Goal: Task Accomplishment & Management: Manage account settings

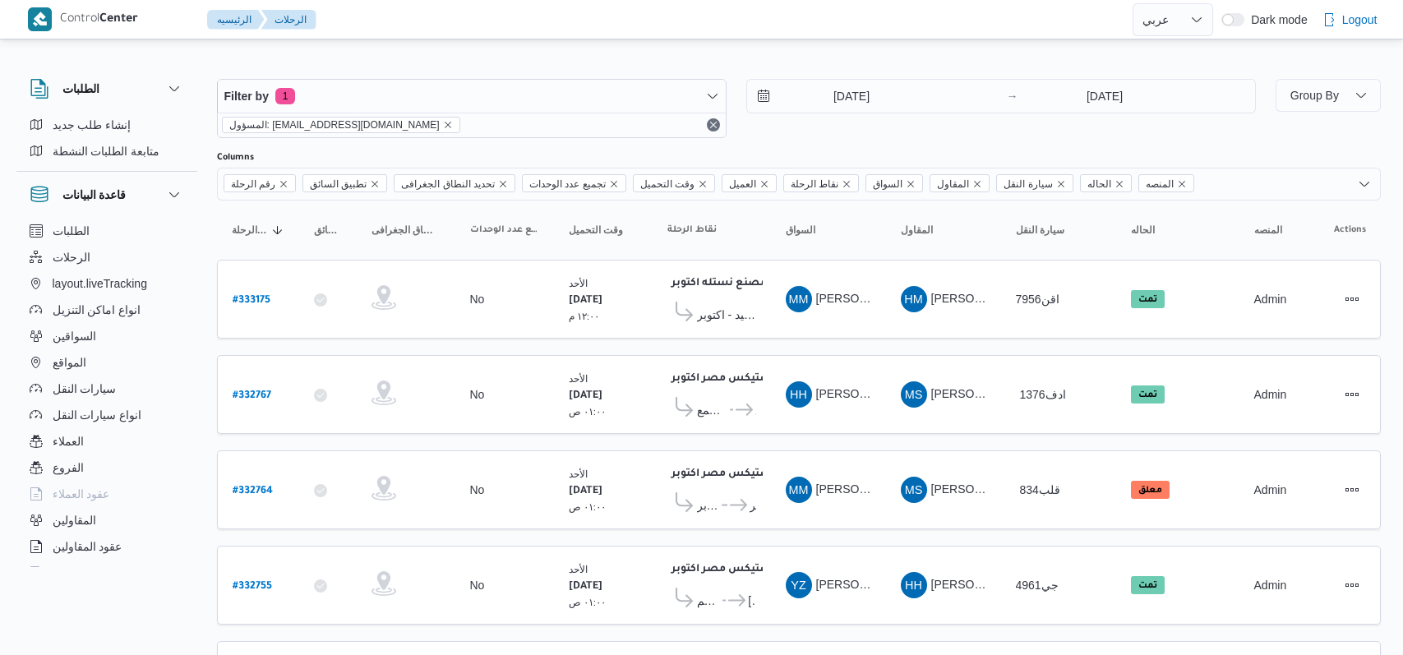
select select "ar"
click at [829, 95] on input "[DATE]" at bounding box center [835, 96] width 187 height 33
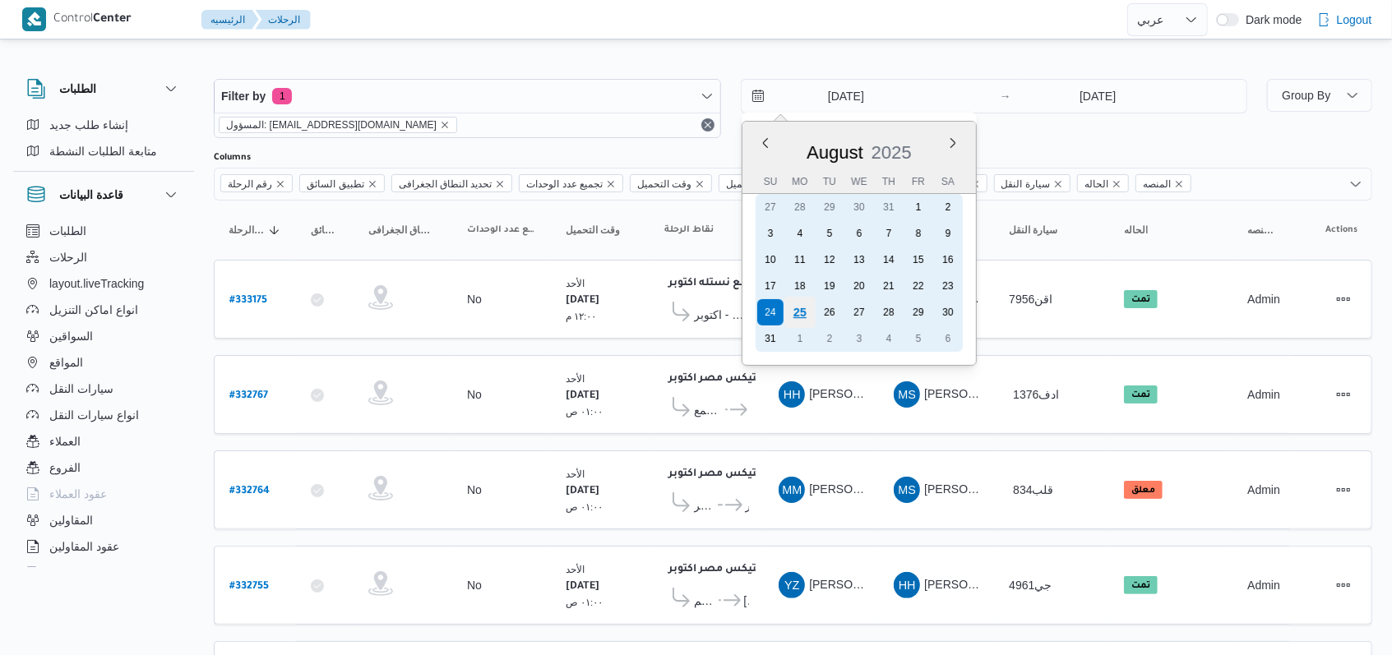
click at [806, 306] on div "25" at bounding box center [798, 312] width 31 height 31
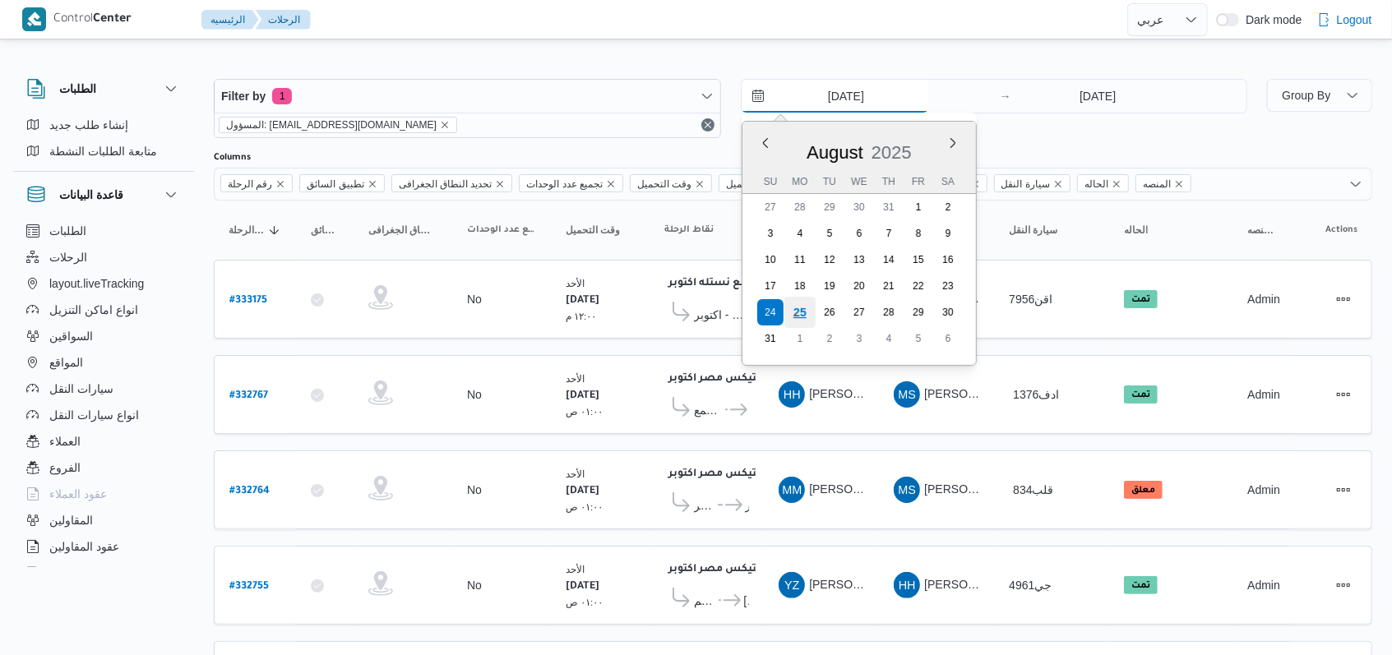
type input "[DATE]"
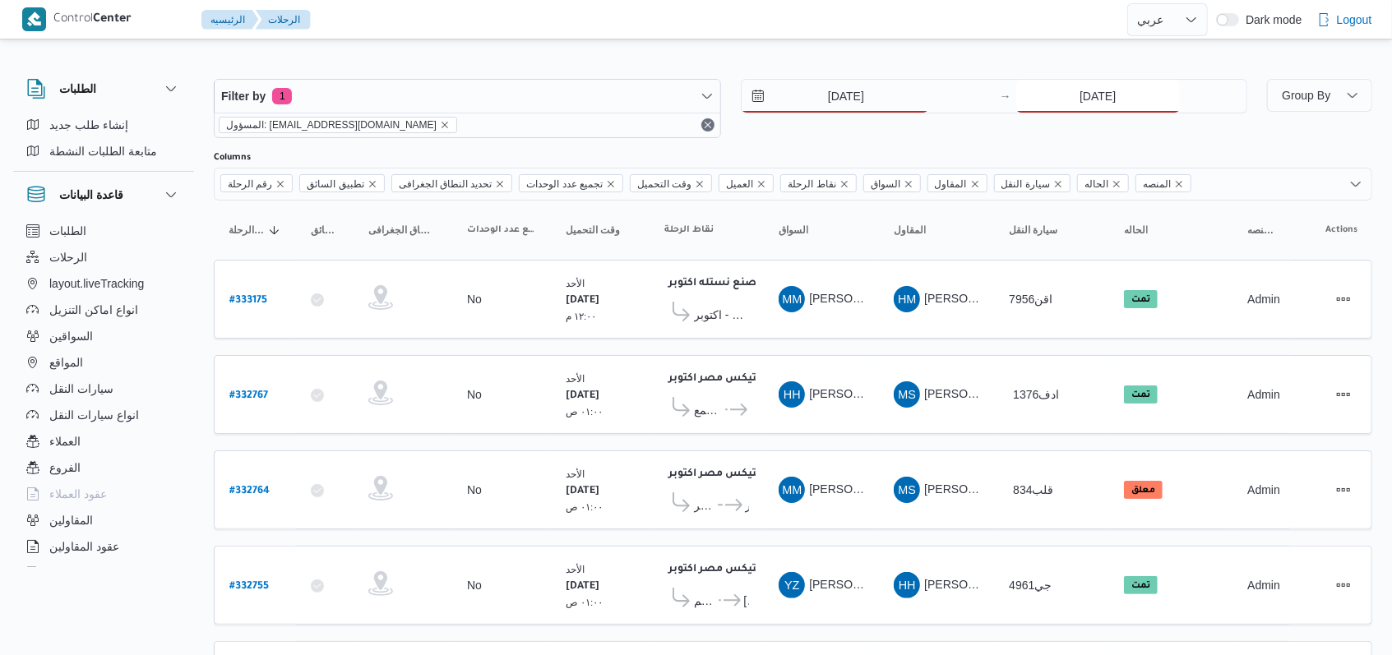
click at [1060, 104] on input "[DATE]" at bounding box center [1098, 96] width 164 height 33
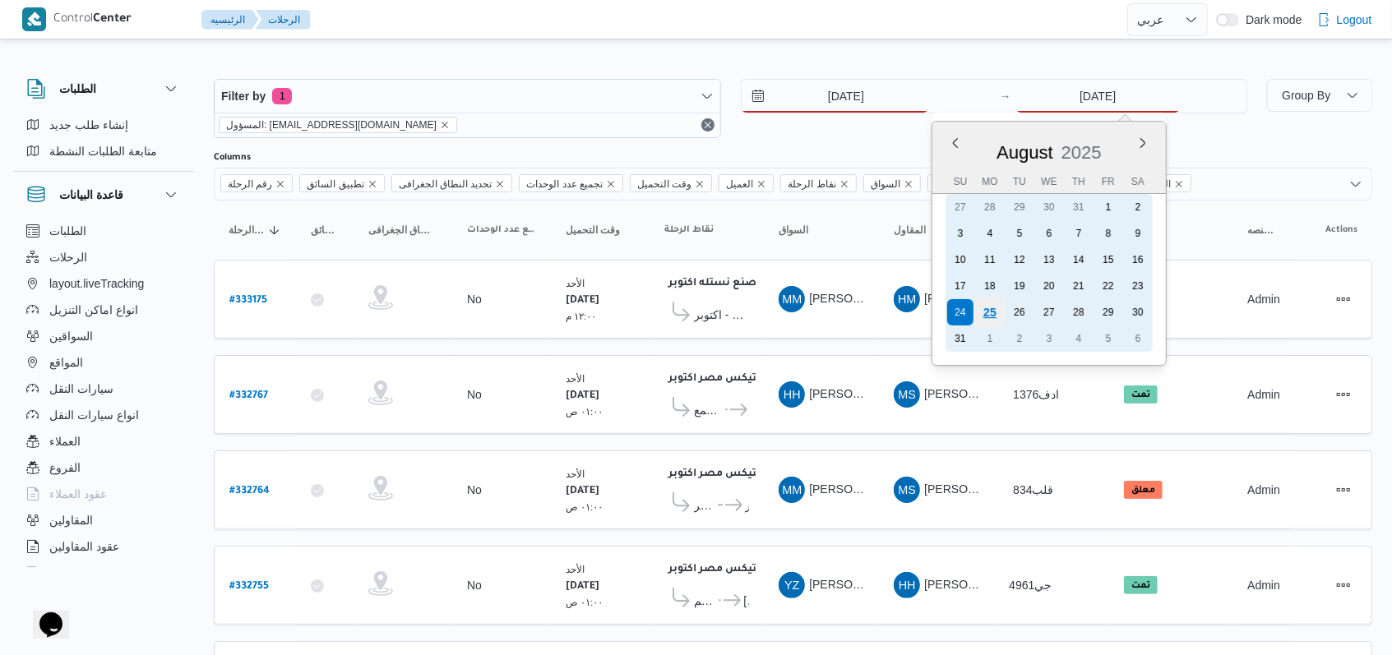
click at [977, 307] on div "25" at bounding box center [989, 312] width 31 height 31
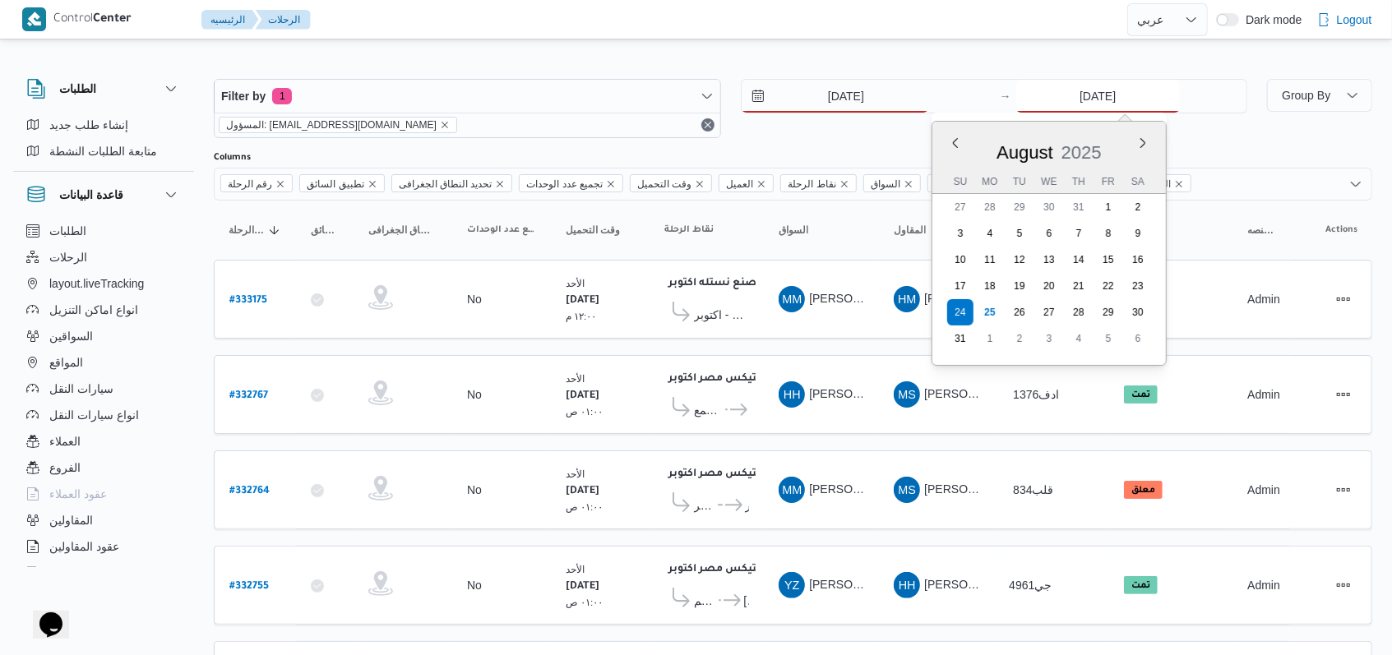
type input "[DATE]"
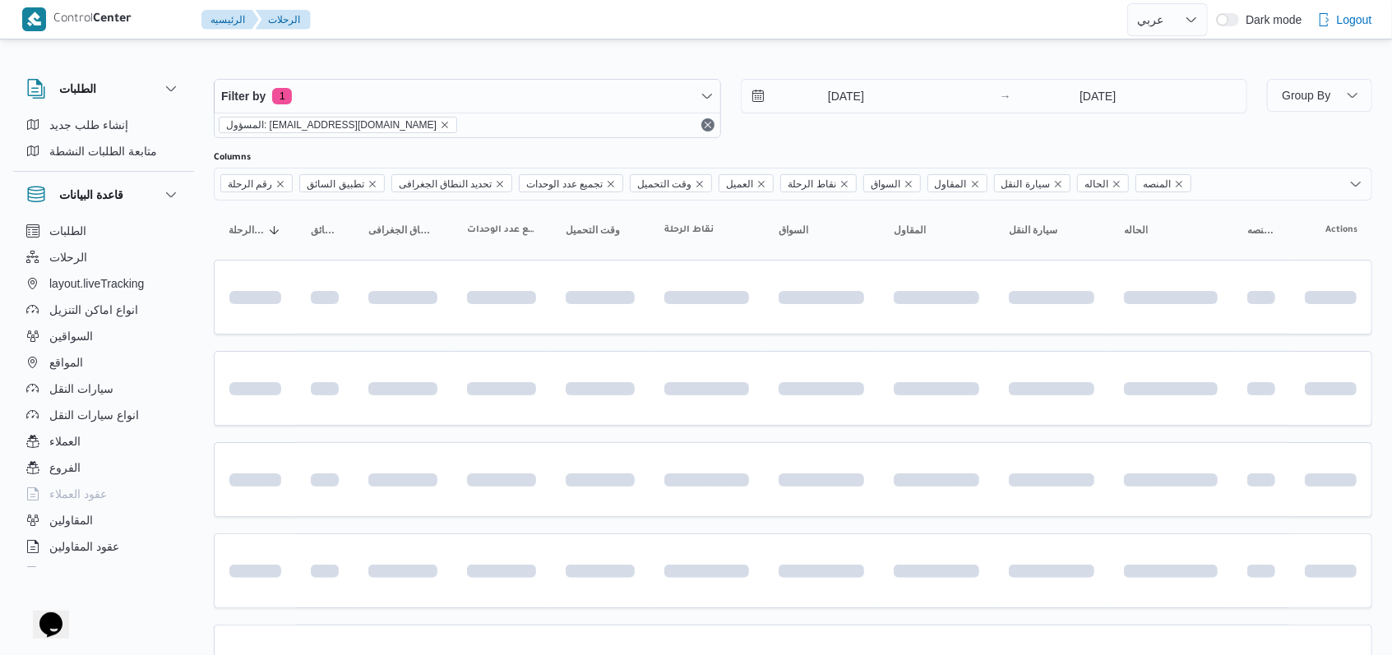
click at [843, 145] on div "Filter by 1 المسؤول: mostafa.elrouby@illa.com.eg 25/8/2025 → 25/8/2025" at bounding box center [730, 108] width 1053 height 79
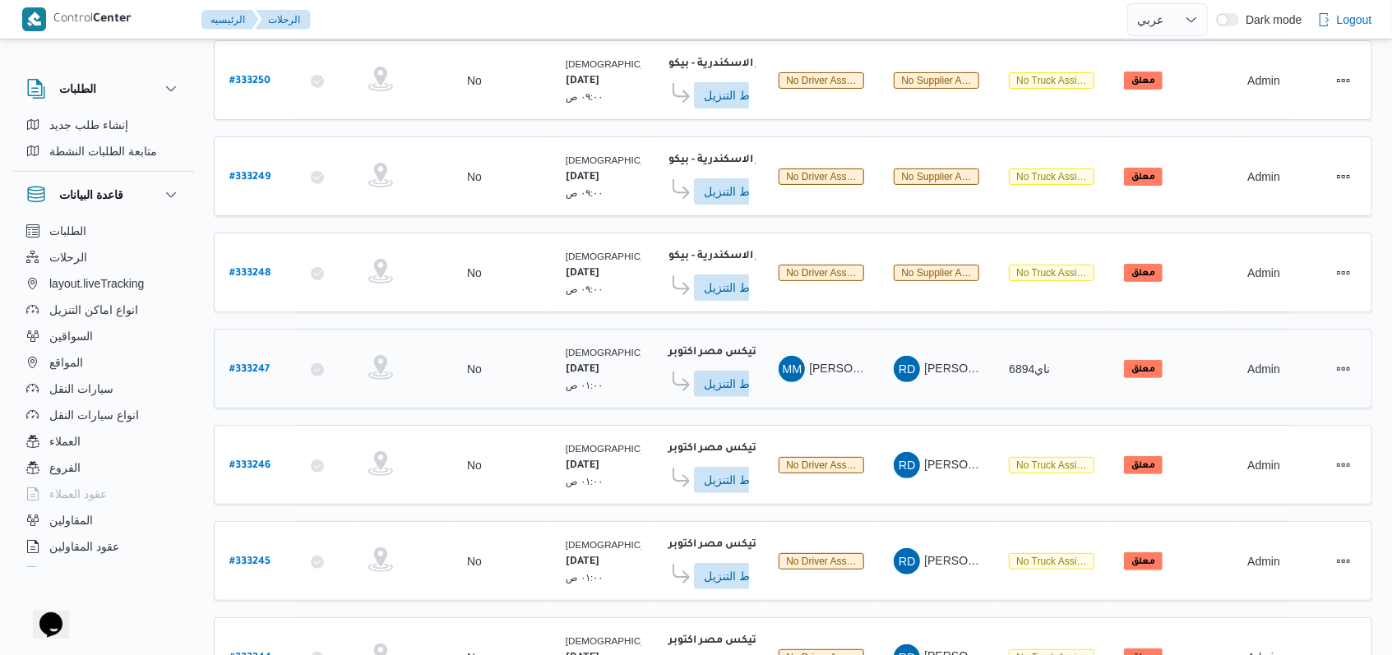
scroll to position [31, 0]
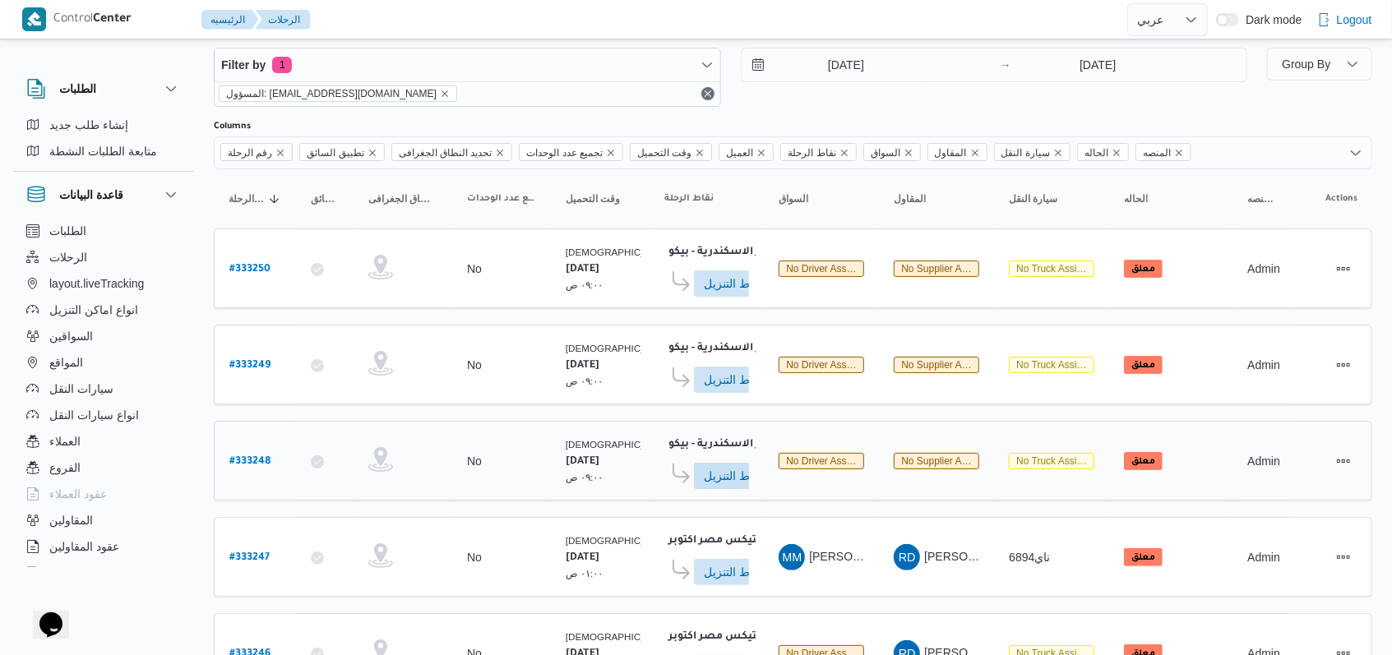
click at [236, 456] on b "# 333248" at bounding box center [249, 462] width 41 height 12
select select "ar"
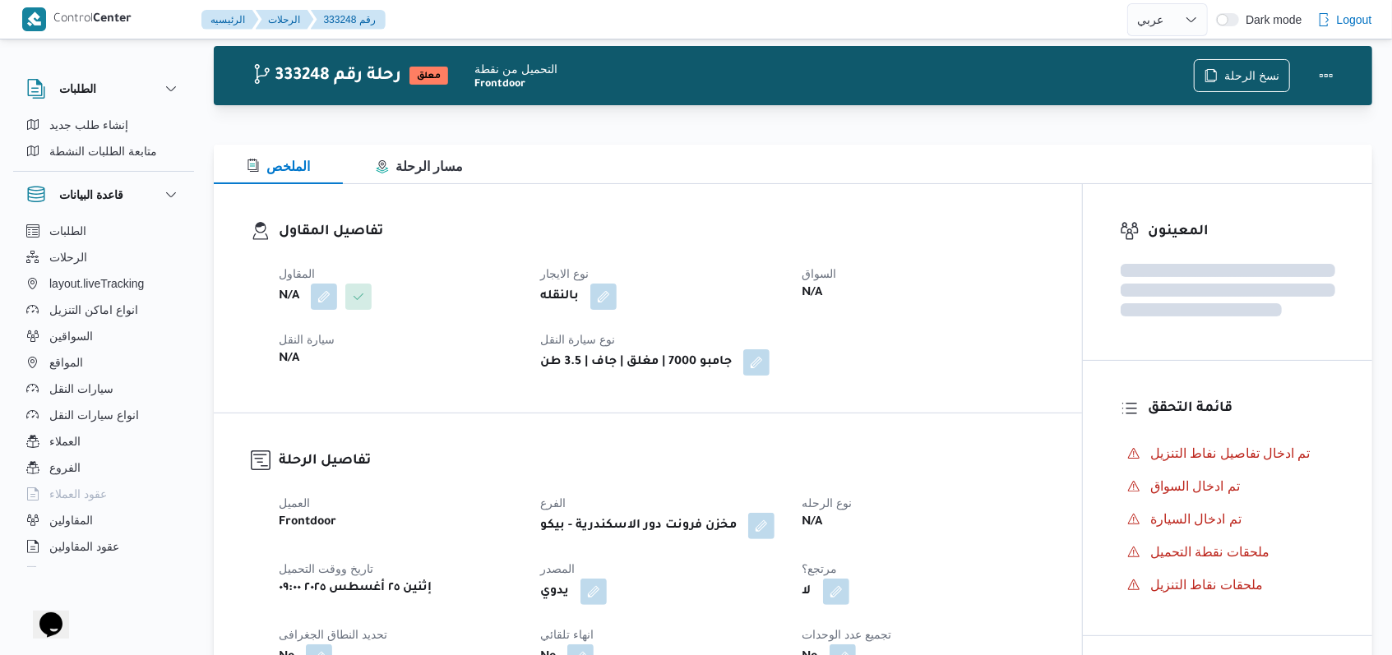
click at [442, 330] on dt "سيارة النقل" at bounding box center [400, 340] width 242 height 20
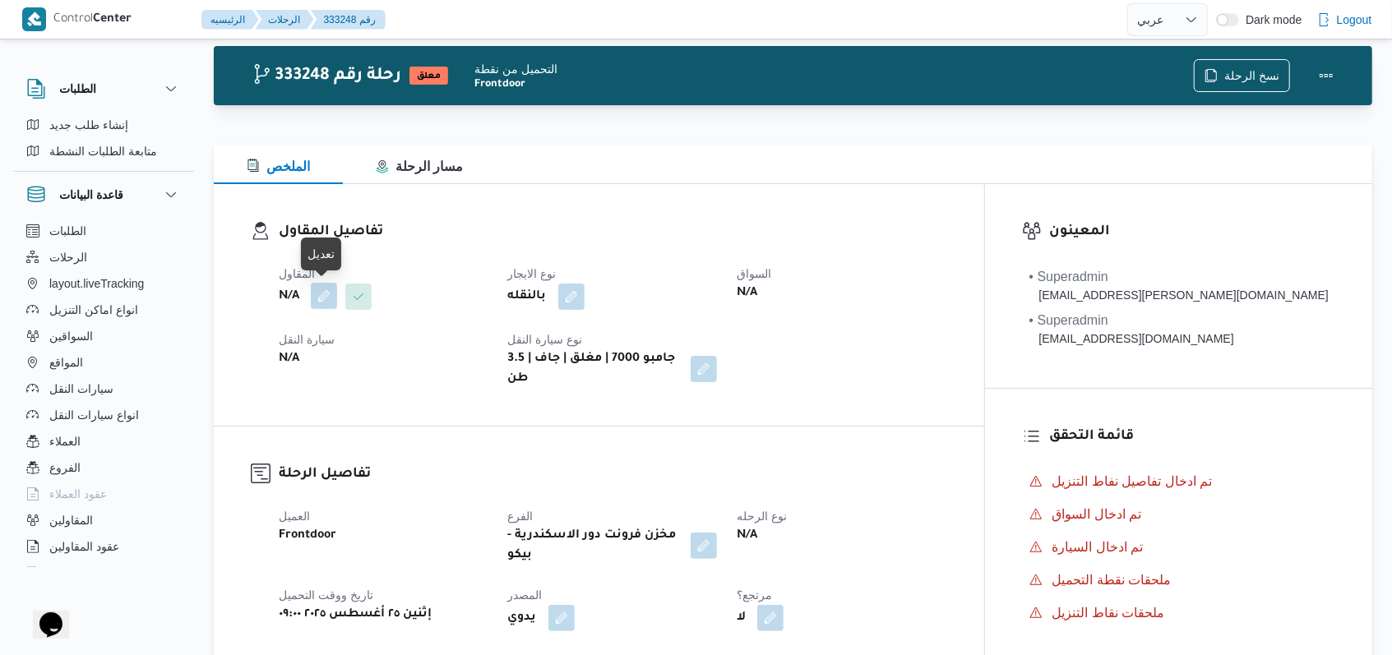
click at [317, 299] on button "button" at bounding box center [324, 296] width 26 height 26
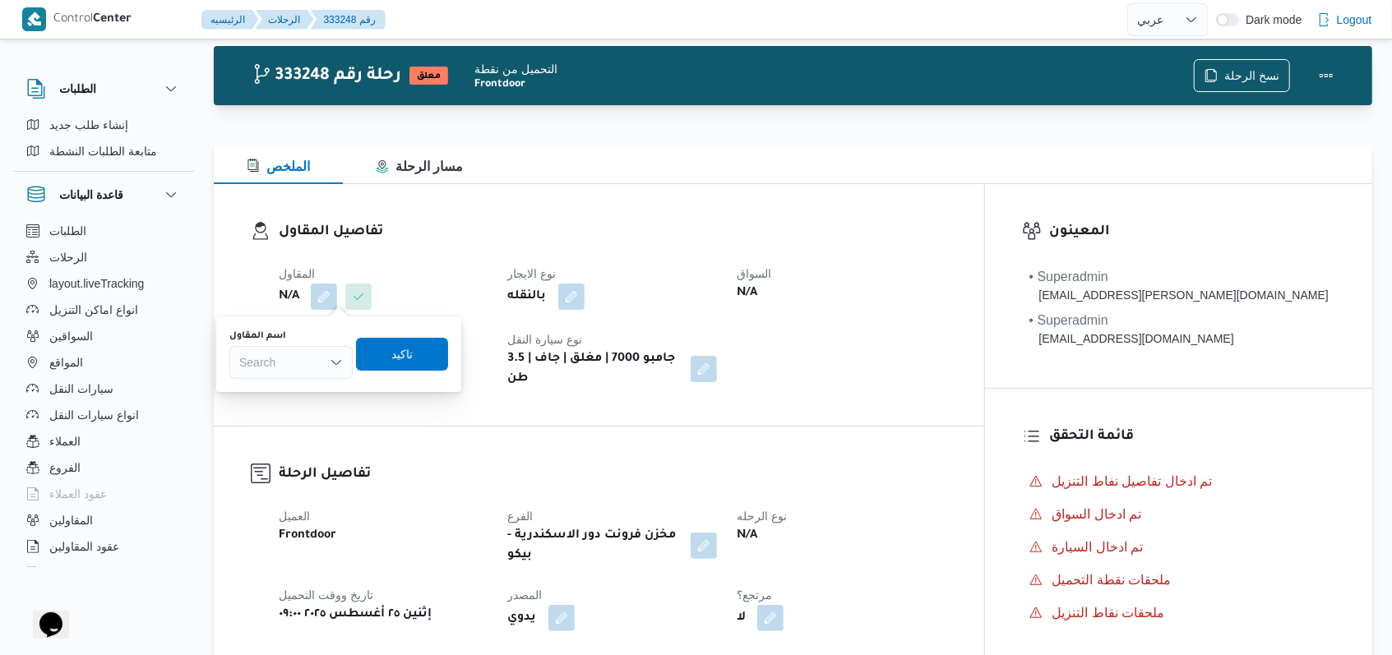
click at [303, 363] on div "Search" at bounding box center [290, 362] width 123 height 33
type input "l"
type input "مروه"
click at [321, 293] on button "button" at bounding box center [324, 296] width 26 height 26
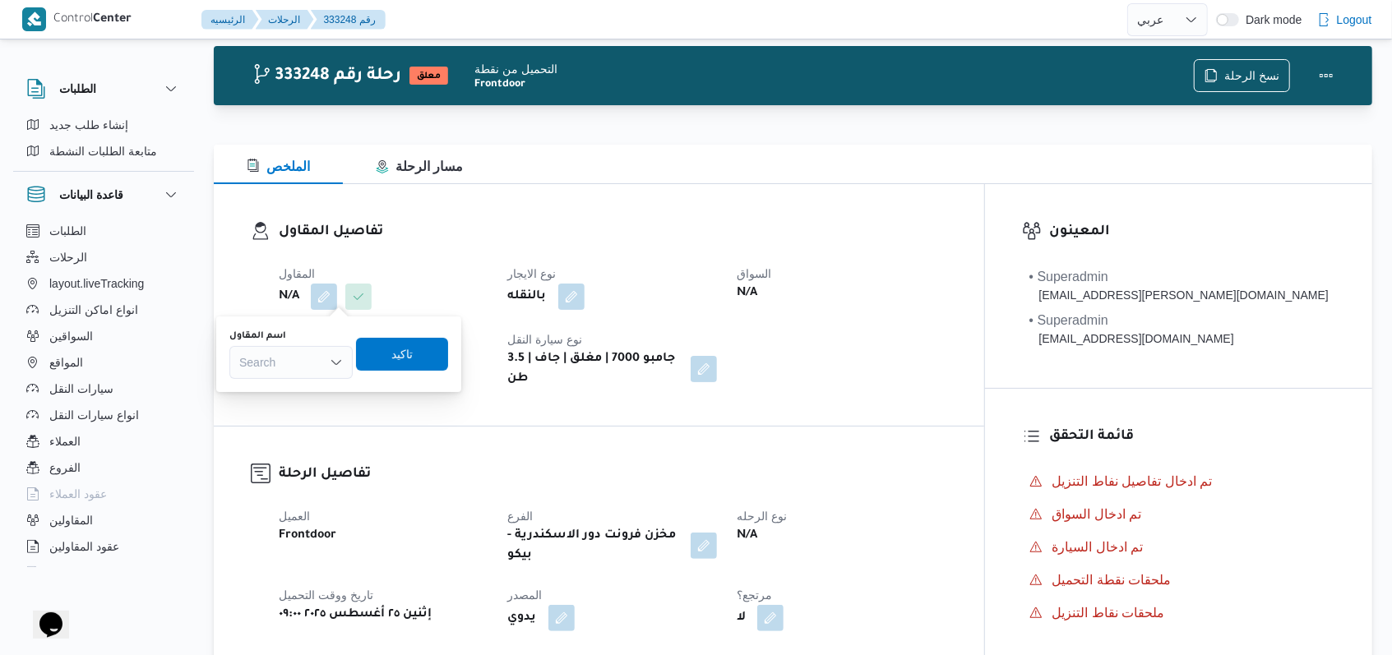
click at [289, 381] on div "You are in a dialog. To close this dialog, hit escape. اسم المقاول Search تاكيد" at bounding box center [338, 355] width 245 height 76
click at [299, 361] on div "Search" at bounding box center [290, 362] width 123 height 33
type input "مروه"
click at [931, 227] on h3 "تفاصيل المقاول" at bounding box center [613, 232] width 668 height 22
click at [335, 298] on button "button" at bounding box center [324, 296] width 26 height 26
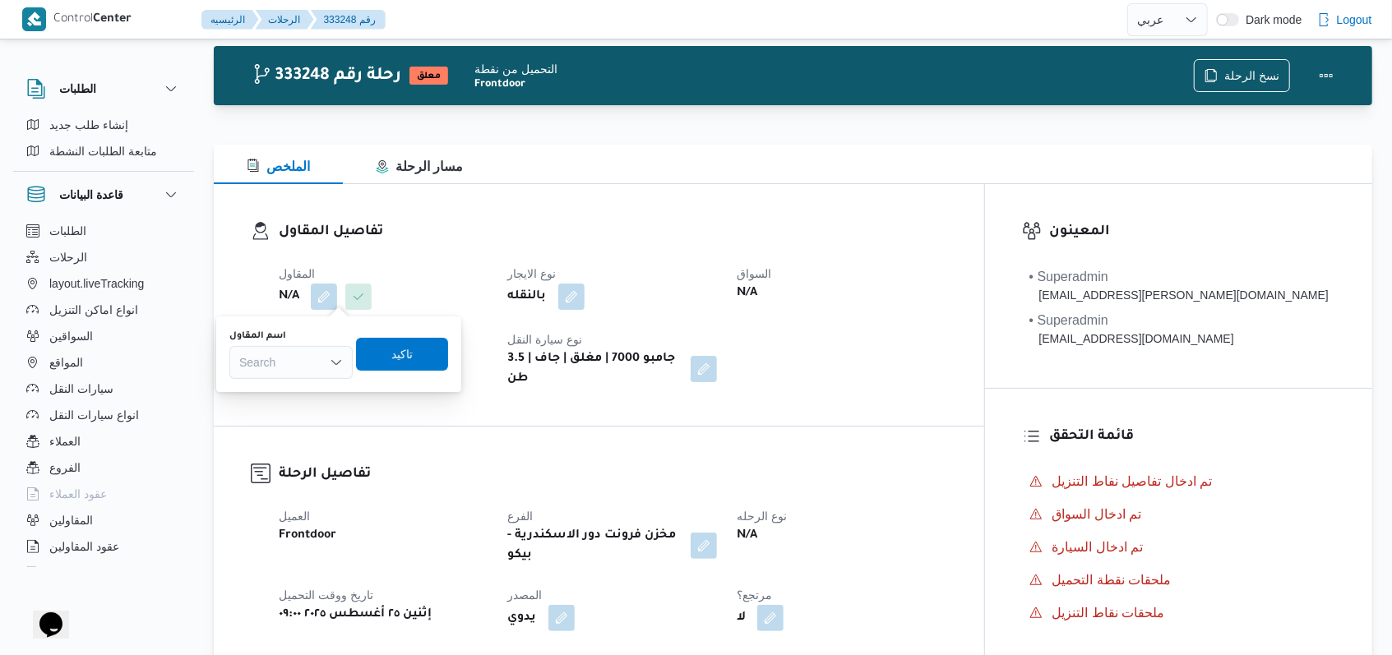
click at [303, 366] on div "Search" at bounding box center [290, 362] width 123 height 33
type input "مروه"
click at [273, 392] on span "مروه حسام الدين سعد على" at bounding box center [301, 392] width 84 height 20
click at [442, 355] on span "تاكيد" at bounding box center [431, 354] width 21 height 20
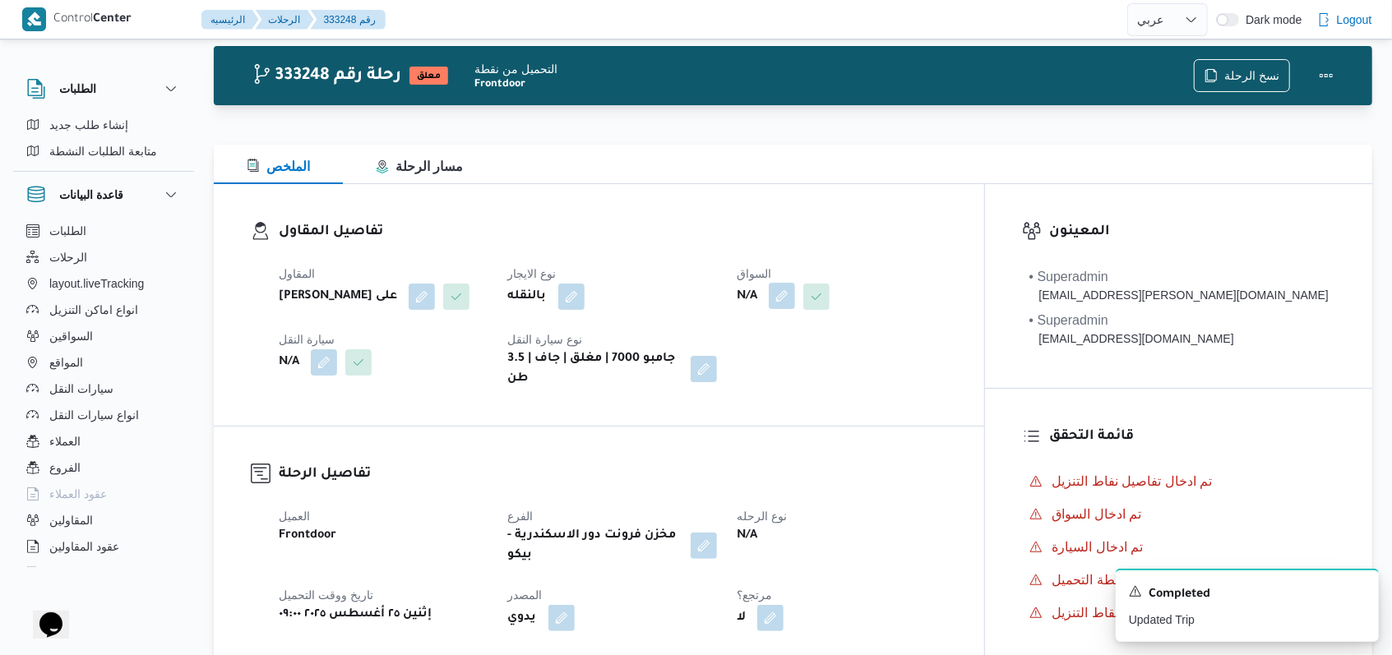
click at [795, 301] on button "button" at bounding box center [782, 296] width 26 height 26
click at [832, 366] on div "Search" at bounding box center [814, 362] width 123 height 33
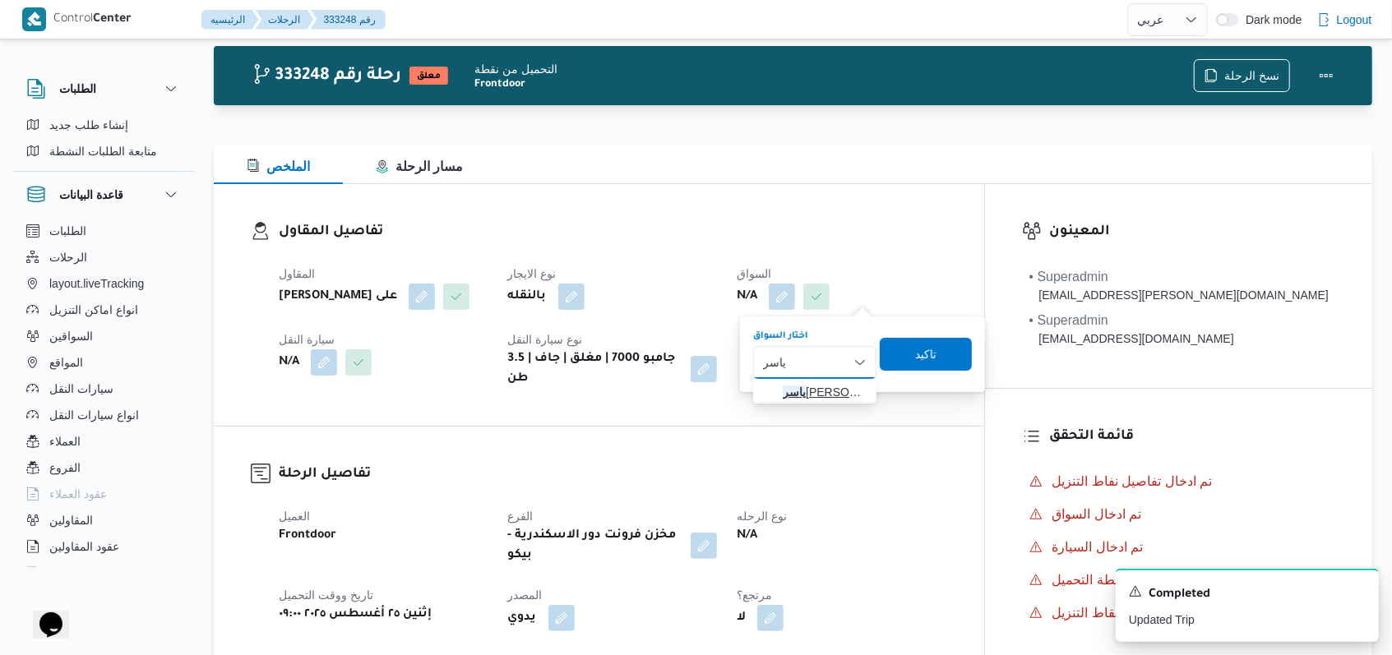
type input "ياسر"
click at [848, 380] on span "ياسر عبدالجواد الجميل عبدالجواد" at bounding box center [815, 392] width 110 height 26
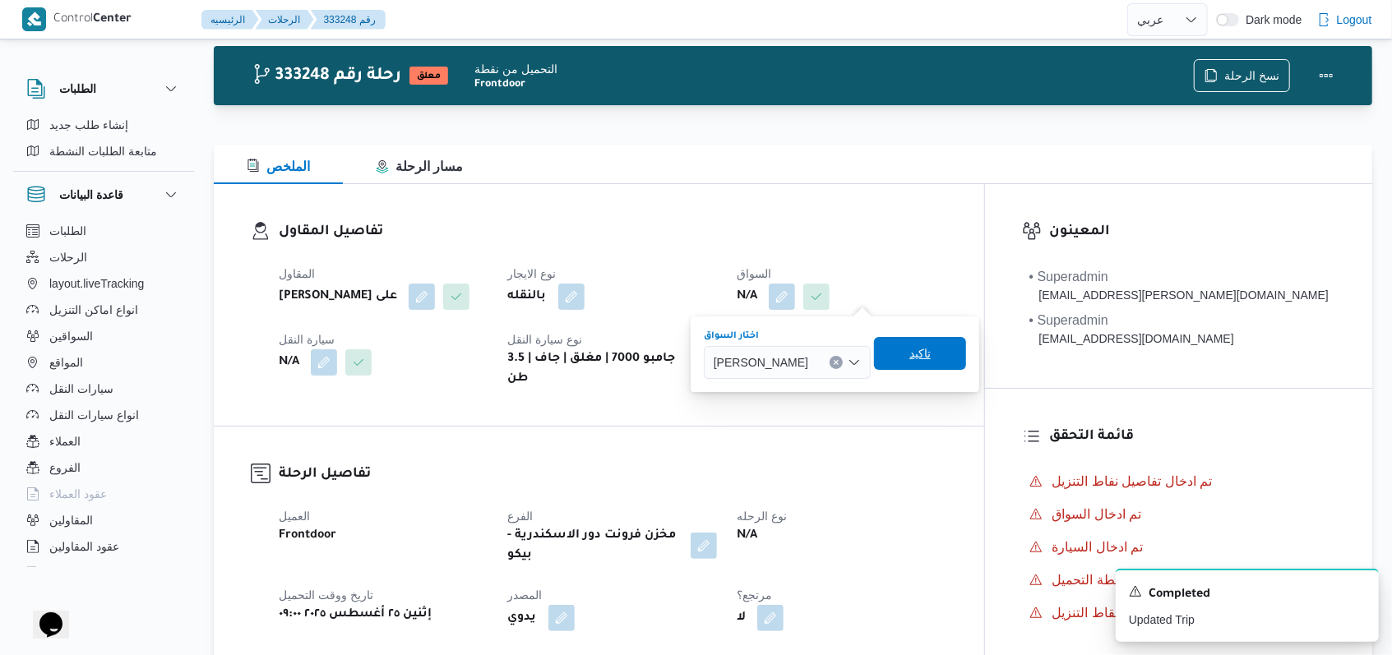
click at [954, 351] on span "تاكيد" at bounding box center [920, 353] width 92 height 33
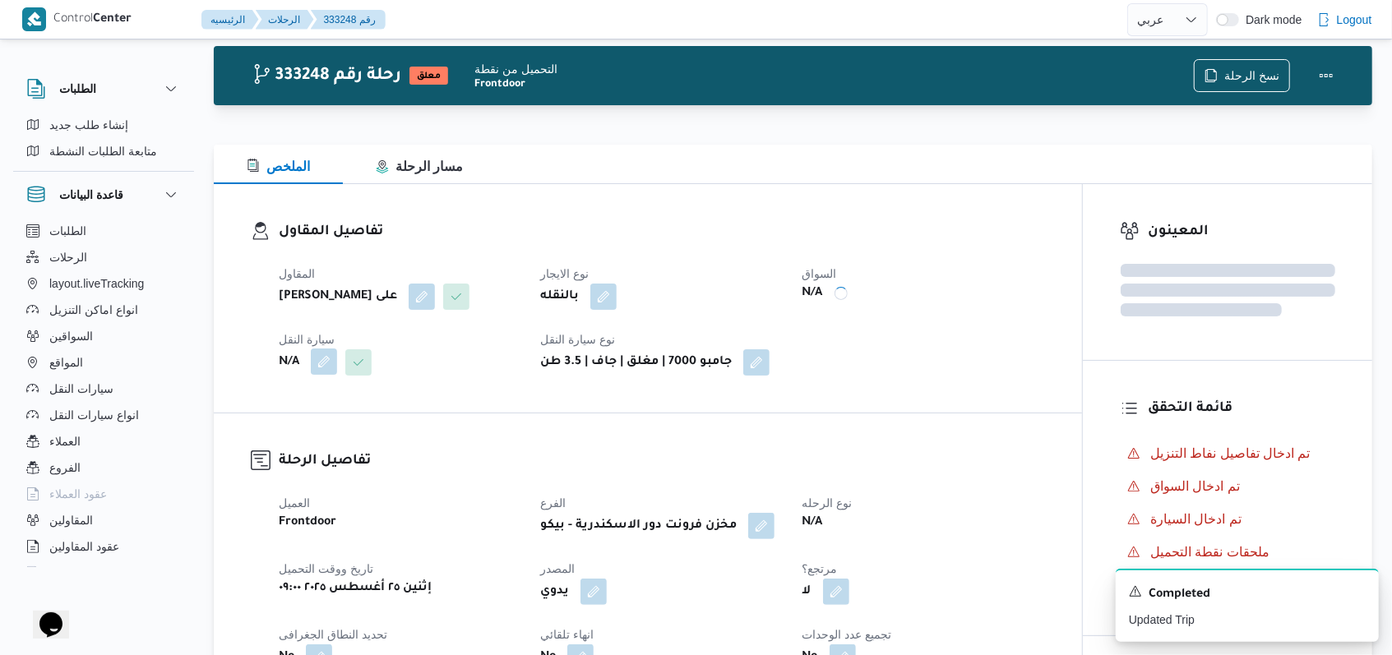
click at [320, 362] on button "button" at bounding box center [324, 362] width 26 height 26
click at [315, 425] on div "Search" at bounding box center [290, 428] width 123 height 33
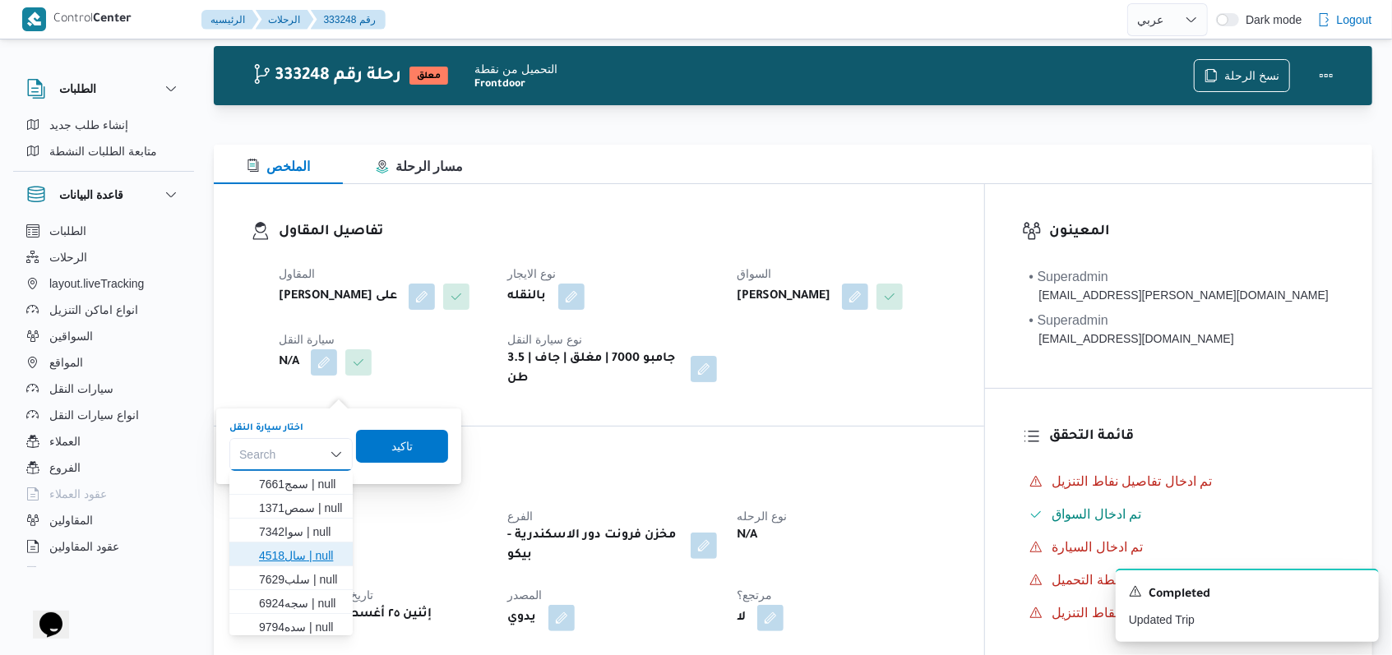
click at [309, 548] on span "سال4518 | null" at bounding box center [301, 556] width 84 height 20
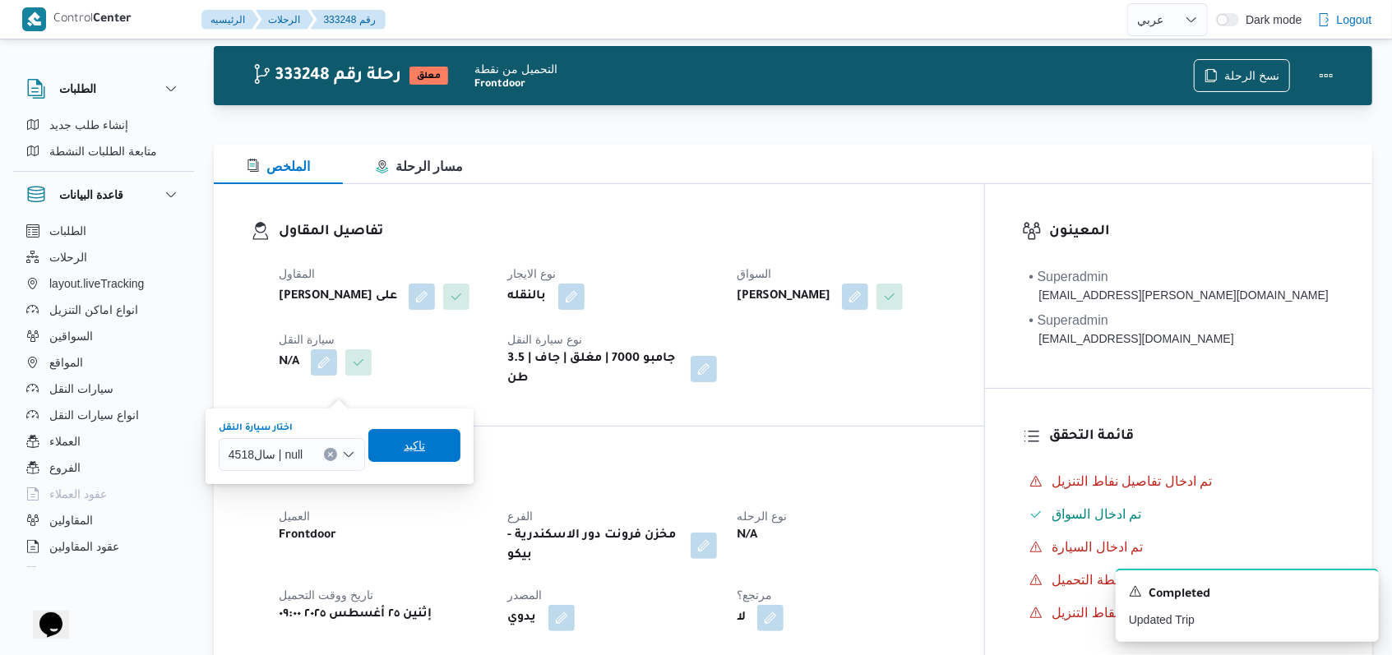
click at [395, 460] on span "تاكيد" at bounding box center [414, 445] width 92 height 33
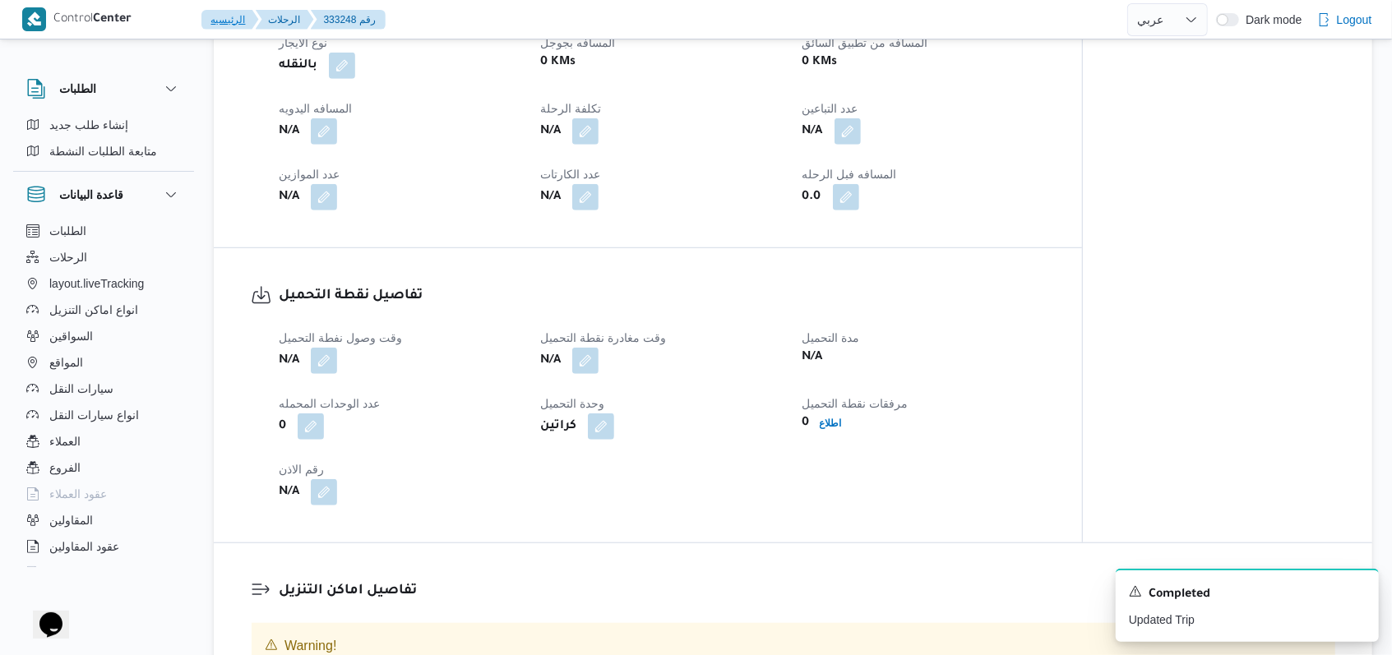
scroll to position [798, 0]
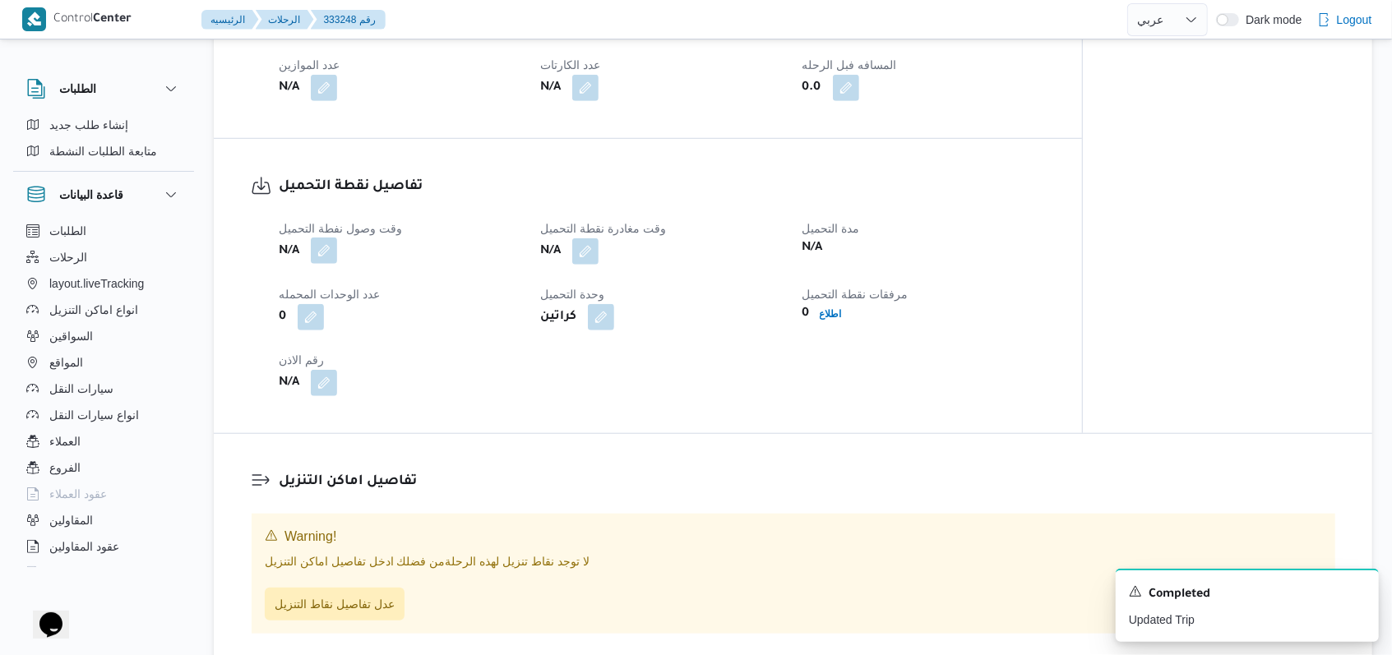
click at [321, 264] on button "button" at bounding box center [324, 251] width 26 height 26
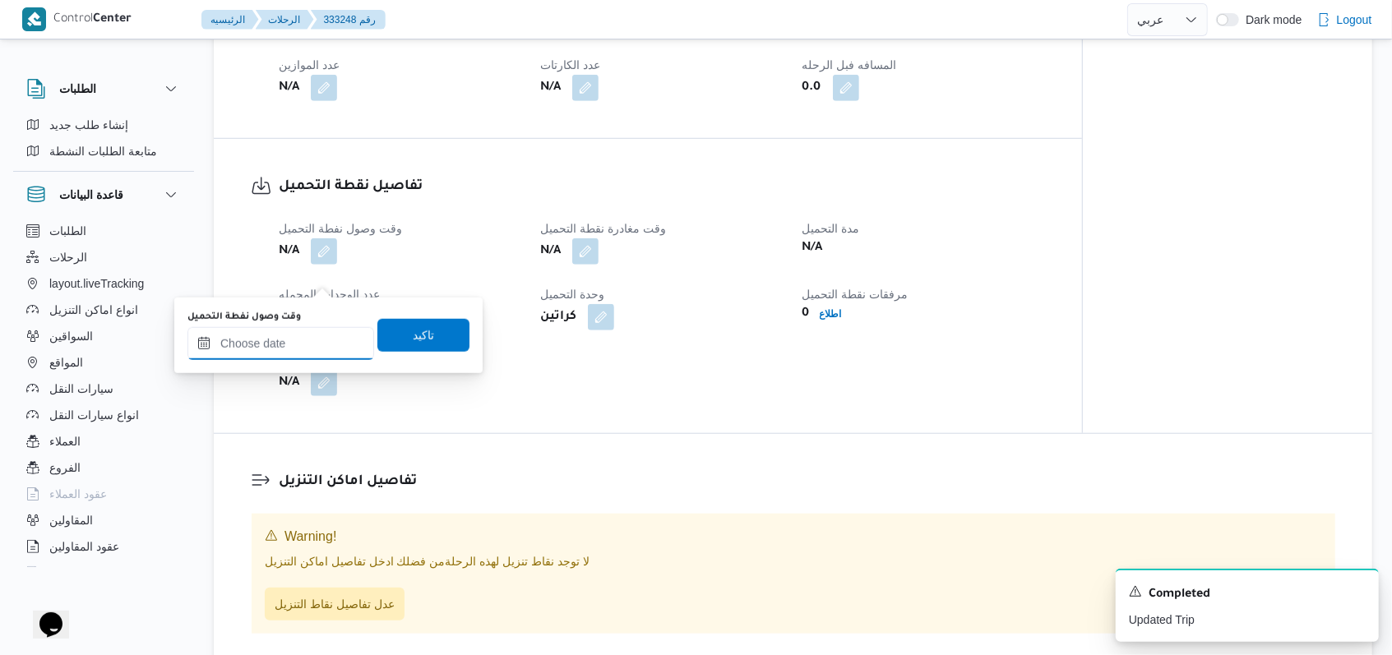
click at [290, 352] on input "وقت وصول نفطة التحميل" at bounding box center [280, 343] width 187 height 33
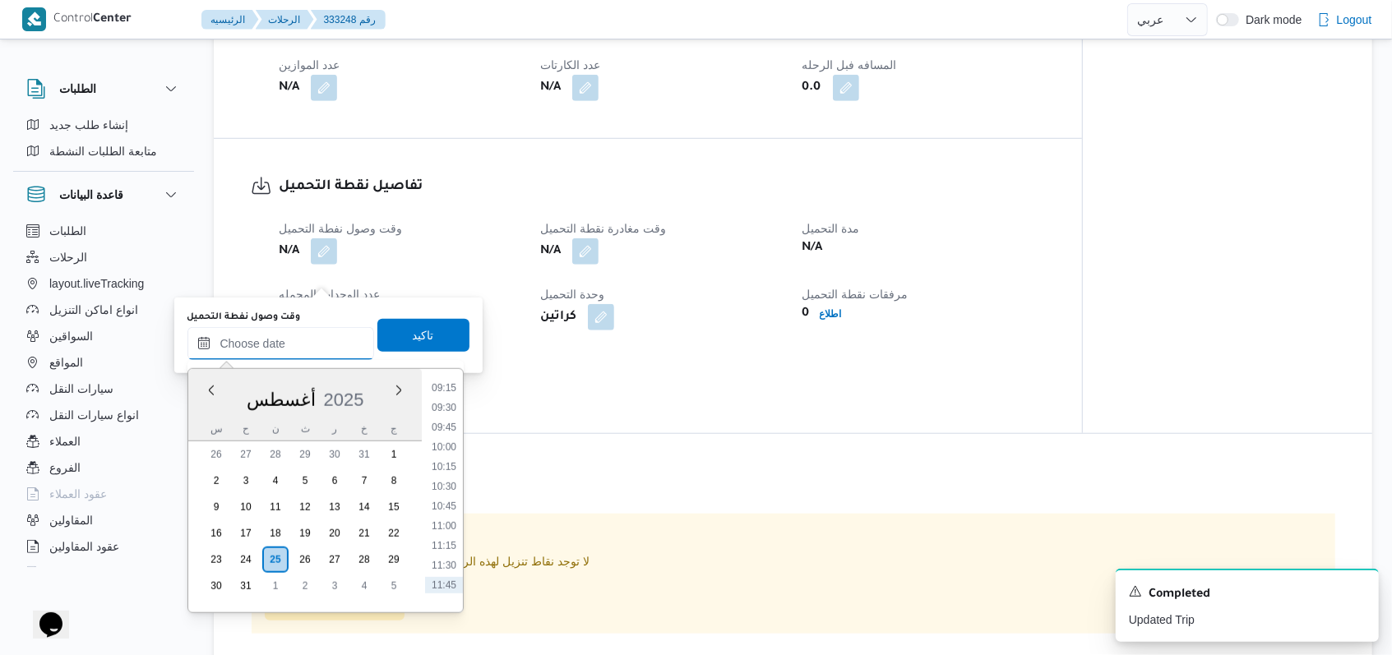
scroll to position [705, 0]
click at [453, 404] on ul "00:00 00:15 00:30 00:45 01:00 01:15 01:30 01:45 02:00 02:15 02:30 02:45 03:00 0…" at bounding box center [444, 490] width 38 height 217
click at [452, 400] on li "09:00" at bounding box center [444, 396] width 38 height 16
type input "٢٥/٠٨/٢٠٢٥ ٠٩:٠٠"
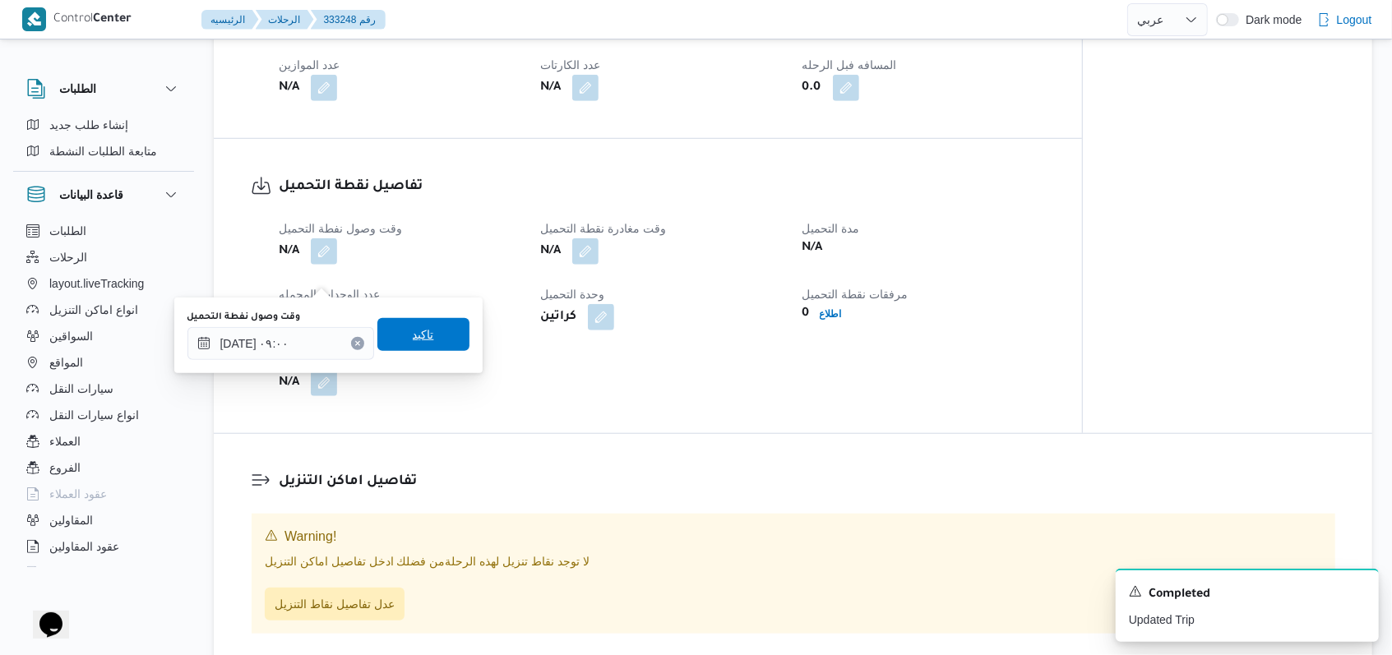
click at [444, 326] on span "تاكيد" at bounding box center [423, 334] width 92 height 33
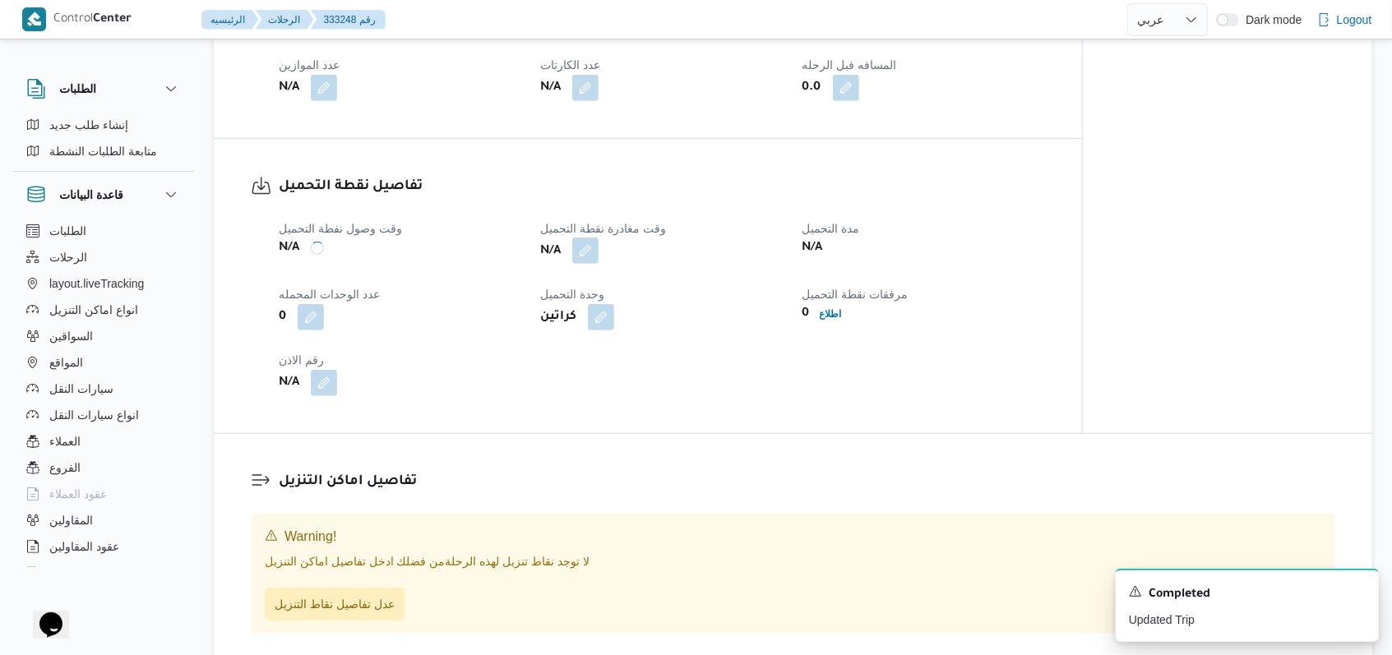
click at [592, 264] on button "button" at bounding box center [585, 251] width 26 height 26
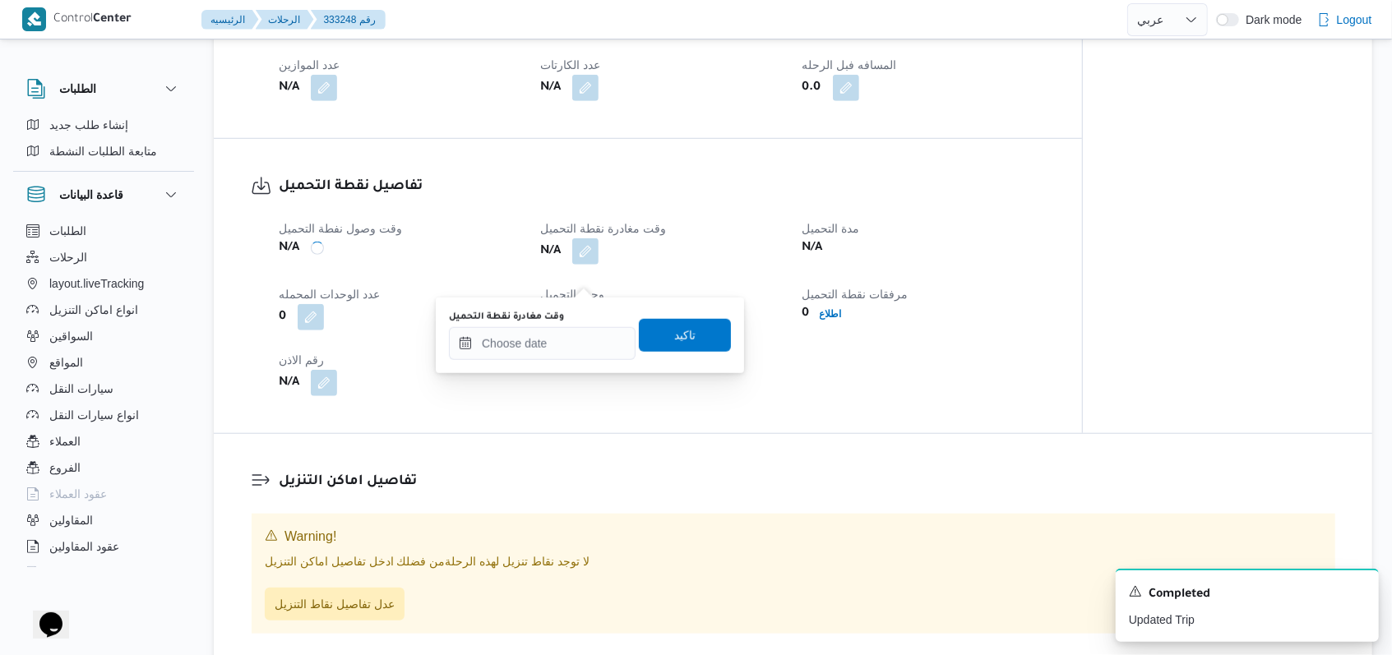
click at [556, 364] on div "You are in a dialog. To close this dialog, hit escape. وقت مغادرة نقطة التحميل …" at bounding box center [590, 336] width 308 height 76
click at [577, 349] on input "وقت مغادرة نقطة التحميل" at bounding box center [542, 343] width 187 height 33
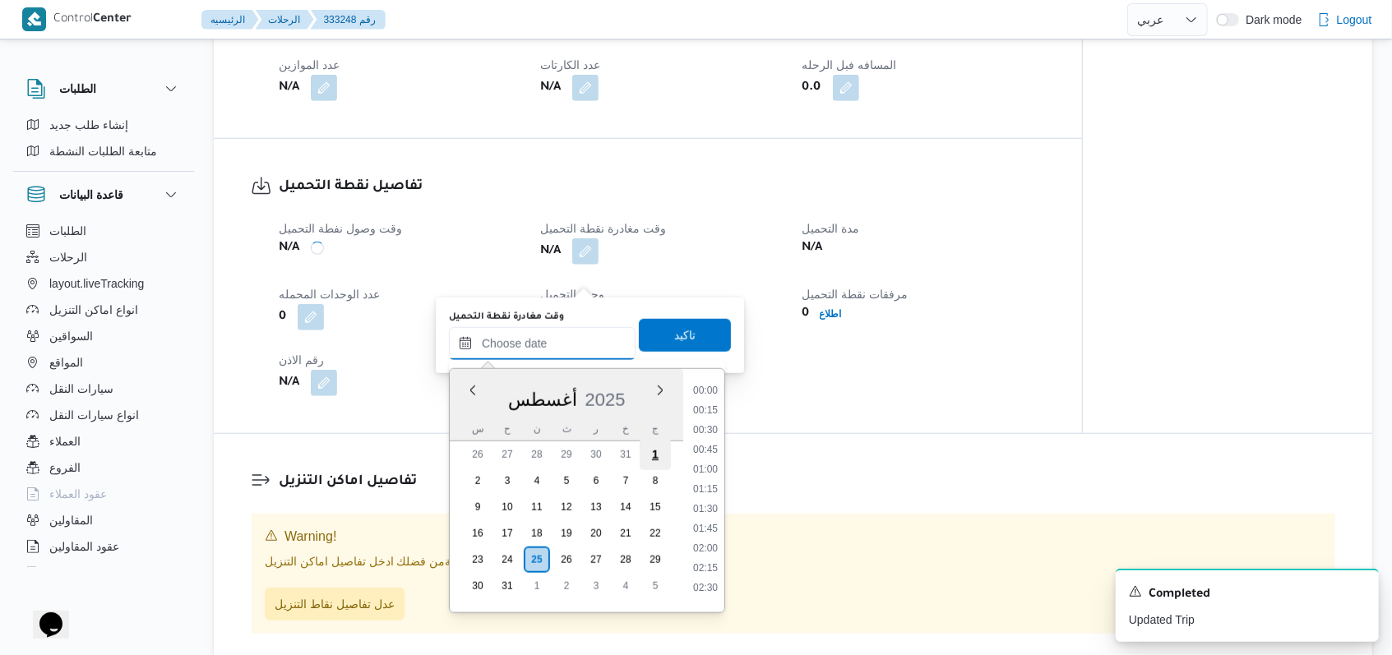
scroll to position [815, 0]
click at [708, 417] on li "10:45" at bounding box center [705, 424] width 38 height 16
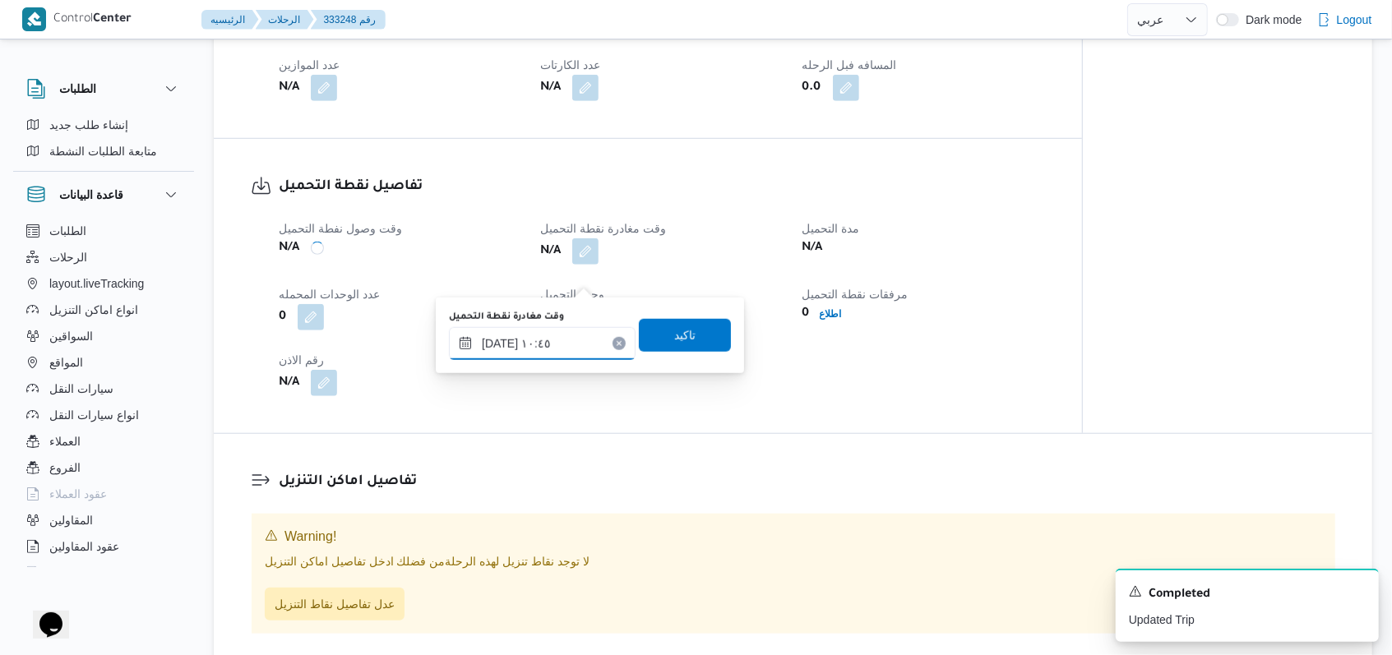
click at [533, 352] on input "٢٥/٠٨/٢٠٢٥ ١٠:٤٥" at bounding box center [542, 343] width 187 height 33
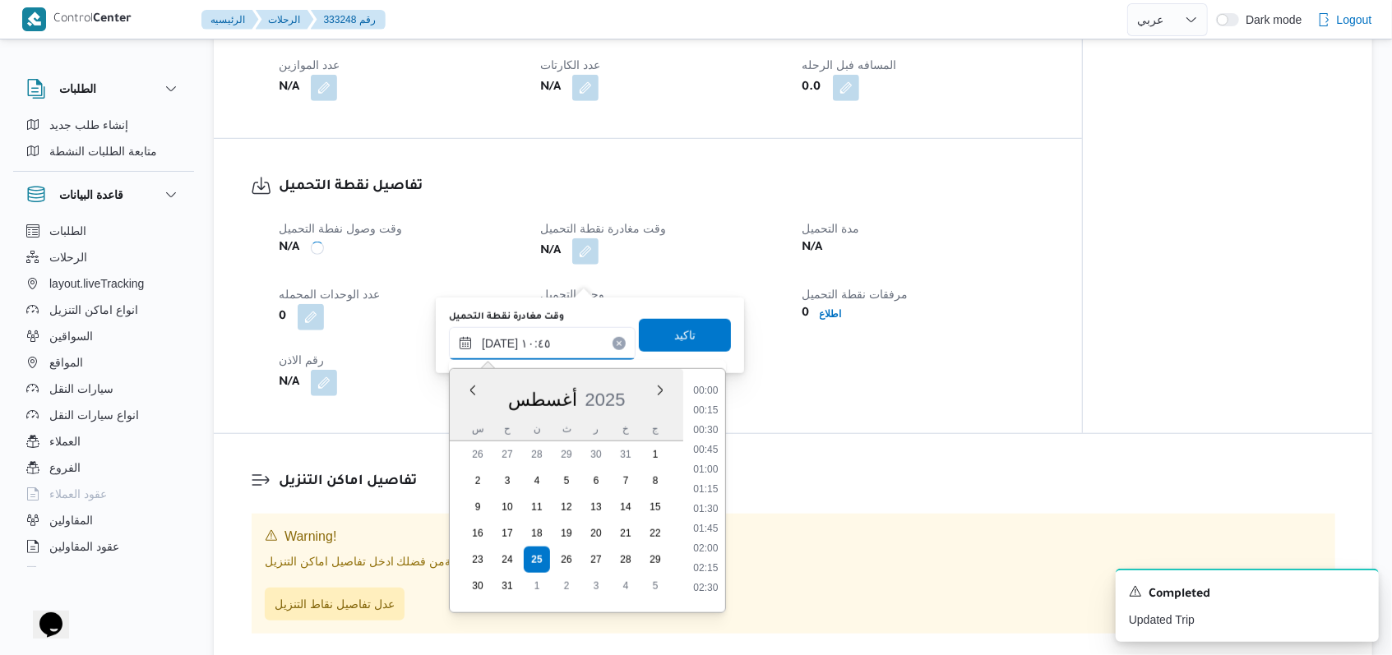
scroll to position [736, 0]
click at [717, 477] on li "10:30" at bounding box center [705, 483] width 38 height 16
type input "٢٥/٠٨/٢٠٢٥ ١٠:٣٠"
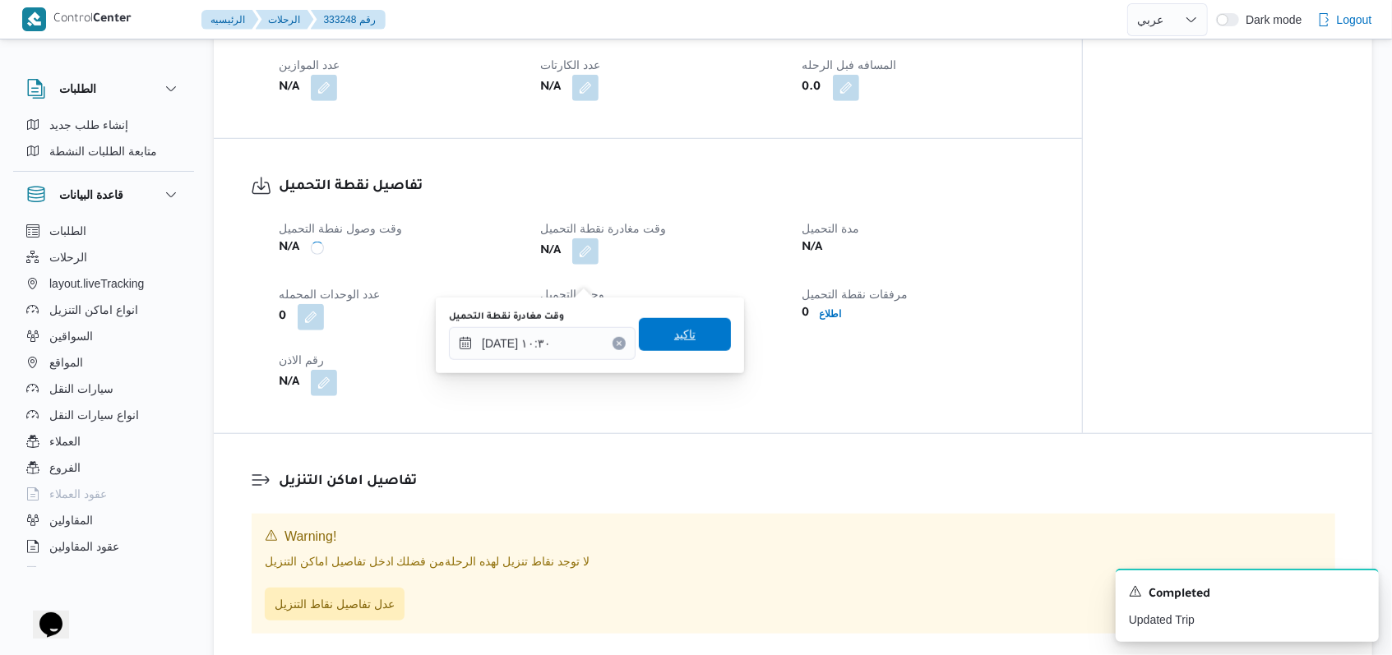
click at [700, 344] on span "تاكيد" at bounding box center [685, 334] width 92 height 33
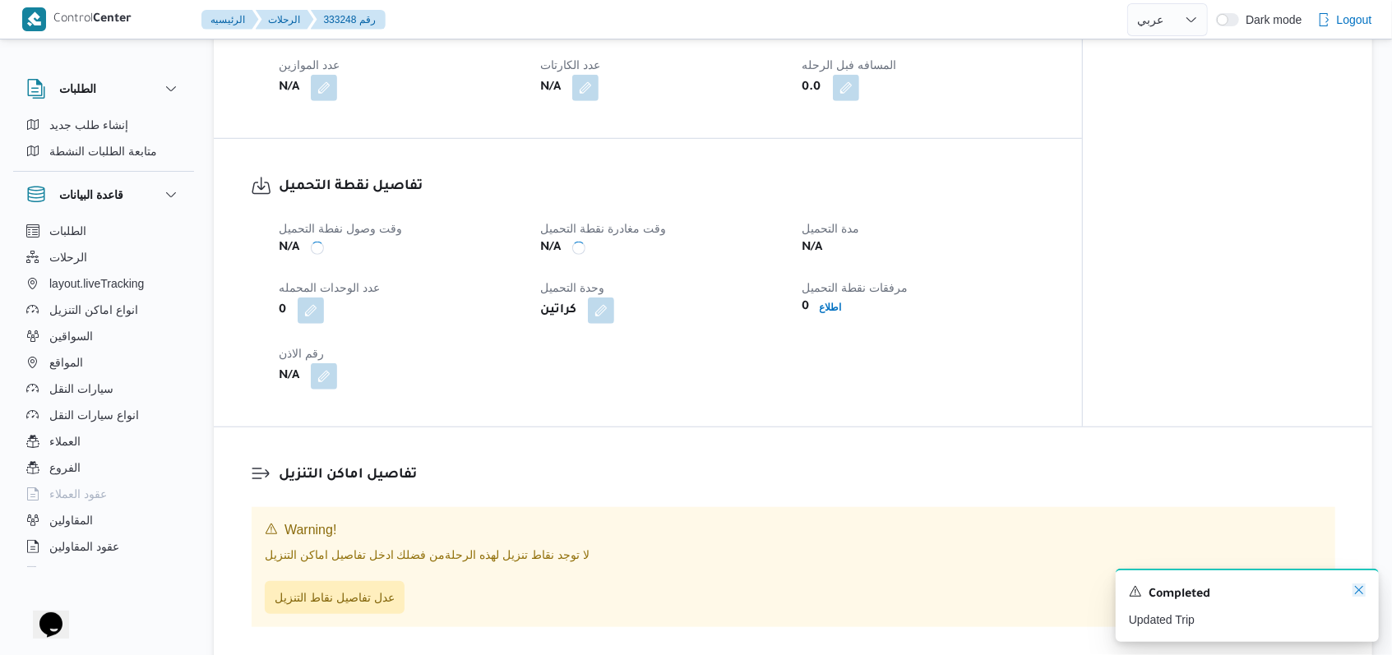
click at [1361, 587] on icon "Dismiss toast" at bounding box center [1358, 590] width 13 height 13
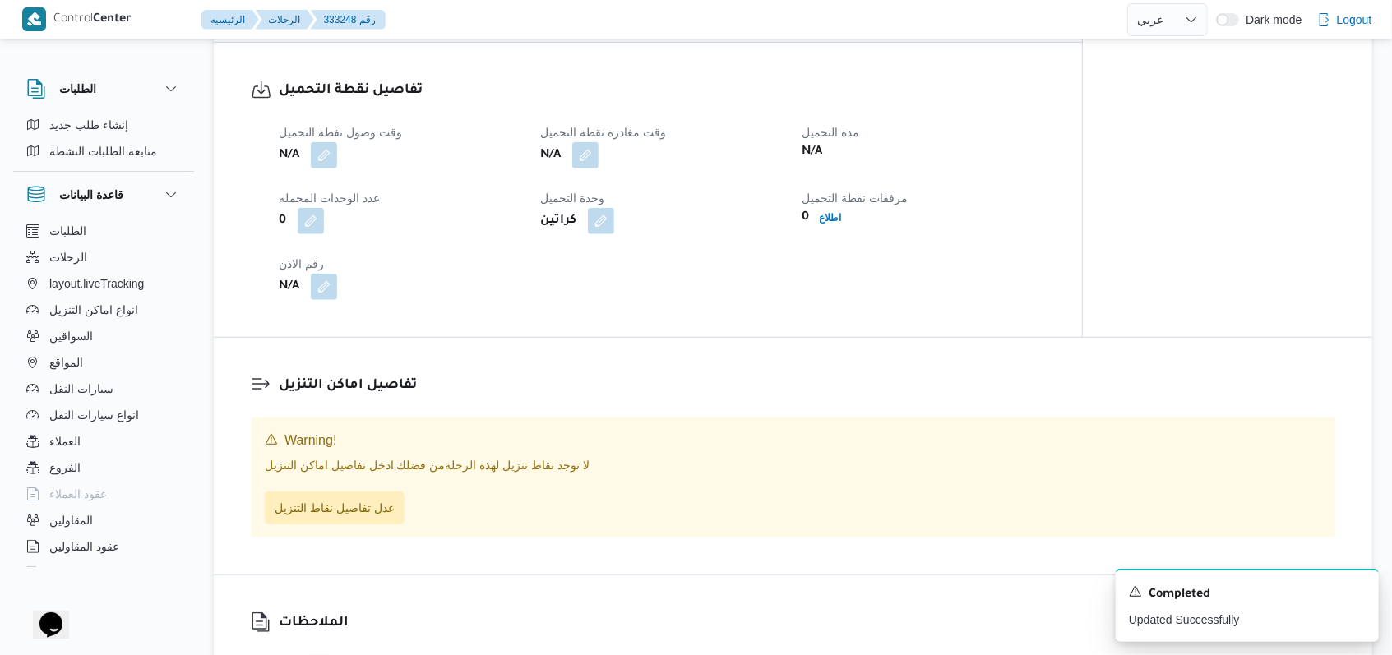
scroll to position [908, 0]
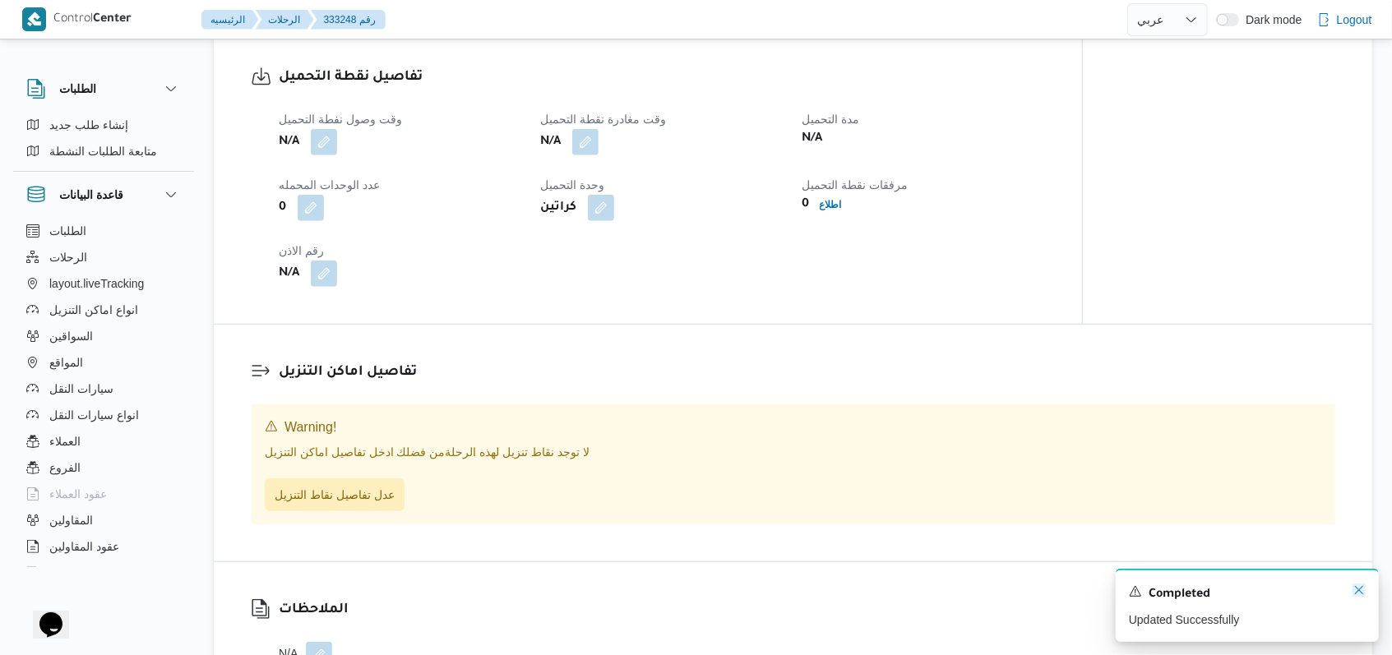
click at [1355, 589] on icon "Dismiss toast" at bounding box center [1358, 590] width 13 height 13
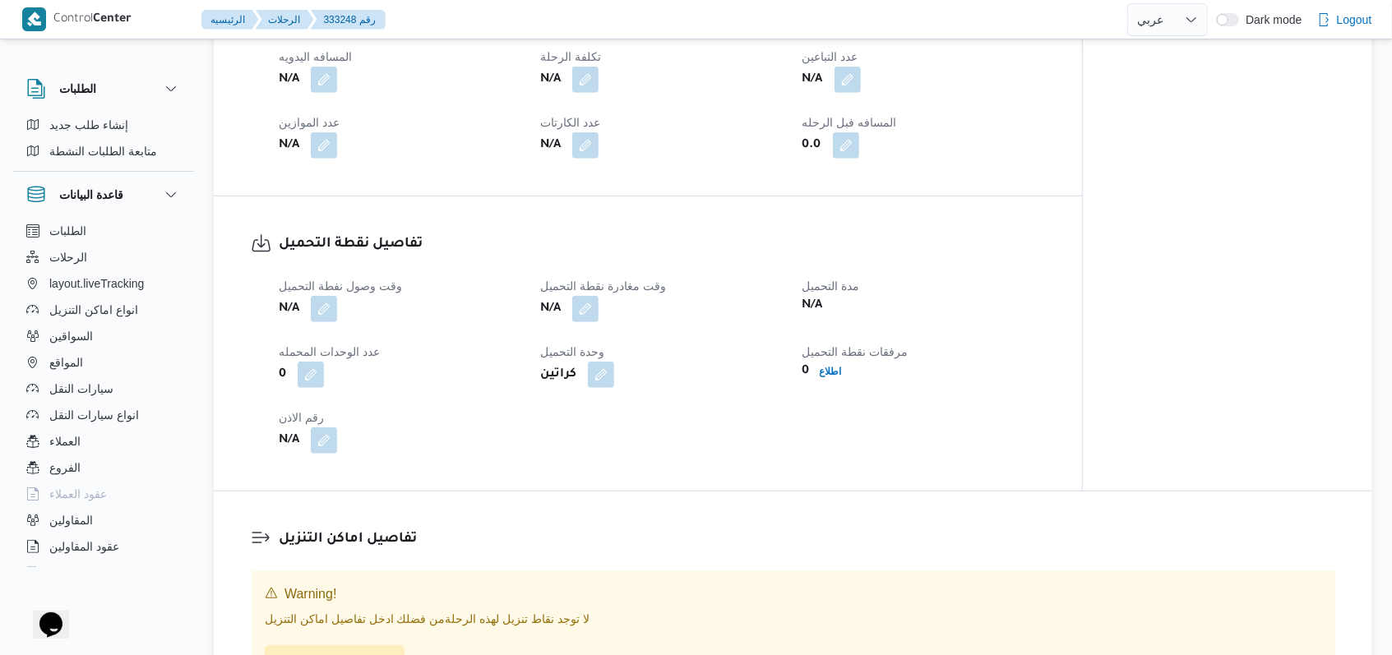
scroll to position [876, 0]
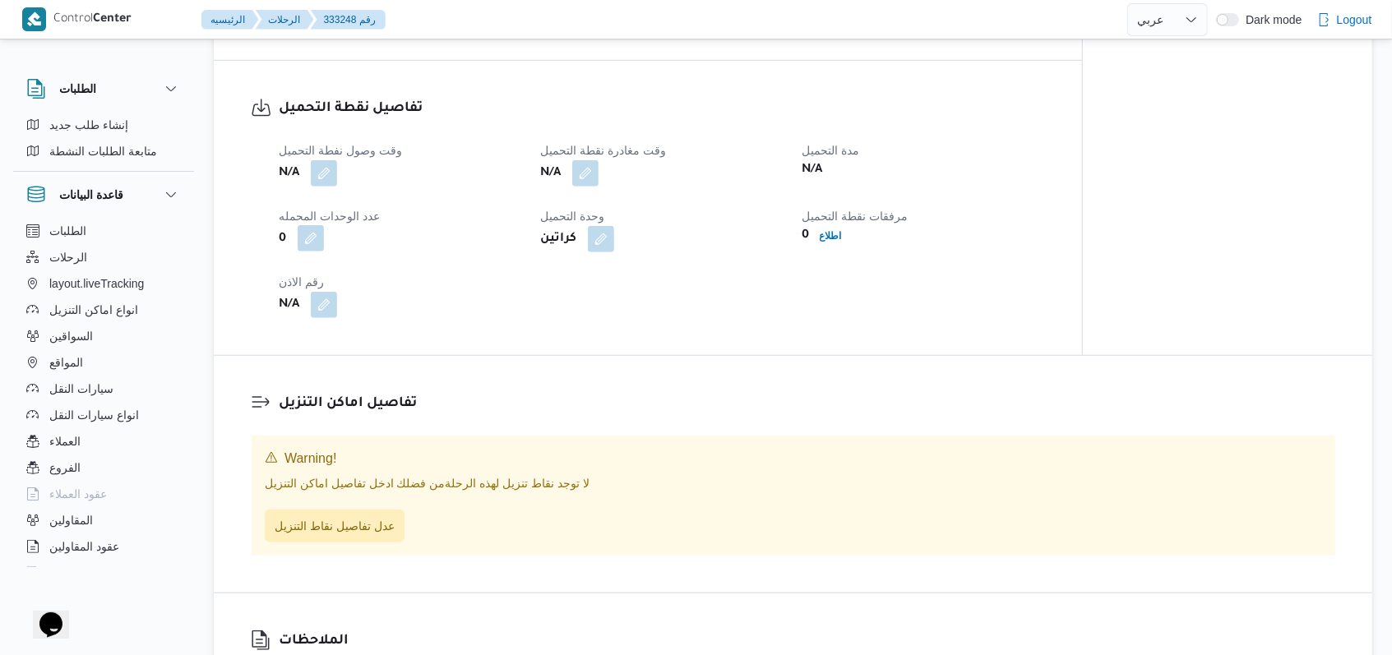
click at [311, 252] on button "button" at bounding box center [311, 238] width 26 height 26
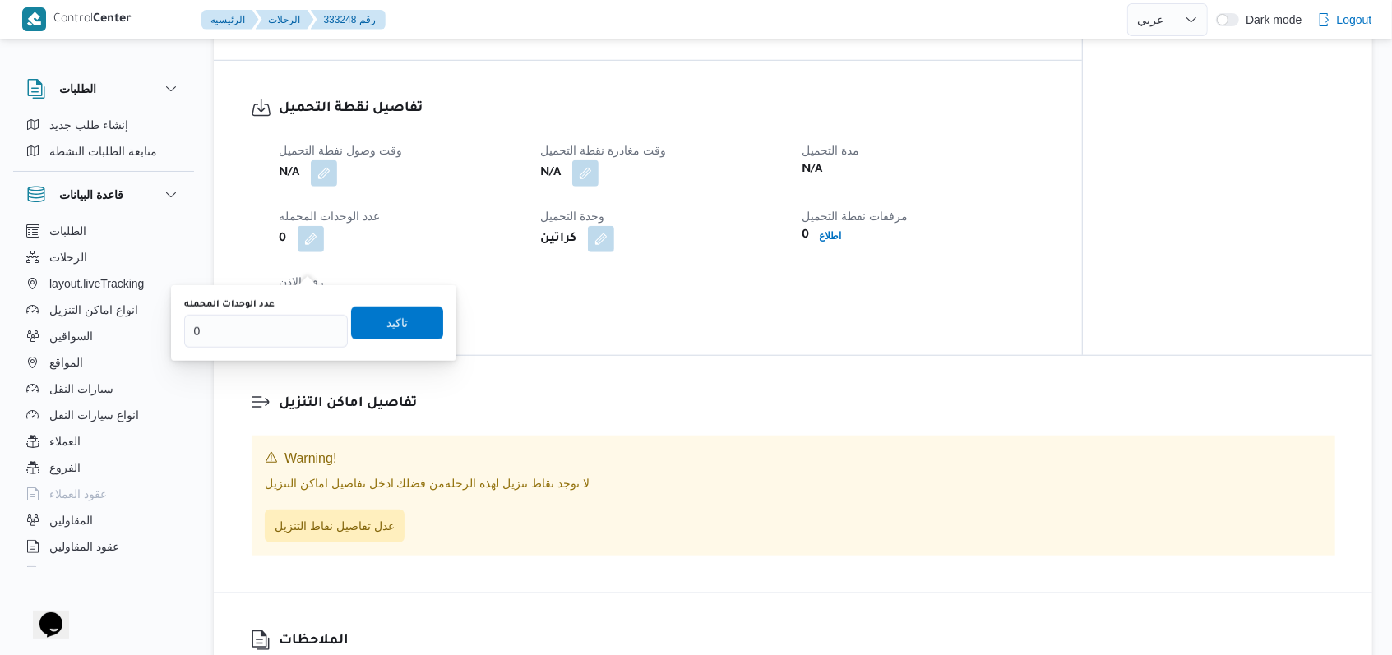
click at [369, 221] on div "وقت وصول نفطة التحميل N/A وقت مغادرة نقطة التحميل N/A مدة التحميل N/A عدد الوحد…" at bounding box center [662, 229] width 786 height 197
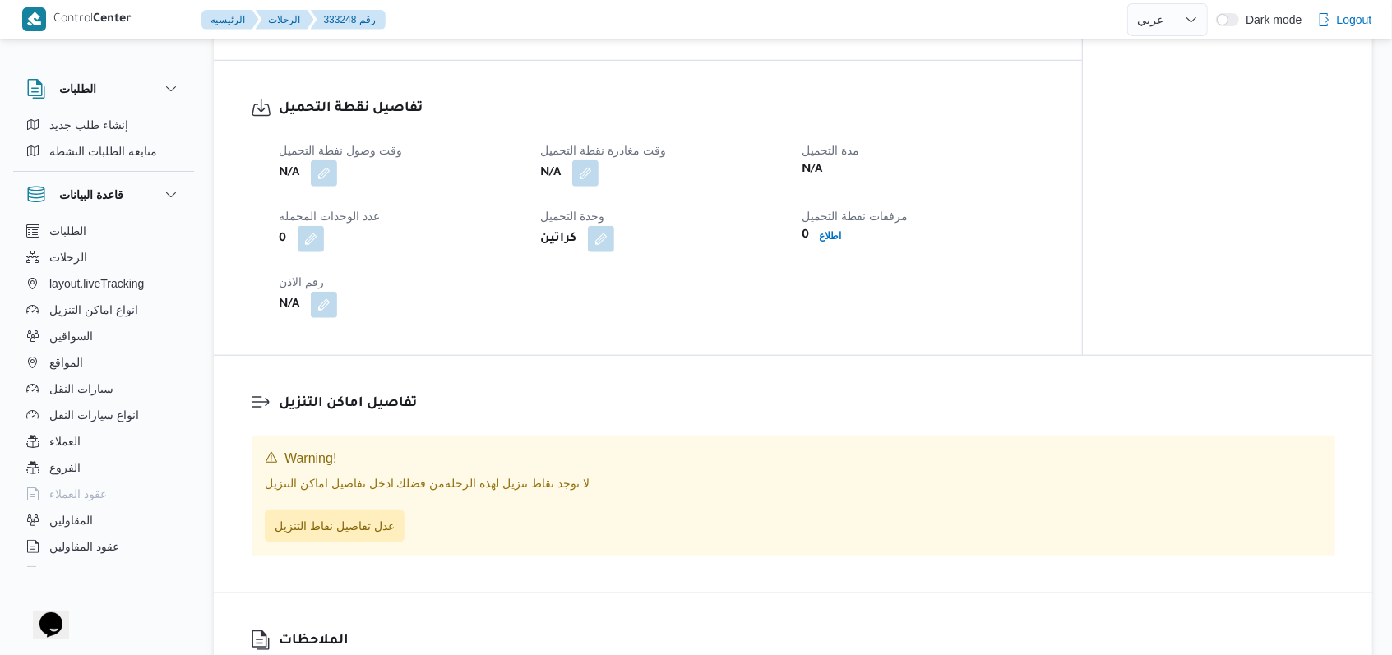
click at [344, 188] on div "N/A" at bounding box center [399, 174] width 245 height 30
click at [322, 186] on button "button" at bounding box center [324, 172] width 26 height 26
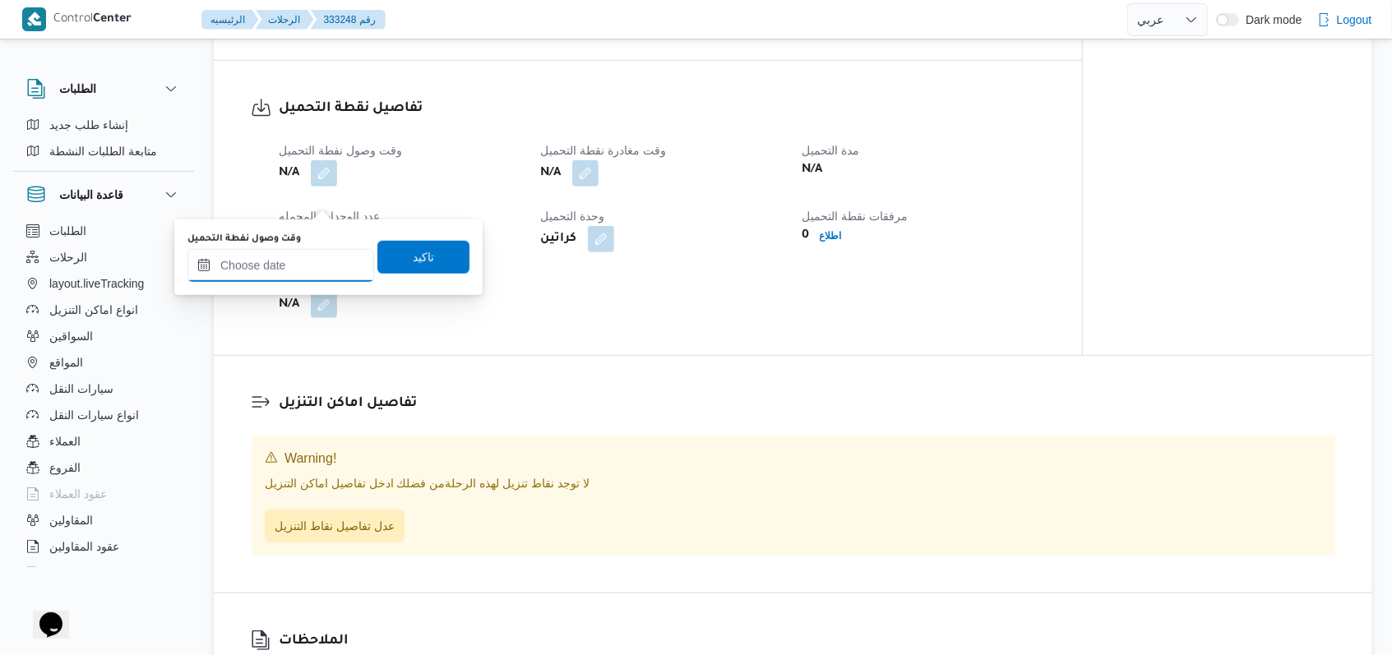
click at [302, 266] on input "وقت وصول نفطة التحميل" at bounding box center [280, 265] width 187 height 33
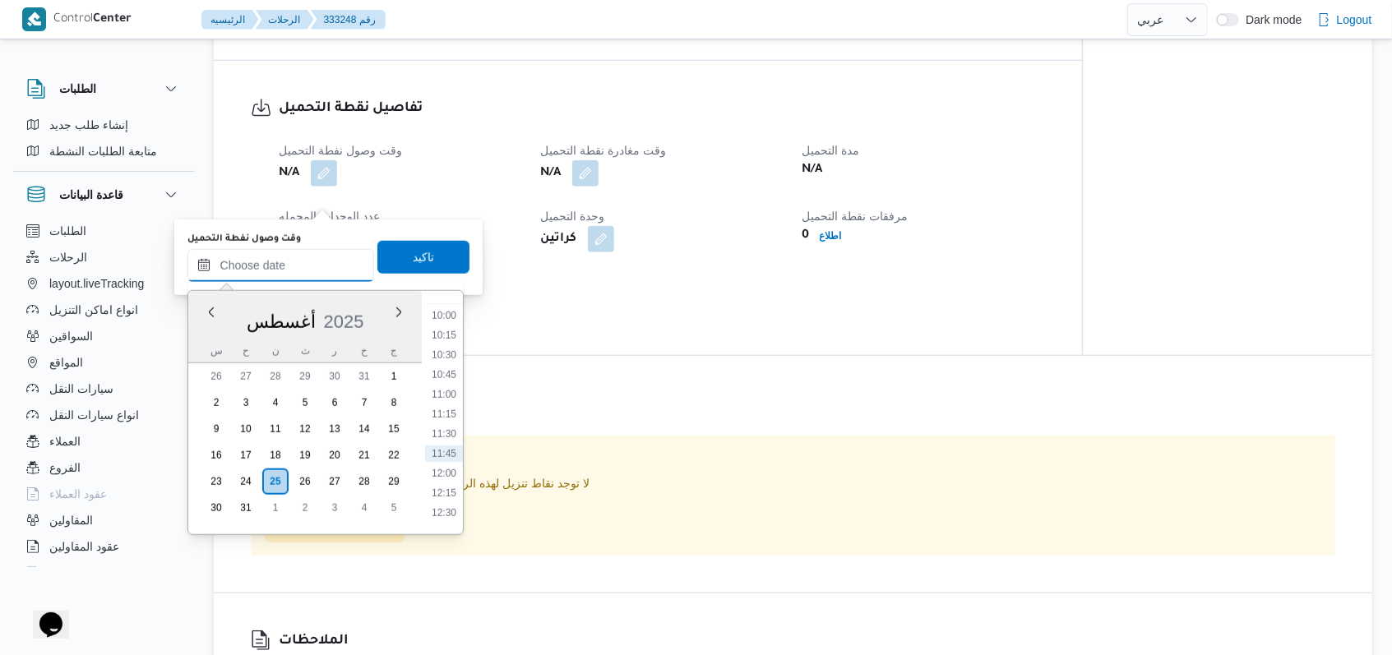
scroll to position [705, 0]
click at [447, 319] on li "09:00" at bounding box center [444, 318] width 38 height 16
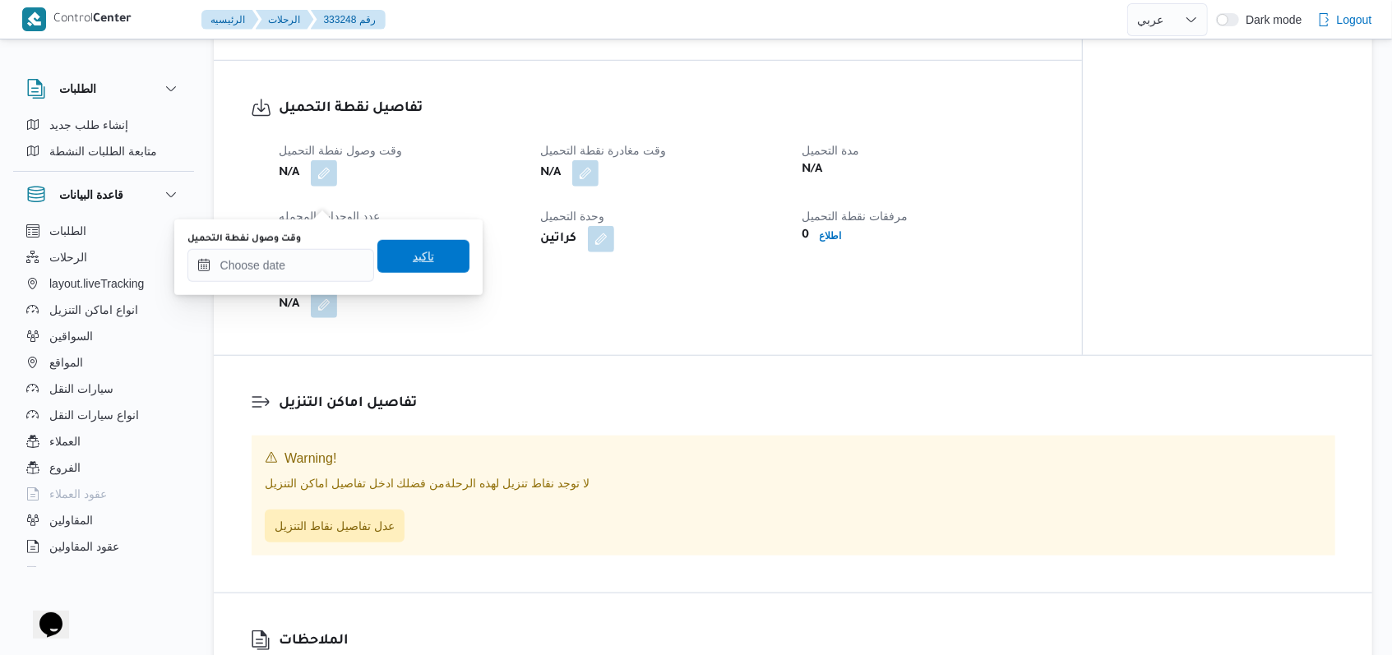
click at [433, 248] on span "تاكيد" at bounding box center [423, 256] width 92 height 33
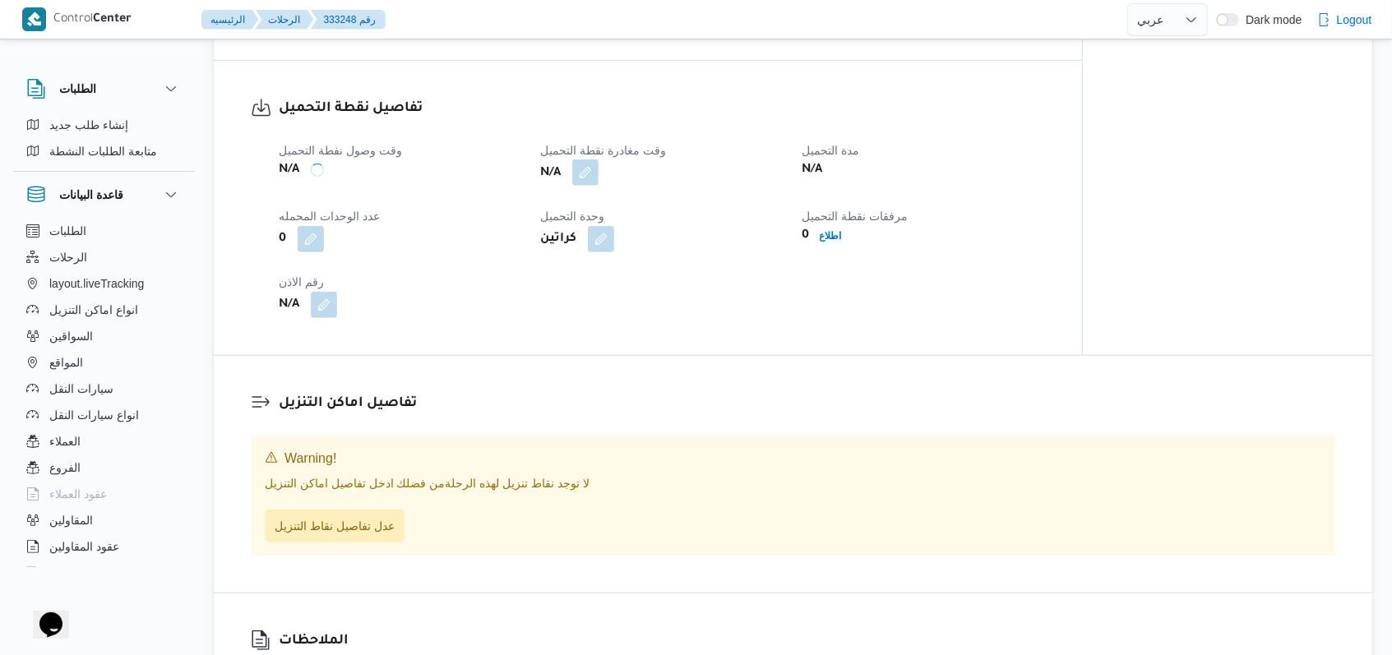
click at [585, 186] on button "button" at bounding box center [585, 172] width 26 height 26
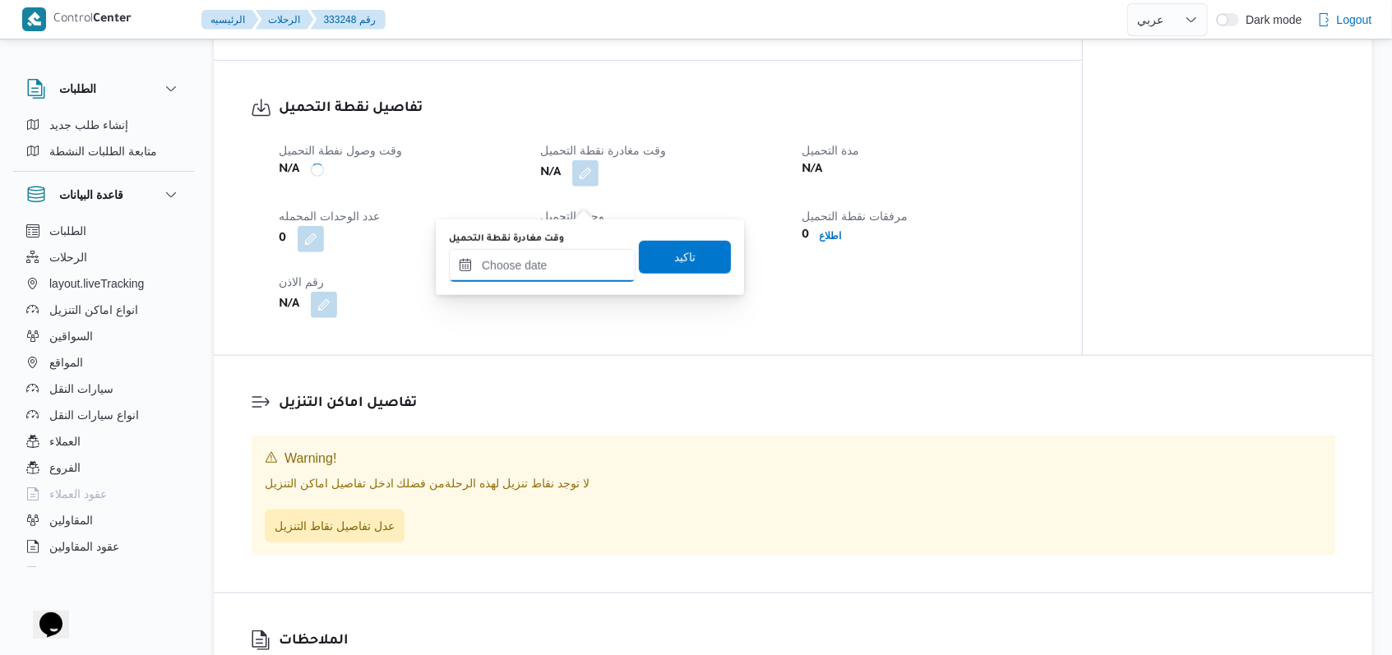
click at [559, 256] on input "وقت مغادرة نقطة التحميل" at bounding box center [542, 265] width 187 height 33
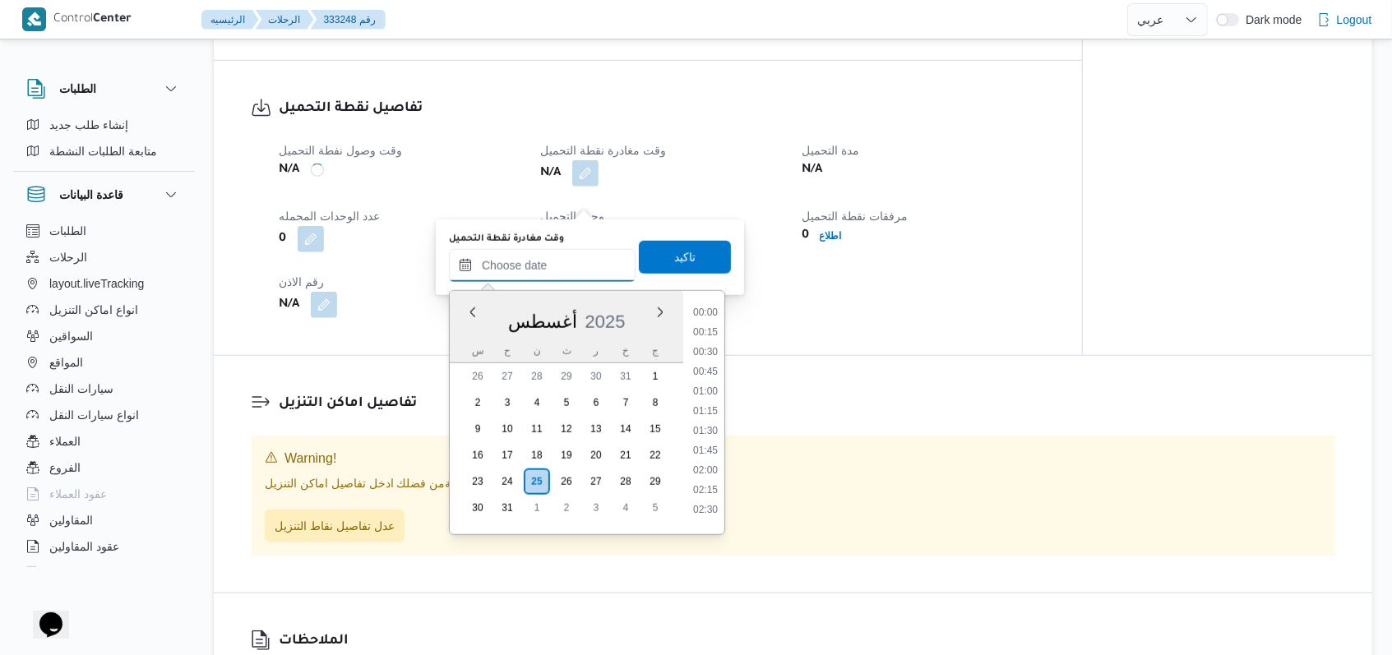
scroll to position [815, 0]
click at [717, 331] on li "10:30" at bounding box center [705, 326] width 38 height 16
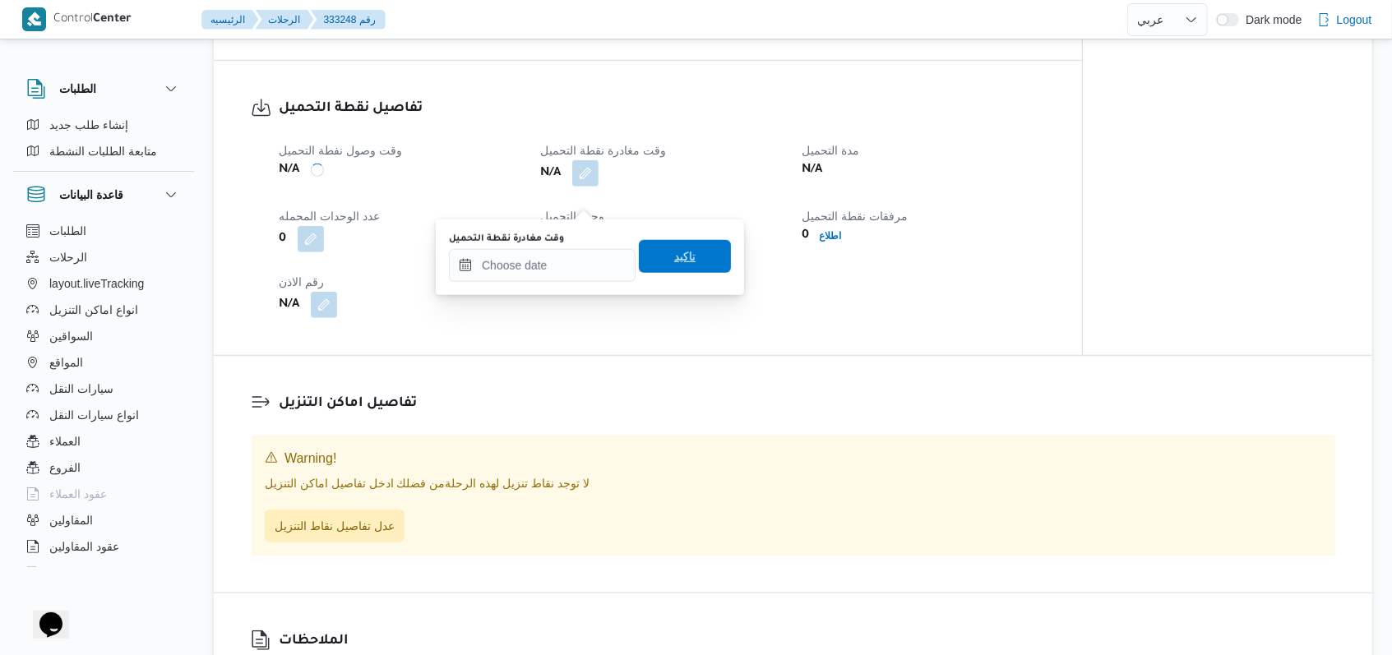
click at [710, 268] on span "تاكيد" at bounding box center [685, 256] width 92 height 33
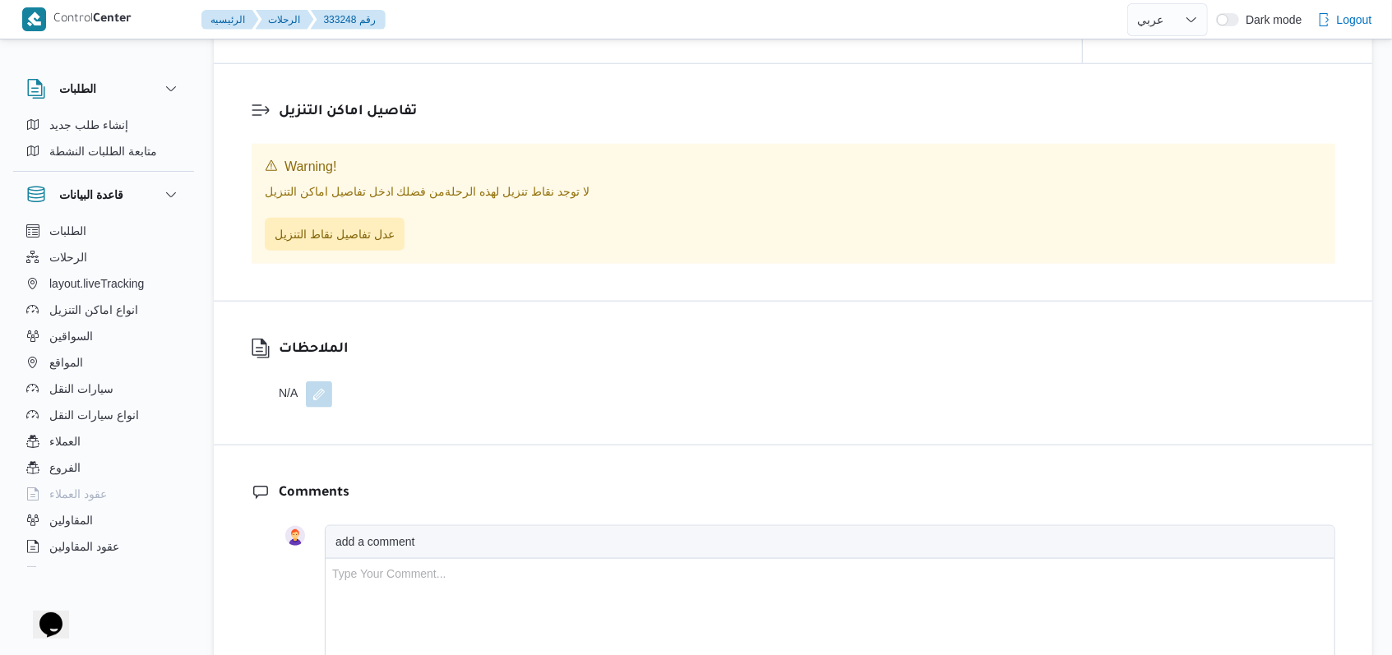
scroll to position [1205, 0]
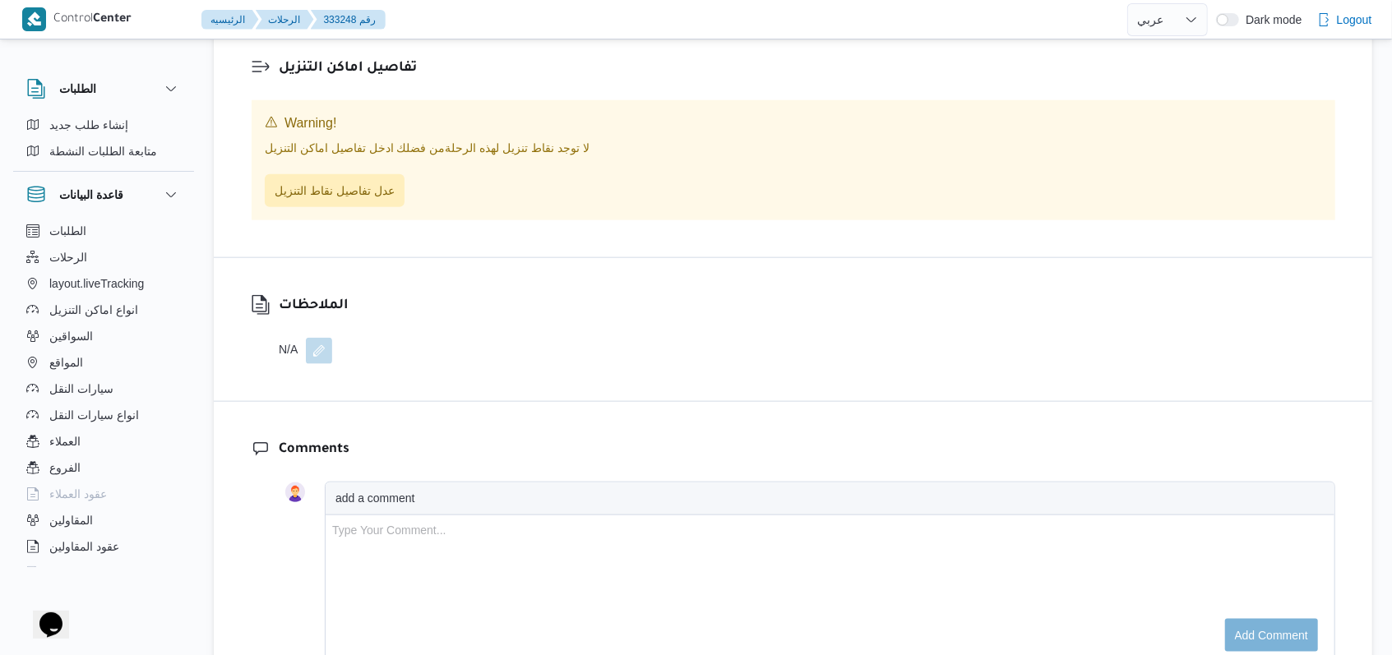
click at [377, 197] on div "لا توجد نقاط تنزيل لهذه الرحلة من فضلك ادخل تفاصيل اماكن التنزيل عدل تفاصيل نقا…" at bounding box center [793, 173] width 1057 height 67
click at [379, 200] on span "عدل تفاصيل نقاط التنزيل" at bounding box center [335, 190] width 120 height 20
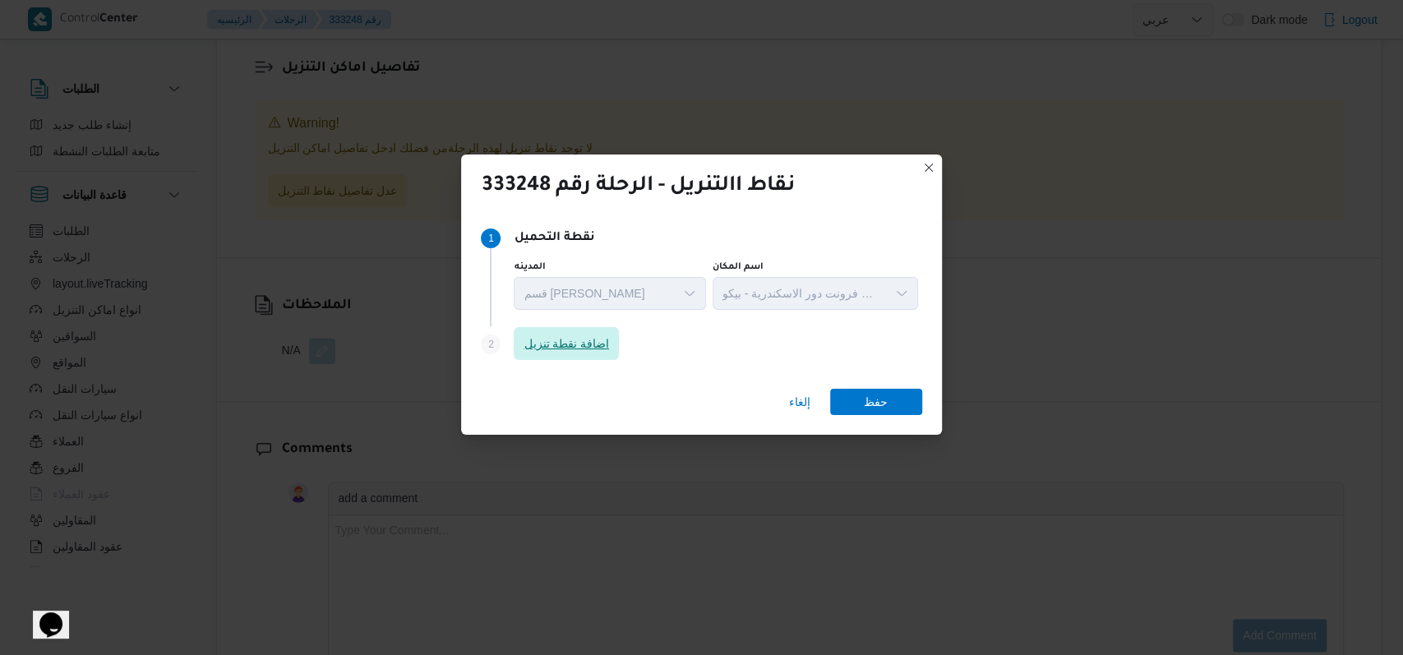
click at [617, 327] on div "Step 2 is disabled 2 اضافة نقطة تنزيل" at bounding box center [701, 347] width 441 height 43
click at [592, 346] on span "اضافة نقطة تنزيل" at bounding box center [566, 344] width 85 height 20
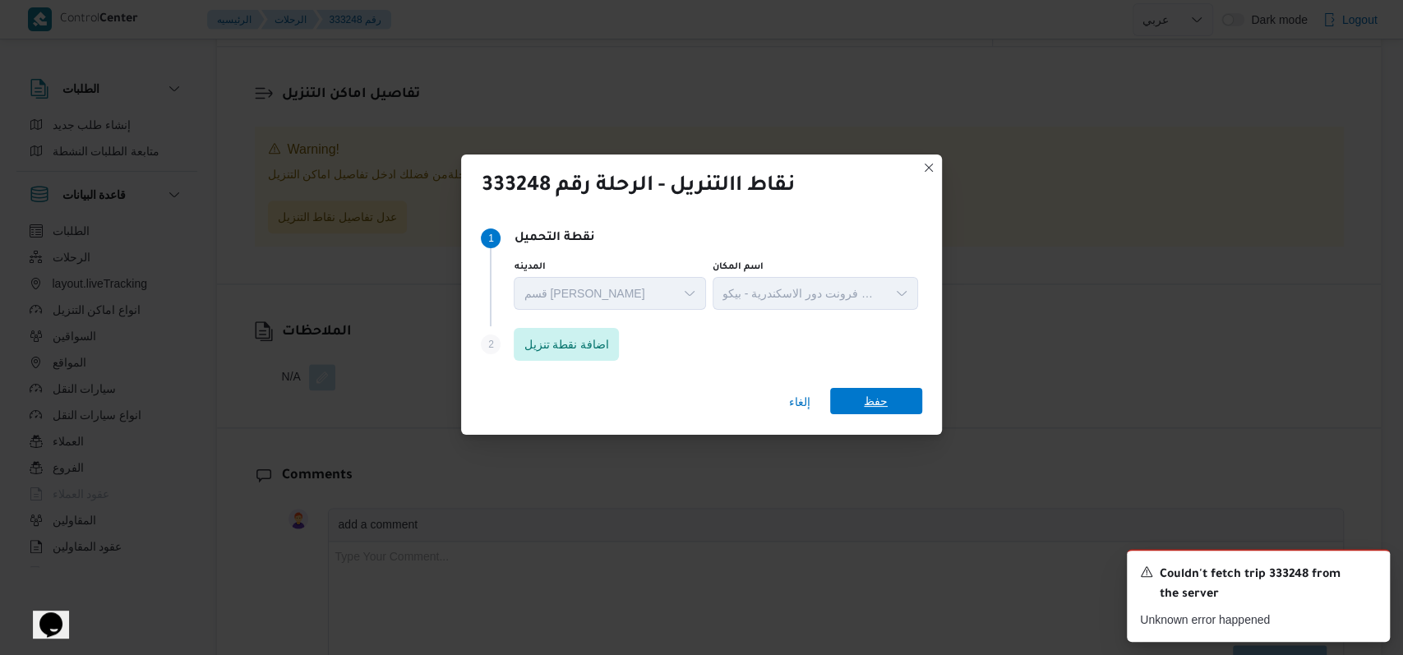
click at [864, 407] on span "حفظ" at bounding box center [876, 401] width 24 height 26
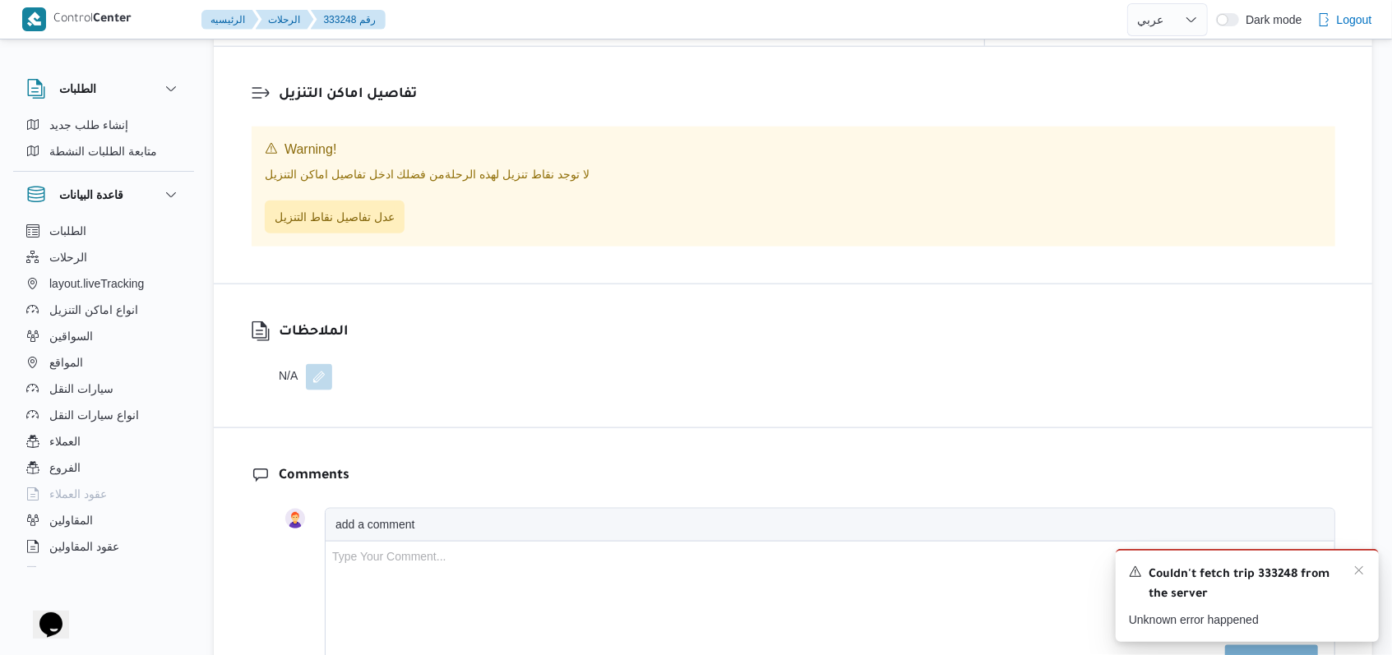
click at [1360, 580] on div "Couldn't fetch trip 333248 from the server" at bounding box center [1247, 584] width 237 height 41
click at [1360, 571] on icon "Dismiss toast" at bounding box center [1359, 570] width 8 height 8
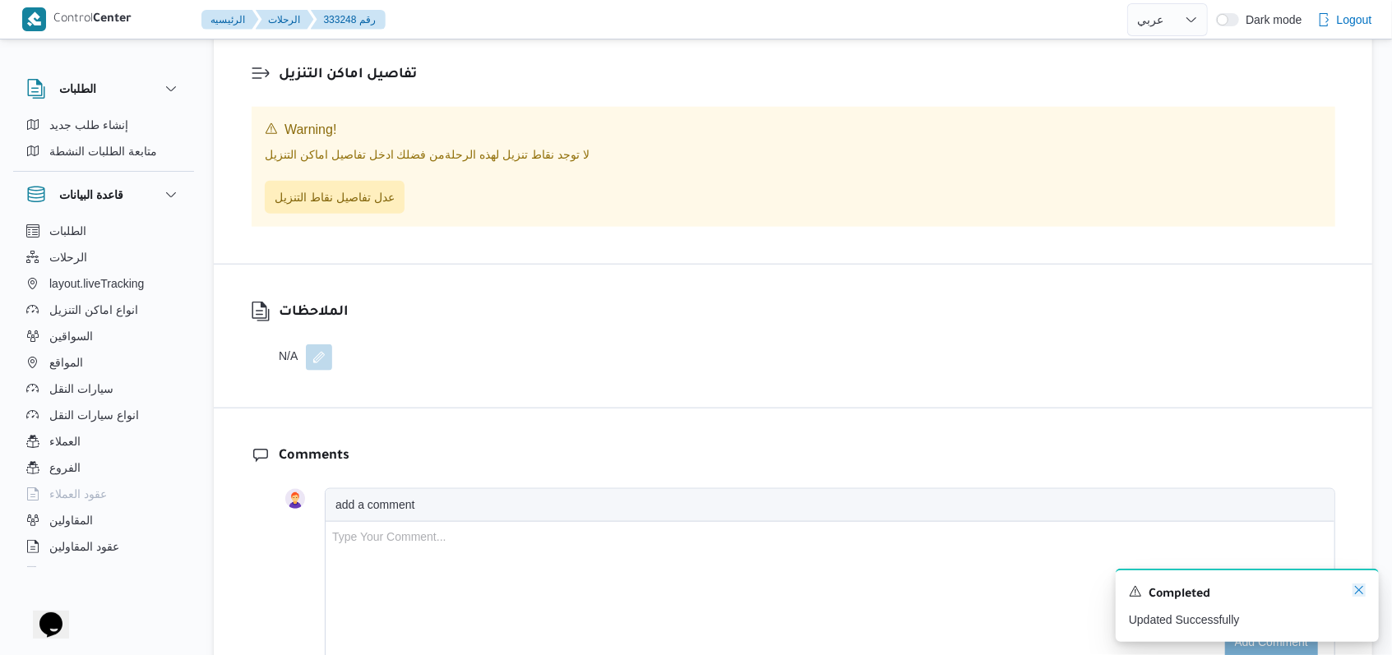
click at [1356, 594] on icon "Dismiss toast" at bounding box center [1358, 590] width 13 height 13
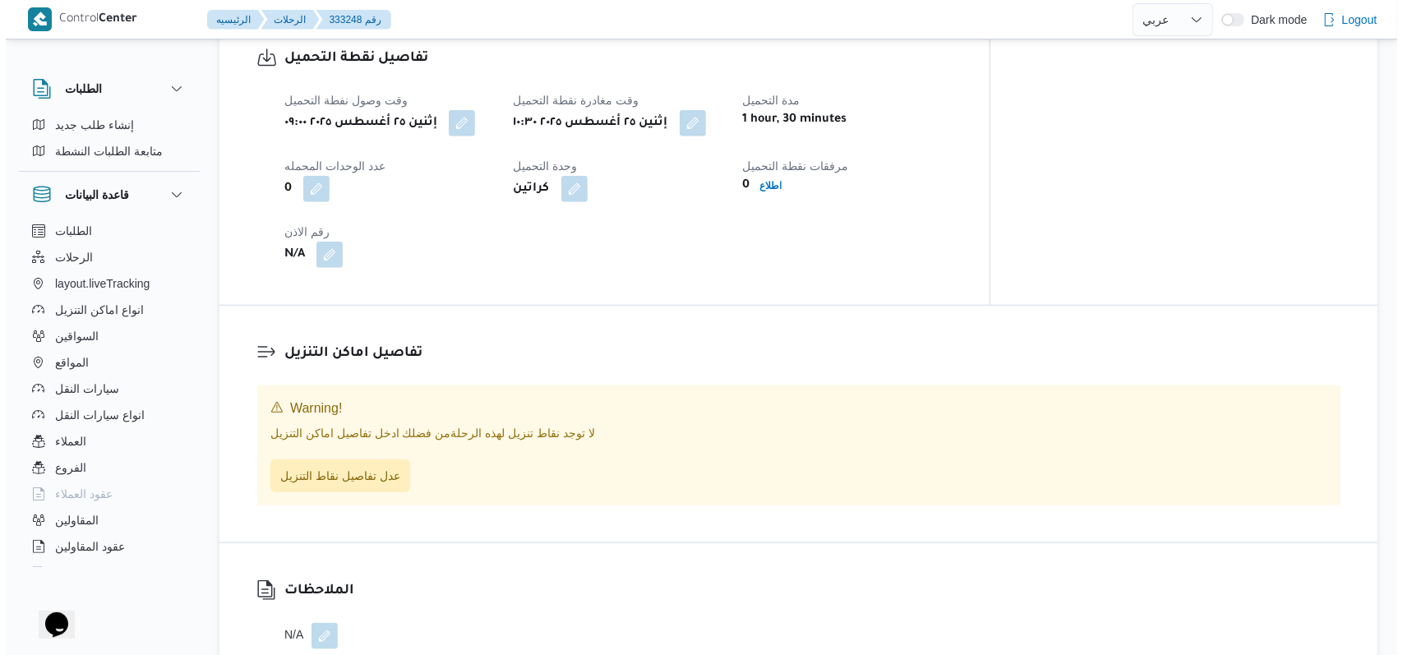
scroll to position [987, 0]
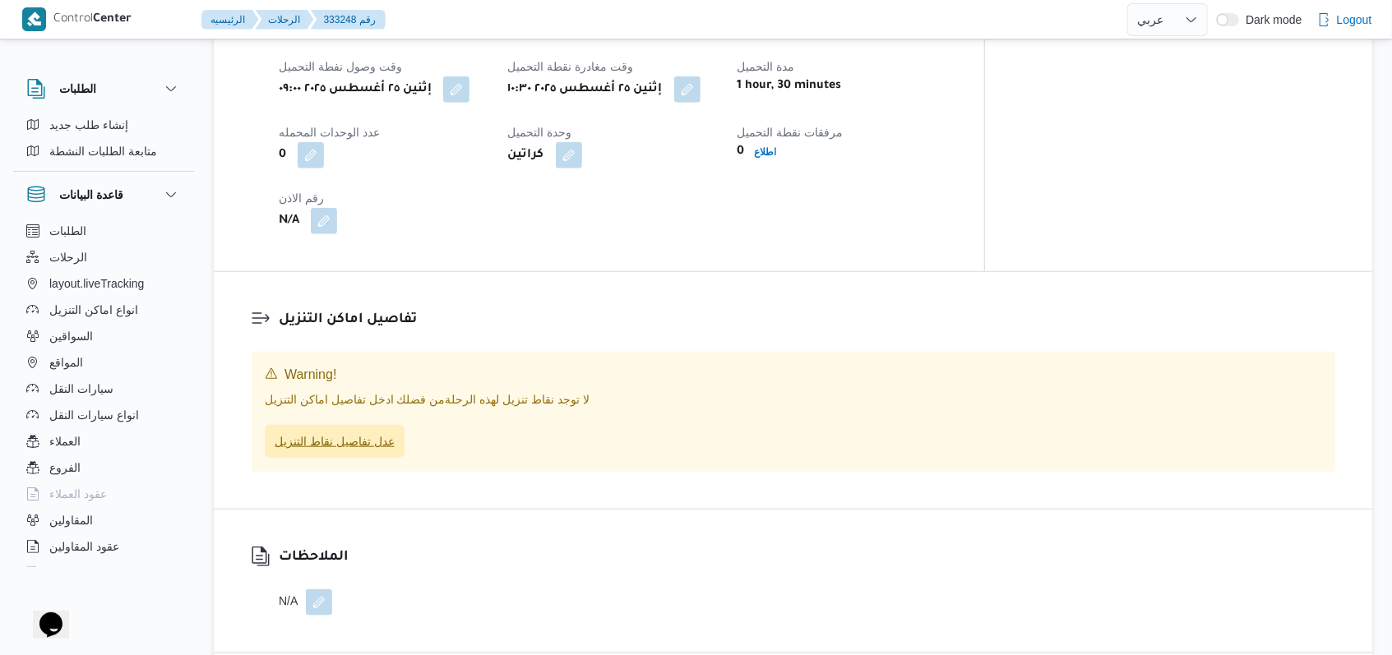
click at [381, 446] on span "عدل تفاصيل نقاط التنزيل" at bounding box center [335, 442] width 120 height 20
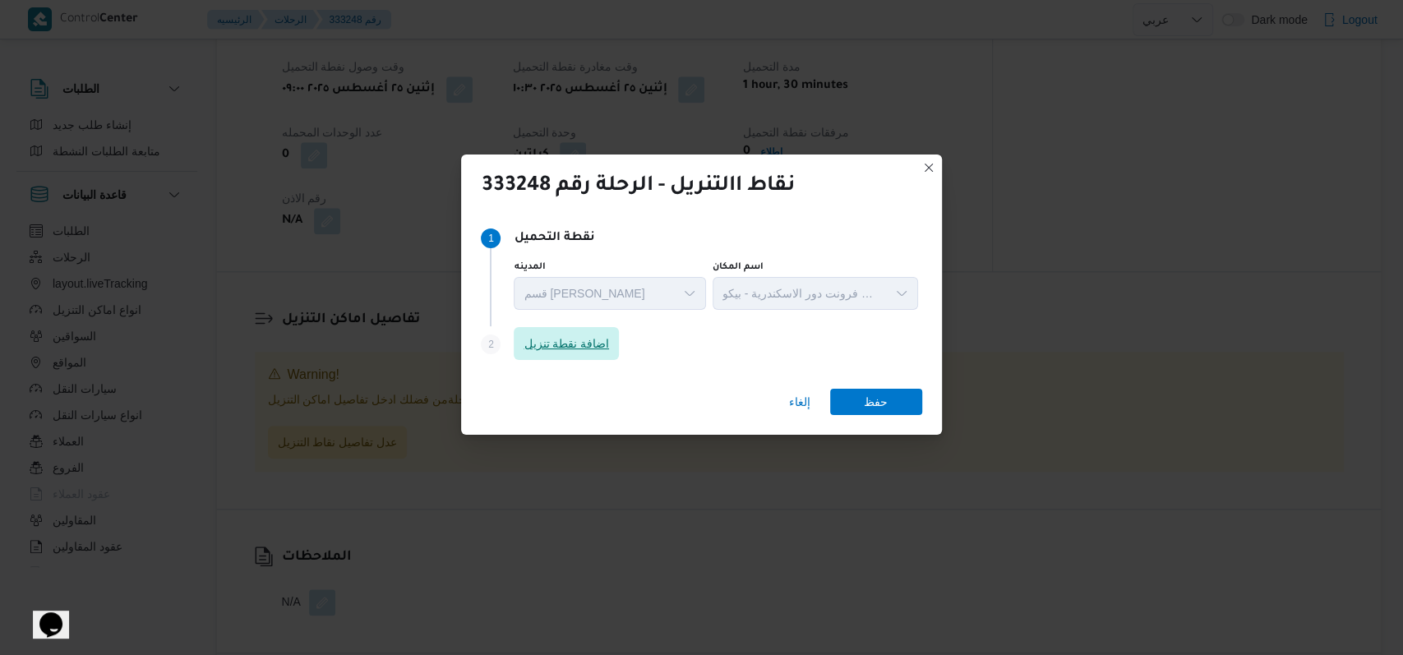
click at [569, 347] on span "اضافة نقطة تنزيل" at bounding box center [566, 344] width 85 height 20
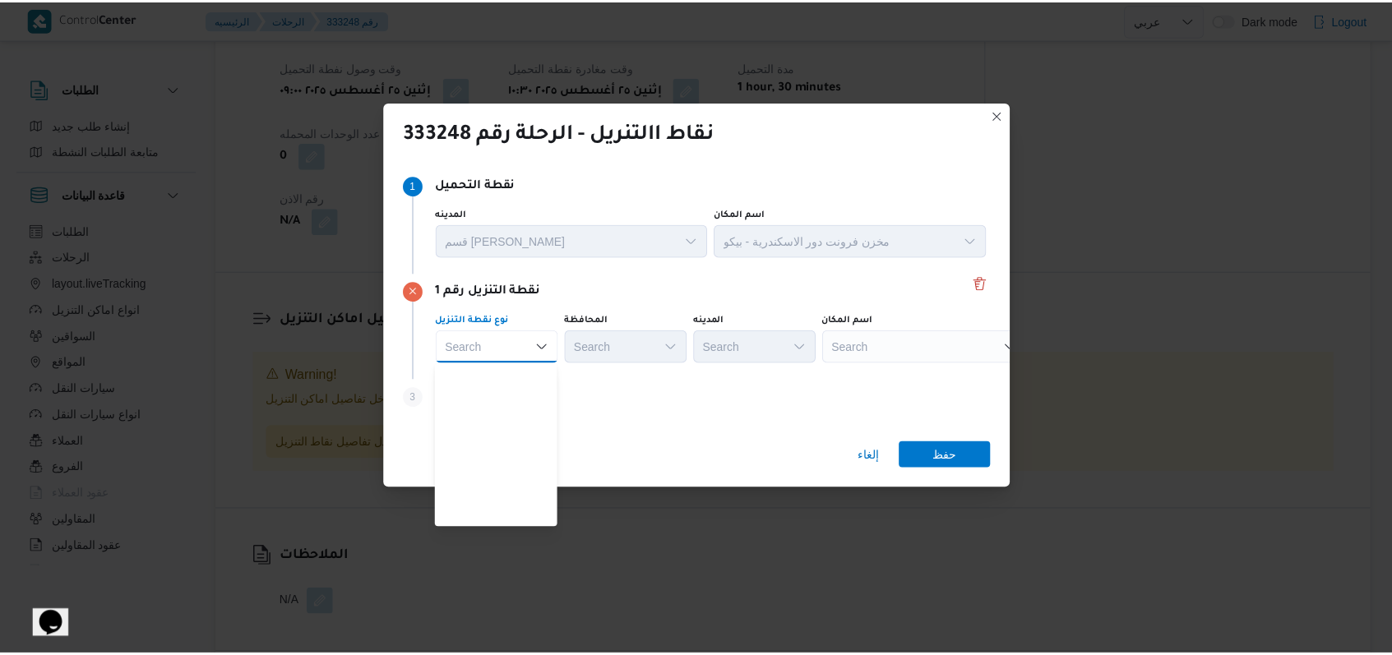
scroll to position [432, 0]
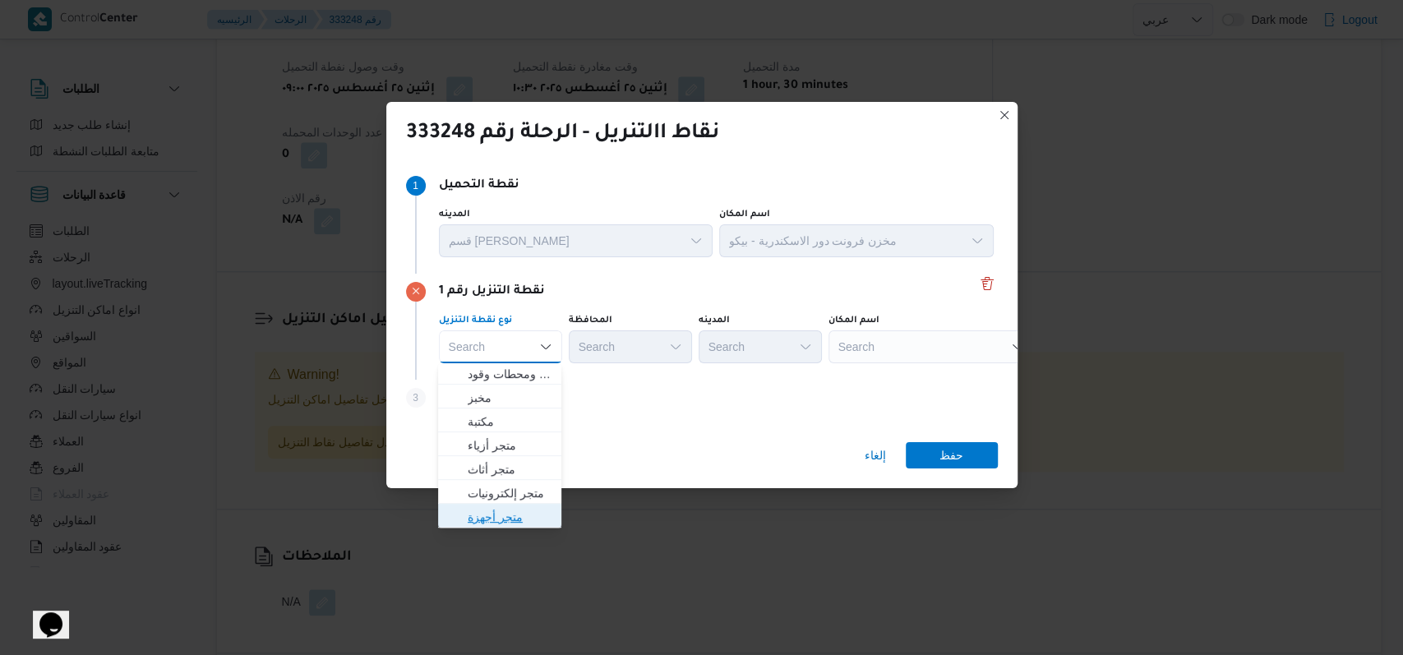
click at [512, 519] on span "متجر أجهزة" at bounding box center [510, 517] width 84 height 20
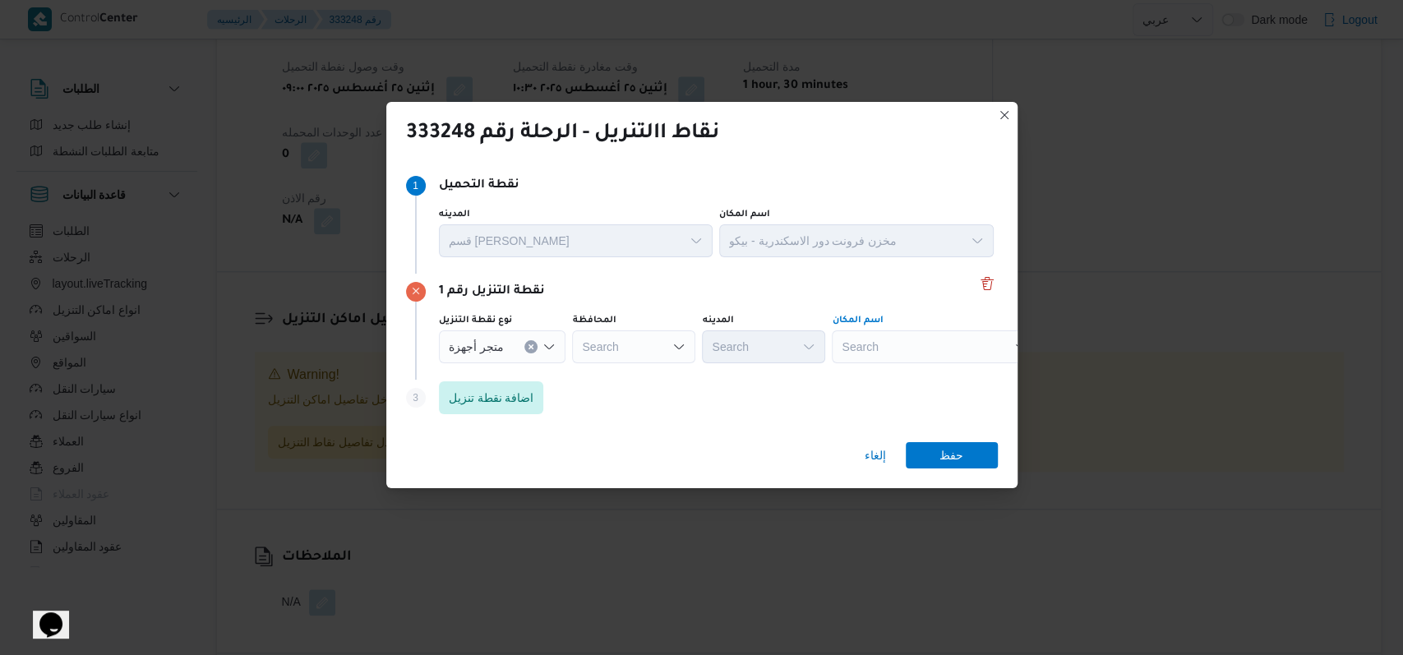
click at [884, 353] on div "Search" at bounding box center [935, 346] width 206 height 33
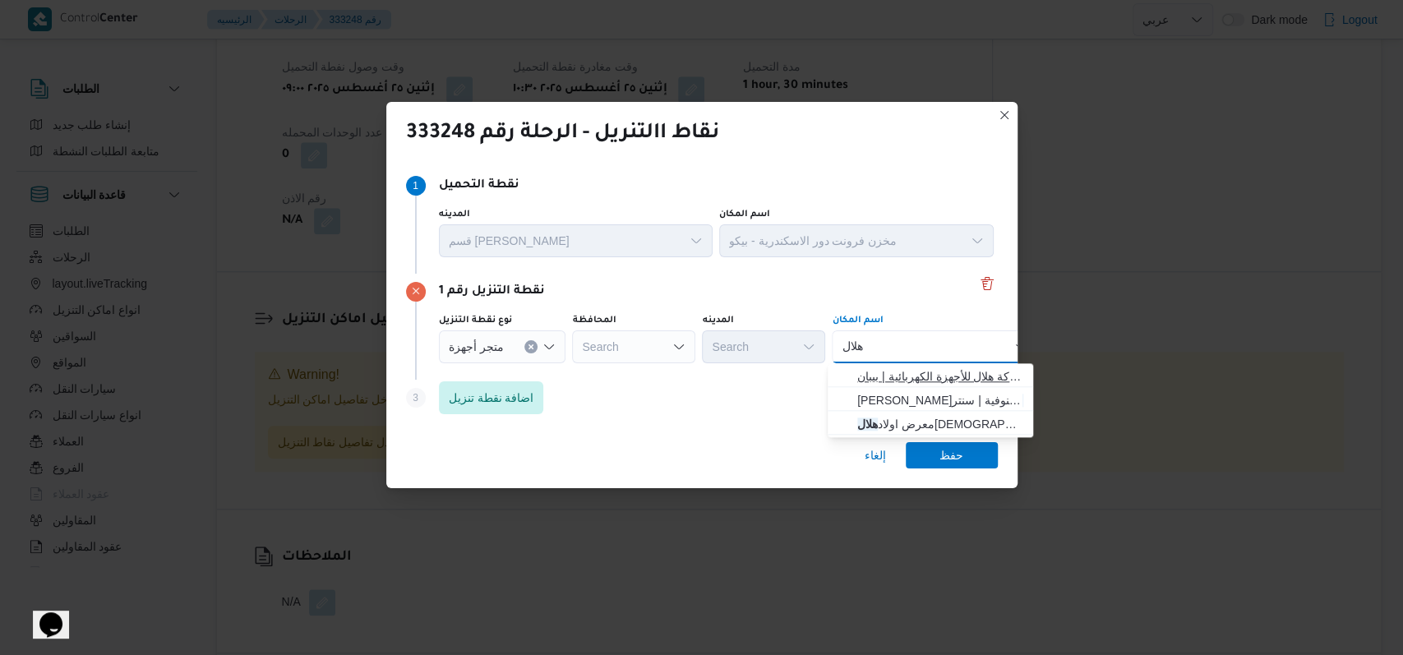
type input "هلال"
drag, startPoint x: 940, startPoint y: 376, endPoint x: 958, endPoint y: 376, distance: 18.1
click at [940, 376] on span "شركة هلال للأجهزة الكهربائية كوم حماده | شركة هلال للأجهزة الكهربائية | بيبان" at bounding box center [940, 377] width 166 height 20
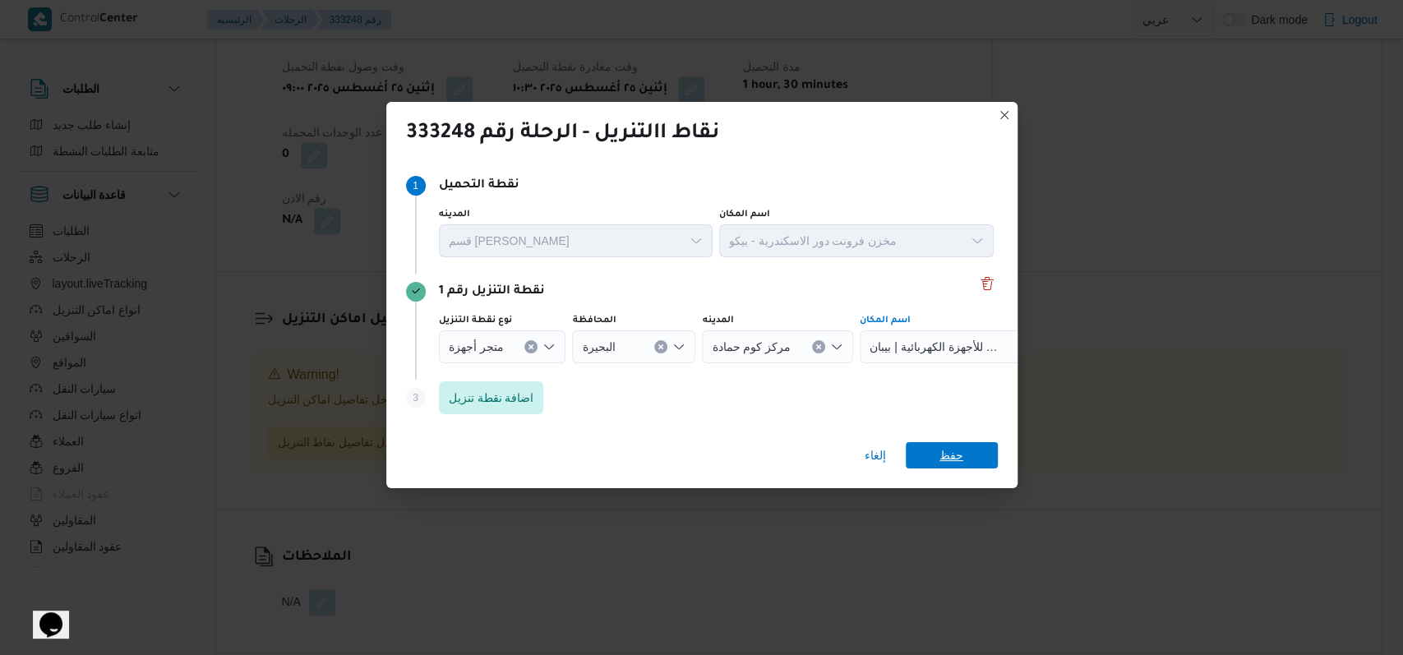
drag, startPoint x: 964, startPoint y: 457, endPoint x: 954, endPoint y: 455, distance: 11.0
click at [964, 456] on span "حفظ" at bounding box center [952, 455] width 92 height 26
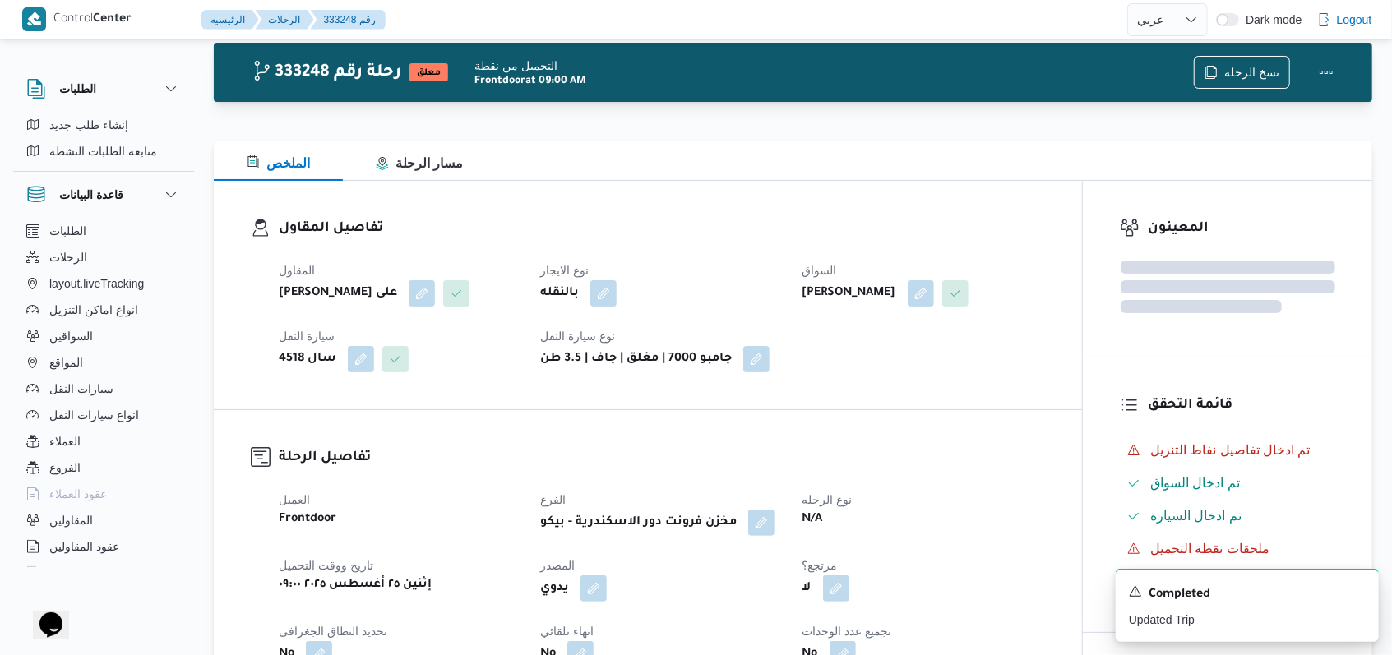
scroll to position [0, 0]
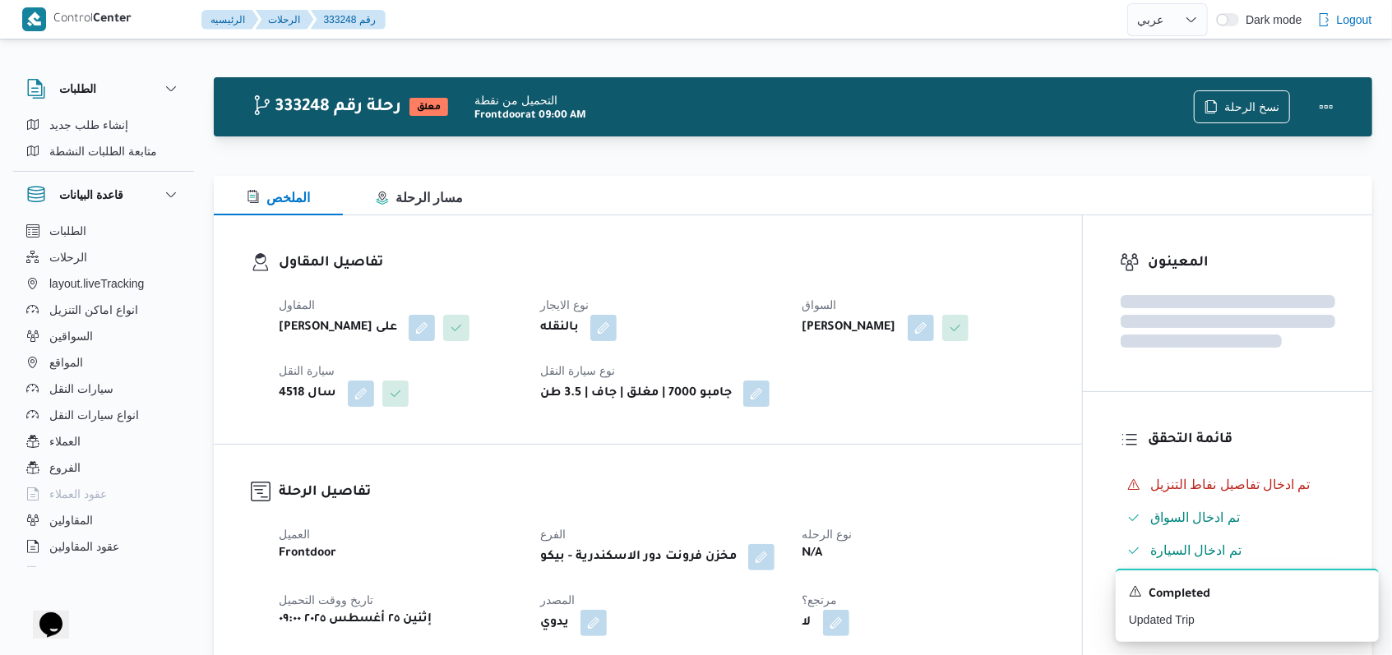
click at [394, 324] on b "[PERSON_NAME] على" at bounding box center [338, 328] width 118 height 20
copy div "[PERSON_NAME] على"
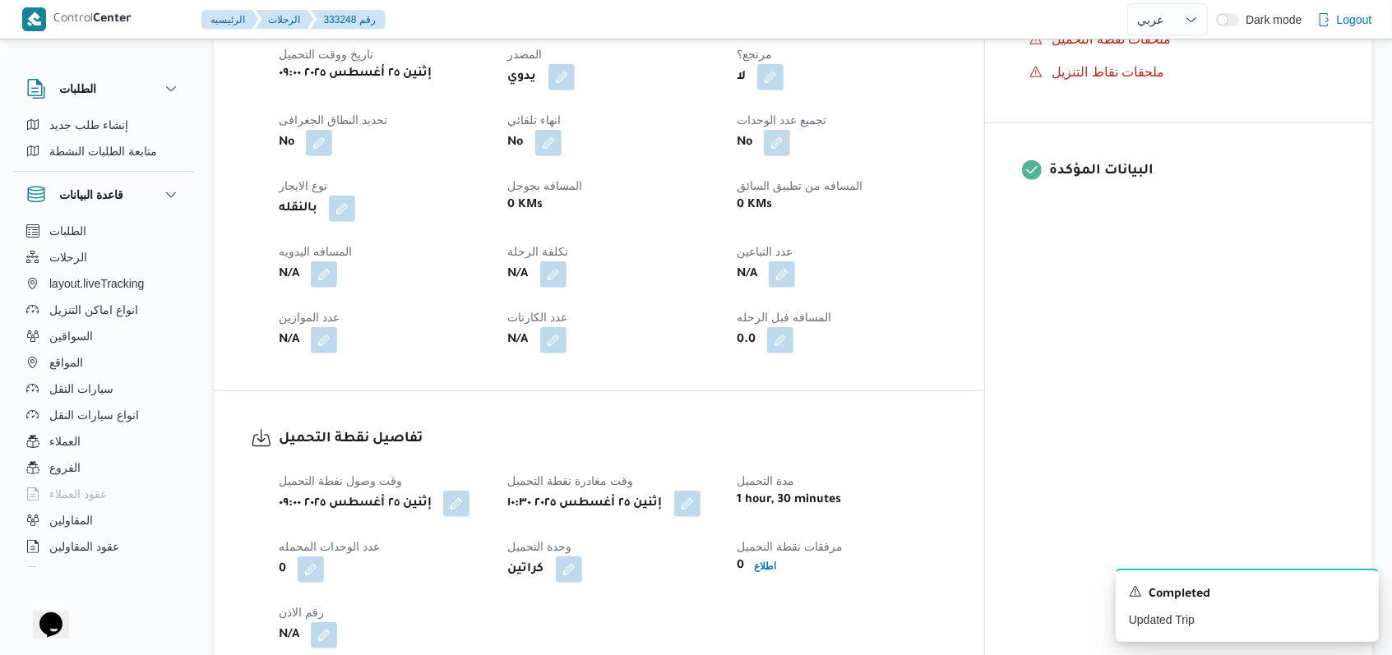
scroll to position [1315, 0]
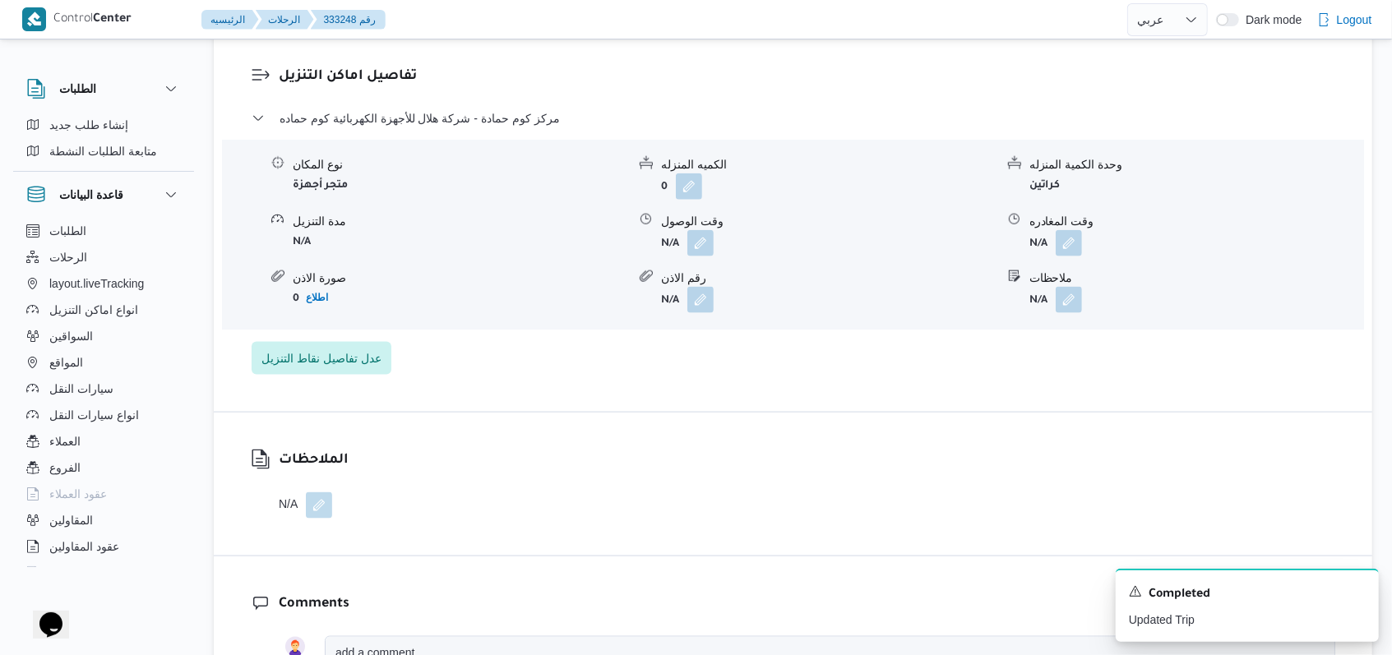
select select "ar"
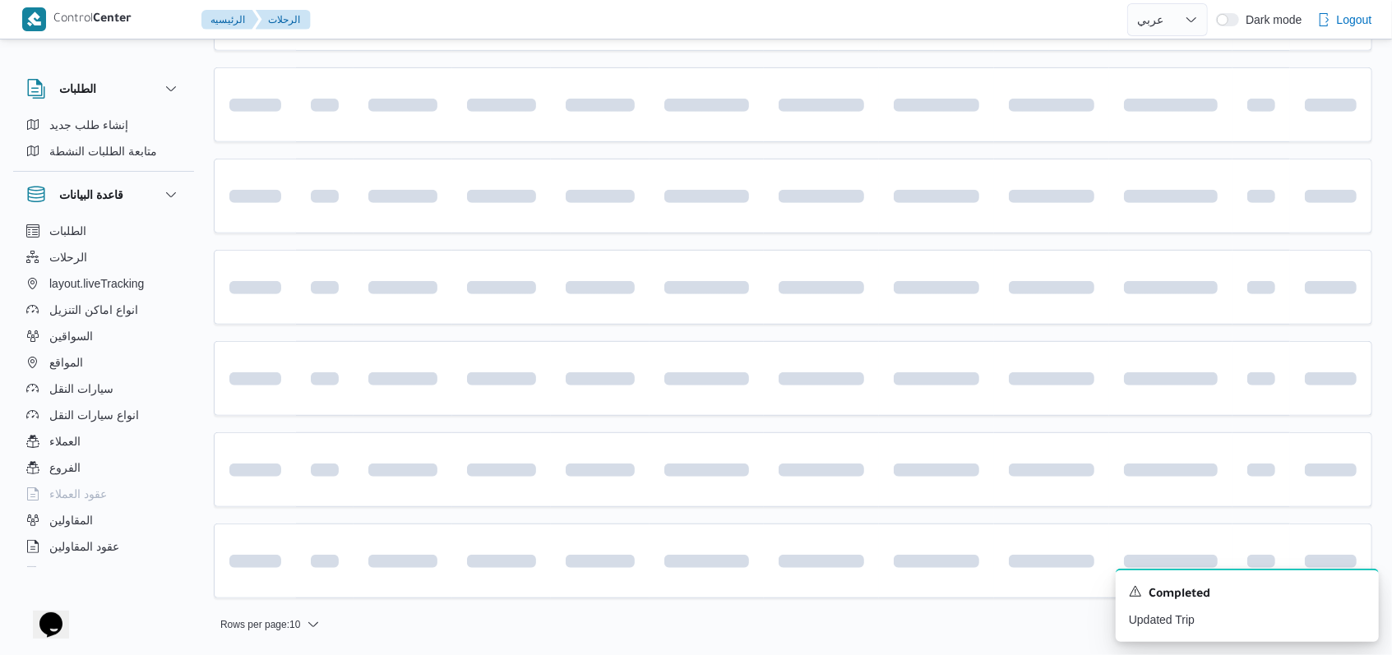
scroll to position [31, 0]
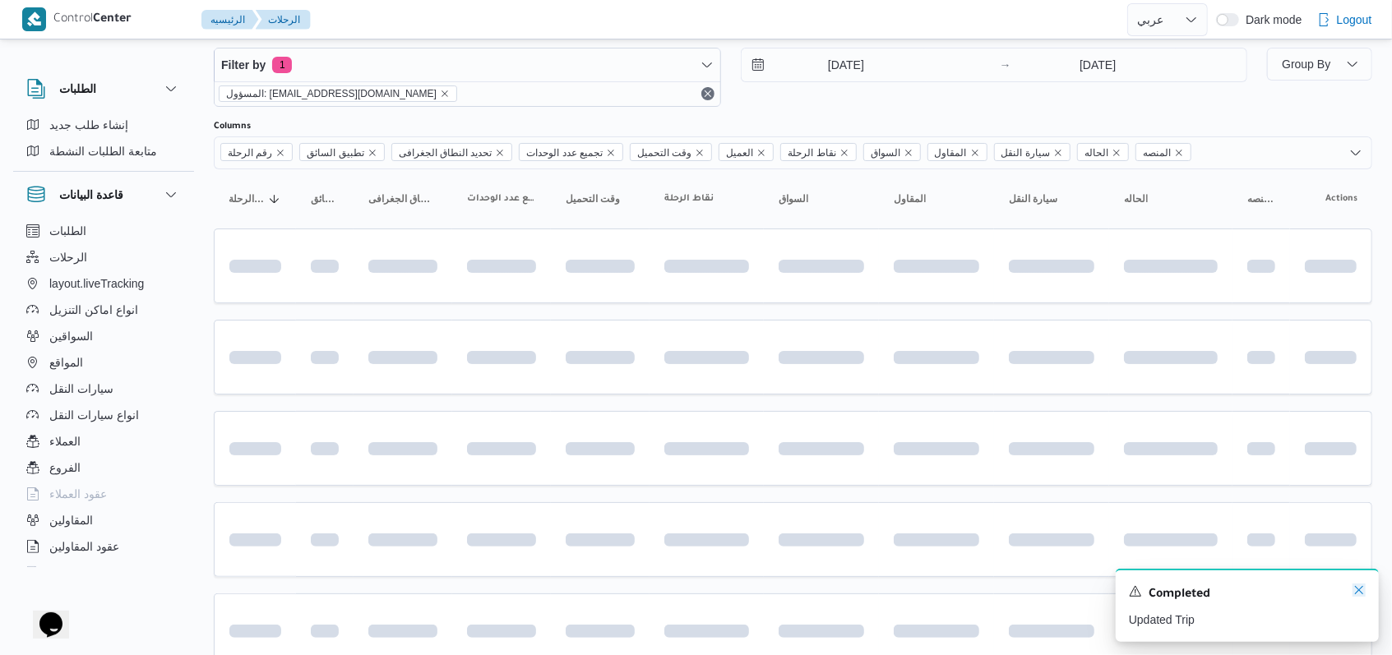
click at [1354, 591] on icon "Dismiss toast" at bounding box center [1358, 590] width 13 height 13
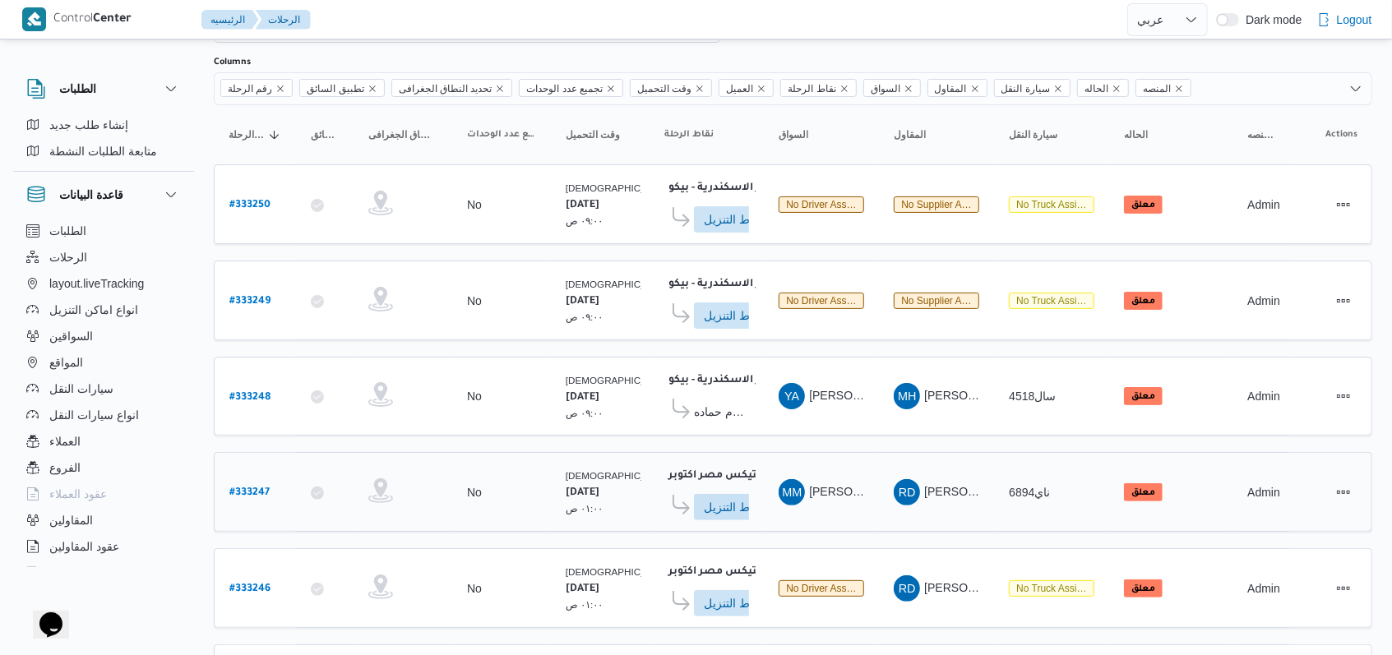
scroll to position [221, 0]
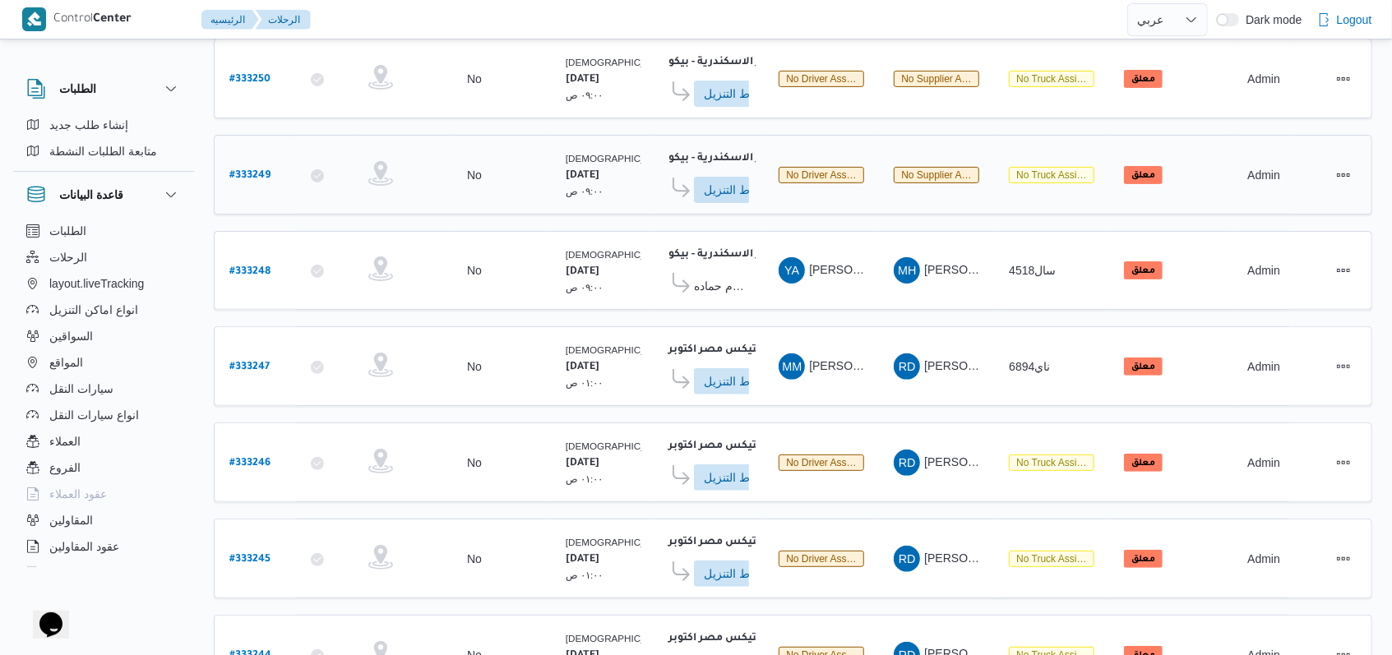
click at [266, 171] on b "# 333249" at bounding box center [249, 176] width 41 height 12
select select "ar"
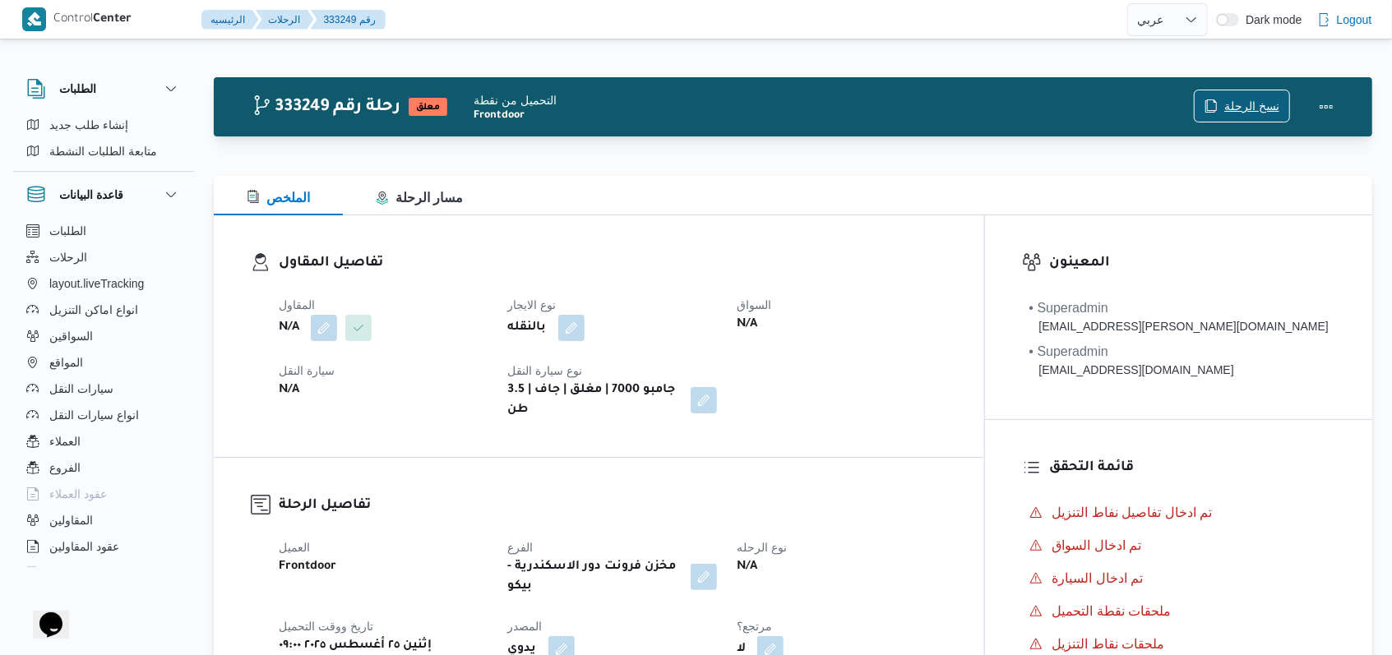
click at [1264, 105] on span "نسخ الرحلة" at bounding box center [1251, 106] width 55 height 20
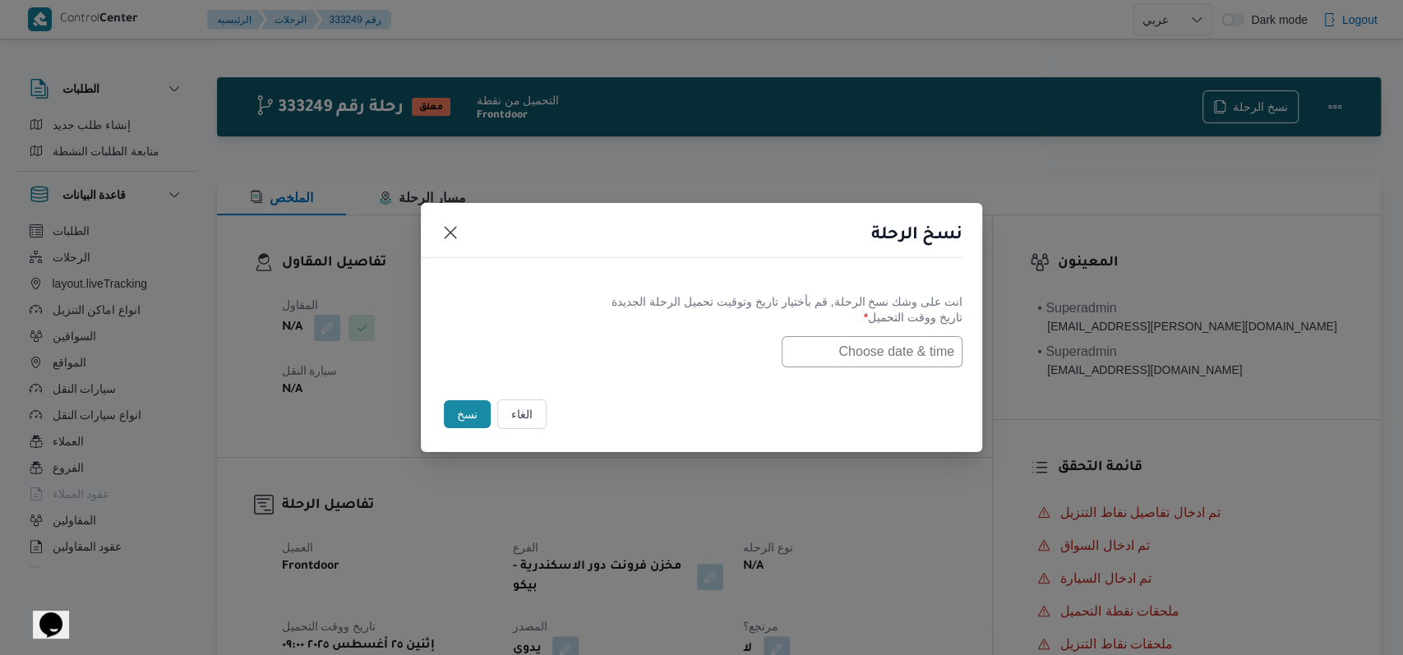
click at [826, 340] on input "text" at bounding box center [872, 351] width 181 height 31
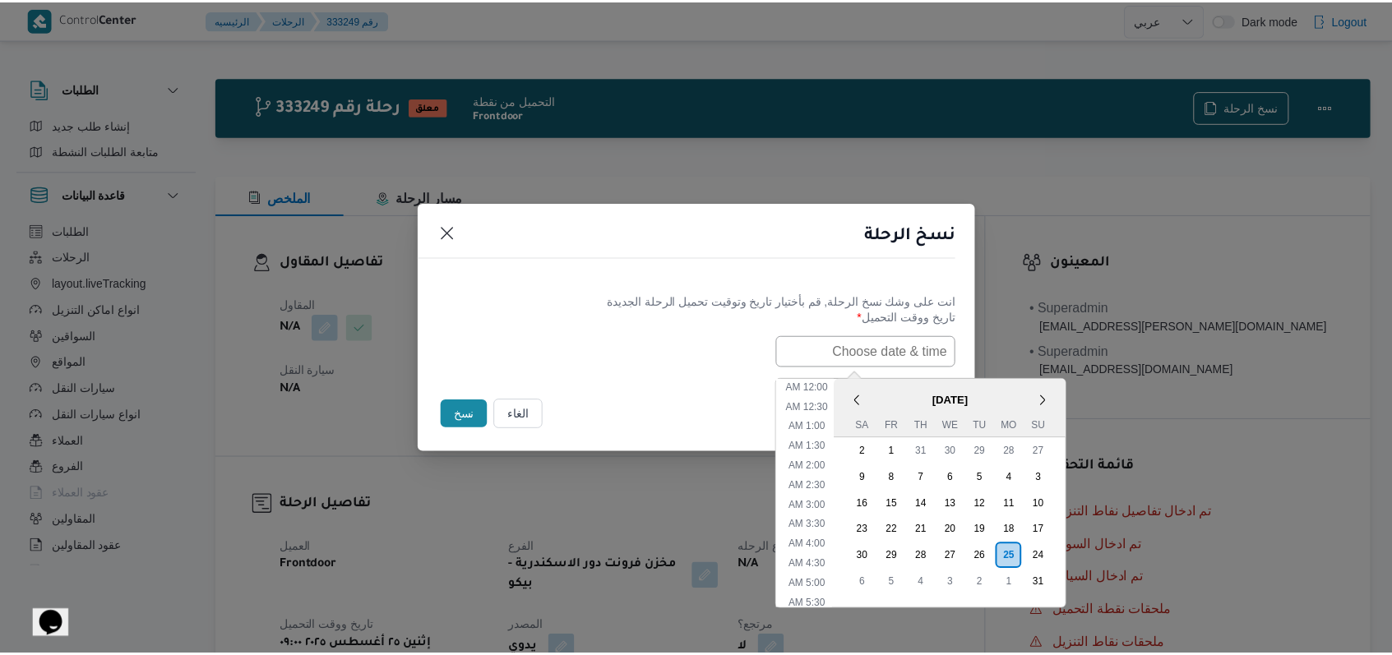
scroll to position [348, 0]
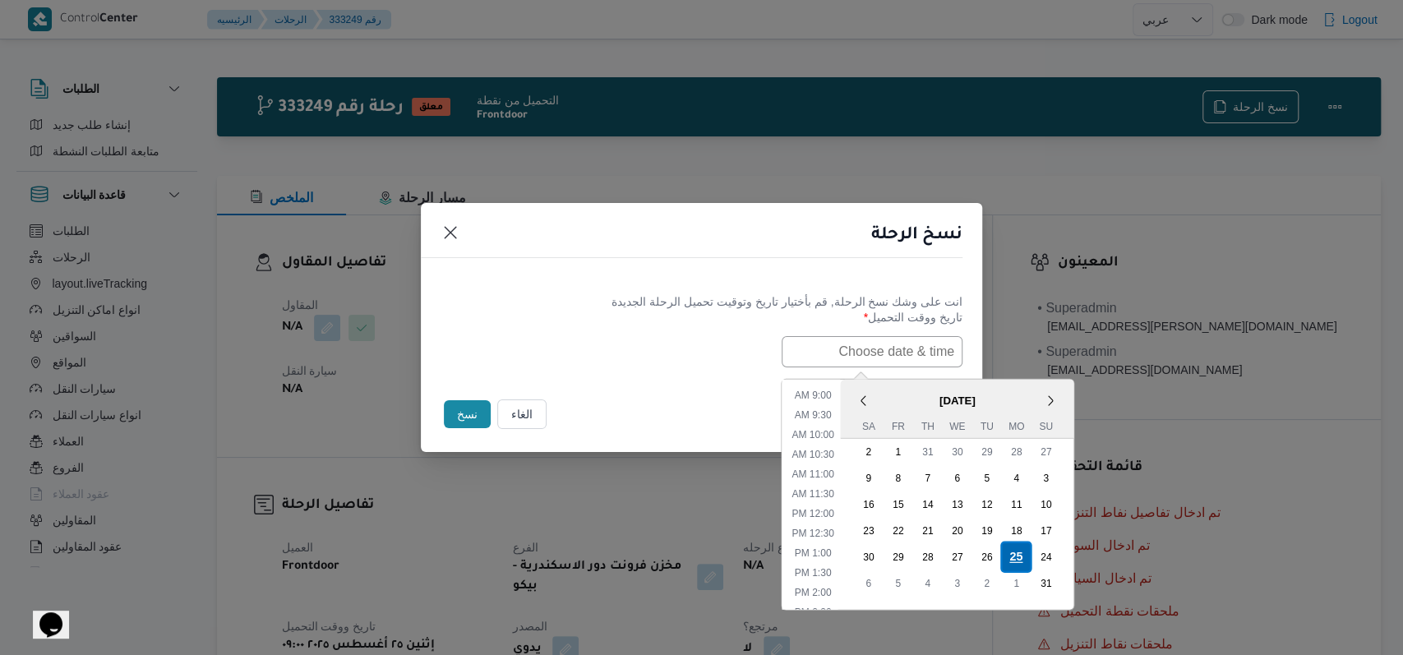
click at [1024, 556] on div "25" at bounding box center [1015, 556] width 31 height 31
click at [831, 398] on li "9:00 AM" at bounding box center [813, 394] width 50 height 16
type input "25/08/2025 9:00AM"
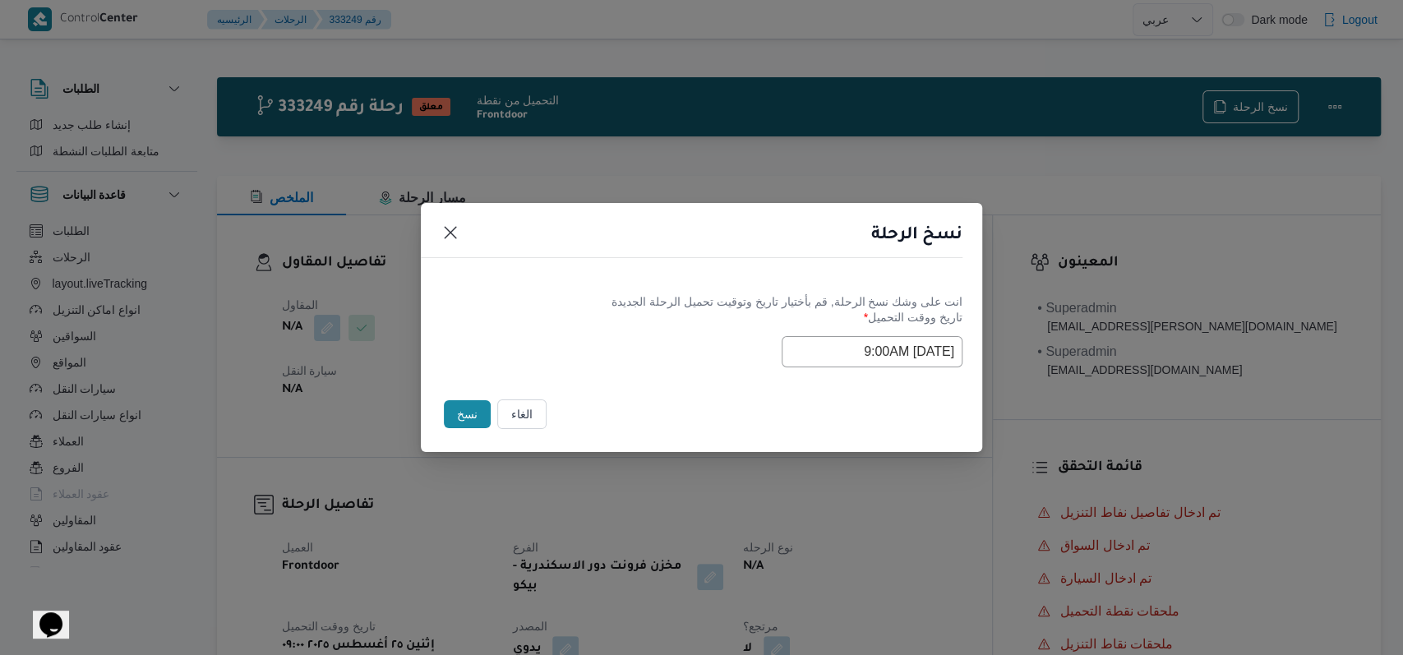
click at [671, 337] on div "Selected date: Monday, August 25th, 2025 at 9:00 AM 25/08/2025 9:00AM" at bounding box center [702, 351] width 522 height 31
click at [467, 404] on button "نسخ" at bounding box center [467, 414] width 47 height 28
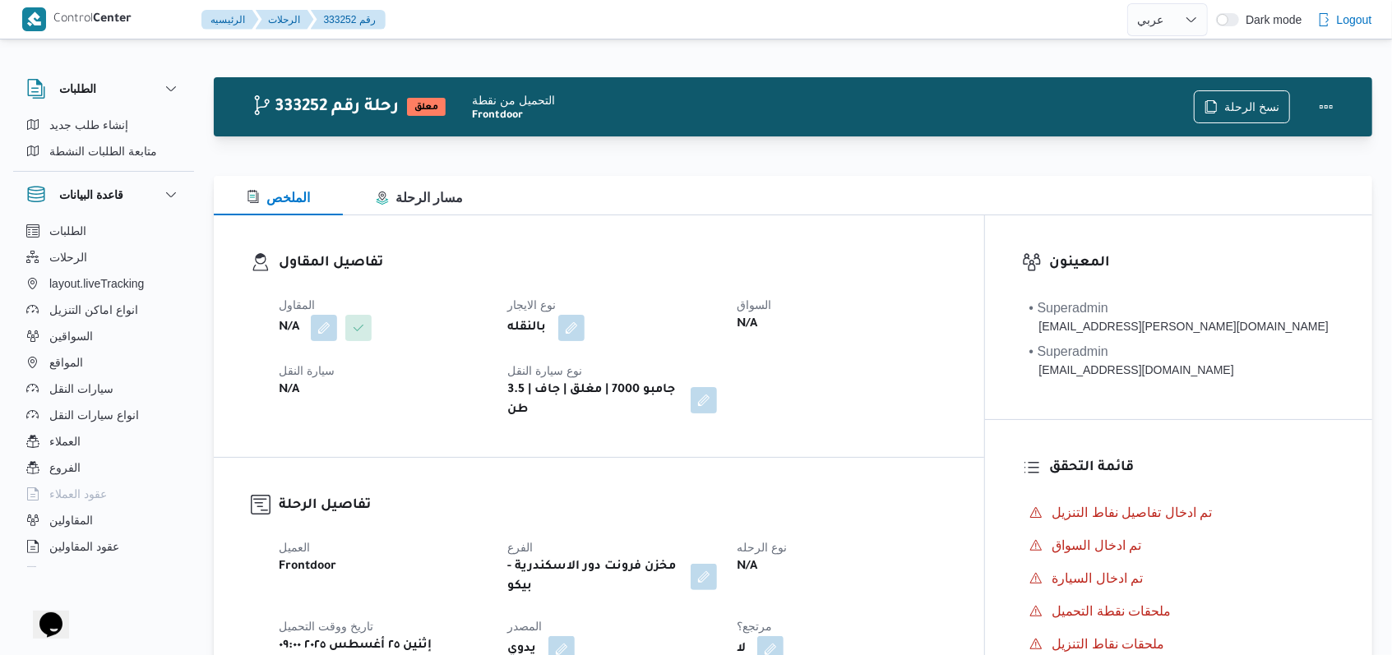
select select "ar"
click at [328, 331] on button "button" at bounding box center [324, 327] width 26 height 26
click at [305, 395] on div "Search" at bounding box center [290, 393] width 123 height 33
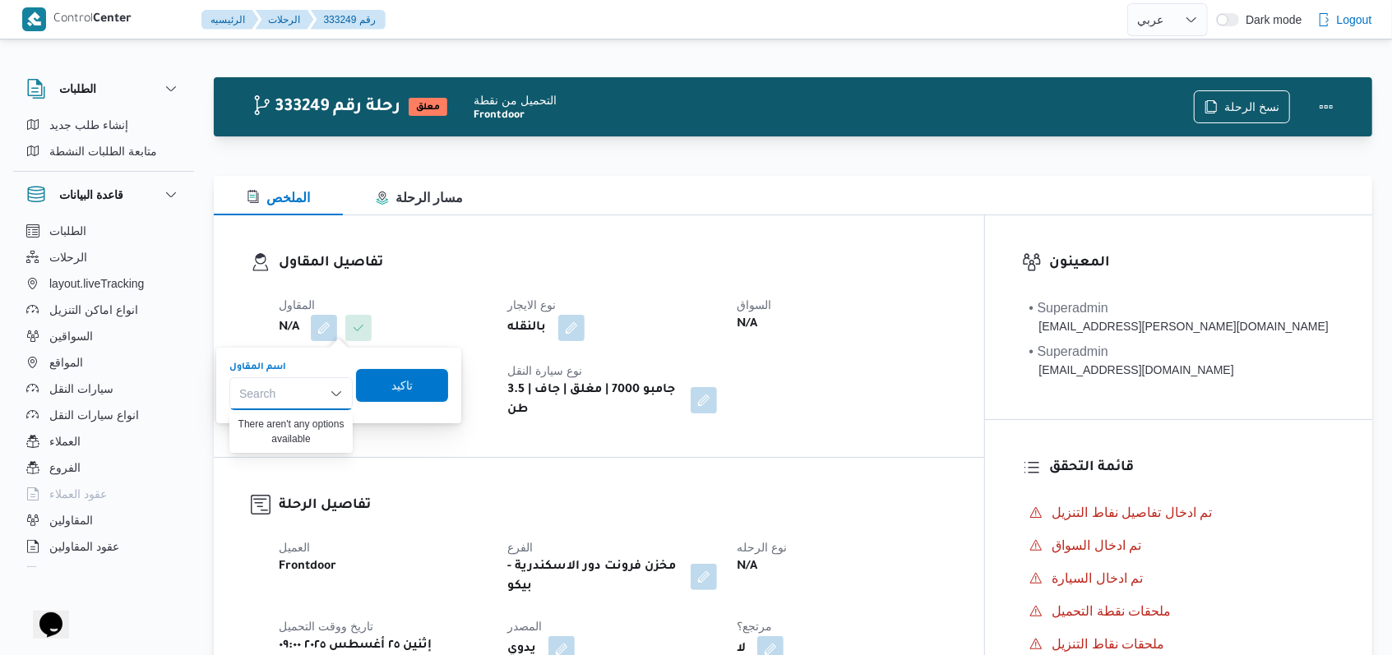
type input "{"
paste input "مروه حسام الدين سعد على"
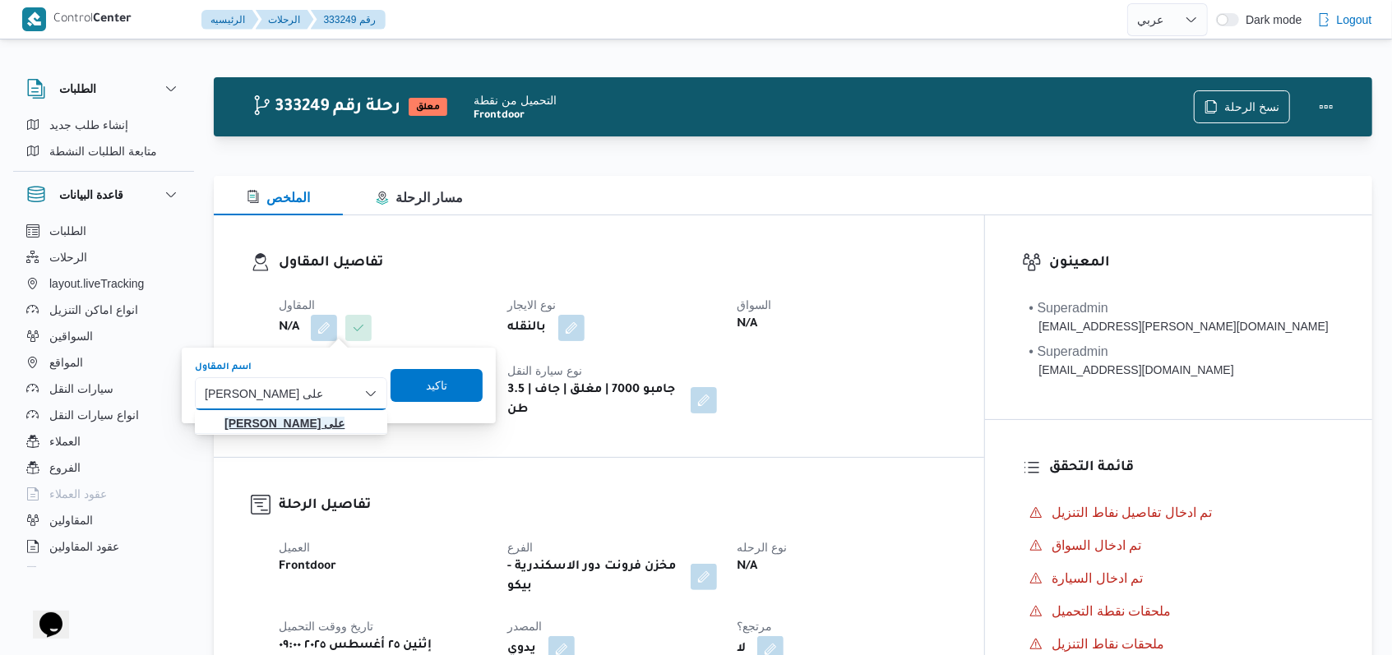
type input "مروه حسام الدين سعد على"
click at [301, 410] on span "مروه حسام الدين سعد على" at bounding box center [290, 423] width 179 height 26
click at [432, 391] on span "تاكيد" at bounding box center [431, 385] width 21 height 20
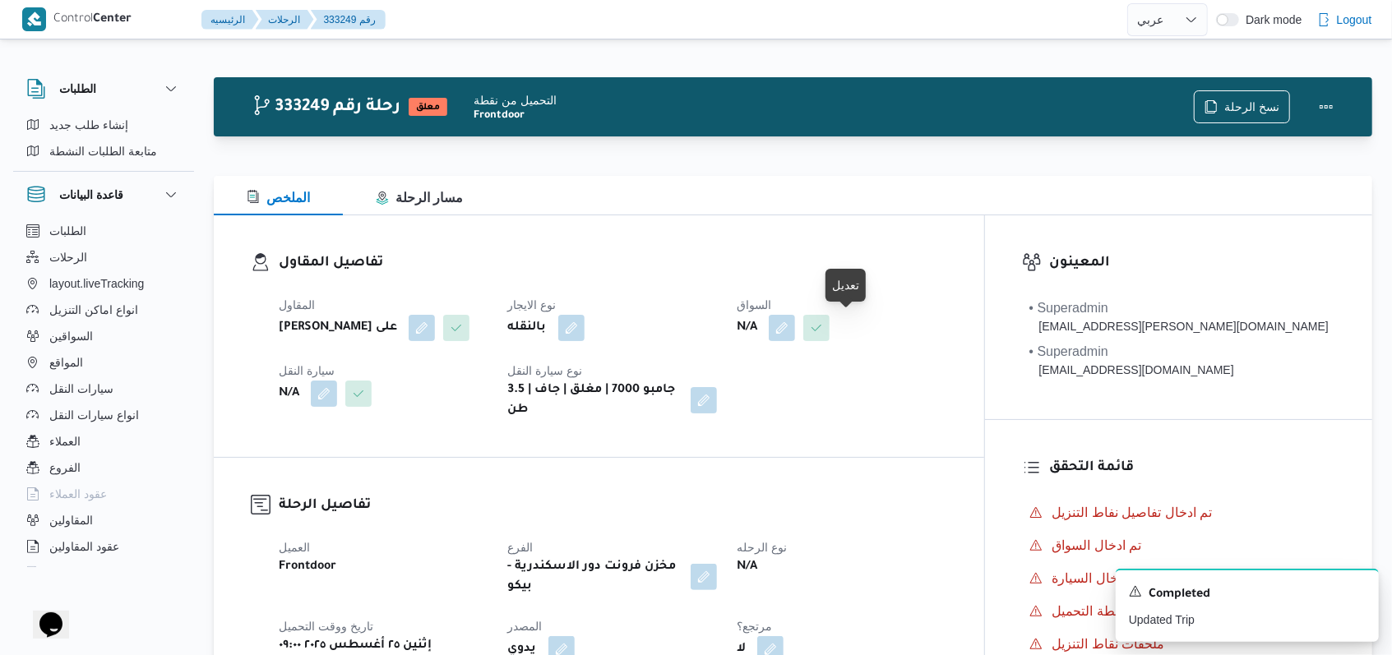
click at [795, 332] on span at bounding box center [777, 328] width 35 height 26
click at [795, 337] on button "button" at bounding box center [782, 327] width 26 height 26
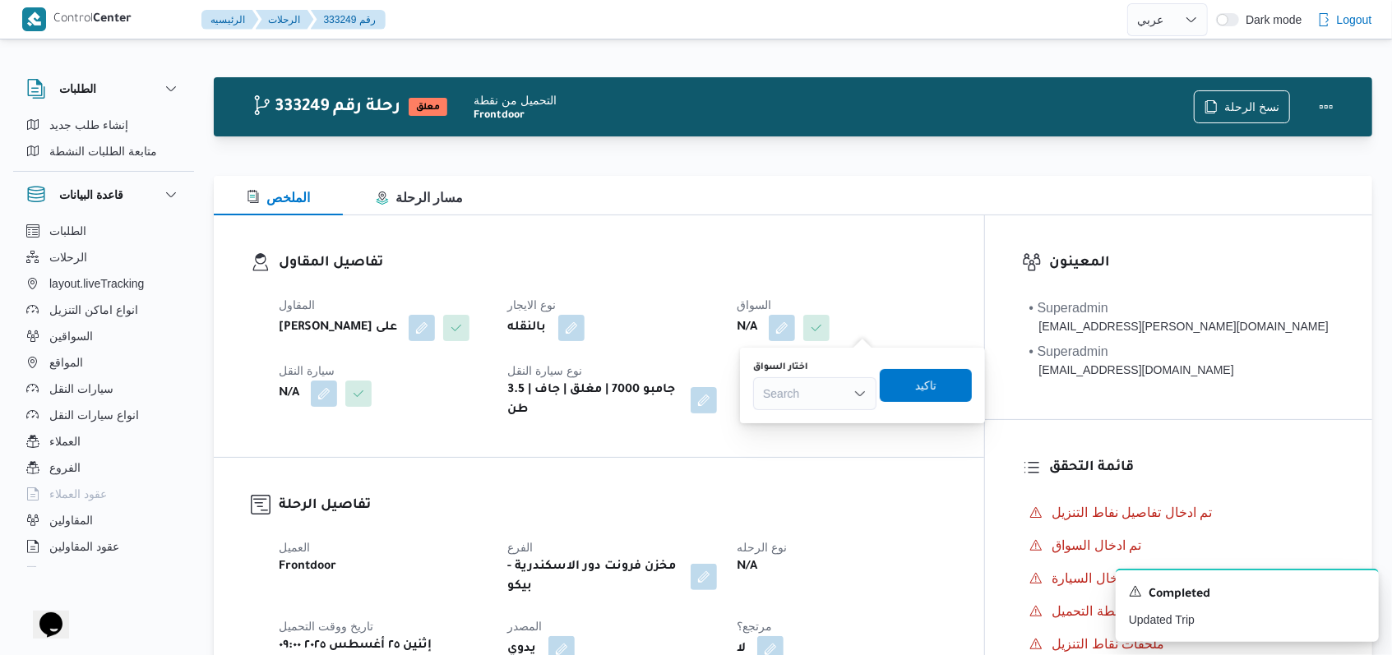
click at [822, 395] on div "Search" at bounding box center [814, 393] width 123 height 33
type input "عبدالحافظ"
click at [837, 423] on span "عبدالحافظ عبدالبصير عبدالحافظ" at bounding box center [825, 424] width 84 height 20
click at [961, 393] on span "تاكيد" at bounding box center [920, 384] width 92 height 33
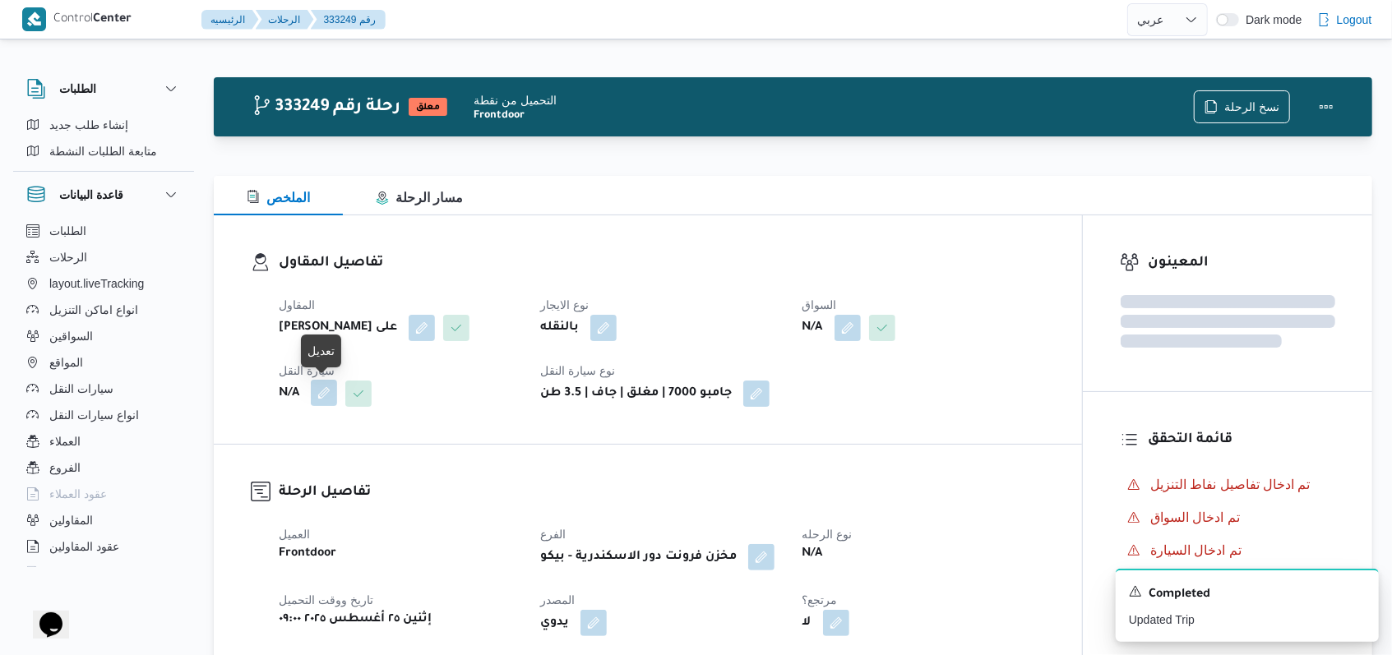
click at [337, 397] on button "button" at bounding box center [324, 393] width 26 height 26
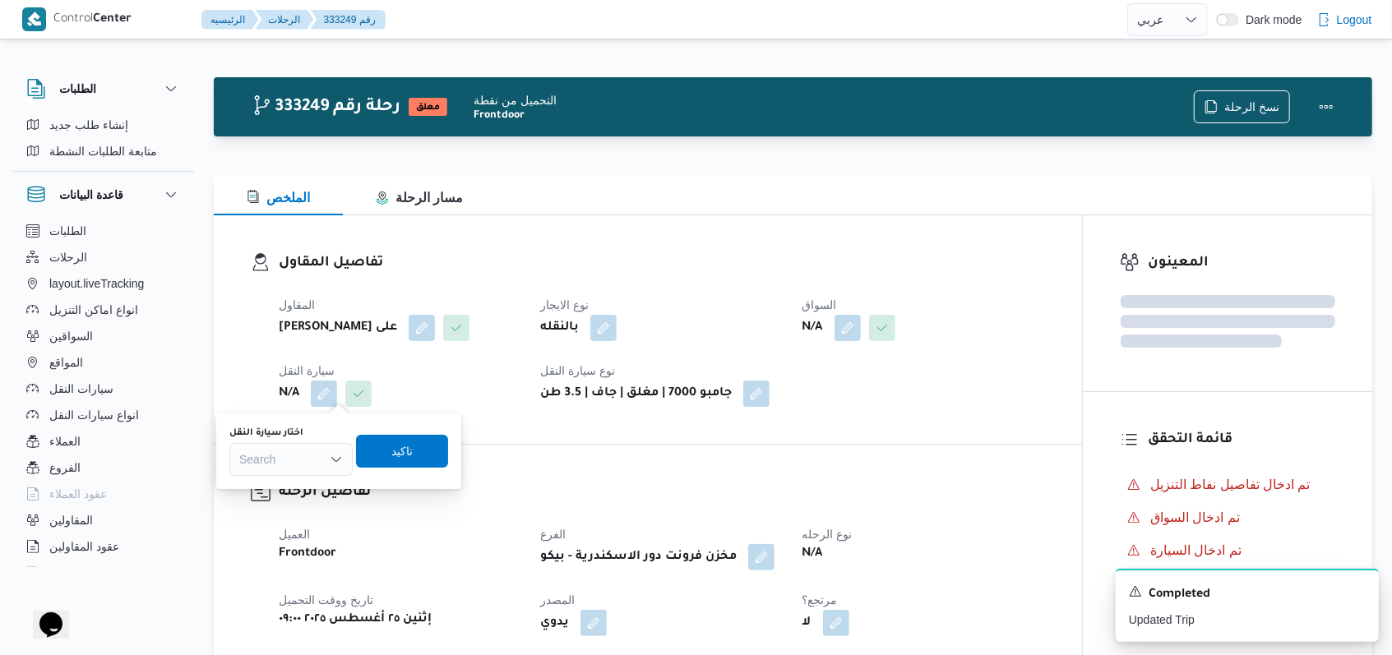
click at [318, 458] on div "Search" at bounding box center [290, 459] width 123 height 33
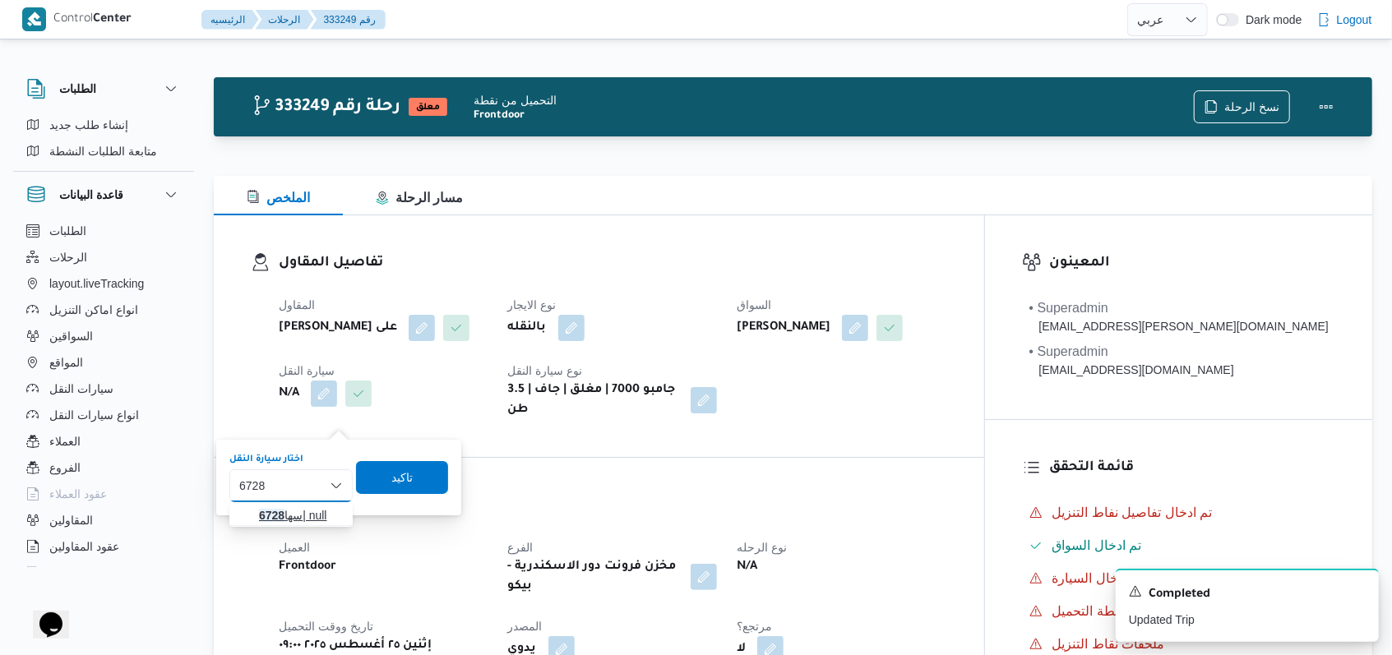
type input "6728"
click at [314, 516] on span "سها 6728 | null" at bounding box center [301, 516] width 84 height 20
click at [422, 484] on span "تاكيد" at bounding box center [411, 477] width 21 height 20
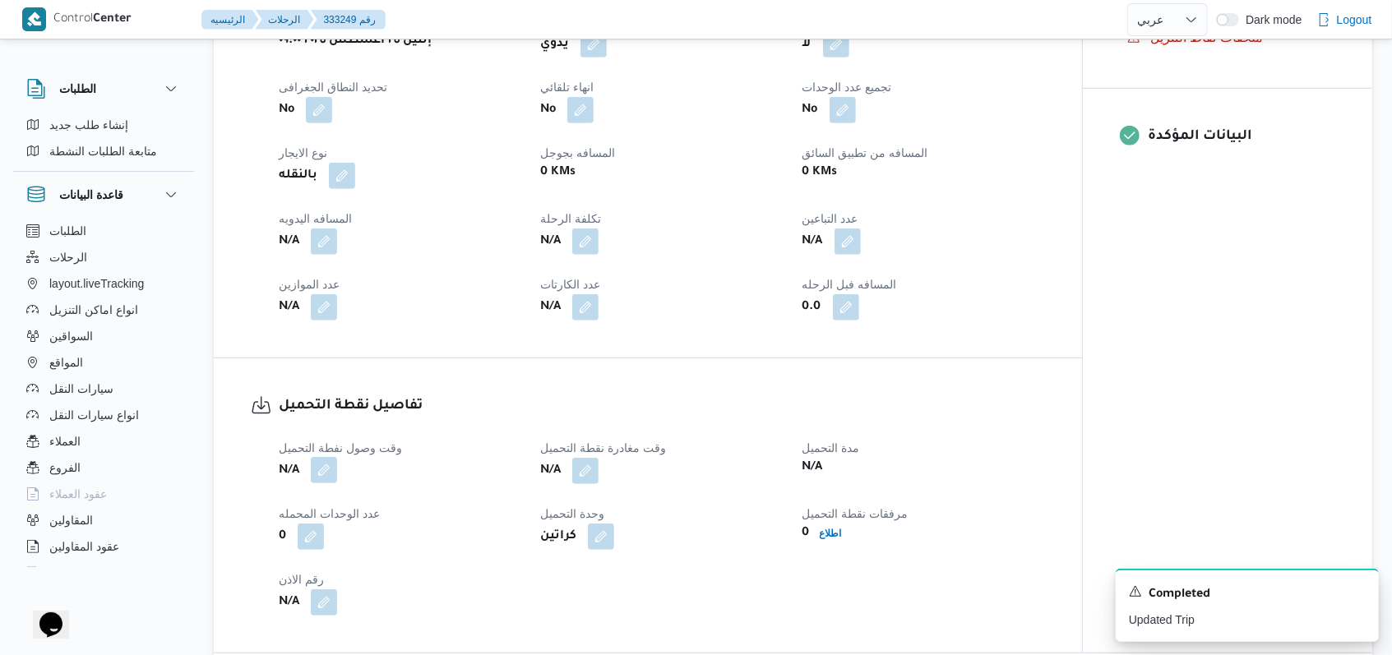
scroll to position [658, 0]
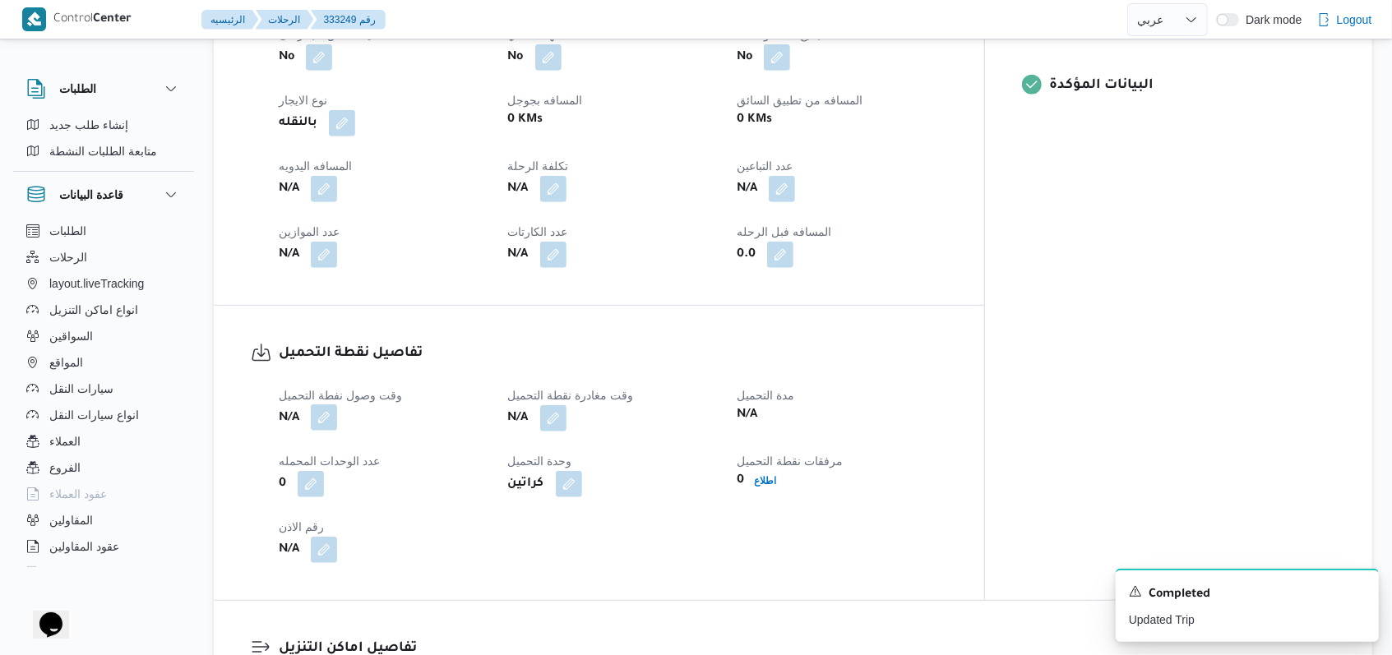
click at [332, 418] on button "button" at bounding box center [324, 417] width 26 height 26
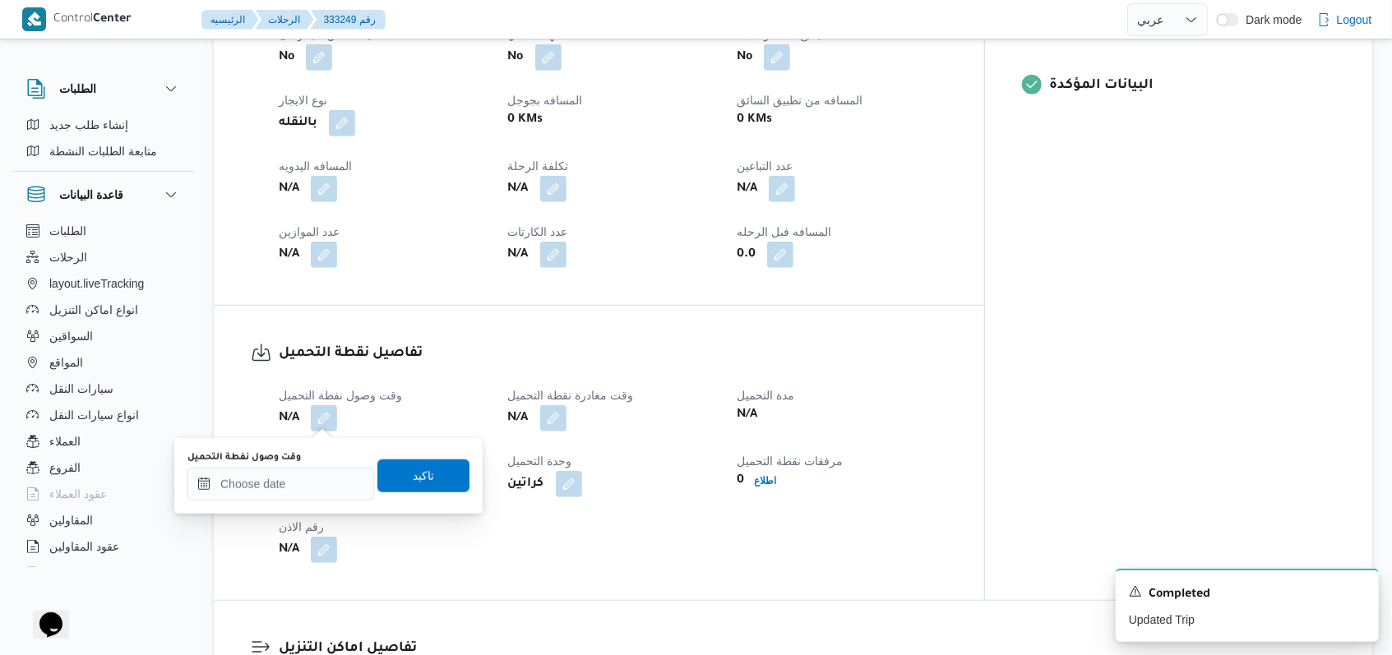
click at [314, 463] on div "وقت وصول نفطة التحميل" at bounding box center [280, 457] width 187 height 13
click at [309, 485] on input "وقت وصول نفطة التحميل" at bounding box center [280, 484] width 187 height 33
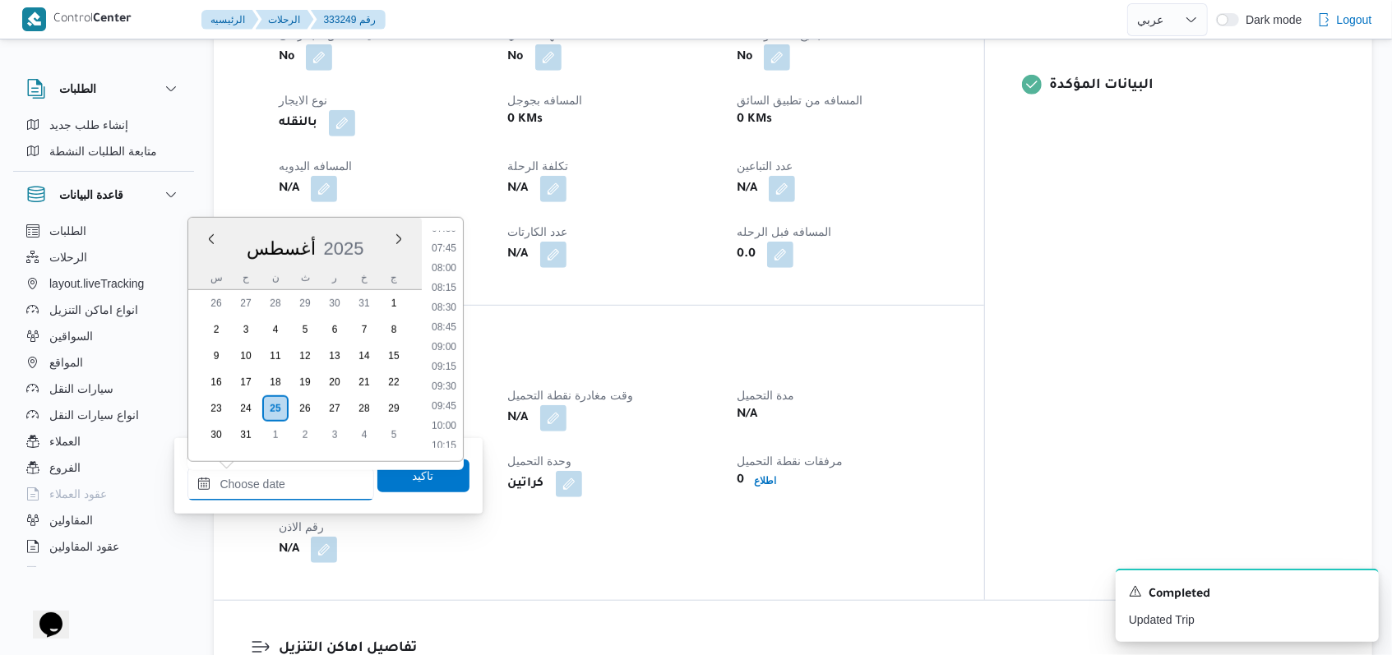
scroll to position [595, 0]
click at [446, 358] on li "09:00" at bounding box center [444, 354] width 38 height 16
type input "٢٥/٠٨/٢٠٢٥ ٠٩:٠٠"
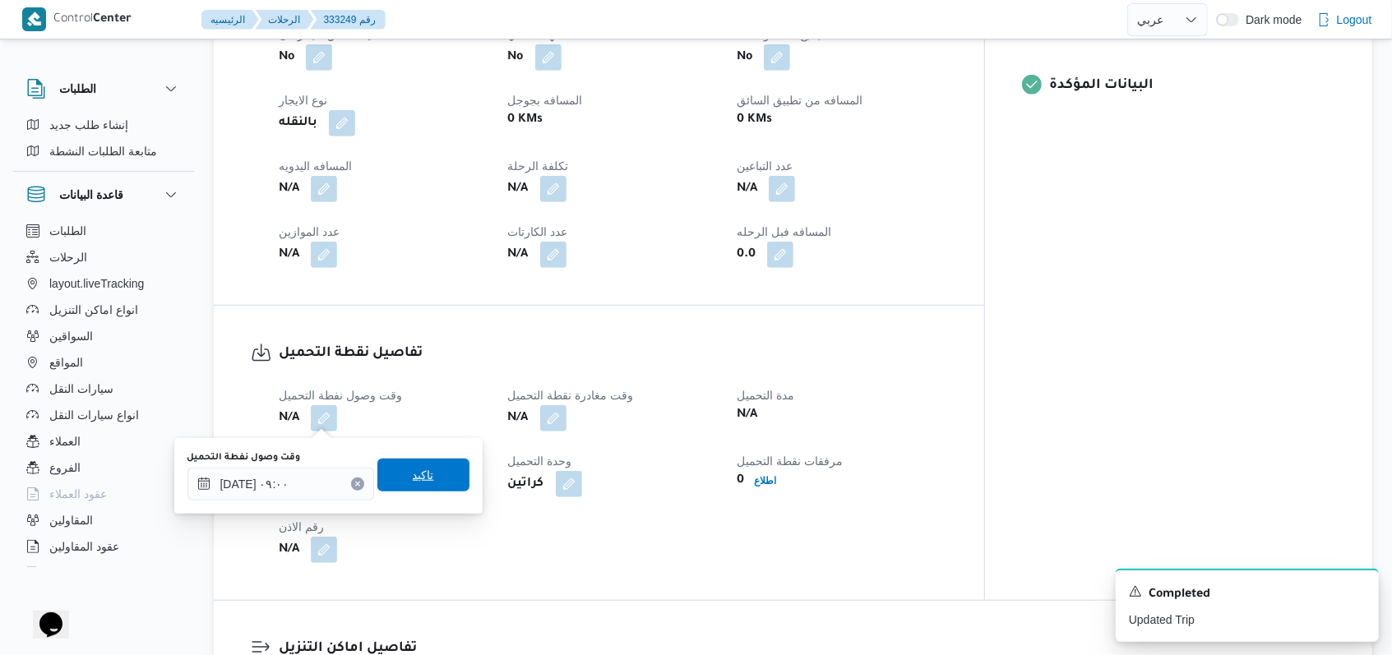
click at [434, 483] on span "تاكيد" at bounding box center [423, 475] width 92 height 33
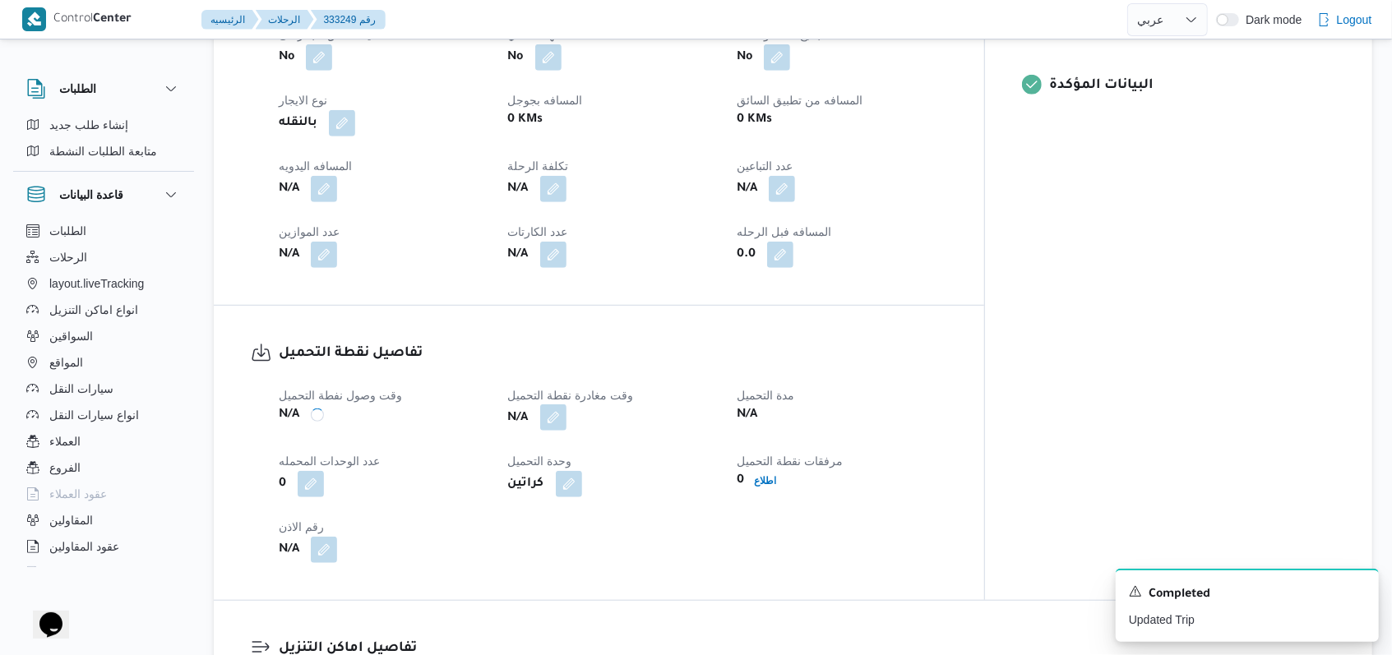
click at [566, 410] on button "button" at bounding box center [553, 417] width 26 height 26
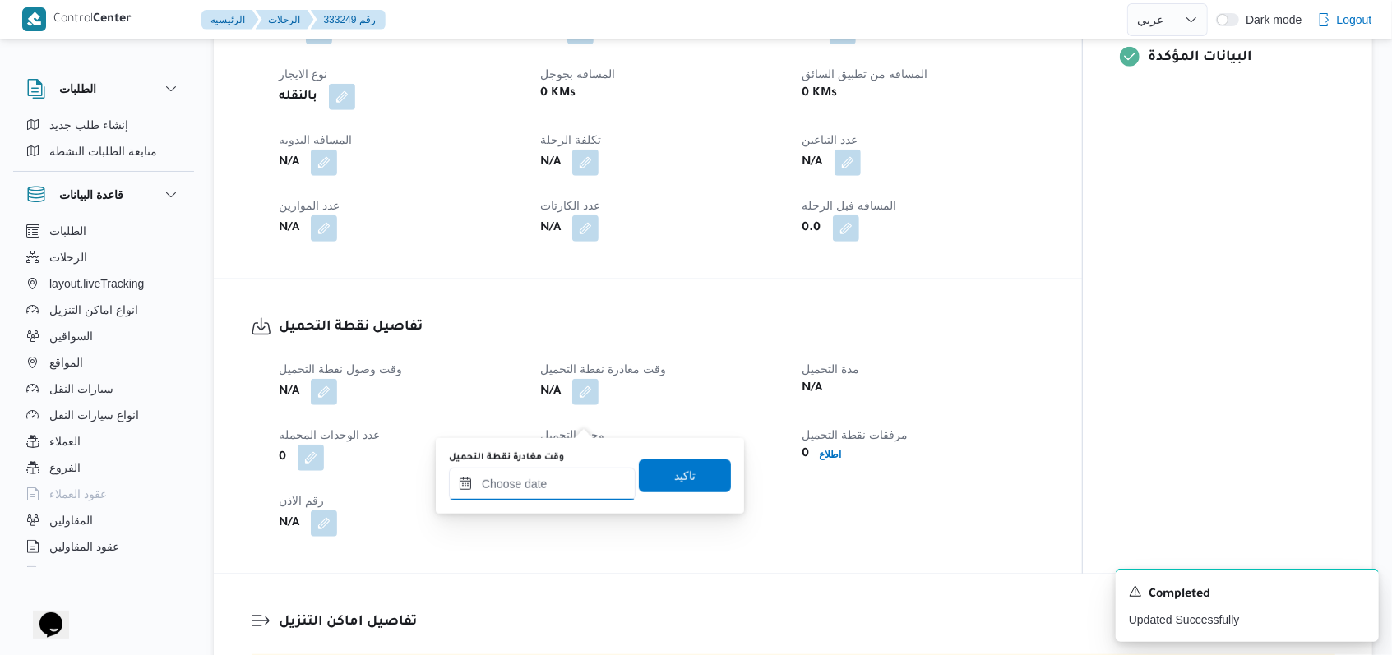
click at [550, 480] on input "وقت مغادرة نقطة التحميل" at bounding box center [542, 484] width 187 height 33
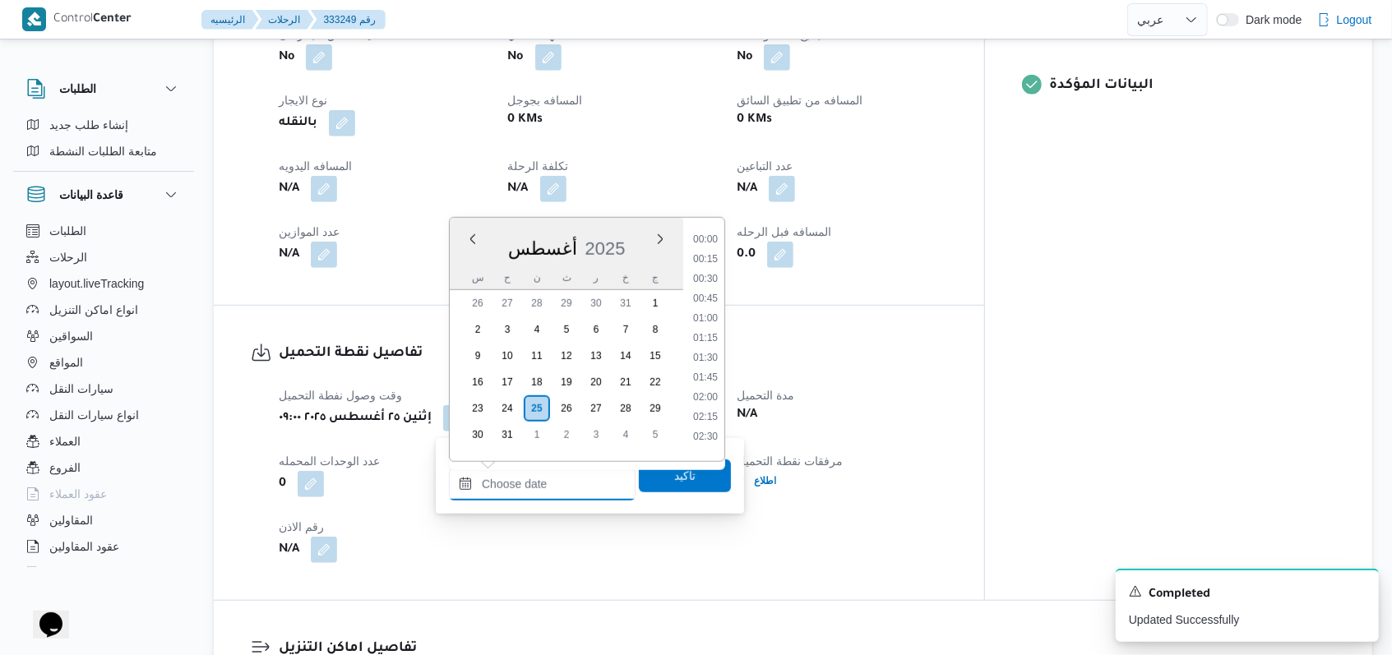
scroll to position [815, 0]
click at [700, 256] on li "10:30" at bounding box center [705, 253] width 38 height 16
type input "٢٥/٠٨/٢٠٢٥ ١٠:٣٠"
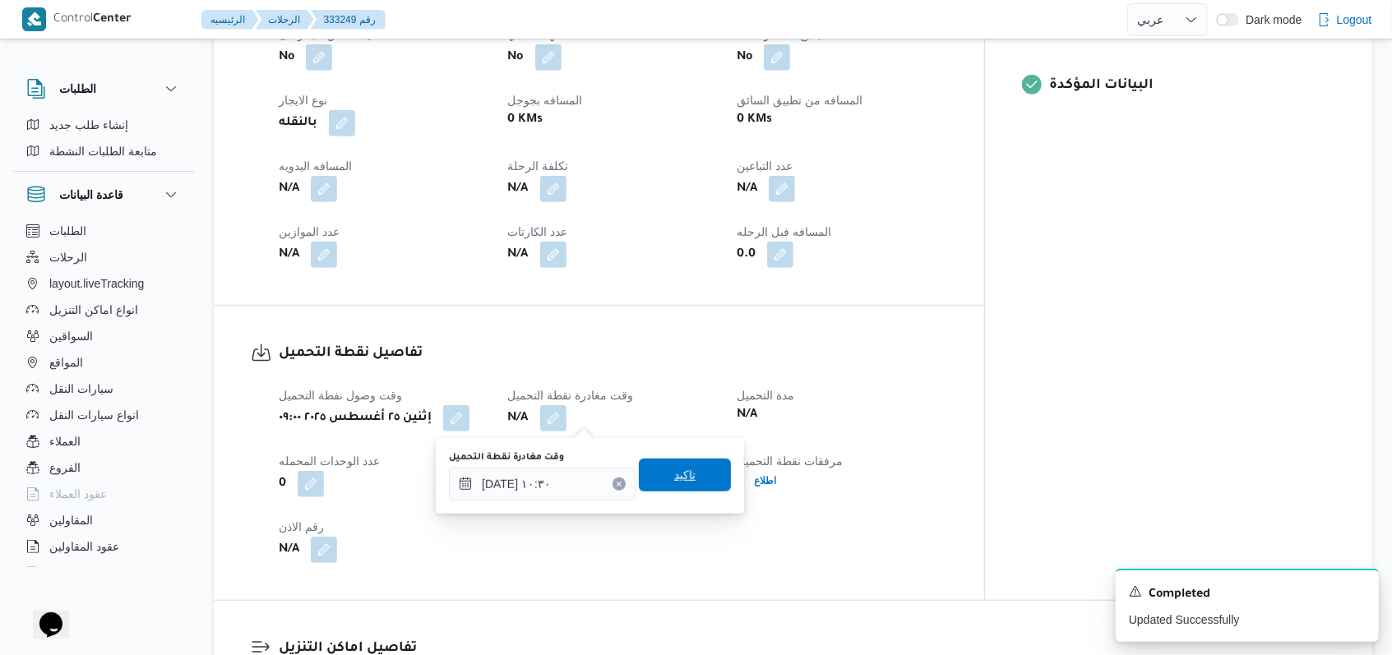
click at [661, 488] on span "تاكيد" at bounding box center [685, 475] width 92 height 33
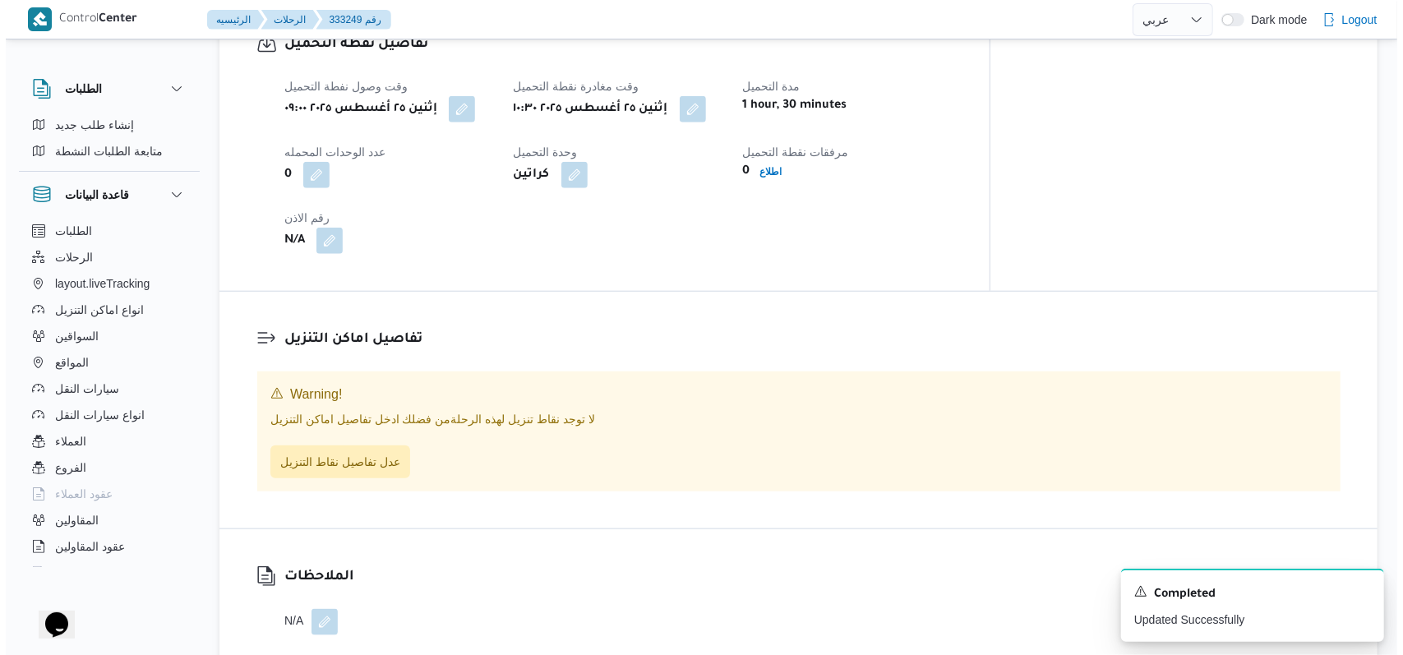
scroll to position [987, 0]
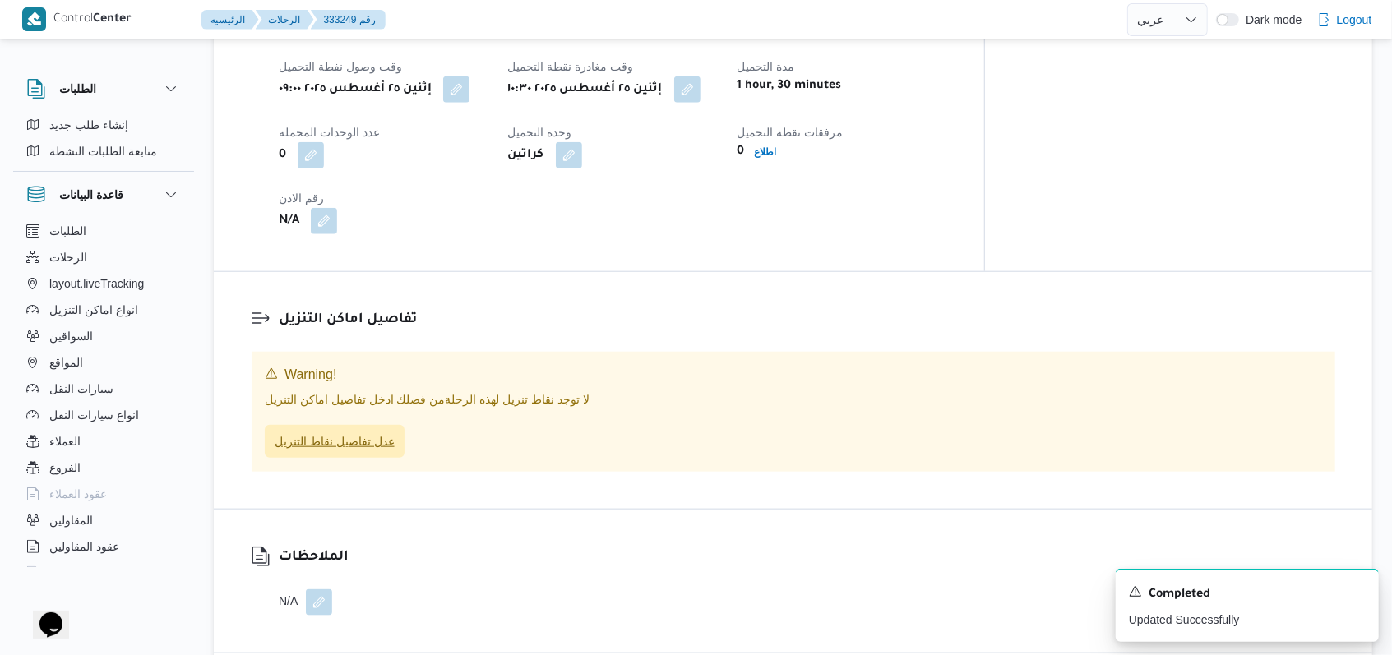
click at [377, 427] on span "عدل تفاصيل نقاط التنزيل" at bounding box center [335, 441] width 140 height 33
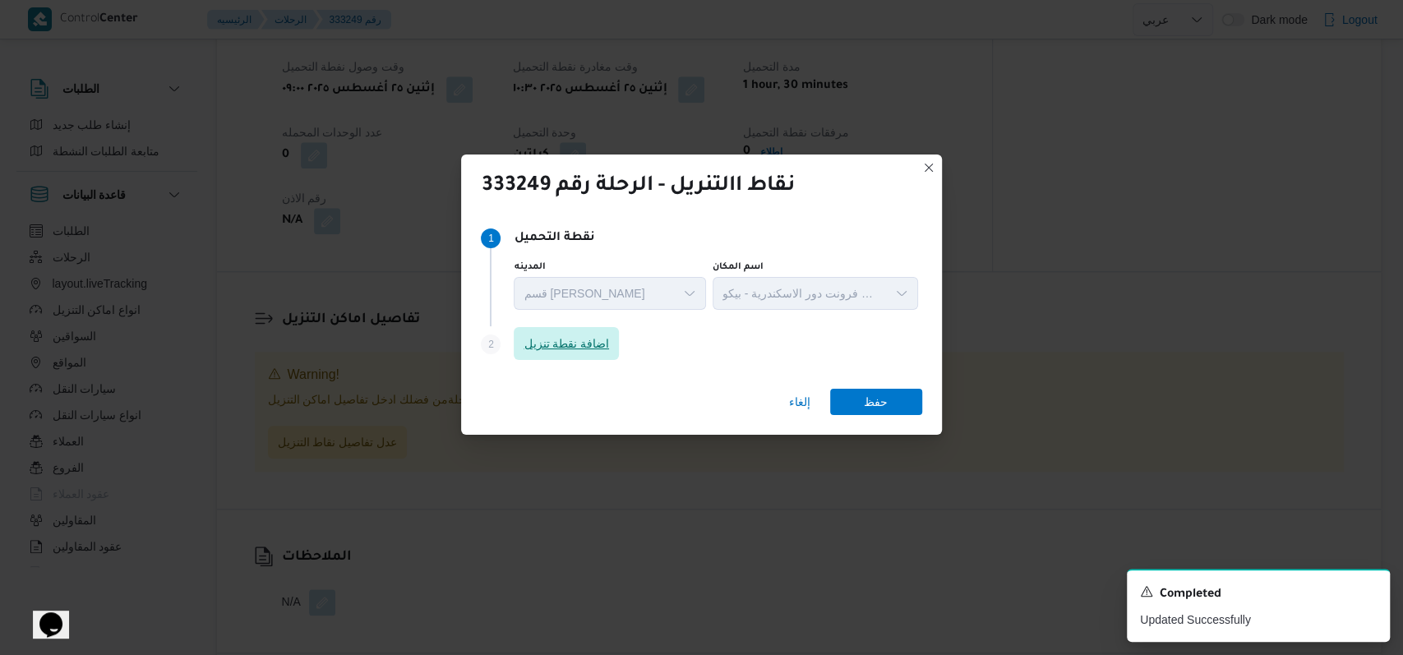
click at [569, 349] on span "اضافة نقطة تنزيل" at bounding box center [566, 344] width 85 height 20
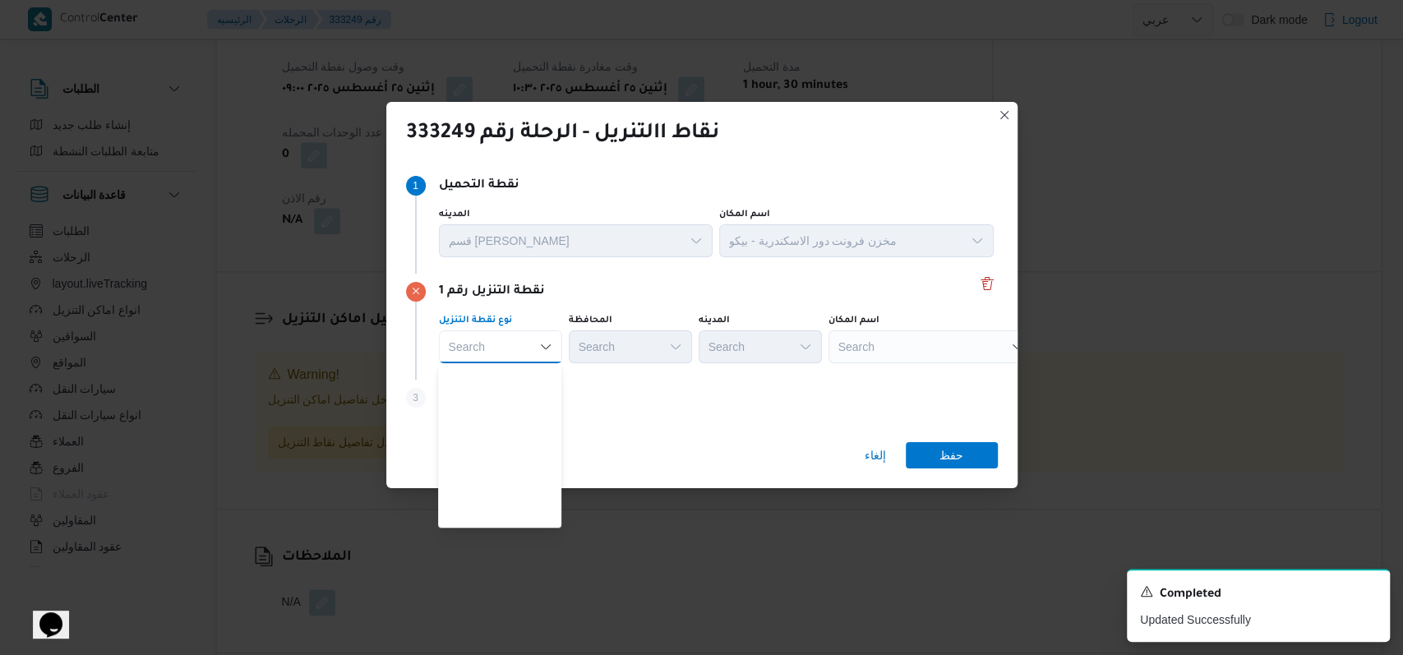
scroll to position [432, 0]
drag, startPoint x: 511, startPoint y: 516, endPoint x: 588, endPoint y: 464, distance: 92.3
click at [511, 516] on span "متجر أجهزة" at bounding box center [510, 517] width 84 height 20
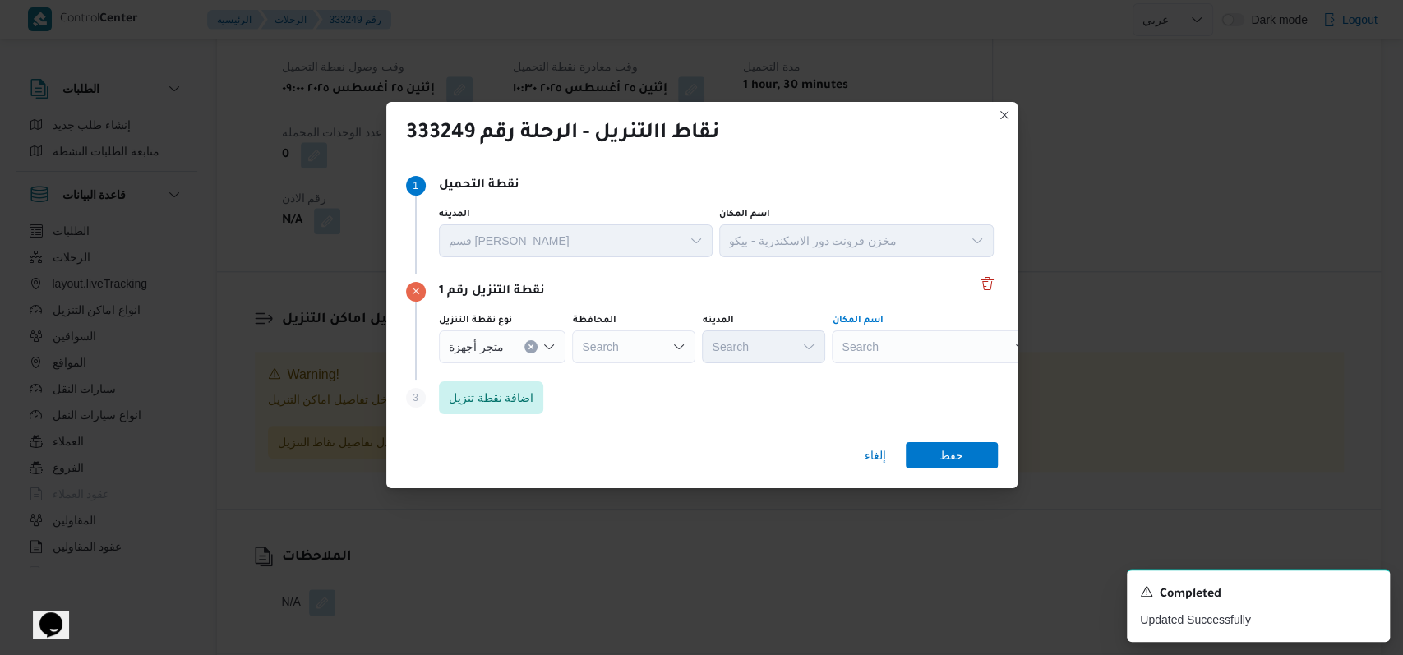
click at [890, 358] on div "Search" at bounding box center [935, 346] width 206 height 33
type input "الاقدا"
click at [879, 369] on span "شركة الاقدا حى للاجهزة الكهربائية ابو حمص | شركة الاقداحى للاجهزة الكهربائية | …" at bounding box center [940, 377] width 166 height 20
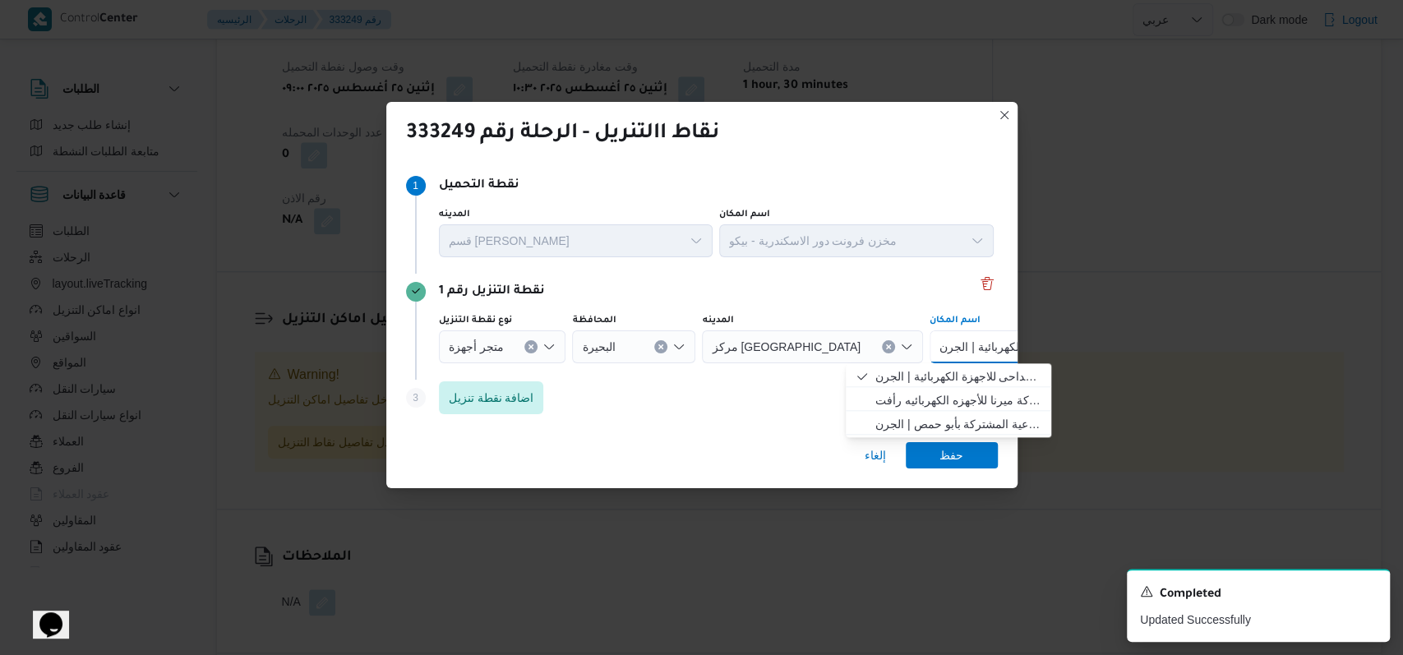
click at [631, 399] on div "Step 3 is disabled 3 اضافة نقطة تنزيل" at bounding box center [702, 401] width 592 height 43
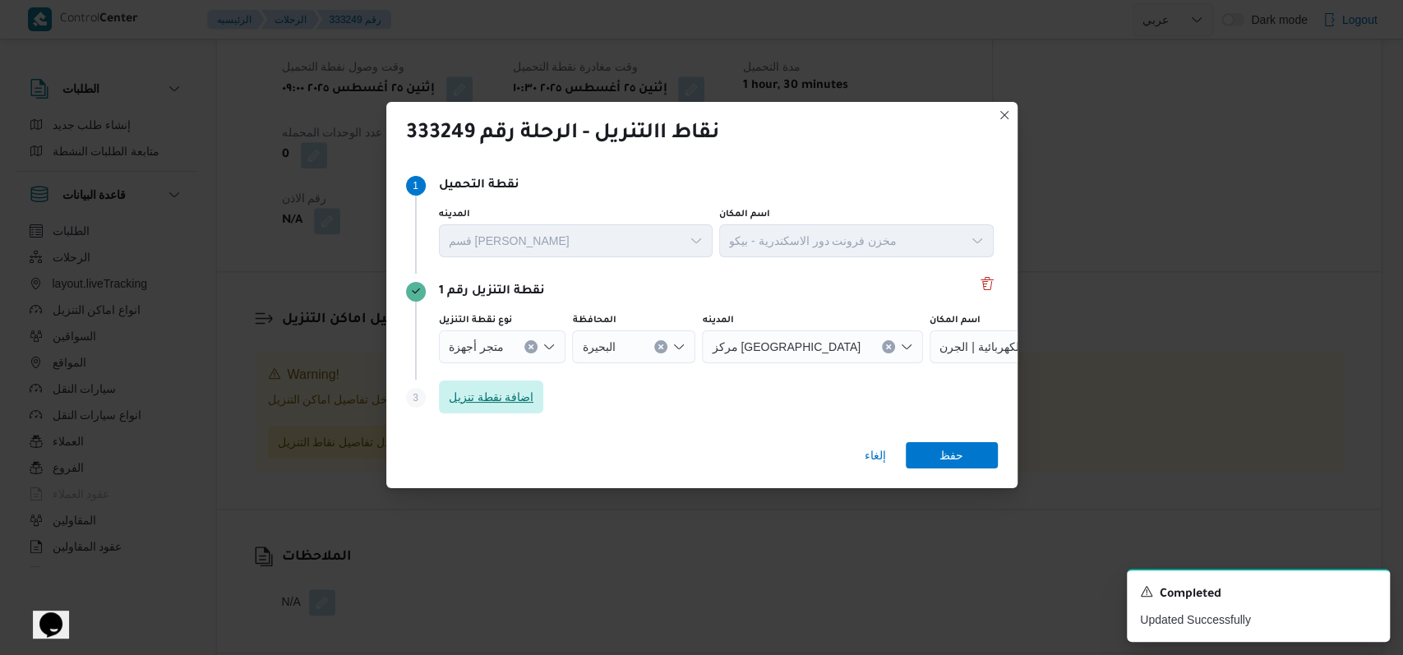
click at [497, 399] on span "اضافة نقطة تنزيل" at bounding box center [491, 397] width 85 height 20
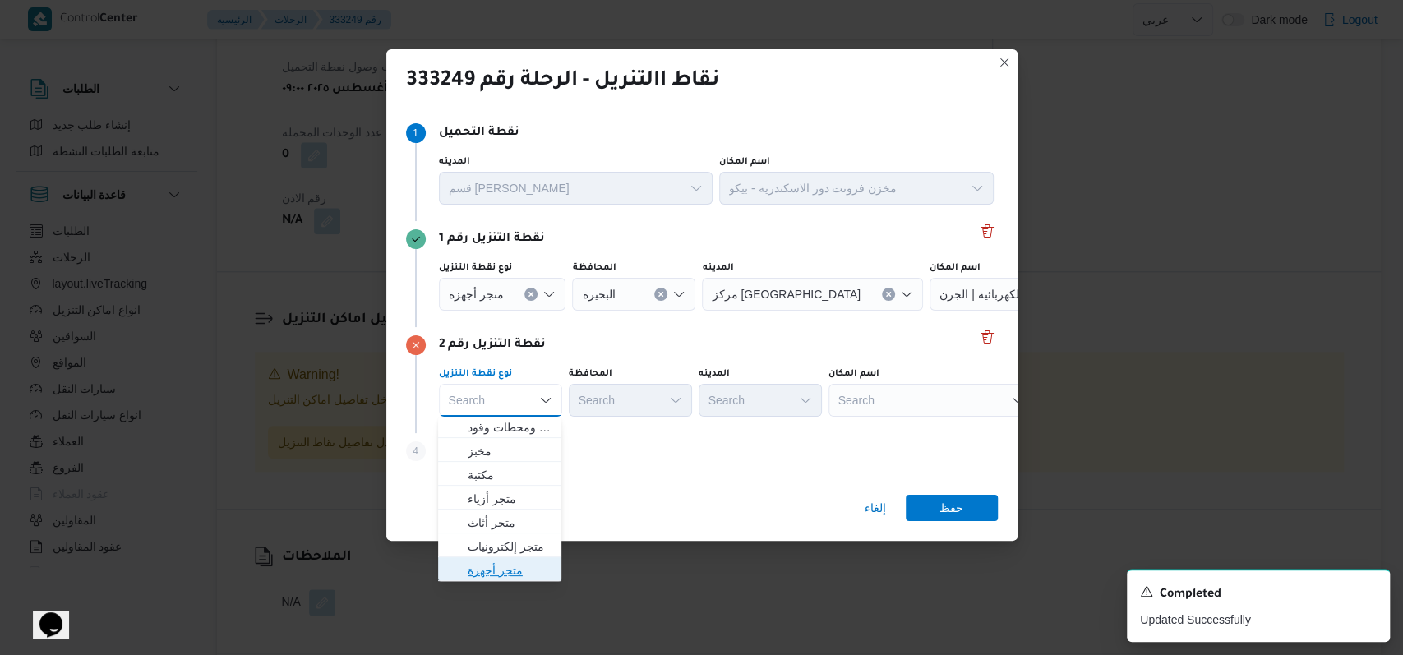
click at [508, 576] on span "متجر أجهزة" at bounding box center [510, 571] width 84 height 20
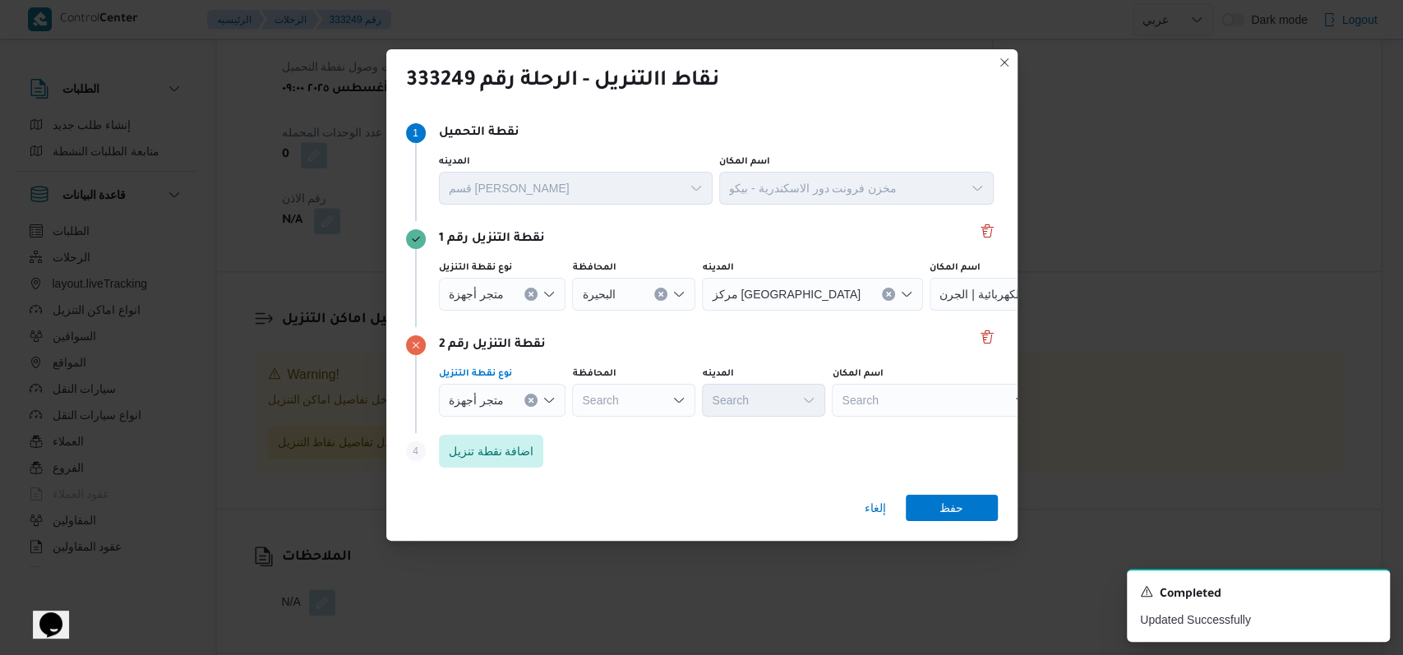
click at [517, 393] on div "متجر أجهزة Combo box. Selected. متجر أجهزة. Press Backspace to delete متجر أجهز…" at bounding box center [502, 400] width 127 height 33
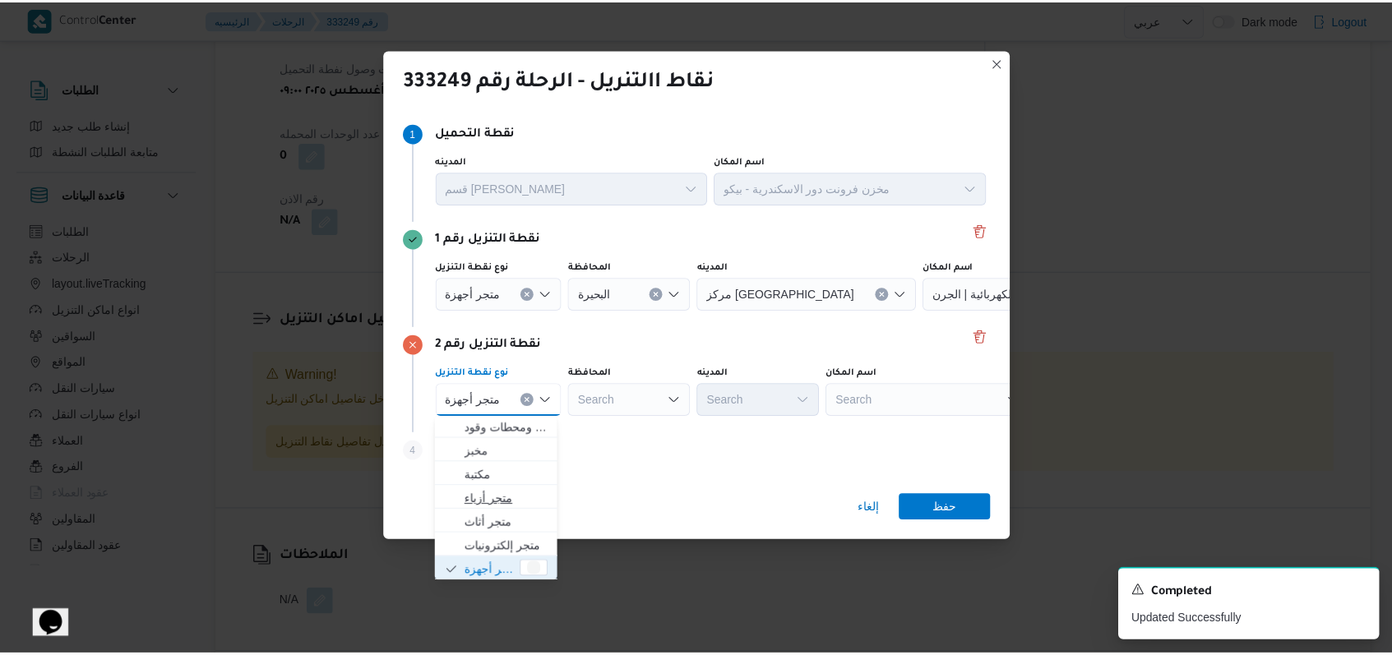
scroll to position [0, 0]
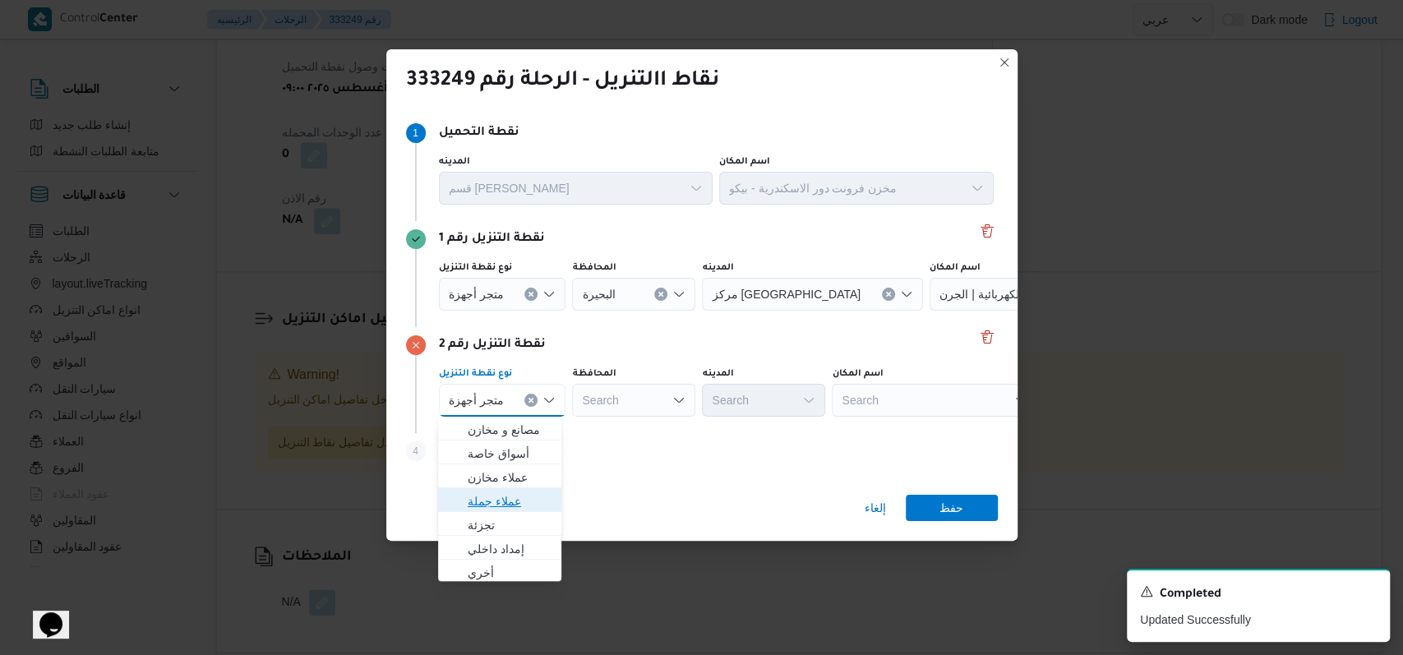
click at [515, 503] on span "عملاء جملة" at bounding box center [510, 502] width 84 height 20
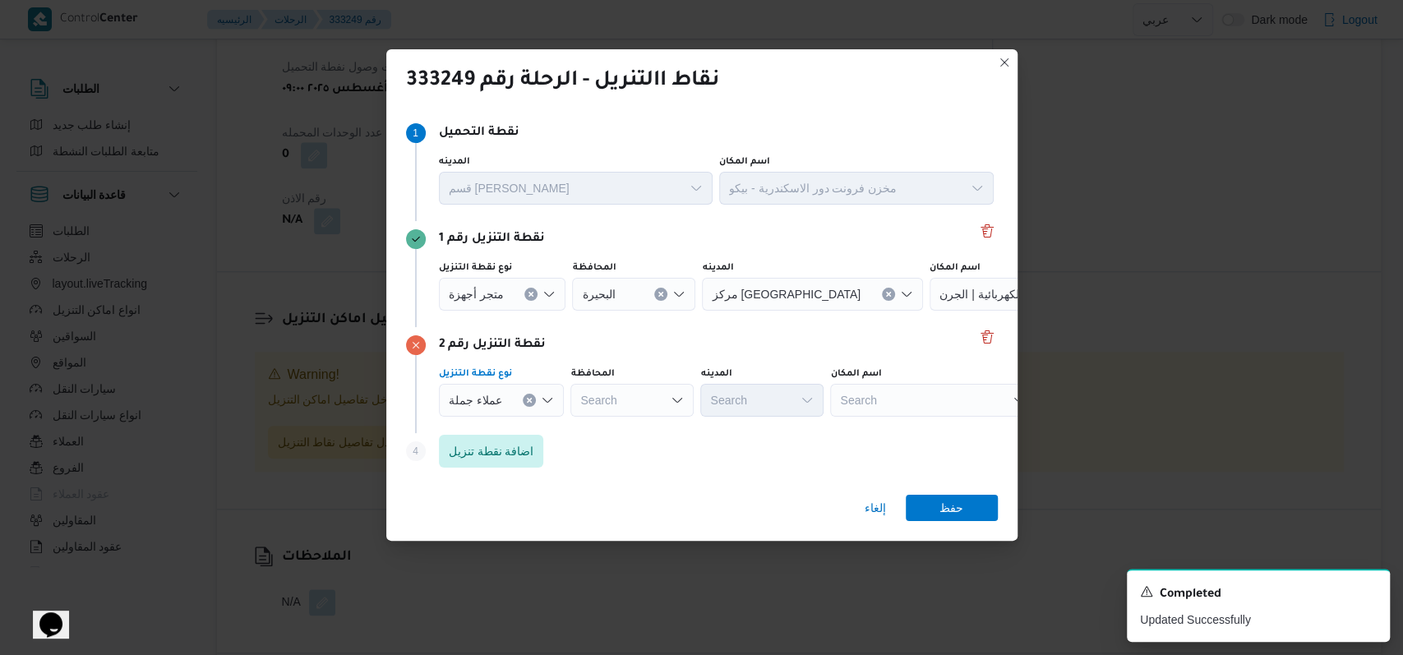
click at [622, 412] on div "Search" at bounding box center [632, 400] width 123 height 33
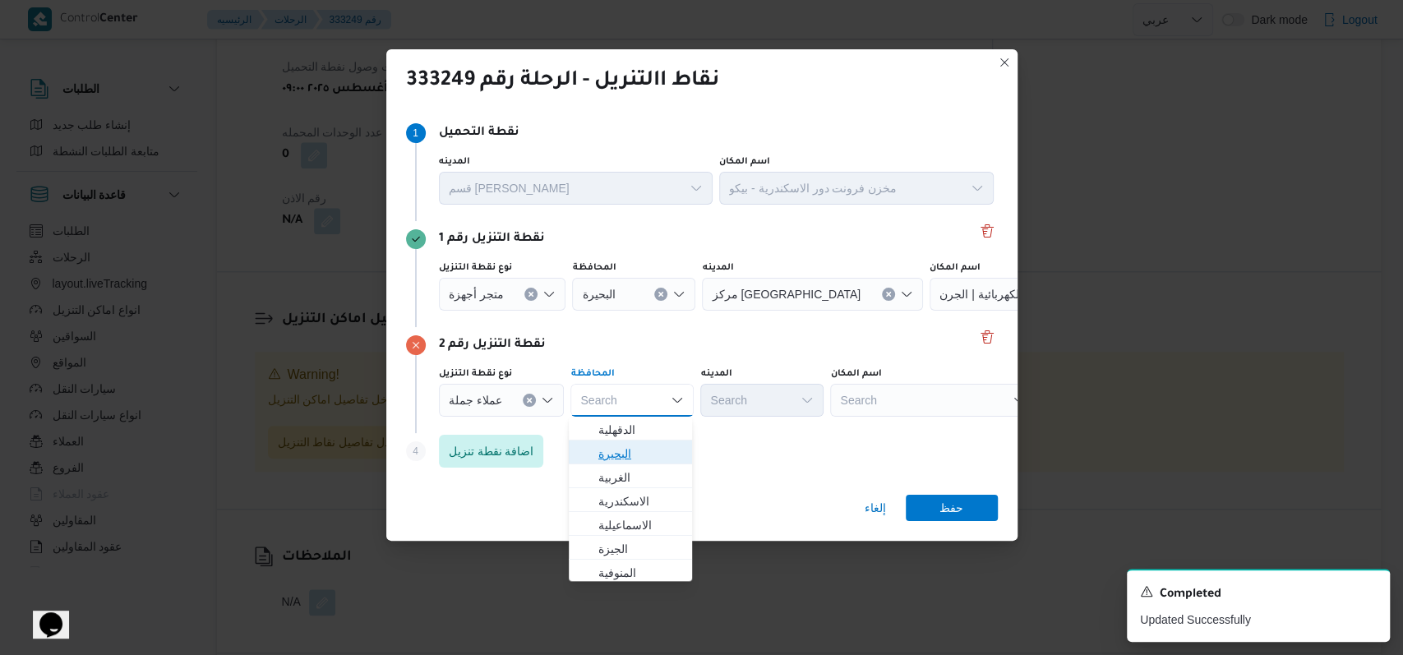
click at [640, 461] on span "البحيرة" at bounding box center [640, 454] width 84 height 20
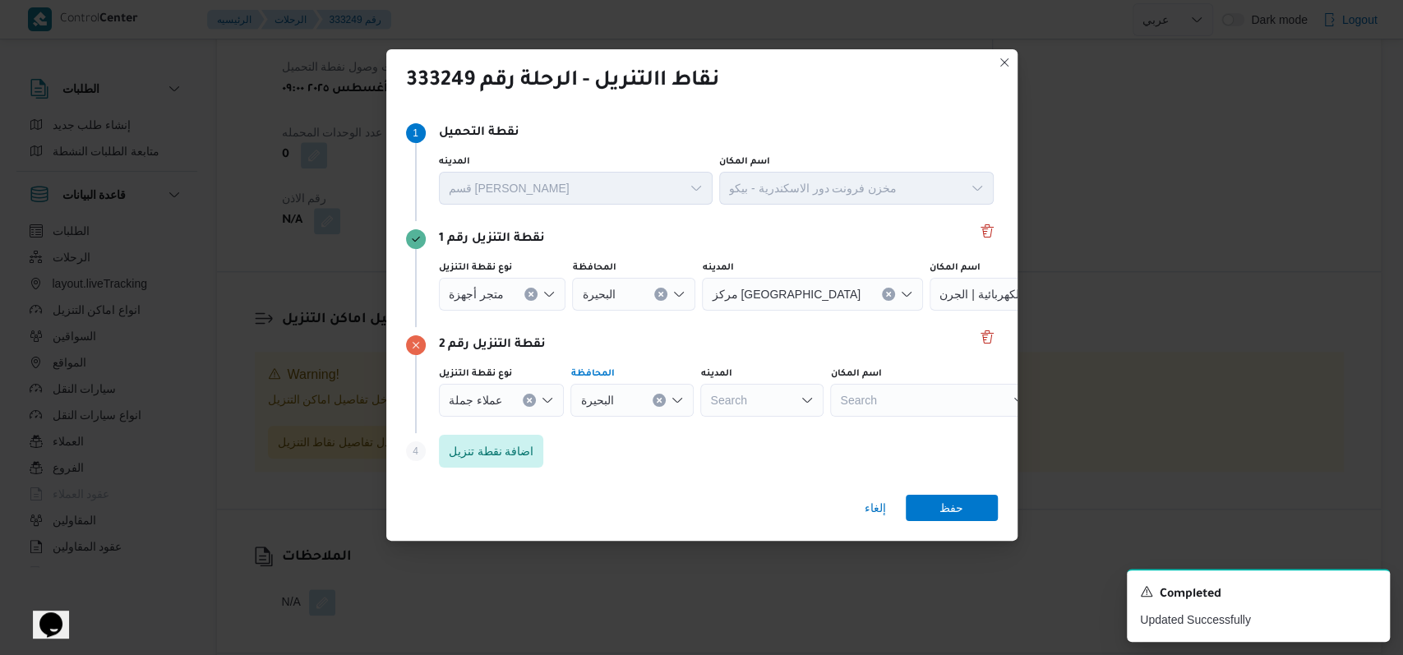
click at [768, 395] on div "Search" at bounding box center [761, 400] width 123 height 33
type input "كفر"
click at [766, 418] on span "قسم كفر الدوار" at bounding box center [760, 430] width 110 height 26
click at [963, 510] on span "حفظ" at bounding box center [952, 507] width 92 height 26
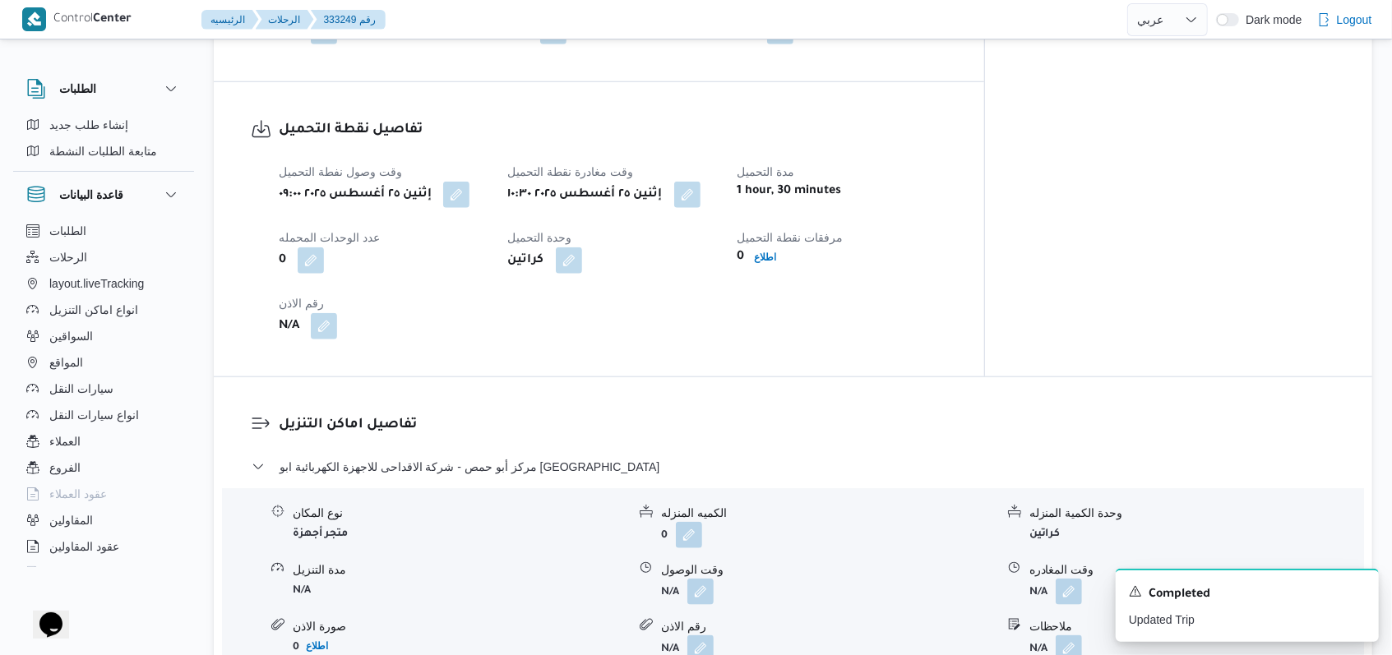
scroll to position [1072, 0]
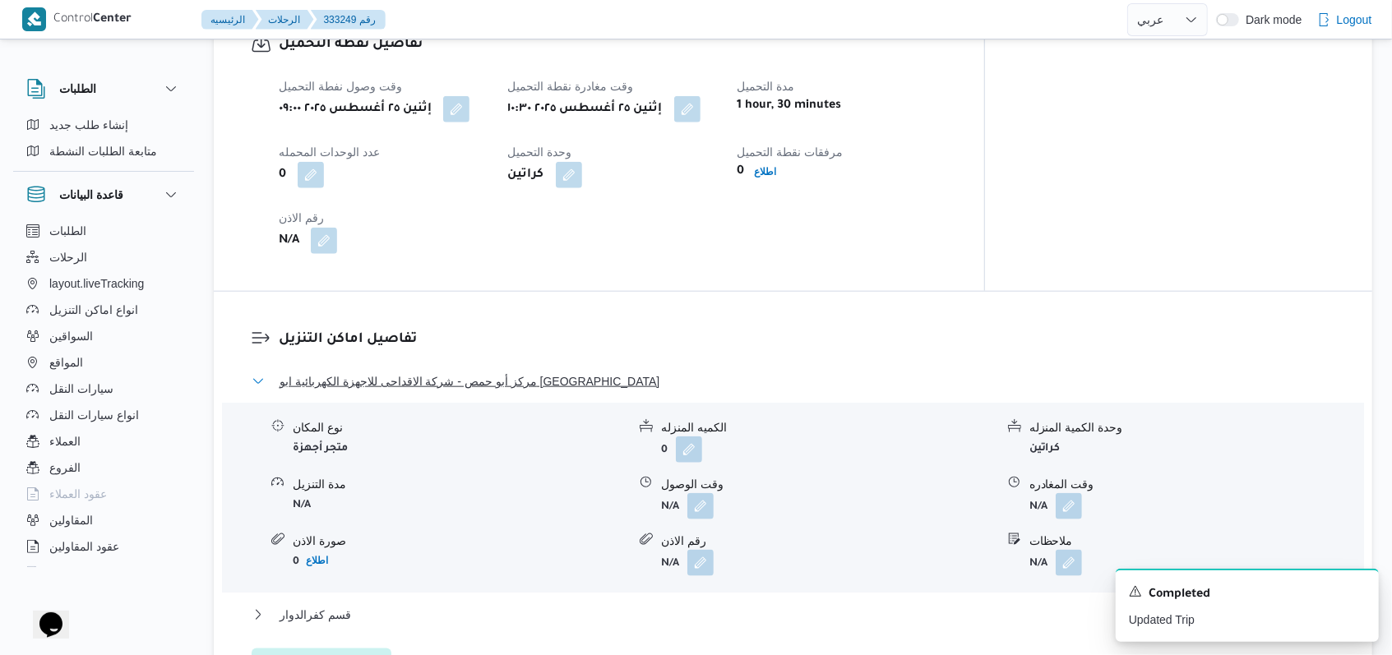
click at [460, 372] on span "مركز أبو حمص - شركة الاقداحى للاجهزة الكهربائية ابو حمص" at bounding box center [470, 382] width 380 height 20
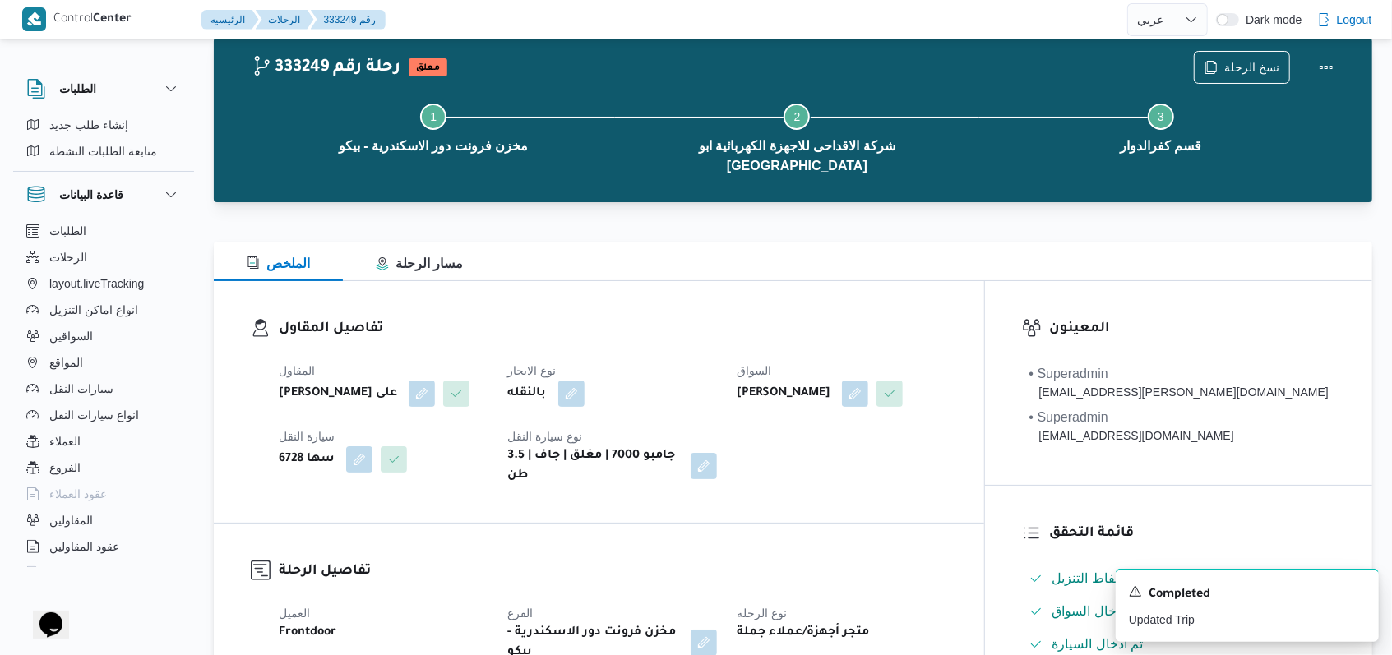
scroll to position [0, 0]
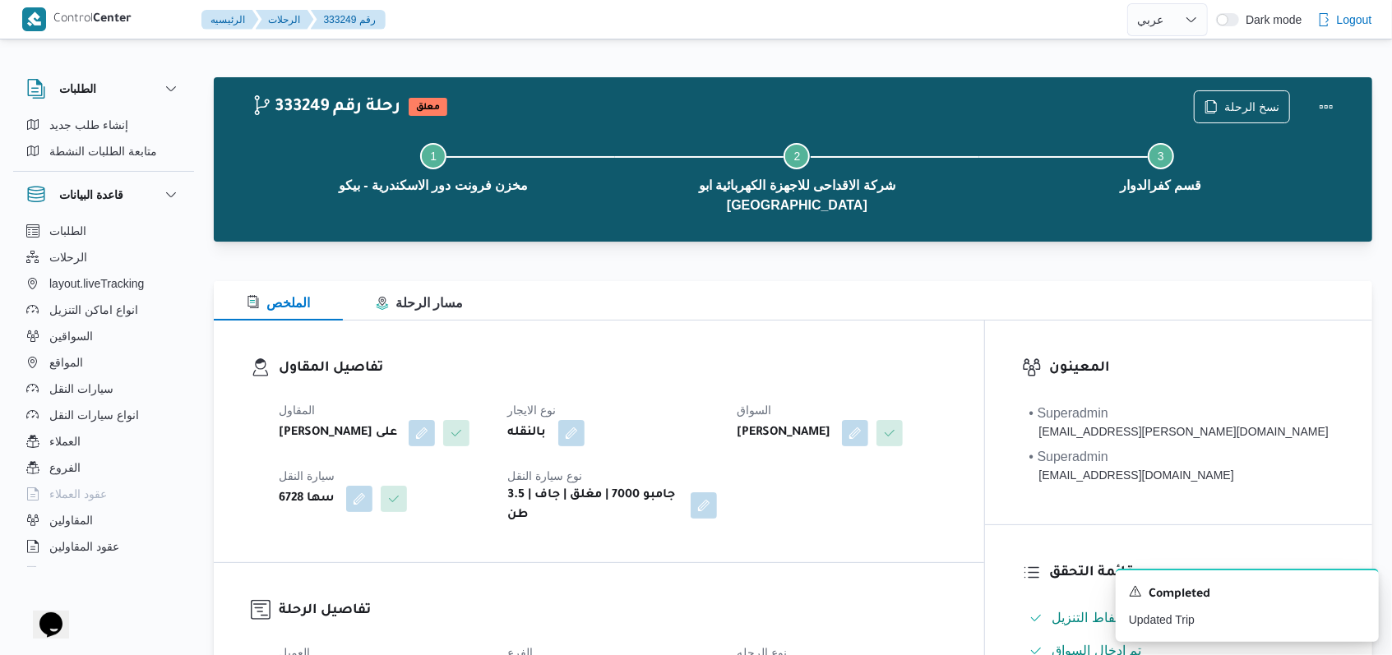
select select "ar"
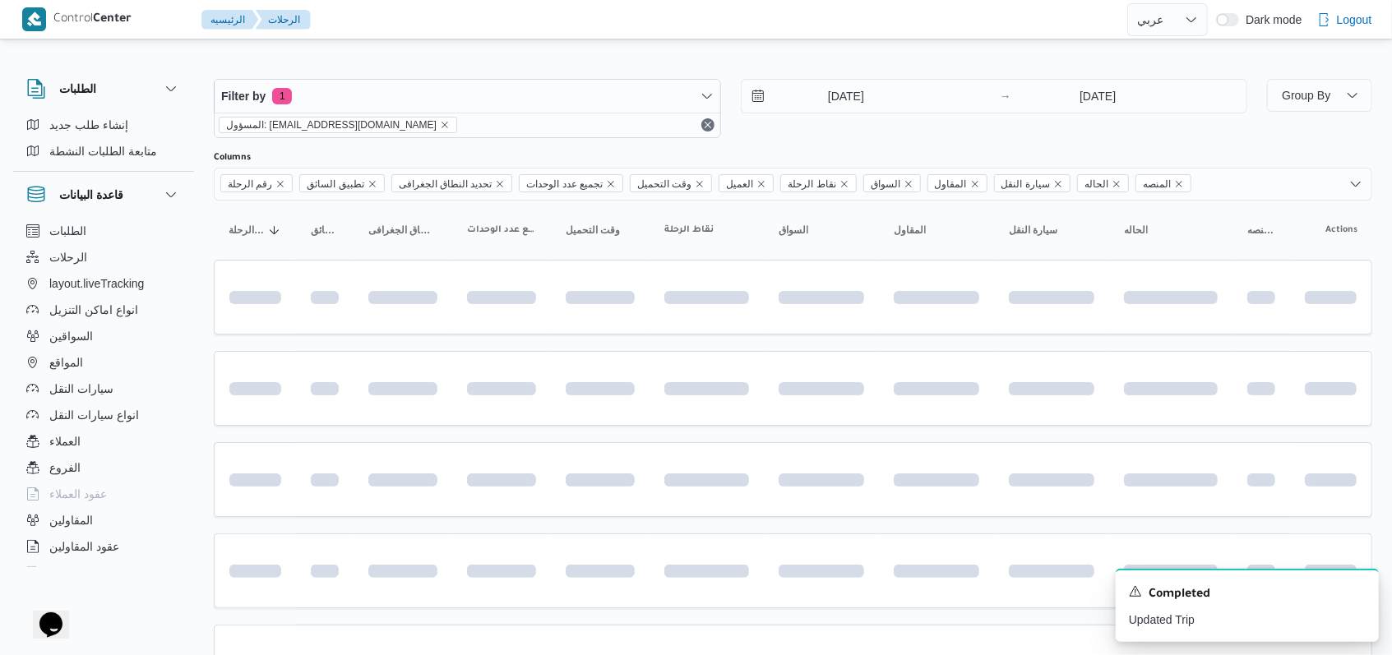
scroll to position [221, 0]
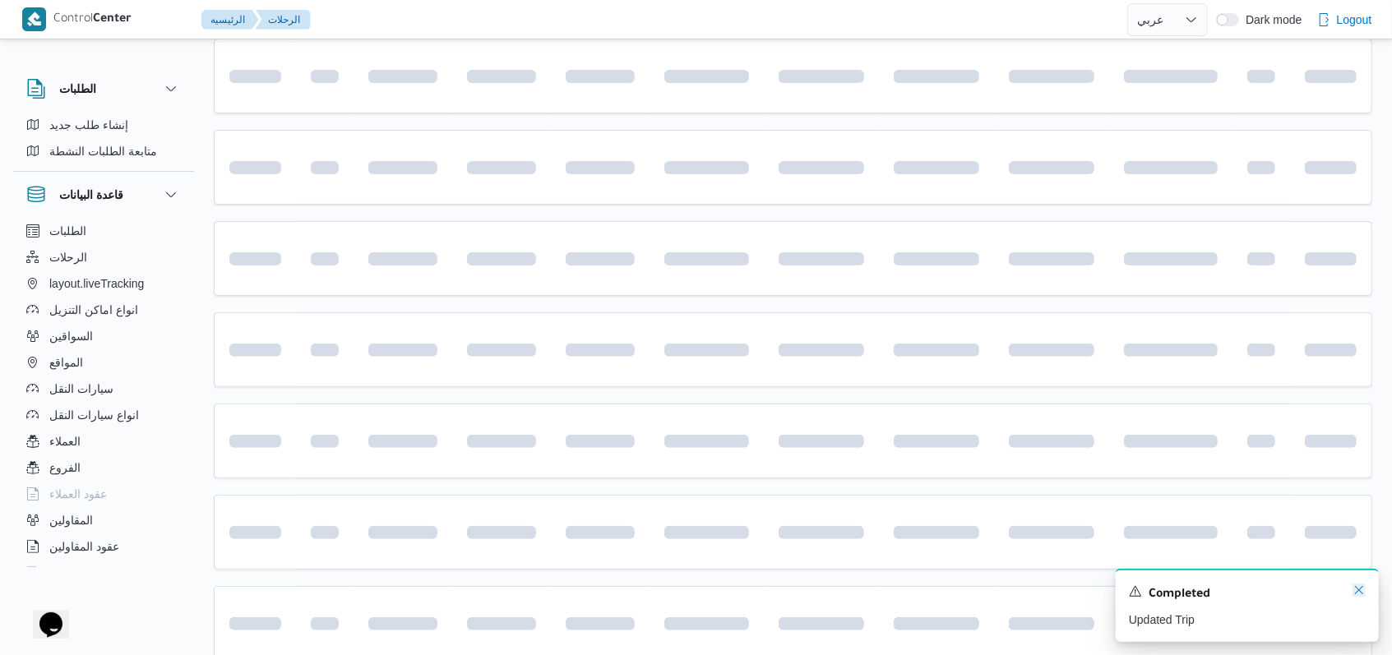
click at [1361, 594] on icon "Dismiss toast" at bounding box center [1358, 590] width 13 height 13
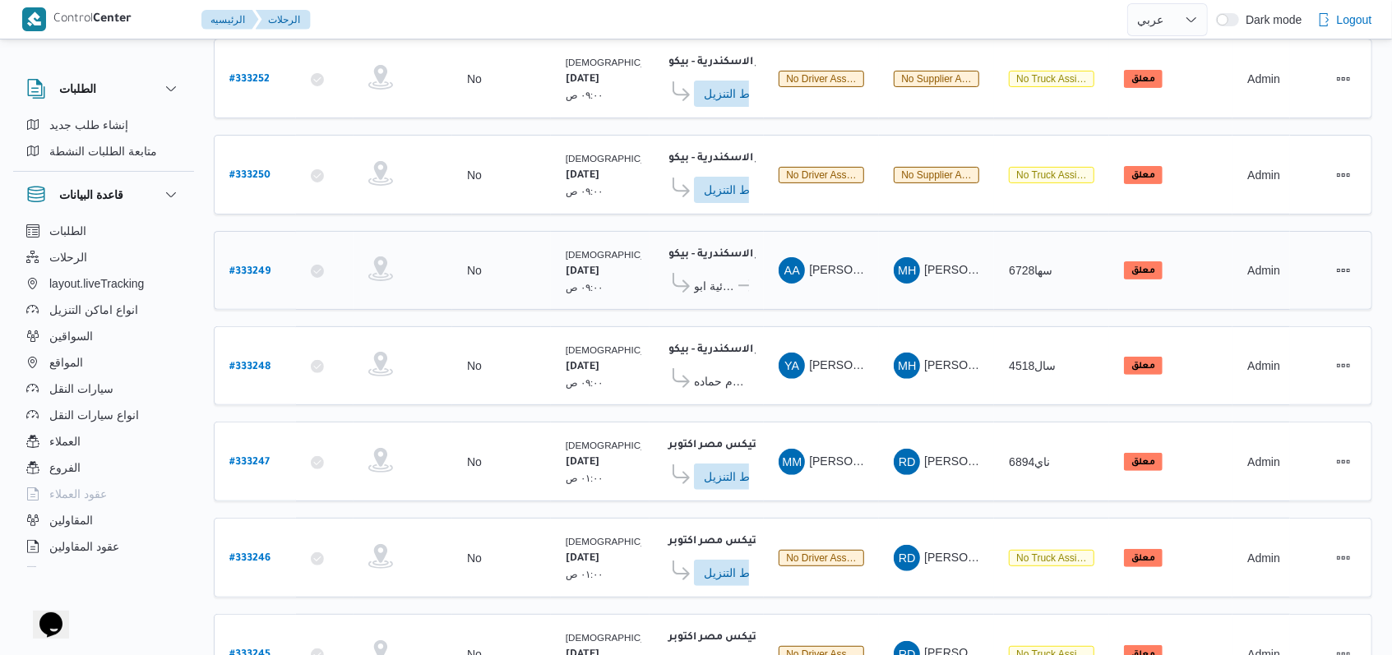
scroll to position [2, 0]
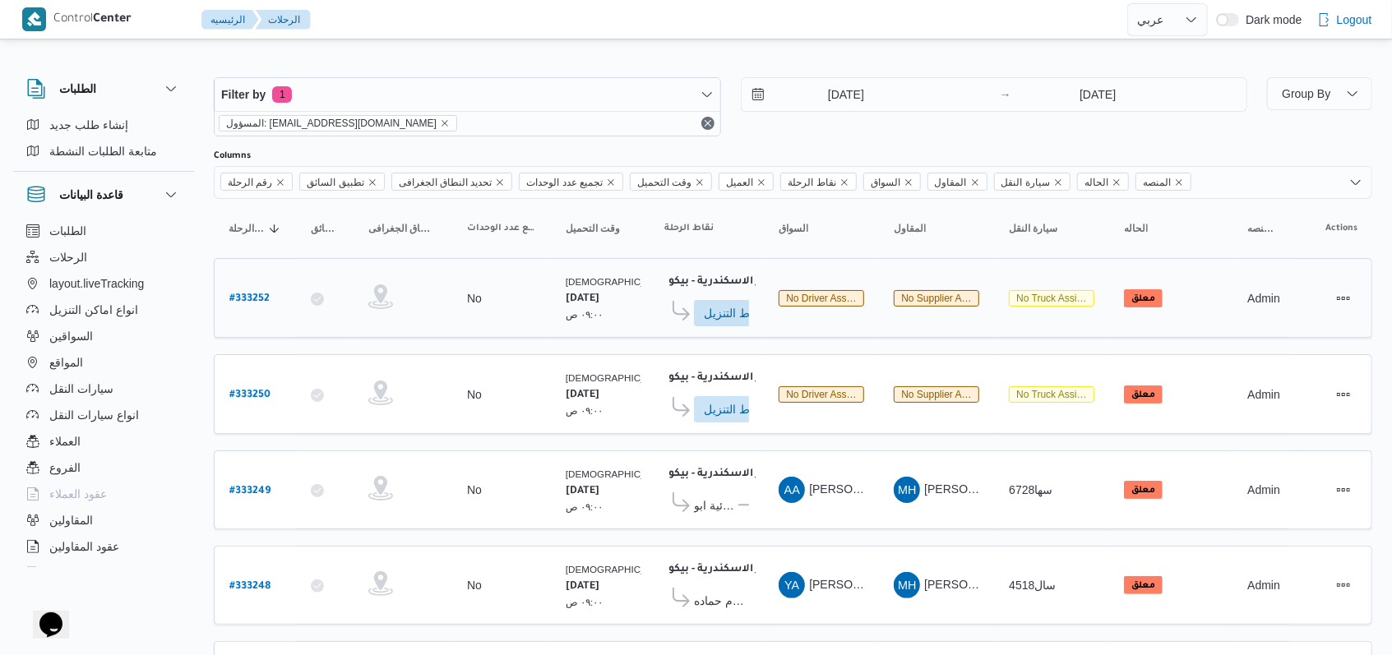
click at [245, 293] on b "# 333252" at bounding box center [249, 299] width 40 height 12
select select "ar"
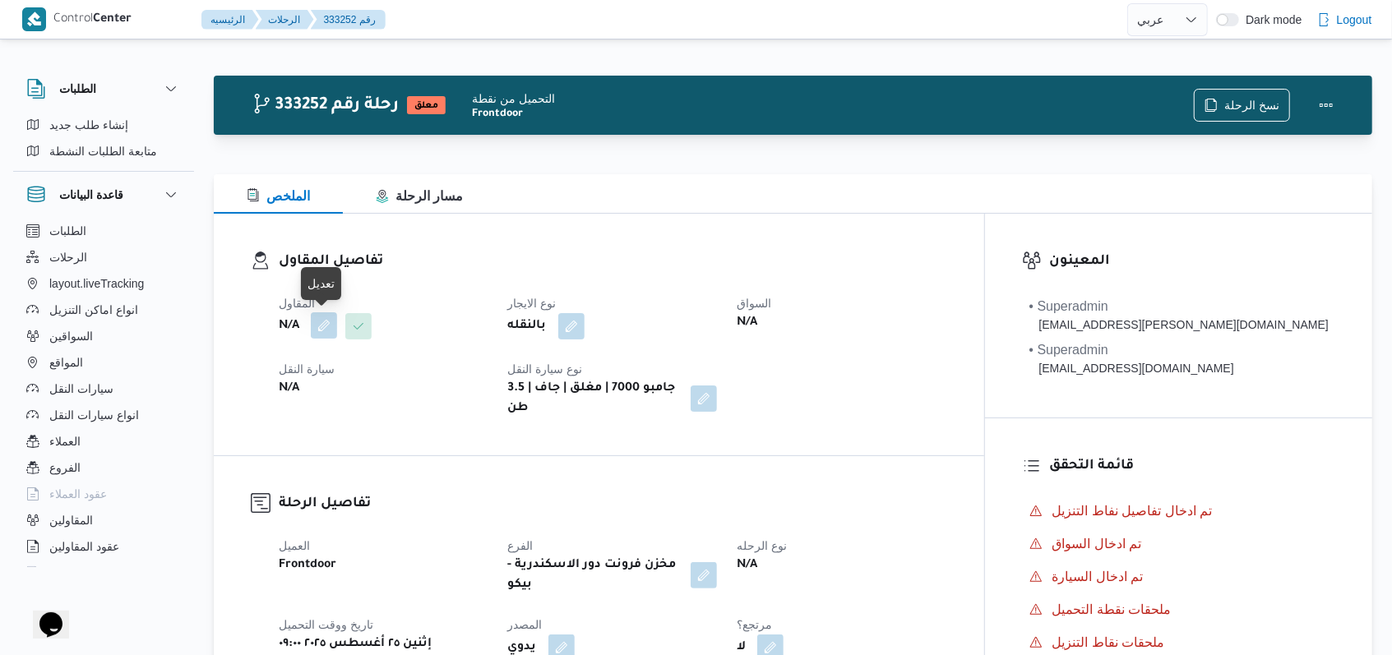
click at [316, 317] on button "button" at bounding box center [324, 325] width 26 height 26
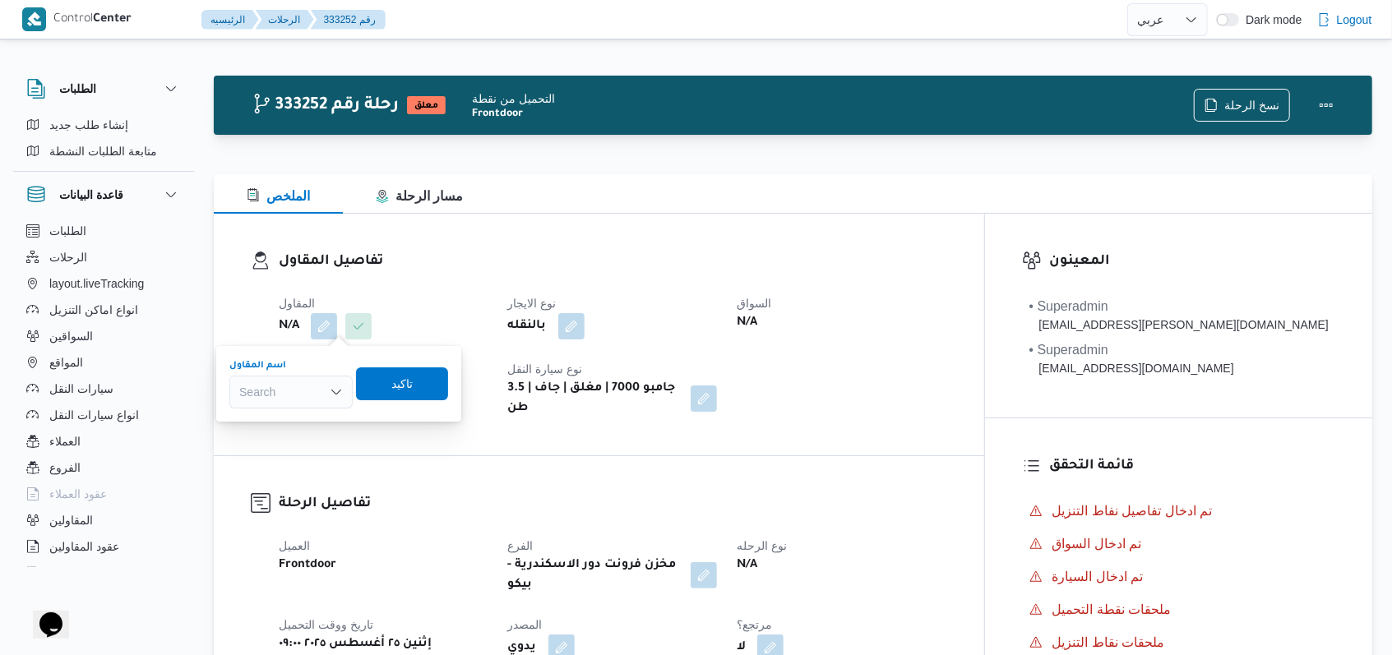
click at [317, 381] on div "Search" at bounding box center [290, 392] width 123 height 33
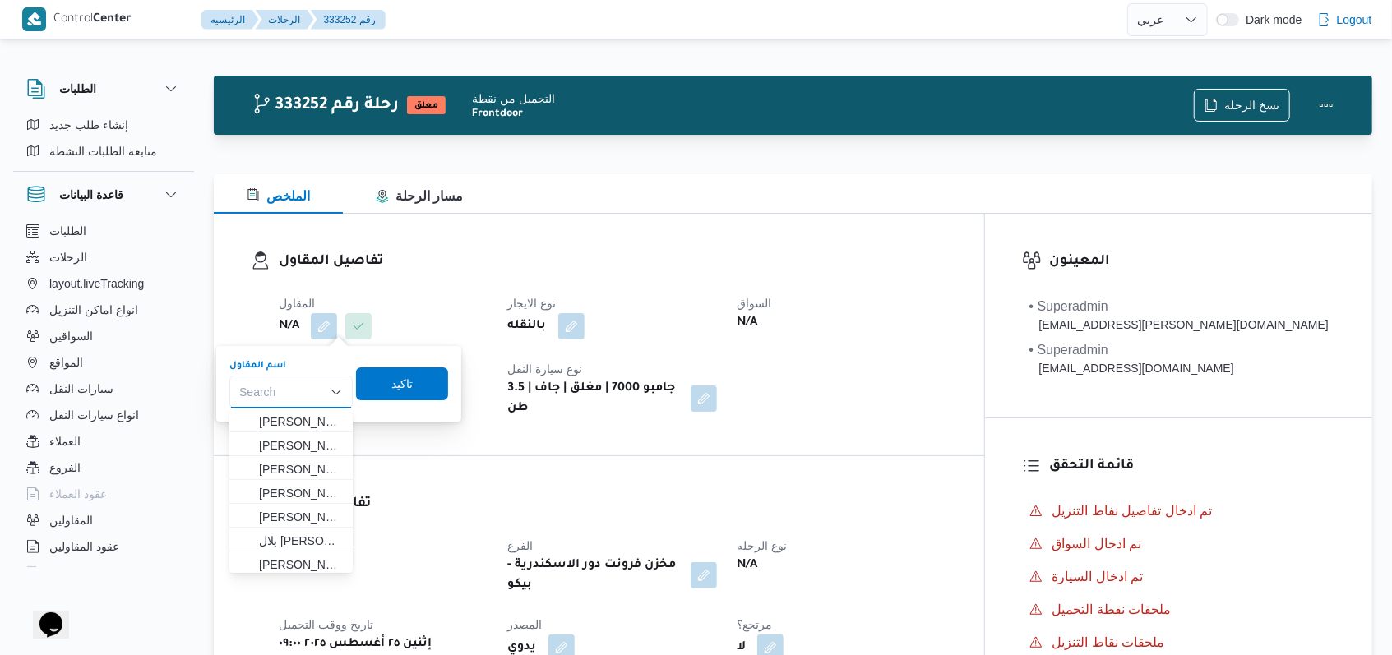
paste input "مروه حسام الدين سعد على"
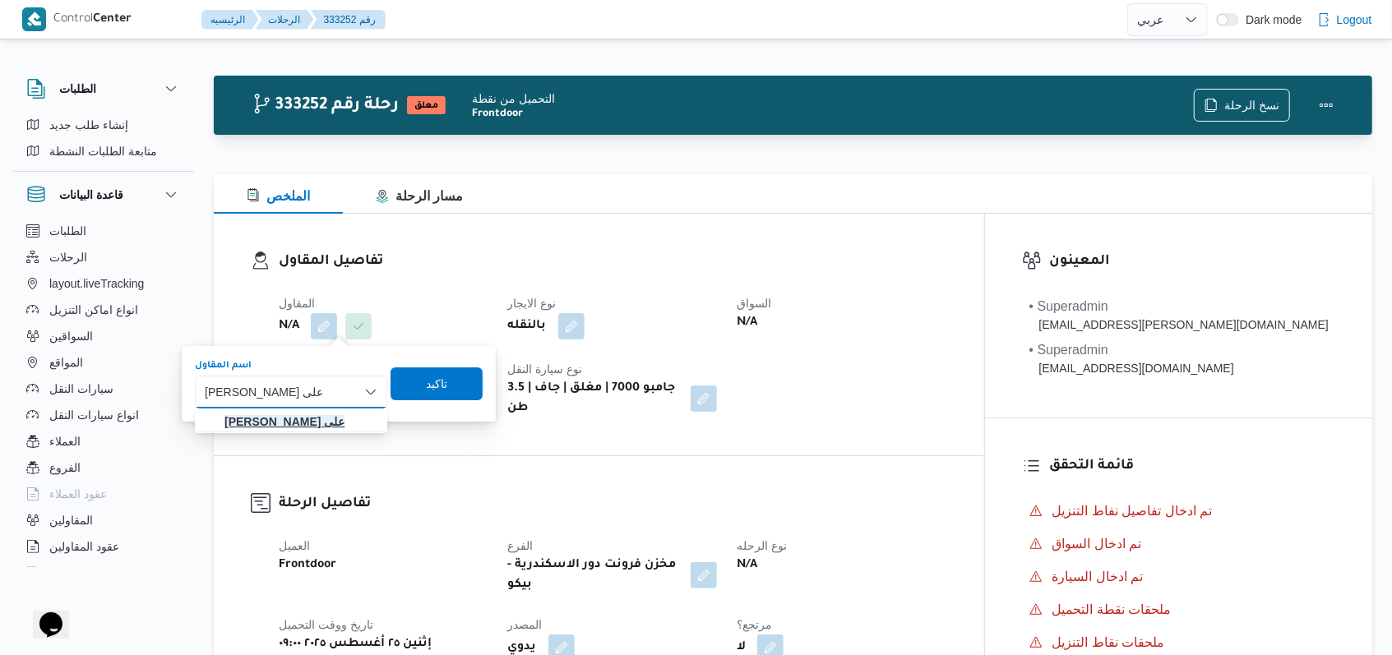
type input "مروه حسام الدين سعد على"
click at [317, 428] on mark "مروه حسام الدين سعد على" at bounding box center [284, 421] width 120 height 13
click at [454, 399] on span "تاكيد" at bounding box center [432, 383] width 92 height 33
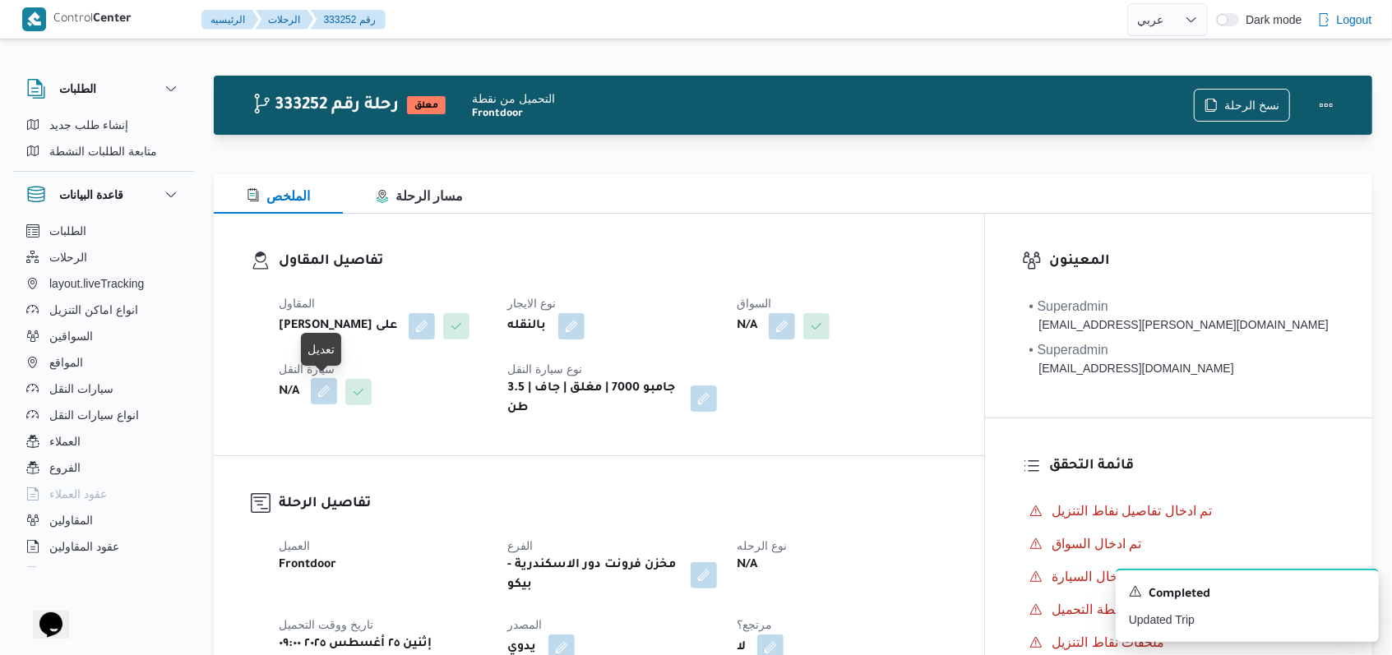
click at [321, 389] on button "button" at bounding box center [324, 391] width 26 height 26
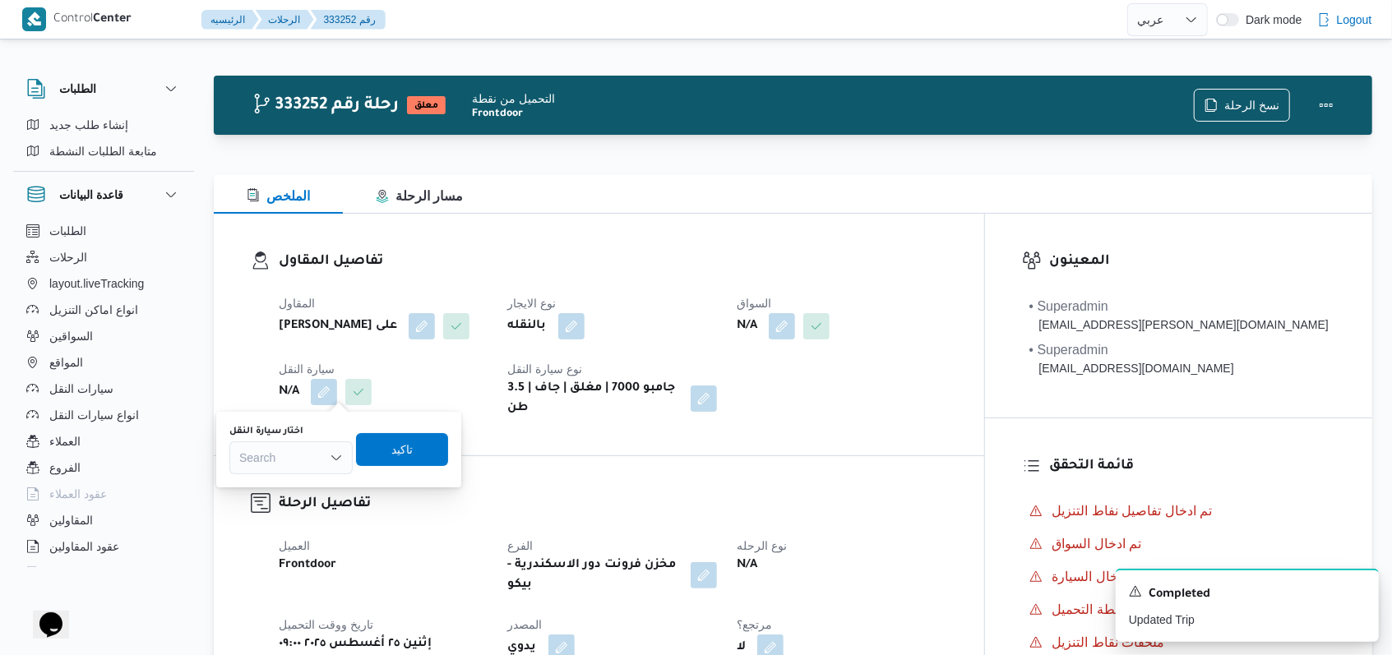
click at [319, 438] on div "اختار سيارة النقل Search" at bounding box center [290, 449] width 123 height 49
click at [319, 445] on div "Search" at bounding box center [290, 457] width 123 height 33
click at [319, 490] on span "سمج7661 | null" at bounding box center [301, 488] width 84 height 20
click at [413, 441] on span "تاكيد" at bounding box center [415, 449] width 21 height 20
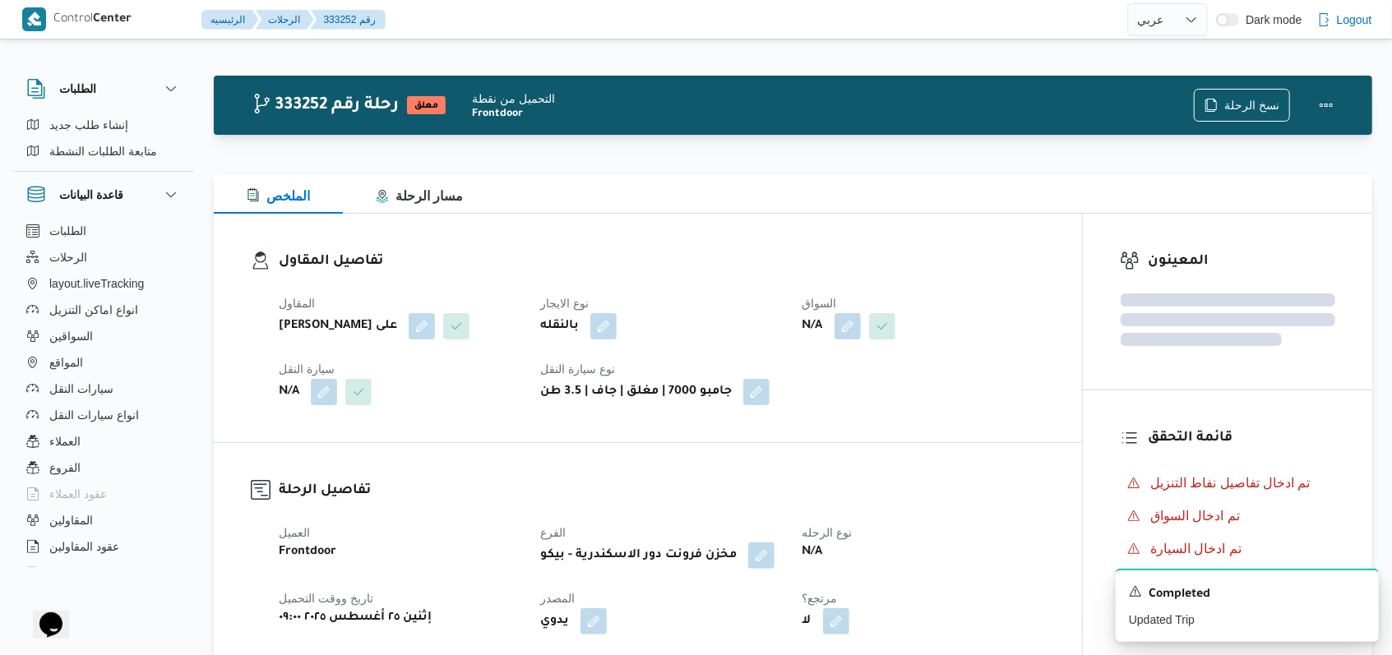
click at [867, 336] on span at bounding box center [878, 326] width 35 height 26
click at [848, 319] on button "button" at bounding box center [847, 325] width 26 height 26
click at [817, 395] on div "Search" at bounding box center [814, 392] width 123 height 33
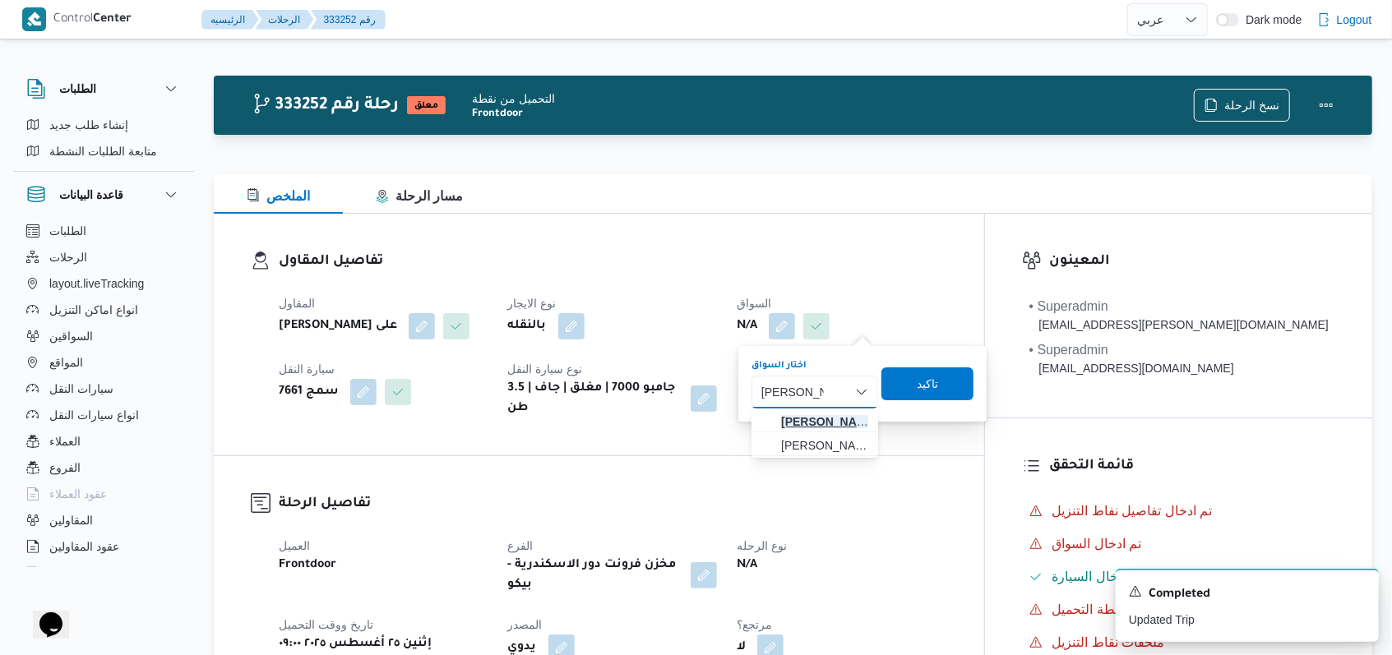
type input "محمد محمود"
click at [820, 409] on span "محمد محمود عوض حسن" at bounding box center [814, 422] width 113 height 26
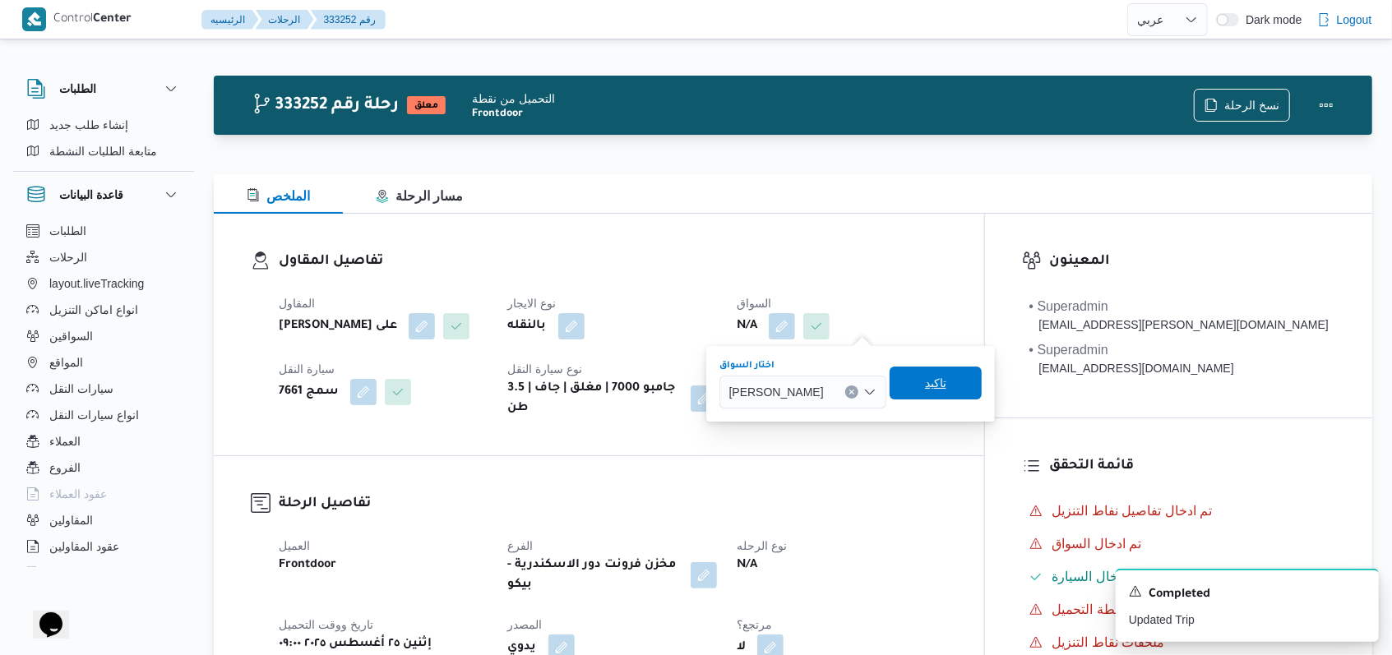
click at [946, 390] on span "تاكيد" at bounding box center [935, 383] width 21 height 20
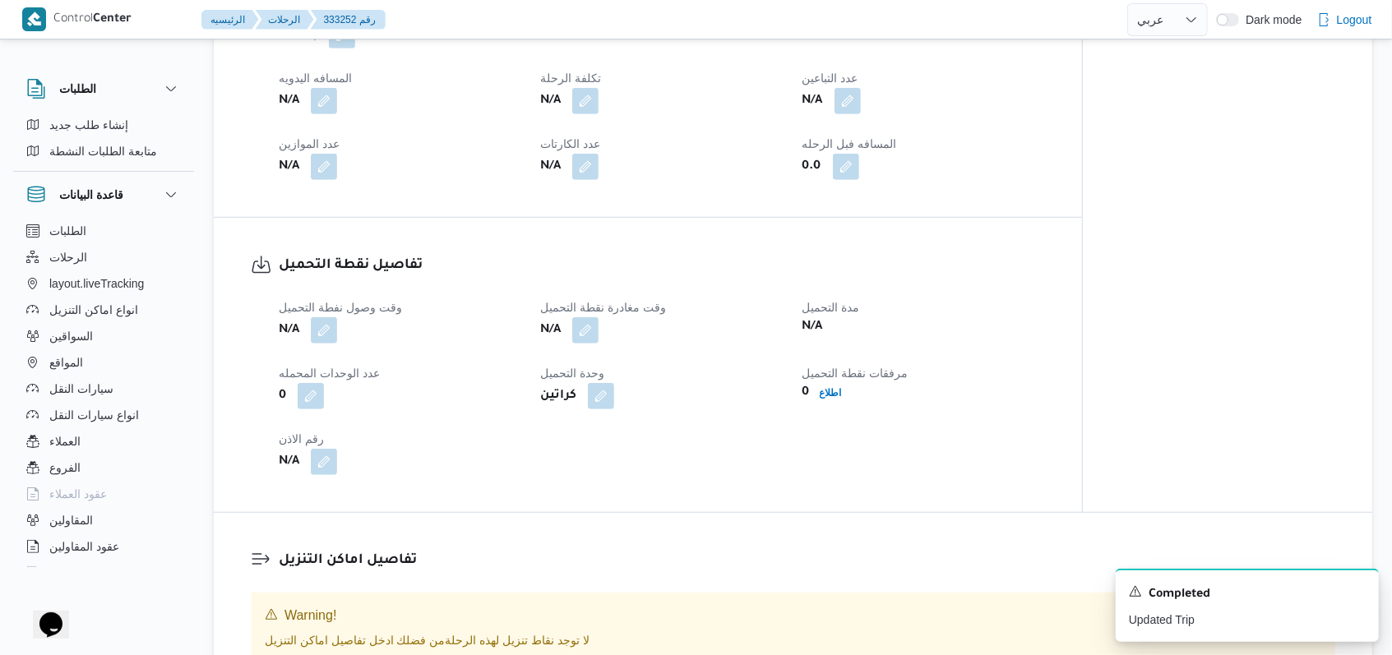
scroll to position [769, 0]
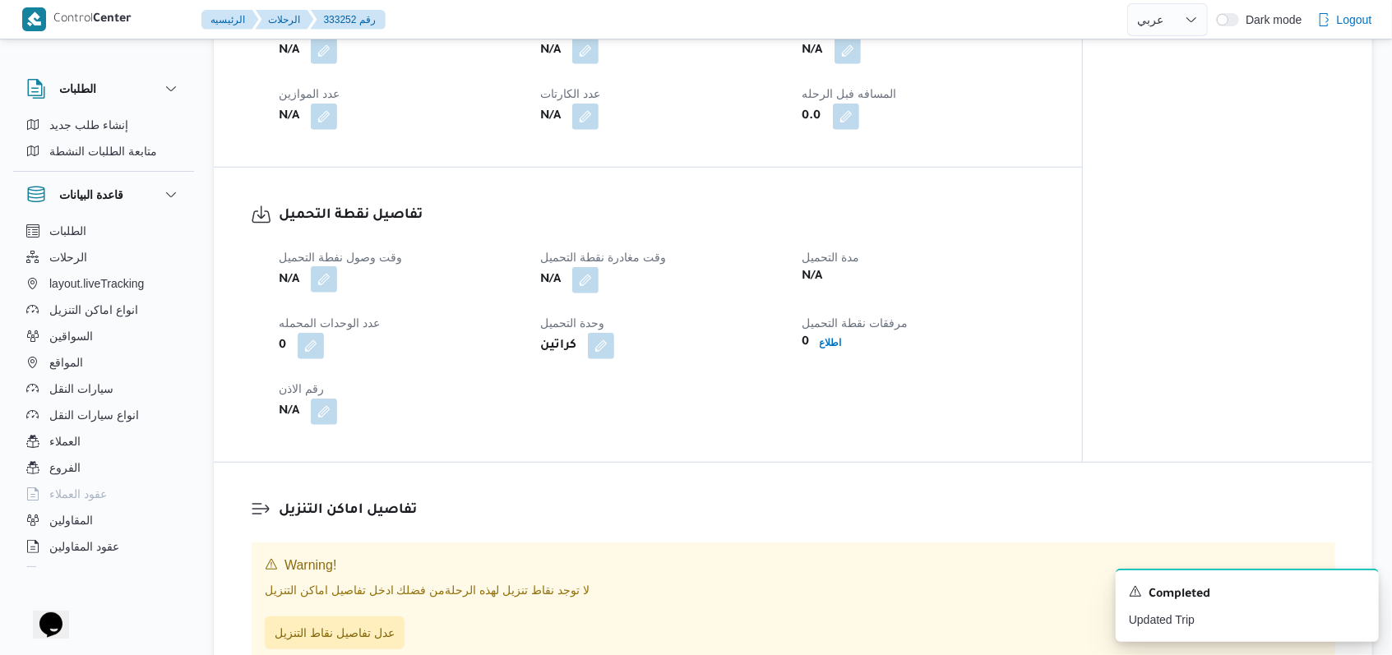
click at [327, 278] on button "button" at bounding box center [324, 279] width 26 height 26
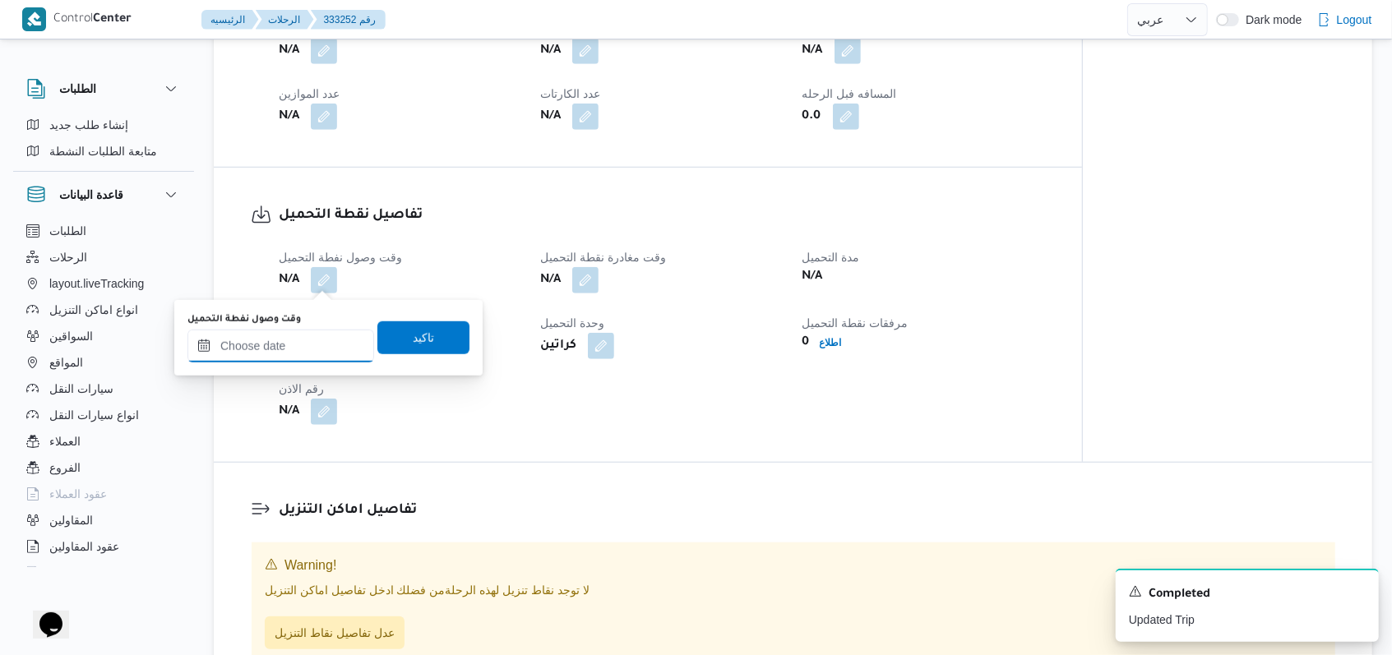
click at [296, 341] on input "وقت وصول نفطة التحميل" at bounding box center [280, 346] width 187 height 33
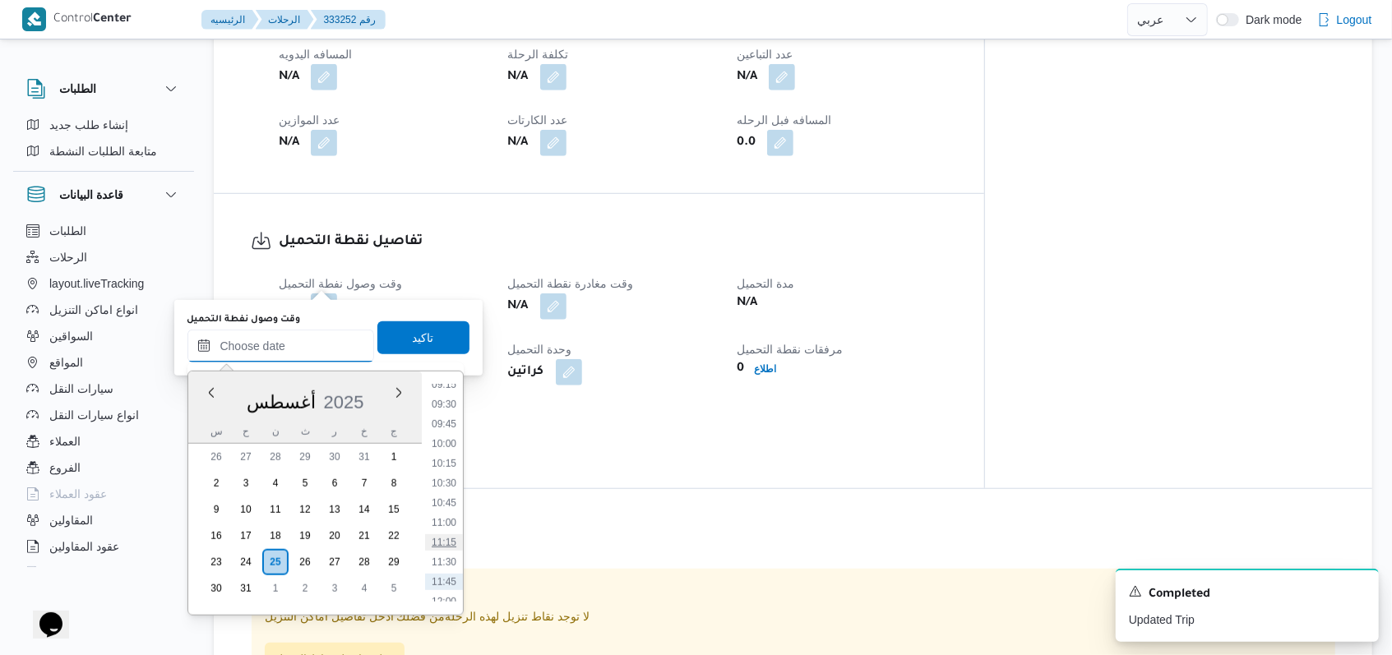
scroll to position [705, 0]
click at [443, 427] on ul "00:00 00:15 00:30 00:45 01:00 01:15 01:30 01:45 02:00 02:15 02:30 02:45 03:00 0…" at bounding box center [444, 493] width 38 height 217
click at [443, 431] on li "09:30" at bounding box center [444, 438] width 38 height 16
type input "٢٥/٠٨/٢٠٢٥ ٠٩:٣٠"
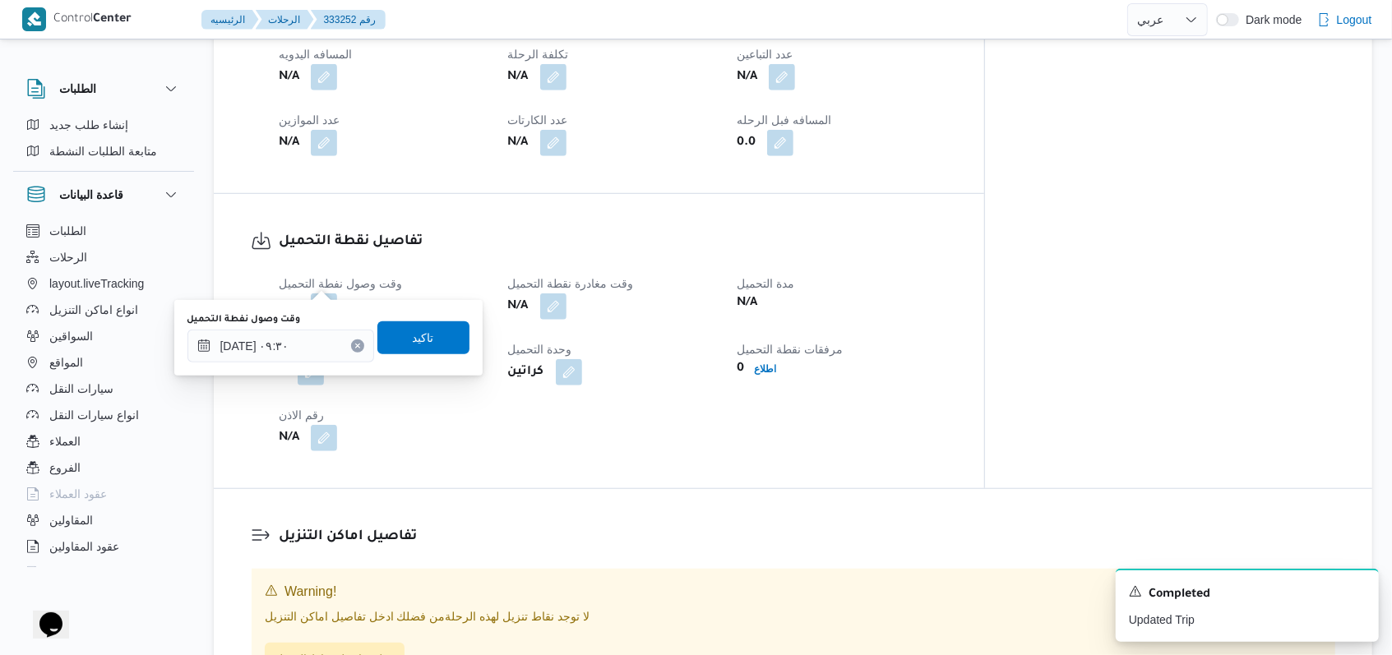
click at [425, 302] on div "You are in a dialog. To close this dialog, hit escape. وقت وصول نفطة التحميل ٢٥…" at bounding box center [328, 338] width 308 height 76
click at [423, 332] on span "تاكيد" at bounding box center [423, 337] width 92 height 33
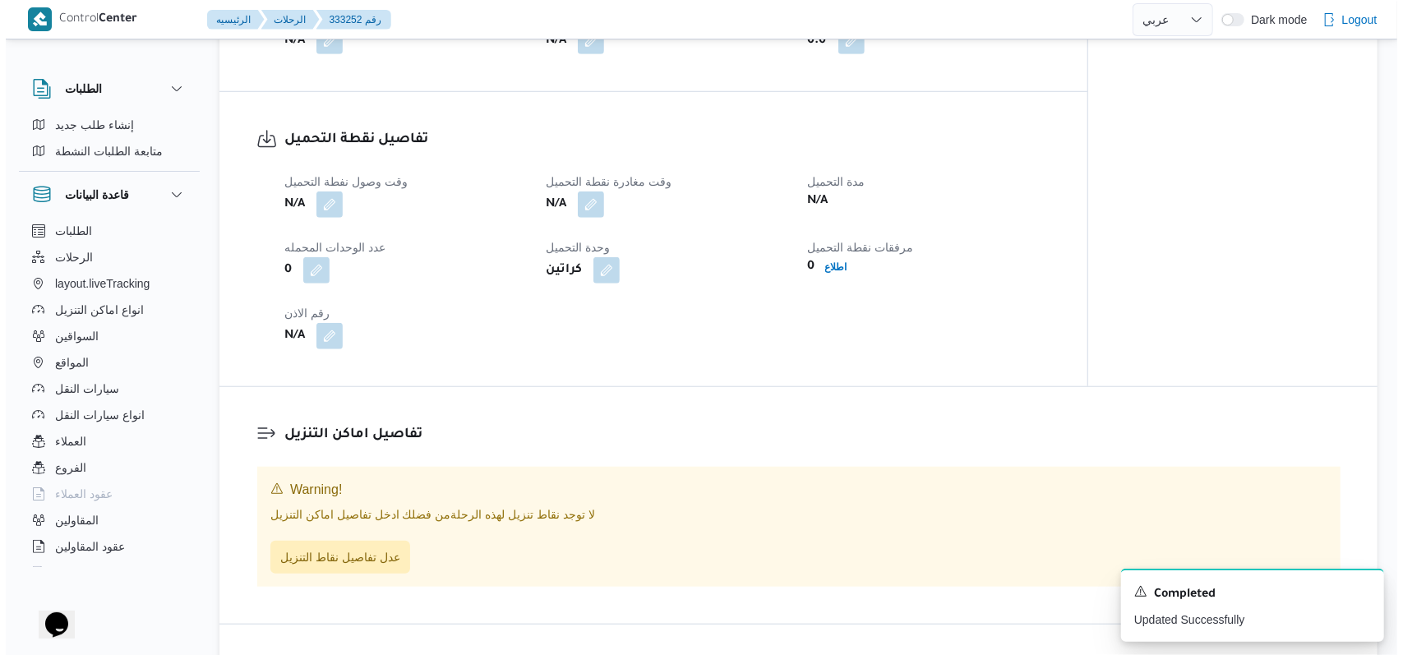
scroll to position [879, 0]
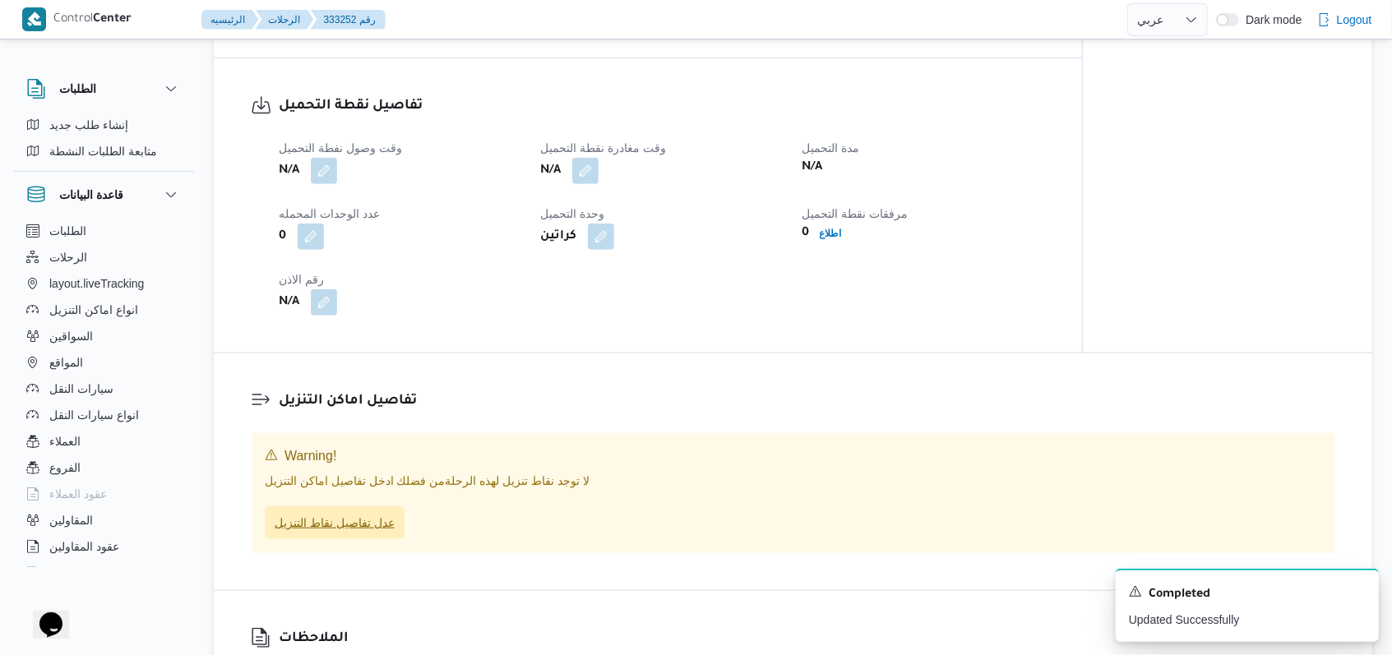
click at [315, 517] on span "عدل تفاصيل نقاط التنزيل" at bounding box center [335, 523] width 120 height 20
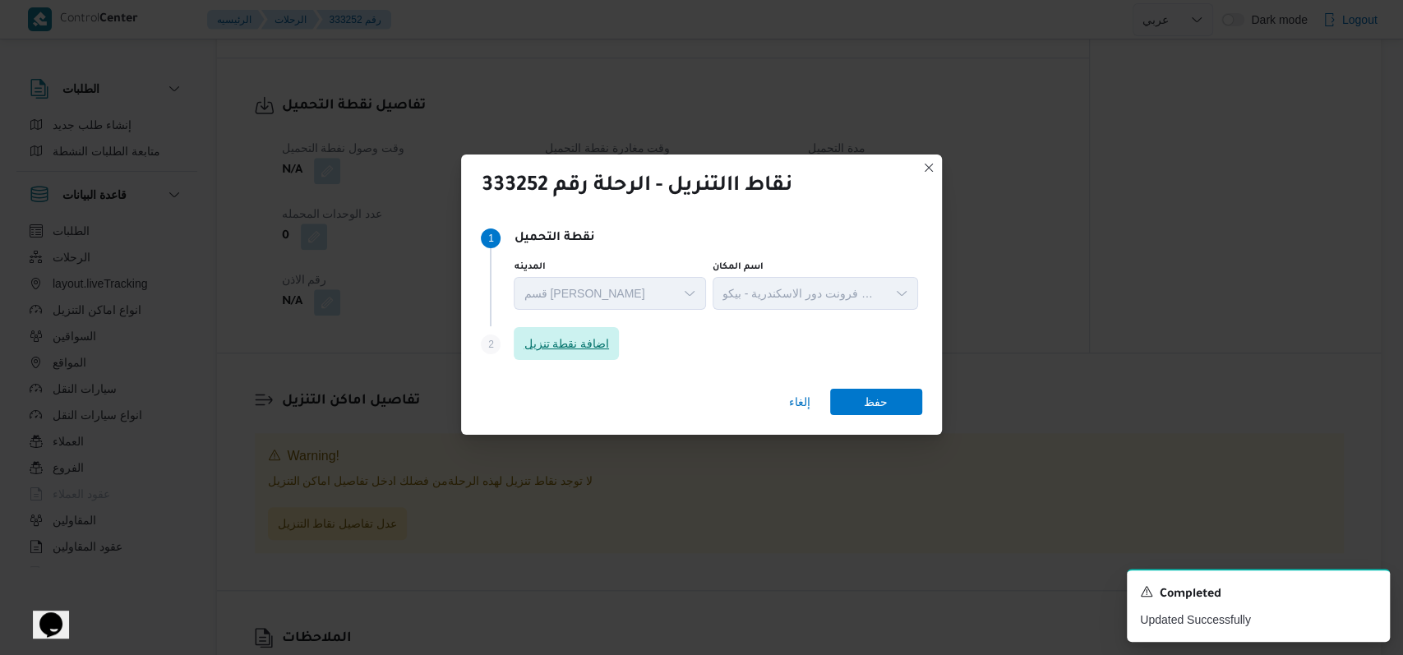
click at [580, 350] on span "اضافة نقطة تنزيل" at bounding box center [566, 344] width 85 height 20
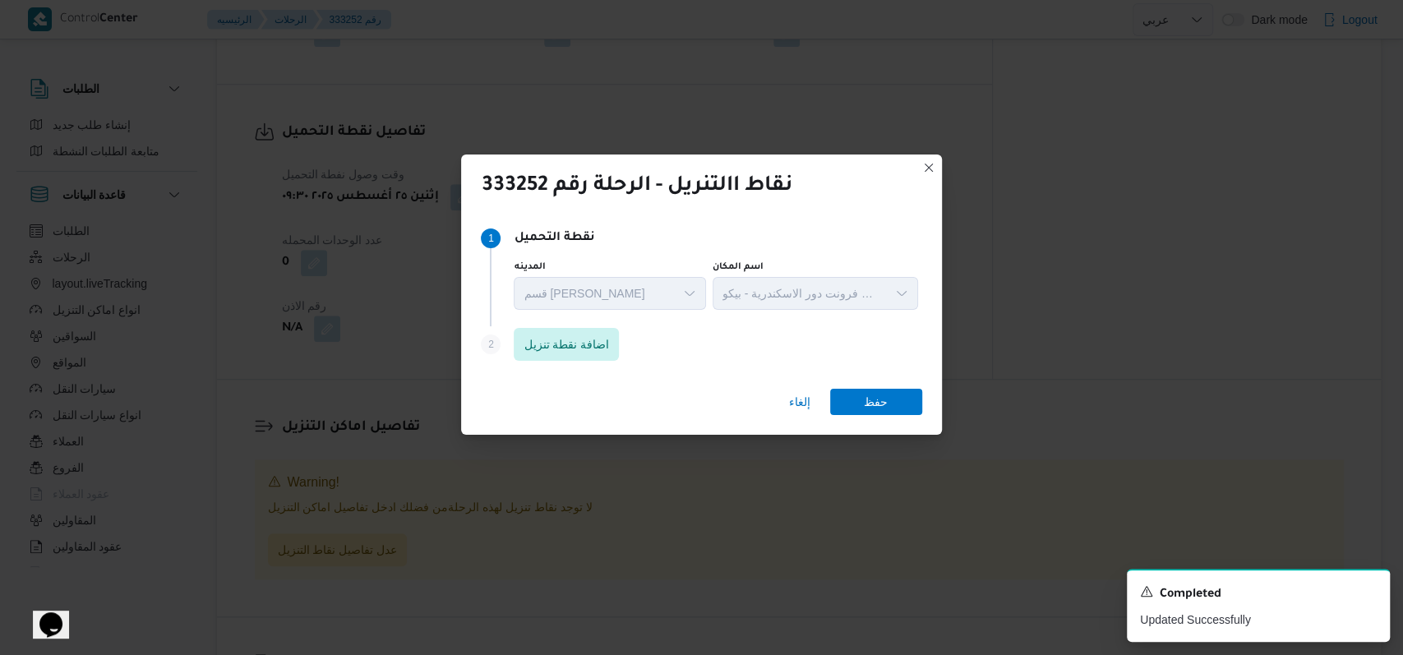
click at [568, 382] on div "إلغاء حفظ" at bounding box center [701, 405] width 480 height 59
click at [566, 358] on span "اضافة نقطة تنزيل" at bounding box center [566, 343] width 105 height 33
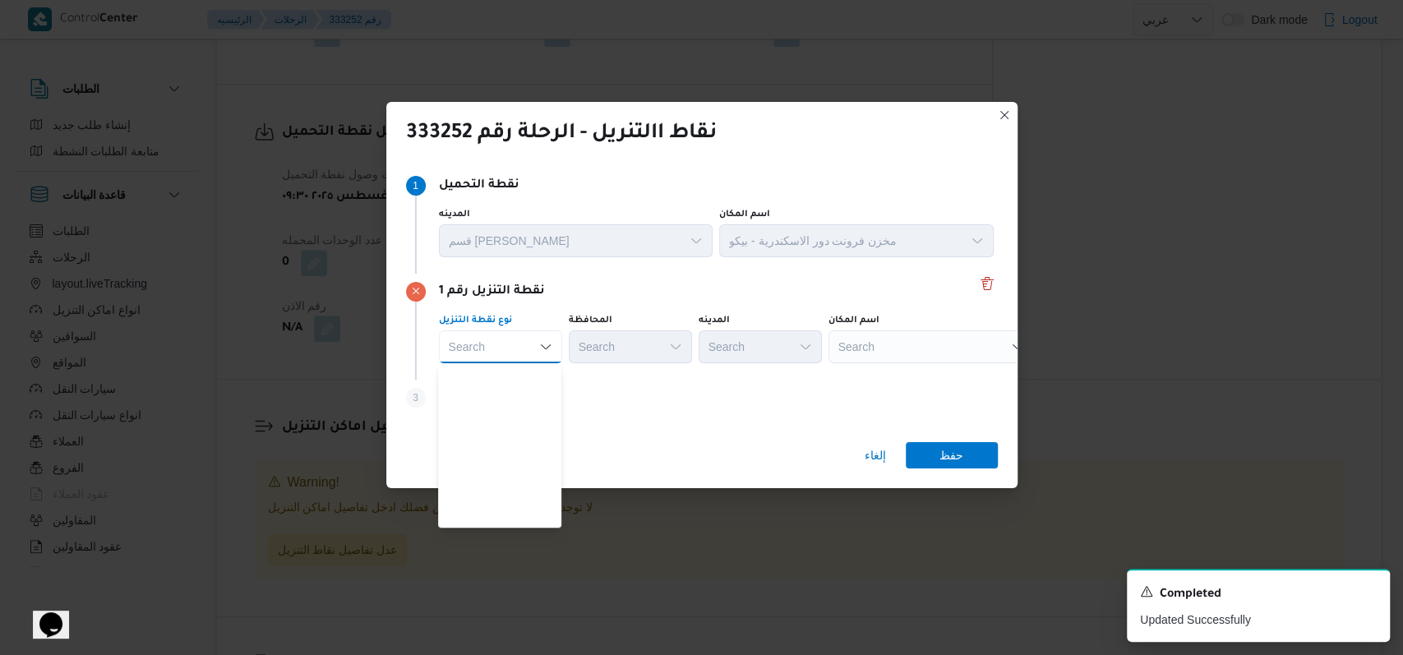
scroll to position [432, 0]
click at [511, 510] on span "متجر أجهزة" at bounding box center [510, 517] width 84 height 20
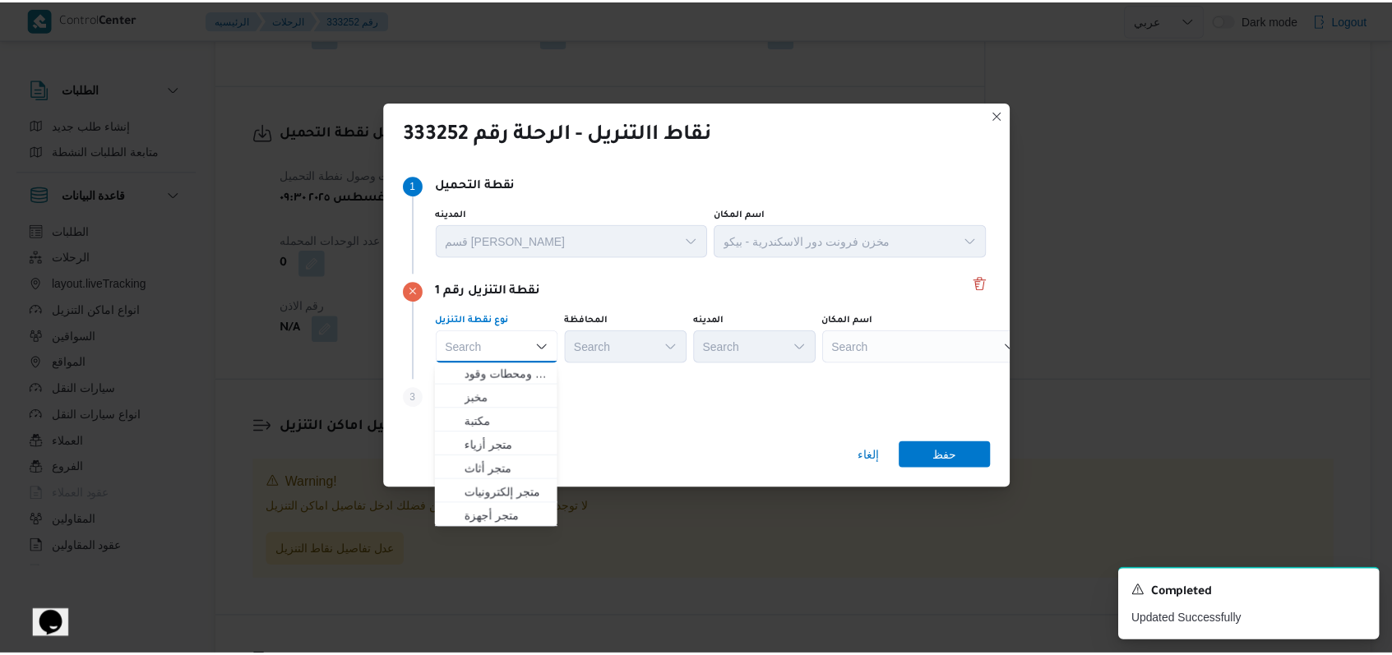
scroll to position [0, 0]
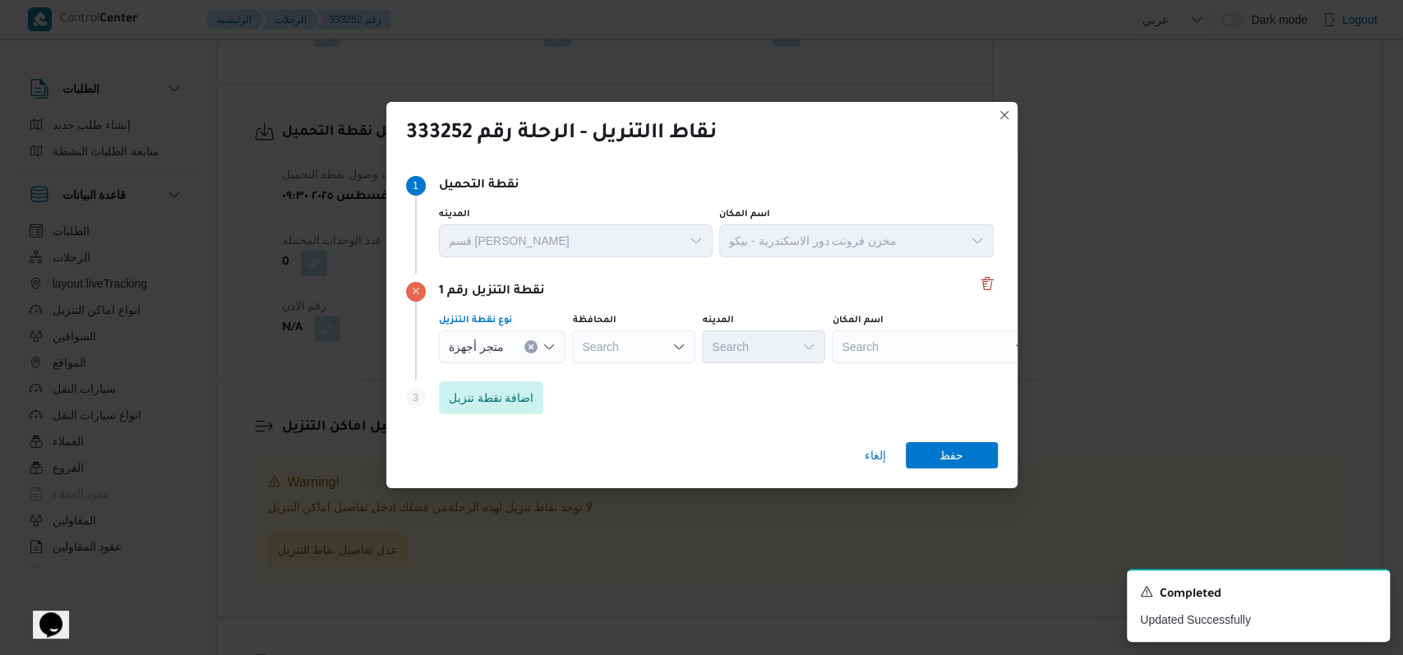
click at [647, 344] on div "Search" at bounding box center [633, 346] width 123 height 33
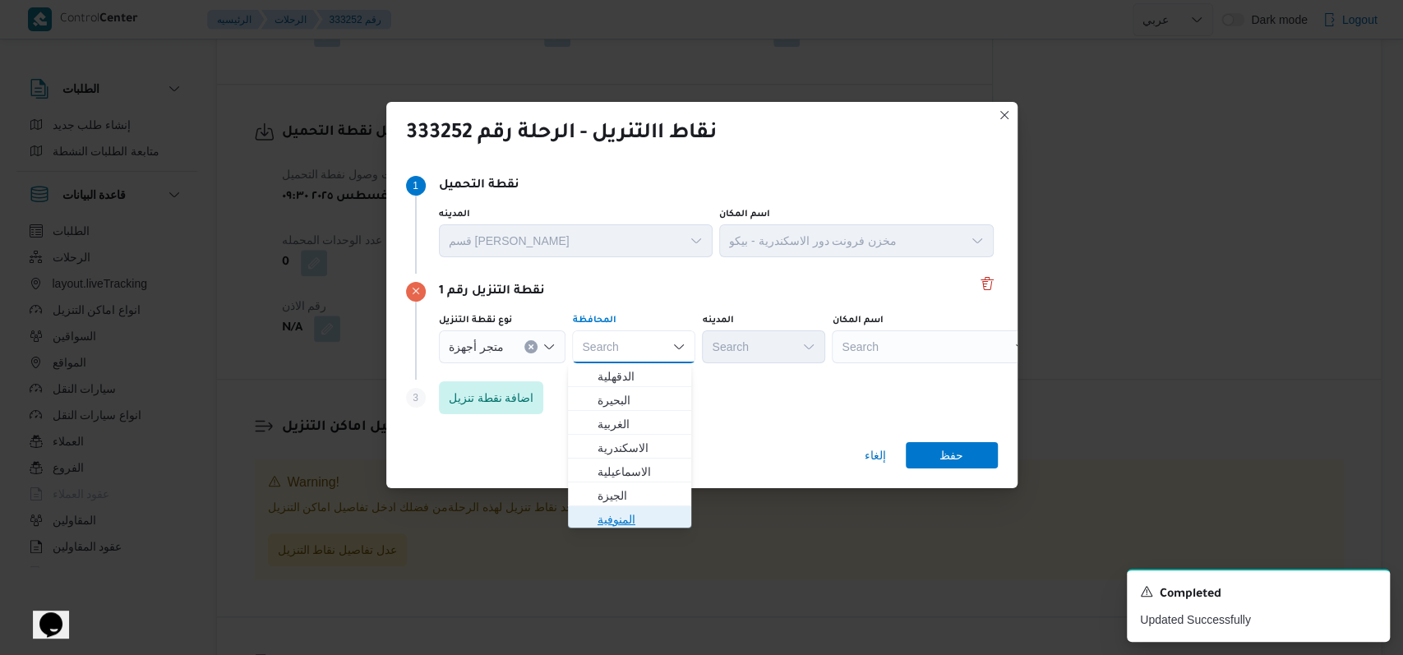
click at [631, 510] on span "المنوفية" at bounding box center [640, 520] width 84 height 20
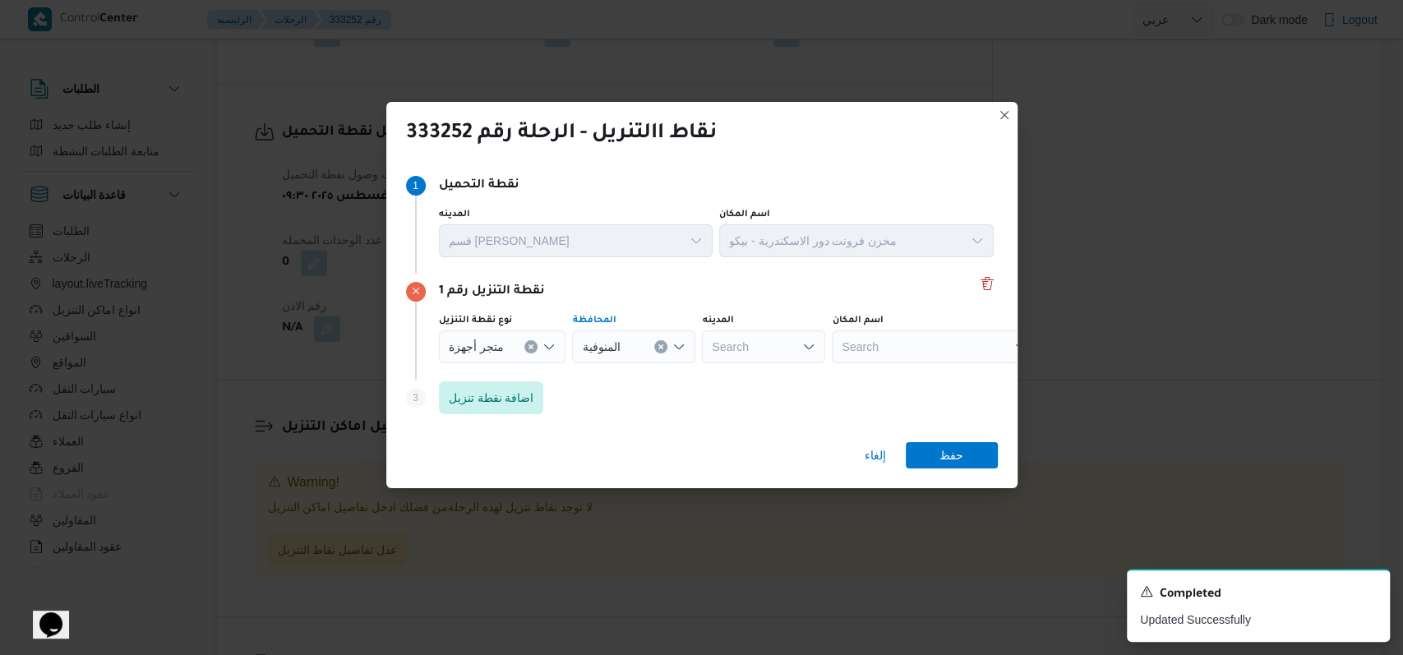
click at [874, 363] on div "نوع نقطة التنزيل متجر أجهزة المحافظة المنوفية Combo box. Selected. المنوفية. Pr…" at bounding box center [716, 339] width 561 height 56
click at [904, 353] on div "Search" at bounding box center [935, 346] width 206 height 33
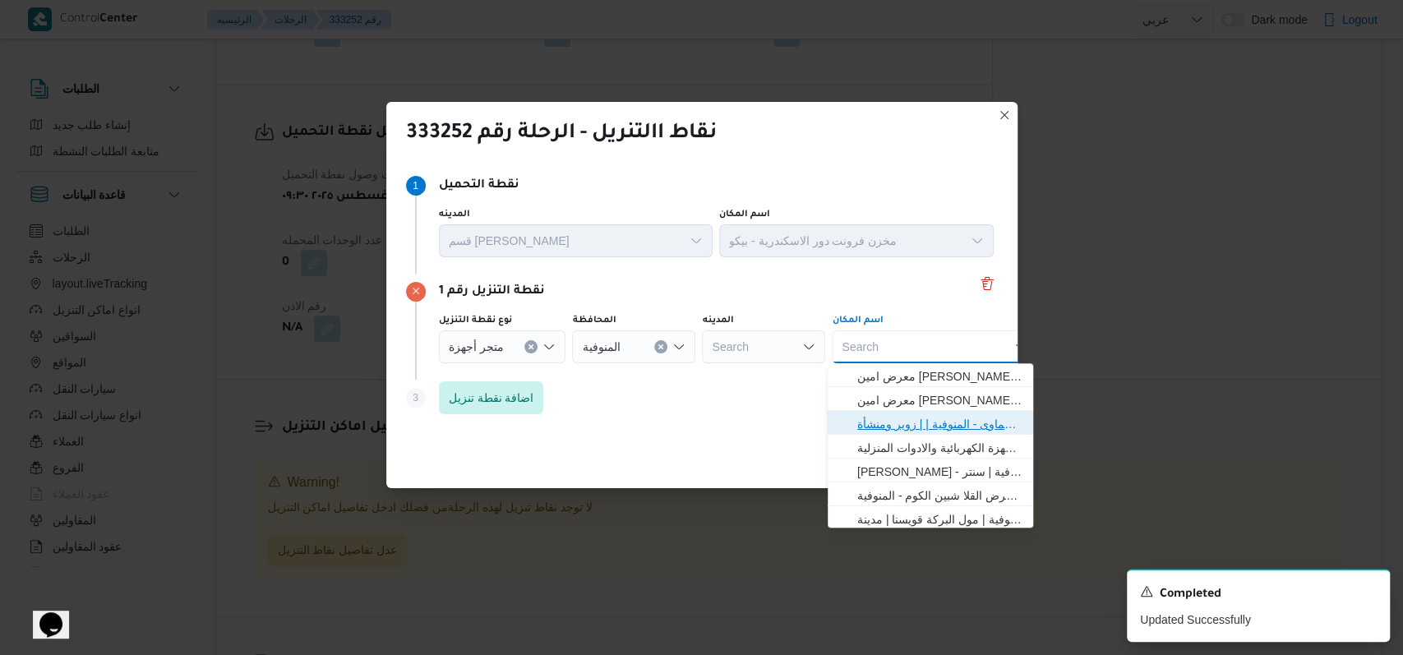
click at [925, 428] on span "معرض اولاد عبدالغفار مول العشماوى - المنوفية | | زوير ومنشأة إبراهيم حبشي" at bounding box center [940, 424] width 166 height 20
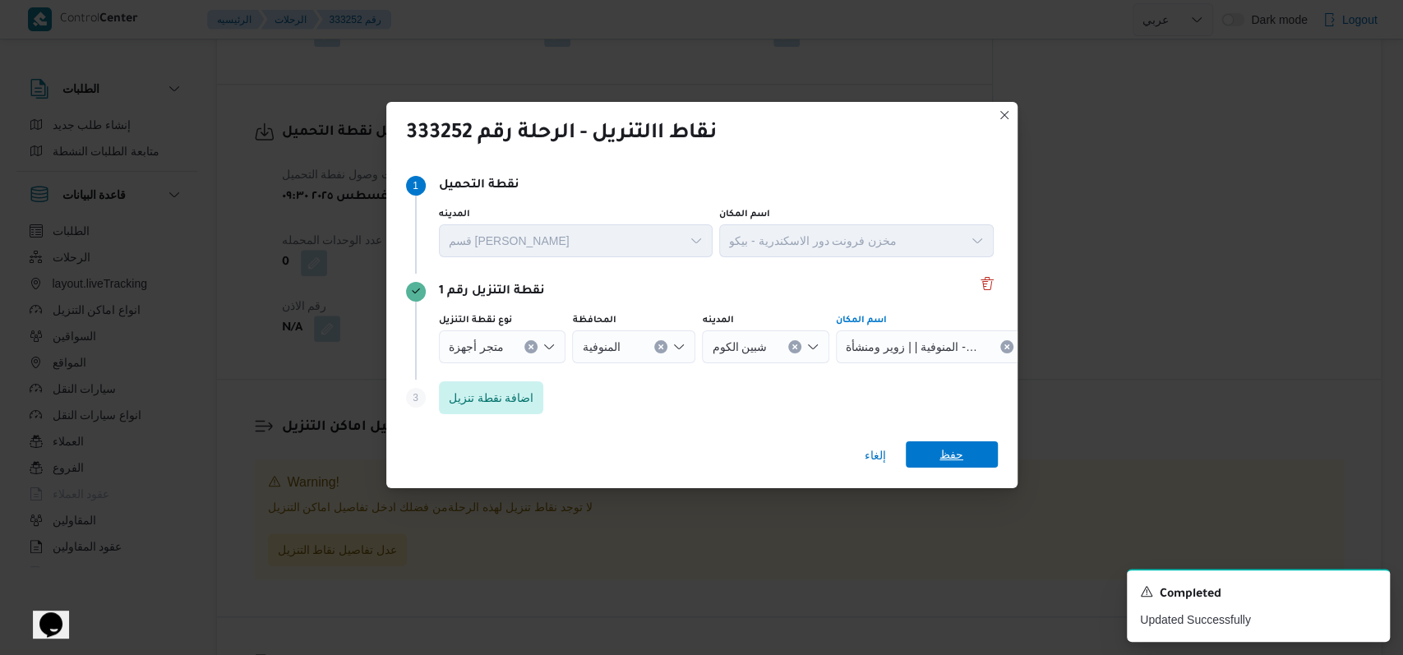
click at [949, 446] on span "حفظ" at bounding box center [952, 454] width 24 height 26
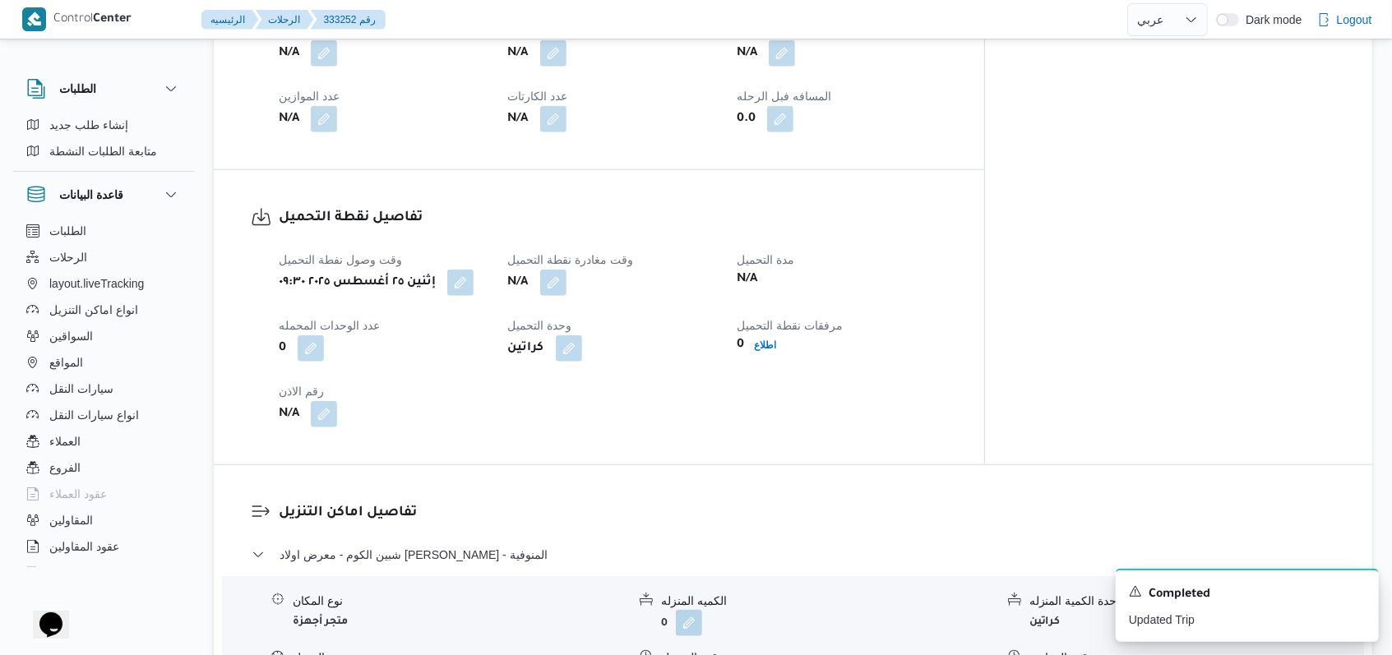
scroll to position [964, 0]
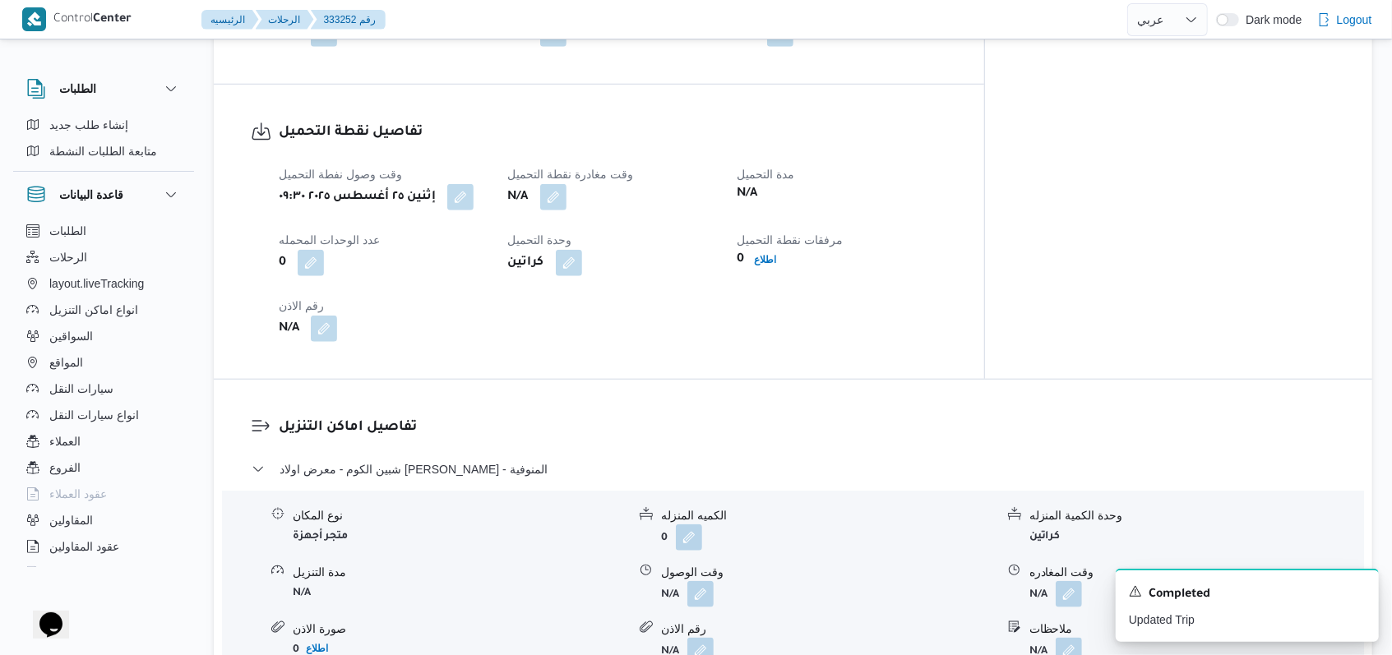
select select "ar"
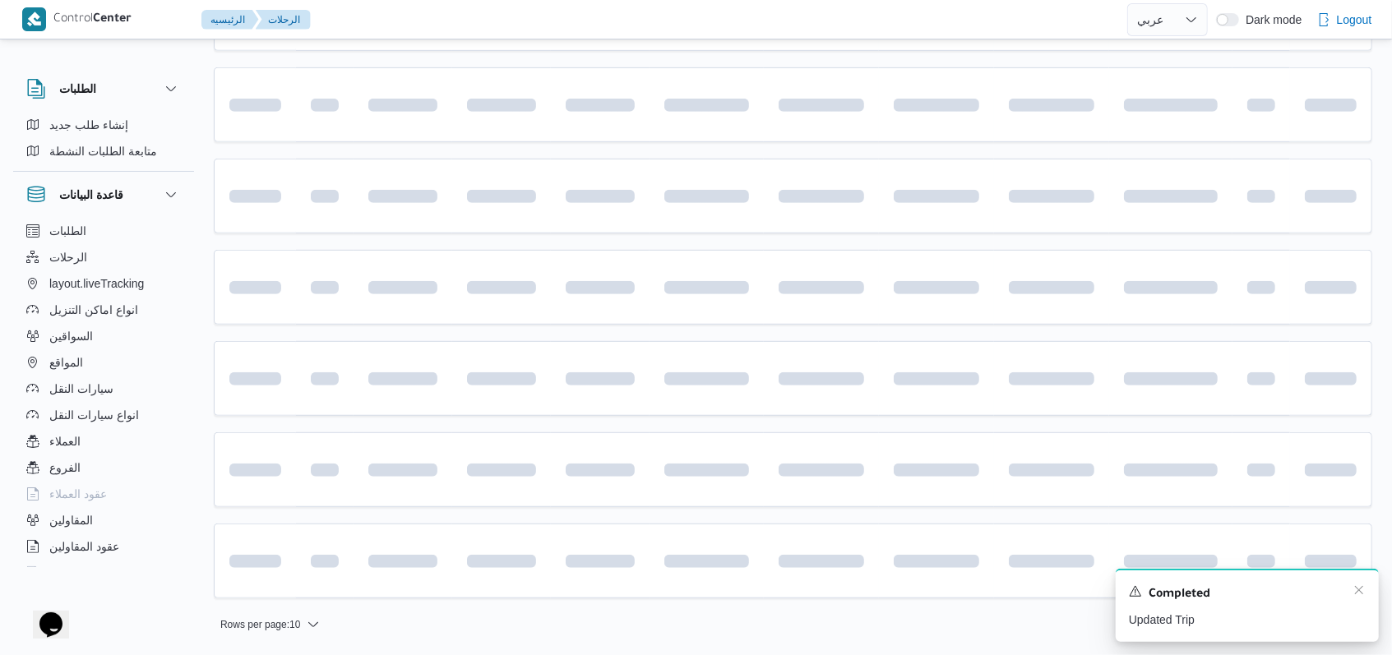
scroll to position [2, 0]
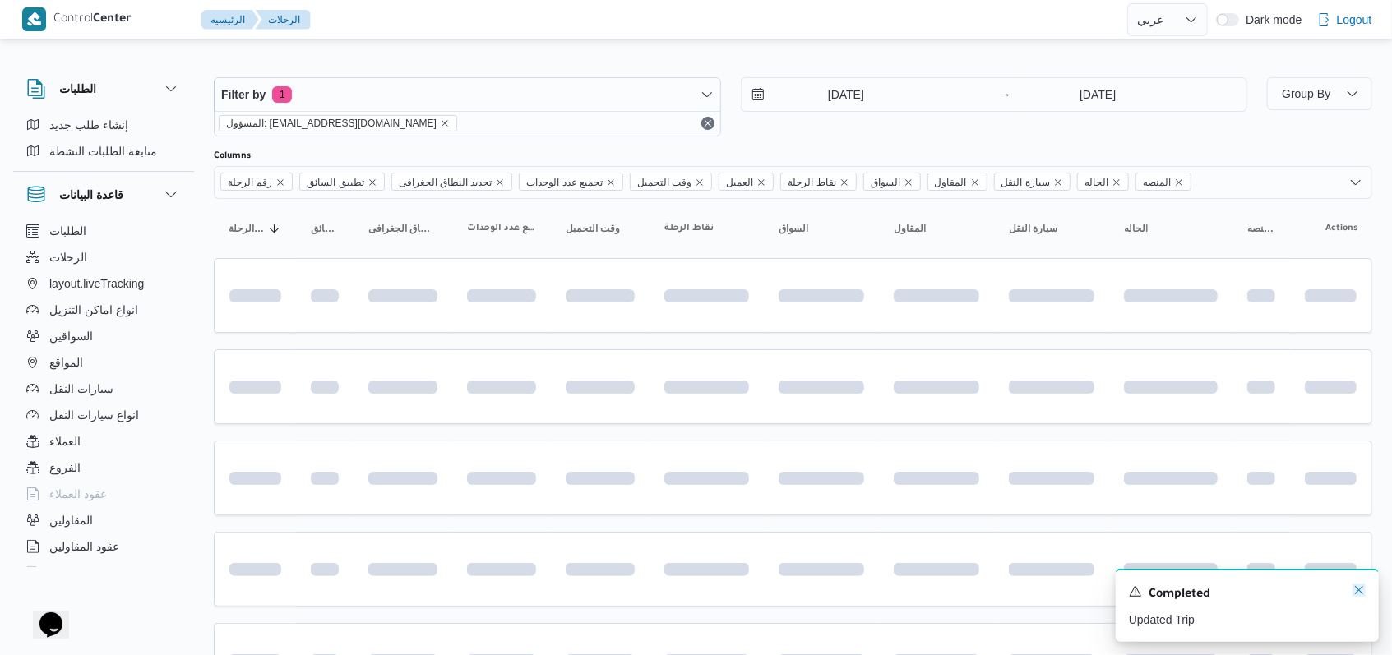
click at [1357, 593] on icon "Dismiss toast" at bounding box center [1358, 590] width 13 height 13
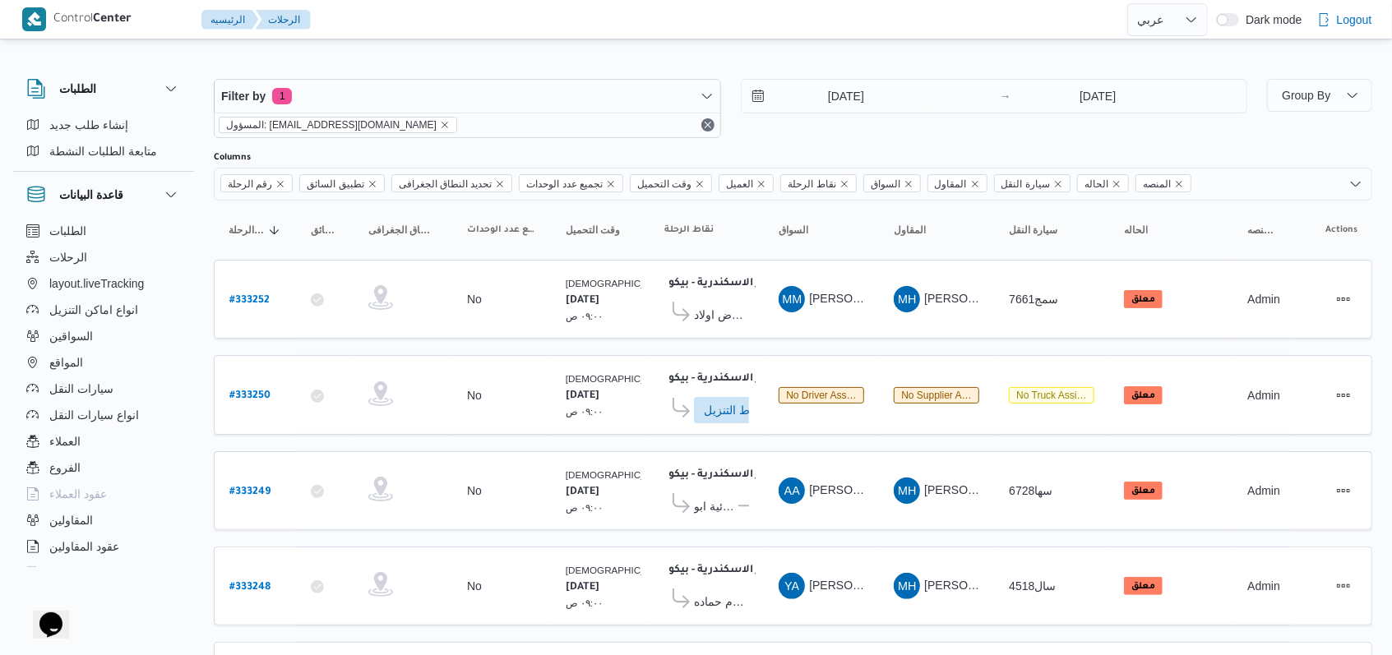
scroll to position [0, 0]
click at [264, 395] on b "# 333250" at bounding box center [249, 396] width 41 height 12
select select "ar"
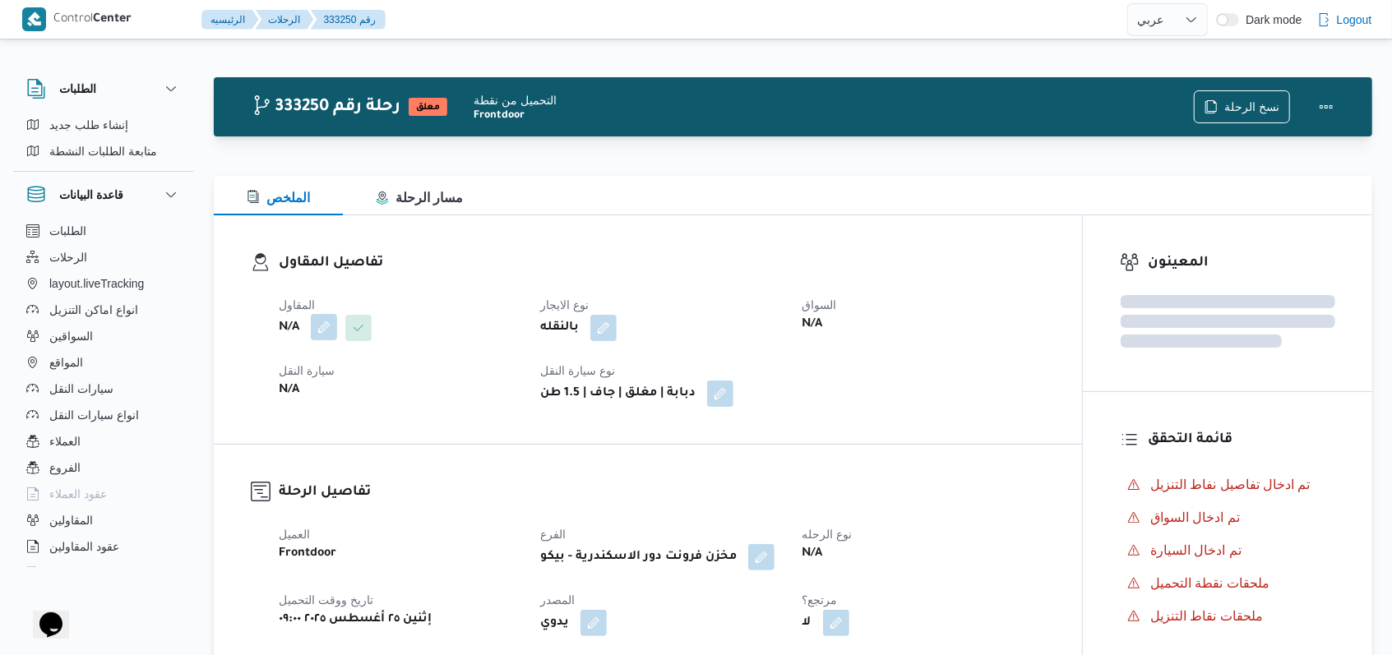
click at [335, 320] on button "button" at bounding box center [324, 327] width 26 height 26
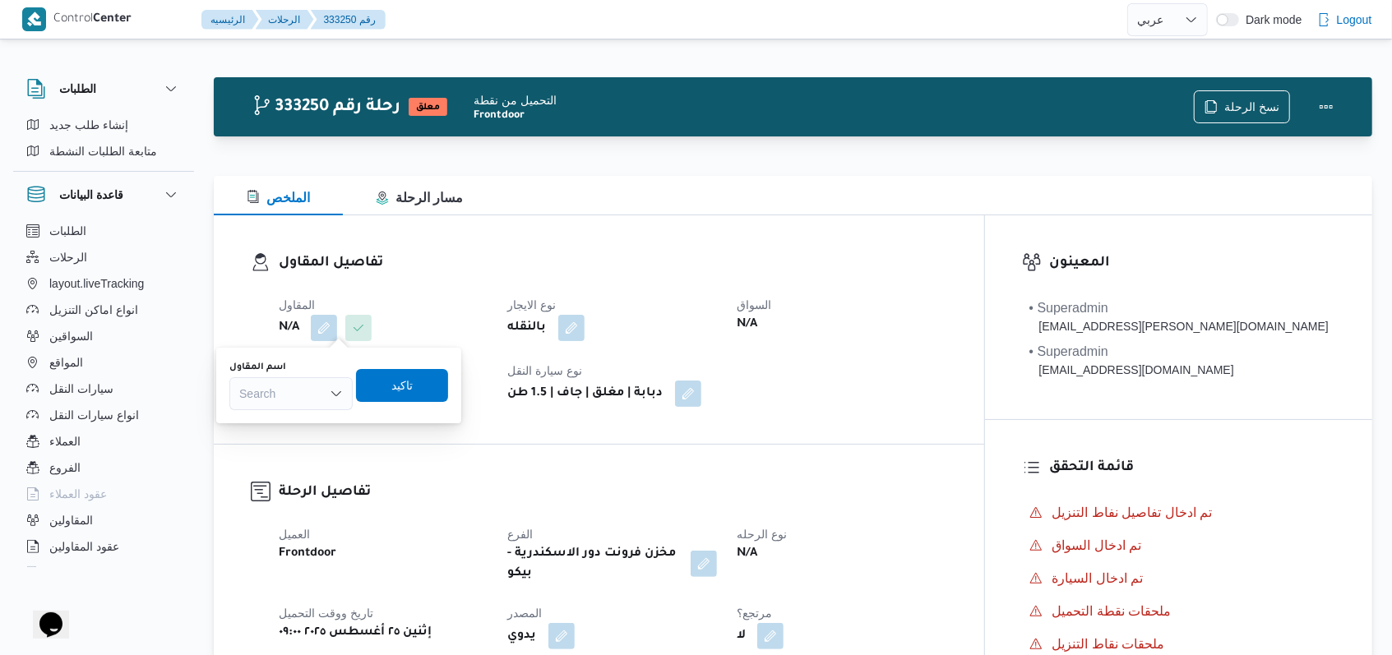
click at [303, 398] on div "Search" at bounding box center [290, 393] width 123 height 33
type input "فتحى حسن"
click at [304, 450] on span "فتحى حسن جلال ابو الحسن شركه تربو" at bounding box center [301, 447] width 84 height 20
click at [429, 385] on span "تاكيد" at bounding box center [383, 384] width 92 height 33
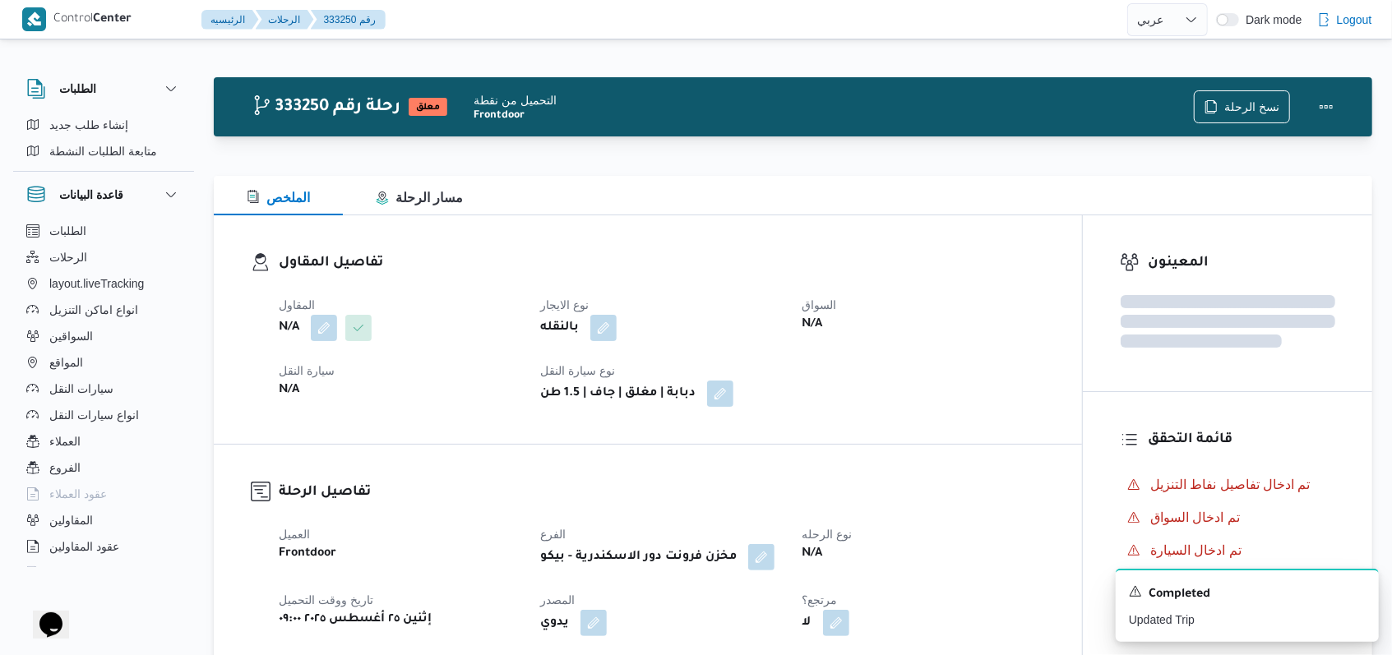
select select "ar"
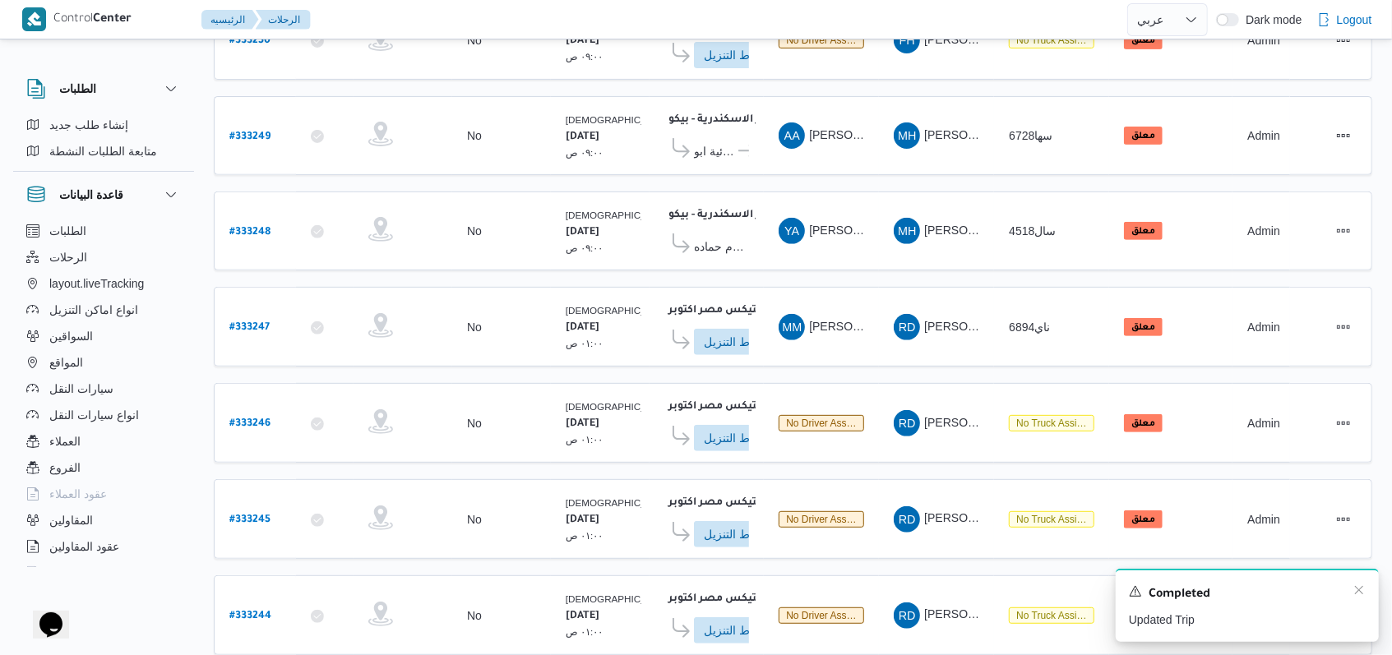
scroll to position [438, 0]
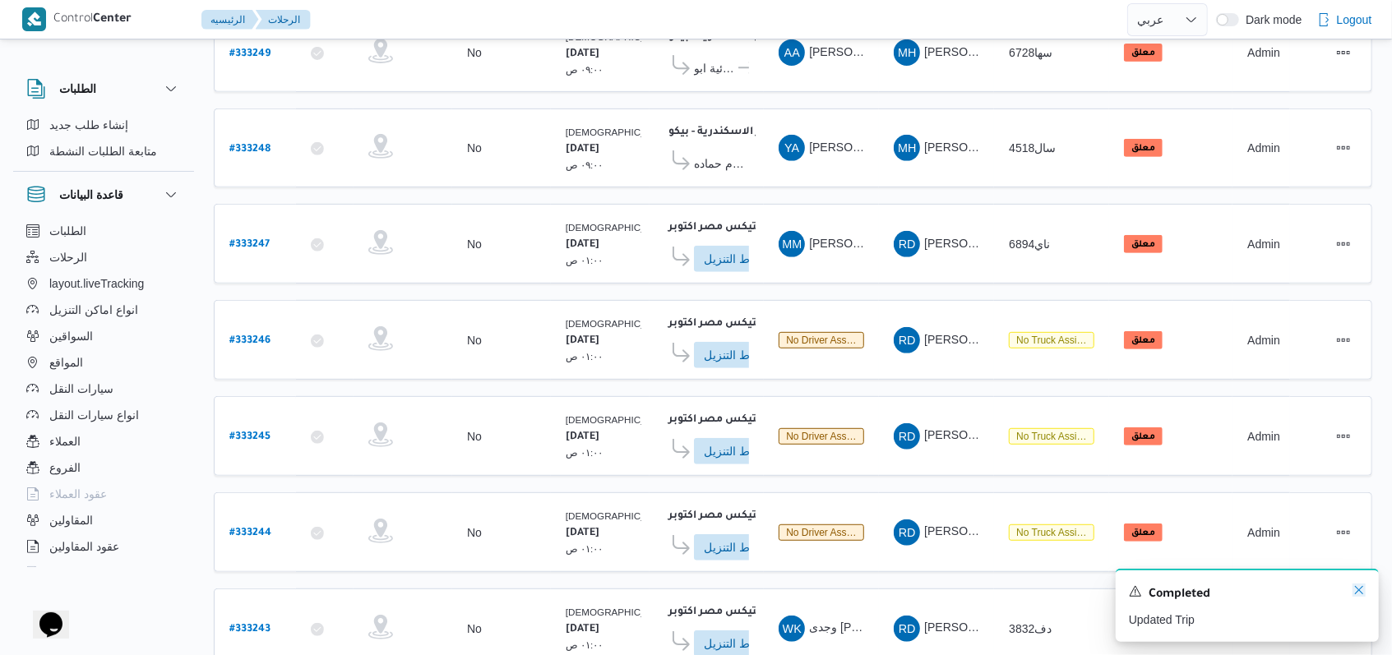
click at [1352, 592] on icon "Dismiss toast" at bounding box center [1358, 590] width 13 height 13
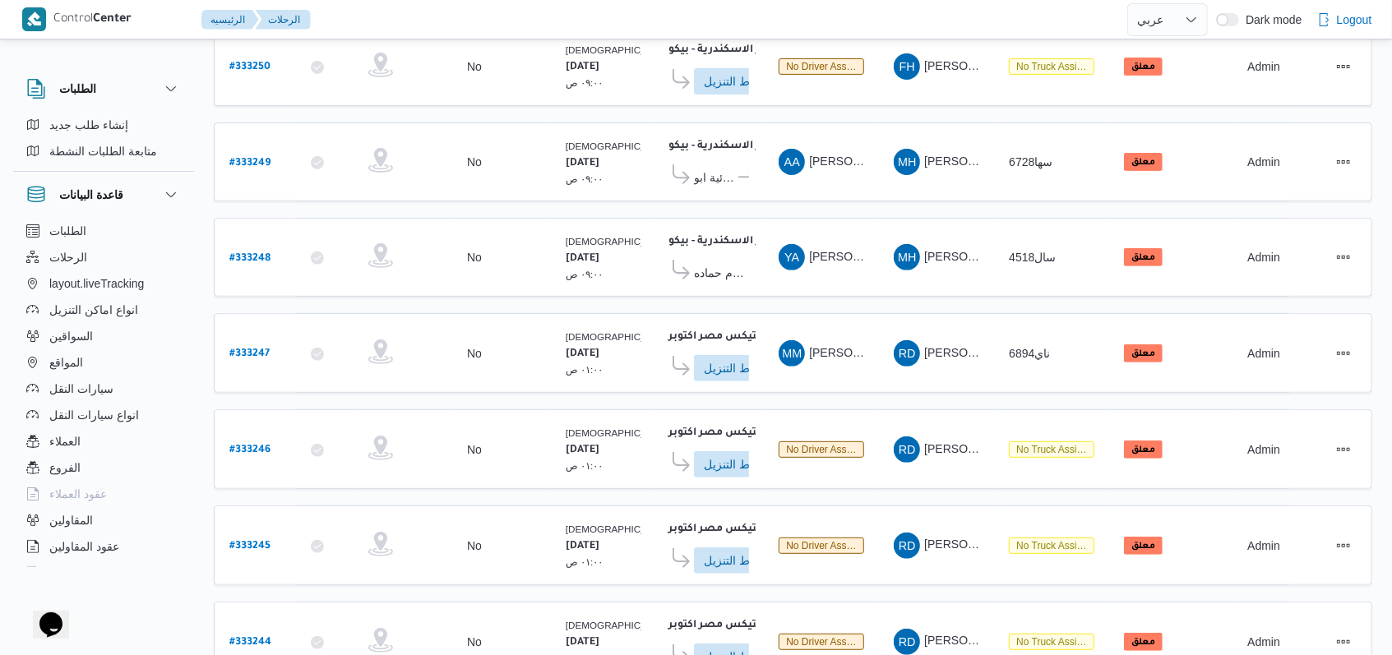
scroll to position [576, 0]
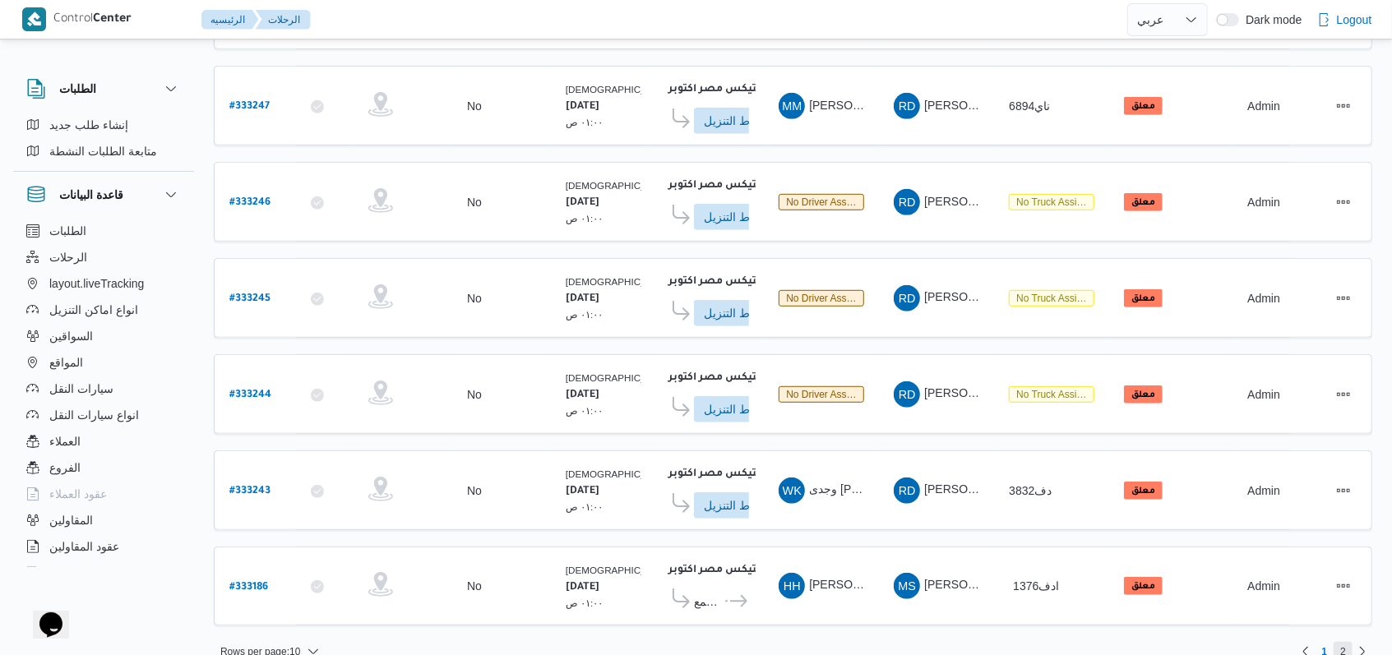
click at [1341, 642] on span "2" at bounding box center [1343, 652] width 6 height 20
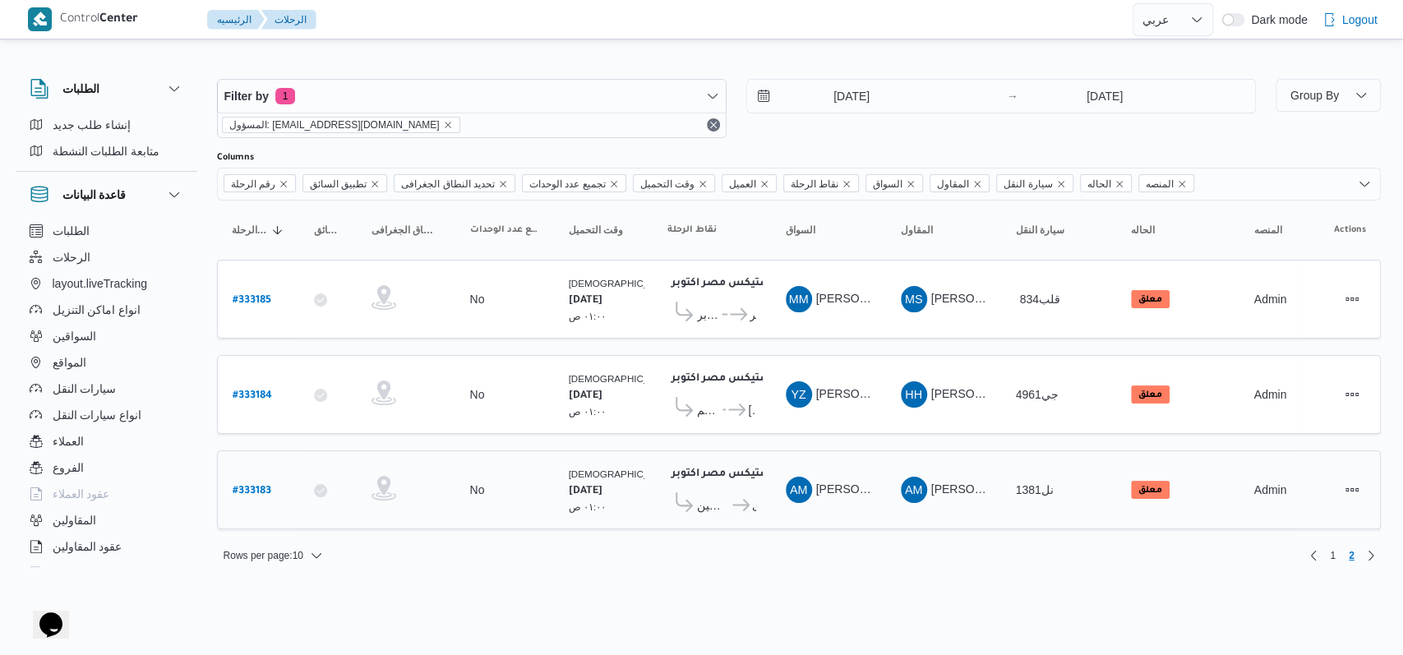
click at [267, 486] on b "# 333183" at bounding box center [252, 492] width 39 height 12
select select "ar"
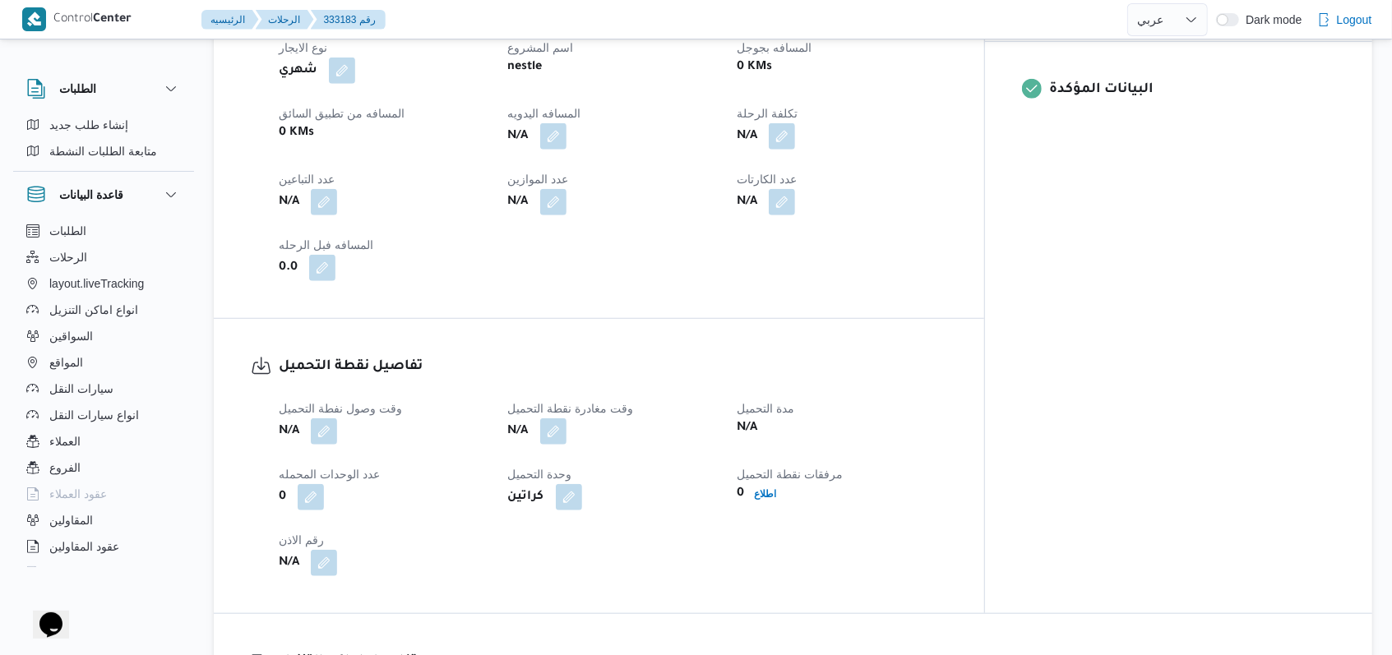
scroll to position [876, 0]
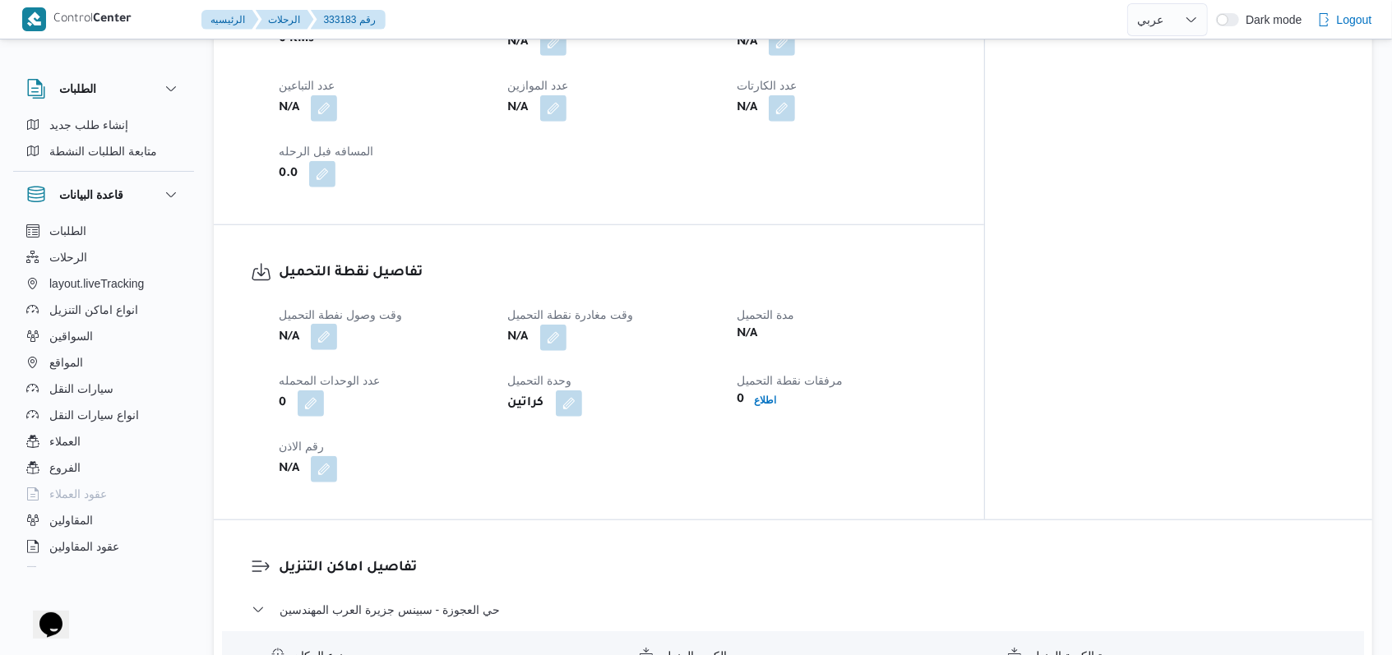
click at [332, 348] on button "button" at bounding box center [324, 337] width 26 height 26
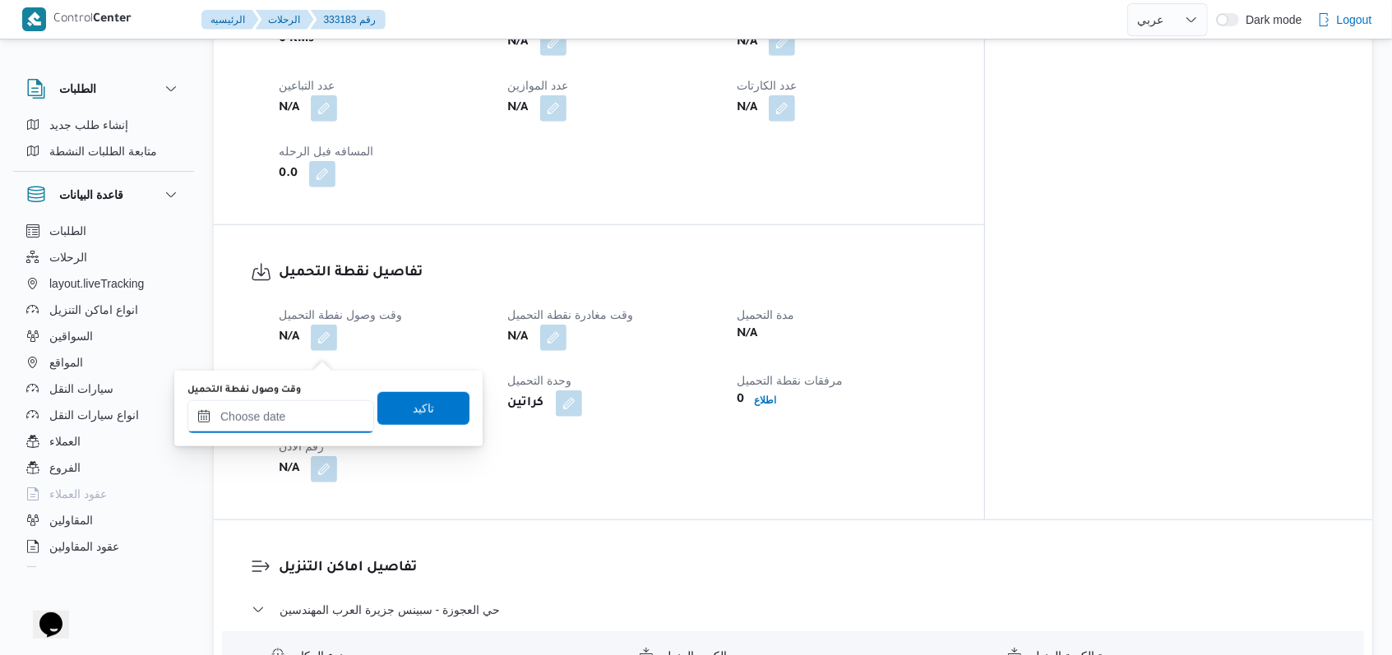
click at [321, 413] on input "وقت وصول نفطة التحميل" at bounding box center [280, 416] width 187 height 33
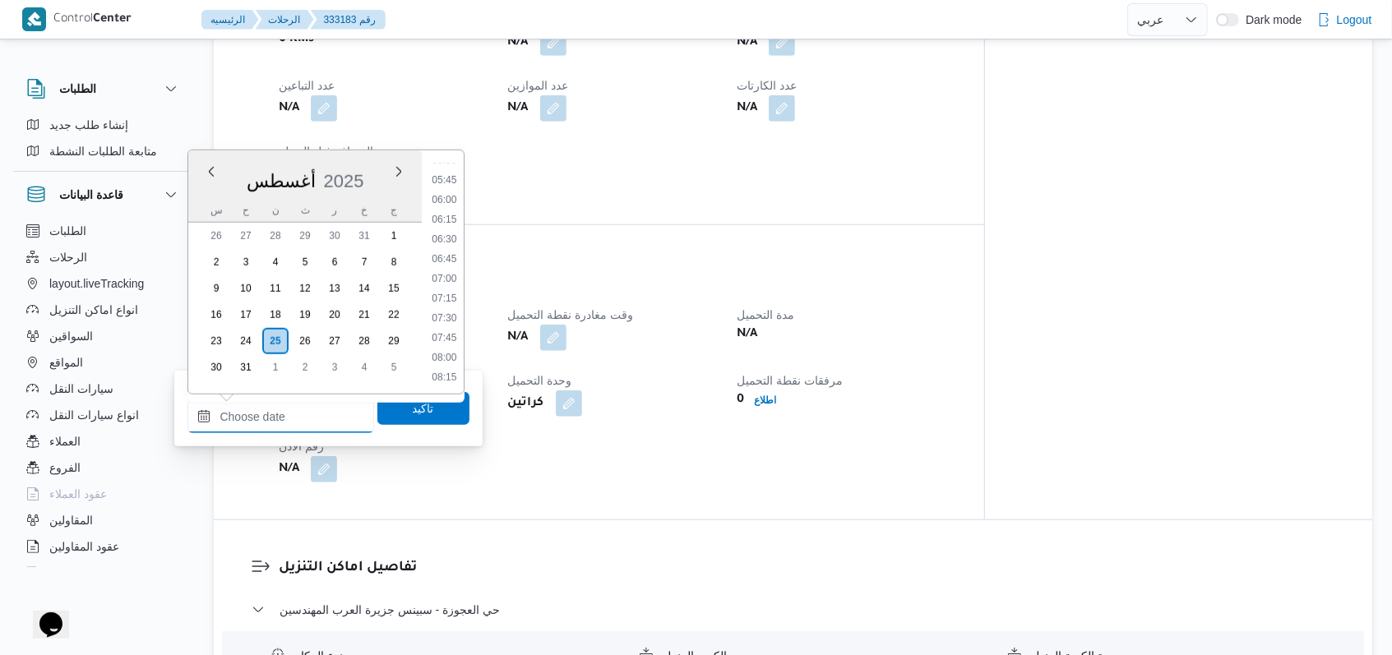
scroll to position [395, 0]
click at [451, 174] on li "05:00" at bounding box center [444, 171] width 38 height 16
type input "٢٥/٠٨/٢٠٢٥ ٠٥:٠٠"
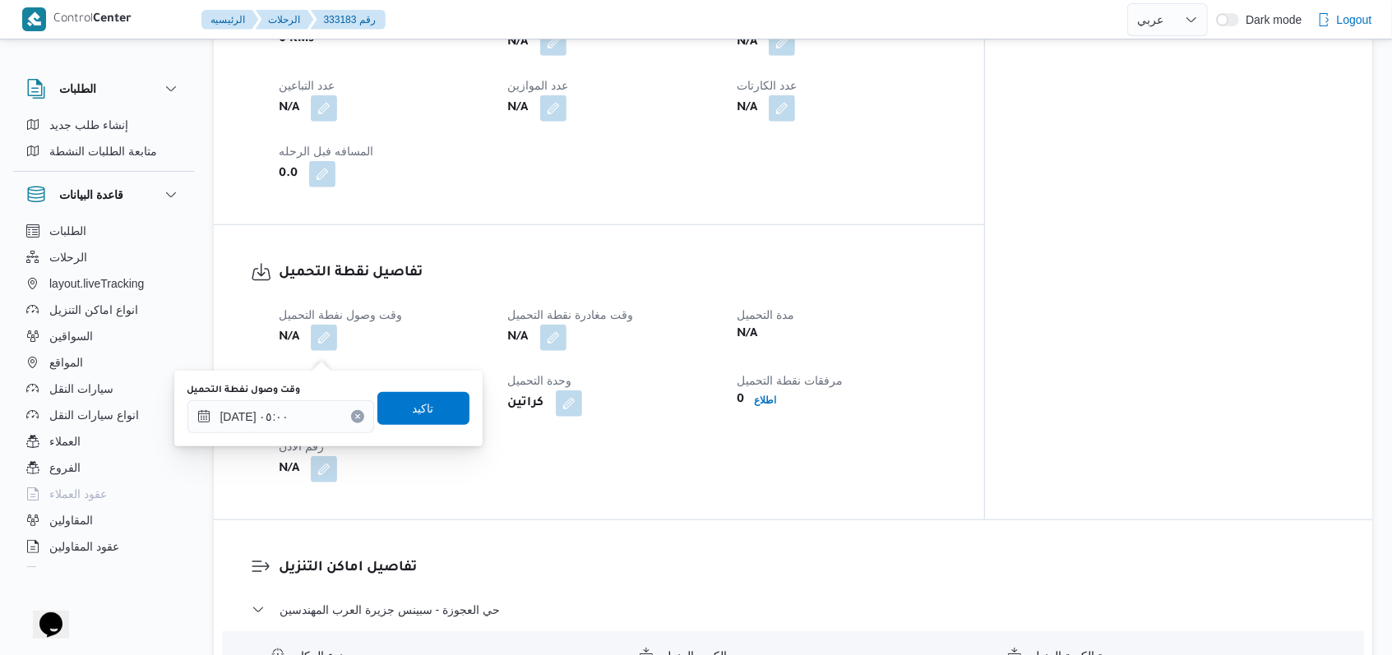
click at [441, 428] on div "وقت وصول نفطة التحميل ٢٥/٠٨/٢٠٢٥ ٠٥:٠٠ تاكيد" at bounding box center [328, 408] width 285 height 53
click at [433, 408] on span "تاكيد" at bounding box center [423, 407] width 92 height 33
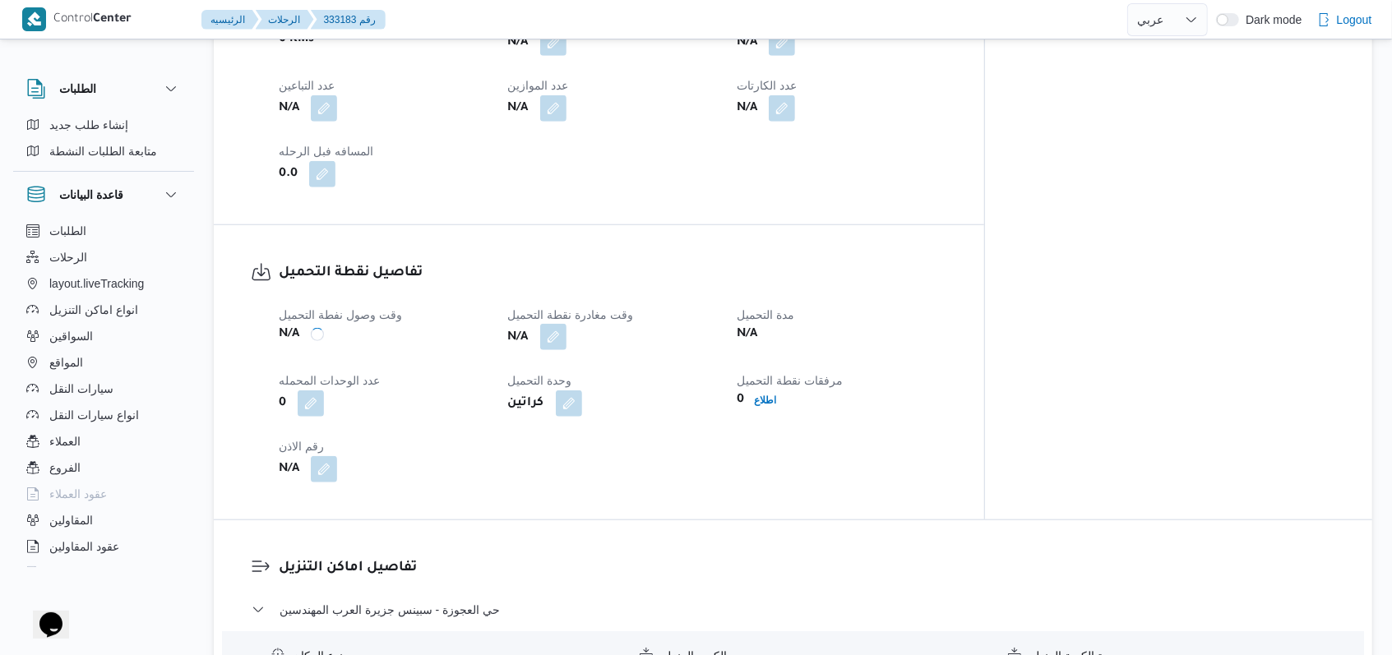
click at [566, 345] on button "button" at bounding box center [553, 337] width 26 height 26
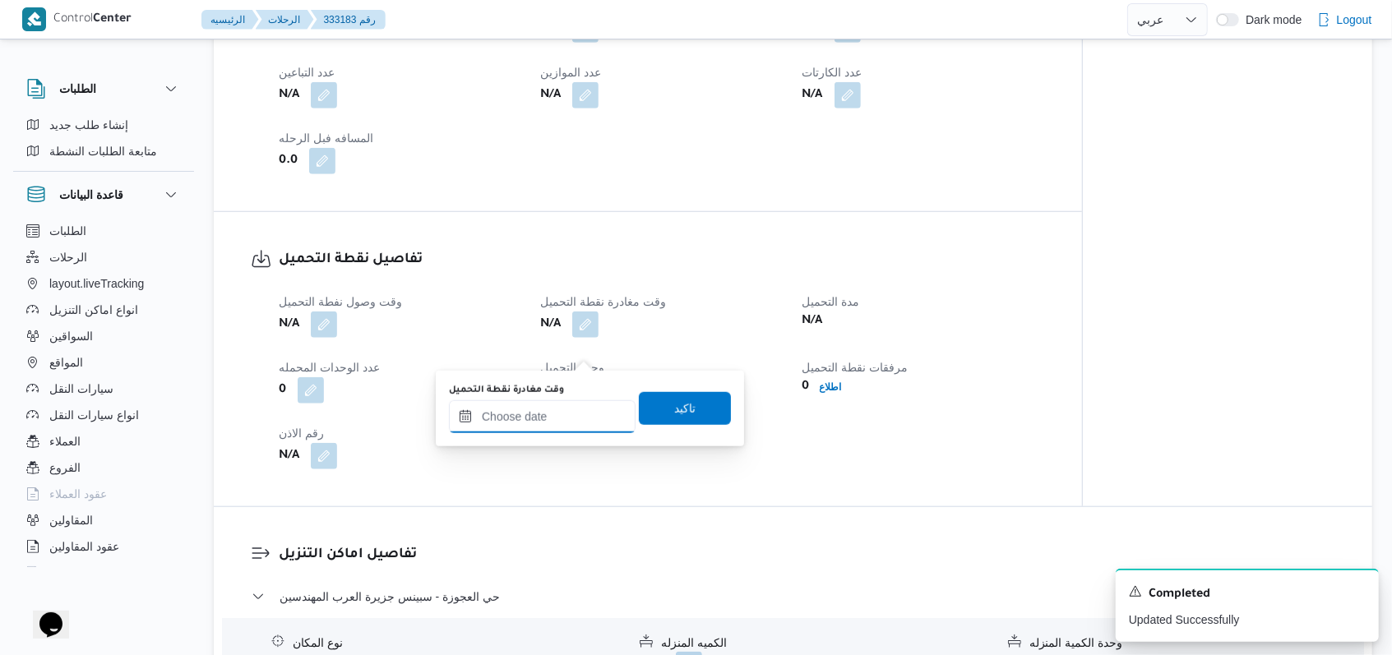
click at [557, 412] on input "وقت مغادرة نقطة التحميل" at bounding box center [542, 416] width 187 height 33
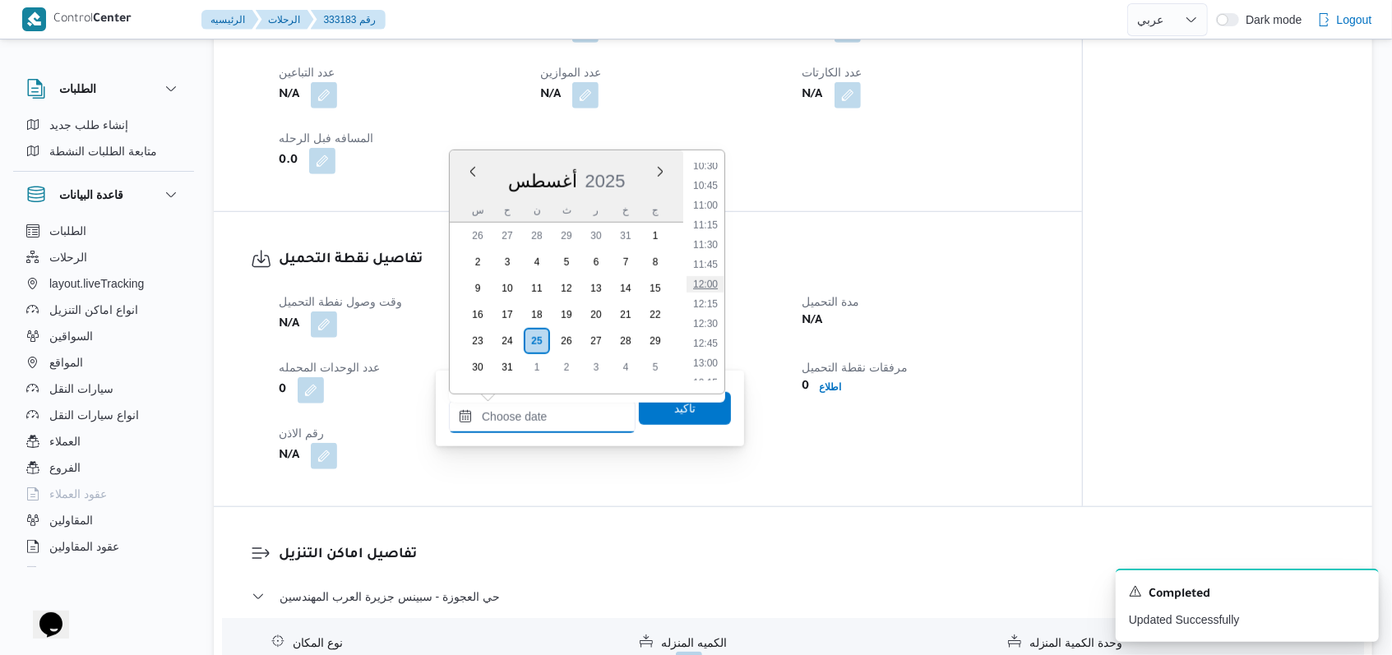
scroll to position [506, 0]
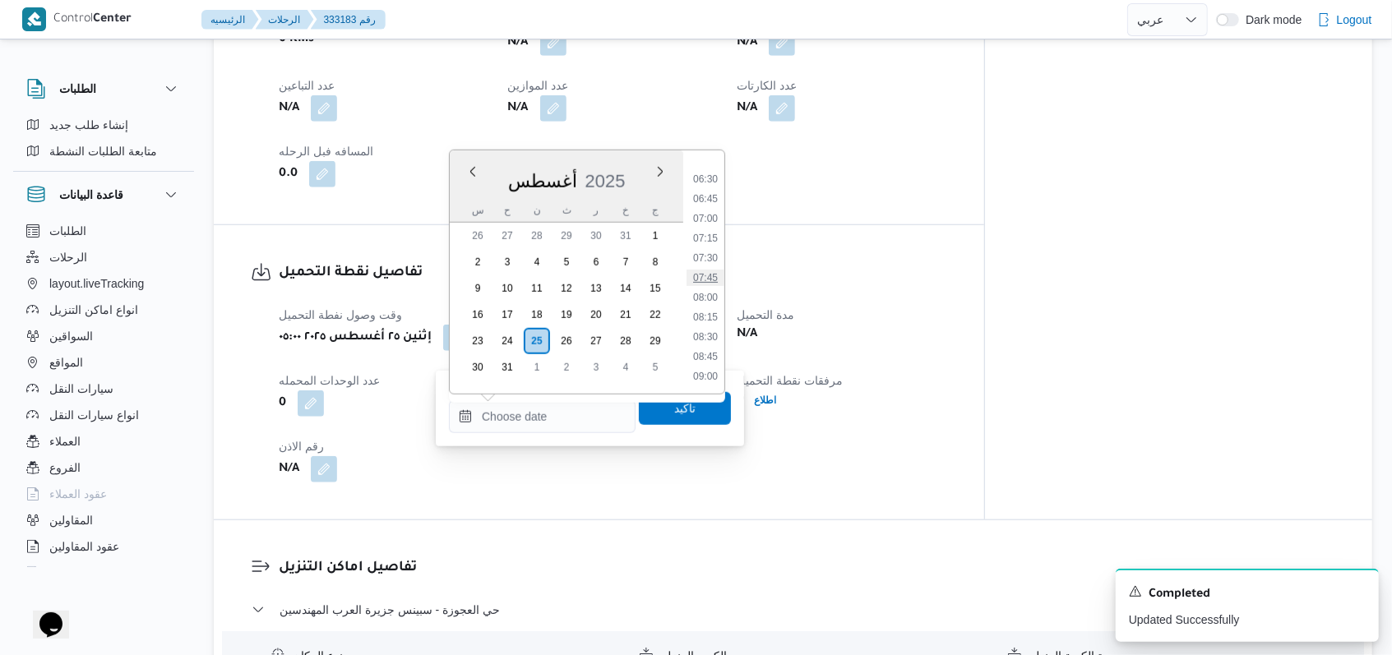
click at [712, 282] on li "07:45" at bounding box center [705, 278] width 38 height 16
type input "٢٥/٠٨/٢٠٢٥ ٠٧:٤٥"
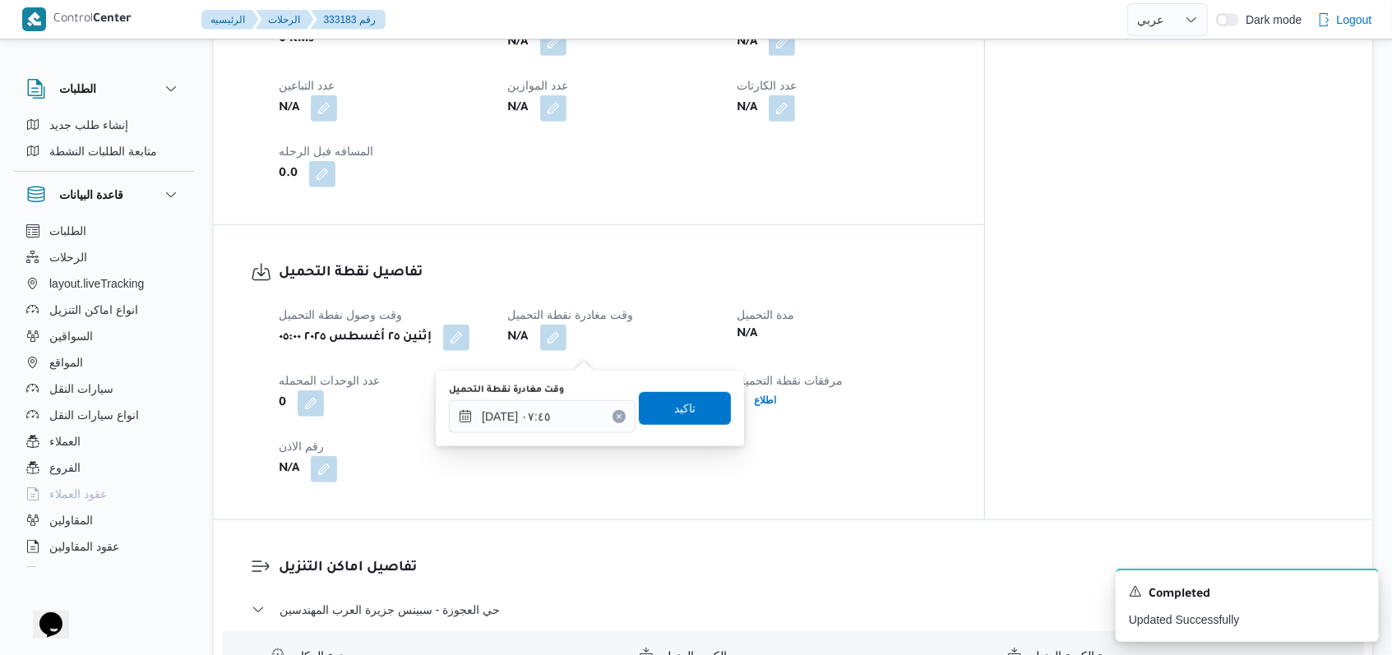
click at [685, 432] on div "وقت مغادرة نقطة التحميل ٢٥/٠٨/٢٠٢٥ ٠٧:٤٥ تاكيد" at bounding box center [589, 408] width 285 height 53
click at [683, 421] on span "تاكيد" at bounding box center [685, 407] width 92 height 33
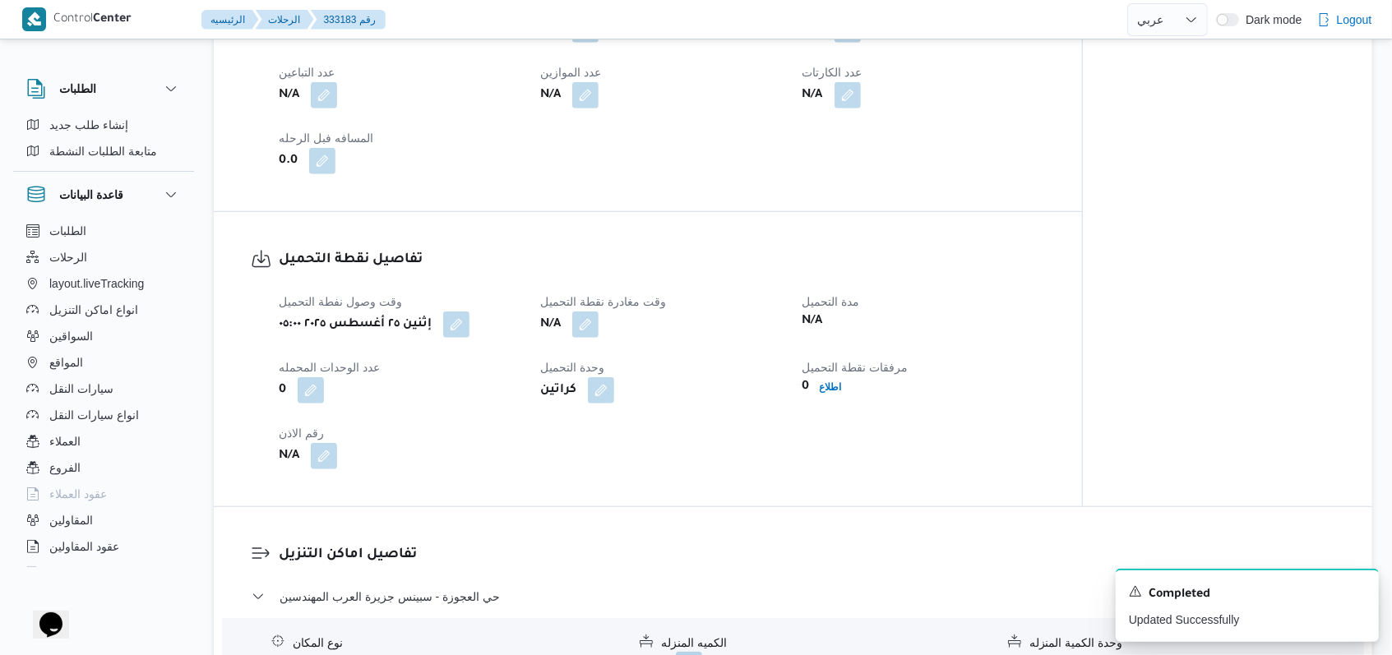
click at [340, 110] on div "N/A" at bounding box center [399, 96] width 245 height 30
click at [335, 108] on button "button" at bounding box center [324, 94] width 26 height 26
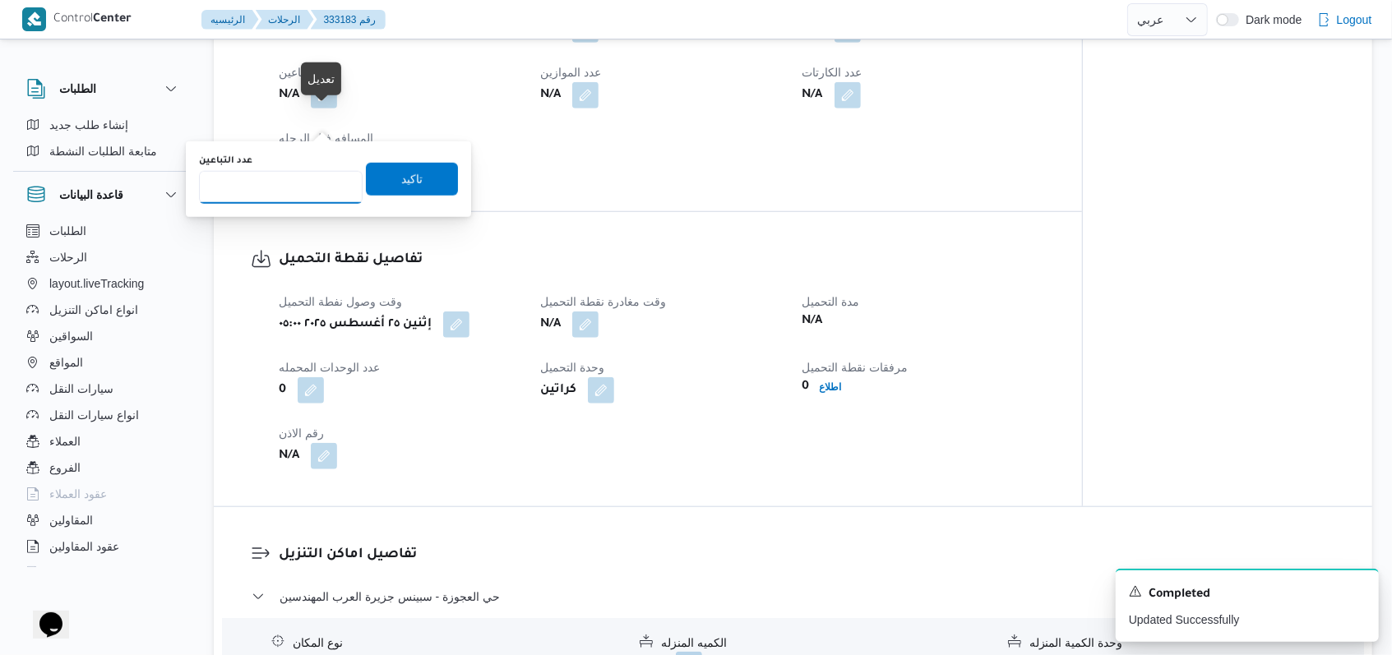
click at [310, 199] on input "عدد التباعين" at bounding box center [281, 187] width 164 height 33
type input "1"
click at [389, 199] on div "عدد التباعين 1 تاكيد" at bounding box center [328, 179] width 262 height 53
click at [394, 188] on span "تاكيد" at bounding box center [412, 178] width 92 height 33
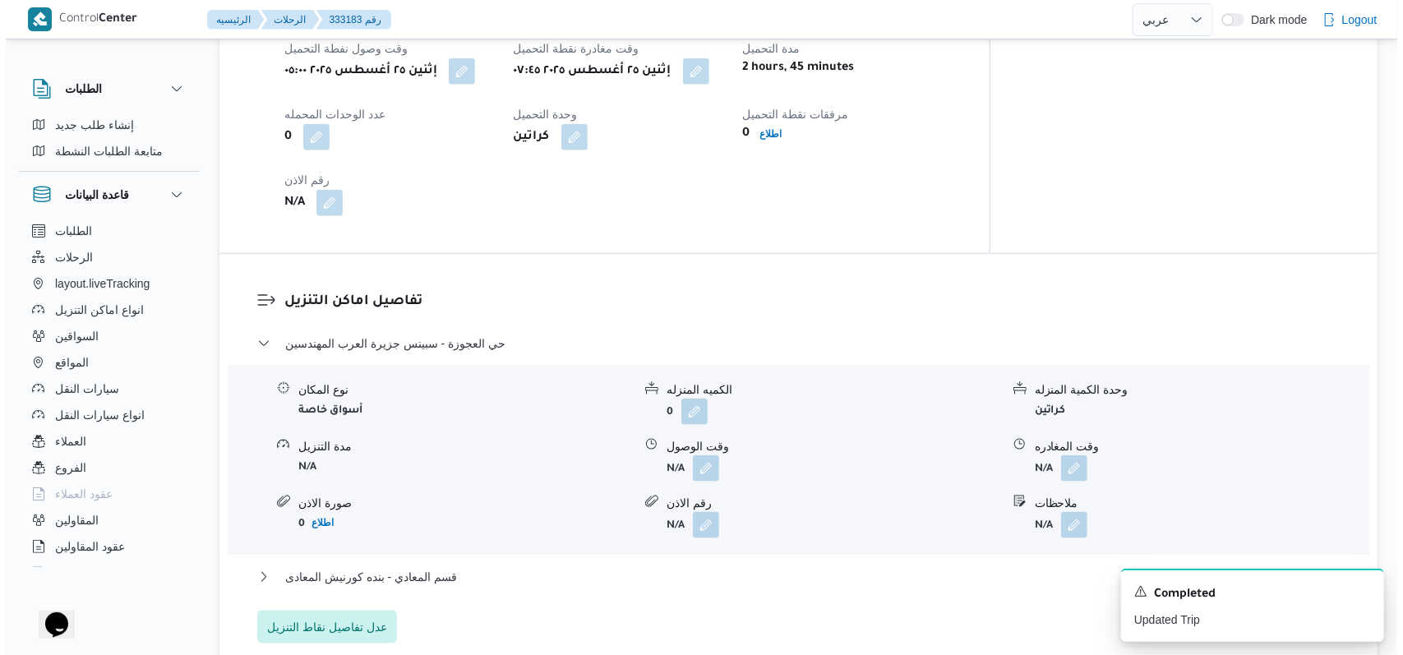
scroll to position [1205, 0]
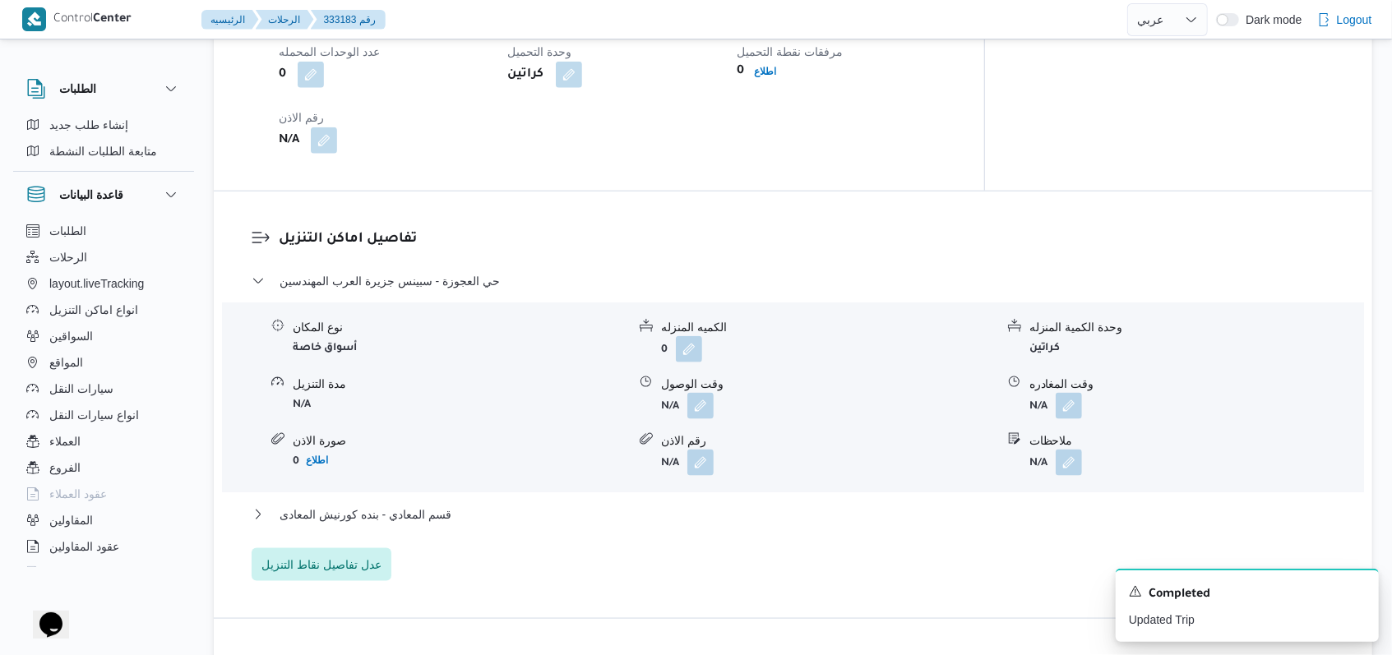
click at [349, 559] on div "حي العجوزة - سبينس جزيرة العرب المهندسين نوع المكان أسواق خاصة الكميه المنزله 0…" at bounding box center [794, 426] width 1084 height 310
click at [355, 571] on span "عدل تفاصيل نقاط التنزيل" at bounding box center [321, 564] width 120 height 20
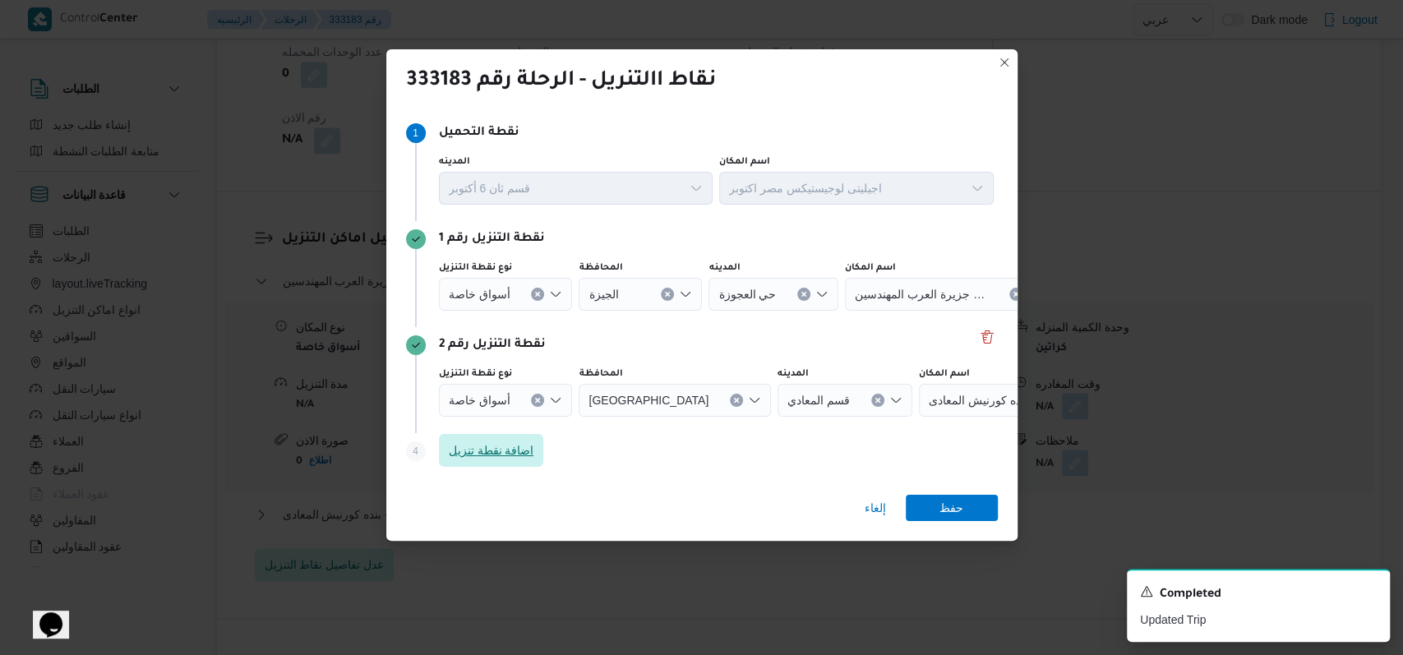
click at [519, 451] on span "اضافة نقطة تنزيل" at bounding box center [491, 451] width 85 height 20
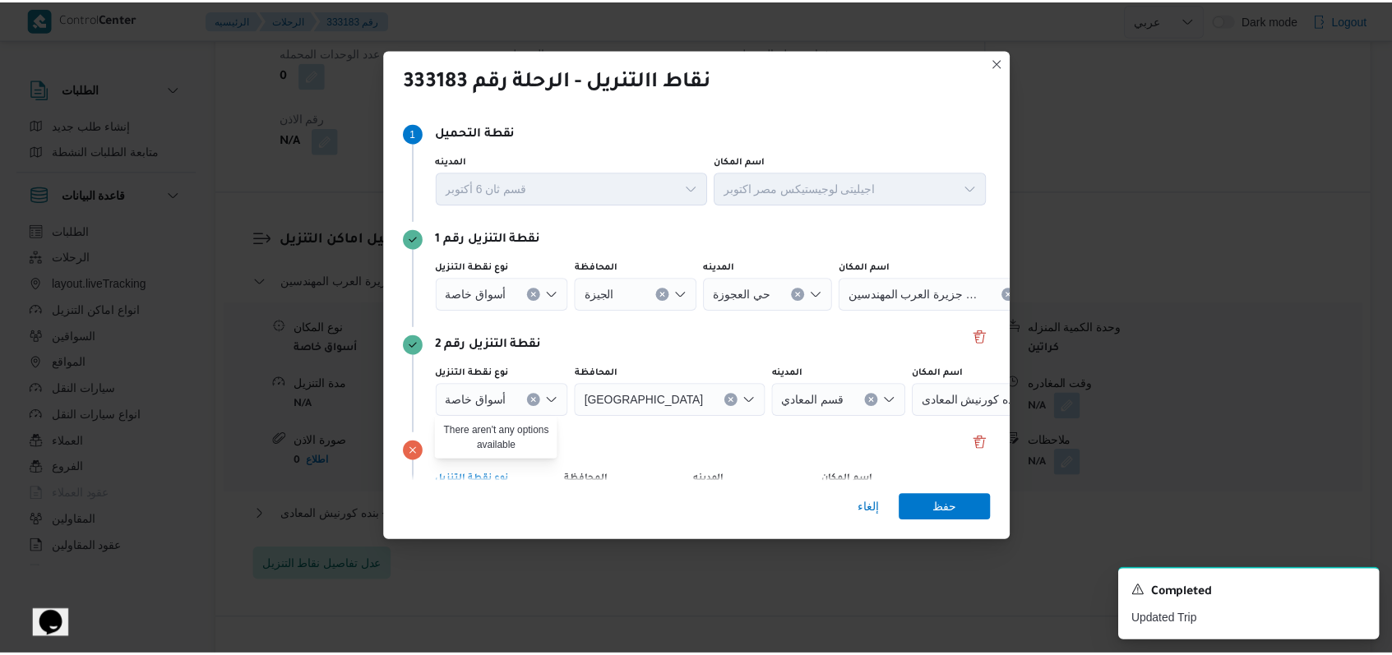
scroll to position [106, 0]
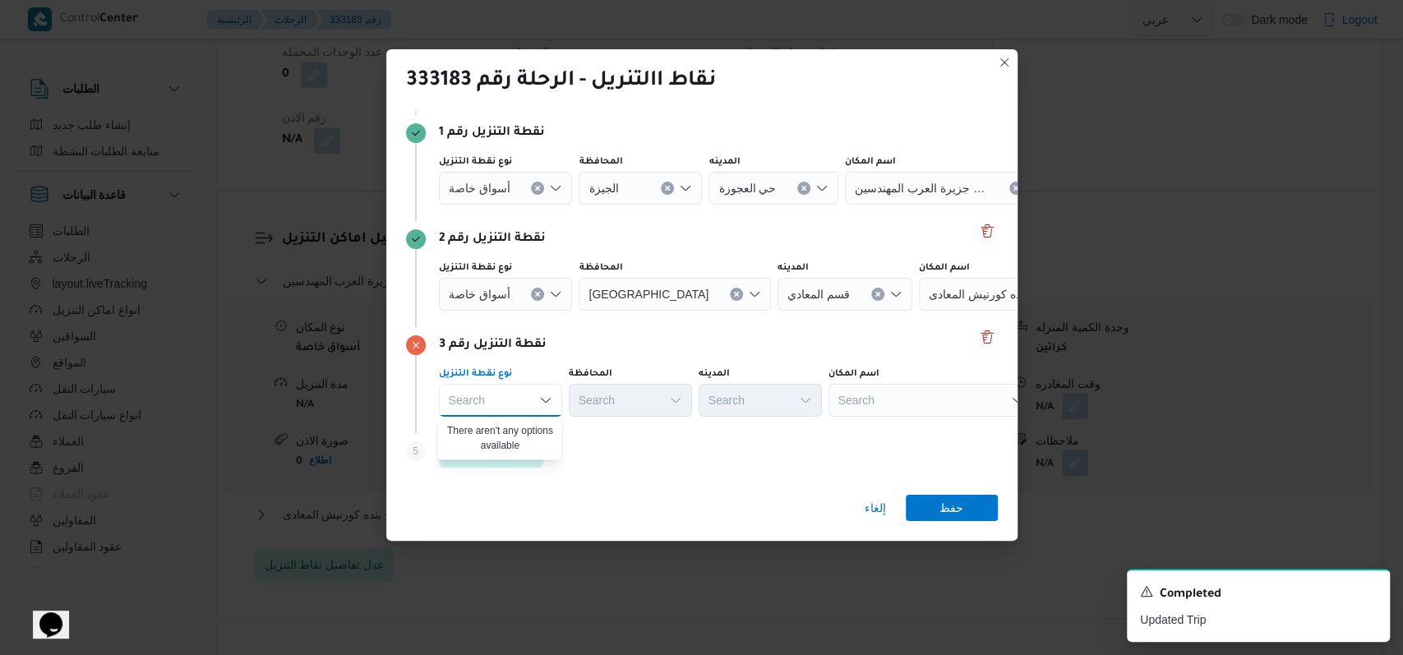
click at [534, 292] on icon "Clear input" at bounding box center [537, 294] width 7 height 7
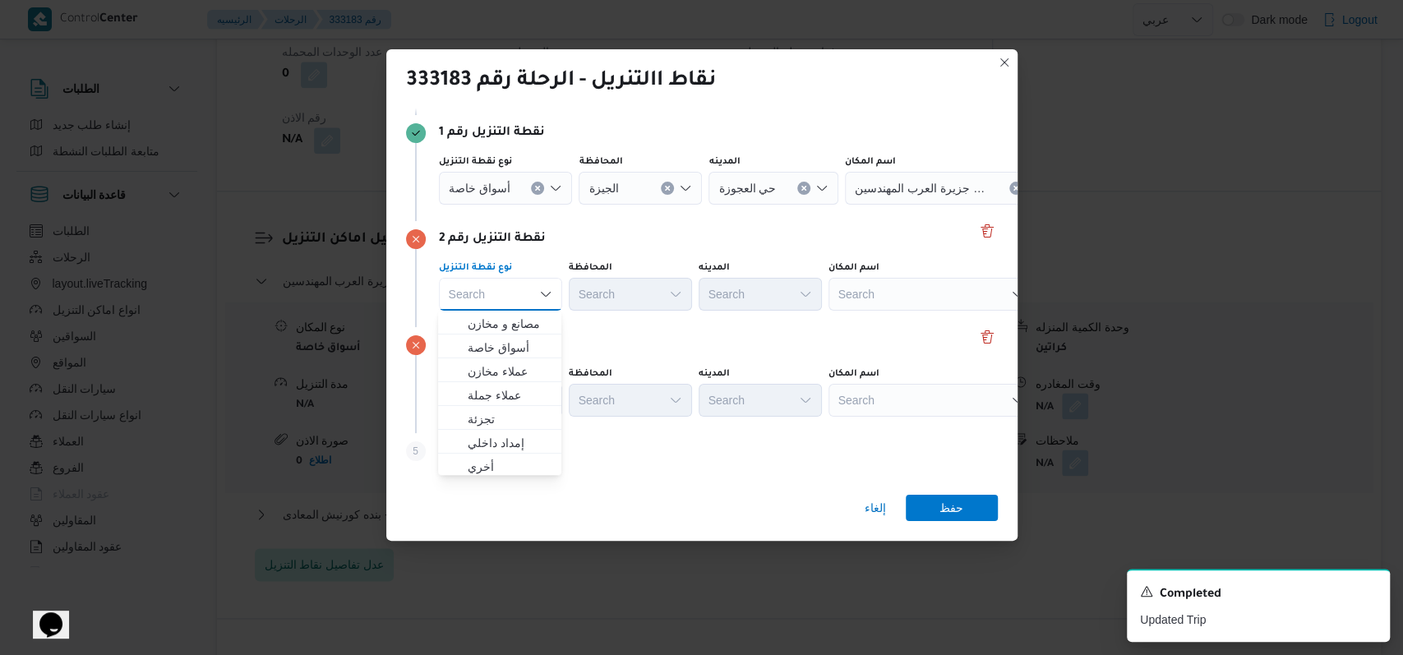
click at [534, 187] on icon "Clear input" at bounding box center [537, 188] width 7 height 7
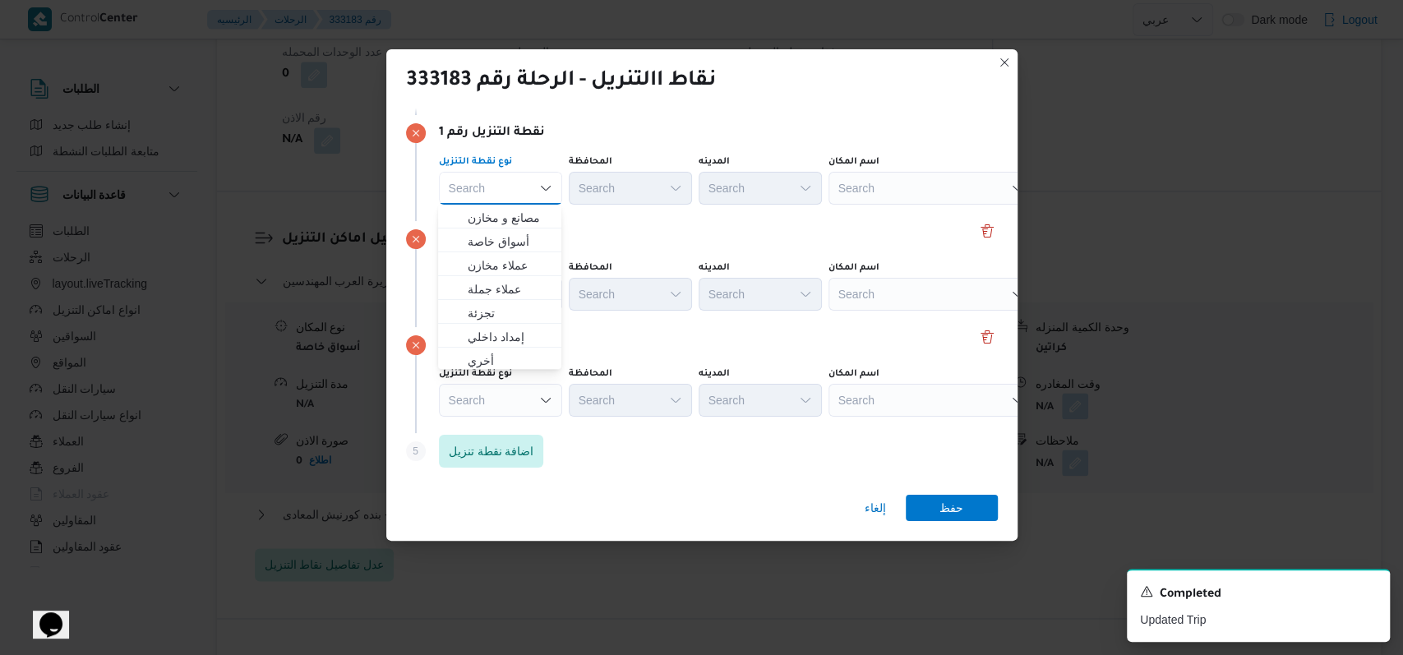
click at [691, 245] on div "نقطة التنزيل رقم 2" at bounding box center [702, 239] width 592 height 20
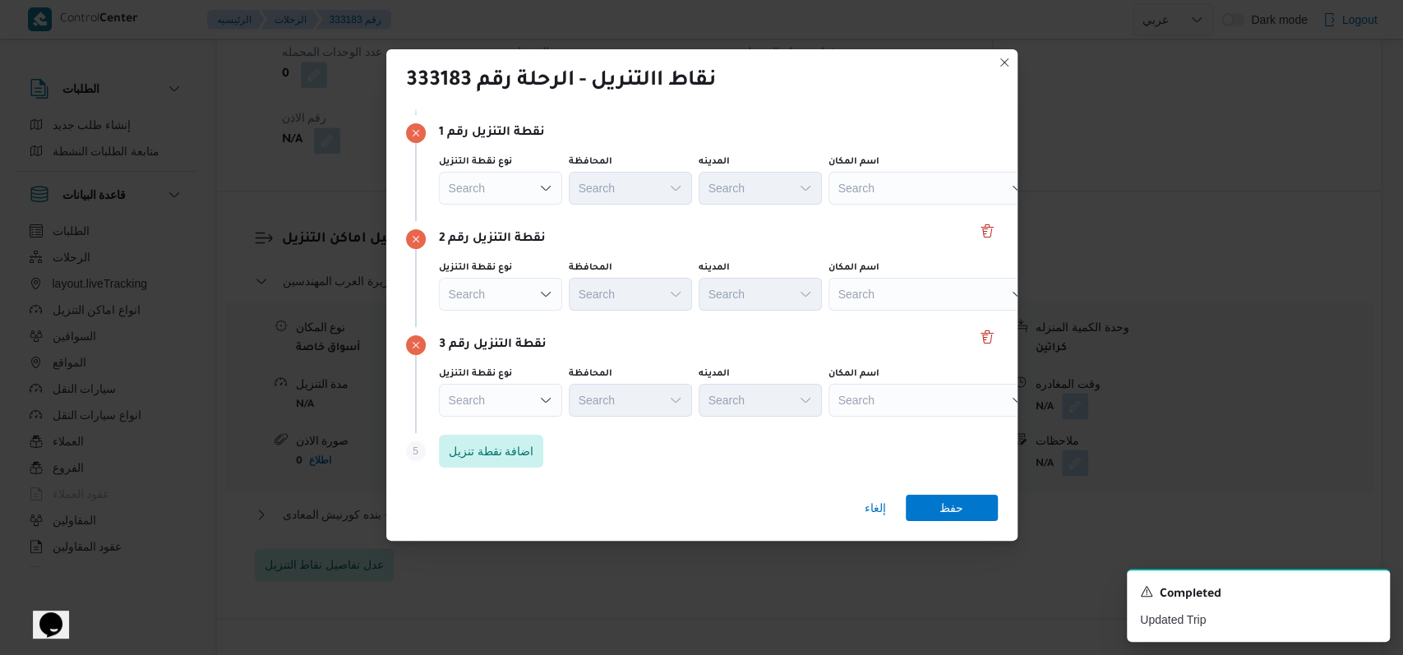
click at [857, 188] on div "Search" at bounding box center [932, 188] width 206 height 33
type input "ر"
type input "هشام لبيب"
click at [935, 214] on span "رابت مصر القاهرة | رابت | المنطقة الثامنة" at bounding box center [940, 218] width 166 height 20
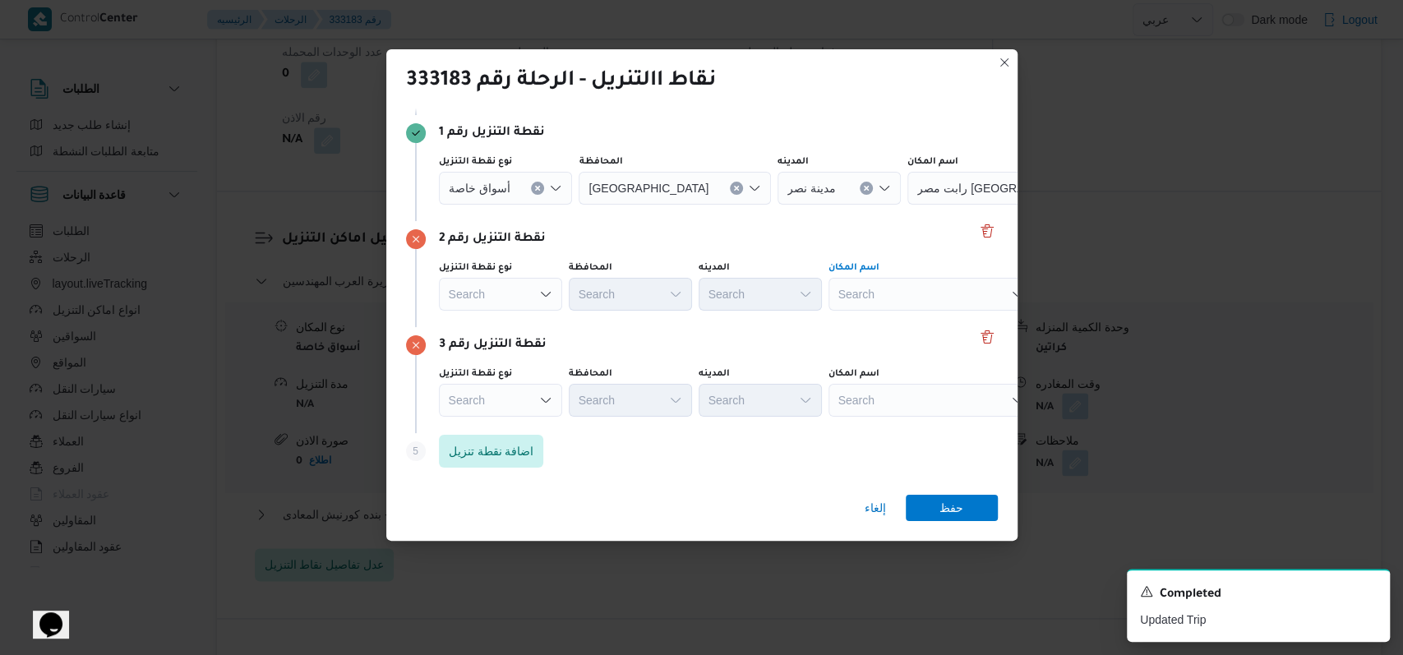
click at [916, 298] on div "Search" at bounding box center [932, 294] width 206 height 33
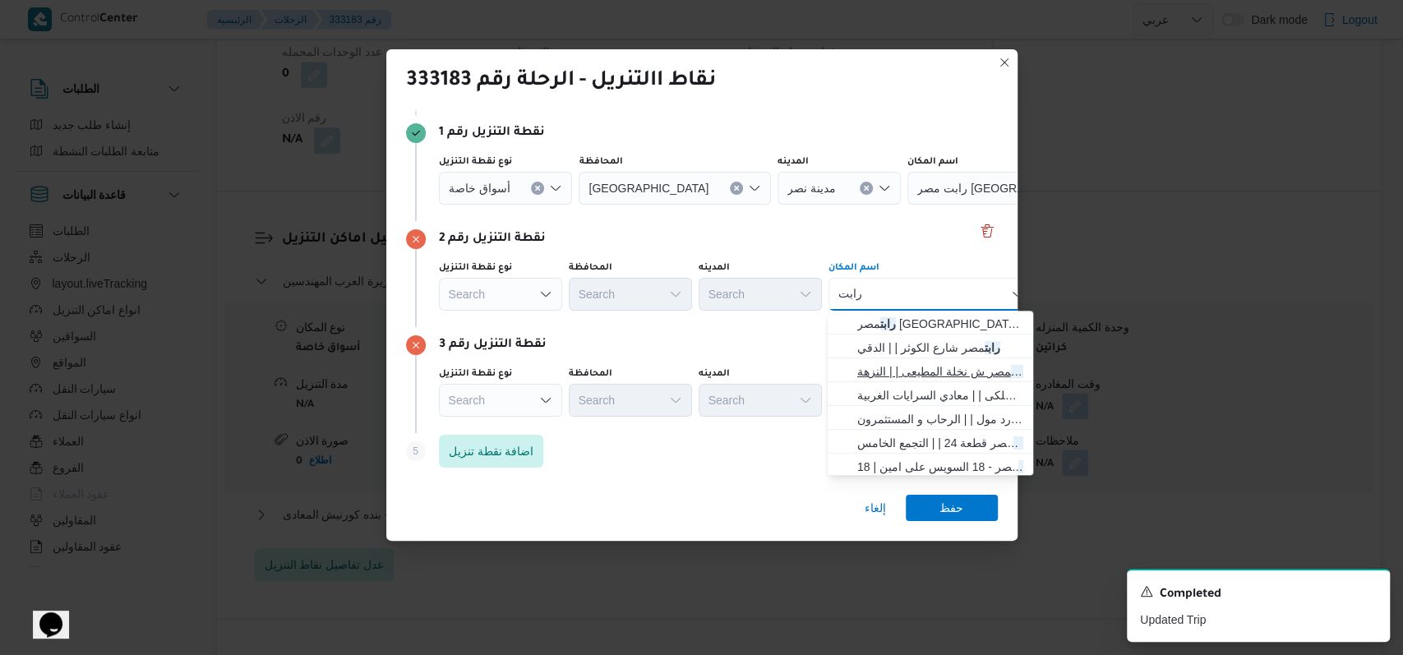
type input "رابت"
click at [919, 367] on span "رابت مصر ش نخلة المطيعى | | النزهة" at bounding box center [940, 372] width 166 height 20
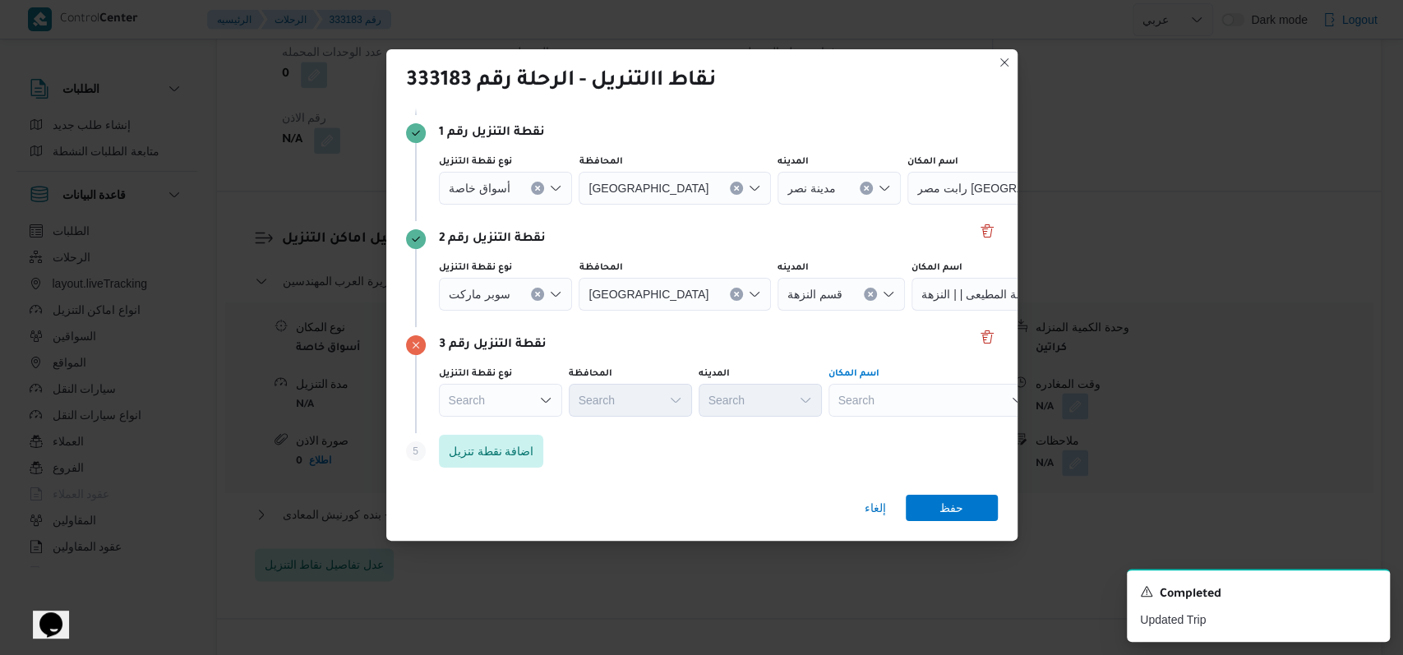
click at [912, 404] on div "Search" at bounding box center [932, 400] width 206 height 33
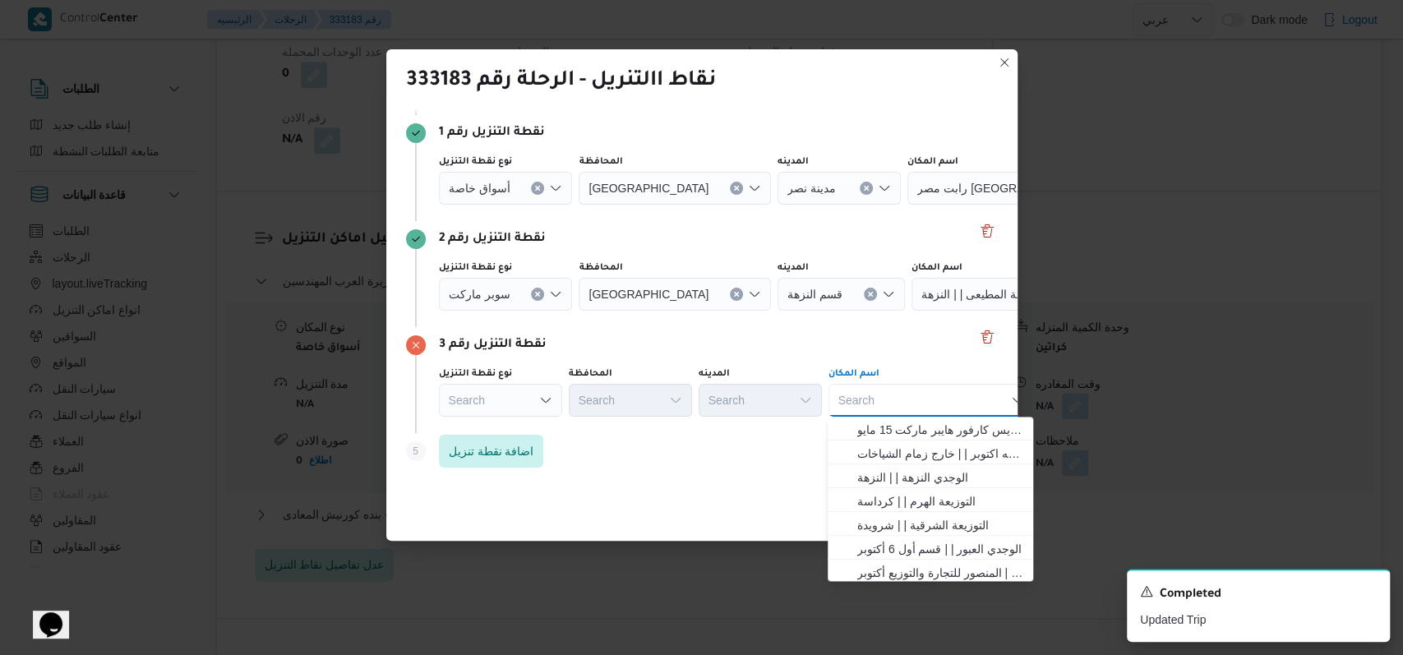
type input "ك"
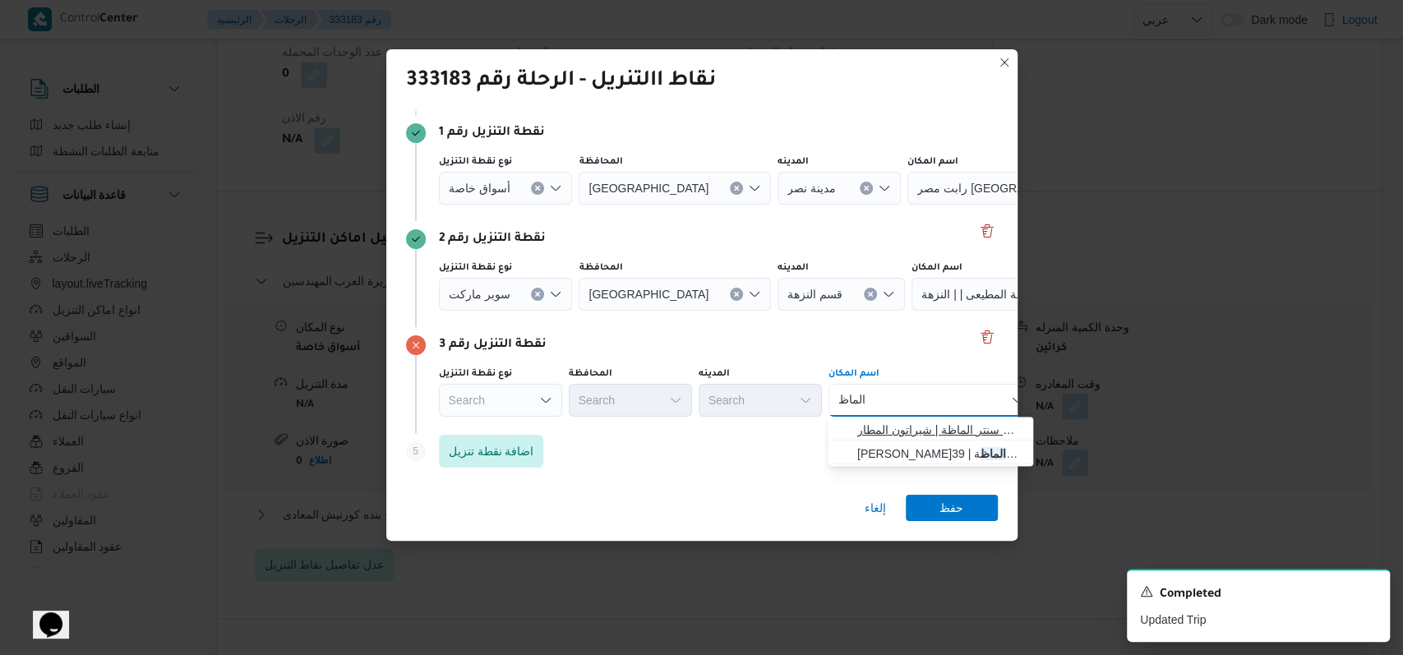
type input "الماظ"
click at [907, 430] on span "كارفور سيتى سنتر الماظ ة | مول سيتي سنتر الماظة | شيراتون المطار" at bounding box center [940, 430] width 166 height 20
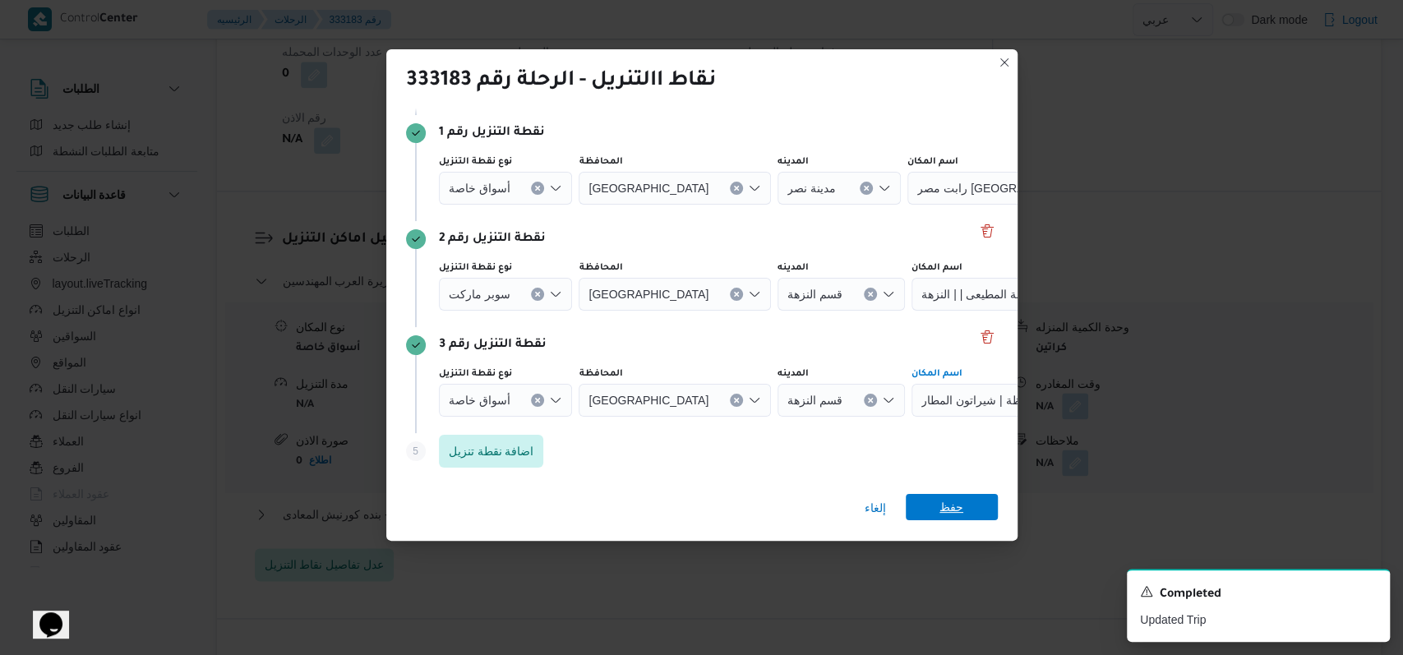
click at [947, 493] on div "إلغاء حفظ" at bounding box center [701, 511] width 631 height 59
click at [947, 503] on span "حفظ" at bounding box center [952, 507] width 24 height 26
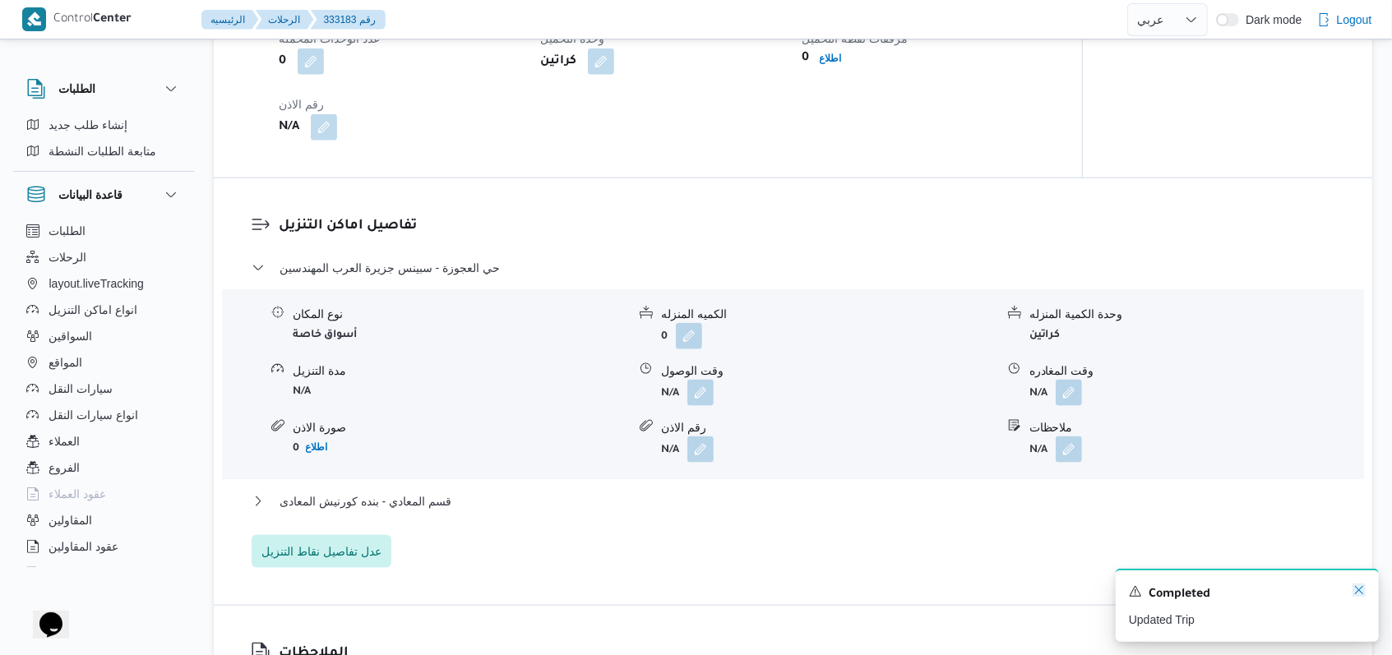
click at [1361, 591] on icon "Dismiss toast" at bounding box center [1358, 590] width 13 height 13
click at [1367, 591] on div "A new notification appears Completed Updated Successfully" at bounding box center [1247, 605] width 263 height 73
click at [1360, 595] on icon "Dismiss toast" at bounding box center [1358, 590] width 13 height 13
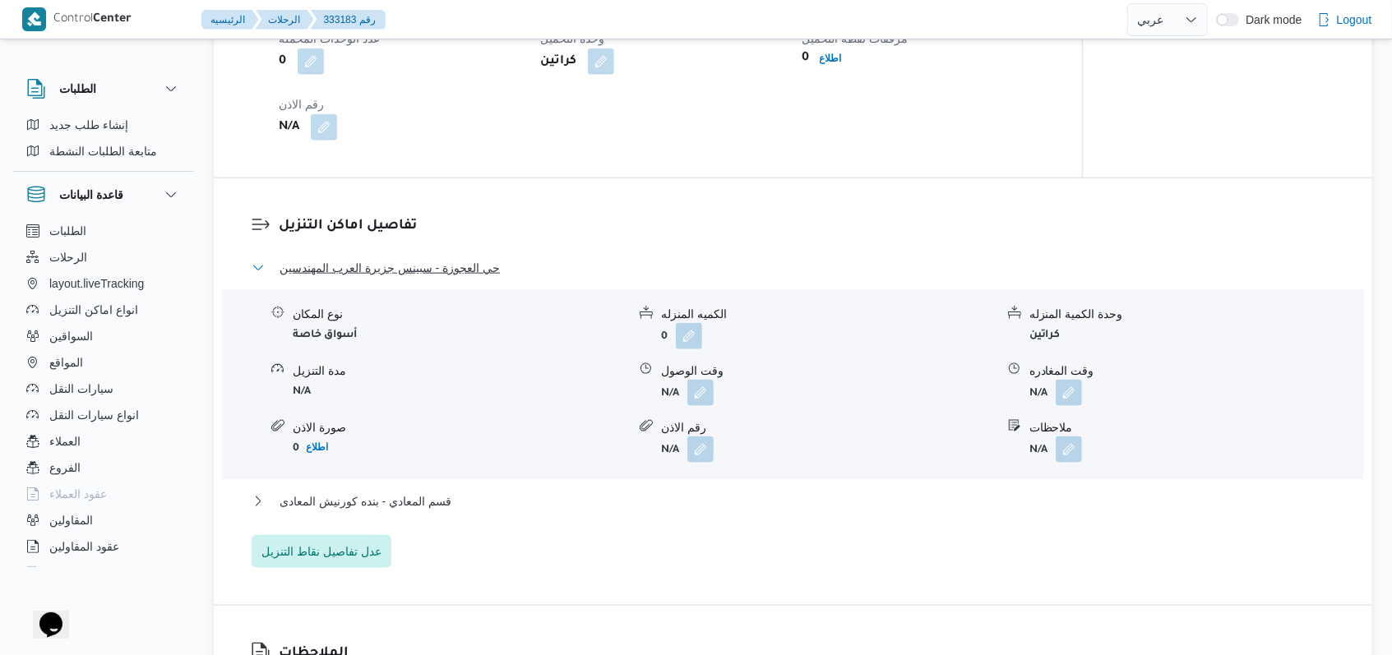
click at [474, 278] on span "حي العجوزة - سبينس جزيرة العرب المهندسين" at bounding box center [390, 268] width 220 height 20
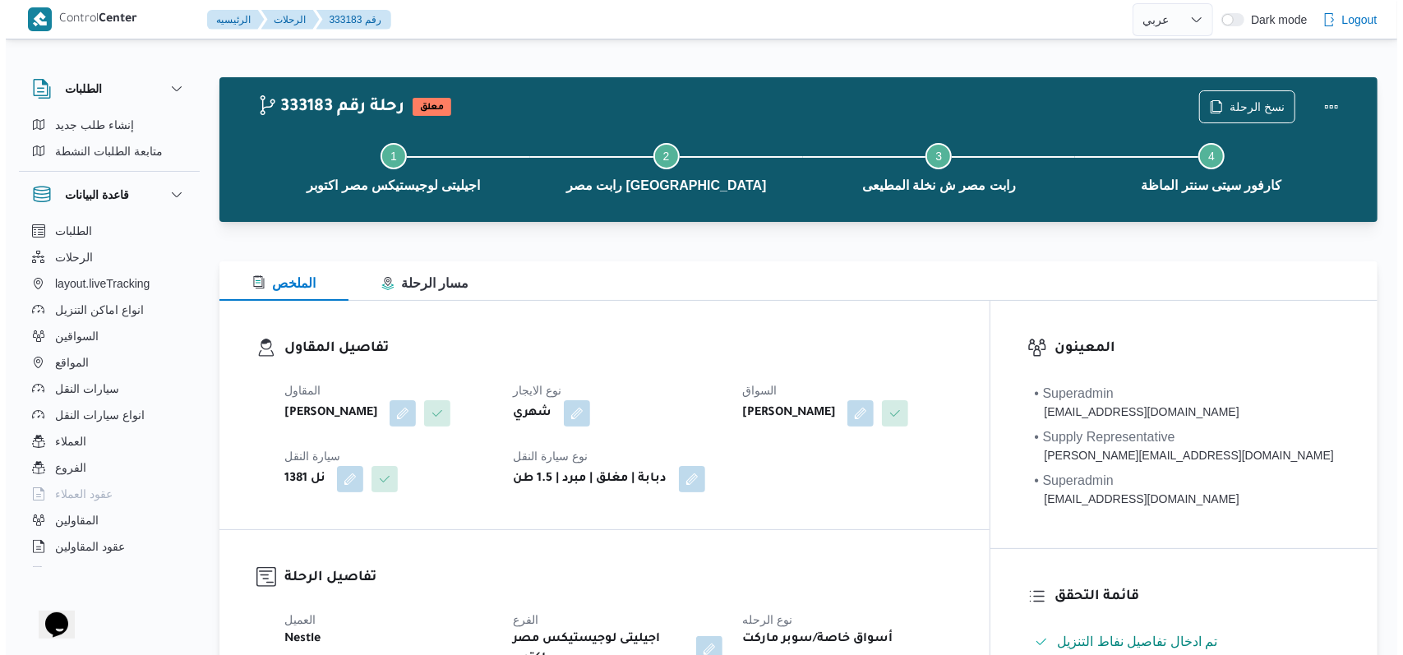
scroll to position [0, 0]
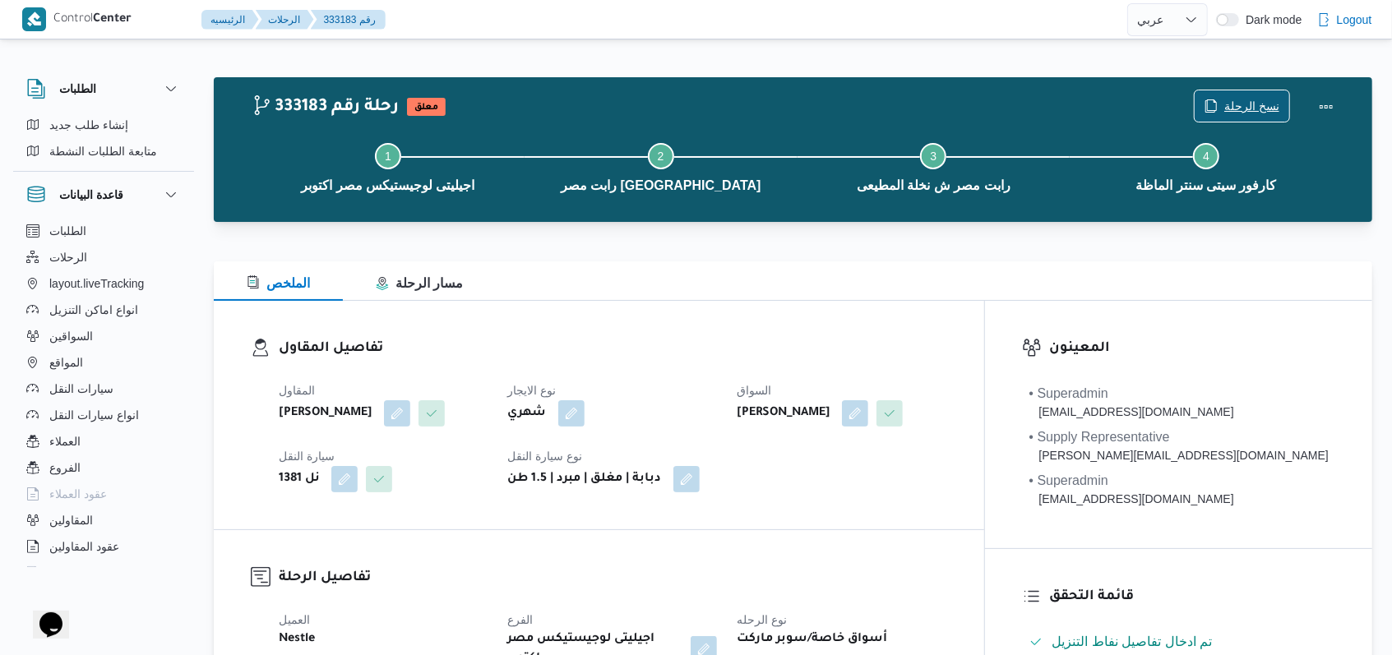
click at [1250, 105] on span "نسخ الرحلة" at bounding box center [1251, 106] width 55 height 20
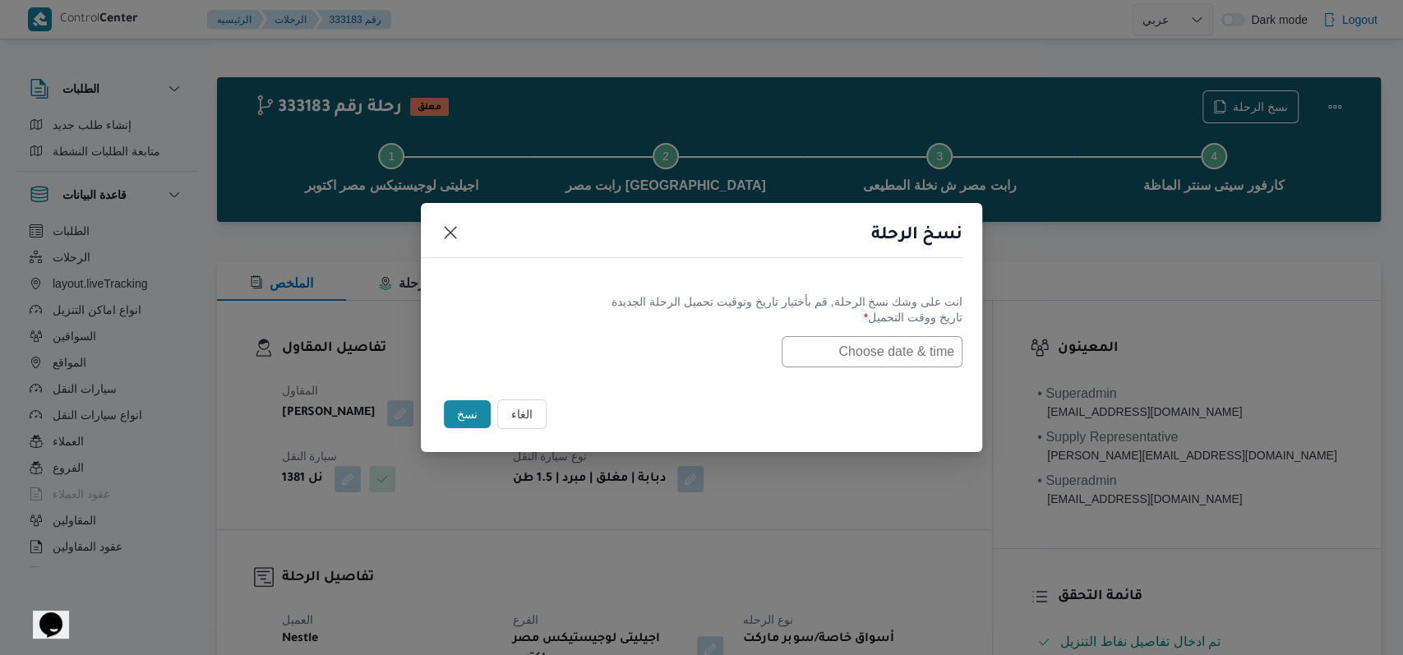
click at [867, 339] on input "text" at bounding box center [872, 351] width 181 height 31
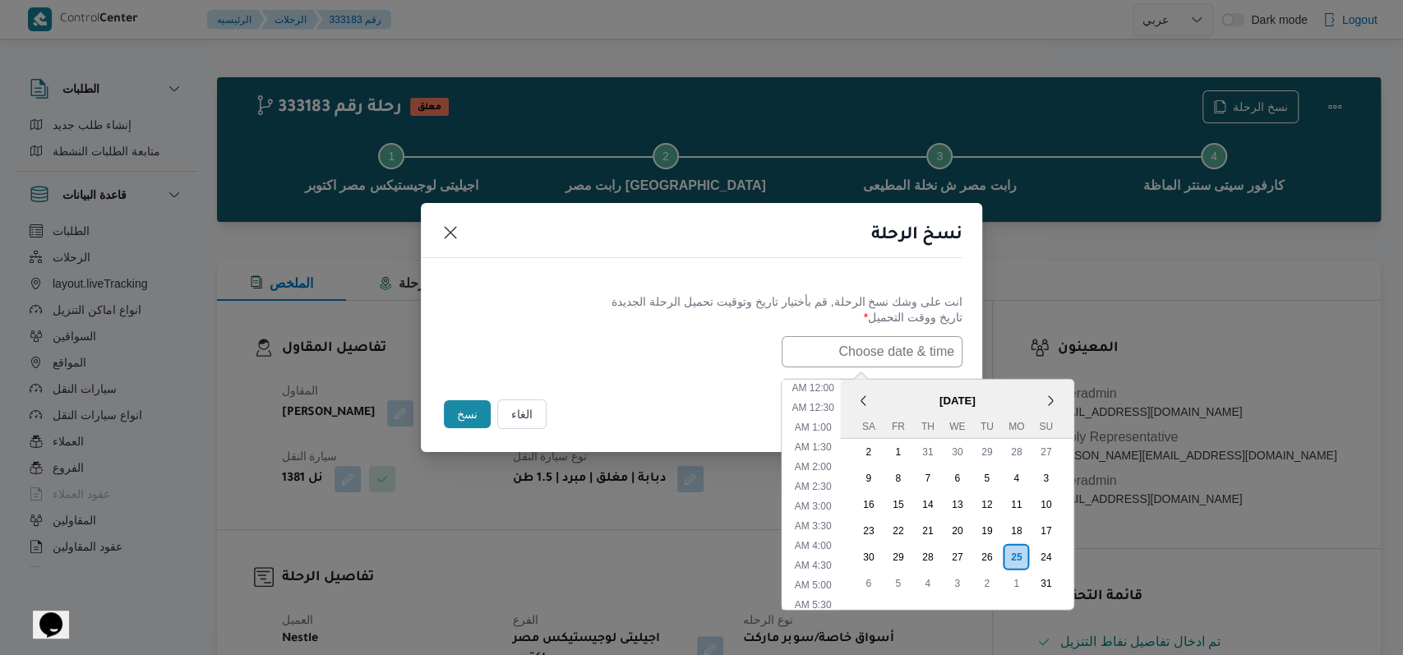
scroll to position [367, 0]
click at [1001, 547] on div "26" at bounding box center [986, 556] width 31 height 31
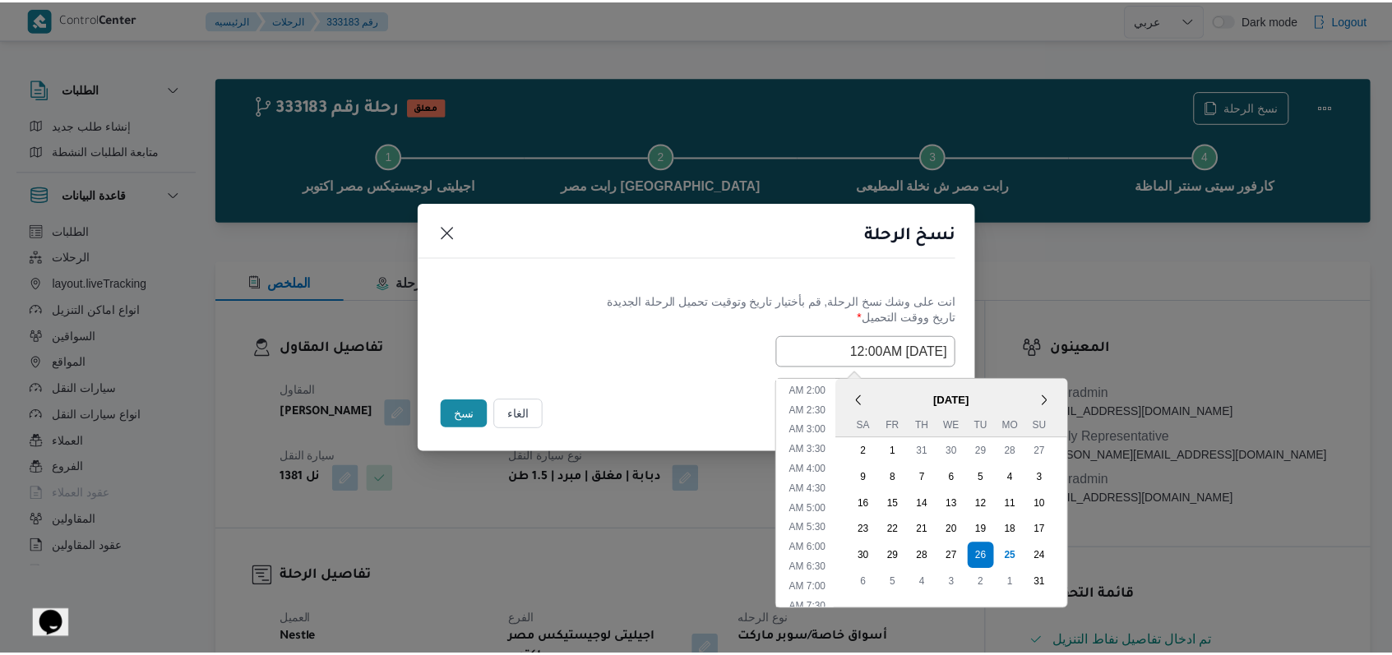
scroll to position [0, 0]
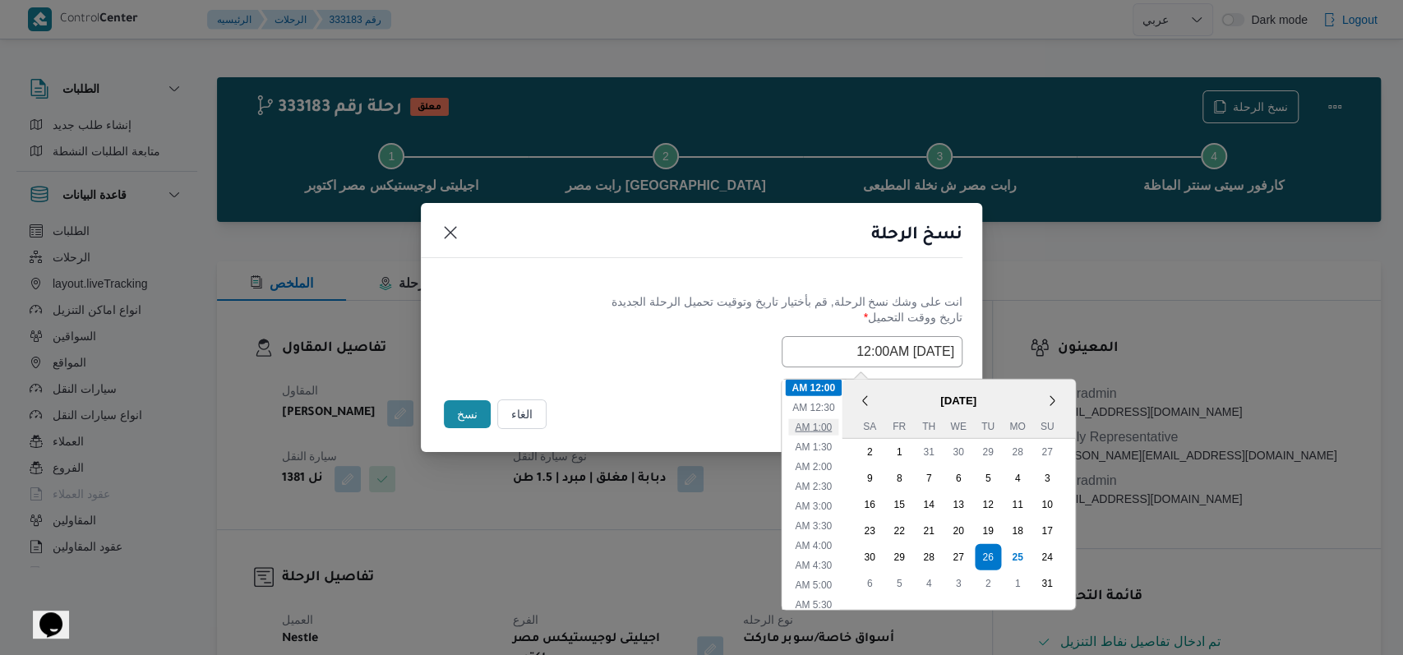
click at [827, 422] on li "1:00 AM" at bounding box center [813, 426] width 50 height 16
type input "26/08/2025 1:00AM"
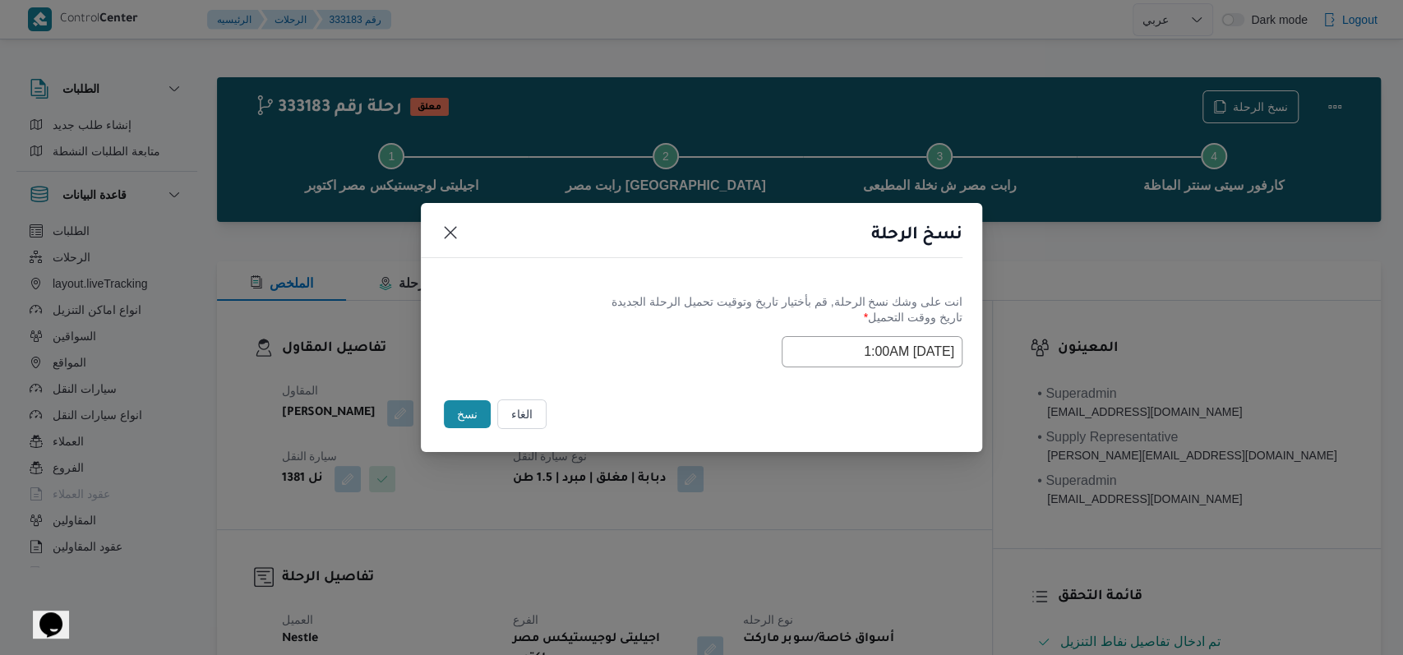
click at [554, 336] on div "Selected date: Tuesday, August 26th, 2025 at 1:00 AM 26/08/2025 1:00AM" at bounding box center [702, 351] width 522 height 31
click at [453, 422] on button "نسخ" at bounding box center [467, 414] width 47 height 28
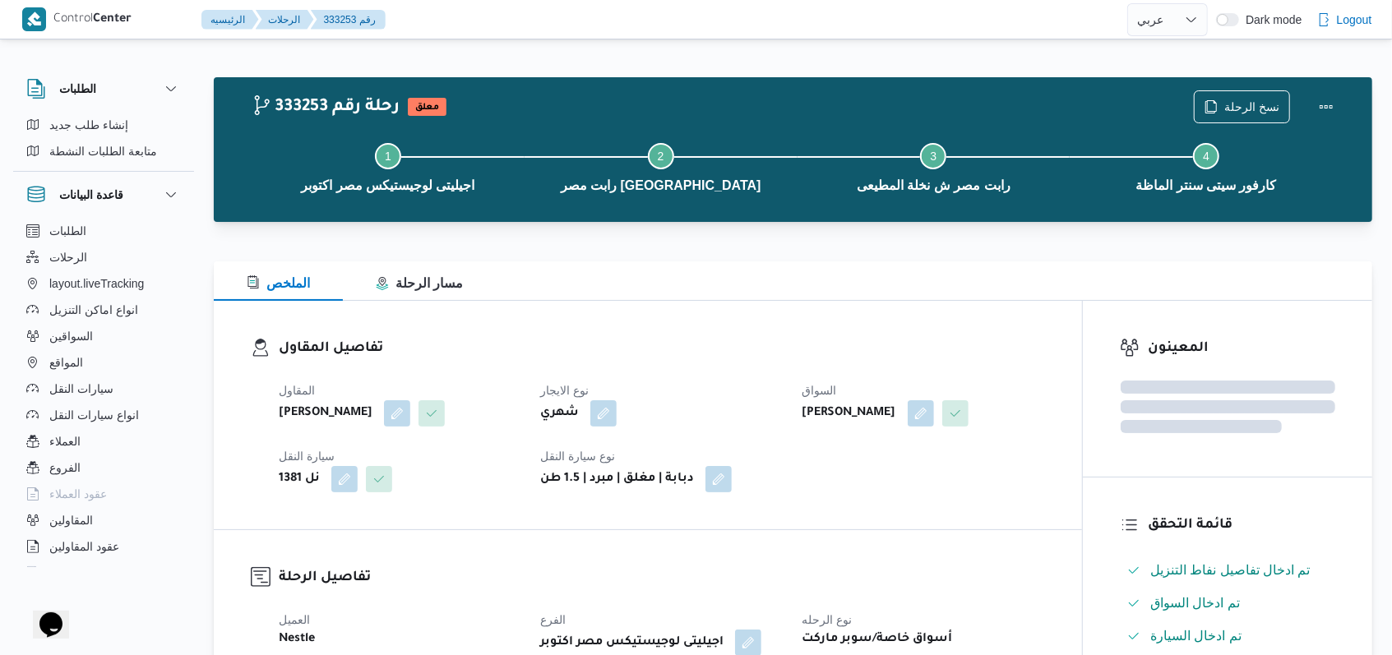
select select "ar"
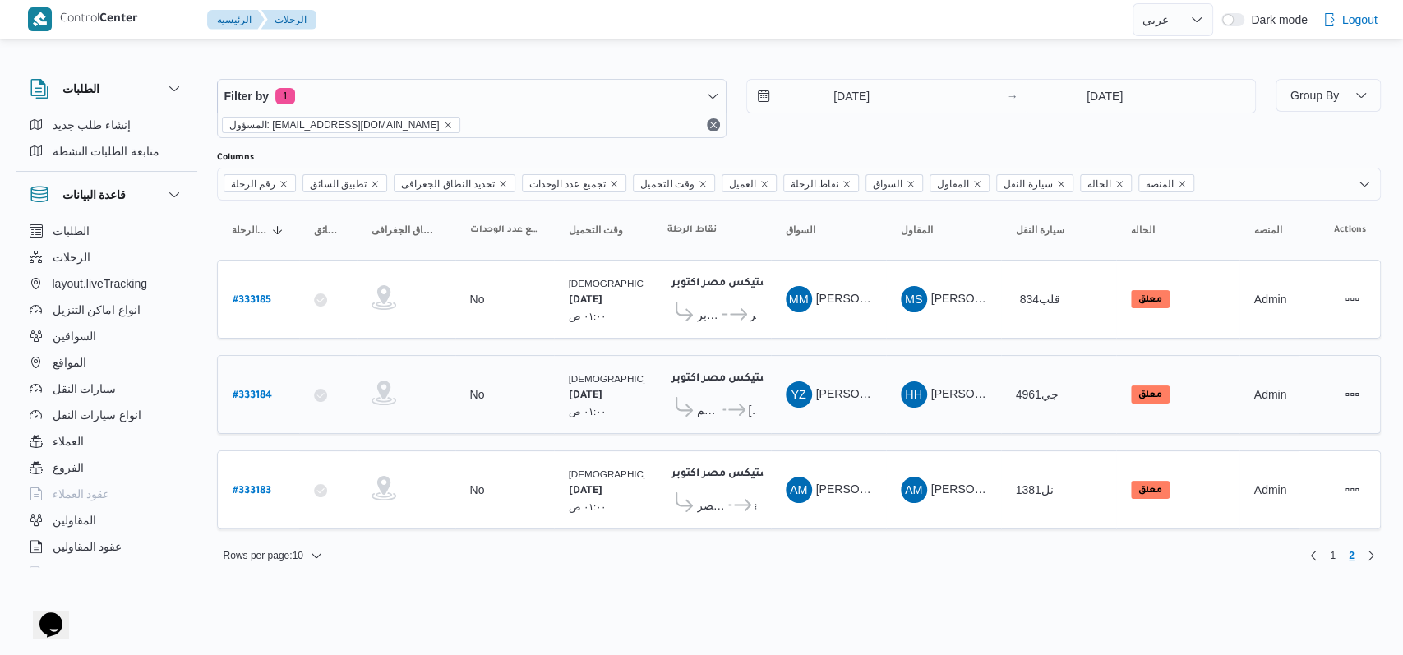
click at [255, 392] on b "# 333184" at bounding box center [252, 396] width 39 height 12
select select "ar"
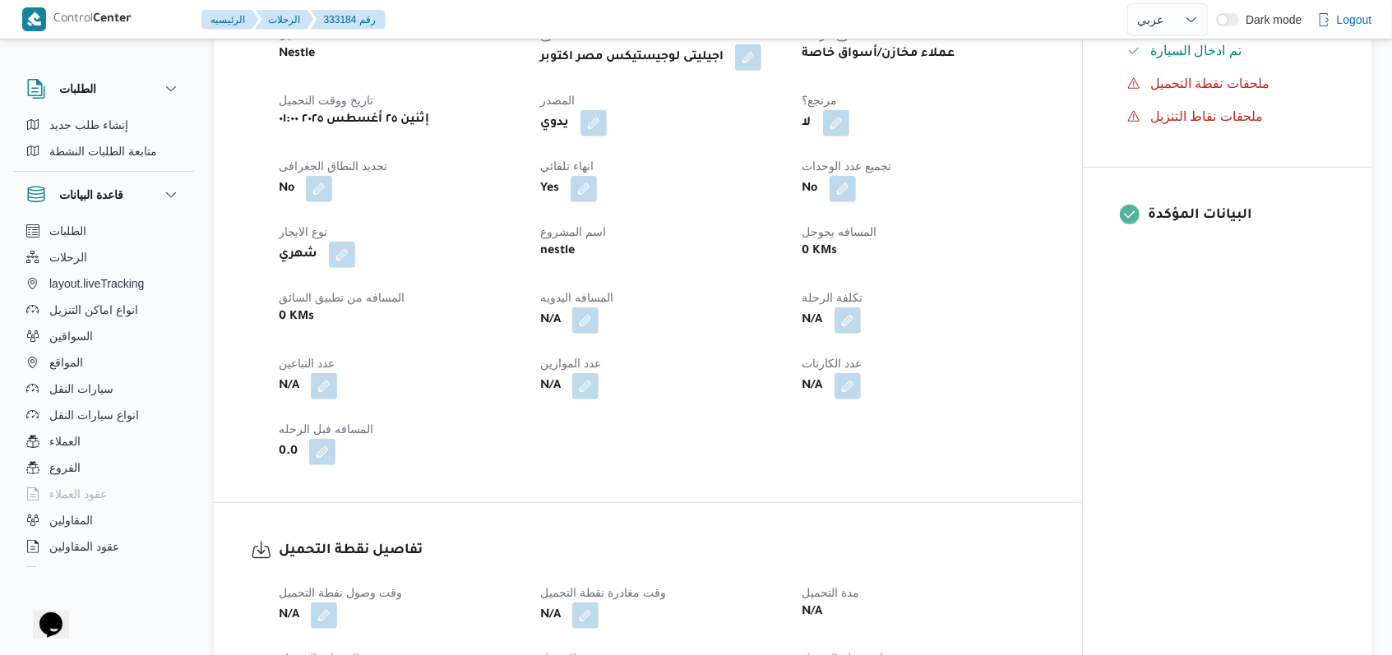
scroll to position [658, 0]
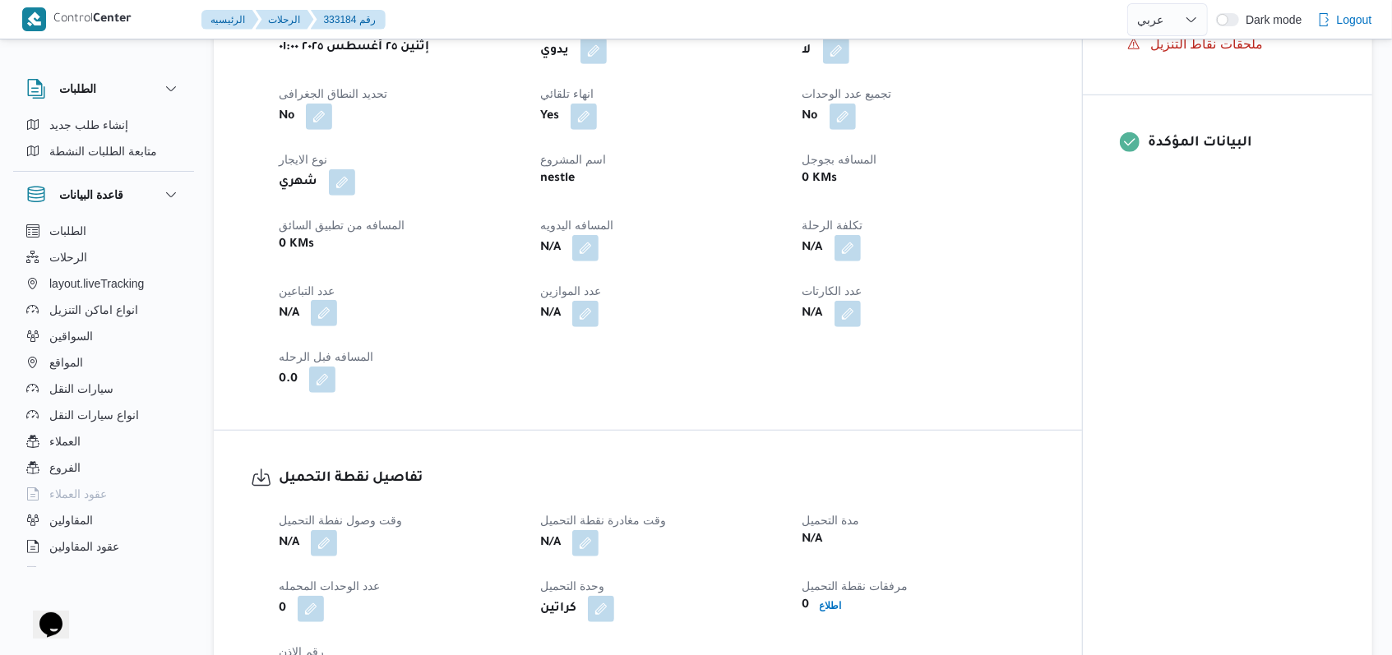
click at [327, 311] on button "button" at bounding box center [324, 313] width 26 height 26
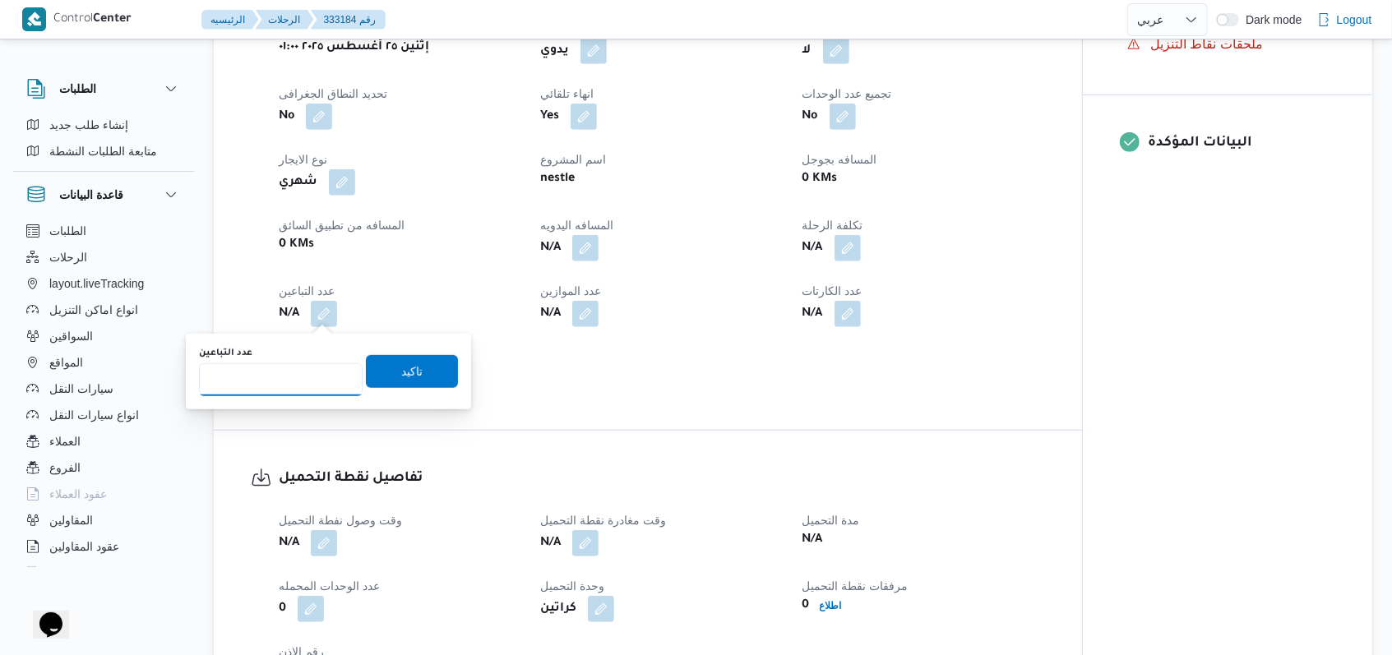
click at [304, 380] on input "عدد التباعين" at bounding box center [281, 379] width 164 height 33
type input "1"
click at [478, 387] on div "0.0" at bounding box center [399, 380] width 245 height 30
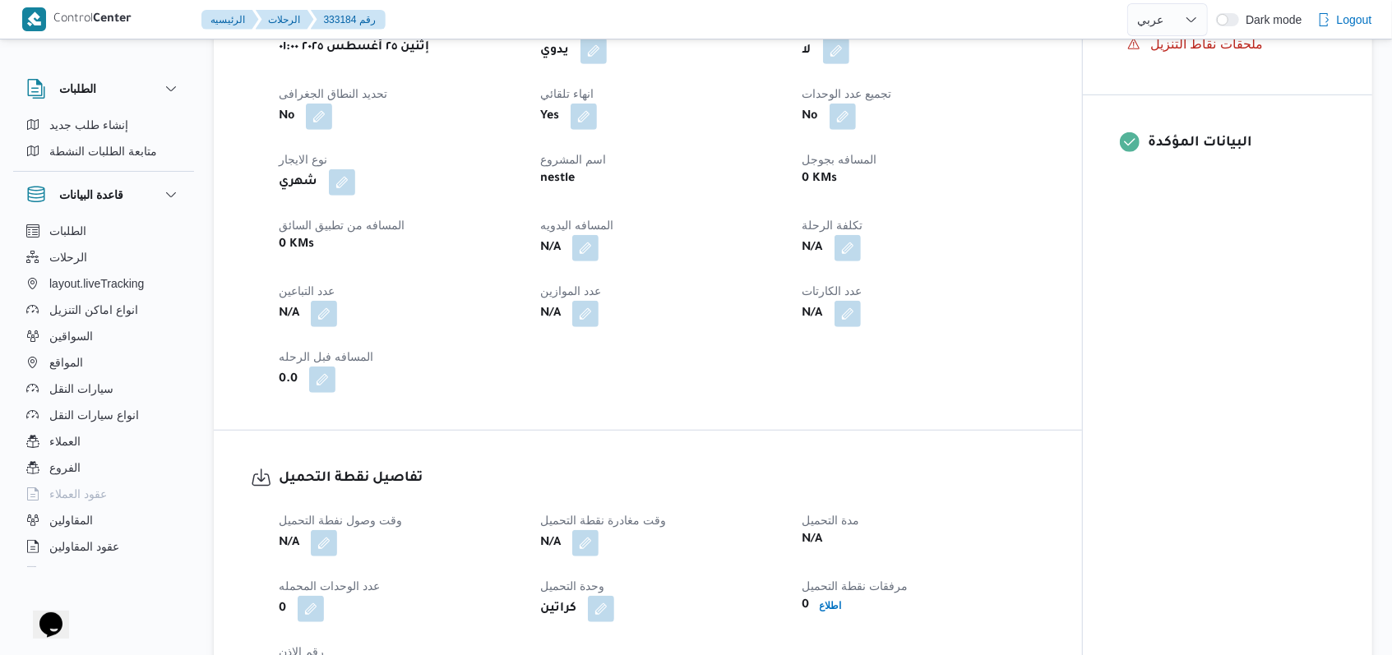
click at [423, 380] on div "0.0" at bounding box center [399, 380] width 245 height 30
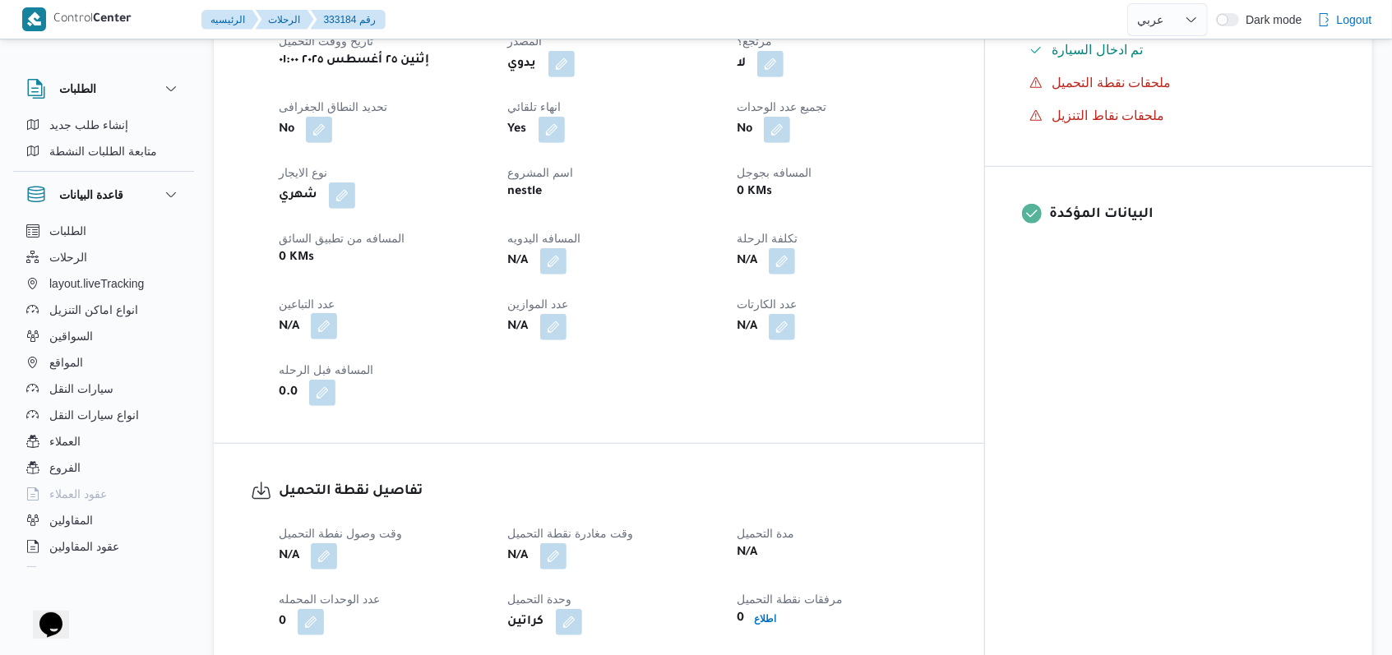
click at [335, 325] on button "button" at bounding box center [324, 326] width 26 height 26
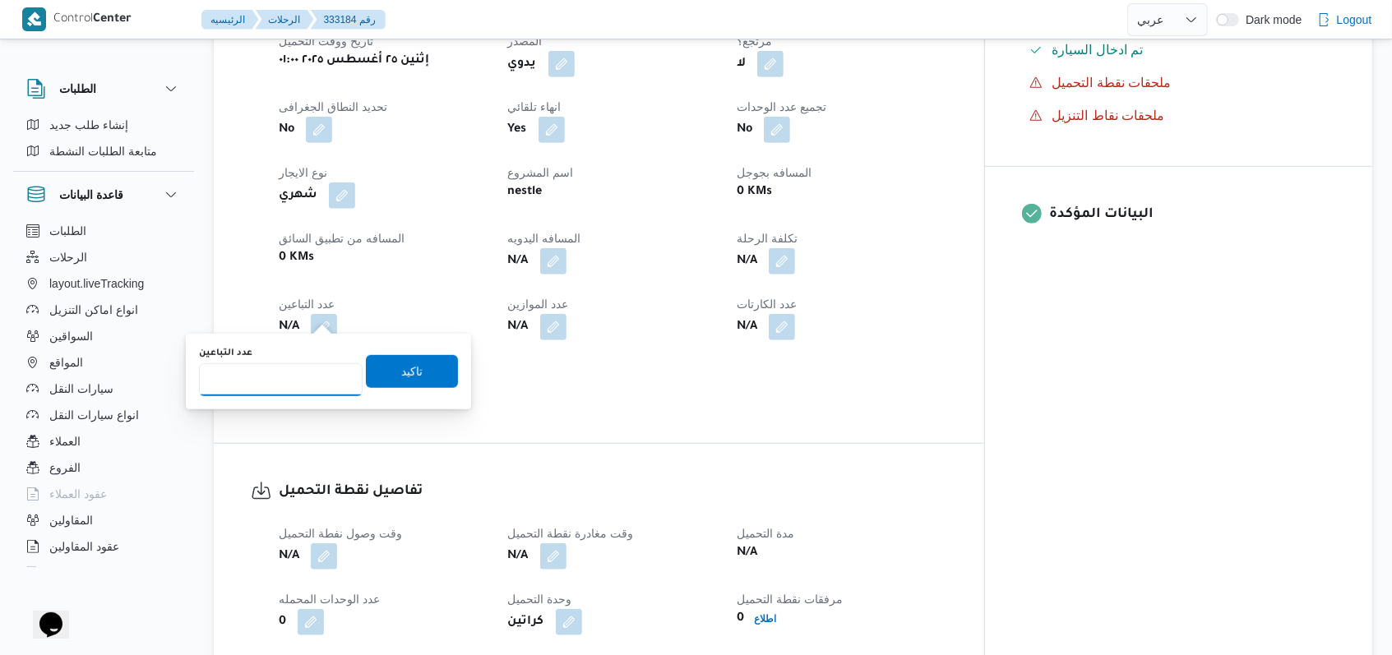
click at [297, 389] on input "عدد التباعين" at bounding box center [281, 379] width 164 height 33
type input "1"
click at [408, 376] on span "تاكيد" at bounding box center [411, 371] width 21 height 20
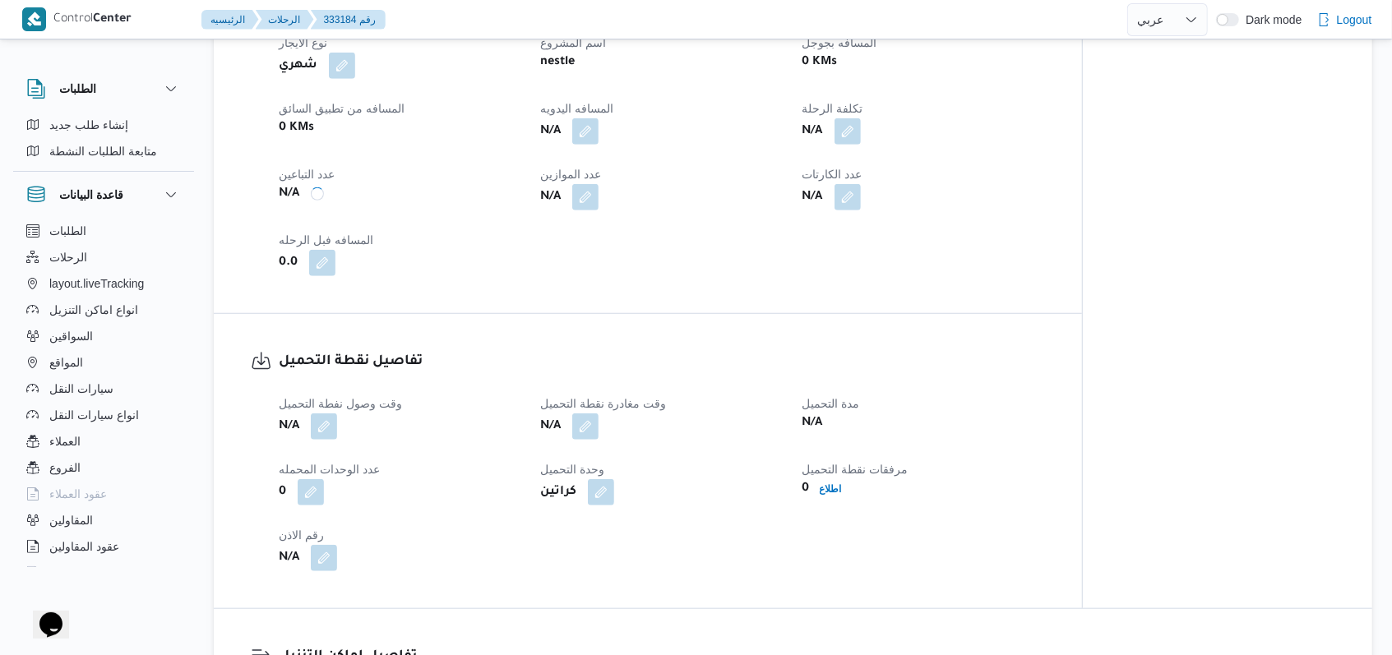
scroll to position [987, 0]
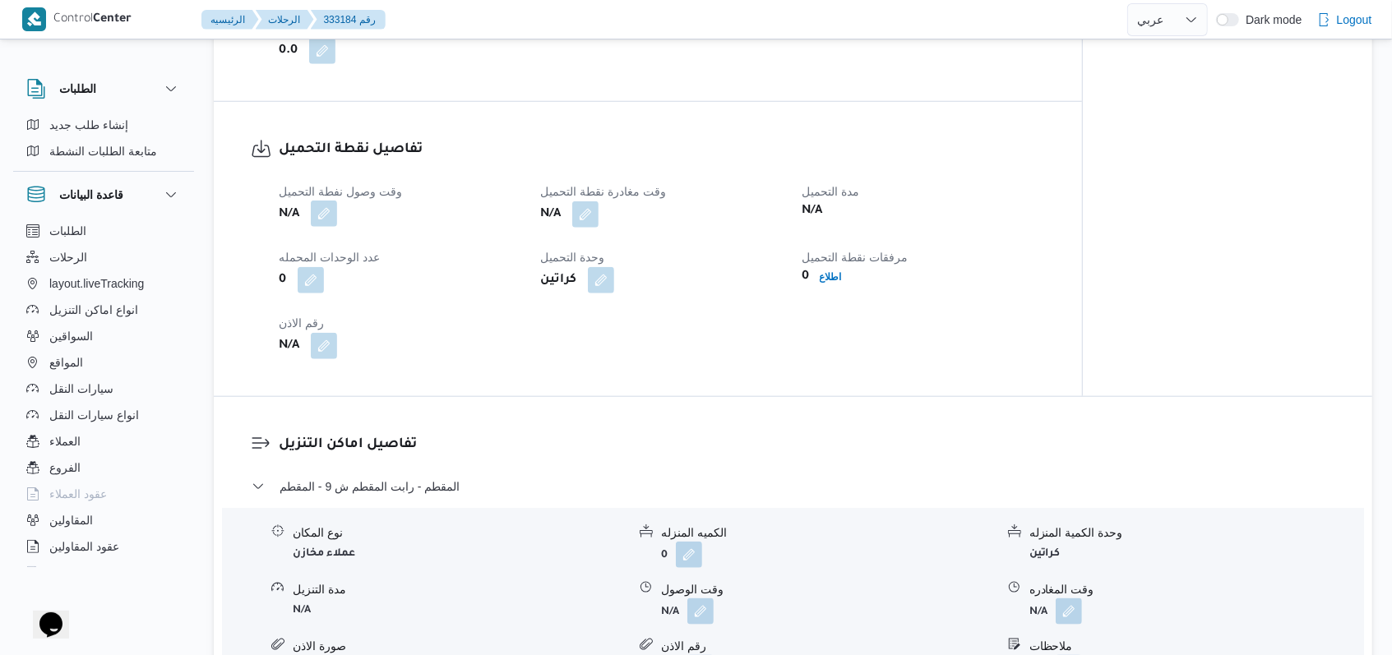
click at [333, 211] on button "button" at bounding box center [324, 214] width 26 height 26
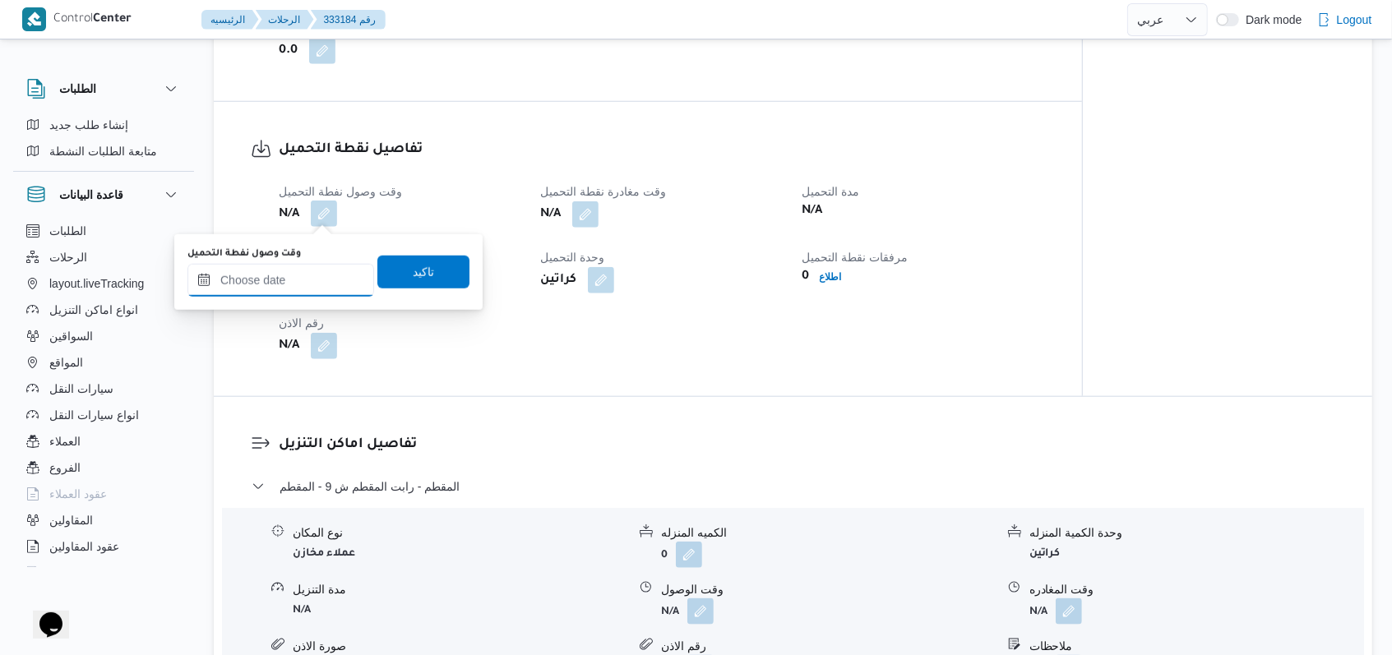
click at [303, 280] on input "وقت وصول نفطة التحميل" at bounding box center [280, 280] width 187 height 33
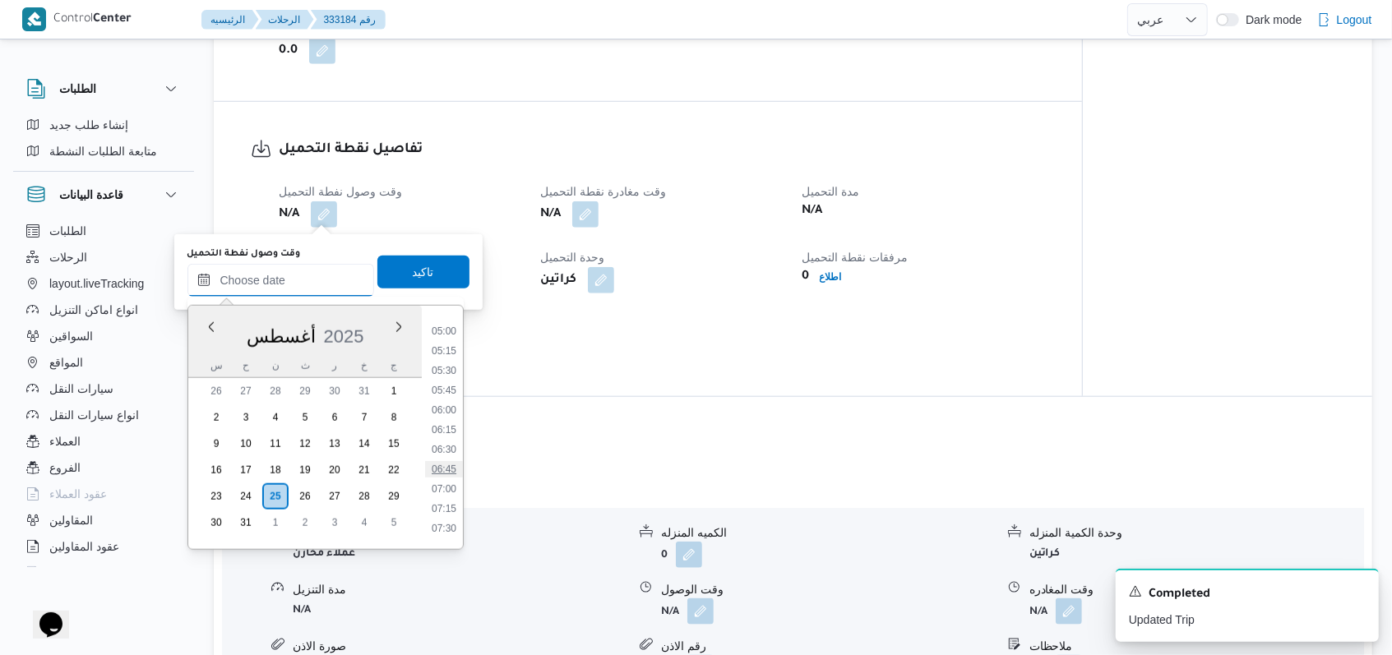
scroll to position [286, 0]
click at [446, 360] on li "04:00" at bounding box center [444, 357] width 38 height 16
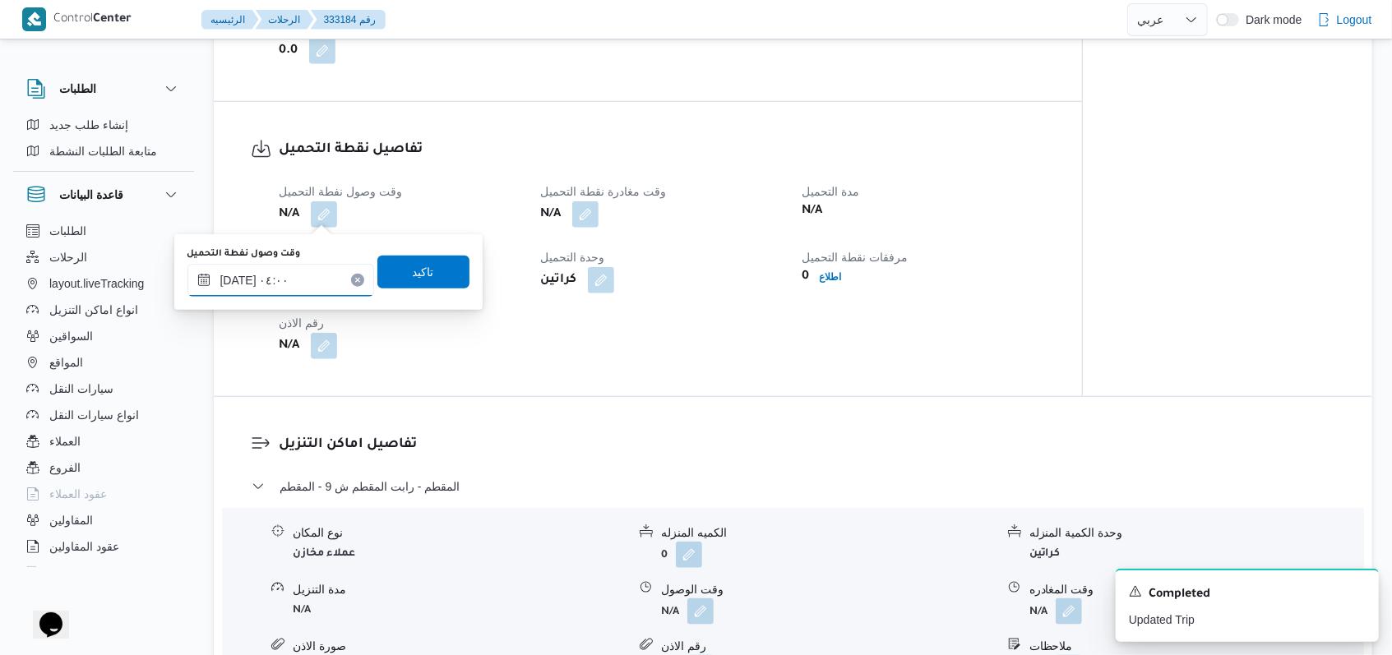
click at [283, 291] on input "٢٥/٠٨/٢٠٢٥ ٠٤:٠٠" at bounding box center [280, 280] width 187 height 33
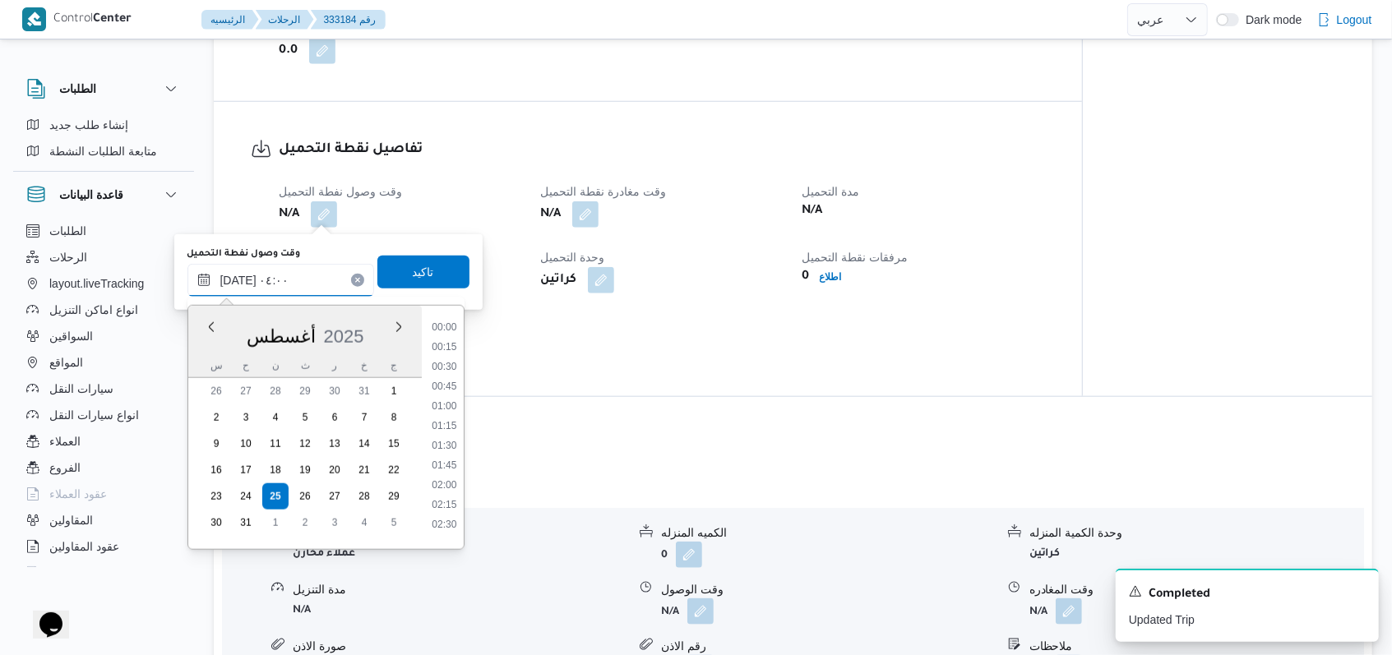
scroll to position [203, 0]
click at [445, 511] on li "05:00" at bounding box center [444, 519] width 38 height 16
type input "٢٥/٠٨/٢٠٢٥ ٠٥:٠٠"
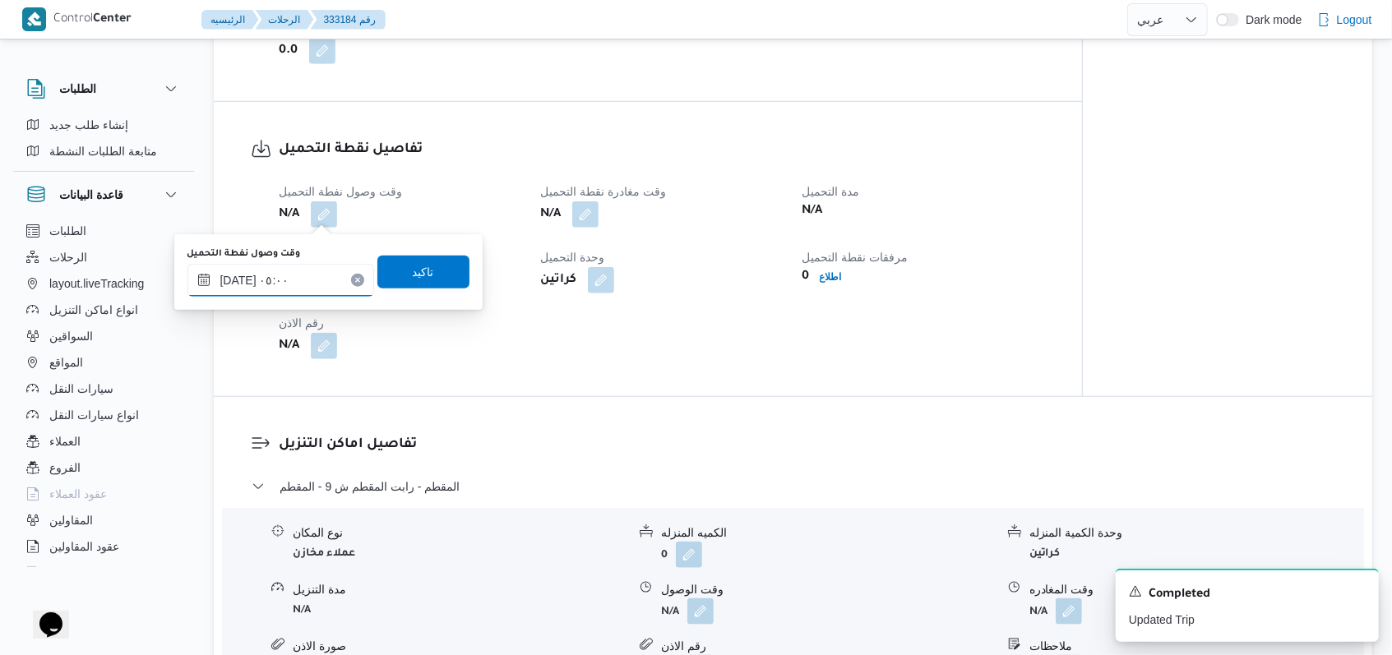
click at [269, 266] on input "٢٥/٠٨/٢٠٢٥ ٠٥:٠٠" at bounding box center [280, 280] width 187 height 33
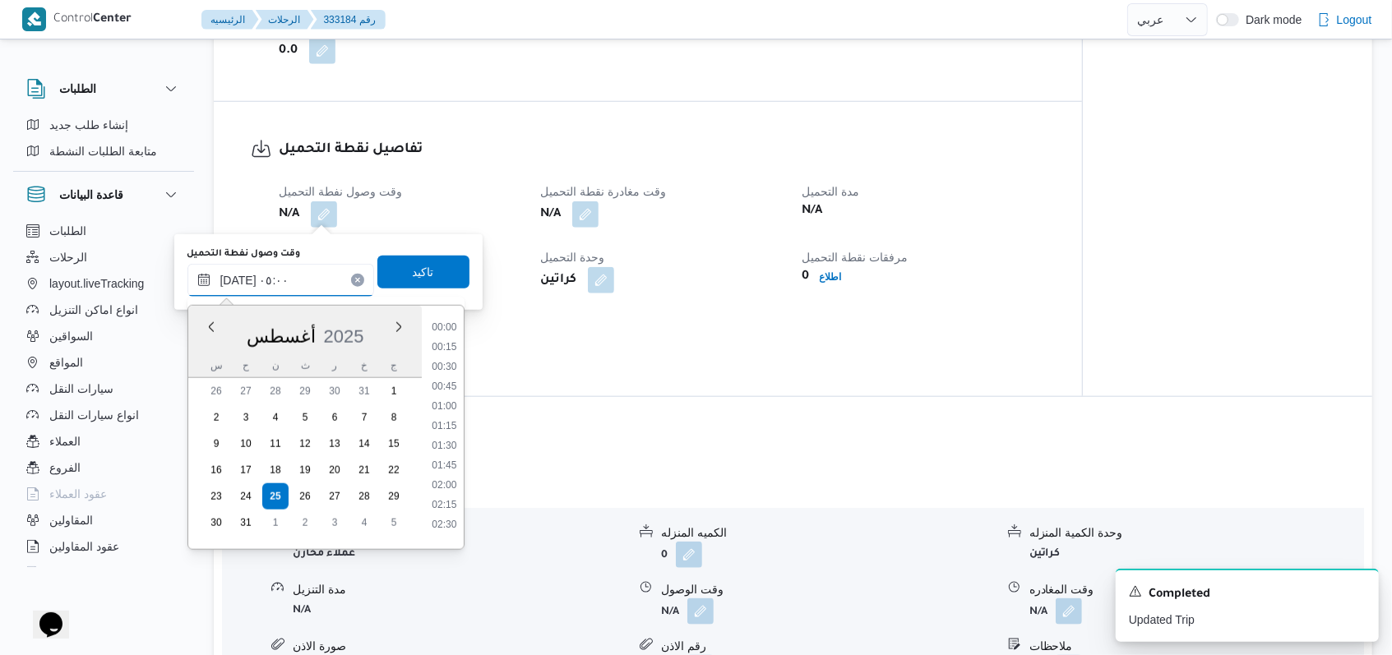
scroll to position [282, 0]
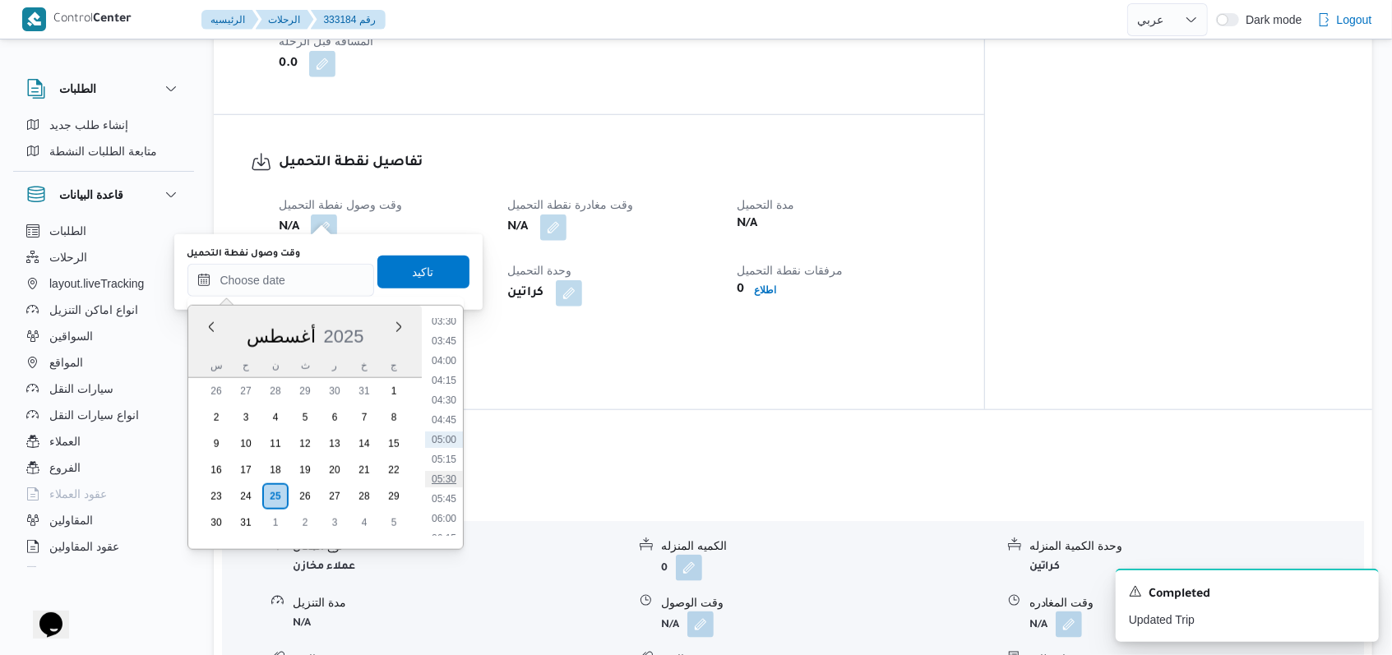
click at [450, 483] on li "05:30" at bounding box center [444, 479] width 38 height 16
type input "٢٥/٠٨/٢٠٢٥ ٠٥:٣٠"
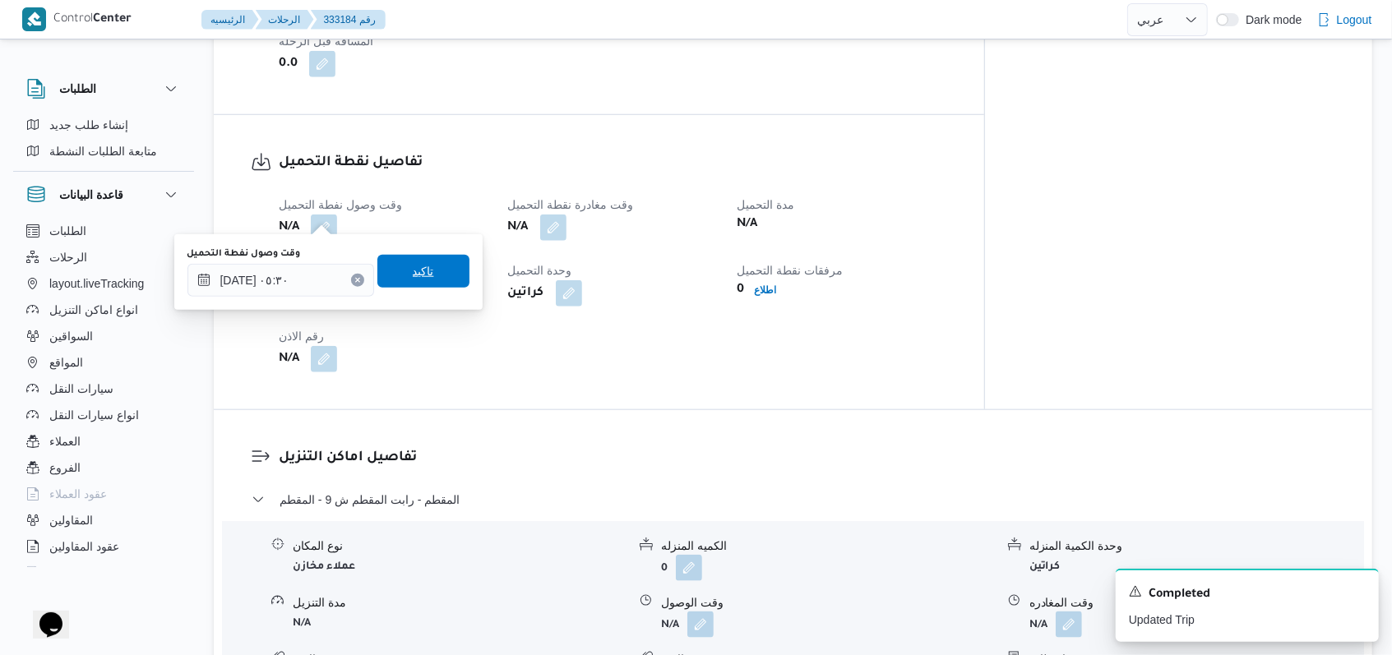
click at [409, 261] on span "تاكيد" at bounding box center [423, 271] width 92 height 33
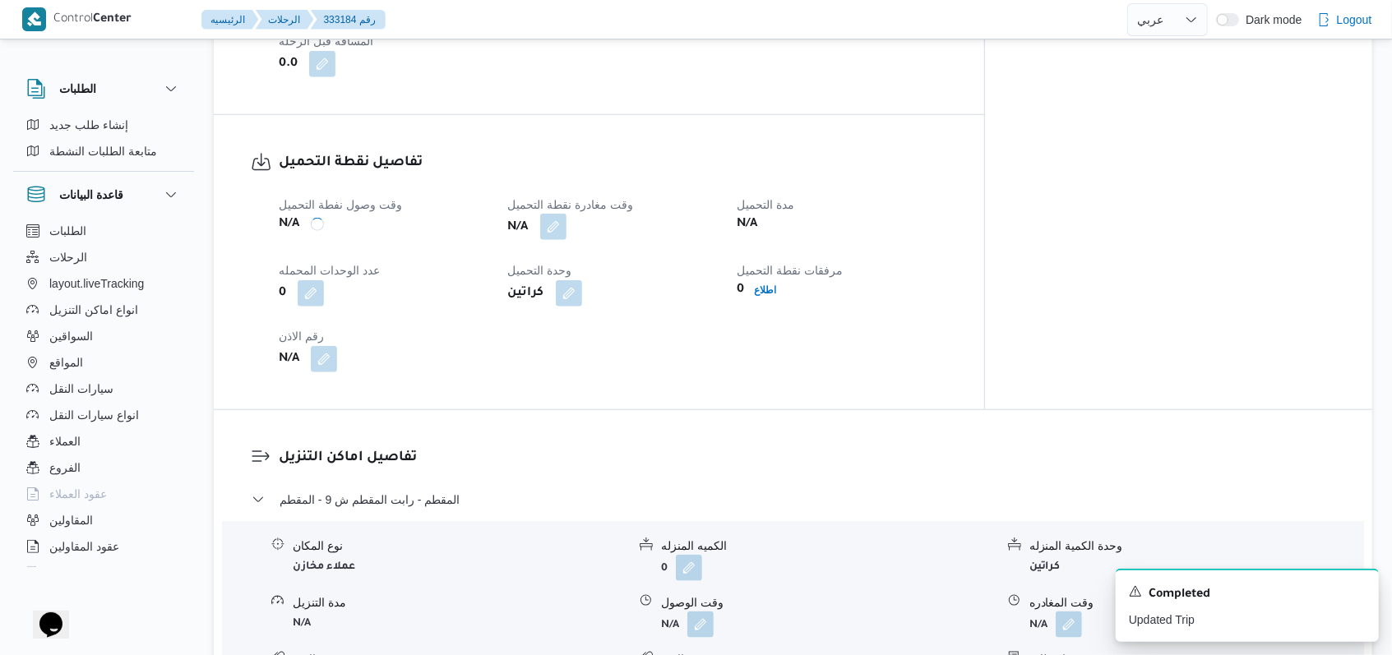
click at [566, 223] on button "button" at bounding box center [553, 227] width 26 height 26
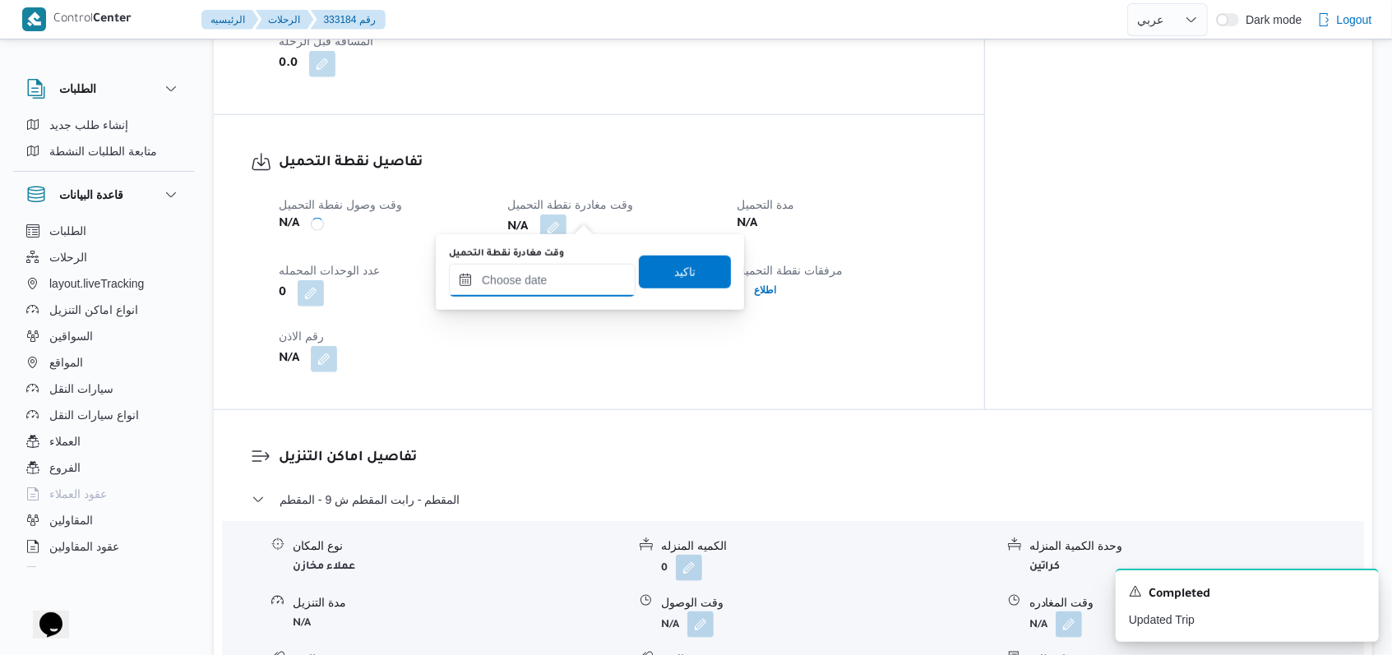
click at [559, 270] on input "وقت مغادرة نقطة التحميل" at bounding box center [542, 280] width 187 height 33
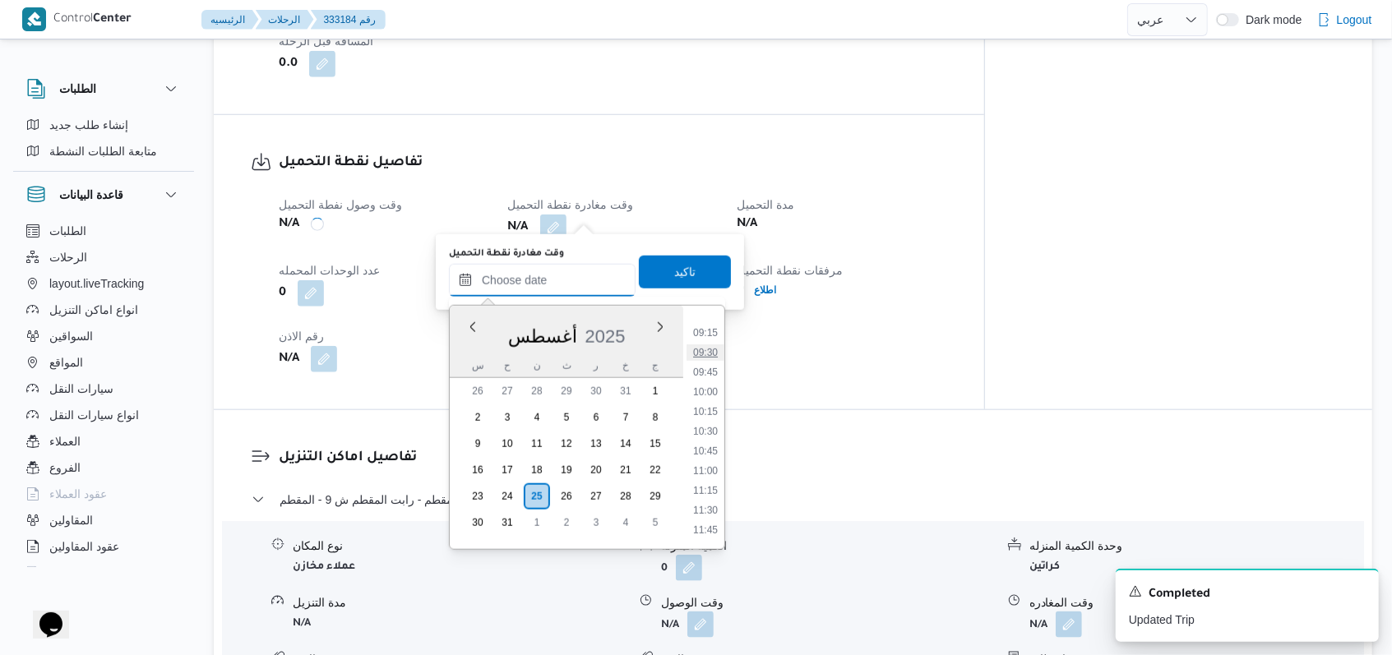
scroll to position [506, 0]
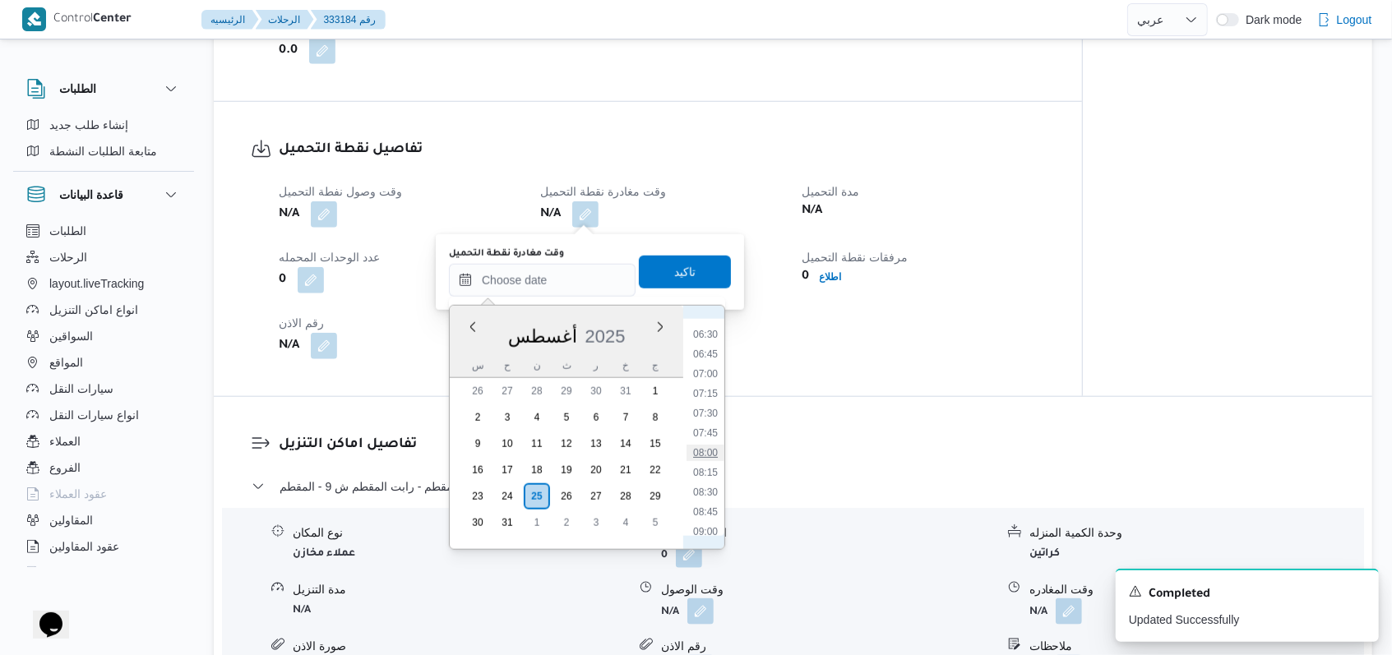
click at [703, 446] on li "08:00" at bounding box center [705, 453] width 38 height 16
type input "٢٥/٠٨/٢٠٢٥ ٠٨:٠٠"
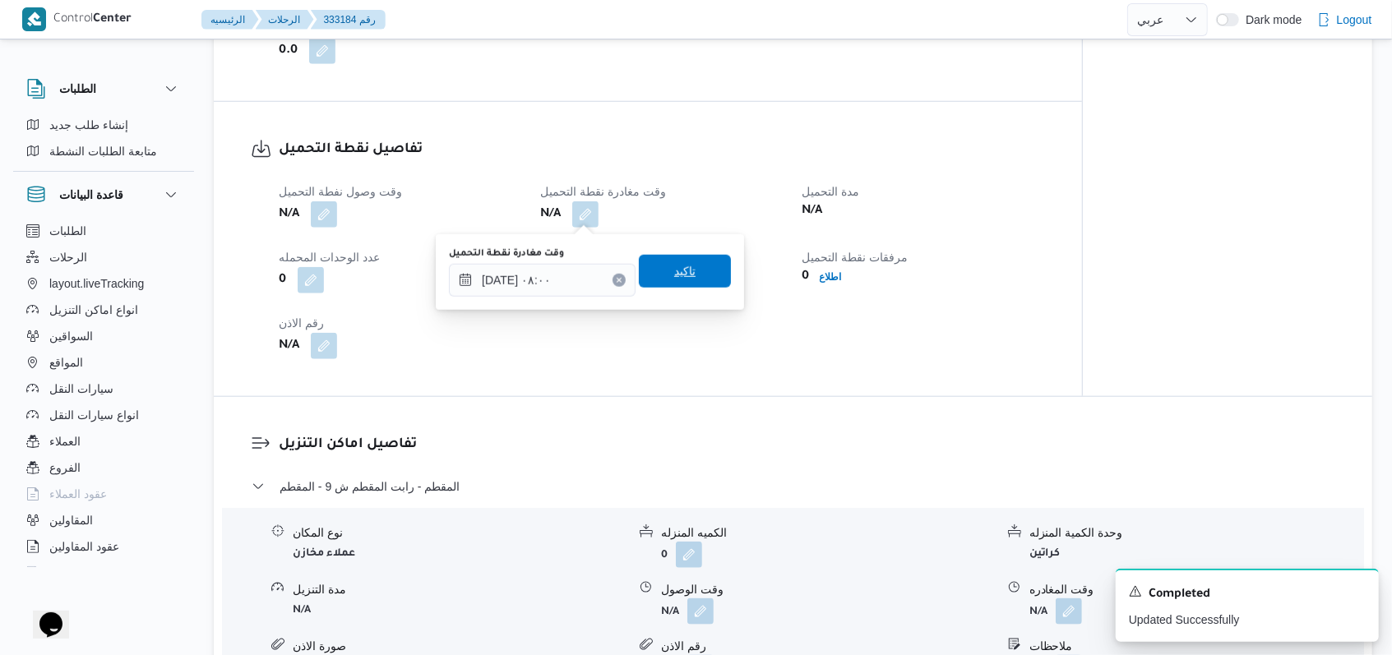
click at [683, 273] on span "تاكيد" at bounding box center [685, 271] width 92 height 33
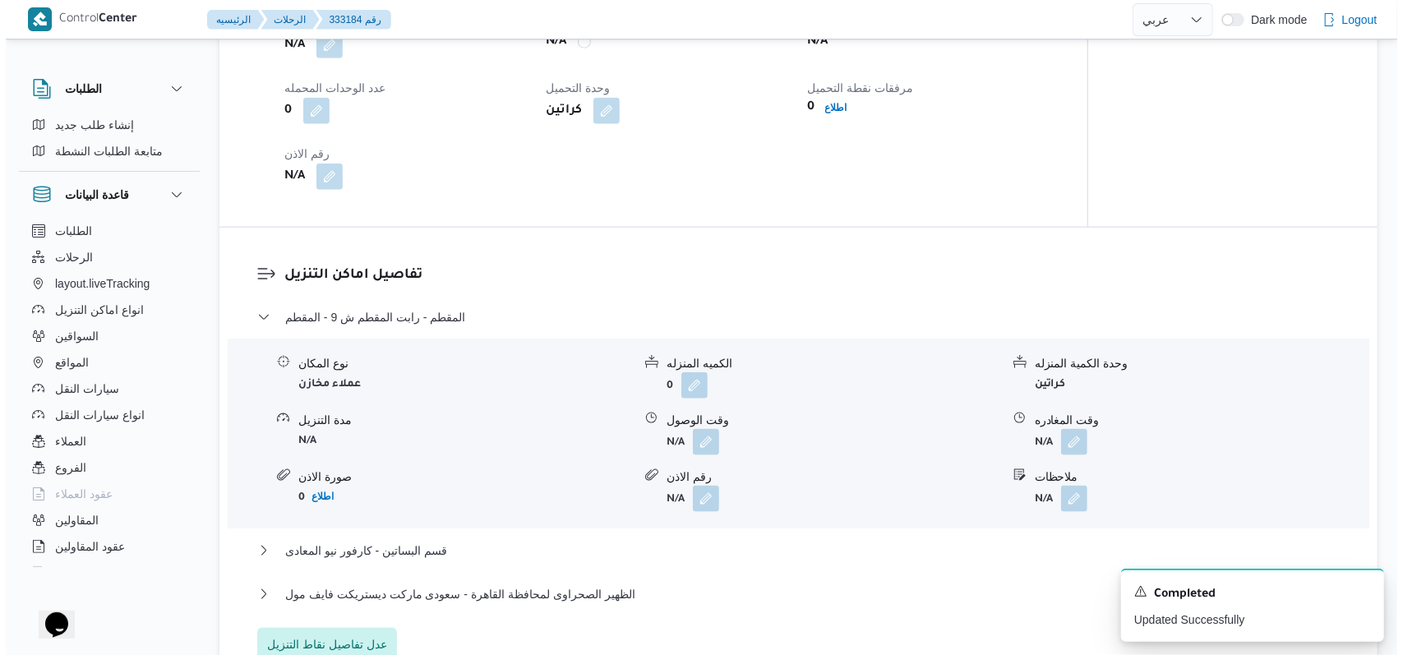
scroll to position [1205, 0]
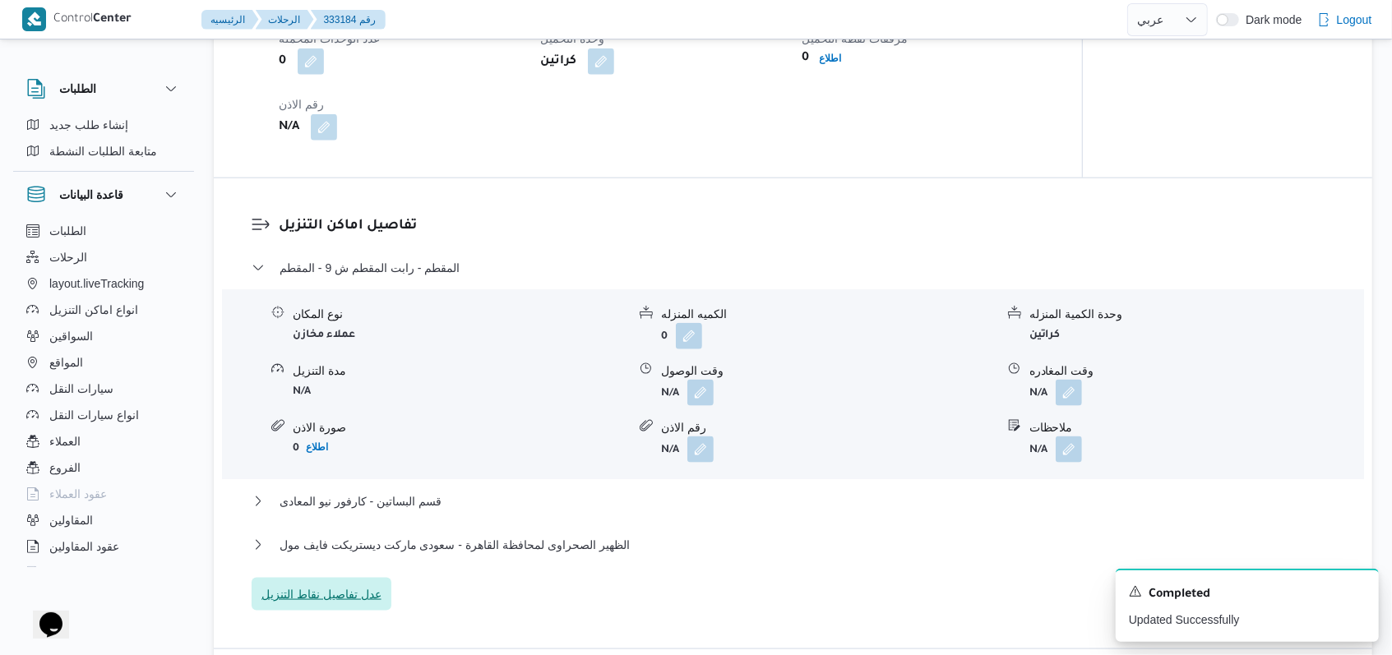
click at [349, 583] on span "عدل تفاصيل نقاط التنزيل" at bounding box center [322, 594] width 140 height 33
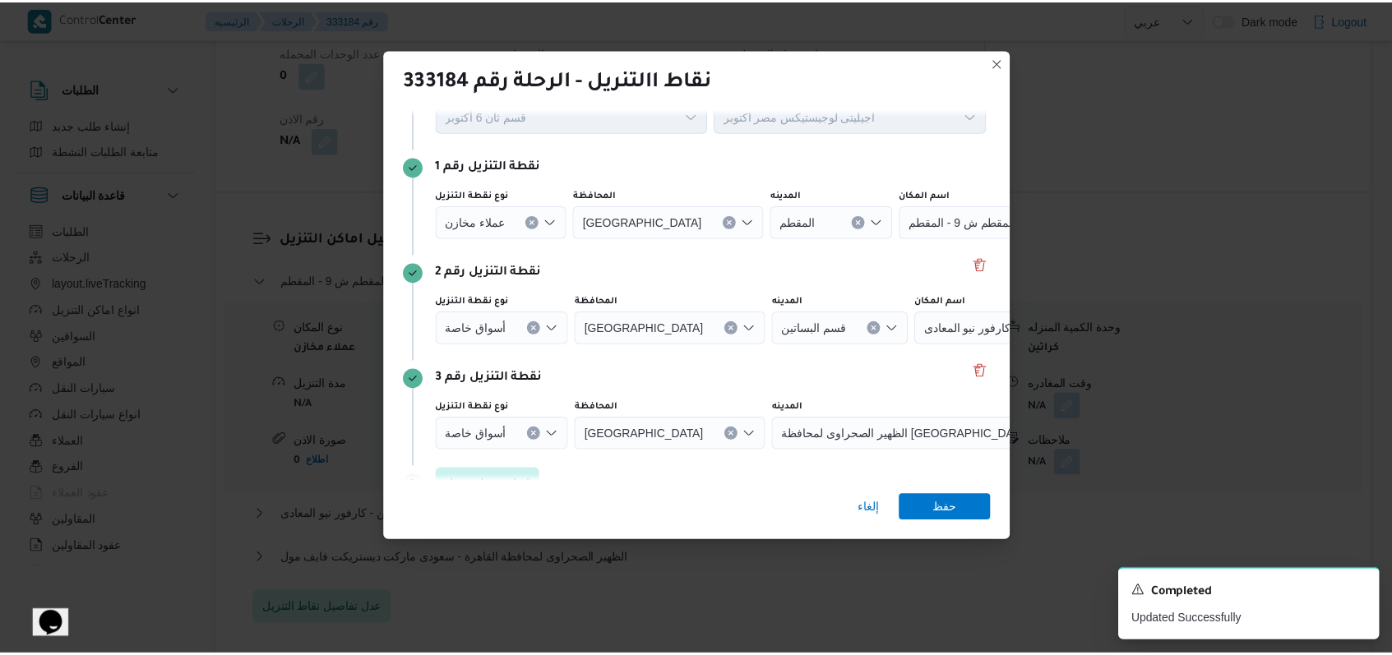
scroll to position [106, 0]
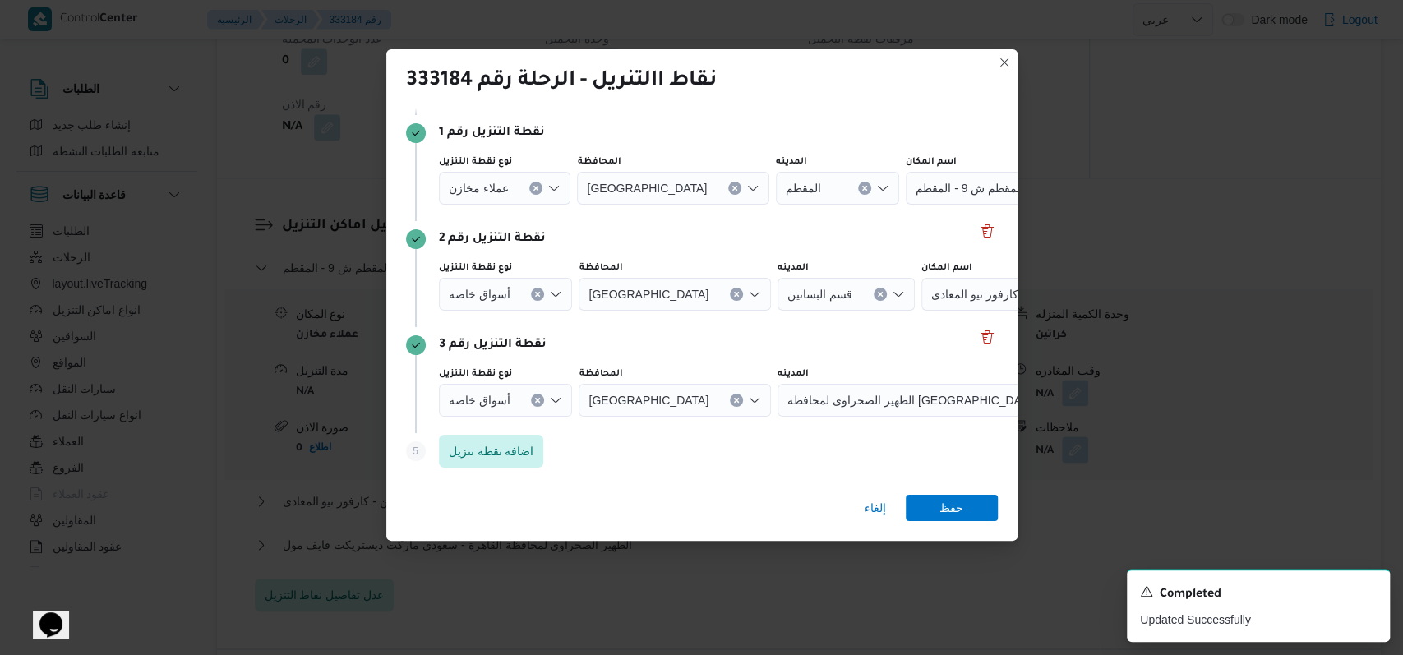
click at [538, 403] on button "Clear input" at bounding box center [537, 400] width 13 height 13
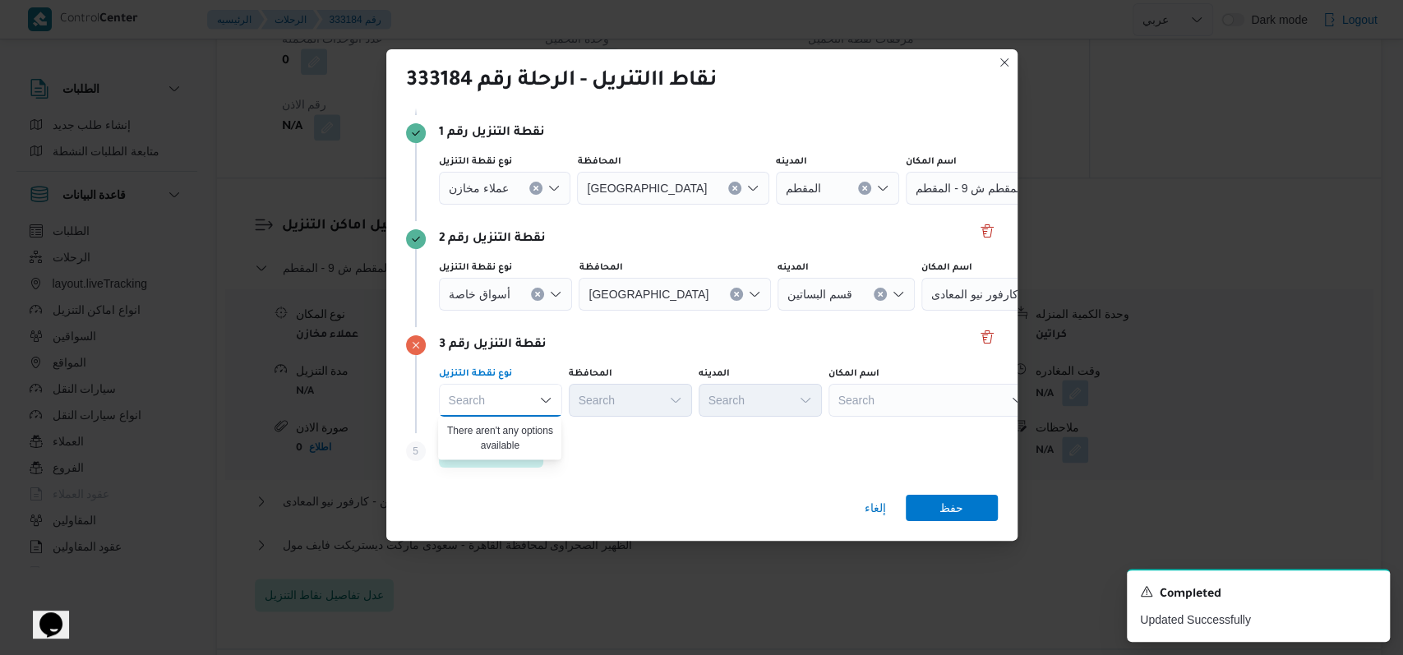
click at [536, 292] on icon "Clear input" at bounding box center [538, 294] width 4 height 4
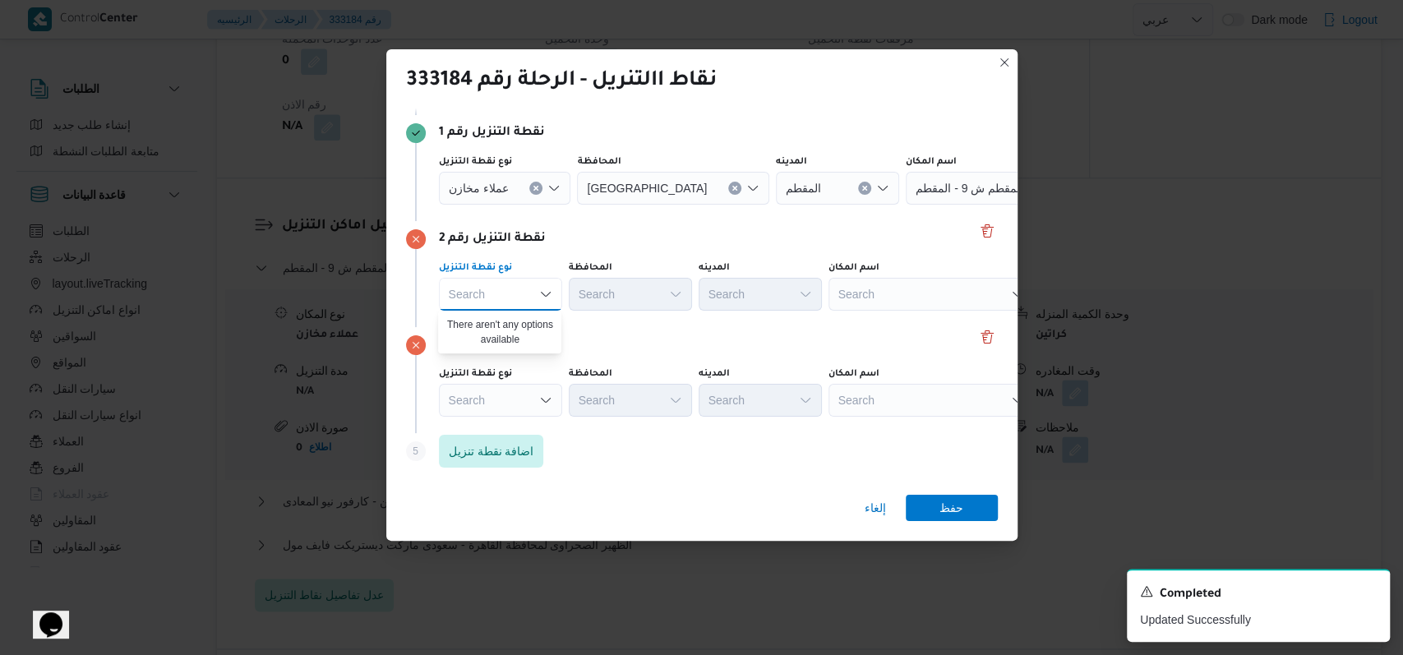
click at [537, 184] on button "Clear input" at bounding box center [535, 188] width 13 height 13
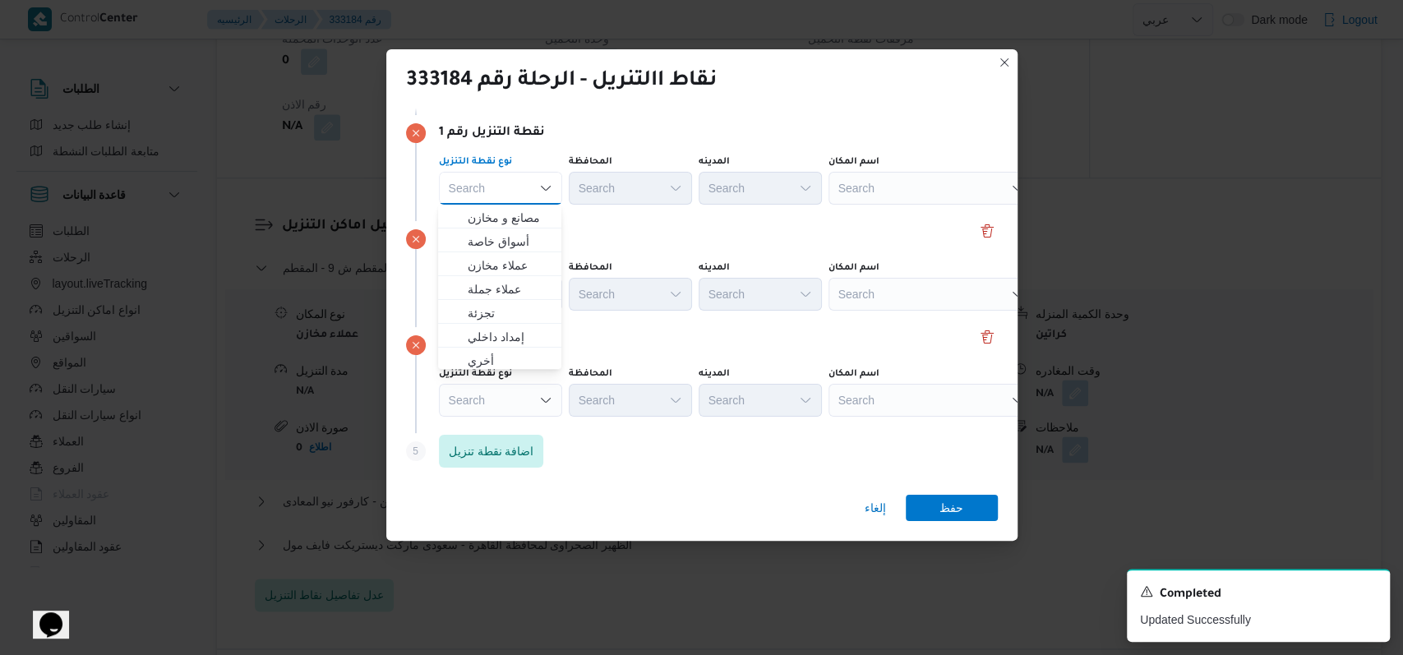
click at [875, 194] on div "Search" at bounding box center [932, 188] width 206 height 33
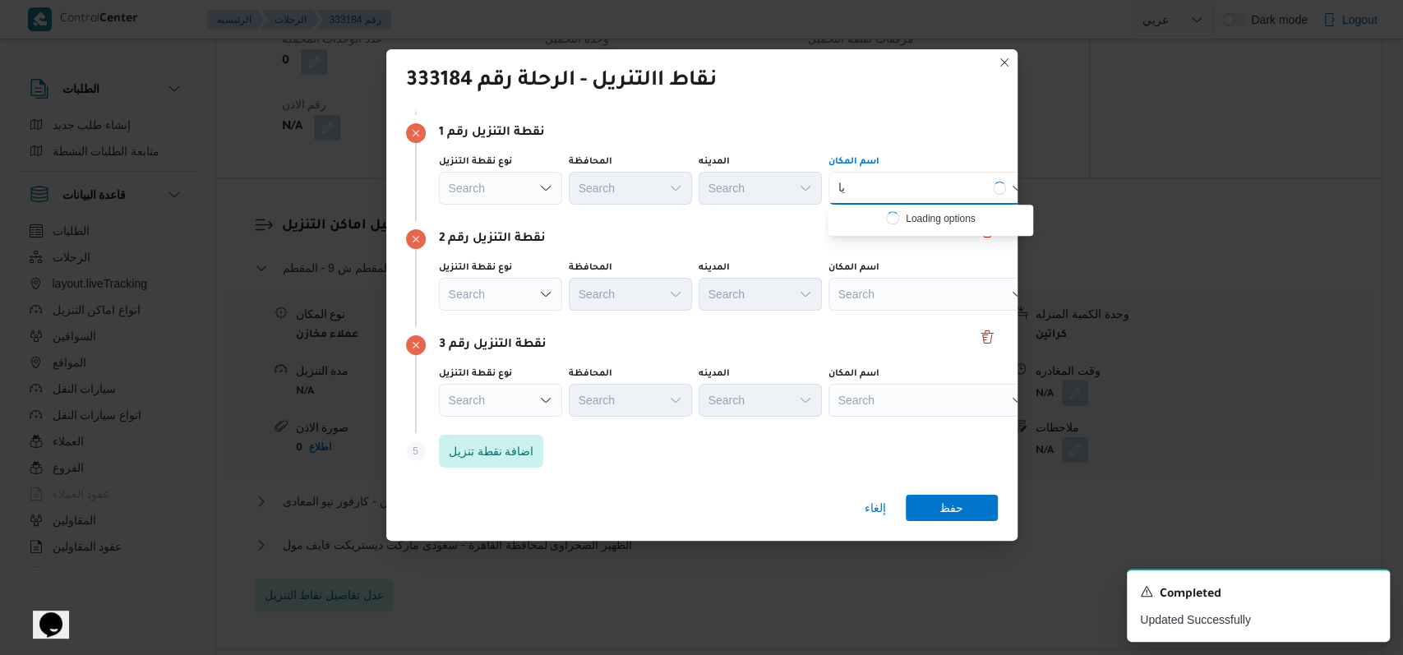
type input "ي"
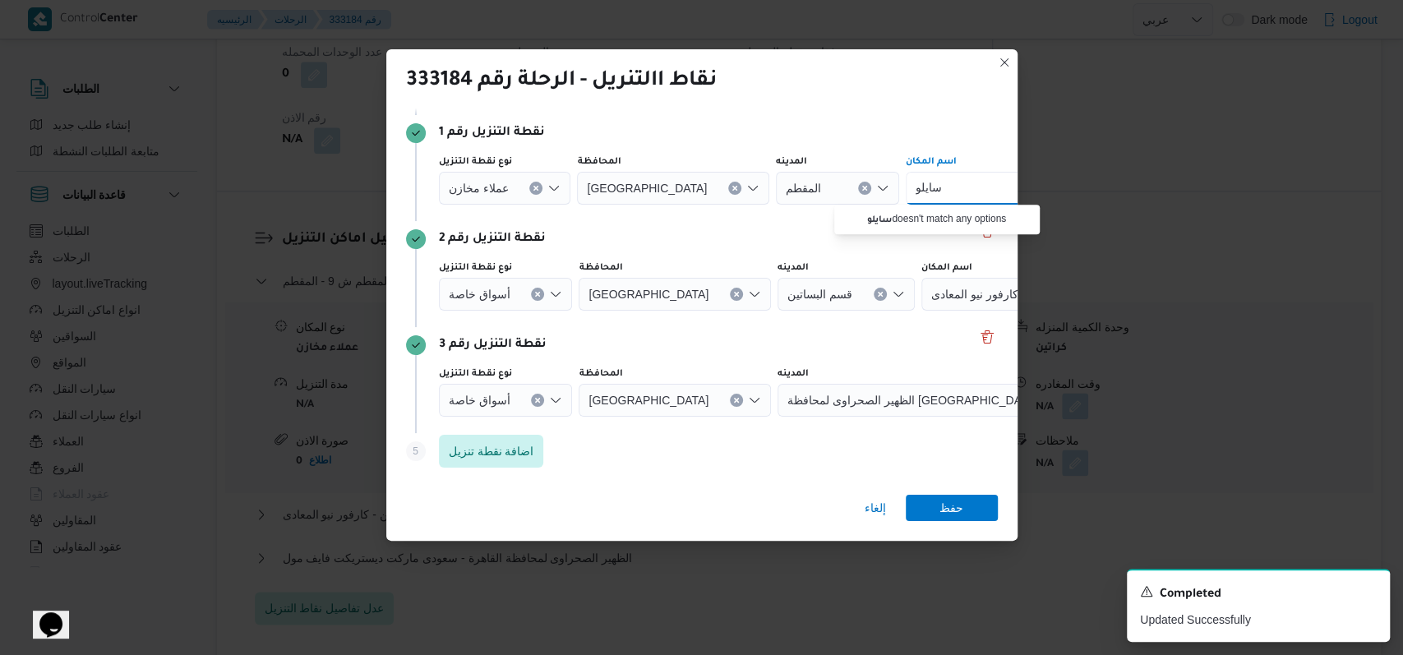
click at [538, 291] on icon "Clear input" at bounding box center [537, 294] width 7 height 7
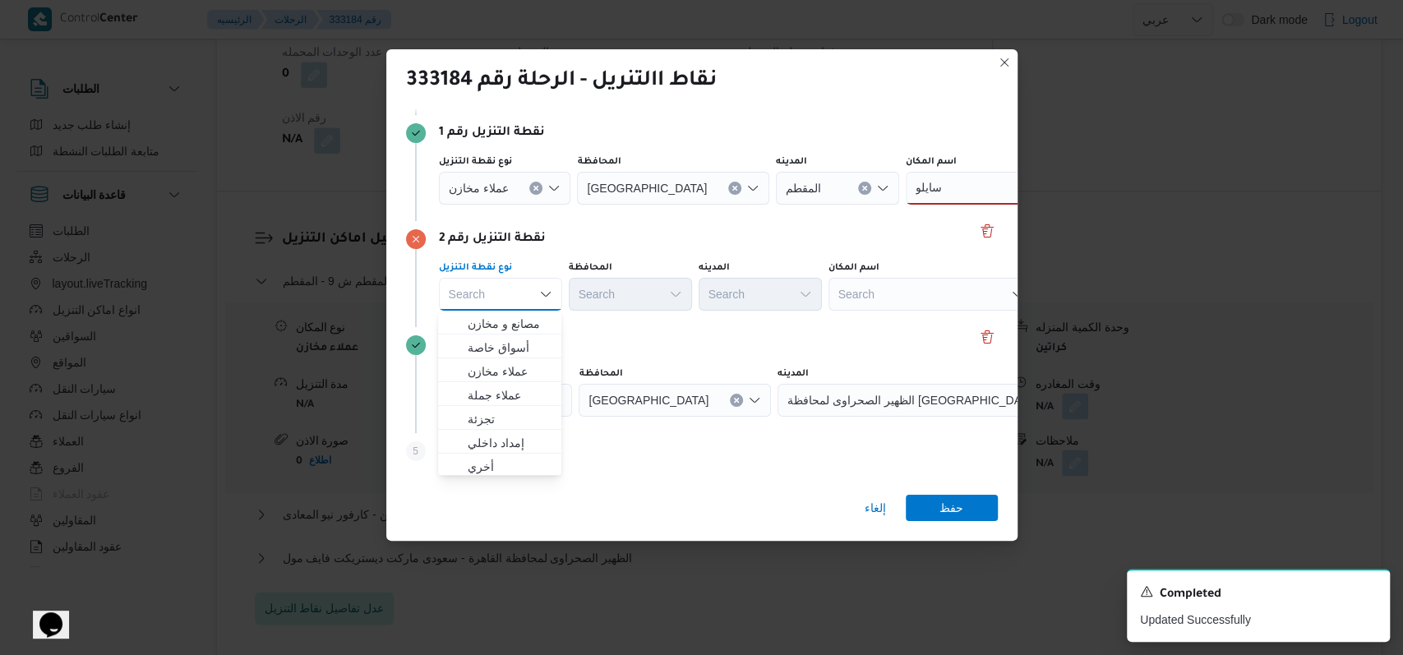
click at [538, 183] on button "Clear input" at bounding box center [535, 188] width 13 height 13
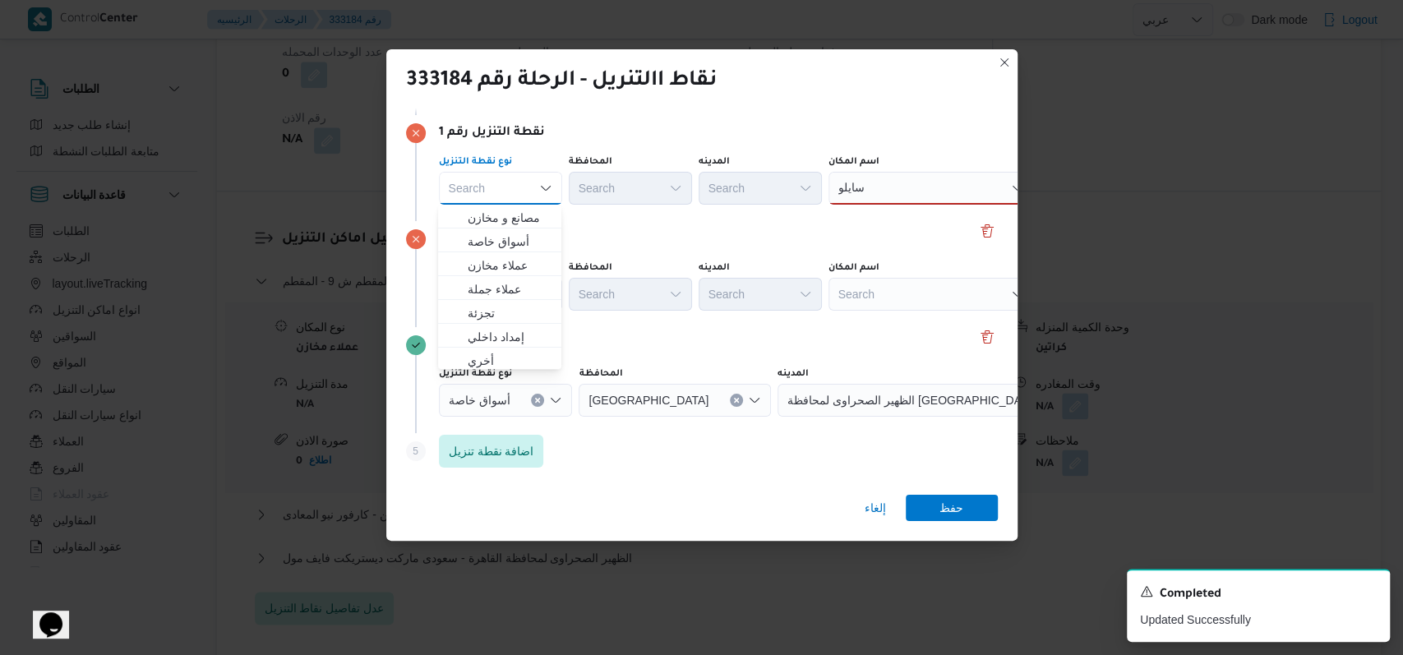
click at [575, 224] on div "نقطة التنزيل رقم 2 نوع نقطة التنزيل Search المحافظة Search المدينه Search اسم ا…" at bounding box center [702, 274] width 592 height 106
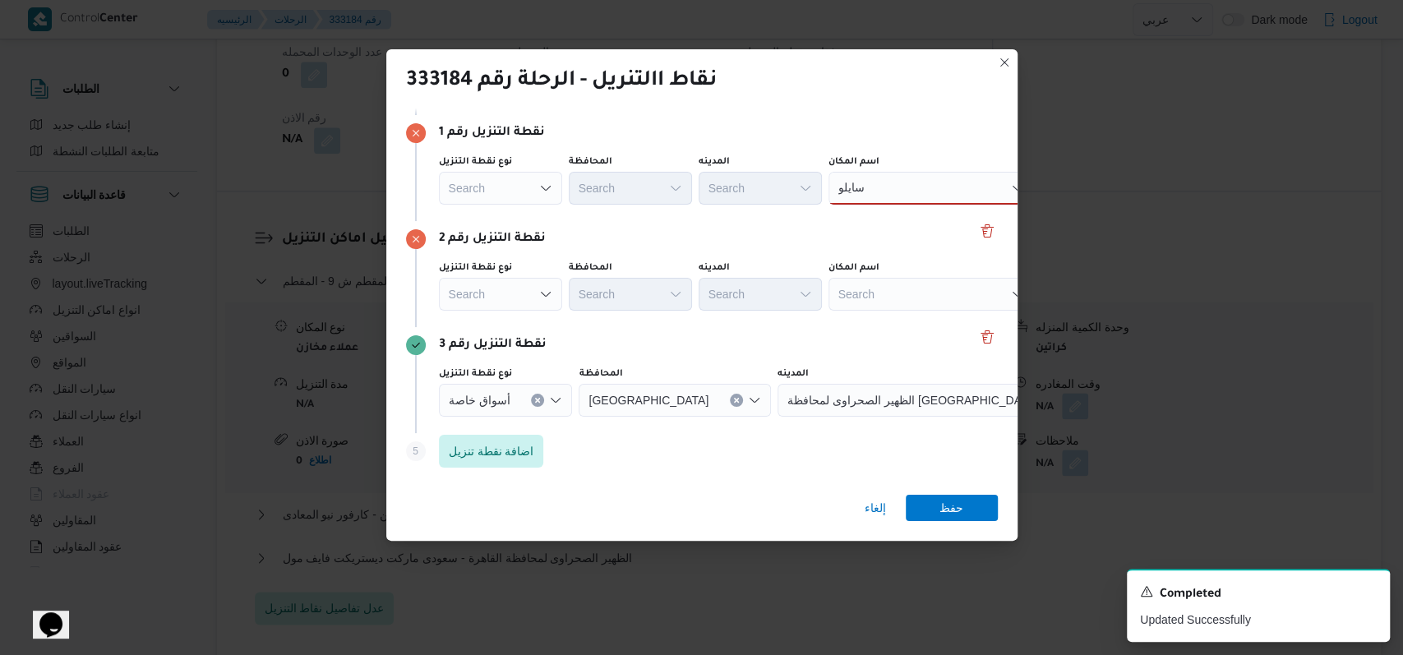
click at [534, 397] on icon "Clear input" at bounding box center [537, 400] width 7 height 7
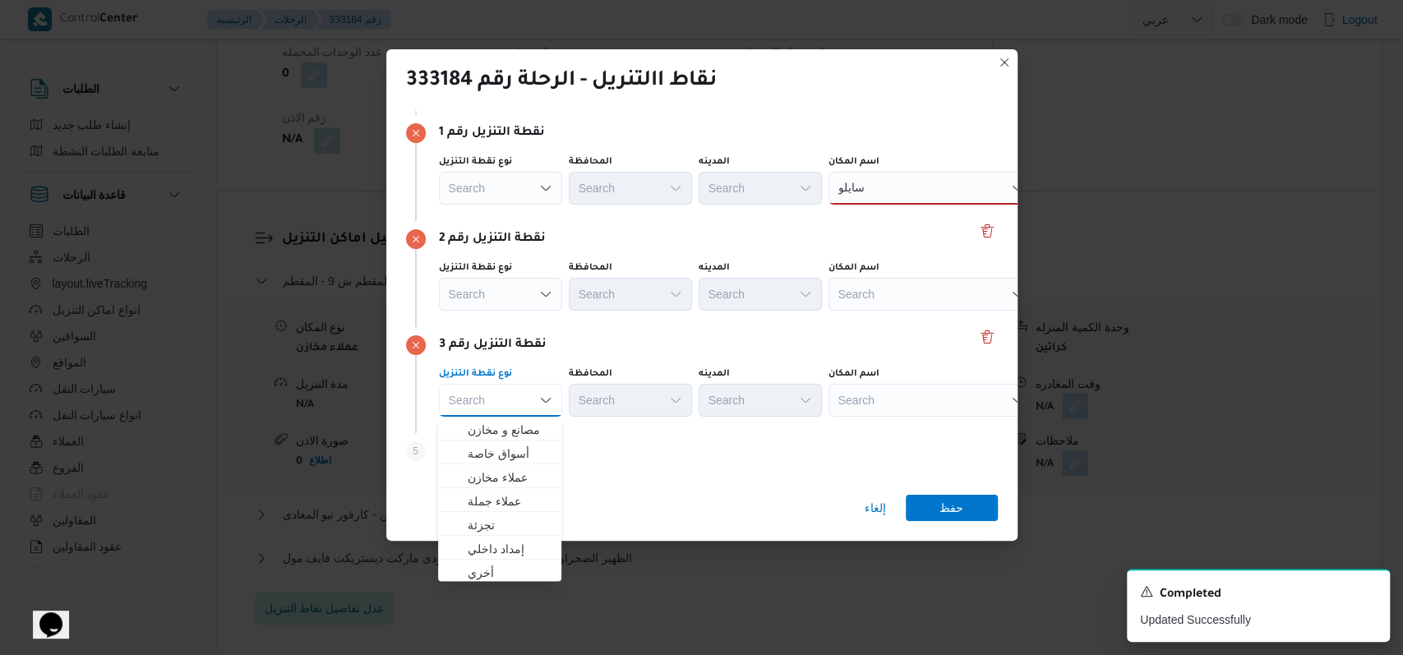
click at [747, 247] on div "نقطة التنزيل رقم 2" at bounding box center [702, 239] width 592 height 20
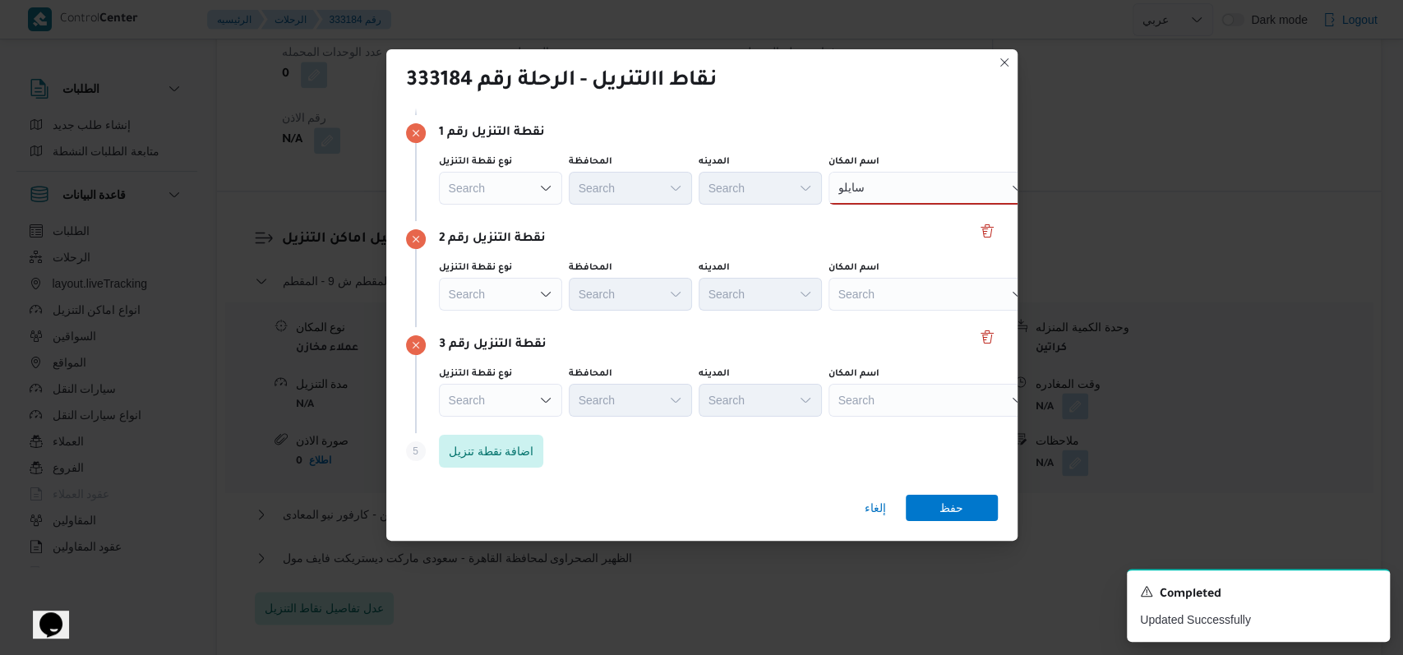
click at [891, 182] on div "سايلو سايلو" at bounding box center [932, 188] width 206 height 33
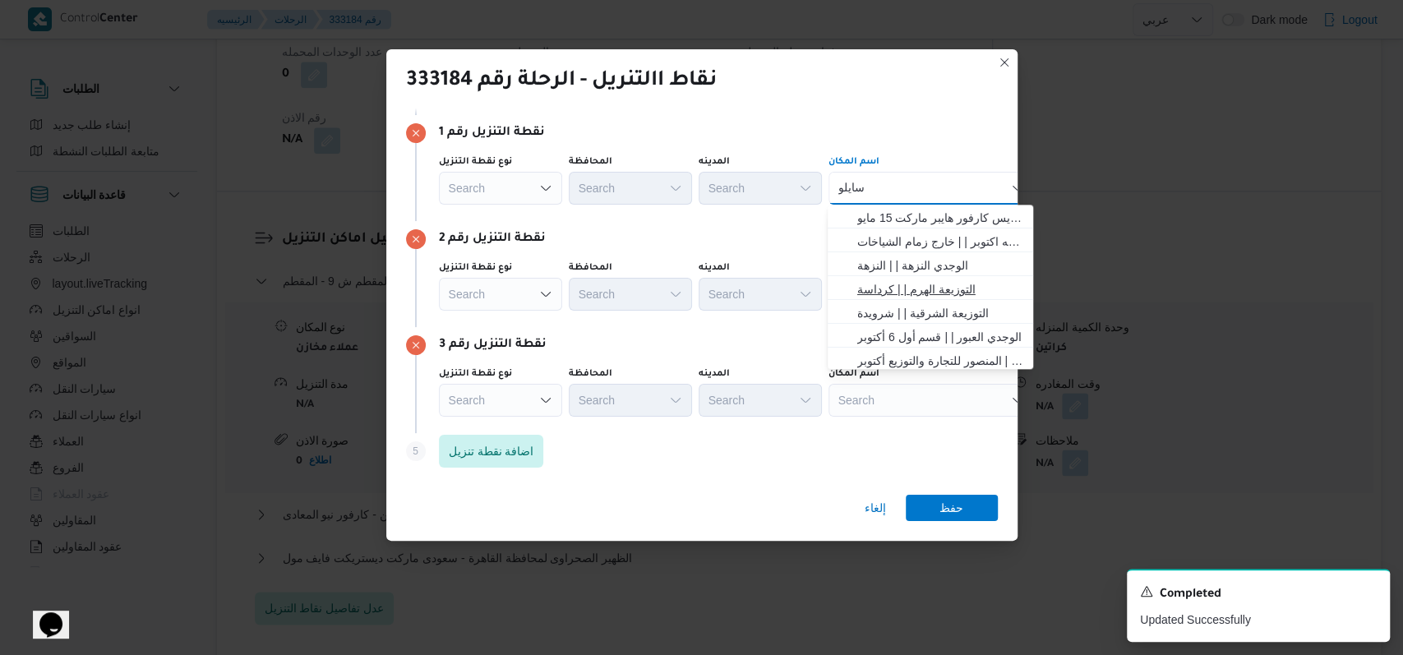
type input "سايلو"
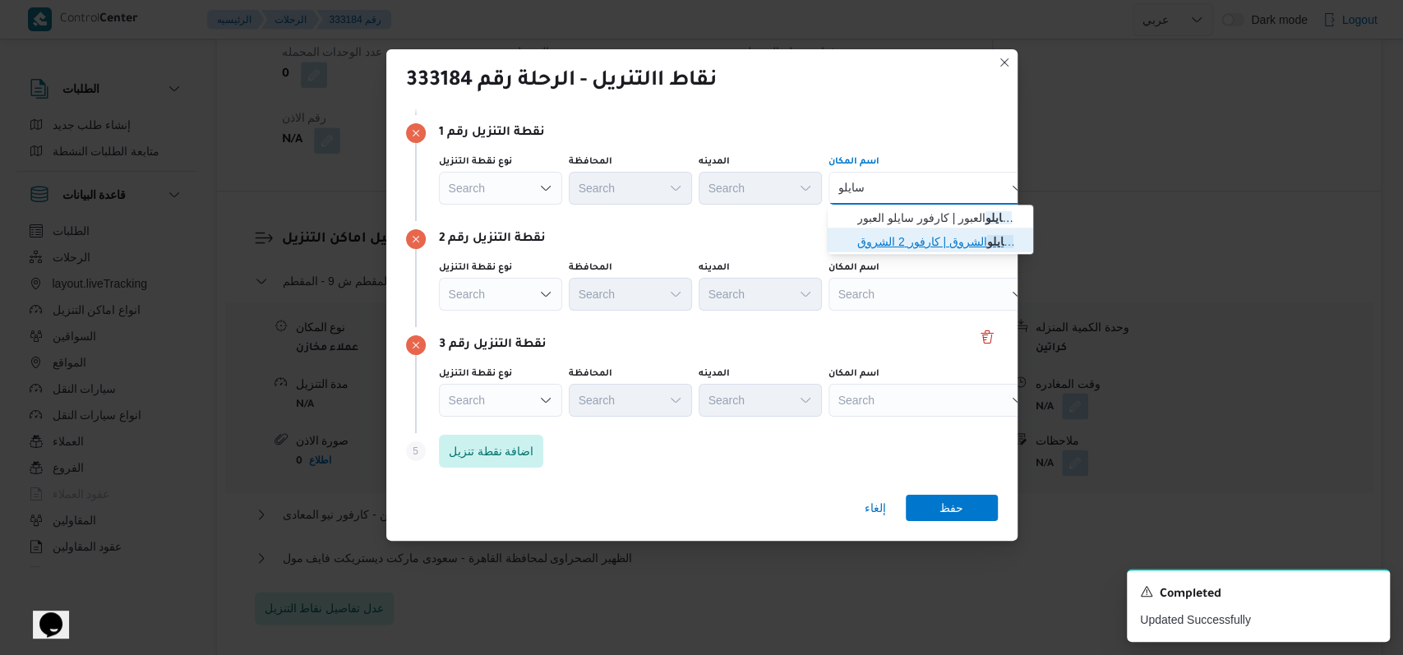
click at [910, 237] on span "كارفور سايلو الشروق | كارفور 2 الشروق | null" at bounding box center [940, 242] width 166 height 20
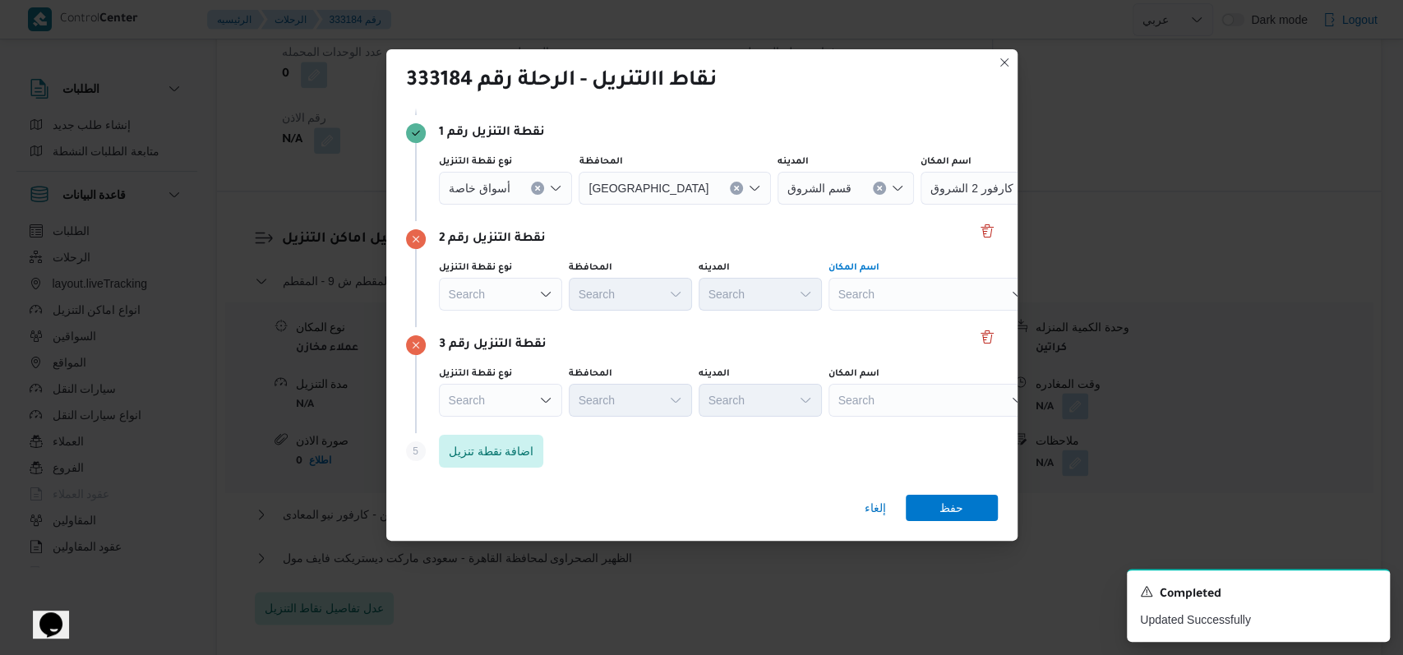
click at [920, 291] on div "Search" at bounding box center [932, 294] width 206 height 33
type input "كارفور الشروق"
click at [915, 311] on span "كارفور الشروق | كارفور الشروق | null" at bounding box center [930, 324] width 192 height 26
click at [889, 418] on div "نوع نقطة التنزيل Search المحافظة Search المدينه Search اسم المكان Search" at bounding box center [716, 392] width 561 height 56
click at [899, 397] on div "Search" at bounding box center [932, 400] width 206 height 33
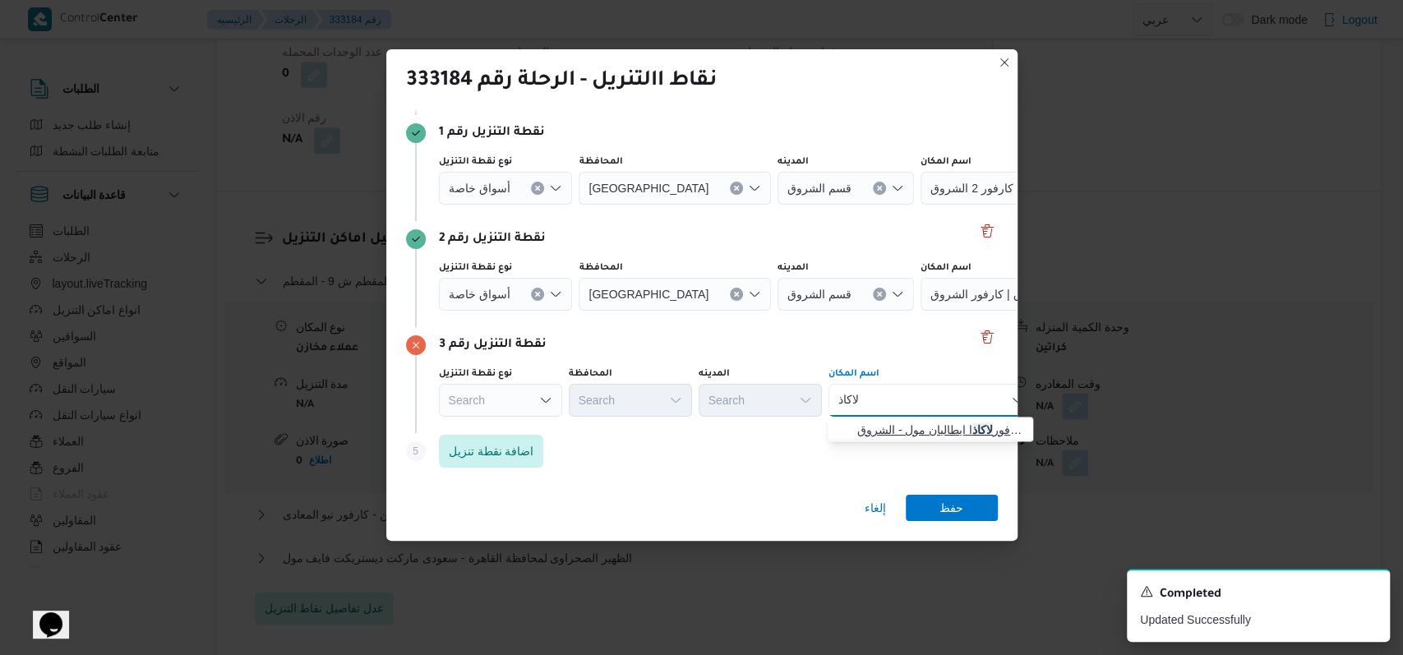
type input "لاكاذ"
click at [908, 425] on span "كارفور لاكاذ ا ايطاليان مول - الشروق | Italian Square El Sherouk City | null" at bounding box center [940, 430] width 166 height 20
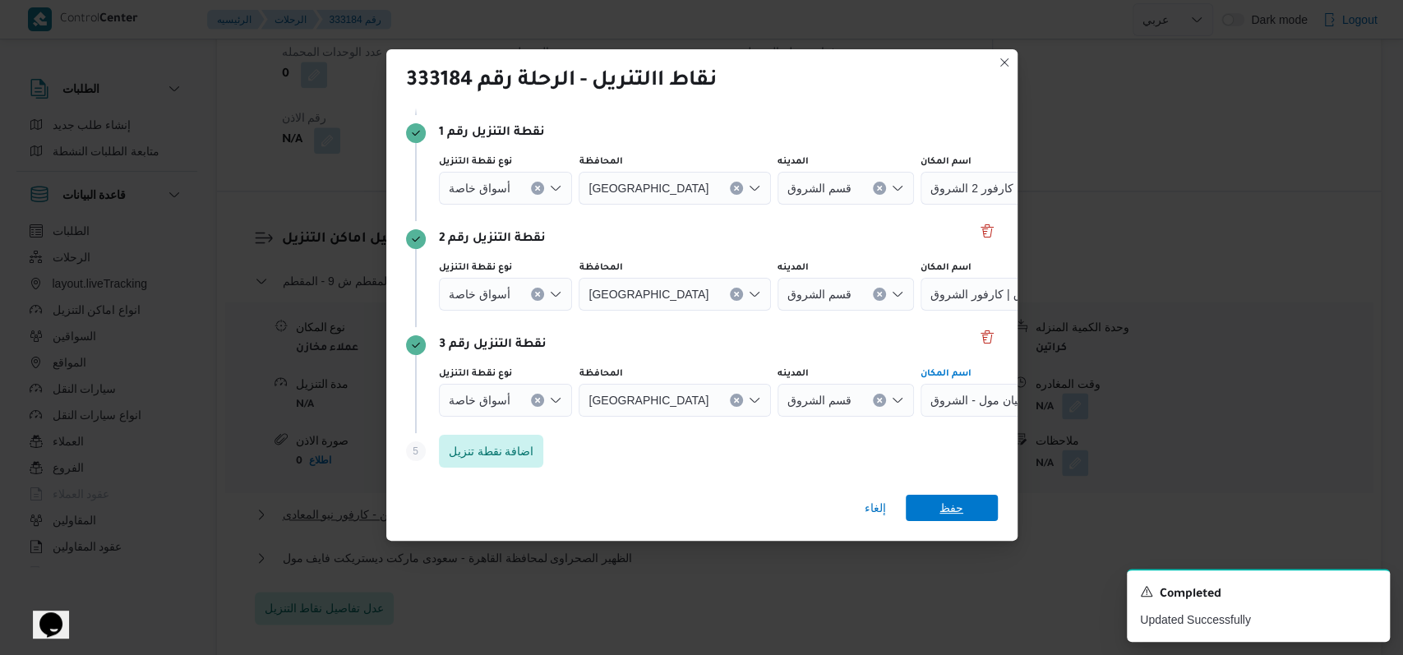
click at [950, 506] on span "حفظ" at bounding box center [952, 508] width 24 height 26
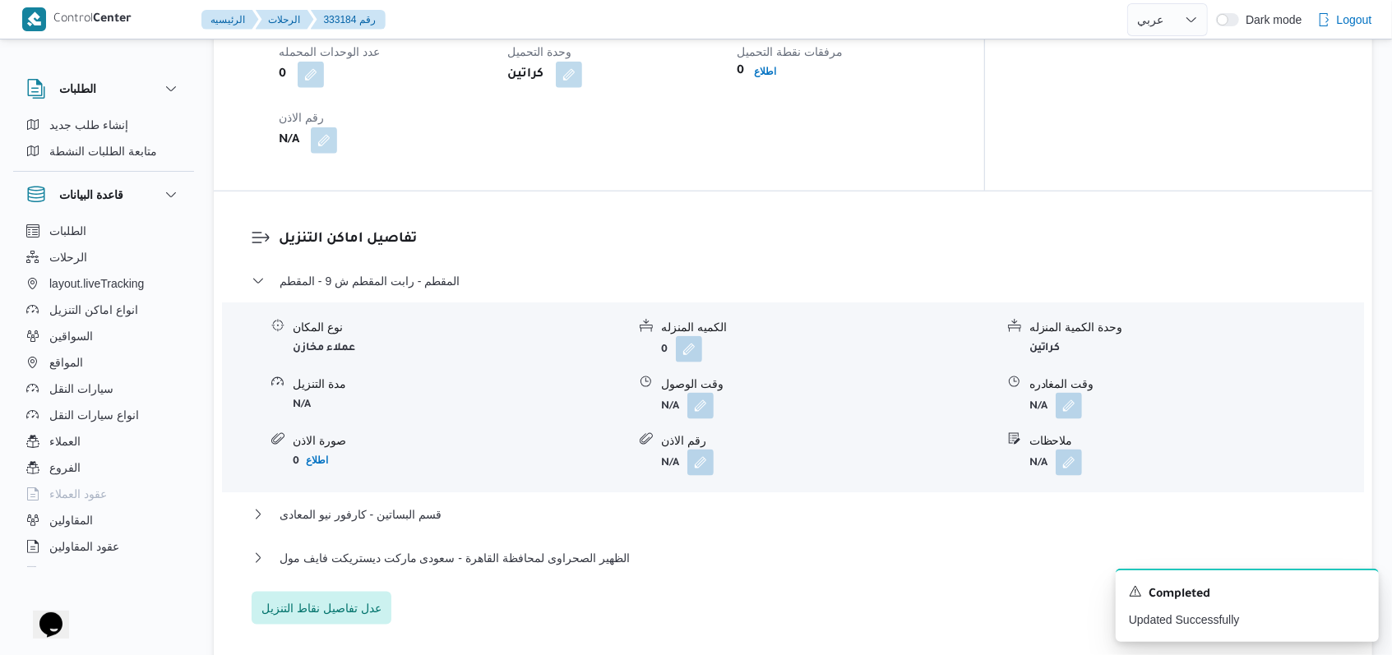
click at [418, 279] on div "المقطم - رابت المقطم ش 9 - المقطم" at bounding box center [794, 286] width 1084 height 31
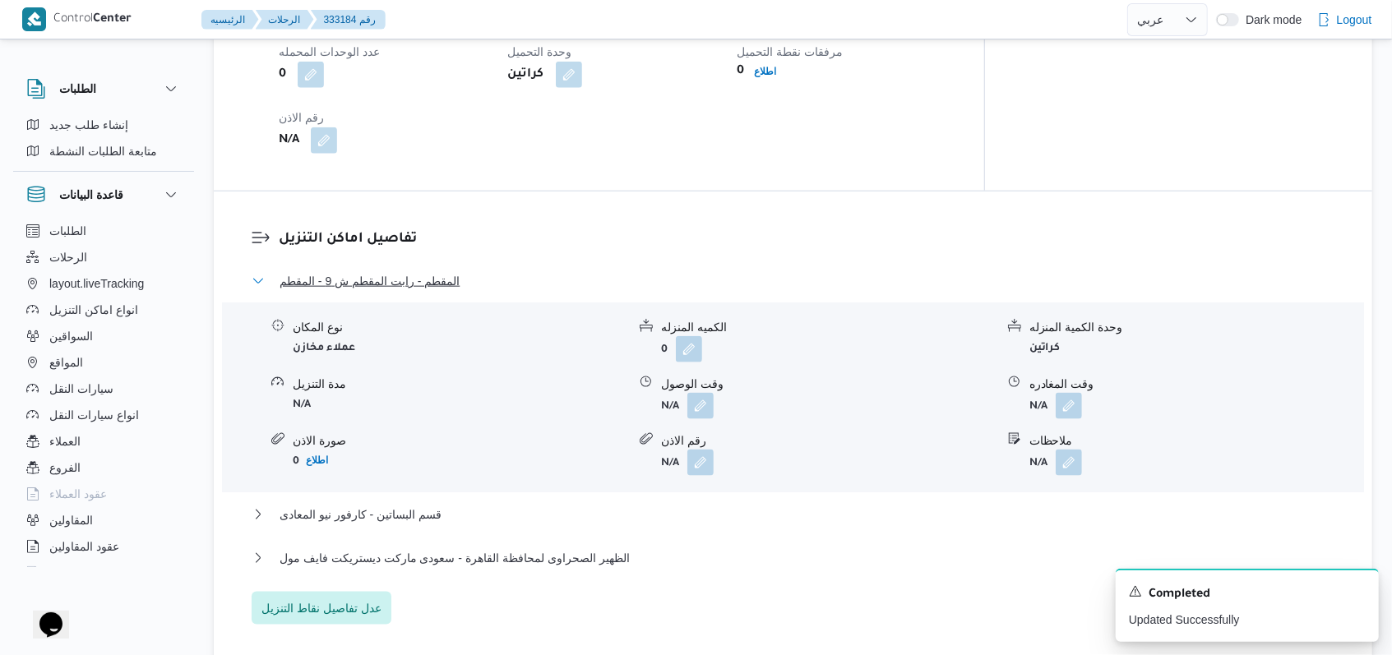
click at [419, 274] on span "المقطم - رابت المقطم ش 9 - المقطم" at bounding box center [370, 281] width 180 height 20
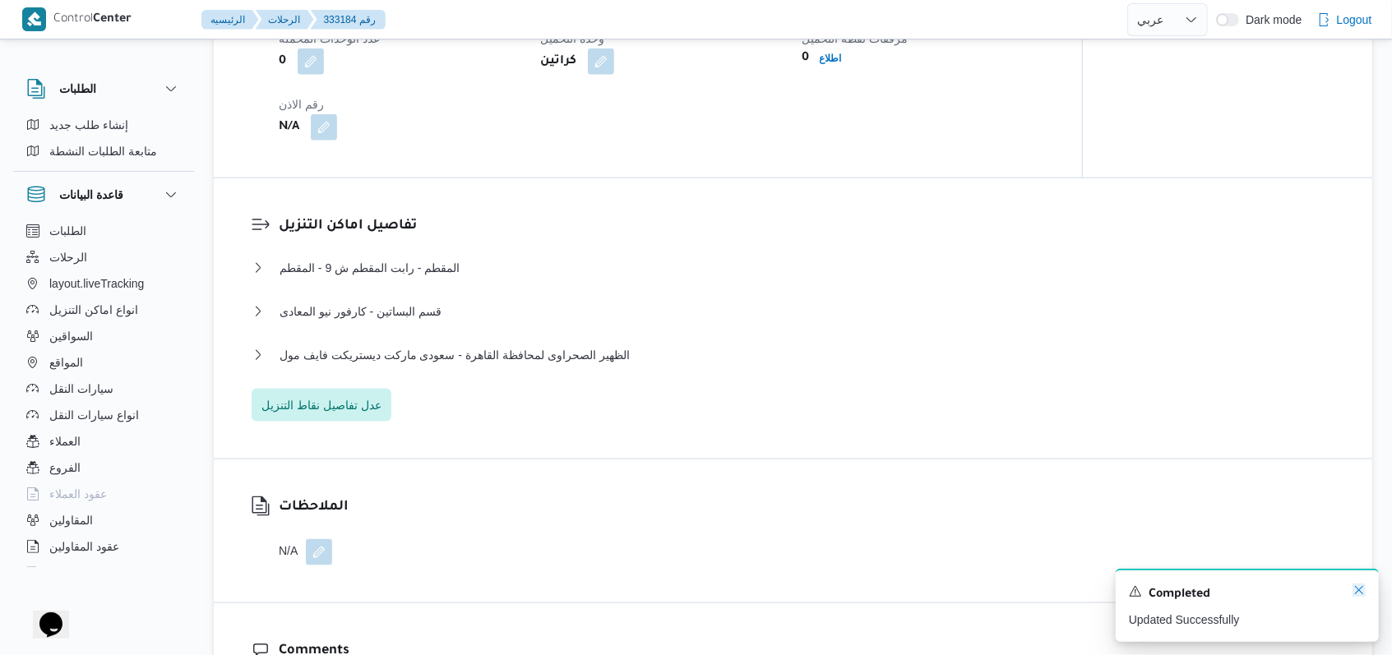
click at [1358, 589] on icon "Dismiss toast" at bounding box center [1358, 590] width 13 height 13
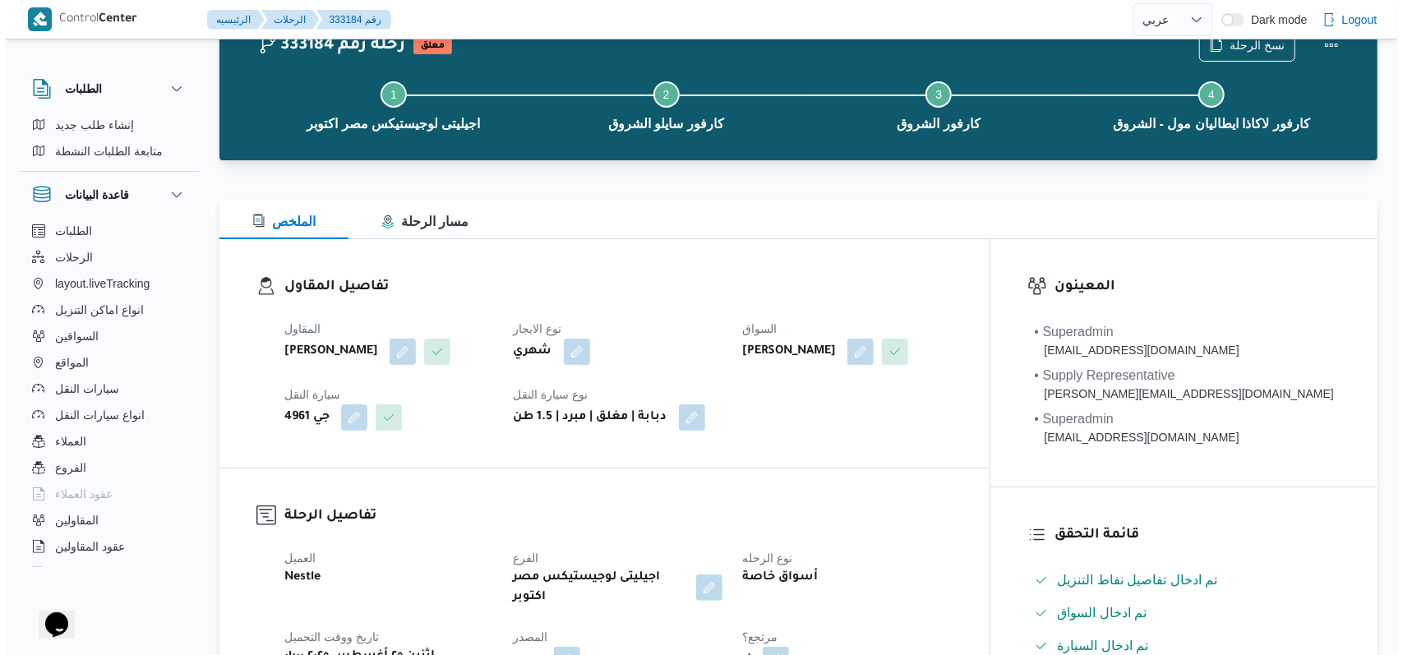
scroll to position [0, 0]
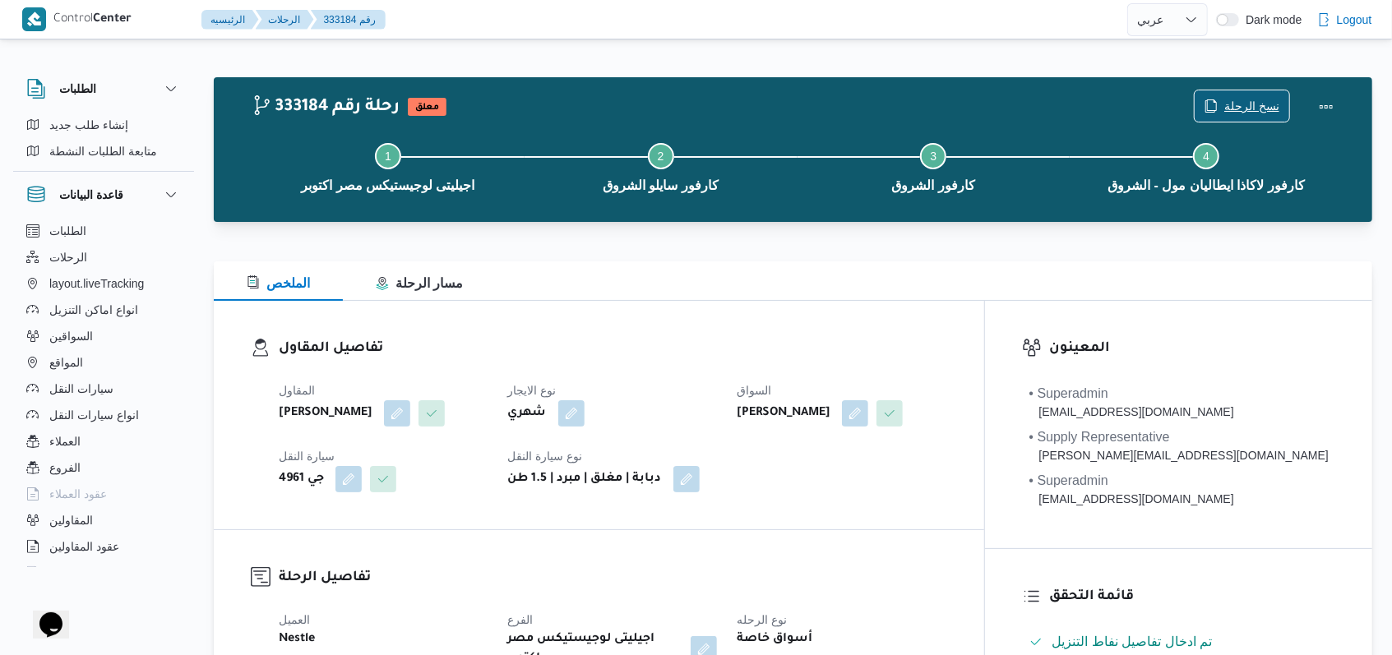
click at [1244, 104] on span "نسخ الرحلة" at bounding box center [1251, 106] width 55 height 20
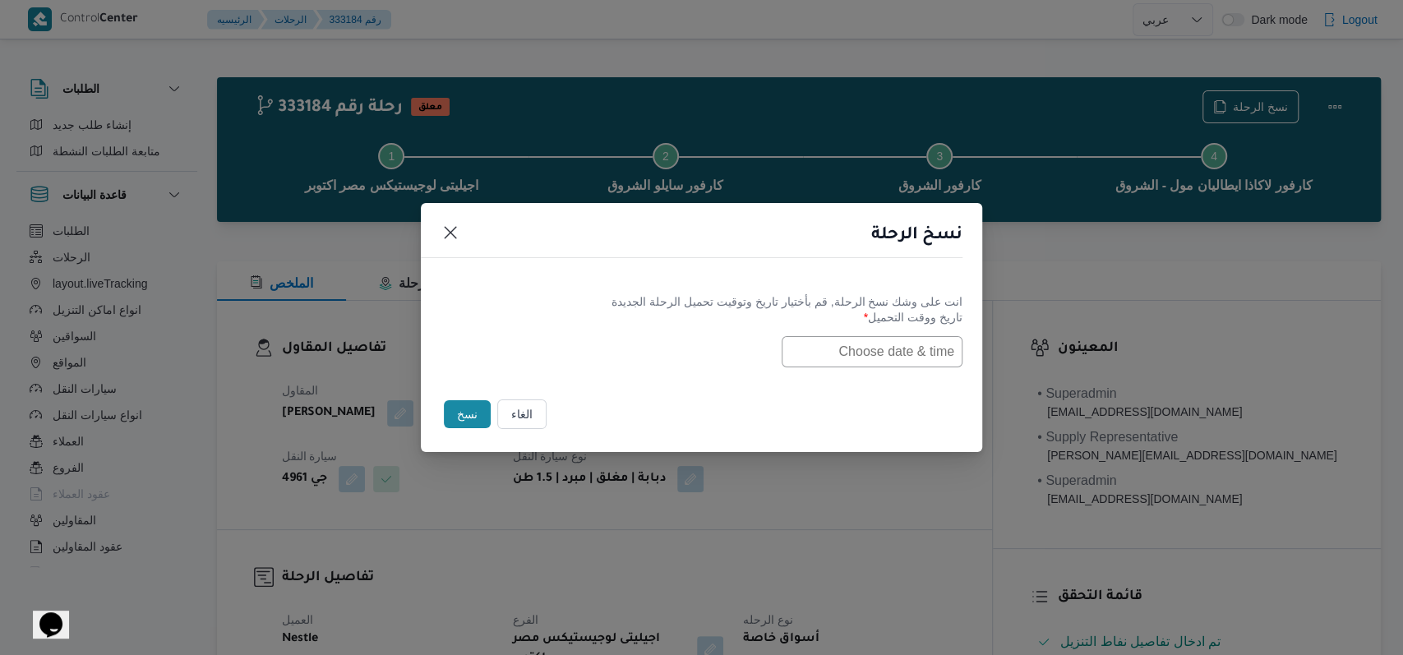
click at [869, 345] on input "text" at bounding box center [872, 351] width 181 height 31
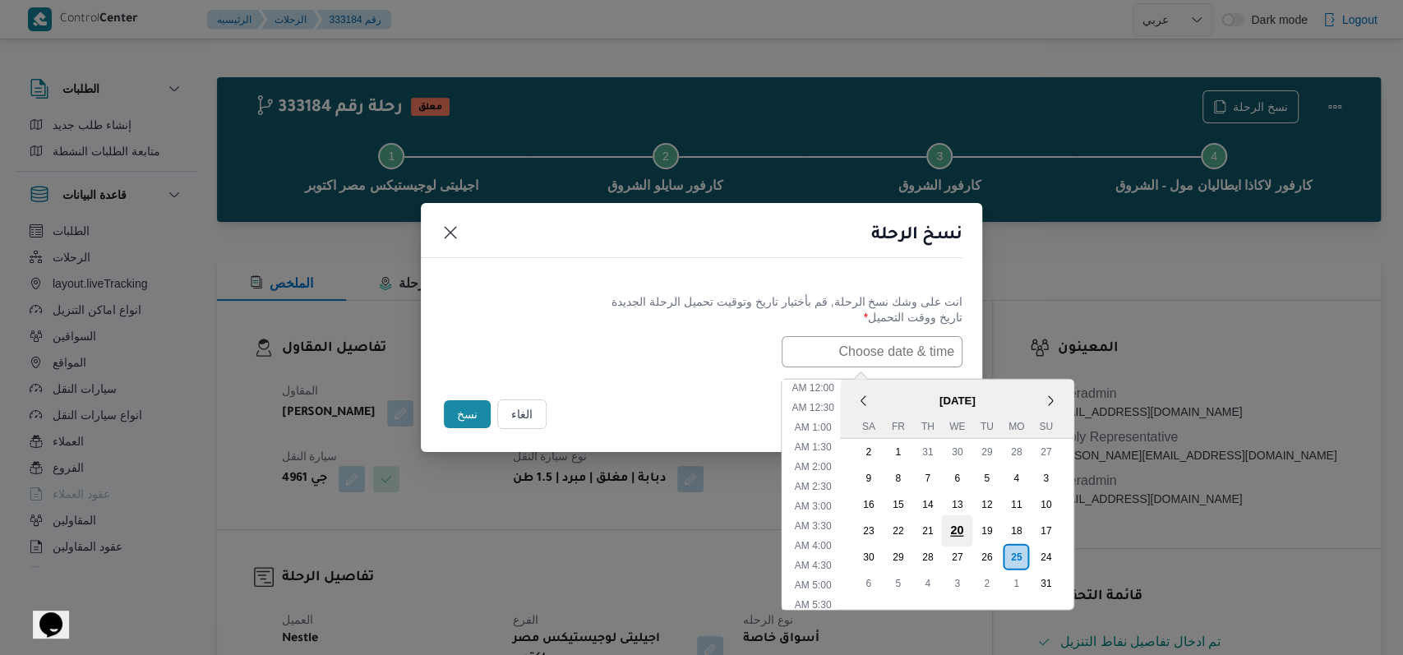
scroll to position [367, 0]
click at [1002, 565] on div "26" at bounding box center [986, 556] width 31 height 31
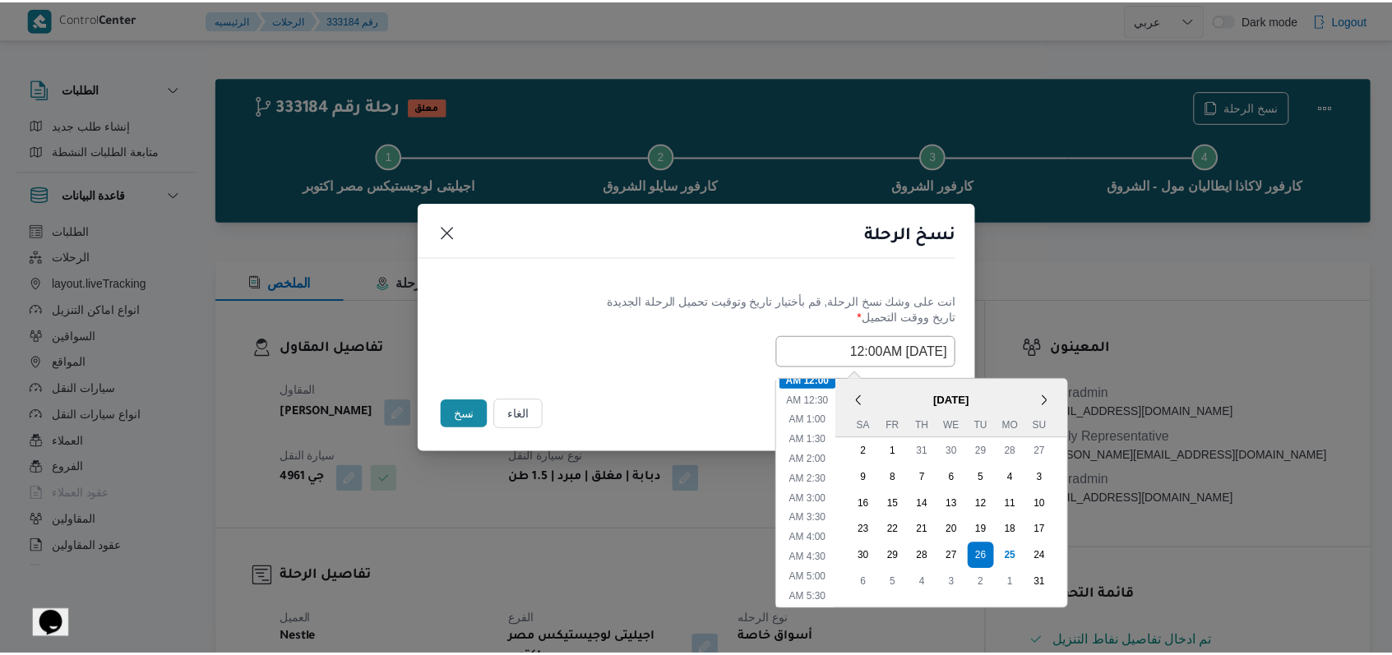
scroll to position [0, 0]
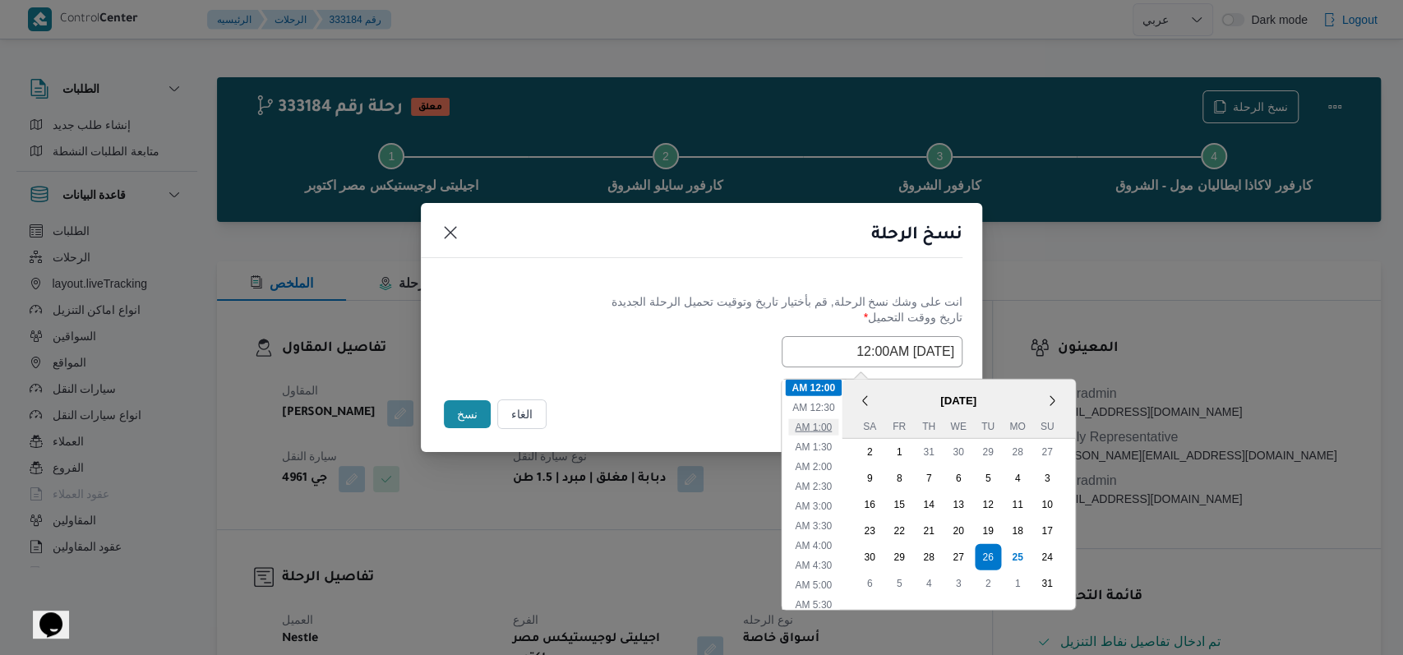
click at [834, 423] on li "1:00 AM" at bounding box center [813, 426] width 50 height 16
type input "26/08/2025 1:00AM"
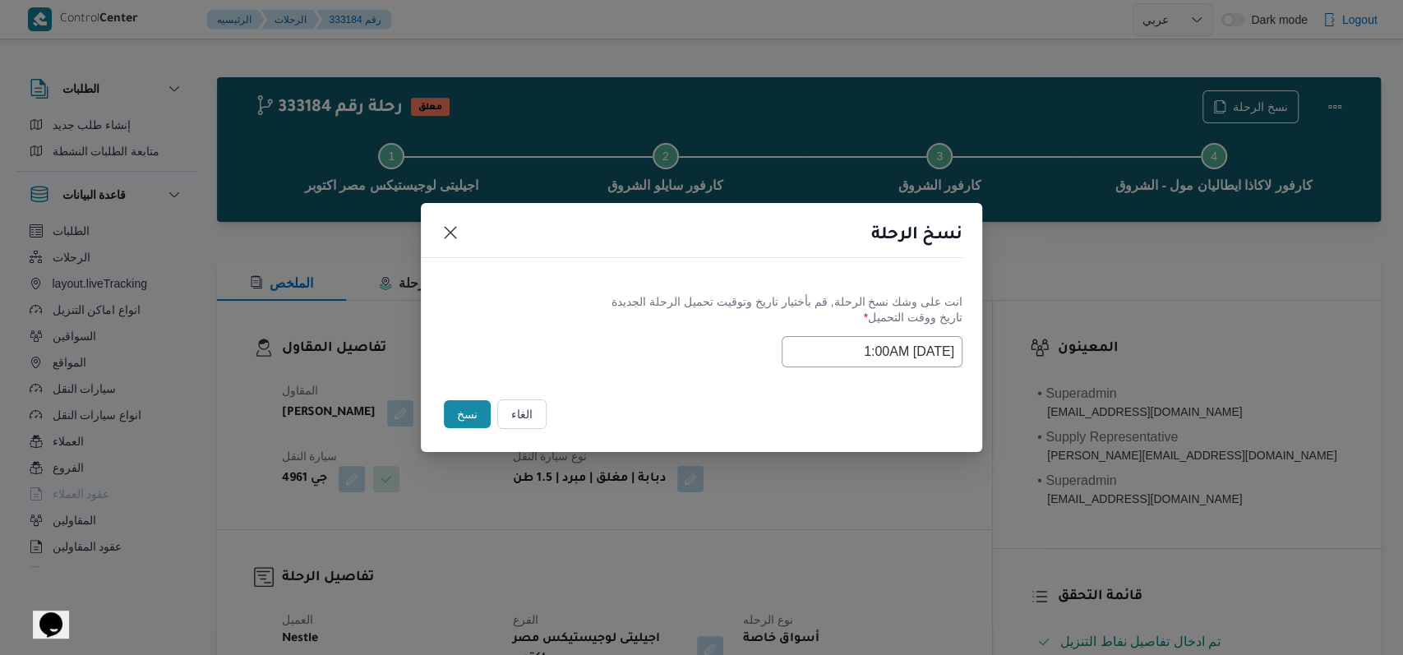
click at [598, 343] on div "Selected date: Tuesday, August 26th, 2025 at 1:00 AM 26/08/2025 1:00AM" at bounding box center [702, 351] width 522 height 31
click at [460, 410] on button "نسخ" at bounding box center [467, 414] width 47 height 28
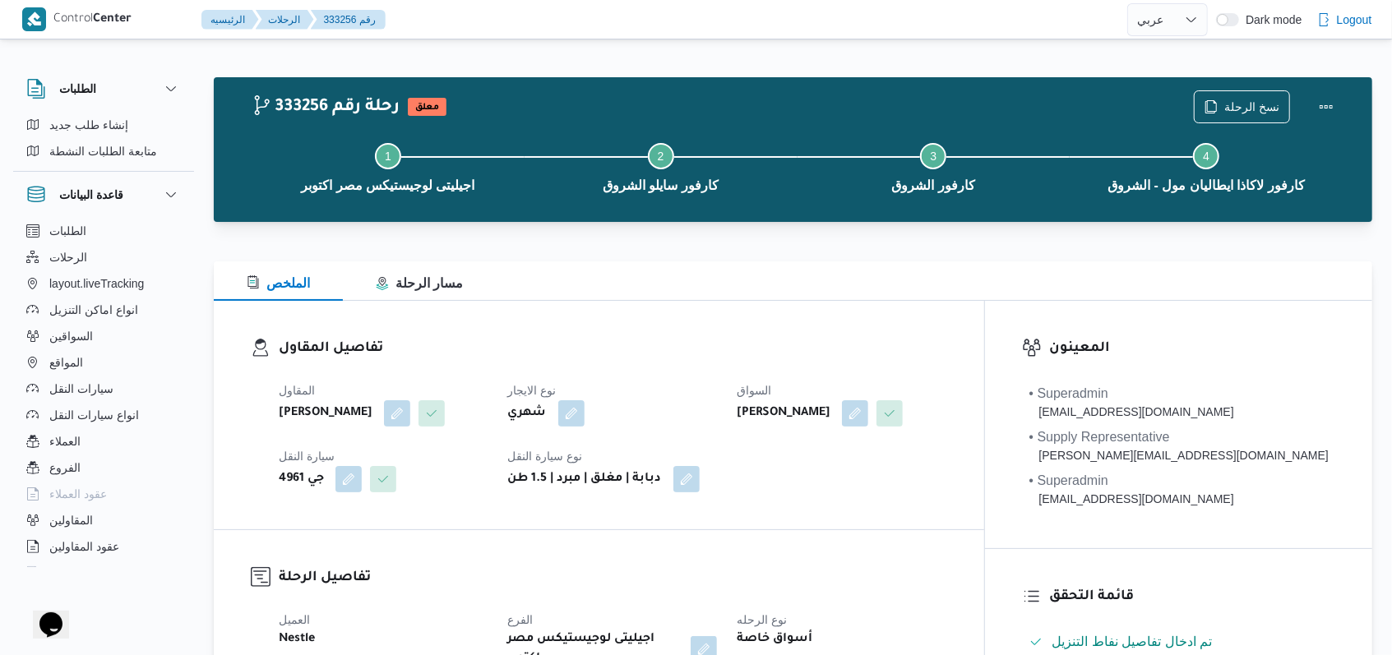
select select "ar"
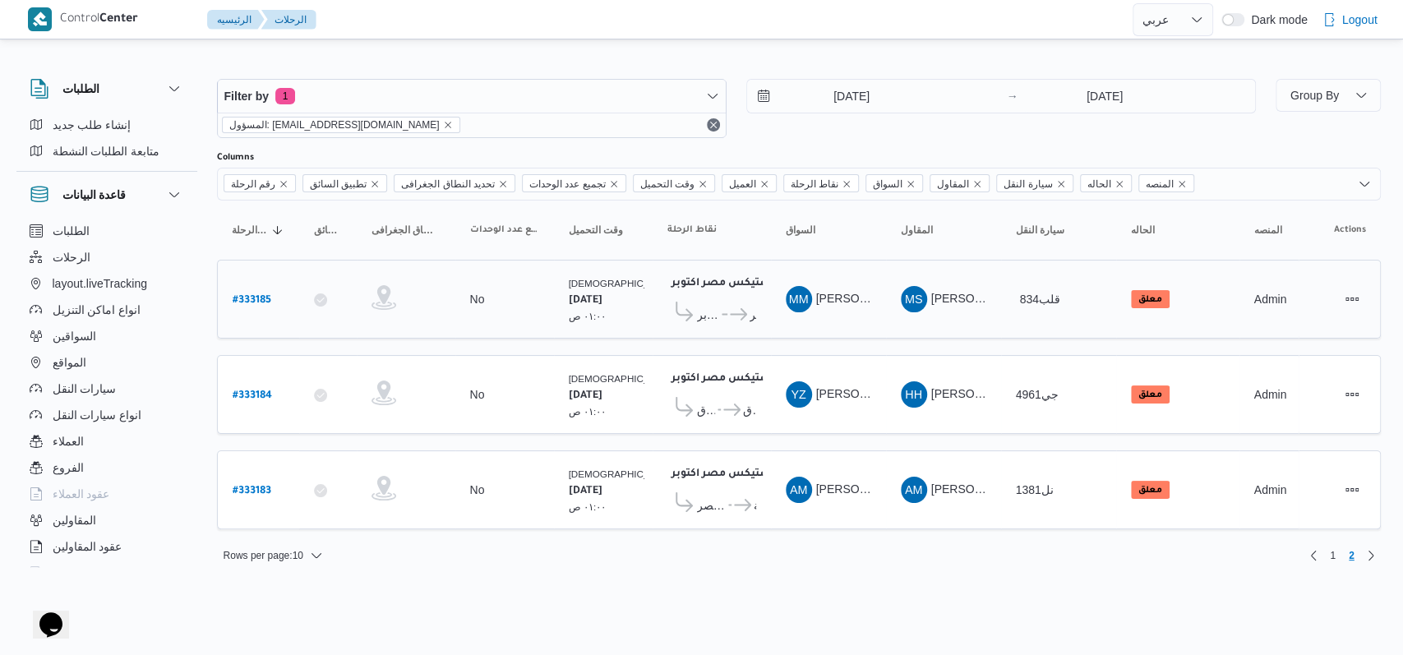
click at [257, 303] on b "# 333185" at bounding box center [252, 301] width 39 height 12
select select "ar"
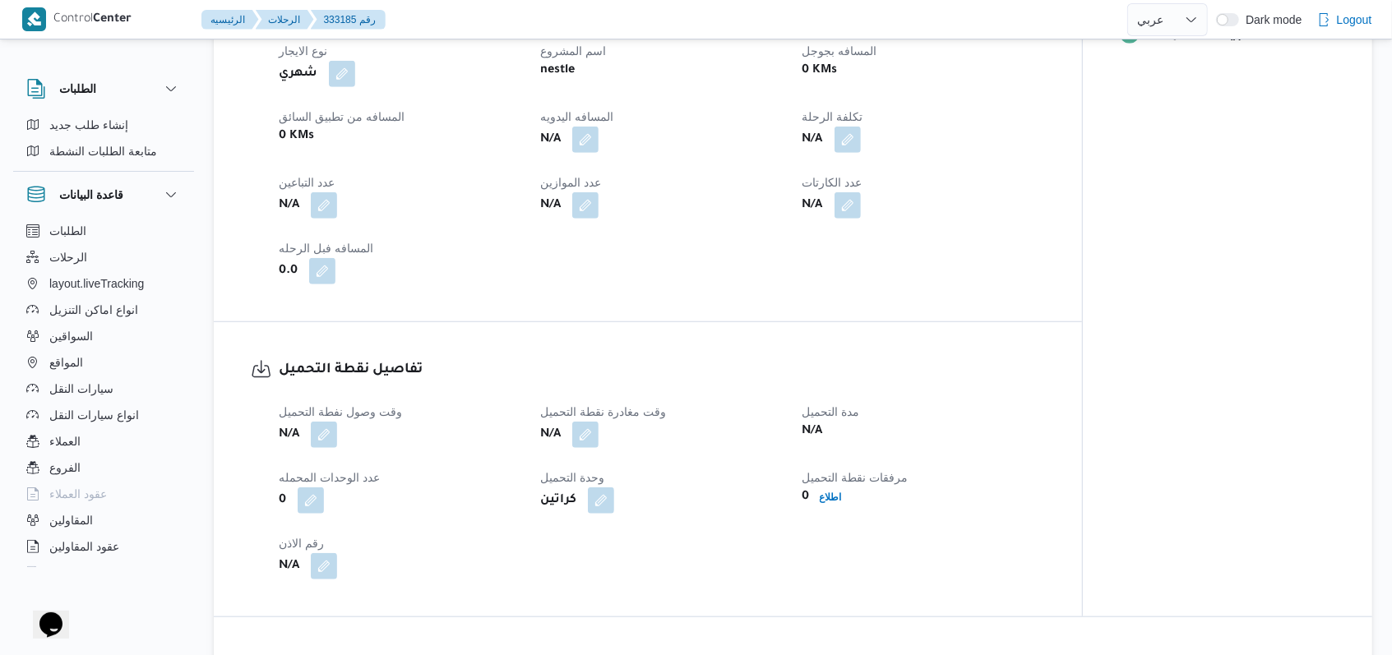
scroll to position [767, 0]
click at [330, 217] on button "button" at bounding box center [324, 204] width 26 height 26
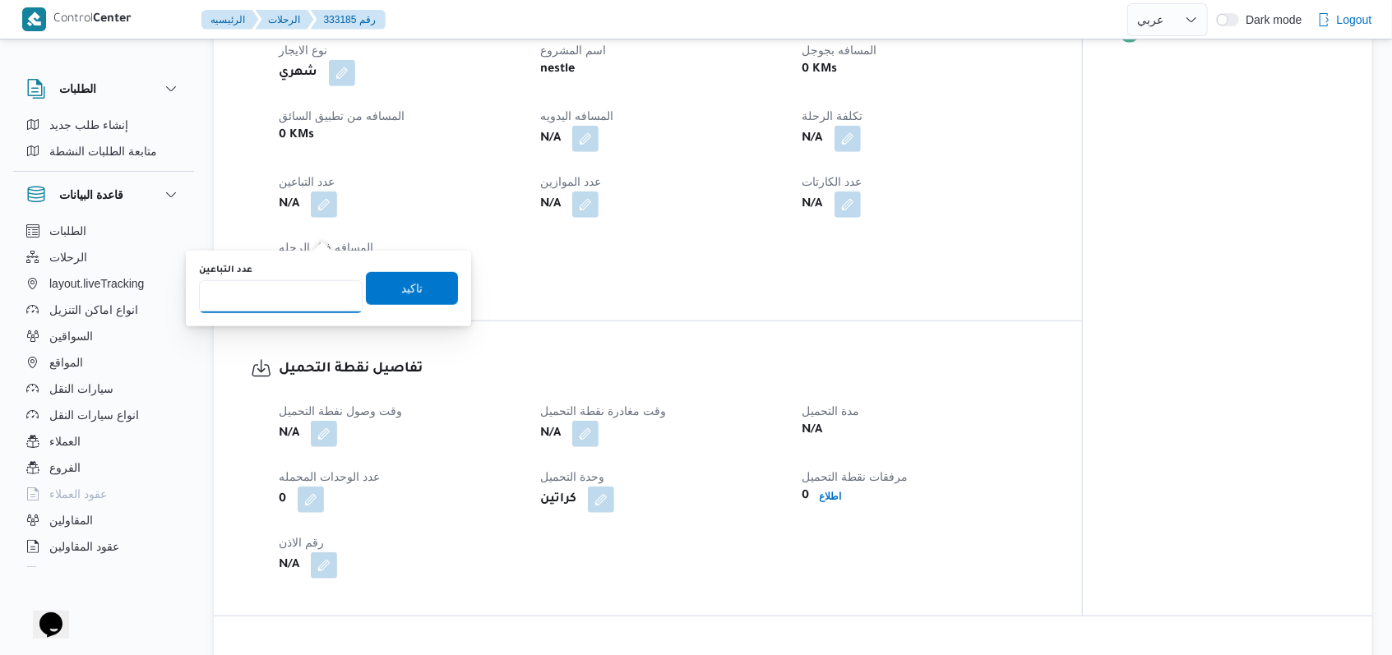
click at [293, 292] on input "عدد التباعين" at bounding box center [281, 296] width 164 height 33
type input "1"
click at [373, 279] on span "تاكيد" at bounding box center [412, 288] width 92 height 33
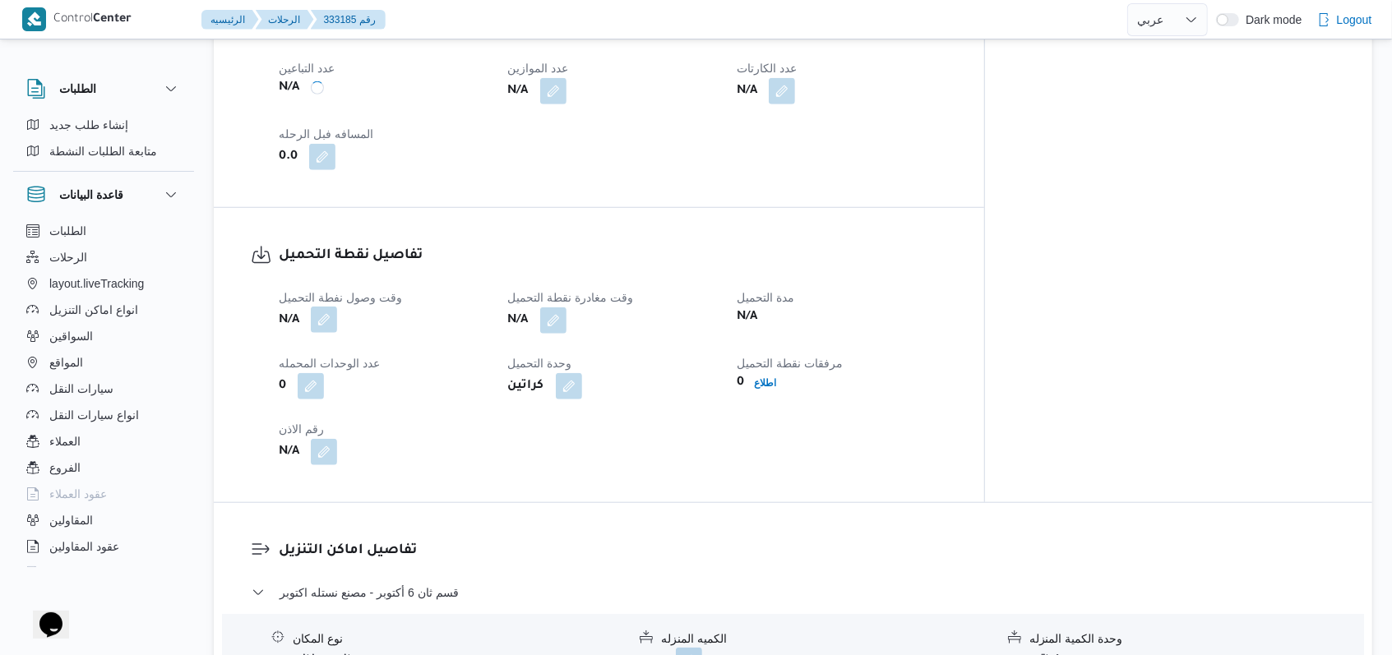
scroll to position [987, 0]
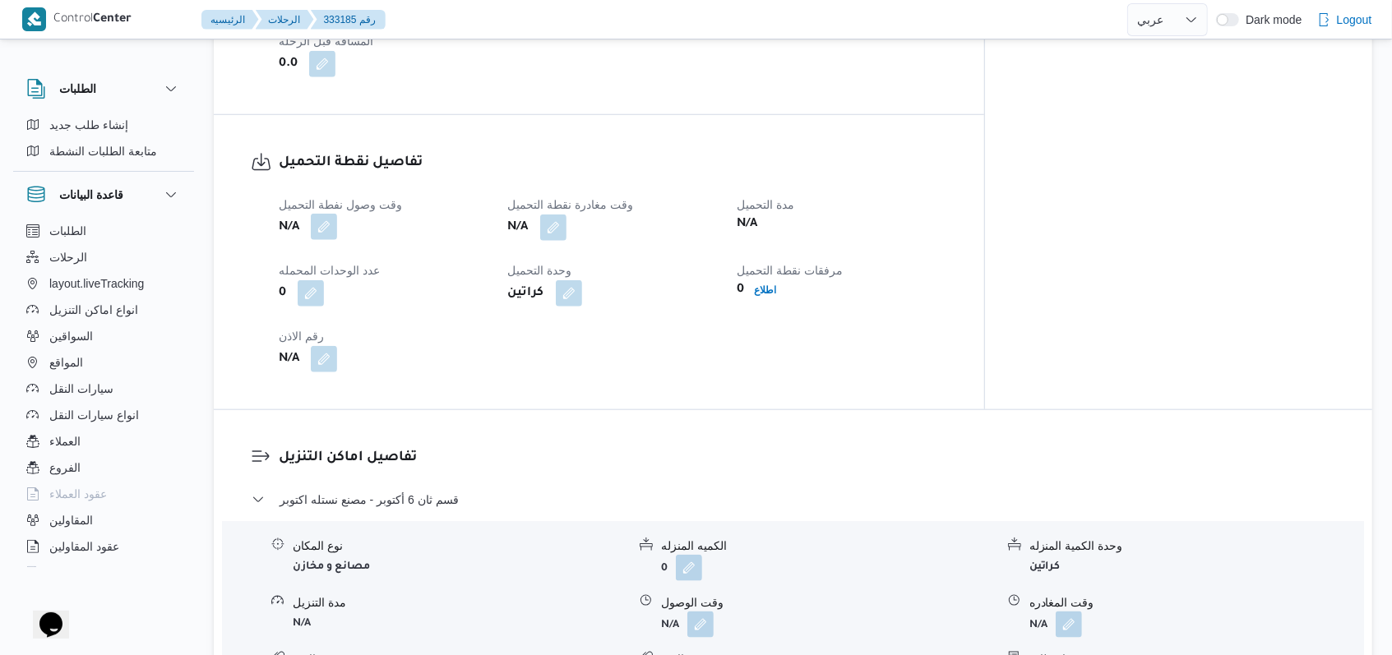
click at [326, 234] on button "button" at bounding box center [324, 227] width 26 height 26
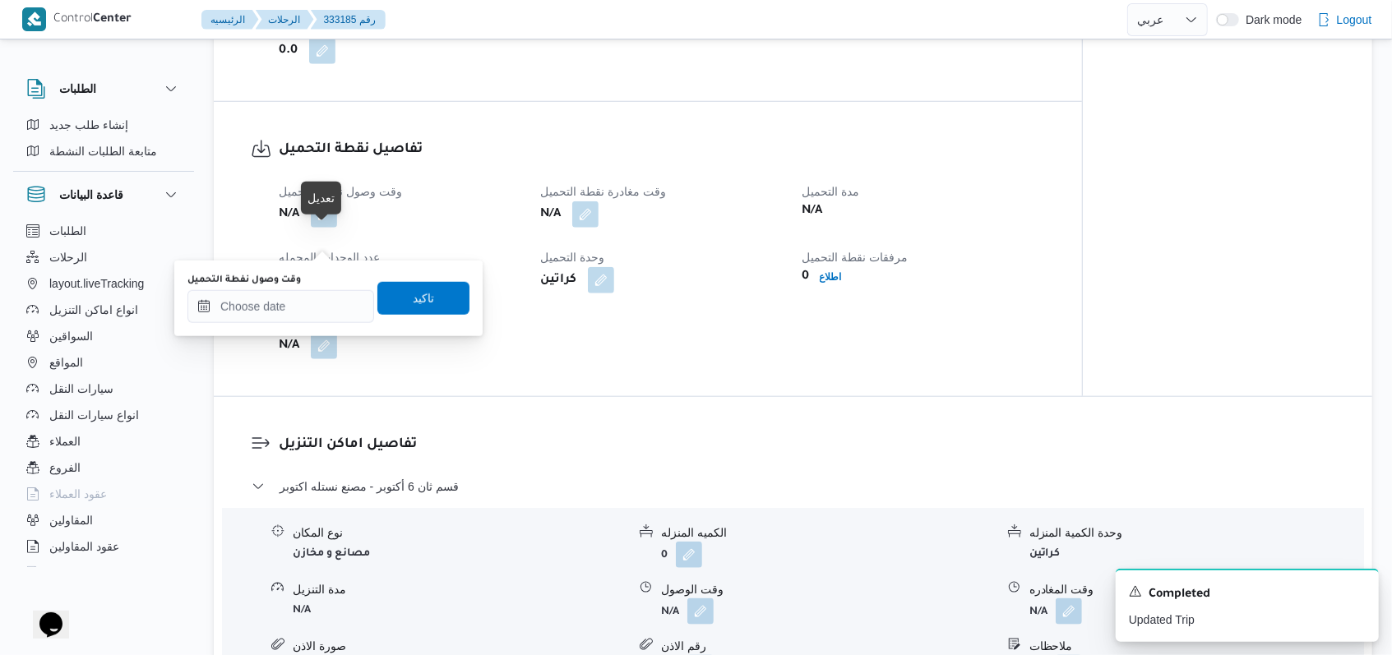
click at [288, 305] on body "Control Center الرئيسيه الرحلات 333185 رقم English عربي Dark mode Logout الطلبا…" at bounding box center [696, 428] width 1392 height 2830
click at [304, 303] on input "وقت وصول نفطة التحميل" at bounding box center [280, 306] width 187 height 33
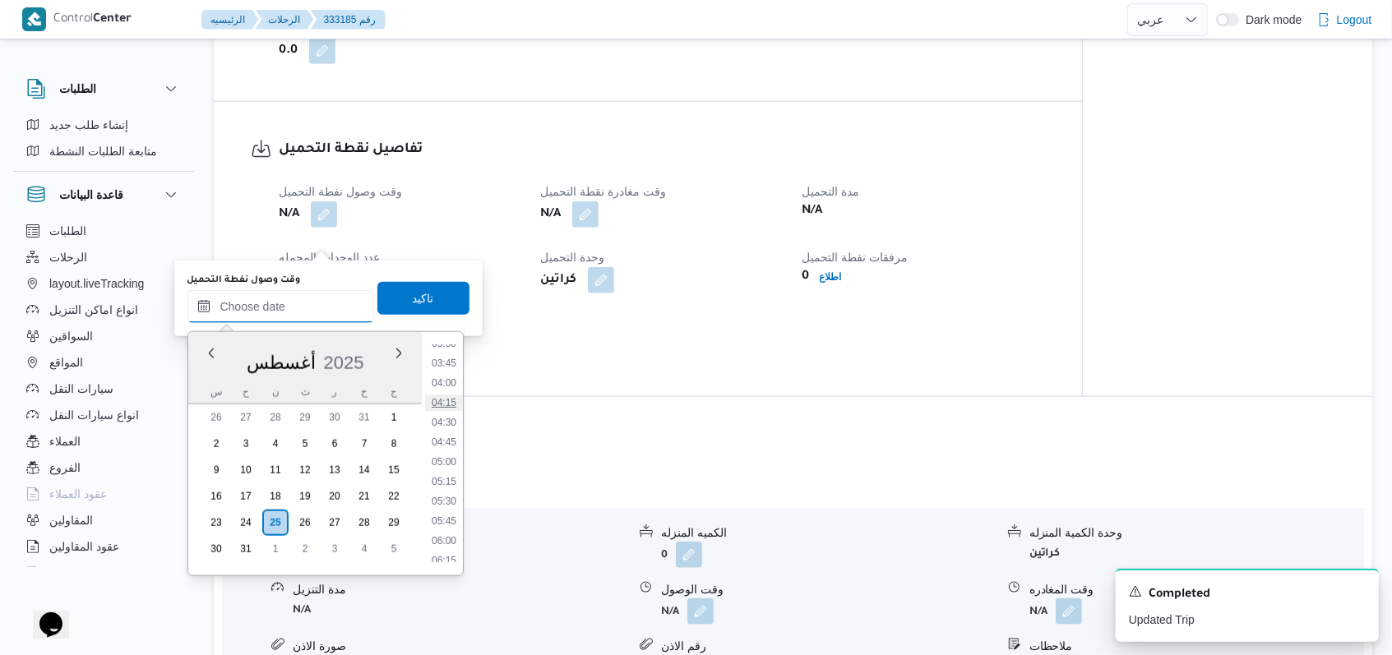
scroll to position [177, 0]
click at [449, 469] on li "03:45" at bounding box center [444, 472] width 38 height 16
type input "٢٥/٠٨/٢٠٢٥ ٠٣:٤٥"
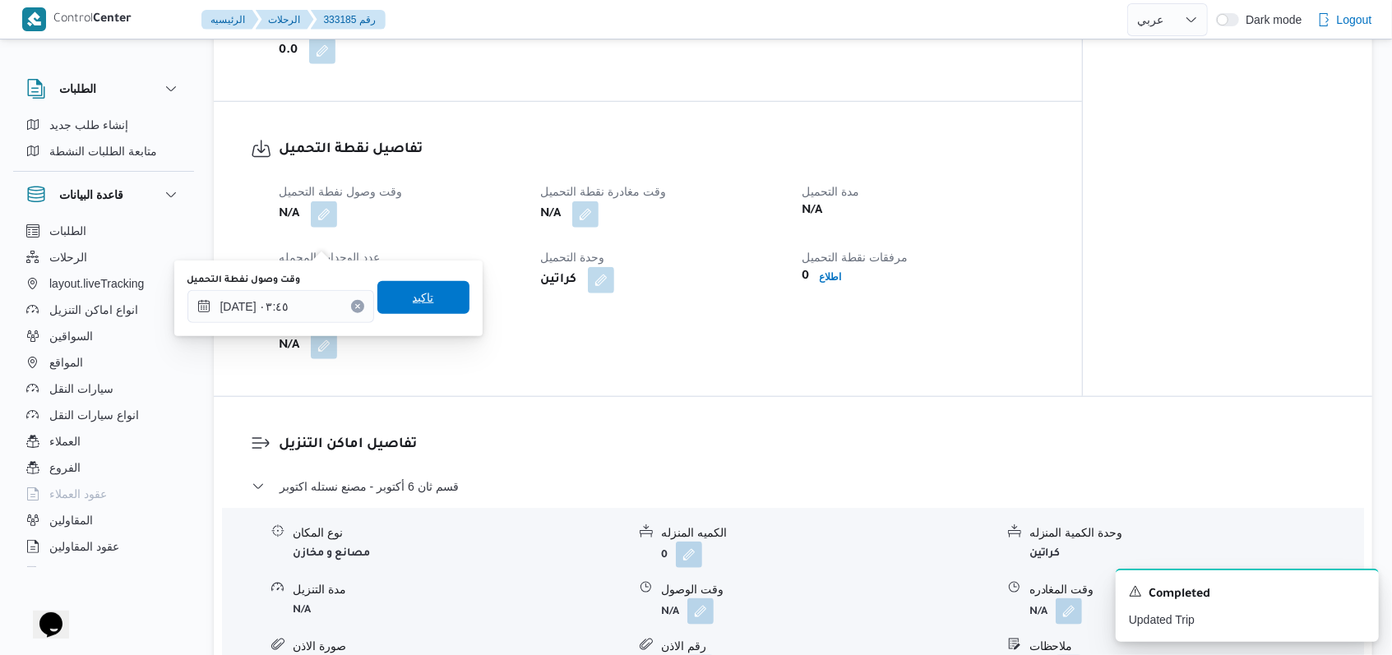
click at [431, 311] on span "تاكيد" at bounding box center [423, 297] width 92 height 33
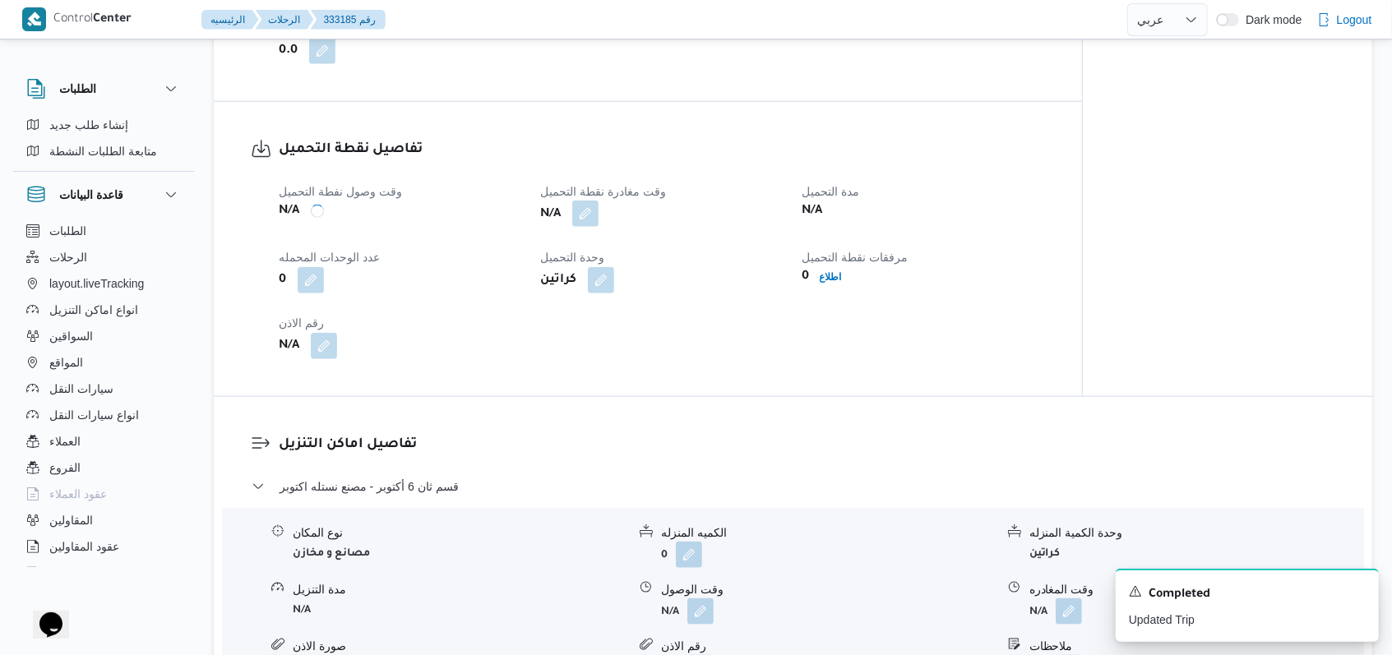
click at [578, 227] on button "button" at bounding box center [585, 214] width 26 height 26
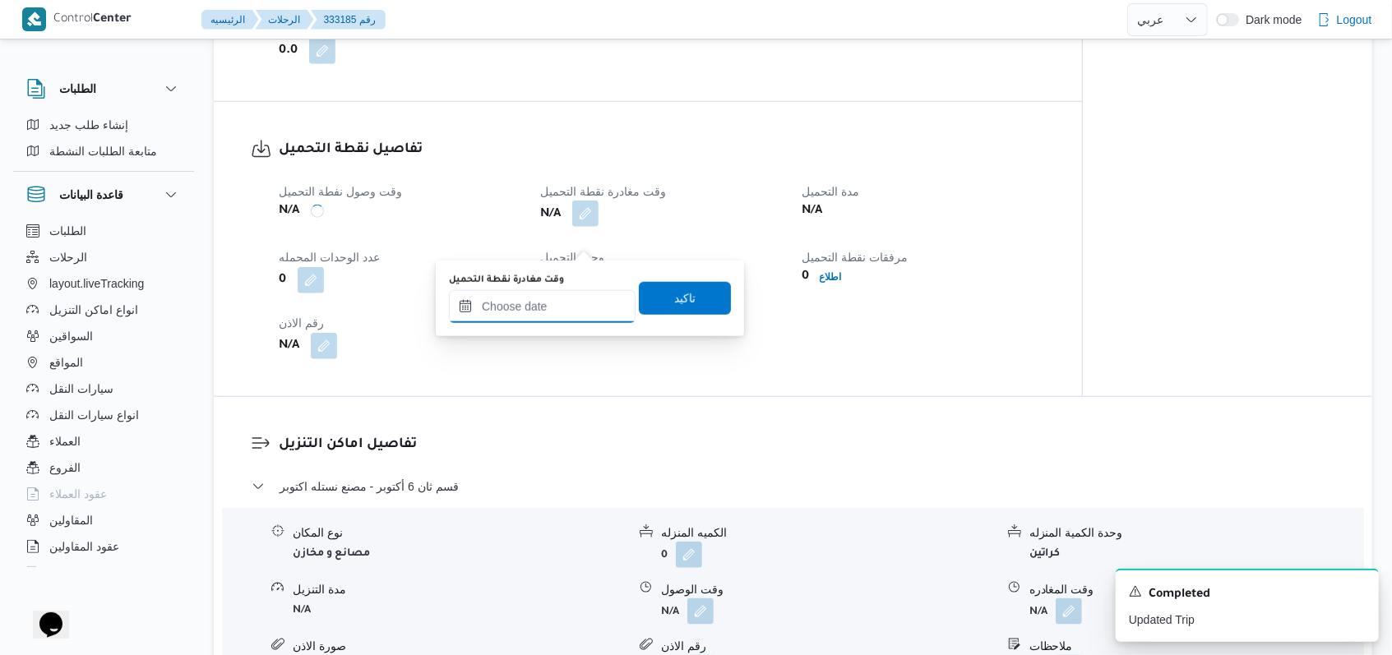
click at [571, 296] on input "وقت مغادرة نقطة التحميل" at bounding box center [542, 306] width 187 height 33
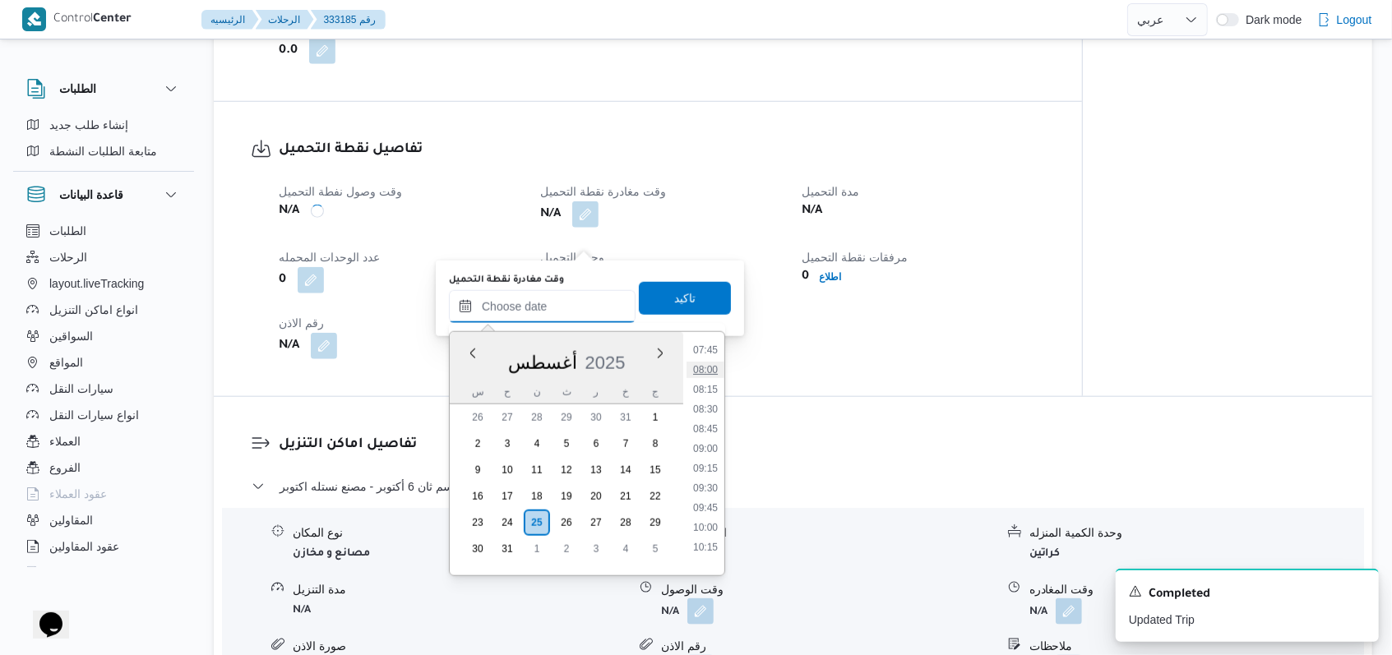
scroll to position [506, 0]
click at [714, 361] on li "06:30" at bounding box center [705, 361] width 38 height 16
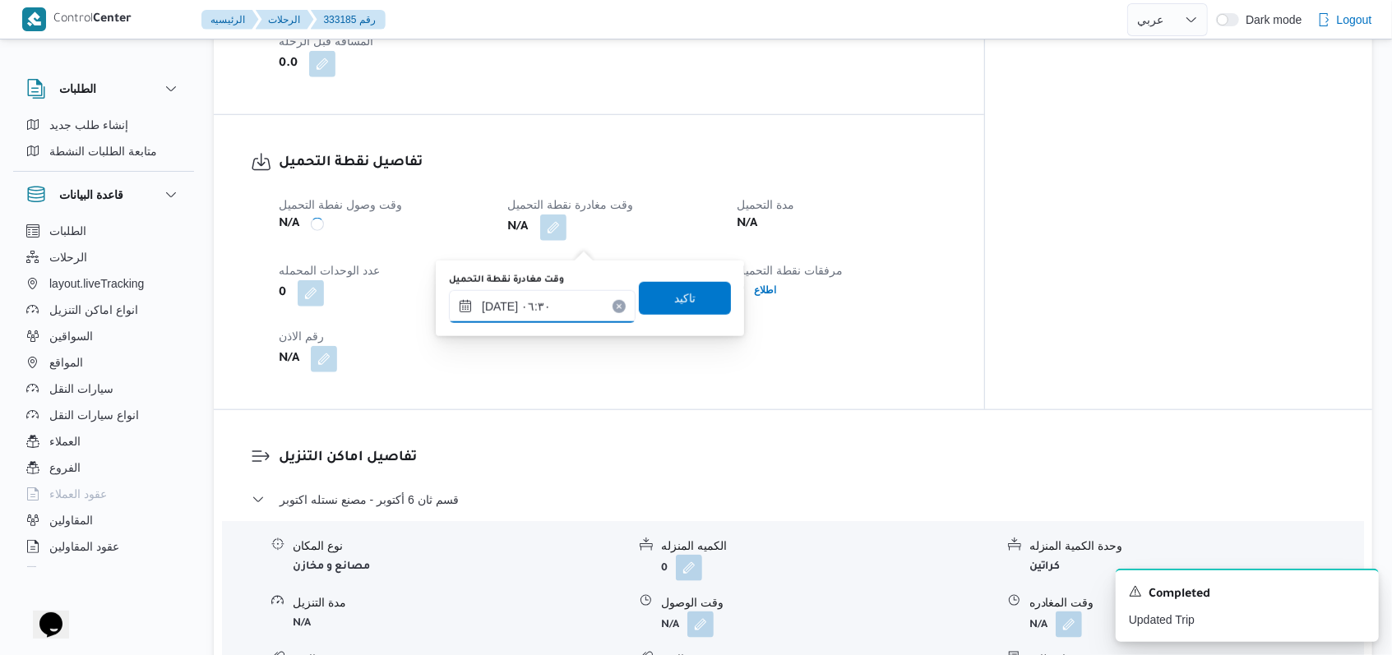
type input "٢٥/٠٨/٢٠٢٥ ٠٦:٣٠"
click at [696, 297] on span "تاكيد" at bounding box center [685, 297] width 92 height 33
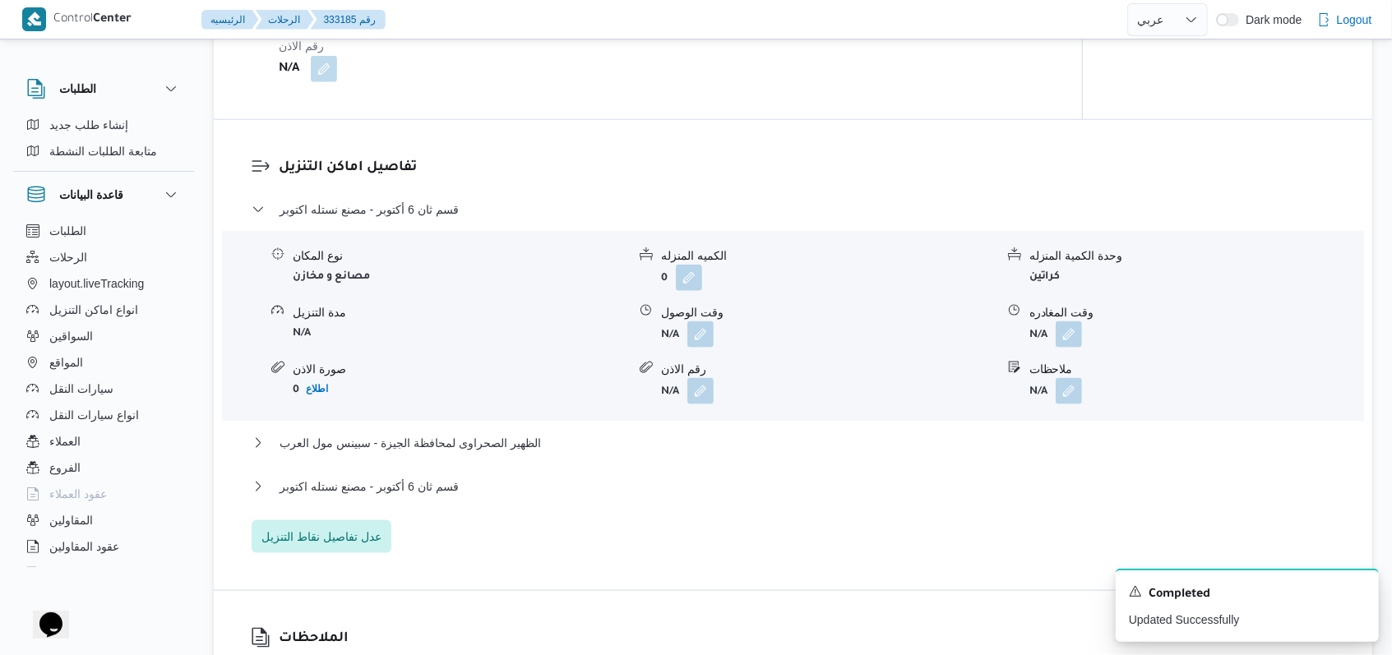
scroll to position [1315, 0]
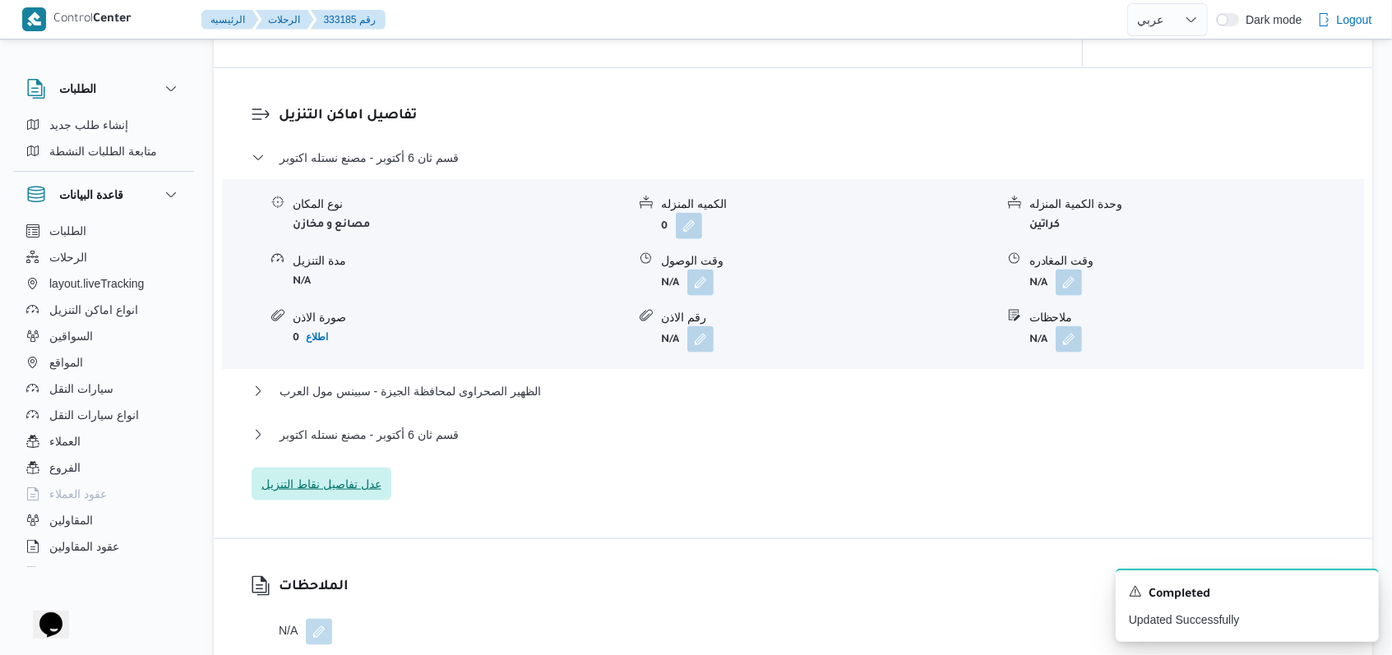
click at [337, 494] on span "عدل تفاصيل نقاط التنزيل" at bounding box center [321, 484] width 120 height 20
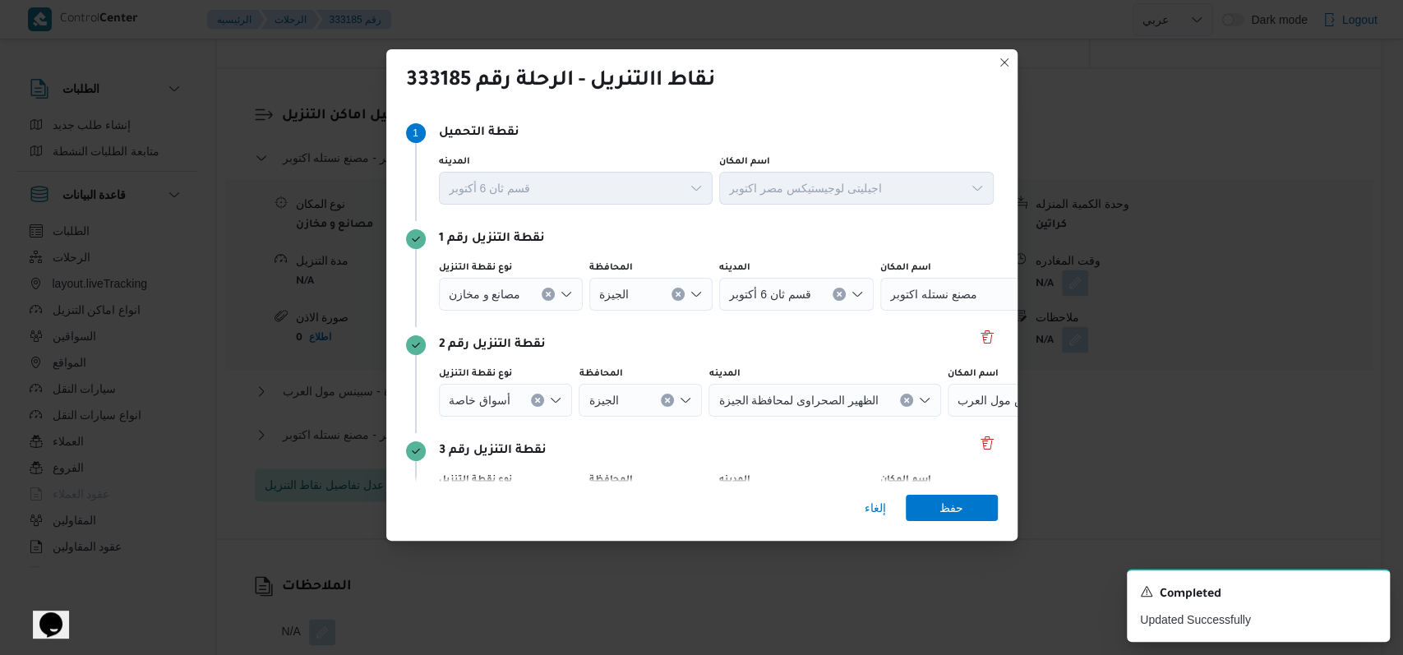
click at [975, 431] on div "نقطة التنزيل رقم 2 نوع نقطة التنزيل أسواق خاصة المحافظة الجيزة المدينه الظهير ا…" at bounding box center [702, 380] width 592 height 106
click at [977, 437] on button "Delete" at bounding box center [987, 442] width 20 height 20
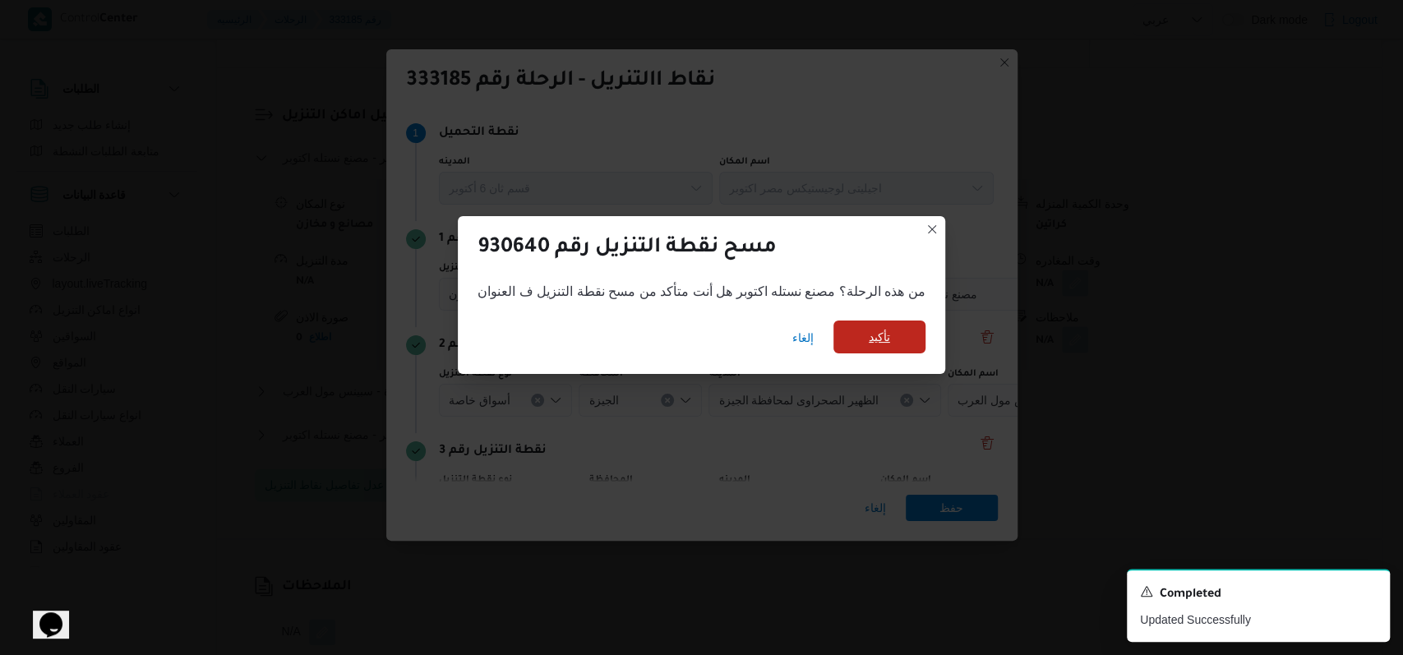
click at [898, 339] on span "تأكيد" at bounding box center [880, 337] width 92 height 33
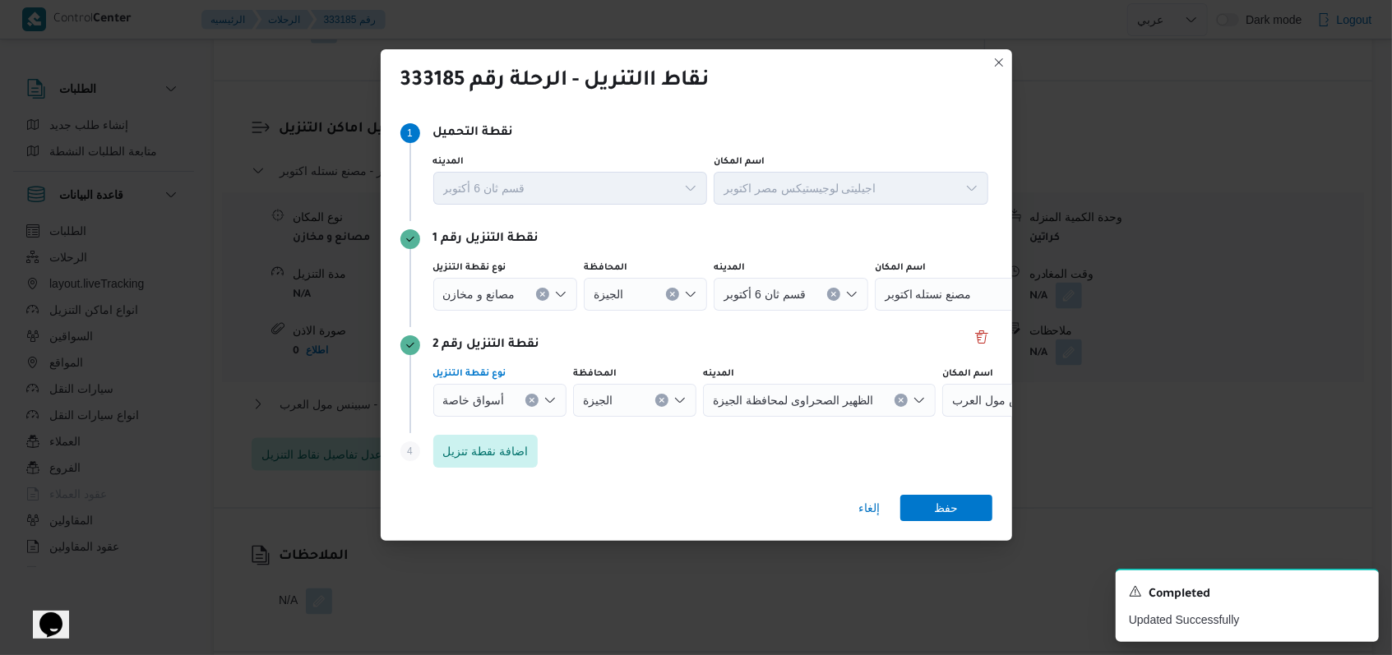
click at [530, 404] on button "Clear input" at bounding box center [531, 400] width 13 height 13
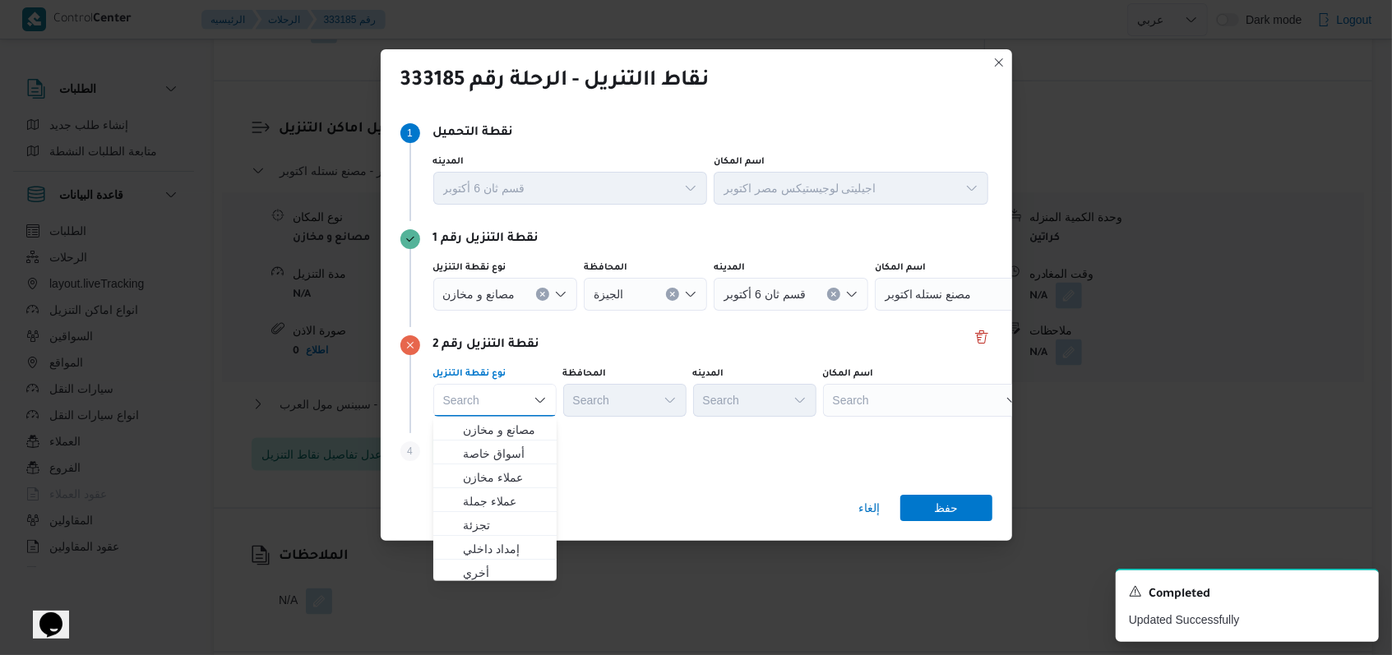
click at [543, 296] on icon "Clear input" at bounding box center [542, 294] width 7 height 7
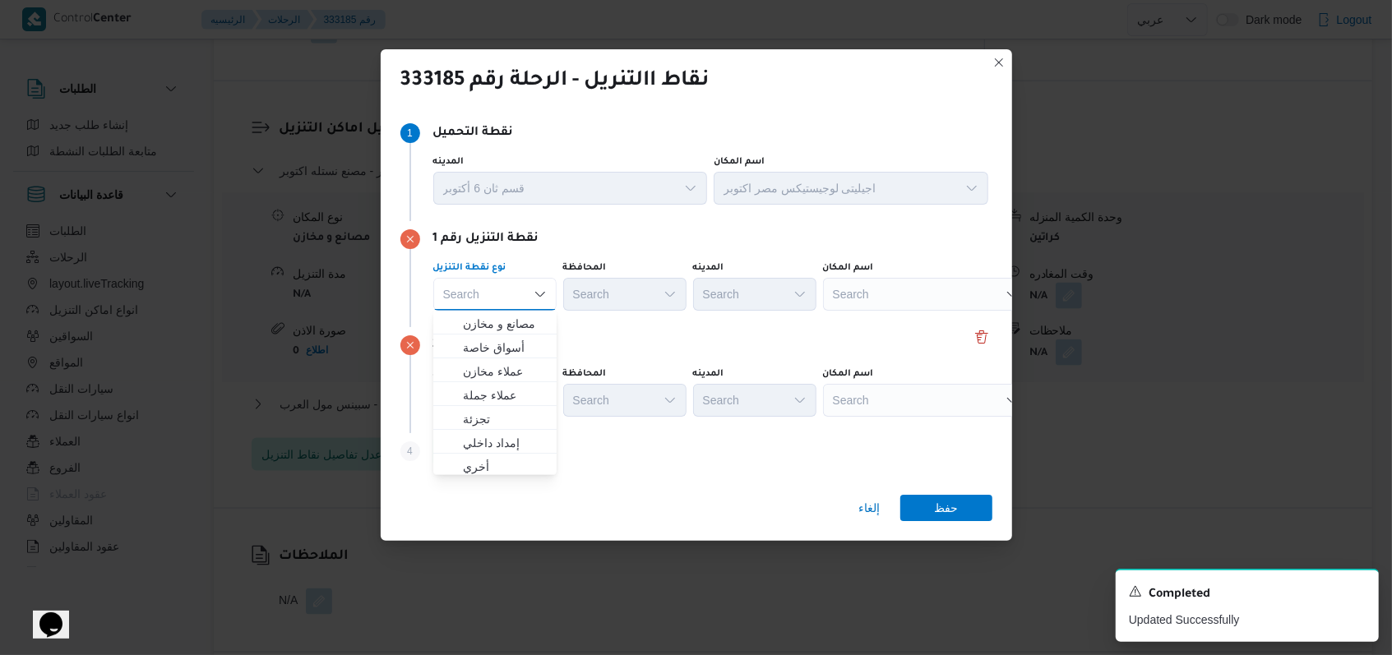
click at [871, 300] on div "Search" at bounding box center [926, 294] width 206 height 33
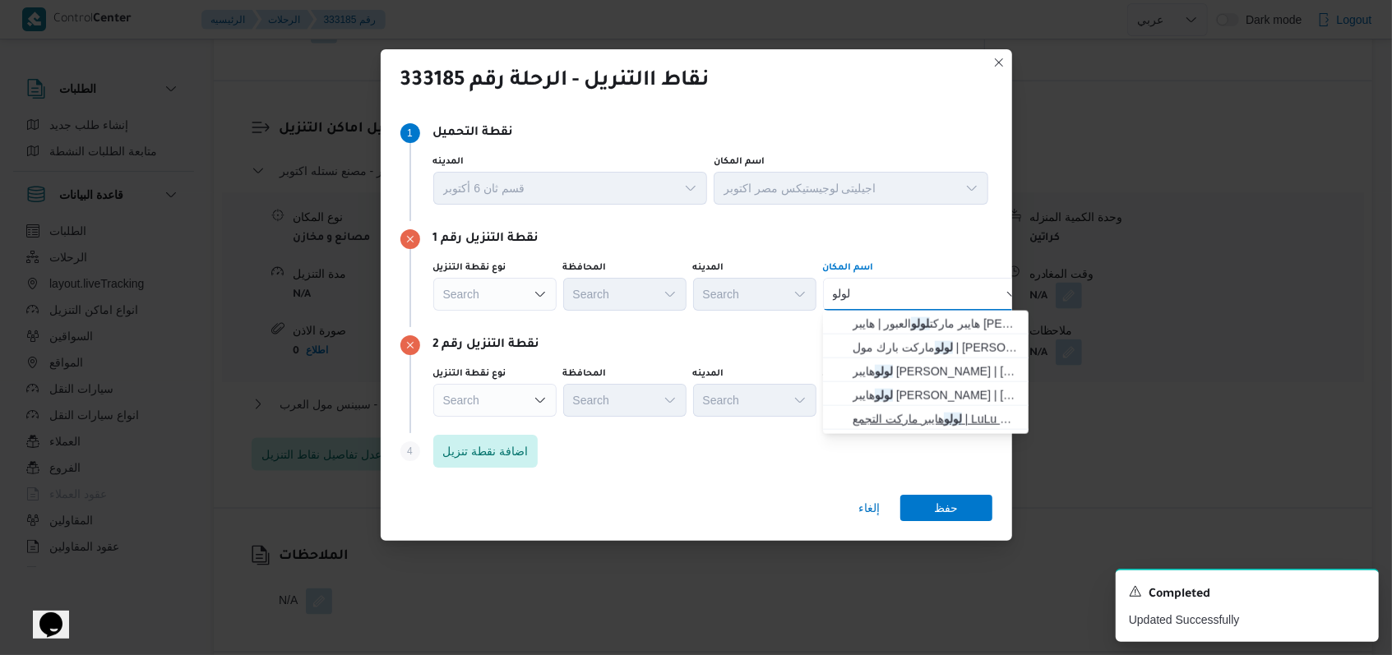
type input "لولو"
click at [911, 411] on span "لولو هايبر ماركت التجمع | LuLu Hypermarket - Emerald Plaza | لولو هايبر ماركت |…" at bounding box center [936, 419] width 166 height 20
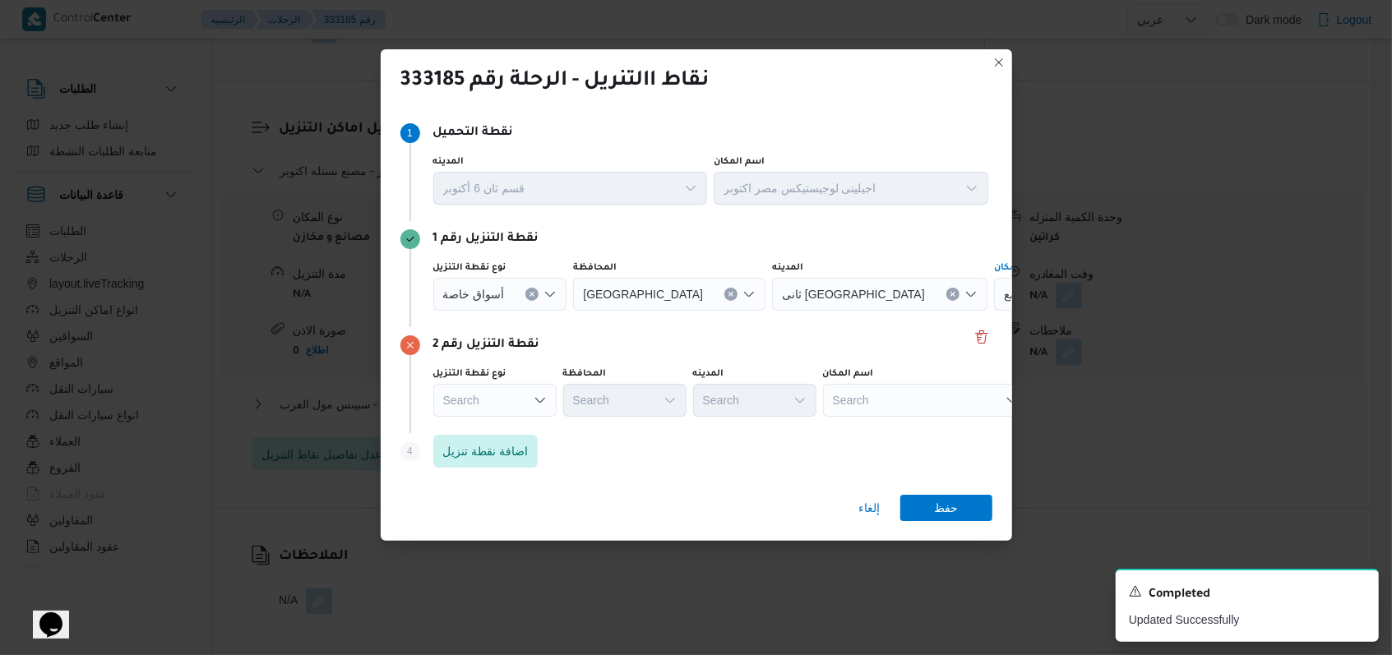
click at [911, 398] on div "Search" at bounding box center [926, 400] width 206 height 33
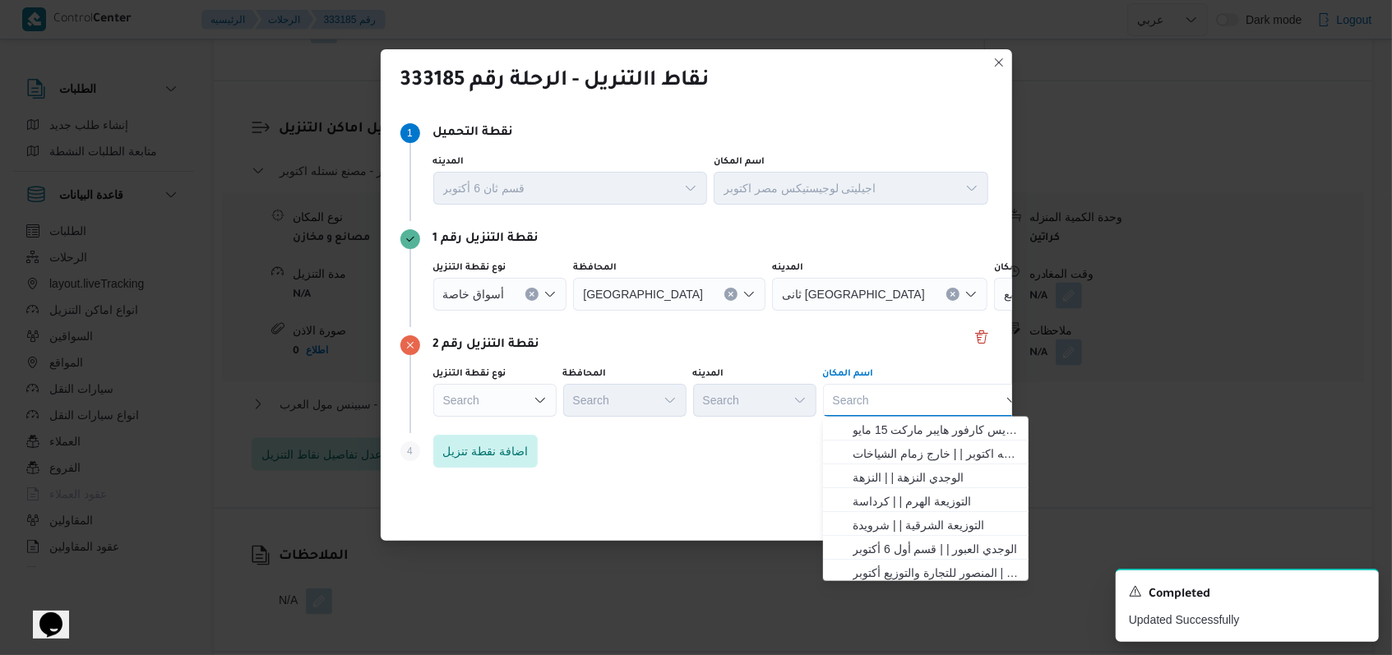
click at [545, 399] on icon "Open list of options" at bounding box center [540, 400] width 13 height 13
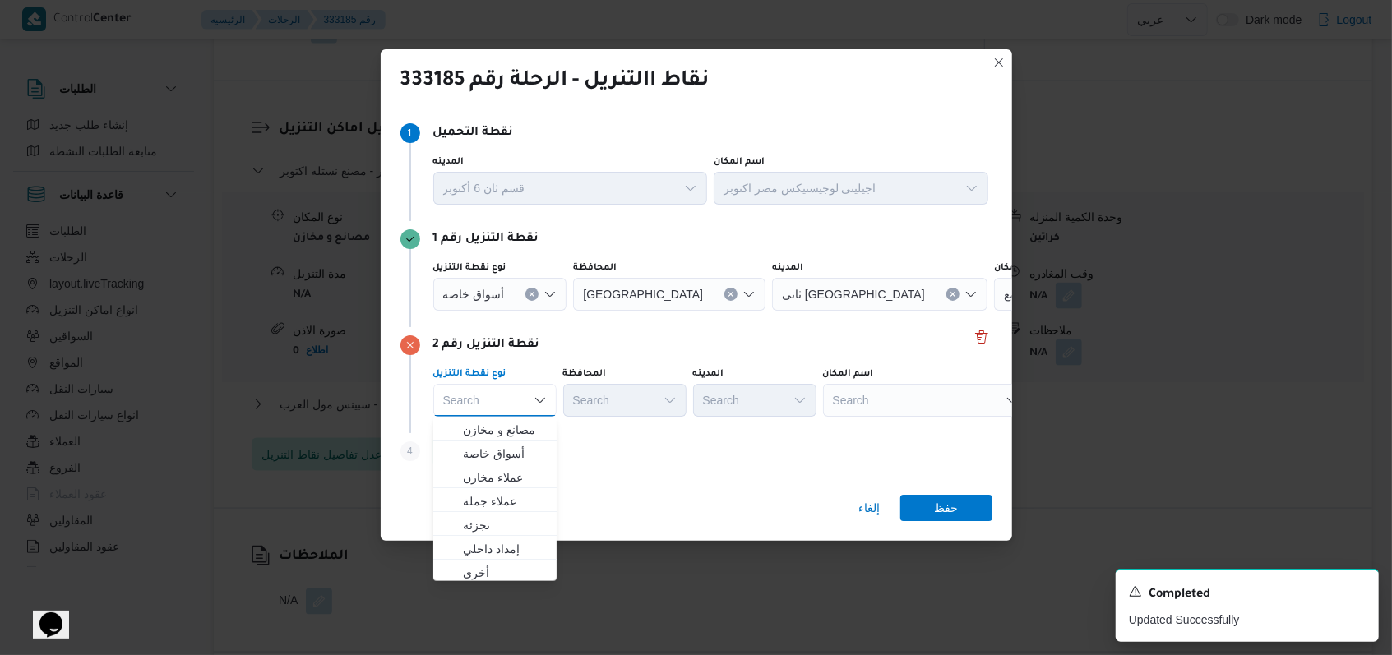
click at [947, 398] on div "Search" at bounding box center [926, 400] width 206 height 33
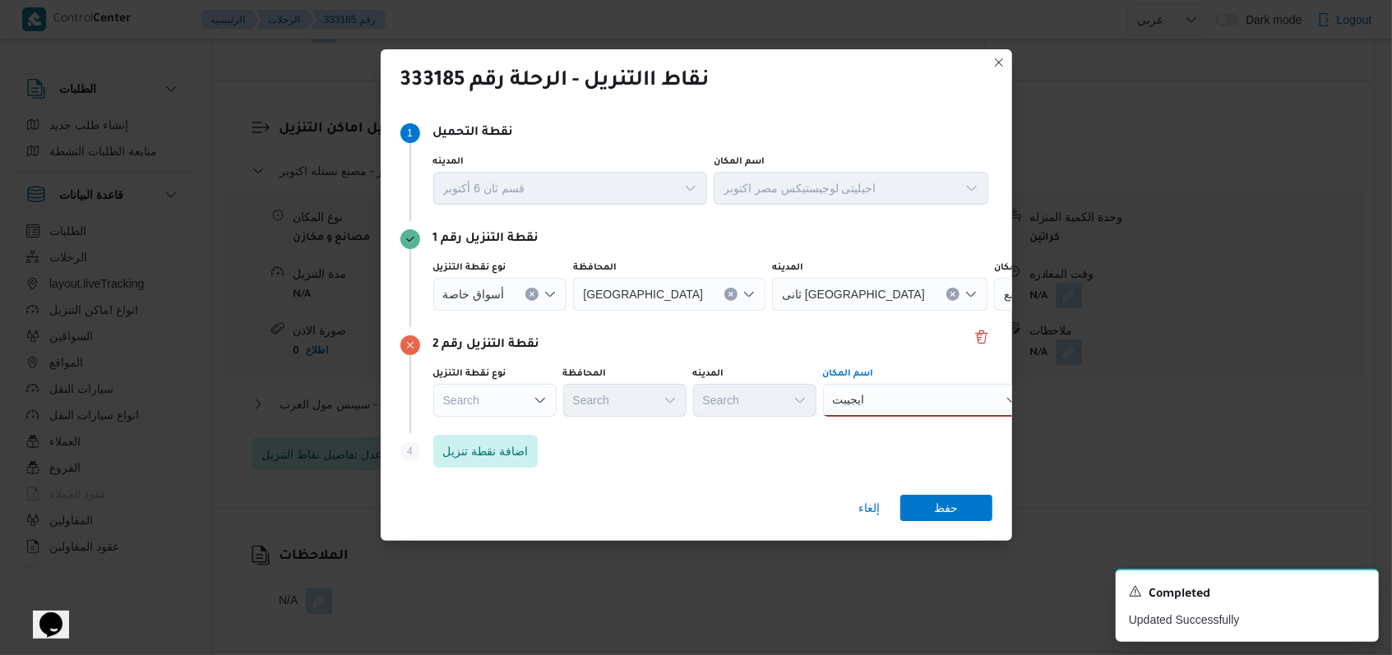
scroll to position [1425, 0]
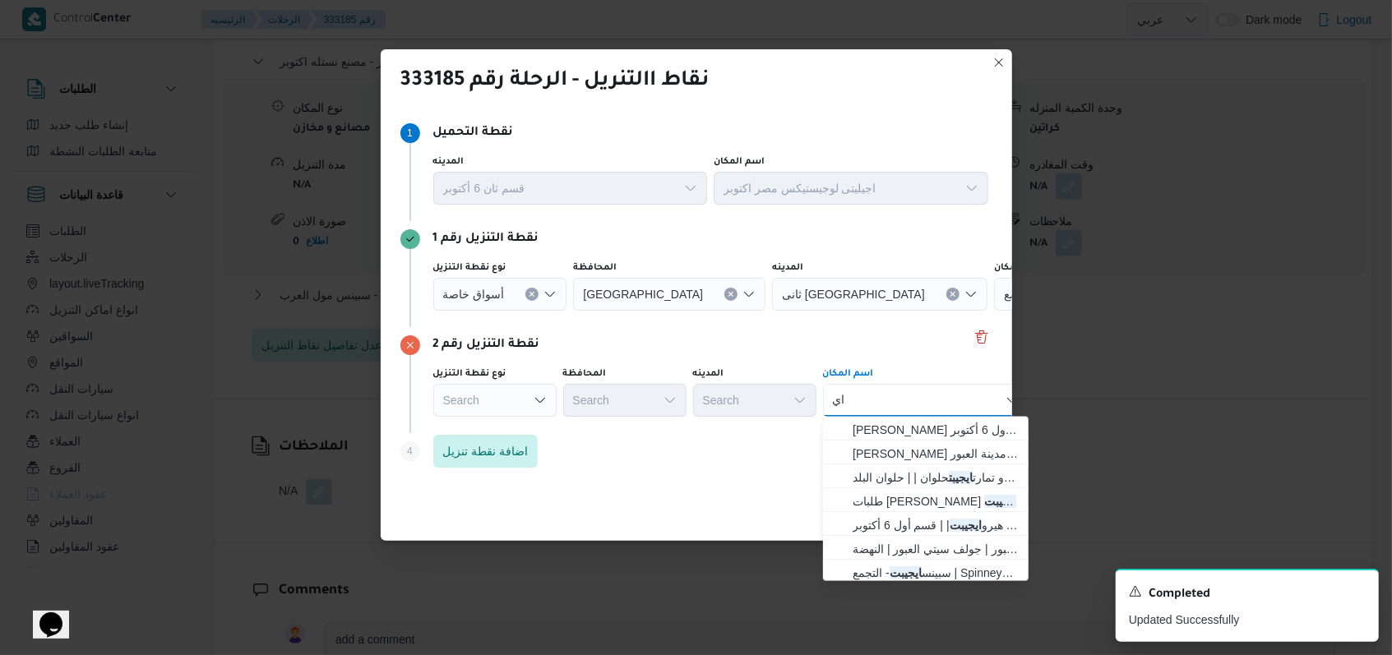
type input "ا"
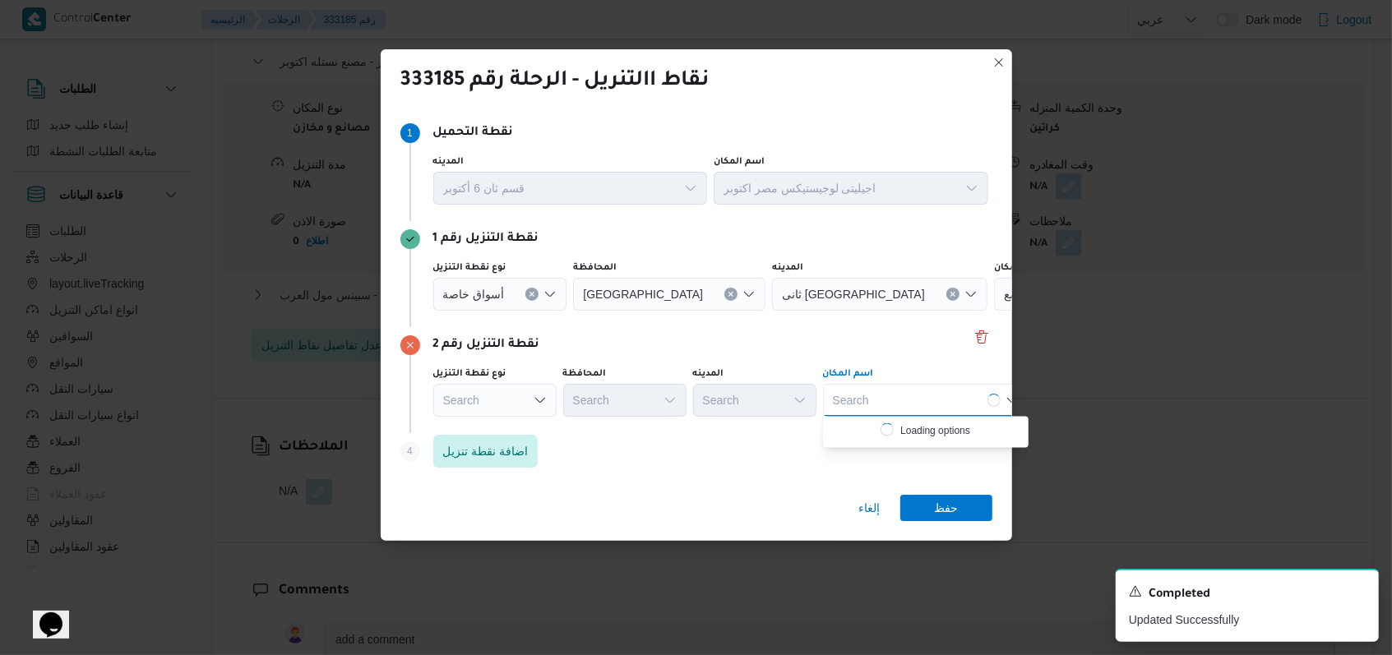
click at [488, 400] on div "Search" at bounding box center [494, 400] width 123 height 33
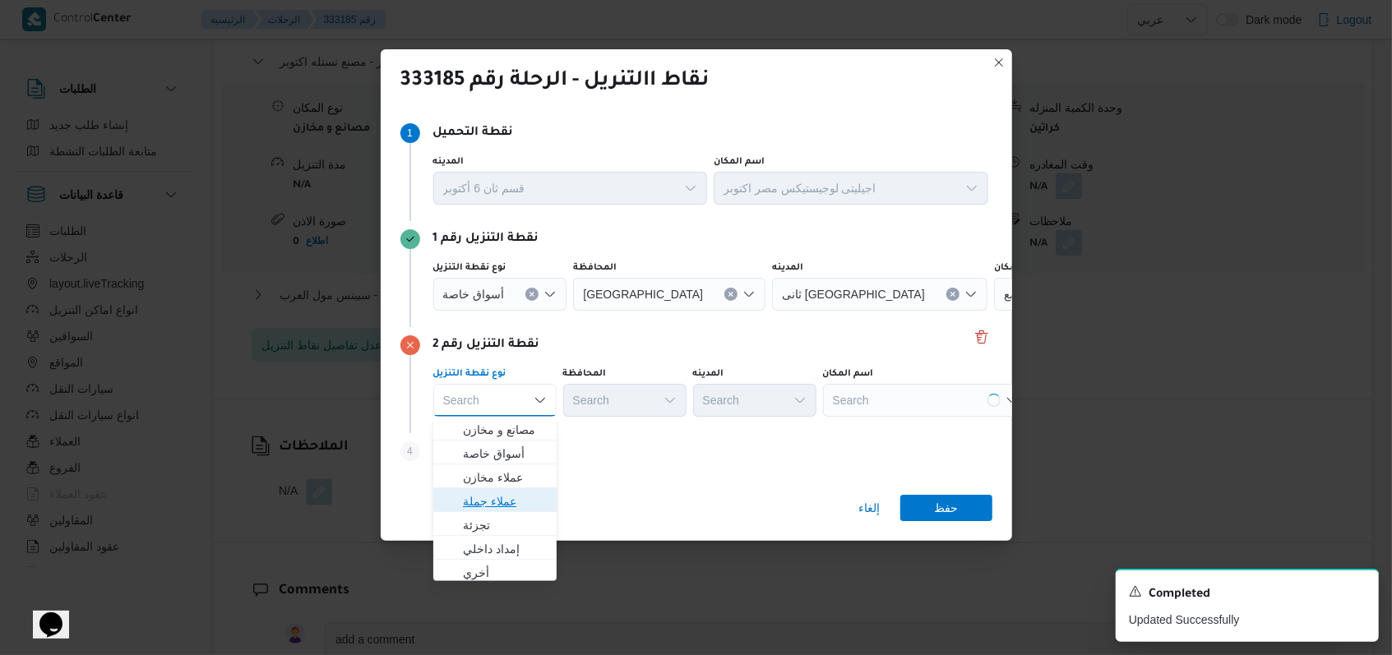
click at [501, 497] on span "عملاء جملة" at bounding box center [505, 502] width 84 height 20
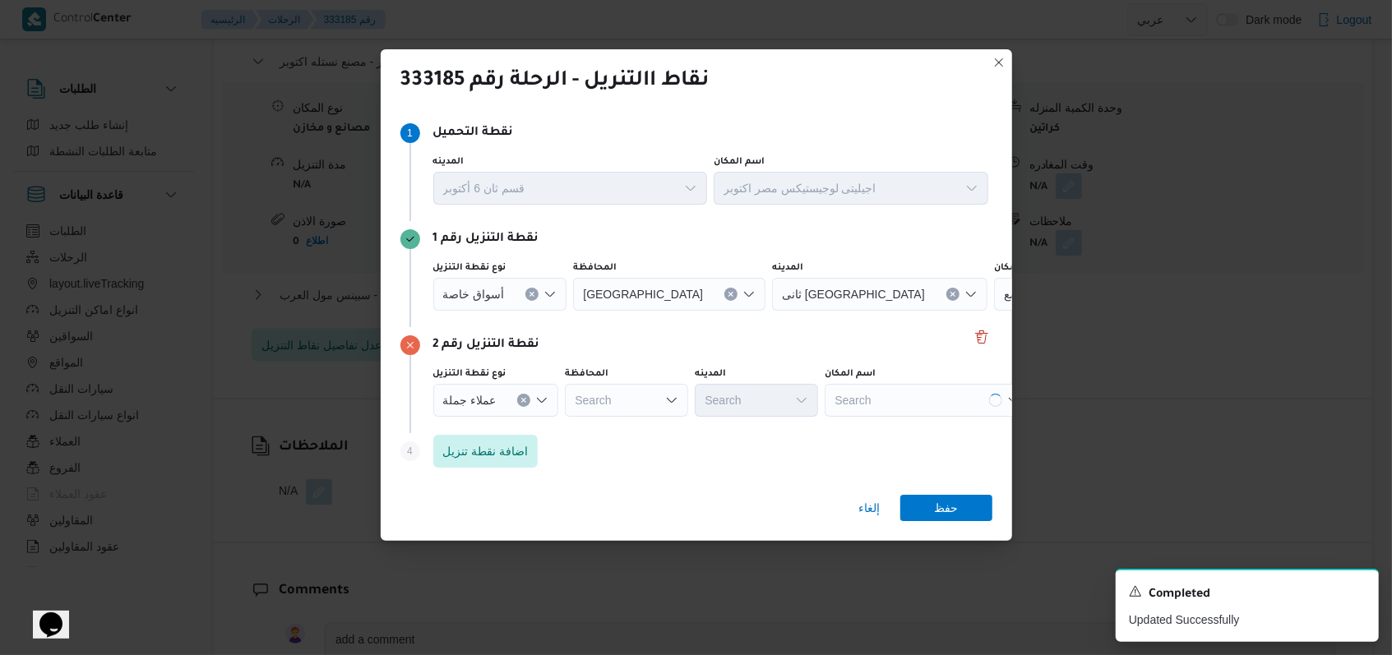
click at [586, 431] on div "نقطة التنزيل رقم 2 نوع نقطة التنزيل عملاء جملة المحافظة Search المدينه Search ا…" at bounding box center [696, 380] width 592 height 106
click at [598, 410] on div "Search" at bounding box center [626, 400] width 123 height 33
type input "سويس"
click at [626, 430] on span "ال سويس" at bounding box center [635, 430] width 84 height 20
click at [721, 407] on div "Search" at bounding box center [756, 400] width 123 height 33
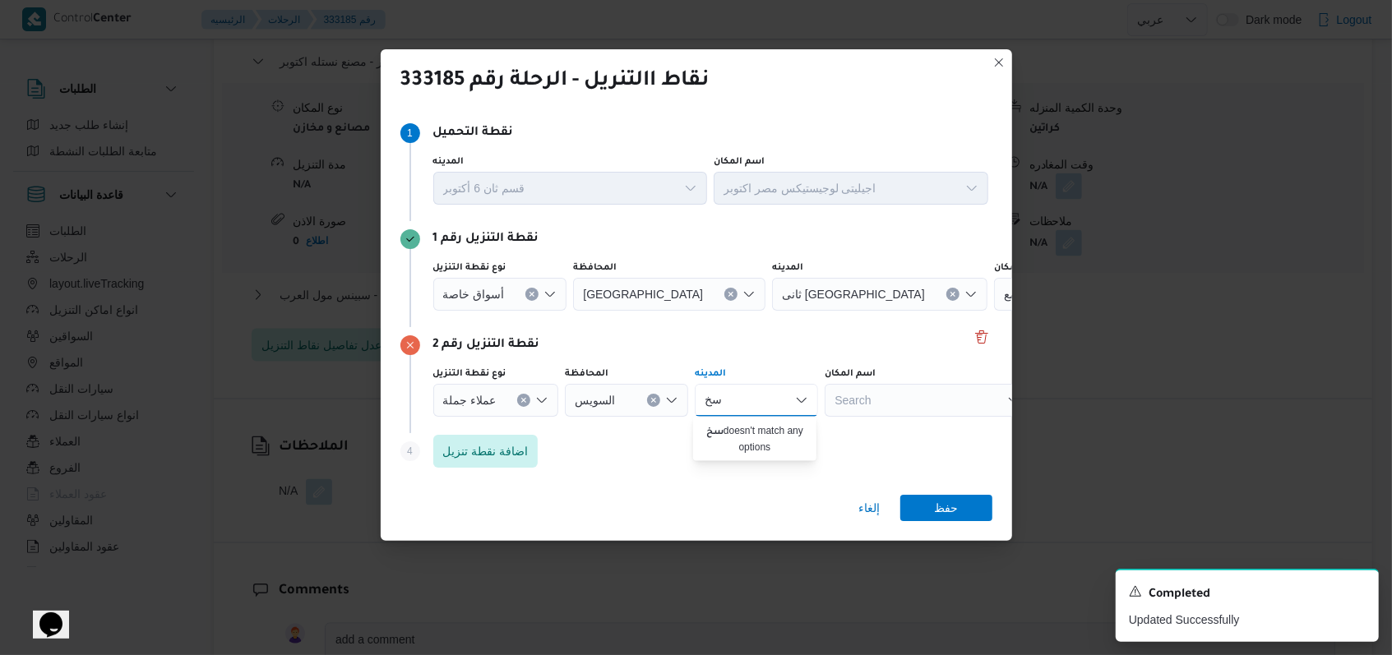
type input "س"
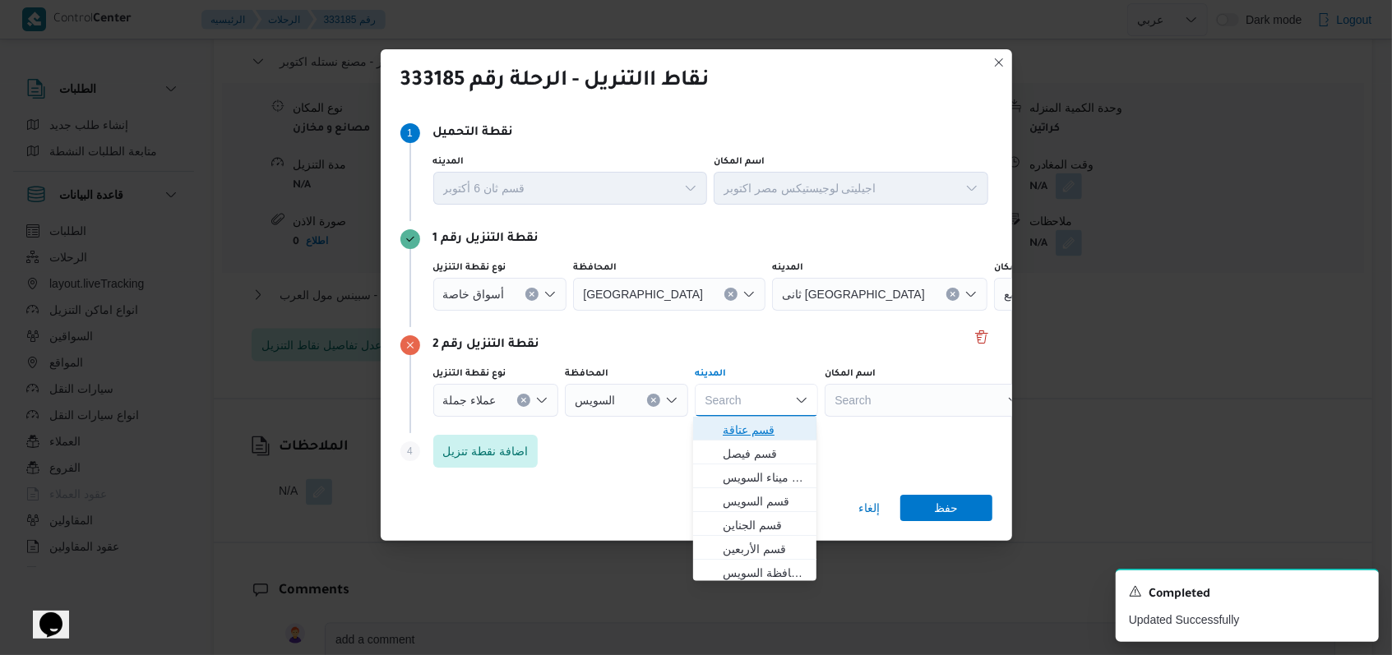
click at [751, 432] on span "قسم عتاقة" at bounding box center [765, 430] width 84 height 20
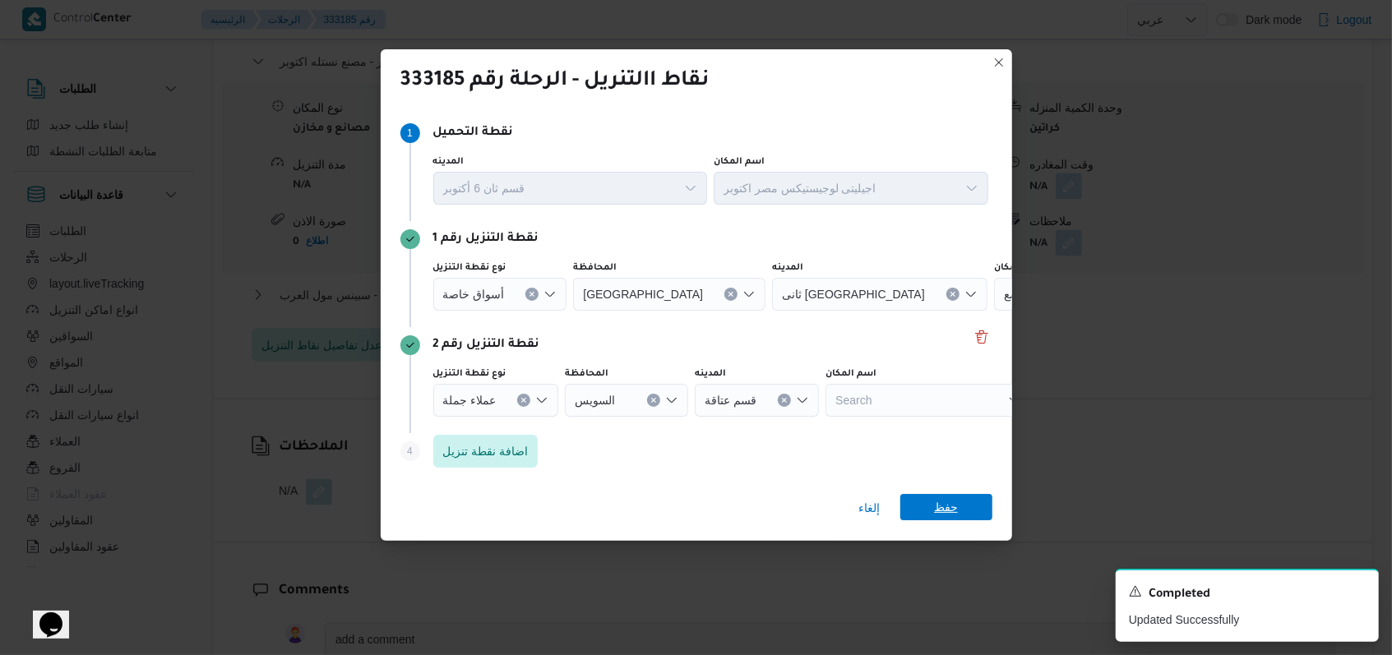
click at [928, 506] on span "حفظ" at bounding box center [946, 507] width 92 height 26
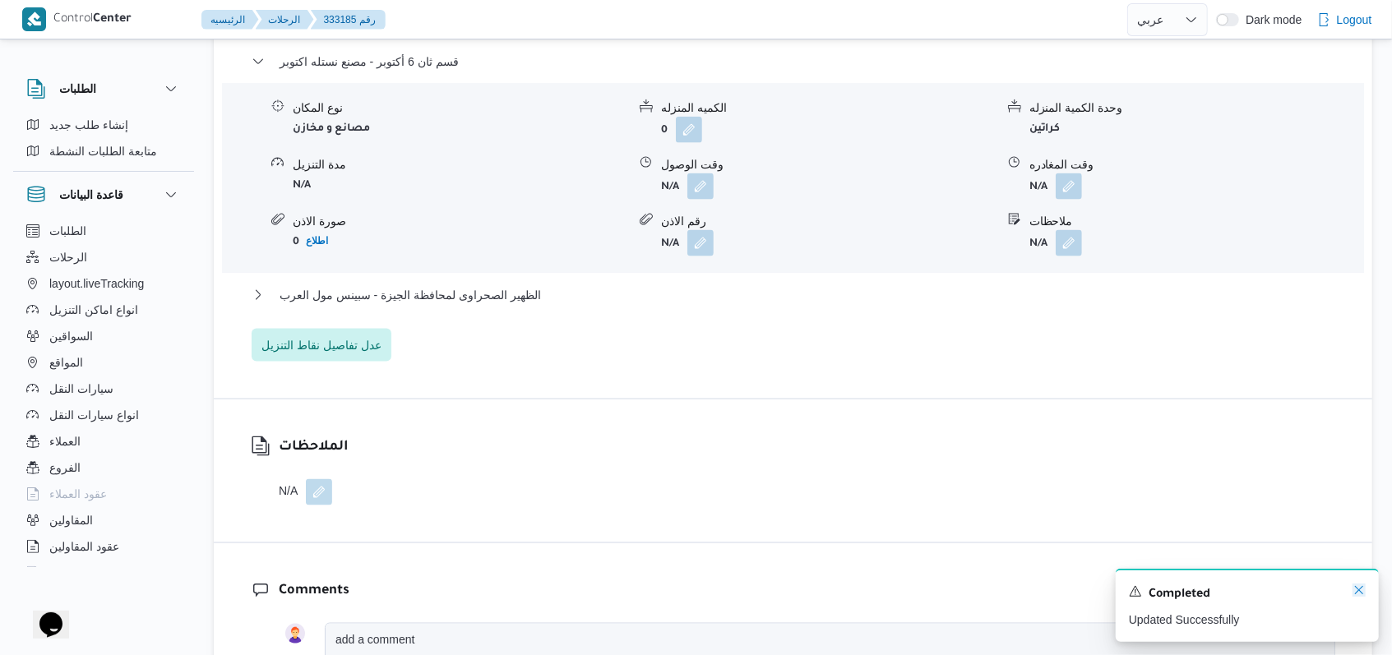
click at [1357, 591] on icon "Dismiss toast" at bounding box center [1358, 590] width 13 height 13
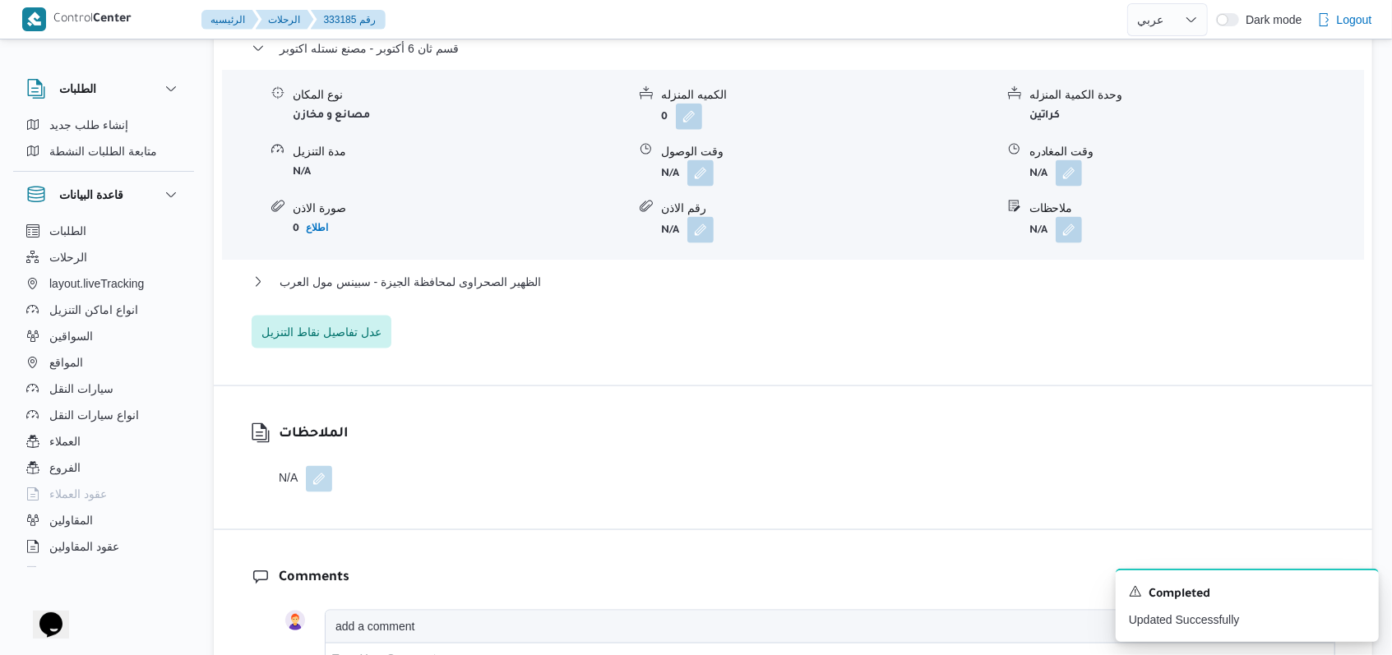
click at [400, 62] on dl "تفاصيل اماكن التنزيل قسم ثان 6 أكتوبر - مصنع نستله اكتوبر نوع المكان مصانع و مخ…" at bounding box center [807, 172] width 1056 height 353
click at [408, 58] on span "قسم ثان 6 أكتوبر - مصنع نستله اكتوبر" at bounding box center [369, 49] width 179 height 20
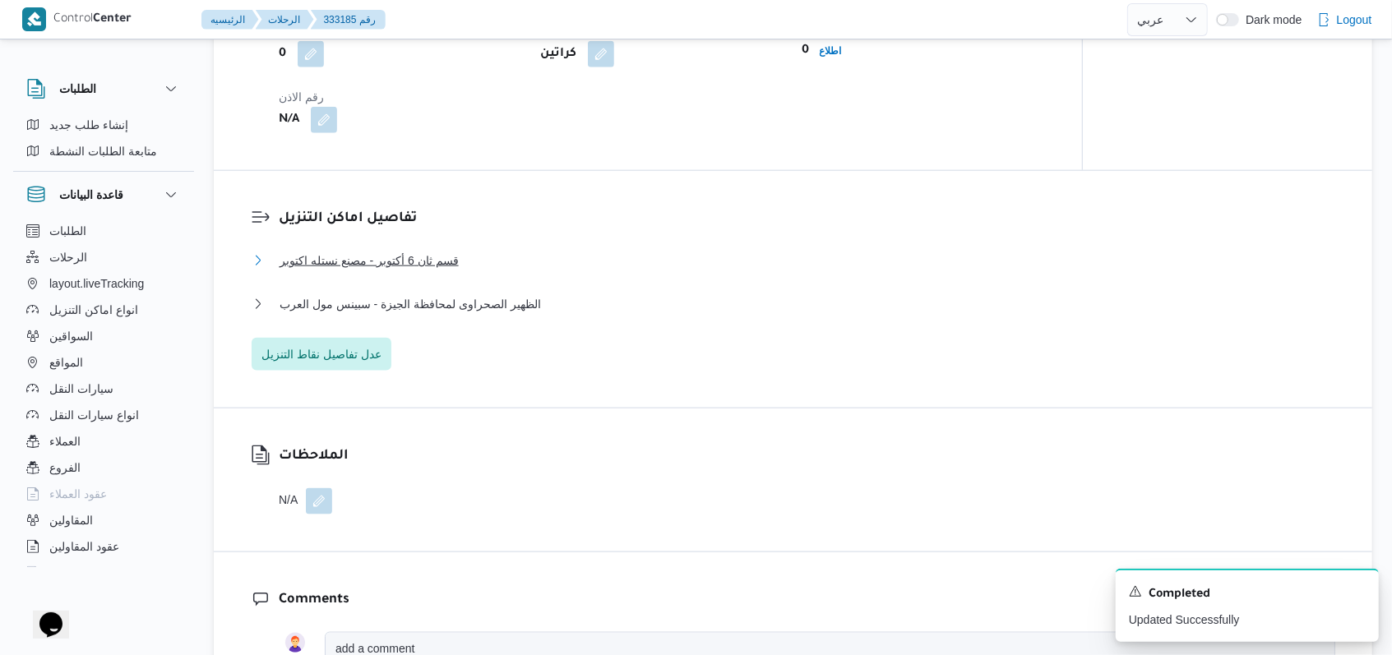
scroll to position [1205, 0]
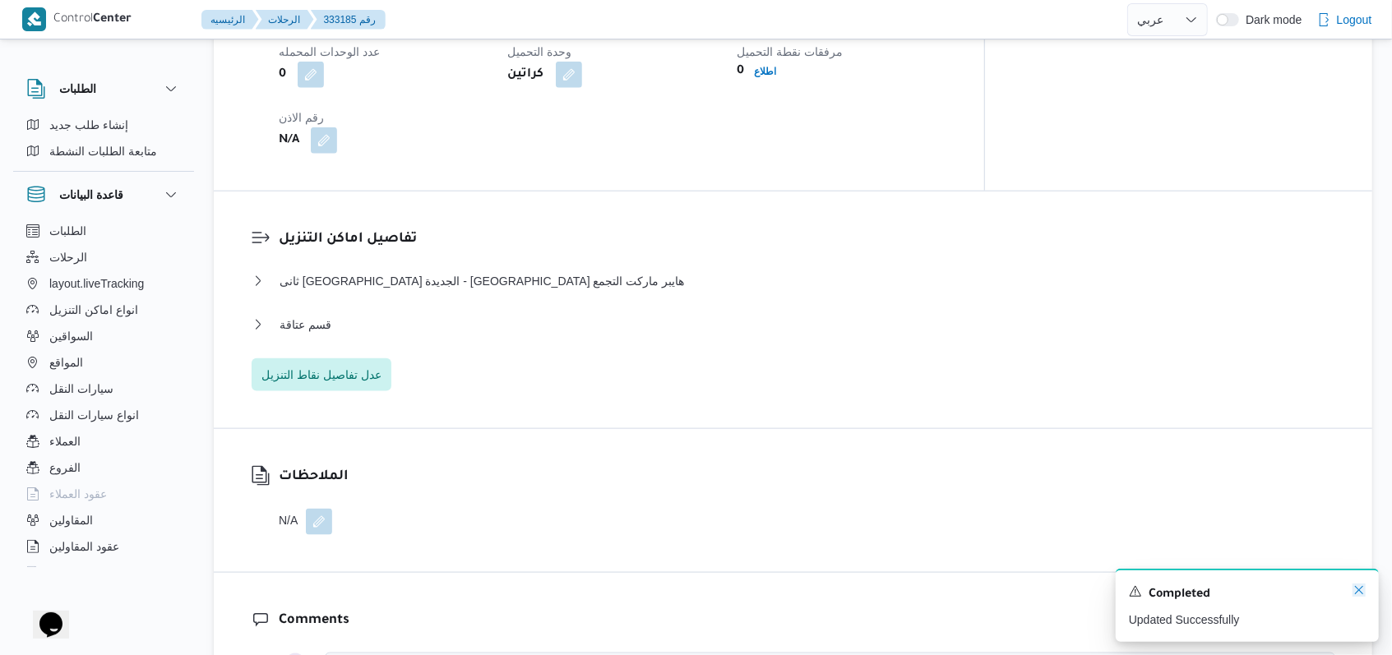
click at [1362, 590] on icon "Dismiss toast" at bounding box center [1358, 590] width 13 height 13
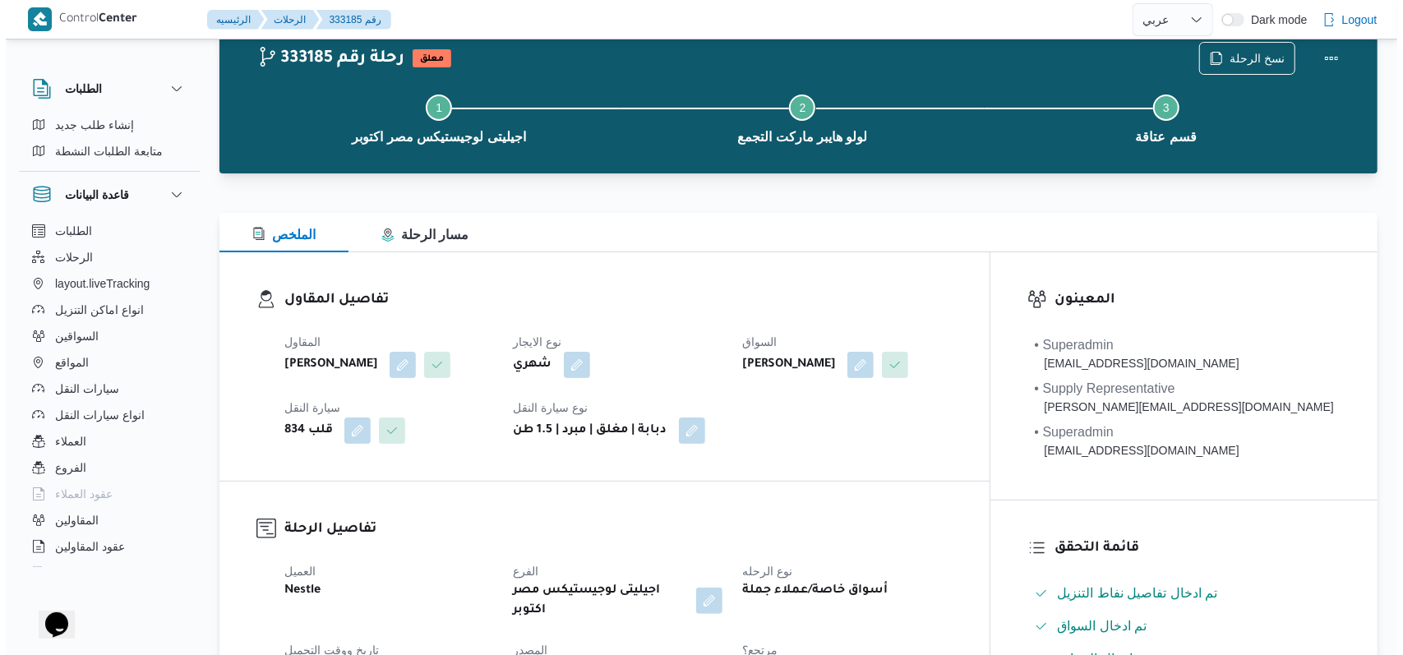
scroll to position [0, 0]
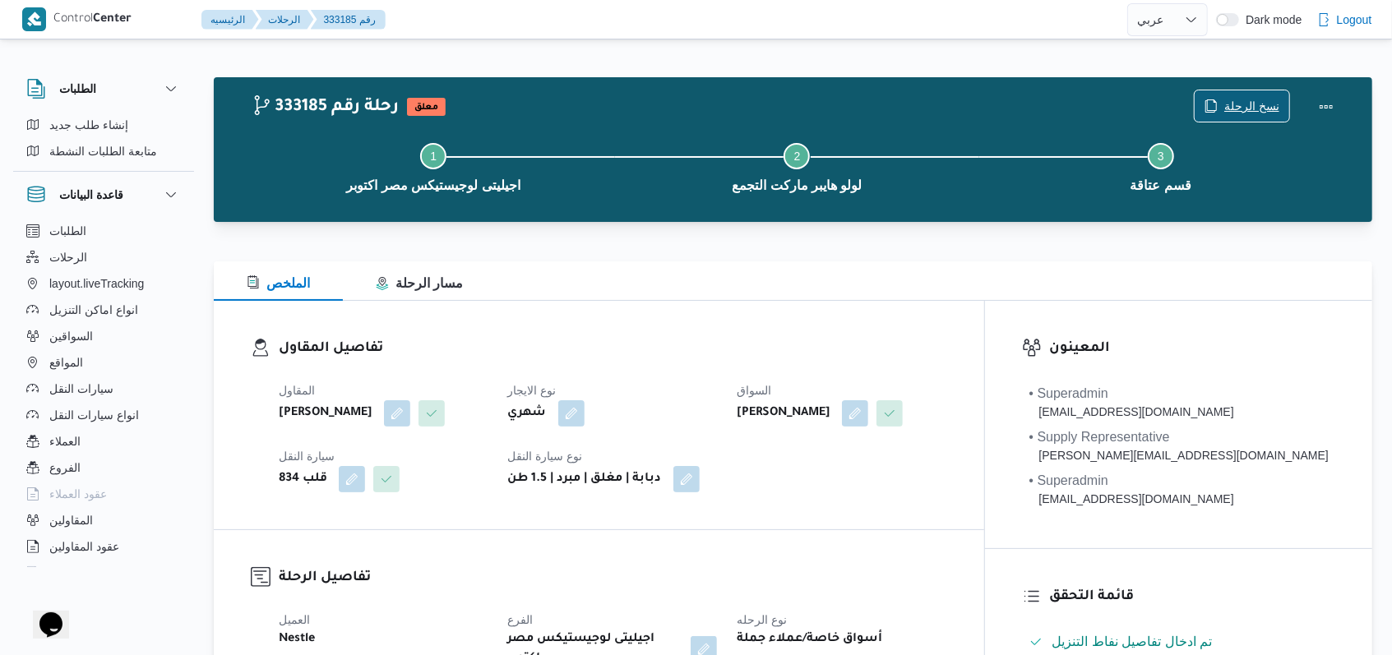
click at [1246, 96] on span "نسخ الرحلة" at bounding box center [1241, 105] width 95 height 31
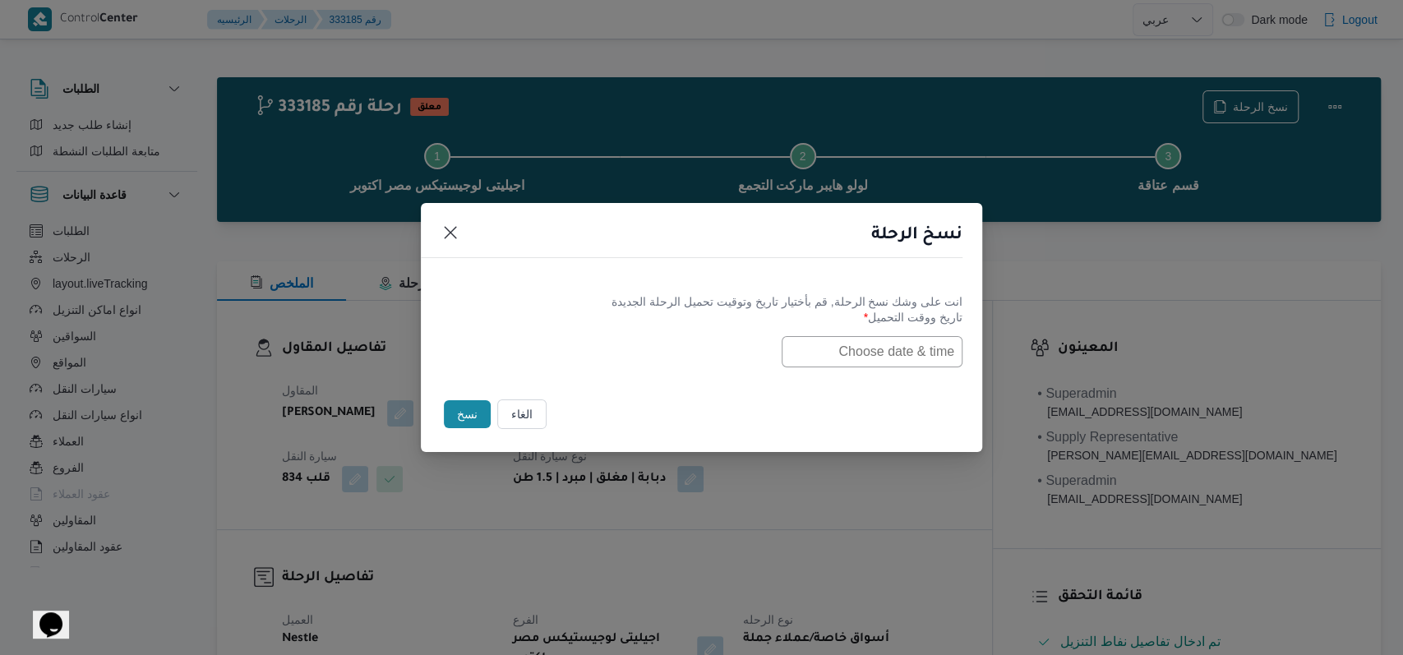
click at [894, 357] on input "text" at bounding box center [872, 351] width 181 height 31
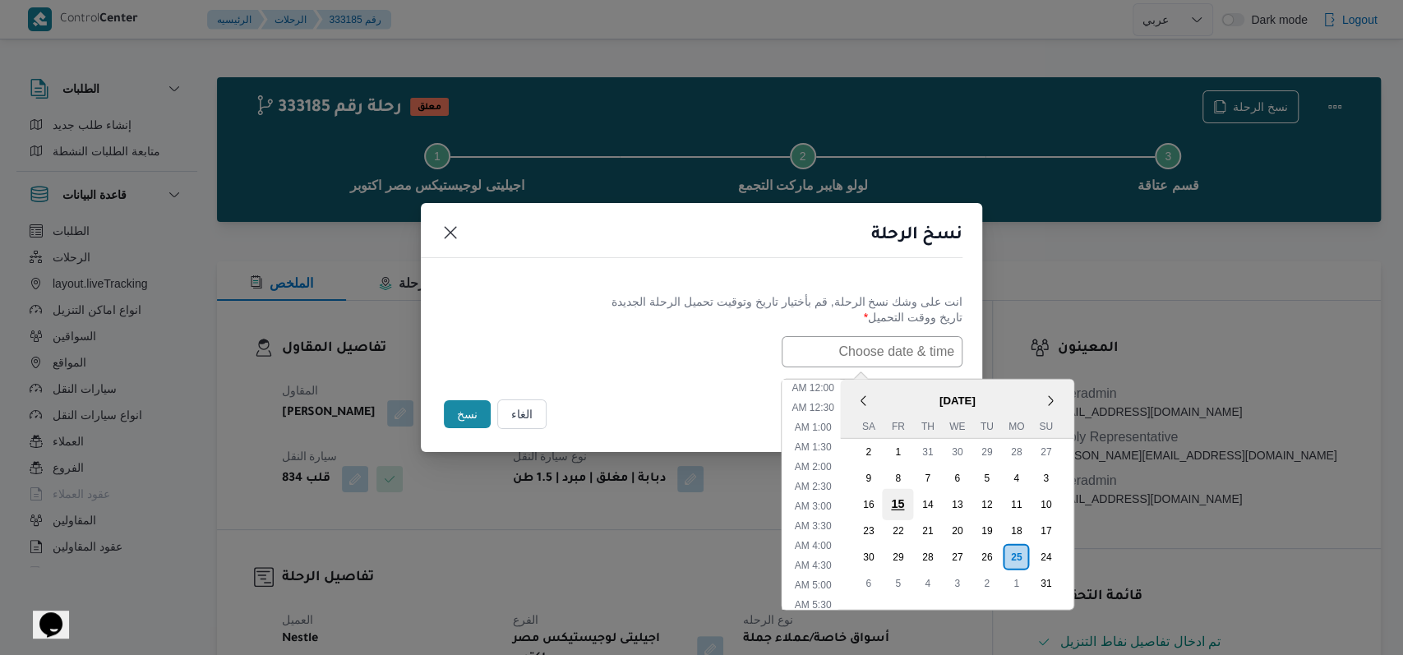
scroll to position [367, 0]
click at [993, 547] on div "26" at bounding box center [986, 556] width 31 height 31
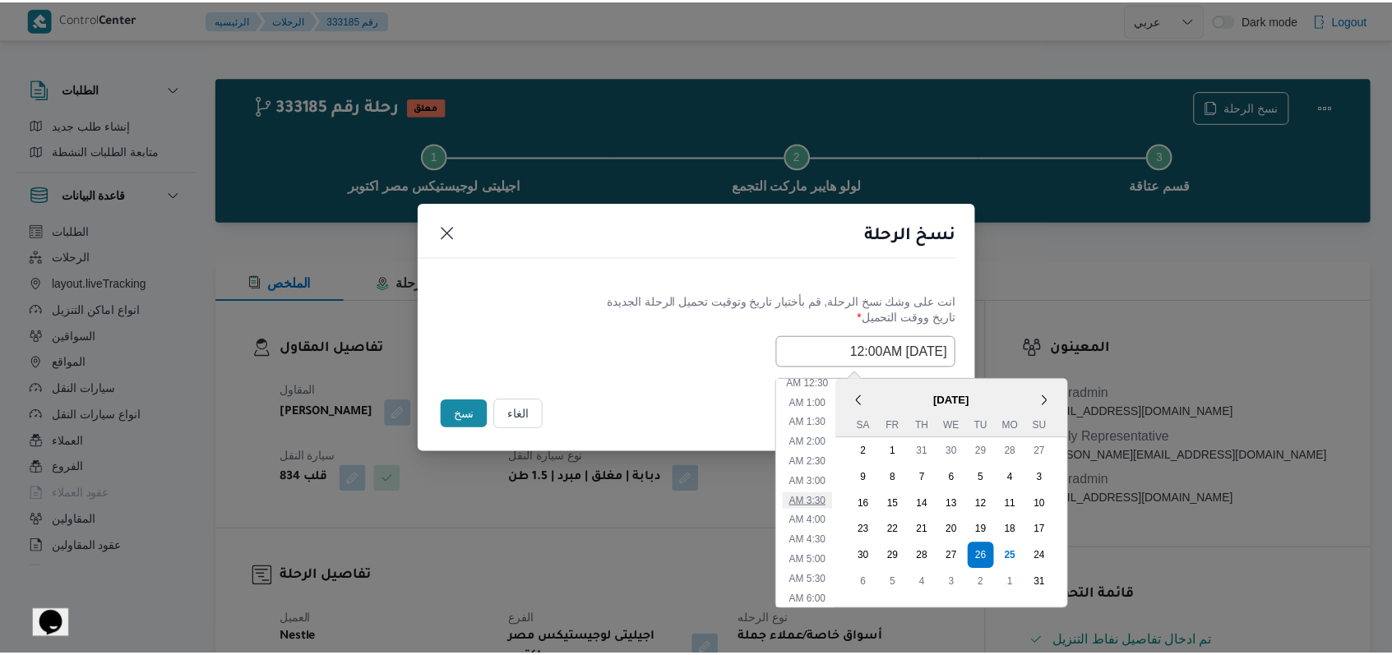
scroll to position [0, 0]
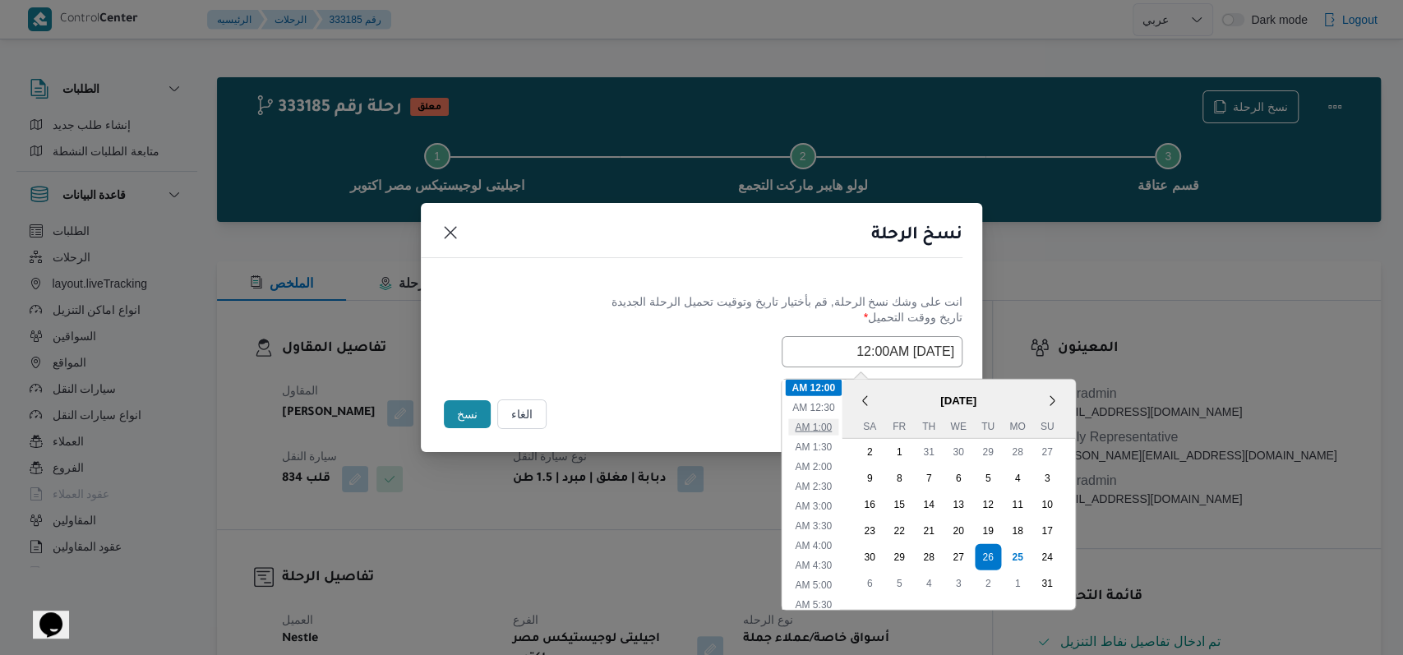
click at [839, 431] on li "1:00 AM" at bounding box center [813, 426] width 50 height 16
type input "26/08/2025 1:00AM"
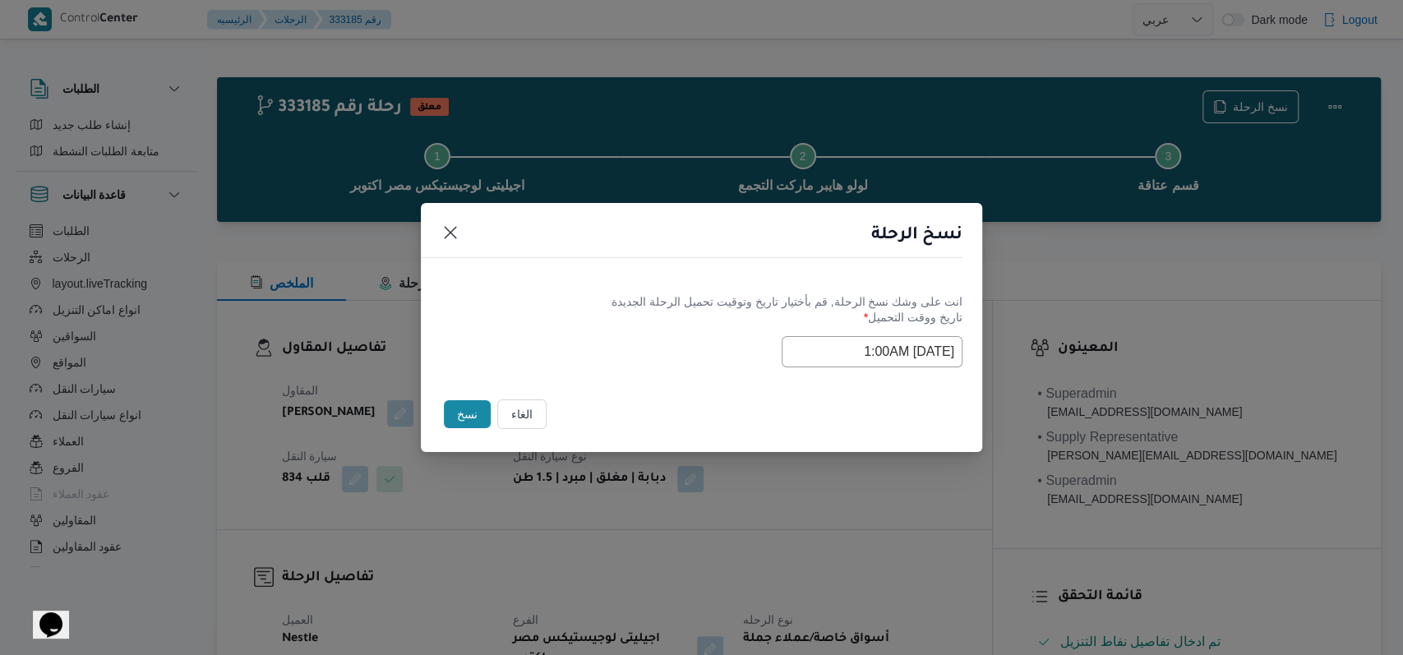
click at [691, 357] on div "Selected date: Tuesday, August 26th, 2025 at 1:00 AM 26/08/2025 1:00AM" at bounding box center [702, 351] width 522 height 31
click at [462, 424] on button "نسخ" at bounding box center [467, 414] width 47 height 28
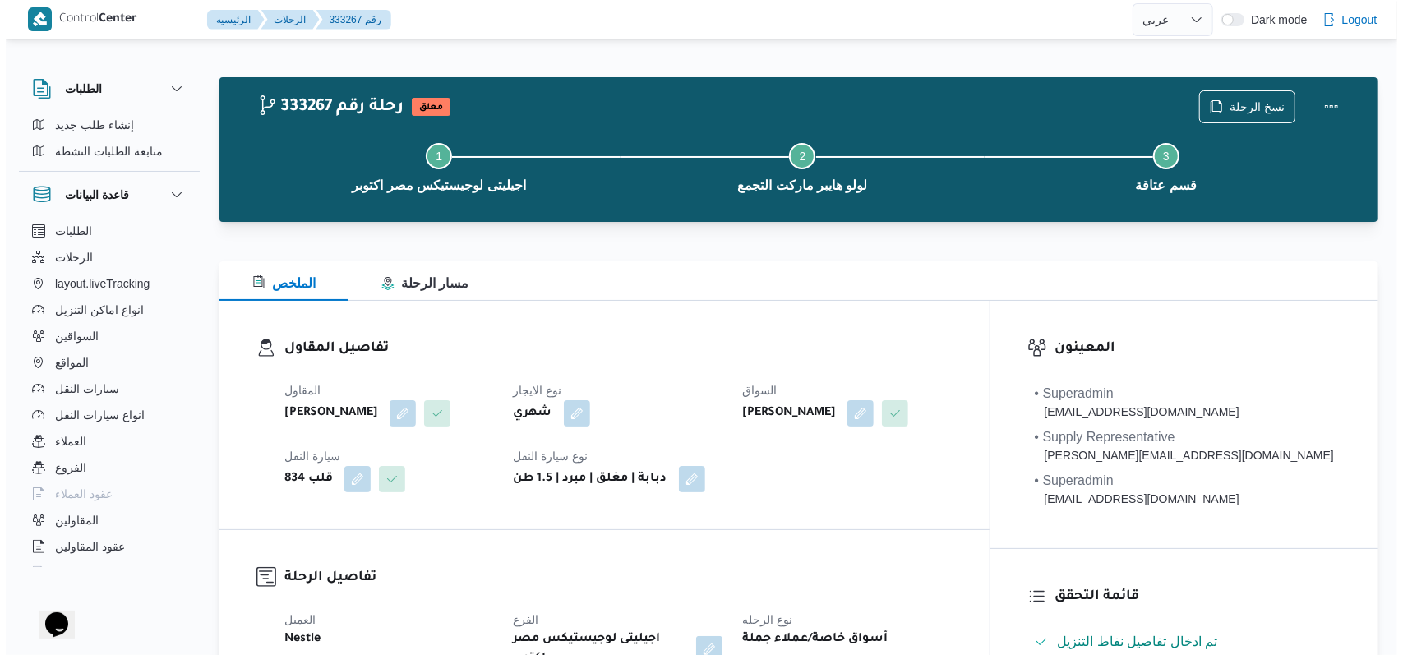
select select "ar"
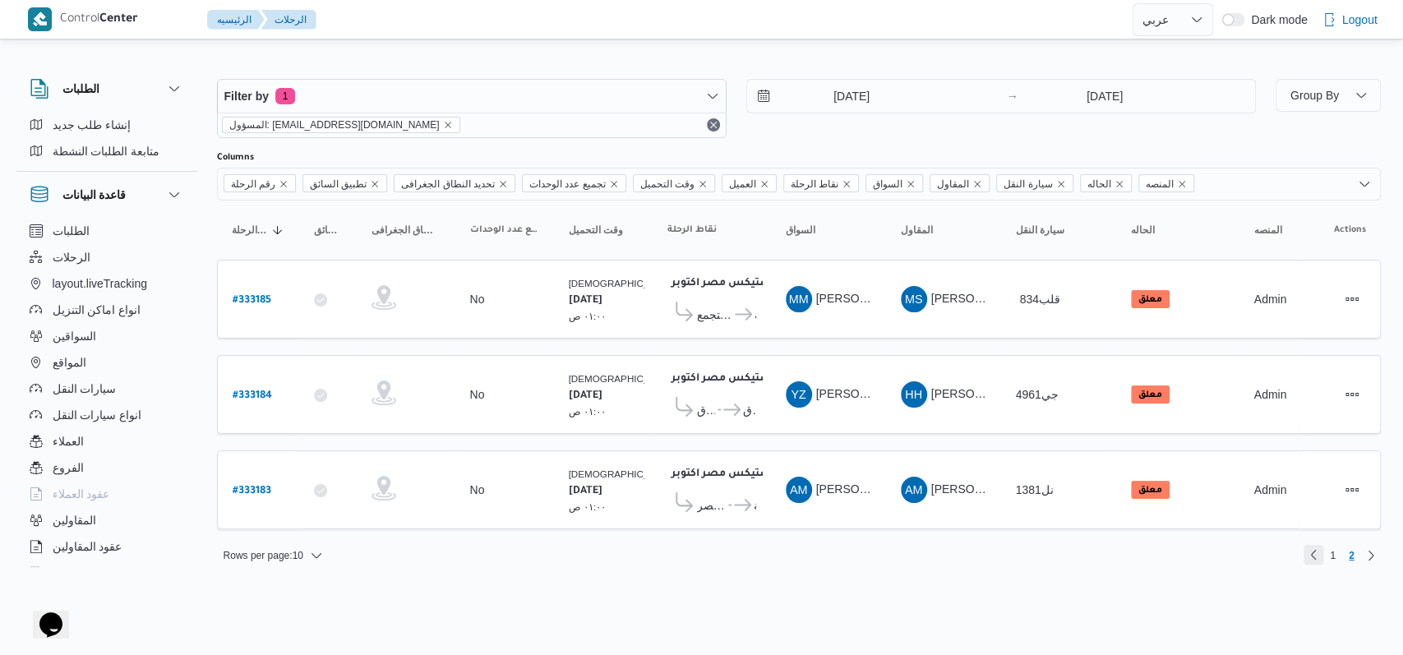
click at [1313, 547] on link "Previous page, 1" at bounding box center [1314, 555] width 20 height 20
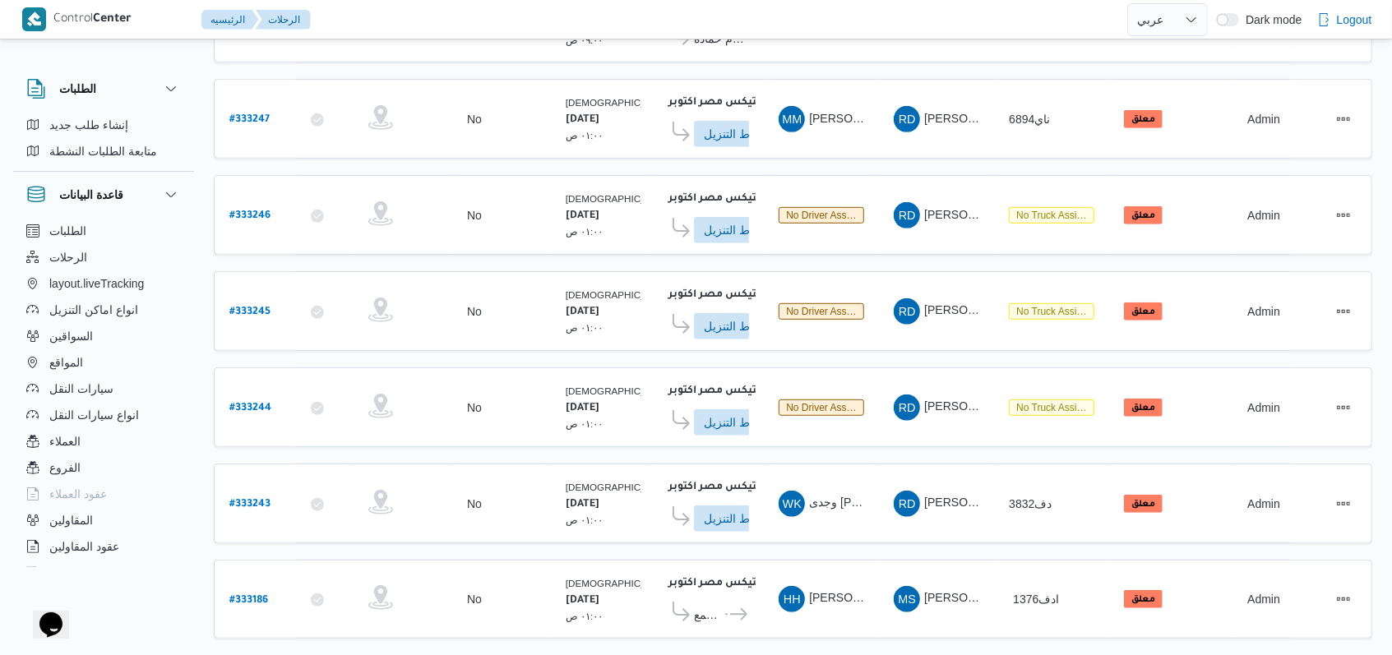
scroll to position [576, 0]
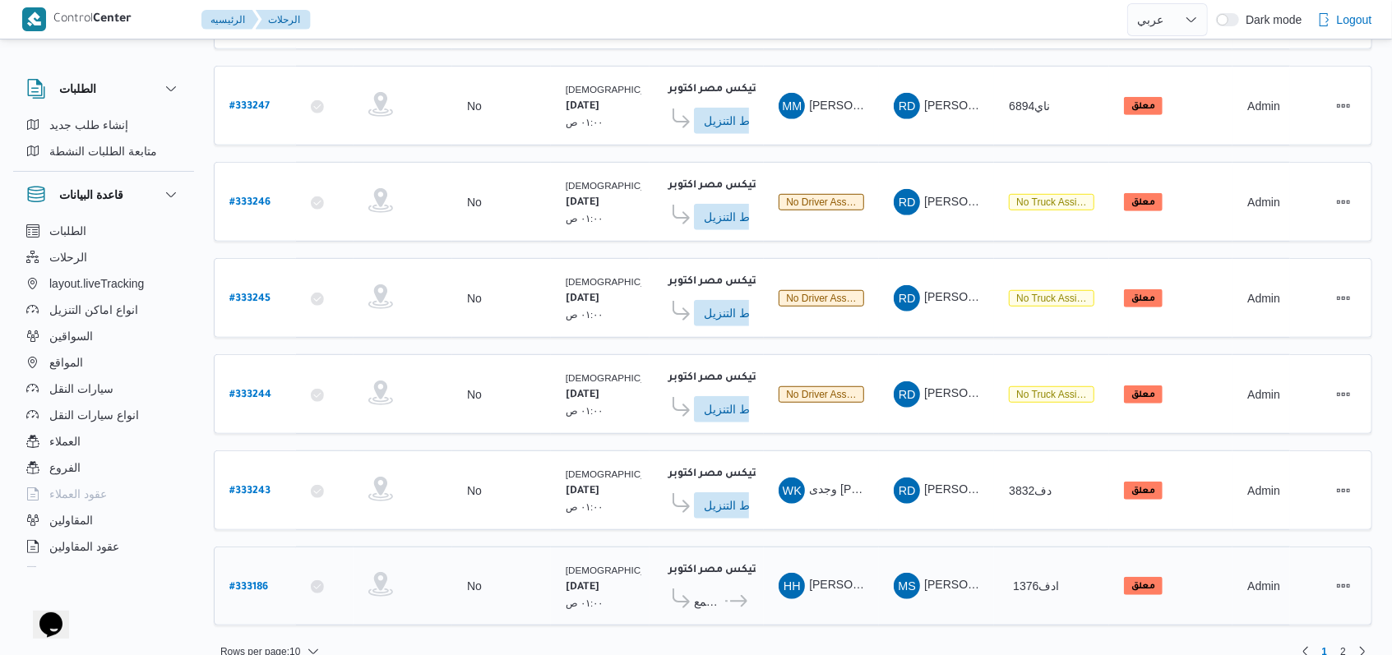
click at [250, 582] on b "# 333186" at bounding box center [248, 588] width 39 height 12
select select "ar"
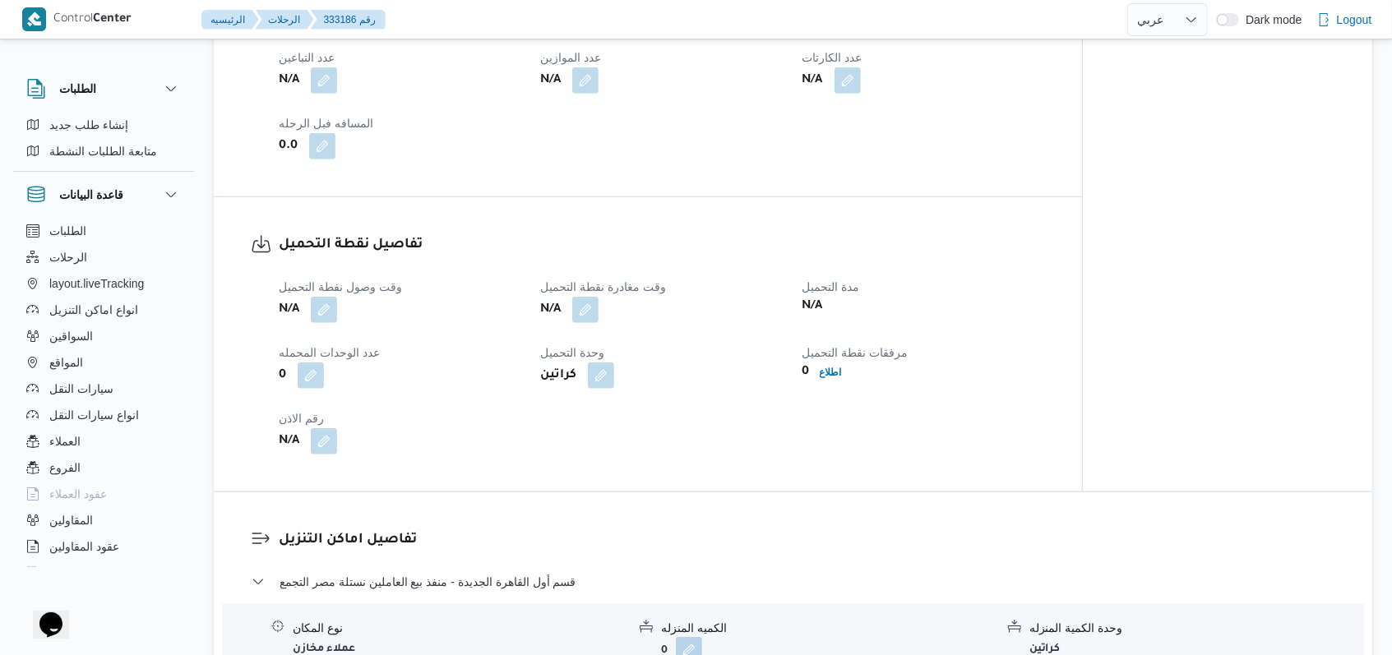
scroll to position [987, 0]
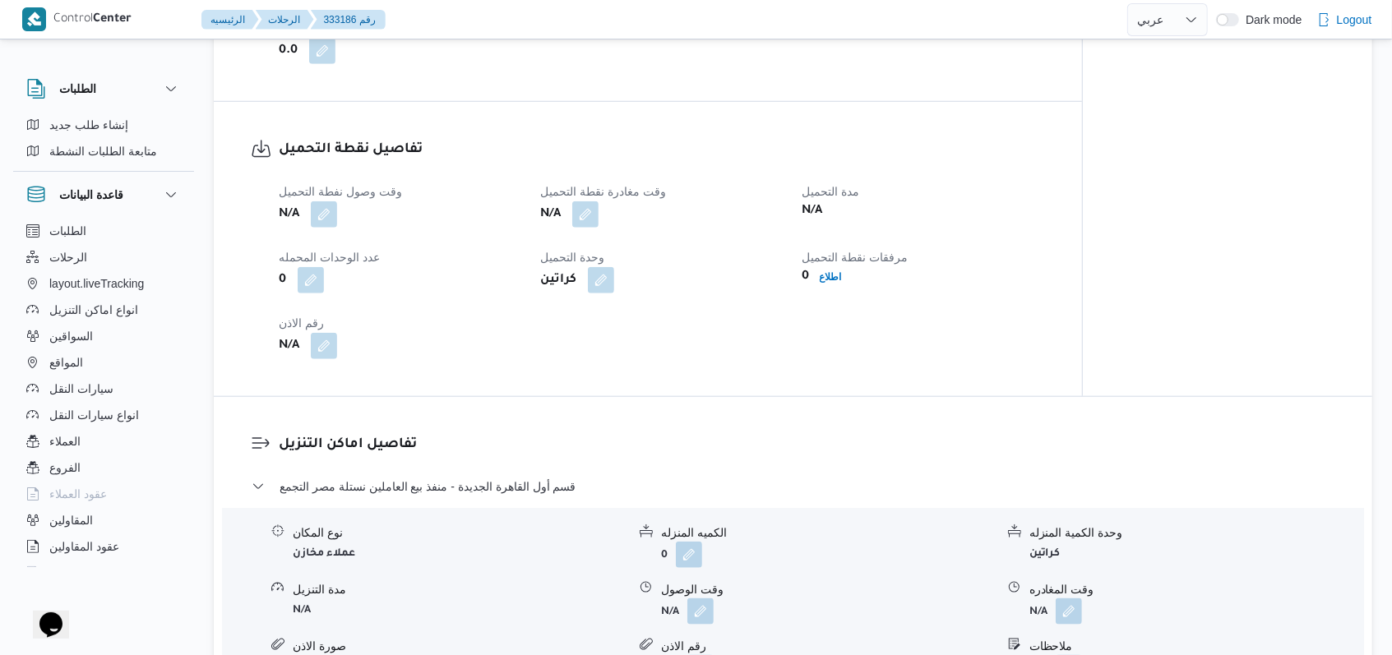
click at [342, 229] on div "N/A" at bounding box center [399, 215] width 245 height 30
click at [329, 227] on button "button" at bounding box center [324, 214] width 26 height 26
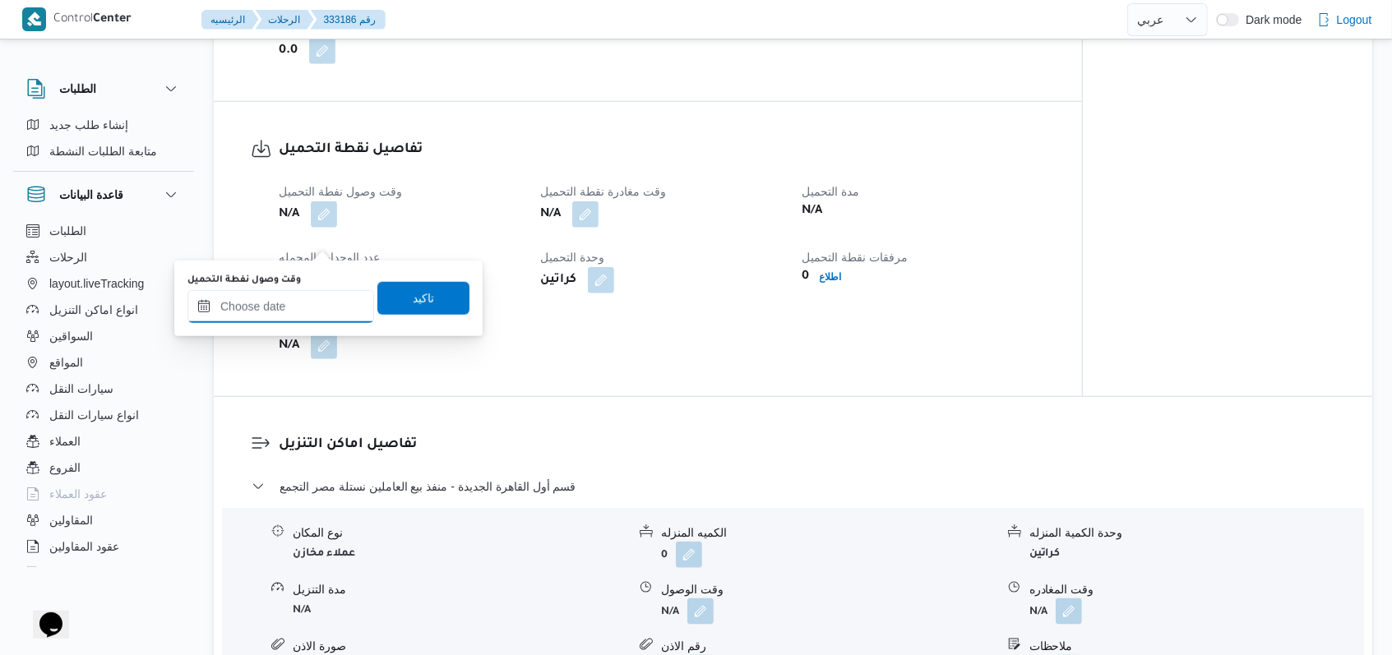
click at [312, 312] on input "وقت وصول نفطة التحميل" at bounding box center [280, 306] width 187 height 33
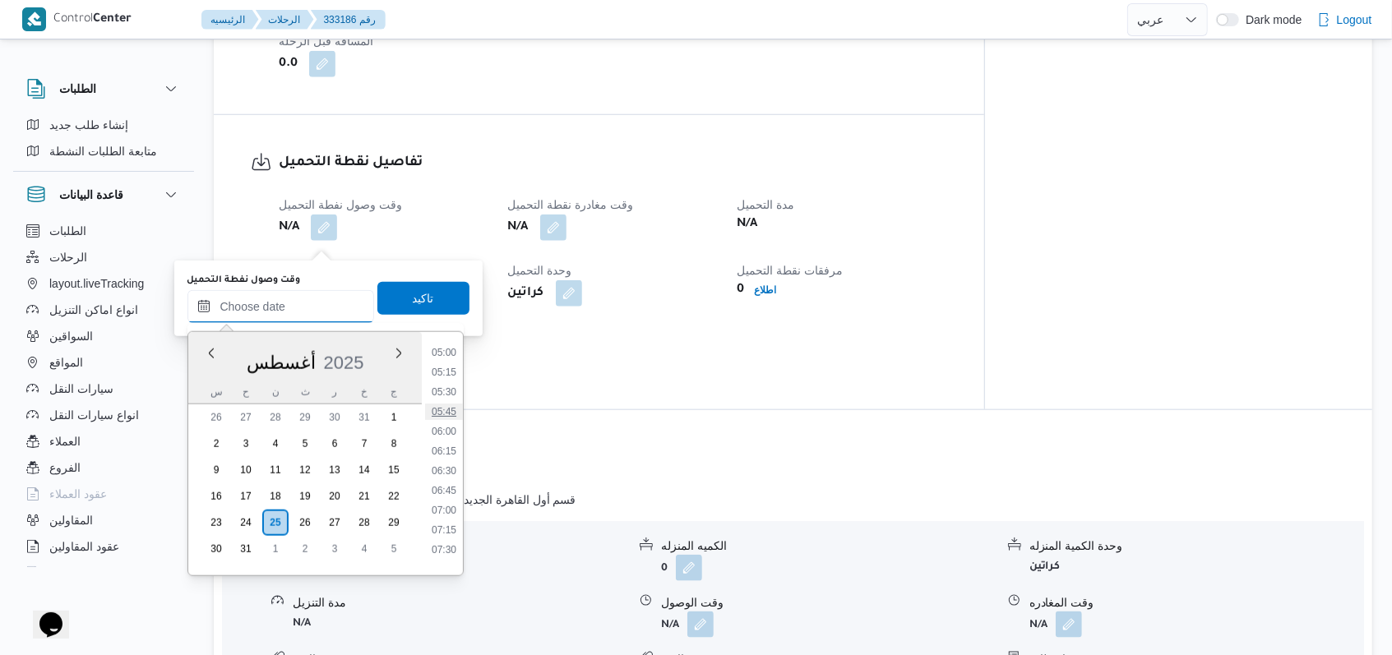
scroll to position [286, 0]
click at [452, 501] on li "05:30" at bounding box center [444, 501] width 38 height 16
type input "٢٥/٠٨/٢٠٢٥ ٠٥:٣٠"
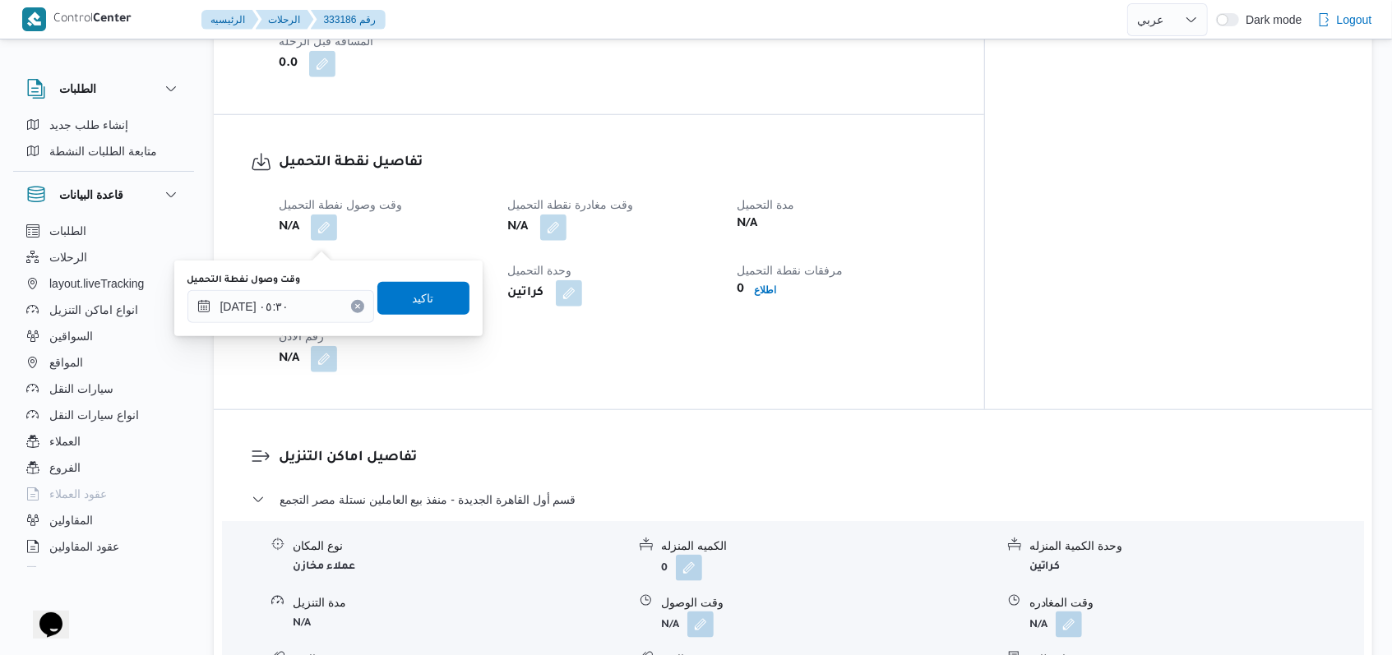
click at [437, 326] on div "You are in a dialog. To close this dialog, hit escape. وقت وصول نفطة التحميل ٢٥…" at bounding box center [328, 299] width 308 height 76
click at [431, 307] on span "تاكيد" at bounding box center [423, 297] width 92 height 33
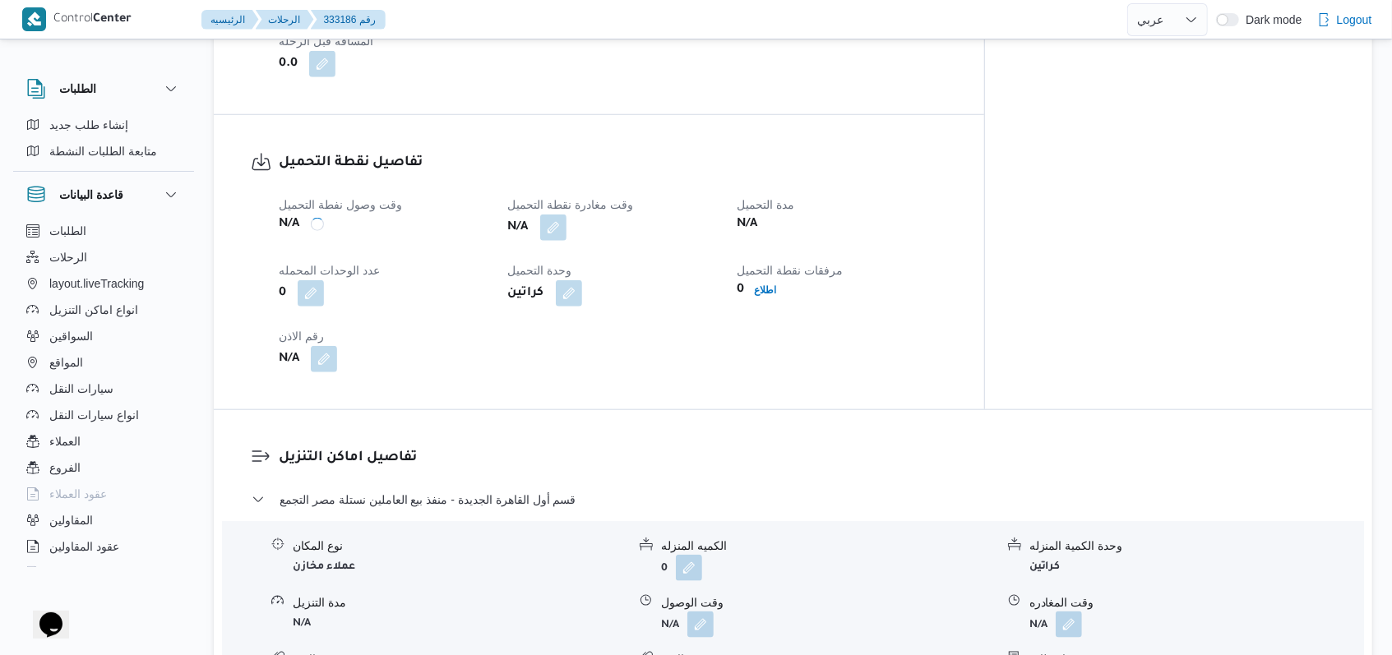
click at [585, 243] on div "N/A" at bounding box center [612, 228] width 213 height 30
click at [566, 240] on button "button" at bounding box center [553, 227] width 26 height 26
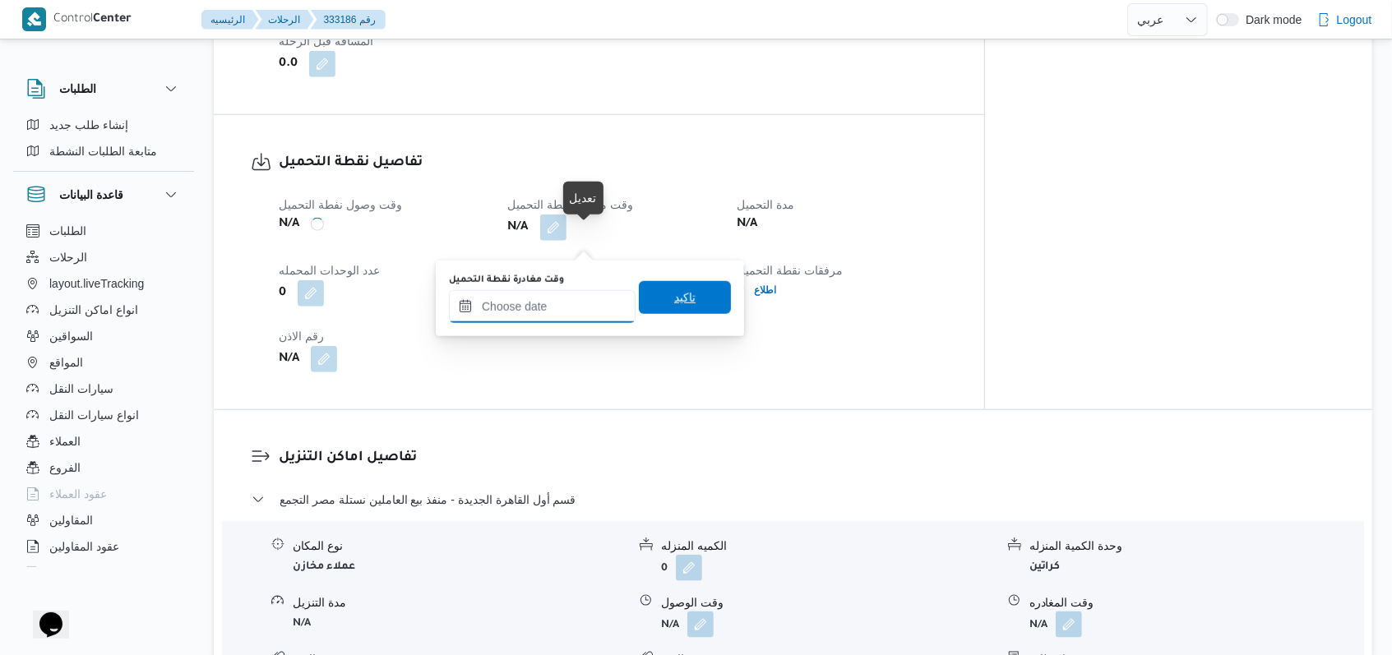
click at [559, 311] on input "وقت مغادرة نقطة التحميل" at bounding box center [542, 306] width 187 height 33
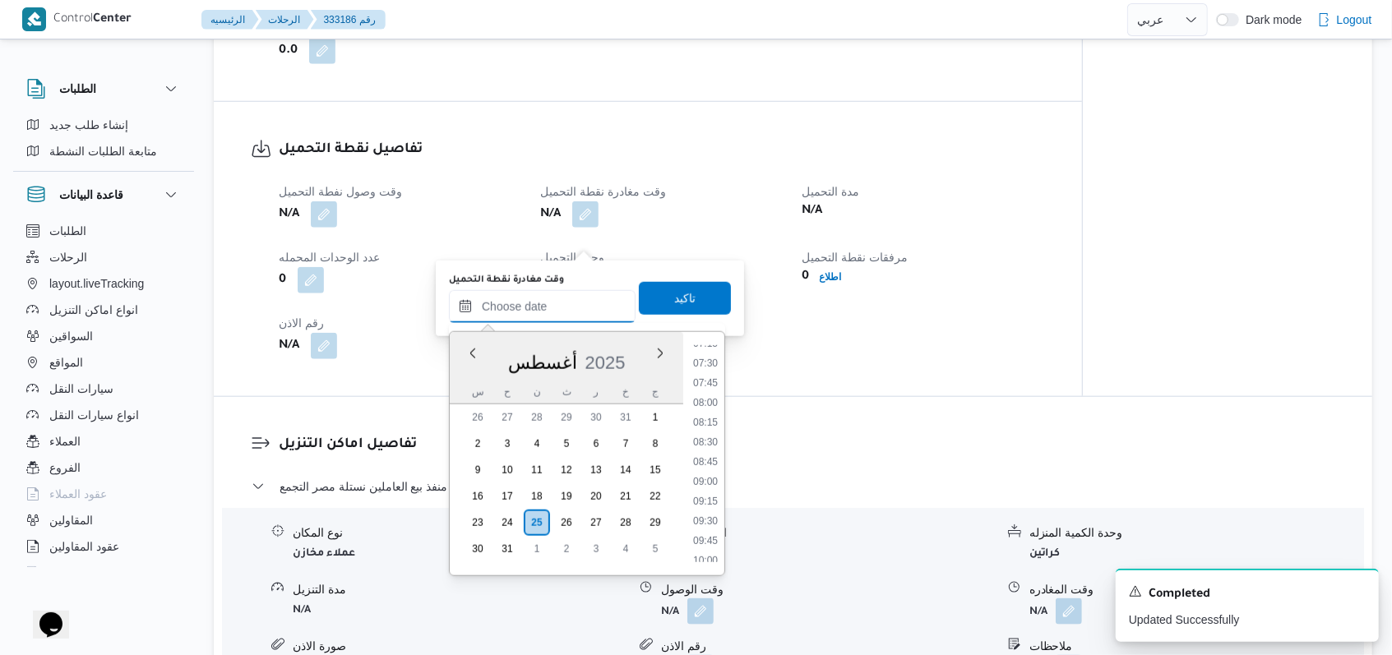
scroll to position [506, 0]
click at [696, 478] on li "08:00" at bounding box center [705, 479] width 38 height 16
type input "٢٥/٠٨/٢٠٢٥ ٠٨:٠٠"
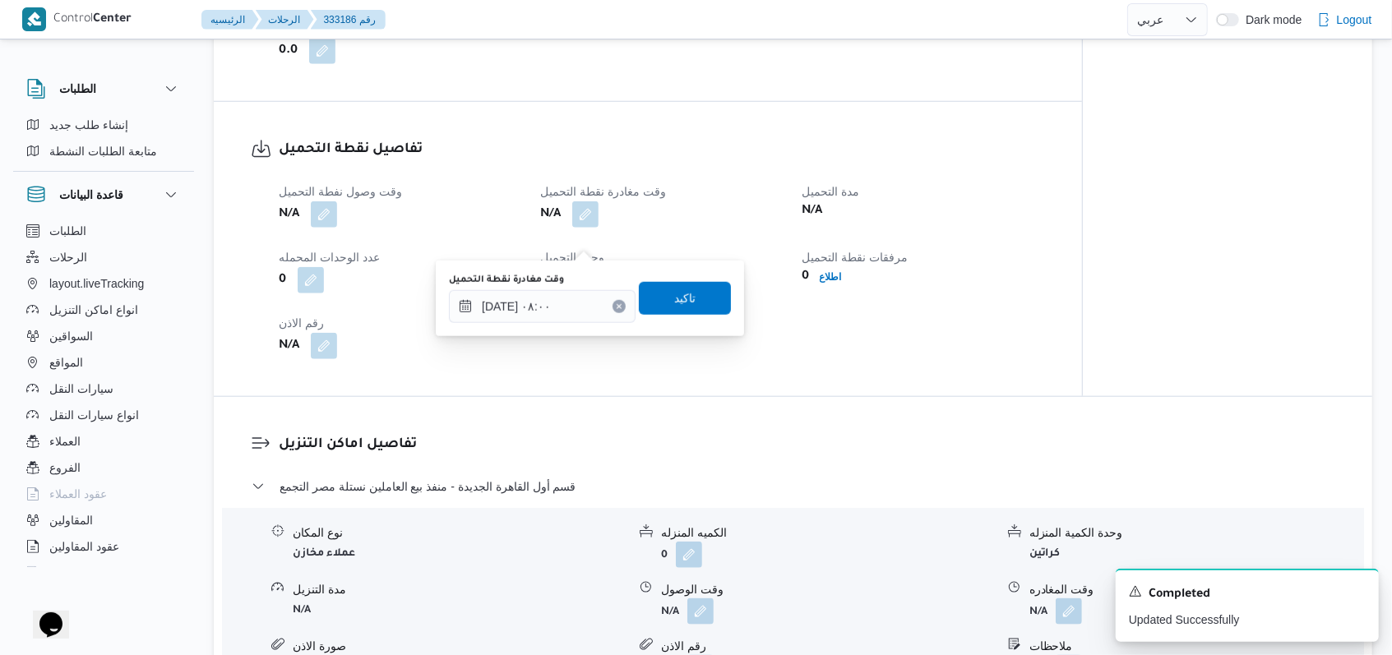
click at [697, 317] on div "وقت مغادرة نقطة التحميل ٢٥/٠٨/٢٠٢٥ ٠٨:٠٠ تاكيد" at bounding box center [589, 298] width 285 height 53
click at [681, 298] on span "تاكيد" at bounding box center [684, 298] width 21 height 20
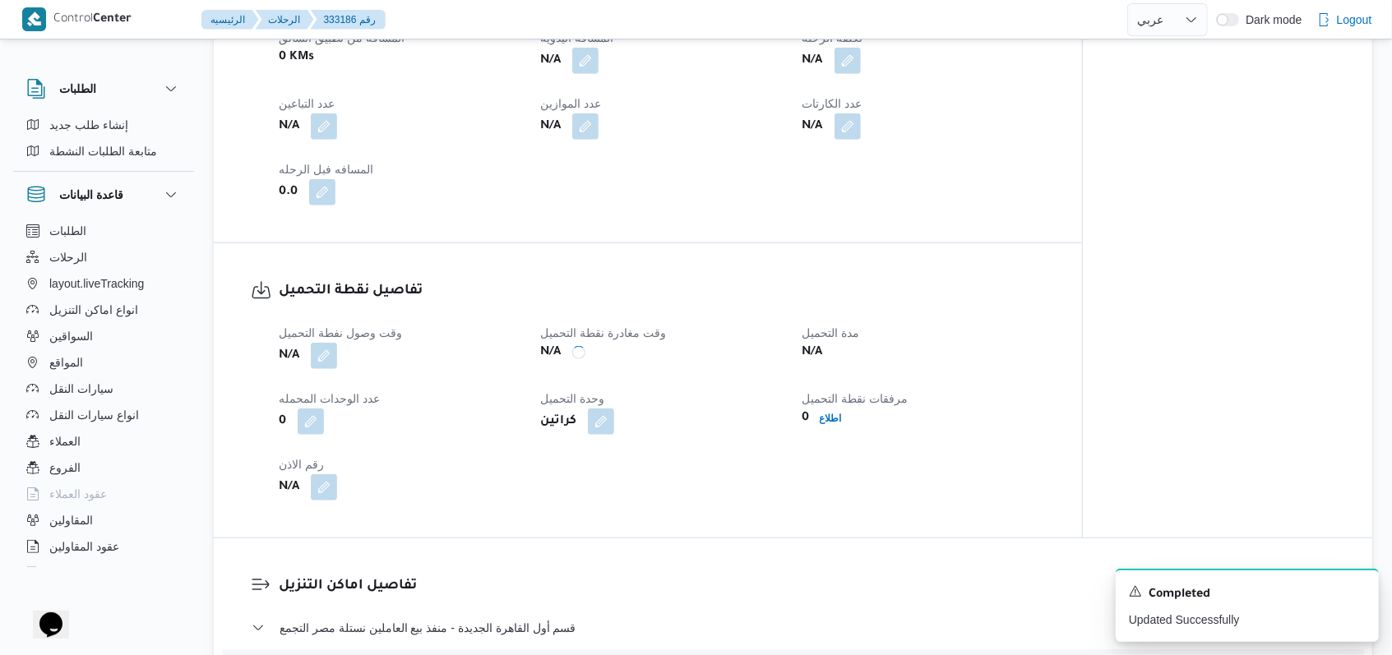
scroll to position [767, 0]
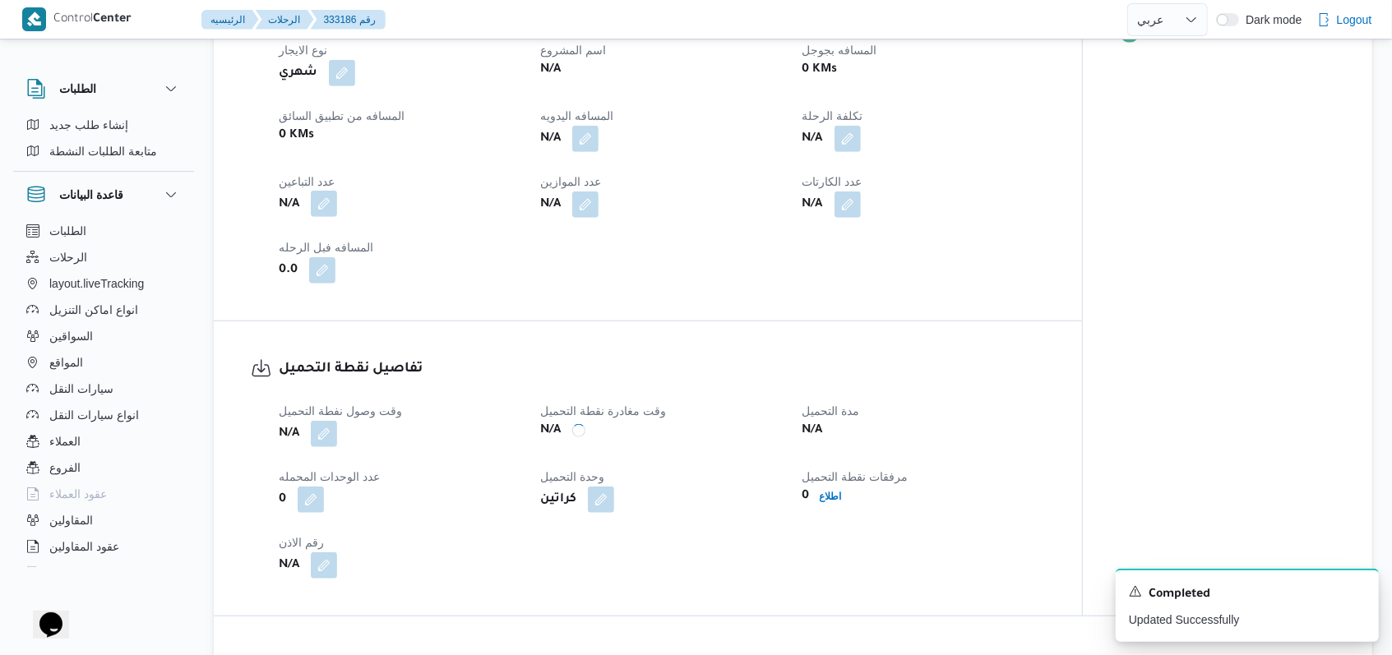
click at [336, 217] on button "button" at bounding box center [324, 204] width 26 height 26
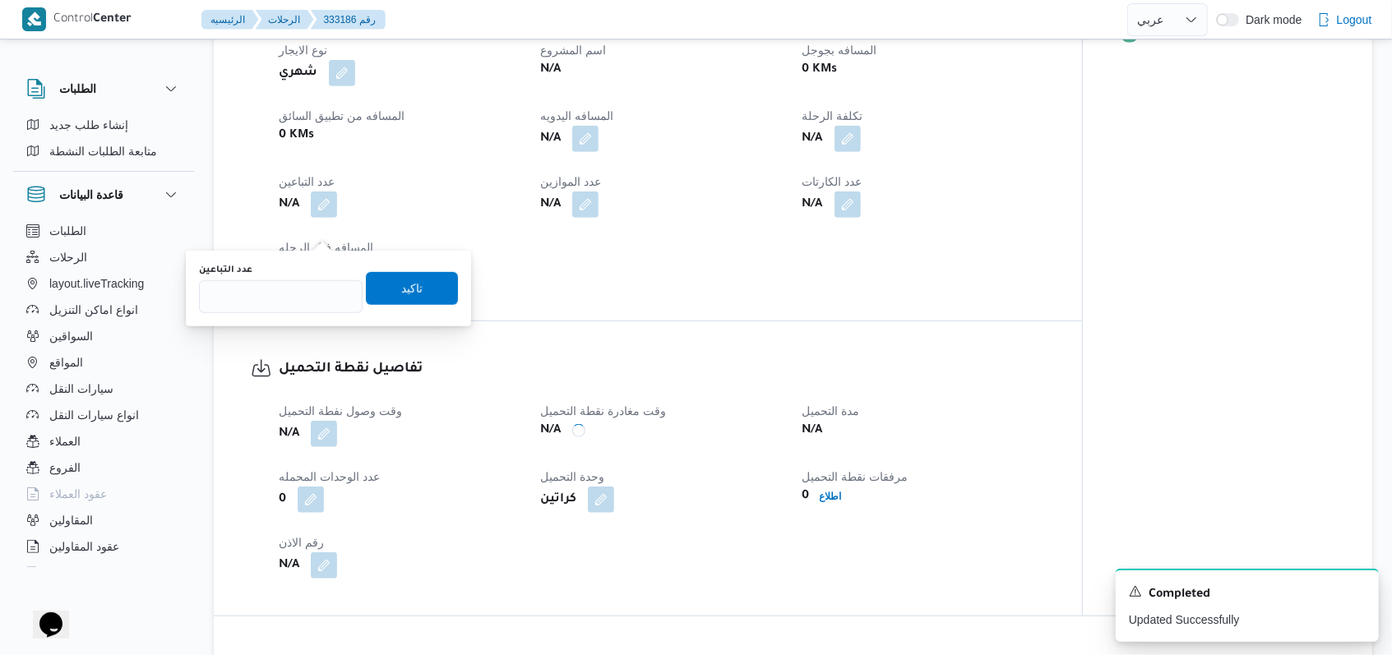
click at [309, 279] on div "عدد التباعين" at bounding box center [281, 288] width 164 height 49
click at [309, 289] on input "عدد التباعين" at bounding box center [281, 296] width 164 height 33
type input "1"
click at [401, 293] on span "تاكيد" at bounding box center [411, 288] width 21 height 20
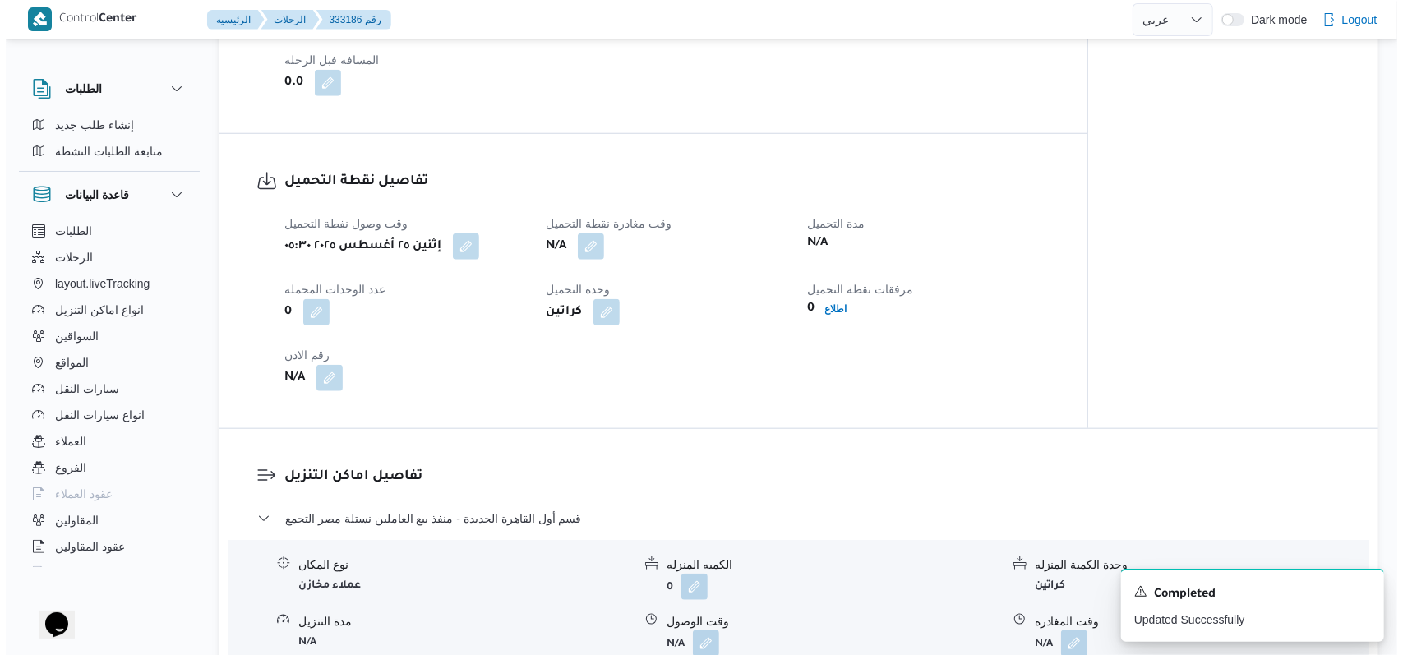
scroll to position [1205, 0]
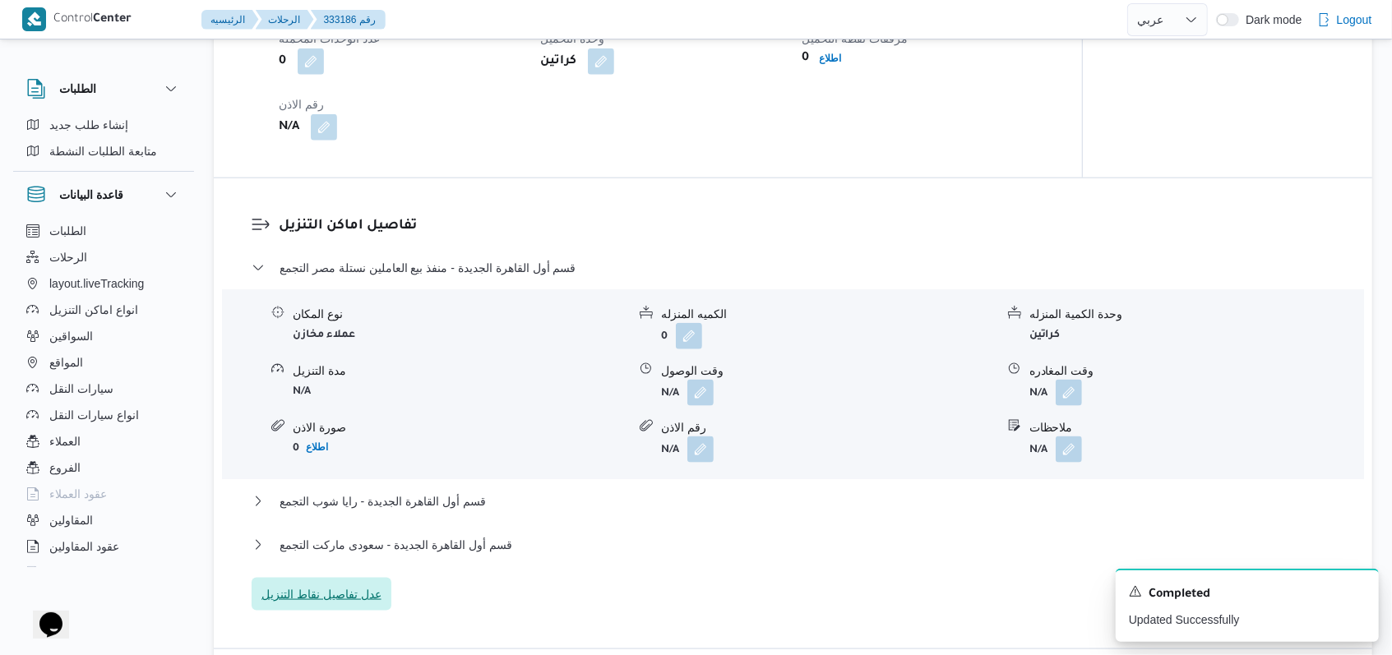
click at [353, 604] on span "عدل تفاصيل نقاط التنزيل" at bounding box center [321, 595] width 120 height 20
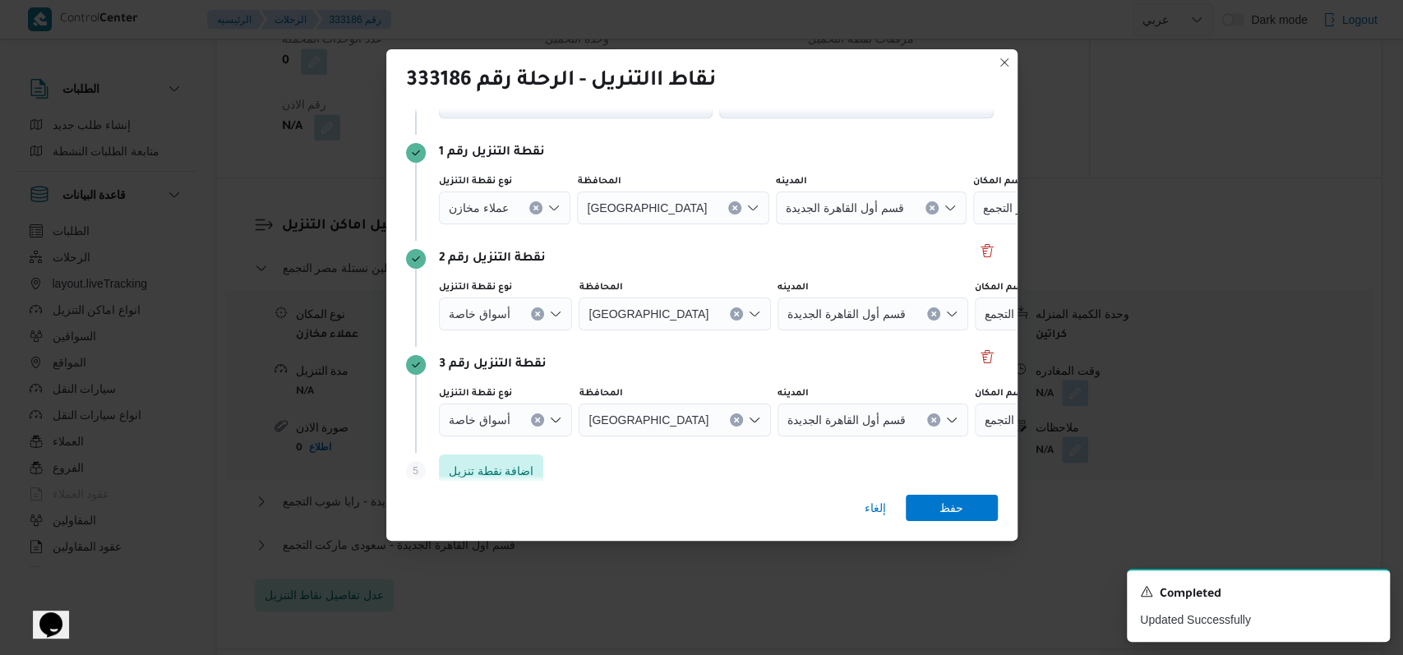
scroll to position [106, 0]
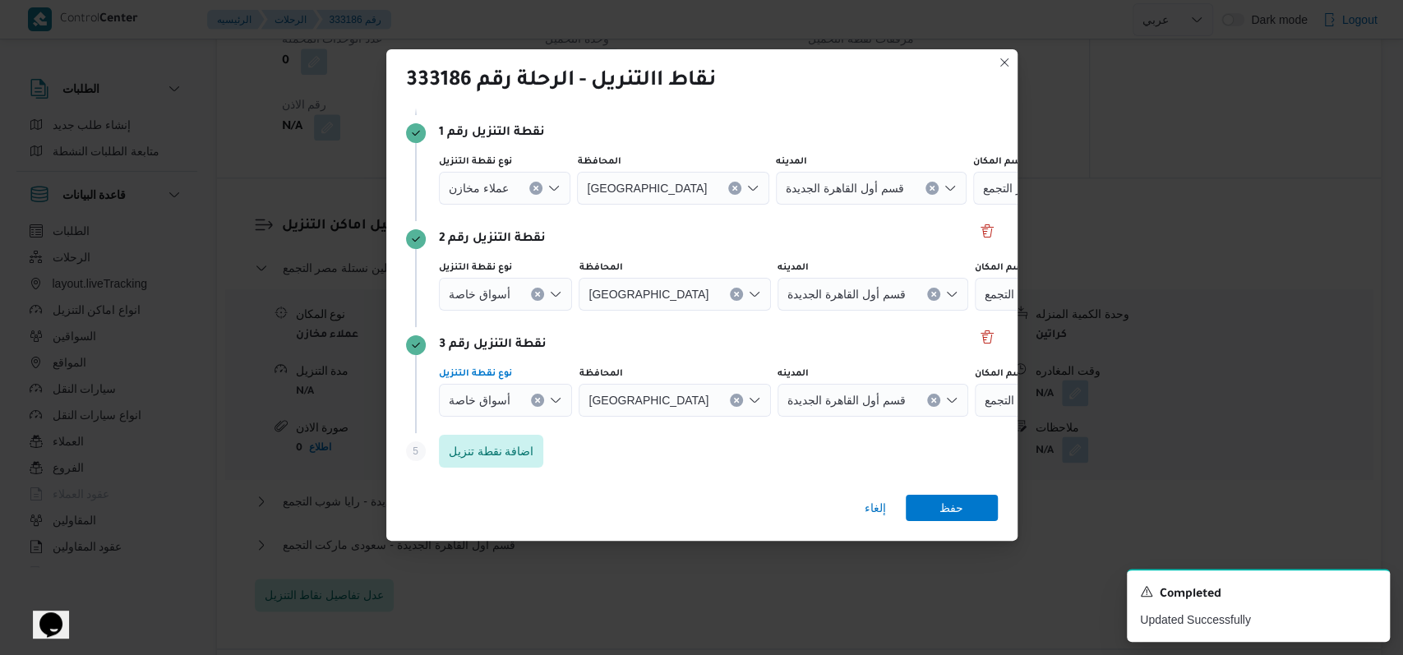
drag, startPoint x: 534, startPoint y: 398, endPoint x: 529, endPoint y: 365, distance: 33.3
click at [534, 397] on icon "Clear input" at bounding box center [537, 400] width 7 height 7
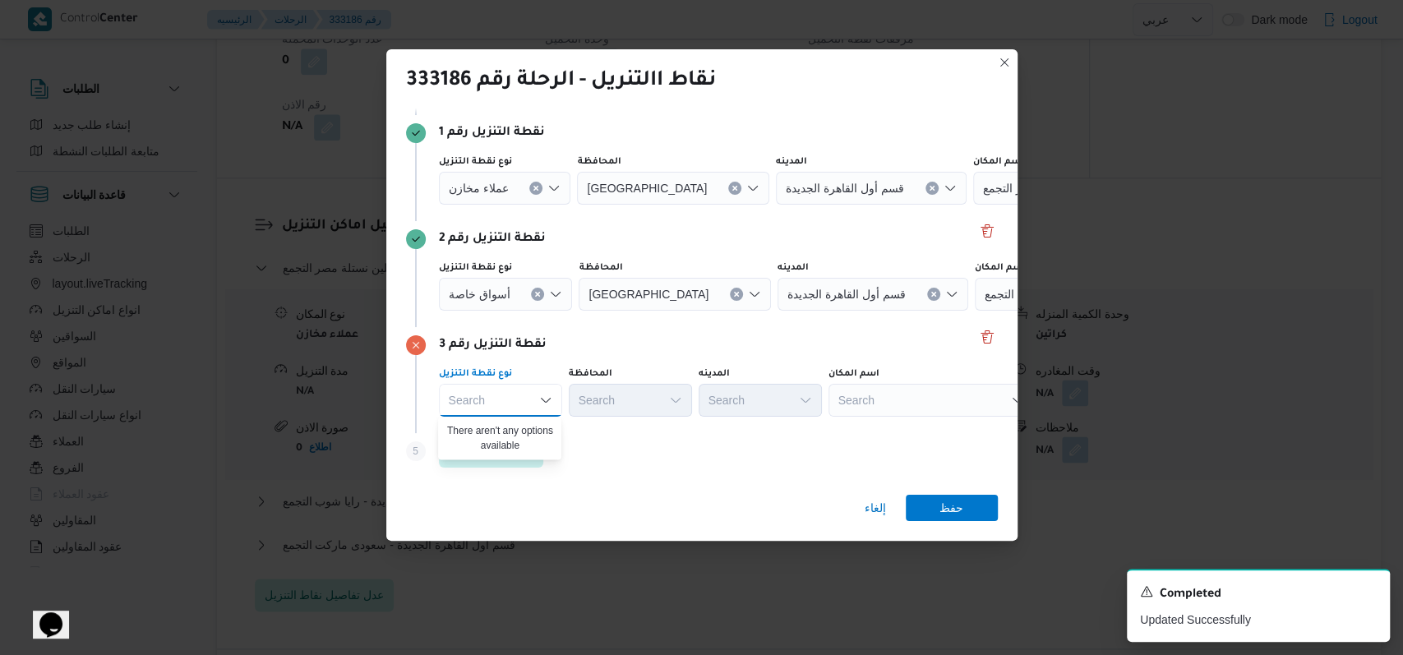
click at [536, 295] on icon "Clear input" at bounding box center [538, 294] width 4 height 4
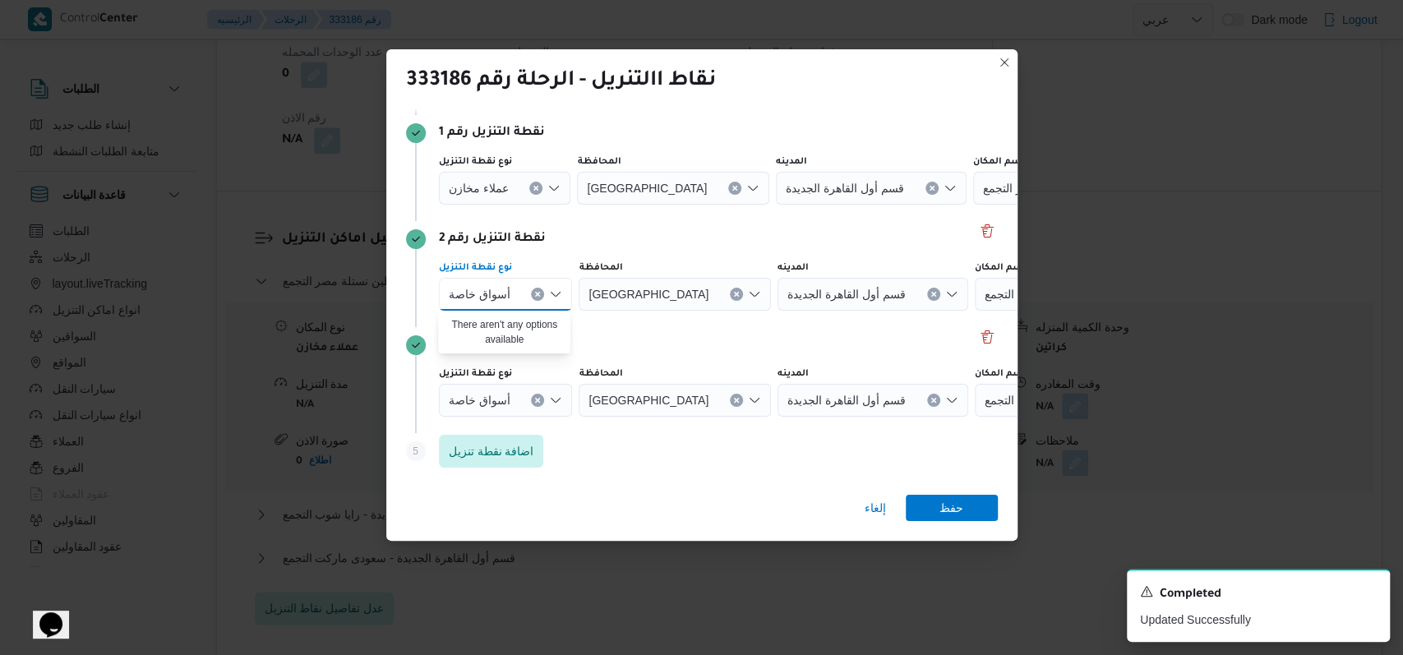
click at [533, 185] on icon "Clear input" at bounding box center [536, 188] width 7 height 7
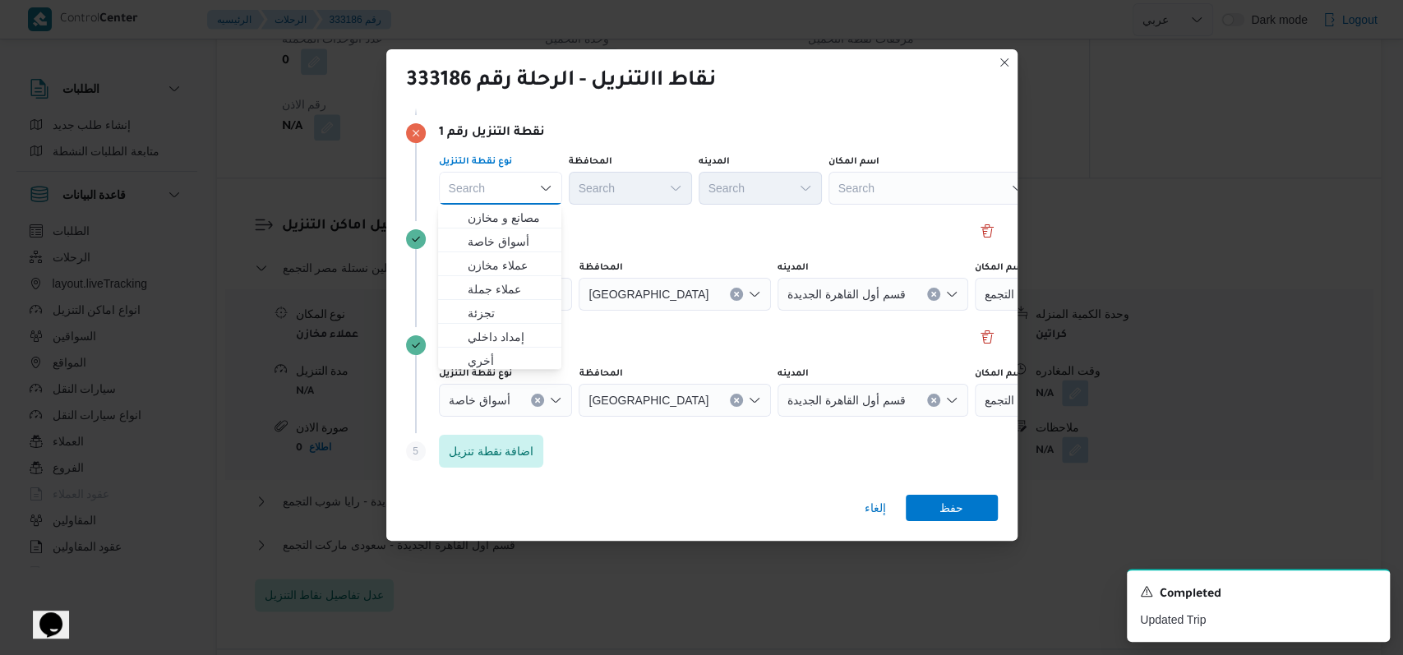
click at [756, 222] on div "نقطة التنزيل رقم 2 نوع نقطة التنزيل أسواق خاصة المحافظة القاهرة المدينه قسم أول…" at bounding box center [702, 274] width 592 height 106
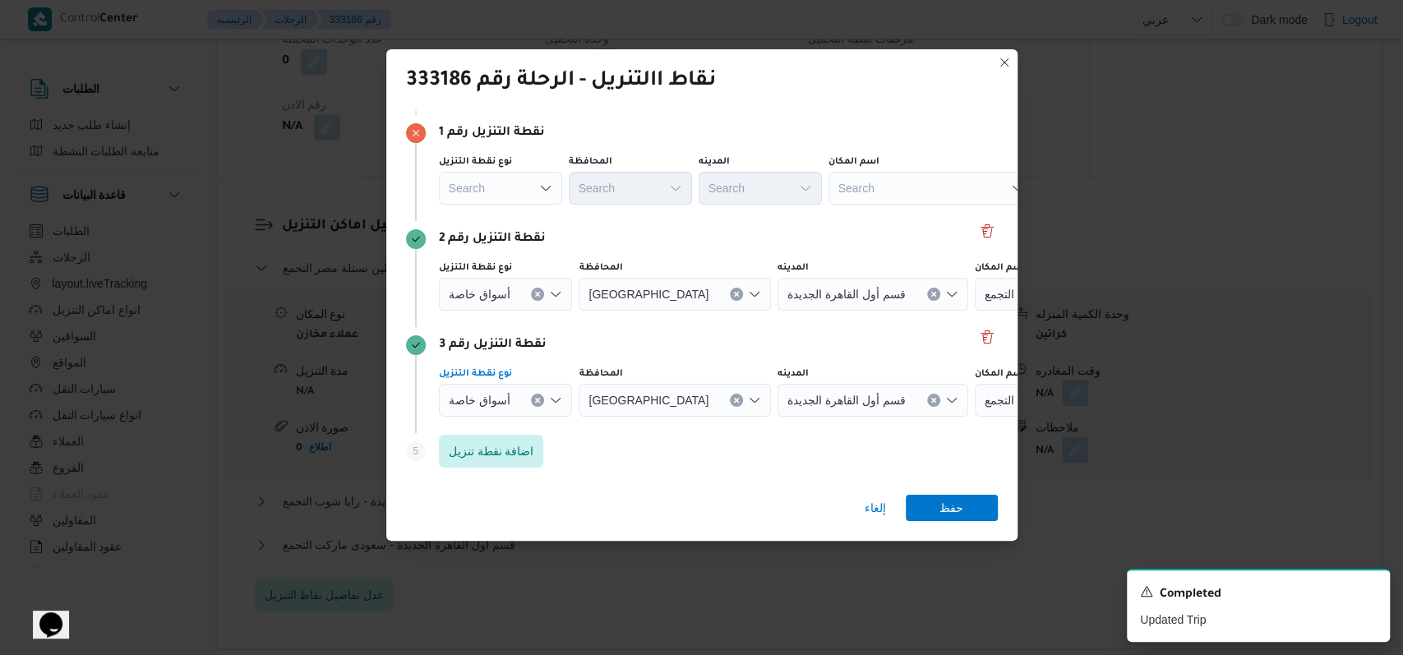
click at [533, 406] on div "أسواق خاصة" at bounding box center [506, 400] width 134 height 33
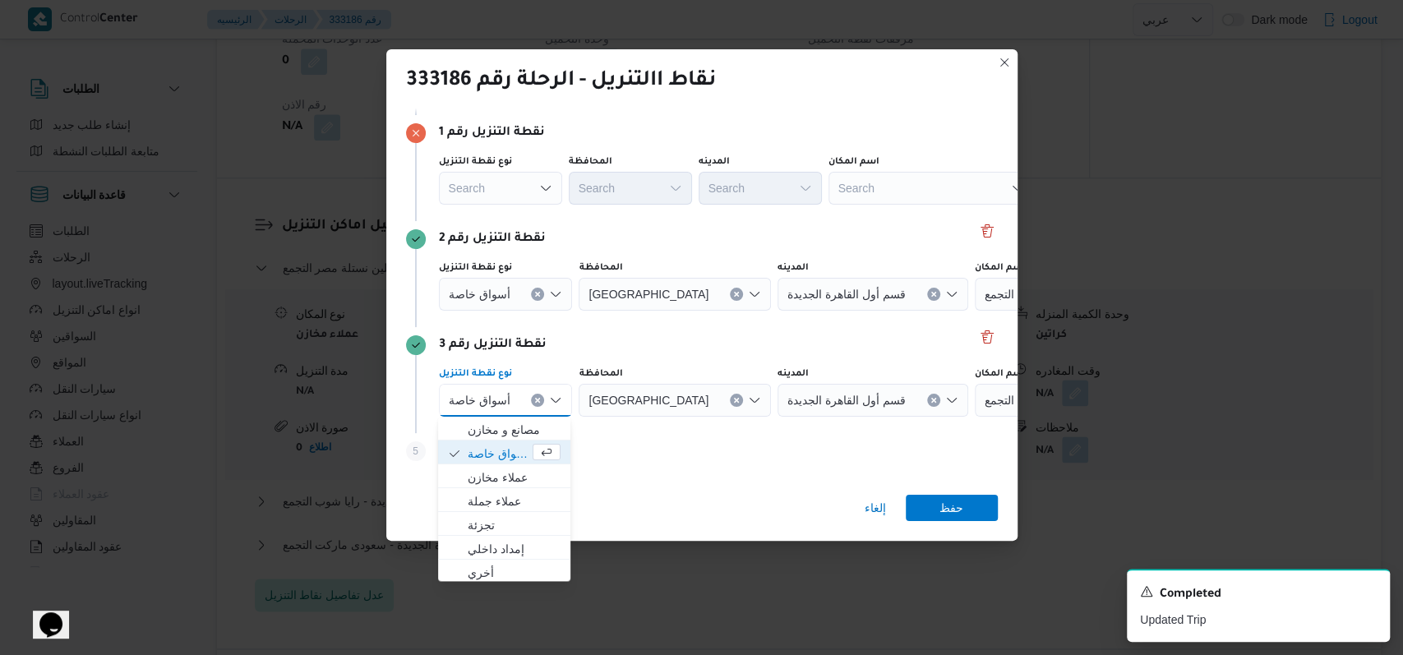
click at [536, 394] on button "Clear input" at bounding box center [537, 400] width 13 height 13
click at [539, 296] on button "Clear input" at bounding box center [537, 294] width 13 height 13
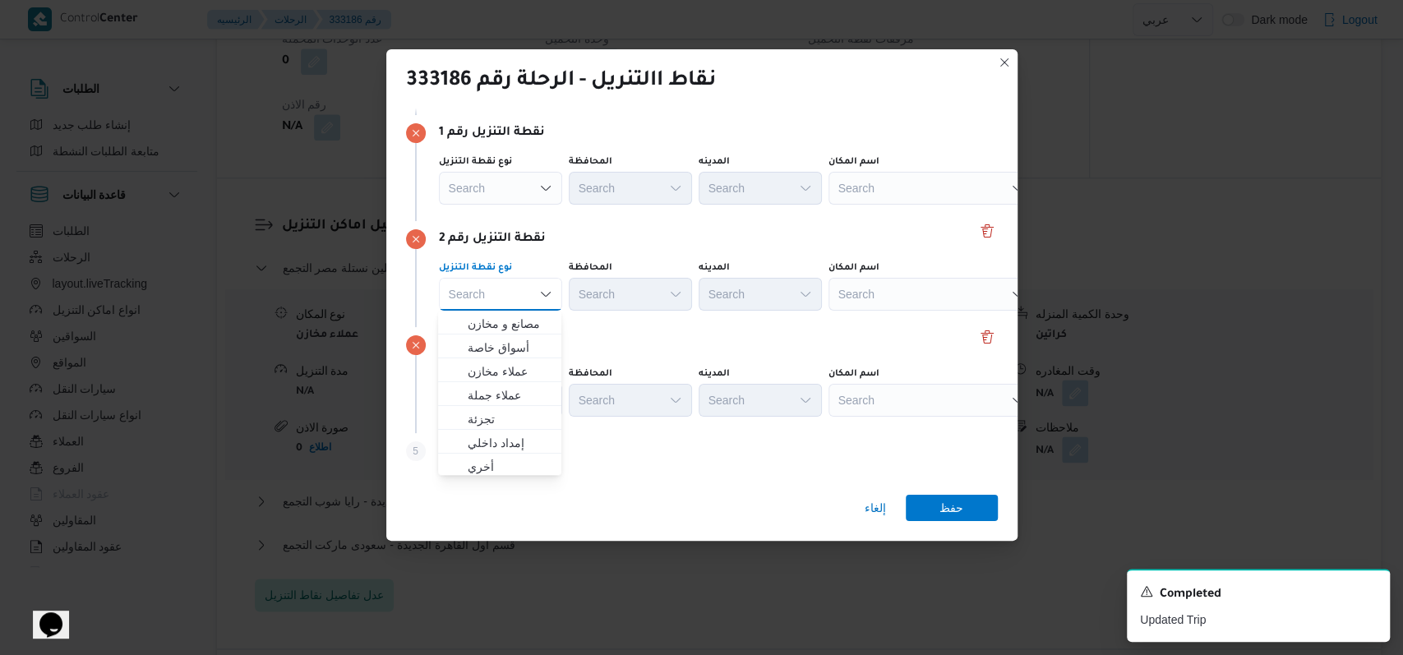
click at [779, 247] on div "نقطة التنزيل رقم 2" at bounding box center [702, 239] width 592 height 20
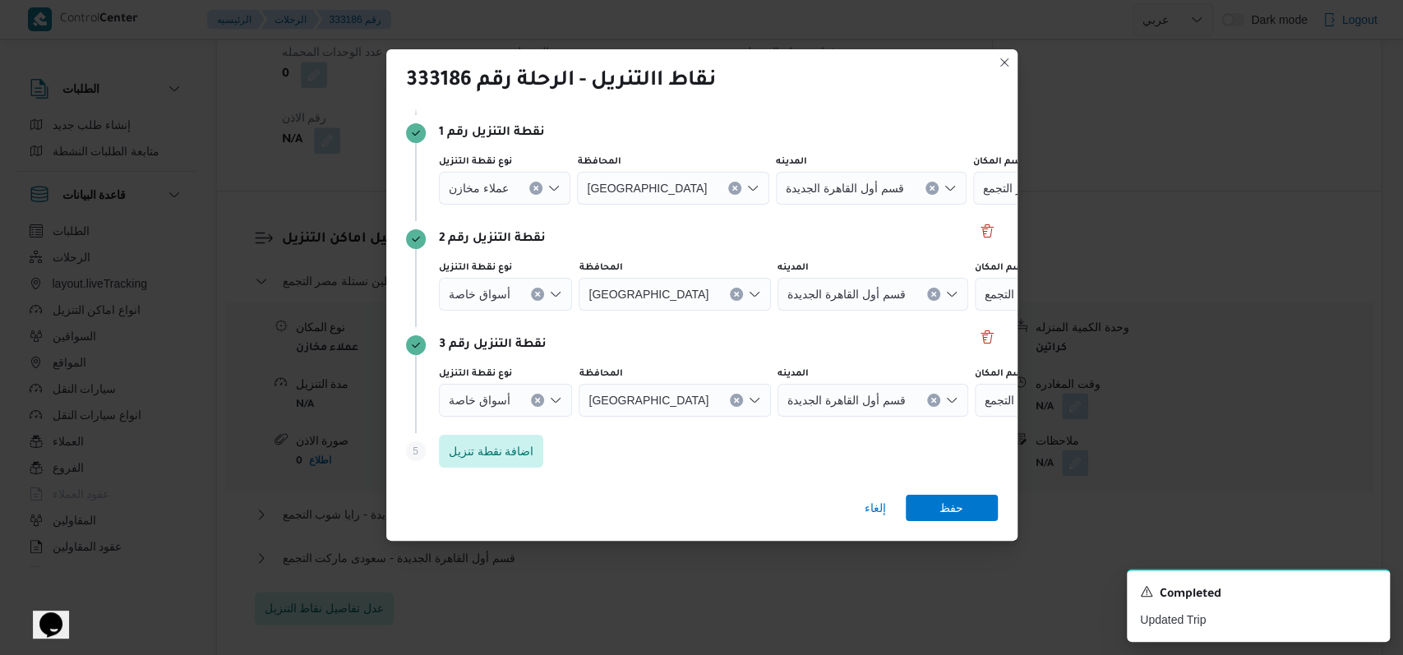
click at [888, 208] on div "نقطة التنزيل رقم 1 نوع نقطة التنزيل عملاء مخازن المحافظة القاهرة المدينه قسم أو…" at bounding box center [702, 168] width 592 height 106
click at [549, 399] on icon "Open list of options" at bounding box center [555, 400] width 13 height 13
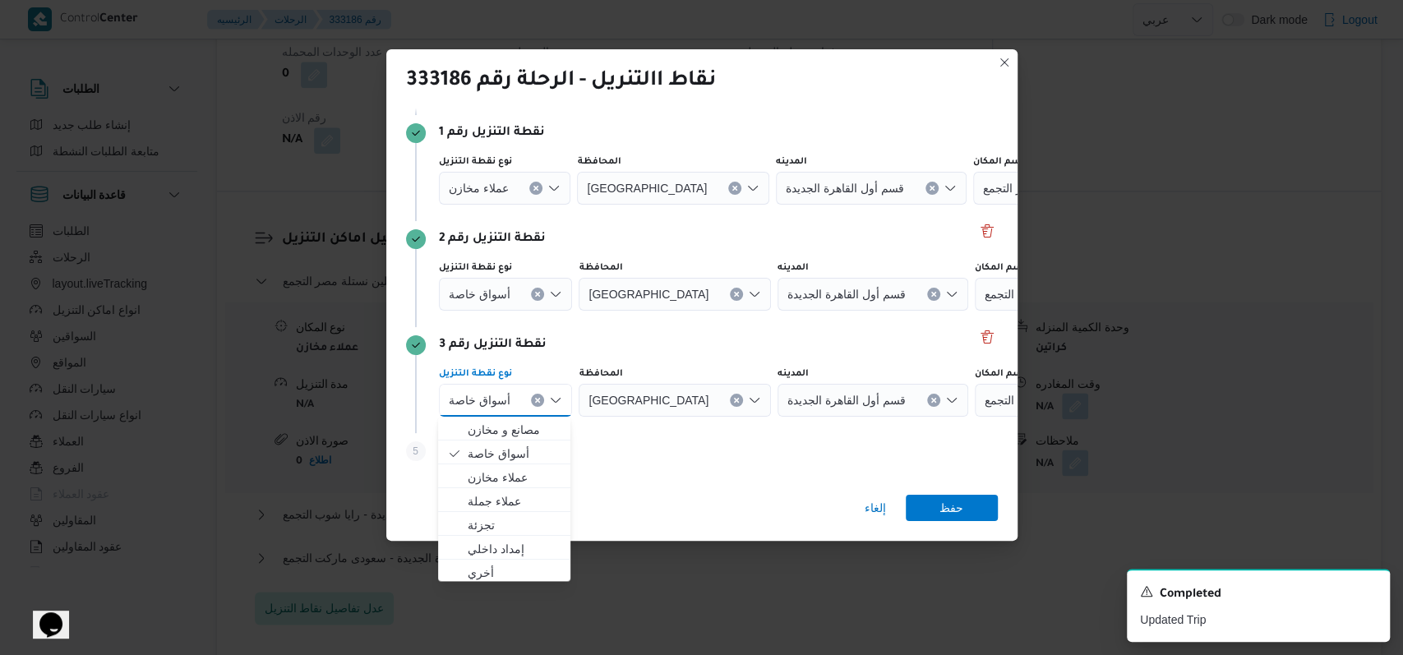
click at [539, 399] on icon "Clear input" at bounding box center [537, 400] width 7 height 7
click at [539, 297] on button "Clear input" at bounding box center [537, 294] width 13 height 13
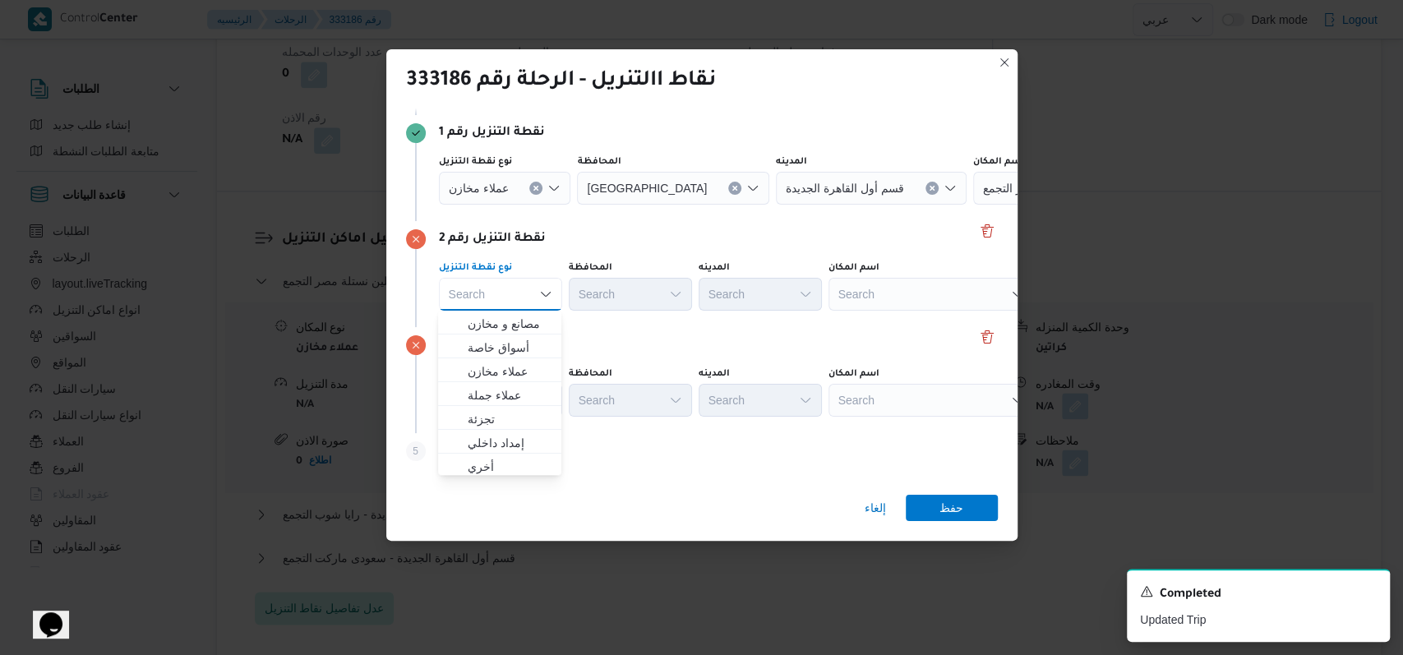
click at [538, 187] on button "Clear input" at bounding box center [535, 188] width 13 height 13
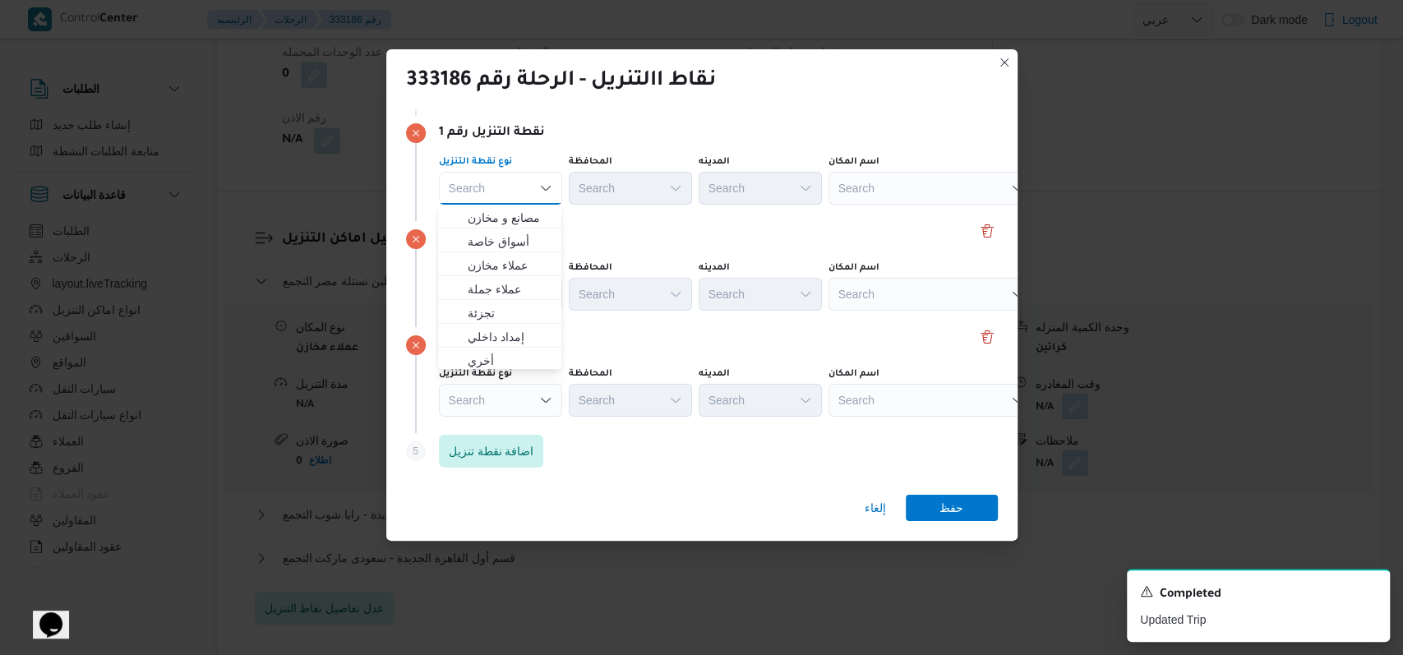
click at [811, 221] on div "نقطة التنزيل رقم 2 نوع نقطة التنزيل Search المحافظة Search المدينه Search اسم ا…" at bounding box center [702, 274] width 592 height 106
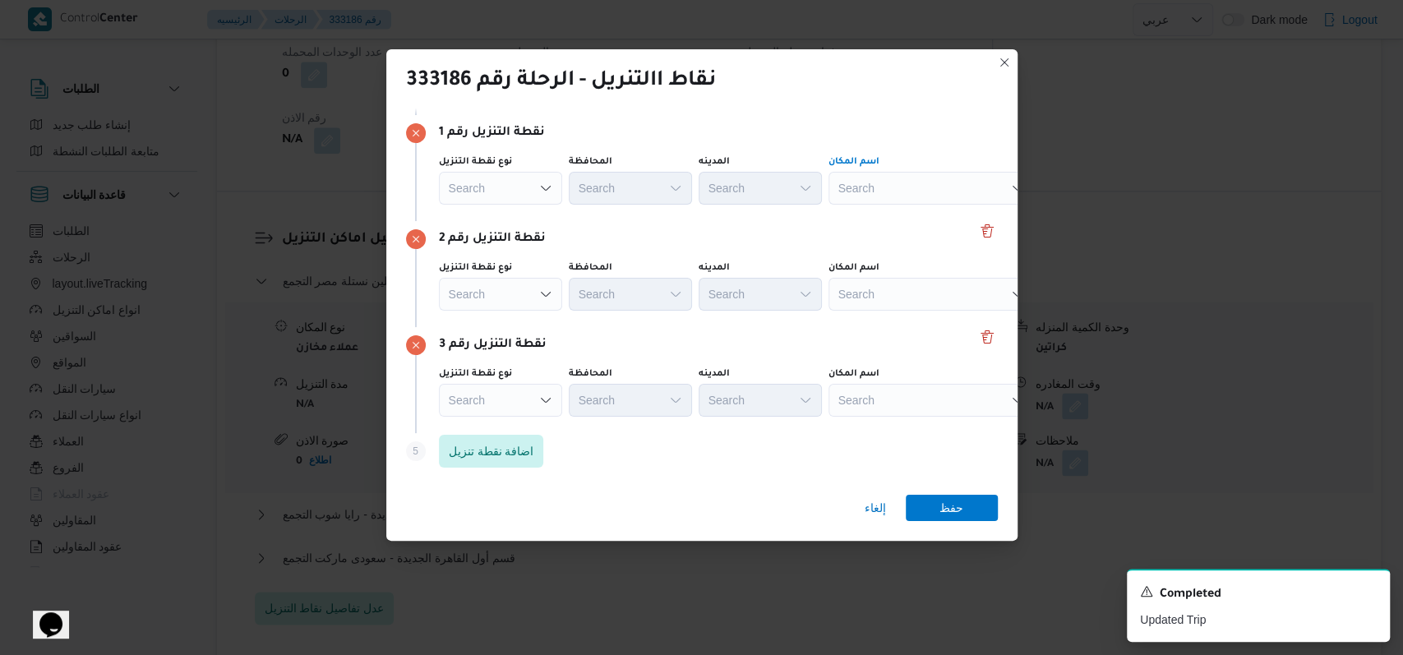
click at [877, 193] on div "Search" at bounding box center [932, 188] width 206 height 33
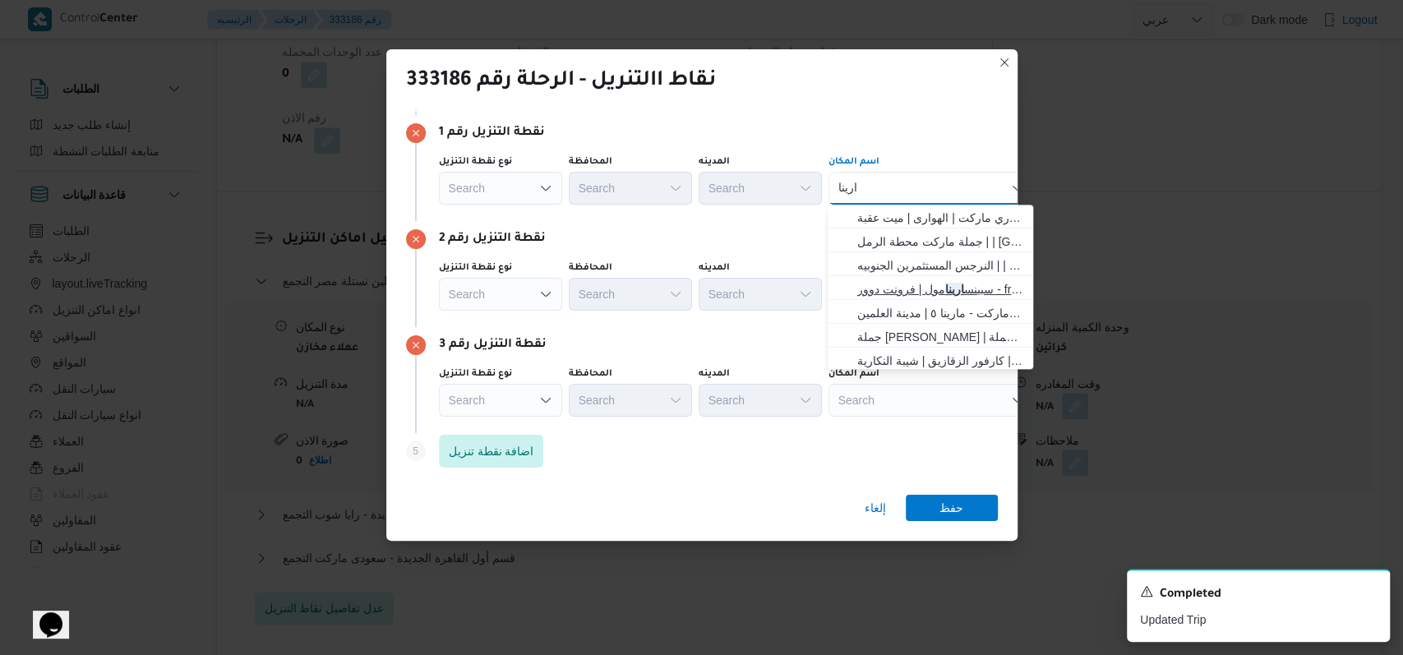
type input "ارينا"
click at [871, 287] on span "سبينس ارينا مول | فرونت دوور - front door | null" at bounding box center [940, 290] width 166 height 20
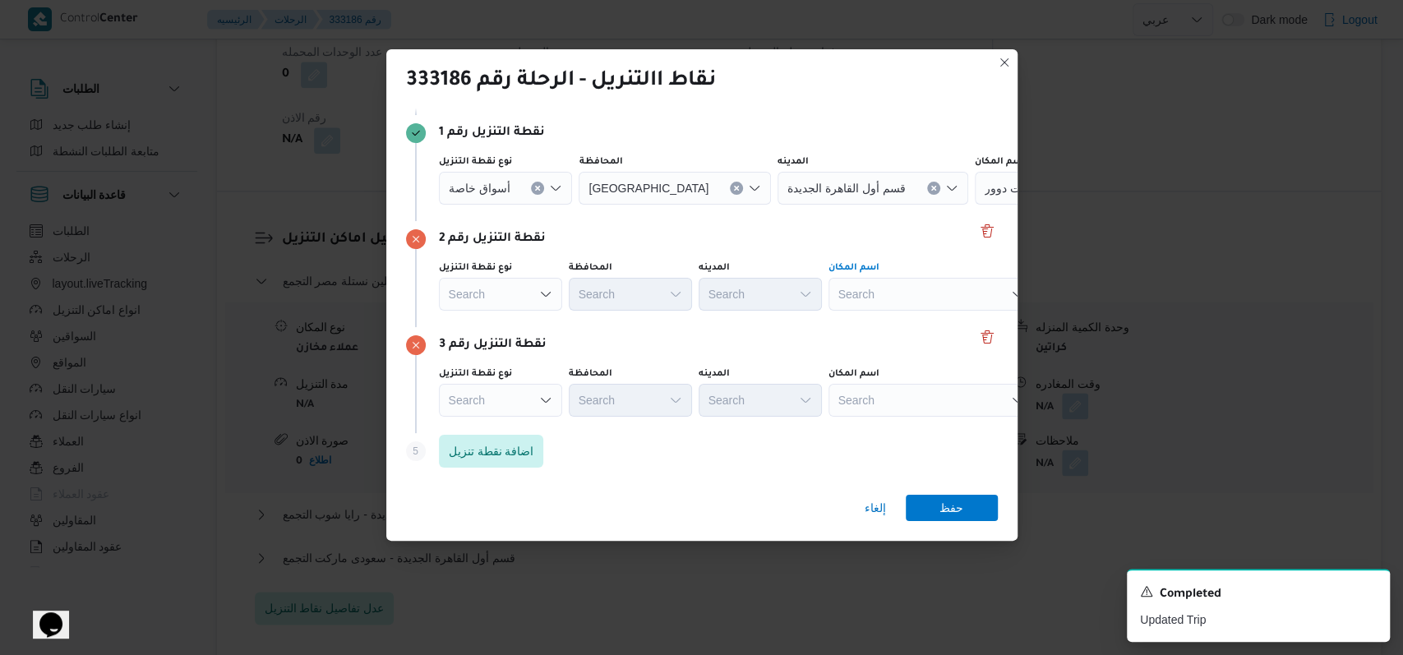
click at [901, 299] on div "Search" at bounding box center [932, 294] width 206 height 33
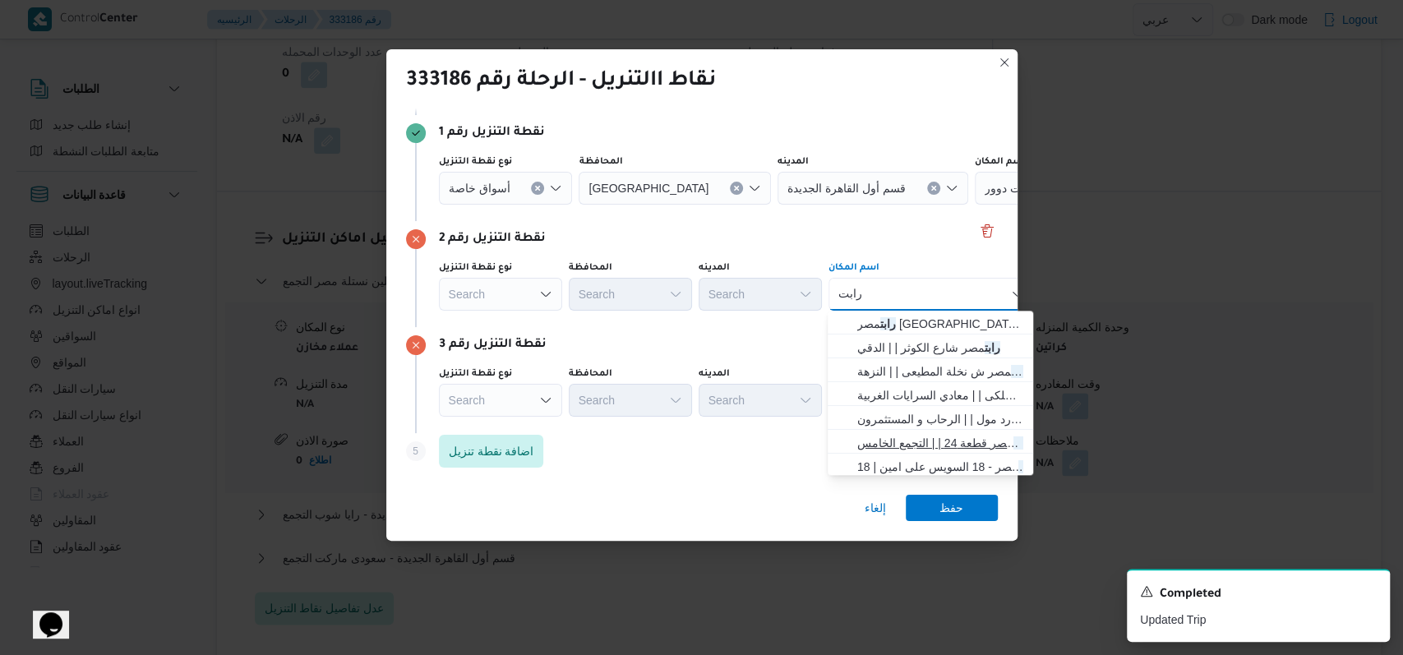
type input "رابت"
click at [924, 446] on span "رابت مصر قطعة 24 | | التجمع الخامس" at bounding box center [940, 443] width 166 height 20
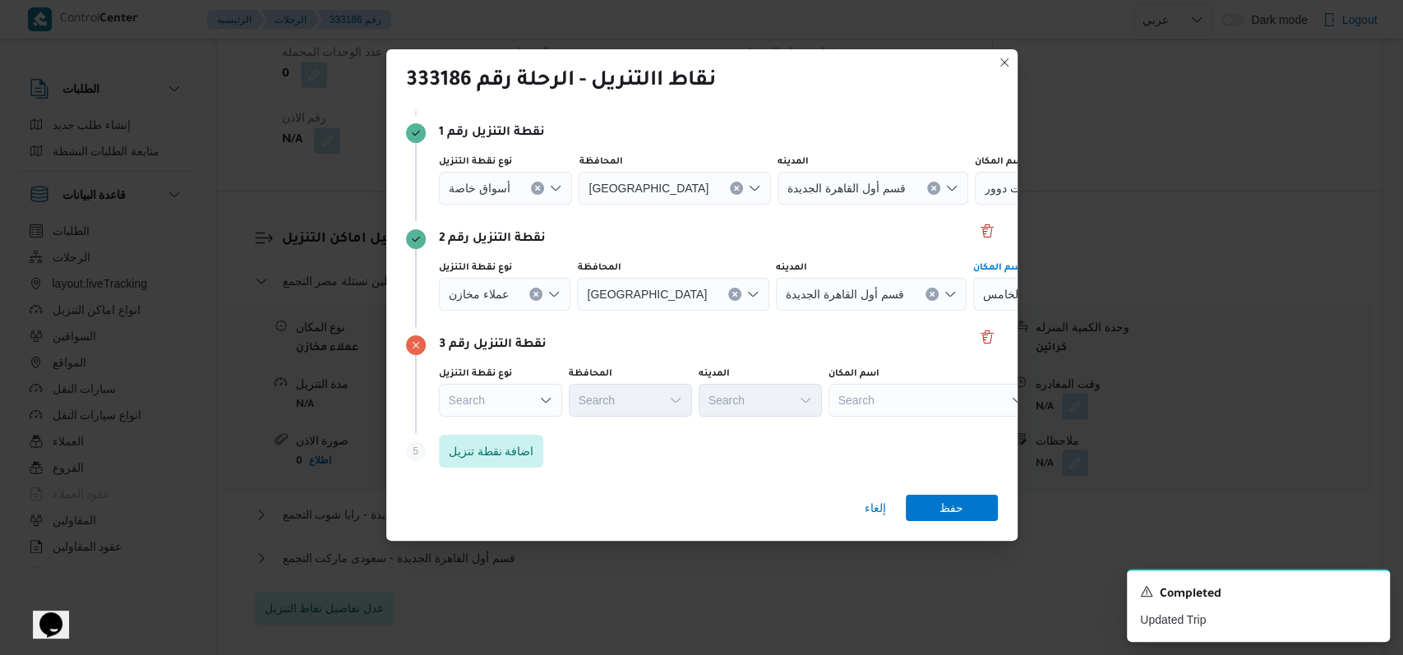
click at [922, 408] on div "Search" at bounding box center [932, 400] width 206 height 33
type input "كارفور فيتال"
click at [913, 424] on span "كارفور فيتال ى - التجمع الخامس | Carrefour Market Vitali Mall | null" at bounding box center [940, 430] width 166 height 20
click at [728, 353] on div "نقطة التنزيل رقم 3" at bounding box center [702, 345] width 592 height 20
click at [492, 443] on span "اضافة نقطة تنزيل" at bounding box center [491, 451] width 85 height 20
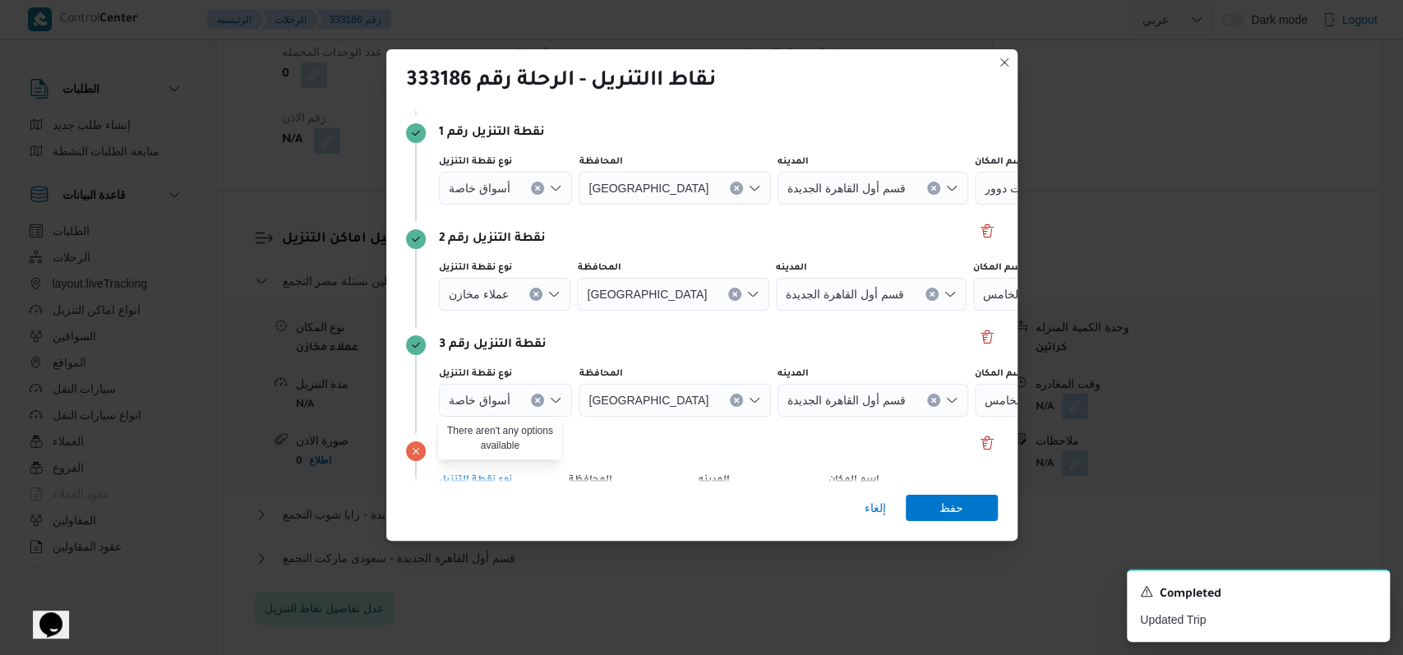
scroll to position [212, 0]
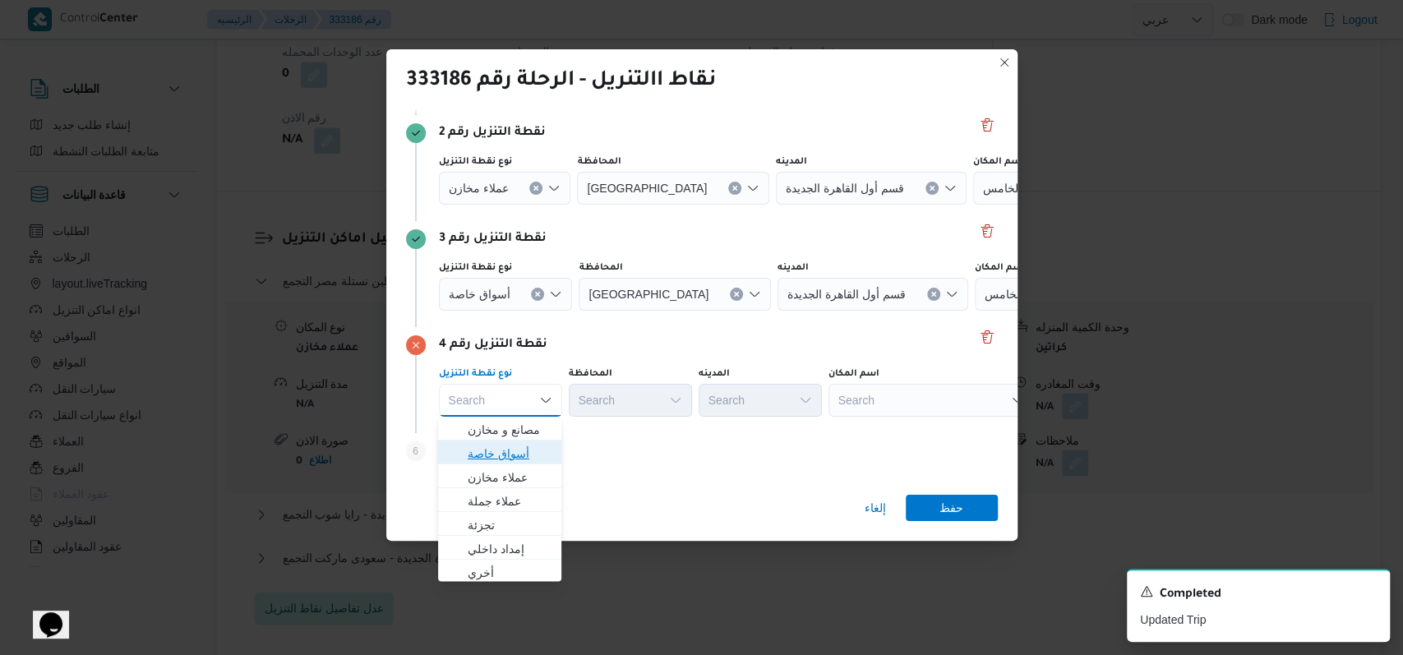
click at [523, 446] on span "أسواق خاصة" at bounding box center [510, 454] width 84 height 20
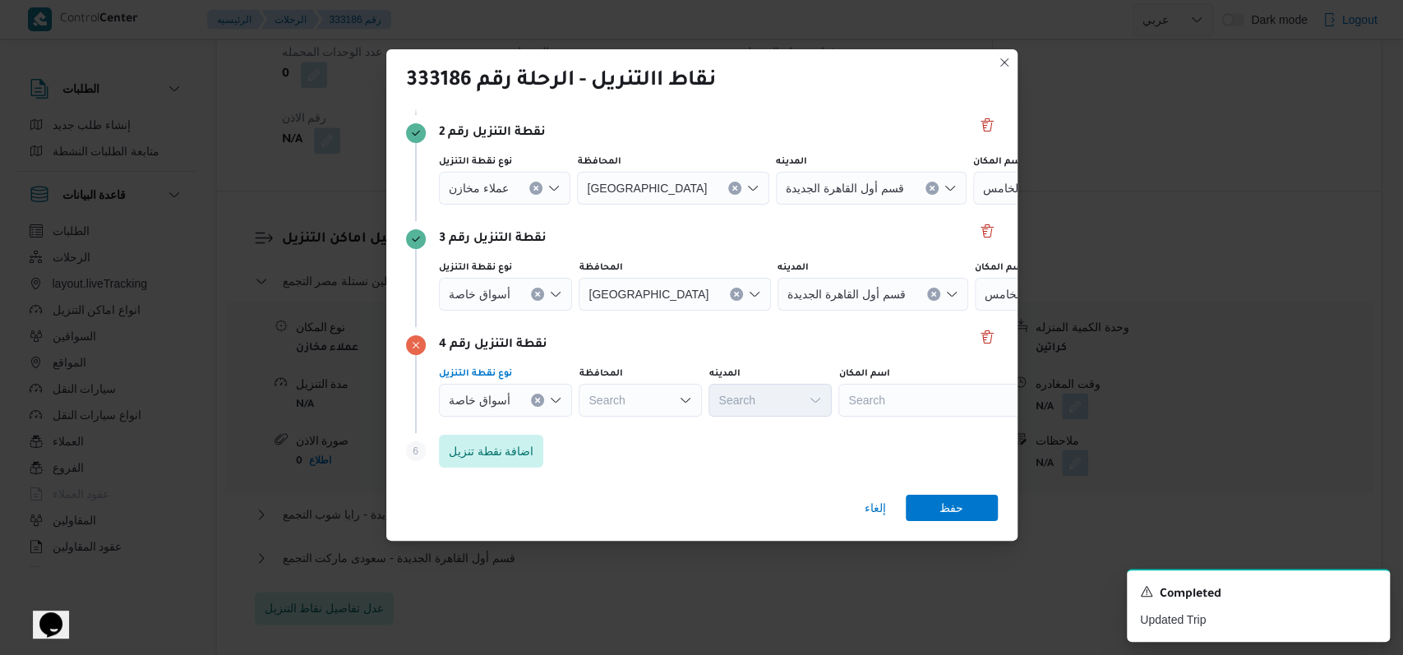
click at [943, 414] on div "Search" at bounding box center [942, 400] width 206 height 33
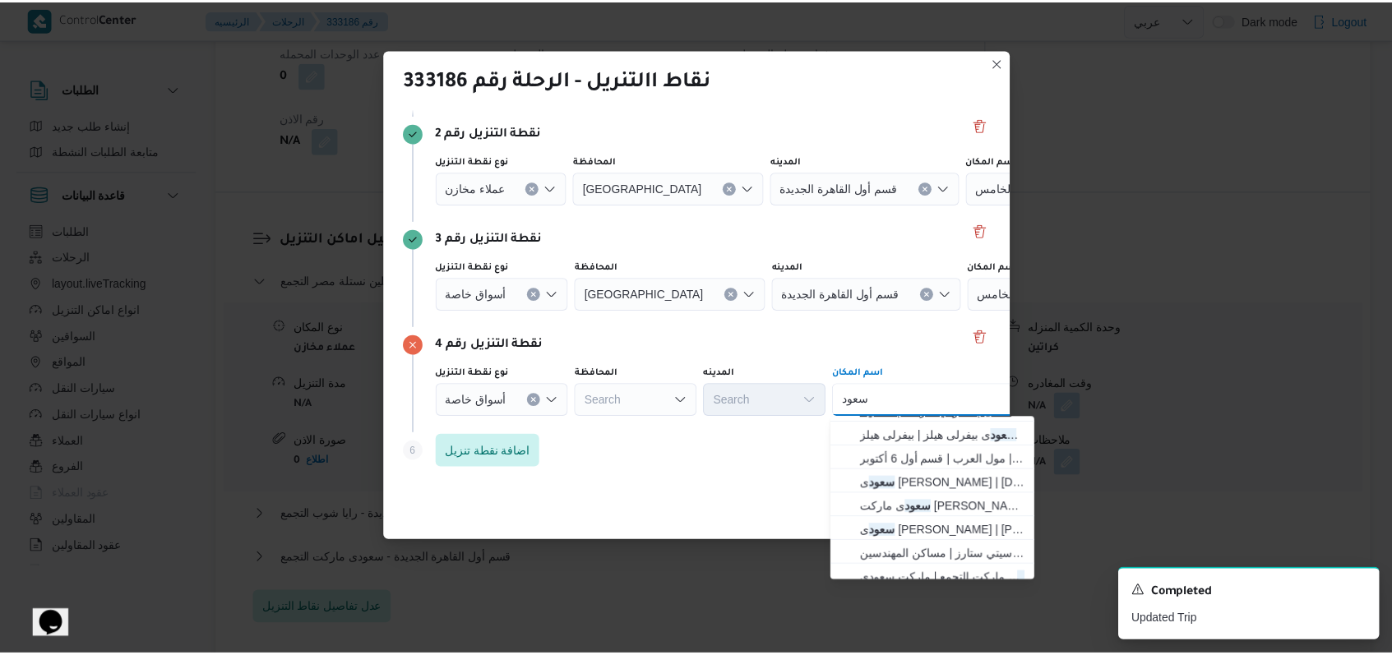
scroll to position [109, 0]
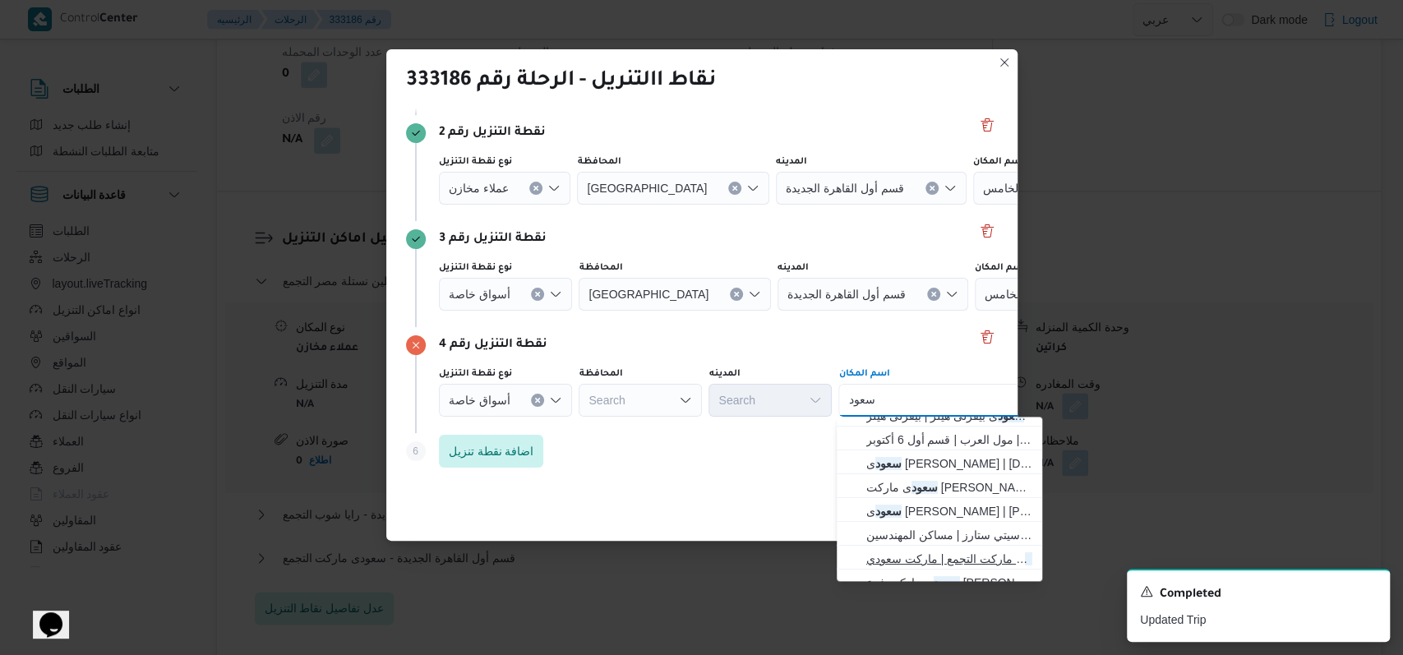
type input "سعود"
click at [942, 557] on span "سعود ى ماركت التجمع | ماركت سعودي | null" at bounding box center [949, 559] width 166 height 20
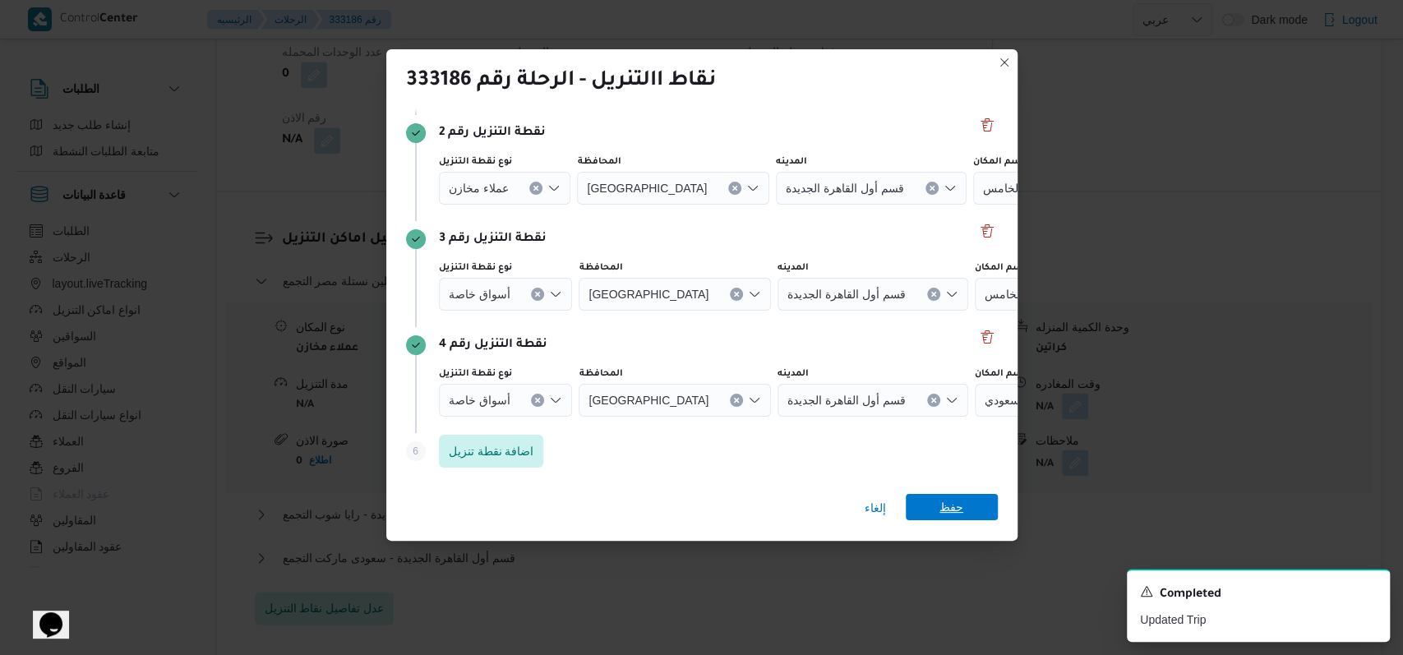
click at [953, 511] on span "حفظ" at bounding box center [952, 507] width 24 height 26
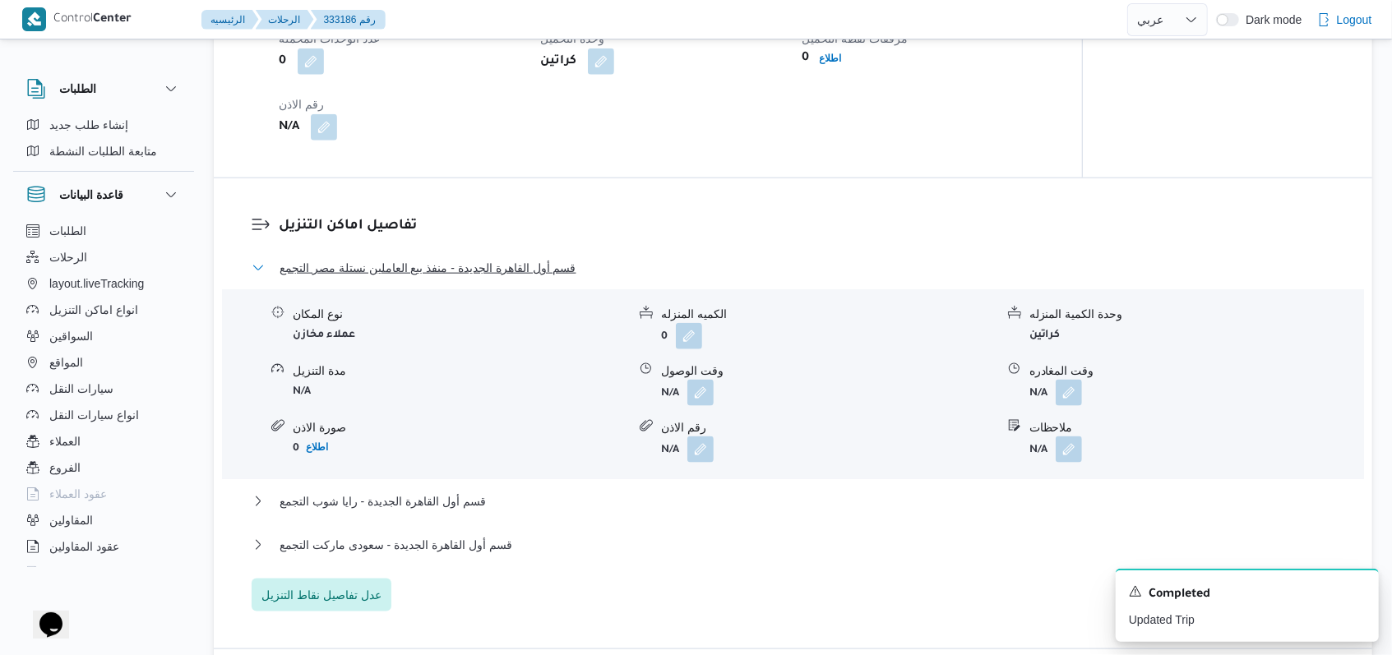
click at [539, 278] on span "قسم أول القاهرة الجديدة - منفذ بيع العاملين نستلة مصر التجمع" at bounding box center [428, 268] width 297 height 20
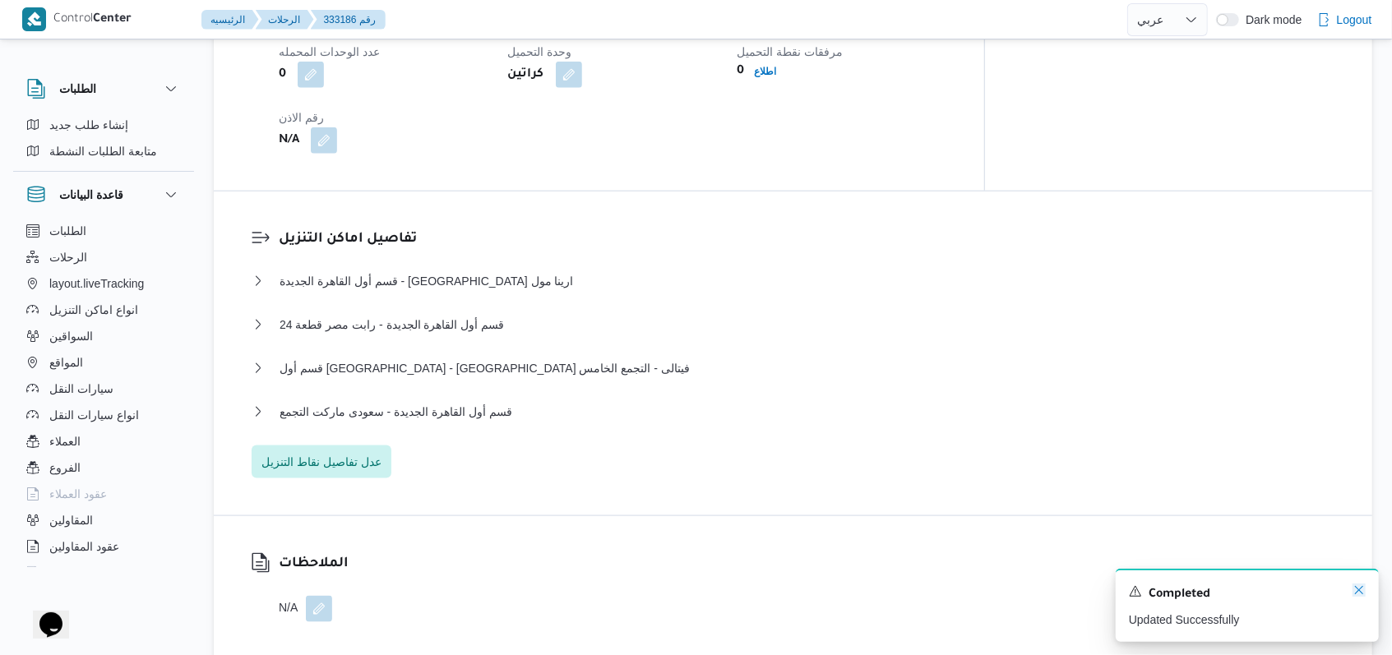
click at [1359, 596] on icon "Dismiss toast" at bounding box center [1358, 590] width 13 height 13
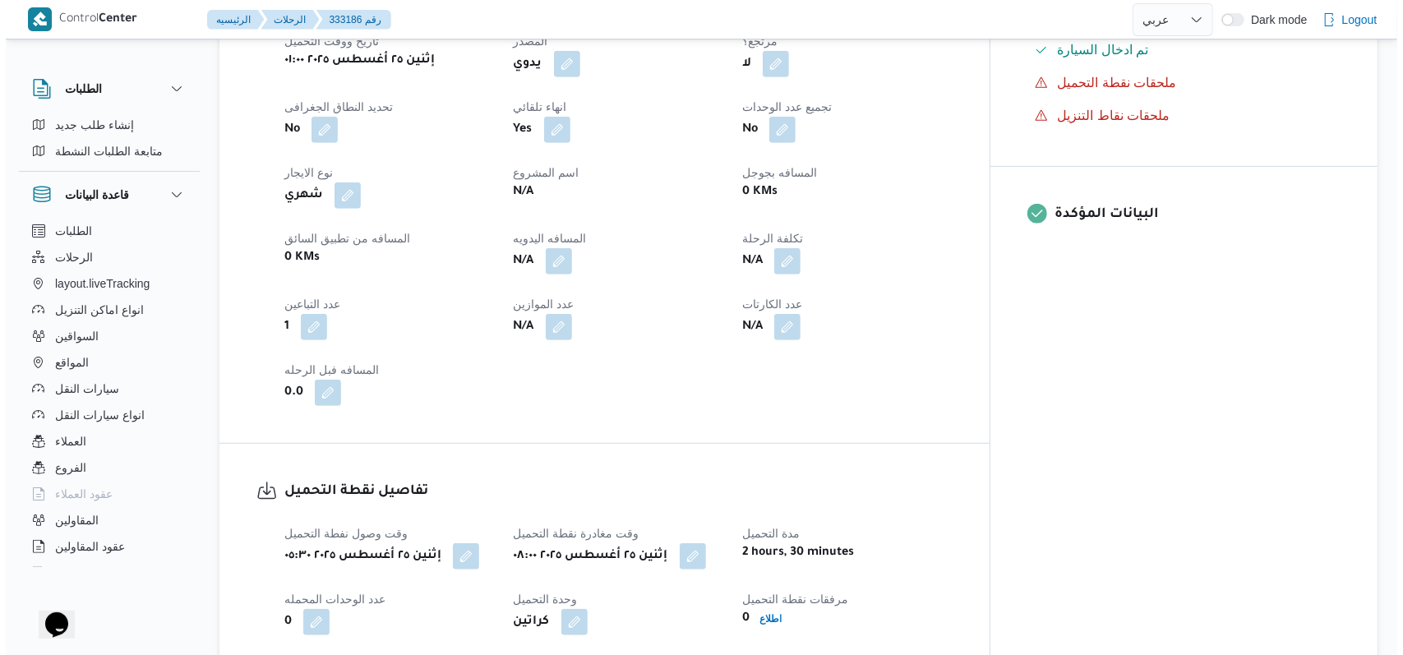
scroll to position [0, 0]
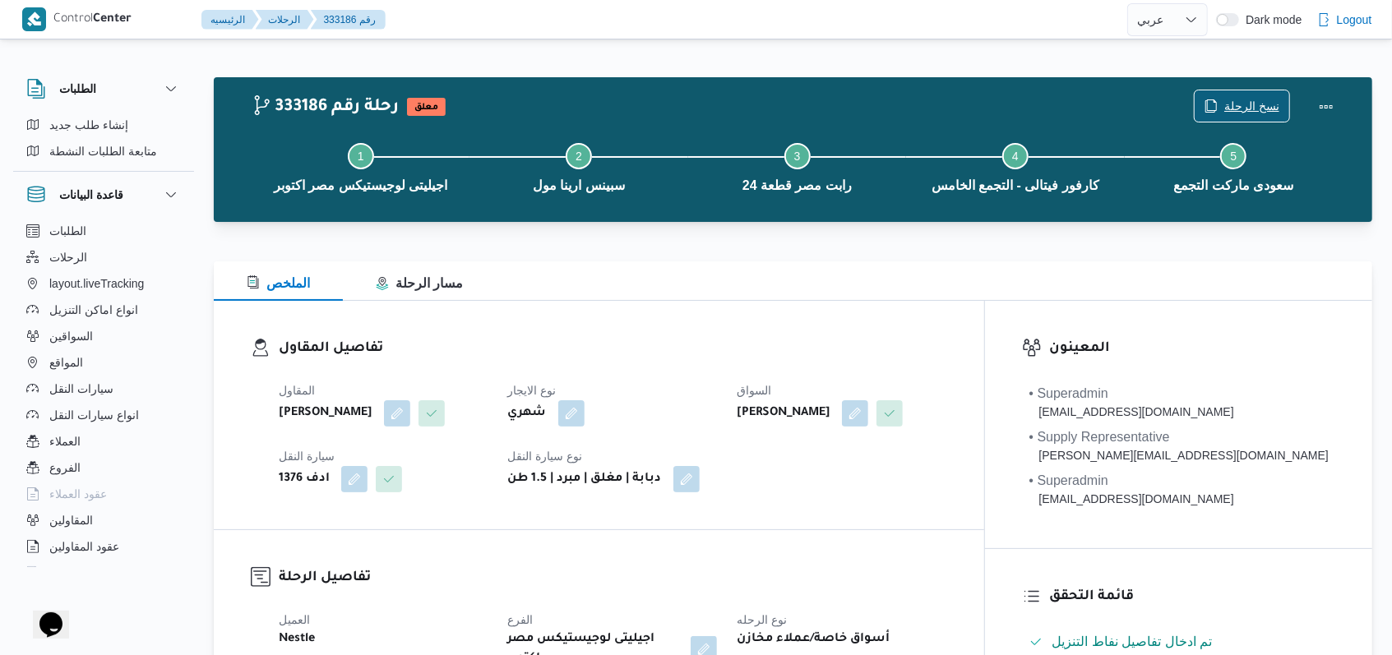
click at [1243, 95] on span "نسخ الرحلة" at bounding box center [1241, 105] width 95 height 31
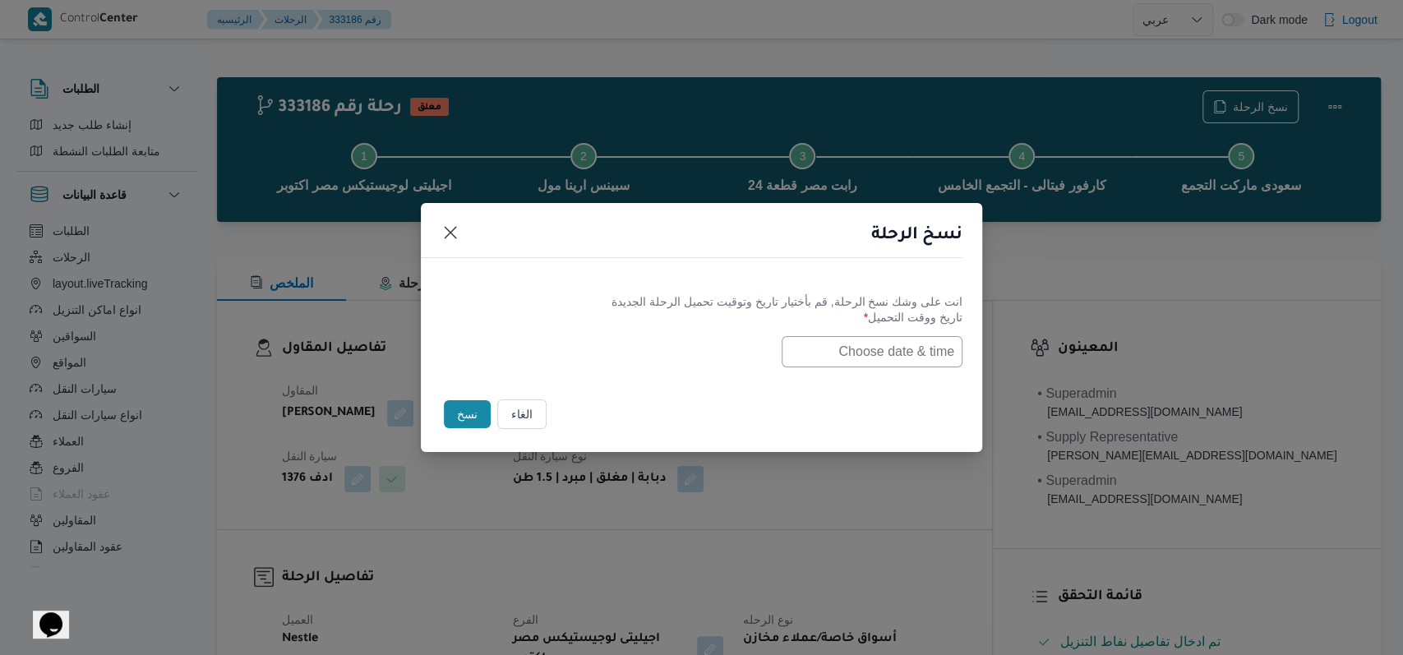
click at [853, 341] on input "text" at bounding box center [872, 351] width 181 height 31
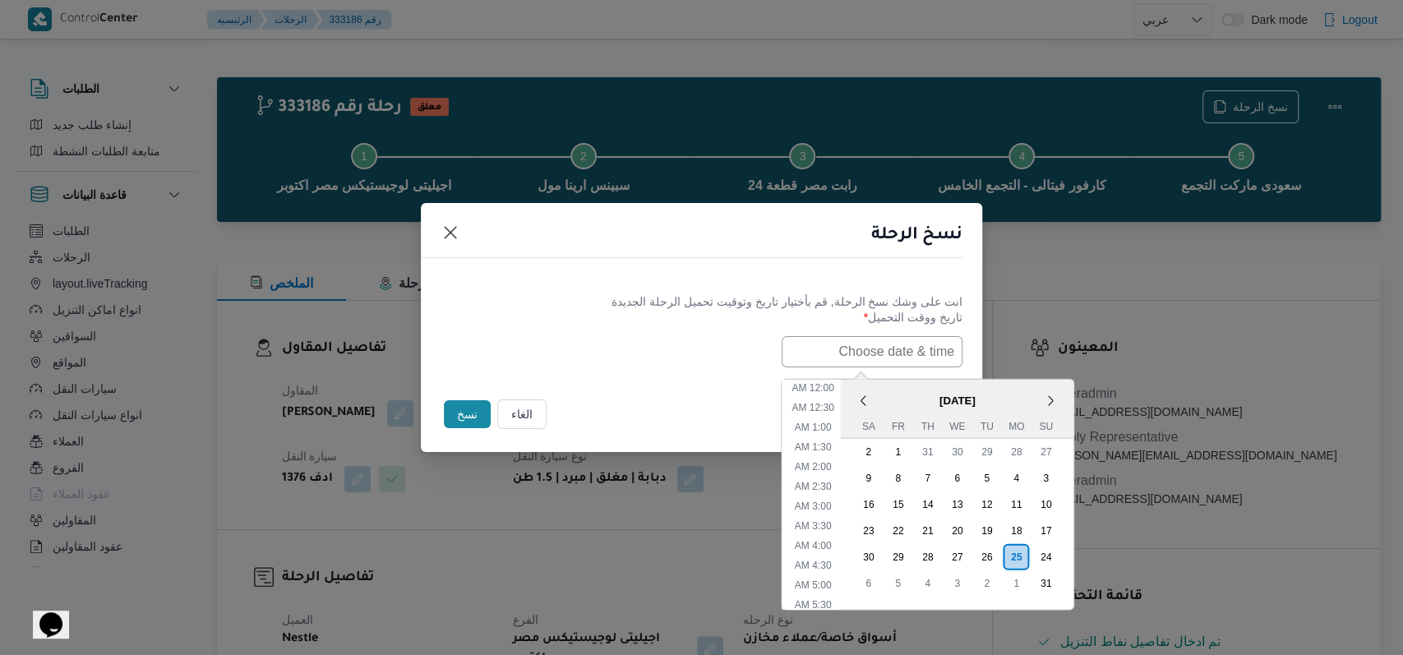
scroll to position [367, 0]
click at [986, 548] on div "26" at bounding box center [986, 556] width 31 height 31
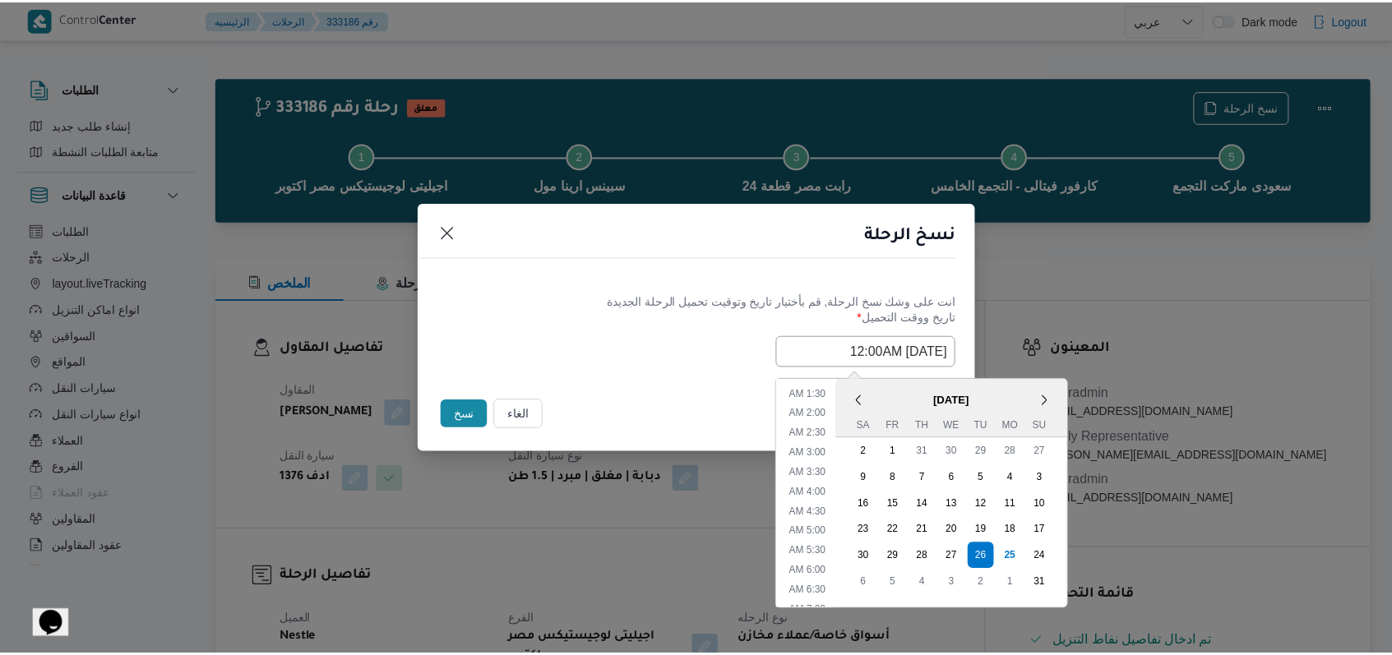
scroll to position [0, 0]
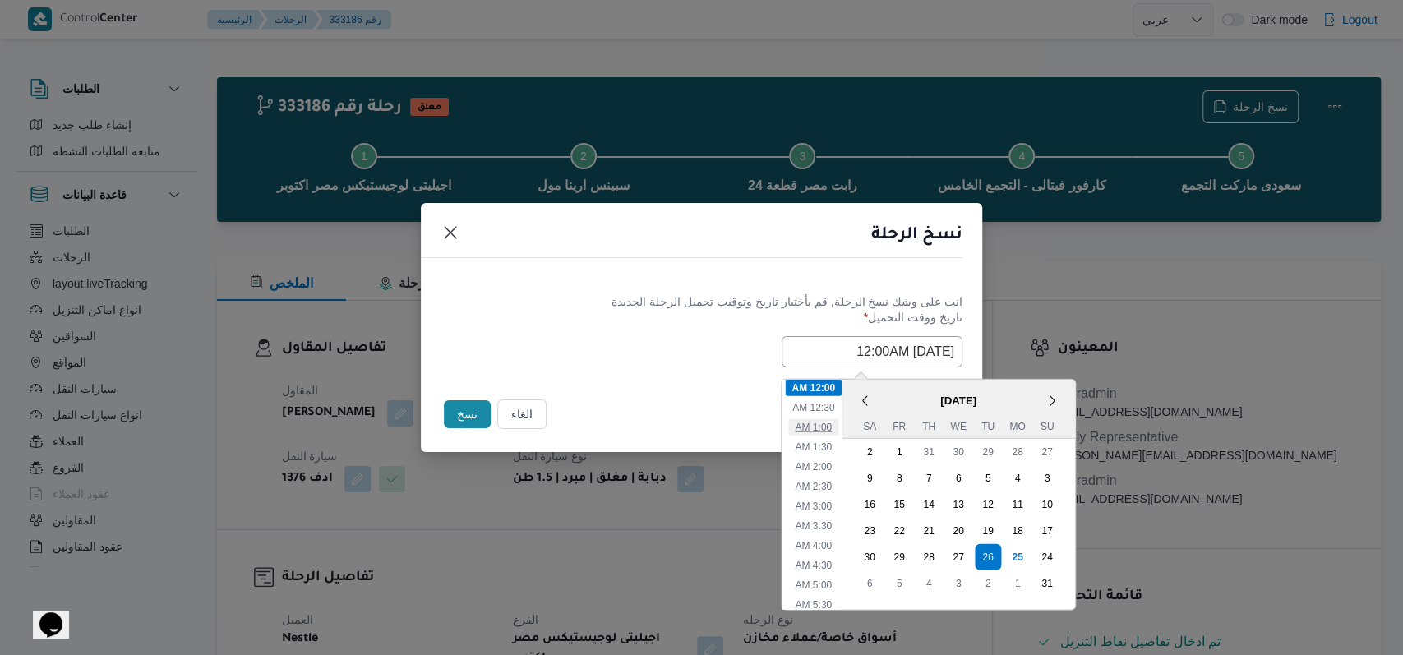
click at [815, 418] on li "1:00 AM" at bounding box center [813, 426] width 50 height 16
type input "26/08/2025 1:00AM"
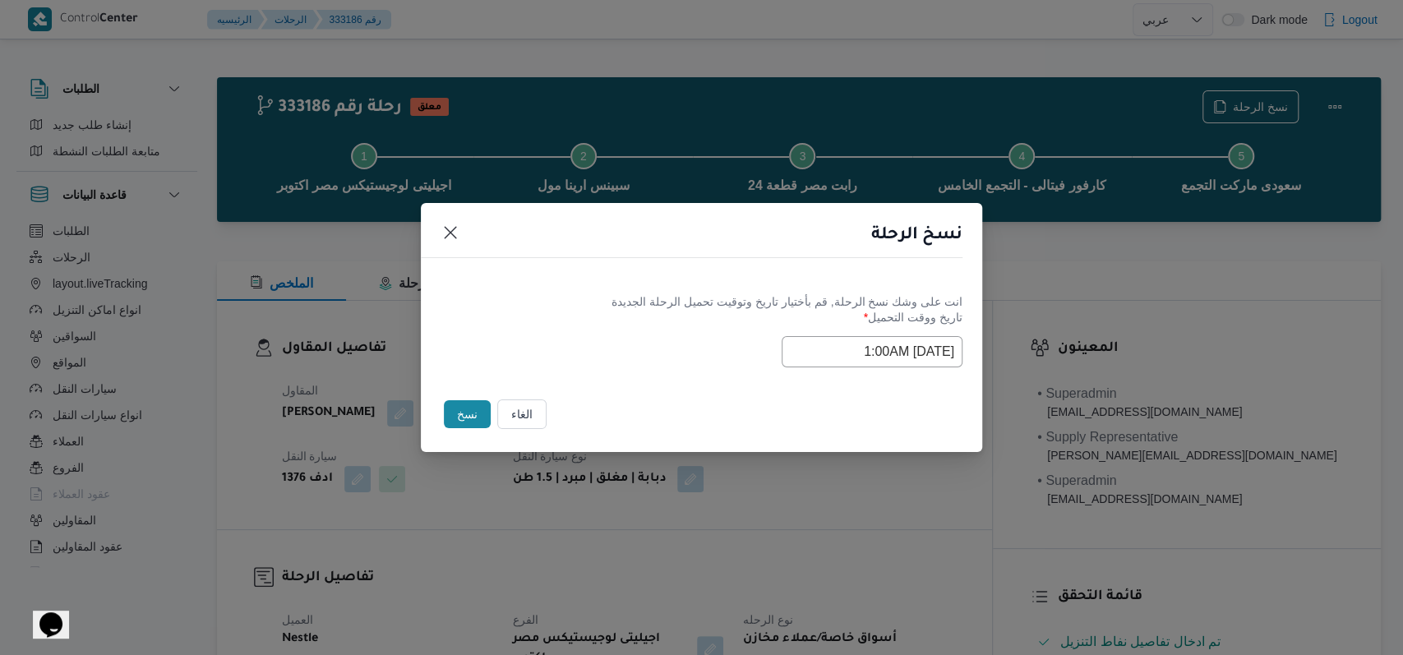
click at [635, 344] on div "Selected date: Tuesday, August 26th, 2025 at 1:00 AM 26/08/2025 1:00AM" at bounding box center [702, 351] width 522 height 31
click at [469, 404] on button "نسخ" at bounding box center [467, 414] width 47 height 28
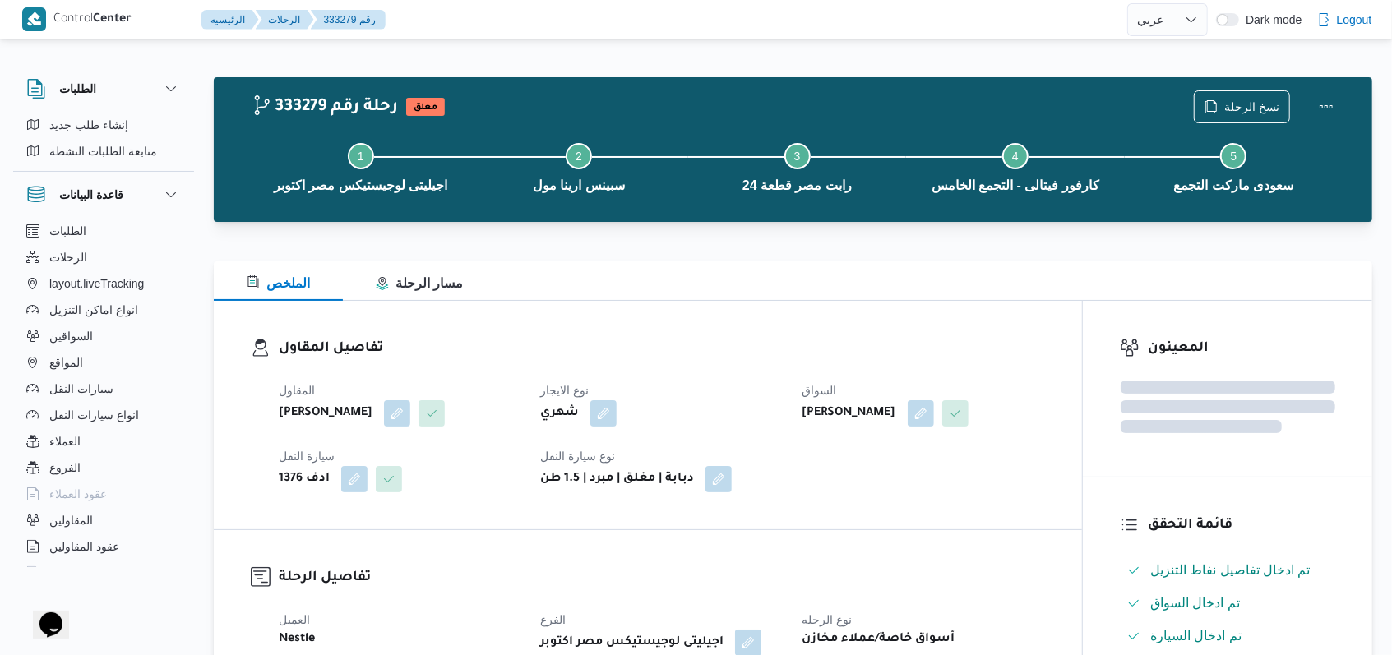
select select "ar"
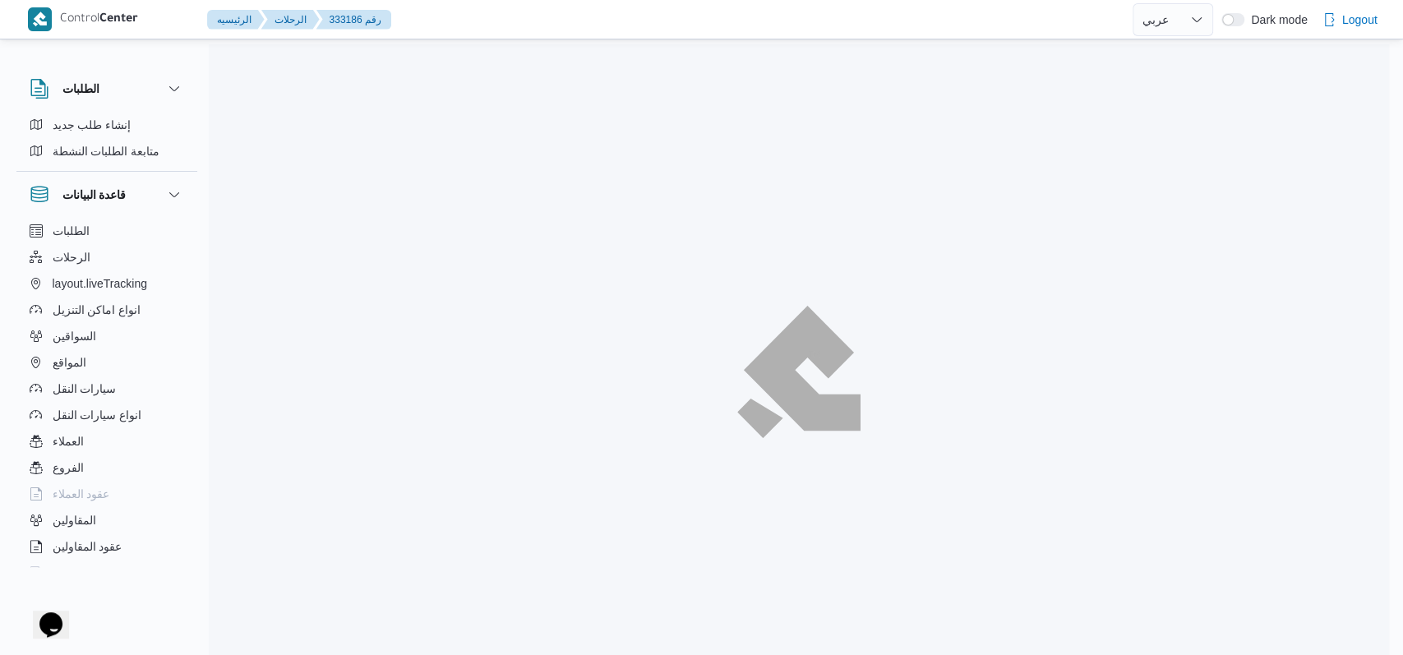
select select "ar"
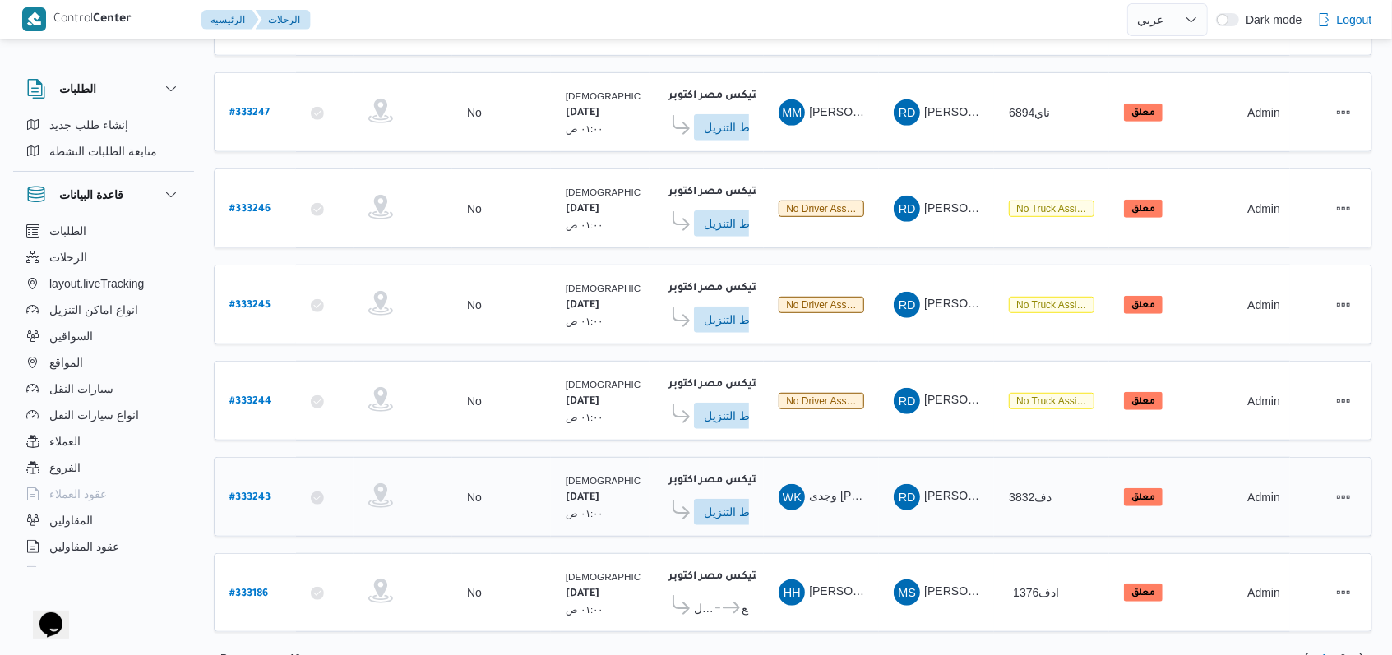
scroll to position [576, 0]
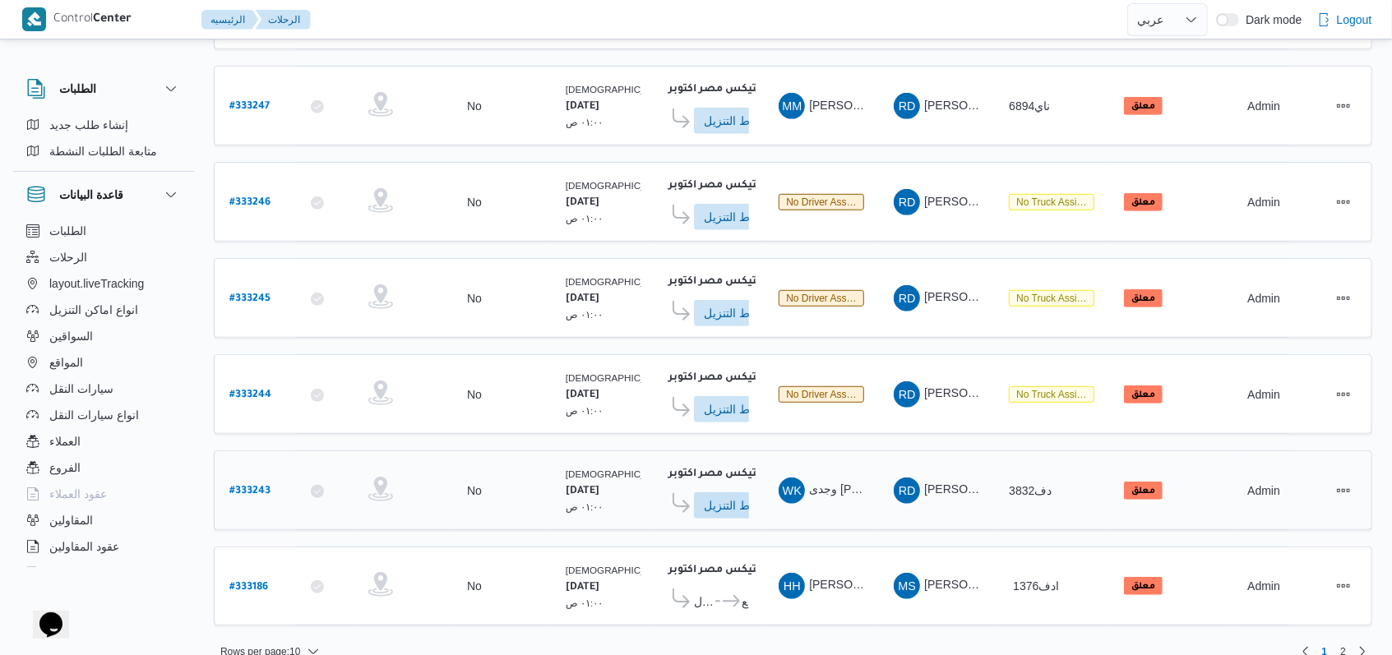
click at [263, 486] on b "# 333243" at bounding box center [249, 492] width 41 height 12
select select "ar"
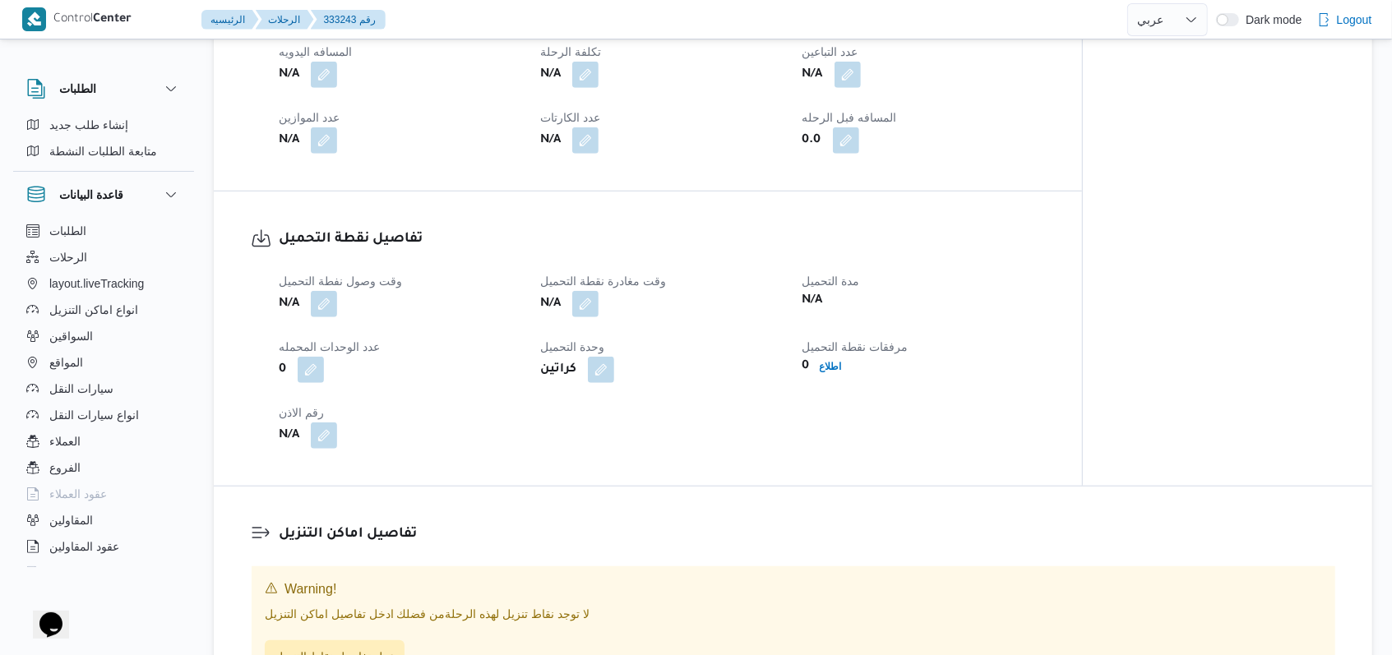
scroll to position [876, 0]
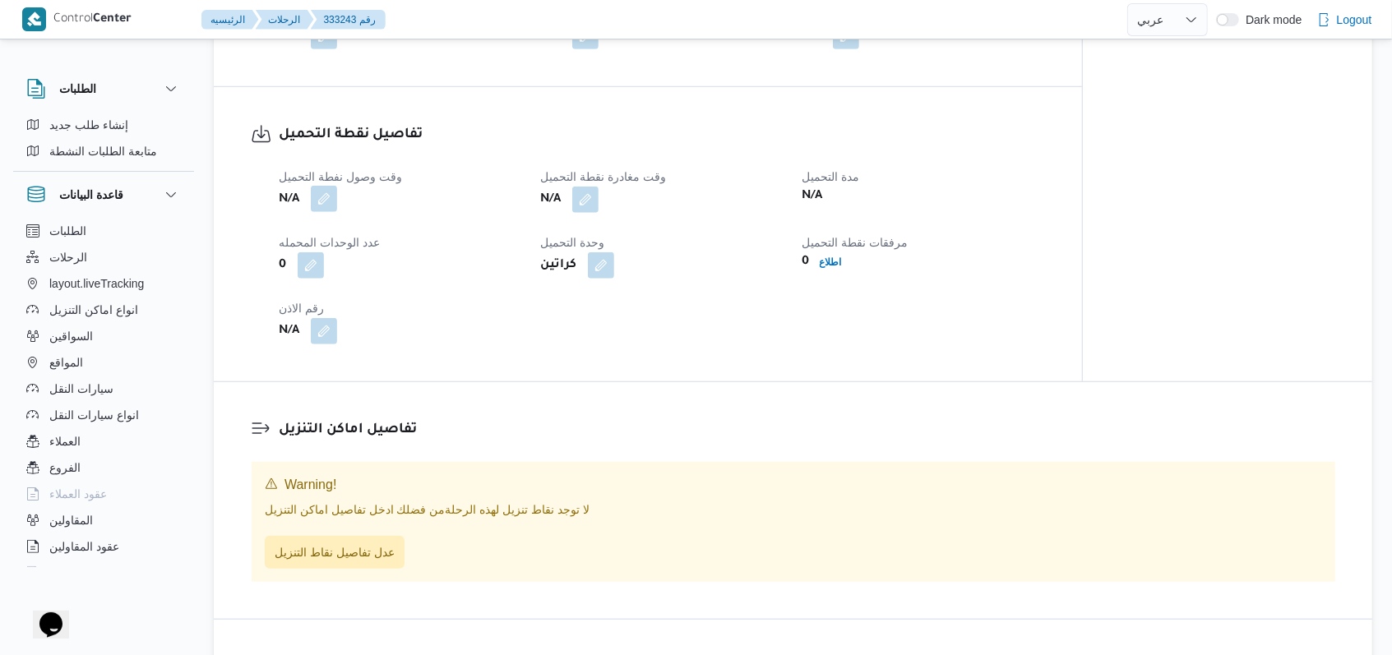
click at [330, 199] on button "button" at bounding box center [324, 199] width 26 height 26
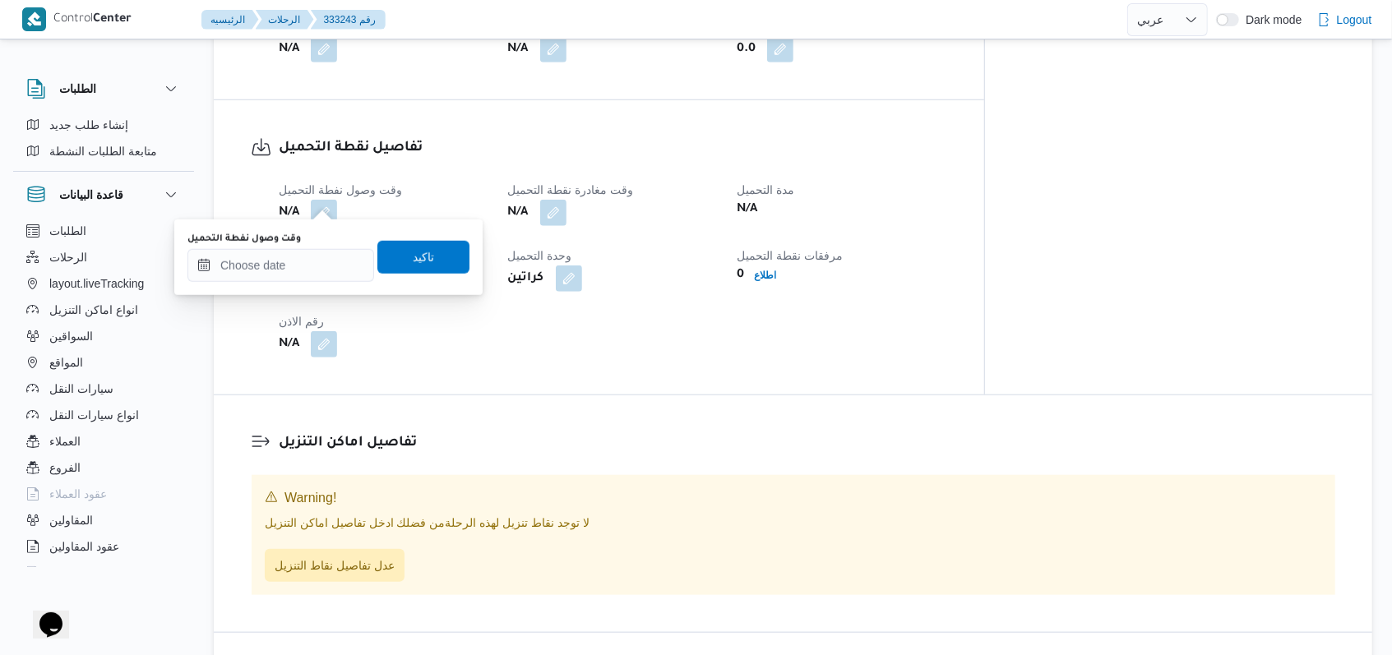
click at [322, 243] on div "وقت وصول نفطة التحميل" at bounding box center [280, 239] width 187 height 13
click at [319, 254] on input "وقت وصول نفطة التحميل" at bounding box center [280, 265] width 187 height 33
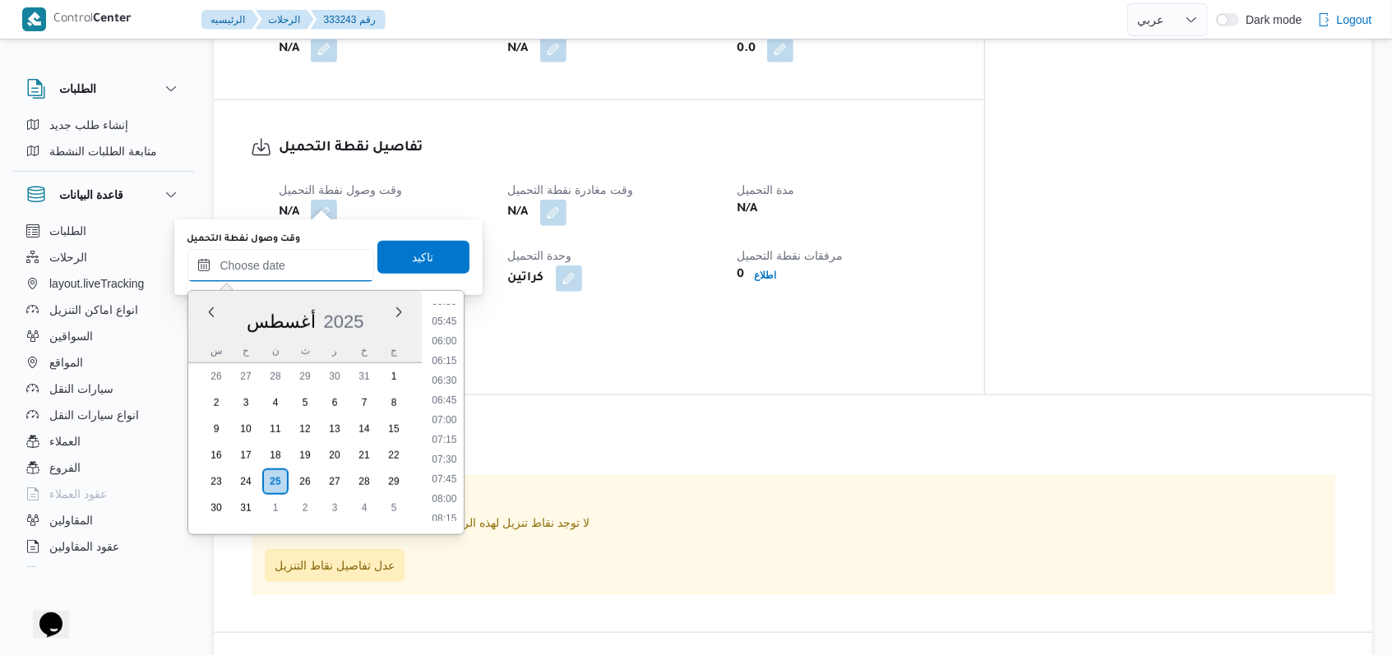
scroll to position [306, 0]
click at [454, 322] on li "04:00" at bounding box center [444, 322] width 38 height 16
type input "٢٥/٠٨/٢٠٢٥ ٠٤:٠٠"
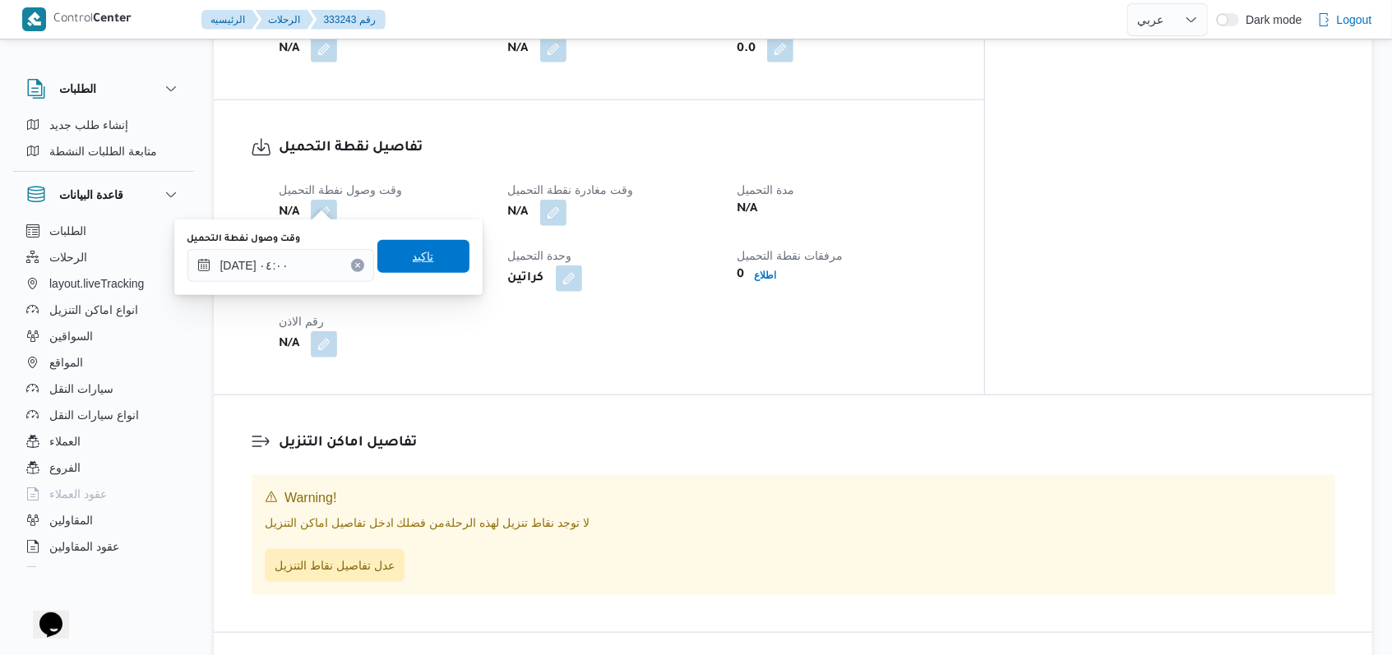
click at [435, 257] on span "تاكيد" at bounding box center [423, 256] width 92 height 33
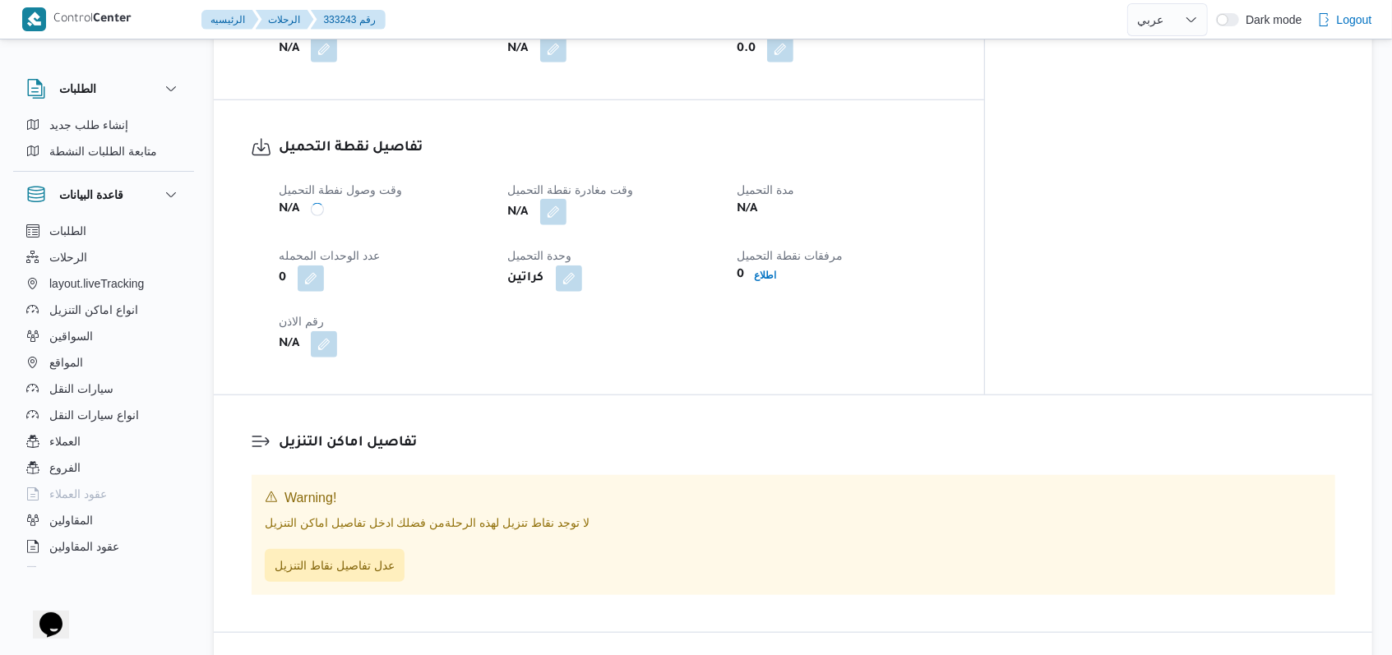
click at [566, 201] on button "button" at bounding box center [553, 212] width 26 height 26
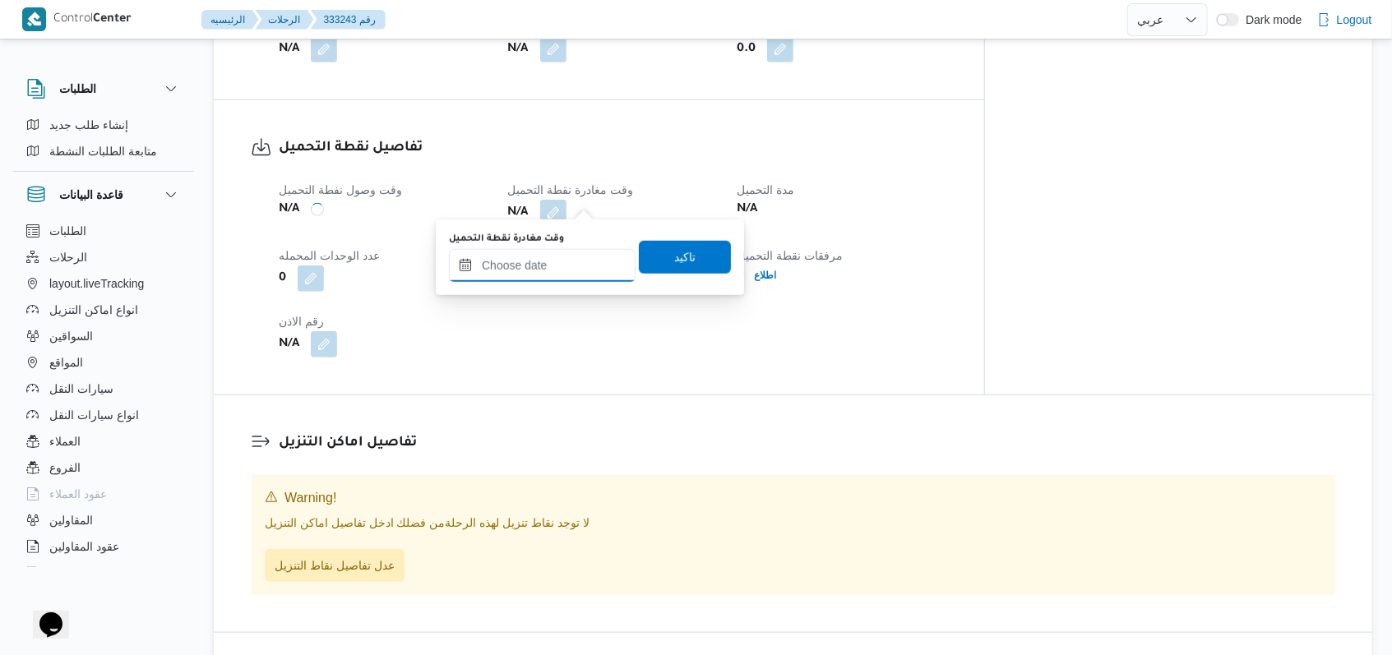
click at [575, 249] on input "وقت مغادرة نقطة التحميل" at bounding box center [542, 265] width 187 height 33
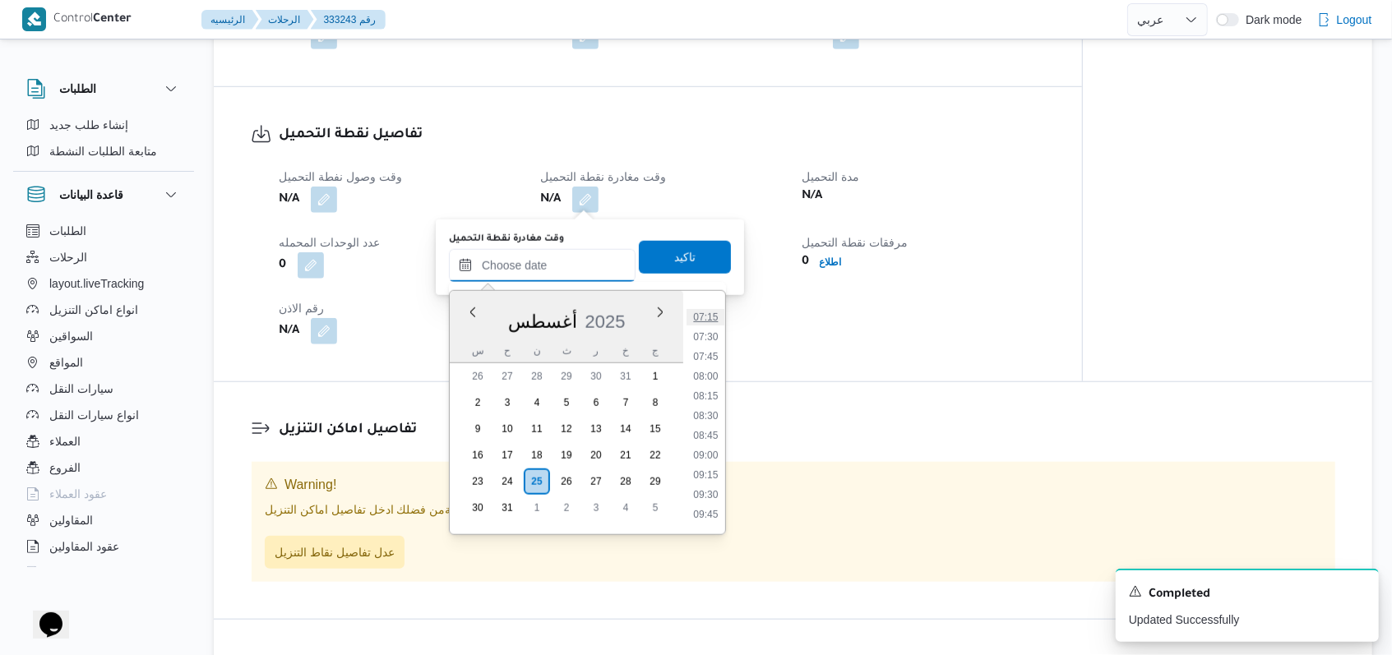
scroll to position [525, 0]
click at [709, 388] on ul "00:00 00:15 00:30 00:45 01:00 01:15 01:30 01:45 02:00 02:15 02:30 02:45 03:00 0…" at bounding box center [705, 412] width 39 height 217
click at [709, 390] on li "07:45" at bounding box center [705, 398] width 38 height 16
type input "٢٥/٠٨/٢٠٢٥ ٠٧:٤٥"
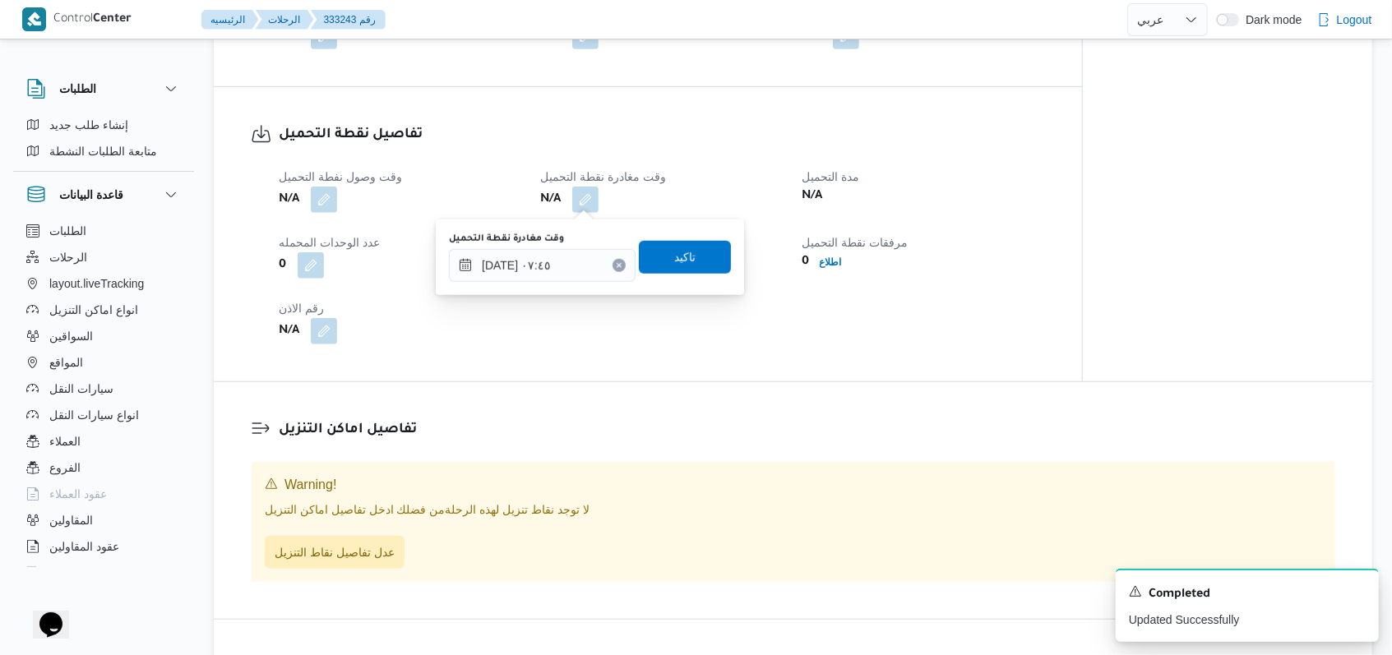
click at [691, 280] on div "وقت مغادرة نقطة التحميل ٢٥/٠٨/٢٠٢٥ ٠٧:٤٥ تاكيد" at bounding box center [589, 257] width 285 height 53
click at [689, 253] on span "تاكيد" at bounding box center [685, 256] width 92 height 33
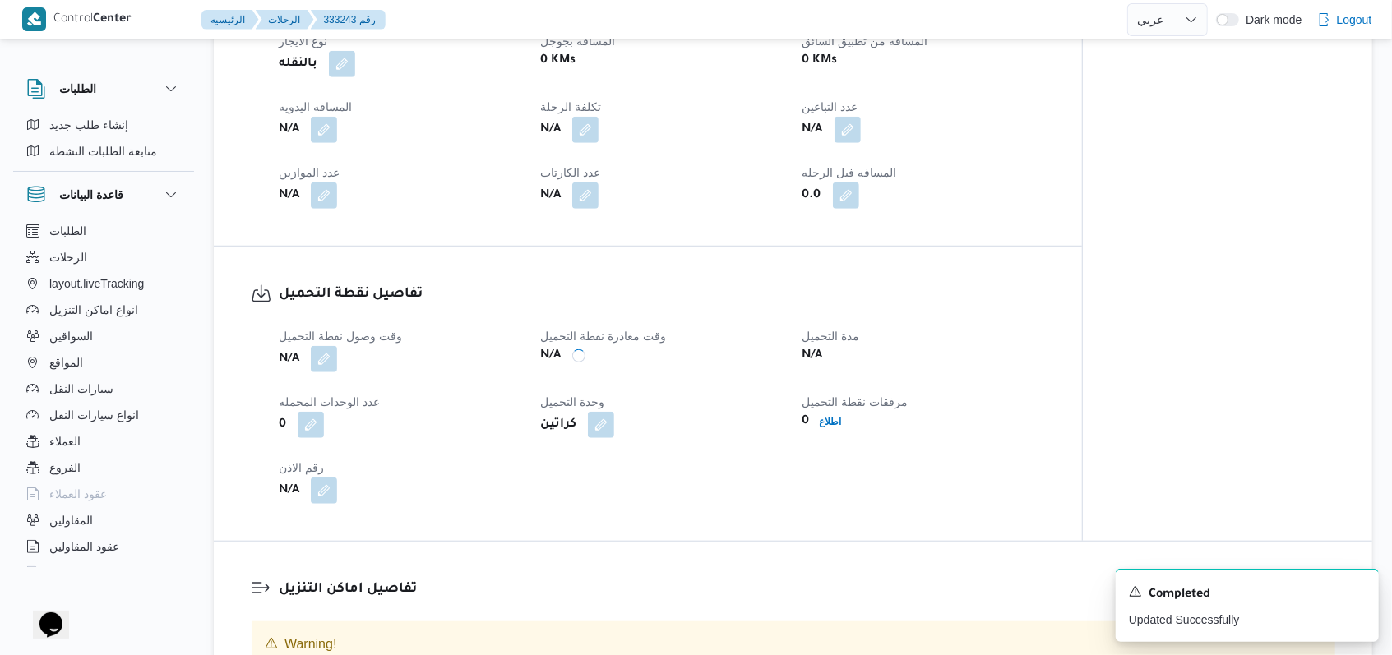
scroll to position [658, 0]
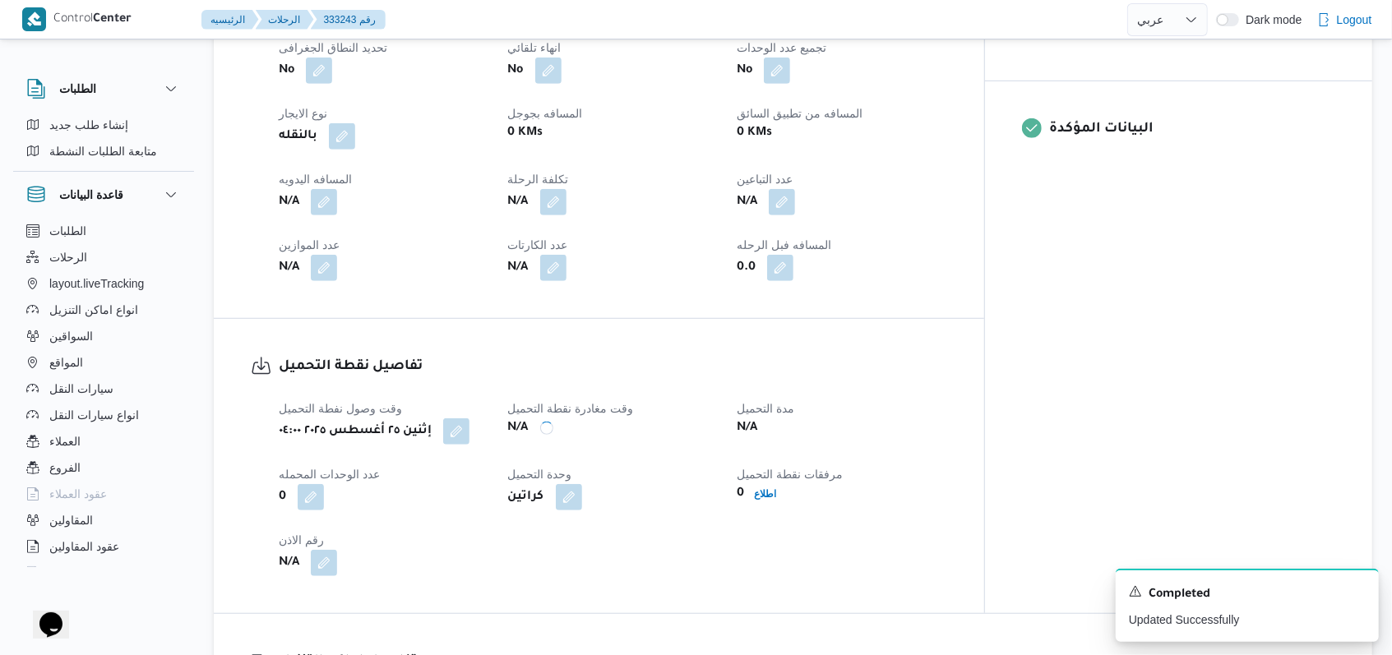
click at [862, 188] on div "N/A" at bounding box center [841, 202] width 213 height 30
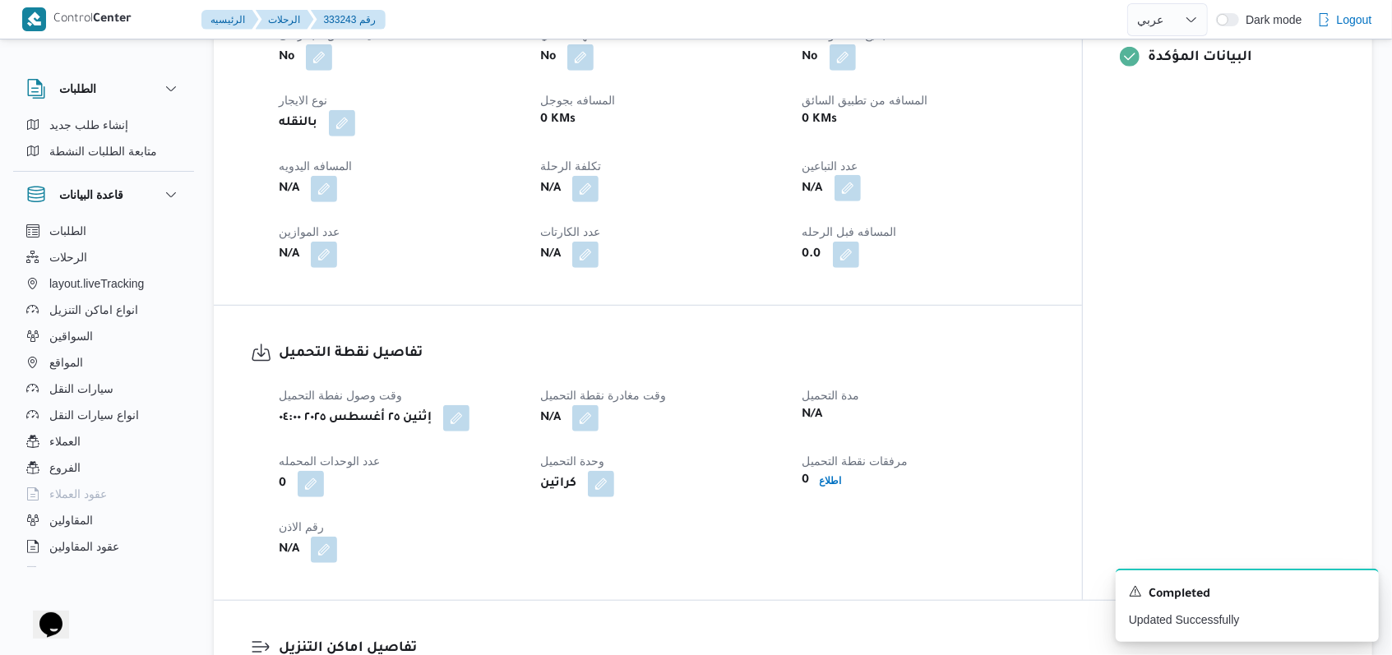
click at [856, 192] on button "button" at bounding box center [847, 188] width 26 height 26
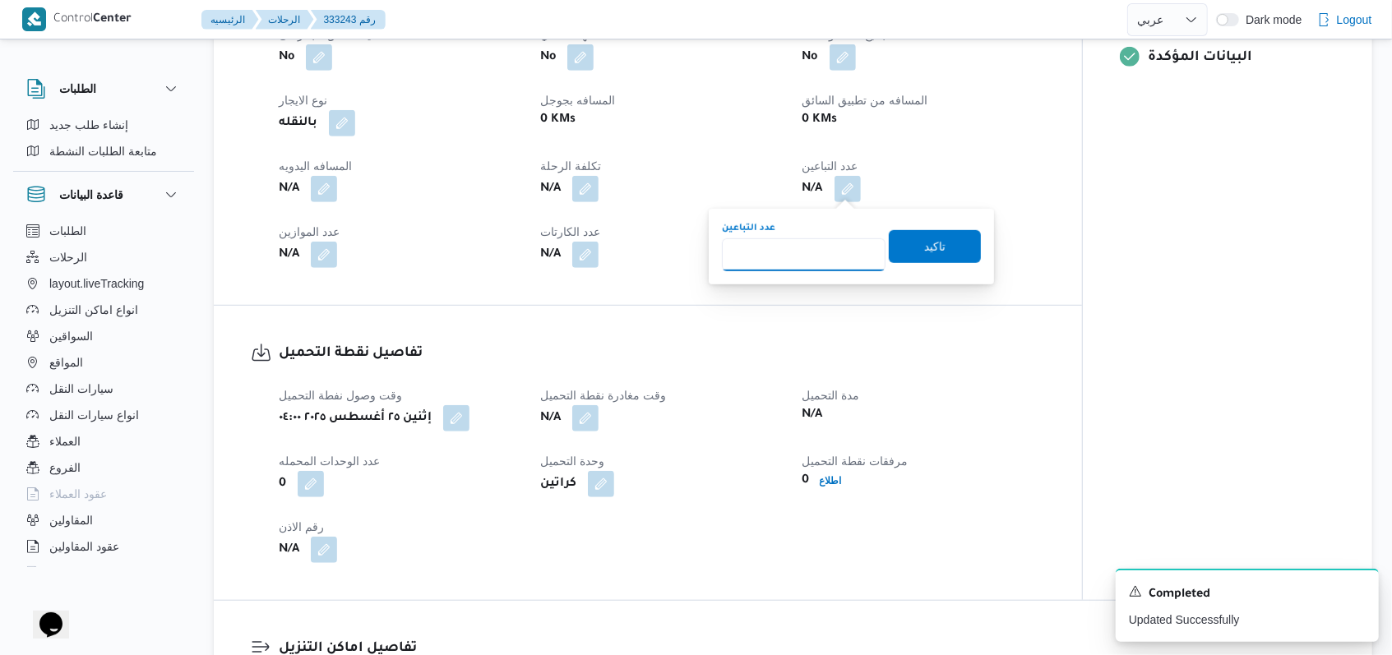
click at [831, 247] on input "عدد التباعين" at bounding box center [804, 254] width 164 height 33
type input "1"
click at [924, 246] on span "تاكيد" at bounding box center [934, 246] width 21 height 20
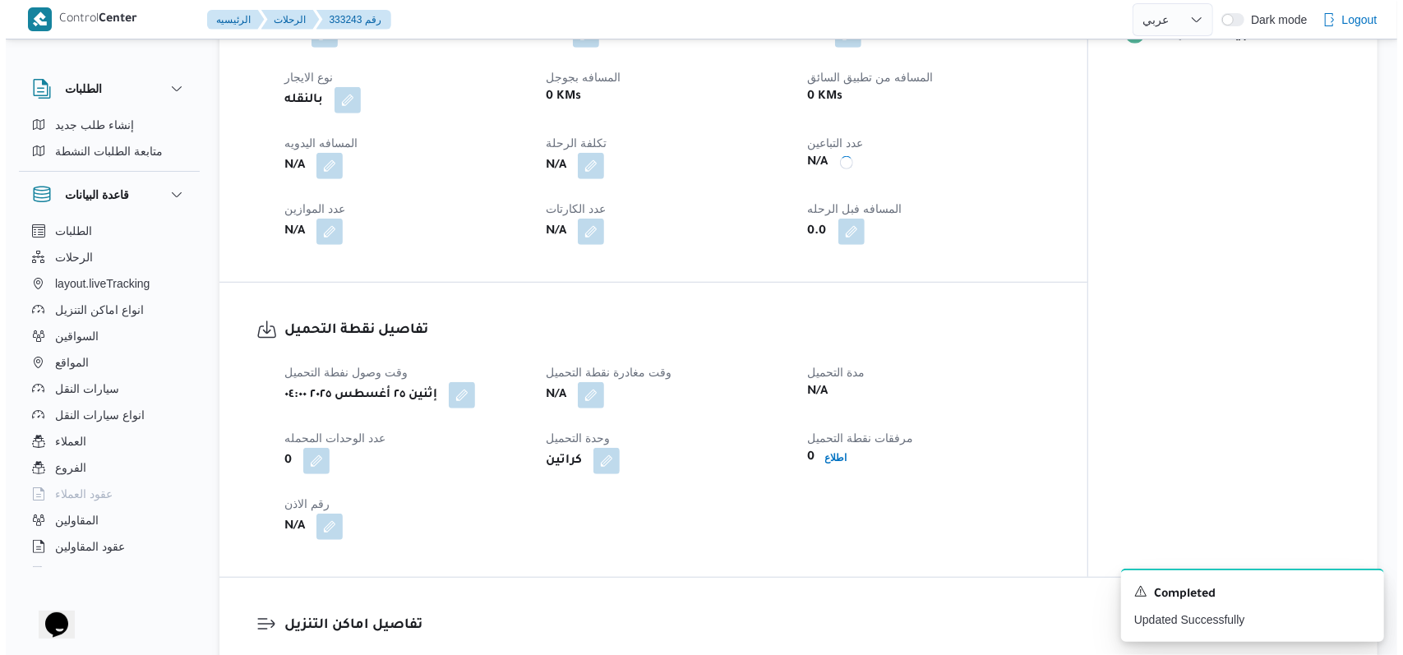
scroll to position [987, 0]
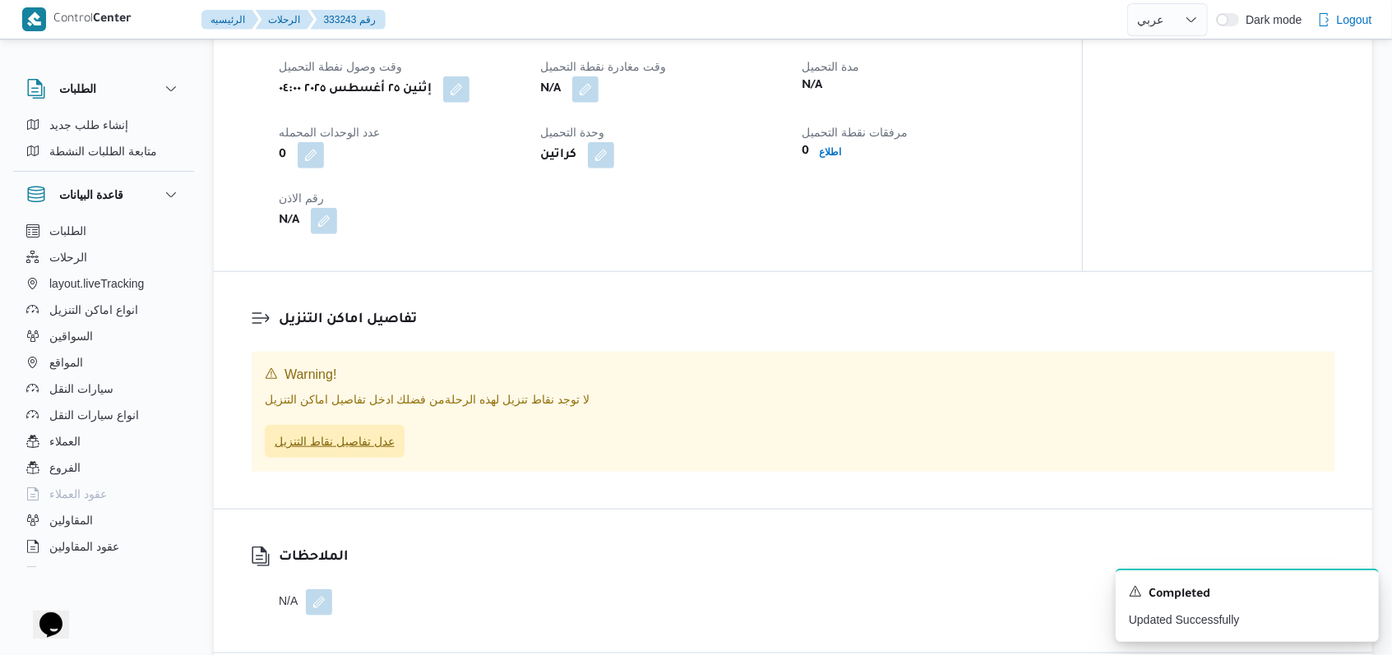
click at [355, 438] on span "عدل تفاصيل نقاط التنزيل" at bounding box center [335, 442] width 120 height 20
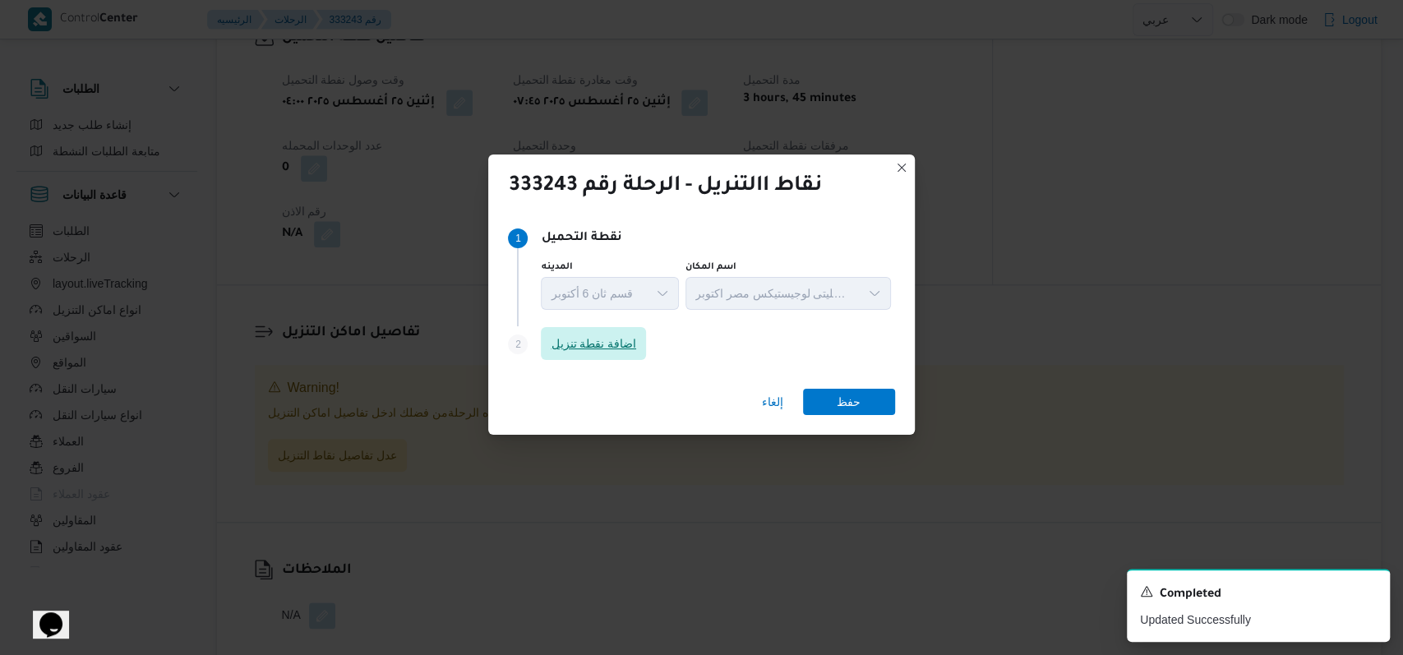
click at [583, 338] on span "اضافة نقطة تنزيل" at bounding box center [593, 344] width 85 height 20
click at [603, 402] on div "إلغاء حفظ" at bounding box center [701, 405] width 426 height 59
click at [554, 361] on div "Step 2 is disabled 2 اضافة نقطة تنزيل" at bounding box center [701, 347] width 386 height 43
click at [561, 352] on span "اضافة نقطة تنزيل" at bounding box center [593, 344] width 85 height 20
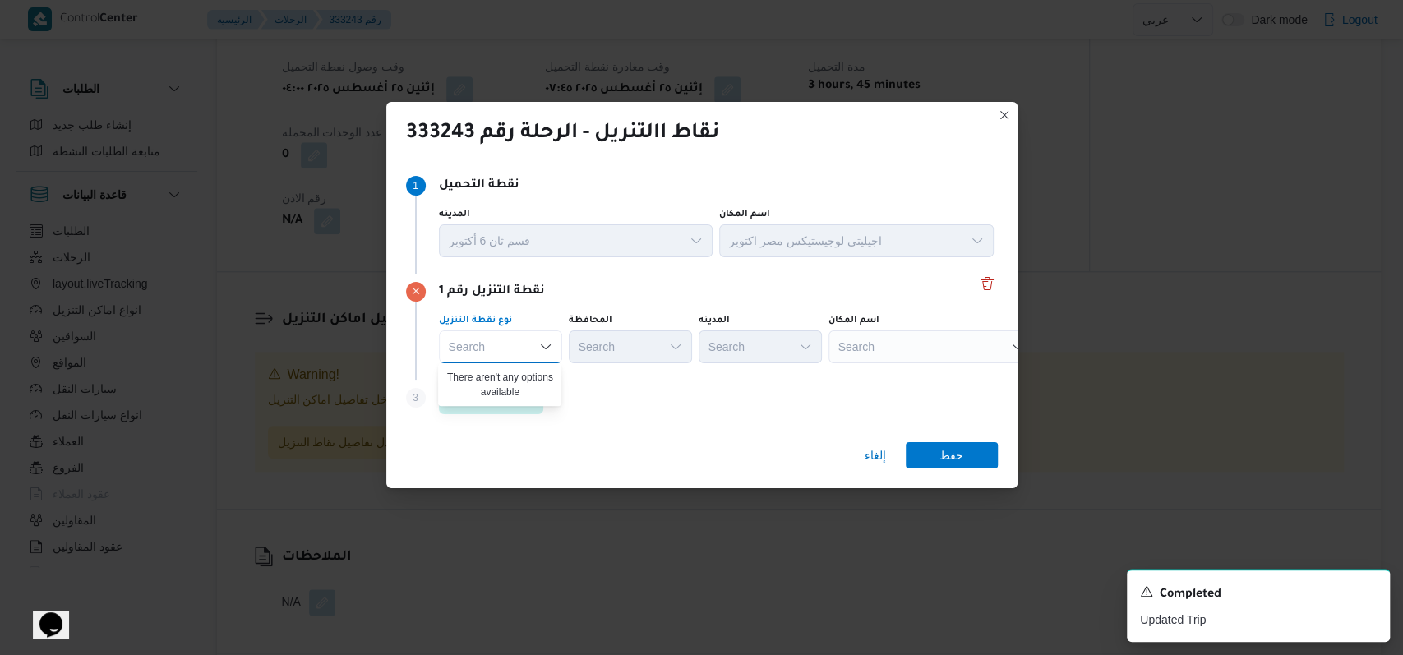
click at [658, 409] on div "Step 3 is disabled 3 اضافة نقطة تنزيل" at bounding box center [702, 401] width 592 height 43
click at [514, 380] on div "Step 3 is disabled 3 اضافة نقطة تنزيل" at bounding box center [702, 401] width 592 height 43
click at [514, 389] on span "اضافة نقطة تنزيل" at bounding box center [491, 397] width 85 height 20
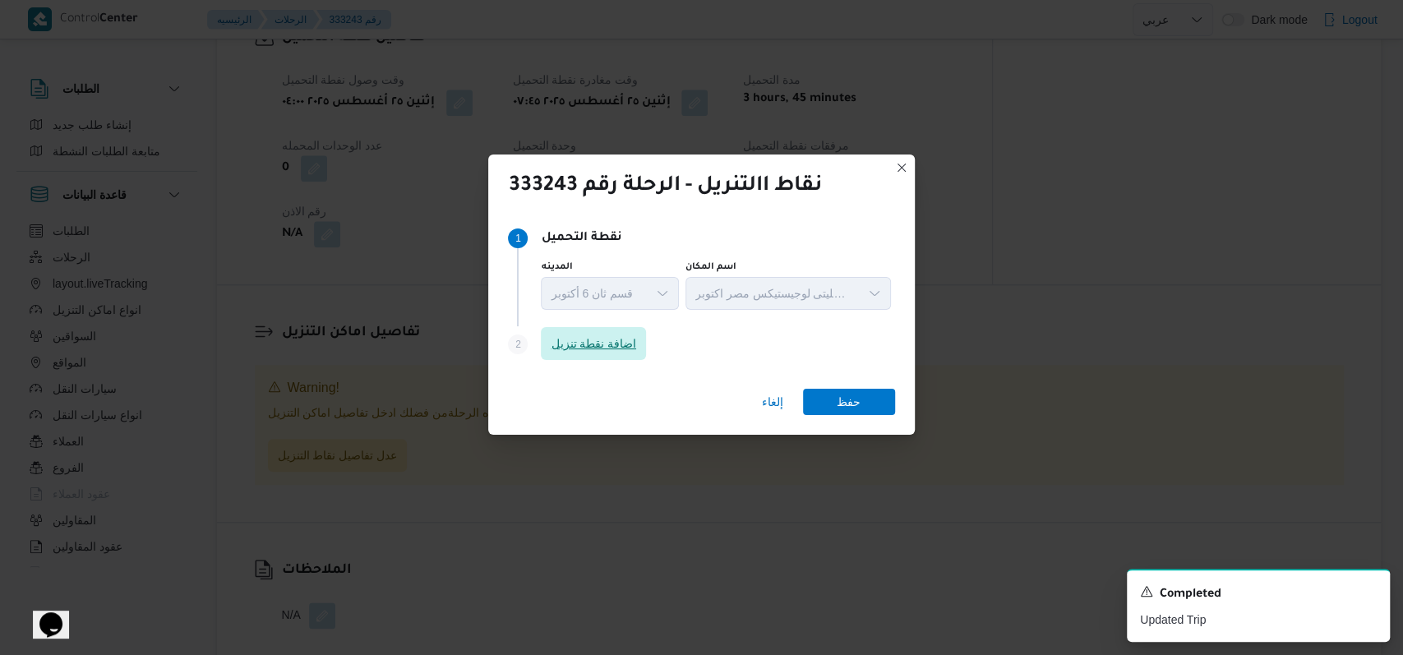
click at [600, 352] on span "اضافة نقطة تنزيل" at bounding box center [593, 344] width 85 height 20
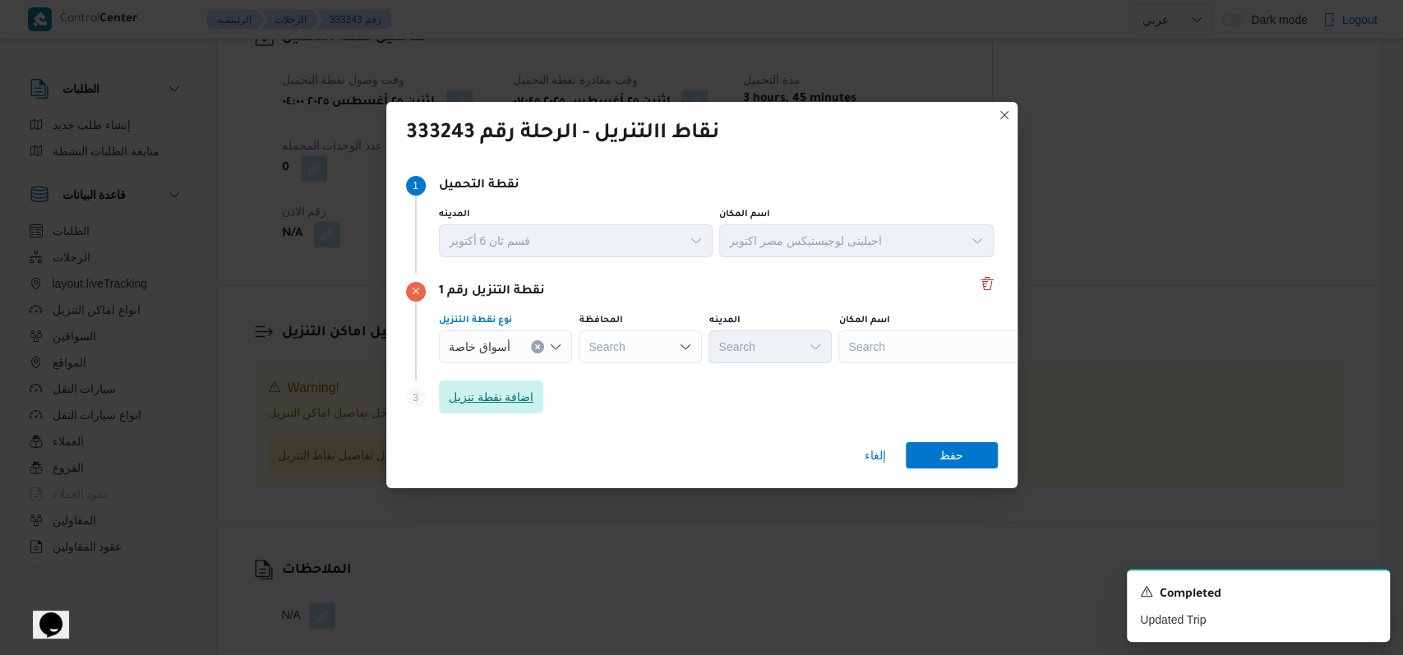
click at [525, 398] on span "اضافة نقطة تنزيل" at bounding box center [491, 397] width 85 height 20
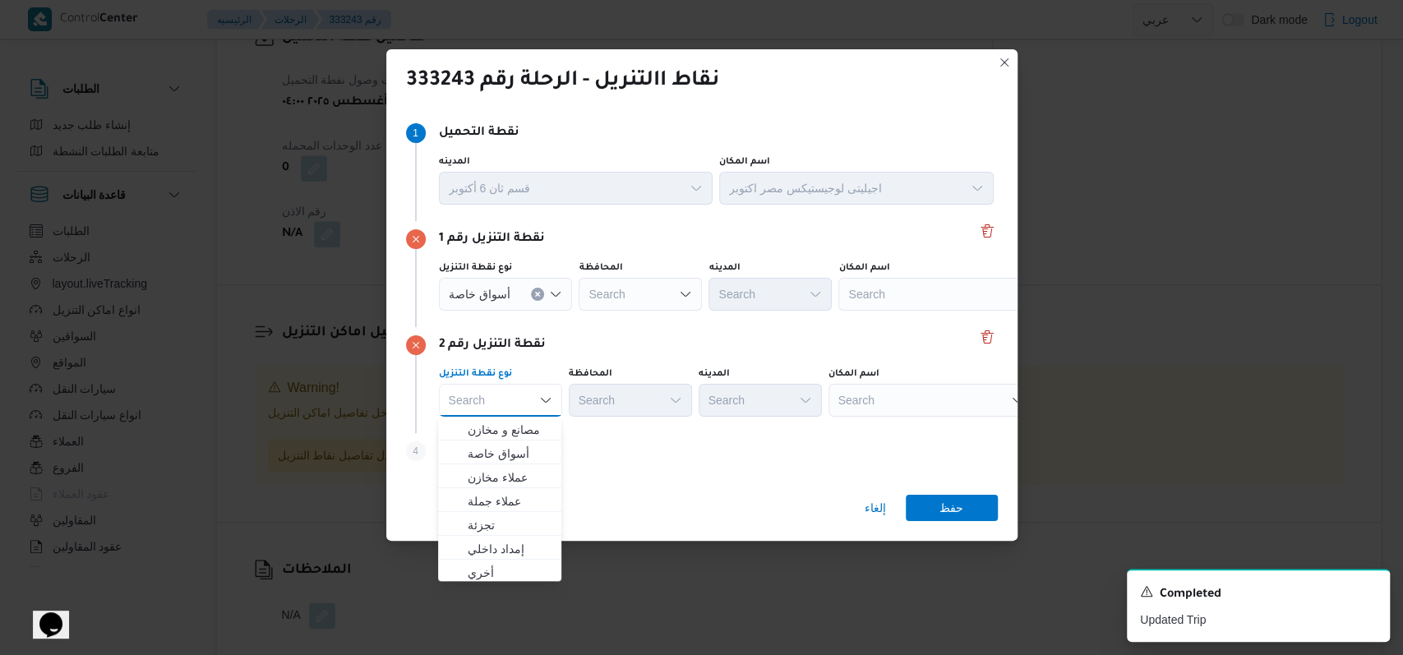
click at [605, 335] on div "نقطة التنزيل رقم 2" at bounding box center [702, 345] width 592 height 20
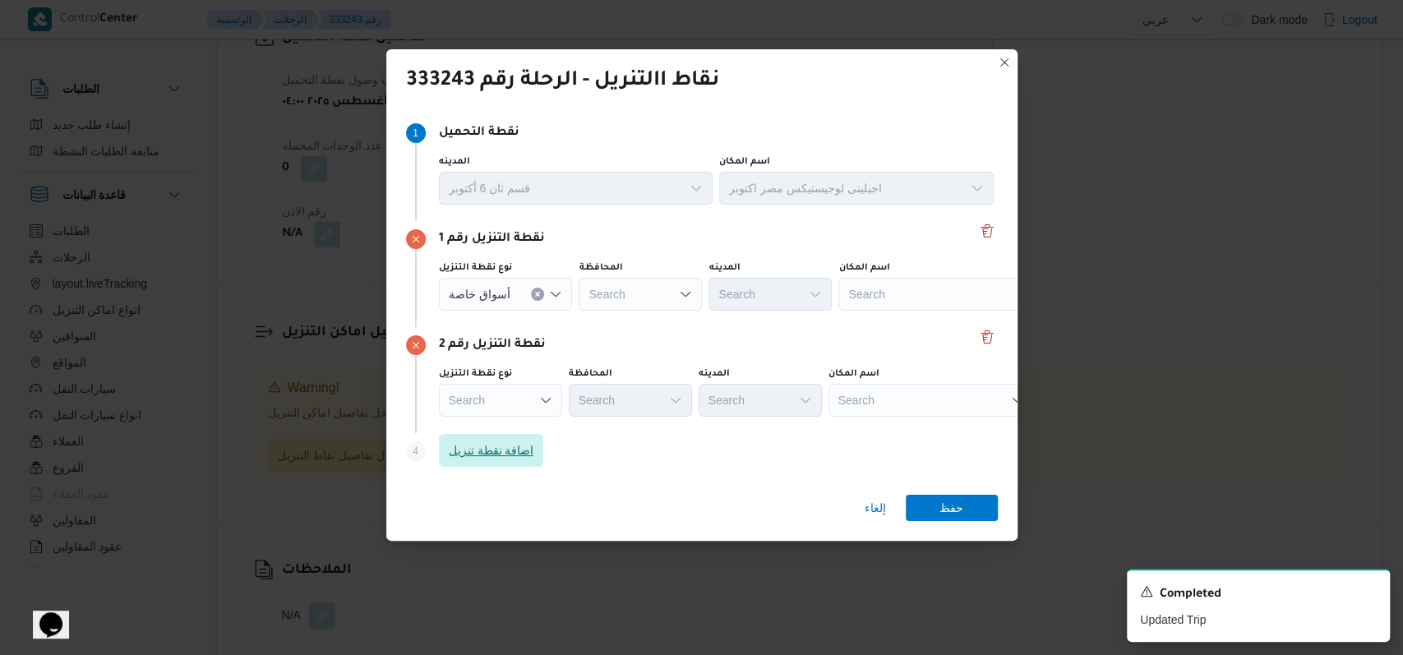
click at [516, 443] on span "اضافة نقطة تنزيل" at bounding box center [491, 451] width 85 height 20
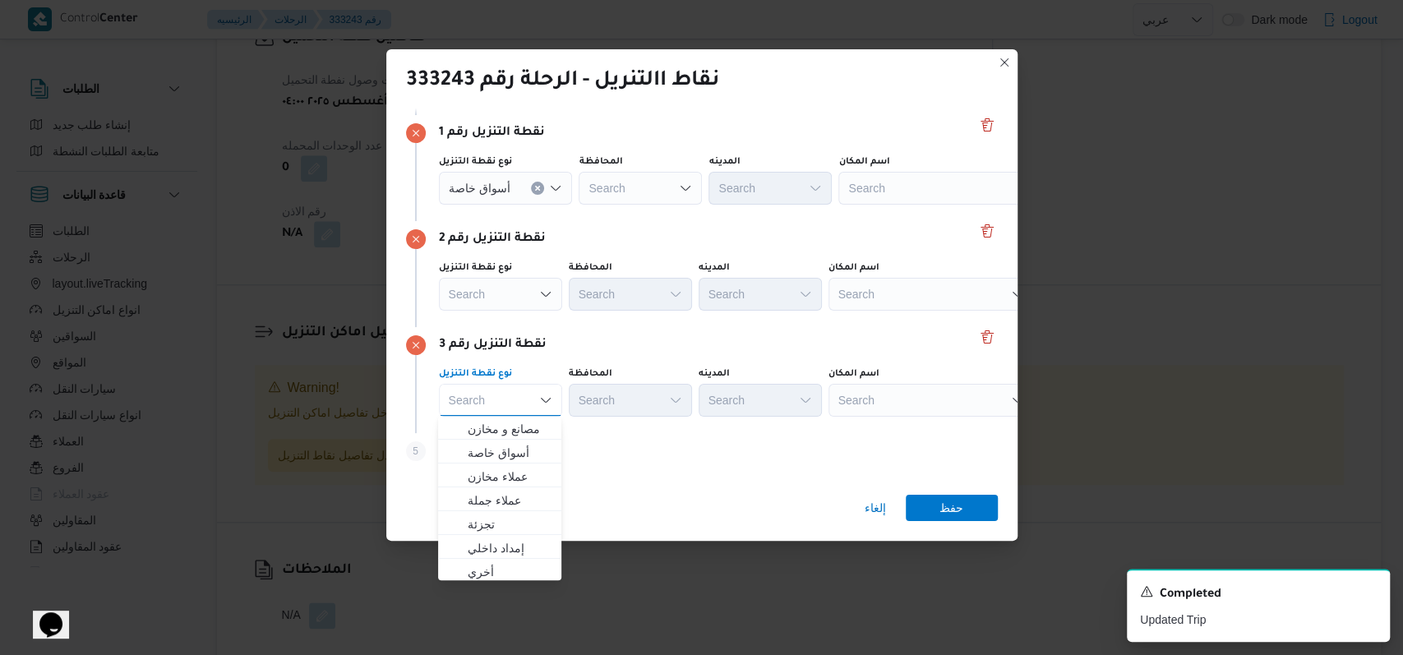
click at [643, 330] on div "نقطة التنزيل رقم 3 نوع نقطة التنزيل Search Combo box. Selected. Combo box input…" at bounding box center [702, 380] width 592 height 106
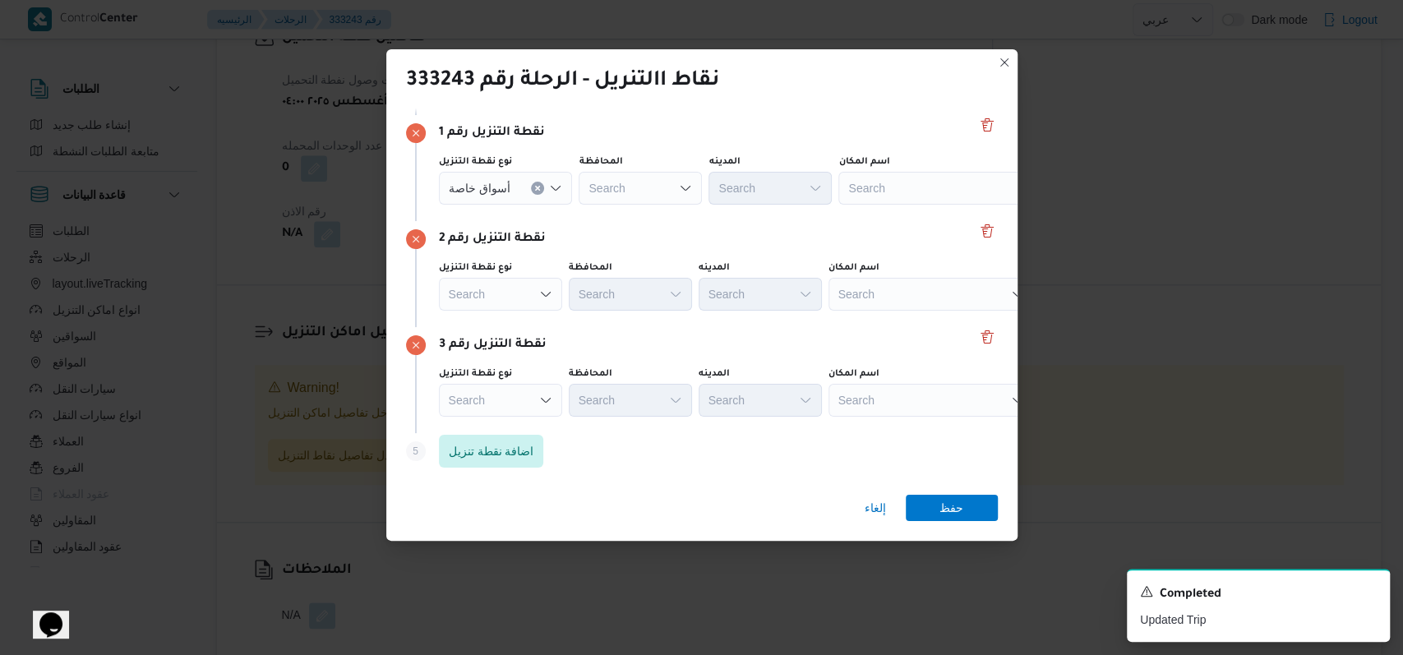
click at [901, 189] on div "Search" at bounding box center [942, 188] width 206 height 33
type input "الهوار"
click at [871, 216] on span "الهوار ي ماركت | الهوارى | ميت عقبة" at bounding box center [949, 217] width 166 height 20
drag, startPoint x: 881, startPoint y: 292, endPoint x: 853, endPoint y: 256, distance: 46.2
click at [855, 258] on div "نوع نقطة التنزيل Search المحافظة Search المدينه Search اسم المكان Search" at bounding box center [716, 286] width 561 height 56
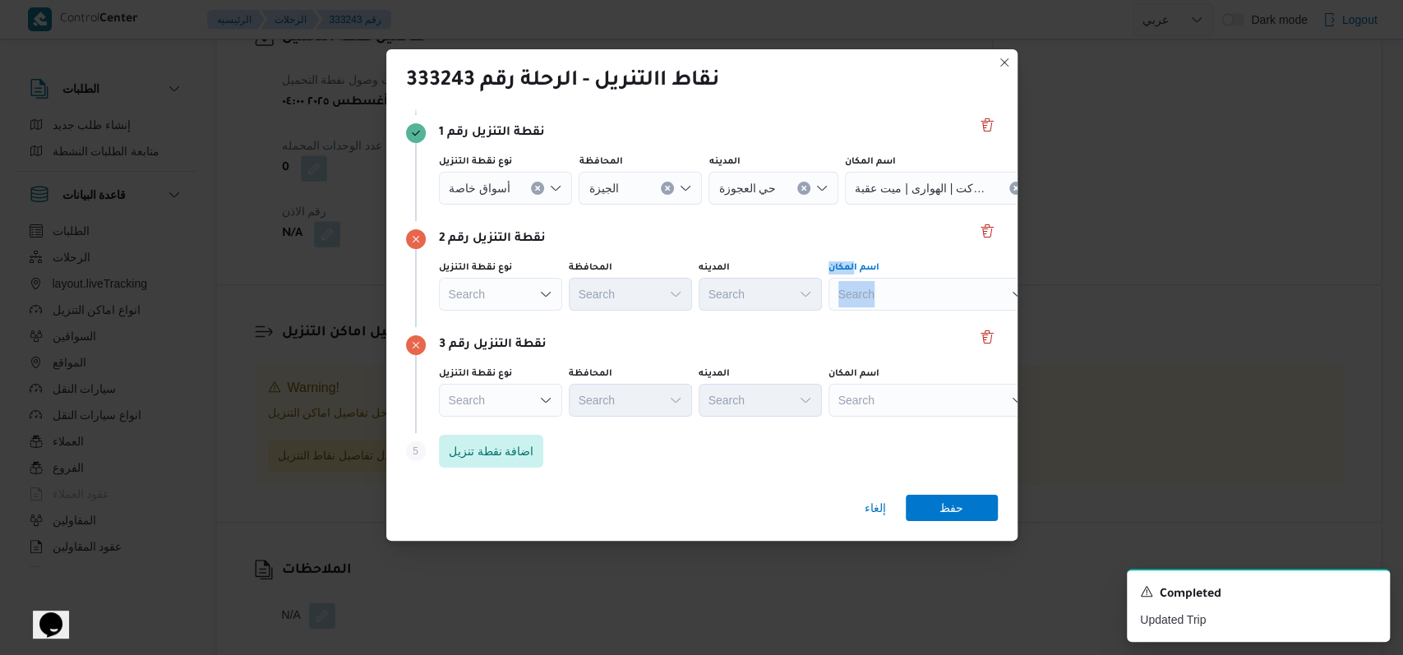
click at [862, 320] on div "نقطة التنزيل رقم 2 نوع نقطة التنزيل Search المحافظة Search المدينه Search اسم ا…" at bounding box center [702, 274] width 592 height 106
click at [884, 280] on div "Search" at bounding box center [932, 294] width 206 height 33
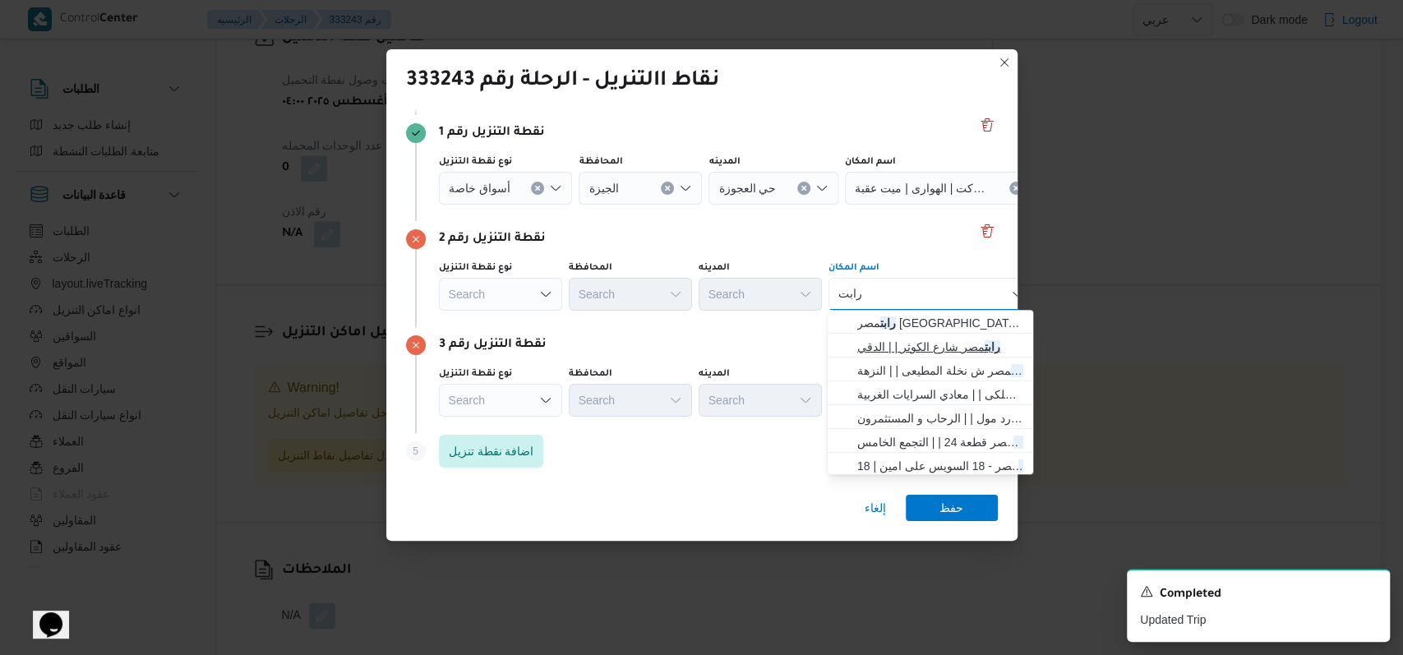
type input "رابت"
click at [955, 350] on span "رابت مصر شارع الكوثر | | الدقي" at bounding box center [940, 347] width 166 height 20
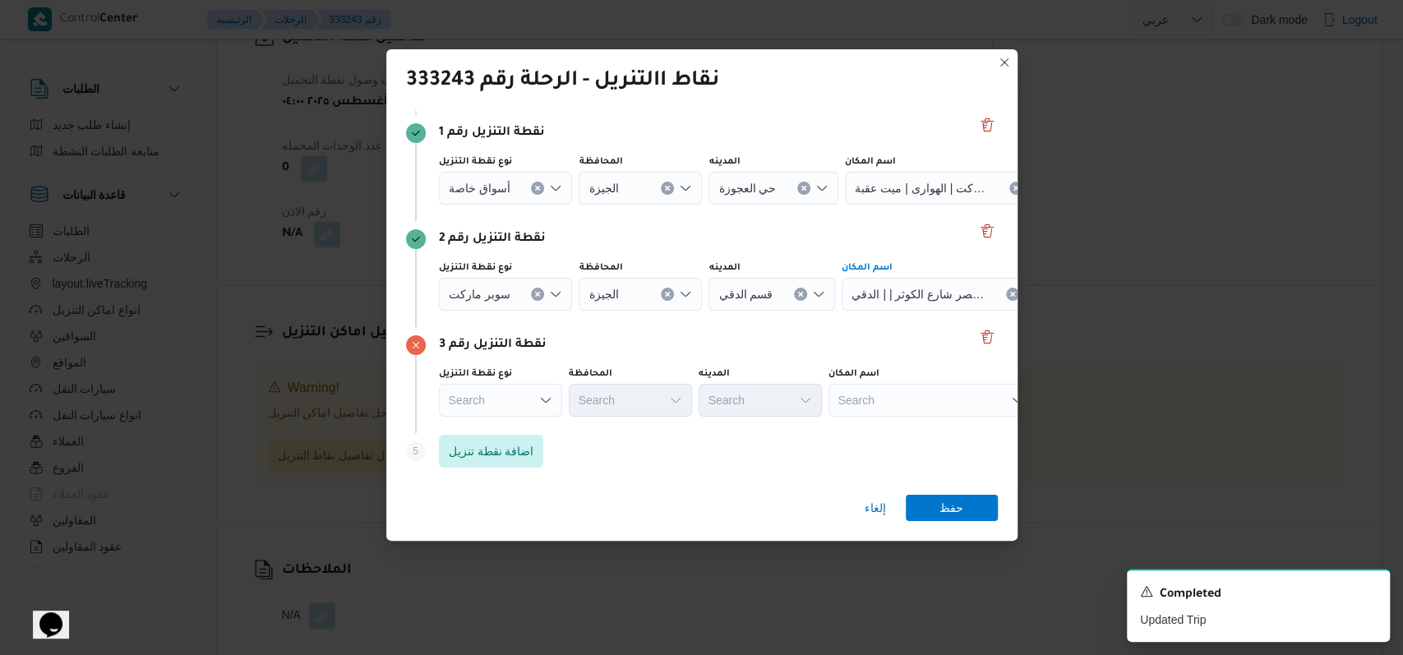
click at [908, 404] on div "Search" at bounding box center [932, 400] width 206 height 33
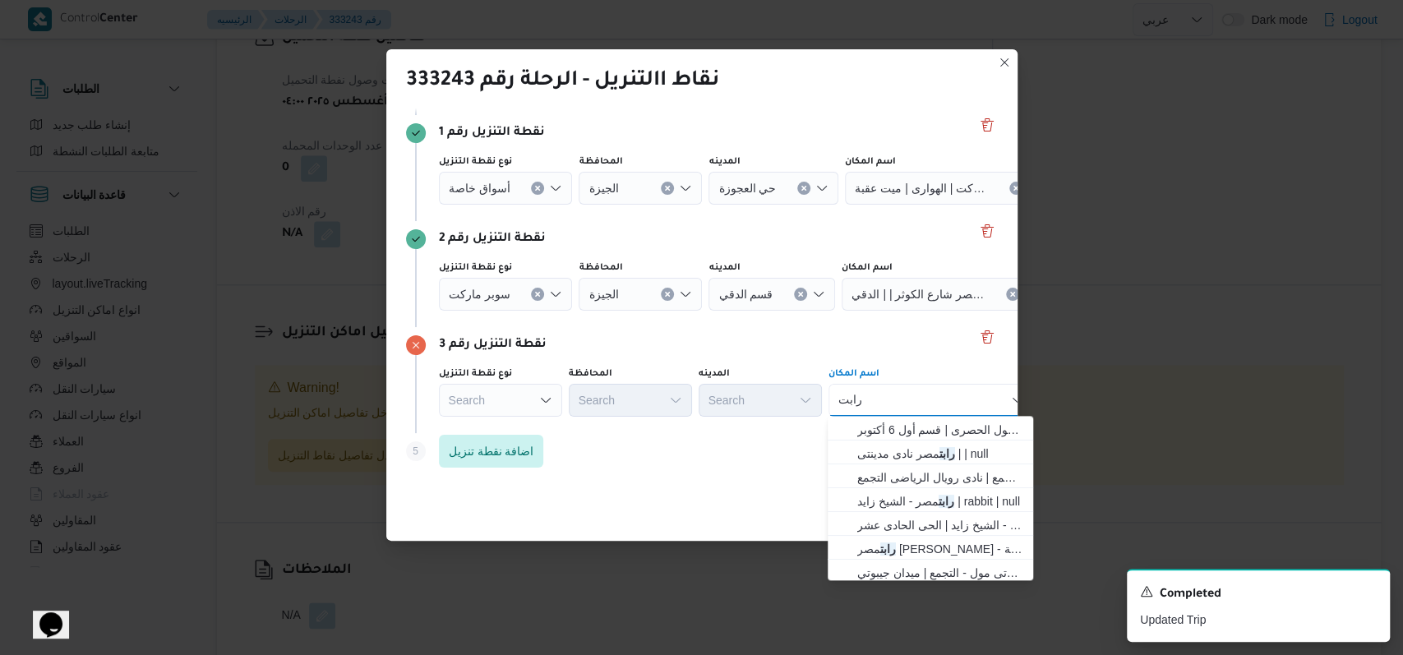
scroll to position [219, 0]
type input "رابت"
click at [928, 508] on span "رابت مصر ابو رواش - كرداسة | منصور شيفروليه | null" at bounding box center [930, 520] width 192 height 26
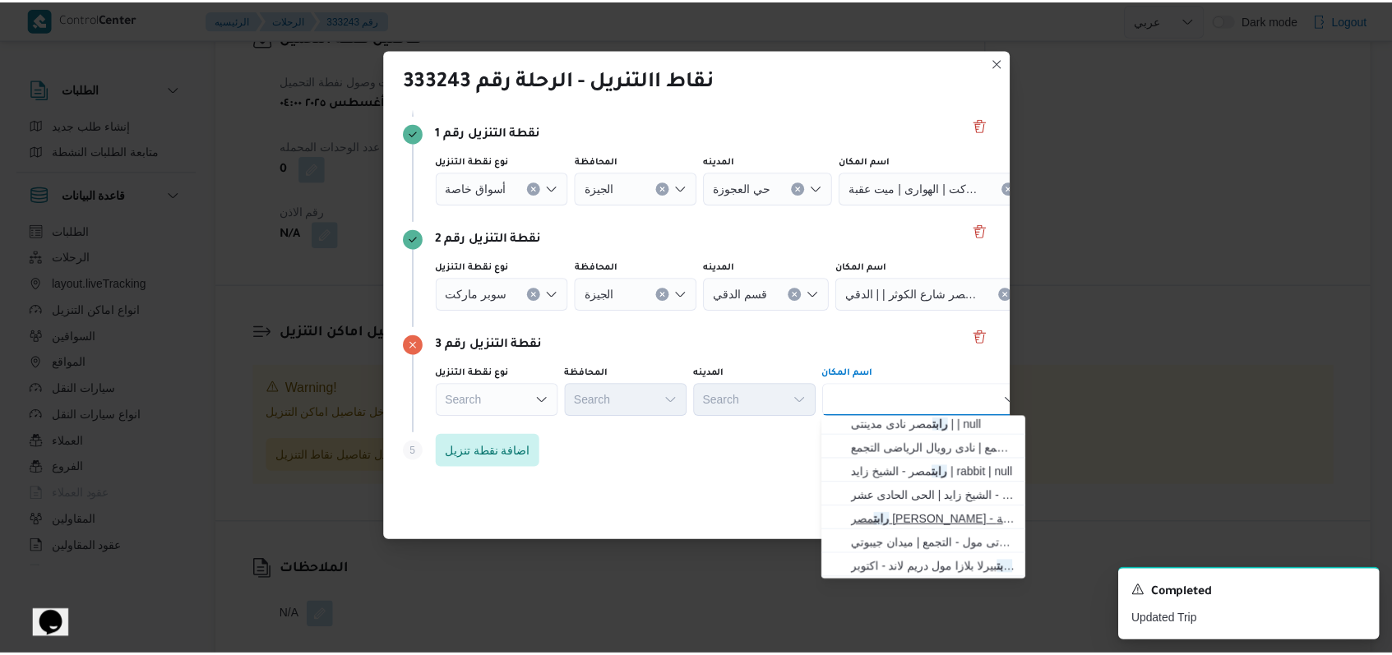
scroll to position [0, 0]
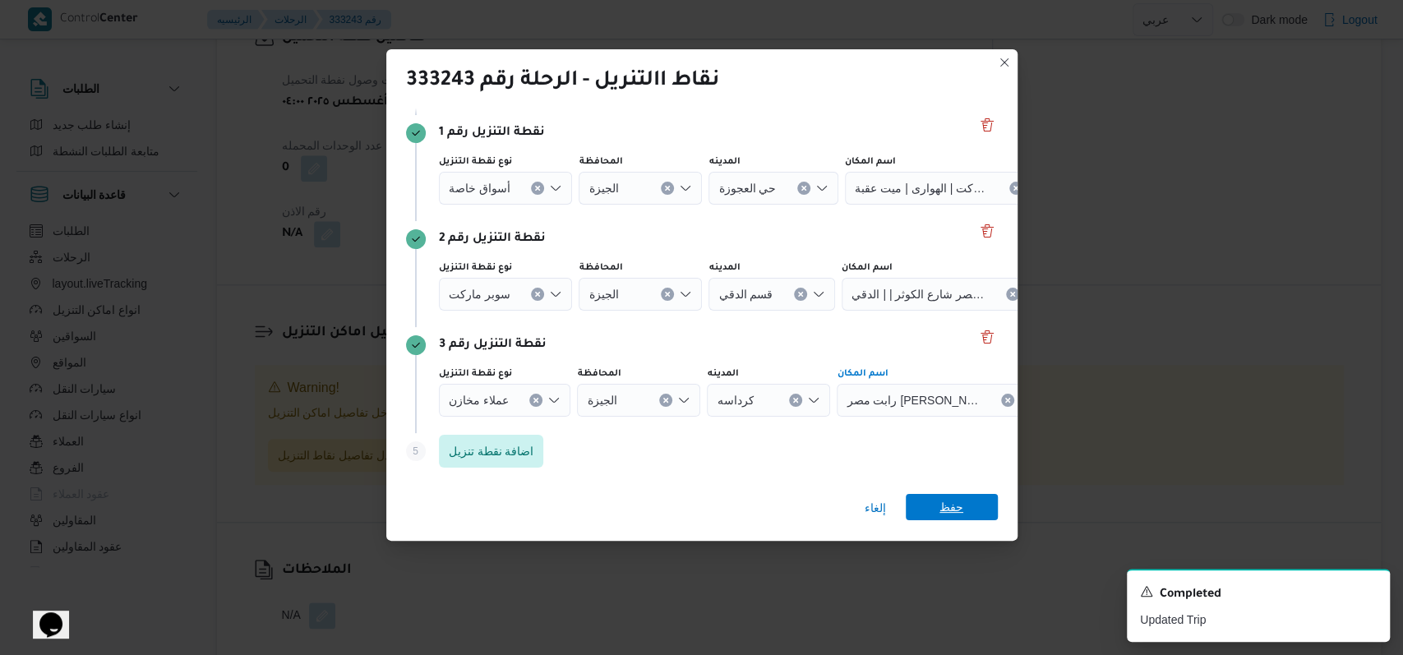
click at [940, 498] on span "حفظ" at bounding box center [952, 507] width 24 height 26
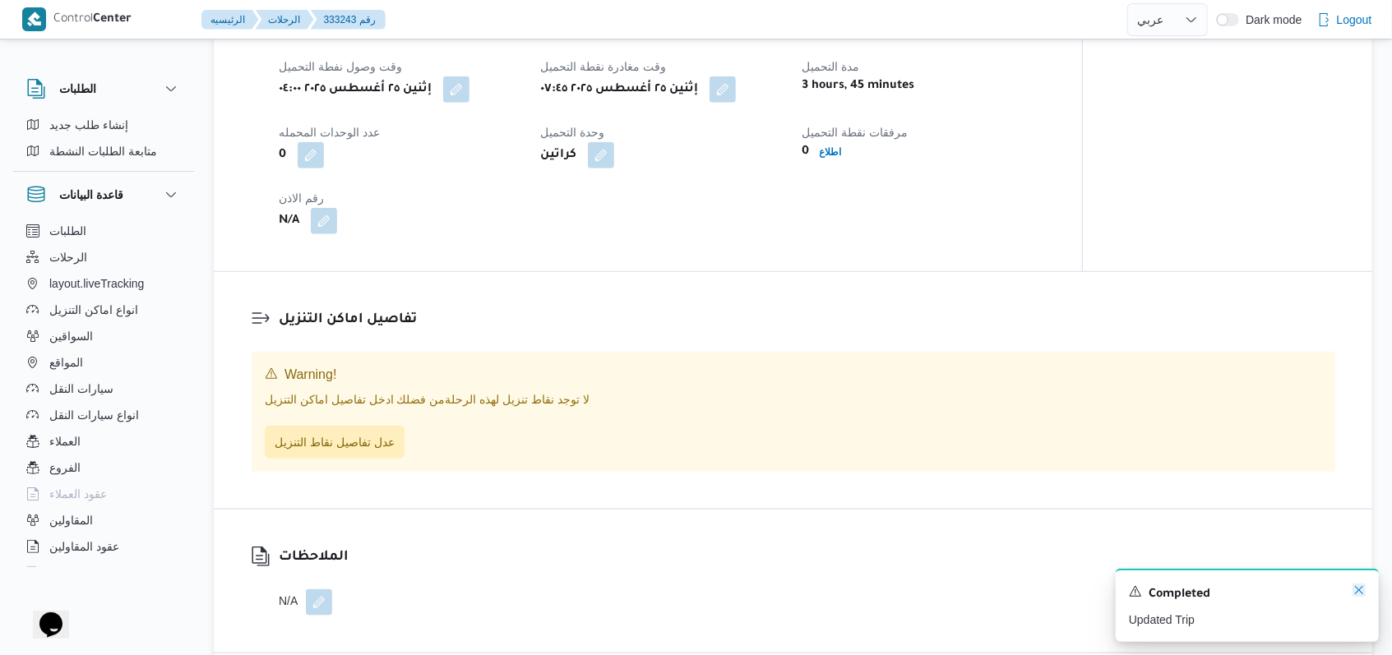
click at [1361, 595] on icon "Dismiss toast" at bounding box center [1358, 590] width 13 height 13
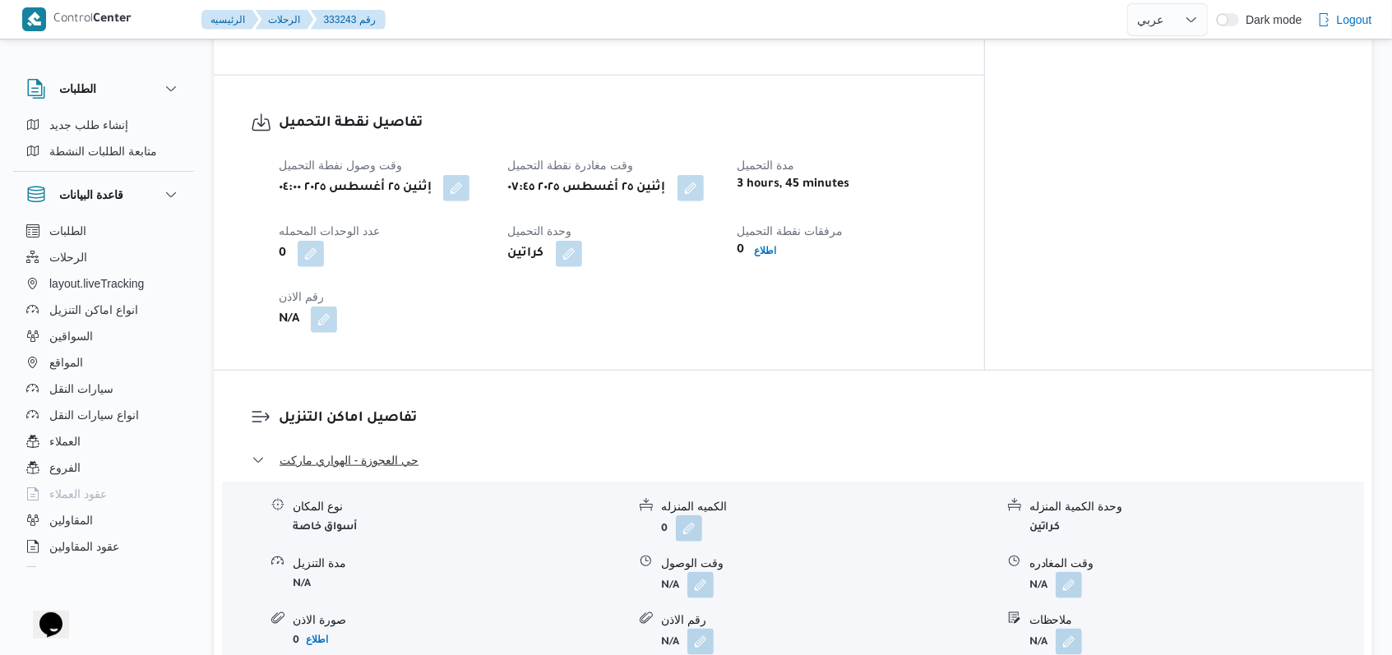
scroll to position [1072, 0]
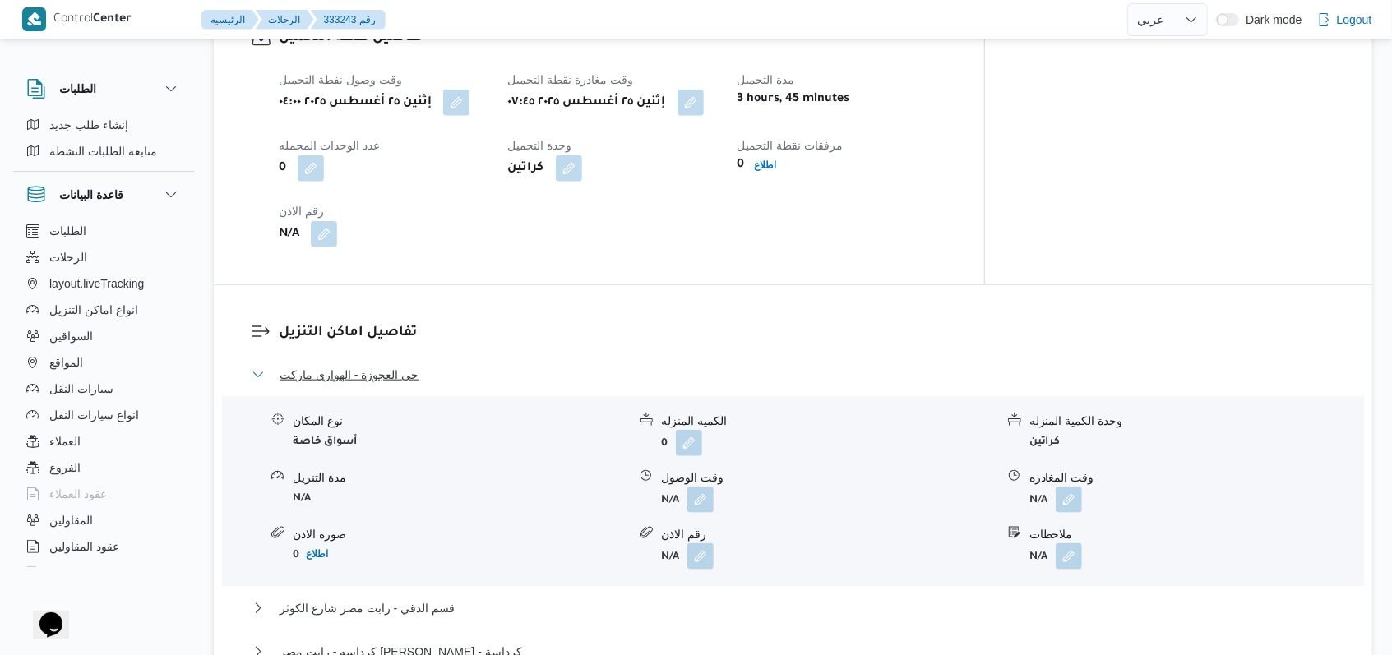
click at [381, 365] on span "حي العجوزة - الهواري ماركت" at bounding box center [349, 375] width 139 height 20
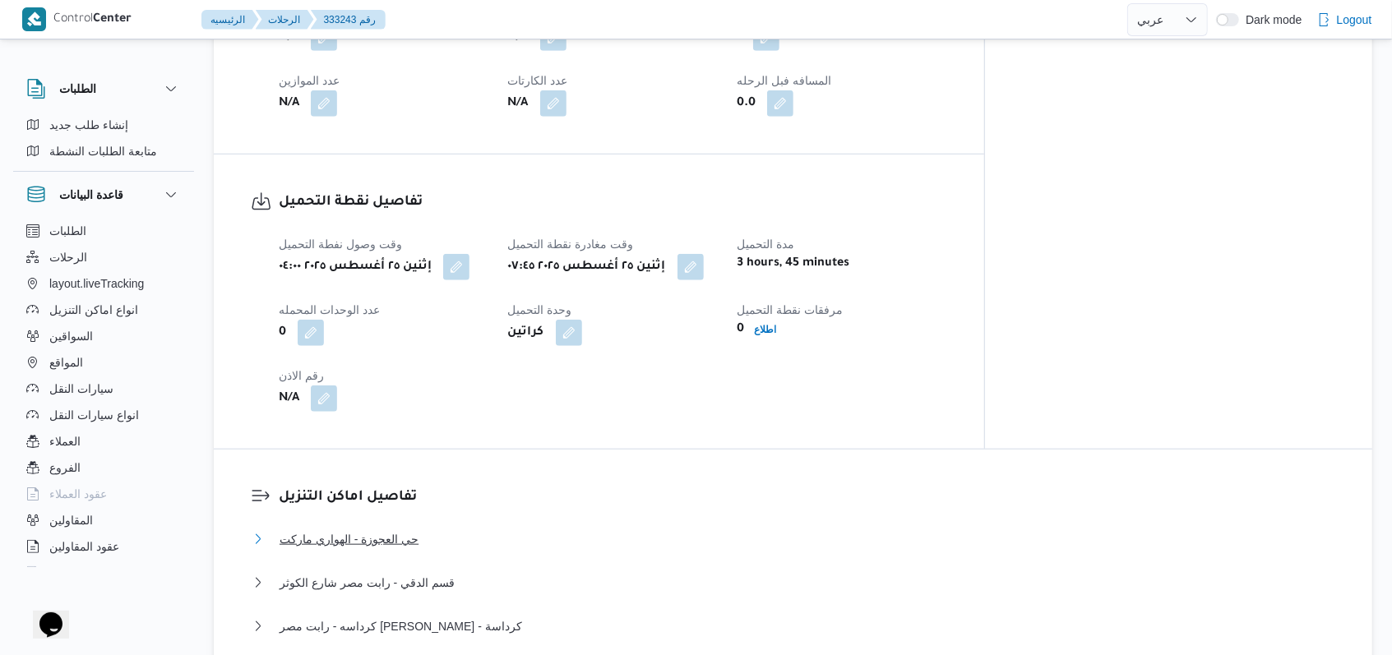
scroll to position [987, 0]
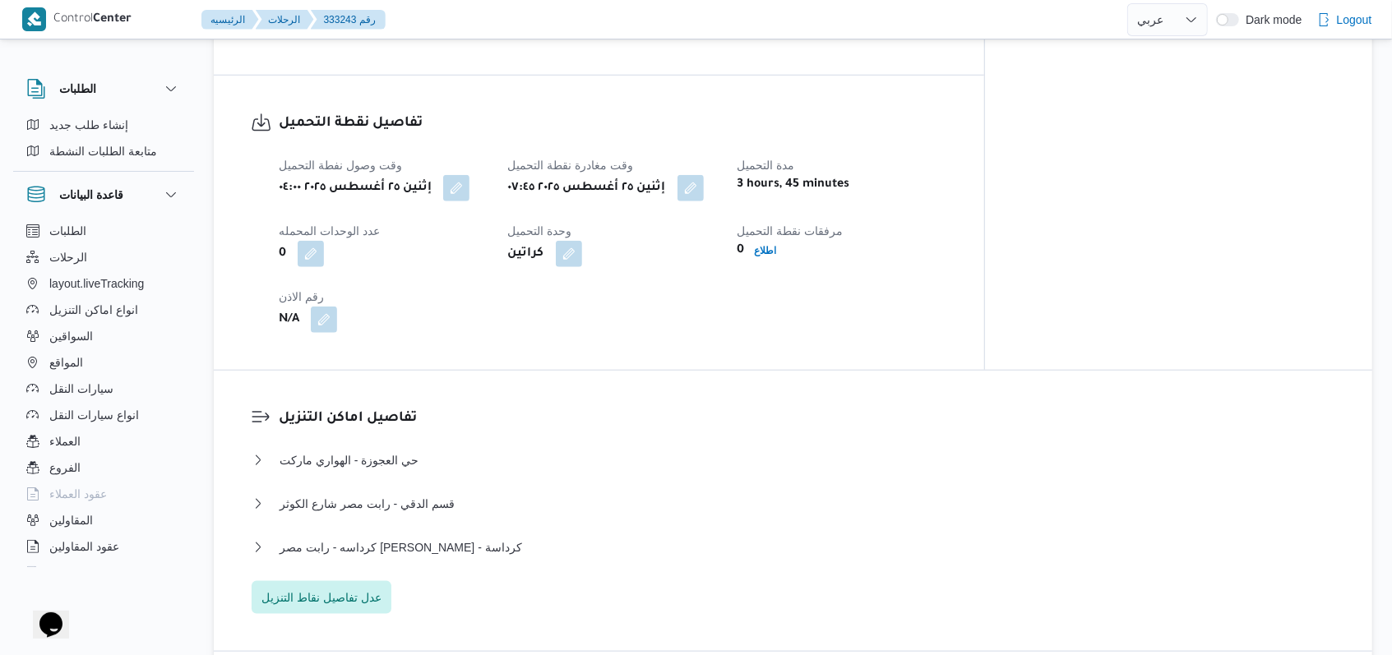
select select "ar"
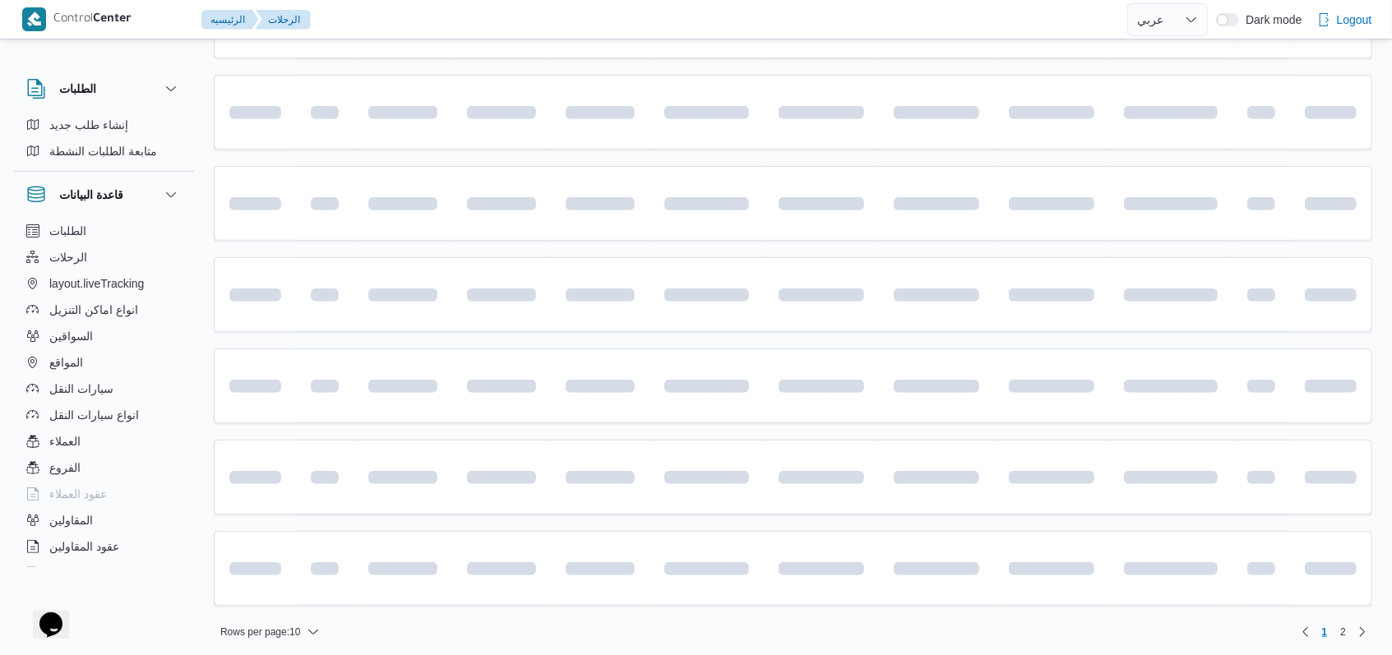
scroll to position [112, 0]
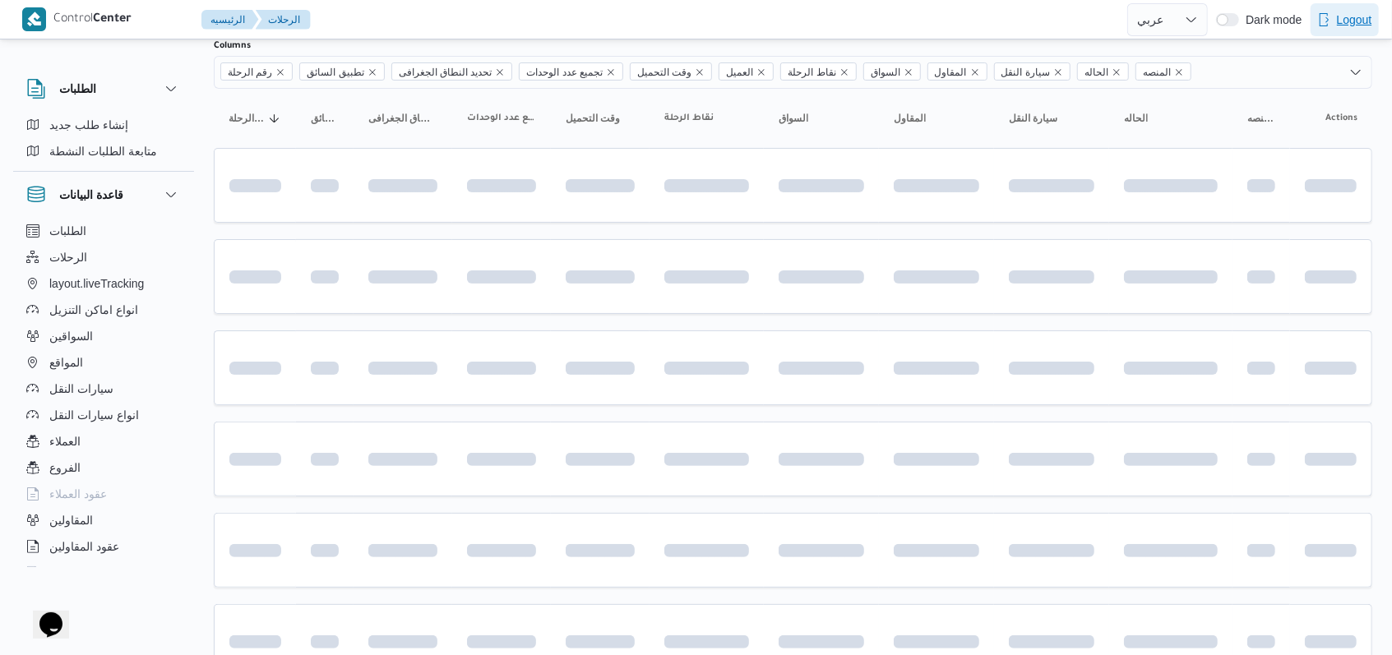
click at [1329, 21] on span "Logout" at bounding box center [1344, 19] width 68 height 33
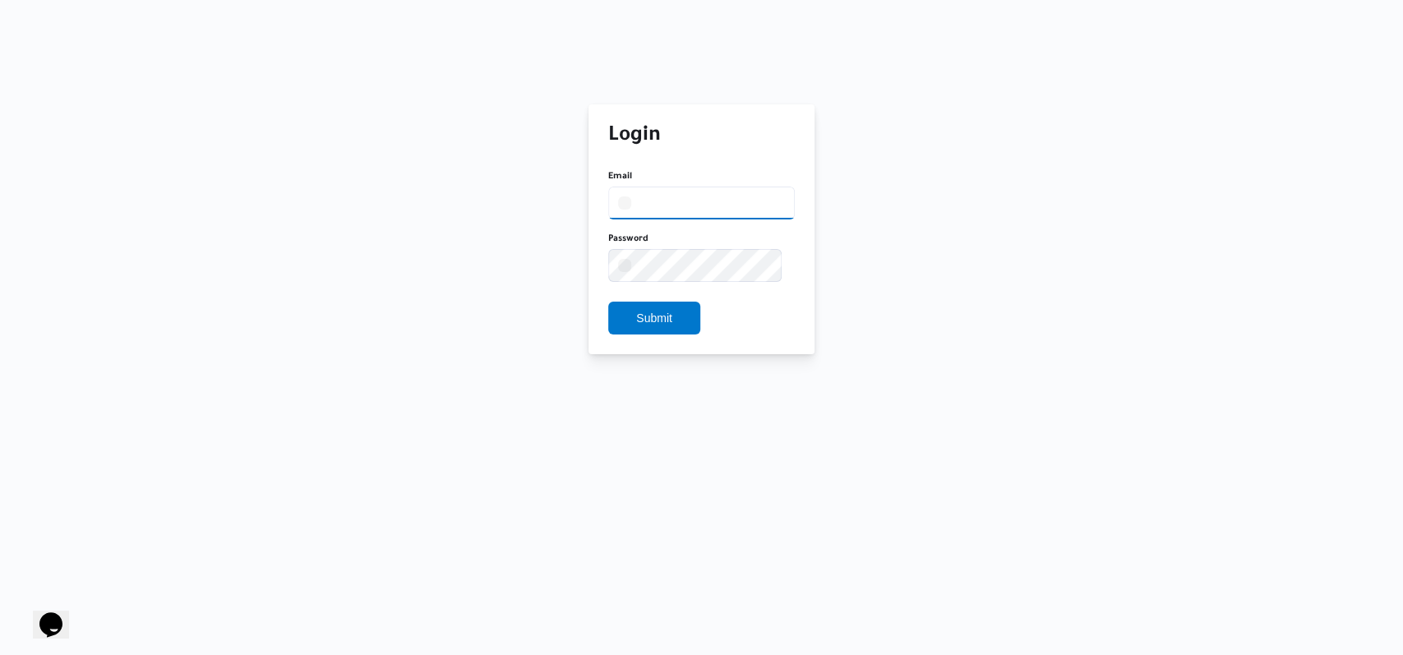
type input "mostafa.elrouby@illa.com.eg"
click at [672, 313] on span "Submit" at bounding box center [654, 317] width 36 height 20
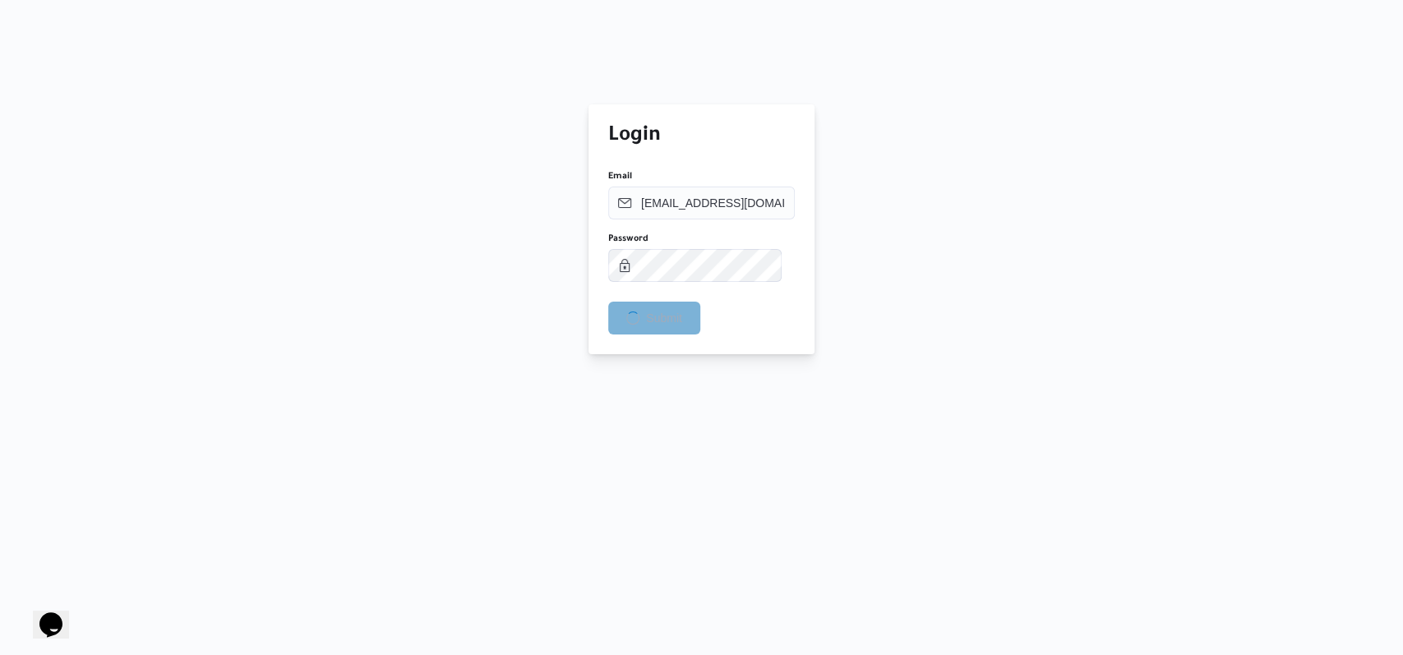
select select "ar"
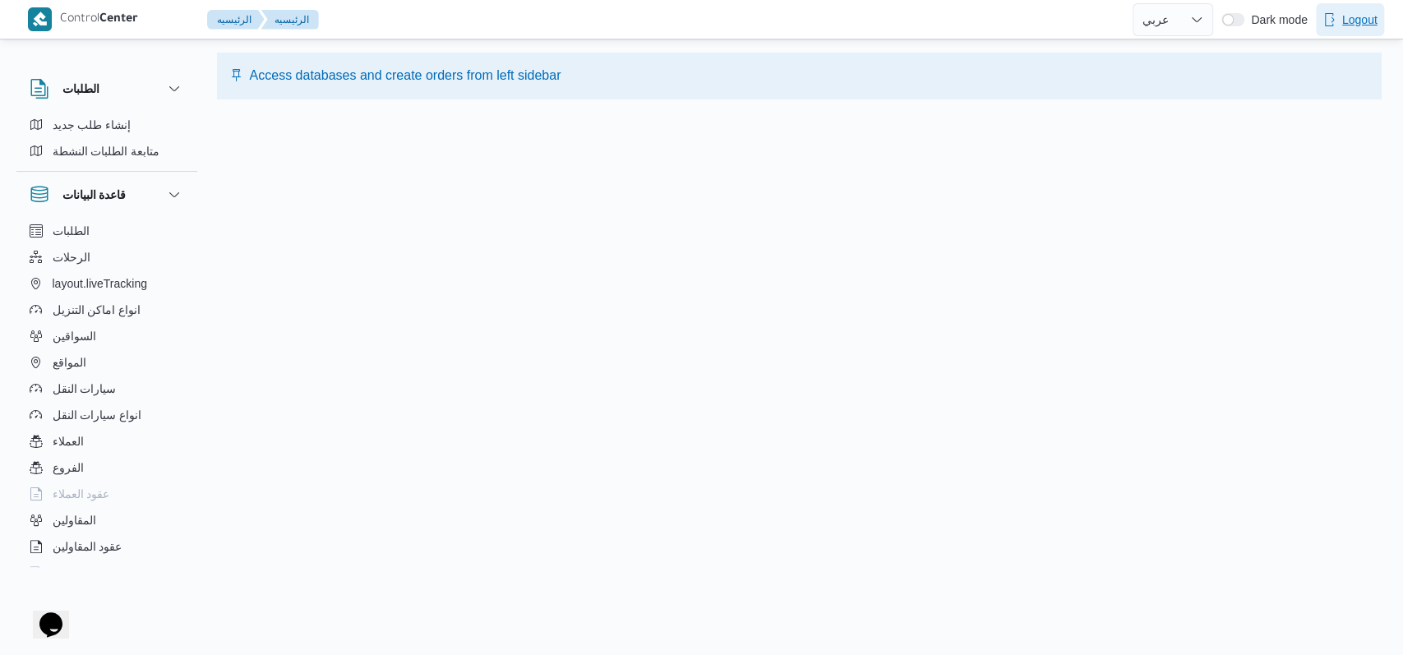
click at [1358, 21] on span "Logout" at bounding box center [1359, 20] width 35 height 20
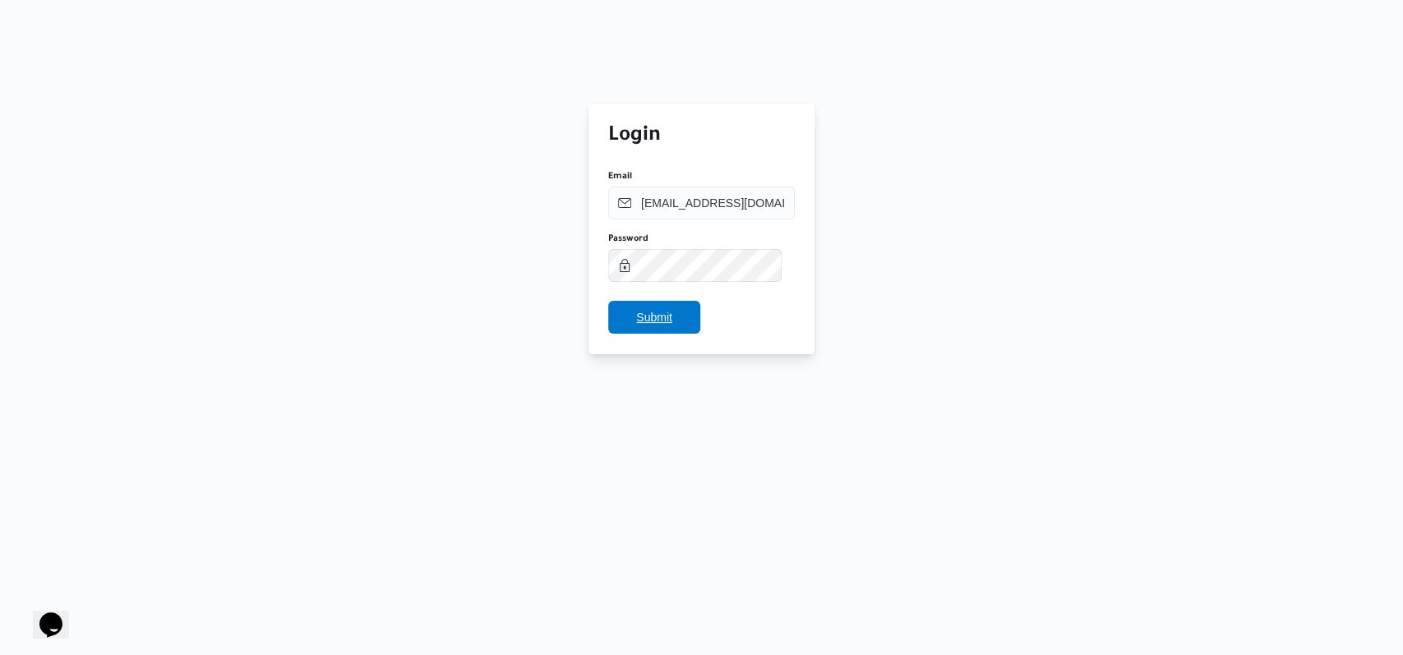
click at [646, 328] on span "Submit" at bounding box center [654, 317] width 92 height 33
select select "ar"
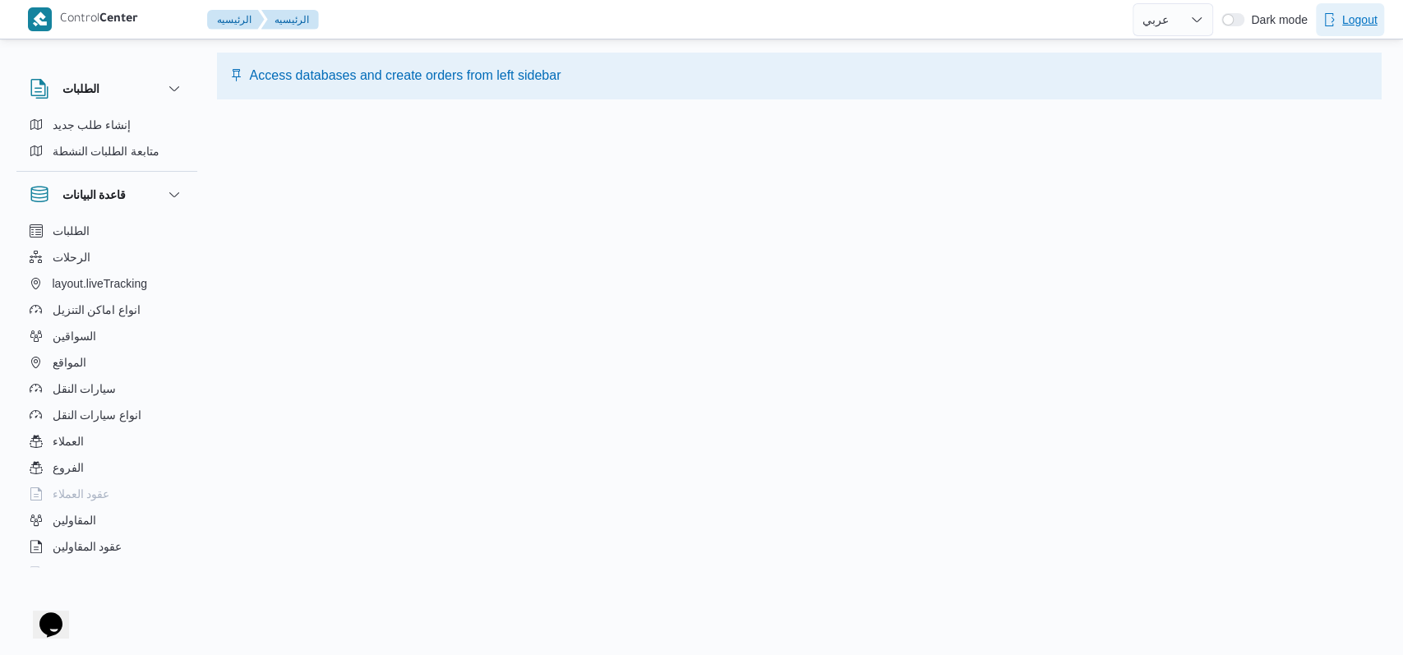
click at [1347, 21] on span "Logout" at bounding box center [1359, 20] width 35 height 20
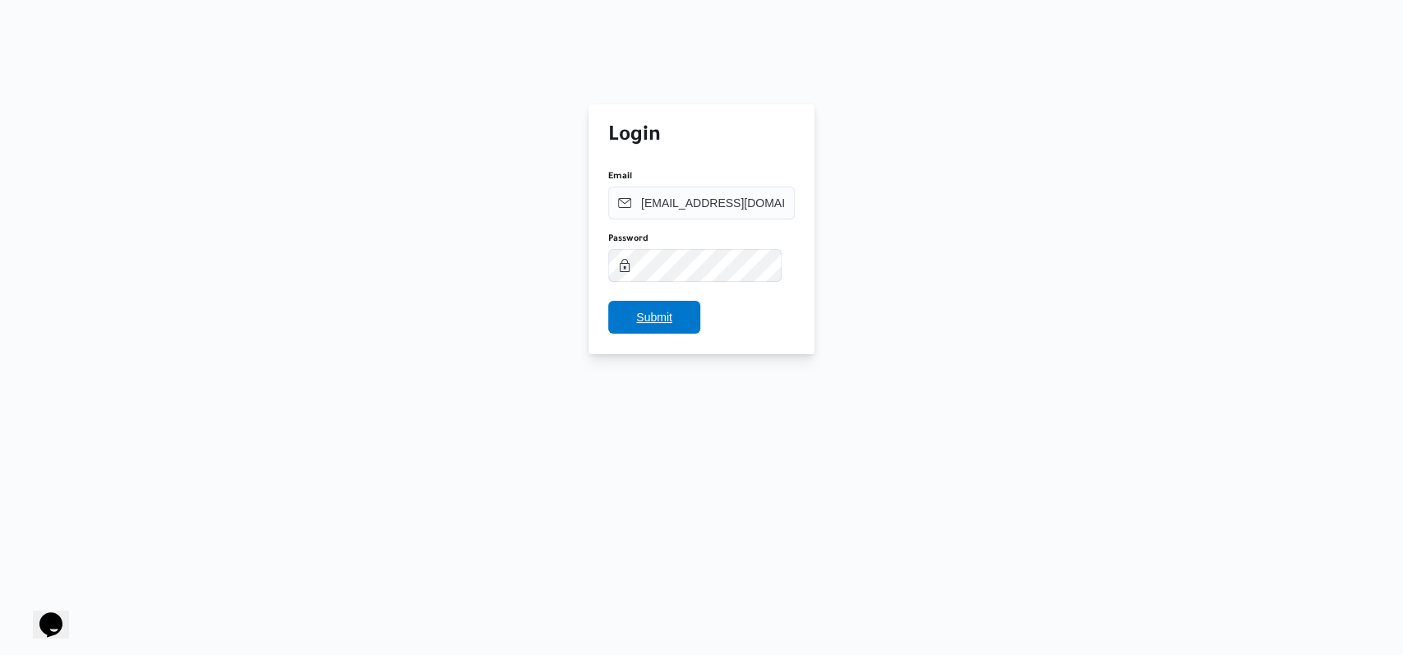
click at [667, 314] on span "Submit" at bounding box center [654, 317] width 36 height 20
select select "ar"
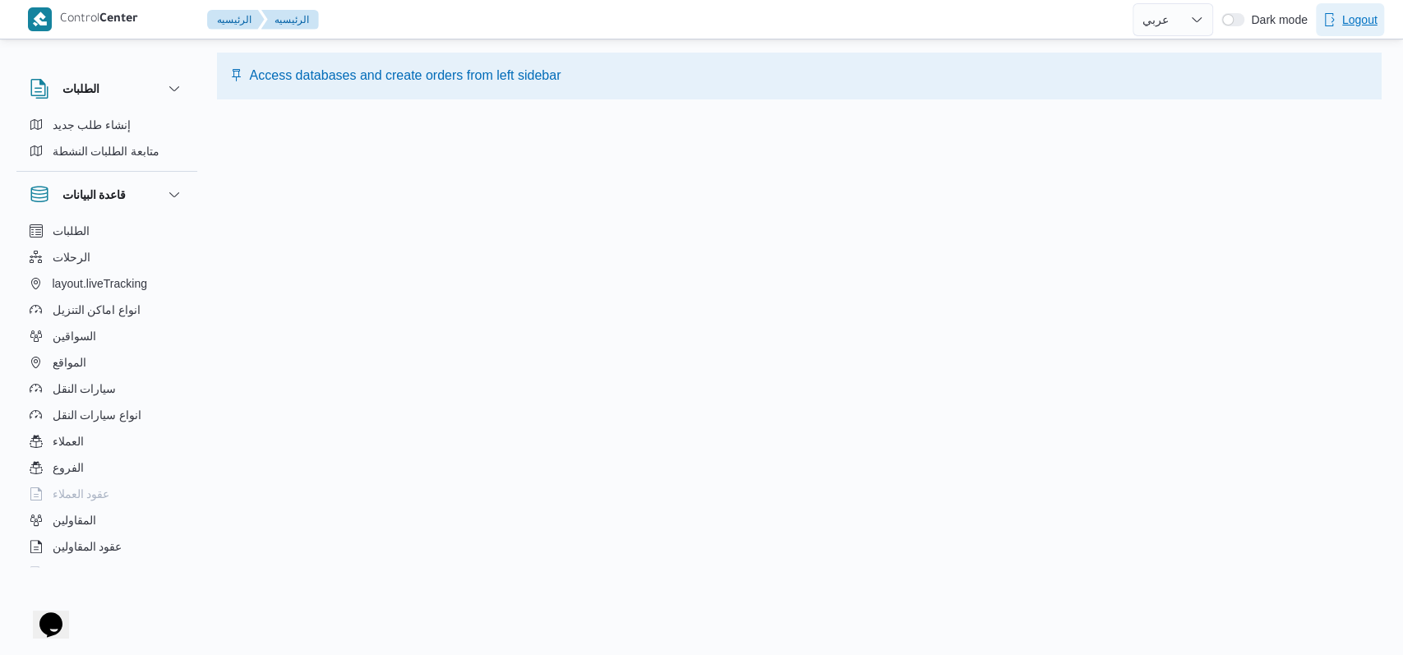
click at [1364, 16] on span "Logout" at bounding box center [1359, 20] width 35 height 20
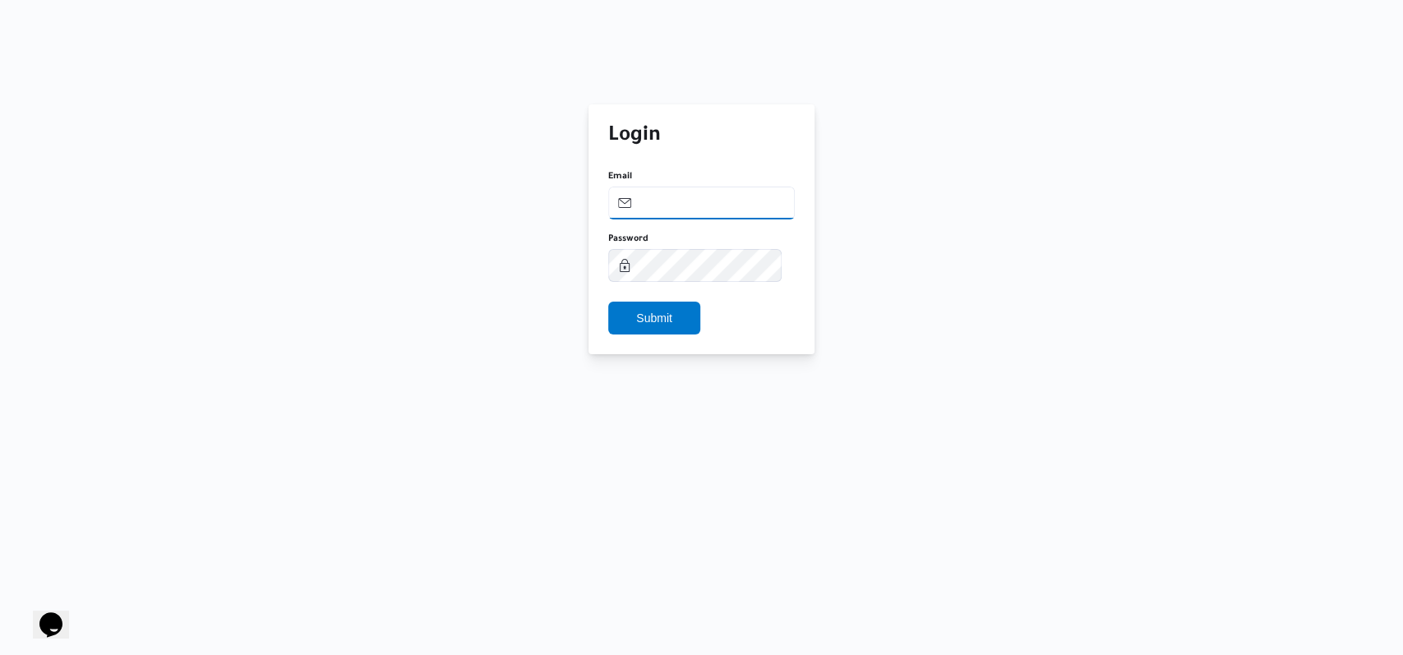
type input "mostafa.elrouby@illa.com.eg"
click at [631, 320] on span "Submit" at bounding box center [654, 317] width 92 height 33
select select "ar"
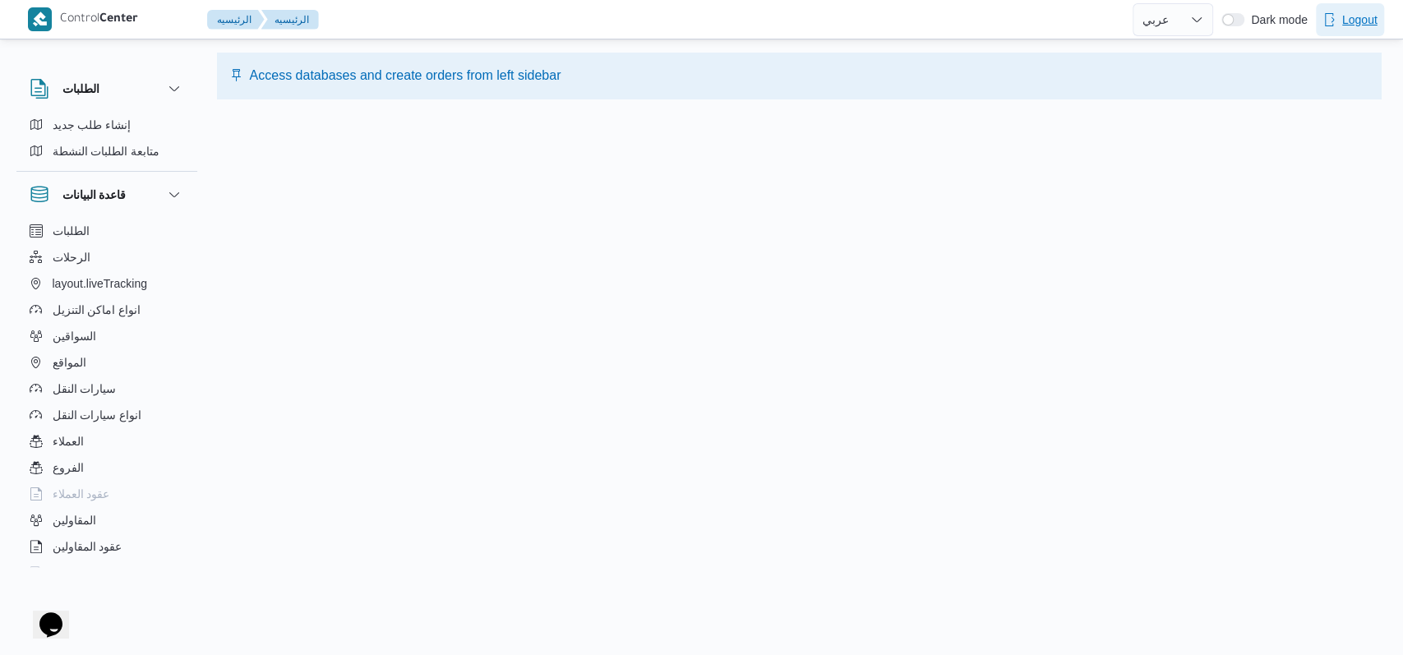
click at [1342, 18] on span "Logout" at bounding box center [1359, 20] width 35 height 20
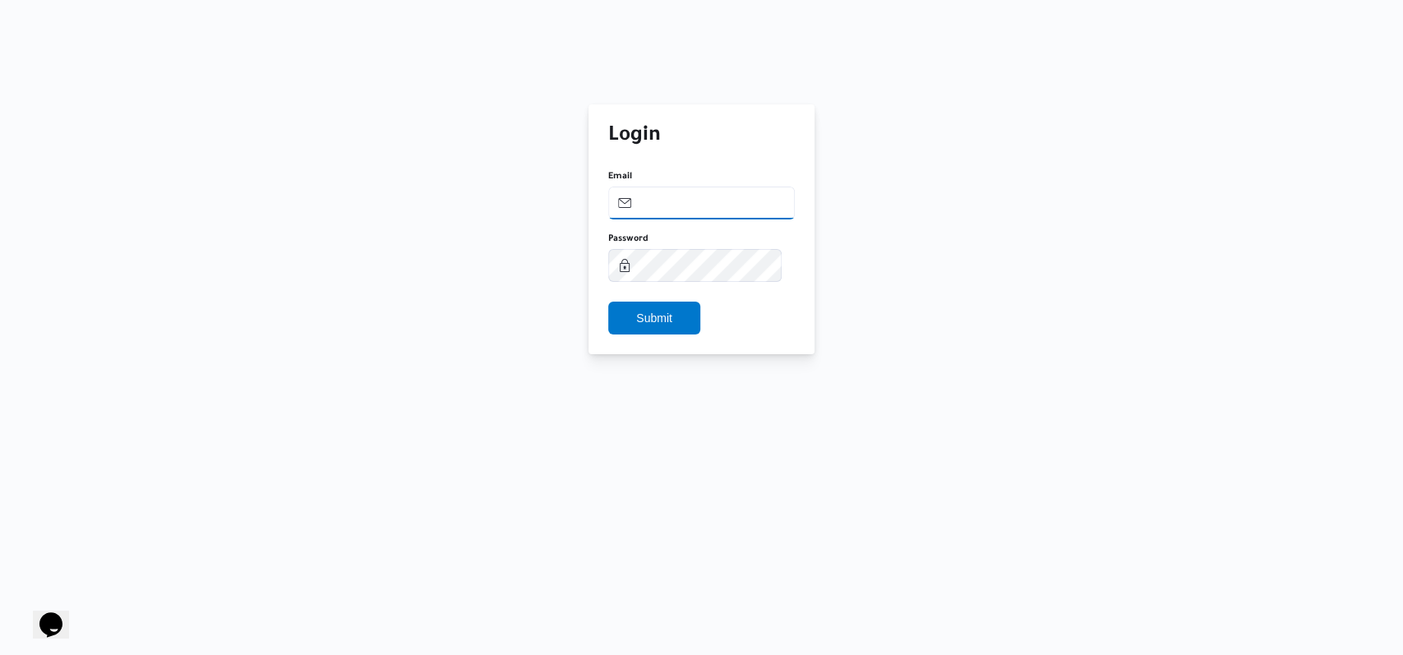
type input "mostafa.elrouby@illa.com.eg"
click at [509, 263] on div "Login Email mostafa.elrouby@illa.com.eg Password Submit" at bounding box center [701, 229] width 1377 height 250
click at [624, 298] on div at bounding box center [701, 292] width 187 height 20
click at [645, 321] on span "Submit" at bounding box center [654, 317] width 36 height 20
select select "ar"
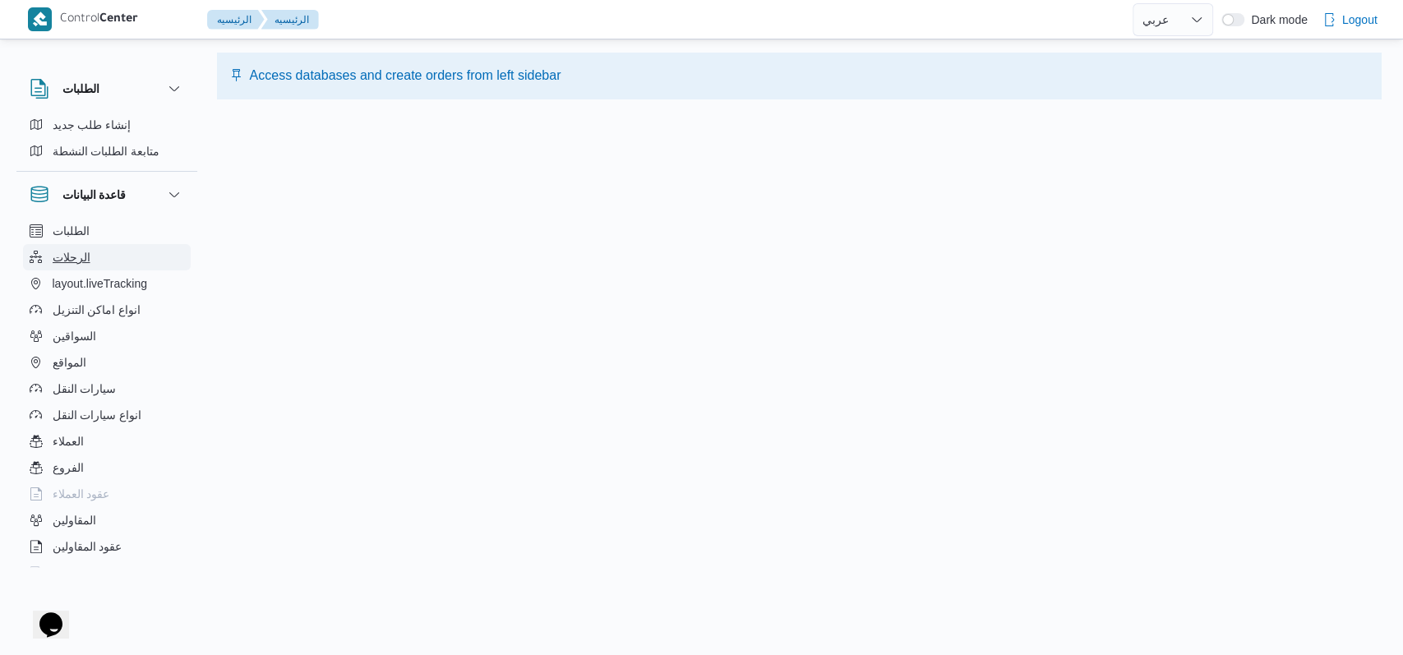
click at [122, 262] on button "الرحلات" at bounding box center [107, 257] width 168 height 26
select select "ar"
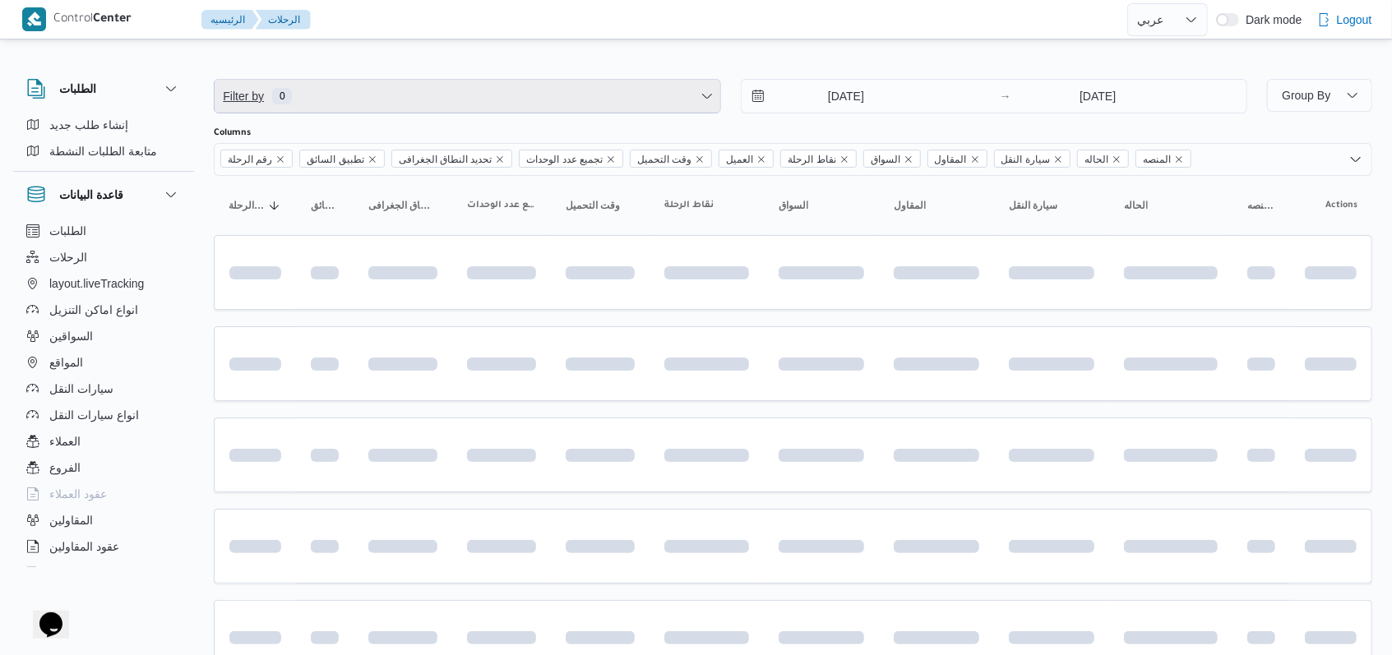
click at [445, 104] on span "Filter by 0" at bounding box center [468, 96] width 506 height 33
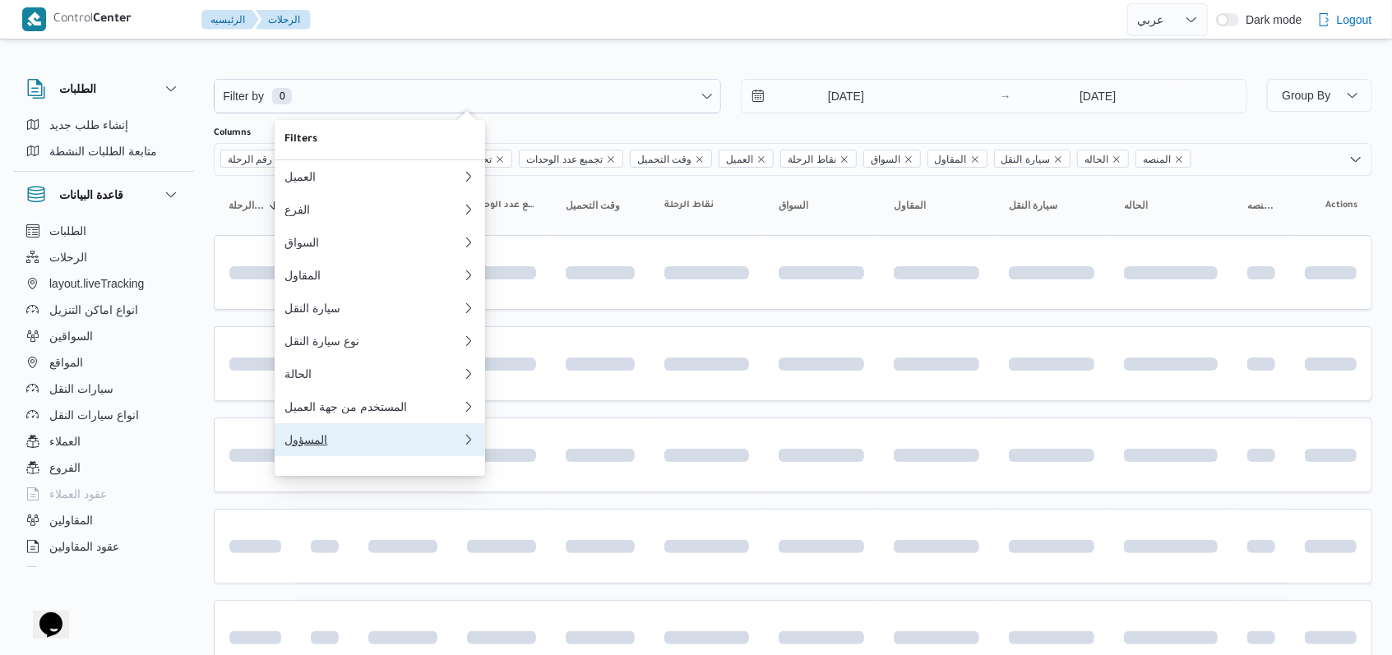
click at [357, 456] on button "المسؤول" at bounding box center [380, 439] width 210 height 33
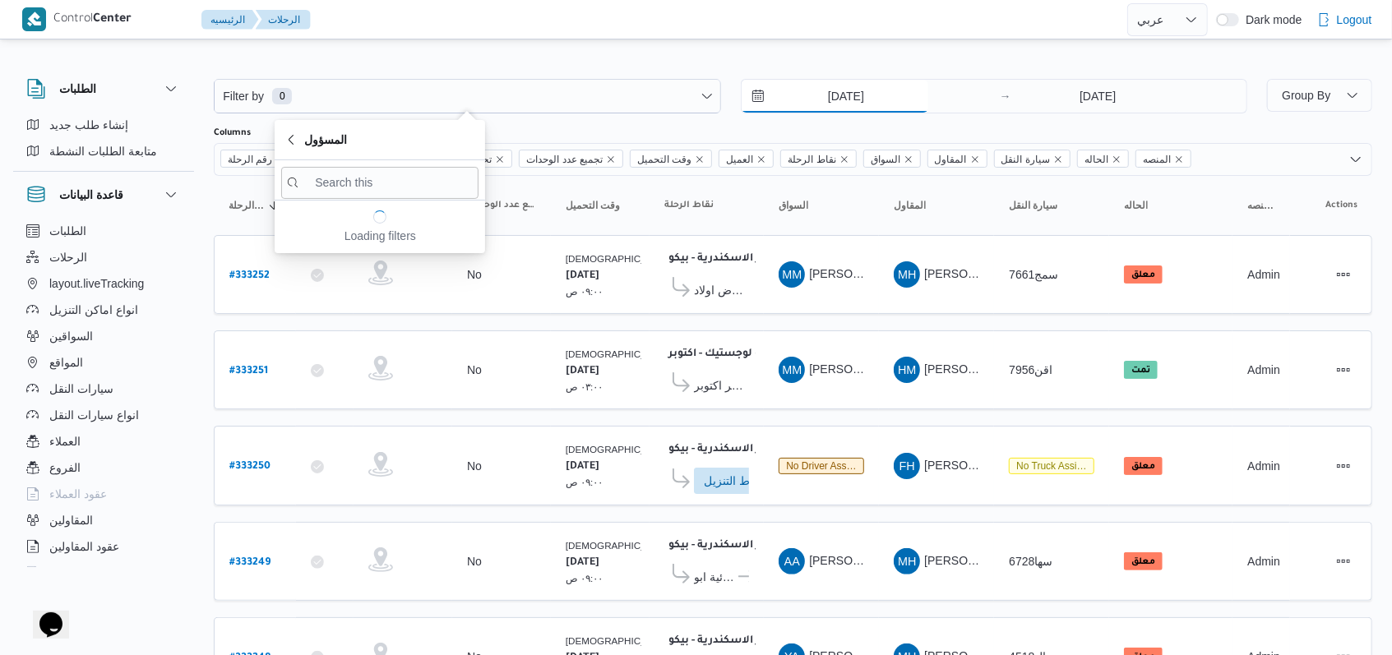
click at [834, 88] on input "18/8/2025" at bounding box center [835, 96] width 187 height 33
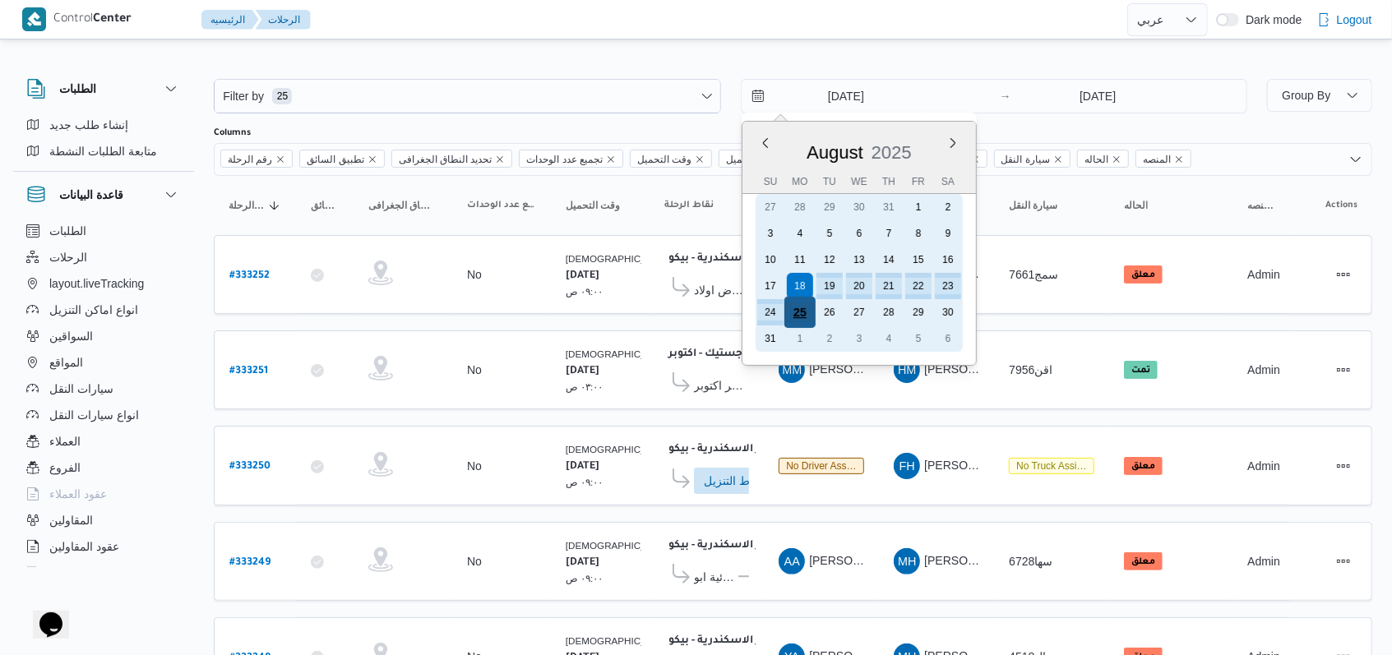
click at [805, 308] on div "25" at bounding box center [798, 312] width 31 height 31
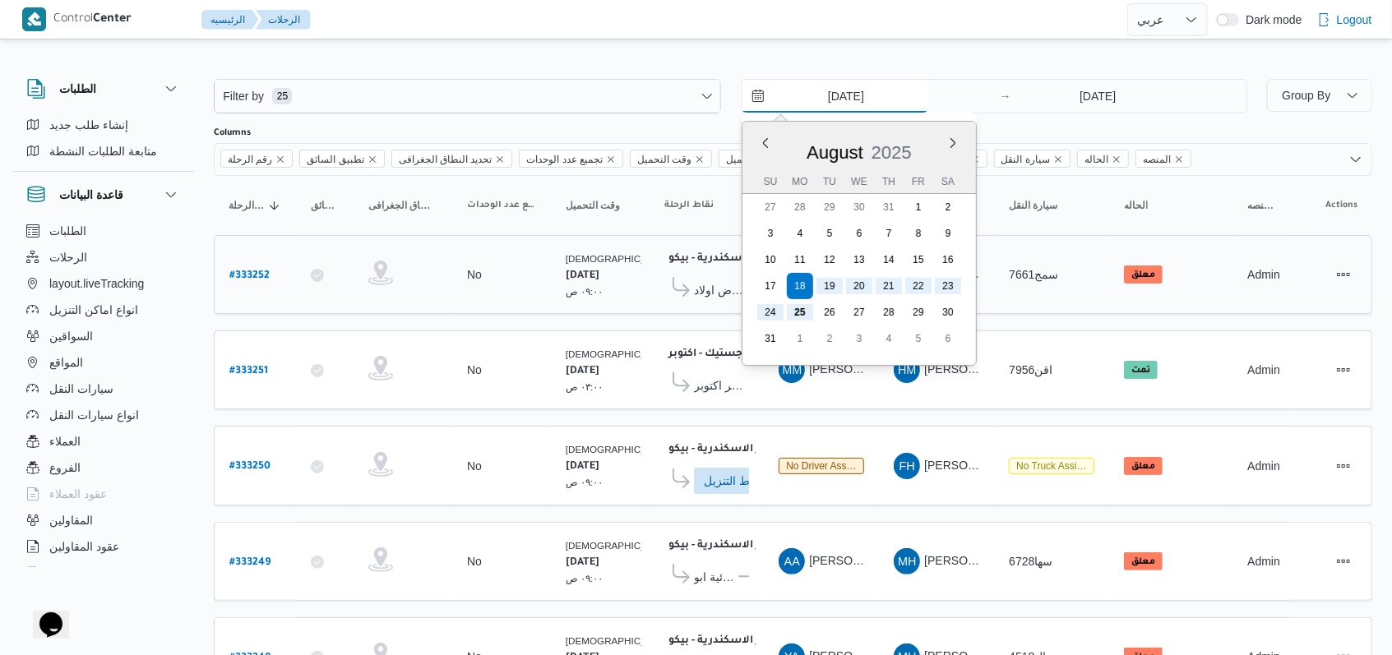
type input "[DATE]"
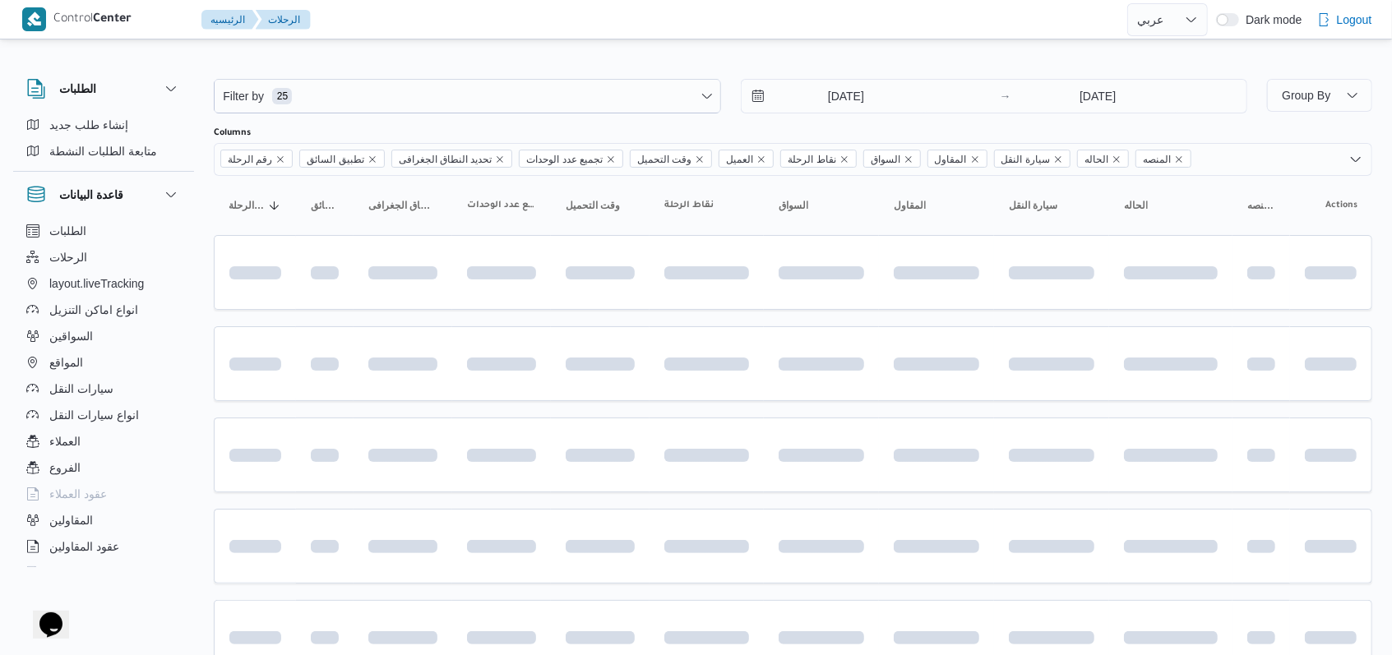
click at [842, 123] on div at bounding box center [793, 119] width 1158 height 13
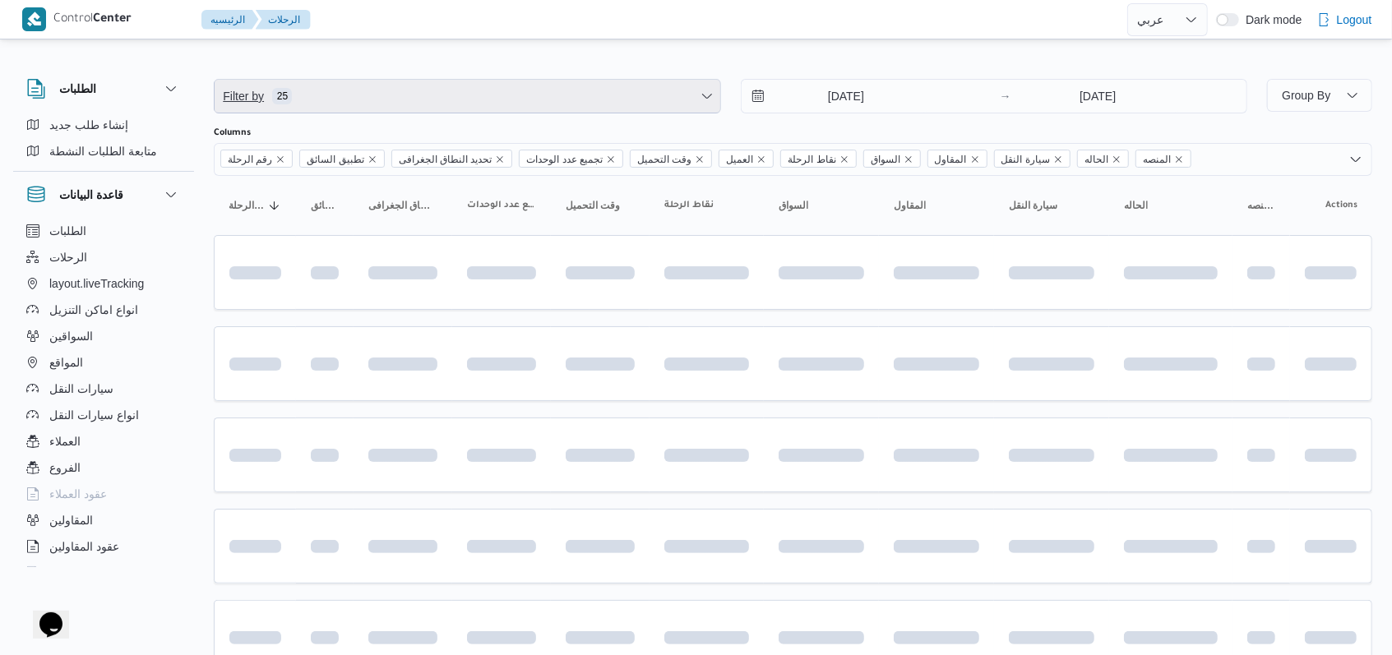
click at [353, 98] on span "Filter by 25" at bounding box center [468, 96] width 506 height 33
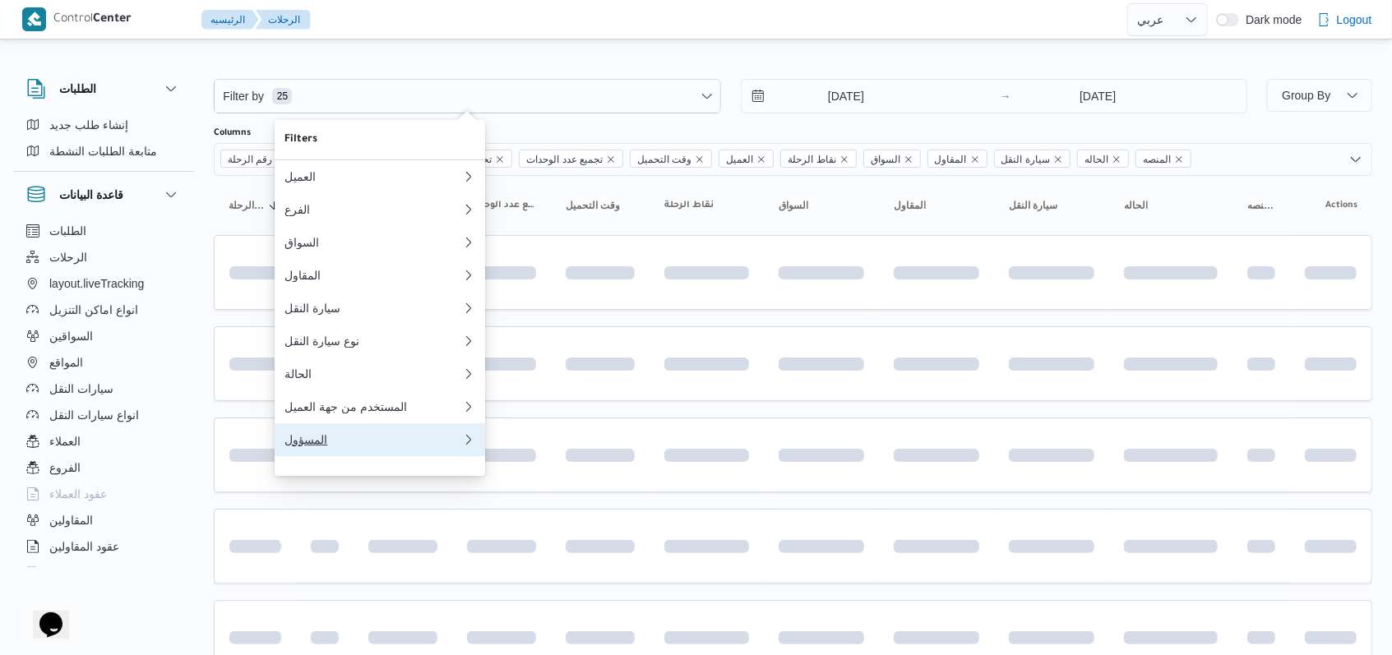
click at [317, 446] on div "المسؤول" at bounding box center [373, 439] width 178 height 13
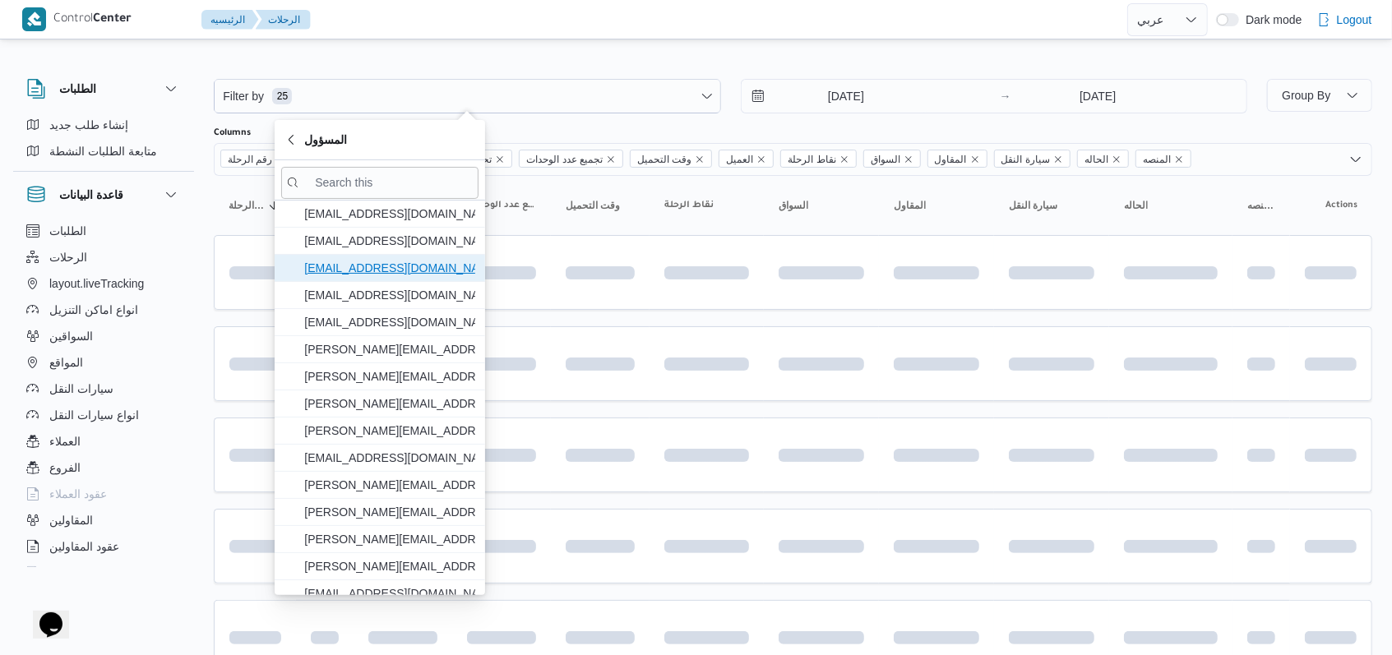
click at [376, 274] on span "mostafa.elrouby@illa.com.eg" at bounding box center [389, 268] width 171 height 20
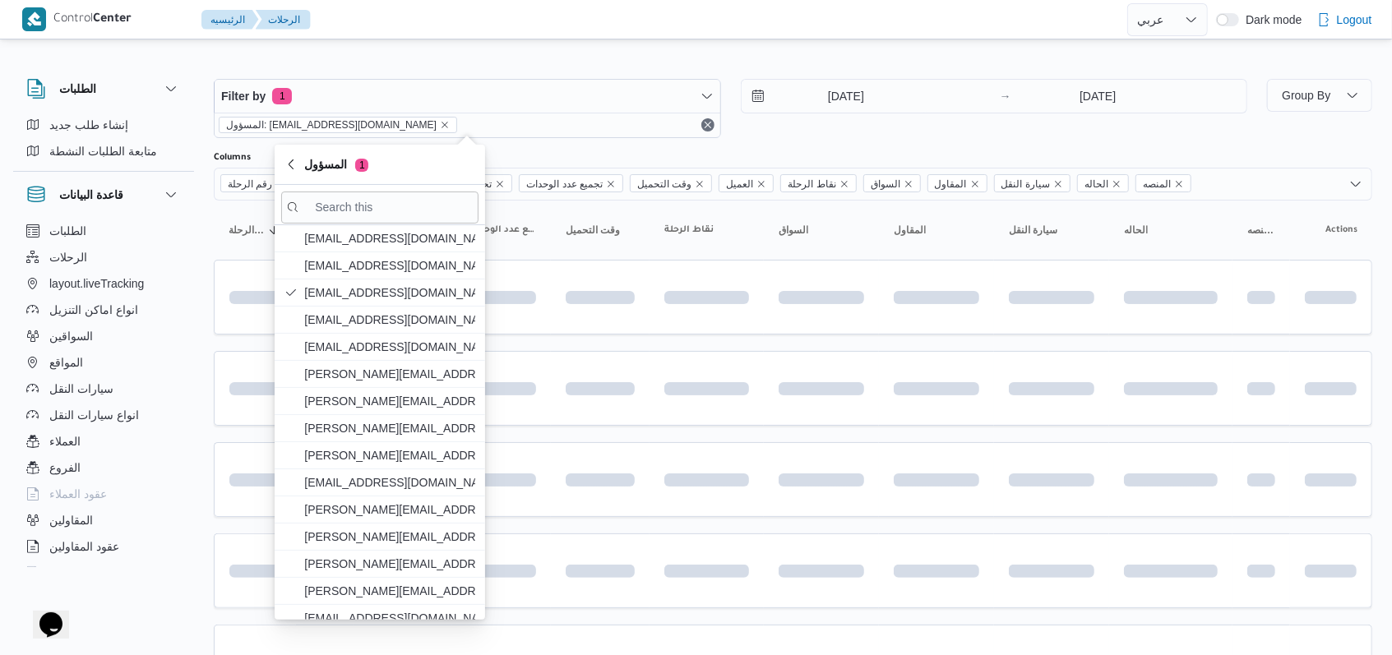
click at [835, 134] on div "25/8/2025 → 25/8/2025" at bounding box center [994, 108] width 507 height 59
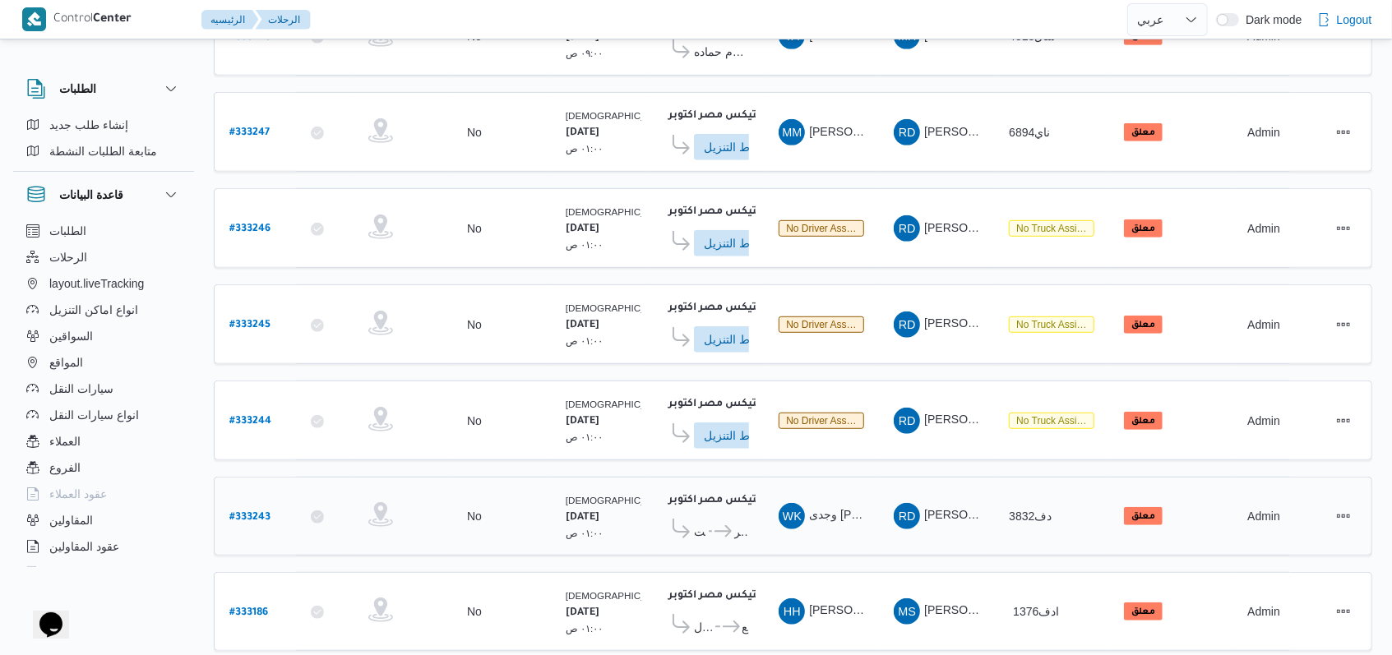
scroll to position [575, 0]
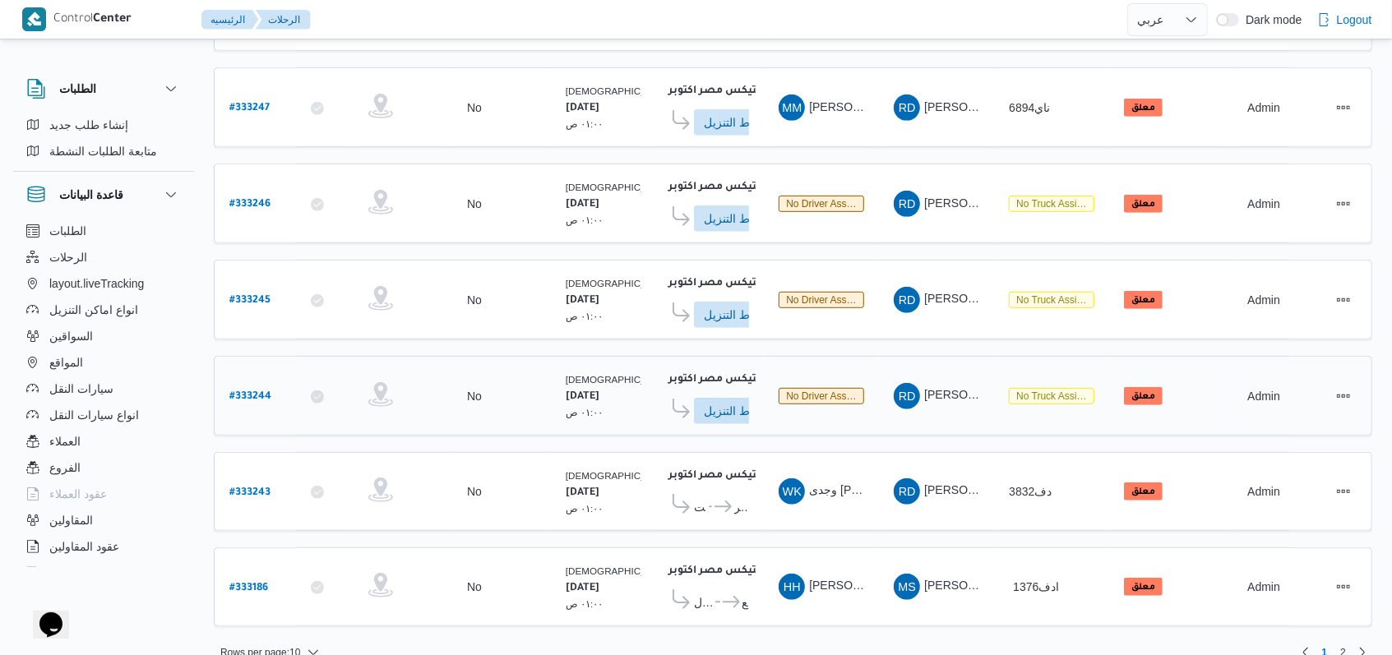
click at [257, 386] on div "# 333244" at bounding box center [255, 395] width 65 height 35
click at [254, 391] on b "# 333244" at bounding box center [250, 397] width 42 height 12
select select "ar"
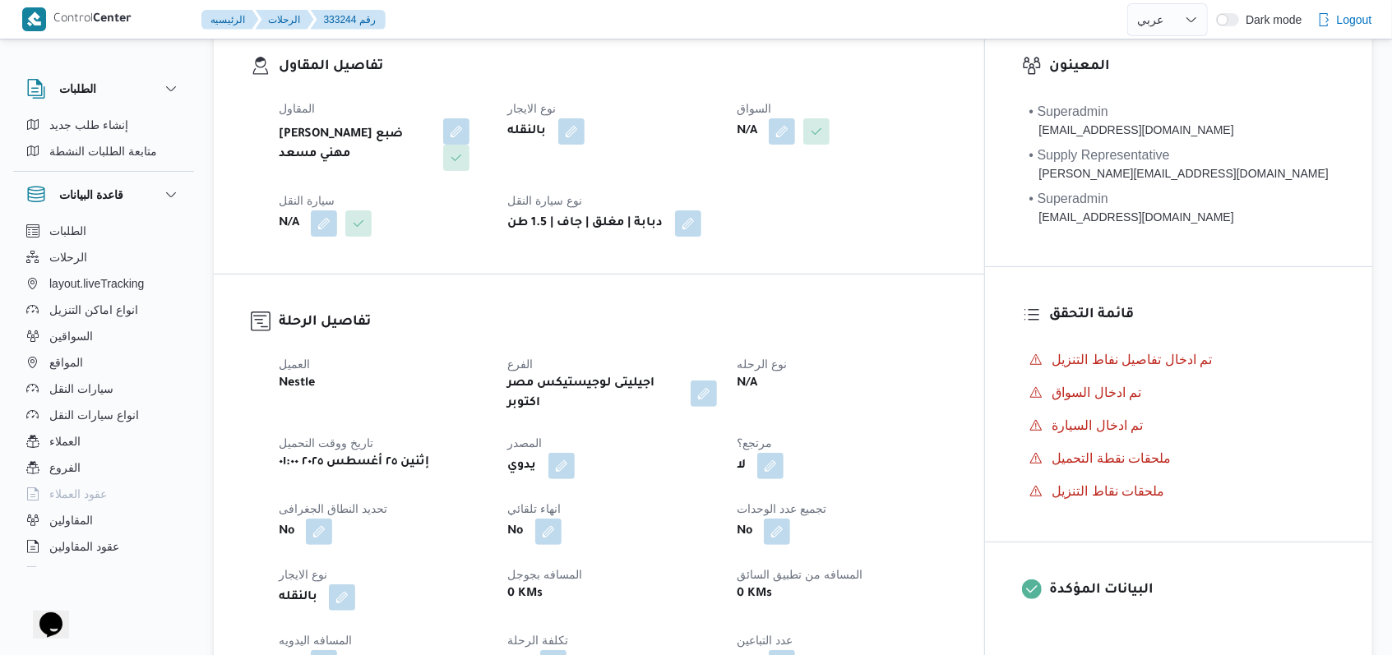
scroll to position [109, 0]
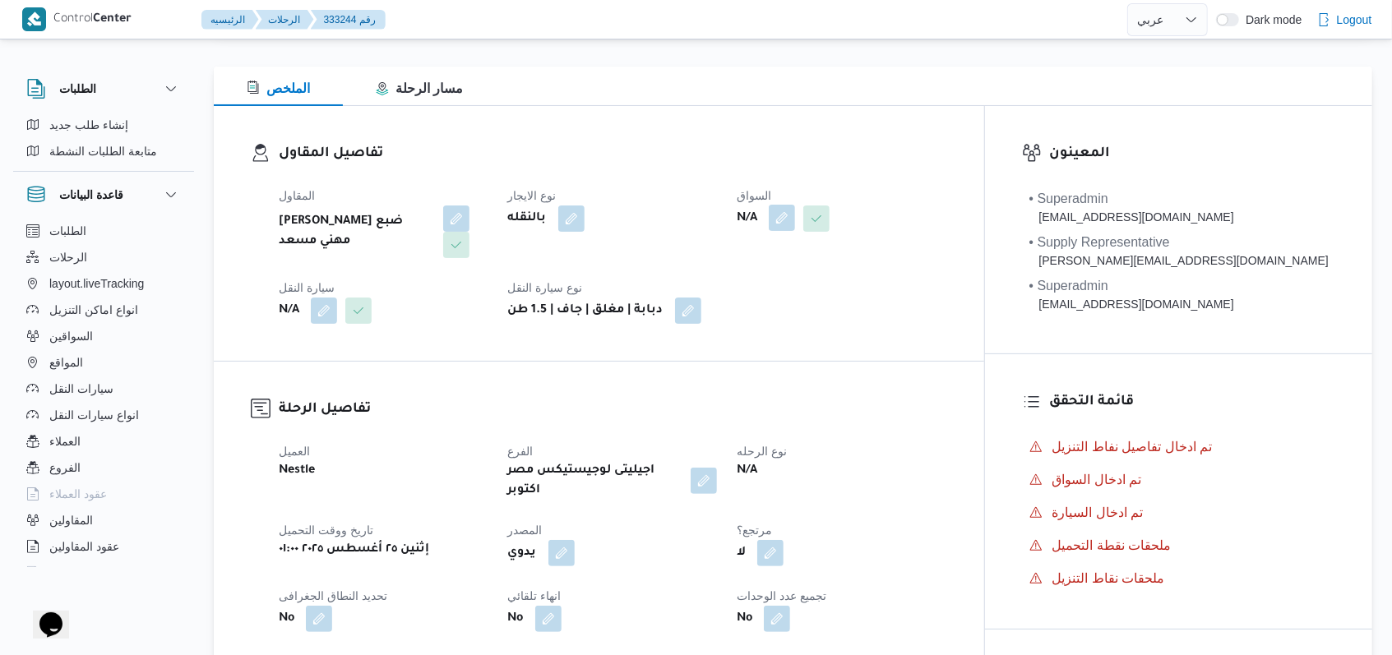
click at [795, 210] on button "button" at bounding box center [782, 218] width 26 height 26
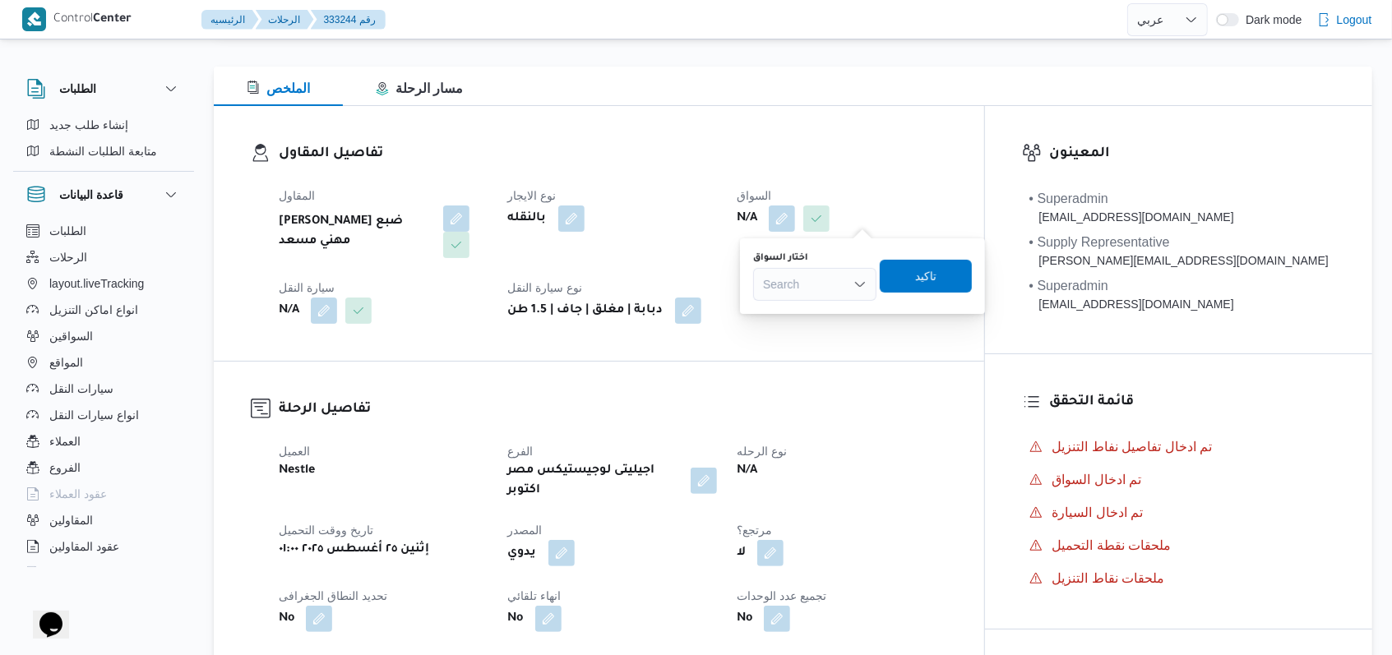
click at [848, 275] on div "Search" at bounding box center [814, 284] width 123 height 33
type input "كرم"
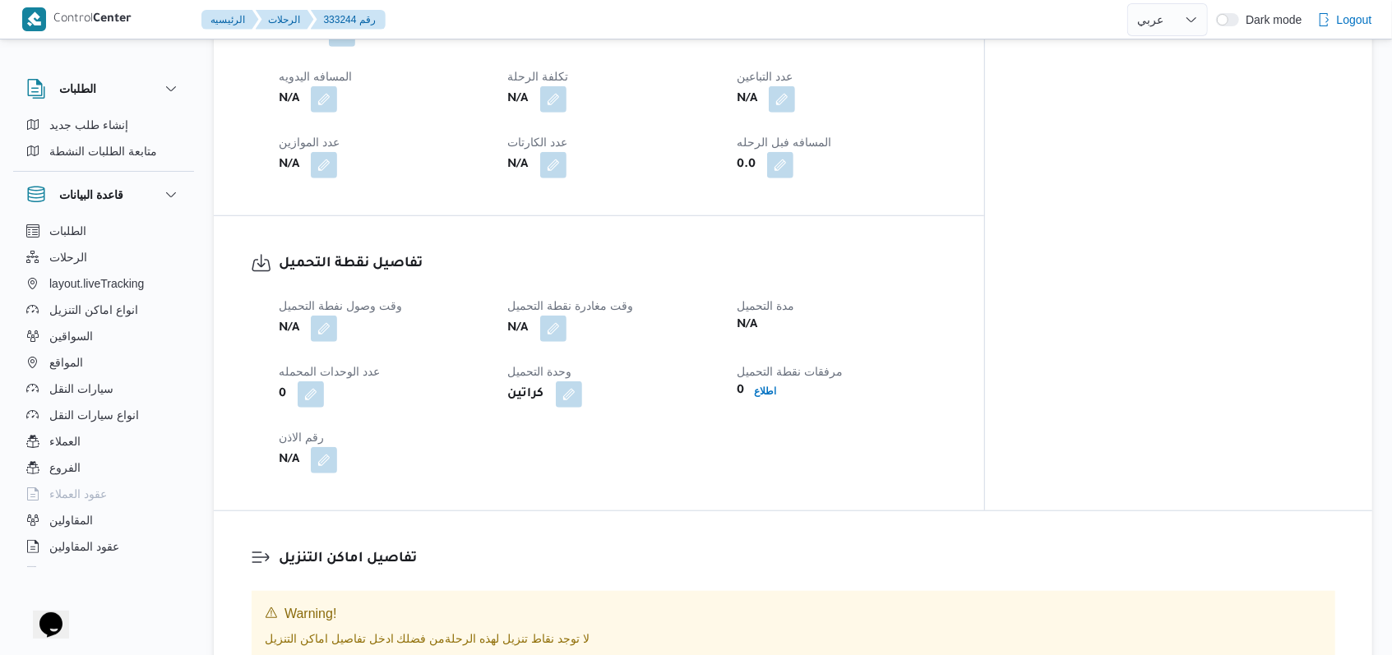
scroll to position [767, 0]
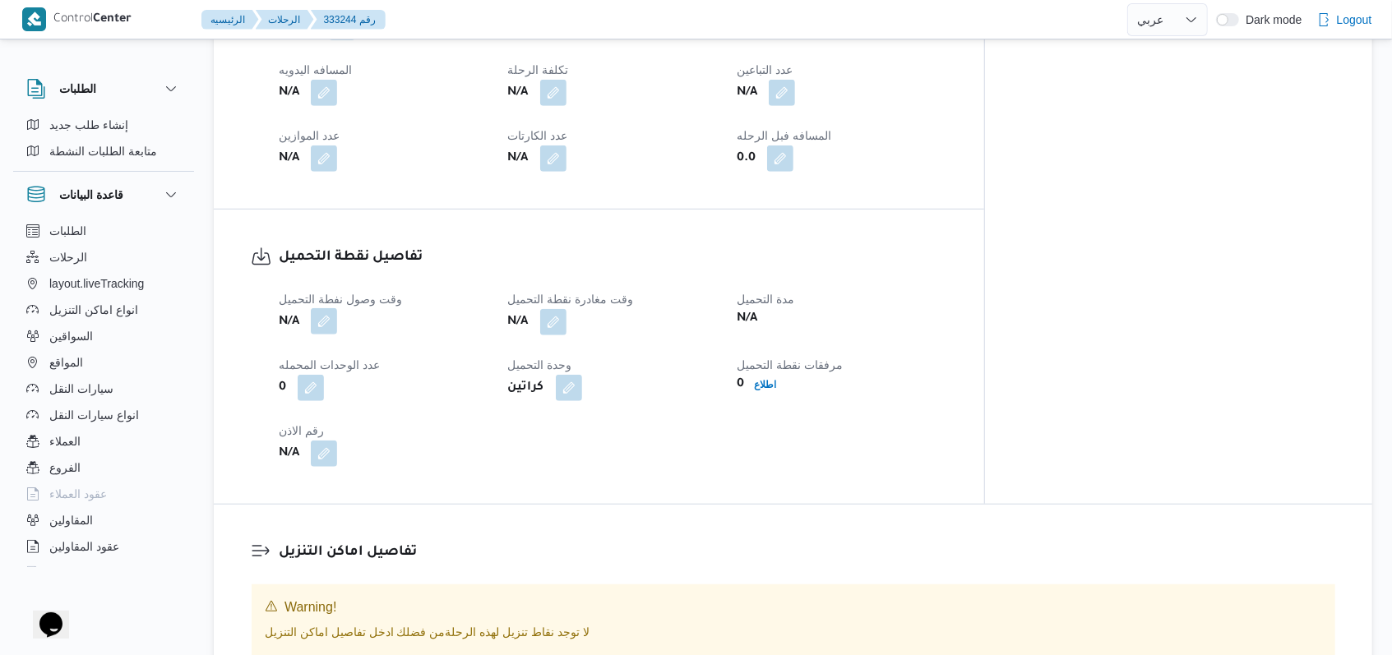
click at [321, 308] on button "button" at bounding box center [324, 321] width 26 height 26
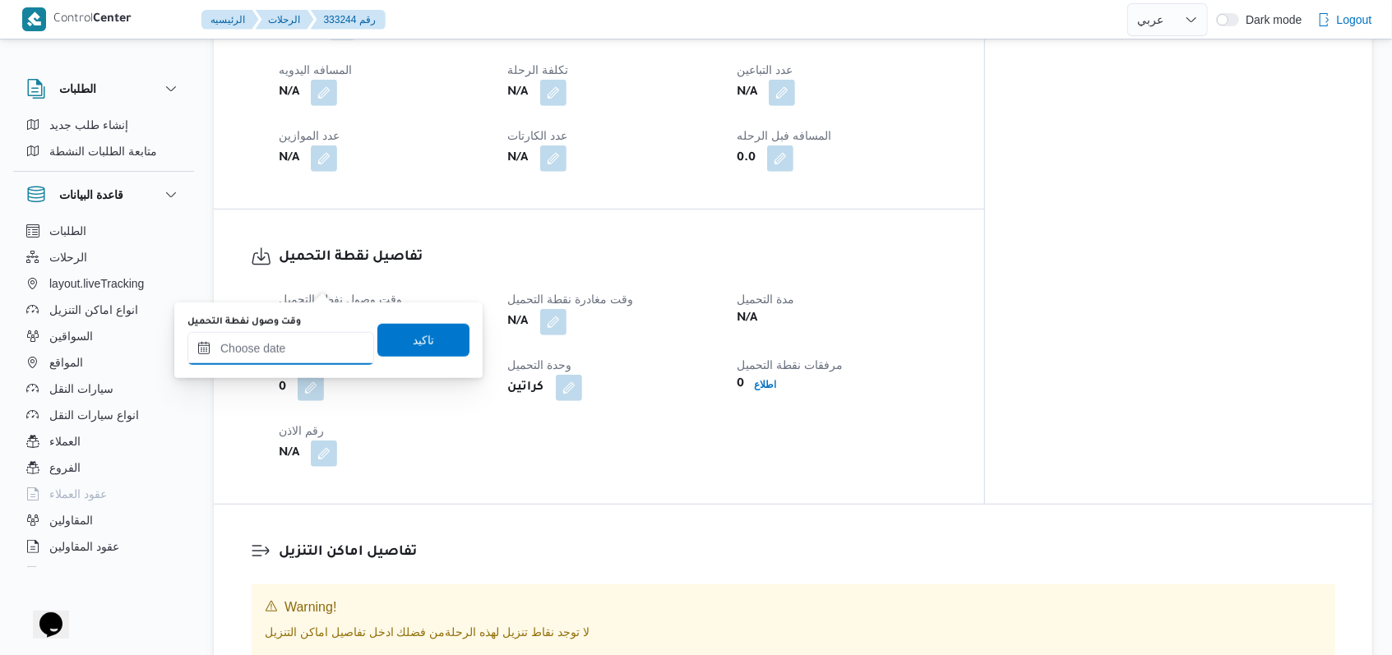
click at [269, 361] on input "وقت وصول نفطة التحميل" at bounding box center [280, 348] width 187 height 33
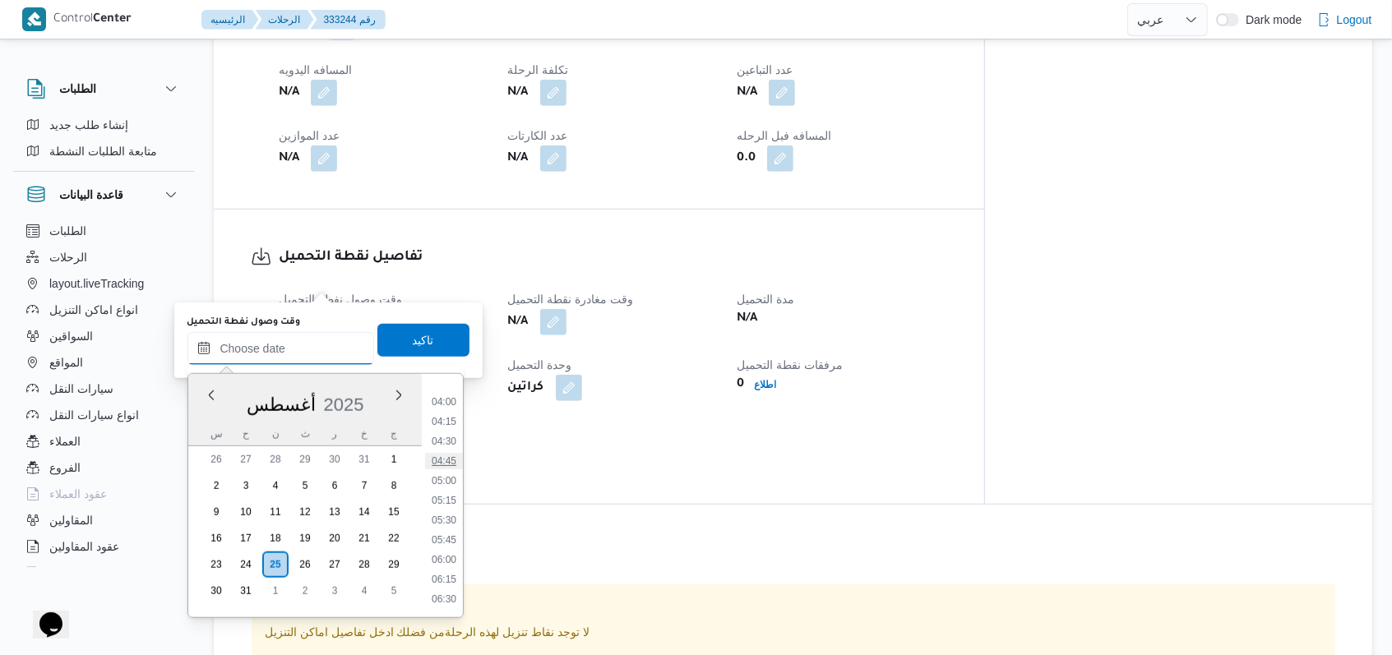
scroll to position [306, 0]
click at [442, 429] on li "04:15" at bounding box center [444, 425] width 38 height 16
type input "٢٥/٠٨/٢٠٢٥ ٠٤:١٥"
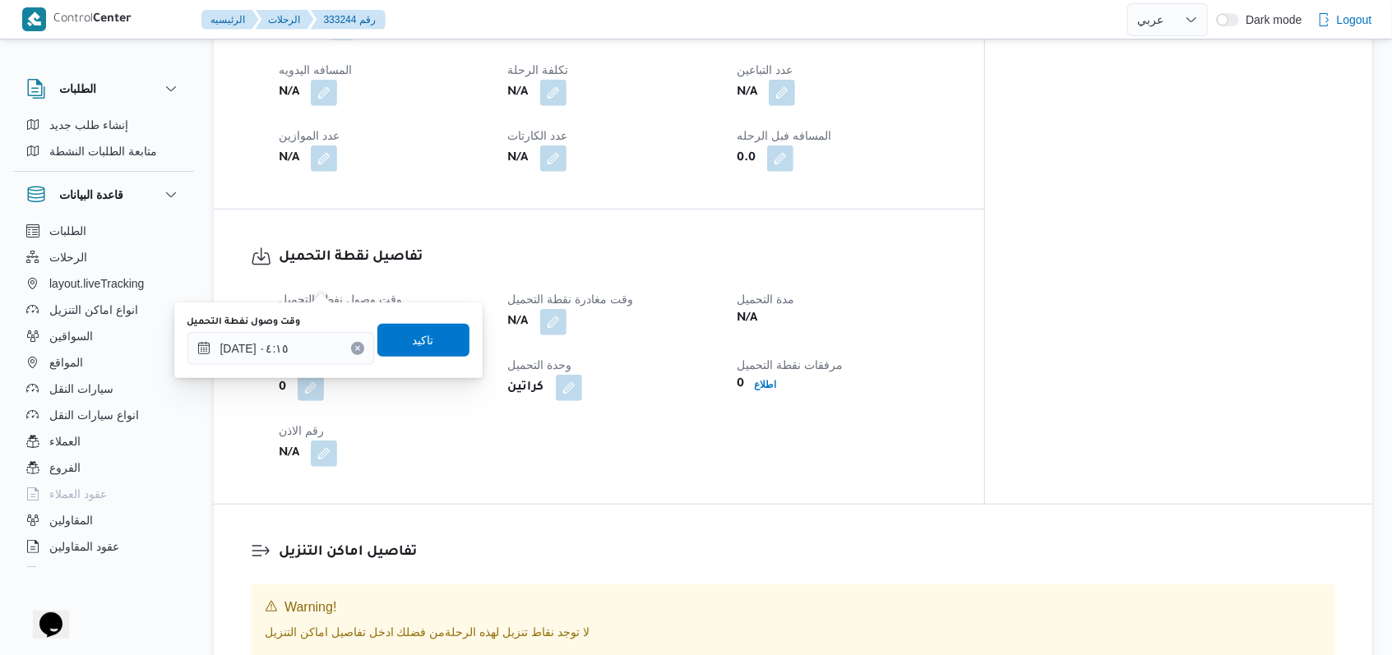
click at [411, 318] on div "وقت وصول نفطة التحميل ٢٥/٠٨/٢٠٢٥ ٠٤:١٥ تاكيد" at bounding box center [328, 340] width 285 height 53
click at [414, 330] on span "تاكيد" at bounding box center [423, 339] width 92 height 33
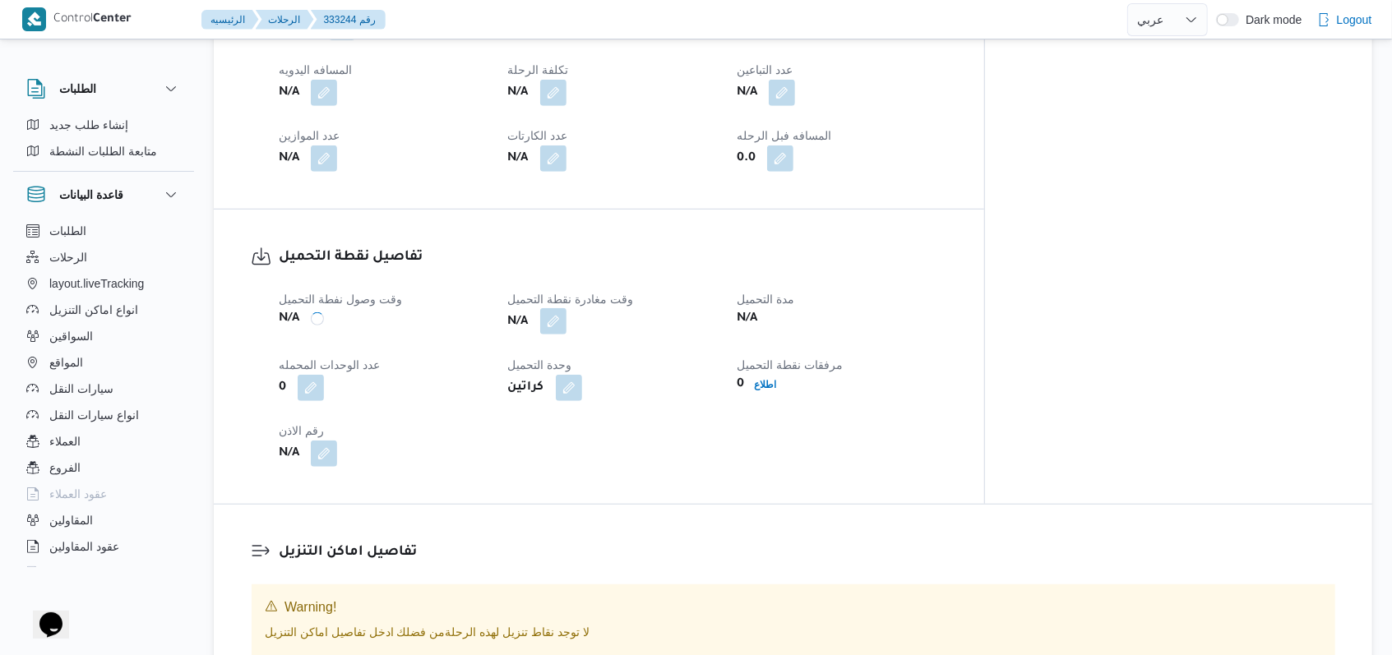
click at [566, 308] on button "button" at bounding box center [553, 321] width 26 height 26
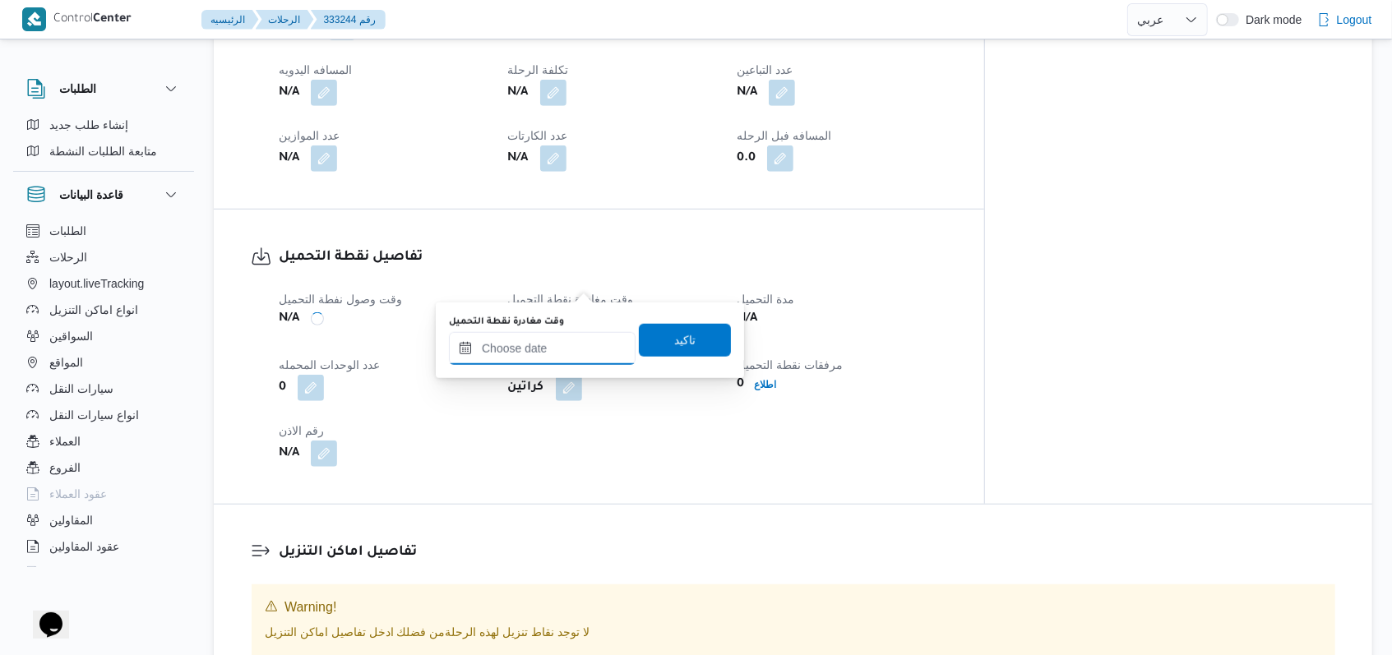
click at [548, 340] on input "وقت مغادرة نقطة التحميل" at bounding box center [542, 348] width 187 height 33
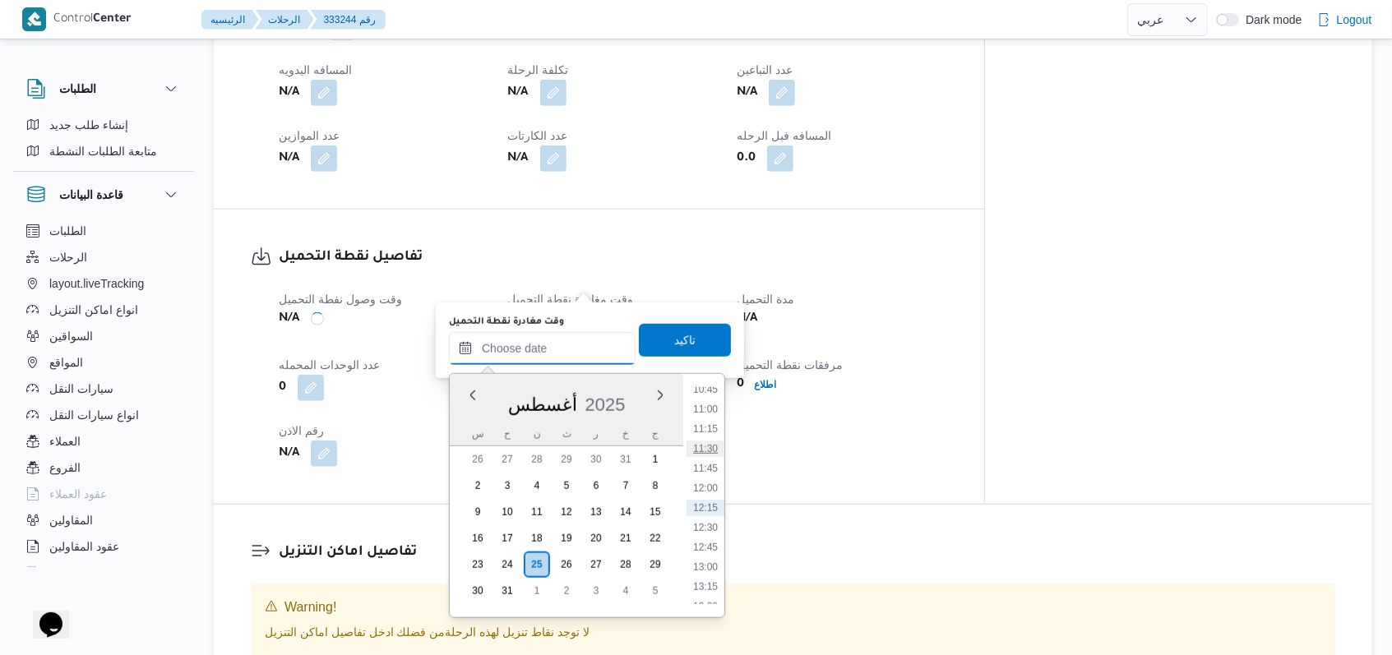
scroll to position [415, 0]
click at [711, 533] on li "07:00" at bounding box center [705, 532] width 38 height 16
type input "٢٥/٠٨/٢٠٢٥ ٠٧:٠٠"
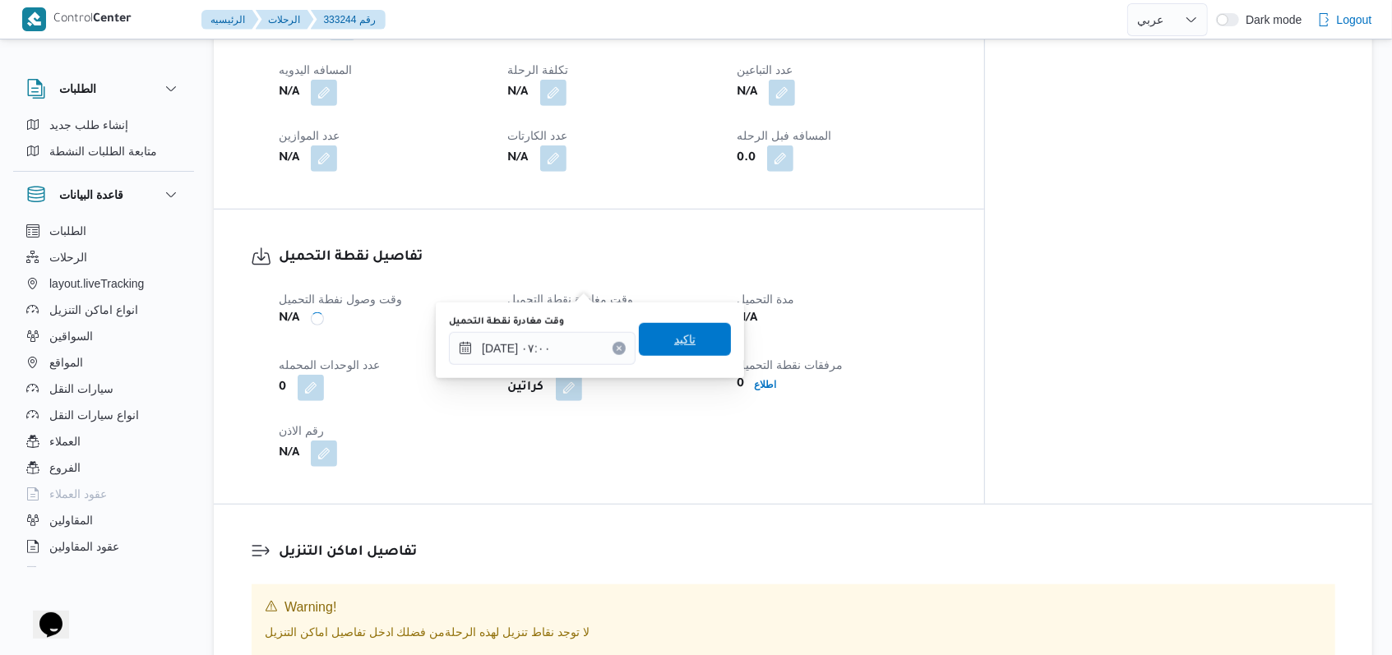
click at [684, 345] on span "تاكيد" at bounding box center [685, 339] width 92 height 33
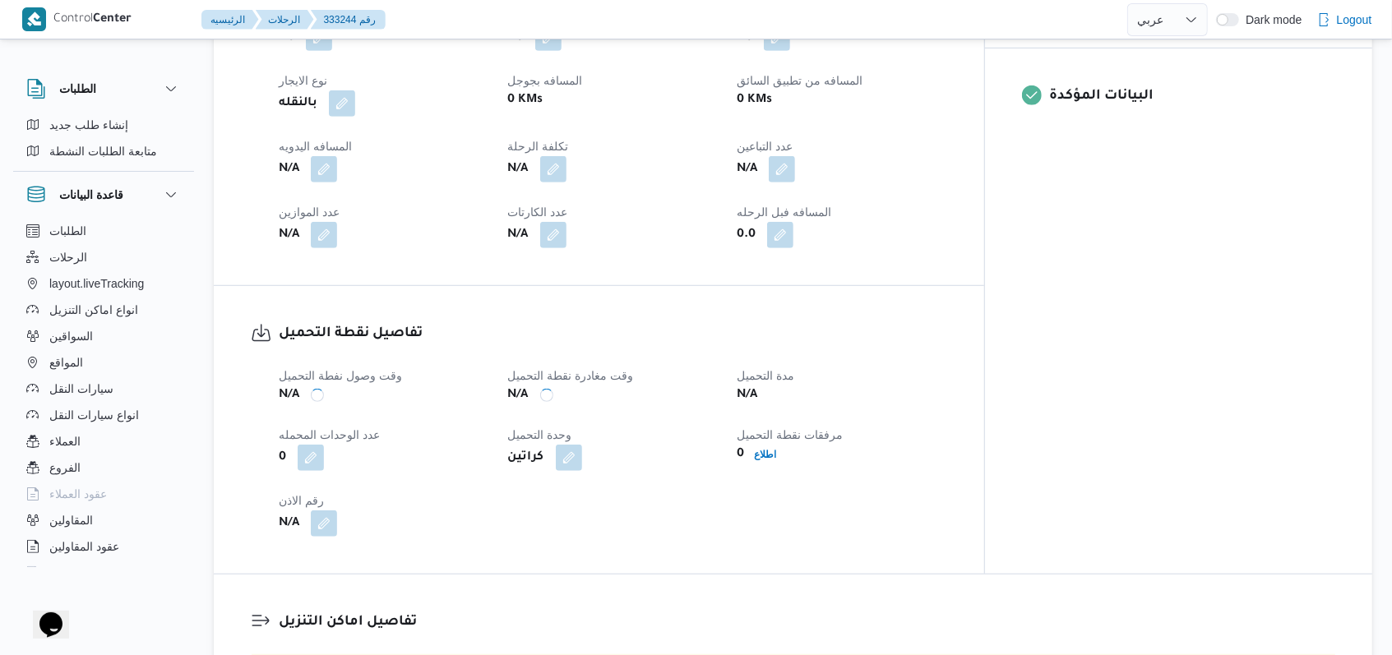
scroll to position [658, 0]
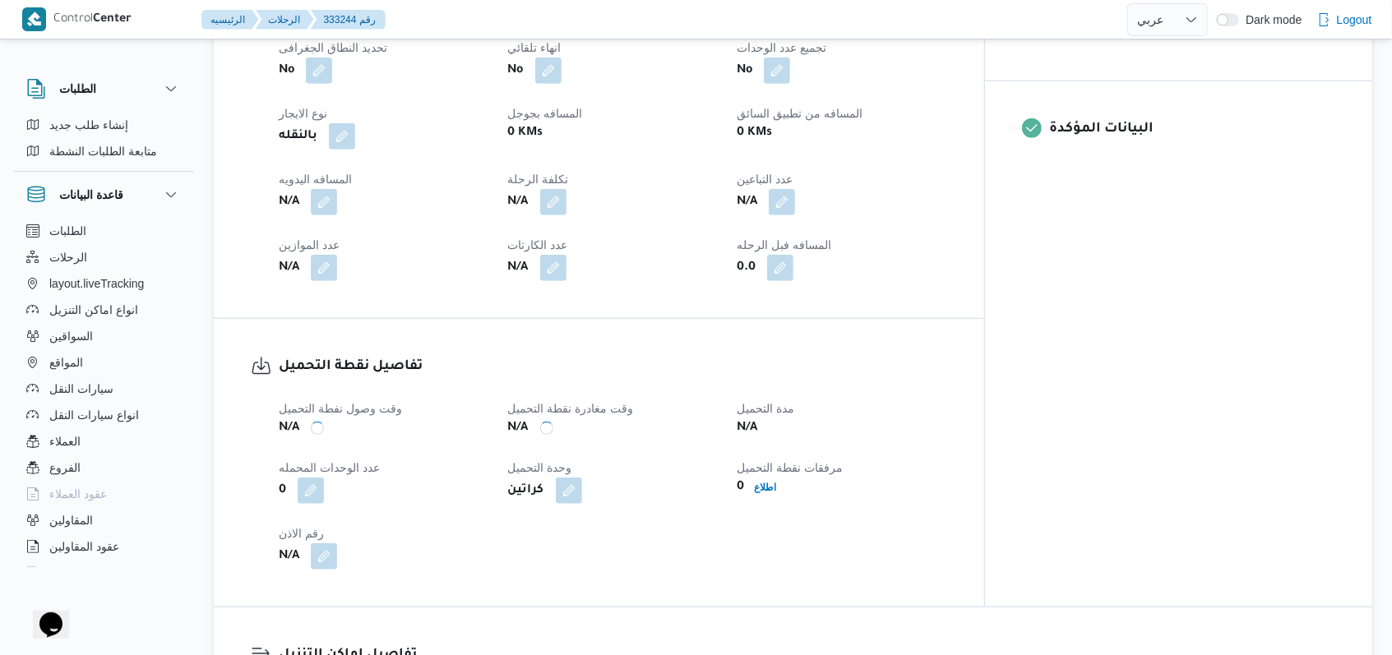
click at [857, 181] on div "العميل Nestle الفرع اجيليتى لوجيستيكس مصر اكتوبر نوع الرحله N/A تاريخ ووقت التح…" at bounding box center [613, 87] width 688 height 408
click at [795, 188] on button "button" at bounding box center [782, 201] width 26 height 26
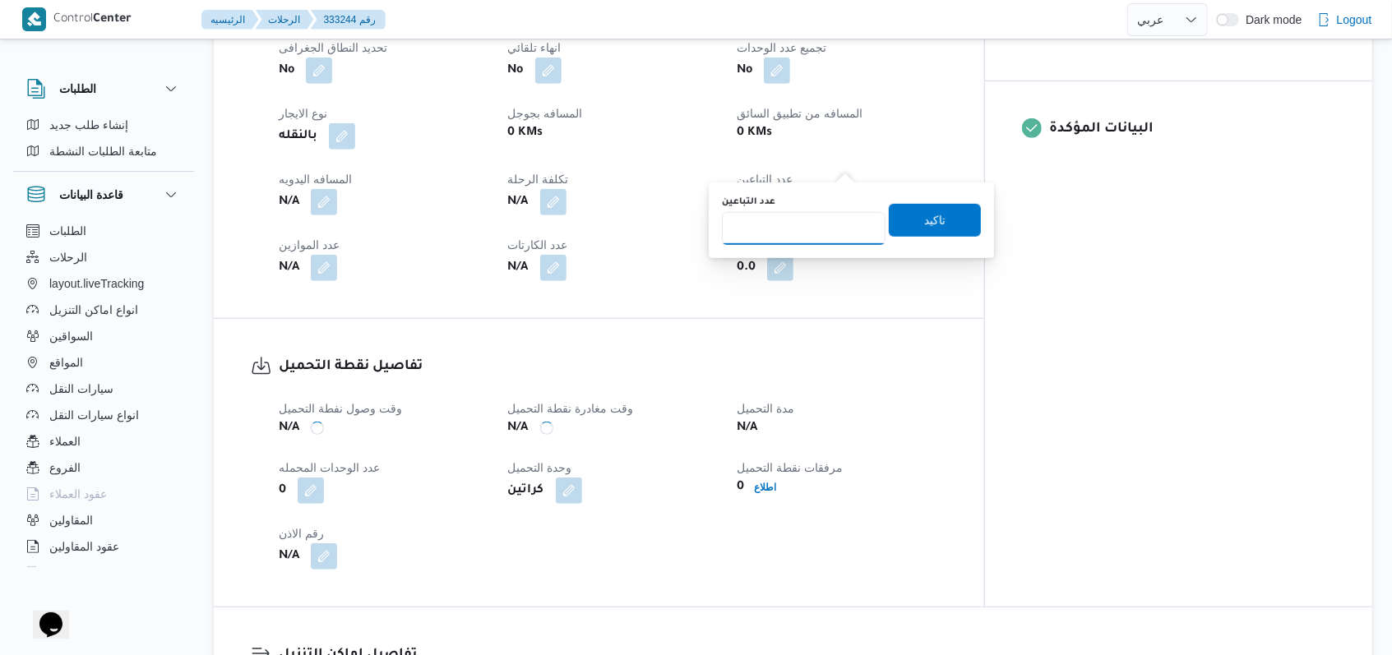
click at [809, 214] on input "عدد التباعين" at bounding box center [804, 228] width 164 height 33
type input "1"
click at [924, 213] on span "تاكيد" at bounding box center [934, 220] width 21 height 20
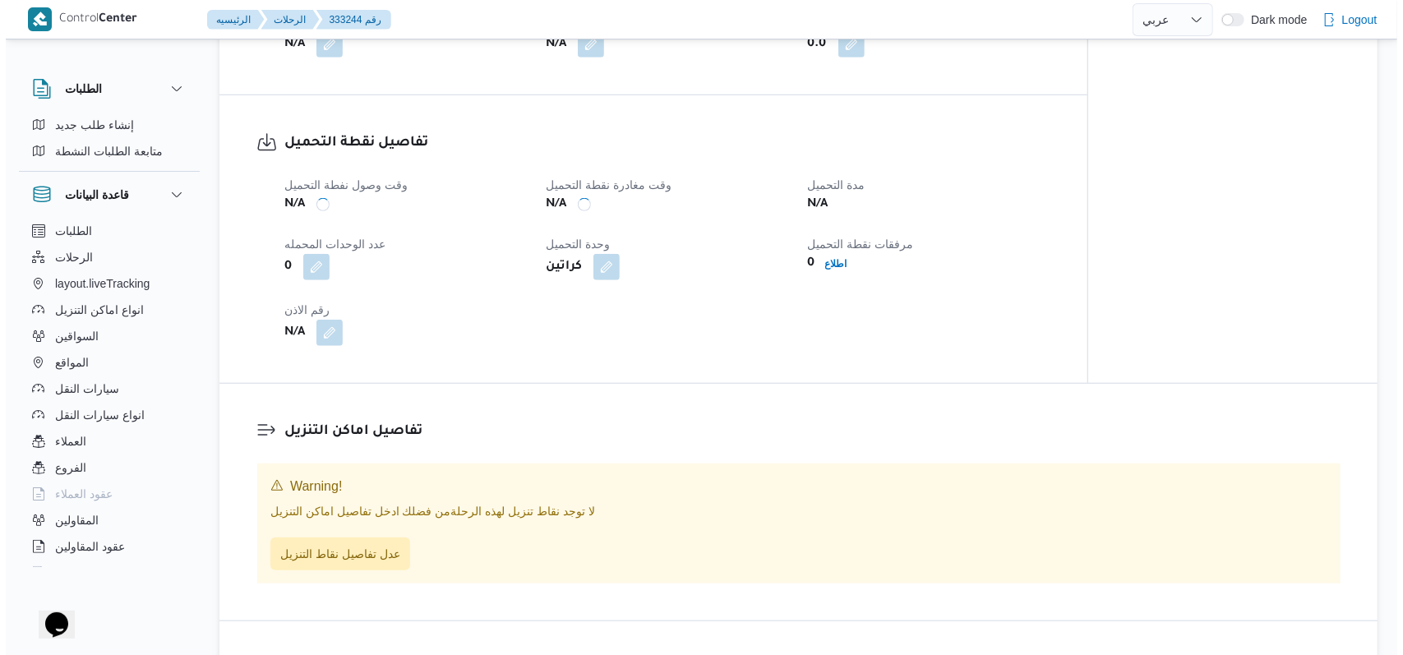
scroll to position [876, 0]
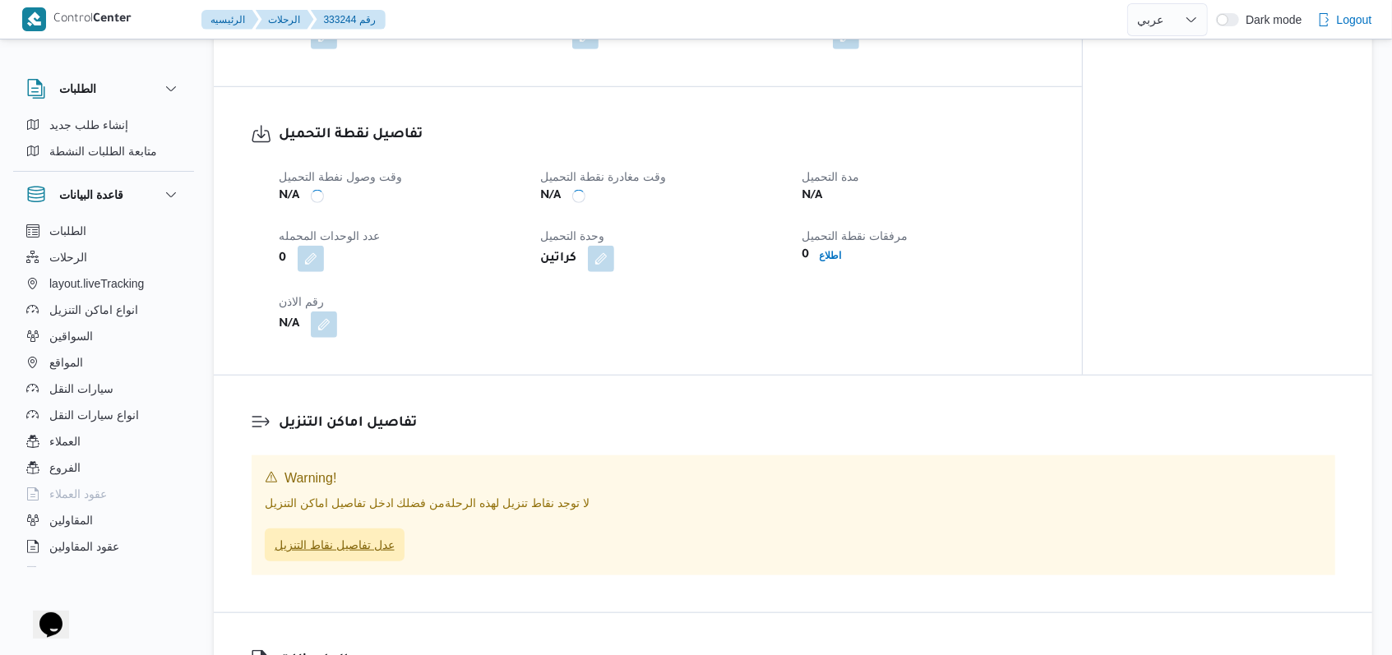
click at [346, 535] on span "عدل تفاصيل نقاط التنزيل" at bounding box center [335, 545] width 120 height 20
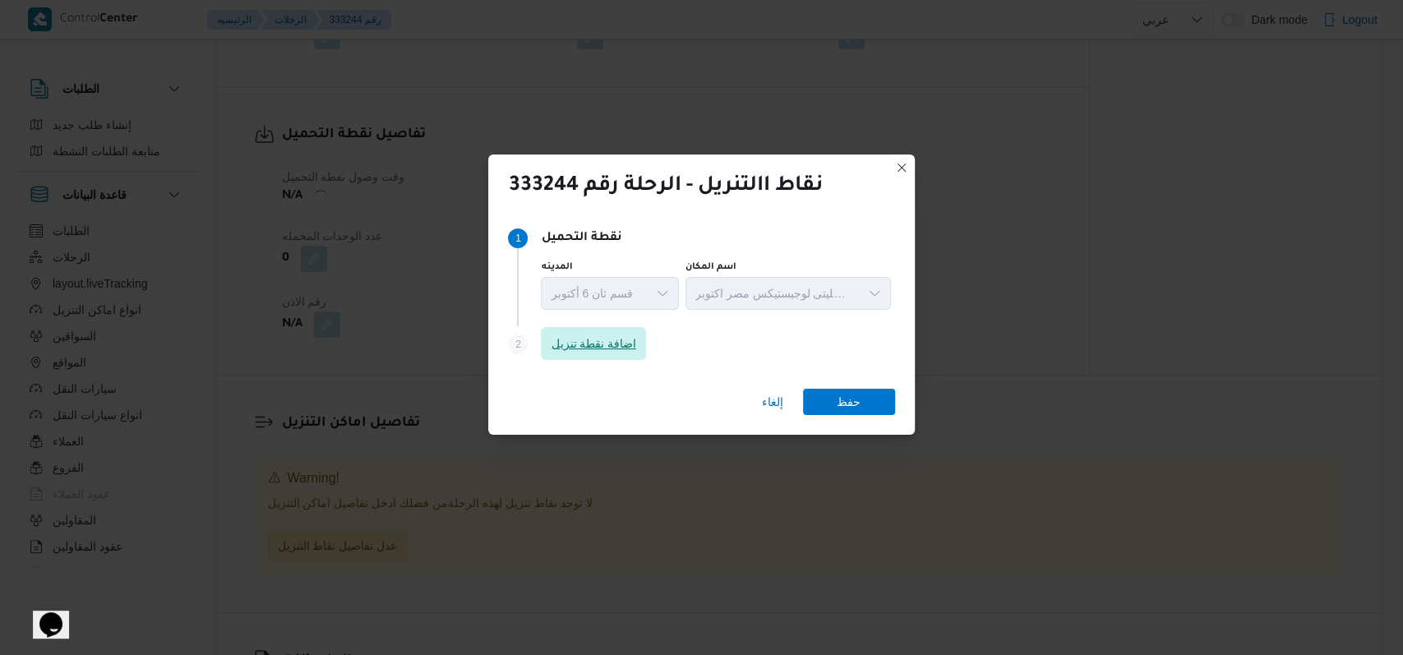
click at [571, 359] on span "اضافة نقطة تنزيل" at bounding box center [593, 343] width 105 height 33
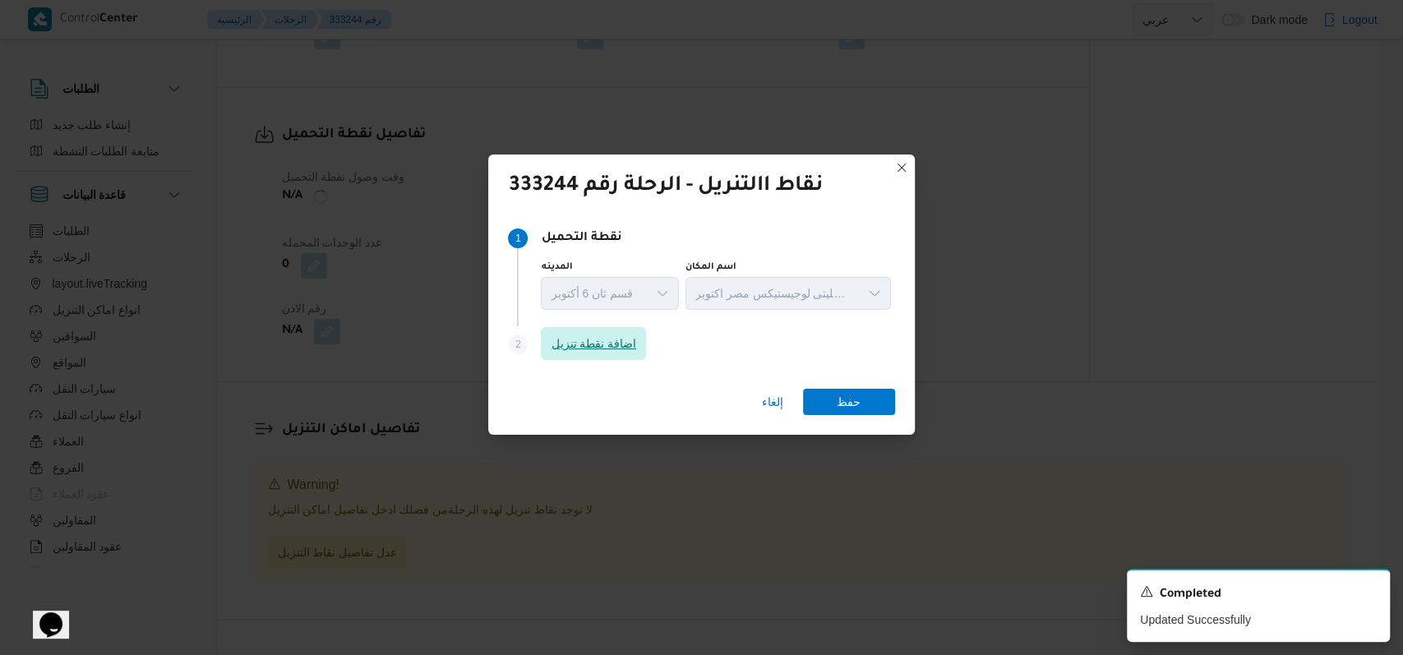
click at [614, 339] on span "اضافة نقطة تنزيل" at bounding box center [593, 344] width 85 height 20
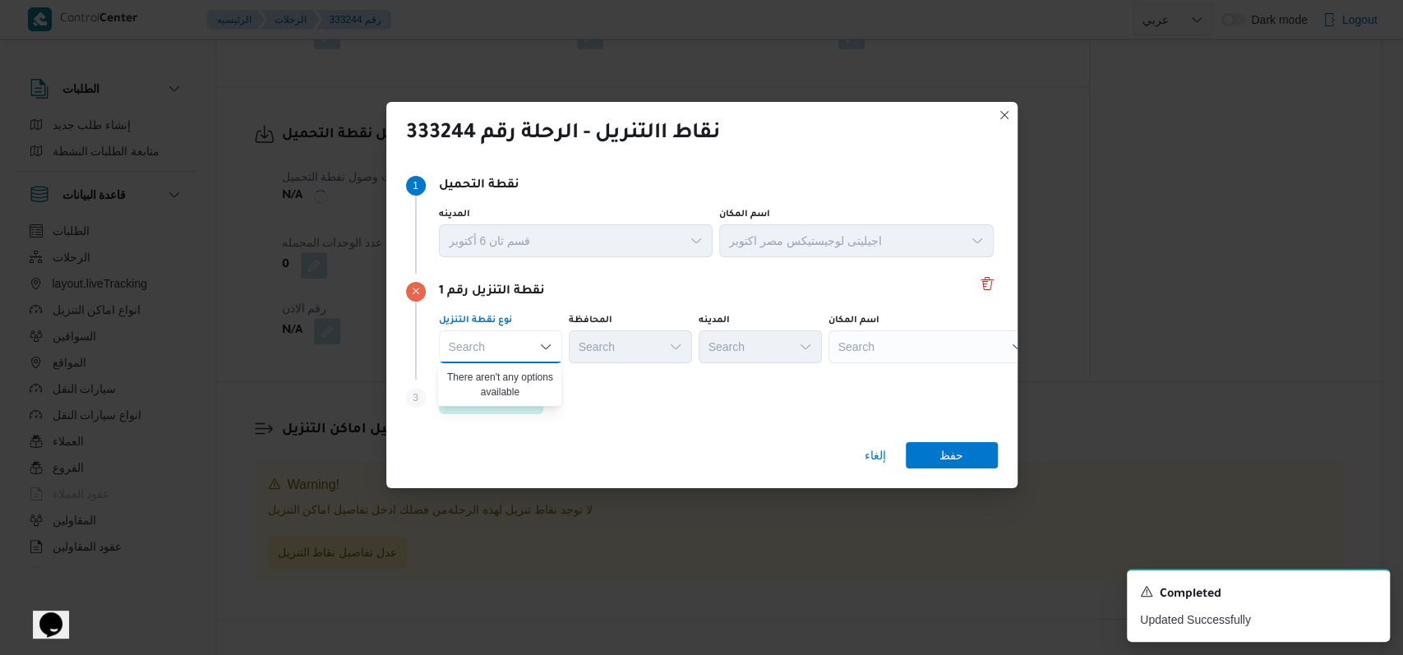
click at [631, 386] on div "Step 3 is disabled 3 اضافة نقطة تنزيل" at bounding box center [702, 401] width 592 height 43
click at [531, 387] on span "اضافة نقطة تنزيل" at bounding box center [491, 397] width 105 height 33
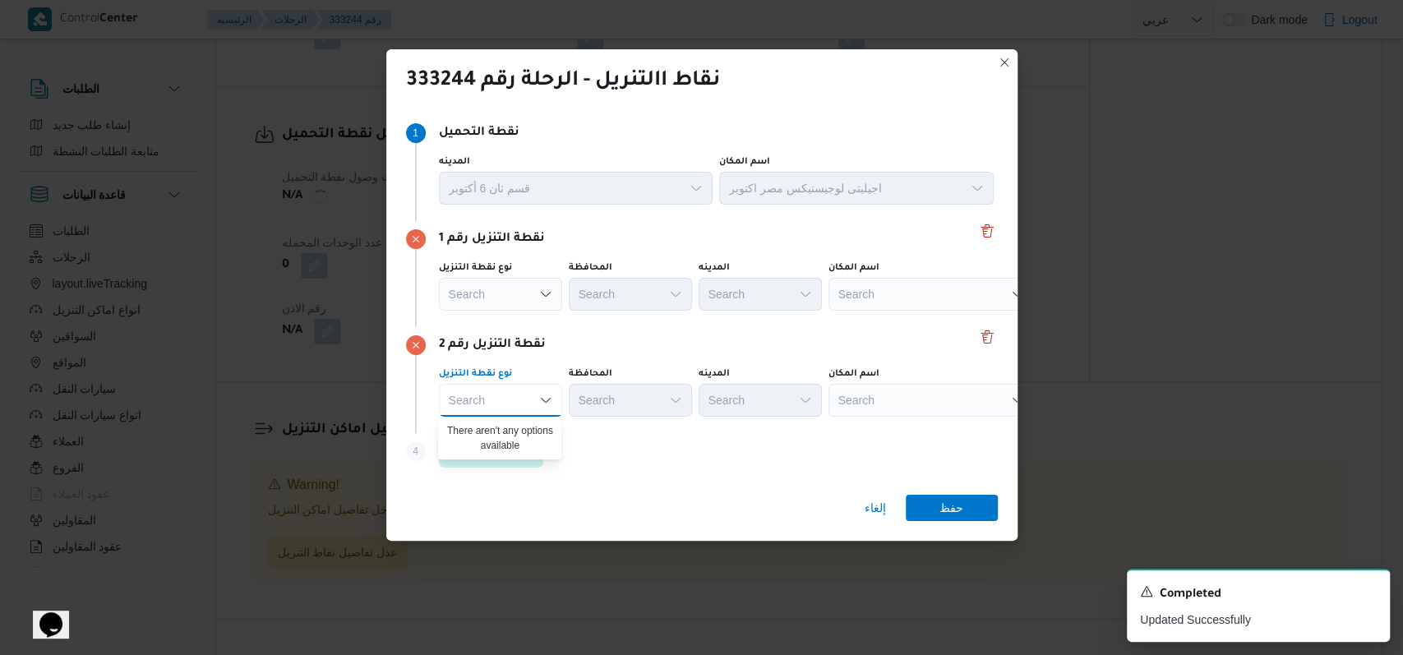
click at [614, 345] on div "نقطة التنزيل رقم 2" at bounding box center [702, 345] width 592 height 20
click at [520, 446] on span "اضافة نقطة تنزيل" at bounding box center [491, 451] width 85 height 20
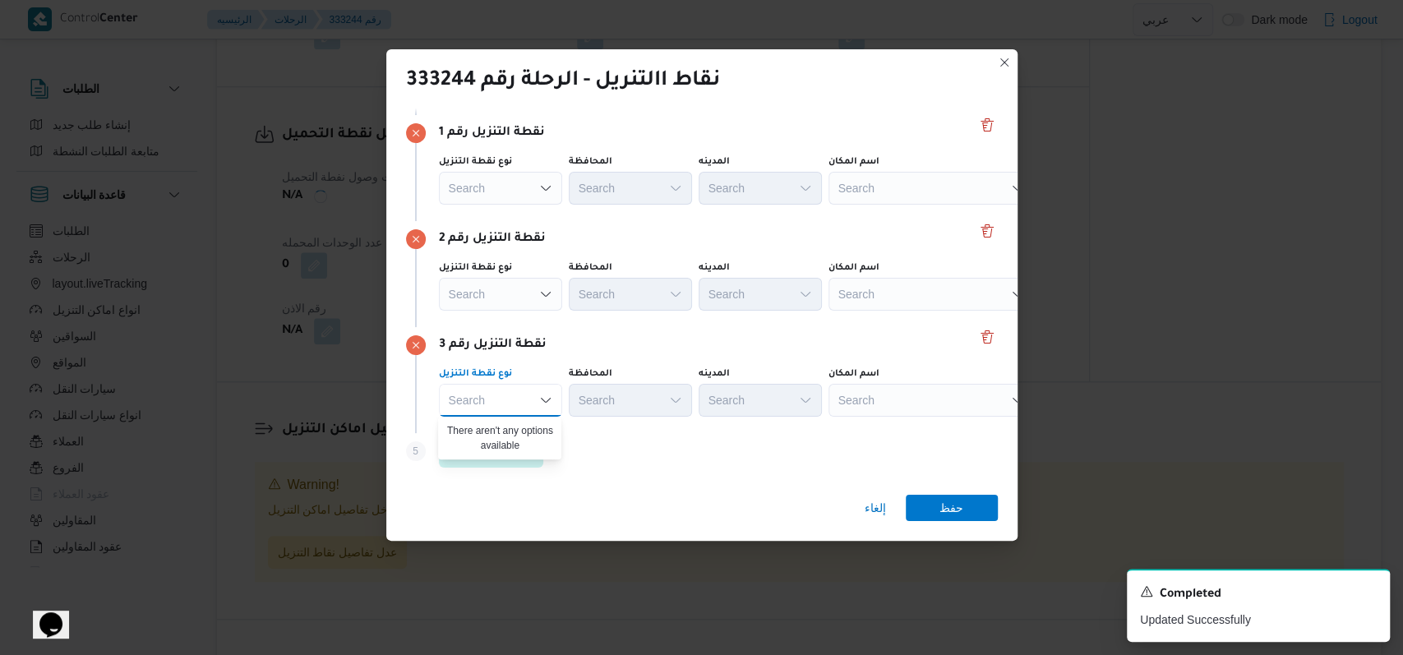
click at [674, 333] on div "نقطة التنزيل رقم 3 نوع نقطة التنزيل Search Combo box. Selected. Combo box input…" at bounding box center [702, 380] width 592 height 106
click at [561, 183] on div "نوع نقطة التنزيل Search المحافظة Search المدينه Search اسم المكان Search" at bounding box center [716, 180] width 561 height 56
click at [513, 184] on div "Search" at bounding box center [500, 188] width 123 height 33
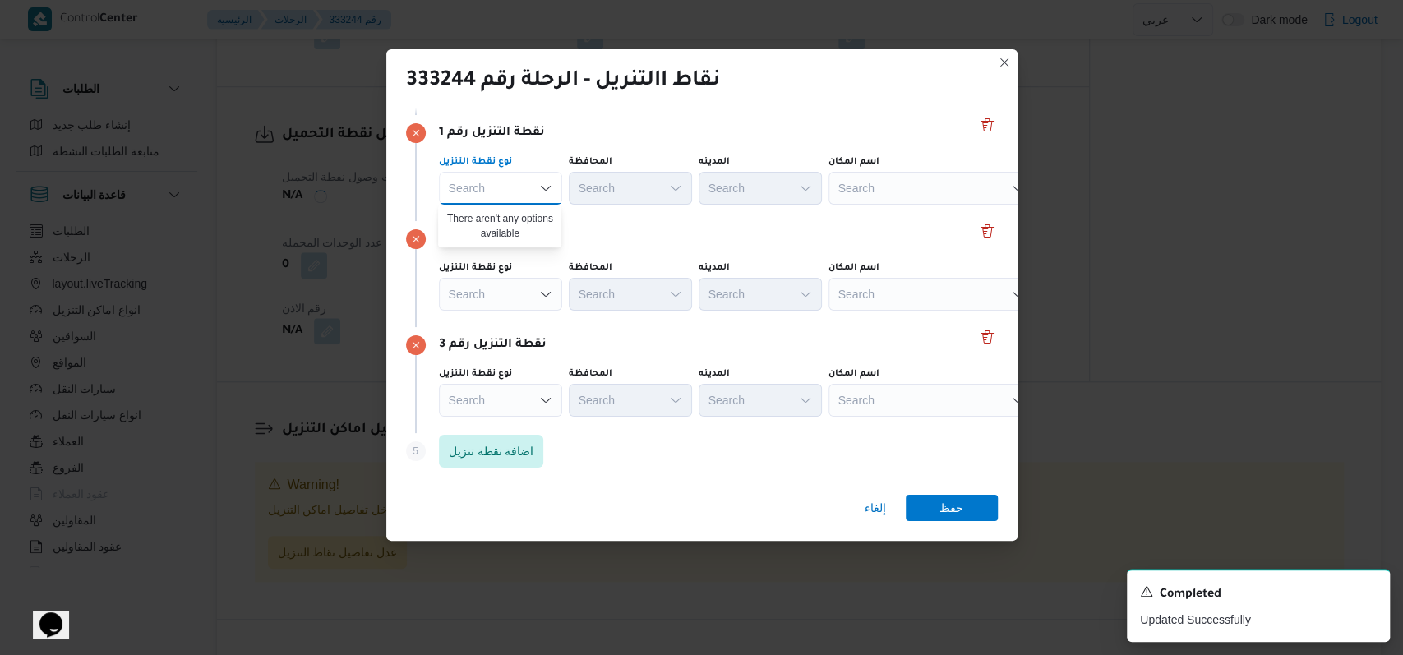
click at [831, 246] on div "نقطة التنزيل رقم 2" at bounding box center [702, 239] width 592 height 20
click at [883, 213] on div "نقطة التنزيل رقم 1 نوع نقطة التنزيل Search المحافظة Search المدينه Search اسم ا…" at bounding box center [702, 168] width 592 height 106
click at [890, 185] on div "Search" at bounding box center [932, 188] width 206 height 33
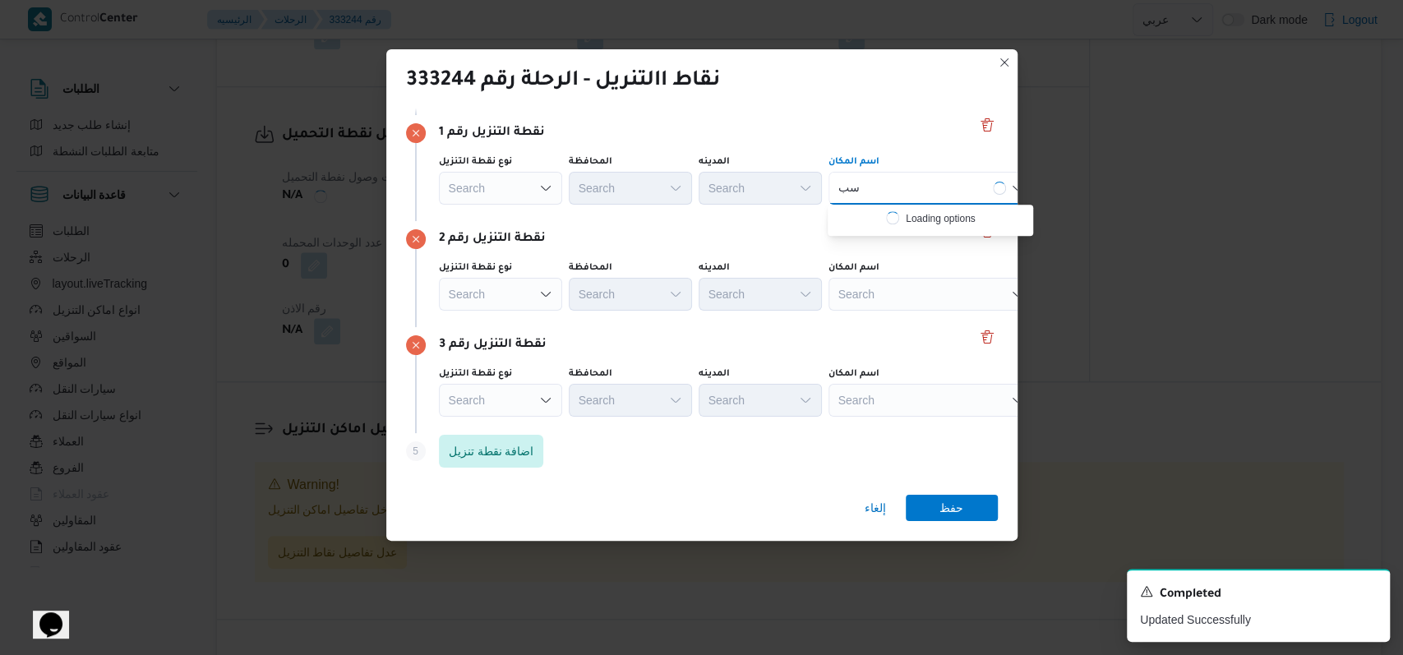
type input "س"
type input "سوريا"
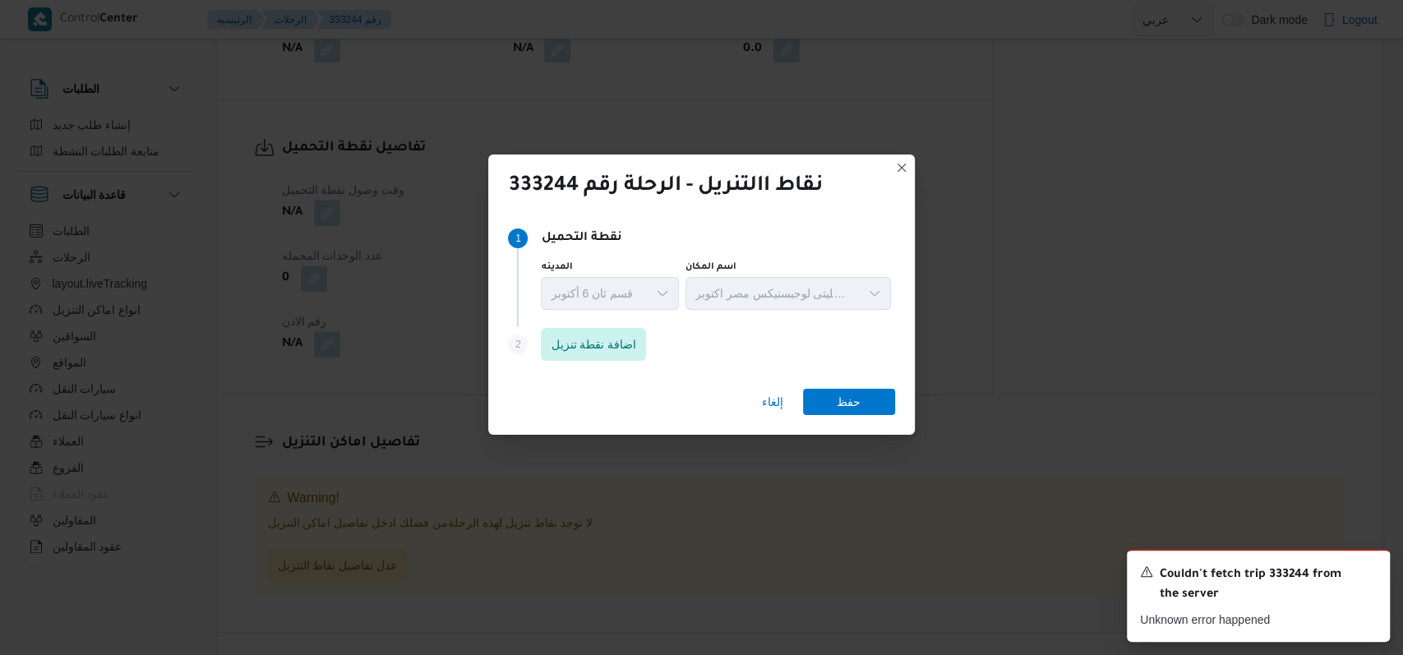
scroll to position [0, 0]
click at [606, 362] on div "Step 2 is disabled 2 اضافة نقطة تنزيل" at bounding box center [701, 347] width 386 height 43
click at [606, 346] on span "اضافة نقطة تنزيل" at bounding box center [593, 344] width 85 height 20
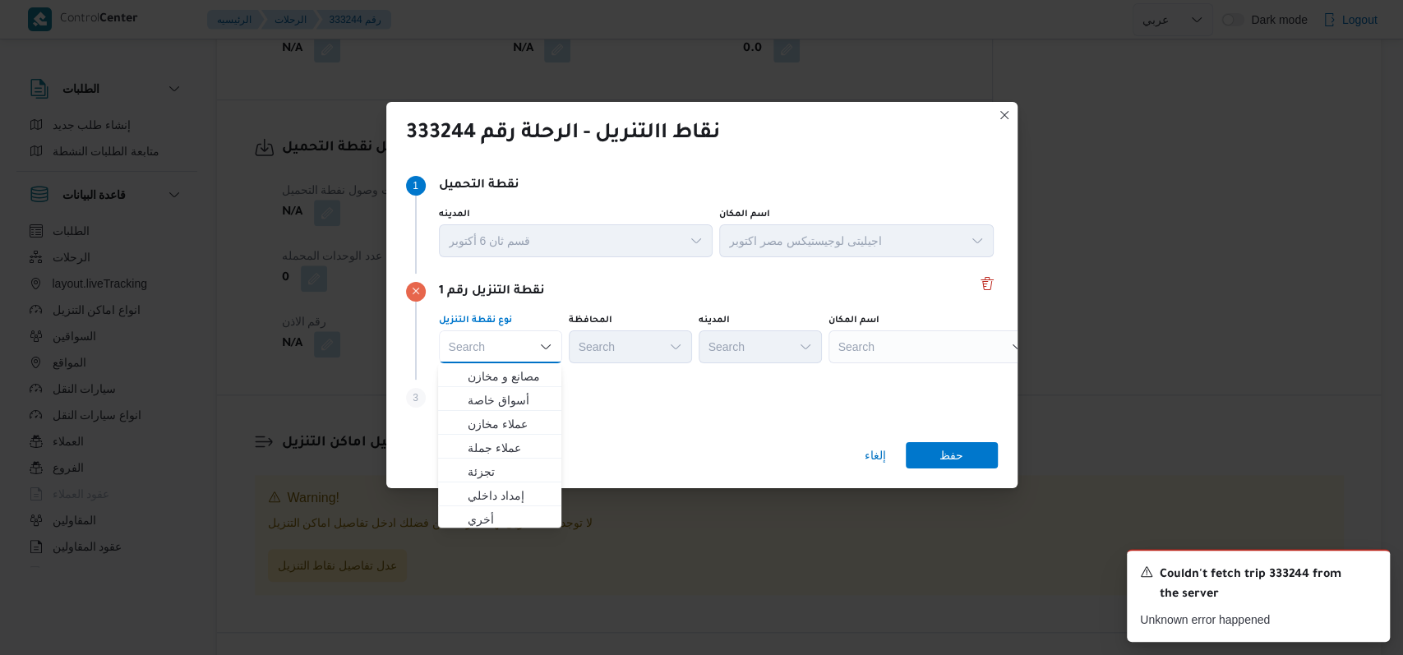
click at [640, 411] on div "Step 3 is disabled 3 اضافة نقطة تنزيل" at bounding box center [702, 401] width 592 height 43
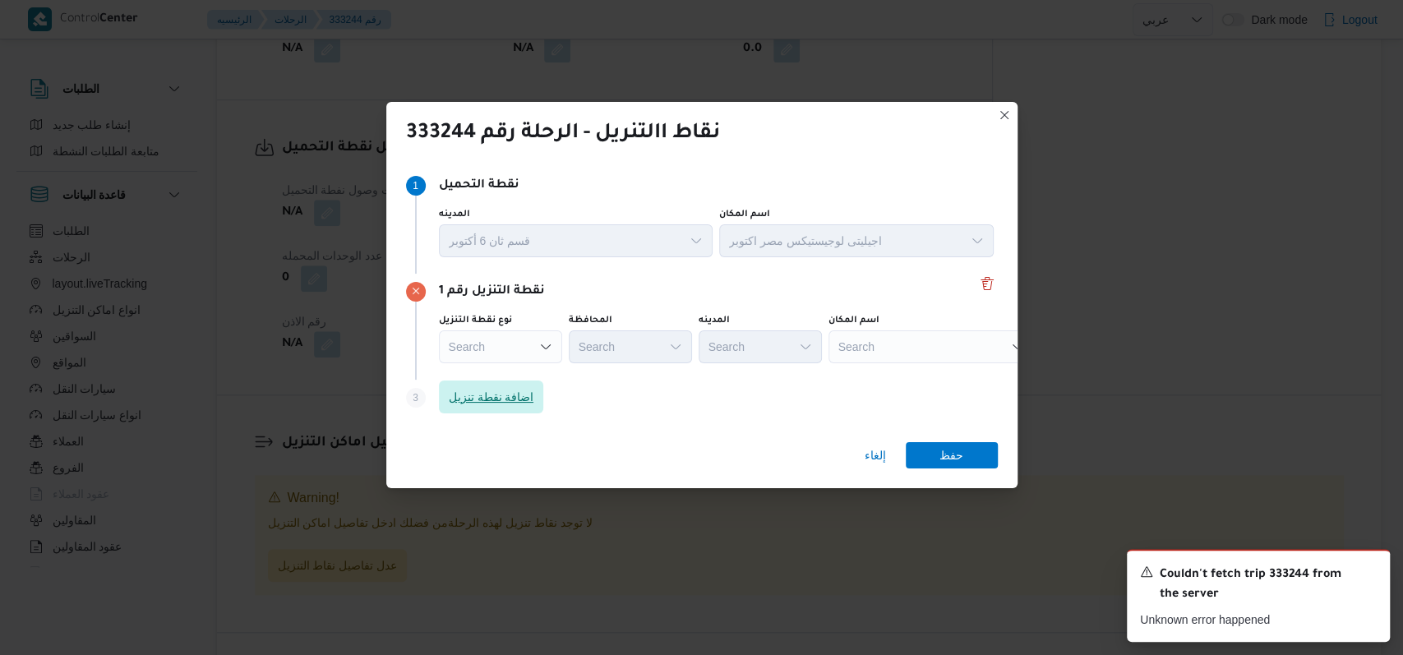
click at [460, 398] on span "اضافة نقطة تنزيل" at bounding box center [491, 397] width 85 height 20
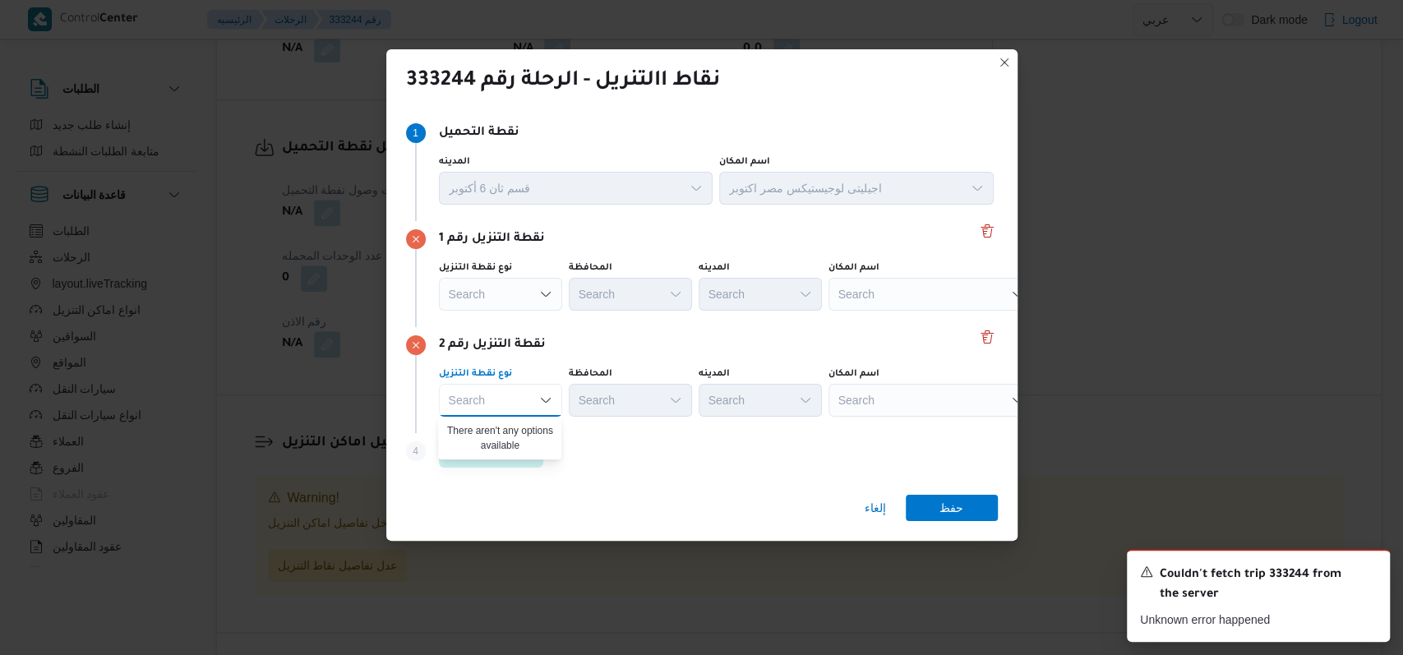
click at [612, 347] on div "نقطة التنزيل رقم 2" at bounding box center [702, 345] width 592 height 20
click at [508, 460] on span "اضافة نقطة تنزيل" at bounding box center [491, 450] width 105 height 33
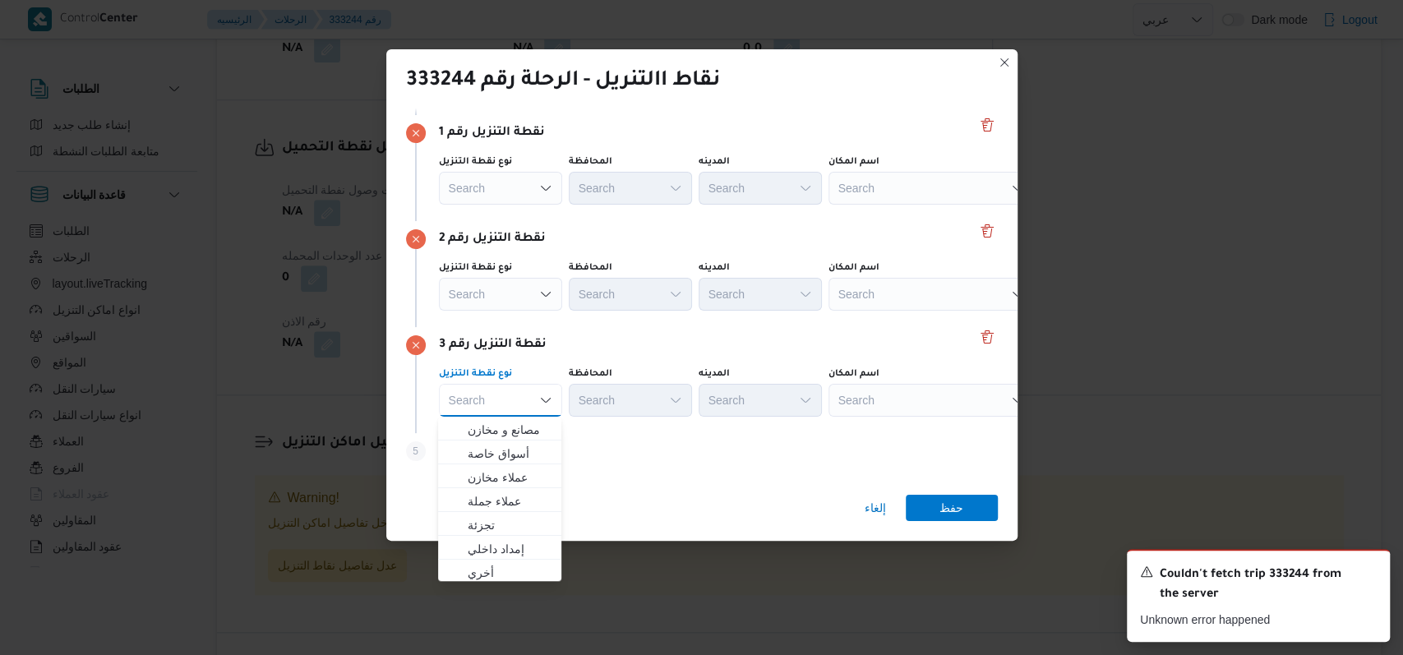
click at [630, 335] on div "نقطة التنزيل رقم 3" at bounding box center [702, 345] width 592 height 20
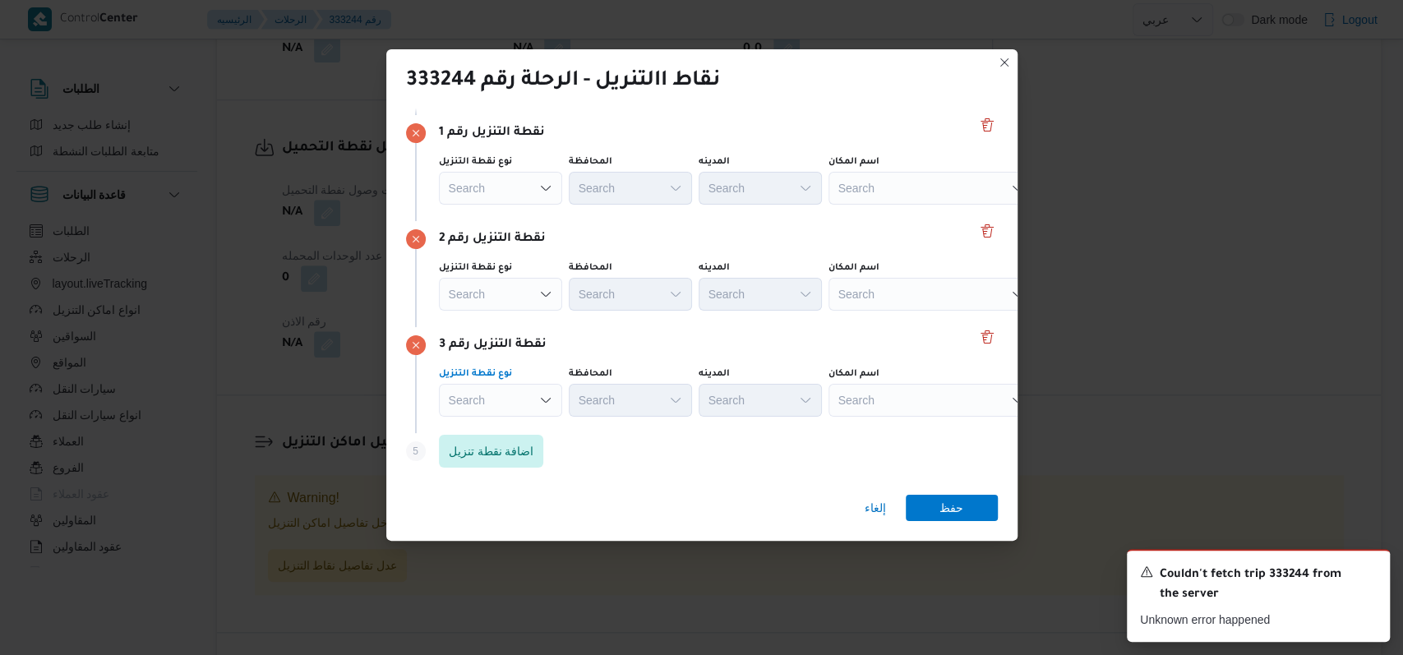
click at [520, 414] on div "Search" at bounding box center [500, 400] width 123 height 33
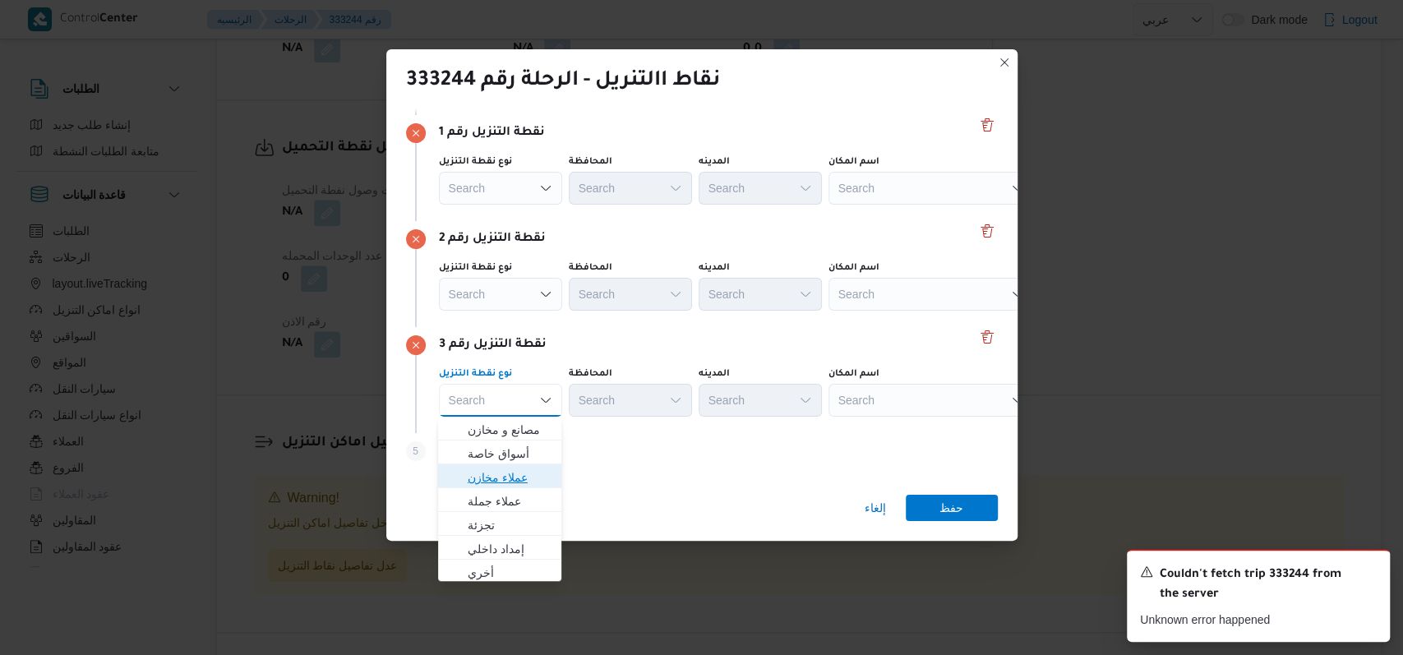
click at [506, 464] on span "عملاء مخازن" at bounding box center [500, 477] width 110 height 26
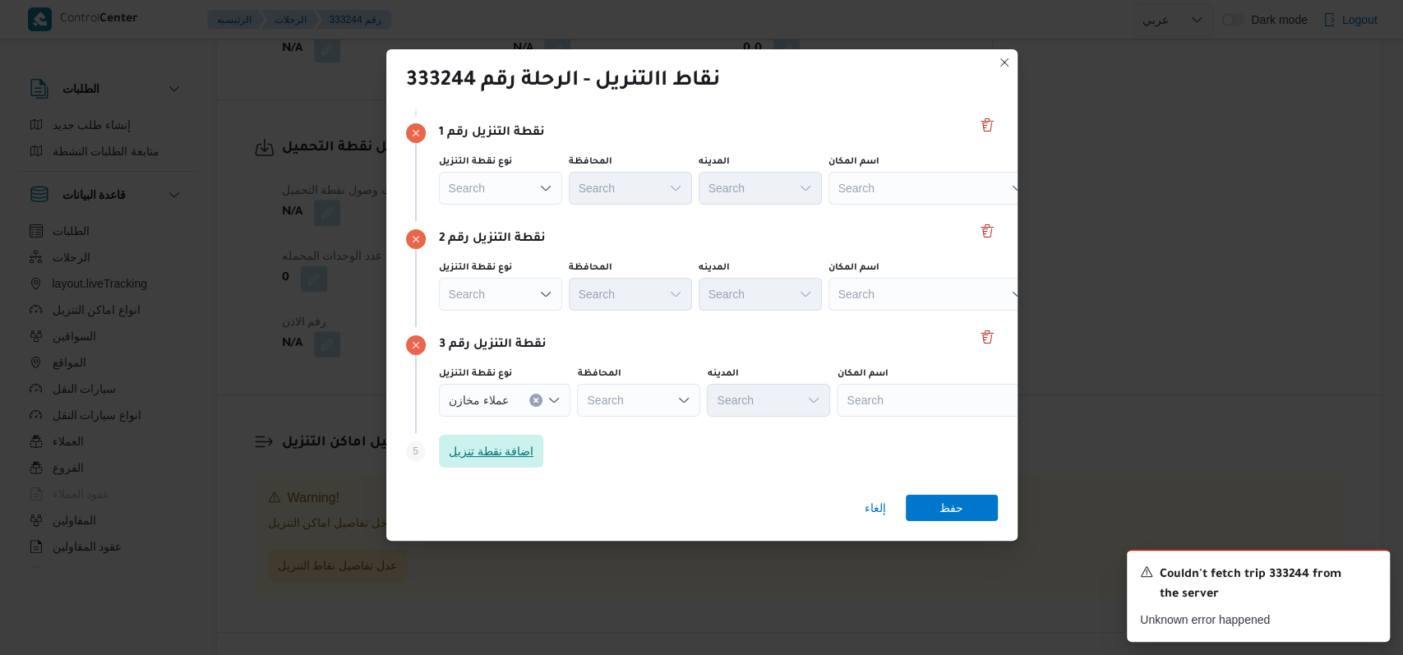
click at [507, 455] on span "اضافة نقطة تنزيل" at bounding box center [491, 451] width 85 height 20
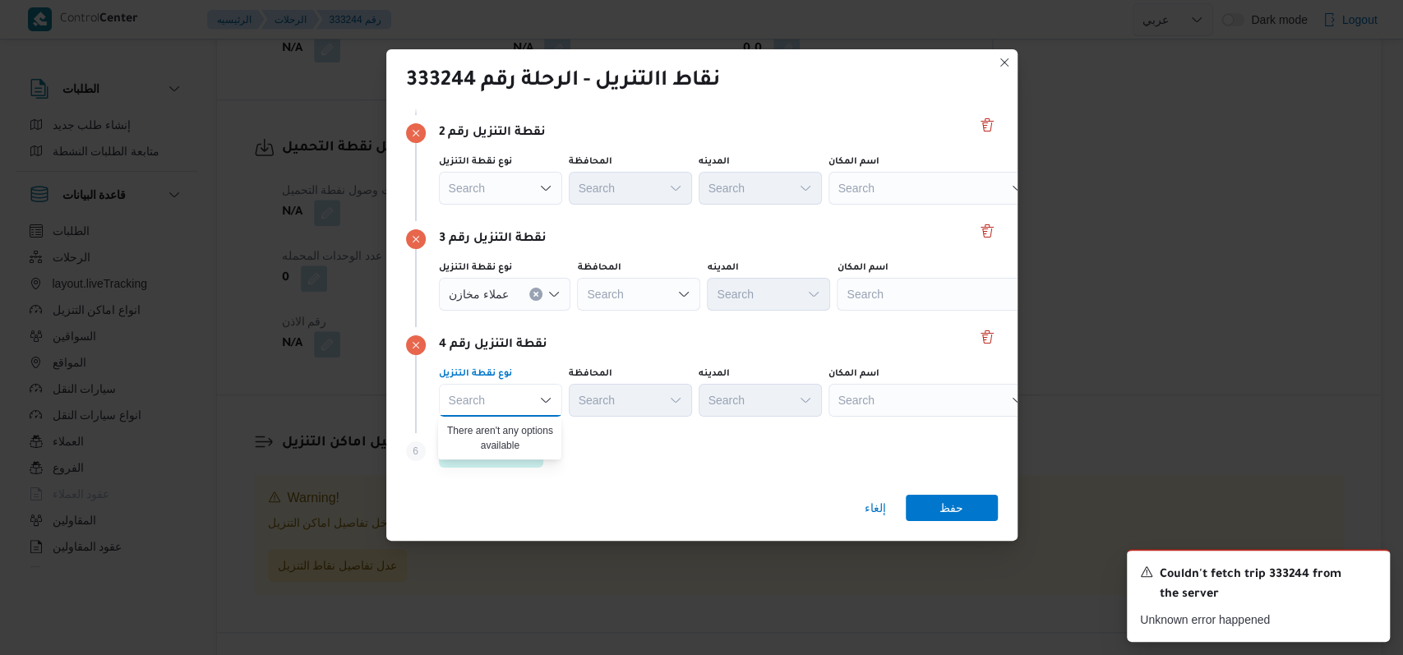
click at [511, 303] on div at bounding box center [515, 294] width 8 height 26
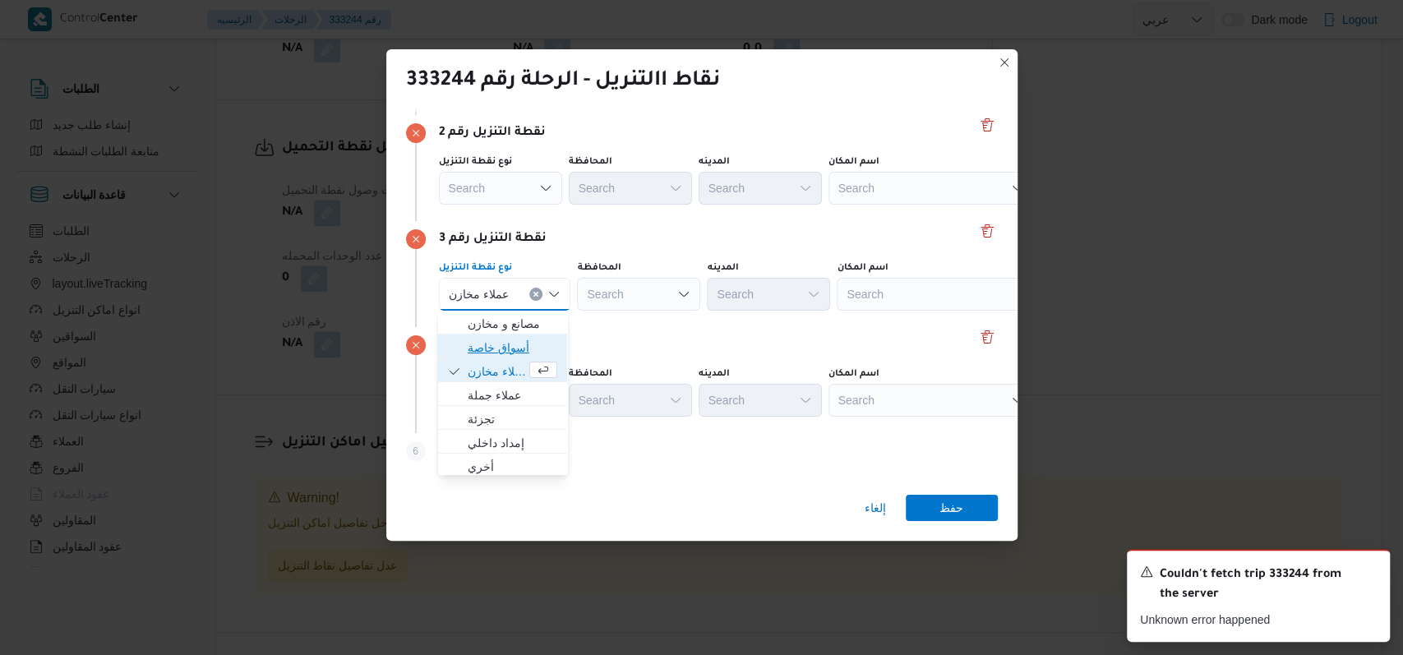
click at [511, 354] on span "أسواق خاصة" at bounding box center [513, 348] width 90 height 20
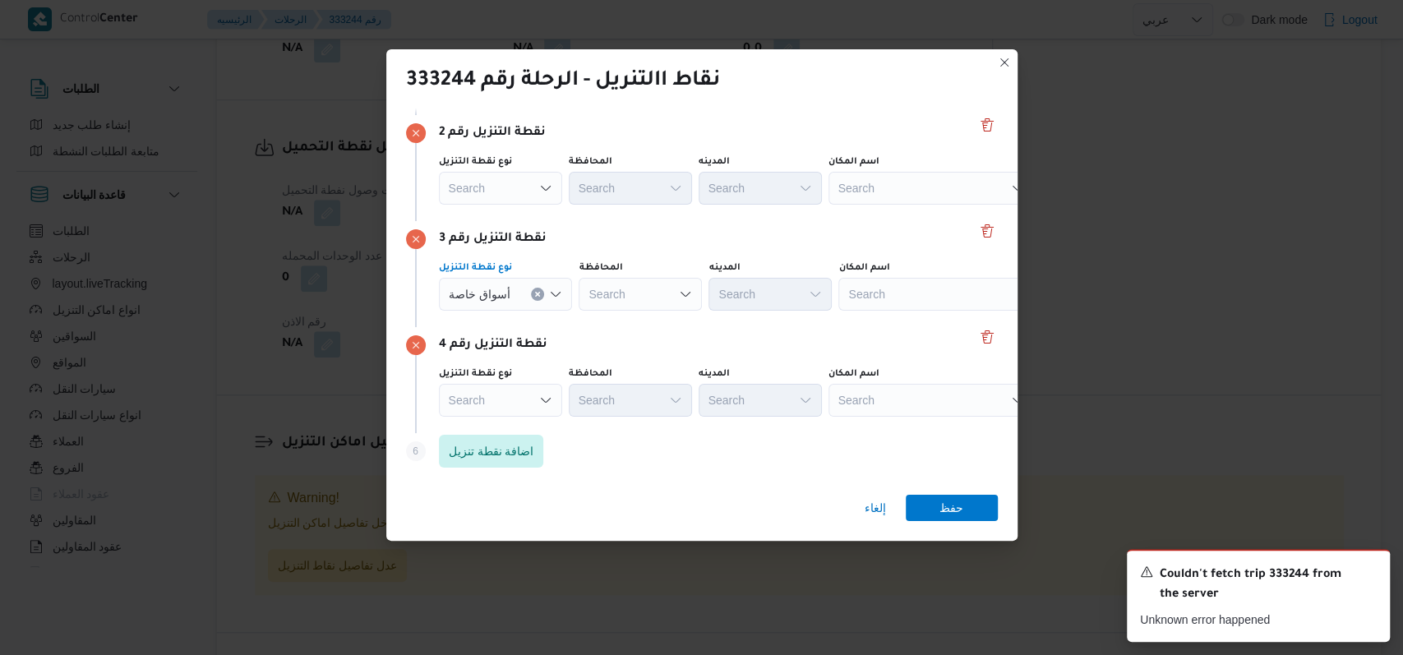
click at [514, 412] on div "Search" at bounding box center [500, 400] width 123 height 33
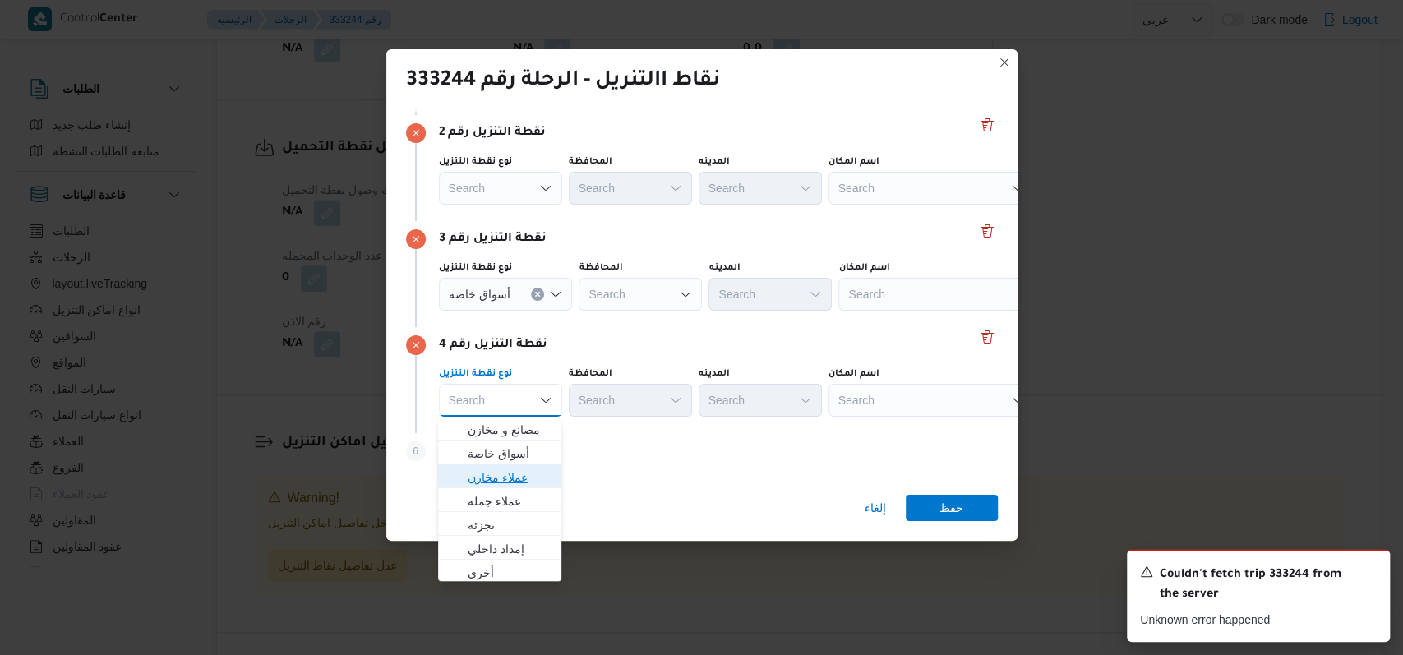
click at [511, 465] on span "عملاء مخازن" at bounding box center [500, 477] width 110 height 26
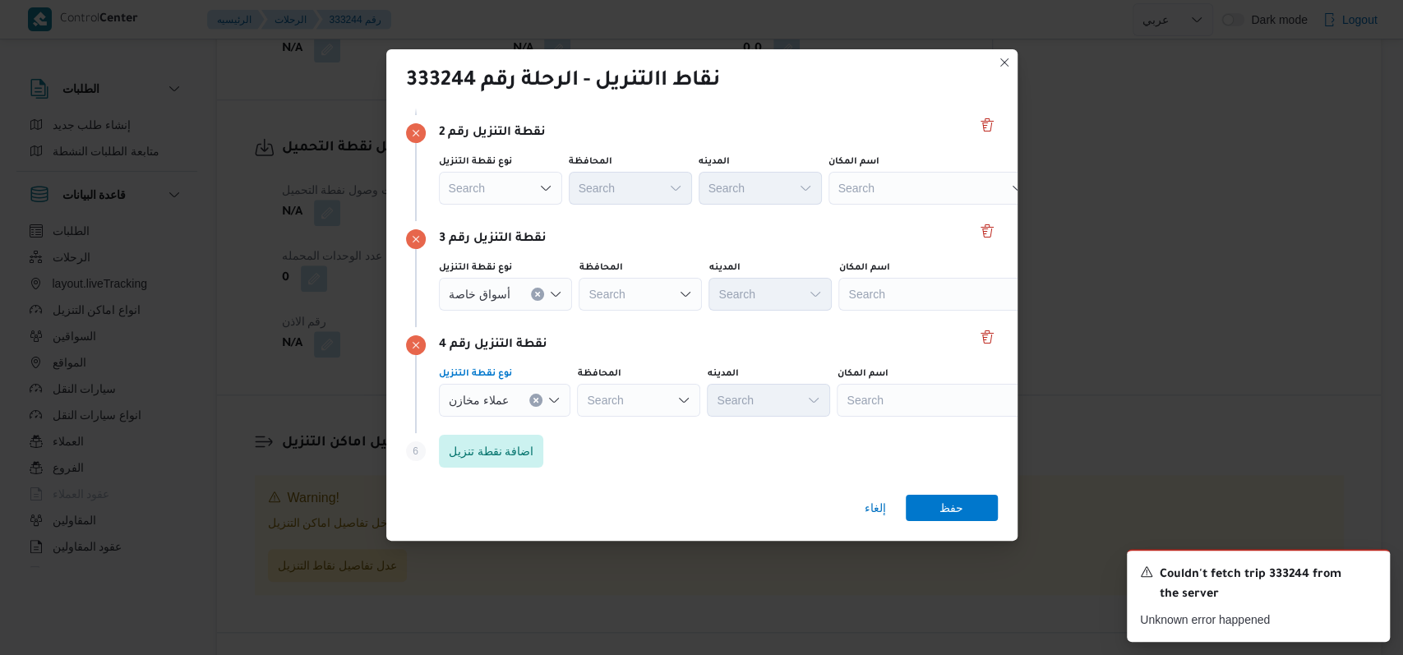
click at [518, 404] on div "عملاء مخازن" at bounding box center [505, 400] width 132 height 33
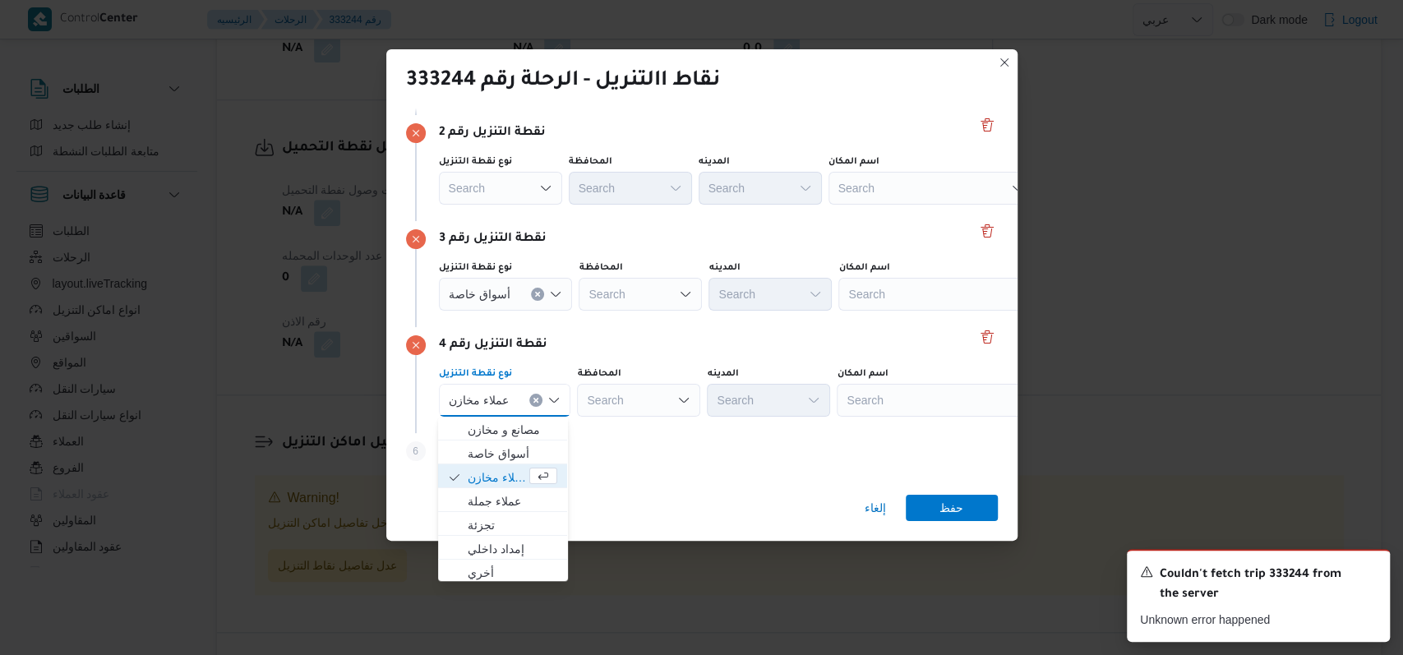
click at [622, 444] on div "Step 6 is disabled 6 اضافة نقطة تنزيل" at bounding box center [702, 454] width 592 height 43
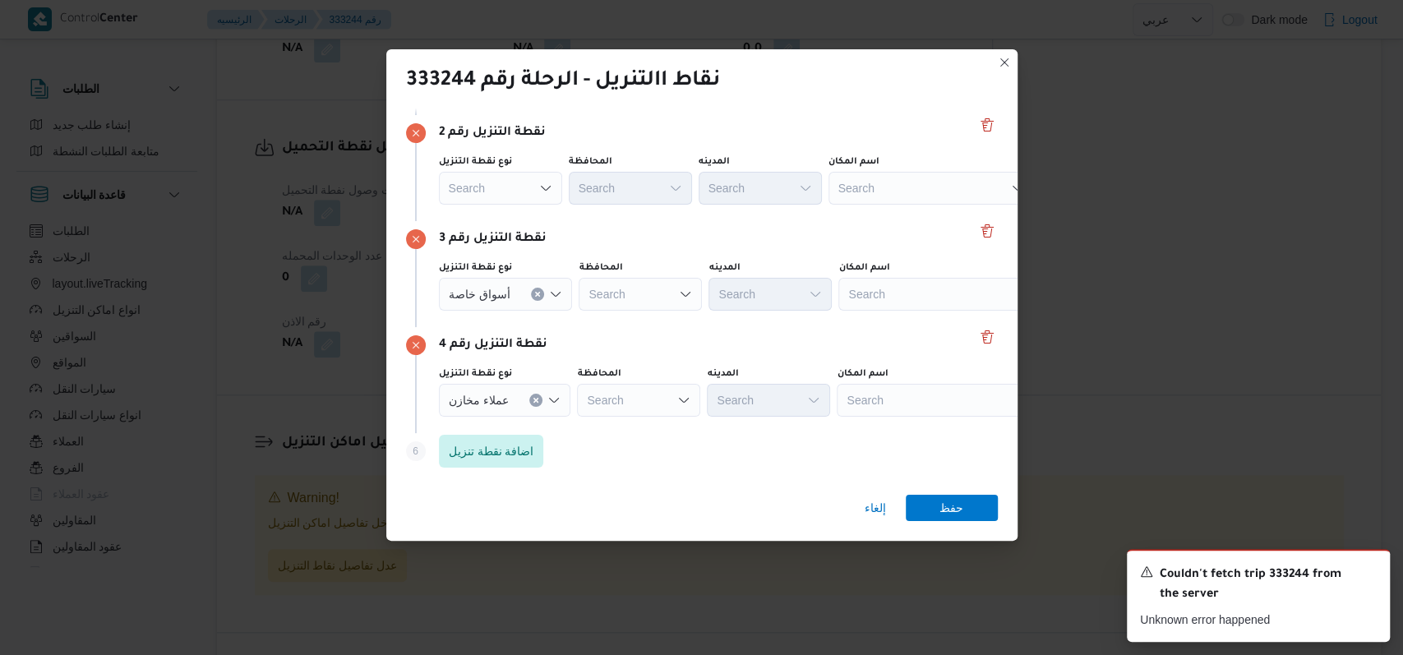
click at [515, 179] on div "Search" at bounding box center [500, 188] width 123 height 33
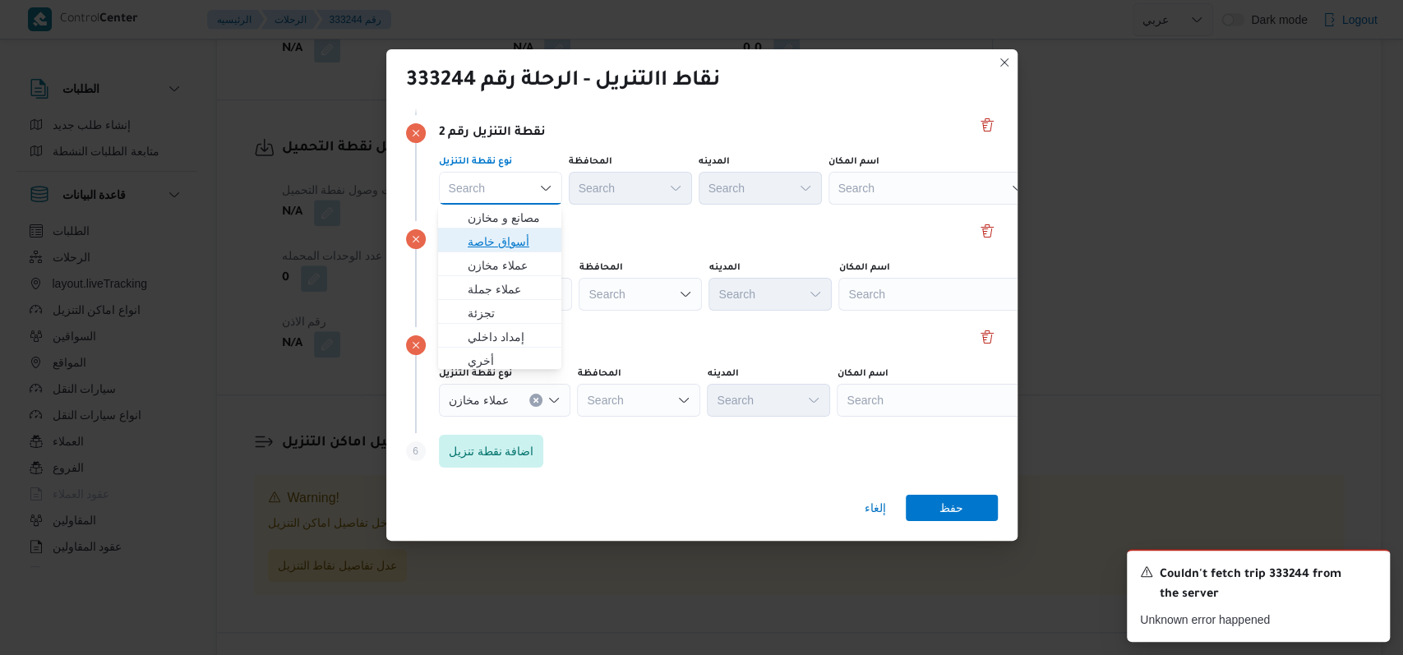
click at [515, 242] on span "أسواق خاصة" at bounding box center [510, 242] width 84 height 20
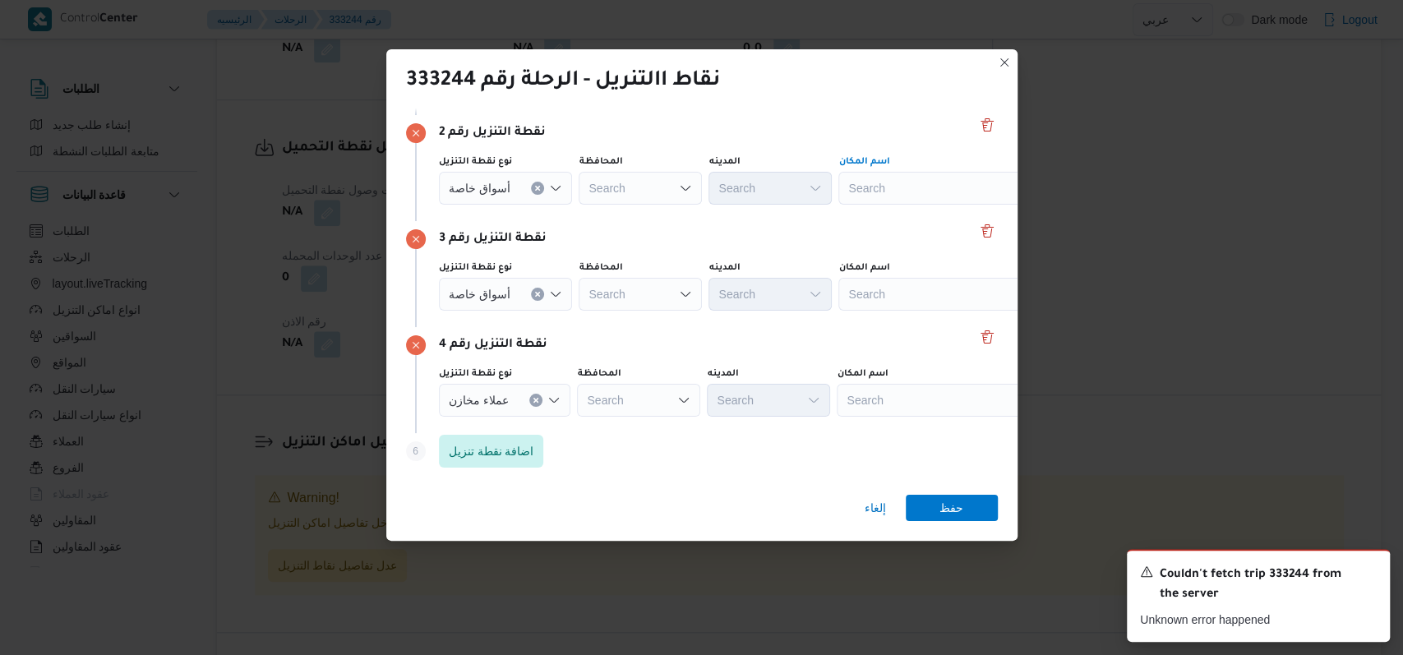
click at [859, 196] on div "Search" at bounding box center [942, 188] width 206 height 33
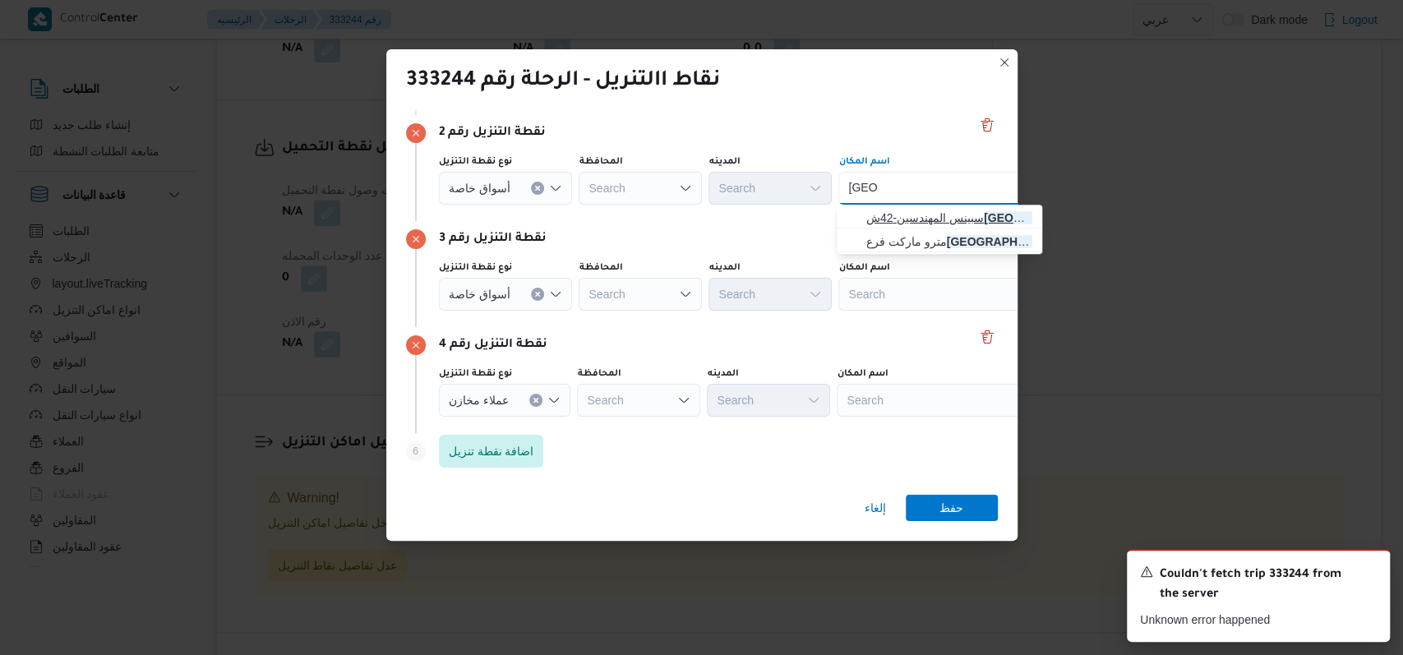
type input "سوريا"
click at [894, 219] on span "سبينس المهندسين-42ش سوريا | | ميت عقبة" at bounding box center [949, 218] width 166 height 20
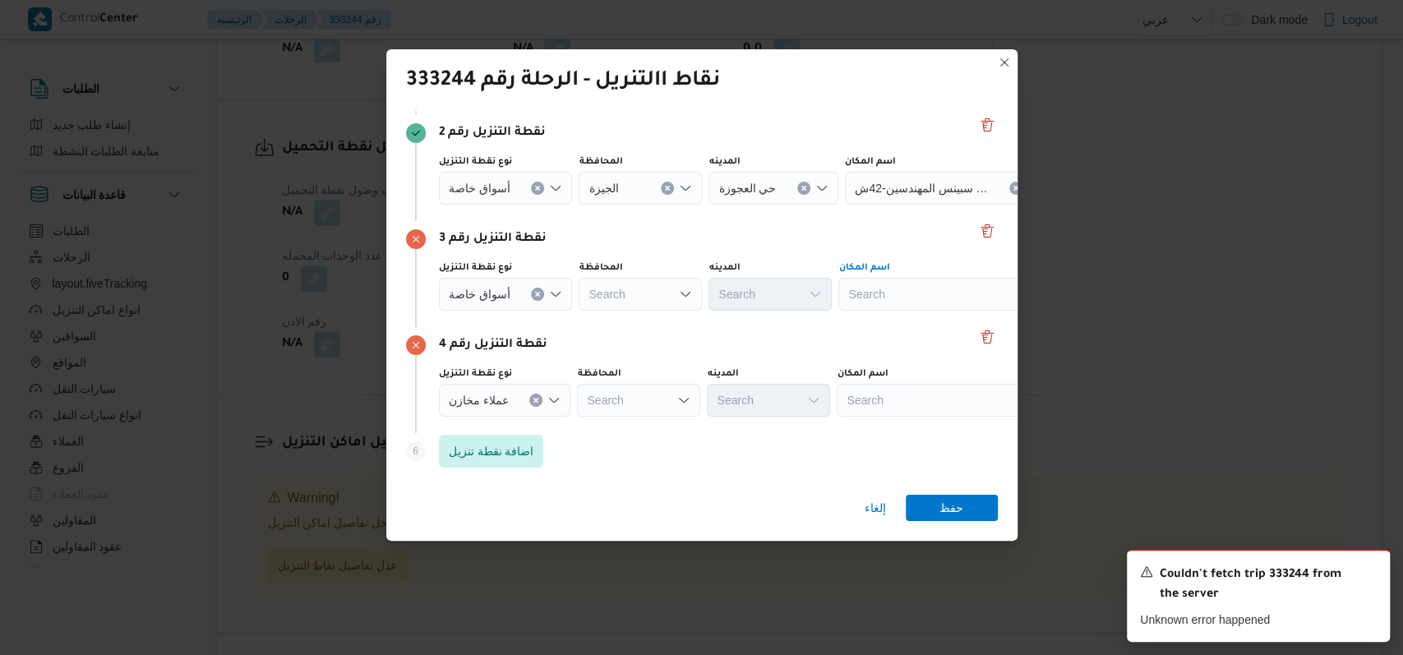
click at [920, 299] on div "Search" at bounding box center [942, 294] width 206 height 33
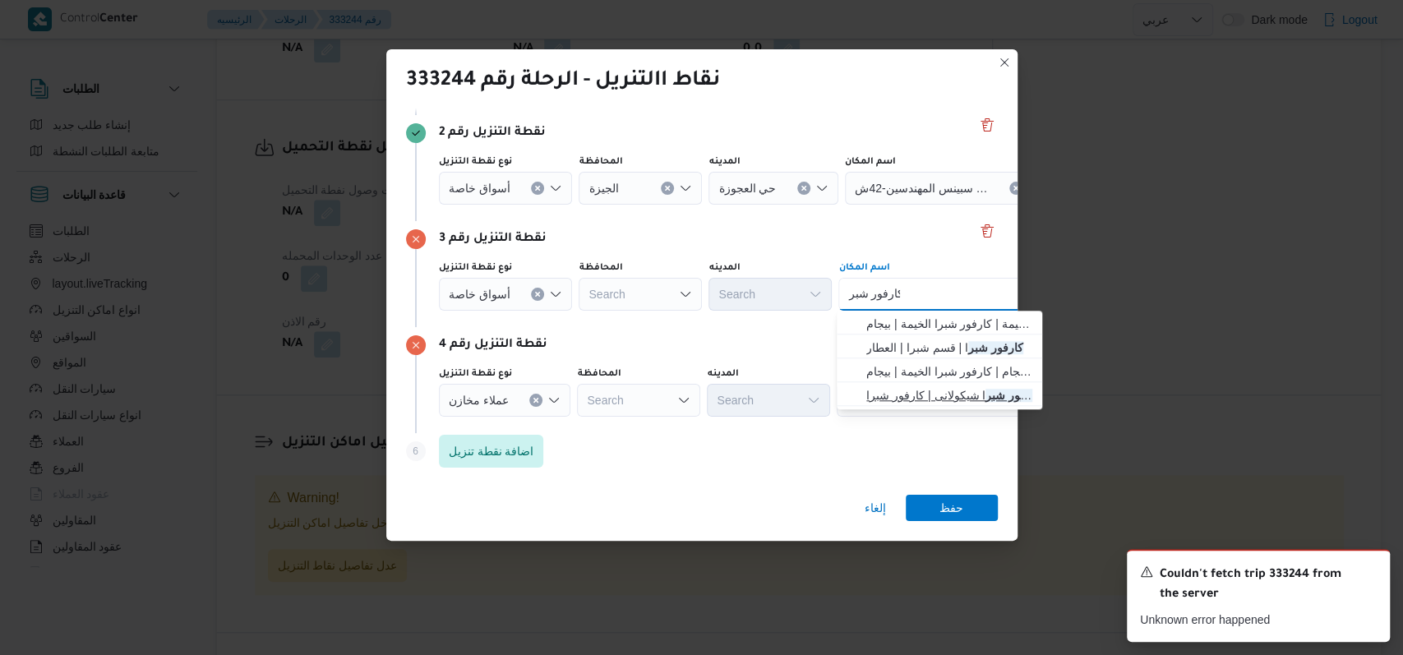
type input "كارفور شبر"
click at [954, 388] on span "كارفور شبر ا شيكولانى | كارفور شبرا | جسر شبرا" at bounding box center [949, 396] width 166 height 20
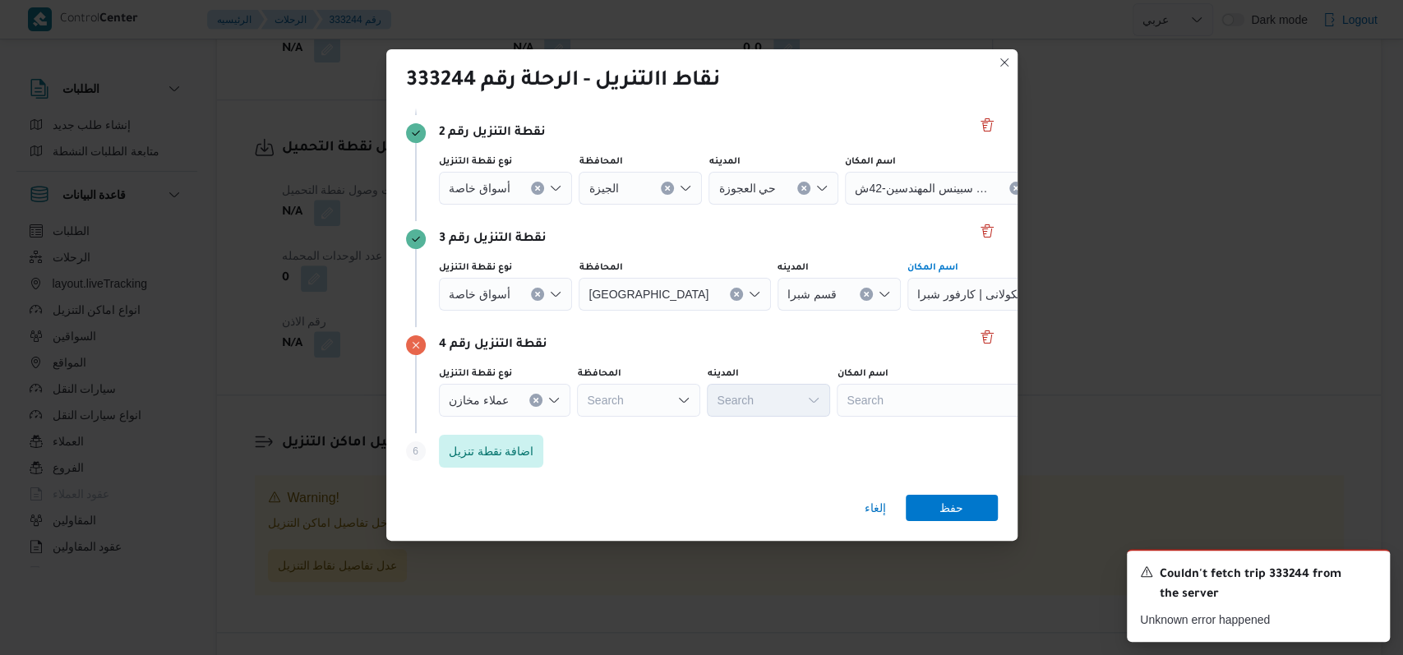
click at [943, 392] on div "Search" at bounding box center [940, 400] width 206 height 33
drag, startPoint x: 529, startPoint y: 398, endPoint x: 842, endPoint y: 405, distance: 312.5
click at [533, 397] on icon "Clear input" at bounding box center [536, 400] width 7 height 7
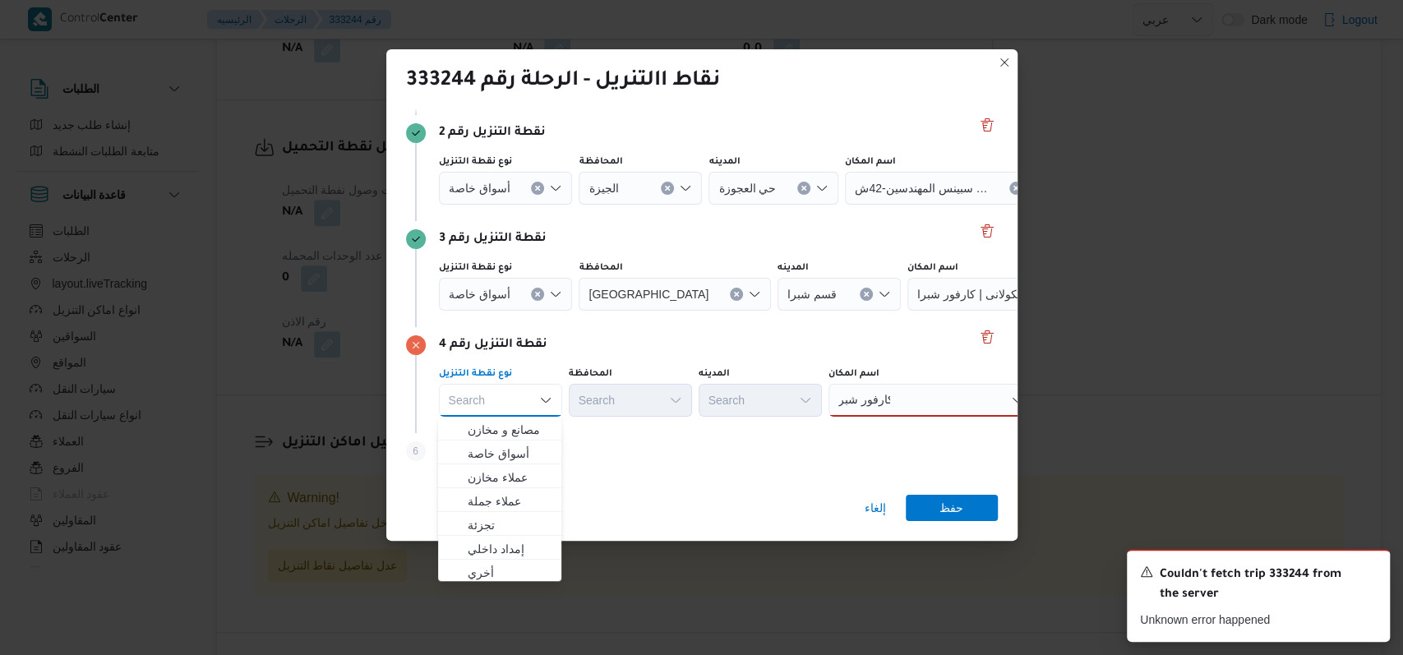
click at [916, 399] on div "كارفور شبر كارفور شبر" at bounding box center [932, 400] width 206 height 33
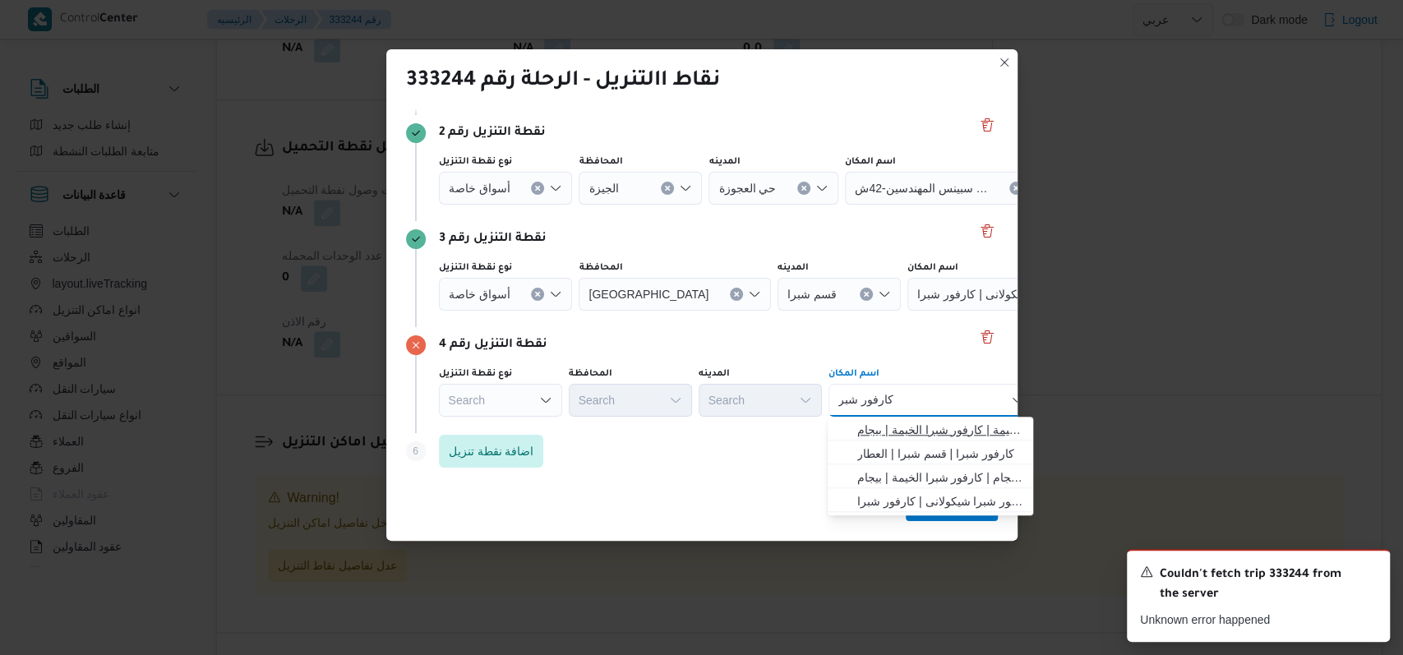
type input "كارفور شبر"
click at [927, 423] on span "كارفور شبرا الخيمة | كارفور شبرا الخيمة | بيجام" at bounding box center [940, 430] width 166 height 20
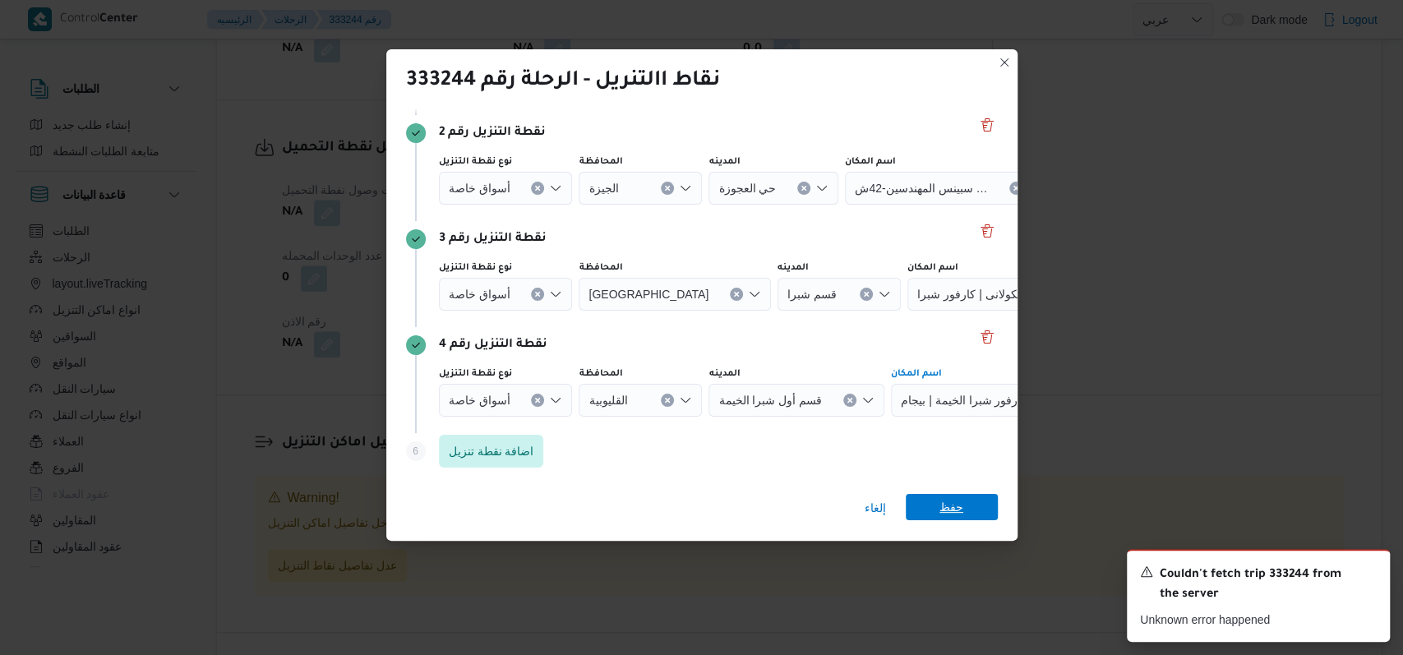
click at [954, 501] on span "حفظ" at bounding box center [952, 507] width 24 height 26
click at [976, 510] on span "حفظ" at bounding box center [952, 507] width 92 height 26
click at [926, 402] on span "كارفور شبرا الخيمة | كارفور شبرا الخيمة | بيجام" at bounding box center [967, 399] width 133 height 18
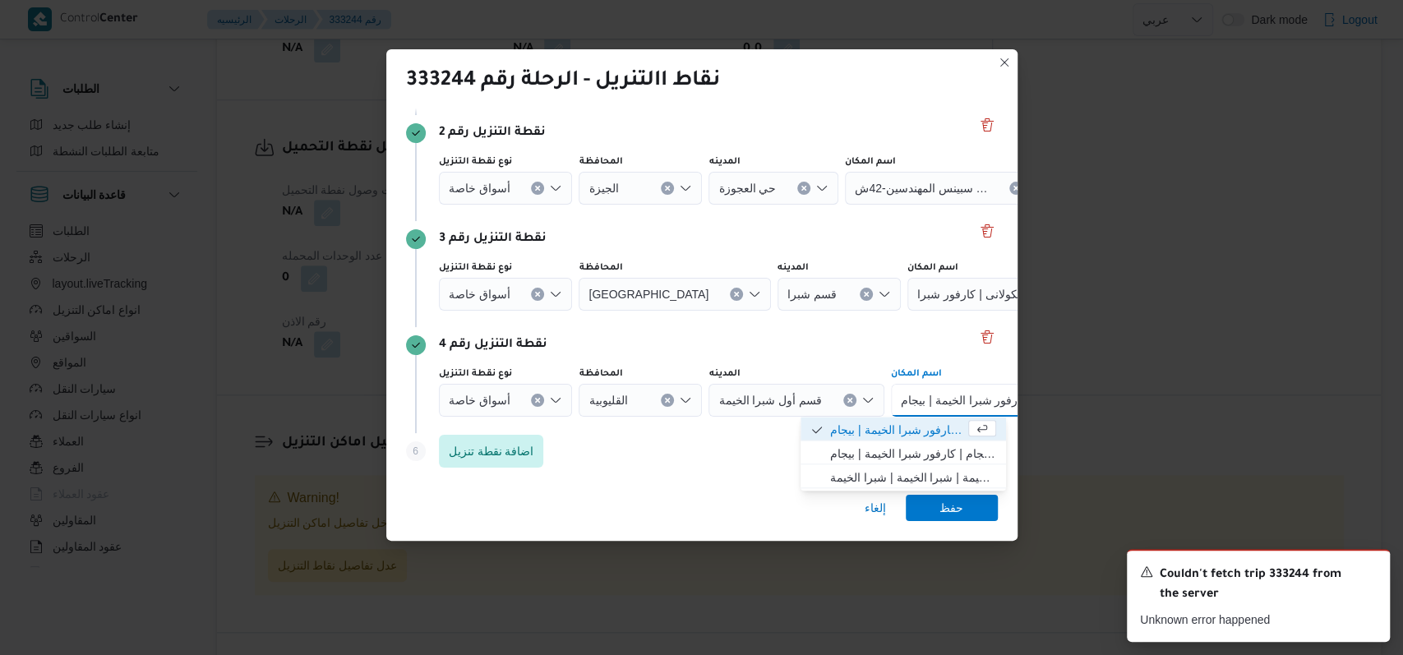
scroll to position [212, 83]
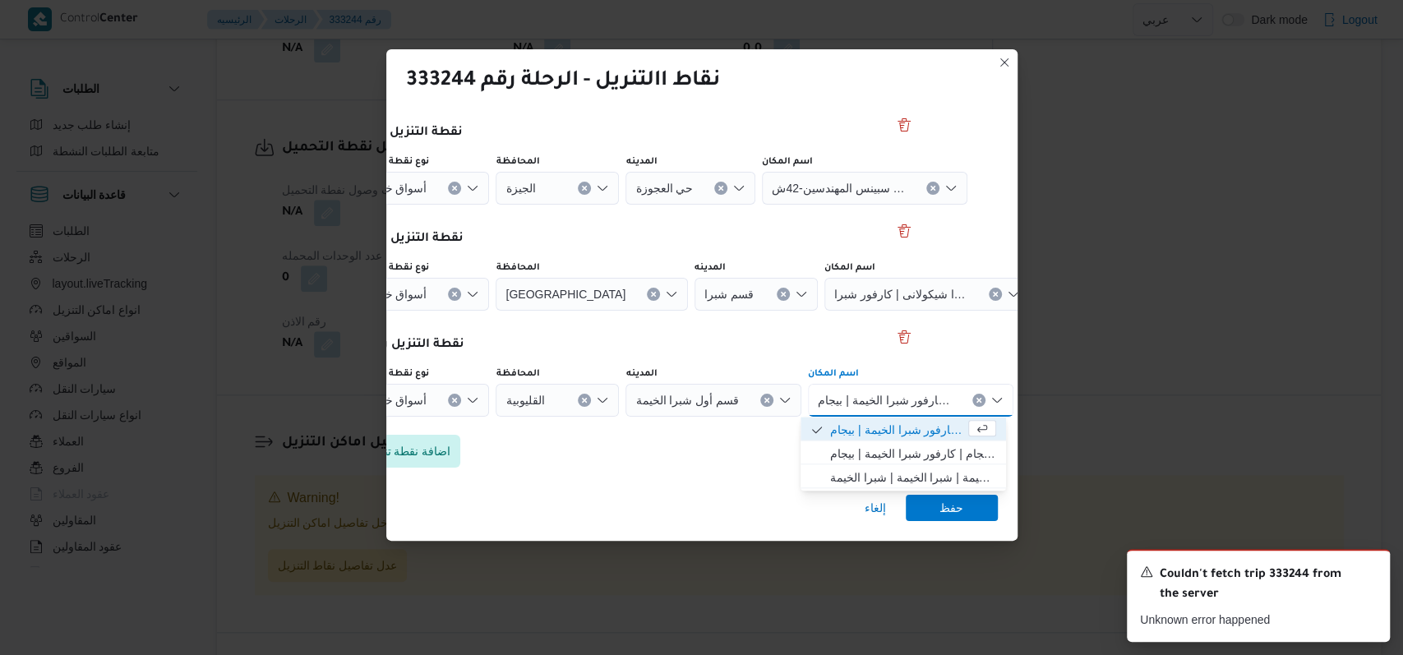
click at [631, 436] on div "Step 6 is disabled 6 اضافة نقطة تنزيل" at bounding box center [619, 454] width 592 height 43
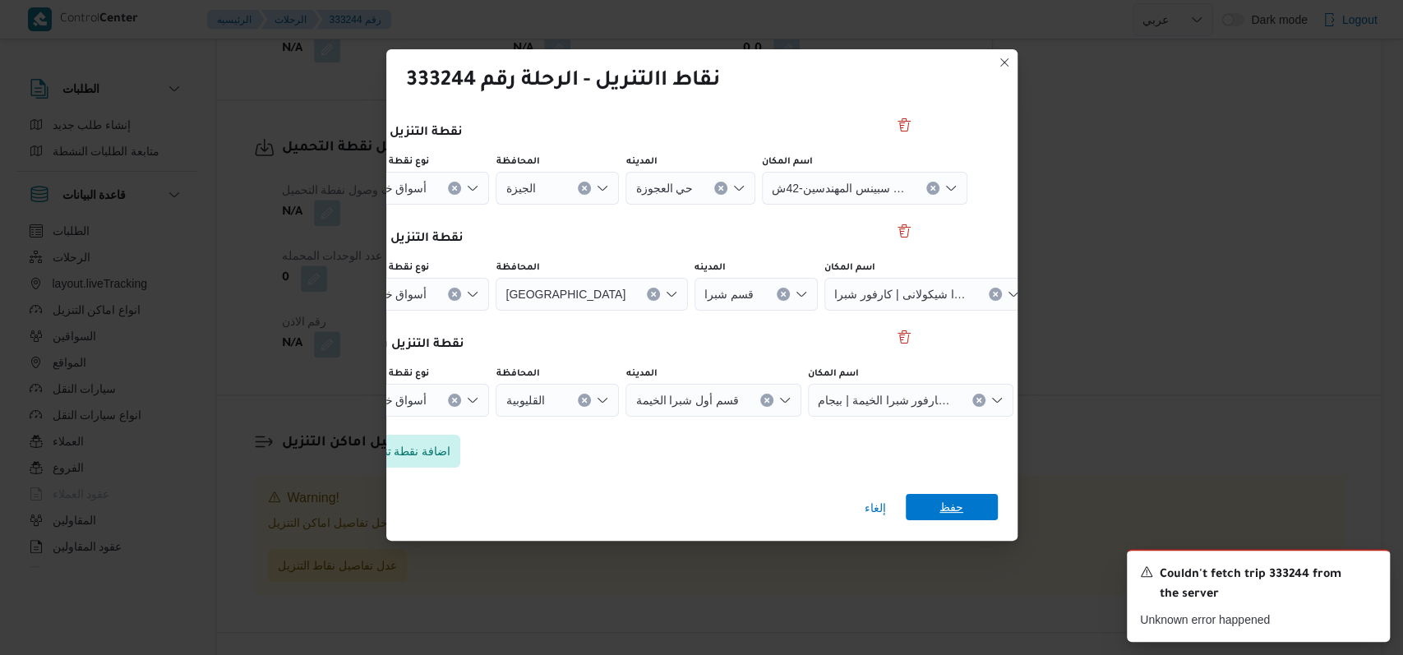
click at [950, 505] on span "حفظ" at bounding box center [952, 507] width 24 height 26
click at [951, 510] on span "حفظ" at bounding box center [952, 507] width 24 height 26
click at [951, 509] on span "حفظ" at bounding box center [952, 507] width 24 height 26
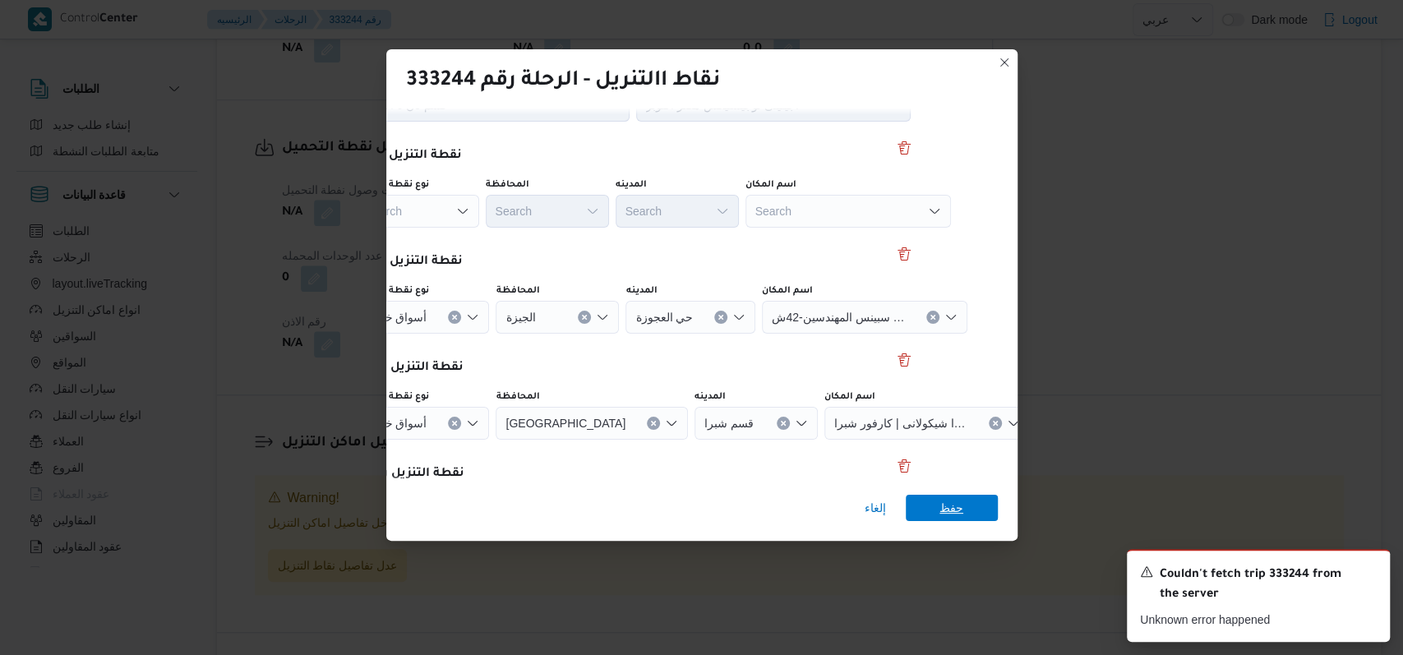
scroll to position [0, 83]
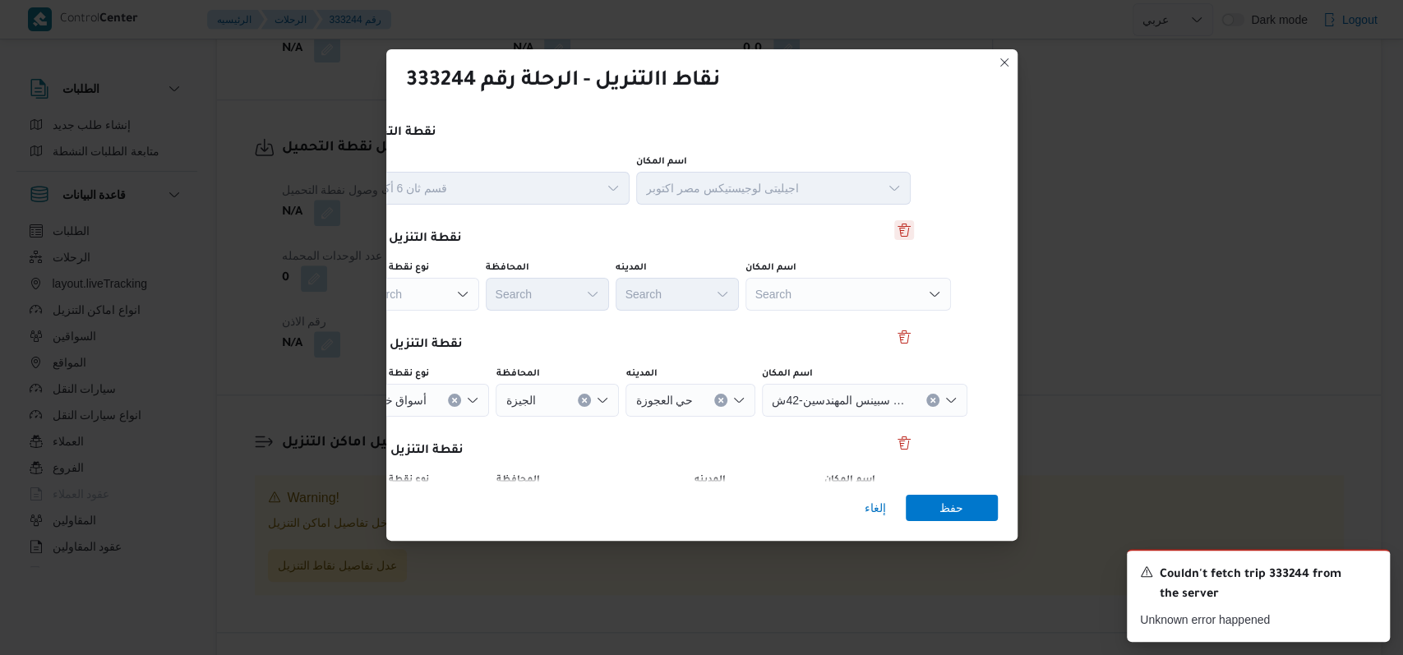
click at [894, 229] on button "Delete" at bounding box center [904, 230] width 20 height 20
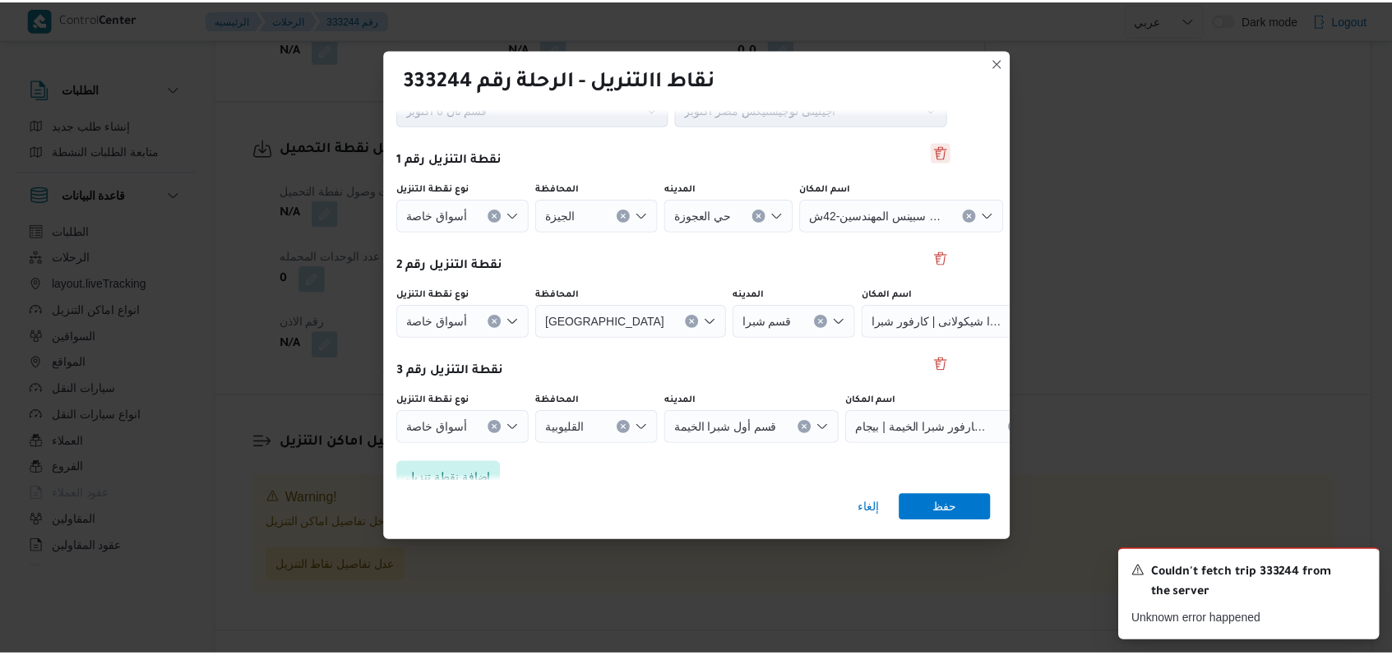
scroll to position [106, 39]
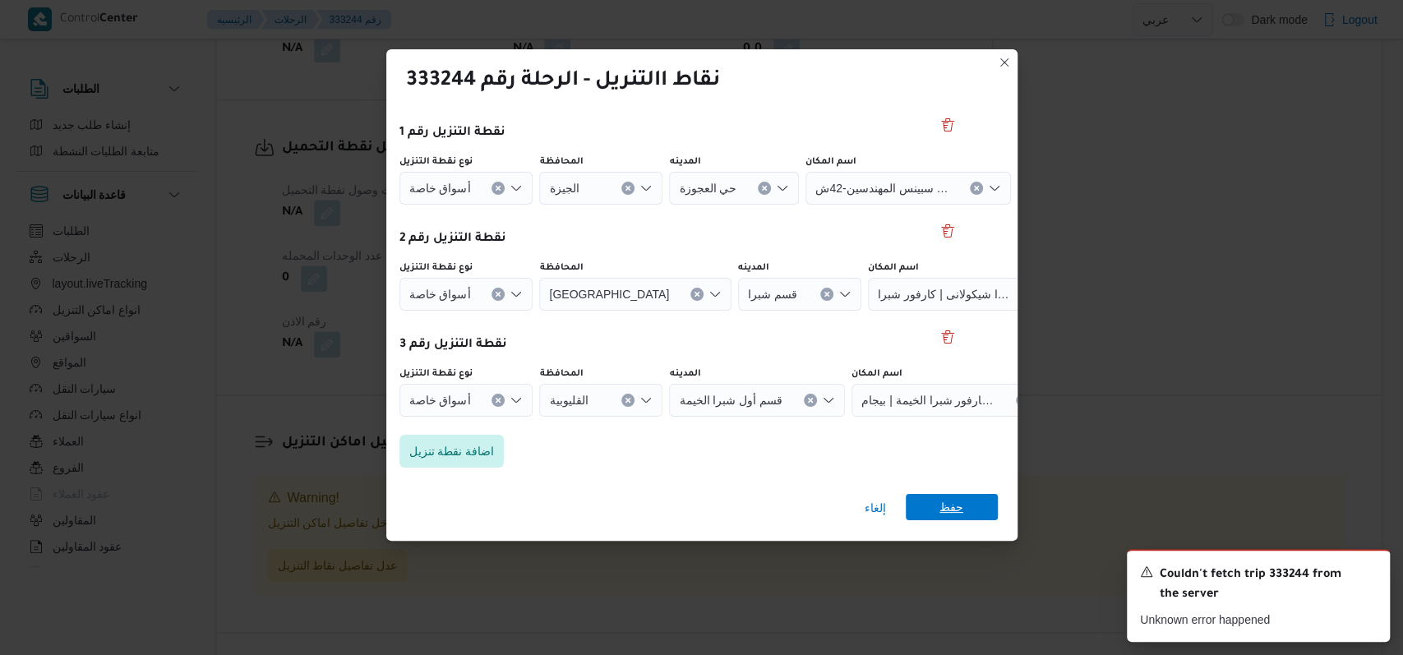
click at [937, 511] on span "حفظ" at bounding box center [952, 507] width 92 height 26
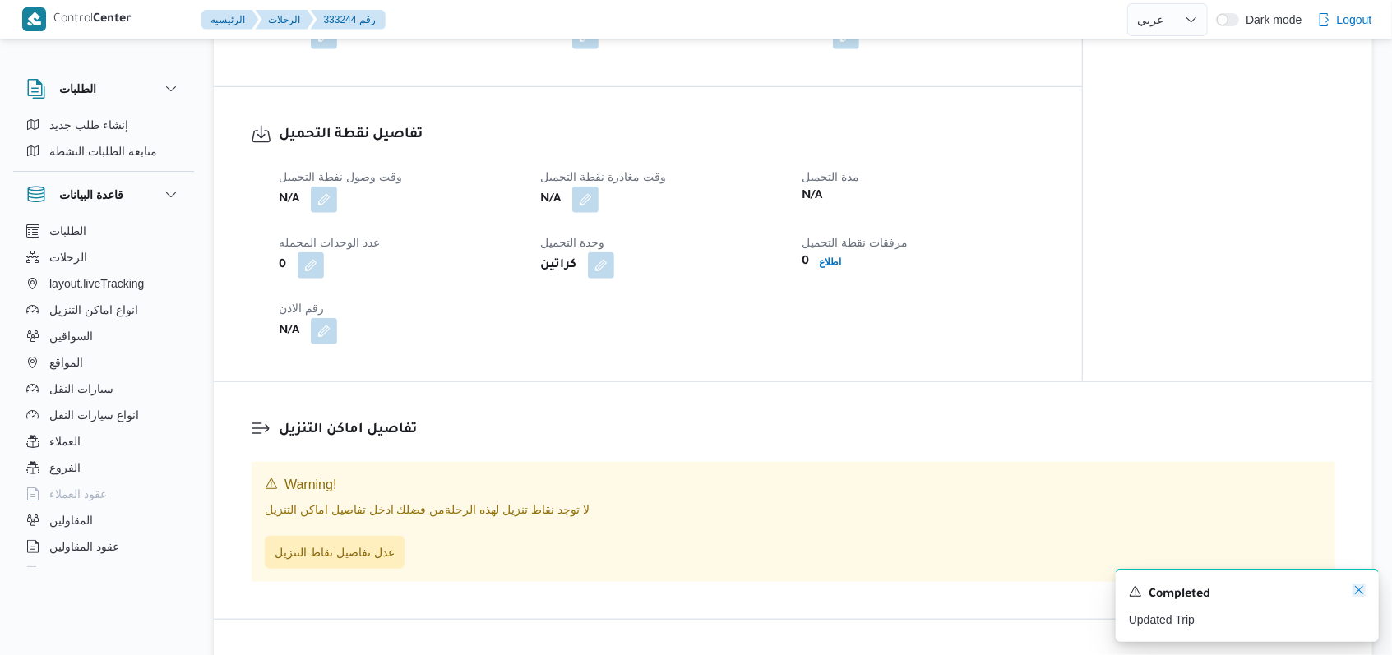
click at [1353, 588] on icon "Dismiss toast" at bounding box center [1358, 590] width 13 height 13
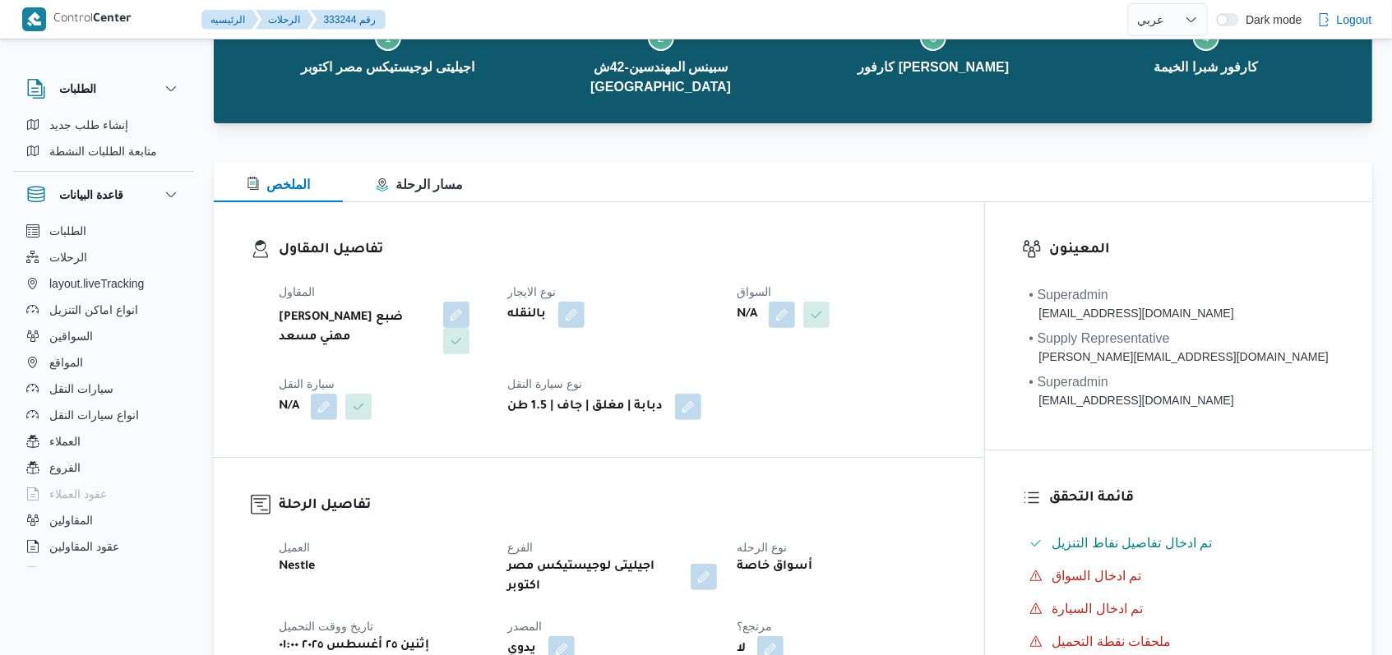
scroll to position [85, 0]
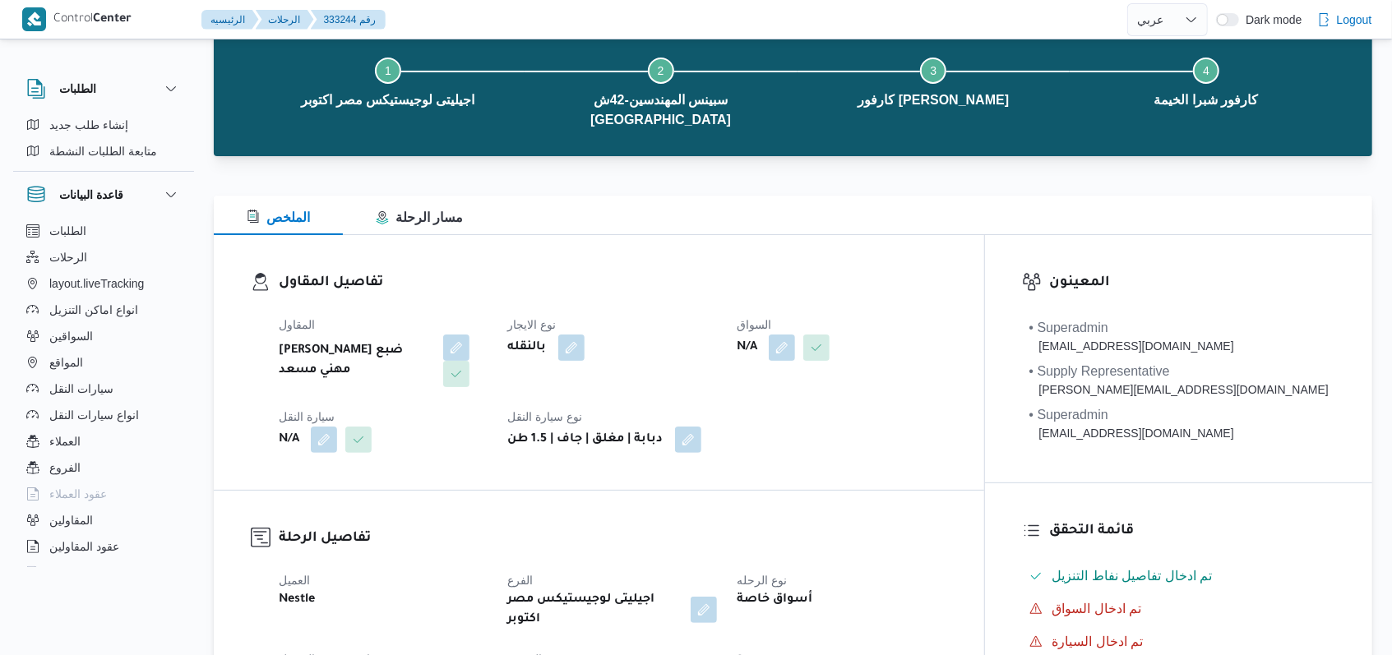
click at [829, 335] on span at bounding box center [812, 348] width 35 height 26
click at [795, 334] on button "button" at bounding box center [782, 347] width 26 height 26
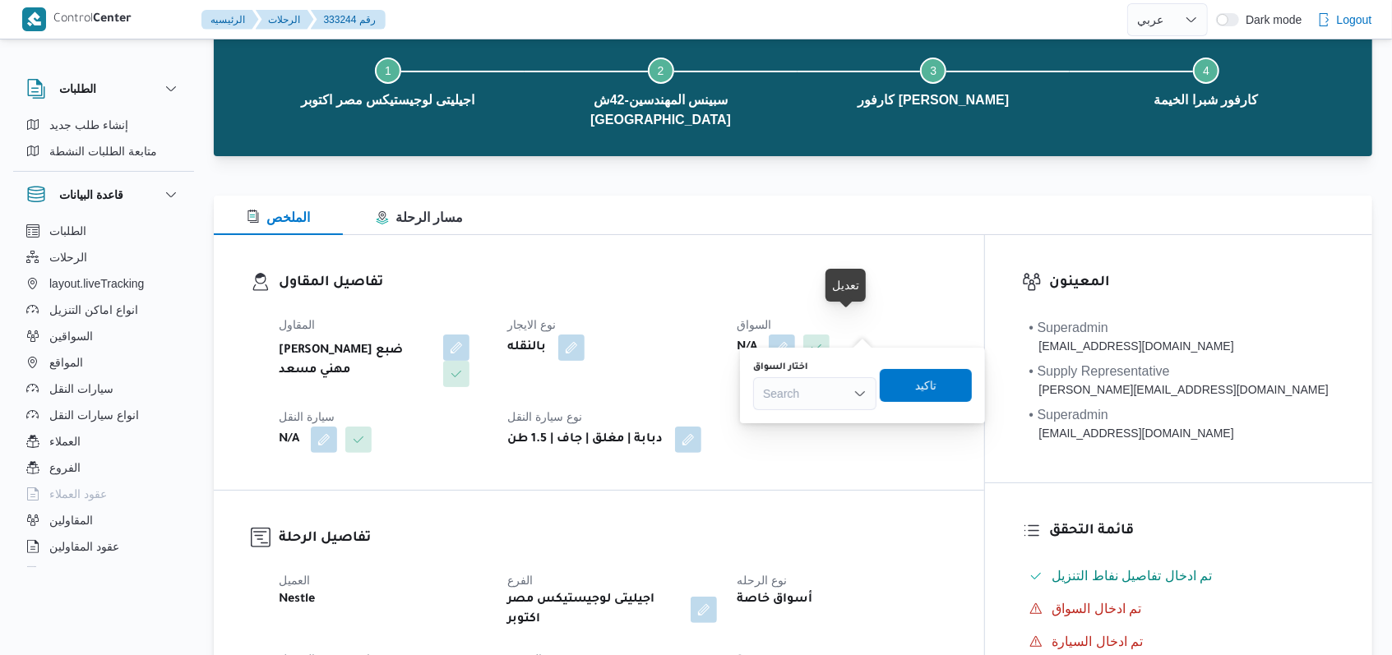
click at [811, 414] on div "You are in a dialog. To close this dialog, hit escape. اختار السواق Search تاكيد" at bounding box center [862, 386] width 245 height 76
click at [810, 400] on div "Search" at bounding box center [814, 393] width 123 height 33
type input "كرم"
click at [806, 417] on span "كرم فتحى على احمد العوام" at bounding box center [825, 424] width 84 height 20
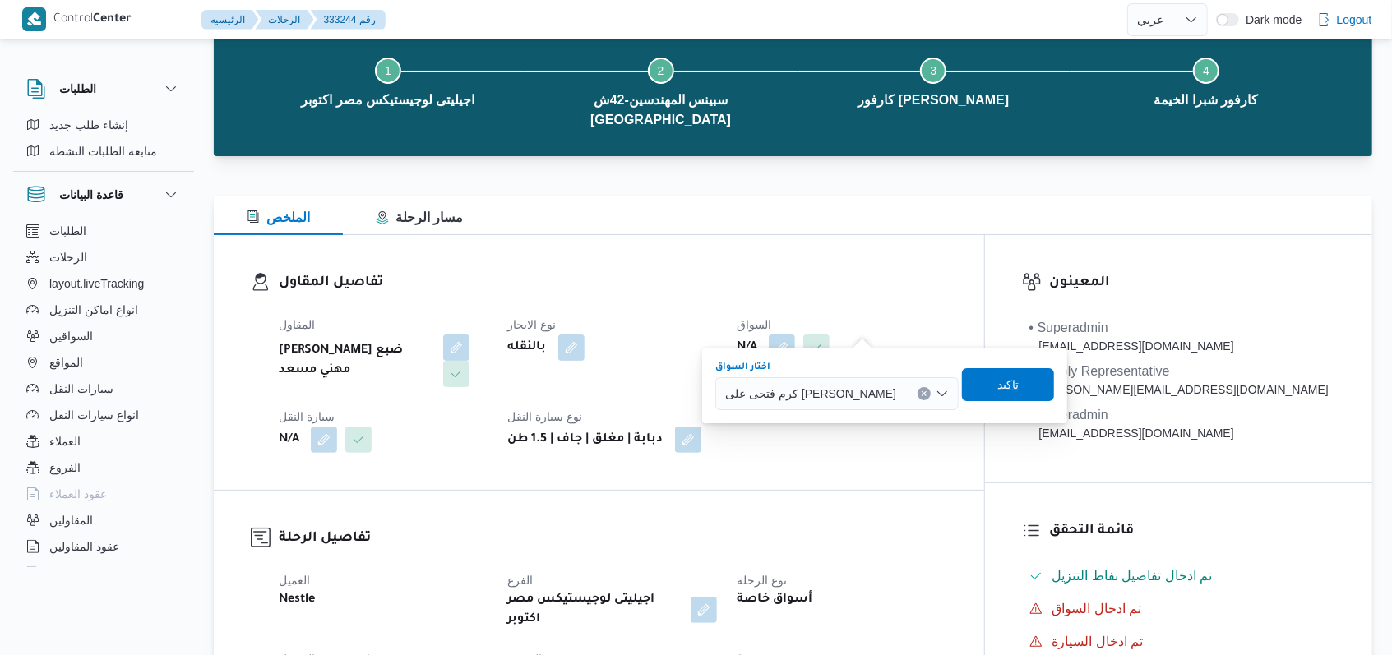
click at [962, 379] on span "تاكيد" at bounding box center [1008, 384] width 92 height 33
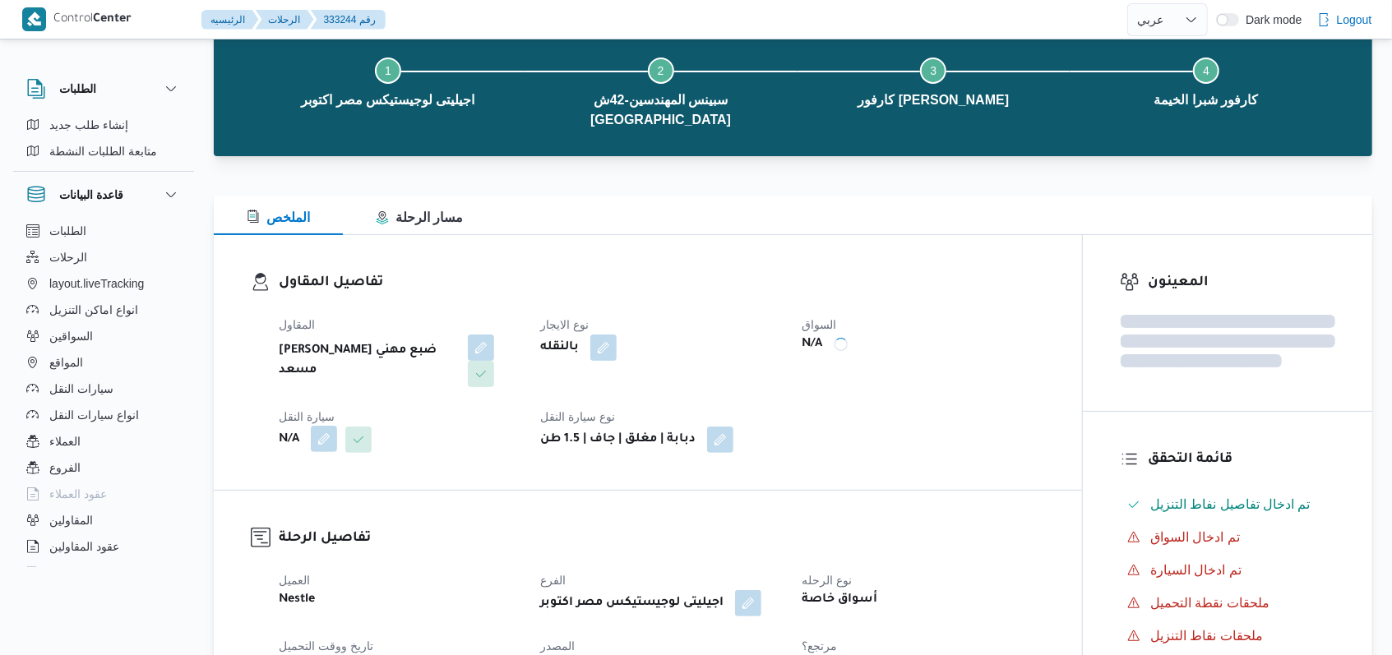
click at [330, 426] on button "button" at bounding box center [324, 439] width 26 height 26
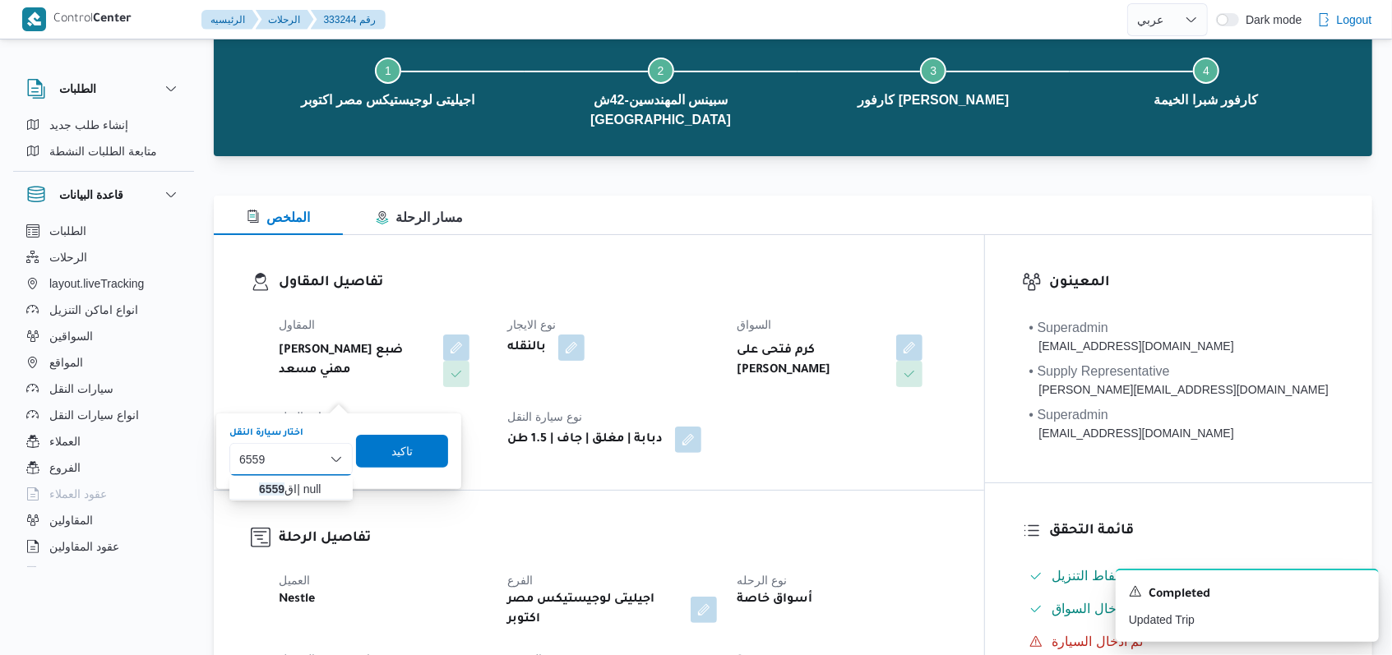
type input "6559"
click at [309, 494] on span "اق 6559 | null" at bounding box center [301, 489] width 84 height 20
click at [383, 459] on span "تاكيد" at bounding box center [410, 450] width 92 height 33
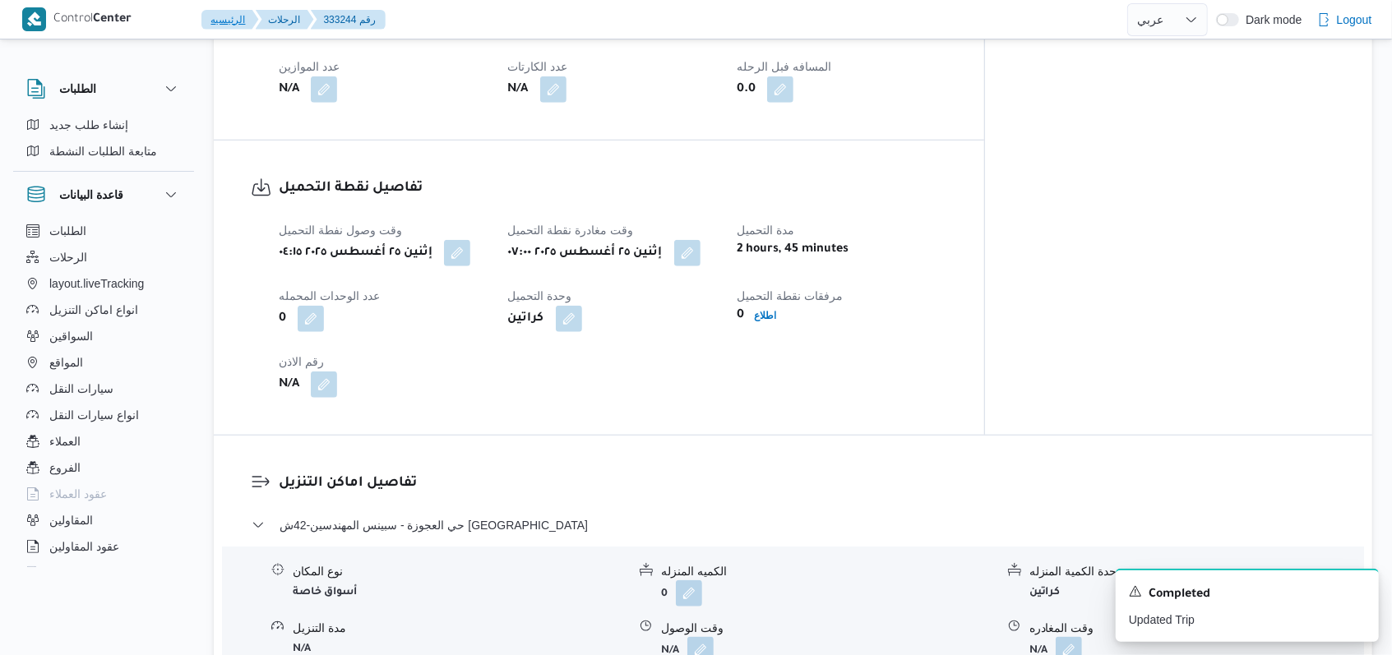
scroll to position [1181, 0]
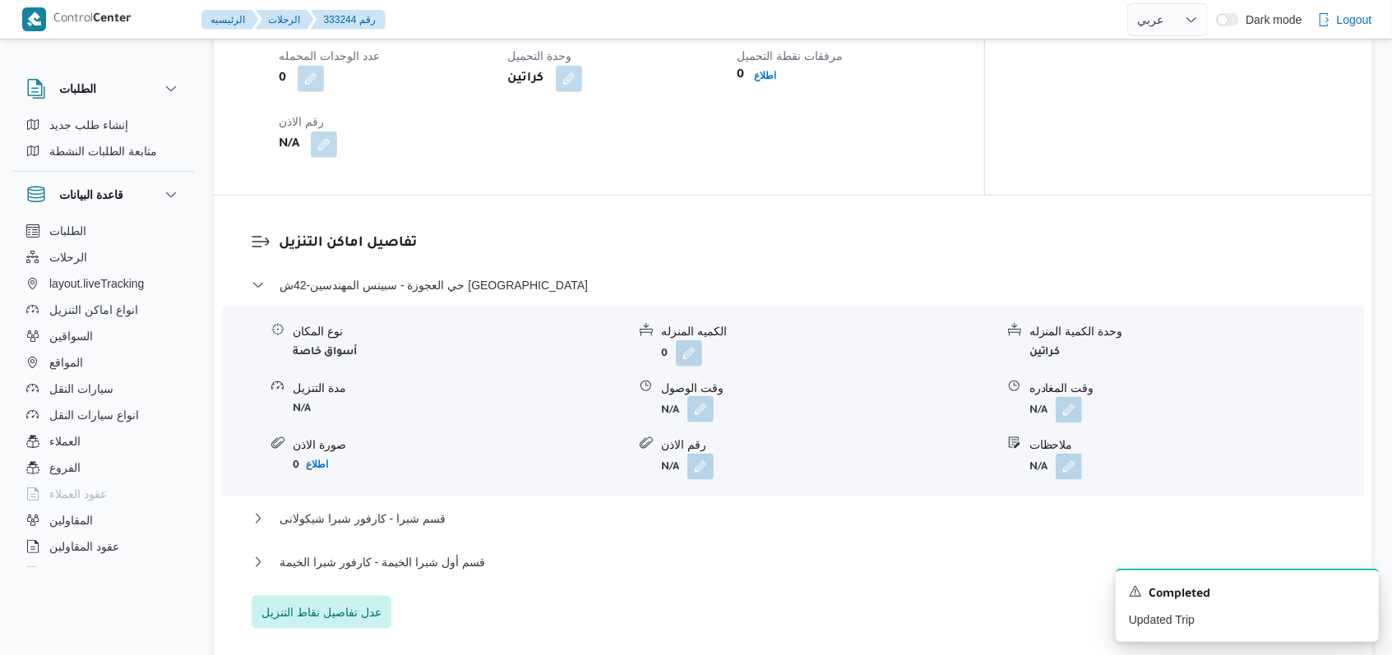
click at [693, 396] on button "button" at bounding box center [700, 409] width 26 height 26
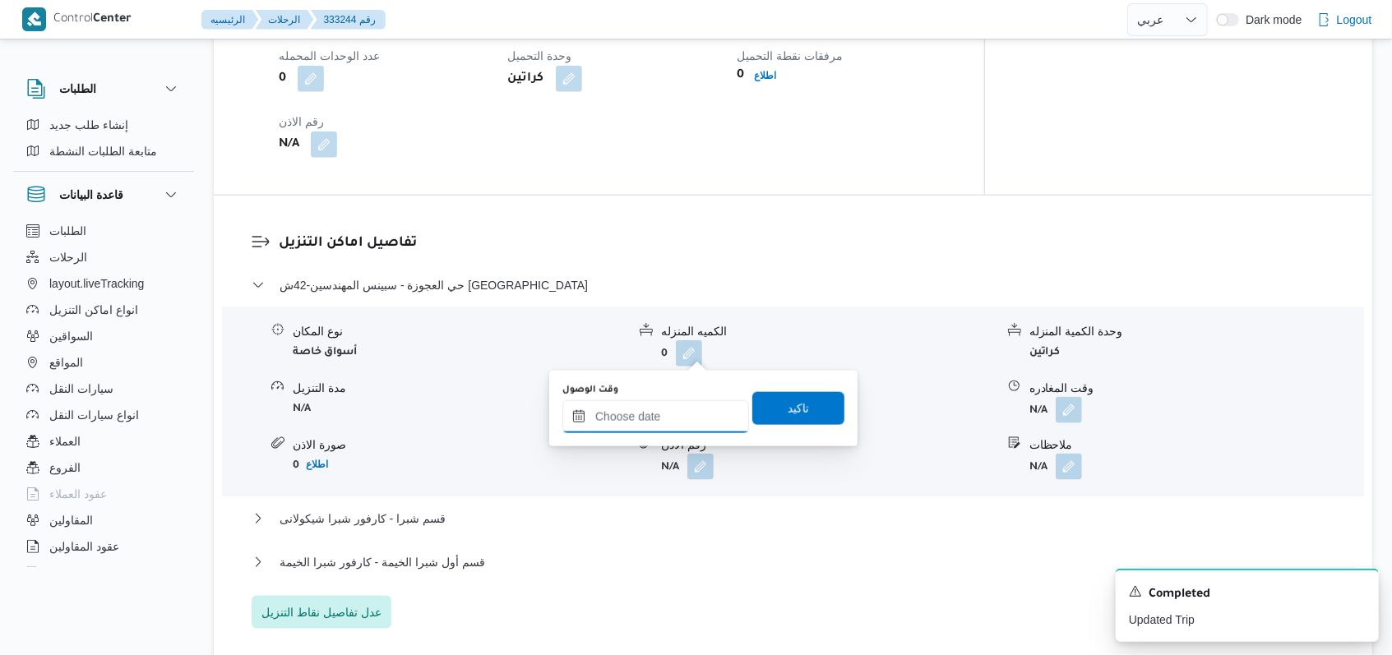
click at [658, 420] on input "وقت الوصول" at bounding box center [655, 416] width 187 height 33
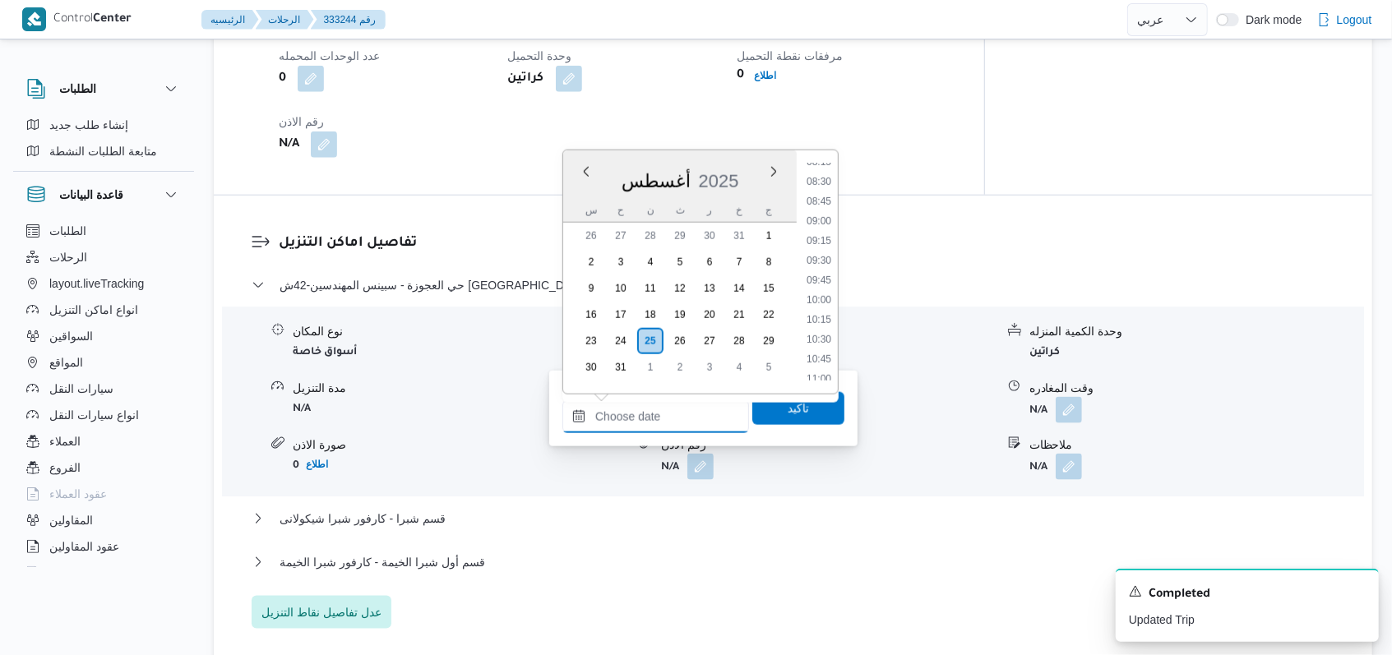
scroll to position [525, 0]
click at [822, 299] on li "08:15" at bounding box center [819, 297] width 38 height 16
type input "٢٥/٠٨/٢٠٢٥ ٠٨:١٥"
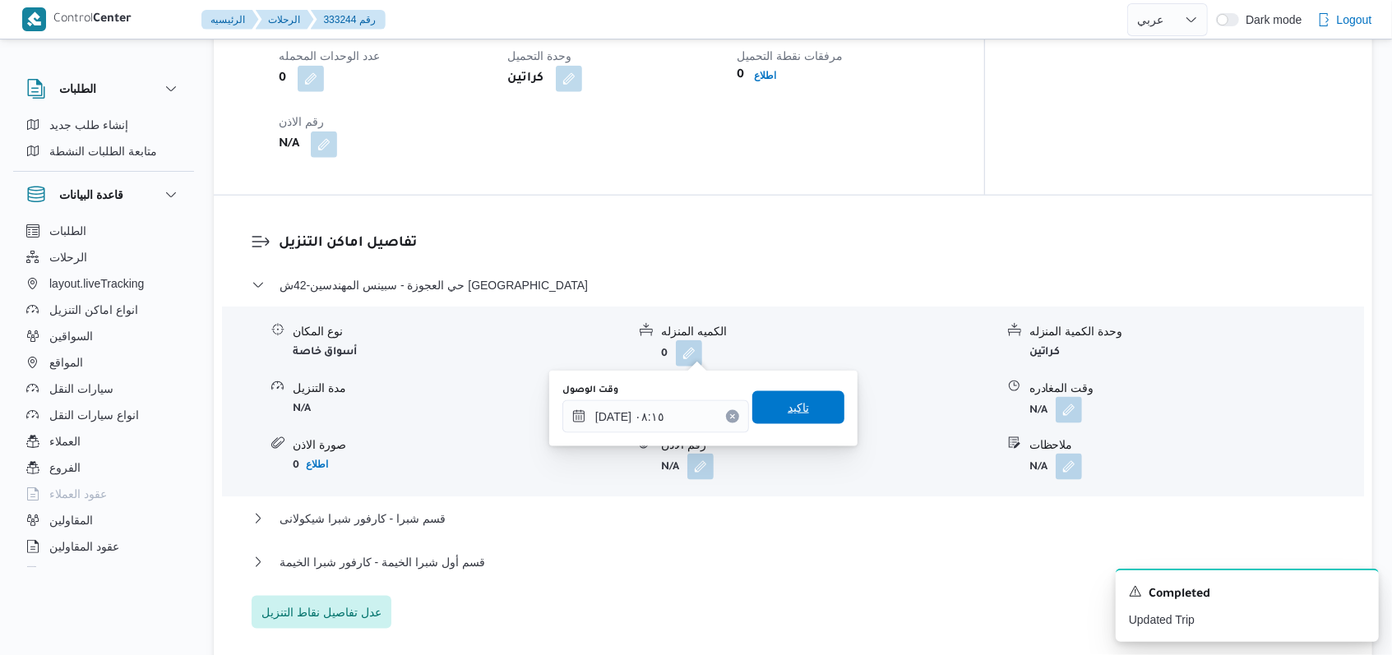
click at [807, 404] on span "تاكيد" at bounding box center [798, 407] width 92 height 33
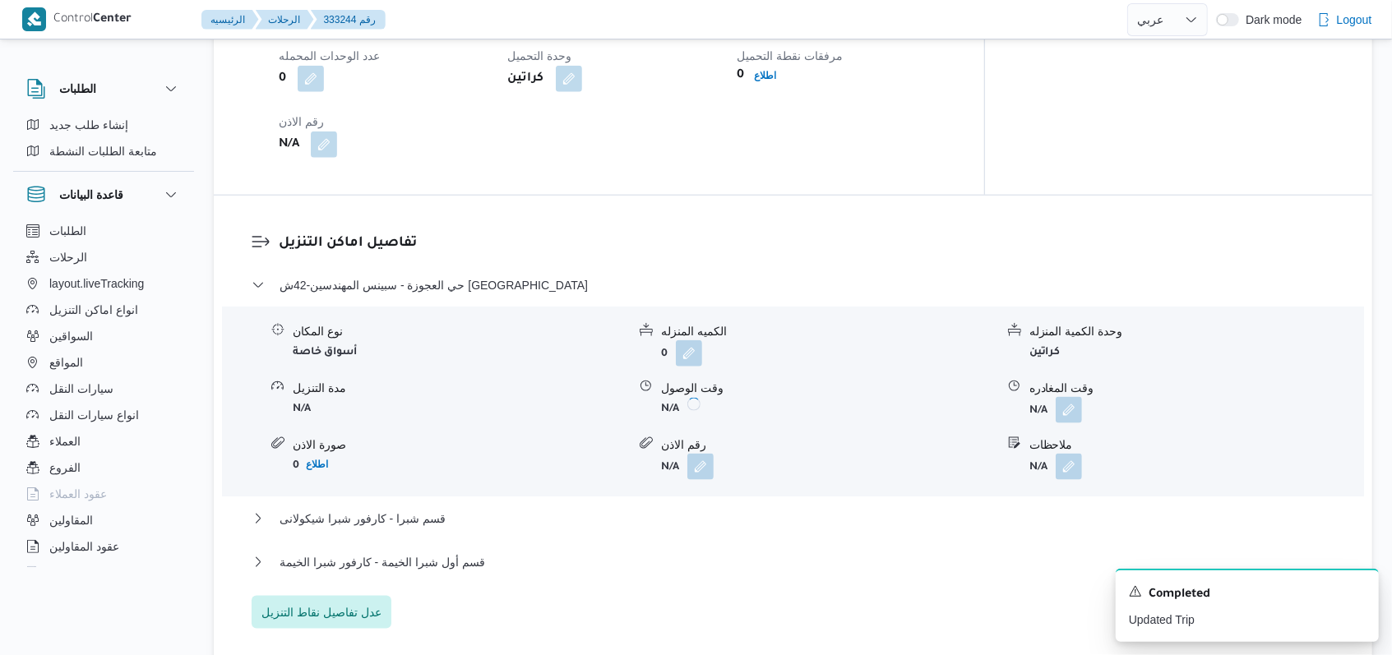
drag, startPoint x: 1075, startPoint y: 345, endPoint x: 1065, endPoint y: 376, distance: 32.0
click at [1076, 397] on button "button" at bounding box center [1069, 410] width 26 height 26
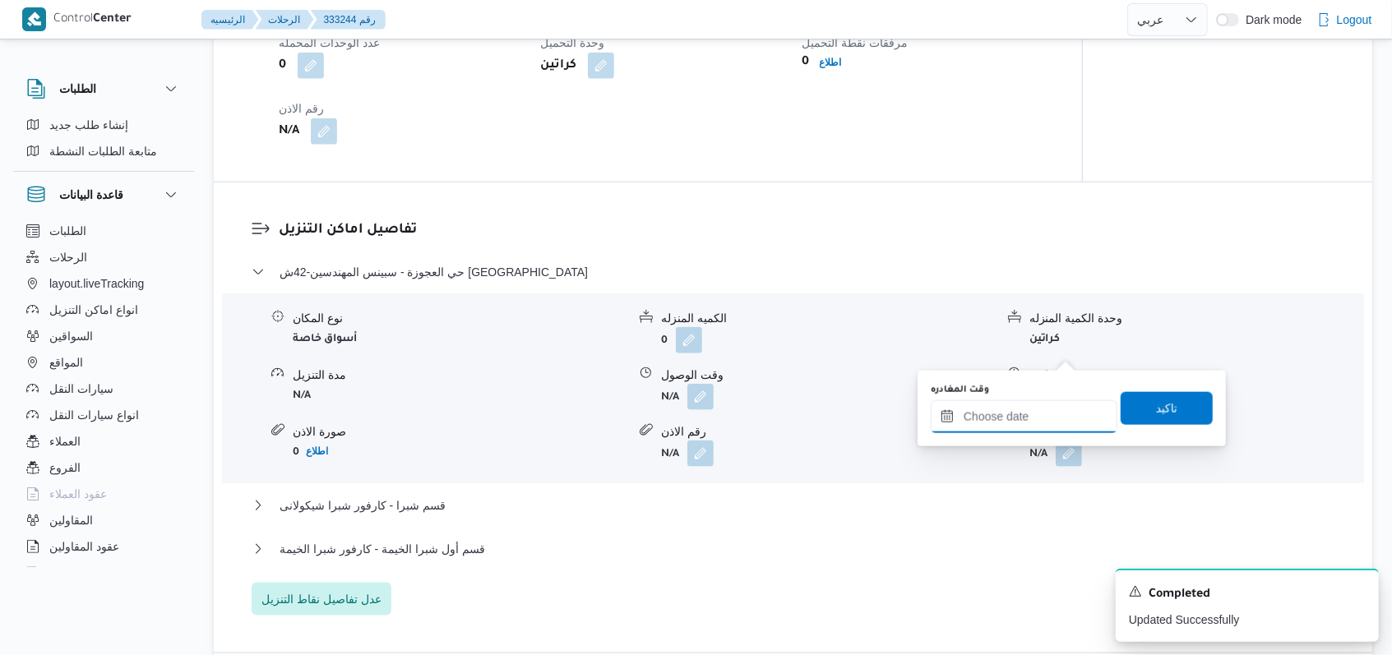
click at [1036, 426] on input "وقت المغادره" at bounding box center [1024, 416] width 187 height 33
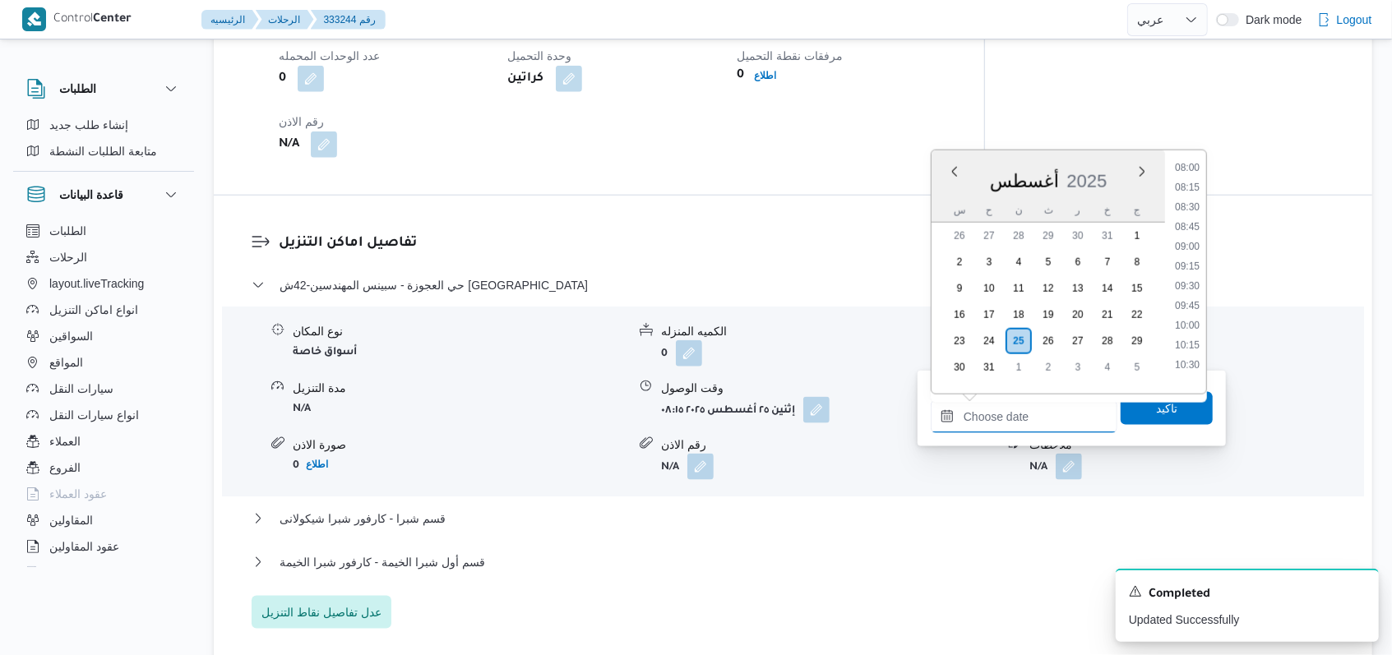
scroll to position [635, 0]
click at [1191, 358] on li "10:30" at bounding box center [1187, 366] width 38 height 16
type input "٢٥/٠٨/٢٠٢٥ ١٠:٣٠"
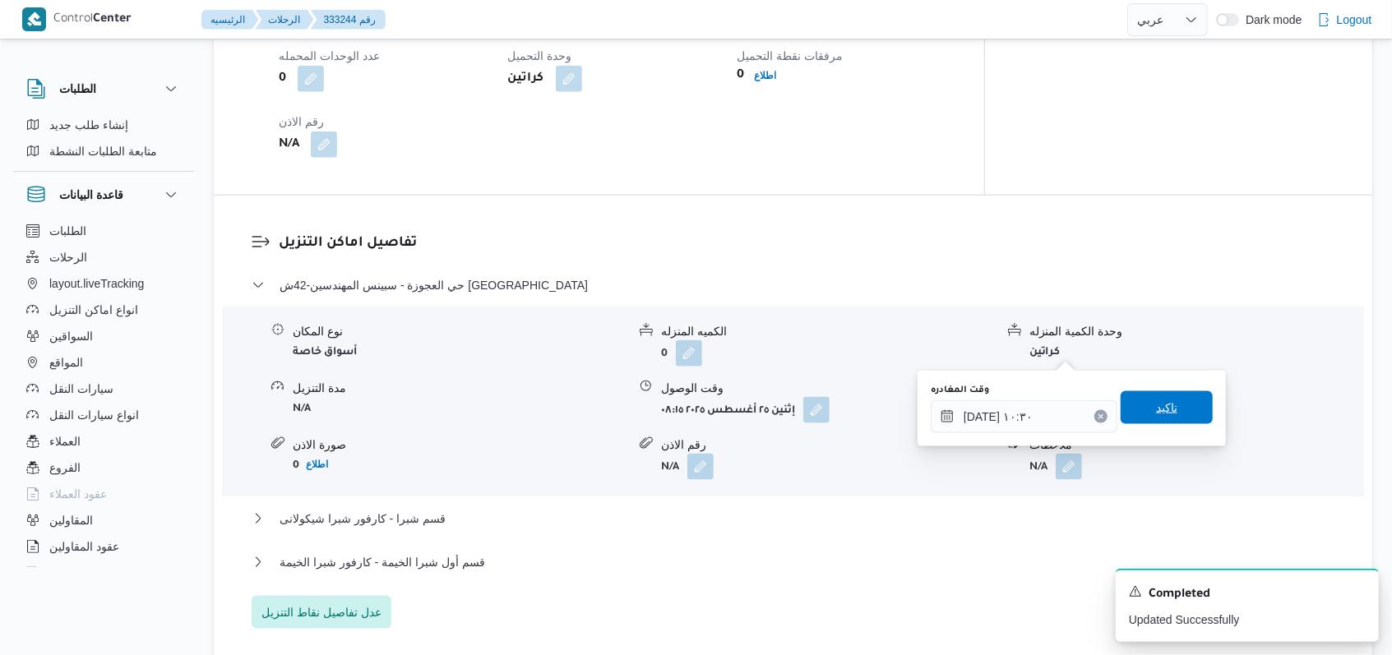
click at [1164, 404] on span "تاكيد" at bounding box center [1166, 408] width 21 height 20
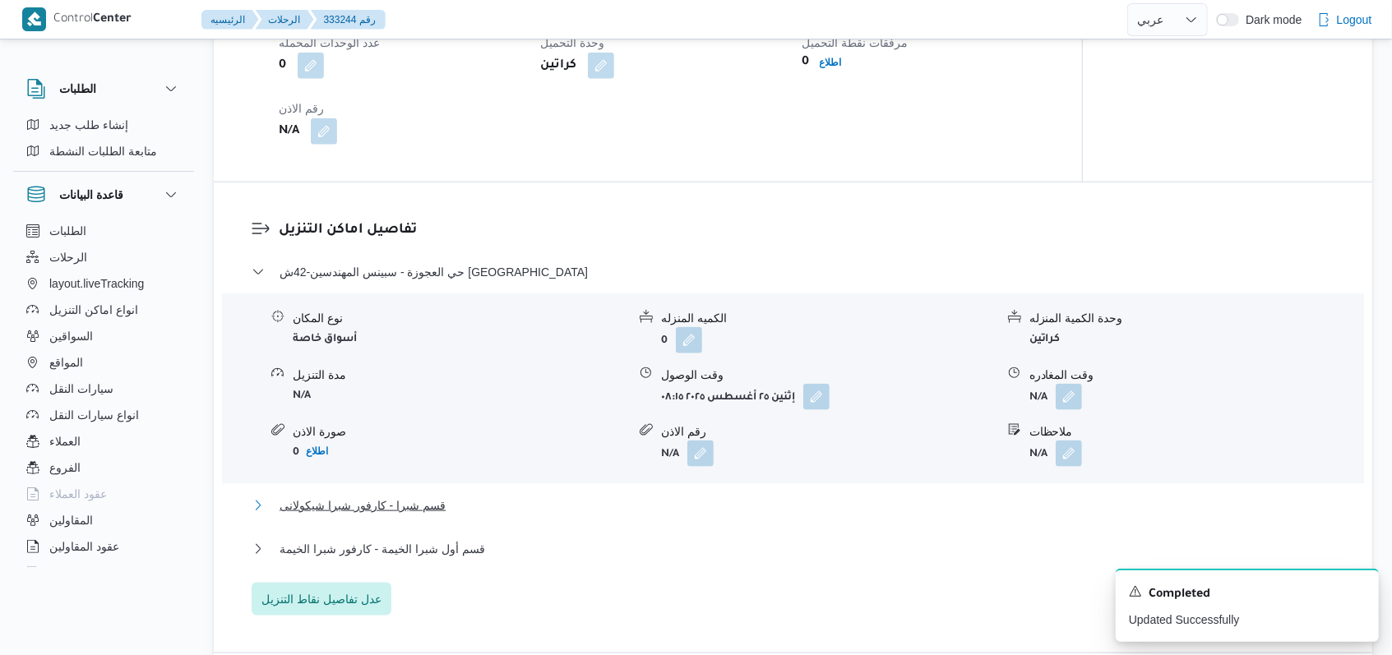
click at [344, 496] on span "قسم شبرا - كارفور شبرا شيكولانى" at bounding box center [363, 506] width 166 height 20
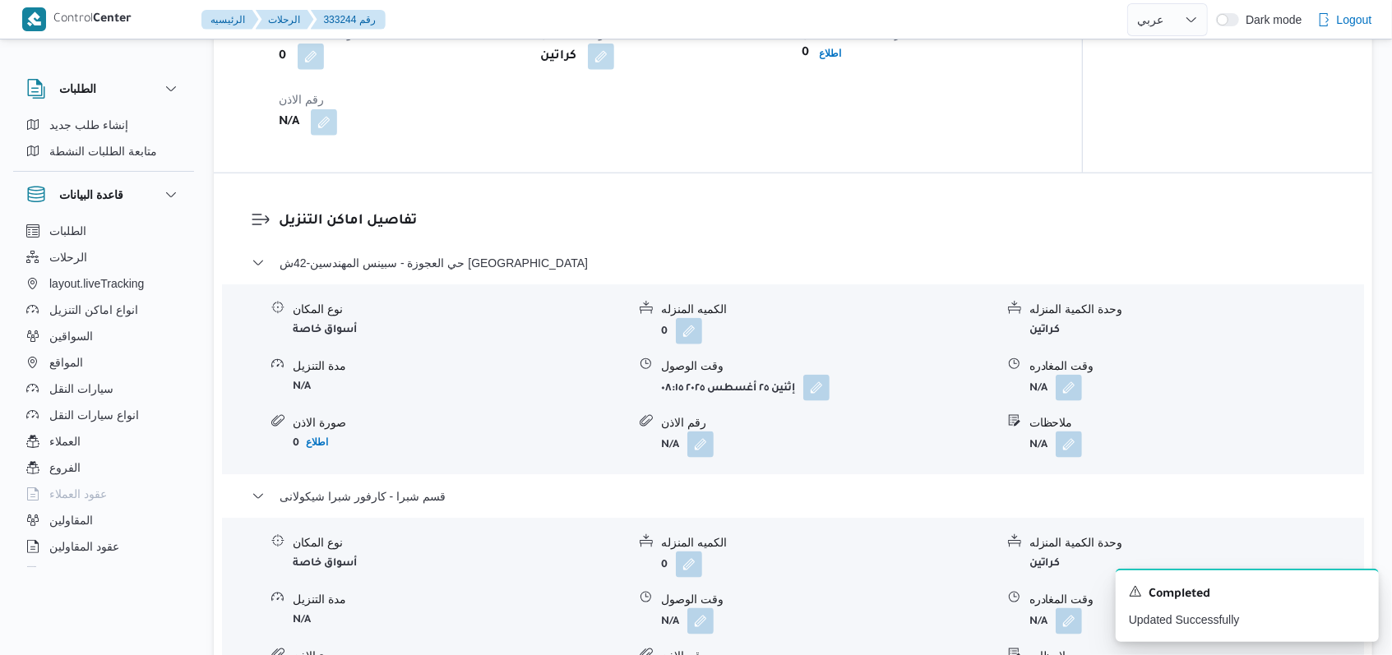
scroll to position [1401, 0]
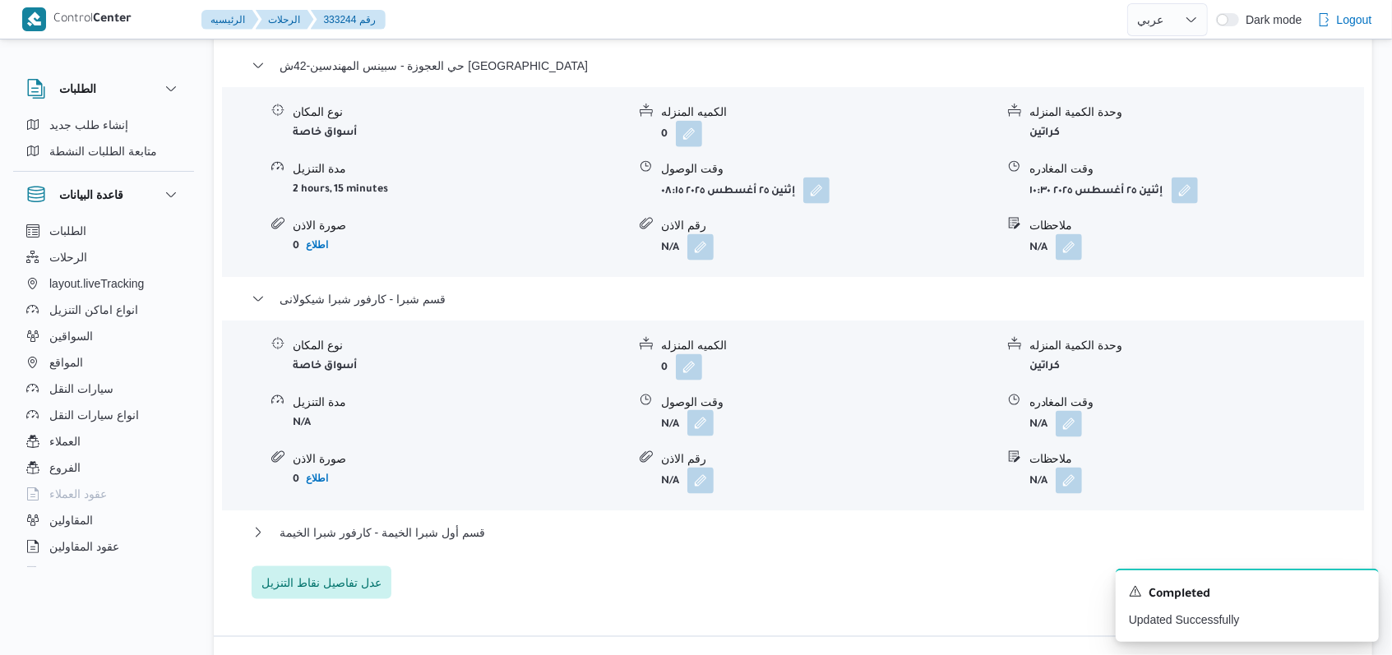
click at [704, 410] on button "button" at bounding box center [700, 423] width 26 height 26
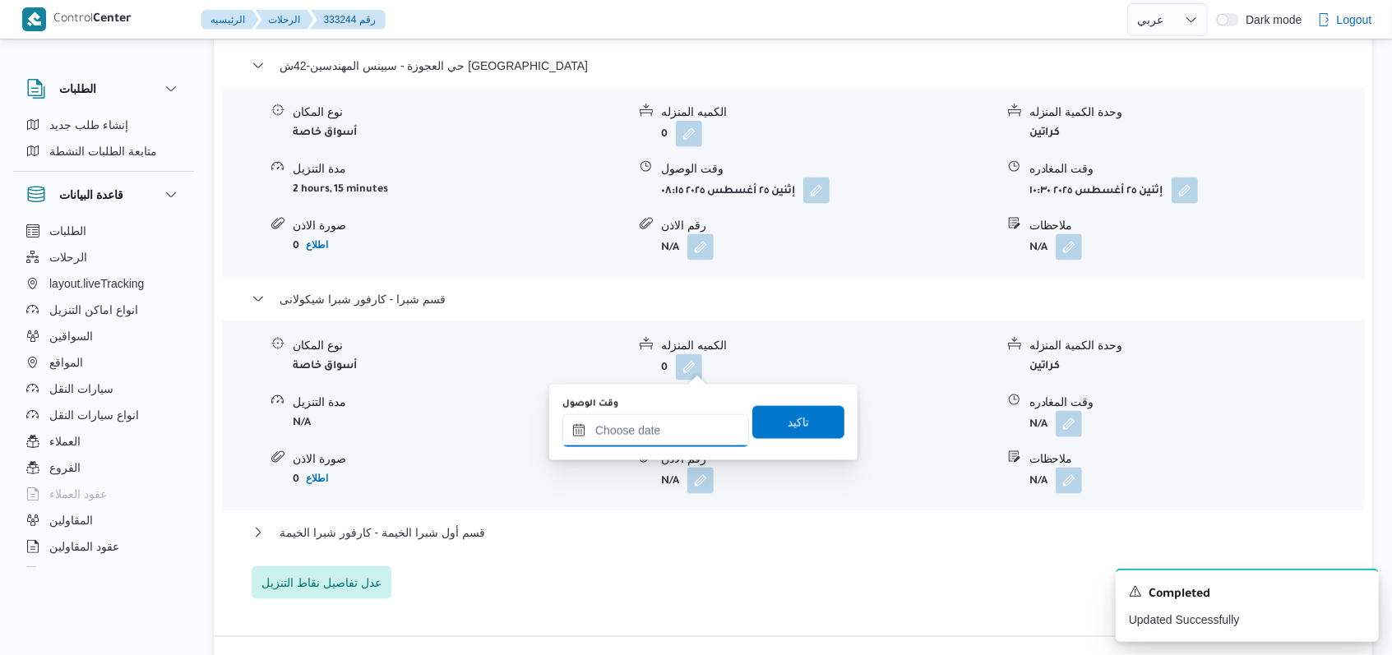
click at [664, 443] on input "وقت الوصول" at bounding box center [655, 430] width 187 height 33
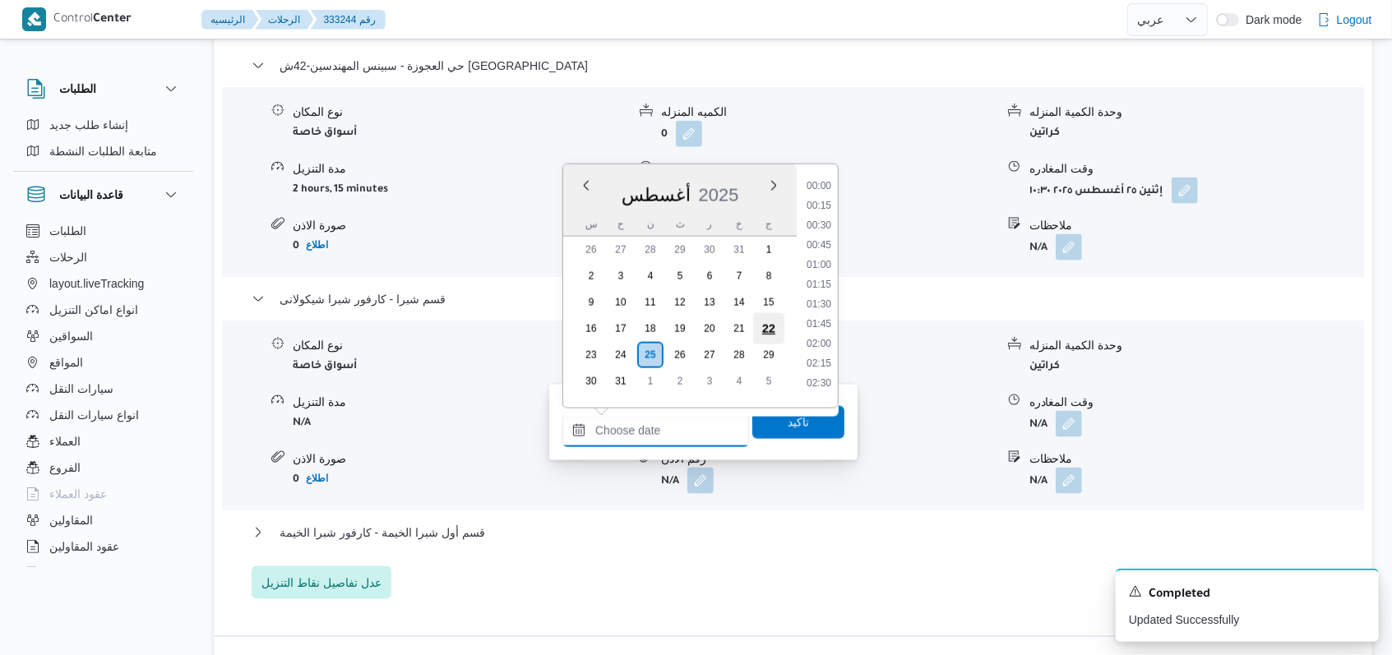
scroll to position [854, 0]
click at [820, 233] on li "11:30" at bounding box center [819, 239] width 38 height 16
type input "٢٥/٠٨/٢٠٢٥ ١١:٣٠"
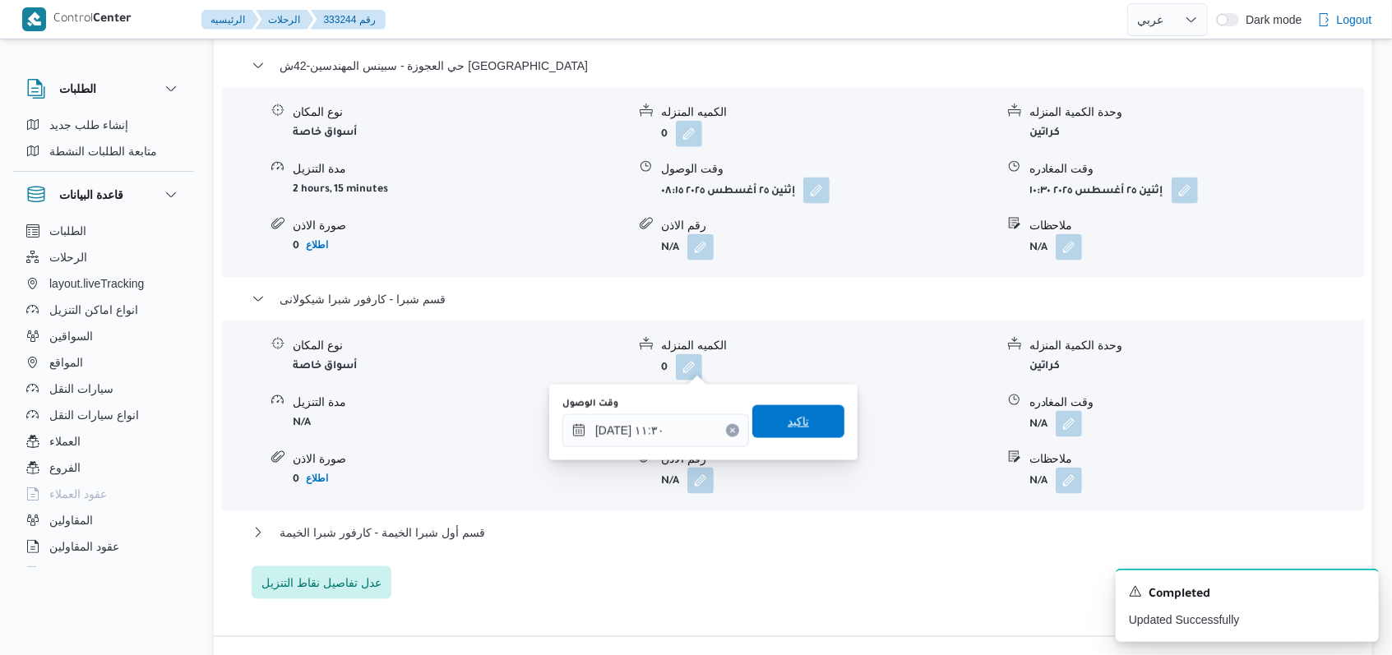
click at [773, 418] on span "تاكيد" at bounding box center [798, 421] width 92 height 33
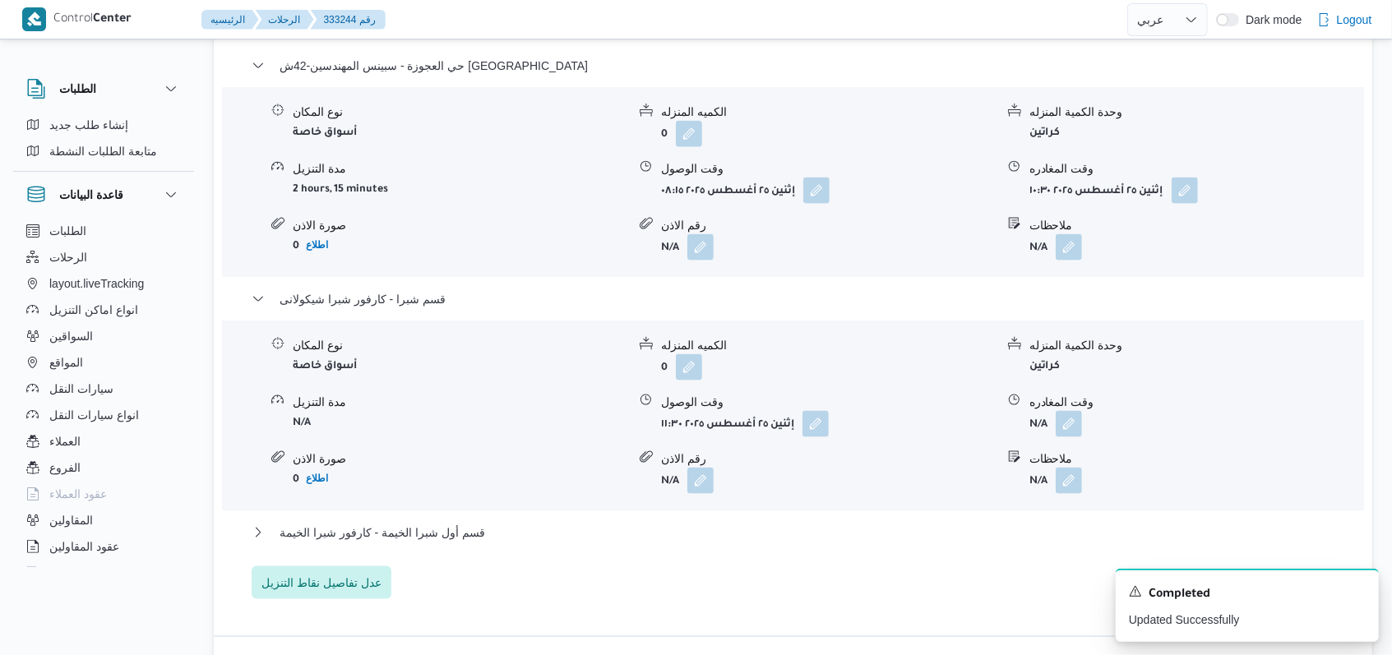
select select "ar"
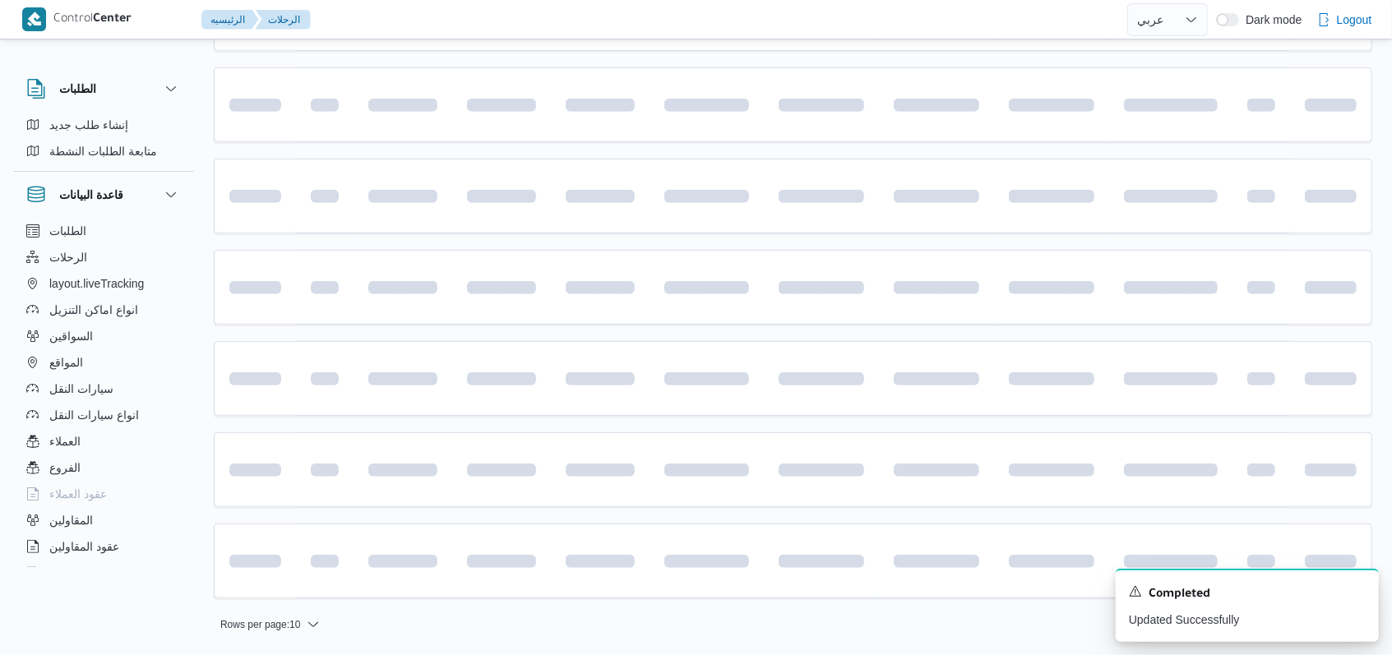
scroll to position [217, 0]
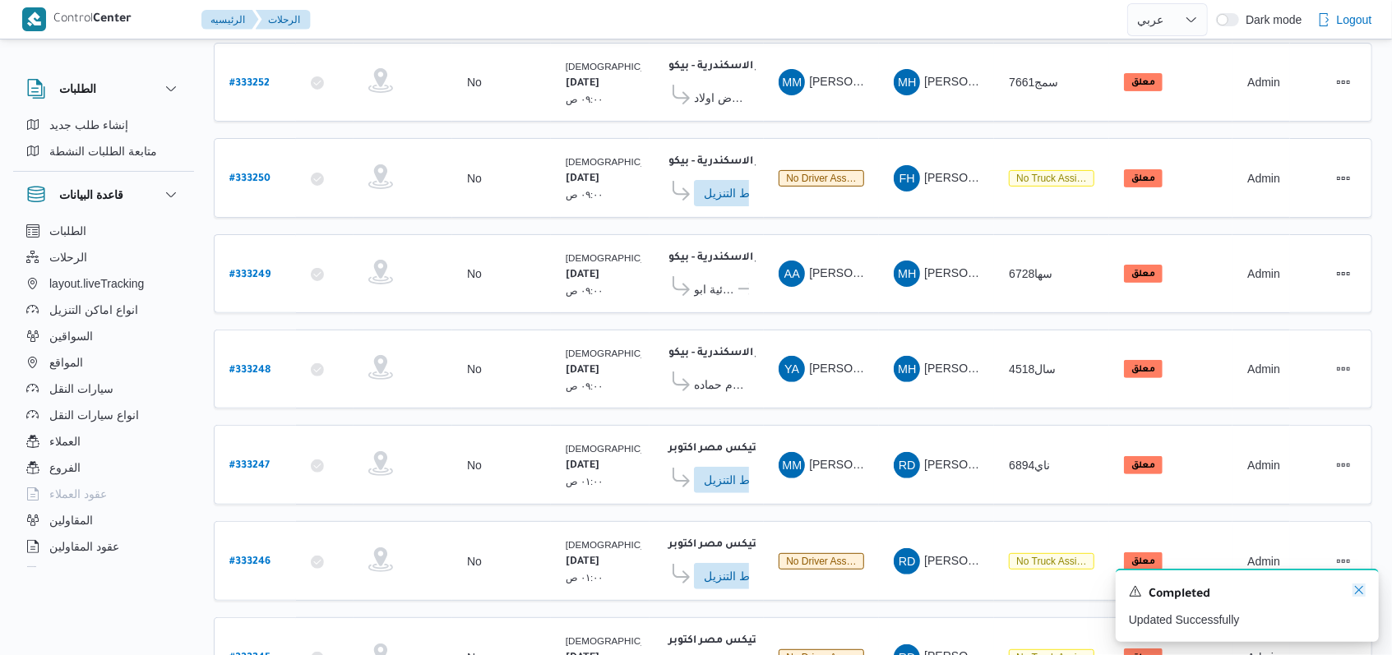
click at [1360, 590] on icon "Dismiss toast" at bounding box center [1358, 590] width 13 height 13
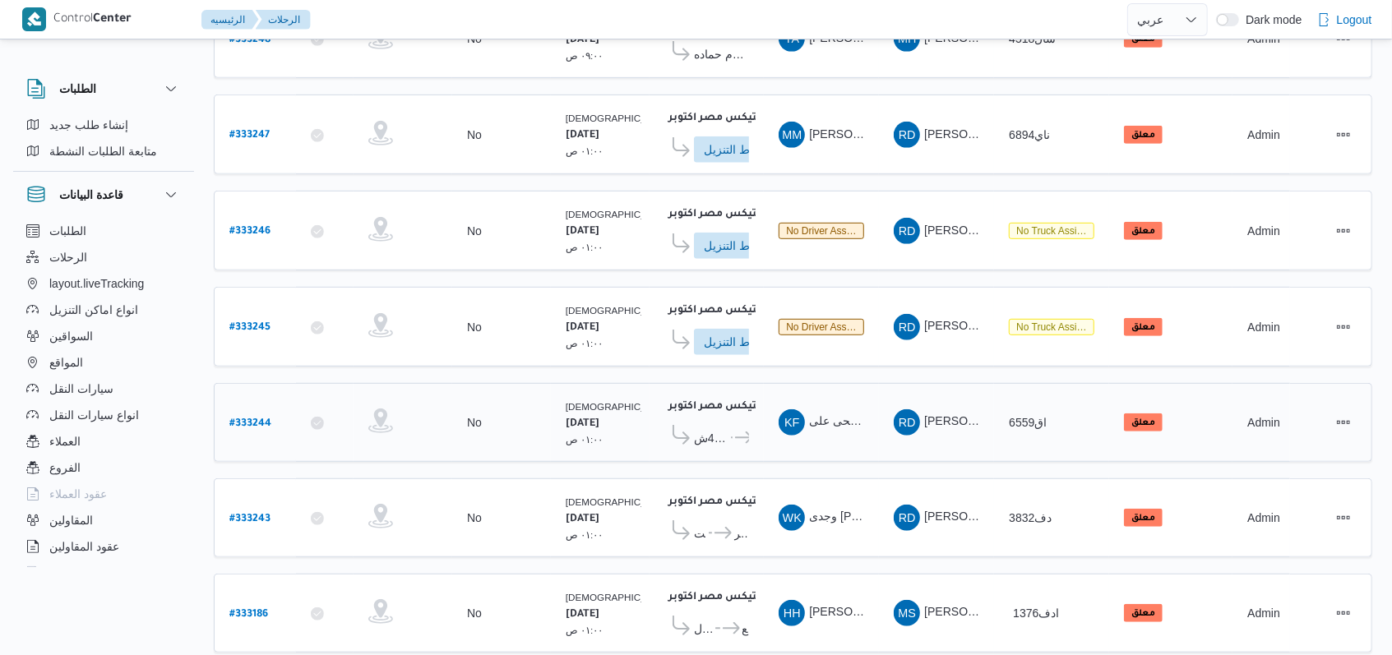
scroll to position [573, 0]
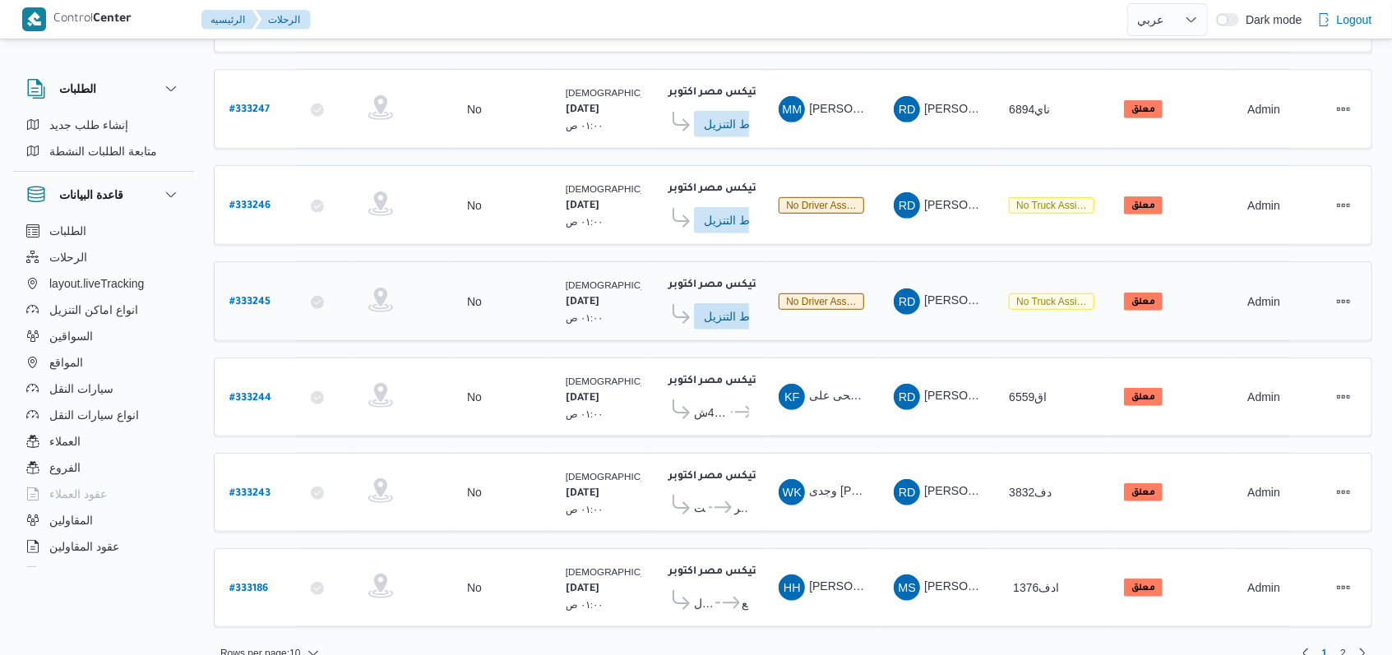
click at [250, 297] on b "# 333245" at bounding box center [249, 303] width 41 height 12
select select "ar"
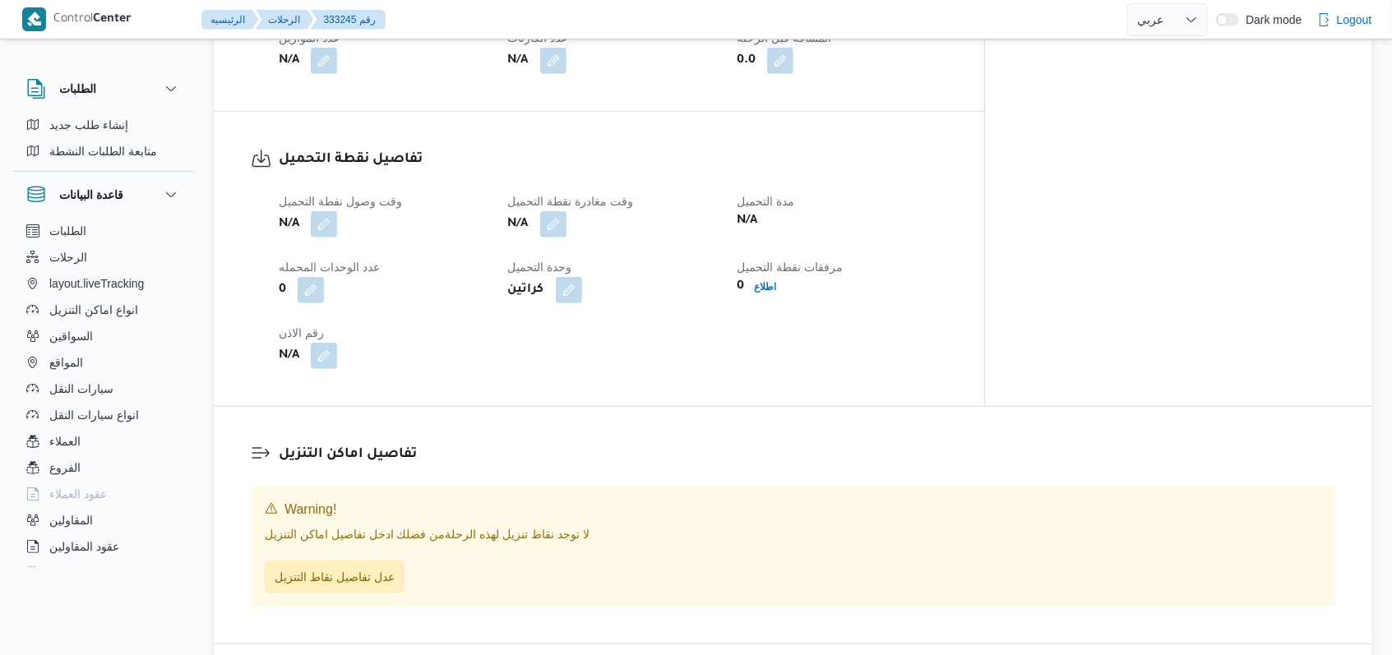
scroll to position [987, 0]
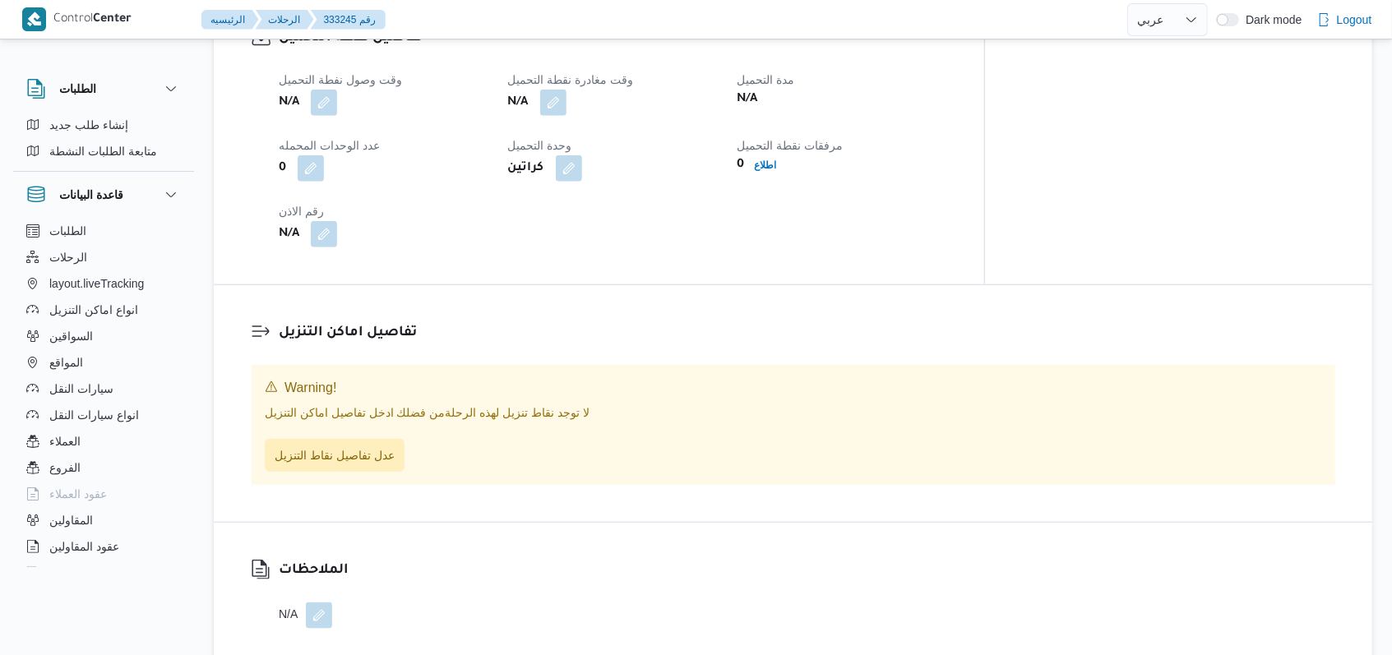
click at [342, 88] on div "N/A" at bounding box center [383, 103] width 213 height 30
click at [335, 89] on button "button" at bounding box center [324, 102] width 26 height 26
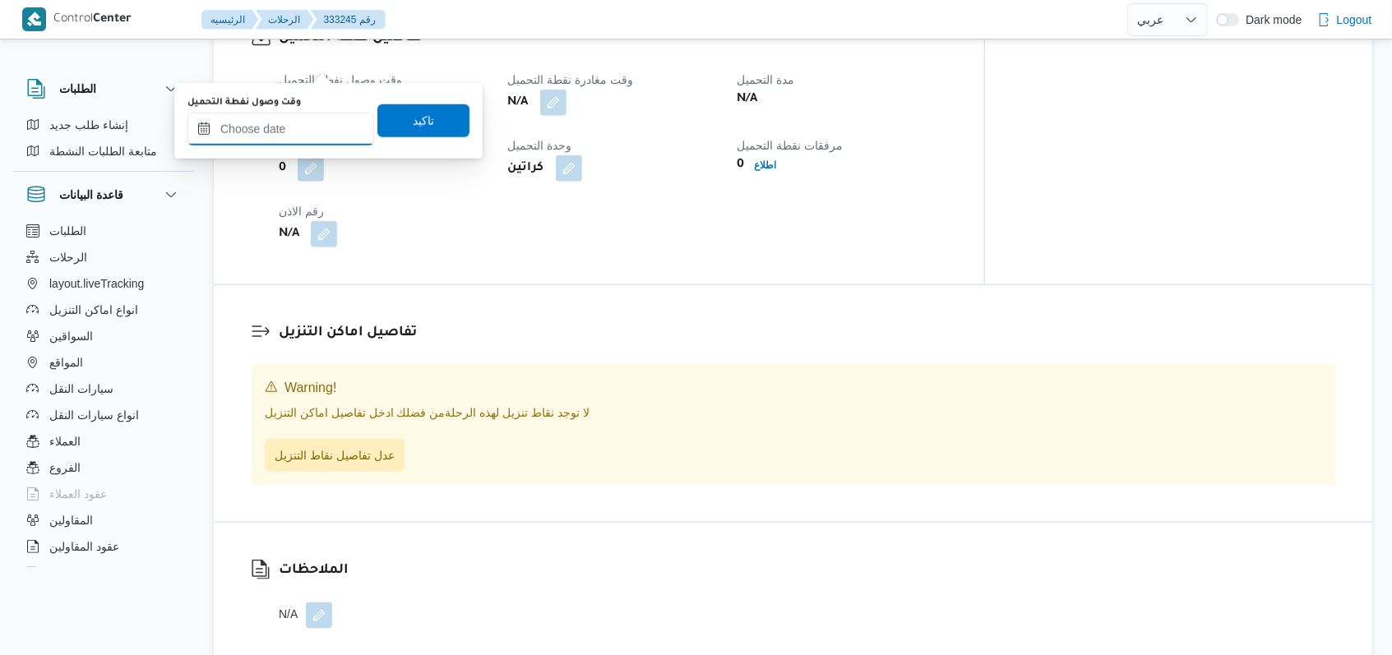
click at [298, 128] on input "وقت وصول نفطة التحميل" at bounding box center [280, 129] width 187 height 33
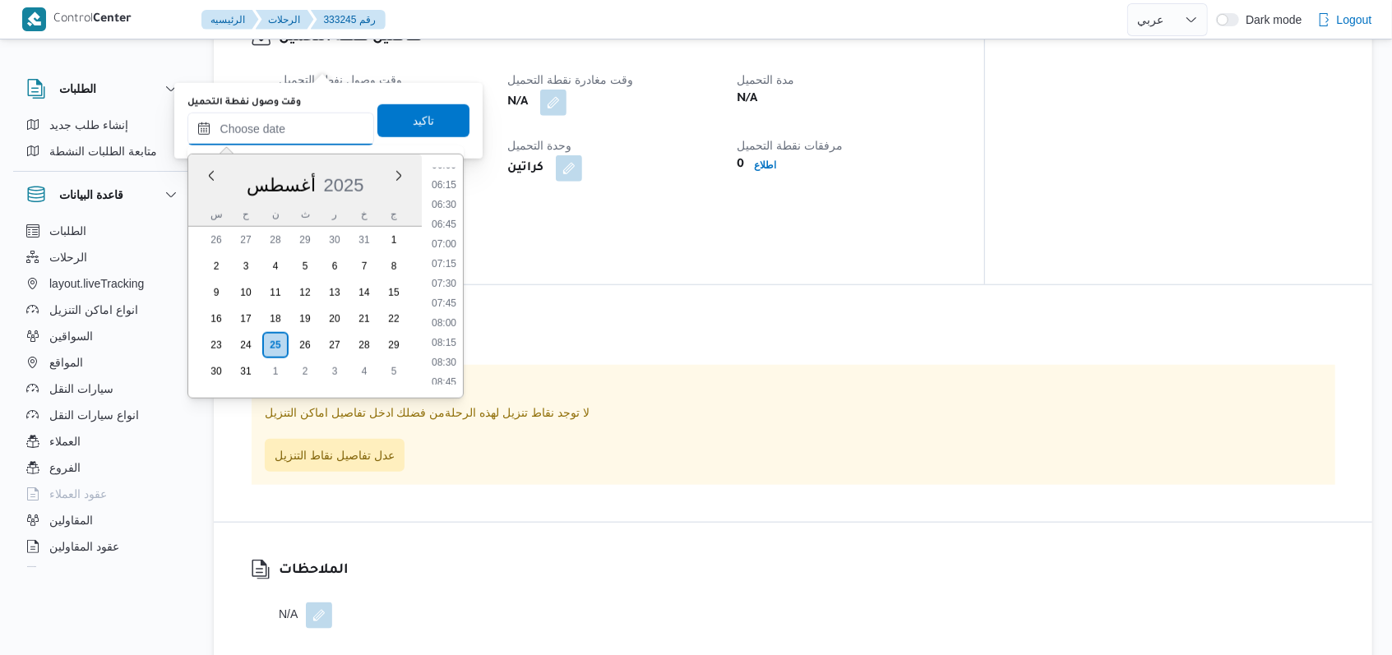
scroll to position [306, 0]
click at [450, 208] on li "04:15" at bounding box center [444, 205] width 38 height 16
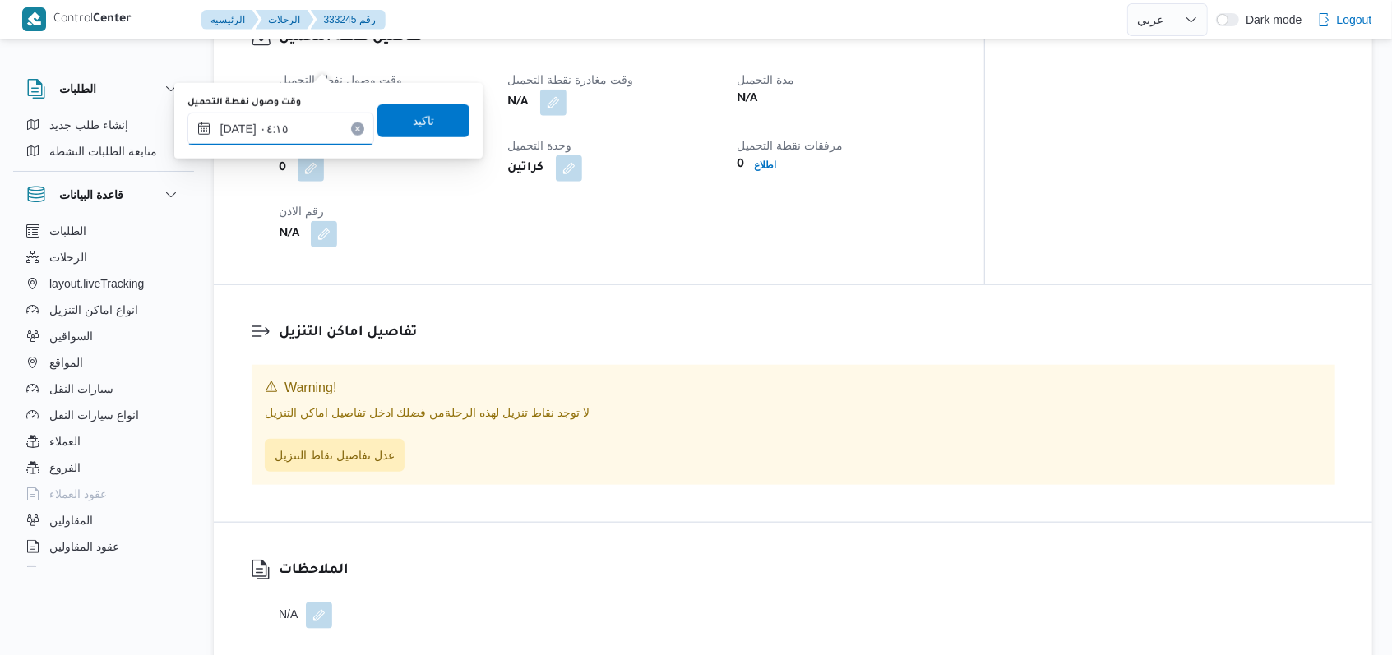
type input "٢٥/٠٨/٢٠٢٥ ٠٤:١٥"
click at [430, 135] on span "تاكيد" at bounding box center [423, 120] width 92 height 33
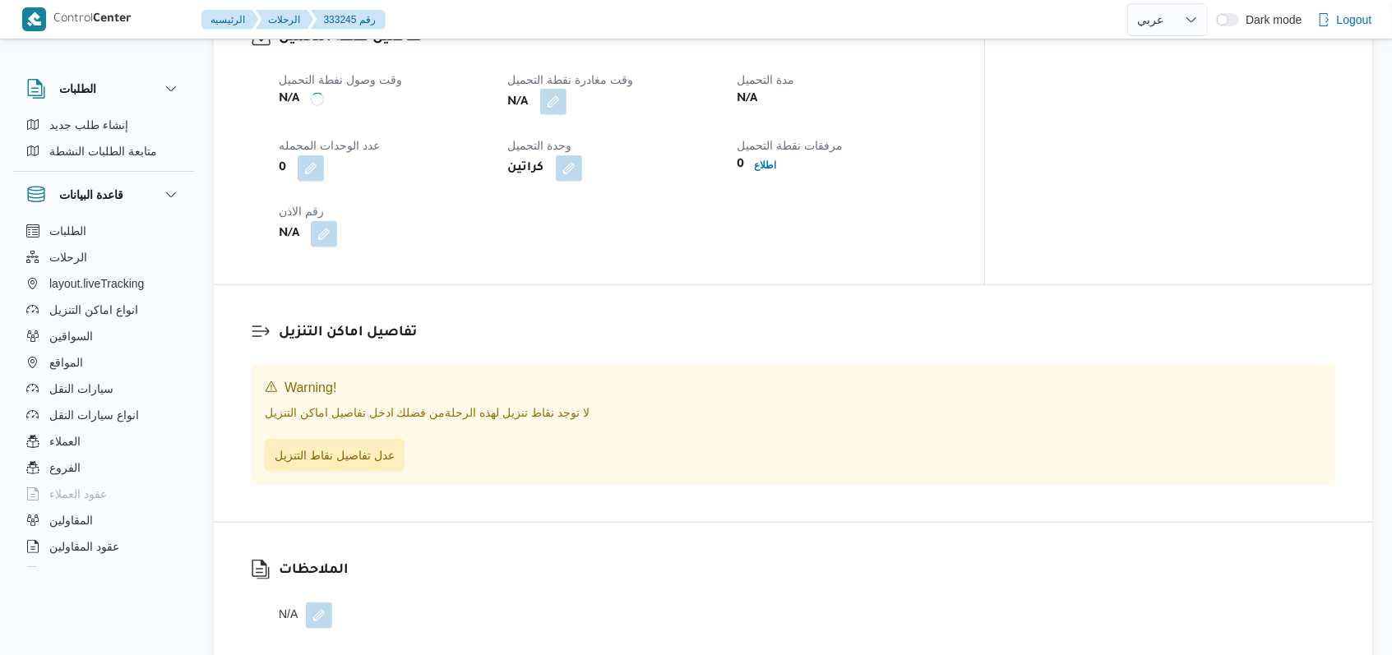
click at [577, 88] on div "N/A" at bounding box center [612, 103] width 213 height 30
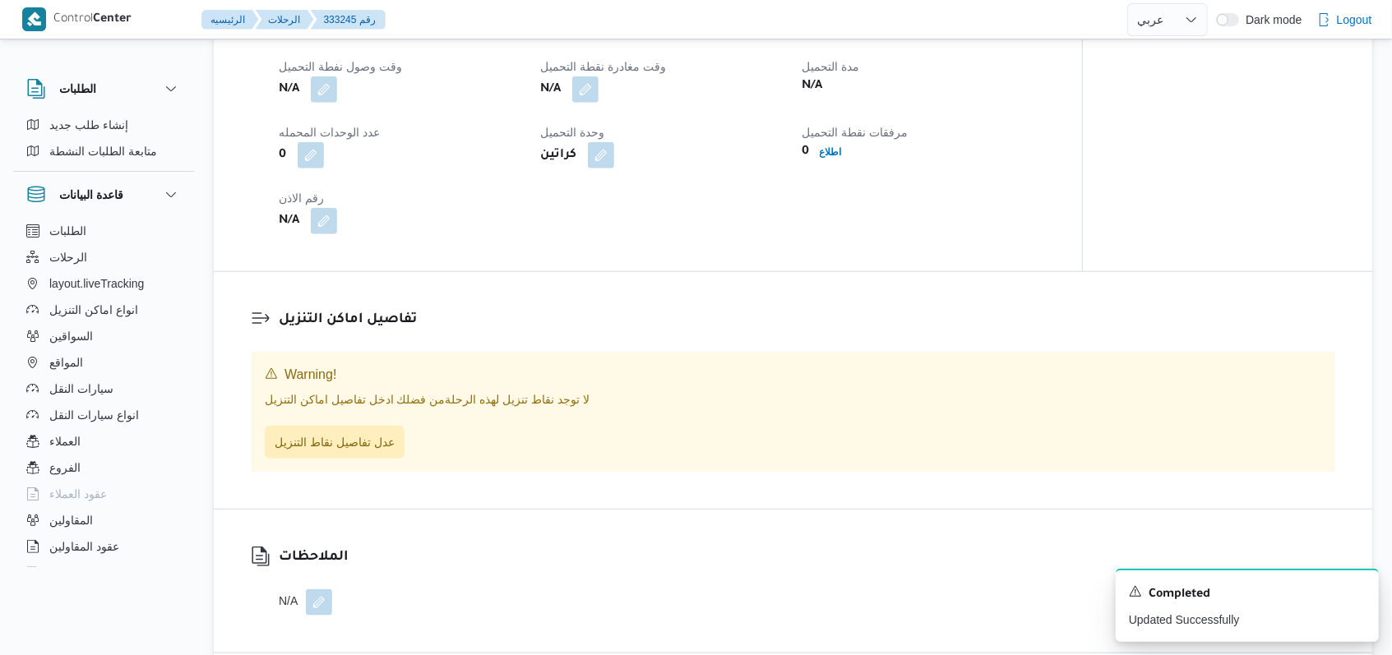
click at [548, 122] on dt "وحدة التحميل" at bounding box center [661, 132] width 242 height 20
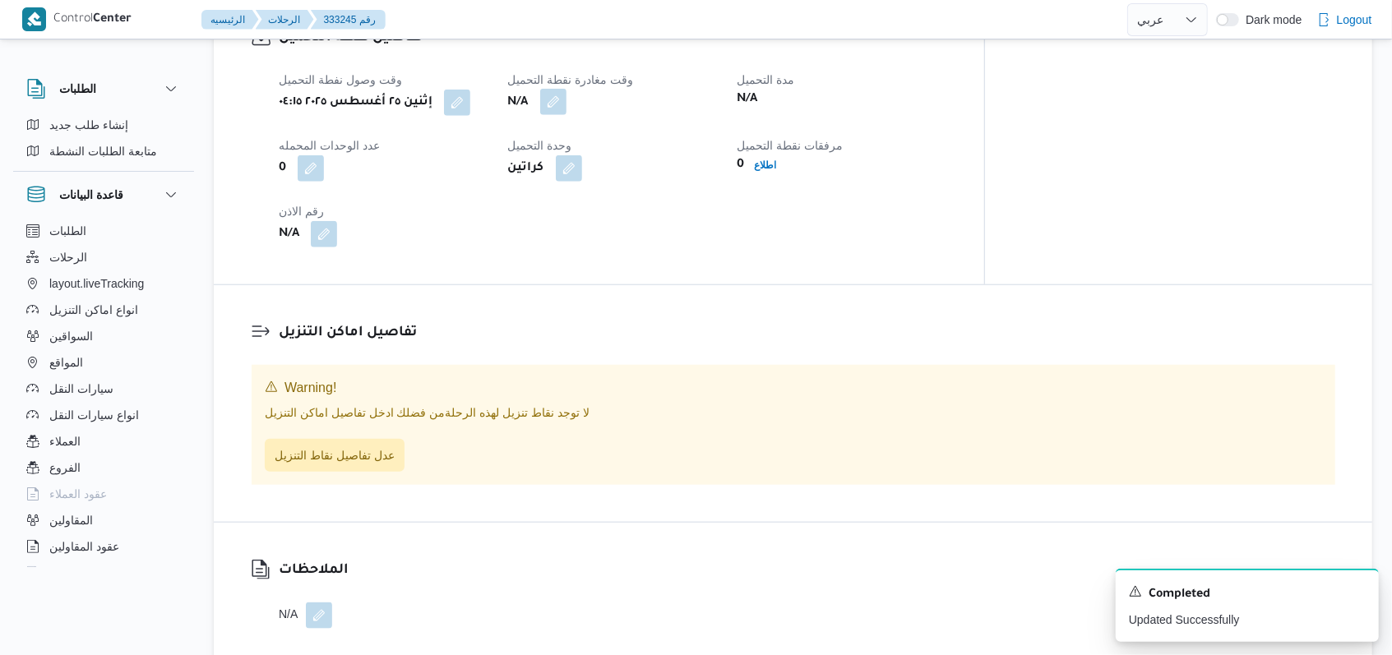
click at [566, 89] on button "button" at bounding box center [553, 102] width 26 height 26
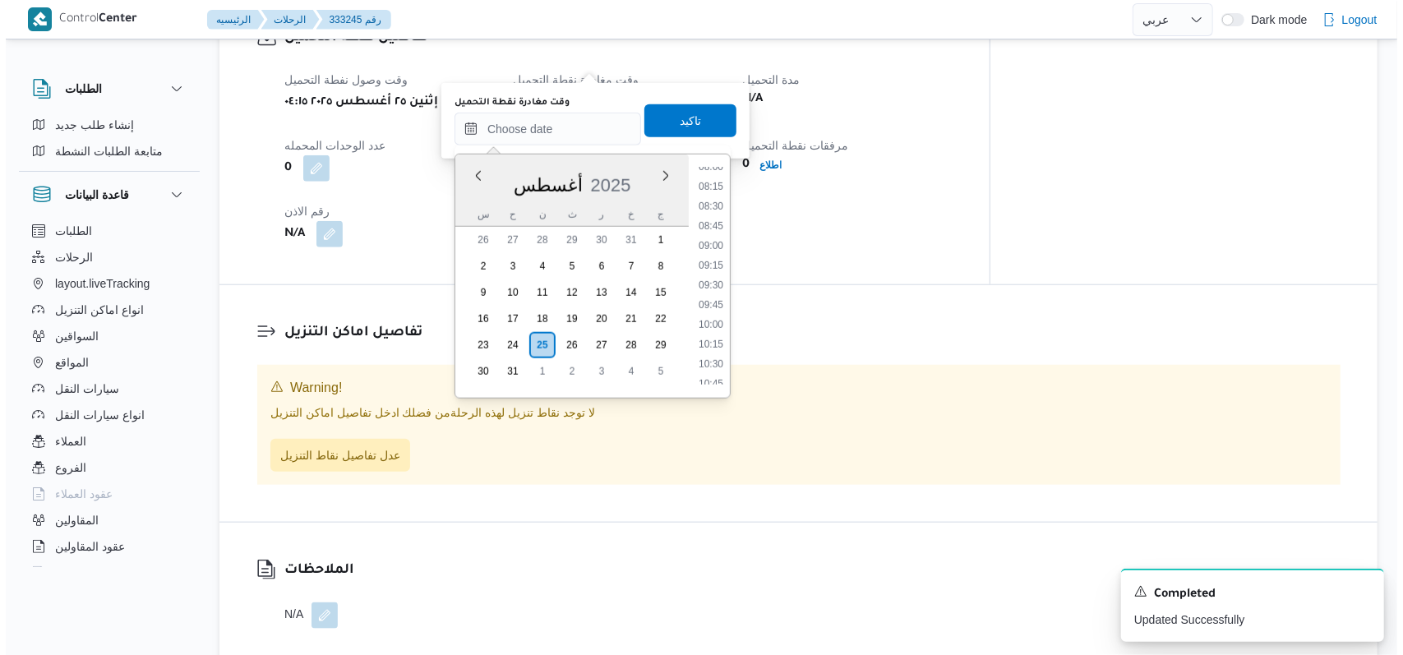
scroll to position [525, 0]
click at [714, 243] on li "07:30" at bounding box center [705, 242] width 38 height 16
type input "٢٥/٠٨/٢٠٢٥ ٠٧:٣٠"
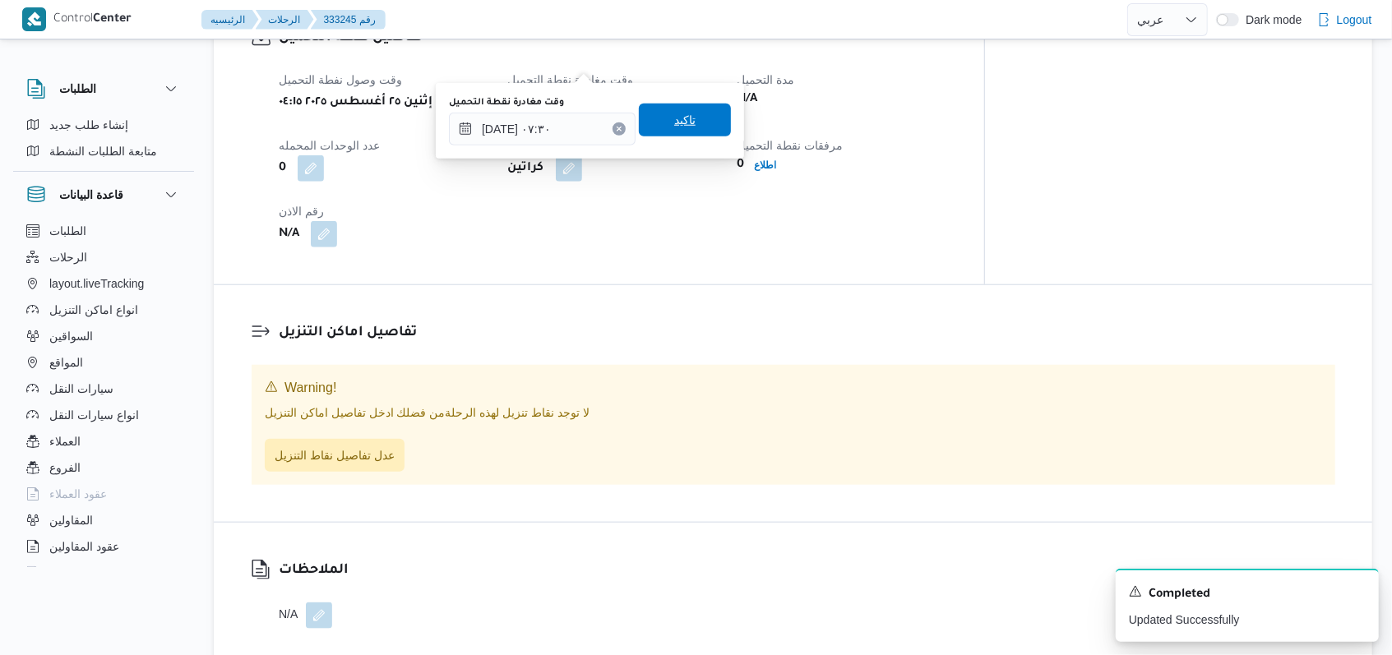
click at [677, 110] on span "تاكيد" at bounding box center [685, 120] width 92 height 33
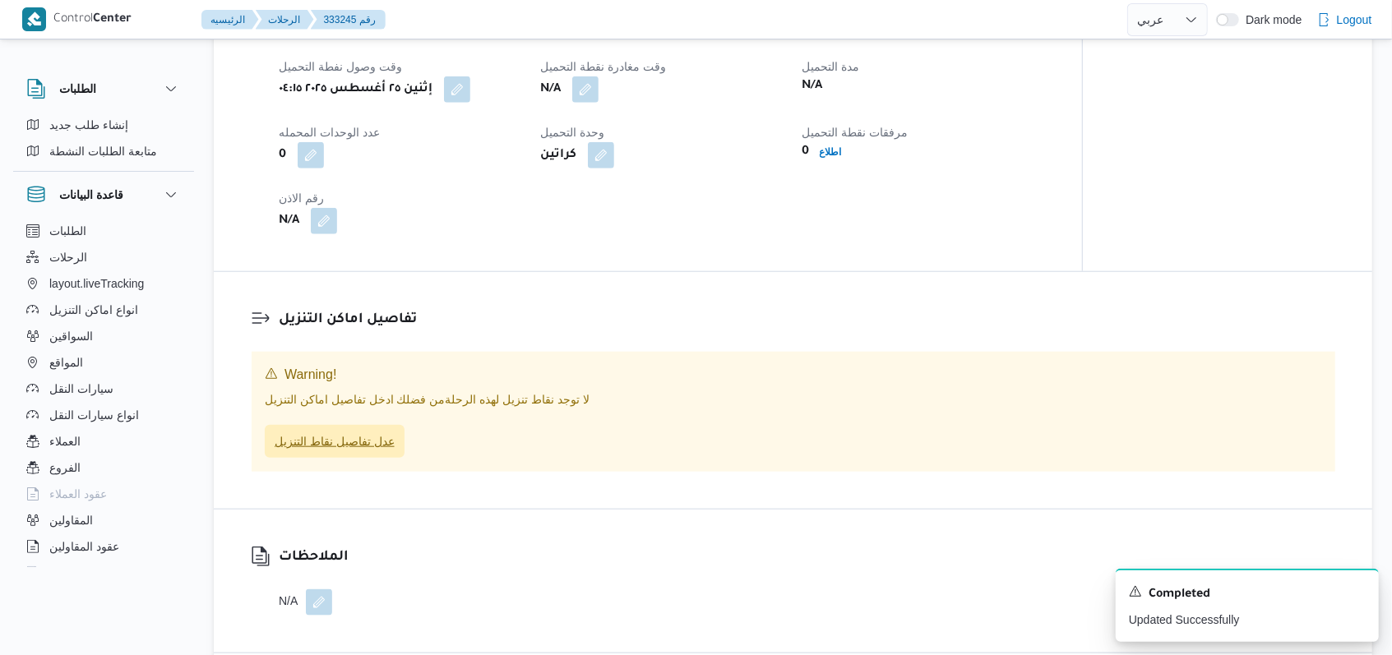
click at [364, 432] on span "عدل تفاصيل نقاط التنزيل" at bounding box center [335, 442] width 120 height 20
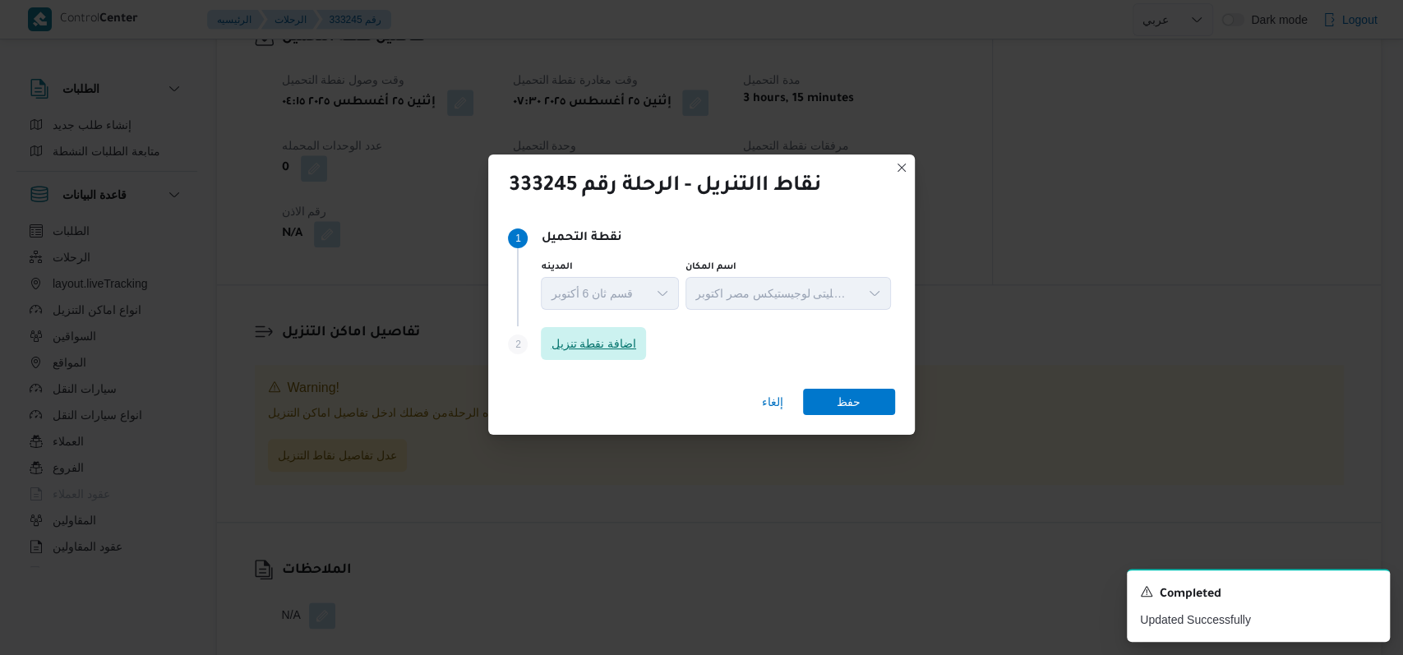
click at [598, 345] on span "اضافة نقطة تنزيل" at bounding box center [593, 344] width 85 height 20
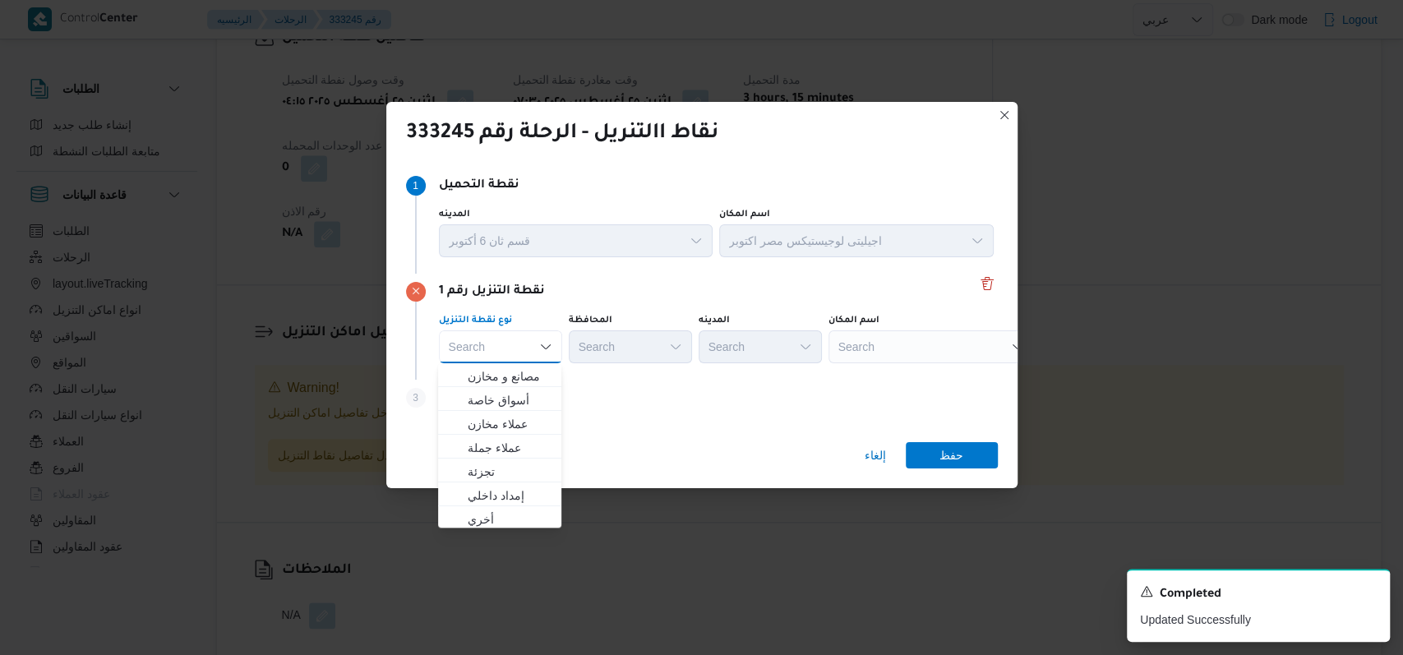
click at [613, 404] on div "Step 3 is disabled 3 اضافة نقطة تنزيل" at bounding box center [702, 401] width 592 height 43
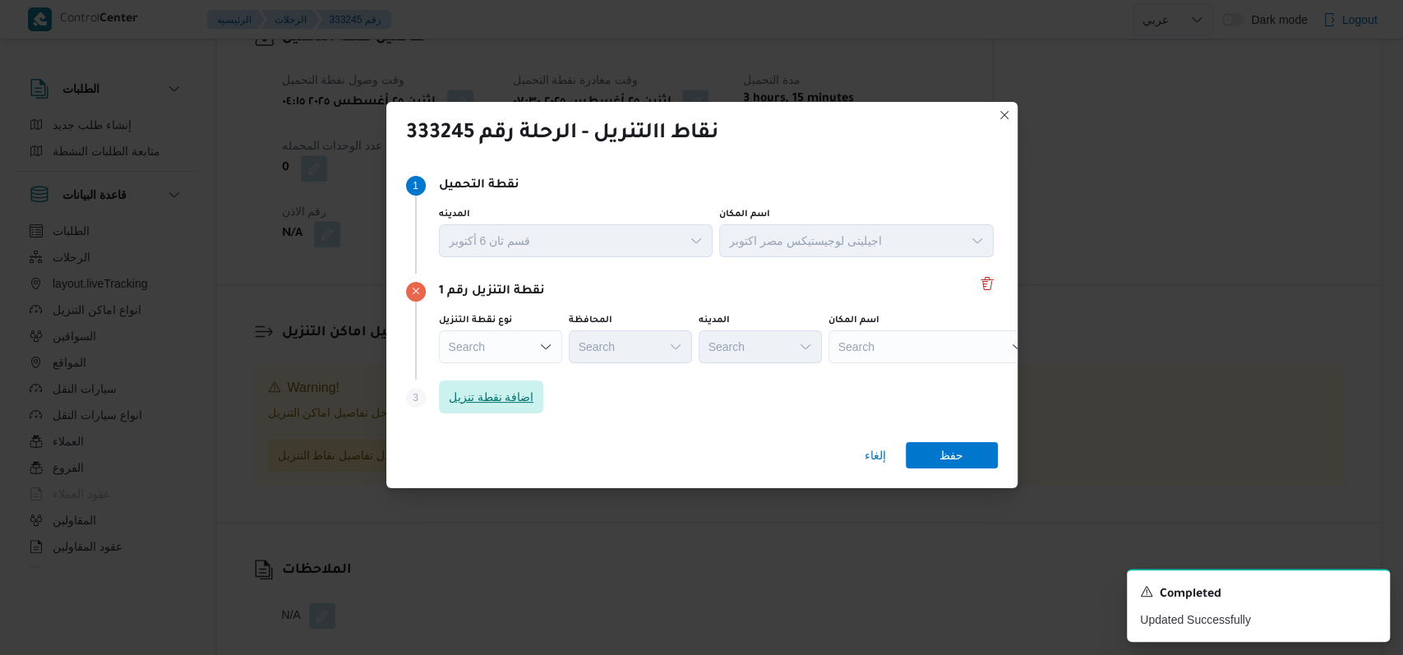
click at [500, 397] on span "اضافة نقطة تنزيل" at bounding box center [491, 397] width 85 height 20
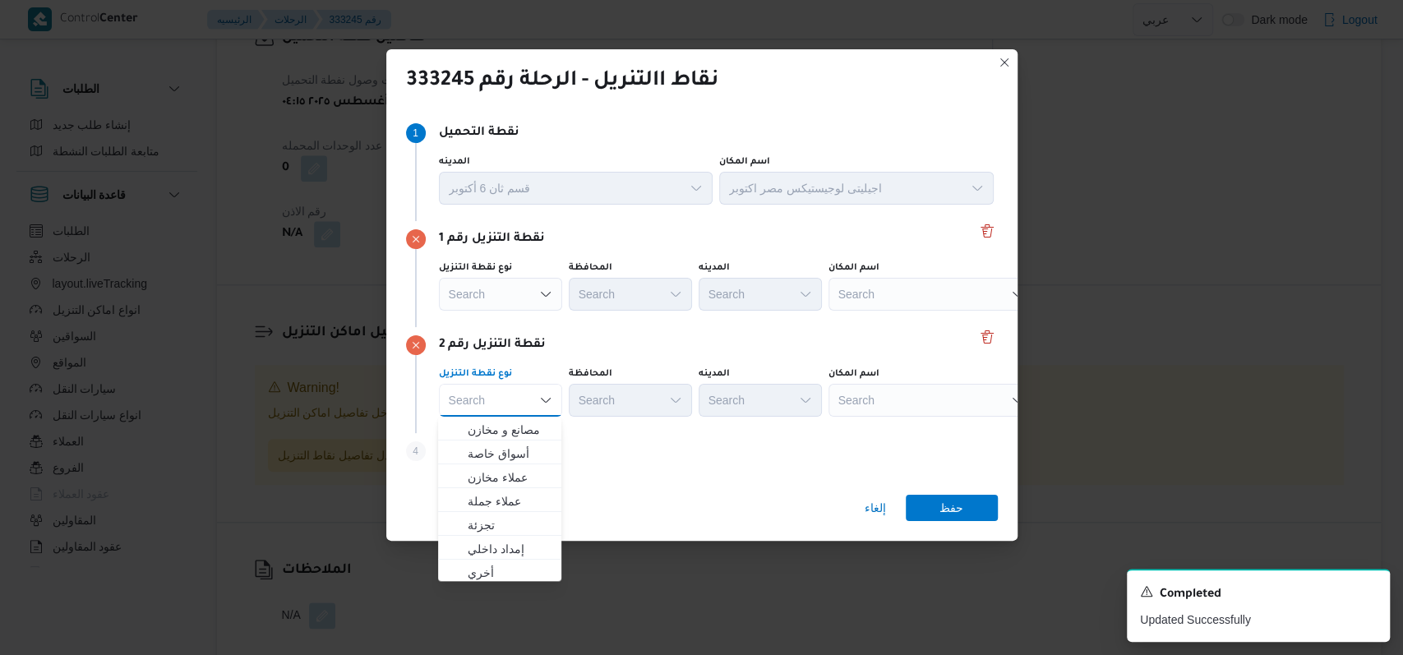
click at [734, 327] on div "نقطة التنزيل رقم 2 نوع نقطة التنزيل Search Combo box. Selected. Combo box input…" at bounding box center [702, 380] width 592 height 106
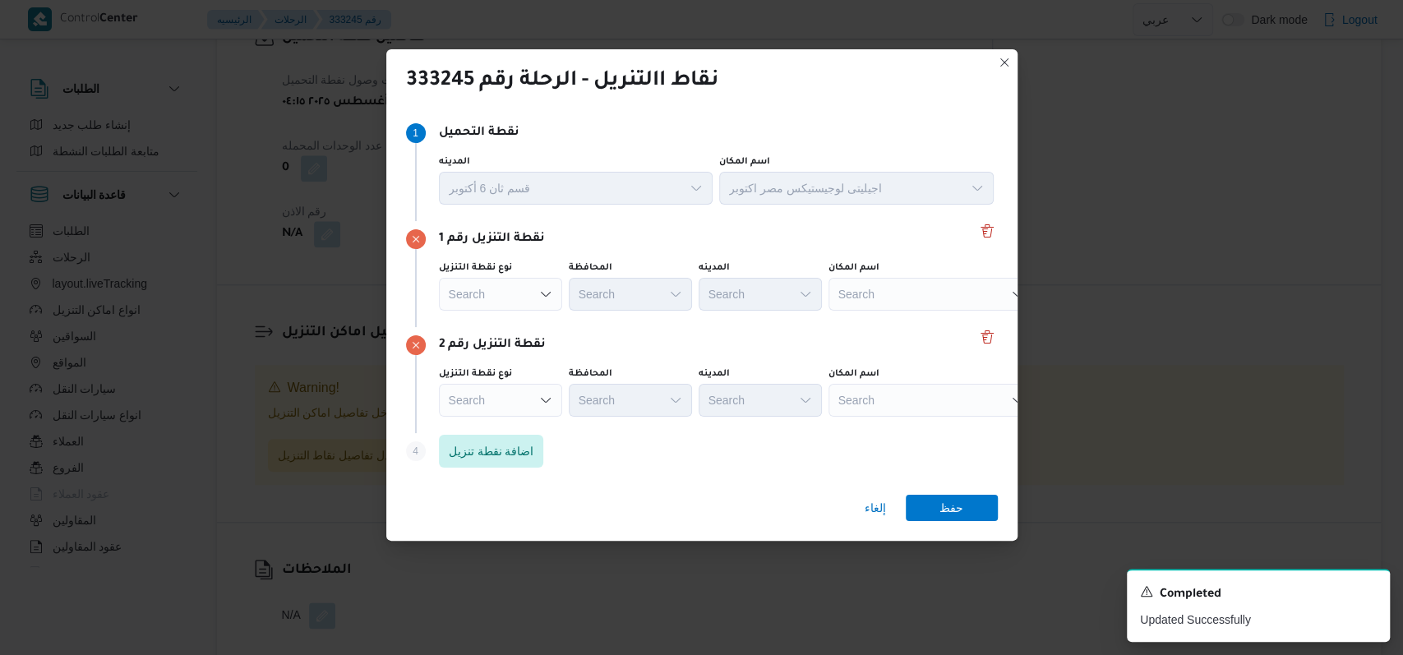
click at [860, 303] on div "Search" at bounding box center [932, 294] width 206 height 33
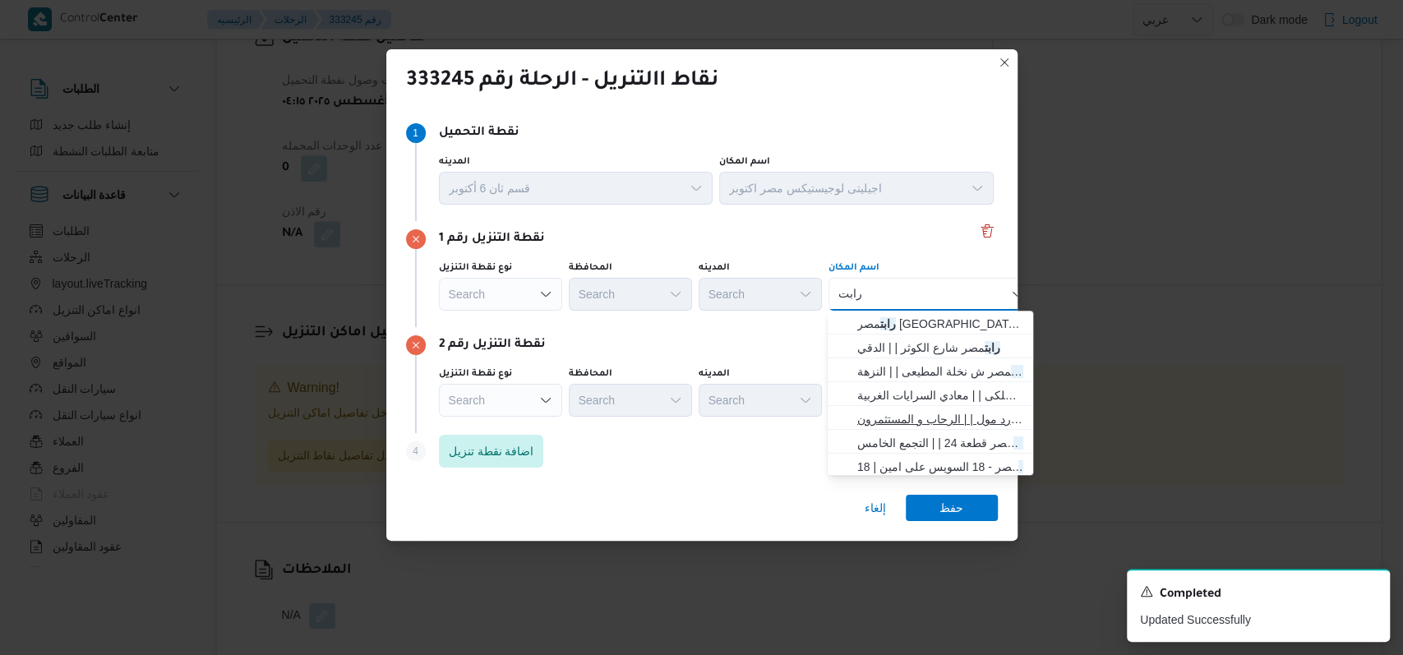
type input "رابت"
click at [914, 418] on span "رابت مصر يارد مول | | الرحاب و المستثمرون" at bounding box center [940, 419] width 166 height 20
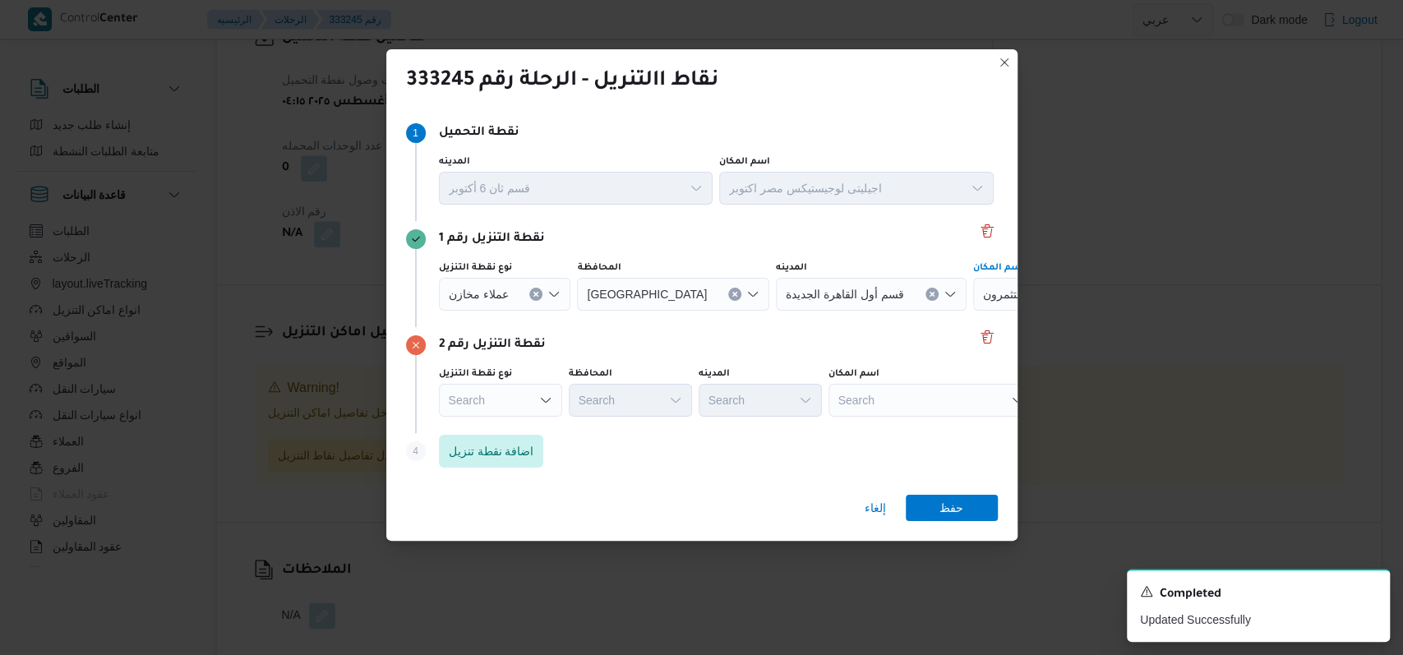
click at [914, 418] on div "نوع نقطة التنزيل Search المحافظة Search المدينه Search اسم المكان Search" at bounding box center [716, 392] width 561 height 56
click at [914, 396] on div "Search" at bounding box center [932, 400] width 206 height 33
type input "ذا يارد"
click at [914, 427] on span "رابت مصر يارد مول | | الرحاب و المستثمرون" at bounding box center [940, 430] width 166 height 20
click at [493, 452] on span "اضافة نقطة تنزيل" at bounding box center [491, 451] width 85 height 20
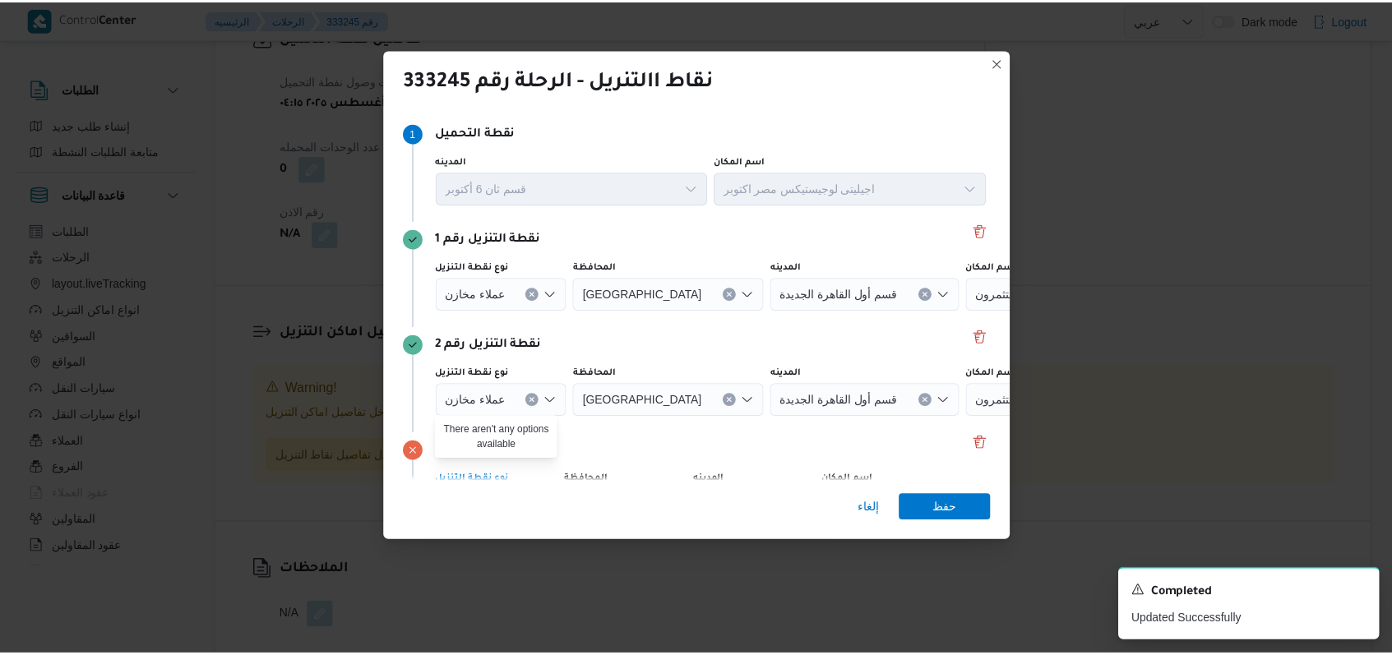
scroll to position [106, 0]
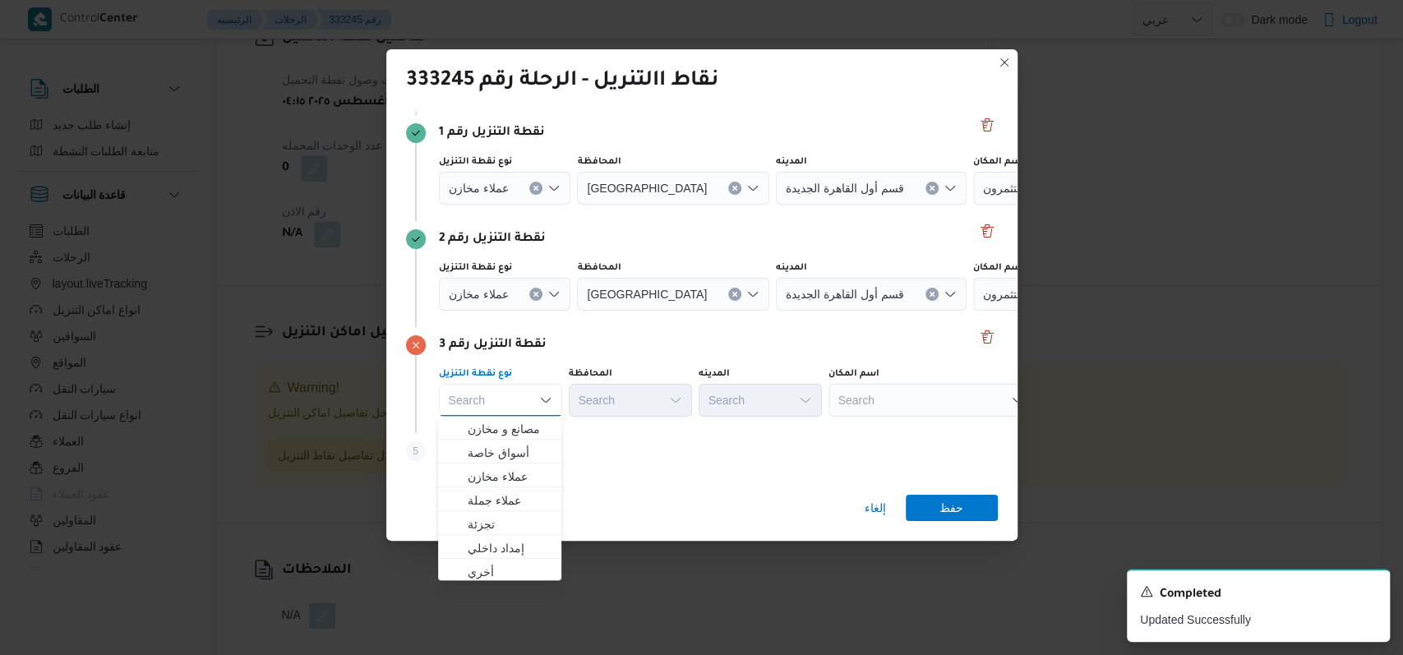
click at [873, 404] on div "Search" at bounding box center [932, 400] width 206 height 33
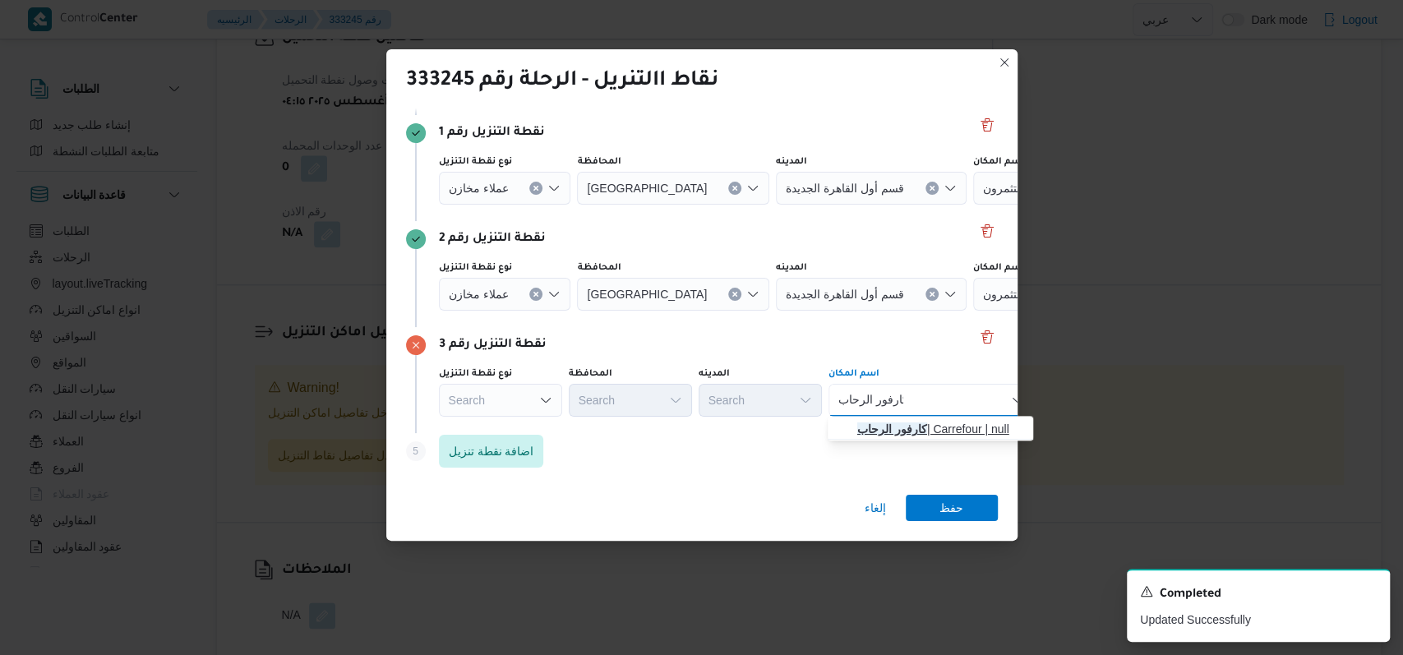
type input "كارفور الرحاب"
click at [868, 429] on mark "كارفور الرحاب" at bounding box center [892, 429] width 70 height 13
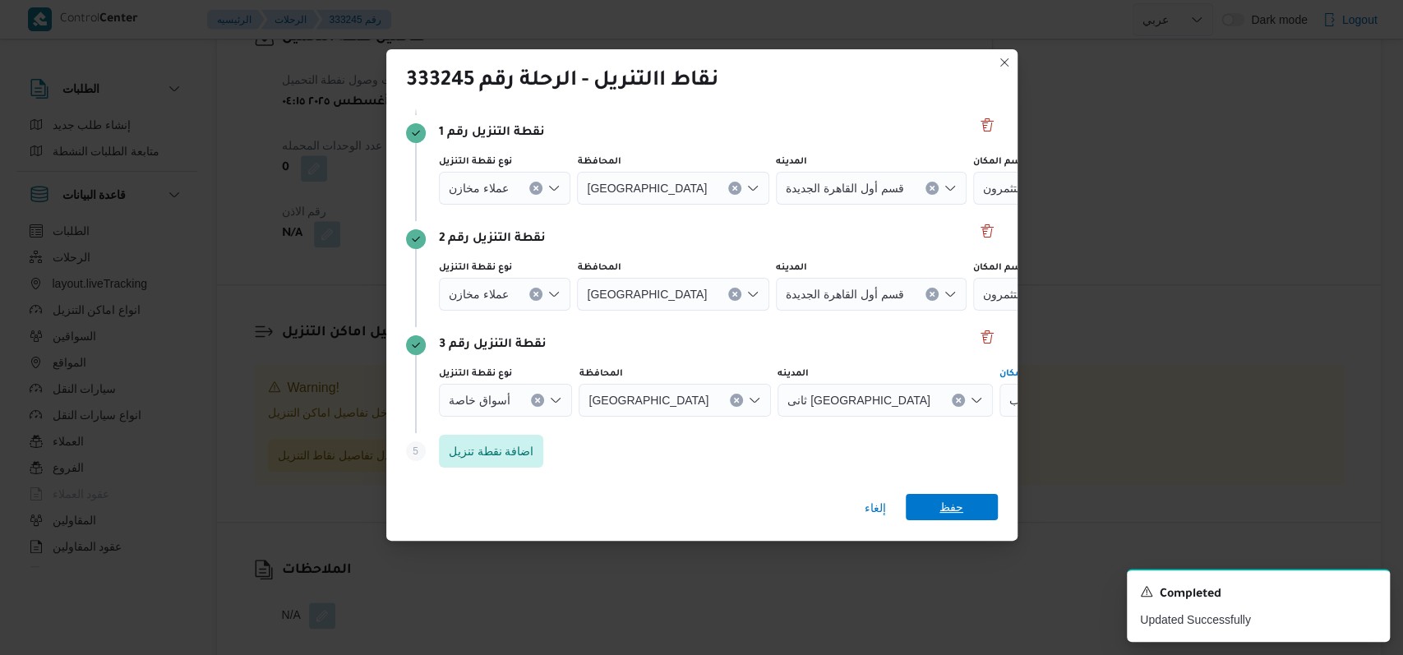
click at [943, 501] on span "حفظ" at bounding box center [952, 507] width 24 height 26
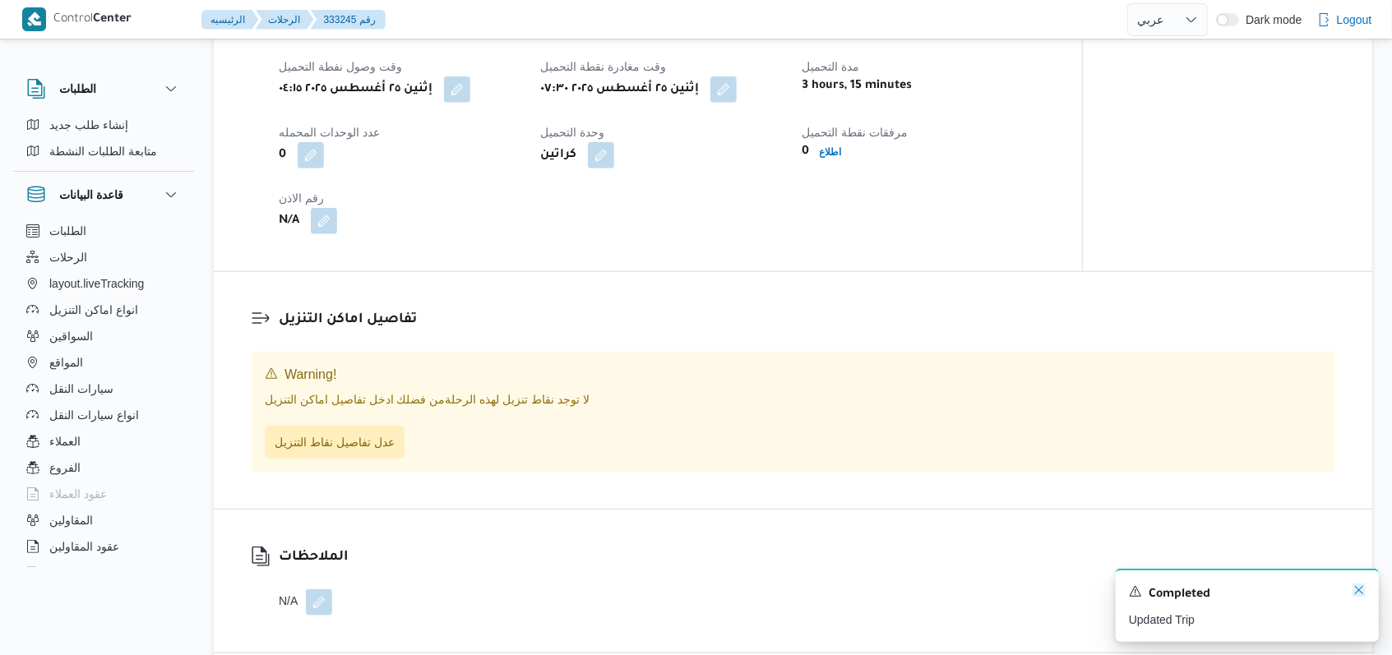
click at [1356, 594] on icon "Dismiss toast" at bounding box center [1358, 590] width 13 height 13
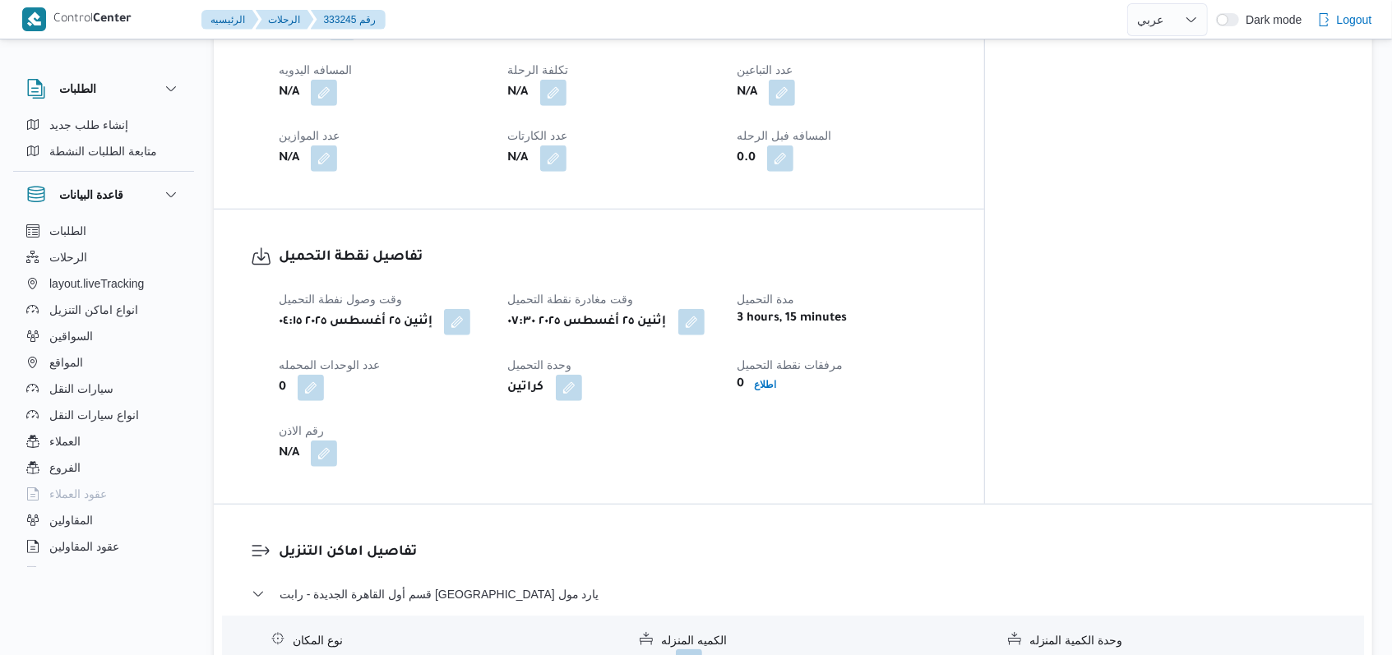
scroll to position [1181, 0]
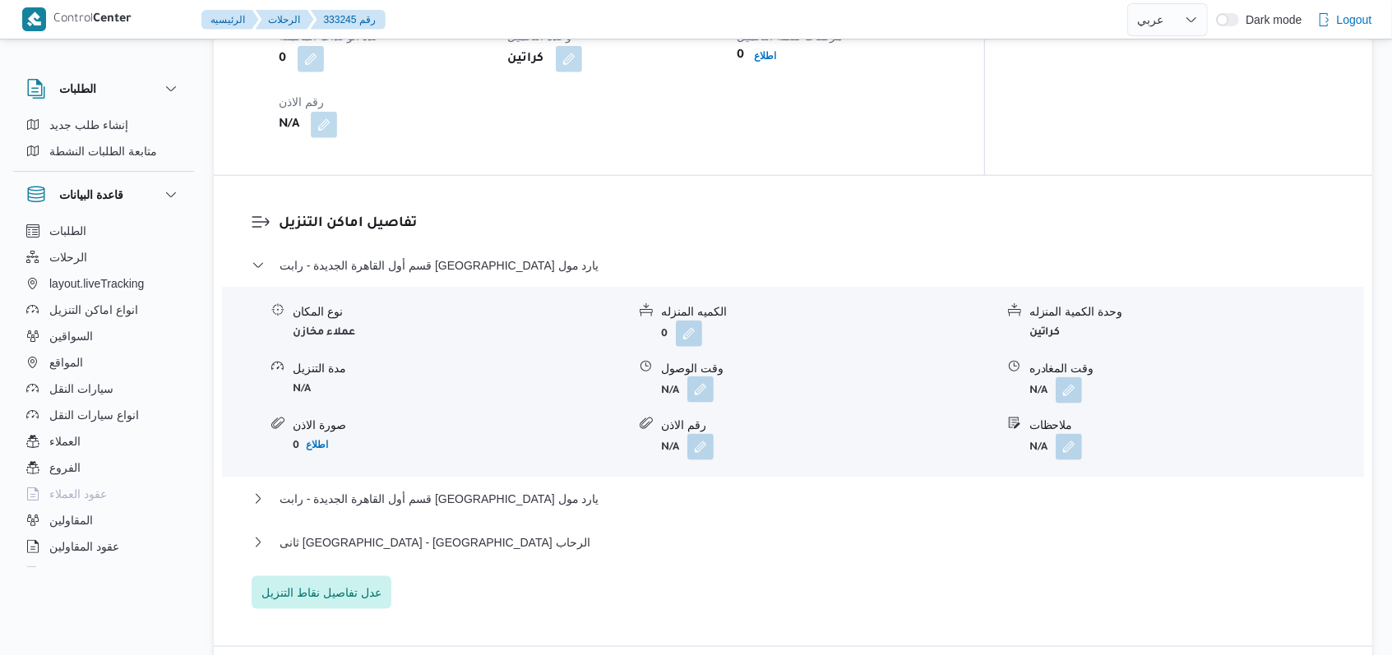
drag, startPoint x: 697, startPoint y: 364, endPoint x: 696, endPoint y: 351, distance: 13.2
click at [697, 363] on div "نوع المكان عملاء مخازن الكميه المنزله 0 وحدة الكمية المنزله كراتين مدة التنزيل …" at bounding box center [792, 382] width 1155 height 187
click at [696, 377] on button "button" at bounding box center [700, 390] width 26 height 26
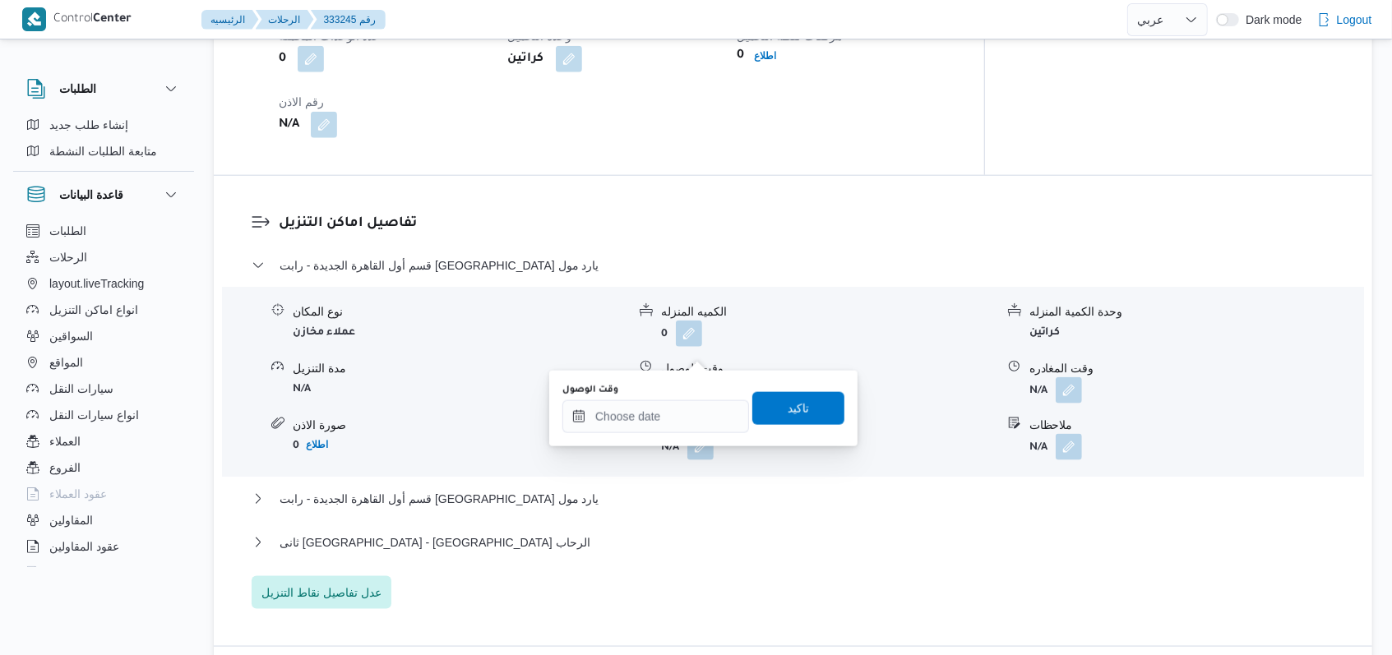
click at [650, 432] on div "وقت الوصول تاكيد" at bounding box center [703, 408] width 285 height 53
click at [660, 418] on input "وقت الوصول" at bounding box center [655, 416] width 187 height 33
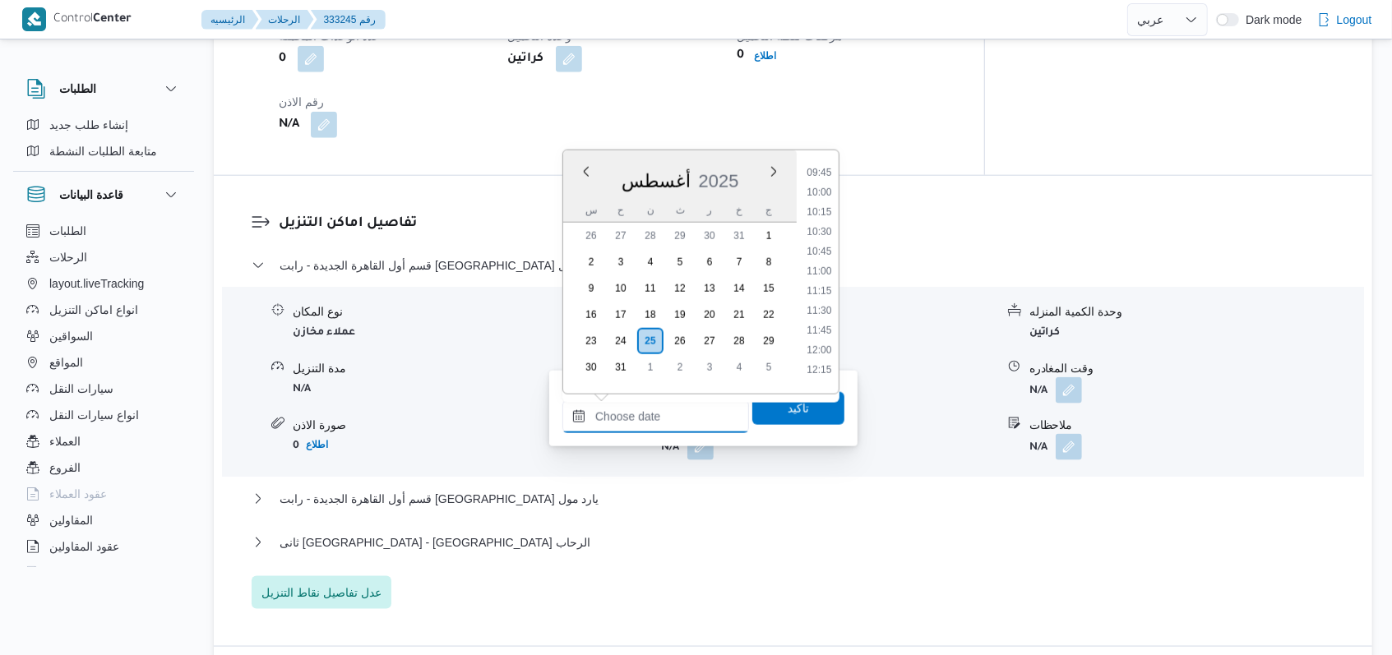
scroll to position [545, 0]
click at [829, 358] on li "09:15" at bounding box center [819, 357] width 38 height 16
type input "٢٥/٠٨/٢٠٢٥ ٠٩:١٥"
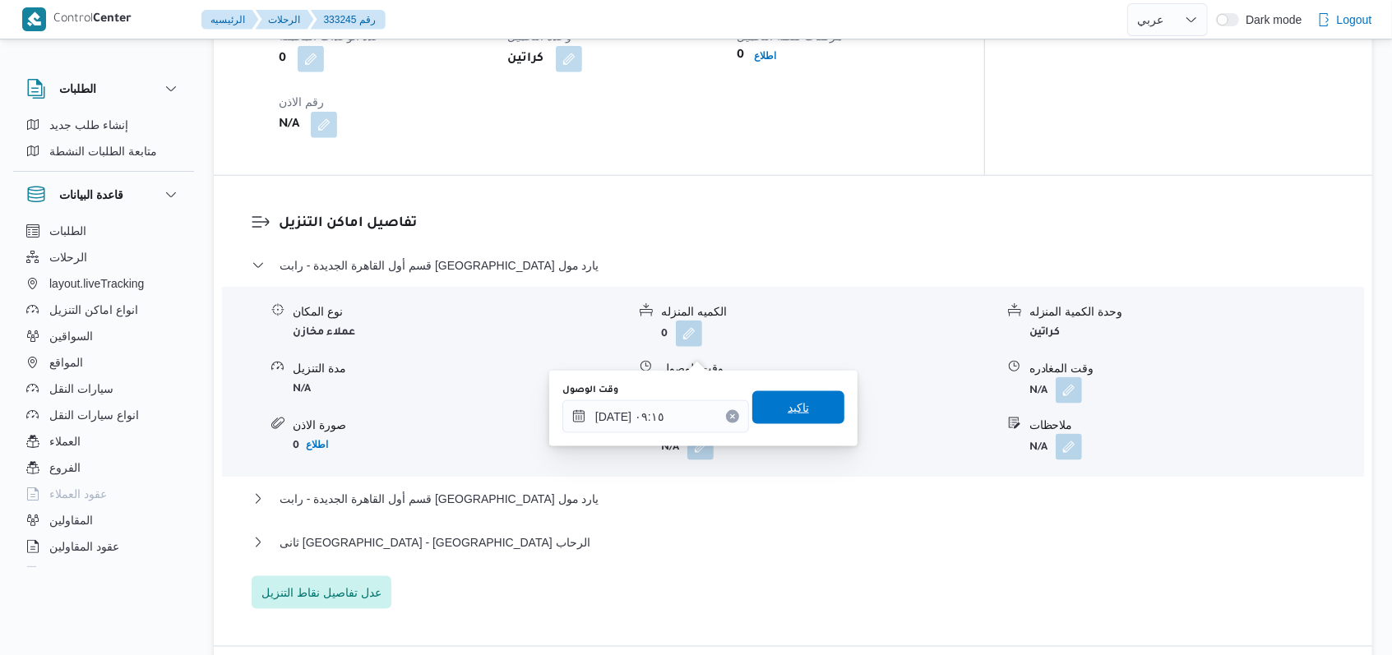
click at [798, 417] on span "تاكيد" at bounding box center [798, 407] width 92 height 33
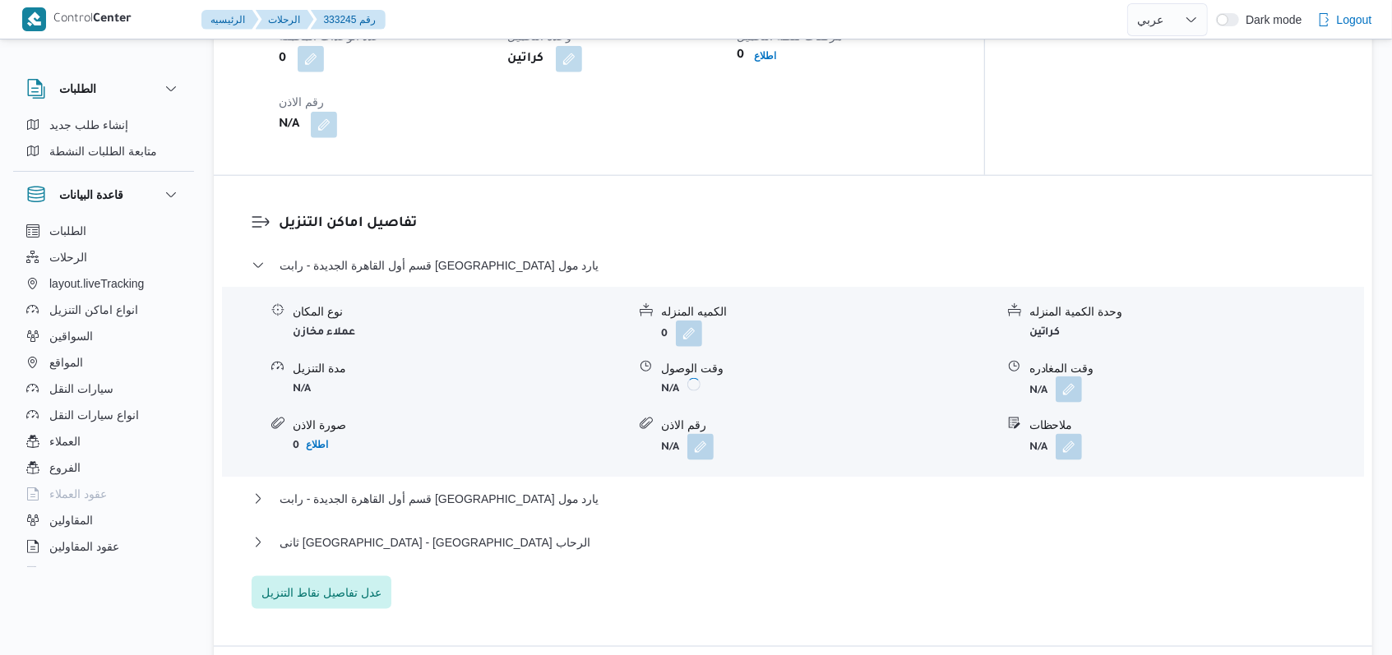
click at [1073, 377] on button "button" at bounding box center [1069, 390] width 26 height 26
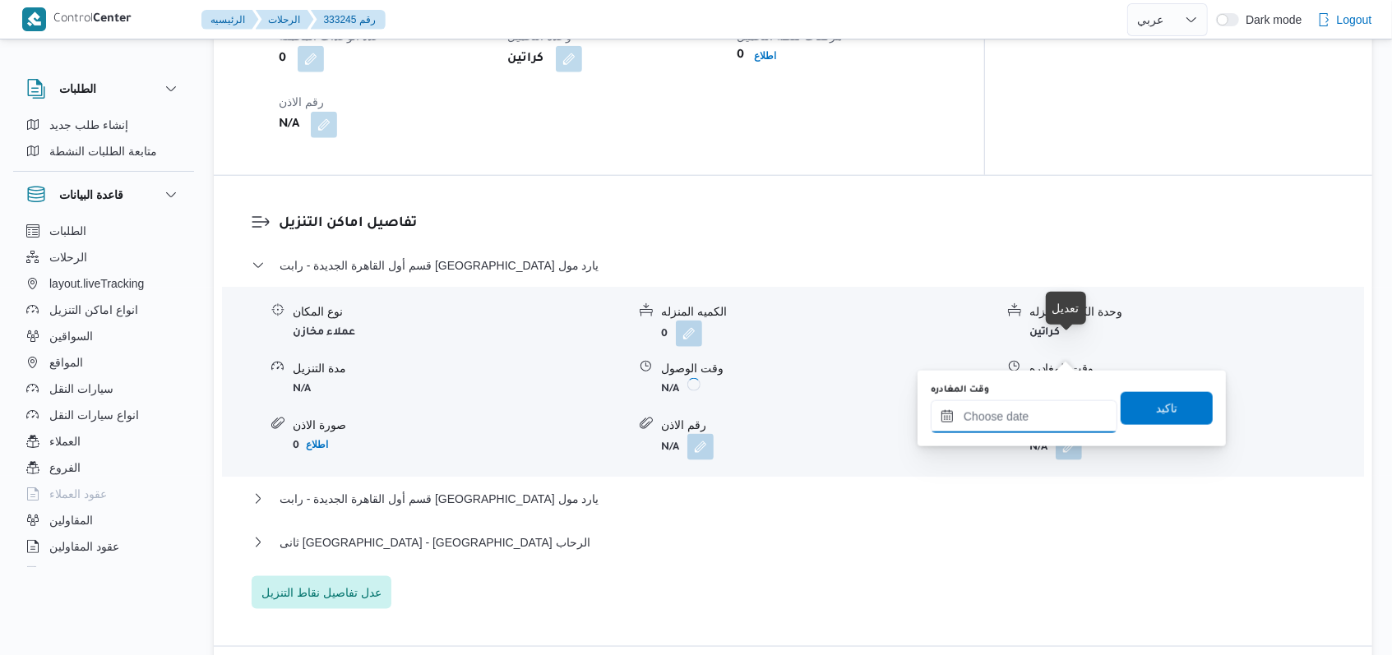
click at [1028, 417] on input "وقت المغادره" at bounding box center [1024, 416] width 187 height 33
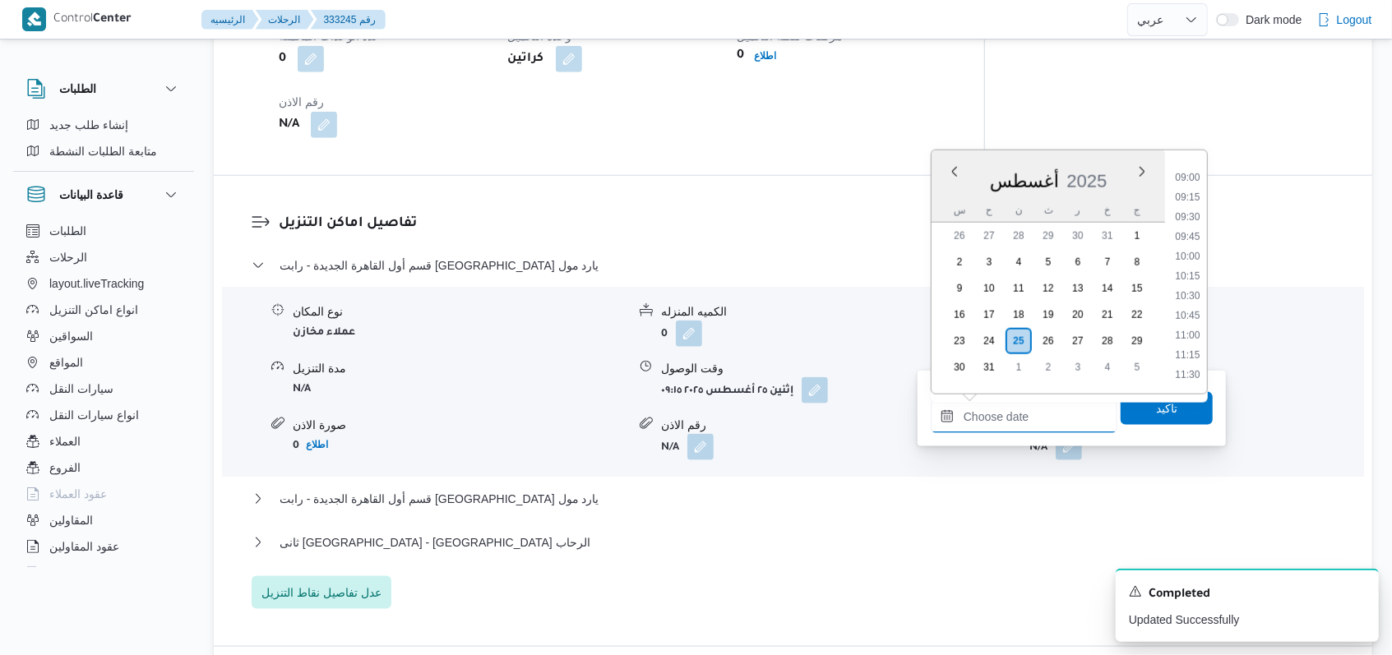
scroll to position [654, 0]
click at [1193, 311] on li "10:00" at bounding box center [1187, 306] width 38 height 16
type input "٢٥/٠٨/٢٠٢٥ ١٠:٠٠"
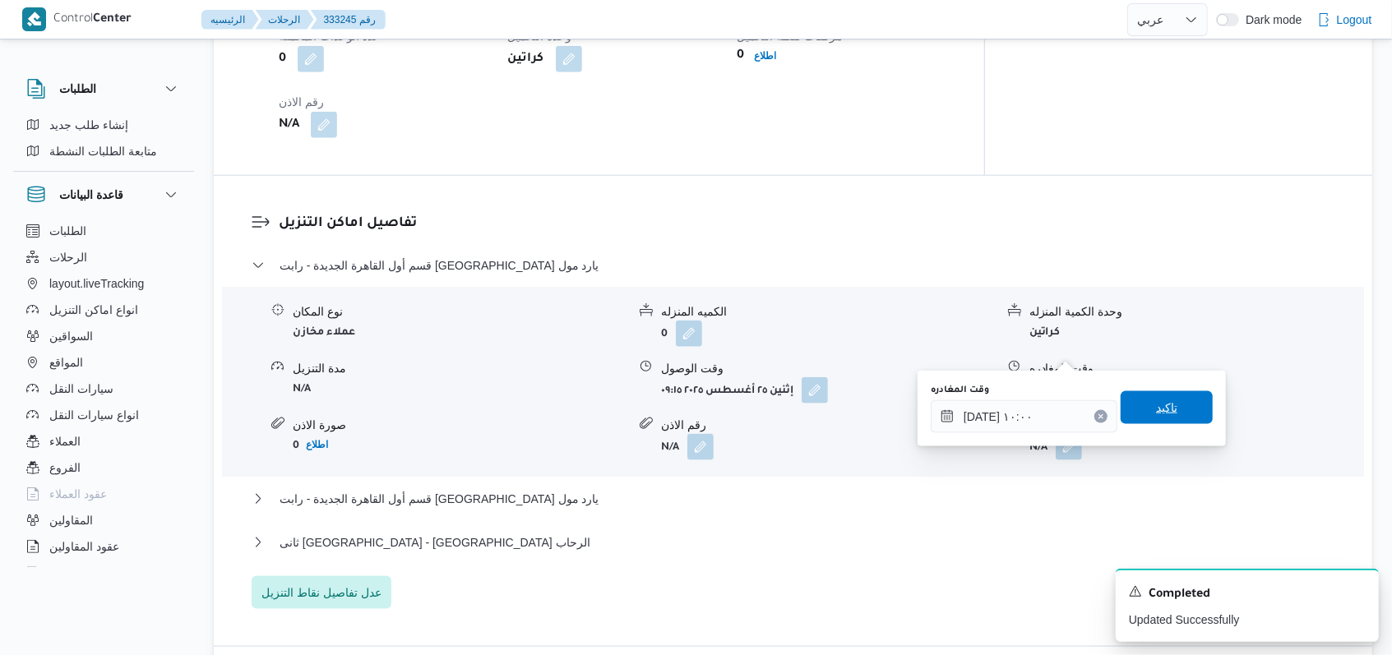
click at [1166, 417] on span "تاكيد" at bounding box center [1167, 407] width 92 height 33
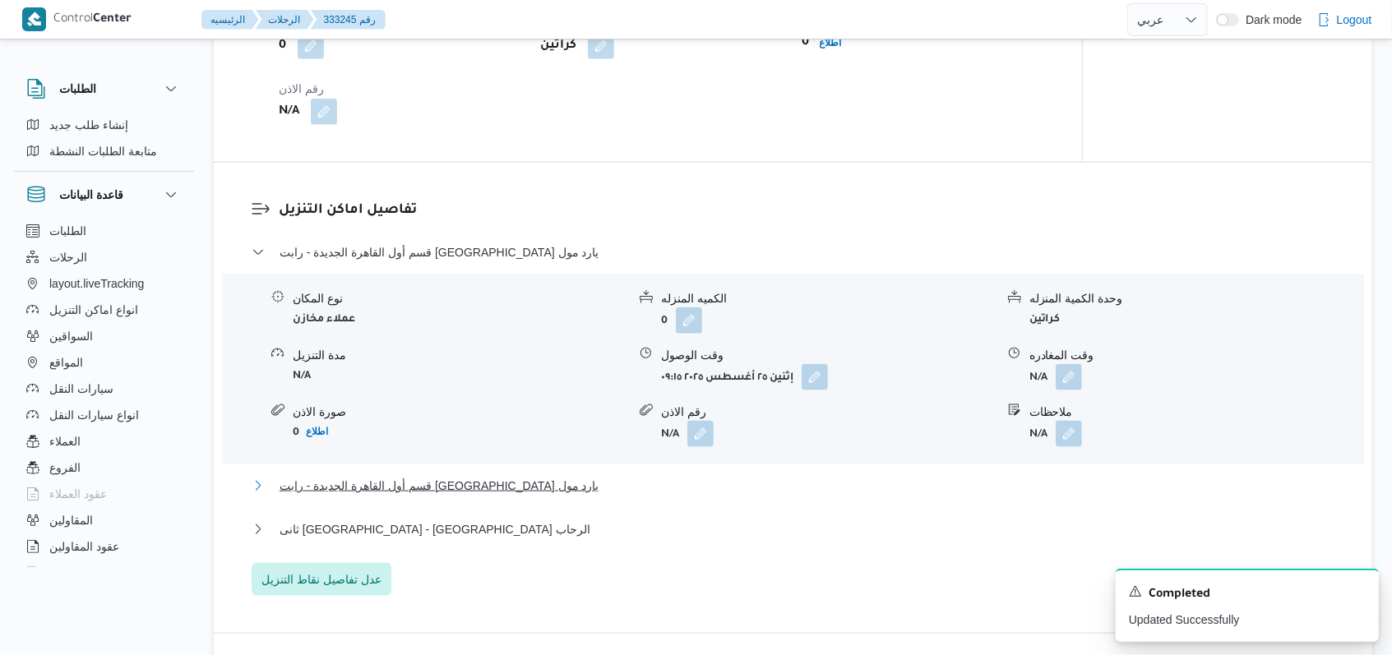
click at [404, 476] on span "قسم أول القاهرة الجديدة - رابت مصر يارد مول" at bounding box center [440, 486] width 320 height 20
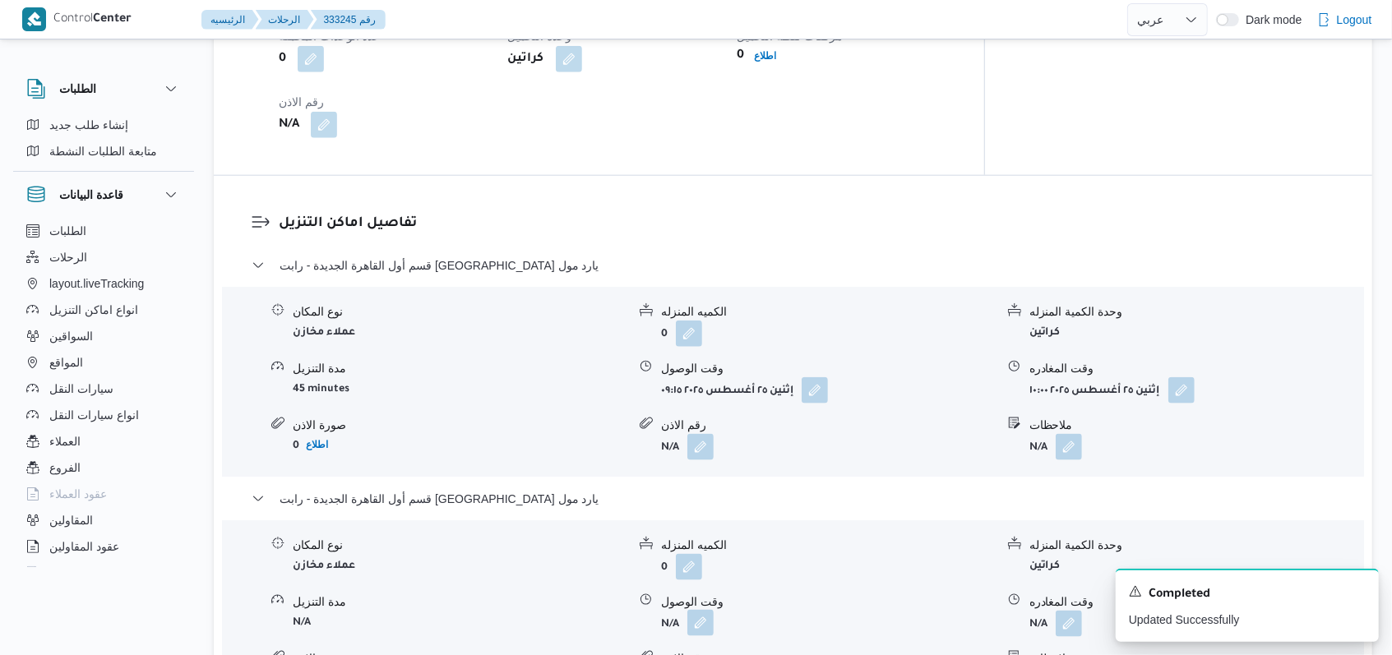
click at [695, 610] on button "button" at bounding box center [700, 623] width 26 height 26
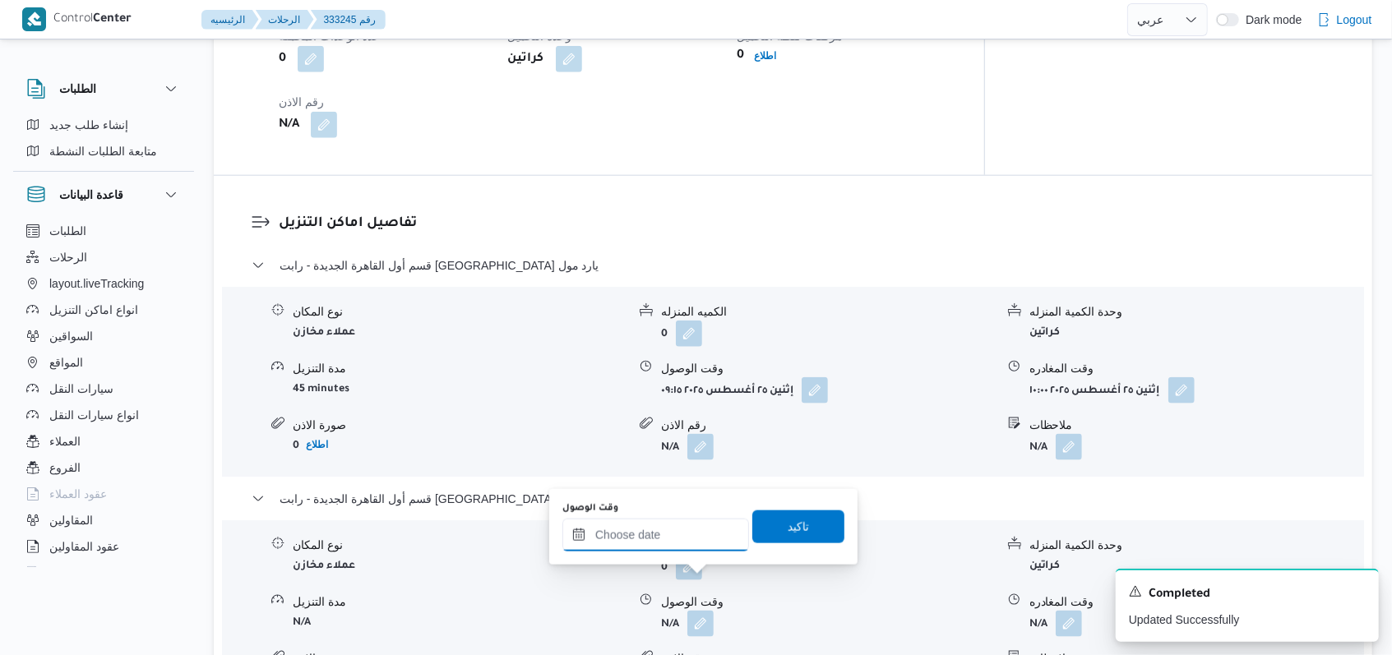
click at [665, 538] on input "وقت الوصول" at bounding box center [655, 535] width 187 height 33
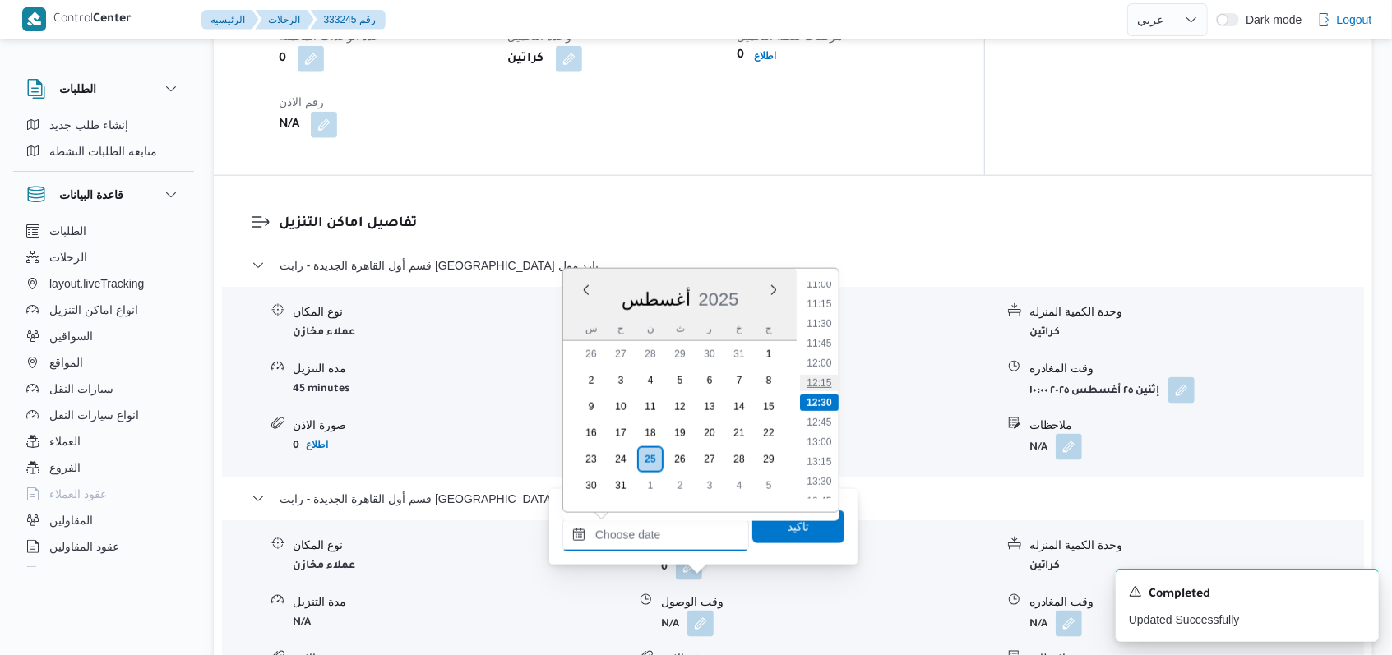
scroll to position [764, 0]
click at [822, 347] on li "10:30" at bounding box center [819, 355] width 38 height 16
type input "٢٥/٠٨/٢٠٢٥ ١٠:٣٠"
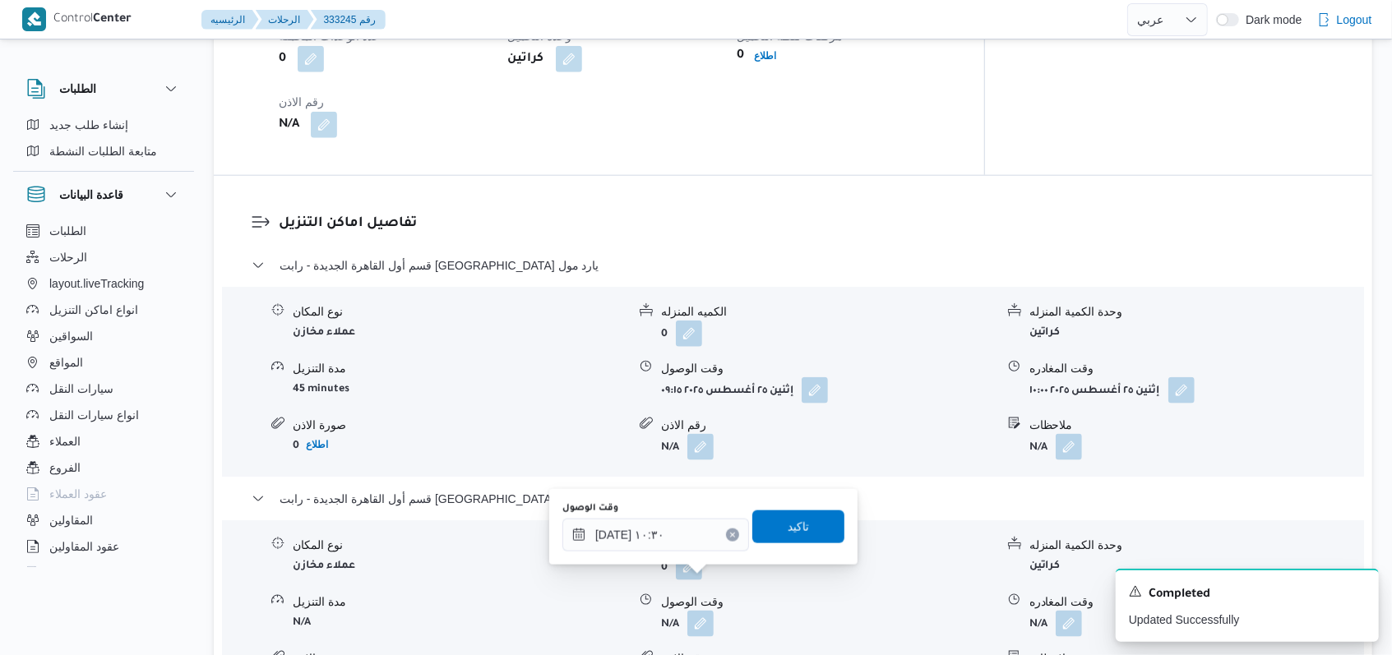
click at [783, 556] on div "You are in a dialog. To close this dialog, hit escape. وقت الوصول ٢٥/٠٨/٢٠٢٥ ١٠…" at bounding box center [703, 527] width 308 height 76
click at [788, 524] on span "تاكيد" at bounding box center [798, 526] width 21 height 20
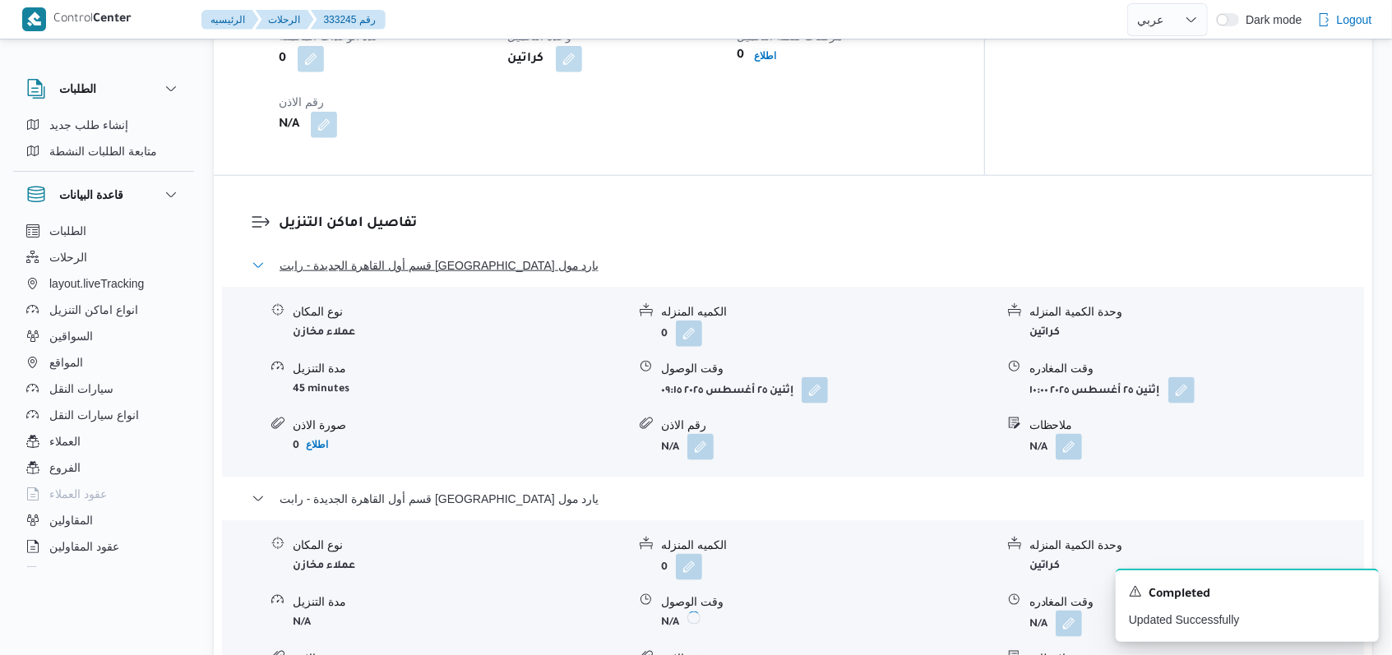
click at [421, 256] on span "قسم أول القاهرة الجديدة - رابت مصر يارد مول" at bounding box center [440, 266] width 320 height 20
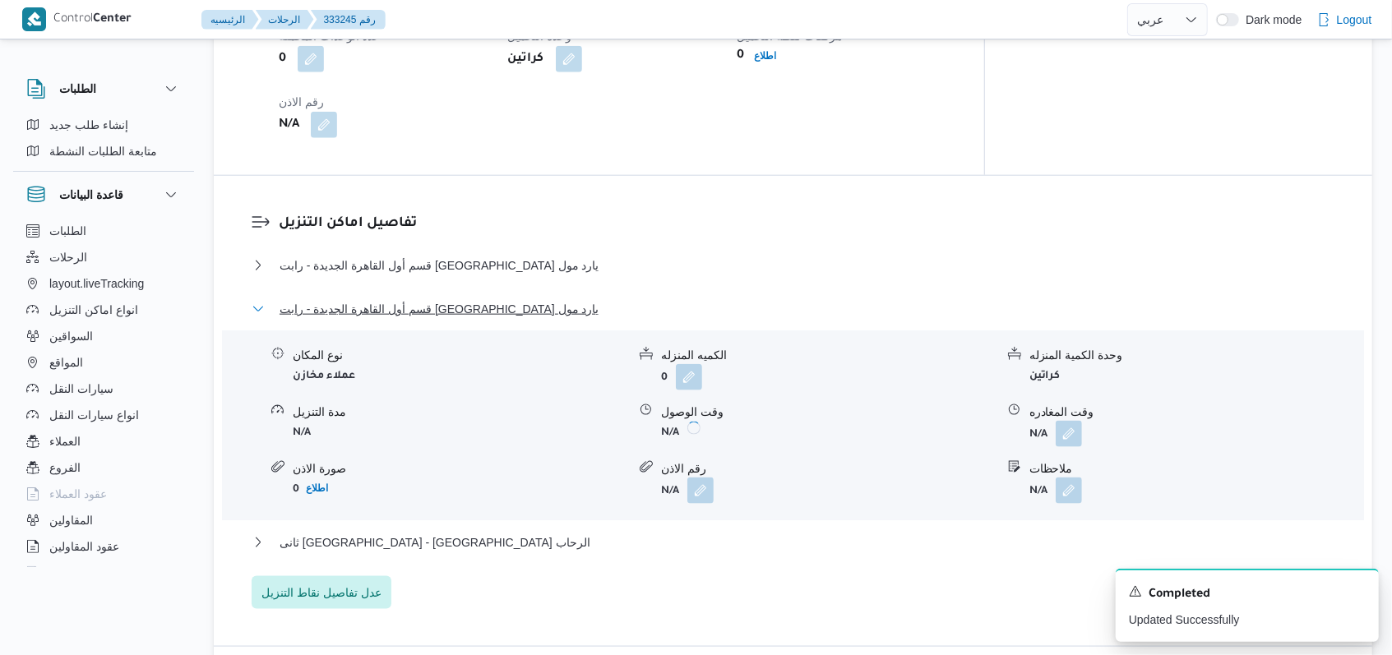
click at [421, 299] on span "قسم أول القاهرة الجديدة - رابت مصر يارد مول" at bounding box center [440, 309] width 320 height 20
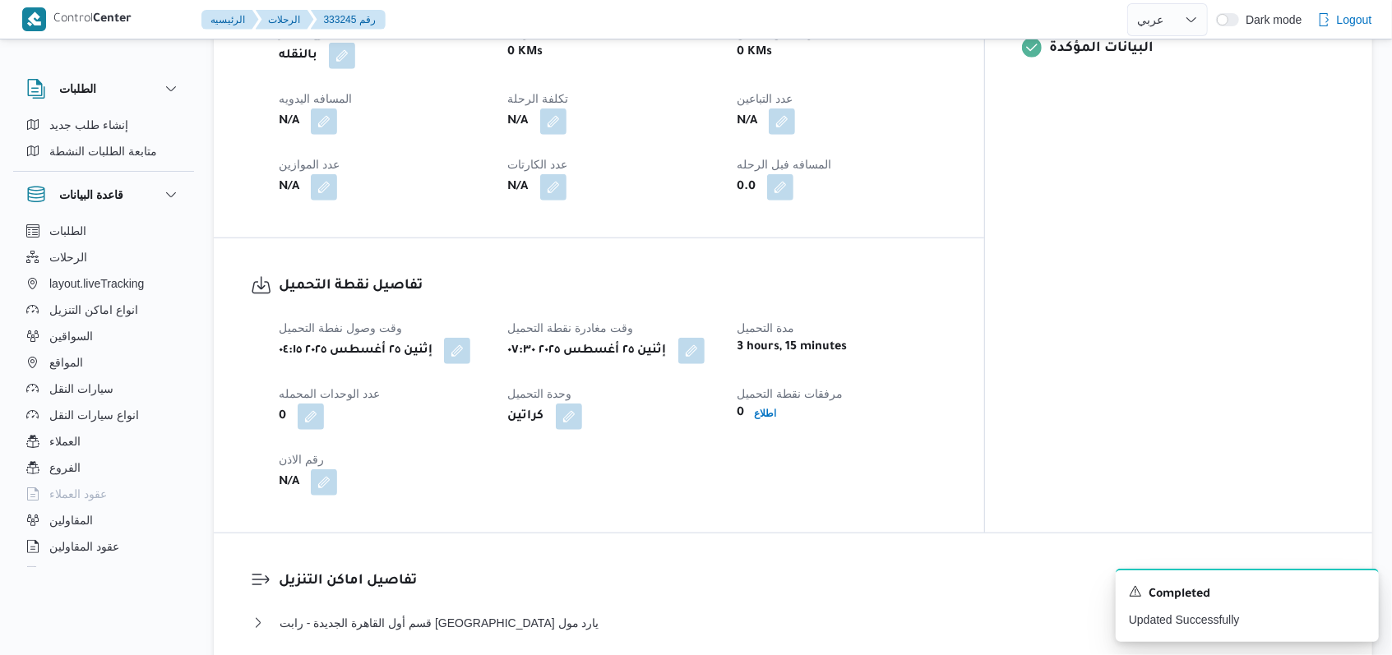
scroll to position [524, 0]
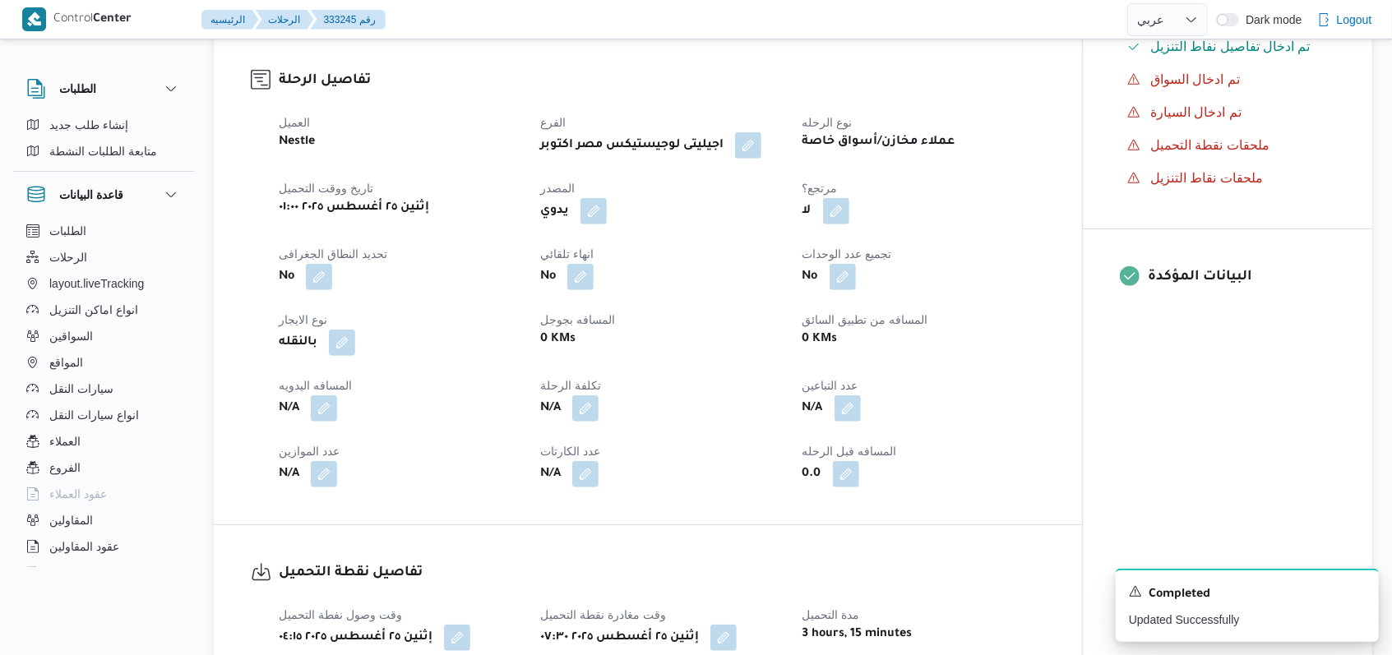
click at [834, 395] on span at bounding box center [843, 408] width 35 height 26
click at [839, 395] on button "button" at bounding box center [847, 408] width 26 height 26
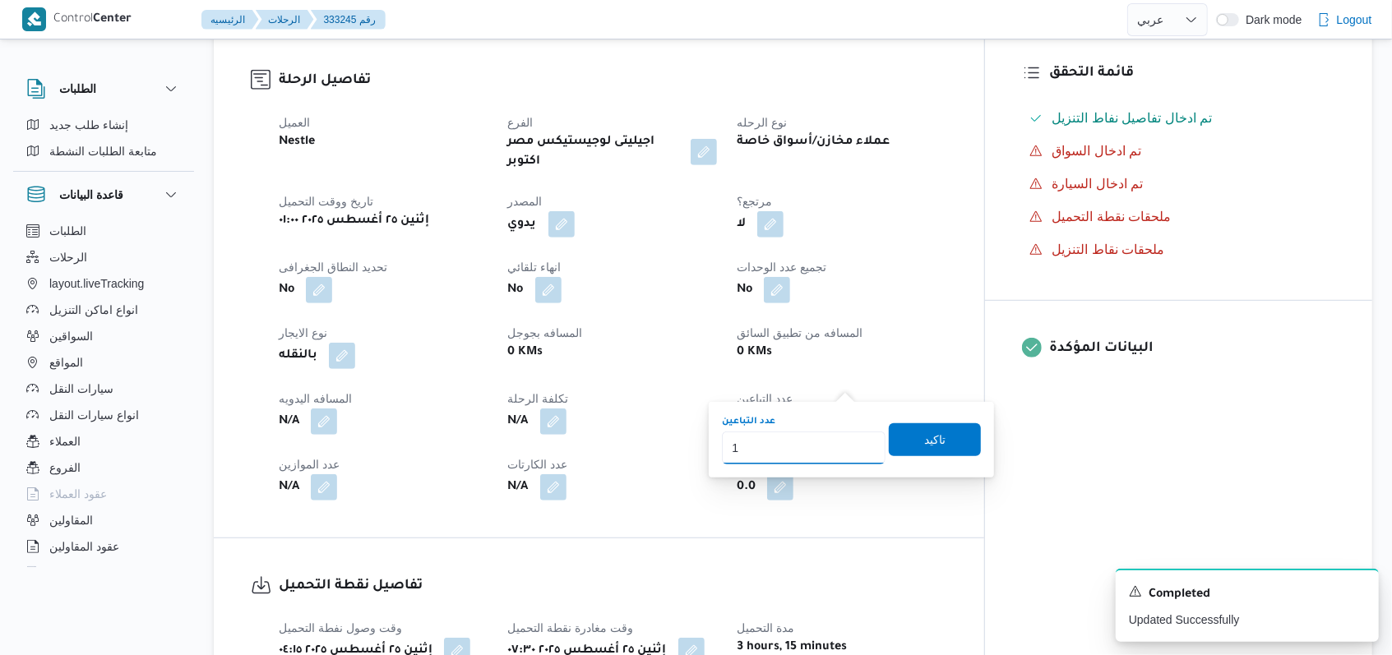
type input "1"
click at [854, 441] on input "1" at bounding box center [804, 448] width 164 height 33
click at [929, 441] on span "تاكيد" at bounding box center [934, 439] width 21 height 20
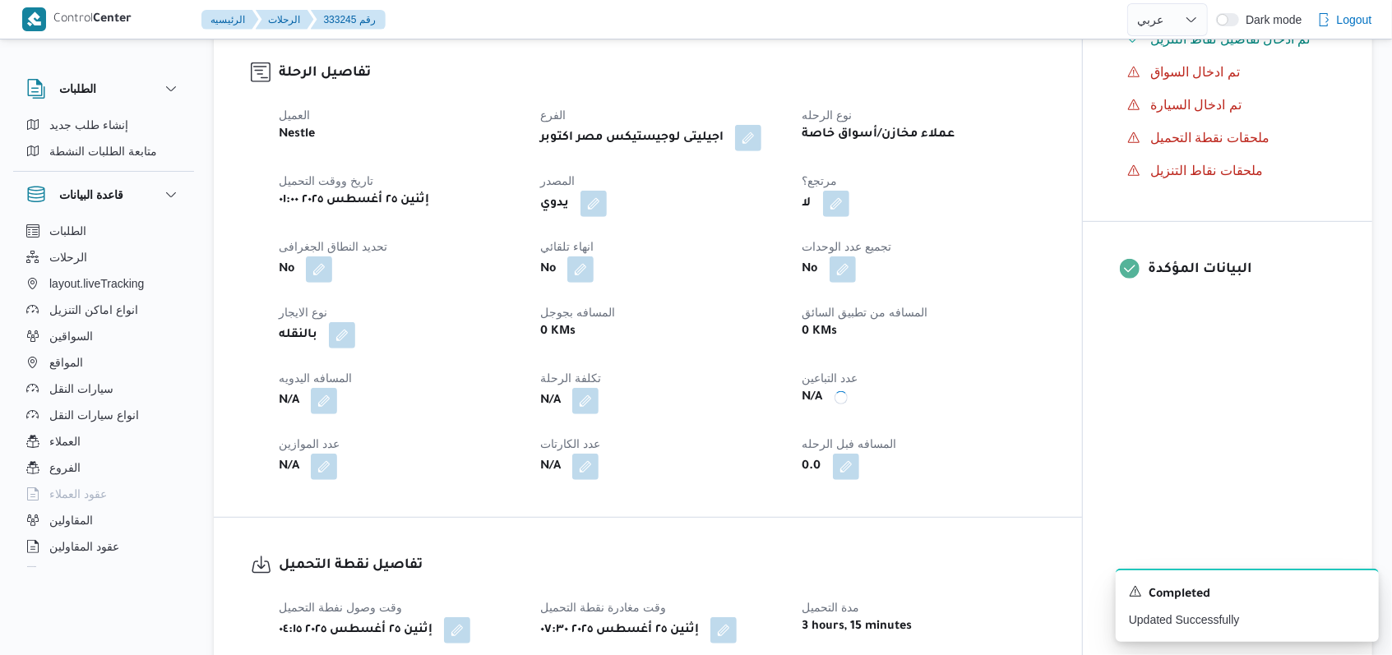
scroll to position [1291, 0]
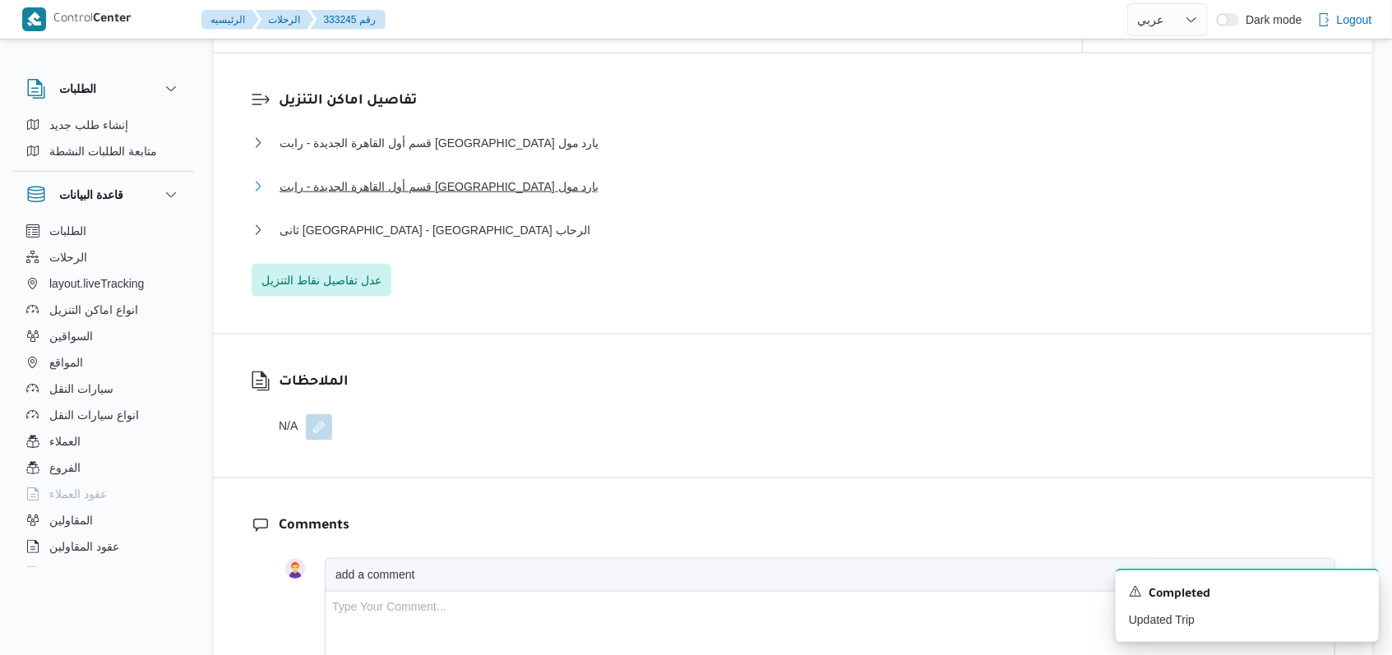
click at [427, 177] on span "قسم أول القاهرة الجديدة - رابت مصر يارد مول" at bounding box center [440, 187] width 320 height 20
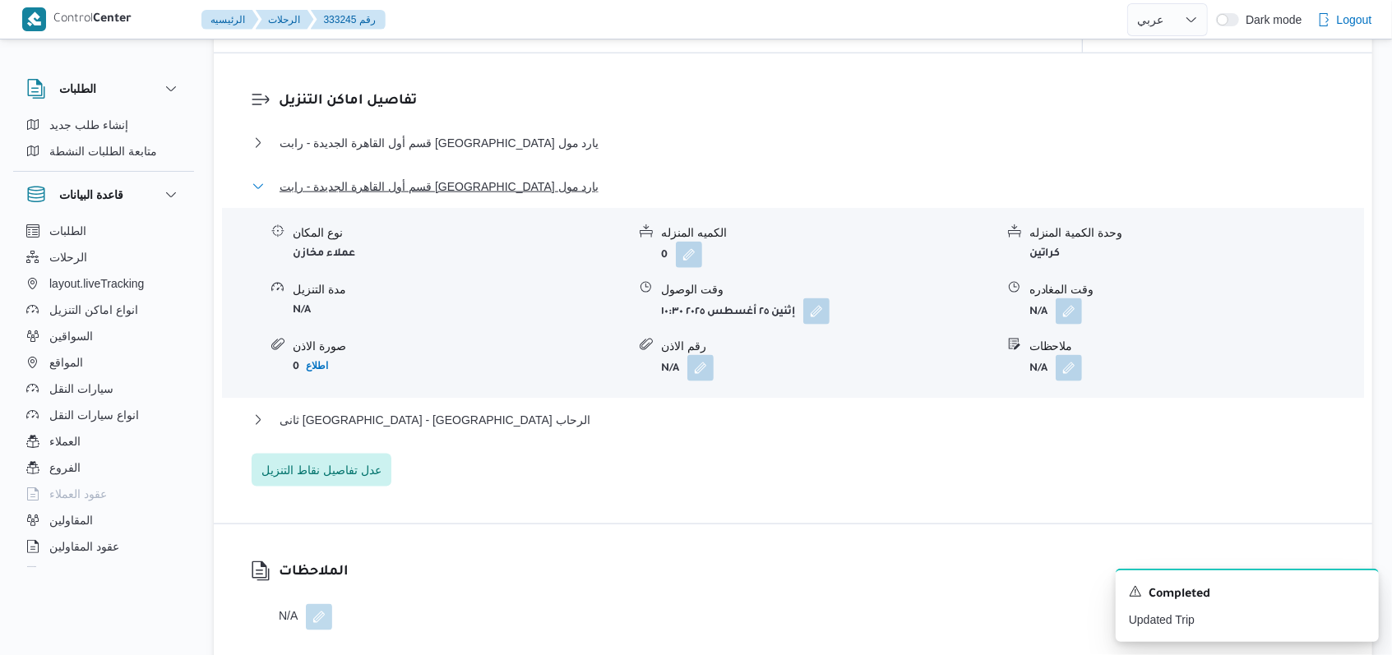
click at [427, 177] on span "قسم أول القاهرة الجديدة - رابت مصر يارد مول" at bounding box center [440, 187] width 320 height 20
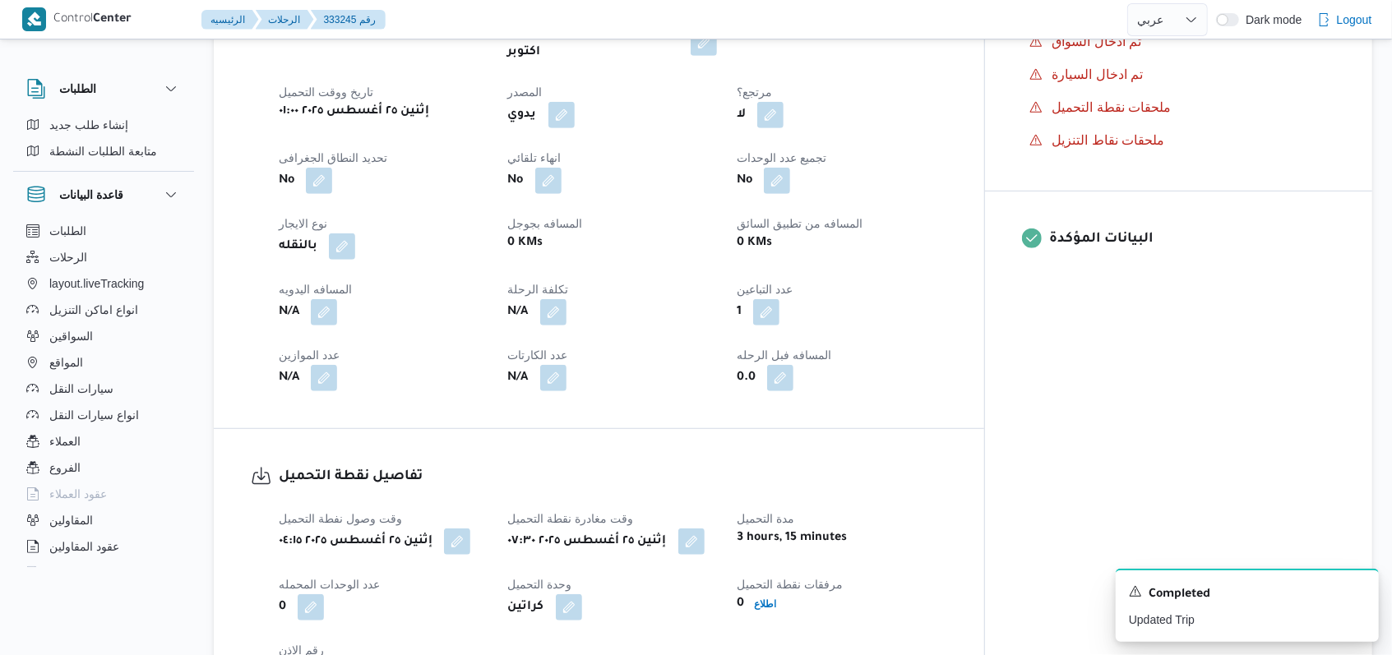
scroll to position [0, 0]
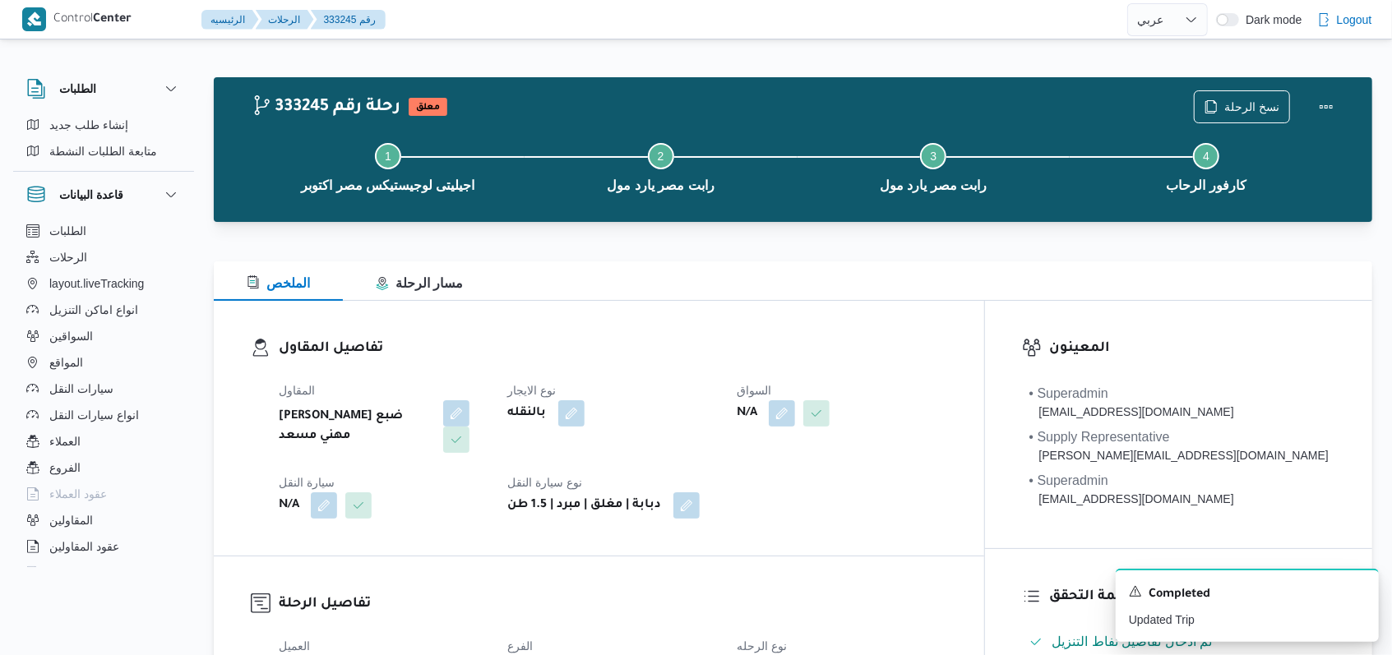
click at [711, 411] on div "بالنقله" at bounding box center [612, 414] width 213 height 30
click at [795, 419] on button "button" at bounding box center [782, 413] width 26 height 26
click at [825, 470] on div "Search" at bounding box center [814, 479] width 123 height 33
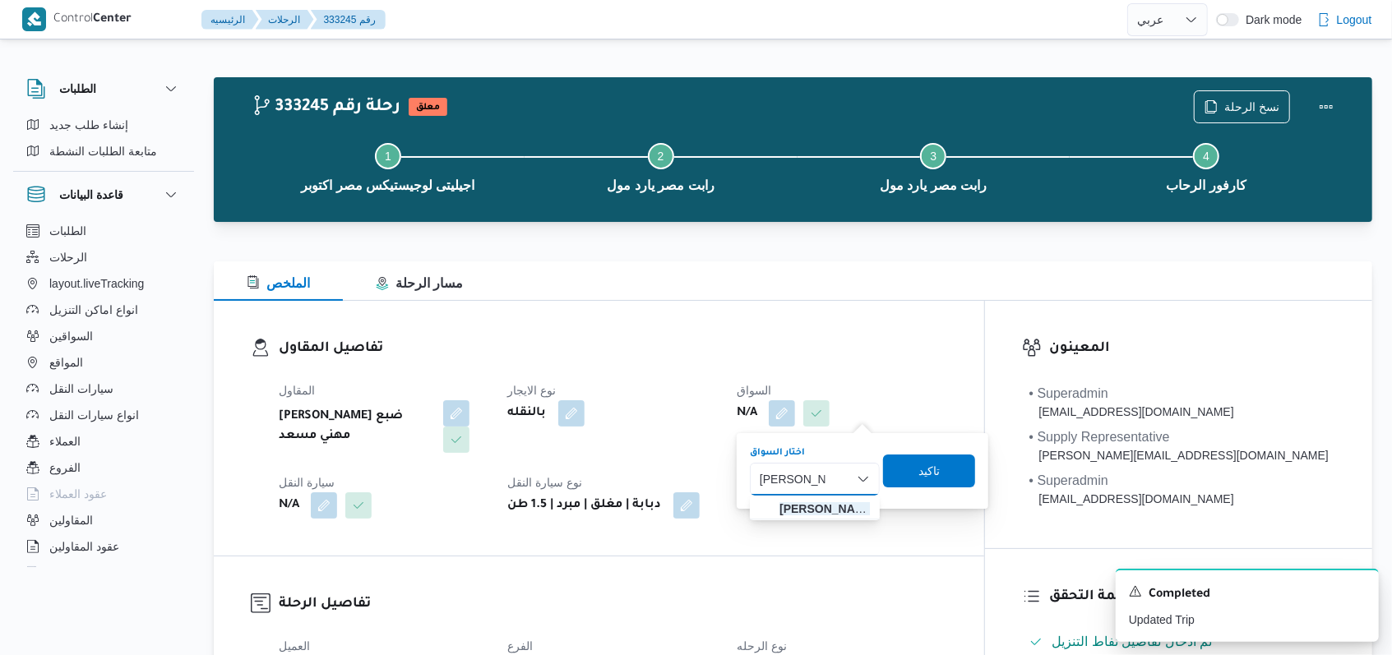
type input "محمود سامى"
click at [828, 491] on div "محمود سامى محمود سامى" at bounding box center [792, 479] width 72 height 26
click at [828, 493] on div "محمود سامى محمود سامى Combo box. Selected. محمود سامى. Selected. Combo box inpu…" at bounding box center [815, 479] width 130 height 33
click at [844, 512] on span "محمود سامى عبدالله ابراهيم خليفة" at bounding box center [824, 509] width 90 height 20
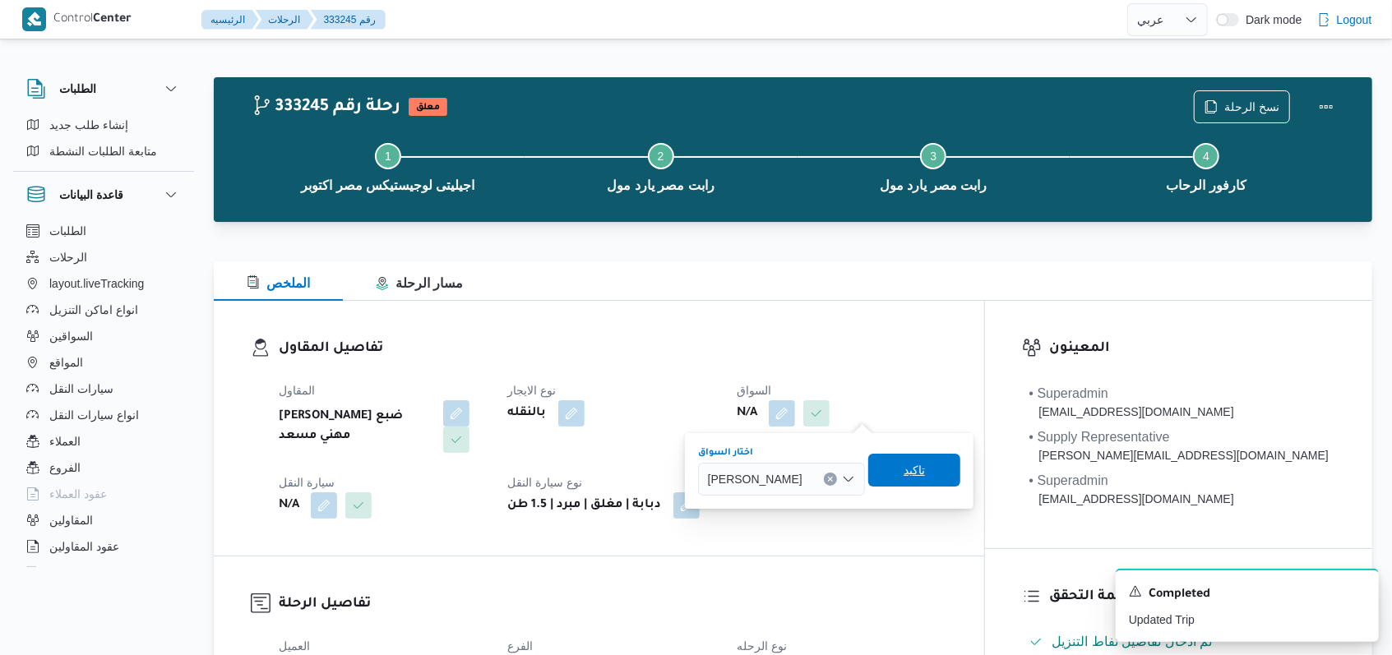
click at [960, 457] on span "تاكيد" at bounding box center [914, 470] width 92 height 33
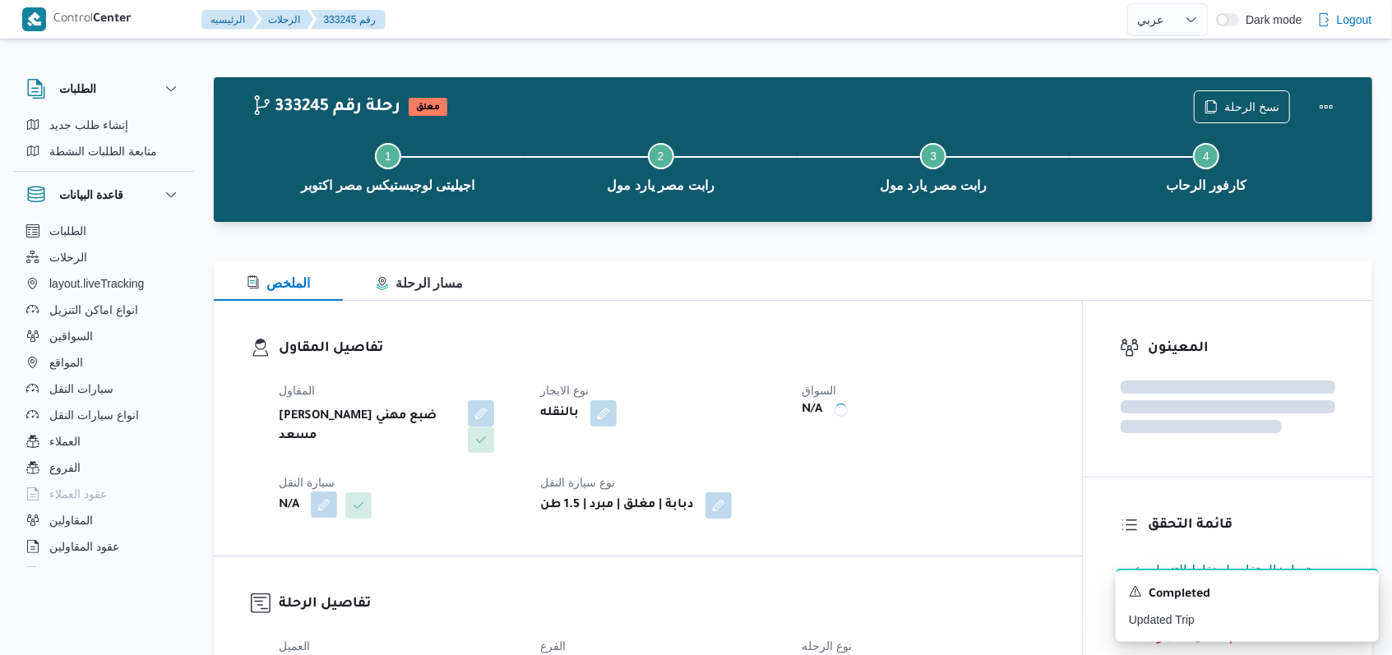
click at [324, 492] on button "button" at bounding box center [324, 505] width 26 height 26
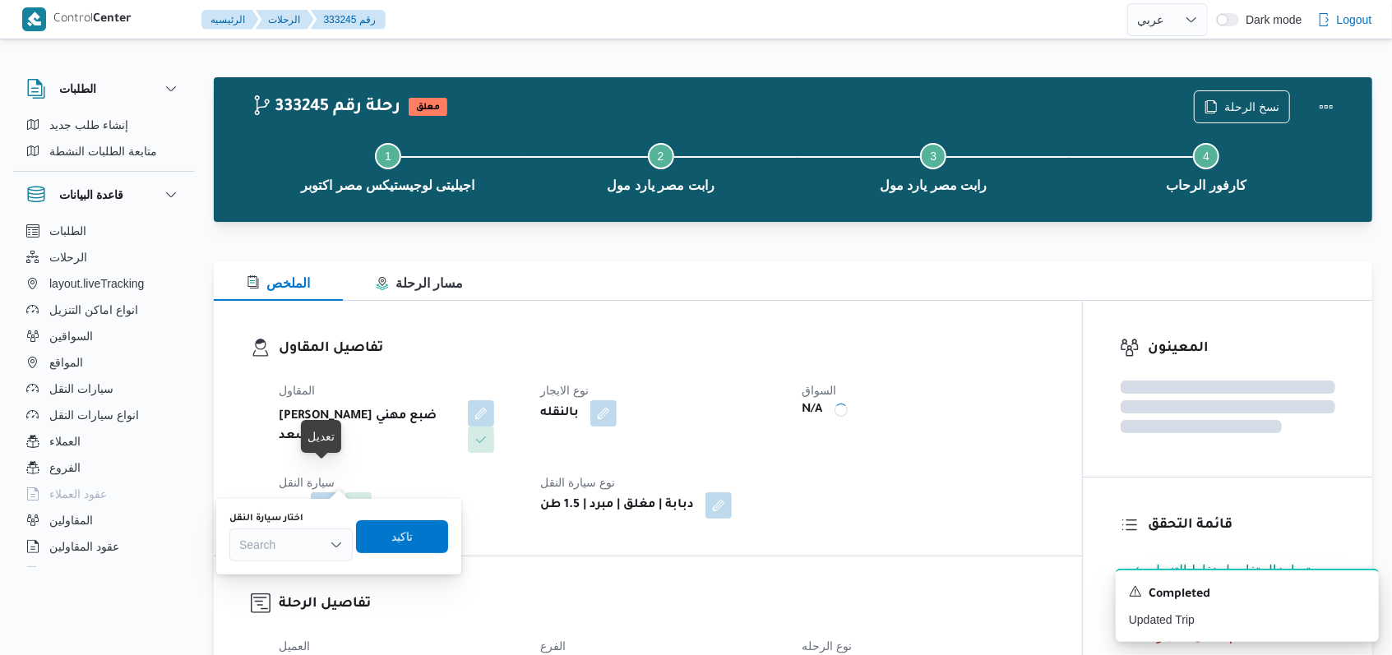
click at [295, 542] on div "Search" at bounding box center [290, 545] width 123 height 33
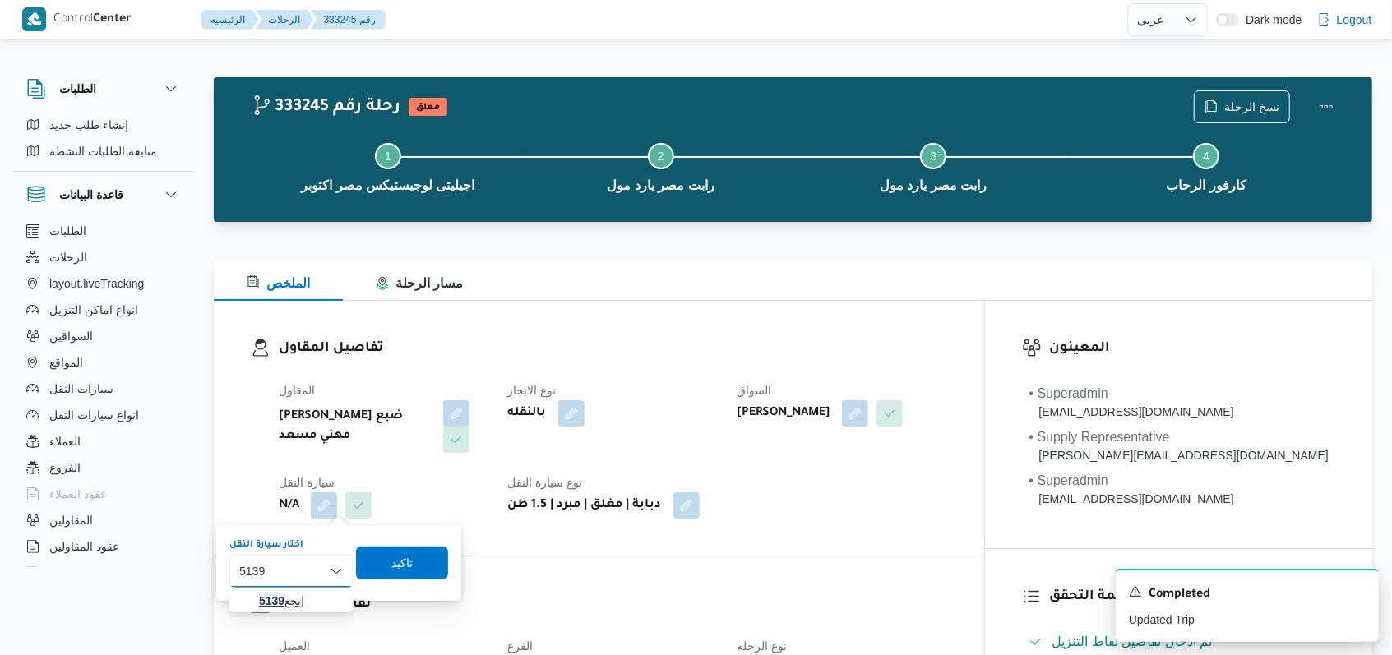
type input "5139"
click at [322, 605] on span "بجع 5139 |" at bounding box center [301, 601] width 84 height 20
click at [409, 564] on span "تاكيد" at bounding box center [401, 562] width 21 height 20
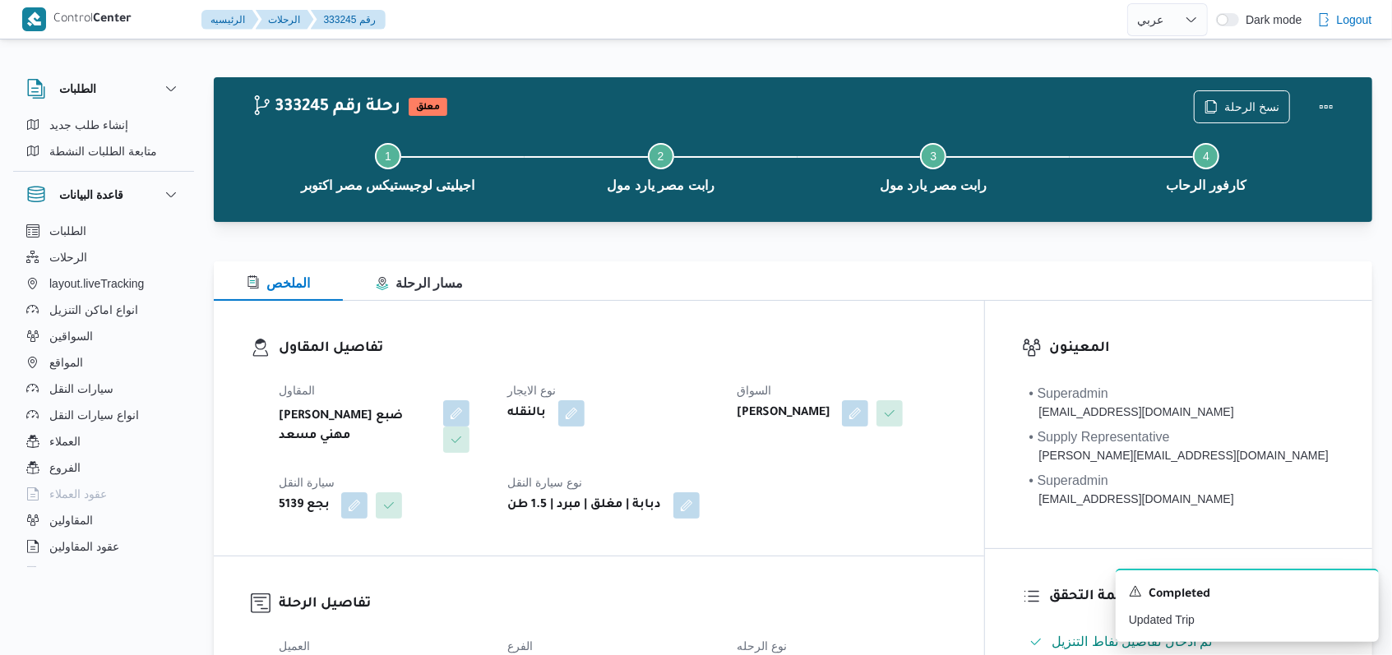
select select "ar"
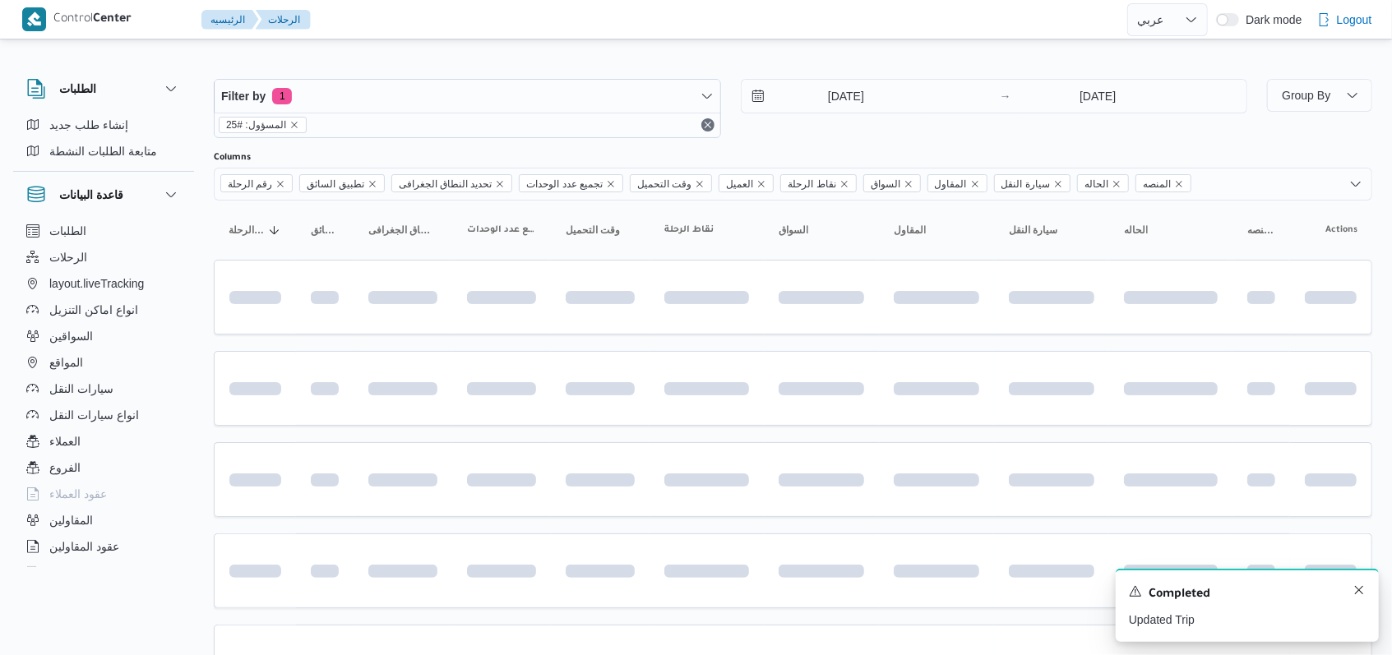
scroll to position [550, 0]
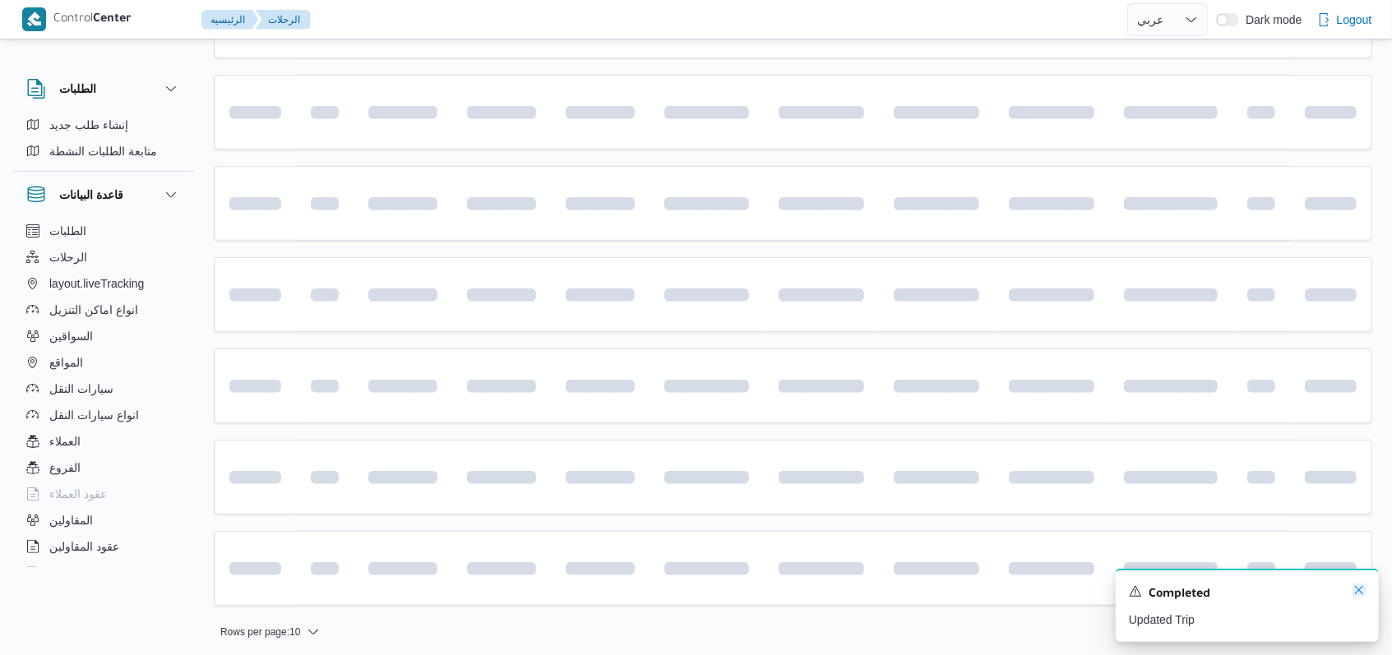
click at [1358, 596] on icon "Dismiss toast" at bounding box center [1358, 590] width 13 height 13
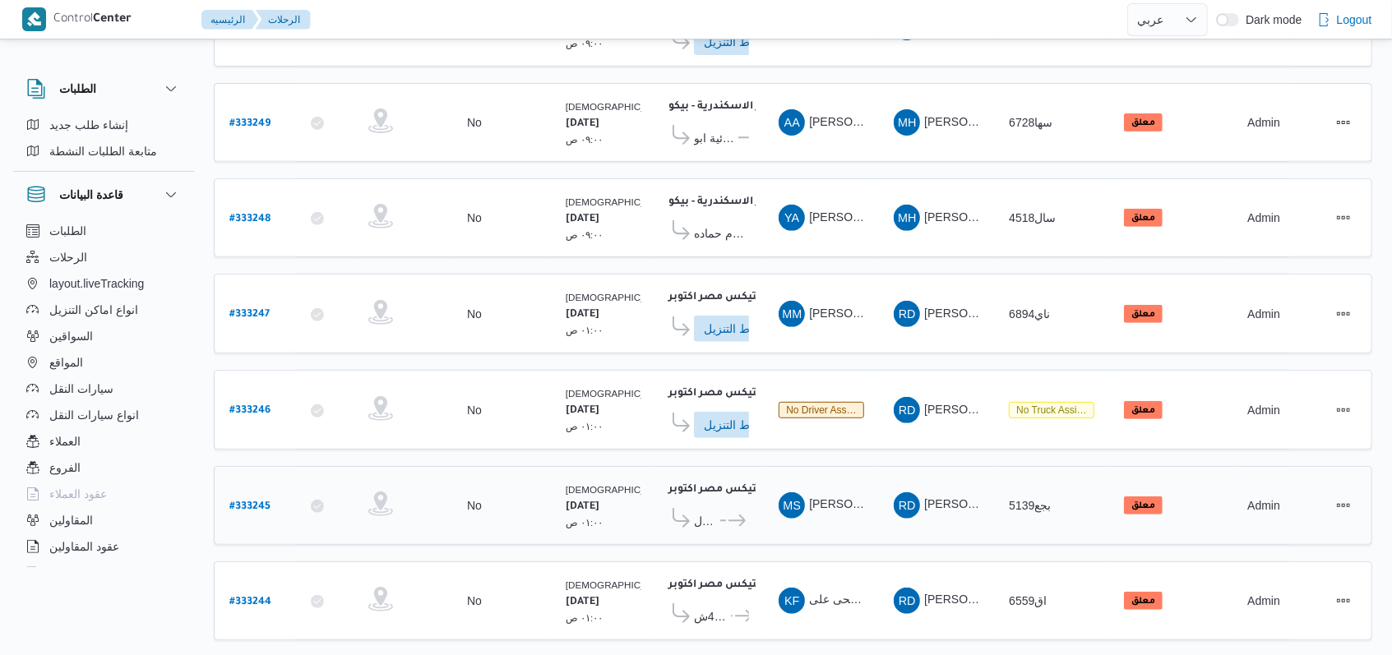
scroll to position [335, 0]
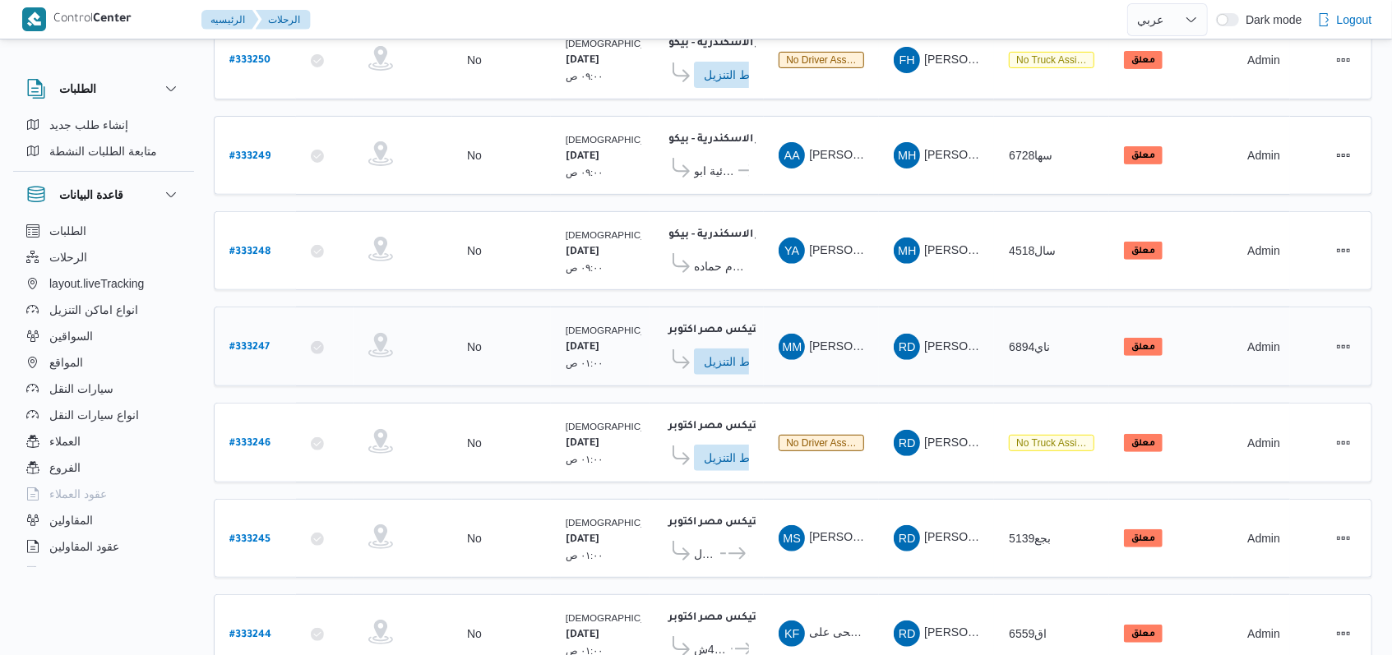
click at [247, 342] on b "# 333247" at bounding box center [249, 348] width 40 height 12
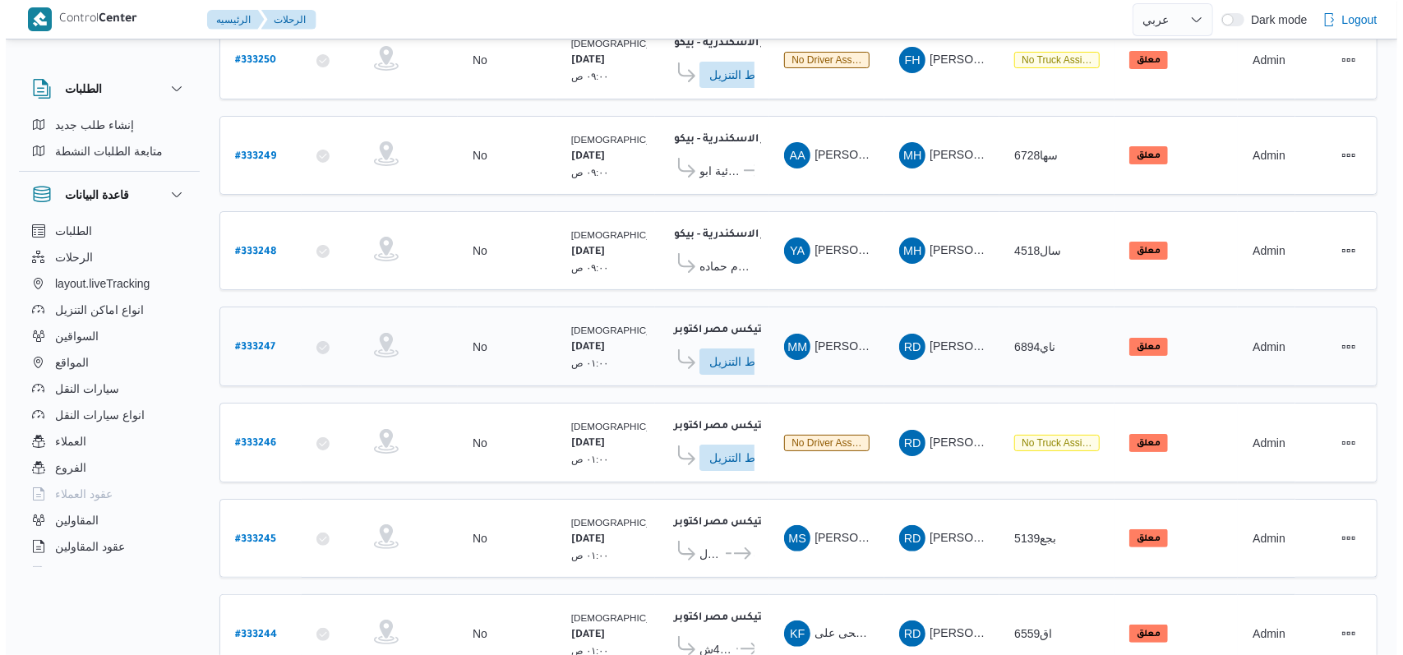
scroll to position [44, 0]
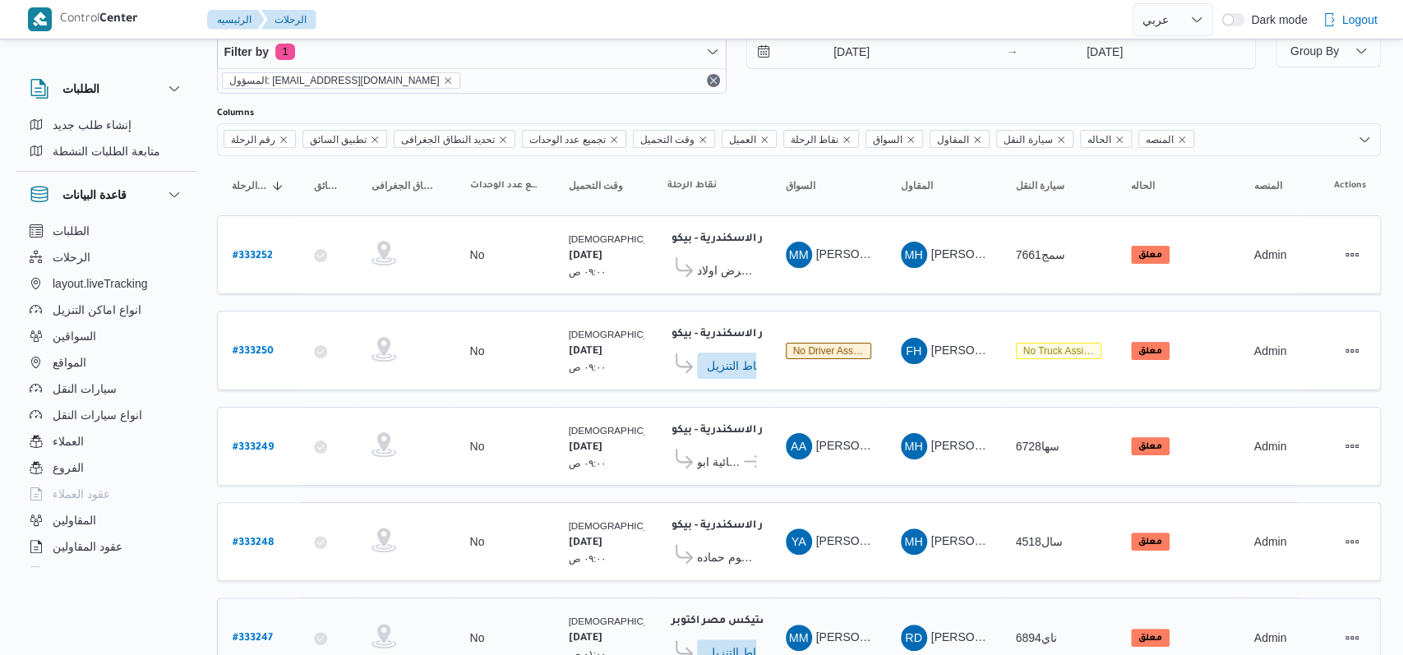
select select "ar"
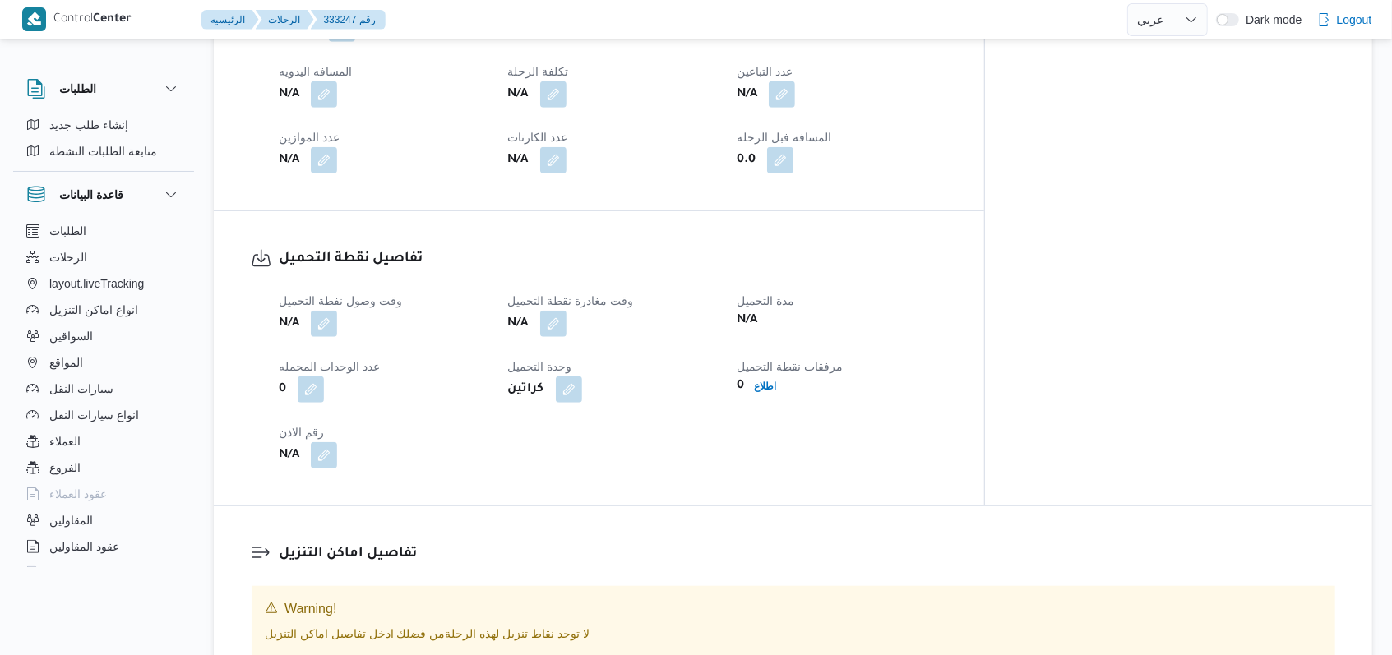
scroll to position [774, 0]
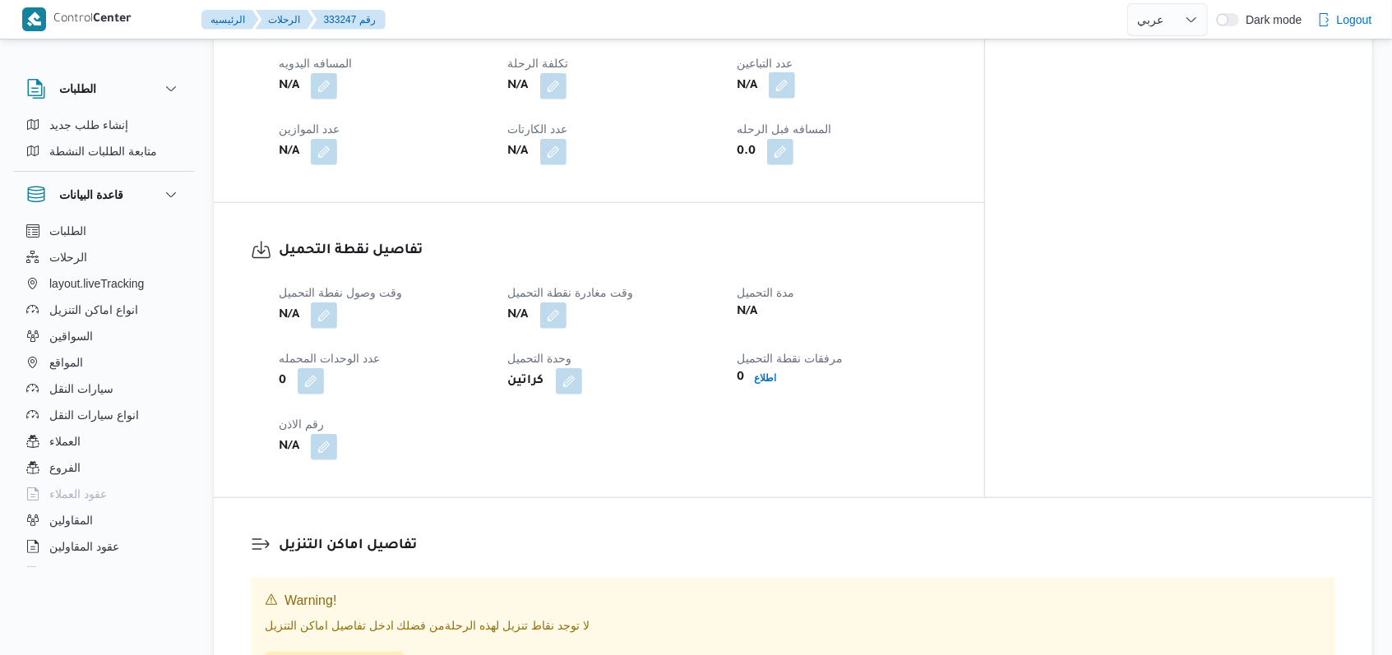
click at [795, 79] on button "button" at bounding box center [782, 85] width 26 height 26
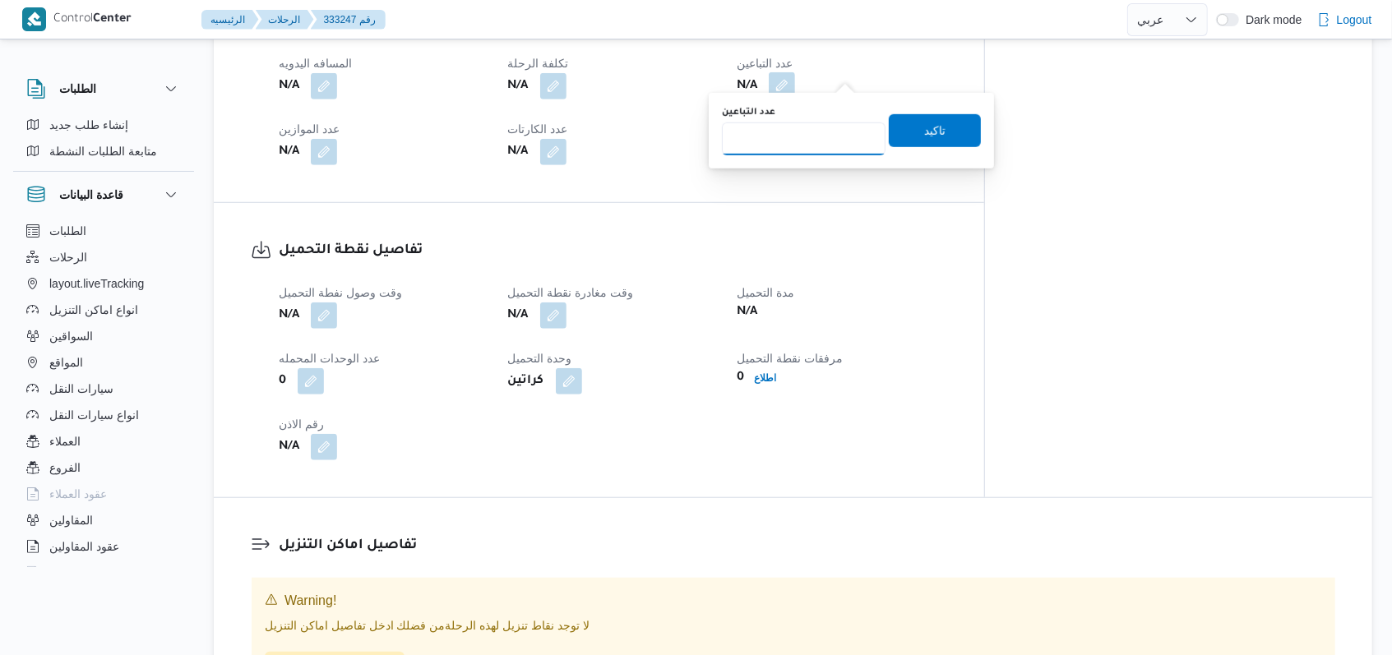
click at [809, 130] on input "عدد التباعين" at bounding box center [804, 138] width 164 height 33
type input "1"
click at [924, 121] on span "تاكيد" at bounding box center [934, 131] width 21 height 20
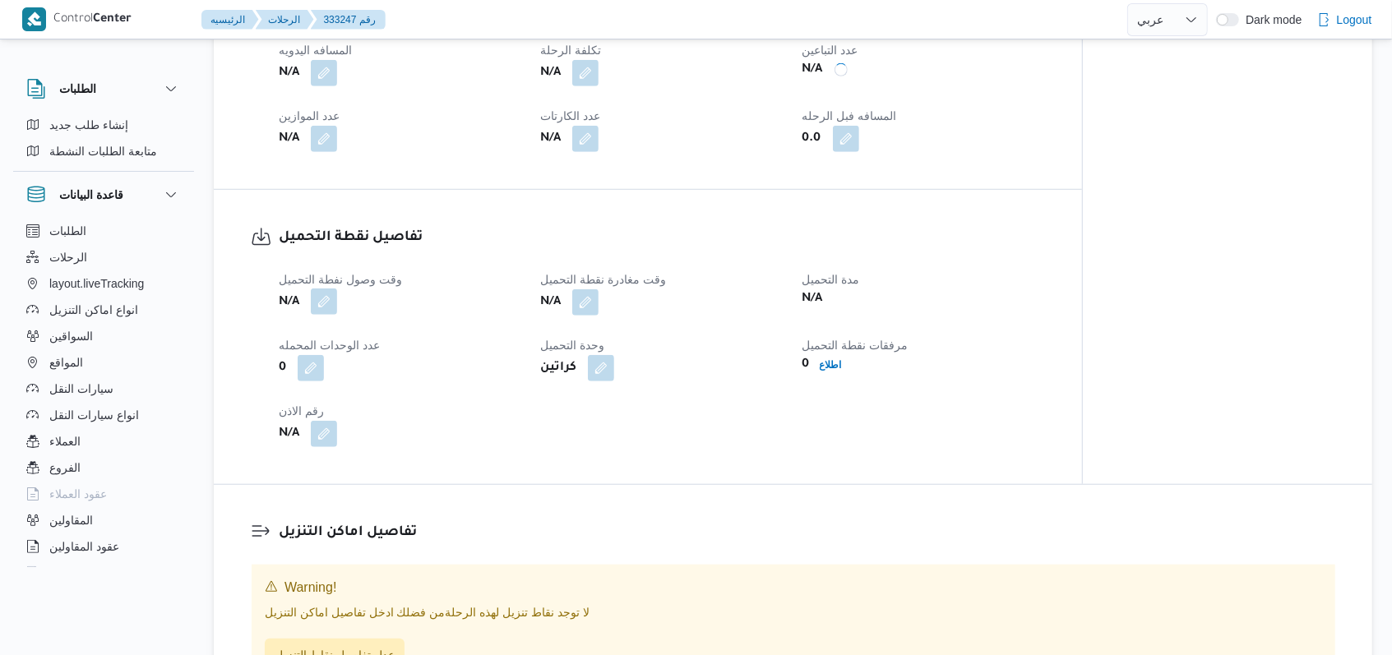
click at [315, 293] on button "button" at bounding box center [324, 302] width 26 height 26
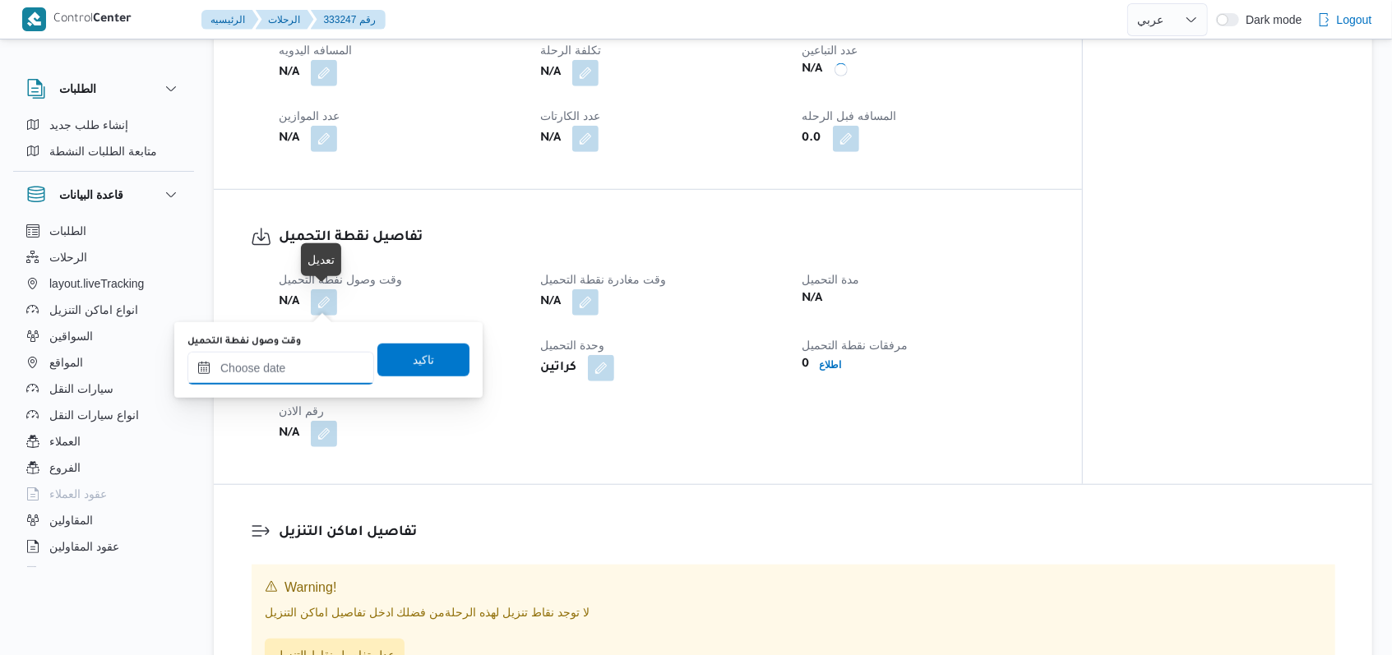
click at [295, 374] on input "وقت وصول نفطة التحميل" at bounding box center [280, 368] width 187 height 33
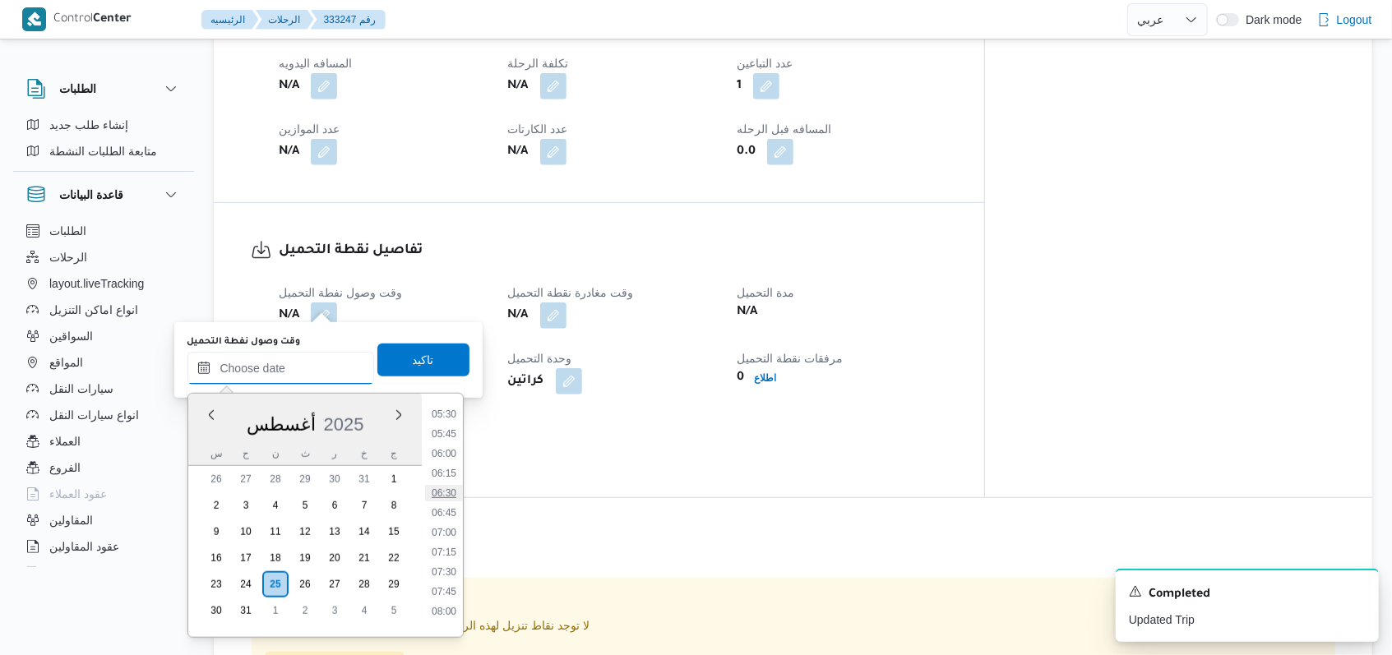
scroll to position [326, 0]
click at [456, 409] on li "04:00" at bounding box center [444, 405] width 38 height 16
type input "٢٥/٠٨/٢٠٢٥ ٠٤:٠٠"
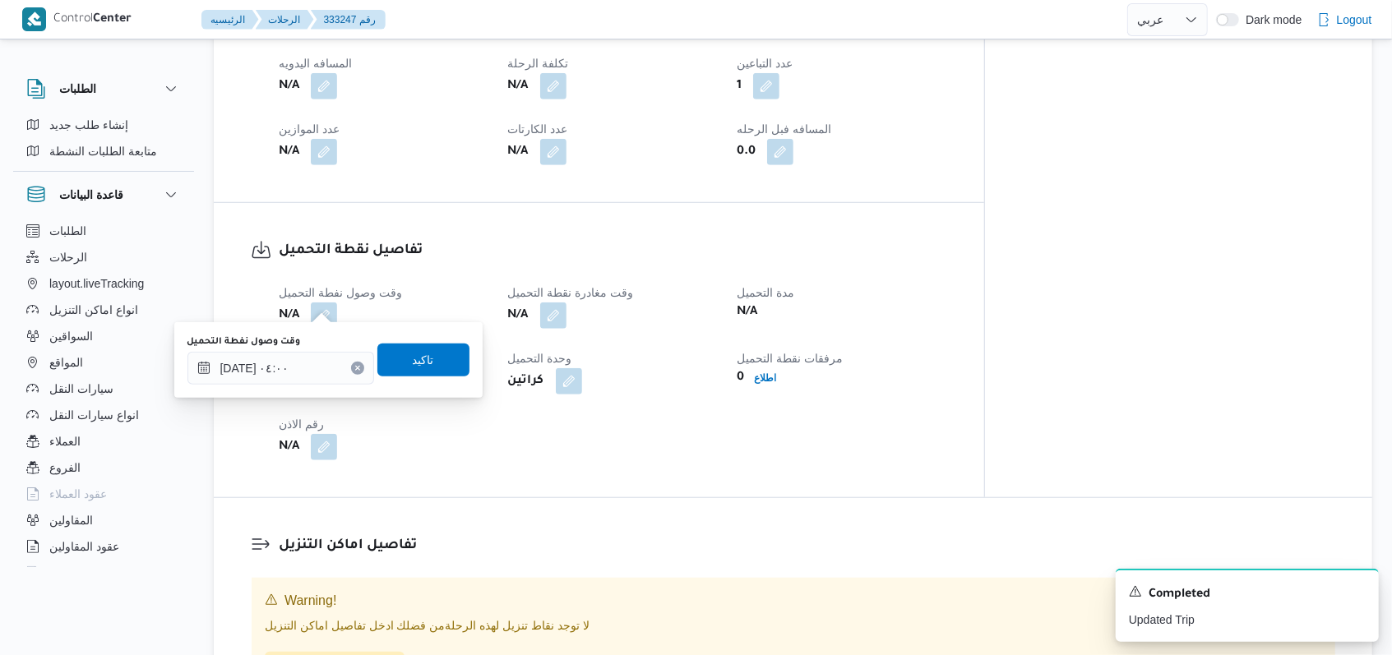
click at [431, 340] on div "وقت وصول نفطة التحميل ٢٥/٠٨/٢٠٢٥ ٠٤:٠٠ تاكيد" at bounding box center [328, 360] width 285 height 53
click at [439, 354] on span "تاكيد" at bounding box center [423, 359] width 92 height 33
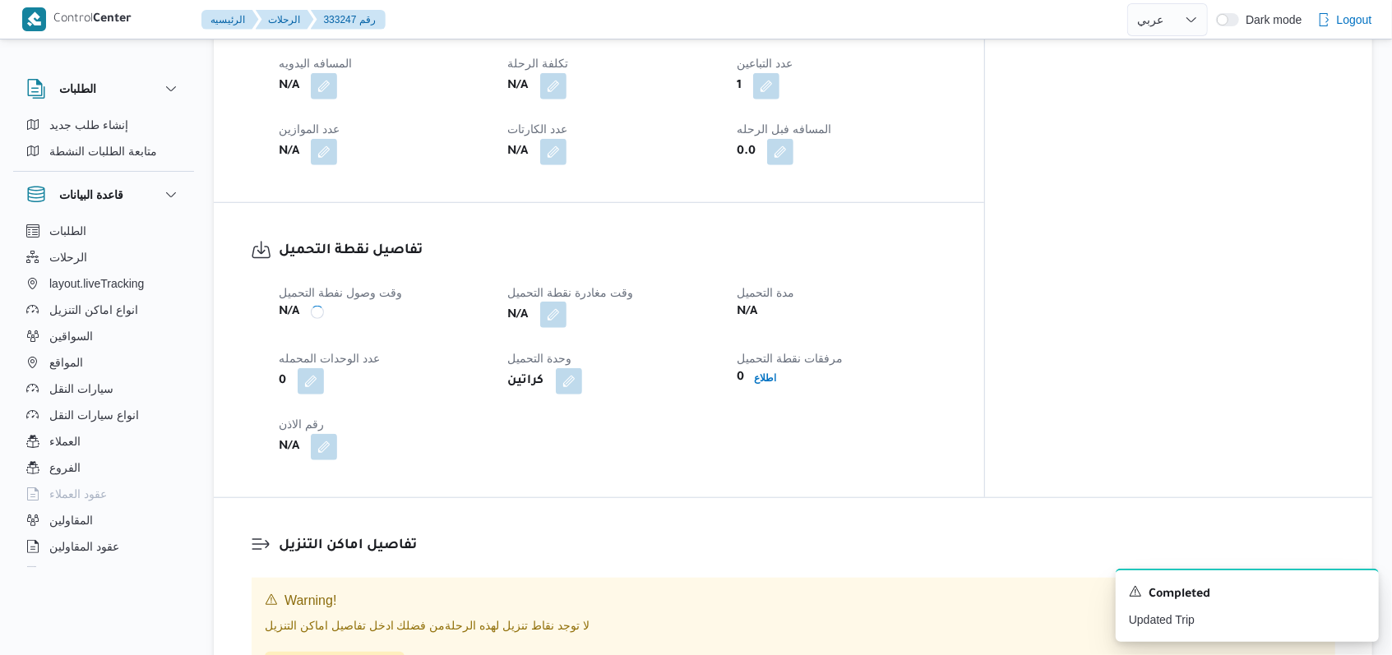
click at [566, 302] on button "button" at bounding box center [553, 315] width 26 height 26
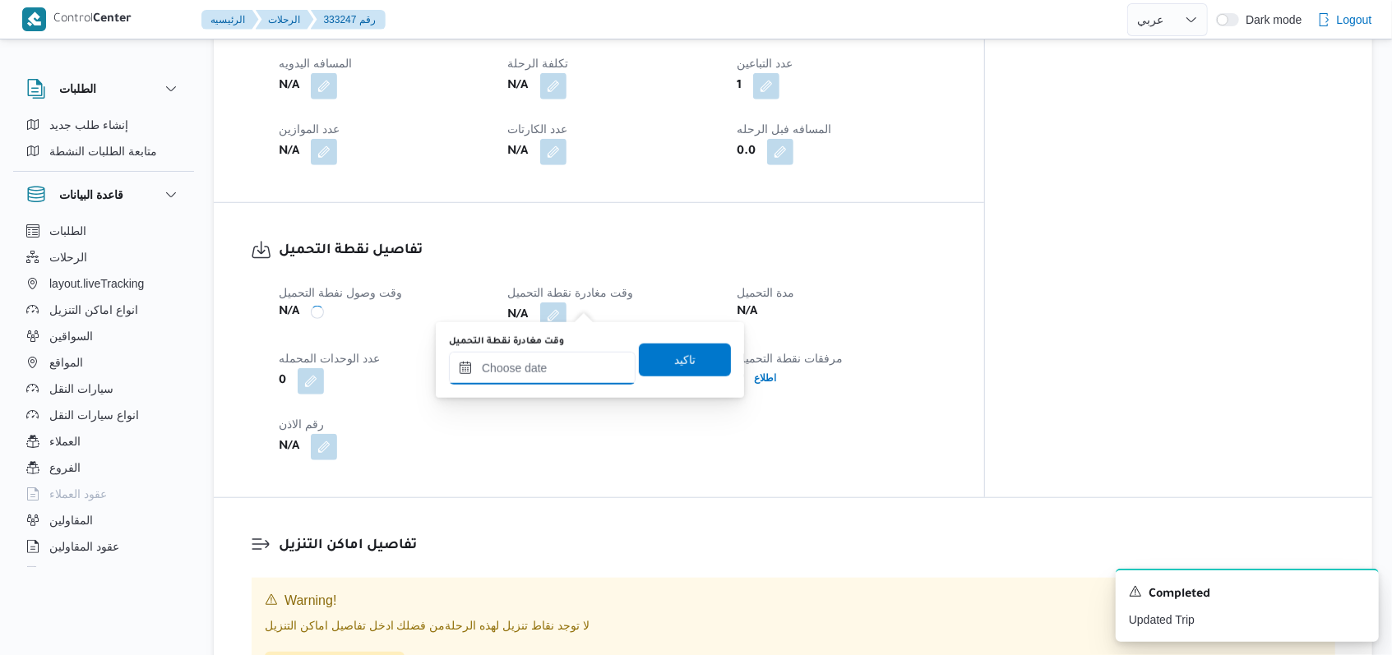
click at [556, 373] on input "وقت مغادرة نقطة التحميل" at bounding box center [542, 368] width 187 height 33
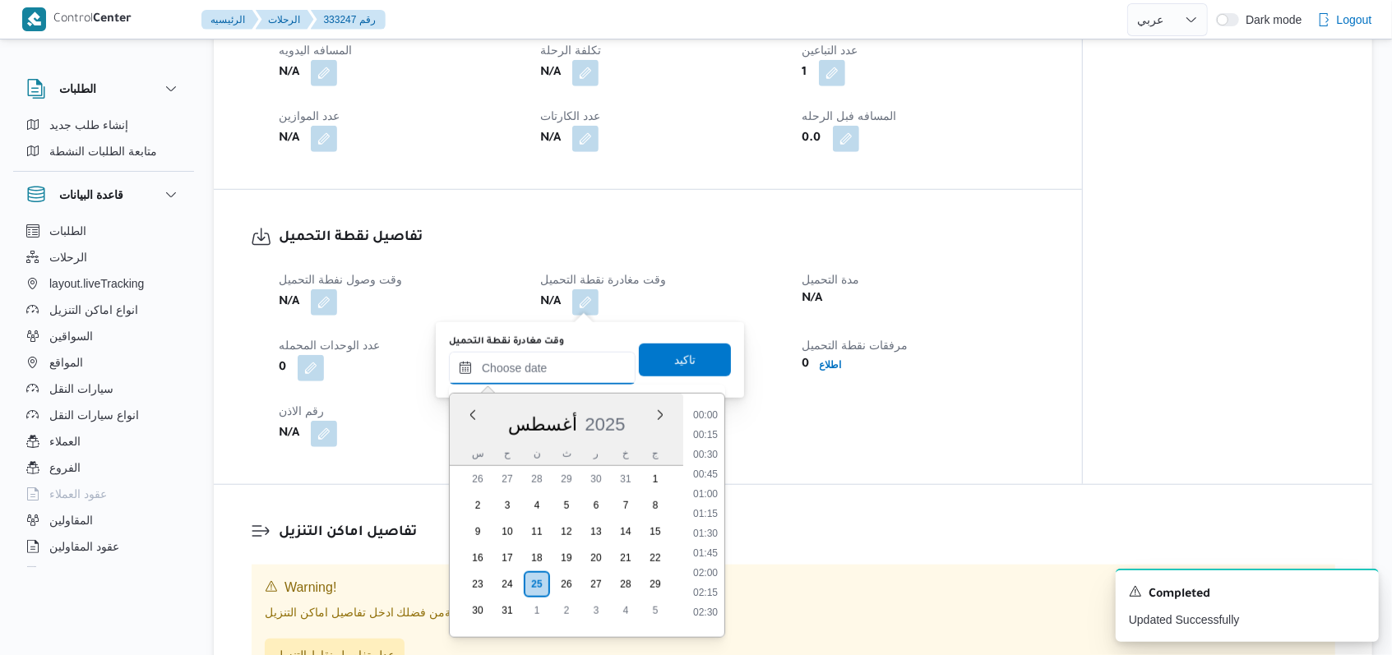
scroll to position [545, 0]
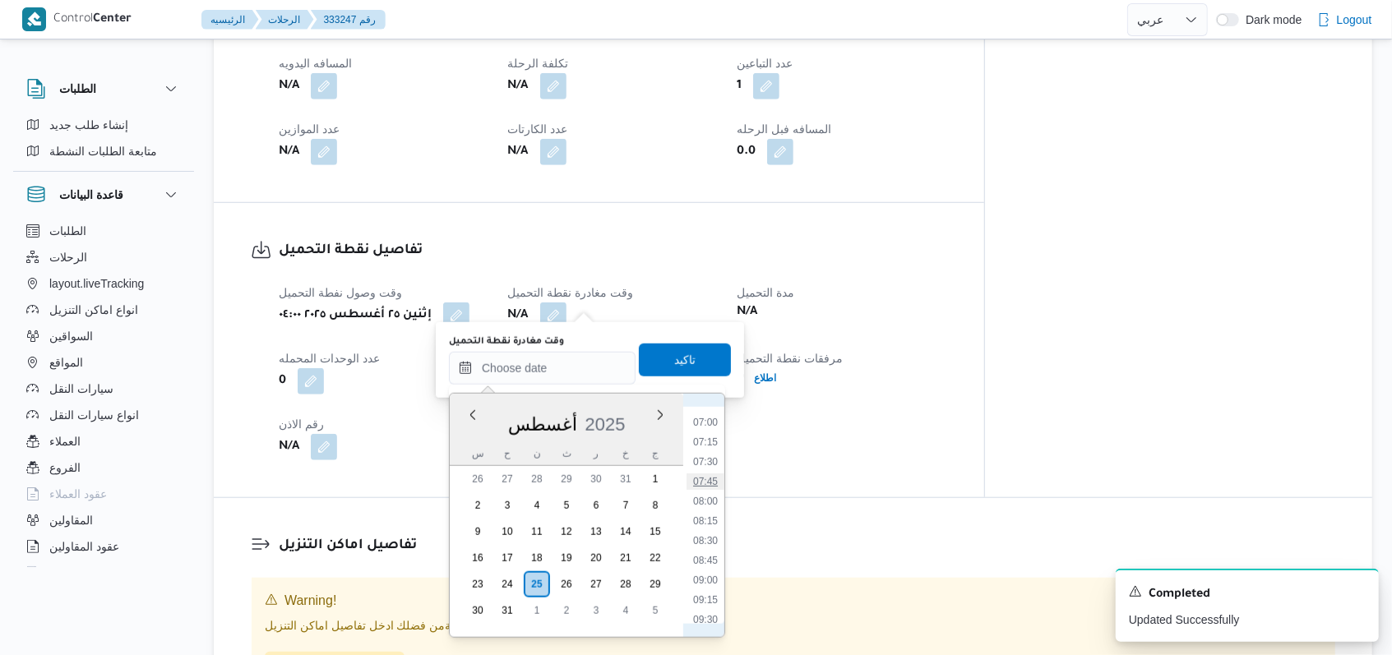
click at [719, 474] on li "07:45" at bounding box center [705, 482] width 38 height 16
type input "٢٥/٠٨/٢٠٢٥ ٠٧:٤٥"
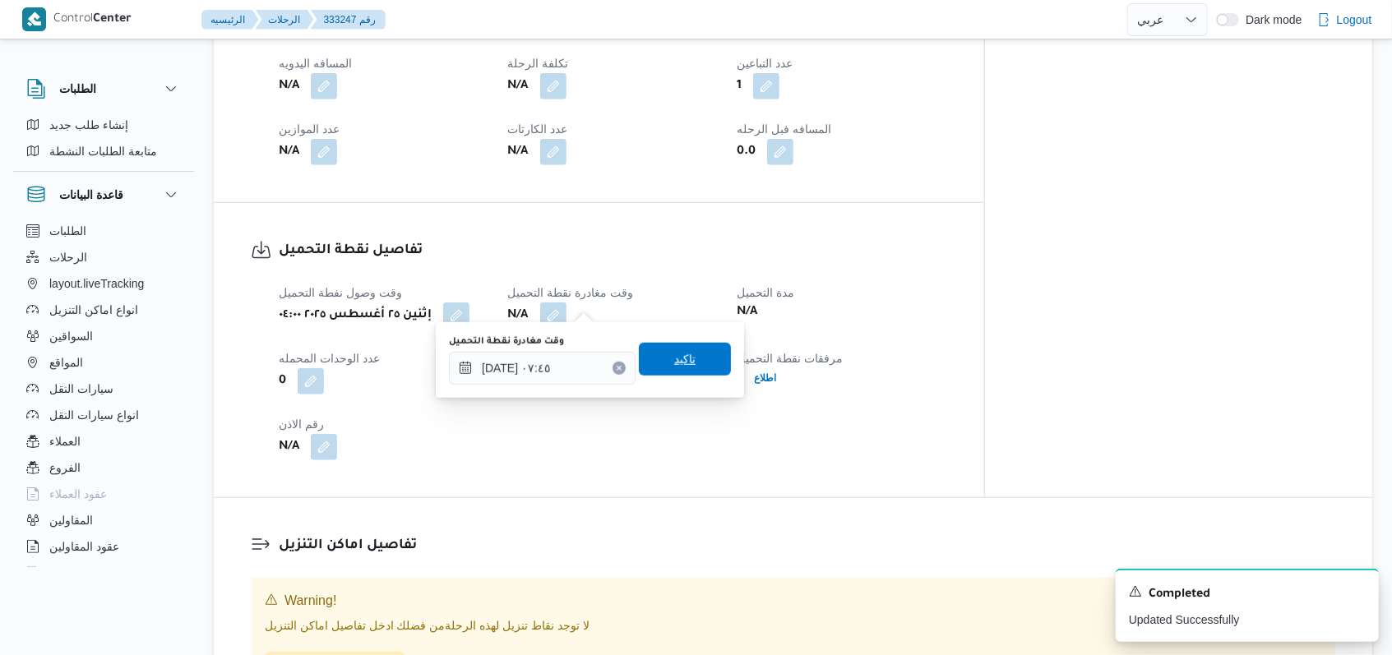
click at [700, 366] on span "تاكيد" at bounding box center [685, 359] width 92 height 33
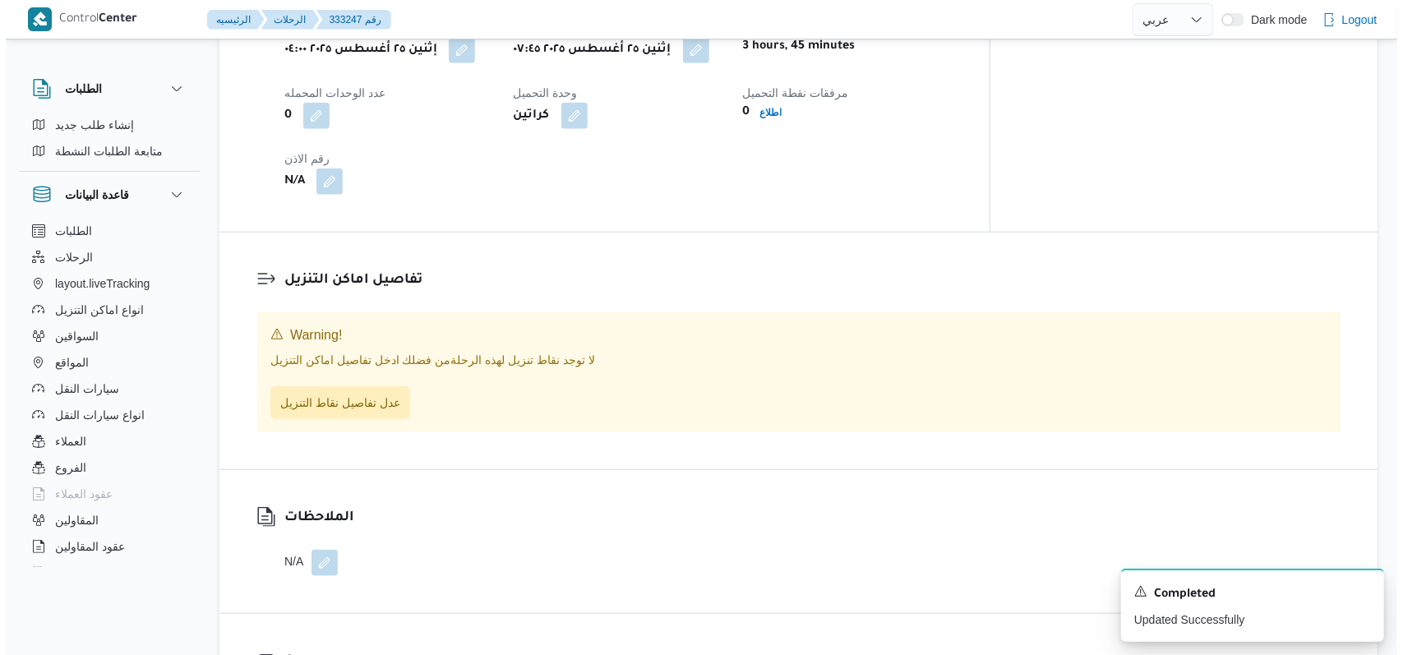
scroll to position [1102, 0]
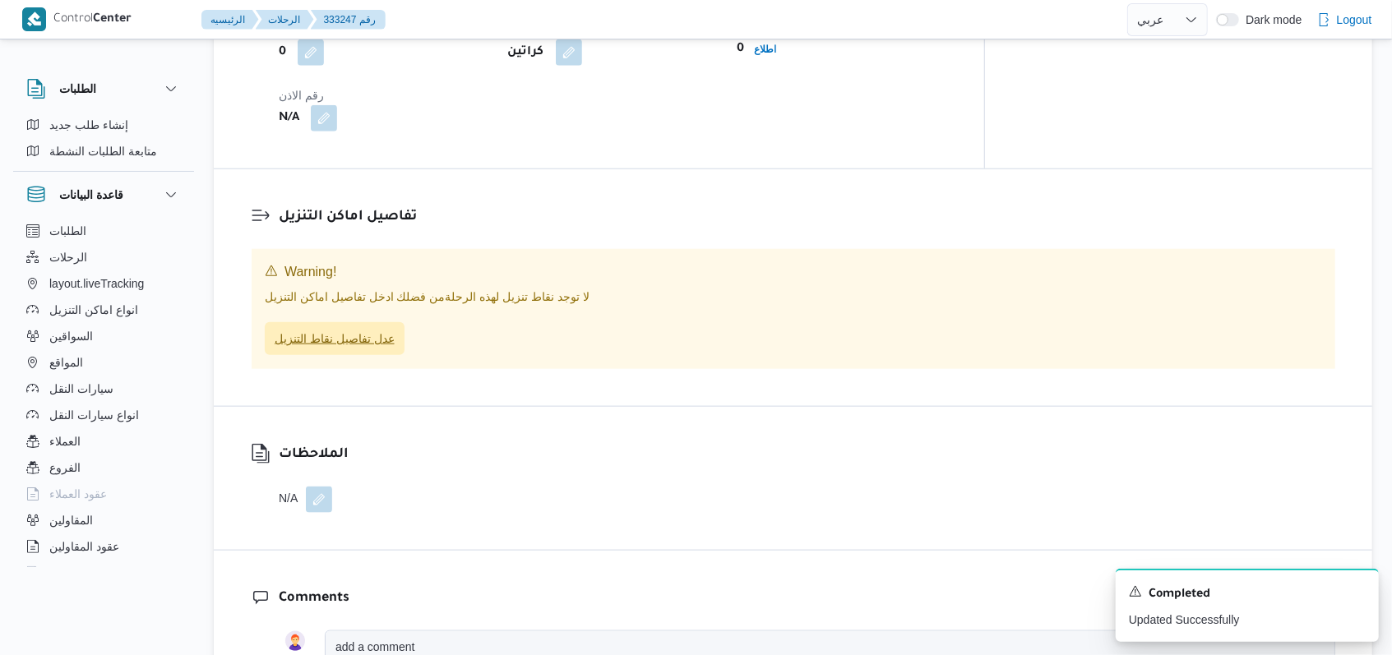
click at [363, 331] on span "عدل تفاصيل نقاط التنزيل" at bounding box center [335, 339] width 120 height 20
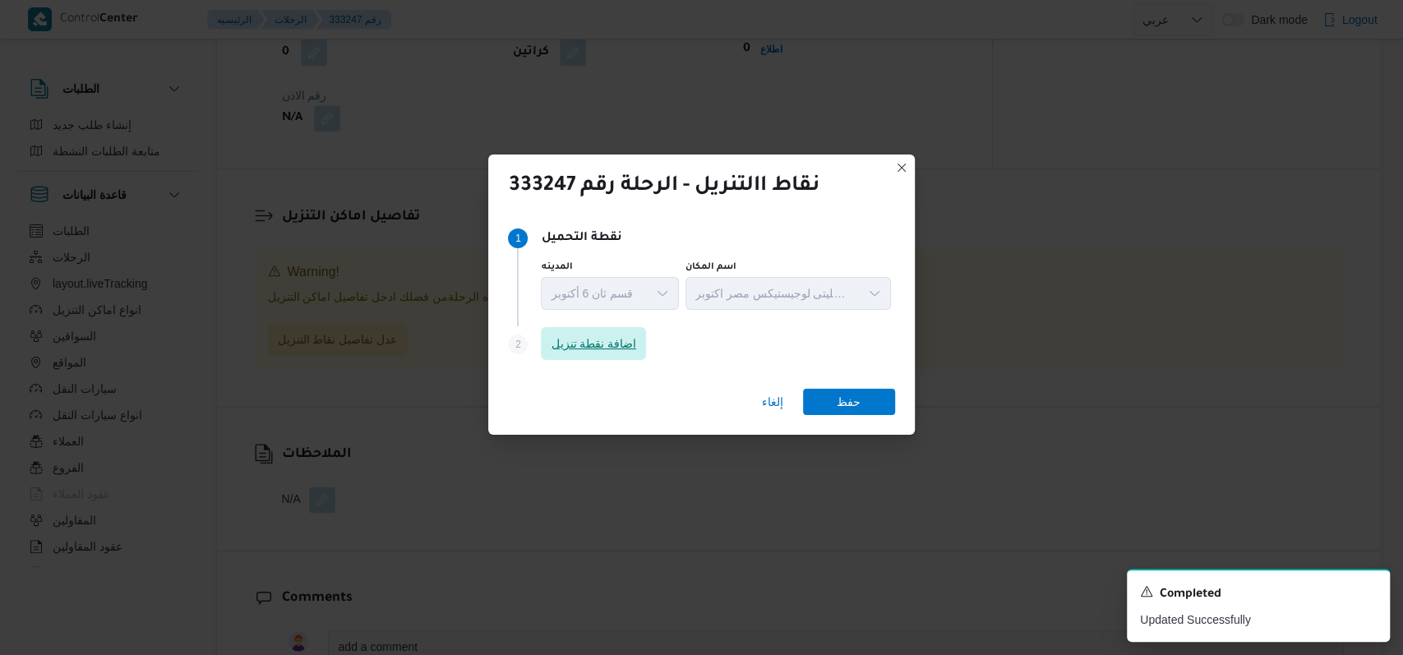
click at [606, 341] on span "اضافة نقطة تنزيل" at bounding box center [593, 344] width 85 height 20
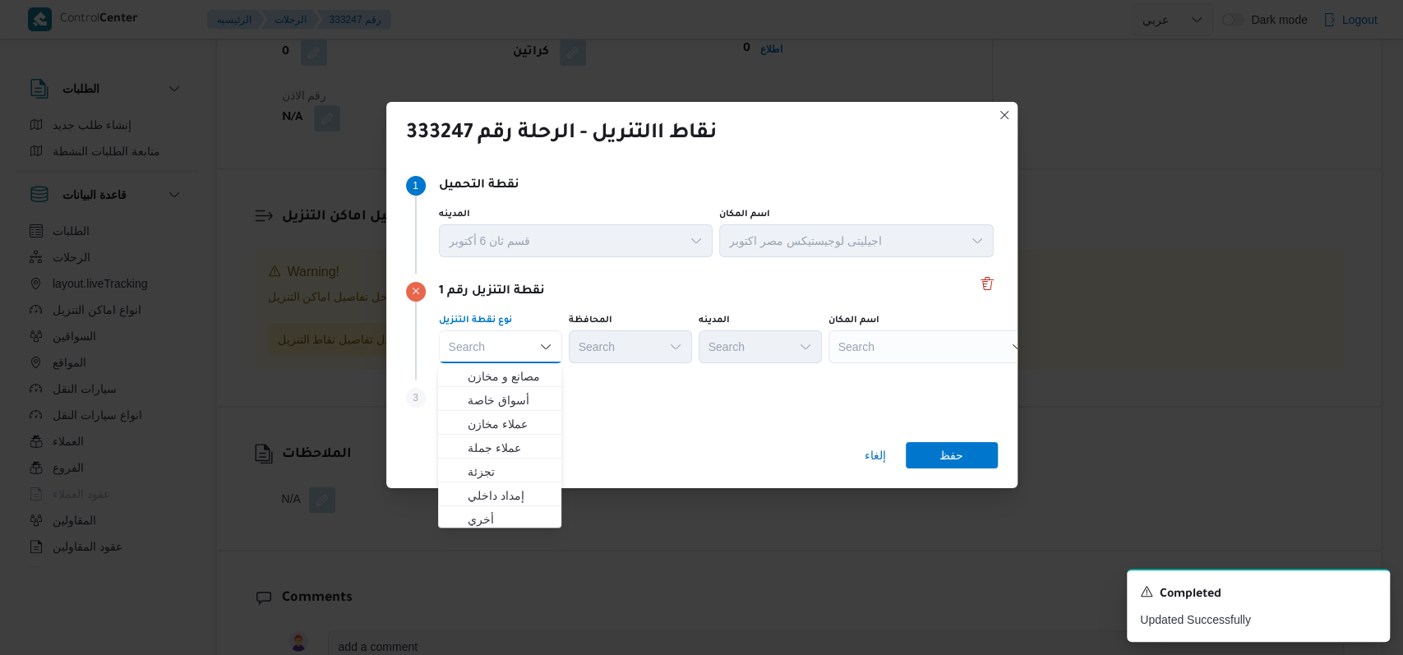
click at [618, 424] on div "Step 1 1 نقطة التحميل المدينه قسم ثان 6 أكتوبر اسم المكان اجيليتى لوجيستيكس مصر…" at bounding box center [701, 295] width 631 height 268
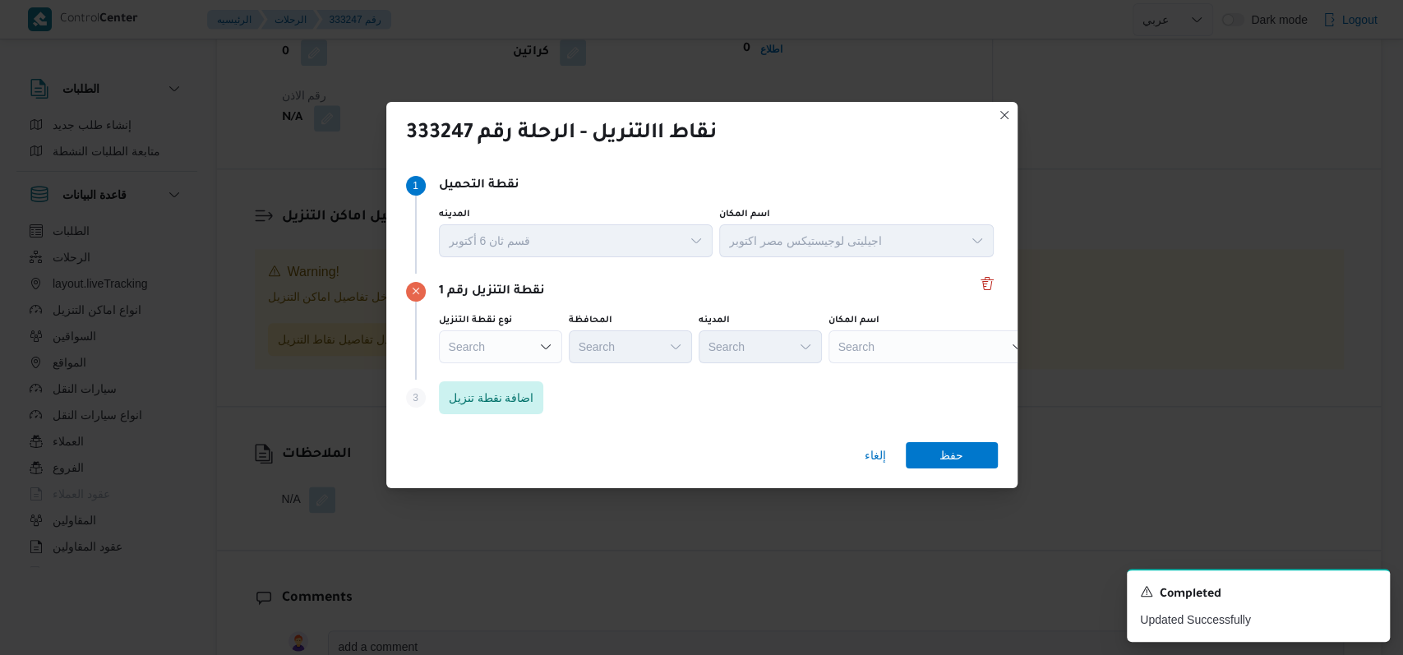
click at [495, 415] on div "Step 3 is disabled 3 اضافة نقطة تنزيل" at bounding box center [702, 401] width 592 height 43
click at [510, 398] on span "اضافة نقطة تنزيل" at bounding box center [491, 397] width 85 height 20
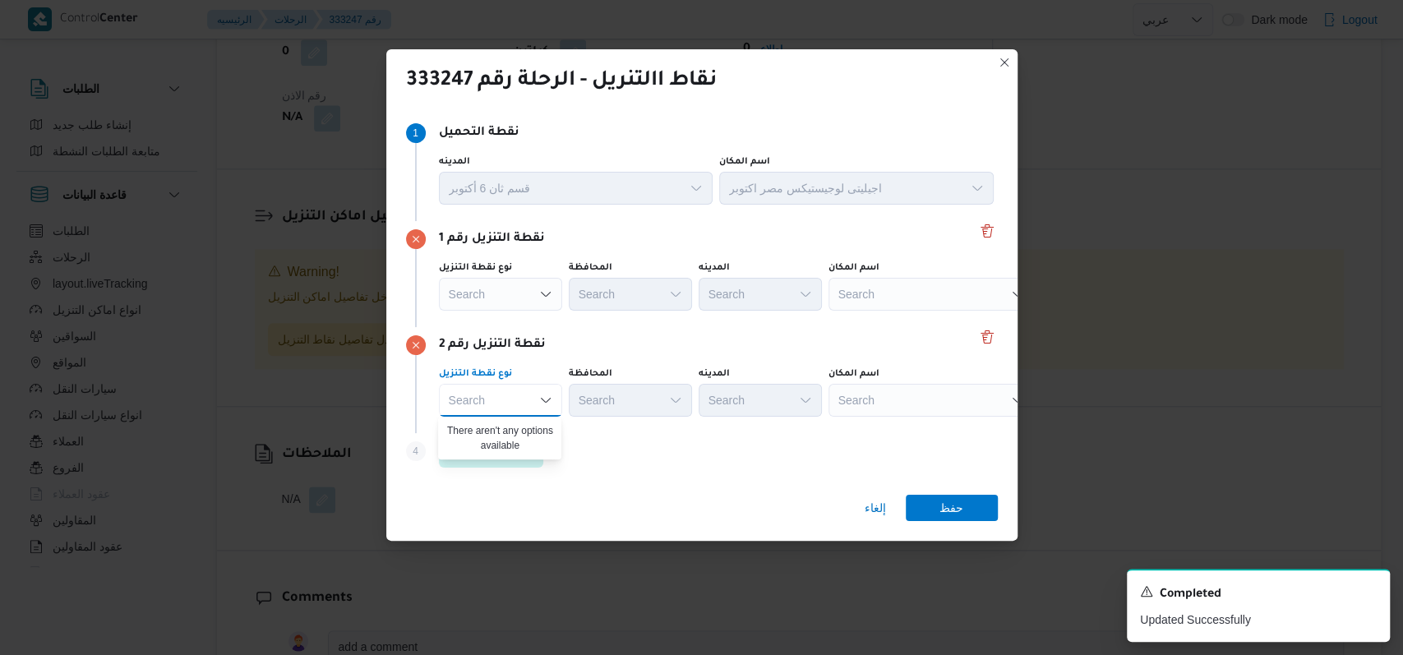
click at [671, 339] on div "نقطة التنزيل رقم 2" at bounding box center [702, 345] width 592 height 20
click at [520, 447] on span "اضافة نقطة تنزيل" at bounding box center [491, 451] width 85 height 20
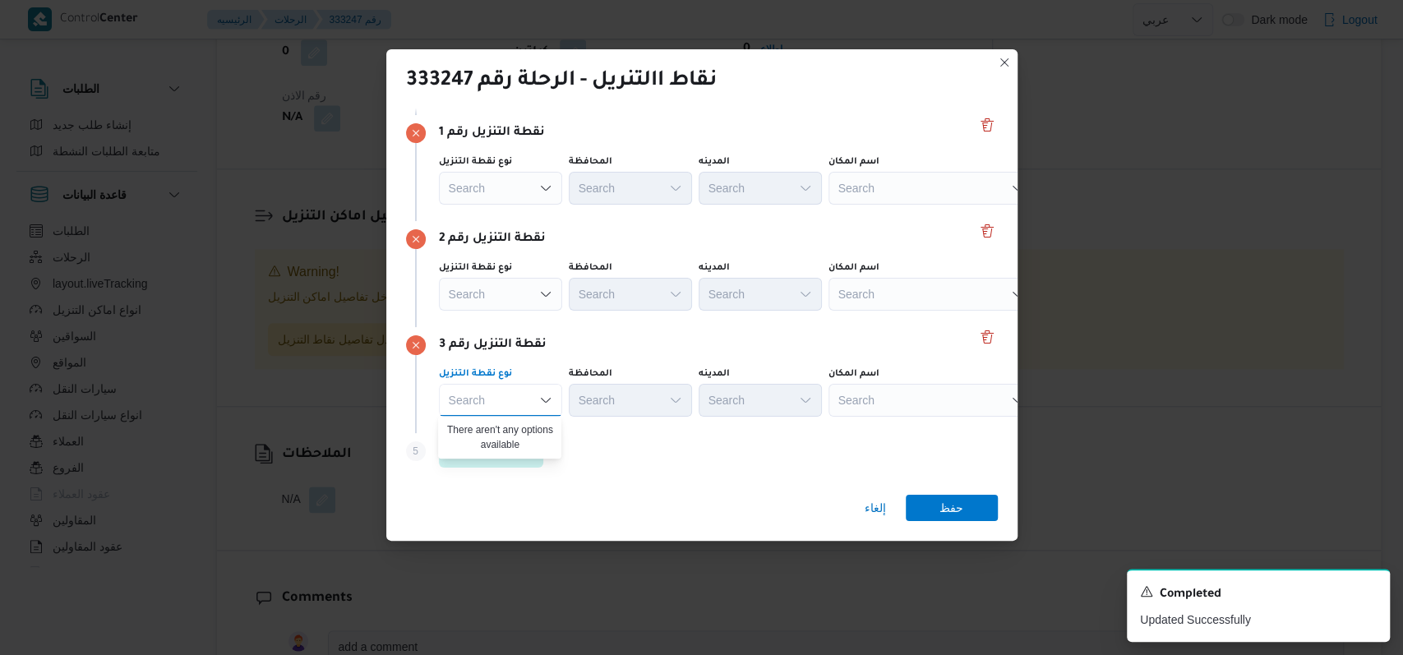
click at [660, 329] on div "نقطة التنزيل رقم 3 نوع نقطة التنزيل Search Combo box. Selected. Combo box input…" at bounding box center [702, 380] width 592 height 106
click at [894, 192] on div "Search" at bounding box center [932, 188] width 206 height 33
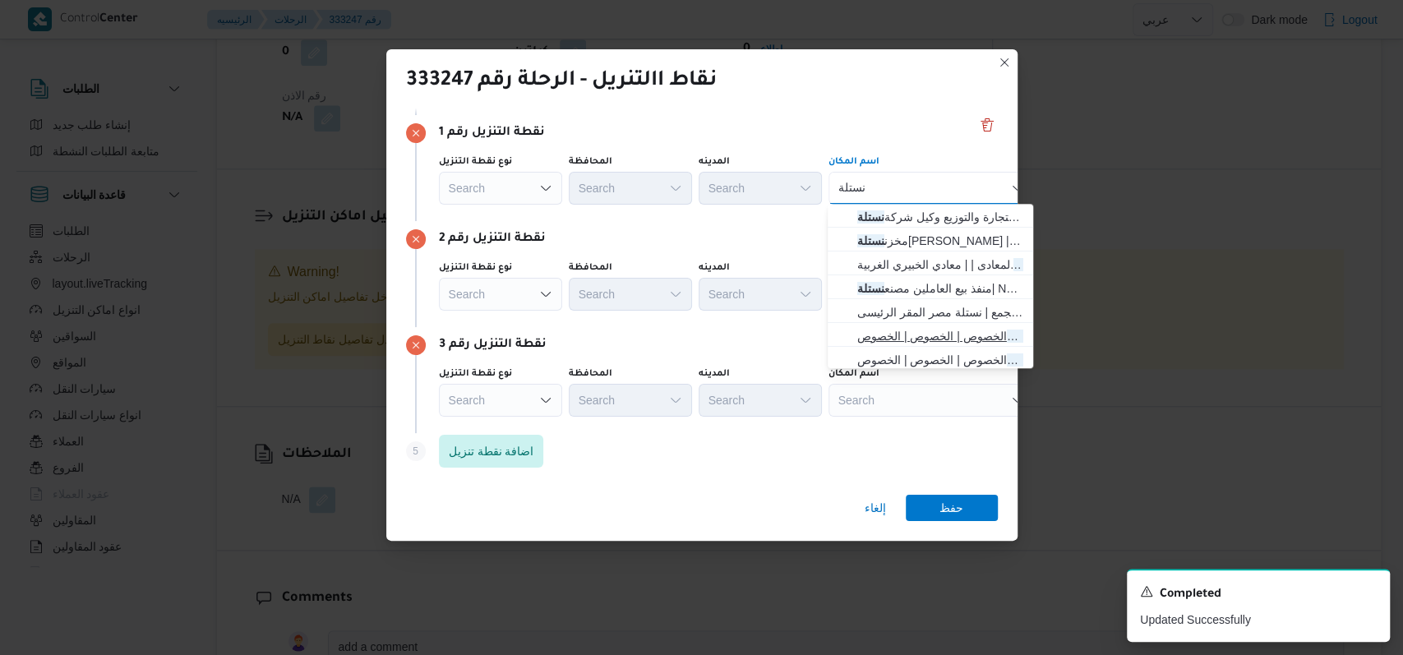
scroll to position [53, 0]
click at [480, 180] on div "Search" at bounding box center [500, 188] width 123 height 33
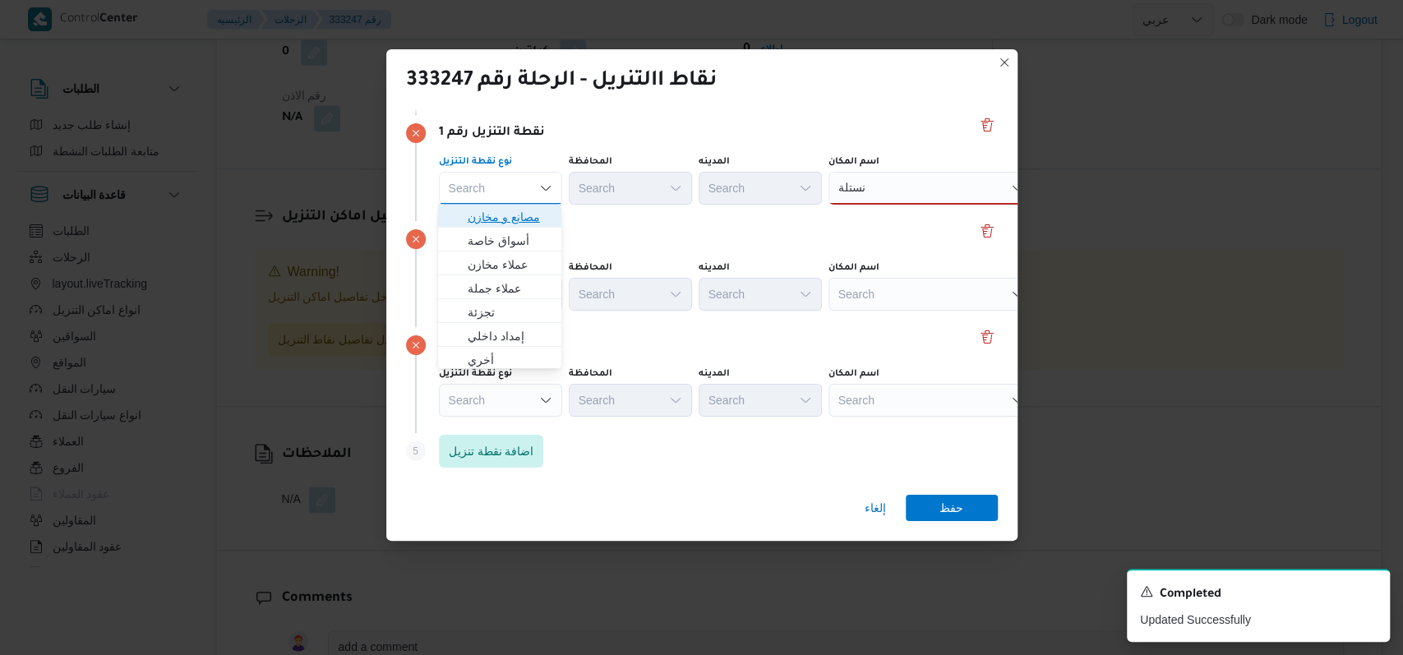
click at [517, 217] on span "مصانع و مخازن" at bounding box center [510, 217] width 84 height 20
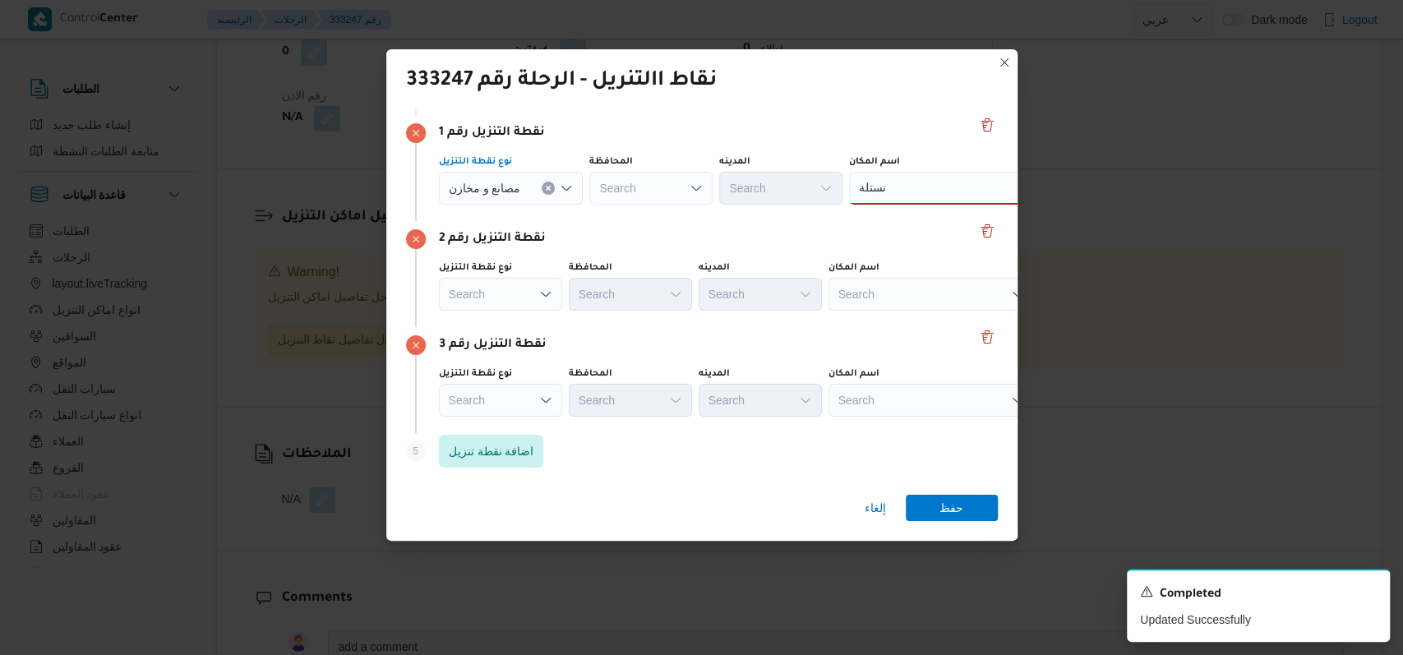
click at [913, 187] on div "نستلة نستلة" at bounding box center [952, 188] width 206 height 33
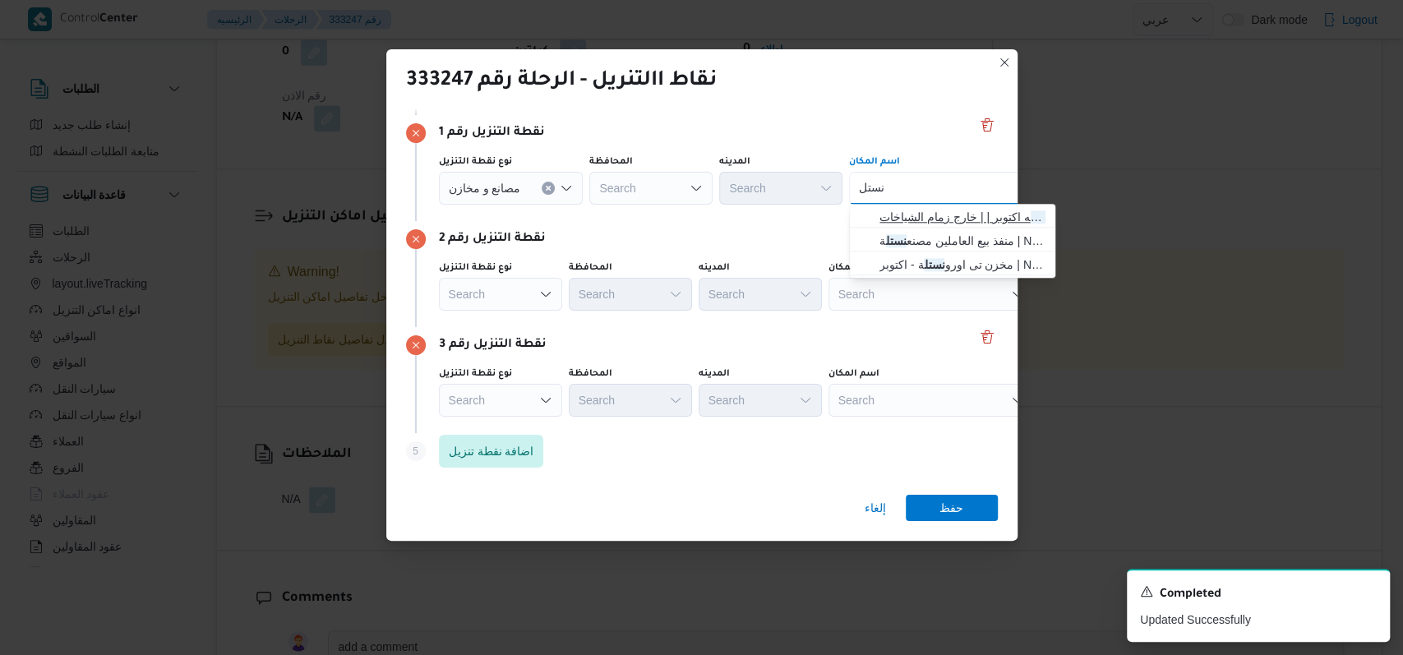
type input "نستل"
click at [939, 217] on span "مصنع نستل ه اكتوبر | | خارج زمام الشياخات" at bounding box center [963, 217] width 166 height 20
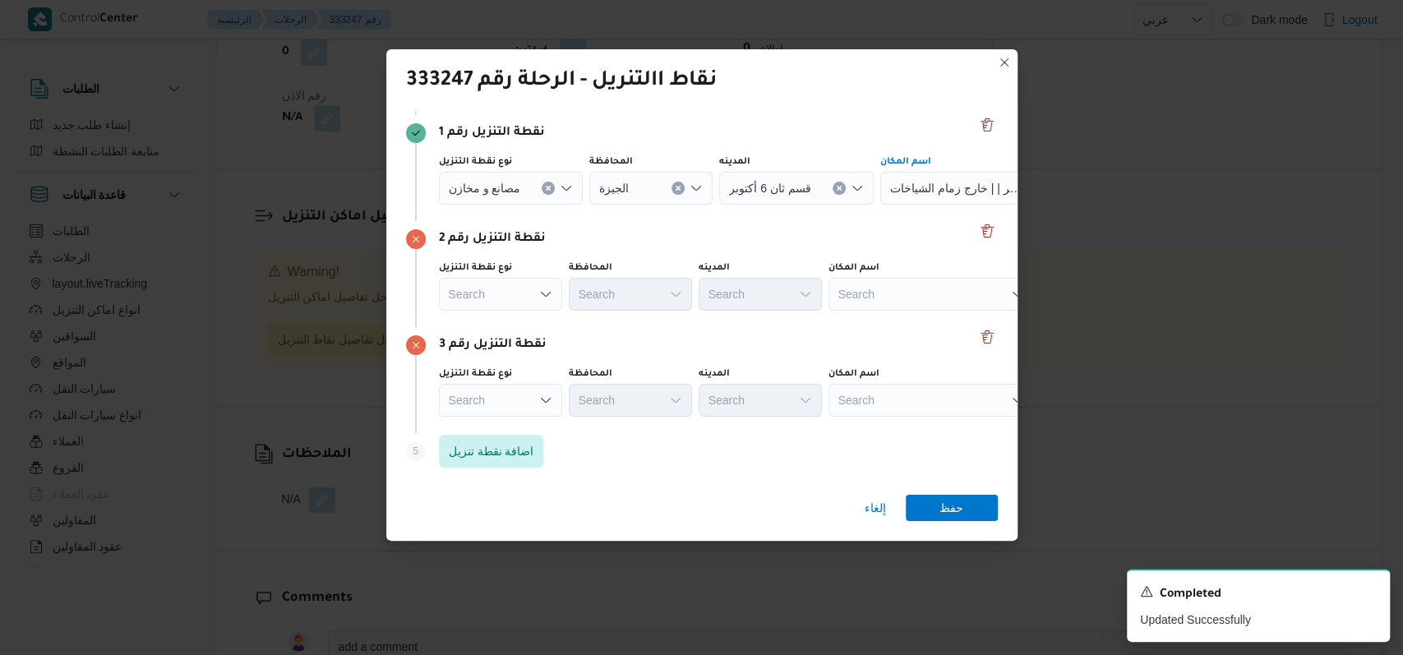
click at [917, 292] on div "Search" at bounding box center [932, 294] width 206 height 33
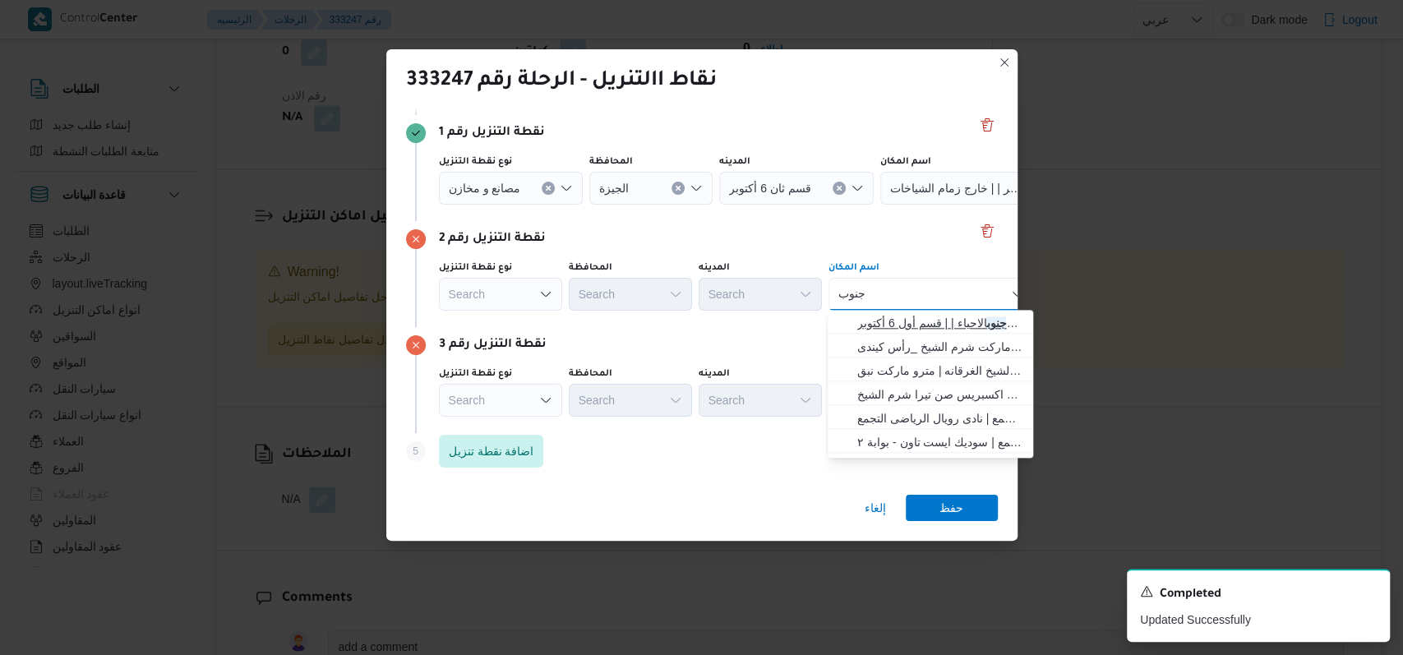
type input "جنوب"
click at [924, 321] on span "سلسلة سوبر ماركت كارفور 23 جنوب الاحياء | | قسم أول 6 أكتوبر" at bounding box center [940, 323] width 166 height 20
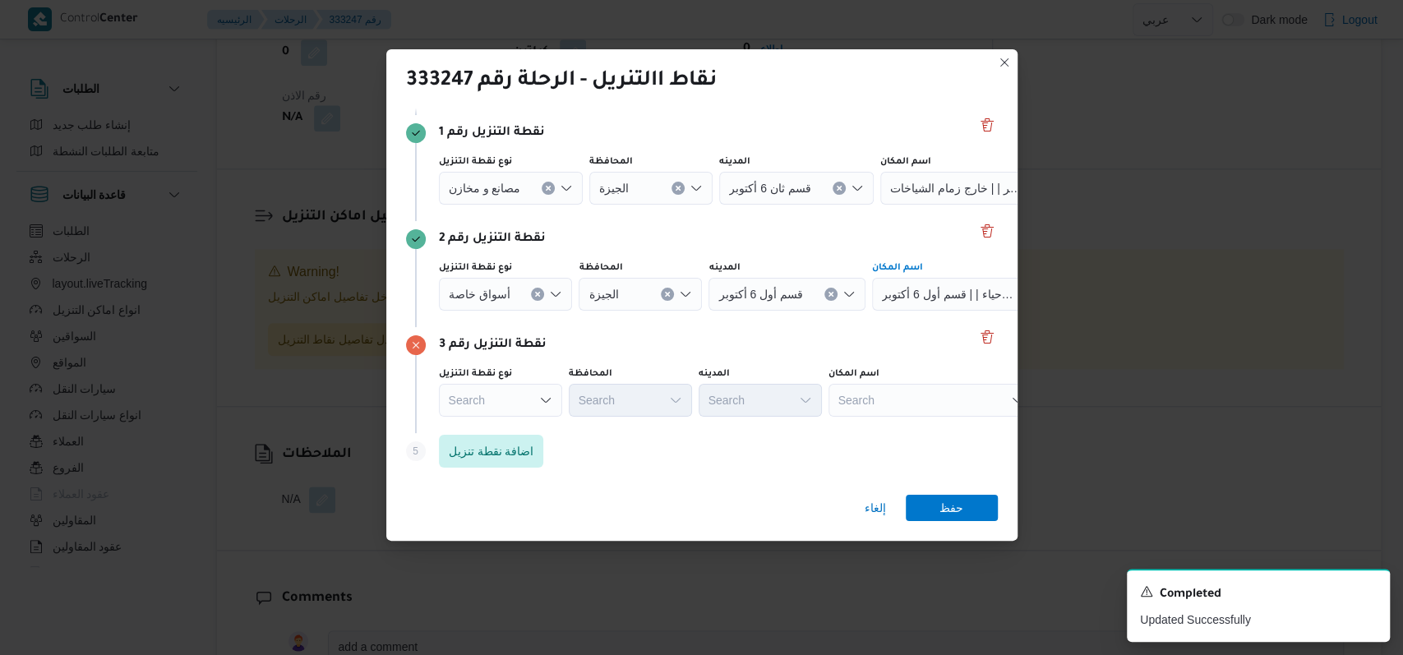
click at [905, 404] on div "Search" at bounding box center [932, 400] width 206 height 33
type input "جودز"
click at [906, 436] on span "جودز مارت عز العرب - ابو رواش | جودزمارت مصر | null" at bounding box center [940, 429] width 166 height 20
click at [518, 459] on span "اضافة نقطة تنزيل" at bounding box center [491, 451] width 85 height 20
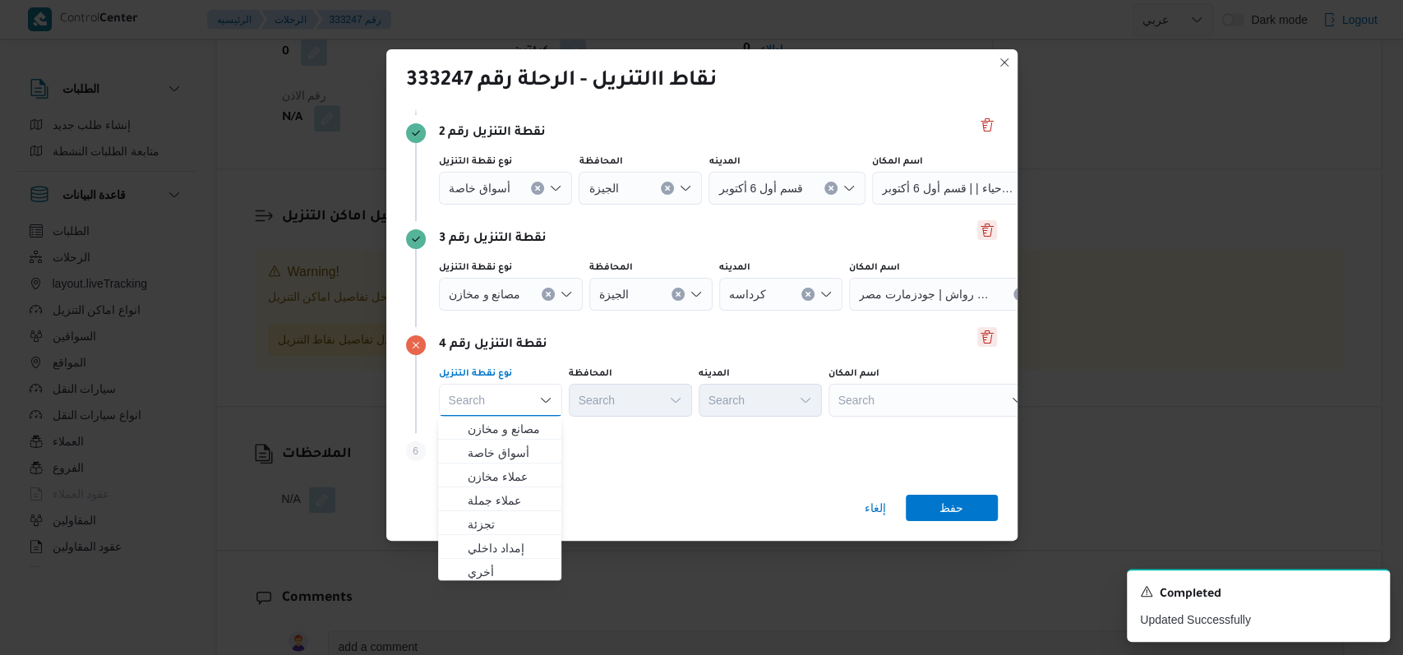
click at [977, 339] on button "Delete" at bounding box center [987, 337] width 20 height 20
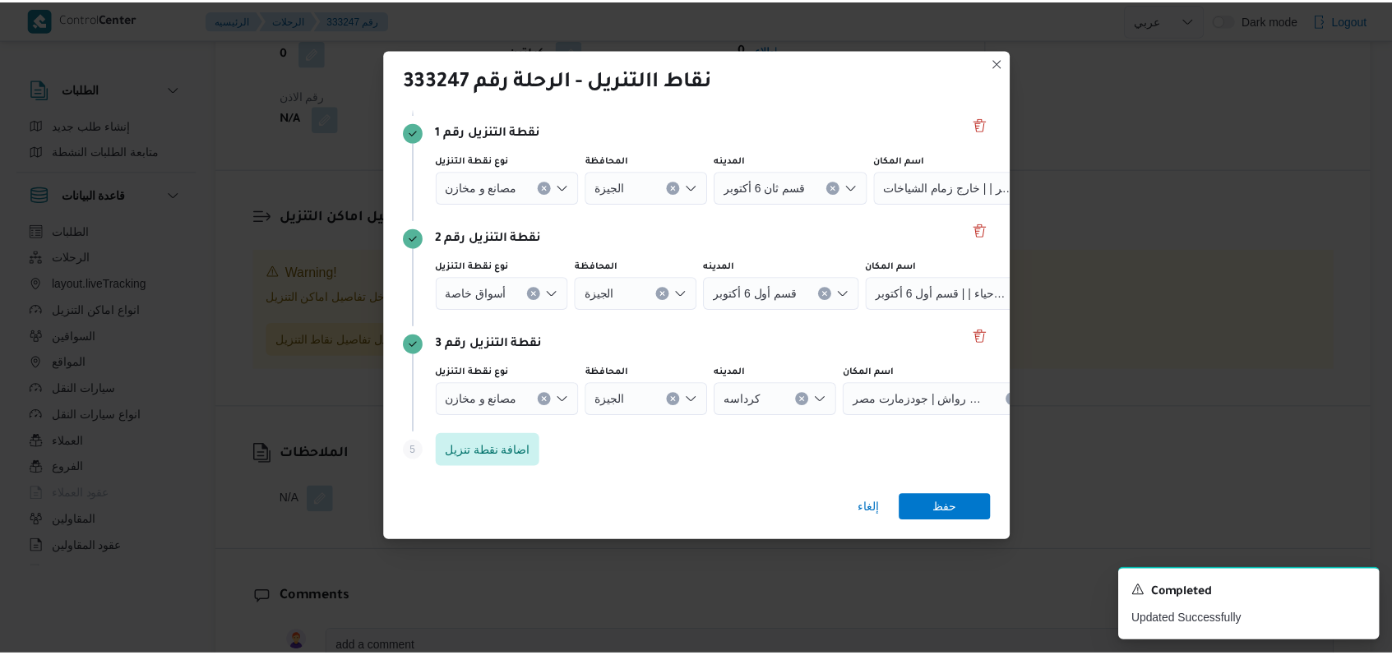
scroll to position [106, 0]
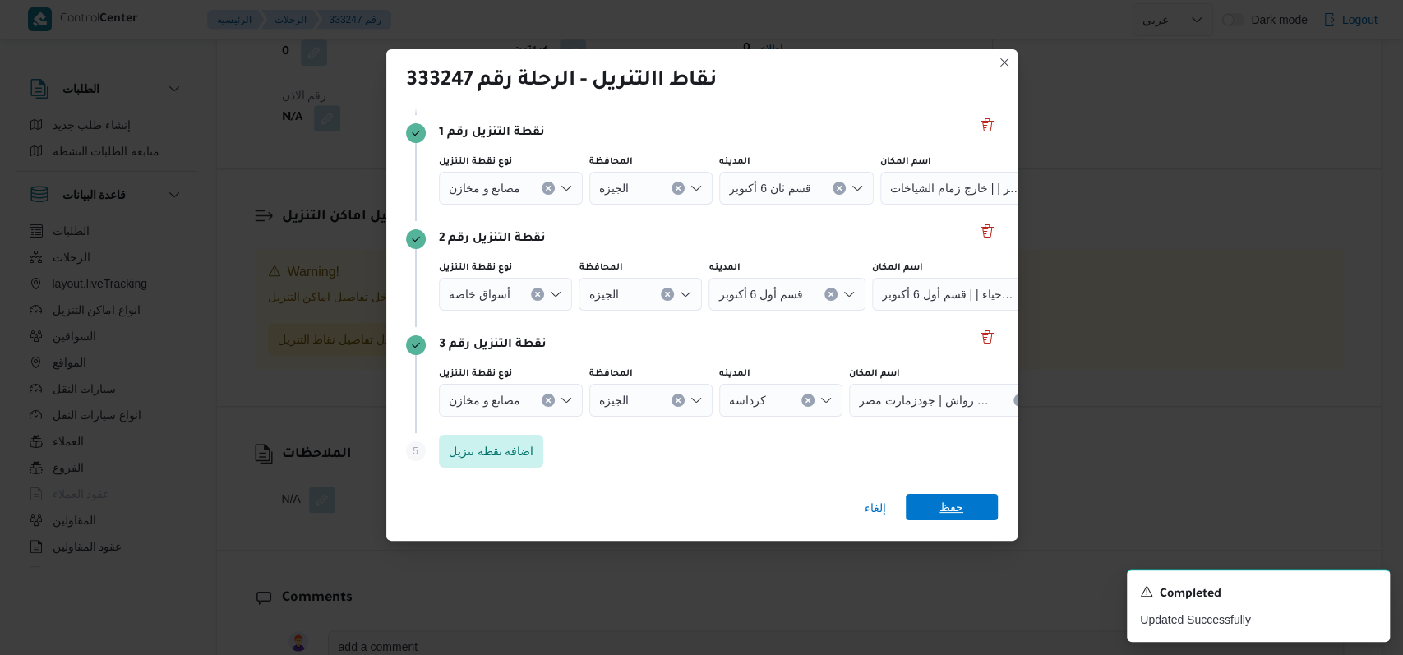
click at [950, 516] on span "حفظ" at bounding box center [952, 507] width 24 height 26
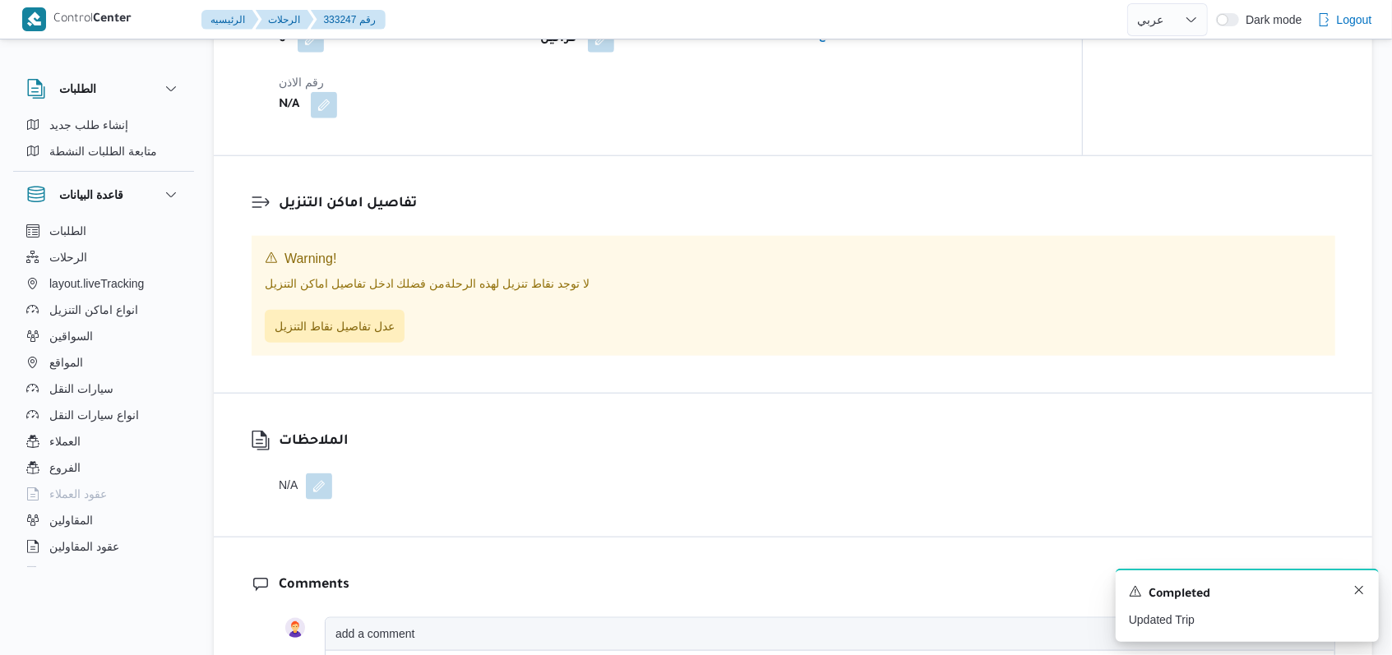
drag, startPoint x: 1366, startPoint y: 593, endPoint x: 1357, endPoint y: 589, distance: 9.9
click at [1362, 592] on div "A new notification appears Completed Updated Trip" at bounding box center [1247, 605] width 263 height 73
click at [1357, 589] on icon "Dismiss toast" at bounding box center [1358, 590] width 13 height 13
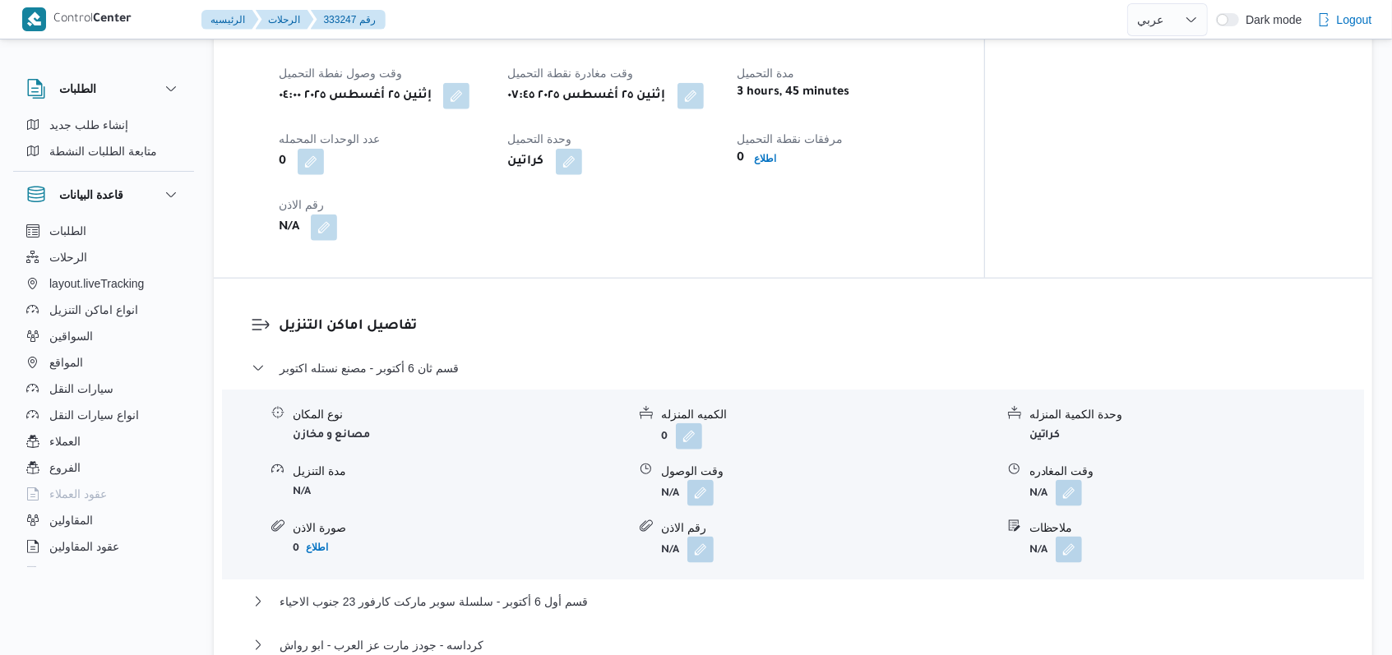
scroll to position [1188, 0]
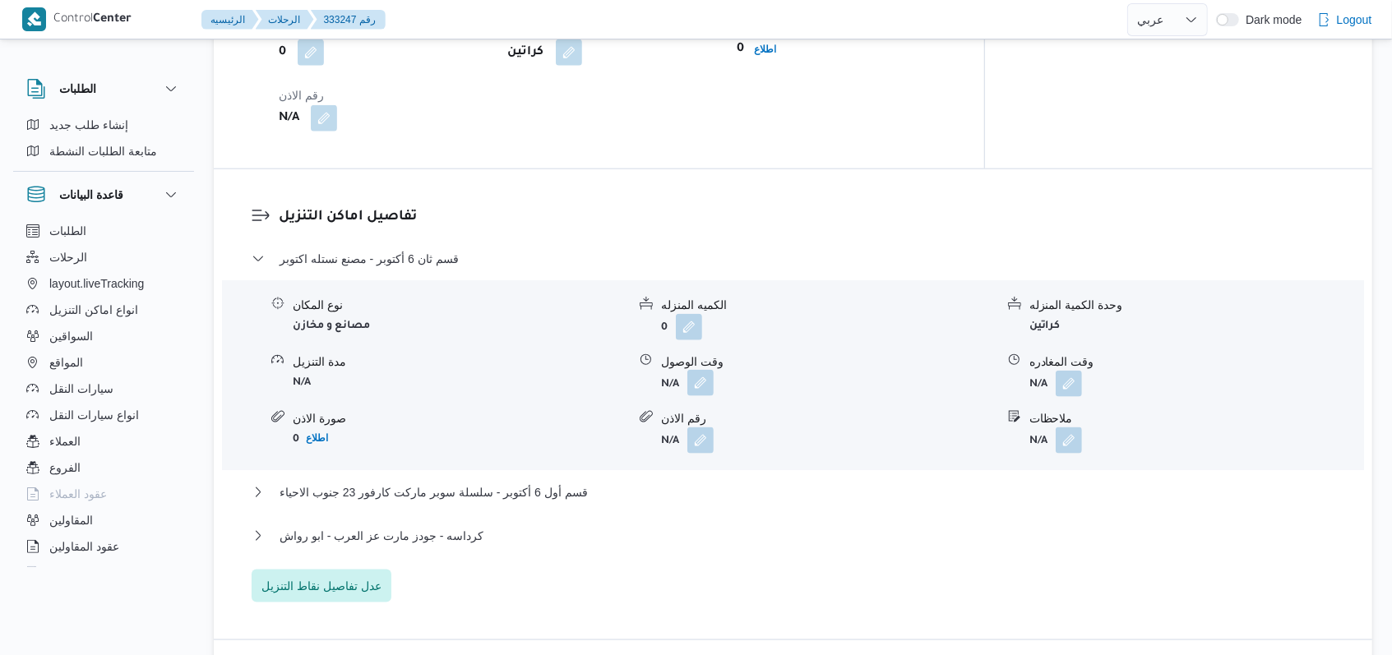
click at [689, 380] on button "button" at bounding box center [700, 383] width 26 height 26
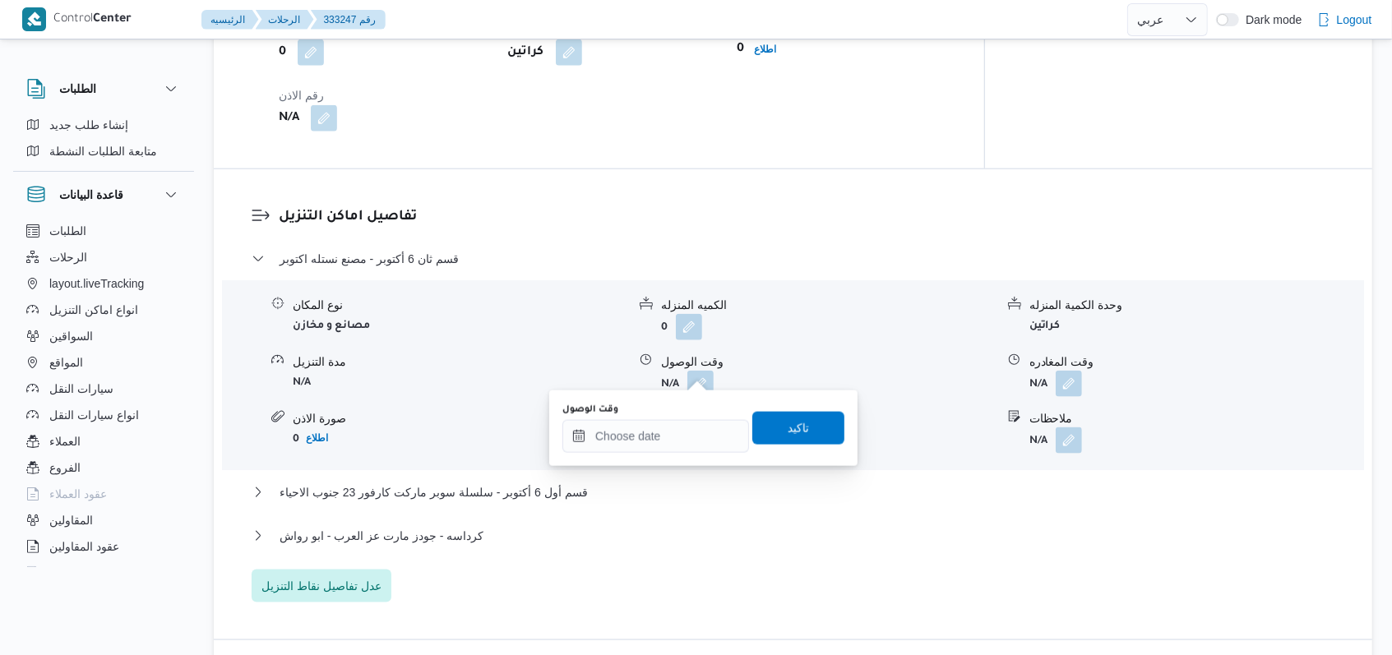
click at [665, 459] on div "You are in a dialog. To close this dialog, hit escape. وقت الوصول تاكيد" at bounding box center [703, 428] width 308 height 76
click at [677, 431] on input "وقت الوصول" at bounding box center [655, 436] width 187 height 33
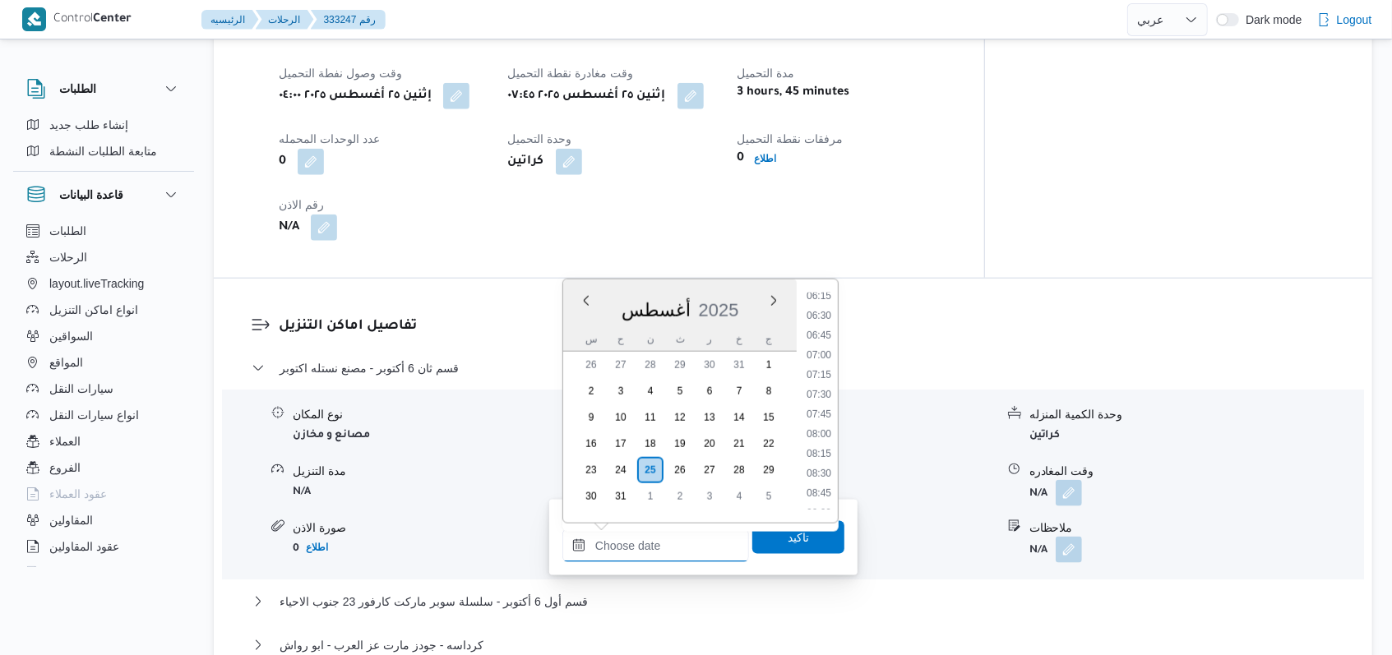
scroll to position [545, 0]
click at [827, 428] on li "08:30" at bounding box center [819, 426] width 38 height 16
type input "٢٥/٠٨/٢٠٢٥ ٠٨:٣٠"
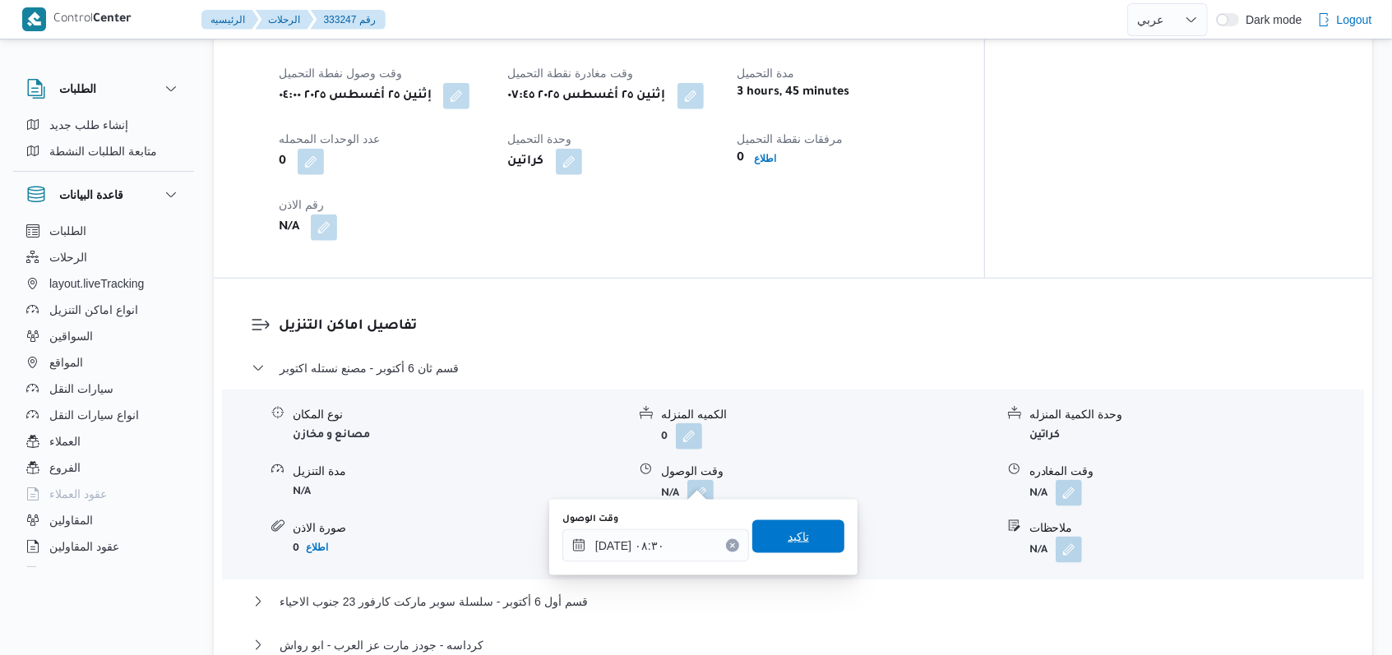
click at [798, 526] on span "تاكيد" at bounding box center [798, 536] width 92 height 33
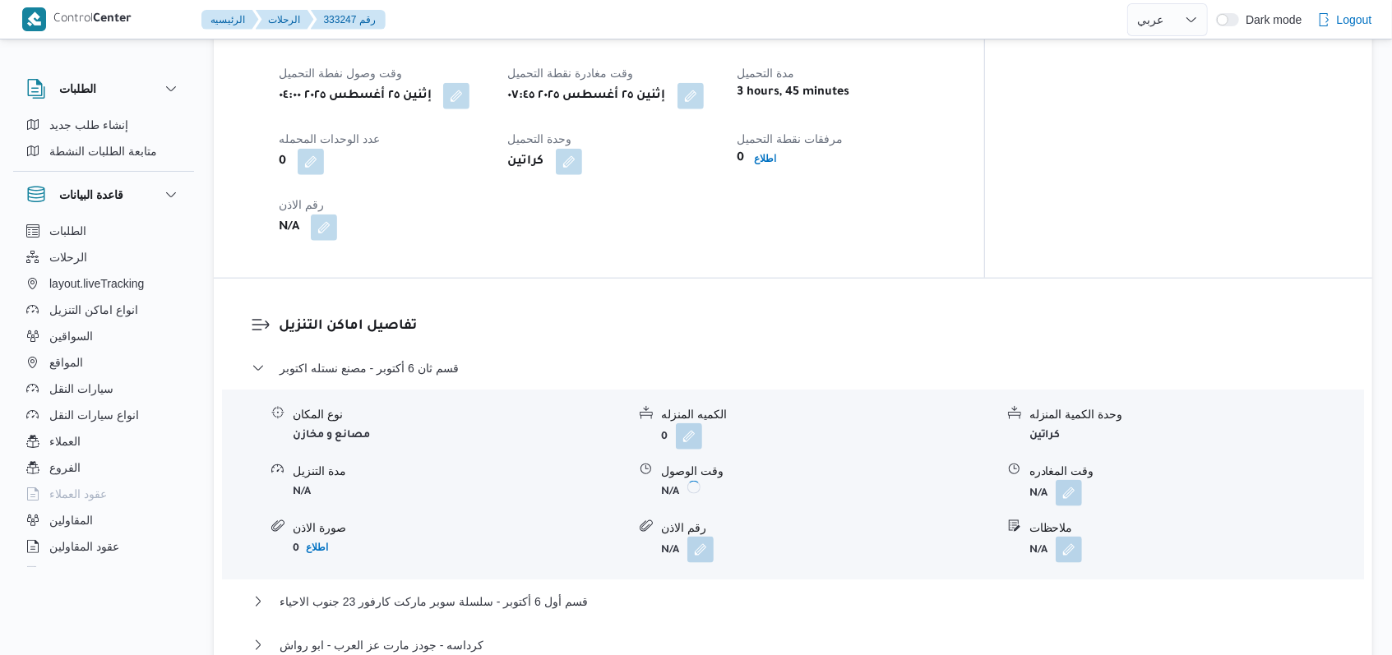
click at [1087, 463] on div "وقت المغادره" at bounding box center [1196, 471] width 334 height 17
click at [1065, 479] on button "button" at bounding box center [1069, 492] width 26 height 26
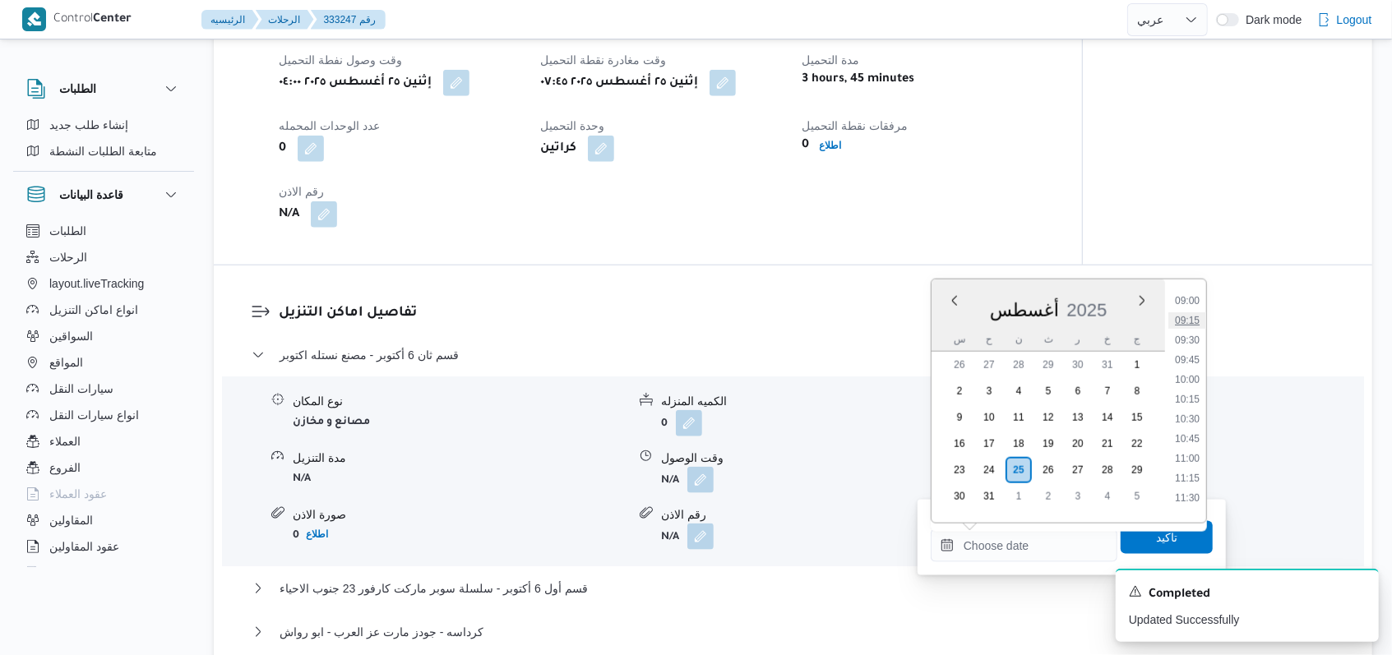
scroll to position [654, 0]
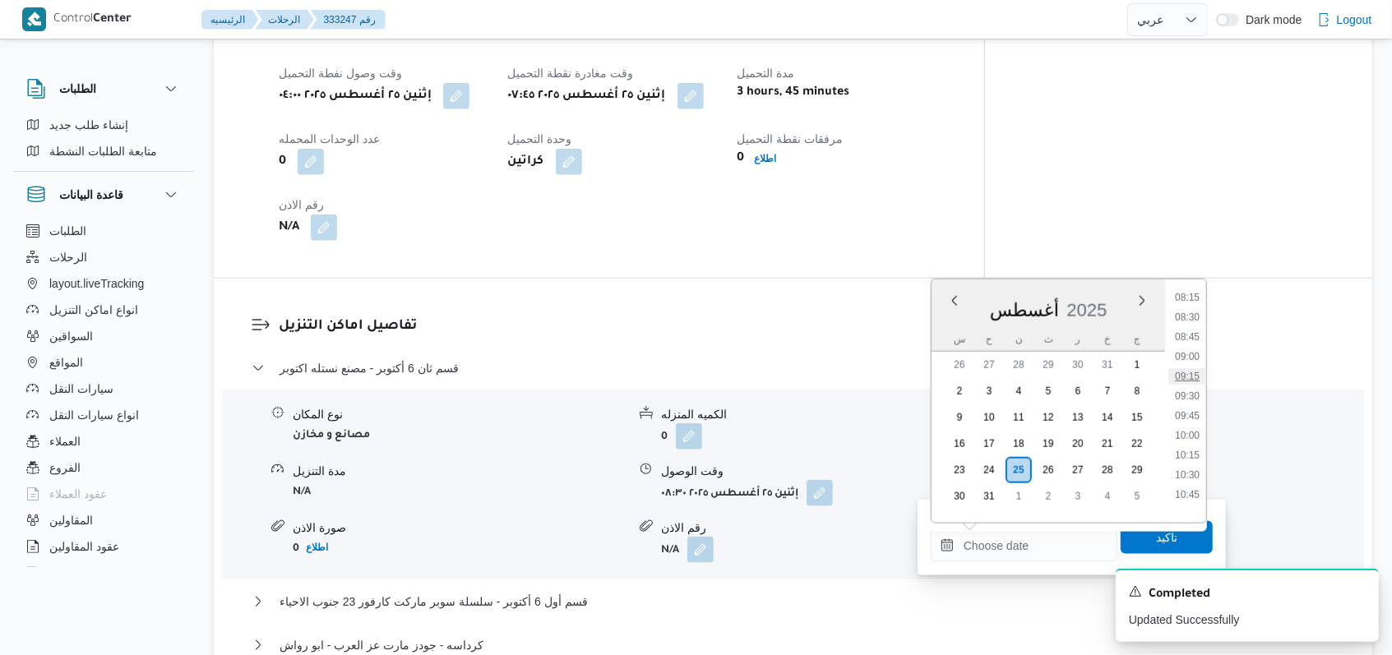
click at [1194, 381] on li "09:15" at bounding box center [1187, 376] width 38 height 16
type input "٢٥/٠٨/٢٠٢٥ ٠٩:١٥"
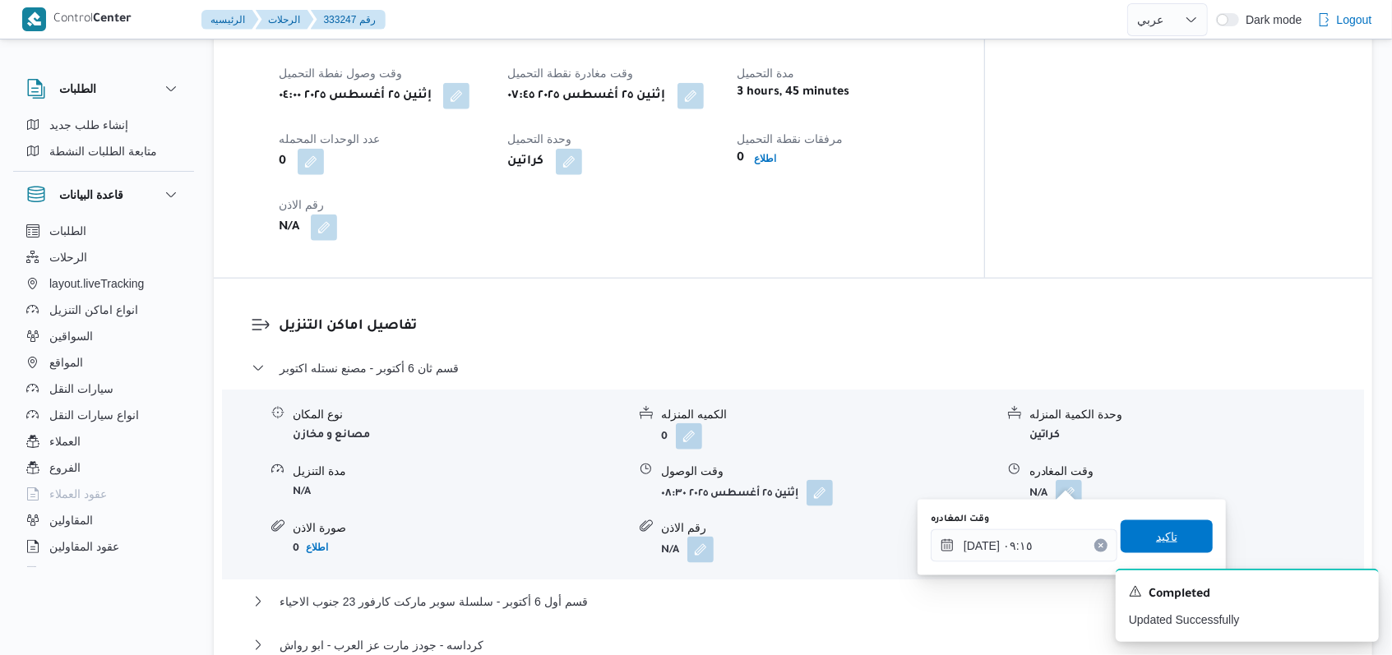
click at [1164, 524] on span "تاكيد" at bounding box center [1167, 536] width 92 height 33
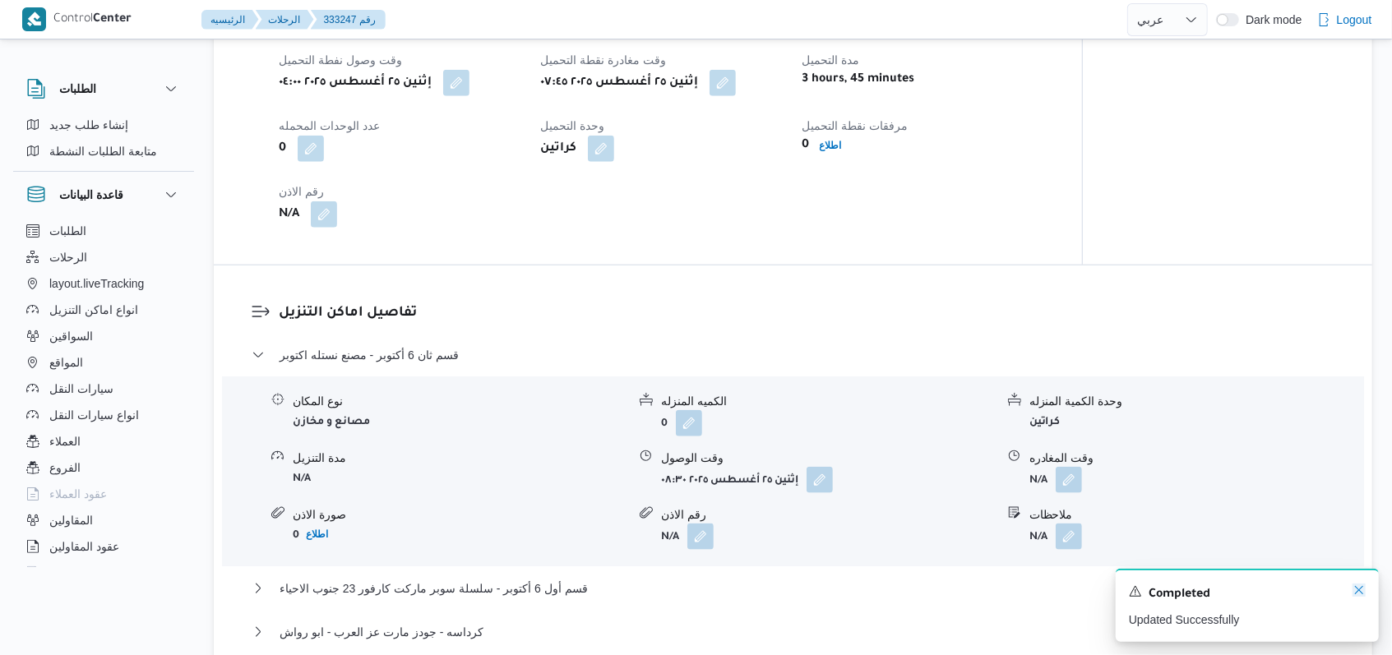
click at [1359, 593] on icon "Dismiss toast" at bounding box center [1358, 590] width 13 height 13
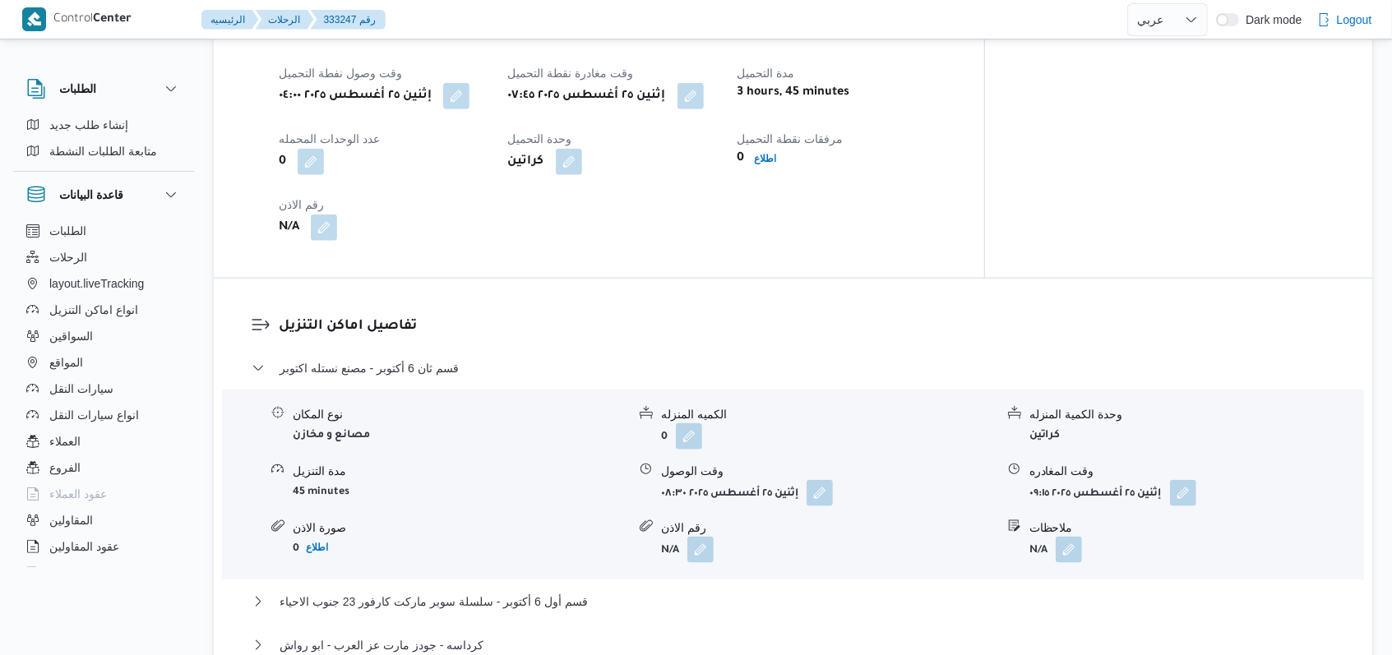
select select "ar"
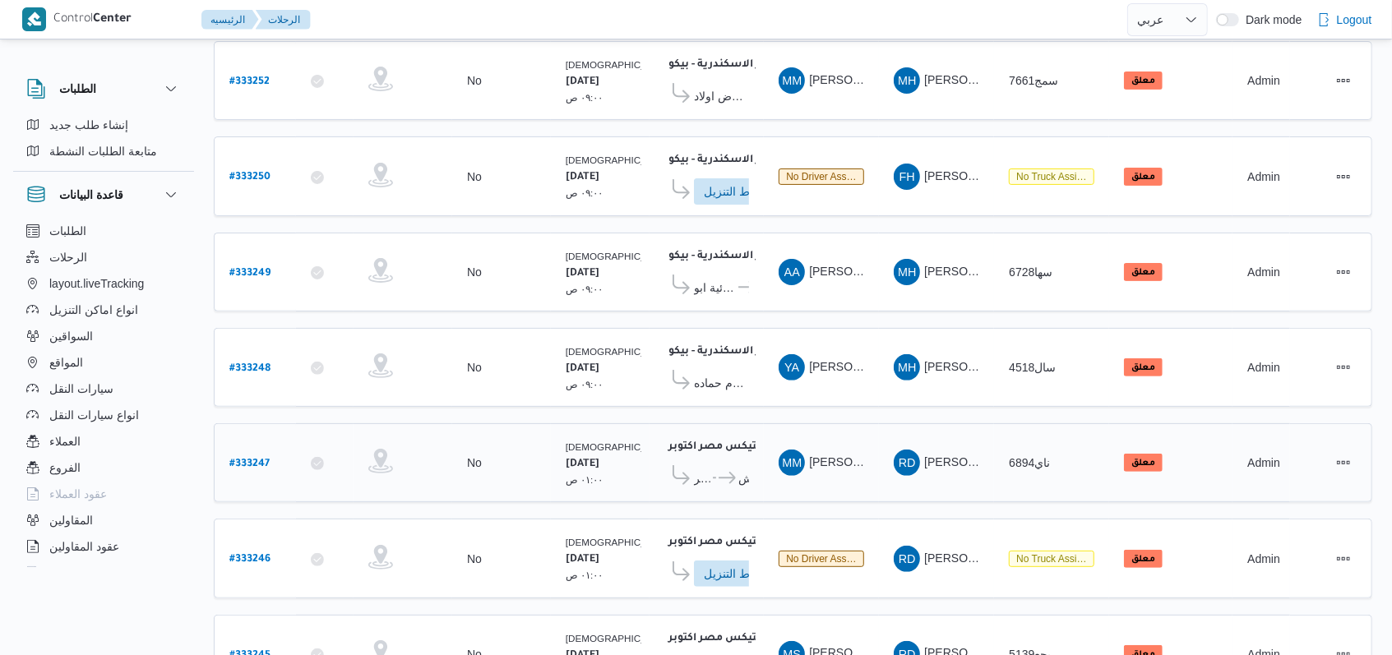
scroll to position [571, 0]
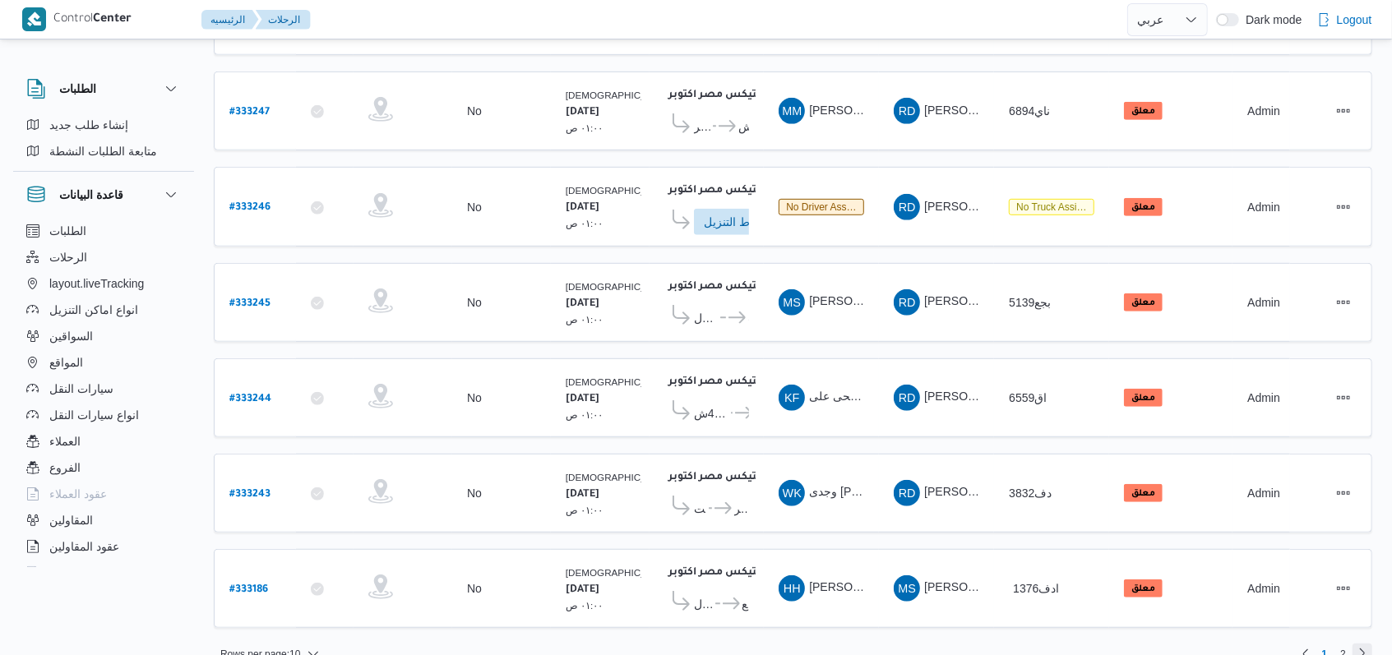
click at [1355, 644] on link "Next page, 2" at bounding box center [1362, 654] width 20 height 20
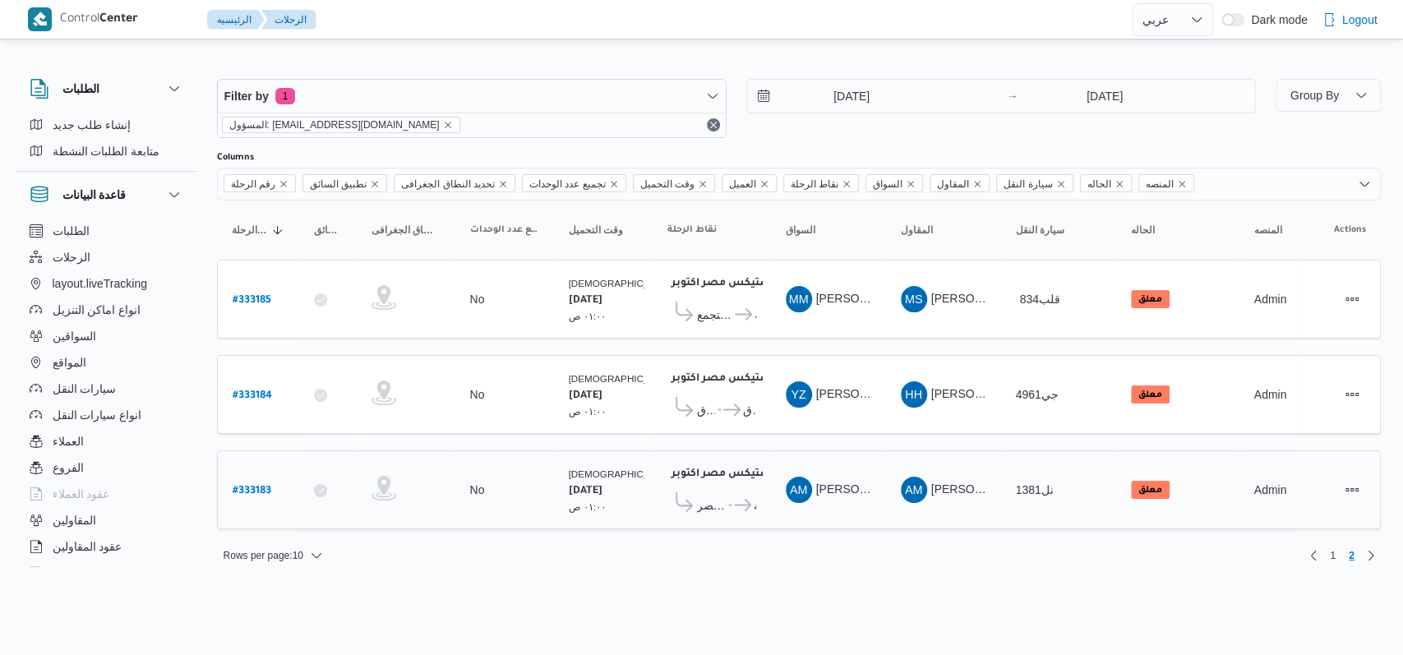
click at [264, 486] on b "# 333183" at bounding box center [252, 492] width 39 height 12
select select "ar"
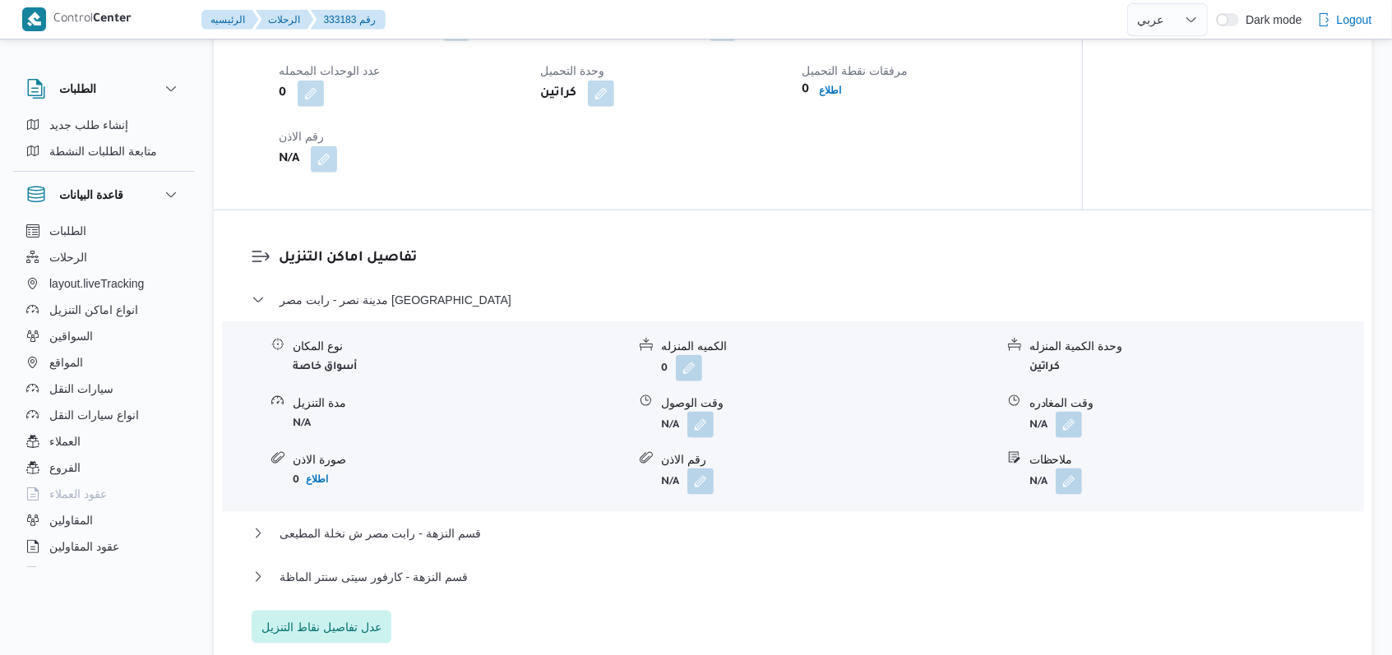
scroll to position [1205, 0]
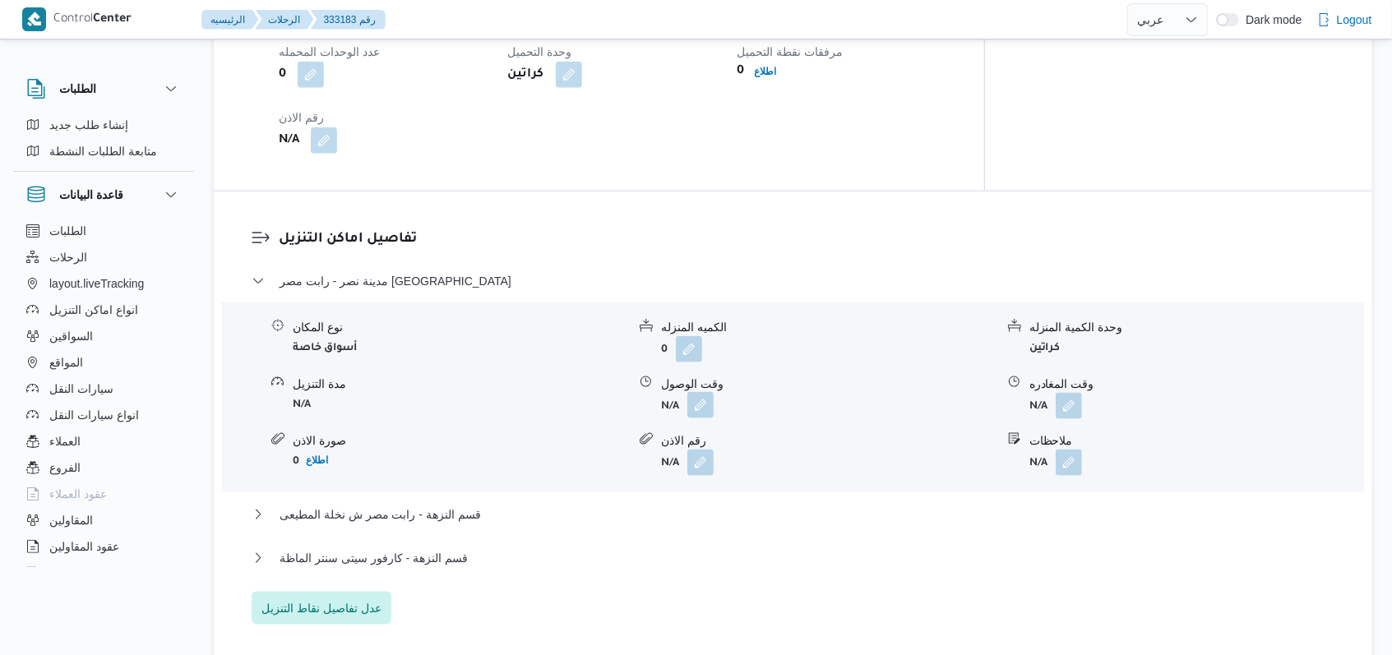
click at [689, 418] on button "button" at bounding box center [700, 405] width 26 height 26
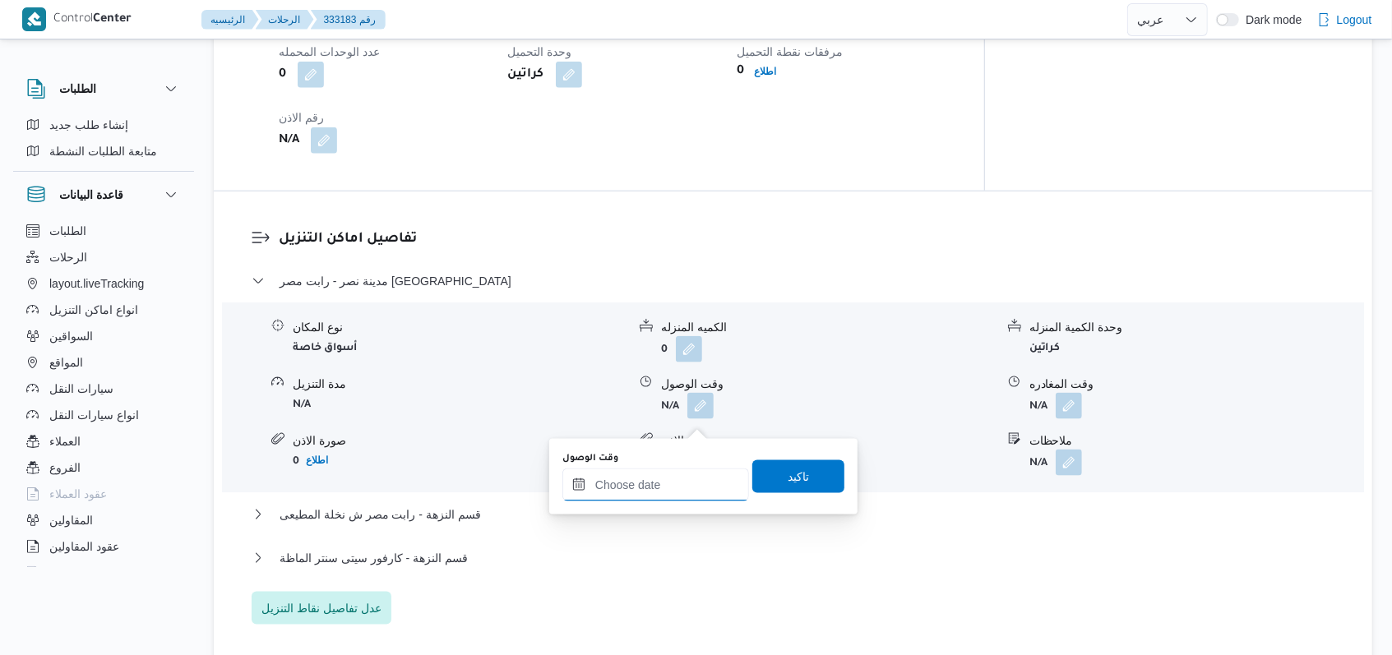
click at [660, 490] on input "وقت الوصول" at bounding box center [655, 485] width 187 height 33
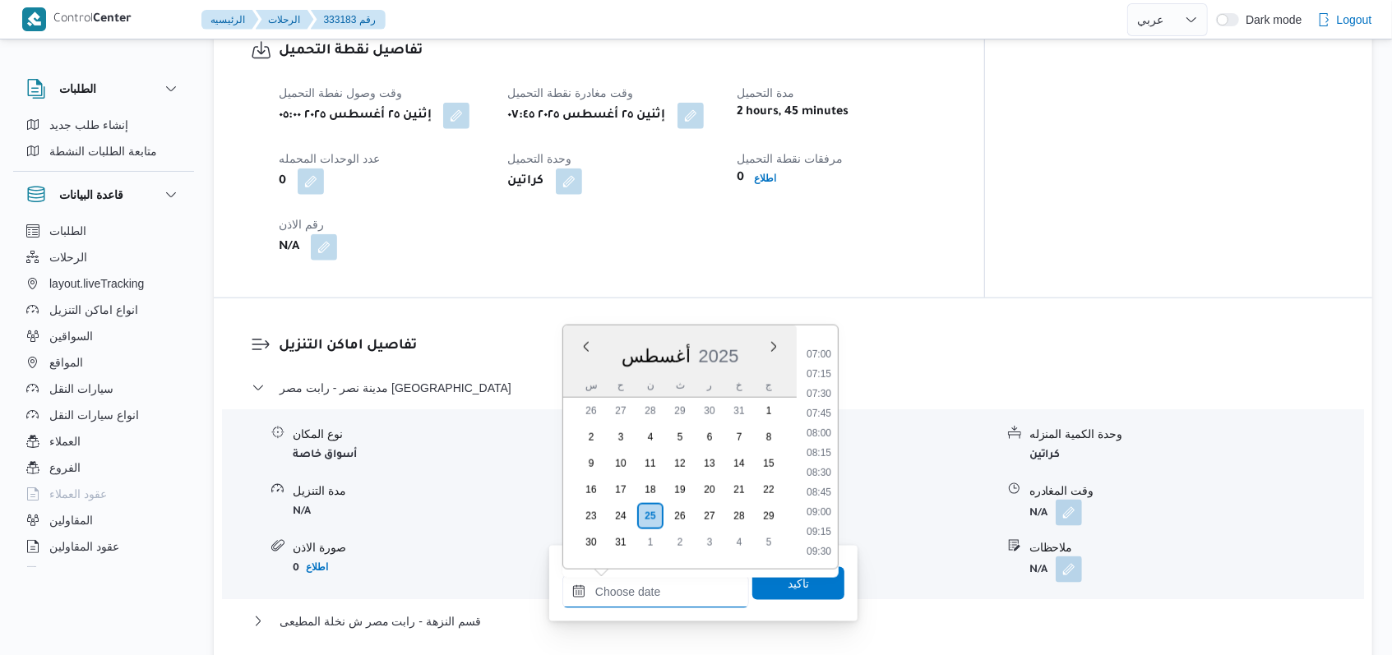
scroll to position [1096, 0]
click at [819, 548] on li "09:30" at bounding box center [819, 554] width 38 height 16
type input "٢٥/٠٨/٢٠٢٥ ٠٩:٣٠"
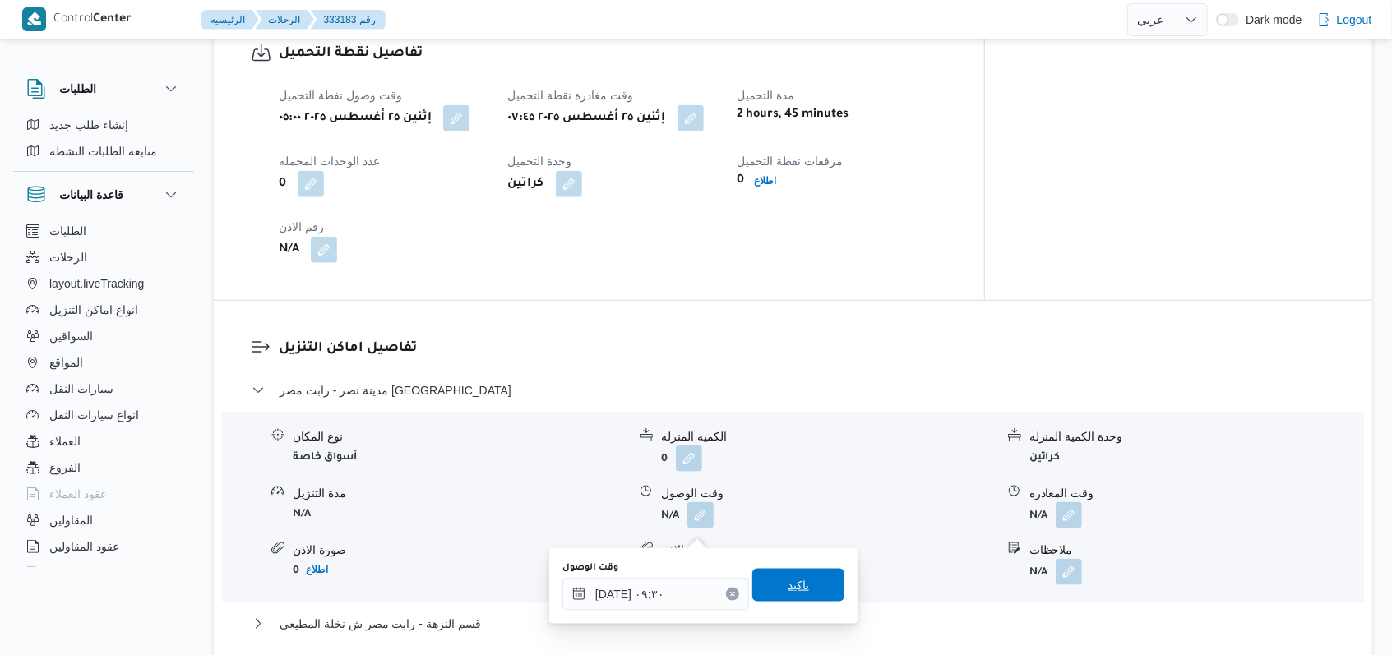
click at [803, 598] on span "تاكيد" at bounding box center [798, 585] width 92 height 33
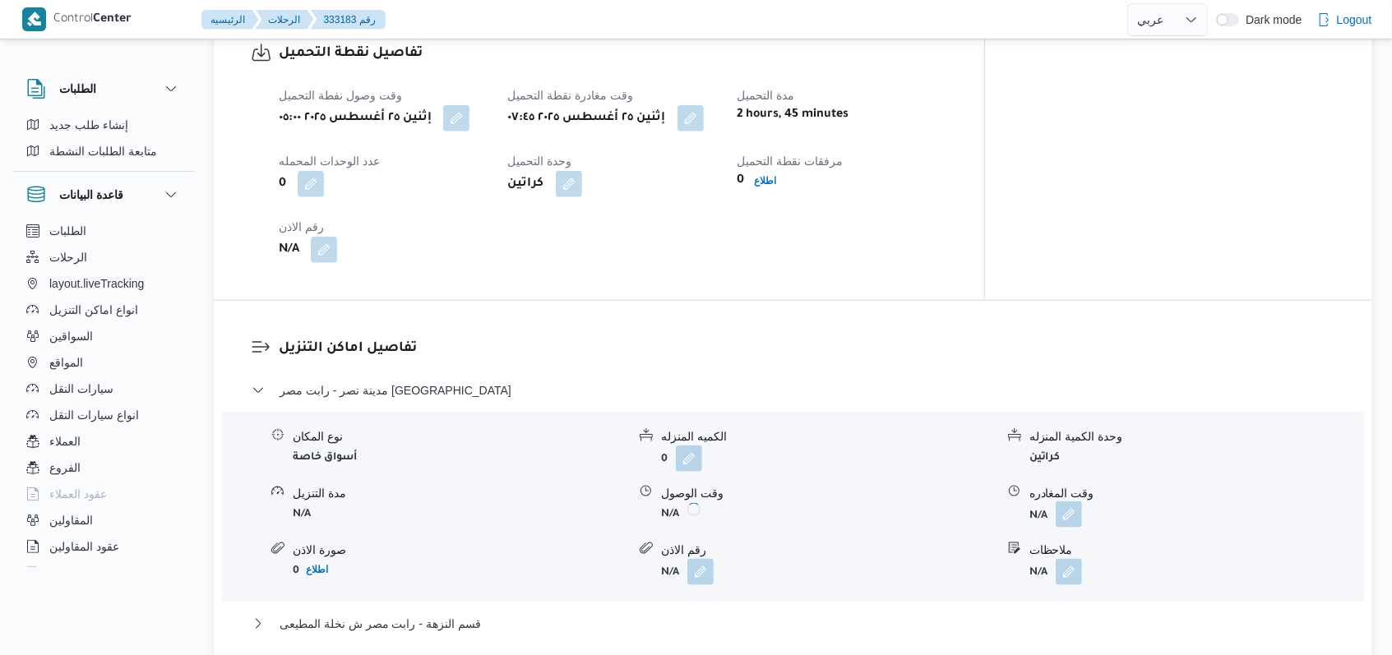
click at [1078, 524] on button "button" at bounding box center [1069, 514] width 26 height 26
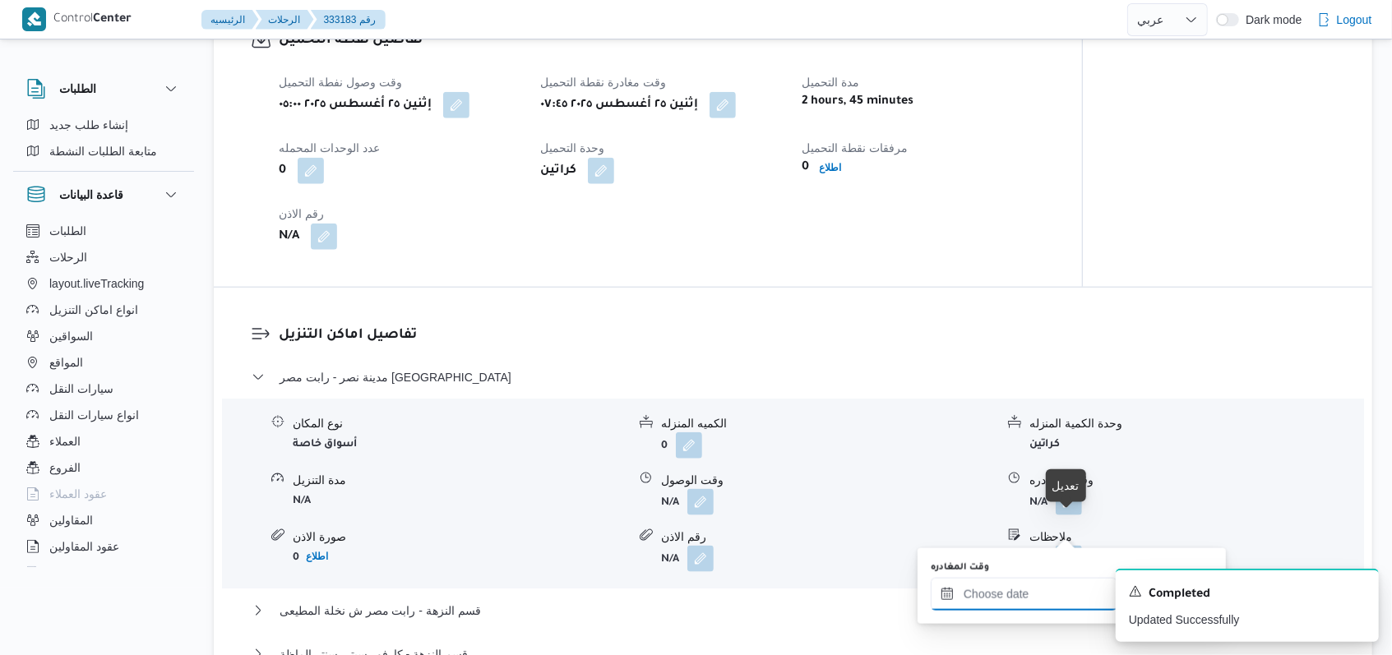
click at [1026, 589] on input "وقت المغادره" at bounding box center [1024, 594] width 187 height 33
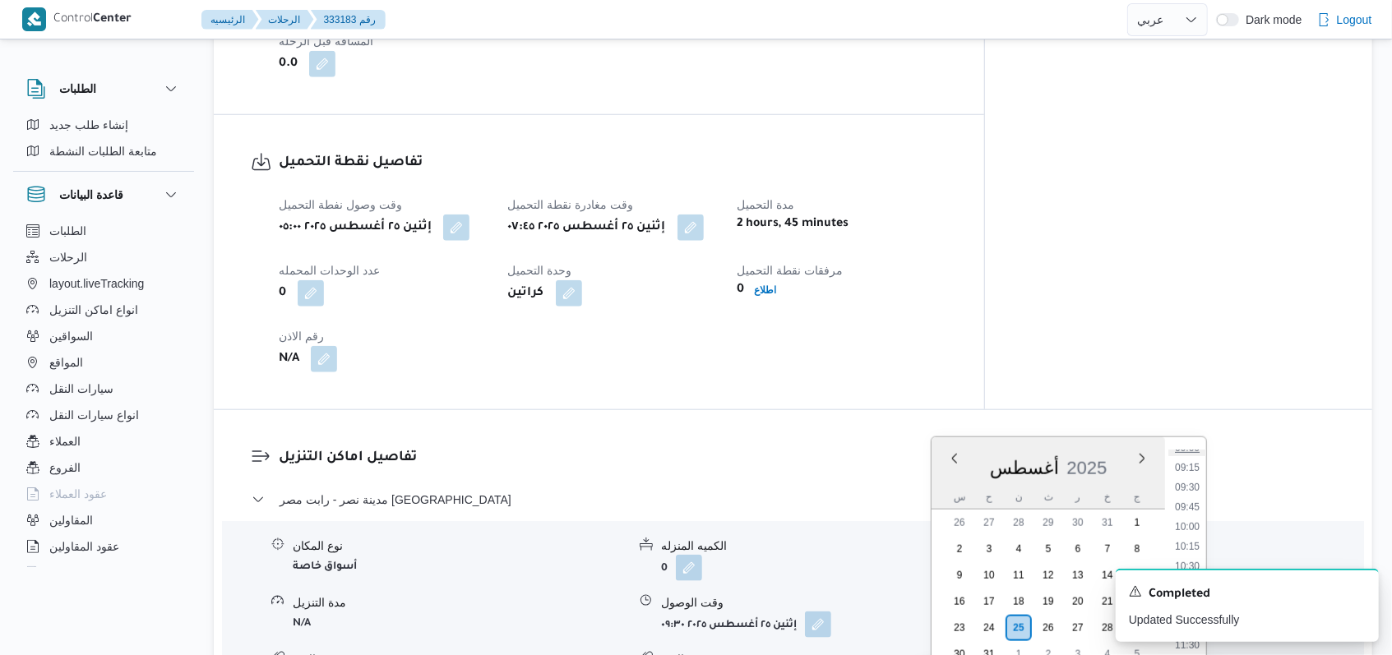
scroll to position [764, 0]
click at [1195, 520] on li "10:30" at bounding box center [1187, 523] width 38 height 16
type input "٢٥/٠٨/٢٠٢٥ ١٠:٣٠"
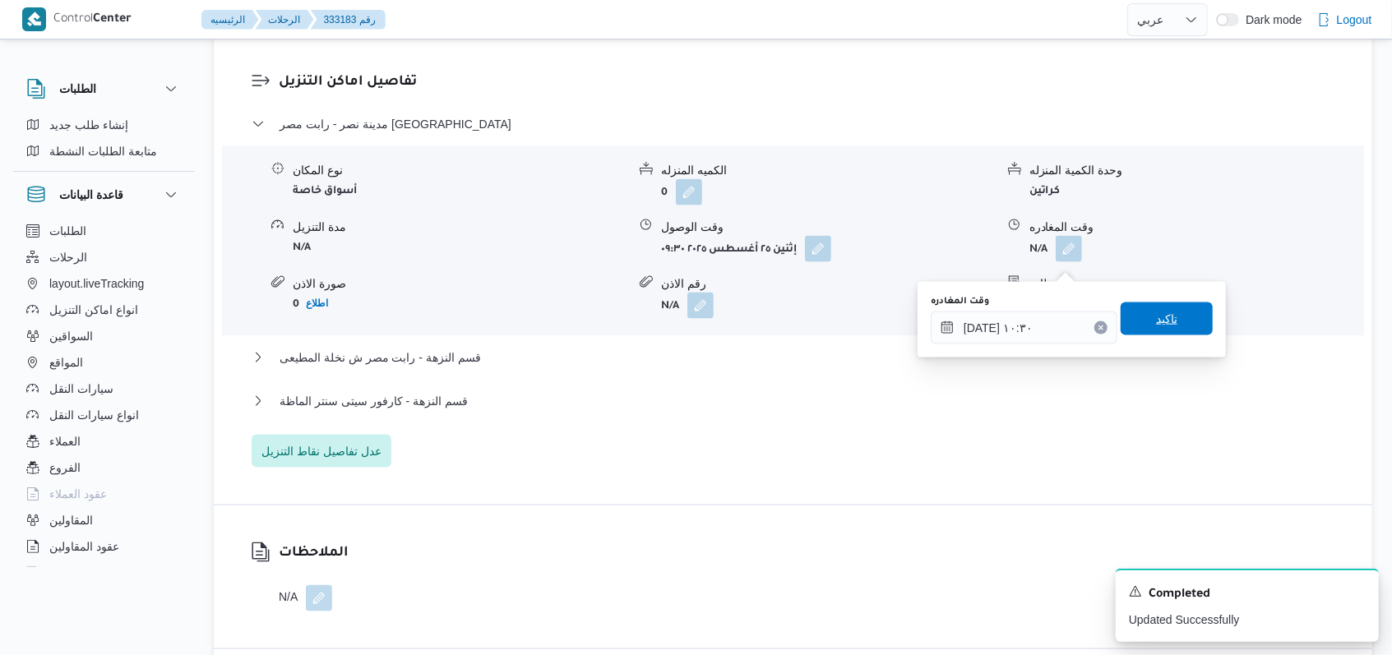
click at [1161, 312] on span "تاكيد" at bounding box center [1166, 319] width 21 height 20
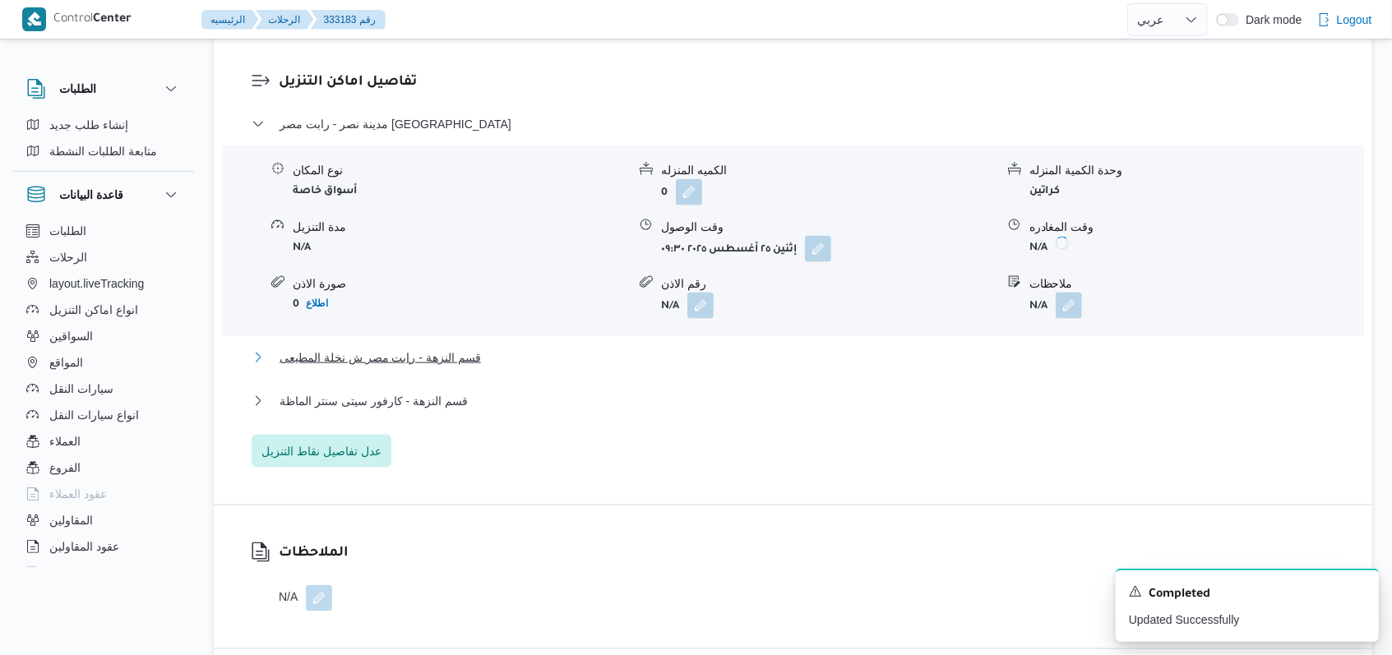
click at [341, 367] on span "قسم النزهة - رابت مصر ش نخلة المطيعى" at bounding box center [380, 358] width 201 height 20
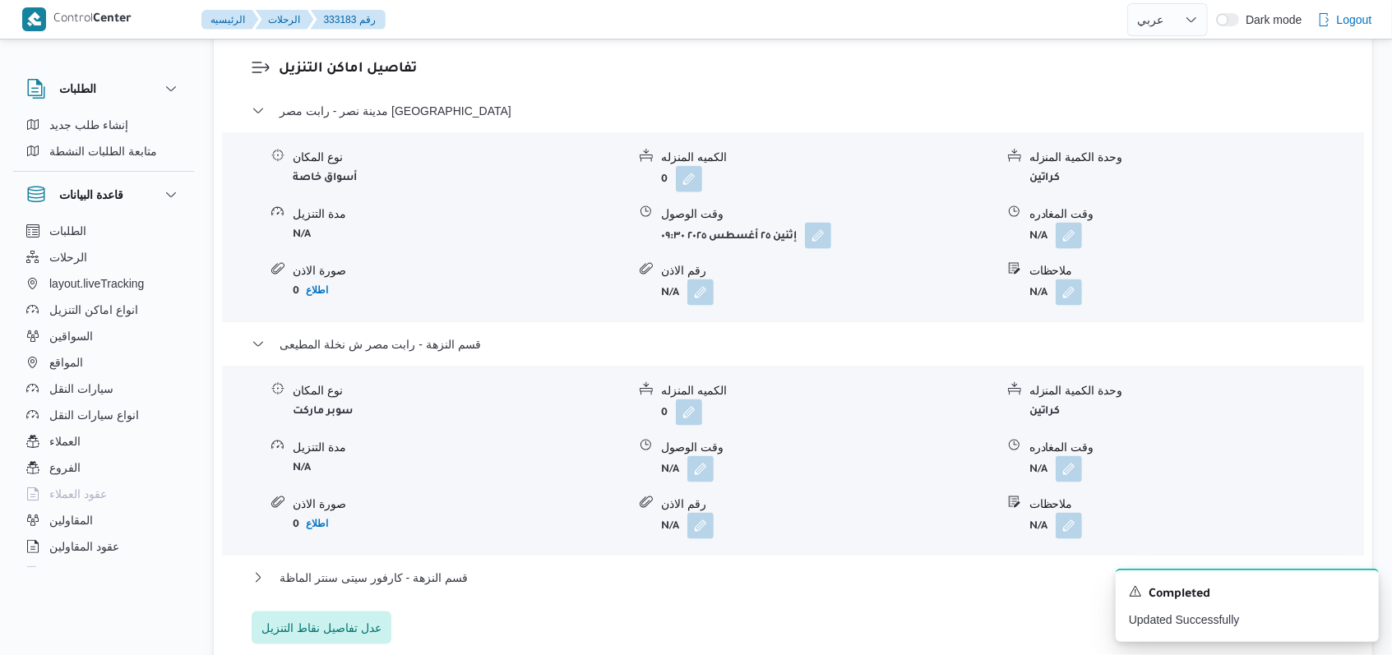
click at [696, 456] on div "وقت الوصول" at bounding box center [828, 447] width 334 height 17
click at [702, 482] on button "button" at bounding box center [700, 468] width 26 height 26
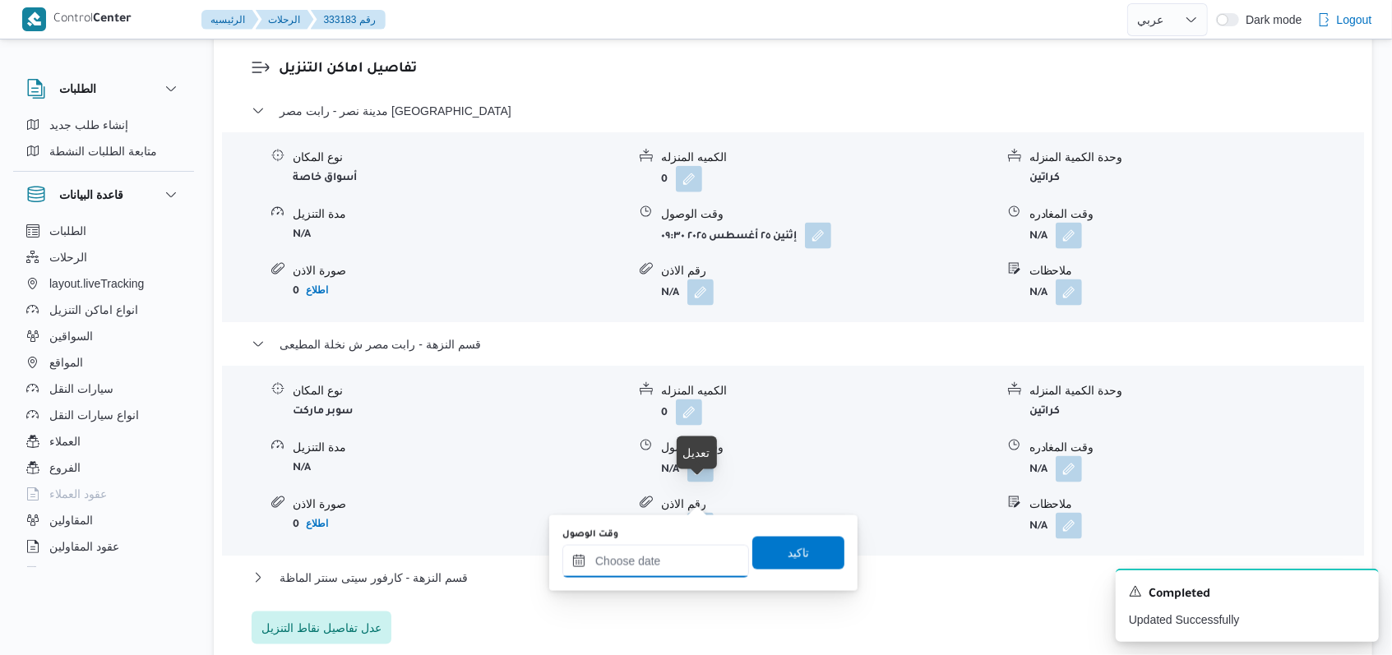
click at [665, 571] on input "وقت الوصول" at bounding box center [655, 561] width 187 height 33
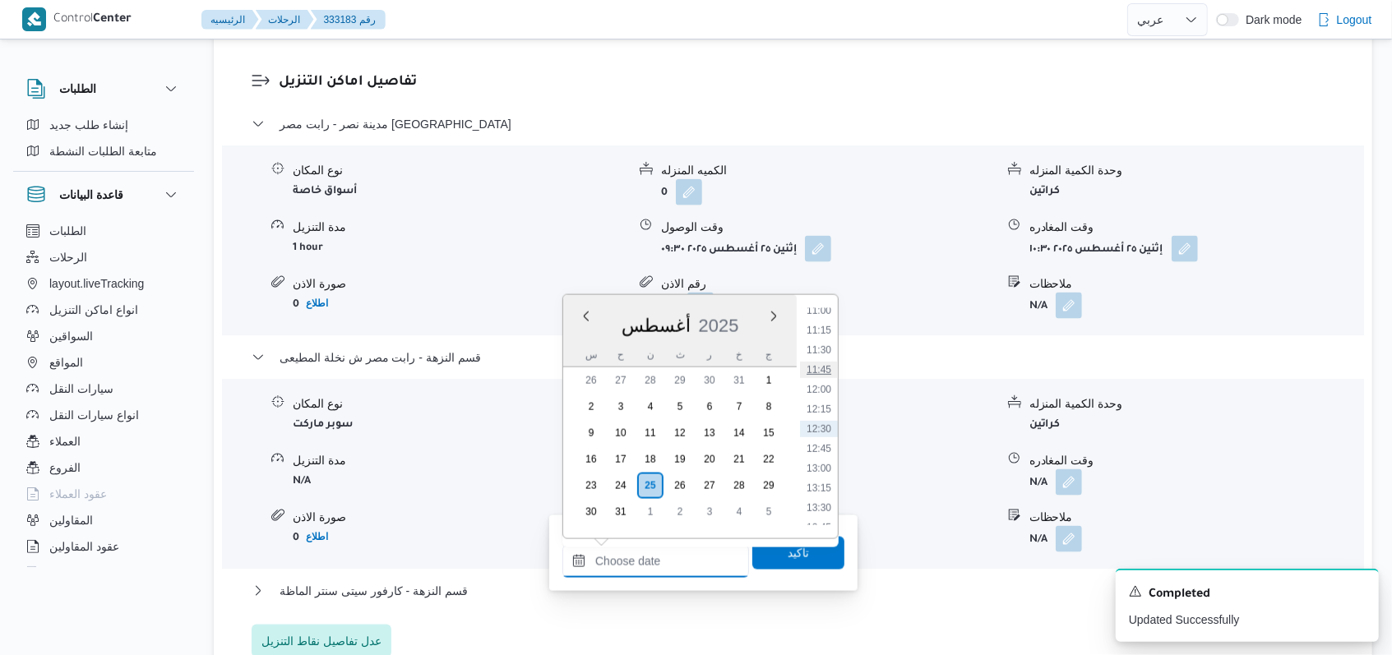
scroll to position [764, 0]
click at [826, 425] on li "11:00" at bounding box center [819, 421] width 38 height 16
type input "٢٥/٠٨/٢٠٢٥ ١١:٠٠"
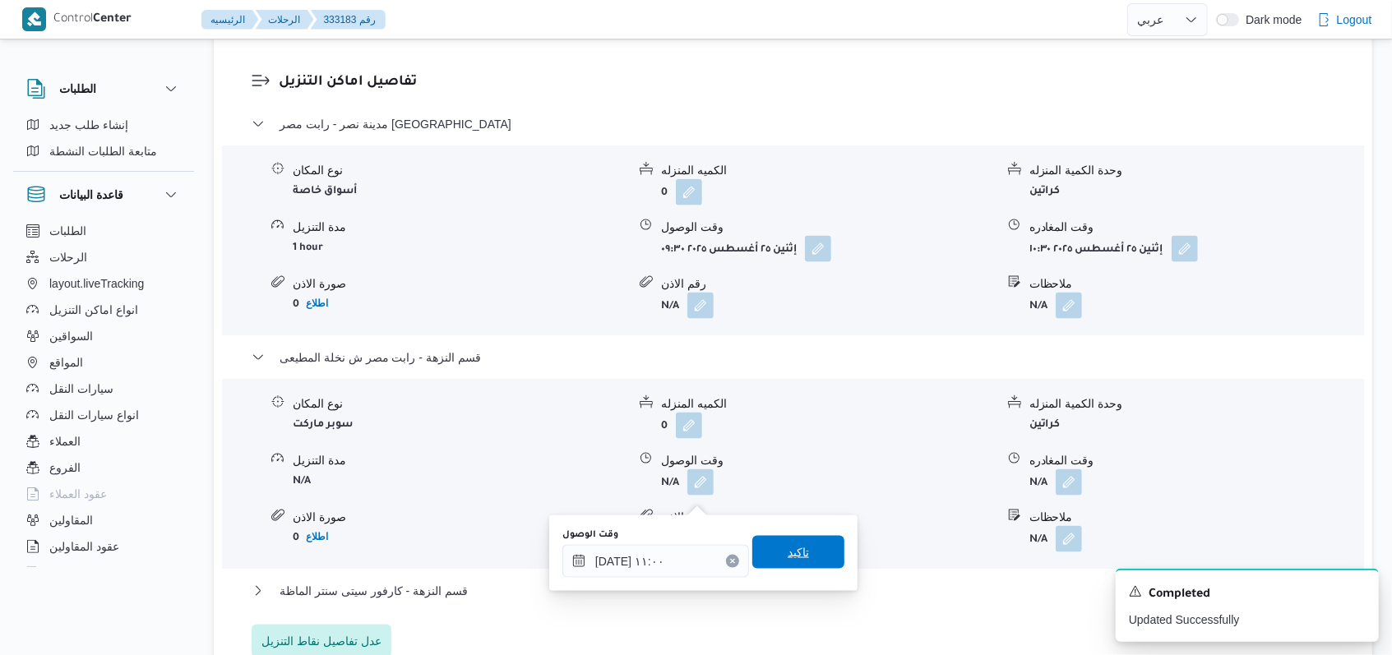
click at [788, 565] on span "تاكيد" at bounding box center [798, 552] width 92 height 33
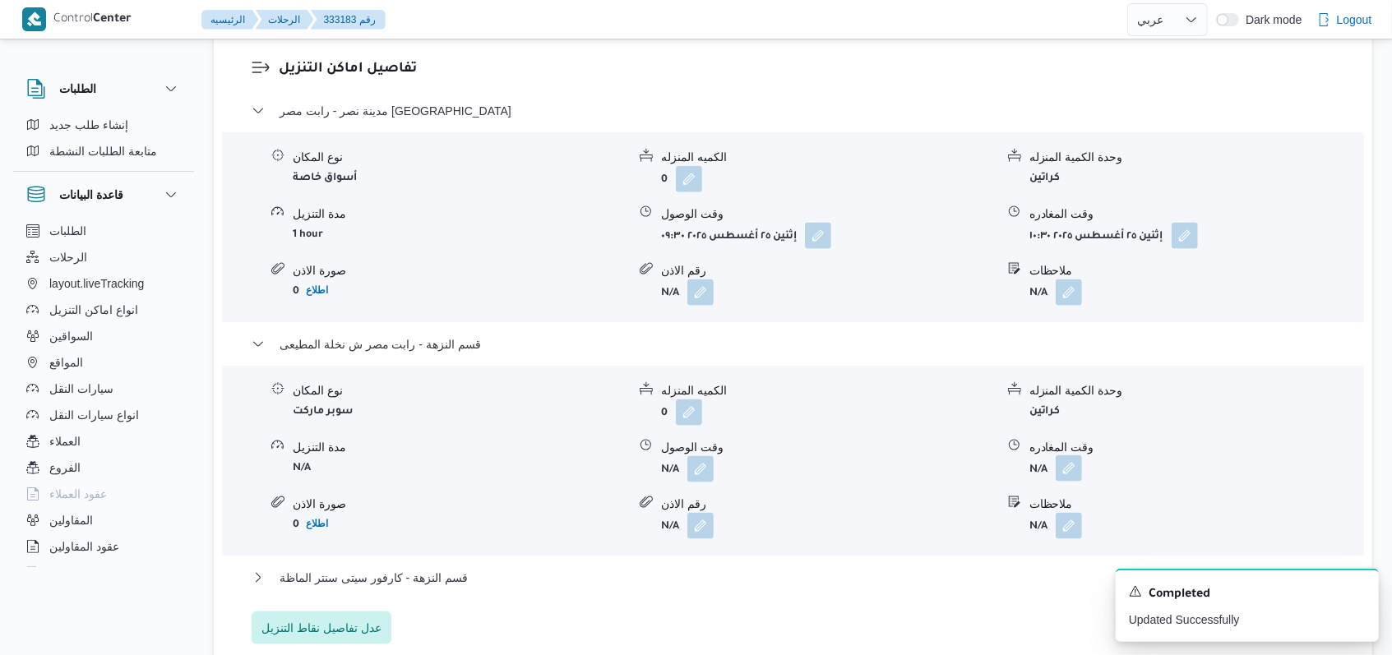
click at [1059, 482] on button "button" at bounding box center [1069, 468] width 26 height 26
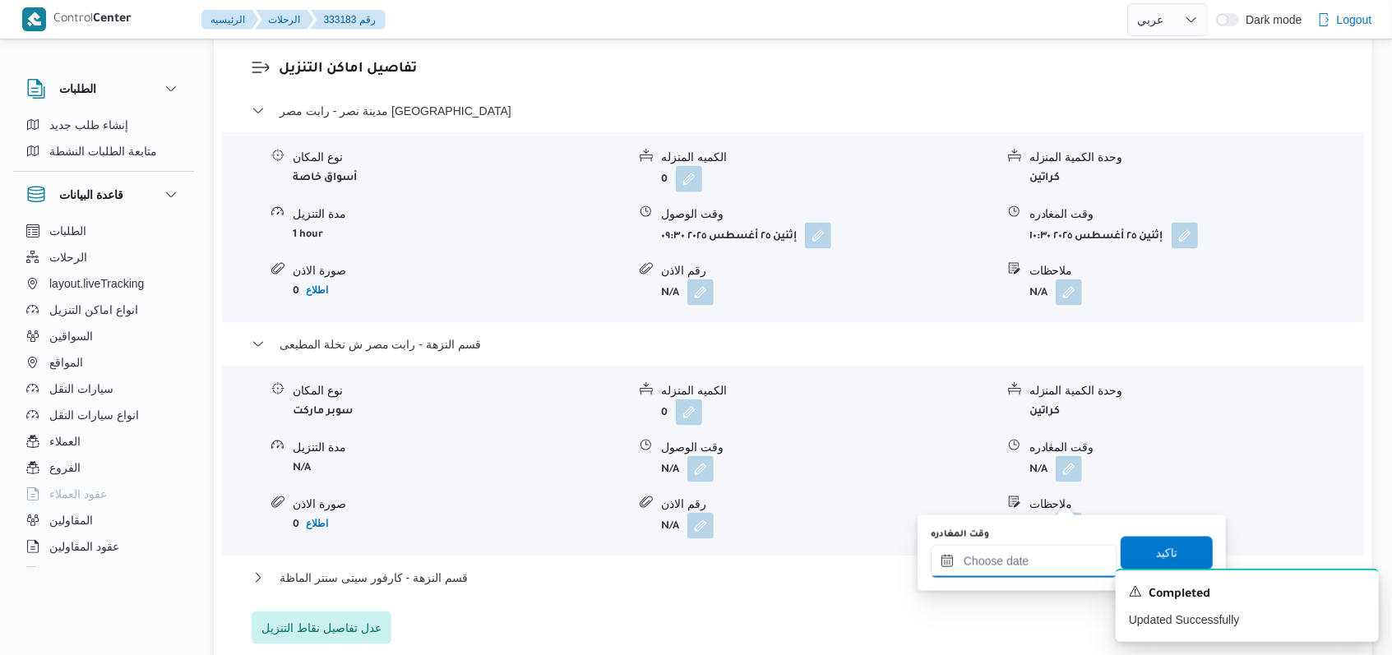
click at [1047, 545] on input "وقت المغادره" at bounding box center [1024, 561] width 187 height 33
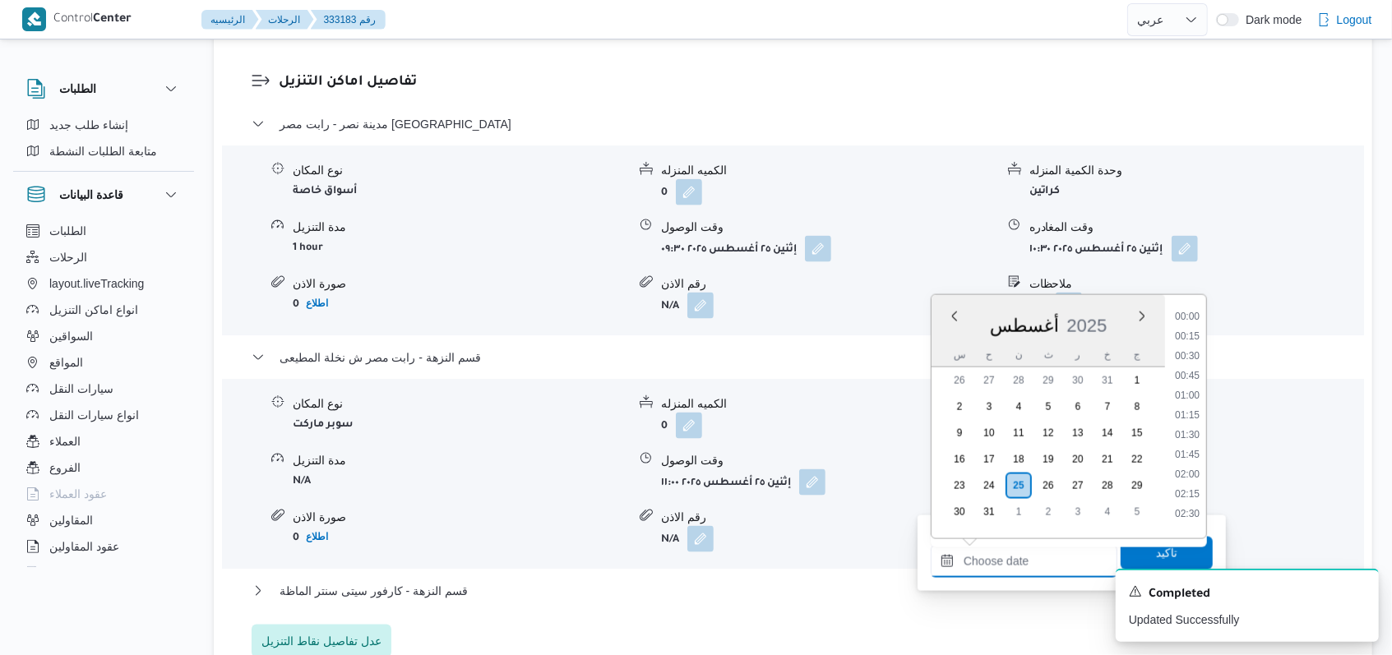
scroll to position [874, 0]
click at [1197, 348] on li "11:30" at bounding box center [1187, 350] width 38 height 16
type input "٢٥/٠٨/٢٠٢٥ ١١:٣٠"
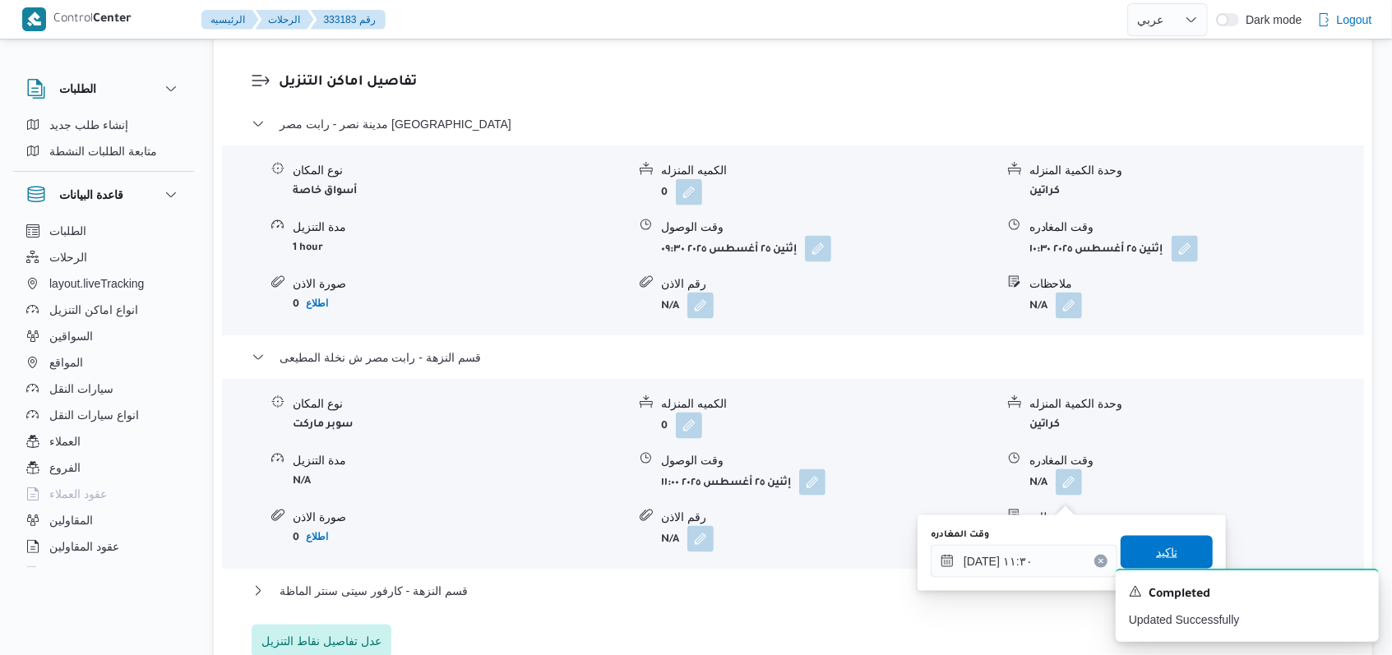
click at [1175, 536] on span "تاكيد" at bounding box center [1167, 552] width 92 height 33
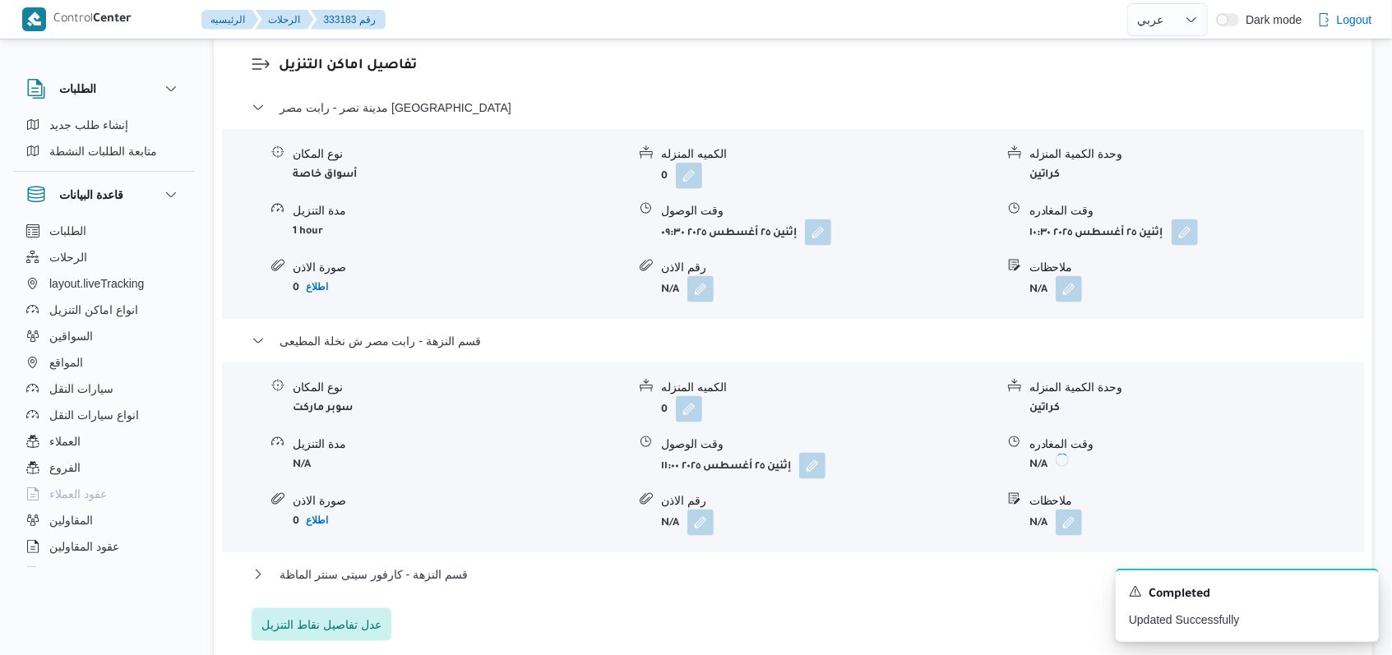
scroll to position [1472, 0]
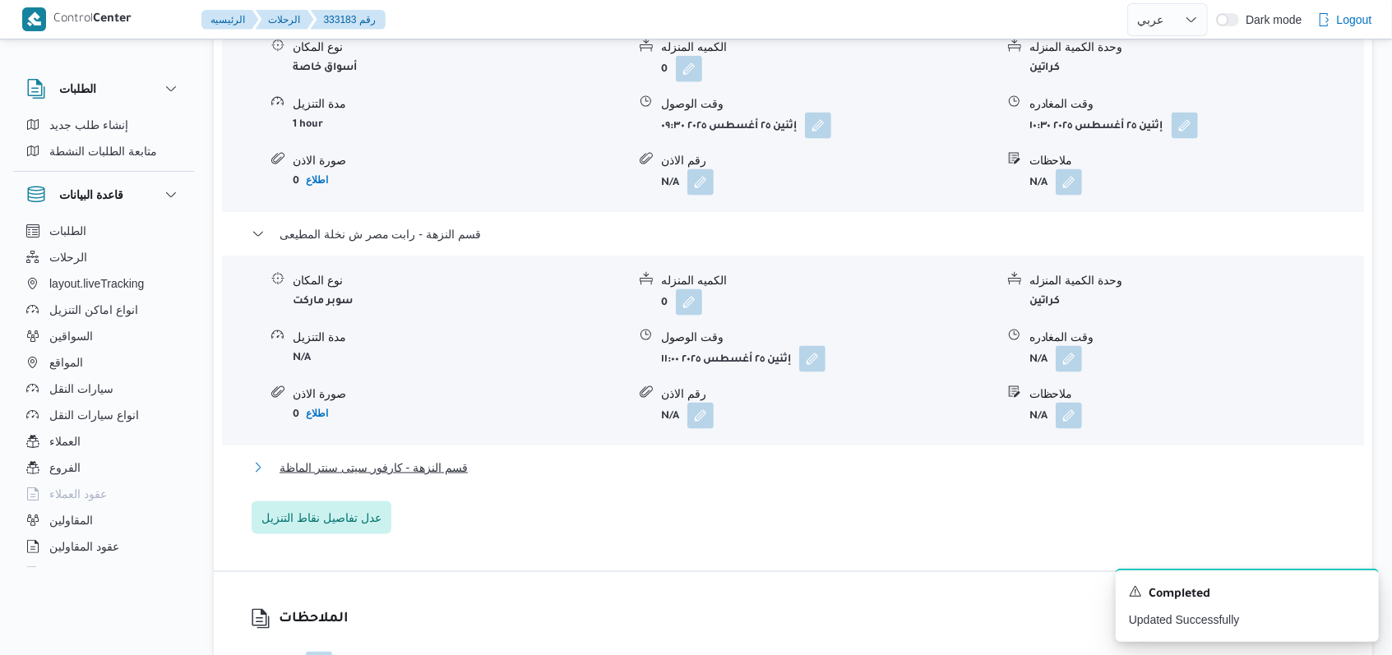
click at [425, 478] on span "قسم النزهة - كارفور سيتى سنتر الماظة" at bounding box center [374, 468] width 188 height 20
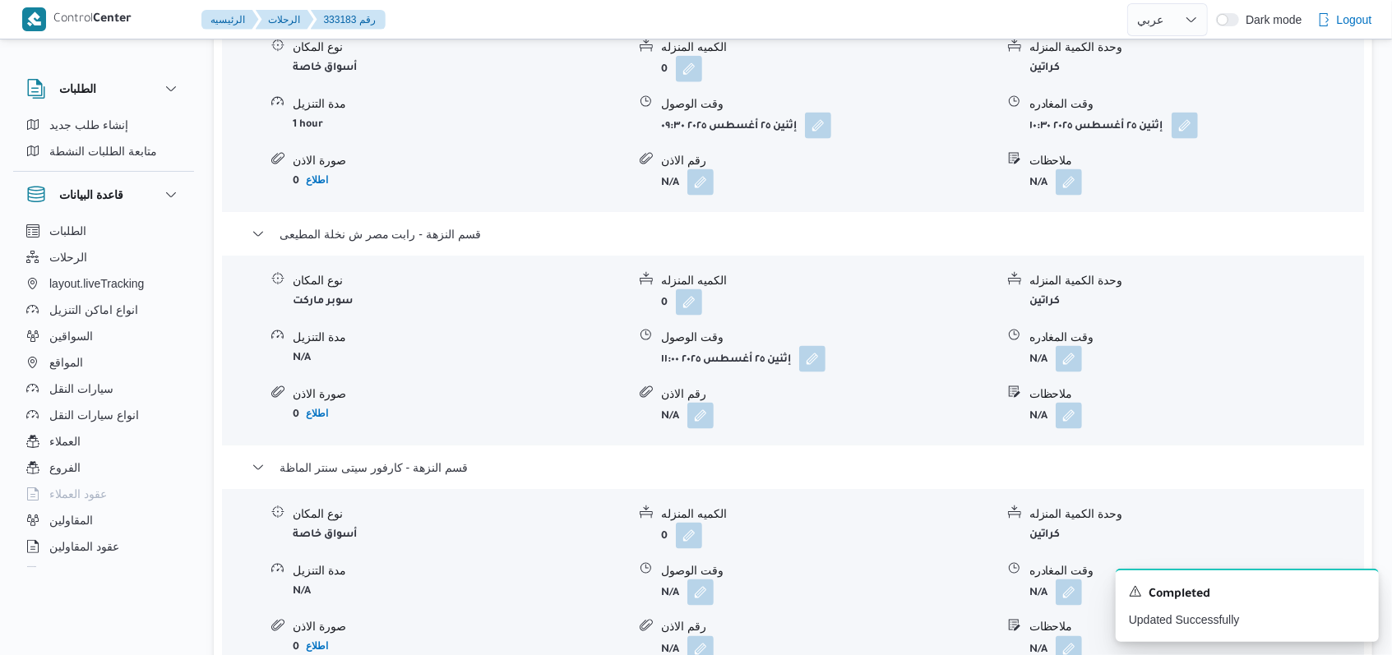
scroll to position [1691, 0]
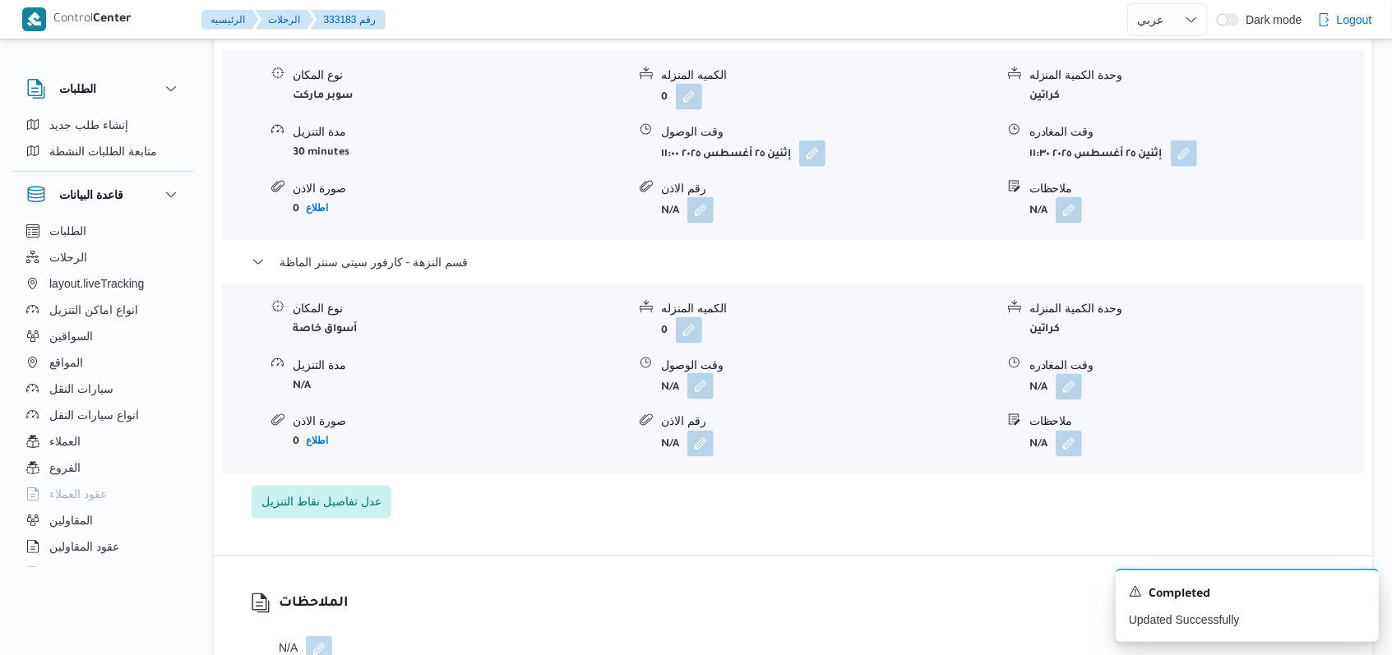
click at [696, 390] on button "button" at bounding box center [700, 386] width 26 height 26
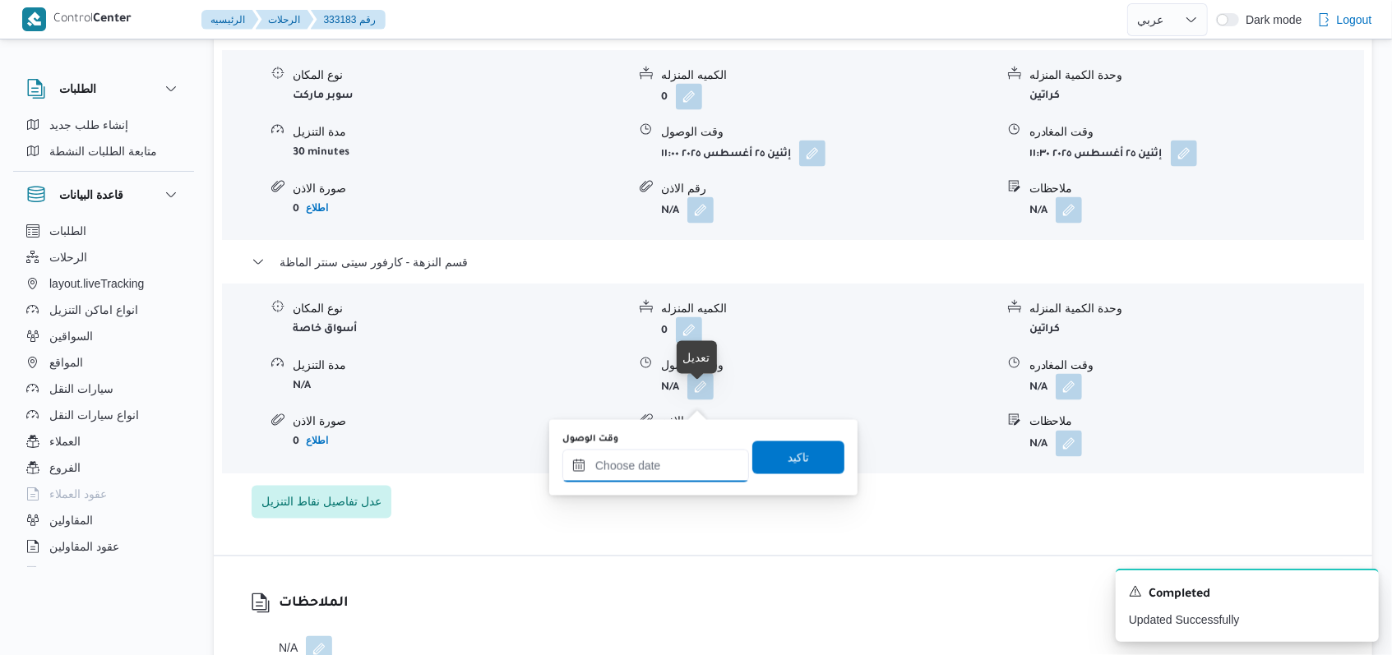
click at [676, 463] on input "وقت الوصول" at bounding box center [655, 466] width 187 height 33
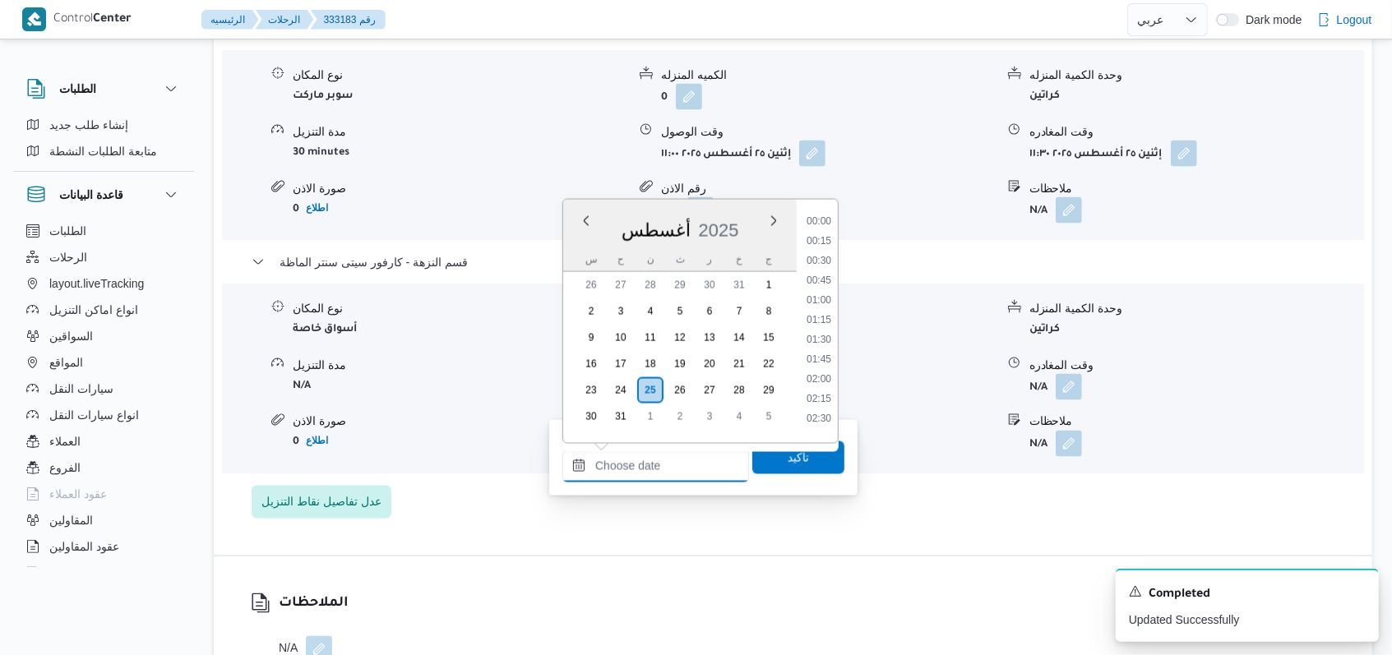
scroll to position [874, 0]
click at [827, 290] on li "12:00" at bounding box center [819, 294] width 38 height 16
type input "٢٥/٠٨/٢٠٢٥ ١٢:٠٠"
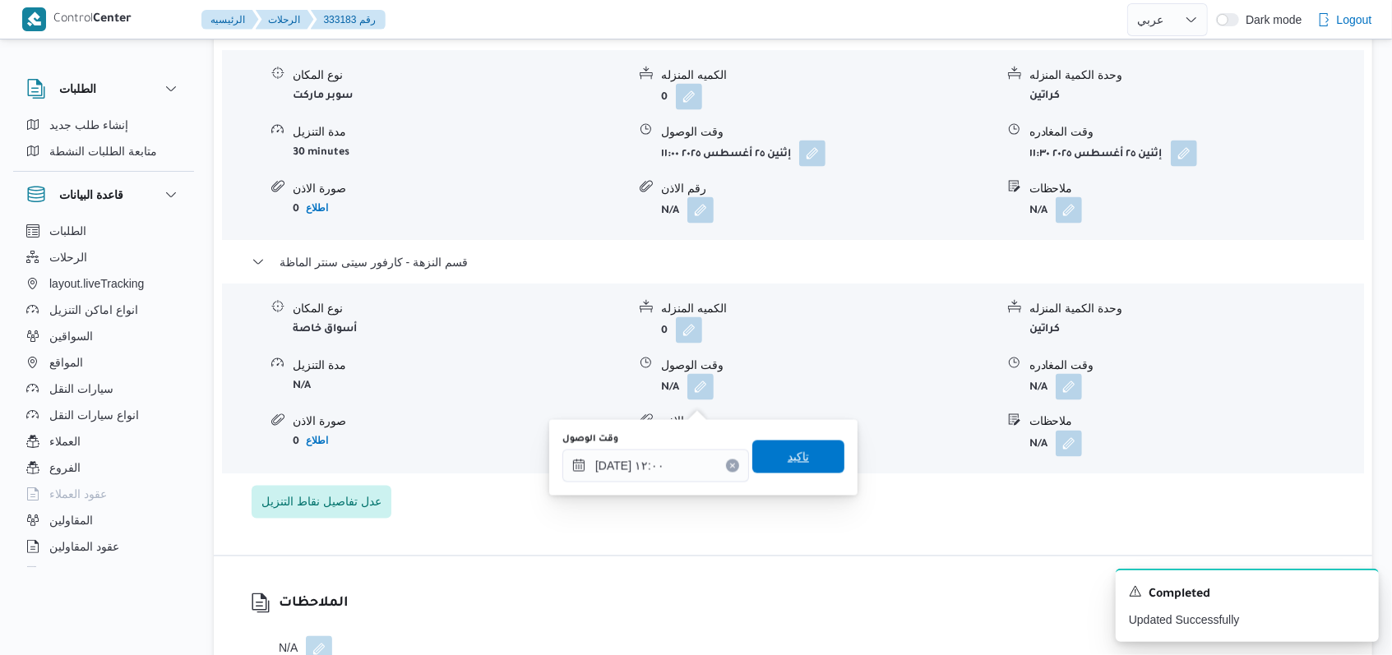
click at [802, 467] on span "تاكيد" at bounding box center [798, 457] width 92 height 33
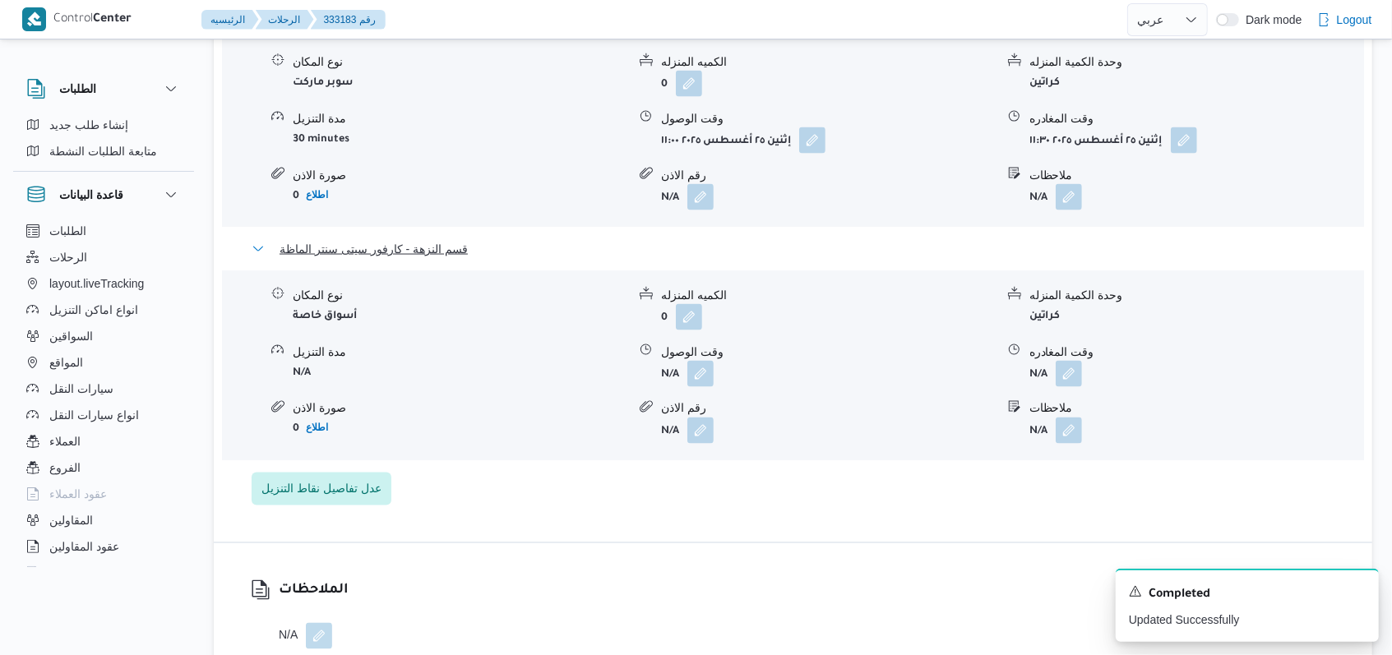
click at [381, 259] on span "قسم النزهة - كارفور سيتى سنتر الماظة" at bounding box center [374, 249] width 188 height 20
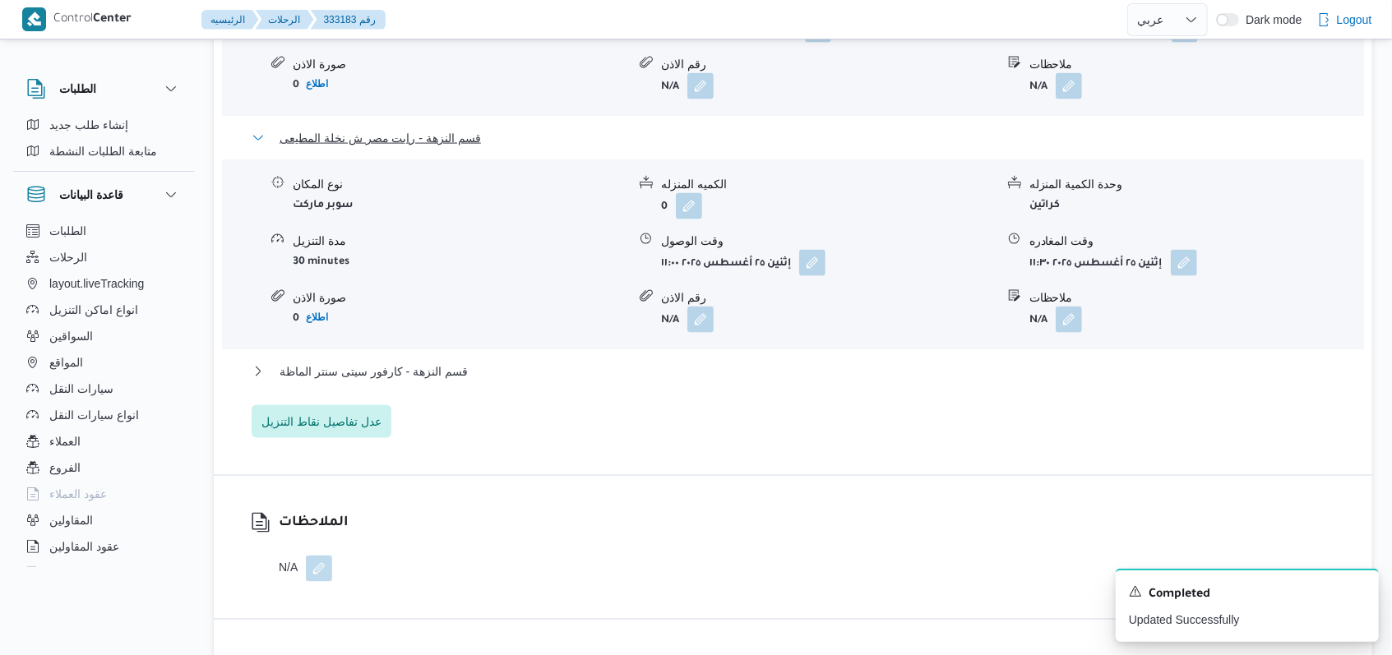
click at [423, 148] on span "قسم النزهة - رابت مصر ش نخلة المطيعى" at bounding box center [380, 138] width 201 height 20
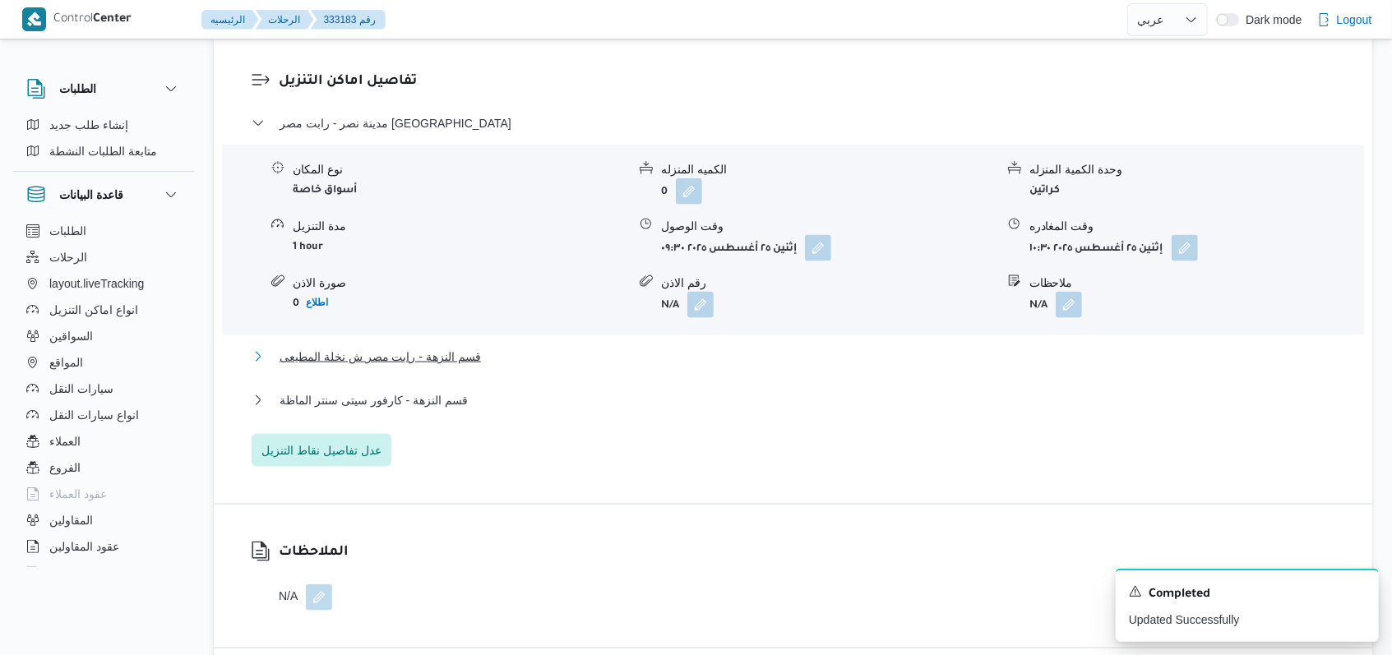
scroll to position [1362, 0]
click at [410, 134] on span "مدينة نصر - رابت مصر القاهرة" at bounding box center [396, 124] width 232 height 20
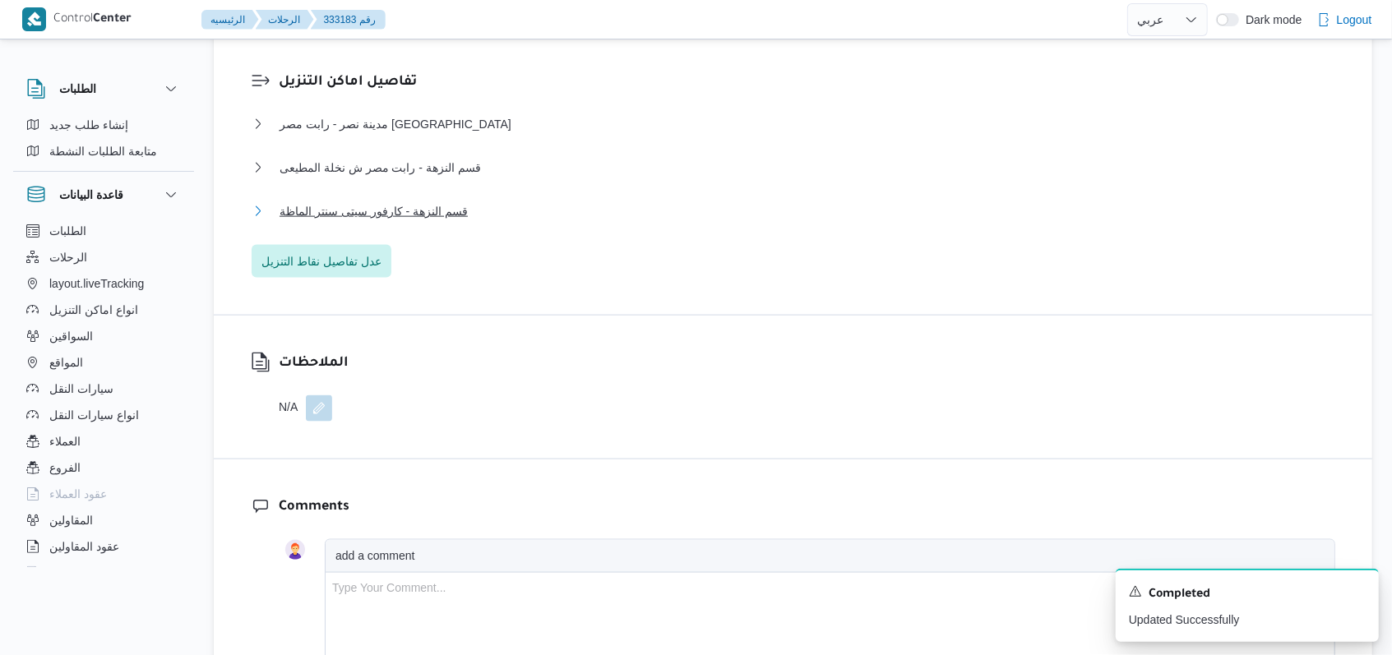
click at [425, 221] on span "قسم النزهة - كارفور سيتى سنتر الماظة" at bounding box center [374, 211] width 188 height 20
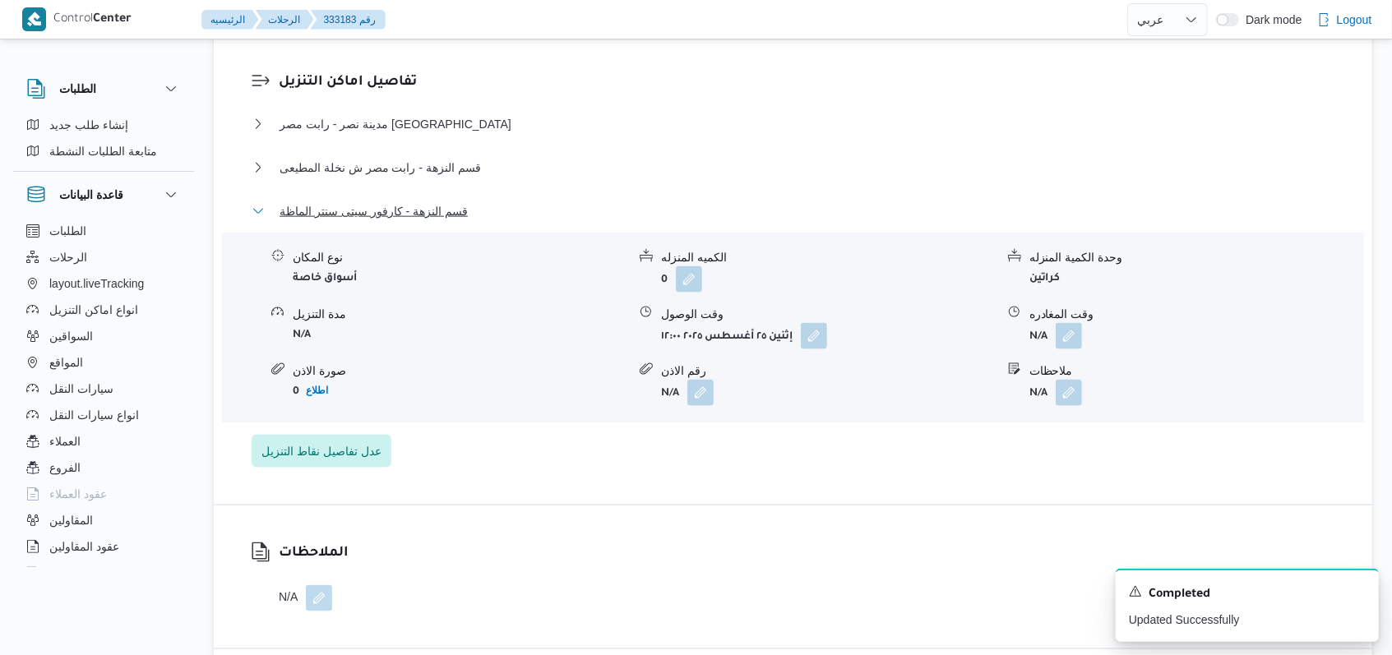
click at [425, 221] on span "قسم النزهة - كارفور سيتى سنتر الماظة" at bounding box center [374, 211] width 188 height 20
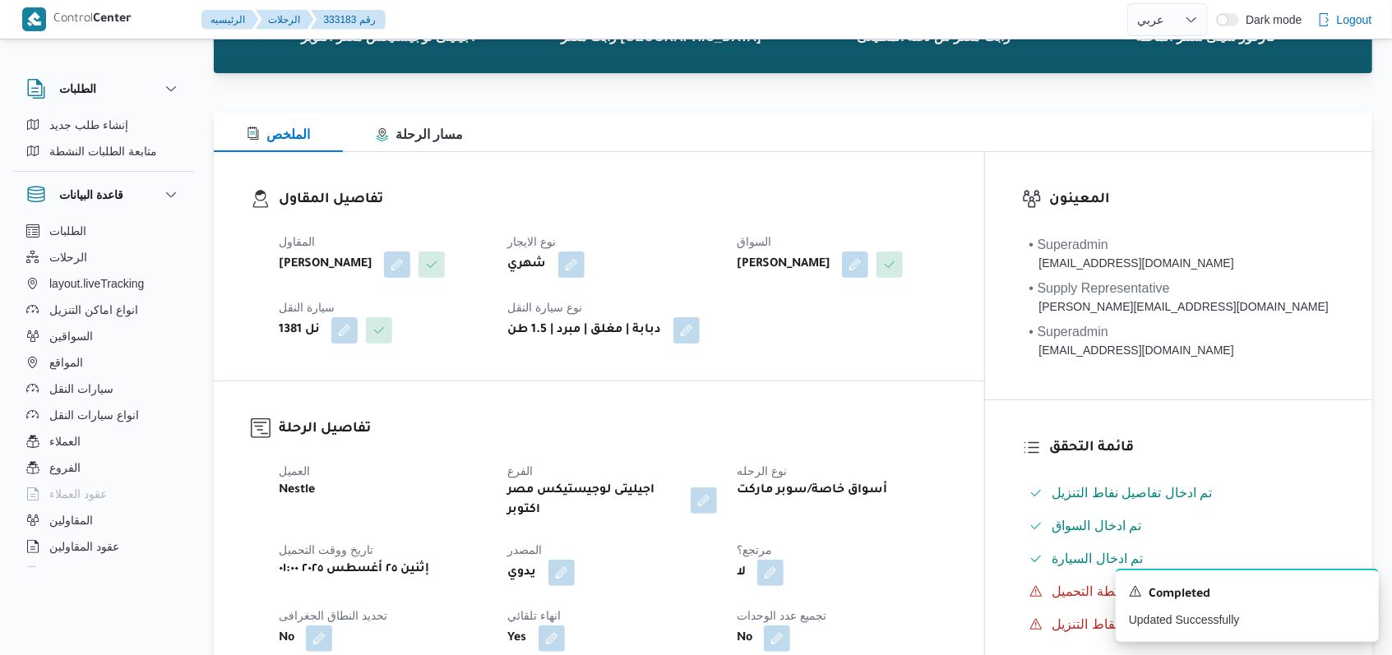
scroll to position [0, 0]
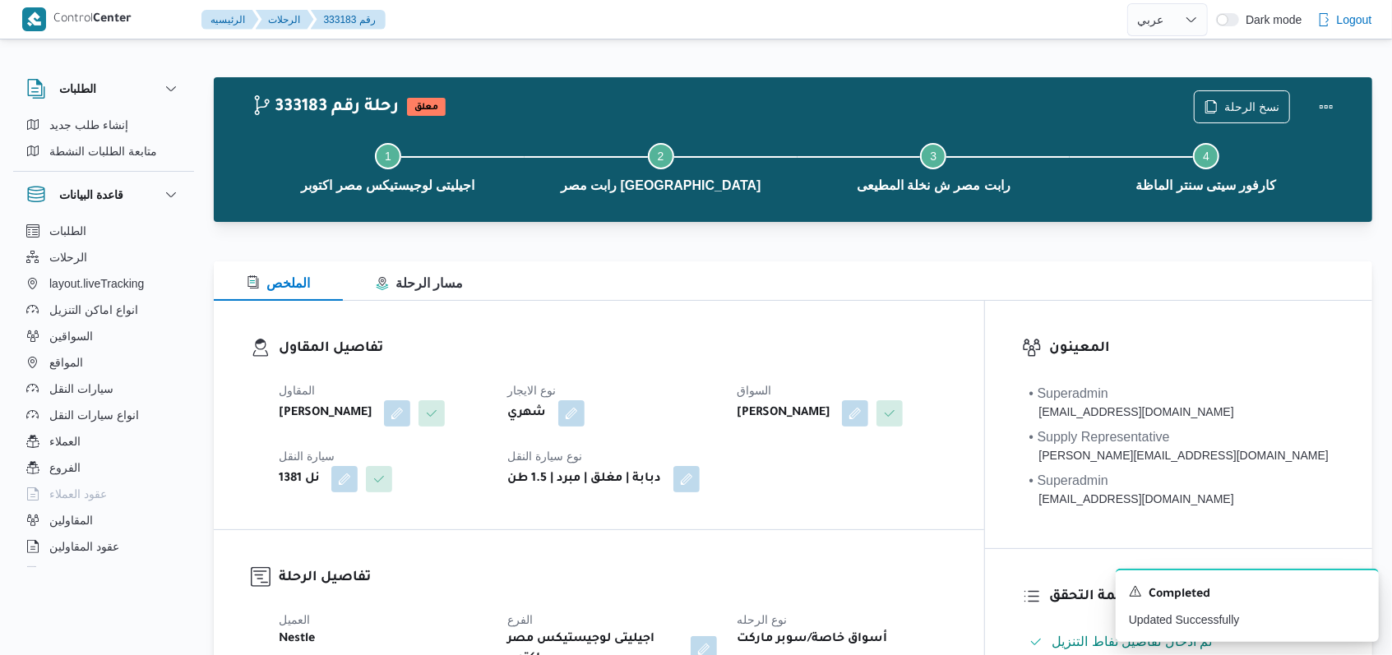
select select "ar"
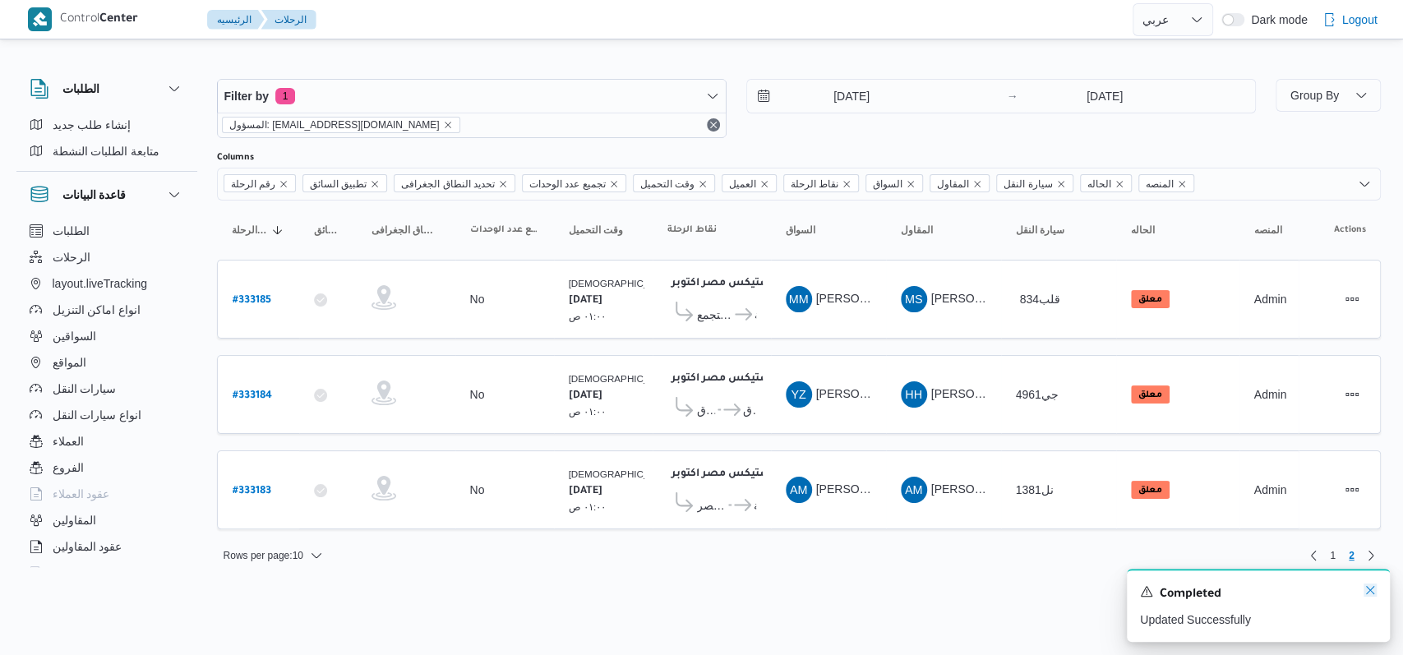
click at [1375, 590] on icon "Dismiss toast" at bounding box center [1370, 590] width 13 height 13
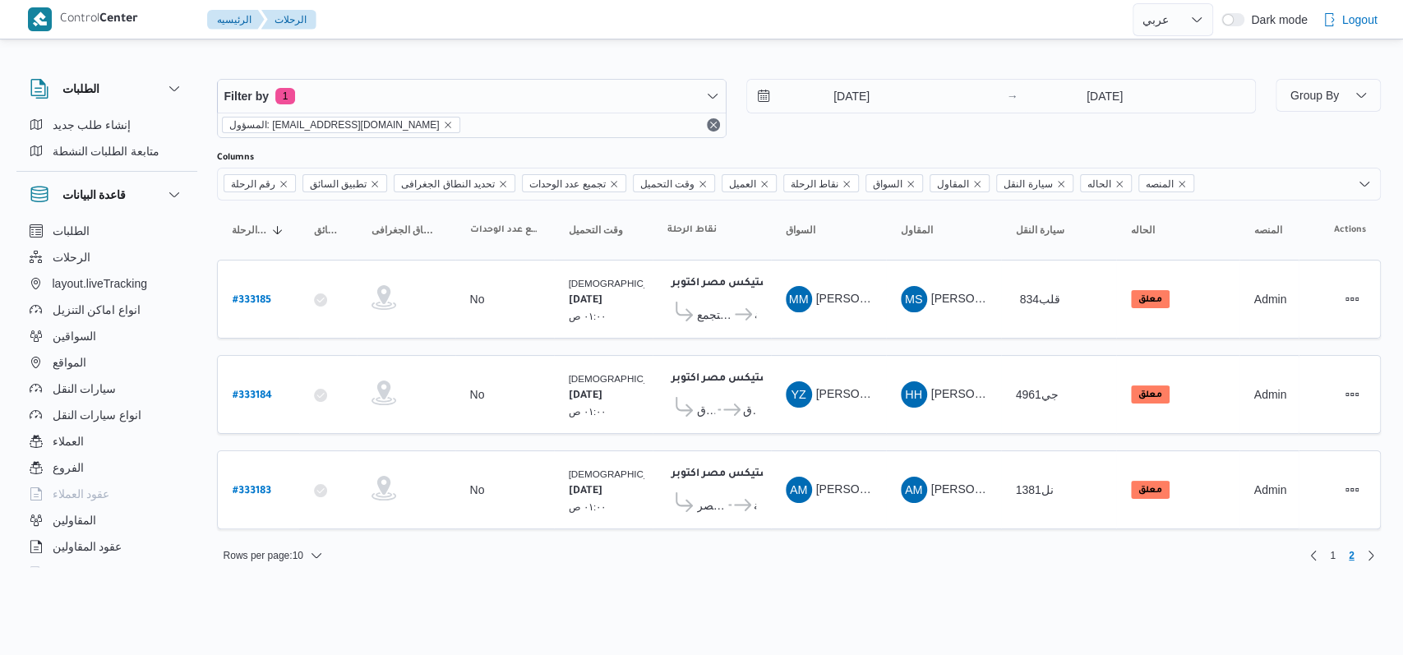
click at [1316, 563] on div "Rows per page : 10 1 2" at bounding box center [799, 555] width 1184 height 39
click at [1316, 554] on link "Previous page, 1" at bounding box center [1314, 556] width 20 height 20
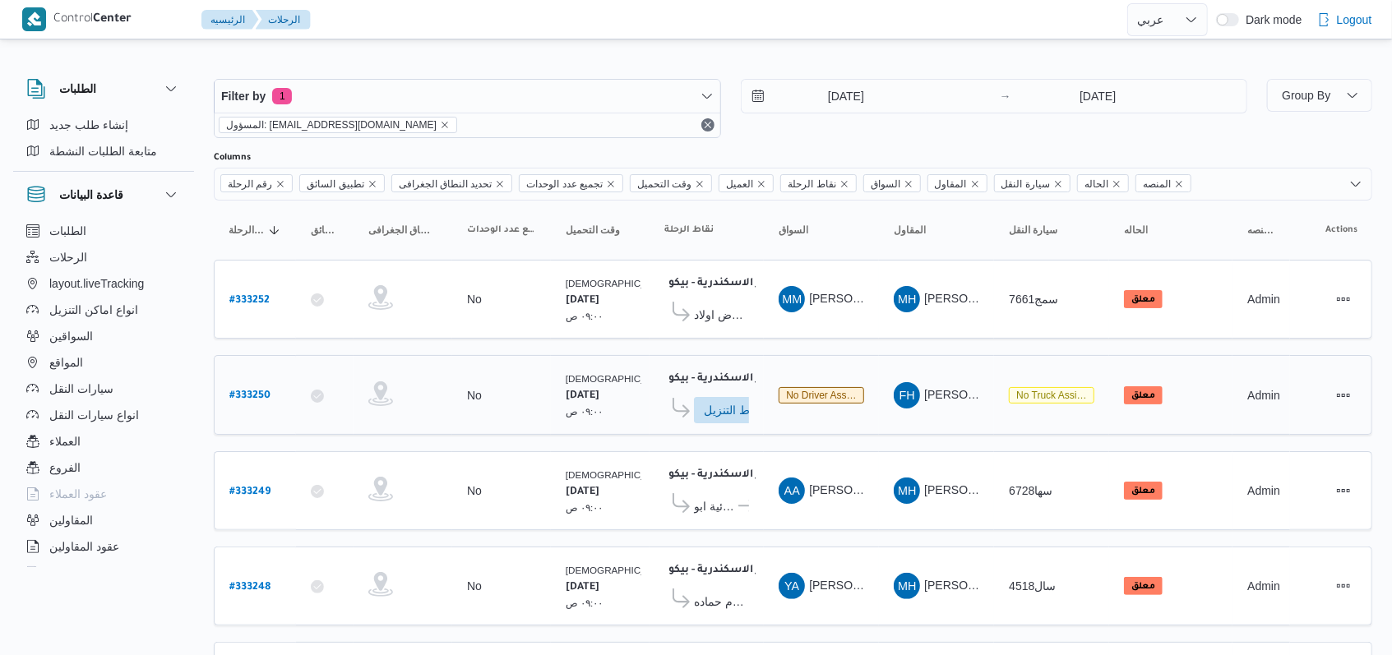
click at [253, 384] on link "# 333250" at bounding box center [249, 395] width 41 height 22
select select "ar"
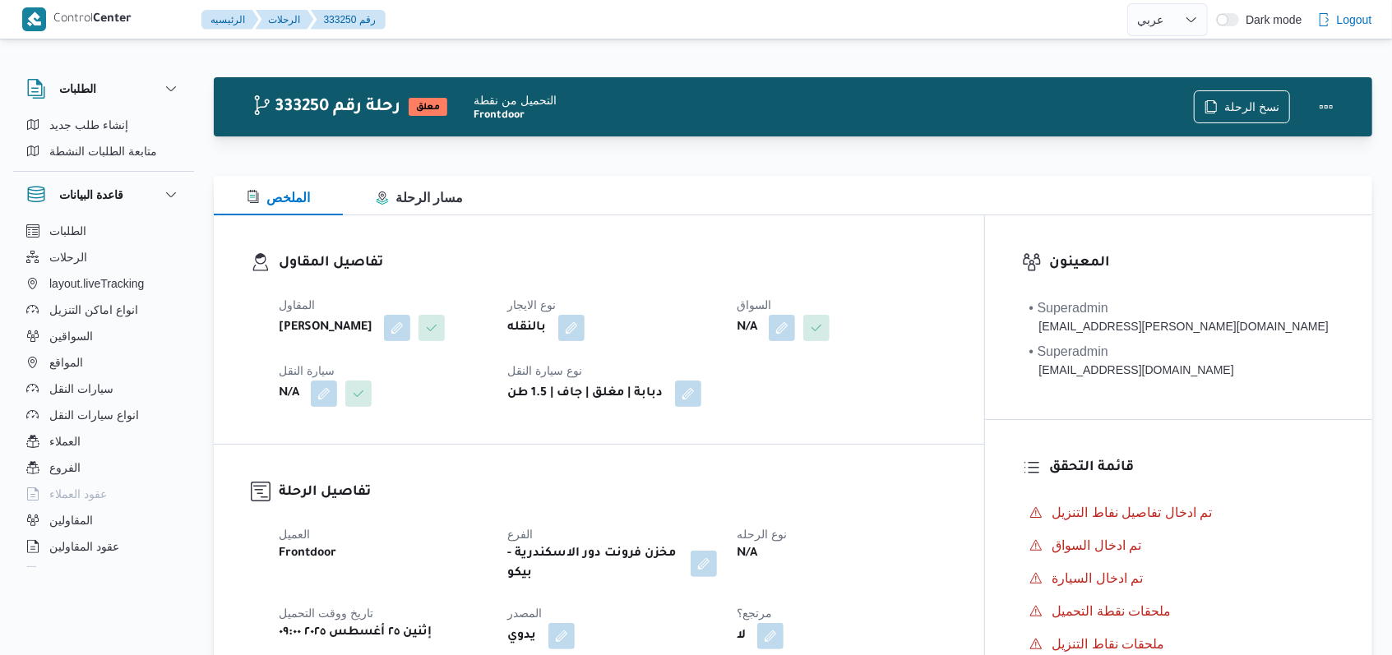
click at [829, 330] on span at bounding box center [812, 328] width 35 height 26
click at [795, 330] on button "button" at bounding box center [782, 327] width 26 height 26
click at [822, 417] on div "You are in a dialog. To close this dialog, hit escape. اختار السواق Search تاكيد" at bounding box center [862, 386] width 245 height 76
click at [824, 409] on div "Search" at bounding box center [814, 393] width 123 height 33
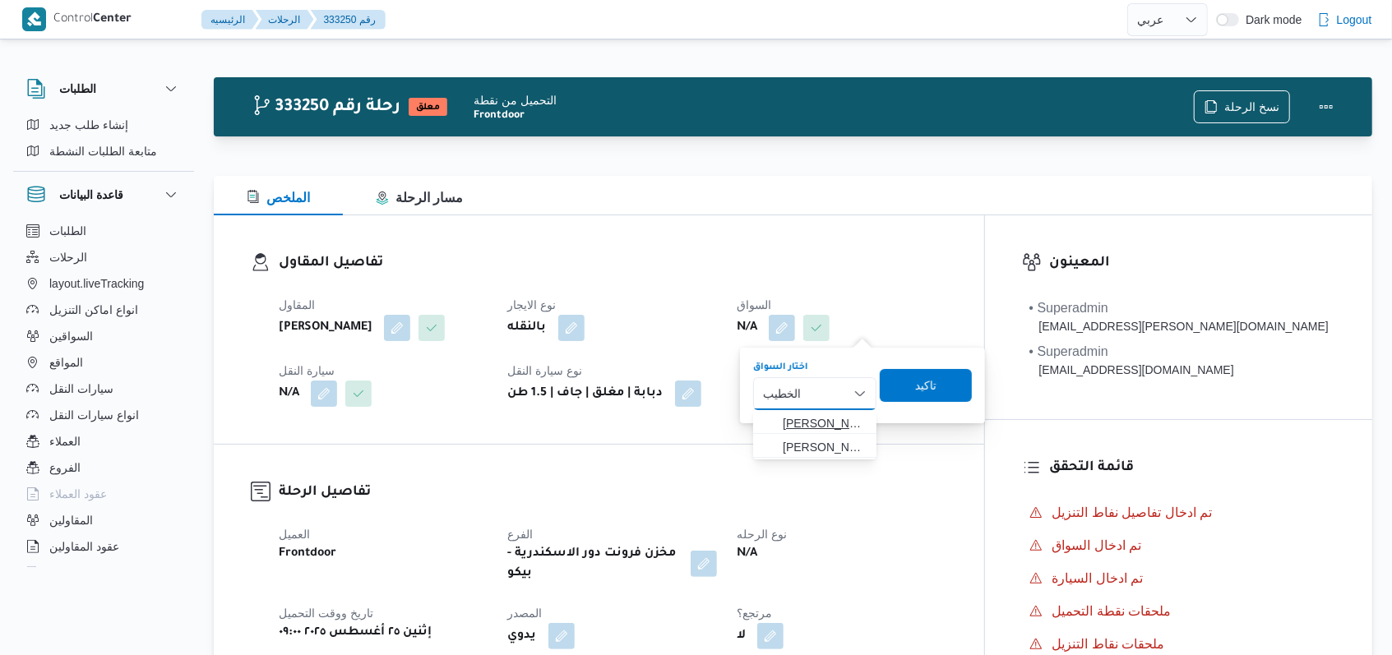
type input "الخطيب"
click at [829, 421] on span "محمود محمد زكي محمد الخطيب" at bounding box center [825, 424] width 84 height 20
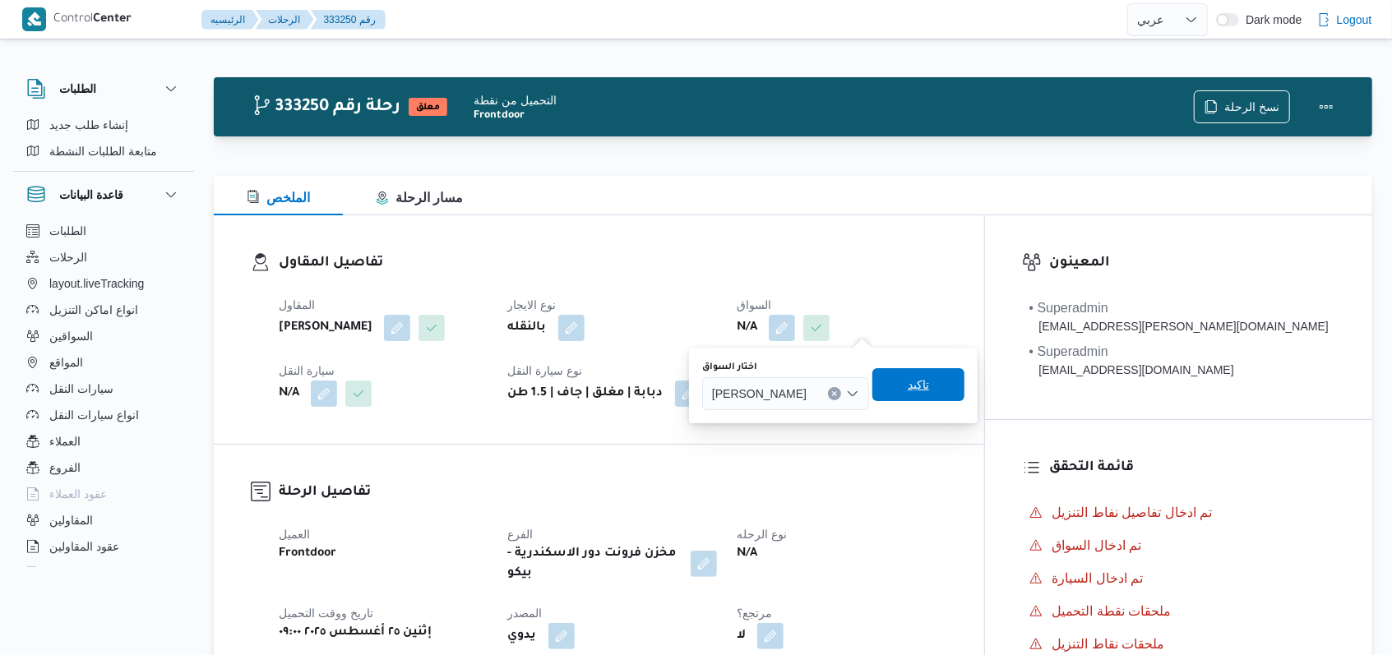
click at [954, 385] on span "تاكيد" at bounding box center [918, 384] width 92 height 33
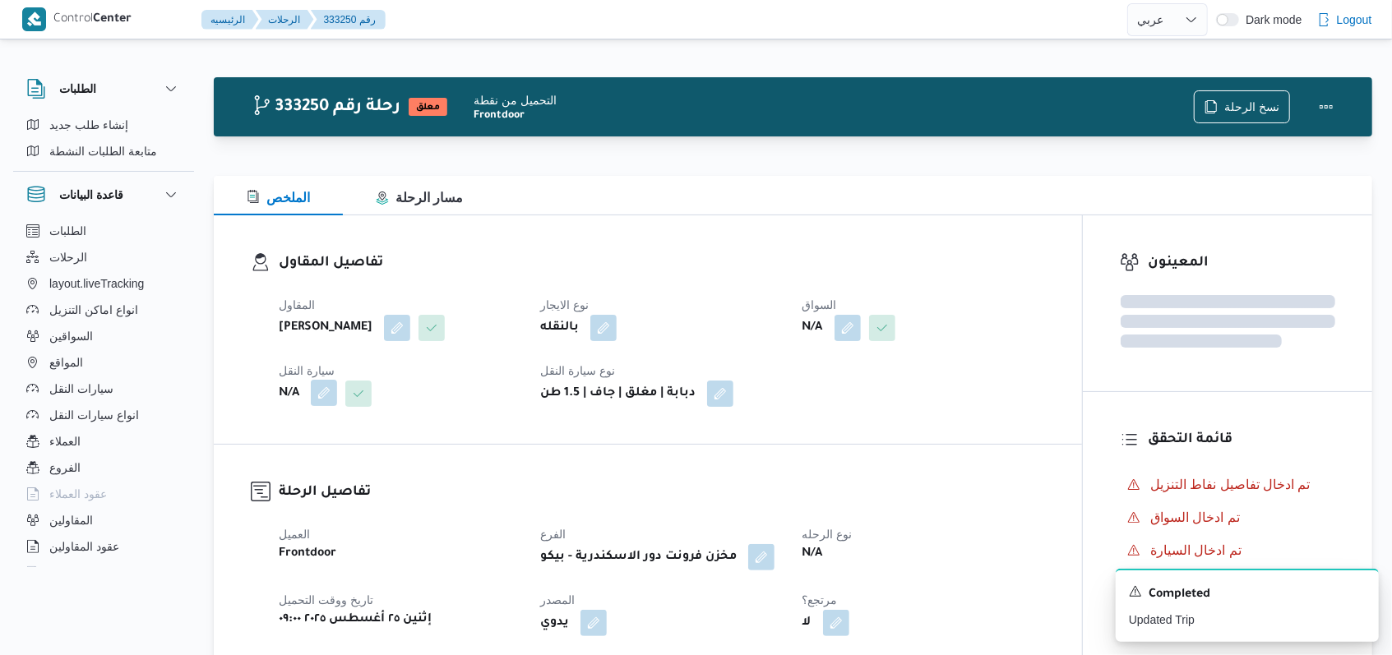
click at [326, 406] on button "button" at bounding box center [324, 393] width 26 height 26
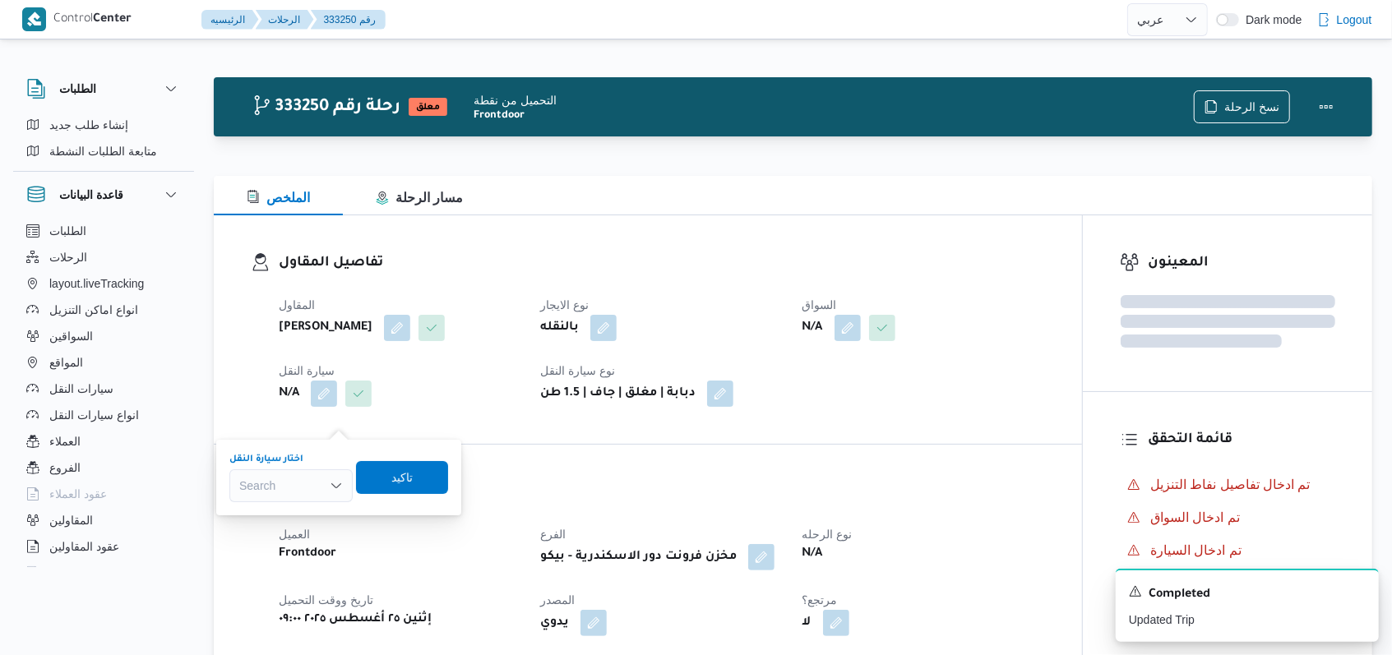
click at [304, 482] on div "Search" at bounding box center [290, 485] width 123 height 33
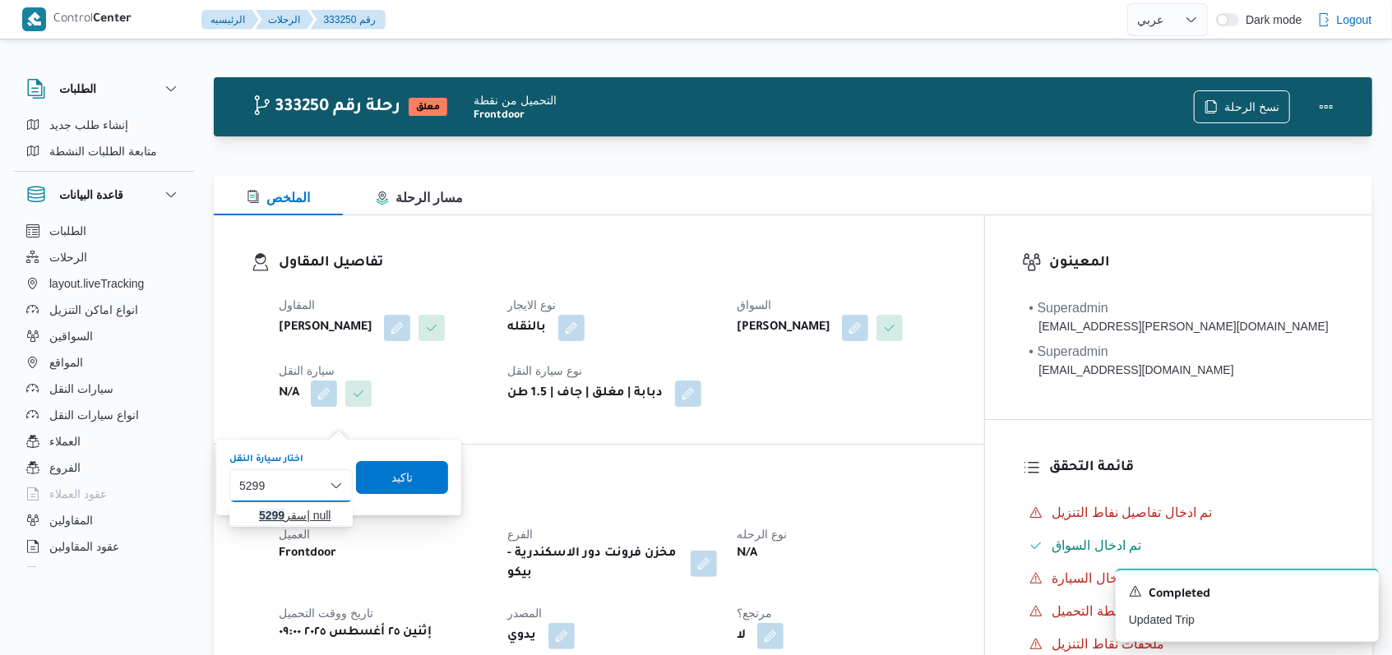
type input "5299"
click at [299, 512] on span "سقر 5299 | null" at bounding box center [301, 516] width 84 height 20
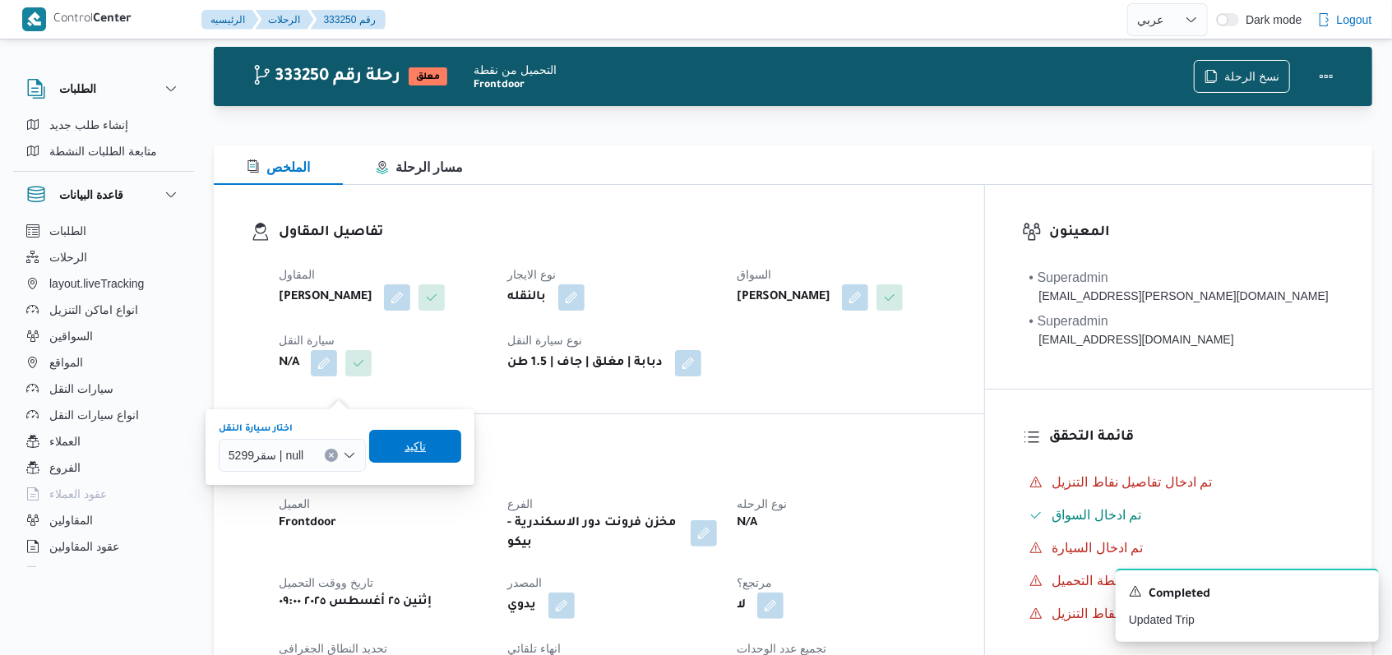
scroll to position [109, 0]
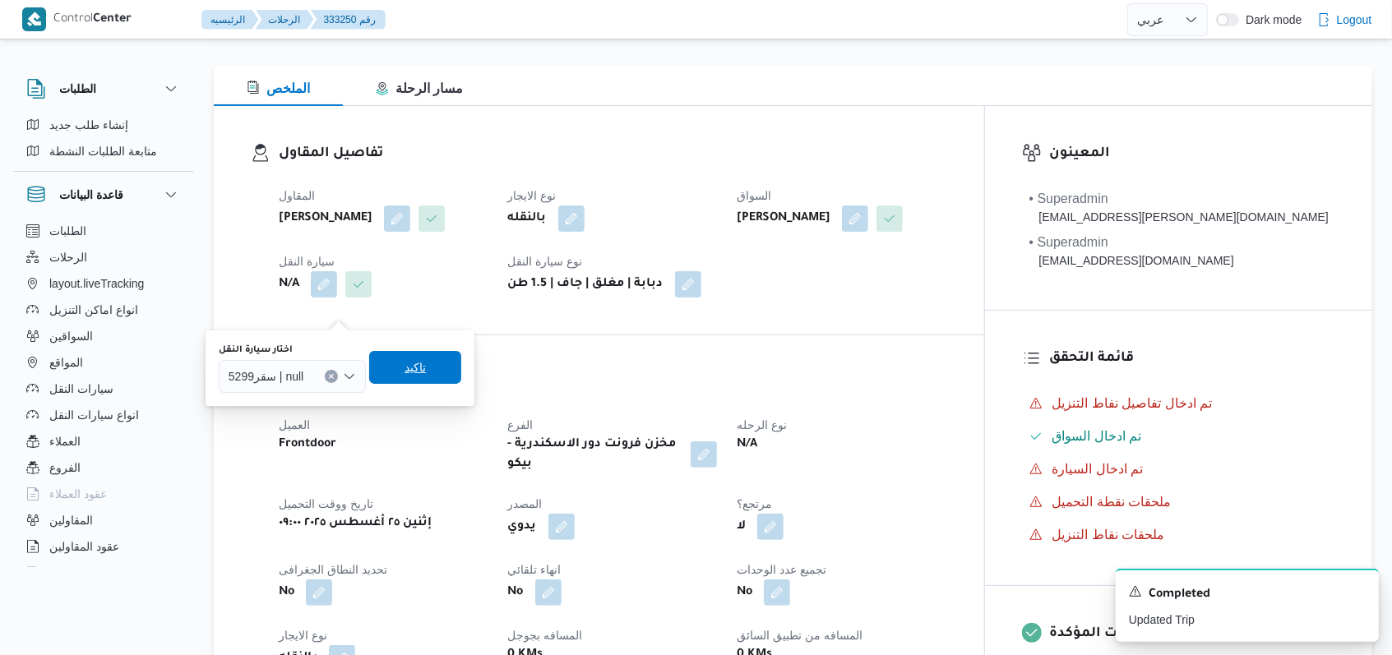
click at [434, 361] on span "تاكيد" at bounding box center [415, 367] width 92 height 33
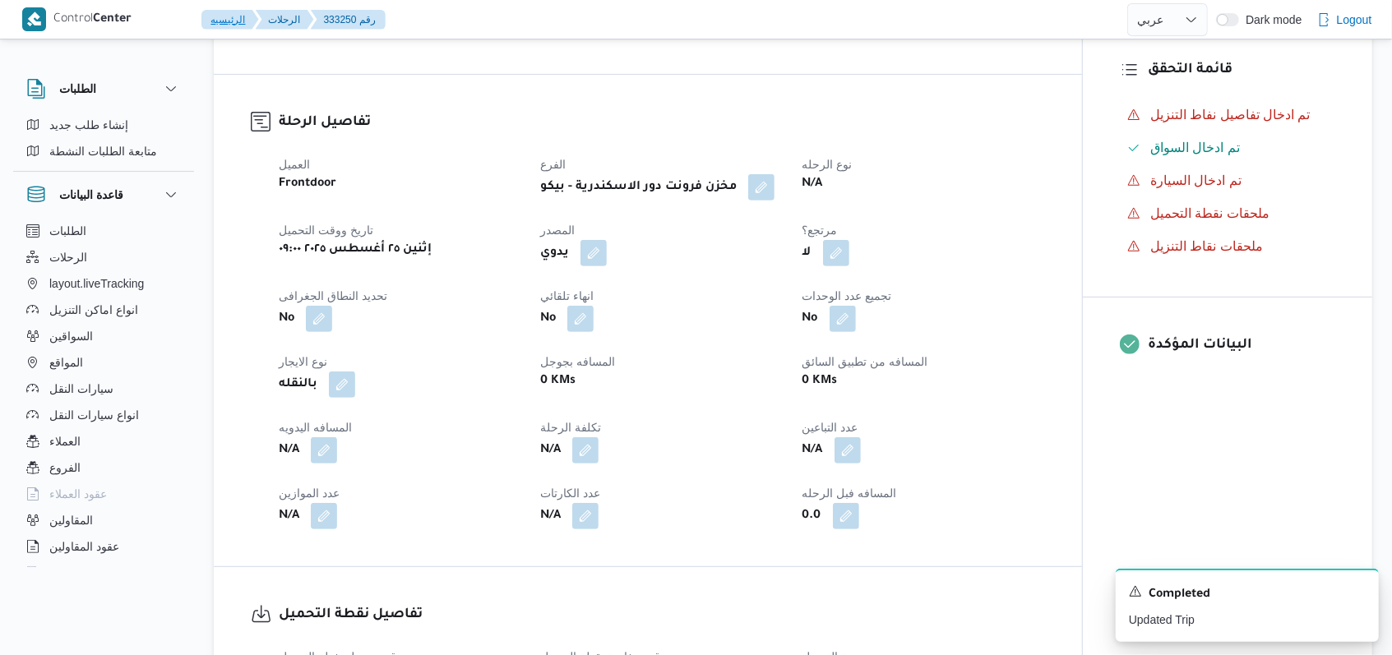
scroll to position [658, 0]
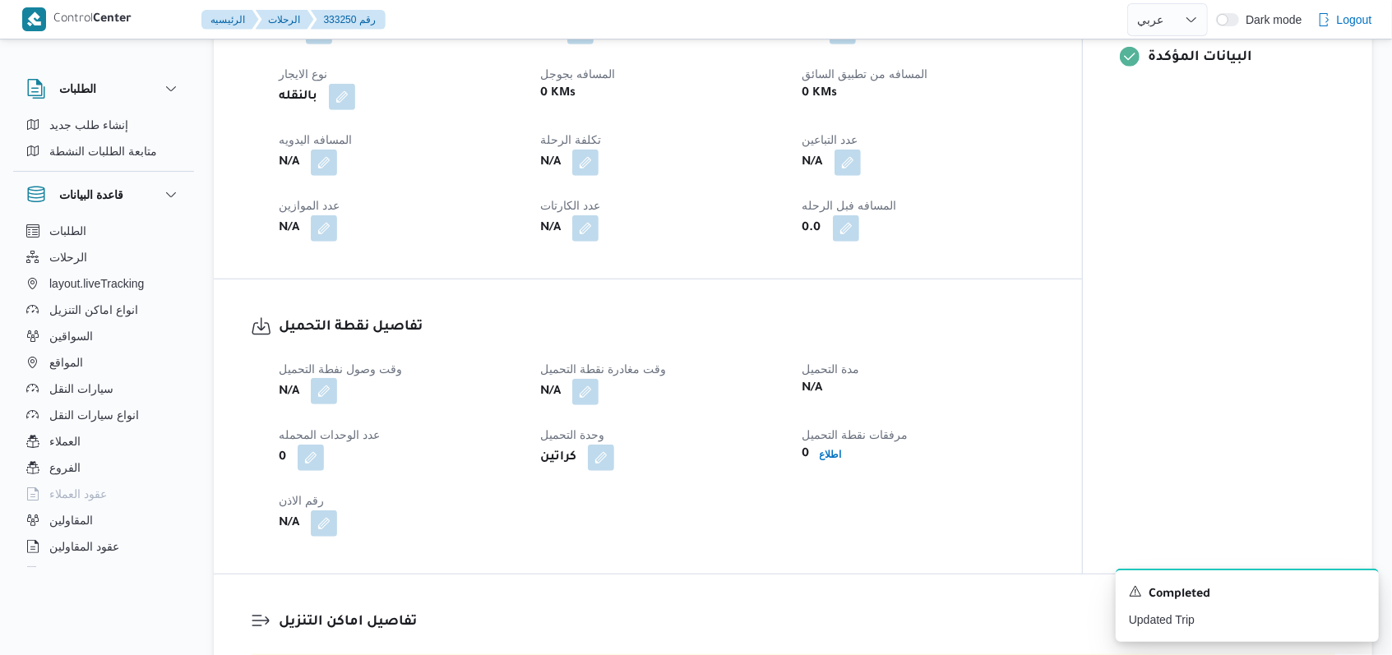
click at [329, 404] on button "button" at bounding box center [324, 391] width 26 height 26
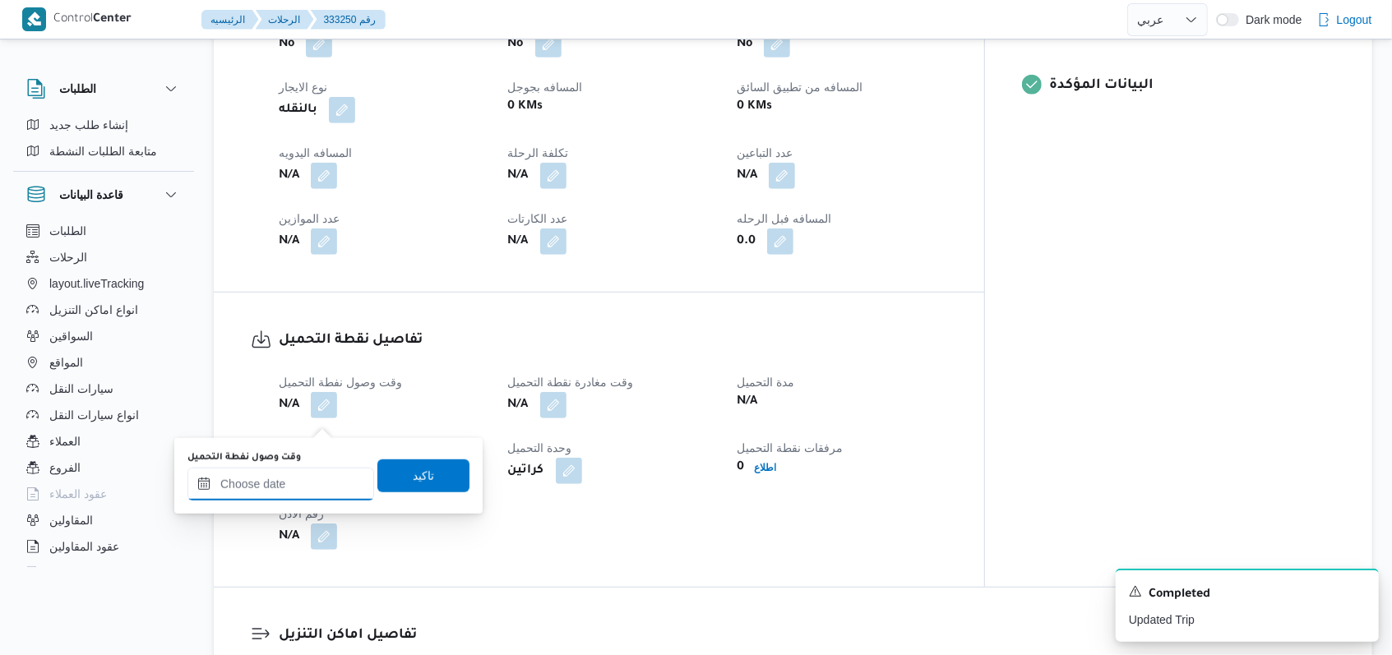
click at [303, 474] on div at bounding box center [280, 484] width 187 height 33
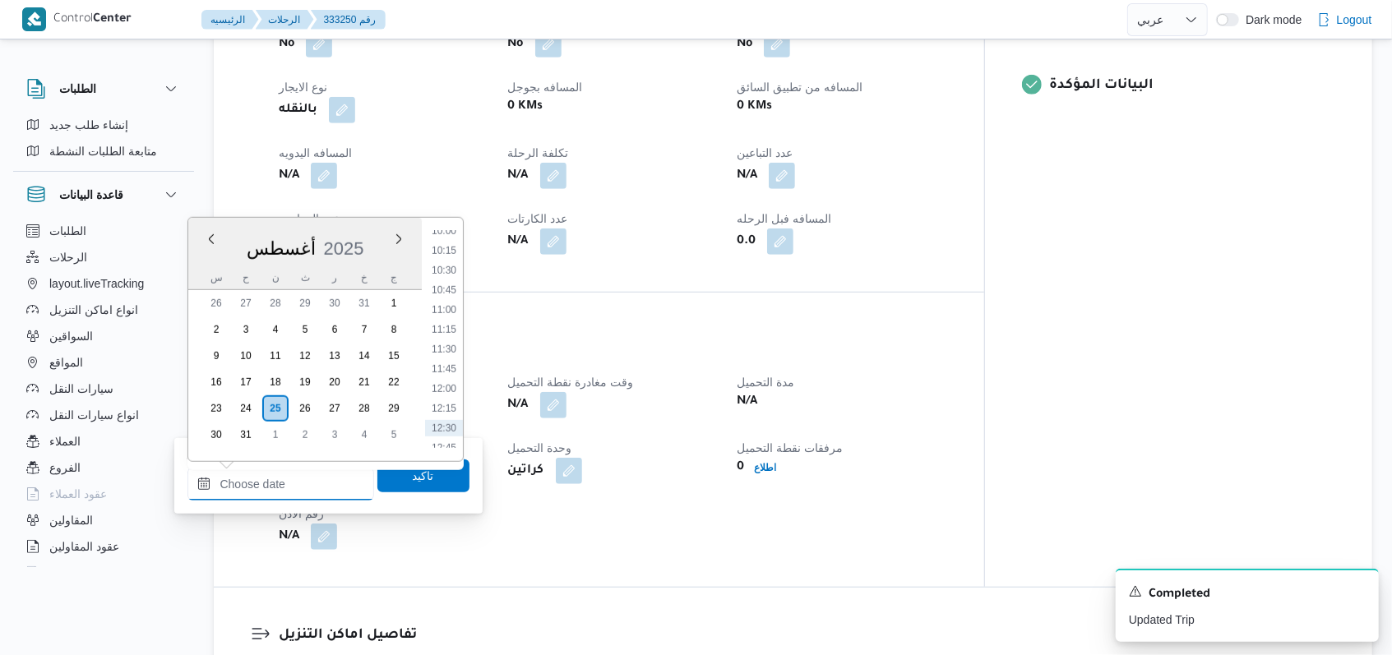
scroll to position [764, 0]
click at [451, 303] on li "10:30" at bounding box center [444, 304] width 38 height 16
type input "٢٥/٠٨/٢٠٢٥ ١٠:٣٠"
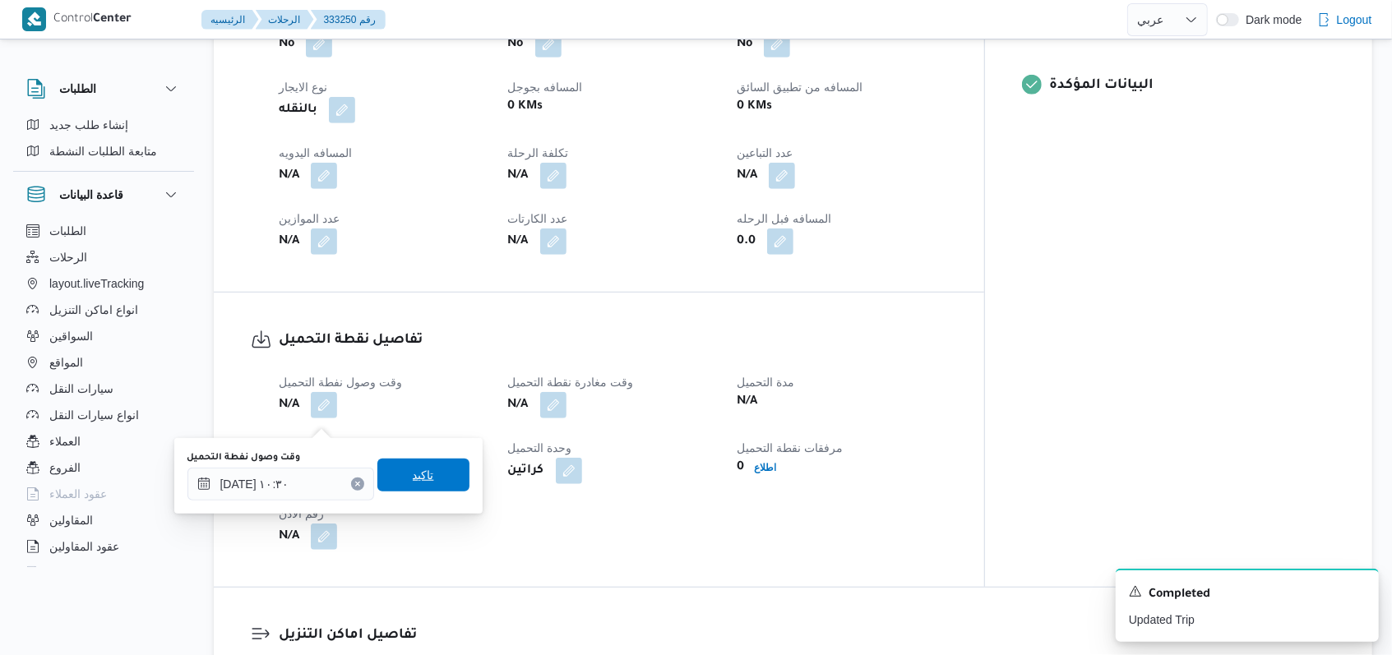
click at [421, 486] on span "تاكيد" at bounding box center [423, 475] width 92 height 33
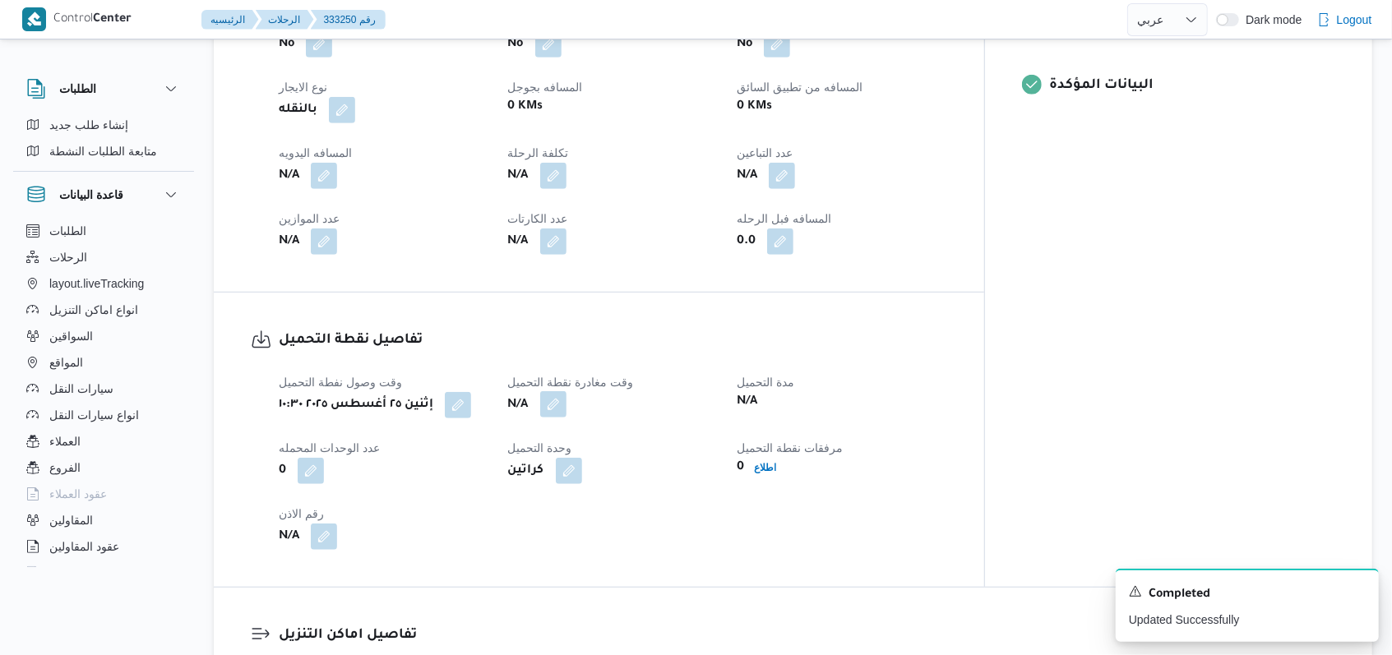
click at [566, 418] on button "button" at bounding box center [553, 404] width 26 height 26
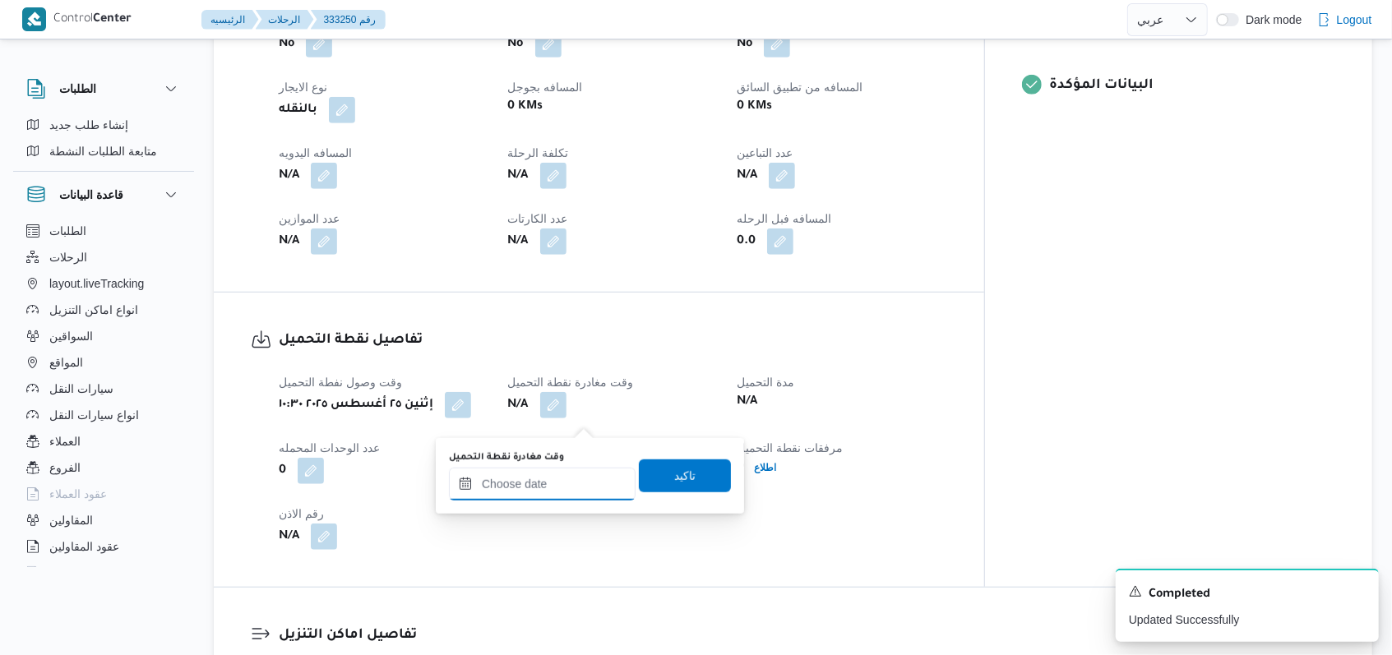
click at [574, 480] on input "وقت مغادرة نقطة التحميل" at bounding box center [542, 484] width 187 height 33
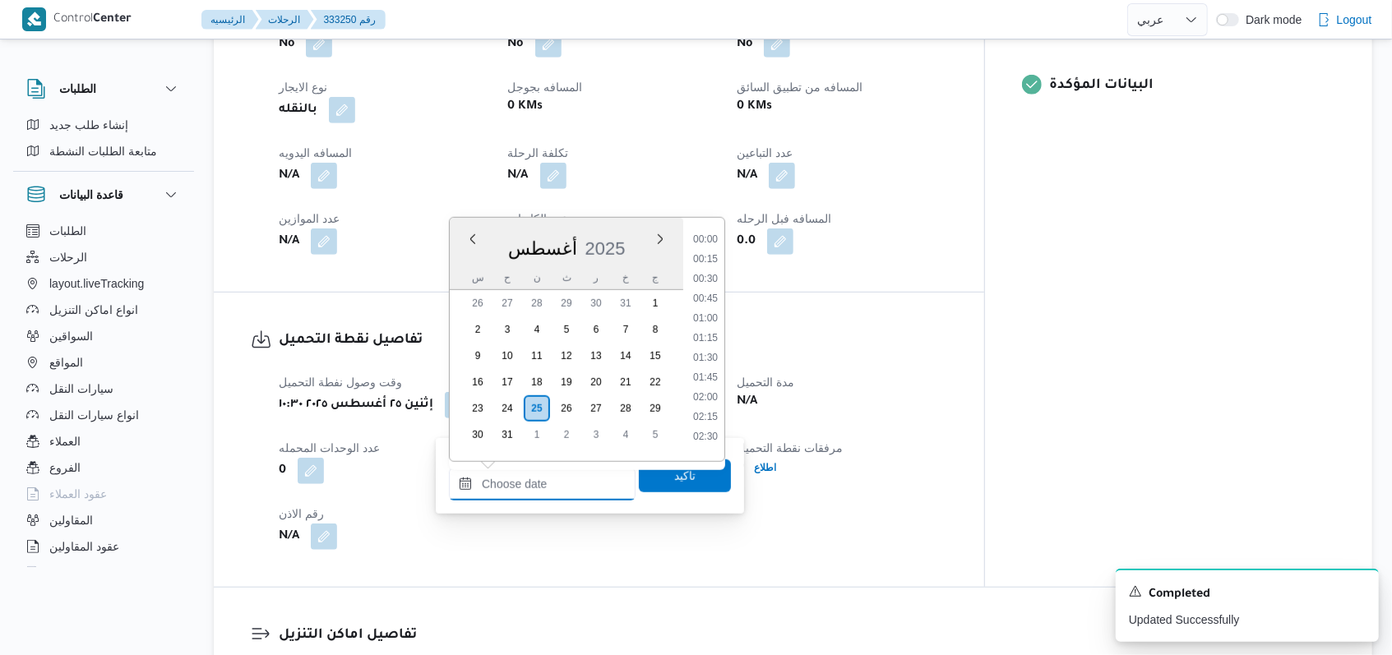
scroll to position [874, 0]
click at [710, 356] on li "12:30" at bounding box center [705, 352] width 38 height 16
type input "٢٥/٠٨/٢٠٢٥ ١٢:٣٠"
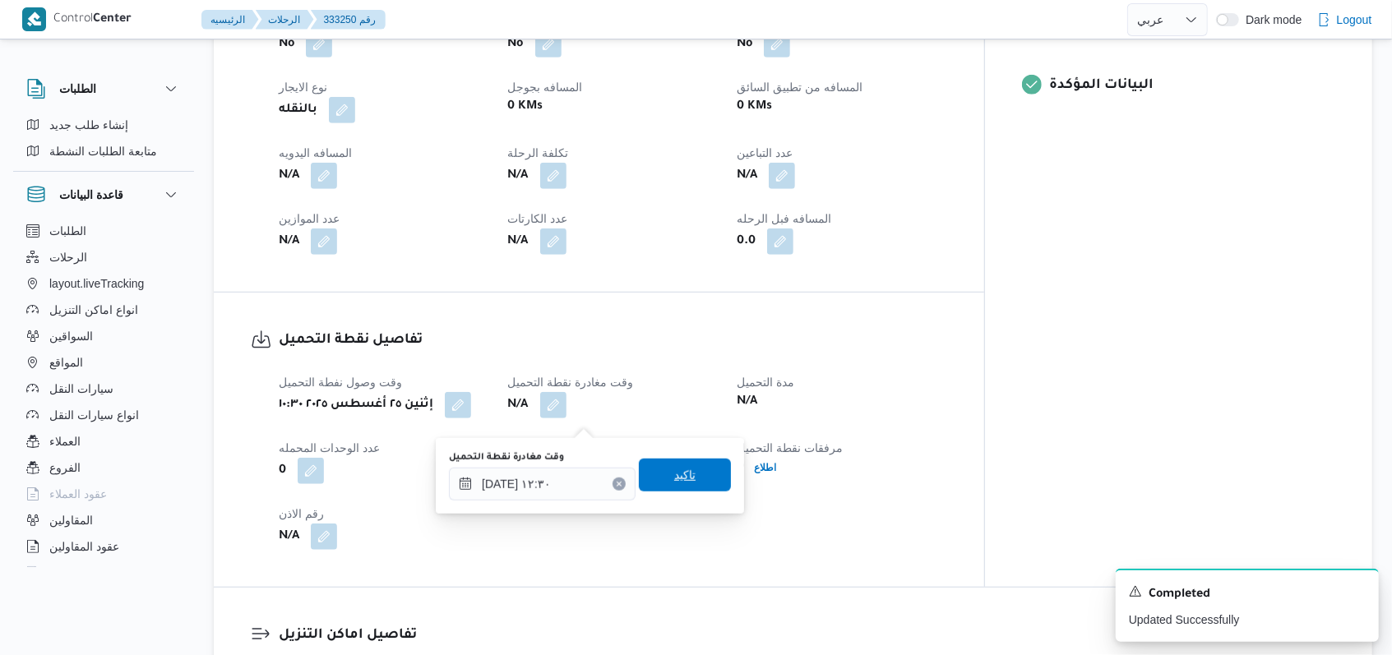
click at [684, 479] on span "تاكيد" at bounding box center [685, 475] width 92 height 33
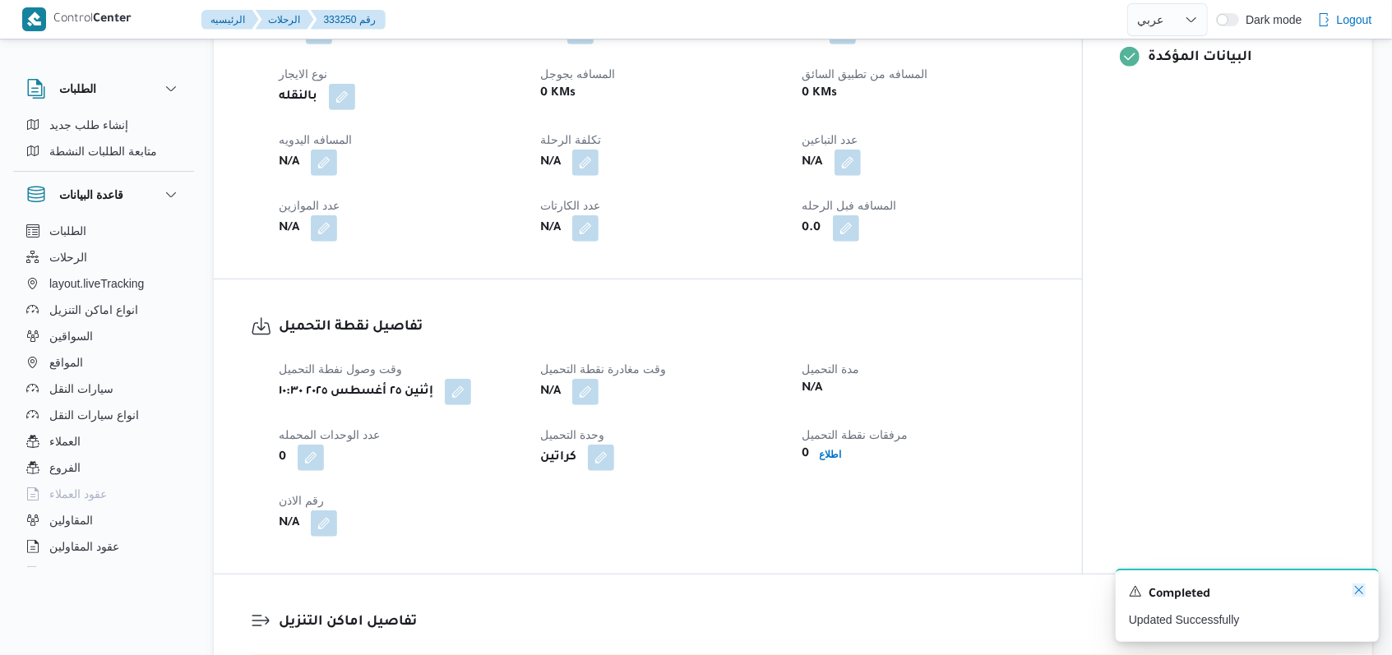
click at [1363, 589] on icon "Dismiss toast" at bounding box center [1358, 590] width 13 height 13
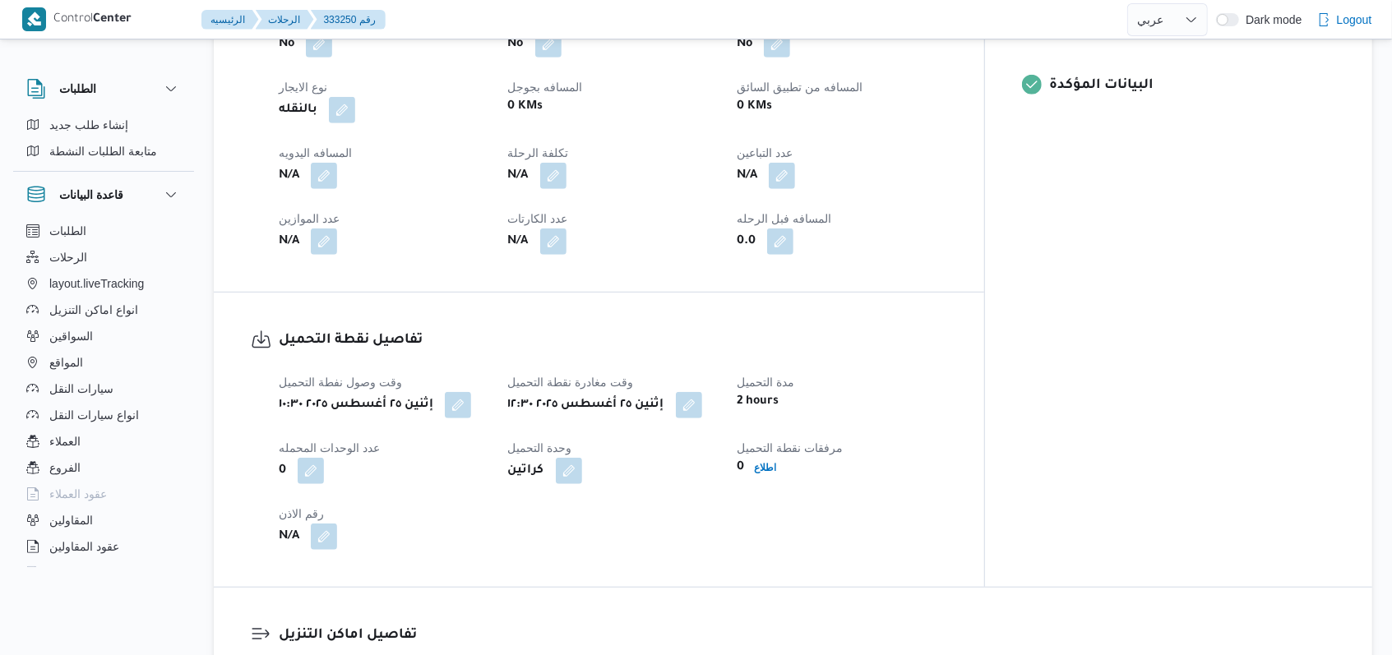
select select "ar"
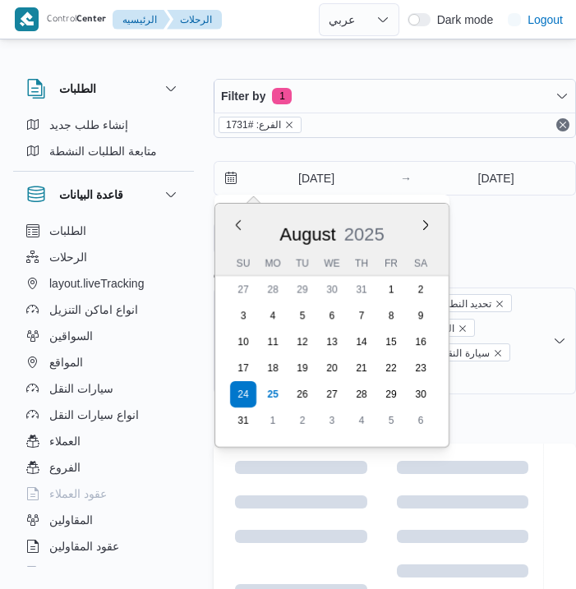
select select "ar"
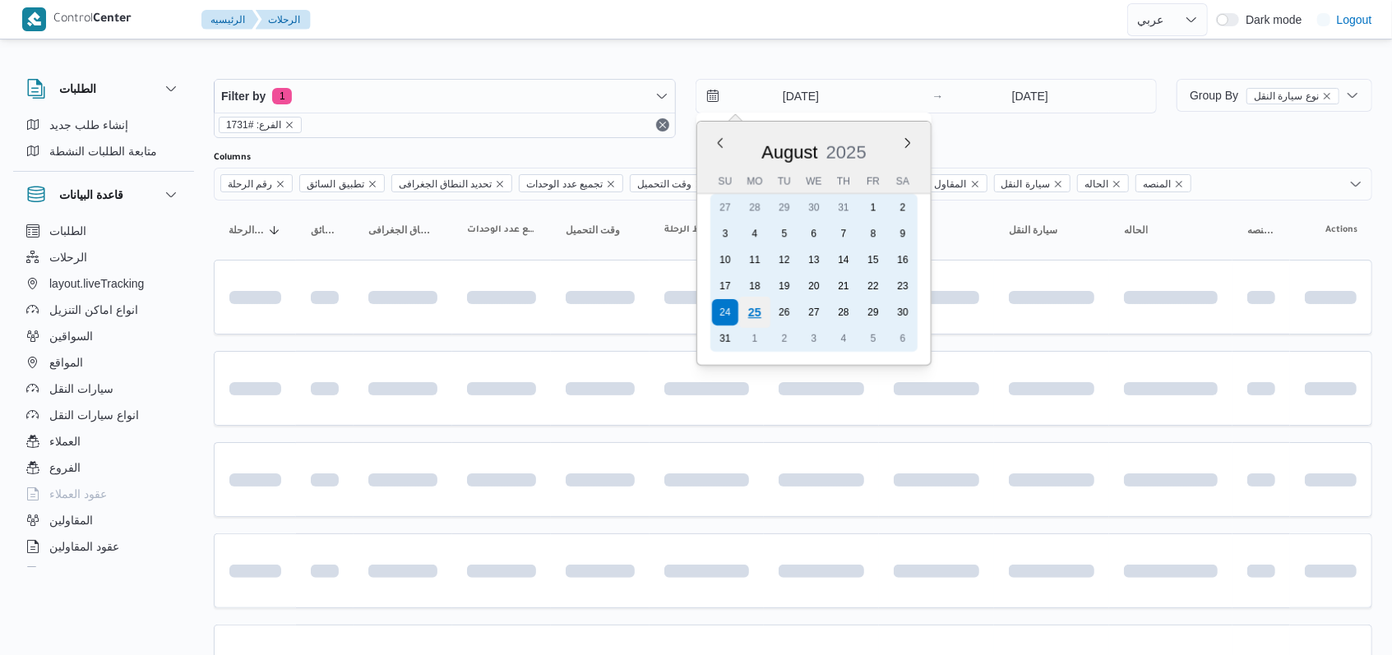
click at [575, 305] on div "25" at bounding box center [753, 312] width 31 height 31
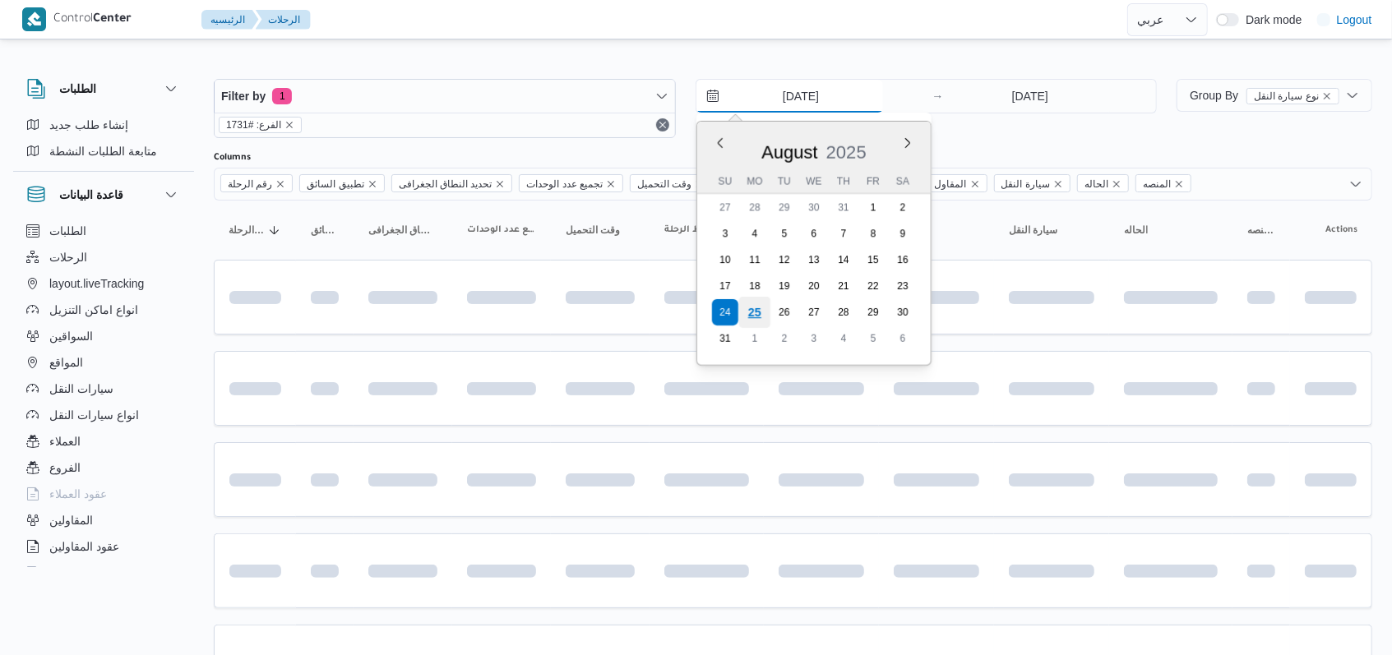
type input "[DATE]"
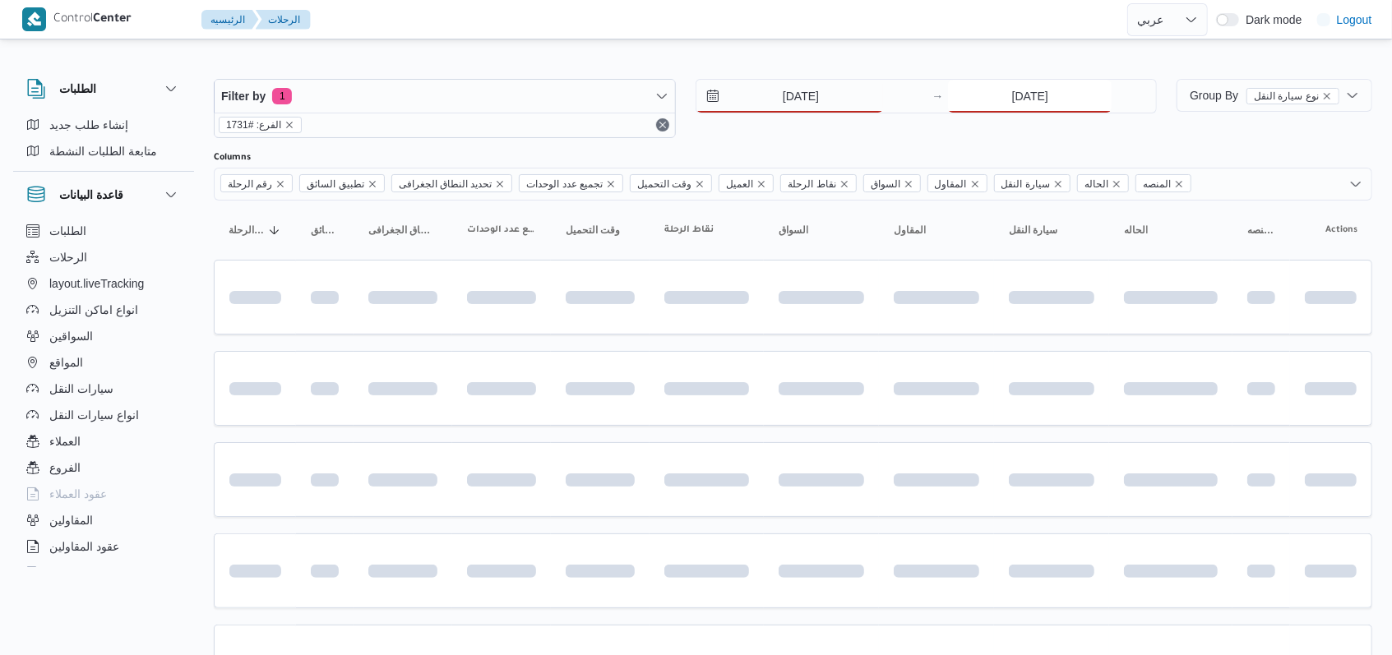
click at [575, 84] on input "24/8/2025" at bounding box center [1030, 96] width 164 height 33
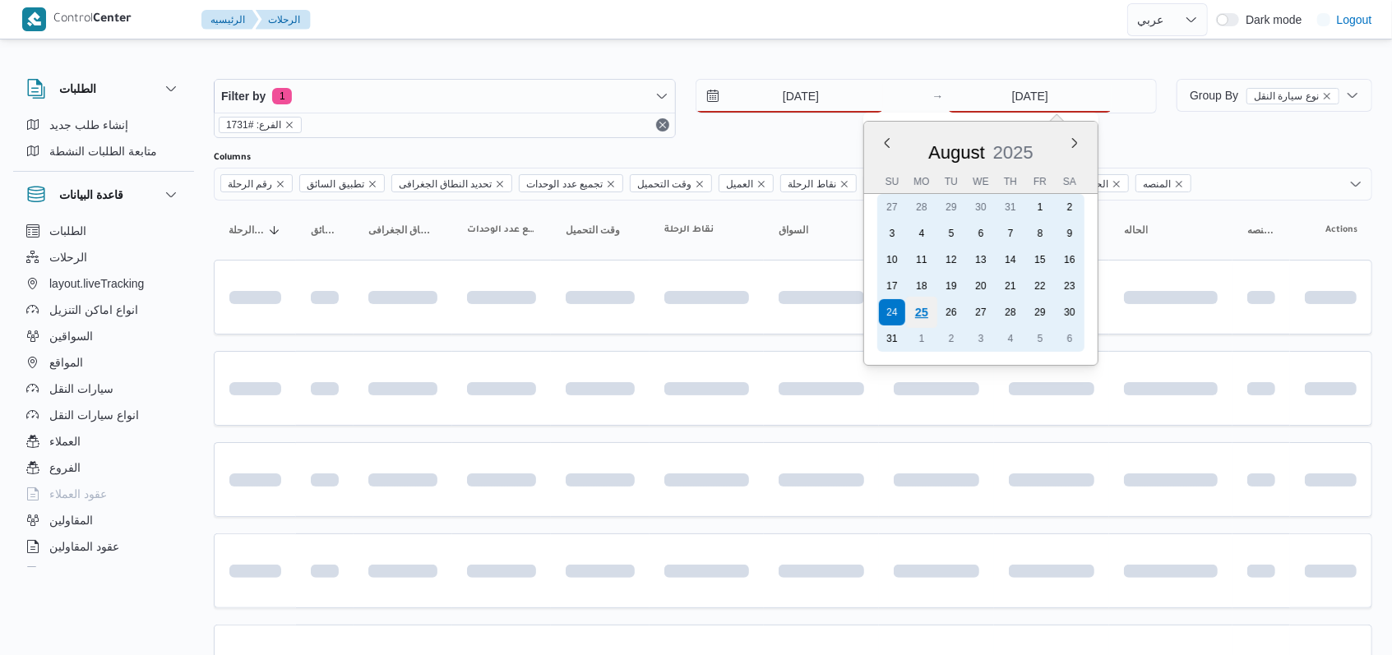
click at [575, 307] on div "25" at bounding box center [921, 312] width 31 height 31
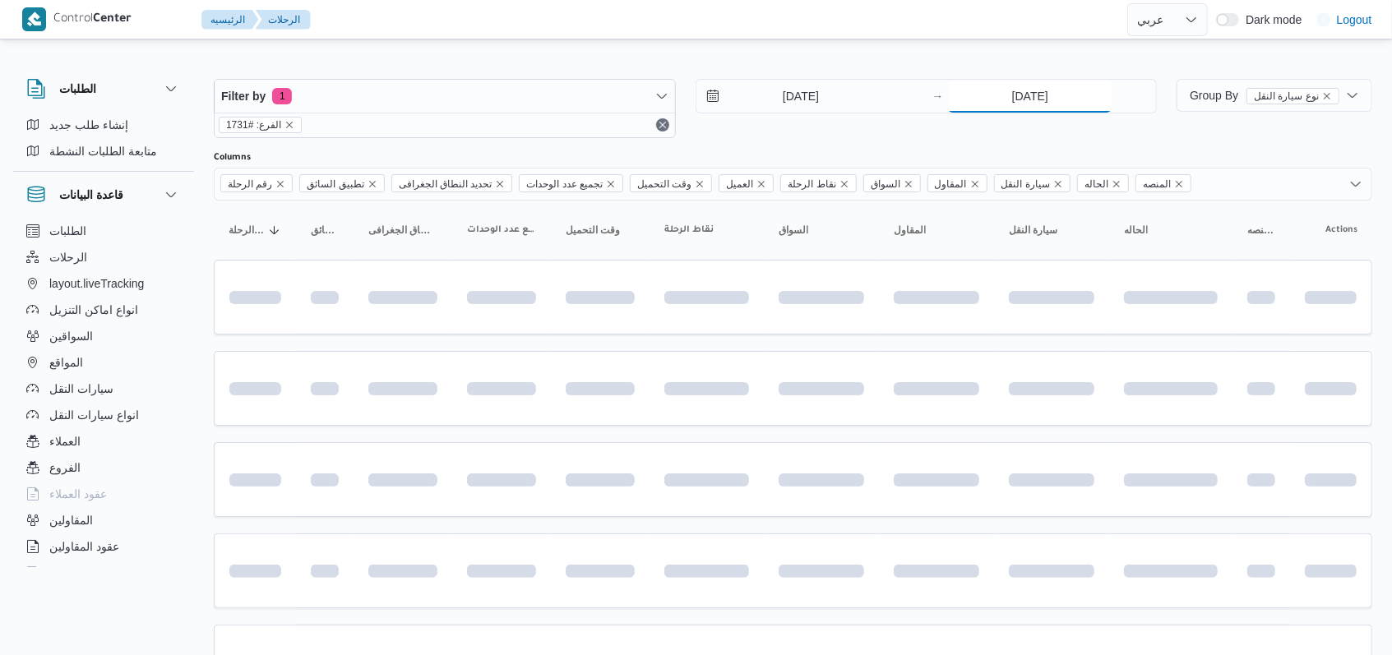
type input "[DATE]"
click at [575, 134] on div "25/8/2025 → 25/8/2025" at bounding box center [926, 108] width 462 height 59
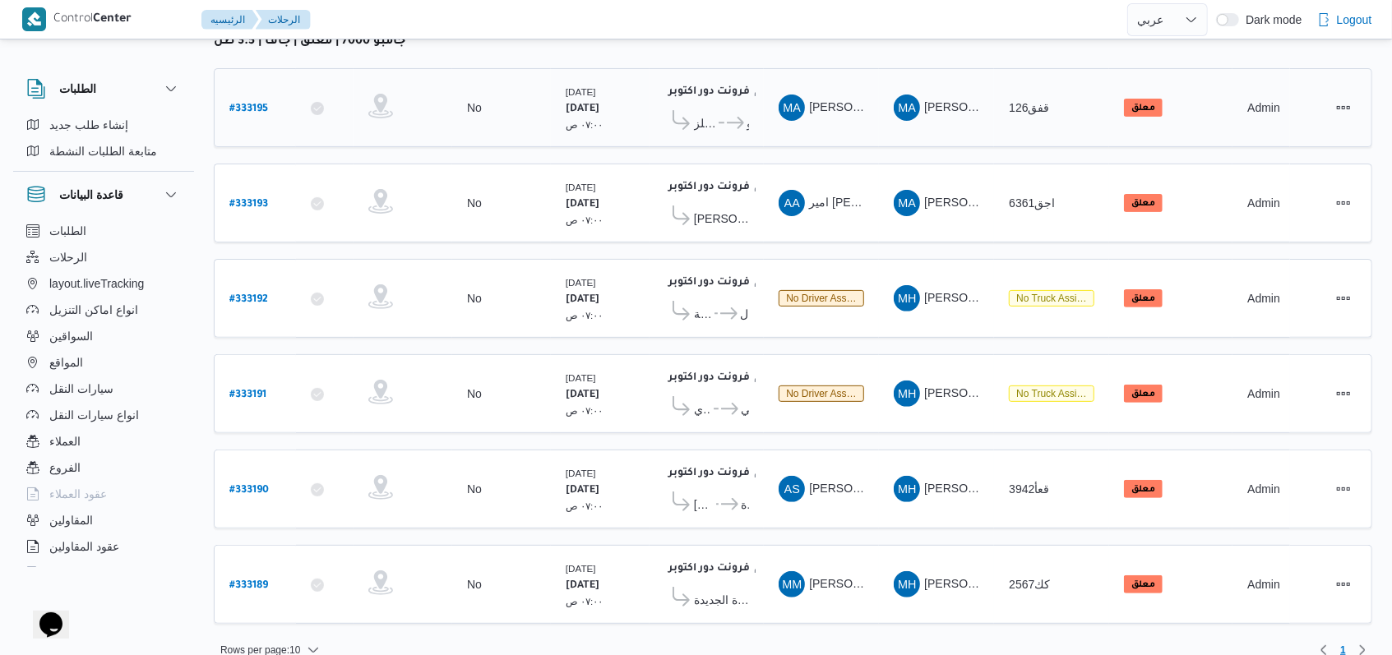
scroll to position [233, 0]
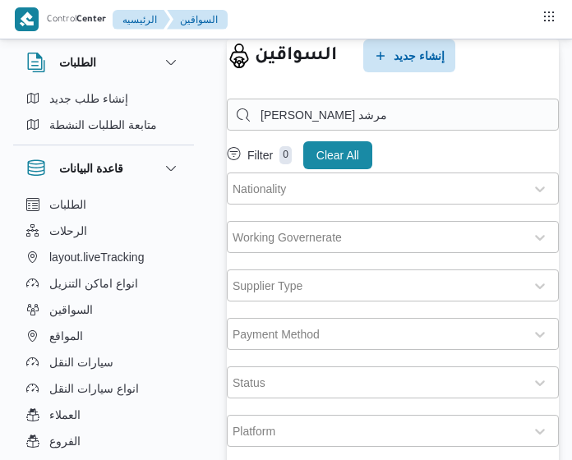
select select "ar"
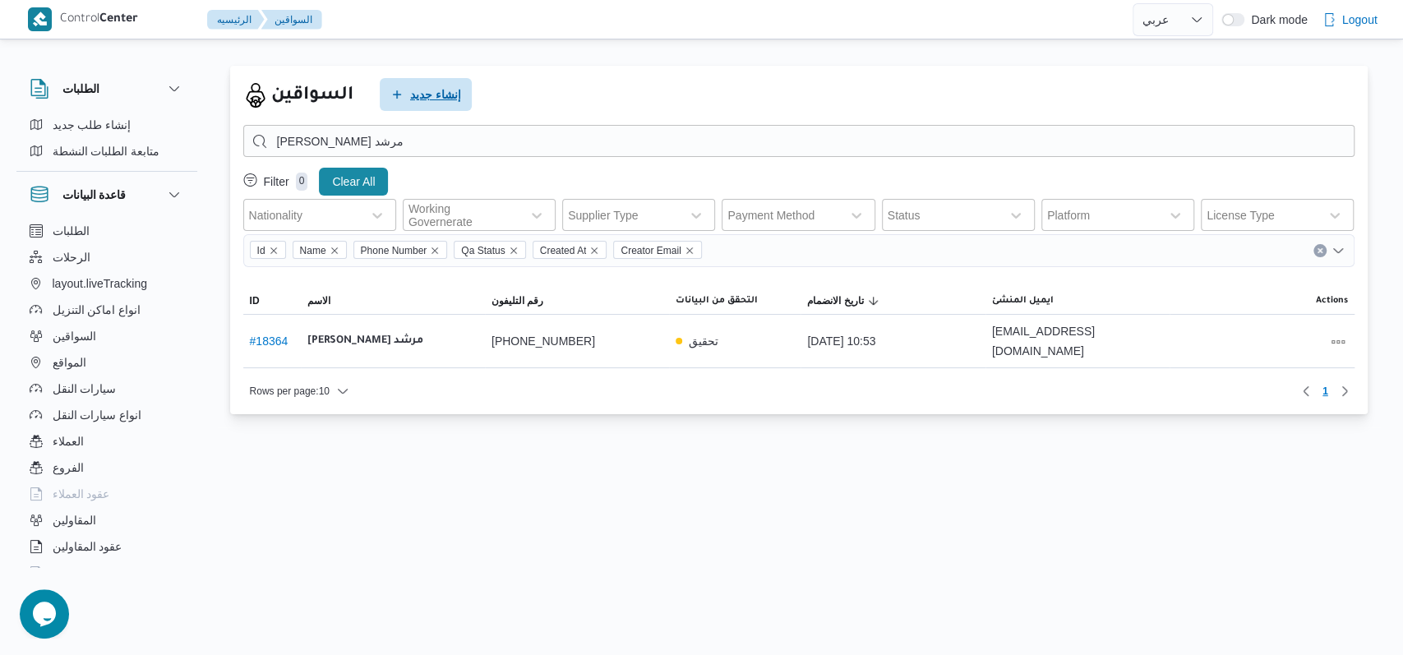
click at [451, 82] on span "إنشاء جديد" at bounding box center [426, 94] width 92 height 33
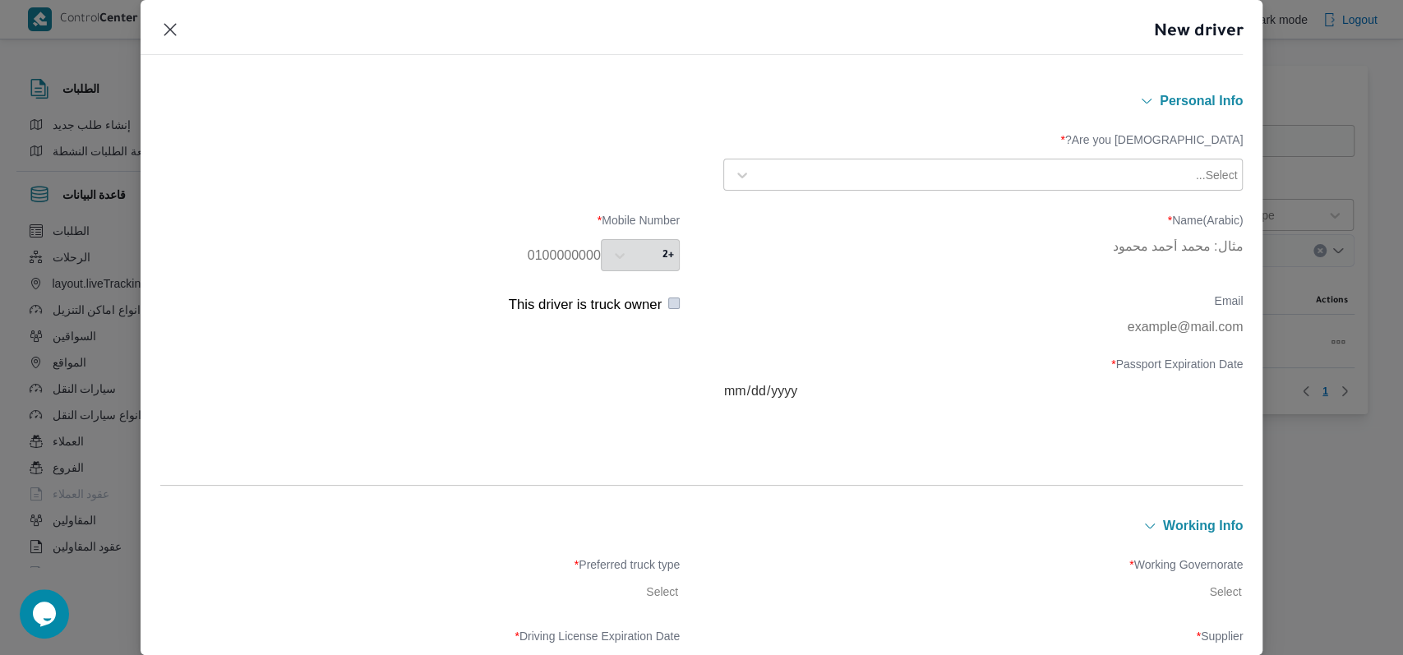
click at [571, 187] on div "Select..." at bounding box center [983, 175] width 511 height 30
click at [571, 204] on div "Egyptian" at bounding box center [983, 218] width 518 height 29
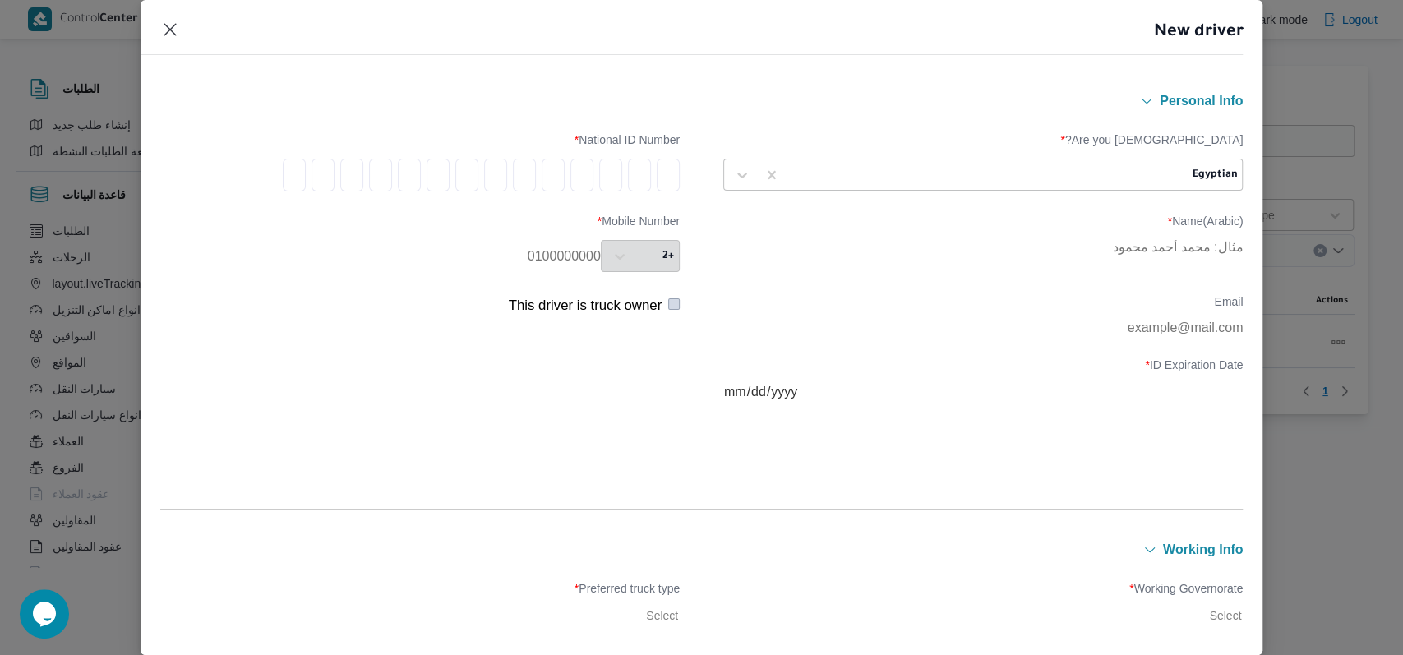
type input "3"
type input "0"
type input "4"
type input "0"
type input "6"
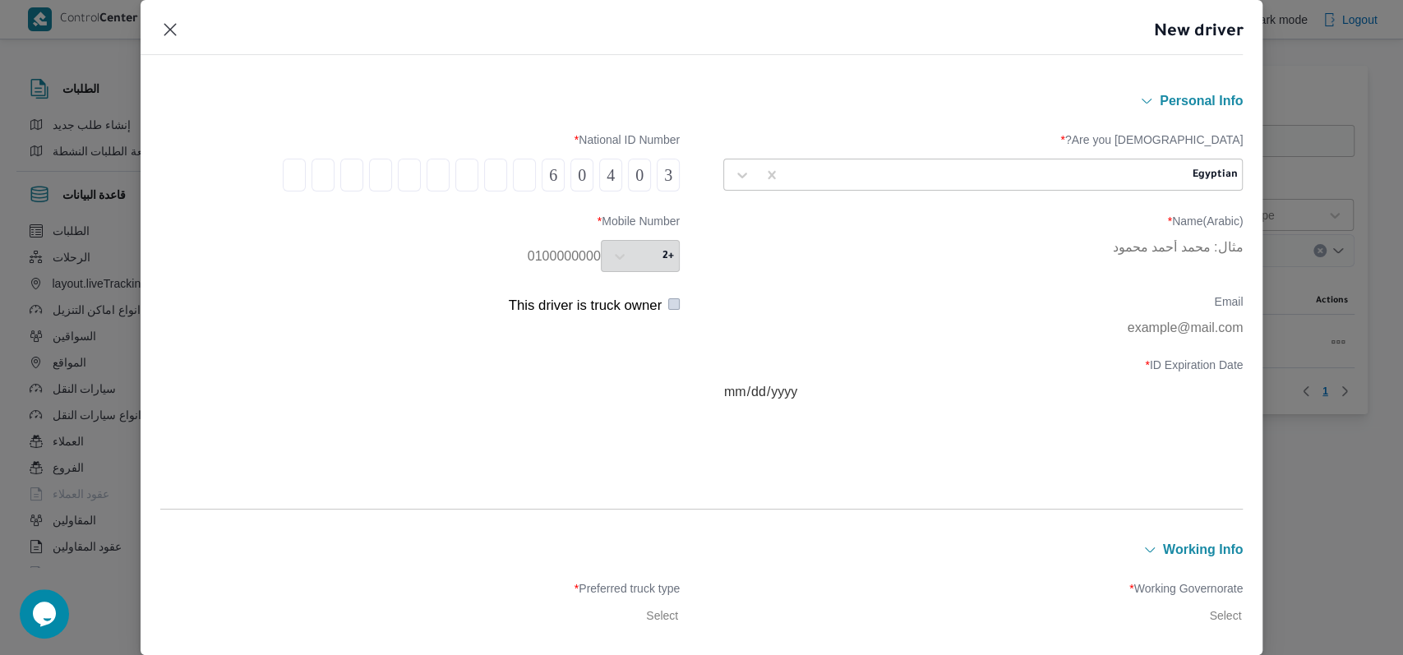
type input "0"
type input "7"
type input "2"
type input "1"
type input "0"
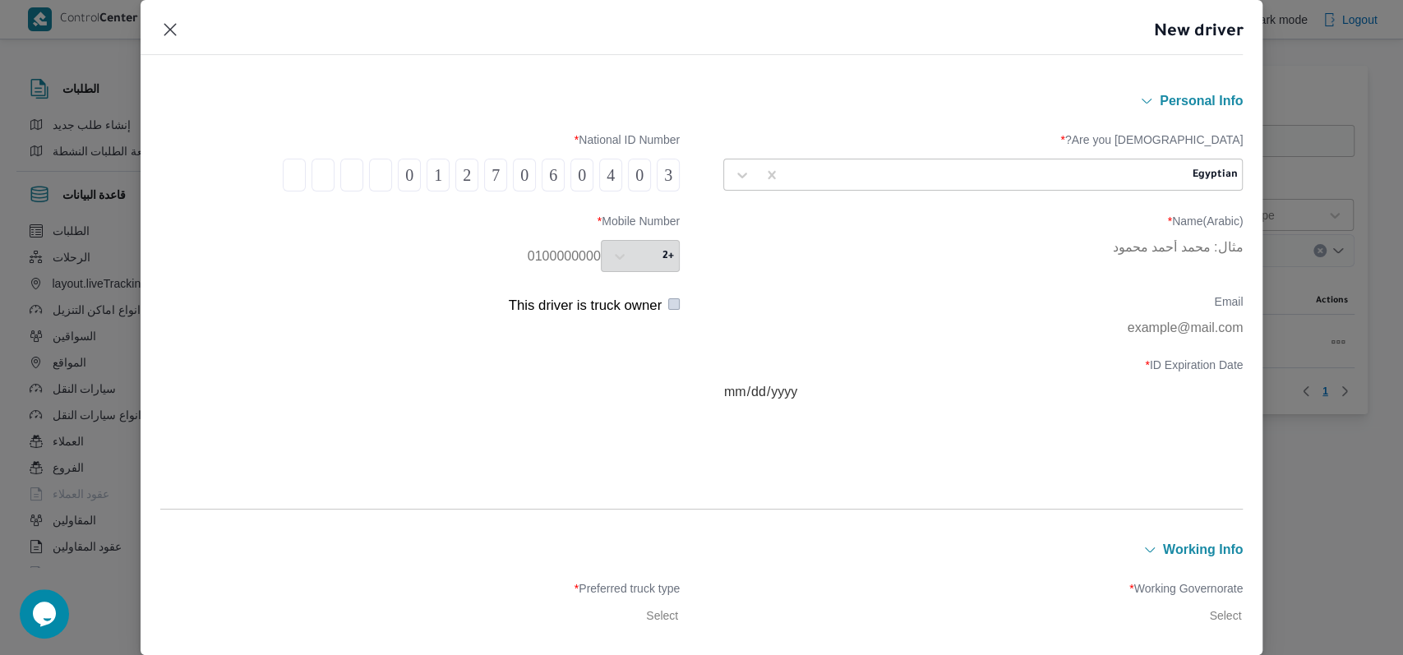
type input "2"
type input "6"
type input "7"
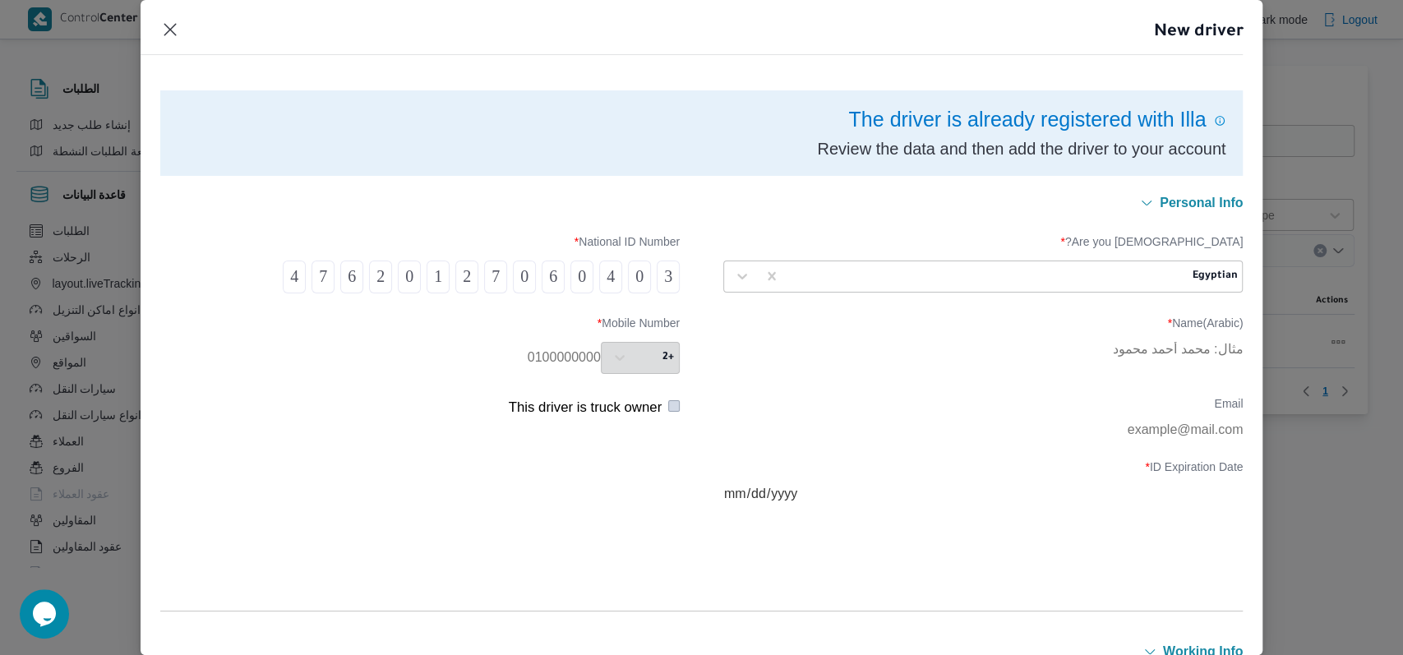
type input "4"
click at [571, 279] on div at bounding box center [988, 276] width 400 height 16
click at [571, 212] on div "Personal Info" at bounding box center [702, 202] width 1084 height 21
click at [179, 23] on header "New driver" at bounding box center [682, 37] width 1123 height 35
click at [172, 24] on button "Closes this modal window" at bounding box center [170, 29] width 20 height 20
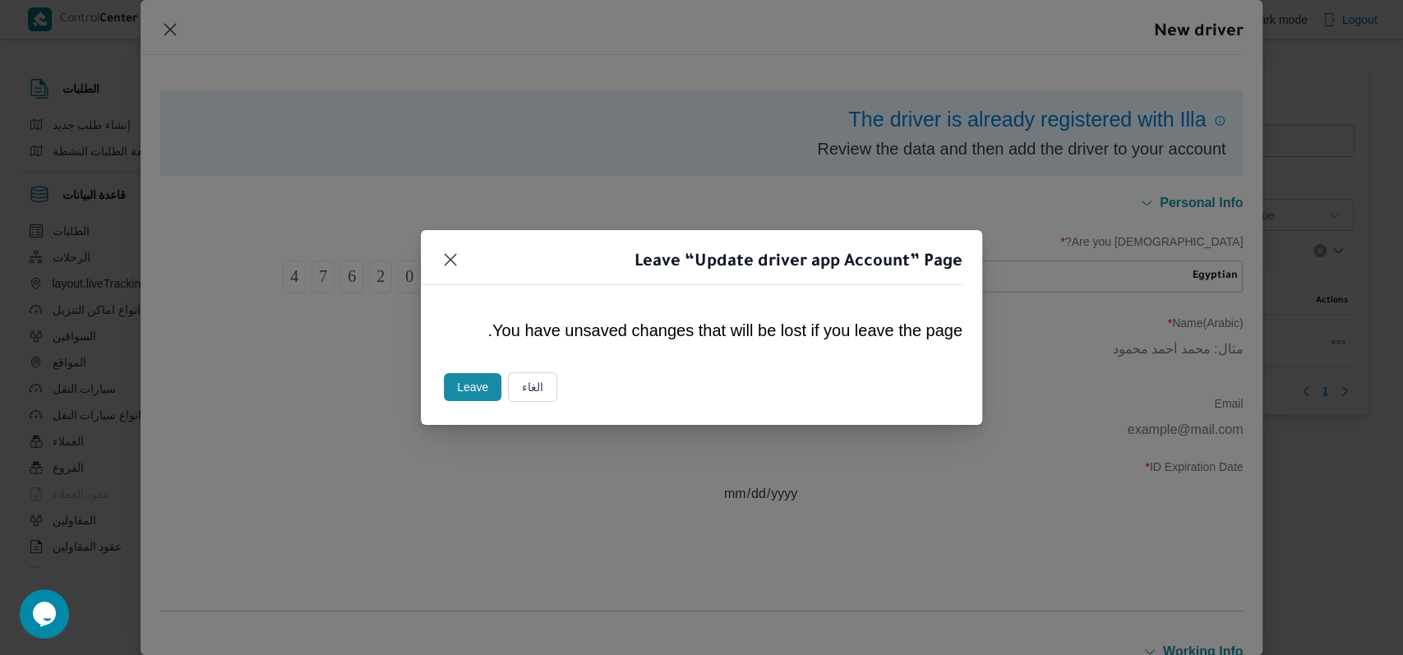
click at [469, 383] on button "Leave" at bounding box center [473, 387] width 58 height 28
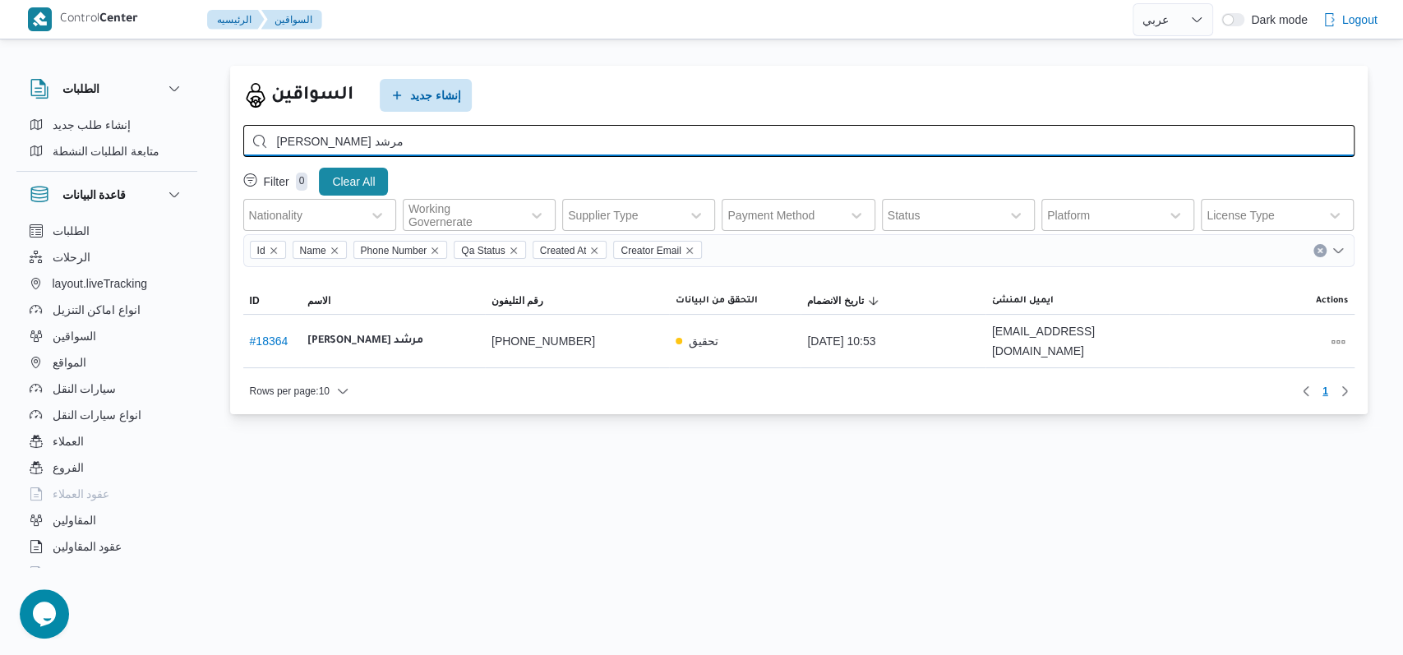
click at [566, 141] on input "محمود سمير صبرى مرشد" at bounding box center [798, 141] width 1111 height 32
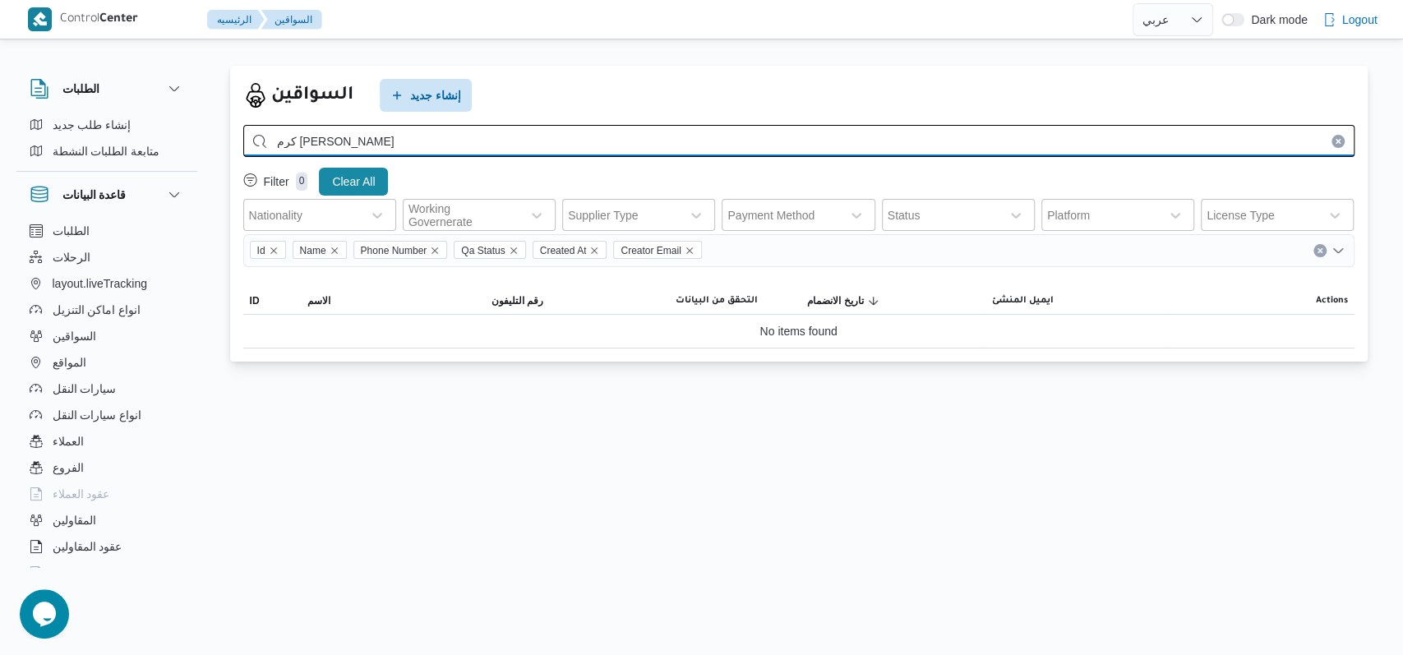
click at [328, 145] on input "كرم فتحى على احمد" at bounding box center [798, 141] width 1111 height 32
click at [303, 141] on input "كرم فتحي على احمد" at bounding box center [798, 141] width 1111 height 32
type input "كرم فتحي علي احمد"
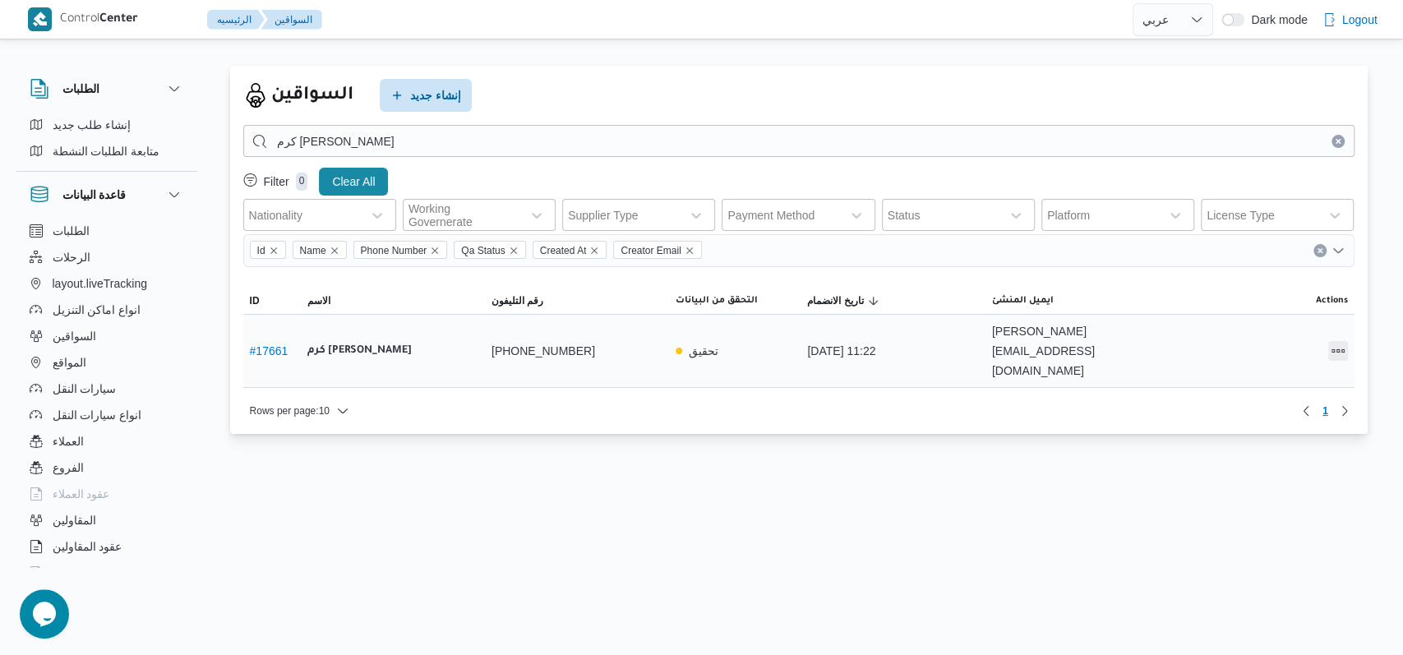
click at [571, 341] on button "All actions" at bounding box center [1338, 351] width 20 height 20
click at [571, 338] on span "Edit" at bounding box center [1285, 332] width 53 height 13
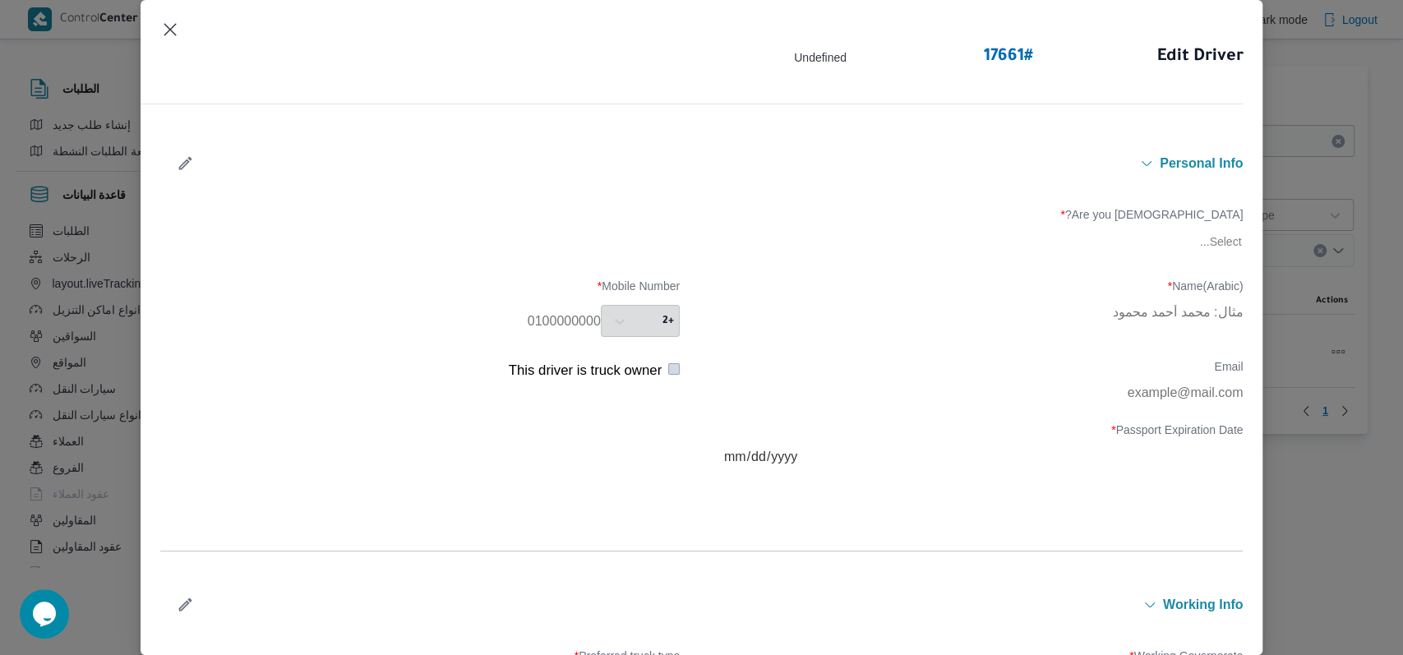
type input "كرم فتحي علي احمد العوام"
type input "01101569653"
type input "2033-10-28"
type input "2032-10-10"
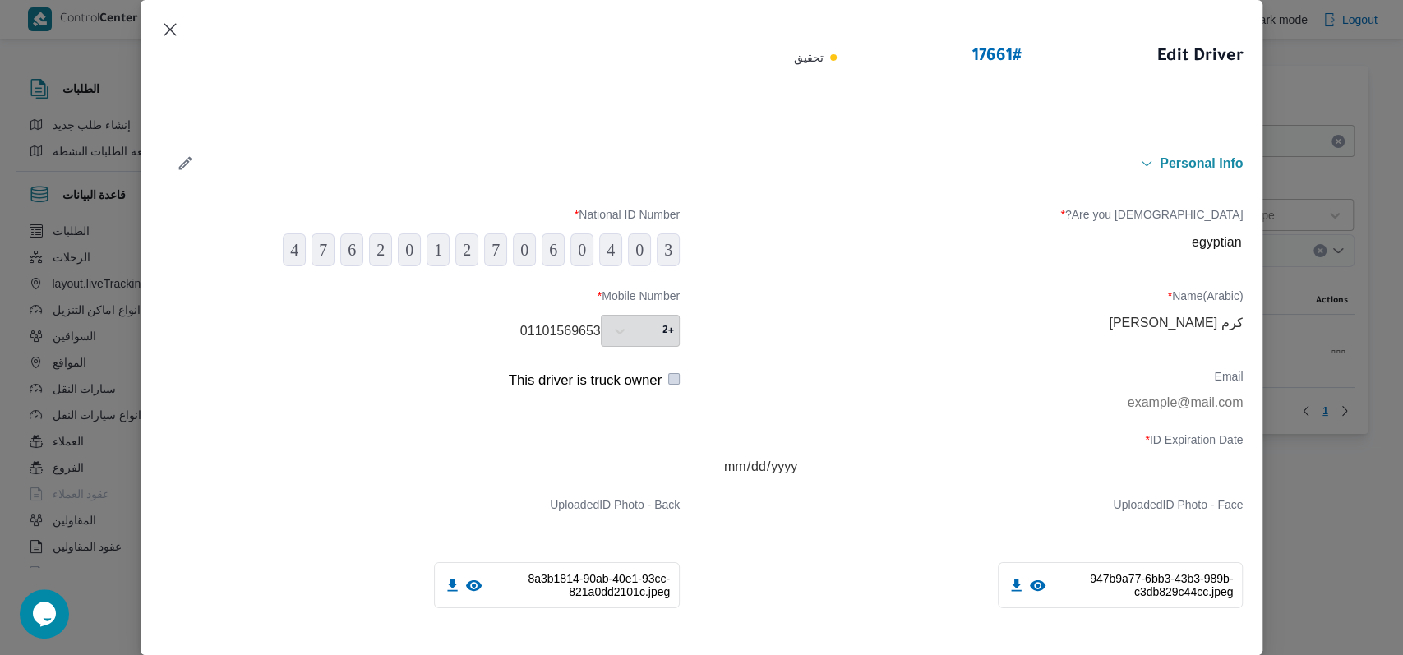
click at [194, 167] on button "button" at bounding box center [186, 163] width 44 height 32
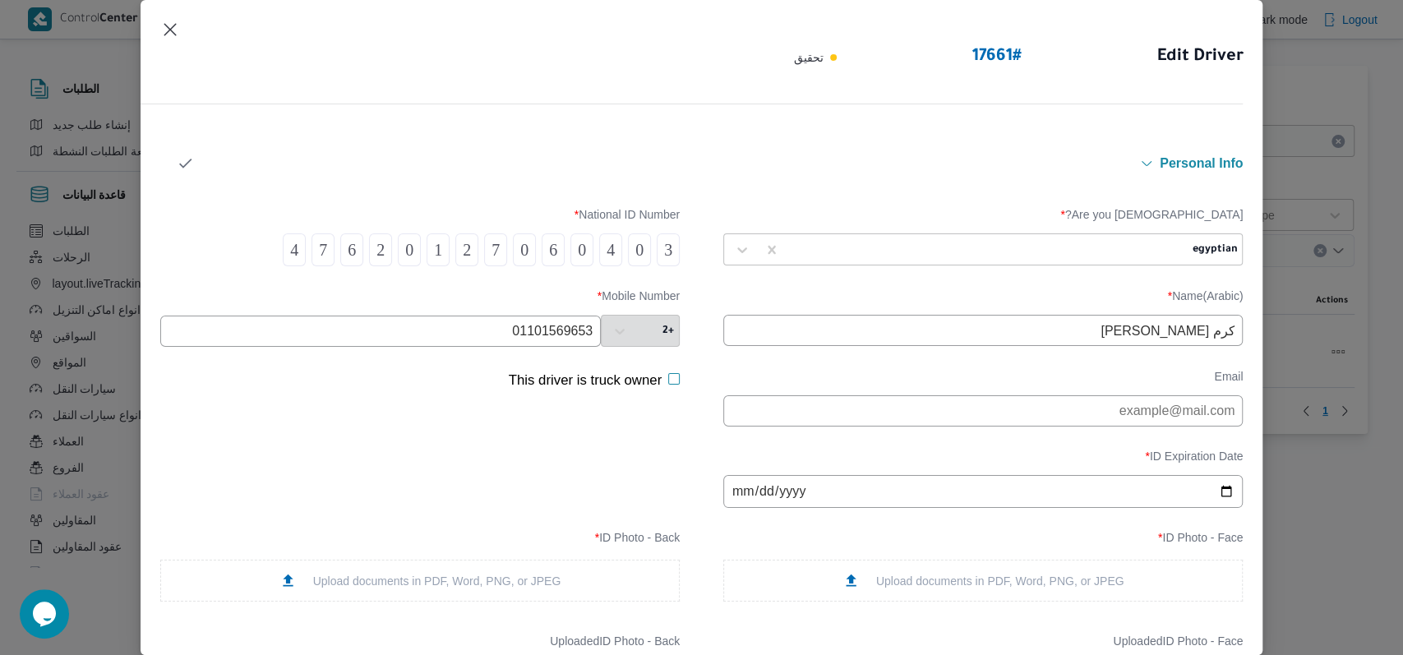
click at [571, 334] on input "كرم فتحي علي احمد العوام" at bounding box center [983, 330] width 520 height 31
click at [571, 333] on input "كرم فتحى علي احمد العوام" at bounding box center [983, 330] width 520 height 31
type input "كرم فتحى على احمد العوام"
click at [182, 158] on icon "button" at bounding box center [185, 163] width 17 height 17
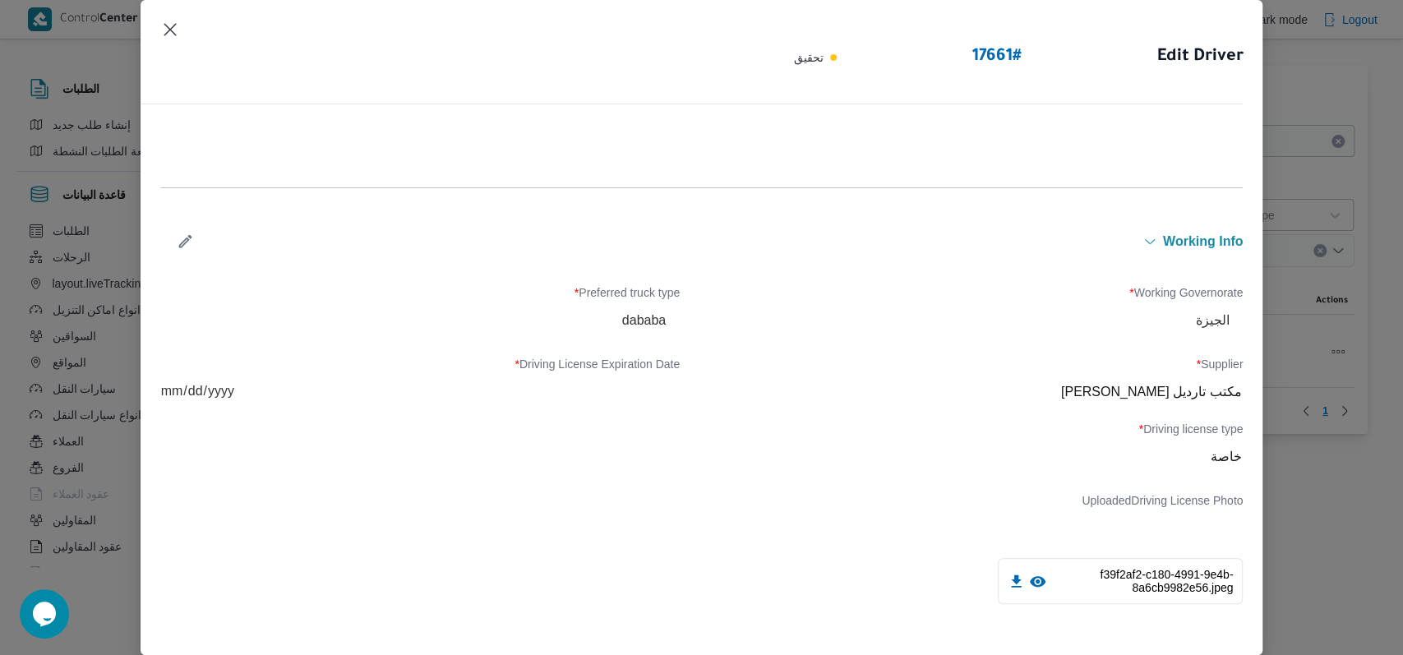
scroll to position [548, 0]
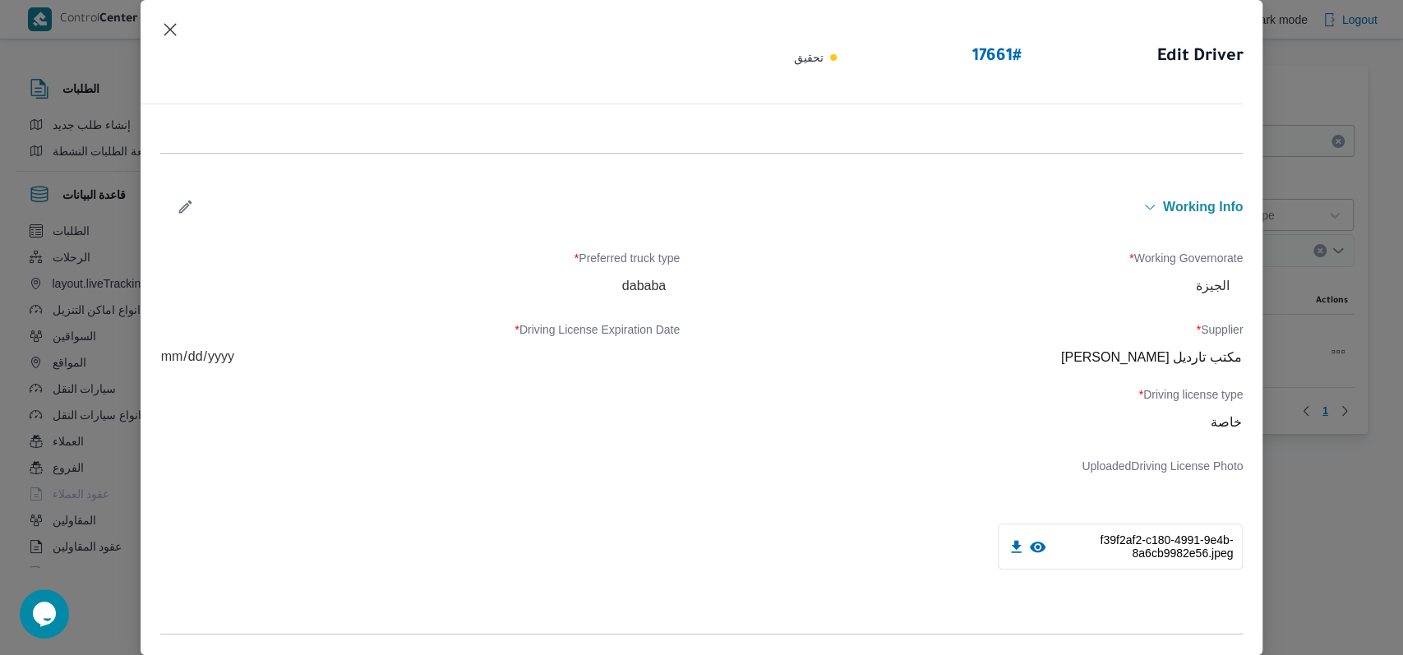
click at [188, 192] on button "button" at bounding box center [186, 207] width 44 height 32
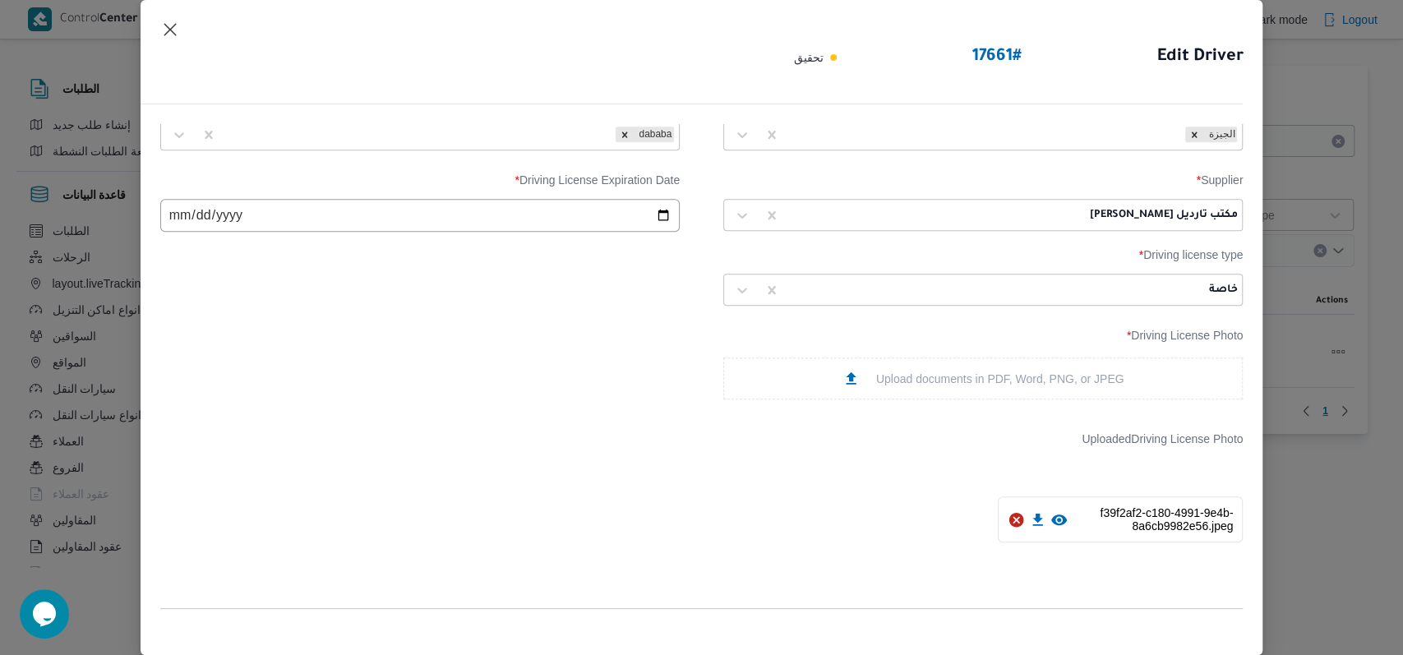
scroll to position [658, 0]
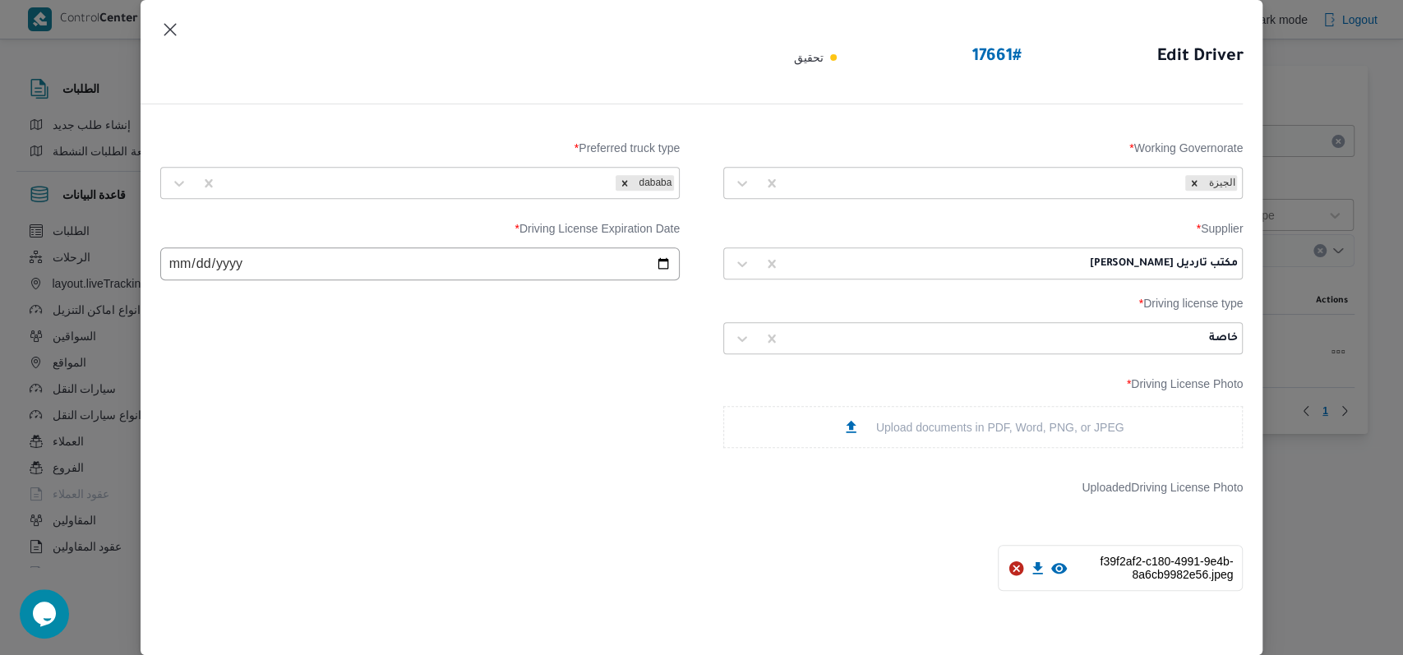
click at [571, 246] on label "Supplier *" at bounding box center [983, 234] width 520 height 25
click at [571, 258] on div at bounding box center [937, 264] width 298 height 16
type input "راجح"
click at [571, 297] on div "راجح ضبع مهني مسعد" at bounding box center [983, 307] width 518 height 29
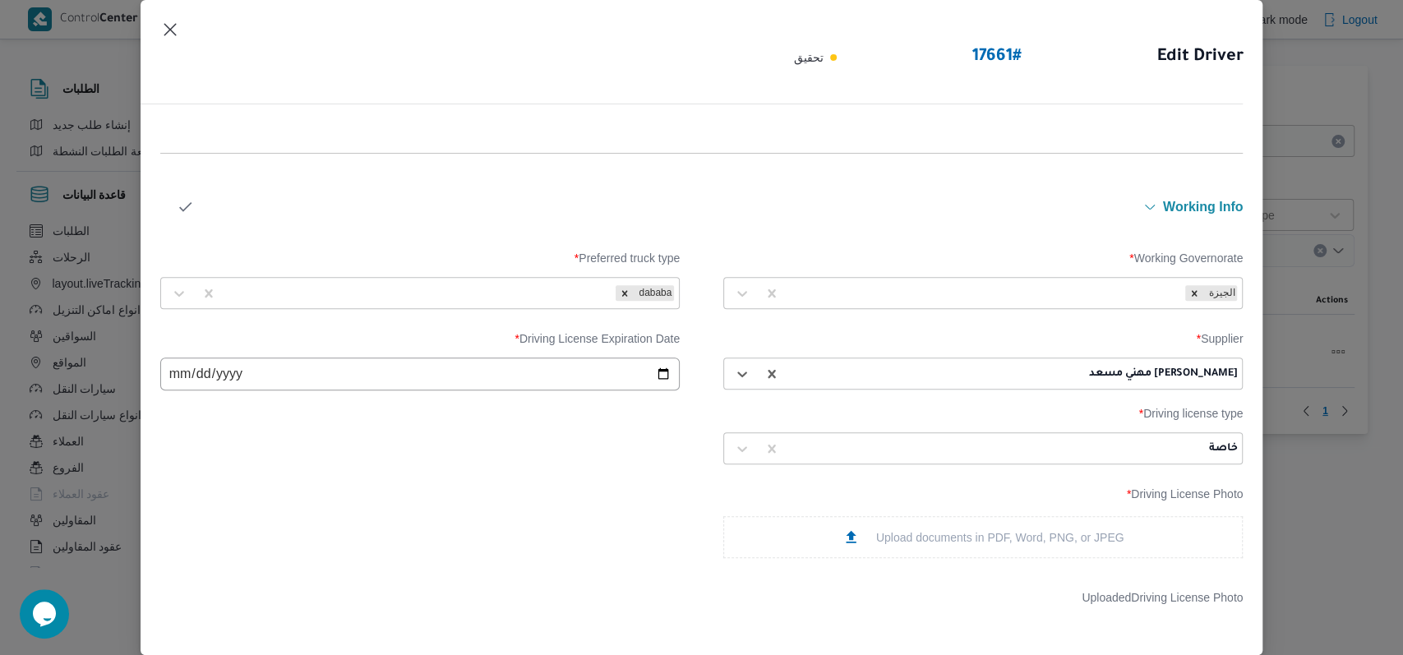
click at [192, 194] on button "button" at bounding box center [186, 207] width 44 height 32
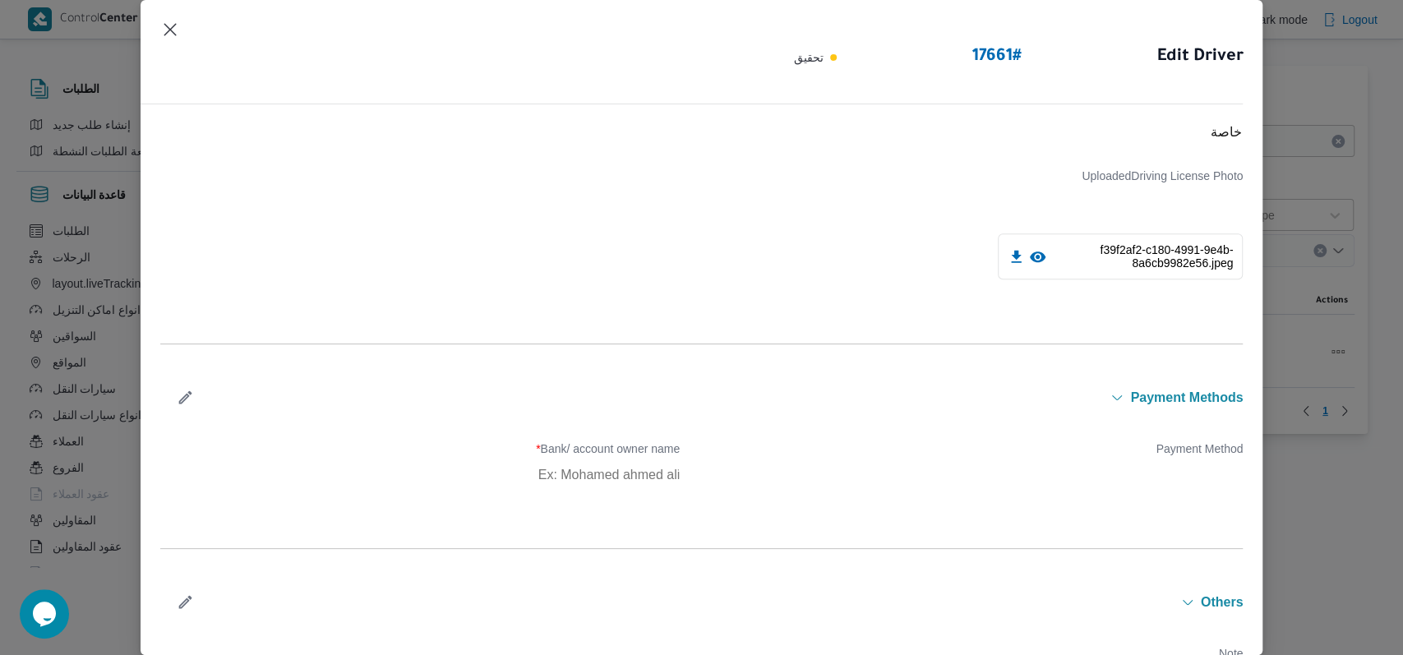
scroll to position [938, 0]
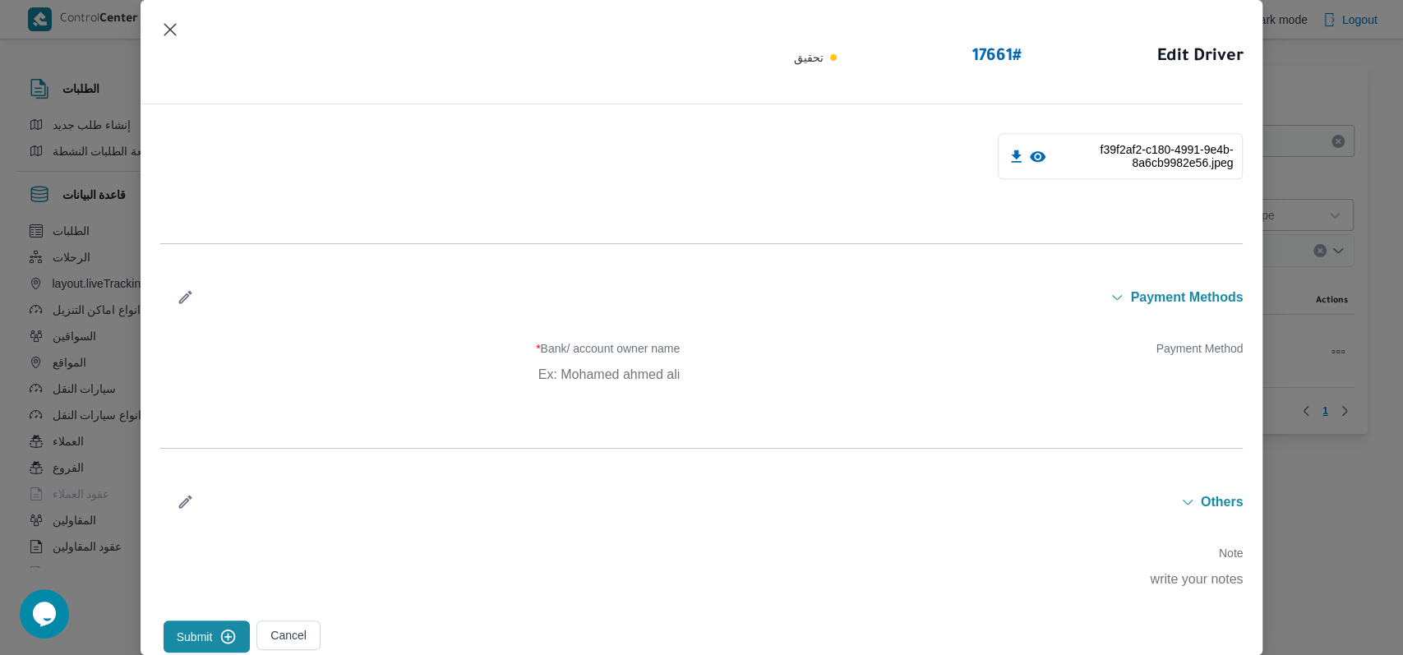
click at [206, 460] on button "Submit" at bounding box center [207, 637] width 87 height 32
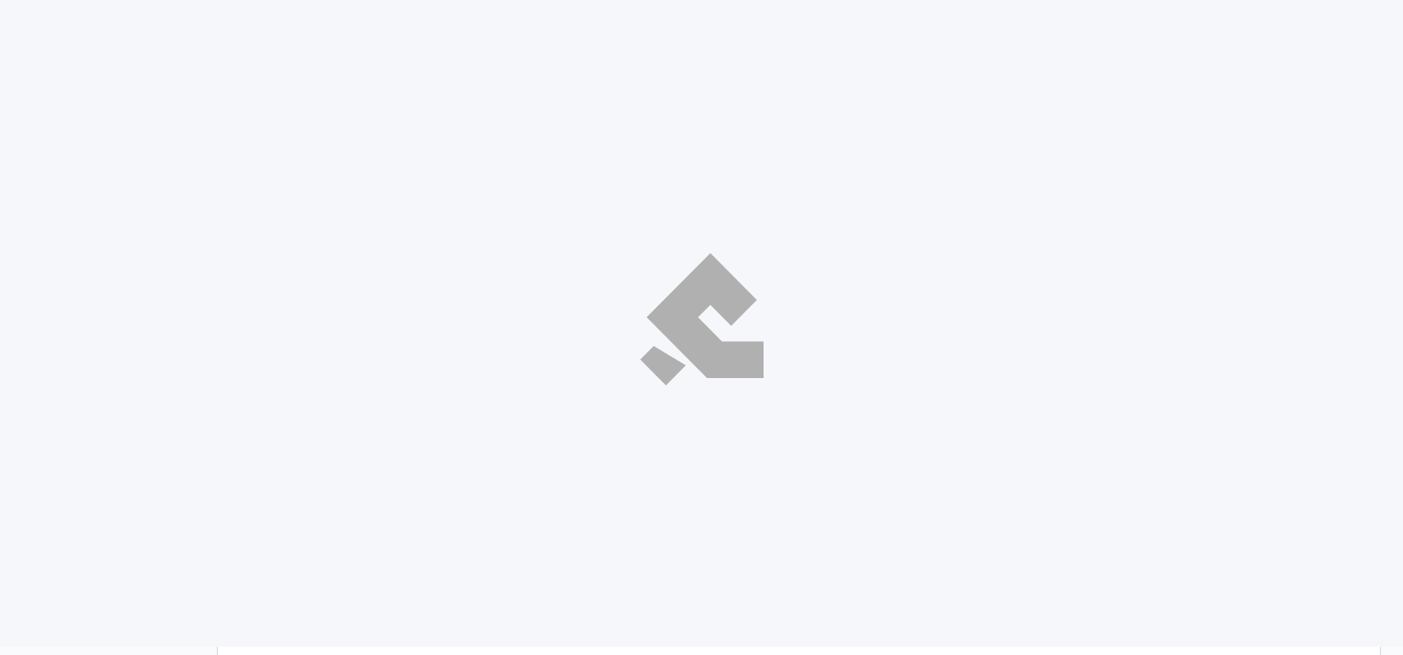
select select "ar"
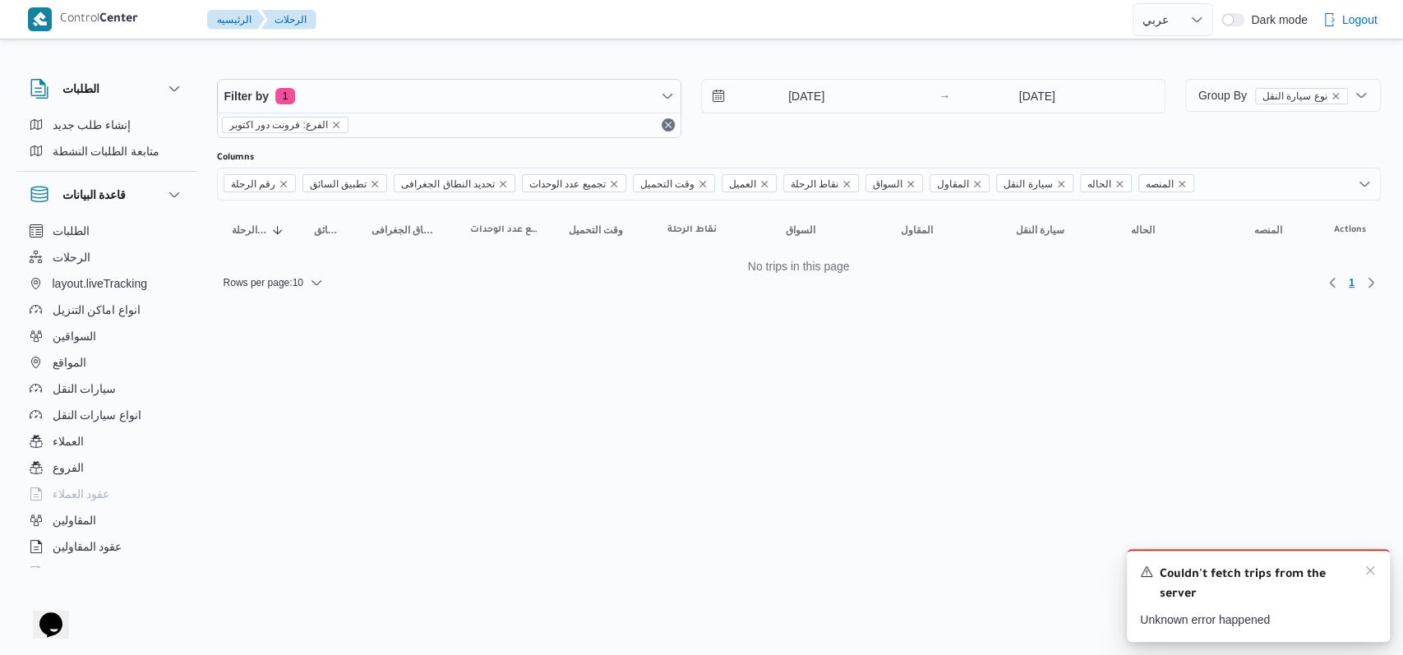
click at [1361, 575] on div "Couldn't fetch trips from the server" at bounding box center [1258, 584] width 237 height 41
click at [1366, 572] on icon "Dismiss toast" at bounding box center [1370, 570] width 13 height 13
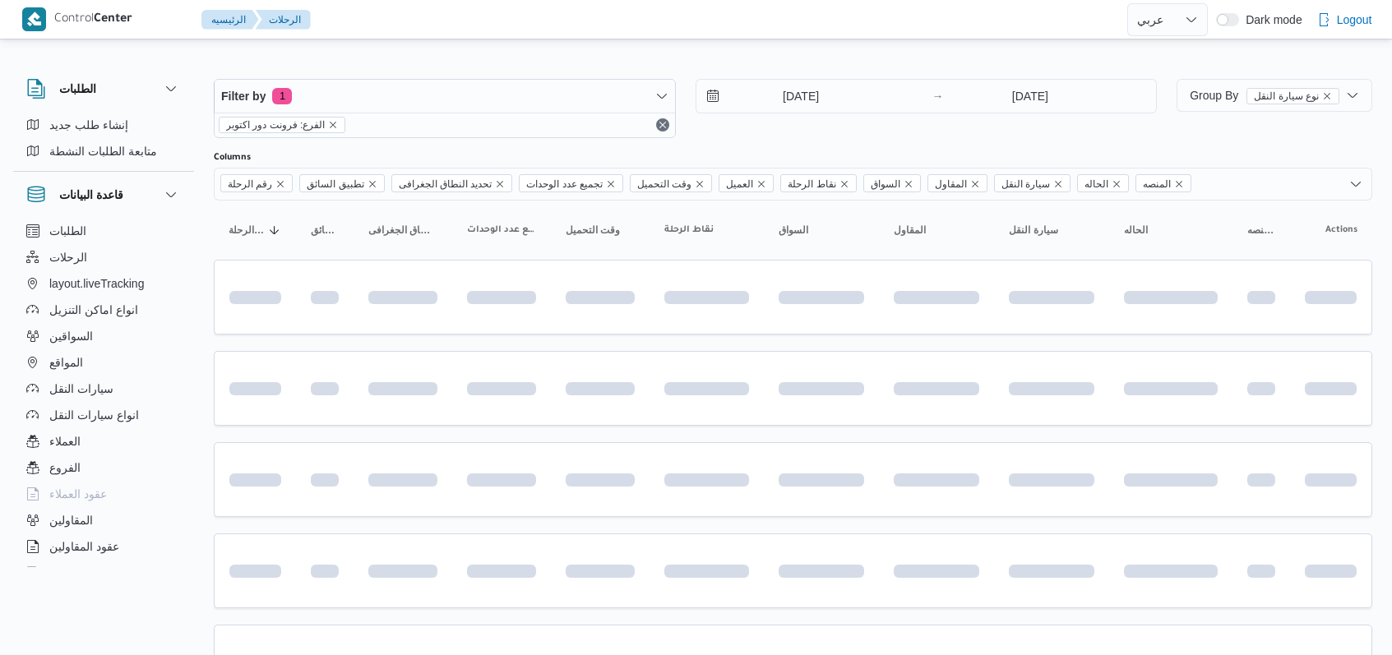
select select "ar"
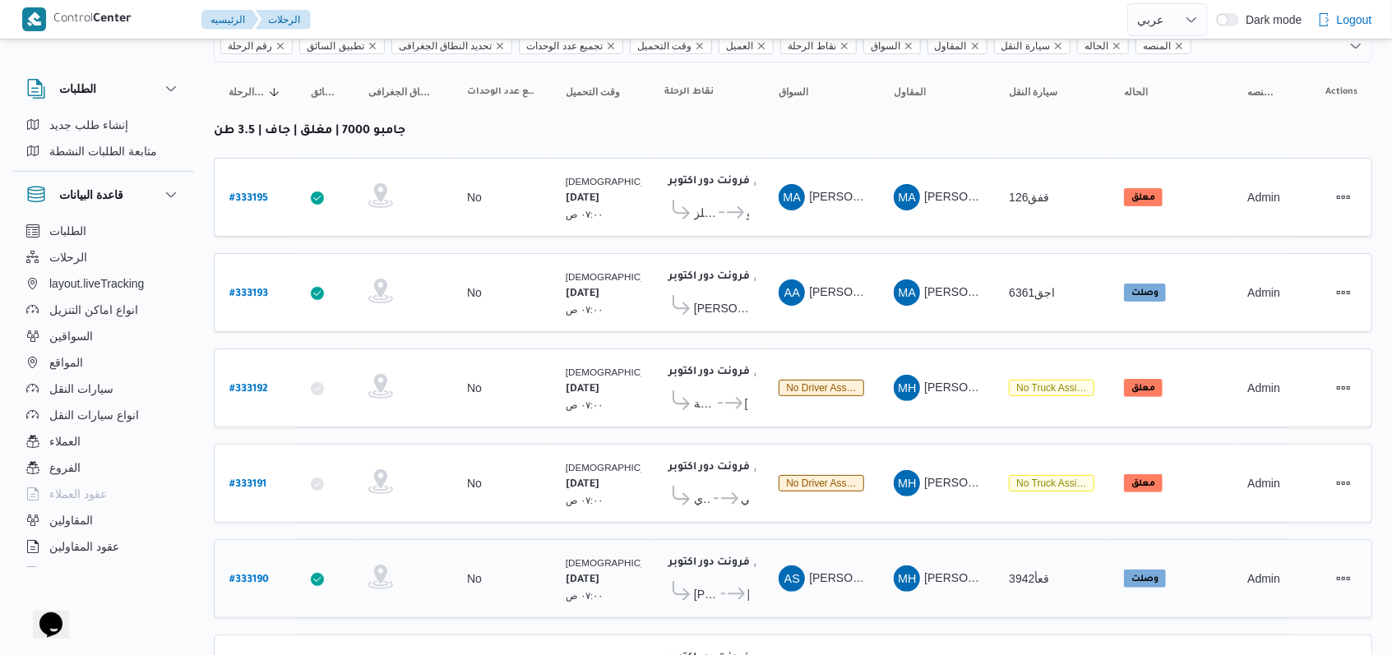
scroll to position [233, 0]
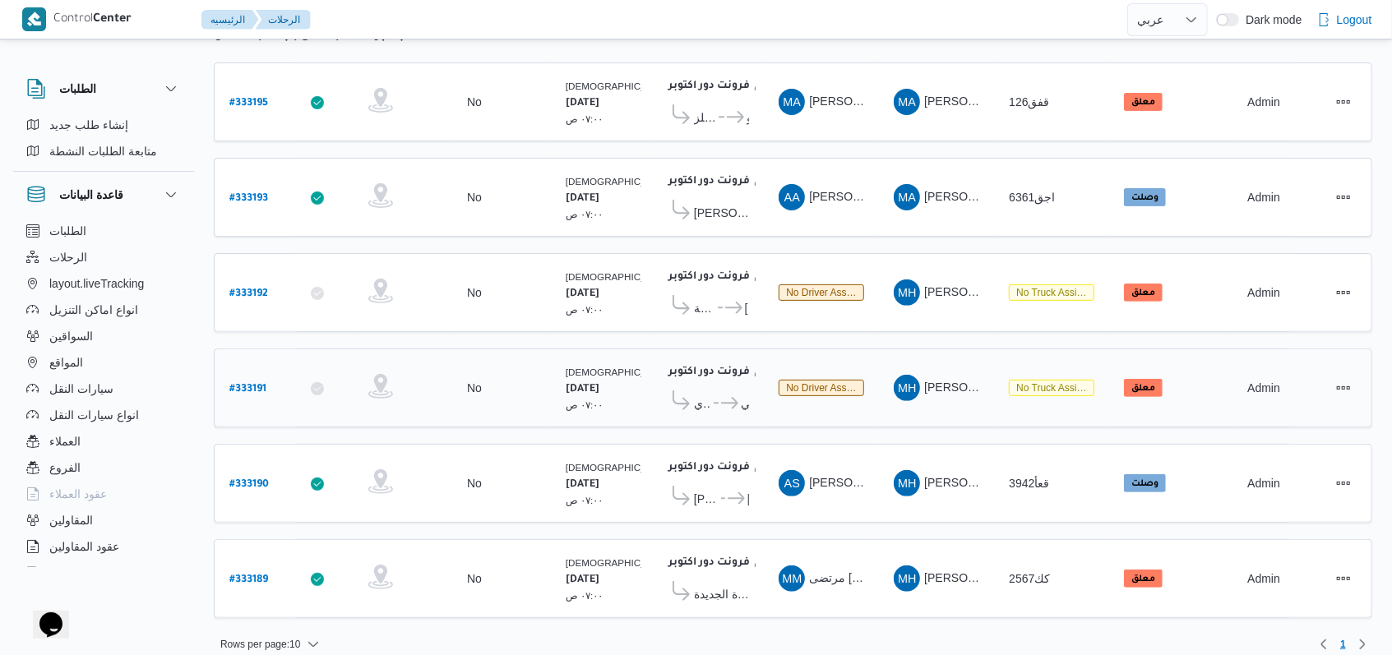
click at [261, 384] on b "# 333191" at bounding box center [247, 390] width 37 height 12
select select "ar"
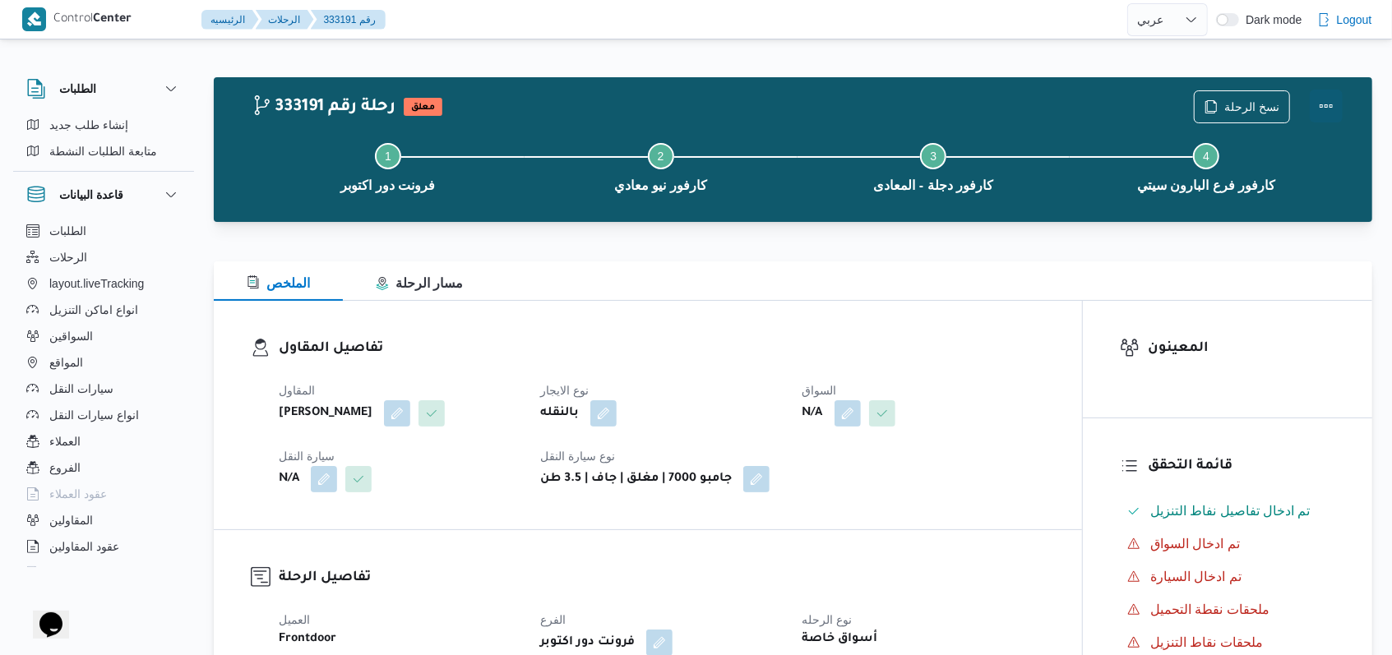
click at [1331, 104] on button "Actions" at bounding box center [1326, 106] width 33 height 33
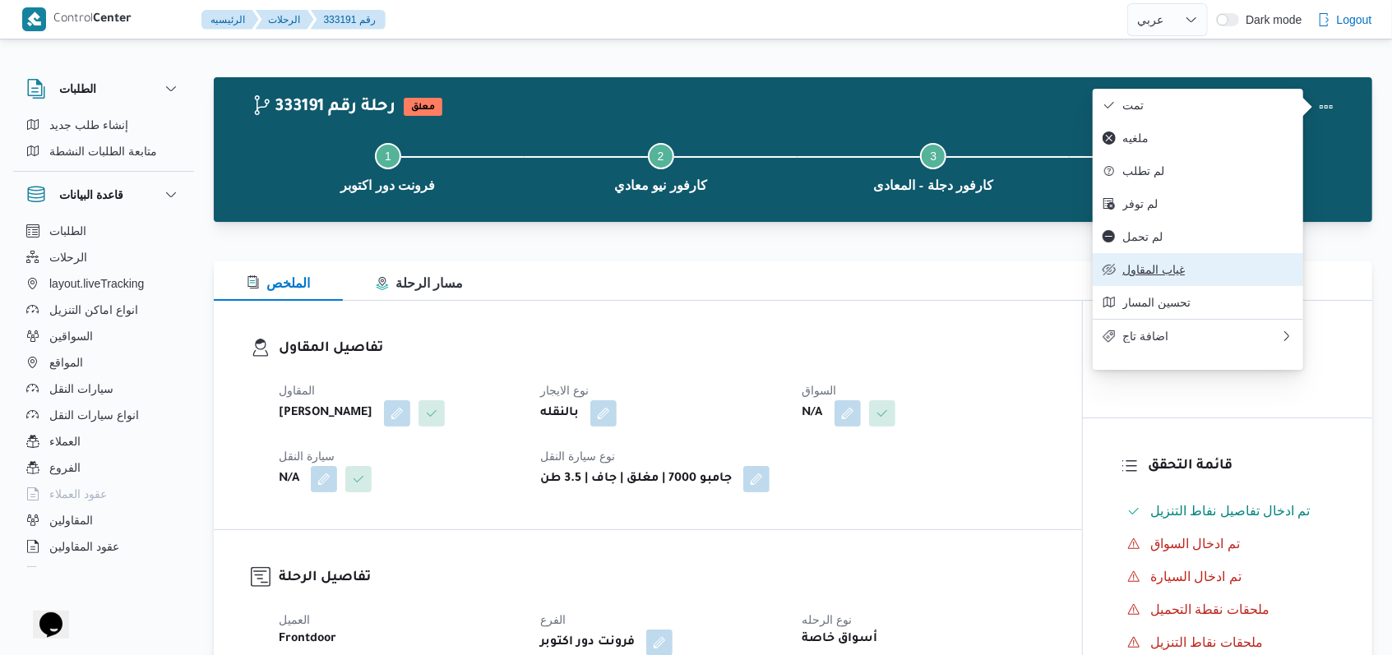
click at [1197, 268] on button "غياب المقاول" at bounding box center [1198, 269] width 210 height 33
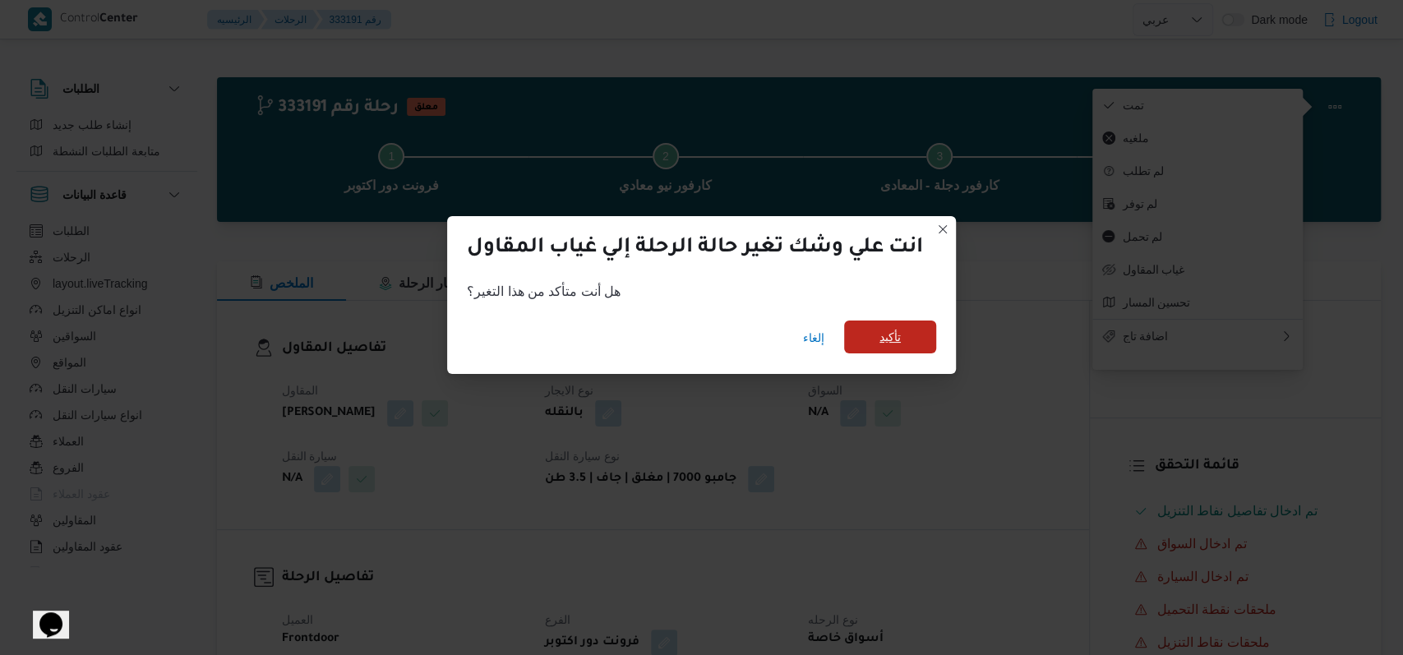
click at [871, 334] on span "تأكيد" at bounding box center [890, 337] width 92 height 33
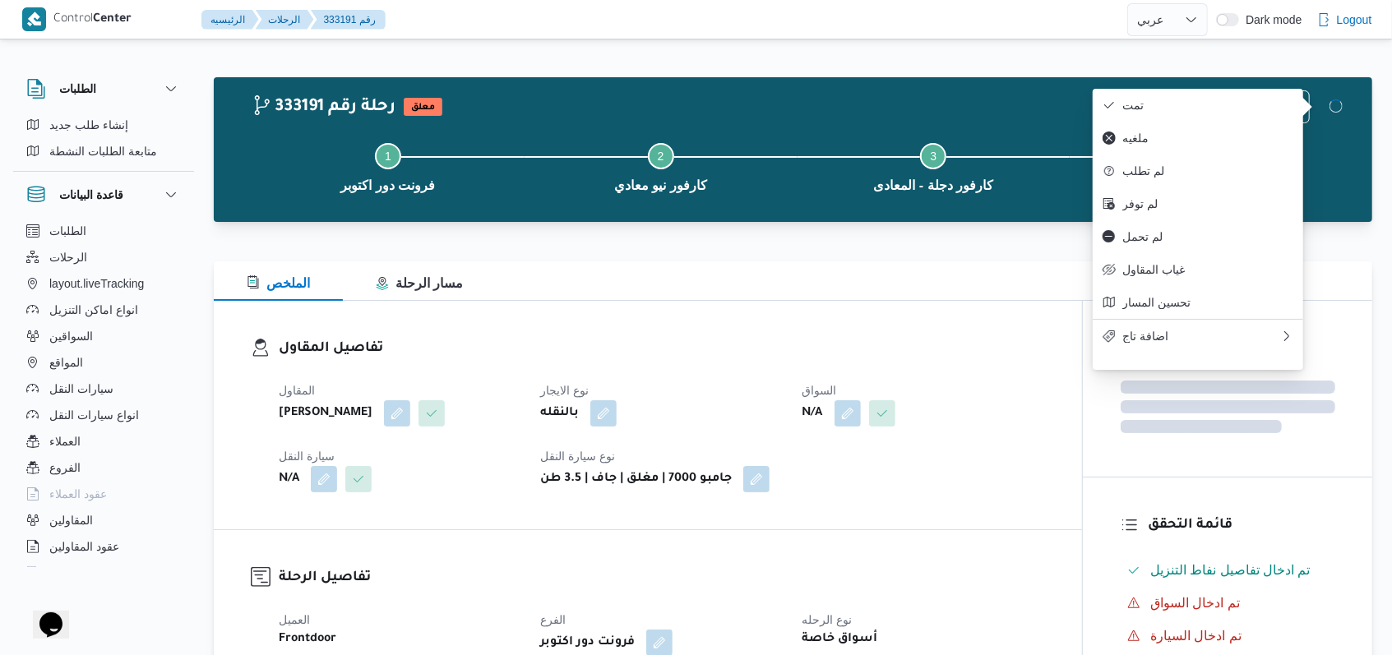
click at [715, 326] on div "تفاصيل المقاول المقاول محمد حسني محمد ابراهيم نوع الايجار بالنقله السواق N/A سي…" at bounding box center [648, 415] width 868 height 229
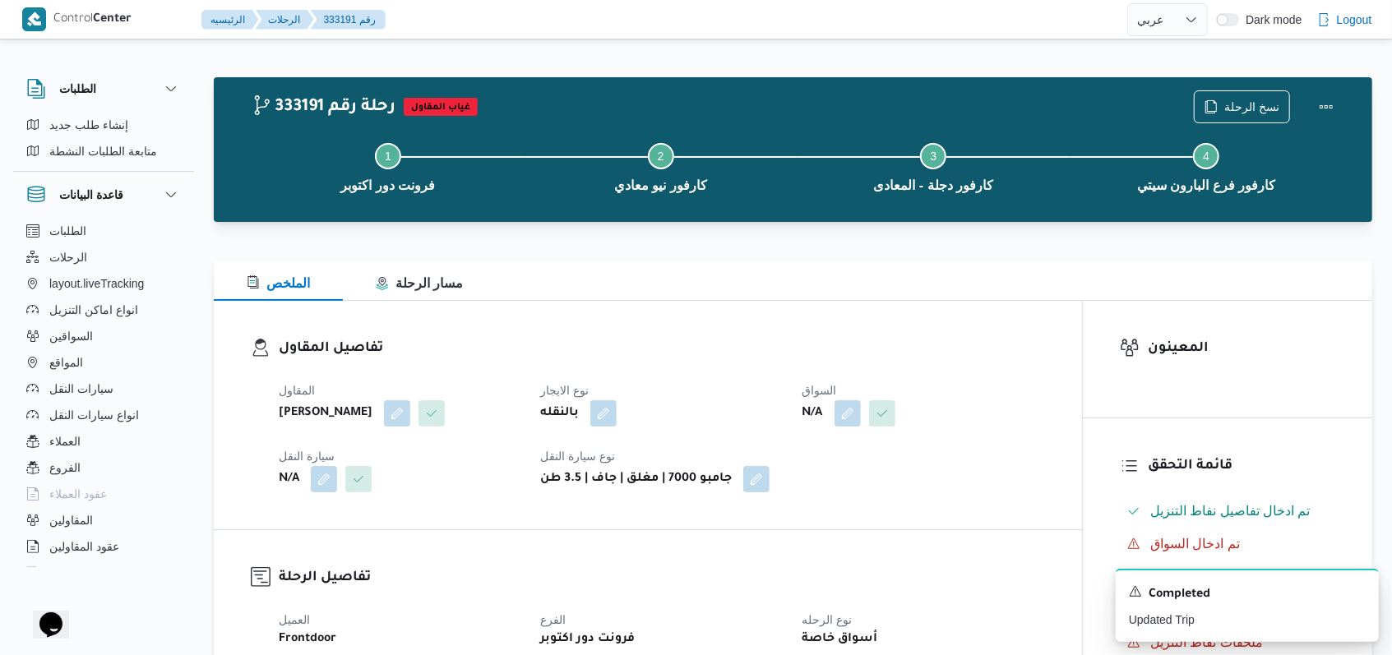
select select "ar"
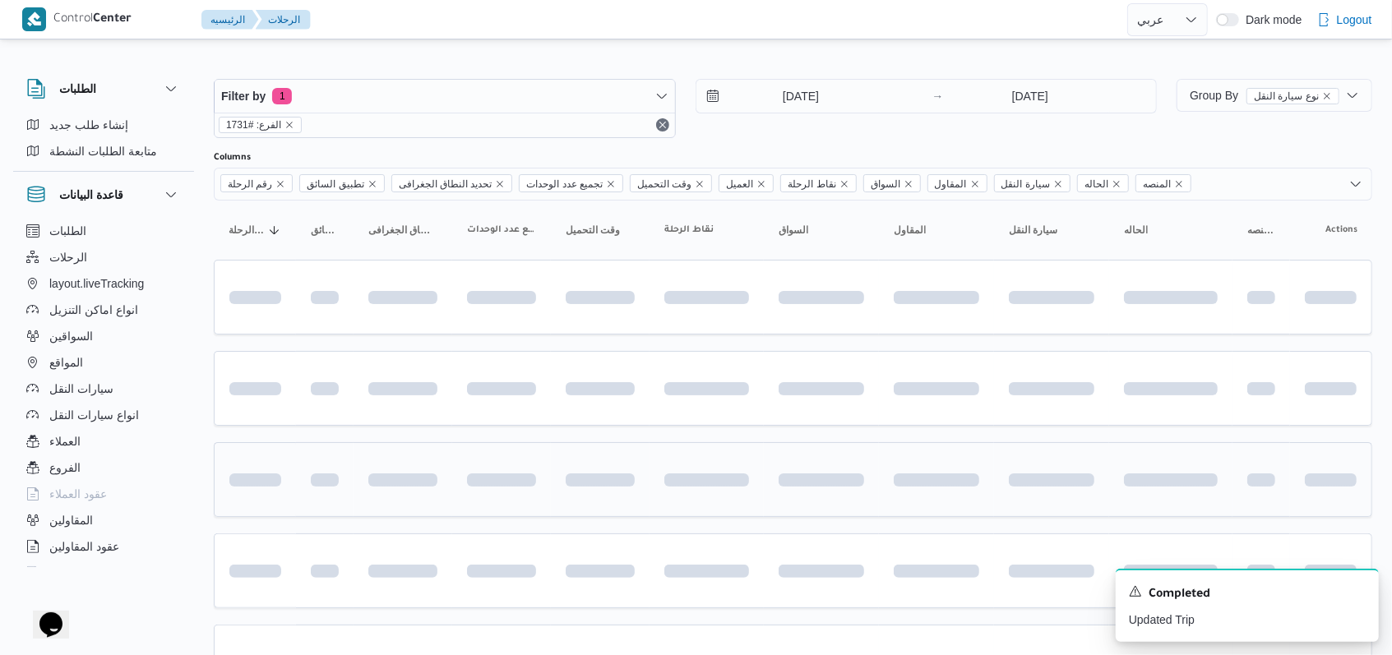
scroll to position [187, 0]
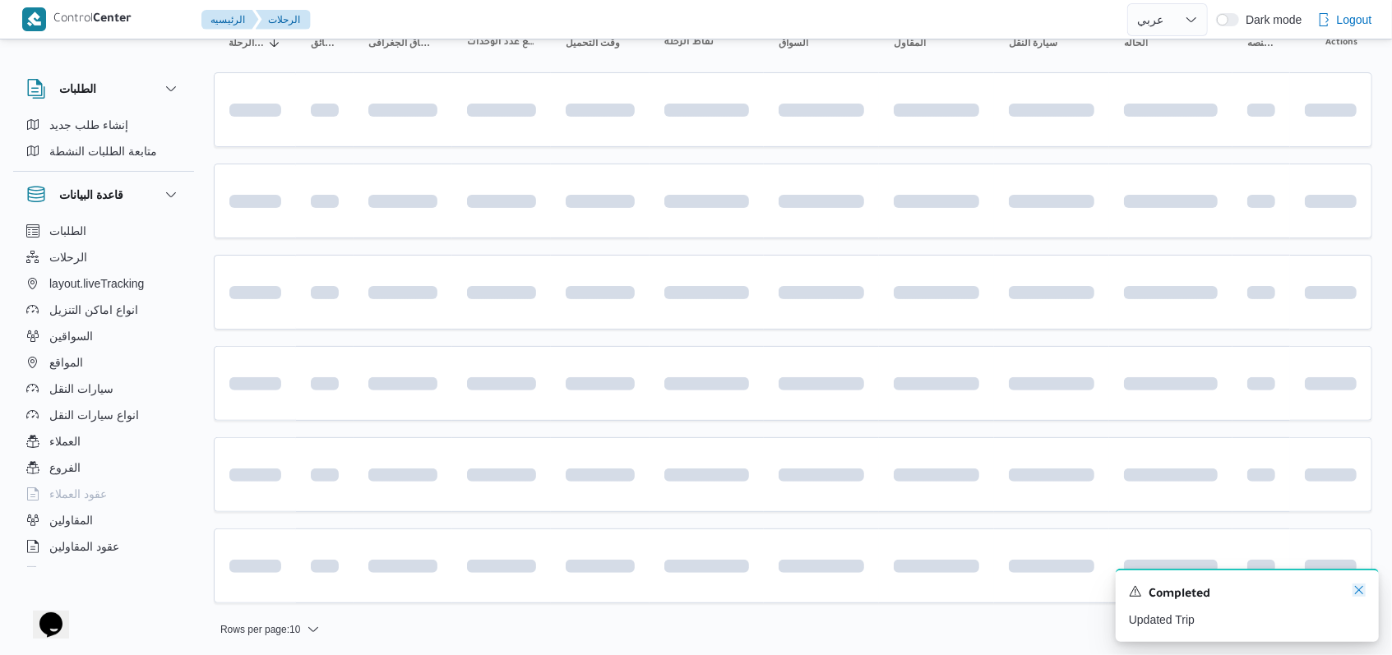
click at [1356, 595] on icon "Dismiss toast" at bounding box center [1358, 590] width 13 height 13
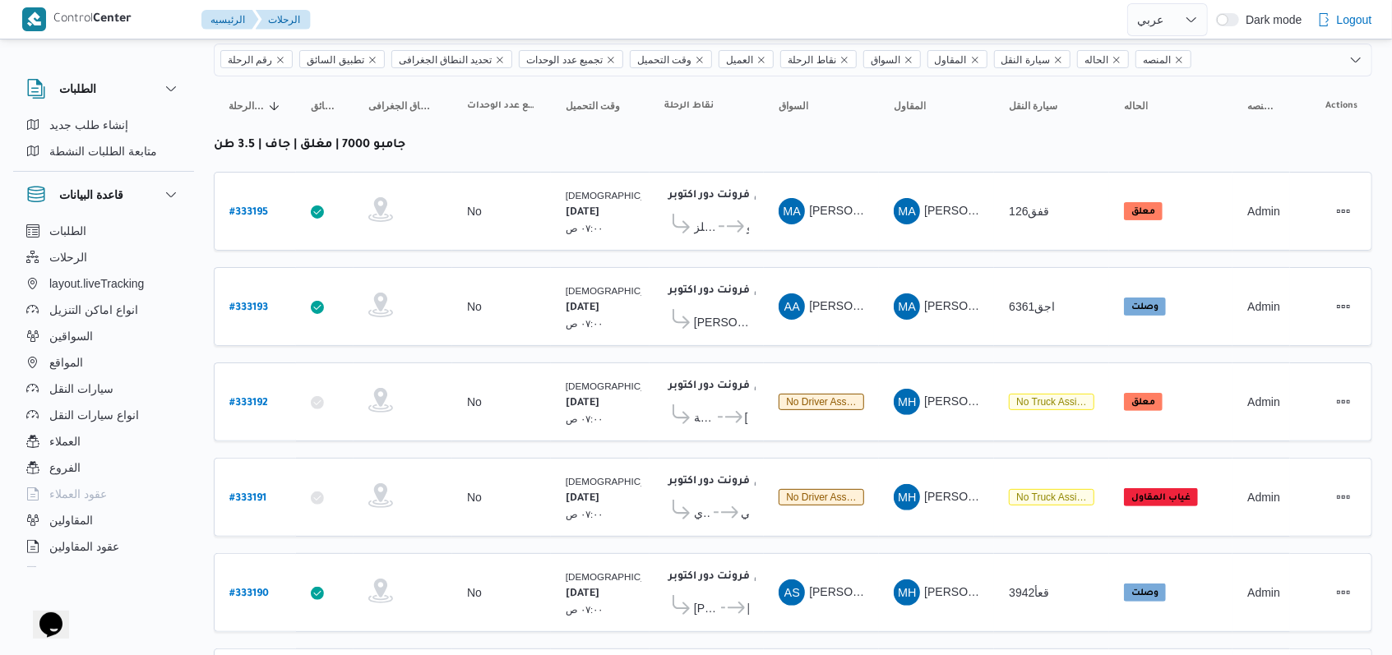
scroll to position [233, 0]
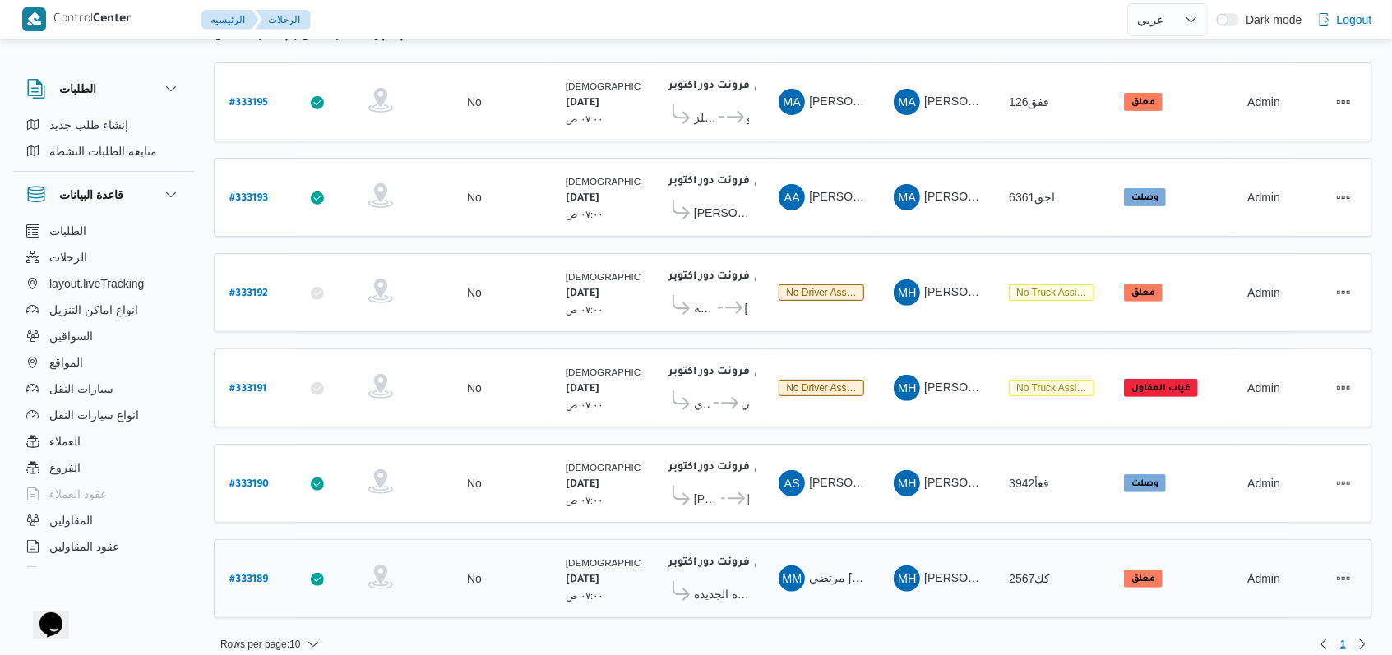
click at [260, 575] on b "# 333189" at bounding box center [248, 581] width 39 height 12
select select "ar"
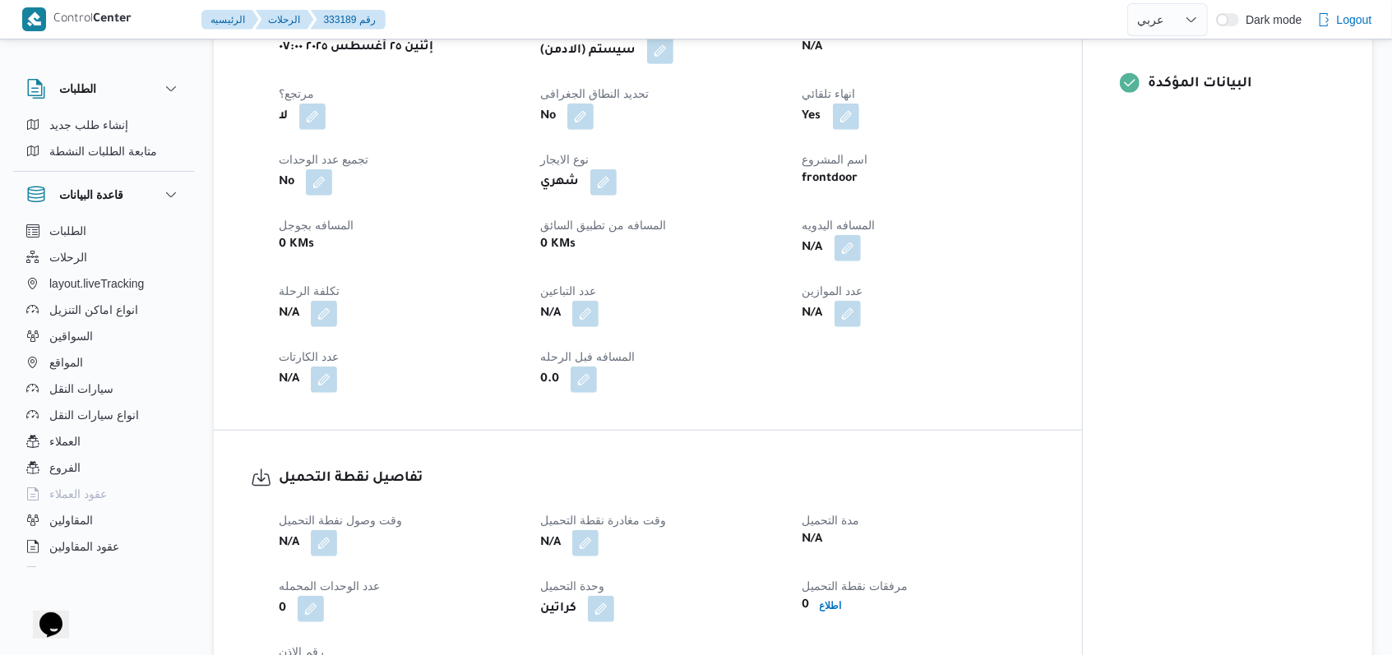
scroll to position [1096, 0]
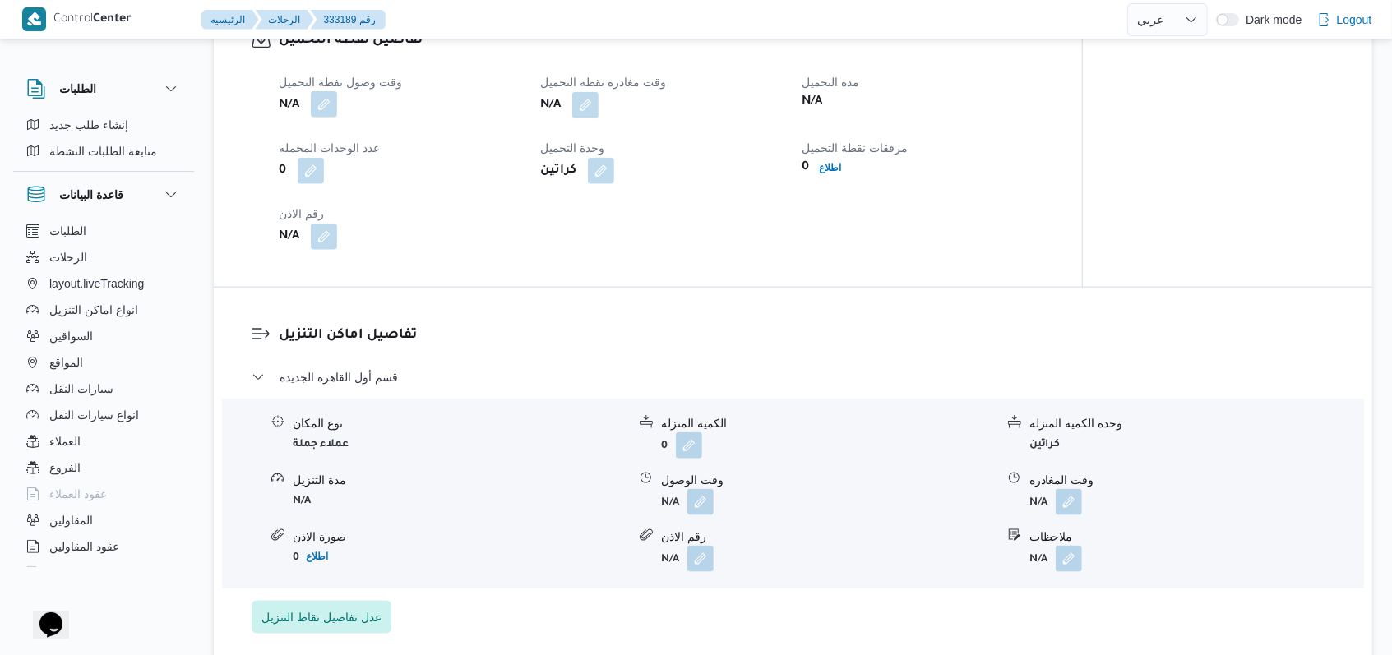
click at [322, 118] on button "button" at bounding box center [324, 104] width 26 height 26
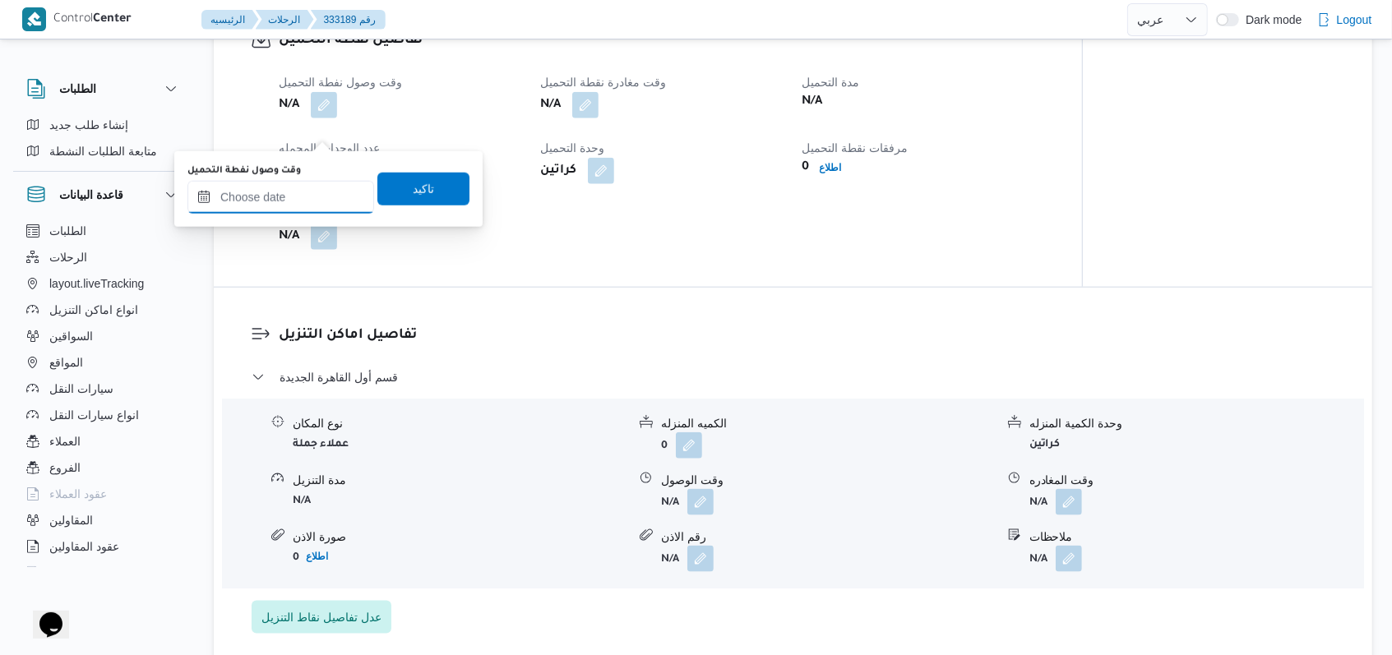
click at [283, 187] on input "وقت وصول نفطة التحميل" at bounding box center [280, 197] width 187 height 33
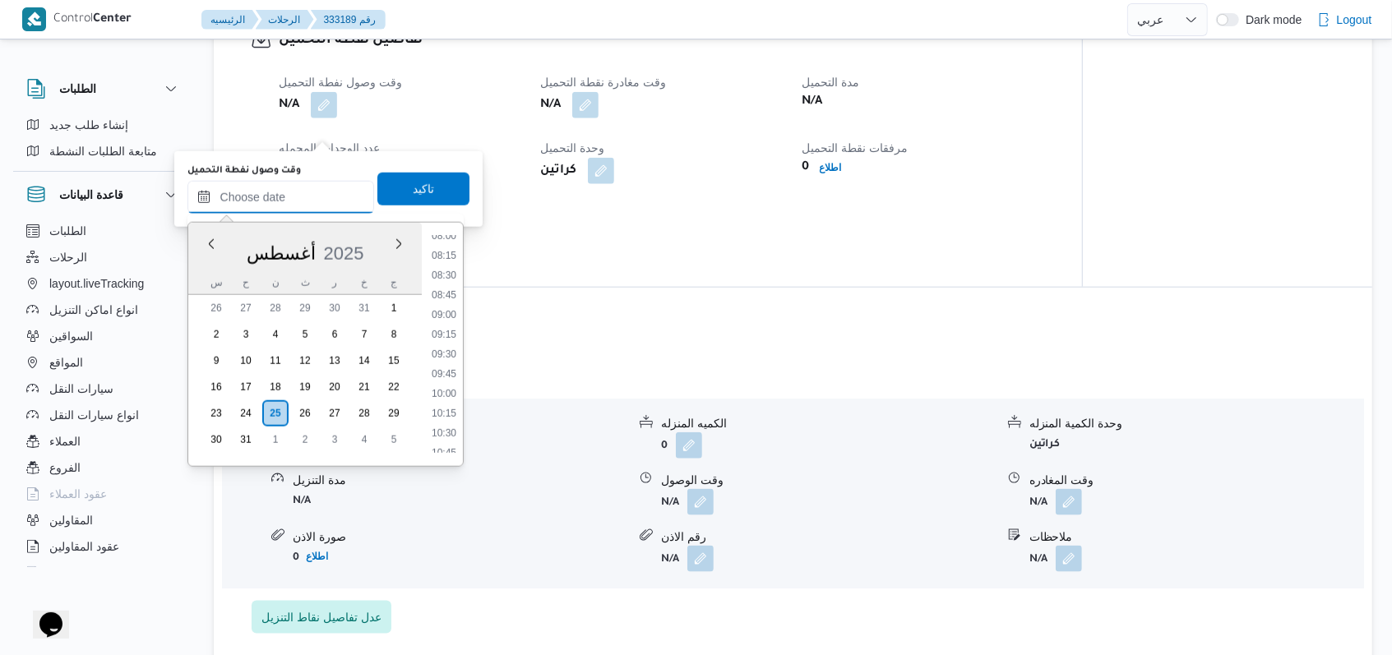
scroll to position [486, 0]
click at [447, 350] on li "07:30" at bounding box center [444, 350] width 38 height 16
type input "٢٥/٠٨/٢٠٢٥ ٠٧:٣٠"
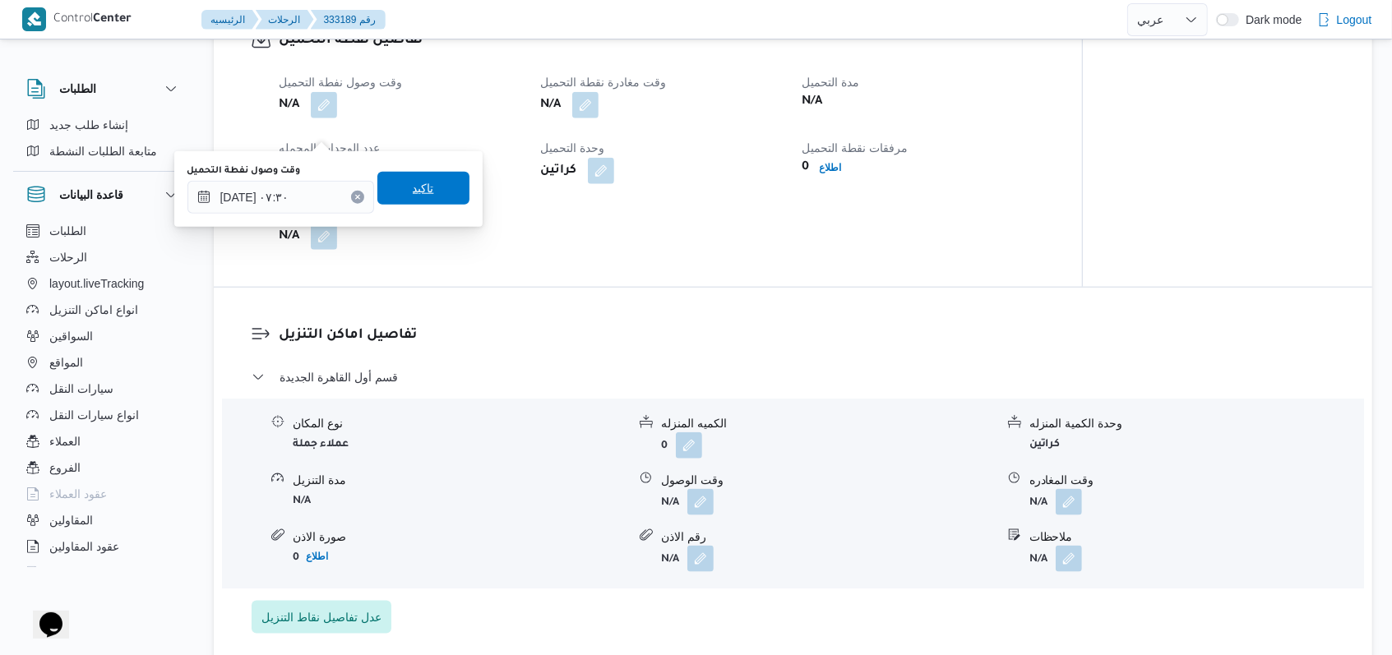
click at [414, 181] on span "تاكيد" at bounding box center [423, 188] width 21 height 20
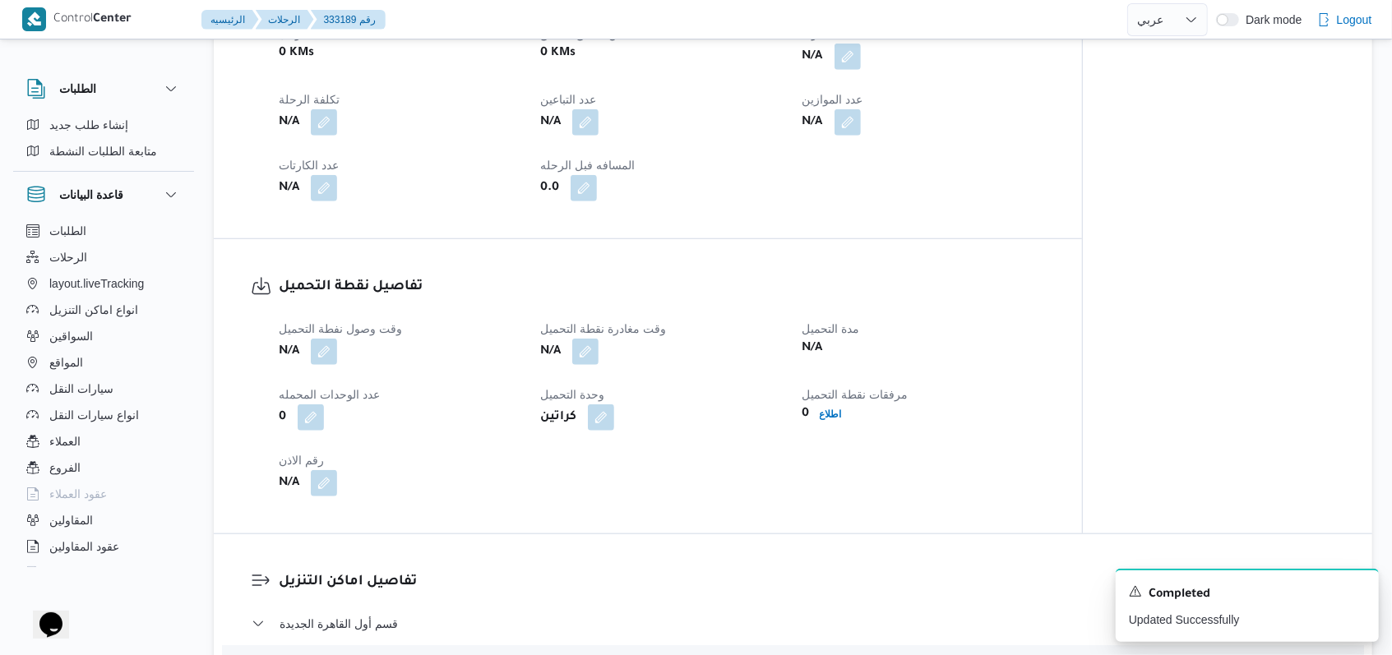
scroll to position [987, 0]
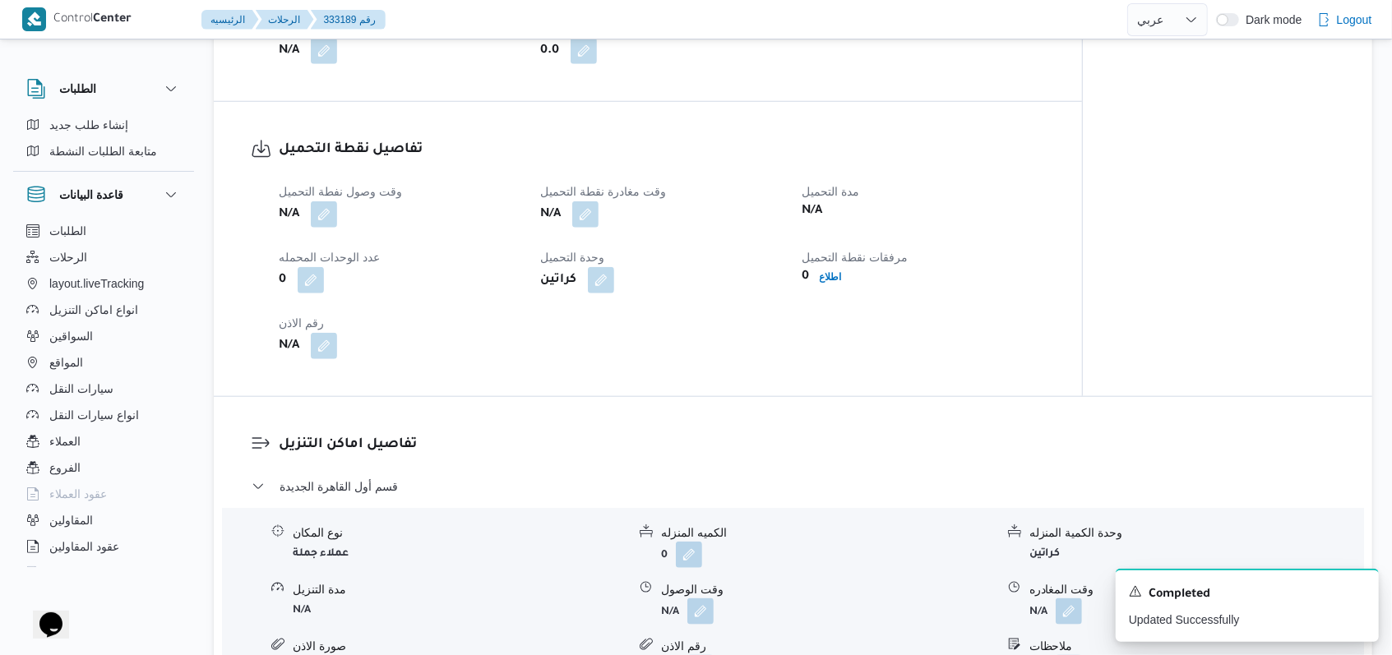
click at [520, 332] on div "وقت وصول نفطة التحميل N/A وقت مغادرة نقطة التحميل N/A مدة التحميل N/A عدد الوحد…" at bounding box center [662, 270] width 786 height 197
click at [1361, 595] on icon "Dismiss toast" at bounding box center [1358, 590] width 13 height 13
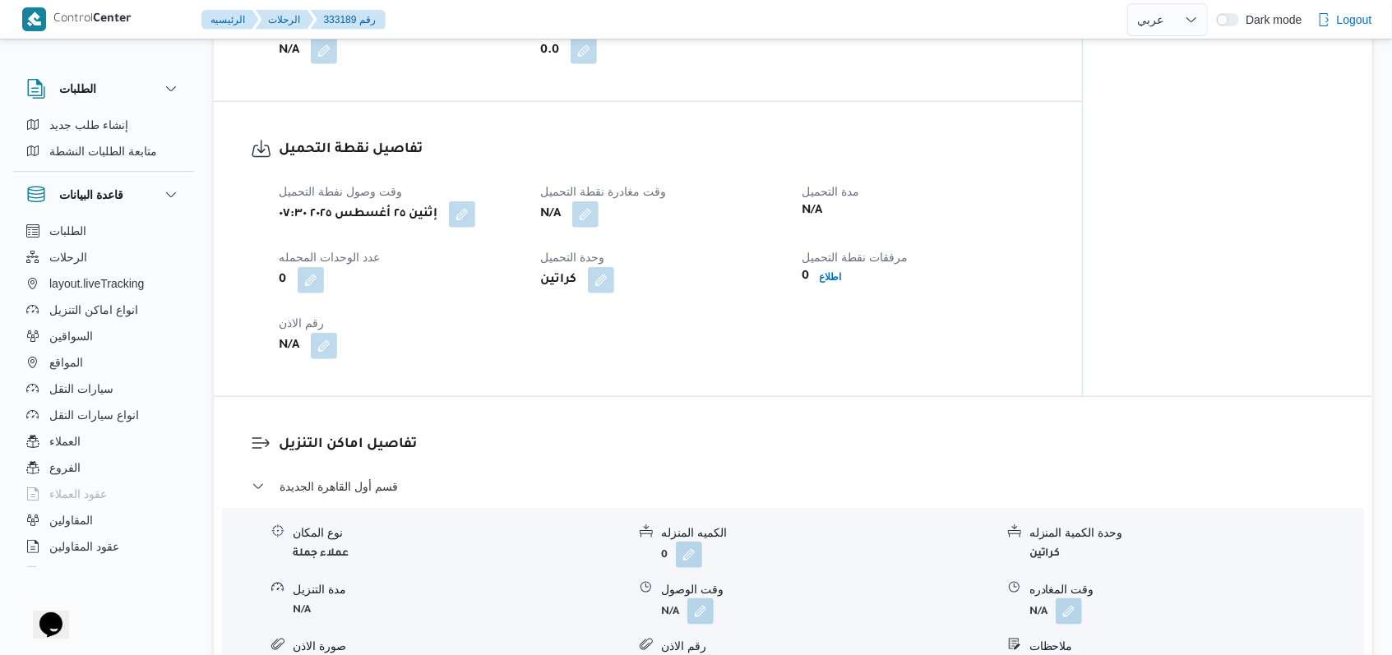
select select "ar"
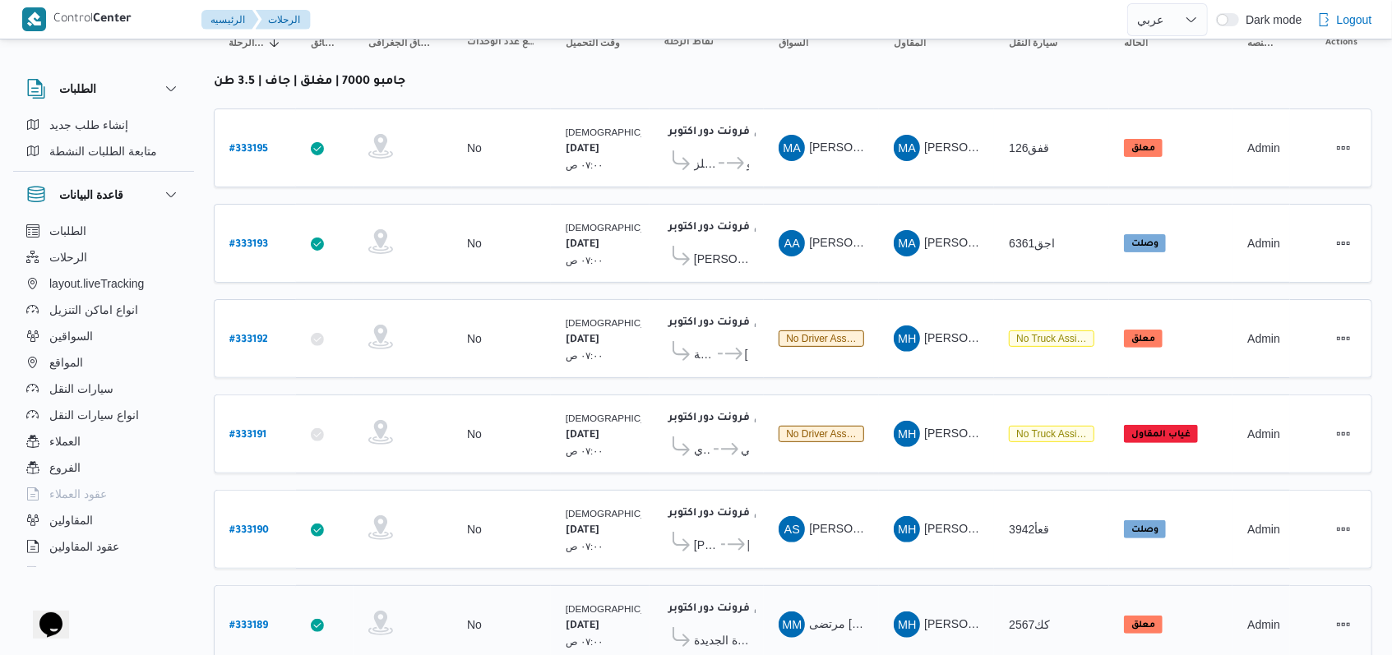
scroll to position [233, 0]
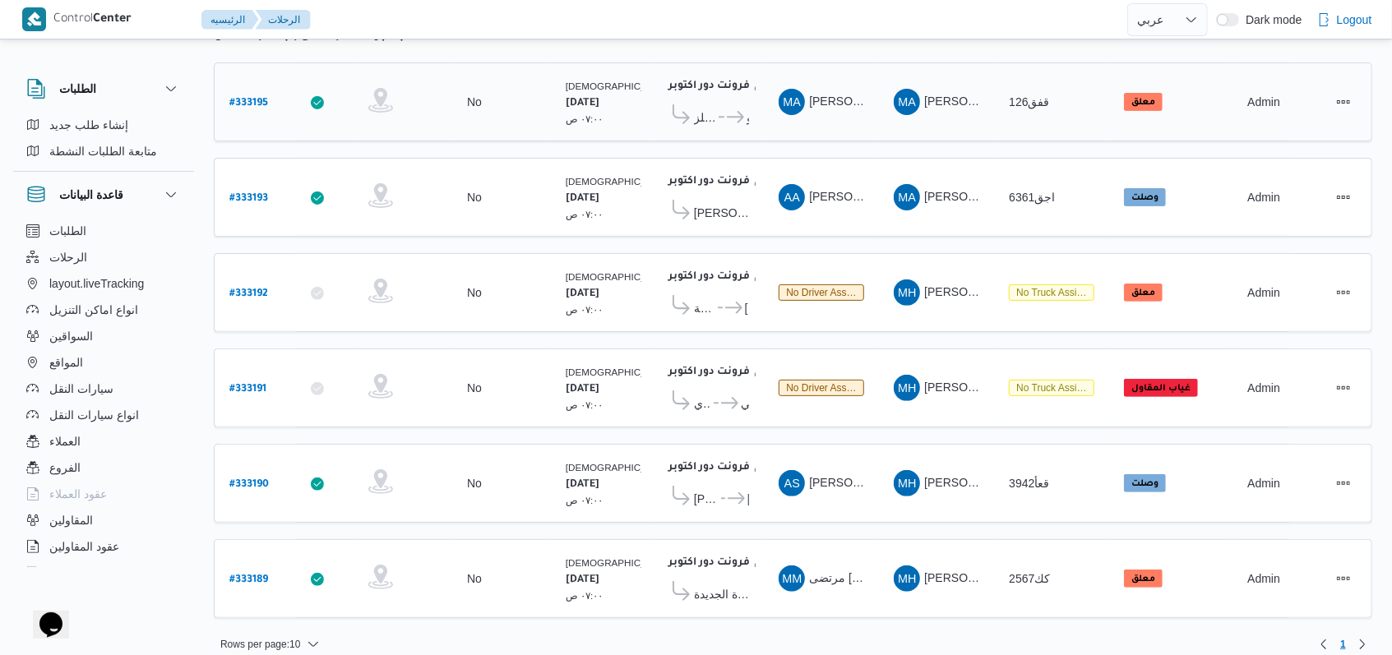
click at [250, 98] on b "# 333195" at bounding box center [248, 104] width 39 height 12
select select "ar"
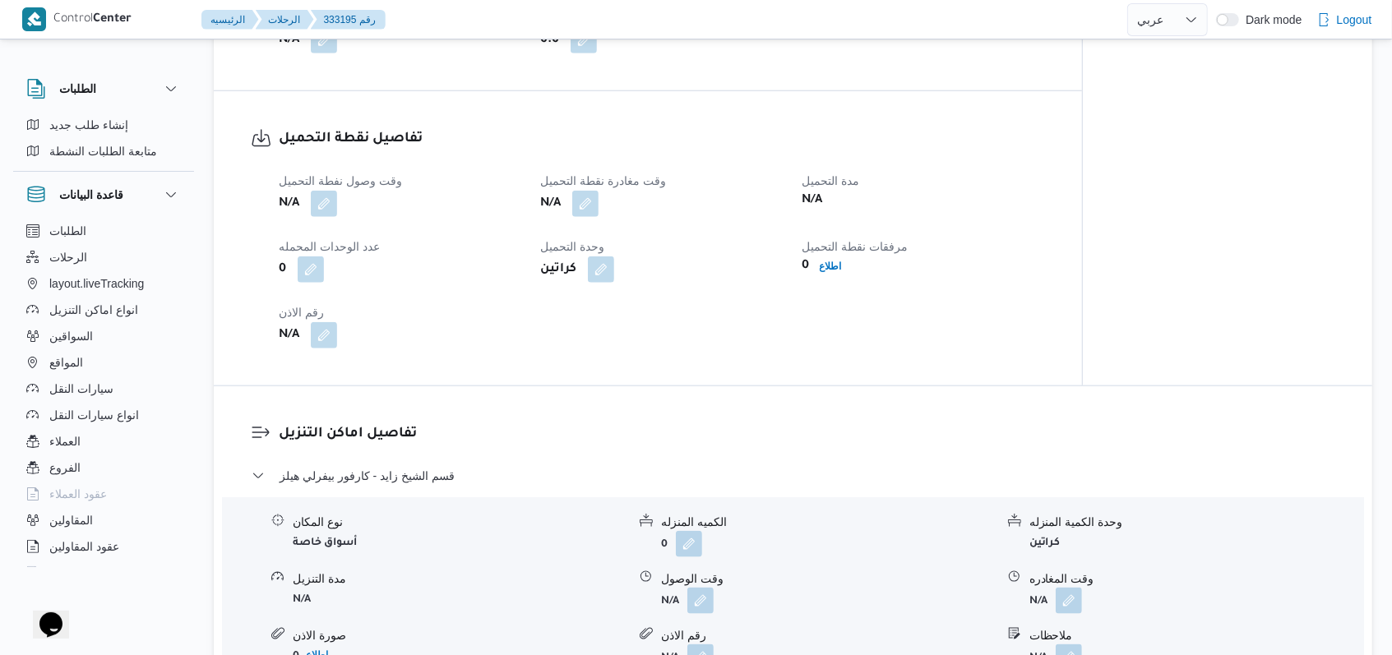
scroll to position [1096, 0]
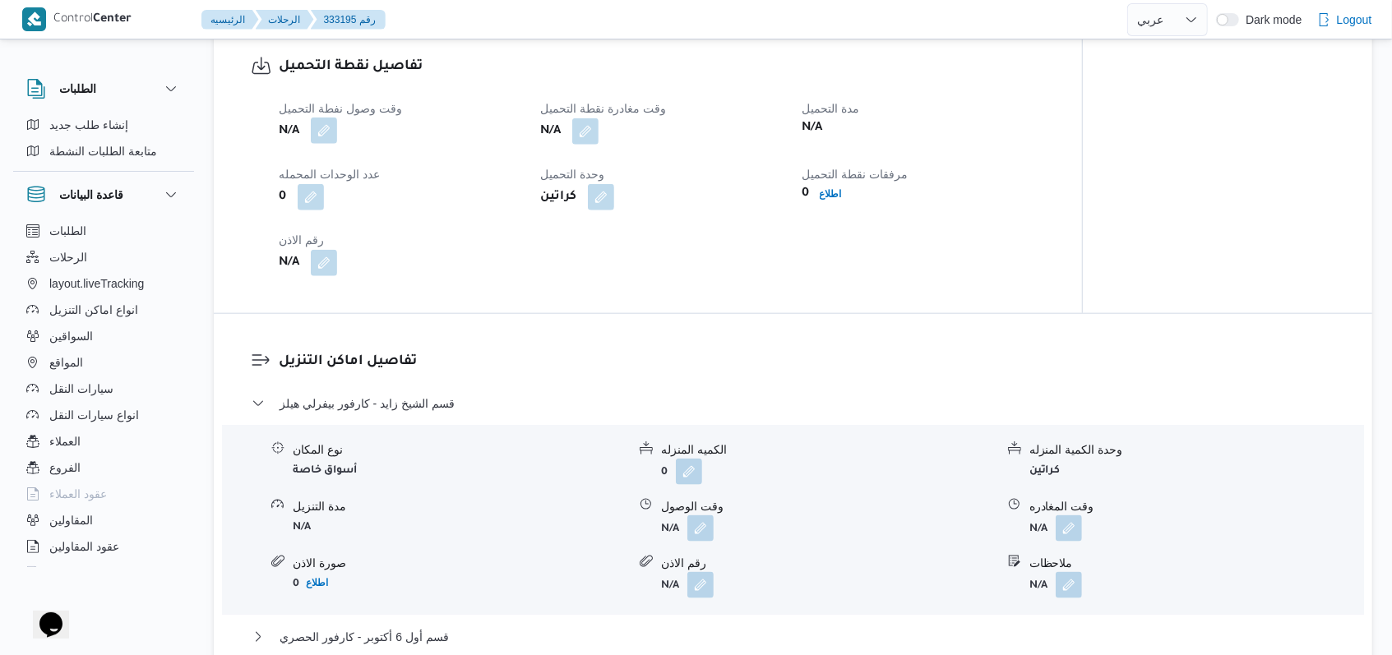
click at [321, 132] on button "button" at bounding box center [324, 131] width 26 height 26
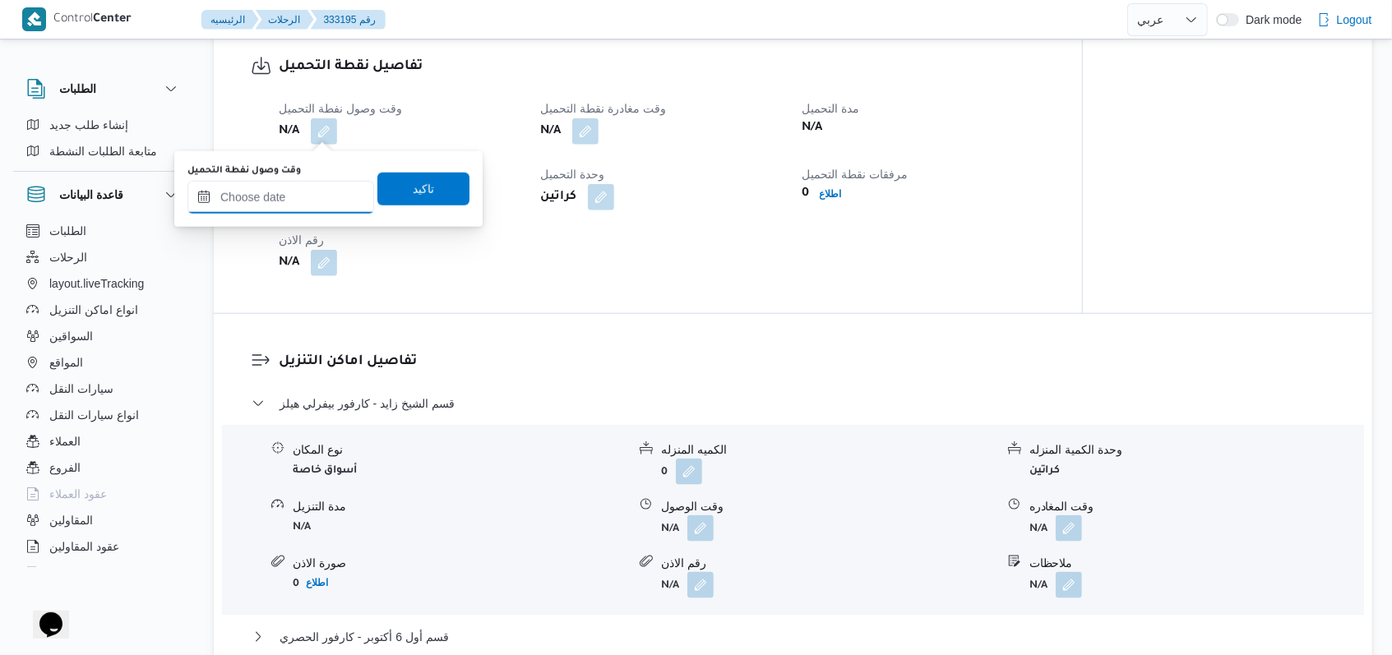
click at [303, 199] on input "وقت وصول نفطة التحميل" at bounding box center [280, 197] width 187 height 33
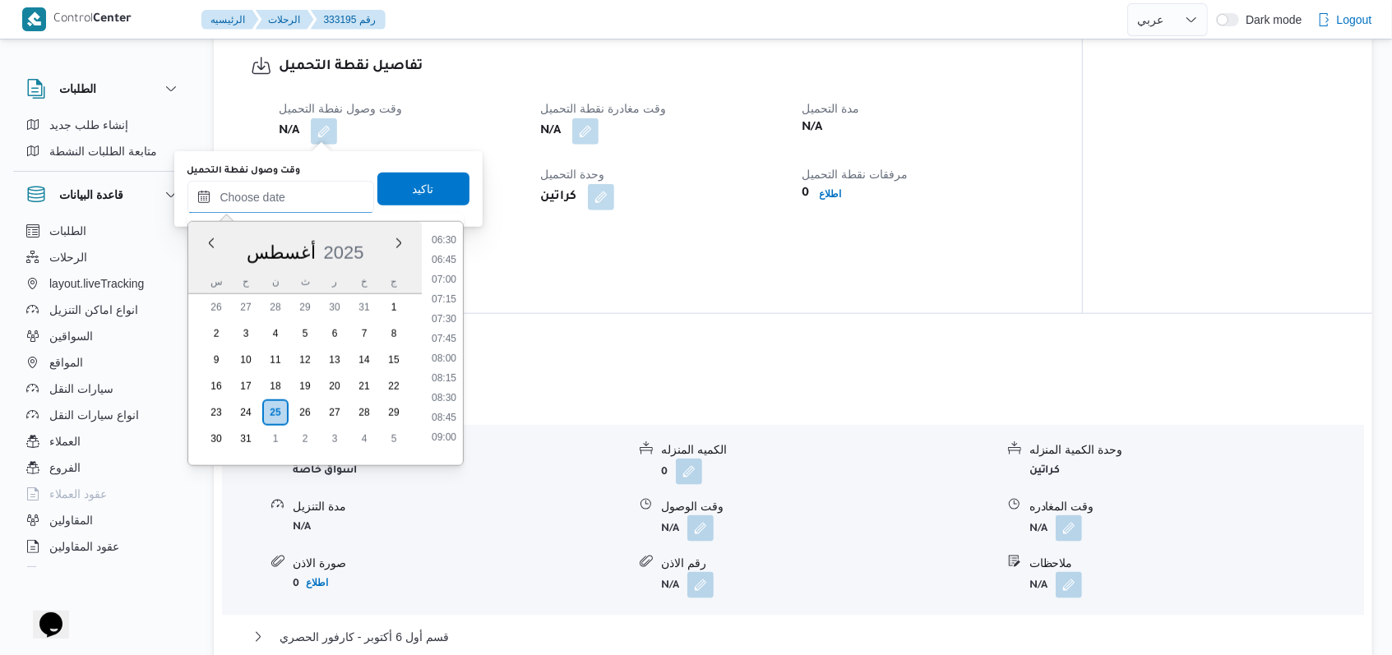
scroll to position [486, 0]
click at [455, 307] on li "07:00" at bounding box center [444, 310] width 38 height 16
type input "٢٥/٠٨/٢٠٢٥ ٠٧:٠٠"
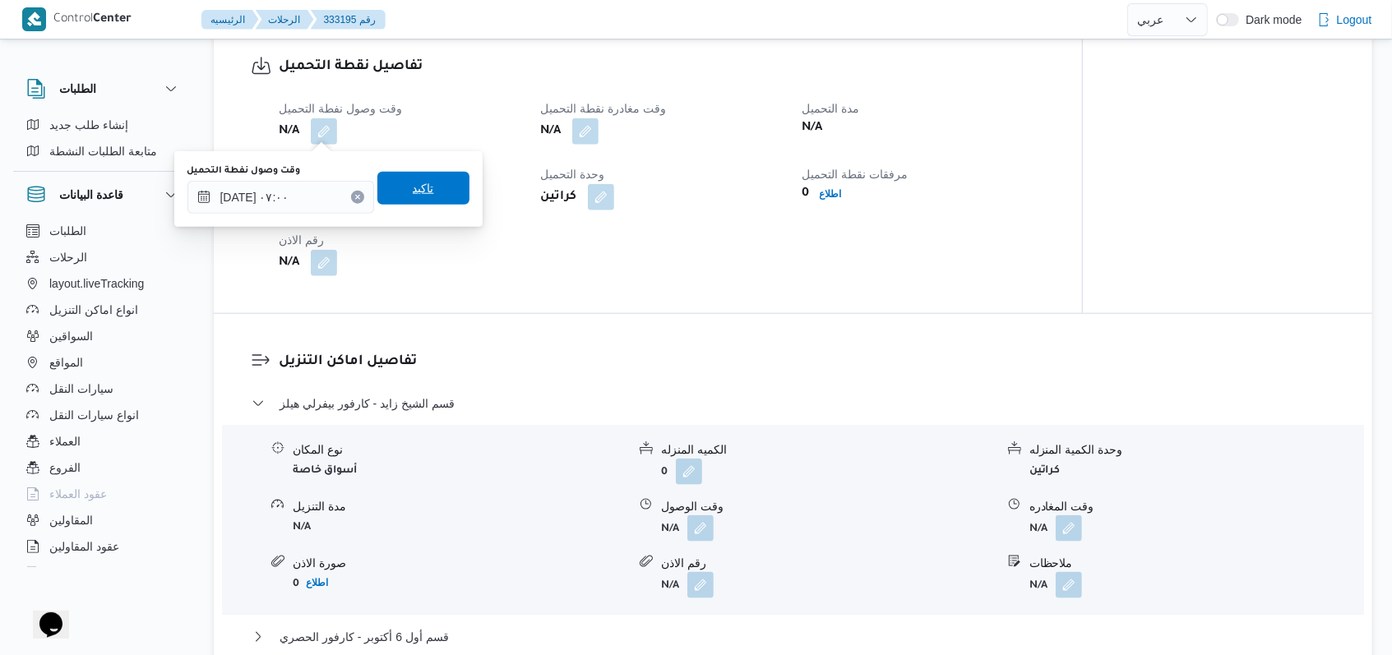
click at [437, 187] on span "تاكيد" at bounding box center [423, 188] width 92 height 33
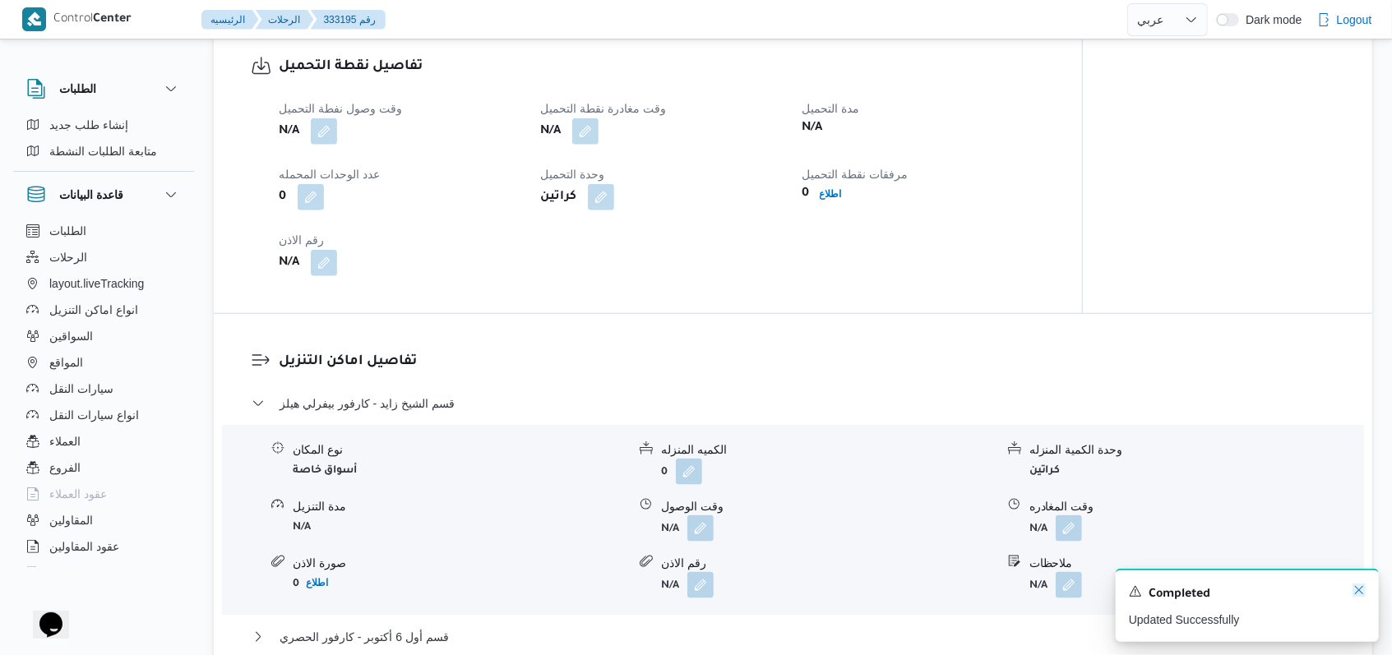
click at [1359, 591] on icon "Dismiss toast" at bounding box center [1358, 590] width 13 height 13
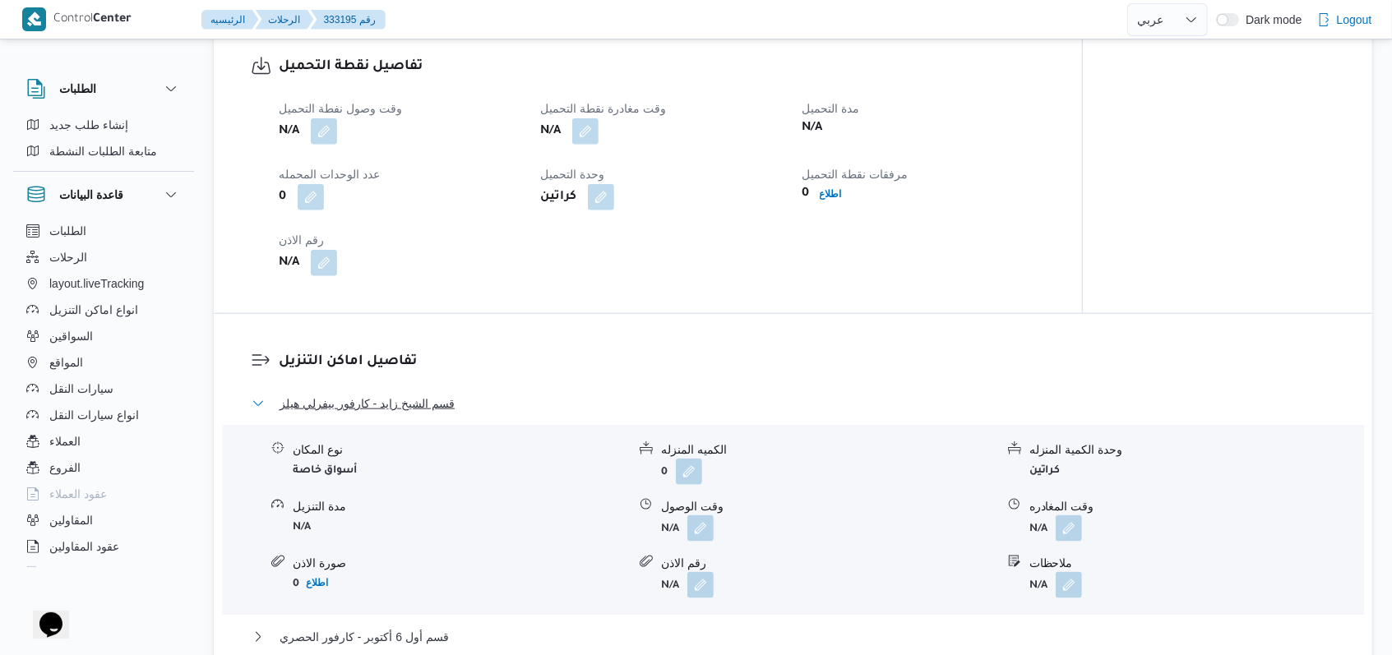
click at [423, 407] on span "قسم الشيخ زايد - كارفور بيفرلي هيلز" at bounding box center [367, 404] width 175 height 20
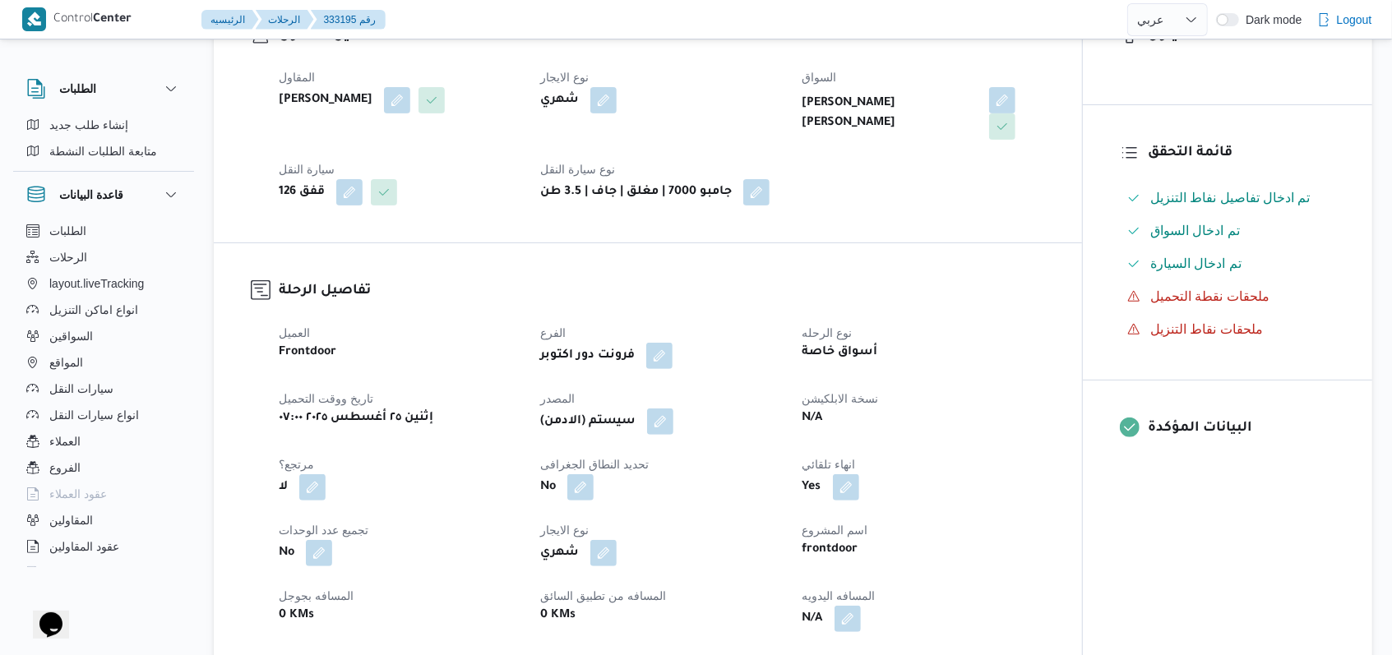
scroll to position [438, 0]
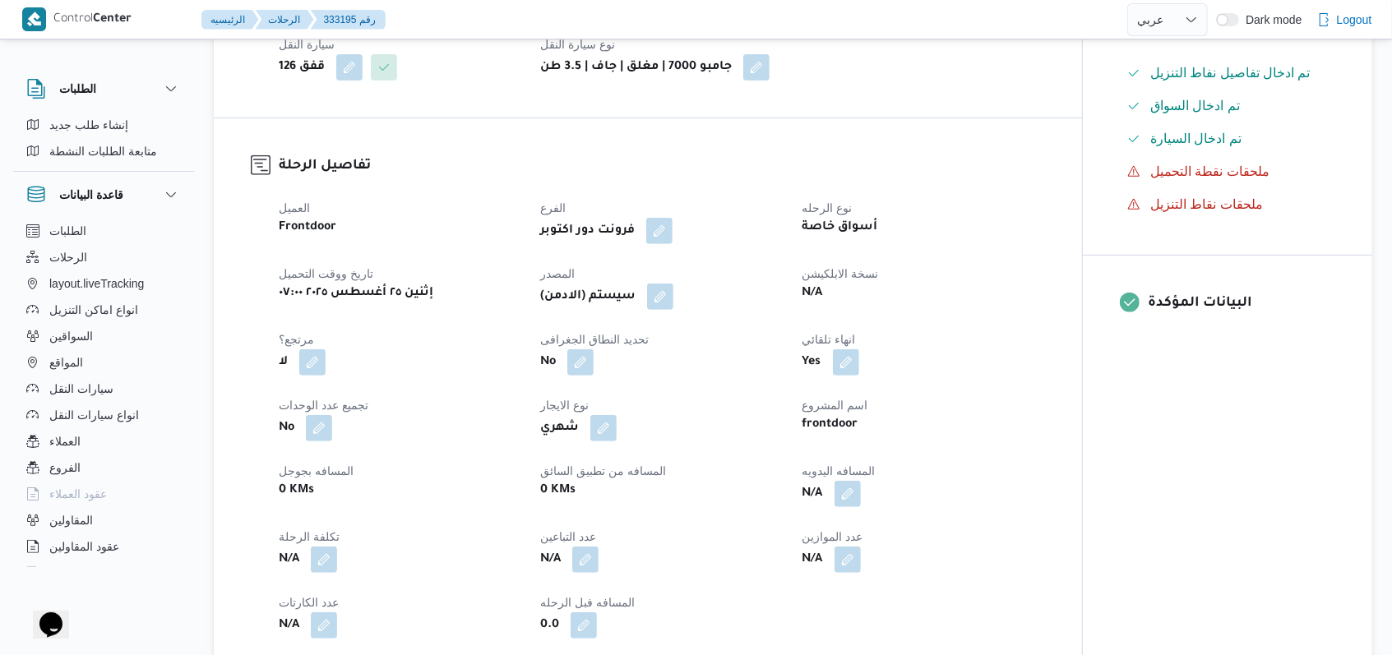
select select "ar"
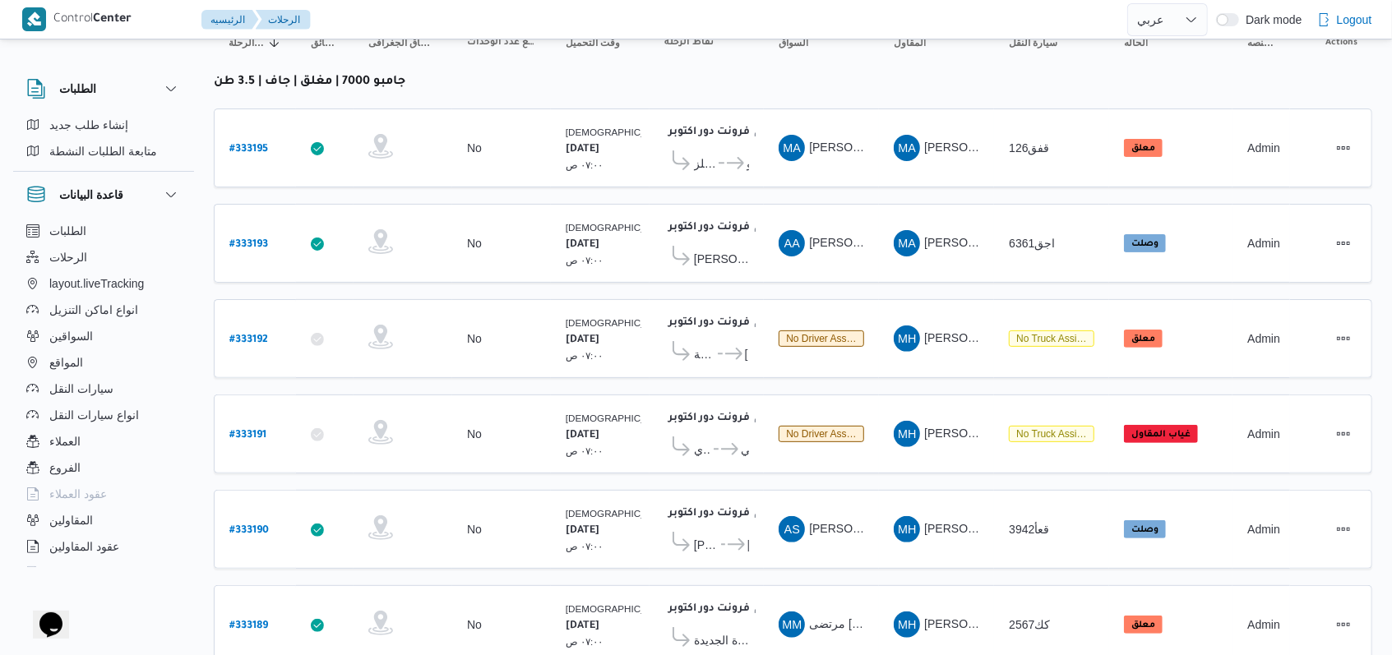
scroll to position [233, 0]
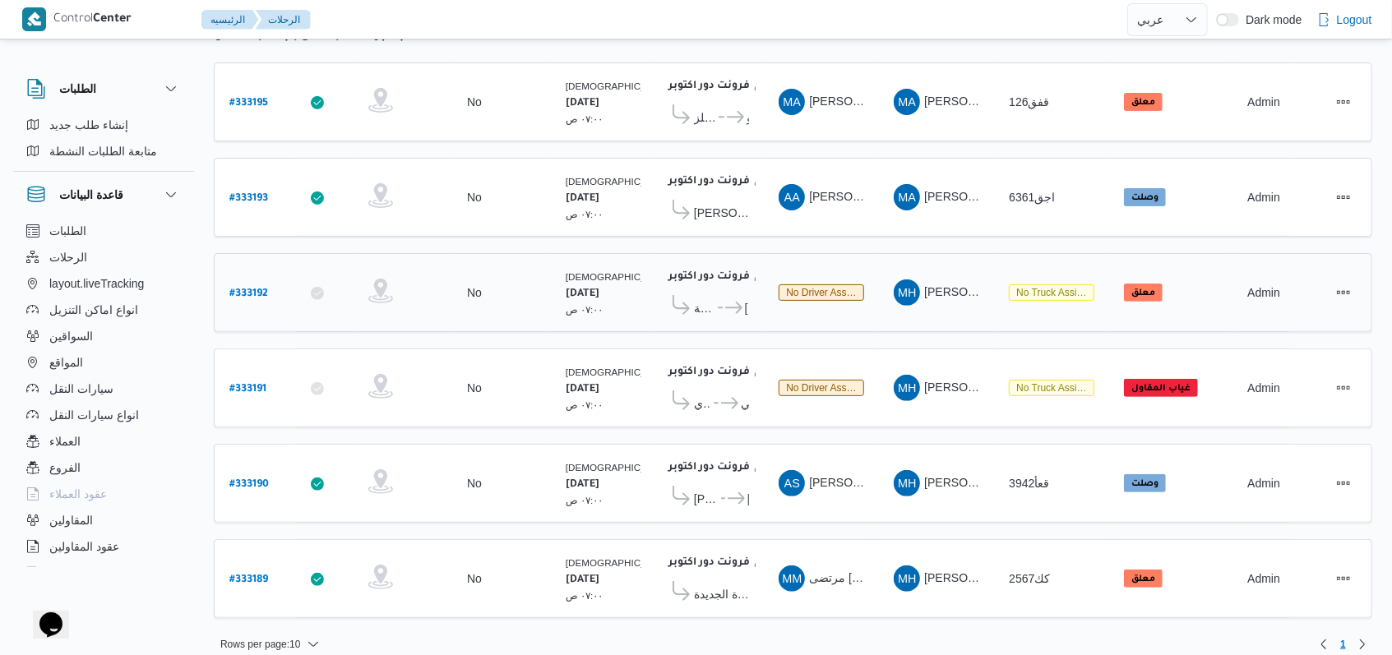
click at [256, 289] on b "# 333192" at bounding box center [248, 295] width 39 height 12
select select "ar"
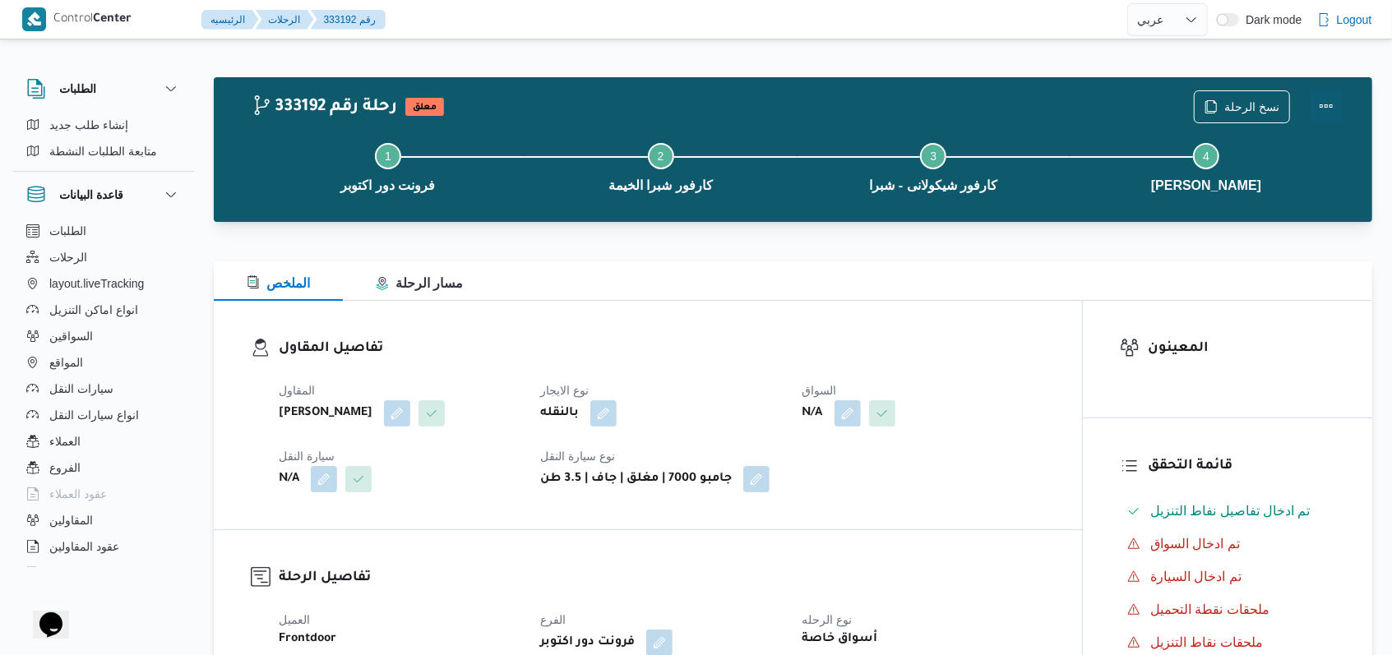
click at [1324, 101] on button "Actions" at bounding box center [1326, 106] width 33 height 33
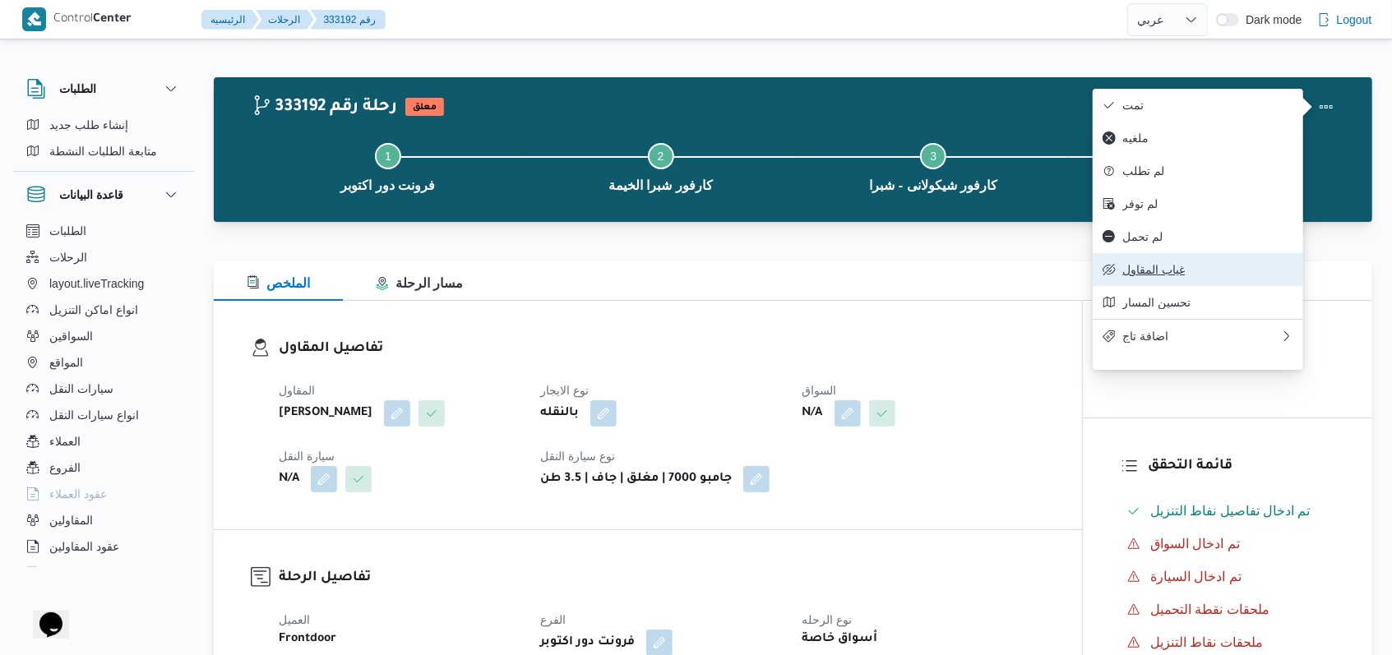
click at [1155, 276] on span "غياب المقاول" at bounding box center [1207, 269] width 171 height 13
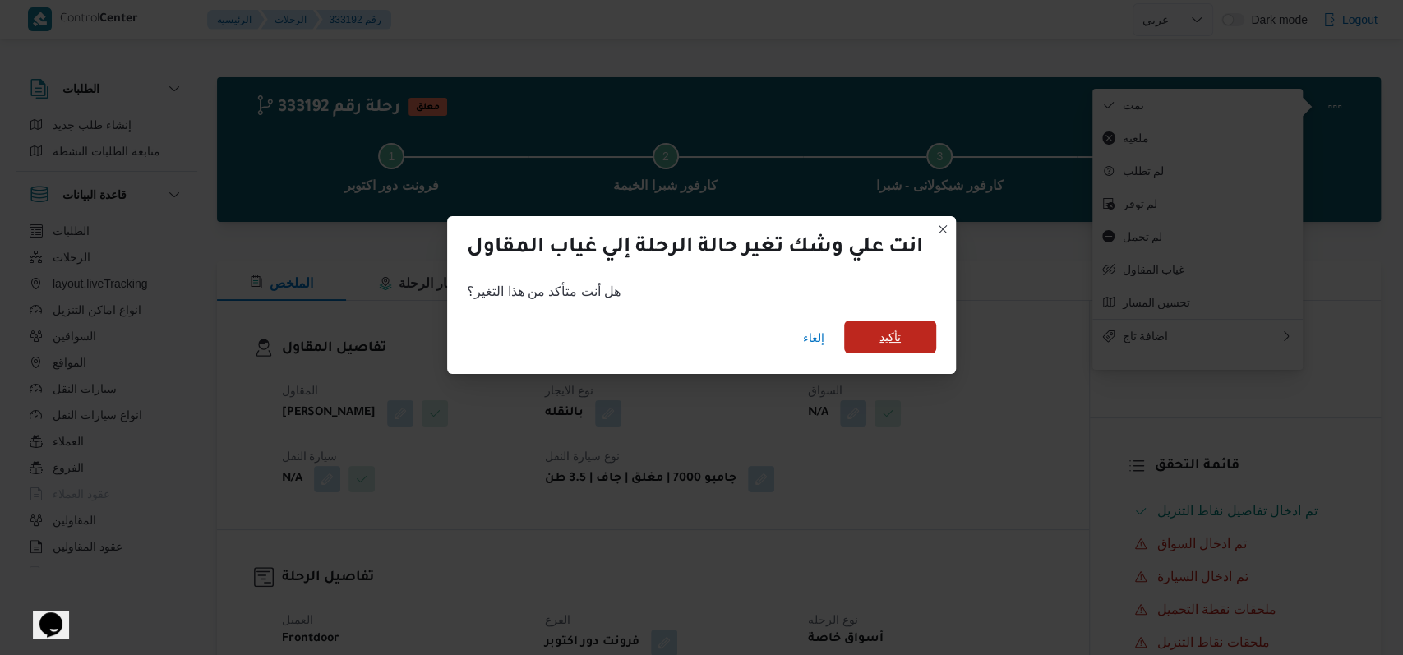
click at [880, 352] on span "تأكيد" at bounding box center [890, 337] width 92 height 33
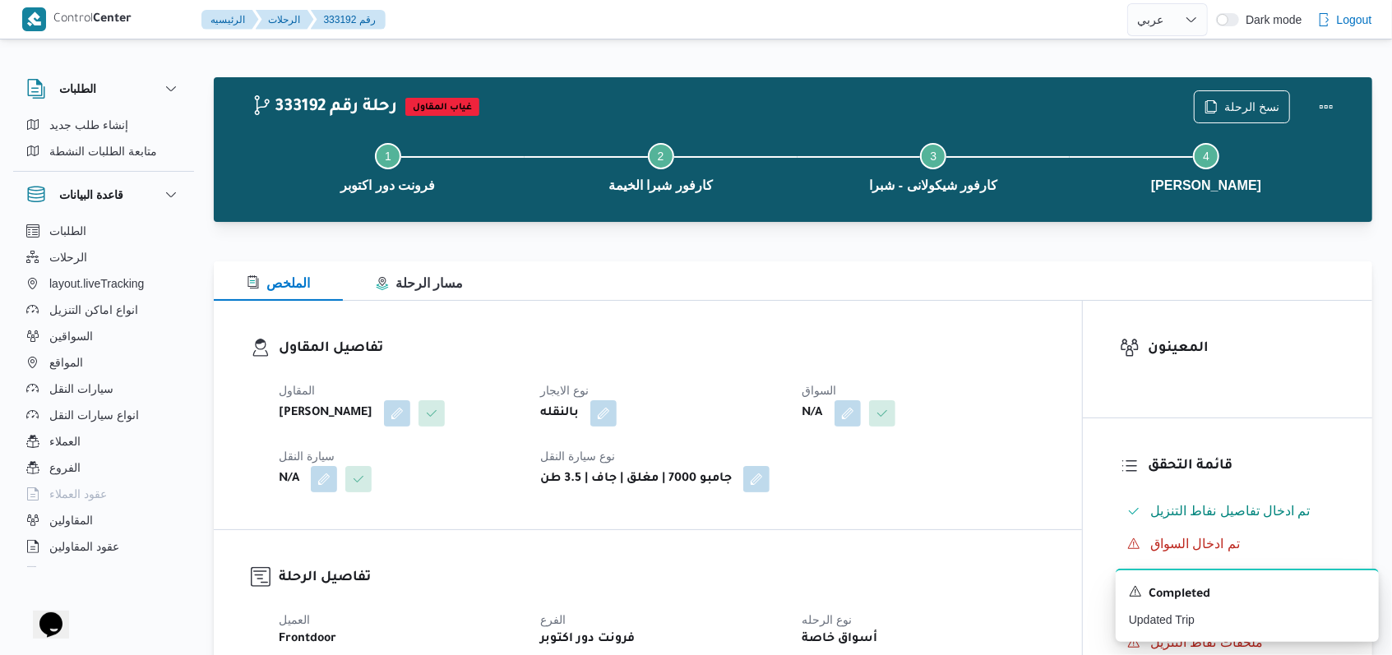
click at [691, 351] on h3 "تفاصيل المقاول" at bounding box center [662, 349] width 766 height 22
select select "ar"
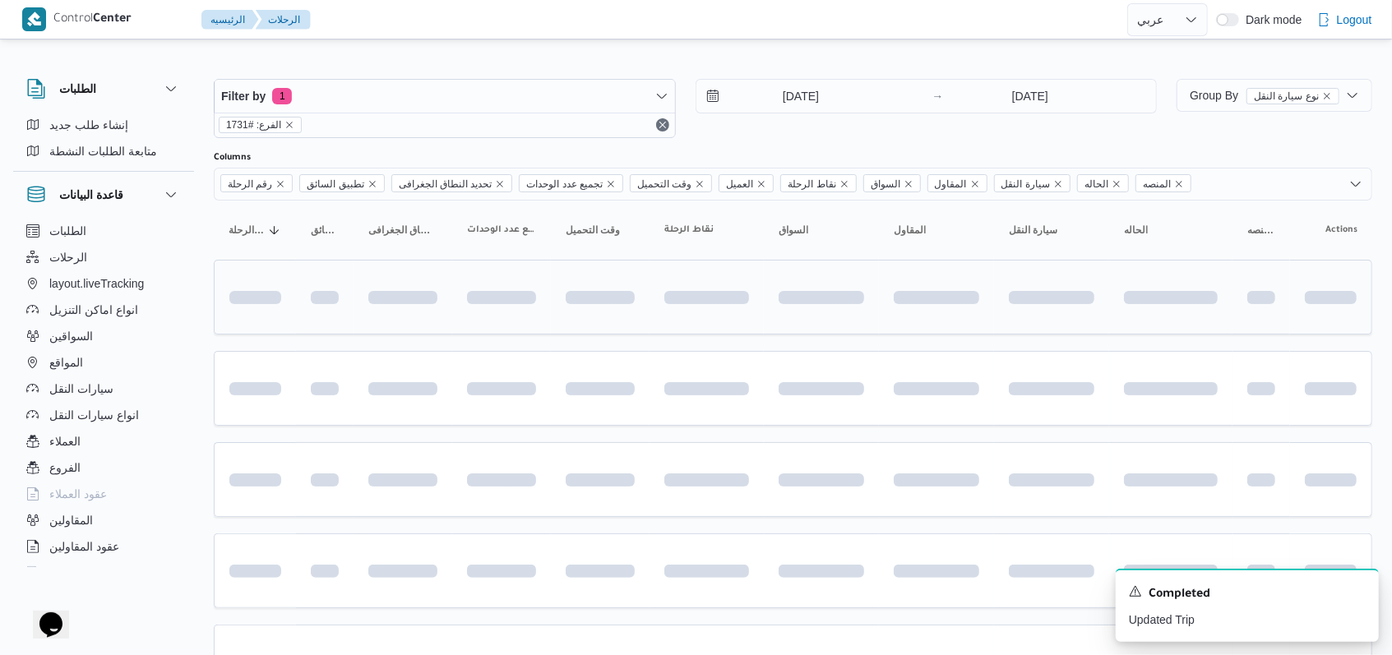
scroll to position [187, 0]
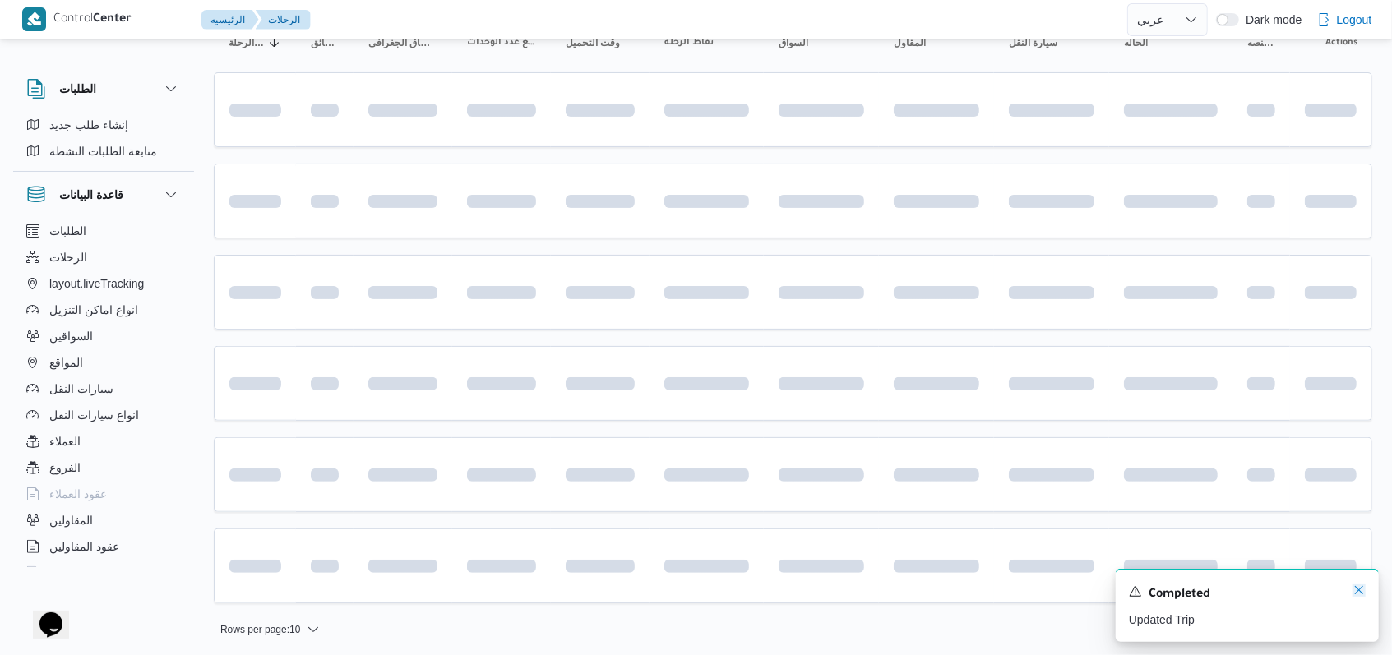
click at [1356, 594] on icon "Dismiss toast" at bounding box center [1358, 590] width 13 height 13
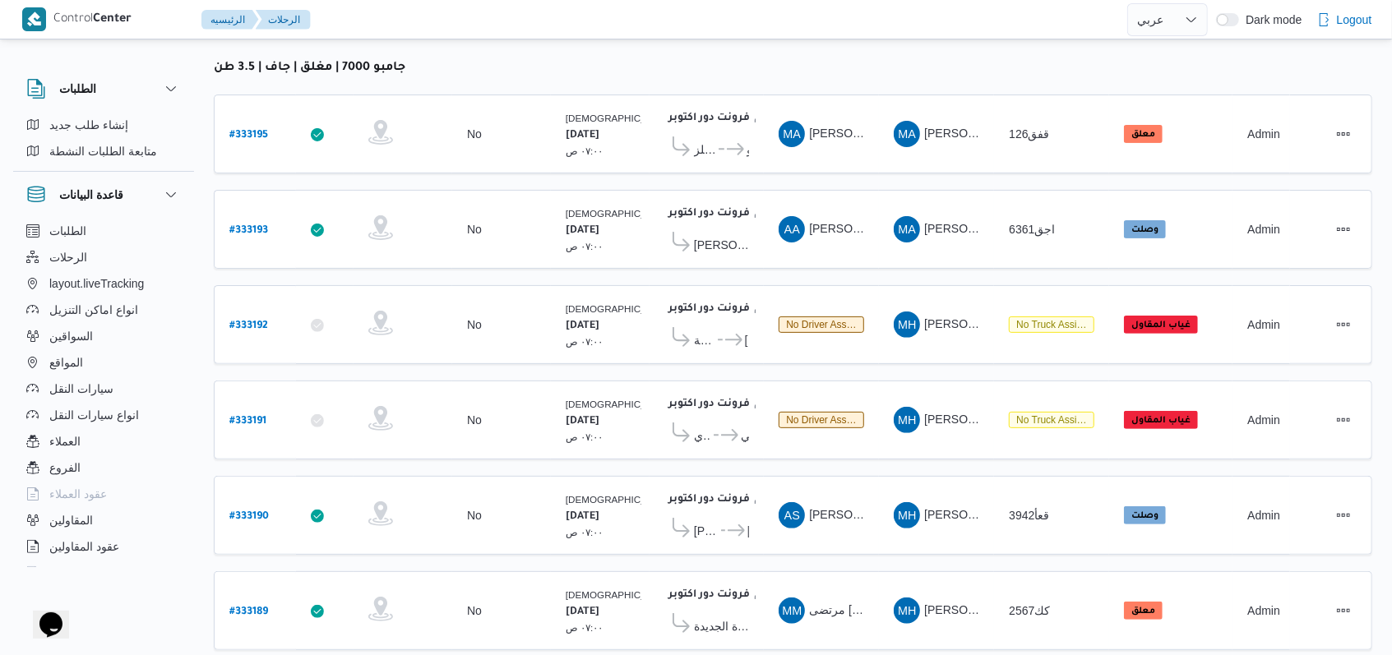
scroll to position [233, 0]
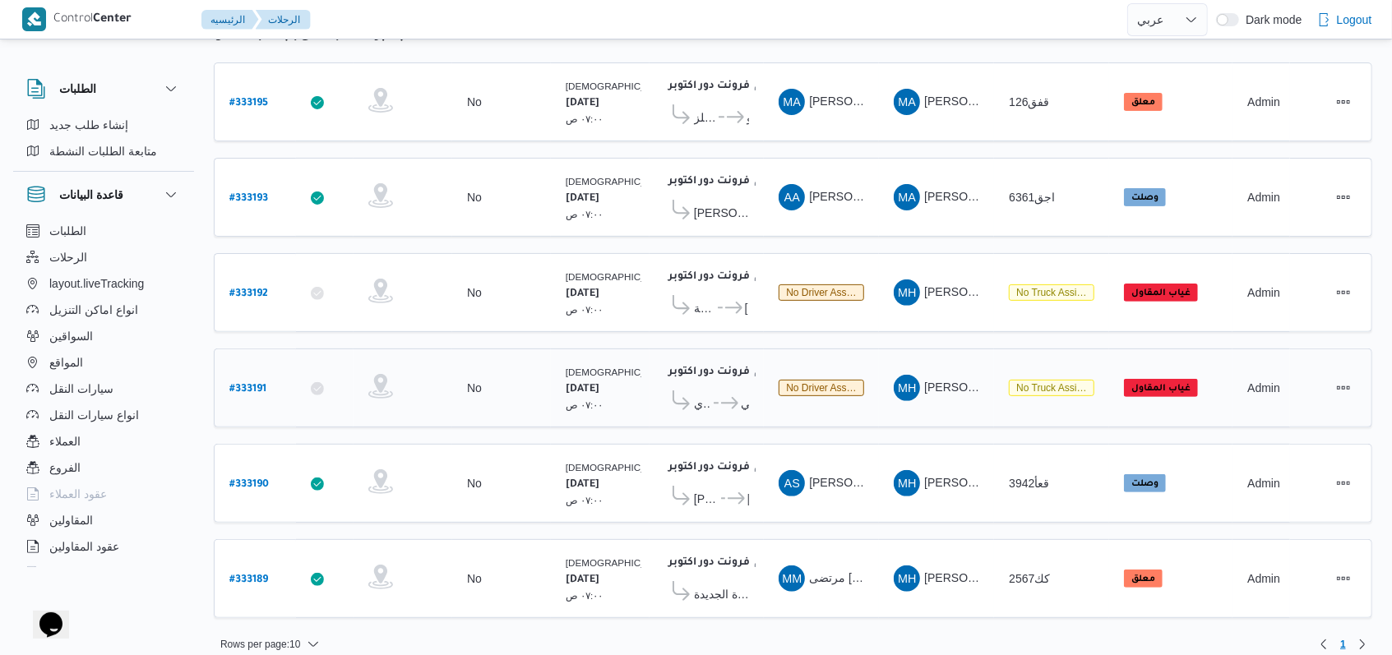
click at [255, 384] on b "# 333191" at bounding box center [247, 390] width 37 height 12
select select "ar"
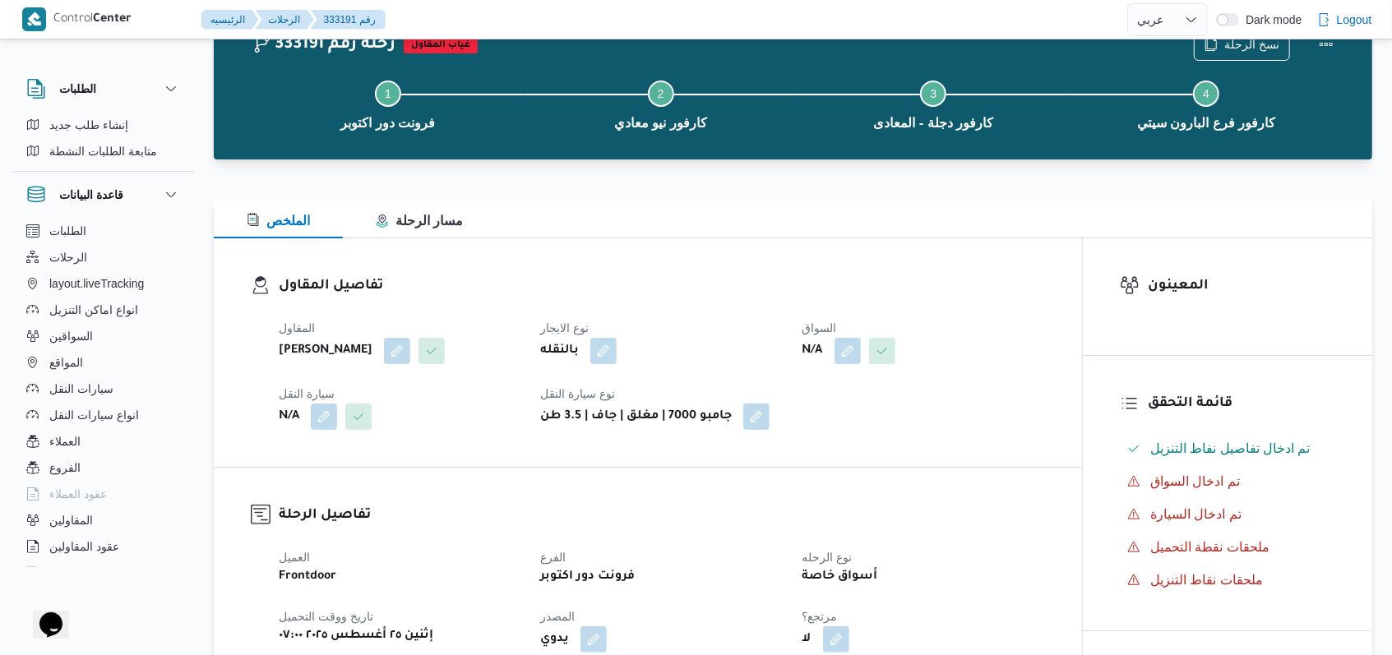
scroll to position [109, 0]
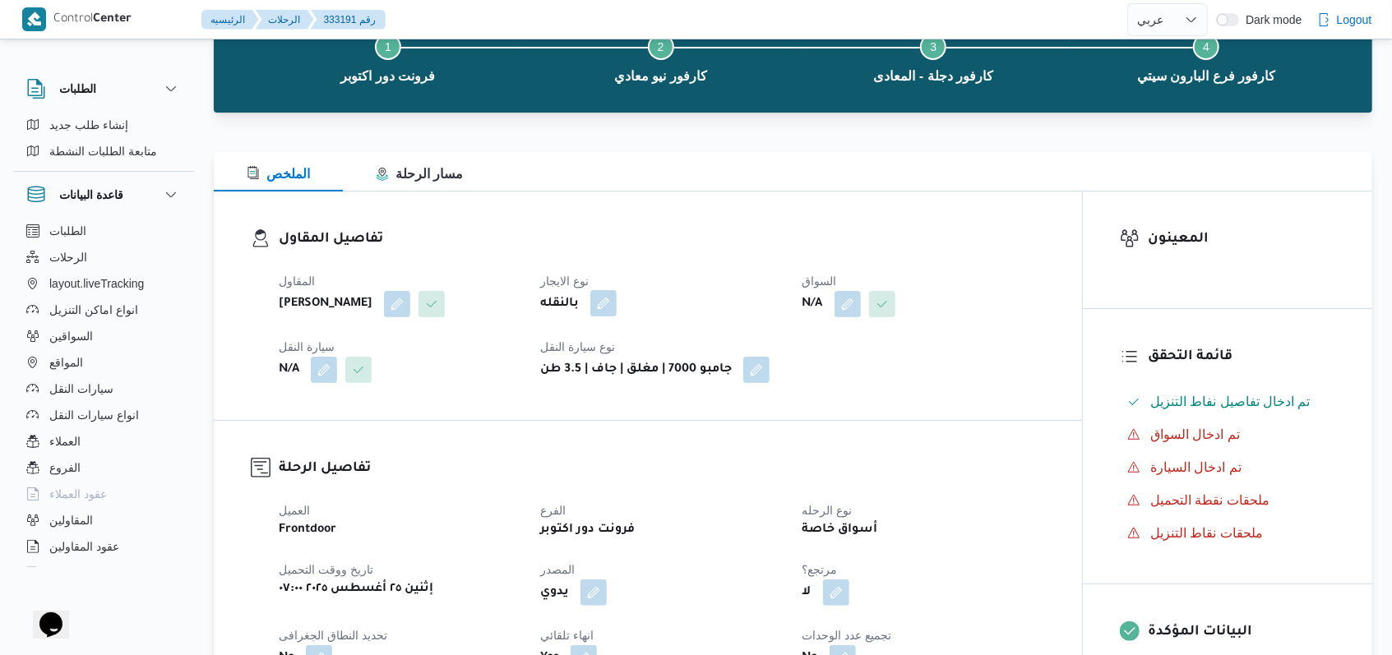
click at [600, 307] on button "button" at bounding box center [603, 303] width 26 height 26
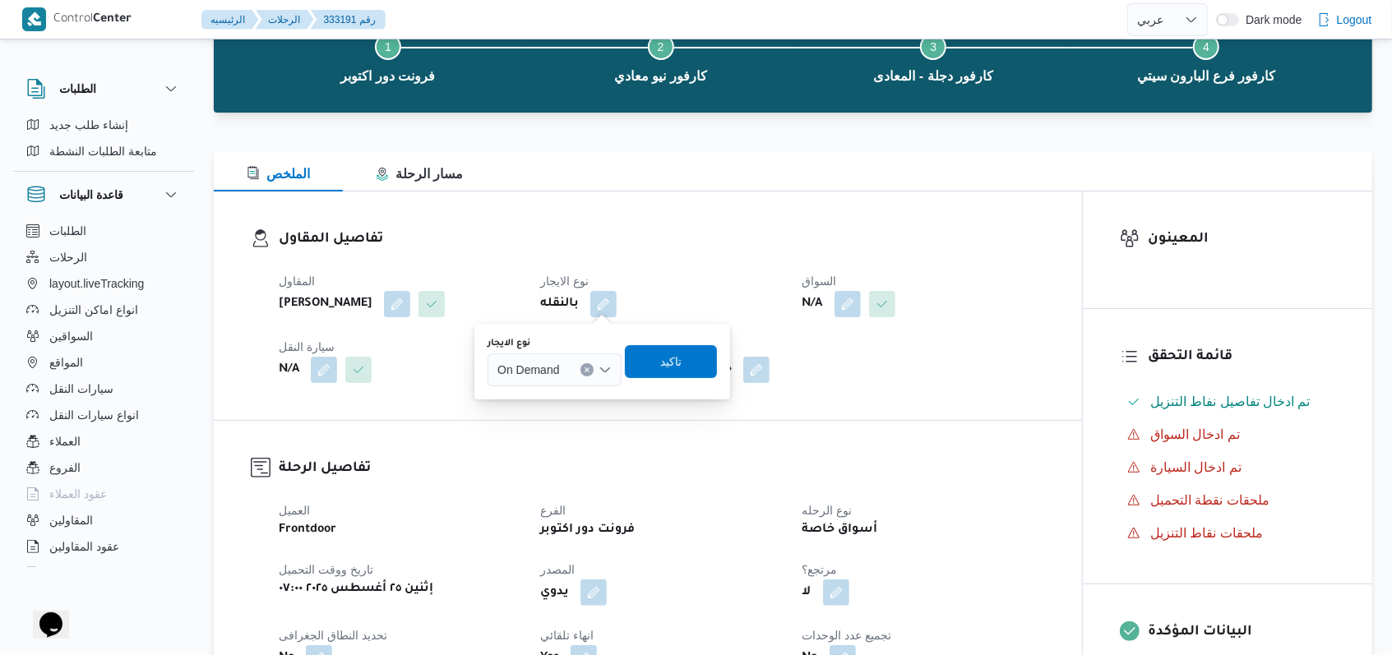
click at [550, 383] on div "On Demand" at bounding box center [555, 369] width 134 height 33
click at [565, 395] on span "Monthly" at bounding box center [564, 400] width 95 height 20
click at [640, 371] on span "تاكيد" at bounding box center [665, 360] width 92 height 33
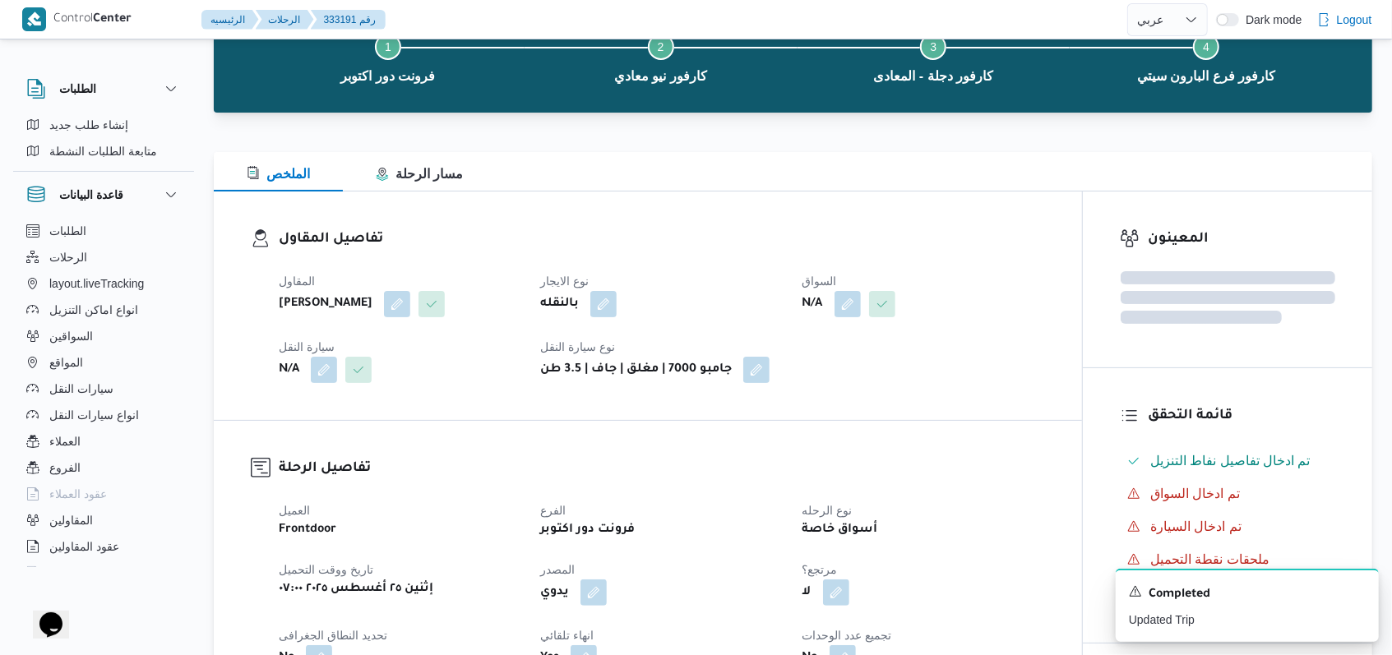
scroll to position [658, 0]
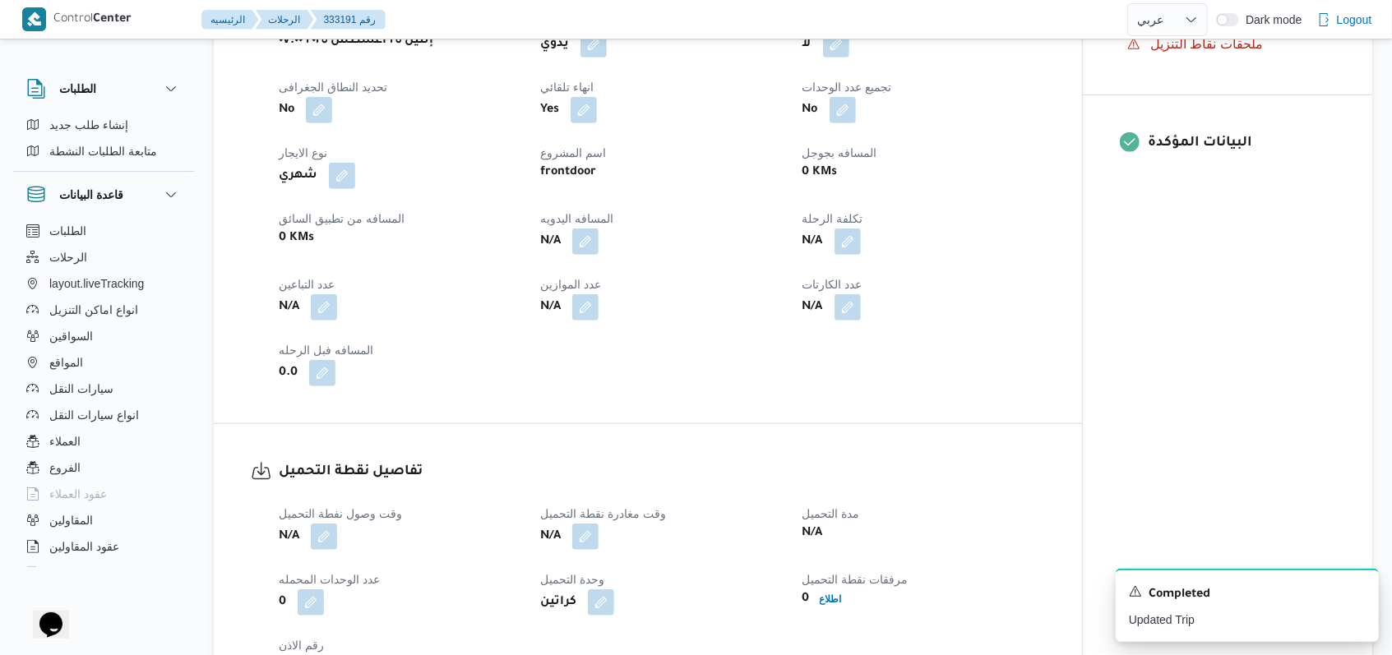
select select "ar"
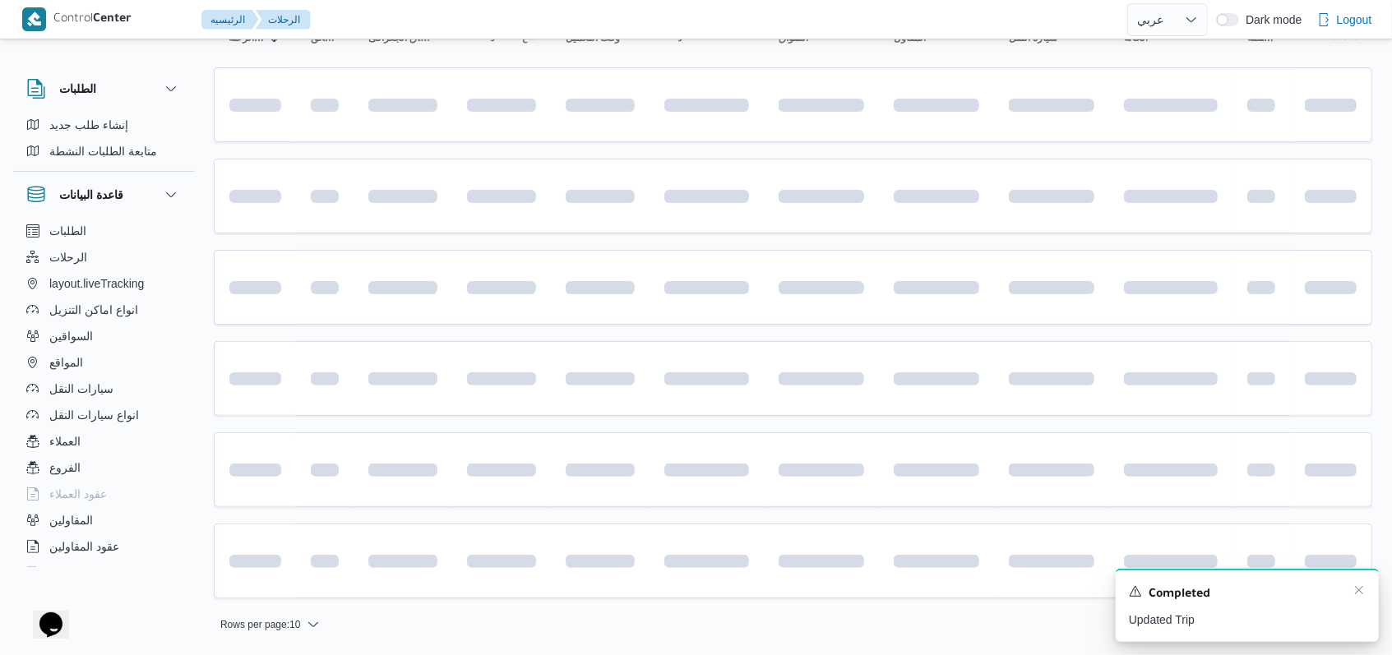
scroll to position [187, 0]
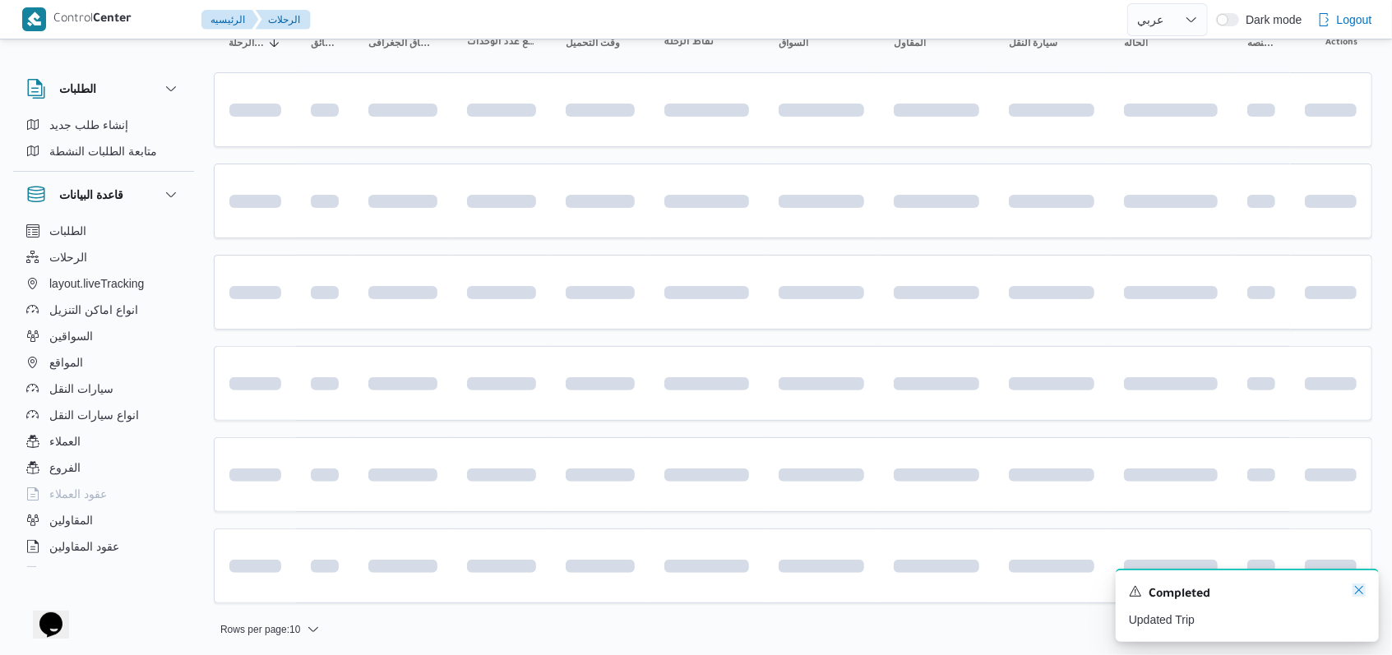
click at [1359, 592] on icon "Dismiss toast" at bounding box center [1359, 590] width 8 height 8
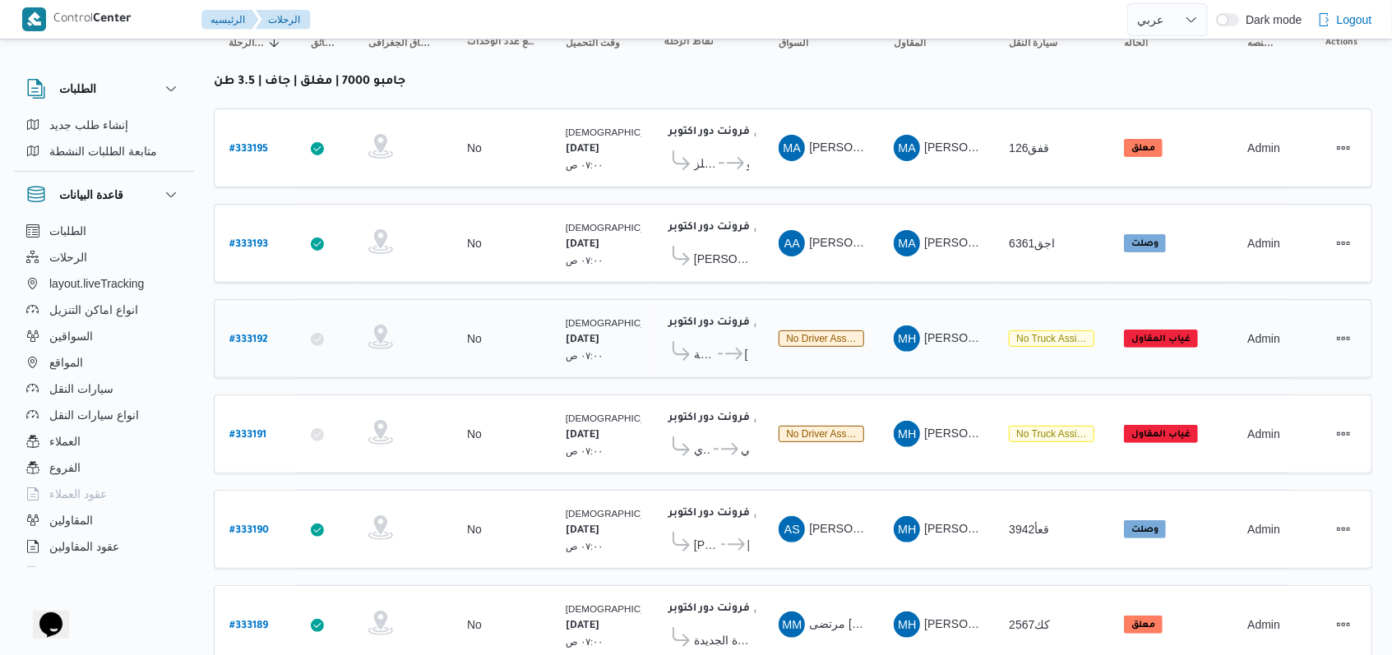
click at [250, 335] on b "# 333192" at bounding box center [248, 341] width 39 height 12
select select "ar"
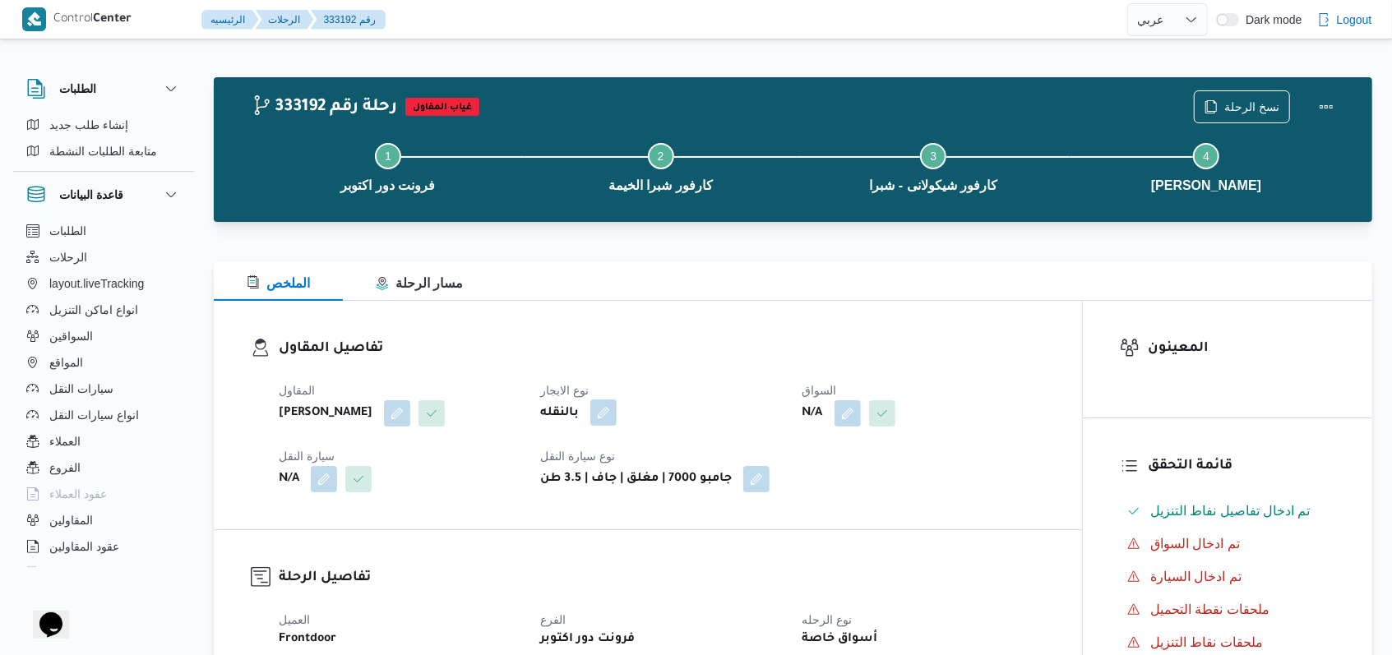
click at [601, 401] on button "button" at bounding box center [603, 413] width 26 height 26
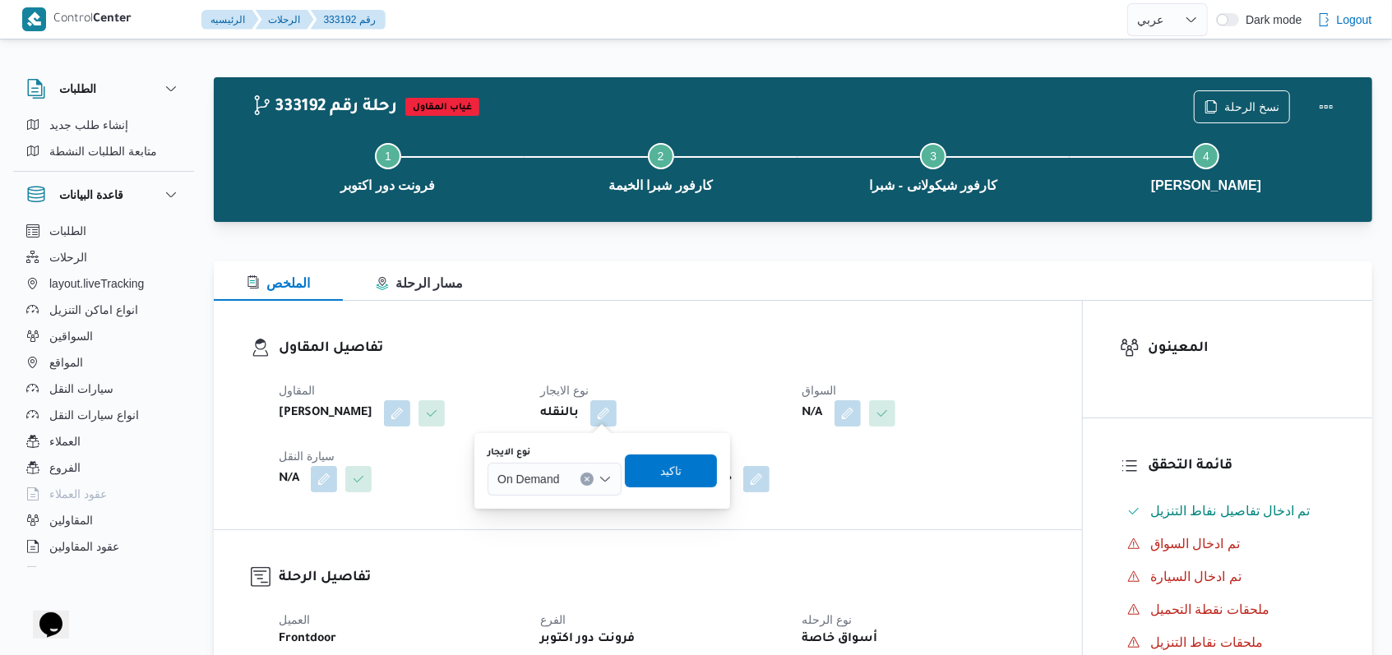
click at [573, 463] on div "On Demand" at bounding box center [555, 479] width 134 height 33
click at [555, 488] on div "On Demand" at bounding box center [555, 479] width 134 height 33
click at [555, 515] on span "Monthly" at bounding box center [564, 509] width 95 height 20
click at [661, 475] on span "تاكيد" at bounding box center [664, 470] width 21 height 20
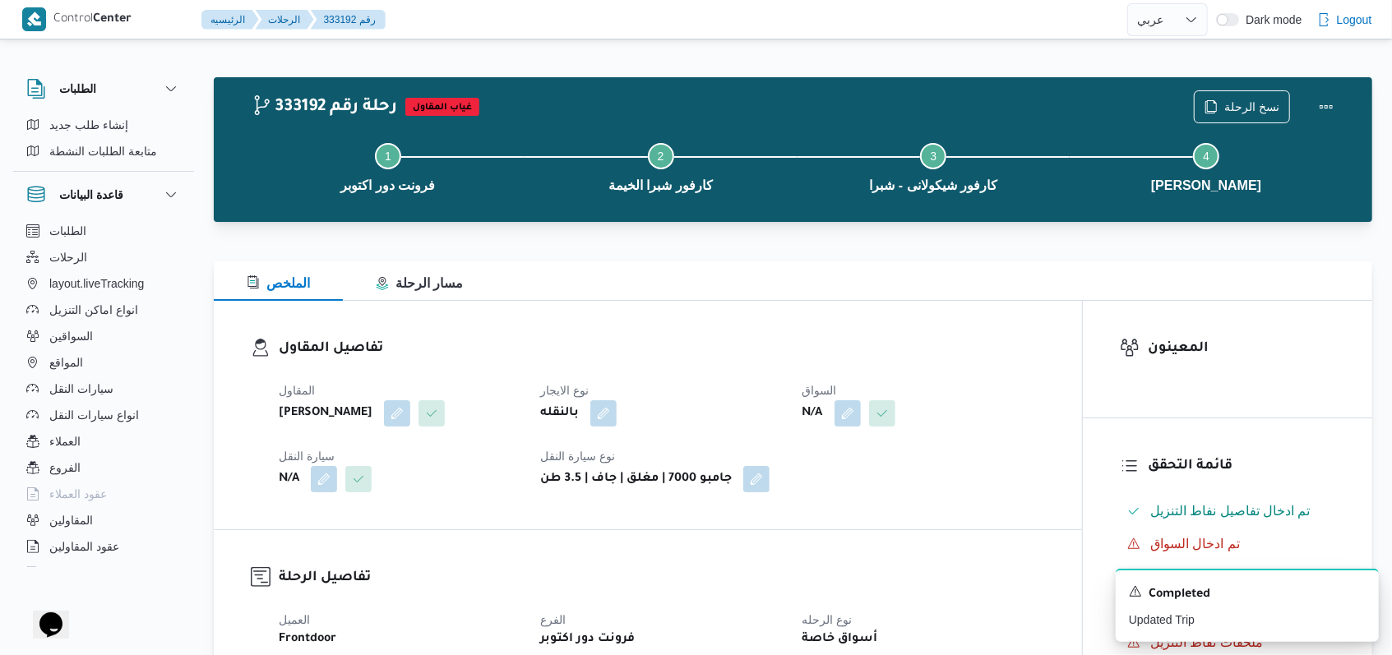
click at [517, 358] on h3 "تفاصيل المقاول" at bounding box center [662, 349] width 766 height 22
click at [1360, 589] on icon "Dismiss toast" at bounding box center [1358, 590] width 13 height 13
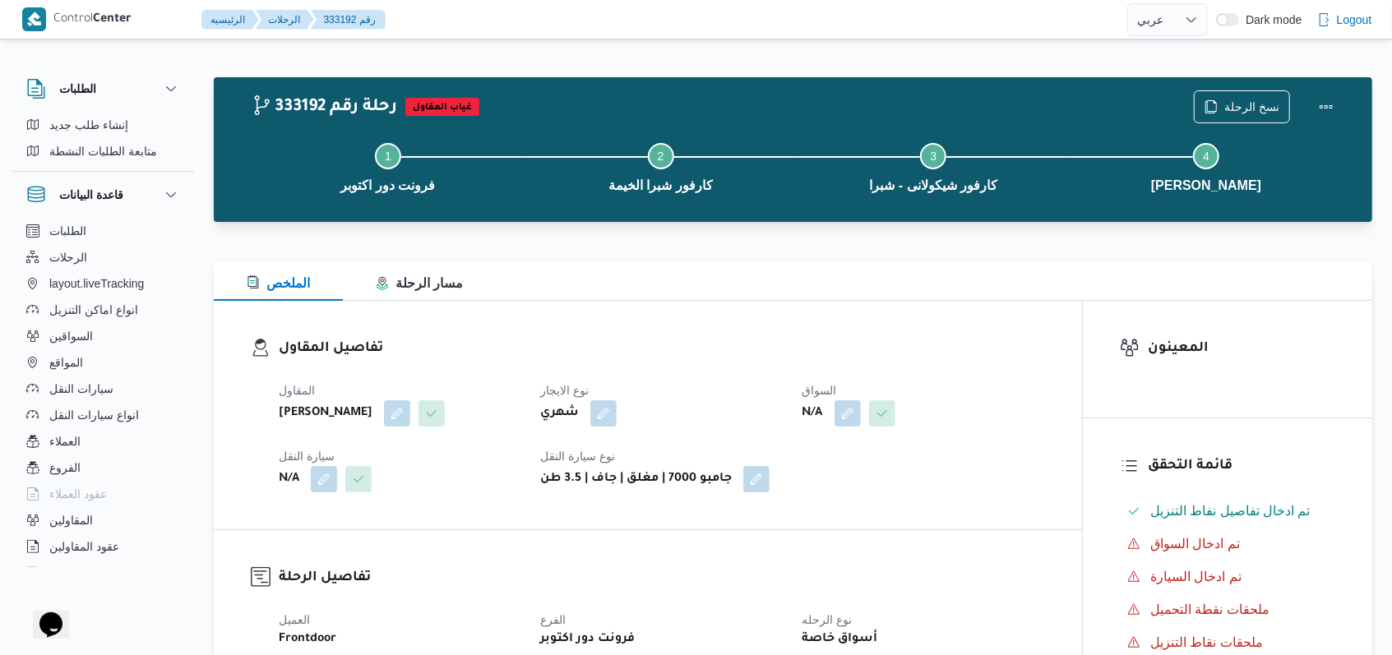
select select "ar"
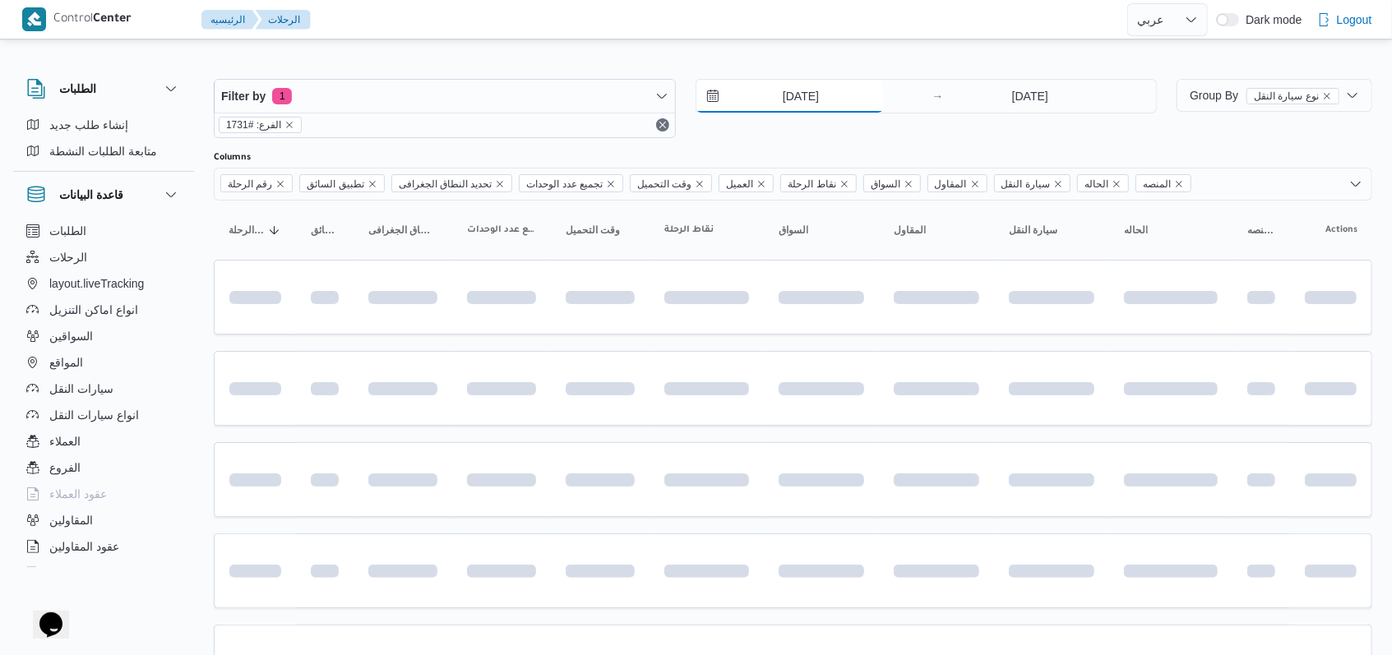
click at [788, 99] on input "25/8/2025" at bounding box center [789, 96] width 187 height 33
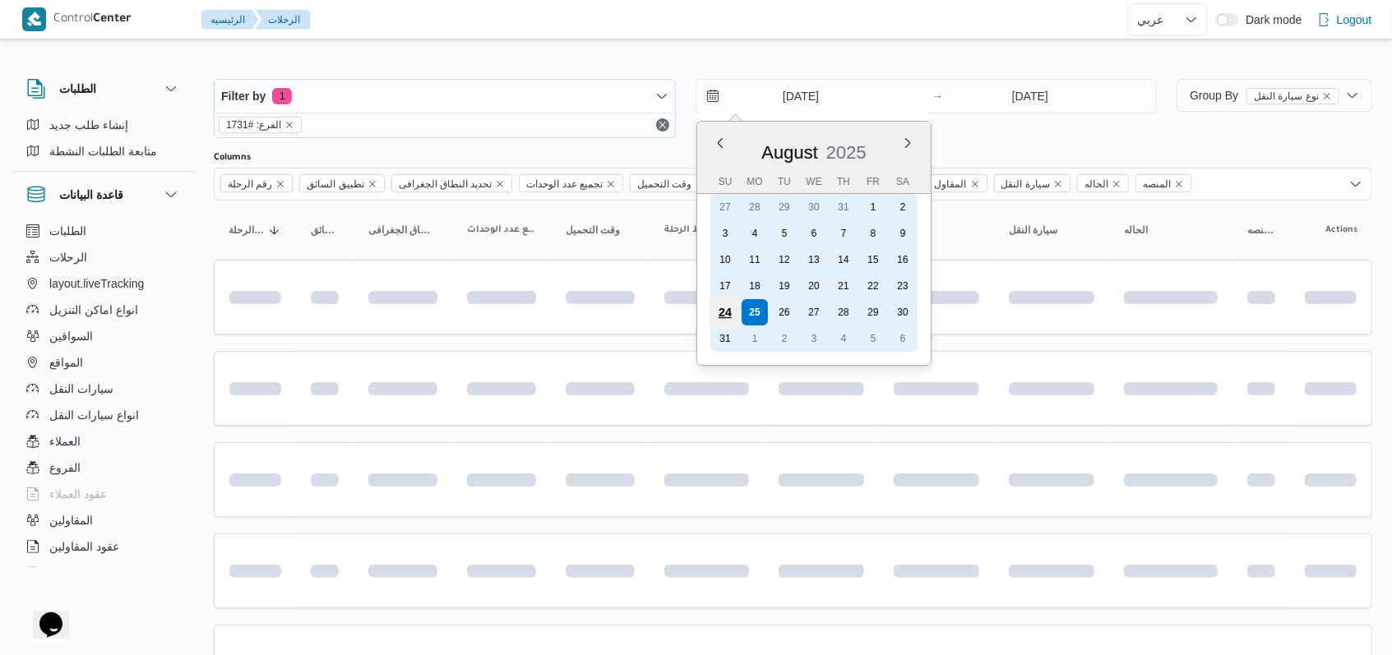
click at [728, 312] on div "24" at bounding box center [724, 312] width 31 height 31
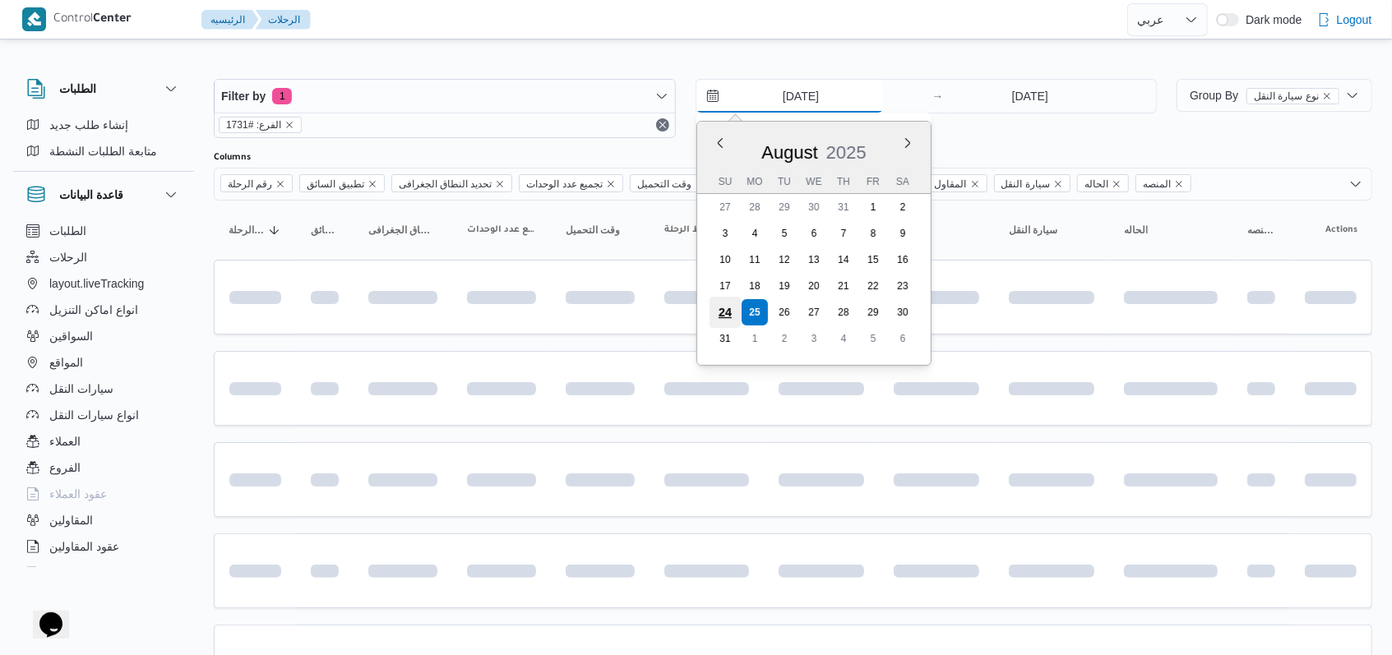
type input "24/8/2025"
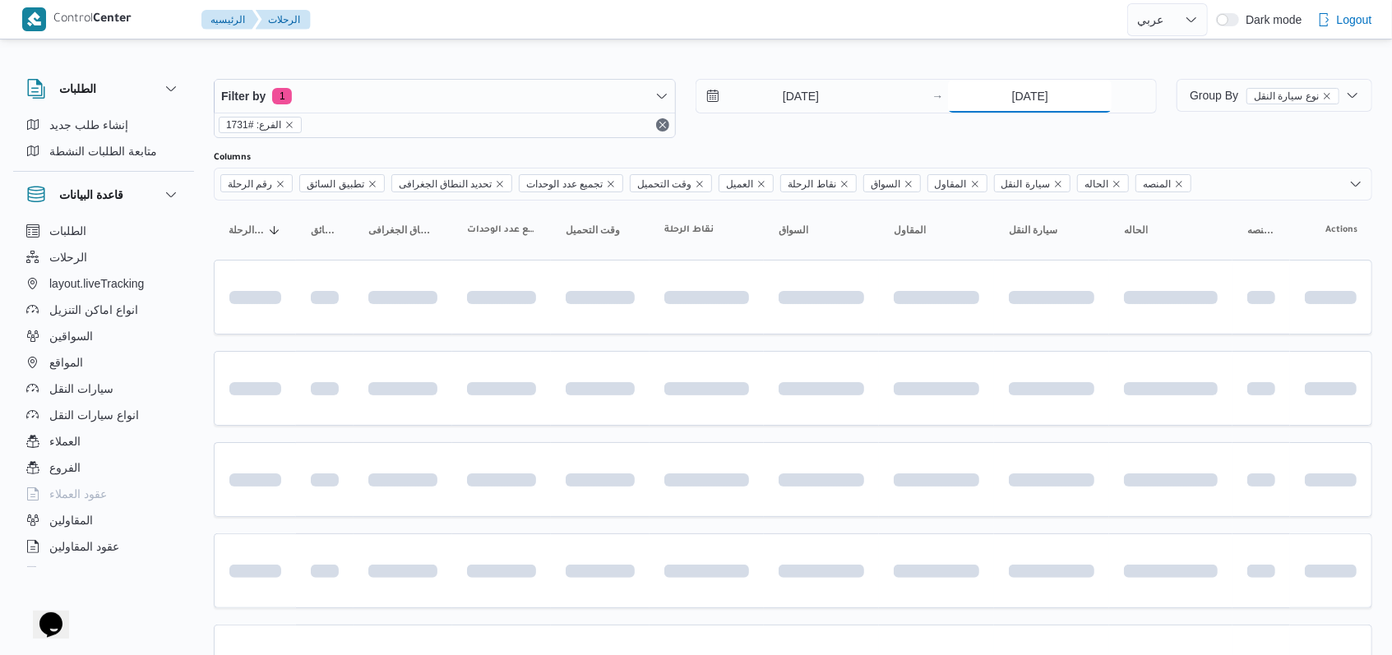
click at [1021, 107] on input "25/8/2025" at bounding box center [1030, 96] width 164 height 33
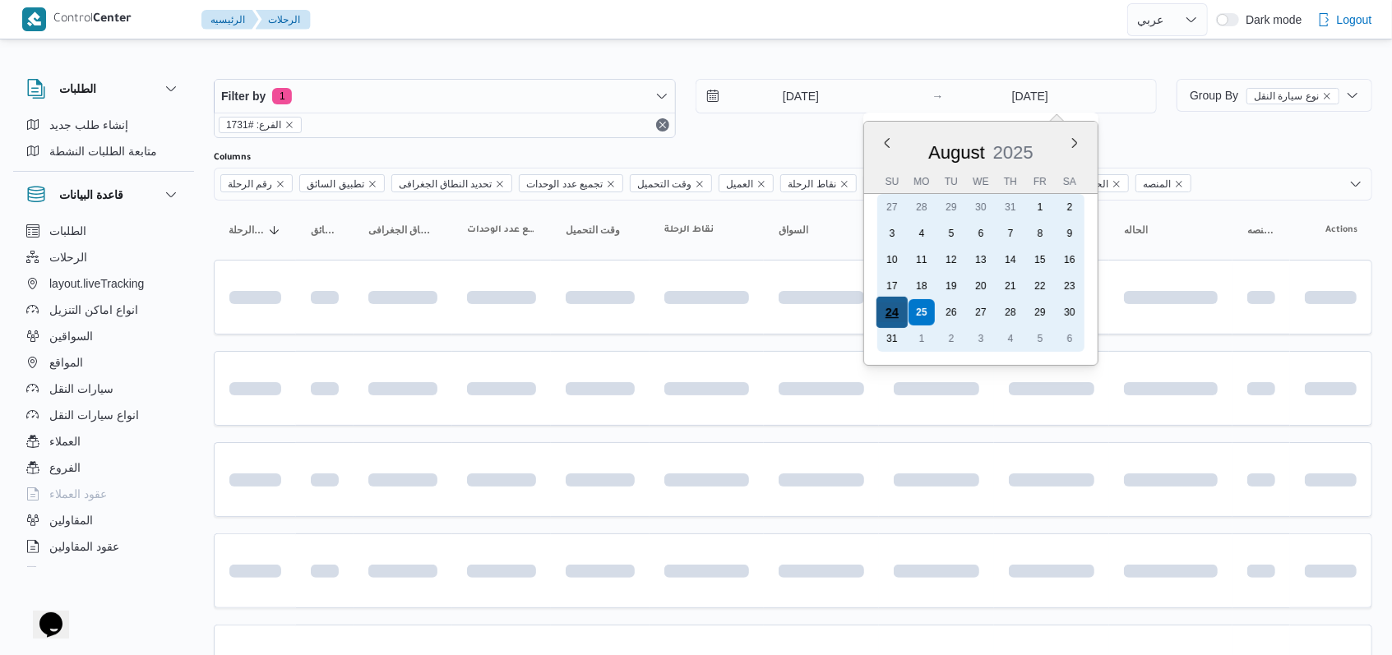
click at [895, 307] on div "24" at bounding box center [891, 312] width 31 height 31
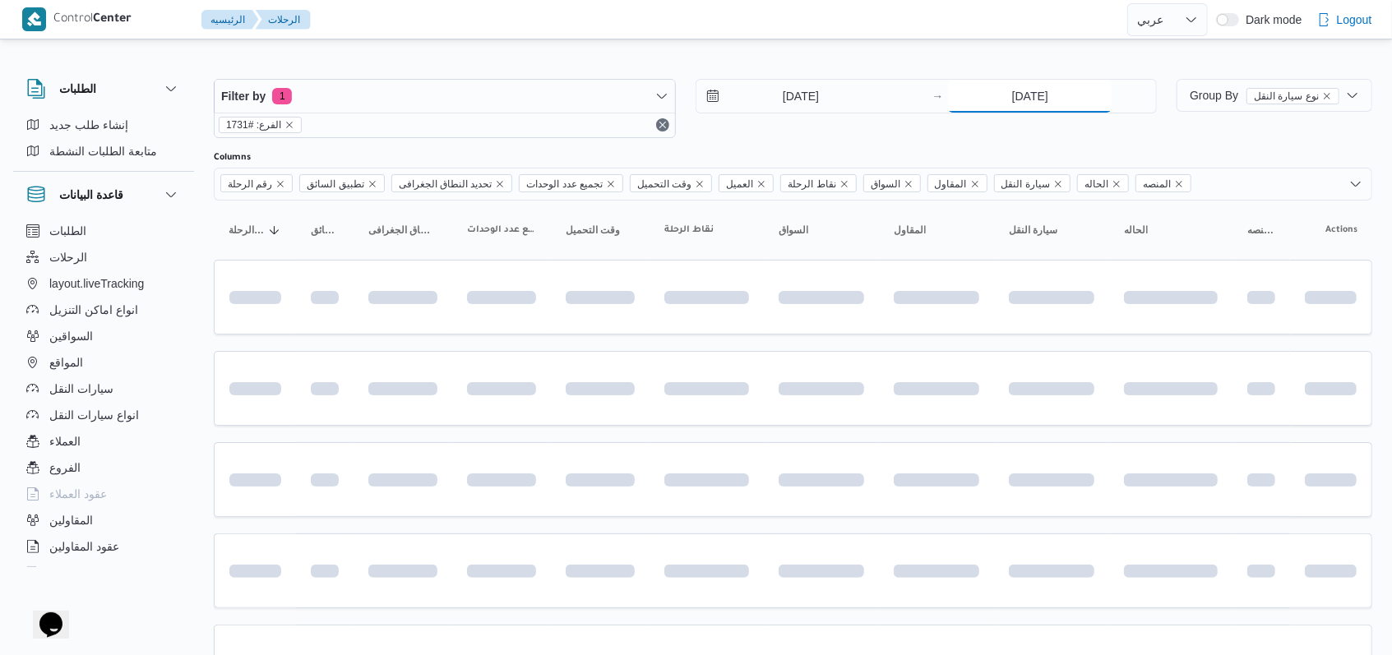
type input "24/8/2025"
click at [769, 136] on div "24/8/2025 → 24/8/2025" at bounding box center [926, 108] width 462 height 59
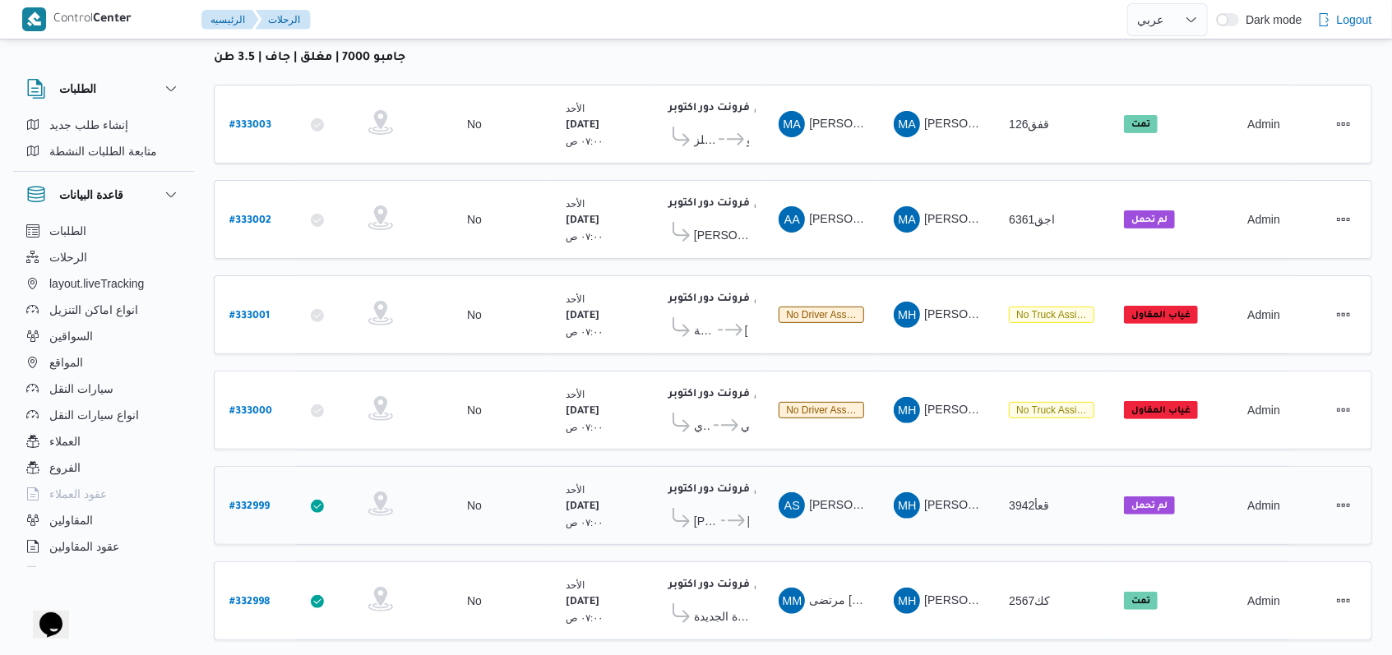
scroll to position [233, 0]
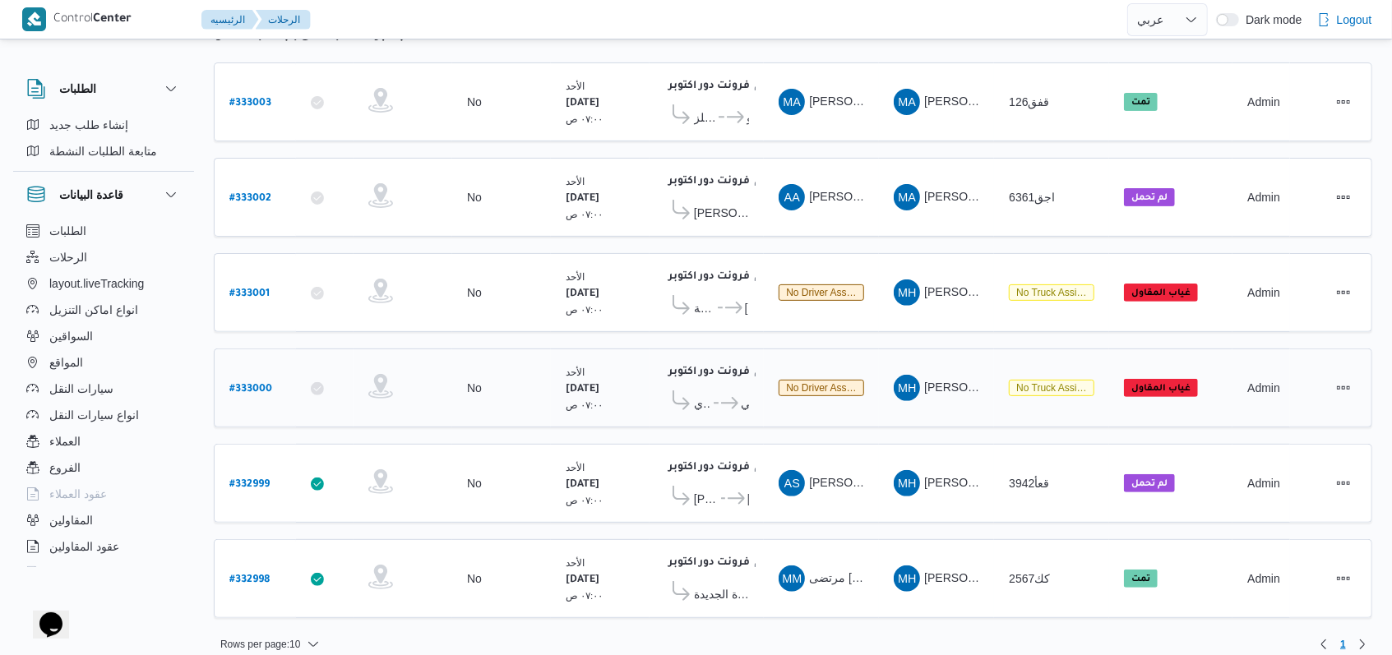
click at [252, 384] on b "# 333000" at bounding box center [250, 390] width 43 height 12
select select "ar"
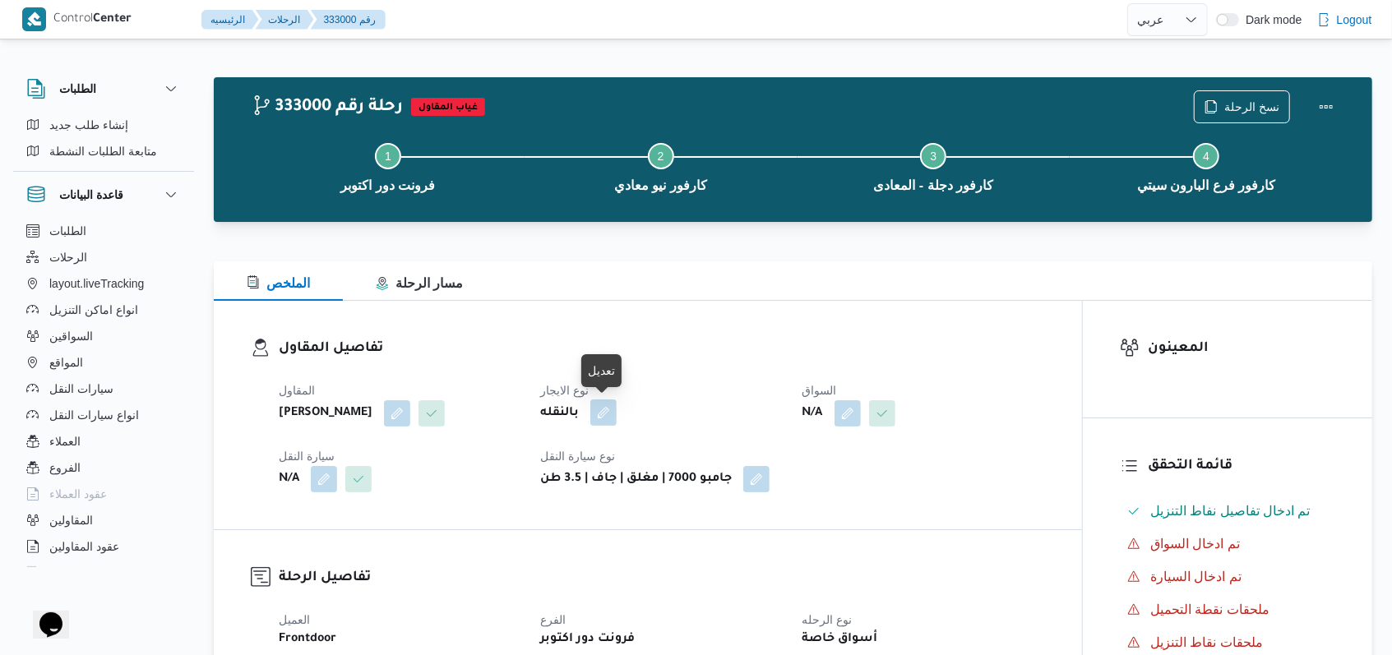
click at [602, 411] on button "button" at bounding box center [603, 413] width 26 height 26
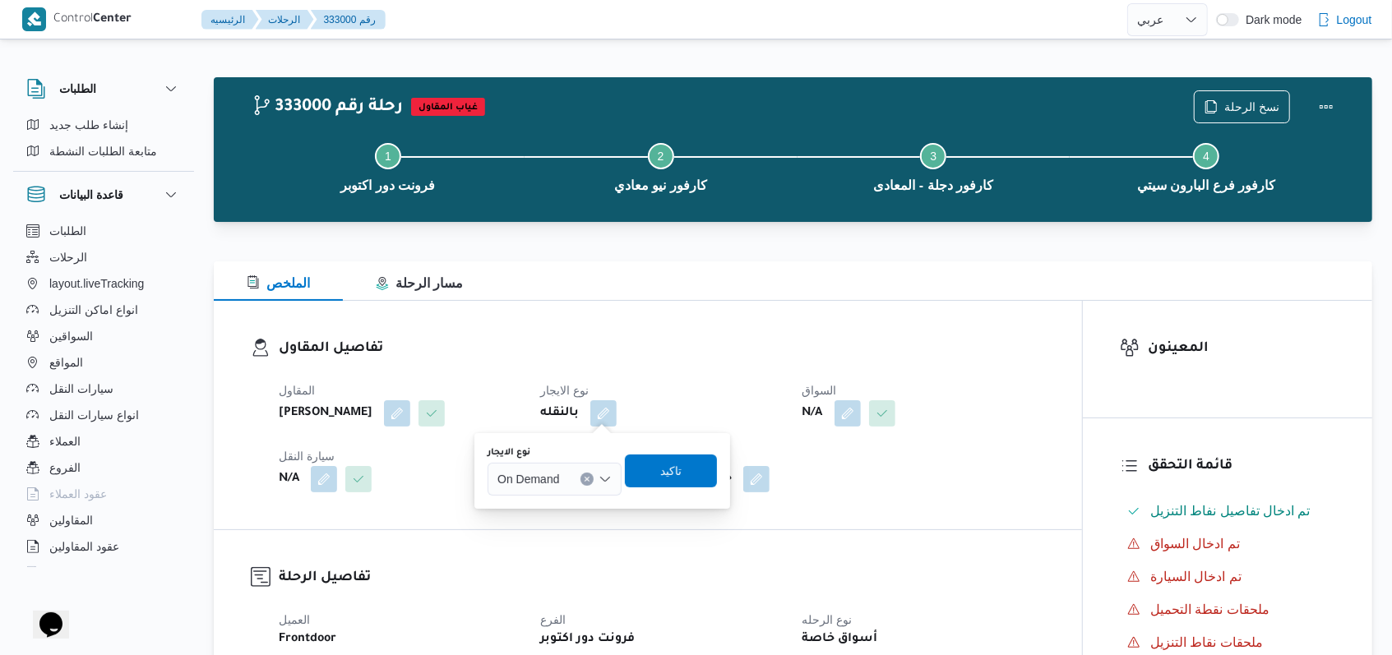
click at [572, 495] on div "On Demand" at bounding box center [555, 479] width 134 height 33
click at [566, 504] on span "Monthly" at bounding box center [564, 509] width 95 height 20
click at [655, 483] on span "تاكيد" at bounding box center [665, 470] width 92 height 33
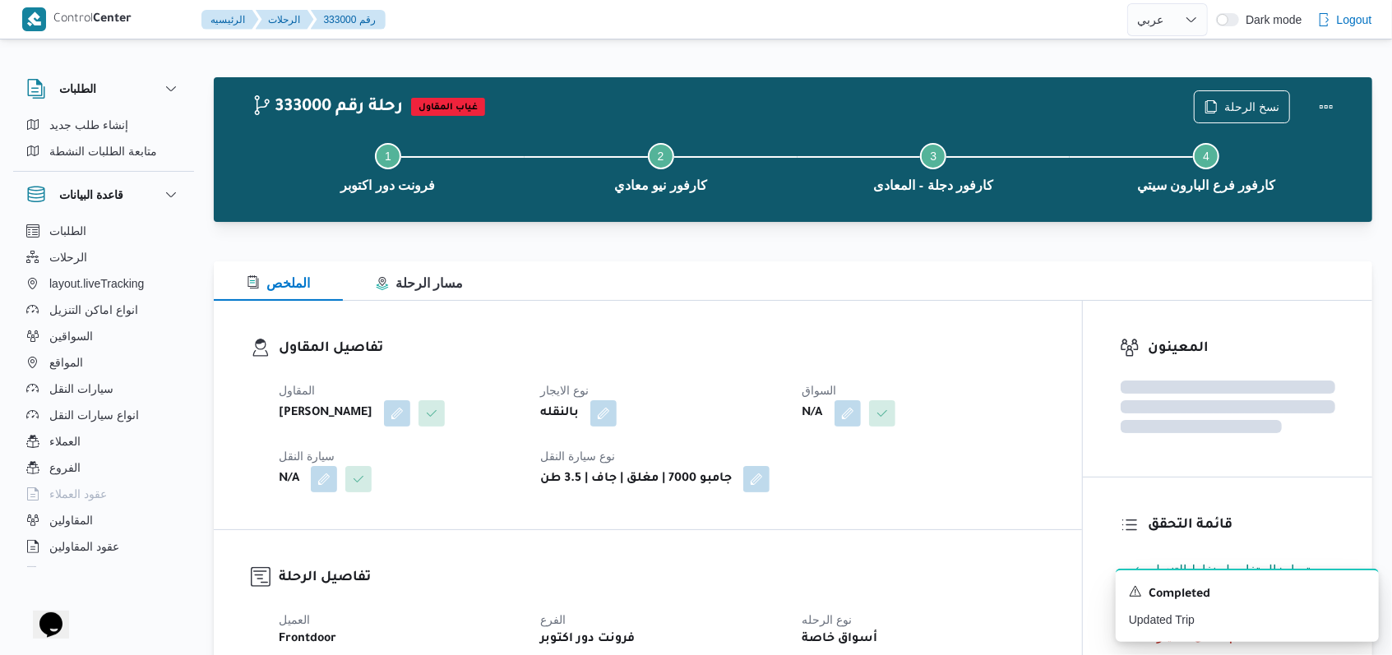
click at [467, 347] on h3 "تفاصيل المقاول" at bounding box center [662, 349] width 766 height 22
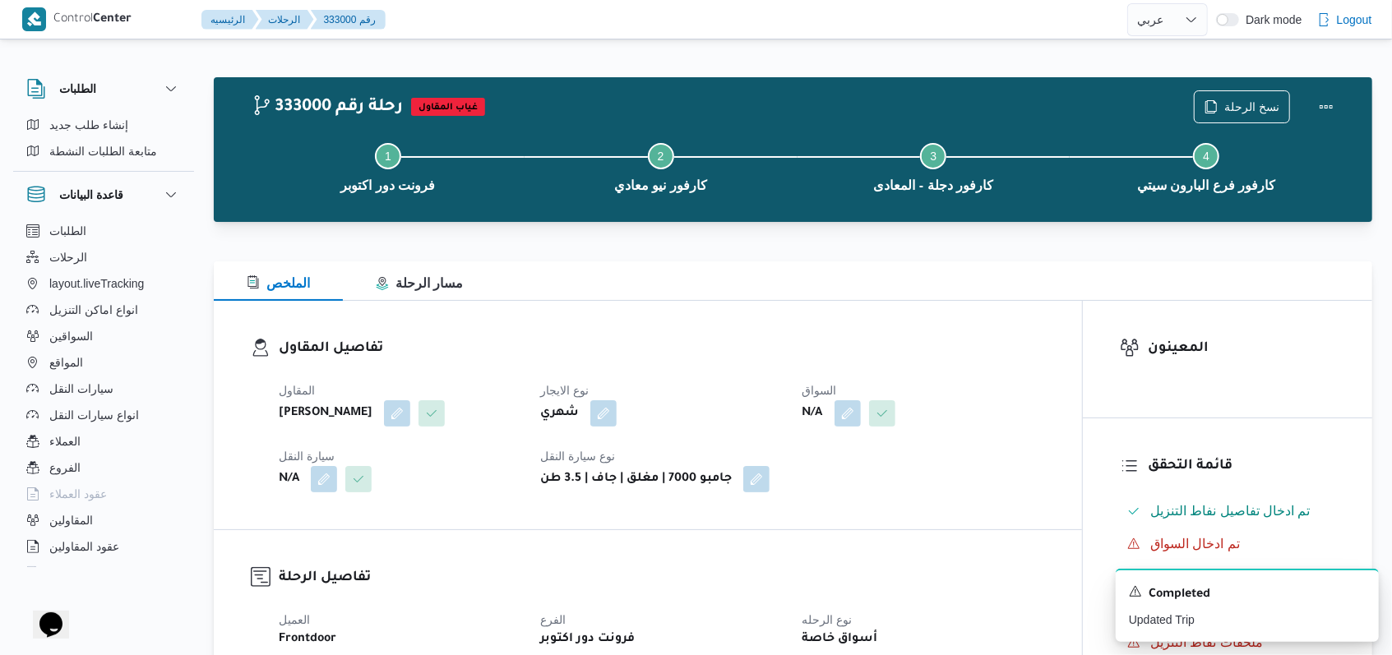
select select "ar"
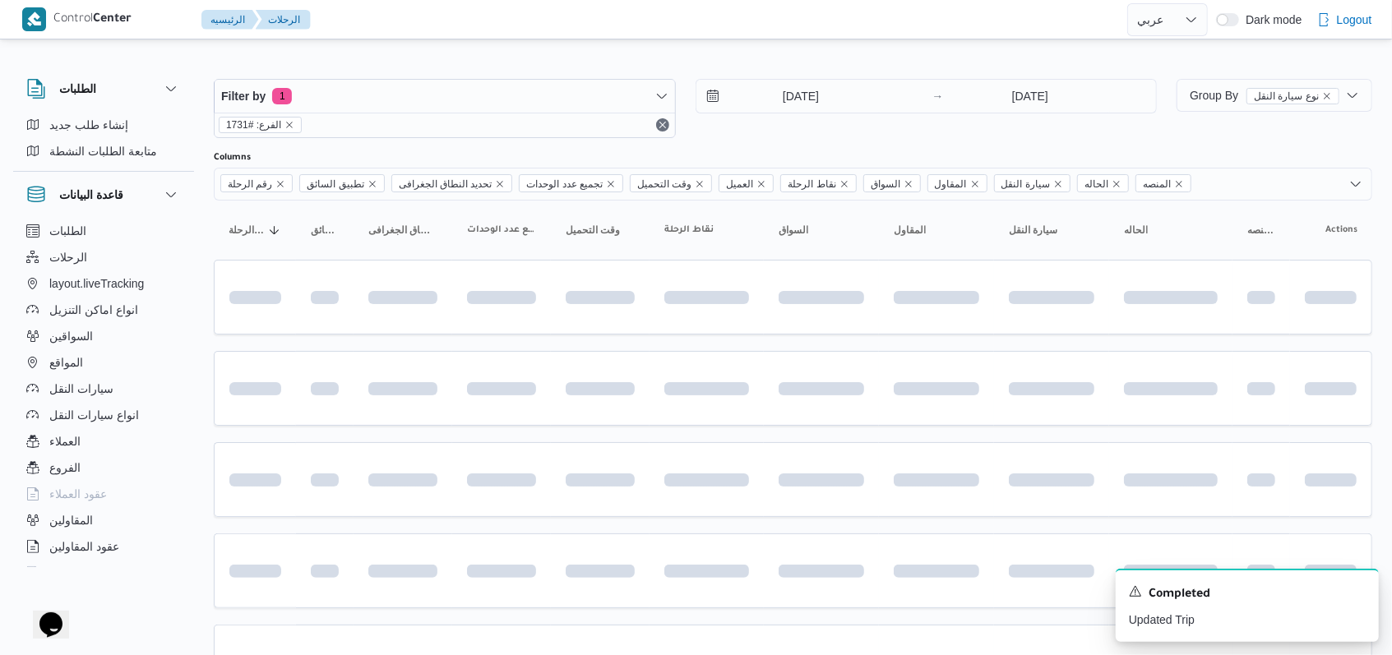
scroll to position [187, 0]
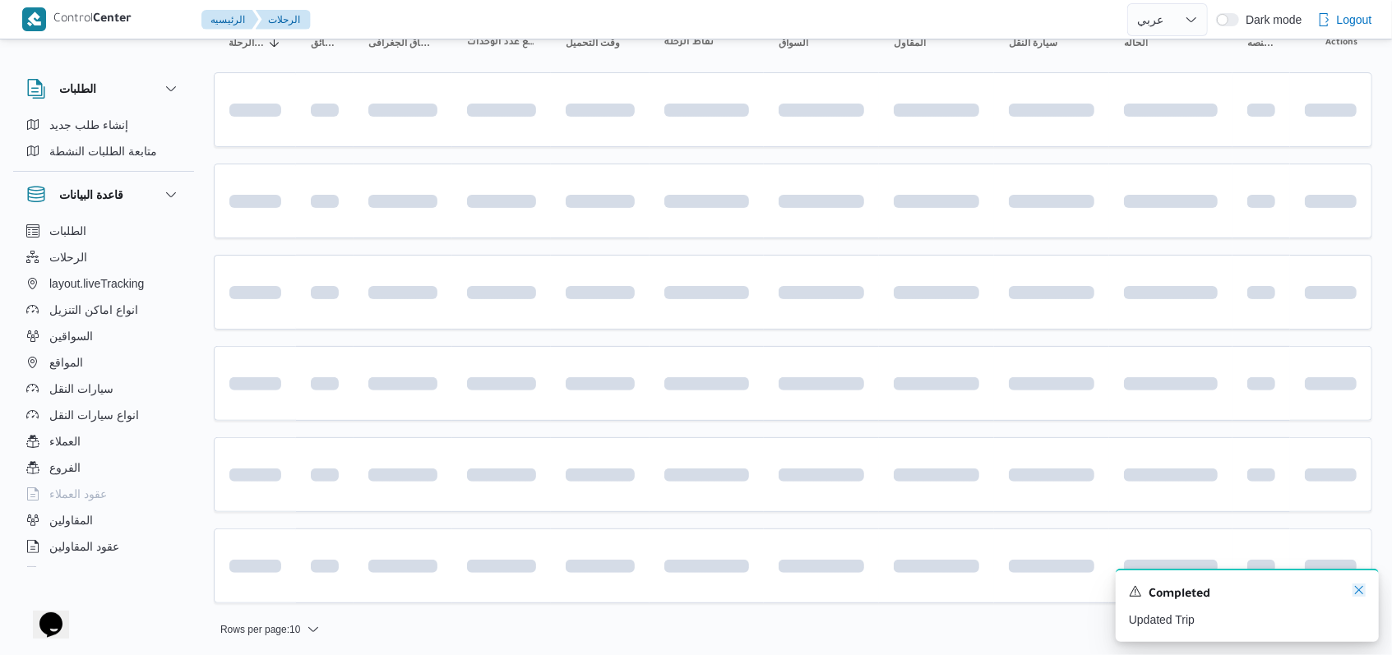
click at [1361, 594] on icon "Dismiss toast" at bounding box center [1359, 590] width 8 height 8
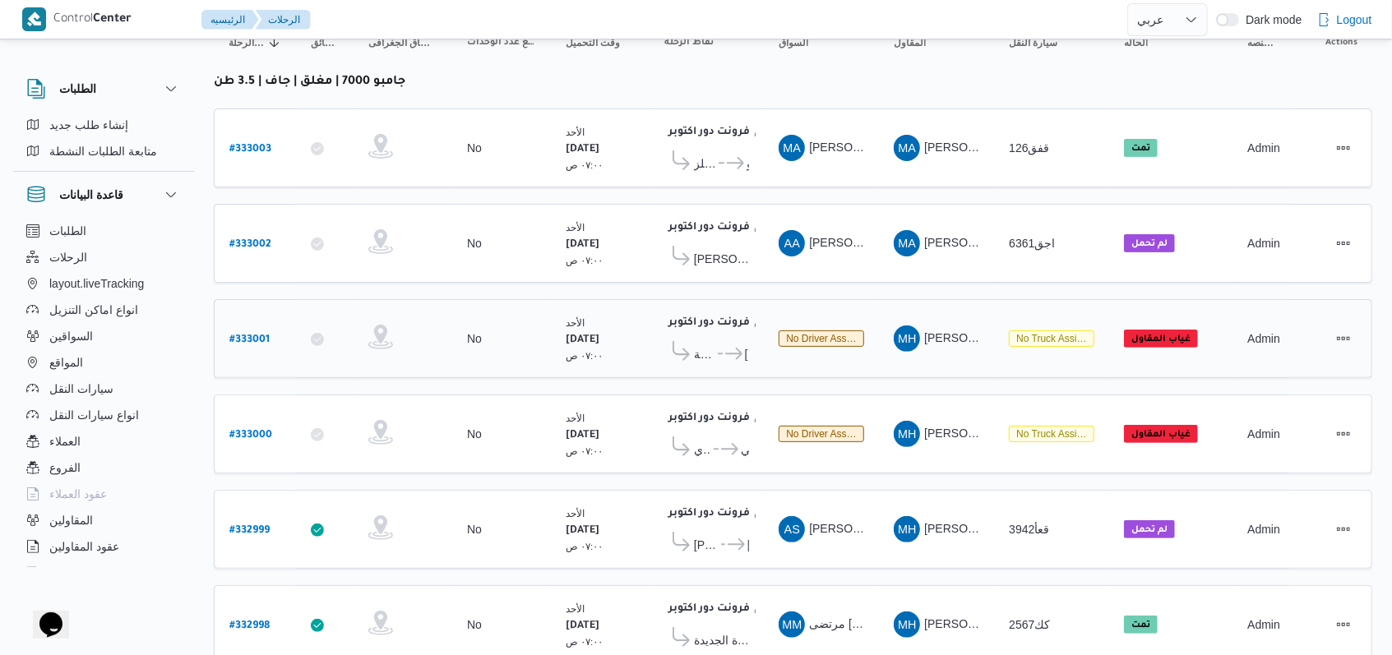
click at [248, 335] on b "# 333001" at bounding box center [249, 341] width 40 height 12
select select "ar"
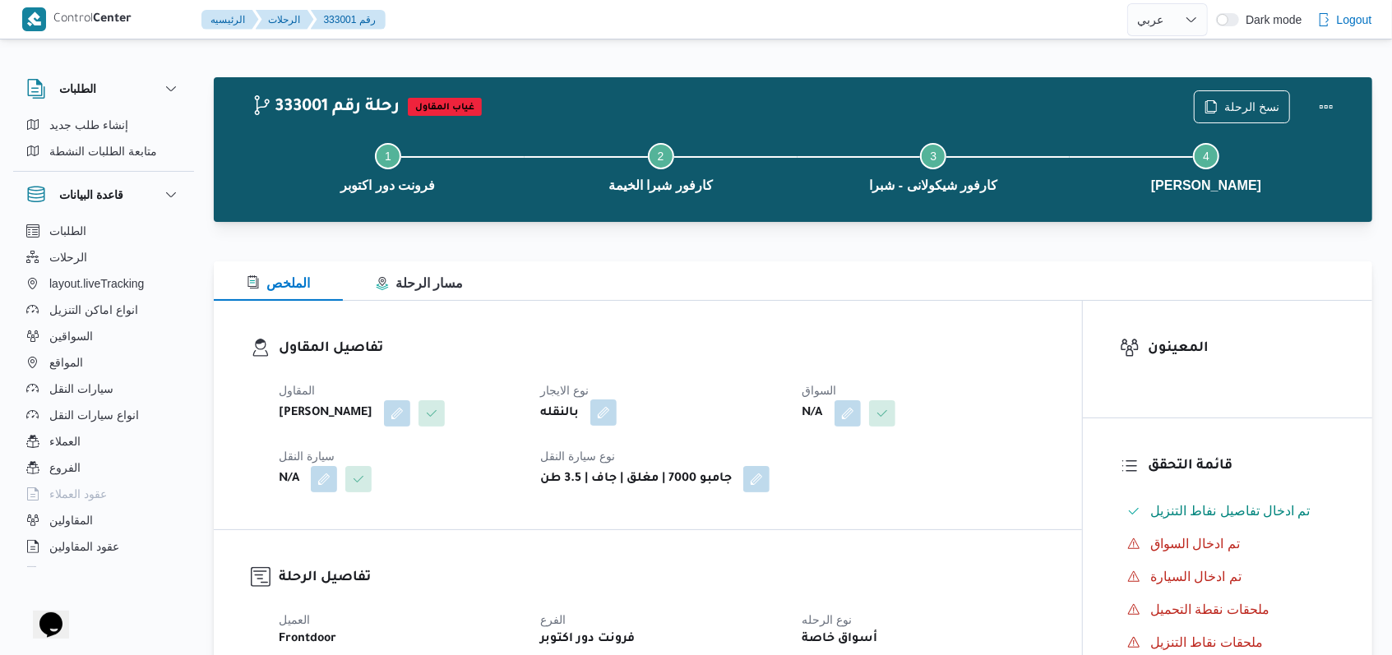
click at [604, 415] on button "button" at bounding box center [603, 413] width 26 height 26
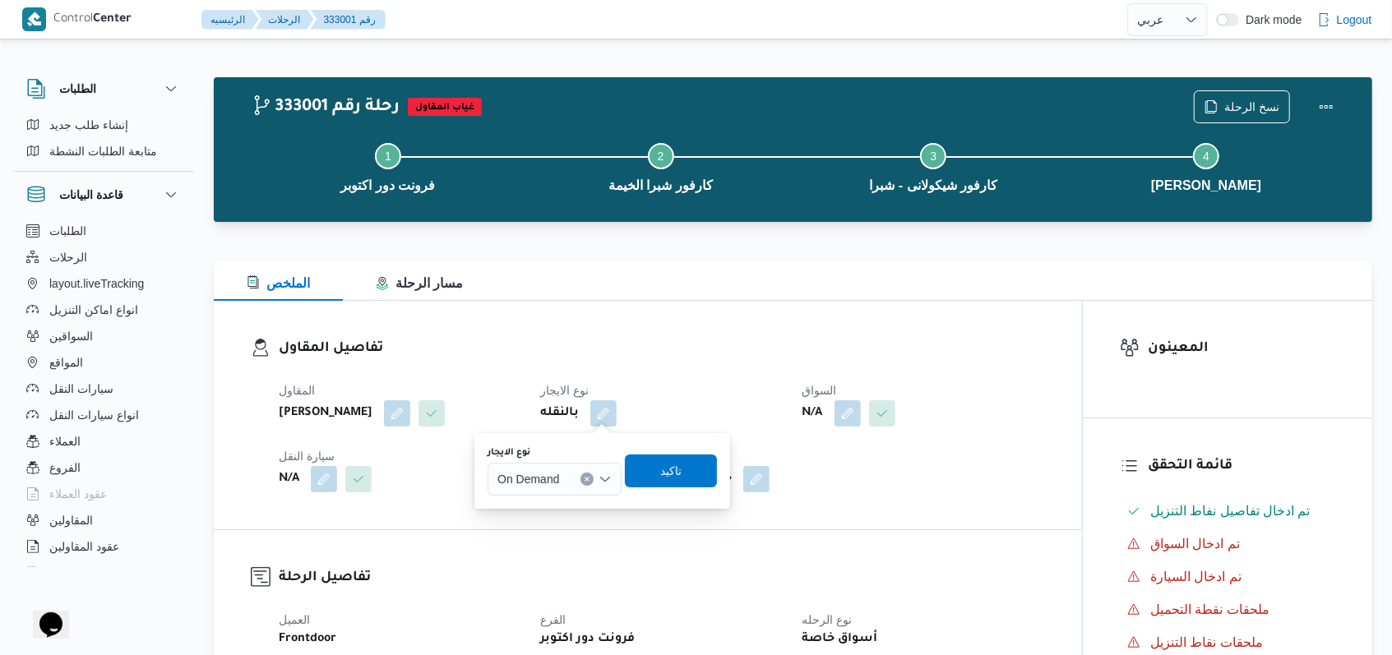
click at [585, 474] on button "Clear input" at bounding box center [586, 479] width 13 height 13
click at [572, 515] on span "Monthly" at bounding box center [564, 509] width 84 height 20
click at [666, 486] on span "تاكيد" at bounding box center [665, 470] width 92 height 33
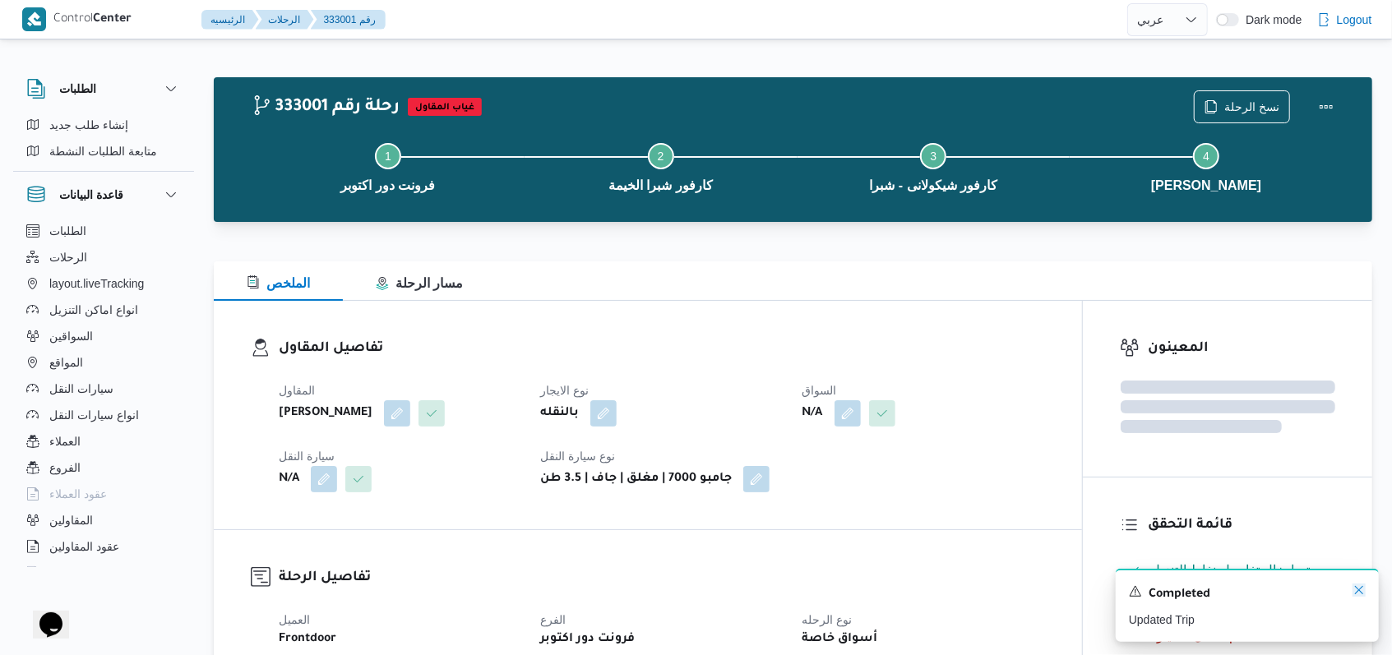
click at [1359, 594] on icon "Dismiss toast" at bounding box center [1358, 590] width 13 height 13
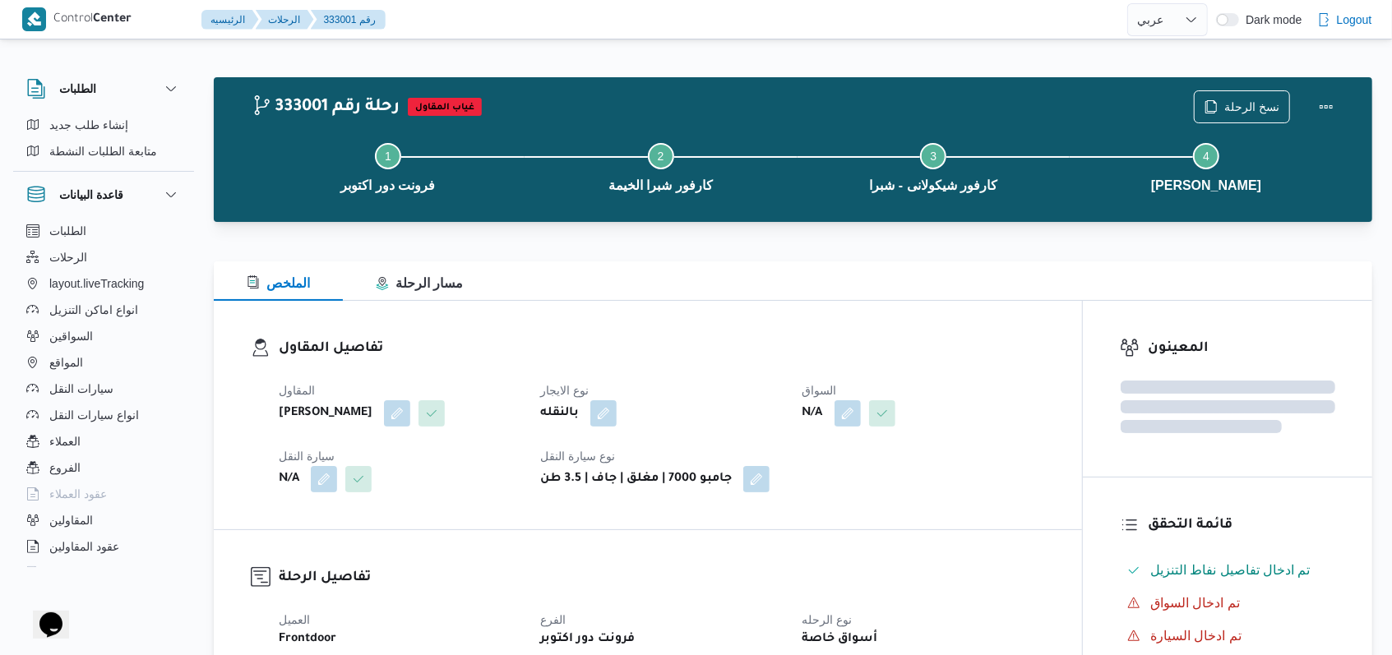
click at [740, 317] on div "تفاصيل المقاول المقاول محمد حسني محمد ابراهيم نوع الايجار بالنقله السواق N/A سي…" at bounding box center [648, 415] width 868 height 229
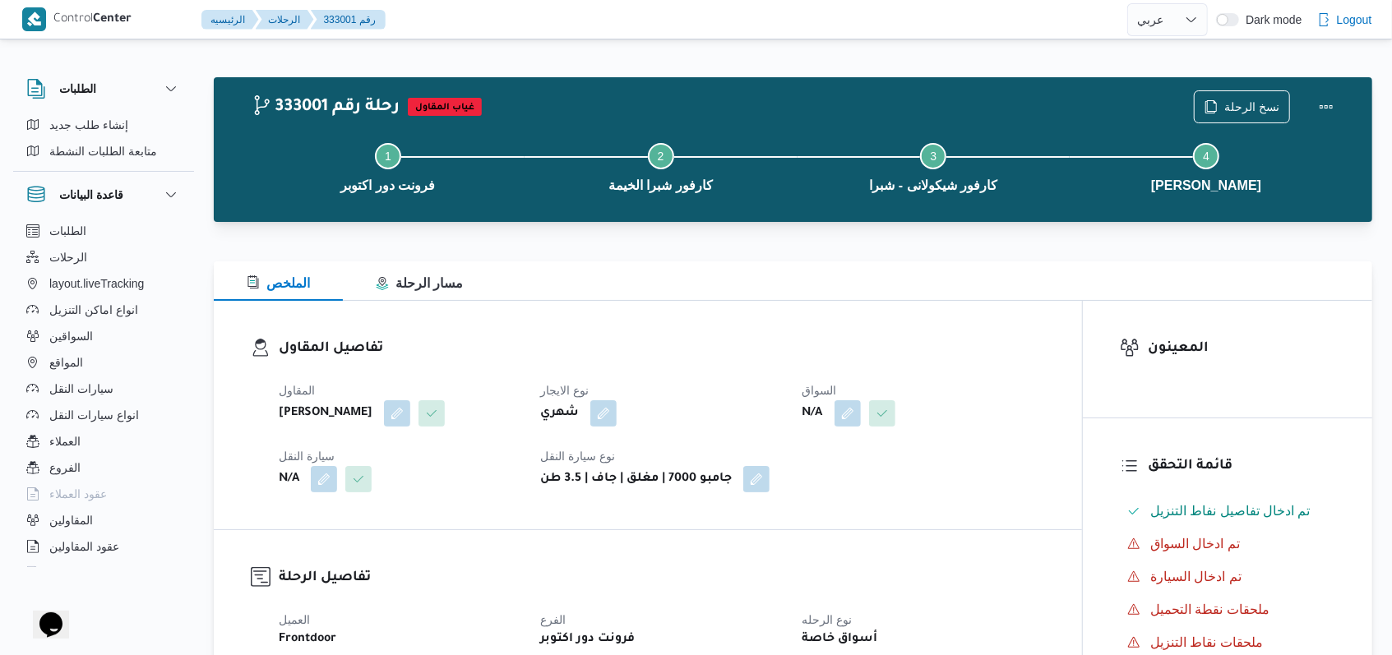
select select "ar"
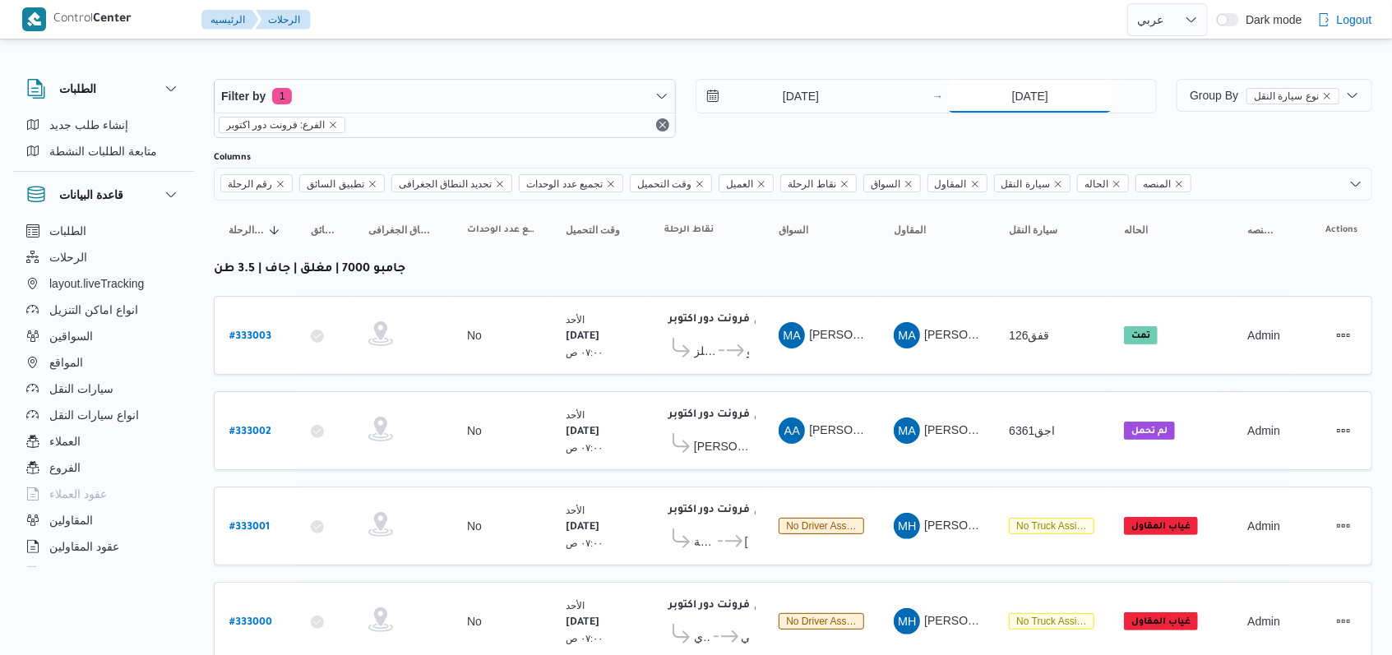
click at [1033, 82] on input "24/8/2025" at bounding box center [1030, 96] width 164 height 33
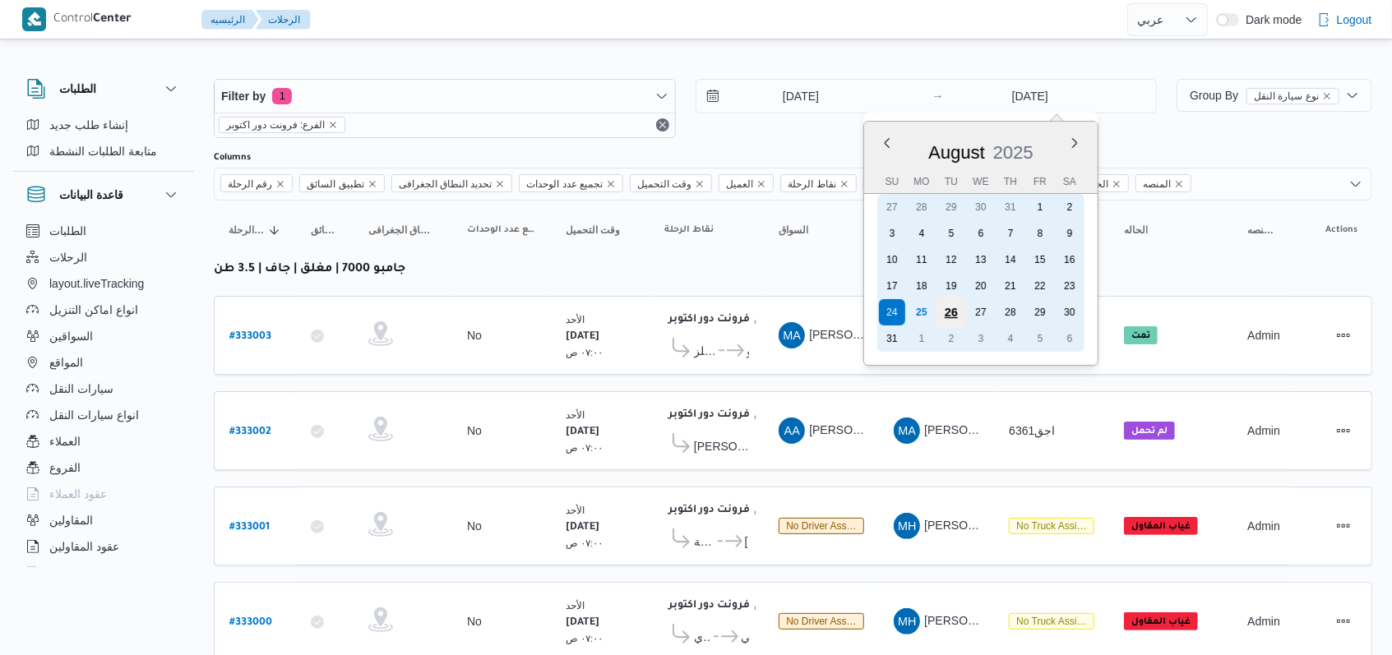
click at [957, 309] on div "26" at bounding box center [951, 312] width 31 height 31
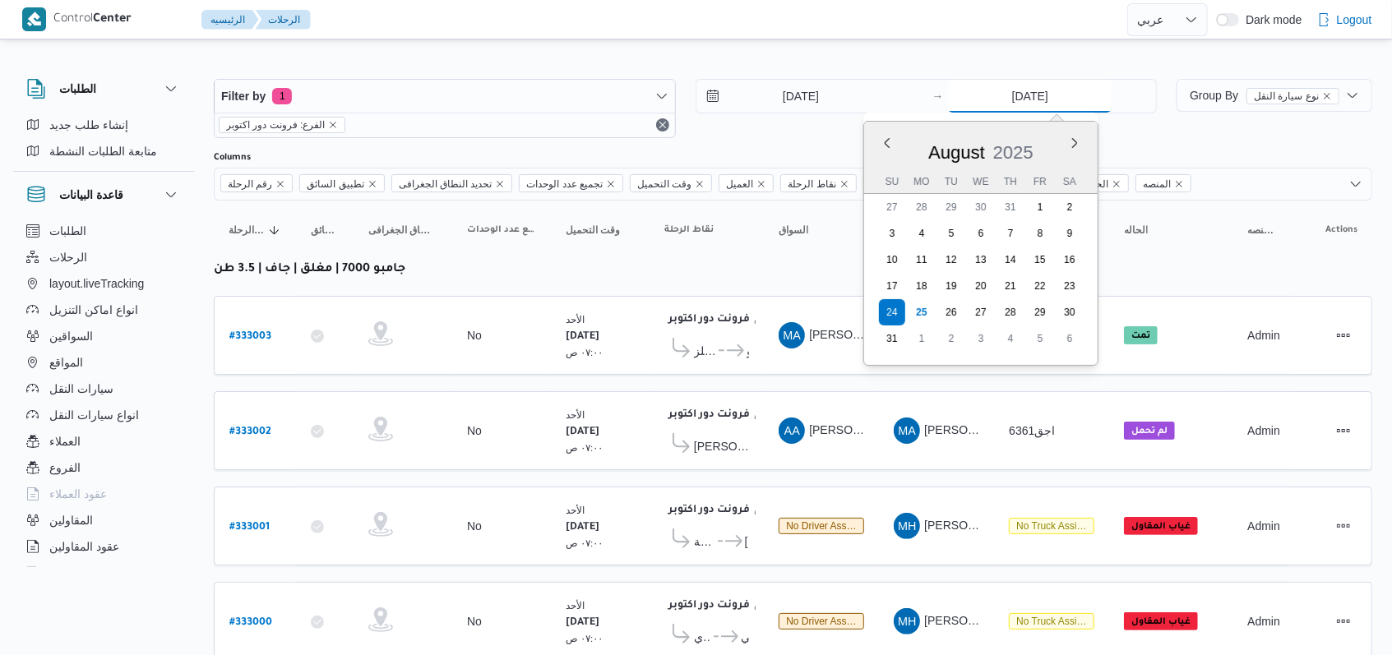
type input "26/8/2025"
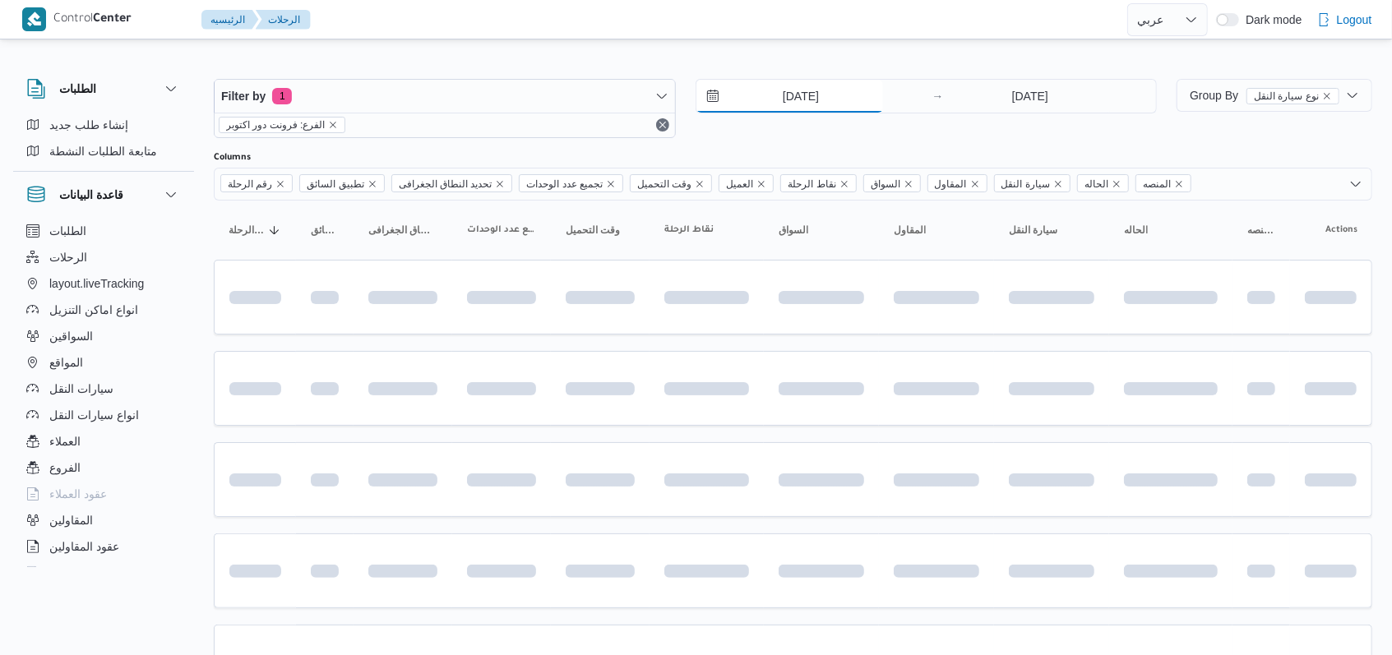
click at [805, 93] on input "24/8/2025" at bounding box center [789, 96] width 187 height 33
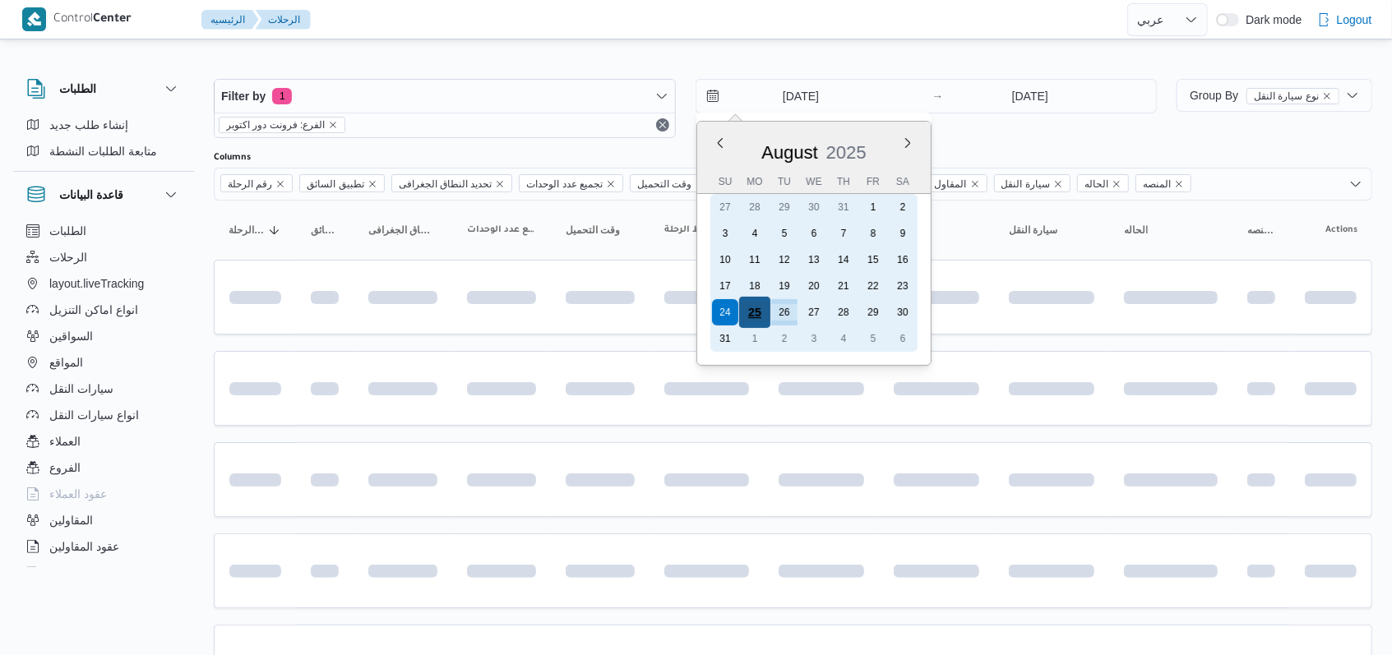
click at [751, 319] on div "25" at bounding box center [753, 312] width 31 height 31
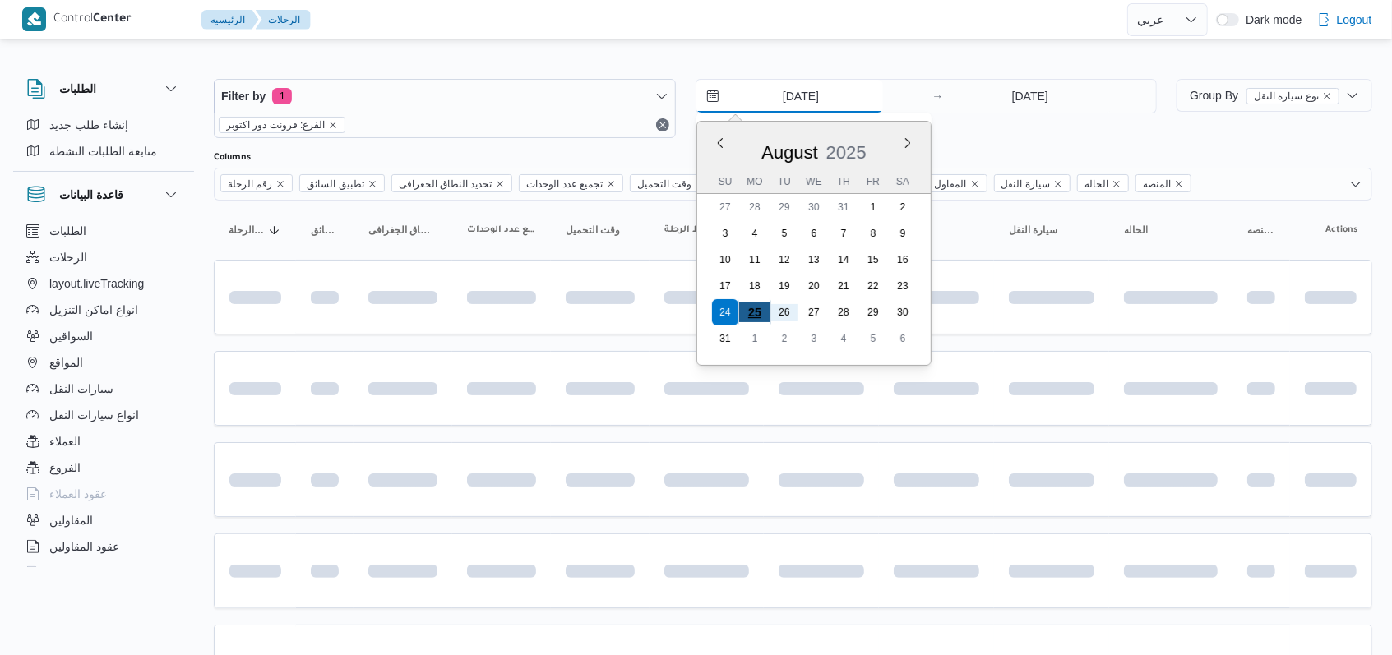
type input "[DATE]"
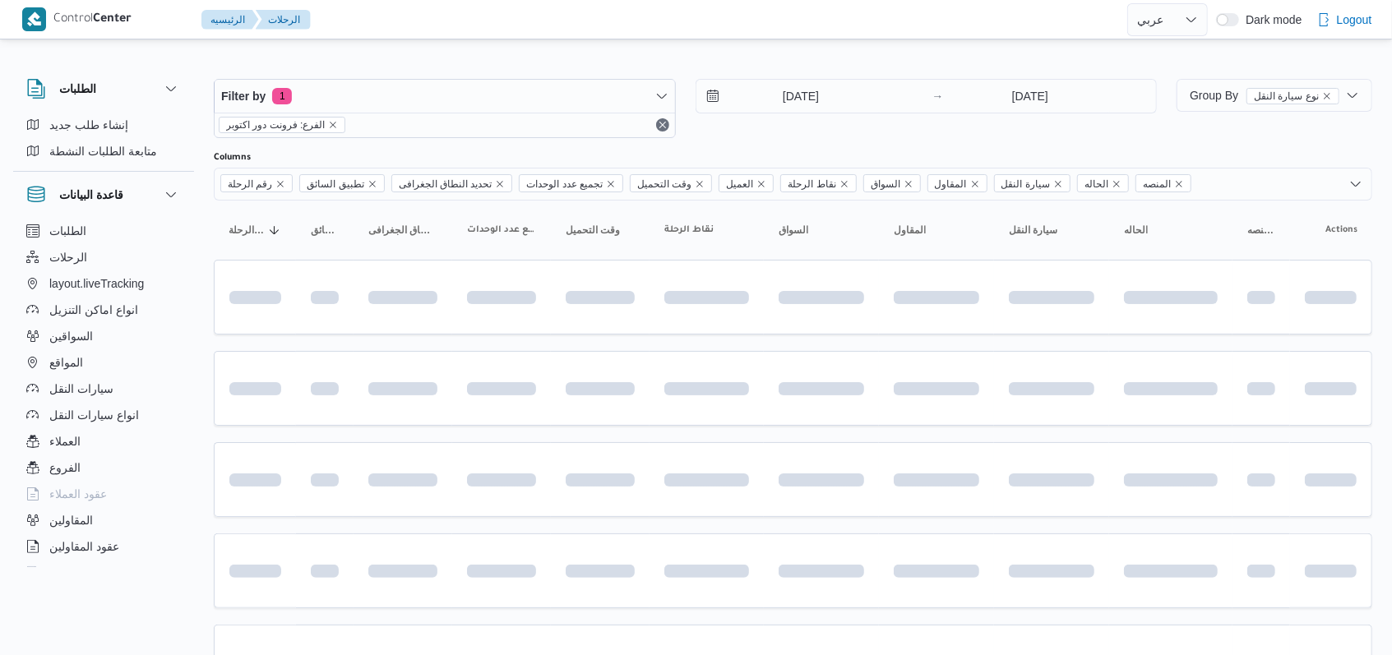
click at [751, 319] on div at bounding box center [707, 297] width 98 height 65
click at [878, 130] on div "25/8/2025 → 26/8/2025" at bounding box center [926, 108] width 462 height 59
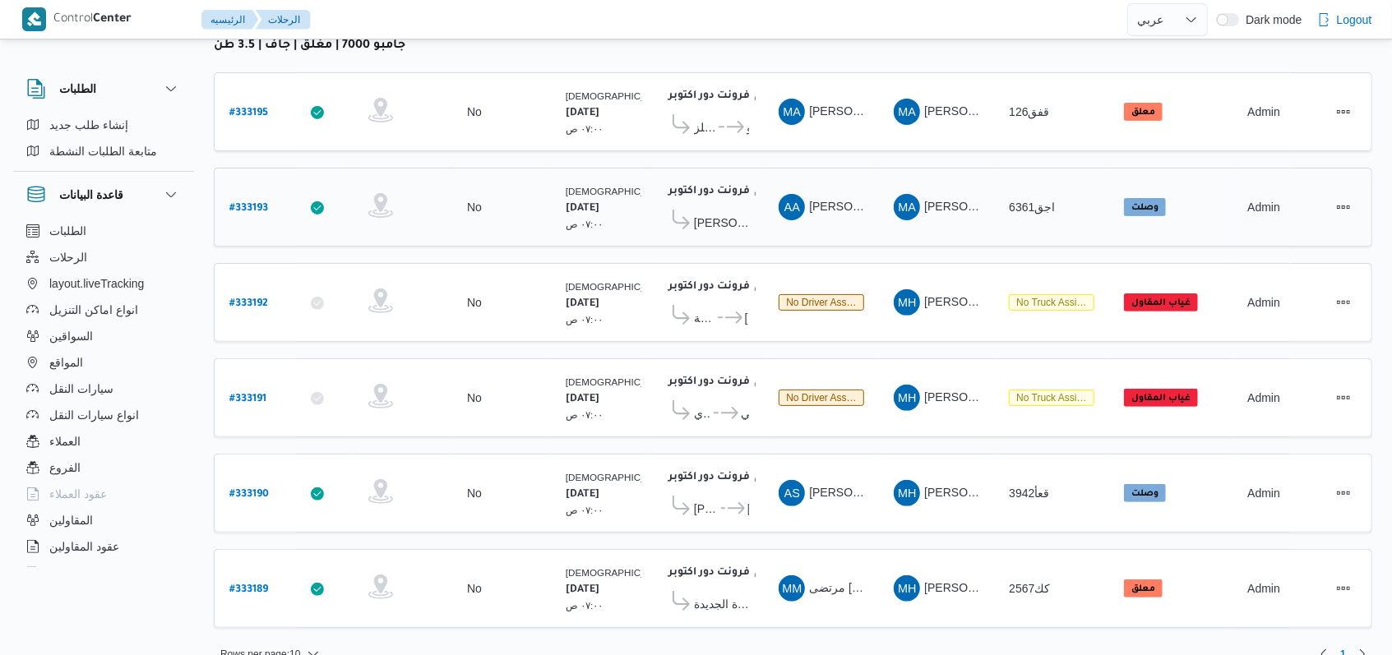
scroll to position [233, 0]
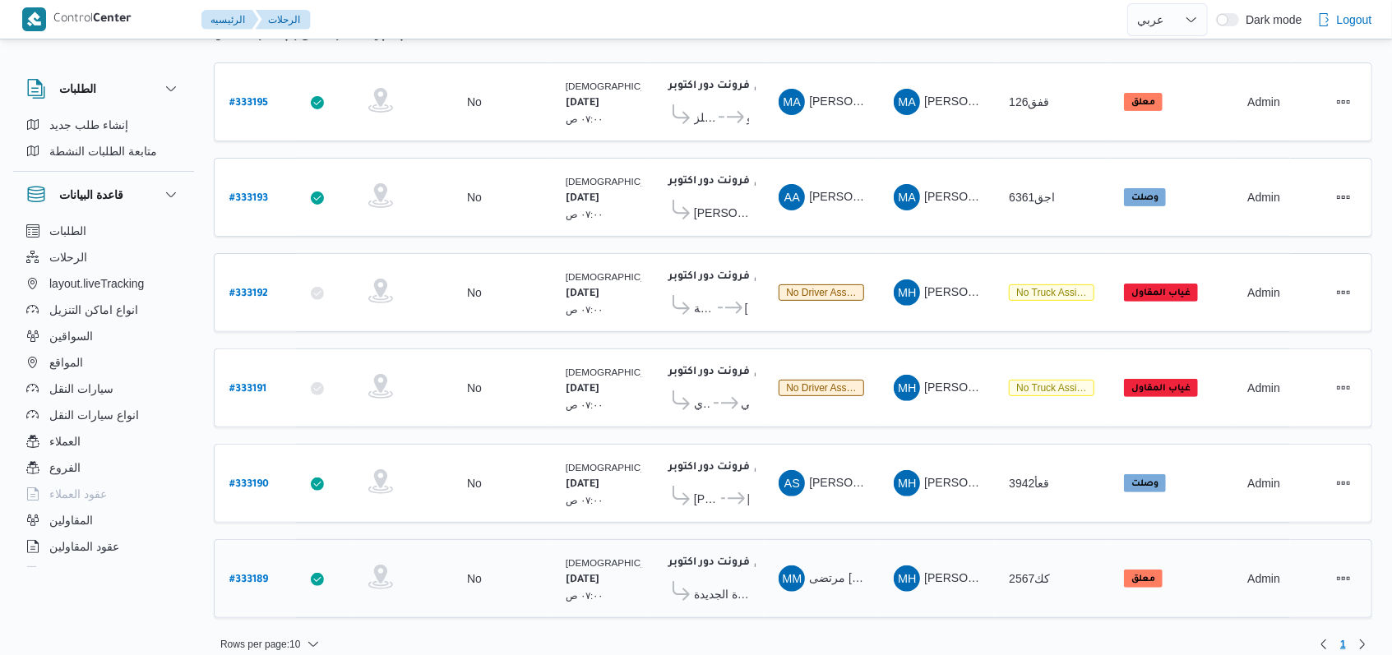
click at [240, 575] on b "# 333189" at bounding box center [248, 581] width 39 height 12
select select "ar"
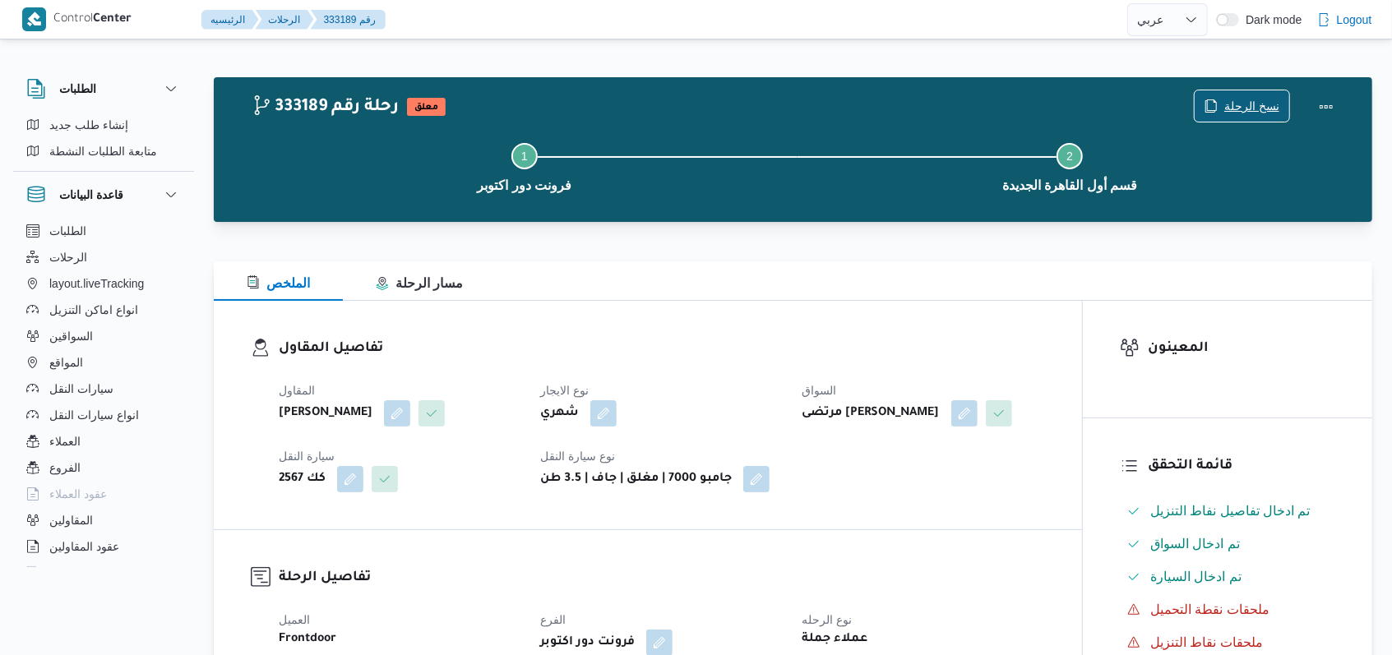
click at [1236, 102] on span "نسخ الرحلة" at bounding box center [1251, 106] width 55 height 20
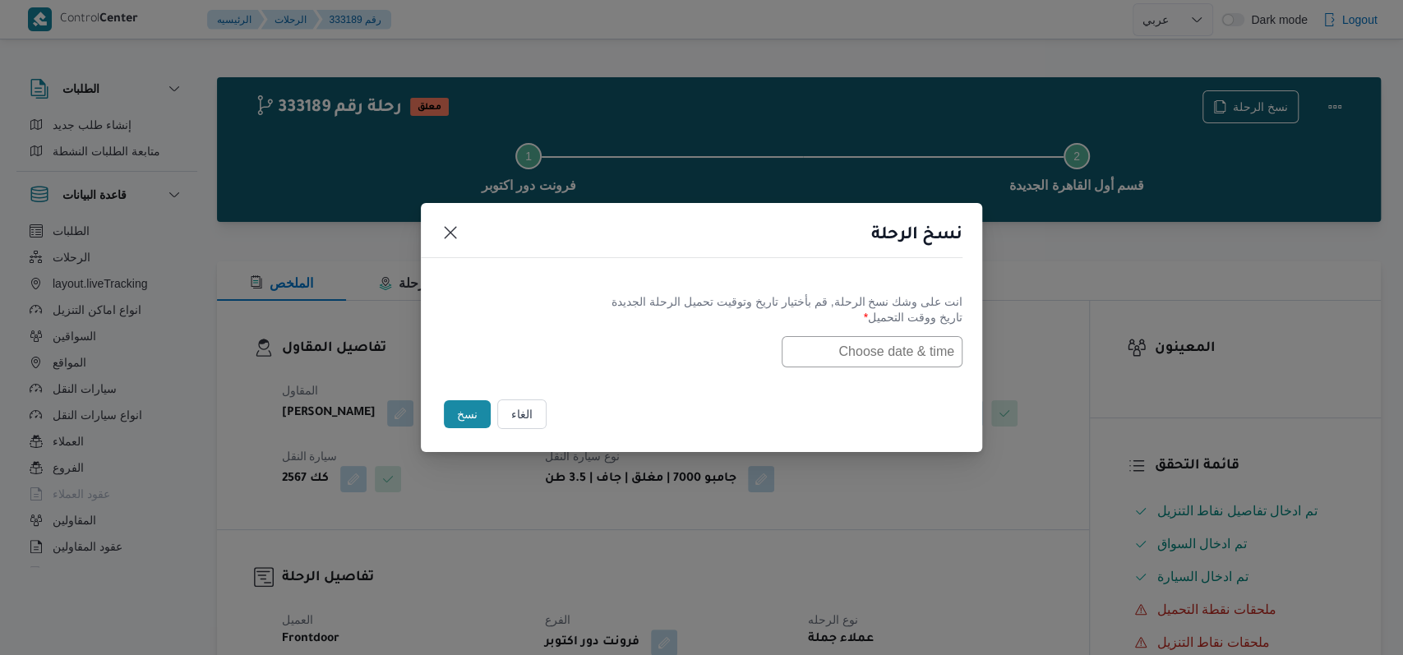
click at [848, 342] on input "text" at bounding box center [872, 351] width 181 height 31
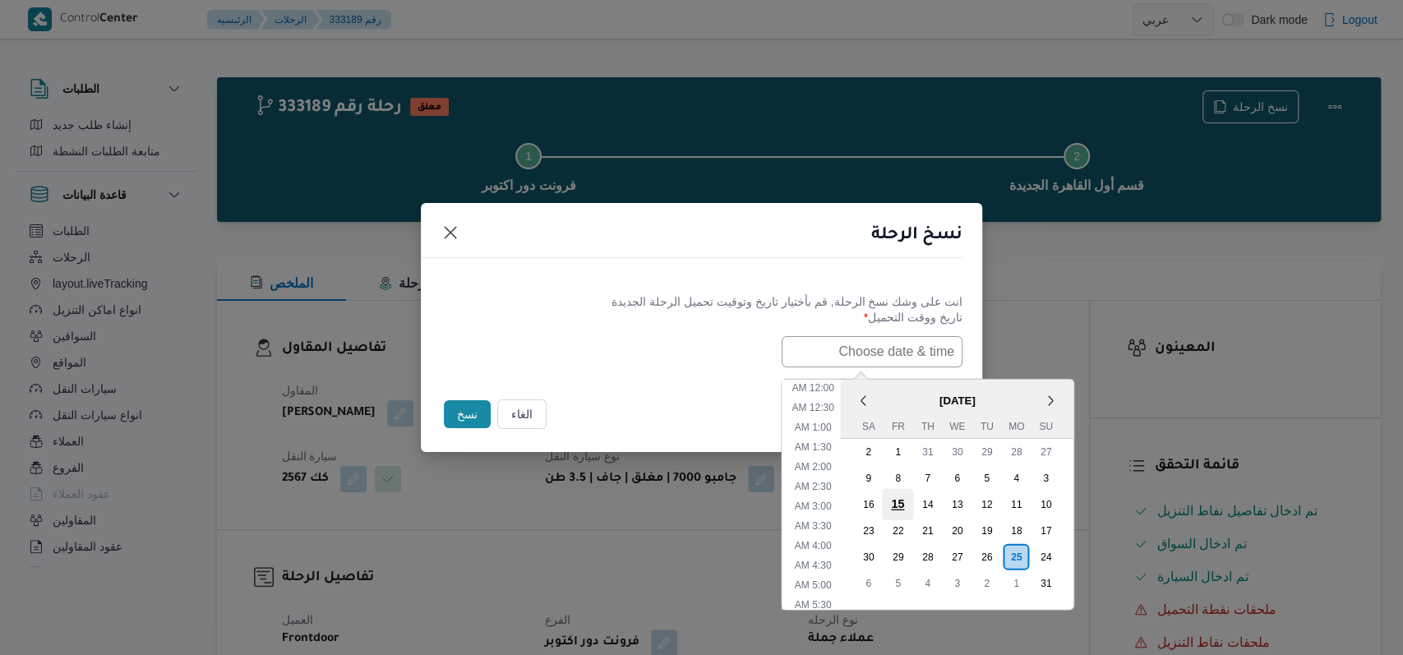
scroll to position [387, 0]
click at [992, 544] on div "26" at bounding box center [986, 556] width 31 height 31
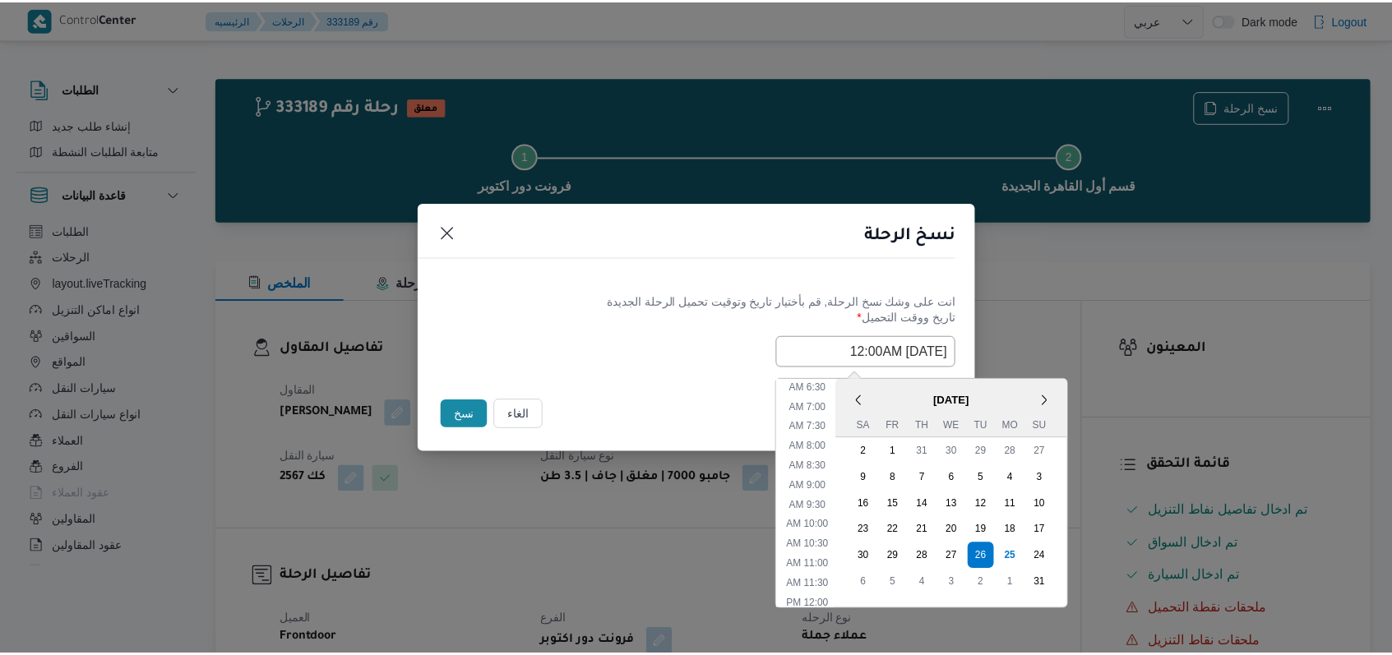
scroll to position [58, 0]
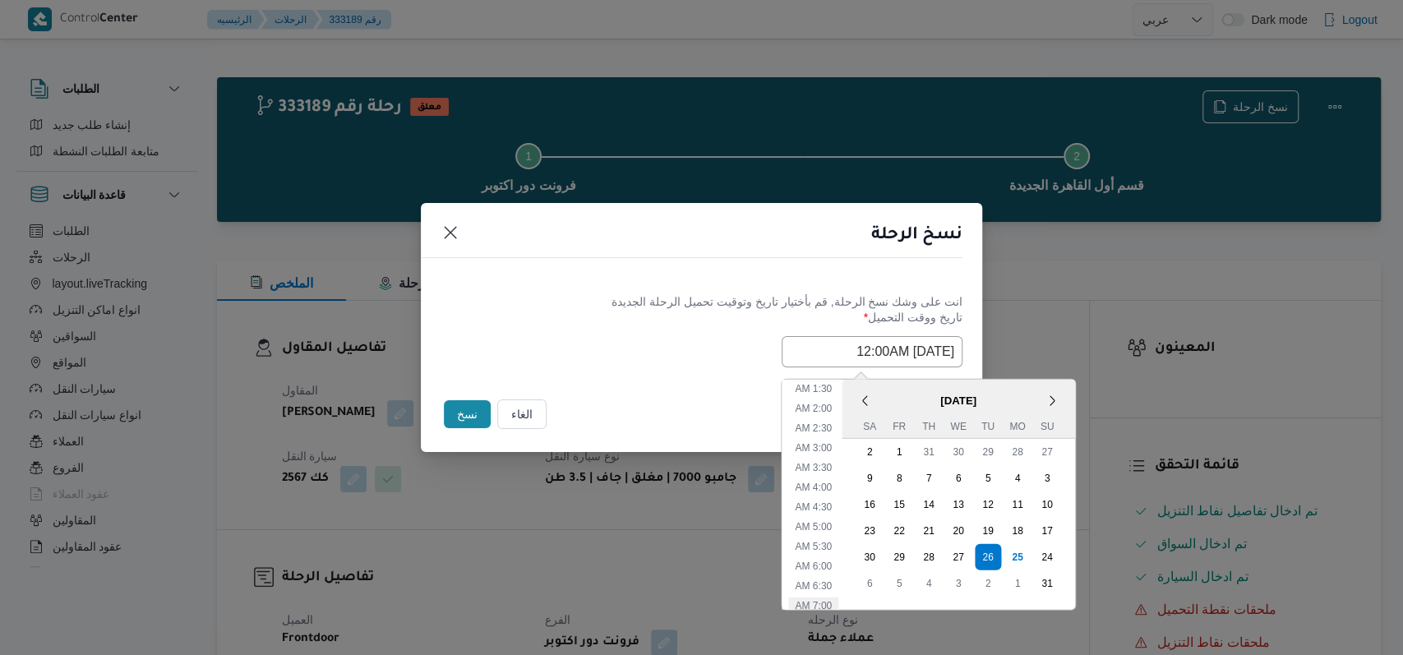
click at [835, 597] on li "7:00 AM" at bounding box center [813, 605] width 50 height 16
type input "26/08/2025 7:00AM"
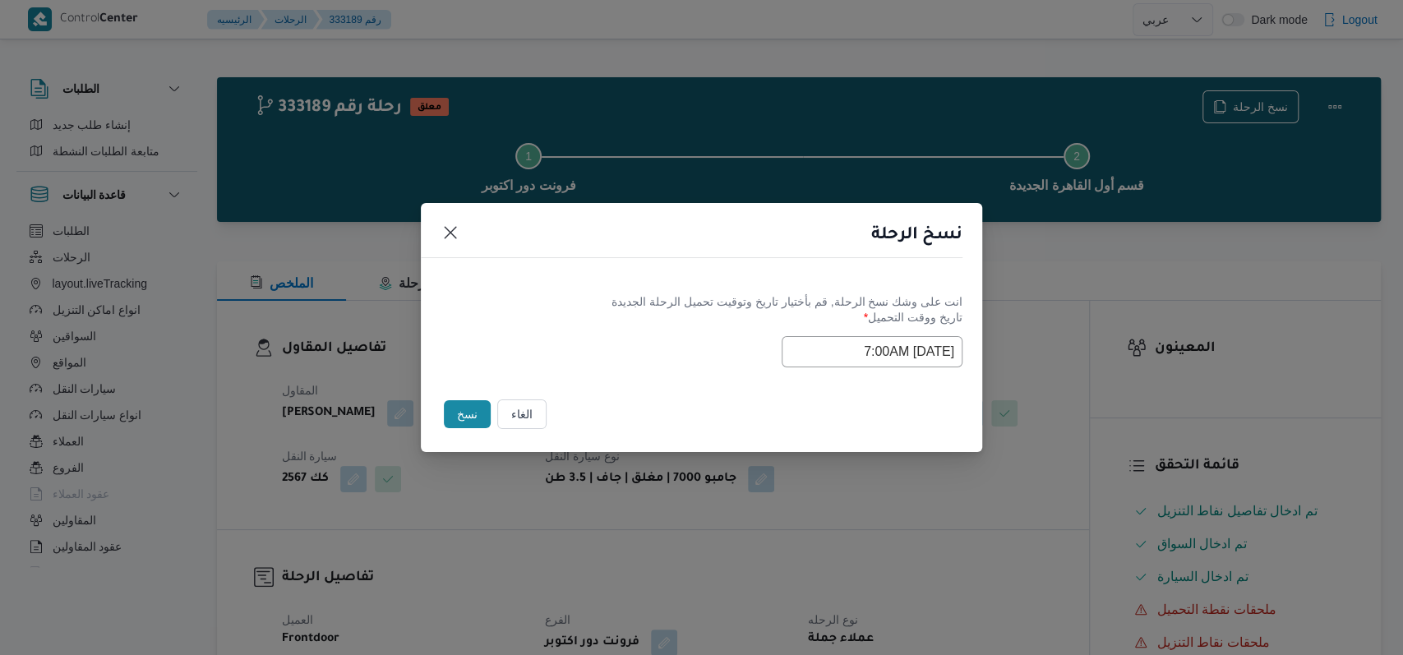
click at [466, 404] on button "نسخ" at bounding box center [467, 414] width 47 height 28
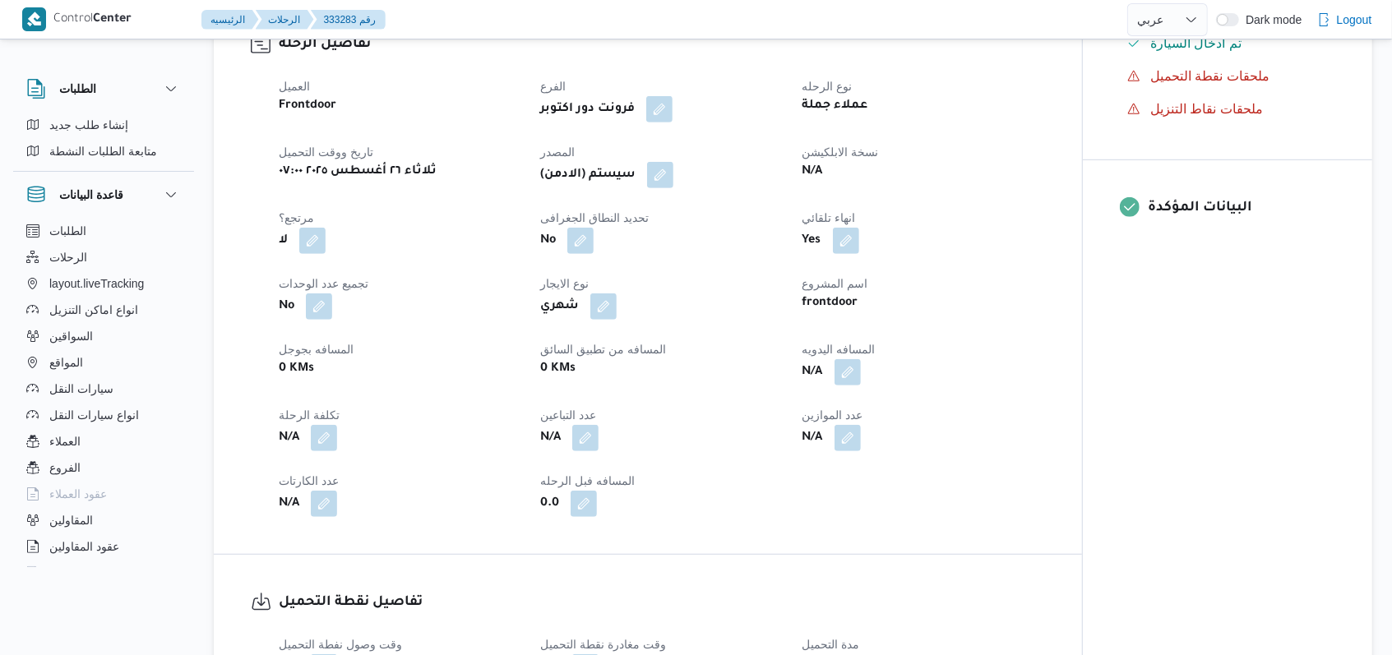
scroll to position [548, 0]
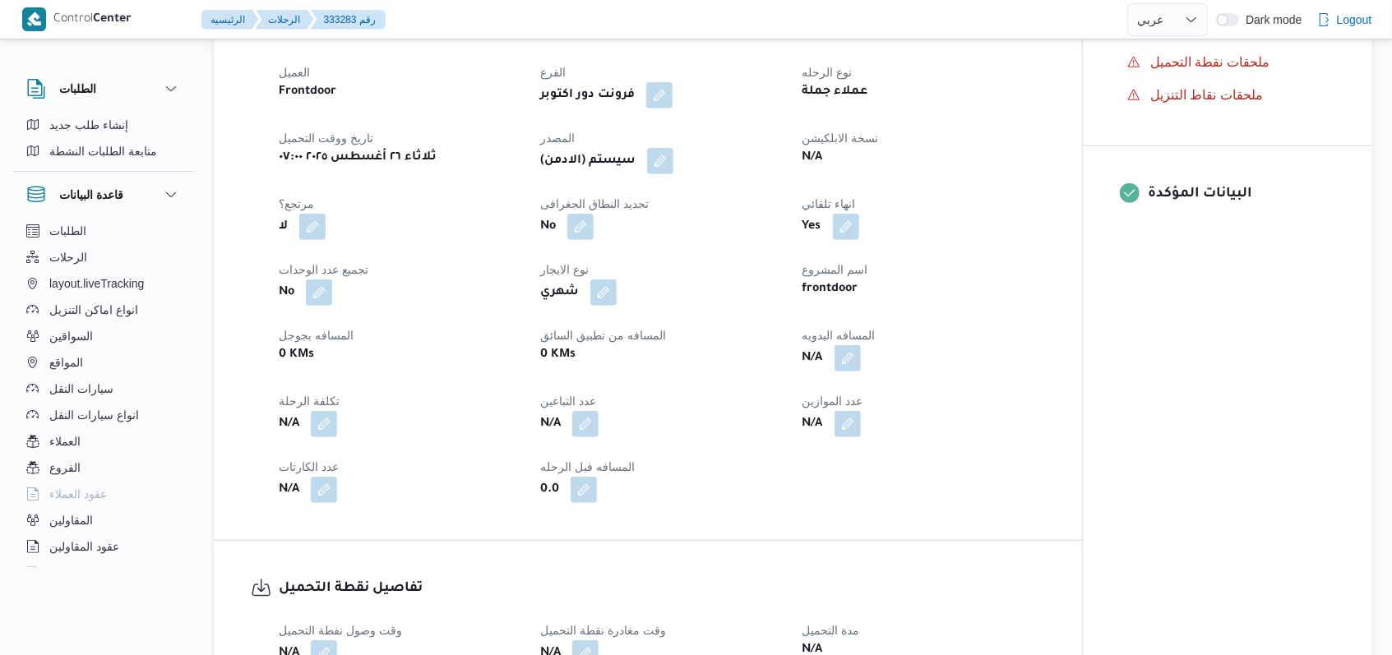
click at [677, 176] on div "(سيستم (الادمن" at bounding box center [660, 161] width 245 height 30
click at [669, 173] on button "button" at bounding box center [660, 160] width 26 height 26
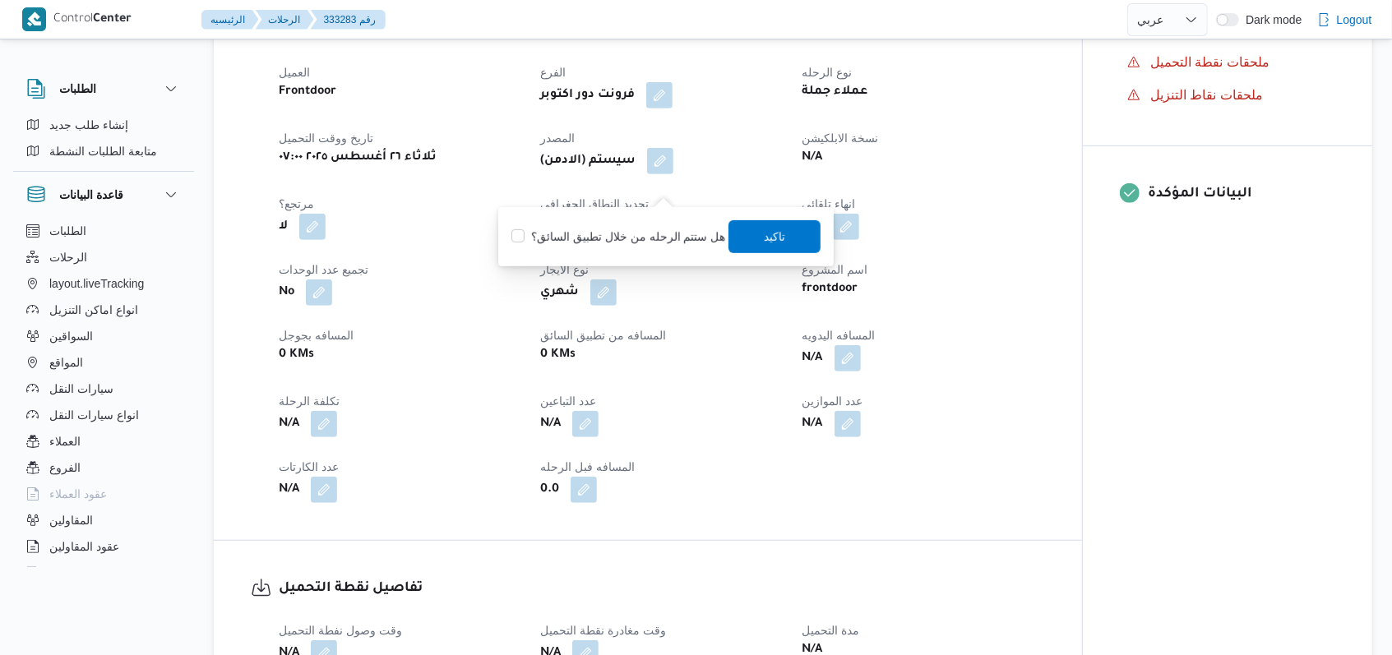
click at [722, 233] on div "هل ستتم الرحله من خلال تطبيق السائق؟ تاكيد" at bounding box center [666, 237] width 312 height 36
click at [746, 240] on span "تاكيد" at bounding box center [774, 235] width 92 height 33
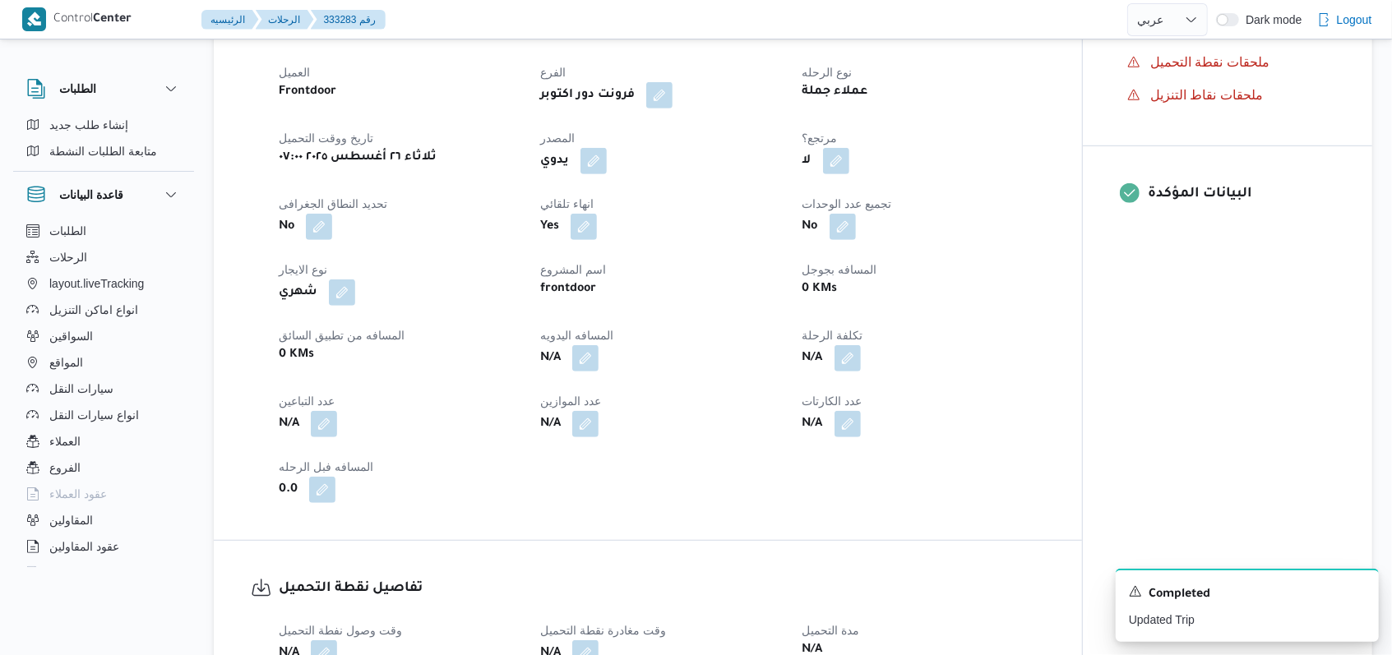
select select "ar"
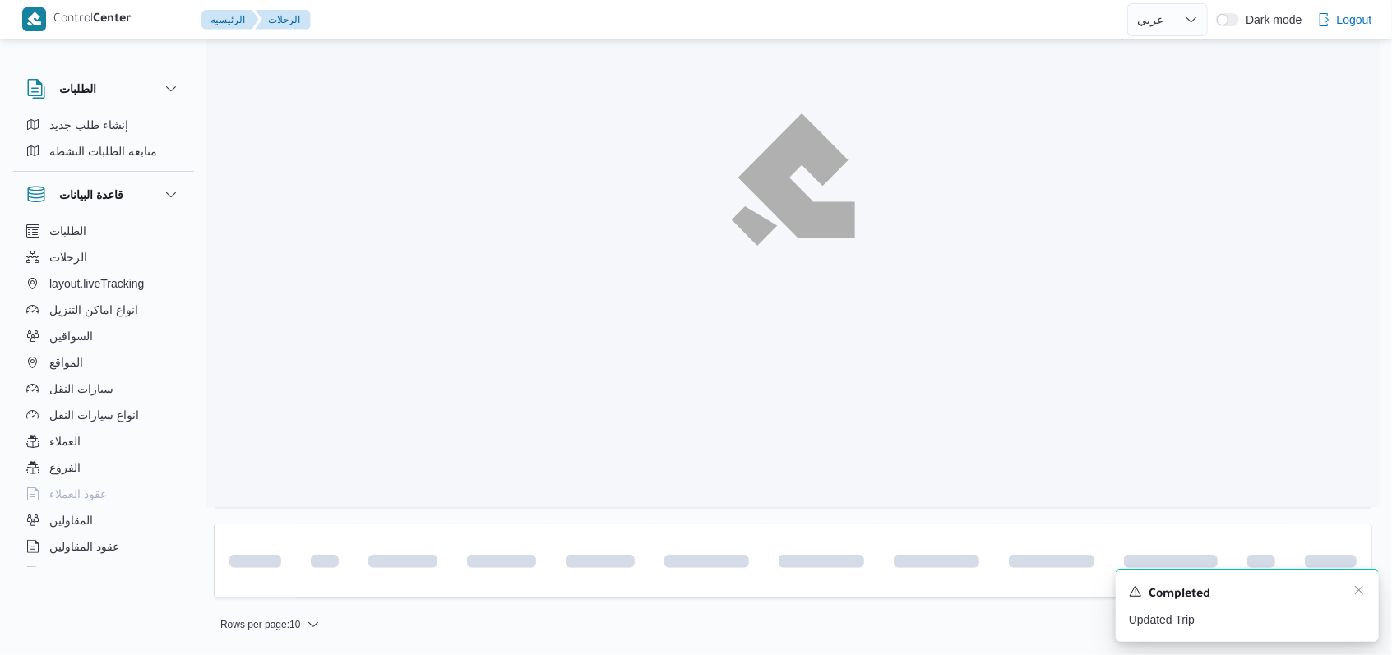
scroll to position [187, 0]
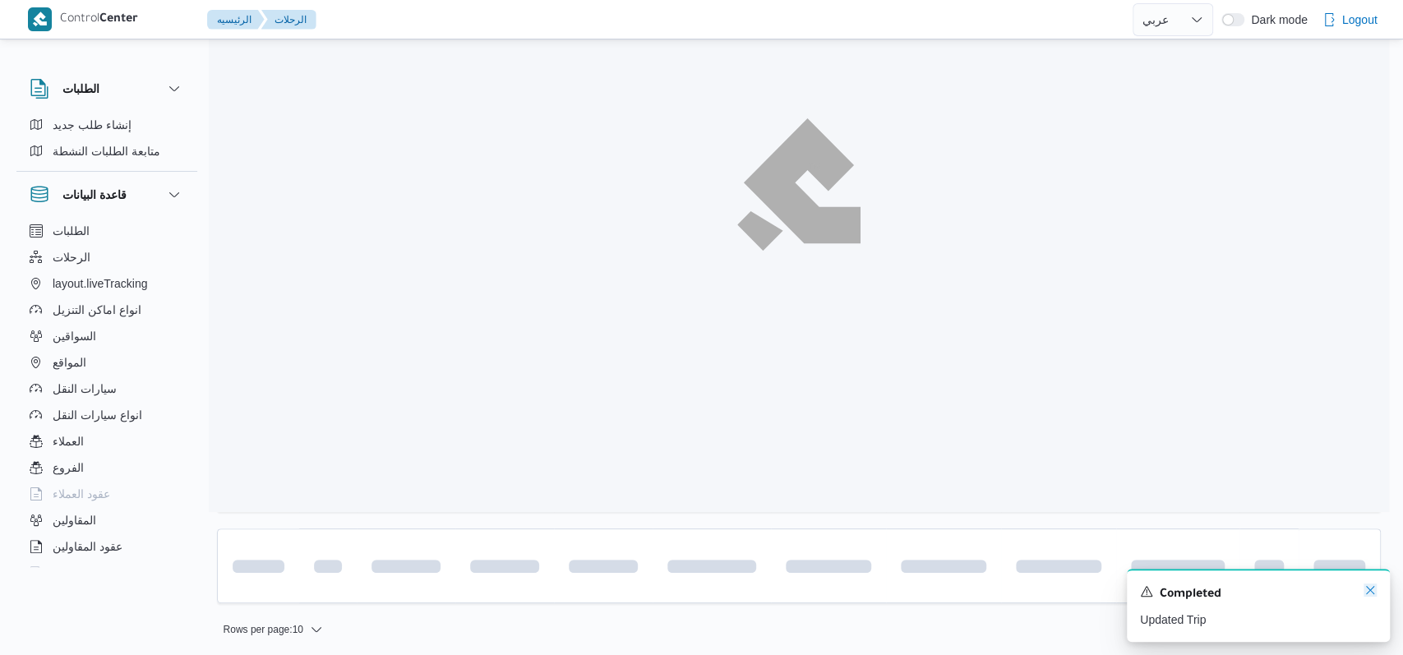
click at [1369, 592] on icon "Dismiss toast" at bounding box center [1370, 590] width 13 height 13
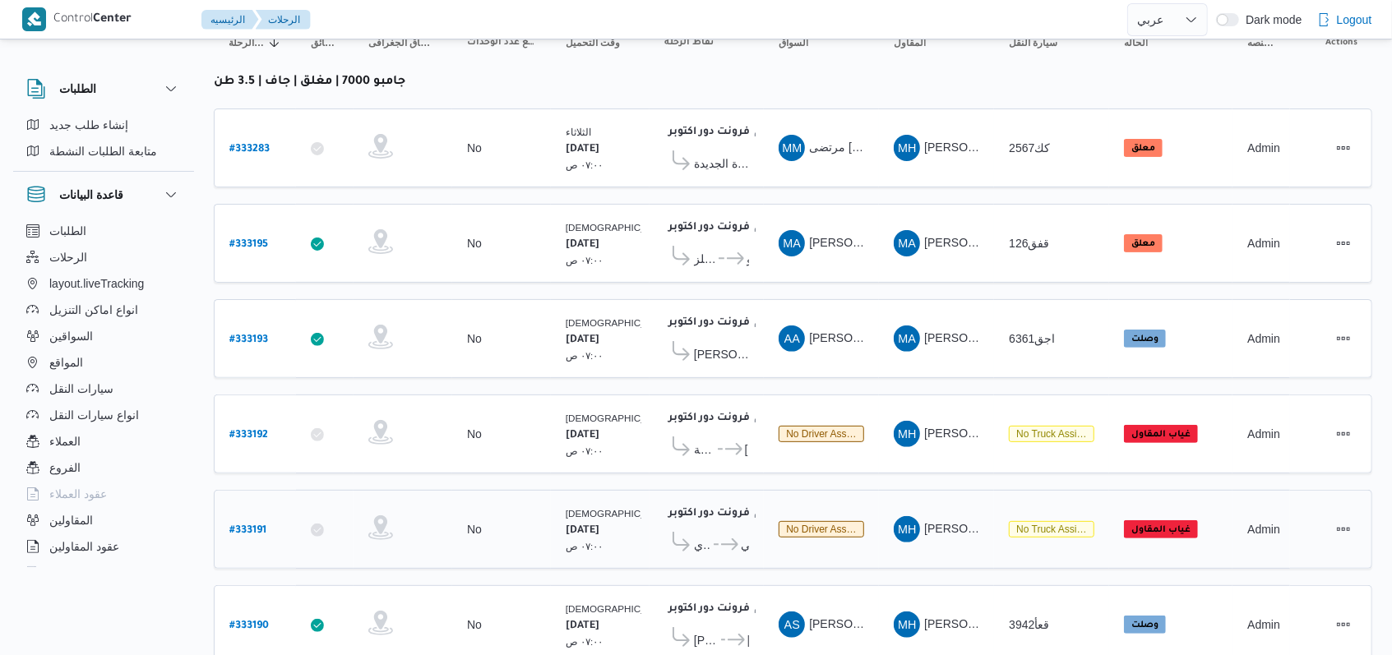
click at [260, 525] on b "# 333191" at bounding box center [247, 531] width 37 height 12
select select "ar"
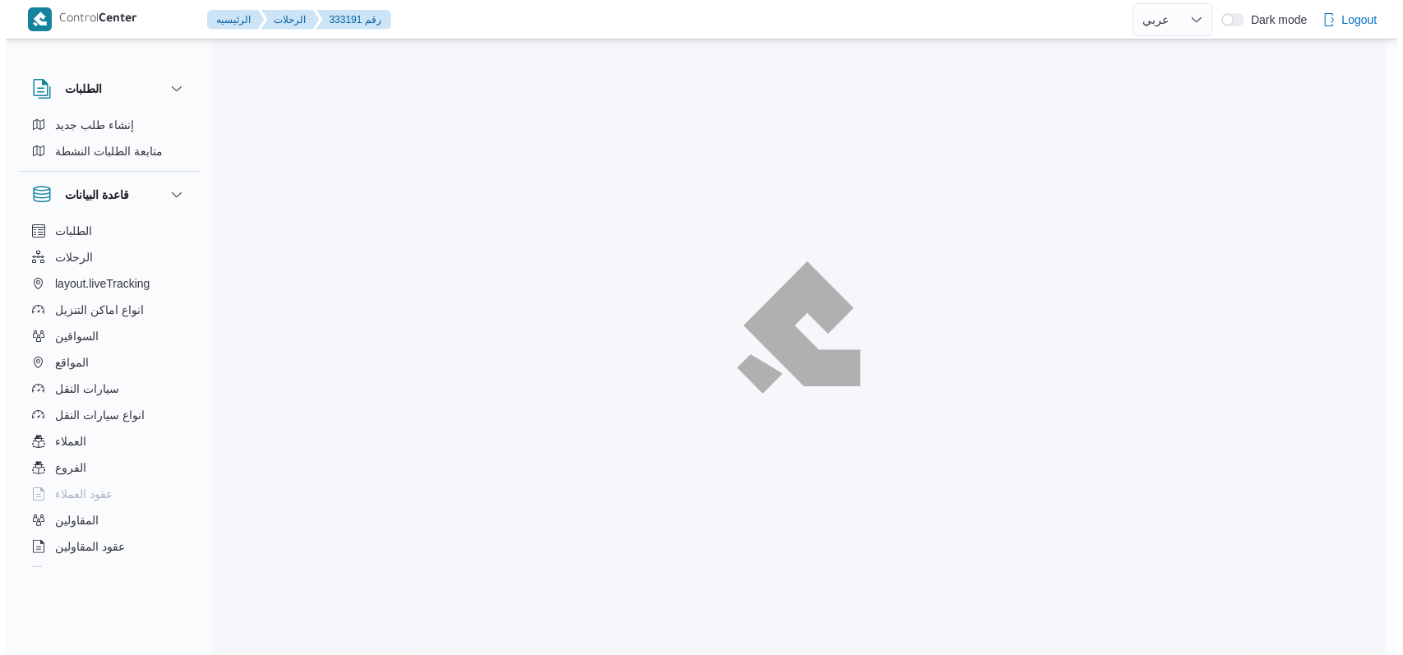
scroll to position [44, 0]
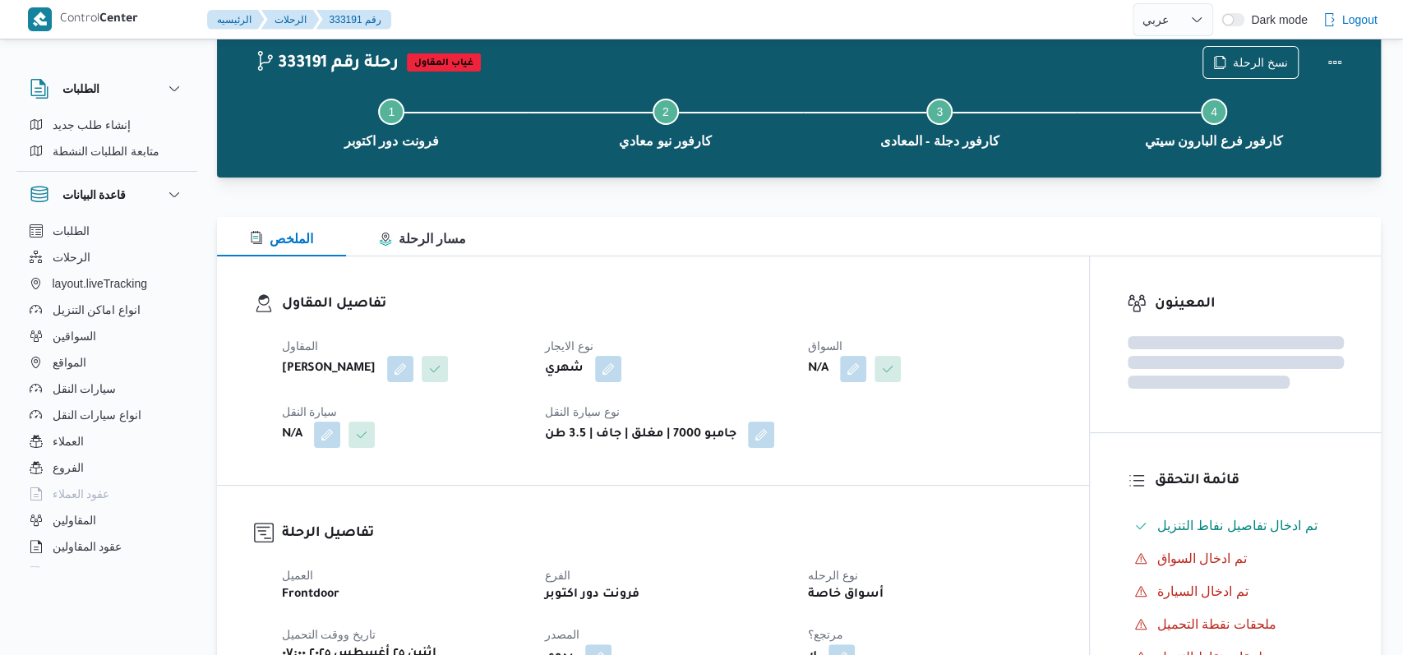
select select "ar"
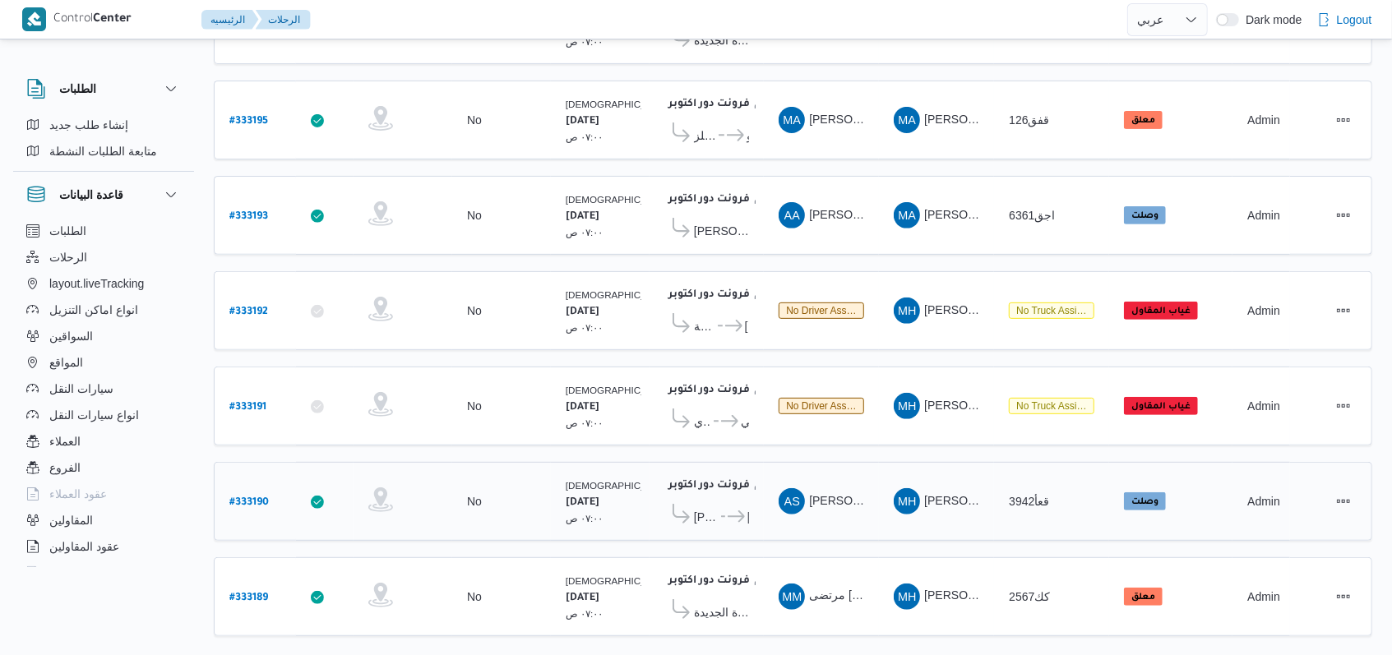
scroll to position [326, 0]
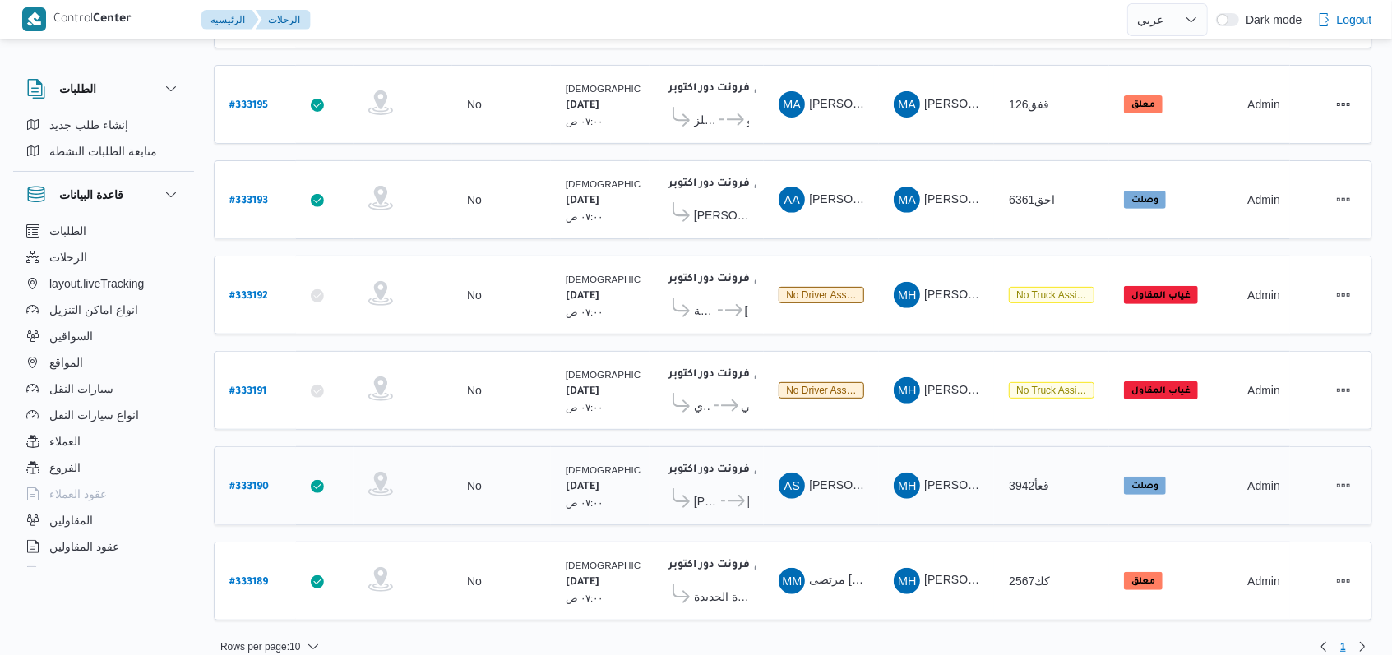
click at [256, 482] on b "# 333190" at bounding box center [248, 488] width 39 height 12
select select "ar"
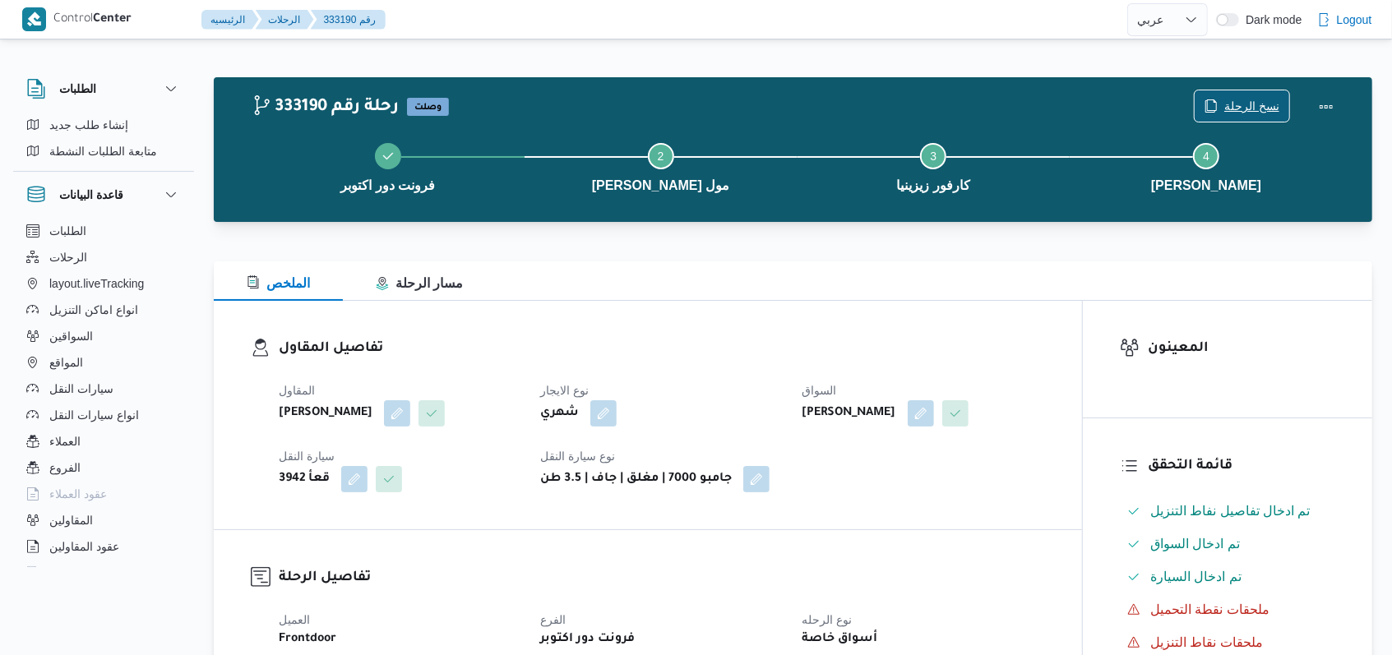
click at [1248, 92] on span "نسخ الرحلة" at bounding box center [1241, 105] width 95 height 31
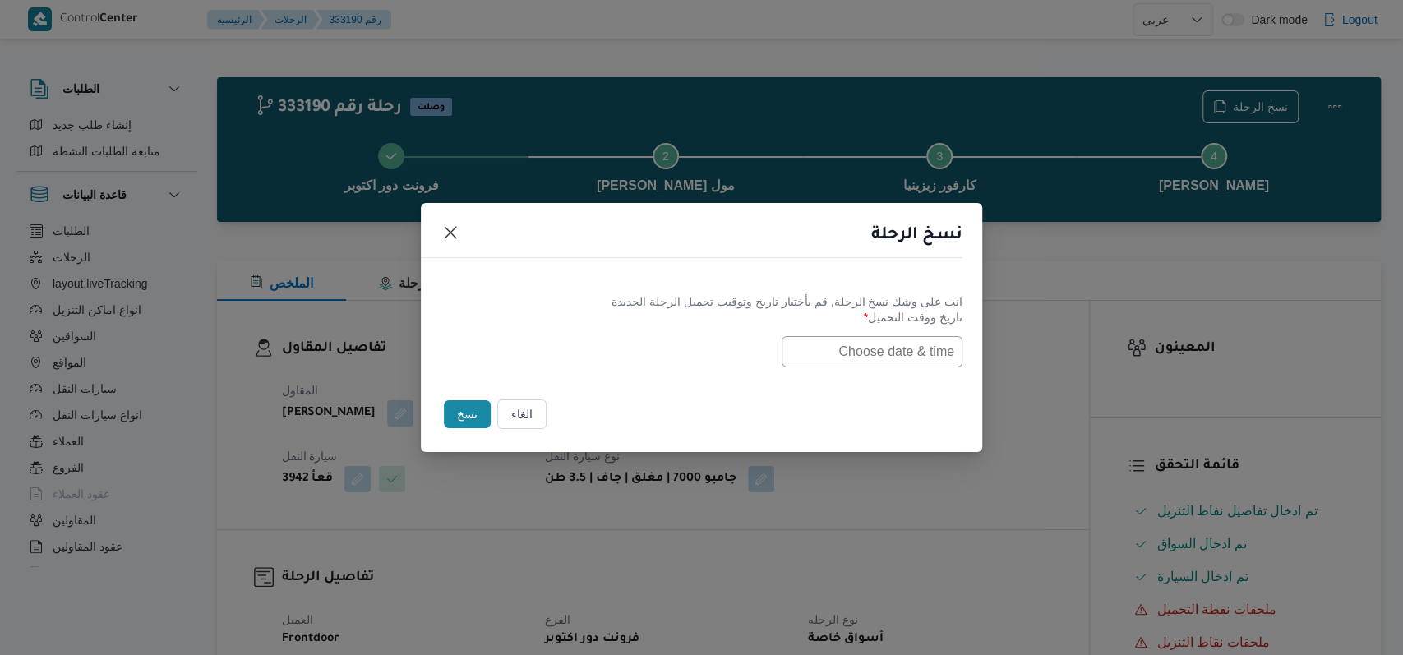
click at [809, 361] on input "text" at bounding box center [872, 351] width 181 height 31
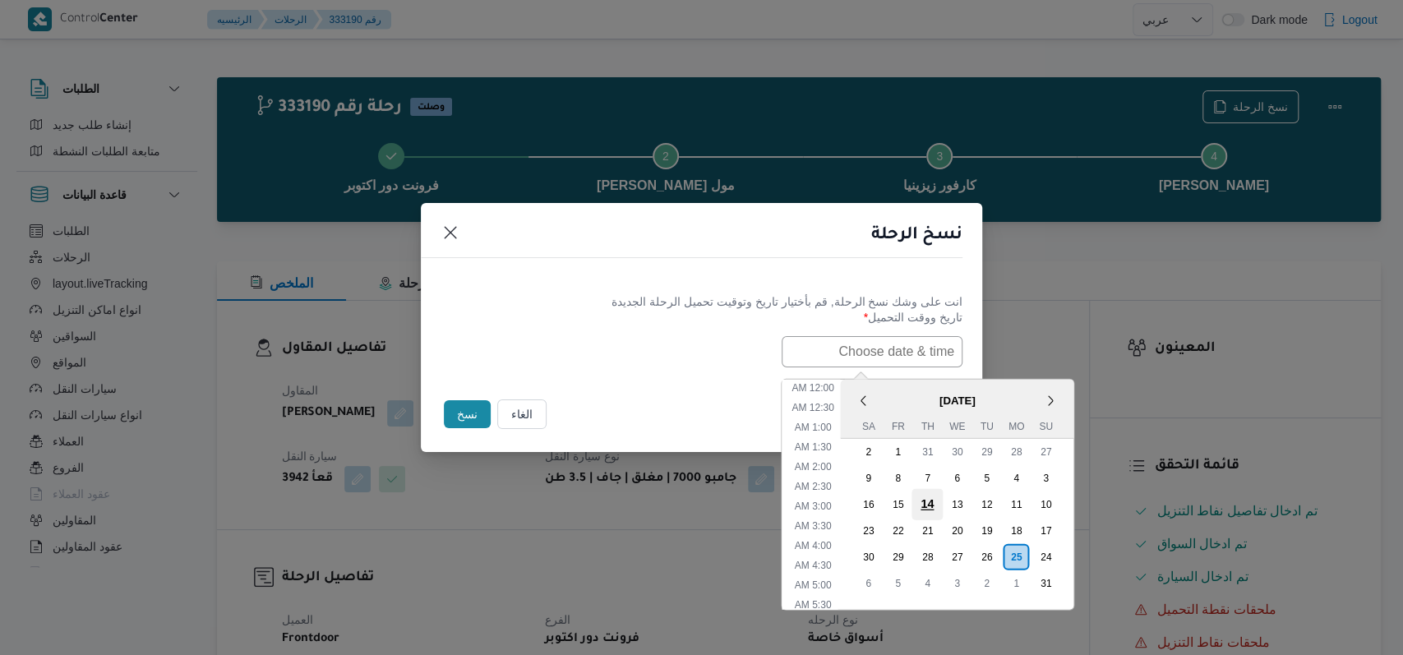
scroll to position [387, 0]
click at [1001, 551] on div "26" at bounding box center [986, 556] width 31 height 31
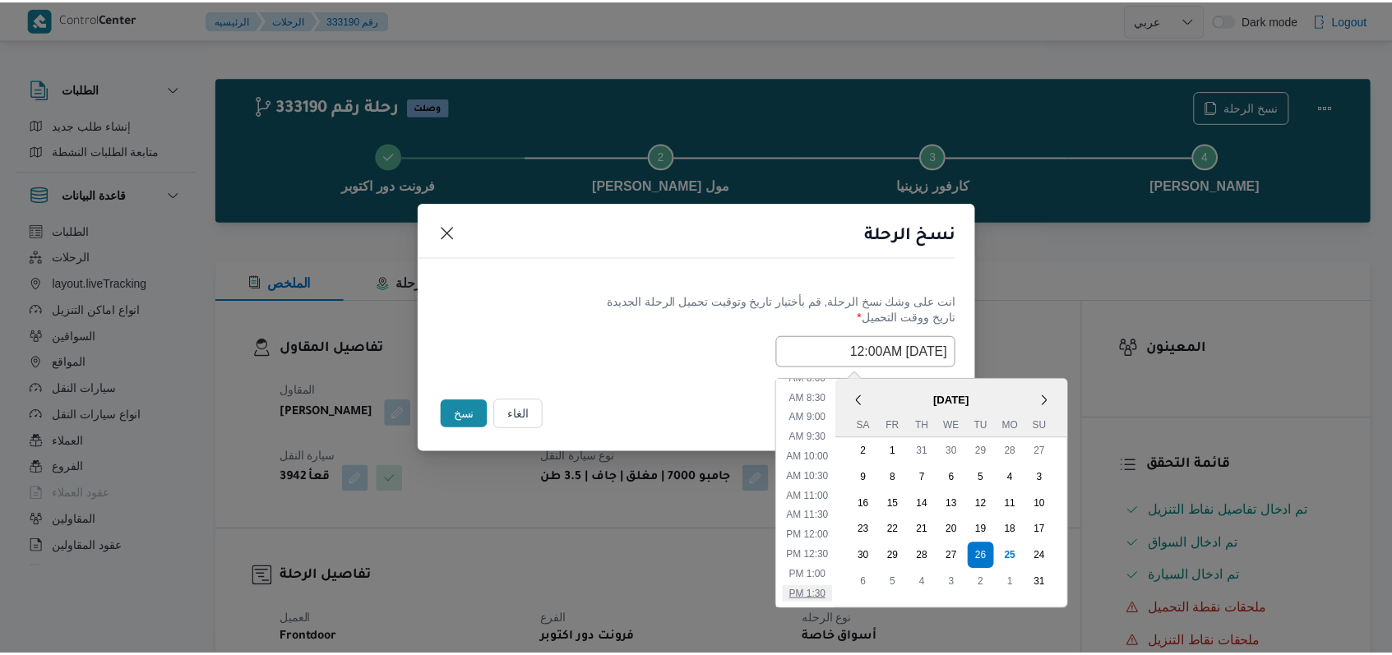
scroll to position [277, 0]
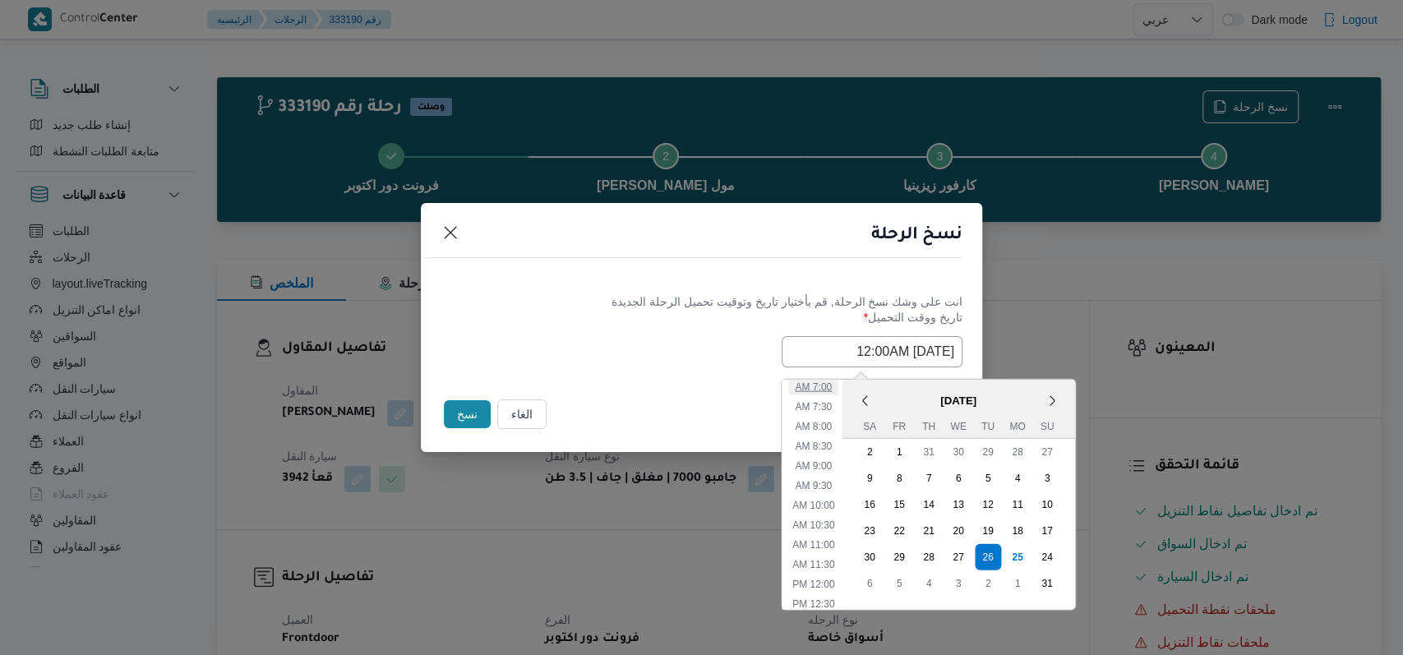
click at [834, 384] on li "7:00 AM" at bounding box center [813, 386] width 50 height 16
type input "26/08/2025 7:00AM"
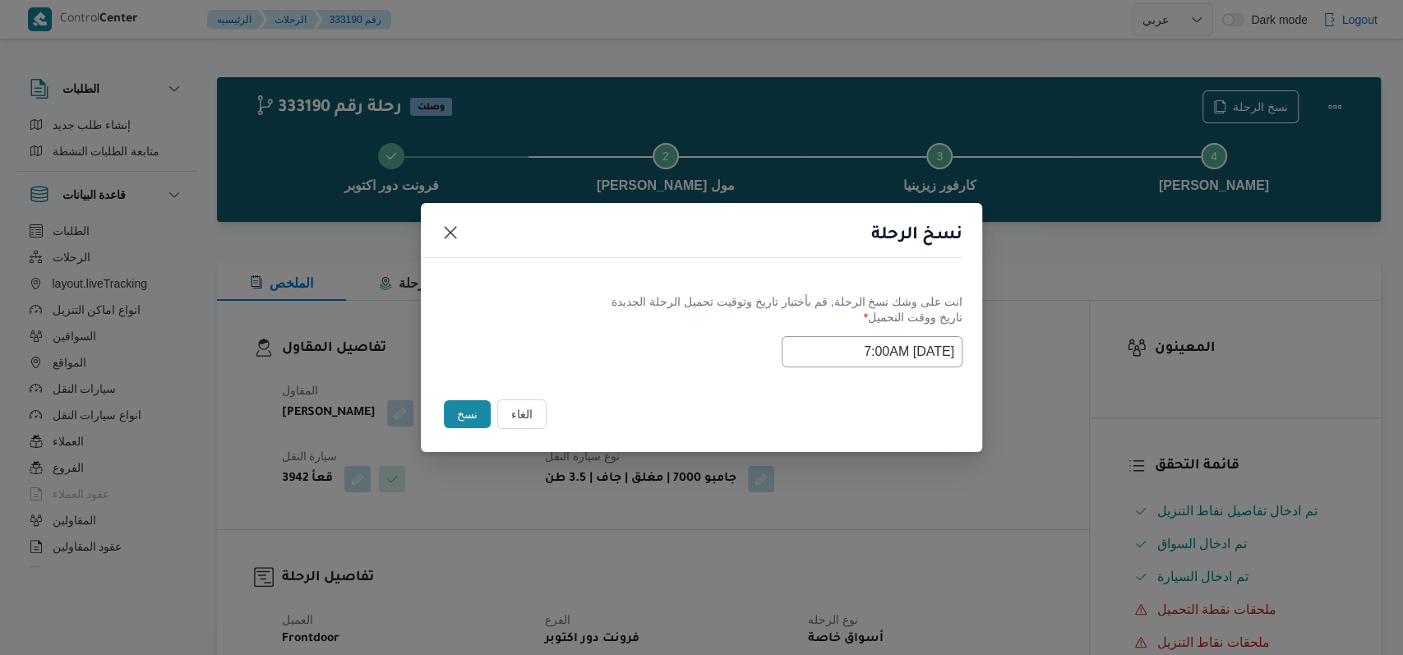
drag, startPoint x: 464, startPoint y: 418, endPoint x: 528, endPoint y: 454, distance: 73.2
click at [463, 419] on button "نسخ" at bounding box center [467, 414] width 47 height 28
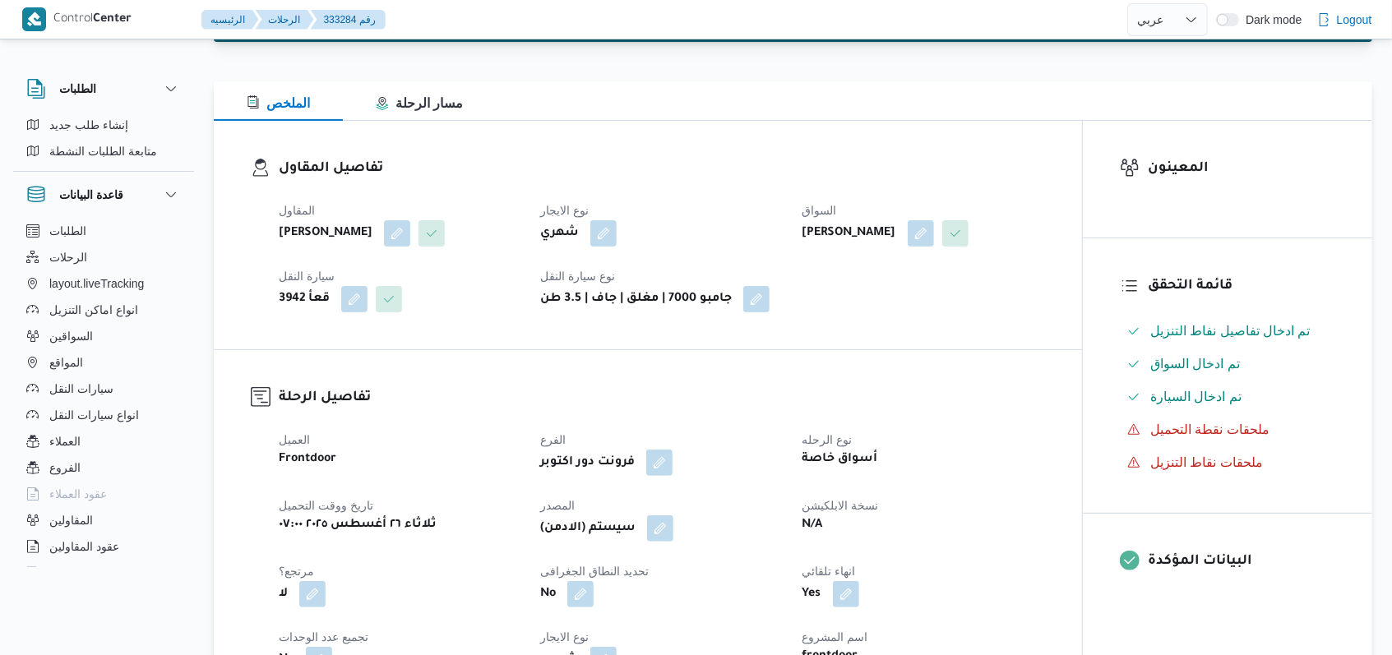
scroll to position [438, 0]
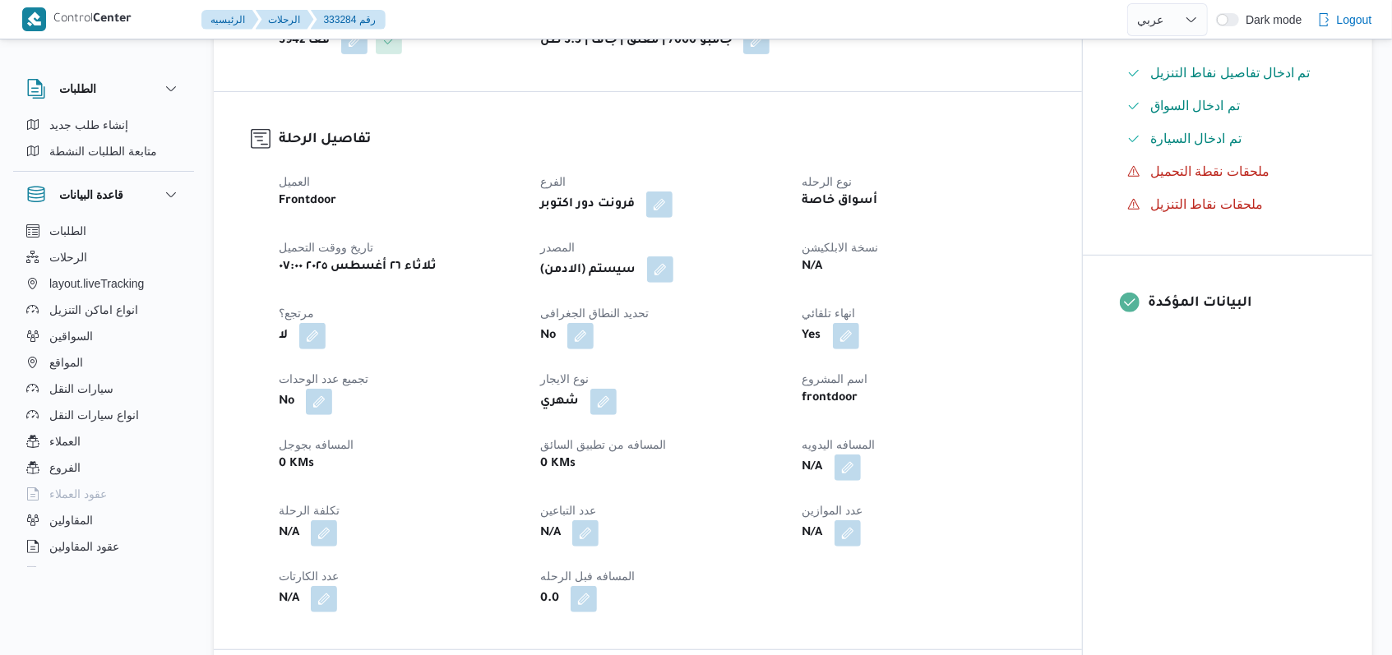
click at [668, 283] on button "button" at bounding box center [660, 269] width 26 height 26
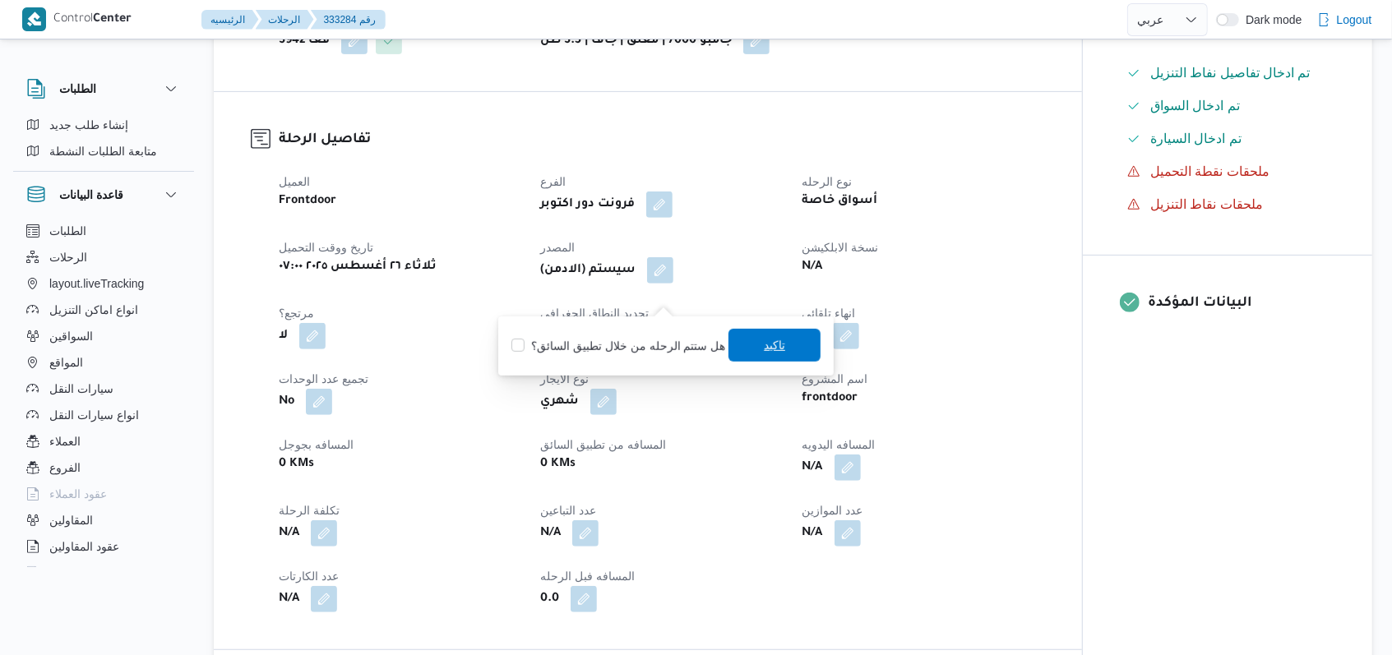
click at [766, 345] on span "تاكيد" at bounding box center [774, 345] width 21 height 20
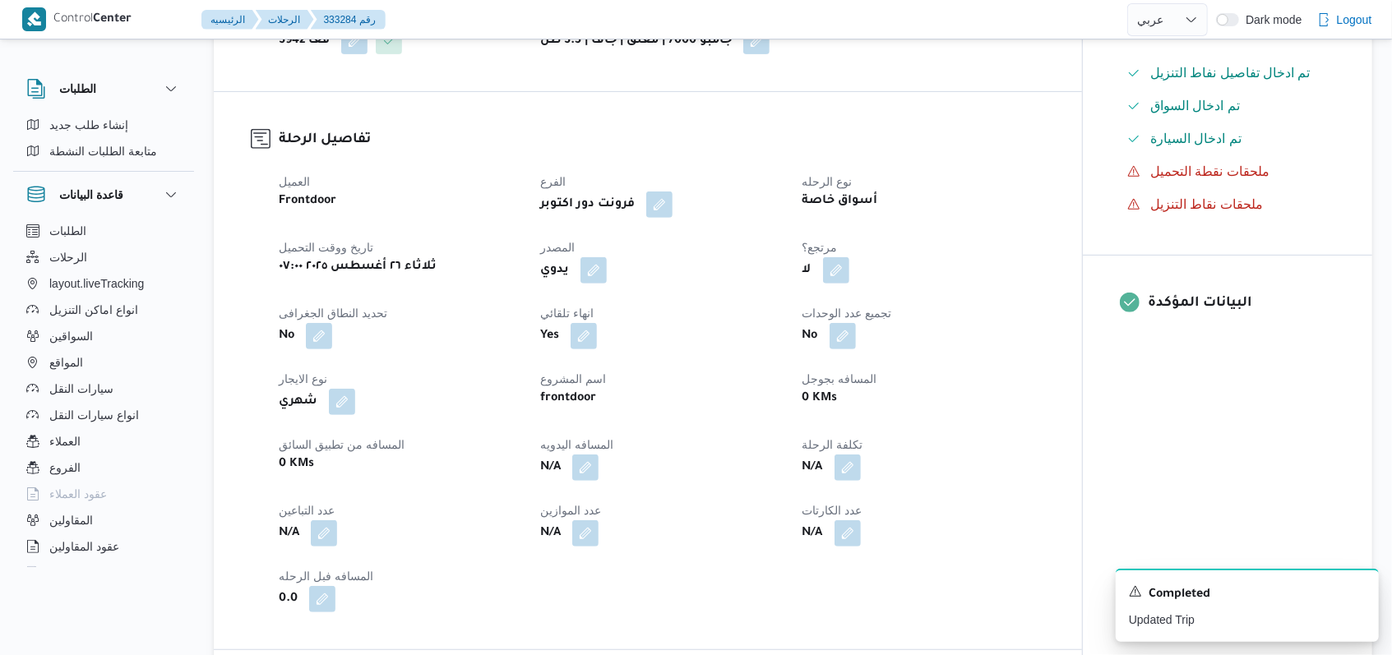
select select "ar"
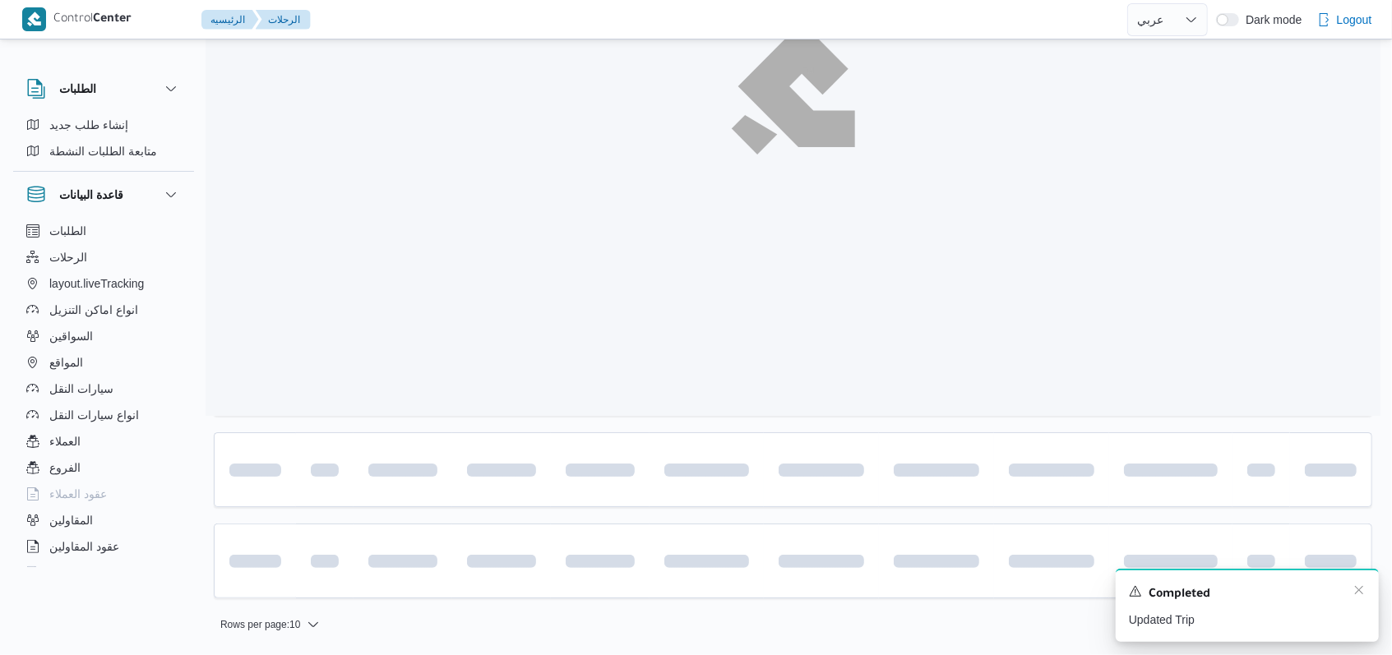
scroll to position [278, 0]
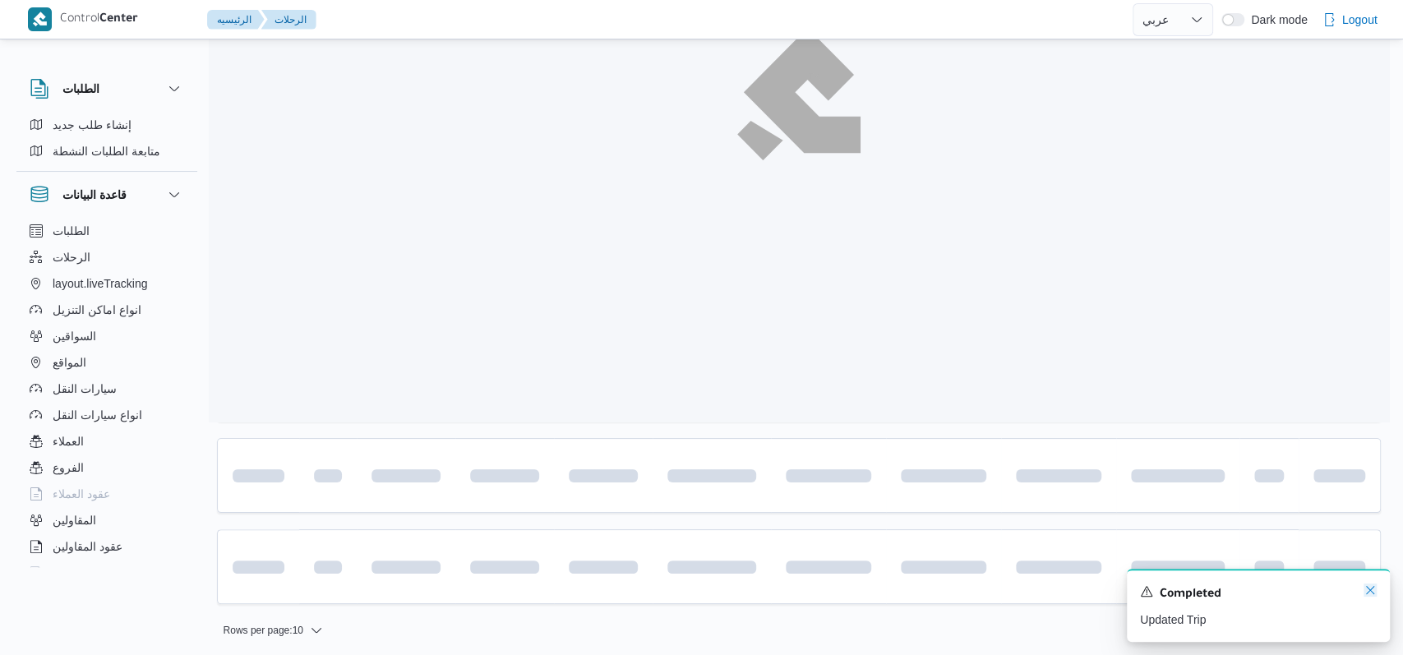
click at [1364, 593] on icon "Dismiss toast" at bounding box center [1370, 590] width 13 height 13
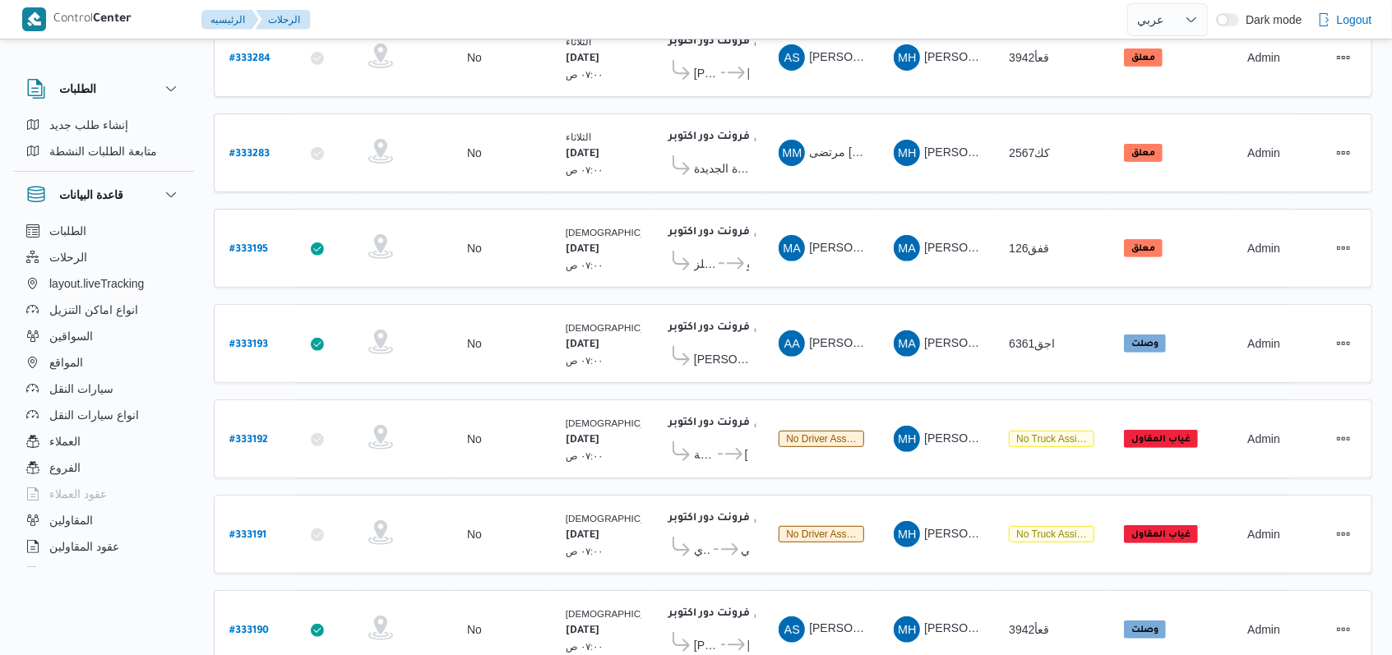
scroll to position [418, 0]
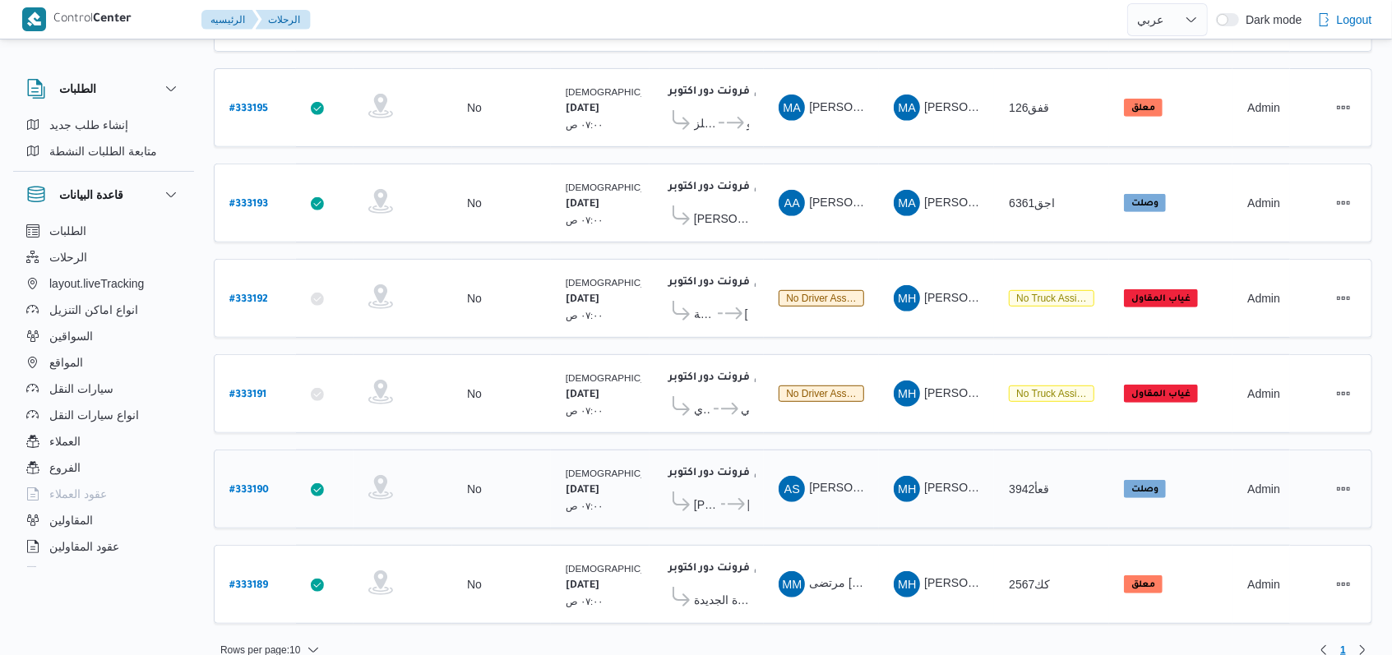
click at [250, 485] on b "# 333190" at bounding box center [248, 491] width 39 height 12
select select "ar"
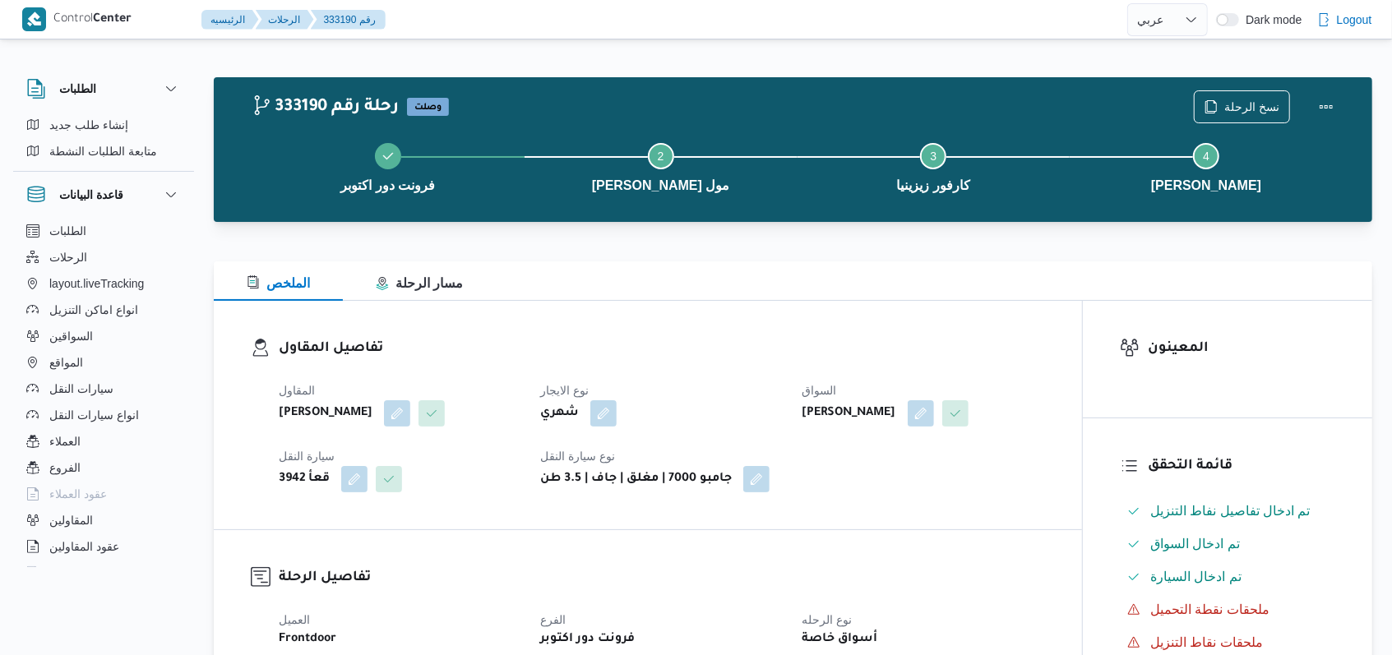
select select "ar"
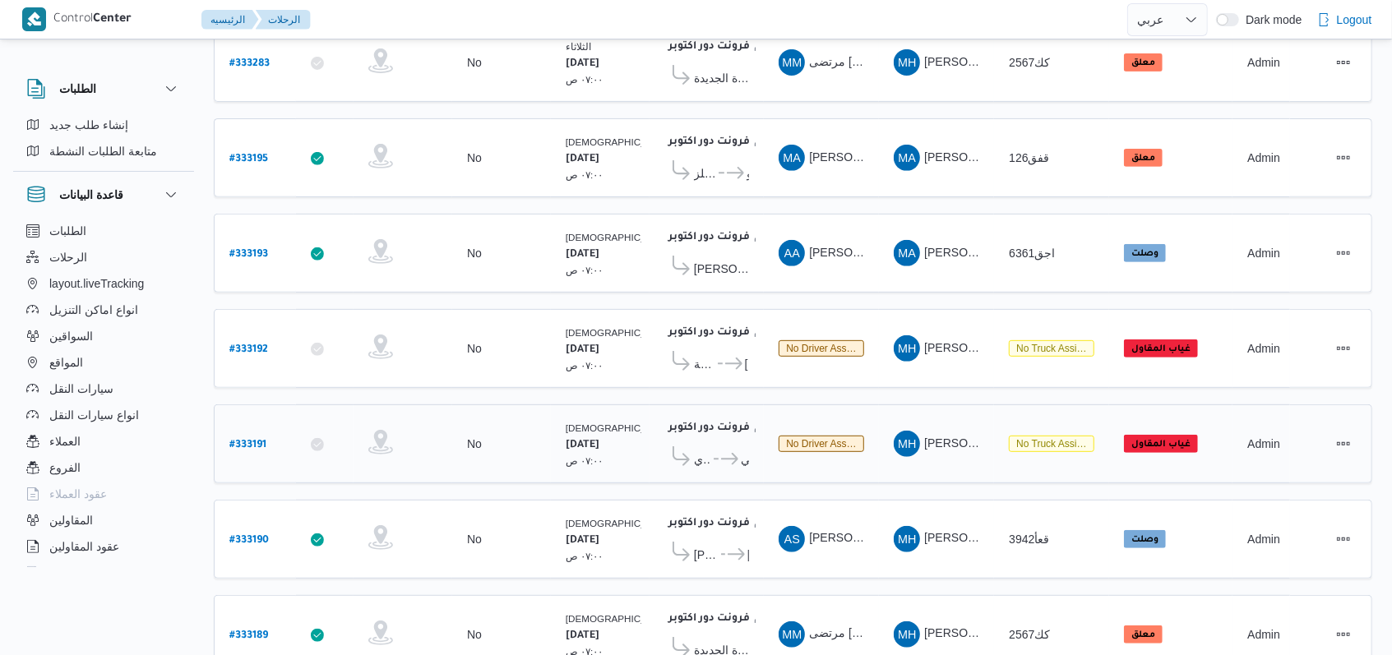
scroll to position [404, 0]
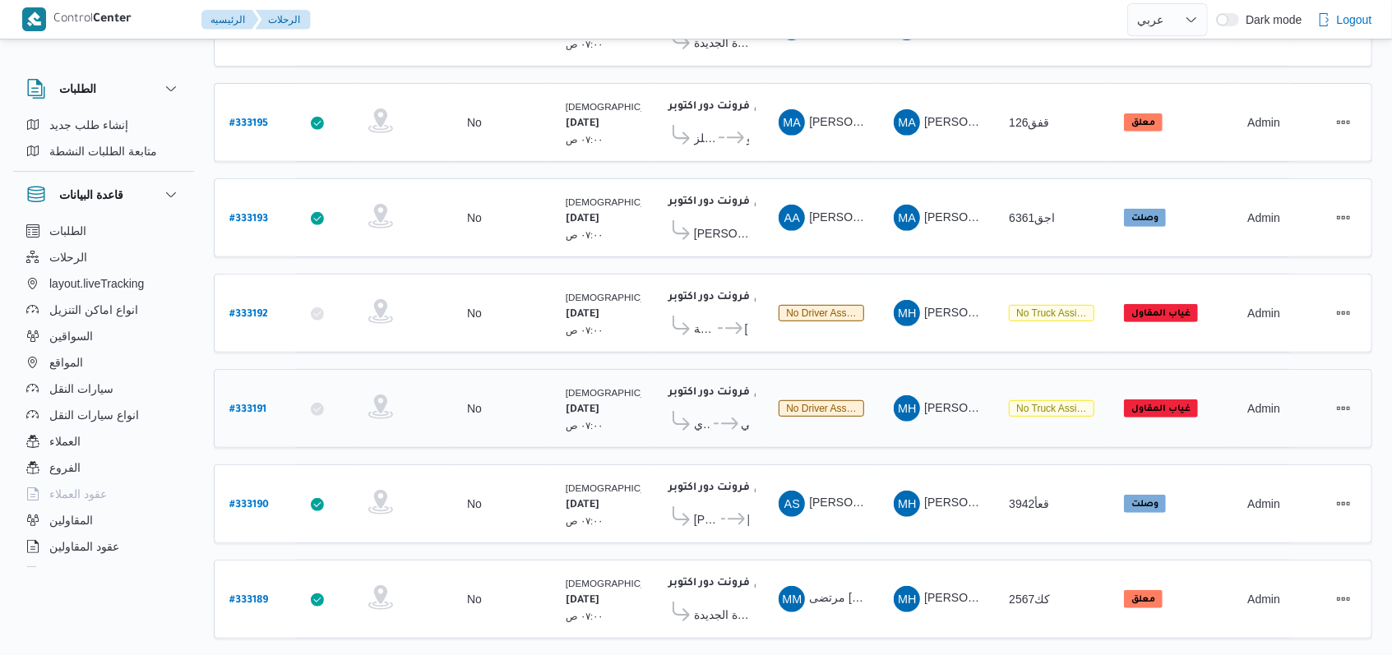
click at [258, 404] on b "# 333191" at bounding box center [247, 410] width 37 height 12
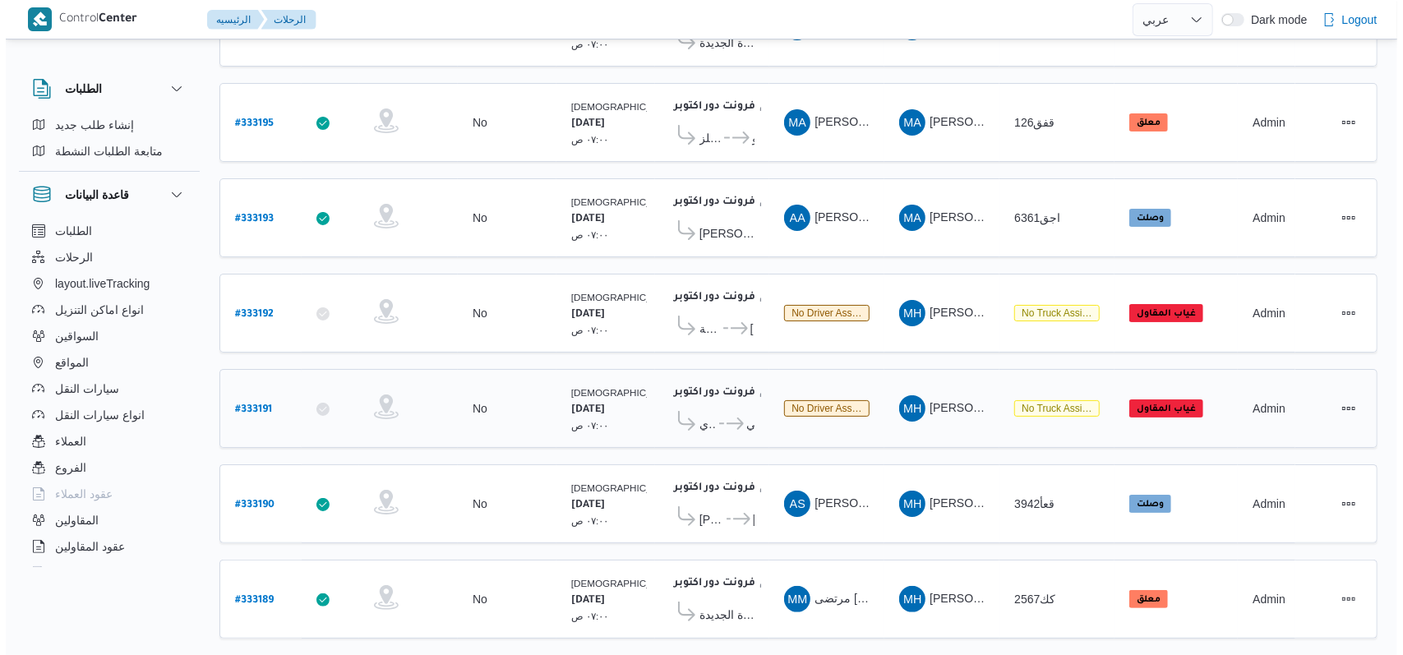
scroll to position [44, 0]
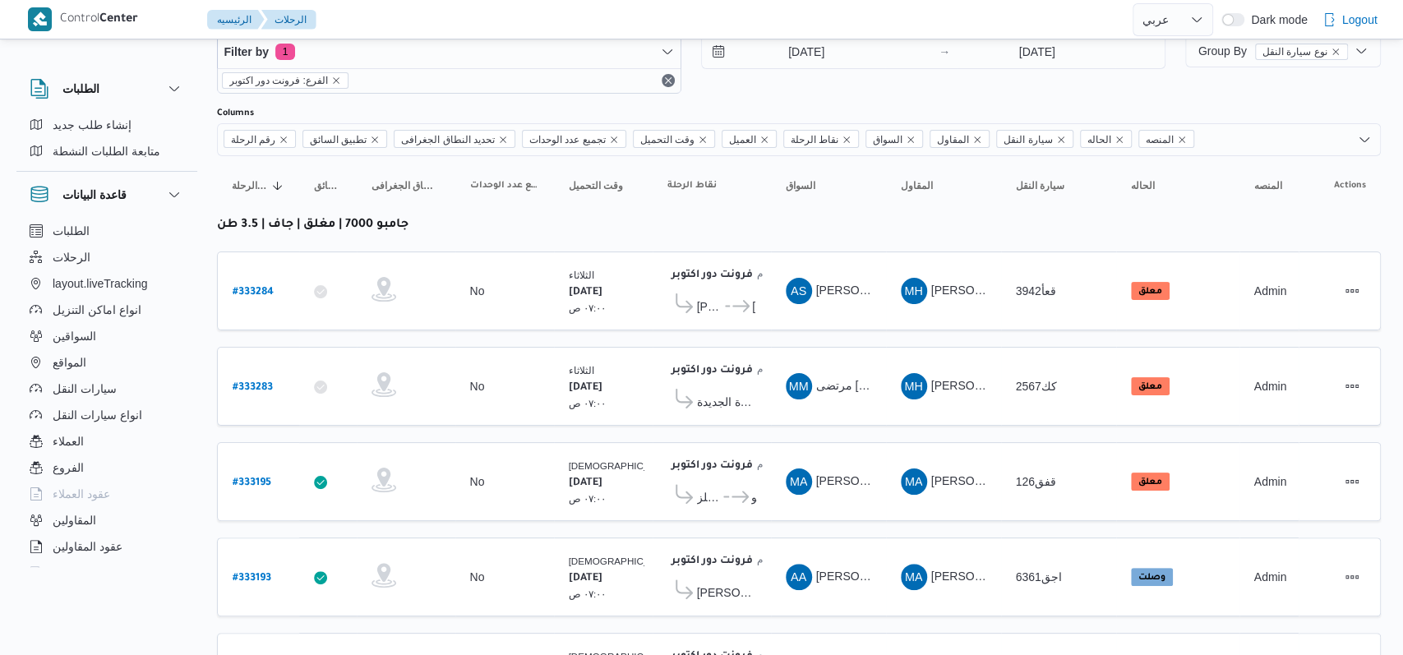
select select "ar"
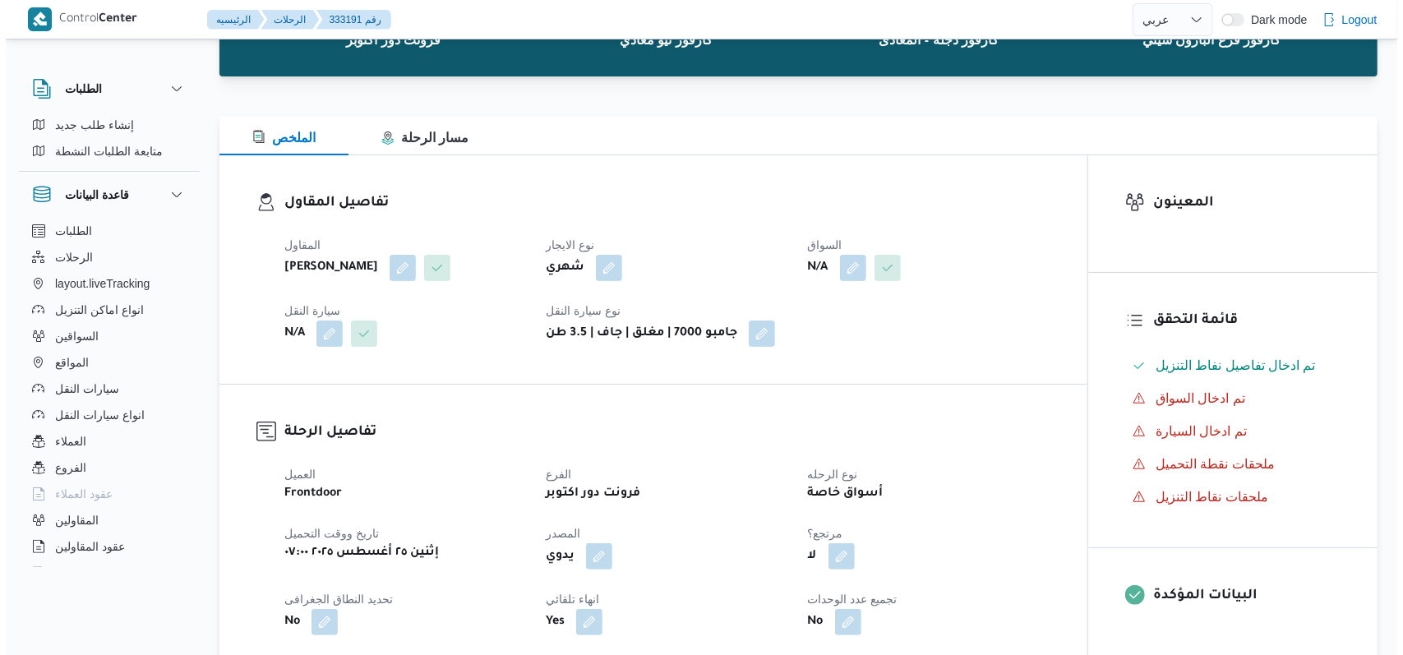
scroll to position [0, 0]
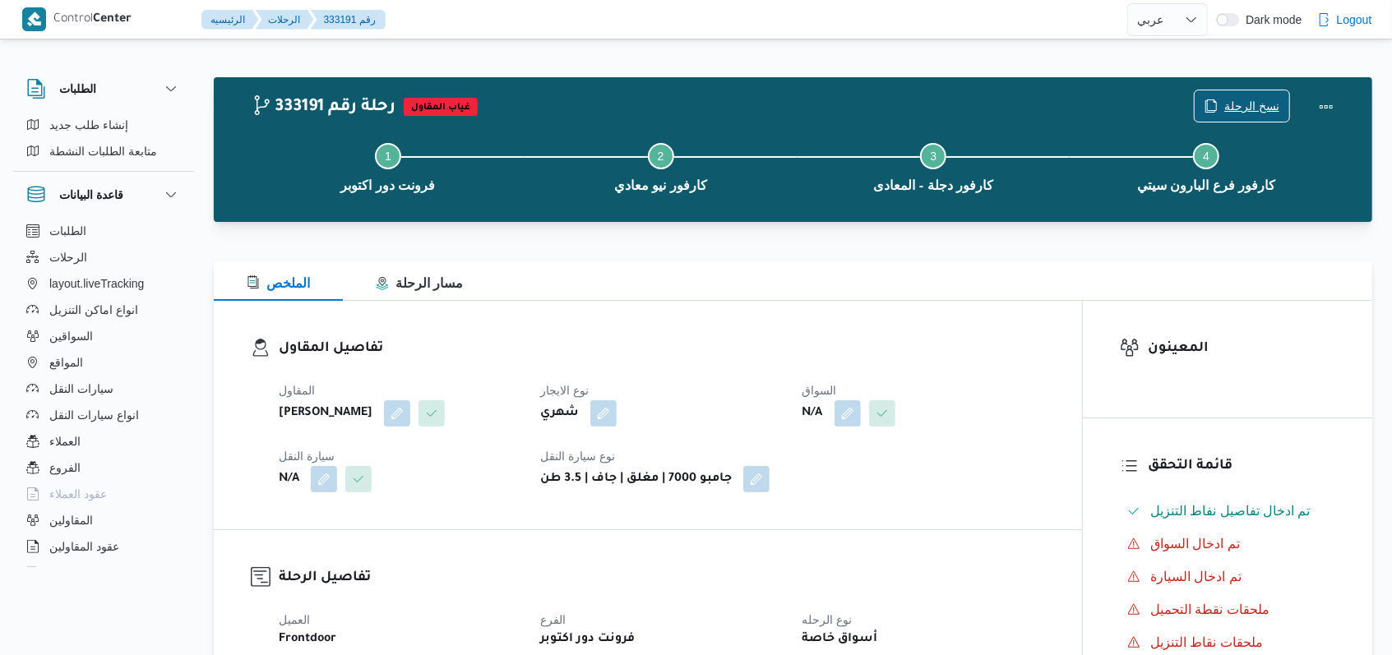
click at [1256, 102] on span "نسخ الرحلة" at bounding box center [1251, 106] width 55 height 20
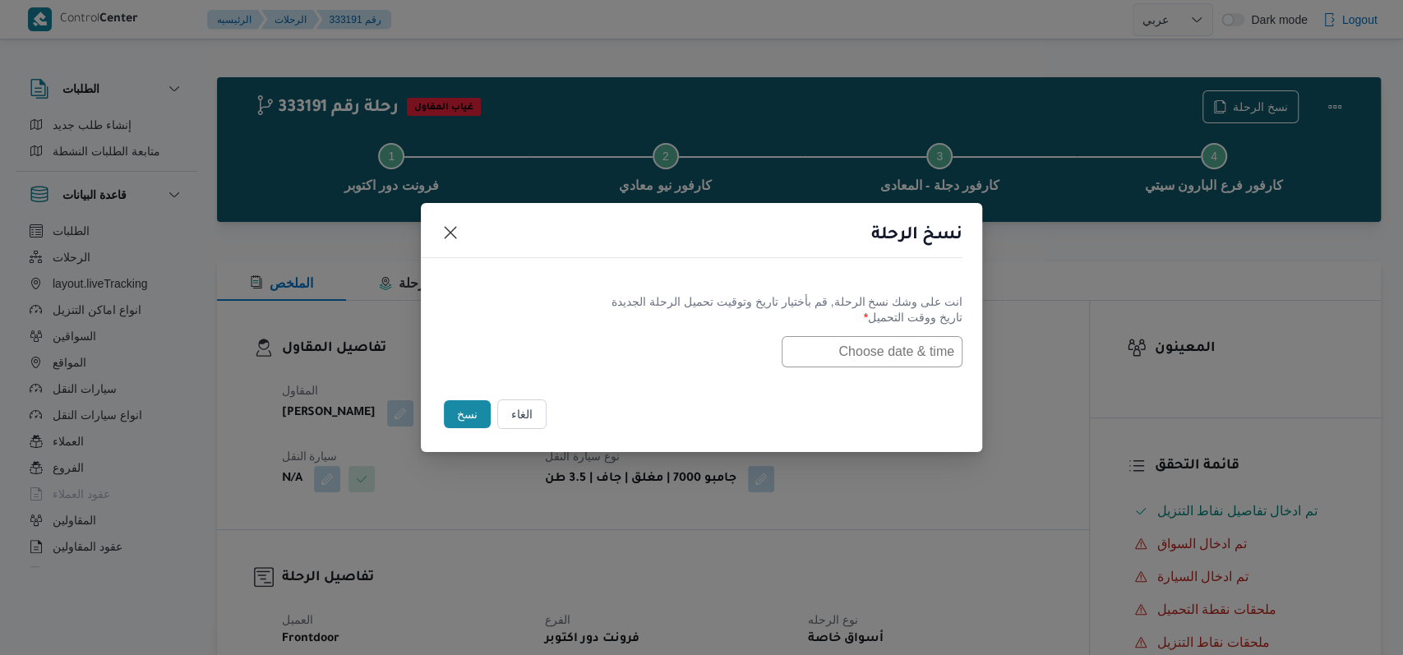
click at [825, 345] on input "text" at bounding box center [872, 351] width 181 height 31
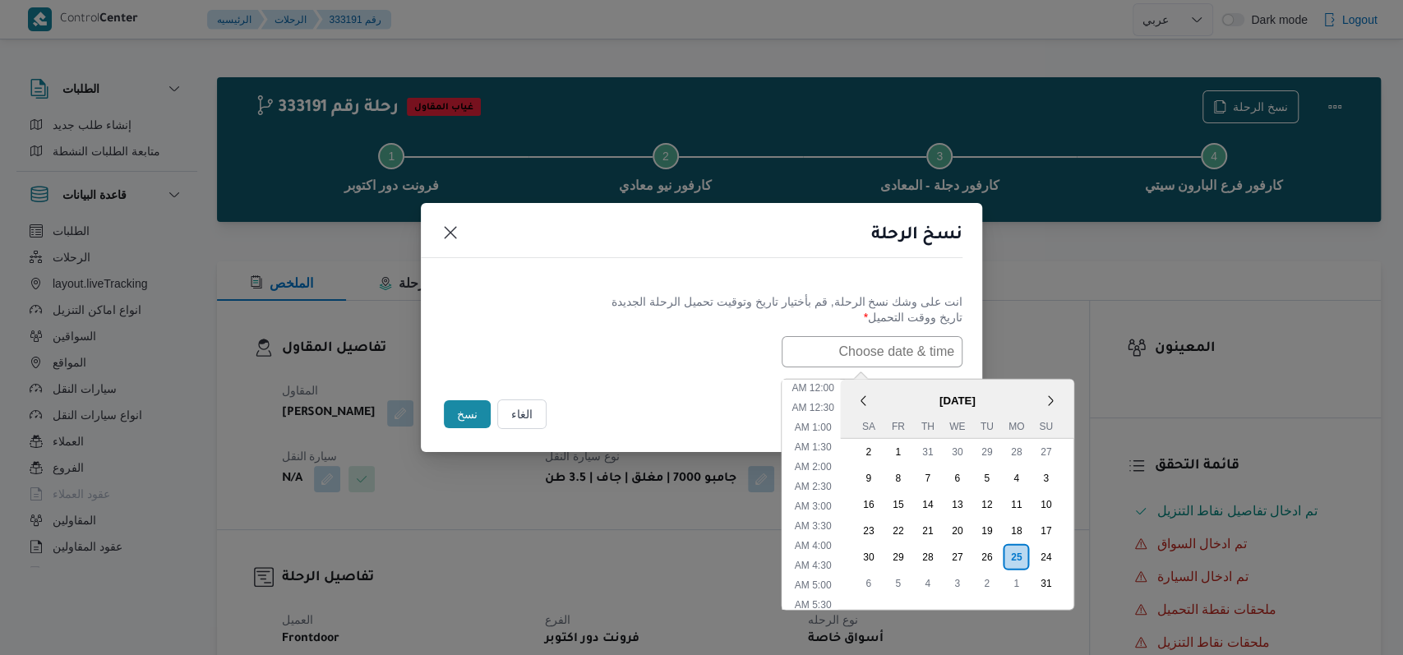
scroll to position [387, 0]
click at [1000, 552] on div "26" at bounding box center [986, 556] width 31 height 31
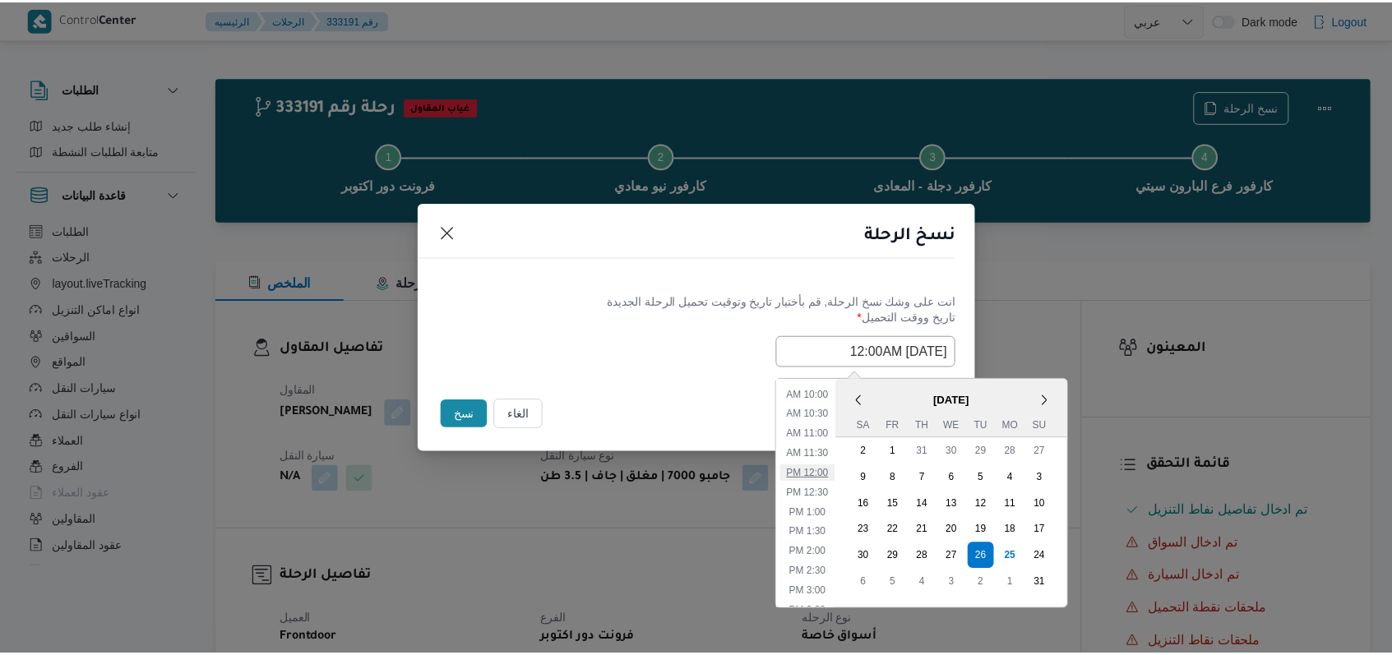
scroll to position [168, 0]
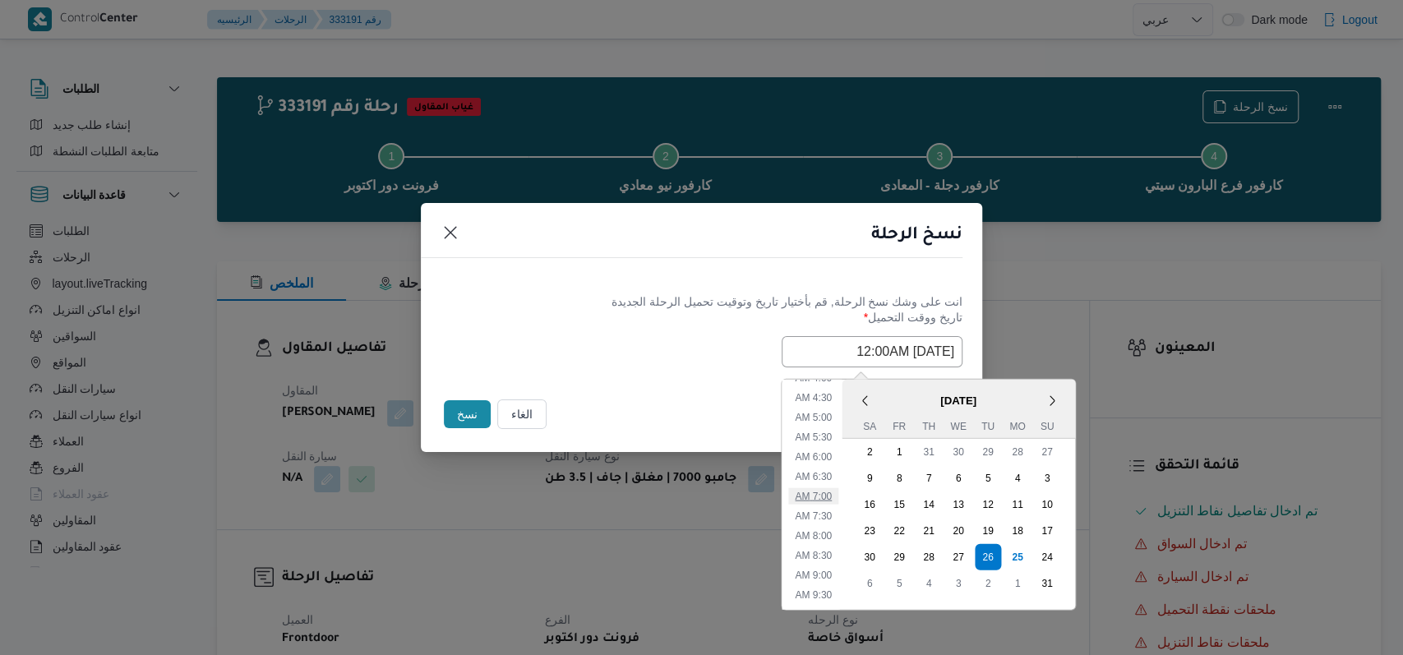
click at [834, 492] on li "7:00 AM" at bounding box center [813, 496] width 50 height 16
type input "26/08/2025 7:00AM"
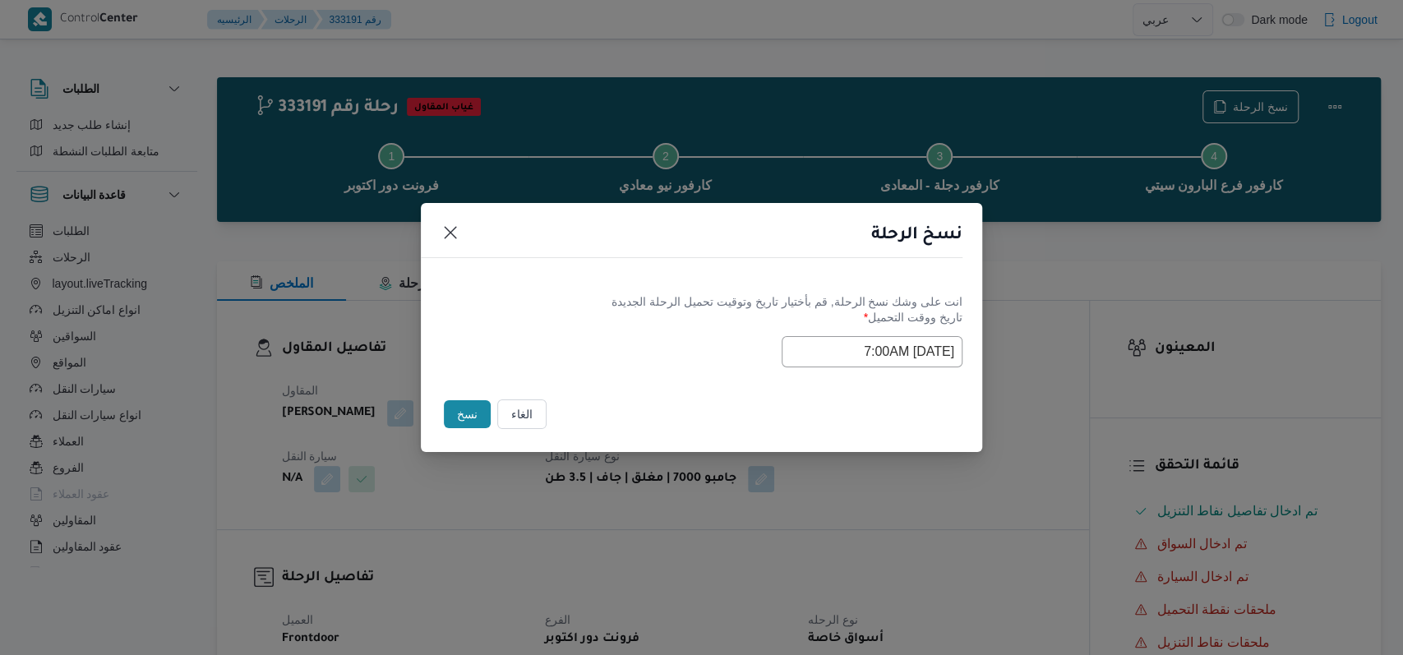
click at [643, 350] on div "Selected date: Tuesday, August 26th, 2025 at 7:00 AM 26/08/2025 7:00AM" at bounding box center [702, 351] width 522 height 31
click at [469, 418] on button "نسخ" at bounding box center [467, 414] width 47 height 28
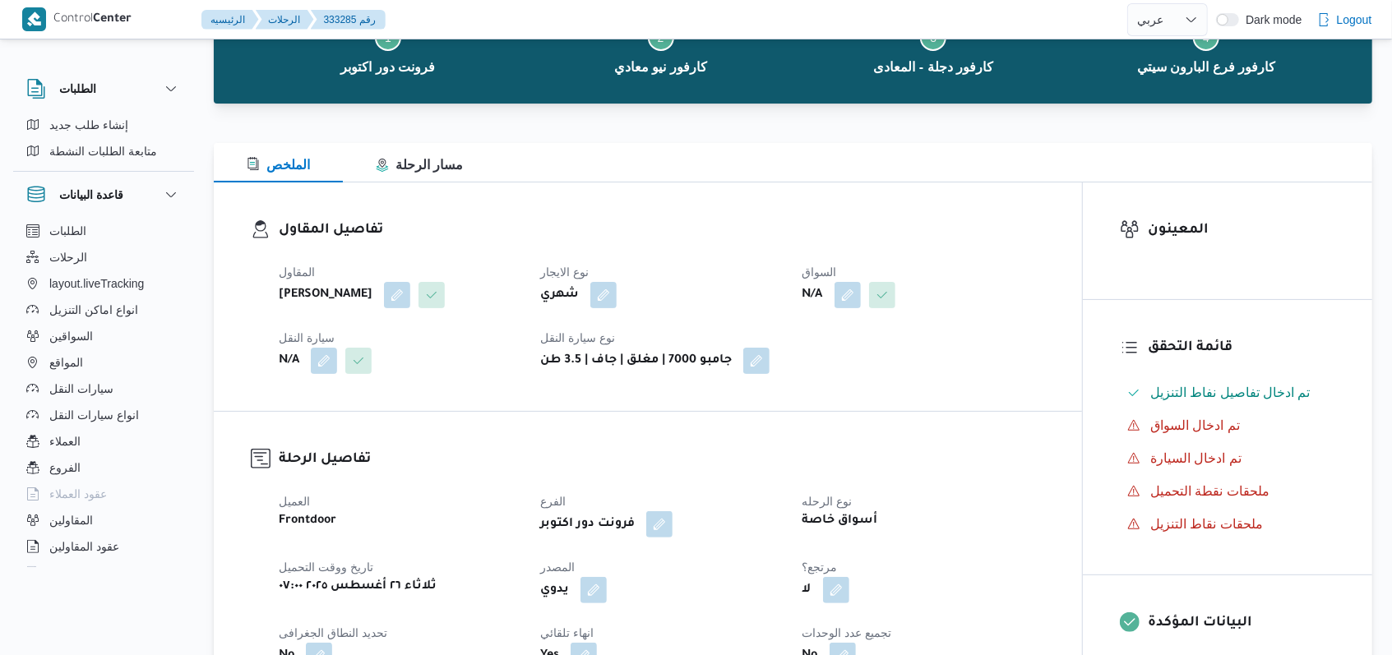
scroll to position [219, 0]
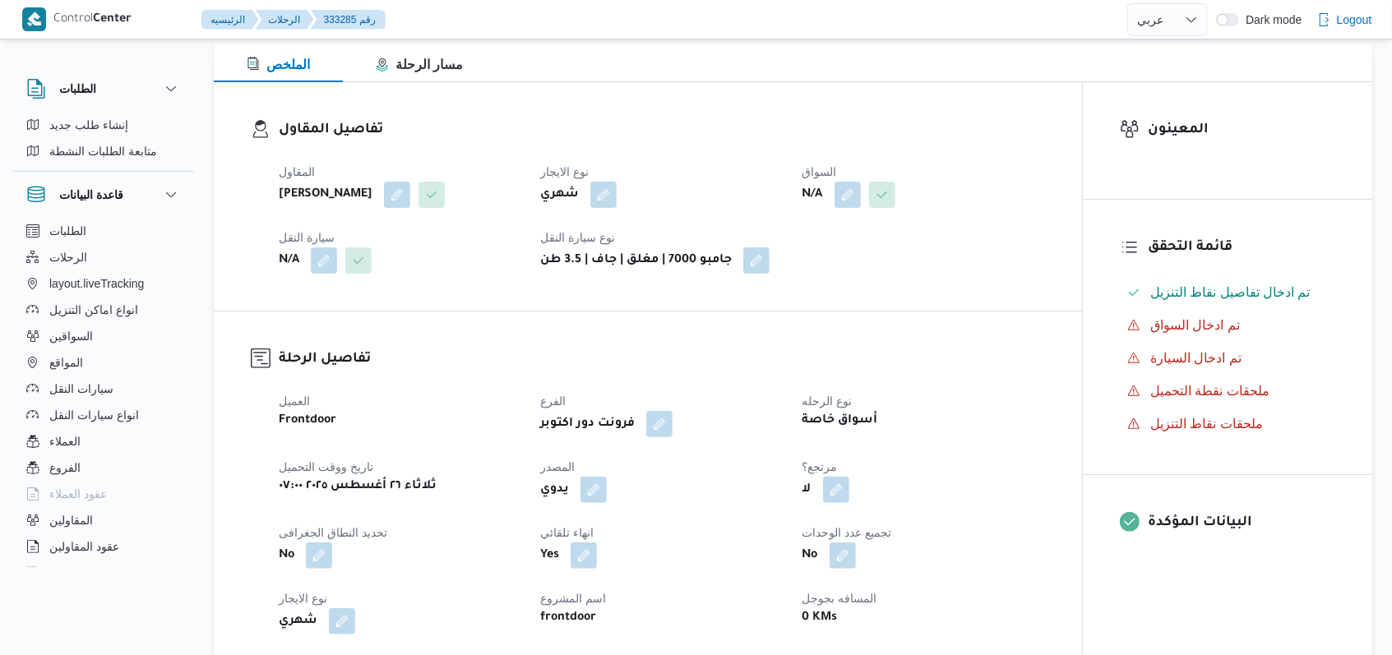
select select "ar"
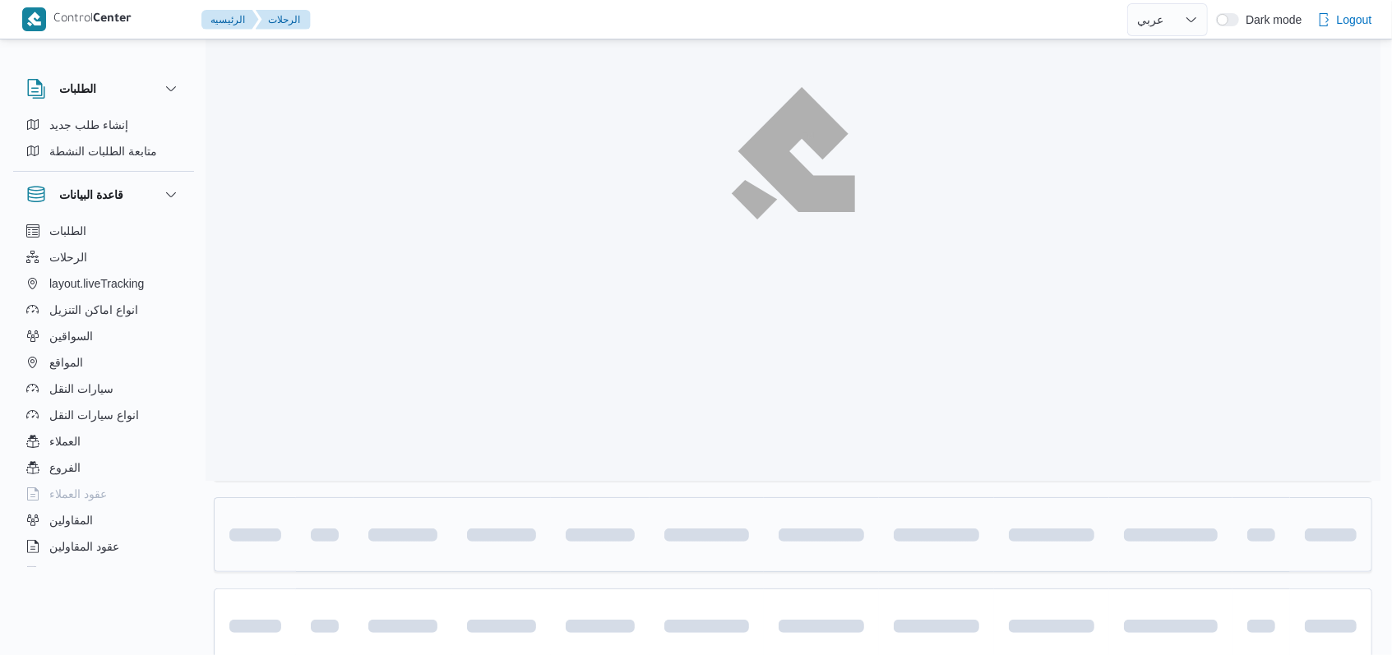
scroll to position [368, 0]
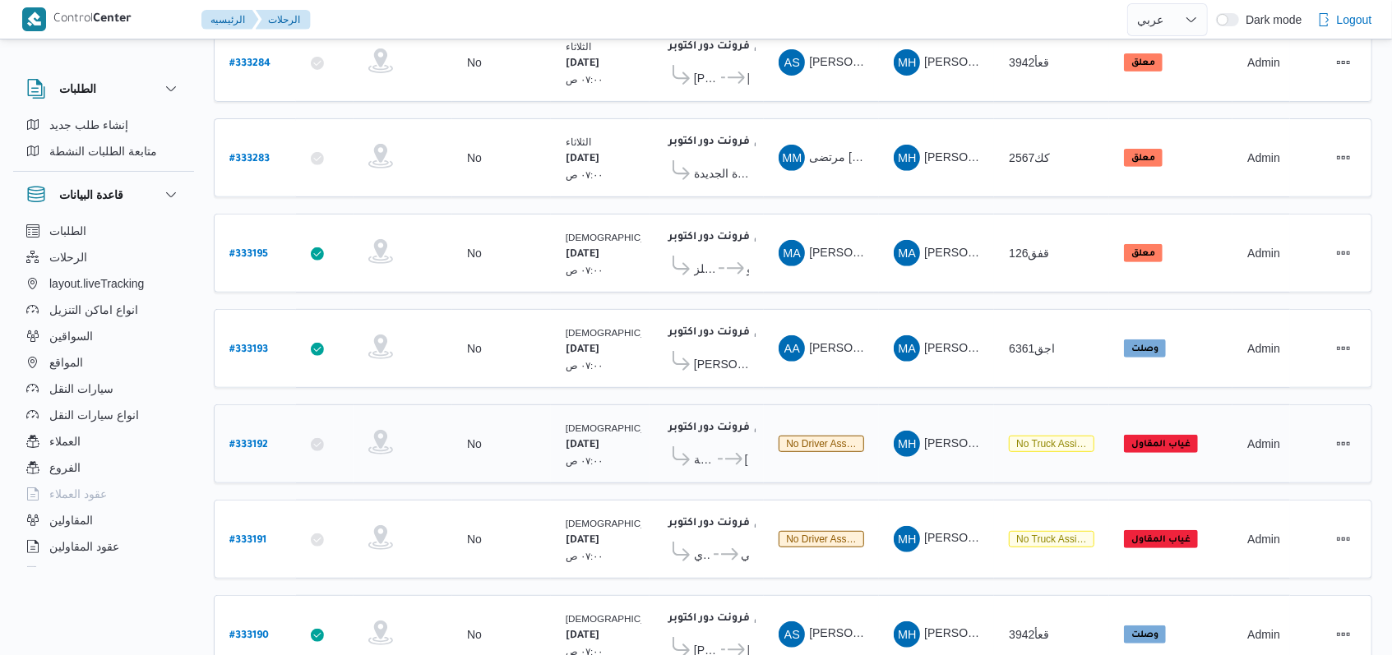
click at [246, 440] on b "# 333192" at bounding box center [248, 446] width 39 height 12
select select "ar"
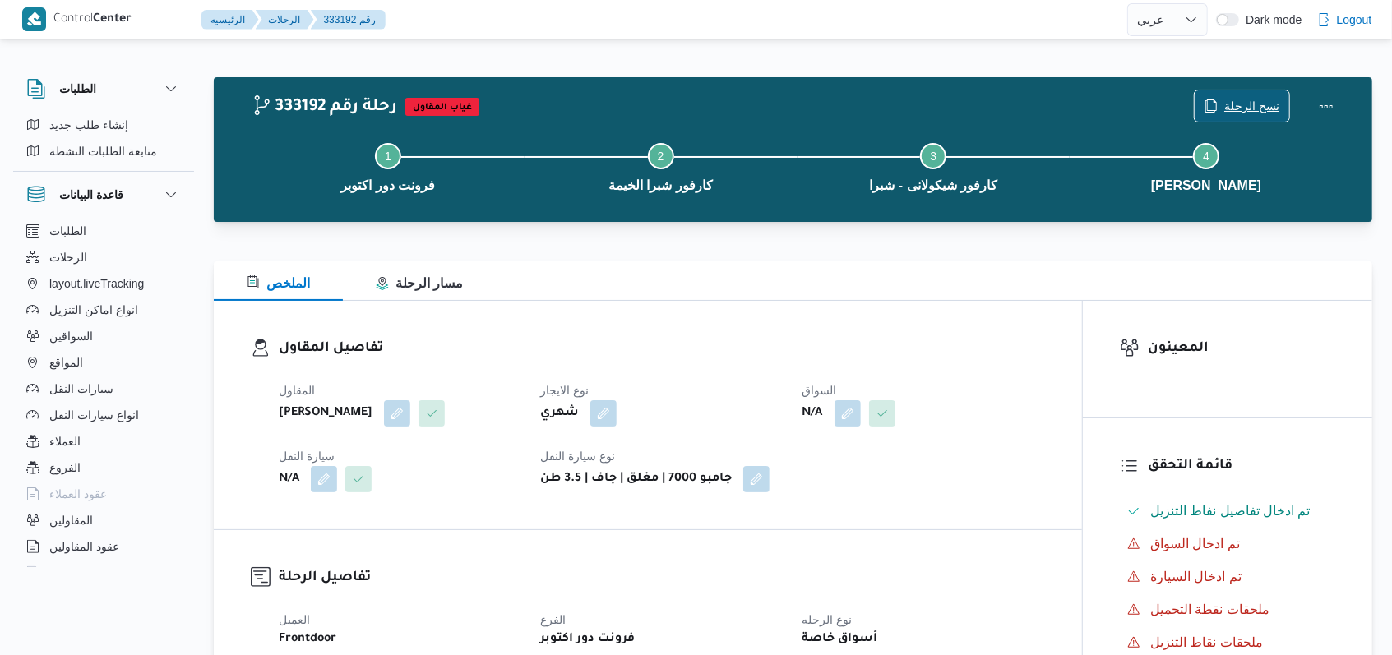
click at [1248, 102] on span "نسخ الرحلة" at bounding box center [1251, 106] width 55 height 20
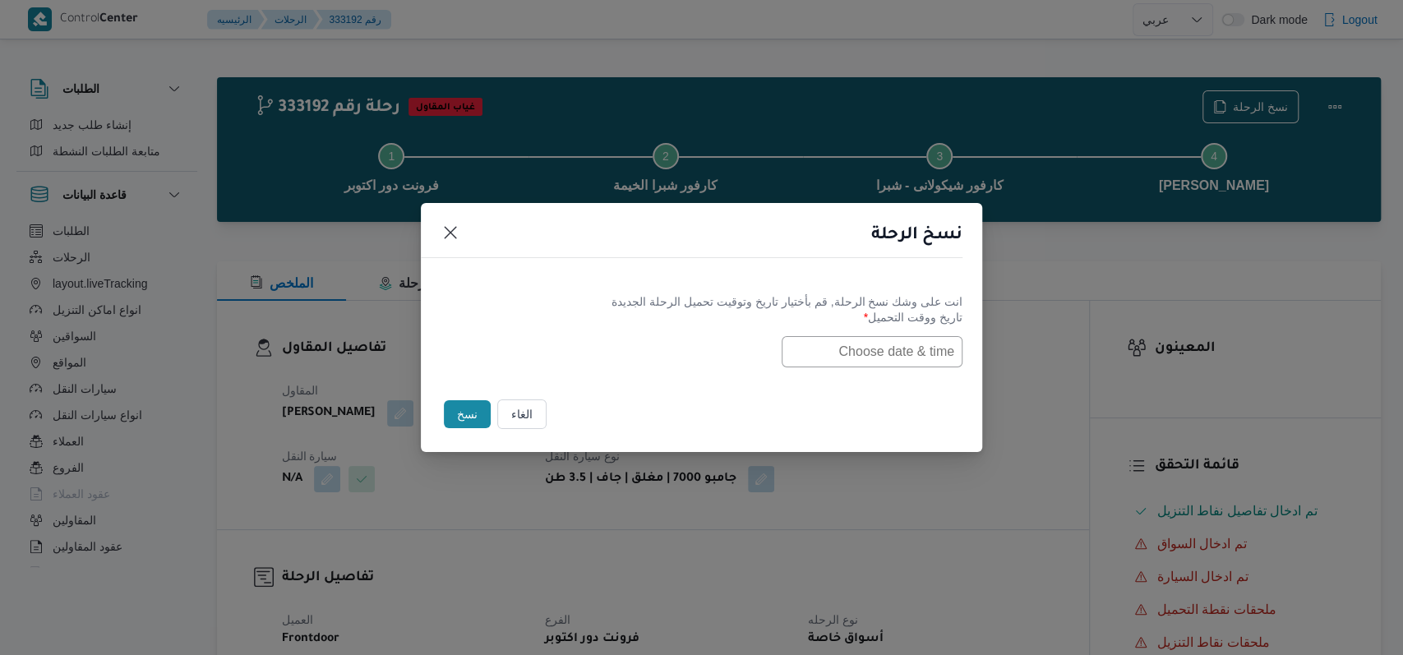
click at [868, 358] on input "text" at bounding box center [872, 351] width 181 height 31
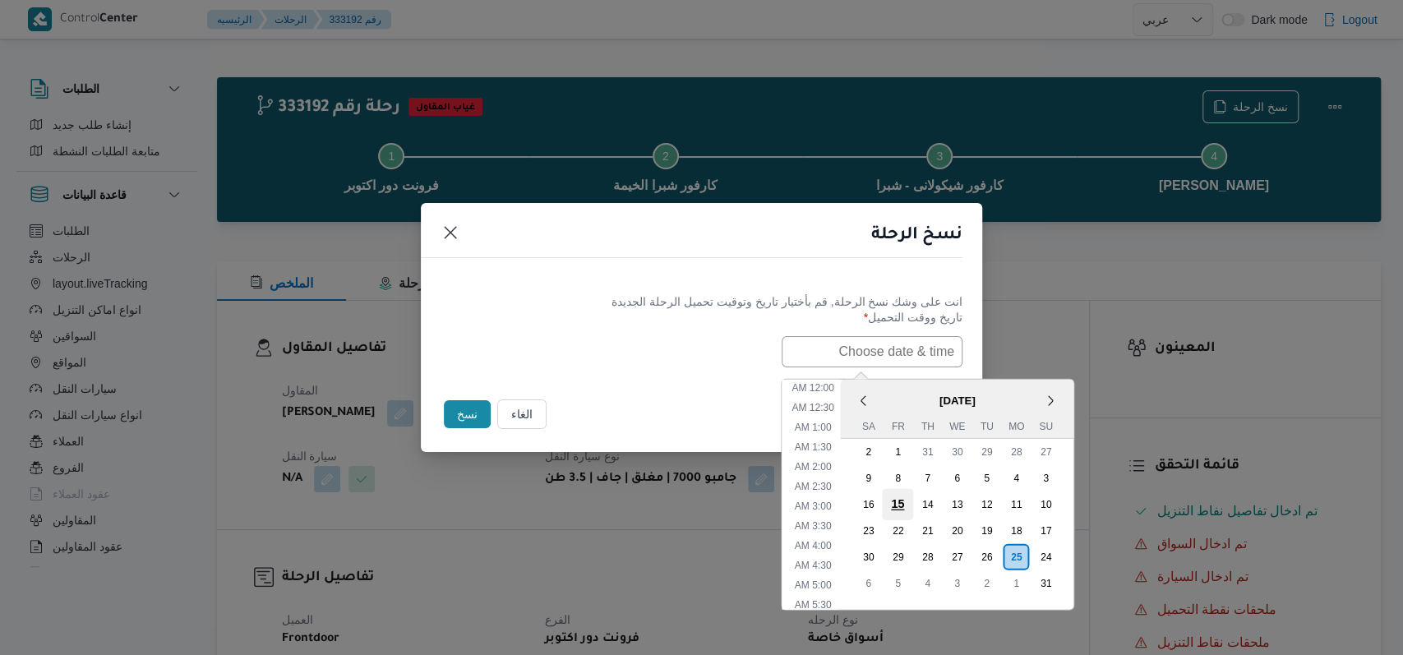
scroll to position [387, 0]
click at [997, 552] on div "26" at bounding box center [986, 556] width 31 height 31
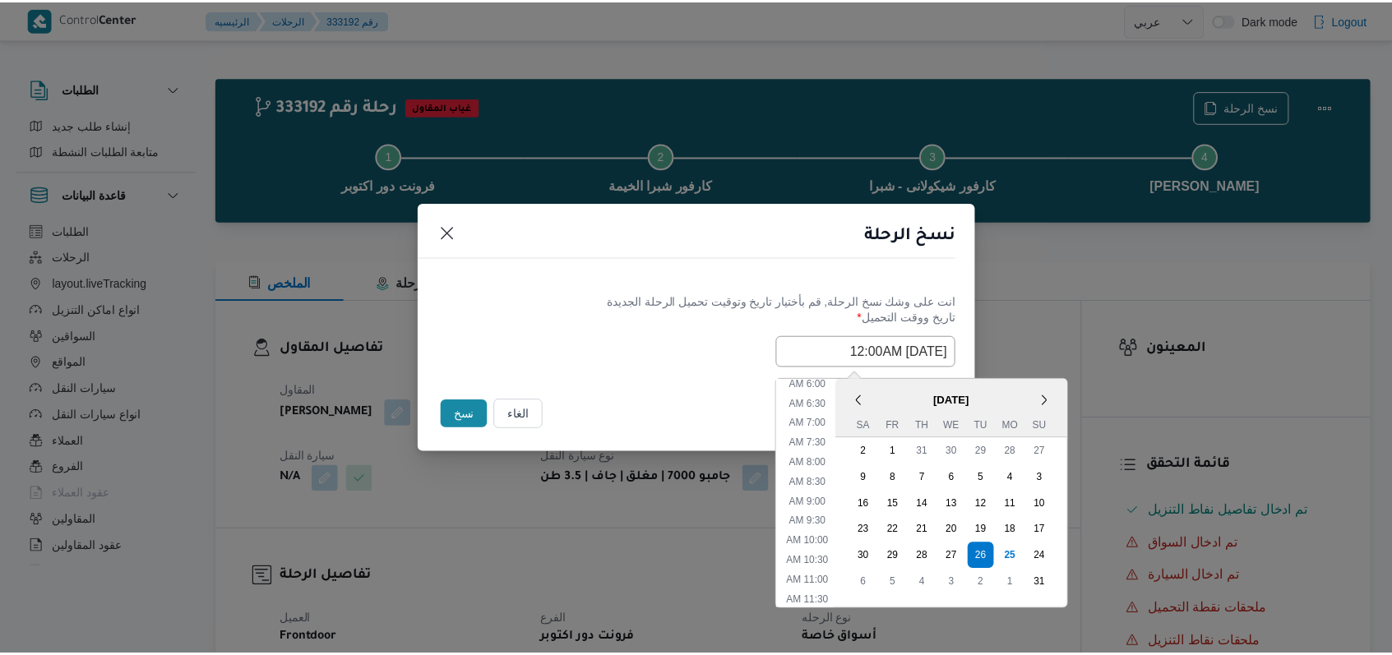
scroll to position [168, 0]
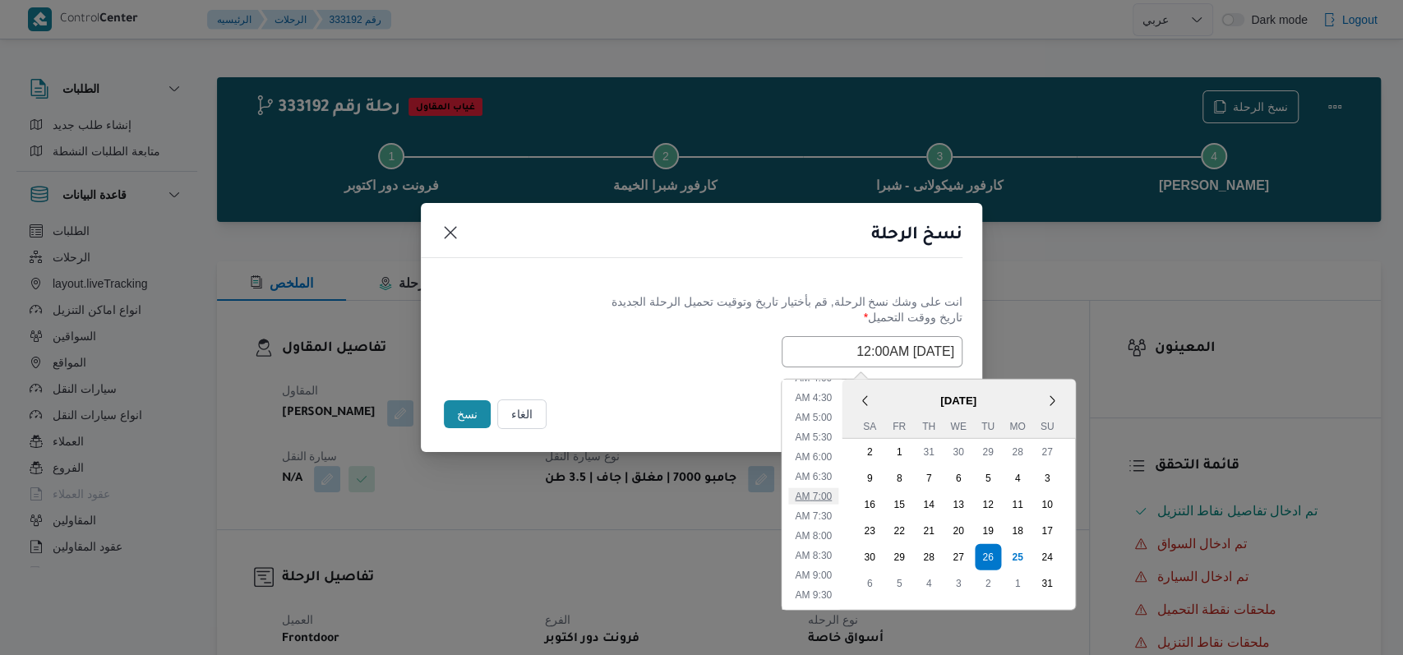
click at [833, 494] on li "7:00 AM" at bounding box center [813, 496] width 50 height 16
type input "26/08/2025 7:00AM"
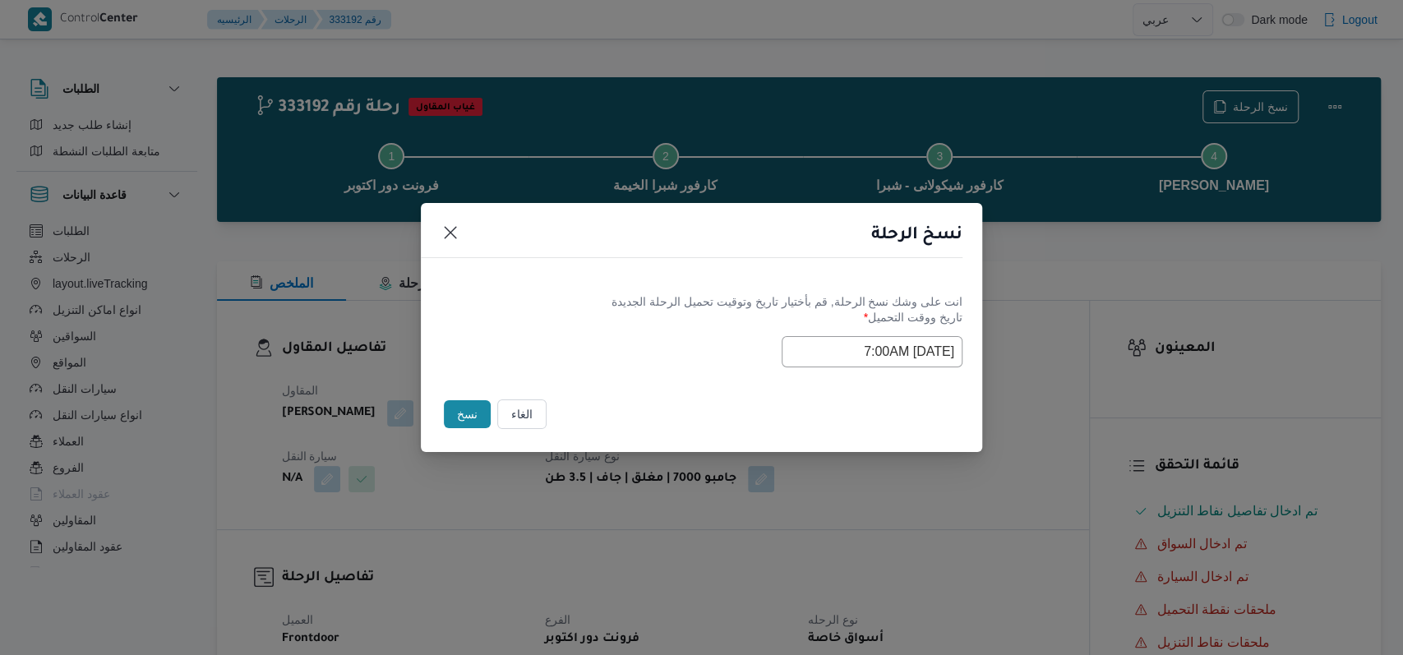
click at [652, 366] on div "Selected date: Tuesday, August 26th, 2025 at 7:00 AM 26/08/2025 7:00AM" at bounding box center [702, 351] width 522 height 31
click at [452, 415] on button "نسخ" at bounding box center [467, 414] width 47 height 28
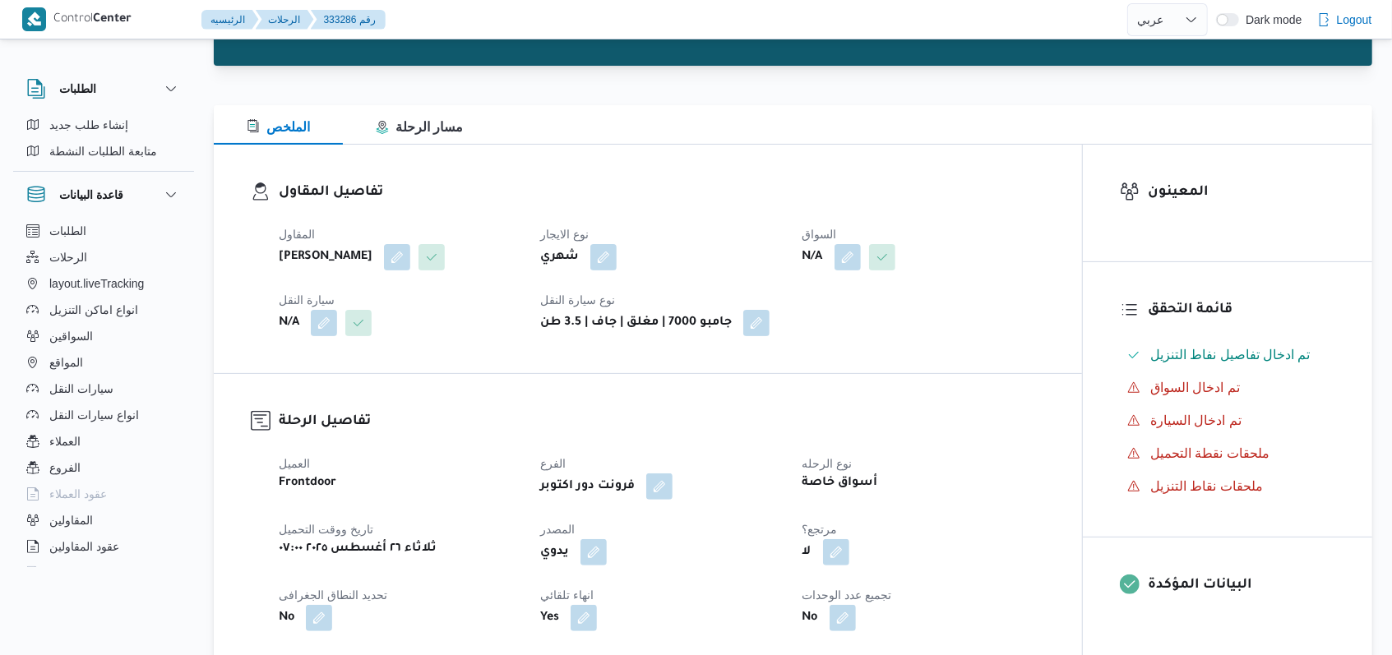
scroll to position [329, 0]
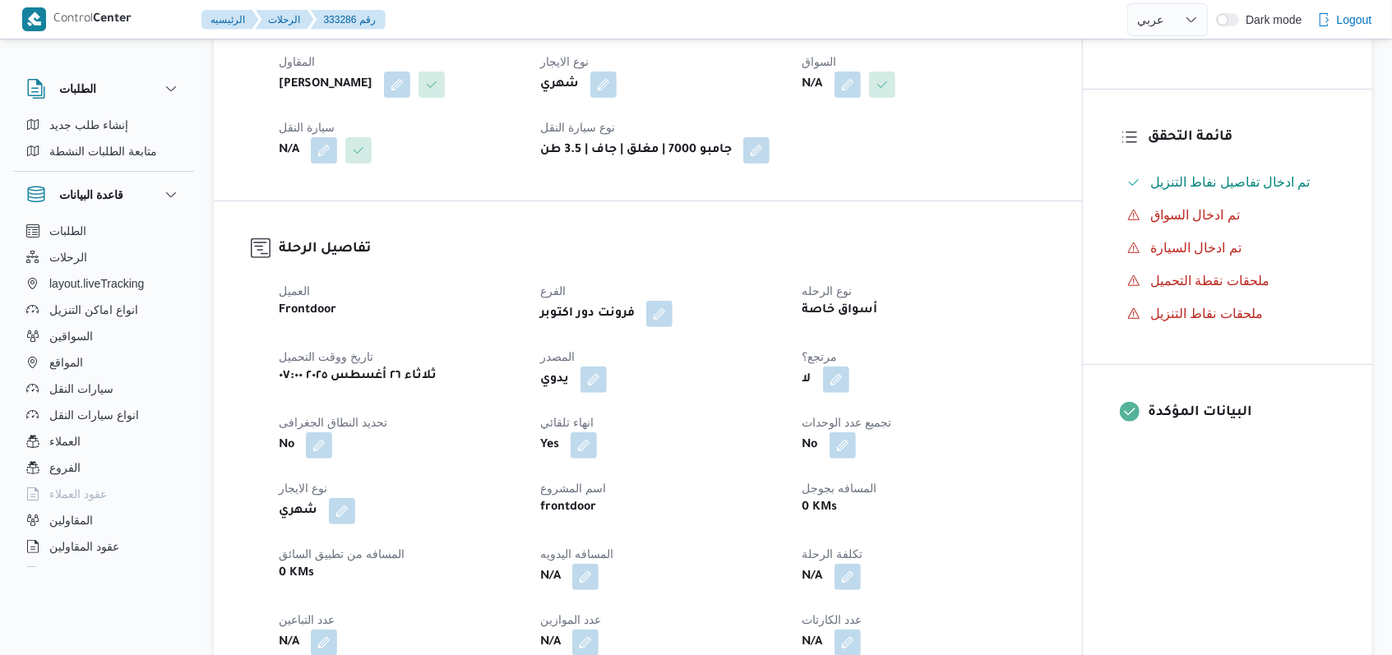
select select "ar"
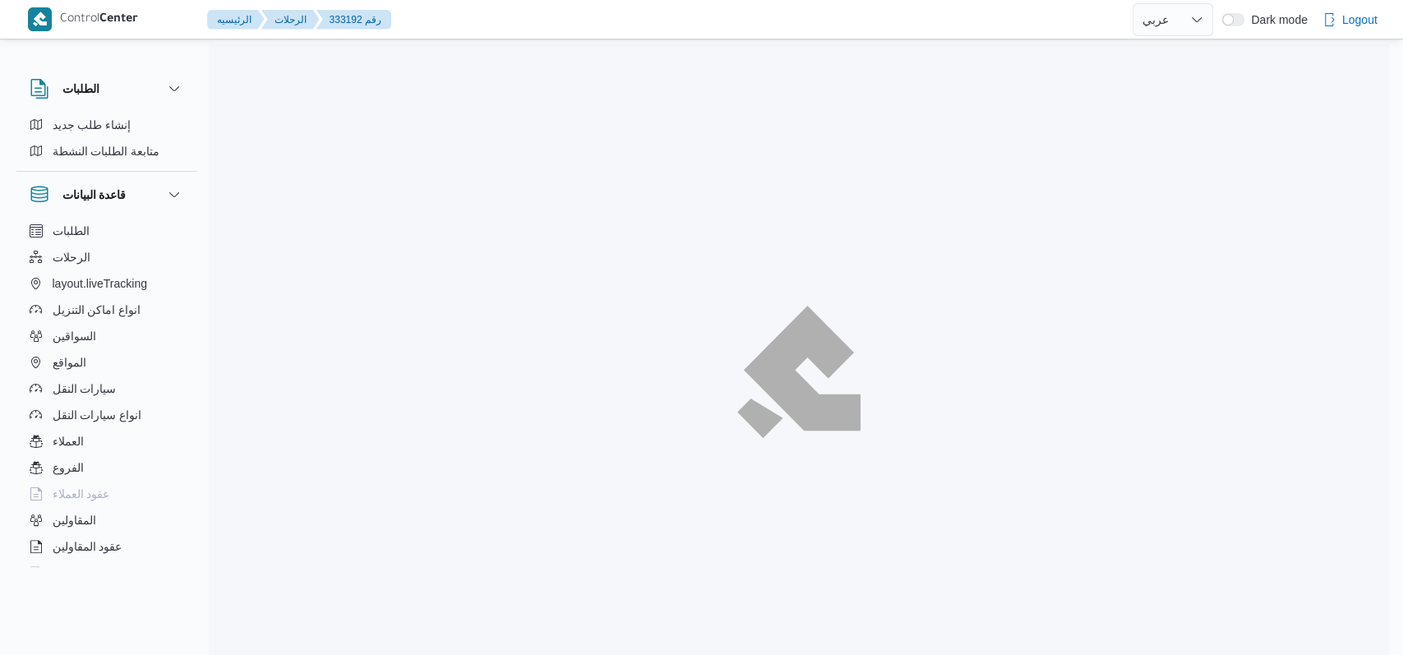
select select "ar"
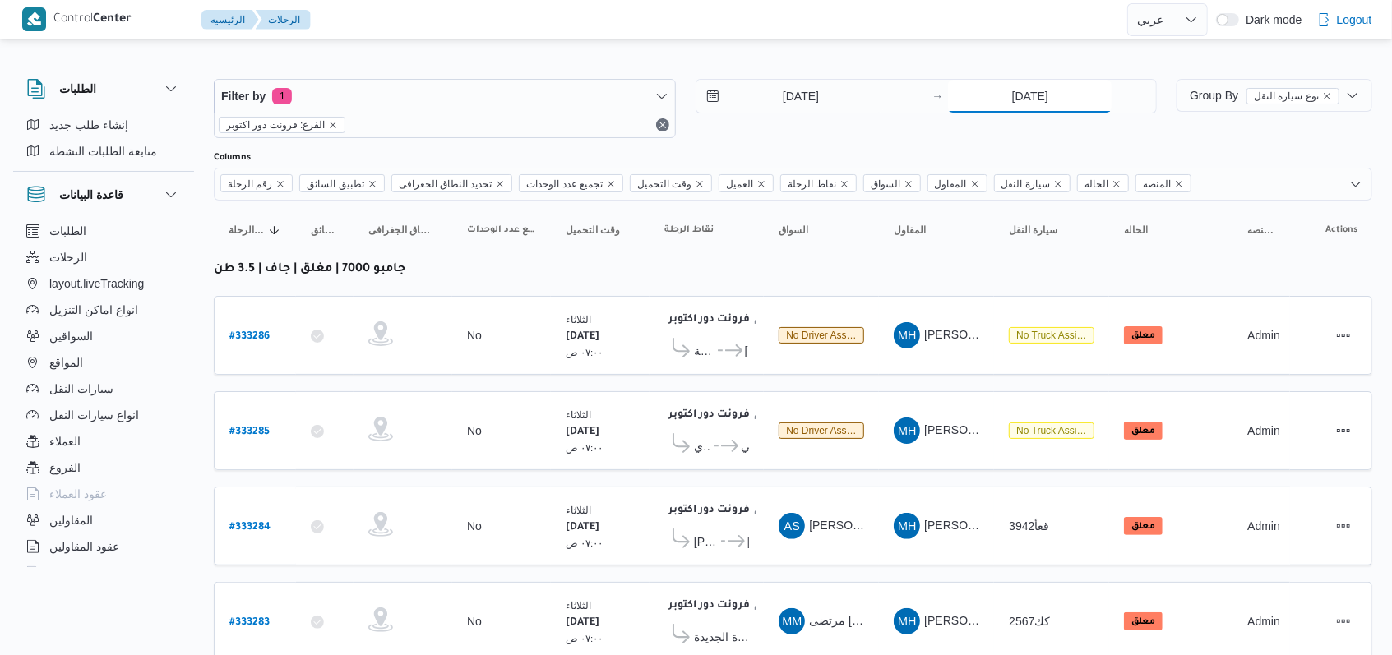
click at [1038, 93] on input "26/8/2025" at bounding box center [1030, 96] width 164 height 33
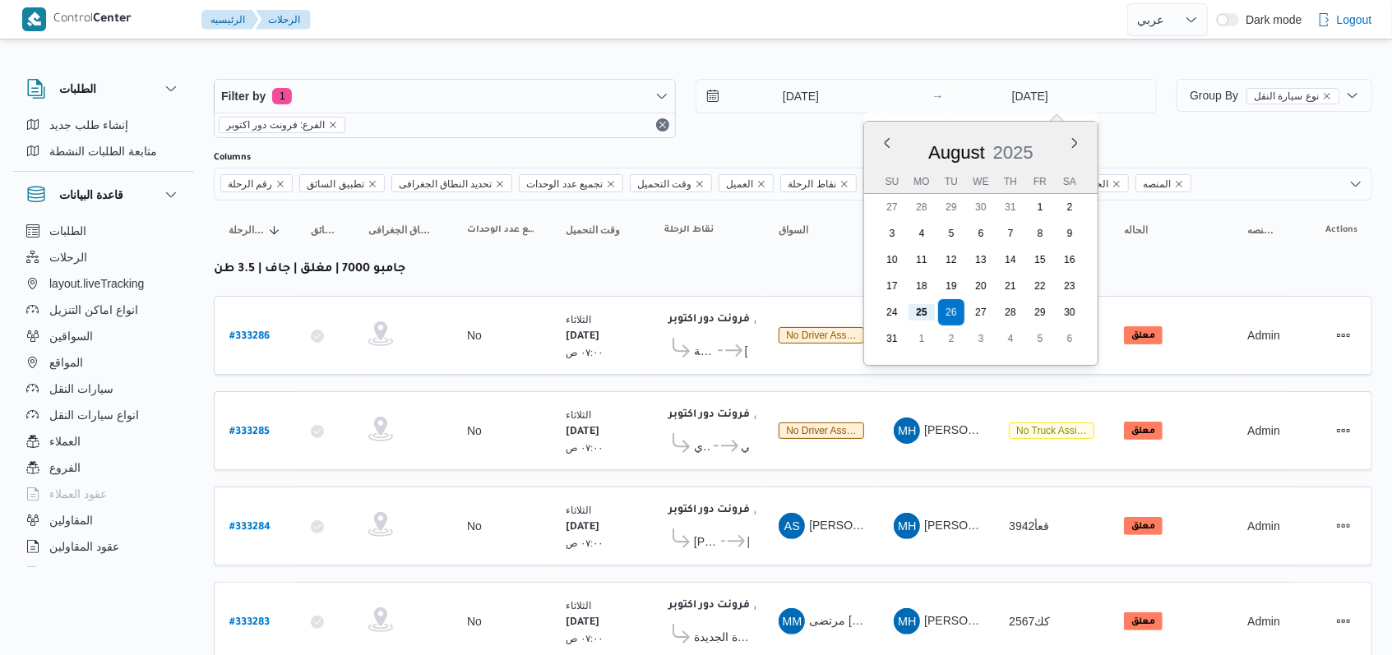
click at [783, 134] on div "25/8/2025 → 26/8/2025 Previous Month Next month August 2025 August 2025 Su Mo T…" at bounding box center [926, 108] width 462 height 59
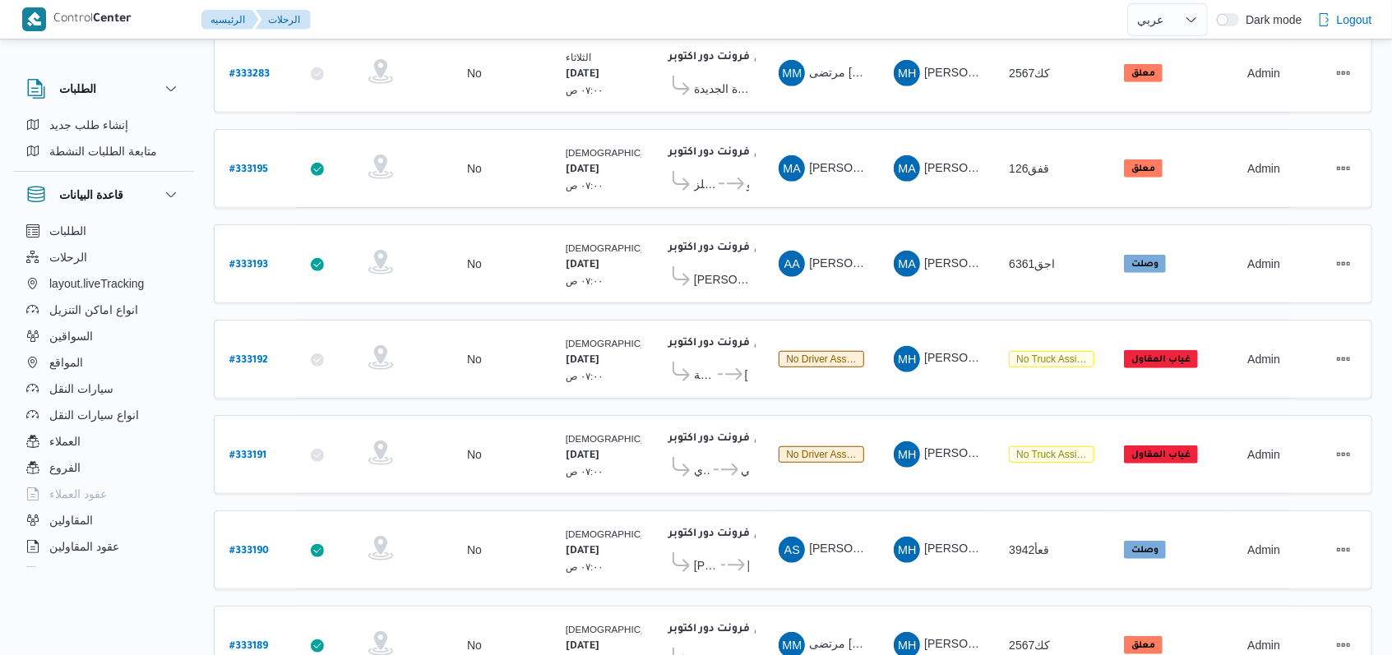
scroll to position [603, 0]
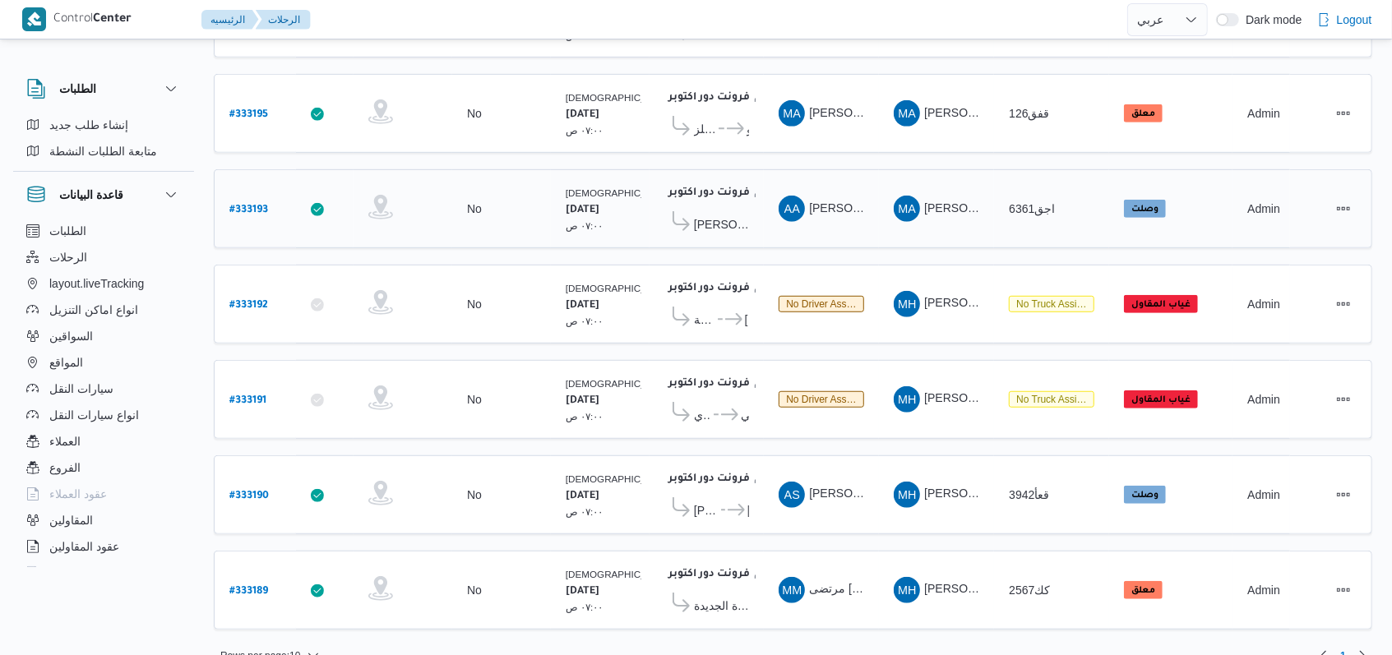
click at [235, 205] on b "# 333193" at bounding box center [248, 211] width 39 height 12
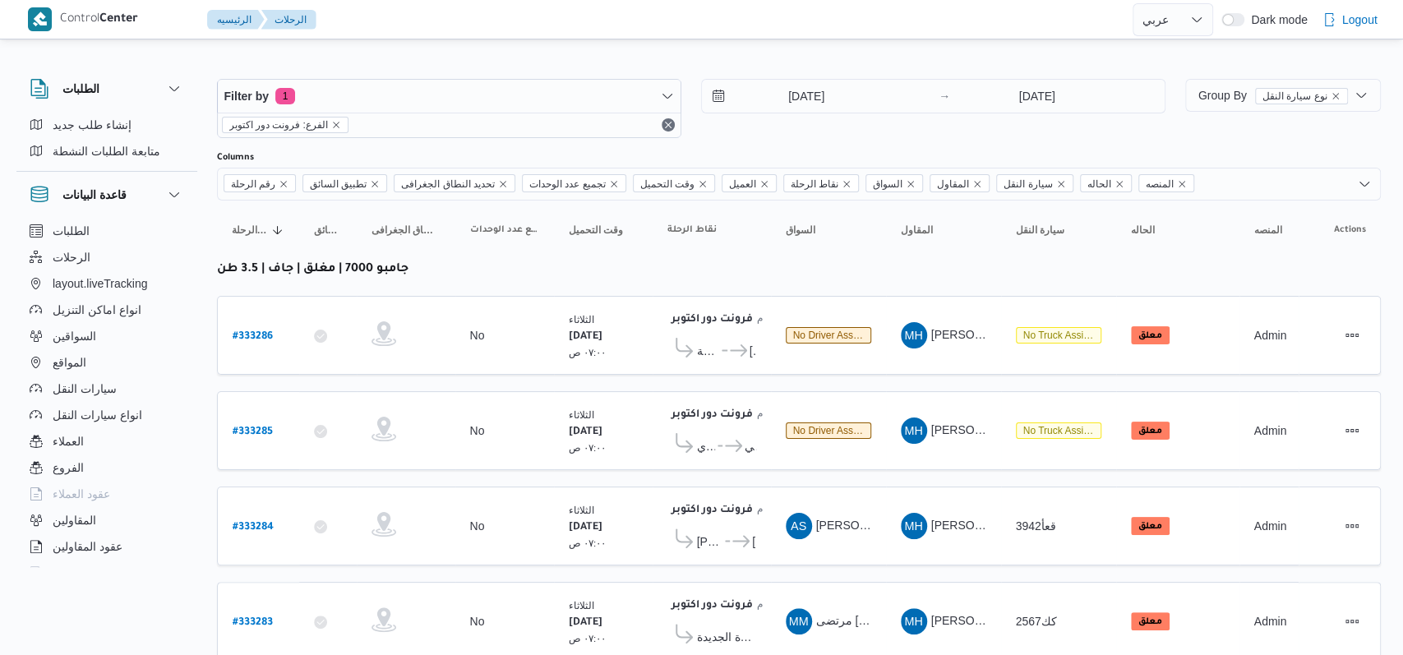
select select "ar"
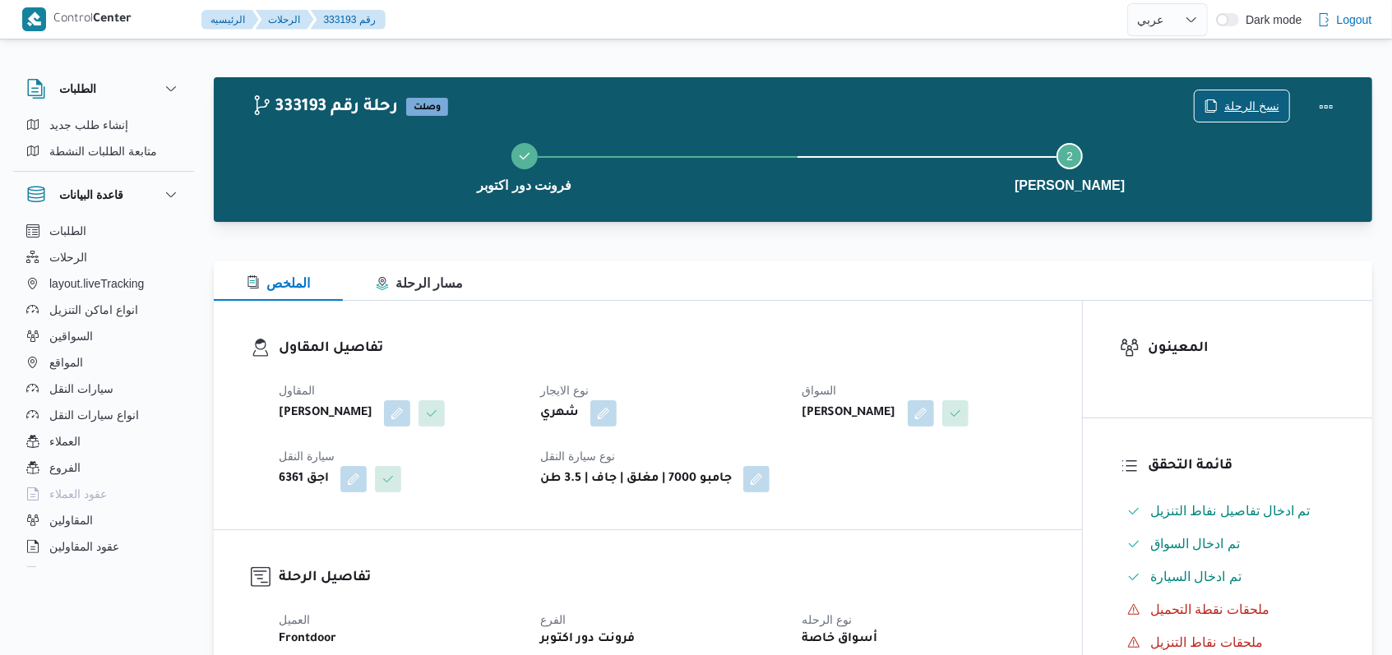
click at [1238, 103] on span "نسخ الرحلة" at bounding box center [1251, 106] width 55 height 20
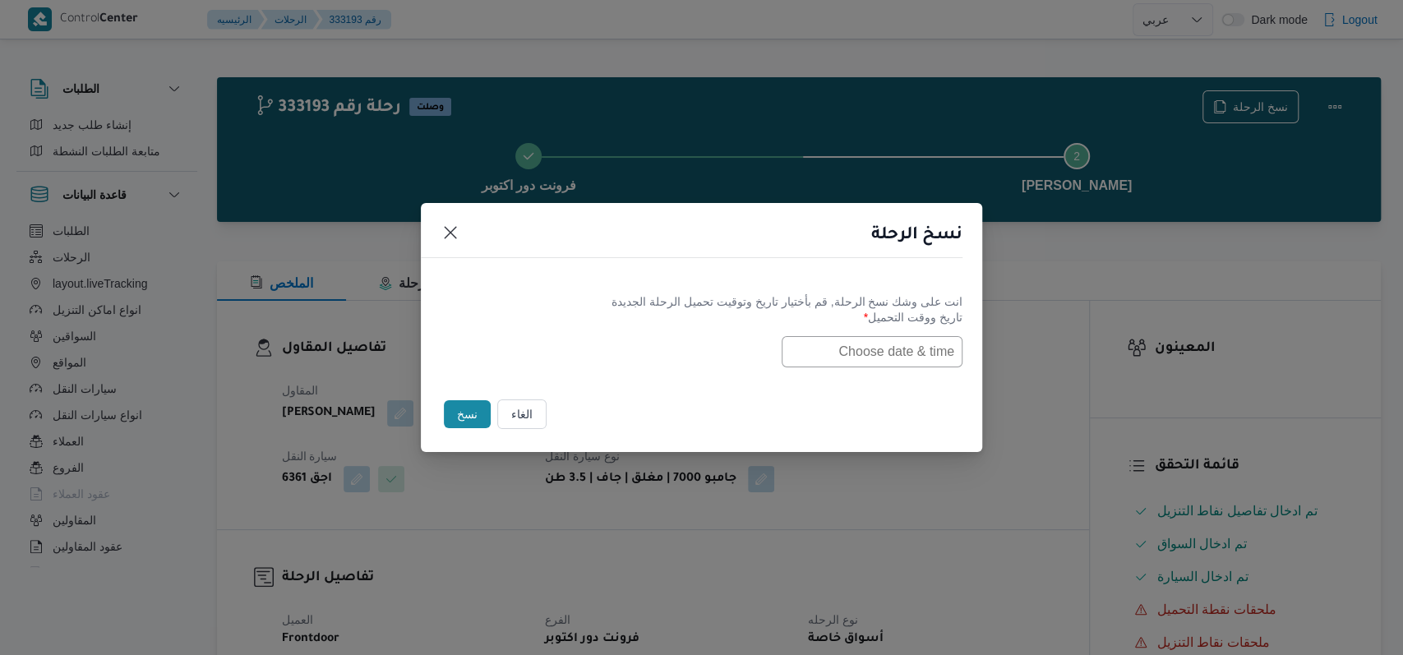
click at [927, 346] on input "text" at bounding box center [872, 351] width 181 height 31
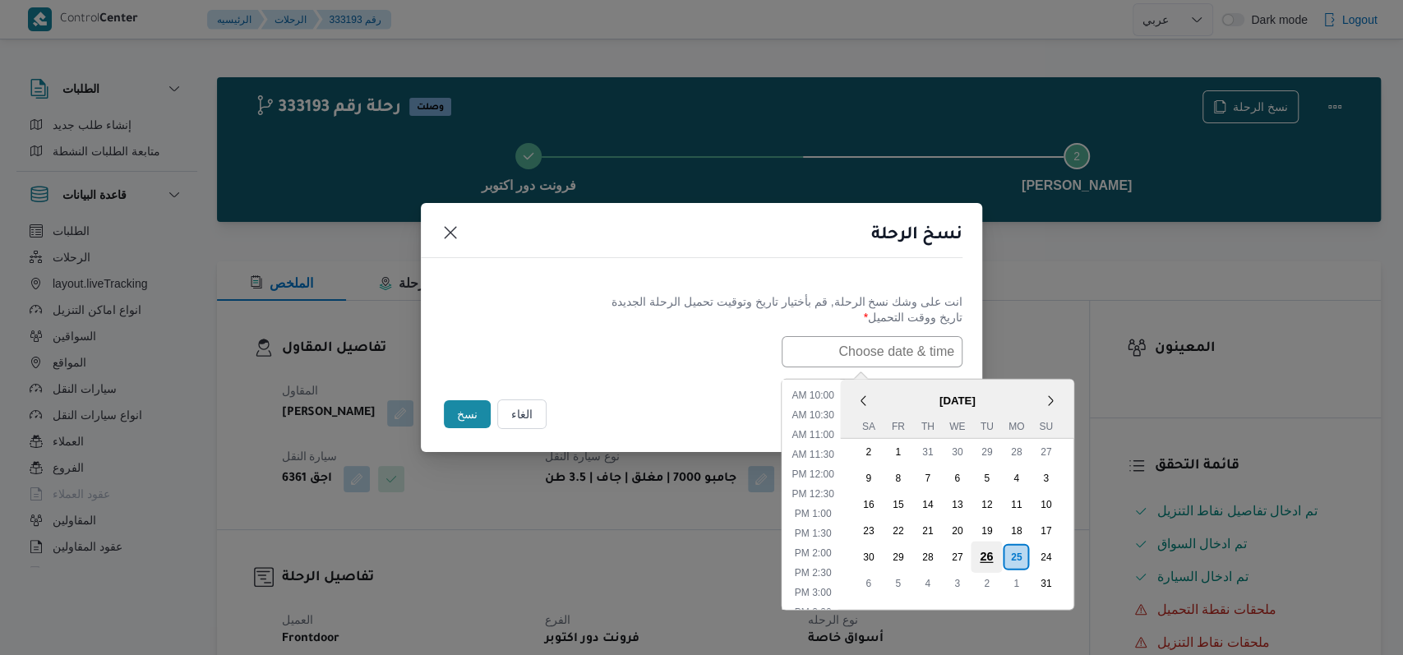
click at [1000, 555] on div "26" at bounding box center [986, 556] width 31 height 31
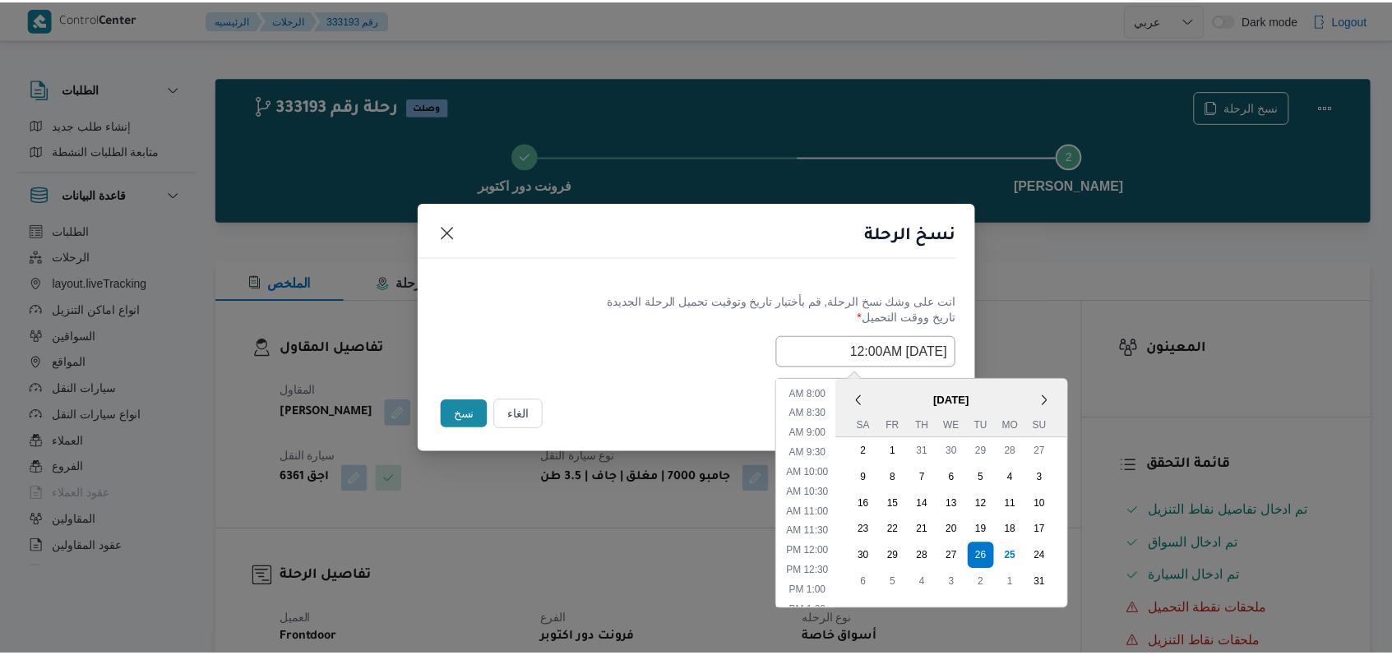
scroll to position [277, 0]
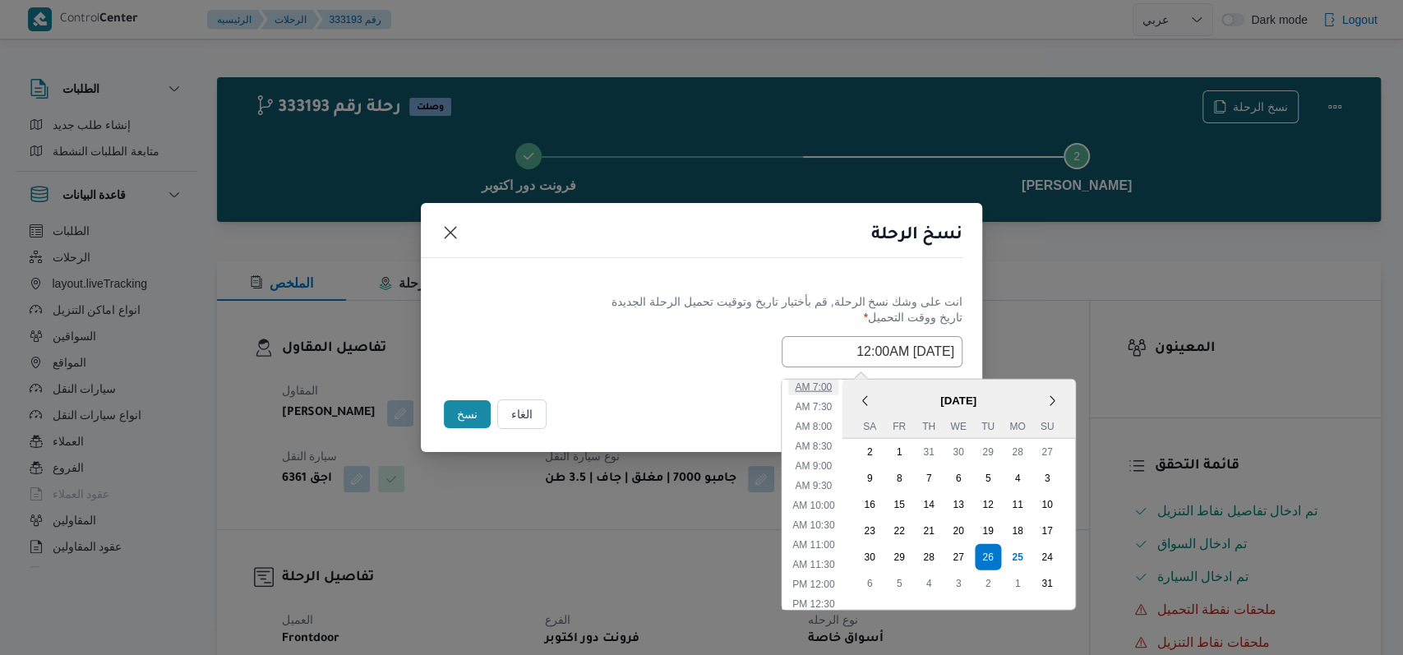
click at [834, 386] on li "7:00 AM" at bounding box center [813, 386] width 50 height 16
type input "26/08/2025 7:00AM"
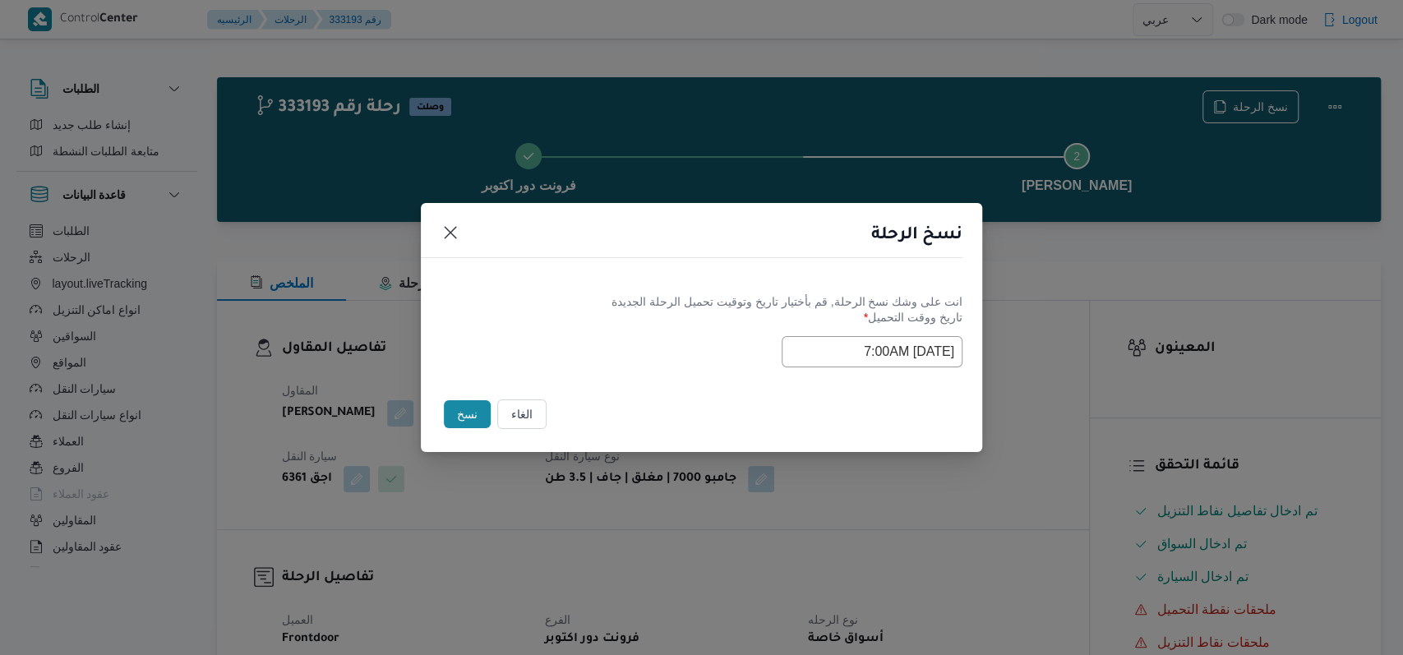
click at [631, 329] on label "تاريخ ووقت التحميل *" at bounding box center [702, 323] width 522 height 25
click at [470, 419] on button "نسخ" at bounding box center [467, 414] width 47 height 28
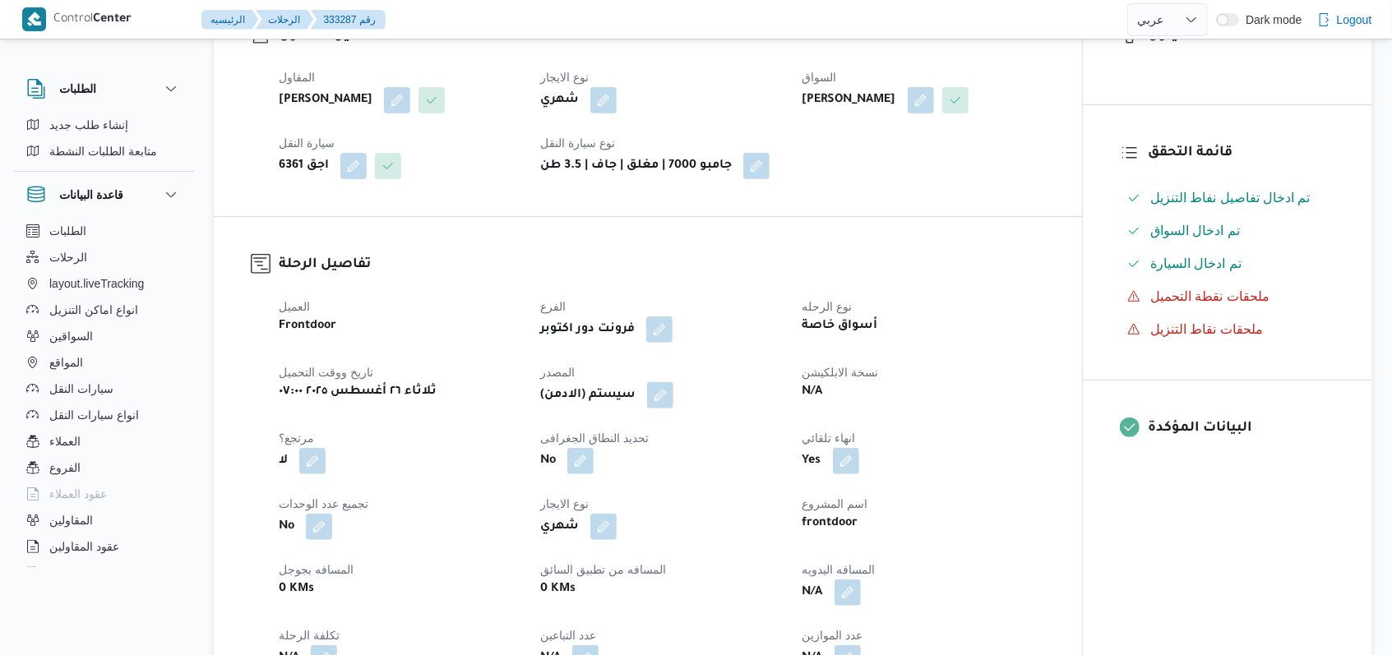
scroll to position [329, 0]
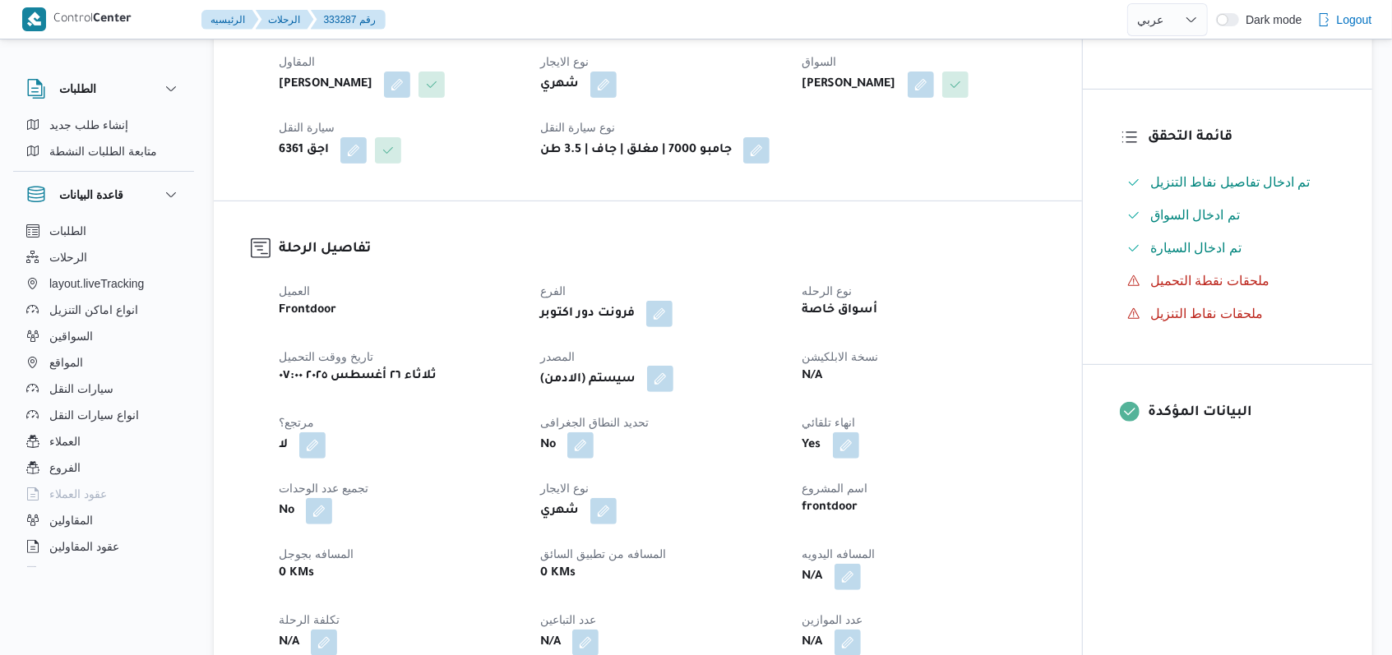
click at [663, 392] on button "button" at bounding box center [660, 379] width 26 height 26
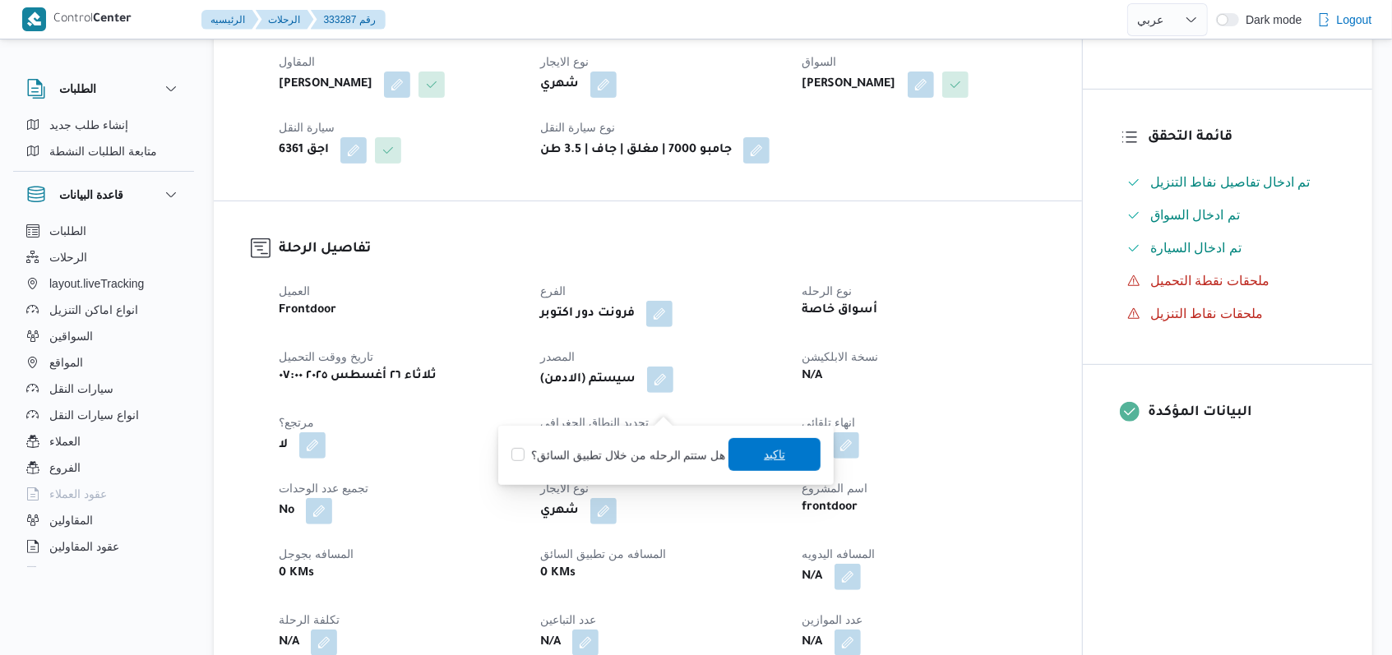
click at [774, 457] on span "تاكيد" at bounding box center [774, 455] width 21 height 20
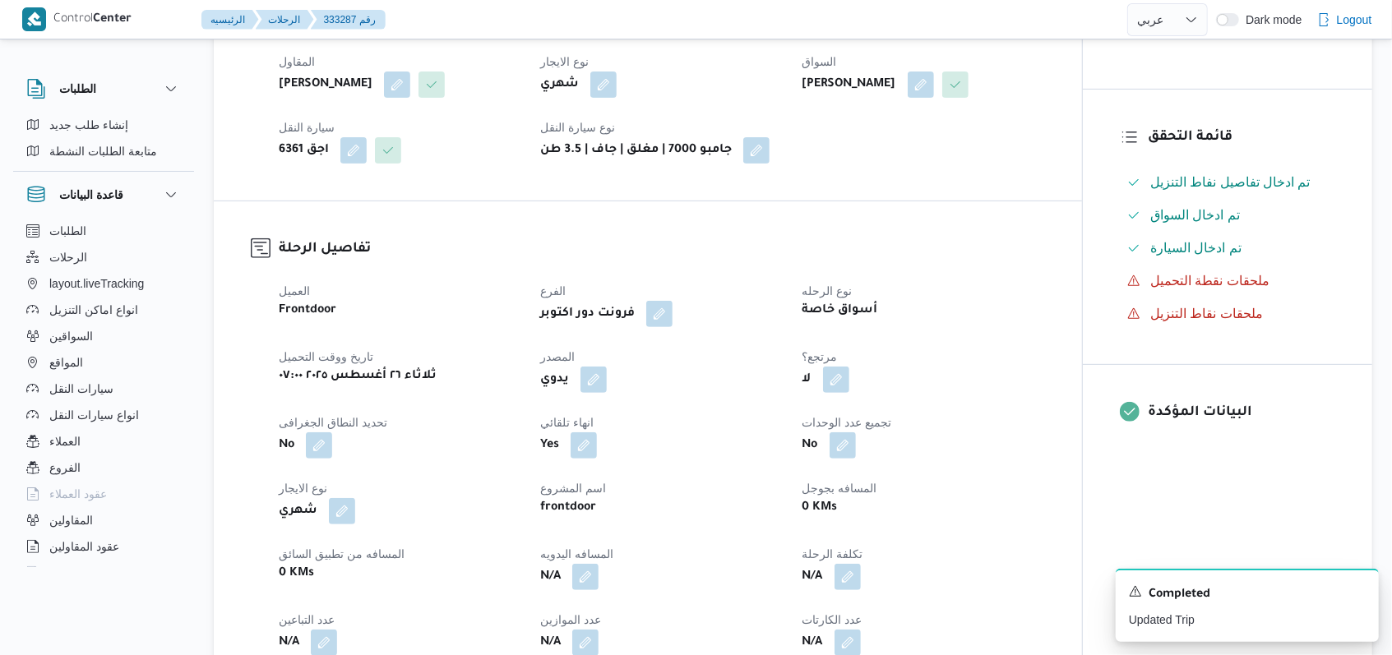
select select "ar"
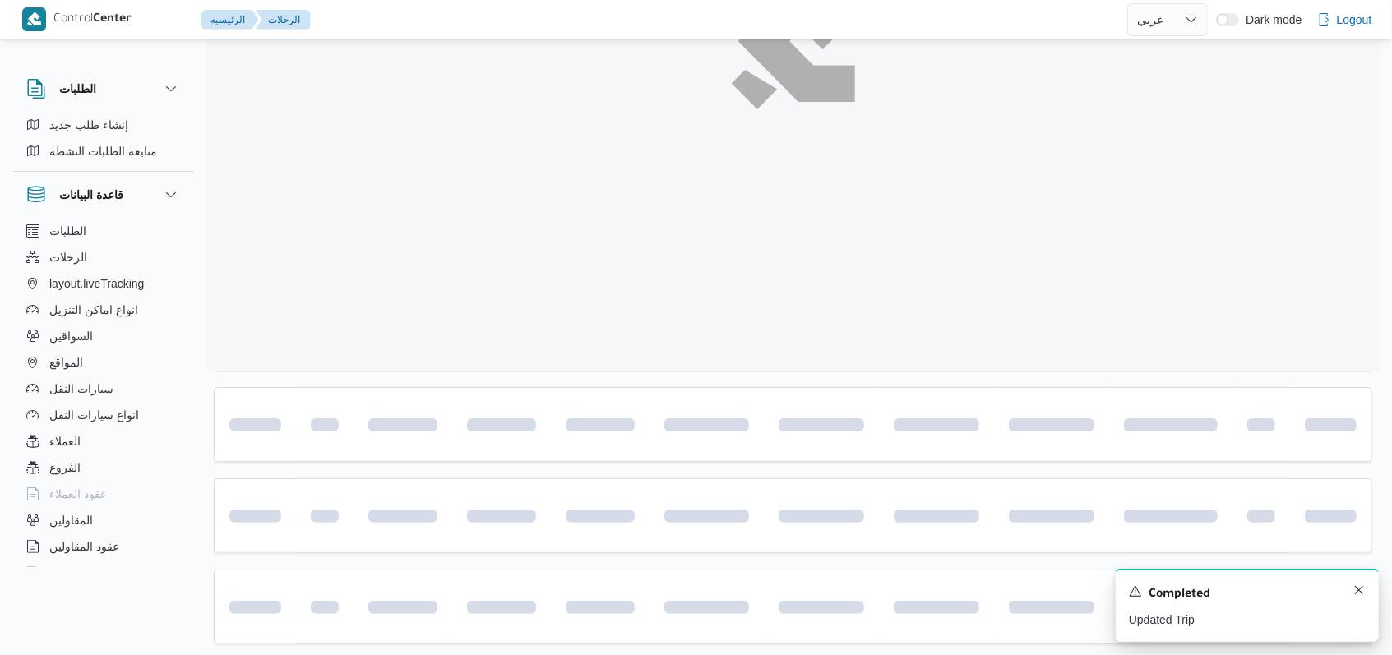
scroll to position [550, 0]
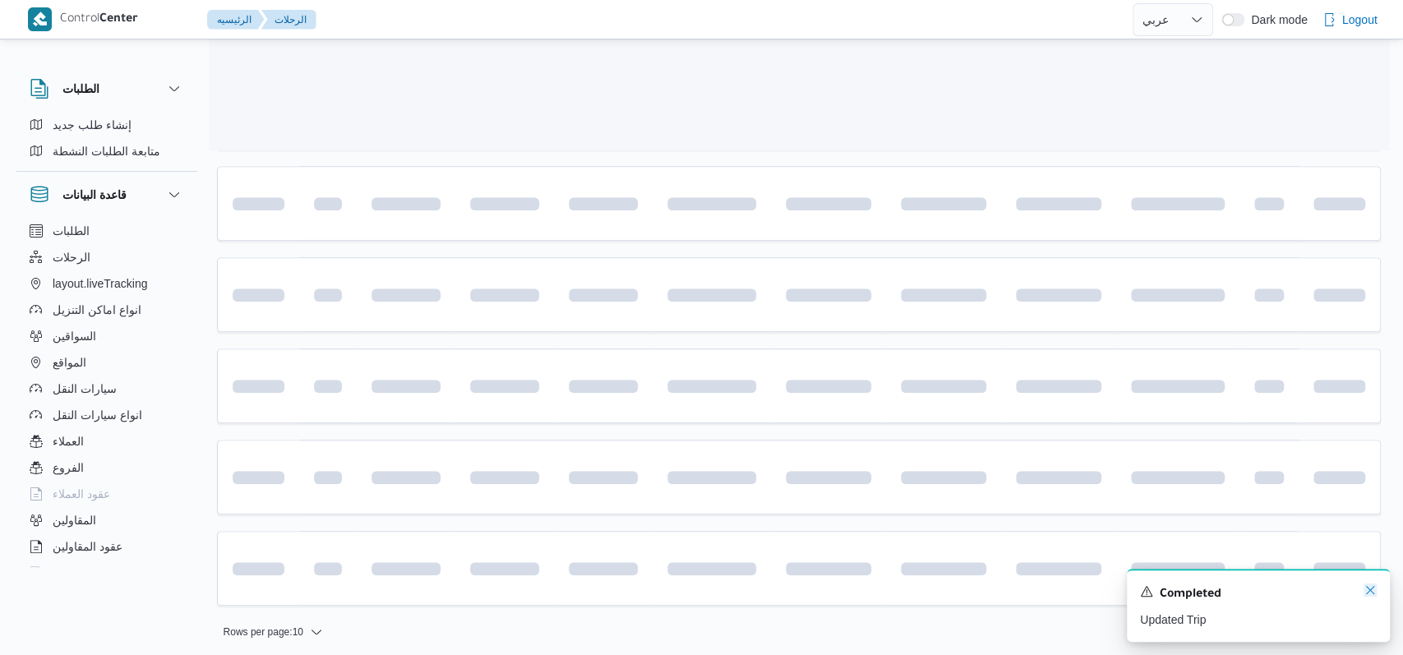
click at [1365, 594] on icon "Dismiss toast" at bounding box center [1370, 590] width 13 height 13
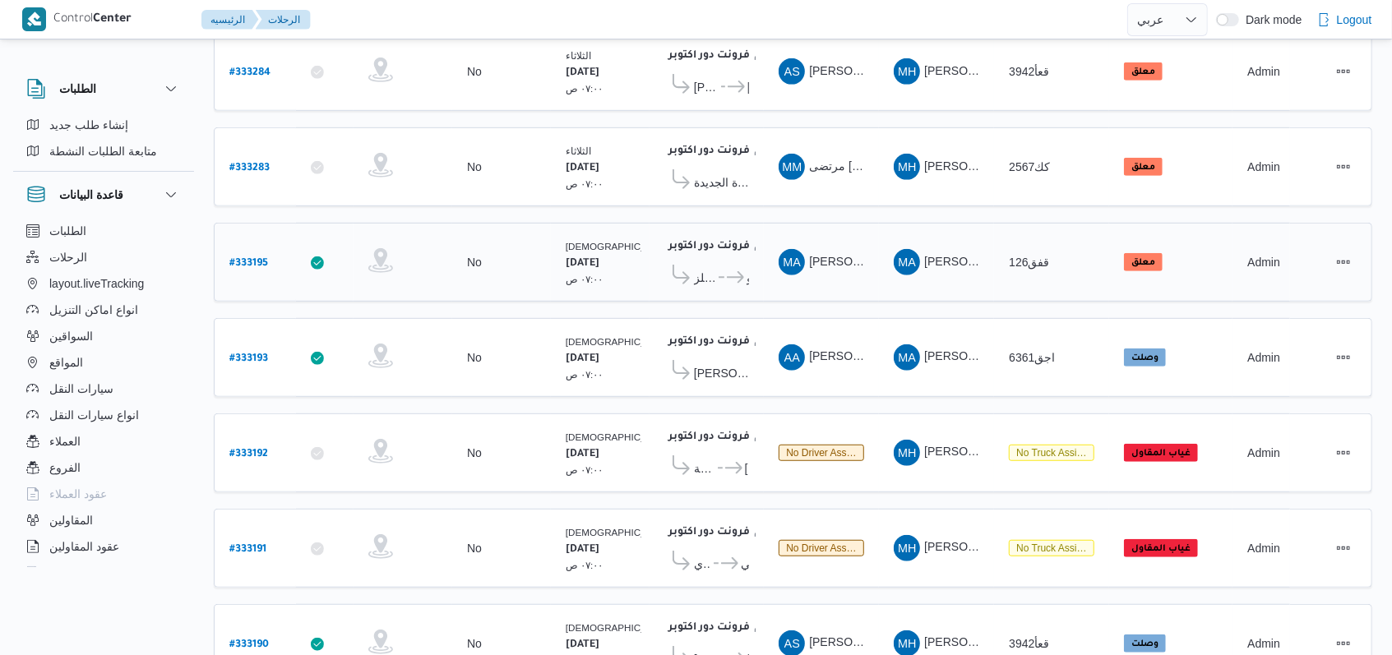
click at [249, 258] on b "# 333195" at bounding box center [248, 264] width 39 height 12
select select "ar"
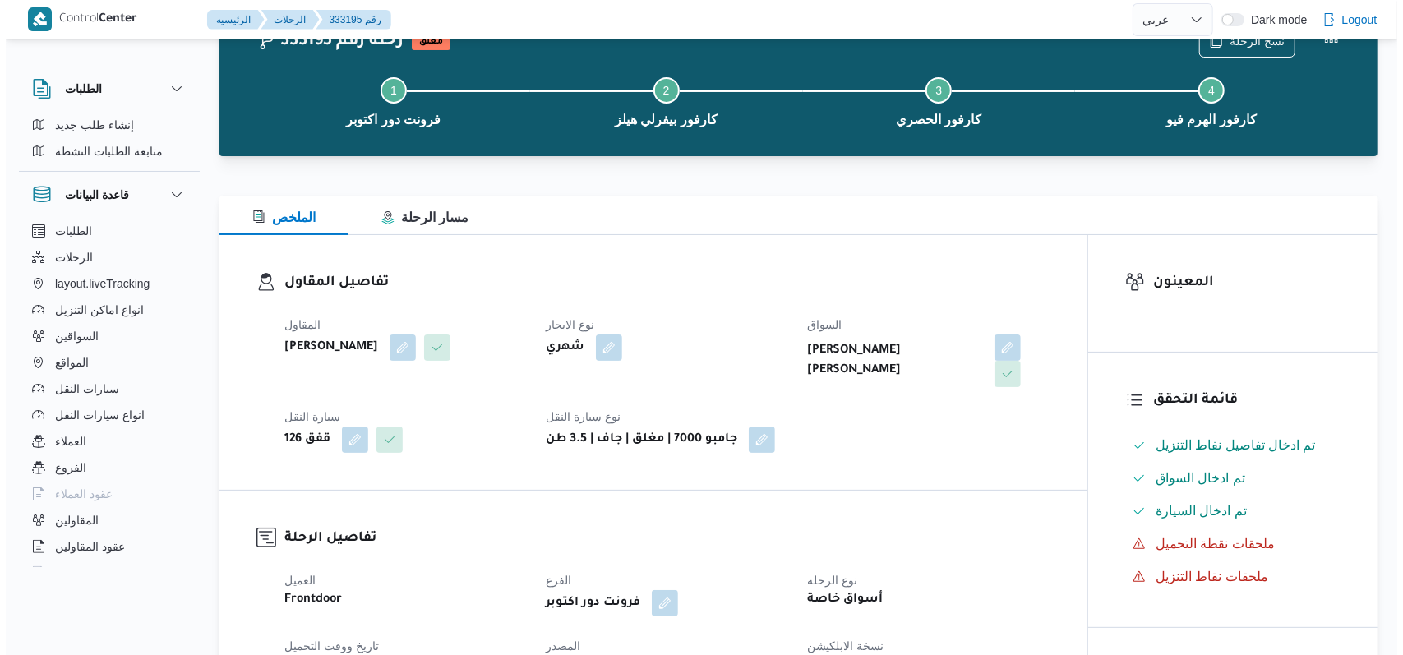
scroll to position [2, 0]
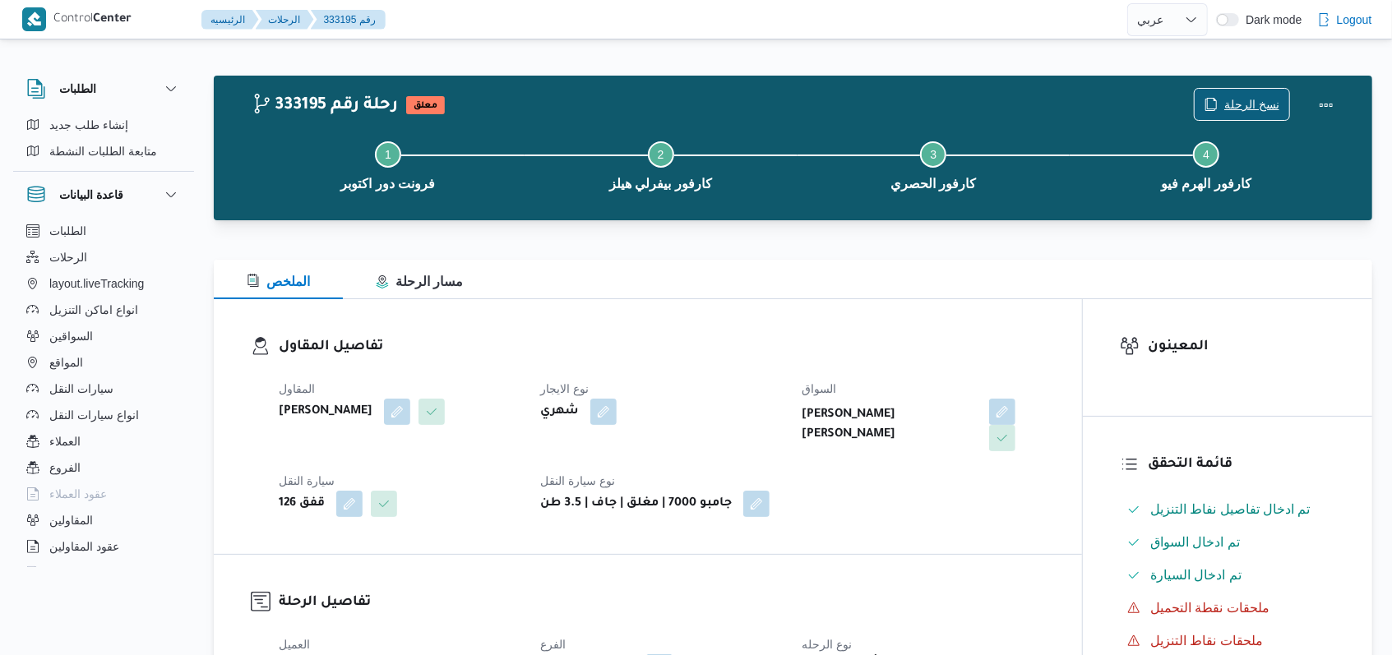
click at [1243, 102] on span "نسخ الرحلة" at bounding box center [1251, 105] width 55 height 20
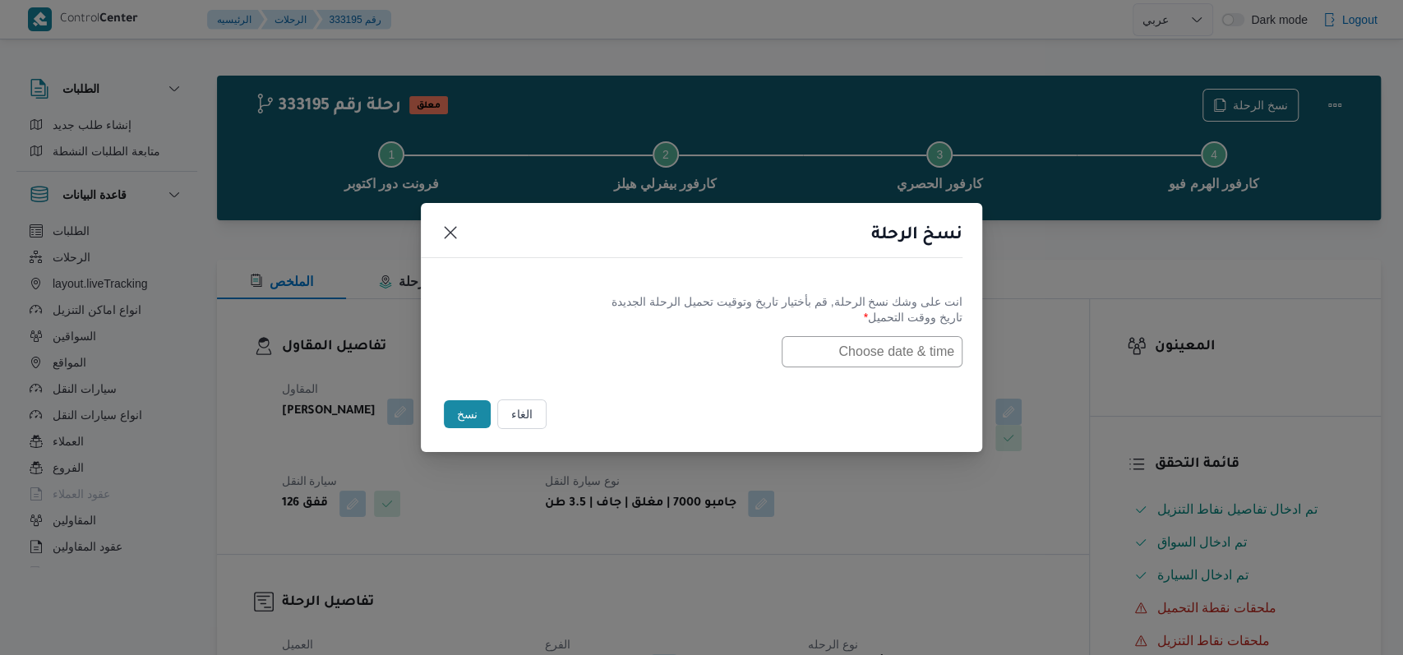
click at [917, 356] on input "text" at bounding box center [872, 351] width 181 height 31
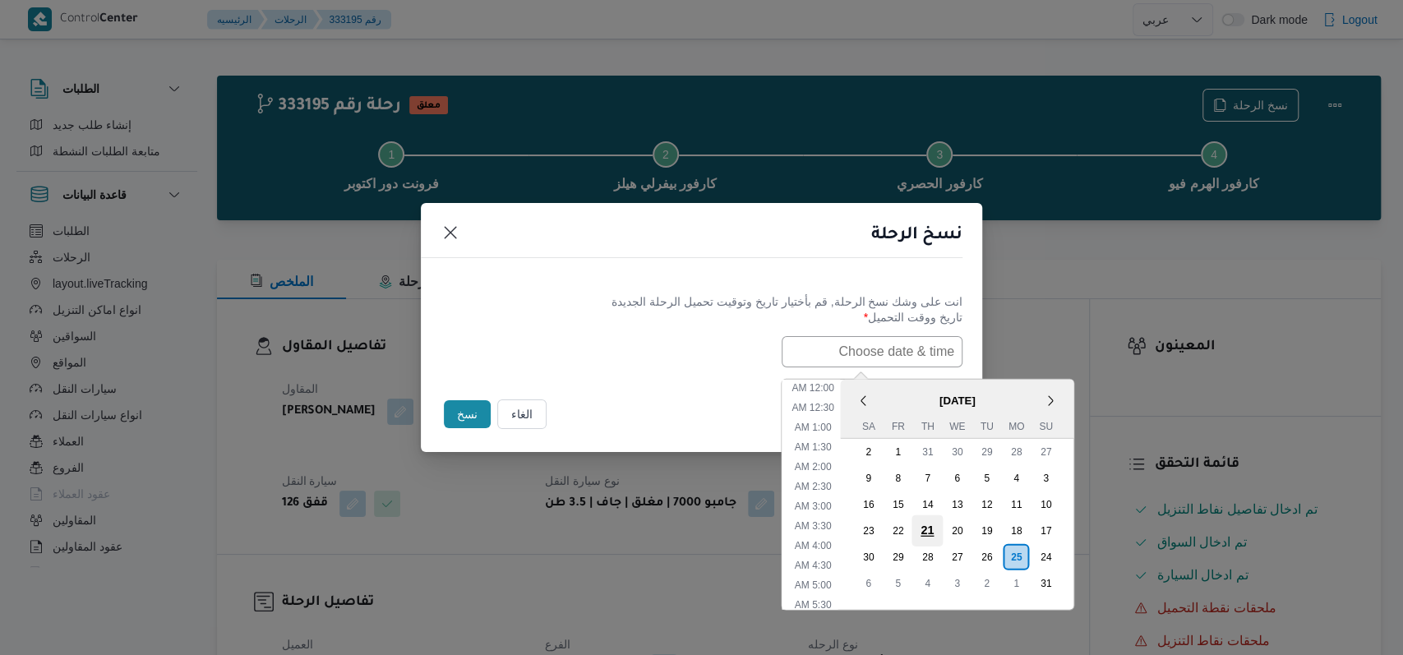
scroll to position [387, 0]
click at [1000, 548] on div "26" at bounding box center [986, 556] width 31 height 31
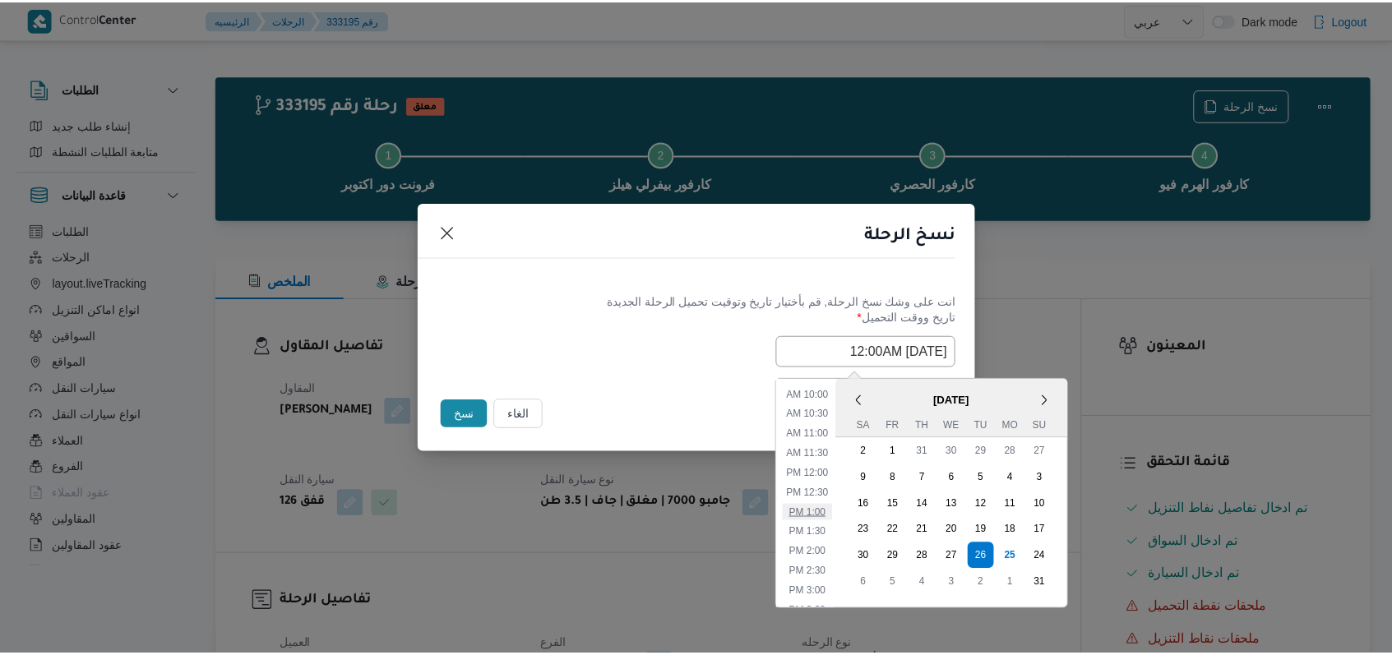
scroll to position [277, 0]
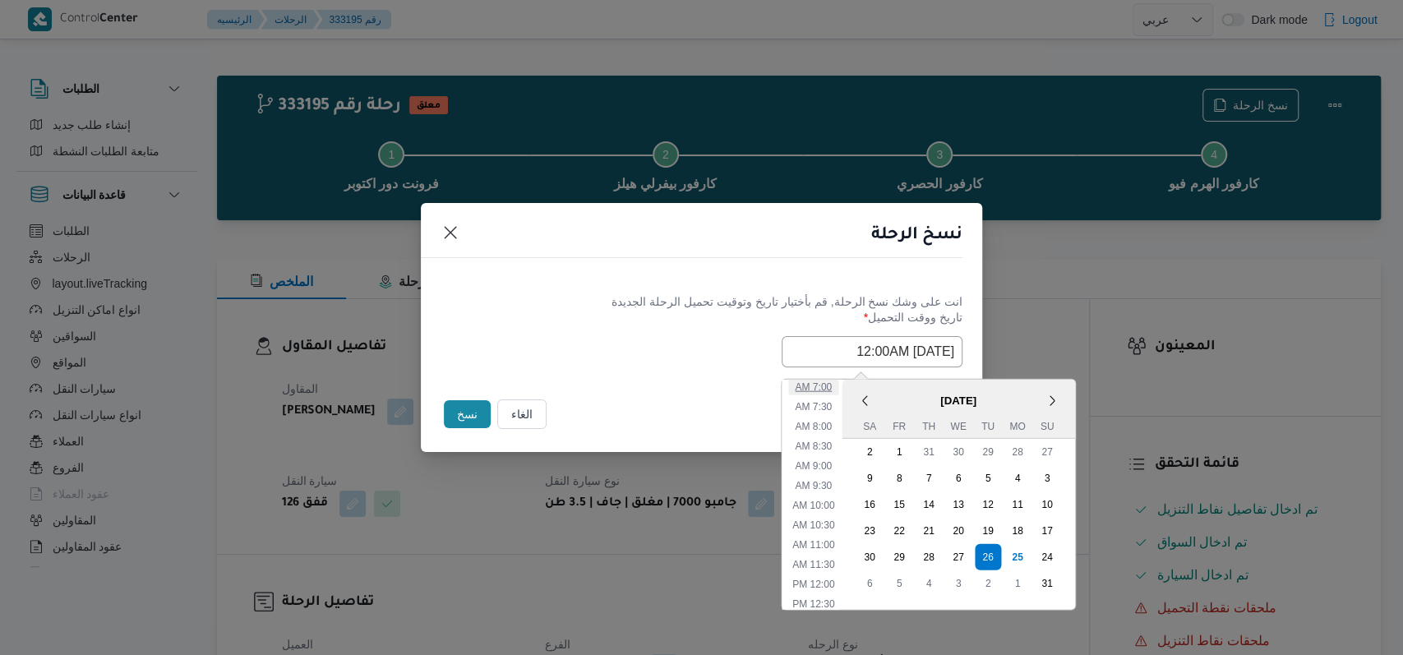
click at [833, 388] on li "7:00 AM" at bounding box center [813, 386] width 50 height 16
type input "26/08/2025 7:00AM"
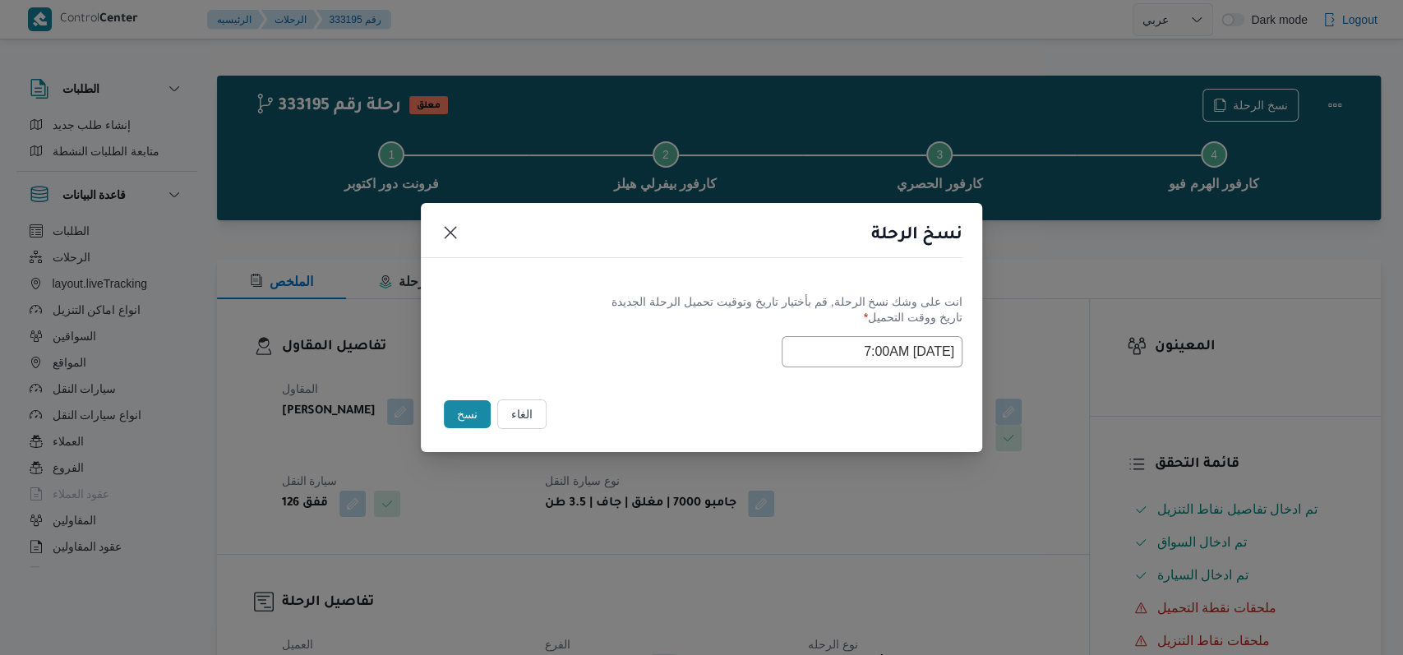
click at [552, 331] on label "تاريخ ووقت التحميل *" at bounding box center [702, 323] width 522 height 25
click at [451, 418] on button "نسخ" at bounding box center [467, 414] width 47 height 28
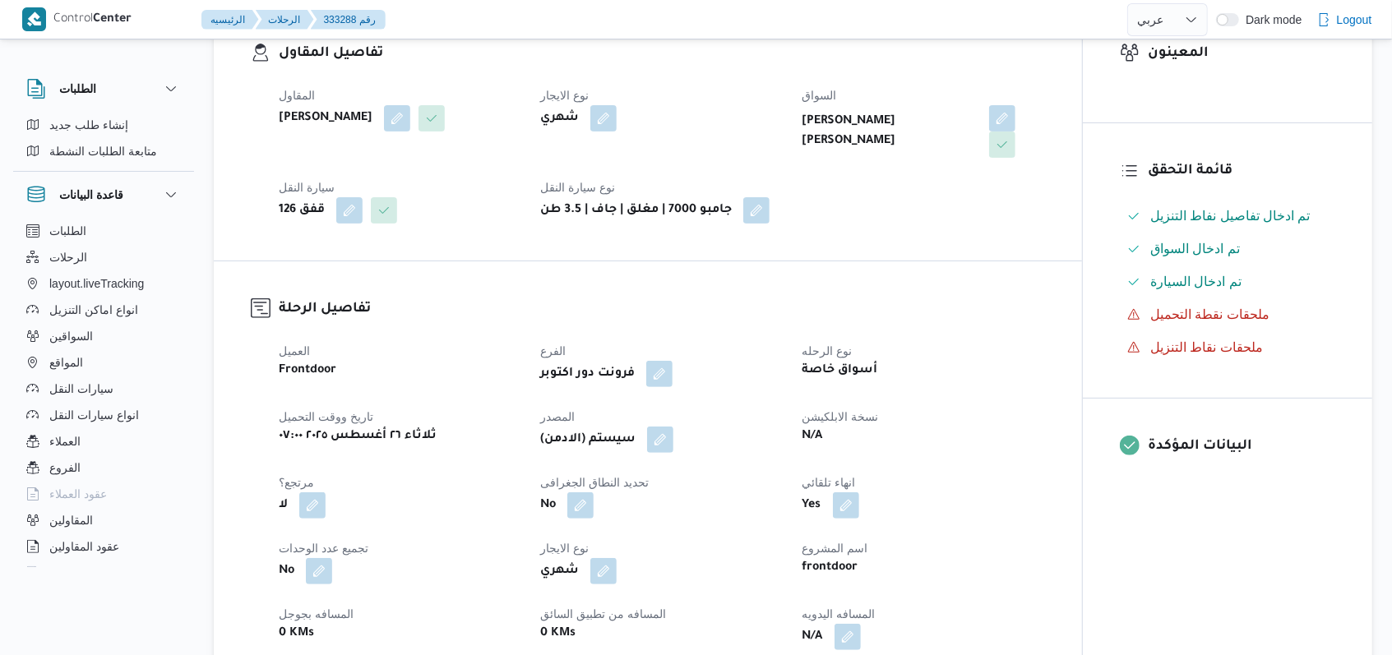
scroll to position [330, 0]
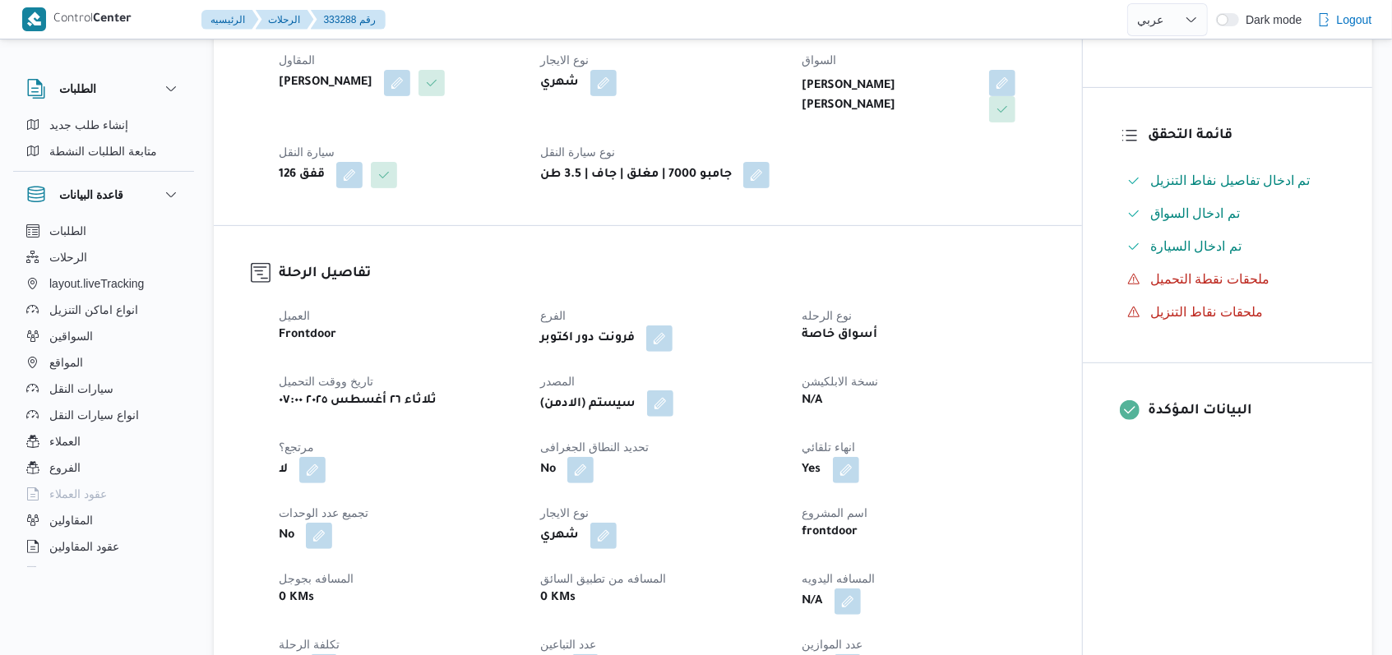
click at [661, 410] on button "button" at bounding box center [660, 403] width 26 height 26
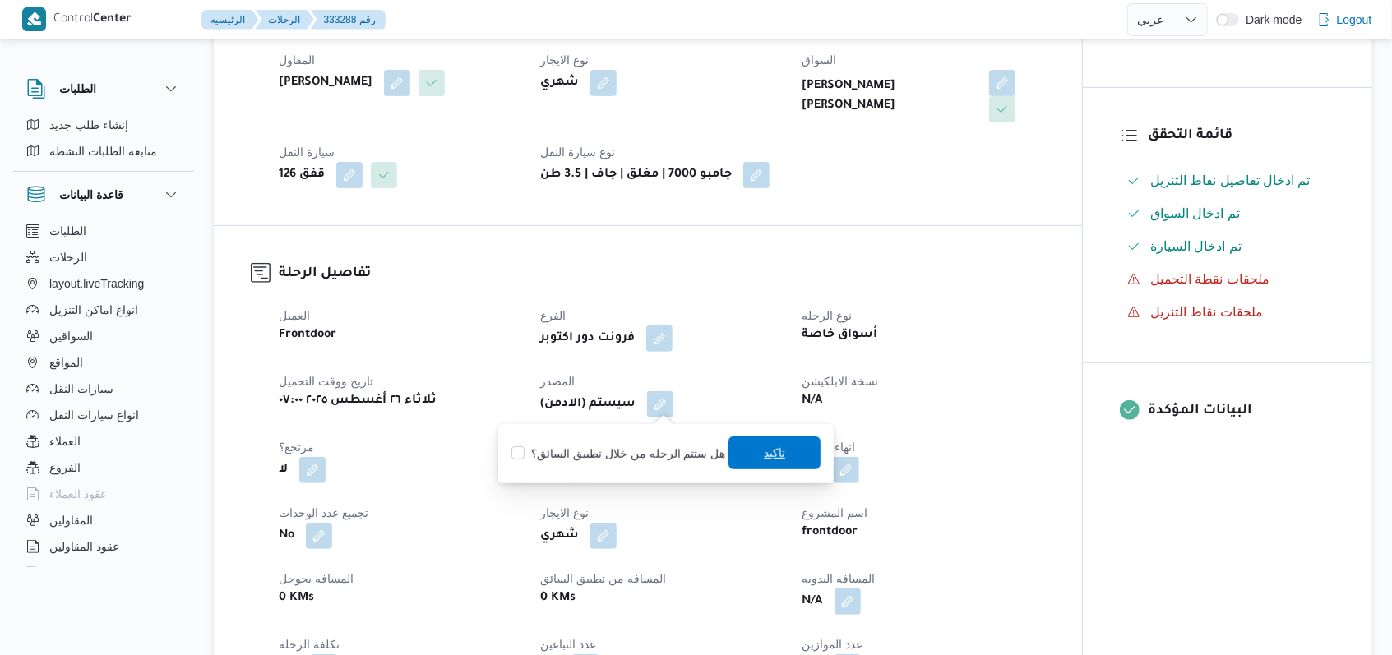
click at [780, 459] on span "تاكيد" at bounding box center [774, 453] width 21 height 20
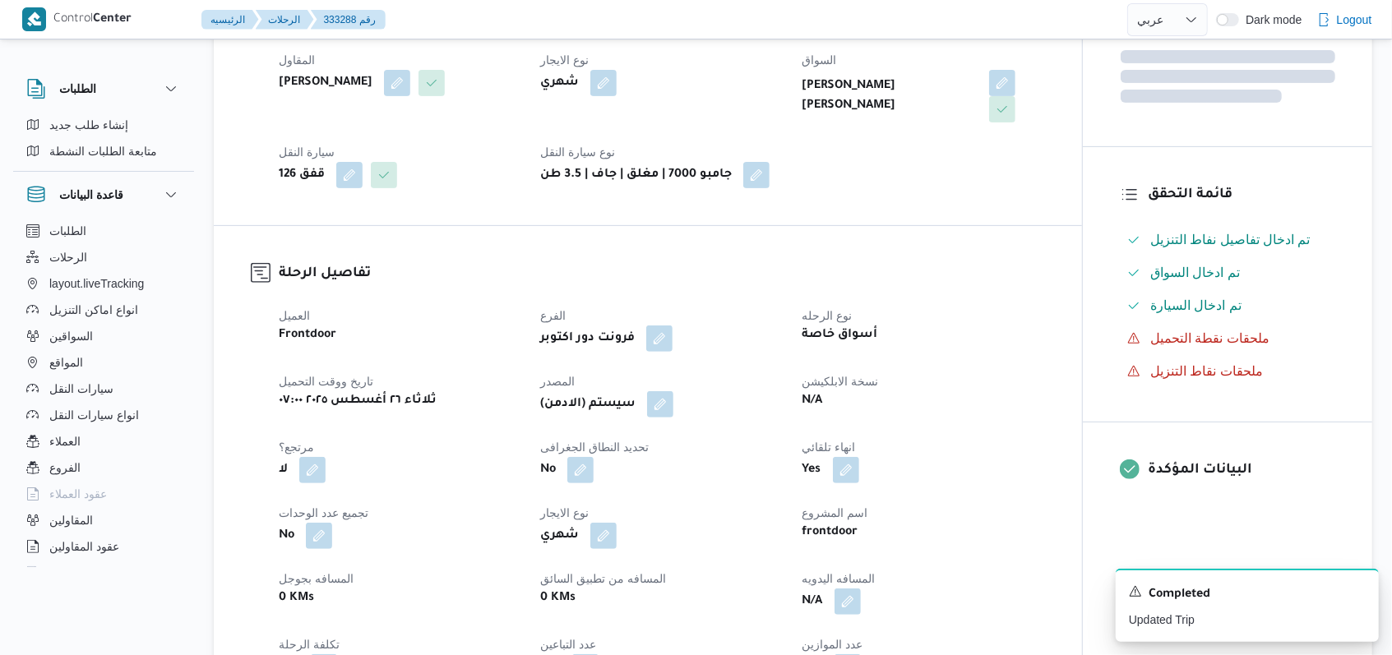
scroll to position [550, 0]
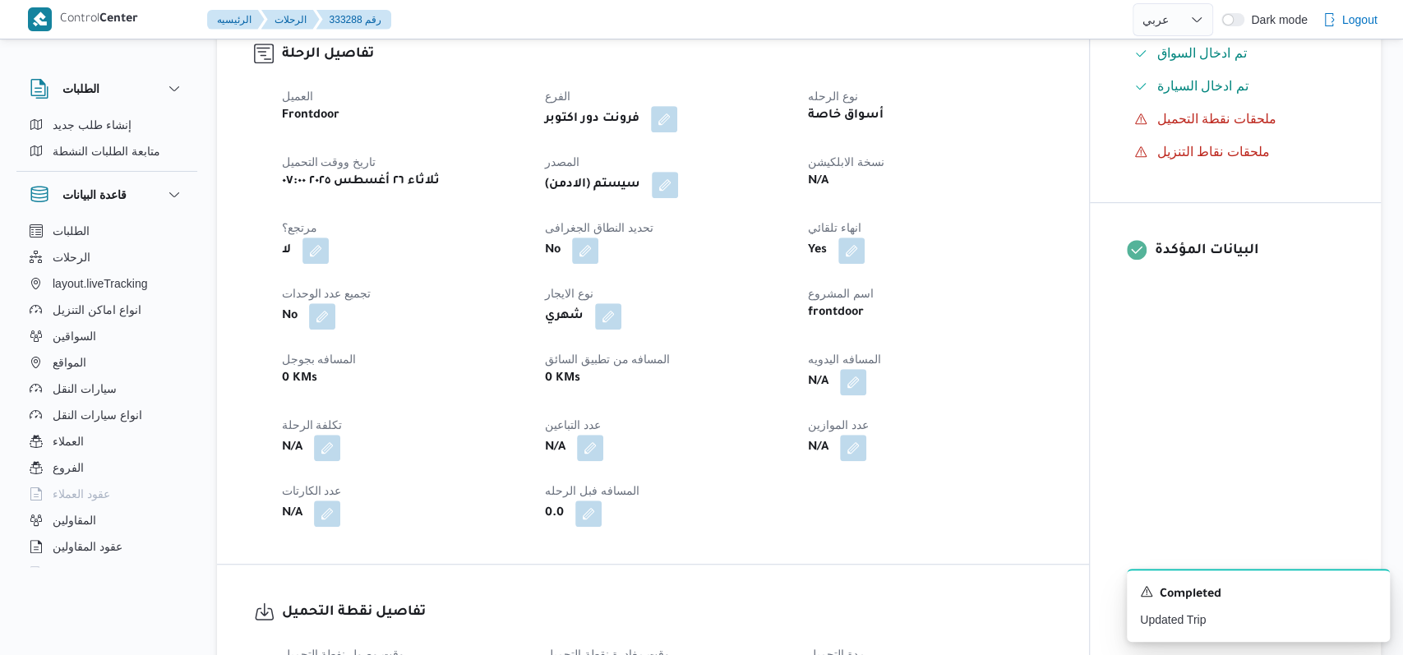
select select "ar"
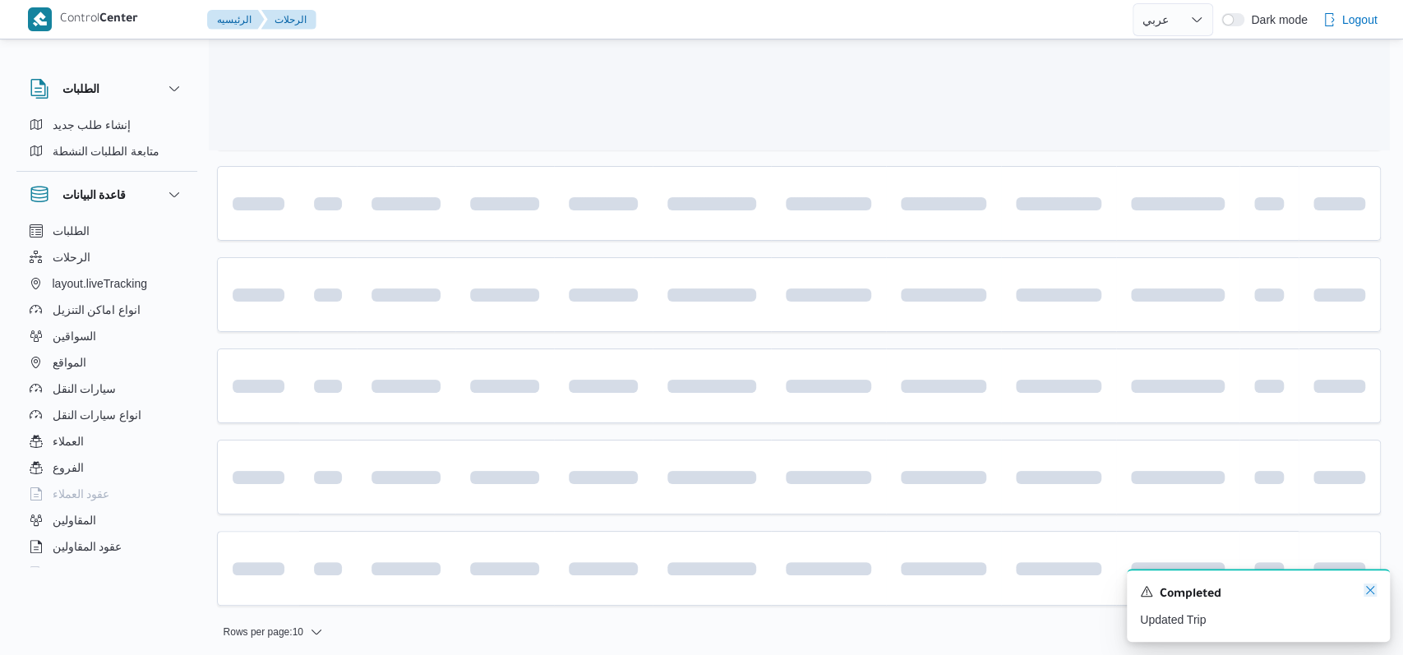
click at [1370, 595] on icon "Dismiss toast" at bounding box center [1370, 590] width 13 height 13
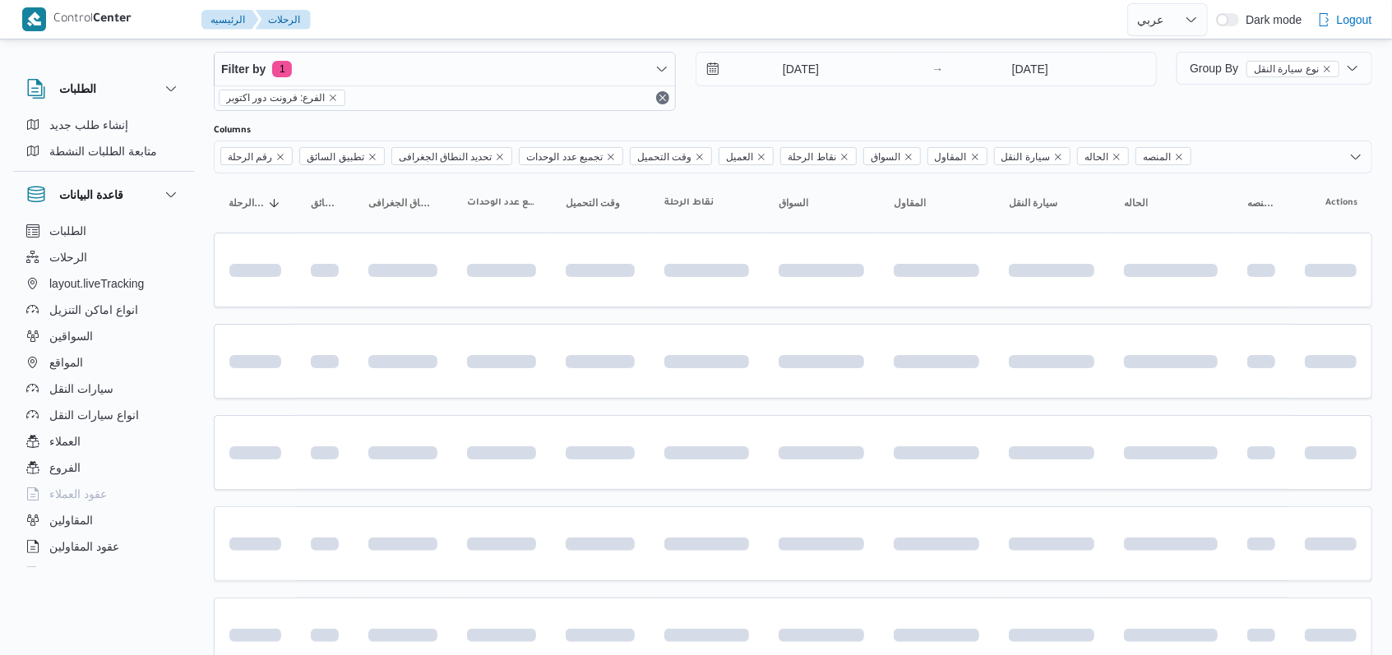
scroll to position [2, 0]
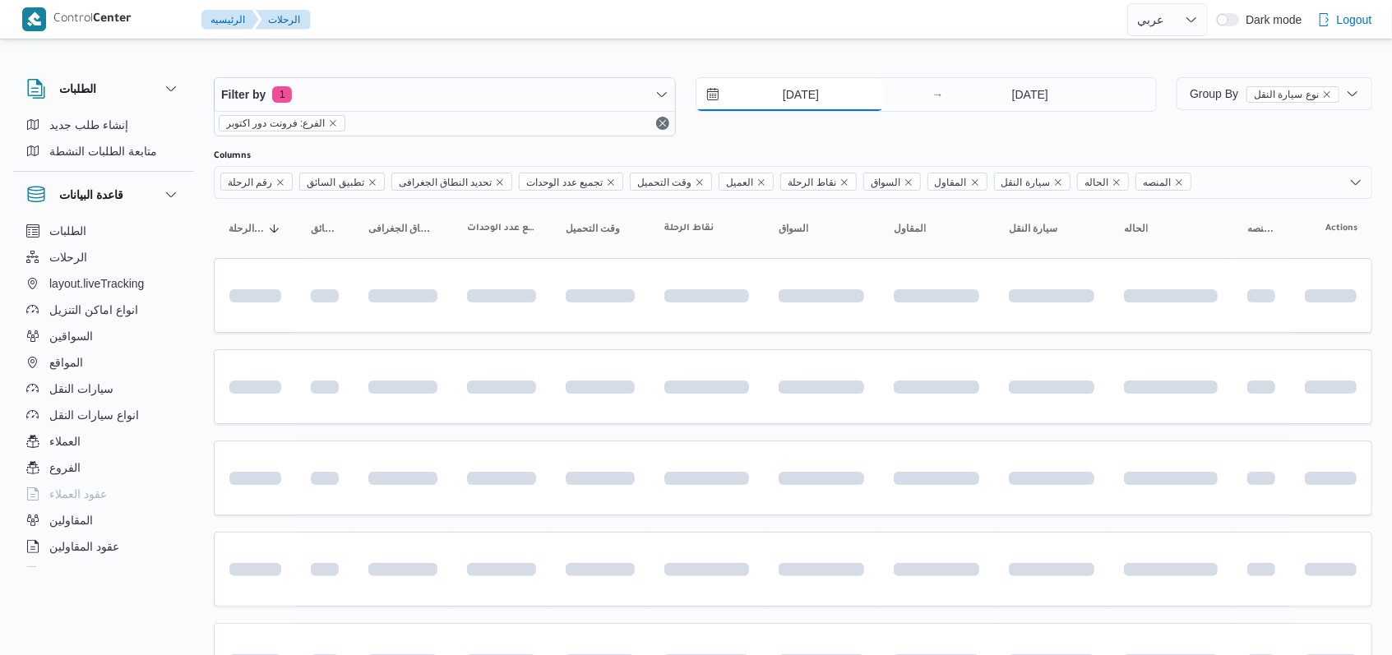
click at [820, 104] on input "25/8/2025" at bounding box center [789, 94] width 187 height 33
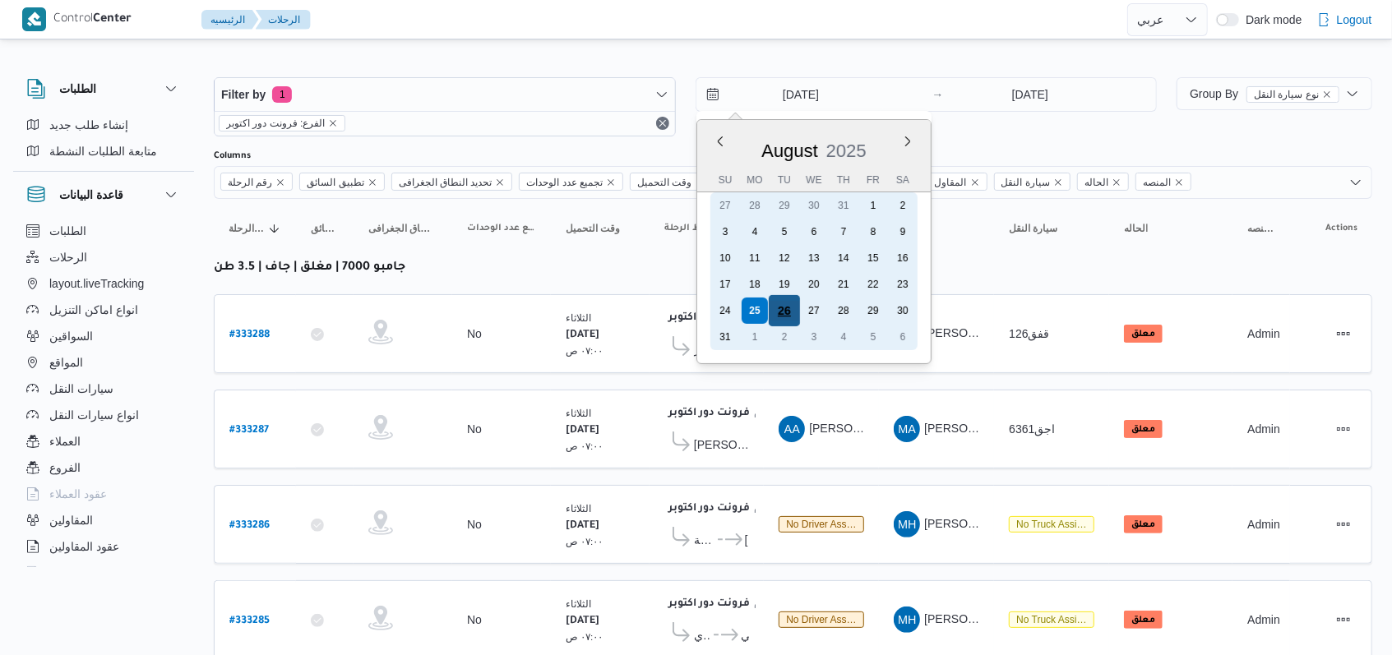
click at [789, 313] on div "26" at bounding box center [783, 310] width 31 height 31
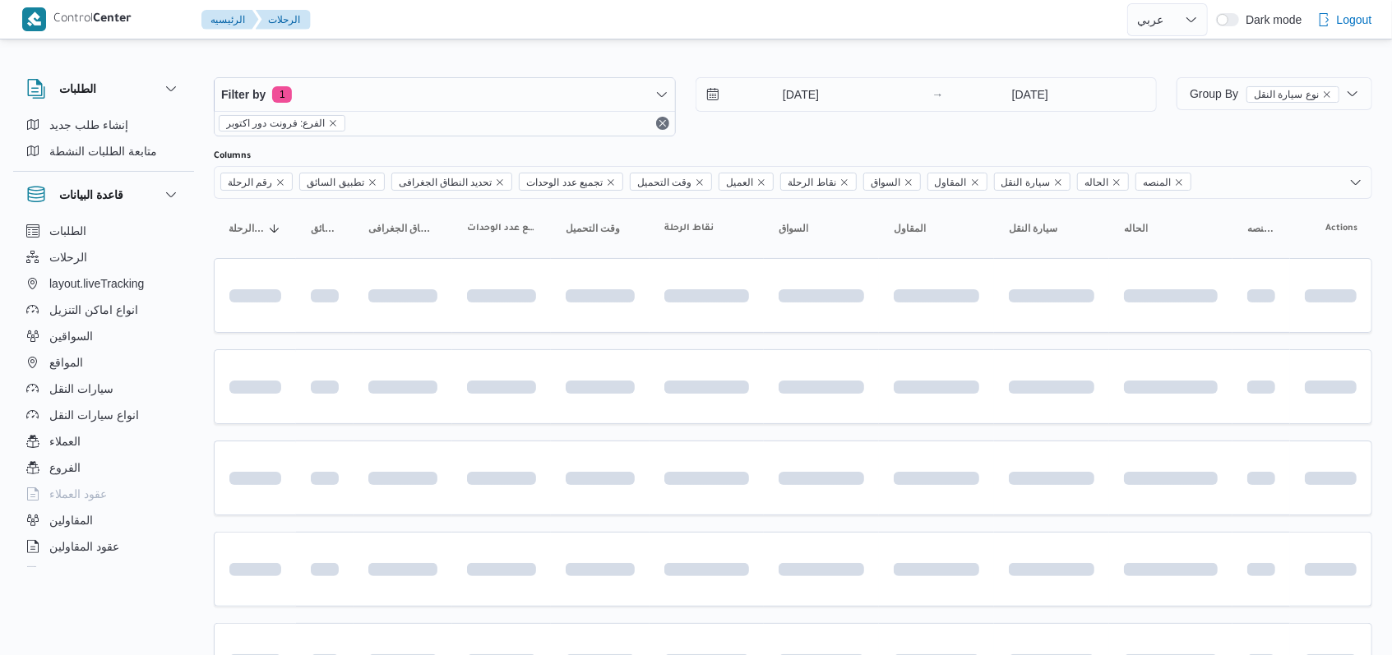
click at [908, 134] on div "26/8/2025 → 26/8/2025" at bounding box center [926, 106] width 462 height 59
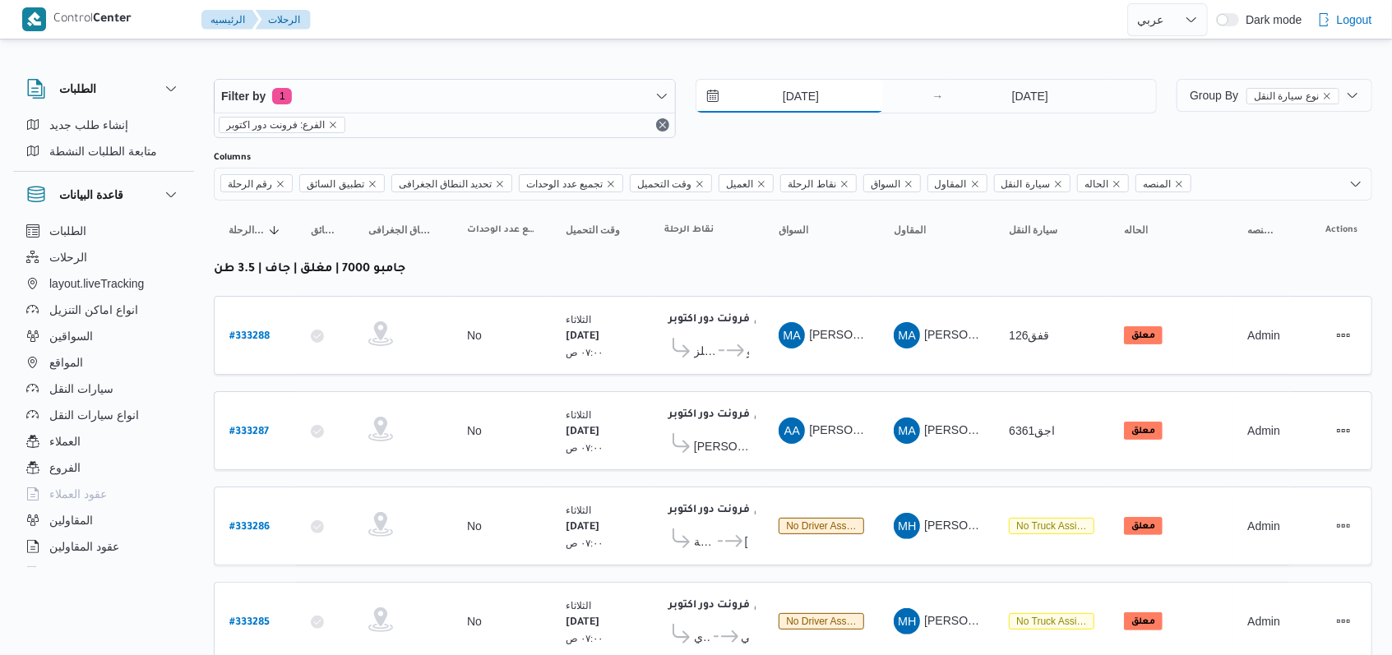
click at [804, 93] on input "26/8/2025" at bounding box center [789, 96] width 187 height 33
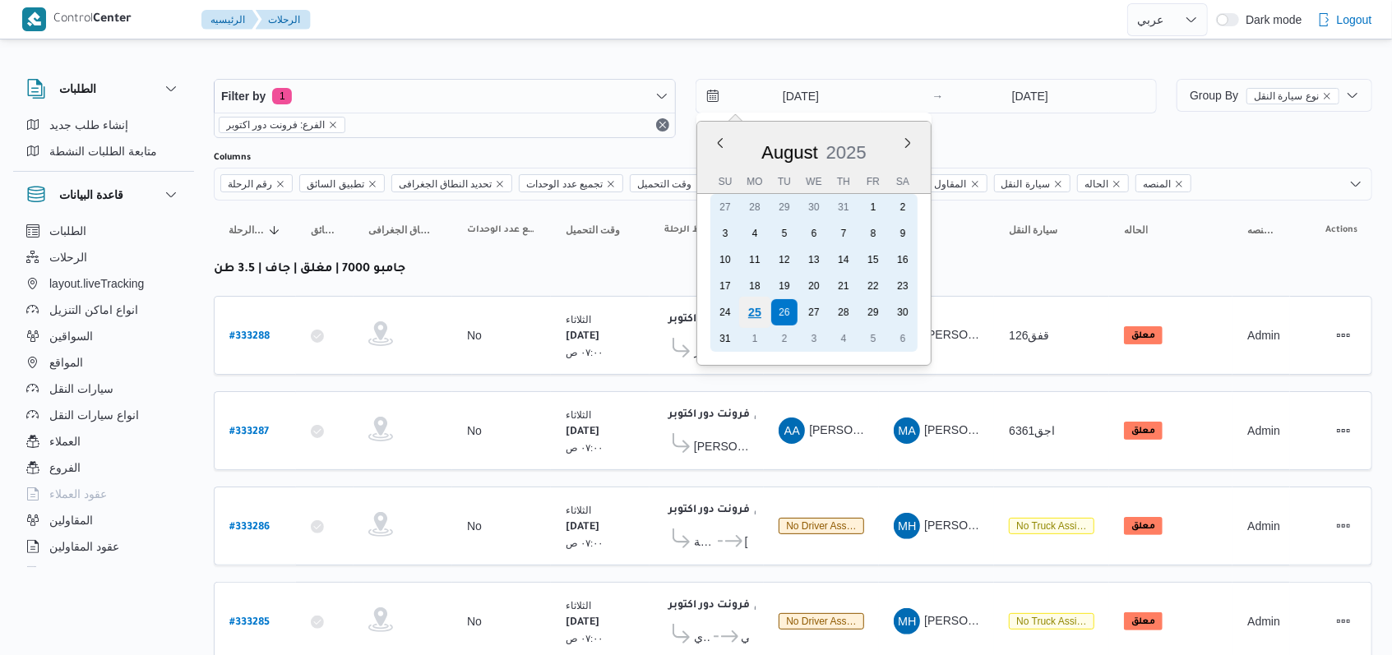
click at [750, 308] on div "25" at bounding box center [753, 312] width 31 height 31
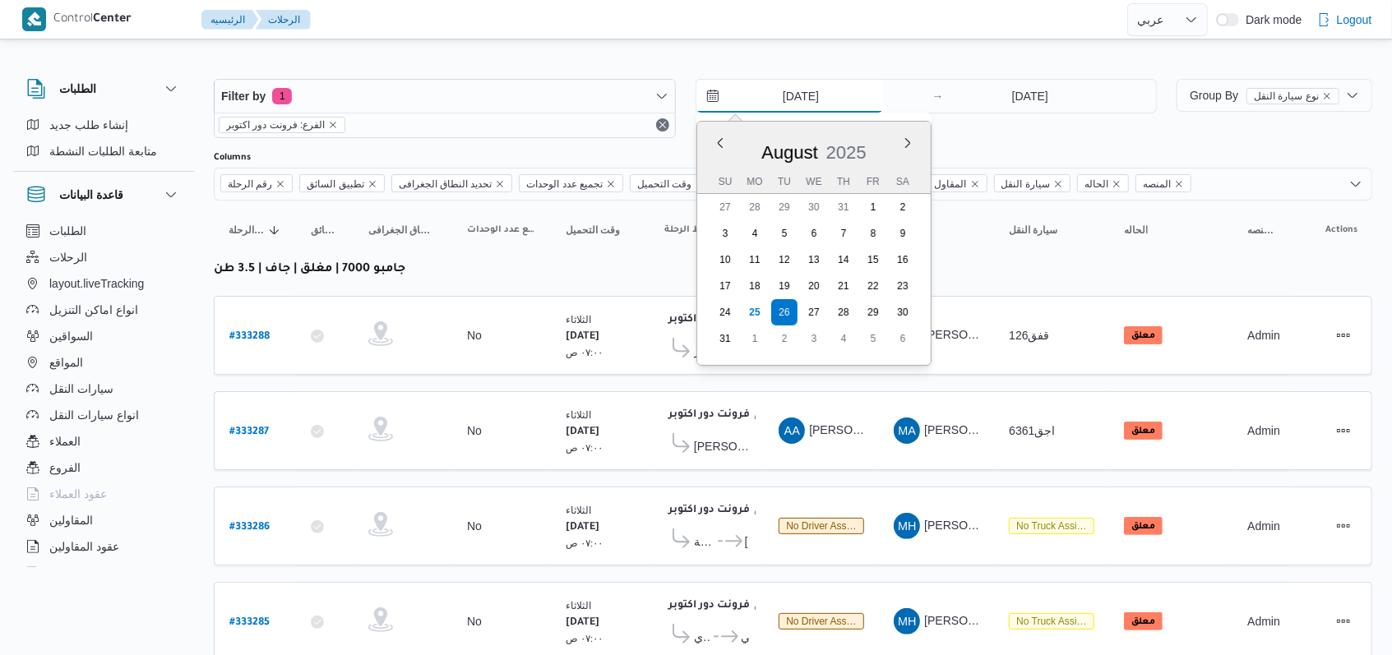
type input "25/8/2025"
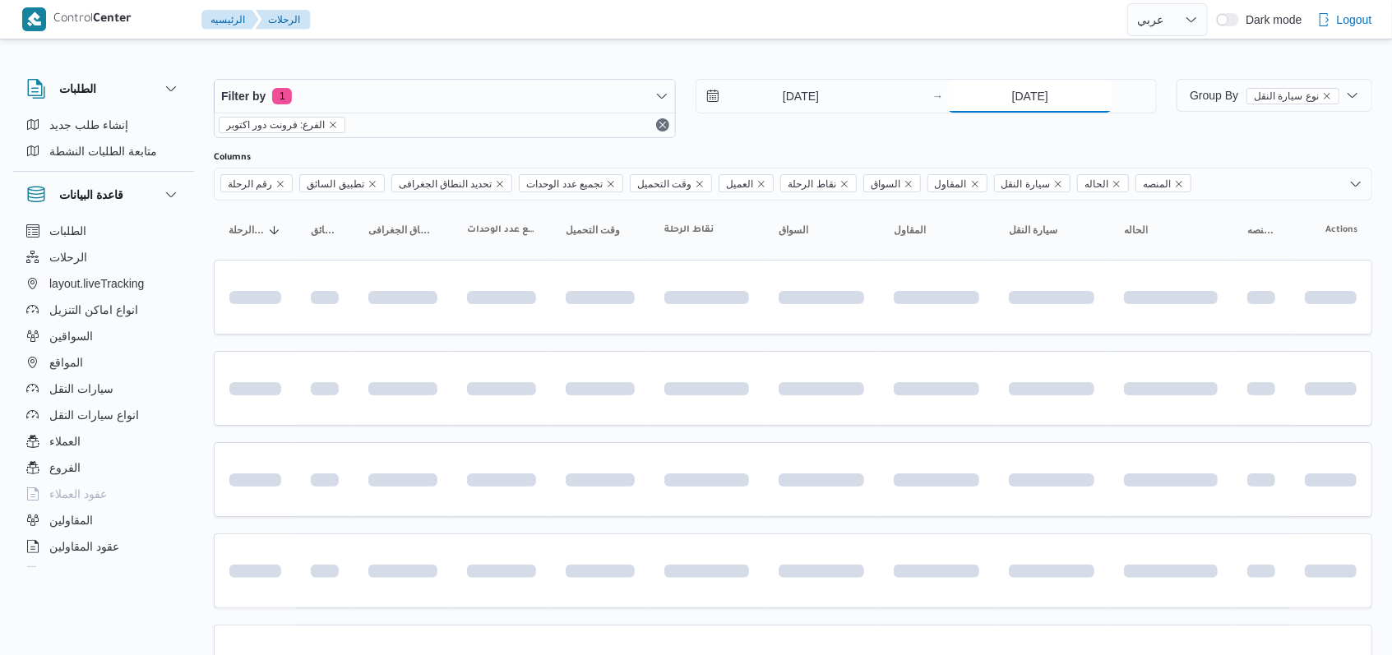
click at [1020, 97] on input "26/8/2025" at bounding box center [1030, 96] width 164 height 33
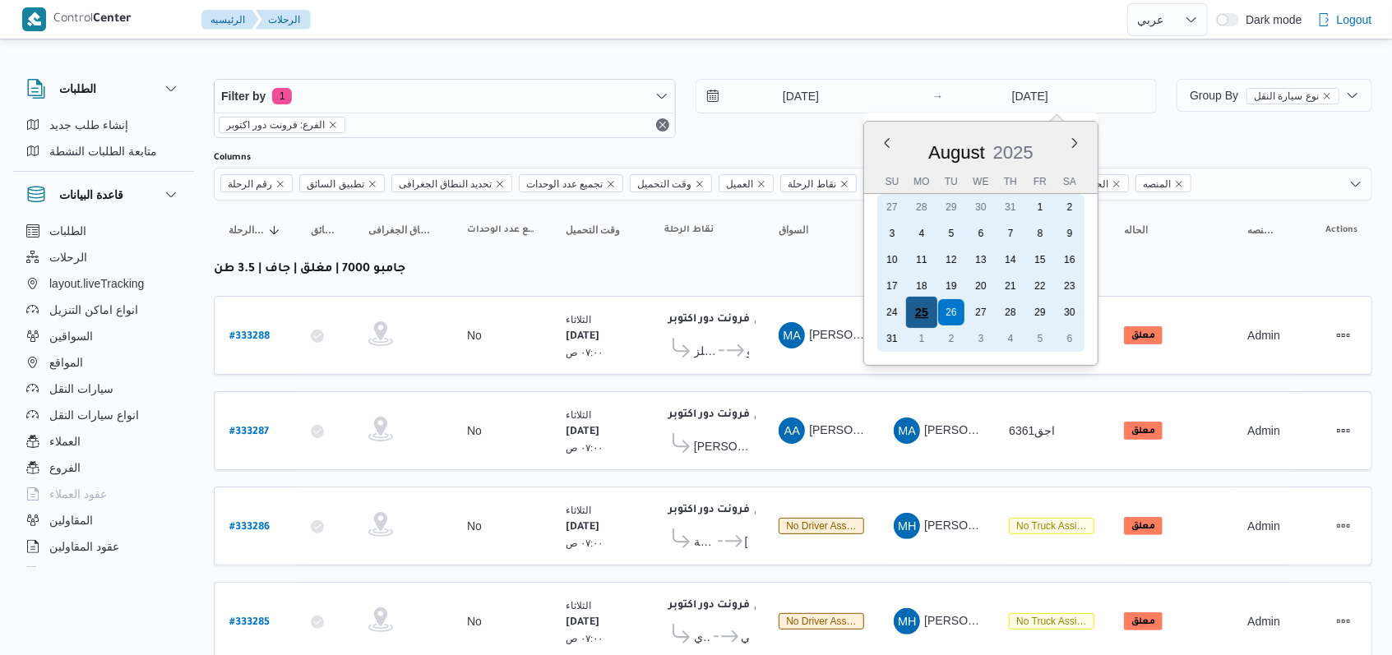
click at [930, 313] on div "25" at bounding box center [921, 312] width 31 height 31
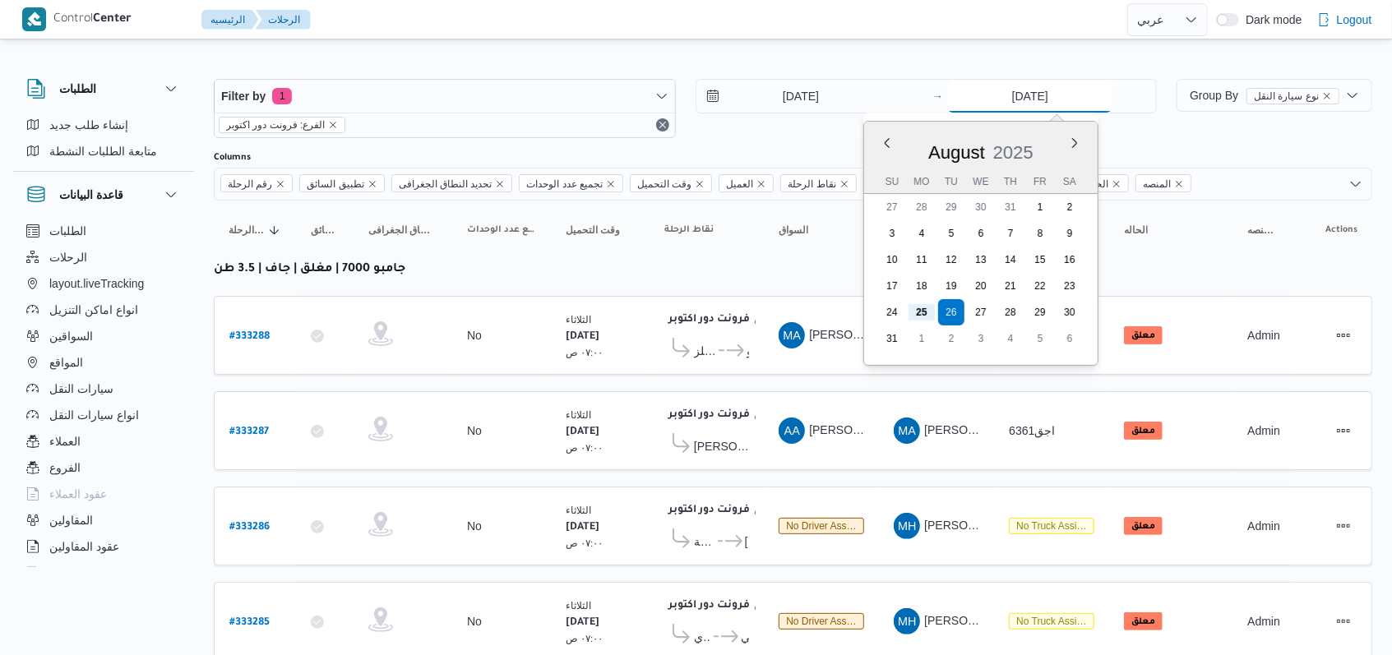
type input "25/8/2025"
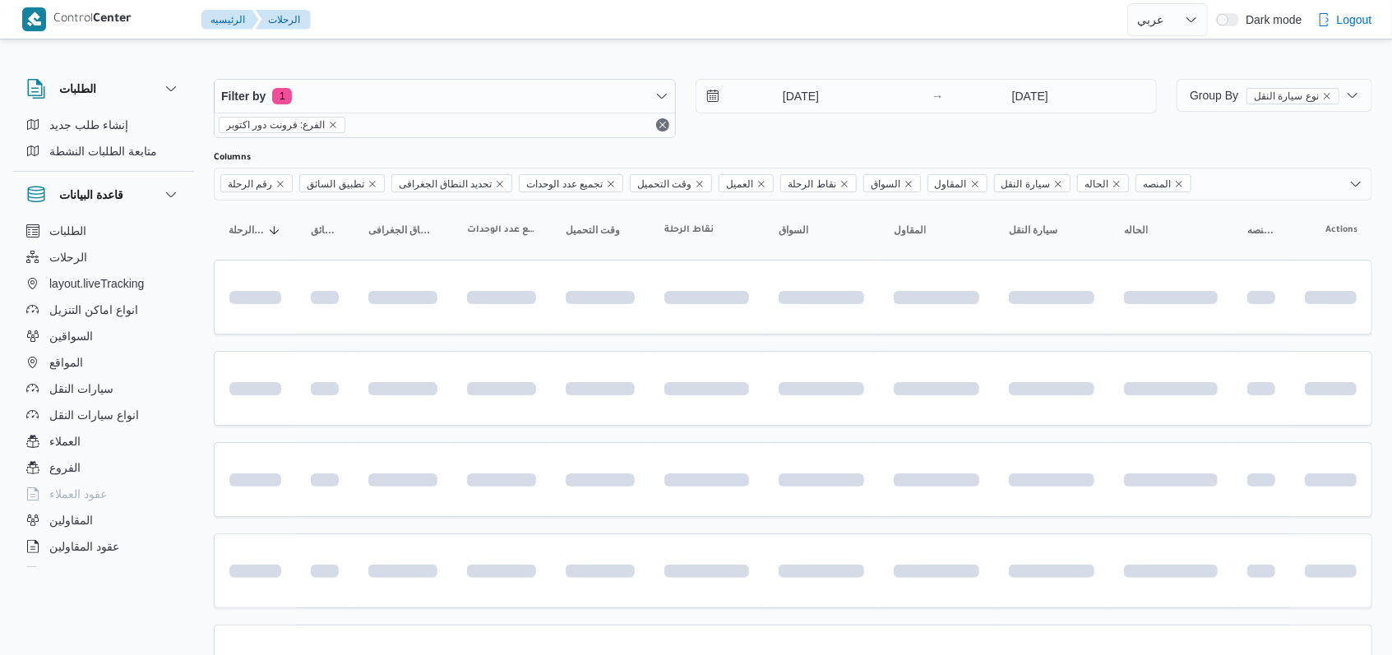
click at [806, 151] on div "Columns" at bounding box center [793, 157] width 1158 height 13
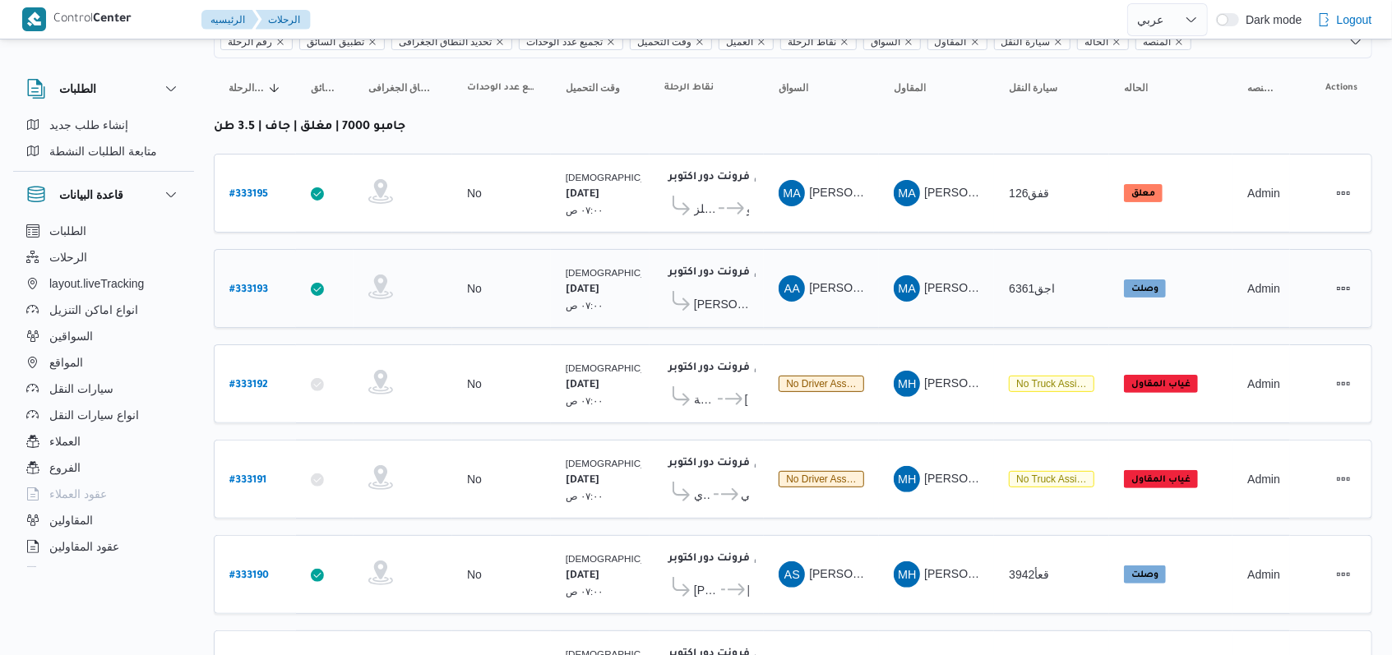
scroll to position [233, 0]
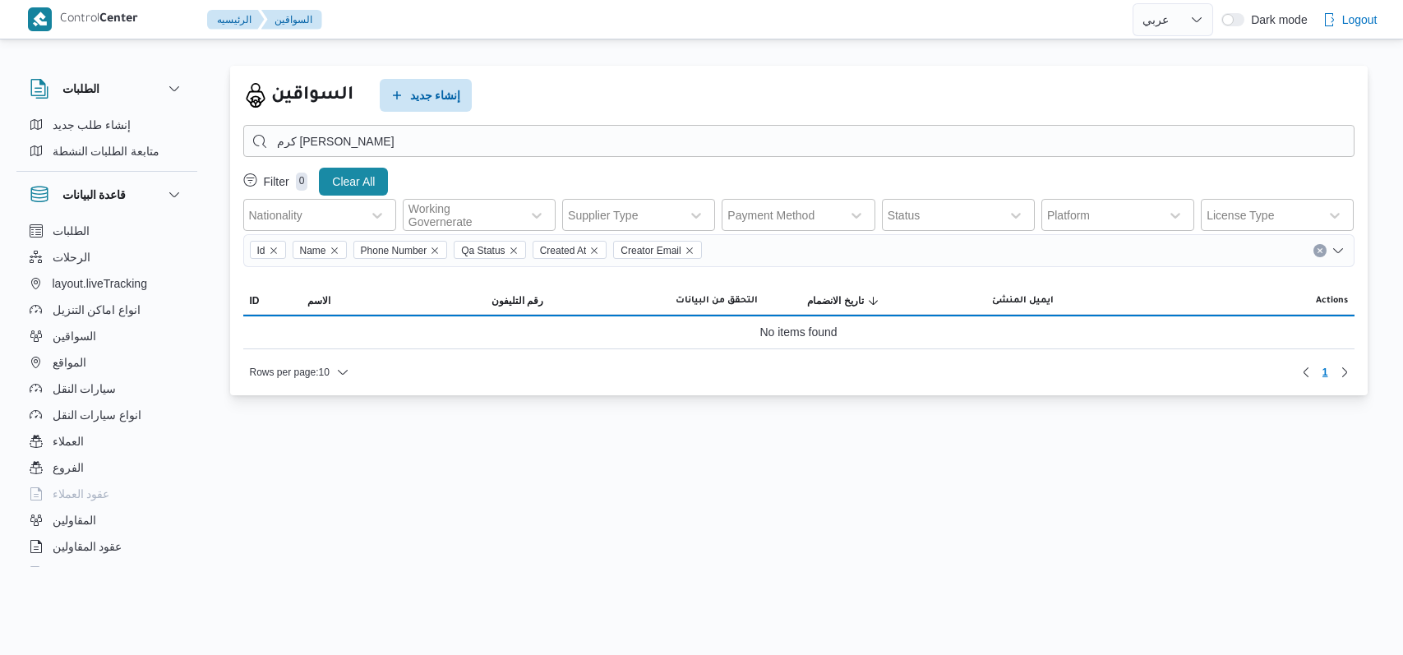
select select "ar"
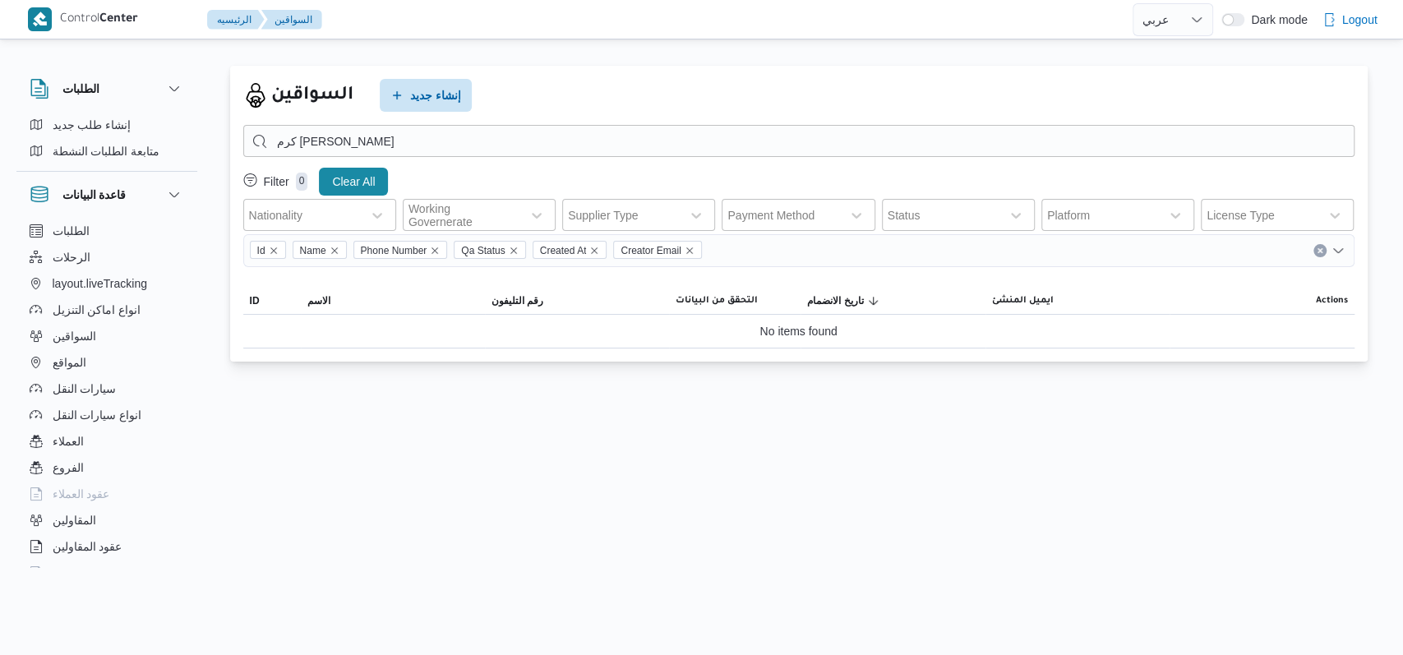
click at [441, 112] on div "السواقين إنشاء جديد" at bounding box center [347, 95] width 229 height 53
click at [451, 91] on span "إنشاء جديد" at bounding box center [435, 95] width 51 height 20
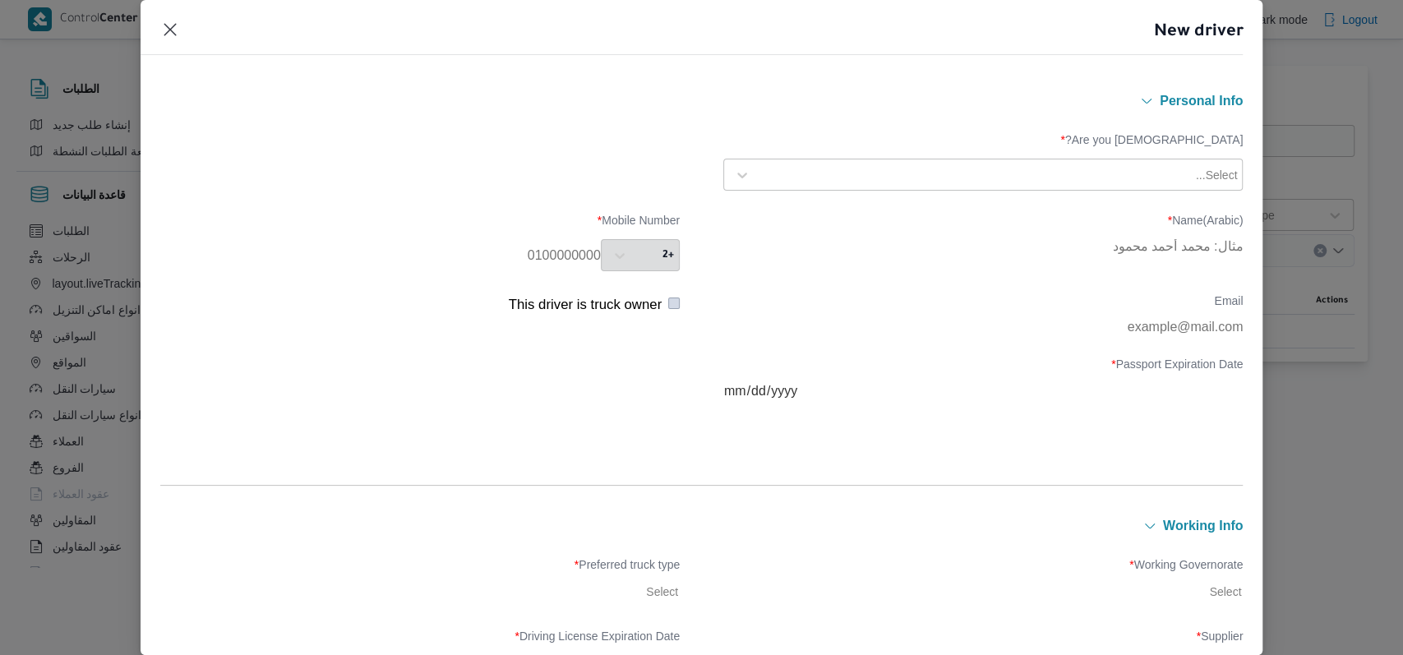
click at [976, 187] on div "Select..." at bounding box center [983, 175] width 511 height 30
click at [886, 219] on div "Egyptian" at bounding box center [983, 218] width 518 height 29
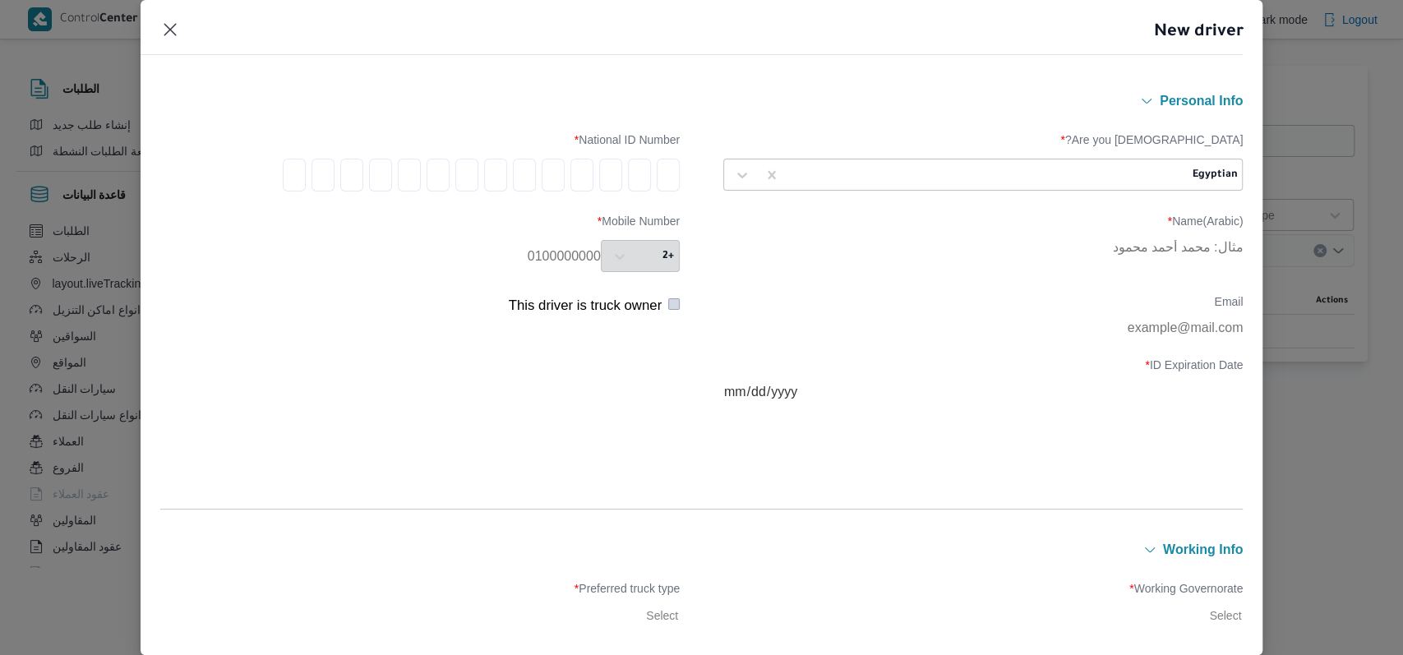
type input "2"
type input "9"
type input "1"
type input "0"
type input "7"
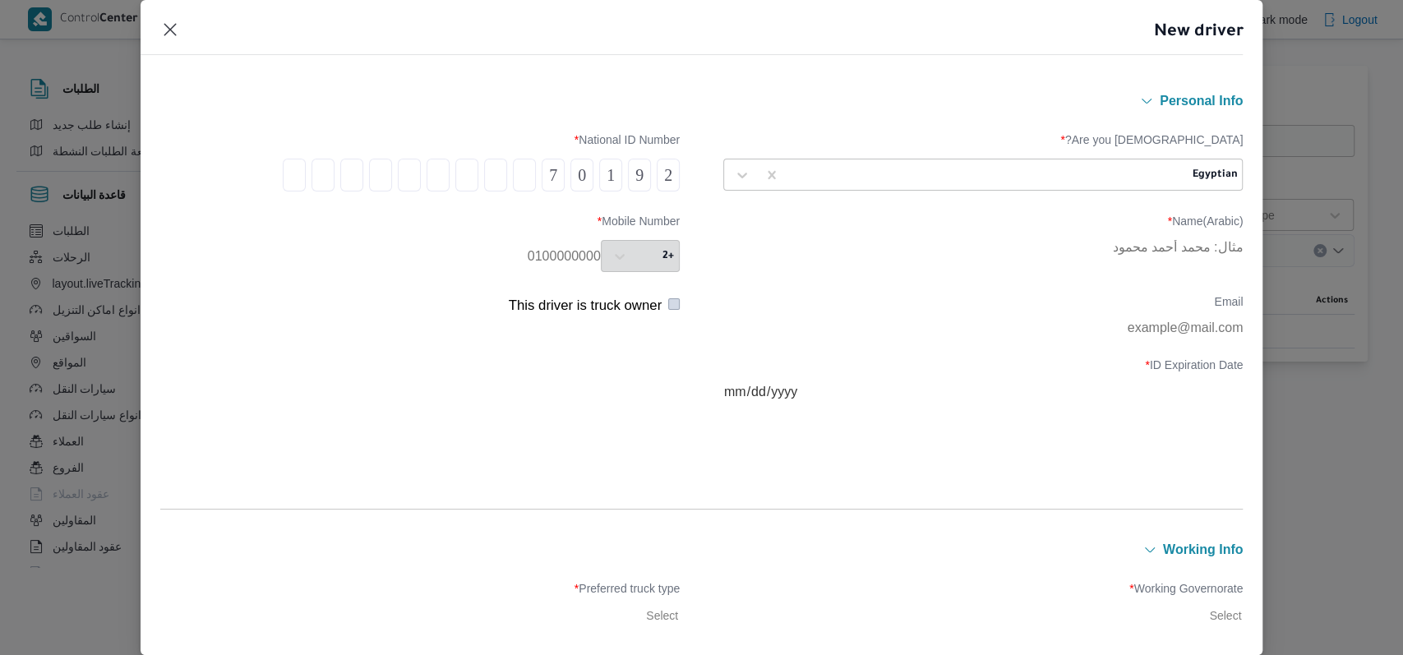
type input "0"
type input "1"
type input "8"
type input "0"
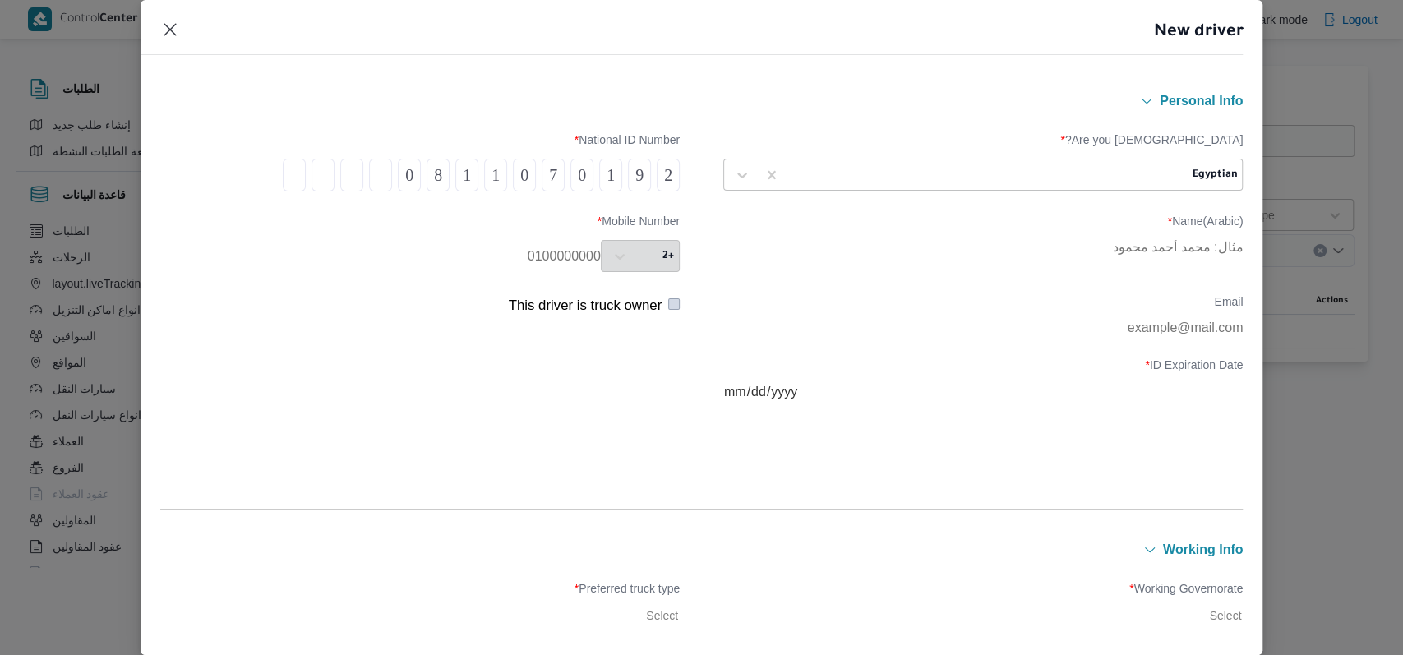
type input "0"
type input "9"
type input "1"
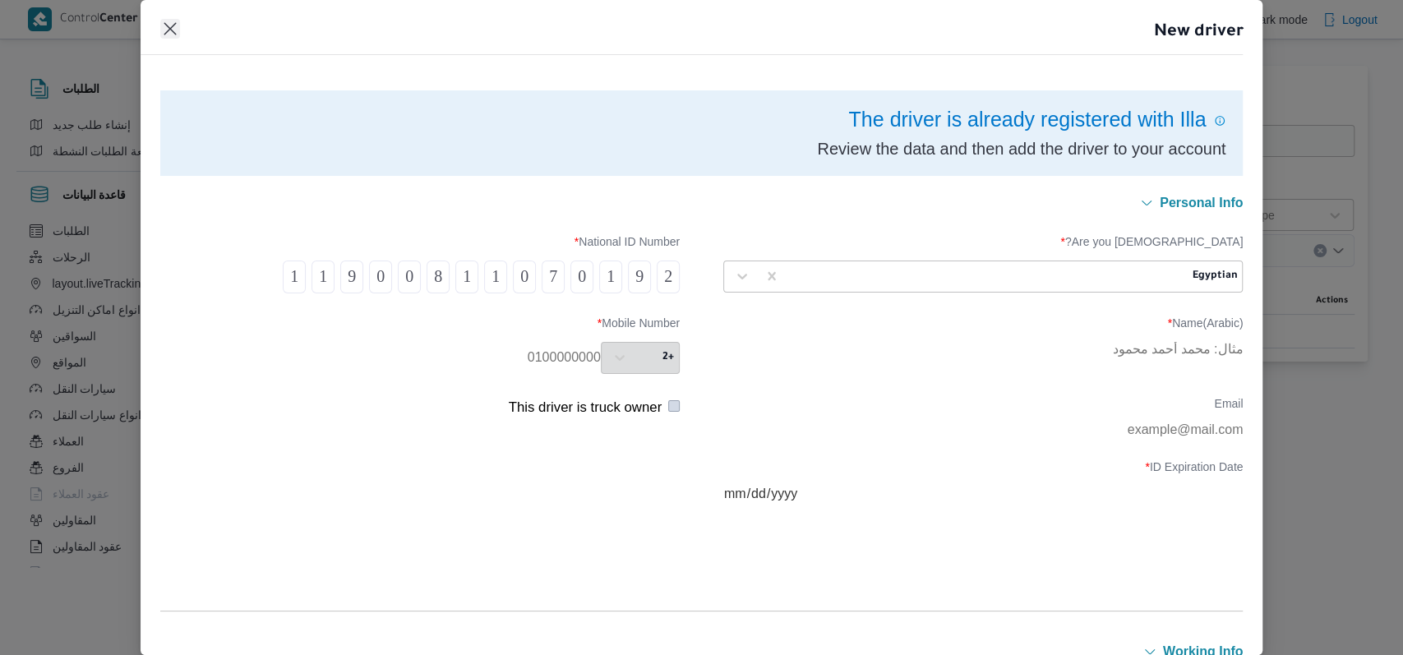
type input "1"
click at [164, 30] on button "Closes this modal window" at bounding box center [170, 29] width 20 height 20
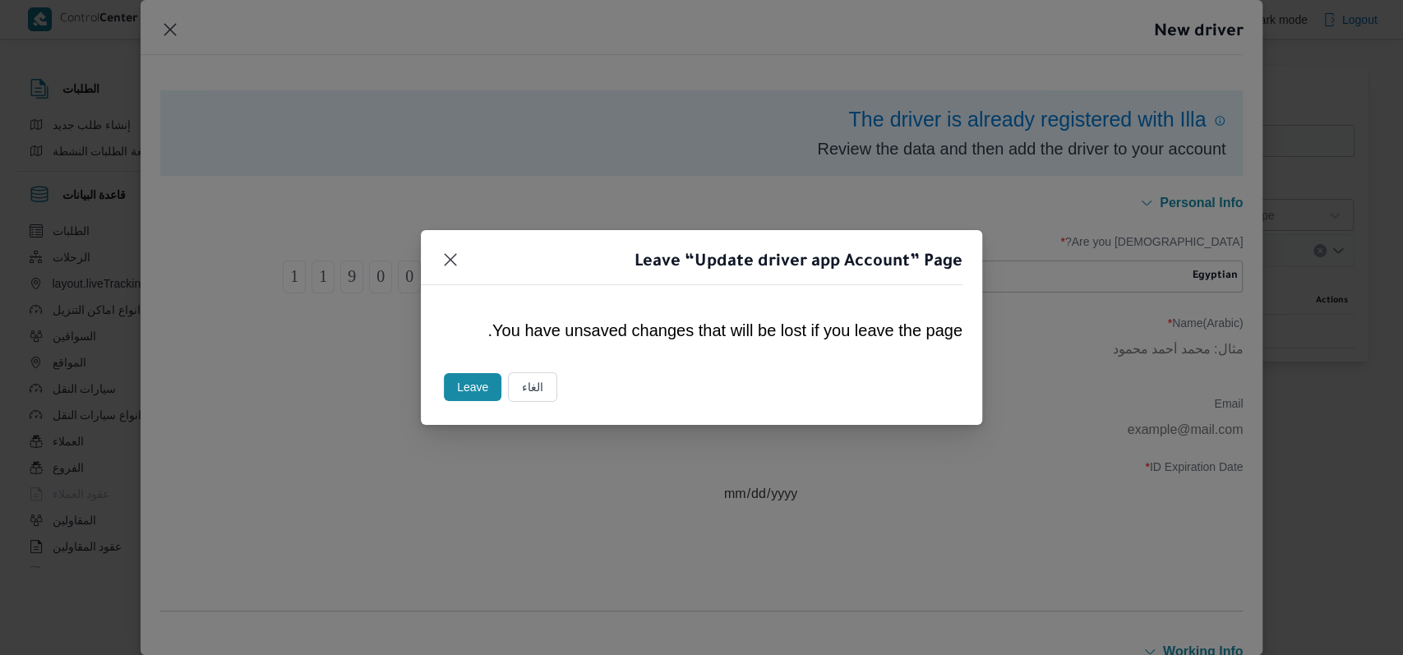
click at [459, 395] on button "Leave" at bounding box center [473, 387] width 58 height 28
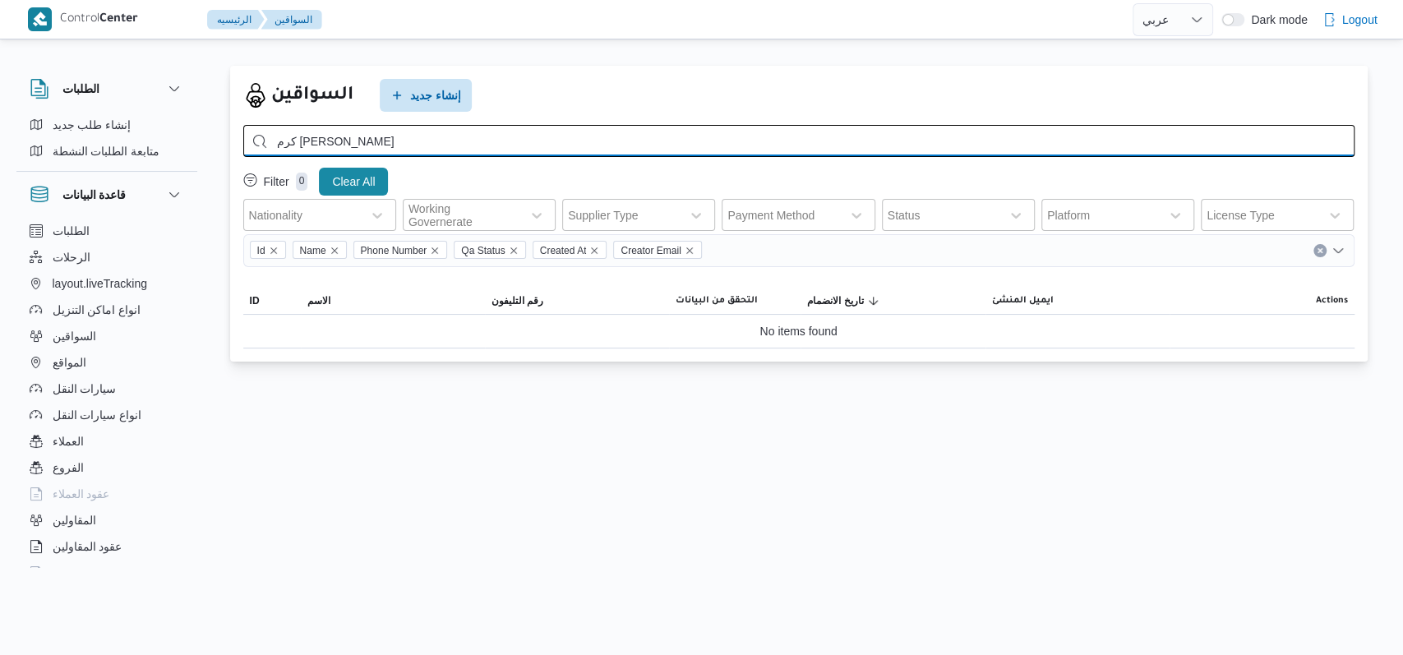
click at [506, 147] on input "كرم فتحي علي احمد" at bounding box center [798, 141] width 1111 height 32
type input "محمود سامى عبدالله"
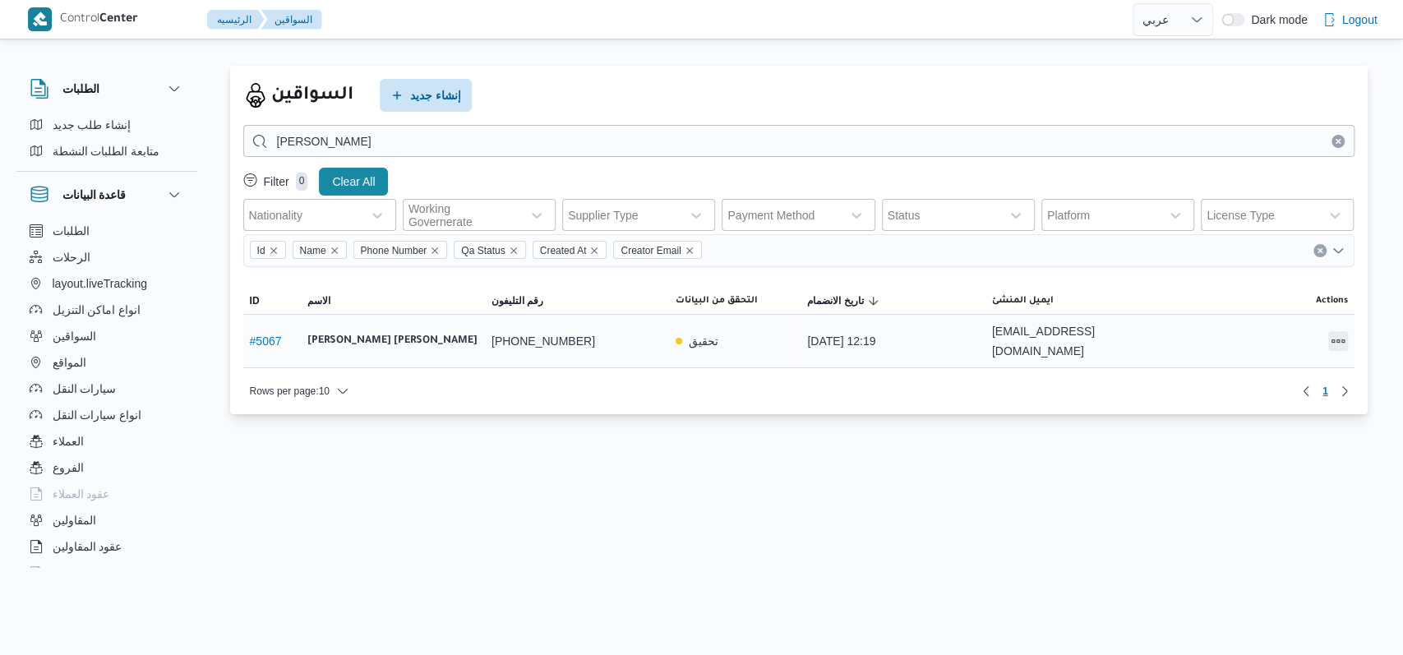
click at [1335, 340] on button "All actions" at bounding box center [1338, 341] width 20 height 20
click at [1274, 340] on span "Edit" at bounding box center [1285, 340] width 53 height 13
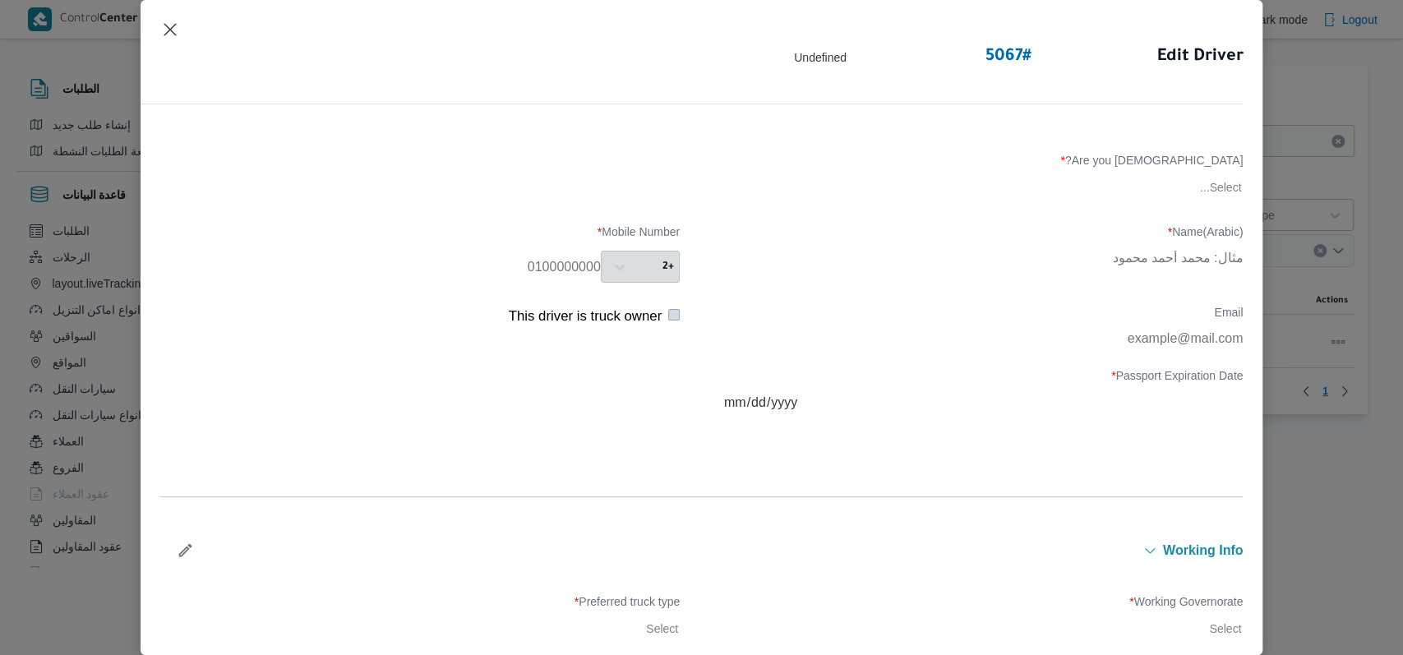
type input "محمود سامى عبدالله ابراهيم خليفة"
type input "01091074082"
type input "01091074082@illa.com"
type input "2026-10-20"
type input "2025-10-19"
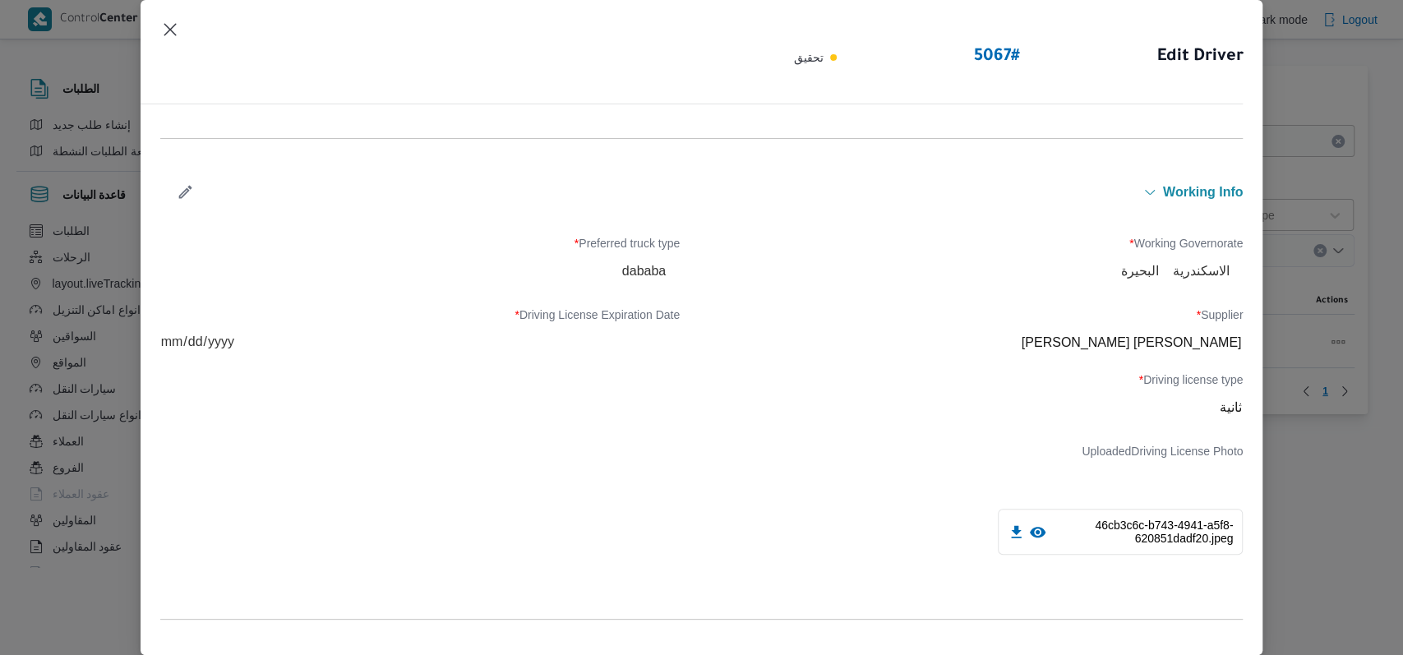
scroll to position [453, 0]
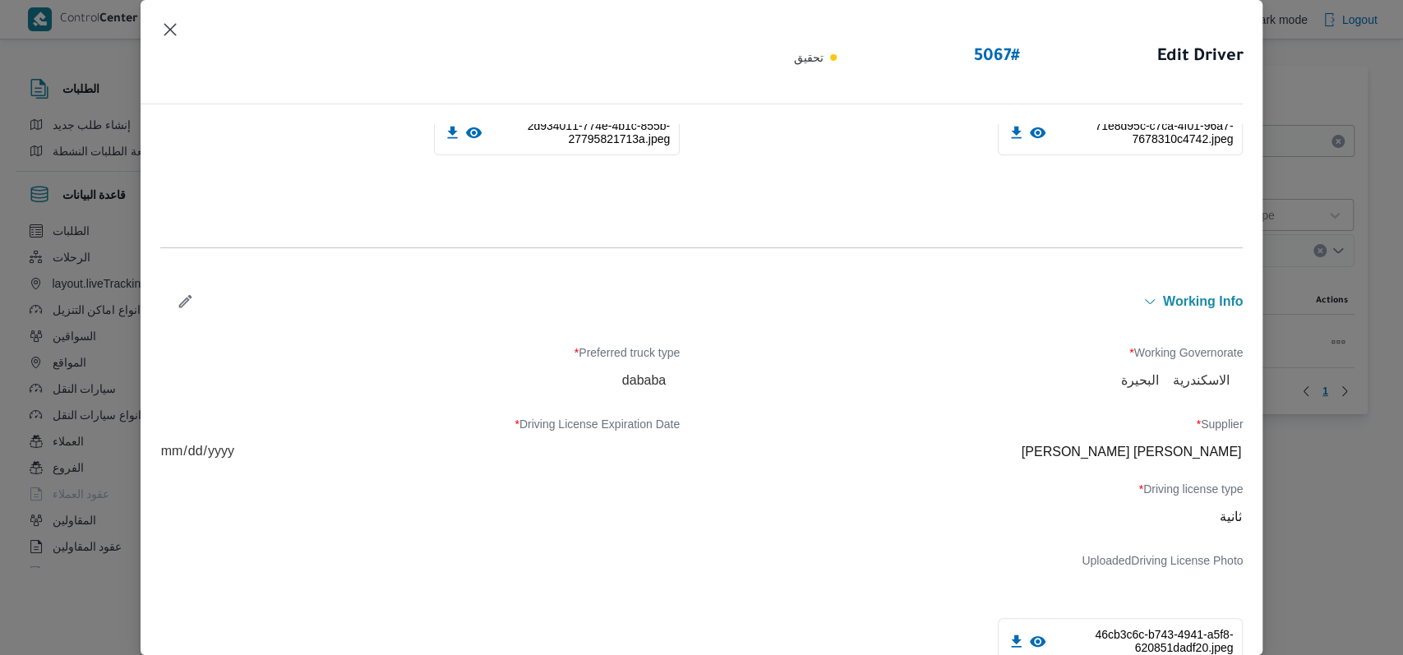
click at [192, 302] on icon "button" at bounding box center [185, 301] width 17 height 17
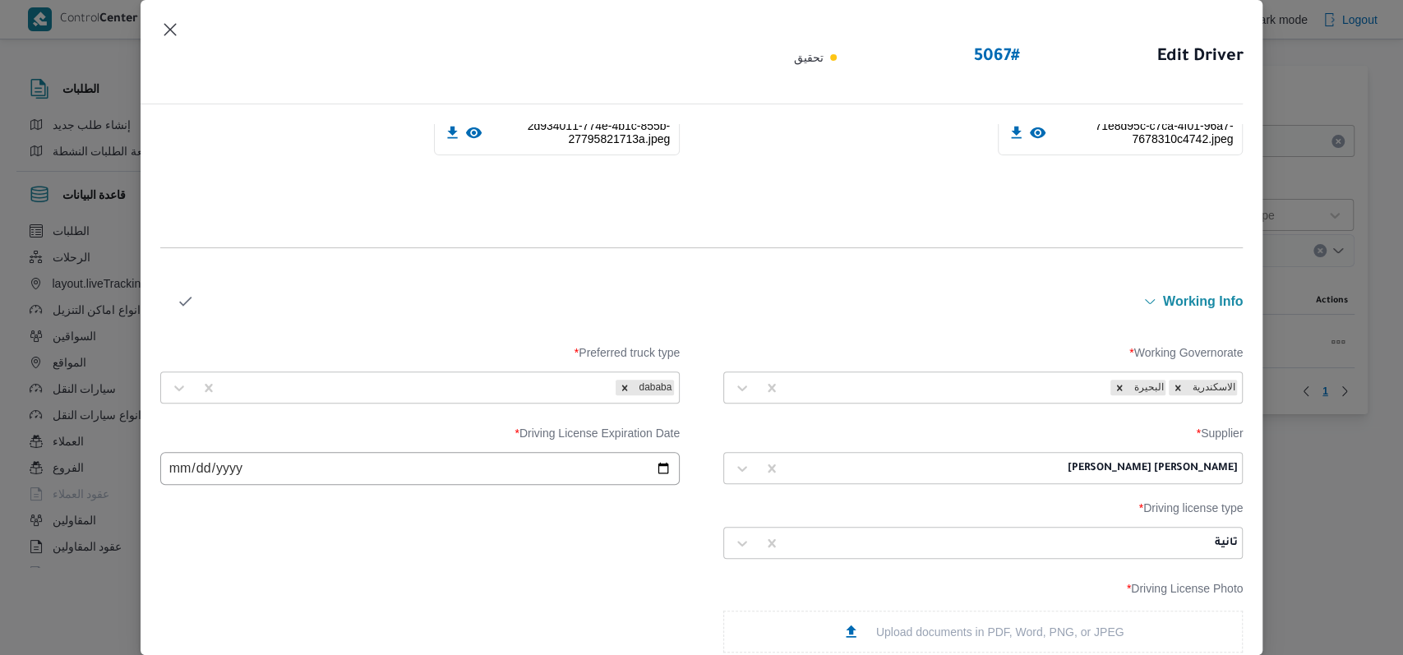
click at [1060, 472] on input "text" at bounding box center [1061, 468] width 3 height 13
type input "راجح"
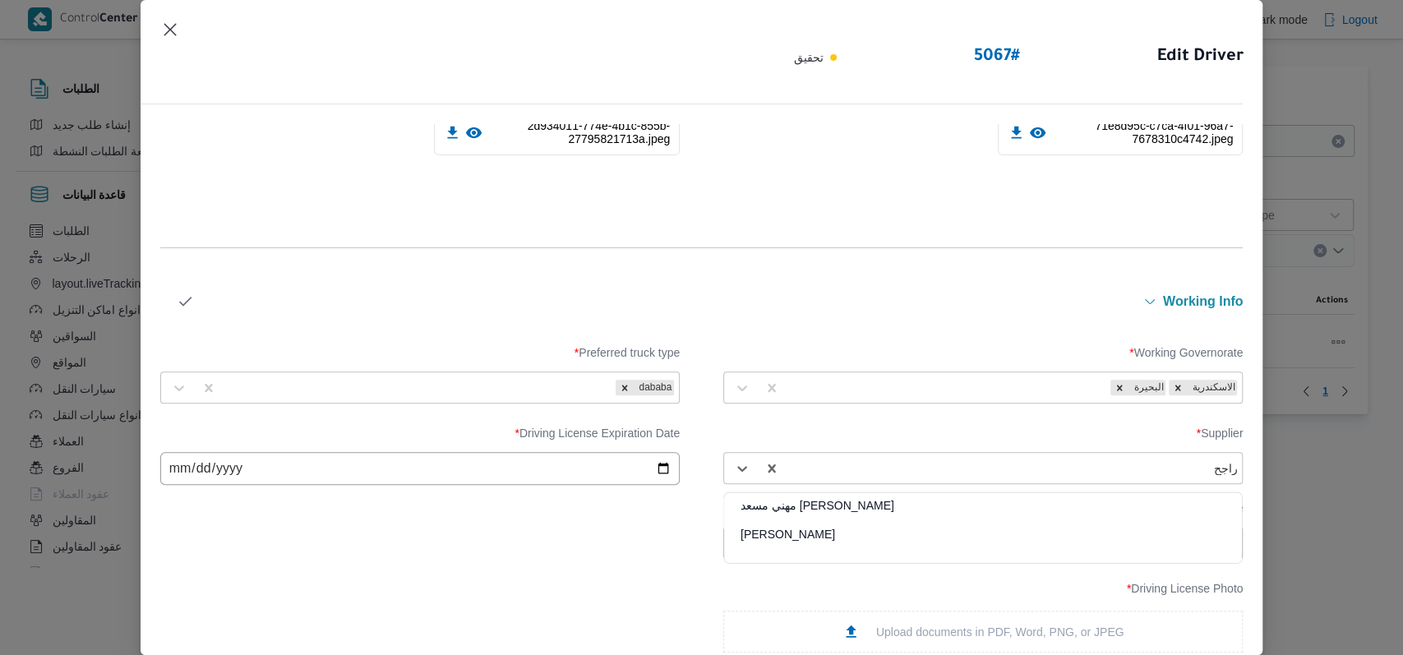
click at [907, 506] on div "راجح ضبع مهني مسعد" at bounding box center [983, 511] width 518 height 29
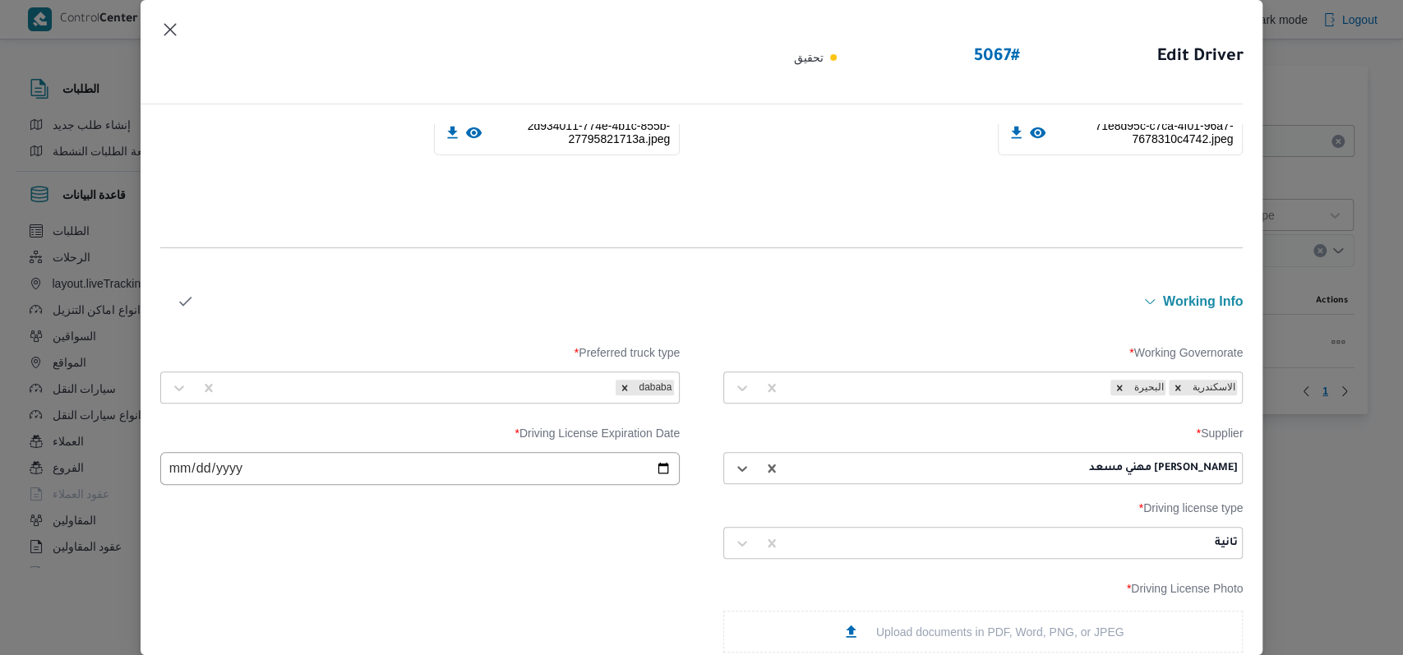
drag, startPoint x: 189, startPoint y: 298, endPoint x: 215, endPoint y: 310, distance: 28.7
click at [187, 298] on icon "button" at bounding box center [185, 301] width 17 height 17
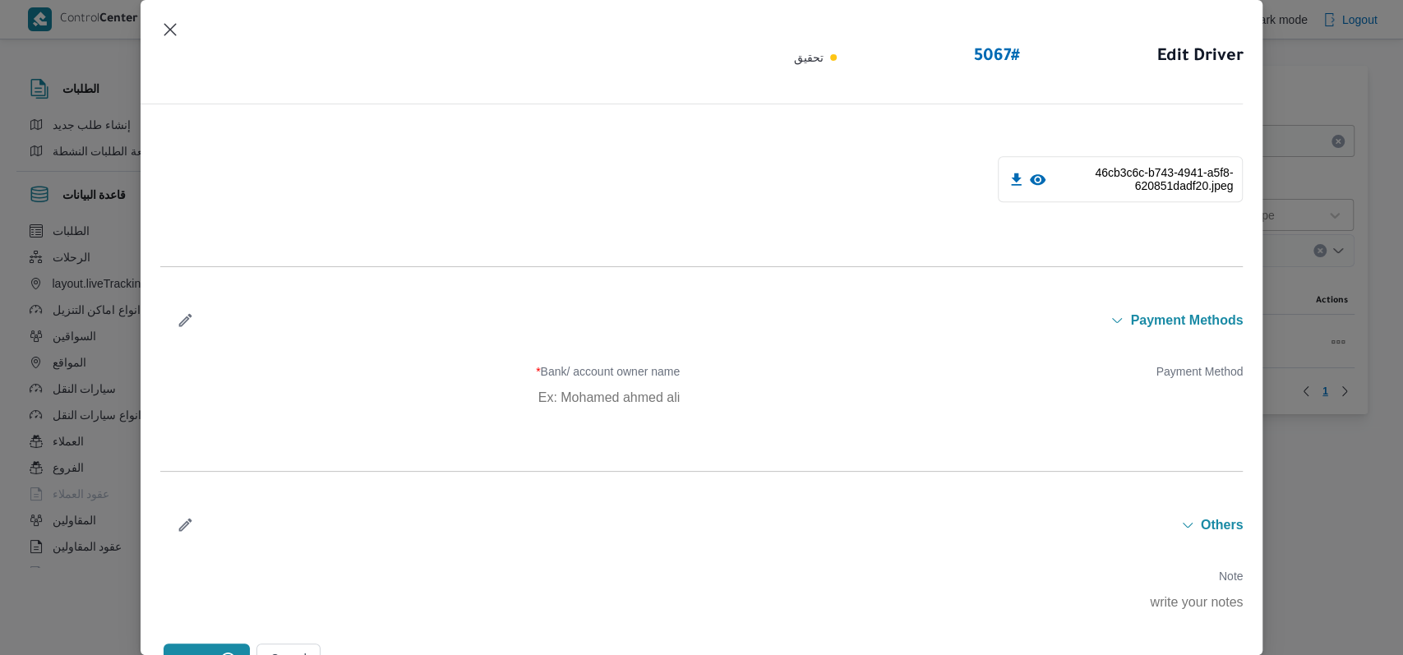
scroll to position [938, 0]
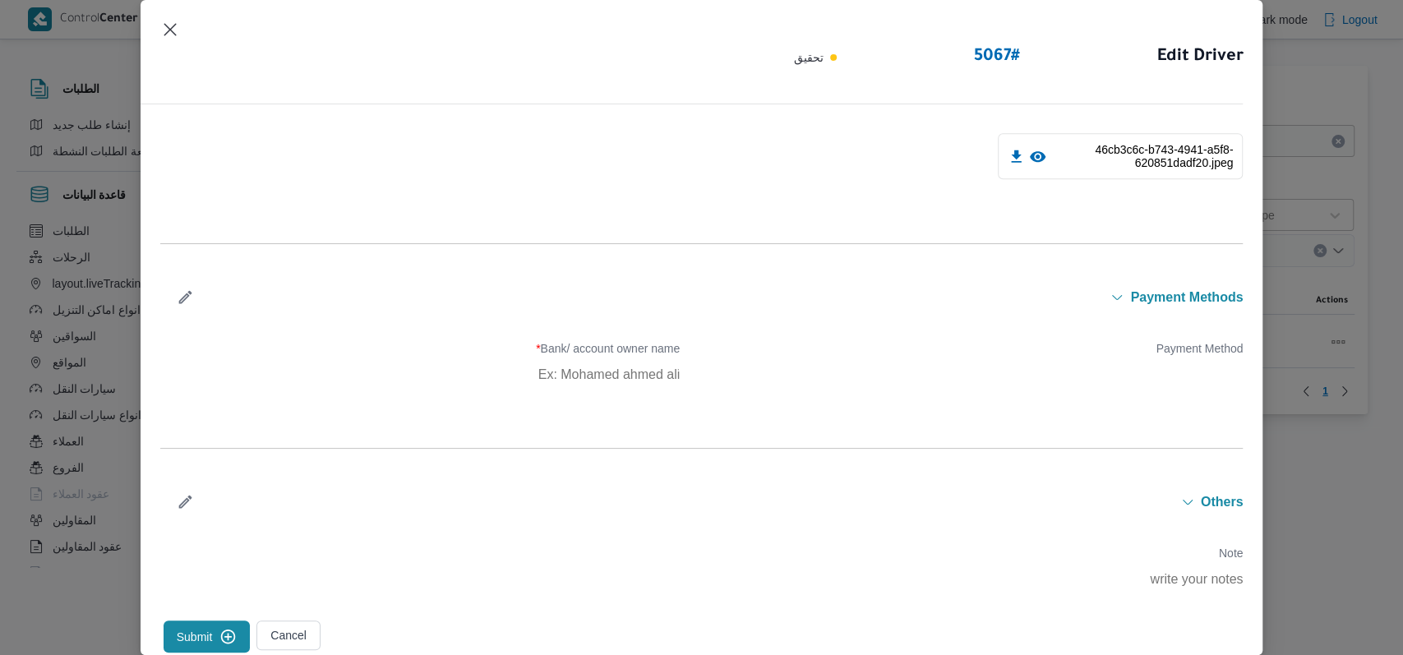
click at [206, 626] on button "Submit" at bounding box center [207, 637] width 87 height 32
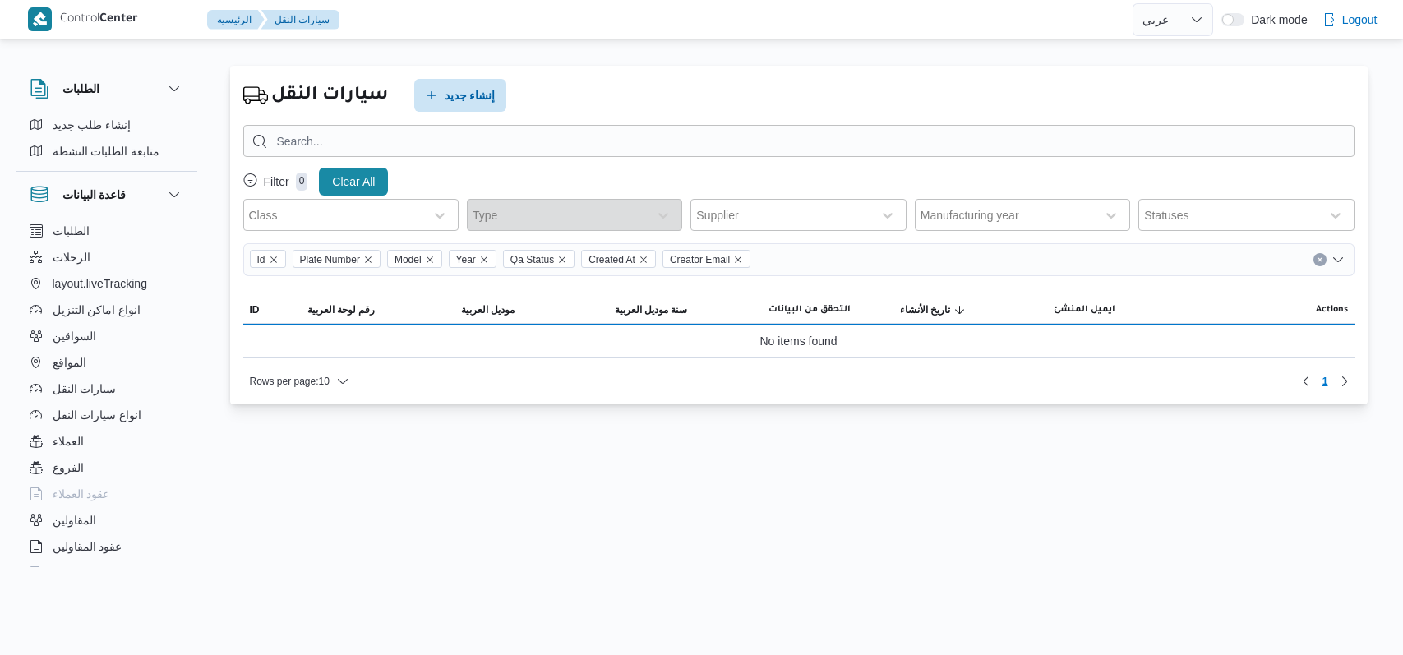
select select "ar"
click at [432, 81] on span "إنشاء جديد" at bounding box center [460, 94] width 92 height 33
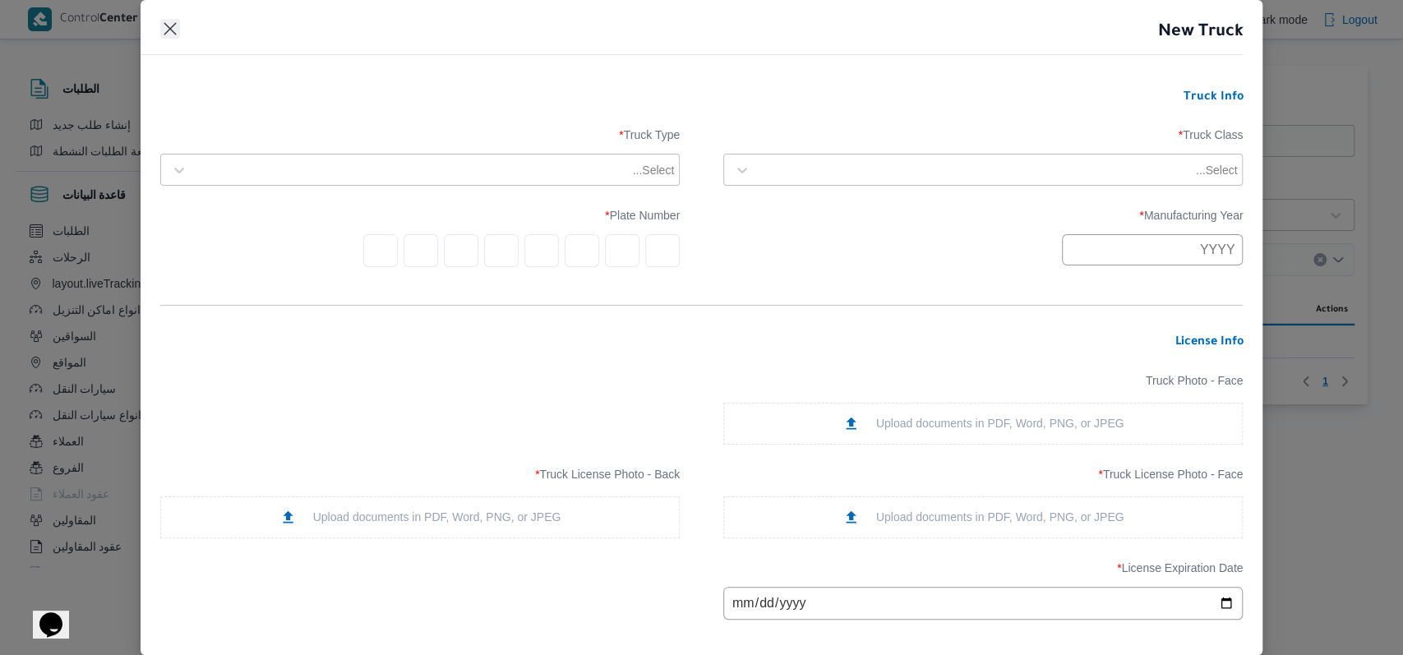
click at [173, 29] on button "Closes this modal window" at bounding box center [170, 29] width 20 height 20
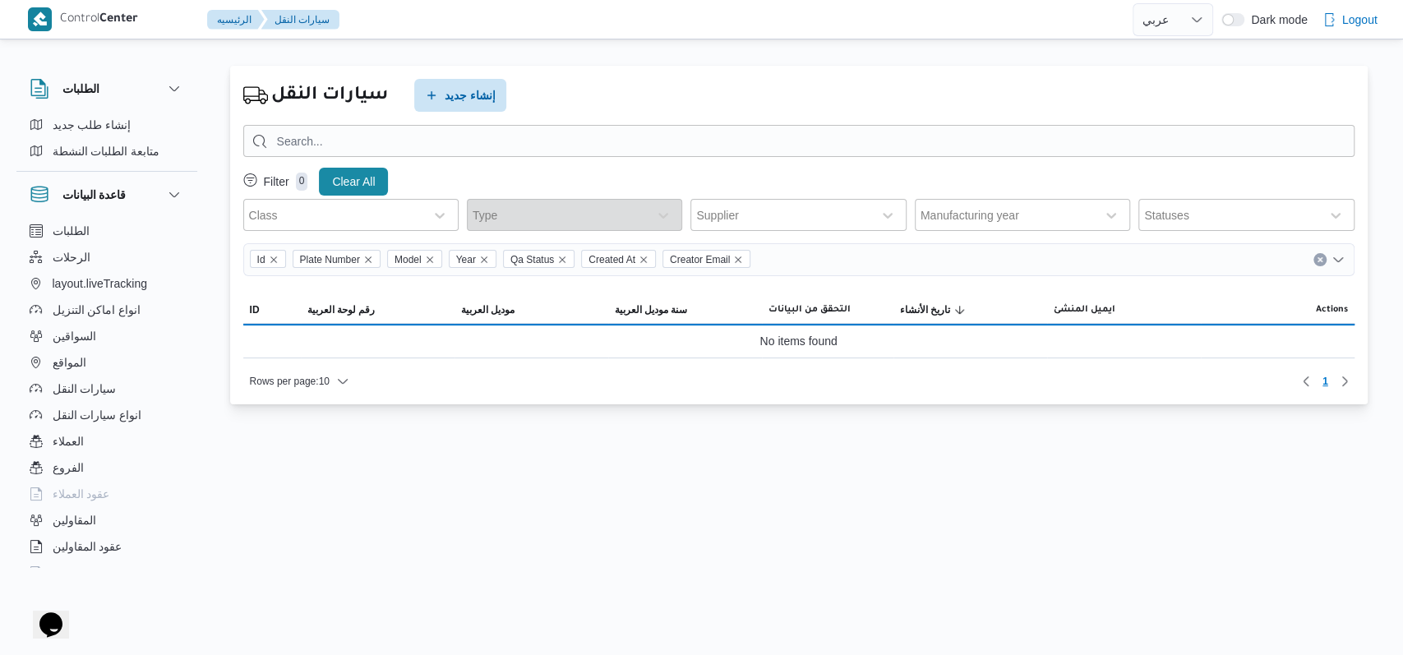
click at [529, 123] on div "سيارات النقل إنشاء جديد Filter 0 Clear All Class Type Supplier Manufacturing ye…" at bounding box center [799, 235] width 1138 height 339
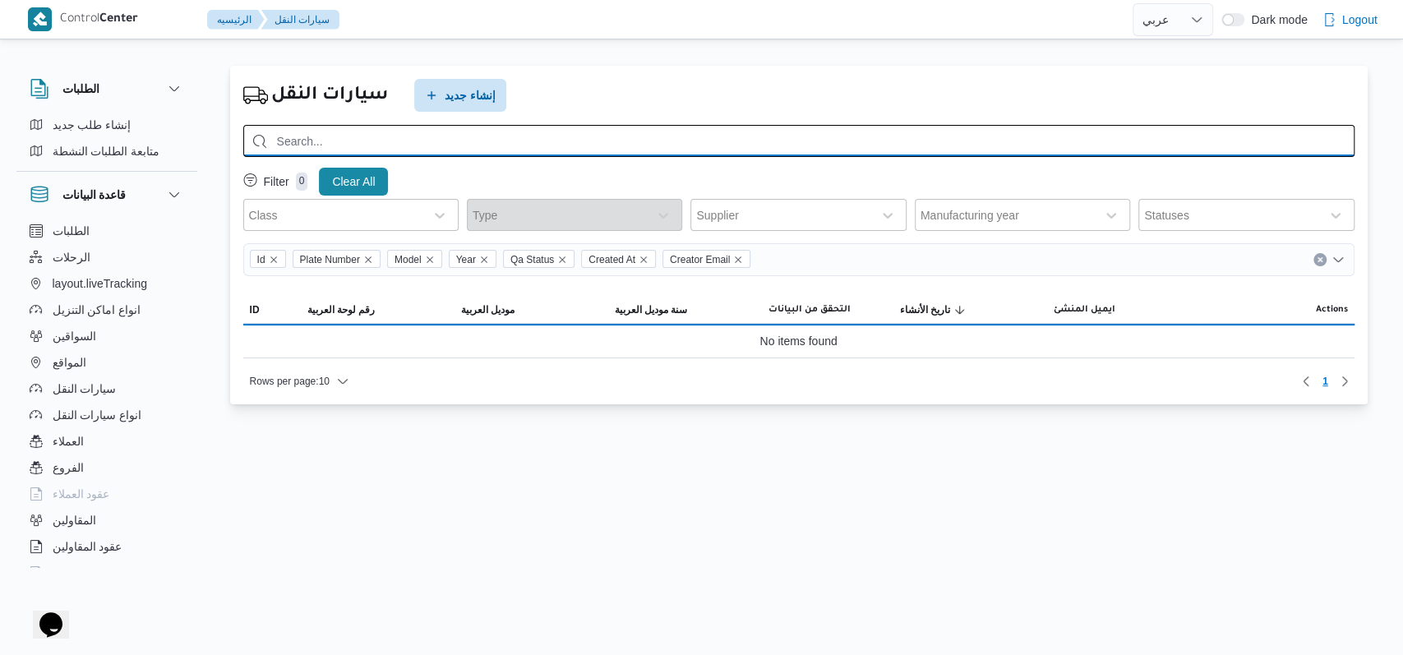
click at [534, 144] on input "search" at bounding box center [798, 141] width 1111 height 32
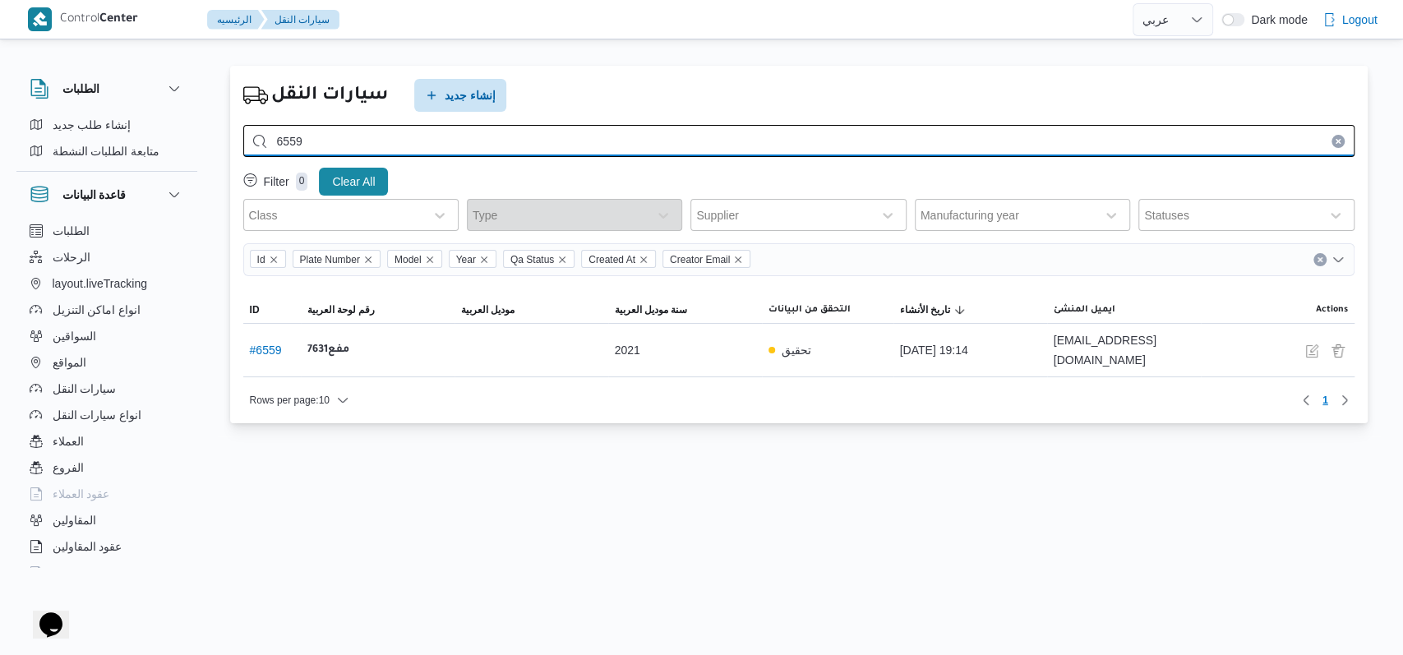
type input "6559"
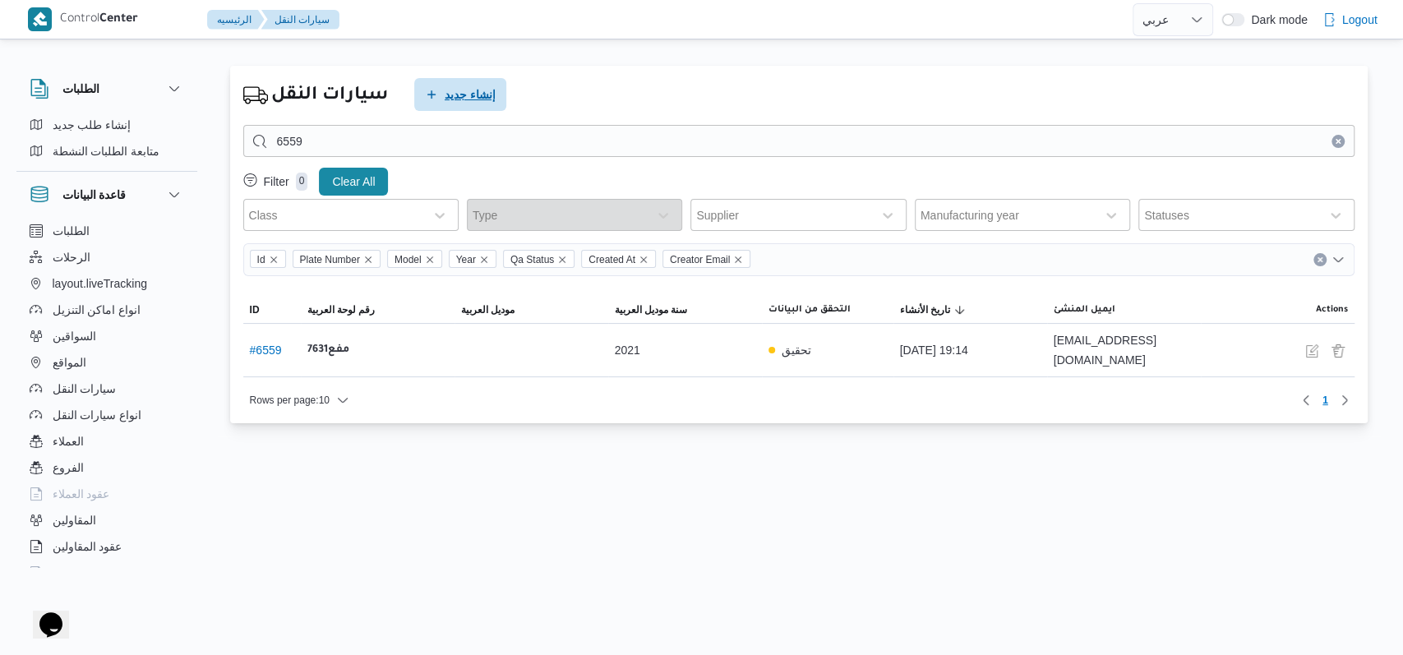
click at [478, 101] on span "إنشاء جديد" at bounding box center [470, 95] width 51 height 20
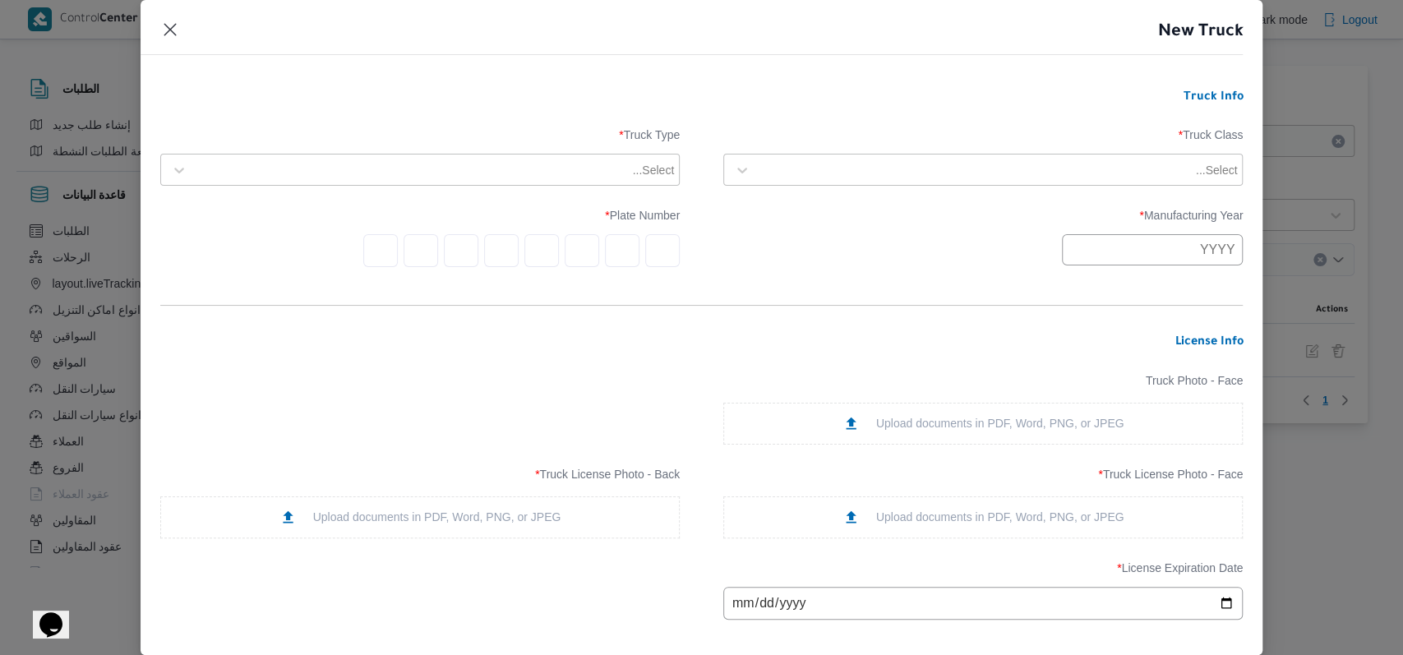
click at [915, 175] on div at bounding box center [976, 170] width 434 height 16
click at [815, 175] on div at bounding box center [998, 170] width 478 height 16
click at [867, 135] on label "Truck Class *" at bounding box center [983, 140] width 520 height 25
click at [864, 181] on div "Select..." at bounding box center [983, 170] width 511 height 30
click at [888, 130] on label "Truck Class *" at bounding box center [983, 140] width 520 height 25
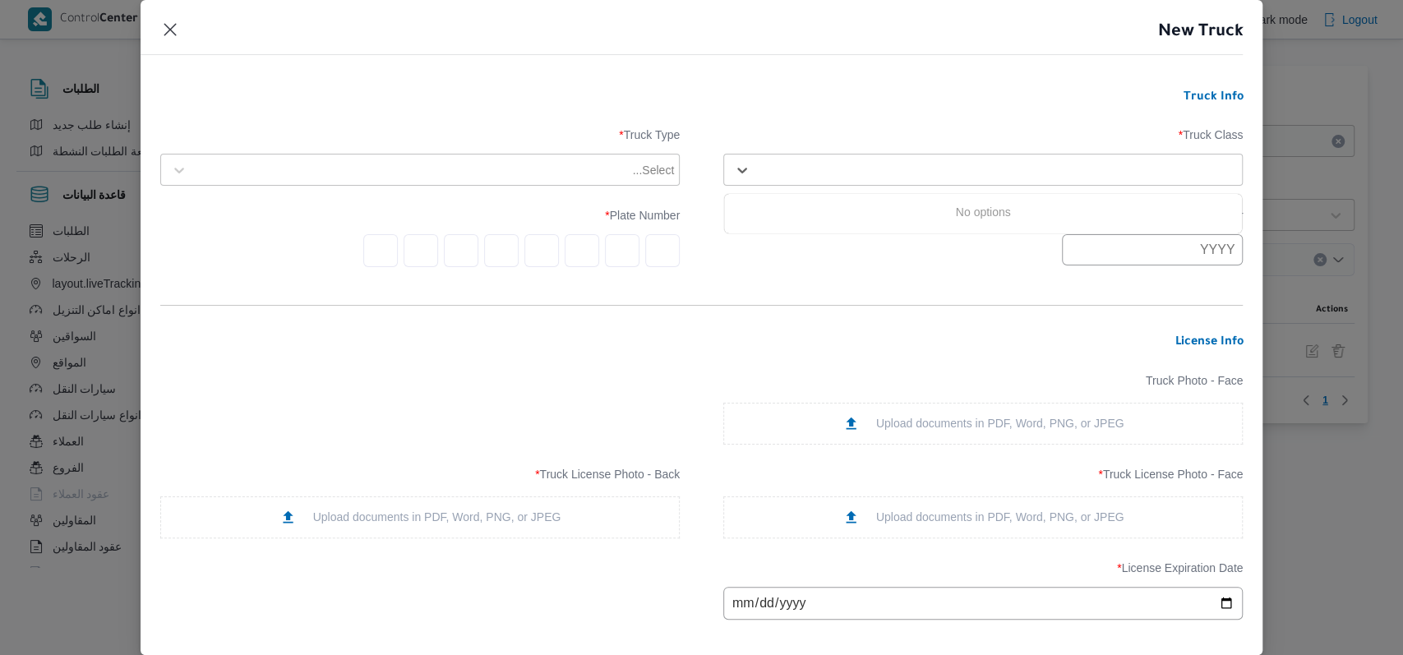
click at [876, 182] on div "Select..." at bounding box center [983, 170] width 511 height 30
click at [857, 135] on label "Truck Class *" at bounding box center [983, 140] width 520 height 25
click at [176, 30] on button "Closes this modal window" at bounding box center [170, 29] width 20 height 20
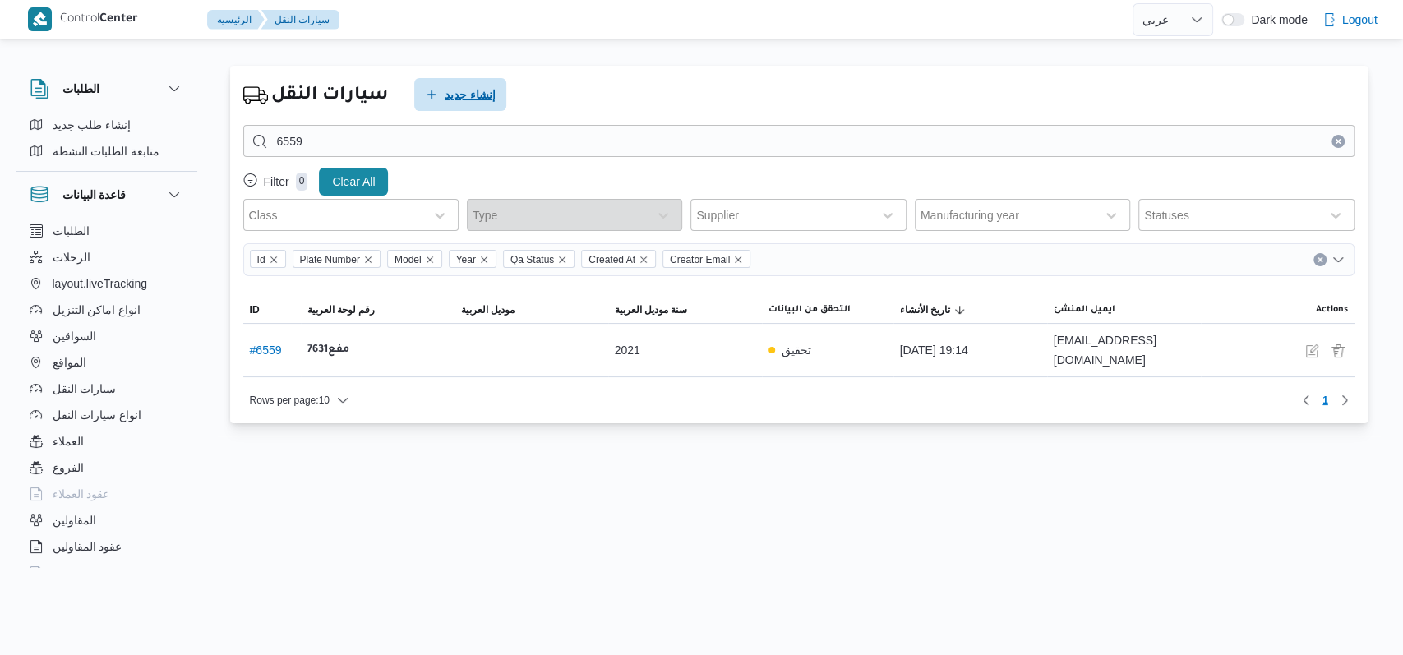
click at [483, 108] on span "إنشاء جديد" at bounding box center [460, 94] width 92 height 33
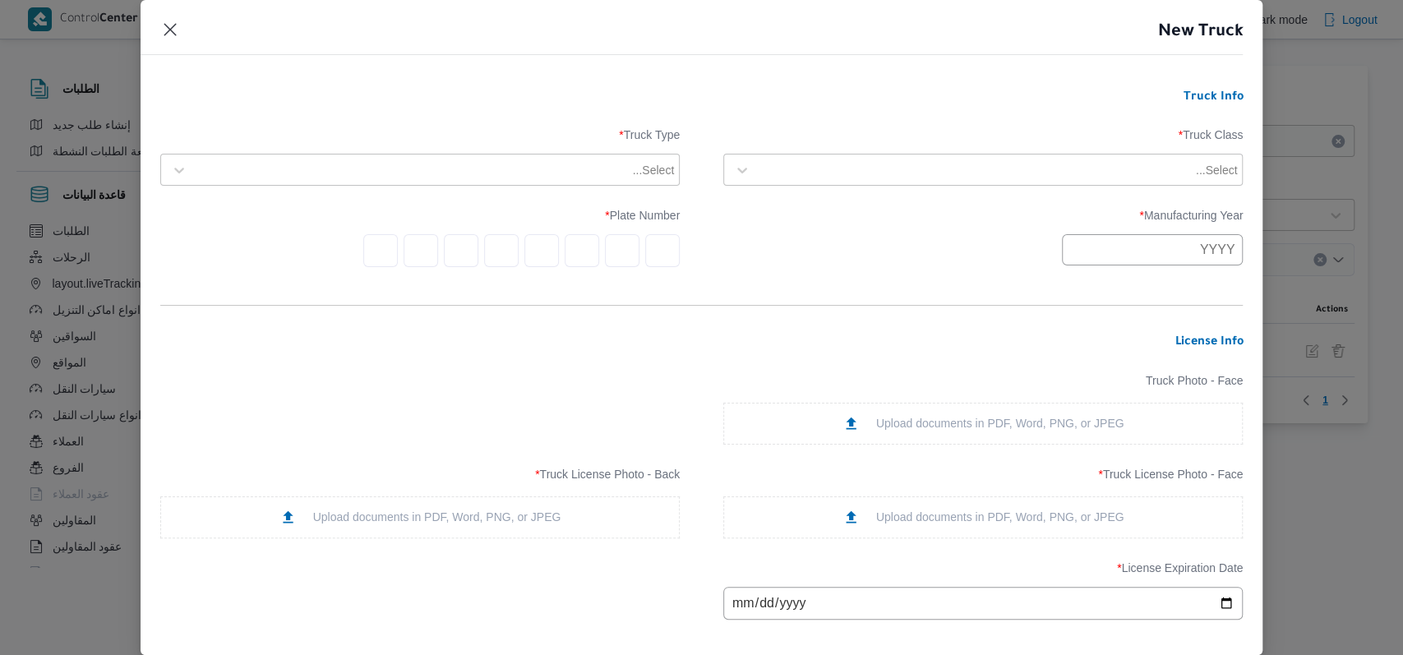
click at [833, 160] on div "Select..." at bounding box center [998, 170] width 482 height 23
click at [793, 240] on div "dababa" at bounding box center [983, 242] width 518 height 29
click at [605, 178] on div at bounding box center [413, 170] width 434 height 16
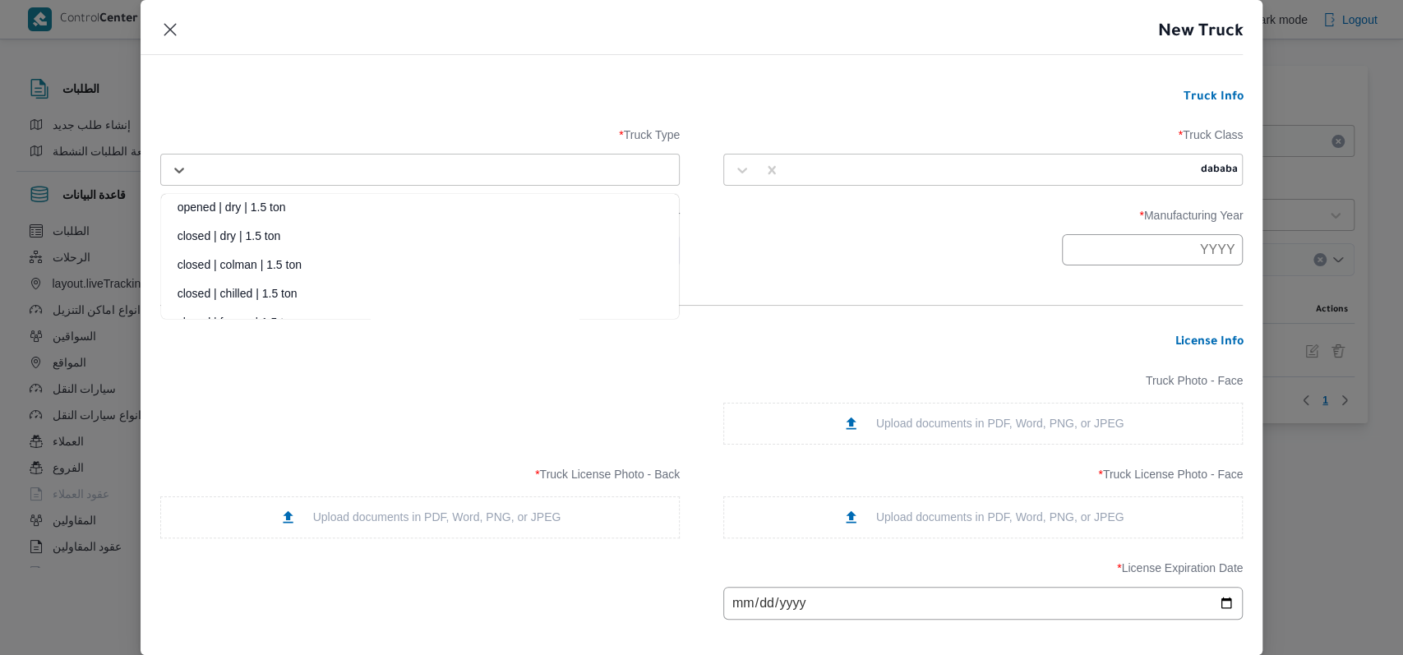
click at [270, 233] on div "closed | dry | 1.5 ton" at bounding box center [420, 242] width 518 height 29
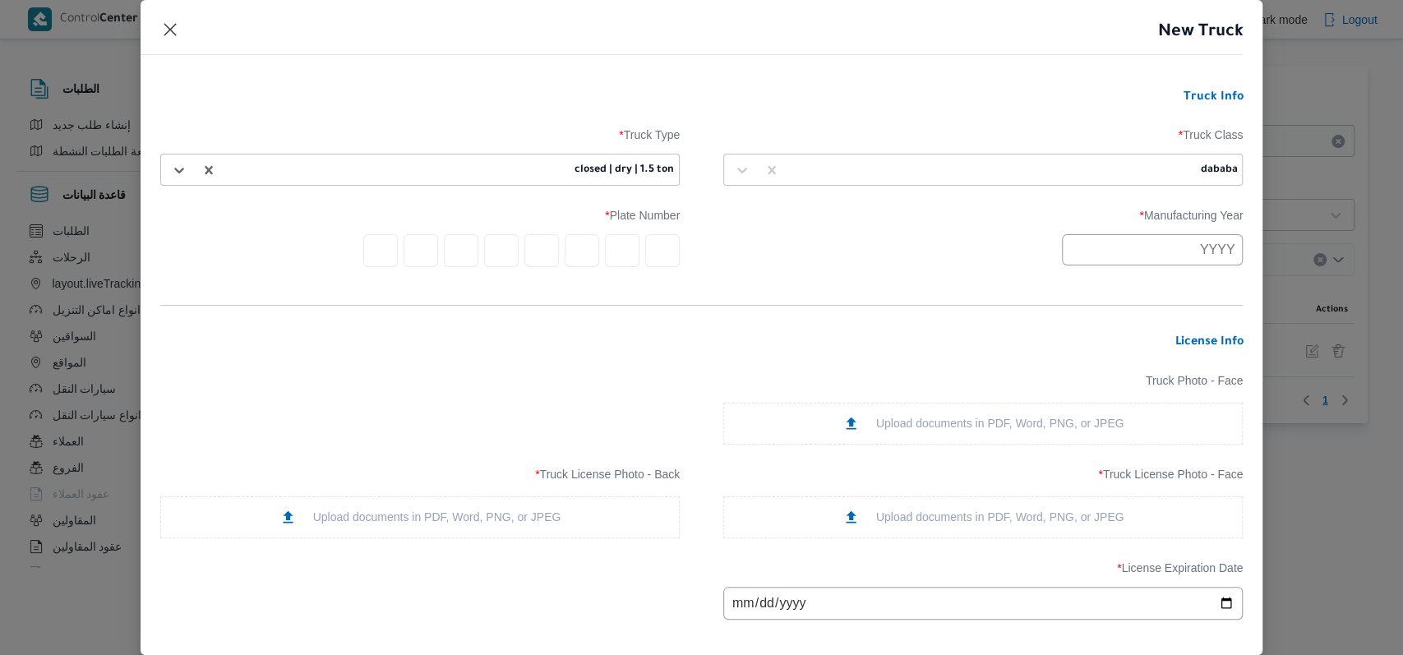
click at [1057, 233] on label "Manufacturing Year *" at bounding box center [983, 221] width 520 height 25
click at [1093, 246] on input "text" at bounding box center [1152, 249] width 181 height 31
click at [1092, 291] on div "2017 - 2028" at bounding box center [1141, 290] width 157 height 26
click at [1089, 288] on button "Previous Year" at bounding box center [1086, 289] width 16 height 16
click at [1090, 364] on div "2016" at bounding box center [1092, 359] width 46 height 12
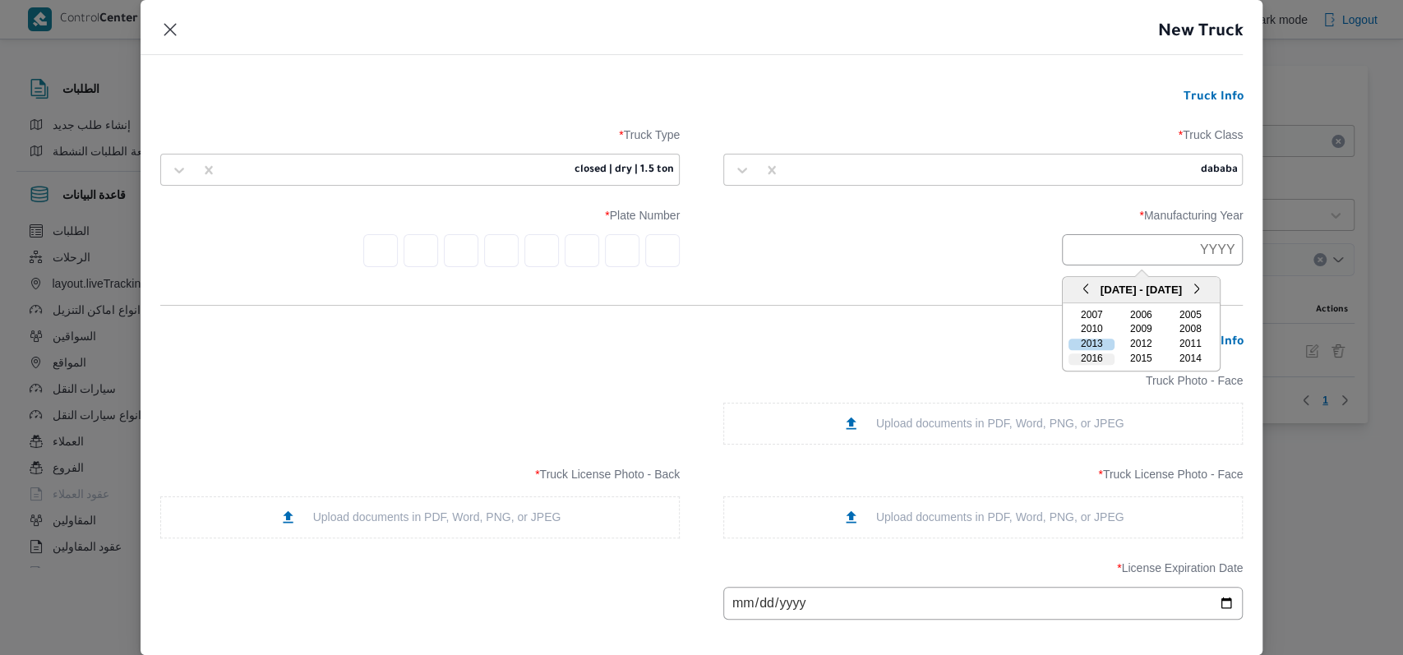
type input "2016"
click at [645, 257] on input "text" at bounding box center [662, 250] width 35 height 33
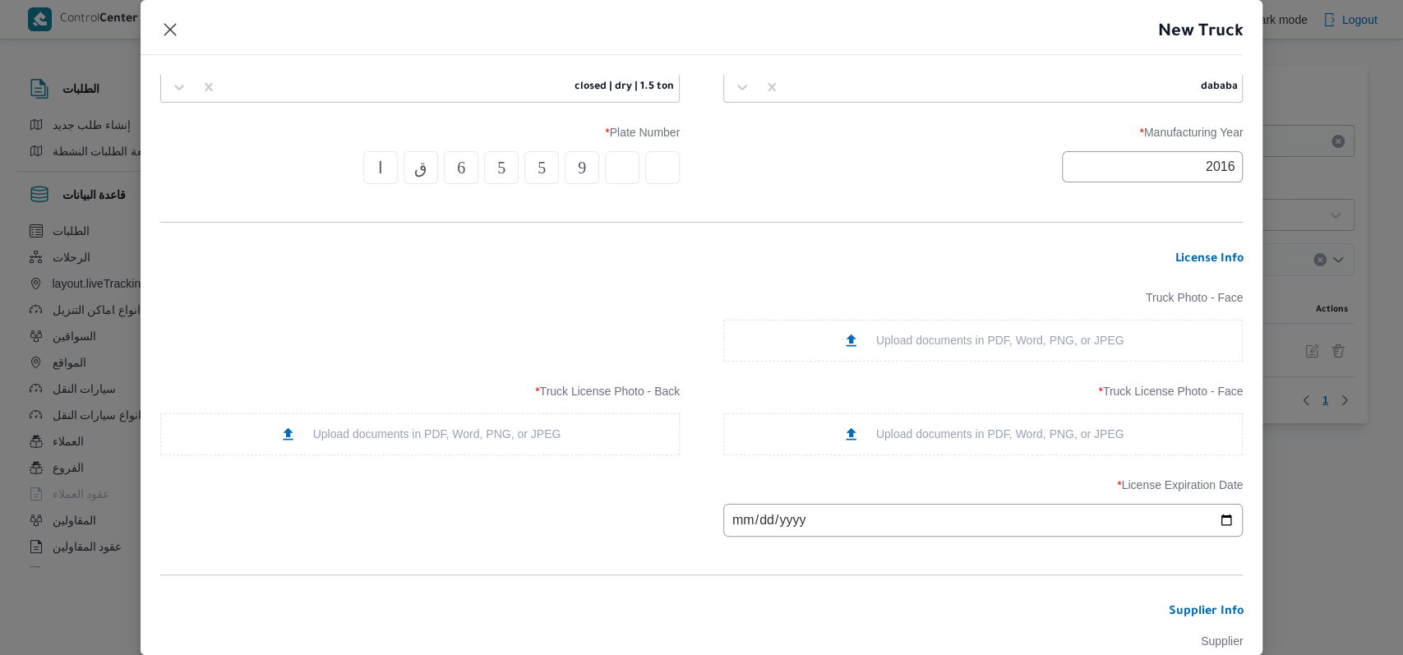
scroll to position [219, 0]
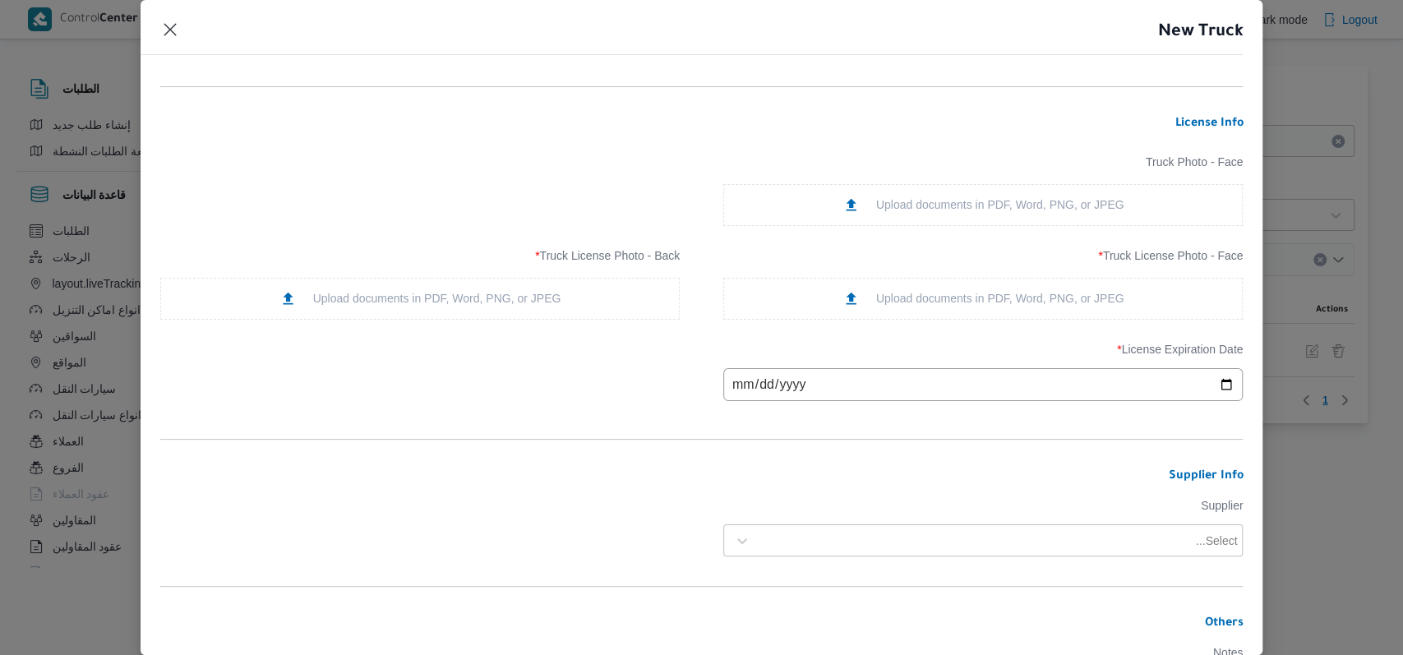
click at [891, 297] on div "Upload documents in PDF, Word, PNG, or JPEG" at bounding box center [984, 298] width 282 height 17
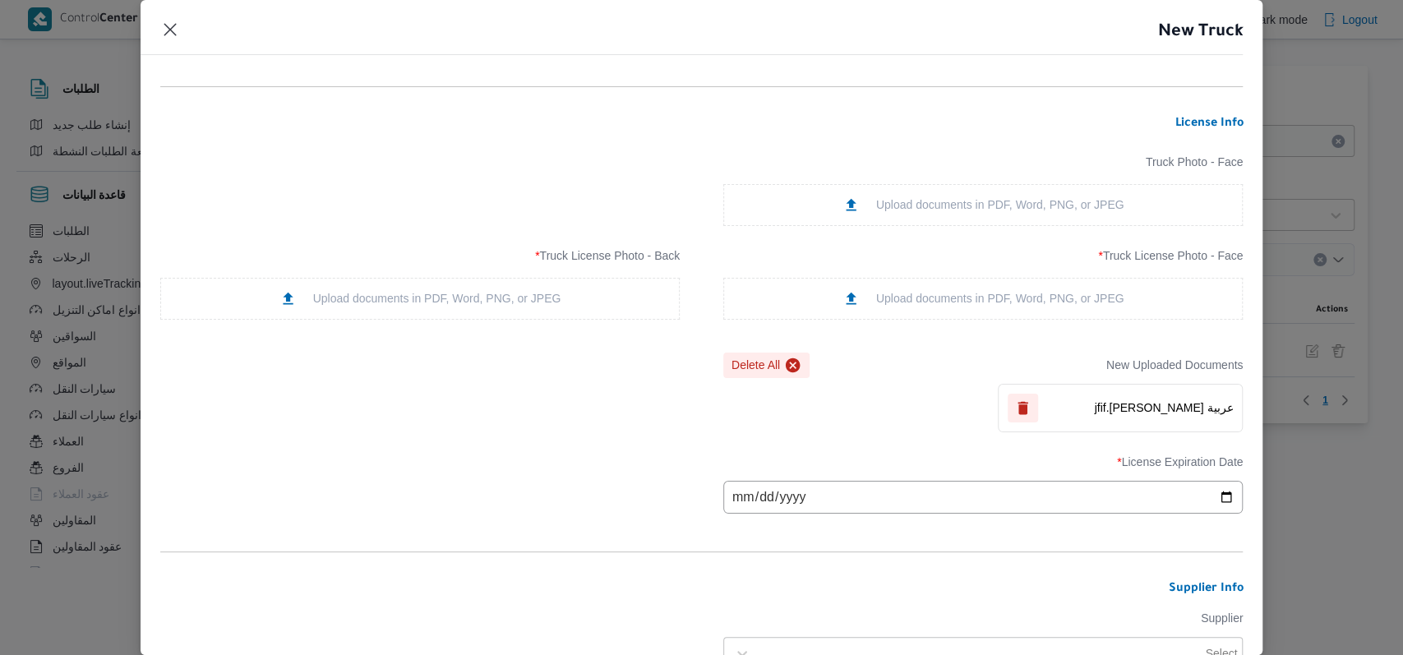
click at [435, 300] on div "Upload documents in PDF, Word, PNG, or JPEG" at bounding box center [421, 298] width 282 height 17
click at [729, 497] on input "date" at bounding box center [983, 497] width 520 height 33
type input "2026-03-25"
click at [657, 505] on div "License Expiration Date * 2026-03-25" at bounding box center [702, 484] width 1084 height 75
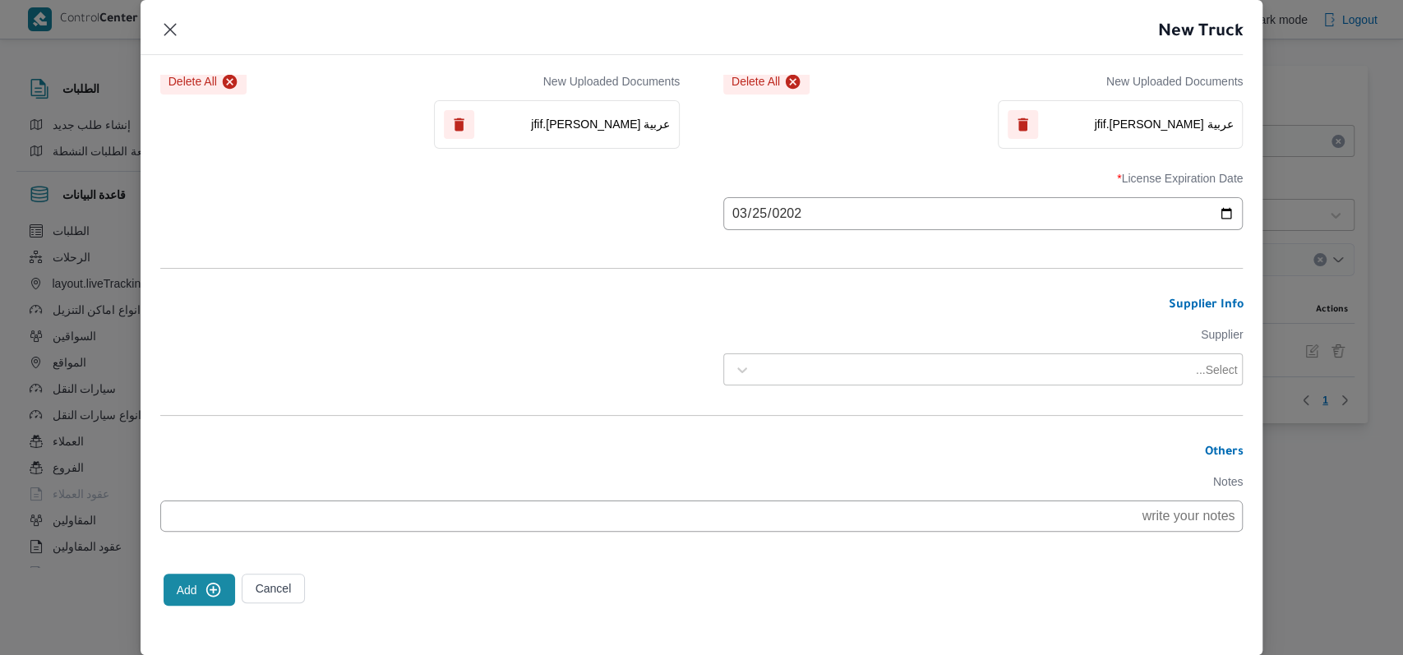
click at [850, 374] on div at bounding box center [976, 370] width 434 height 16
type input "راجح"
click at [831, 406] on div "[PERSON_NAME] مهني مسعد" at bounding box center [983, 413] width 518 height 29
click at [183, 592] on button "Add" at bounding box center [200, 590] width 72 height 32
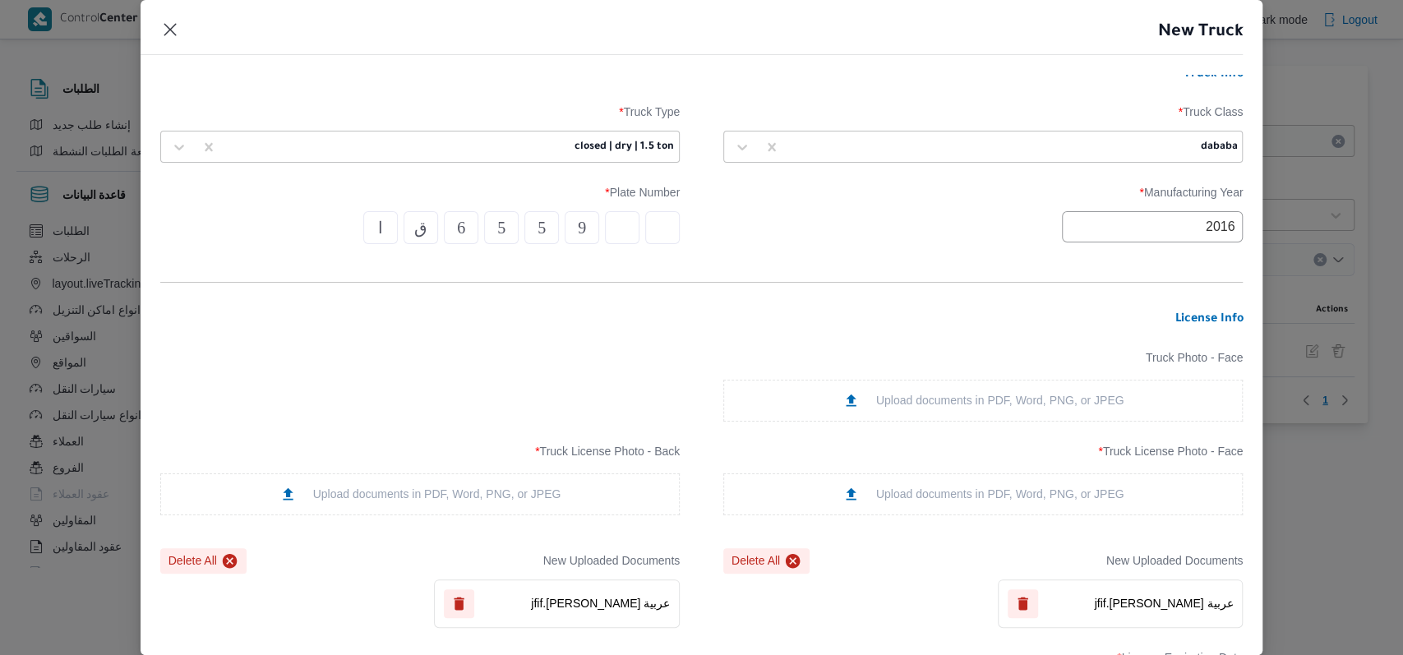
scroll to position [0, 0]
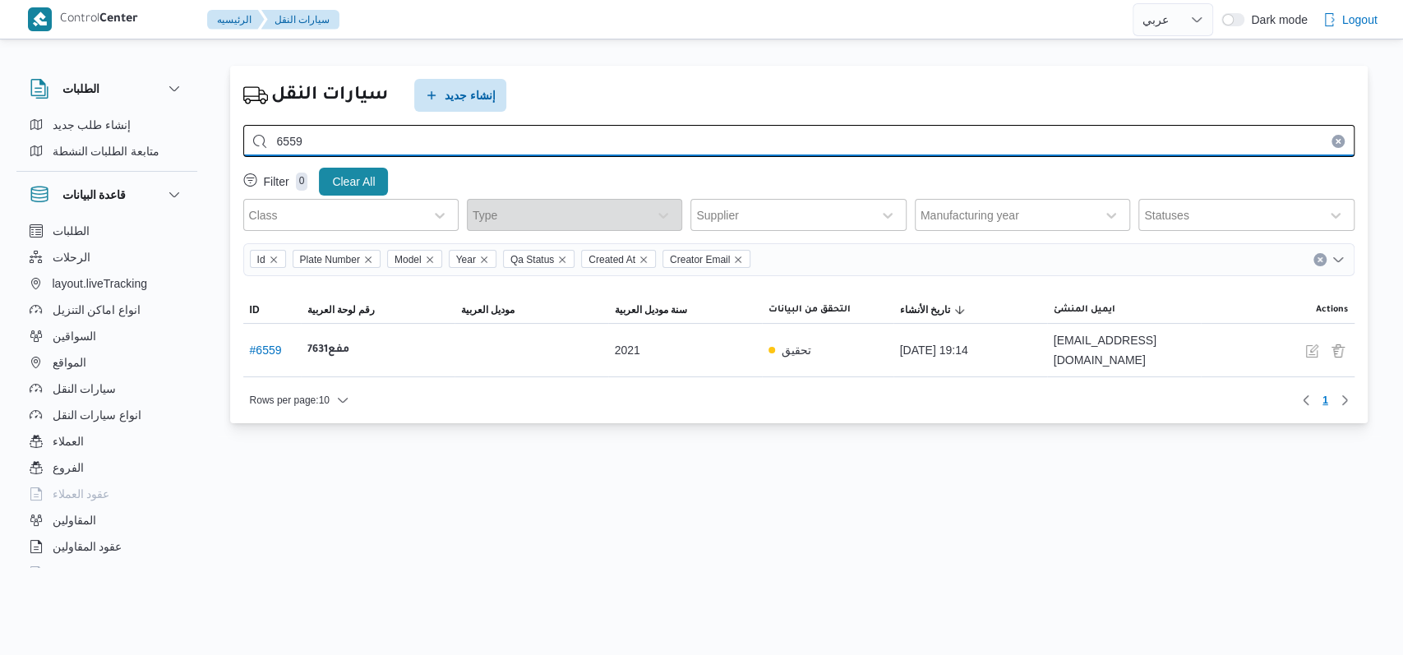
click at [676, 130] on input "6559" at bounding box center [798, 141] width 1111 height 32
type input "5139"
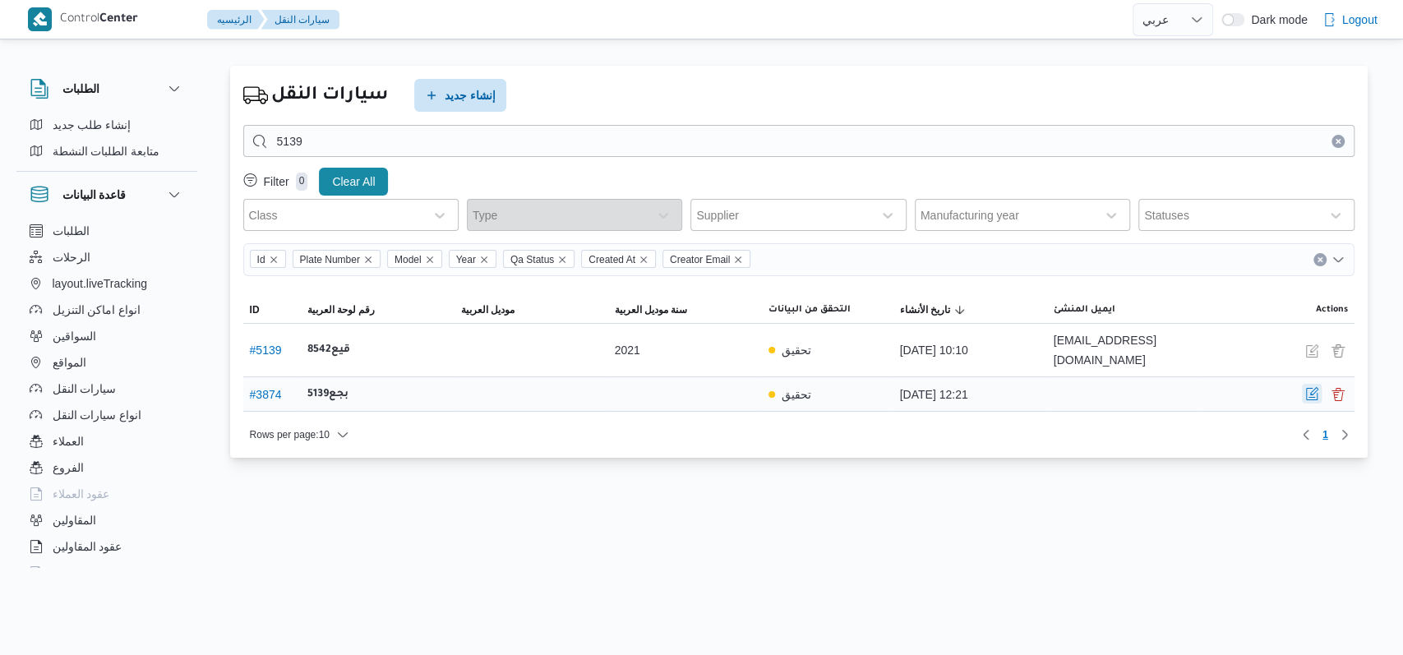
click at [1313, 384] on button "button" at bounding box center [1312, 394] width 20 height 20
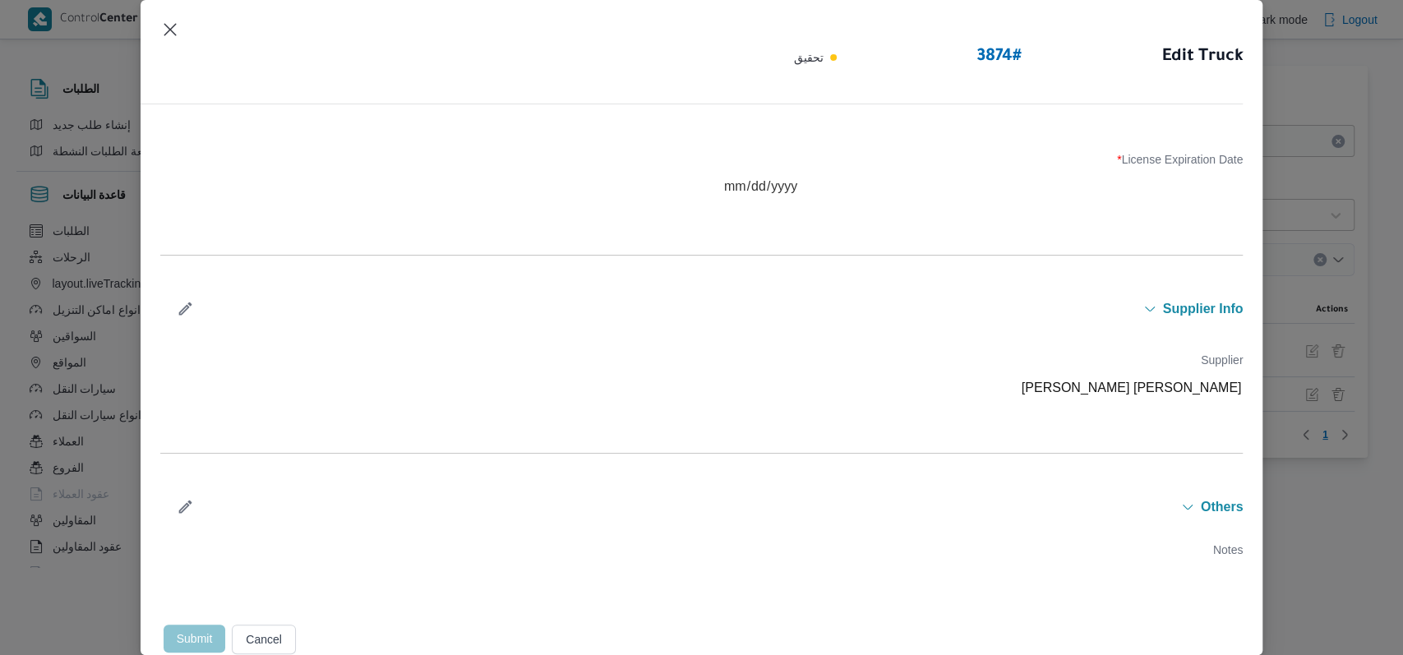
scroll to position [391, 0]
click at [193, 290] on button "button" at bounding box center [186, 306] width 44 height 32
click at [915, 391] on div at bounding box center [925, 391] width 275 height 16
type input "راجح"
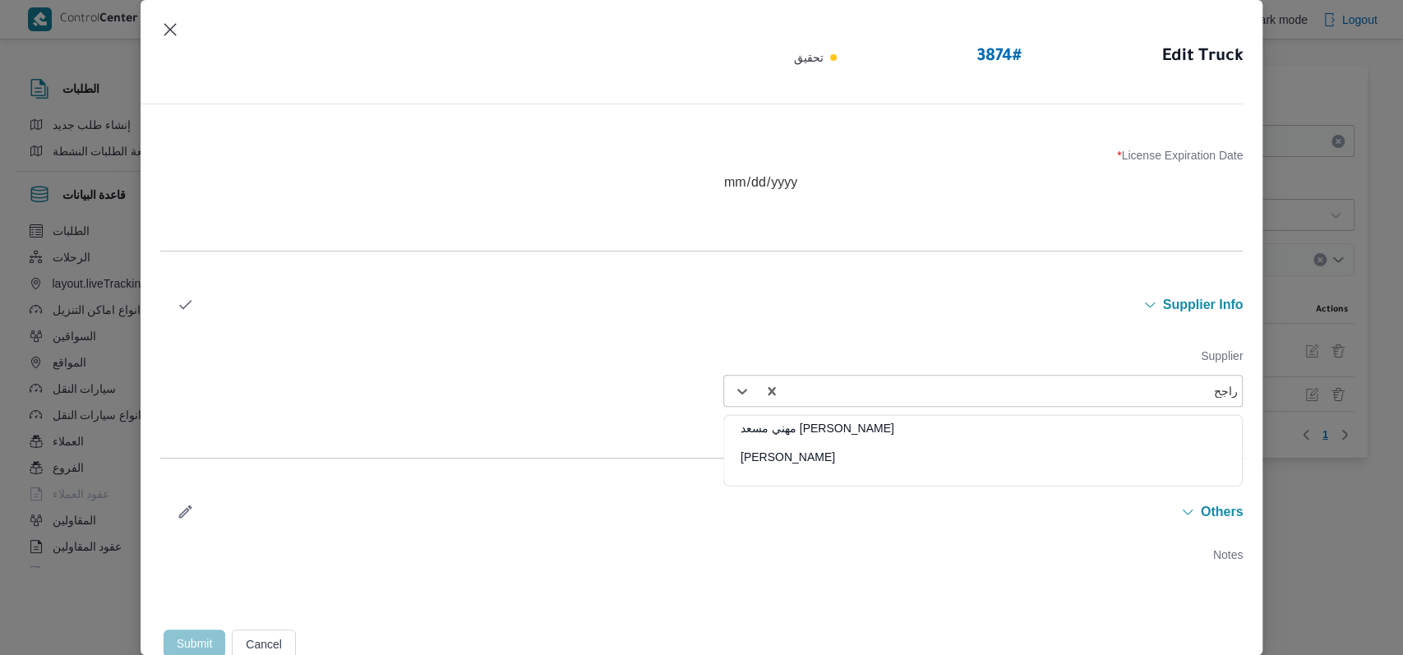
click at [833, 424] on div "[PERSON_NAME] مهني مسعد" at bounding box center [983, 434] width 518 height 29
click at [188, 303] on icon "button" at bounding box center [185, 305] width 12 height 10
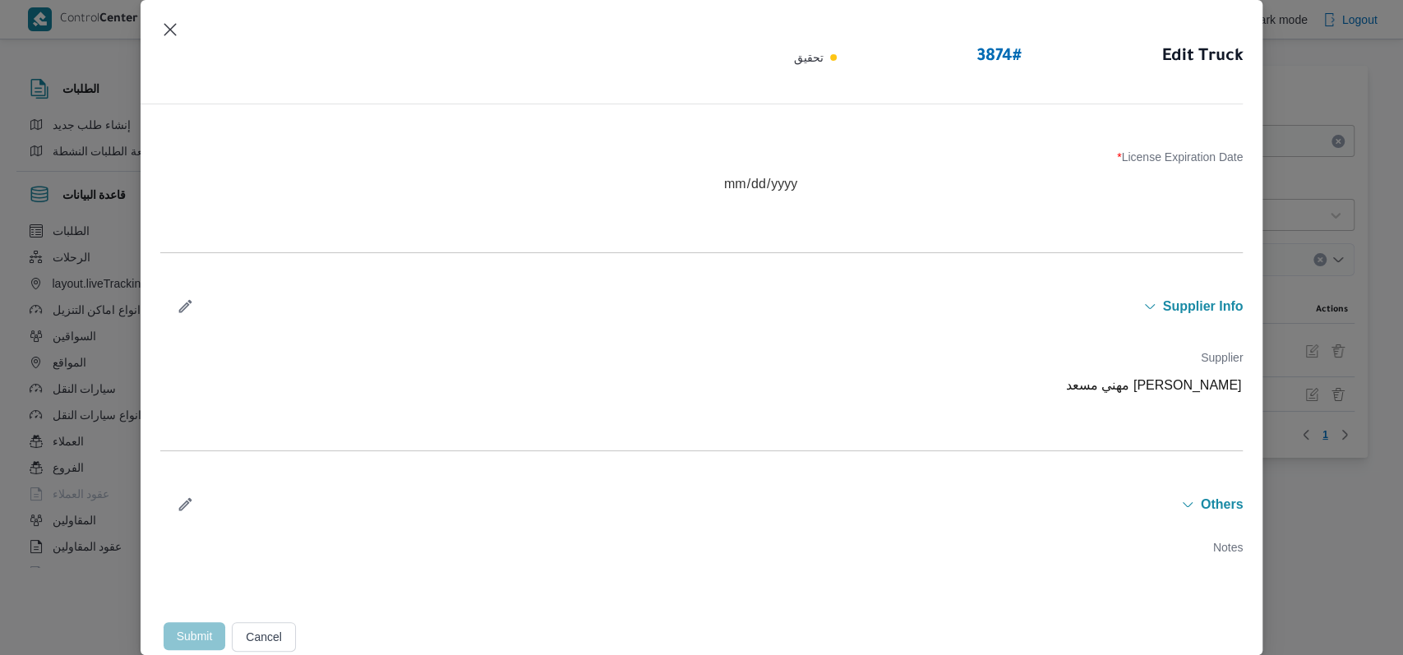
scroll to position [0, 0]
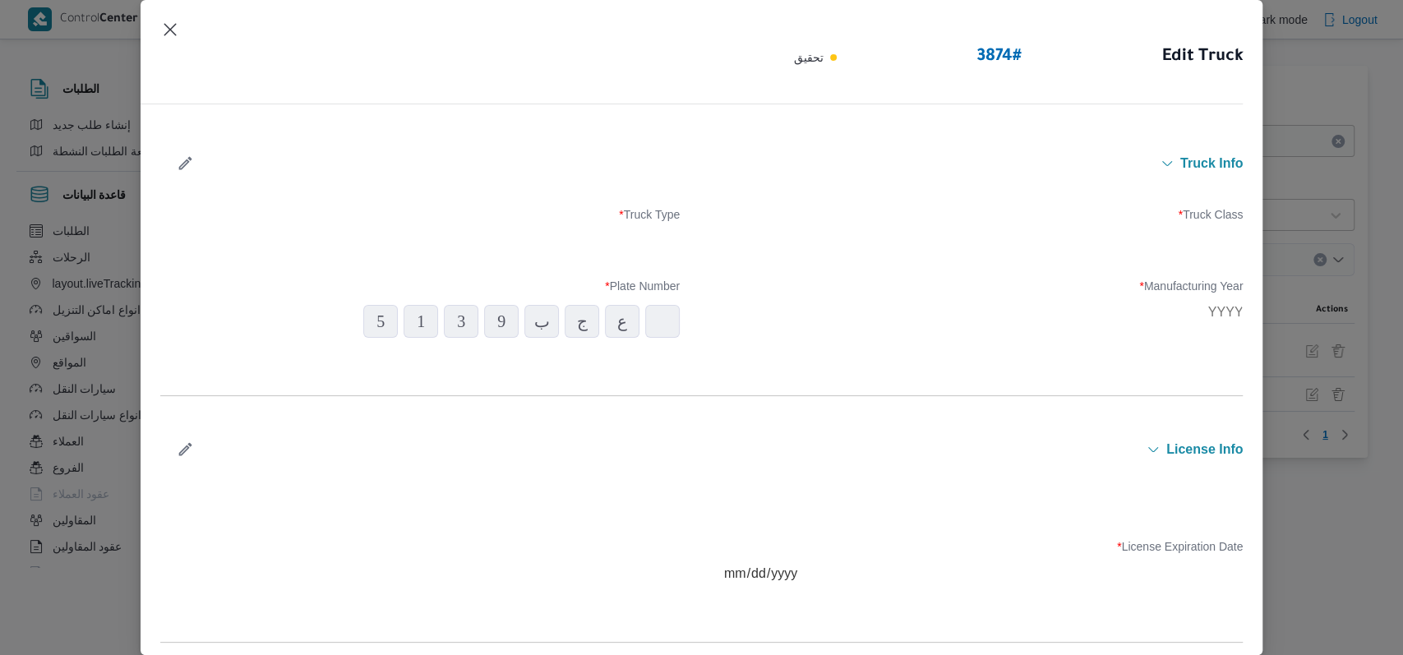
click at [191, 161] on icon "button" at bounding box center [185, 163] width 17 height 17
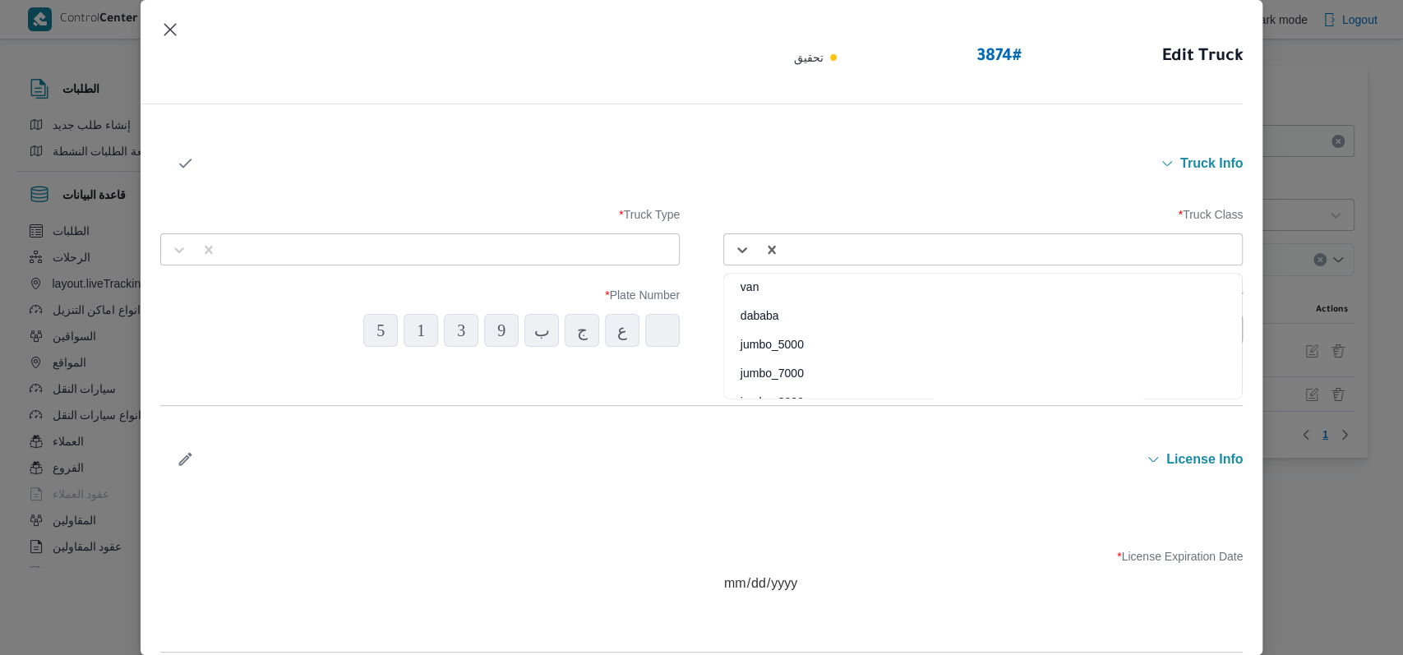
click at [910, 263] on div at bounding box center [983, 250] width 511 height 30
click at [820, 308] on div "dababa" at bounding box center [983, 321] width 518 height 29
click at [598, 255] on div at bounding box center [448, 250] width 446 height 16
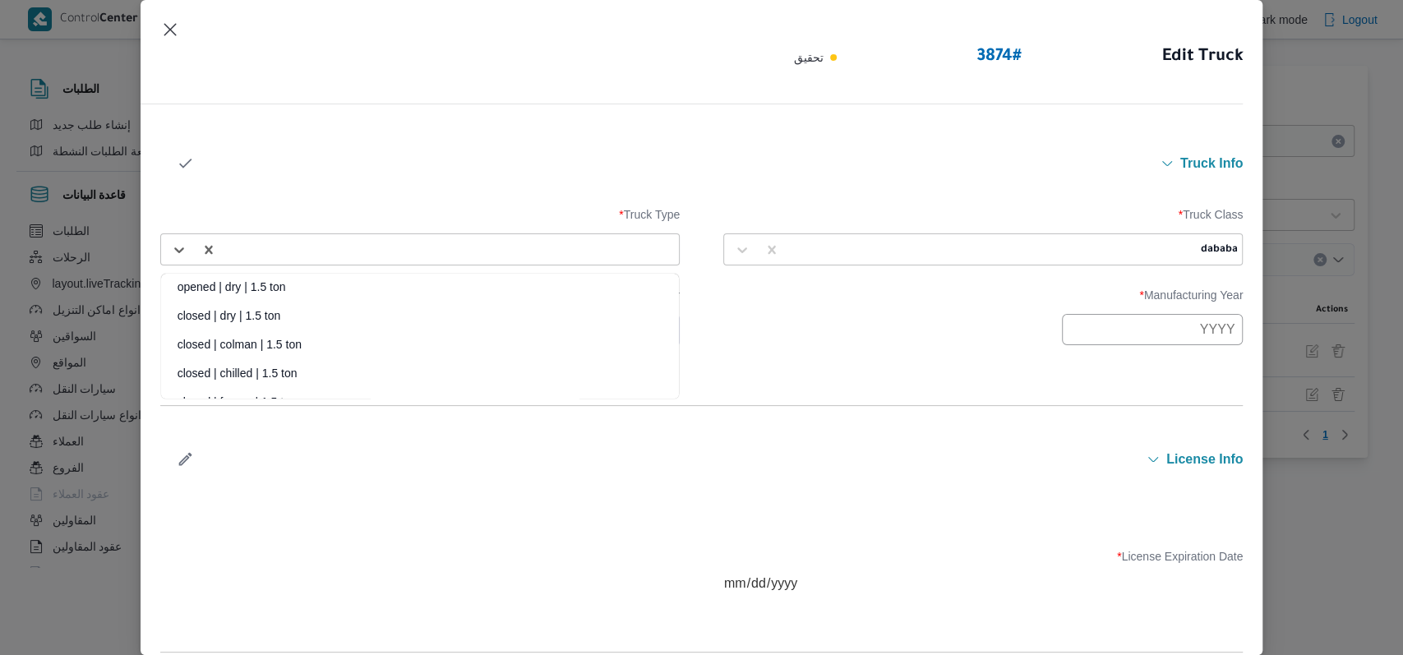
click at [291, 369] on div "closed | chilled | 1.5 ton" at bounding box center [420, 379] width 518 height 29
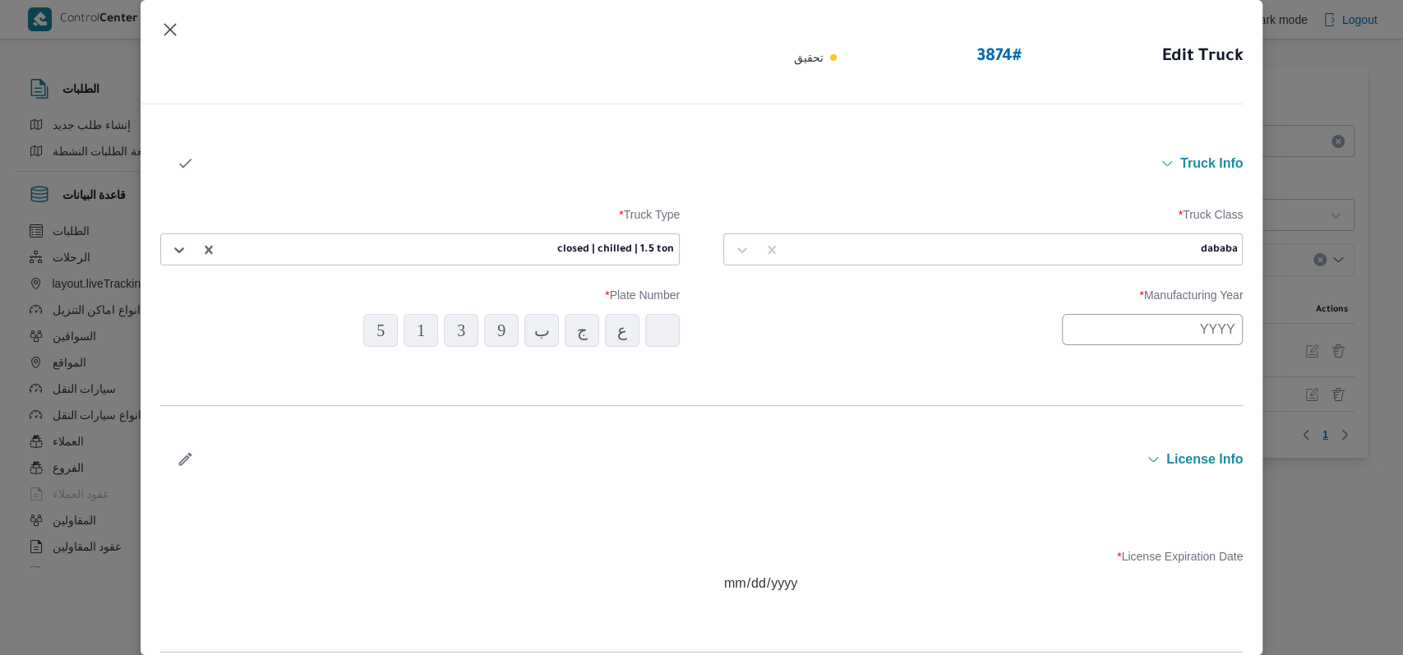
click at [1079, 343] on input "text" at bounding box center [1152, 329] width 181 height 31
click at [1088, 372] on button "Previous Year" at bounding box center [1086, 368] width 16 height 16
click at [1196, 404] on div "2008" at bounding box center [1190, 410] width 46 height 12
type input "2008"
click at [734, 351] on div "Manufacturing Year * 2008 Plate Number * 5 1 3 9 ب ج ع" at bounding box center [702, 317] width 1084 height 75
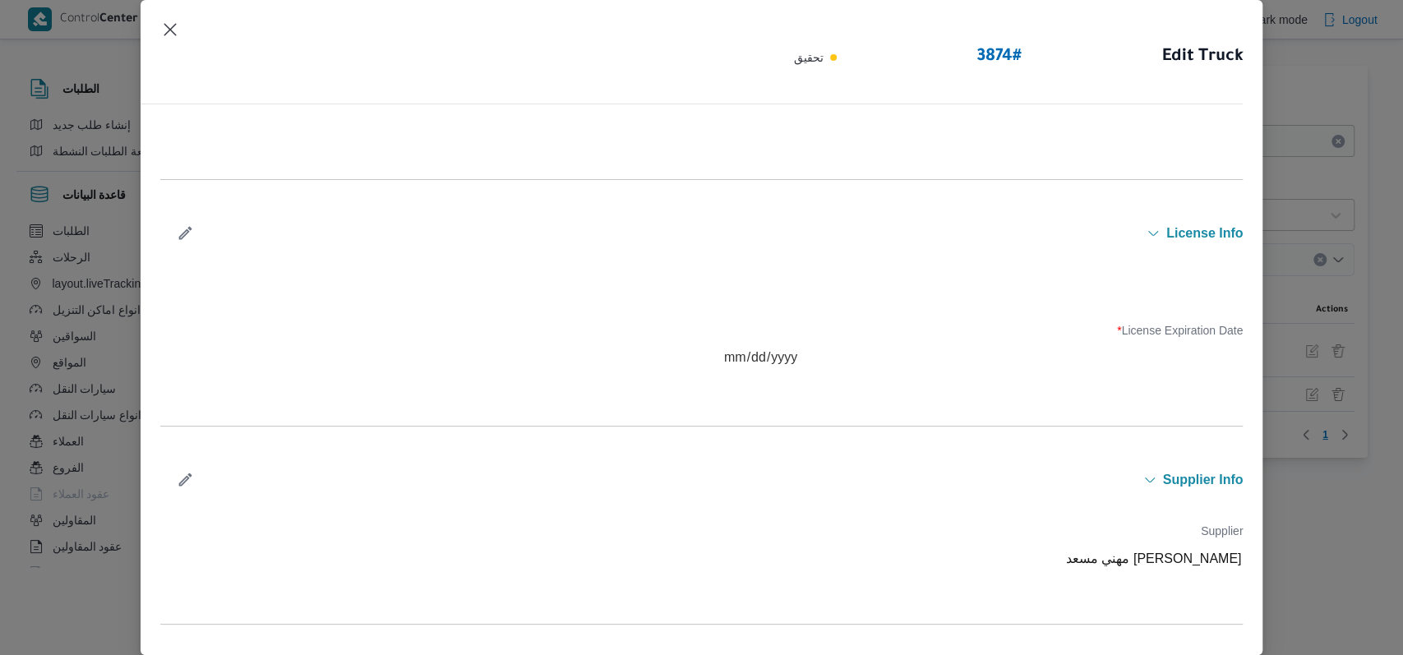
scroll to position [109, 0]
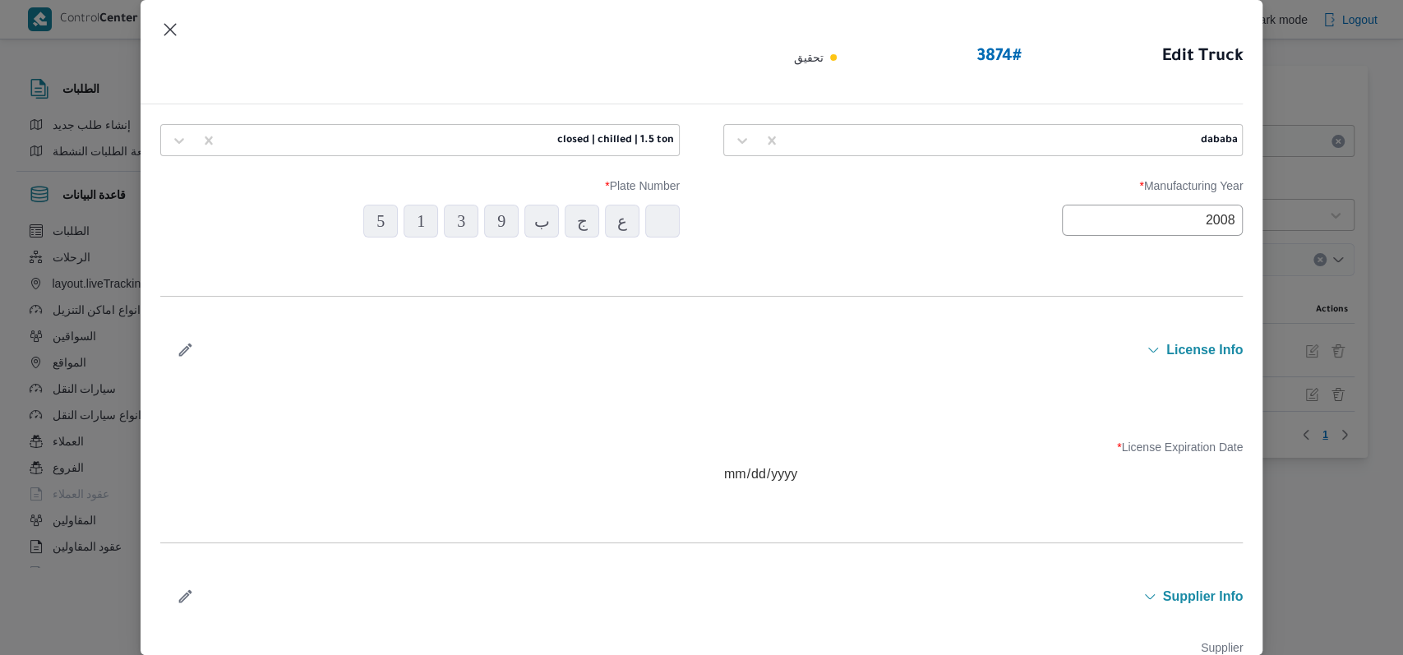
click at [178, 341] on icon "button" at bounding box center [185, 349] width 17 height 17
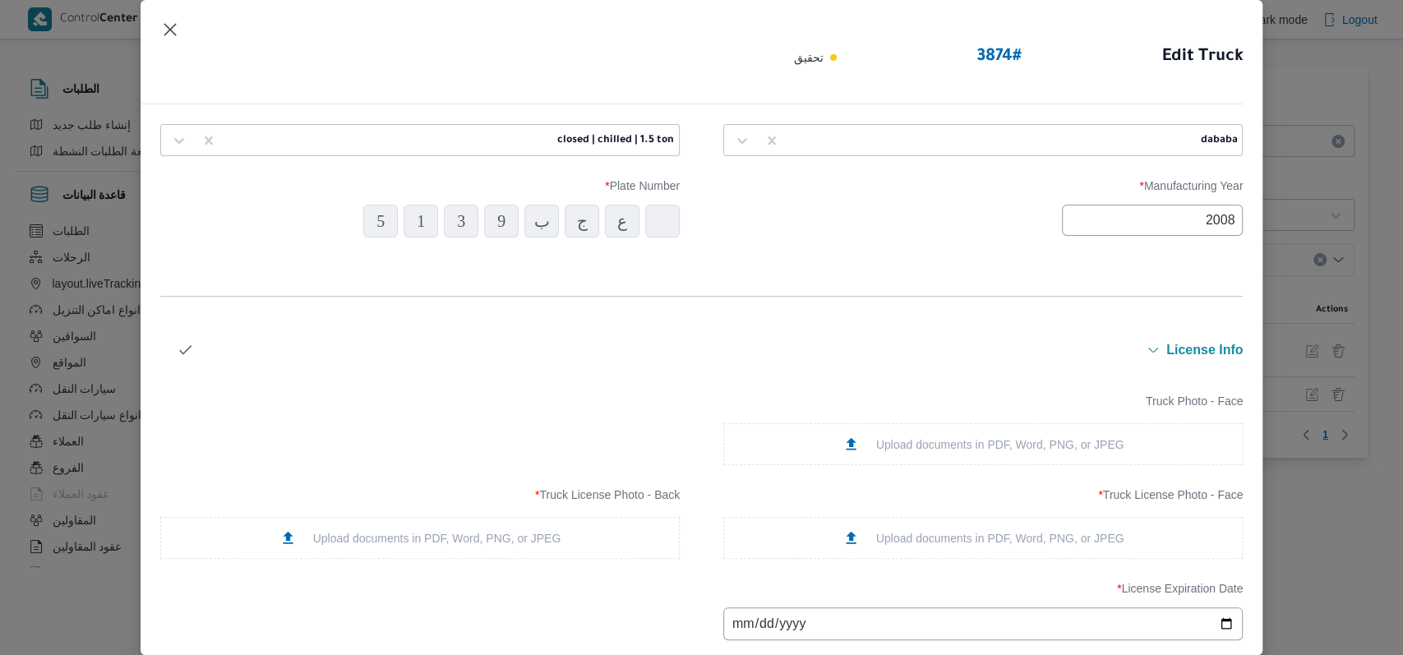
scroll to position [329, 0]
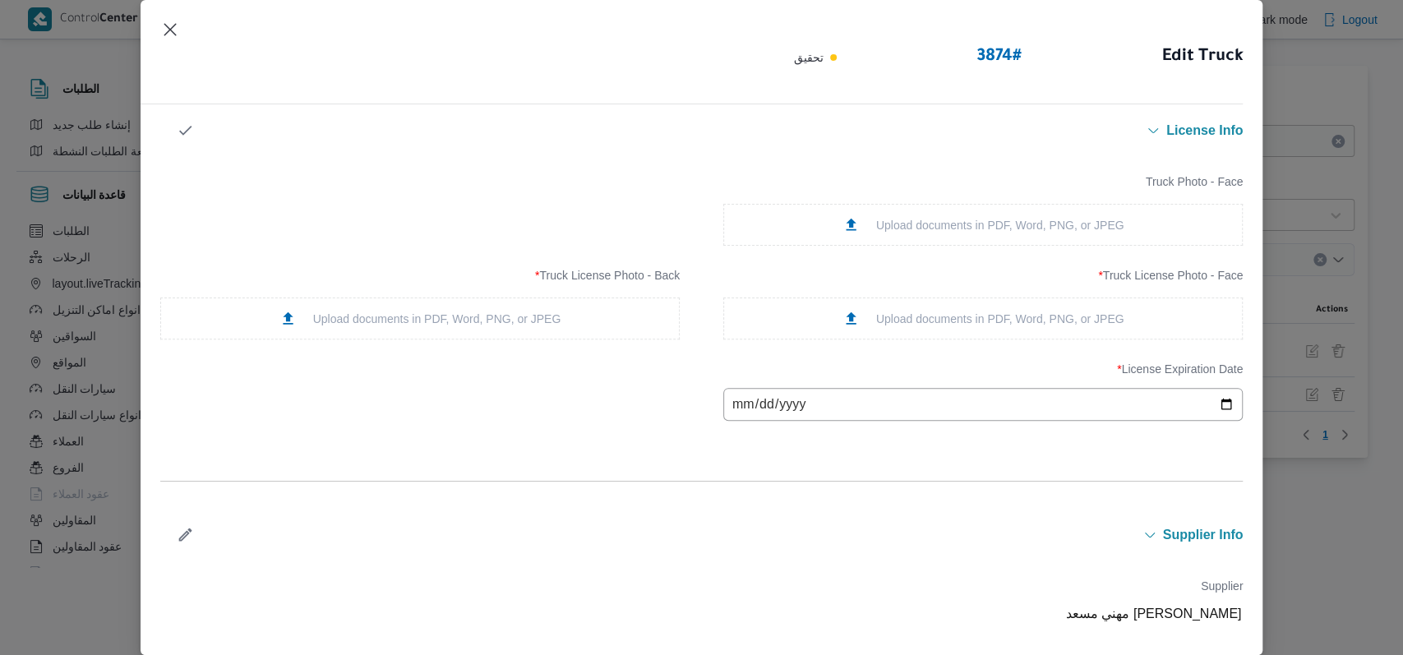
click at [899, 316] on div "Upload documents in PDF, Word, PNG, or JPEG" at bounding box center [984, 318] width 282 height 17
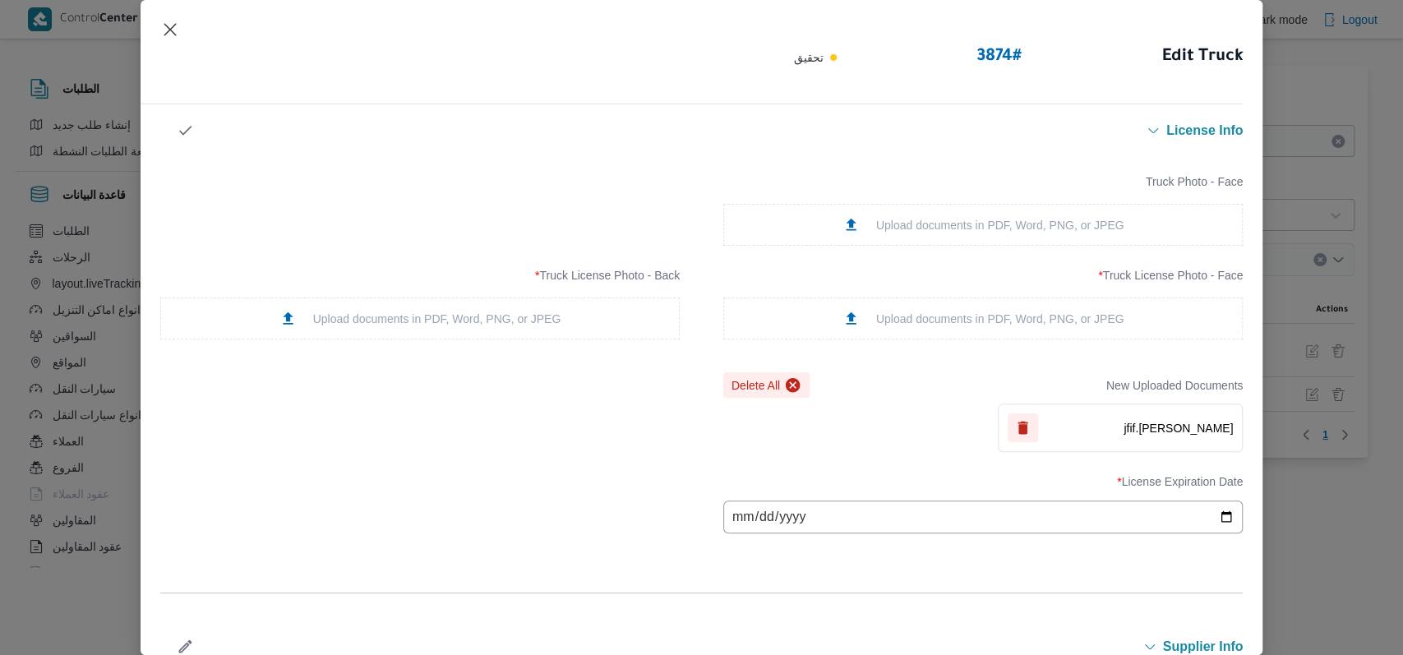
click at [603, 317] on div "Upload documents in PDF, Word, PNG, or JPEG" at bounding box center [420, 319] width 520 height 42
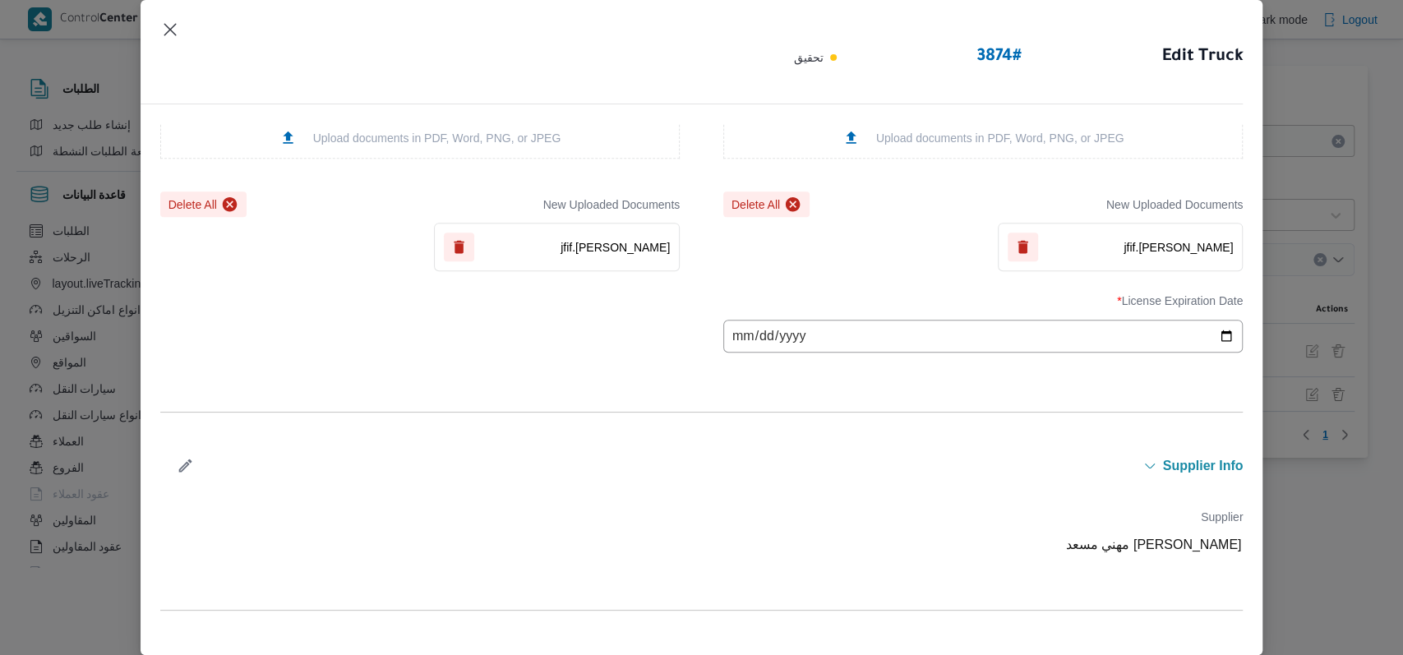
scroll to position [658, 0]
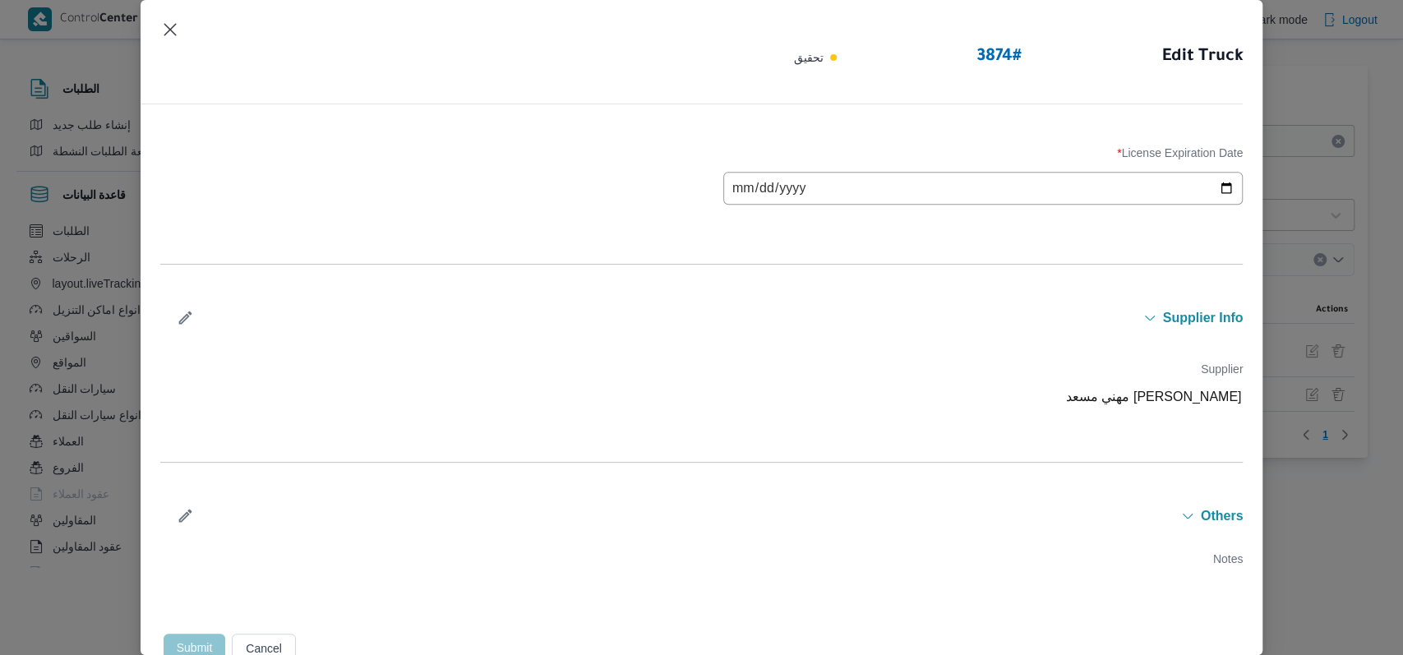
click at [740, 188] on input "date" at bounding box center [983, 188] width 520 height 33
type input "2026-08-16"
click at [566, 175] on div "License Expiration Date * 2026-08-16" at bounding box center [702, 175] width 1084 height 75
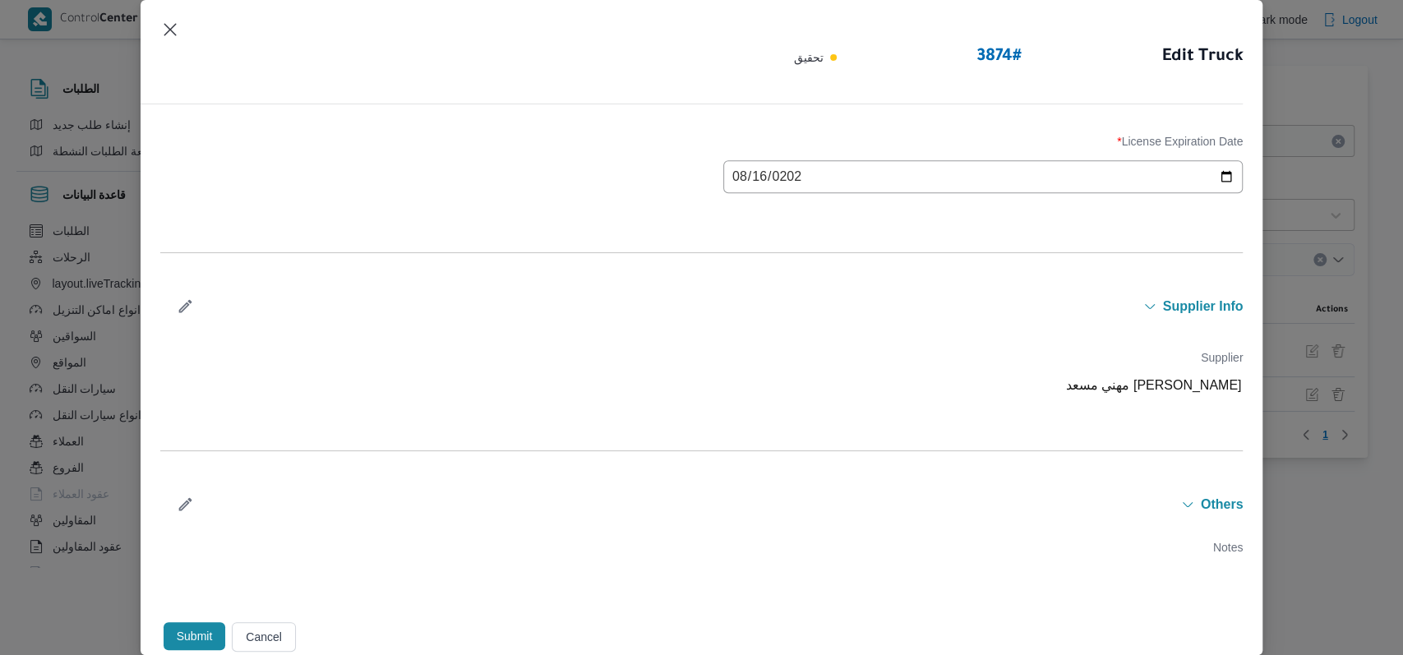
click at [190, 628] on button "Submit" at bounding box center [195, 636] width 62 height 28
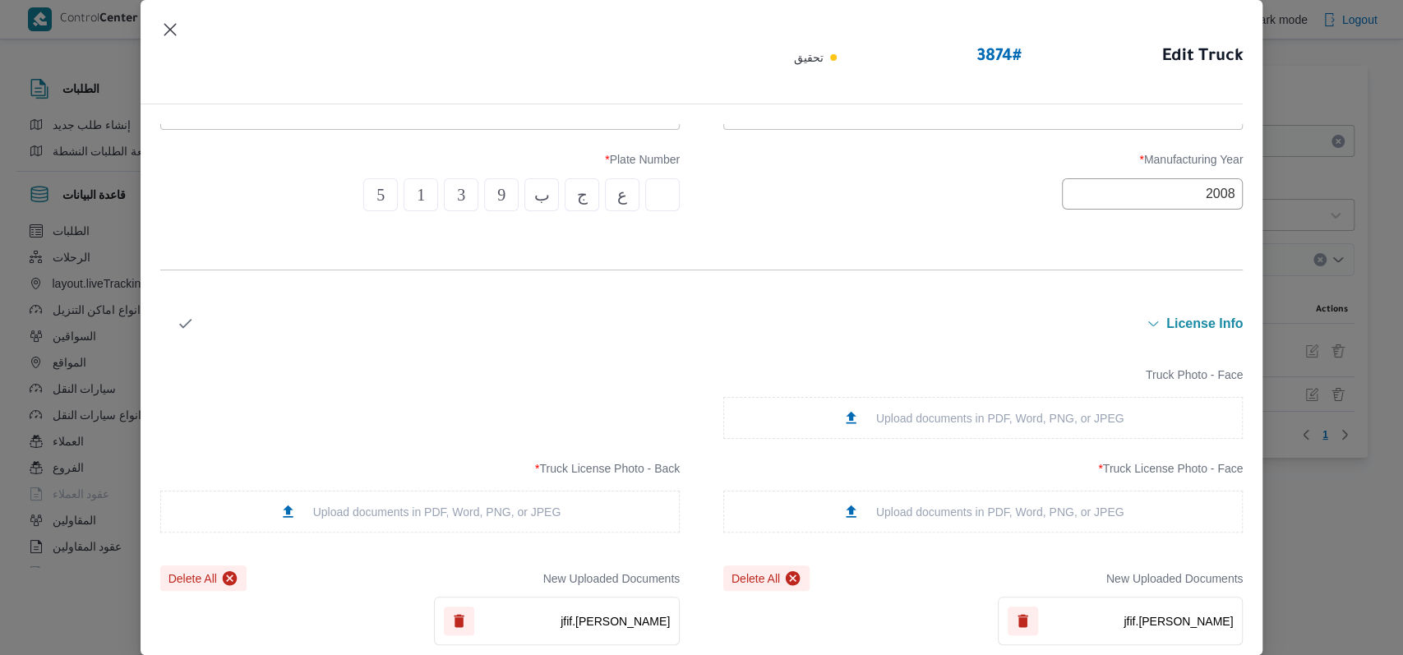
scroll to position [87, 0]
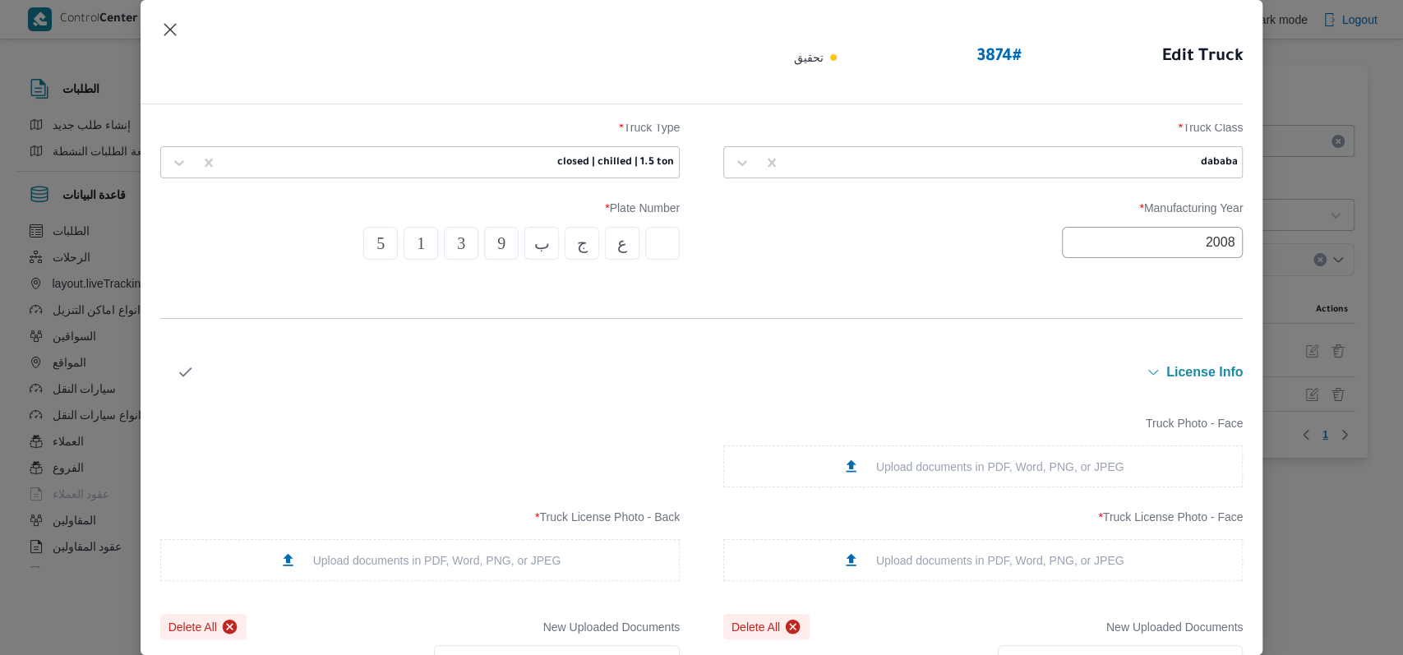
click at [652, 247] on input "text" at bounding box center [662, 243] width 35 height 33
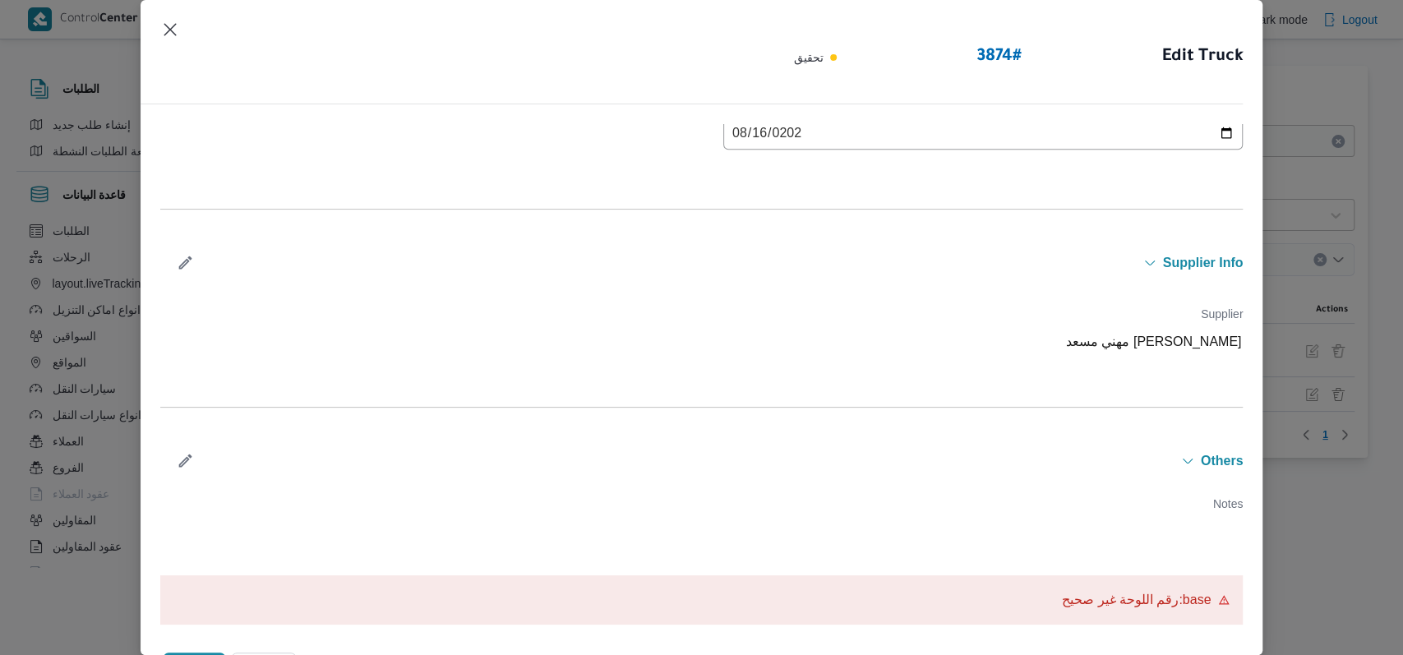
scroll to position [745, 0]
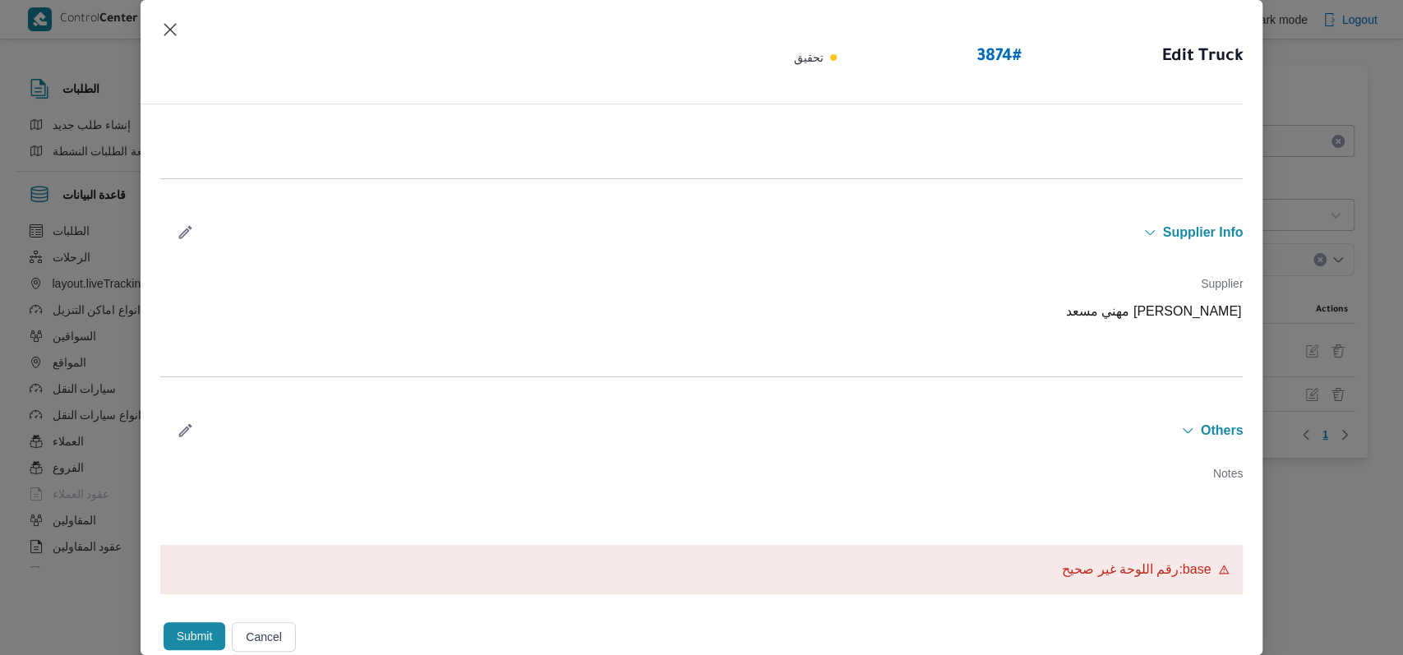
click at [183, 633] on button "Submit" at bounding box center [195, 636] width 62 height 28
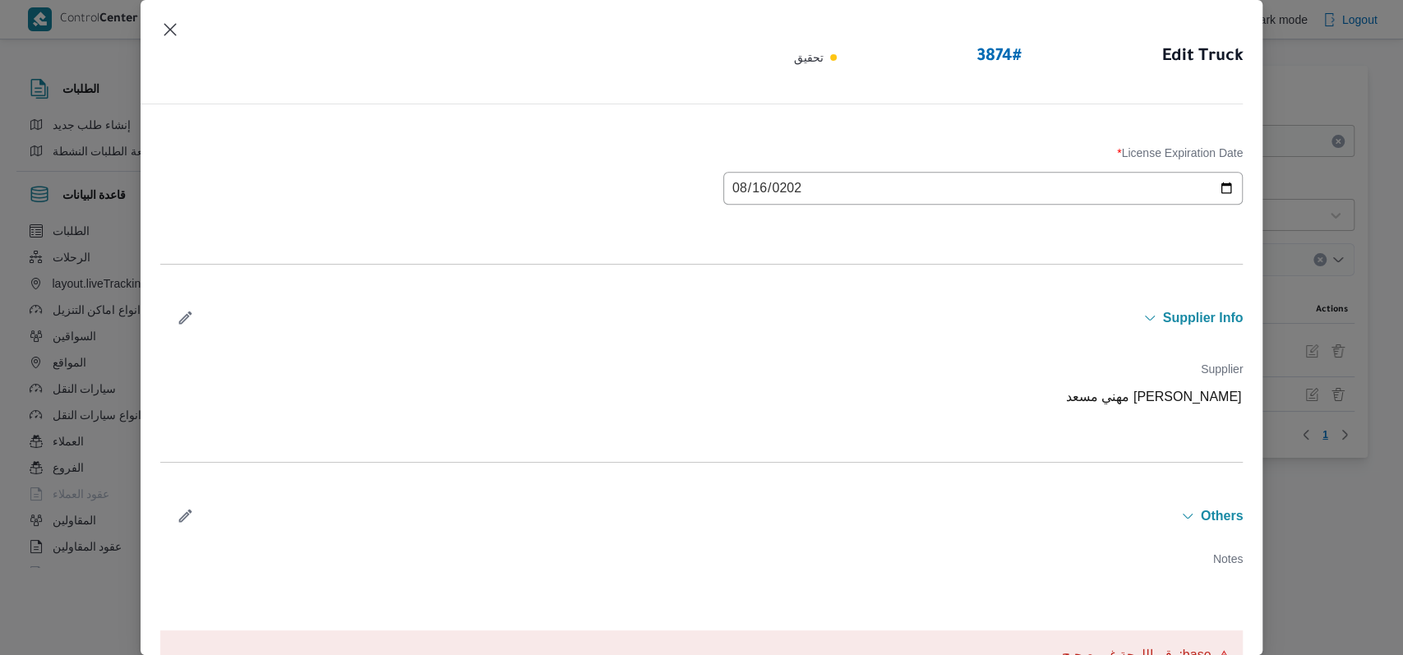
scroll to position [746, 0]
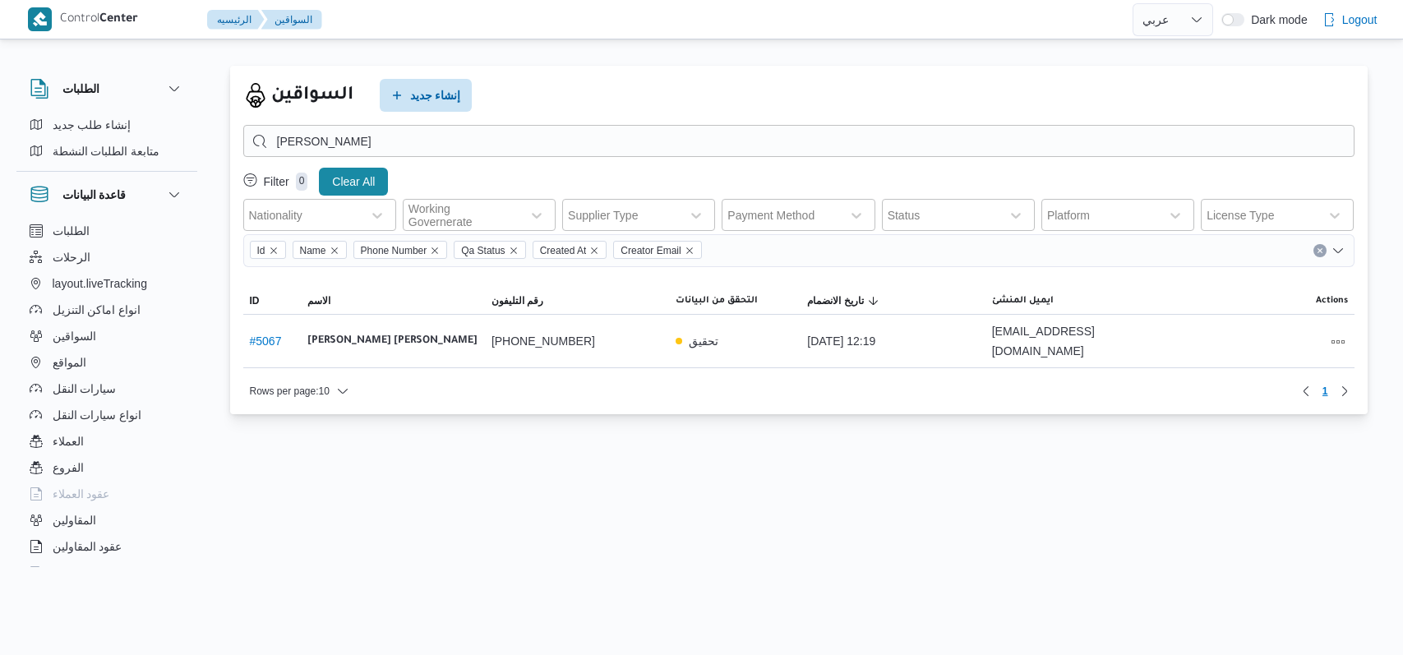
select select "ar"
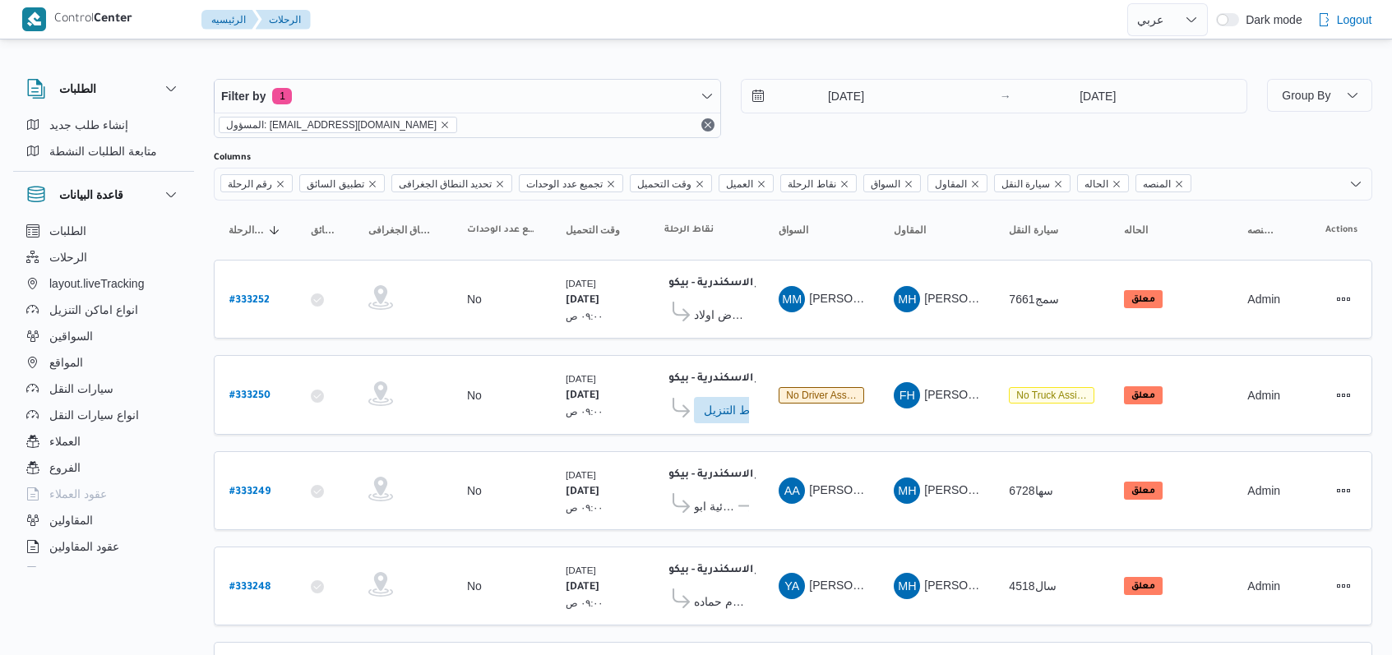
select select "ar"
click at [863, 87] on input "[DATE]" at bounding box center [835, 96] width 187 height 33
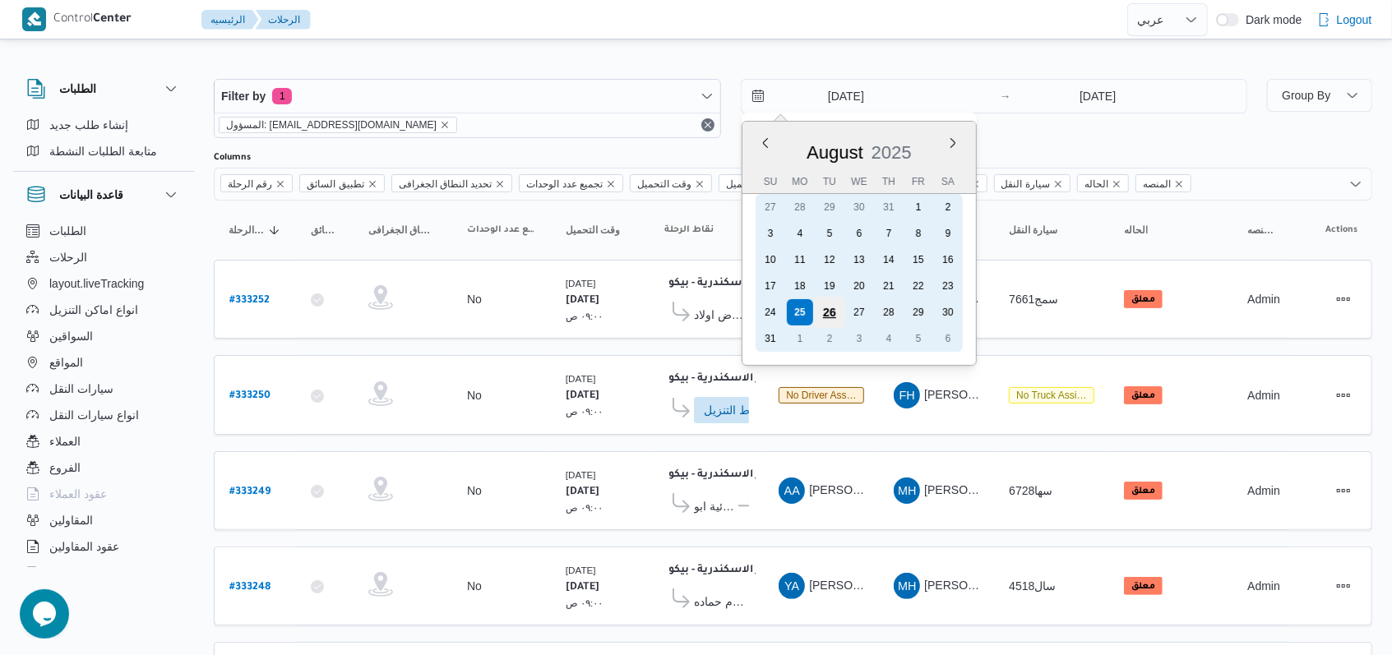
click at [822, 314] on div "26" at bounding box center [828, 312] width 31 height 31
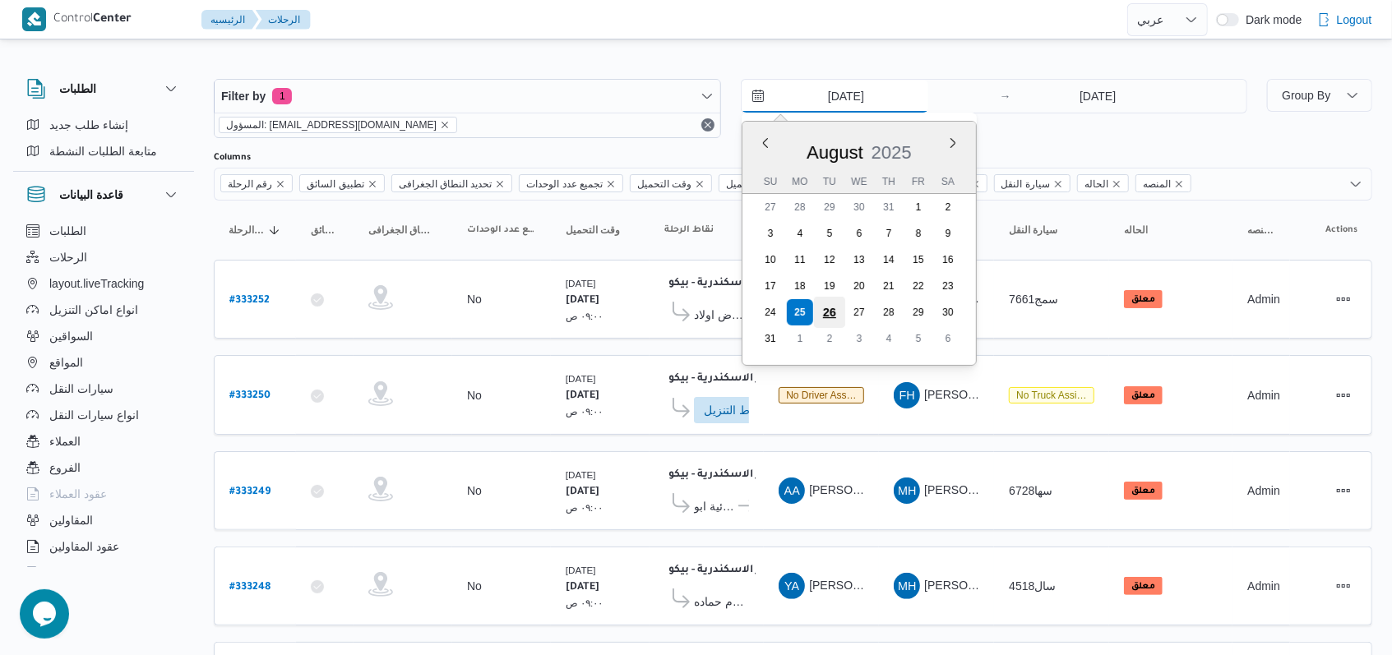
type input "[DATE]"
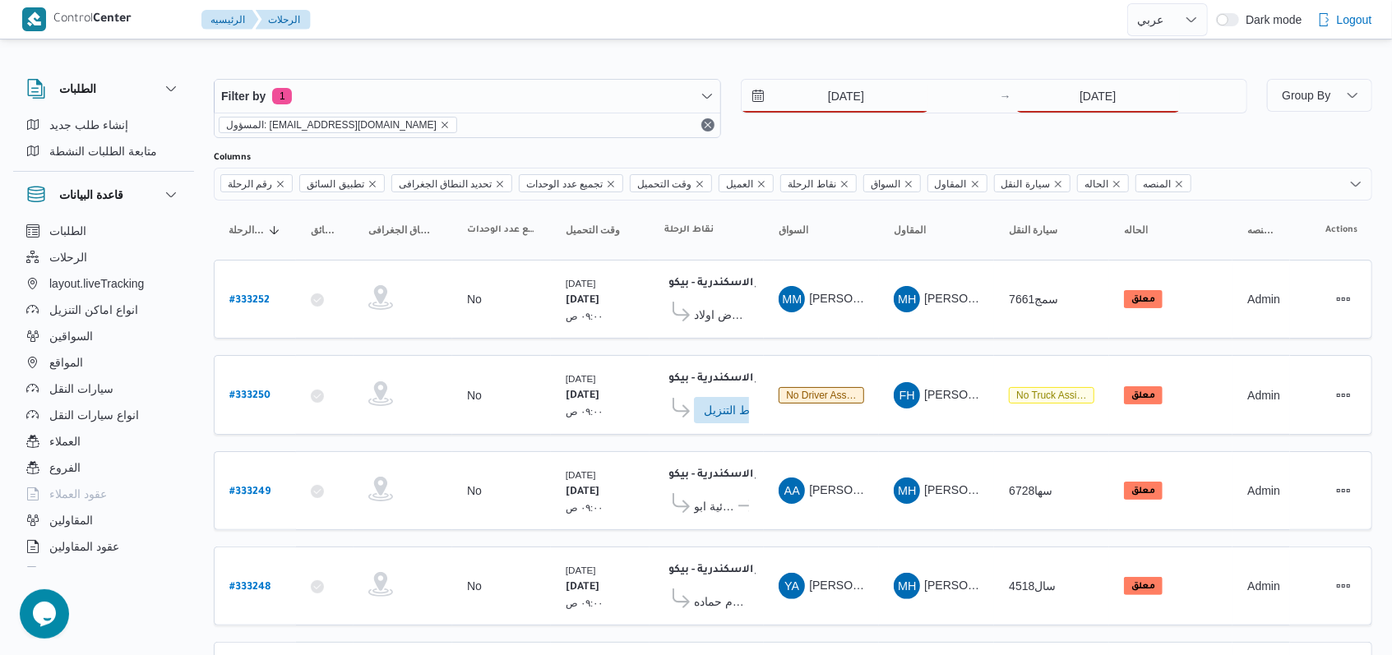
click at [1081, 115] on div "[DATE] → [DATE]" at bounding box center [994, 108] width 507 height 59
click at [1086, 104] on input "[DATE]" at bounding box center [1098, 96] width 164 height 33
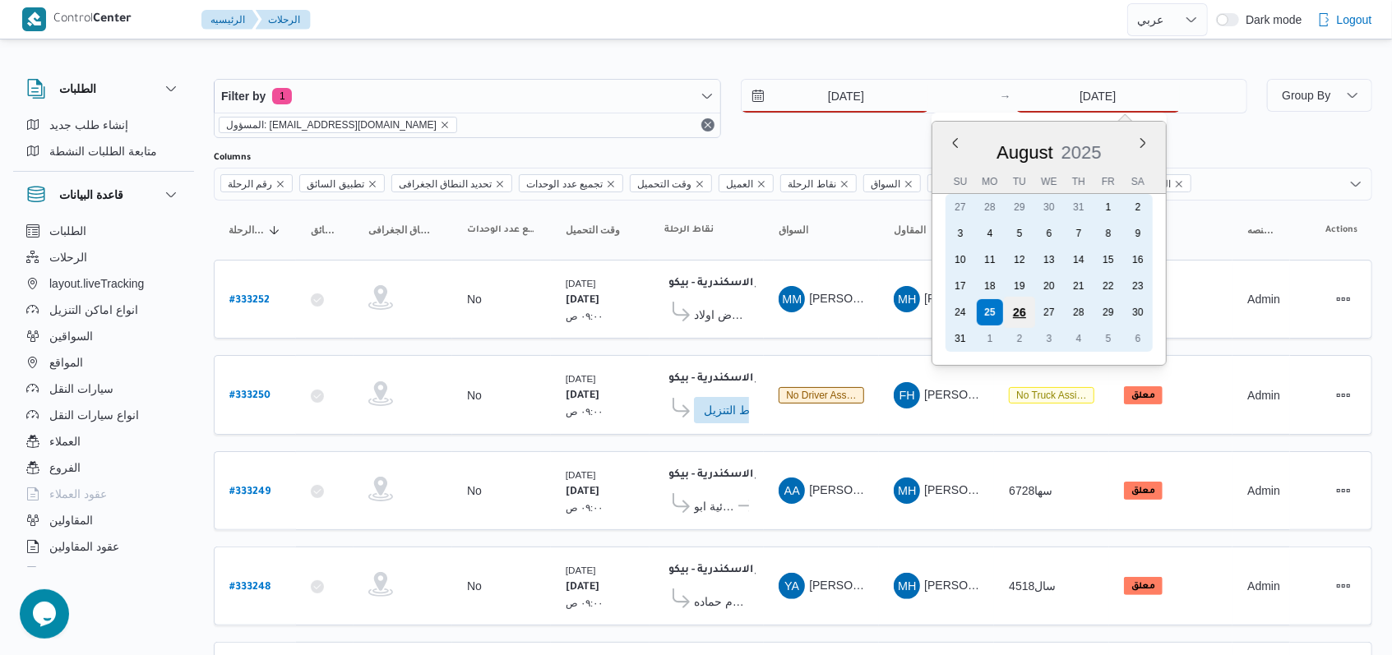
click at [1022, 307] on div "26" at bounding box center [1019, 312] width 31 height 31
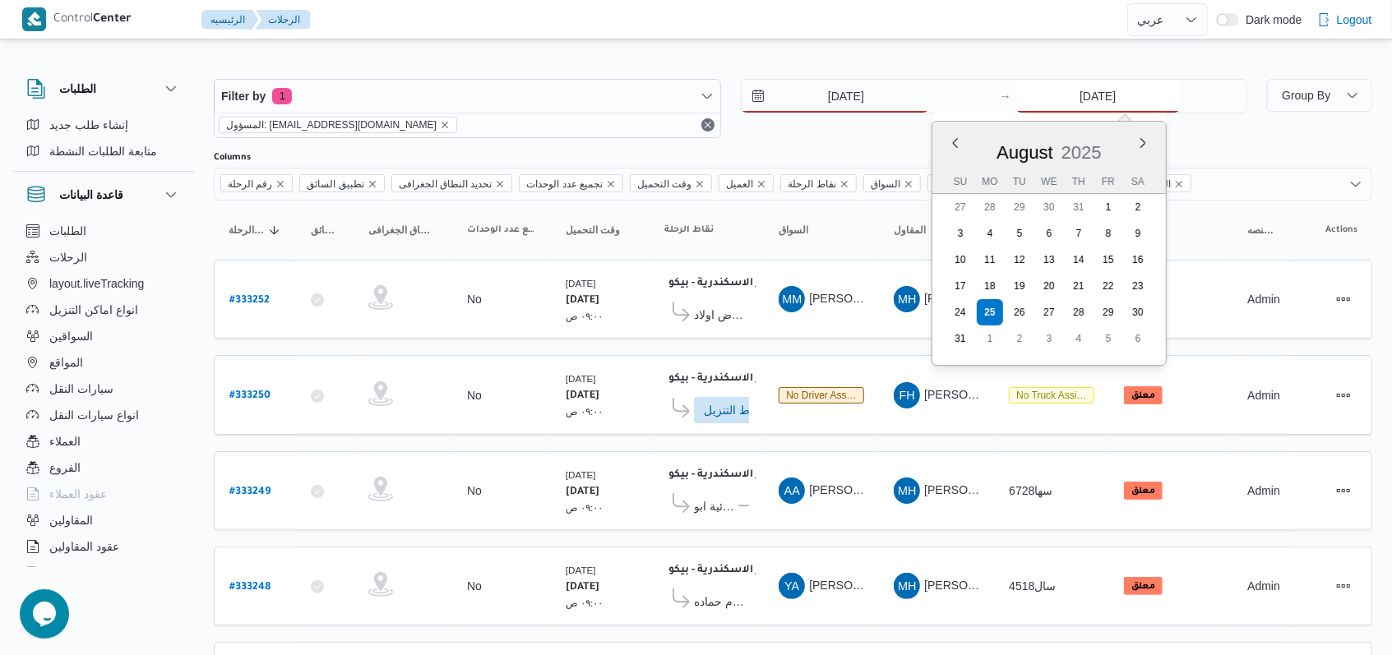
type input "[DATE]"
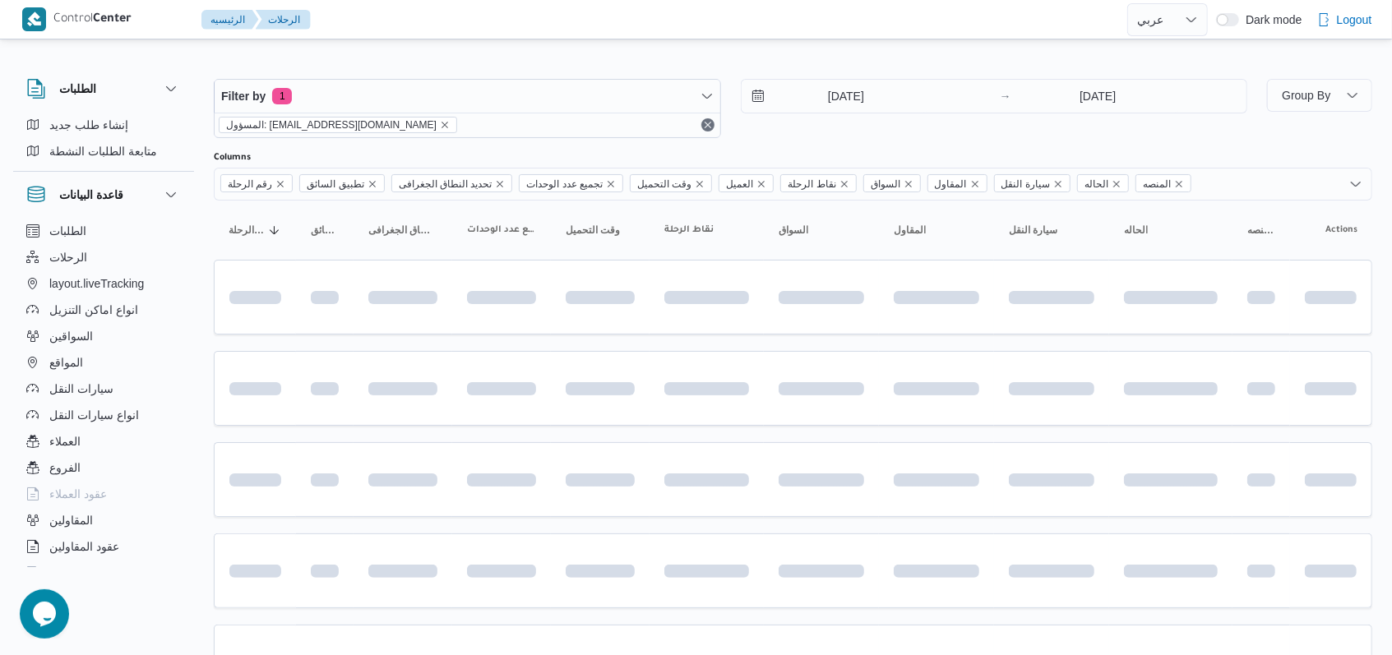
click at [839, 145] on div "Filter by 1 المسؤول: [EMAIL_ADDRESS][DOMAIN_NAME] [DATE] → [DATE]" at bounding box center [730, 108] width 1053 height 79
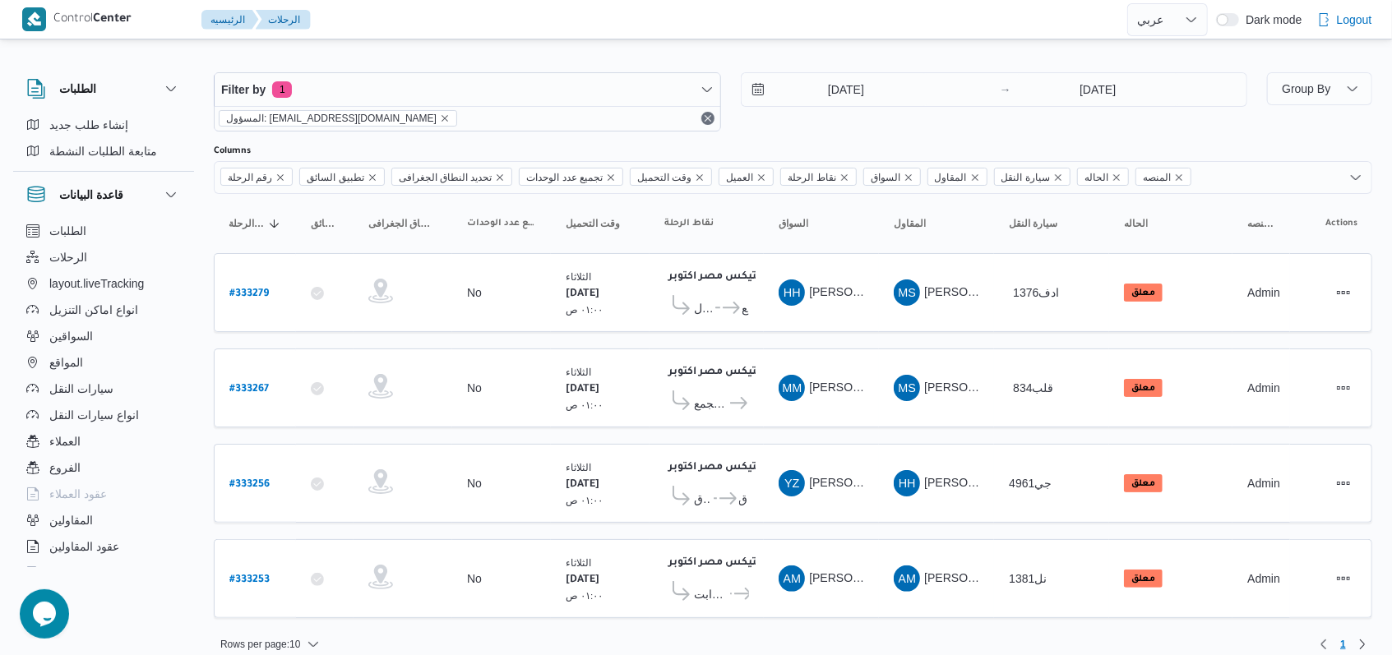
scroll to position [13, 0]
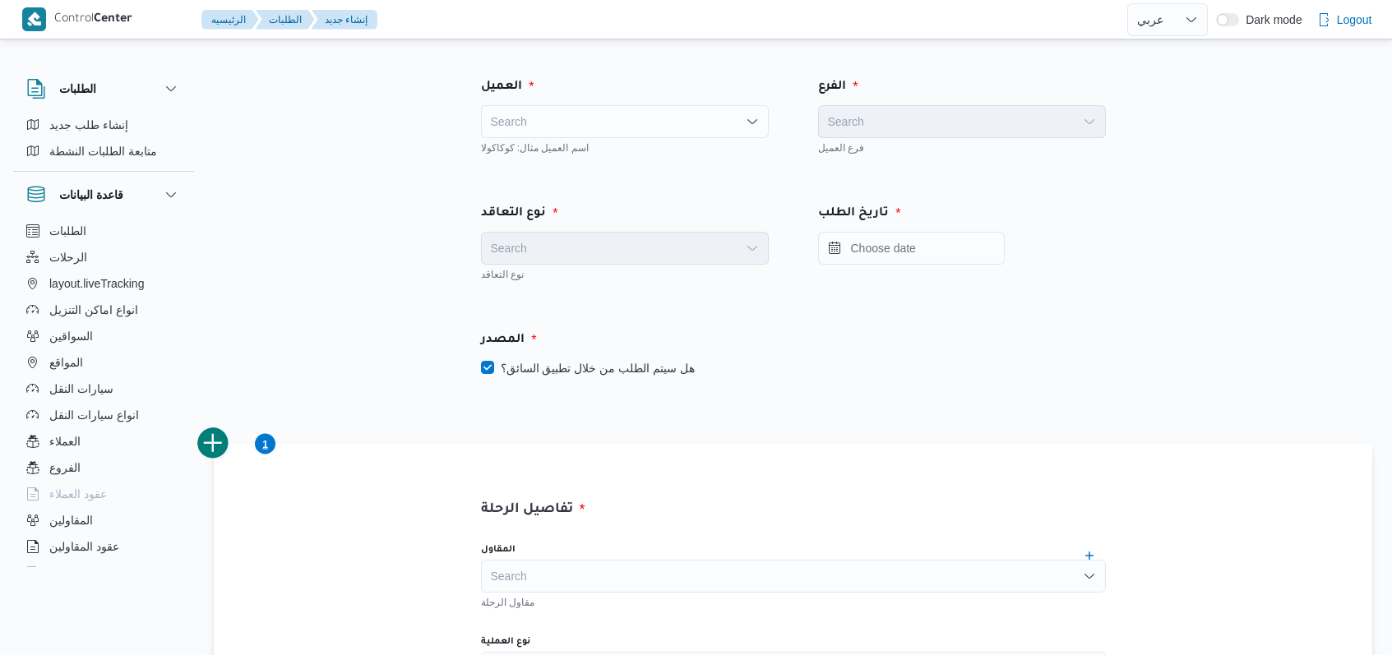
select select "ar"
click at [601, 118] on div "Search" at bounding box center [625, 121] width 288 height 33
type input "fro"
click at [581, 145] on span "Fro ntdoor" at bounding box center [635, 151] width 248 height 20
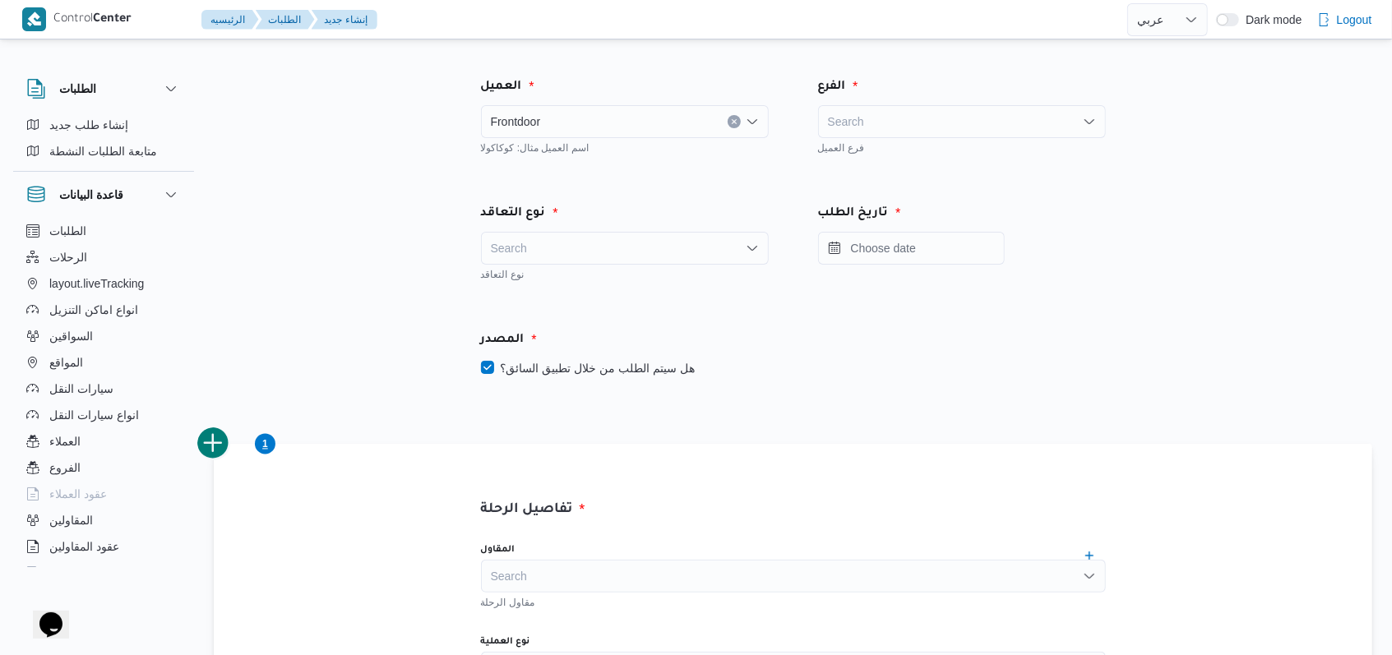
click at [868, 123] on div "Search" at bounding box center [962, 121] width 288 height 33
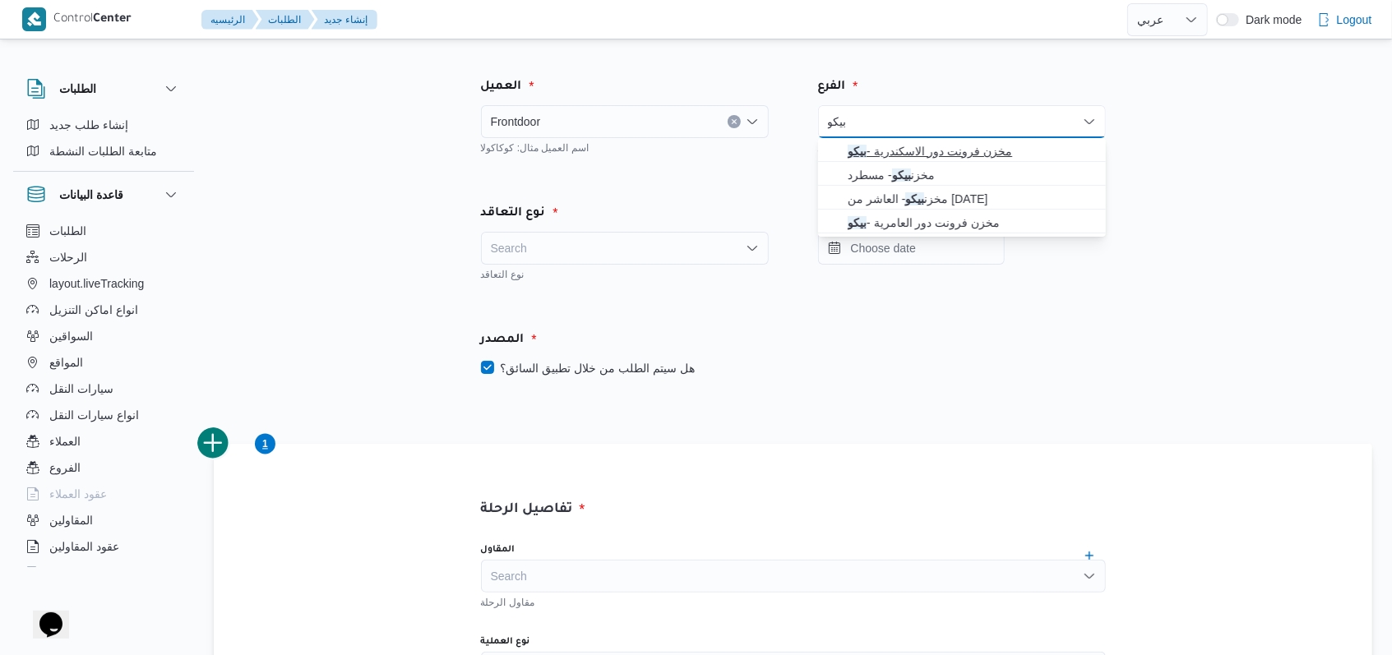
type input "بيكو"
click at [888, 146] on span "مخزن فرونت دور الاسكندرية - بيكو" at bounding box center [972, 151] width 248 height 20
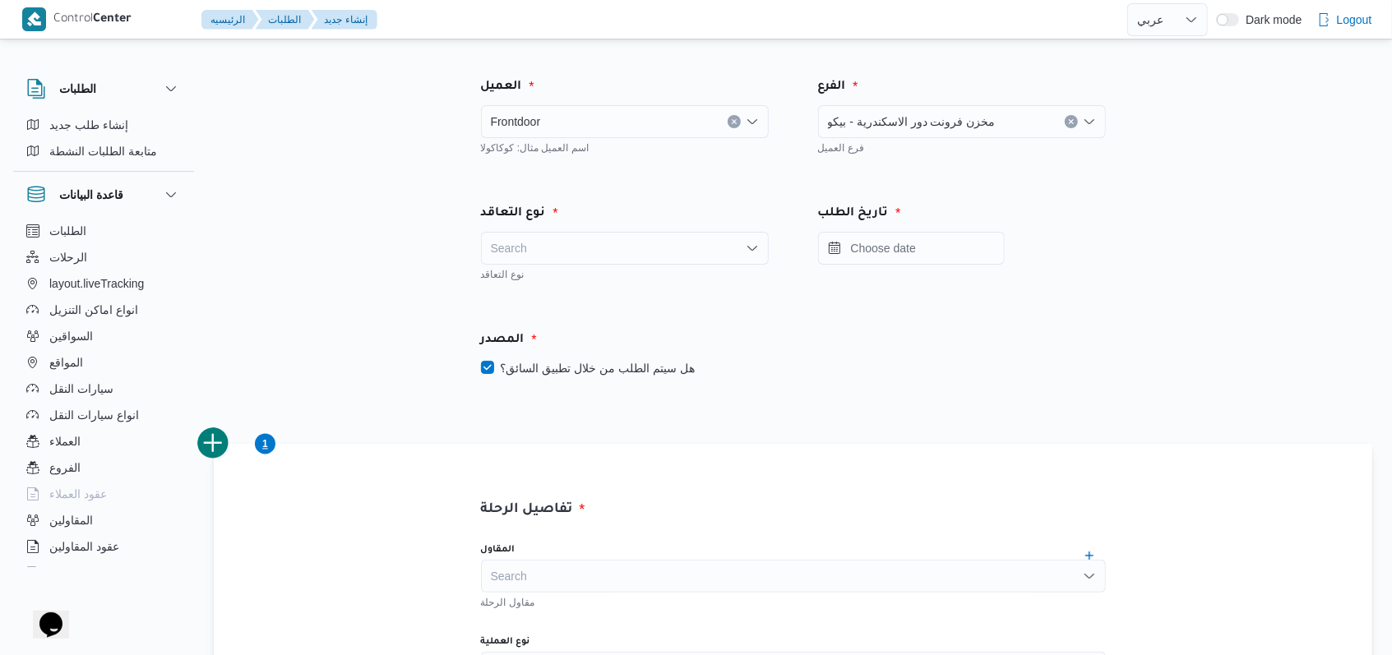
click at [651, 239] on div "Search" at bounding box center [625, 248] width 288 height 33
click at [587, 286] on span "Monthly" at bounding box center [635, 278] width 248 height 20
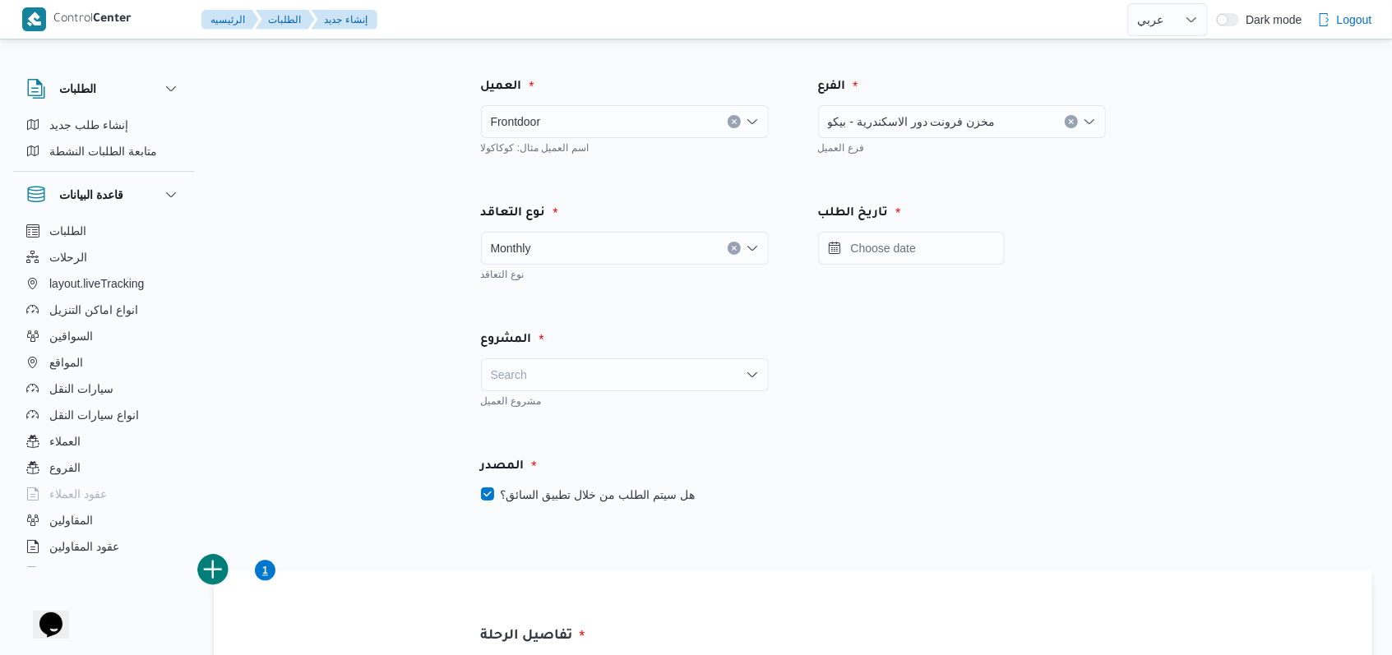
click at [587, 256] on div "Monthly Combo box. Selected. Monthly. Press Backspace to delete Monthly. Combo …" at bounding box center [625, 248] width 288 height 33
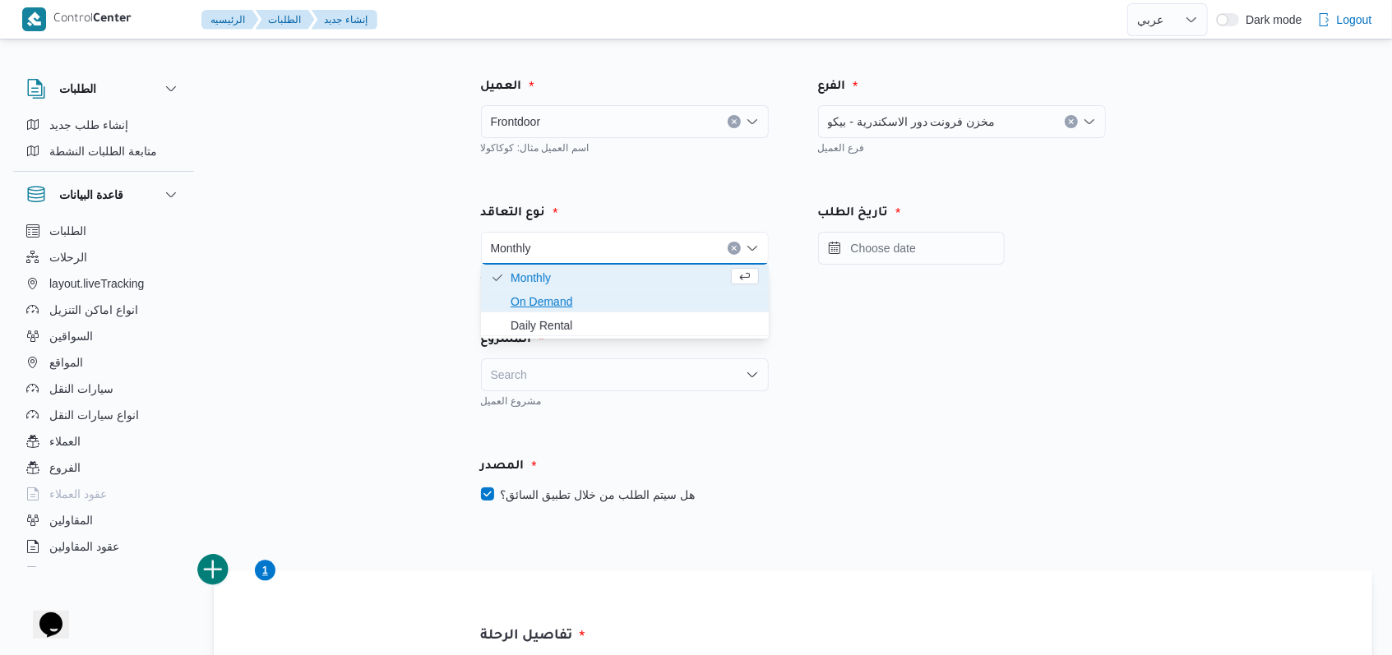
click at [564, 310] on span "On Demand" at bounding box center [635, 302] width 248 height 20
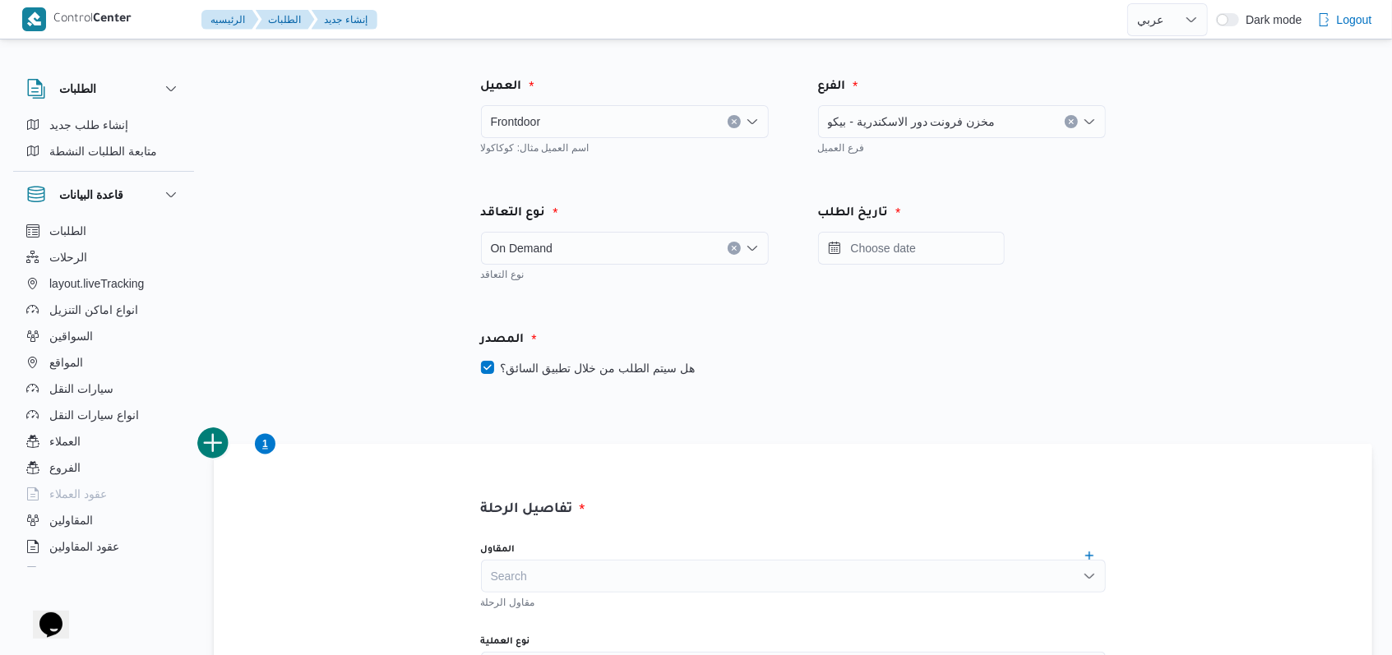
click at [617, 366] on label "هل سيتم الطلب من خلال تطبيق السائق؟" at bounding box center [588, 368] width 214 height 20
checkbox input "false"
click at [876, 253] on input "Press the down key to open a popover containing a calendar." at bounding box center [911, 248] width 187 height 33
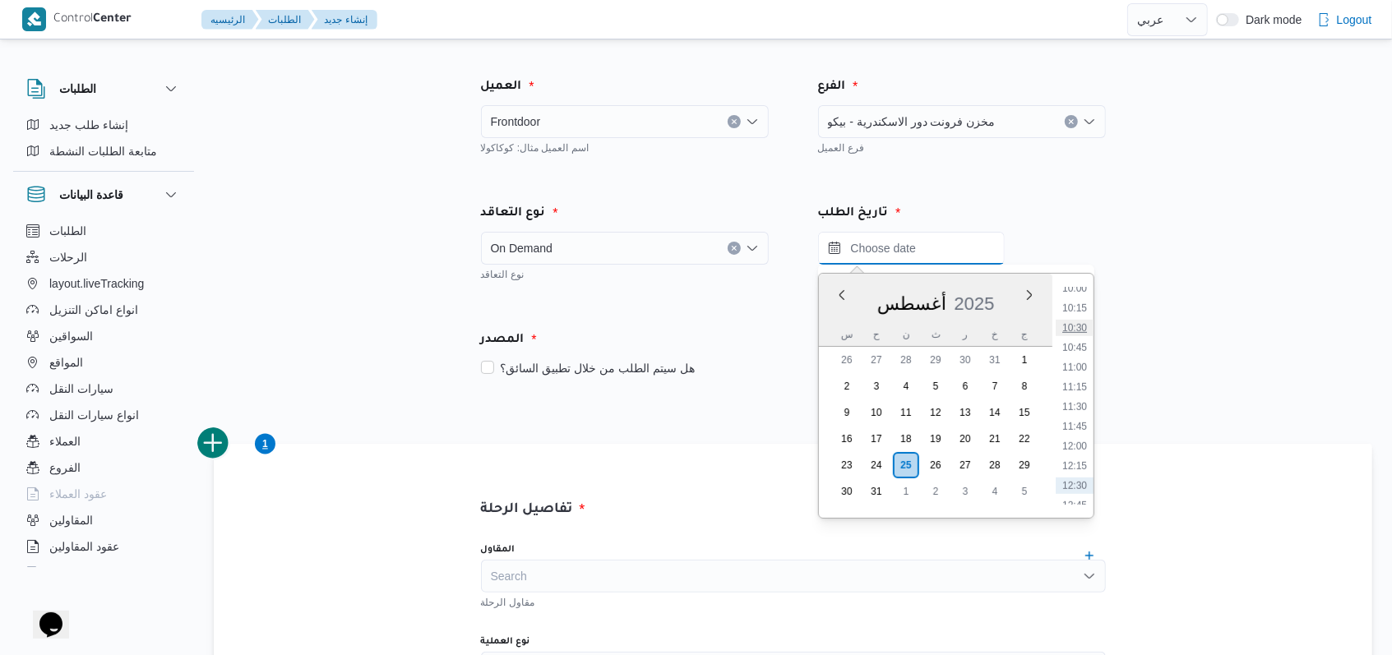
scroll to position [763, 0]
click at [1082, 398] on li "11:00" at bounding box center [1075, 400] width 38 height 16
type input "[DATE] ١١:٠٠"
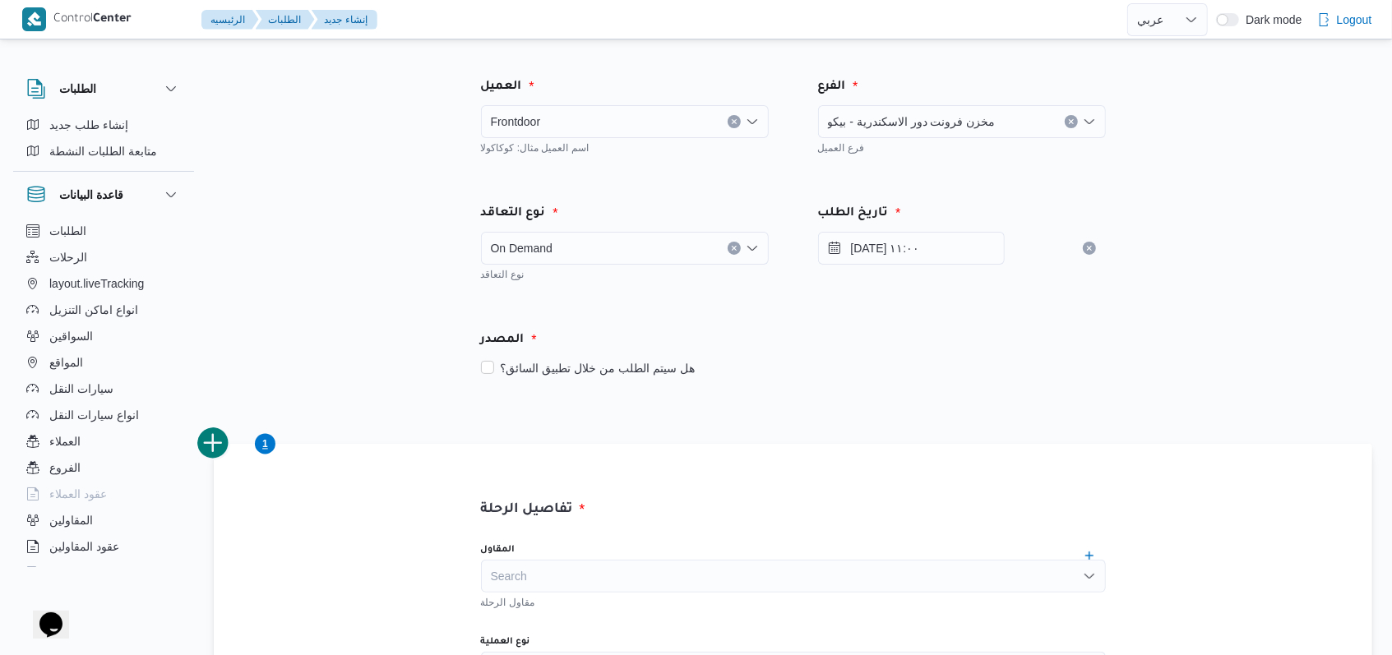
click at [947, 354] on div "المصدر" at bounding box center [793, 340] width 645 height 39
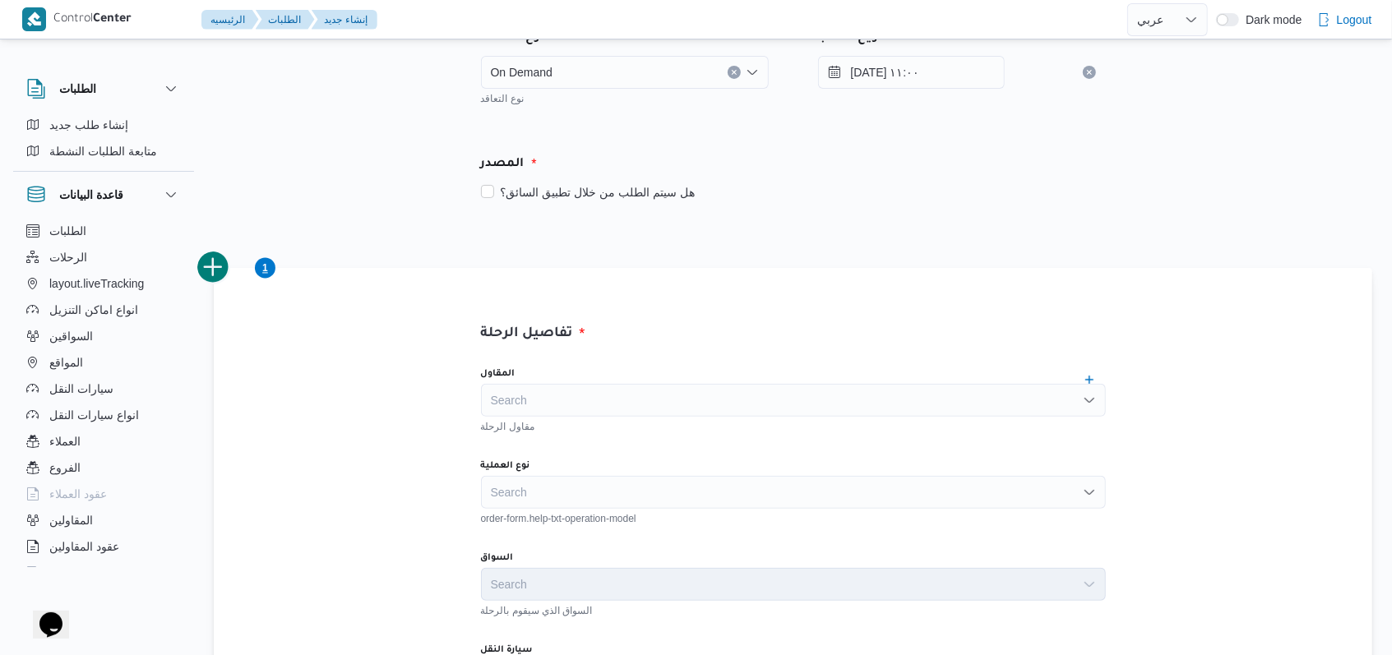
scroll to position [219, 0]
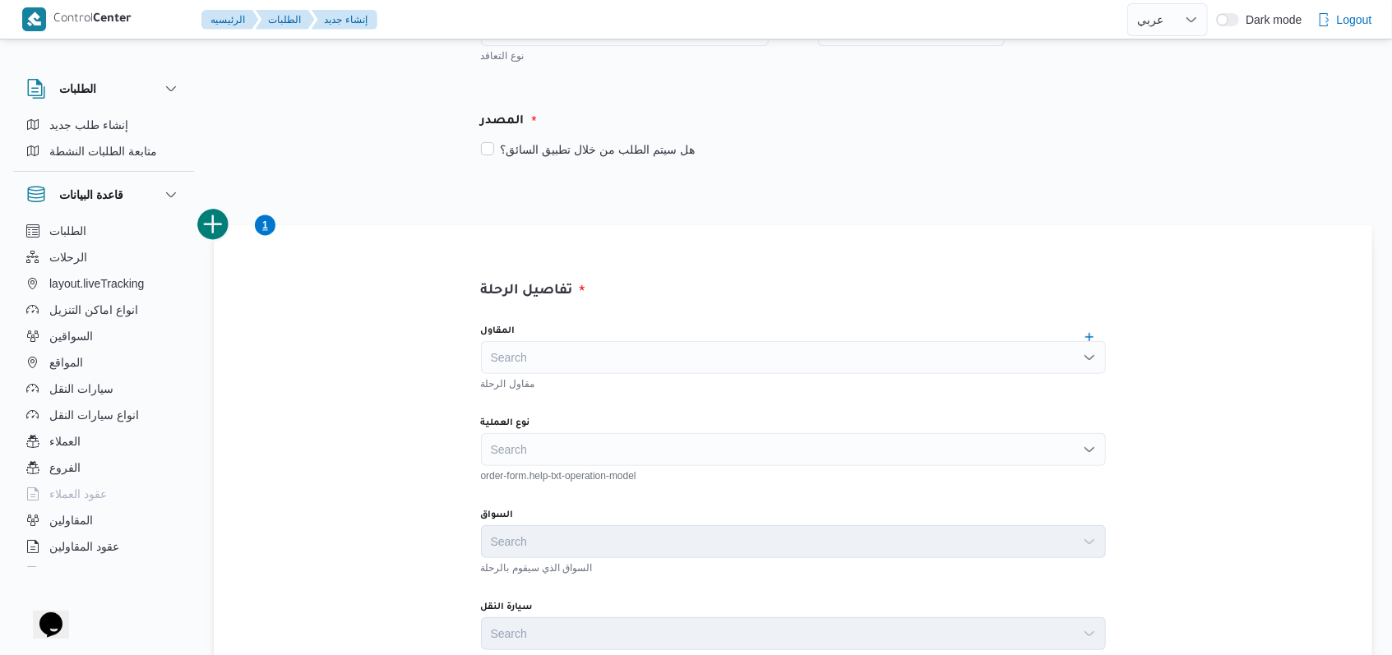
click at [645, 357] on div "Search" at bounding box center [793, 357] width 625 height 33
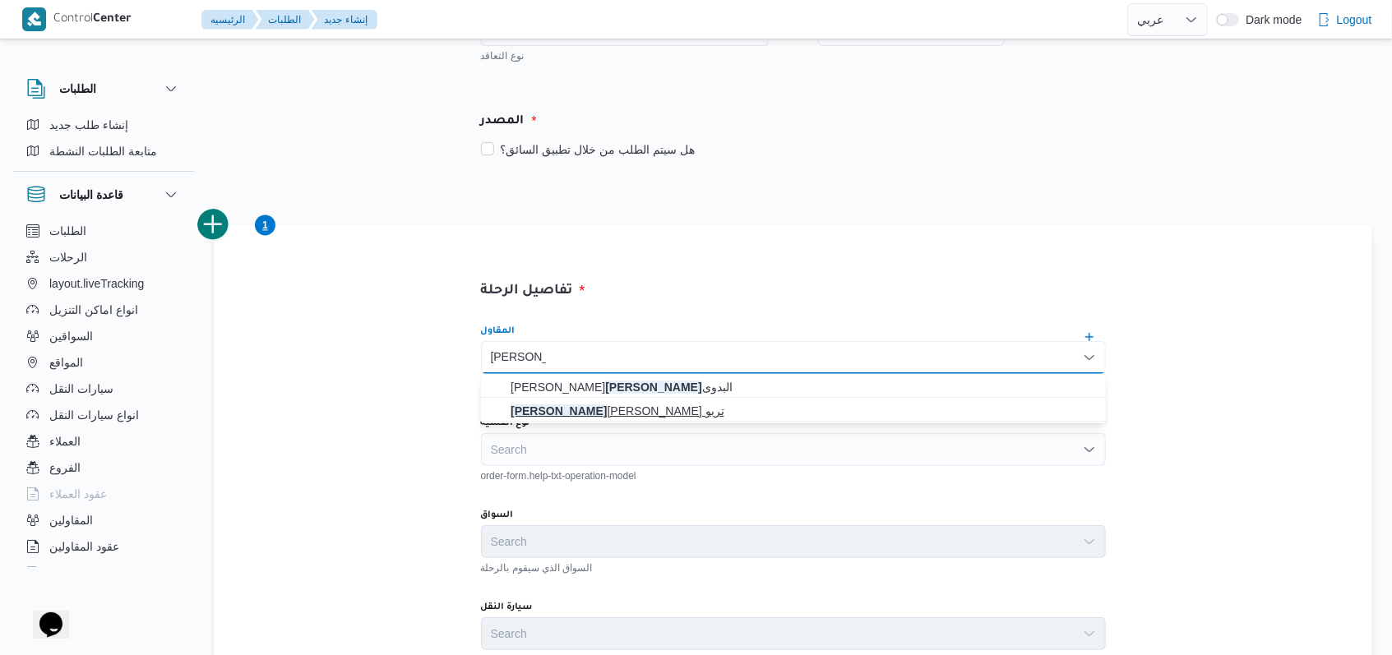
type input "[PERSON_NAME]"
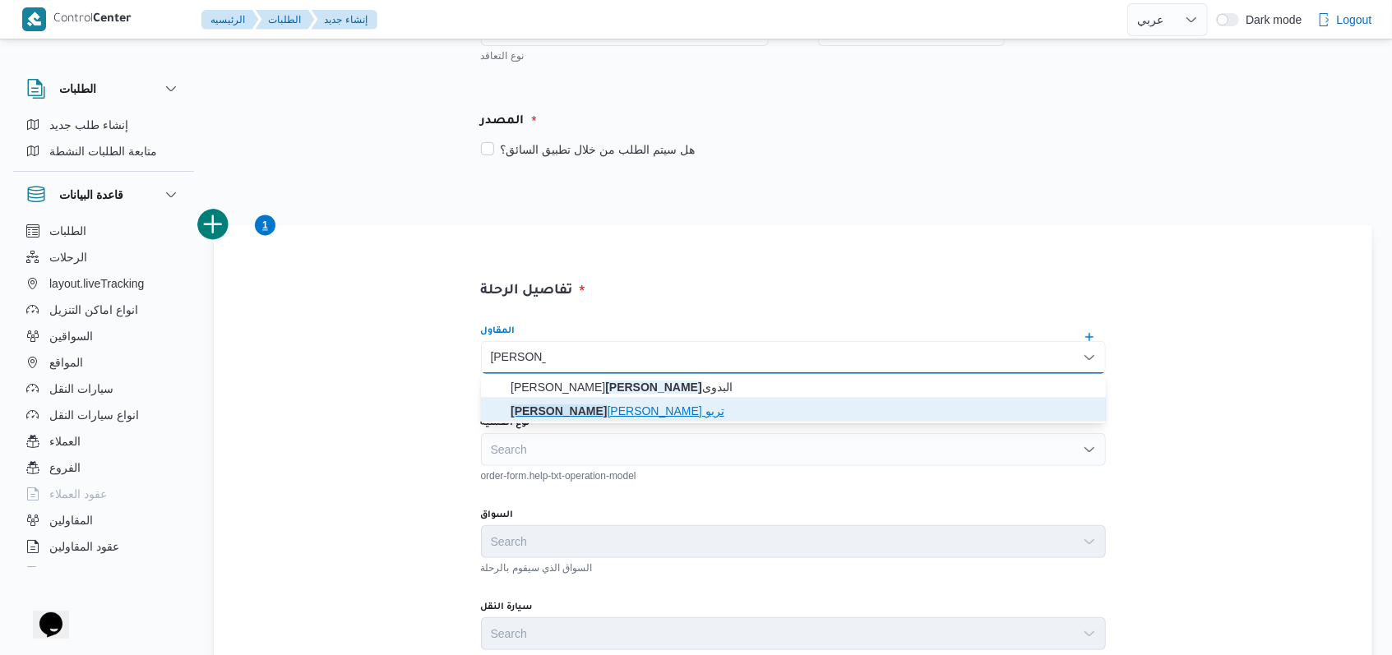
click at [580, 414] on span "[PERSON_NAME]" at bounding box center [803, 411] width 585 height 20
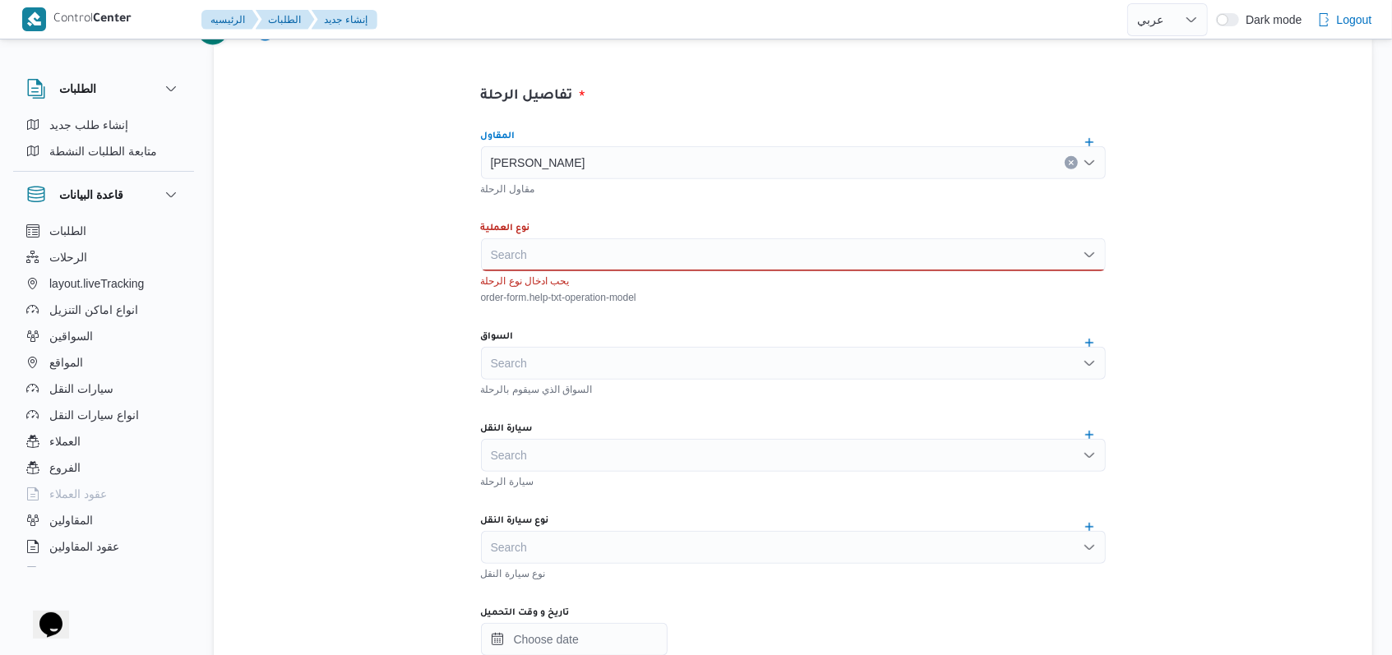
scroll to position [395, 0]
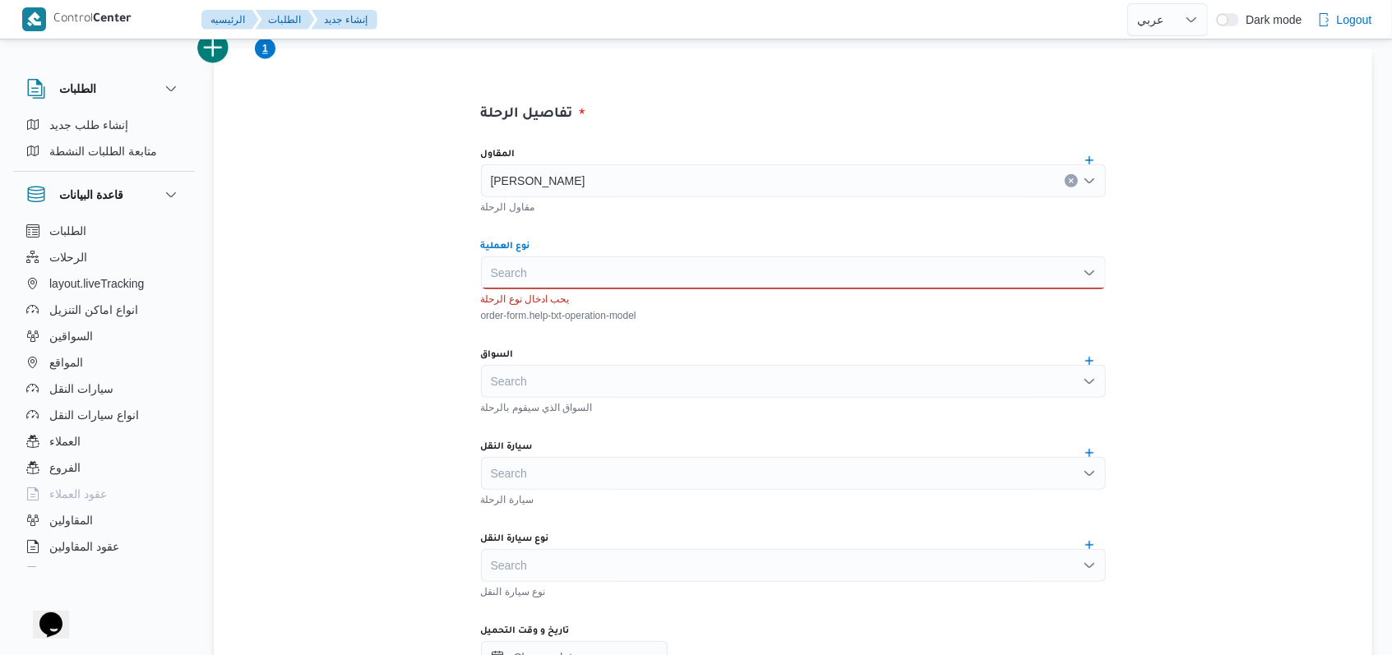
click at [633, 282] on div "Search" at bounding box center [793, 272] width 625 height 33
click at [598, 339] on div "المقاول [PERSON_NAME] تربو مقاول الرحلة نوع العملية Search Combo box. Selected.…" at bounding box center [793, 508] width 651 height 747
click at [625, 263] on div "Search" at bounding box center [793, 272] width 625 height 33
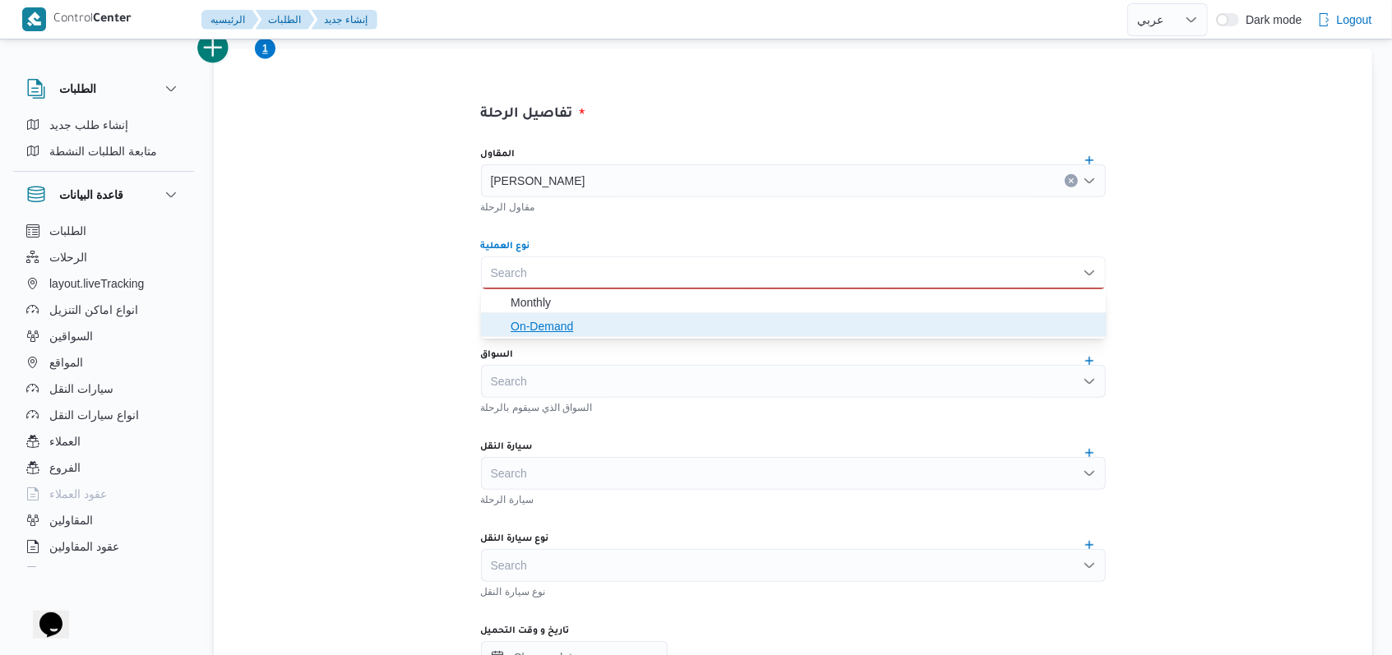
click at [585, 319] on span "On-Demand" at bounding box center [803, 327] width 585 height 20
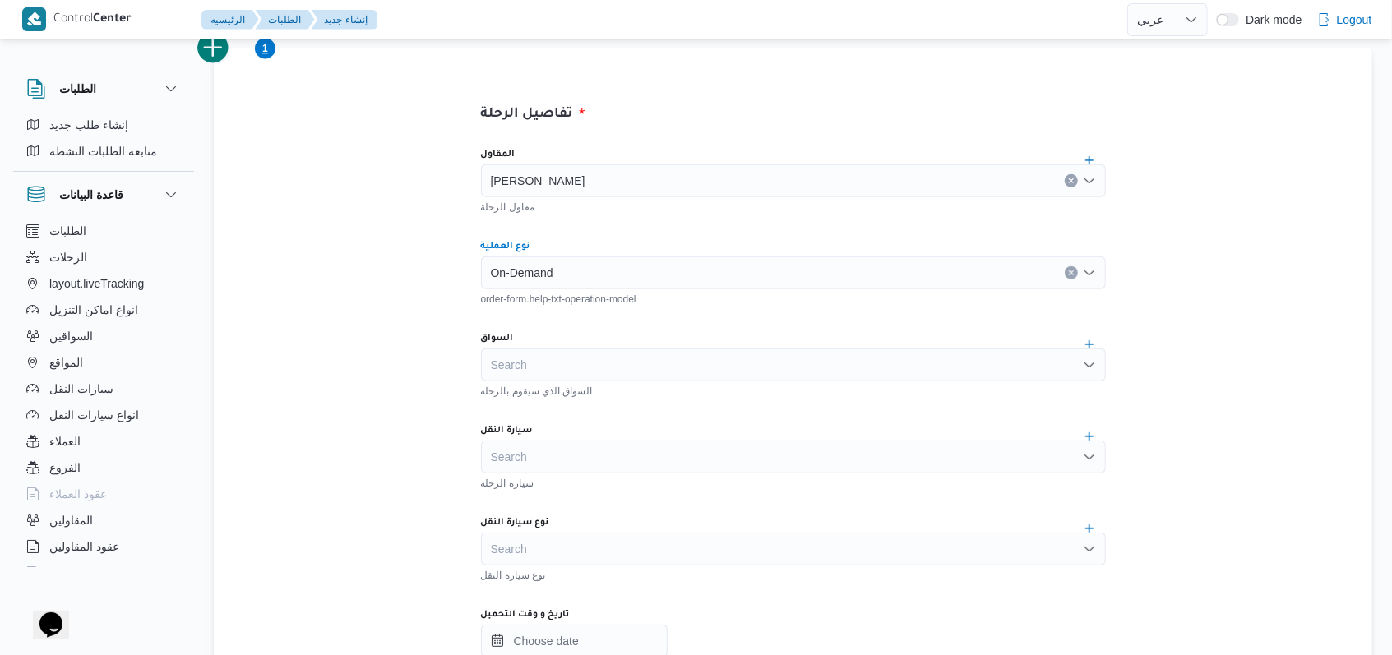
click at [613, 372] on div "Search" at bounding box center [793, 365] width 625 height 33
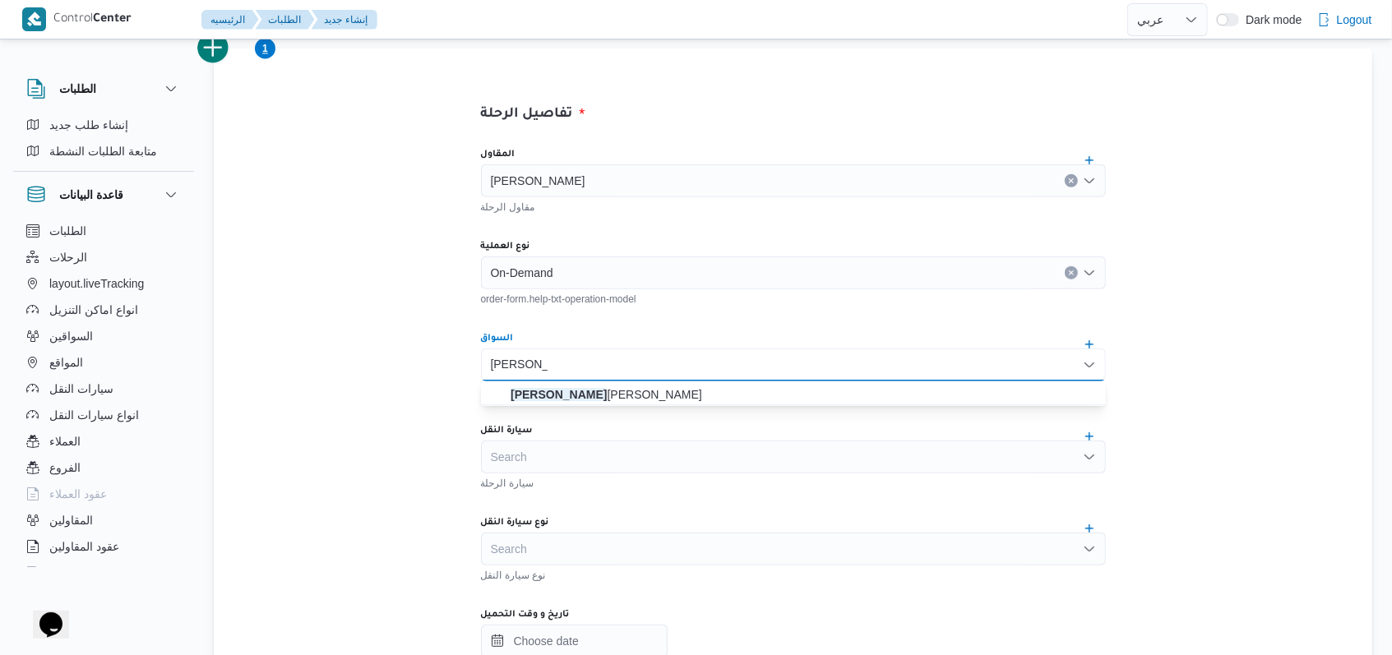
type input "[PERSON_NAME]"
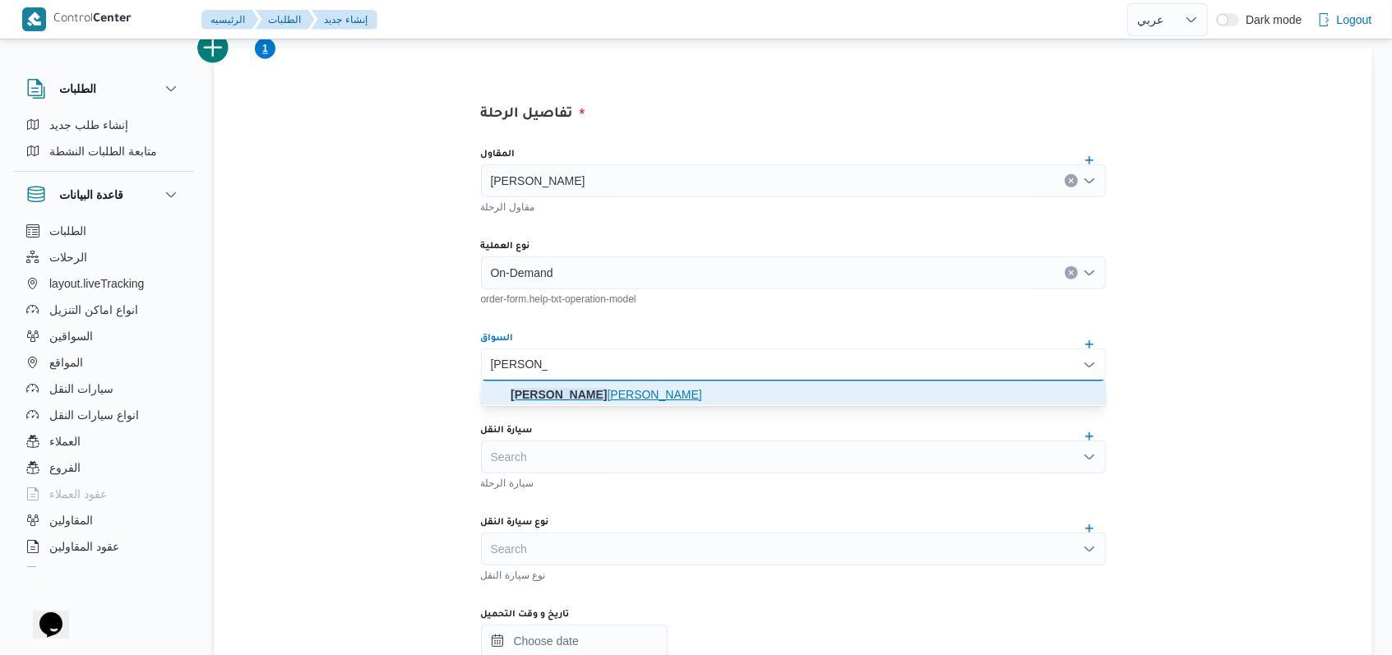
click at [607, 391] on mark "[PERSON_NAME]" at bounding box center [559, 394] width 96 height 13
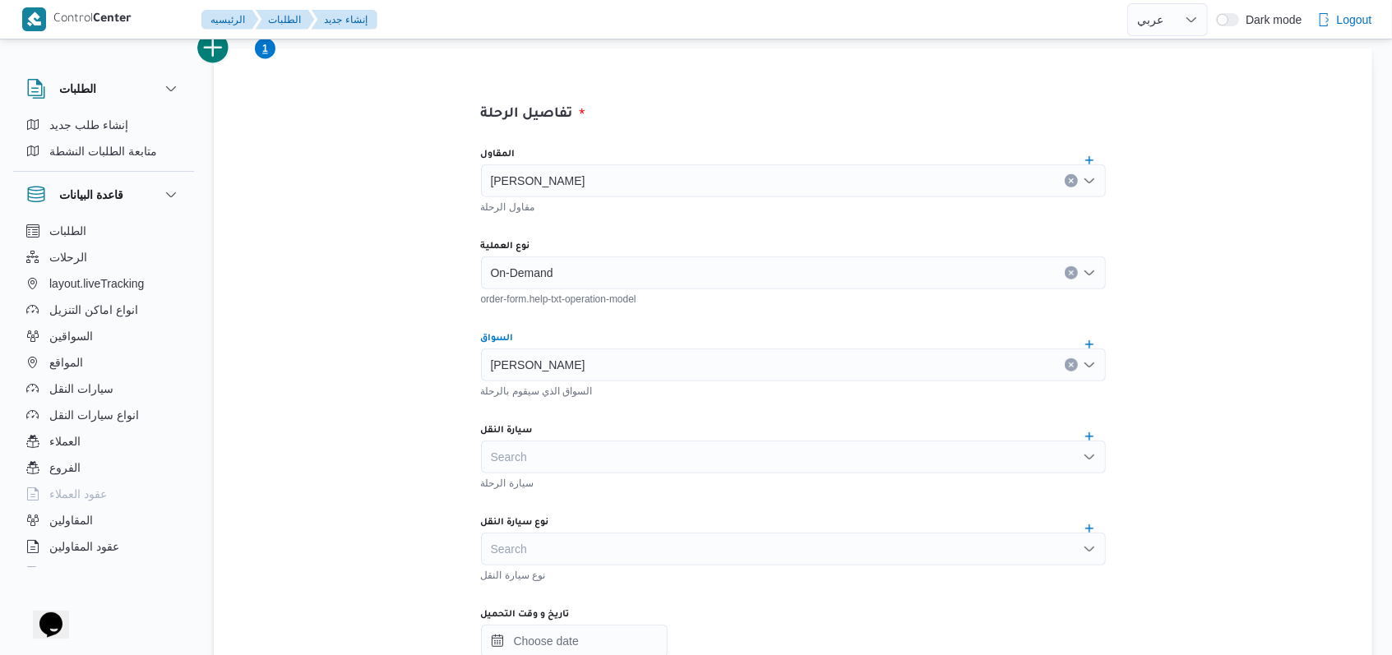
click at [605, 443] on div "Search" at bounding box center [793, 457] width 625 height 33
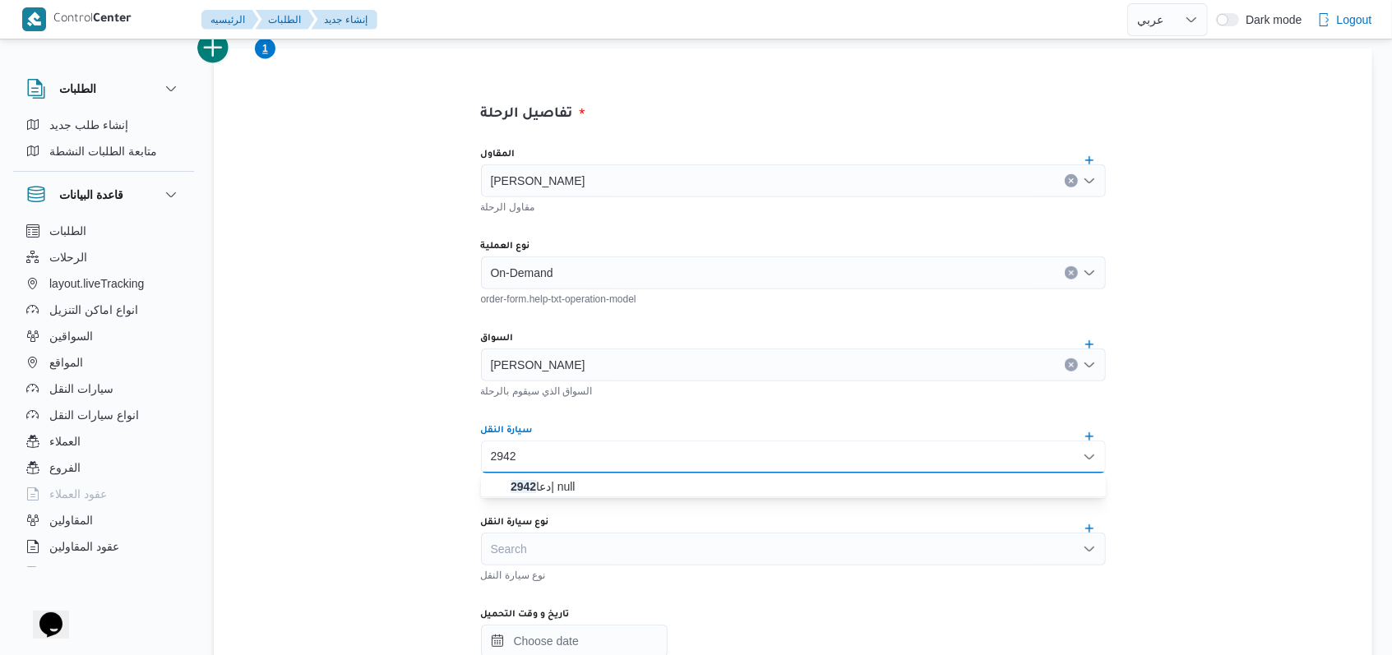
type input "2942"
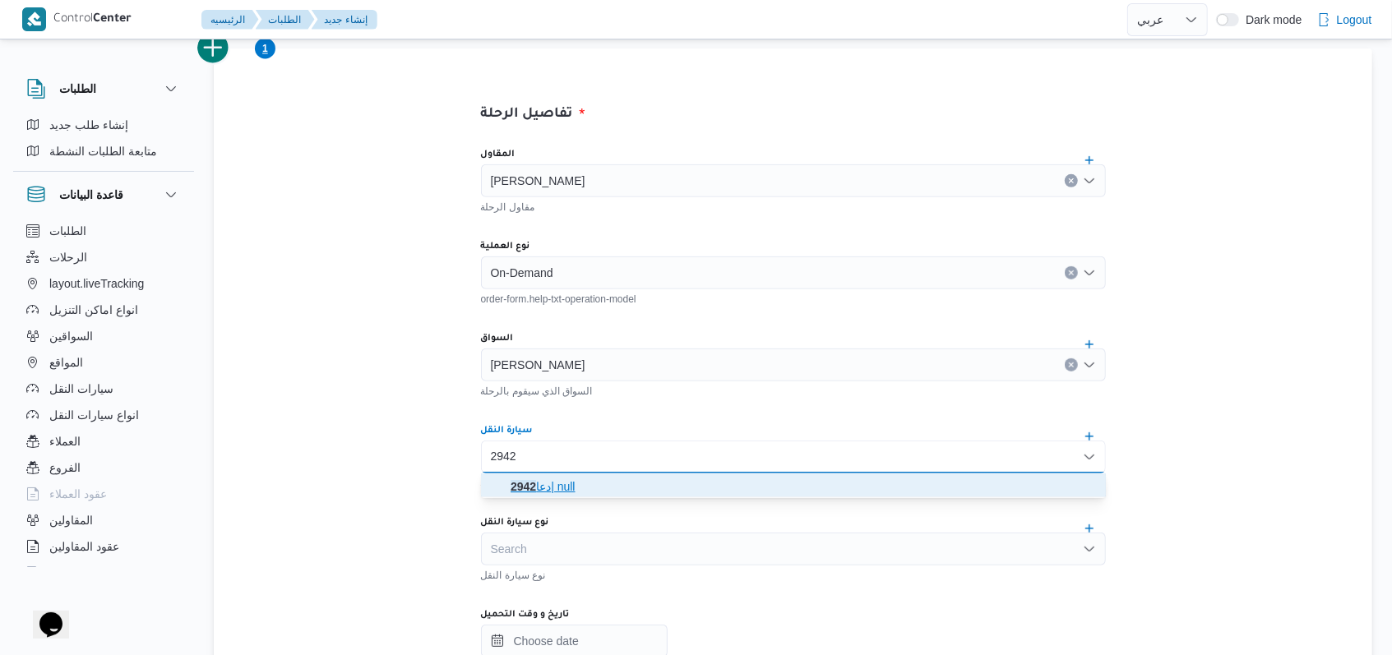
click at [598, 478] on span "دعا 2942 | null" at bounding box center [803, 487] width 585 height 20
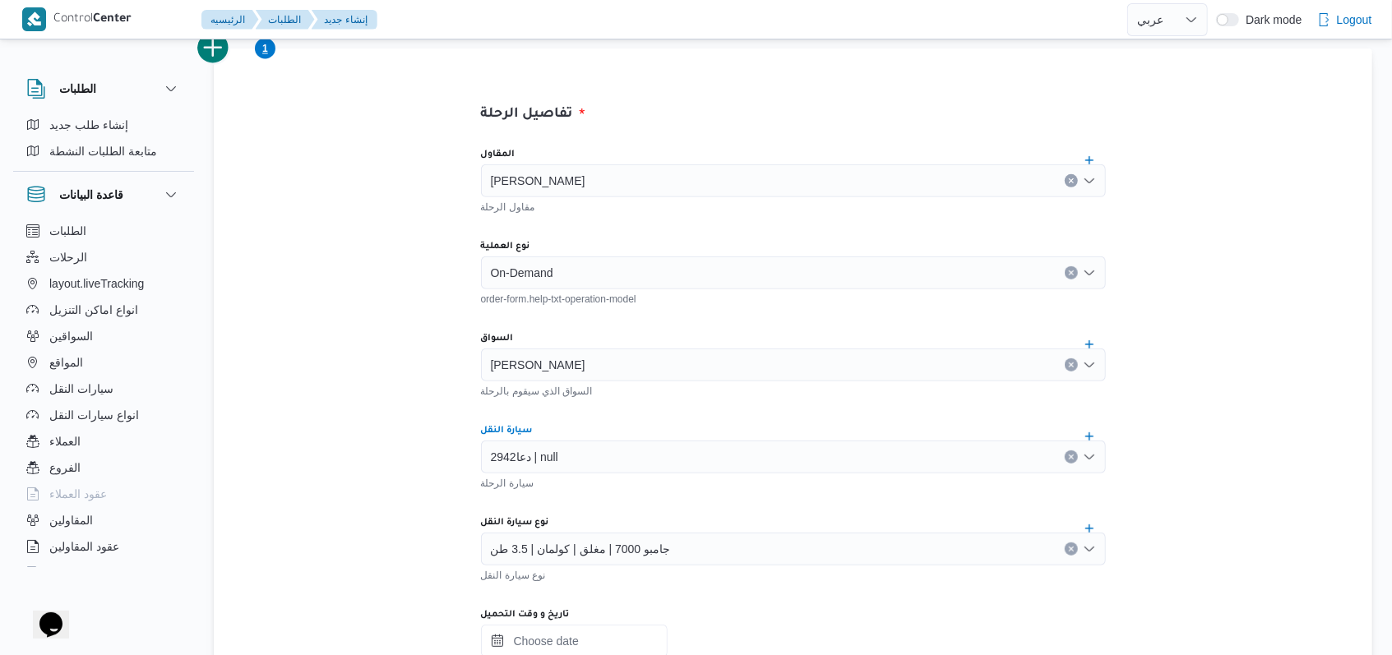
click at [614, 631] on div at bounding box center [793, 641] width 625 height 33
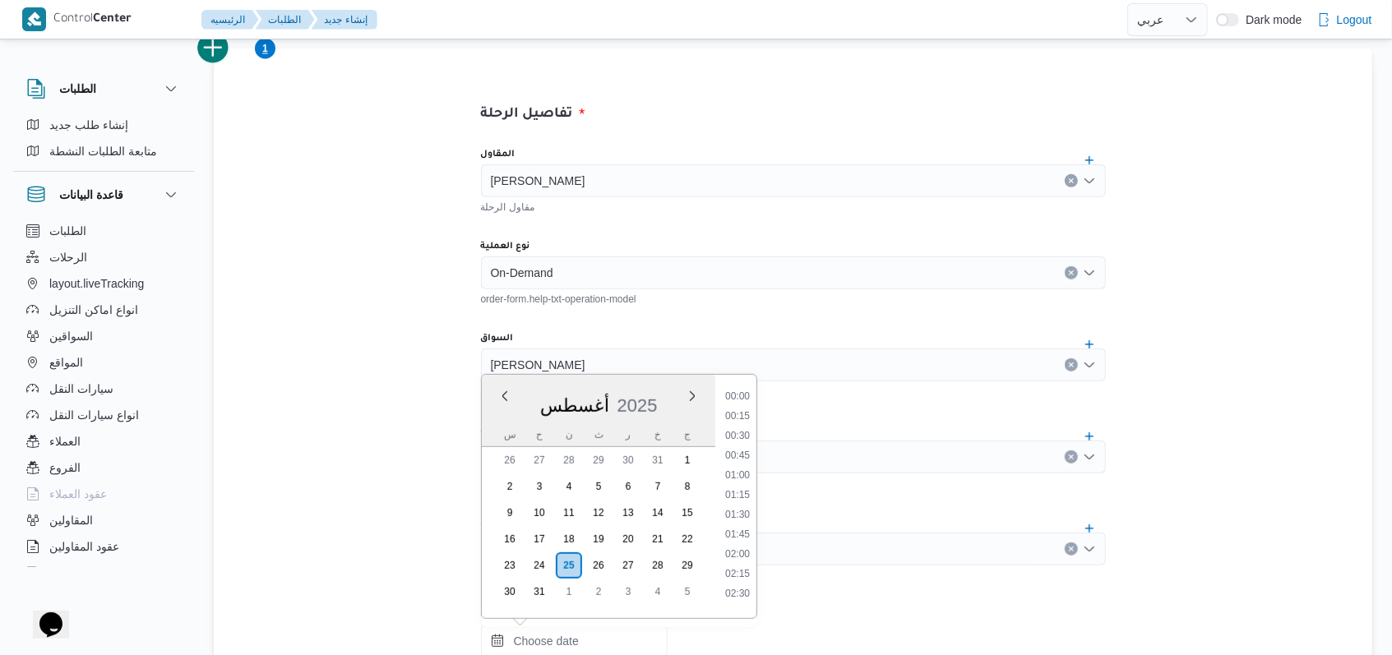
scroll to position [874, 0]
click at [751, 396] on li "11:00" at bounding box center [738, 390] width 38 height 16
type input "[DATE] ١١:٠٠"
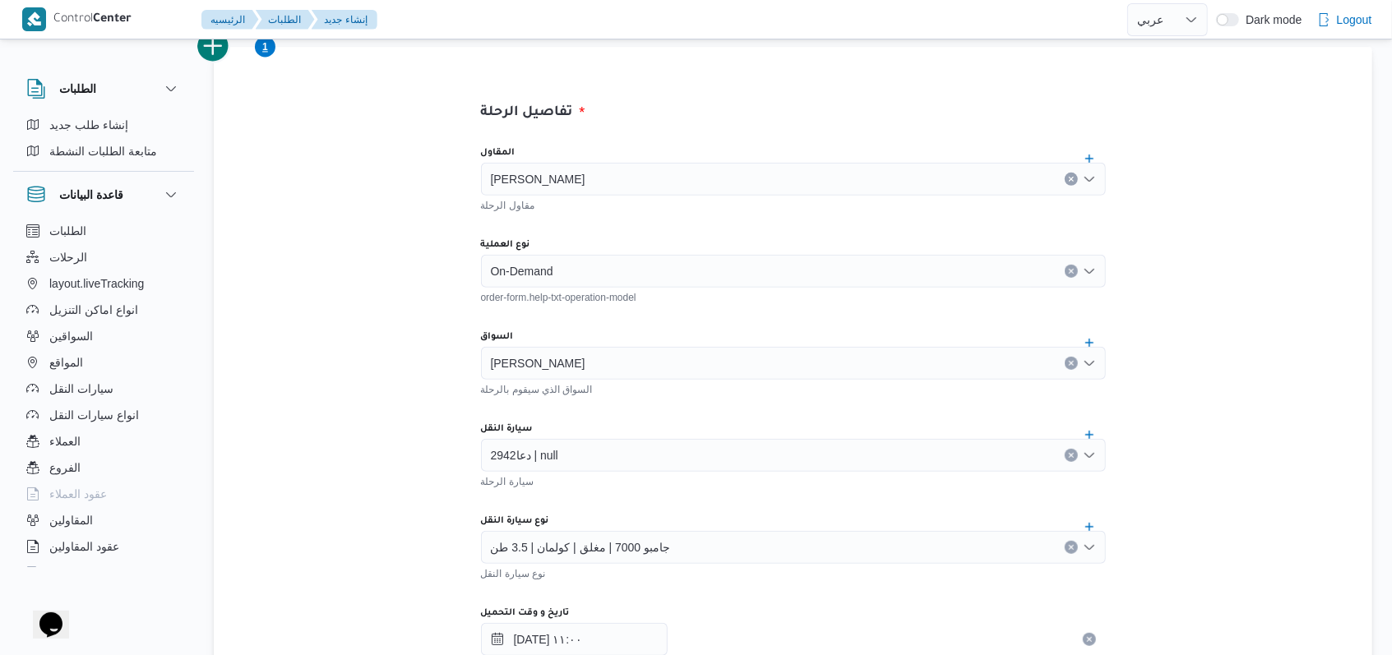
click at [598, 560] on div "جامبو 7000 | مغلق | كولمان | 3.5 طن" at bounding box center [793, 547] width 625 height 33
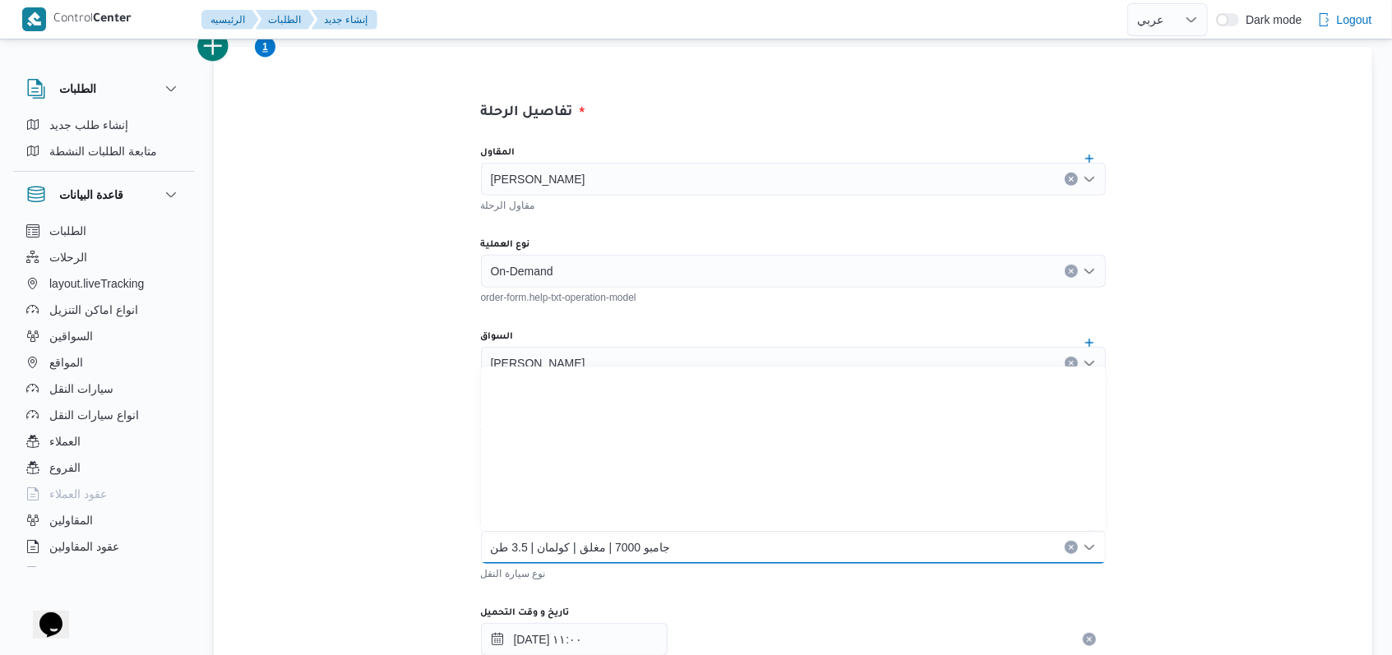
scroll to position [192, 0]
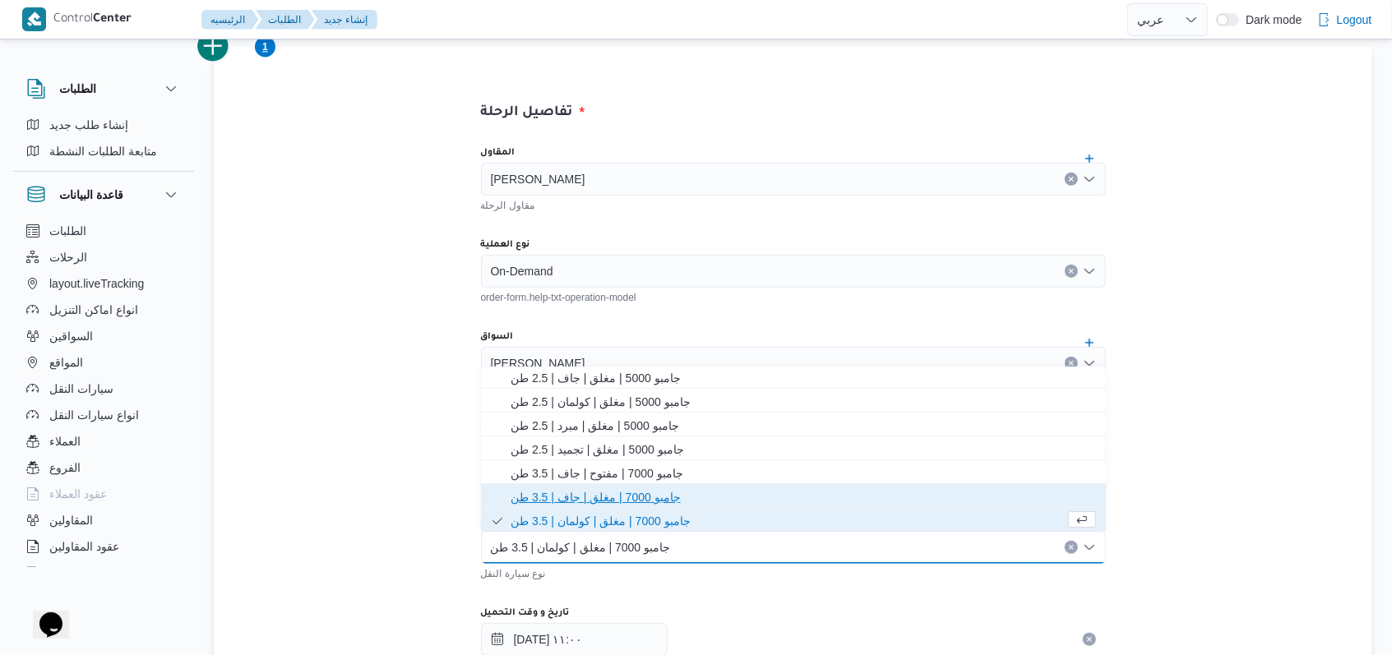
click at [619, 498] on span "جامبو 7000 | مغلق | جاف | 3.5 طن" at bounding box center [803, 498] width 585 height 20
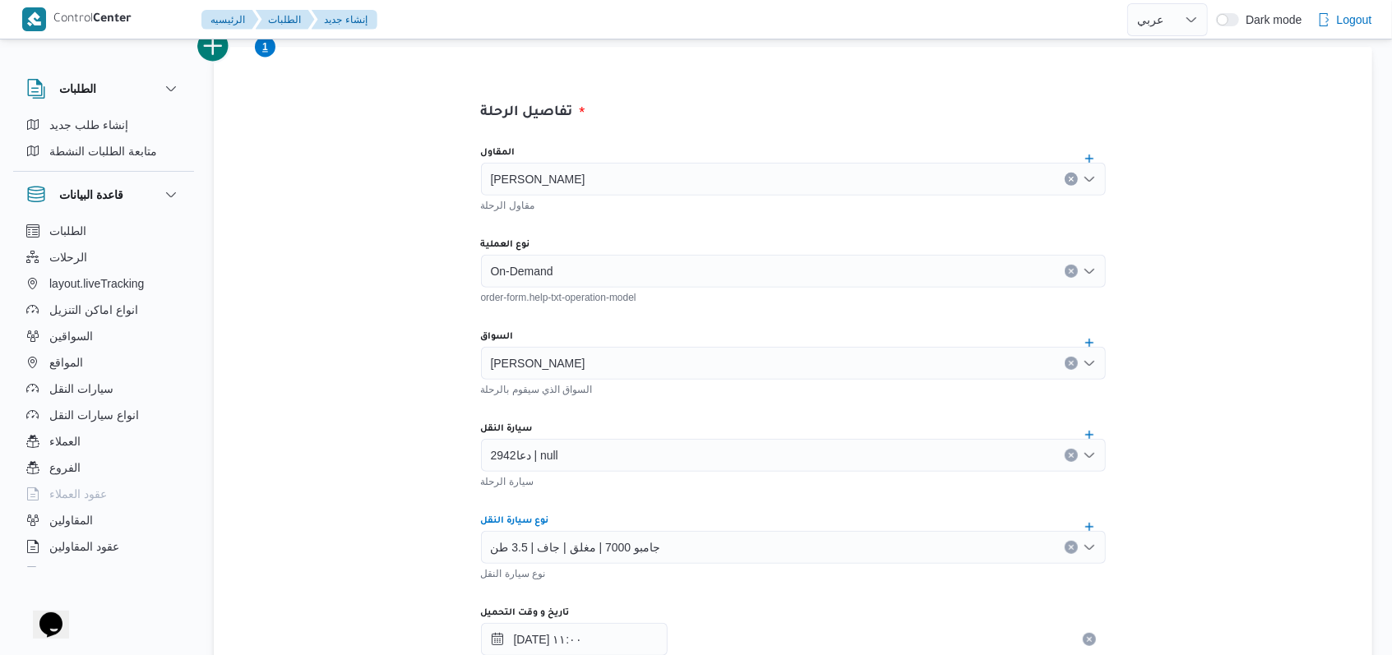
click at [649, 494] on div "المقاول [PERSON_NAME] تربو مقاول الرحلة نوع العملية On-Demand order-form.help-t…" at bounding box center [793, 498] width 651 height 731
click at [225, 54] on button "add trip" at bounding box center [213, 46] width 33 height 33
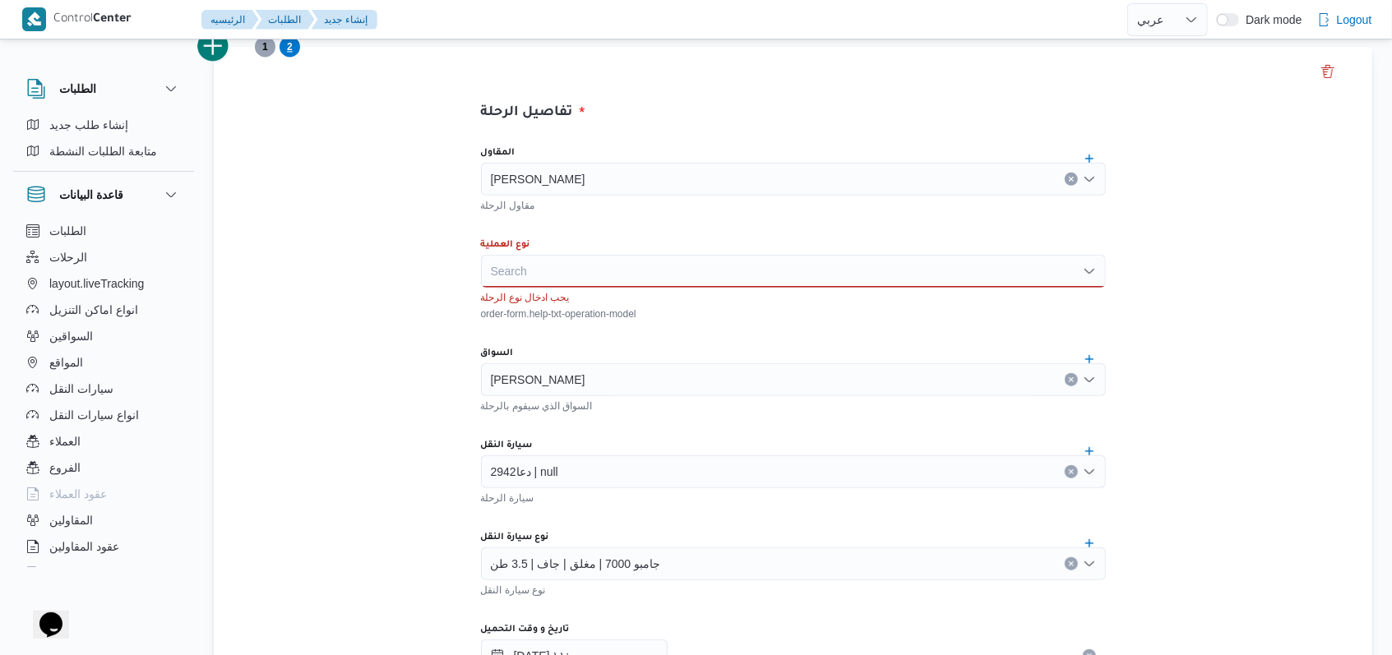
click at [571, 248] on div "نوع العملية" at bounding box center [793, 244] width 625 height 13
click at [571, 266] on div "Search" at bounding box center [793, 271] width 625 height 33
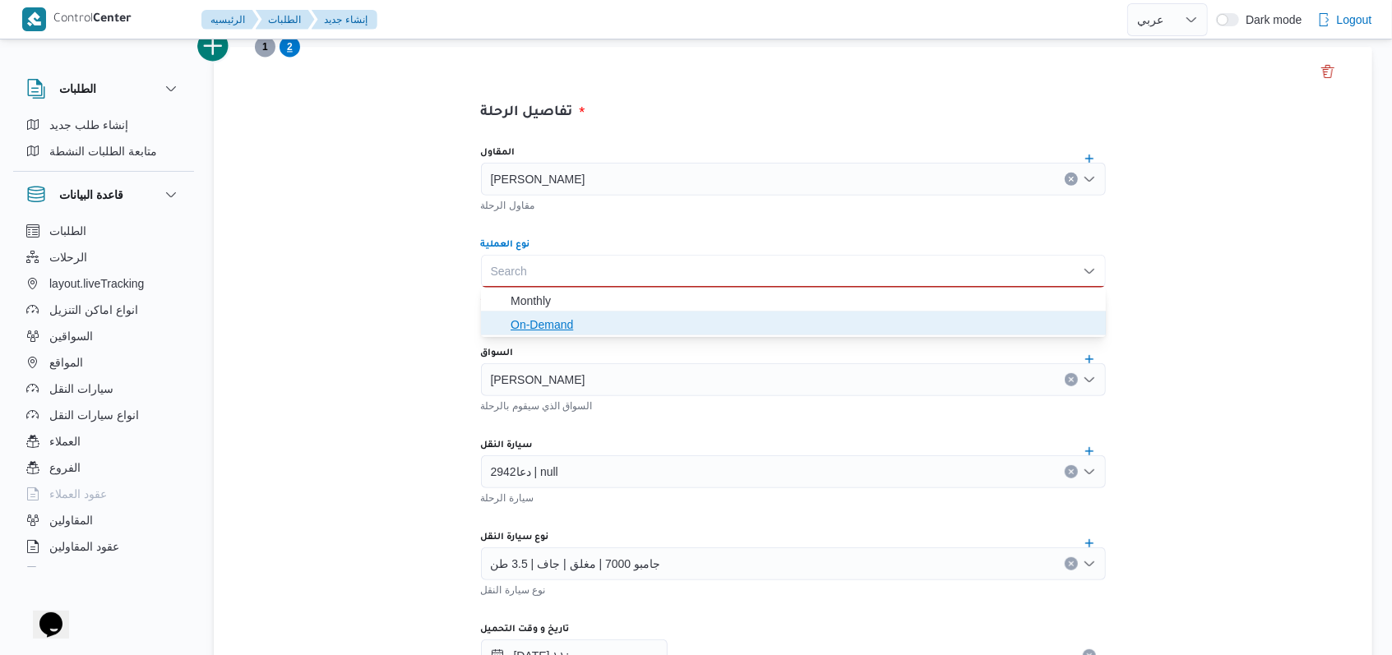
click at [567, 326] on span "On-Demand" at bounding box center [803, 325] width 585 height 20
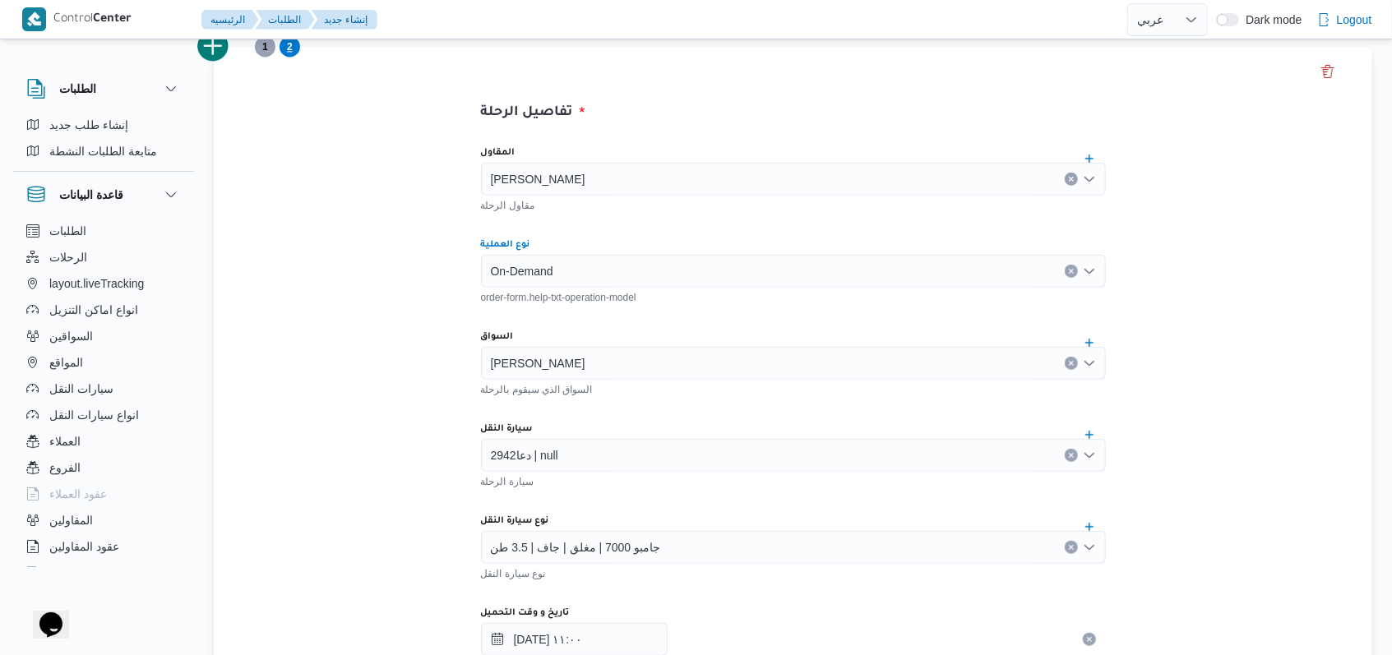
click at [659, 332] on div "السواق" at bounding box center [793, 336] width 625 height 13
click at [664, 370] on div "[PERSON_NAME]" at bounding box center [793, 363] width 625 height 33
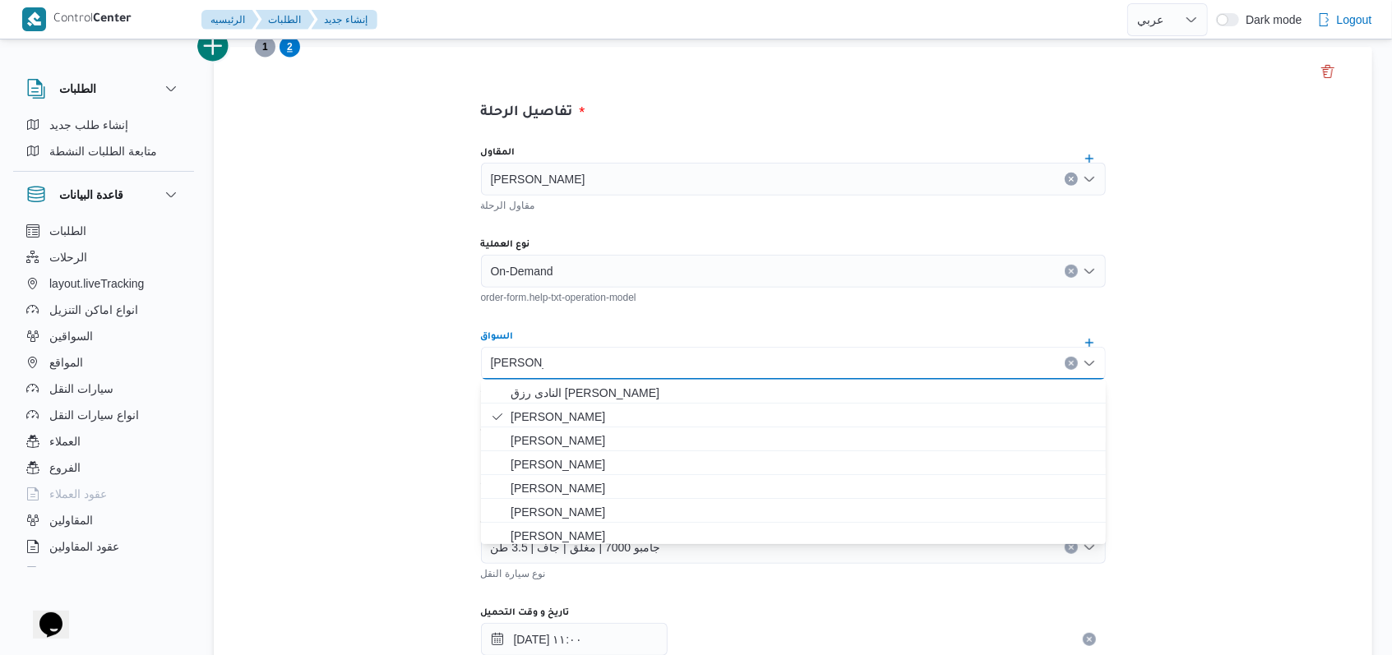
type input "[PERSON_NAME]"
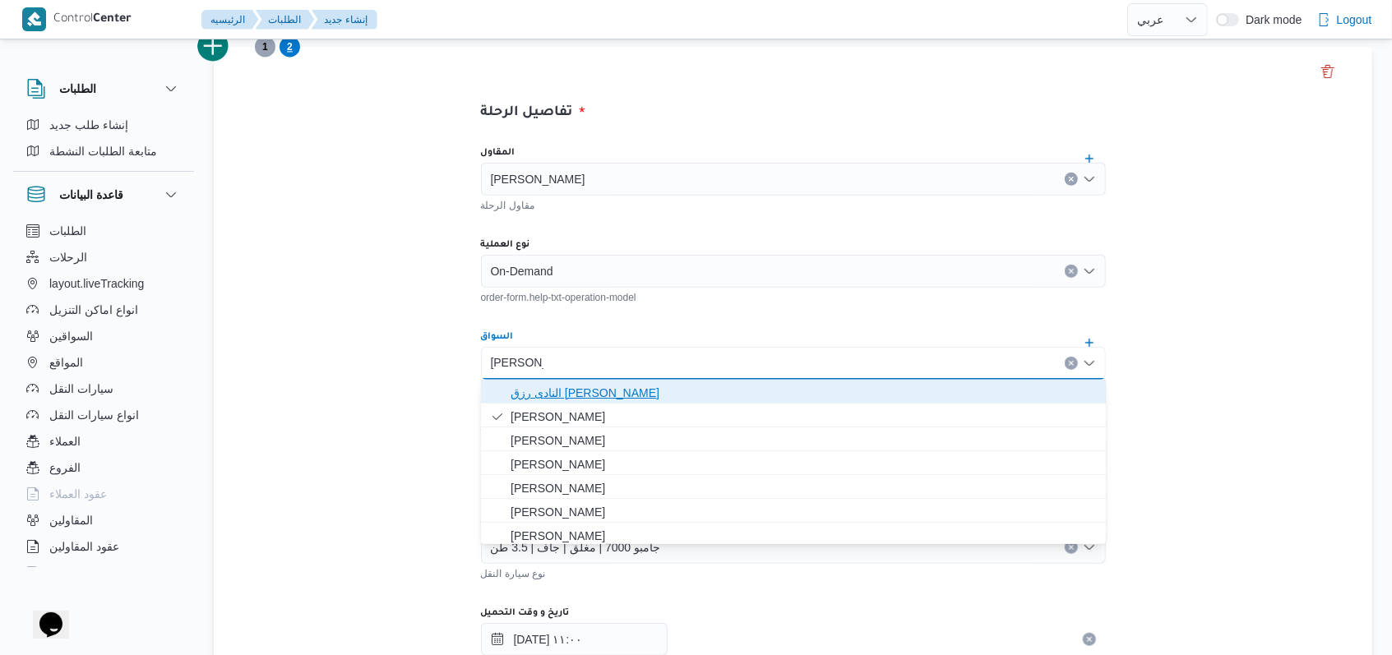
click at [607, 387] on span "النادى رزق [PERSON_NAME]" at bounding box center [803, 393] width 585 height 20
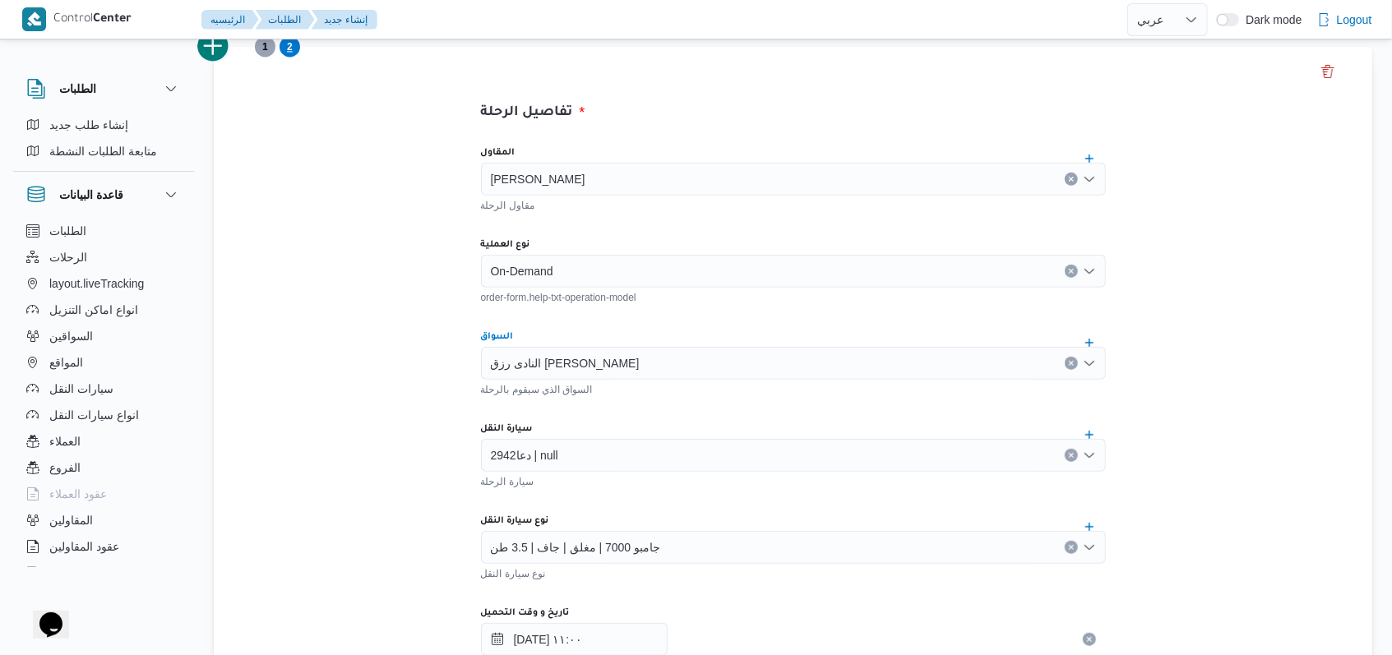
click at [608, 348] on div "النادى رزق [PERSON_NAME]" at bounding box center [793, 363] width 625 height 33
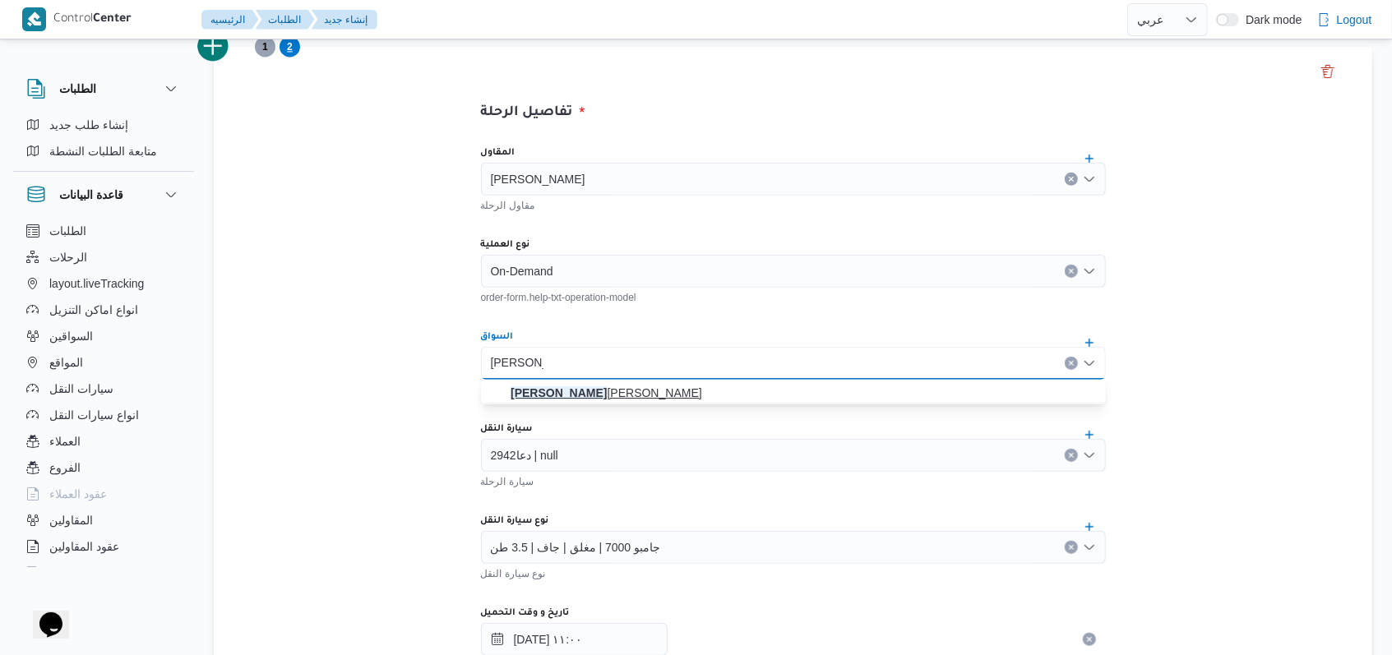
type input "[PERSON_NAME]"
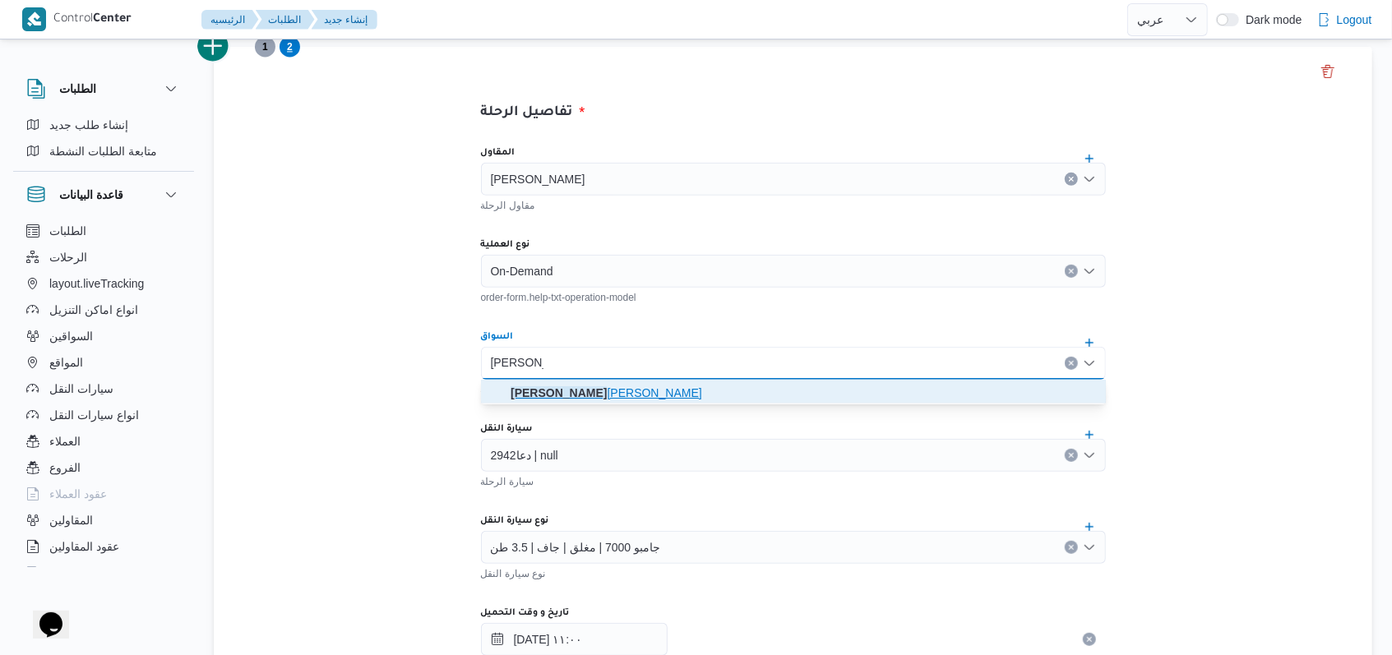
click at [590, 391] on mark "[PERSON_NAME]" at bounding box center [559, 392] width 96 height 13
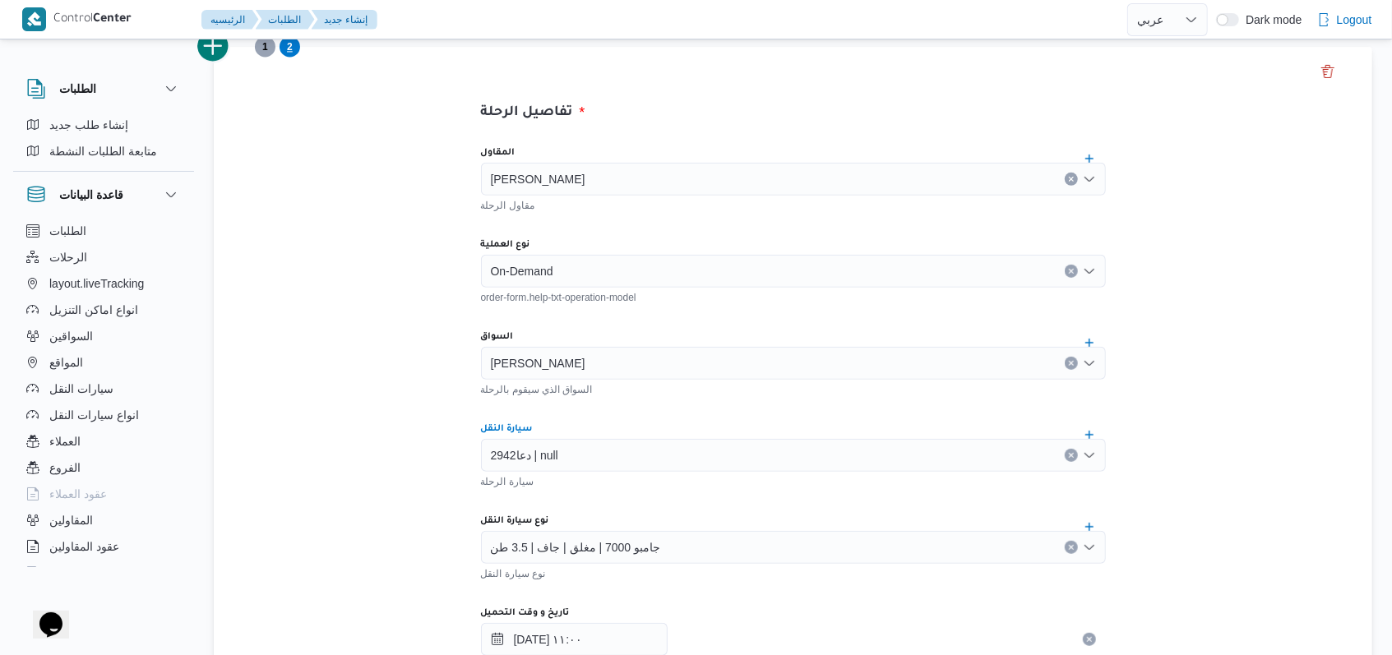
click at [588, 457] on div "دعا2942 | null" at bounding box center [793, 455] width 625 height 33
type input "8683"
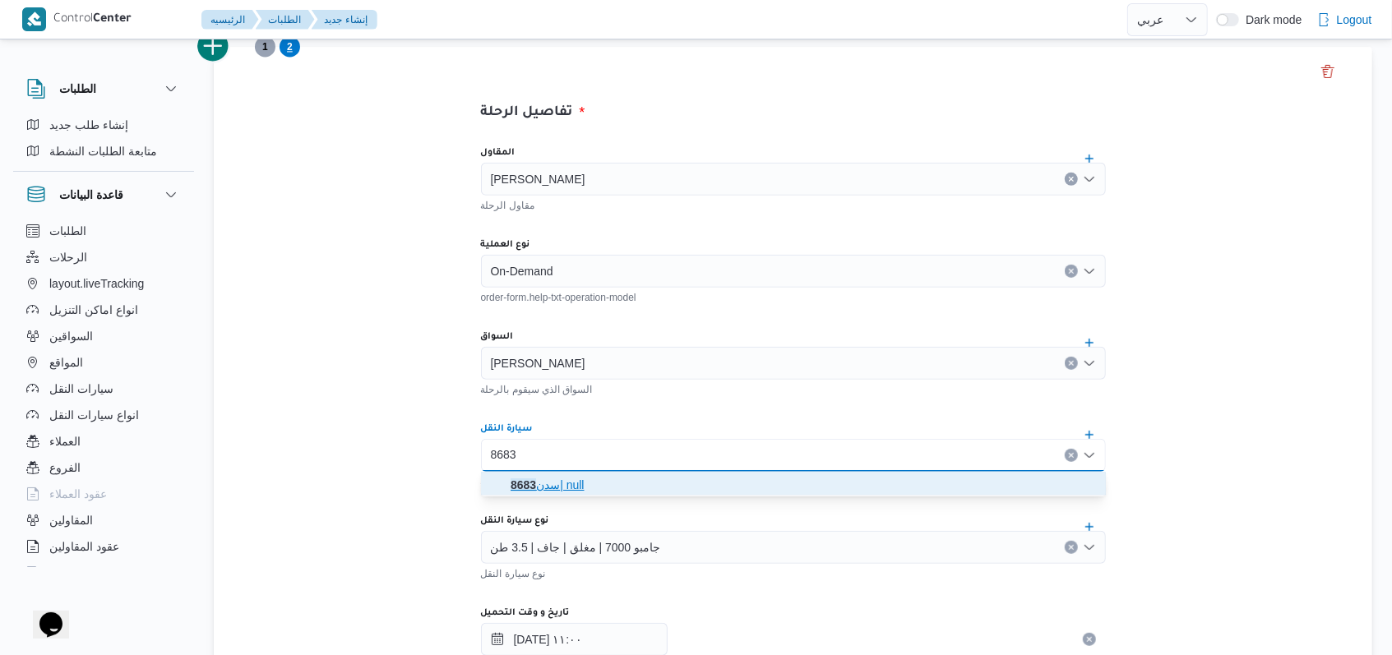
click at [582, 484] on span "سدن 8683 | null" at bounding box center [803, 485] width 585 height 20
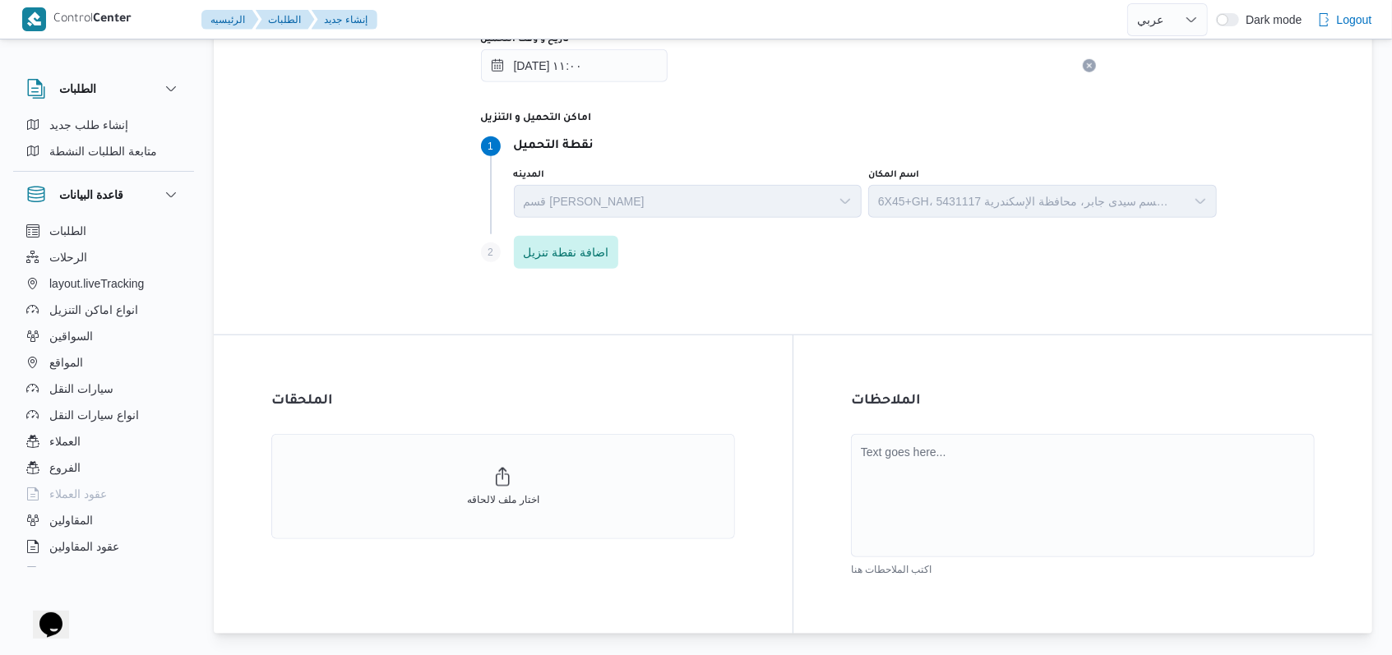
scroll to position [1035, 0]
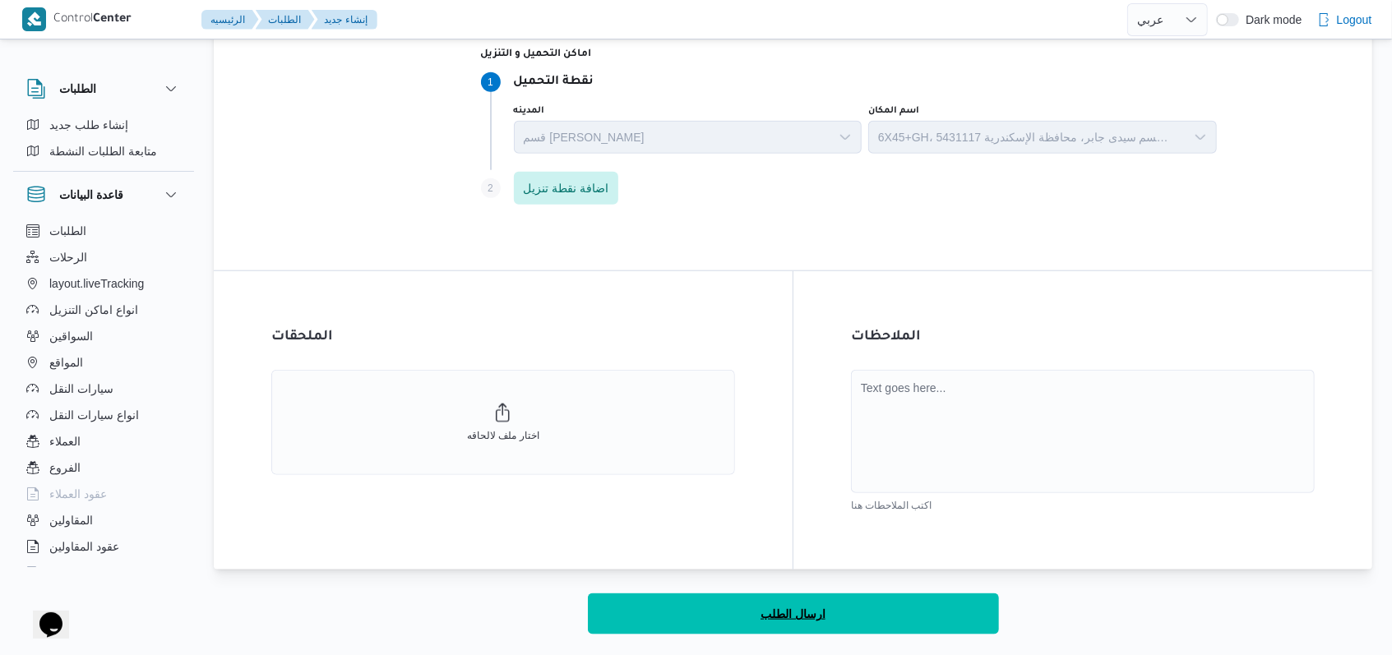
click at [784, 611] on span "ارسال الطلب" at bounding box center [792, 614] width 65 height 20
click at [778, 603] on button "ارسال الطلب" at bounding box center [793, 614] width 411 height 41
click at [791, 617] on span "ارسال الطلب" at bounding box center [792, 614] width 65 height 20
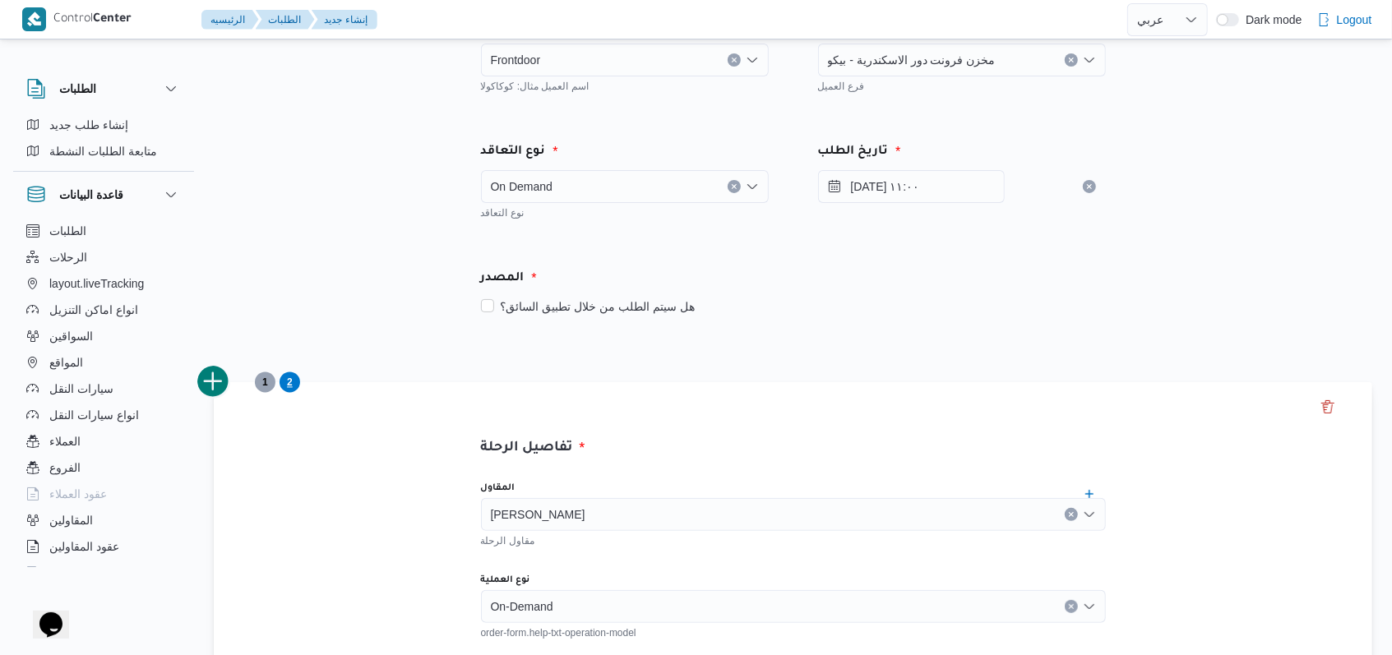
scroll to position [0, 0]
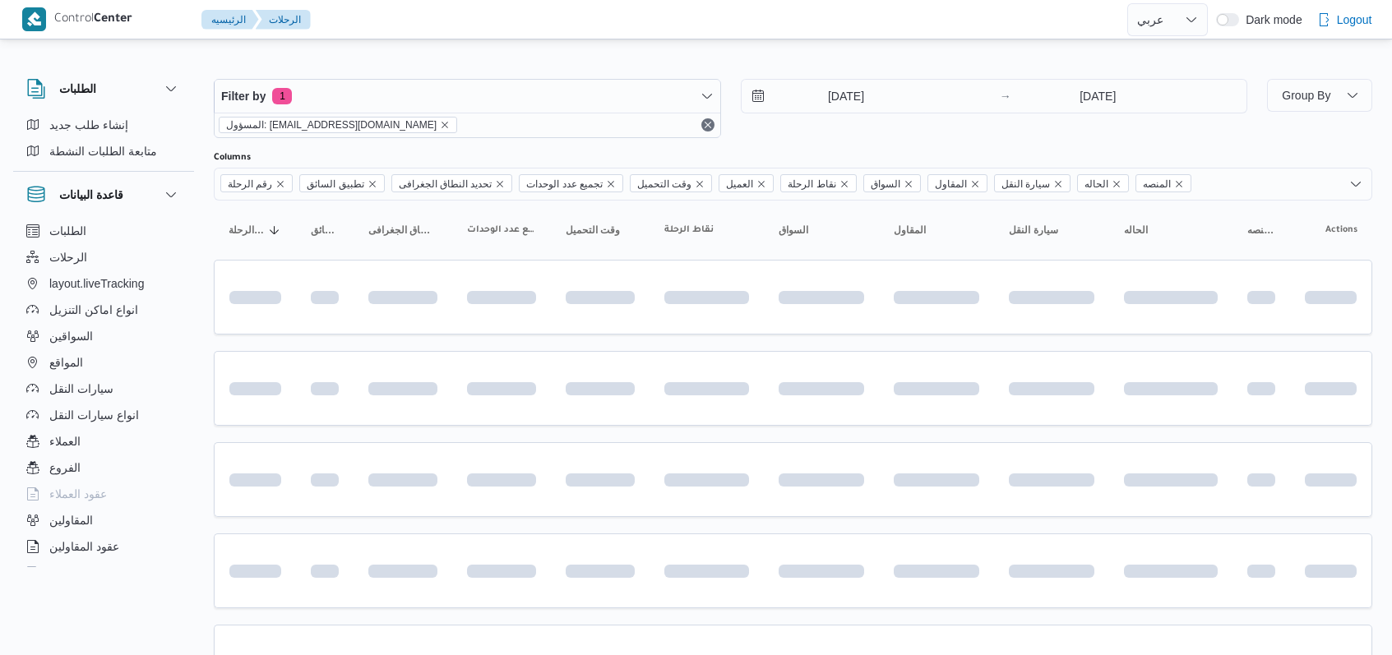
select select "ar"
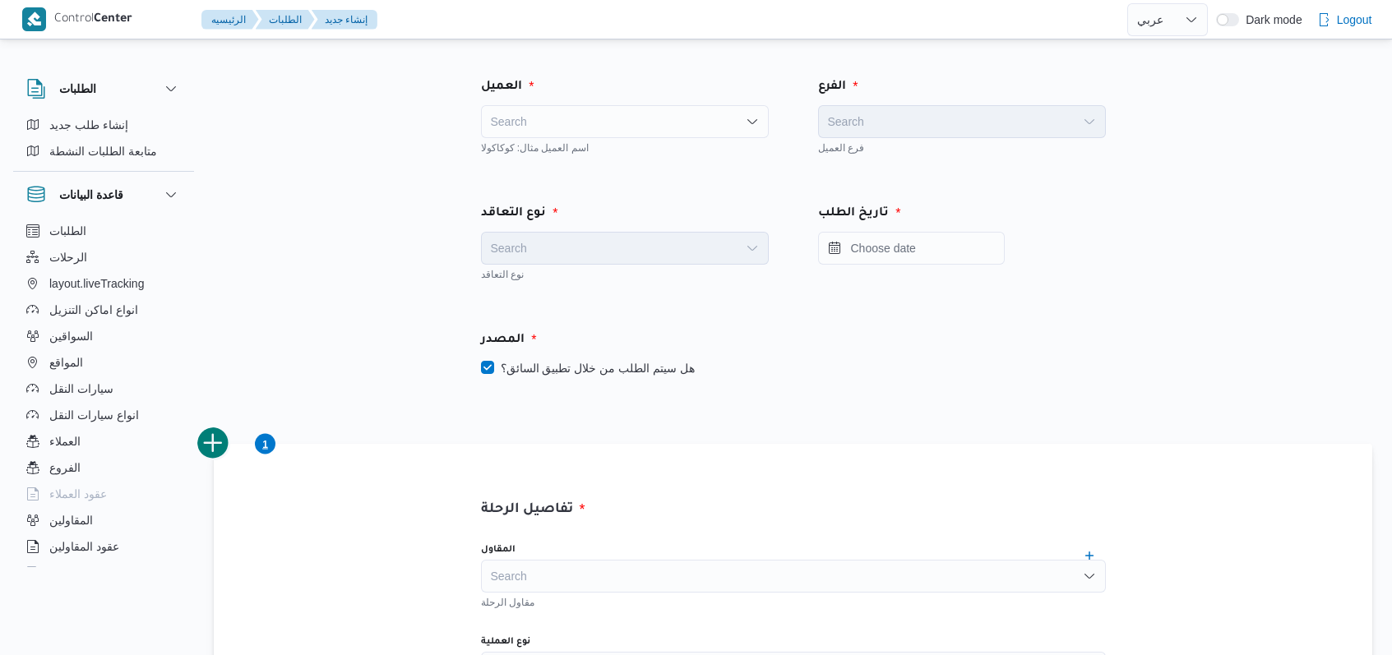
select select "ar"
click at [581, 132] on div "Search" at bounding box center [625, 121] width 288 height 33
type input "fro"
click at [607, 155] on span "Fro ntdoor" at bounding box center [635, 151] width 248 height 20
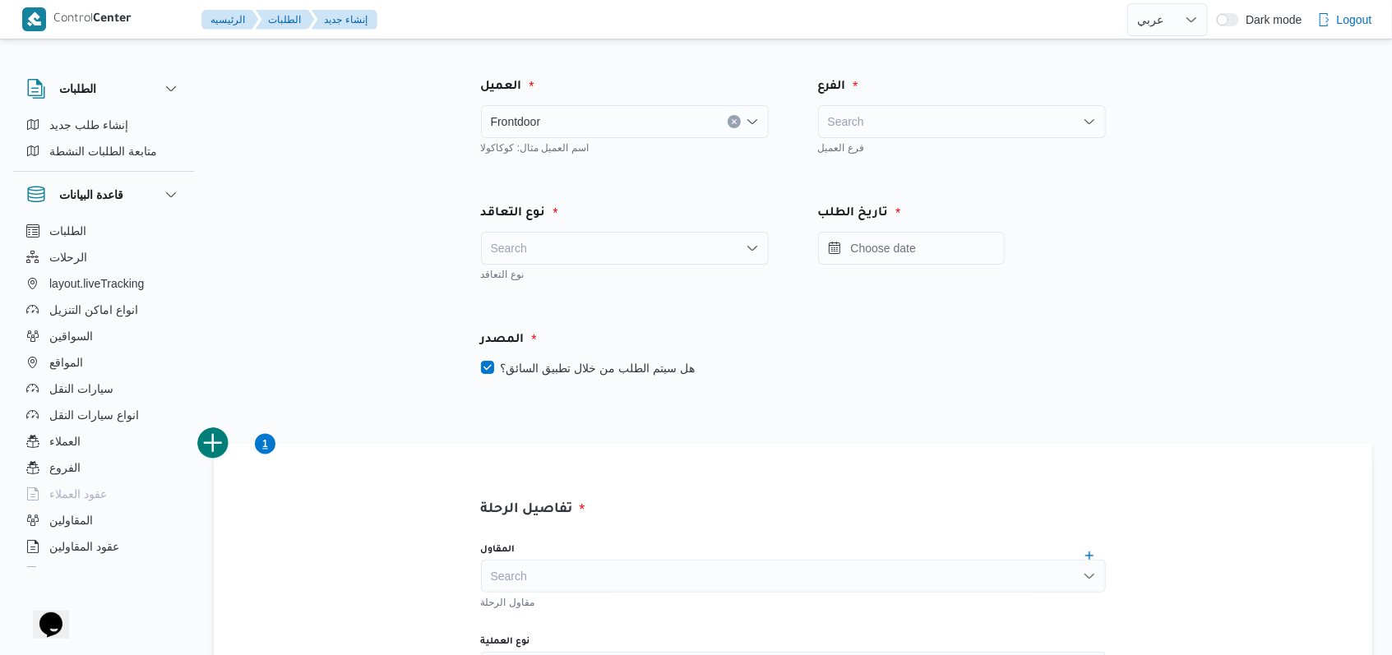
click at [948, 109] on div "Search" at bounding box center [962, 121] width 288 height 33
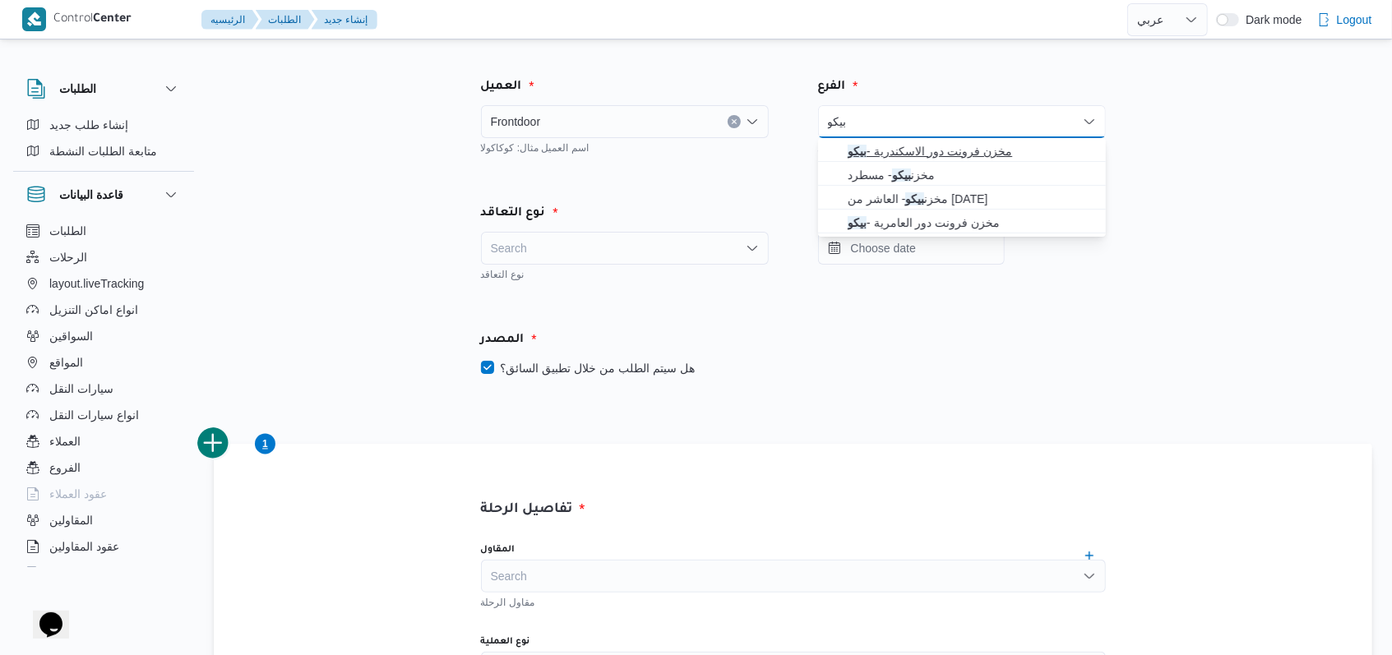
type input "بيكو"
click at [936, 148] on span "مخزن فرونت دور الاسكندرية - بيكو" at bounding box center [972, 151] width 248 height 20
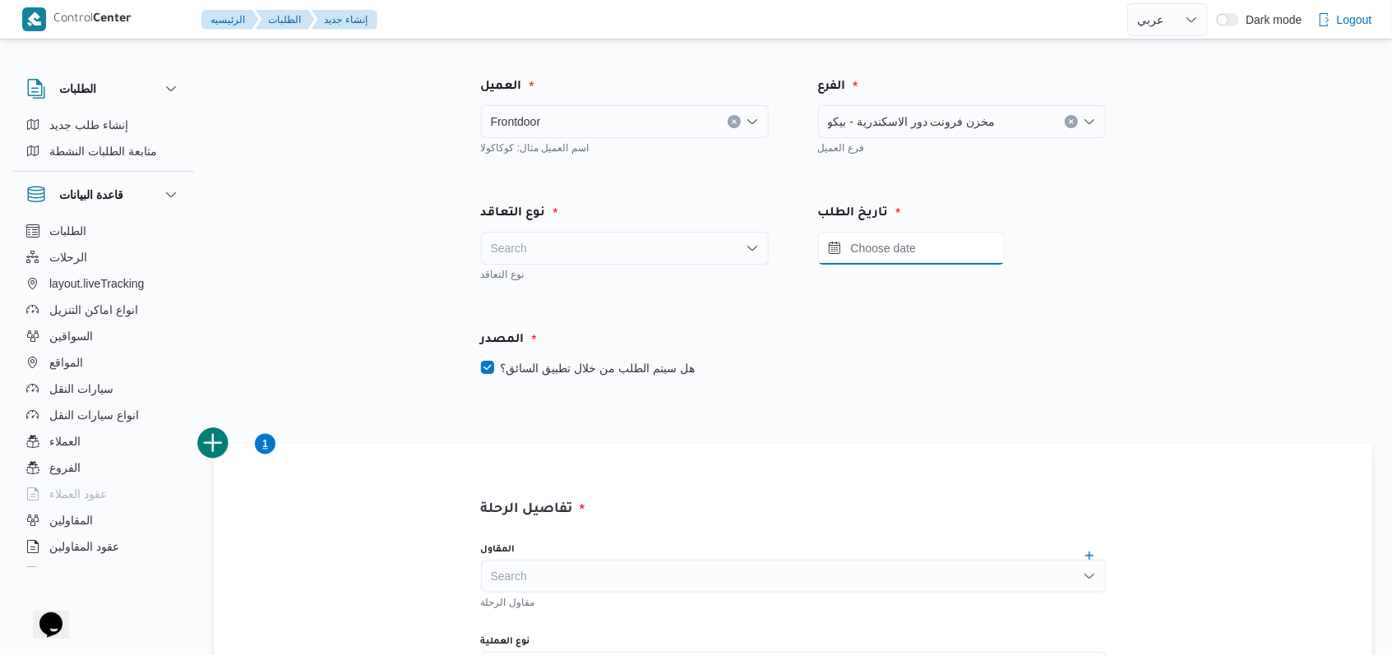
click at [917, 238] on input "Press the down key to open a popover containing a calendar." at bounding box center [911, 248] width 187 height 33
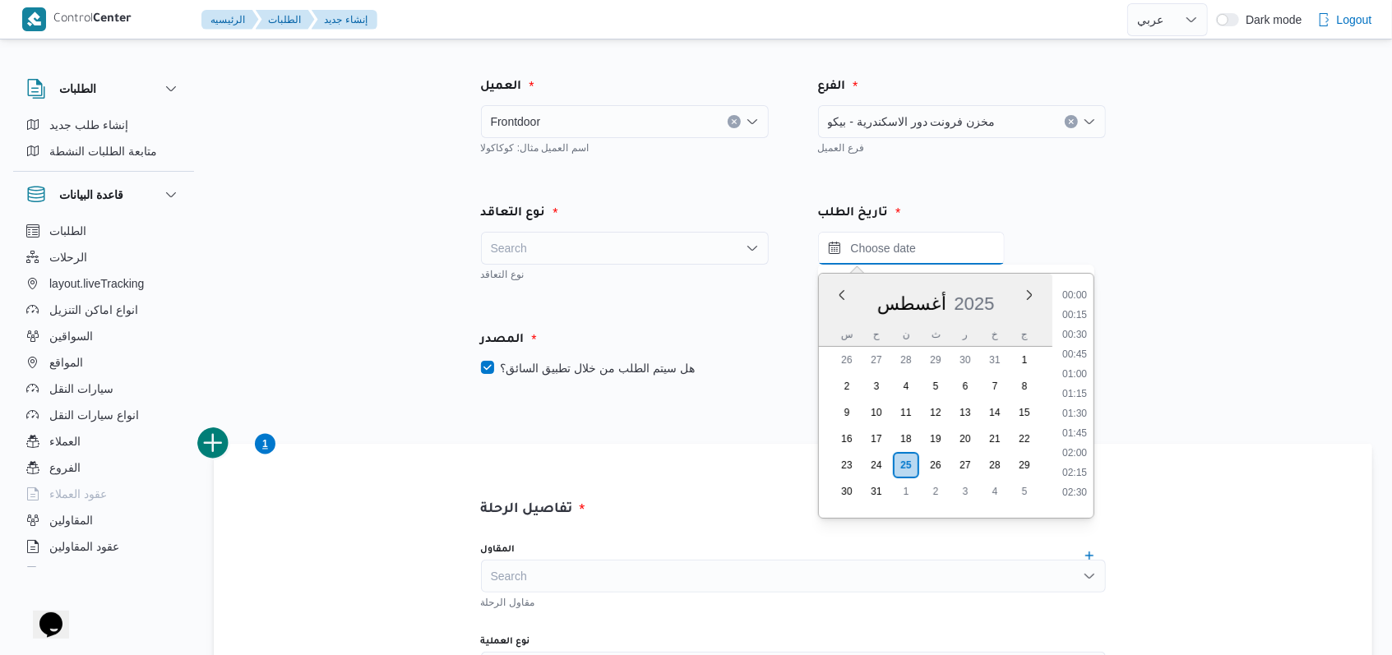
scroll to position [873, 0]
click at [1073, 290] on li "11:00" at bounding box center [1075, 290] width 38 height 16
type input "[DATE] ١١:٠٠"
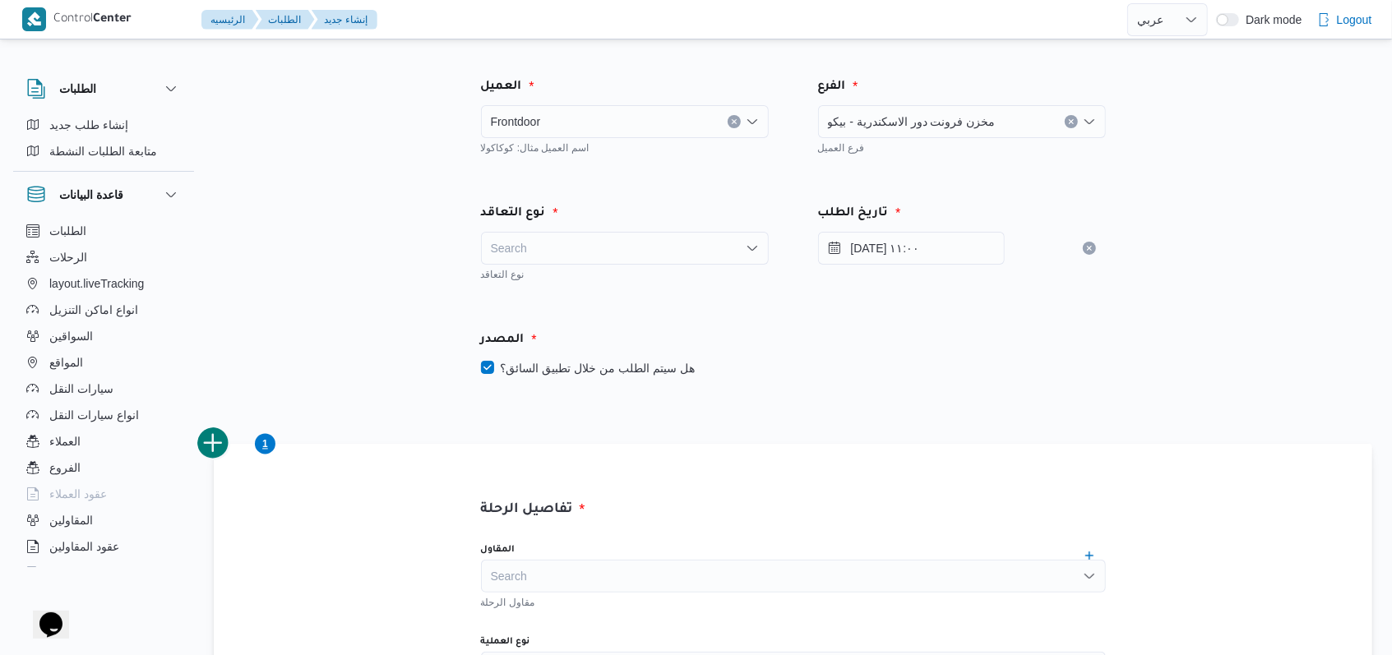
click at [645, 272] on div "نوع التعاقد" at bounding box center [625, 273] width 288 height 16
click at [635, 248] on div "Search" at bounding box center [625, 248] width 288 height 33
click at [573, 303] on span "On Demand" at bounding box center [635, 302] width 248 height 20
click at [588, 372] on label "هل سيتم الطلب من خلال تطبيق السائق؟" at bounding box center [588, 368] width 214 height 20
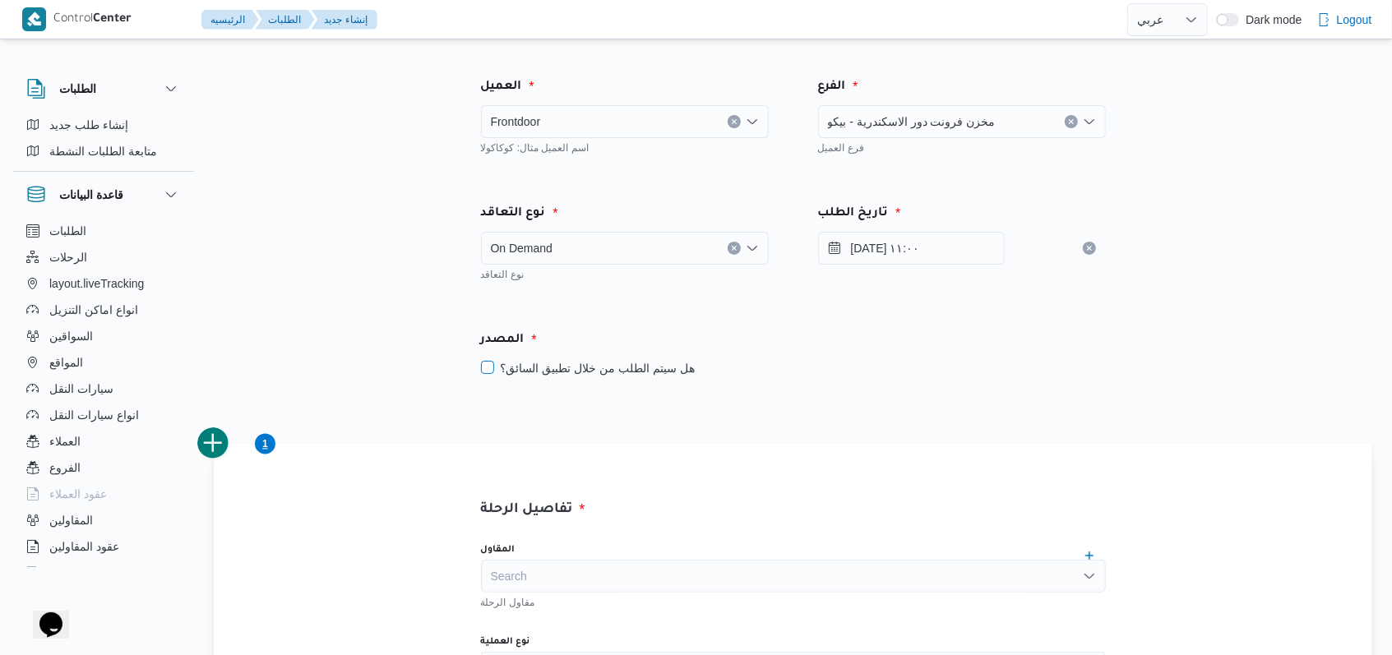
checkbox input "false"
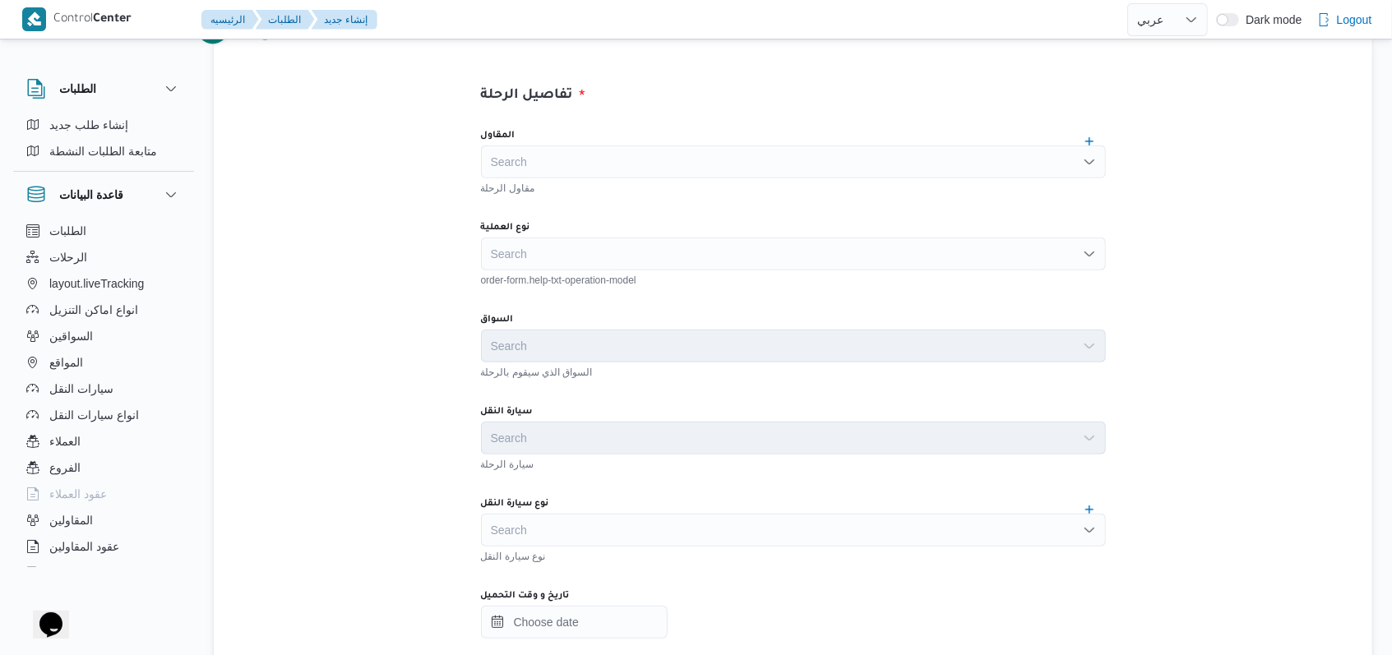
scroll to position [438, 0]
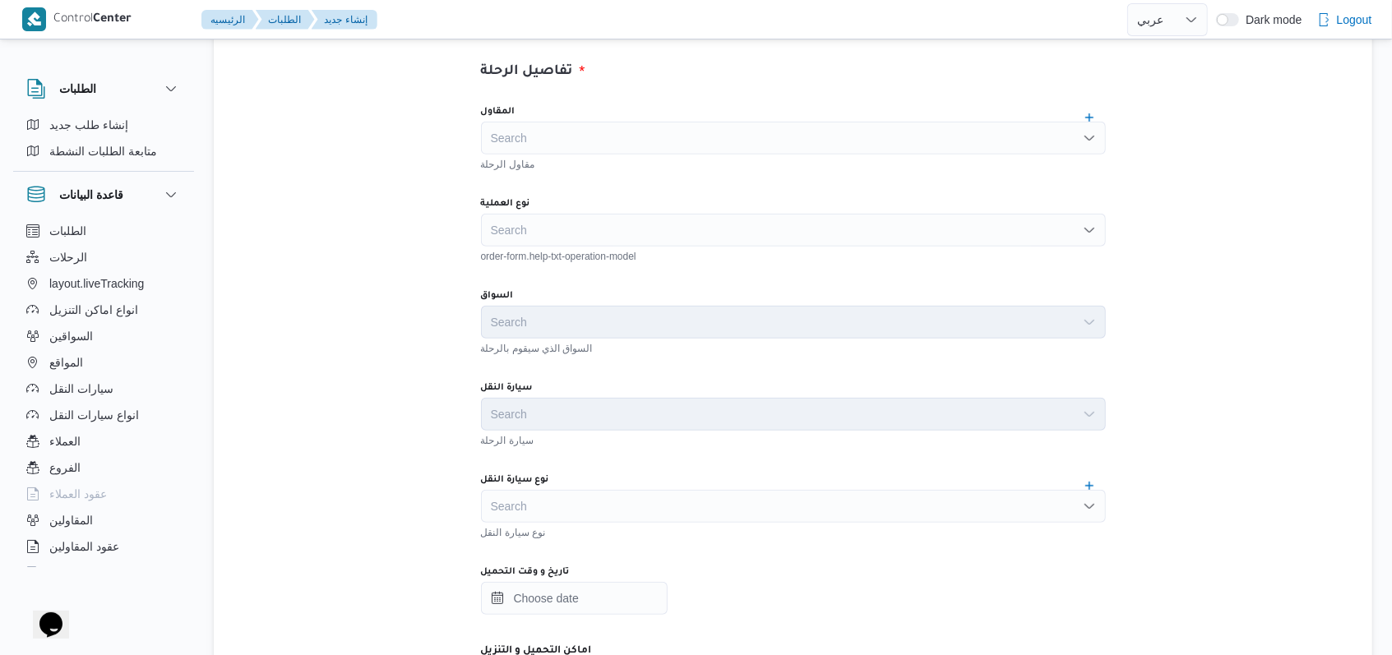
click at [612, 150] on div "Search" at bounding box center [793, 138] width 625 height 33
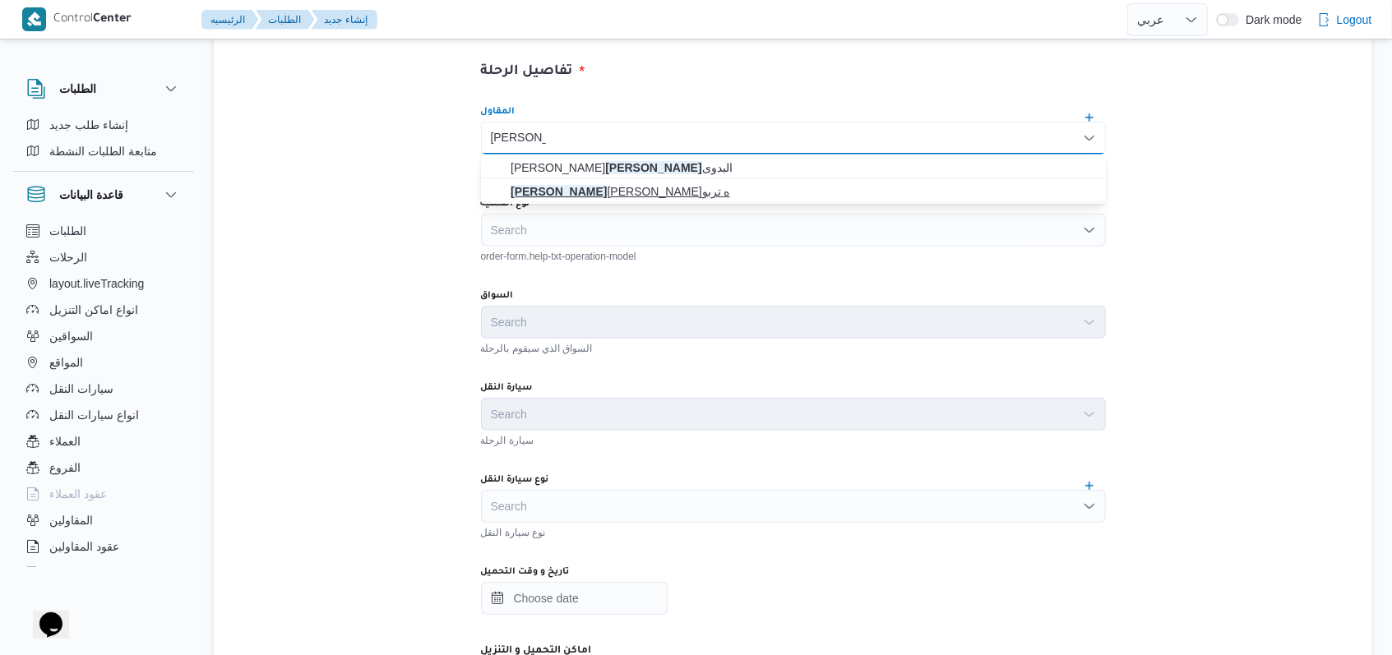
type input "[PERSON_NAME]"
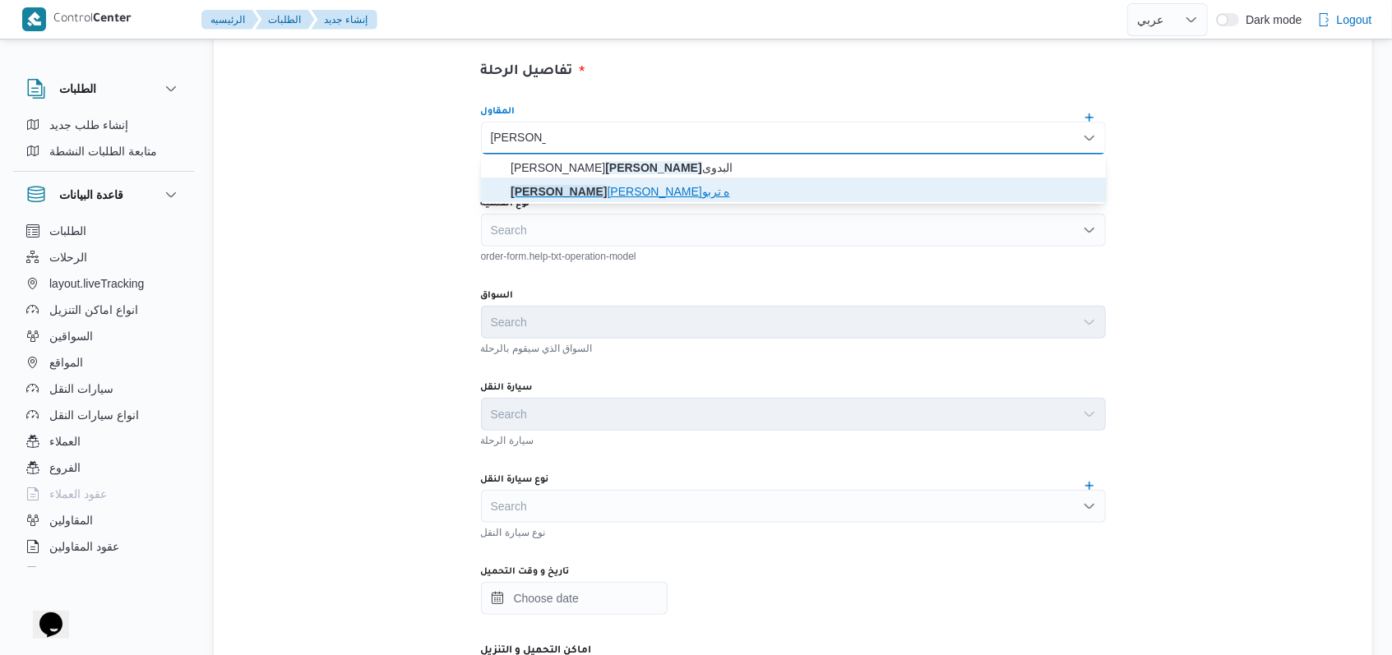
click at [609, 197] on span "[PERSON_NAME]ه تربو" at bounding box center [803, 192] width 585 height 20
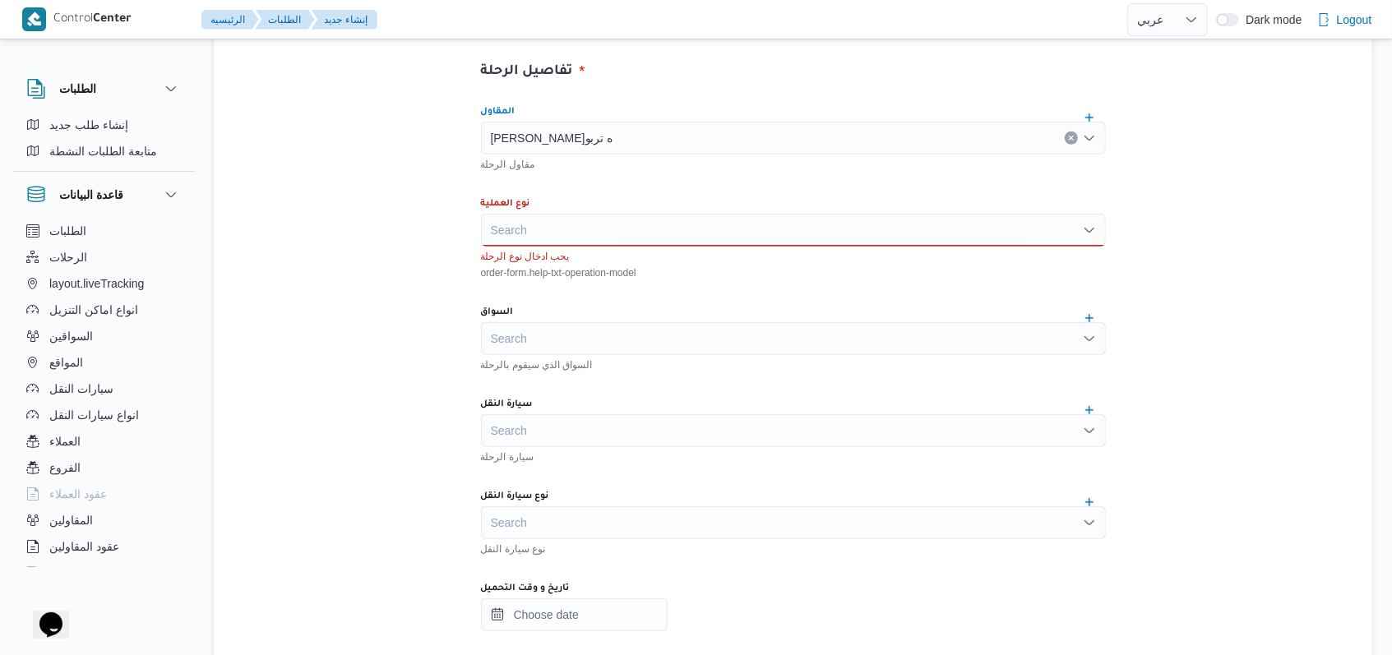
click at [608, 223] on div "Search" at bounding box center [793, 230] width 625 height 33
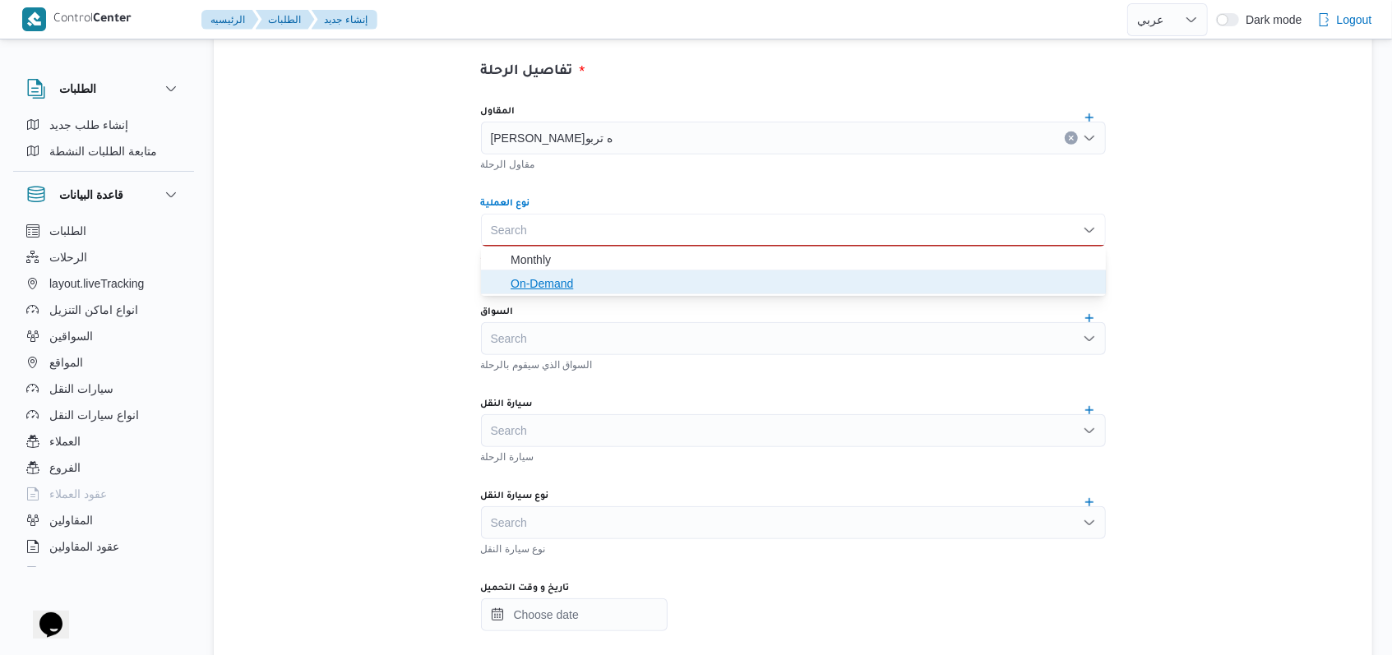
click at [588, 271] on span "On-Demand" at bounding box center [794, 283] width 612 height 26
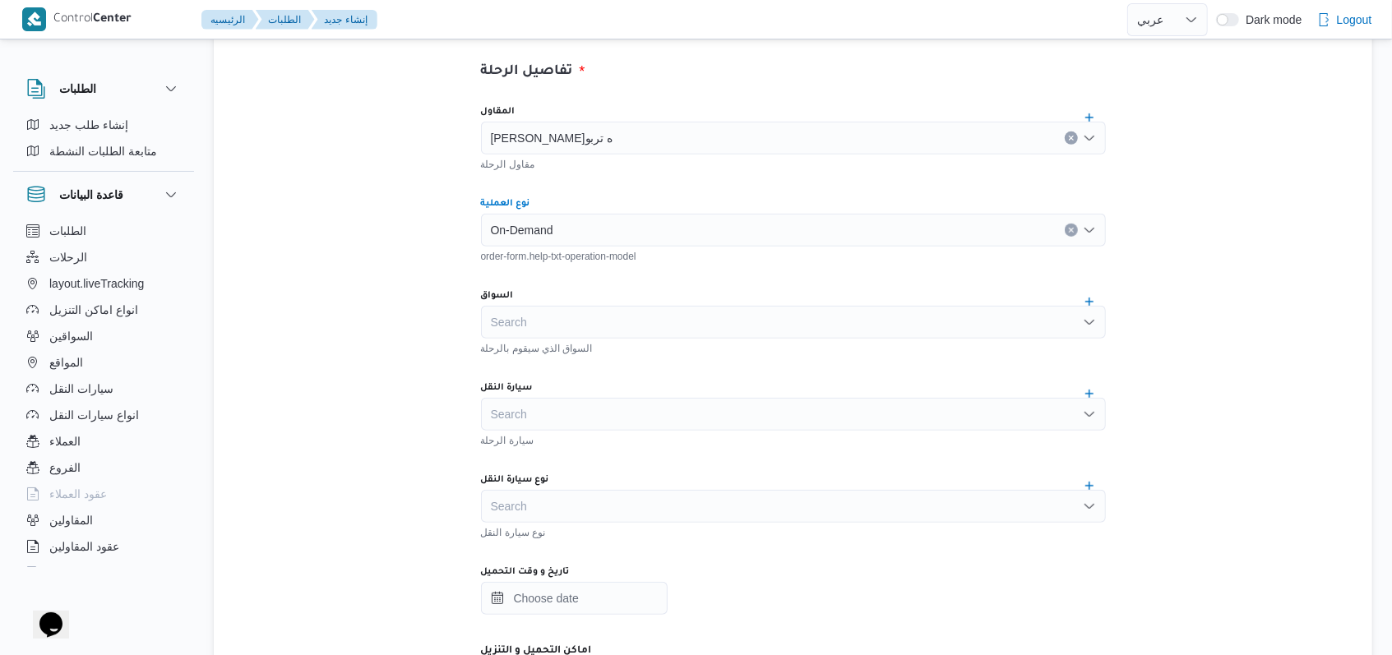
click at [589, 330] on div "Search" at bounding box center [793, 322] width 625 height 33
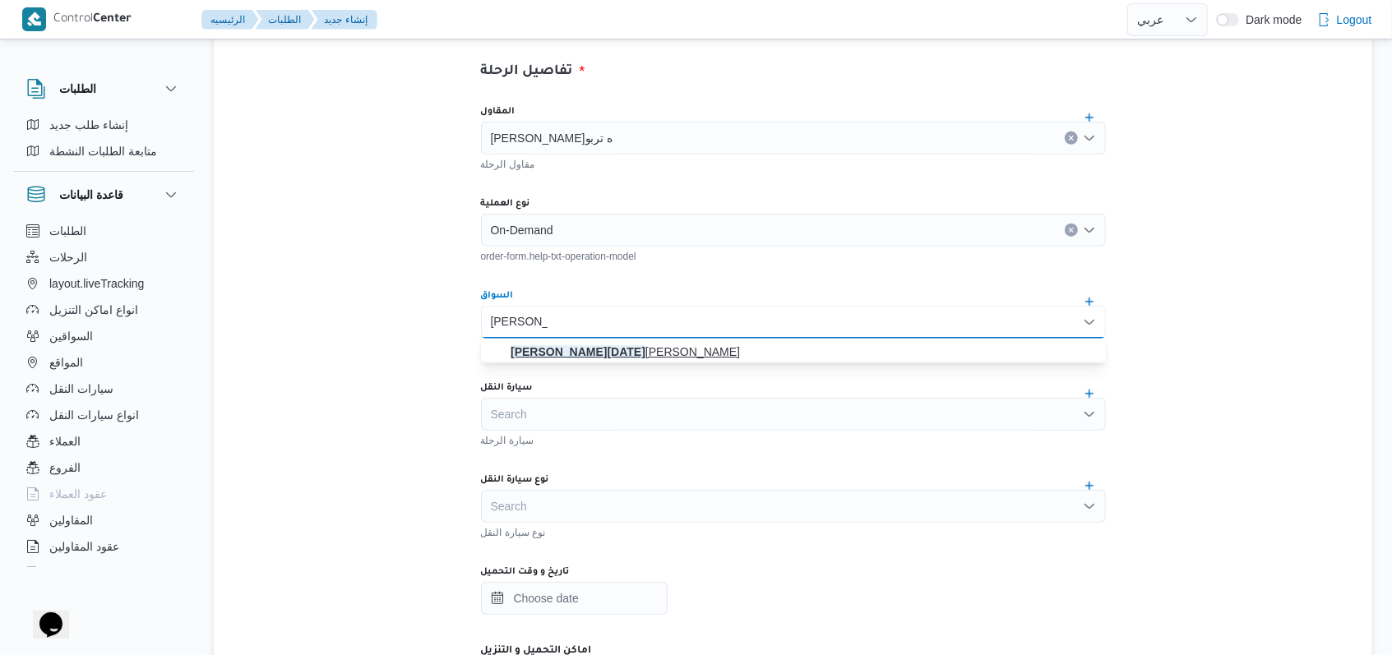
type input "[PERSON_NAME][DATE]"
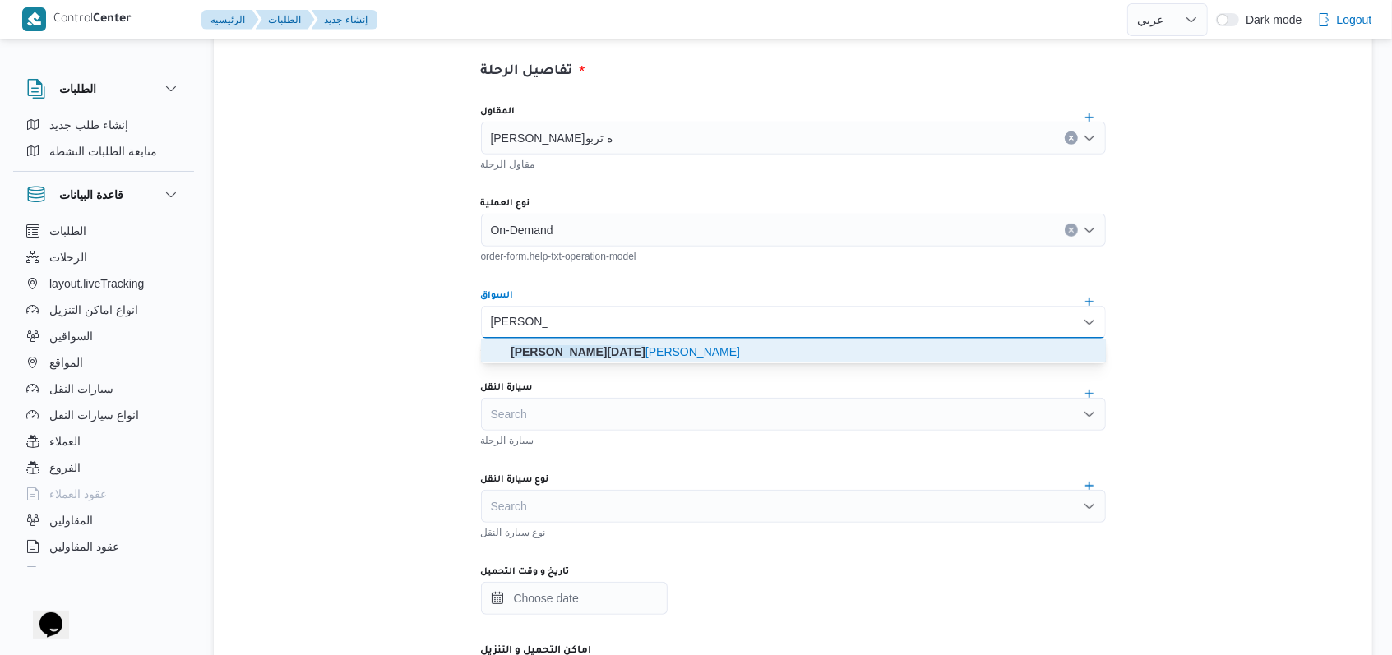
click at [591, 345] on mark "[PERSON_NAME][DATE]" at bounding box center [578, 351] width 135 height 13
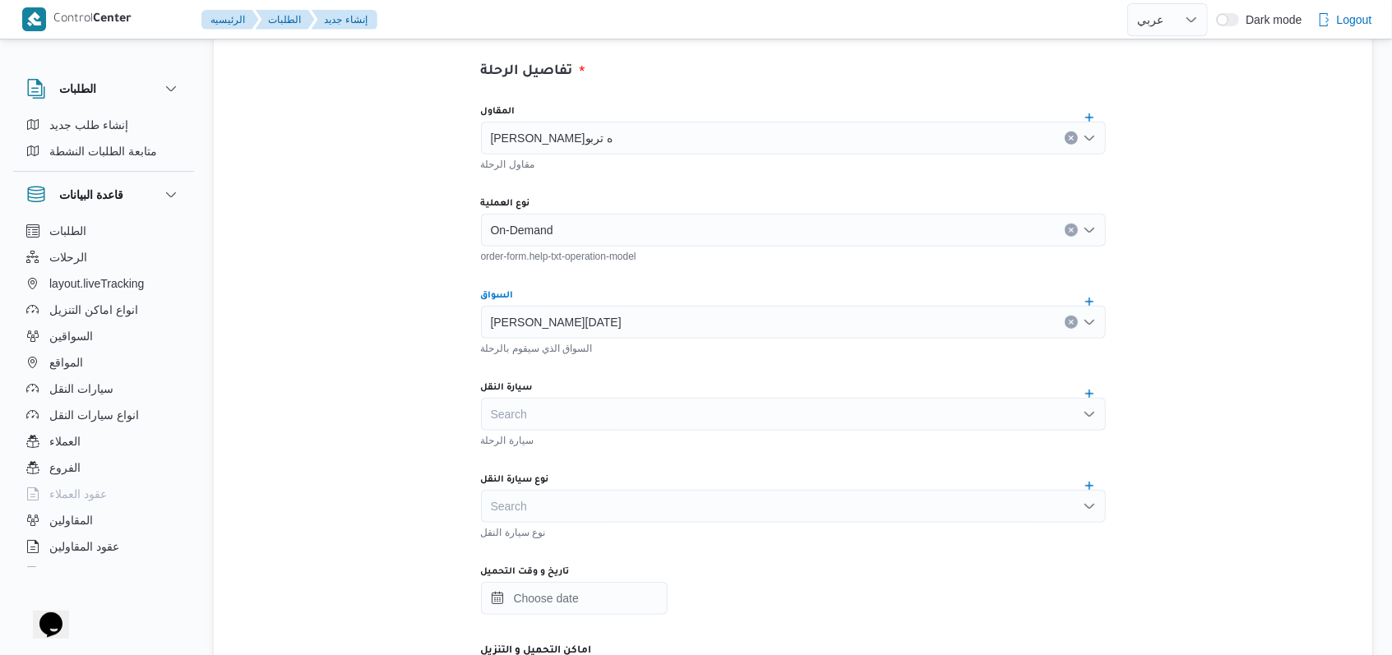
click at [589, 401] on div "Search" at bounding box center [793, 414] width 625 height 33
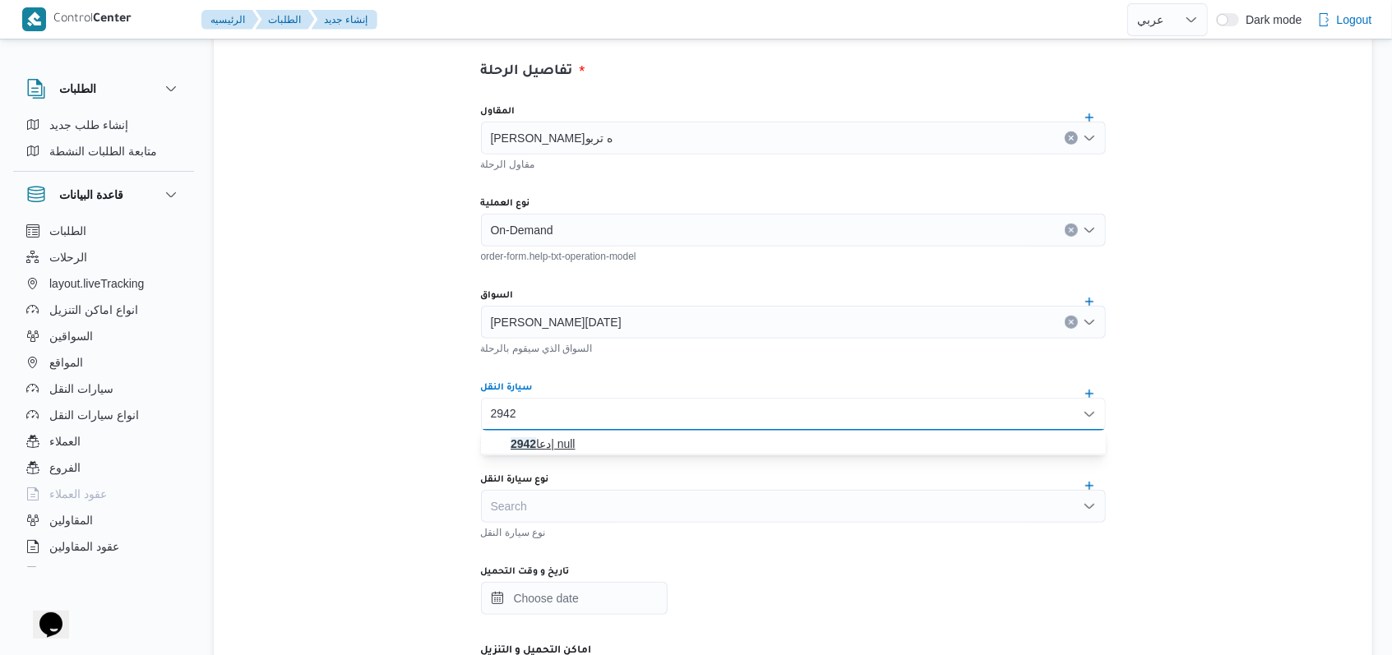
type input "2942"
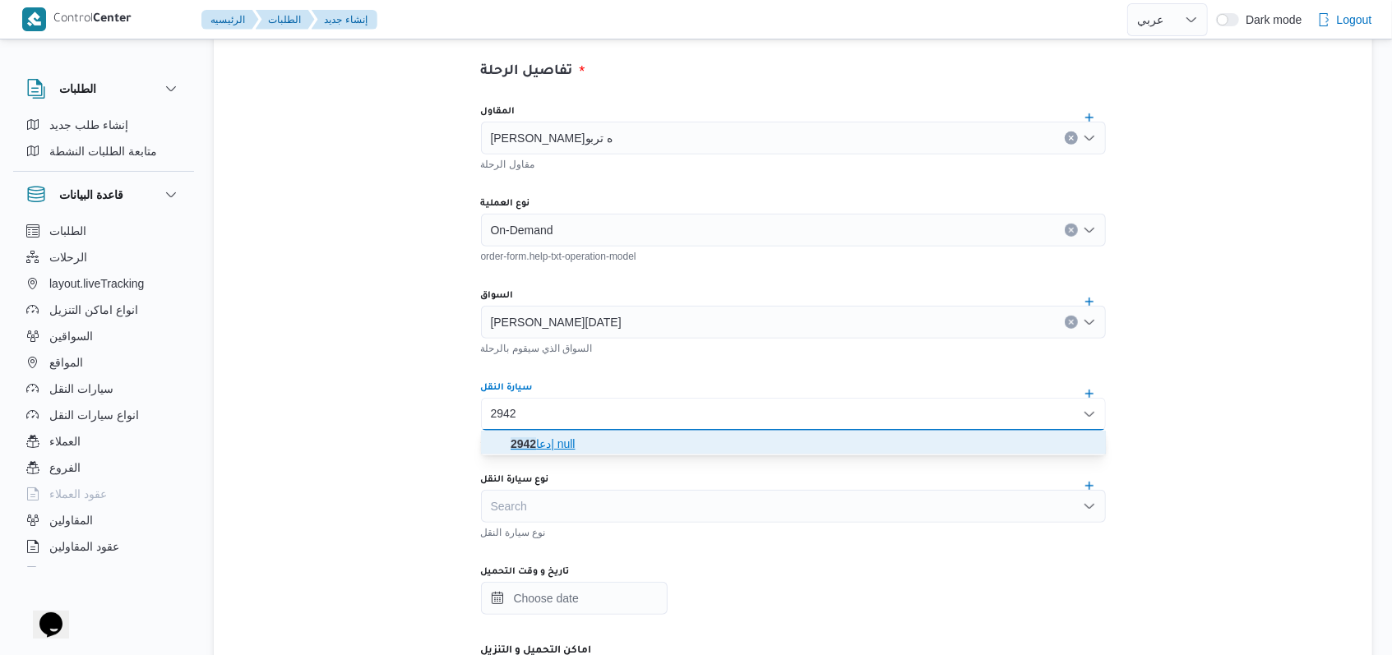
click at [592, 441] on span "دعا 2942 | null" at bounding box center [803, 444] width 585 height 20
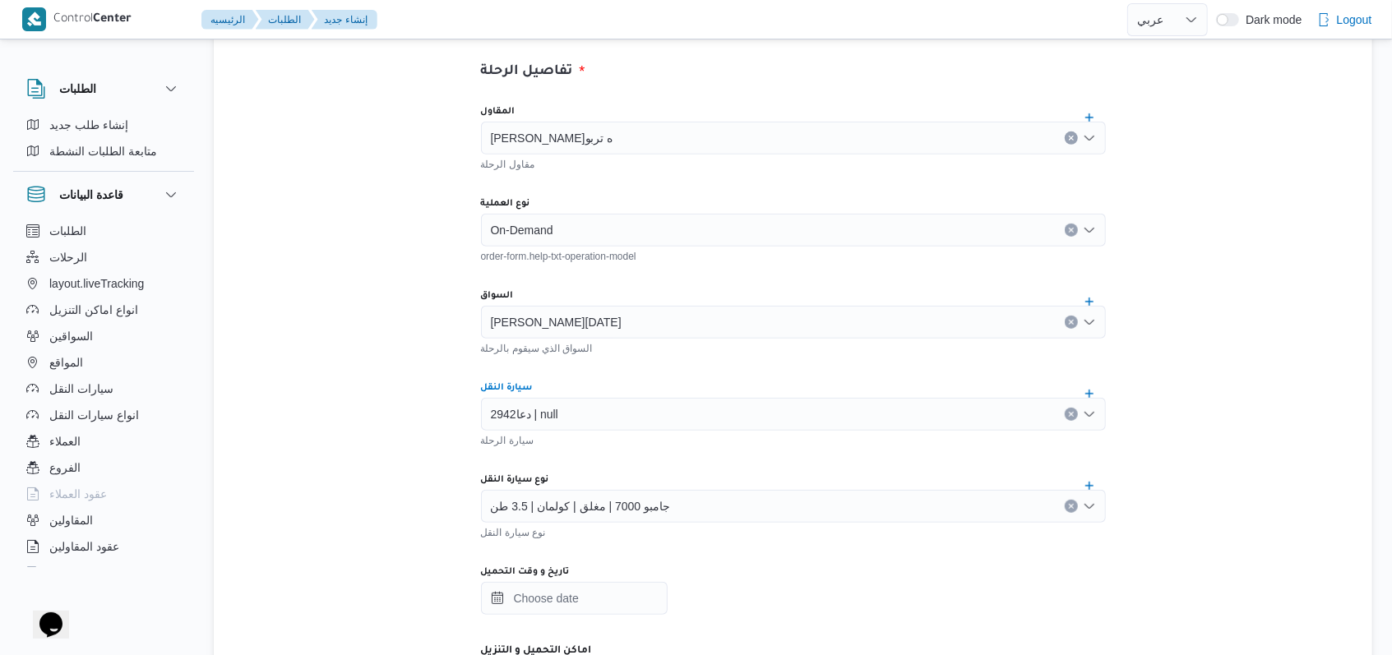
click at [591, 506] on span "جامبو 7000 | مغلق | كولمان | 3.5 طن" at bounding box center [581, 506] width 180 height 18
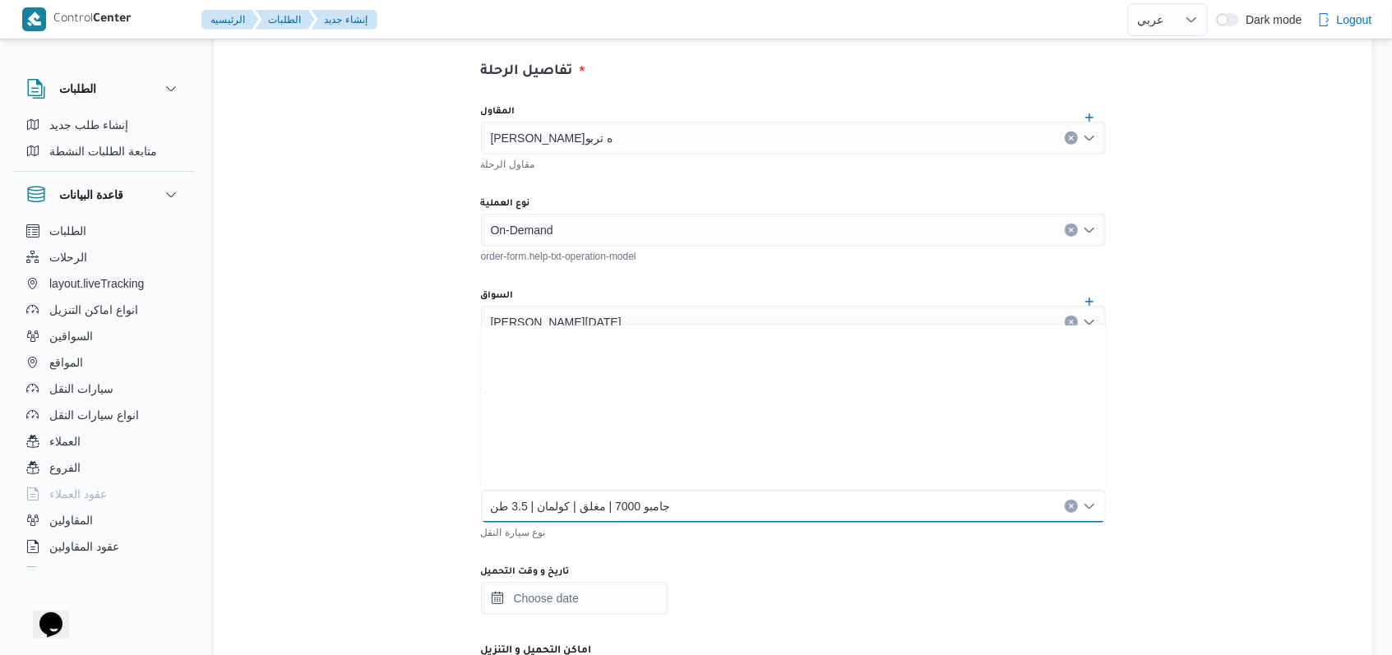
scroll to position [192, 0]
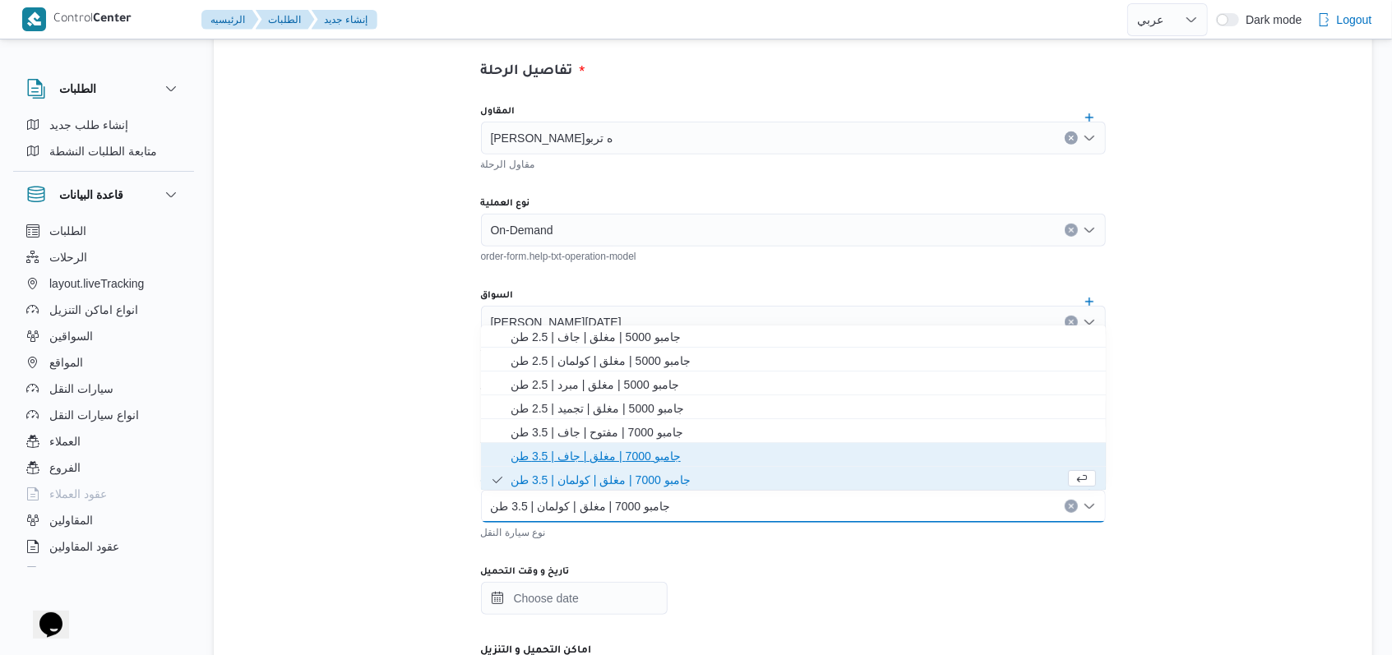
click at [603, 455] on span "جامبو 7000 | مغلق | جاف | 3.5 طن" at bounding box center [803, 456] width 585 height 20
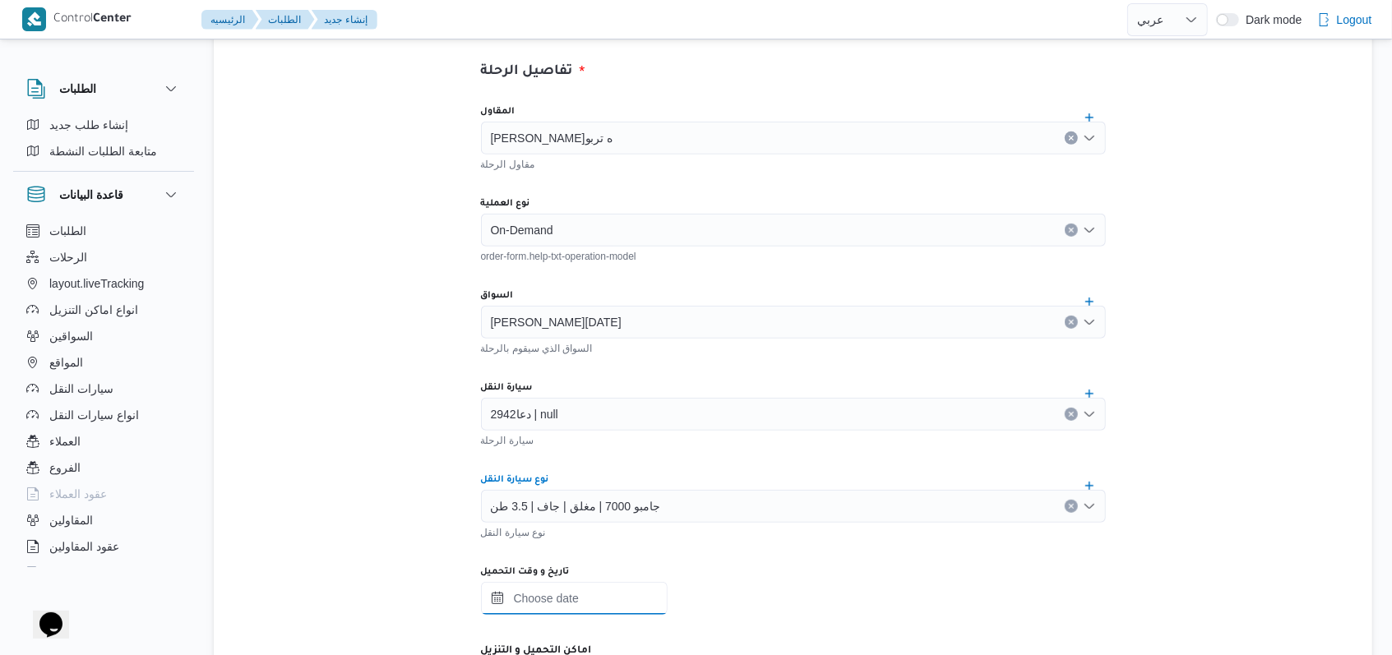
click at [596, 613] on input "تاريخ و وقت التحميل" at bounding box center [574, 598] width 187 height 33
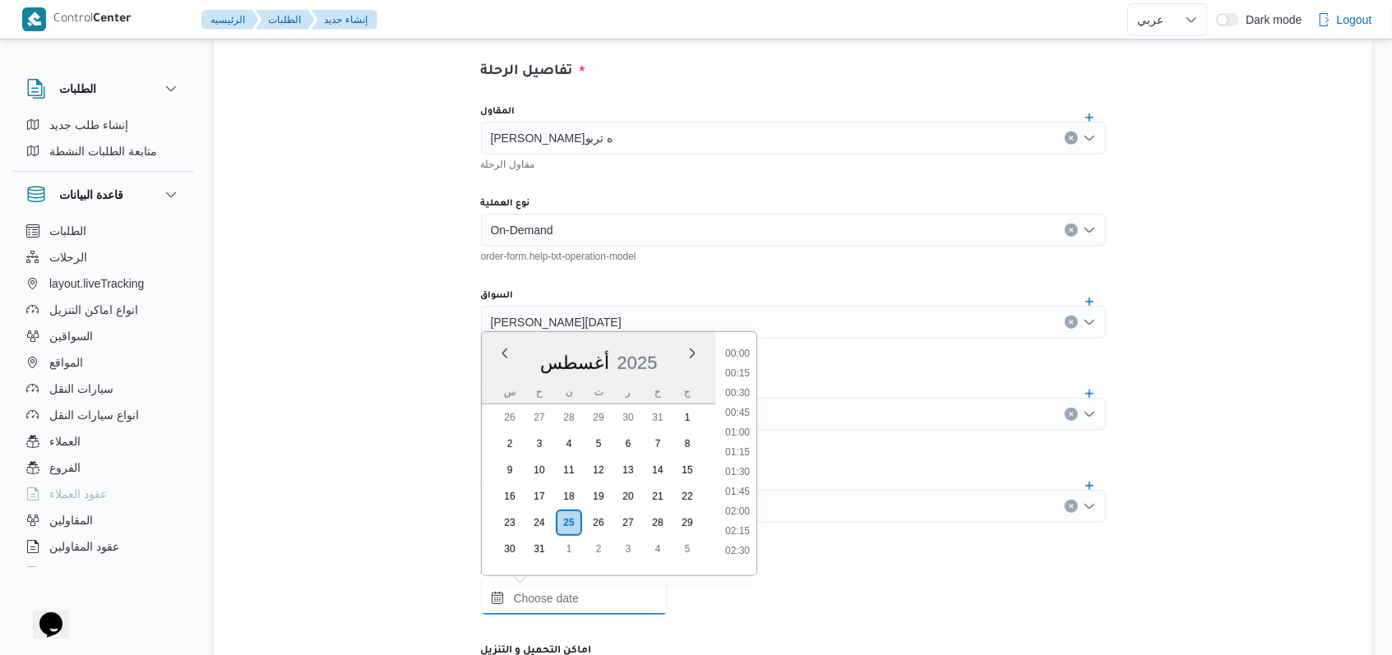
scroll to position [874, 0]
click at [742, 352] on li "11:00" at bounding box center [738, 348] width 38 height 16
type input "[DATE] ١١:٠٠"
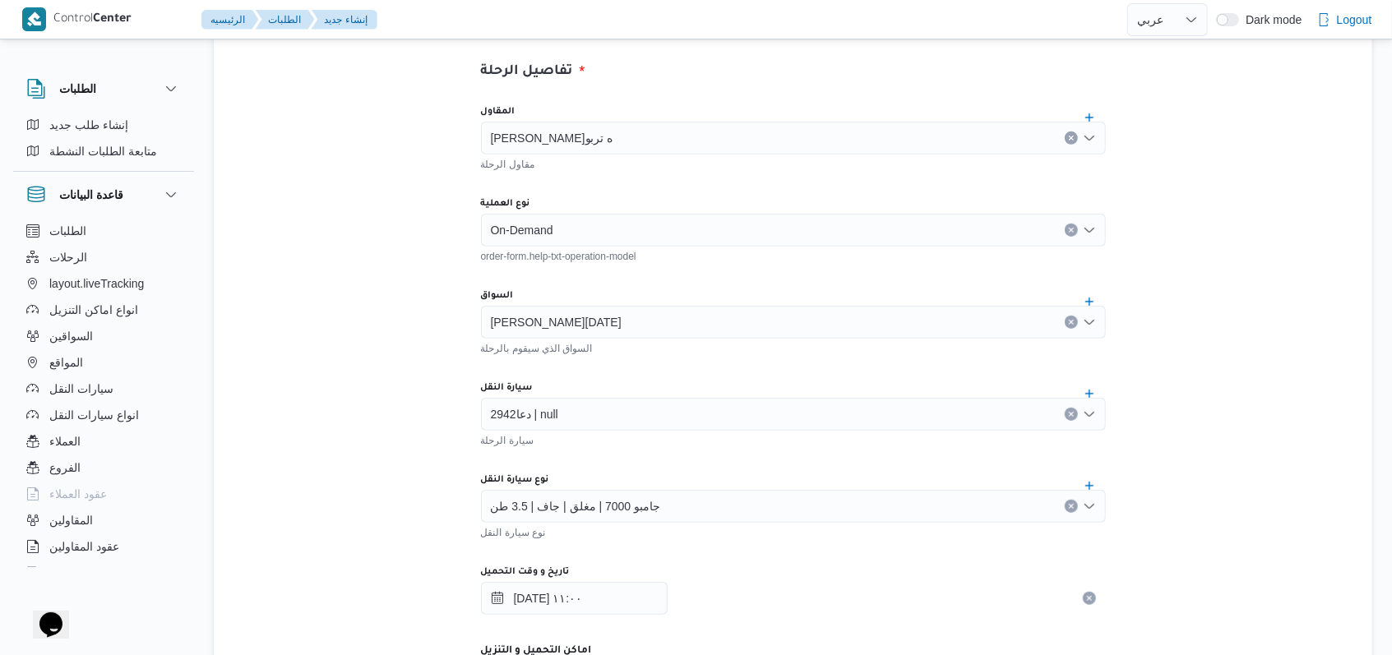
click at [742, 352] on div "السواق الذي سيقوم بالرحلة" at bounding box center [793, 347] width 625 height 16
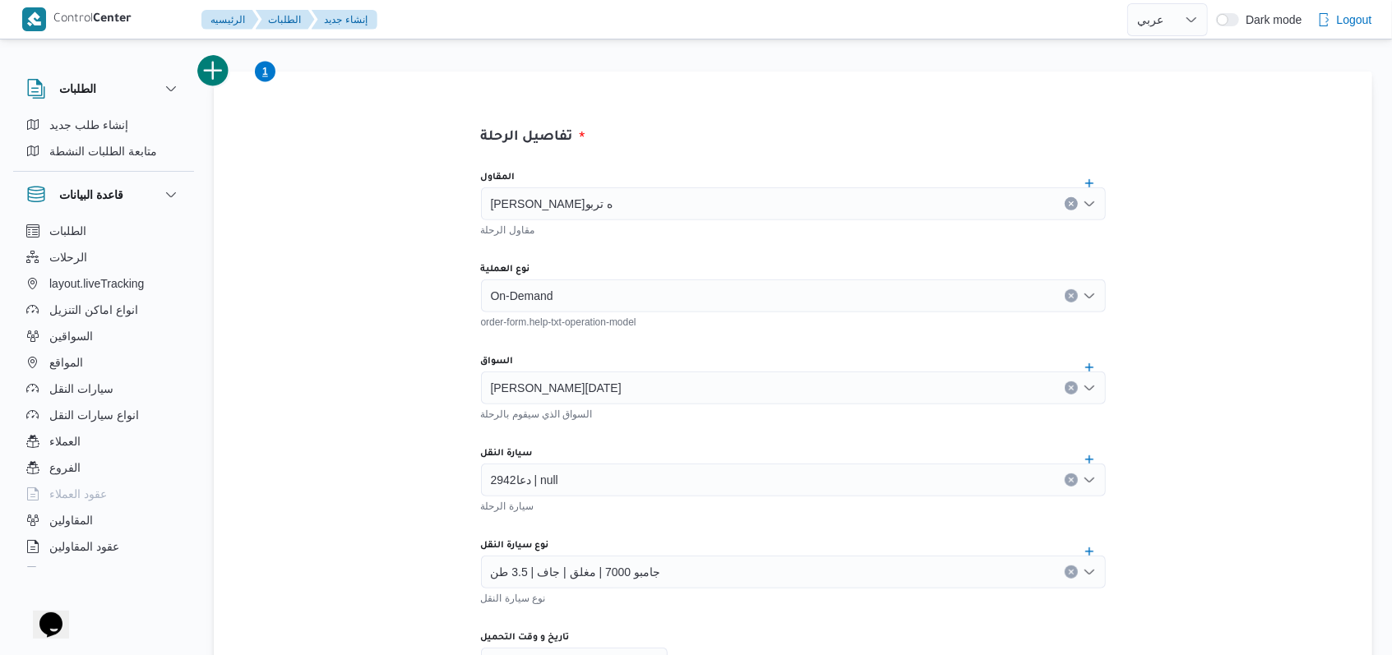
scroll to position [329, 0]
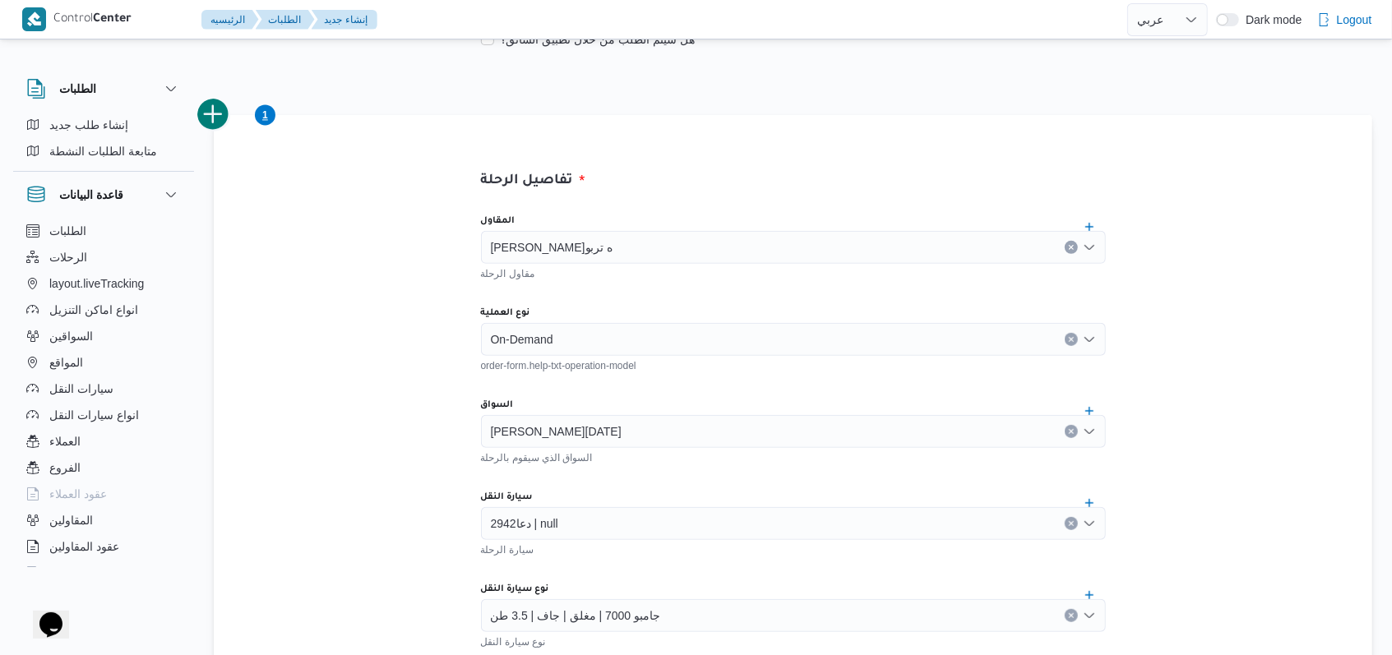
click at [217, 122] on button "add trip" at bounding box center [213, 114] width 33 height 33
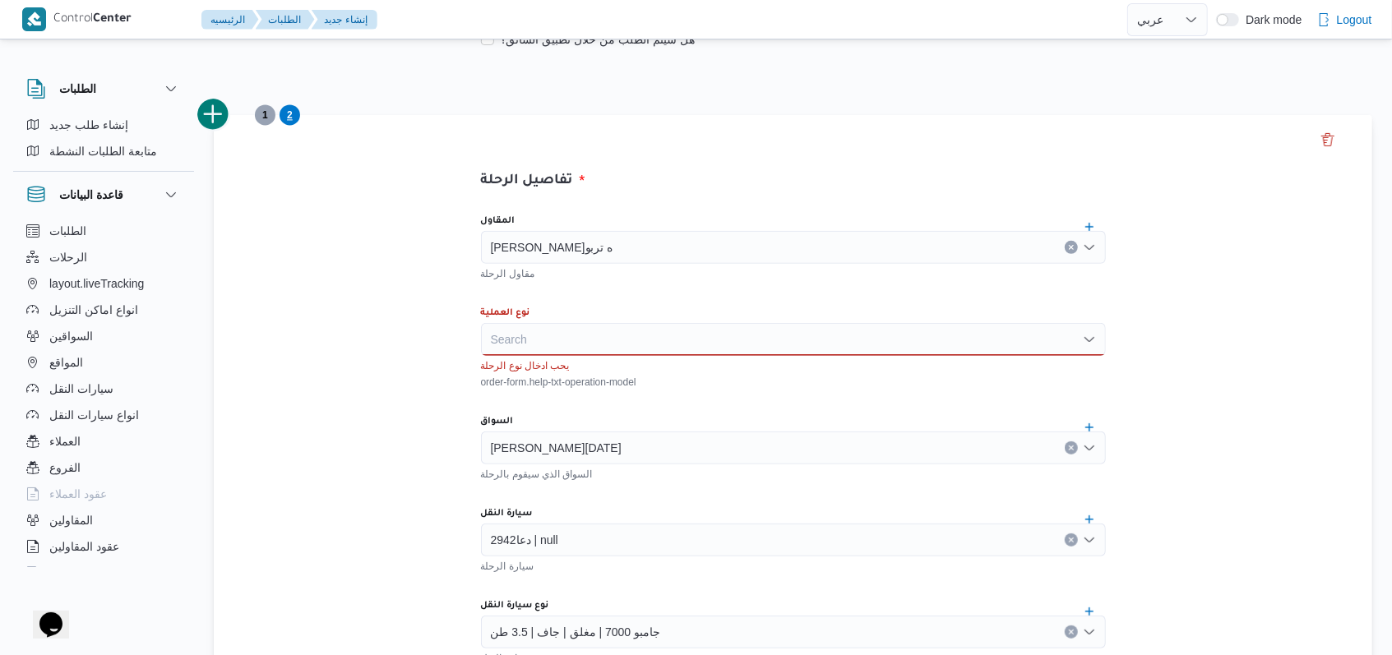
click at [552, 331] on div "Search" at bounding box center [793, 339] width 625 height 33
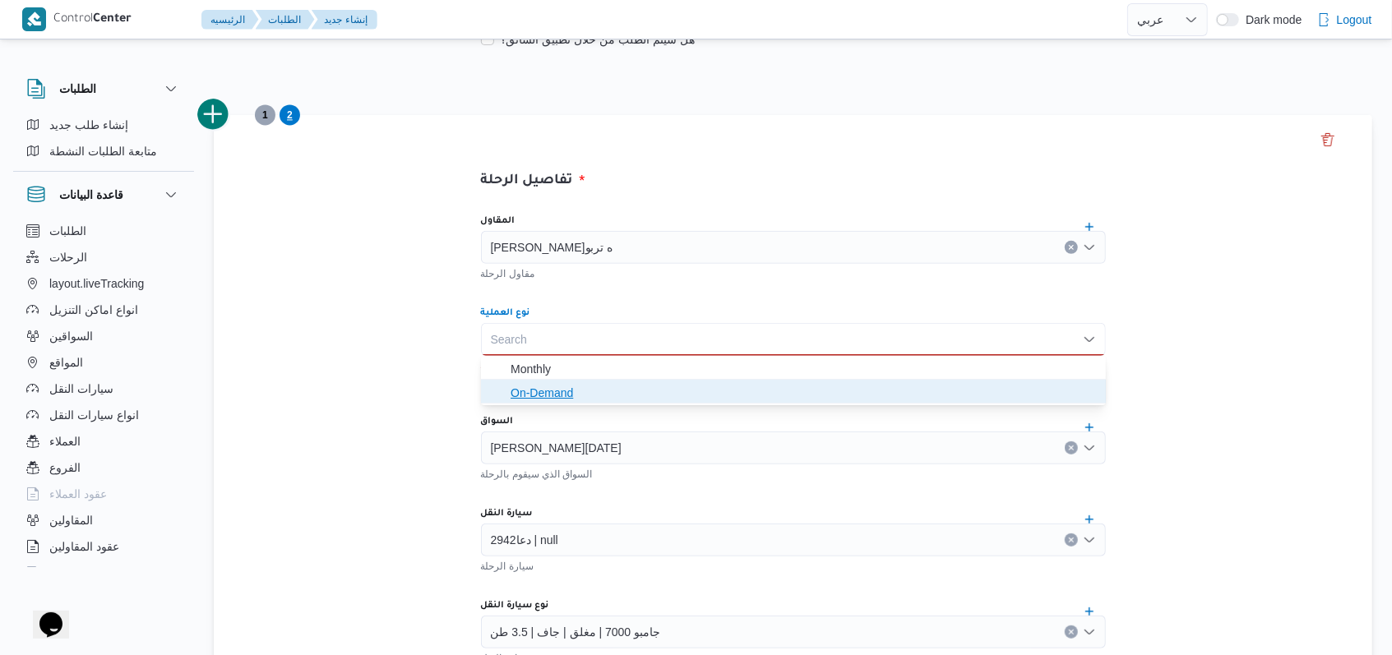
click at [553, 395] on span "On-Demand" at bounding box center [803, 393] width 585 height 20
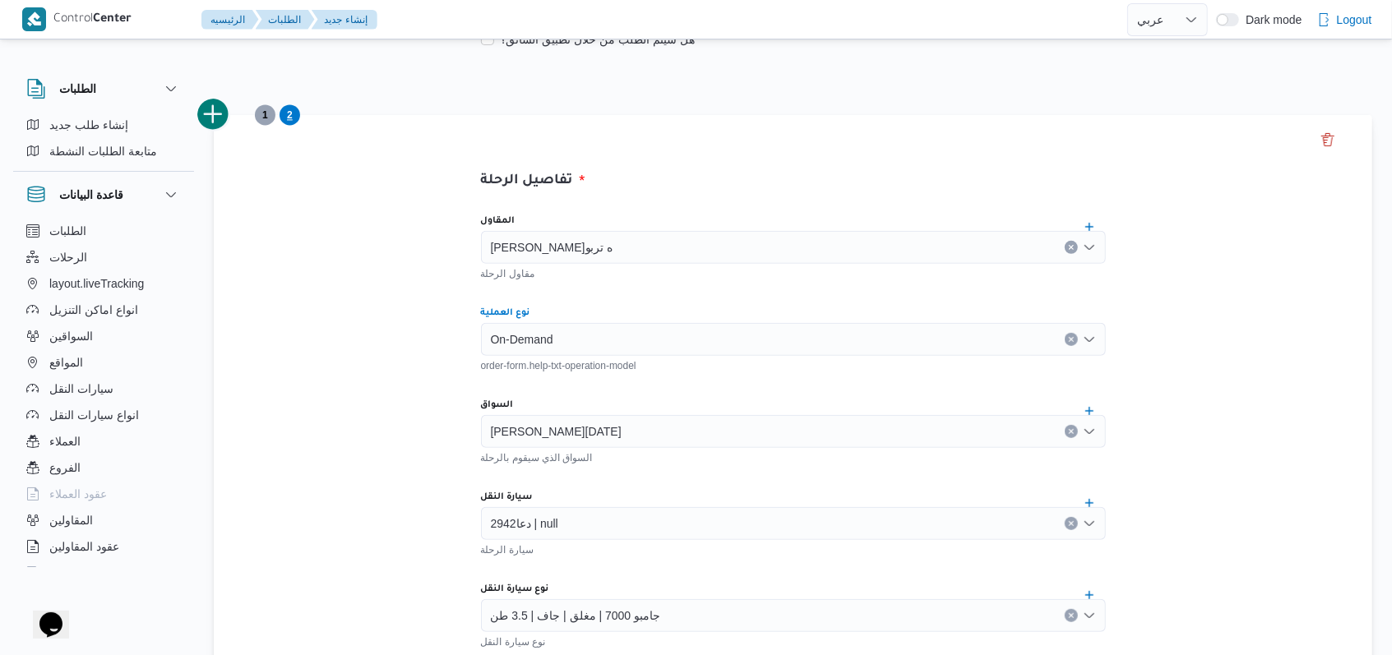
click at [598, 427] on span "[PERSON_NAME][DATE]" at bounding box center [556, 431] width 131 height 18
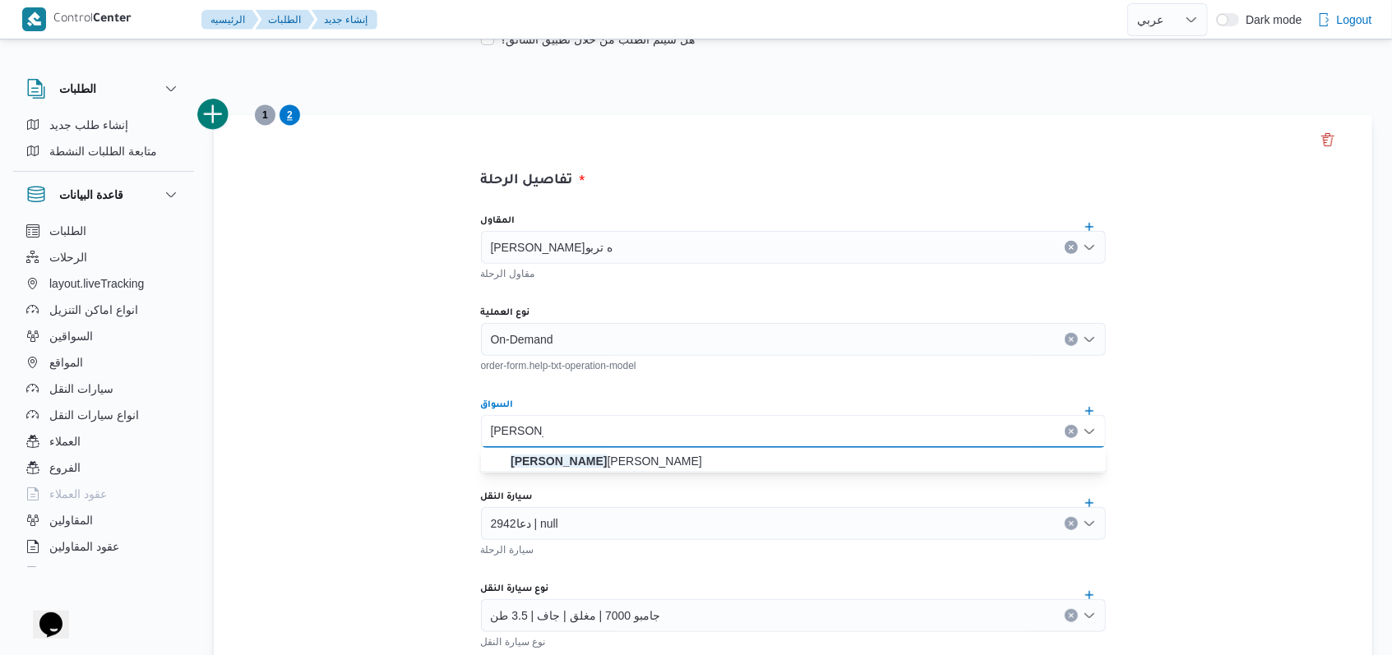
type input "[PERSON_NAME]"
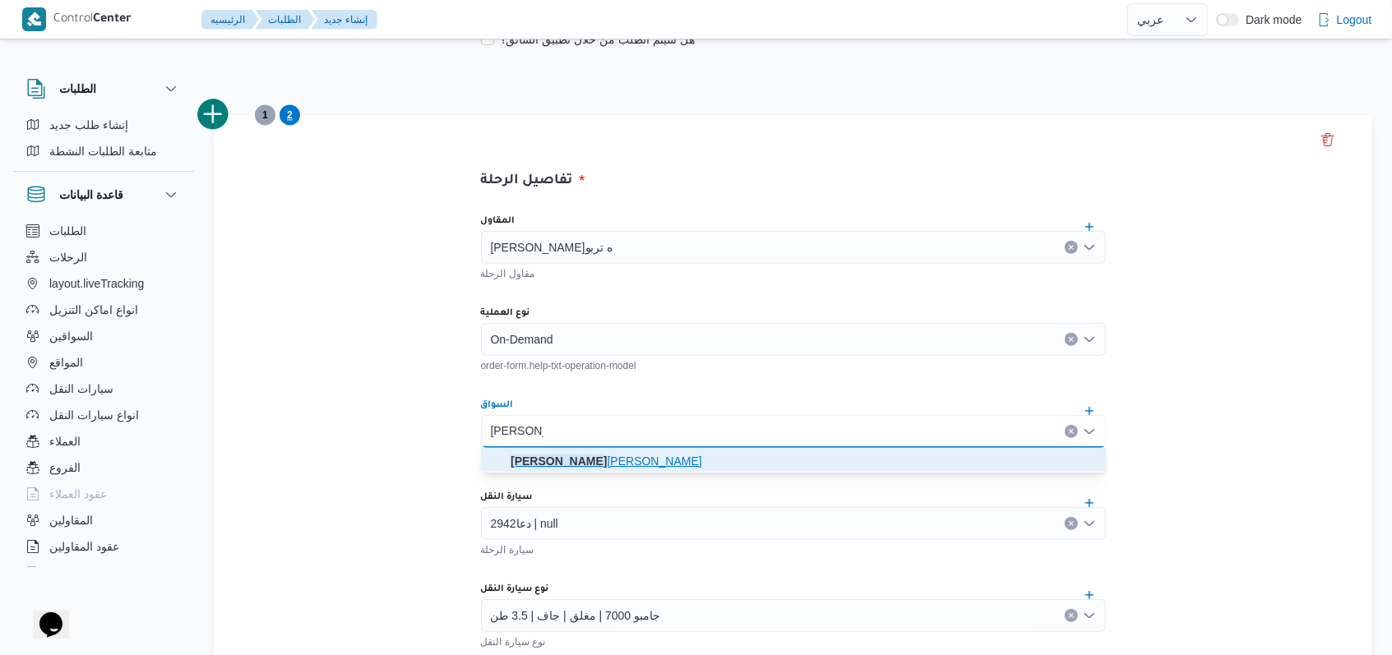
click at [605, 456] on mark "[PERSON_NAME]" at bounding box center [559, 461] width 96 height 13
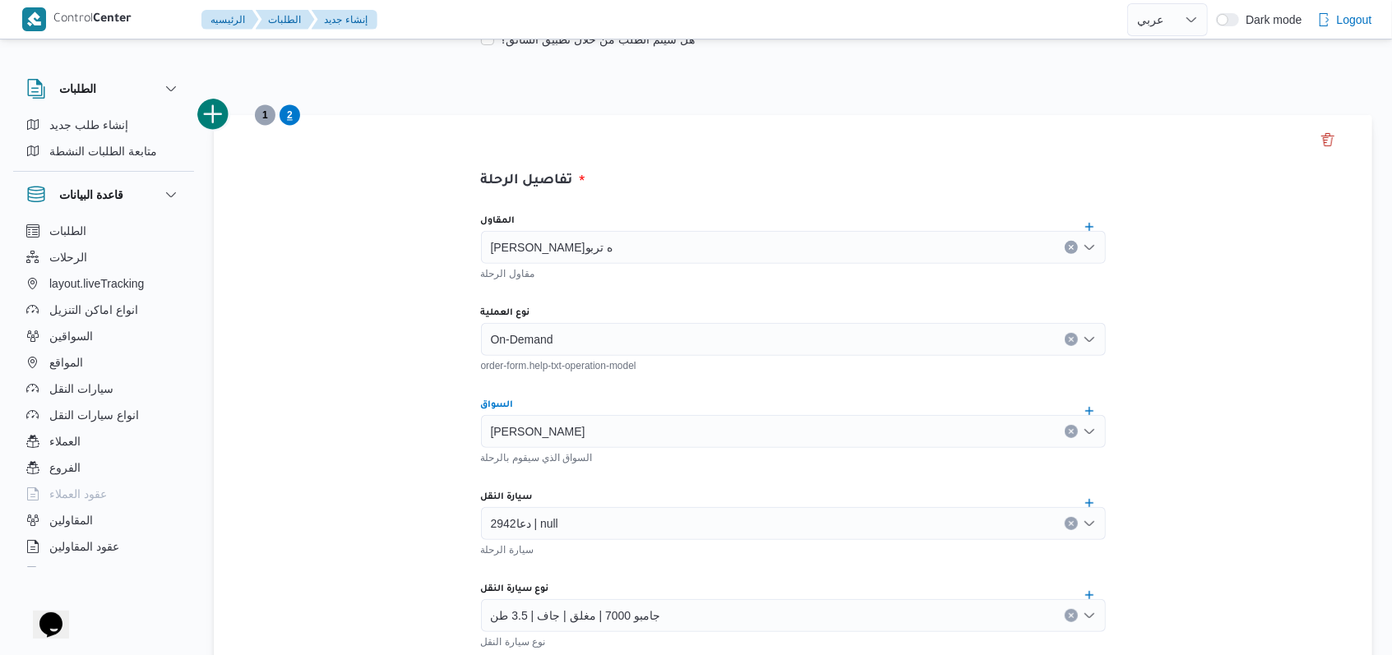
click at [594, 508] on div "دعا2942 | null" at bounding box center [793, 523] width 625 height 33
type input "8683"
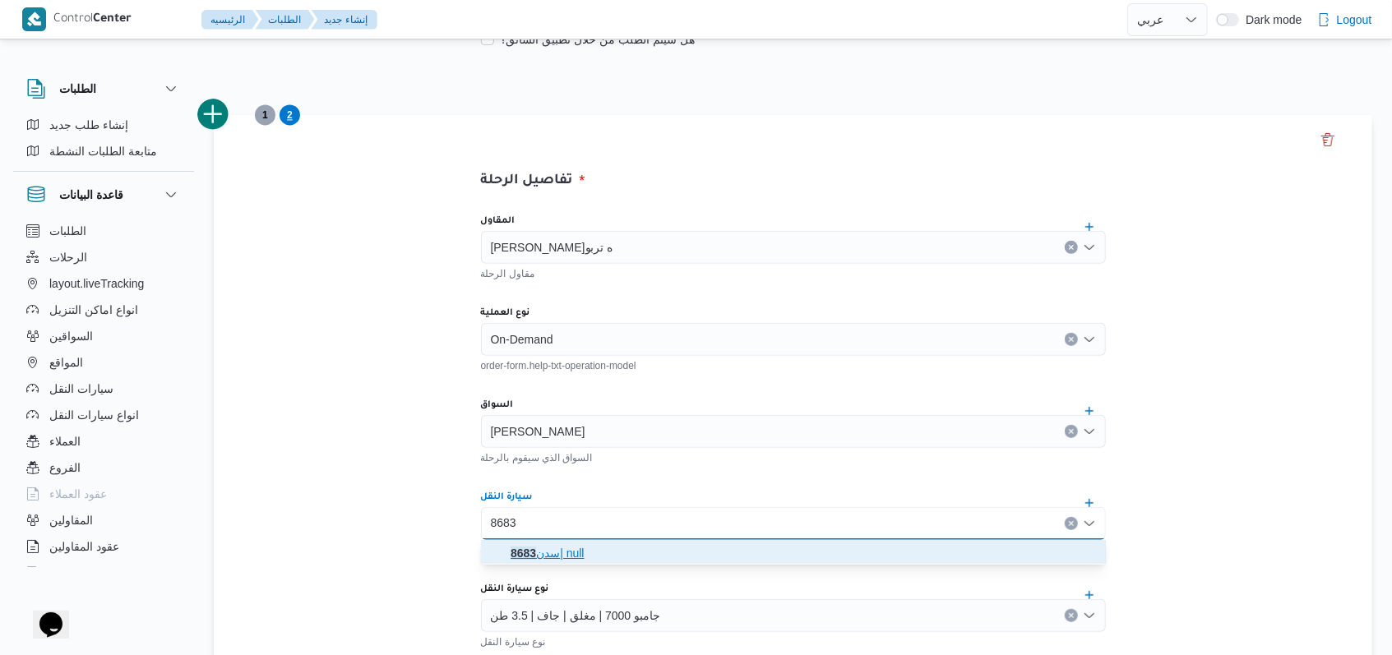
click at [589, 555] on span "سدن 8683 | null" at bounding box center [803, 553] width 585 height 20
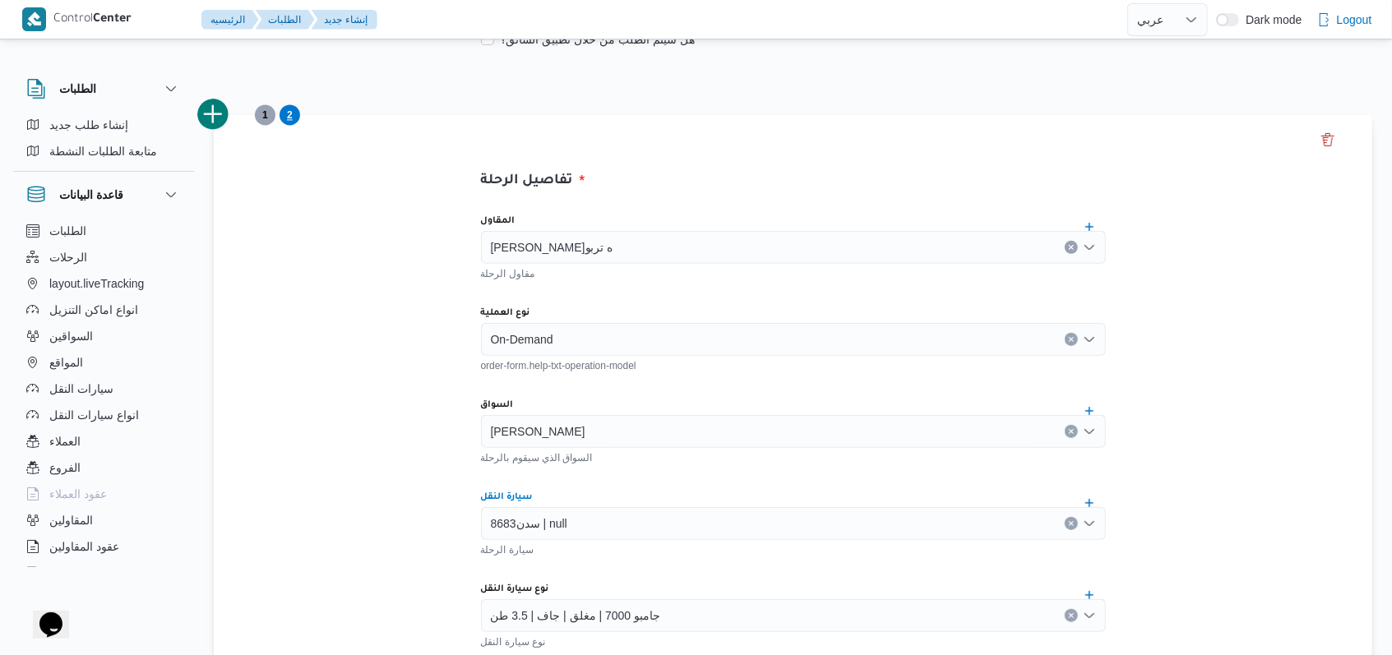
click at [649, 559] on div "المقاول [PERSON_NAME]ه تربو مقاول الرحلة نوع العملية On-Demand order-form.help-…" at bounding box center [793, 566] width 651 height 731
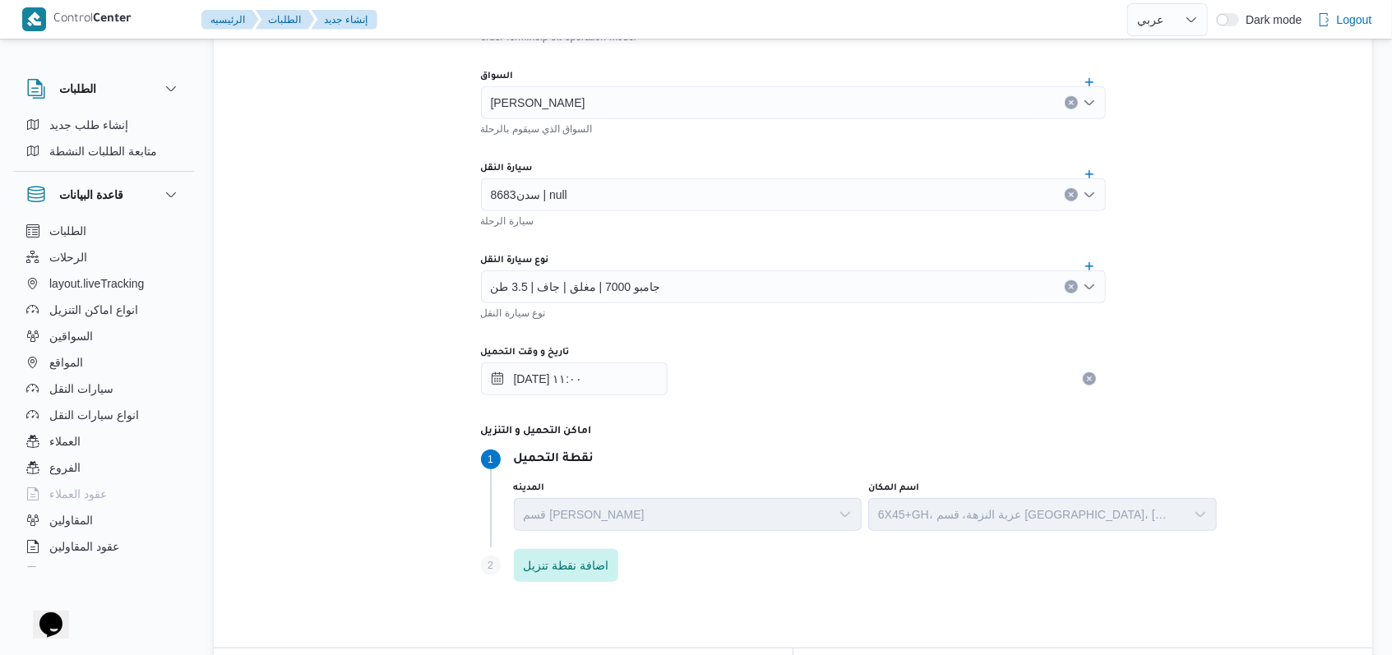
scroll to position [1035, 0]
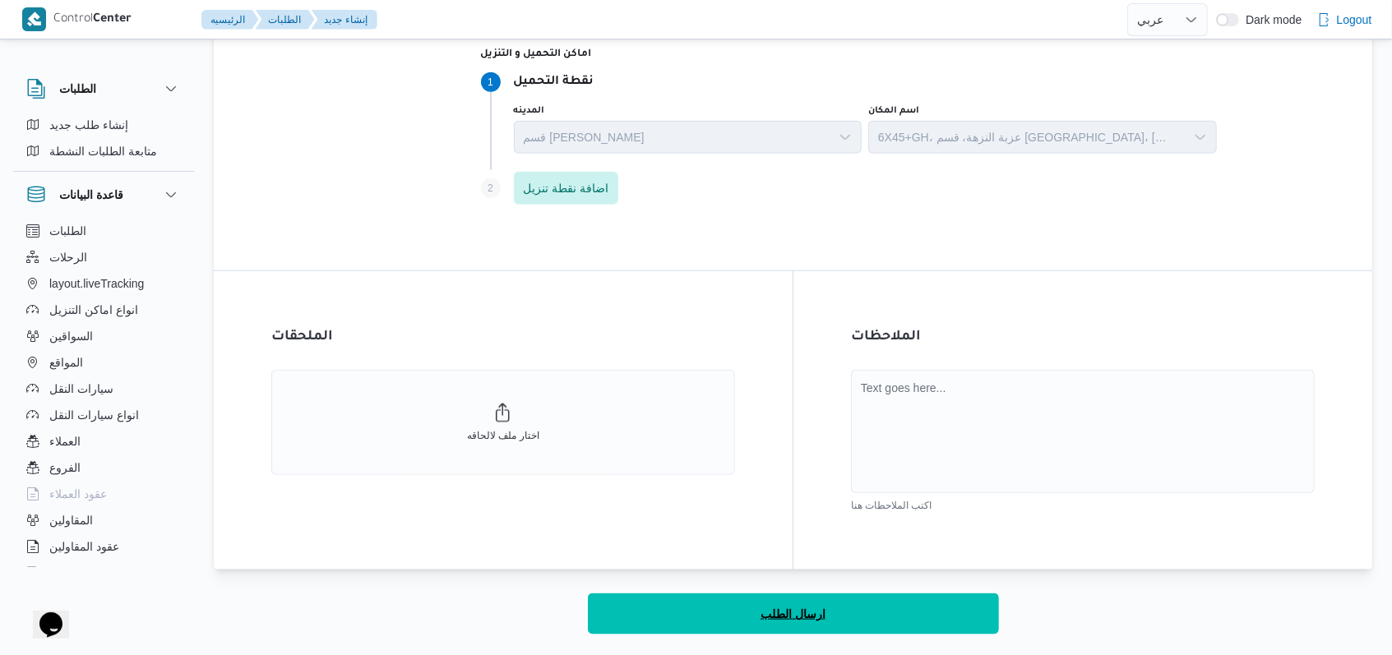
click at [784, 607] on span "ارسال الطلب" at bounding box center [792, 614] width 65 height 20
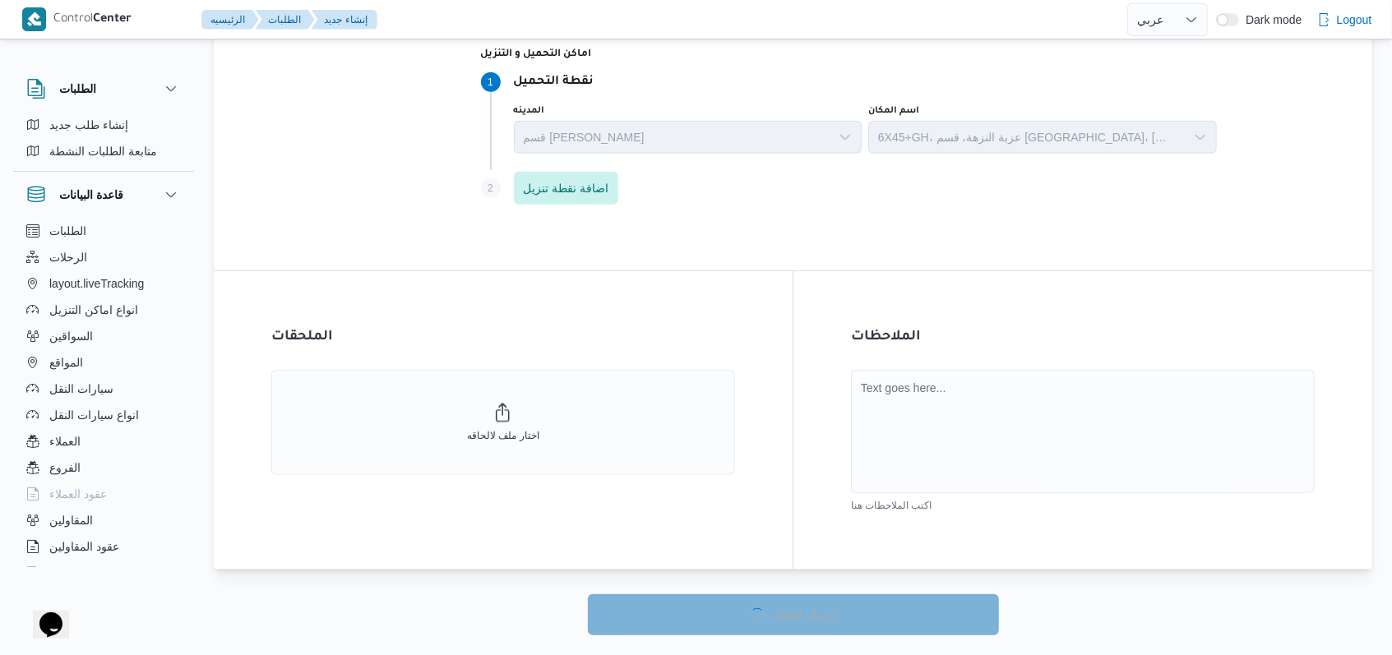
select select "ar"
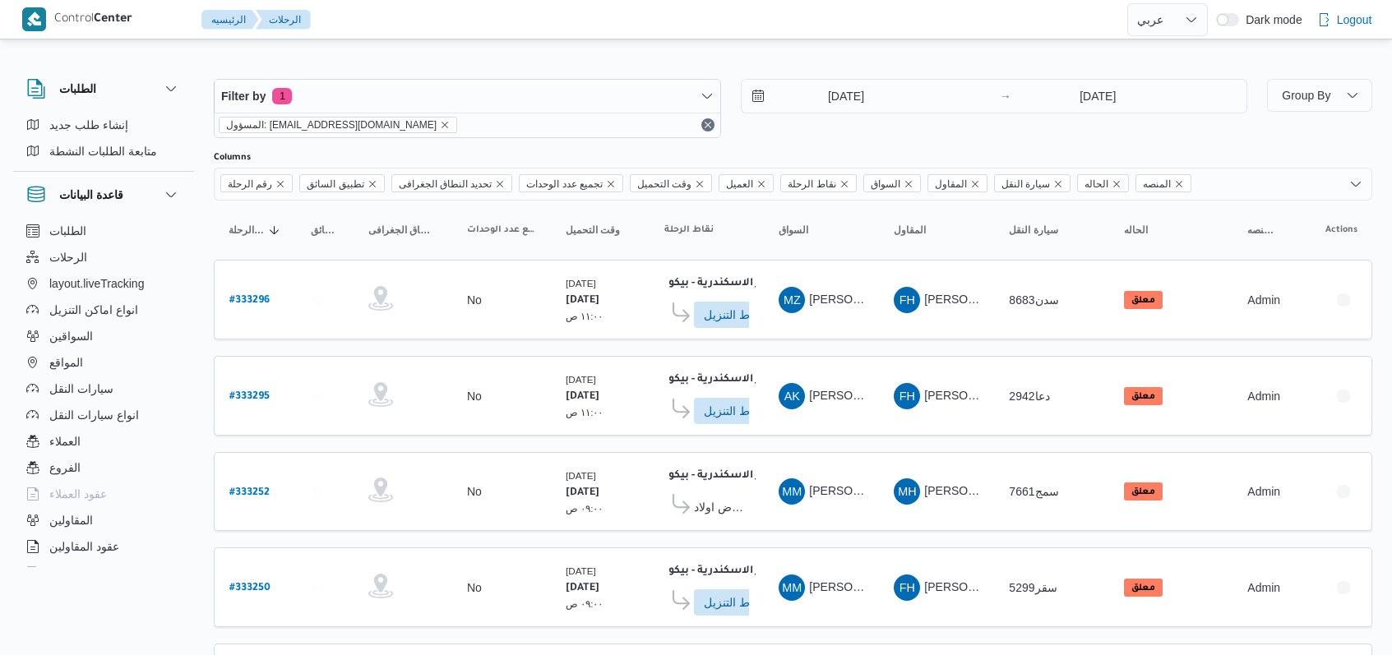
select select "ar"
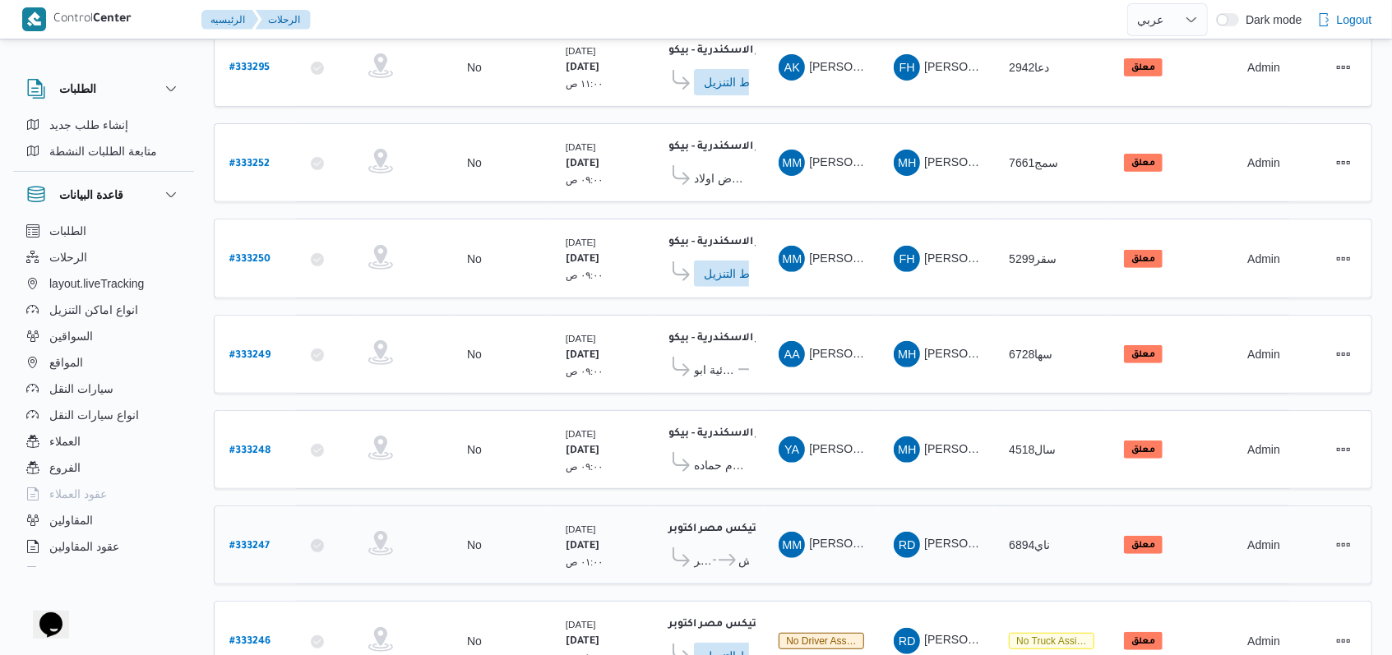
scroll to position [219, 0]
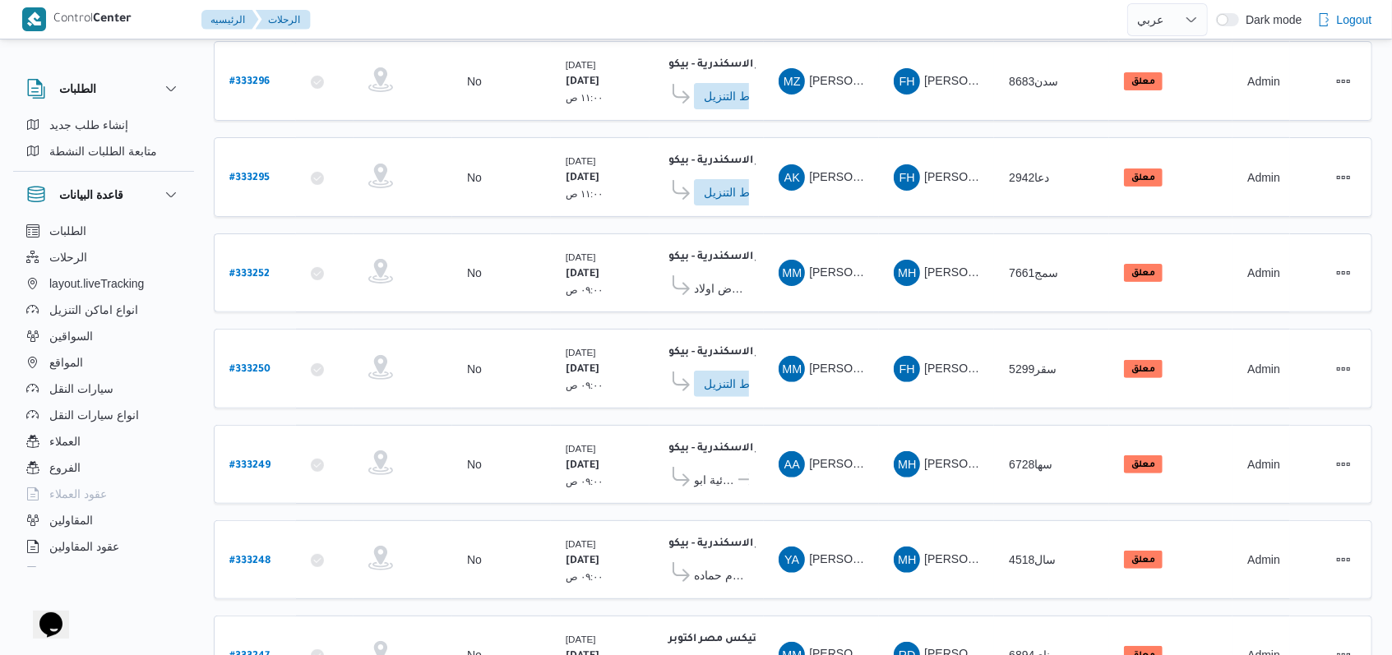
click at [641, 501] on table "رقم الرحلة Click to sort in ascending order تطبيق السائق Click to sort in ascen…" at bounding box center [793, 490] width 1158 height 1016
click at [742, 372] on span "ادخل تفاصيل نقاط التنزيل" at bounding box center [740, 383] width 72 height 26
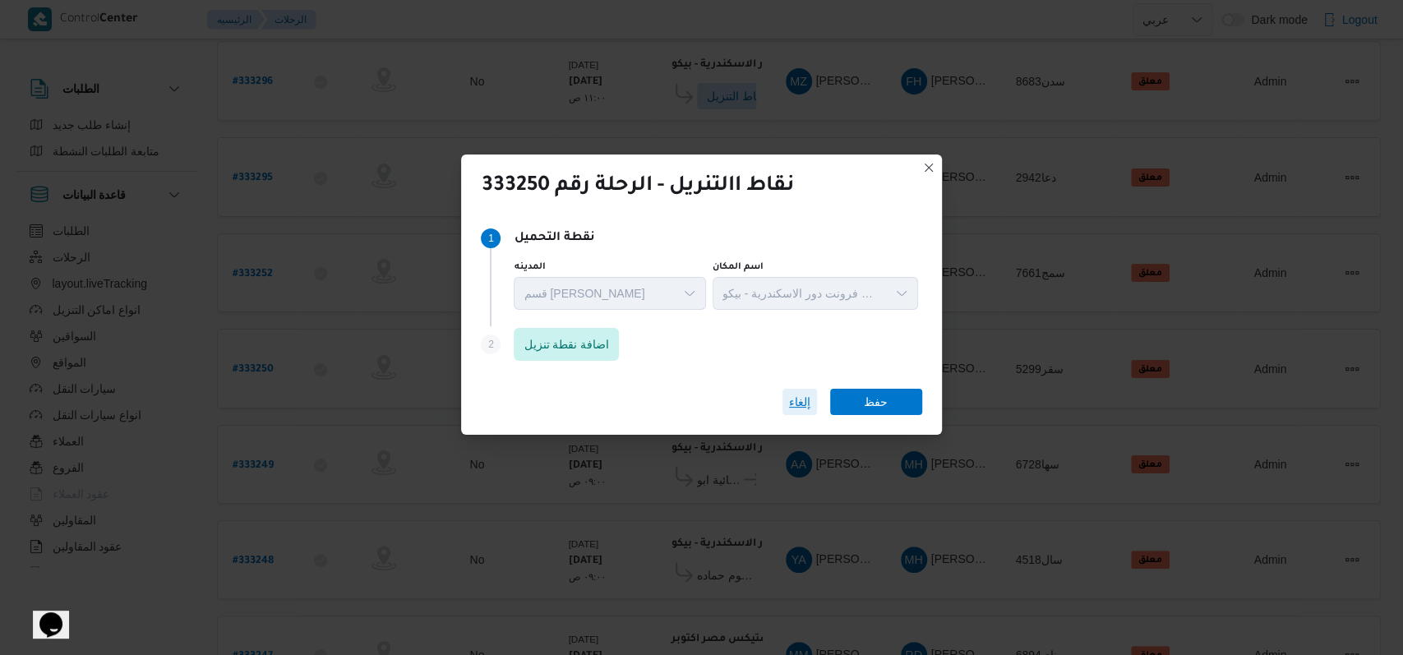
click at [789, 404] on span "إلغاء" at bounding box center [799, 402] width 21 height 20
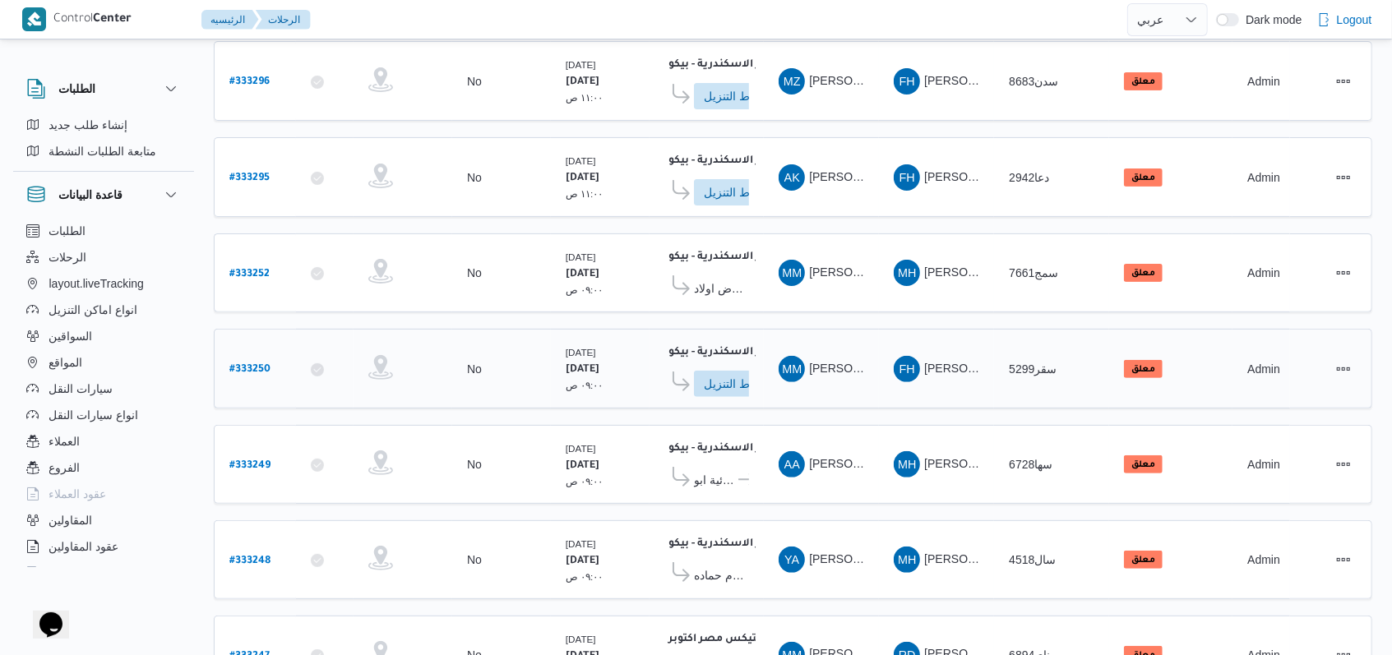
click at [250, 364] on b "# 333250" at bounding box center [249, 370] width 41 height 12
select select "ar"
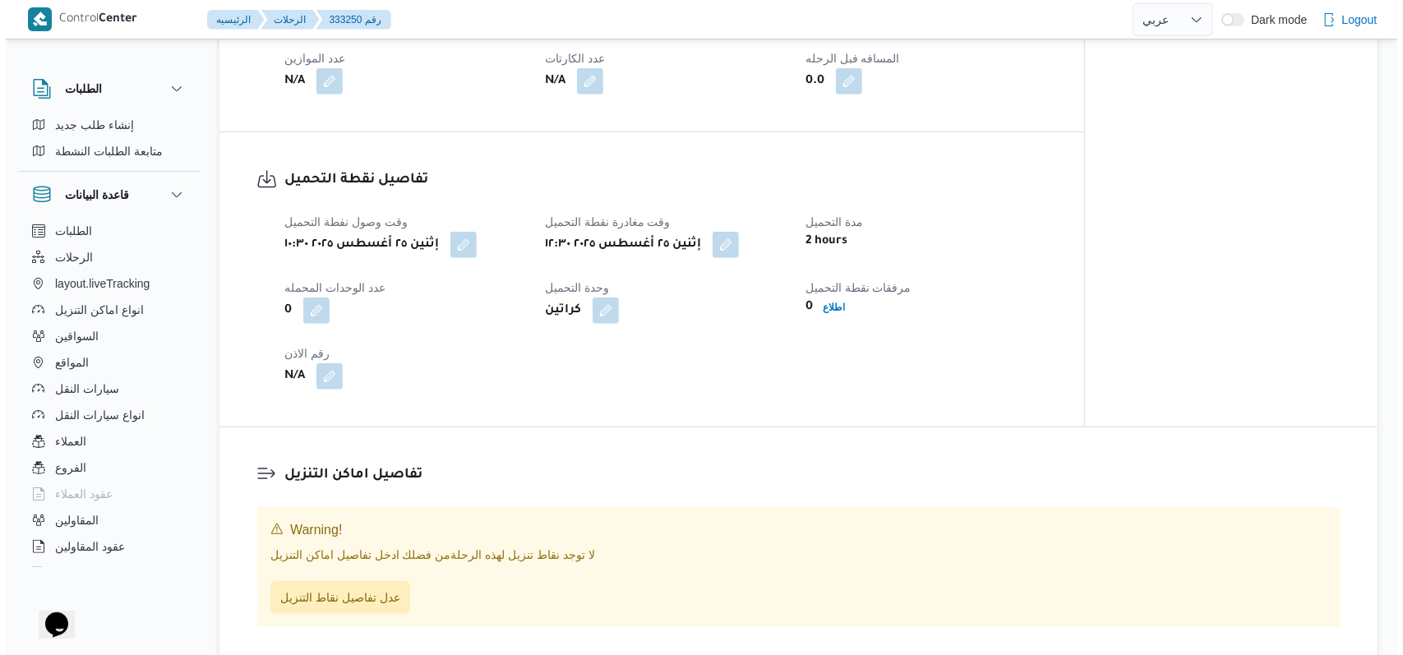
scroll to position [876, 0]
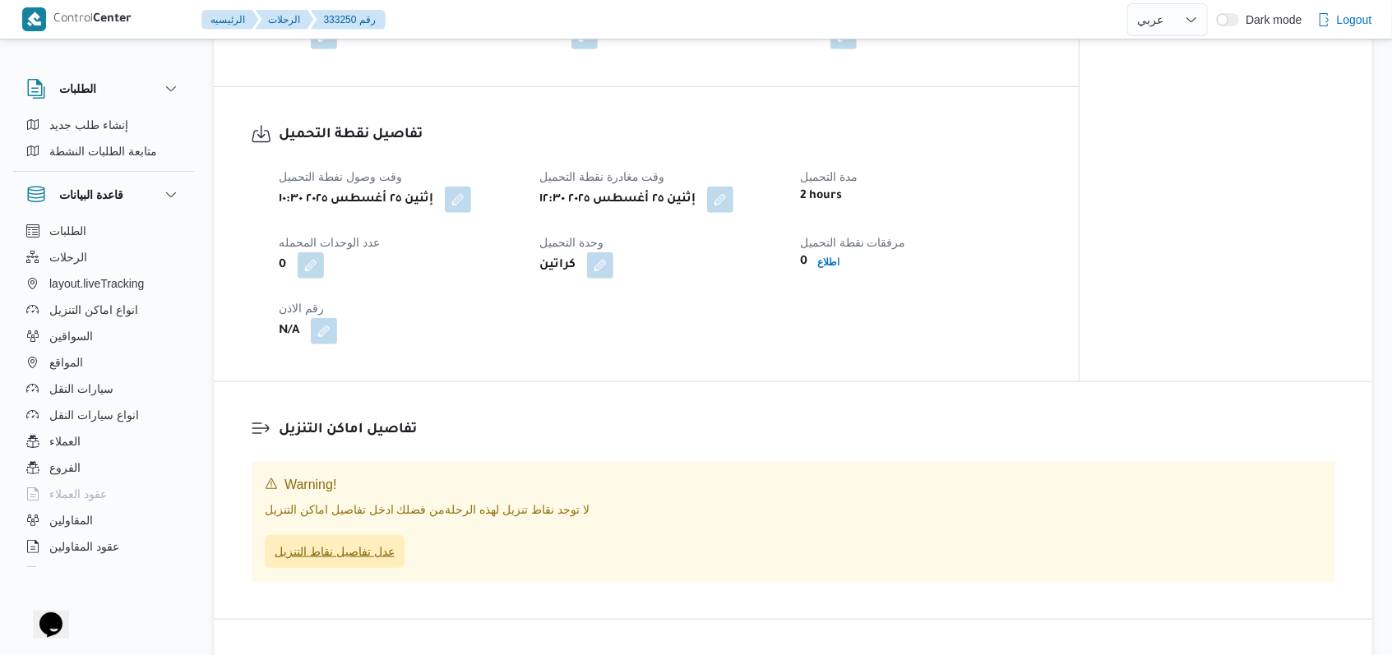
click at [355, 549] on span "عدل تفاصيل نقاط التنزيل" at bounding box center [335, 552] width 120 height 20
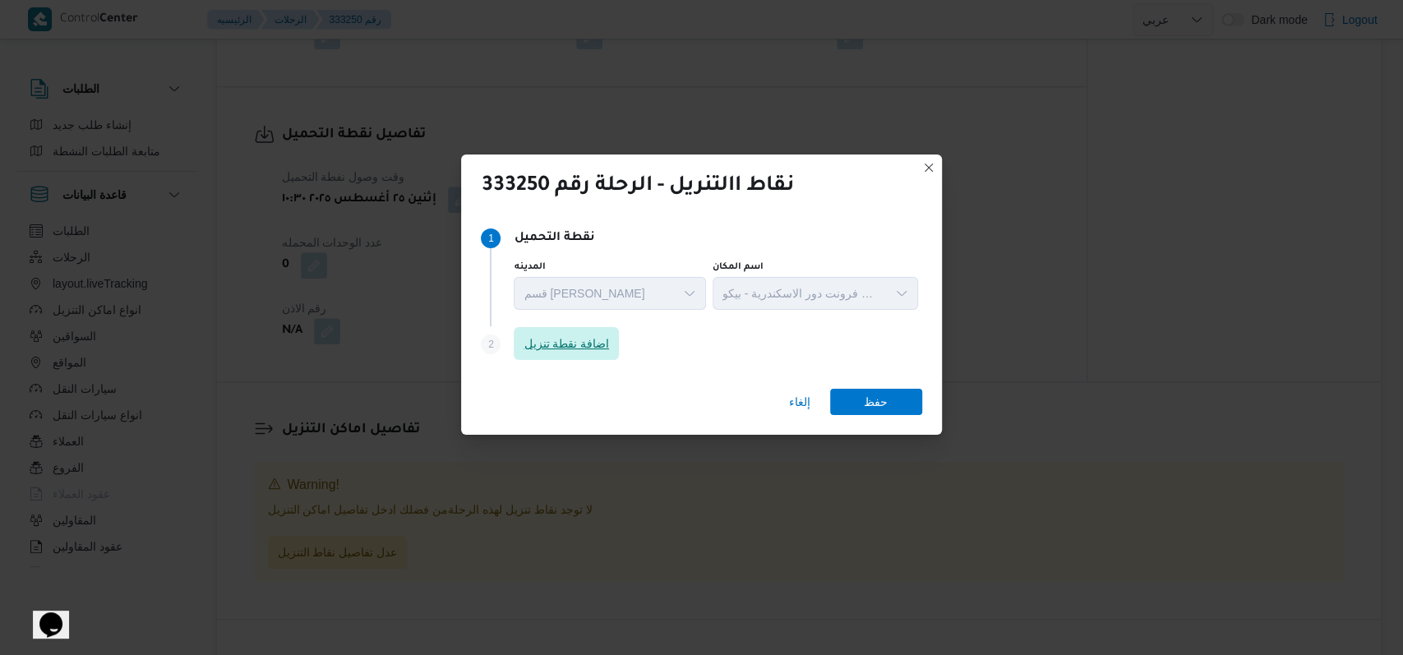
click at [579, 348] on span "اضافة نقطة تنزيل" at bounding box center [566, 344] width 85 height 20
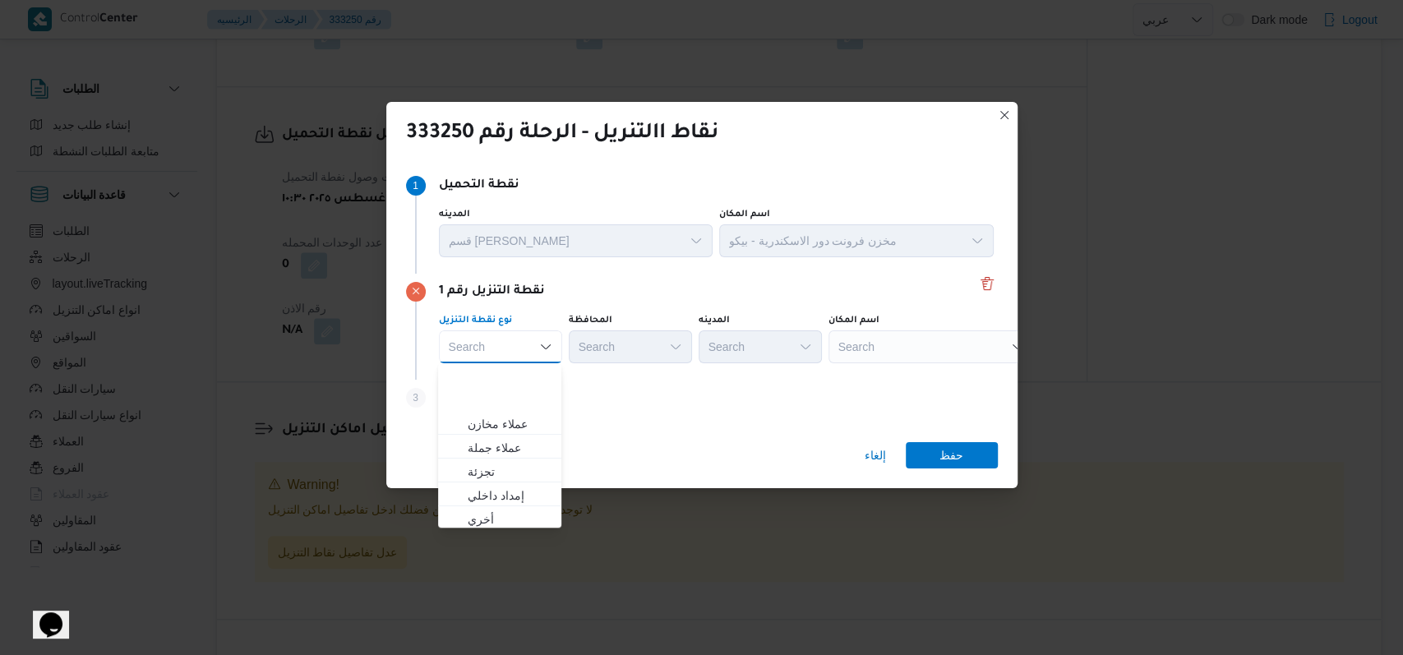
scroll to position [432, 0]
click at [536, 517] on span "متجر أجهزة" at bounding box center [510, 517] width 84 height 20
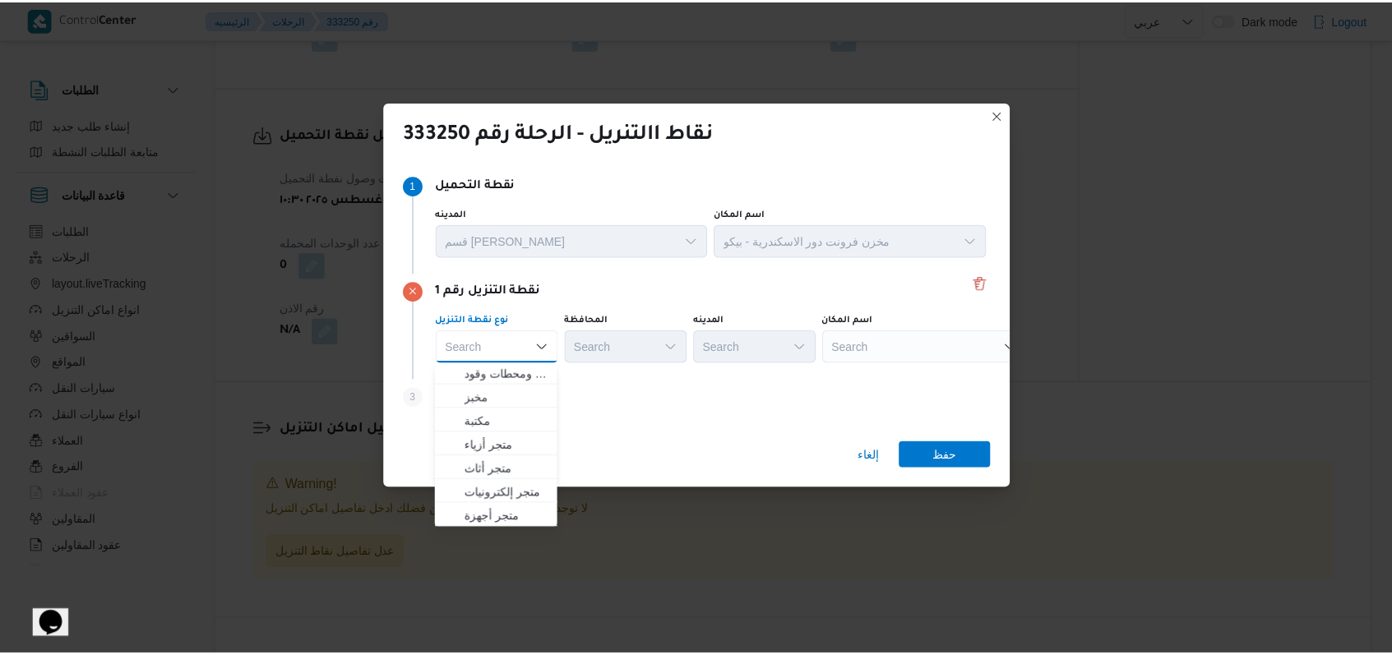
scroll to position [0, 0]
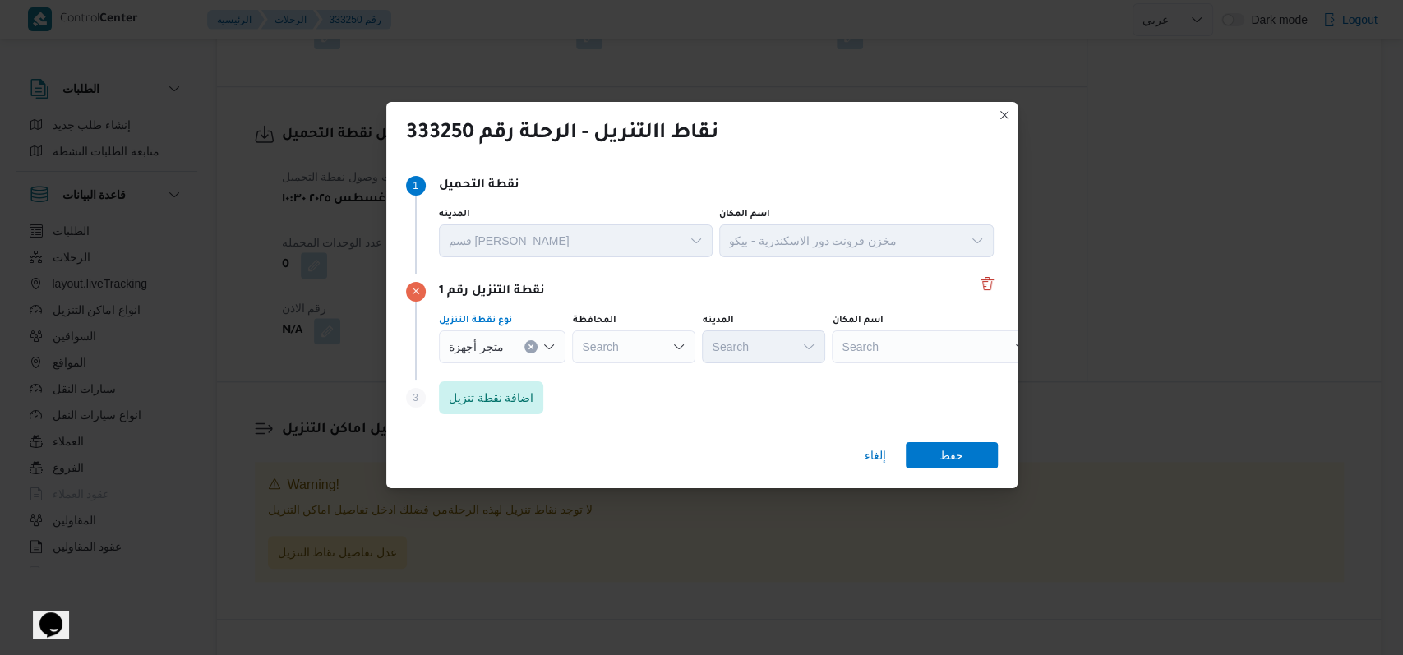
click at [907, 335] on div "Search" at bounding box center [935, 346] width 206 height 33
type input "h"
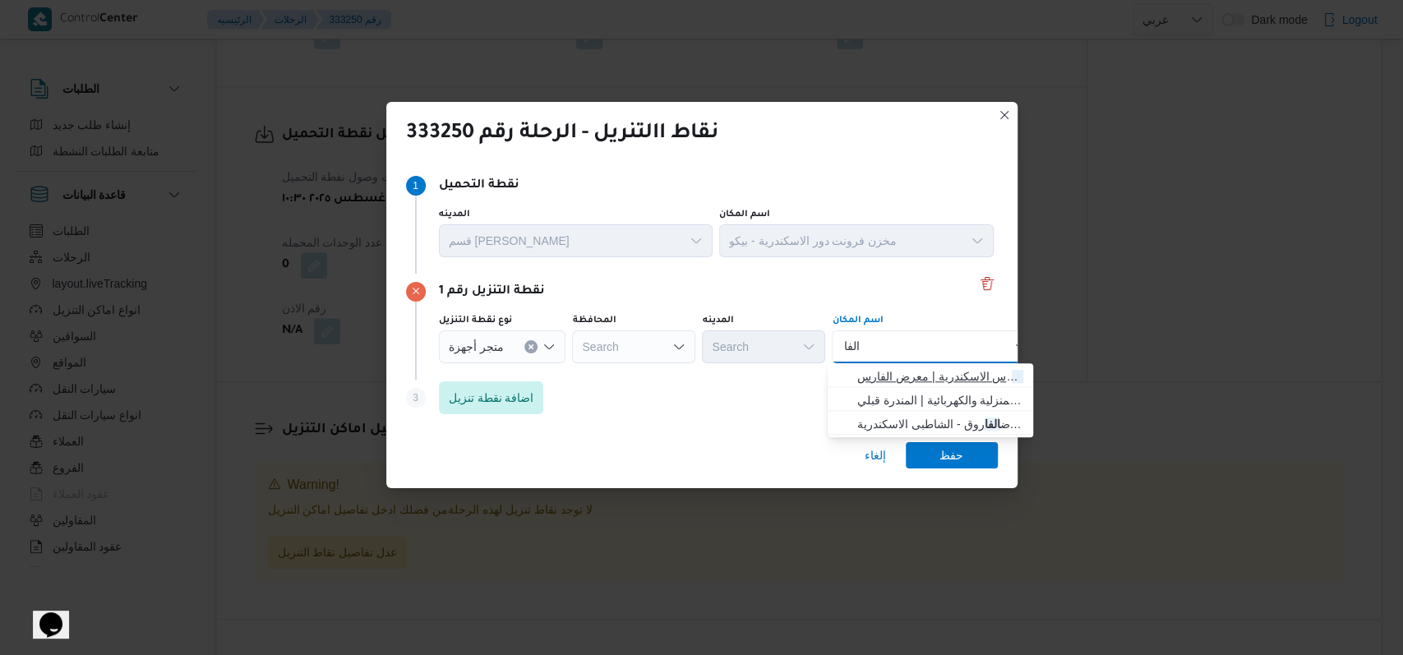
type input "الفا"
click at [909, 375] on span "معرض الفا رس الاسكندرية | معرض الفارس | [DEMOGRAPHIC_DATA] قبلي" at bounding box center [940, 377] width 166 height 20
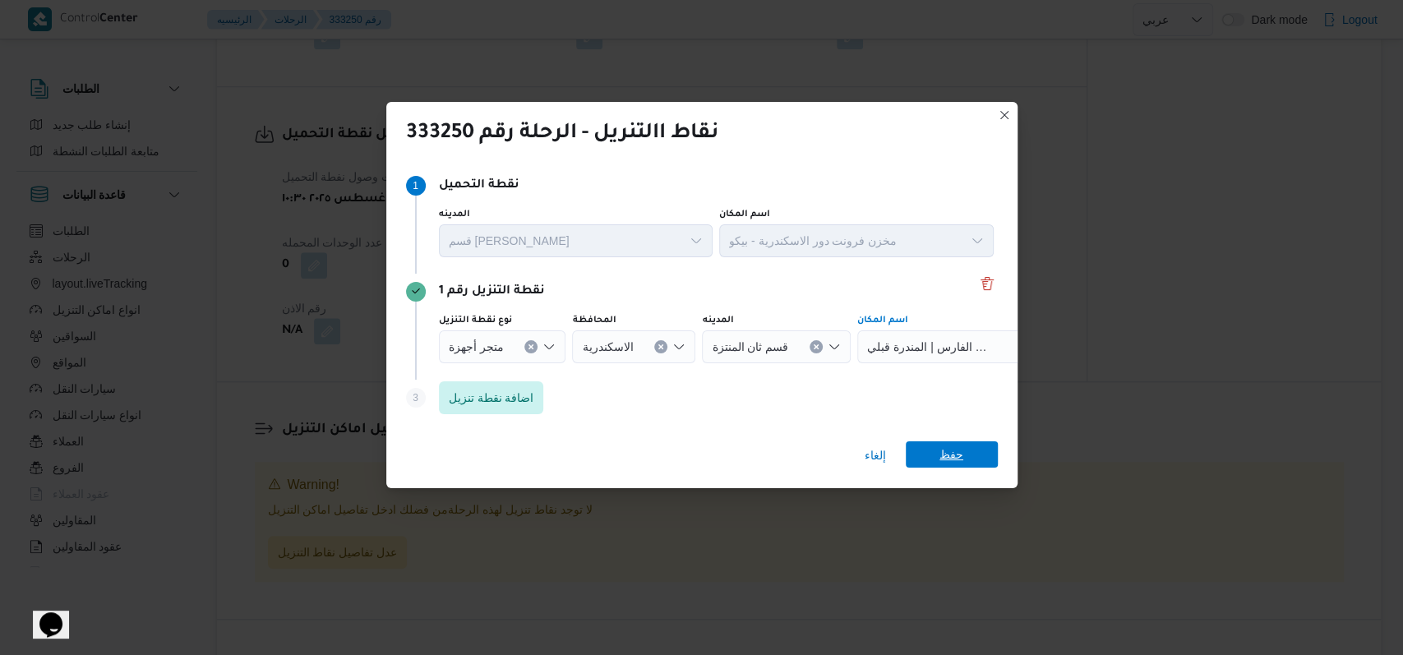
click at [973, 460] on span "حفظ" at bounding box center [952, 454] width 92 height 26
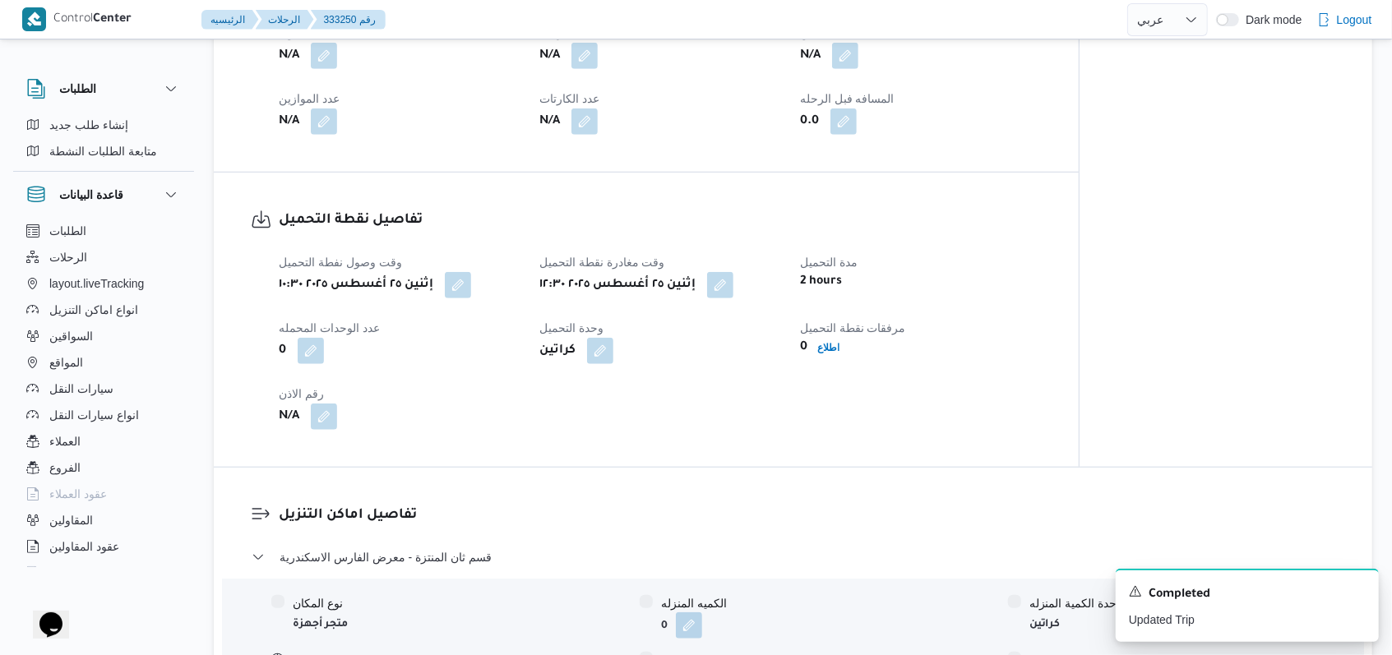
scroll to position [962, 0]
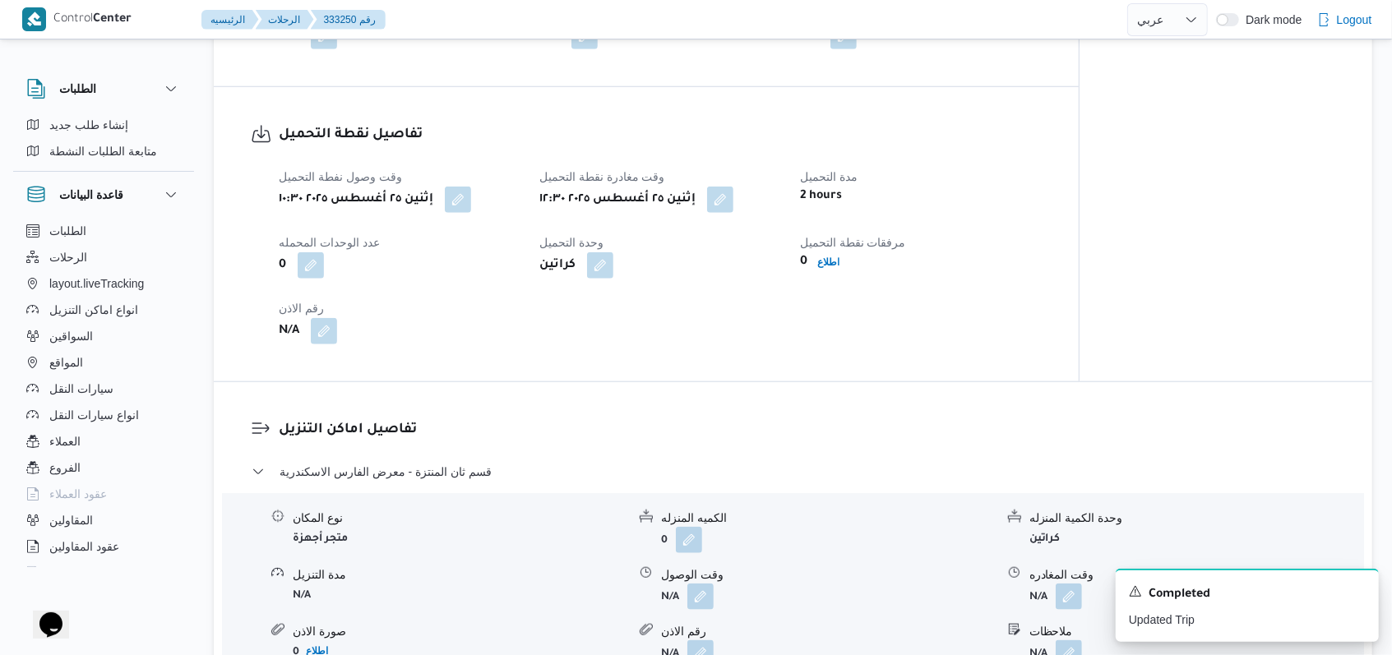
select select "ar"
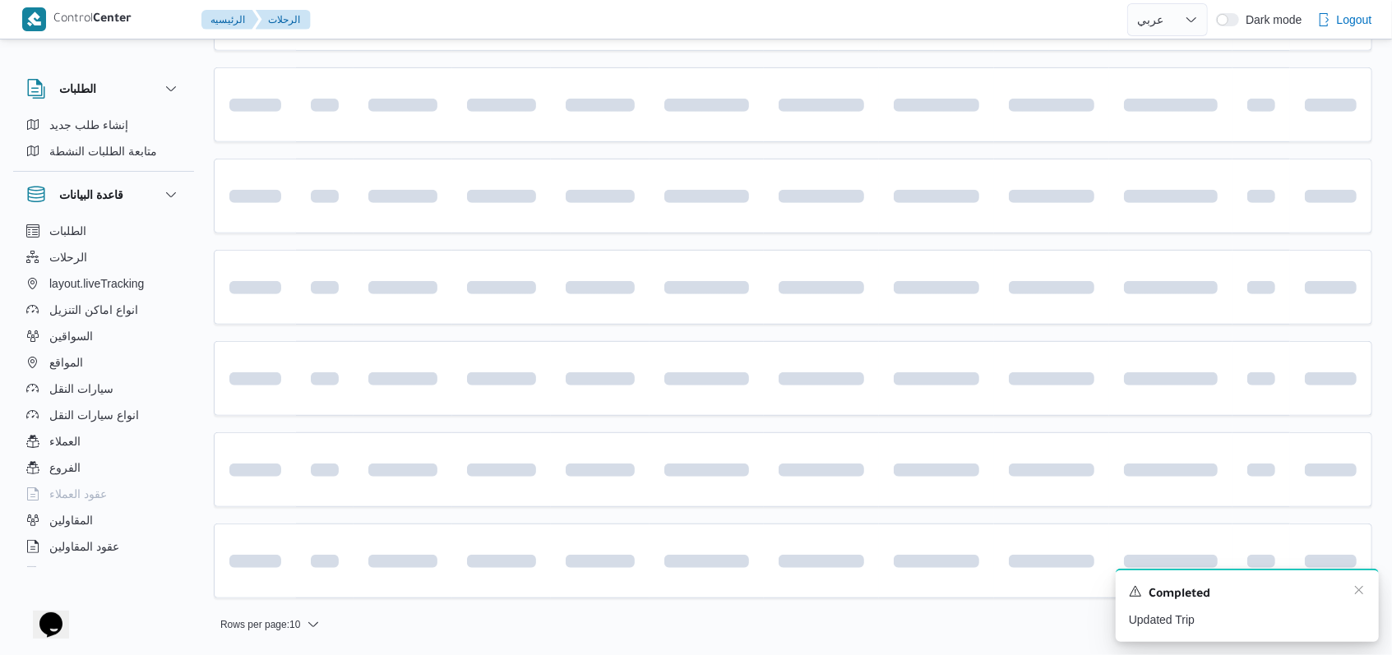
scroll to position [219, 0]
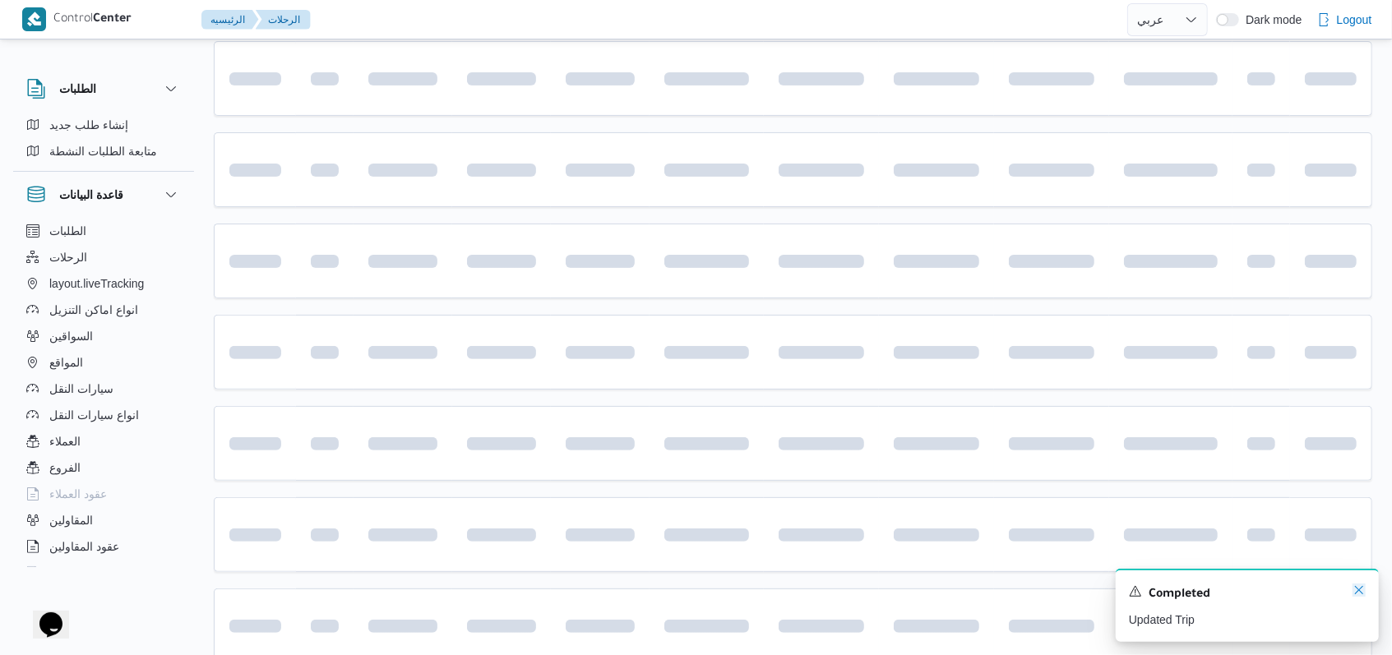
click at [1358, 596] on icon "Dismiss toast" at bounding box center [1358, 590] width 13 height 13
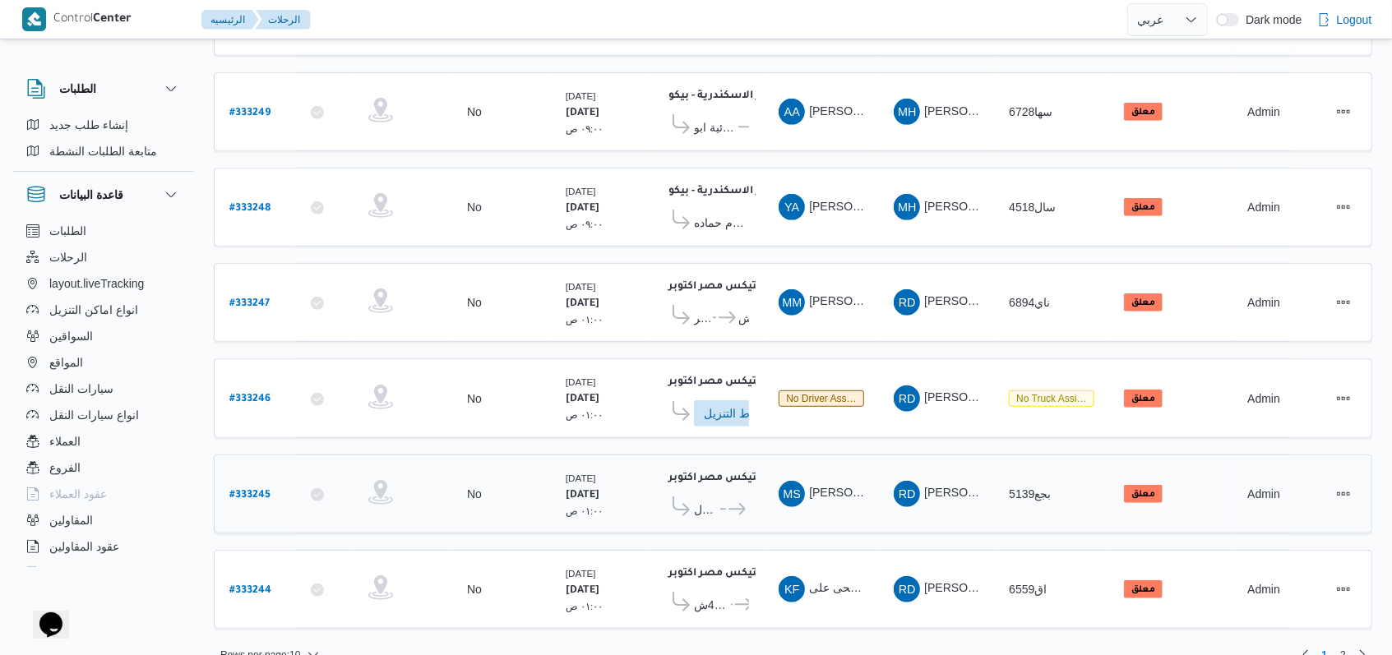
scroll to position [572, 0]
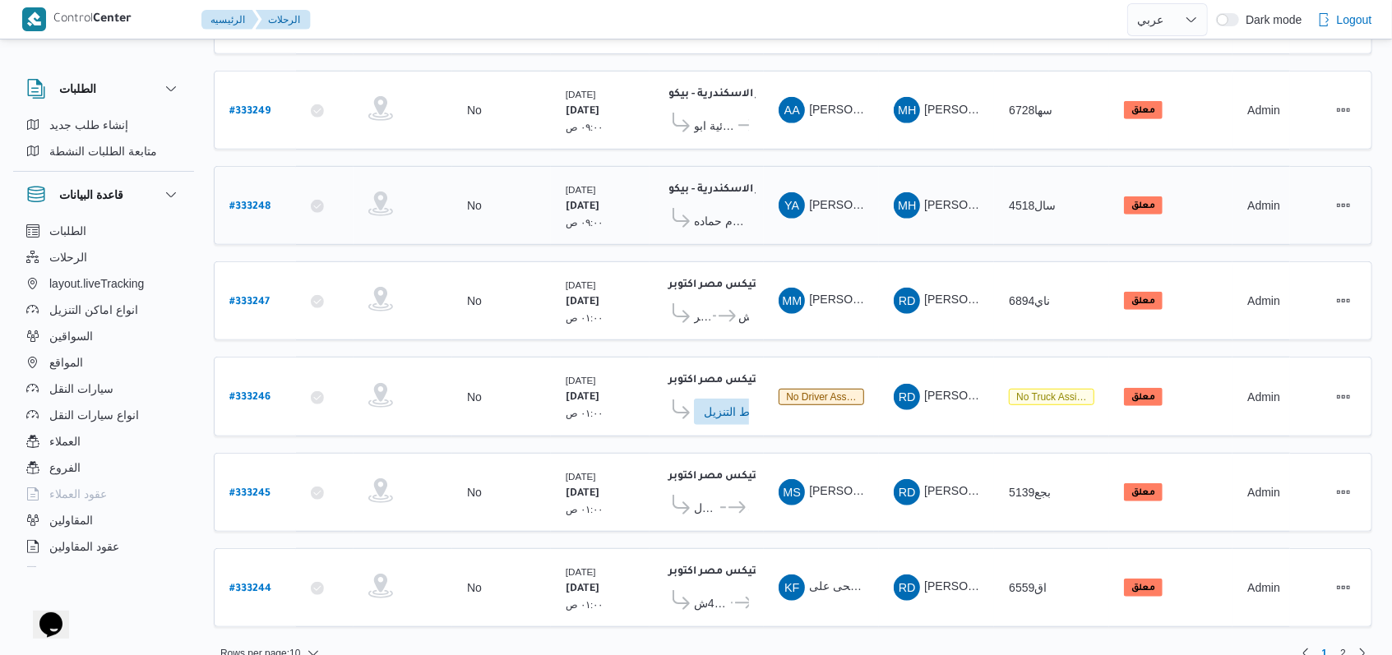
click at [258, 201] on b "# 333248" at bounding box center [249, 207] width 41 height 12
select select "ar"
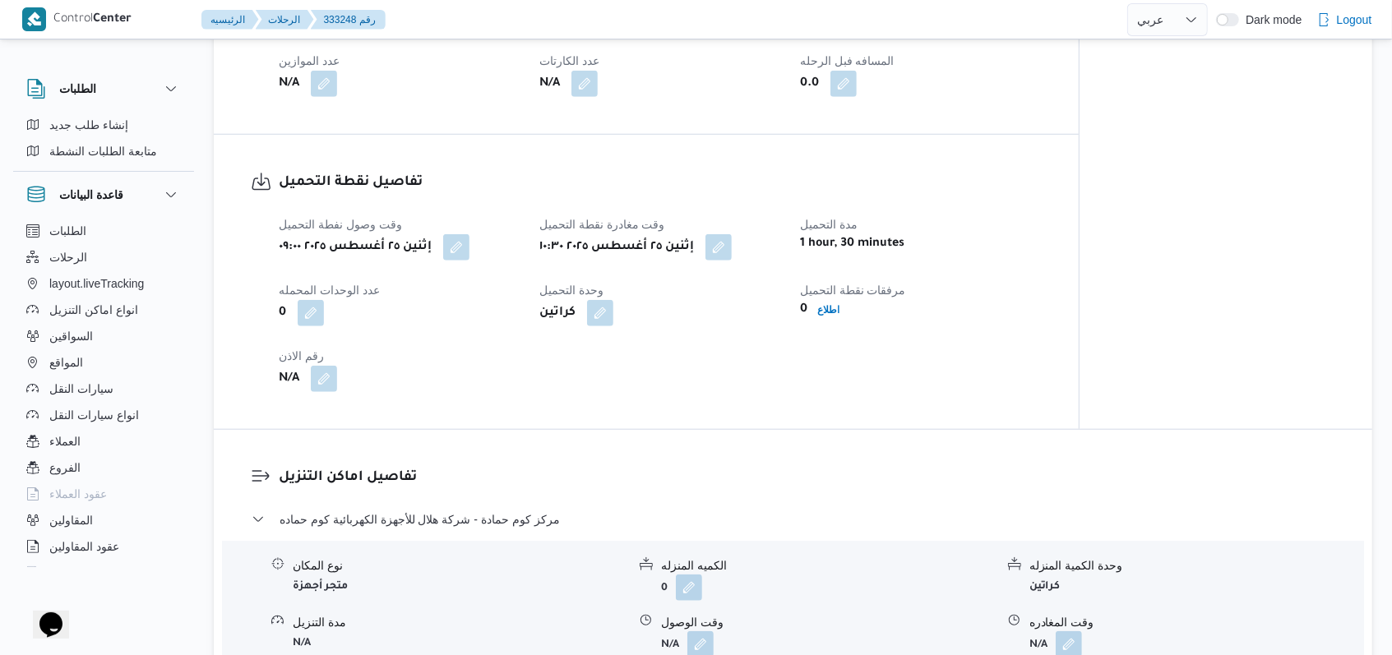
scroll to position [987, 0]
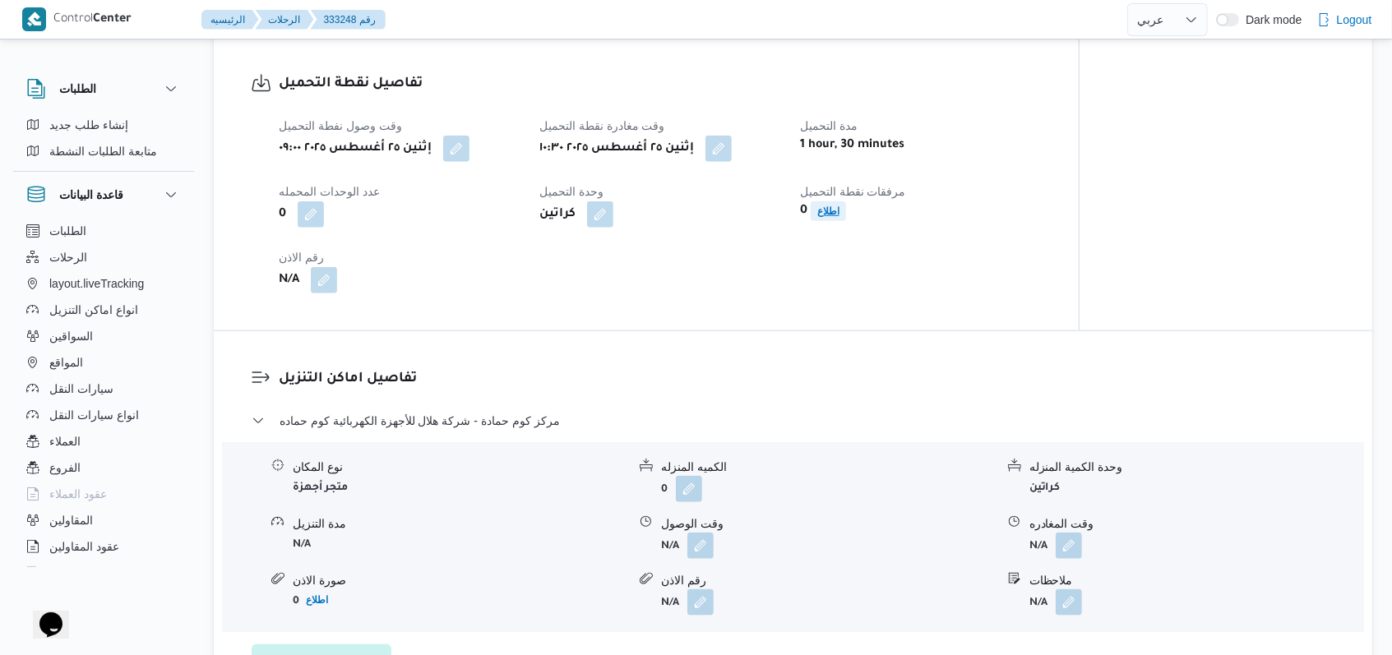
click at [839, 217] on b "اطلاع" at bounding box center [828, 212] width 22 height 12
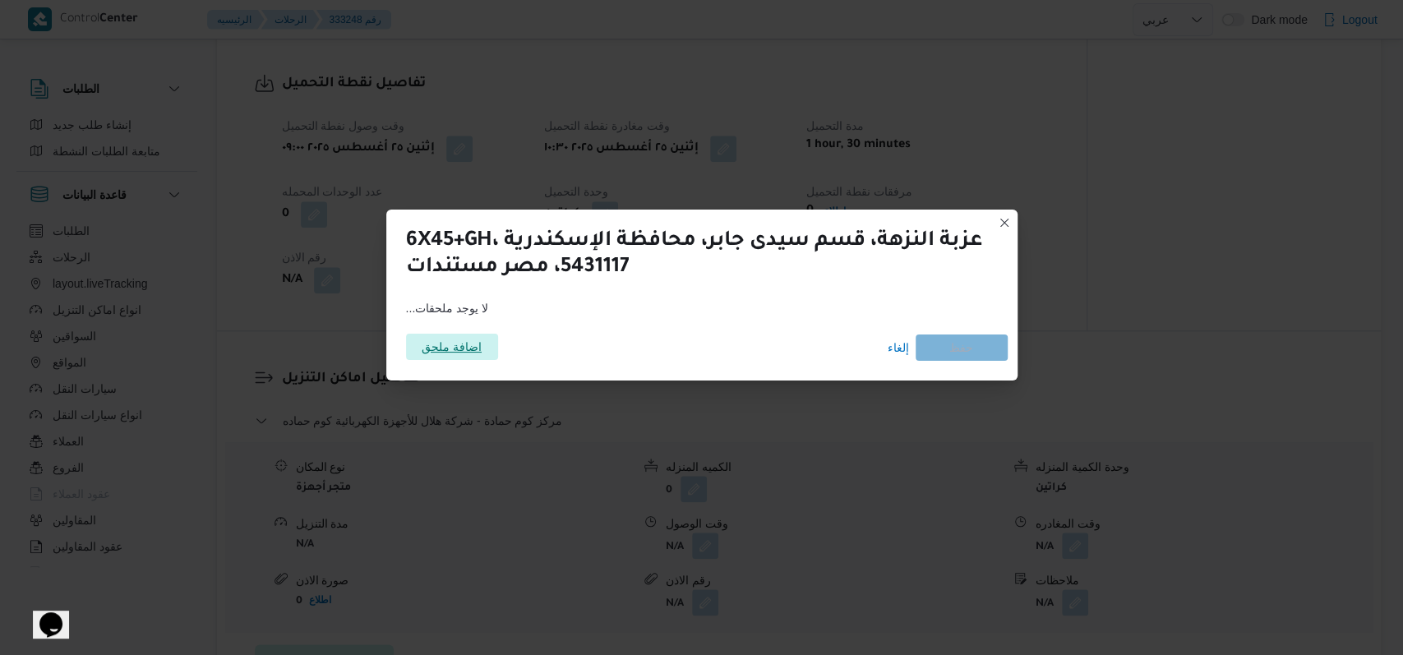
click at [434, 347] on span "اضافة ملحق" at bounding box center [452, 347] width 60 height 26
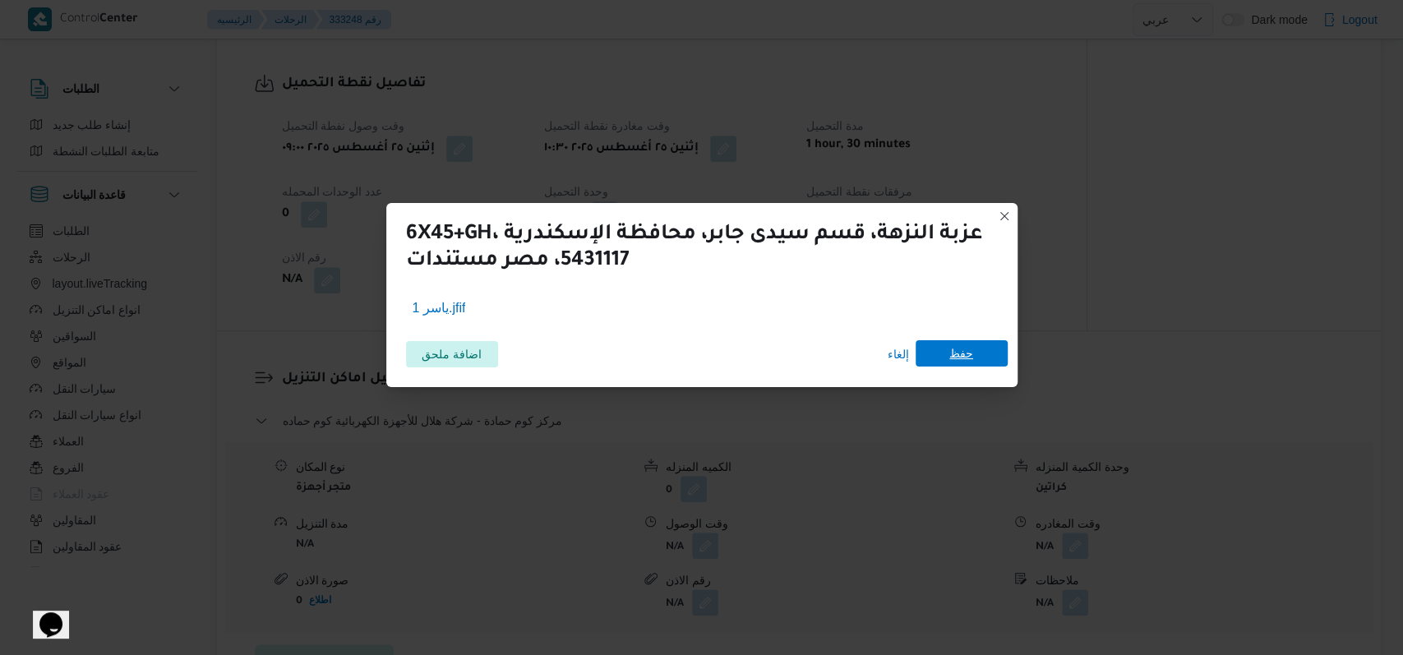
click at [954, 351] on span "حفظ" at bounding box center [962, 353] width 24 height 26
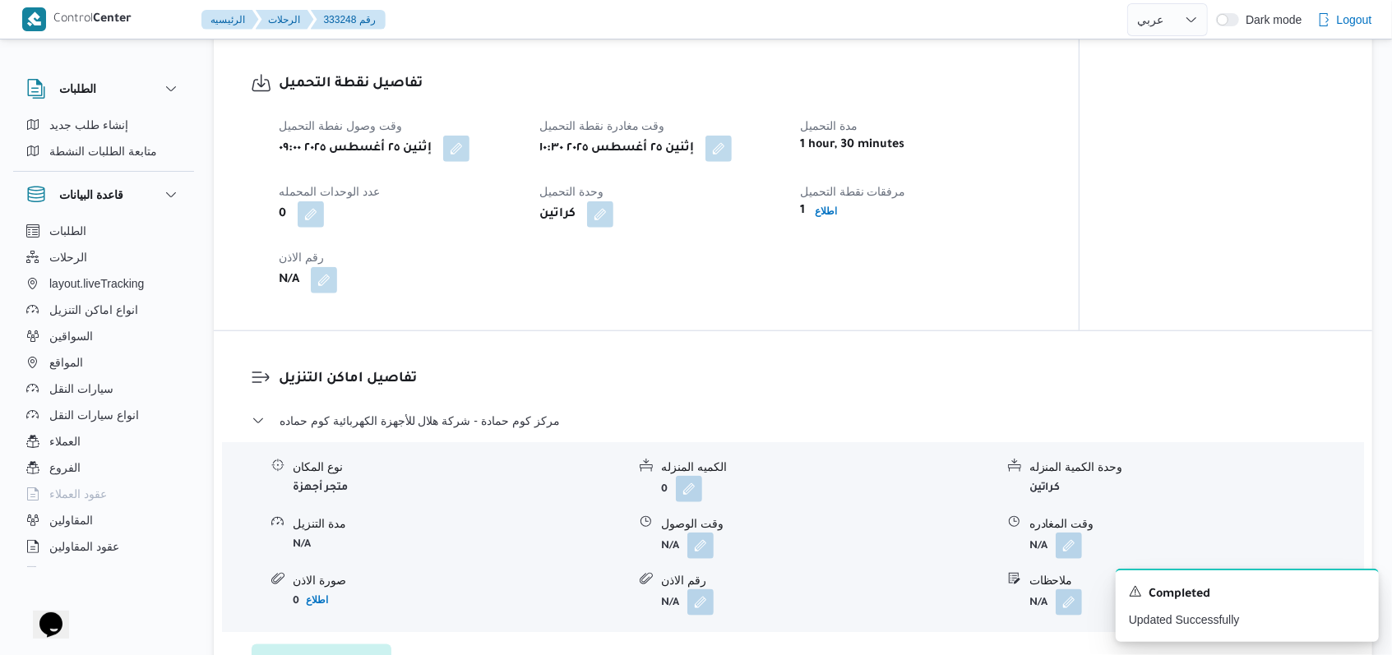
select select "ar"
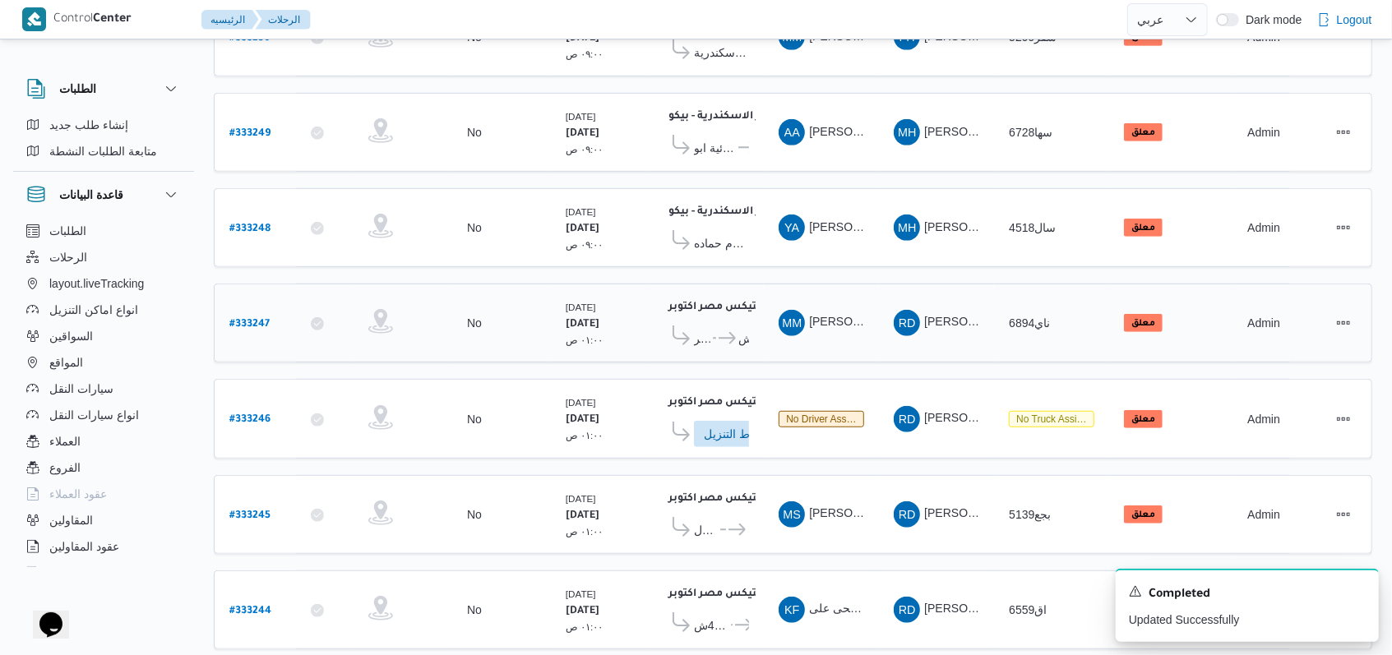
scroll to position [572, 0]
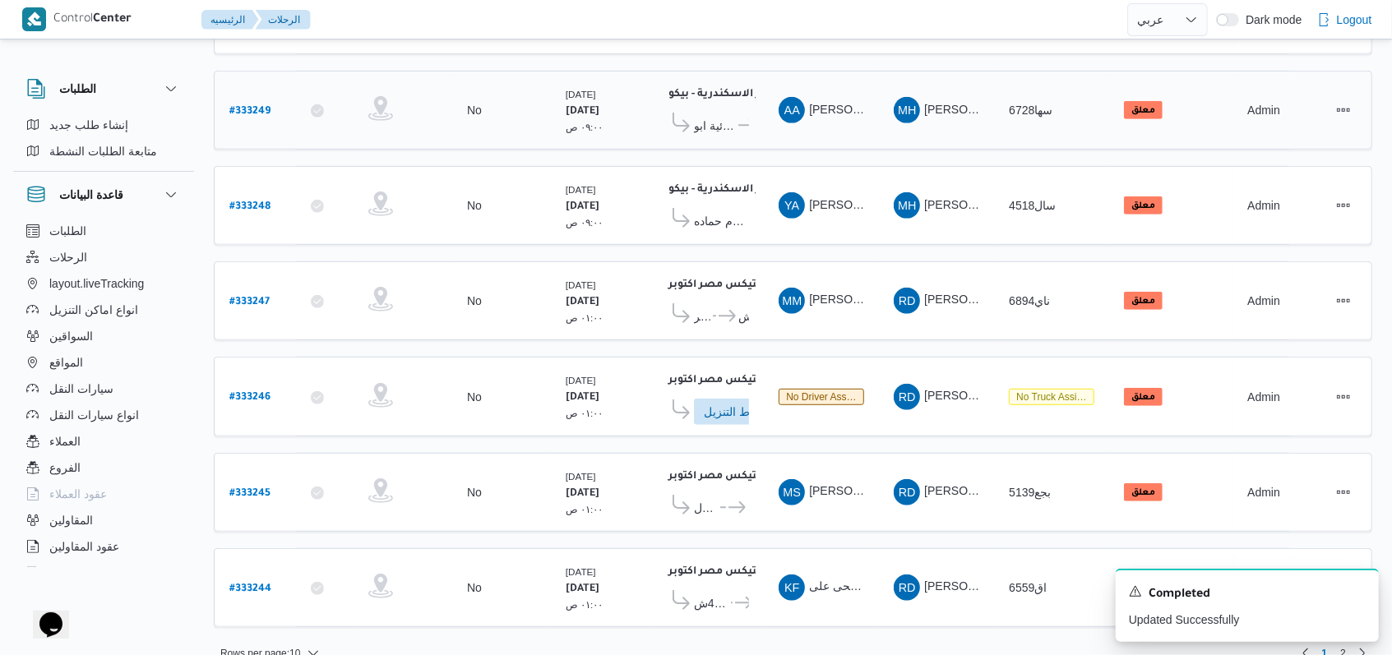
click at [246, 106] on b "# 333249" at bounding box center [249, 112] width 41 height 12
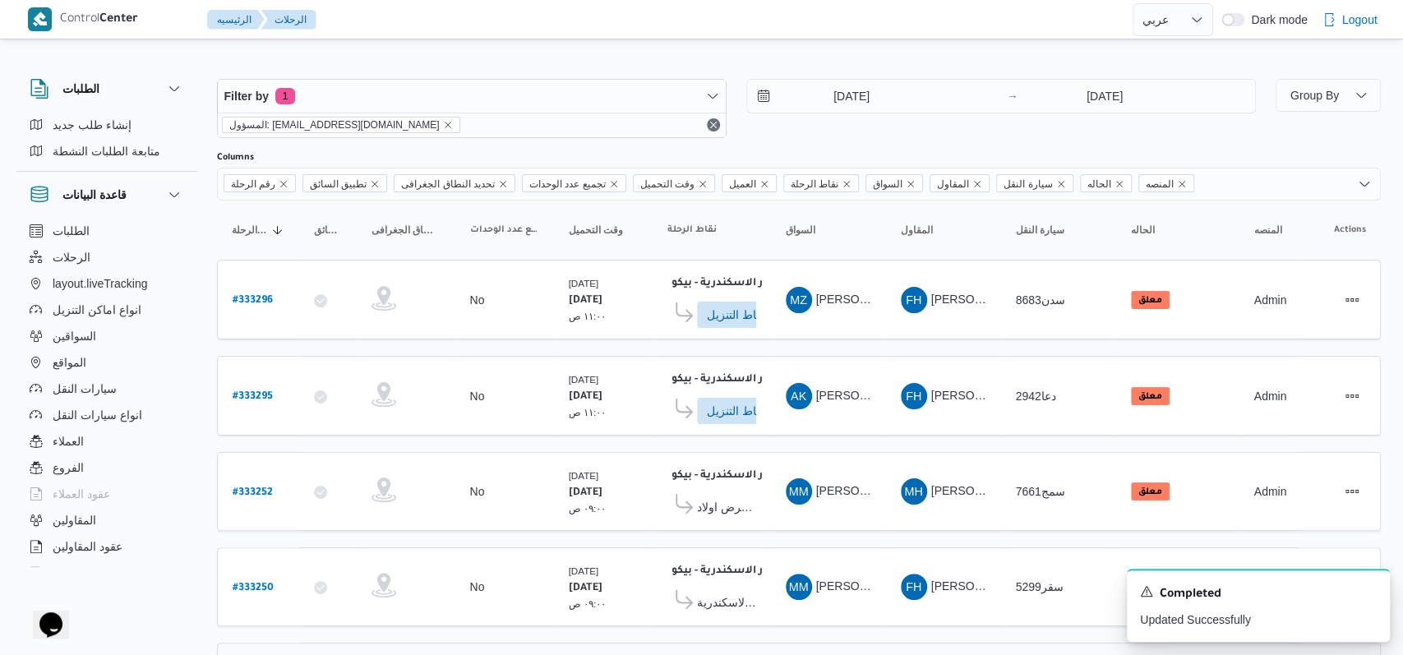
select select "ar"
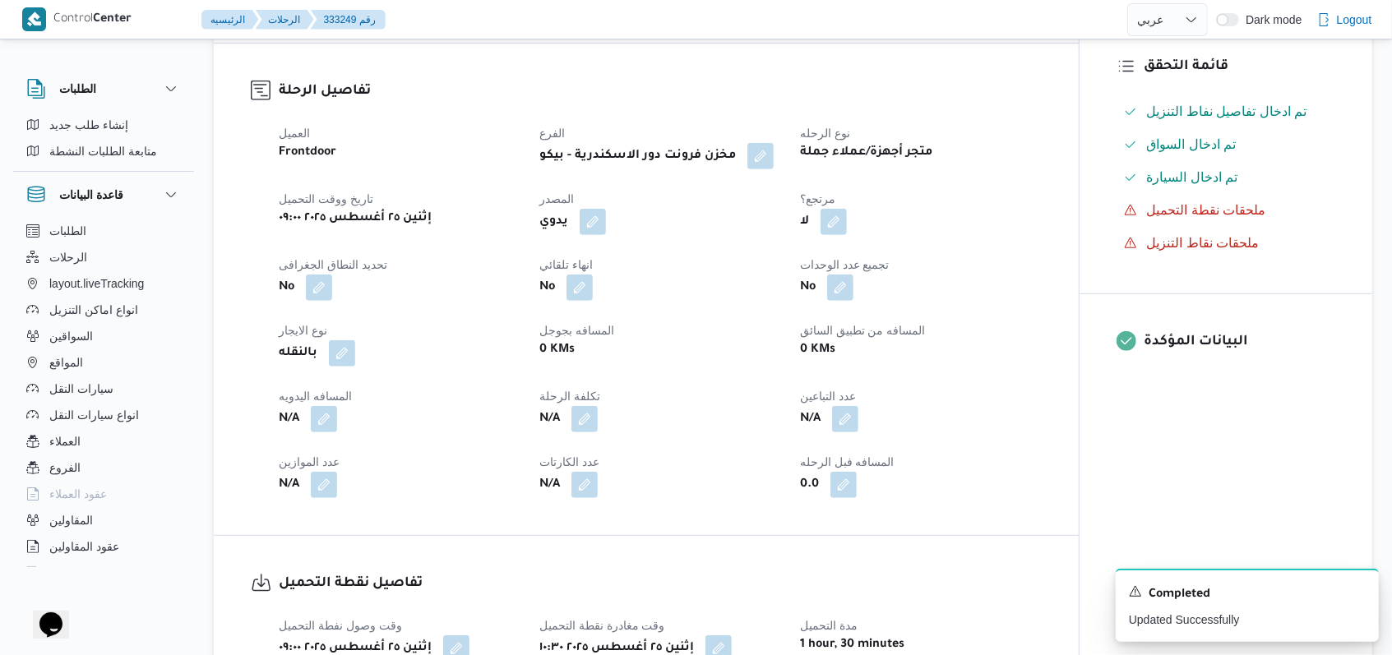
scroll to position [767, 0]
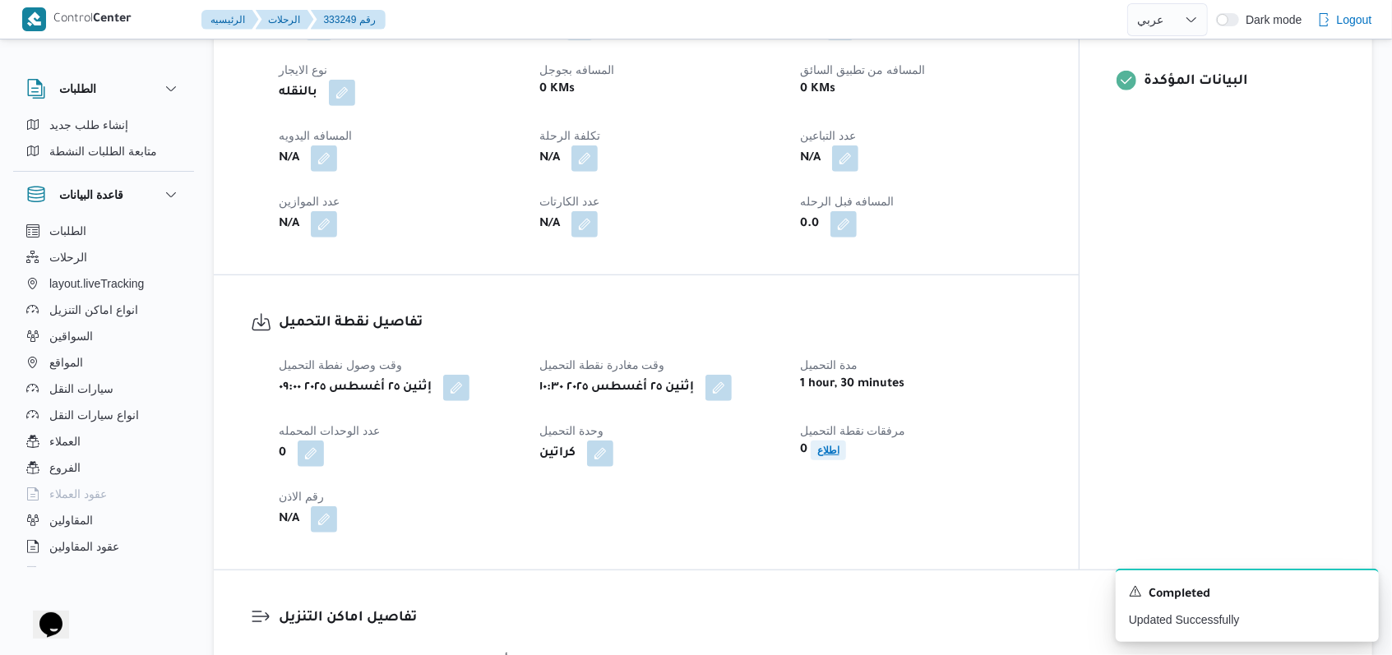
click at [830, 460] on span "اطلاع" at bounding box center [828, 451] width 22 height 20
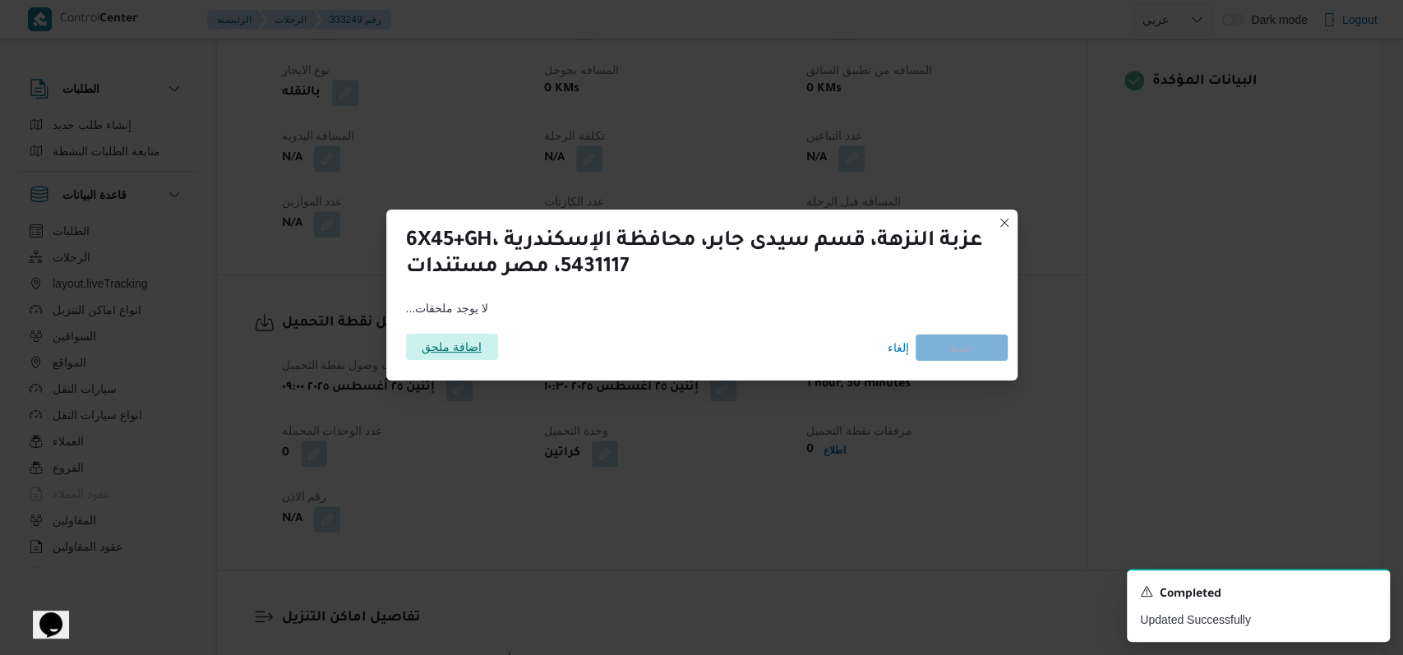
click at [426, 335] on div "اضافة ملحق" at bounding box center [452, 348] width 92 height 26
click at [462, 351] on span "اضافة ملحق" at bounding box center [452, 347] width 60 height 26
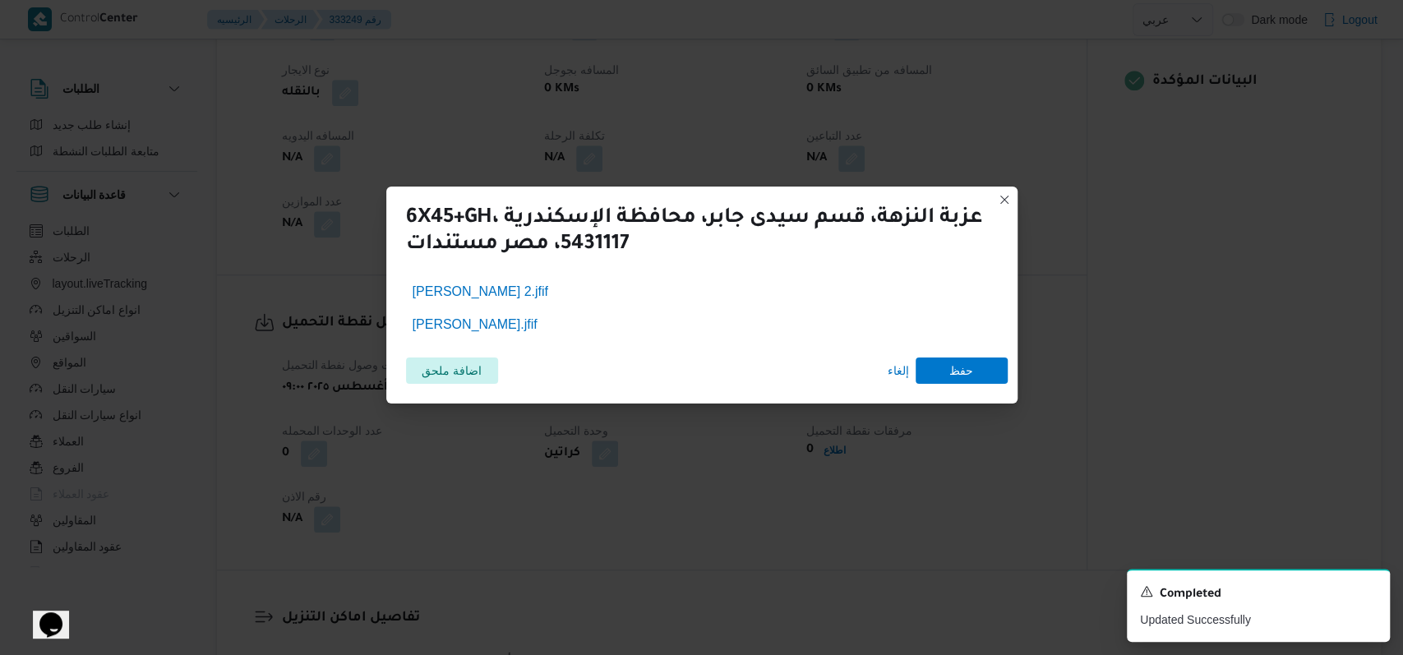
click at [988, 349] on div "اضافة ملحق إلغاء حفظ" at bounding box center [702, 371] width 612 height 46
click at [985, 367] on span "حفظ" at bounding box center [962, 370] width 92 height 26
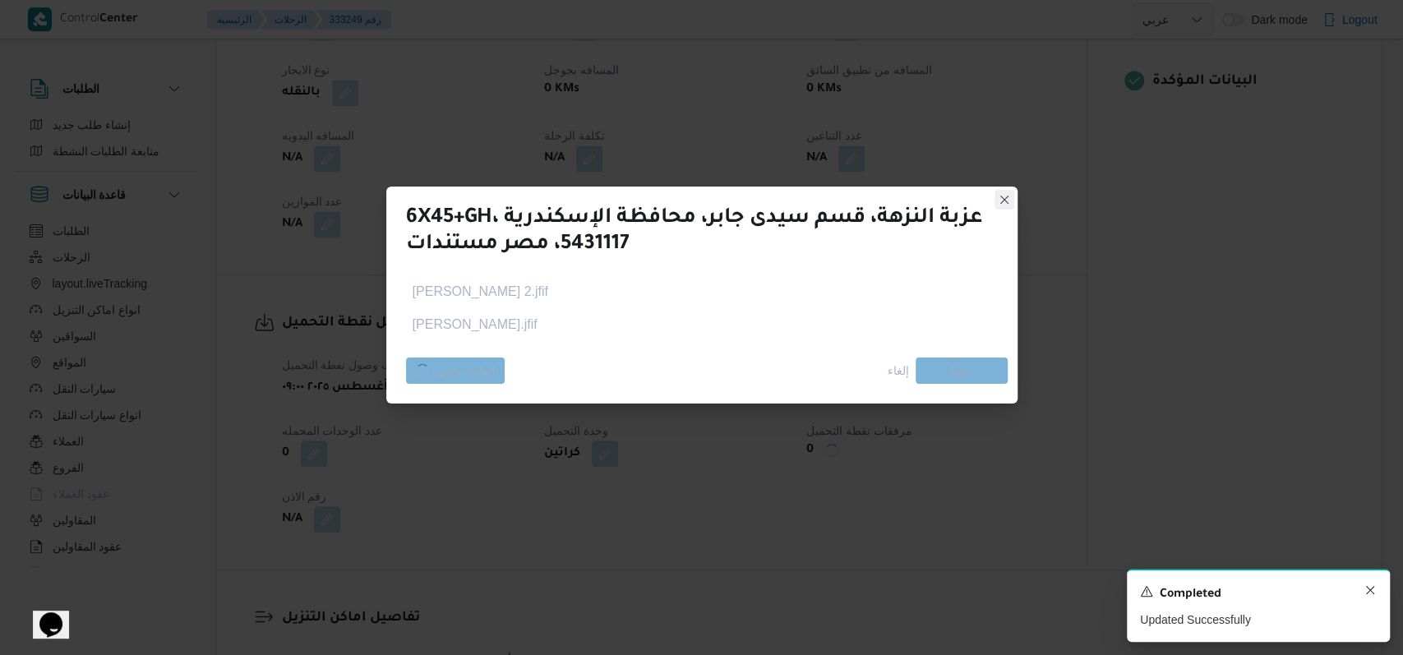
click at [1368, 595] on icon "Dismiss toast" at bounding box center [1370, 590] width 13 height 13
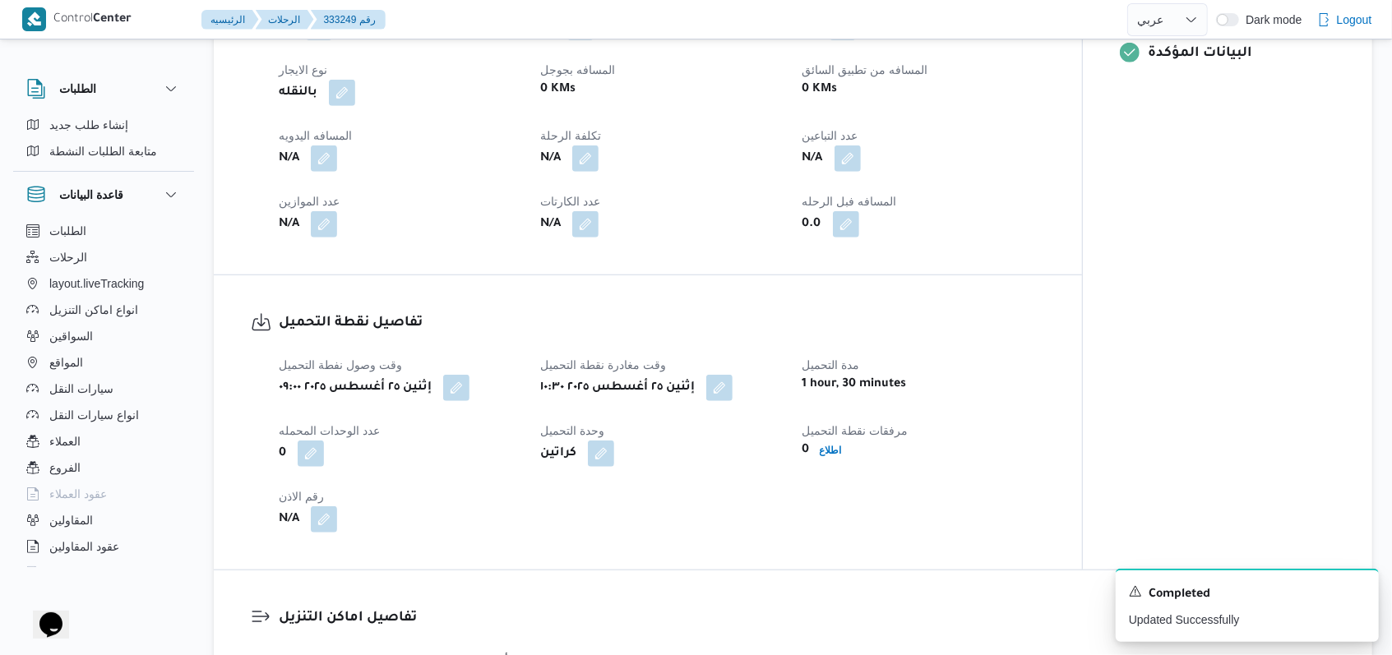
click at [769, 486] on div "وقت وصول نفطة التحميل إثنين [DATE] ٠٩:٠٠ وقت مغادرة نقطة التحميل إثنين [DATE] ١…" at bounding box center [662, 443] width 786 height 197
select select "ar"
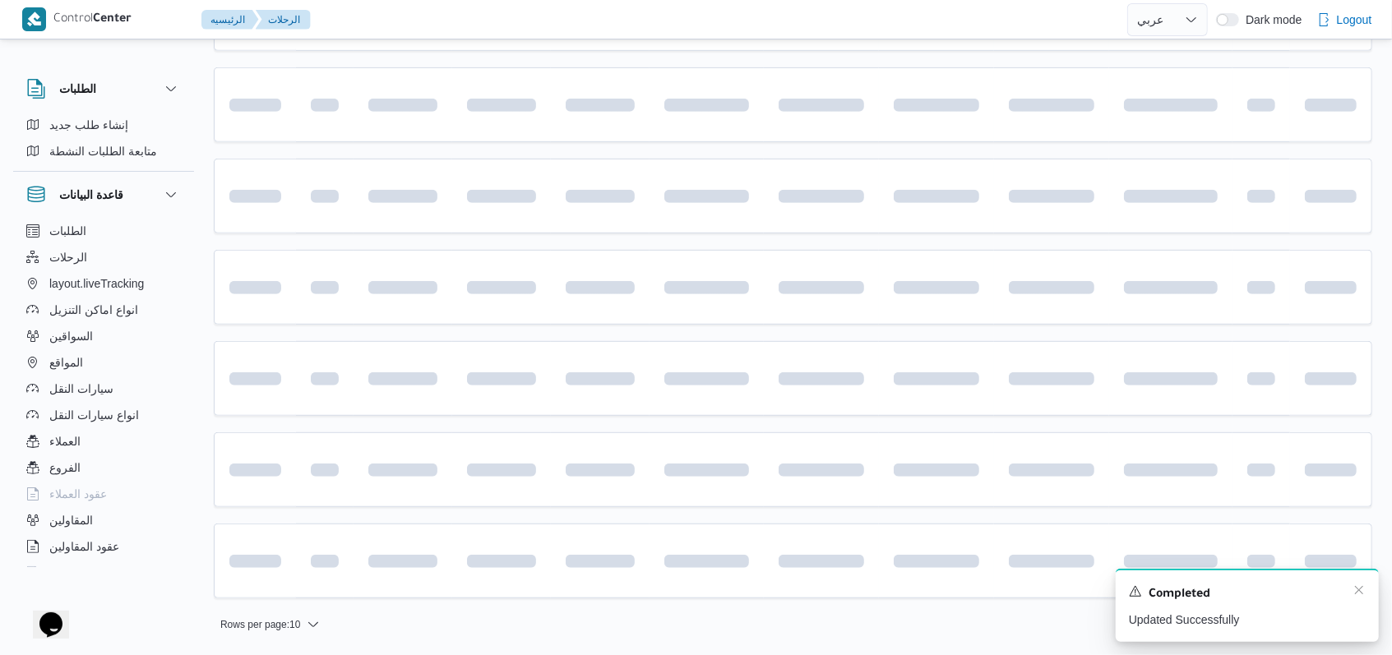
scroll to position [550, 0]
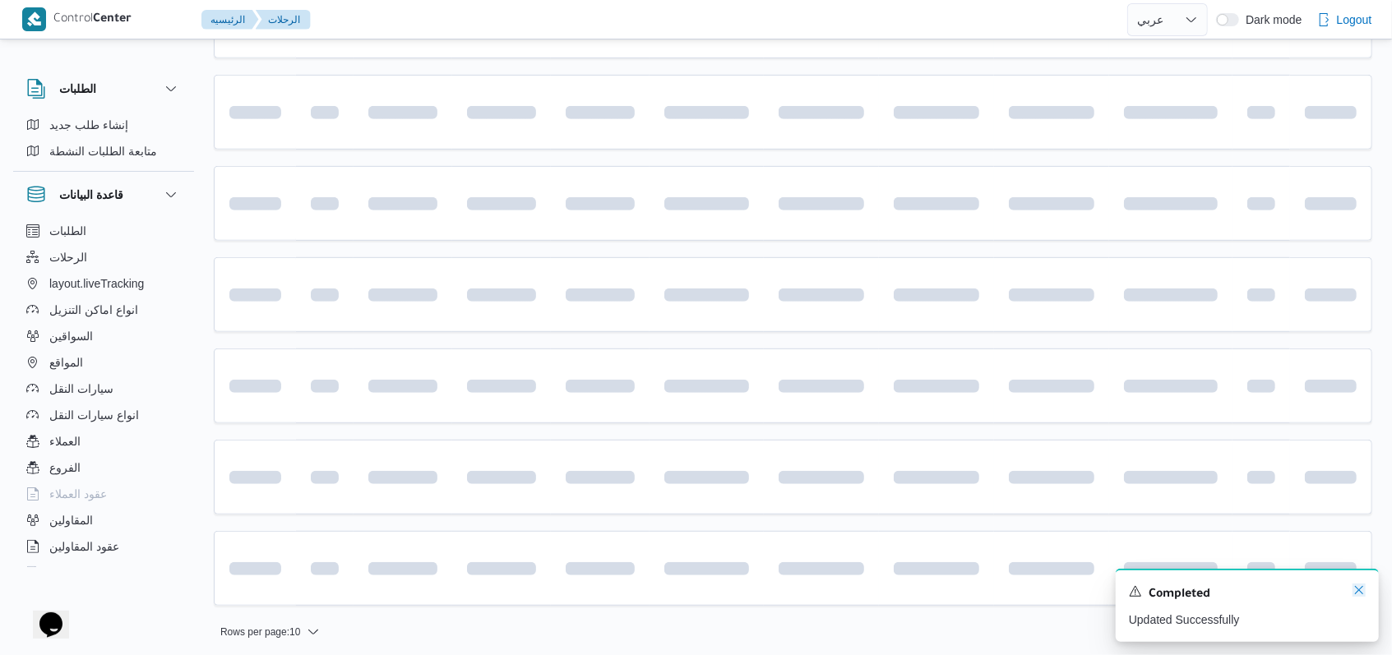
click at [1357, 589] on icon "Dismiss toast" at bounding box center [1358, 590] width 13 height 13
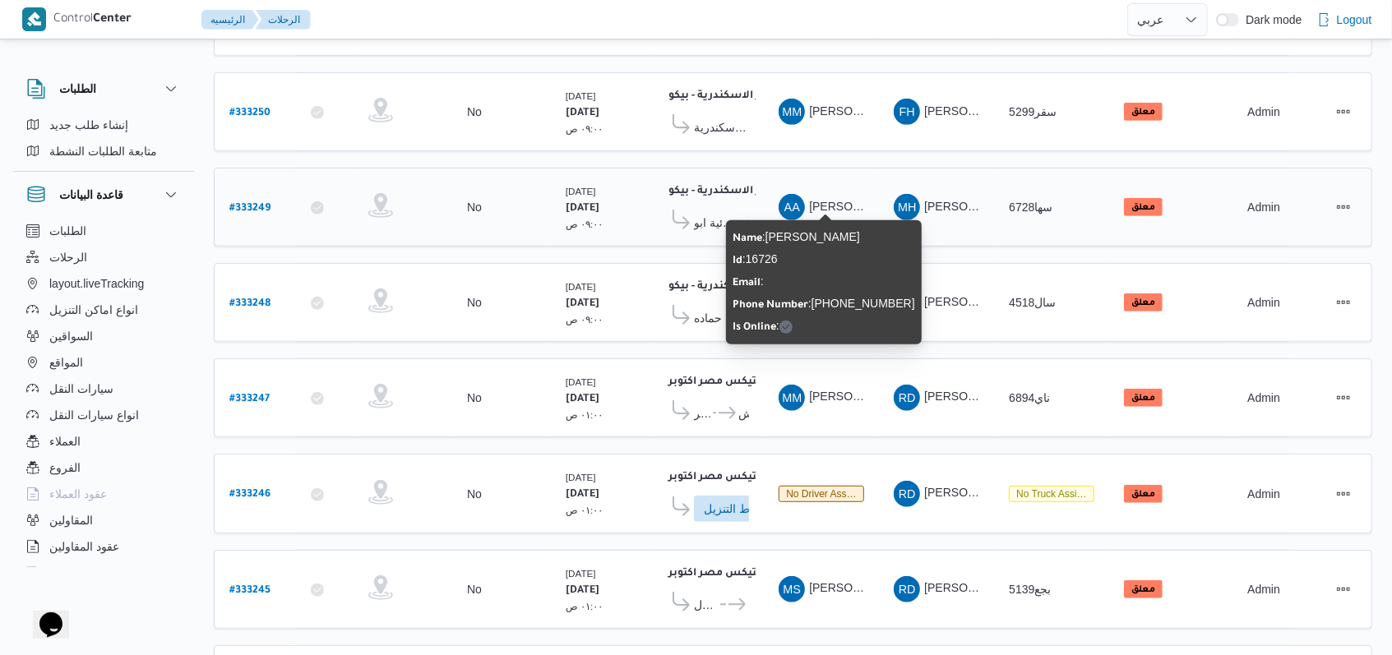
scroll to position [446, 0]
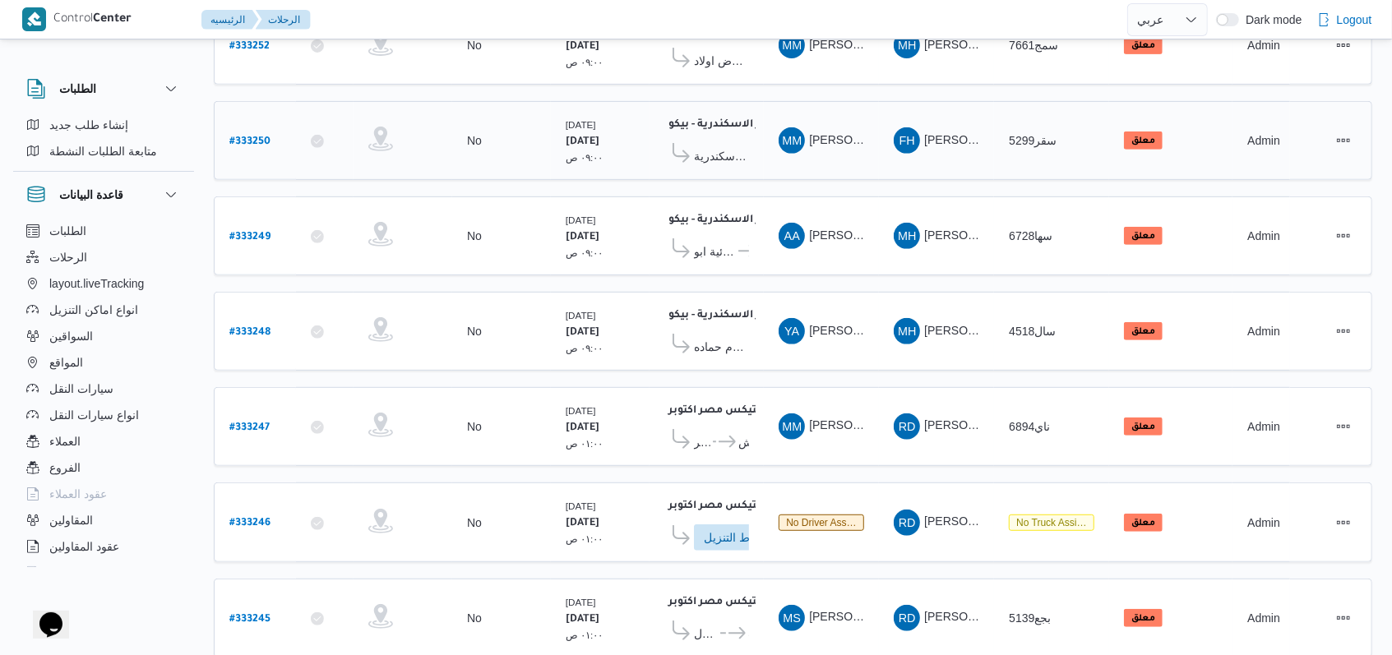
click at [269, 136] on b "# 333250" at bounding box center [249, 142] width 41 height 12
select select "ar"
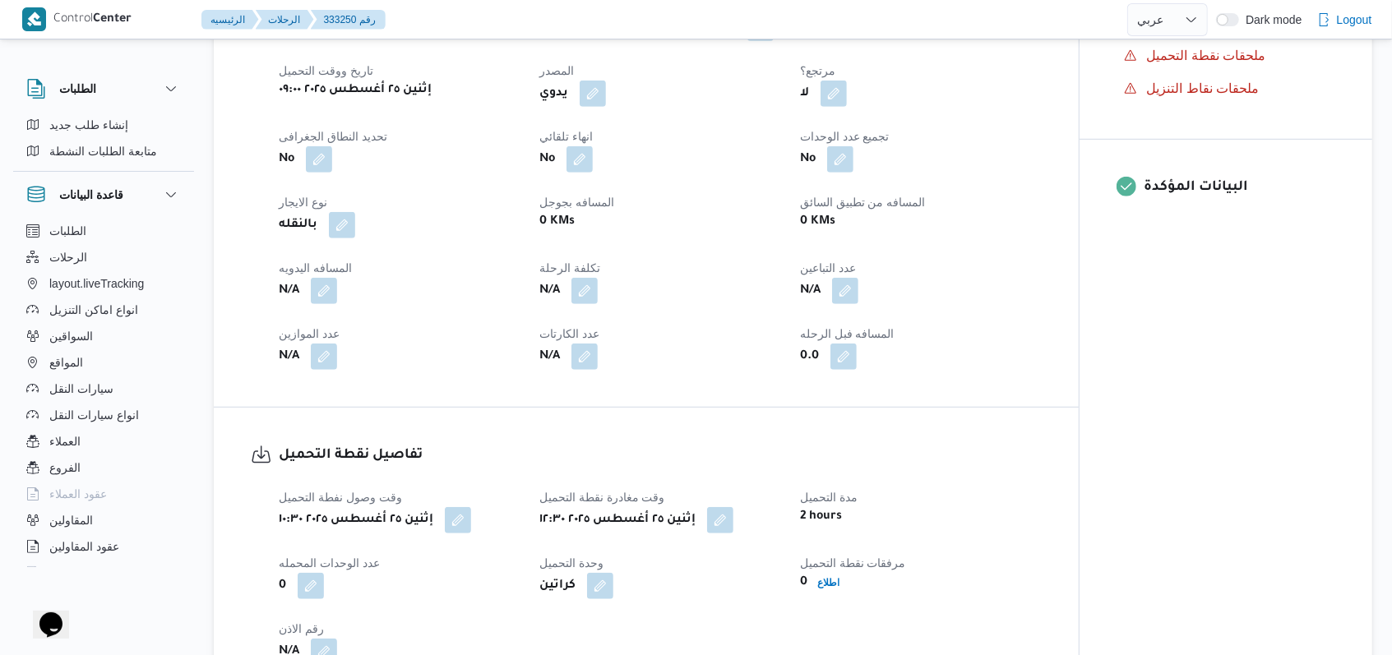
scroll to position [994, 0]
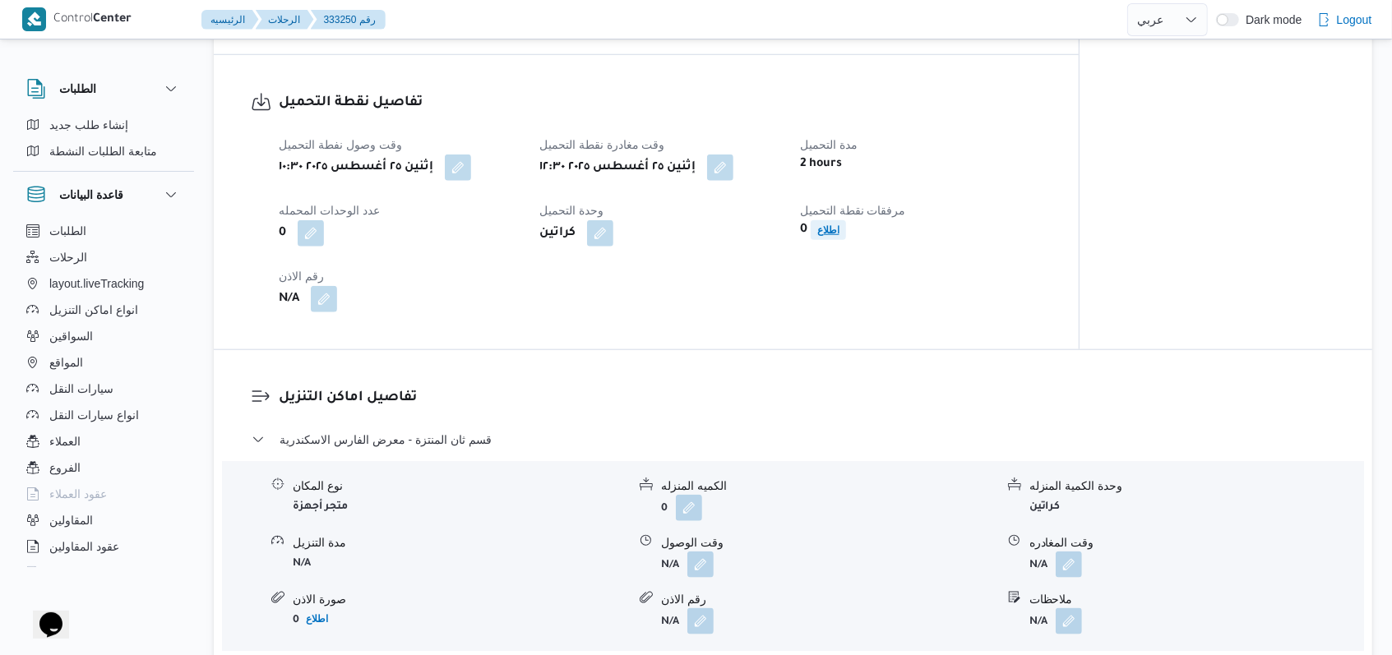
click at [834, 233] on b "اطلاع" at bounding box center [828, 230] width 22 height 12
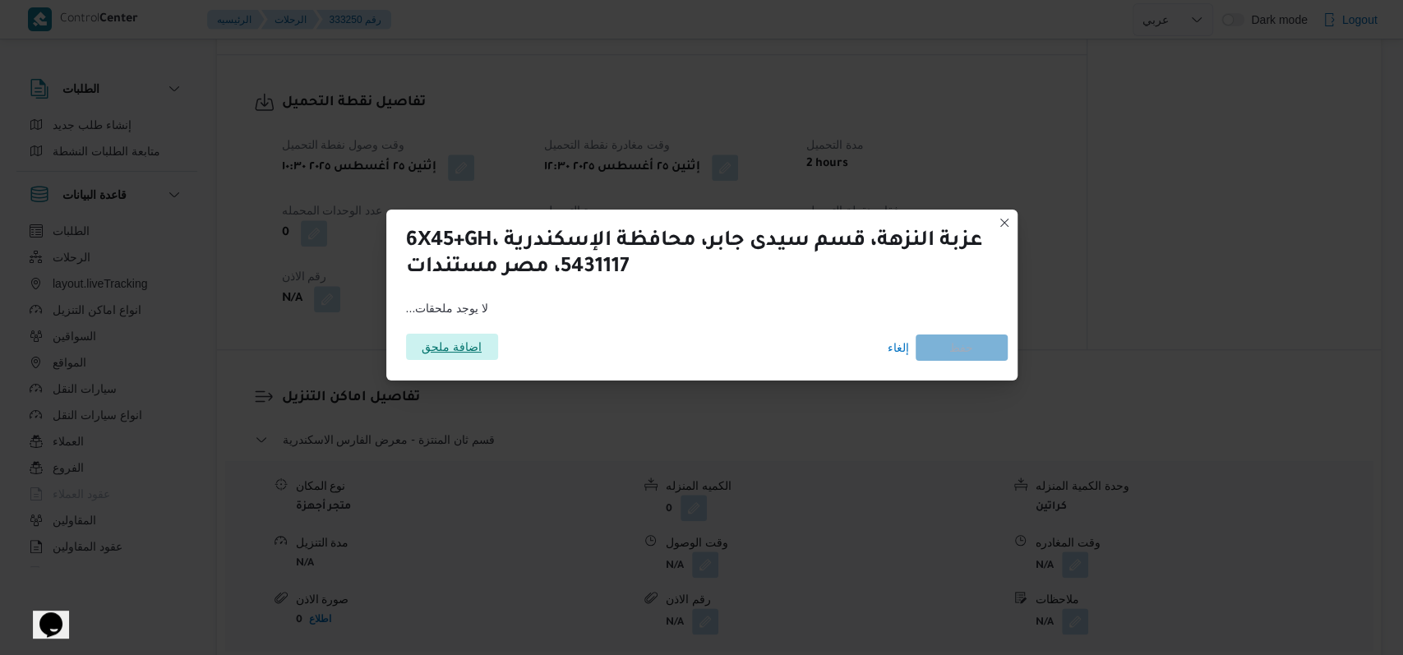
click at [451, 335] on span "اضافة ملحق" at bounding box center [452, 347] width 60 height 26
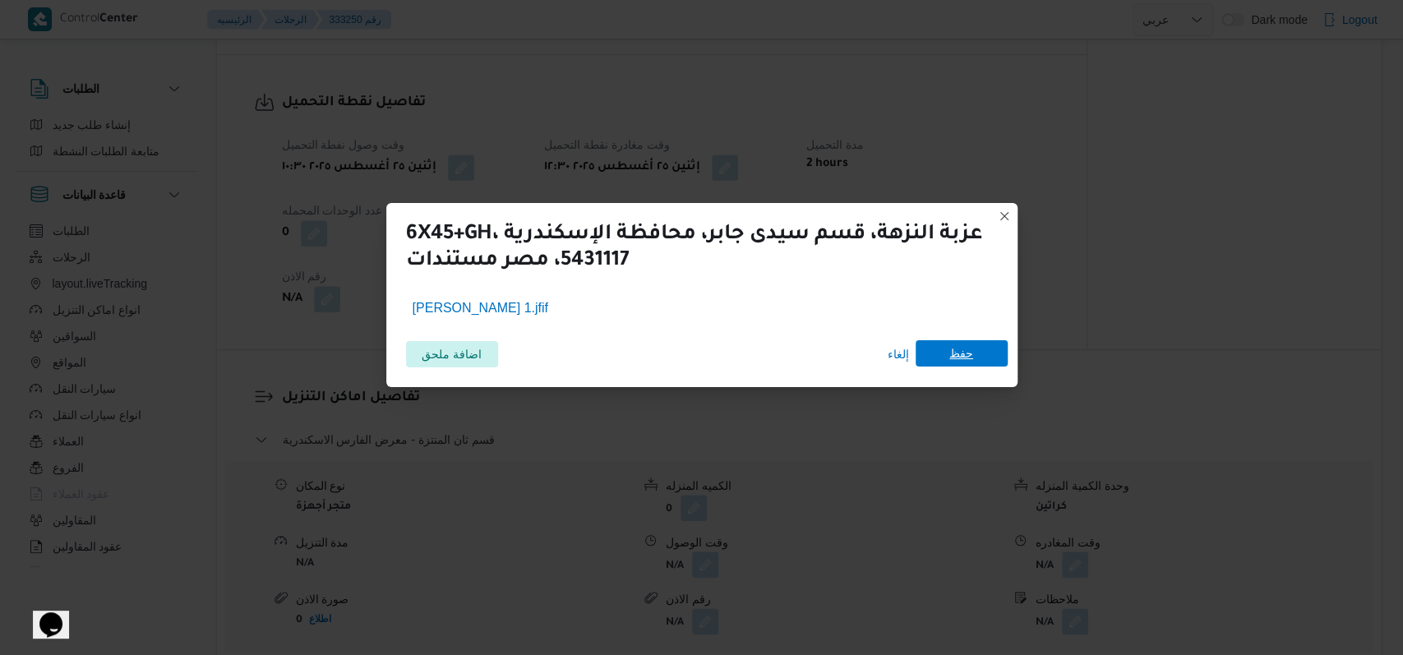
click at [991, 361] on span "حفظ" at bounding box center [962, 353] width 92 height 26
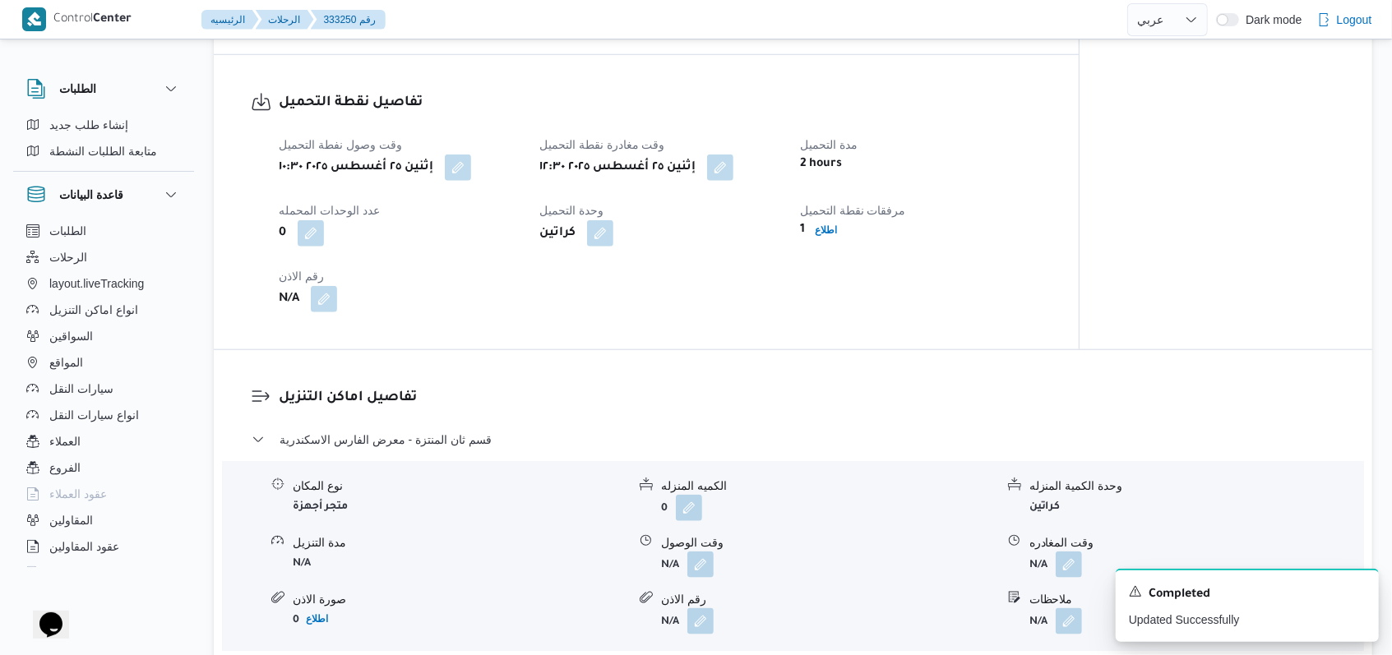
select select "ar"
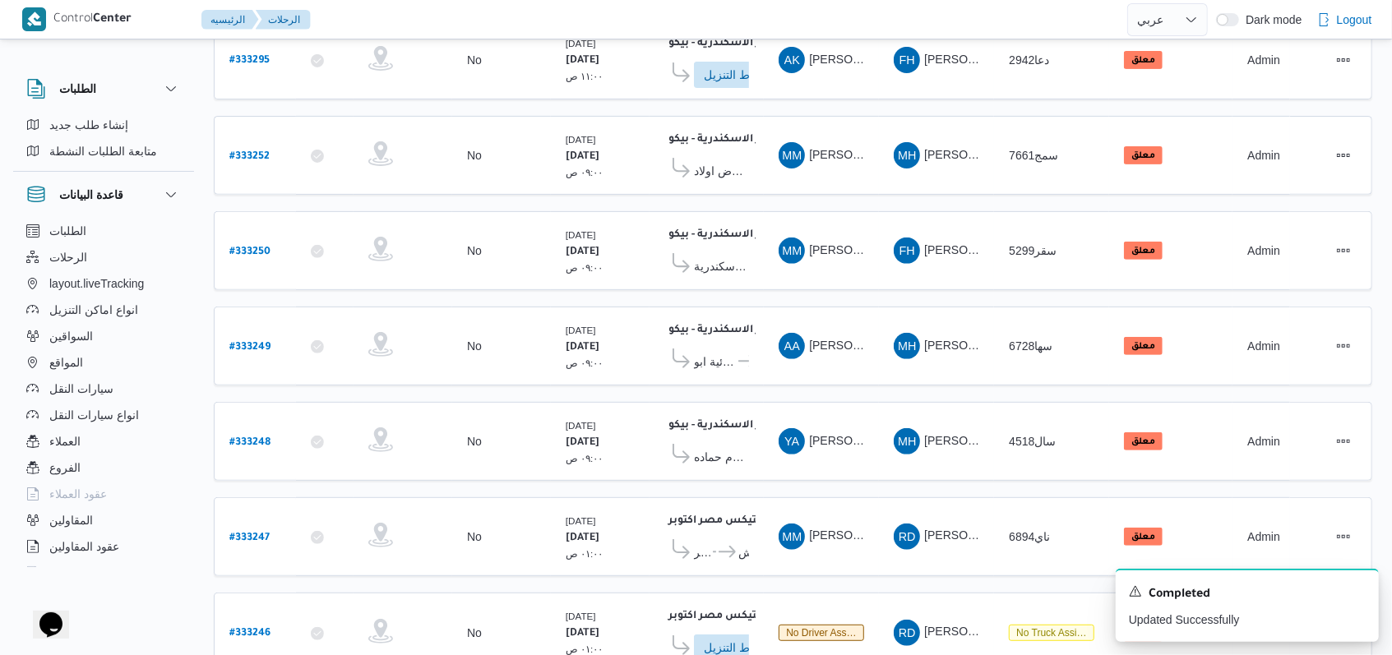
scroll to position [12, 0]
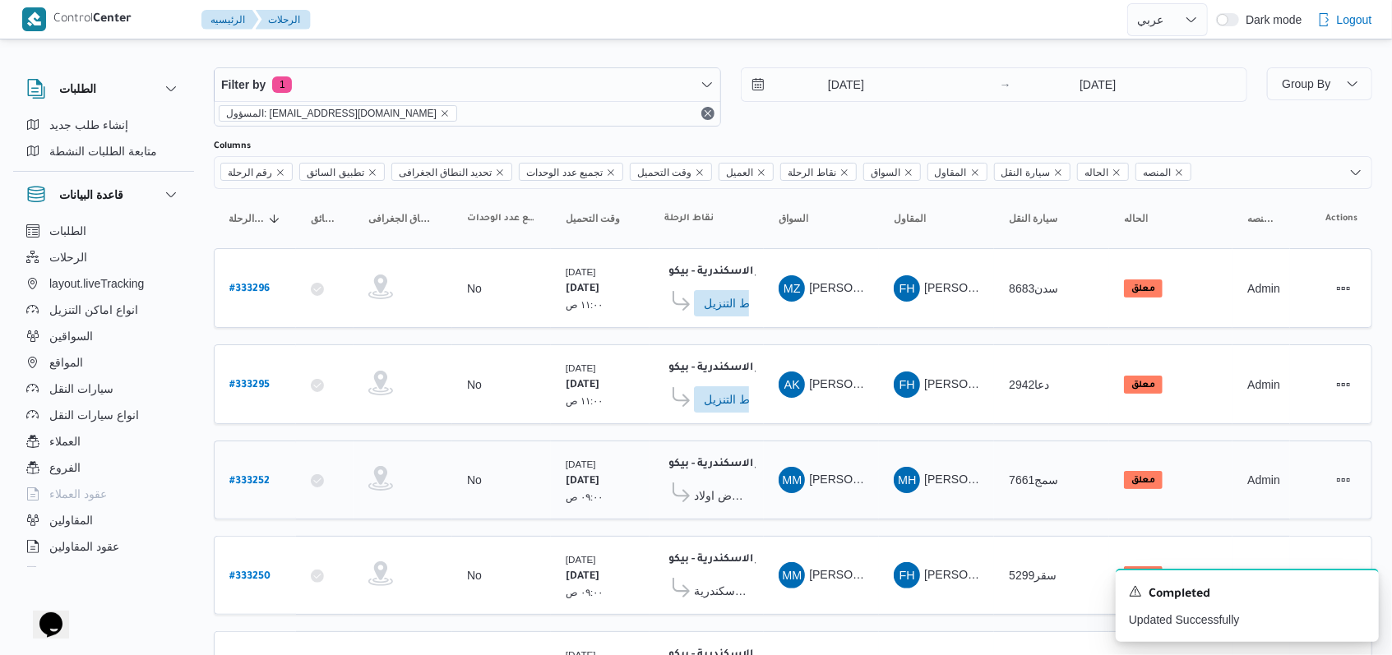
click at [247, 476] on b "# 333252" at bounding box center [249, 482] width 40 height 12
select select "ar"
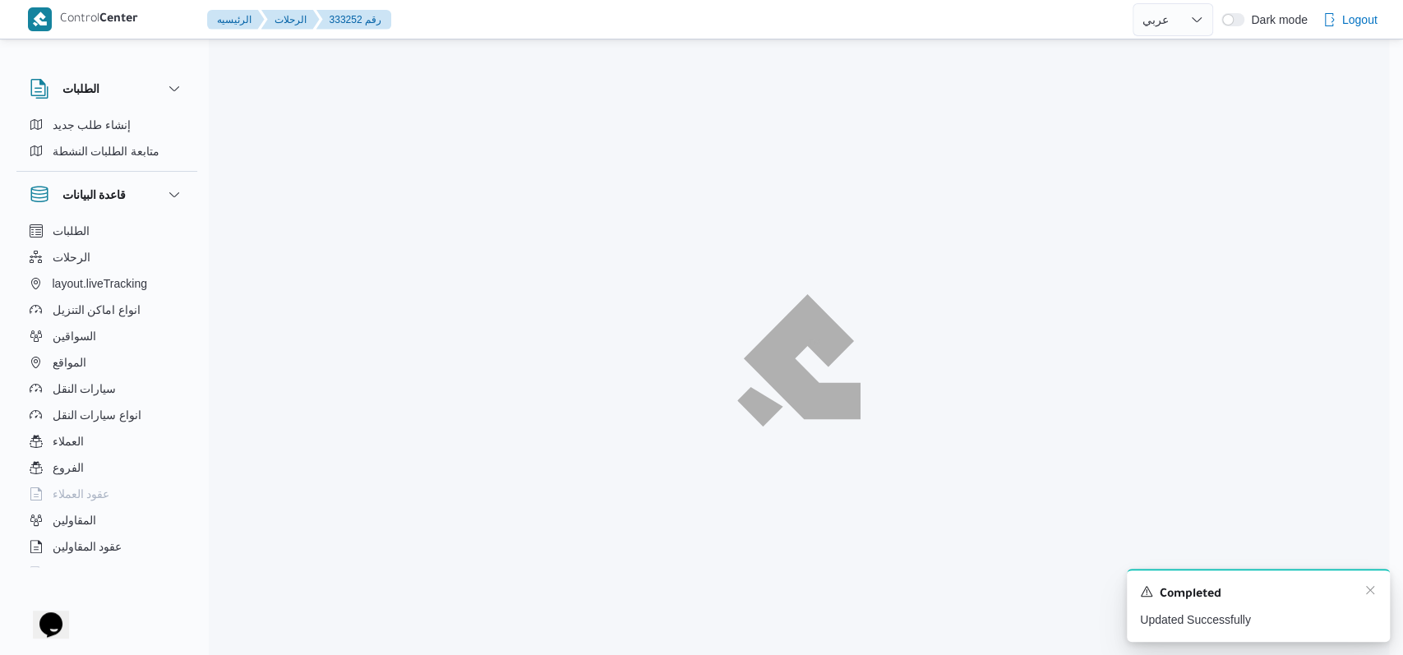
click at [1371, 589] on div "A new notification appears Completed Updated Successfully" at bounding box center [1258, 605] width 263 height 73
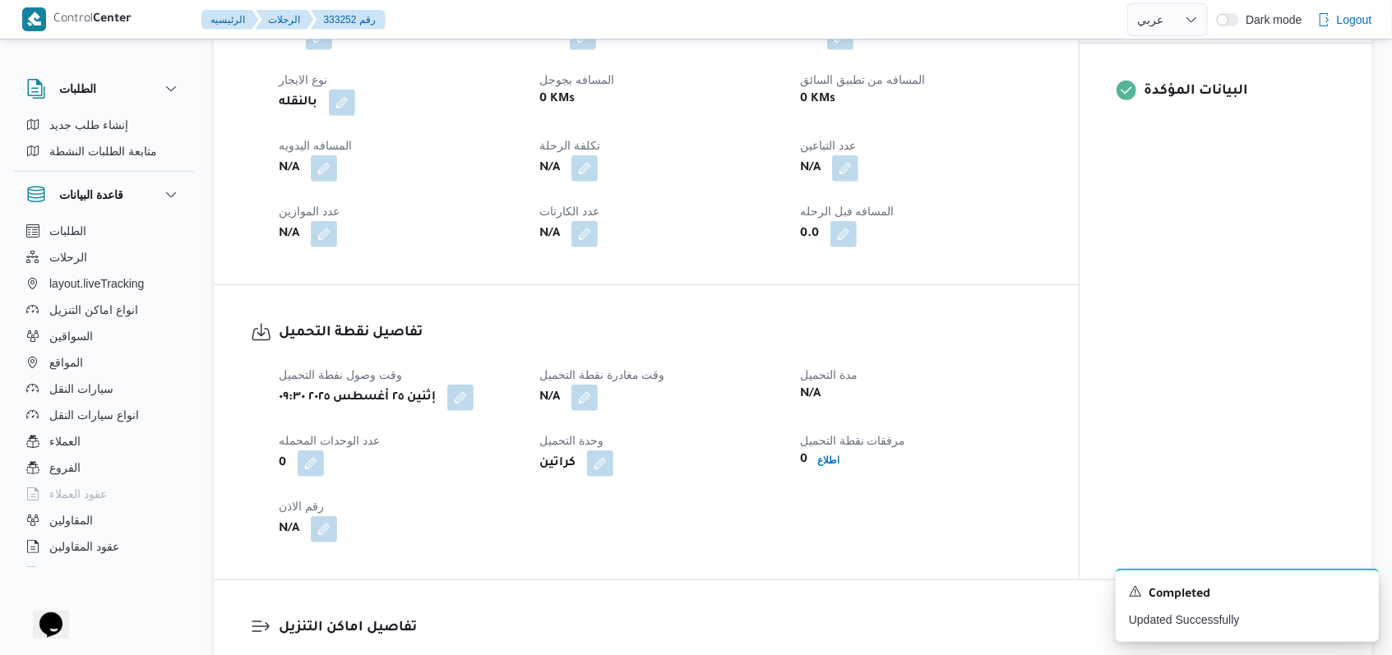
scroll to position [888, 0]
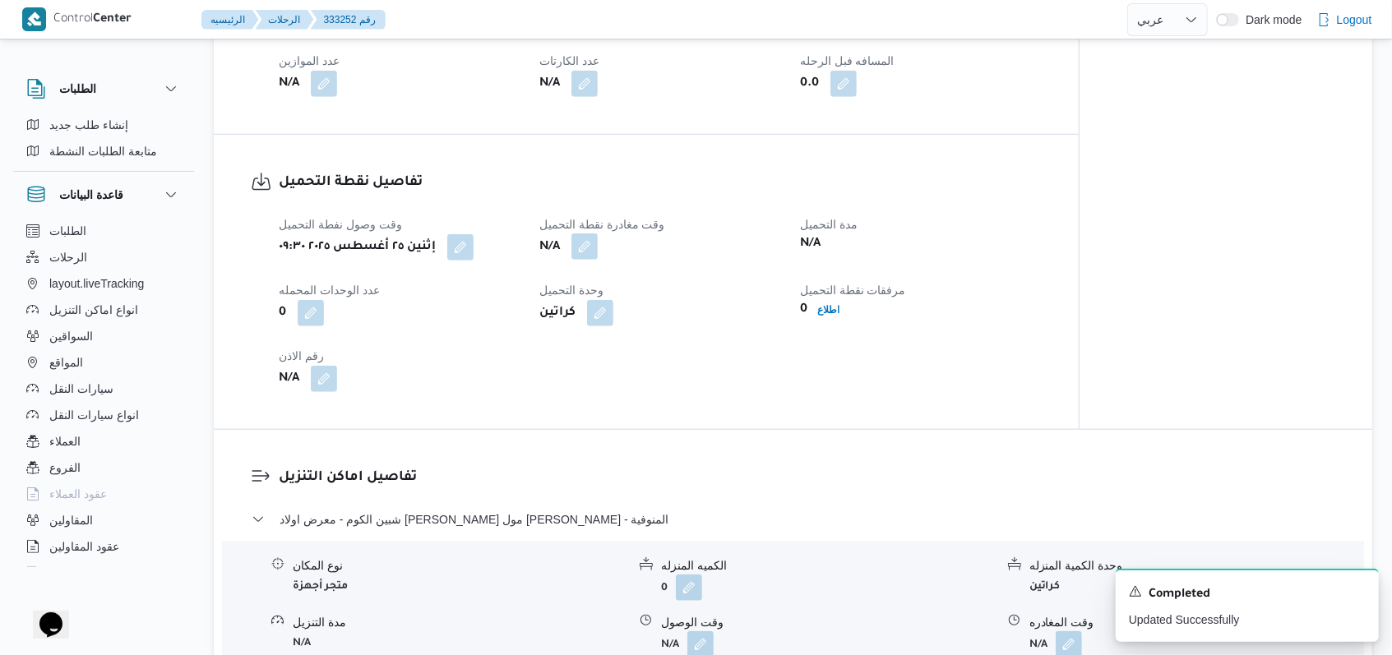
click at [585, 249] on button "button" at bounding box center [584, 246] width 26 height 26
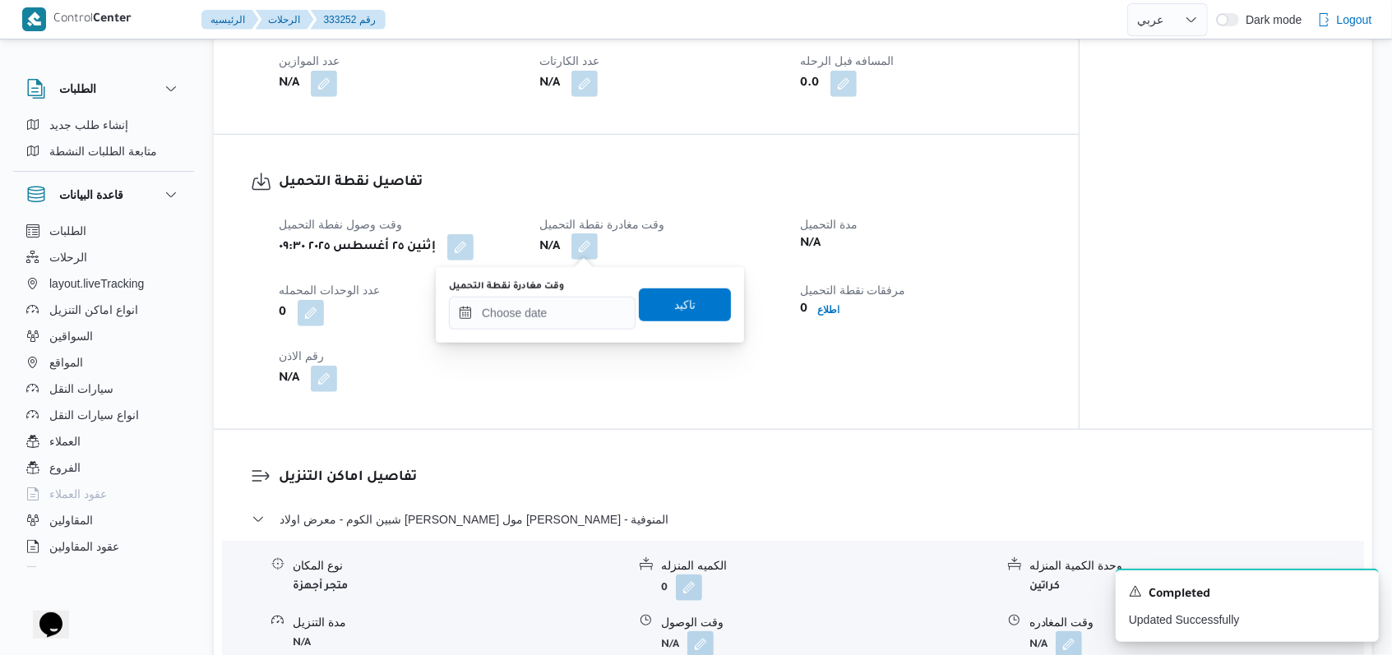
click at [567, 291] on div "وقت مغادرة نقطة التحميل" at bounding box center [542, 286] width 187 height 13
click at [572, 301] on input "وقت مغادرة نقطة التحميل" at bounding box center [542, 313] width 187 height 33
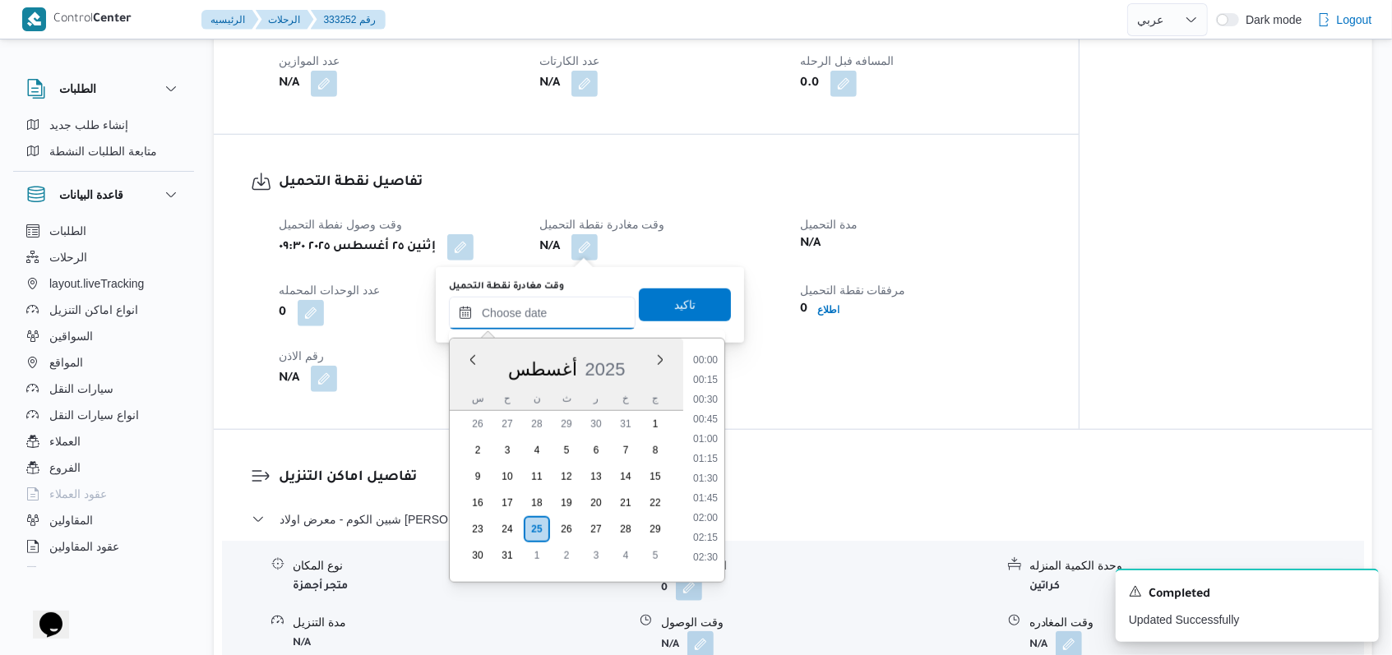
scroll to position [894, 0]
click at [705, 354] on li "11:15" at bounding box center [705, 354] width 38 height 16
type input "[DATE] ١١:١٥"
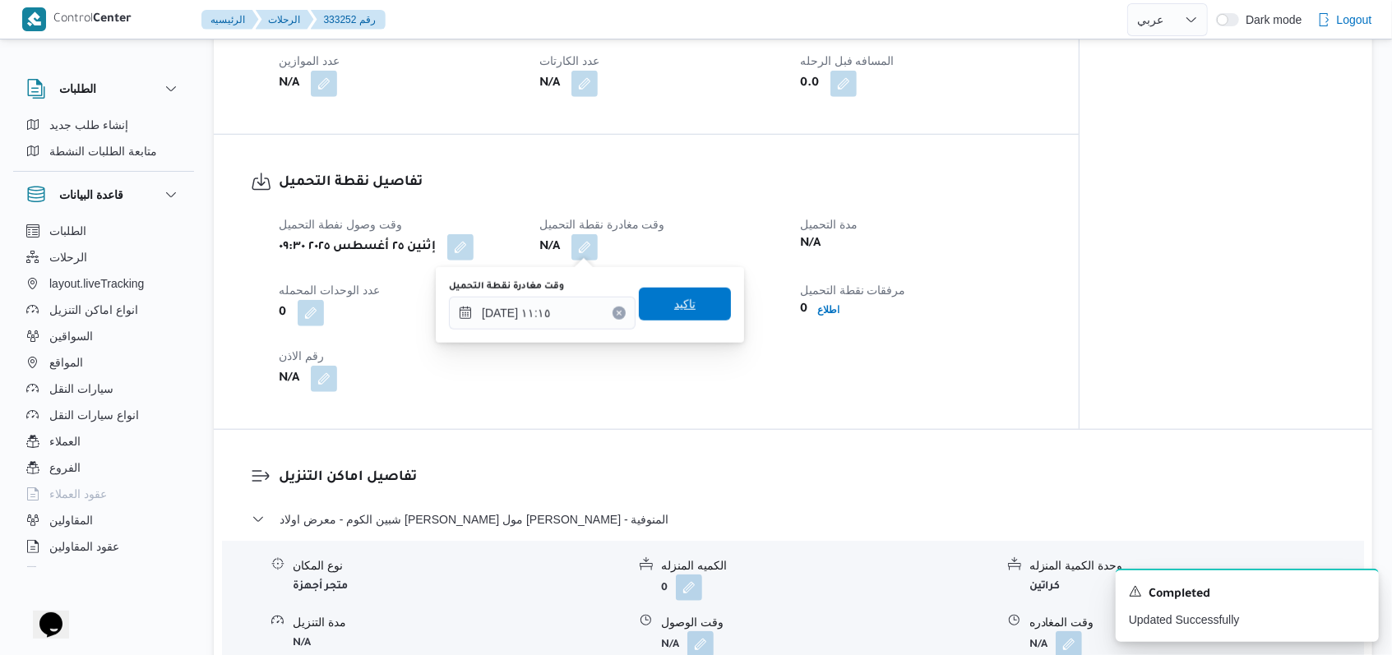
click at [697, 311] on span "تاكيد" at bounding box center [685, 304] width 92 height 33
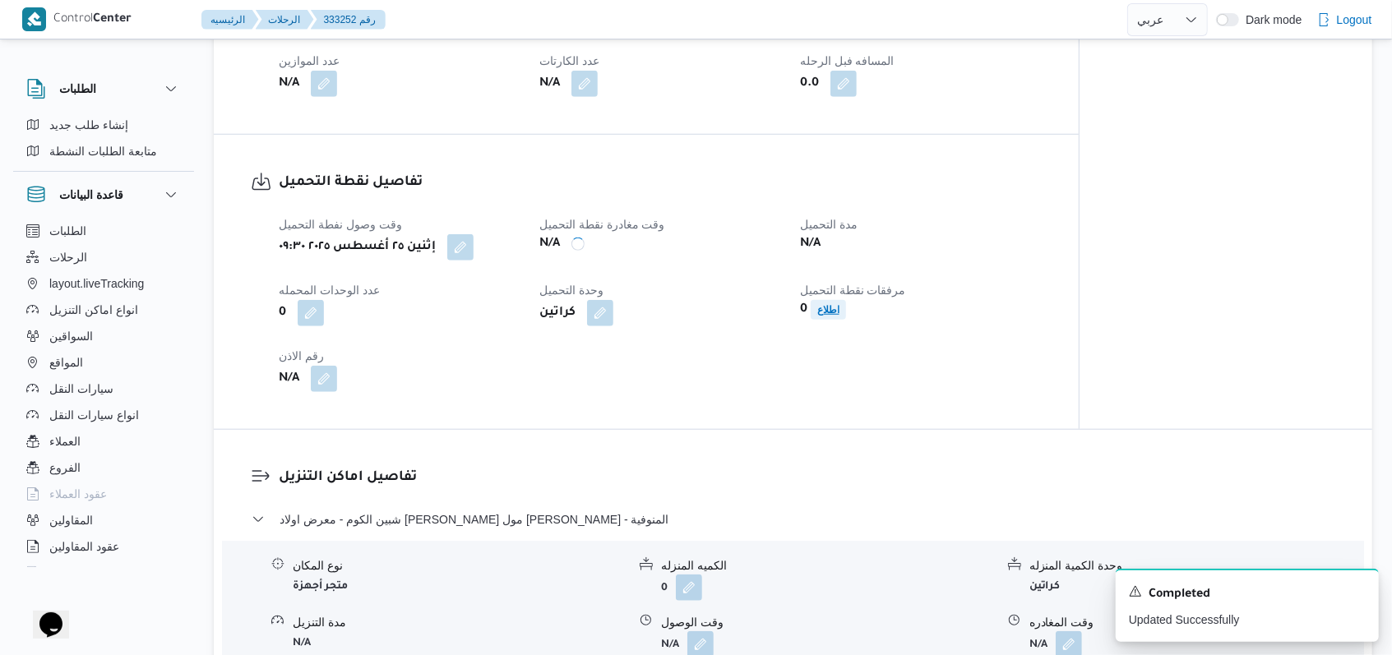
click at [844, 309] on span "اطلاع" at bounding box center [828, 310] width 35 height 20
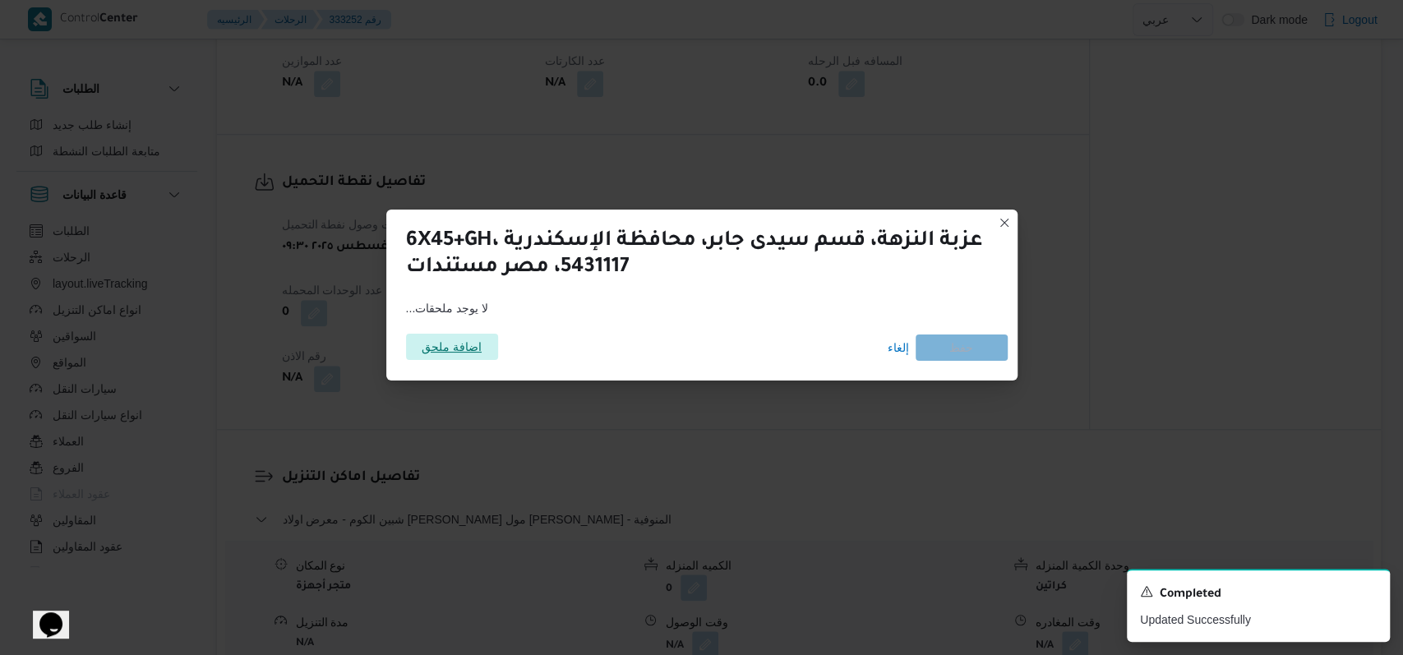
click at [426, 349] on span "اضافة ملحق" at bounding box center [452, 347] width 60 height 26
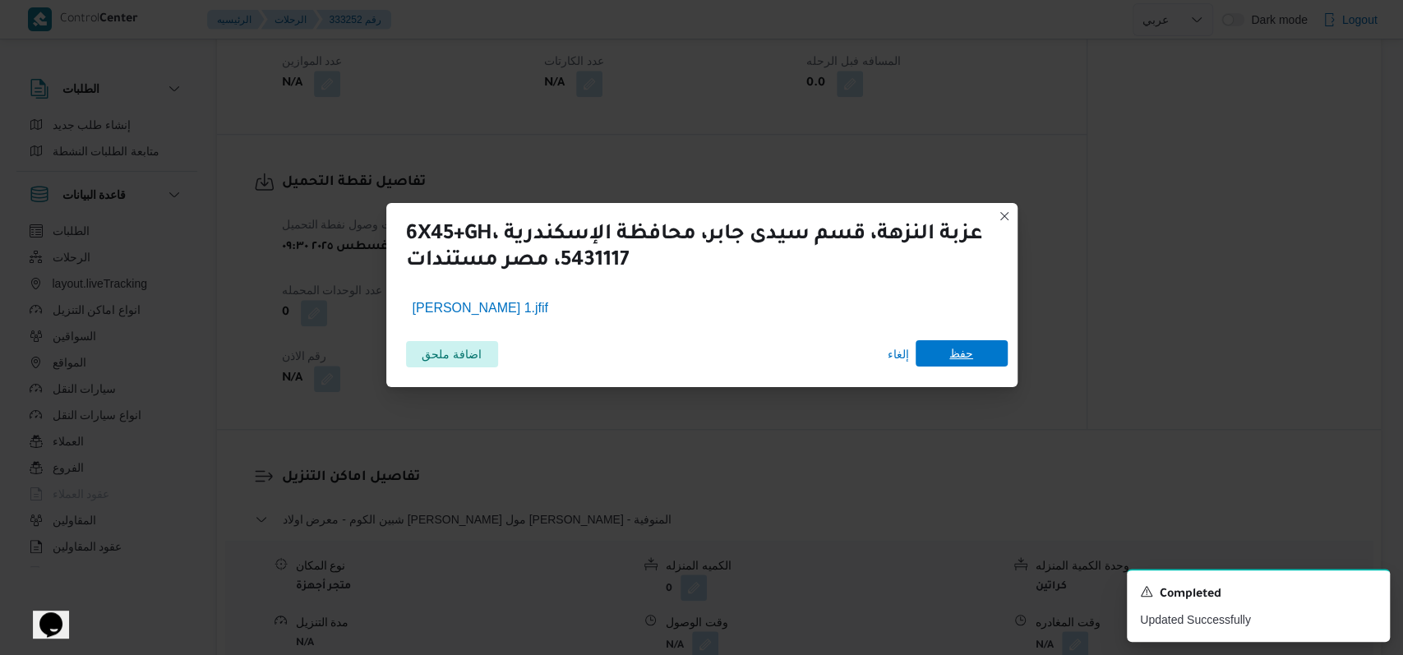
click at [937, 355] on span "حفظ" at bounding box center [962, 353] width 92 height 26
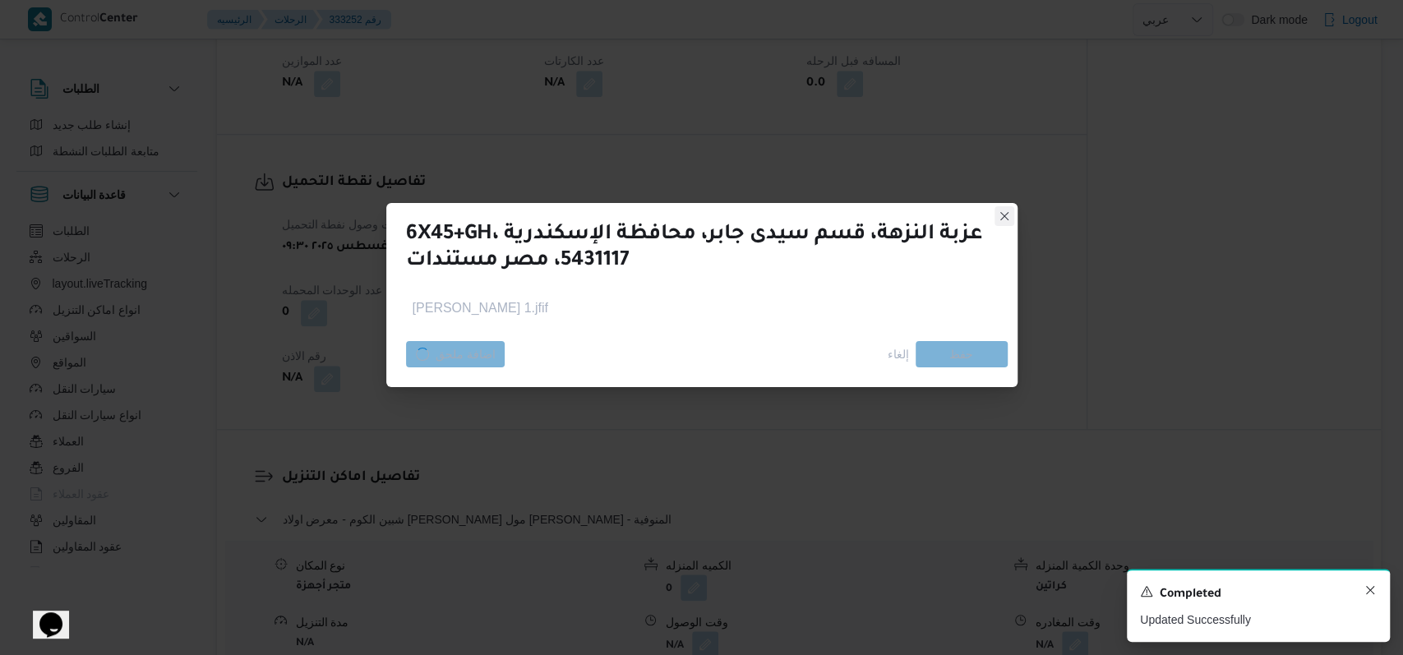
click at [1373, 593] on icon "Dismiss toast" at bounding box center [1370, 590] width 13 height 13
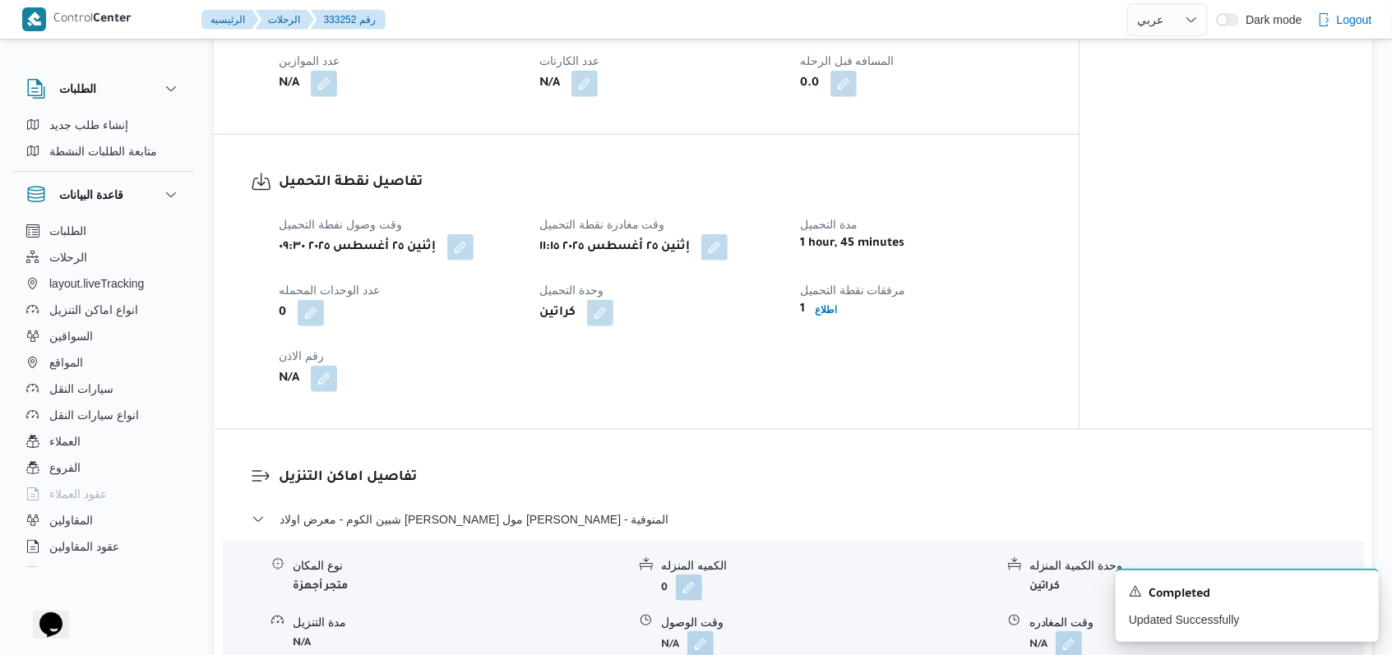
select select "ar"
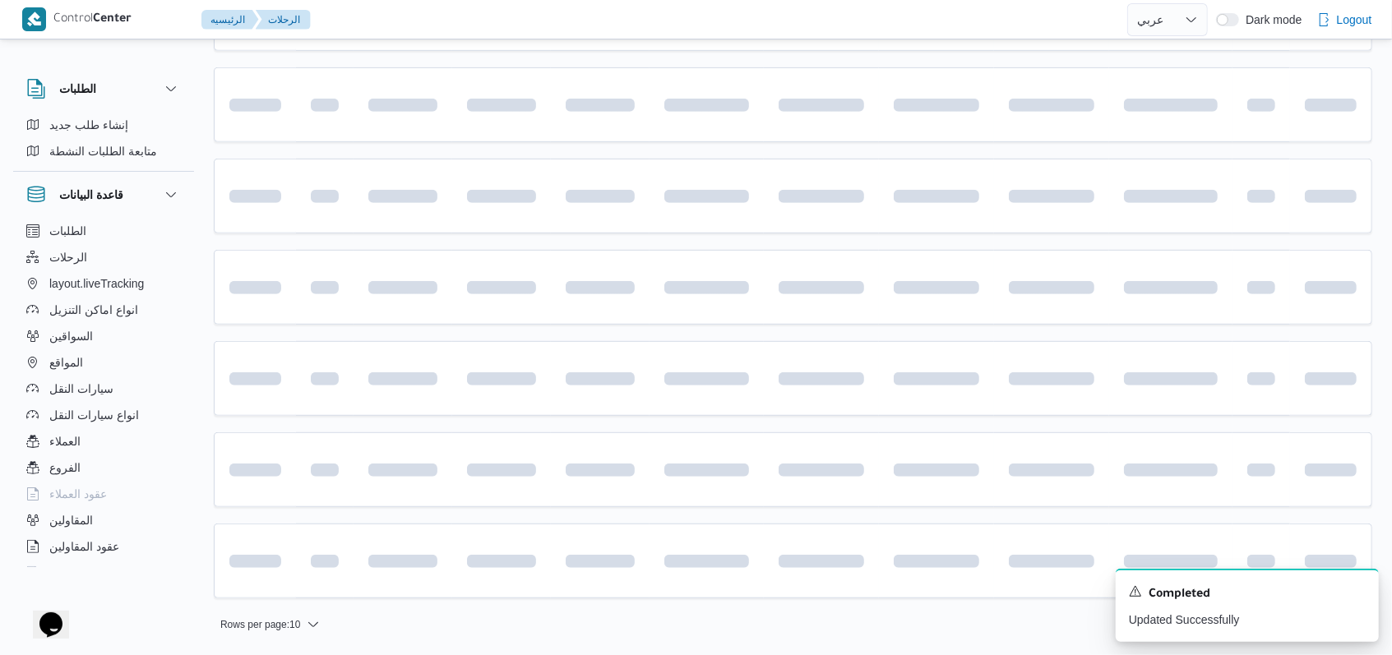
scroll to position [12, 0]
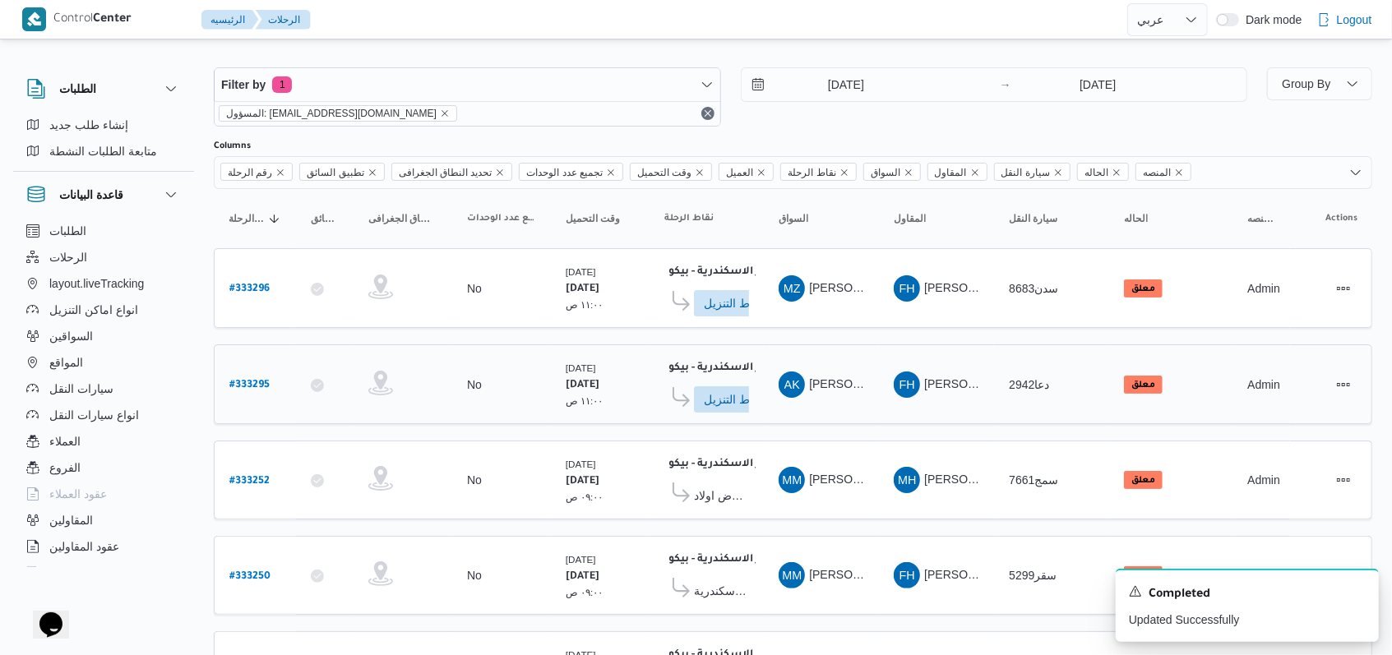
click at [256, 380] on b "# 333295" at bounding box center [249, 386] width 40 height 12
select select "ar"
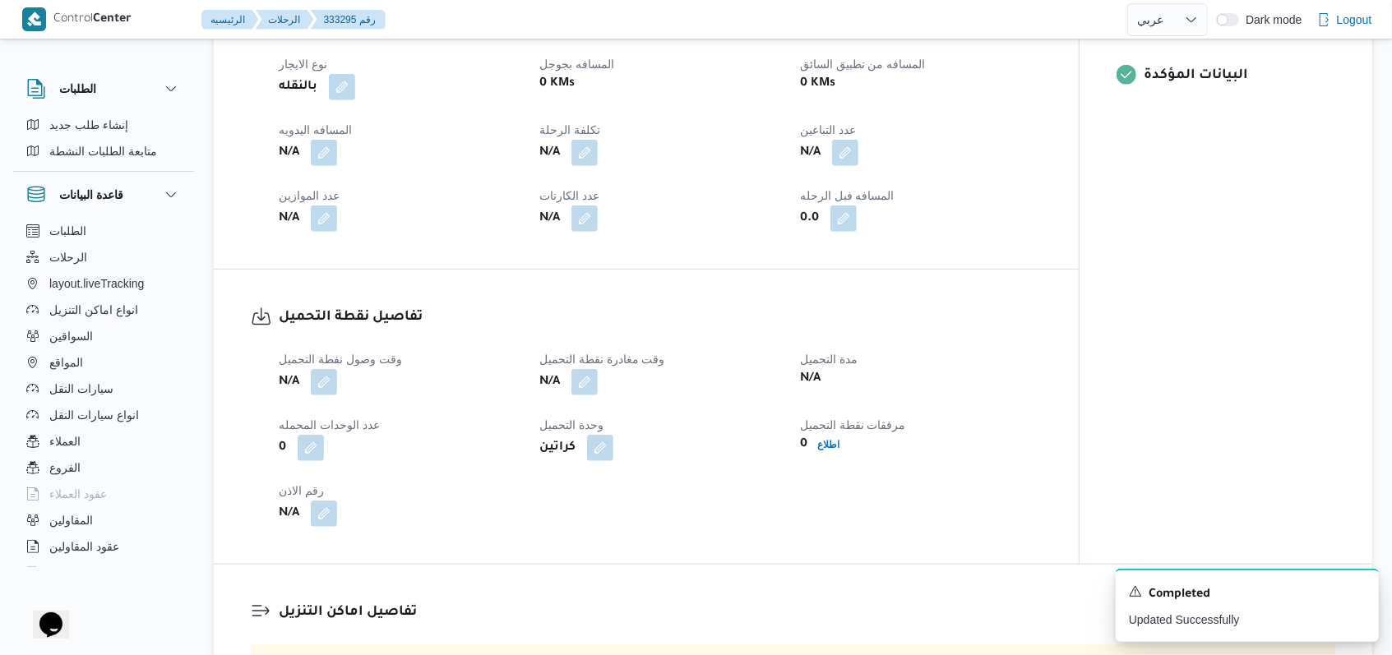
scroll to position [669, 0]
click at [318, 393] on button "button" at bounding box center [324, 380] width 26 height 26
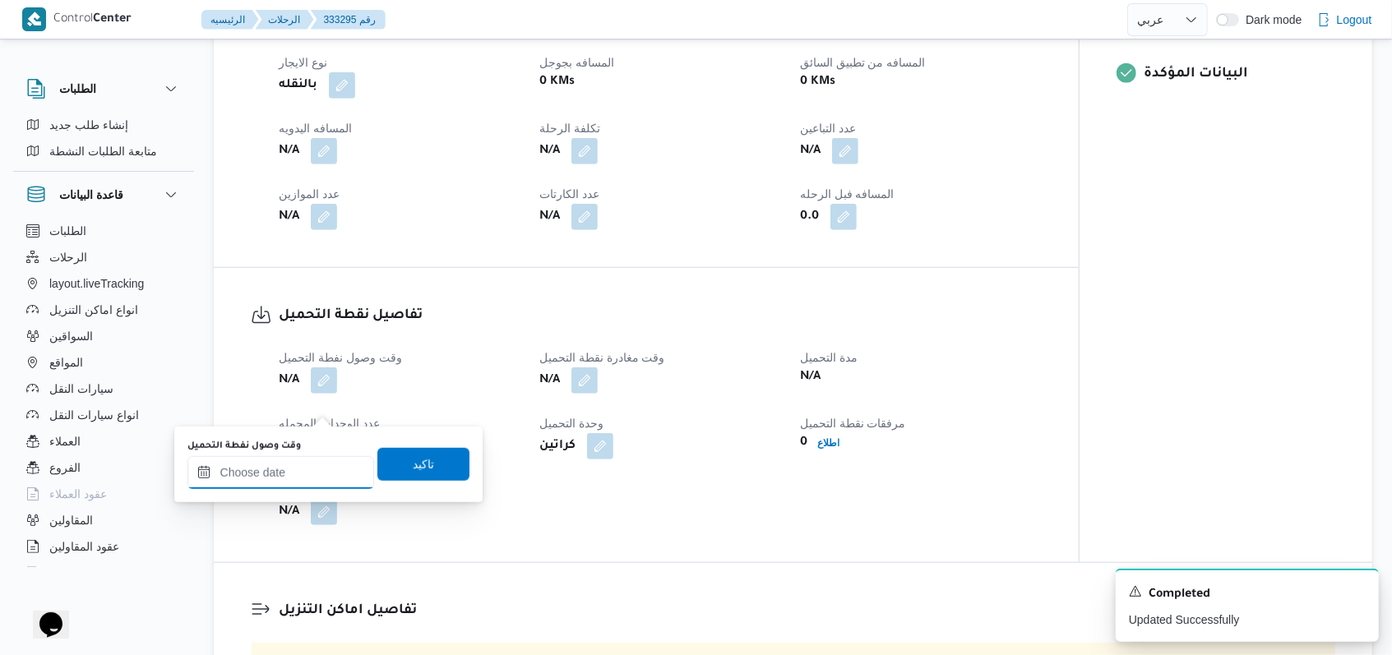
click at [292, 482] on input "وقت وصول نفطة التحميل" at bounding box center [280, 472] width 187 height 33
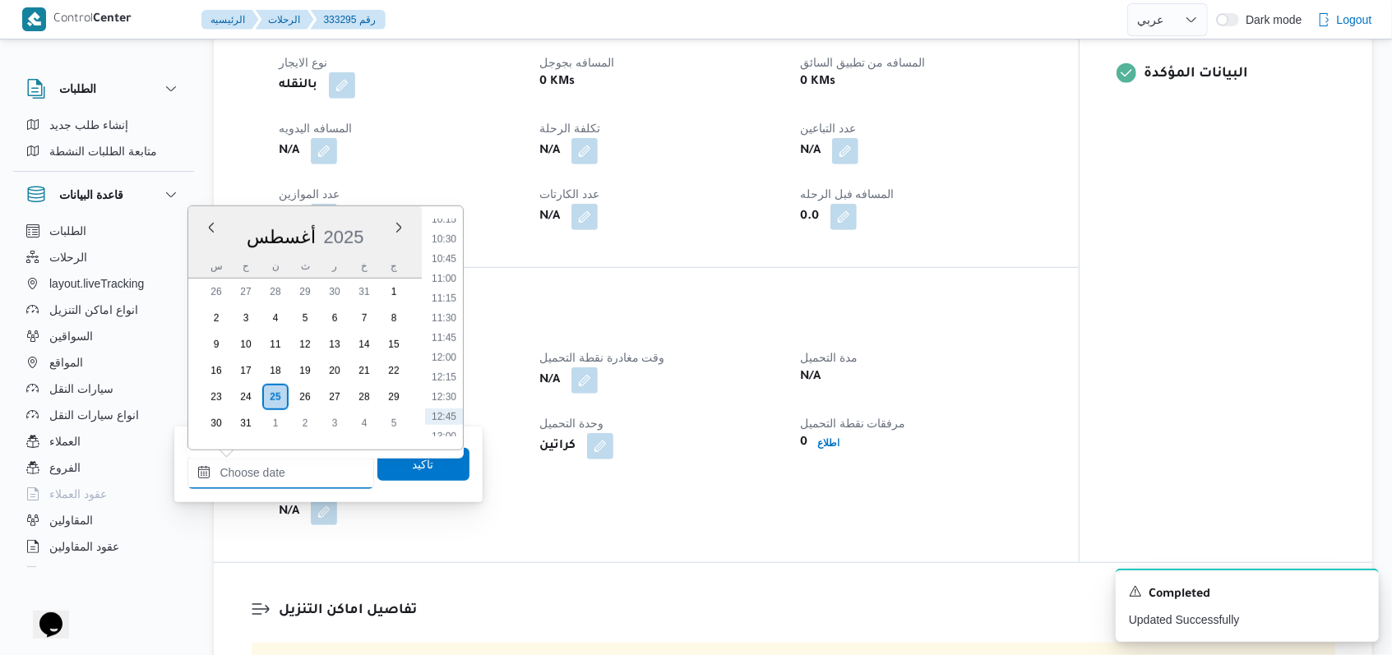
scroll to position [783, 0]
click at [453, 317] on li "11:00" at bounding box center [444, 312] width 38 height 16
type input "٢٥/٠٨/٢٠٢٥ ١١:٠٠"
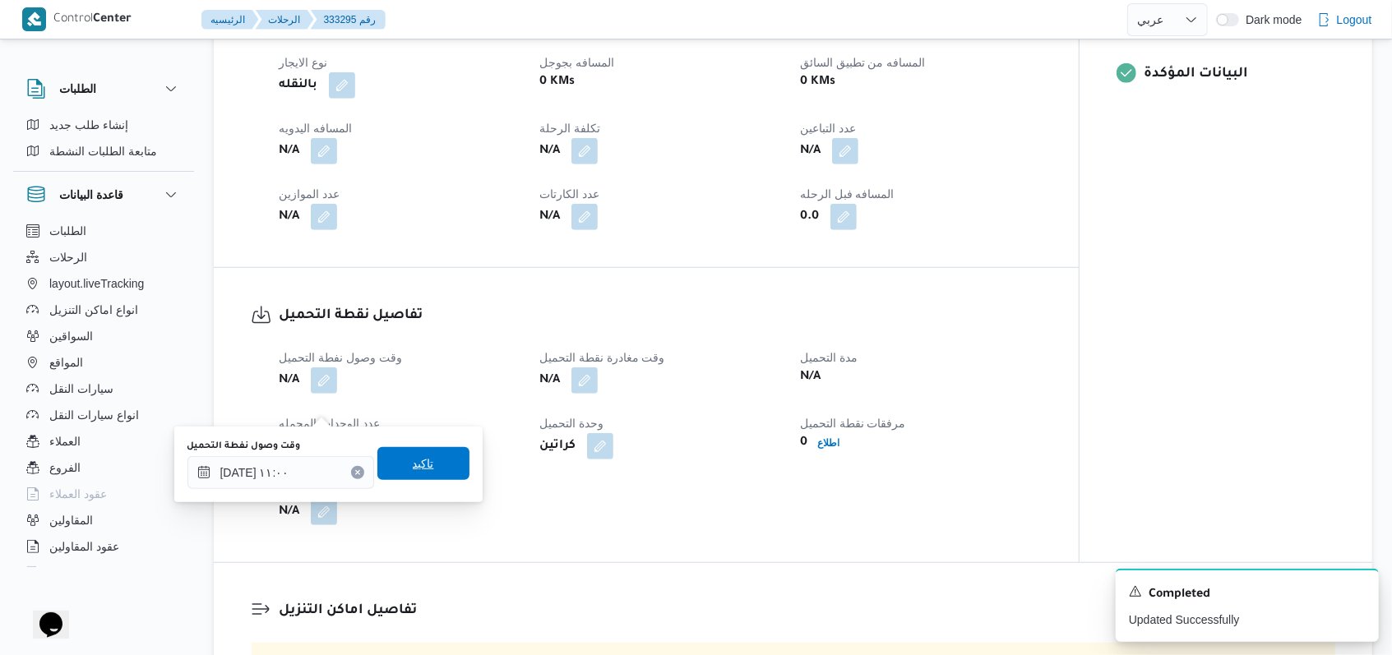
click at [436, 452] on span "تاكيد" at bounding box center [423, 463] width 92 height 33
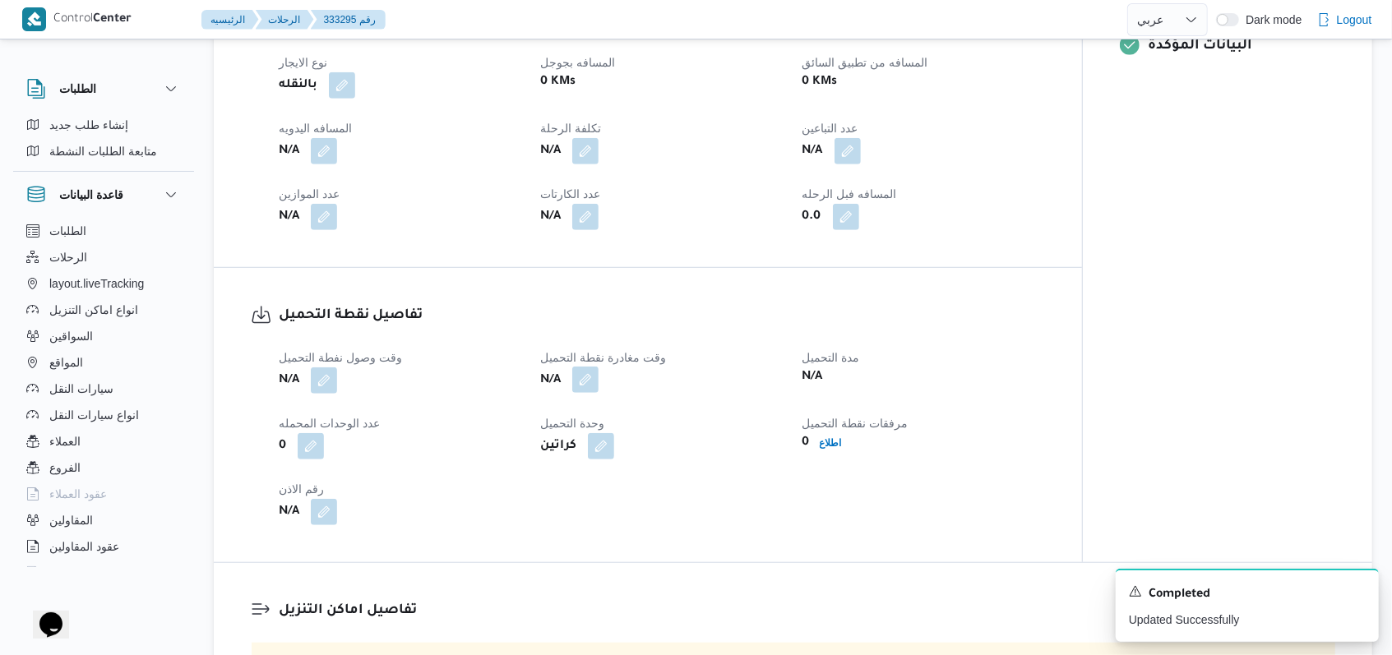
click at [579, 393] on button "button" at bounding box center [585, 380] width 26 height 26
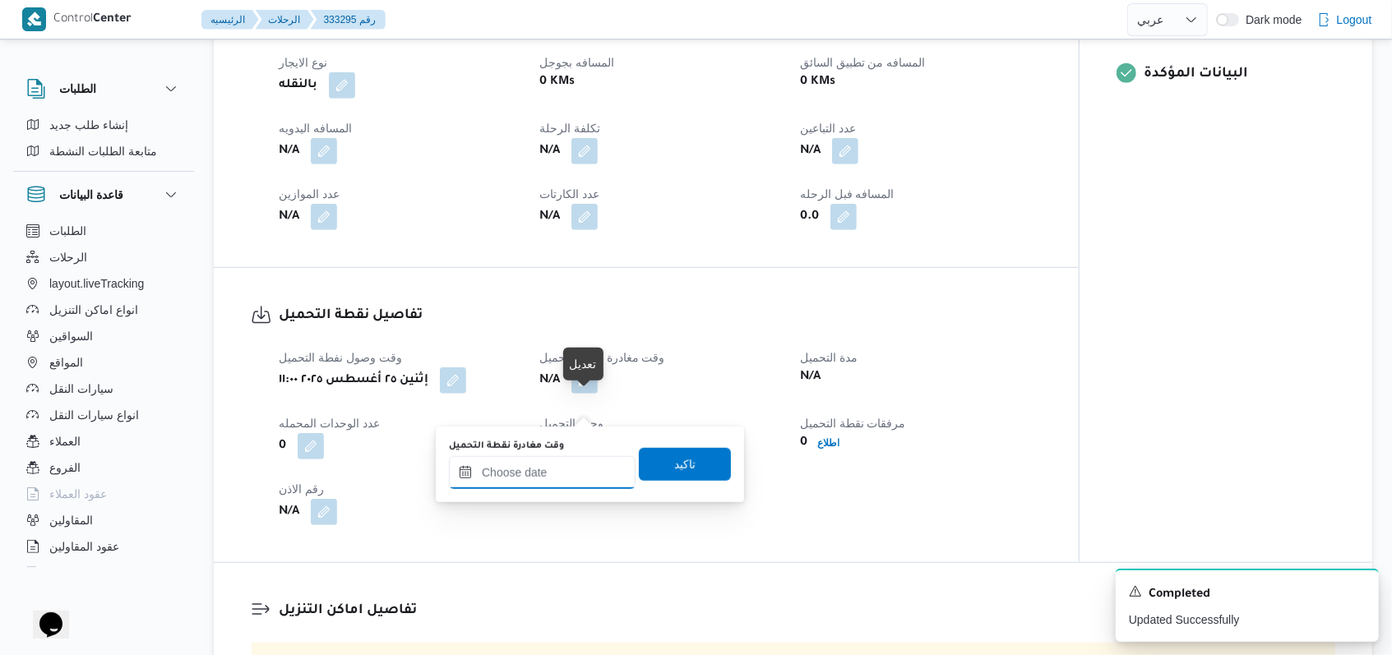
click at [554, 468] on input "وقت مغادرة نقطة التحميل" at bounding box center [542, 472] width 187 height 33
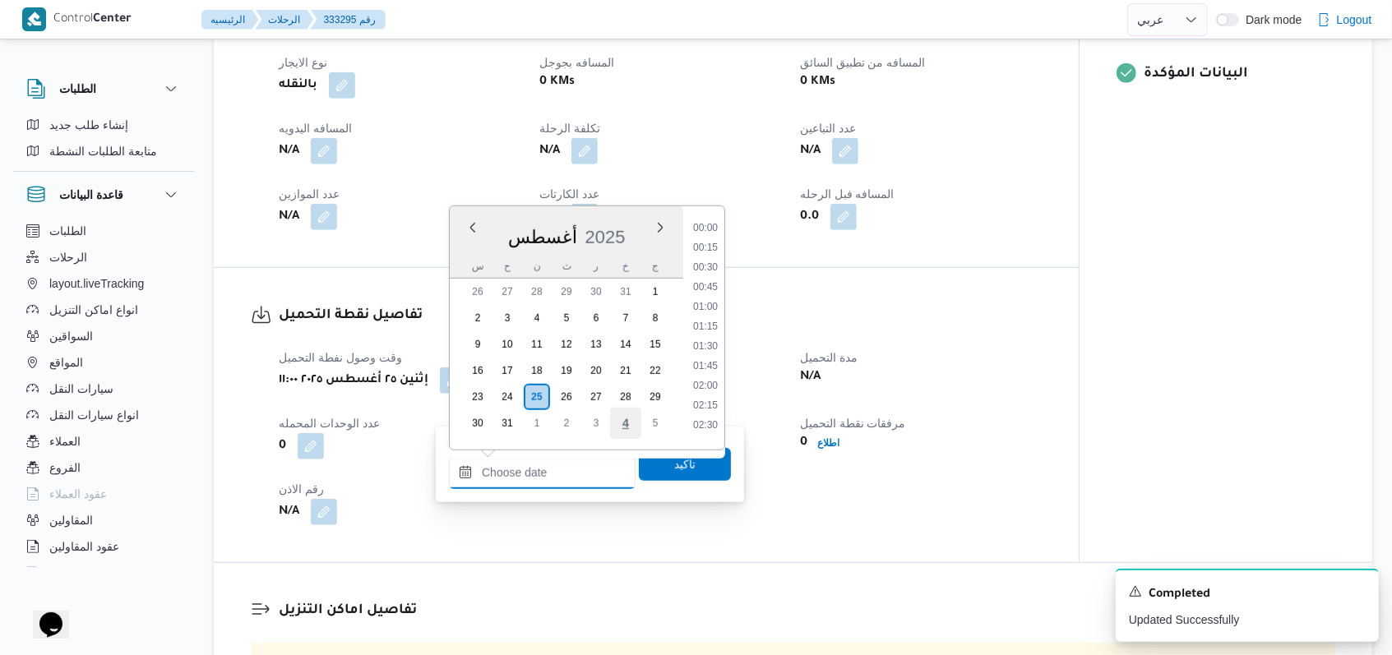
scroll to position [894, 0]
click at [708, 341] on li "12:45" at bounding box center [705, 340] width 38 height 16
type input "٢٥/٠٨/٢٠٢٥ ١٢:٤٥"
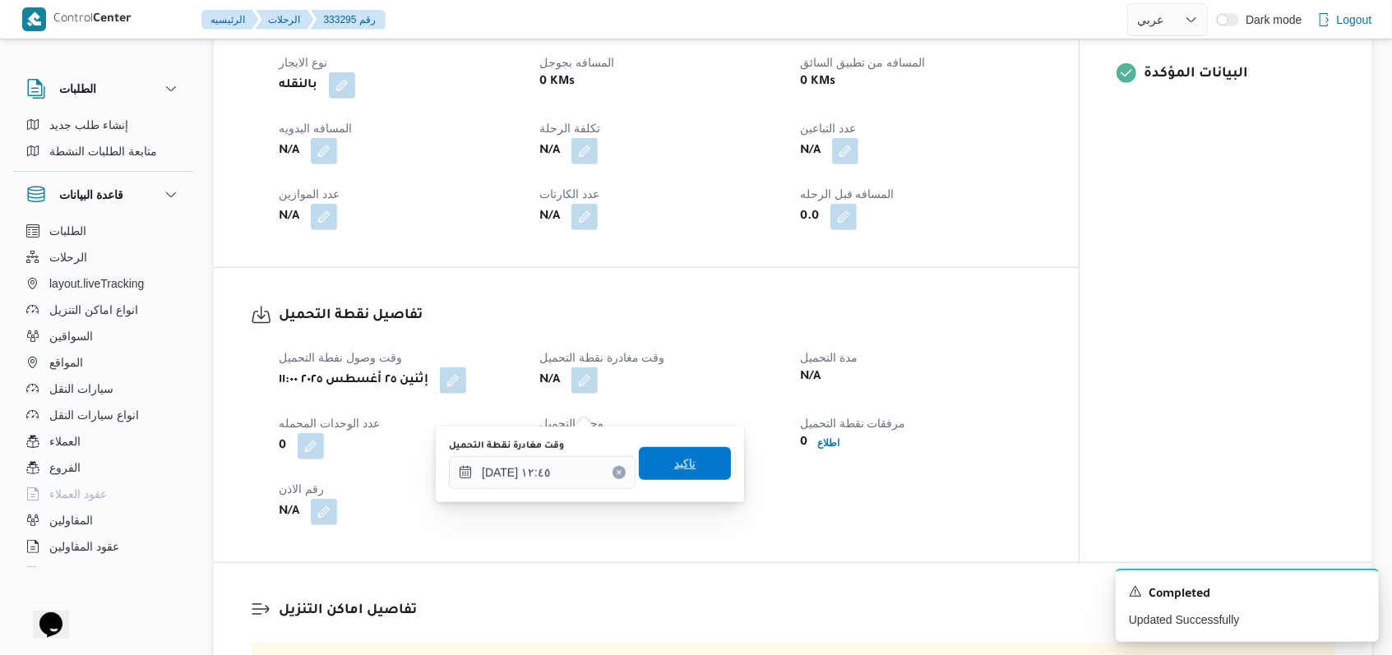
click at [691, 464] on span "تاكيد" at bounding box center [685, 463] width 92 height 33
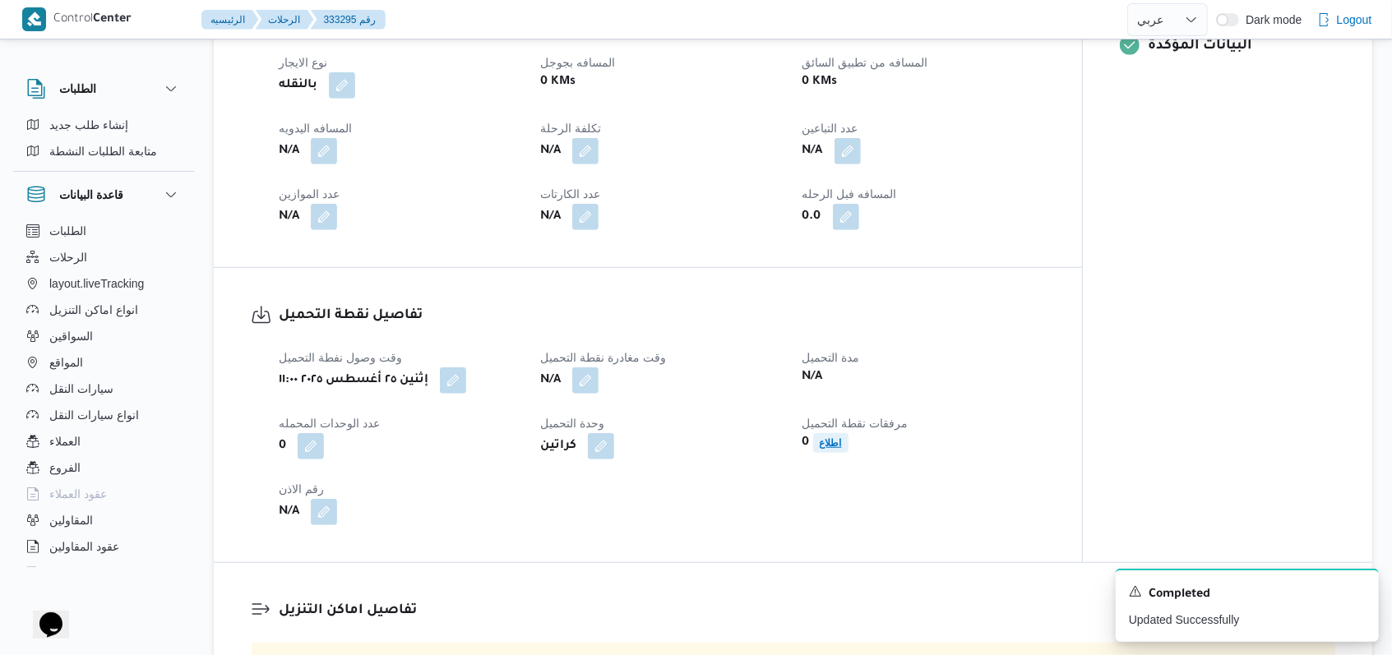
click at [834, 449] on b "اطلاع" at bounding box center [831, 443] width 22 height 12
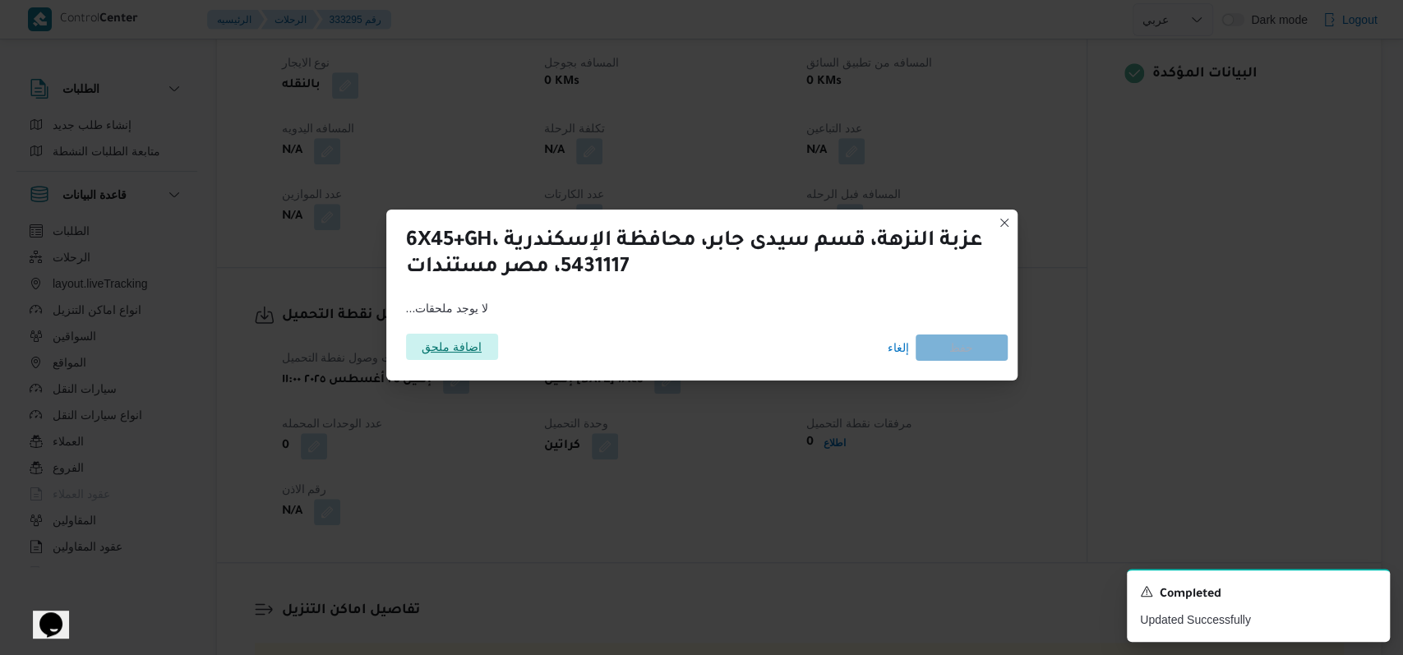
click at [440, 353] on span "اضافة ملحق" at bounding box center [452, 347] width 60 height 26
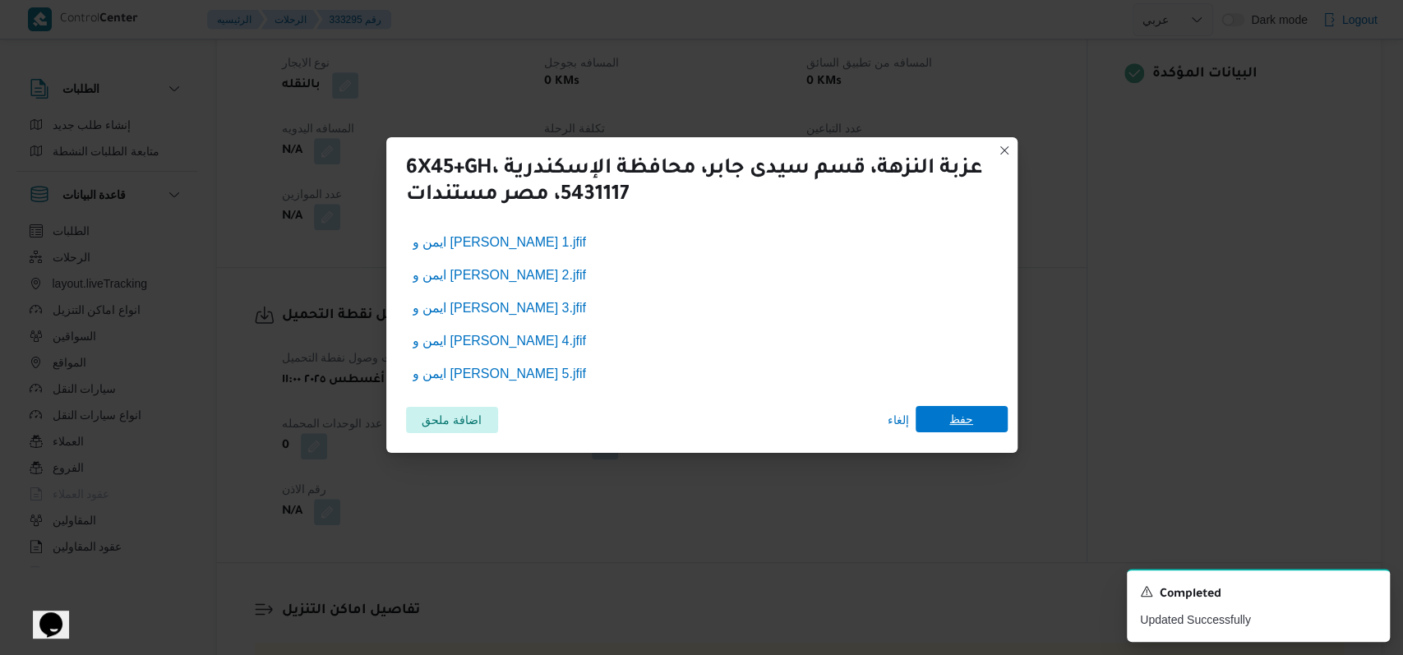
click at [971, 432] on span "حفظ" at bounding box center [962, 419] width 24 height 26
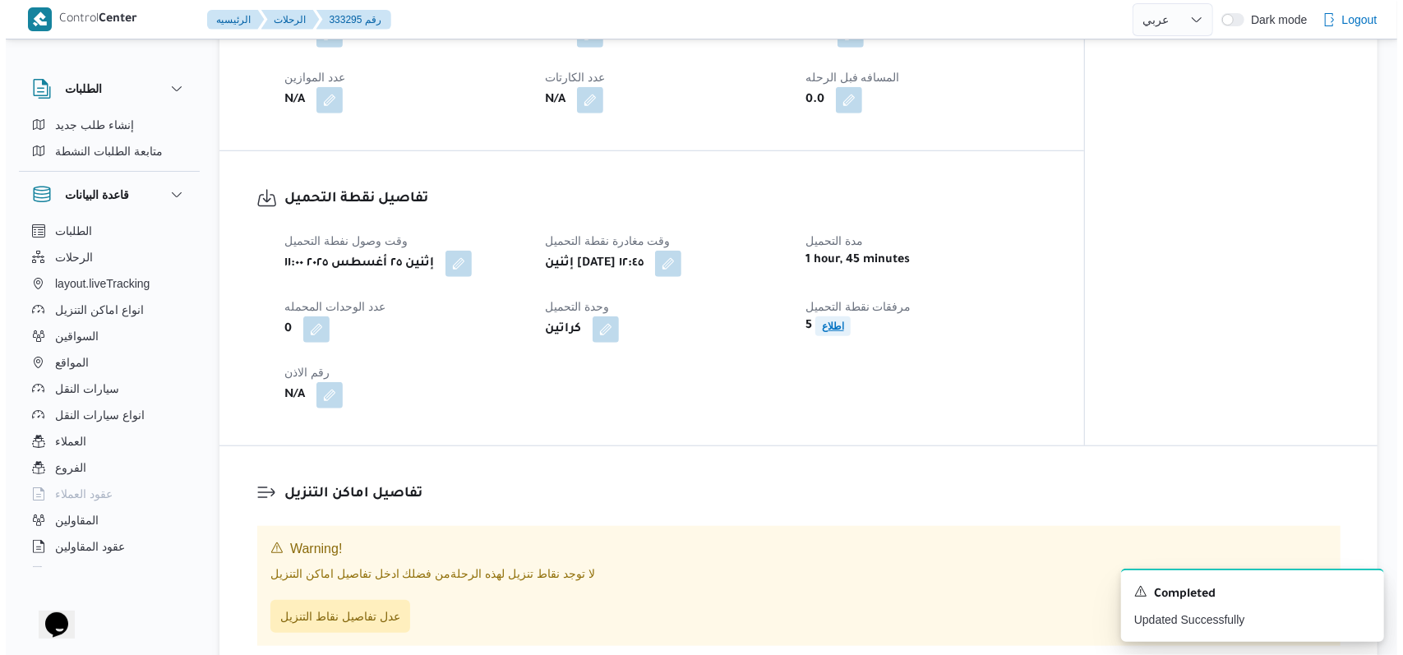
scroll to position [888, 0]
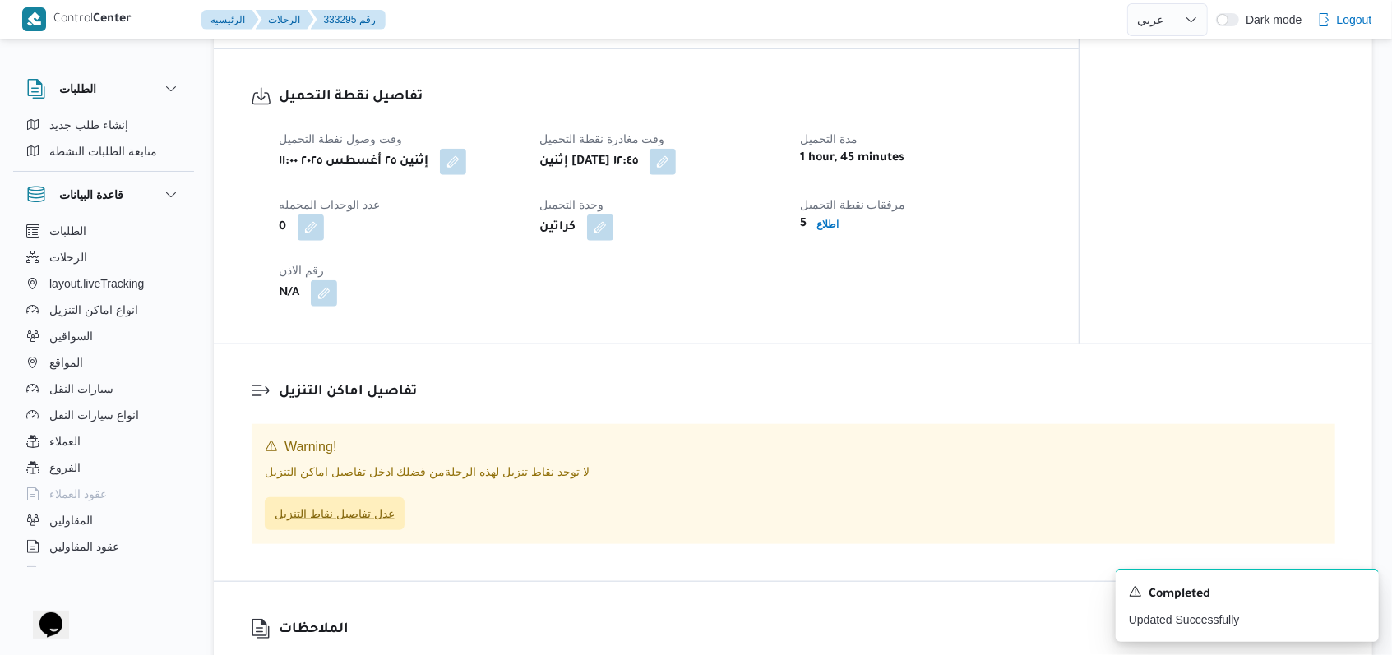
click at [359, 524] on span "عدل تفاصيل نقاط التنزيل" at bounding box center [335, 514] width 120 height 20
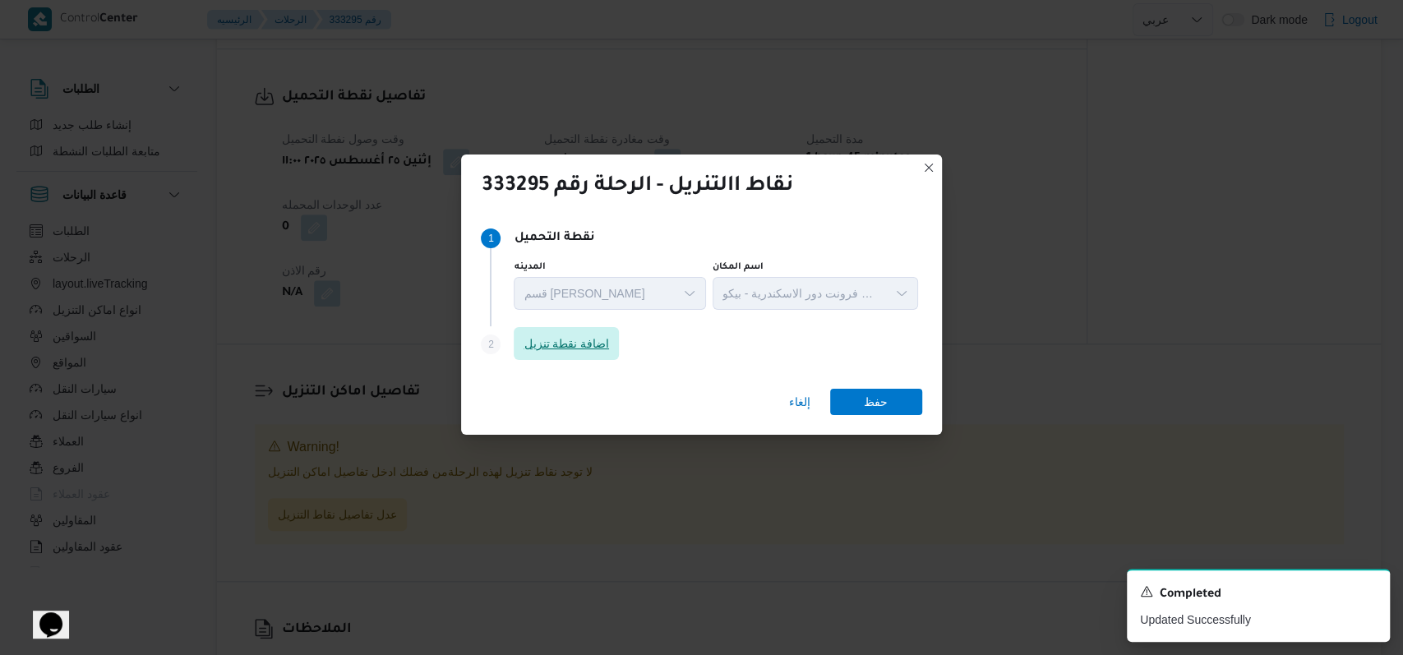
click at [544, 334] on span "اضافة نقطة تنزيل" at bounding box center [566, 343] width 105 height 33
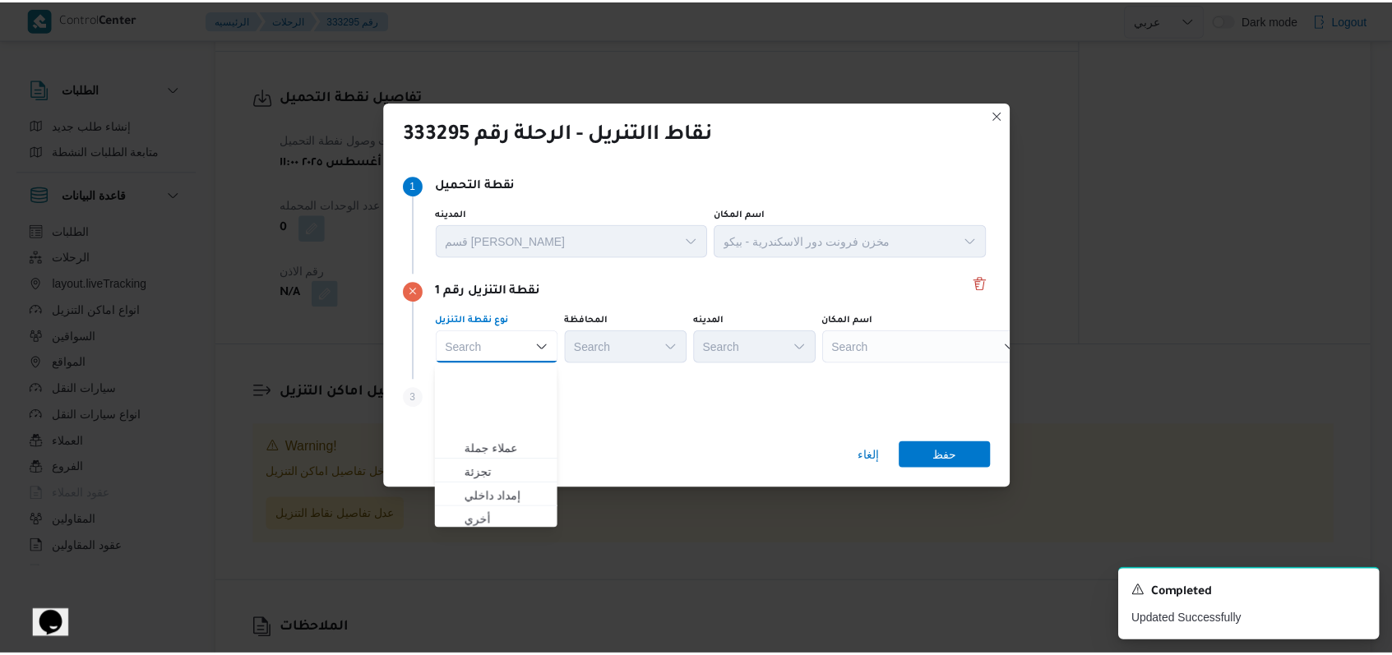
scroll to position [432, 0]
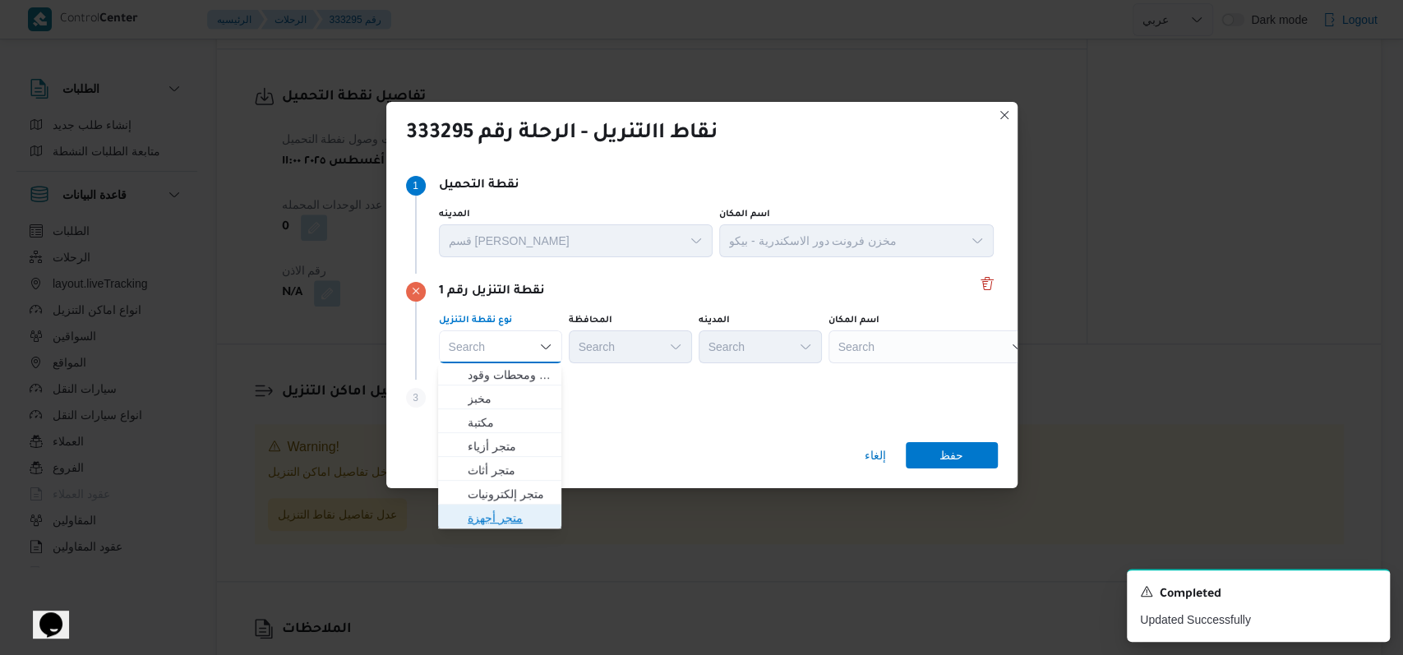
click at [497, 512] on span "متجر أجهزة" at bounding box center [510, 518] width 84 height 20
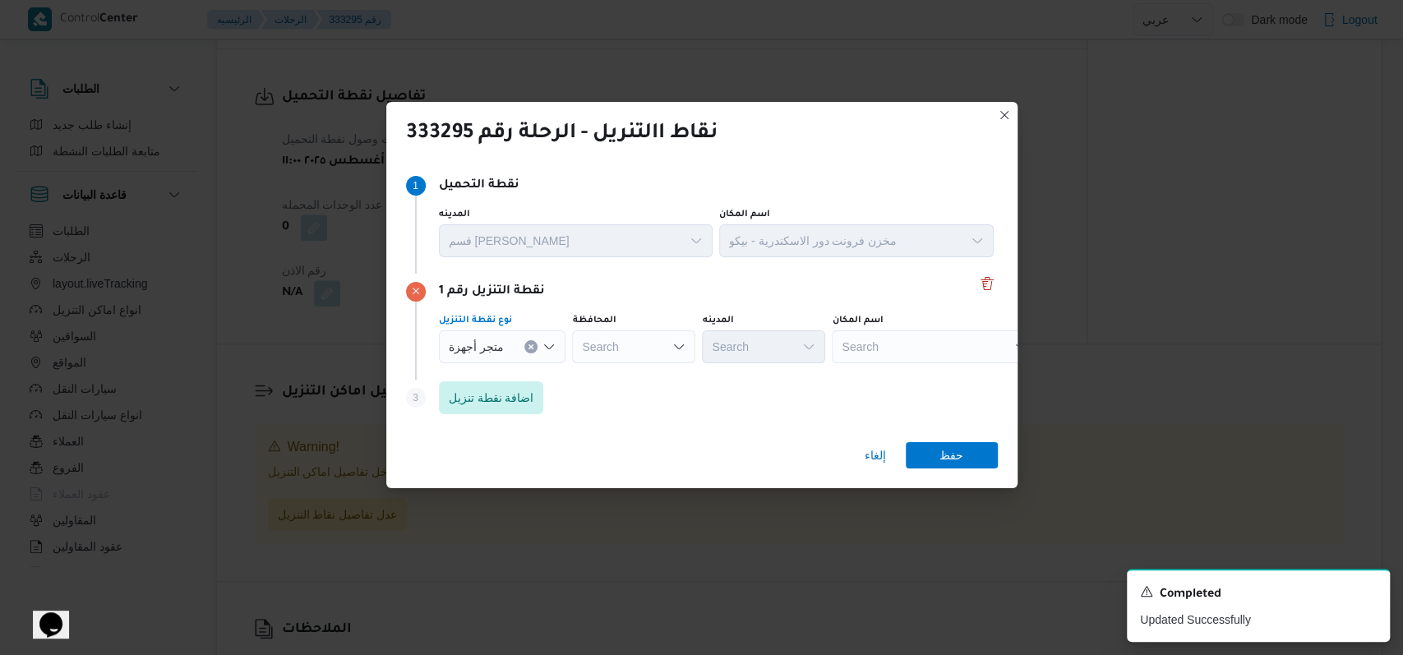
click at [657, 334] on div "Search" at bounding box center [633, 346] width 123 height 33
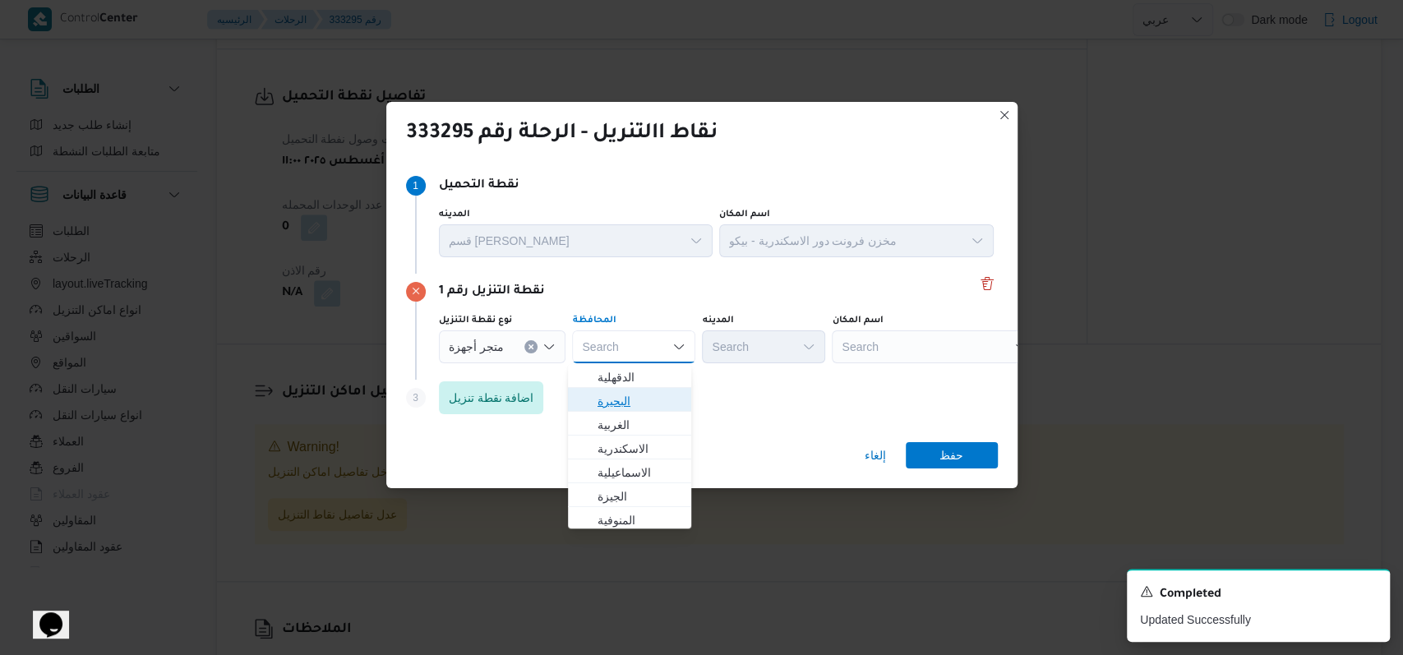
click at [645, 389] on span "البحيرة" at bounding box center [630, 401] width 110 height 26
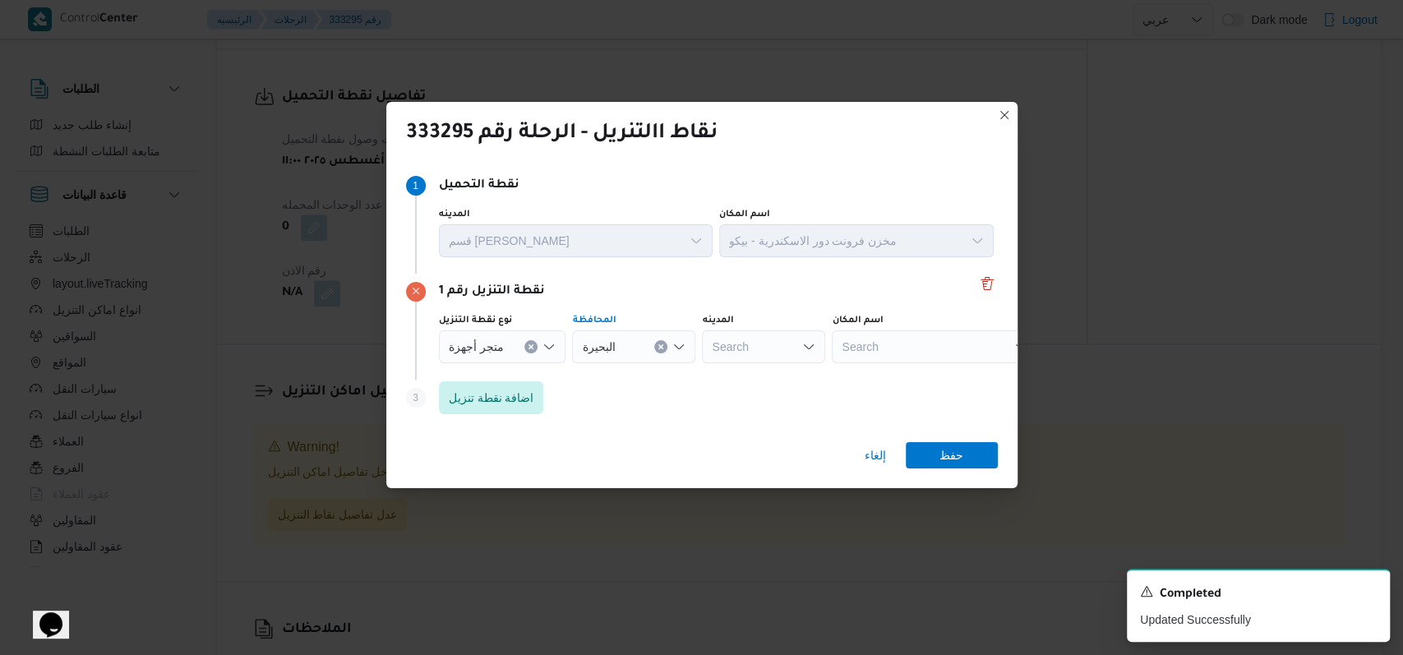
click at [908, 338] on div "Search" at bounding box center [935, 346] width 206 height 33
type input "طلعت"
click at [923, 367] on span "معرض طلعت مبارك كفر الدوار | شركة طلعت التجارية | منشأة الأوقاف" at bounding box center [940, 377] width 166 height 20
click at [977, 449] on span "حفظ" at bounding box center [952, 454] width 92 height 26
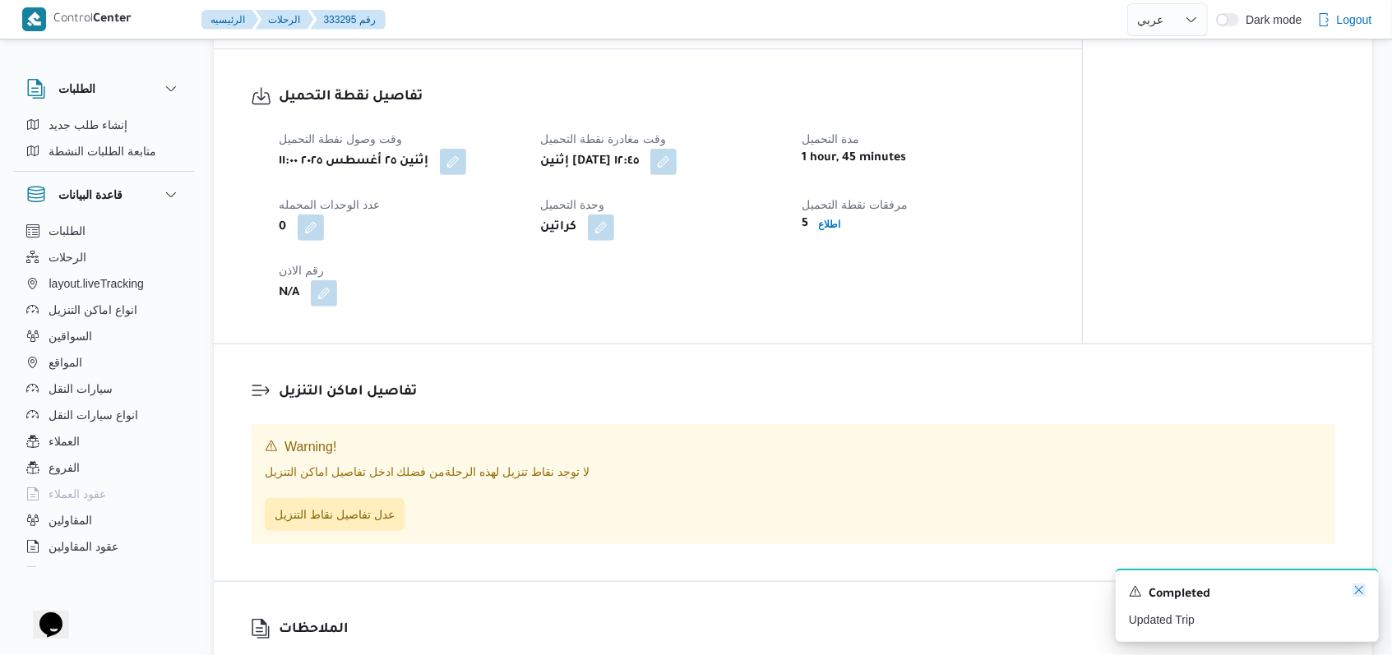
click at [1357, 589] on icon "Dismiss toast" at bounding box center [1358, 590] width 13 height 13
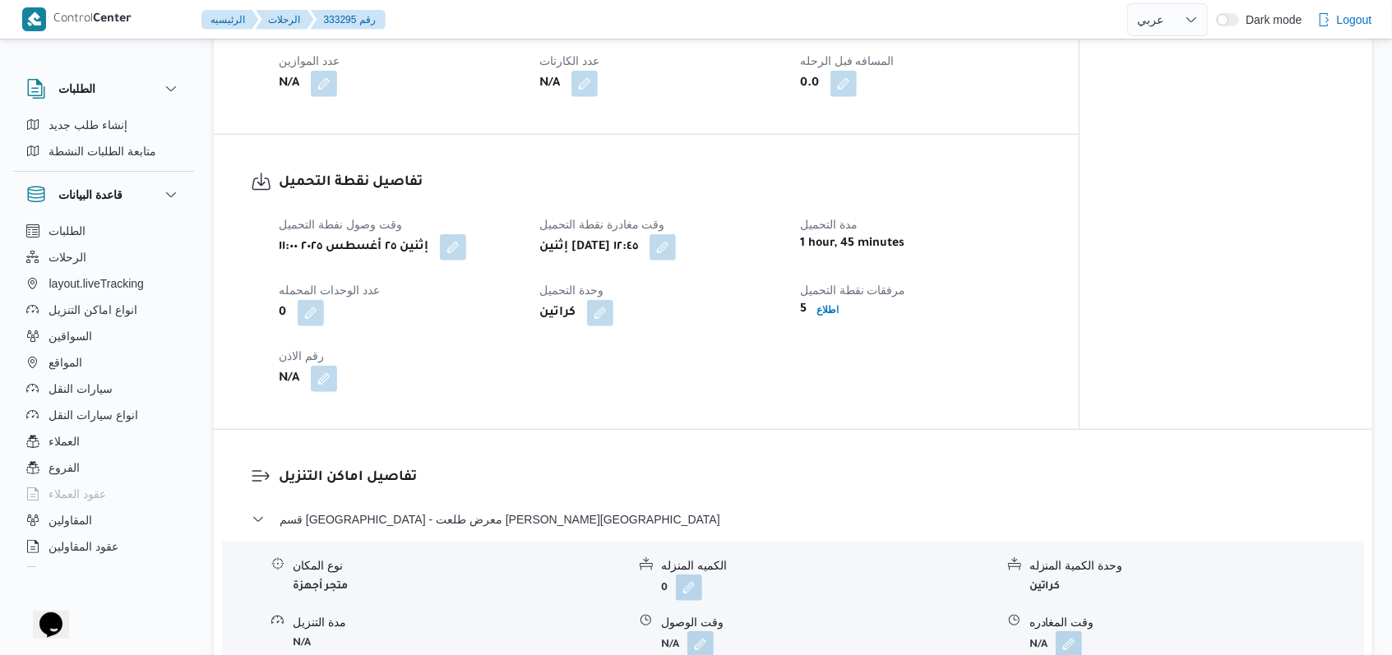
scroll to position [973, 0]
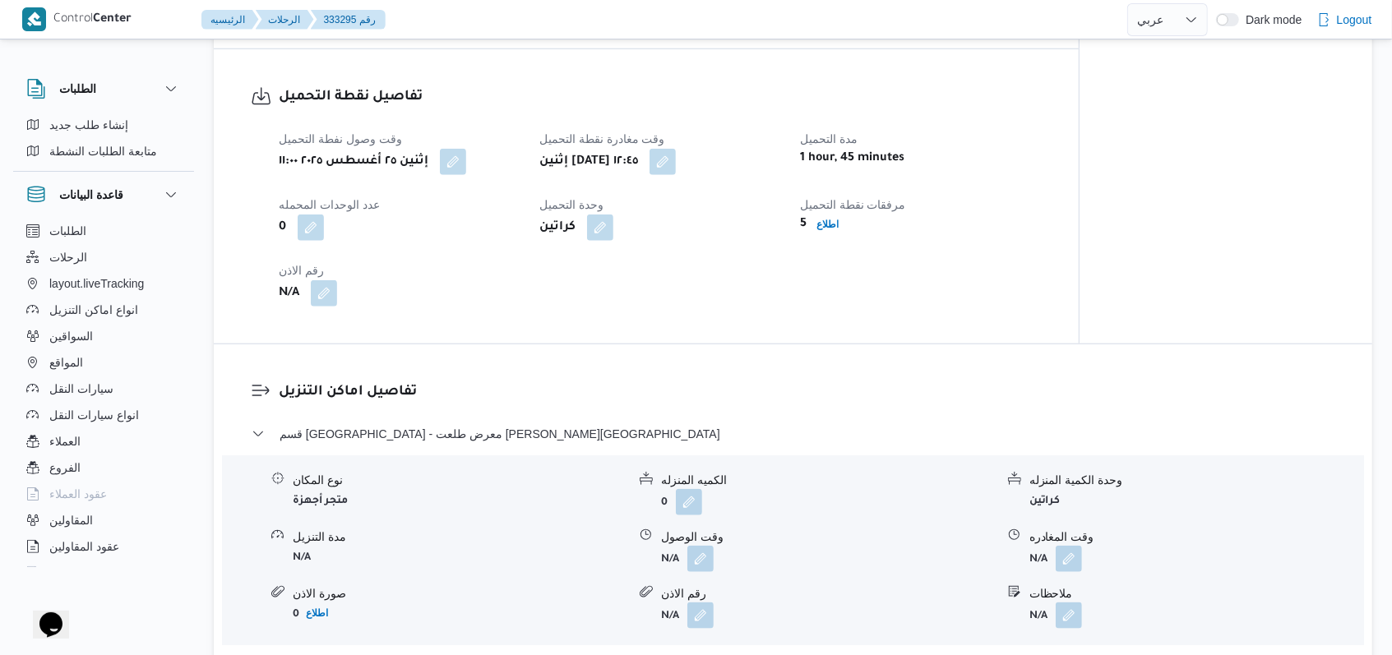
select select "ar"
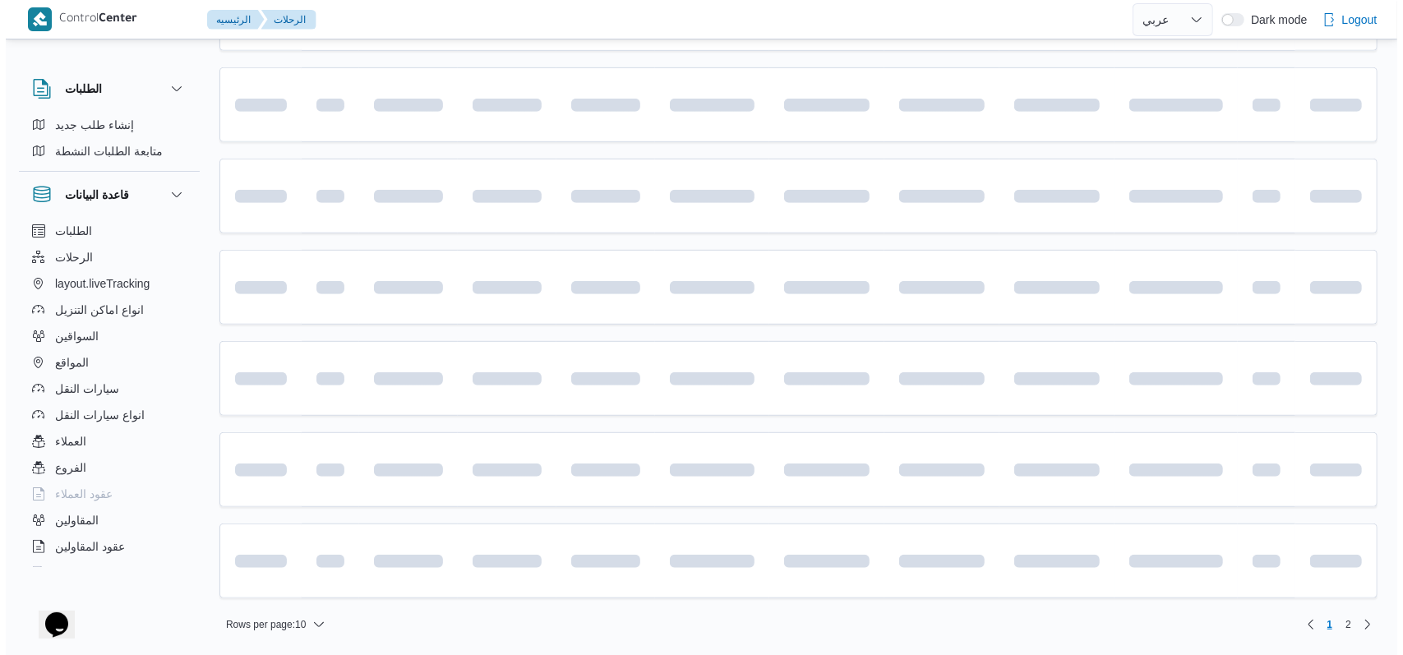
scroll to position [12, 0]
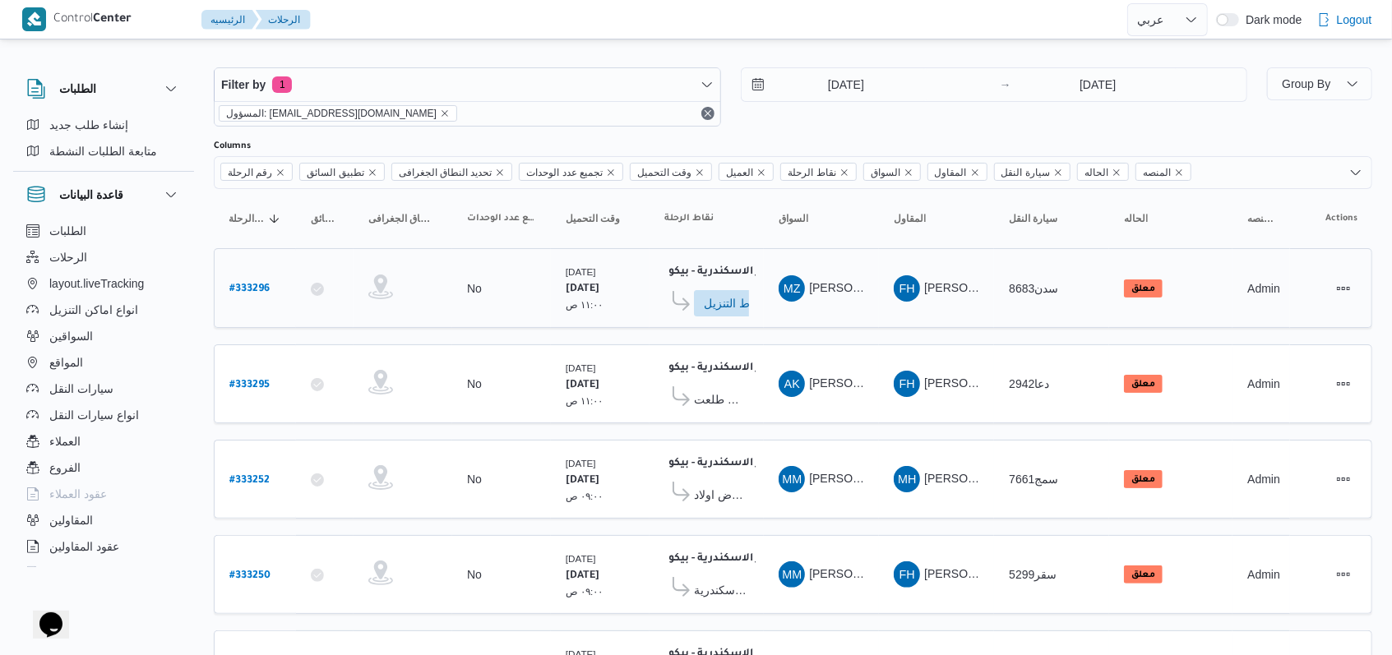
click at [260, 284] on b "# 333296" at bounding box center [249, 290] width 40 height 12
select select "ar"
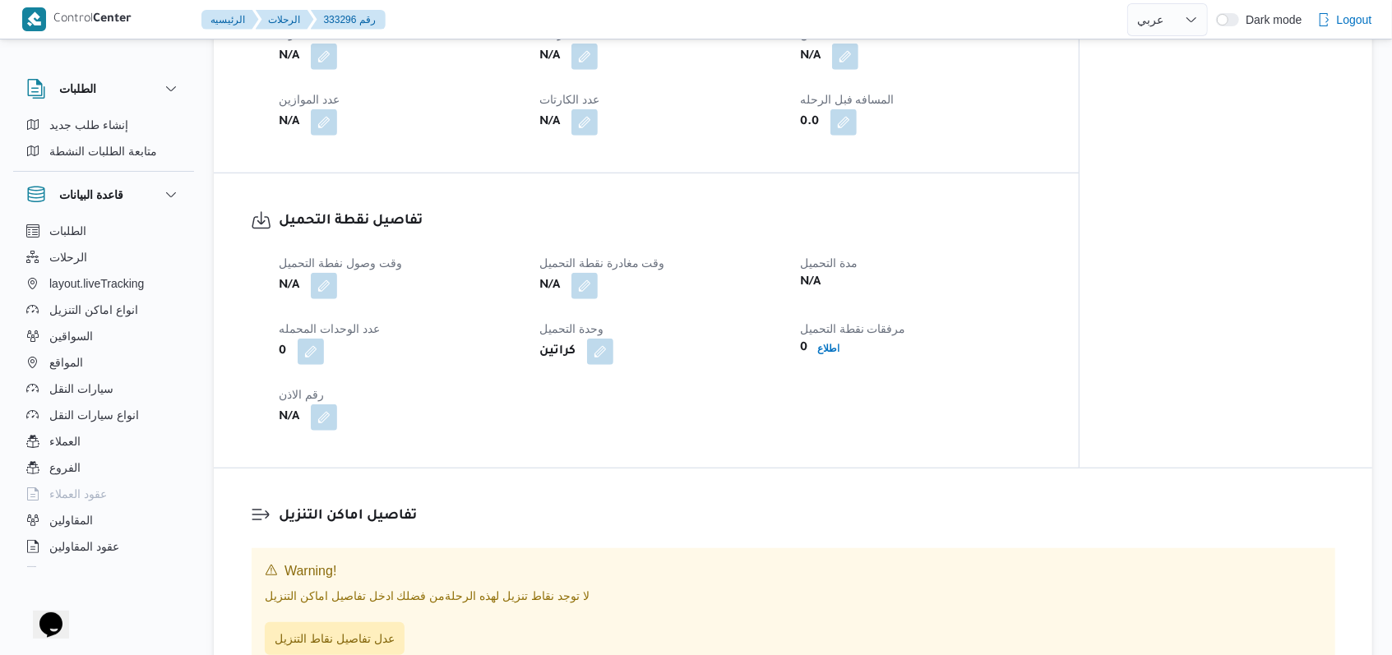
scroll to position [888, 0]
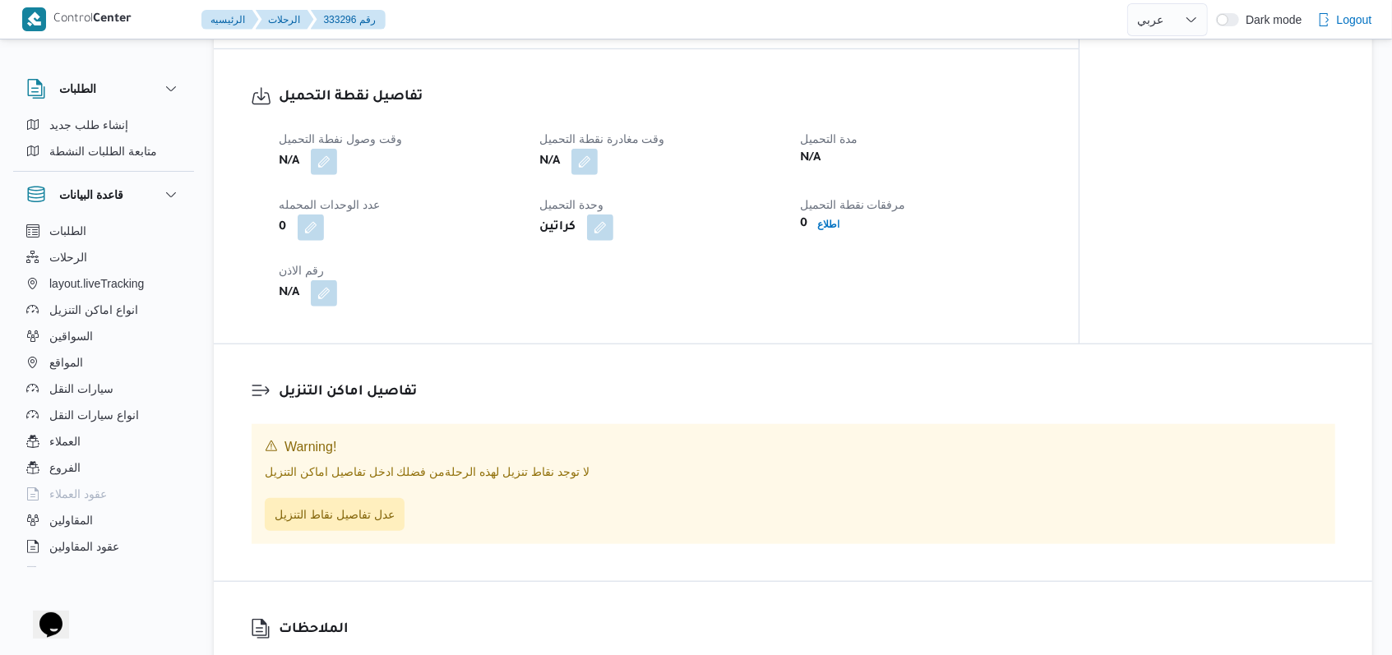
click at [341, 177] on div "N/A" at bounding box center [399, 162] width 244 height 30
click at [327, 174] on button "button" at bounding box center [324, 161] width 26 height 26
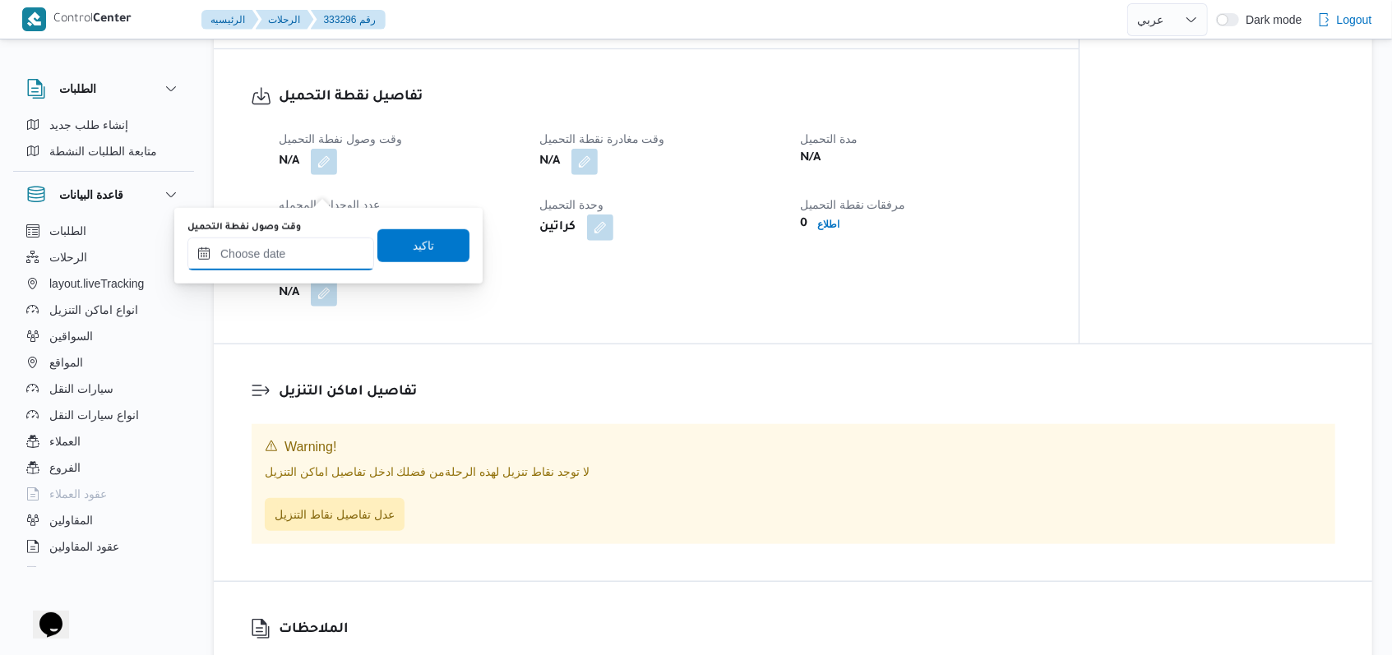
click at [300, 258] on input "وقت وصول نفطة التحميل" at bounding box center [280, 254] width 187 height 33
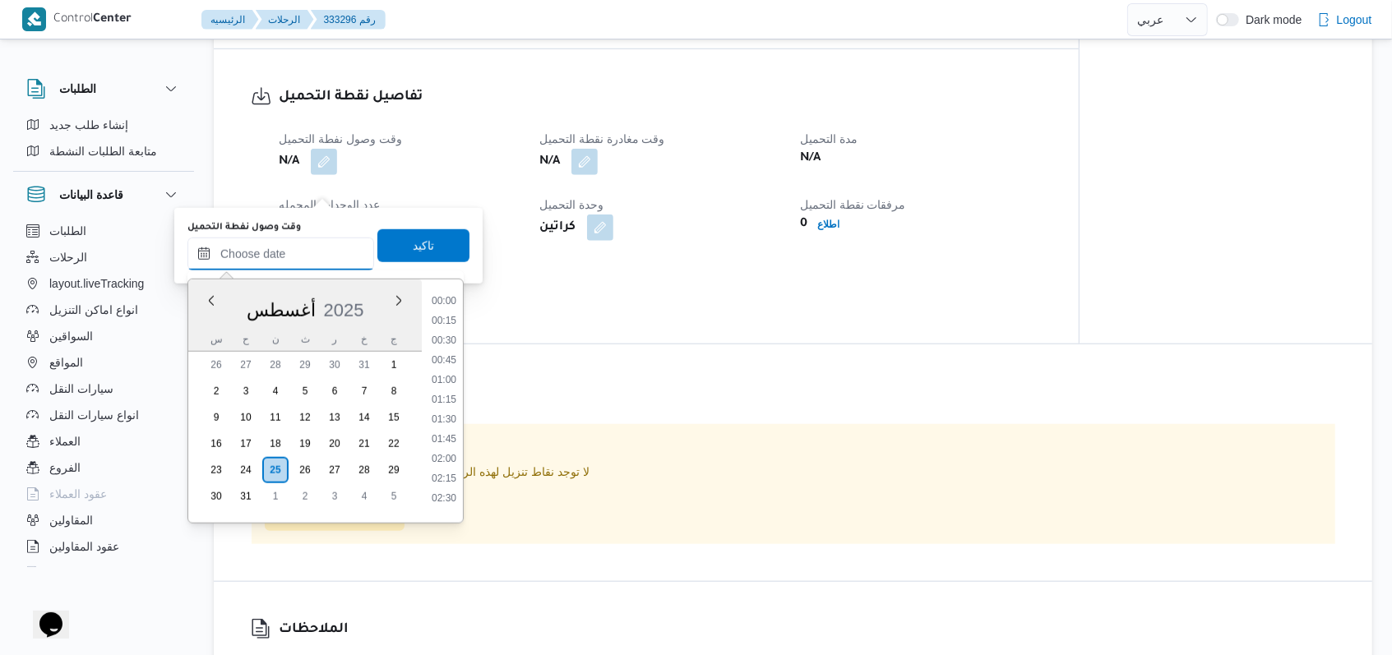
scroll to position [894, 0]
click at [444, 281] on div "Time 00:00 00:15 00:30 00:45 01:00 01:15 01:30 01:45 02:00 02:15 02:30 02:45 03…" at bounding box center [442, 401] width 41 height 243
click at [441, 391] on li "11:00" at bounding box center [444, 385] width 38 height 16
type input "٢٥/٠٨/٢٠٢٥ ١١:٠٠"
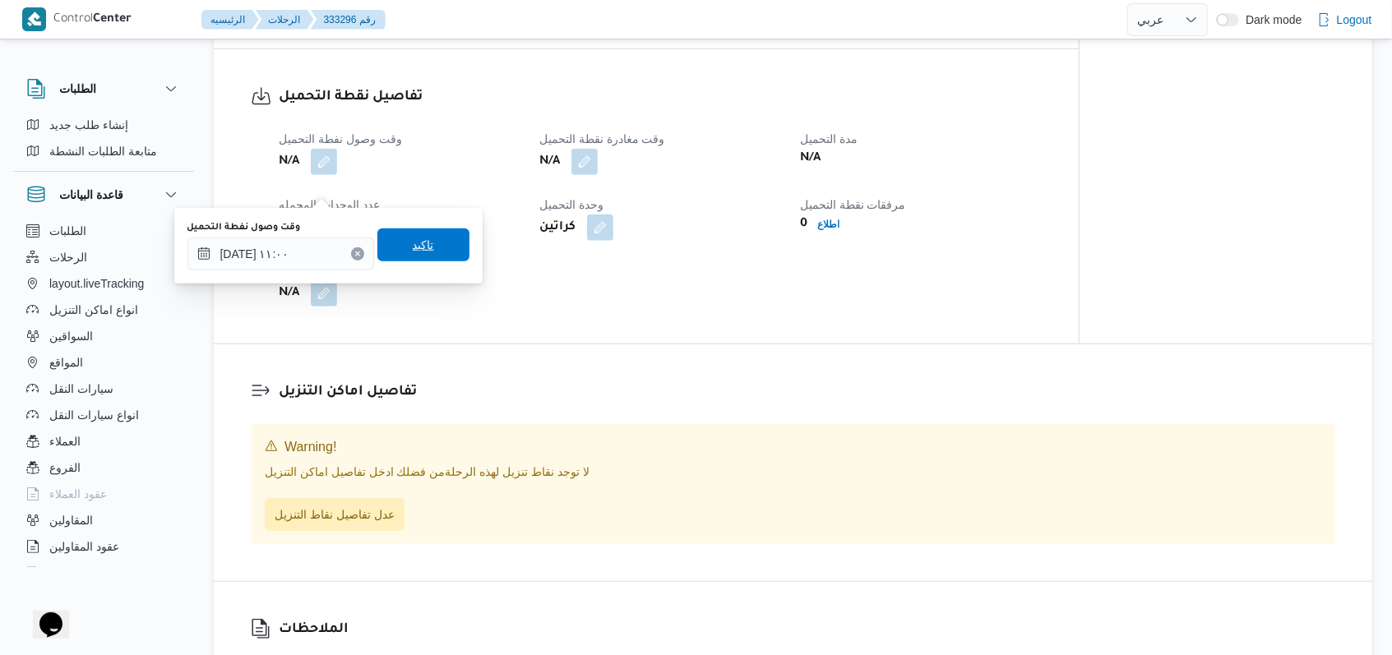
click at [422, 251] on span "تاكيد" at bounding box center [423, 245] width 92 height 33
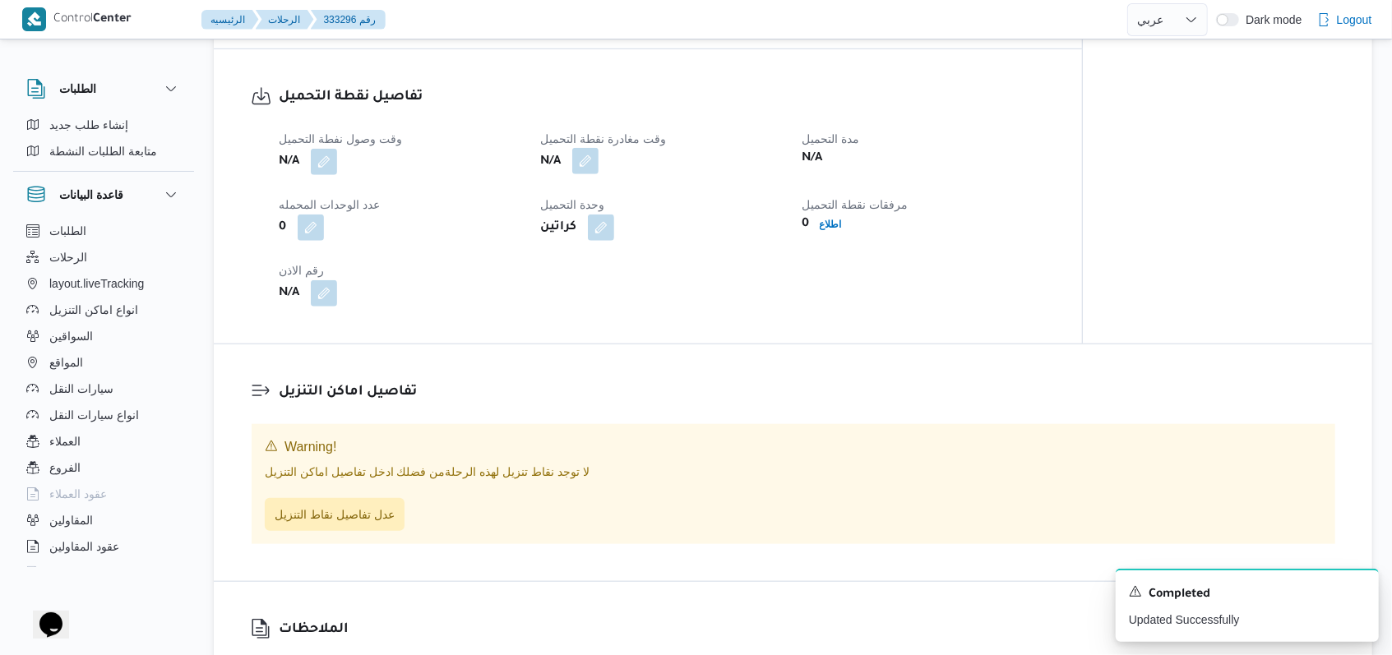
click at [586, 174] on button "button" at bounding box center [585, 161] width 26 height 26
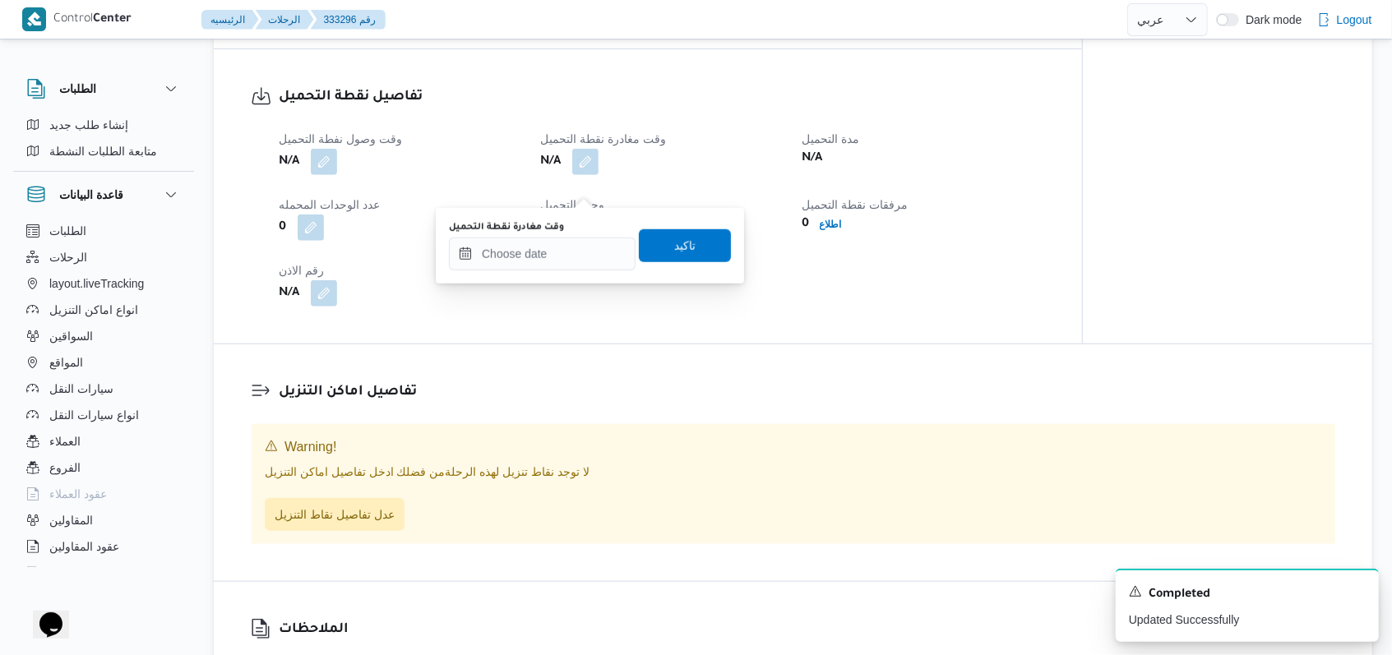
click at [559, 235] on div "وقت مغادرة نقطة التحميل" at bounding box center [542, 245] width 187 height 49
click at [569, 256] on input "وقت مغادرة نقطة التحميل" at bounding box center [542, 254] width 187 height 33
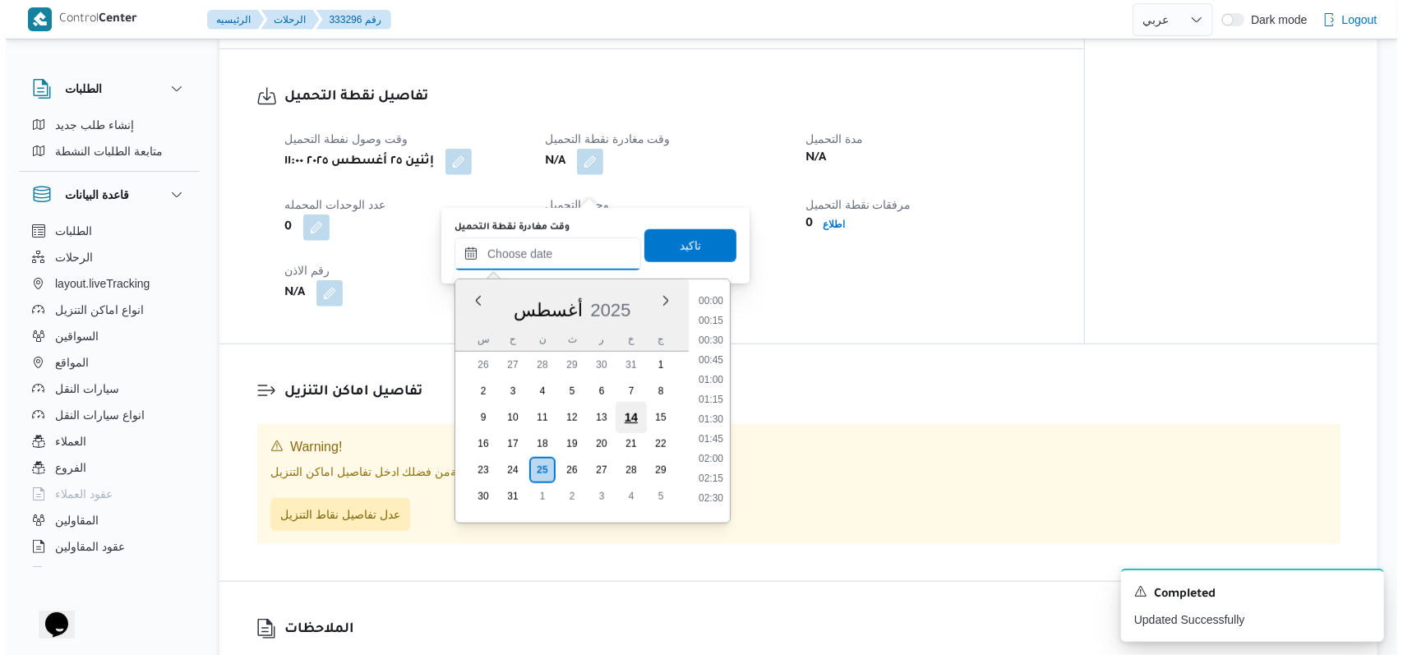
scroll to position [894, 0]
click at [709, 410] on li "12:45" at bounding box center [705, 413] width 38 height 16
type input "٢٥/٠٨/٢٠٢٥ ١٢:٤٥"
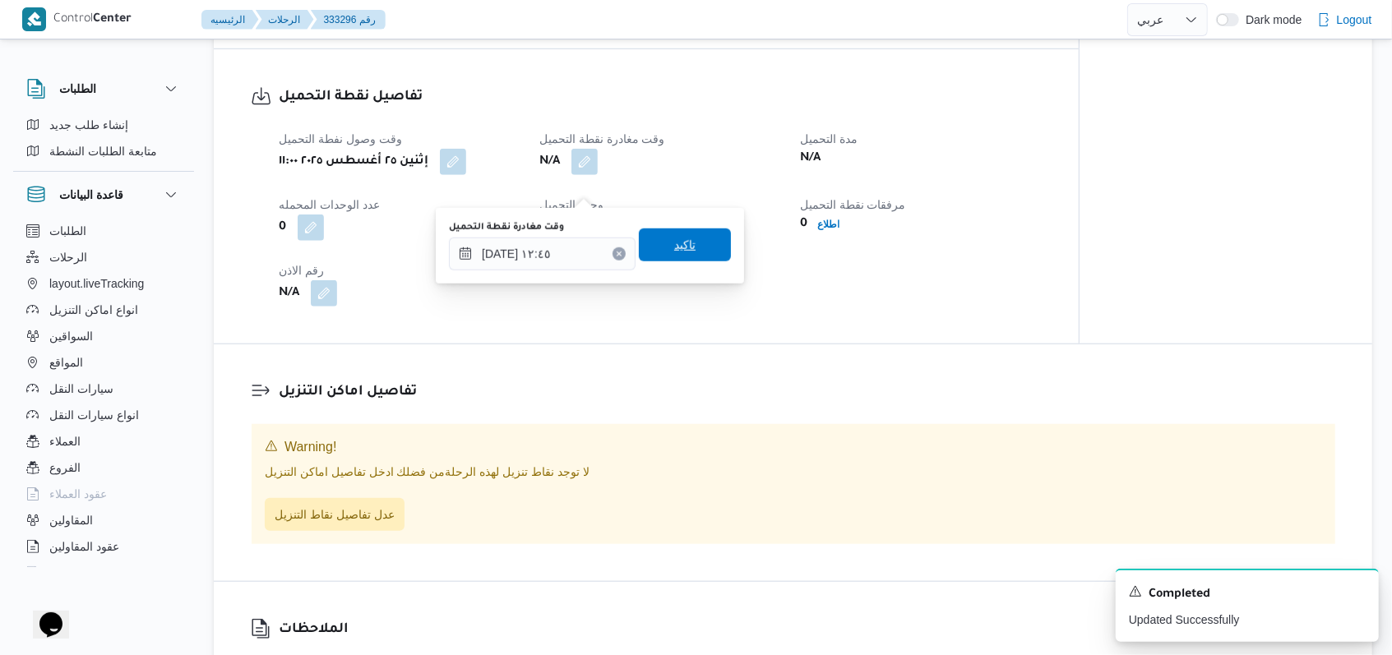
click at [687, 253] on span "تاكيد" at bounding box center [685, 245] width 92 height 33
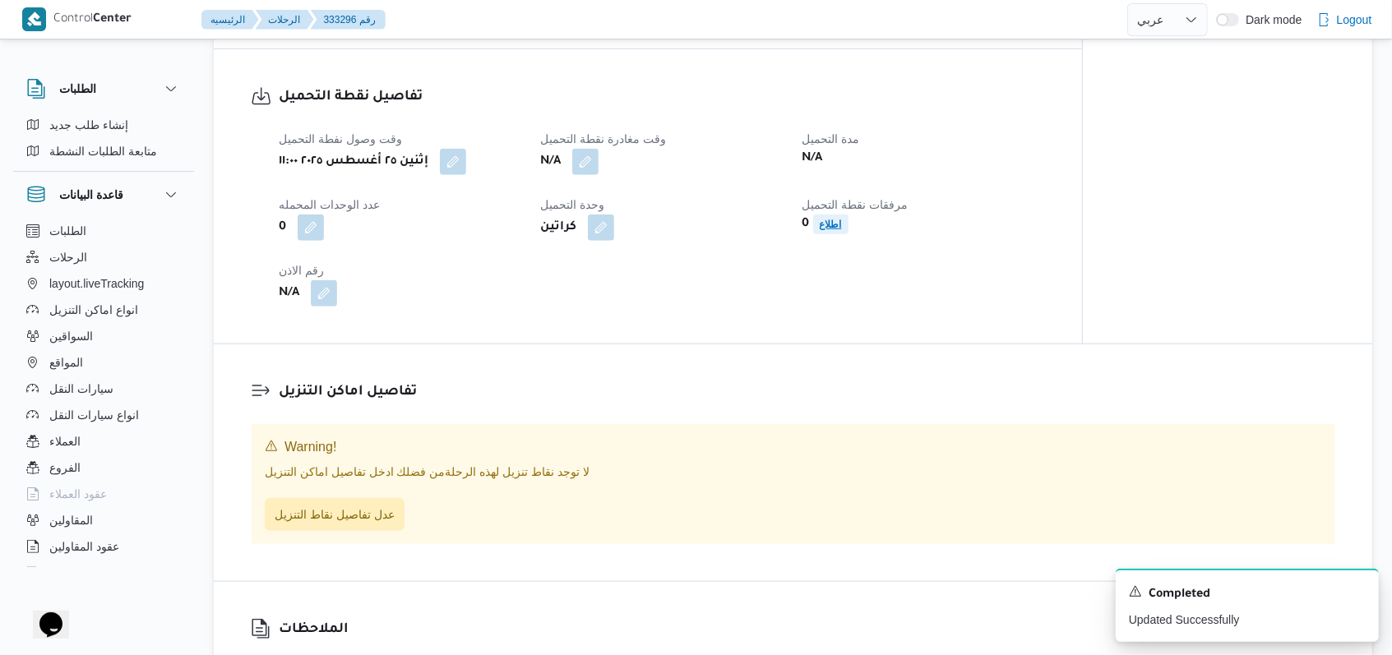
click at [834, 230] on b "اطلاع" at bounding box center [831, 225] width 22 height 12
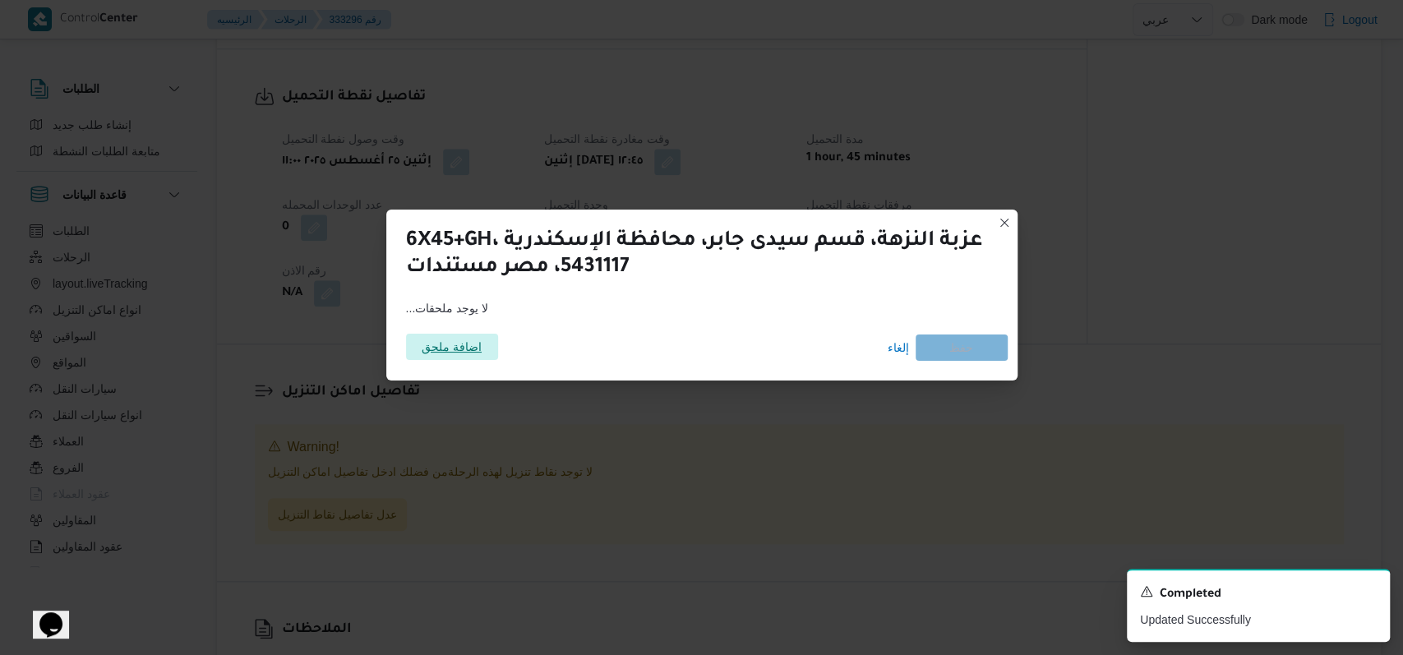
click at [430, 350] on span "اضافة ملحق" at bounding box center [452, 347] width 60 height 26
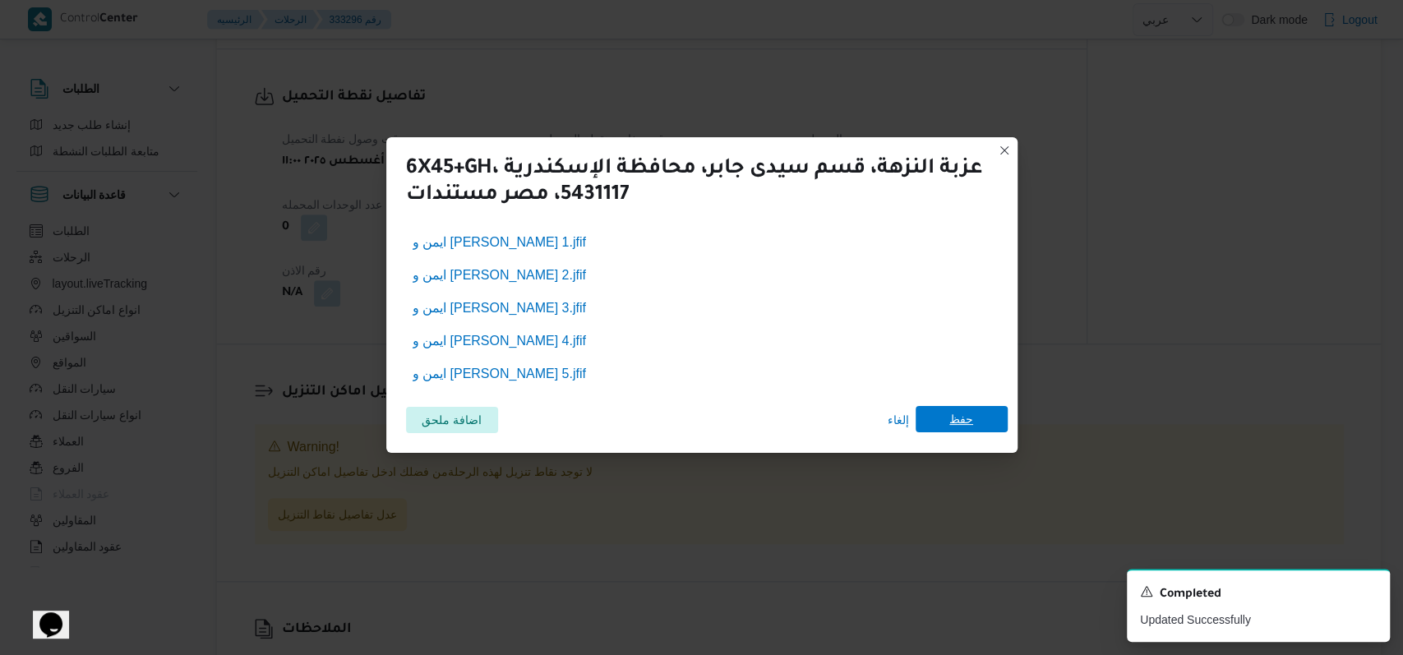
click at [961, 425] on span "حفظ" at bounding box center [962, 419] width 24 height 26
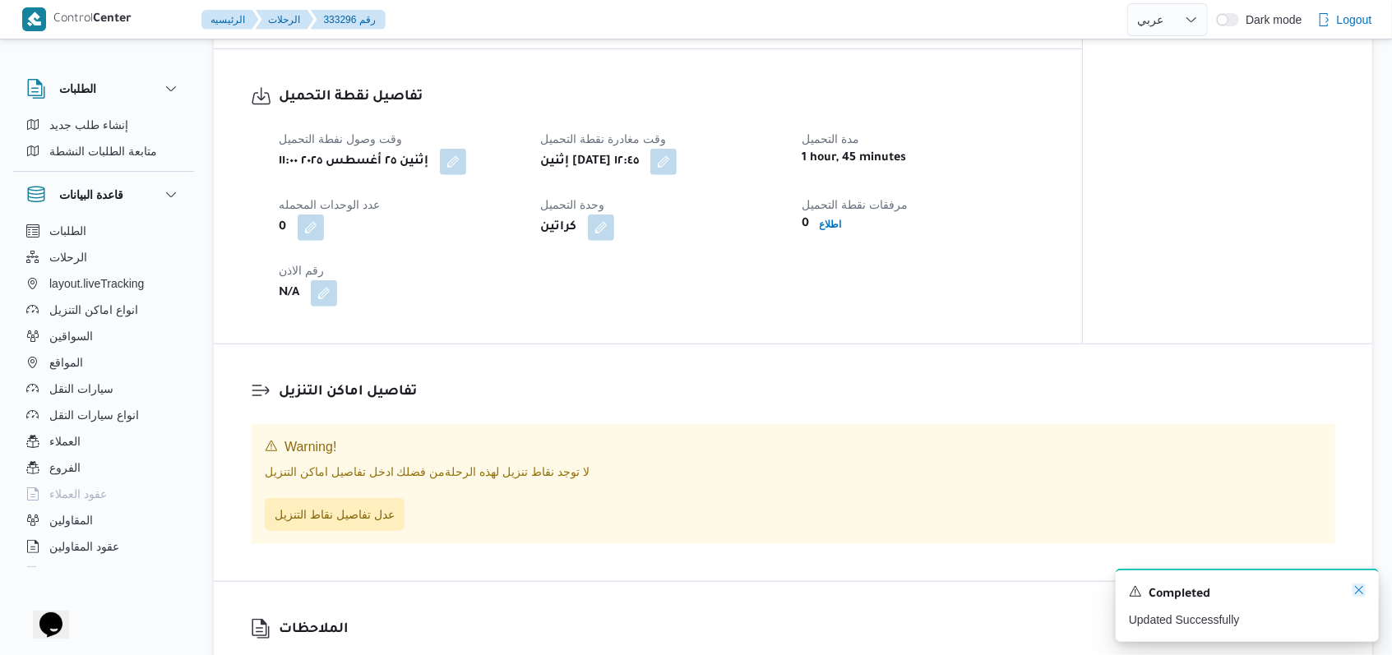
click at [1356, 591] on icon "Dismiss toast" at bounding box center [1358, 590] width 13 height 13
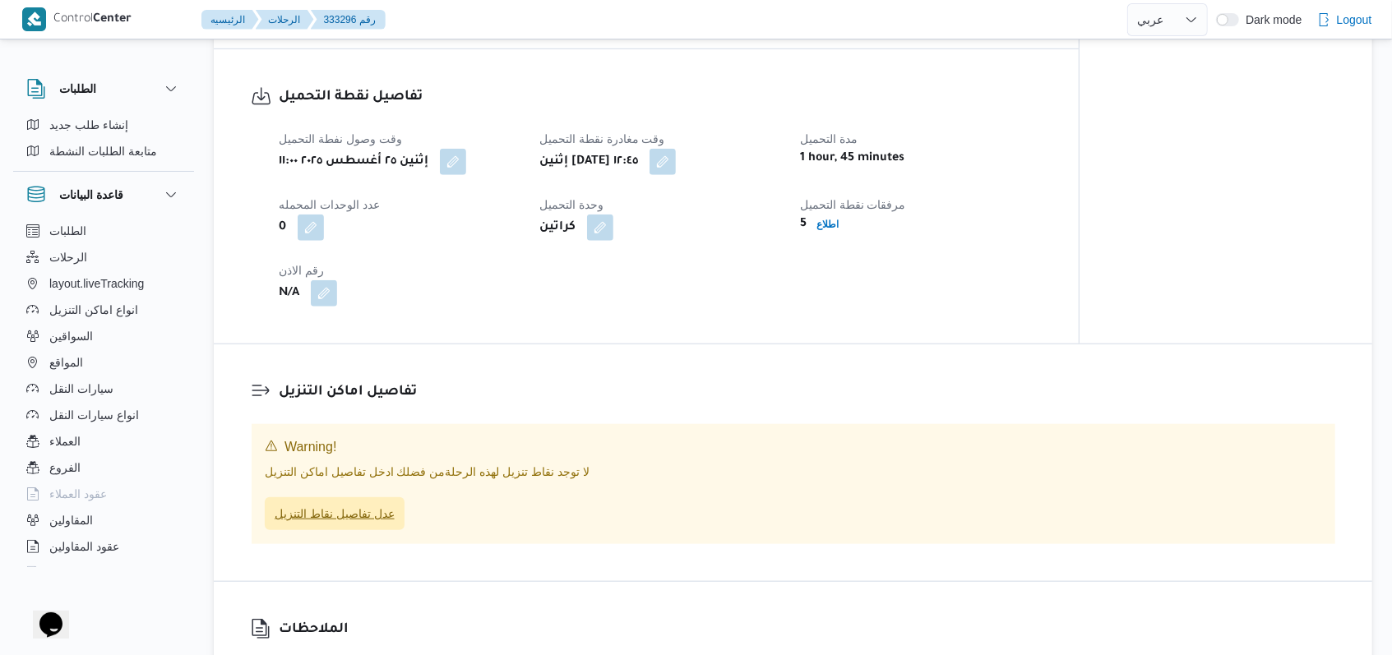
click at [349, 524] on span "عدل تفاصيل نقاط التنزيل" at bounding box center [335, 514] width 120 height 20
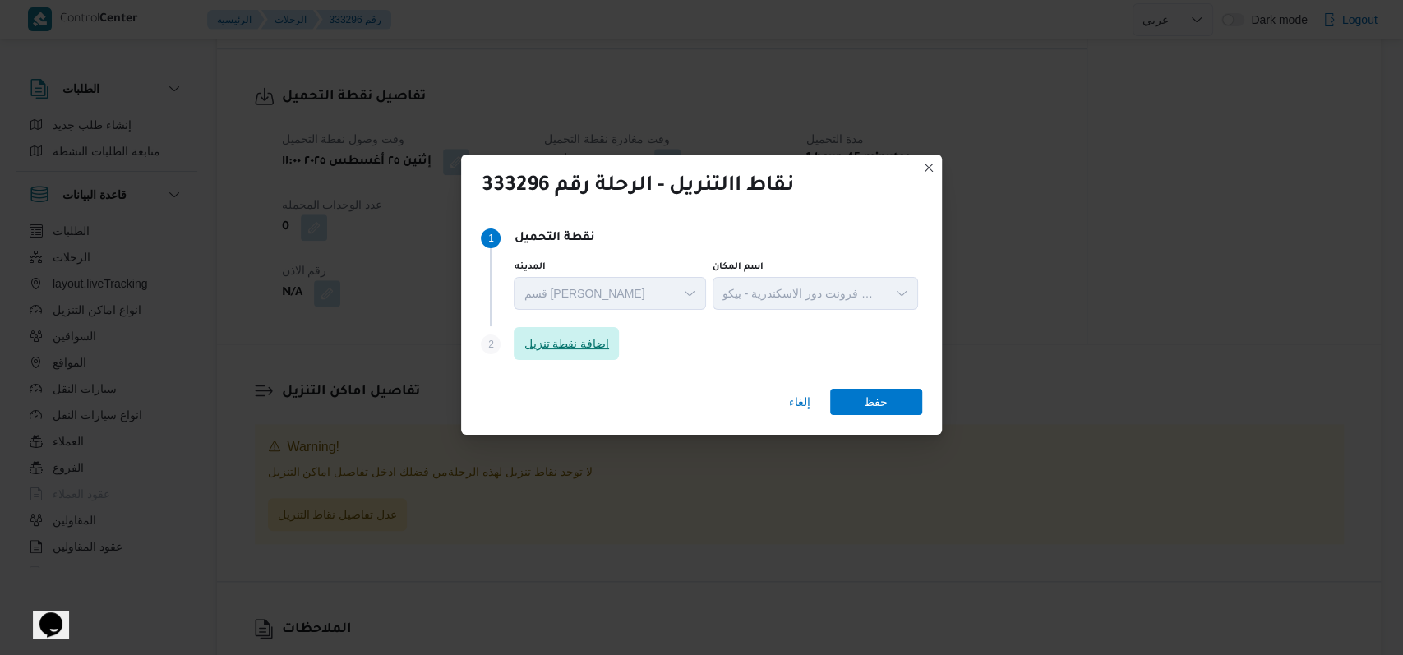
click at [619, 328] on span "اضافة نقطة تنزيل" at bounding box center [566, 343] width 105 height 33
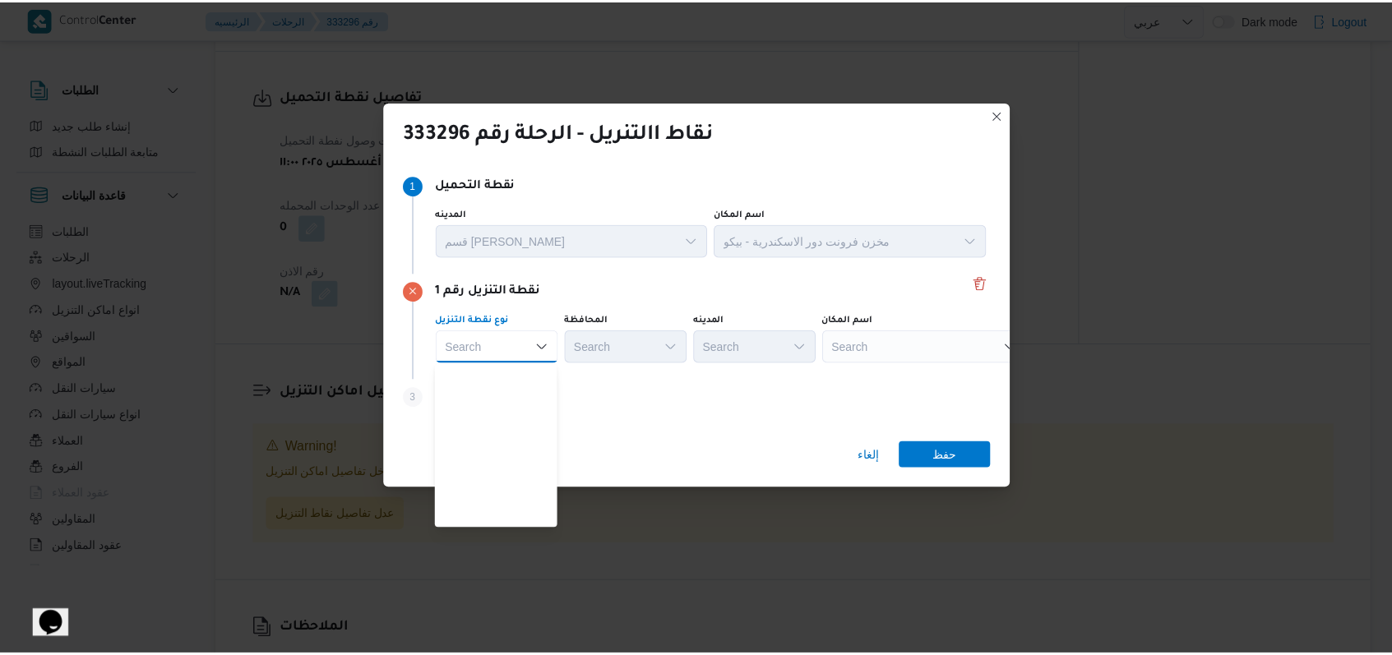
scroll to position [432, 0]
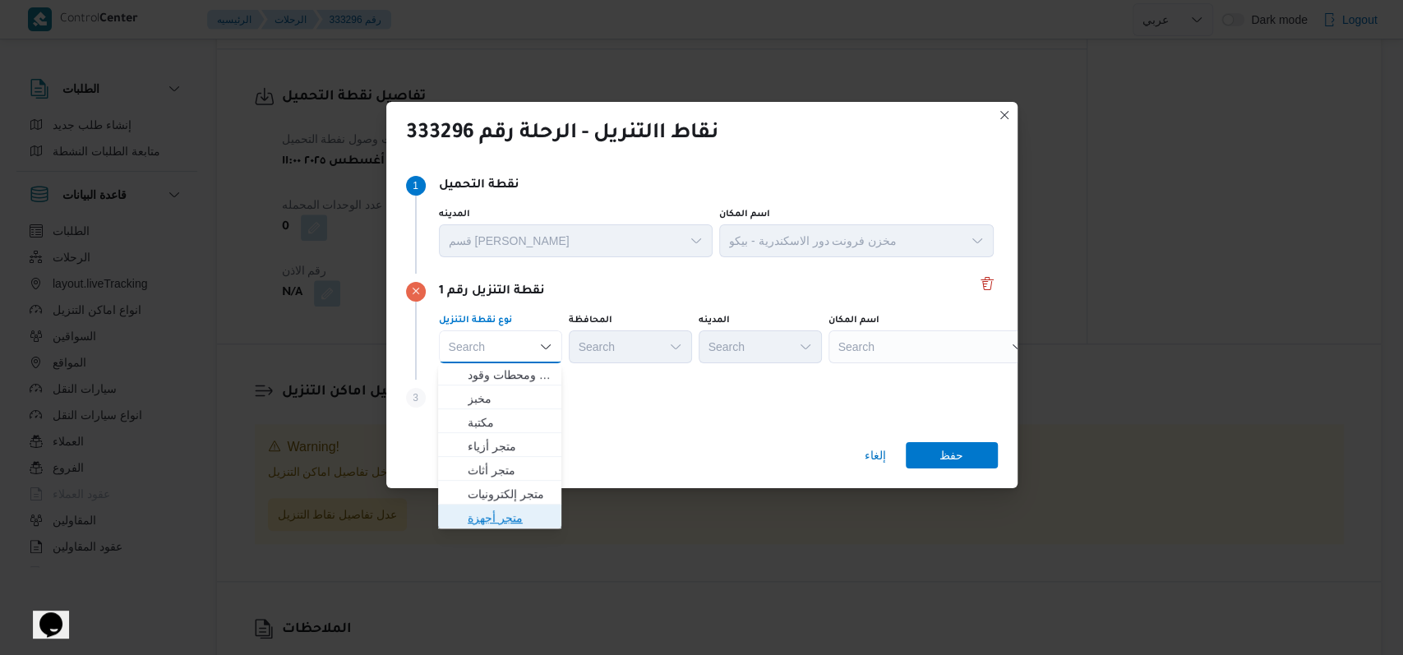
click at [506, 518] on span "متجر أجهزة" at bounding box center [510, 518] width 84 height 20
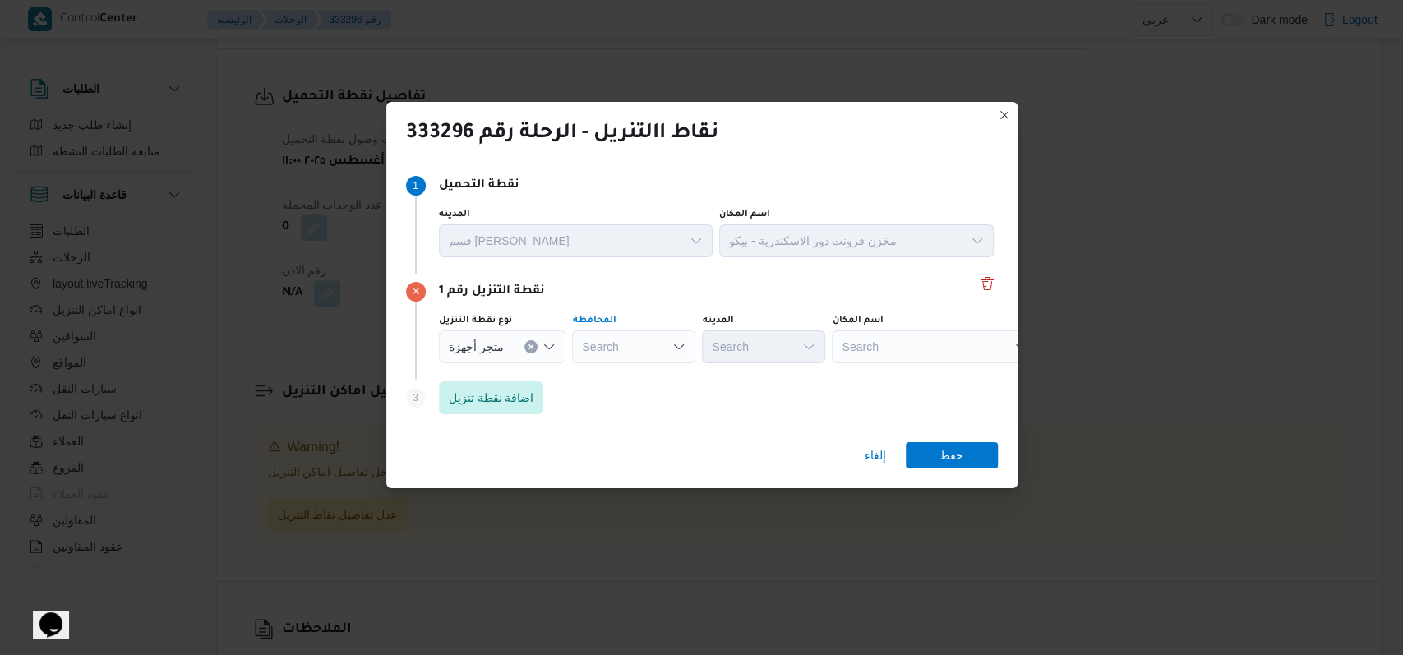
click at [617, 347] on div "Search" at bounding box center [633, 346] width 123 height 33
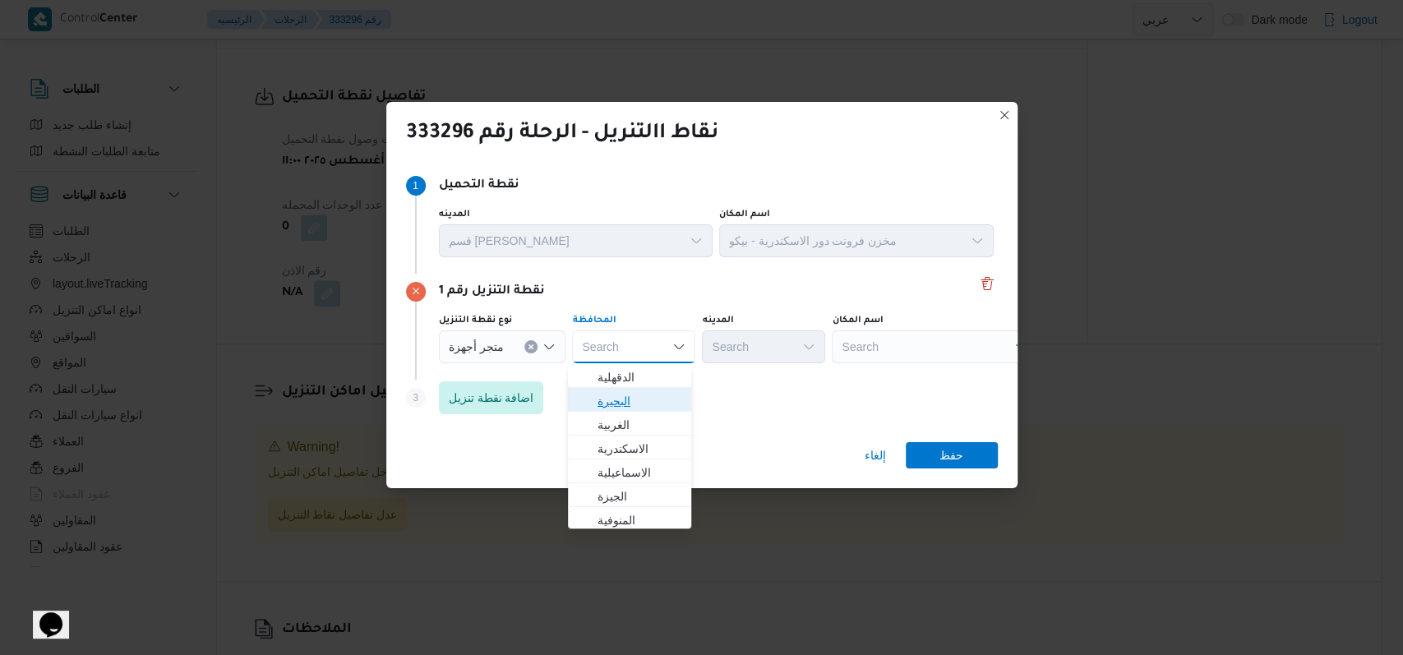
click at [636, 397] on span "البحيرة" at bounding box center [640, 401] width 84 height 20
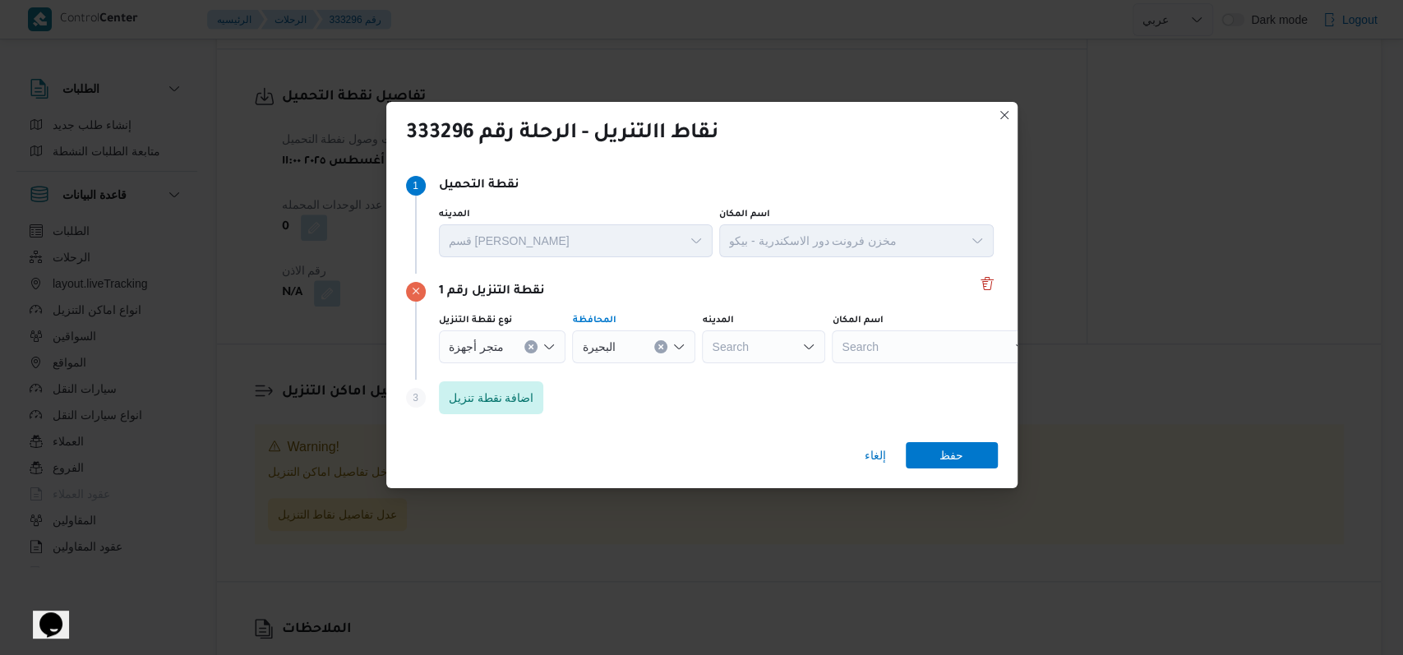
click at [868, 344] on div "Search" at bounding box center [935, 346] width 206 height 33
type input "طلعت"
click at [919, 362] on div "طلعت طلعت Combo box. Selected. طلعت. Selected. Combo box input. Search. Type so…" at bounding box center [935, 346] width 206 height 33
click at [930, 370] on span "معرض طلعت مبارك كفر الدوار | شركة طلعت التجارية | منشأة الأوقاف" at bounding box center [940, 377] width 166 height 20
click at [964, 451] on span "حفظ" at bounding box center [952, 454] width 92 height 26
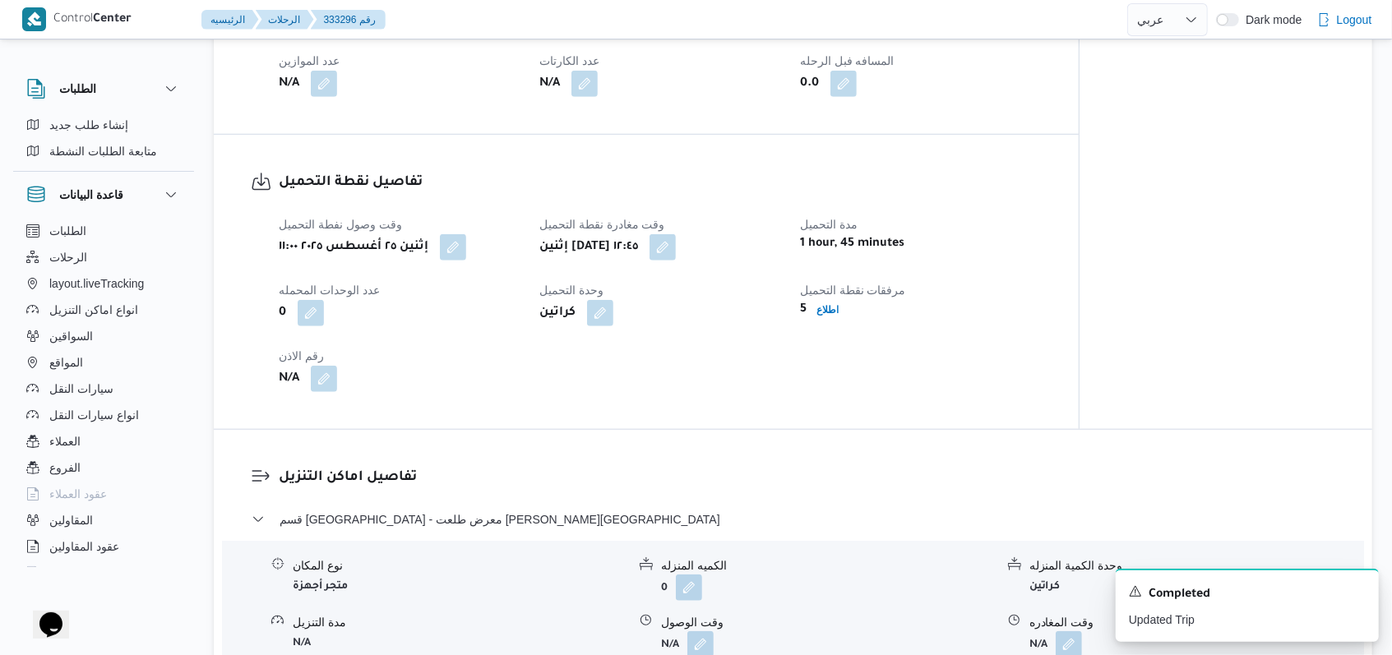
scroll to position [973, 0]
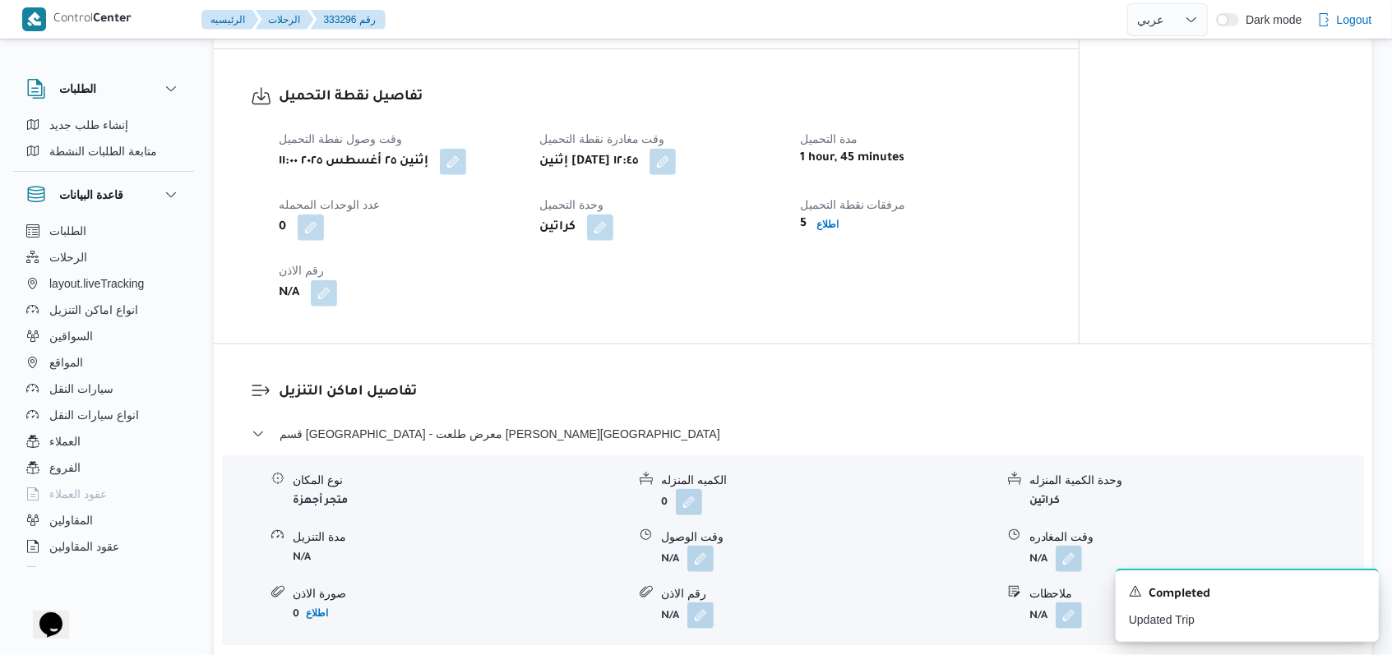
select select "ar"
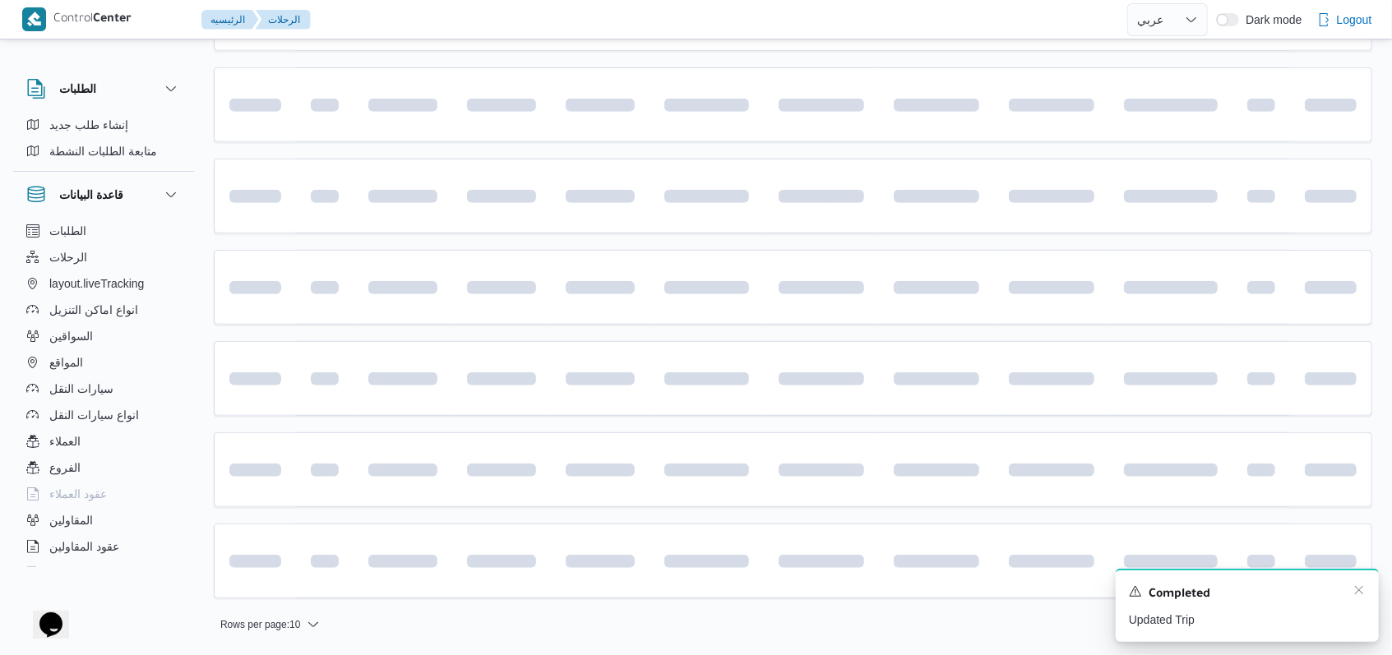
scroll to position [12, 0]
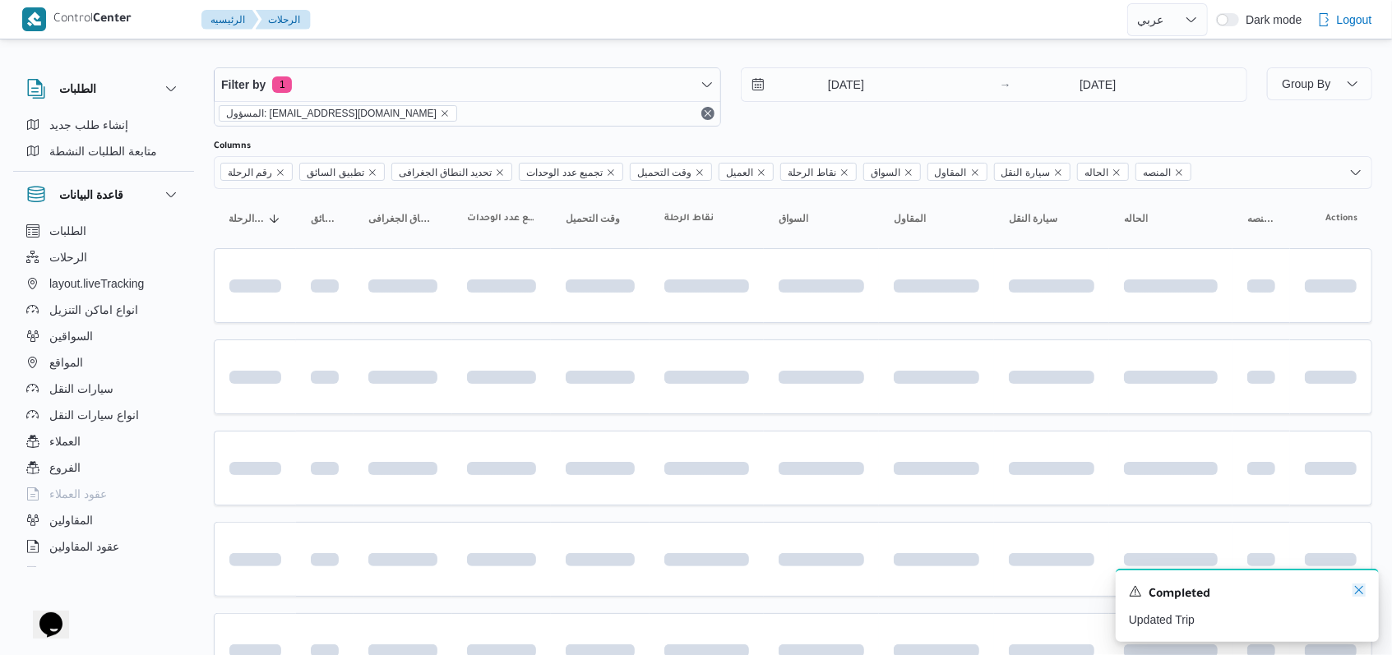
click at [1356, 592] on icon "Dismiss toast" at bounding box center [1358, 590] width 13 height 13
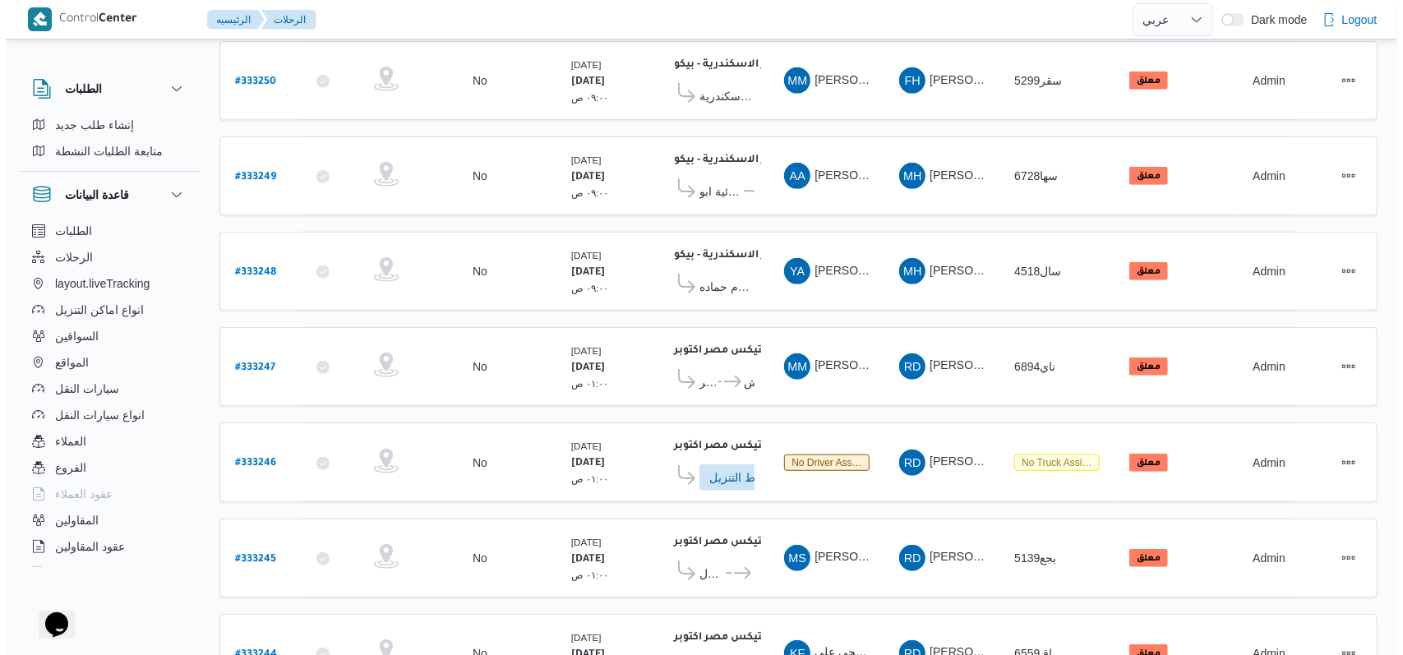
scroll to position [569, 0]
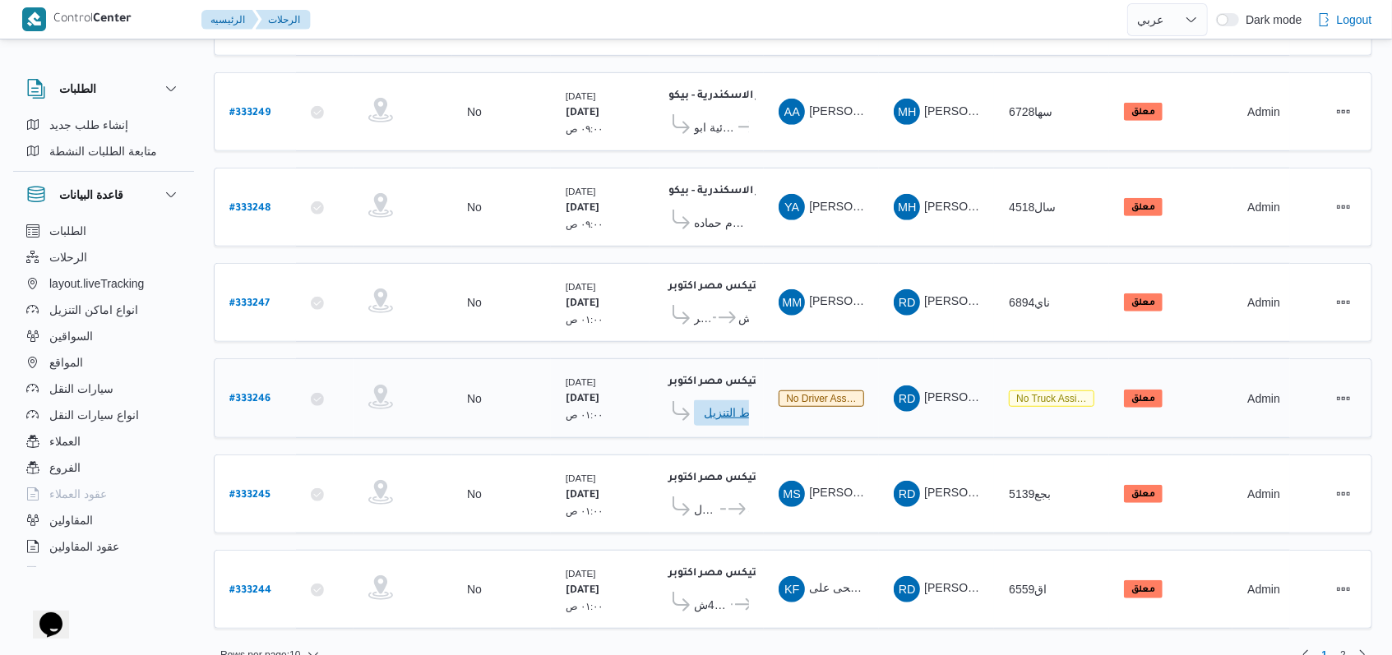
click at [719, 400] on span "ادخل تفاصيل نقاط التنزيل" at bounding box center [740, 413] width 72 height 26
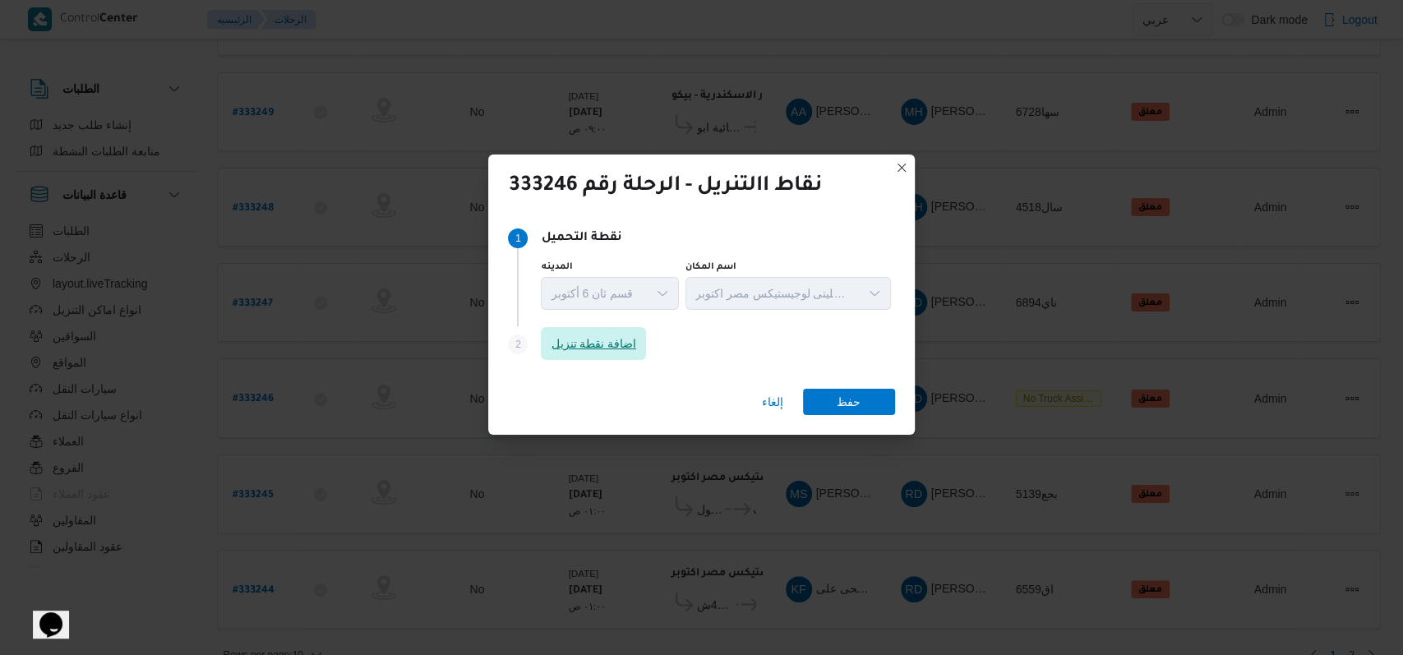
click at [614, 330] on span "اضافة نقطة تنزيل" at bounding box center [593, 343] width 105 height 33
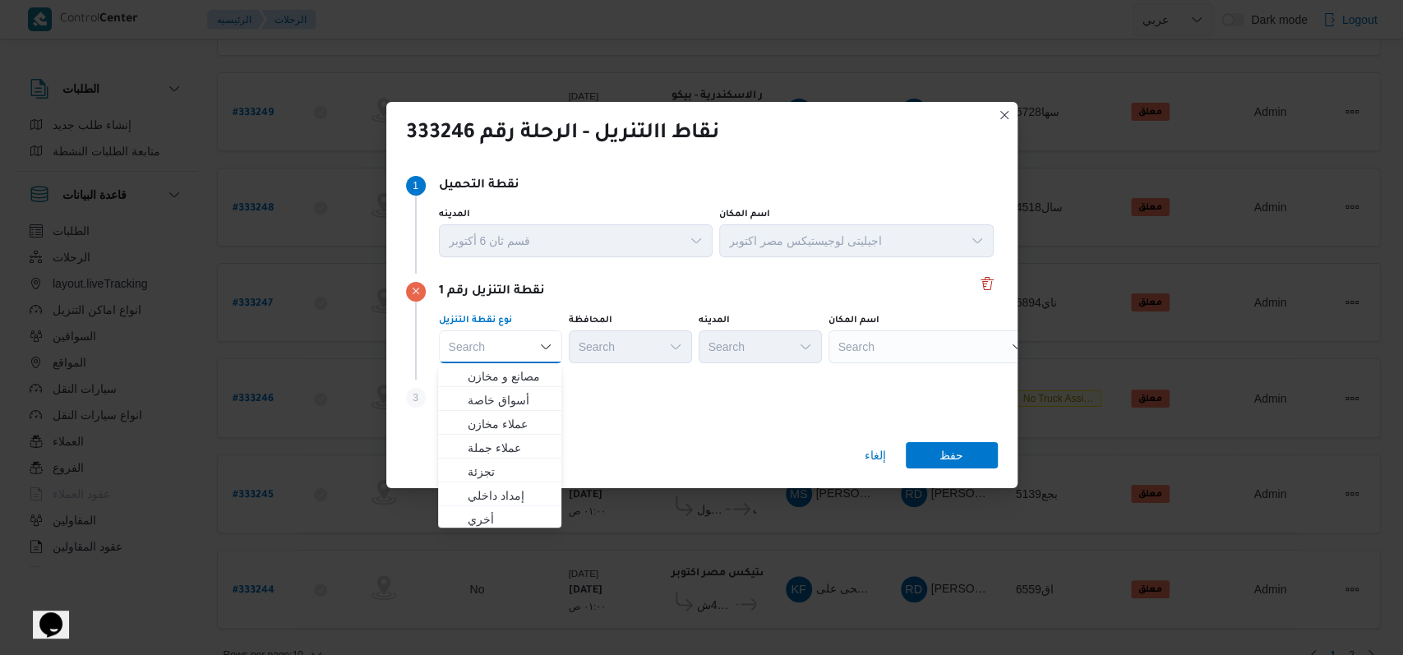
click at [636, 410] on div "Step 3 is disabled 3 اضافة نقطة تنزيل" at bounding box center [702, 401] width 592 height 43
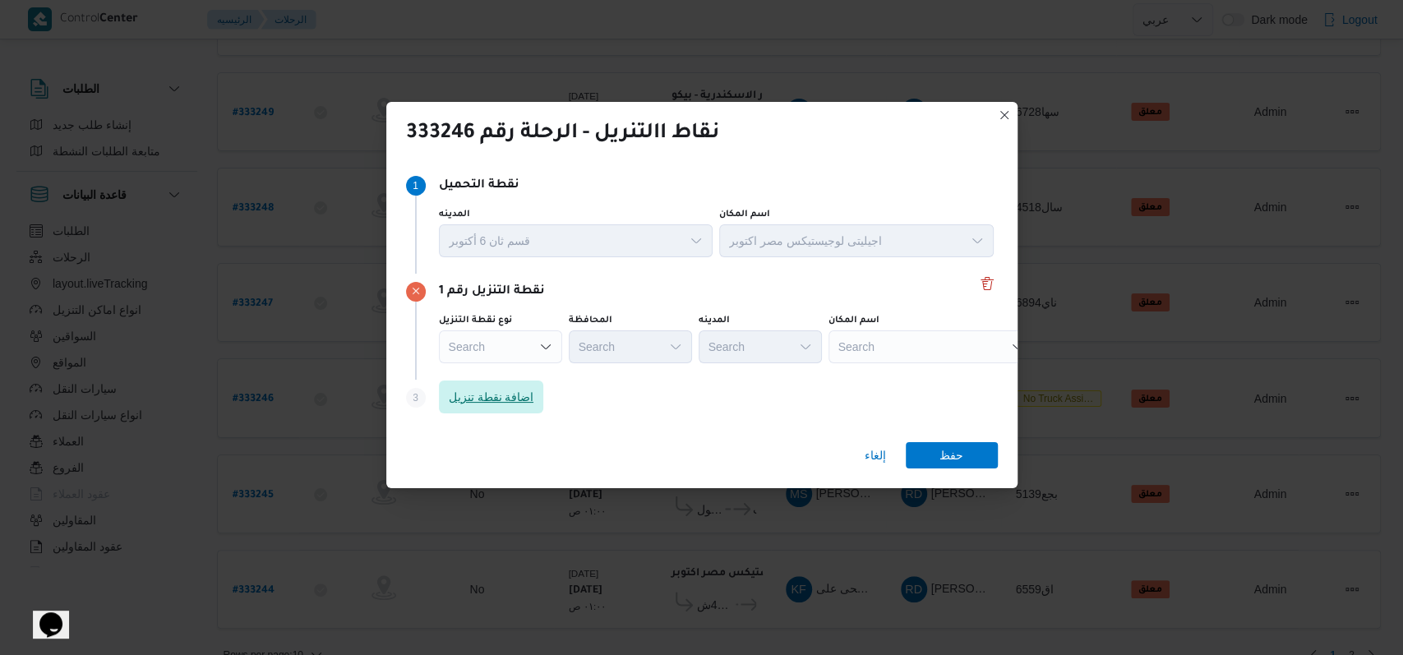
click at [537, 404] on span "اضافة نقطة تنزيل" at bounding box center [491, 397] width 105 height 33
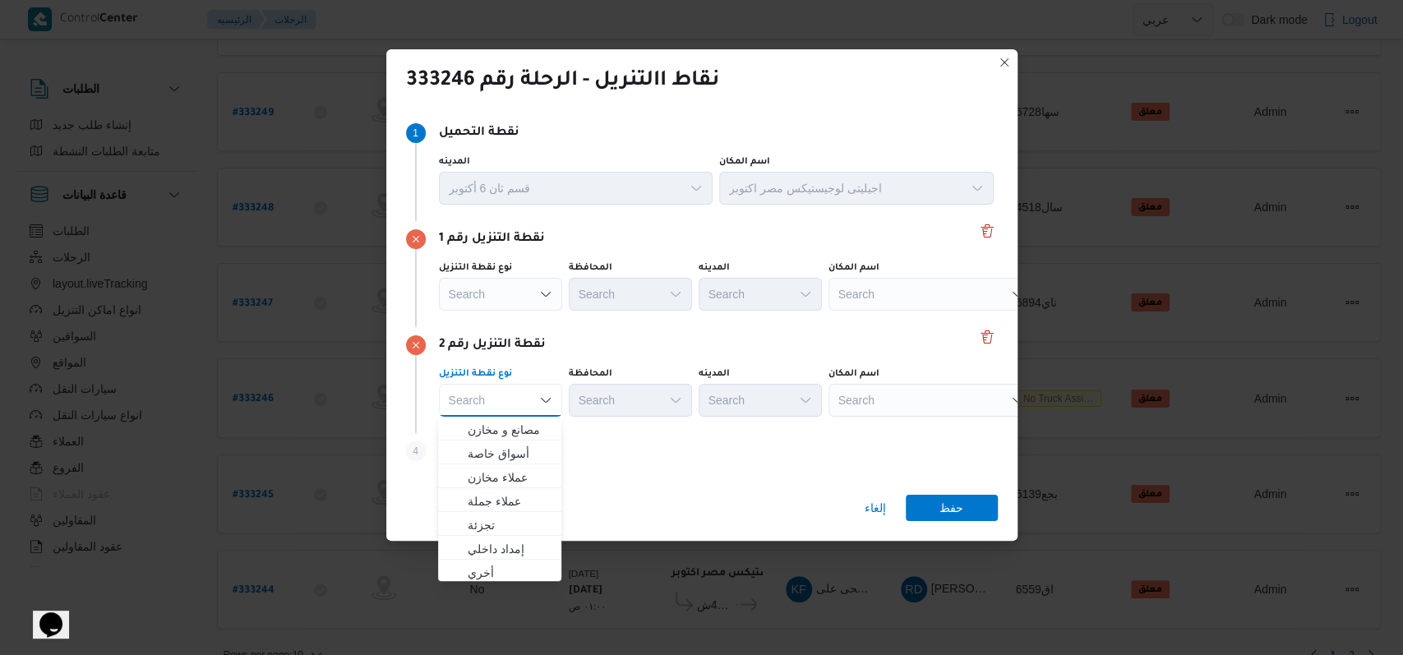
click at [658, 346] on div "نقطة التنزيل رقم 2" at bounding box center [702, 345] width 592 height 20
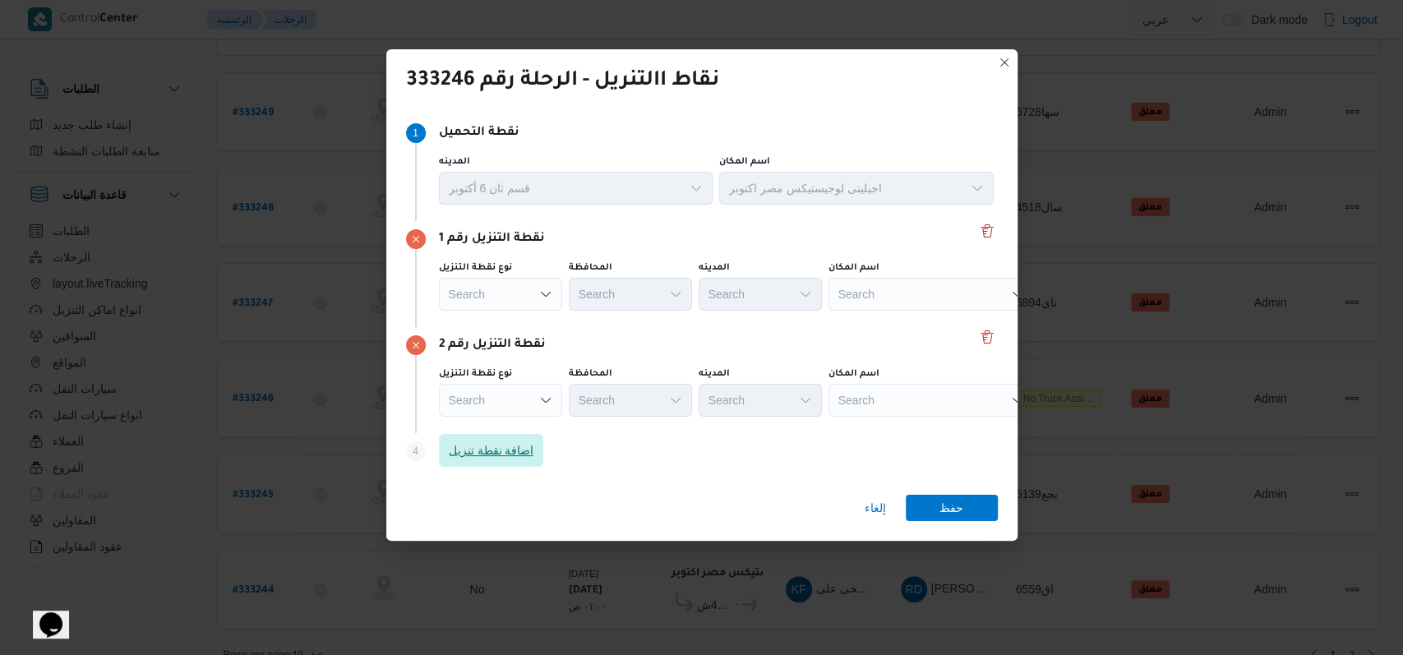
click at [533, 453] on span "اضافة نقطة تنزيل" at bounding box center [491, 450] width 105 height 33
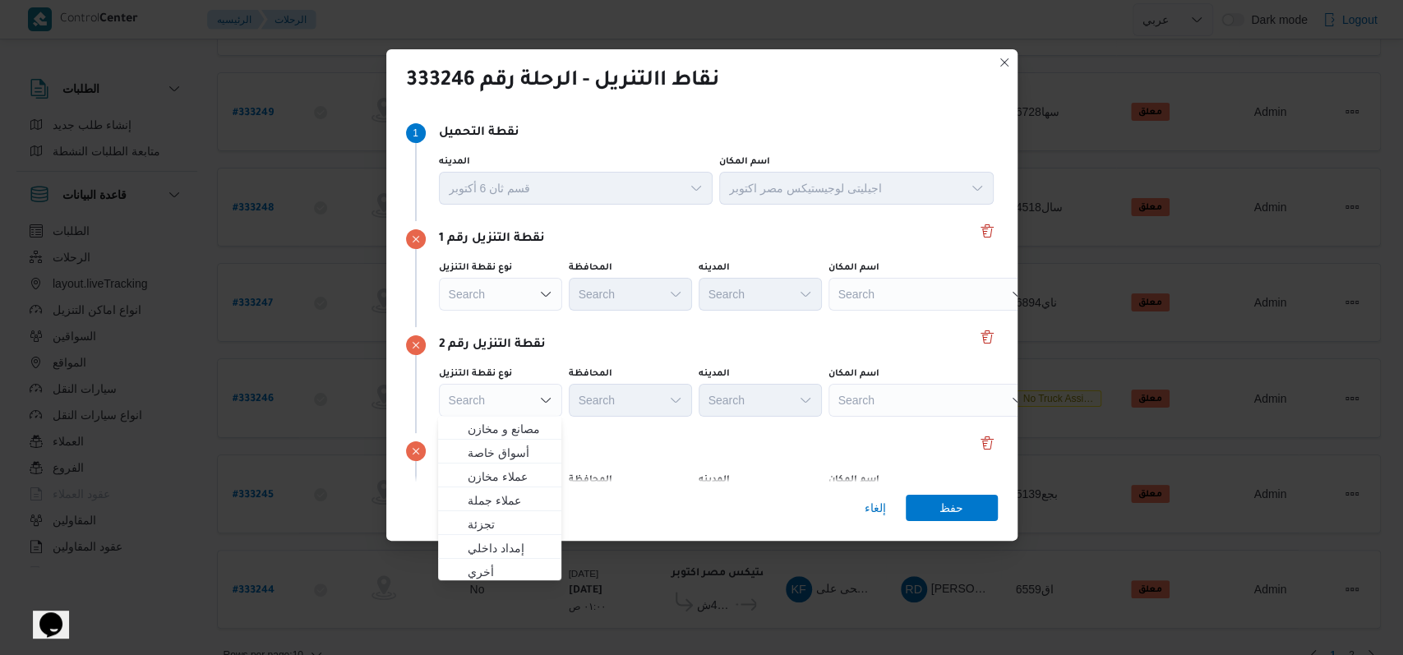
scroll to position [106, 0]
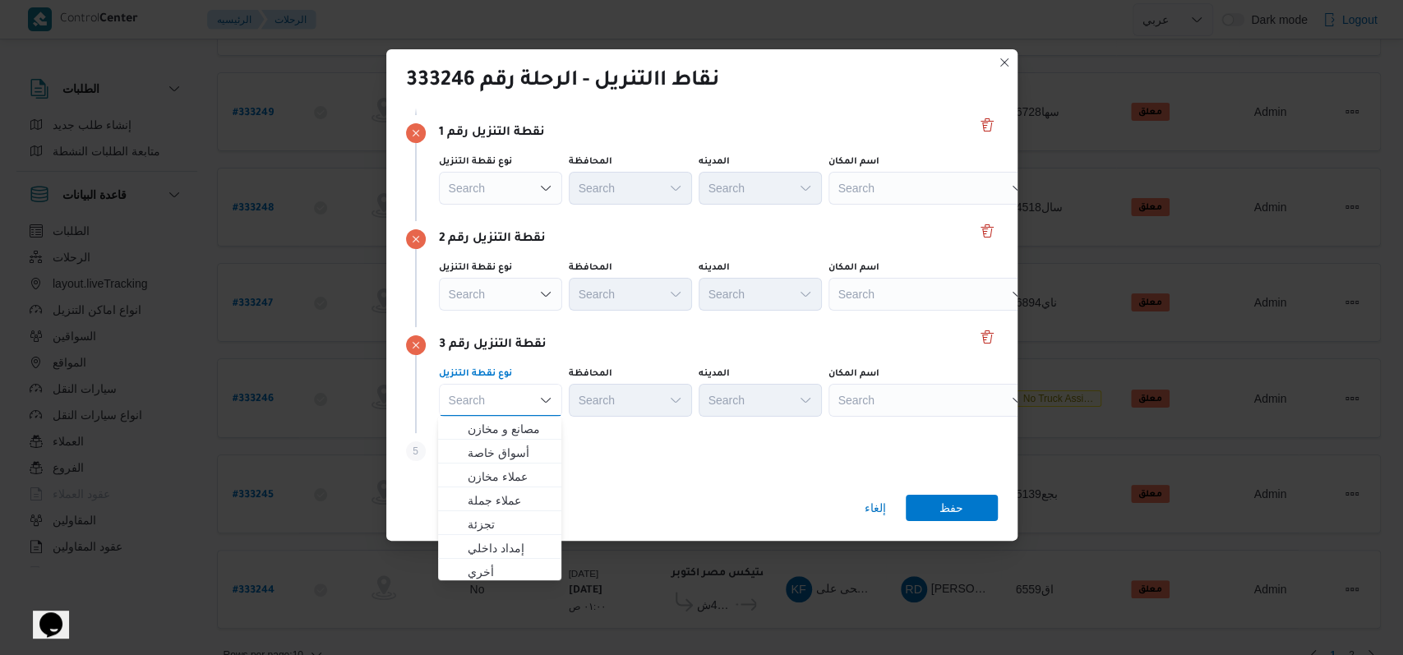
click at [786, 347] on div "نقطة التنزيل رقم 3" at bounding box center [702, 345] width 592 height 20
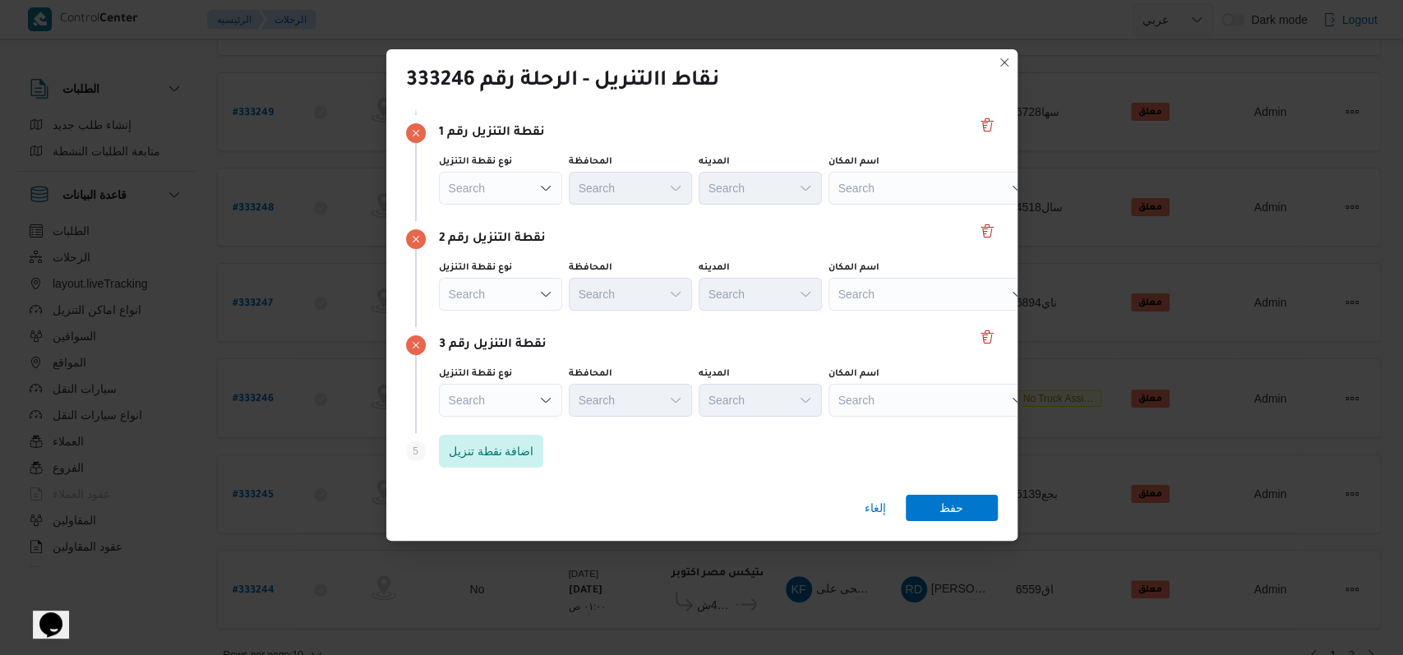
click at [919, 192] on div "Search" at bounding box center [932, 188] width 206 height 33
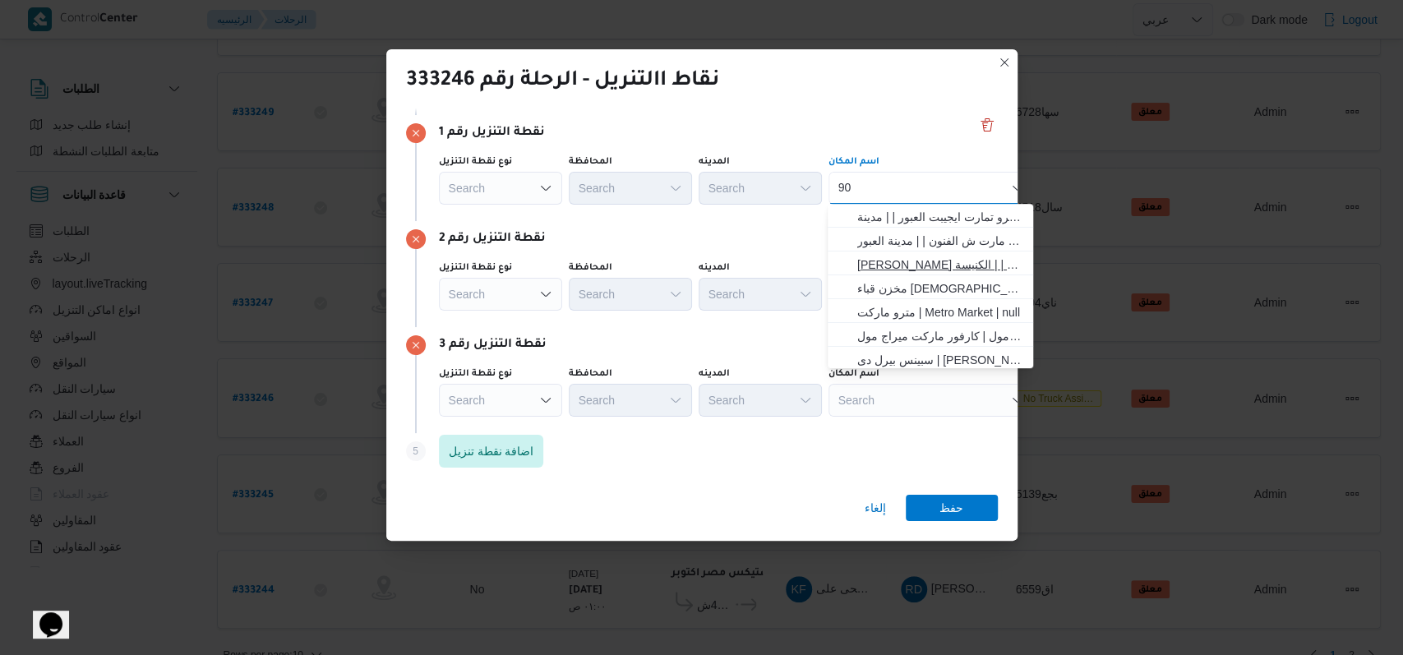
scroll to position [109, 0]
type input "90"
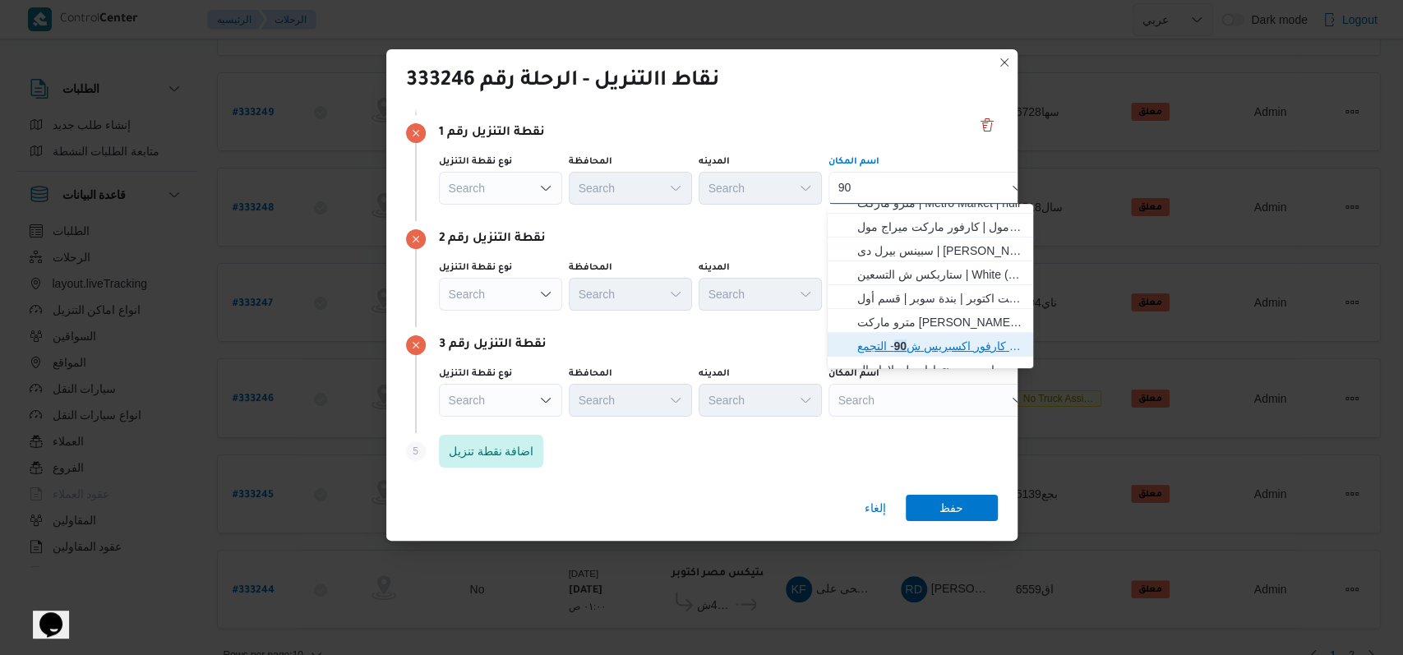
click at [937, 342] on span "كارفور اكسبريس ش 90 - التجمع | Master Express | null" at bounding box center [940, 346] width 166 height 20
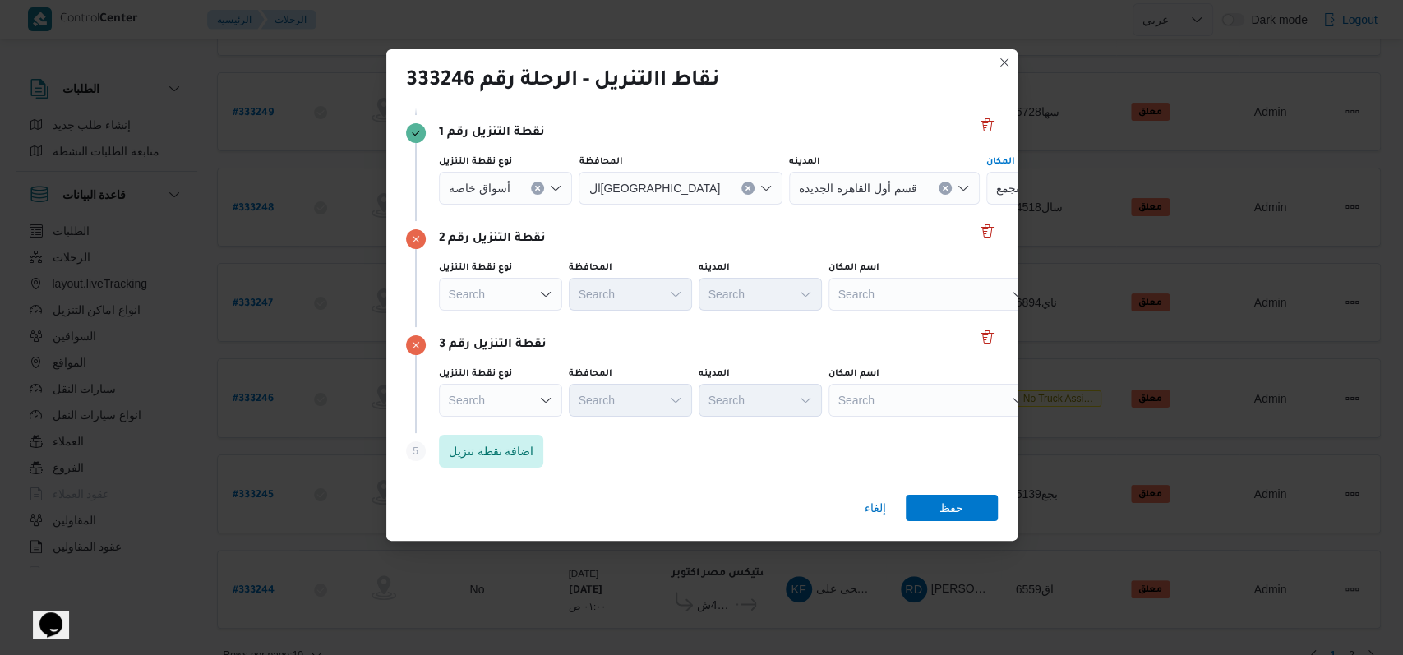
click at [922, 289] on div "Search" at bounding box center [932, 294] width 206 height 33
type input "م"
type input "كارفور كايرو"
click at [923, 313] on span "سلسلة سوبر ماركت كارفور كايرو فستيفال | | التجمع الخامس" at bounding box center [940, 323] width 166 height 20
click at [908, 398] on div "Search" at bounding box center [932, 400] width 206 height 33
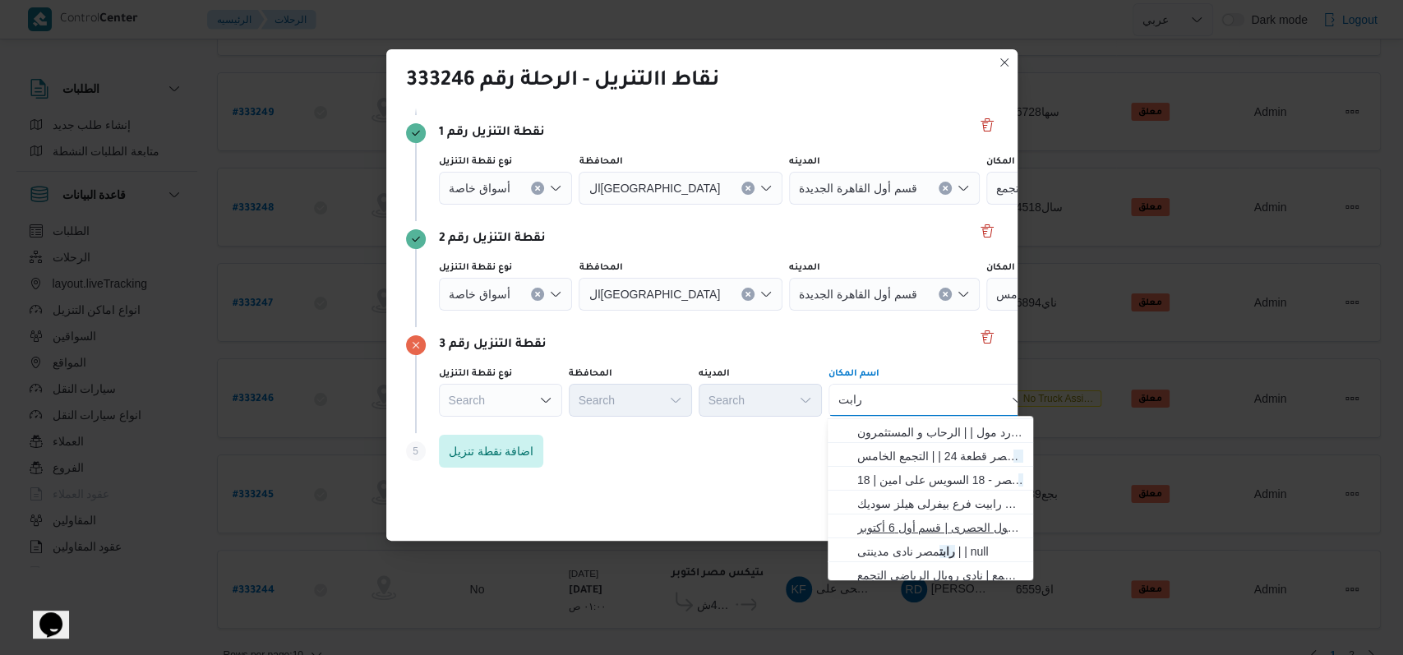
scroll to position [109, 0]
type input "رابت"
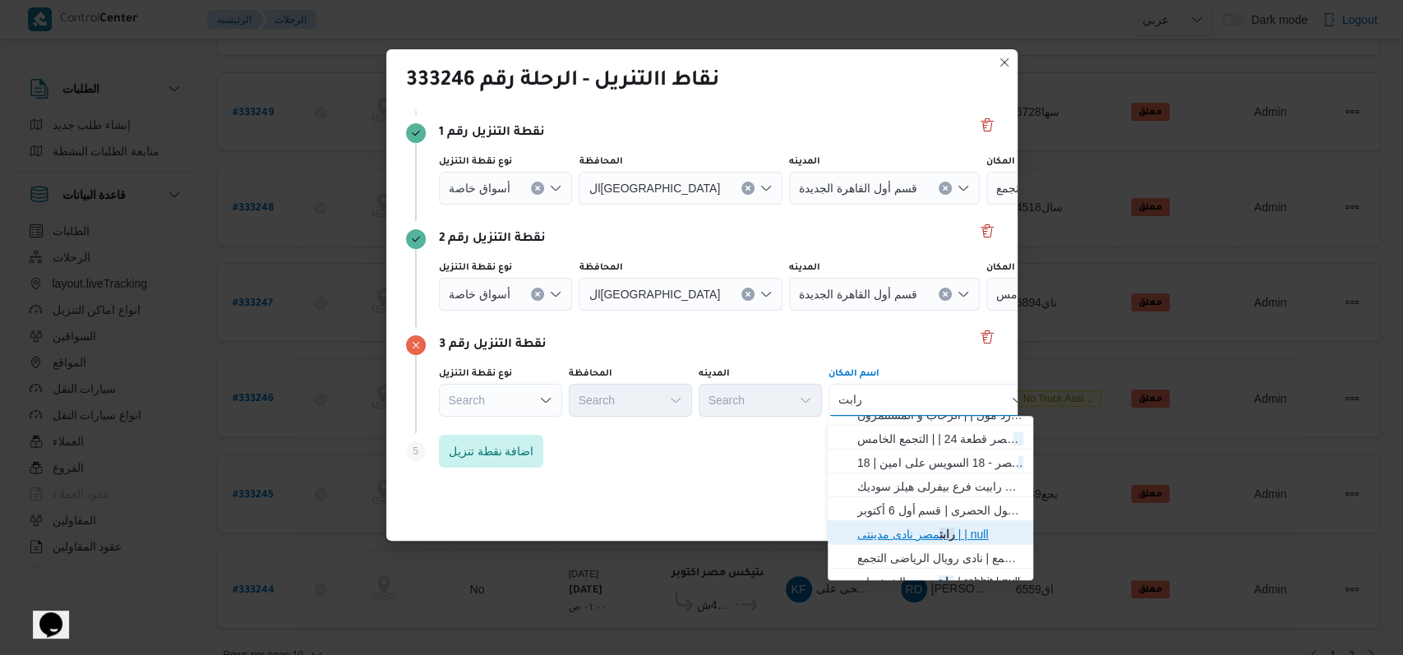
click at [939, 535] on span "رابت مصر نادى مدينتى | | null" at bounding box center [940, 534] width 166 height 20
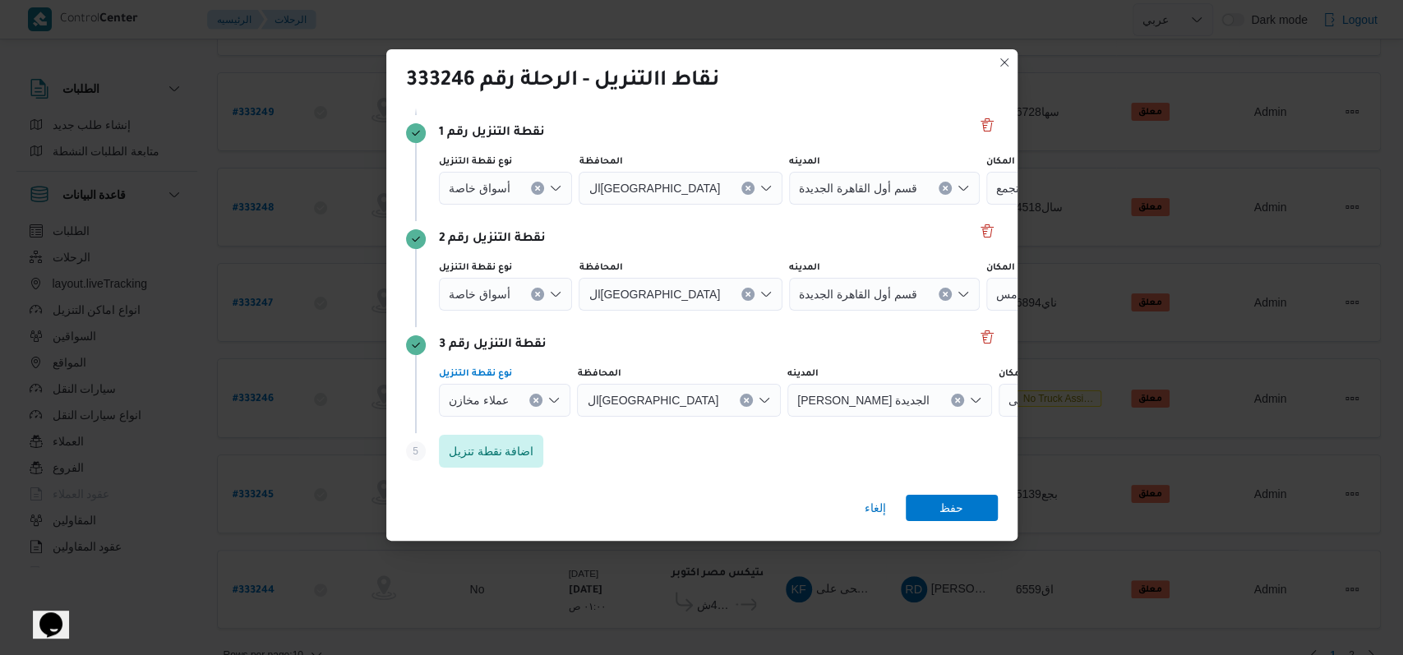
click at [533, 394] on button "Clear input" at bounding box center [535, 400] width 13 height 13
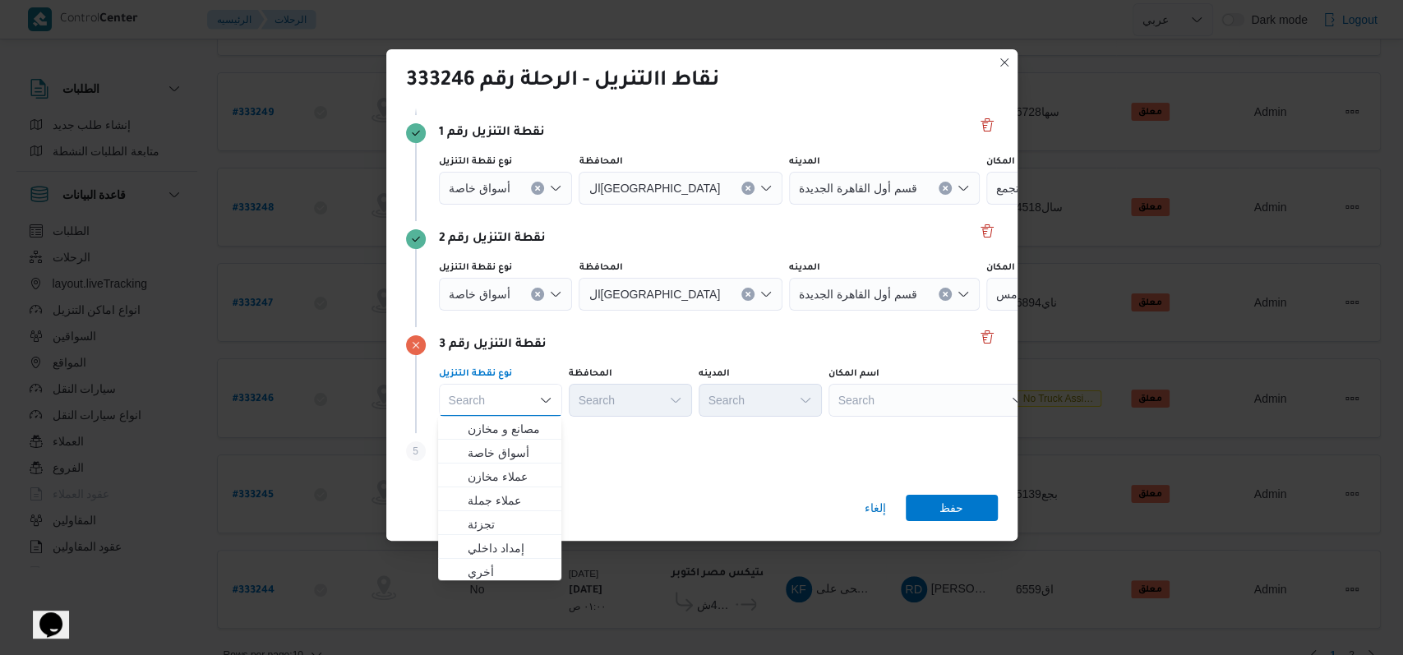
click at [899, 397] on div "Search" at bounding box center [932, 400] width 206 height 33
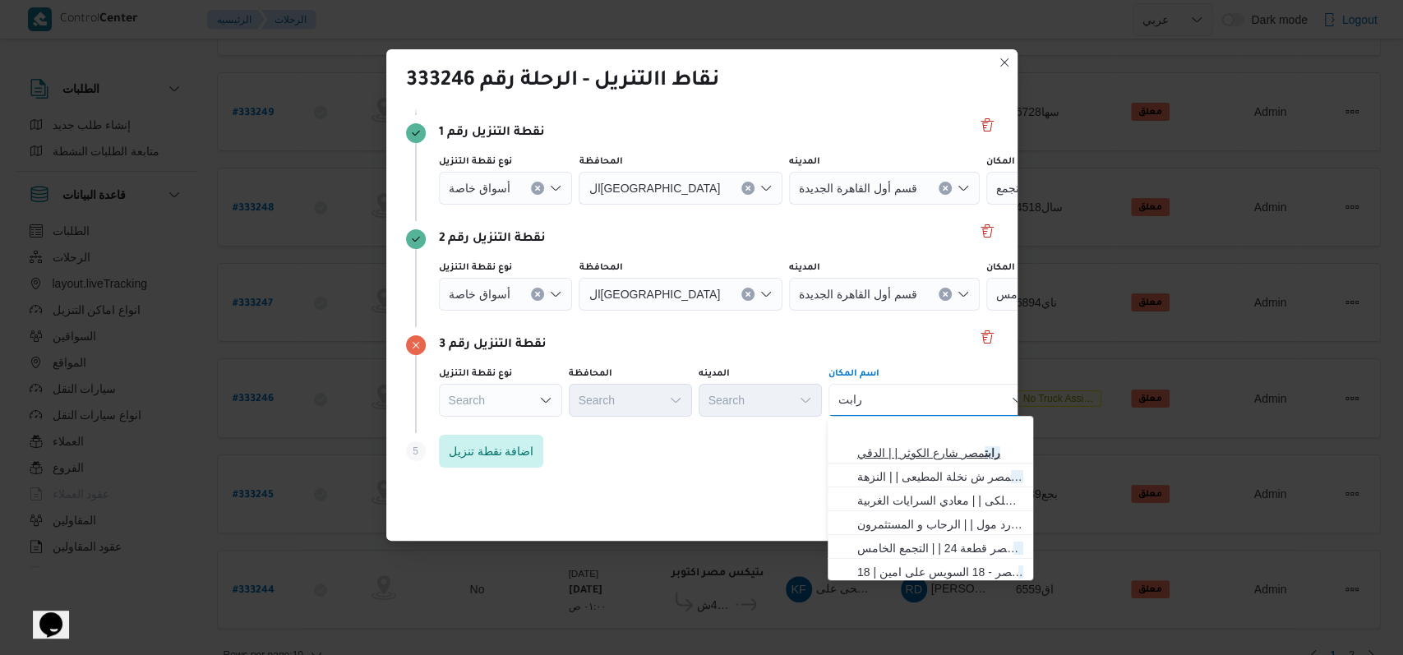
scroll to position [109, 0]
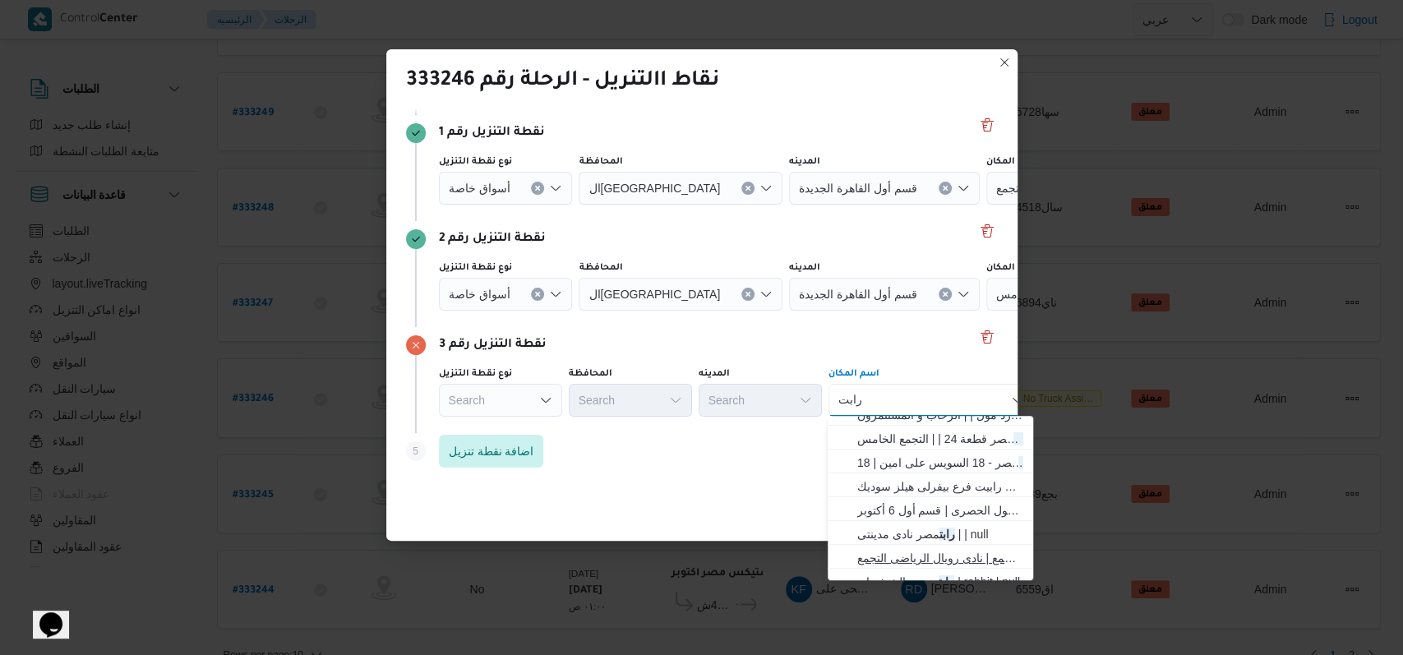
type input "رابت"
click at [929, 558] on span "رابت مصر نادى رويال الرياضى - التجمع | نادى رويال الرياضى التجمع | null" at bounding box center [940, 558] width 166 height 20
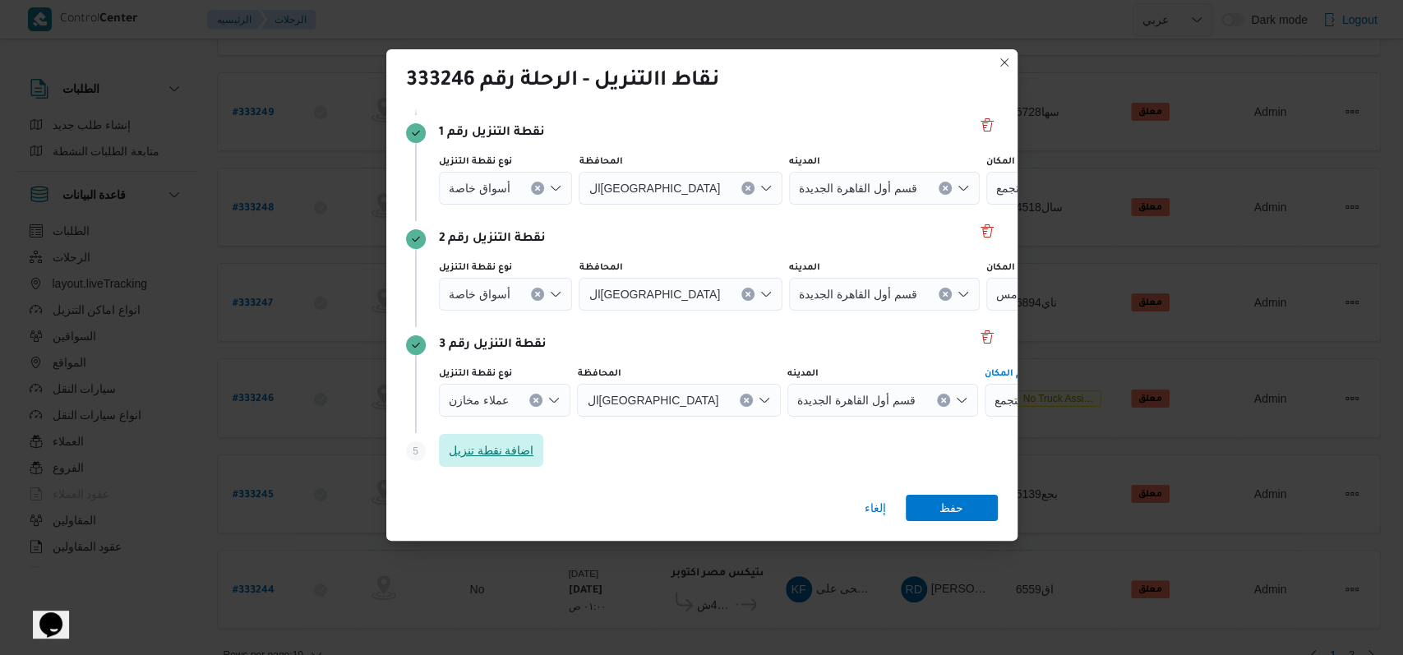
click at [526, 451] on span "اضافة نقطة تنزيل" at bounding box center [491, 451] width 85 height 20
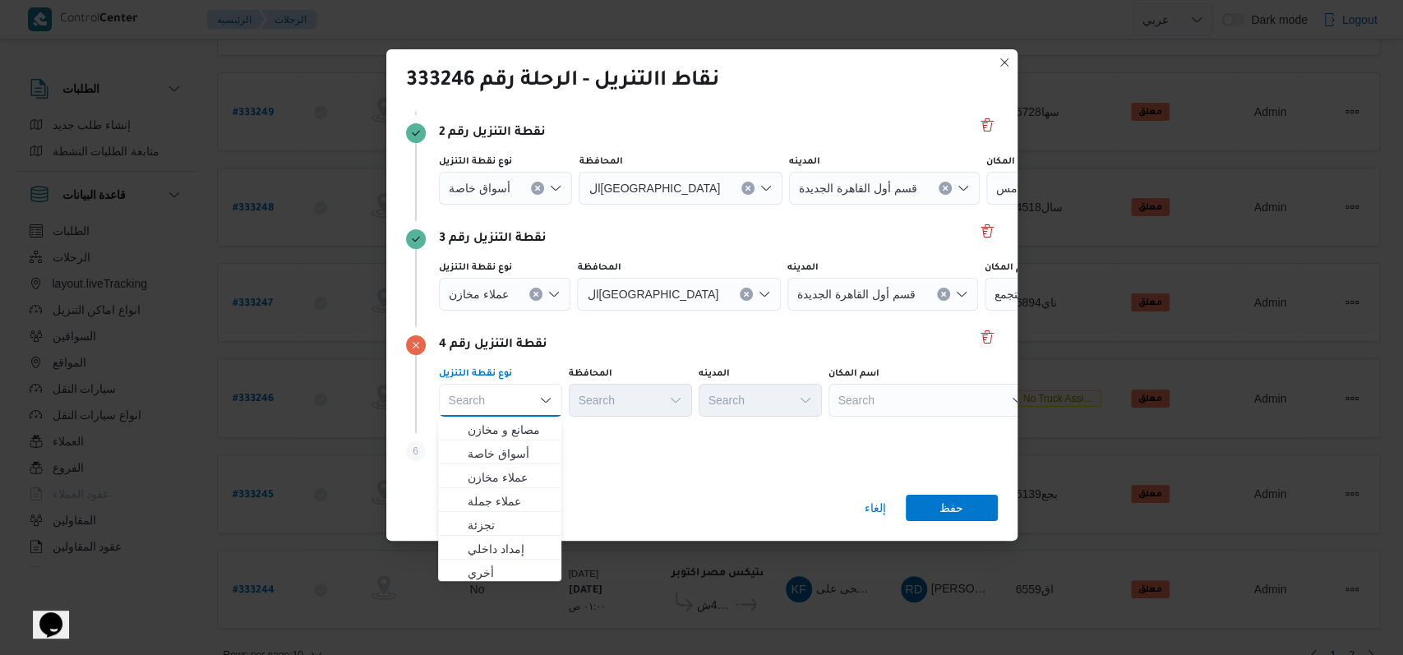
click at [822, 350] on div "نقطة التنزيل رقم 4" at bounding box center [702, 345] width 592 height 20
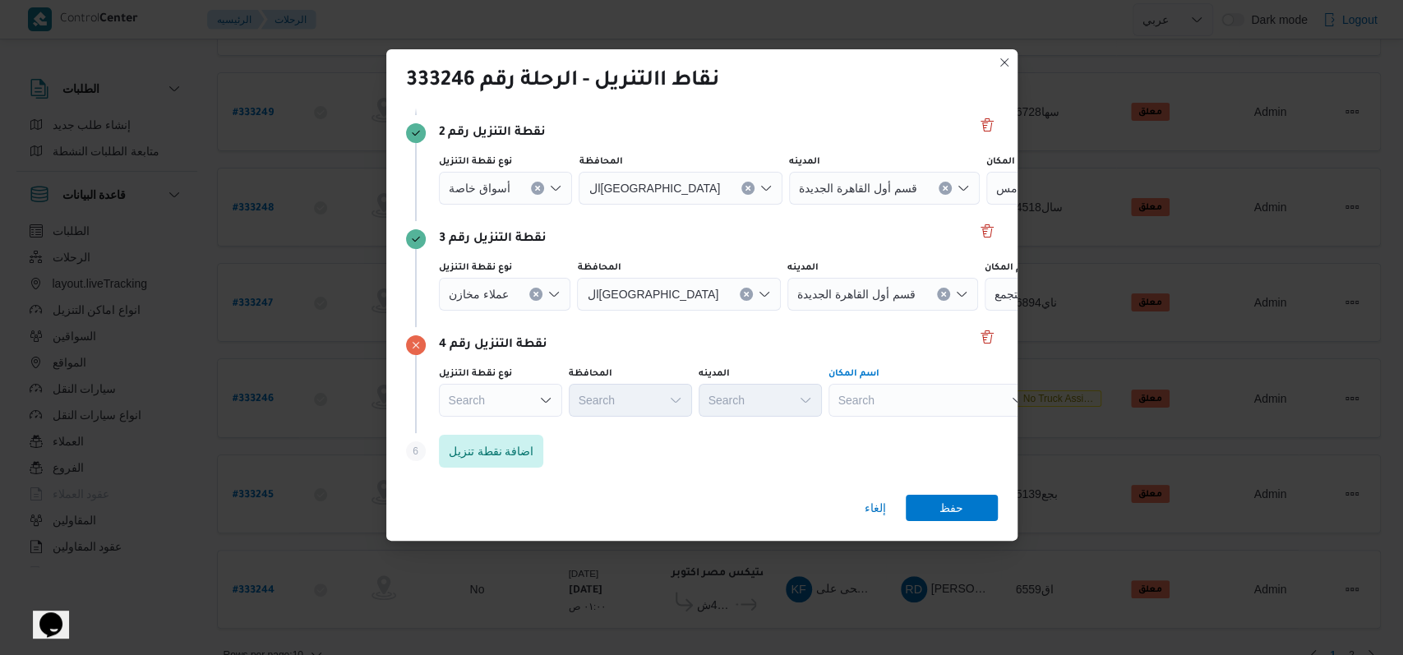
click at [894, 397] on div "Search" at bounding box center [932, 400] width 206 height 33
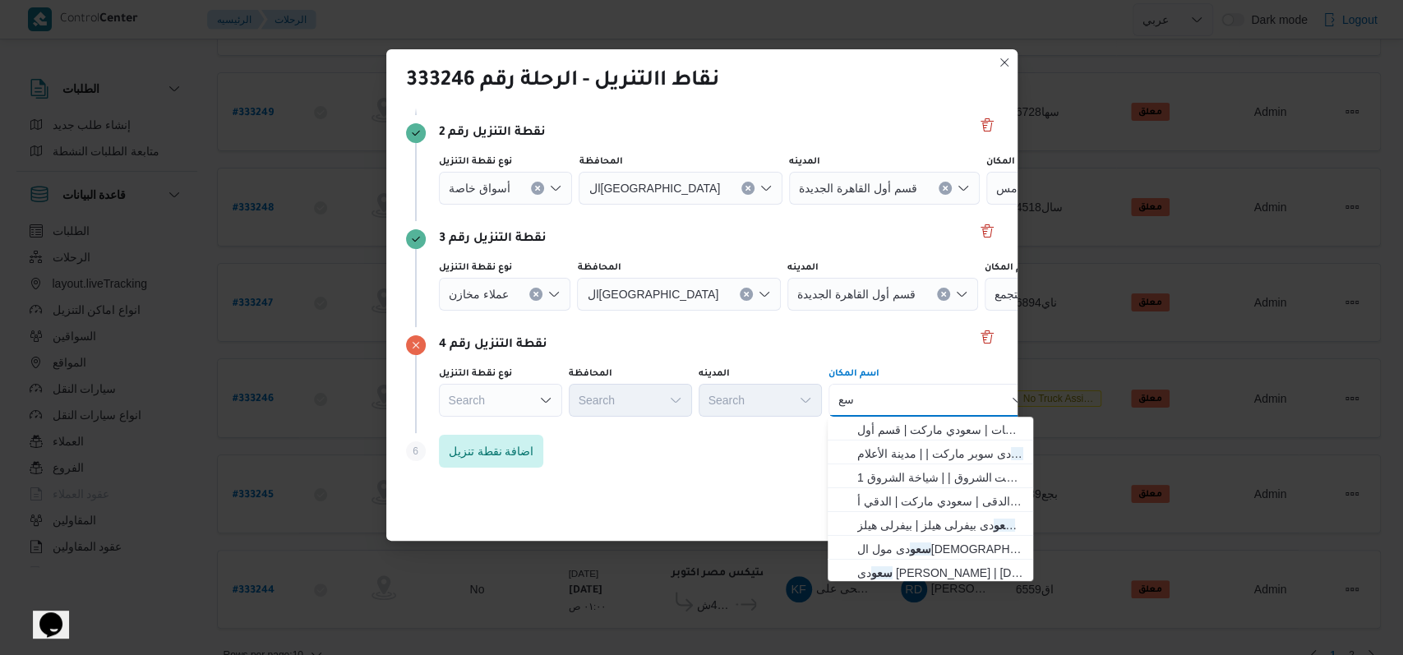
type input "س"
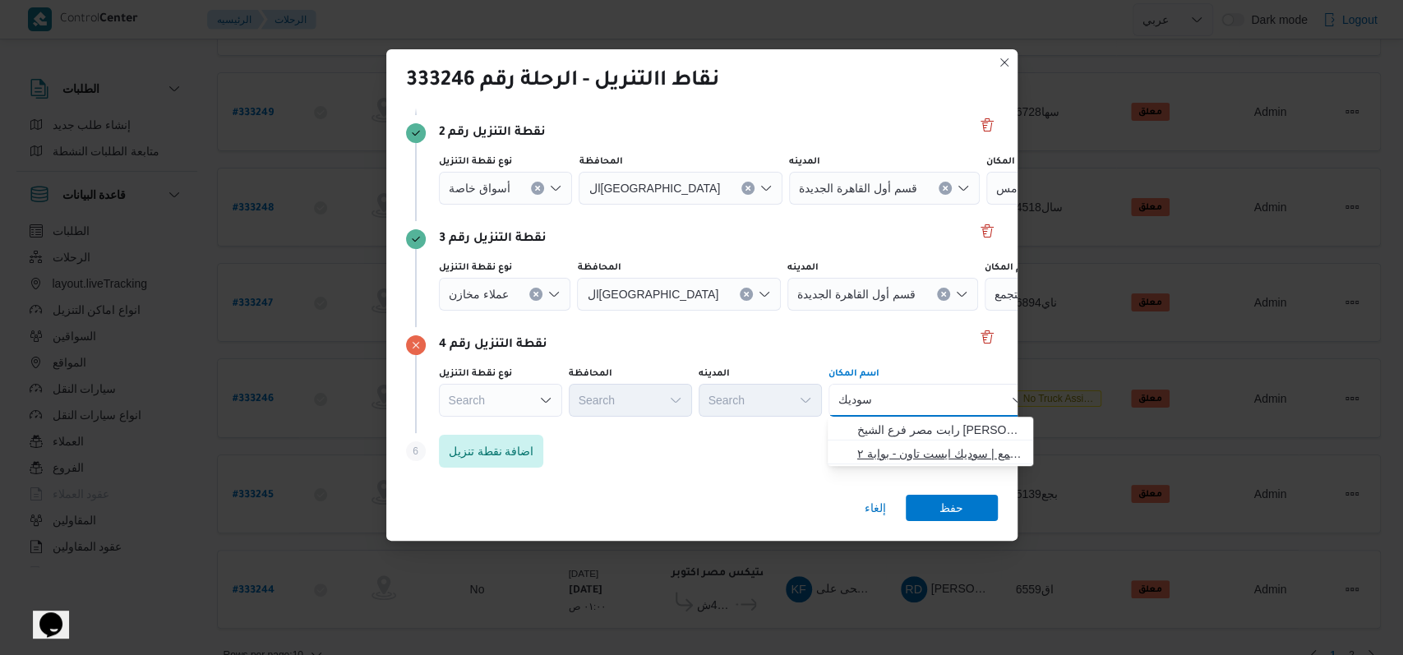
type input "سوديك"
click at [954, 453] on span "سعودى سوديك ايستاون - التجمع | سوديك ايست تاون - بوابة ٢ | null" at bounding box center [940, 454] width 166 height 20
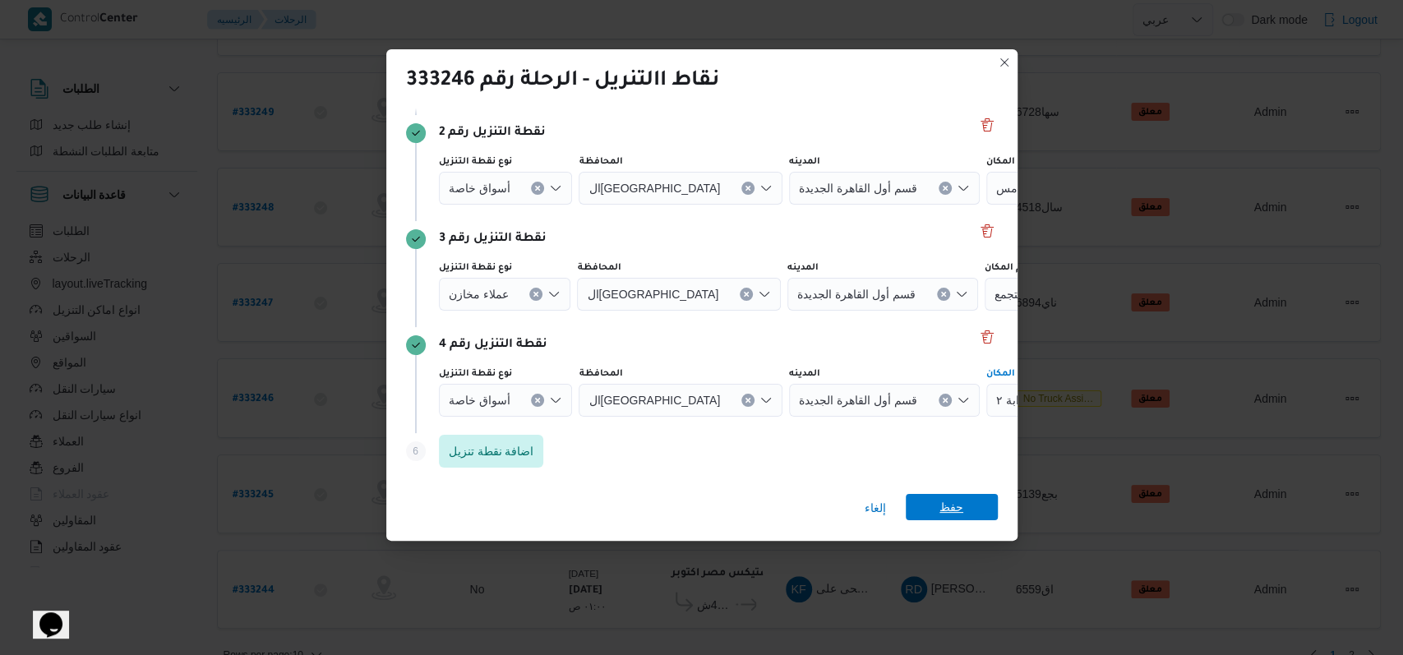
click at [959, 513] on span "حفظ" at bounding box center [952, 507] width 24 height 26
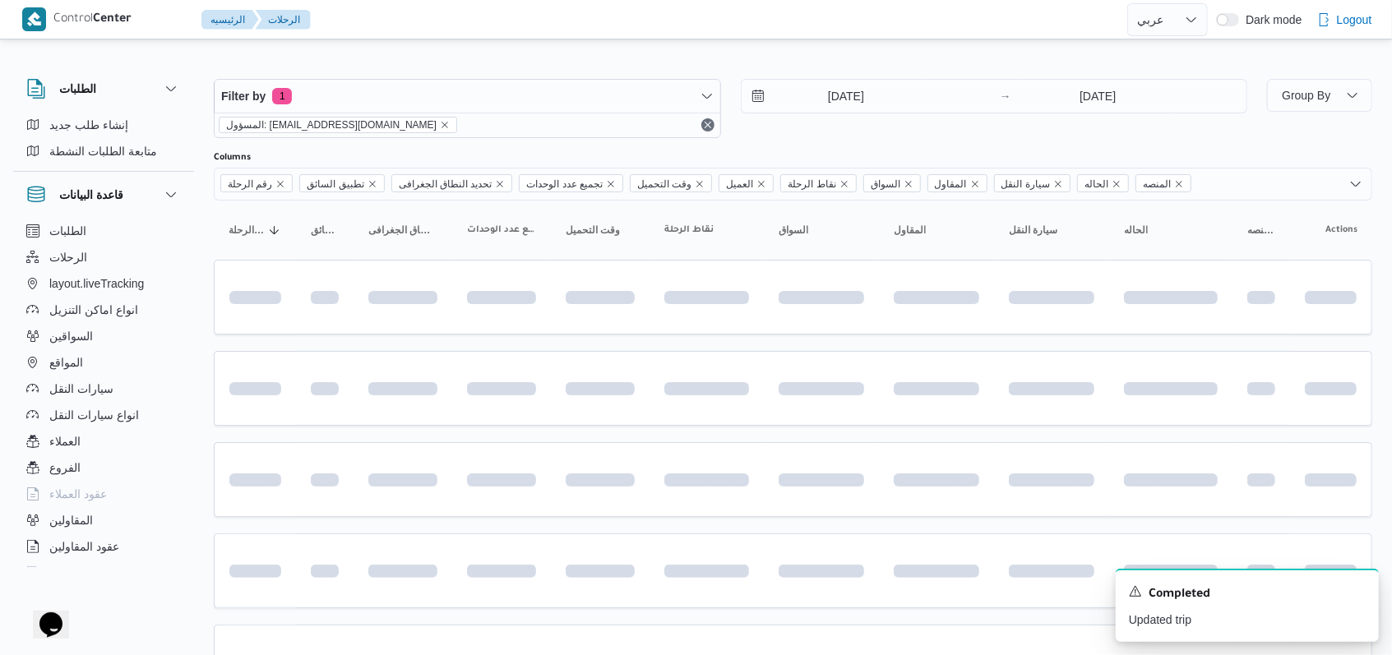
scroll to position [550, 0]
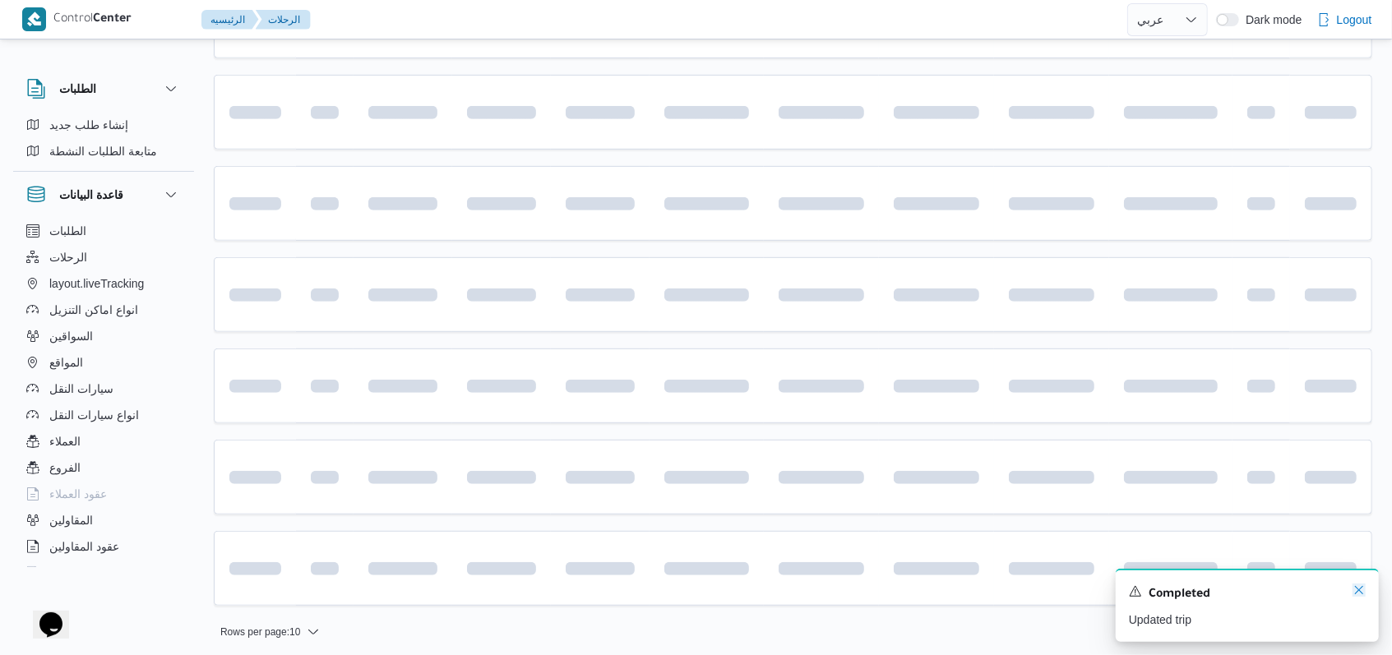
click at [1356, 592] on icon "Dismiss toast" at bounding box center [1358, 590] width 13 height 13
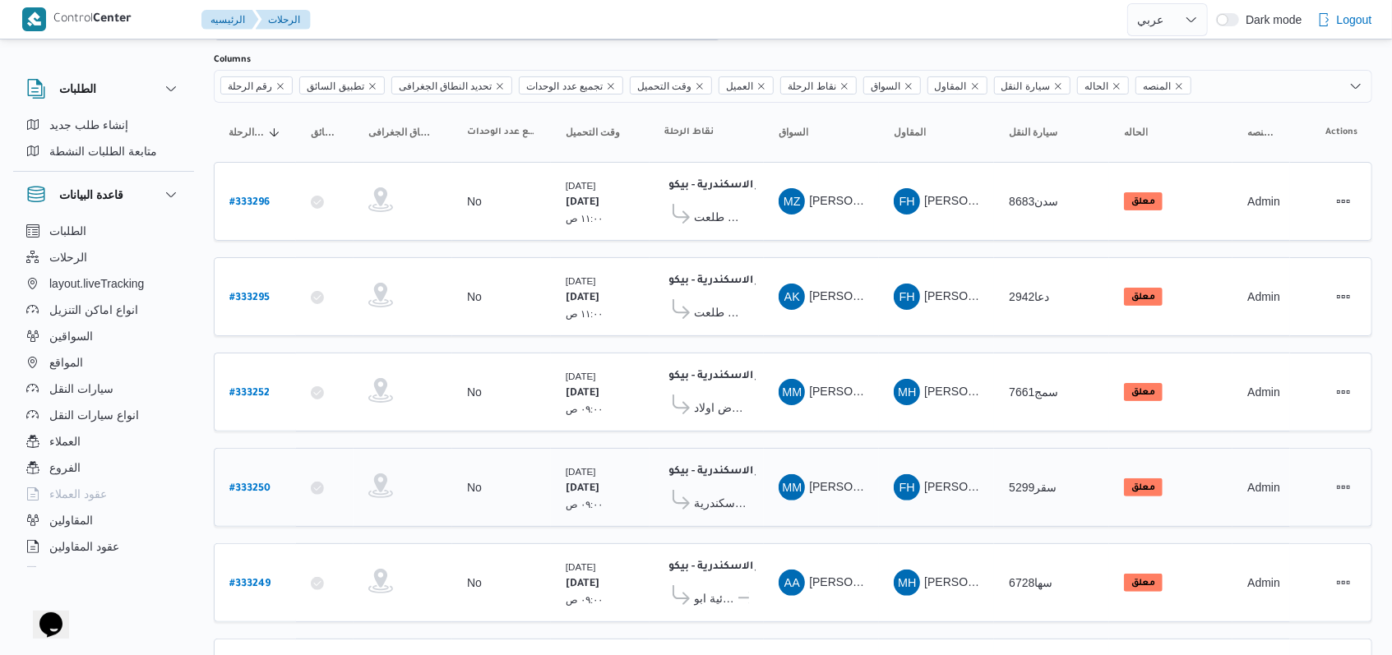
scroll to position [219, 0]
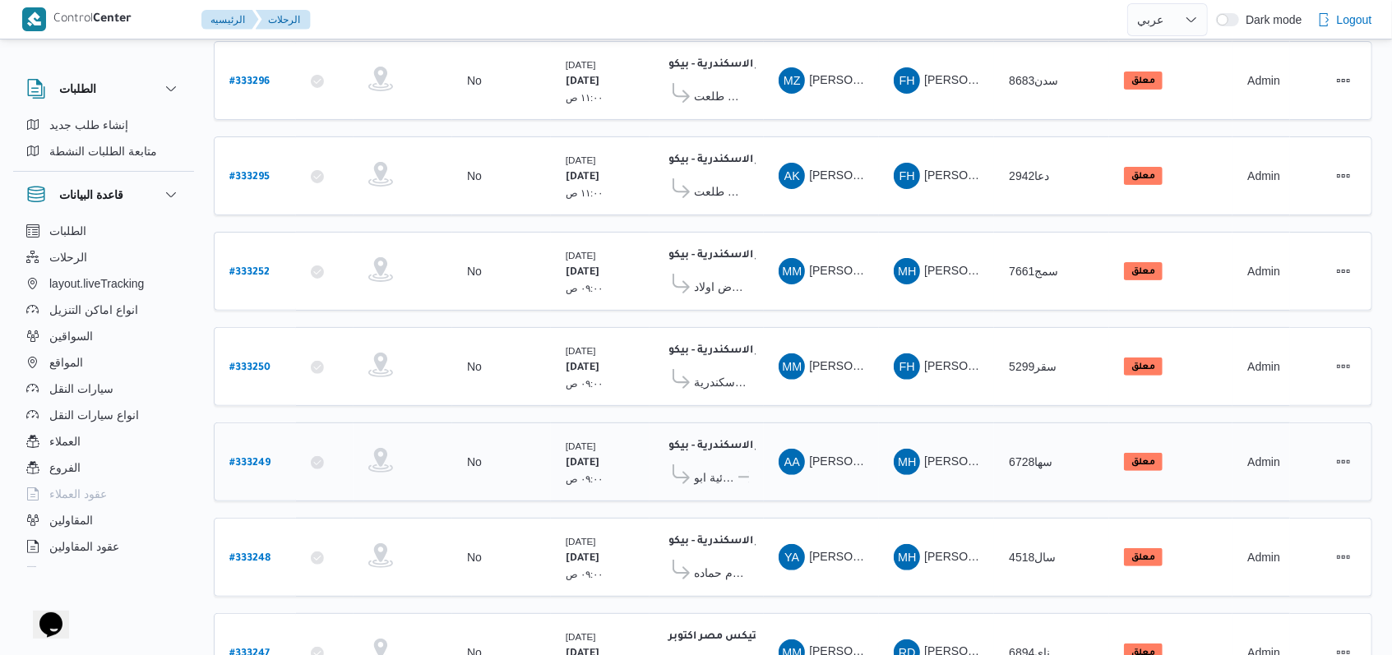
click at [251, 458] on b "# 333249" at bounding box center [249, 464] width 41 height 12
select select "ar"
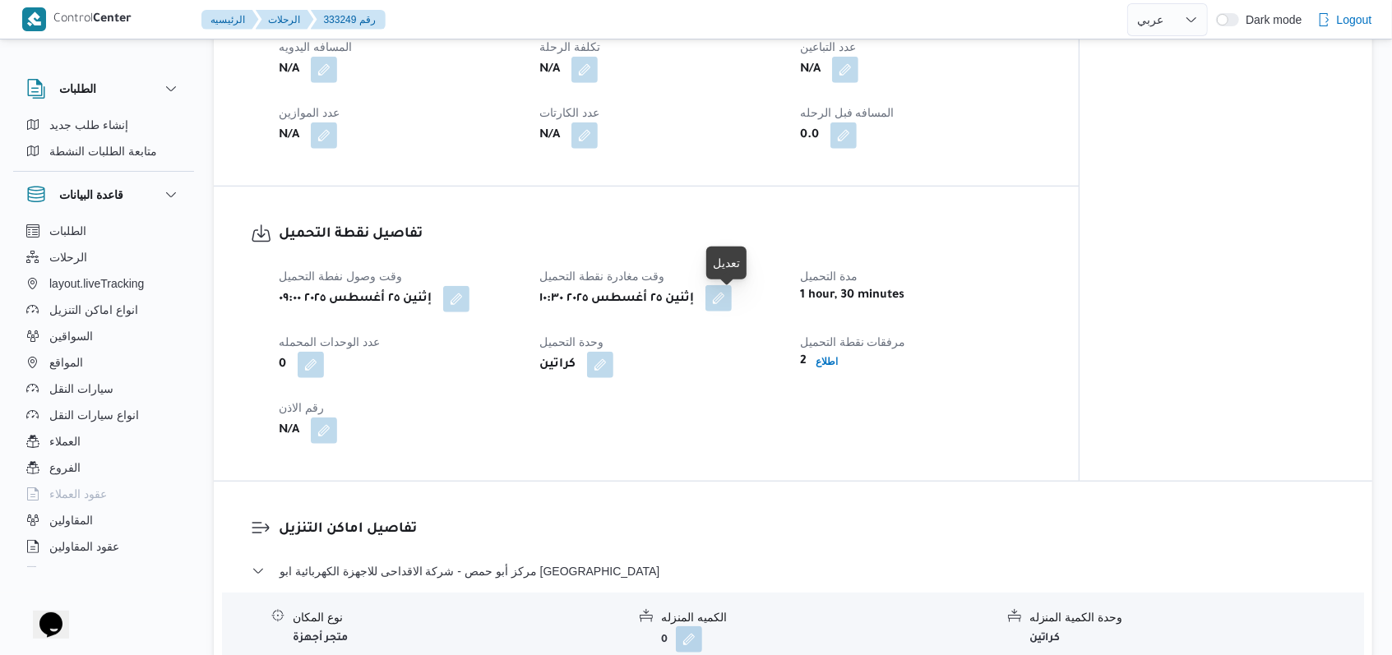
scroll to position [1205, 0]
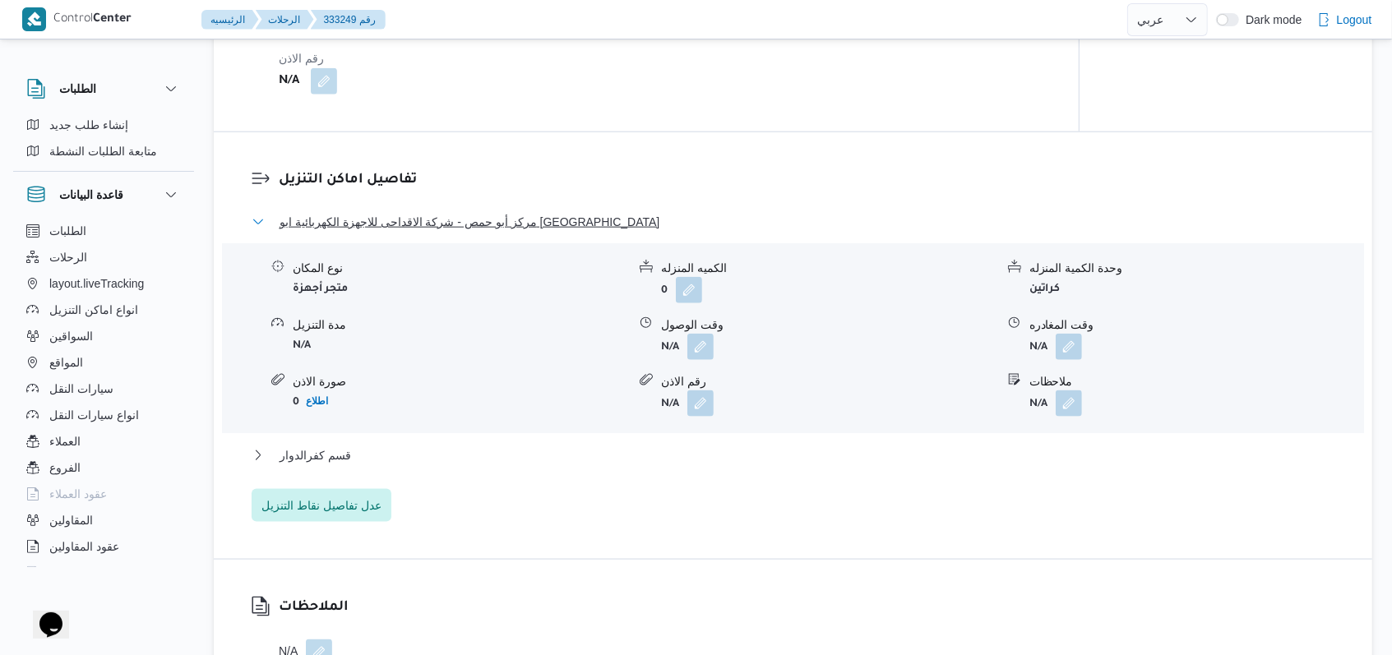
click at [564, 231] on button "مركز أبو حمص - شركة الاقداحى للاجهزة الكهربائية ابو حمص" at bounding box center [794, 222] width 1084 height 20
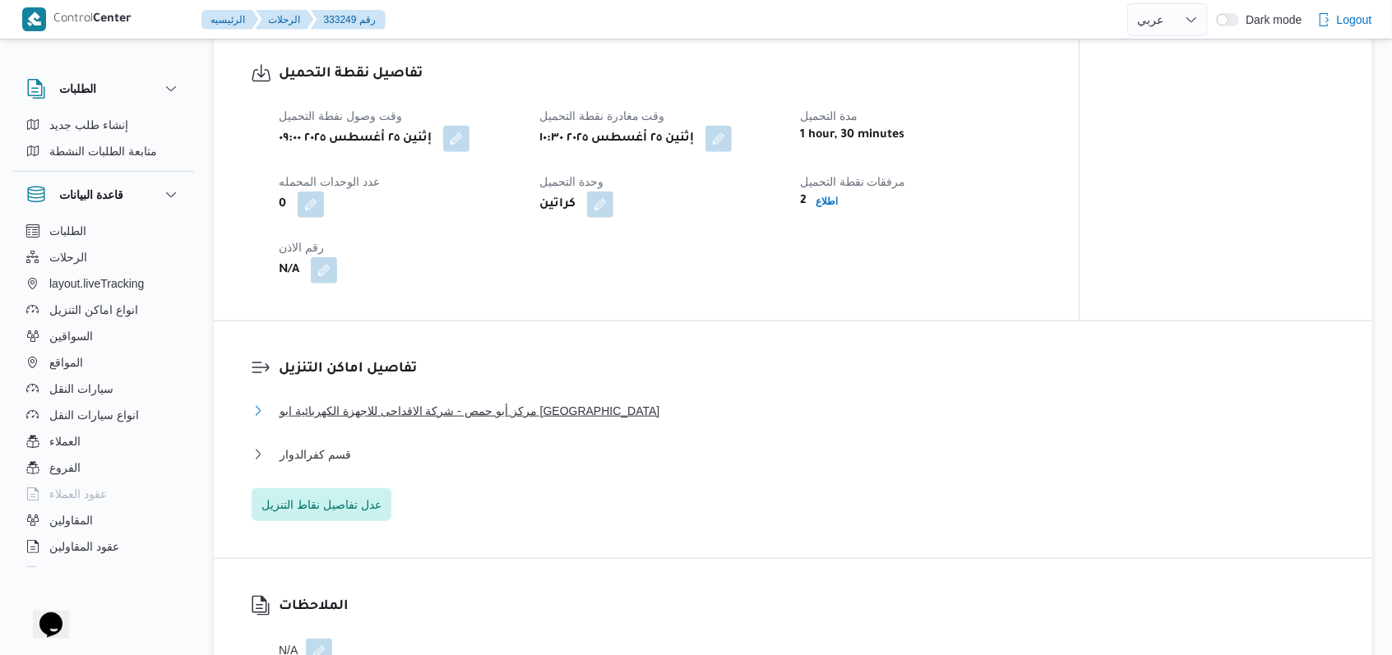
scroll to position [767, 0]
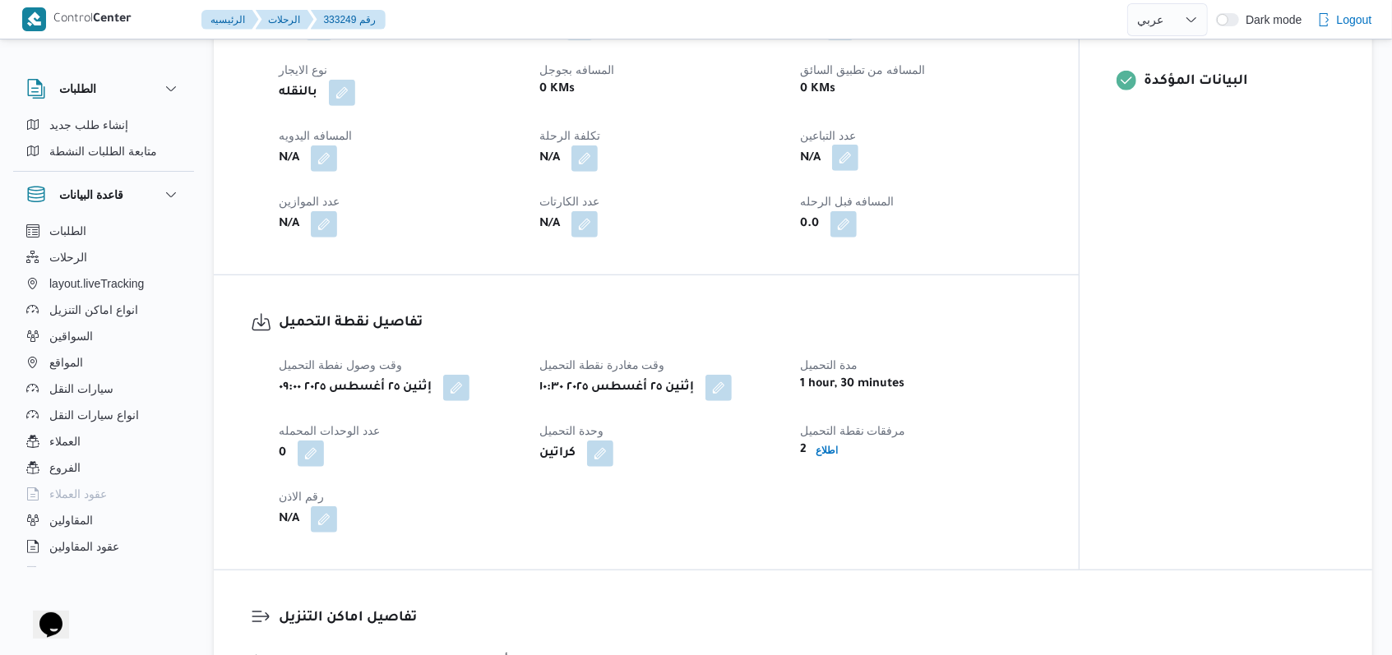
click at [848, 171] on button "button" at bounding box center [845, 158] width 26 height 26
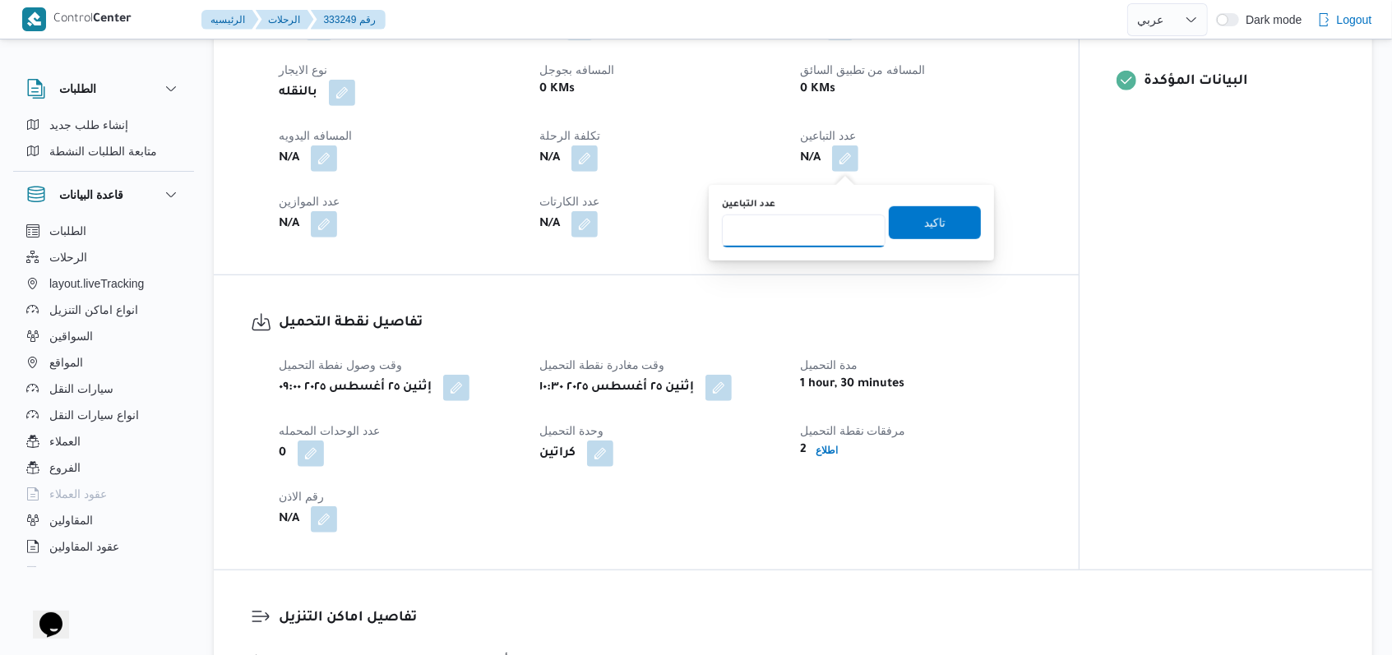
click at [808, 220] on input "عدد التباعين" at bounding box center [804, 231] width 164 height 33
type input "1"
click at [936, 229] on span "تاكيد" at bounding box center [935, 222] width 92 height 33
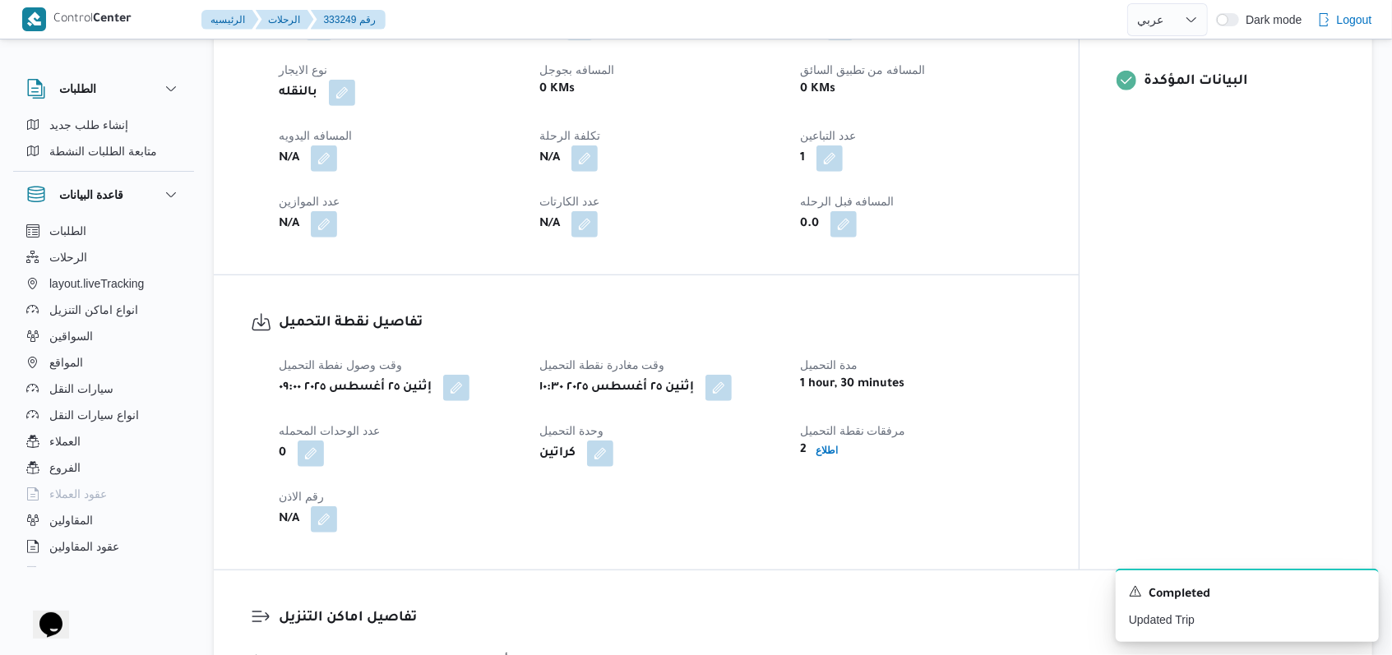
select select "ar"
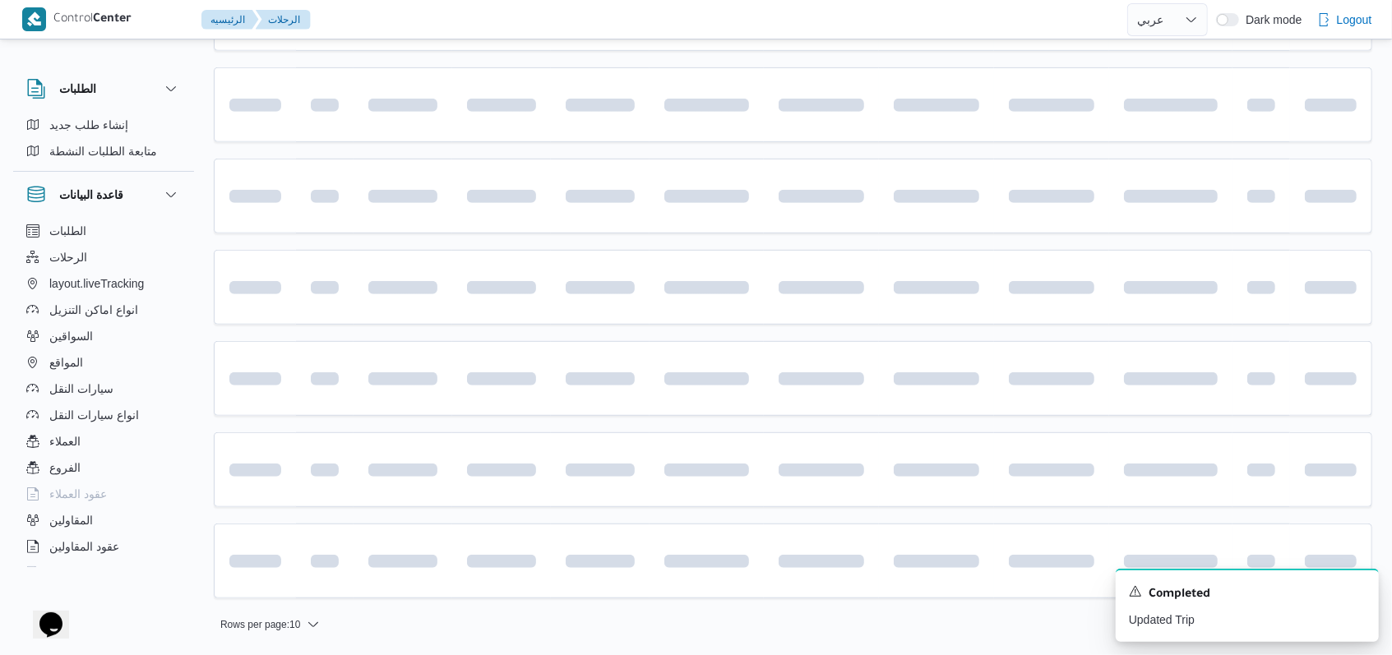
scroll to position [219, 0]
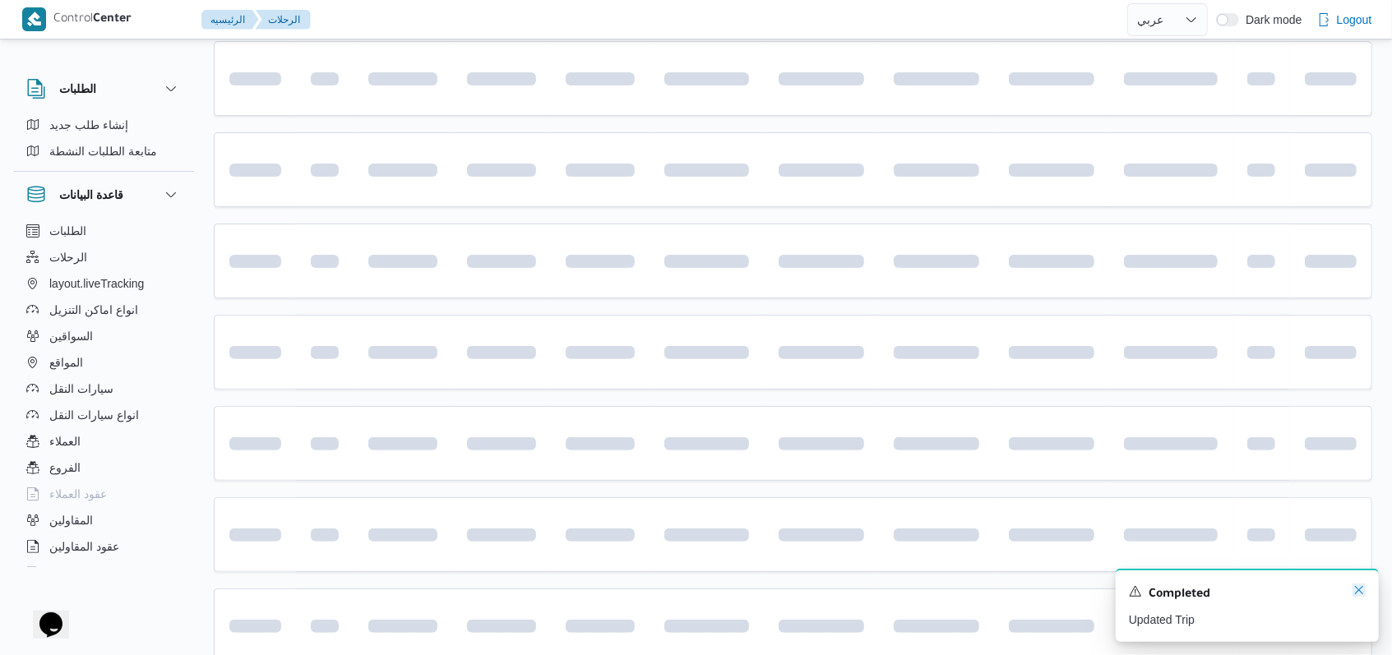
click at [1365, 593] on icon "Dismiss toast" at bounding box center [1358, 590] width 13 height 13
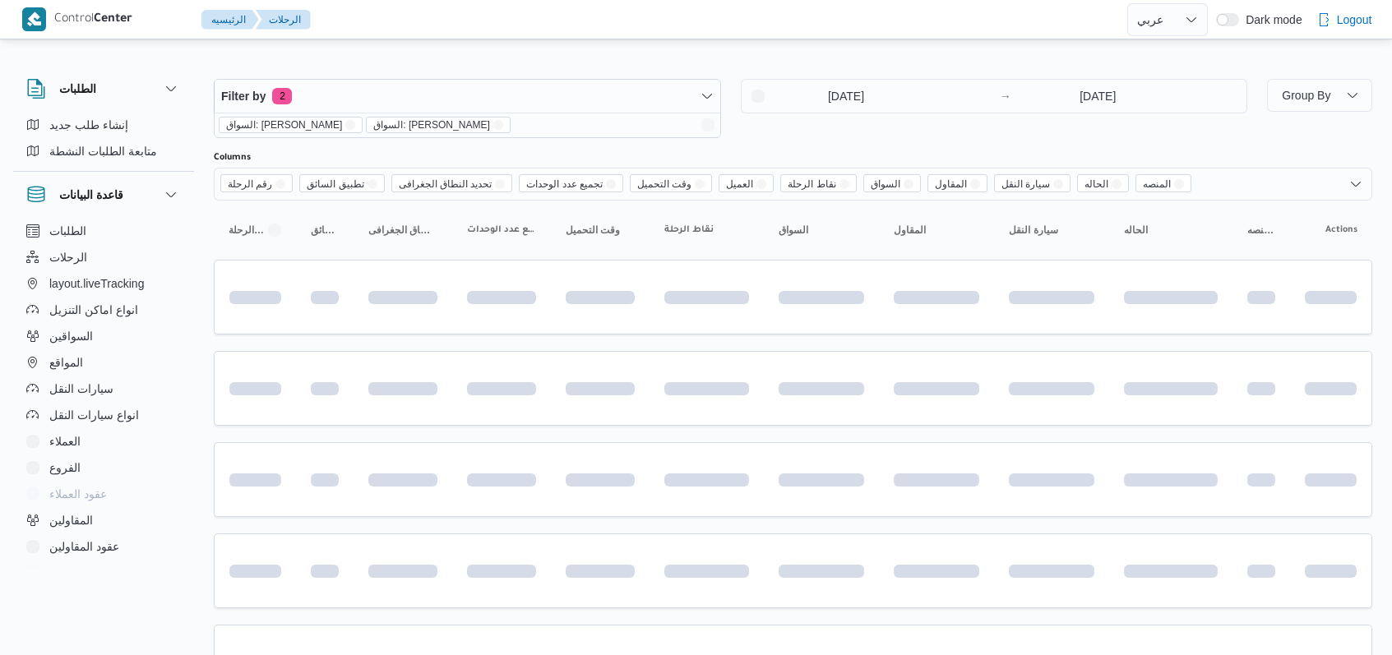
select select "ar"
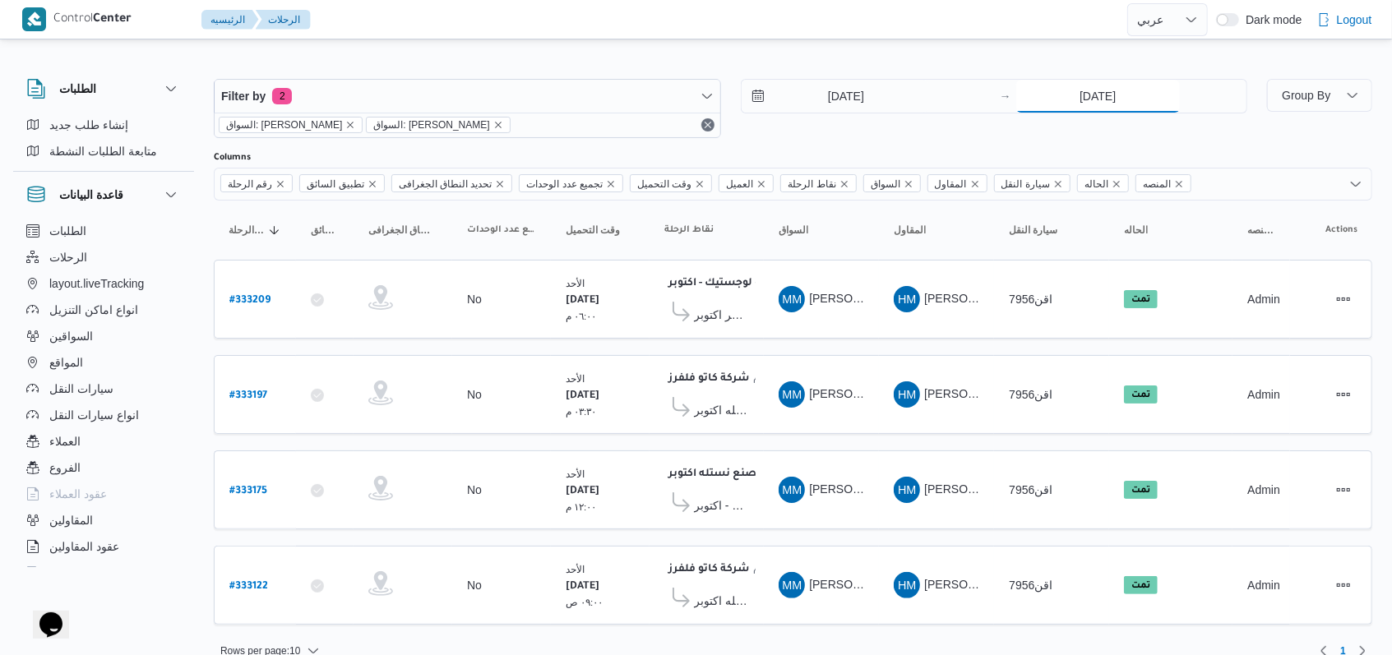
click at [1085, 105] on input "[DATE]" at bounding box center [1098, 96] width 164 height 33
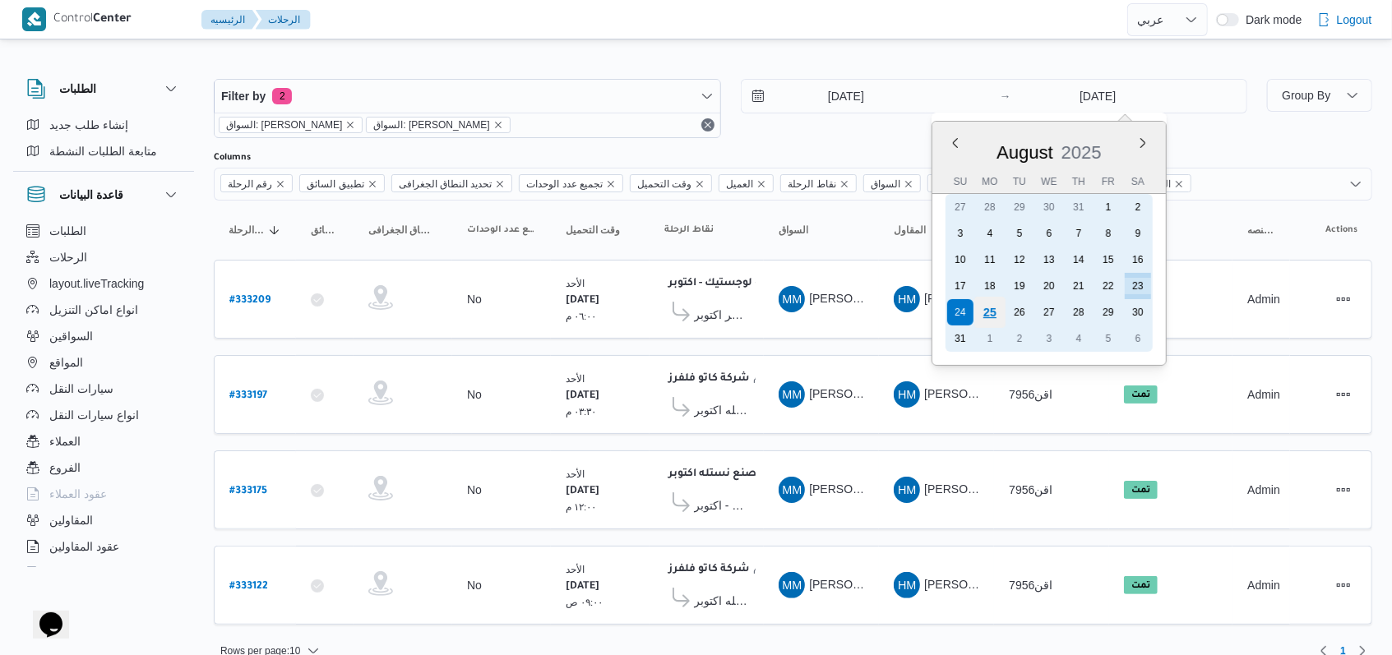
click at [987, 310] on div "25" at bounding box center [989, 312] width 31 height 31
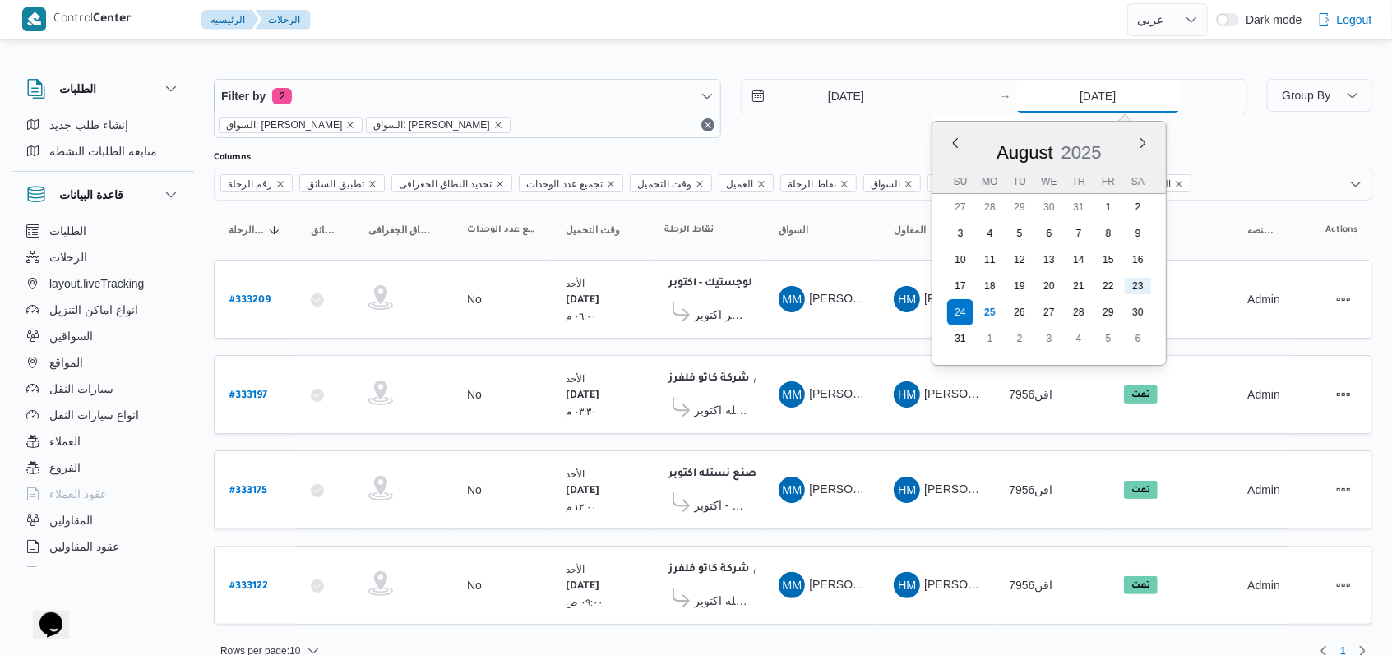
type input "[DATE]"
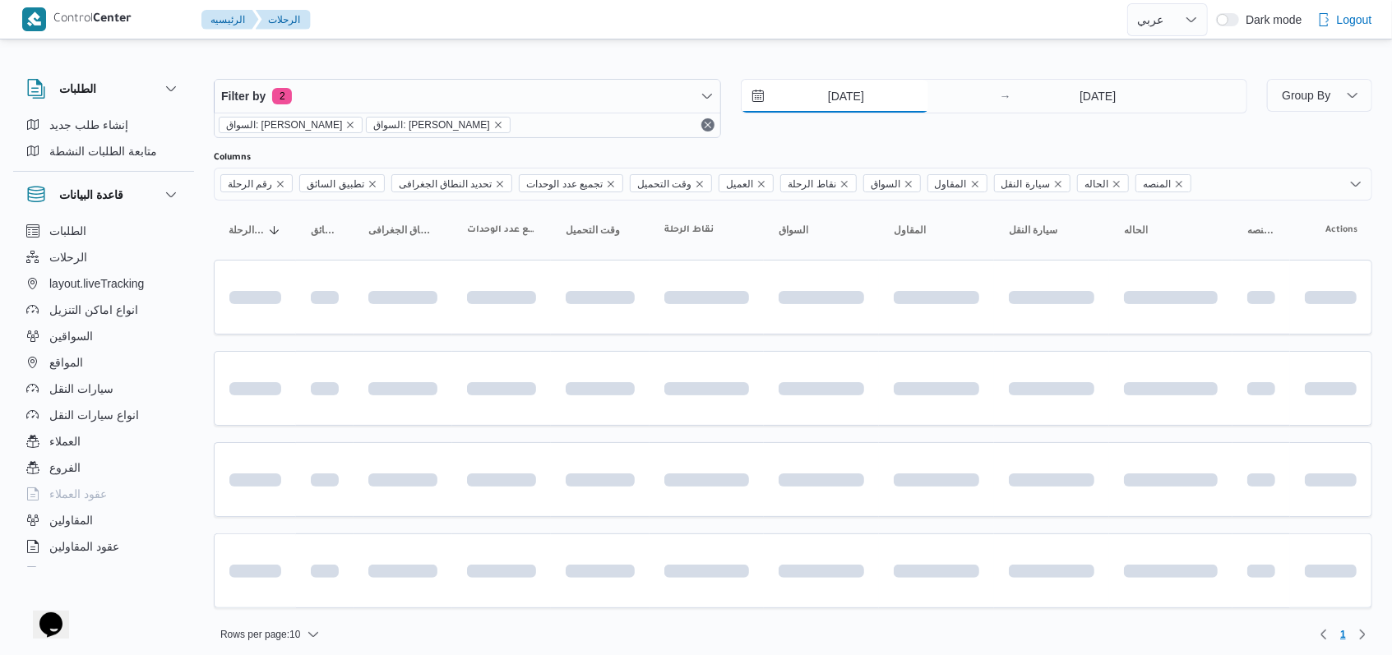
click at [836, 95] on input "[DATE]" at bounding box center [835, 96] width 187 height 33
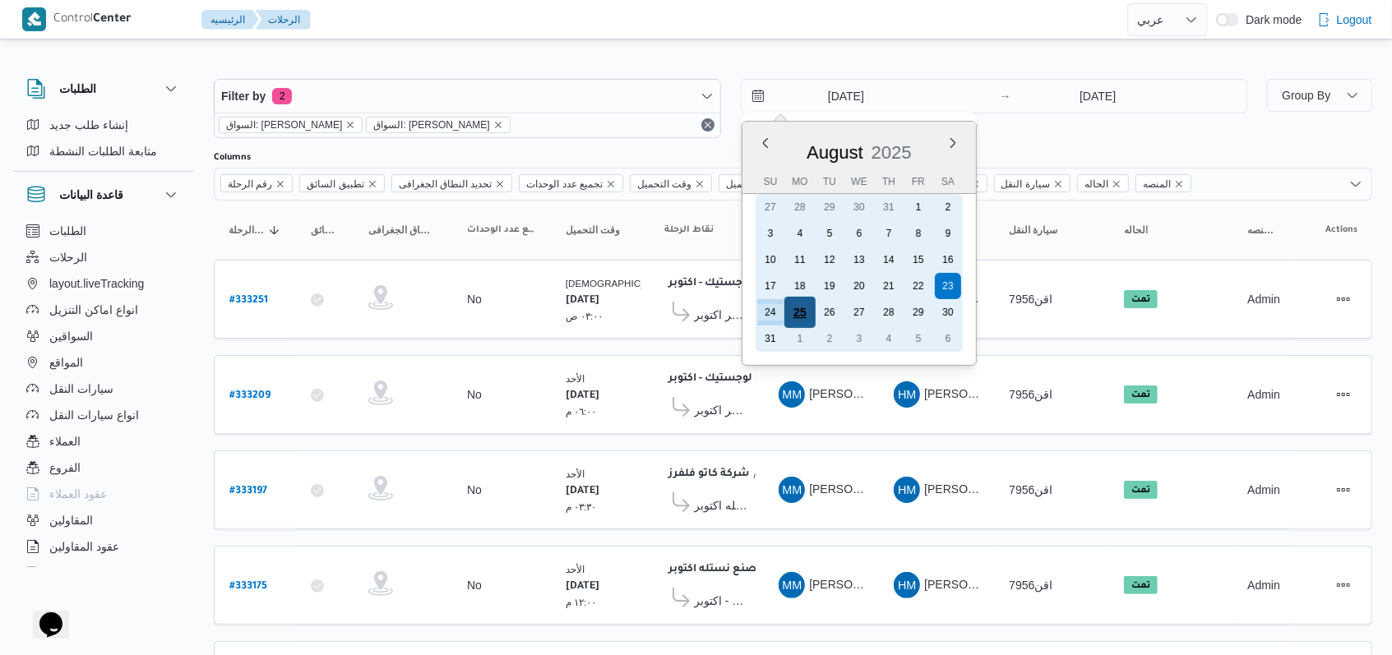
click at [794, 309] on div "25" at bounding box center [798, 312] width 31 height 31
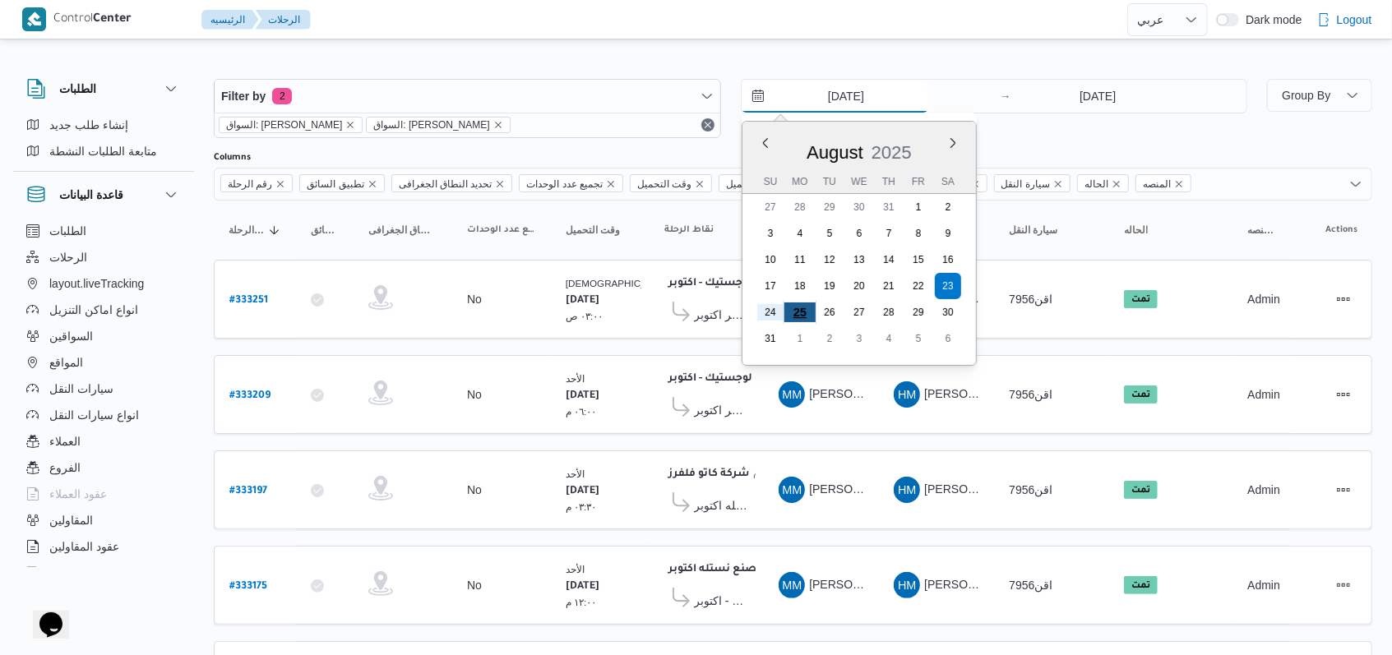
type input "[DATE]"
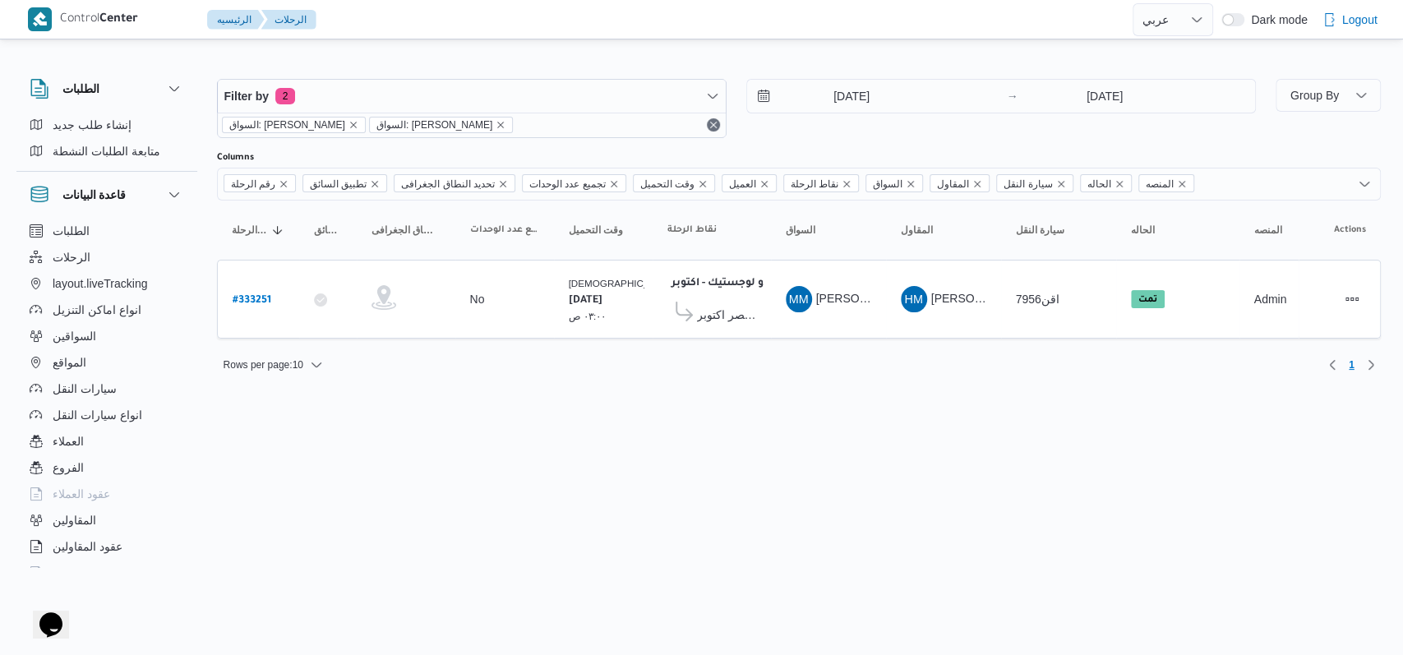
click at [862, 135] on div "[DATE] → [DATE]" at bounding box center [1001, 108] width 510 height 59
click at [246, 295] on b "# 333251" at bounding box center [252, 301] width 39 height 12
select select "ar"
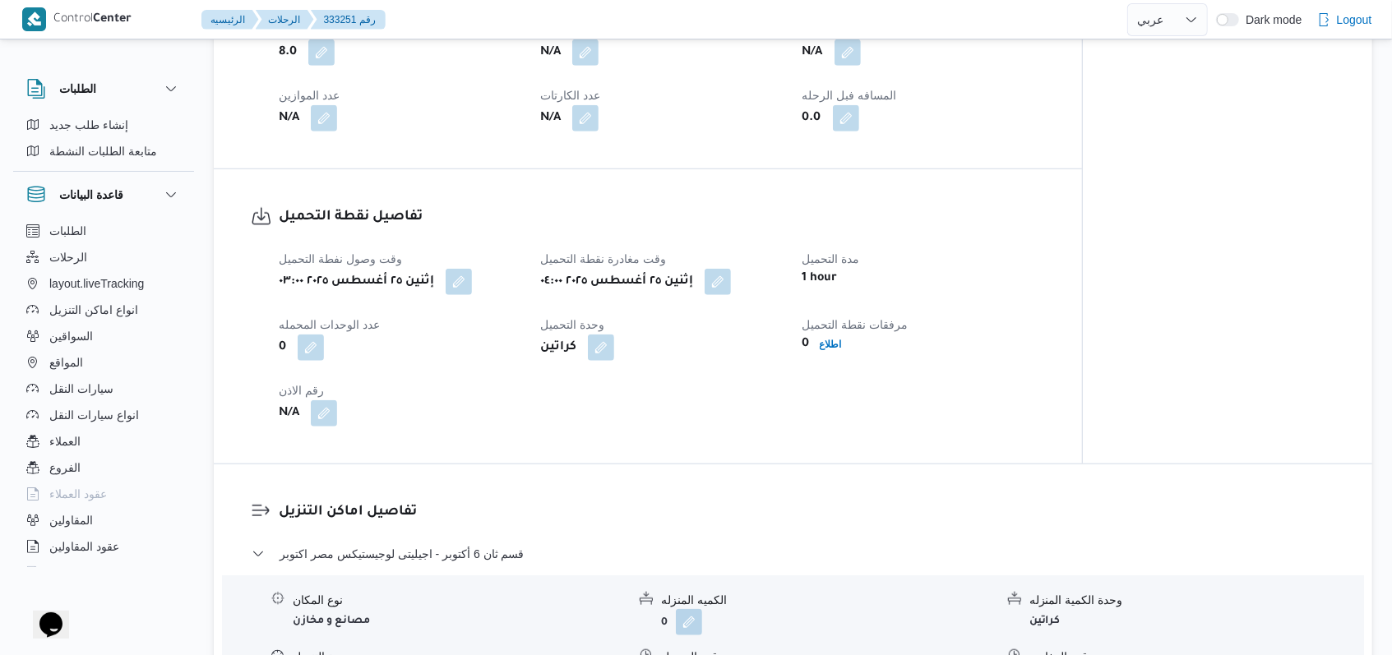
scroll to position [876, 0]
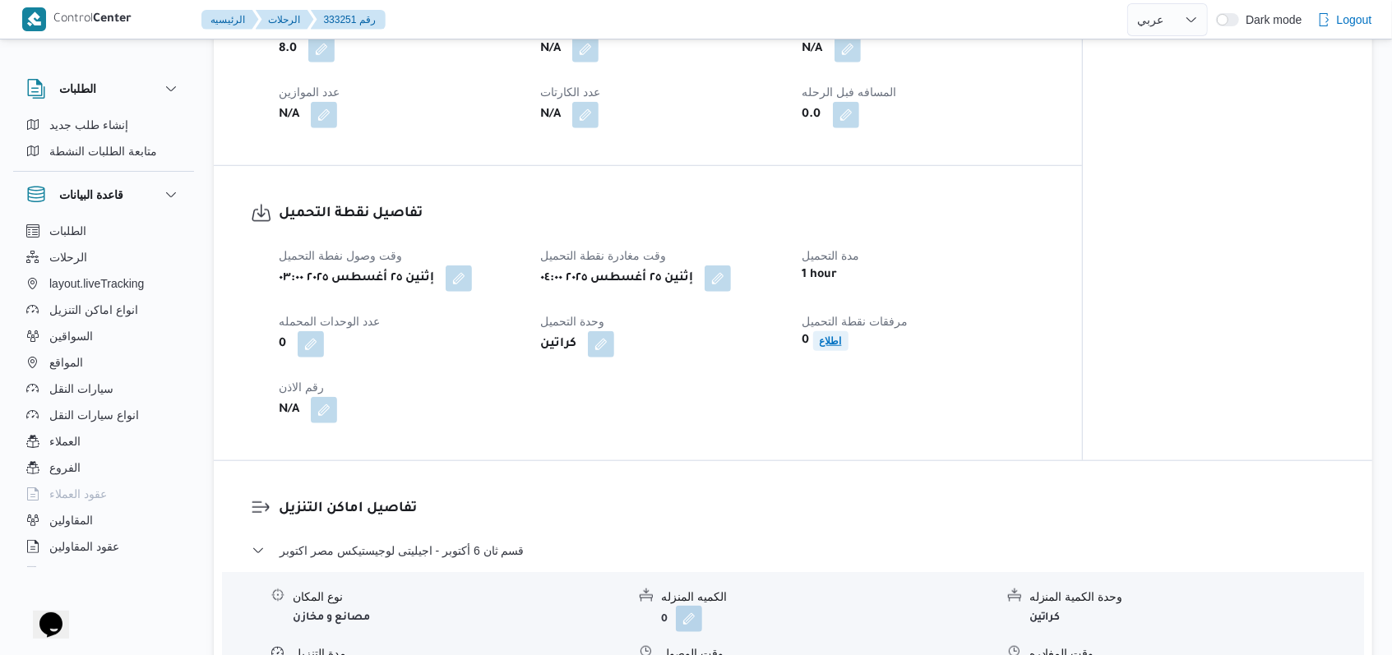
click at [831, 335] on b "اطلاع" at bounding box center [831, 341] width 22 height 12
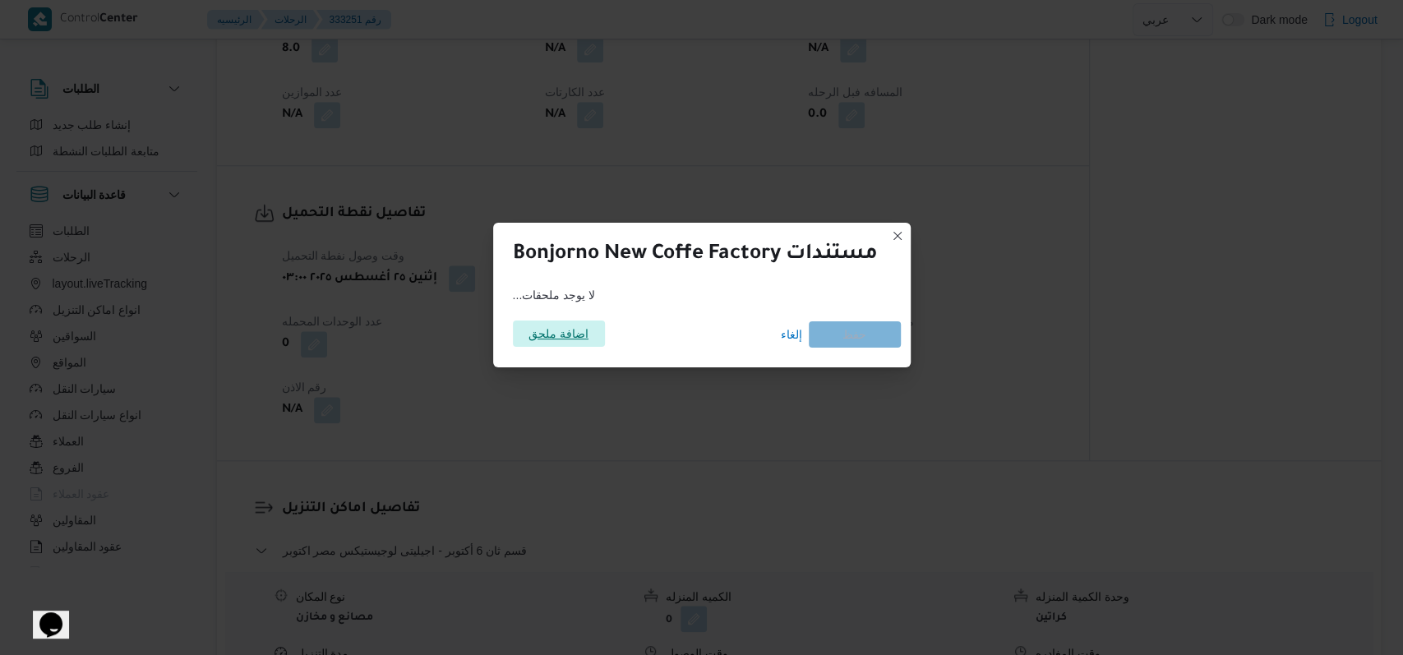
click at [524, 335] on span "اضافة ملحق" at bounding box center [559, 334] width 92 height 26
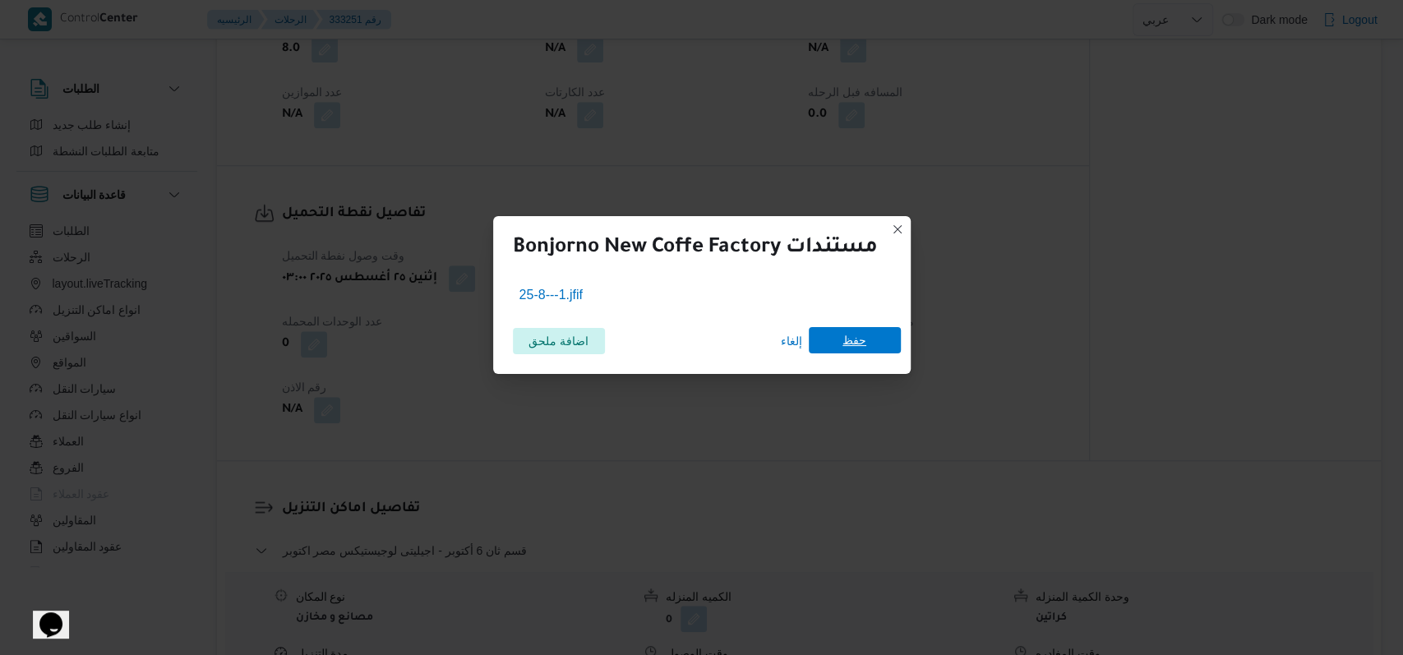
click at [901, 349] on span "حفظ" at bounding box center [855, 340] width 92 height 26
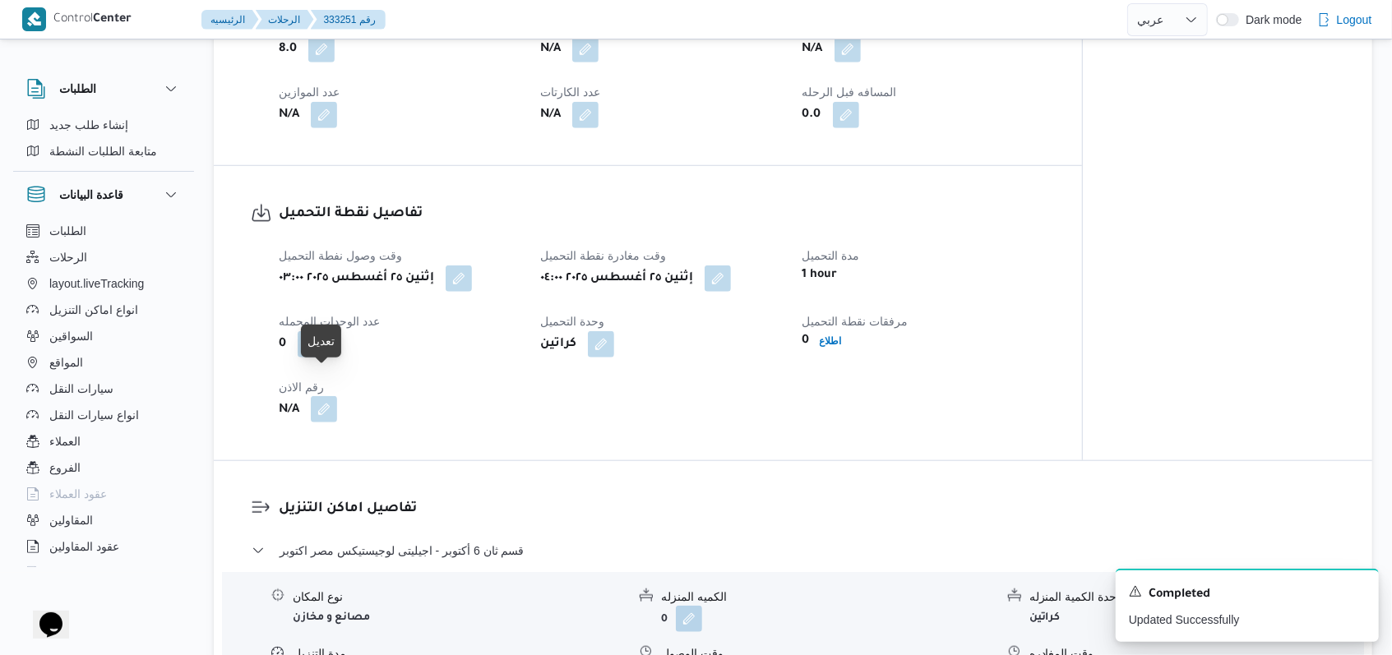
click at [335, 396] on button "button" at bounding box center [324, 409] width 26 height 26
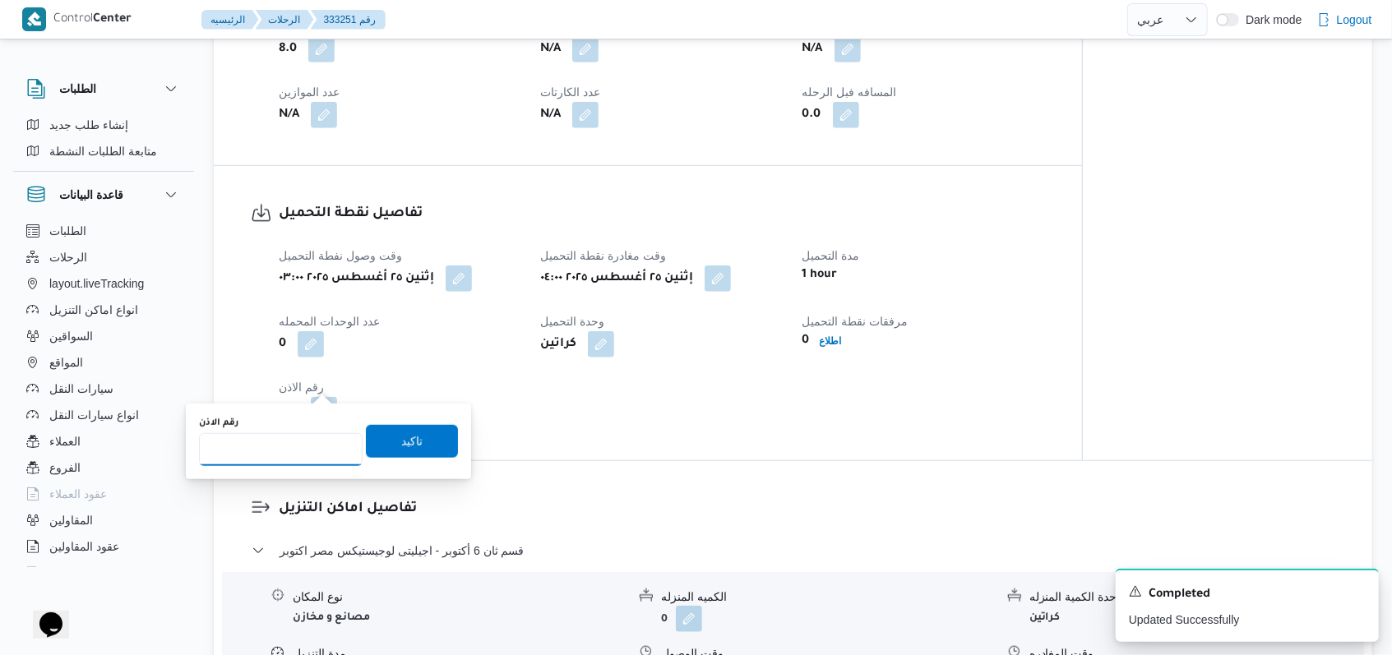
click at [283, 443] on input "رقم الاذن" at bounding box center [281, 449] width 164 height 33
type input "07722"
click at [401, 443] on span "تاكيد" at bounding box center [411, 441] width 21 height 20
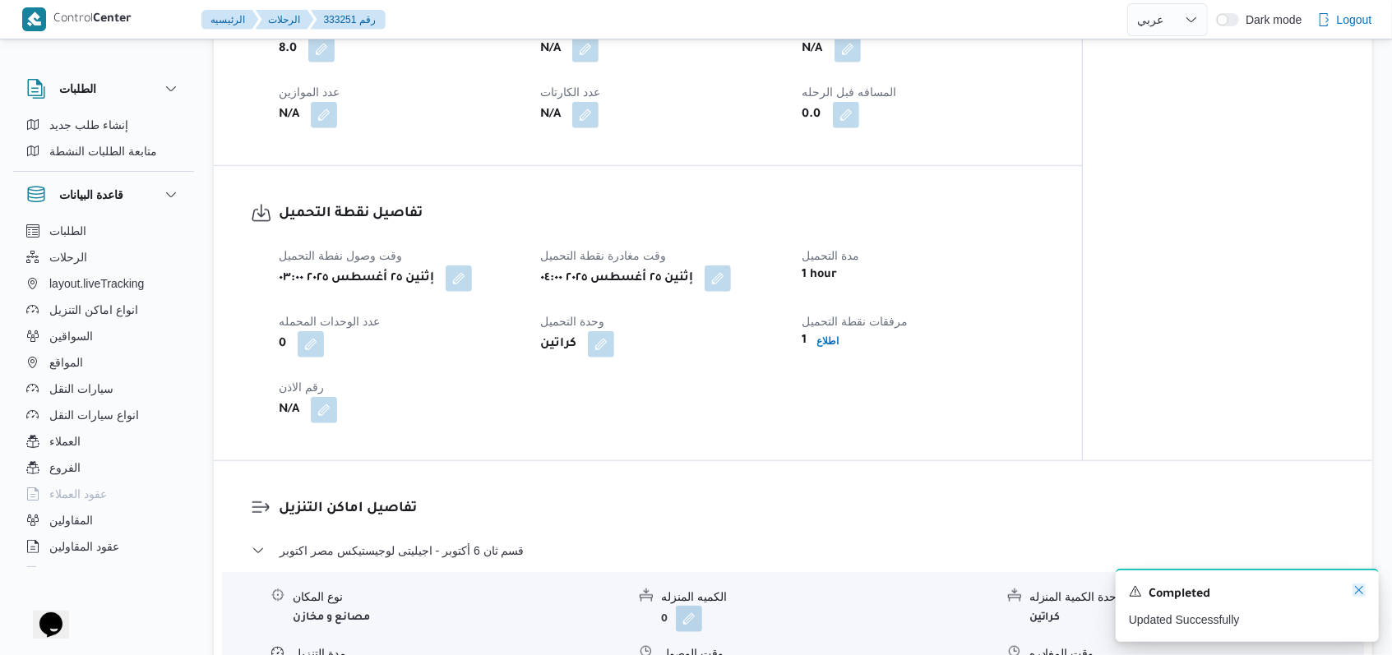
click at [1356, 588] on icon "Dismiss toast" at bounding box center [1358, 590] width 13 height 13
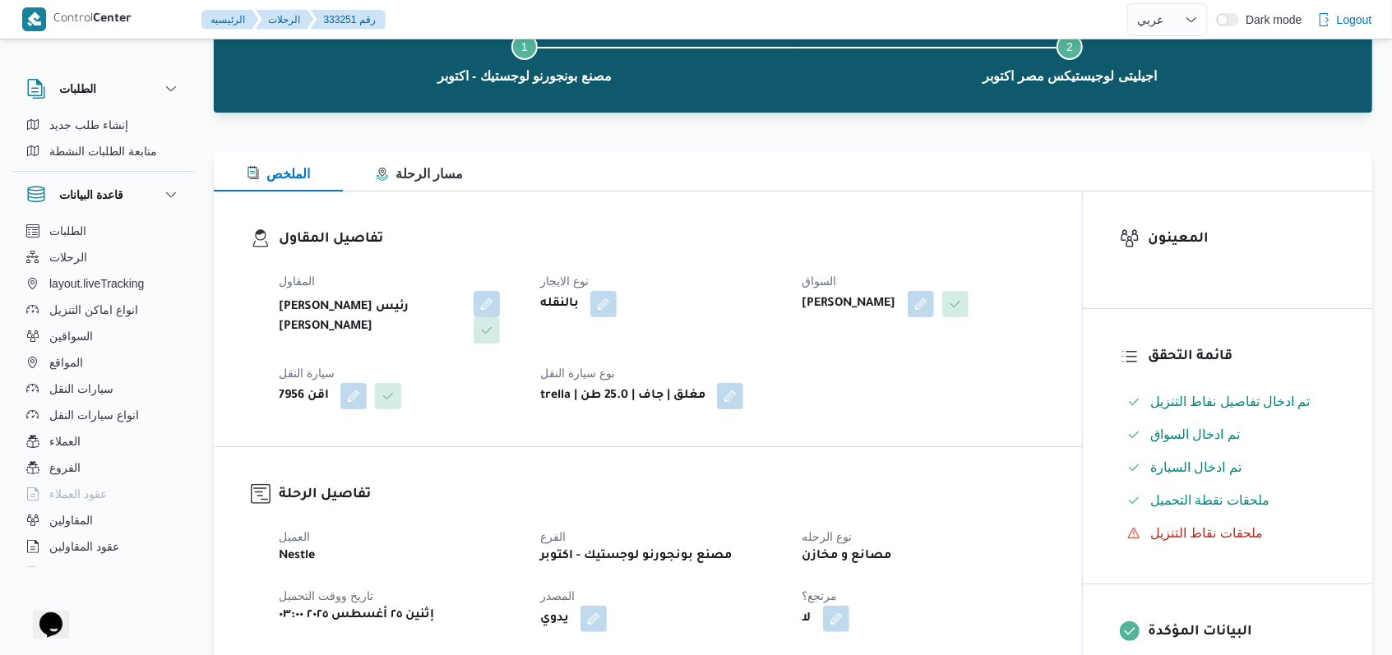
scroll to position [0, 0]
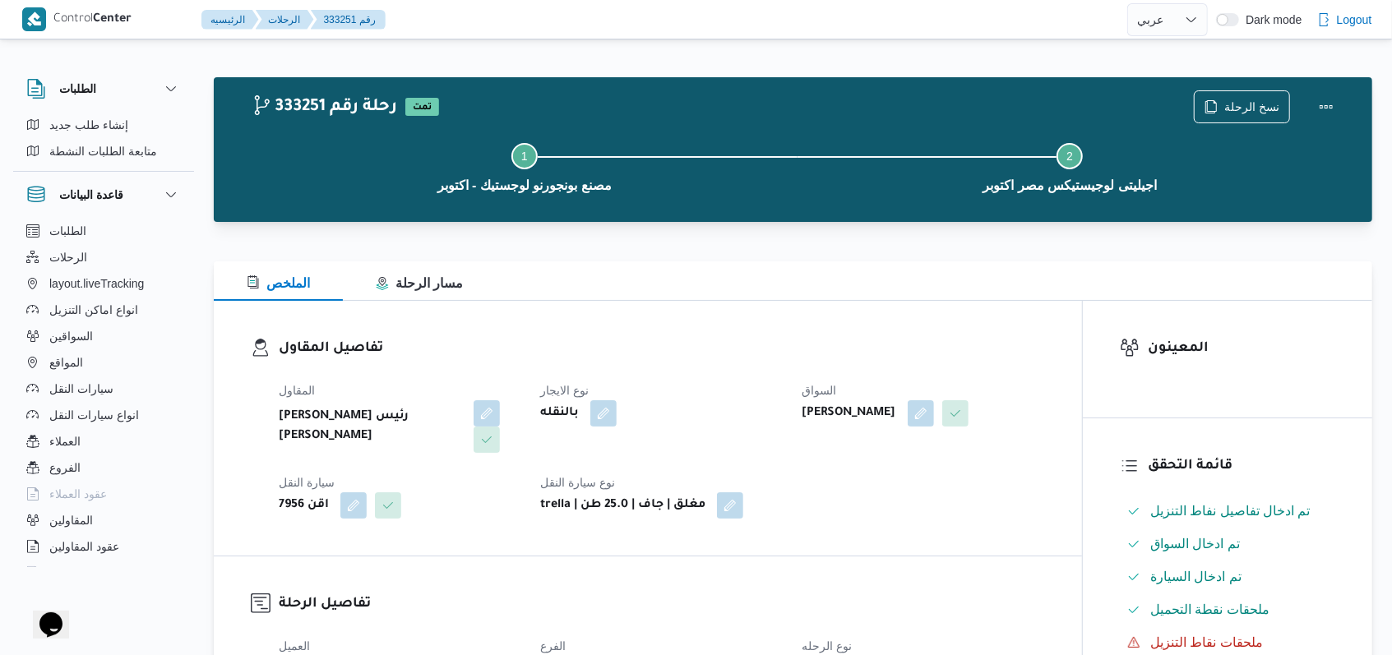
select select "ar"
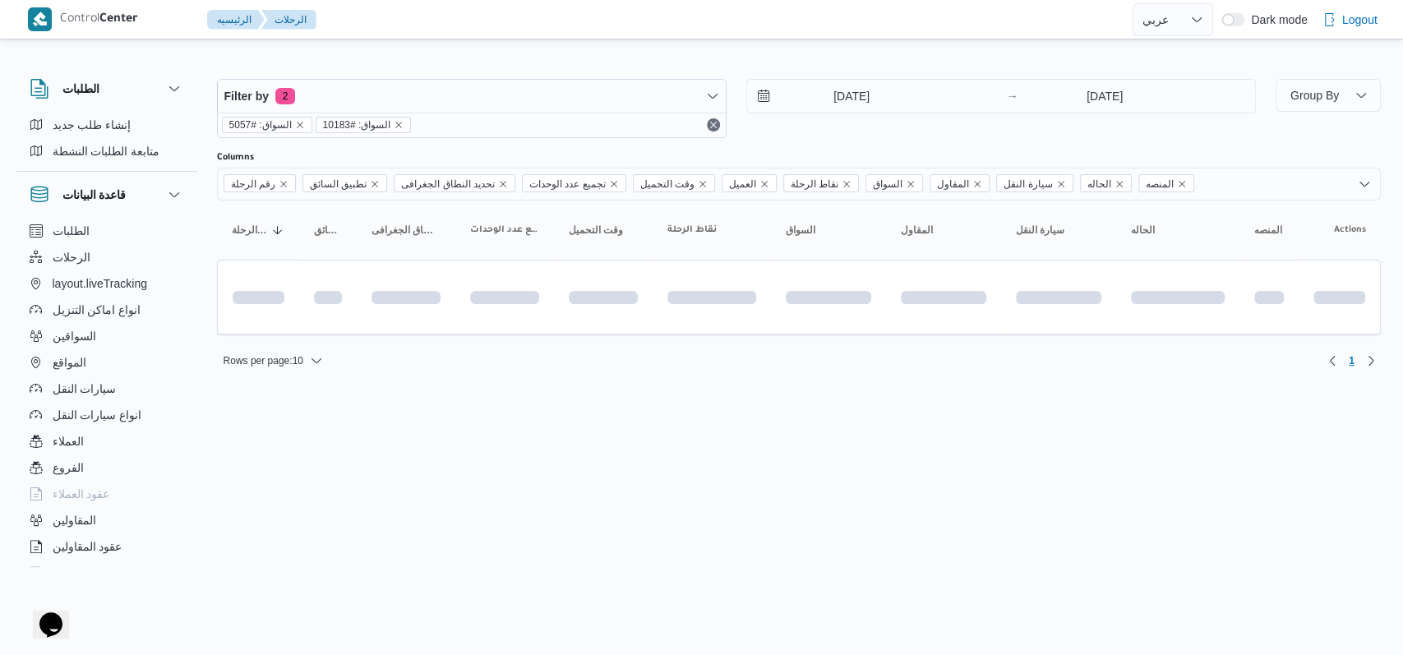
click at [862, 76] on div "Filter by 2 السواق: #5057 السواق: #10183 [DATE] → [DATE]" at bounding box center [736, 108] width 1059 height 79
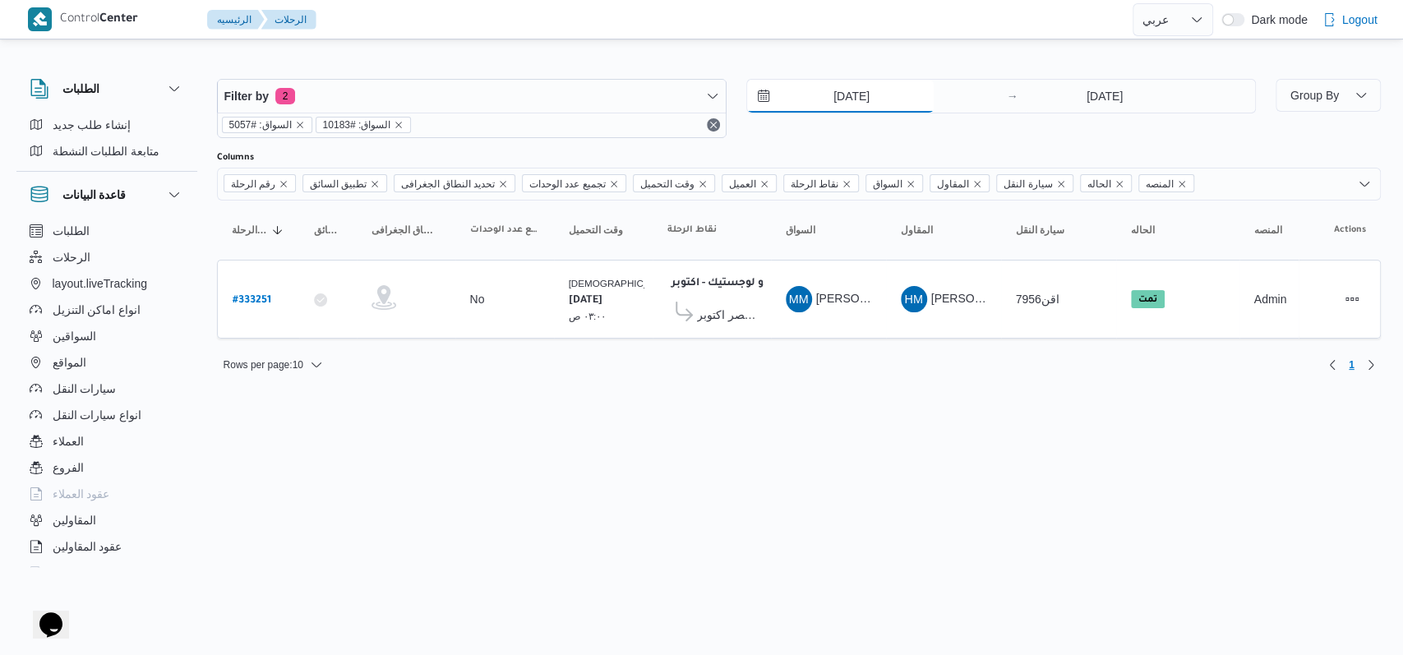
click at [867, 102] on input "[DATE]" at bounding box center [840, 96] width 187 height 33
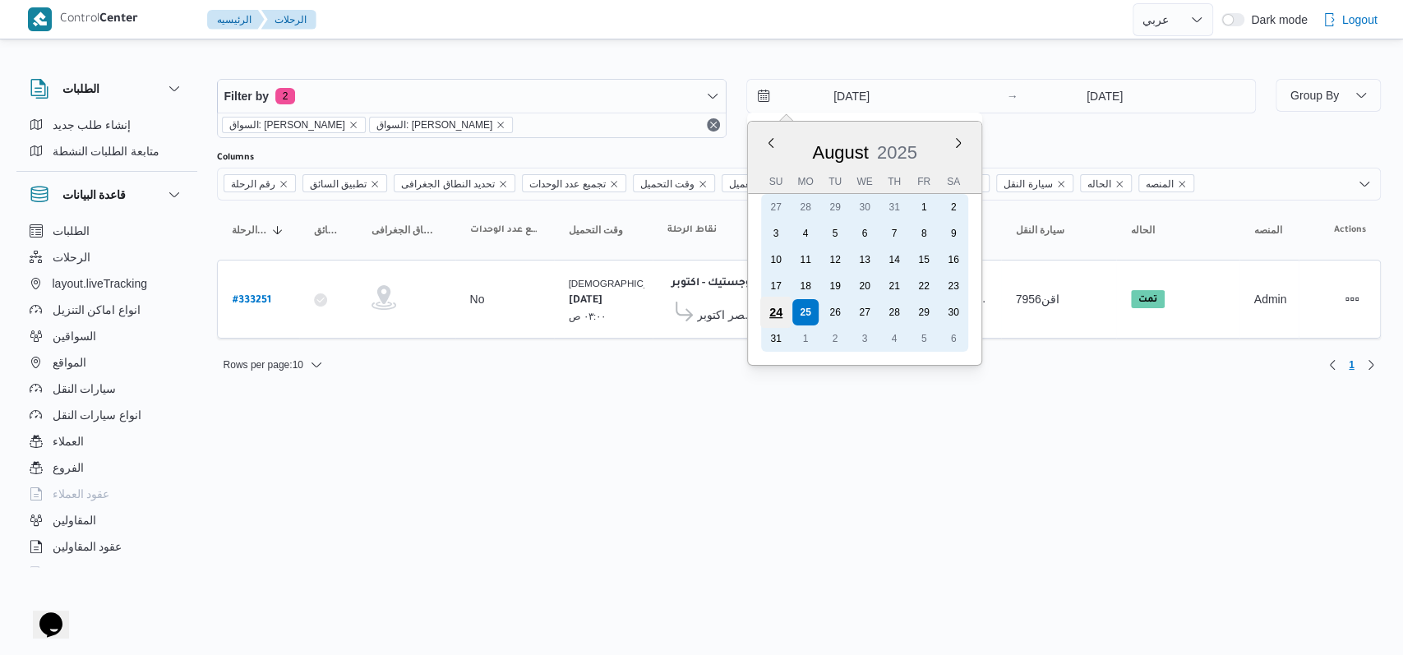
click at [777, 312] on div "24" at bounding box center [775, 312] width 31 height 31
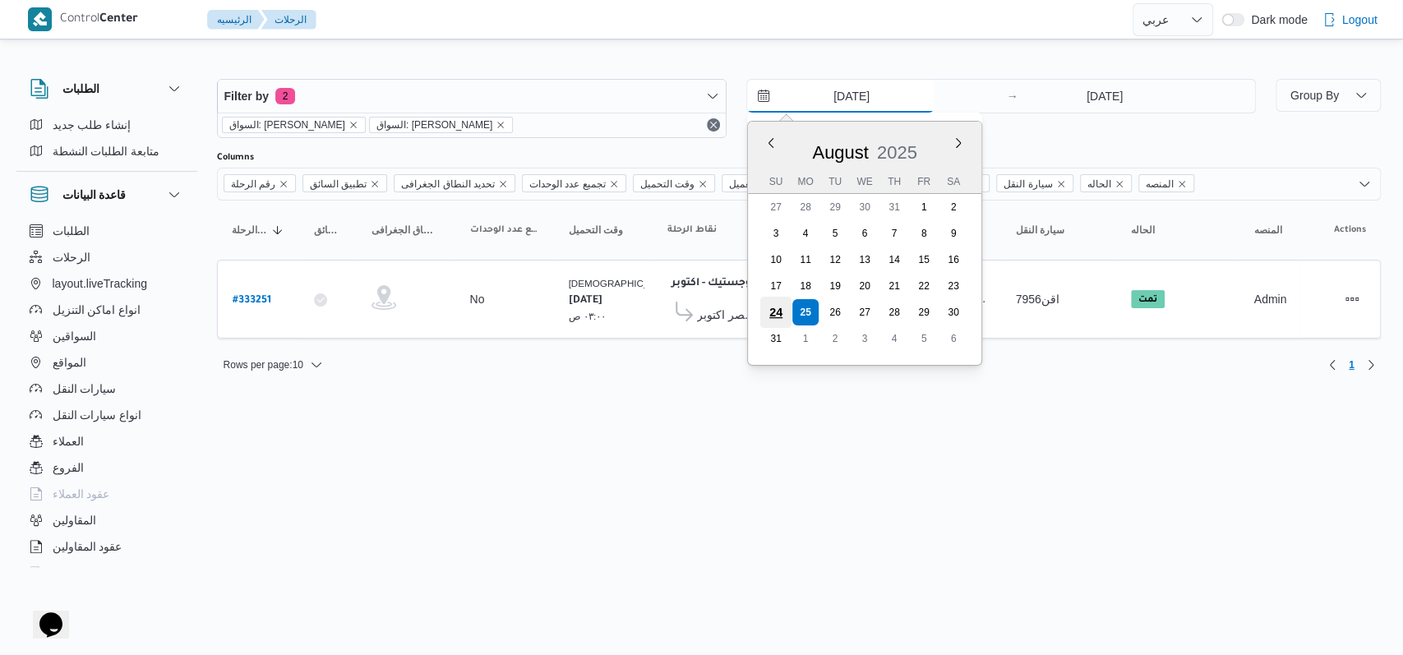
type input "[DATE]"
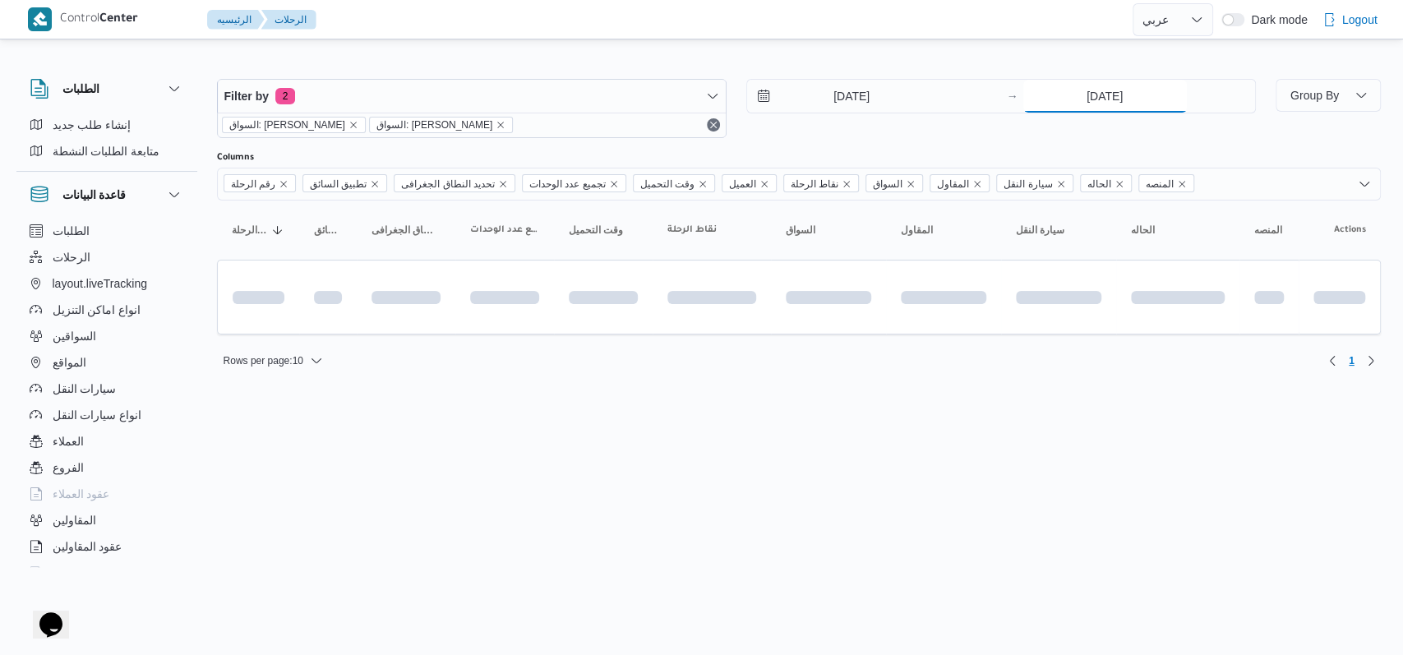
click at [1085, 109] on input "[DATE]" at bounding box center [1106, 96] width 164 height 33
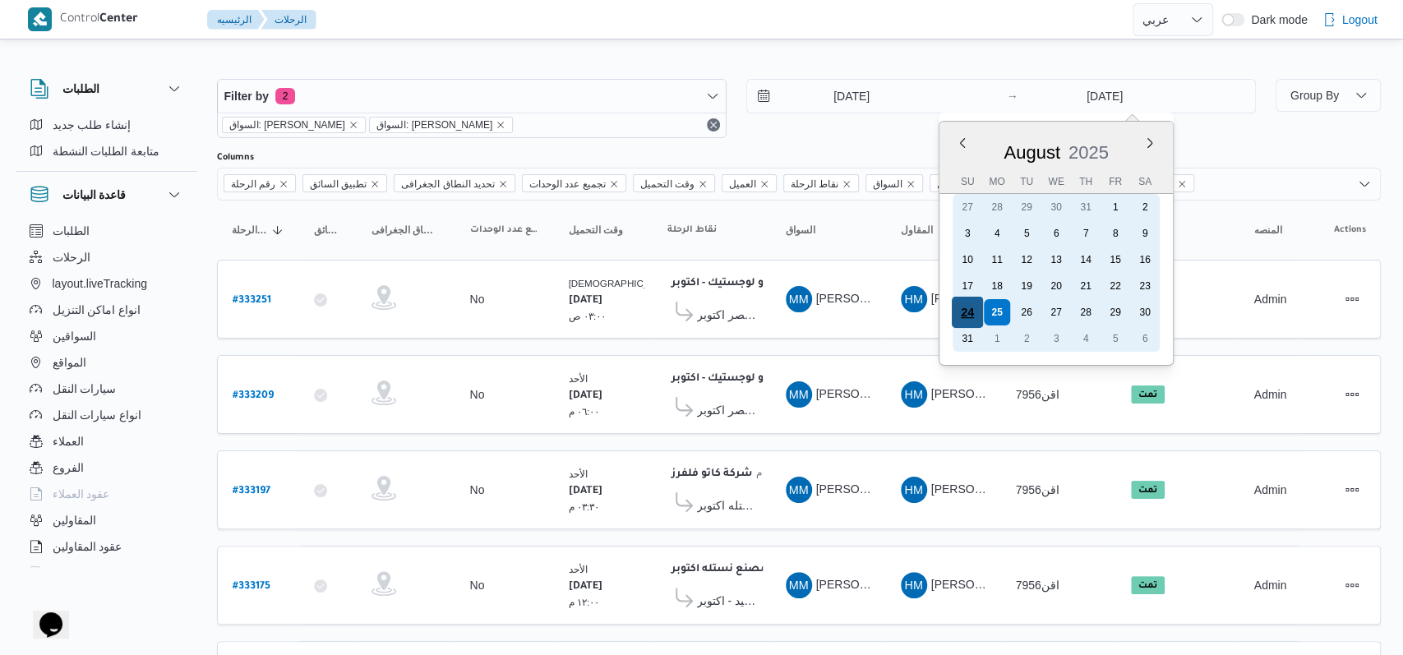
click at [954, 311] on div "24" at bounding box center [966, 312] width 31 height 31
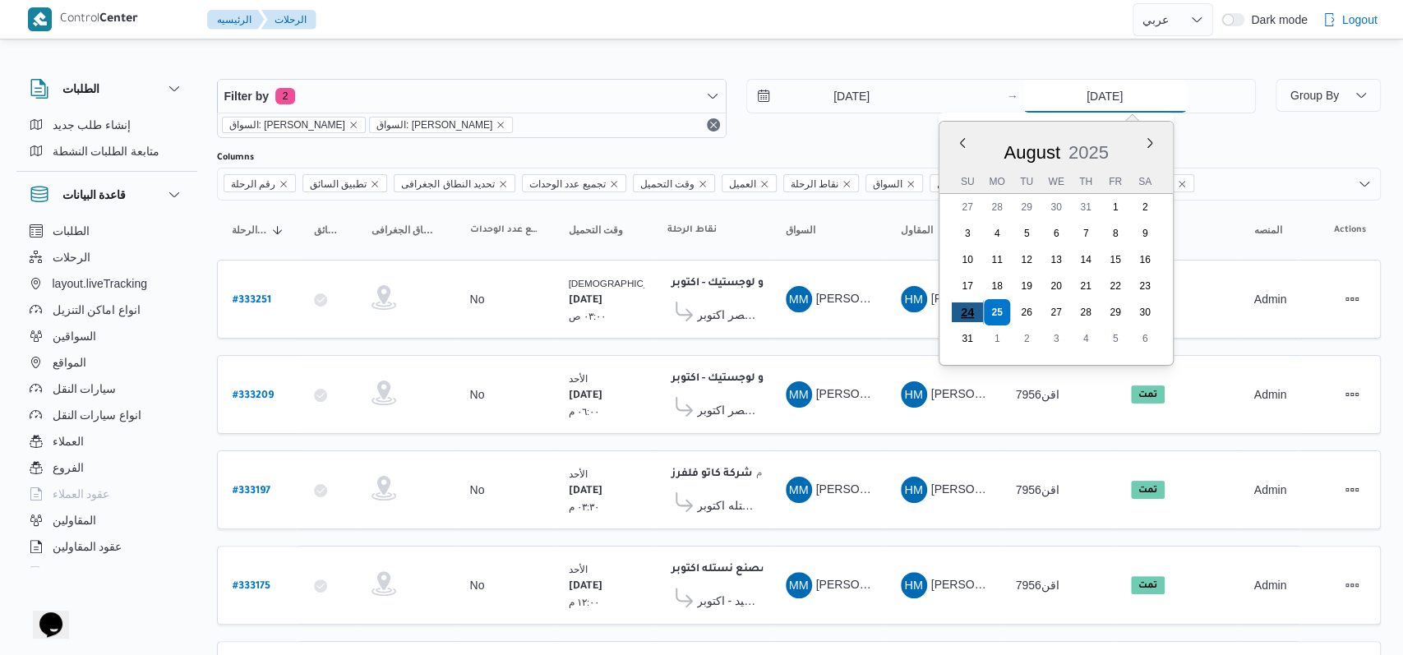
type input "[DATE]"
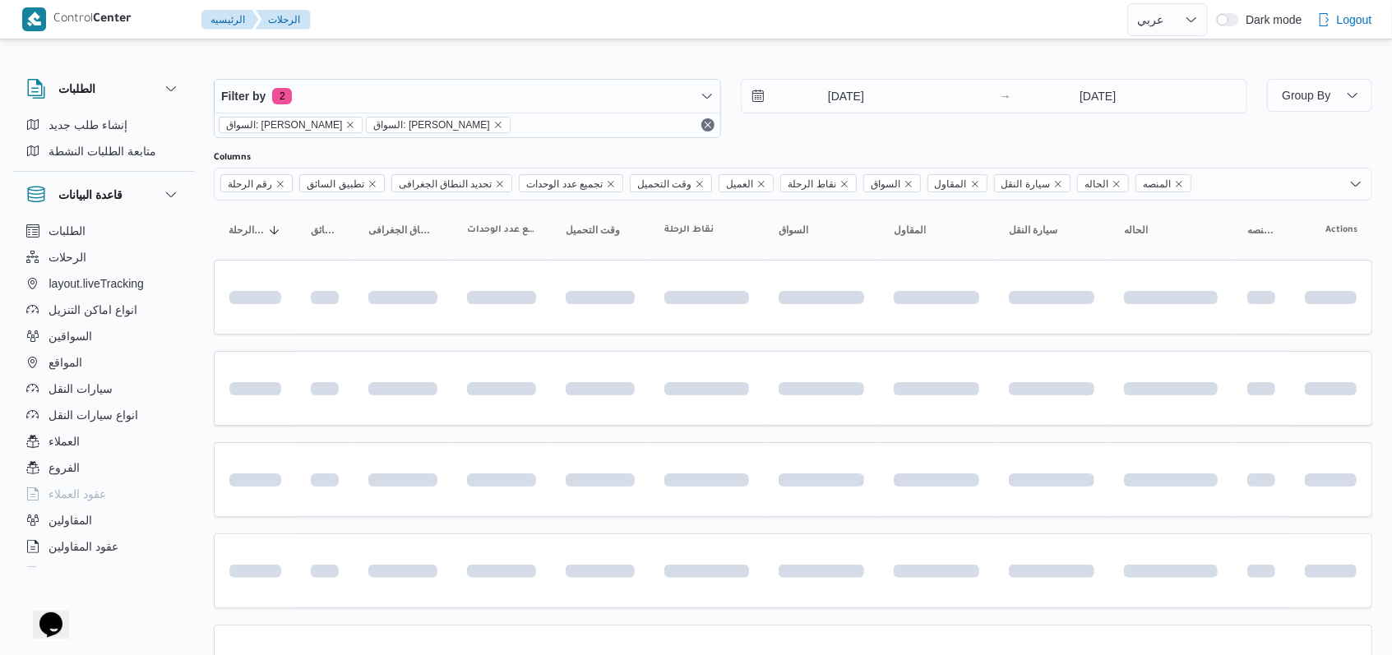
click at [901, 125] on div "[DATE] → [DATE]" at bounding box center [994, 108] width 507 height 59
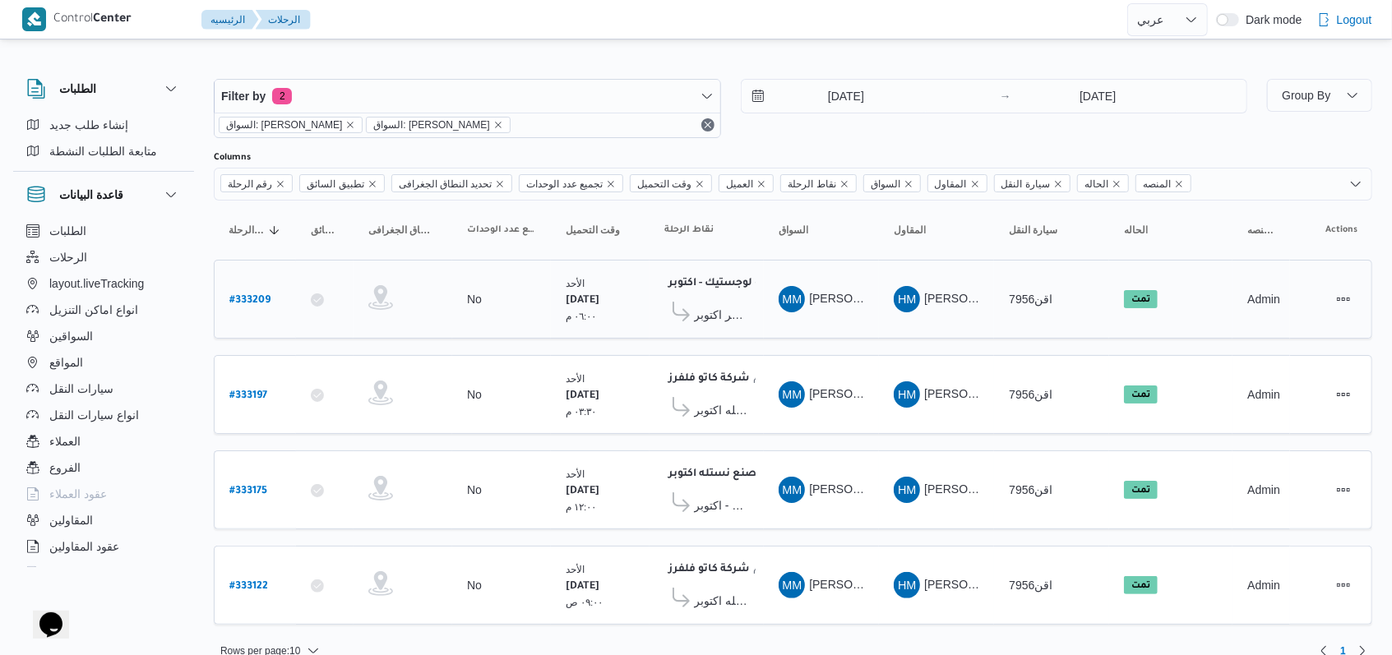
click at [249, 296] on b "# 333209" at bounding box center [249, 301] width 41 height 12
select select "ar"
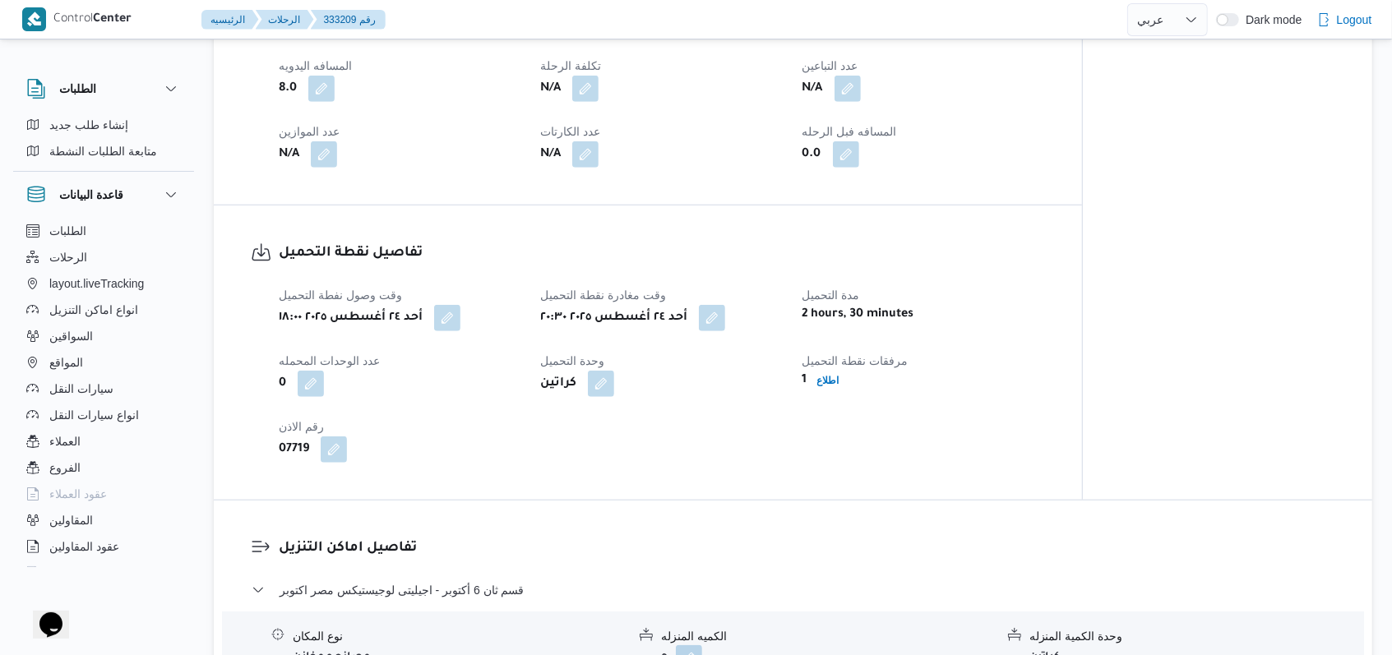
scroll to position [876, 0]
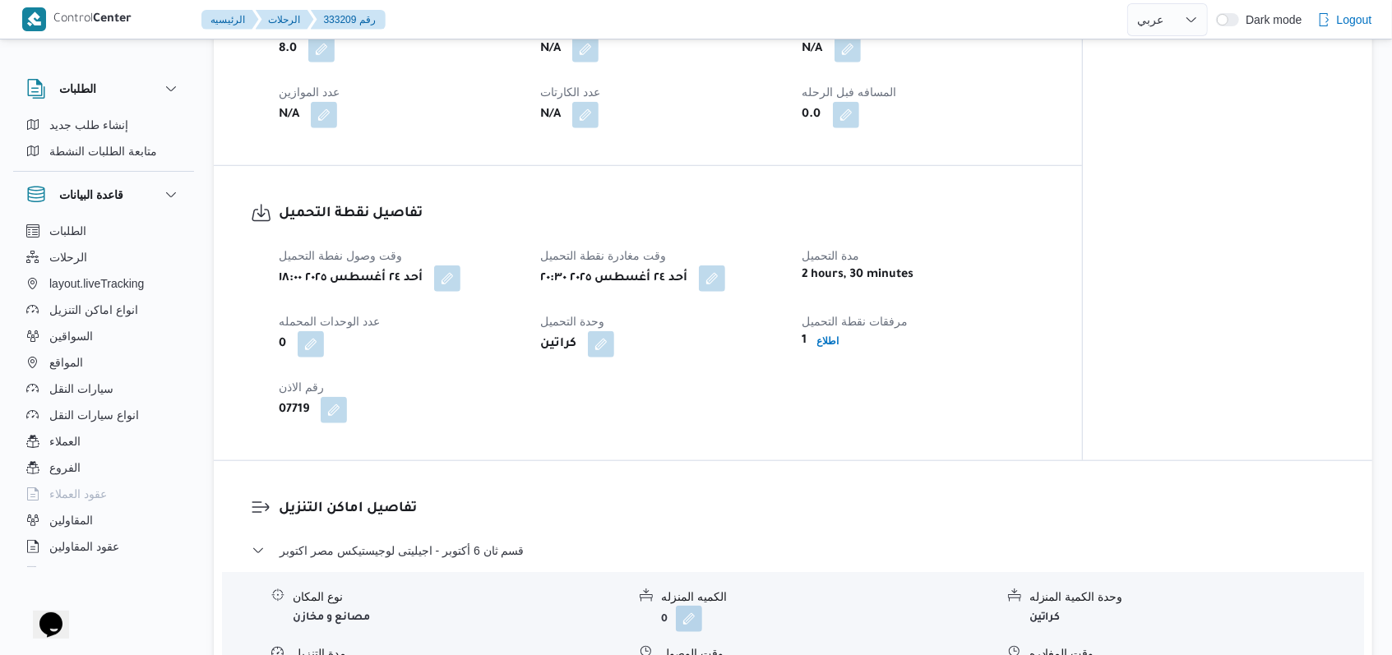
select select "ar"
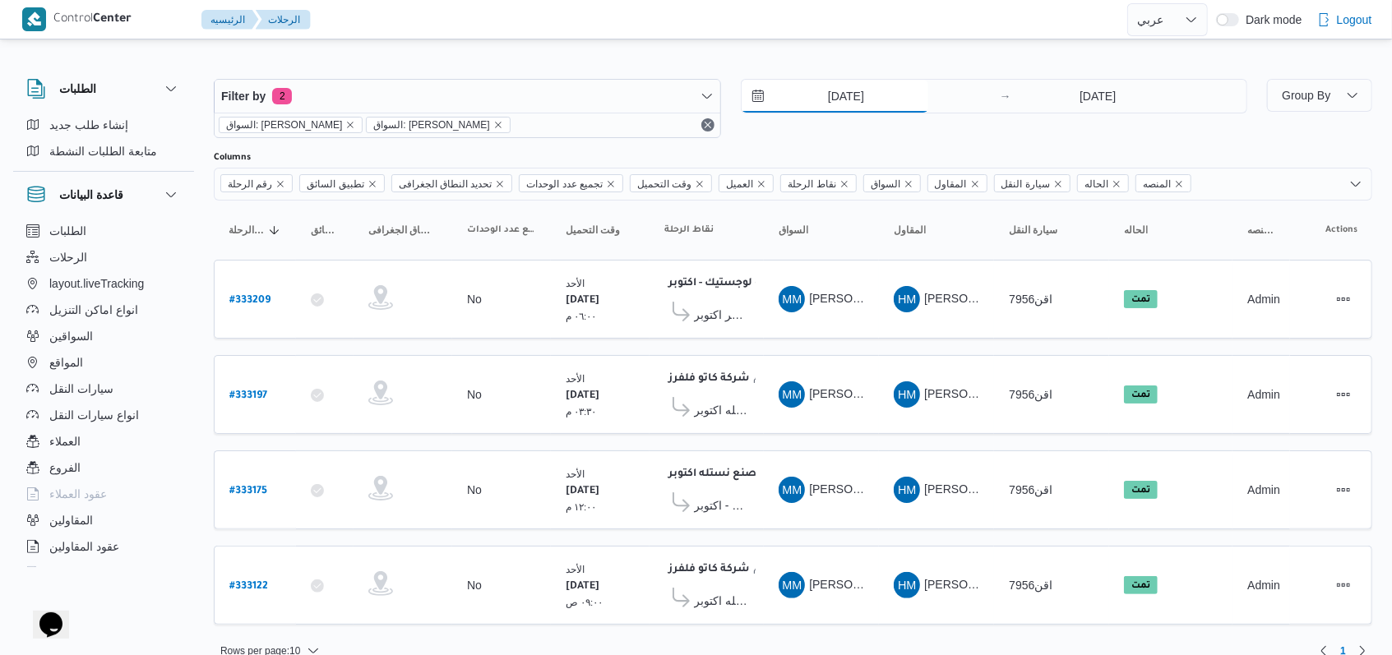
click at [848, 85] on input "[DATE]" at bounding box center [835, 96] width 187 height 33
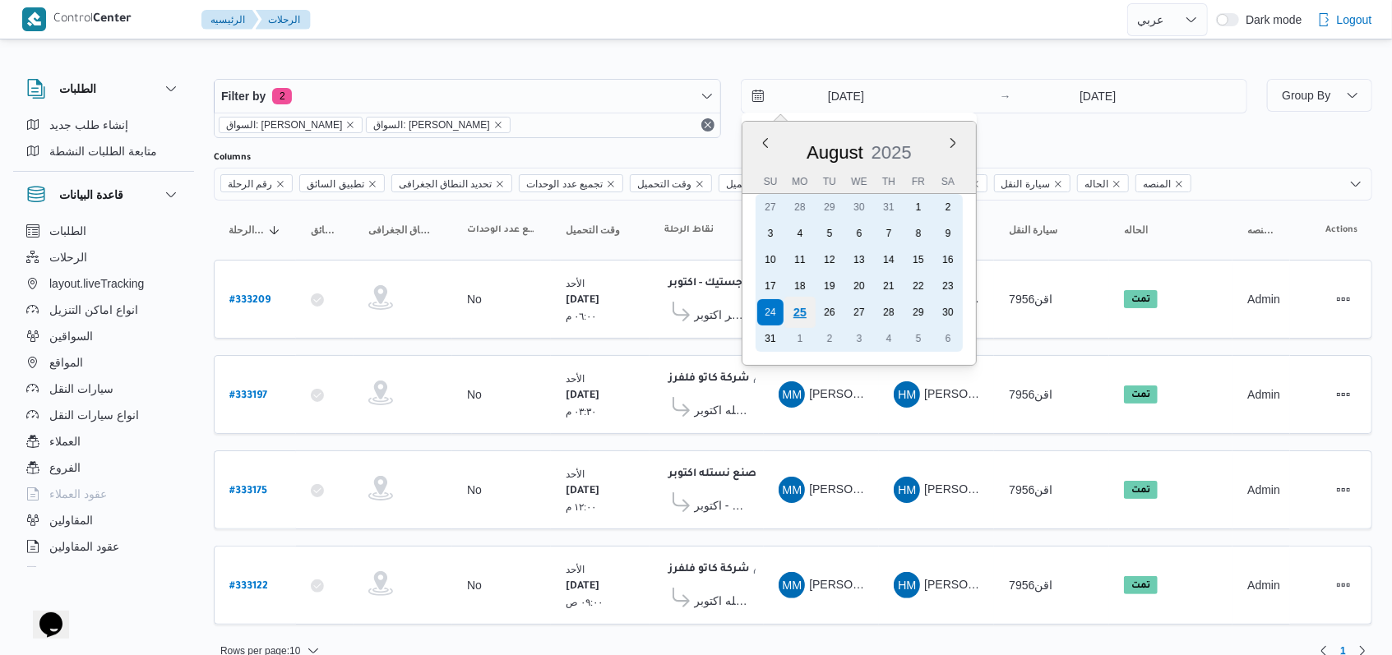
click at [796, 320] on div "25" at bounding box center [798, 312] width 31 height 31
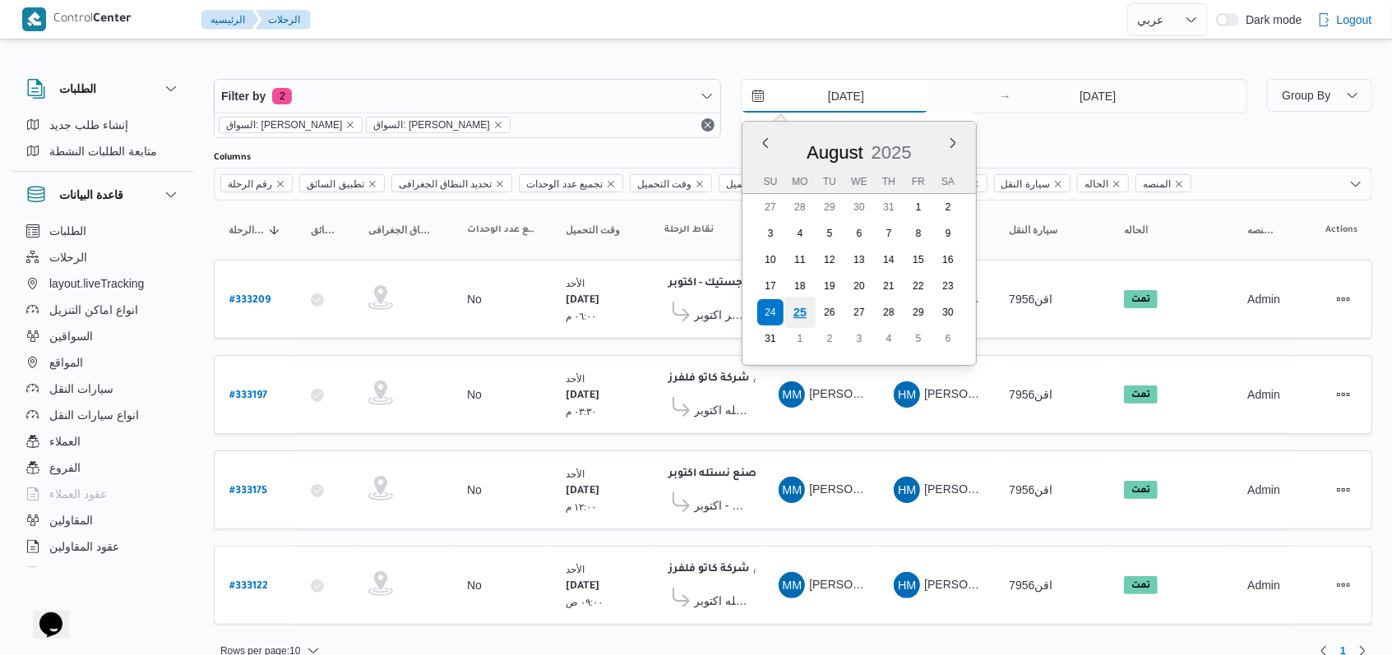
type input "[DATE]"
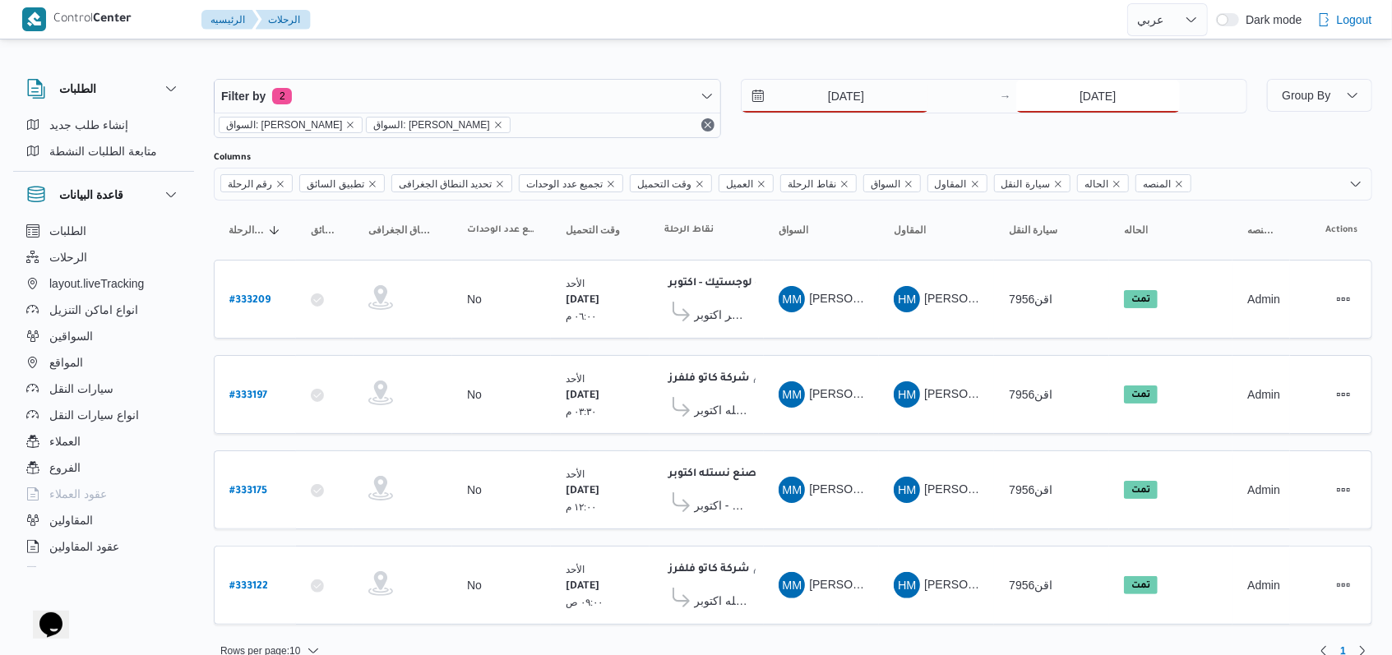
click at [1107, 110] on input "[DATE]" at bounding box center [1098, 96] width 164 height 33
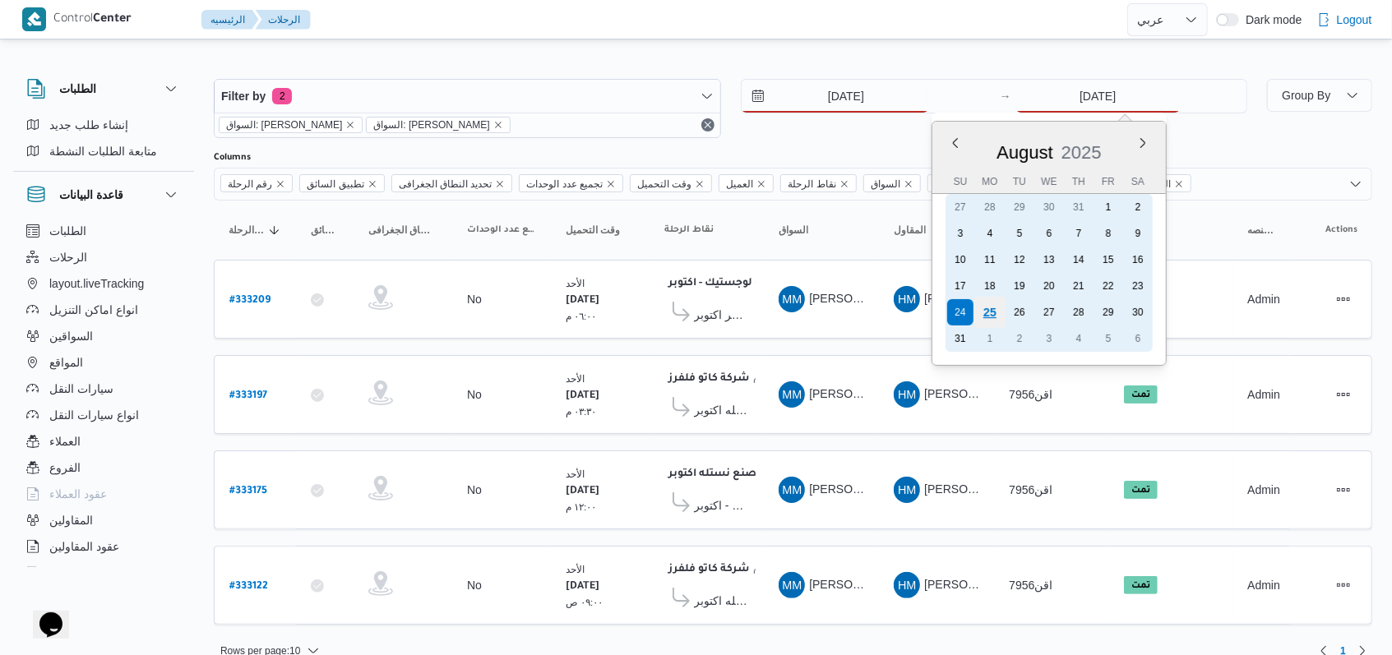
click at [988, 311] on div "25" at bounding box center [989, 312] width 31 height 31
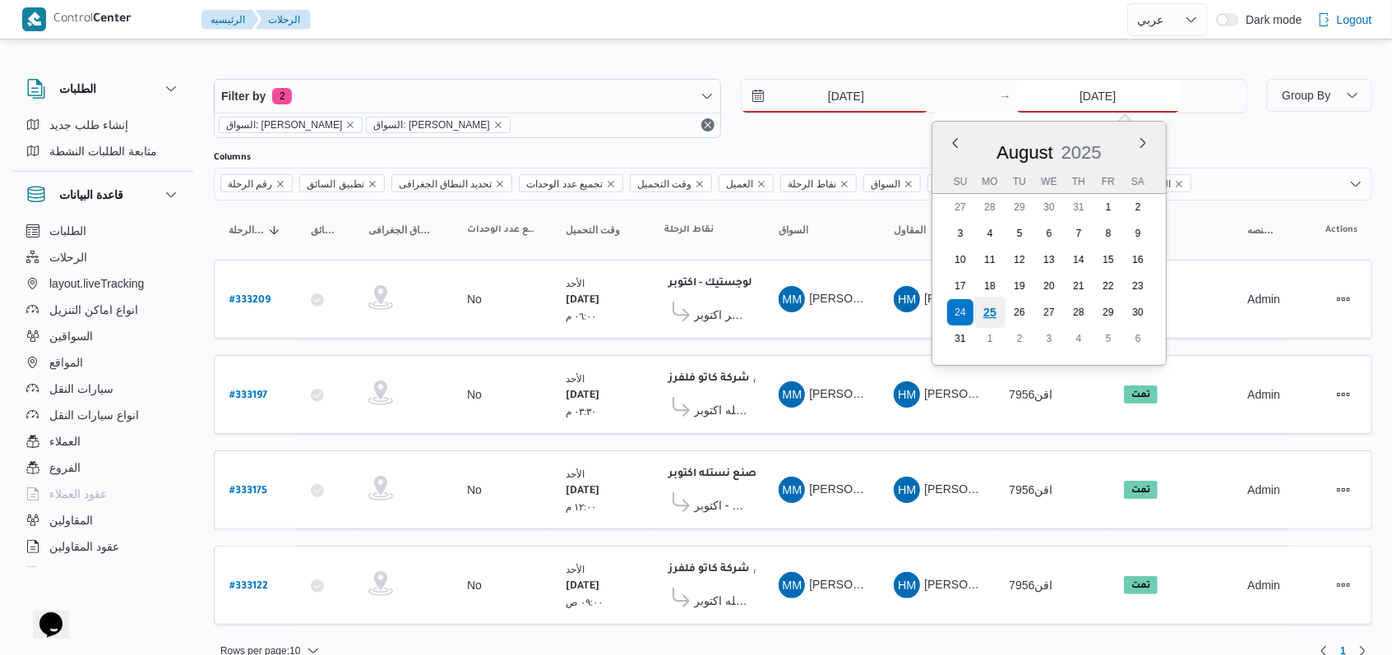
type input "[DATE]"
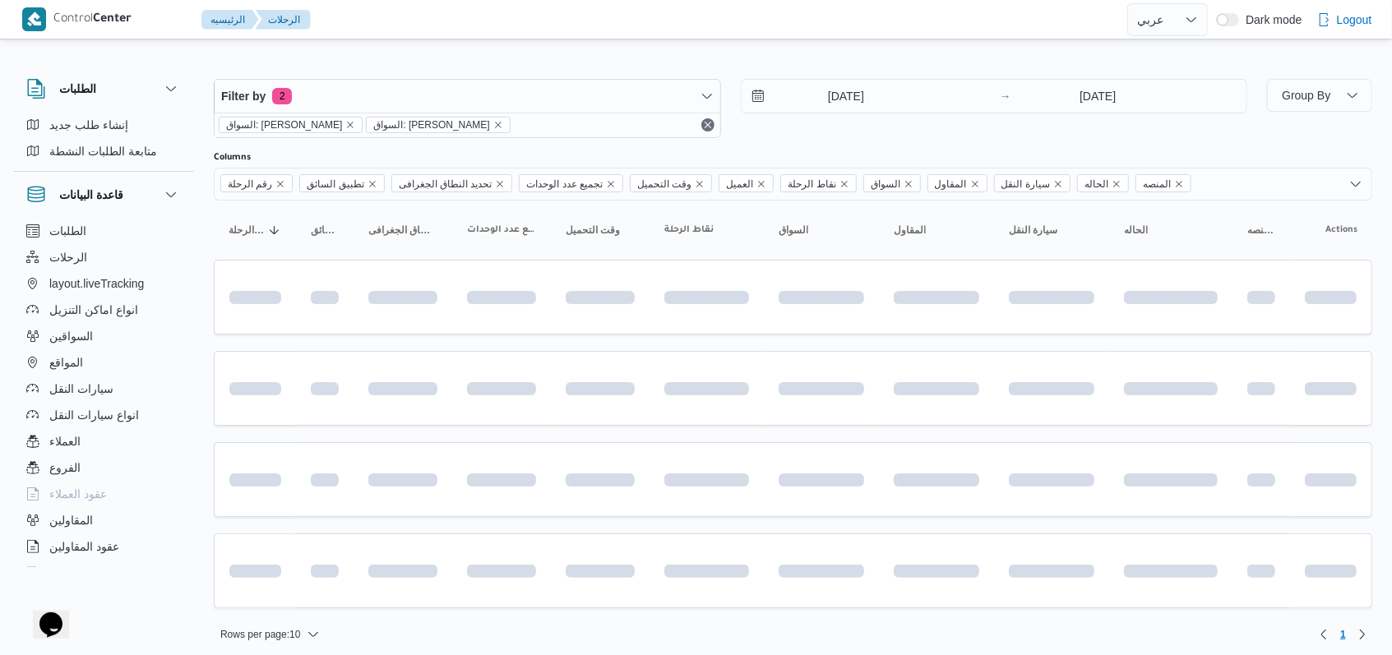
click at [869, 131] on div "[DATE] → [DATE]" at bounding box center [994, 108] width 507 height 59
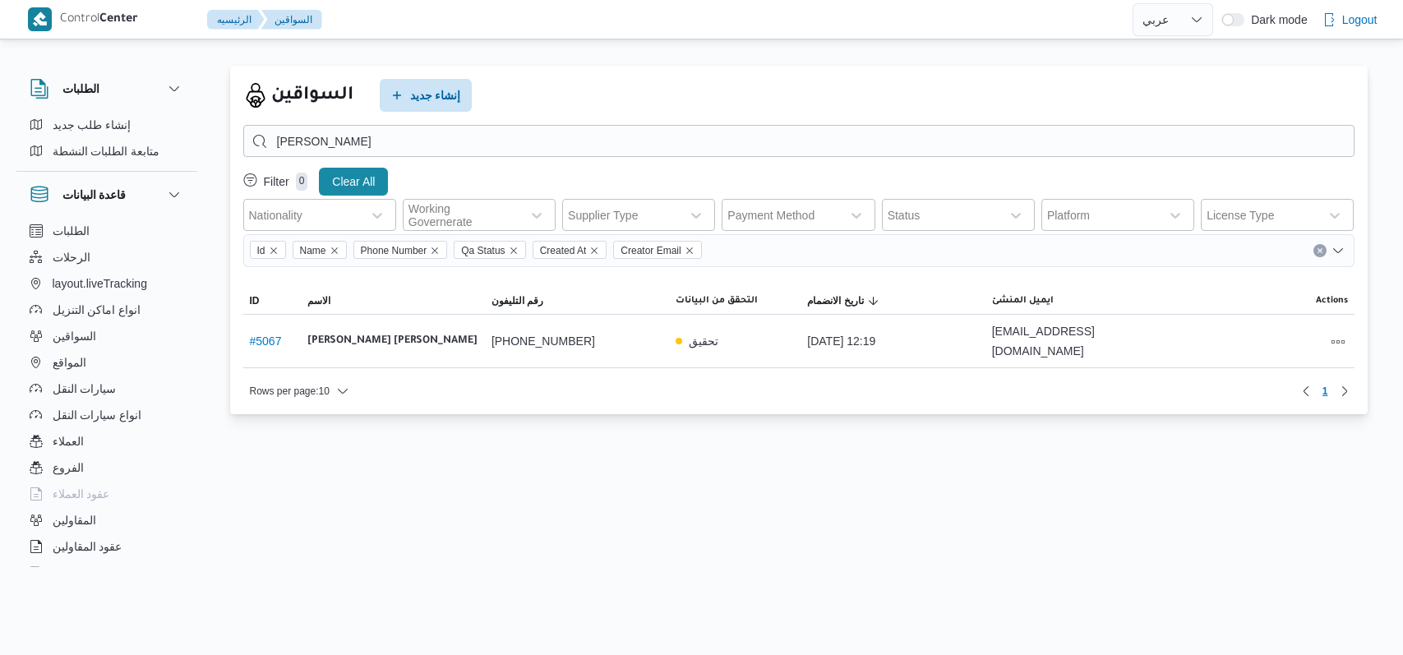
select select "ar"
click at [618, 109] on div "السواقين إنشاء جديد" at bounding box center [798, 95] width 1111 height 33
click at [592, 69] on div "السواقين إنشاء جديد محمود سامى عبدالله Filter 0 Clear All Nationality Working G…" at bounding box center [799, 240] width 1138 height 349
click at [633, 105] on div "السواقين إنشاء جديد" at bounding box center [798, 95] width 1111 height 33
click at [642, 105] on div "السواقين إنشاء جديد" at bounding box center [798, 95] width 1111 height 33
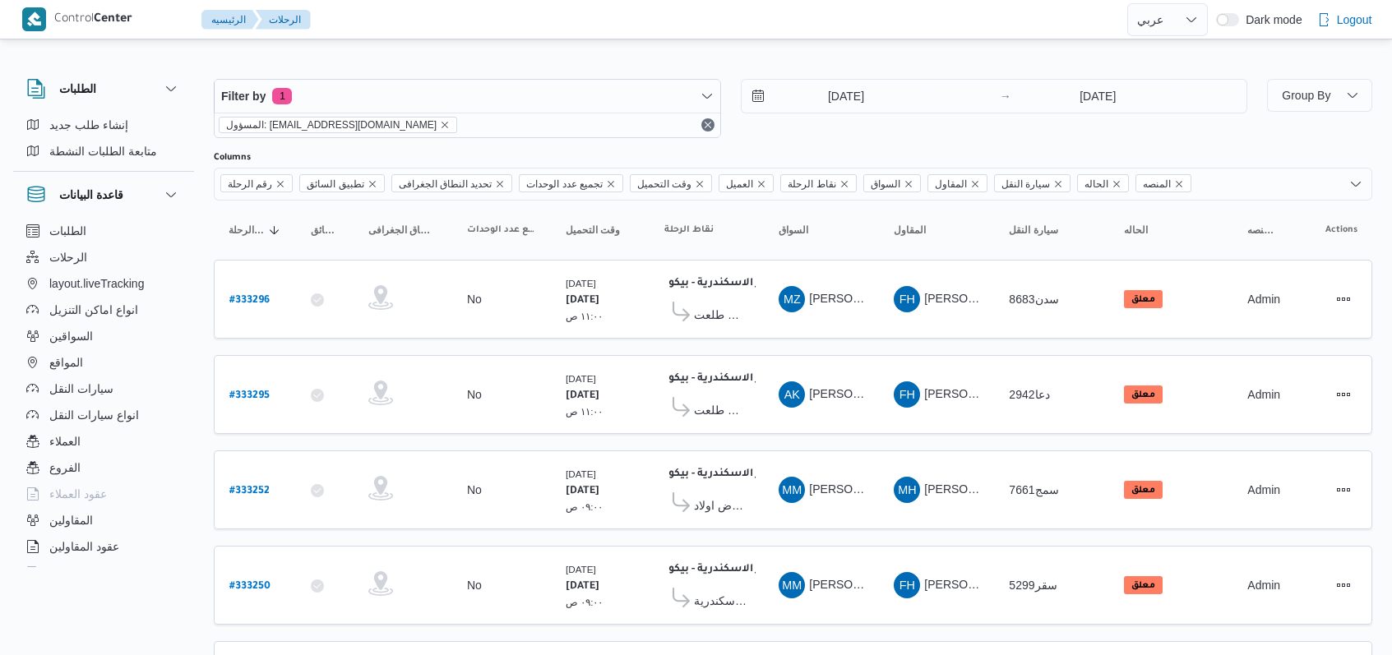
select select "ar"
click at [931, 130] on div "[DATE] → [DATE]" at bounding box center [994, 108] width 507 height 59
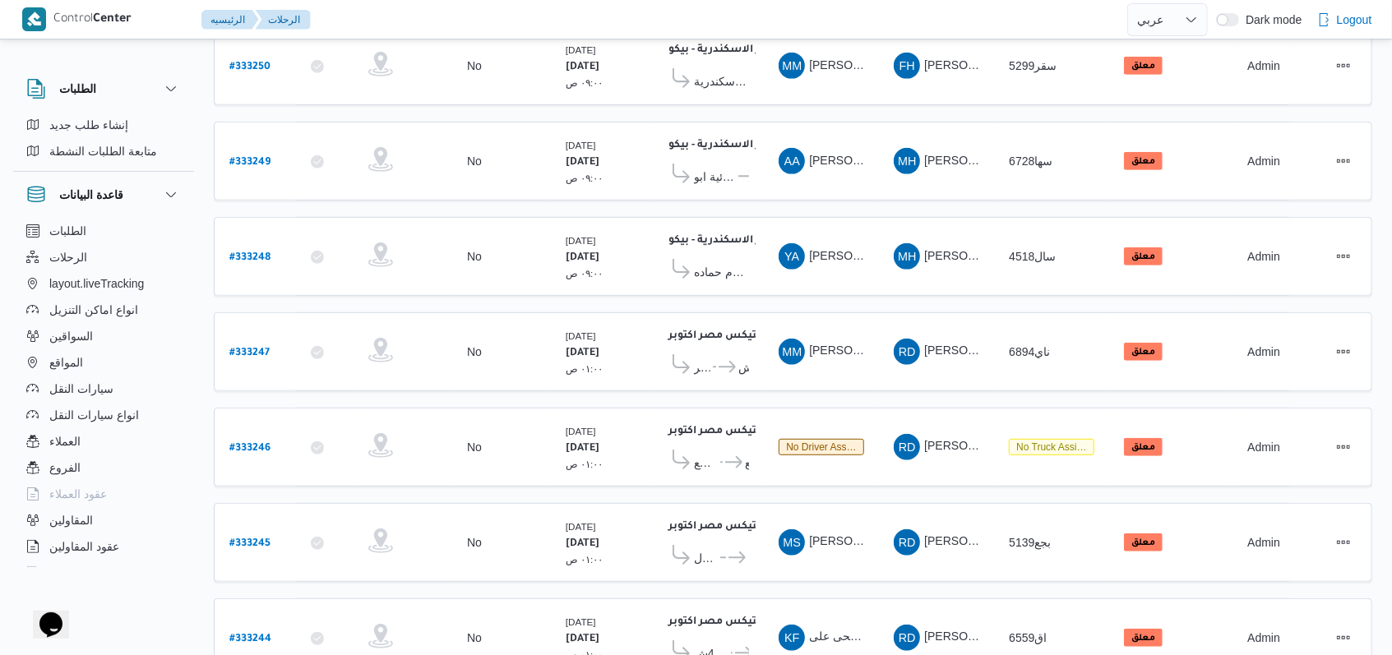
scroll to position [567, 0]
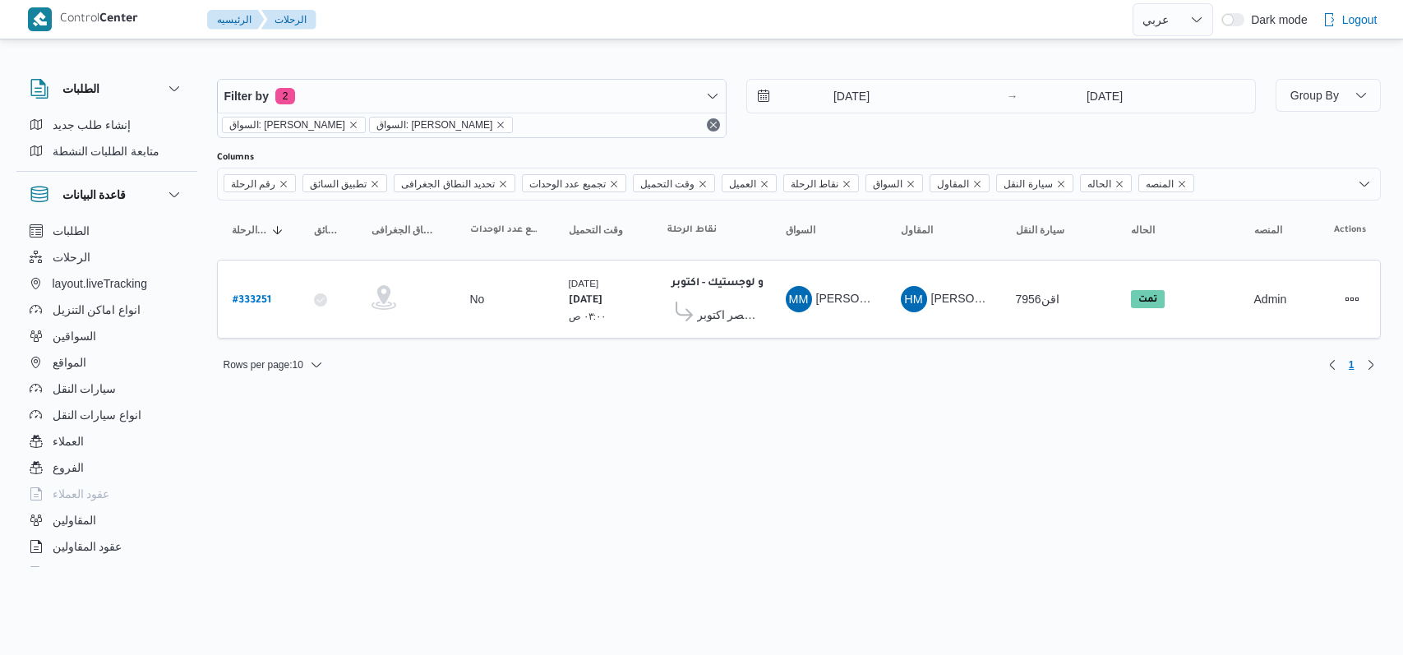
select select "ar"
click at [888, 105] on input "[DATE]" at bounding box center [840, 96] width 187 height 33
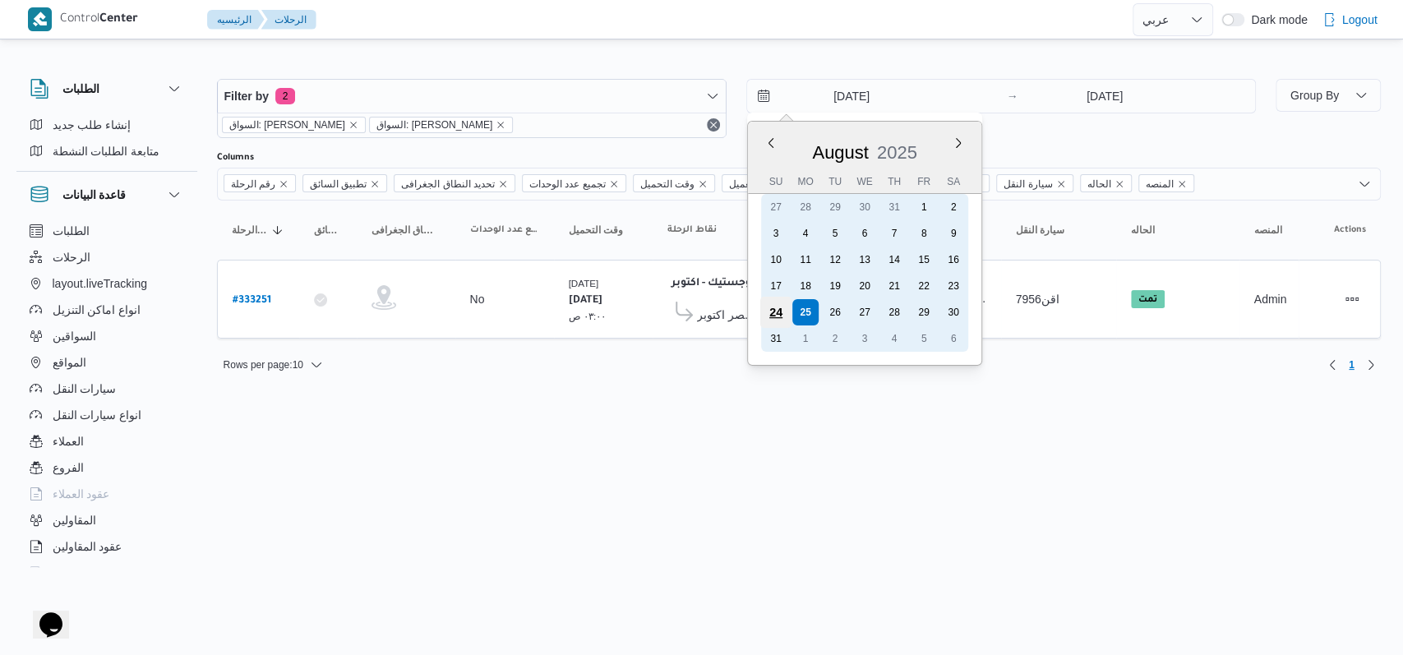
click at [783, 311] on div "24" at bounding box center [775, 312] width 31 height 31
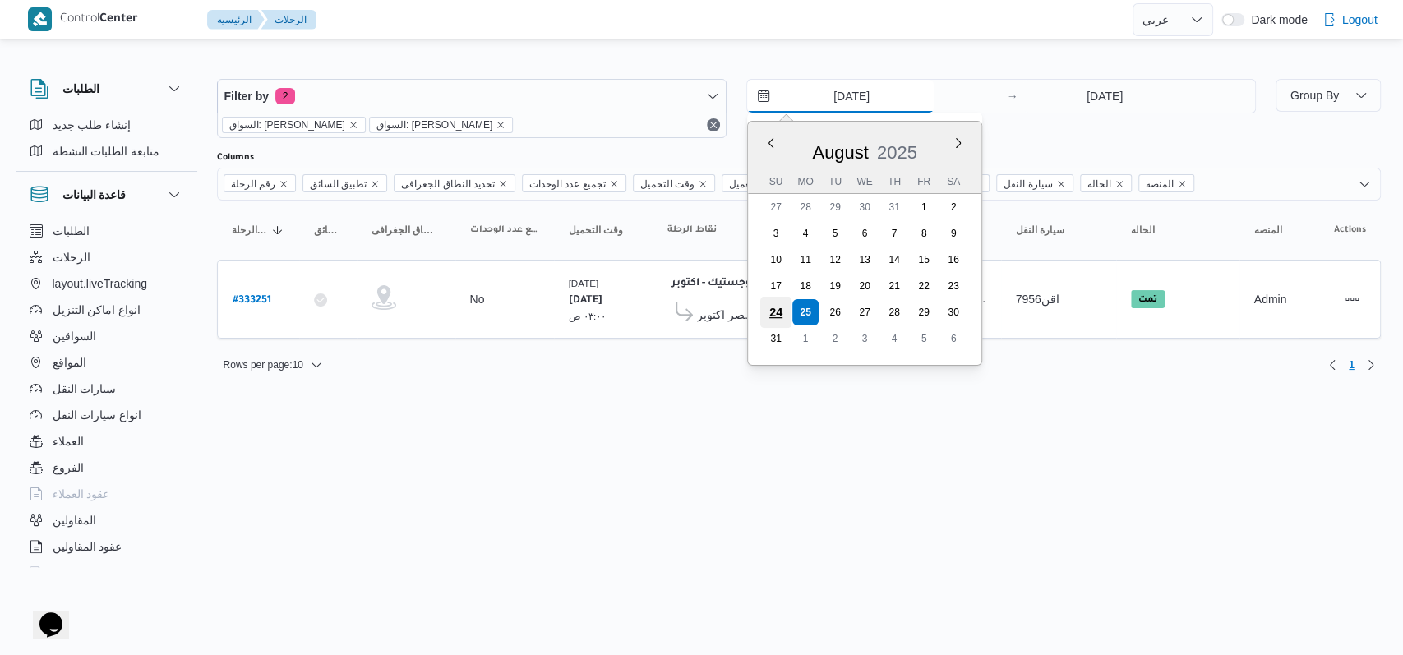
type input "[DATE]"
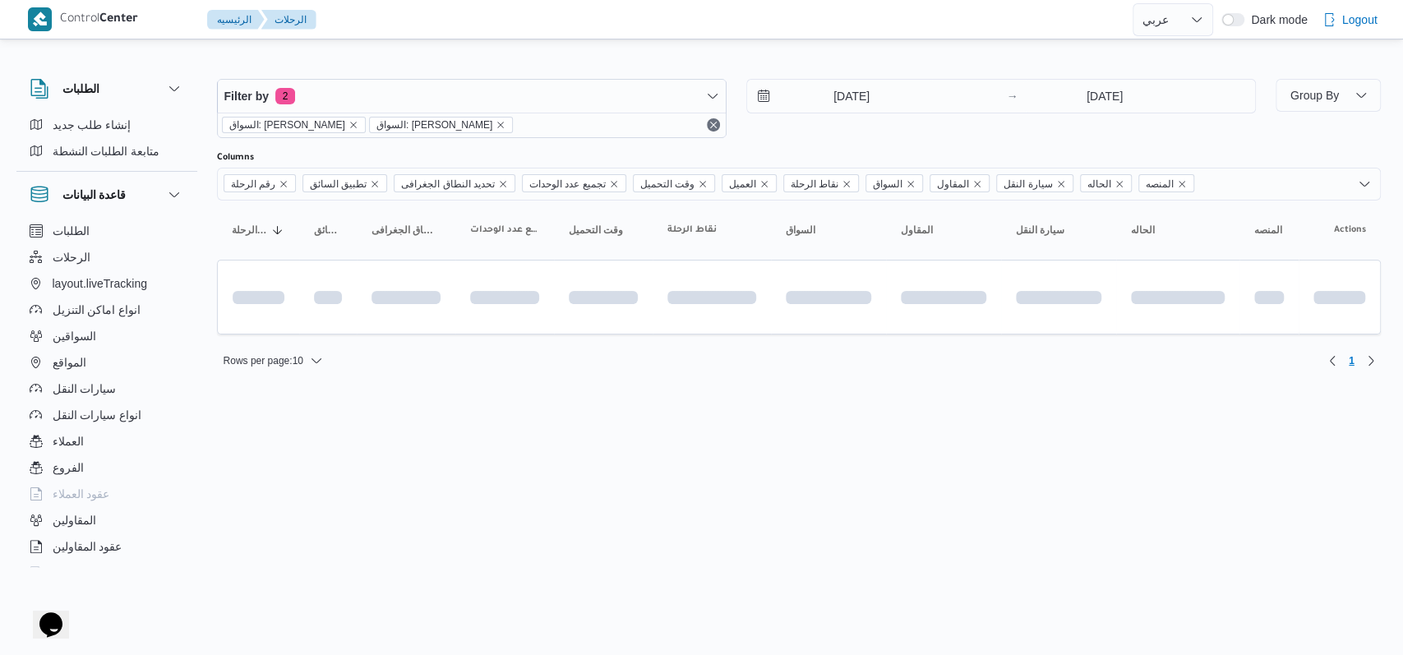
click at [894, 133] on div "[DATE] → [DATE]" at bounding box center [1001, 108] width 510 height 59
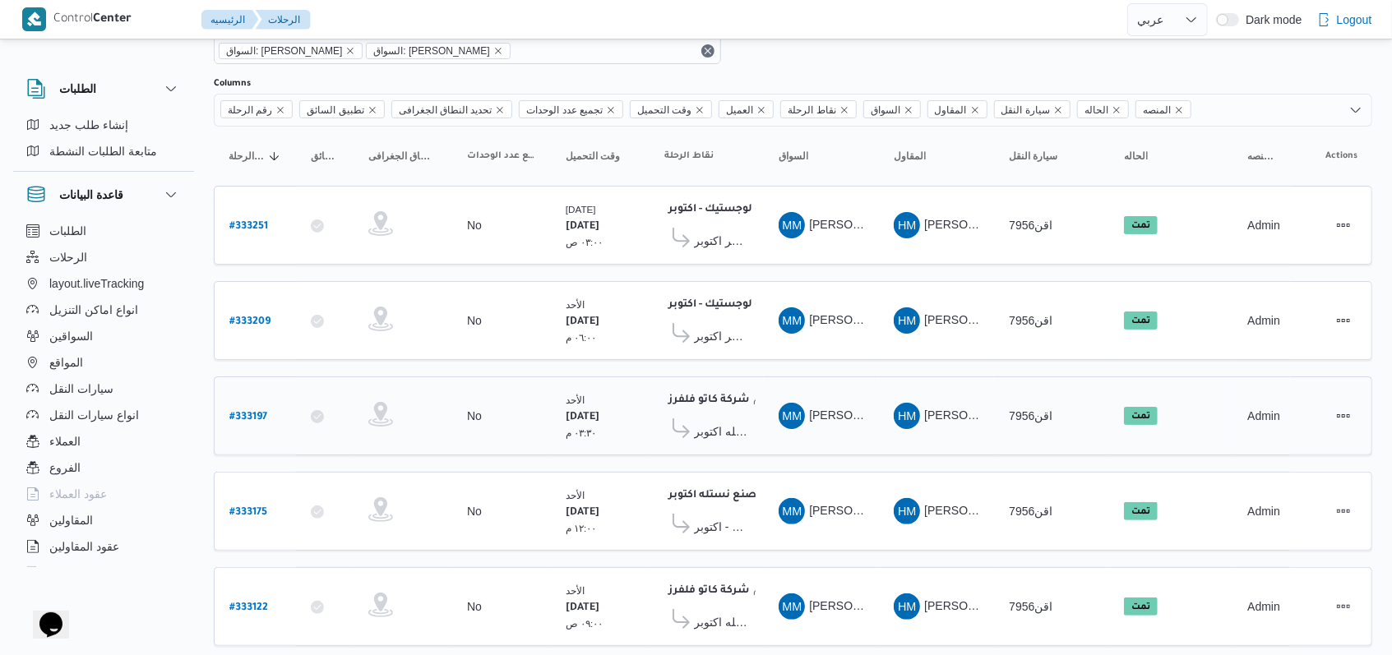
scroll to position [105, 0]
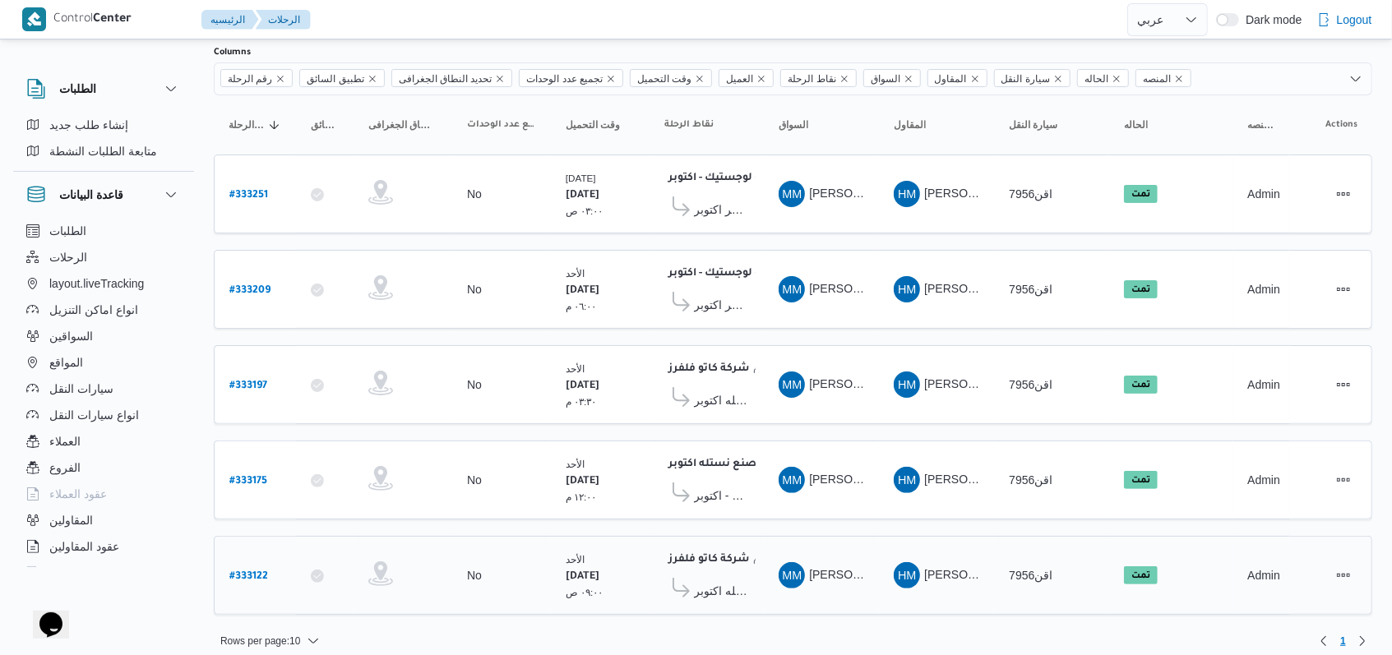
click at [263, 571] on b "# 333122" at bounding box center [248, 577] width 39 height 12
select select "ar"
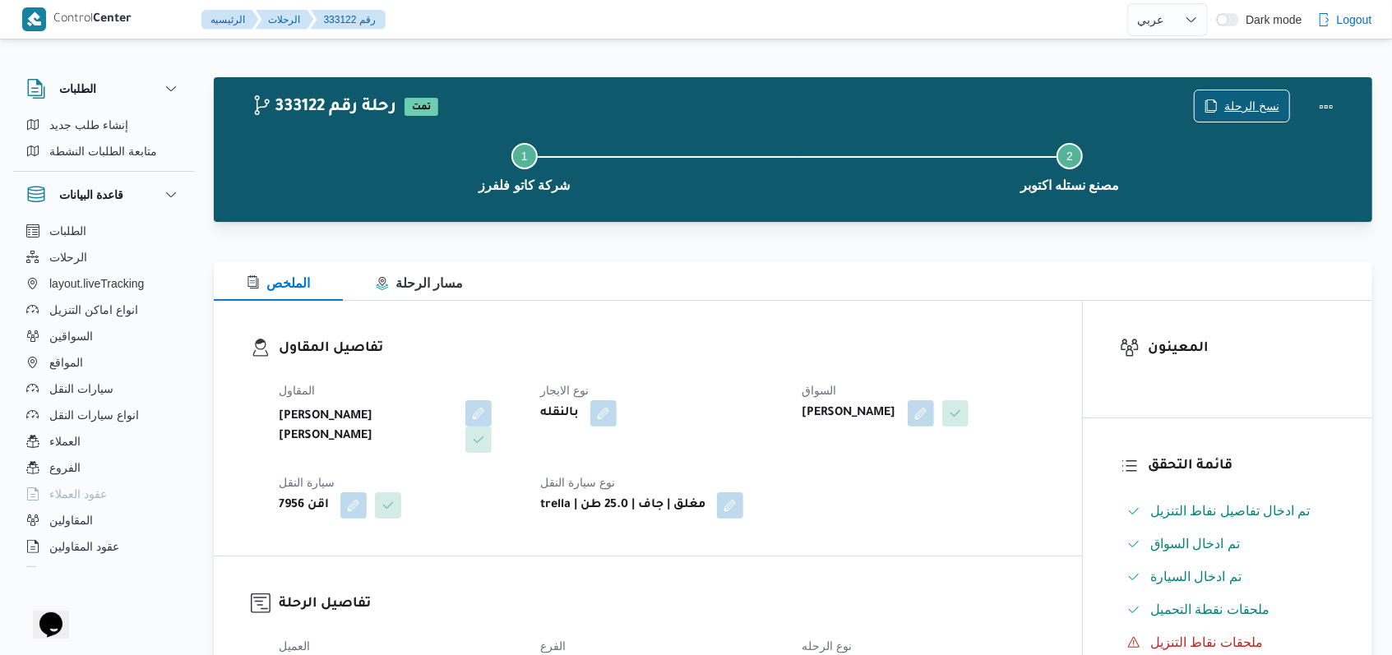
click at [1241, 108] on span "نسخ الرحلة" at bounding box center [1251, 106] width 55 height 20
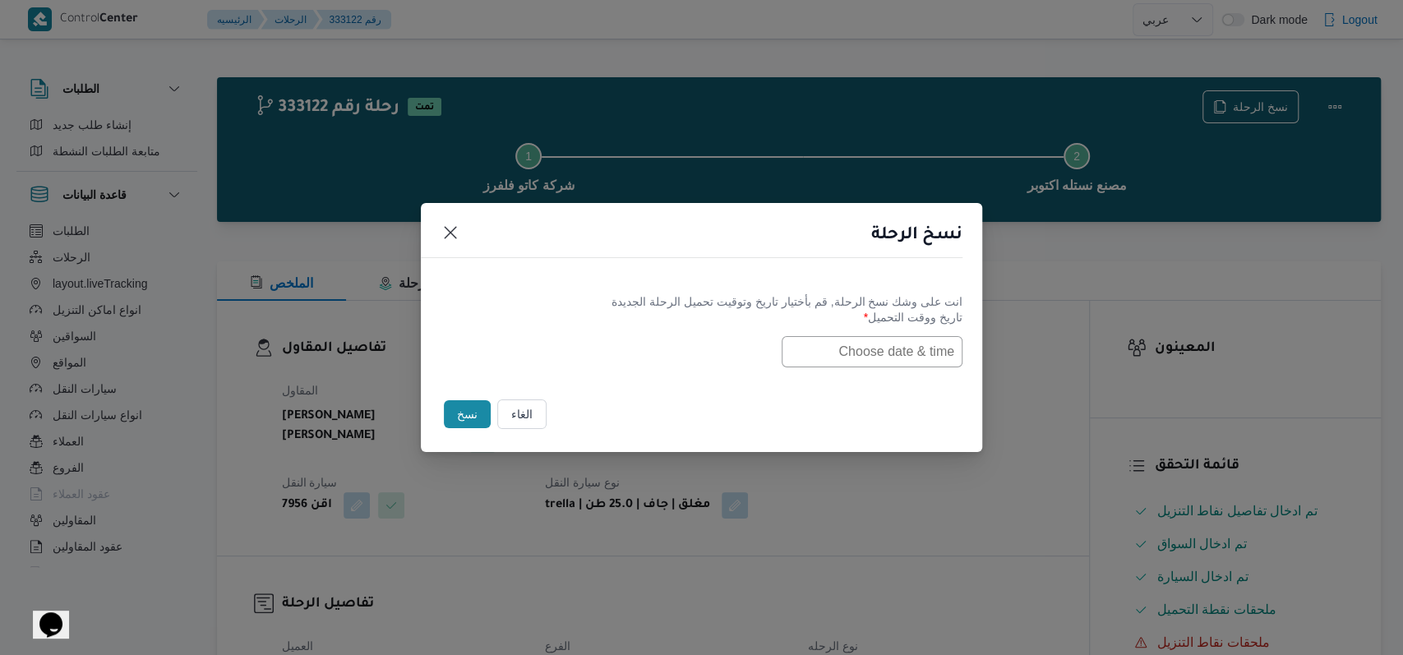
click at [847, 360] on input "text" at bounding box center [872, 351] width 181 height 31
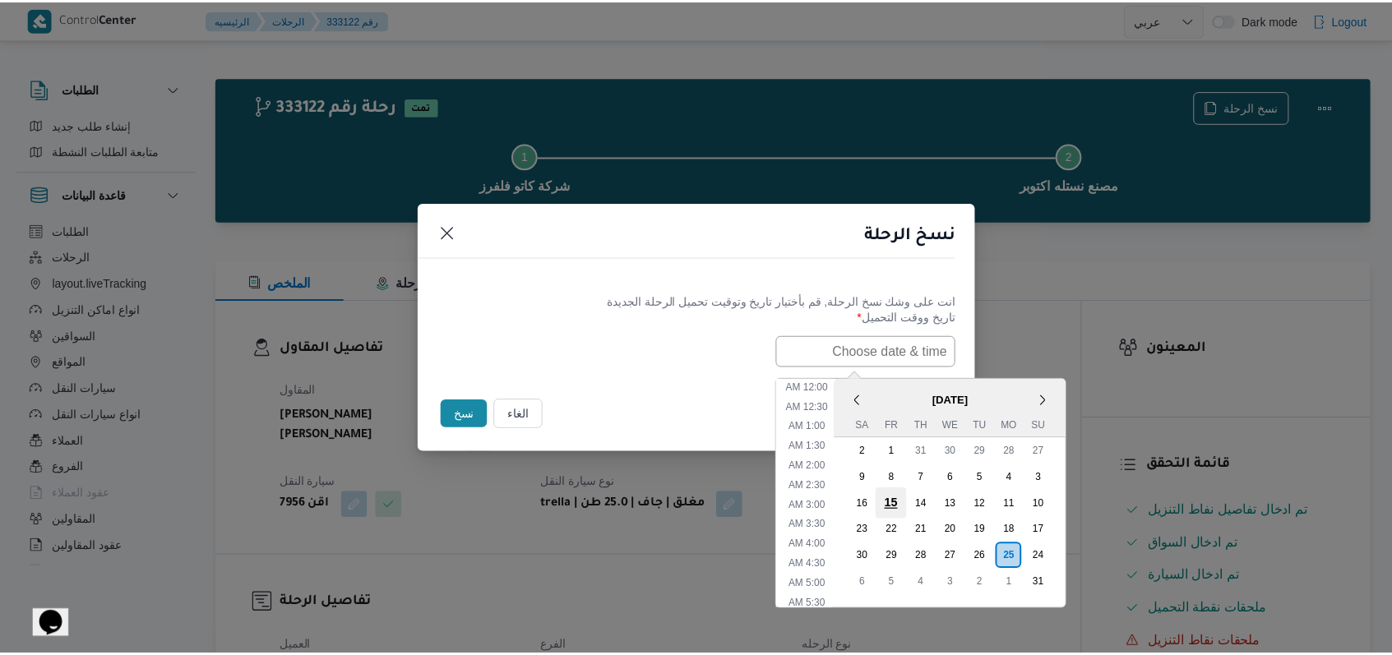
scroll to position [427, 0]
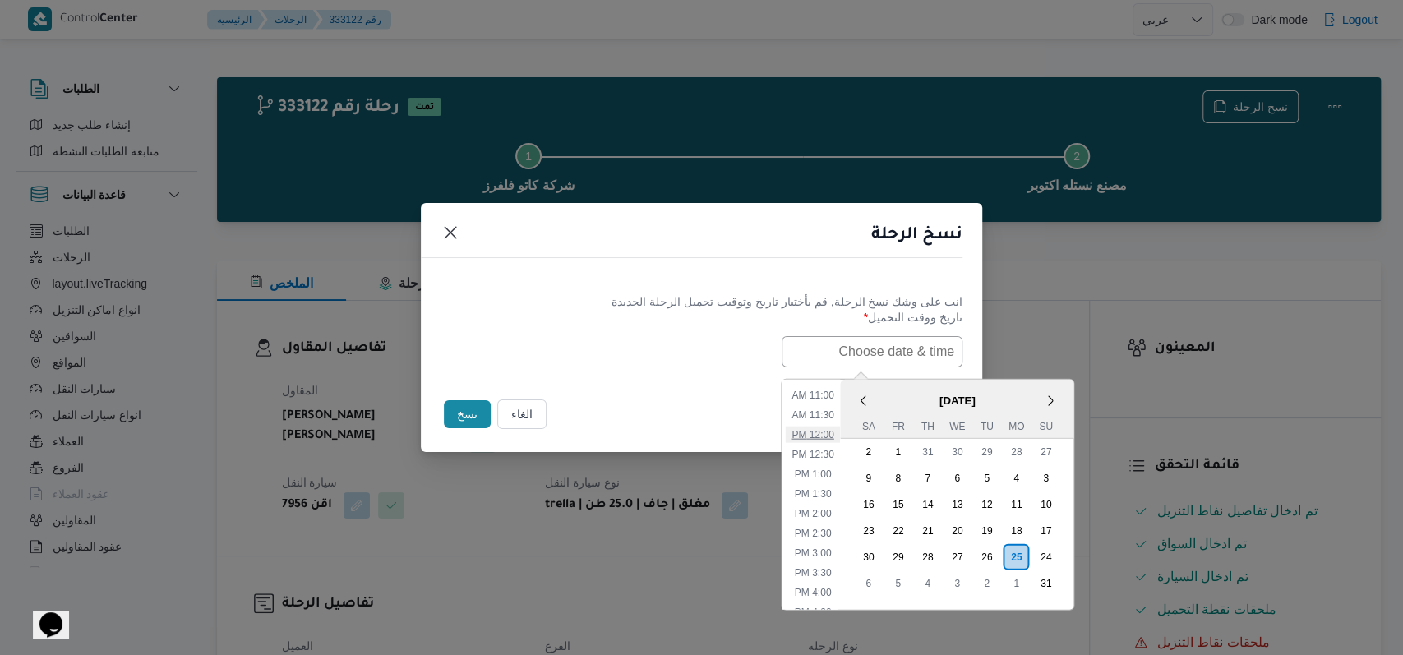
click at [839, 430] on li "12:00 PM" at bounding box center [812, 434] width 55 height 16
type input "[DATE] 12:00PM"
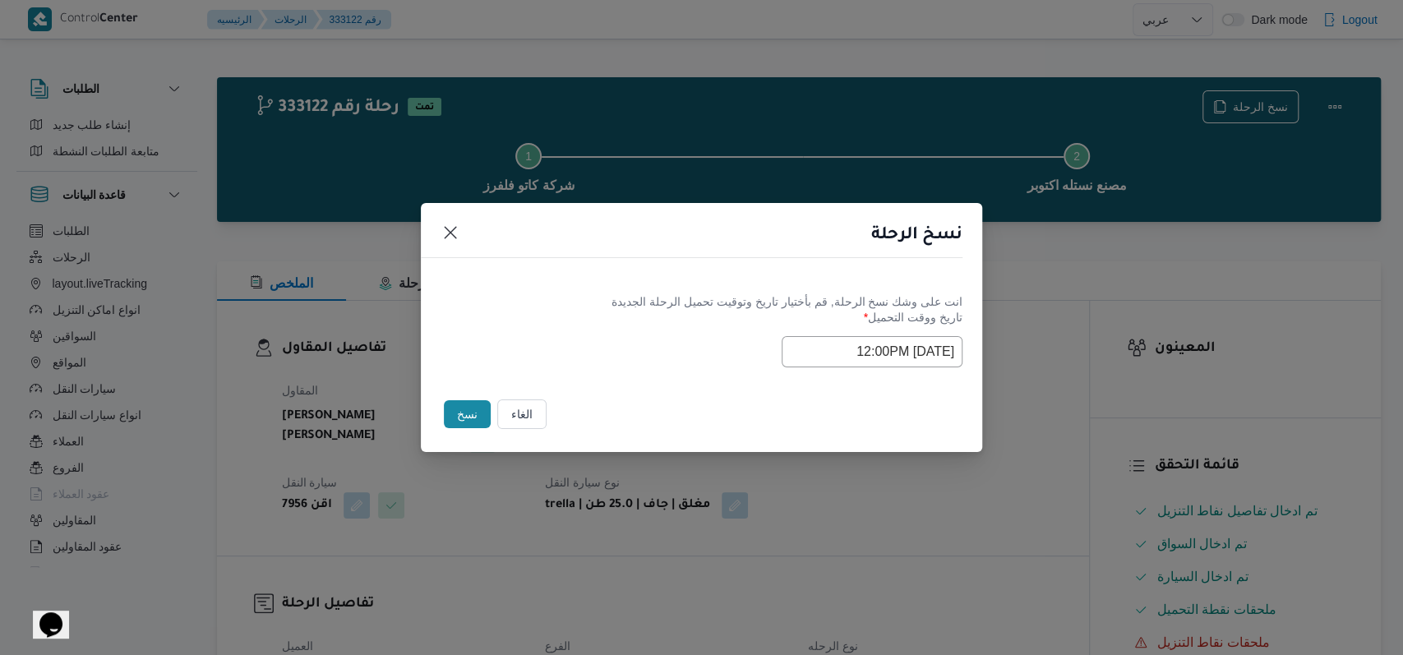
click at [682, 336] on div "Selected date: [DATE] 12:00 PM [DATE] 12:00PM" at bounding box center [702, 351] width 522 height 31
click at [460, 418] on button "نسخ" at bounding box center [467, 414] width 47 height 28
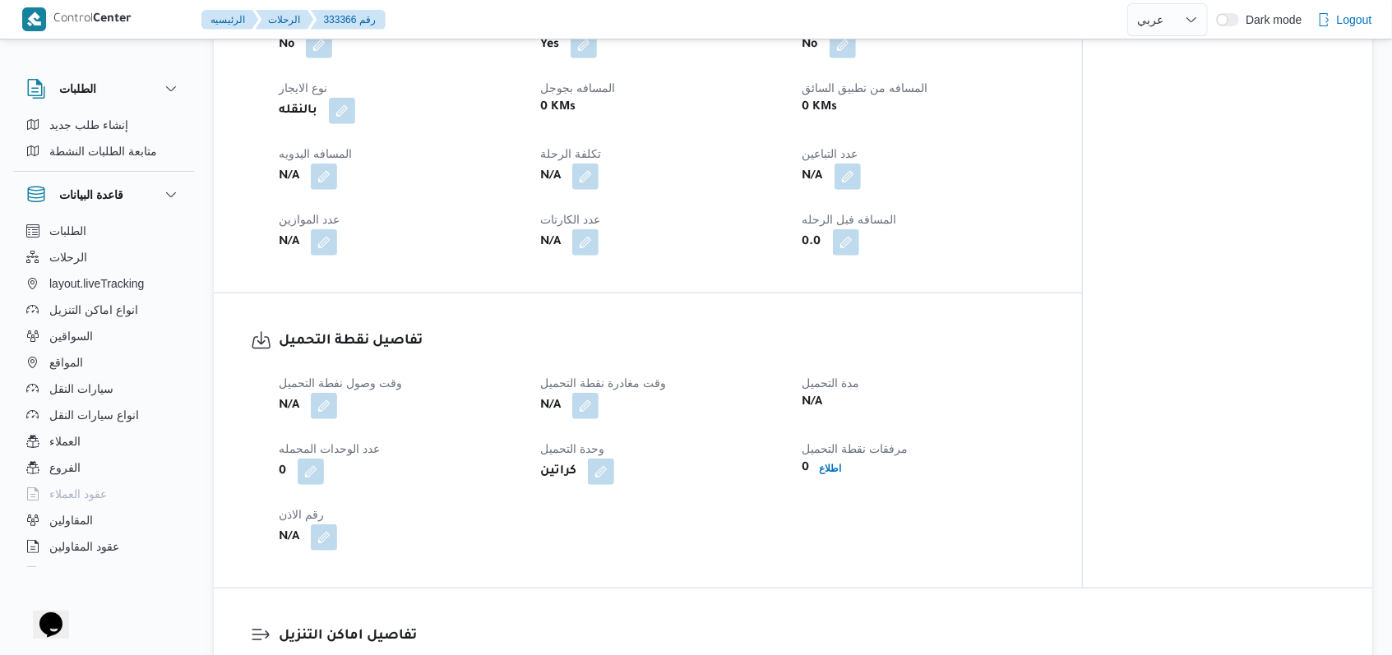
scroll to position [876, 0]
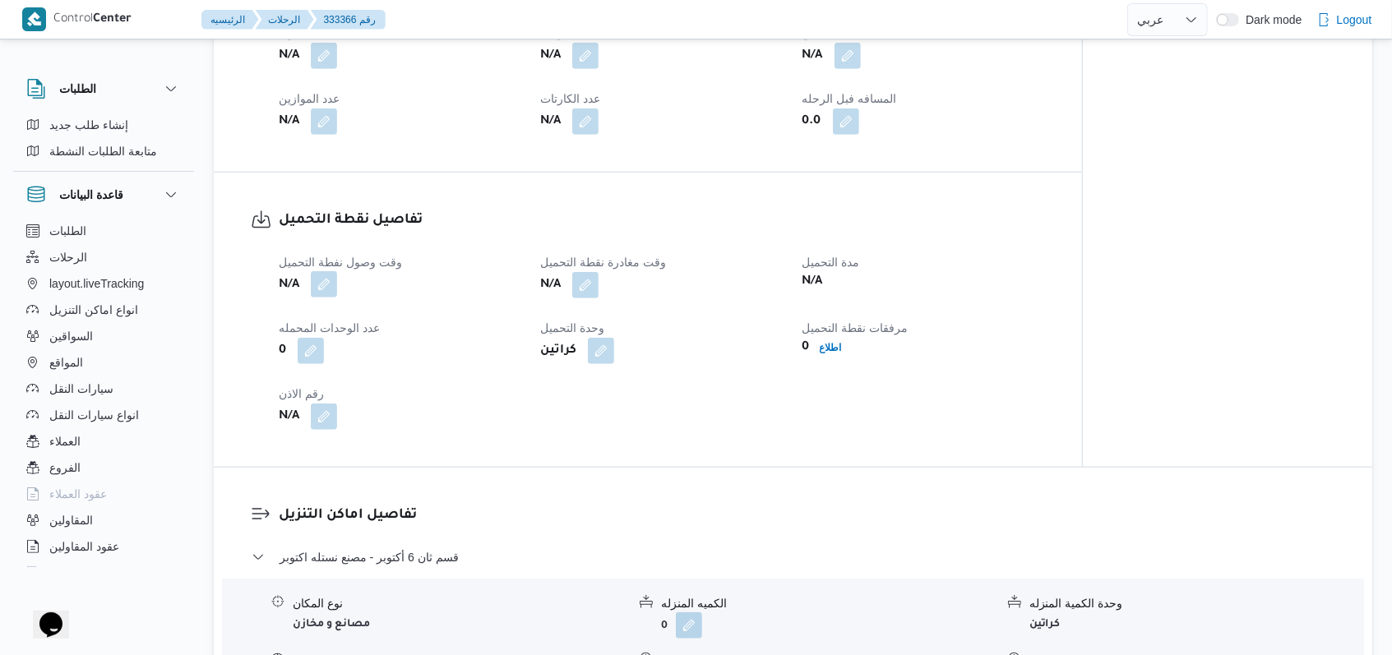
click at [330, 271] on button "button" at bounding box center [324, 284] width 26 height 26
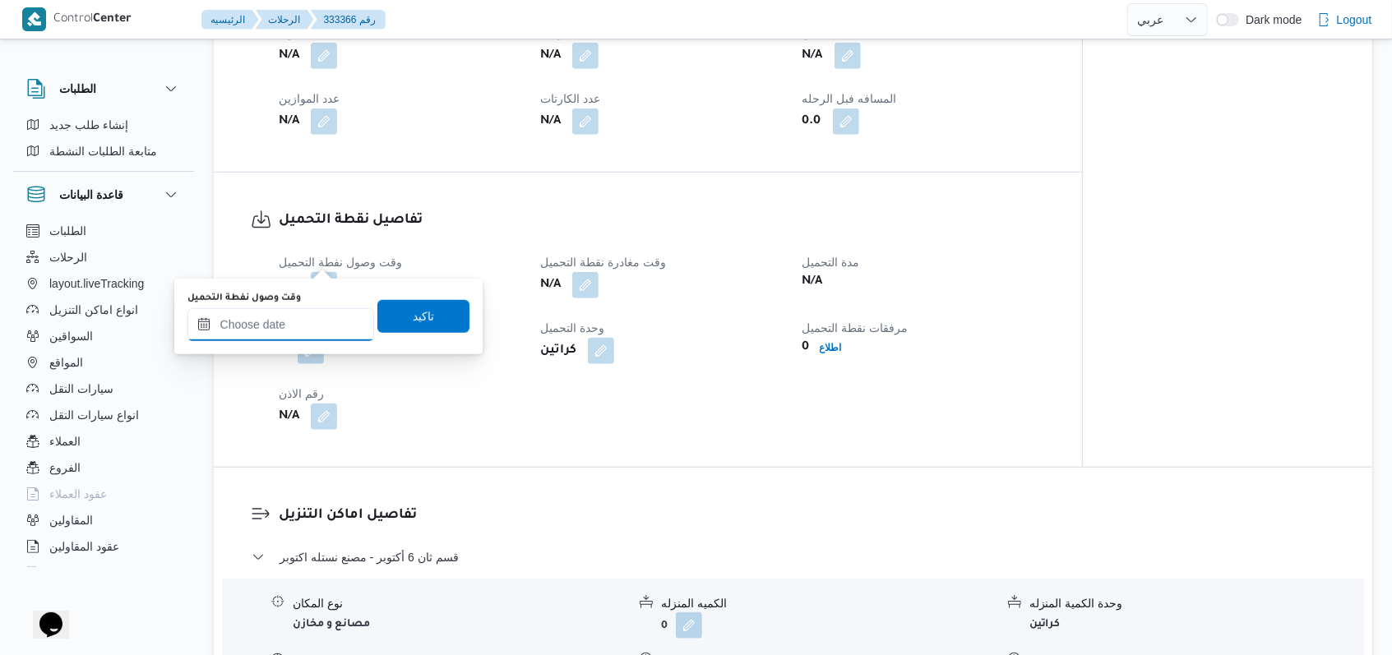
click at [315, 308] on input "وقت وصول نفطة التحميل" at bounding box center [280, 324] width 187 height 33
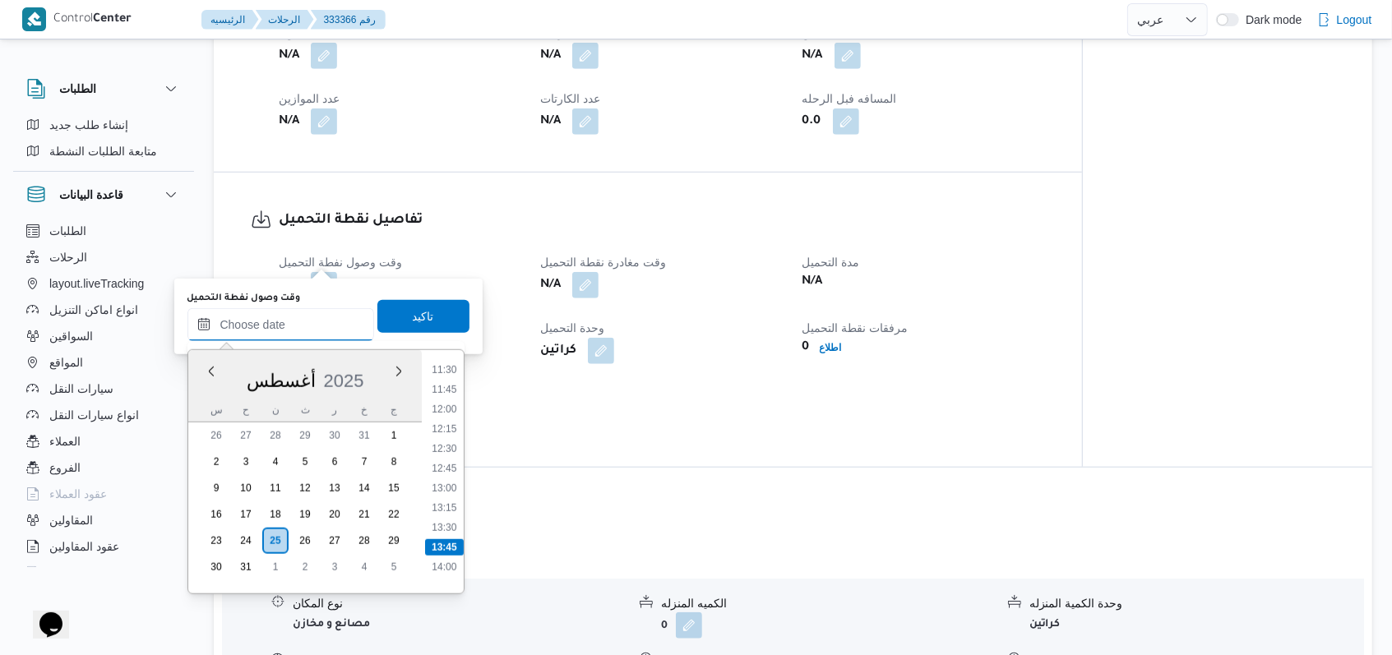
scroll to position [862, 0]
click at [457, 458] on li "12:00" at bounding box center [444, 456] width 38 height 16
type input "[DATE] ١٢:٠٠"
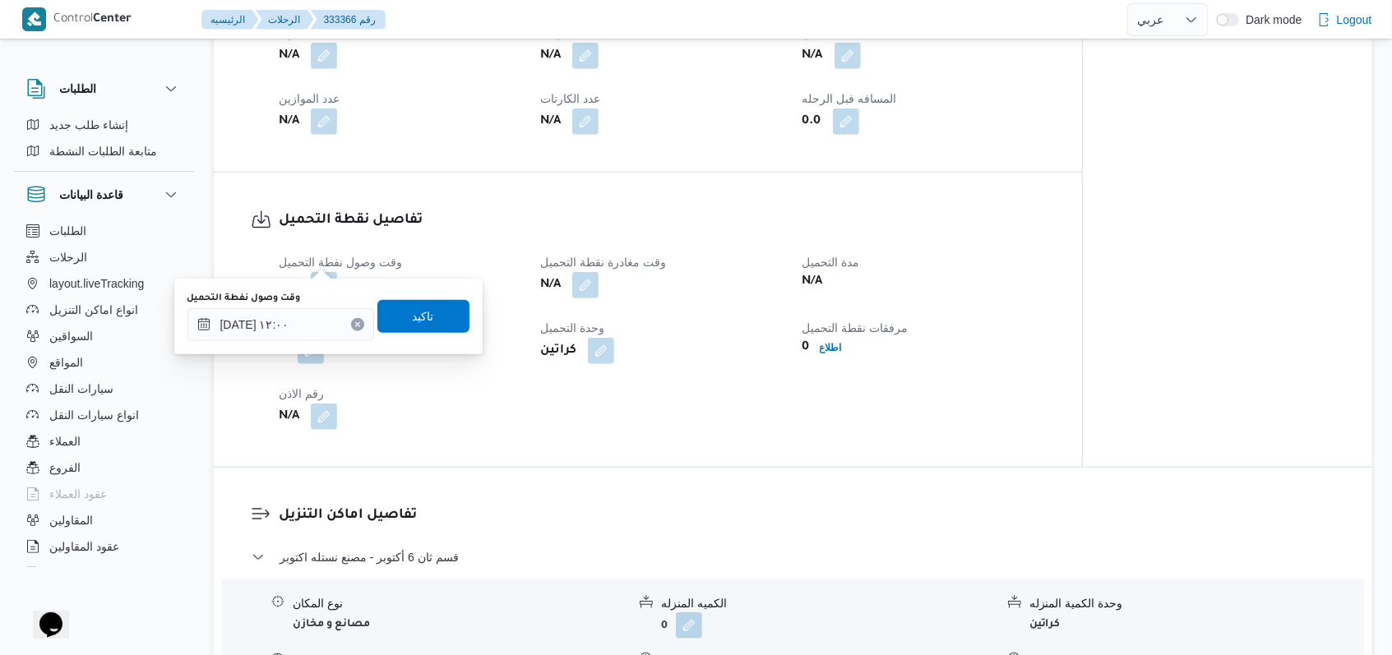
click at [434, 332] on div "وقت وصول نفطة التحميل [DATE] ١٢:٠٠ تاكيد" at bounding box center [328, 316] width 285 height 53
click at [434, 315] on span "تاكيد" at bounding box center [423, 315] width 92 height 33
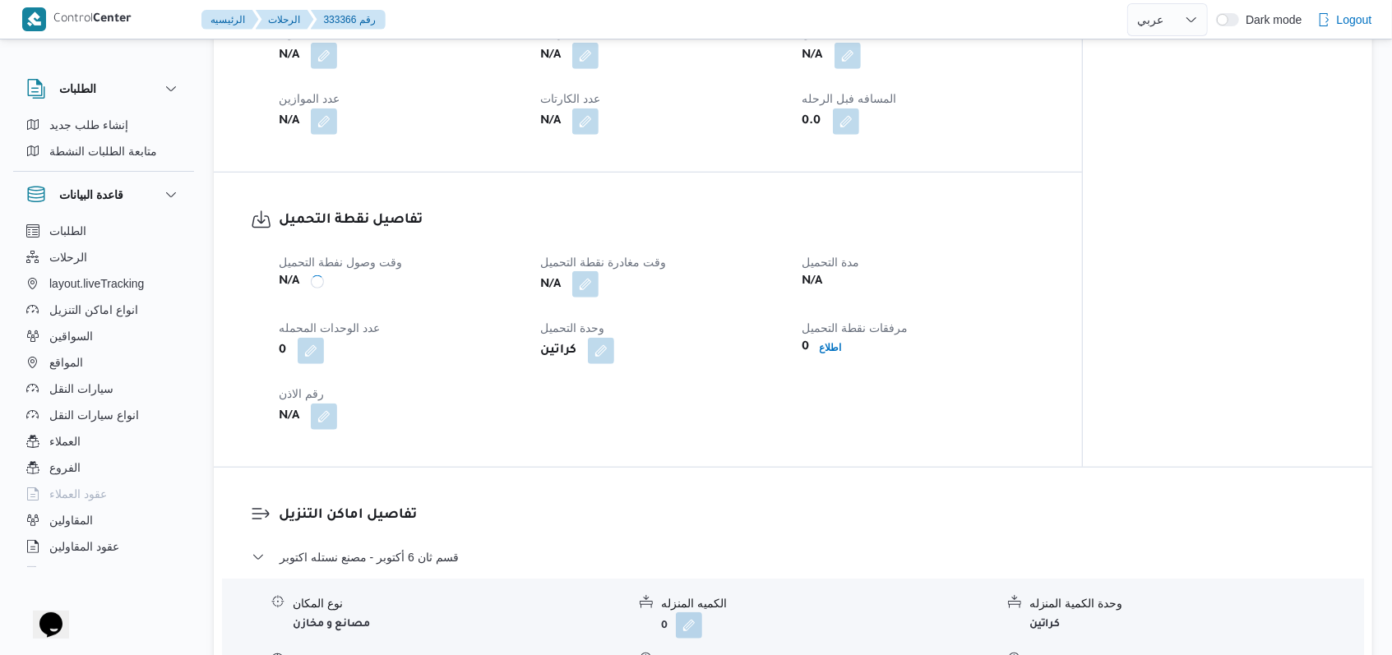
click at [597, 271] on button "button" at bounding box center [585, 284] width 26 height 26
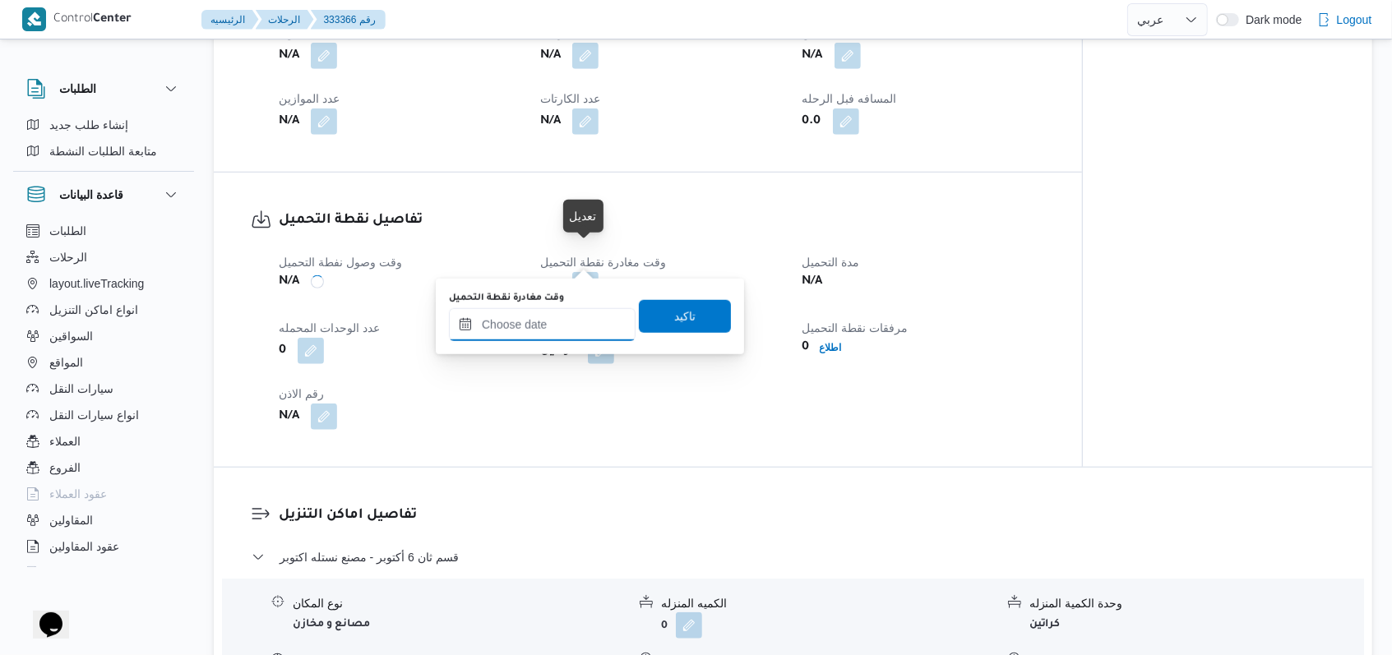
click at [552, 340] on input "وقت مغادرة نقطة التحميل" at bounding box center [542, 324] width 187 height 33
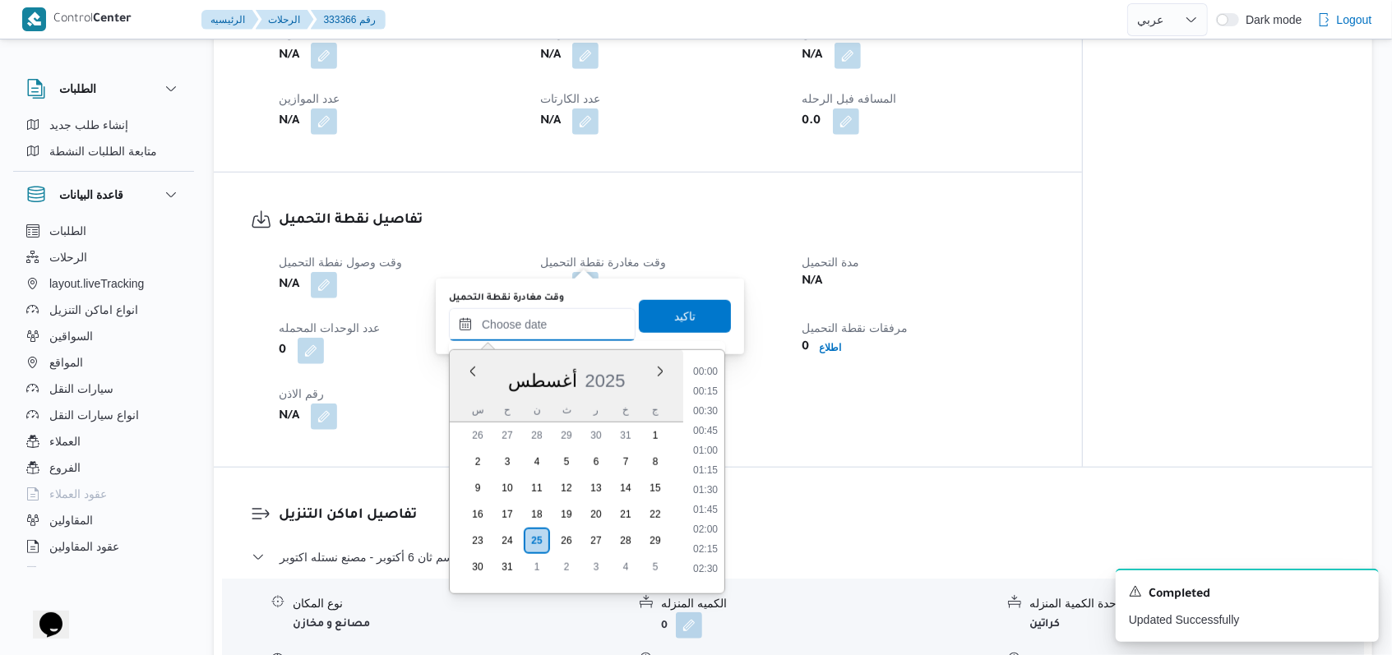
scroll to position [973, 0]
click at [698, 484] on li "13:45" at bounding box center [705, 484] width 38 height 16
type input "[DATE] ١٣:٤٥"
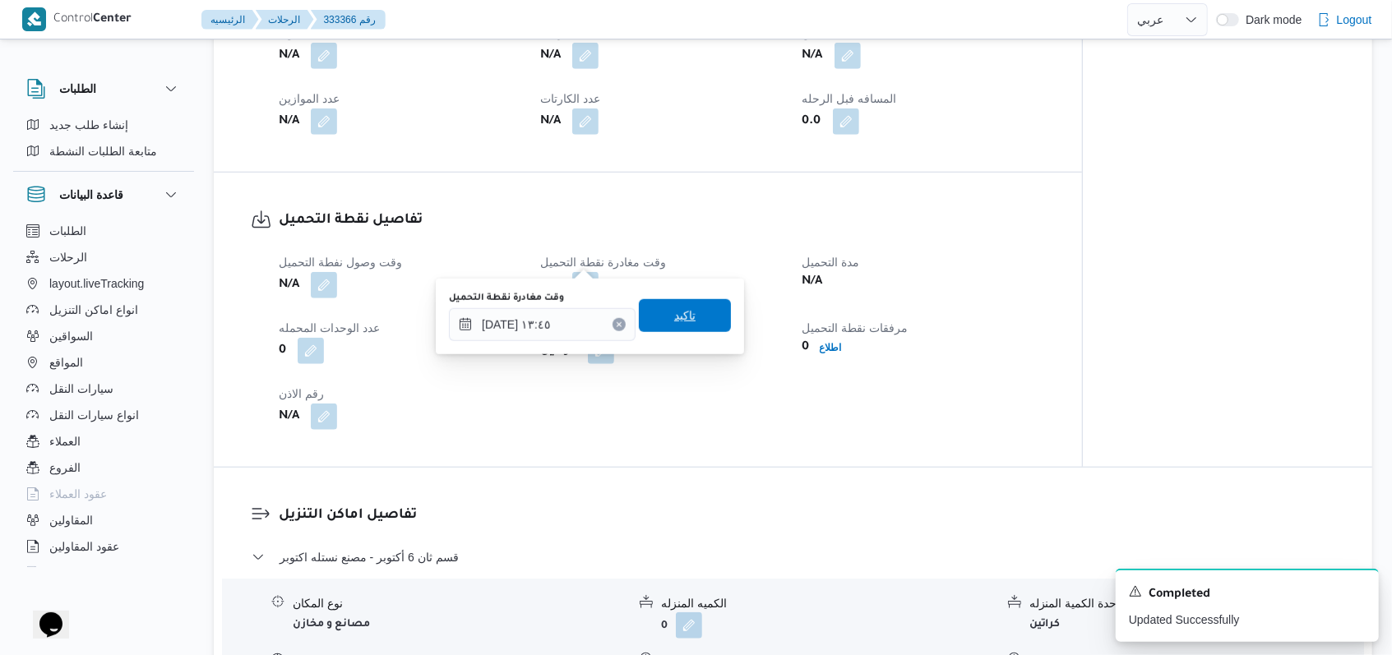
click at [685, 315] on span "تاكيد" at bounding box center [685, 315] width 92 height 33
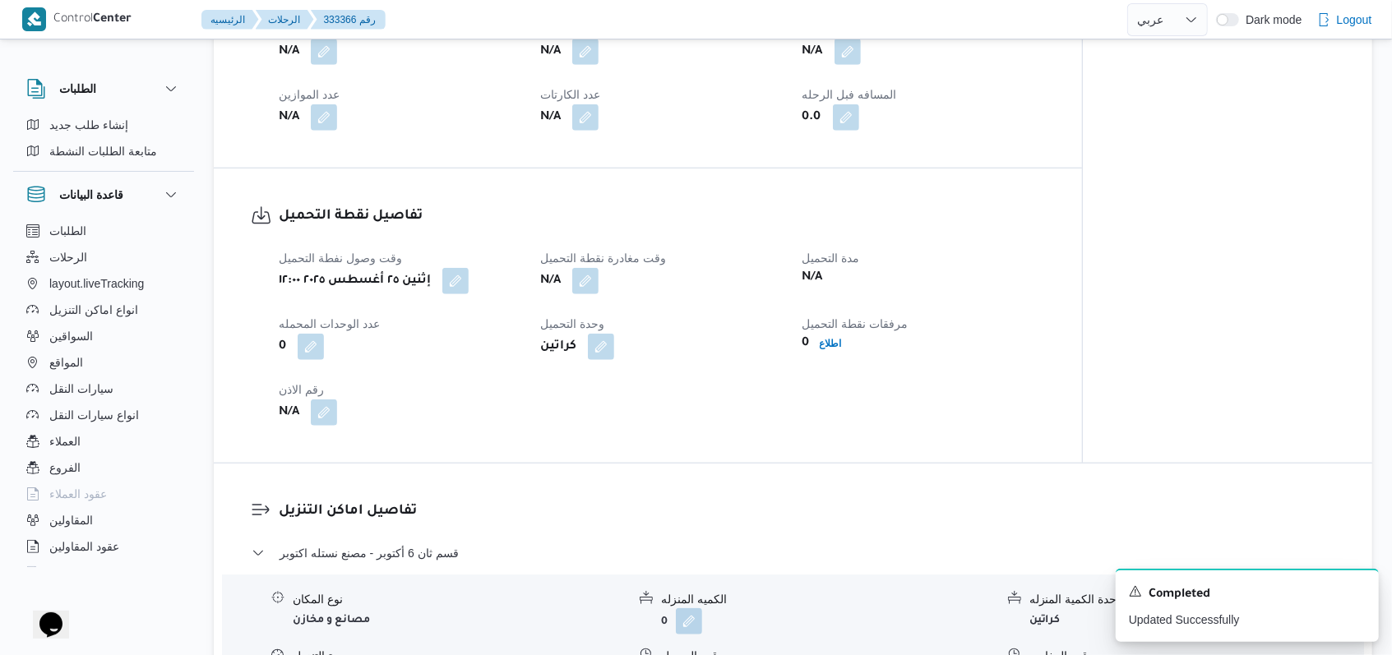
scroll to position [987, 0]
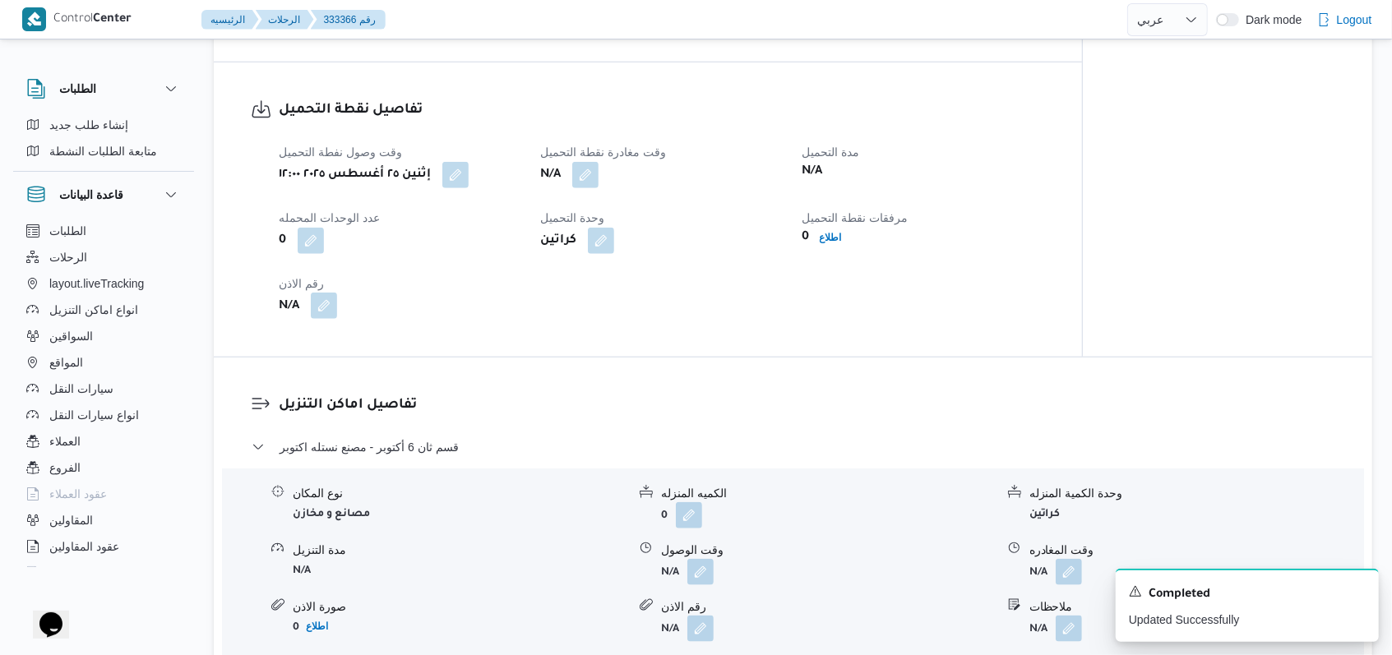
click at [322, 293] on button "button" at bounding box center [324, 306] width 26 height 26
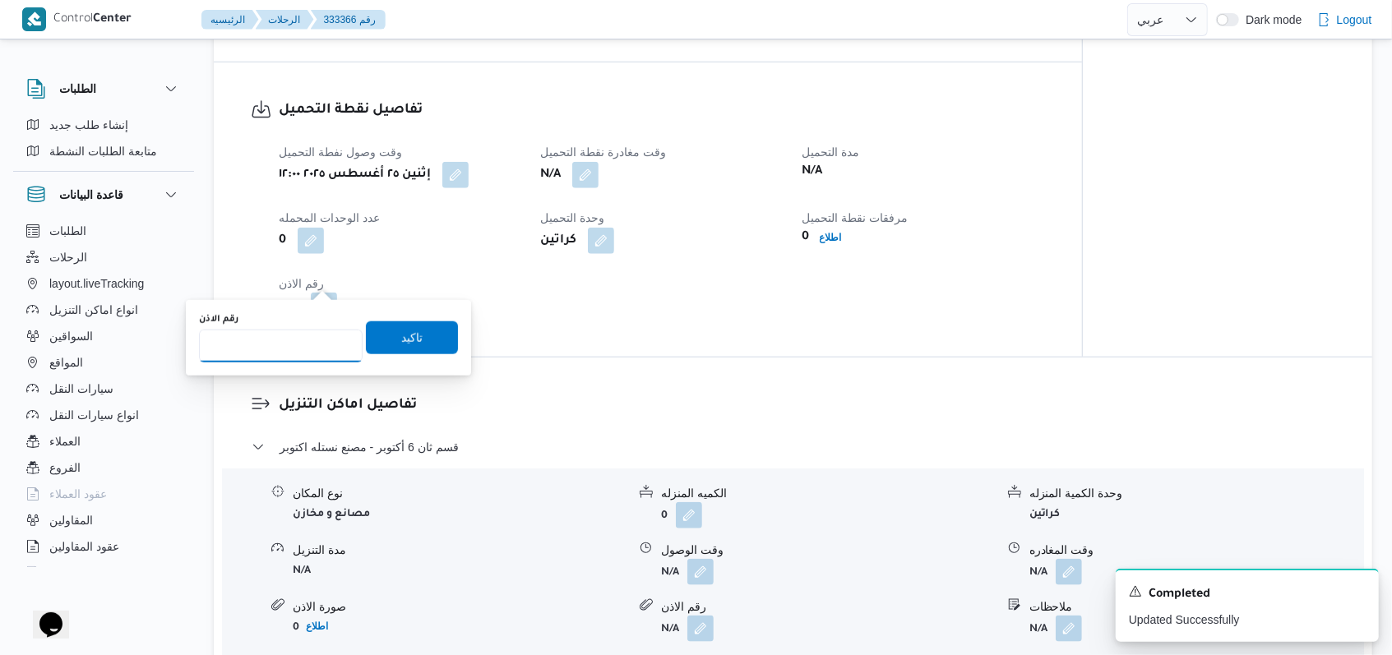
click at [284, 340] on input "رقم الاذن" at bounding box center [281, 346] width 164 height 33
type input "08547"
click at [378, 333] on span "تاكيد" at bounding box center [412, 337] width 92 height 33
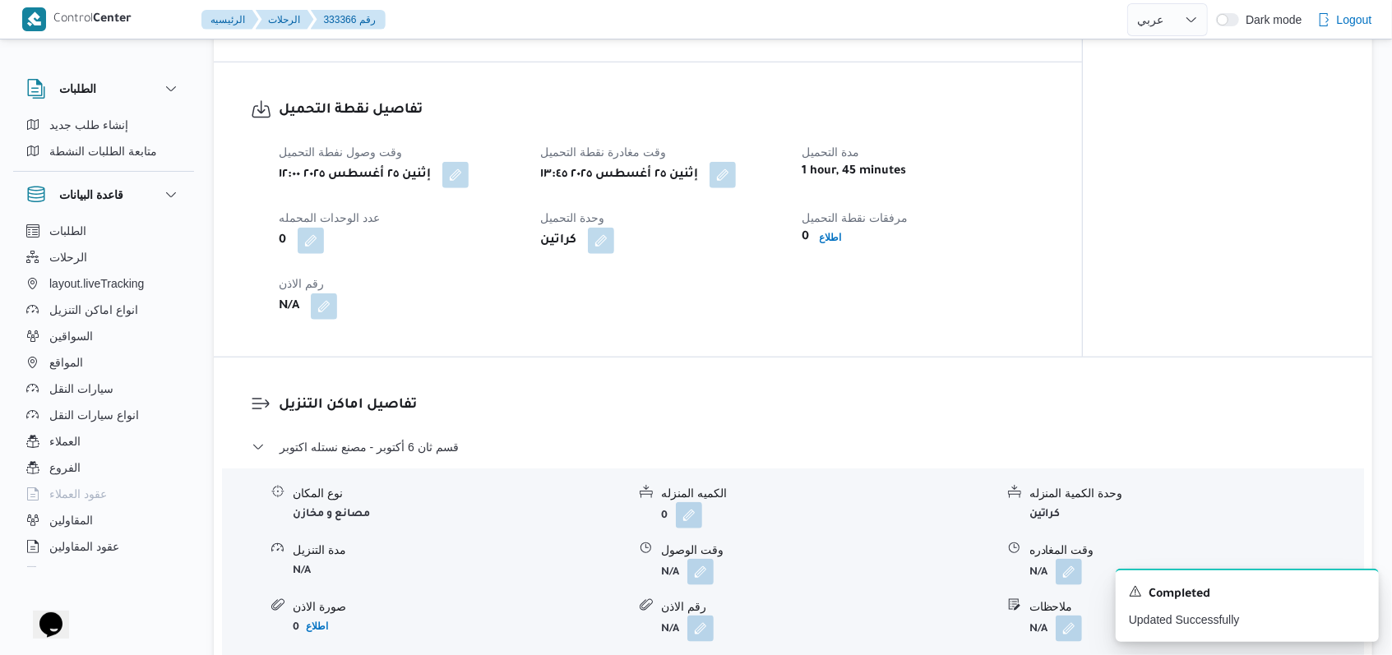
click at [835, 226] on div "0 اطلاع" at bounding box center [923, 237] width 245 height 23
click at [834, 232] on b "اطلاع" at bounding box center [831, 238] width 22 height 12
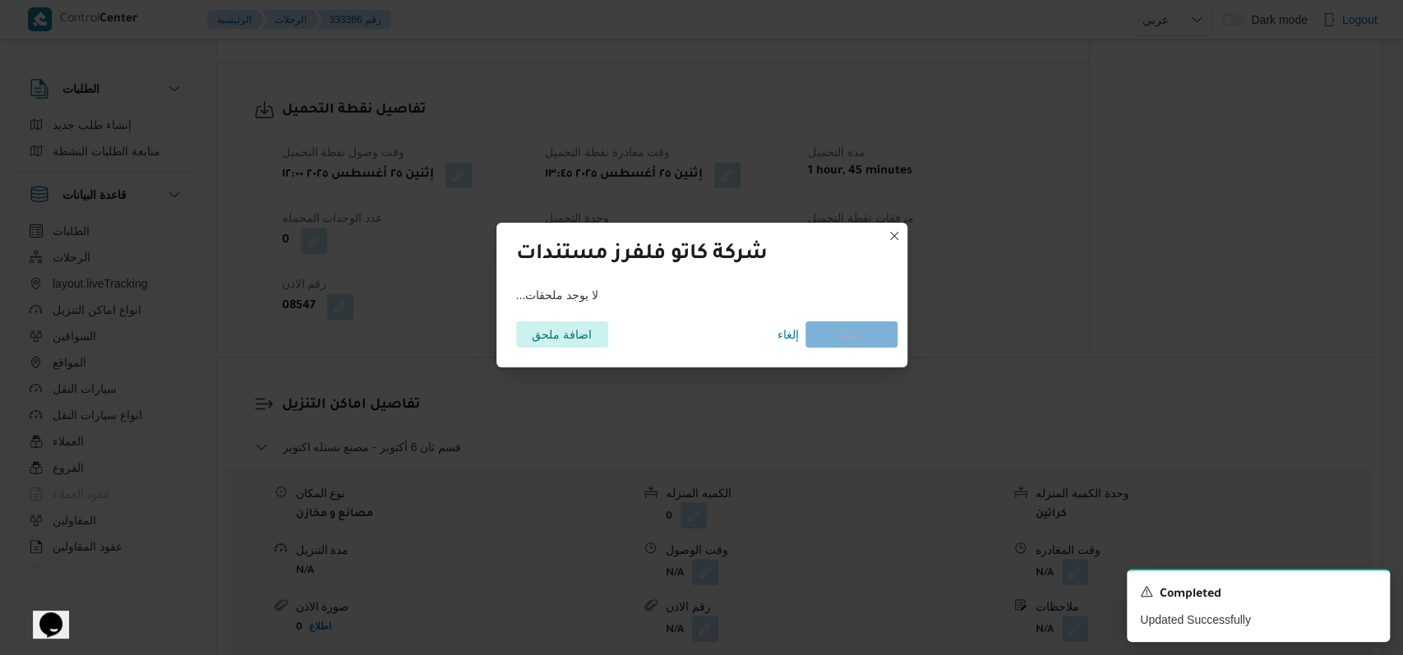
click at [513, 333] on div "اضافة ملحق إلغاء حفظ" at bounding box center [701, 335] width 391 height 46
click at [561, 330] on span "اضافة ملحق" at bounding box center [562, 334] width 60 height 26
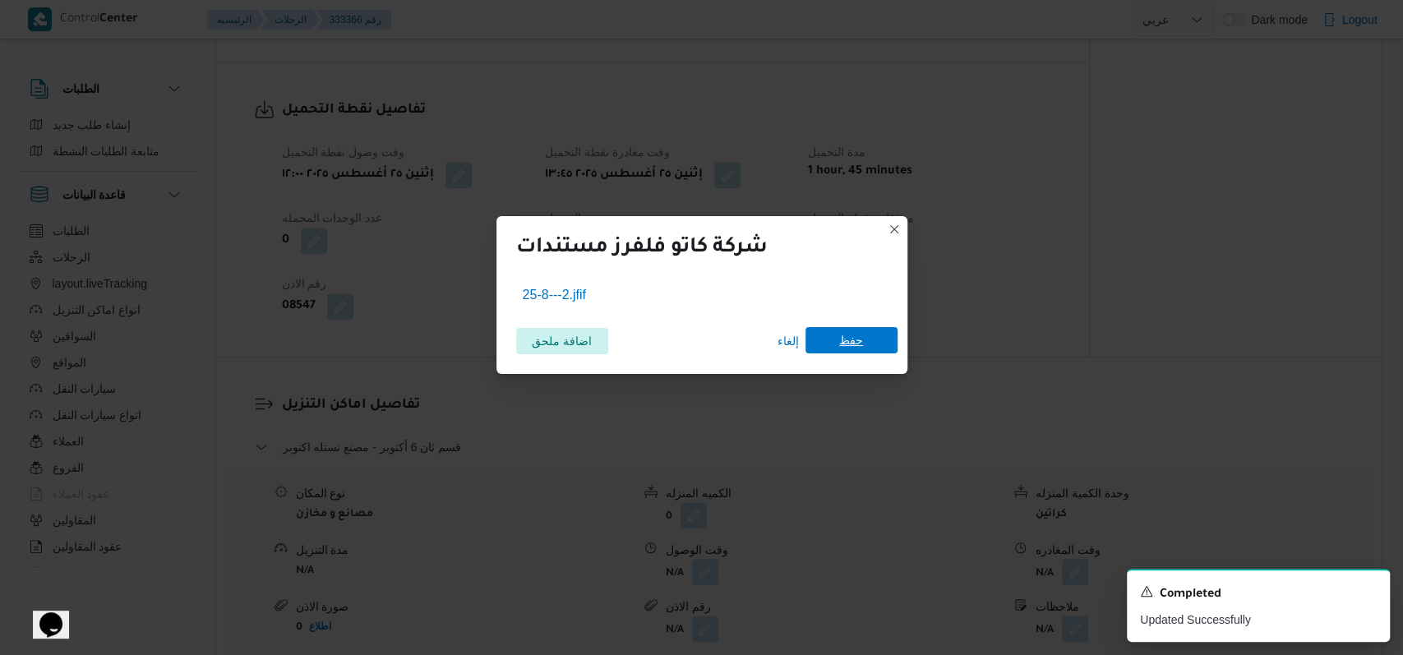
click at [855, 335] on span "حفظ" at bounding box center [851, 340] width 24 height 26
click at [1370, 588] on div "A new notification appears Completed Updated Successfully" at bounding box center [1258, 605] width 263 height 73
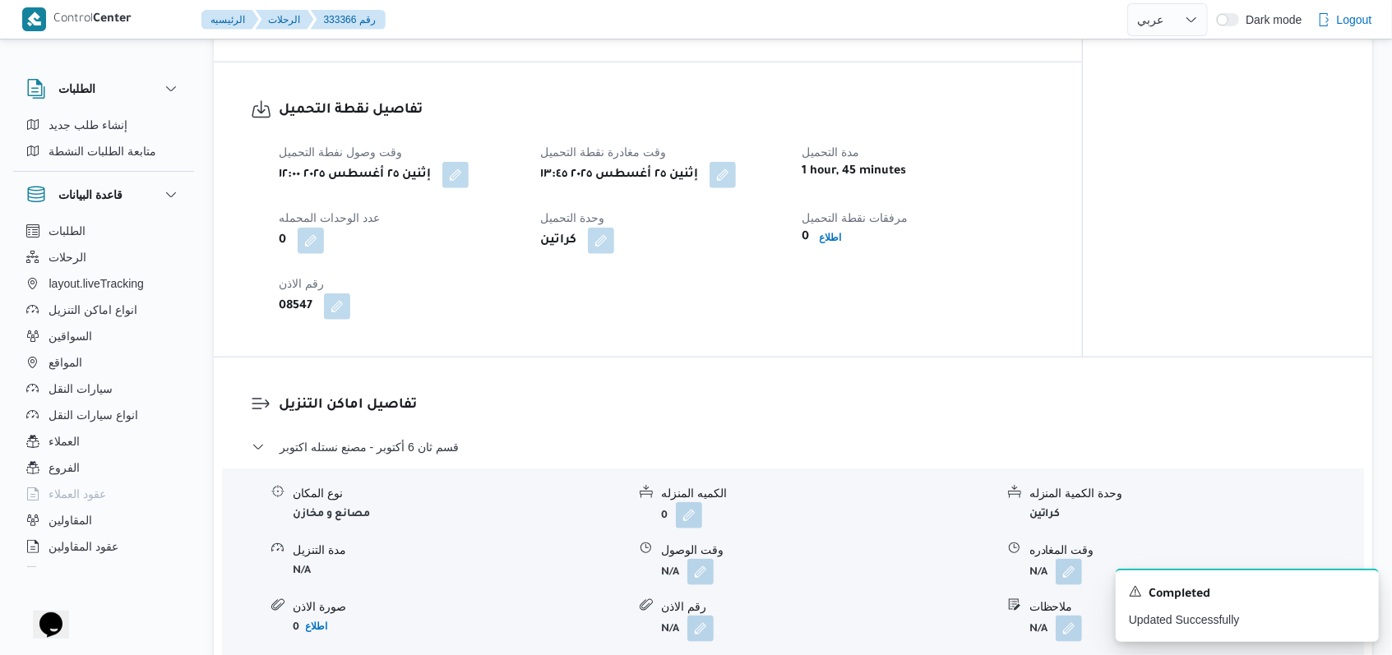
click at [652, 360] on div "تفاصيل اماكن التنزيل قسم ثان [DATE] - مصنع نستله اكتوبر نوع المكان مصانع و مخاز…" at bounding box center [793, 549] width 1158 height 383
click at [695, 558] on button "button" at bounding box center [700, 571] width 26 height 26
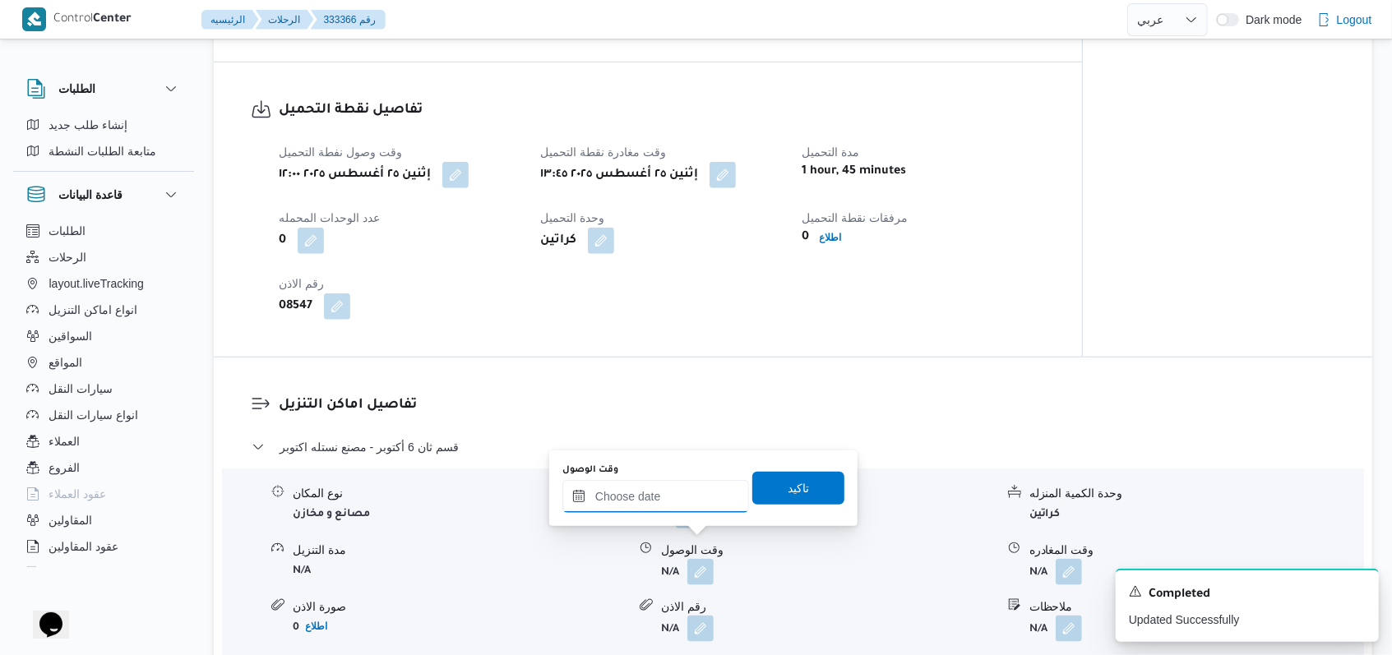
click at [652, 501] on input "وقت الوصول" at bounding box center [655, 496] width 187 height 33
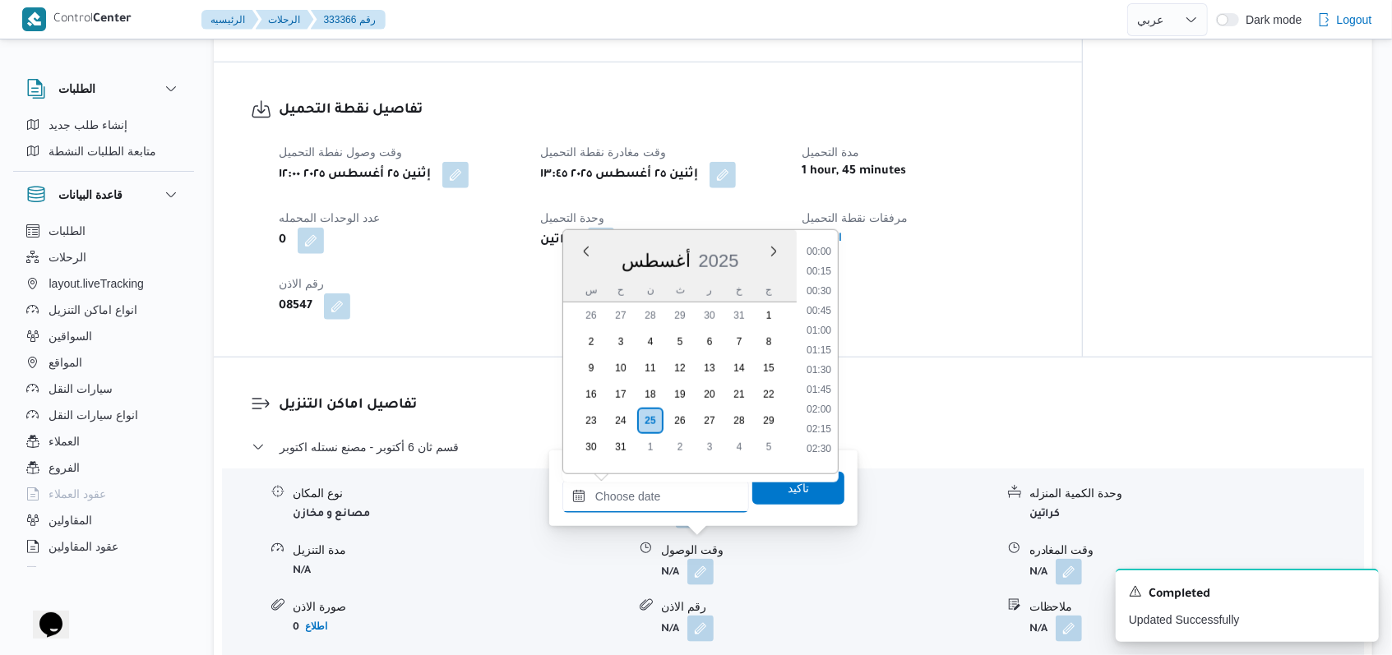
scroll to position [973, 0]
click at [823, 405] on li "14:15" at bounding box center [819, 403] width 38 height 16
type input "[DATE] ١٤:١٥"
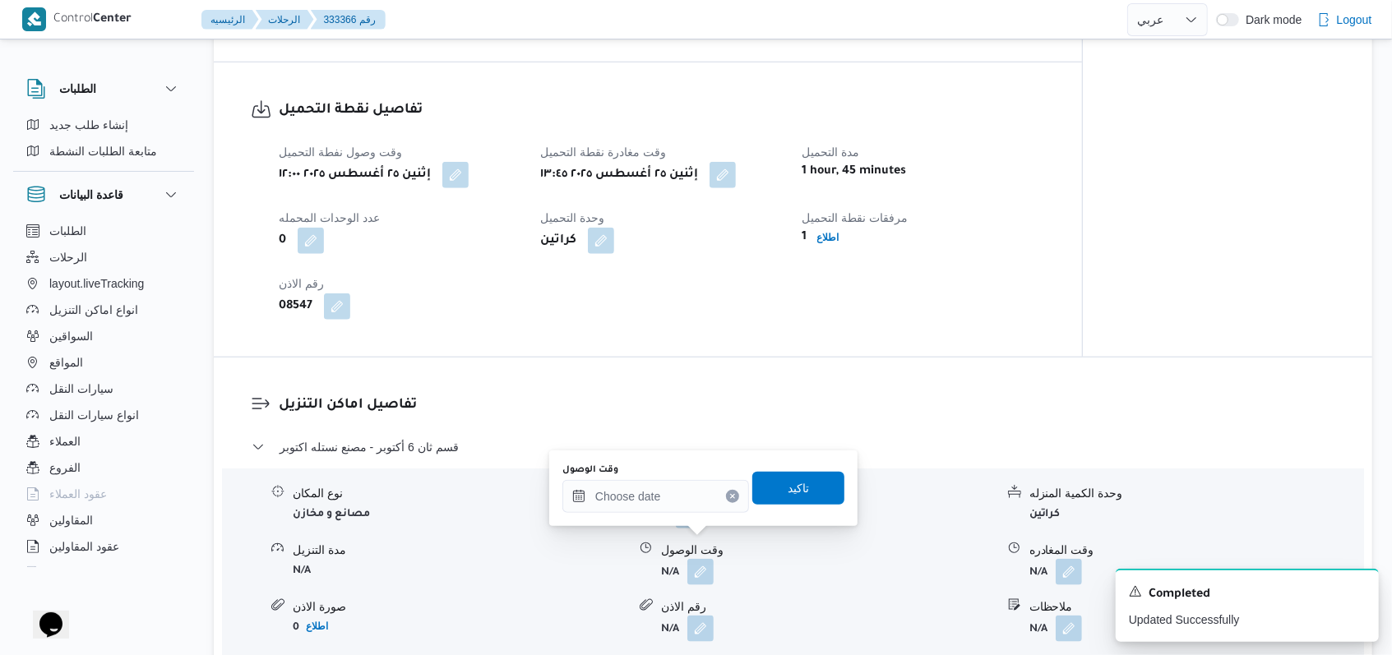
click at [813, 358] on div "تفاصيل اماكن التنزيل قسم ثان [DATE] - مصنع نستله اكتوبر نوع المكان مصانع و مخاز…" at bounding box center [793, 549] width 1158 height 383
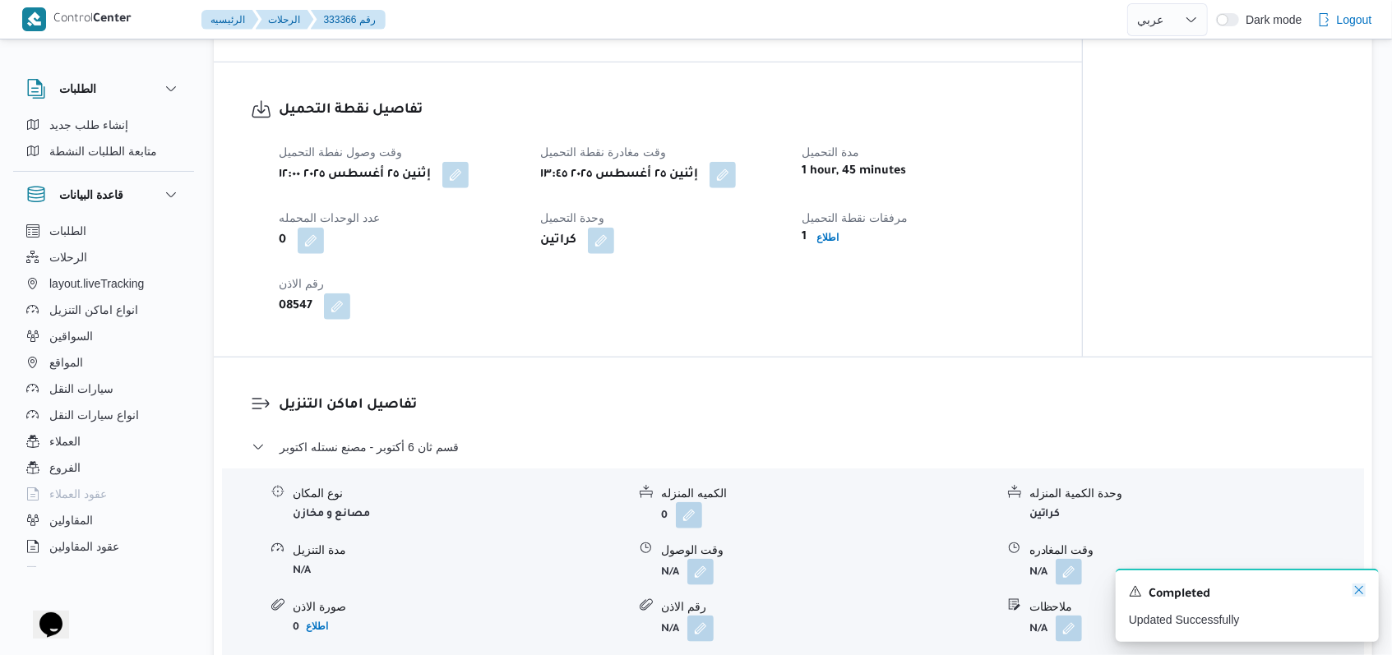
click at [1361, 589] on icon "Dismiss toast" at bounding box center [1358, 590] width 13 height 13
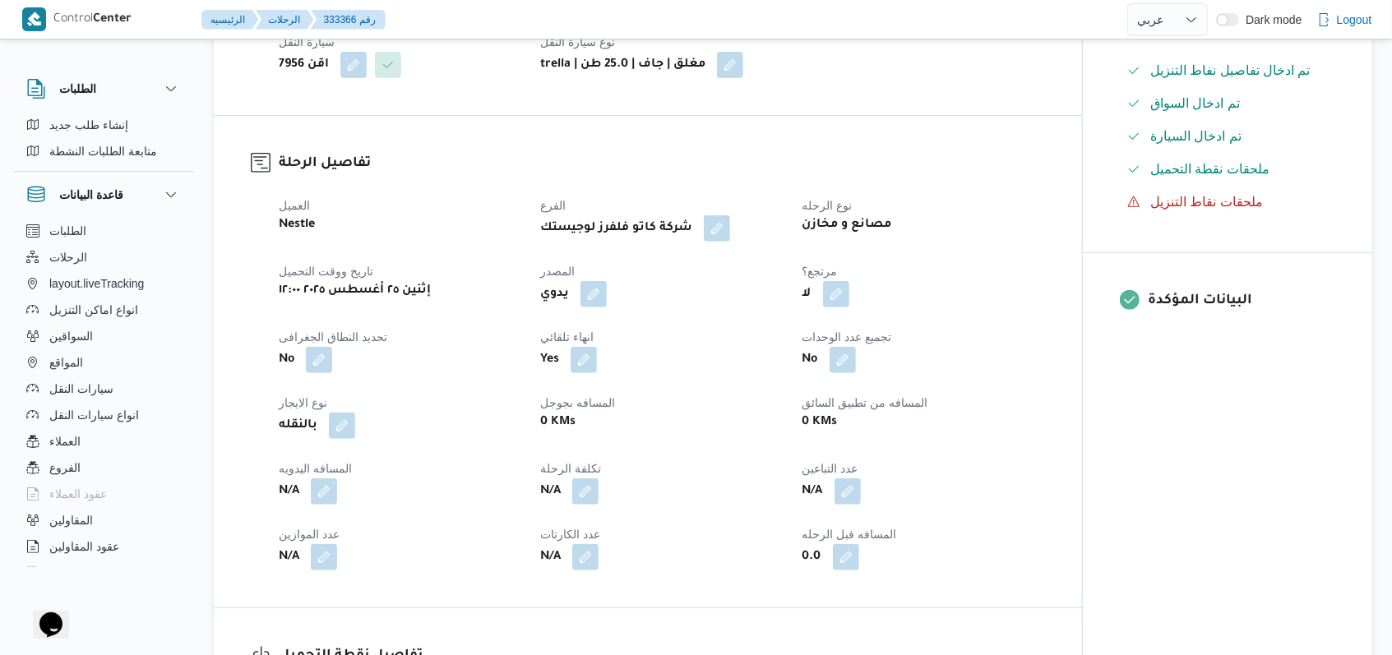
scroll to position [438, 0]
click at [318, 480] on button "button" at bounding box center [324, 493] width 26 height 26
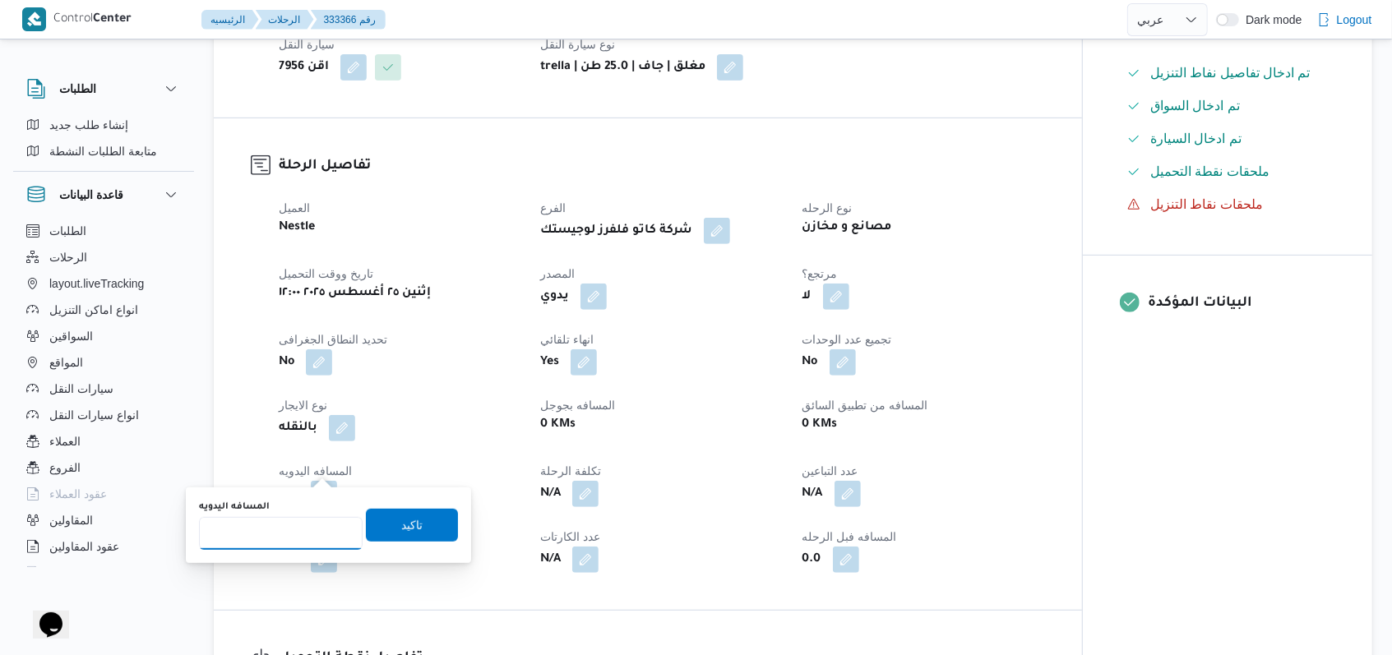
click at [285, 533] on input "المسافه اليدويه" at bounding box center [281, 533] width 164 height 33
type input "8"
click at [437, 524] on span "تاكيد" at bounding box center [412, 524] width 92 height 33
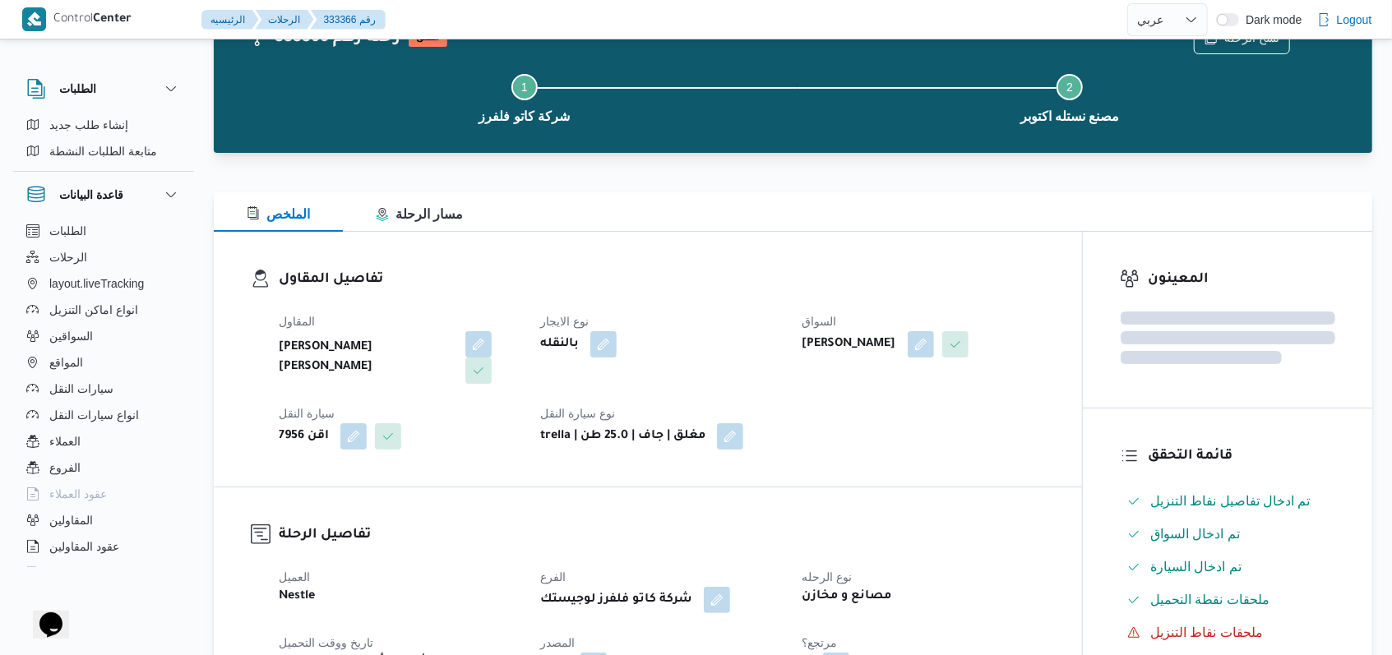
scroll to position [0, 0]
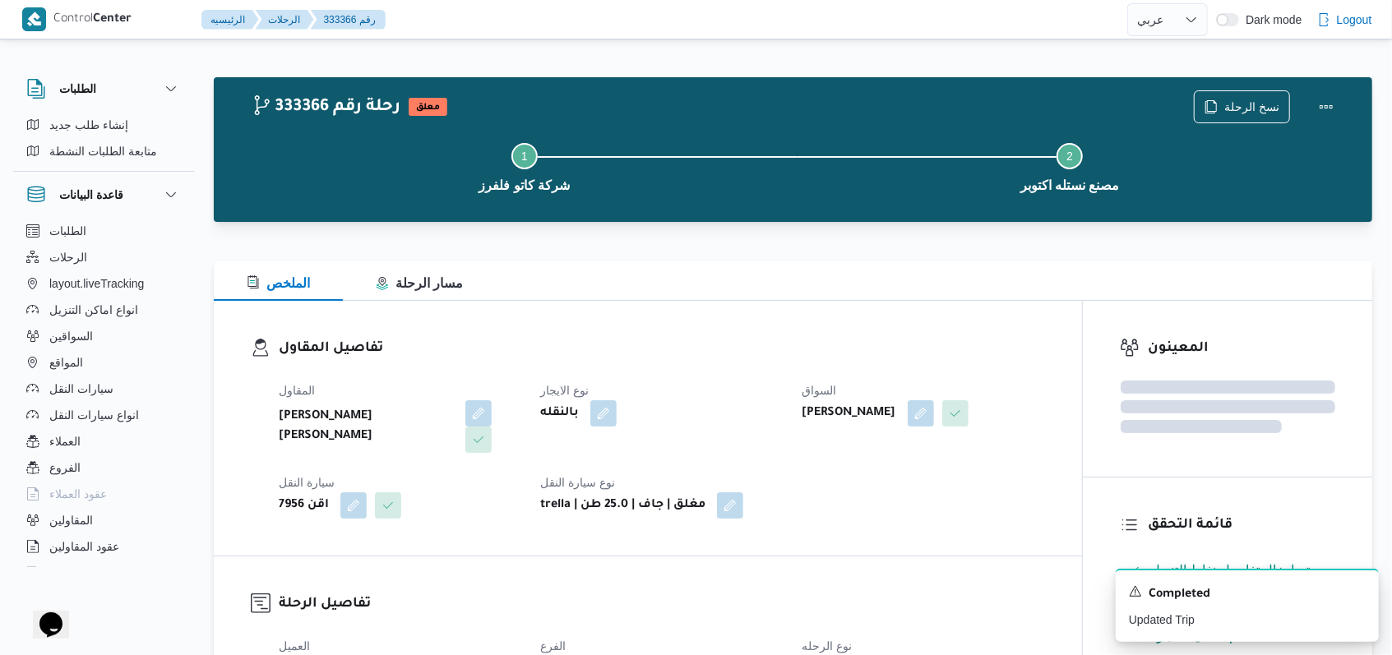
select select "ar"
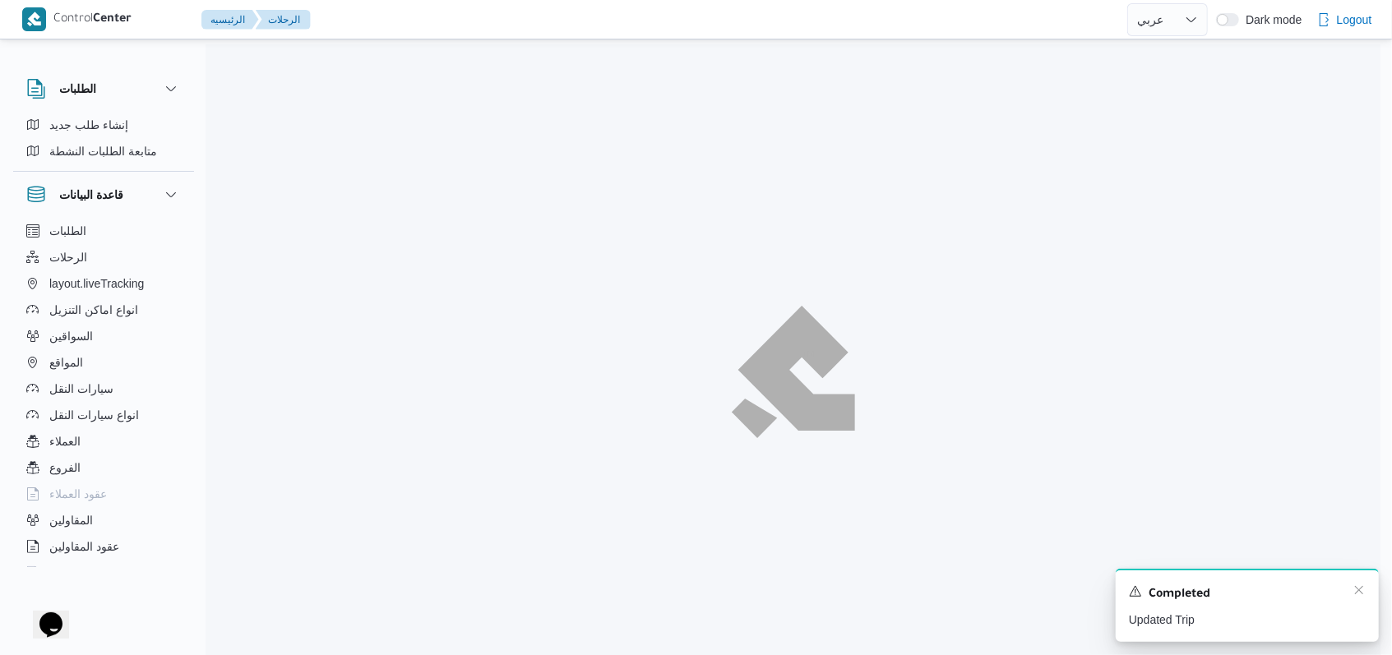
scroll to position [97, 0]
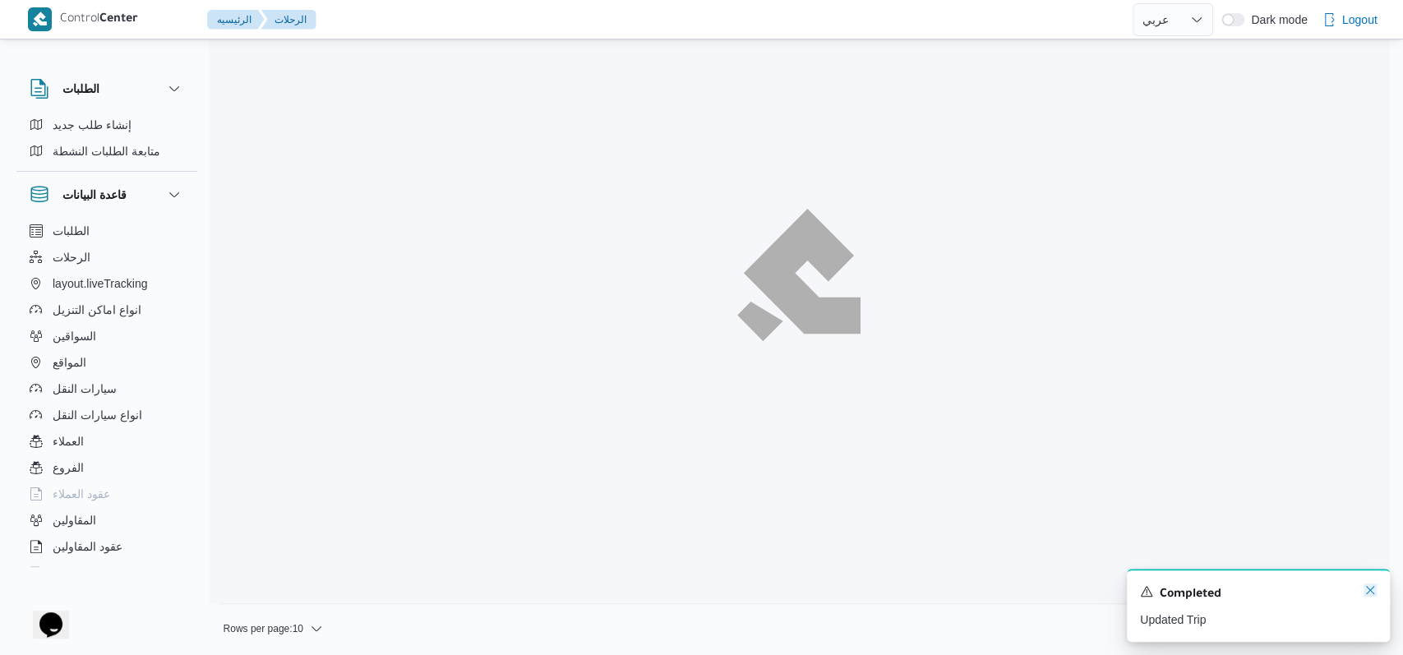
click at [1365, 593] on icon "Dismiss toast" at bounding box center [1370, 590] width 13 height 13
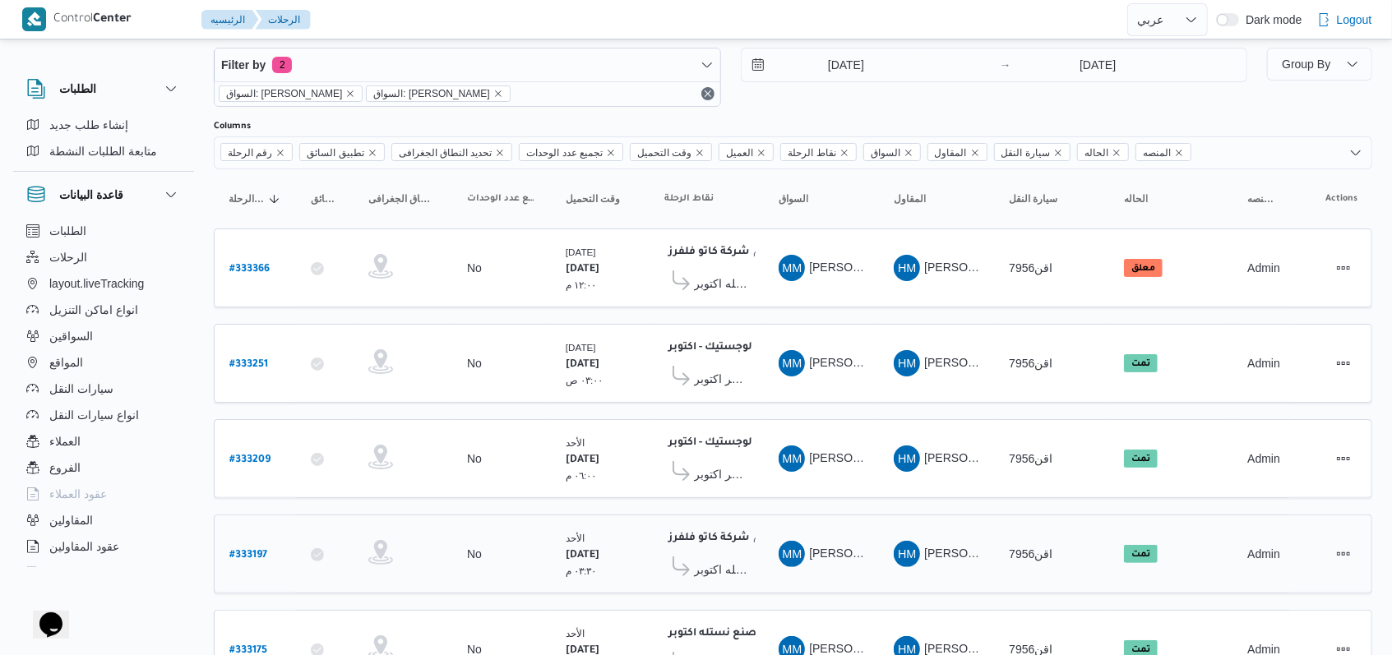
scroll to position [0, 0]
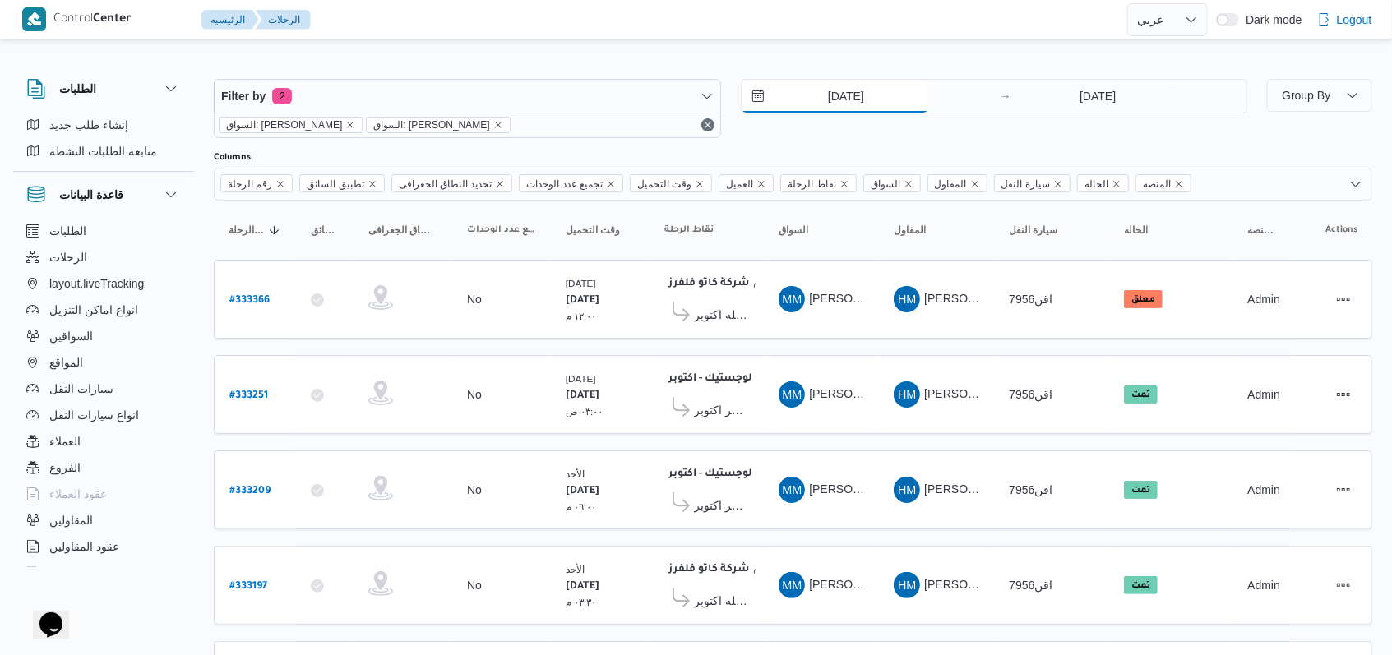
click at [840, 90] on input "[DATE]" at bounding box center [835, 96] width 187 height 33
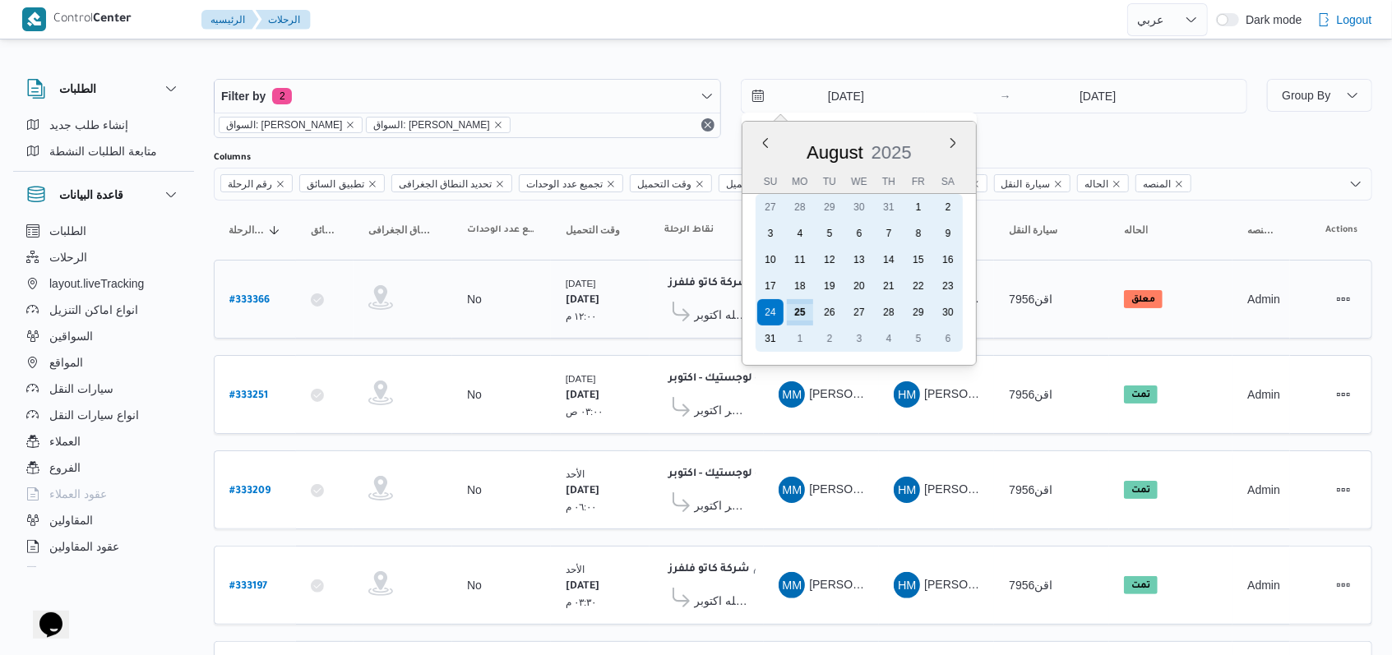
drag, startPoint x: 799, startPoint y: 302, endPoint x: 926, endPoint y: 267, distance: 131.2
click at [799, 302] on div "25" at bounding box center [800, 312] width 26 height 26
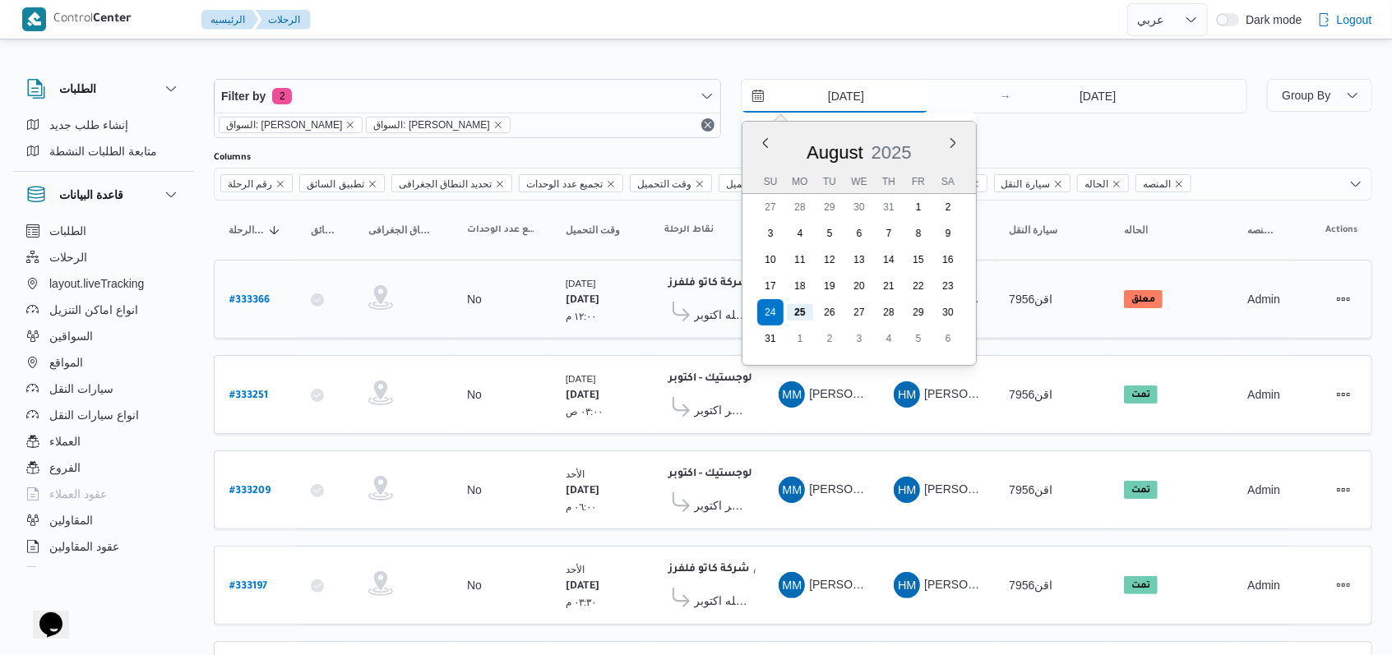
type input "[DATE]"
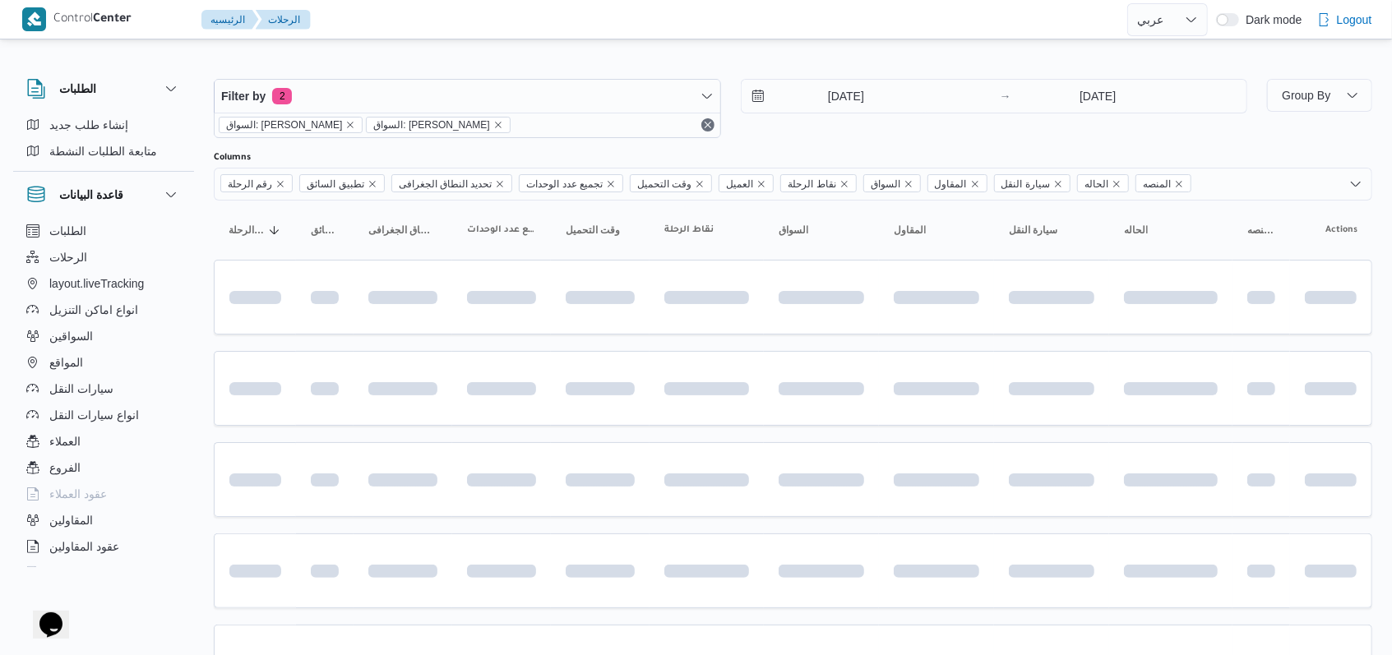
click at [973, 127] on div "[DATE] → [DATE]" at bounding box center [994, 108] width 507 height 59
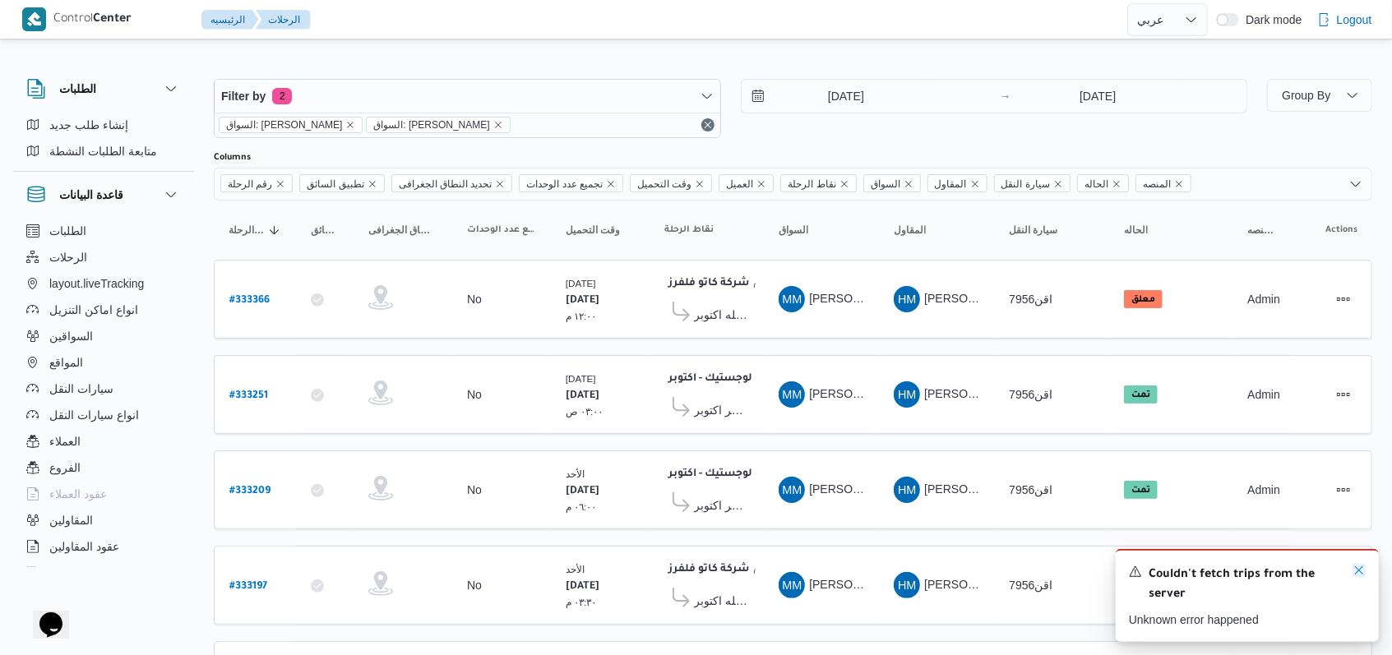
click at [1355, 574] on icon "Dismiss toast" at bounding box center [1358, 570] width 13 height 13
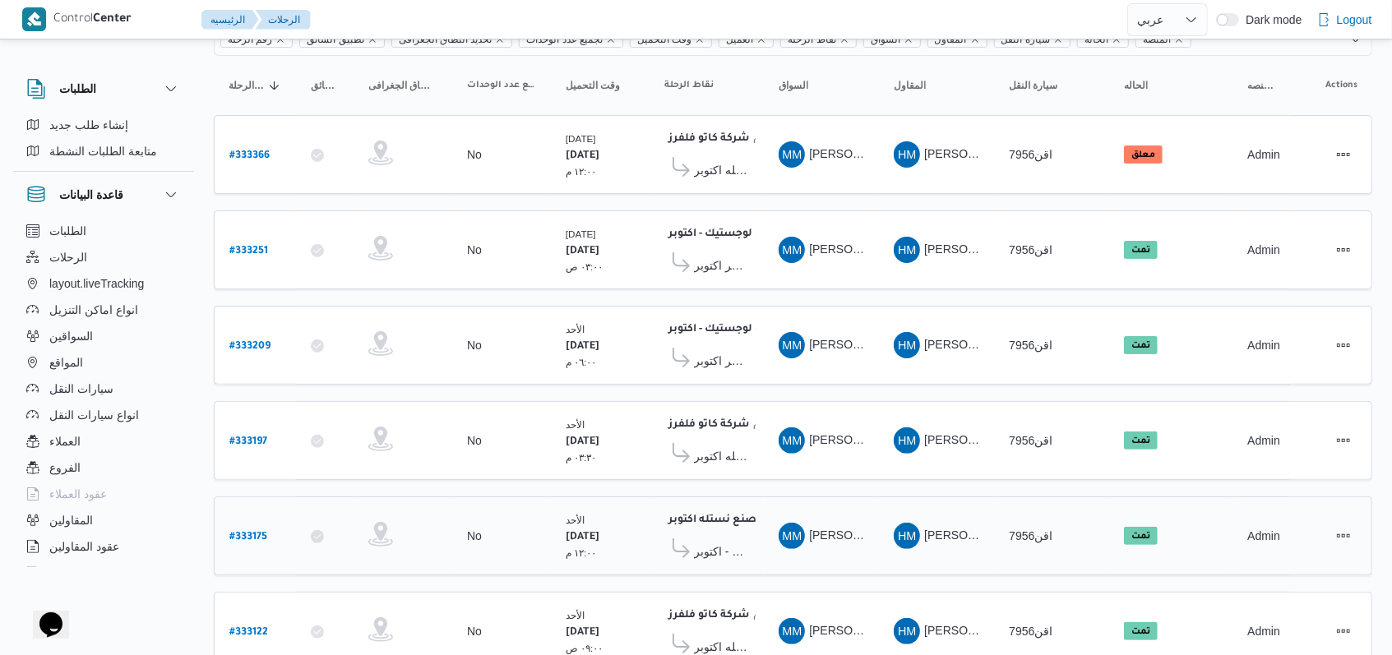
scroll to position [197, 0]
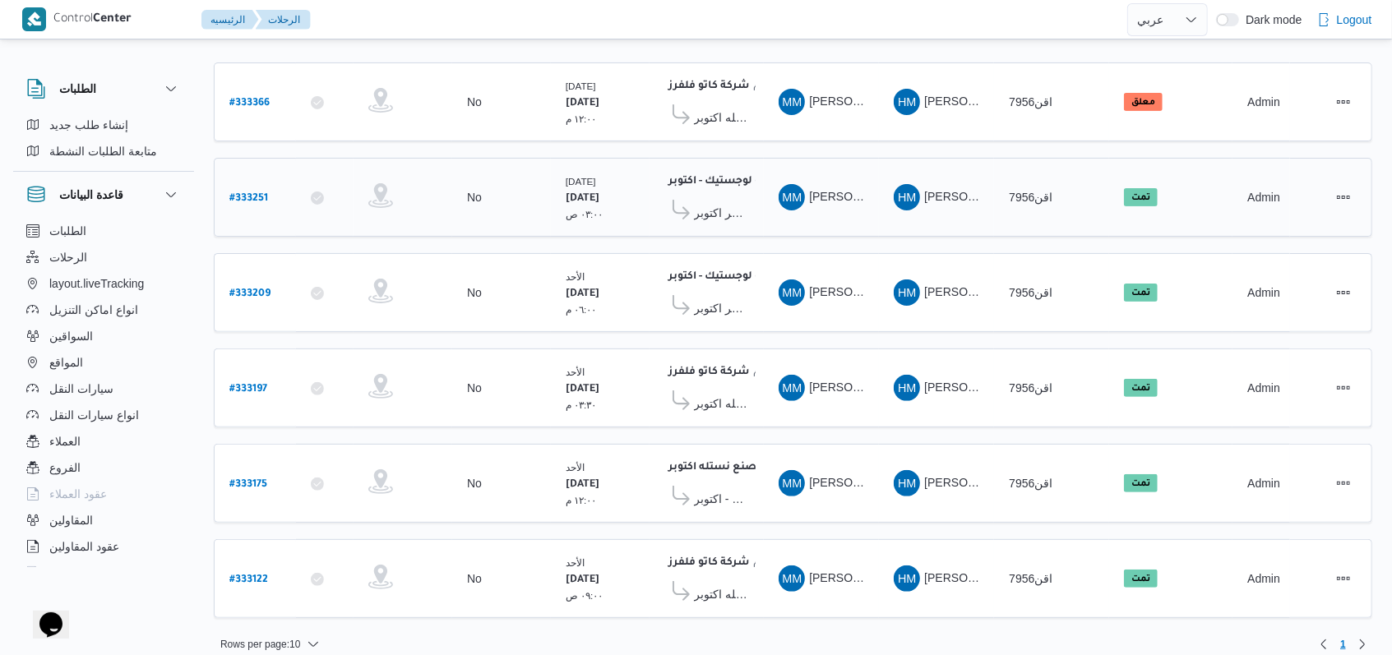
click at [932, 227] on td "المقاول HM [PERSON_NAME] [PERSON_NAME]" at bounding box center [936, 197] width 115 height 79
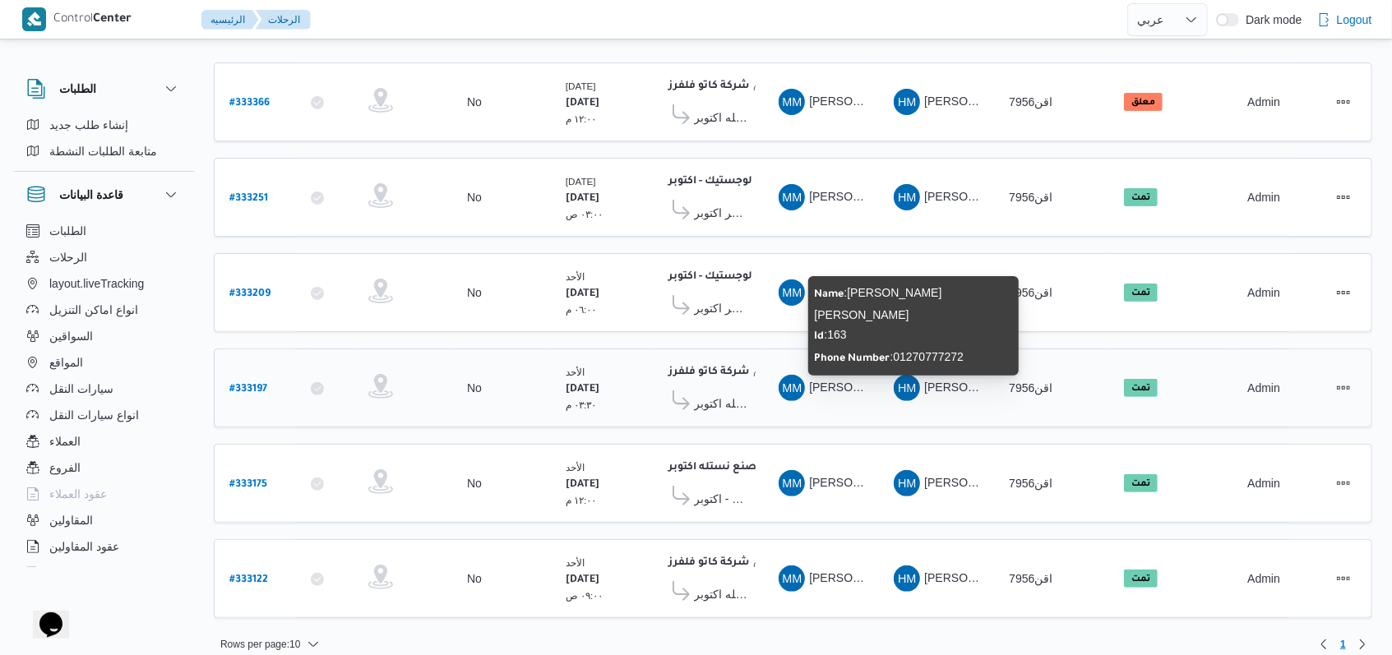
scroll to position [0, 0]
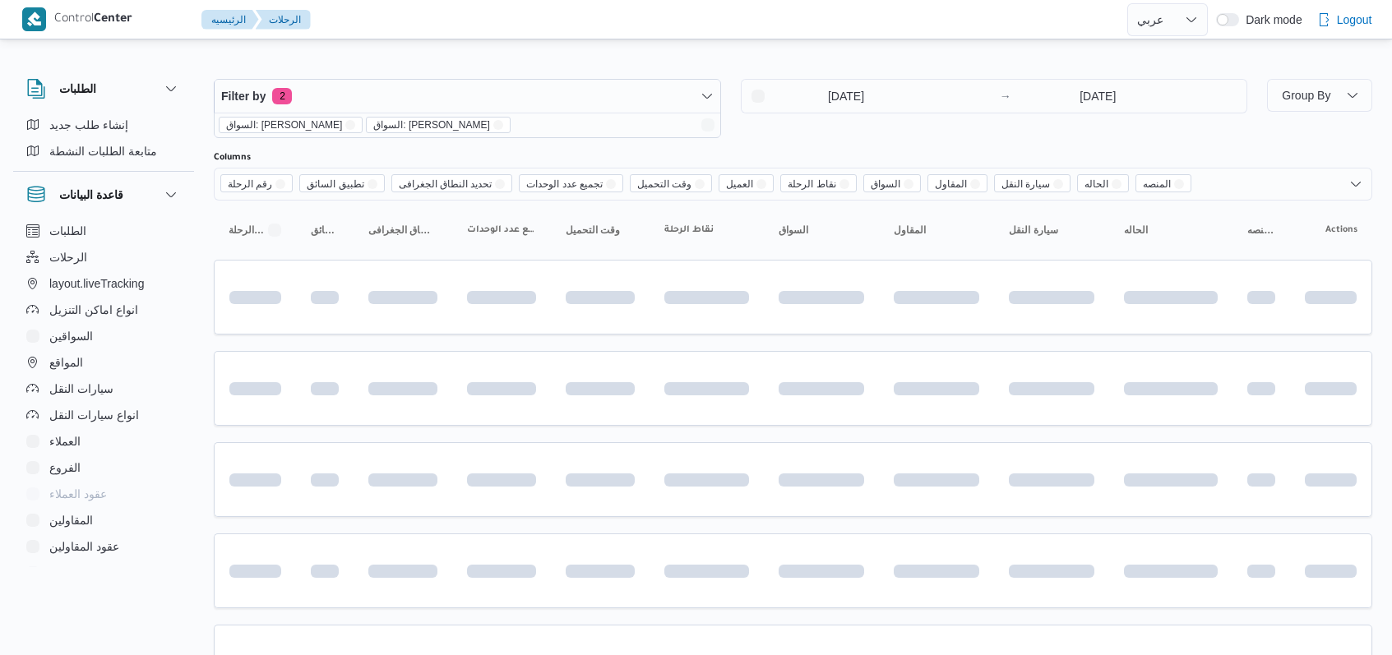
select select "ar"
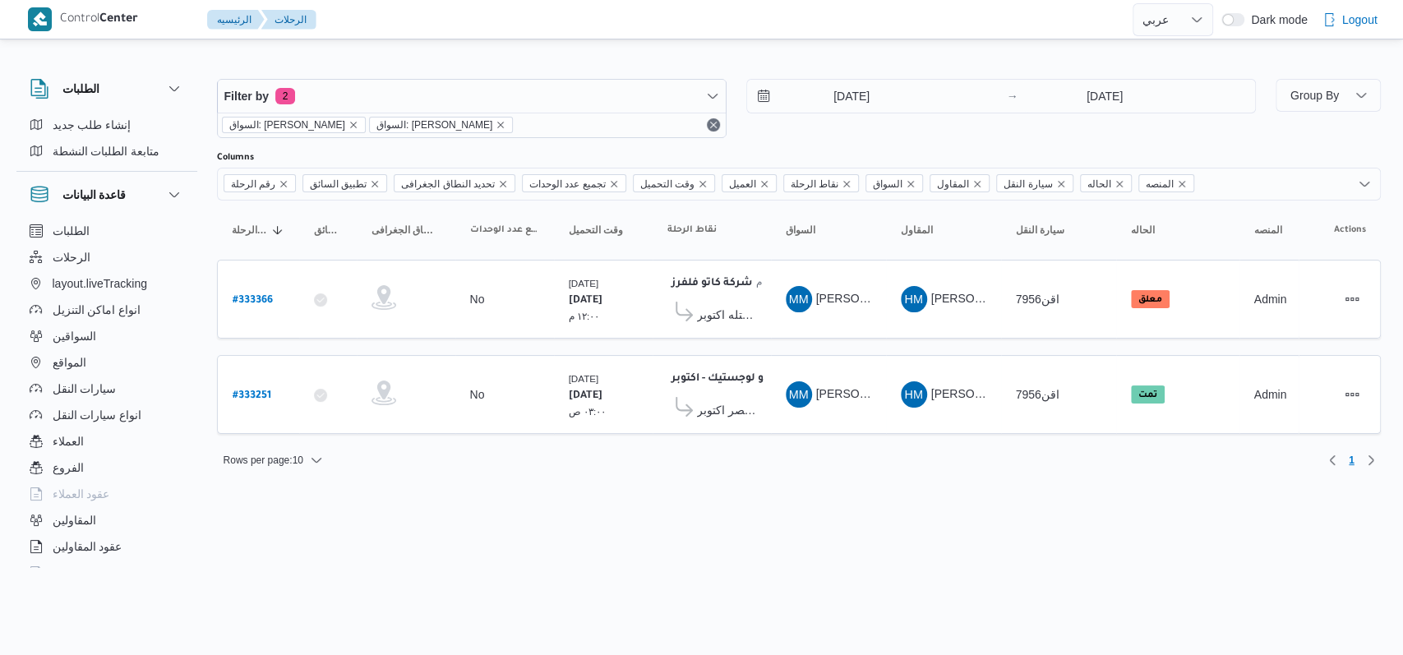
click at [866, 558] on html "Control Center الرئيسيه الرحلات English عربي Dark mode Logout الطلبات إنشاء طلب…" at bounding box center [701, 327] width 1403 height 655
